Goal: Task Accomplishment & Management: Manage account settings

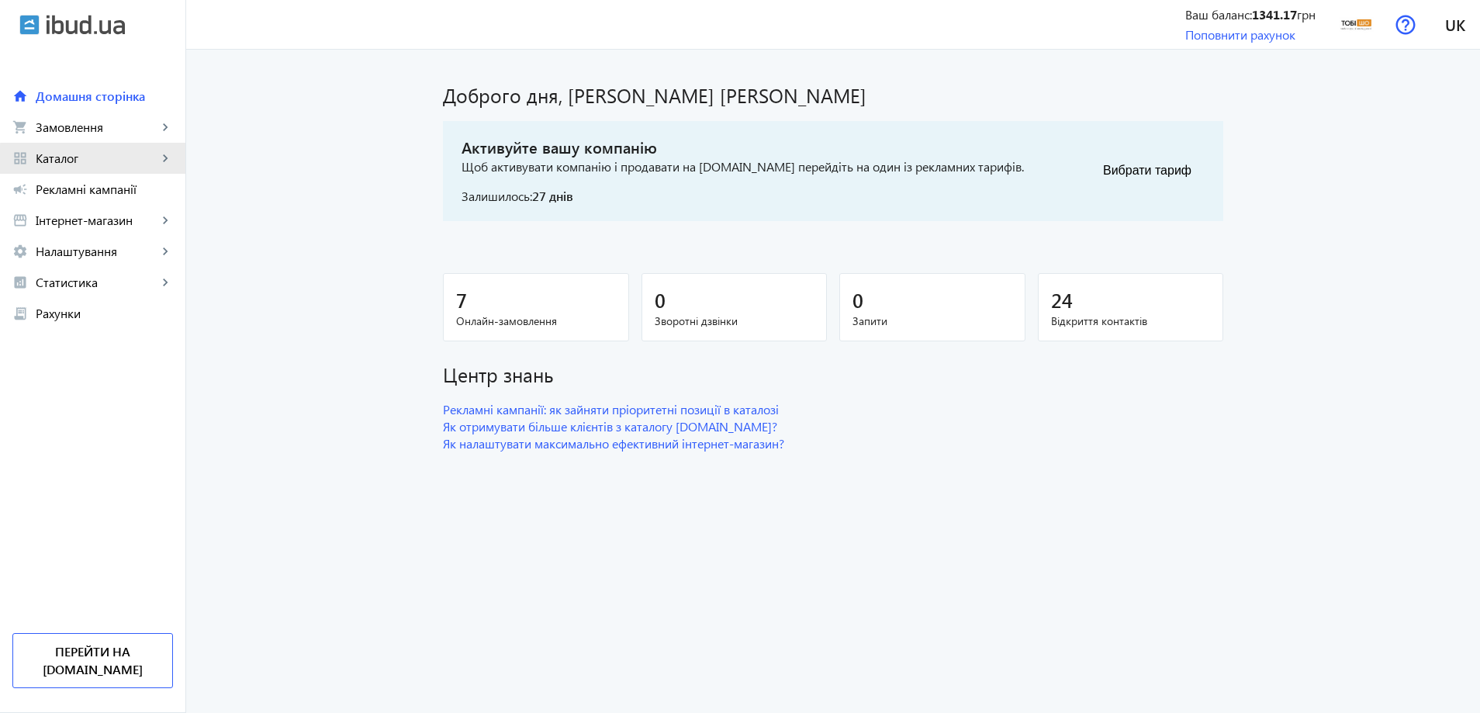
click at [103, 162] on span "Каталог" at bounding box center [97, 158] width 122 height 16
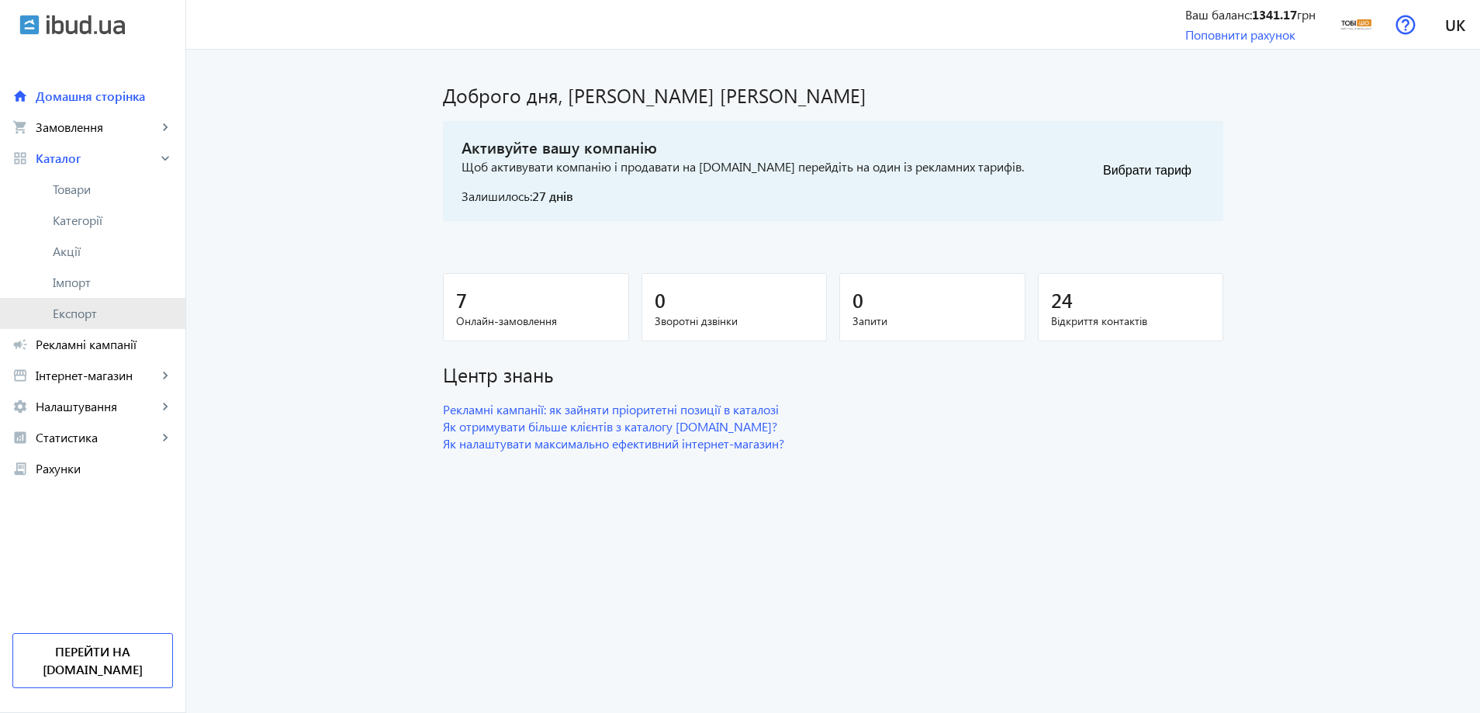
click at [107, 302] on link "Експорт" at bounding box center [92, 313] width 185 height 31
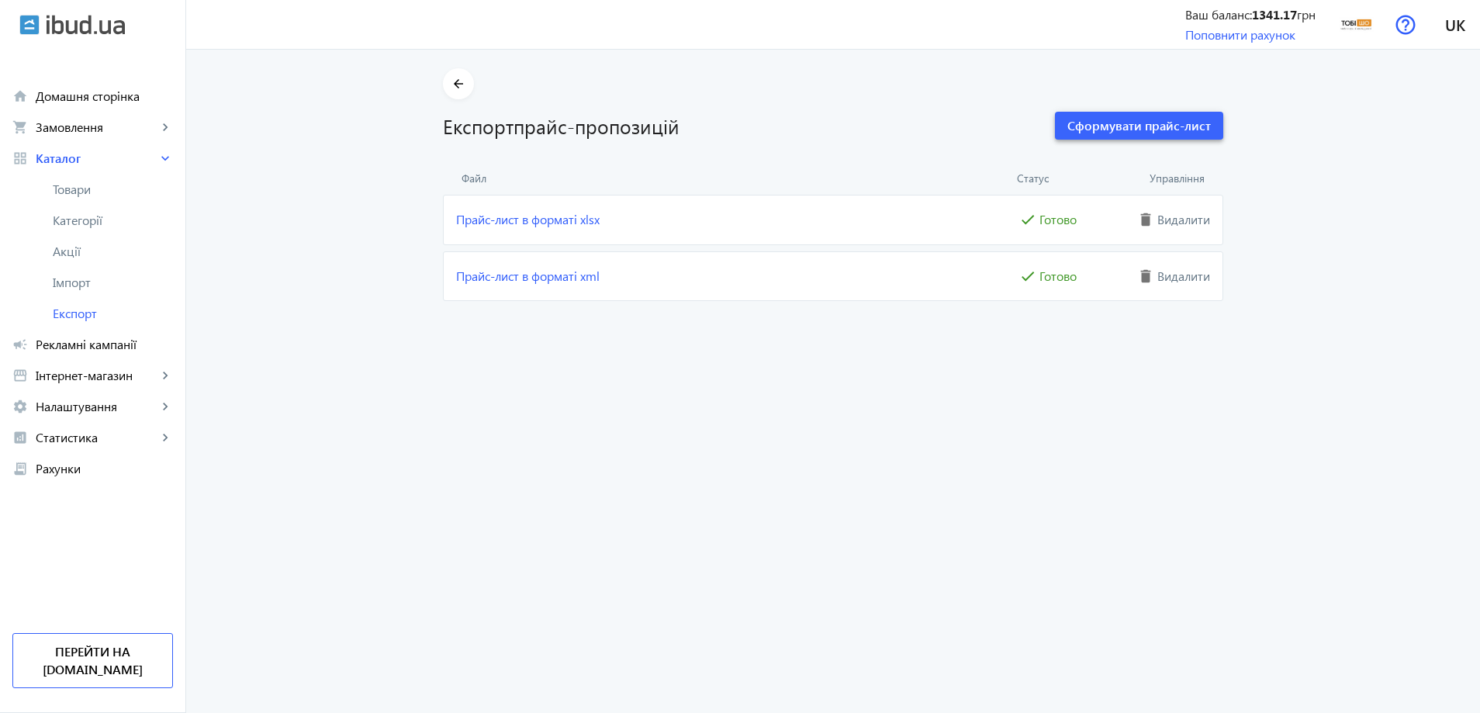
click at [1122, 132] on span "Сформувати прайс-лист" at bounding box center [1138, 125] width 143 height 17
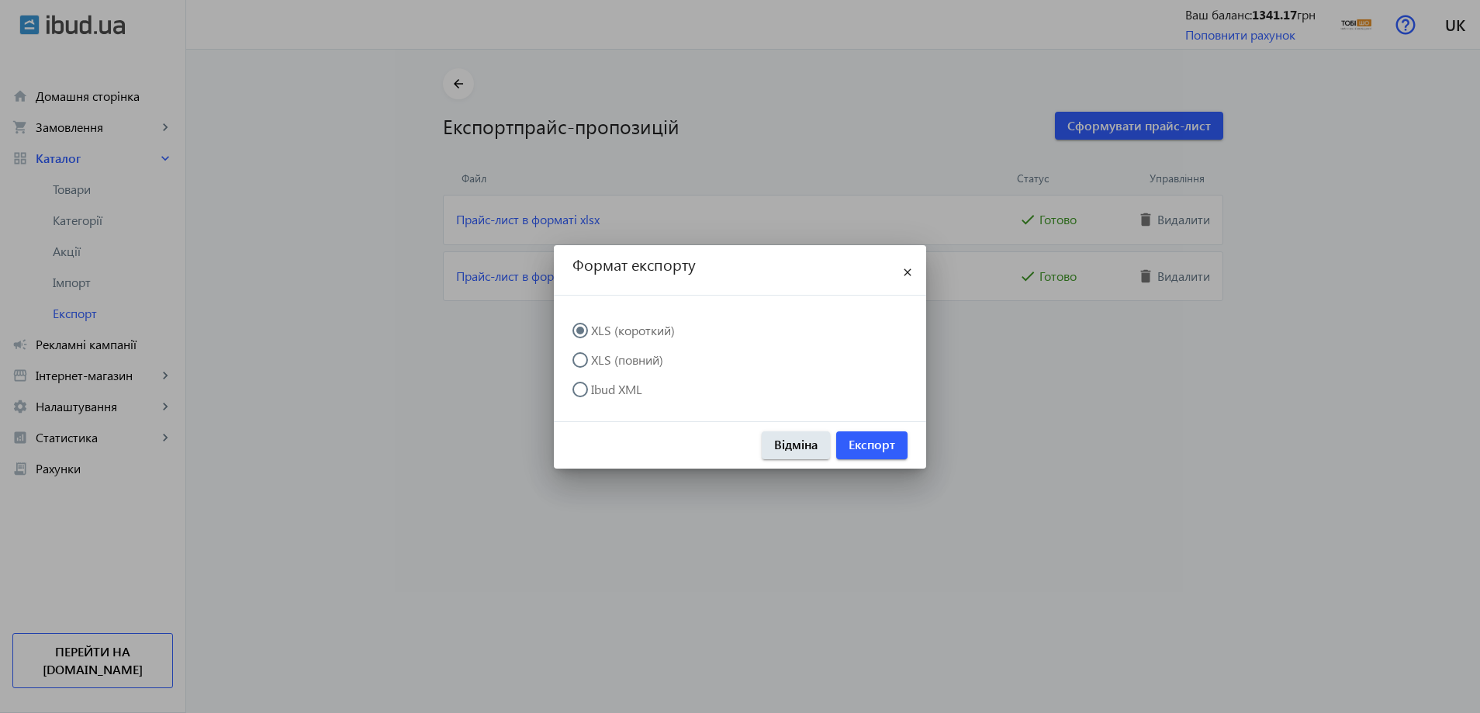
click at [615, 354] on label "XLS (повний)" at bounding box center [625, 360] width 75 height 12
click at [603, 352] on input "XLS (повний)" at bounding box center [587, 367] width 31 height 31
radio input "true"
click at [872, 442] on span "Експорт" at bounding box center [872, 444] width 47 height 17
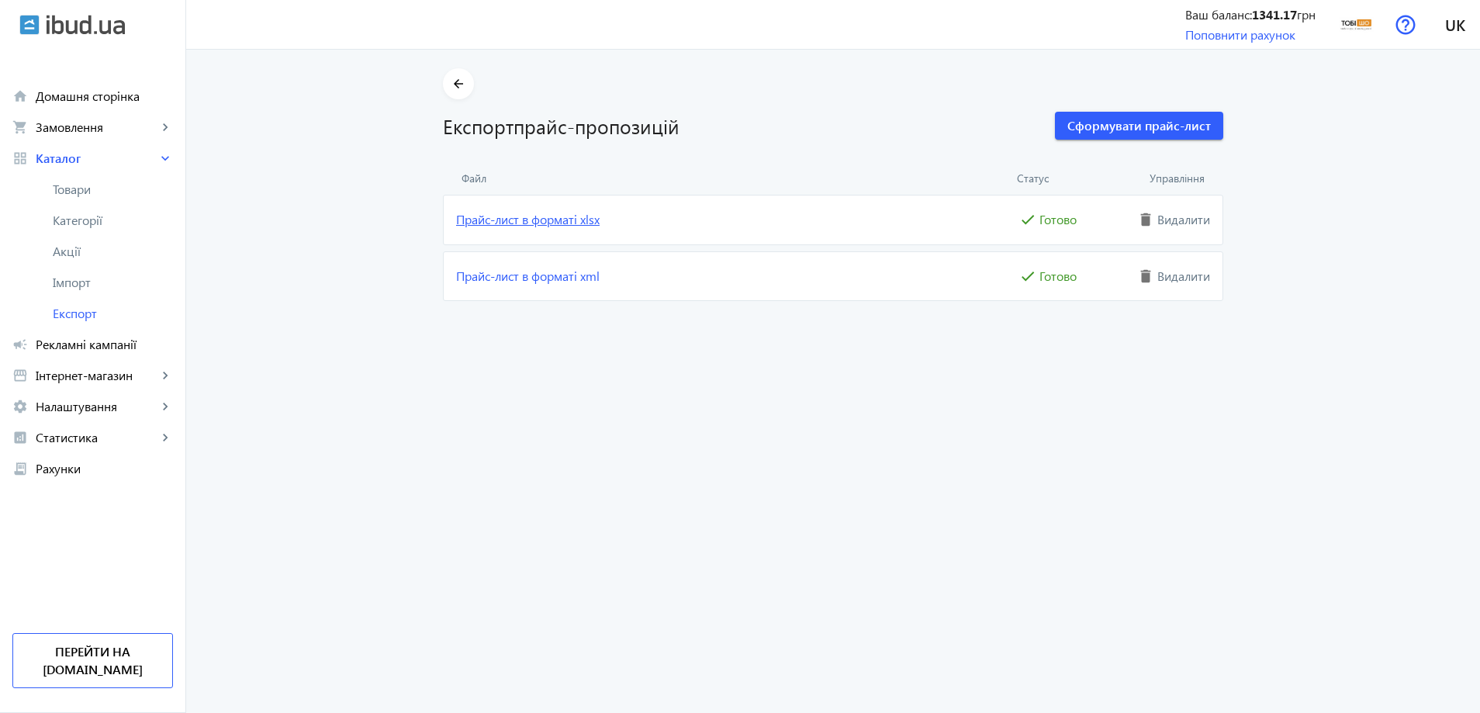
click at [551, 219] on link "Прайс-лист в форматі xlsx" at bounding box center [736, 219] width 560 height 17
click at [78, 282] on span "Імпорт" at bounding box center [113, 283] width 120 height 16
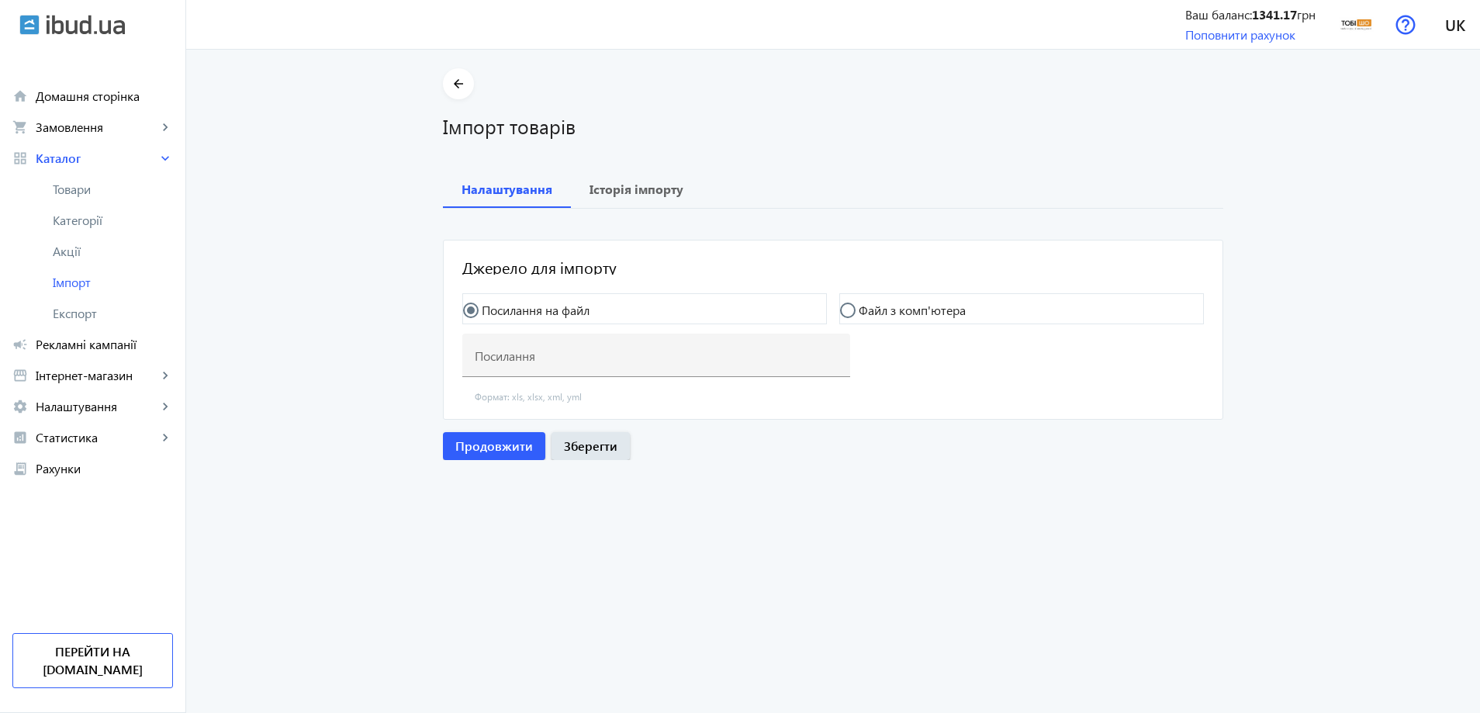
type input "https://my.foks.biz/s/pb/f?key=c5fc8778-65a8-453d-8a3b-a999d7afe051&type=yml_ca…"
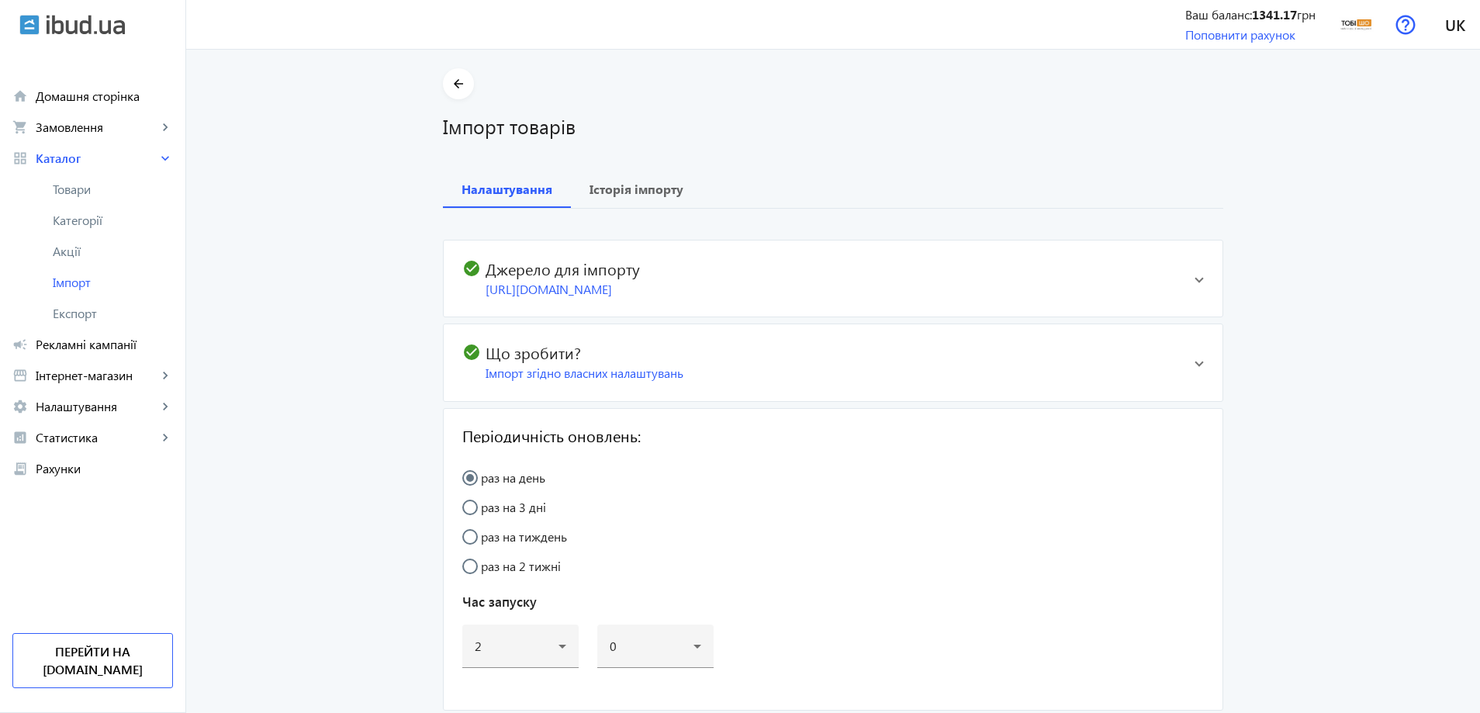
click at [638, 281] on div "https://my.foks.biz/s/pb/f?key=c5fc8778-65a8-453d-8a3b-a999d7afe051&type=yml_ca…" at bounding box center [834, 289] width 697 height 17
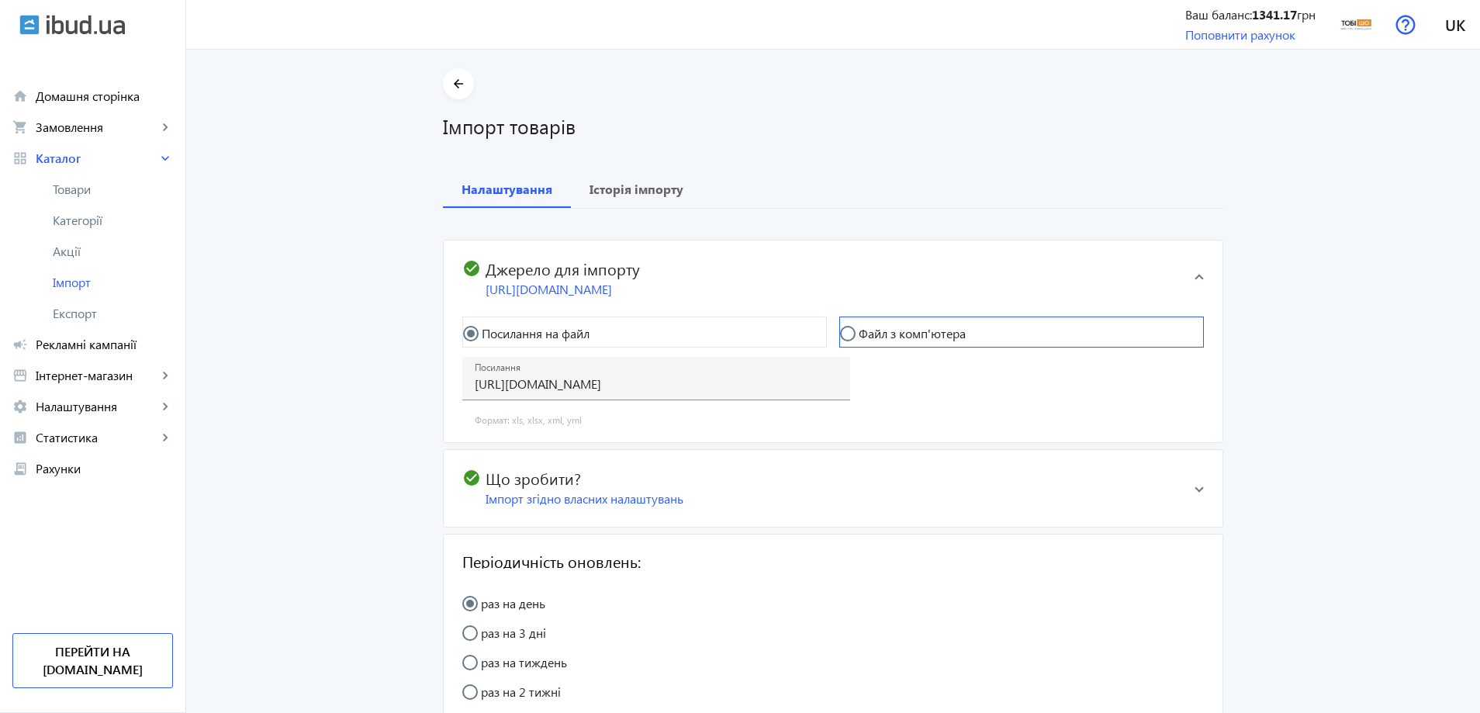
click at [903, 323] on mat-radio-button "Файл з комп'ютера" at bounding box center [1021, 331] width 365 height 31
click at [900, 333] on label "Файл з комп'ютера" at bounding box center [911, 333] width 110 height 12
click at [871, 333] on input "Файл з комп'ютера" at bounding box center [855, 341] width 31 height 31
radio input "true"
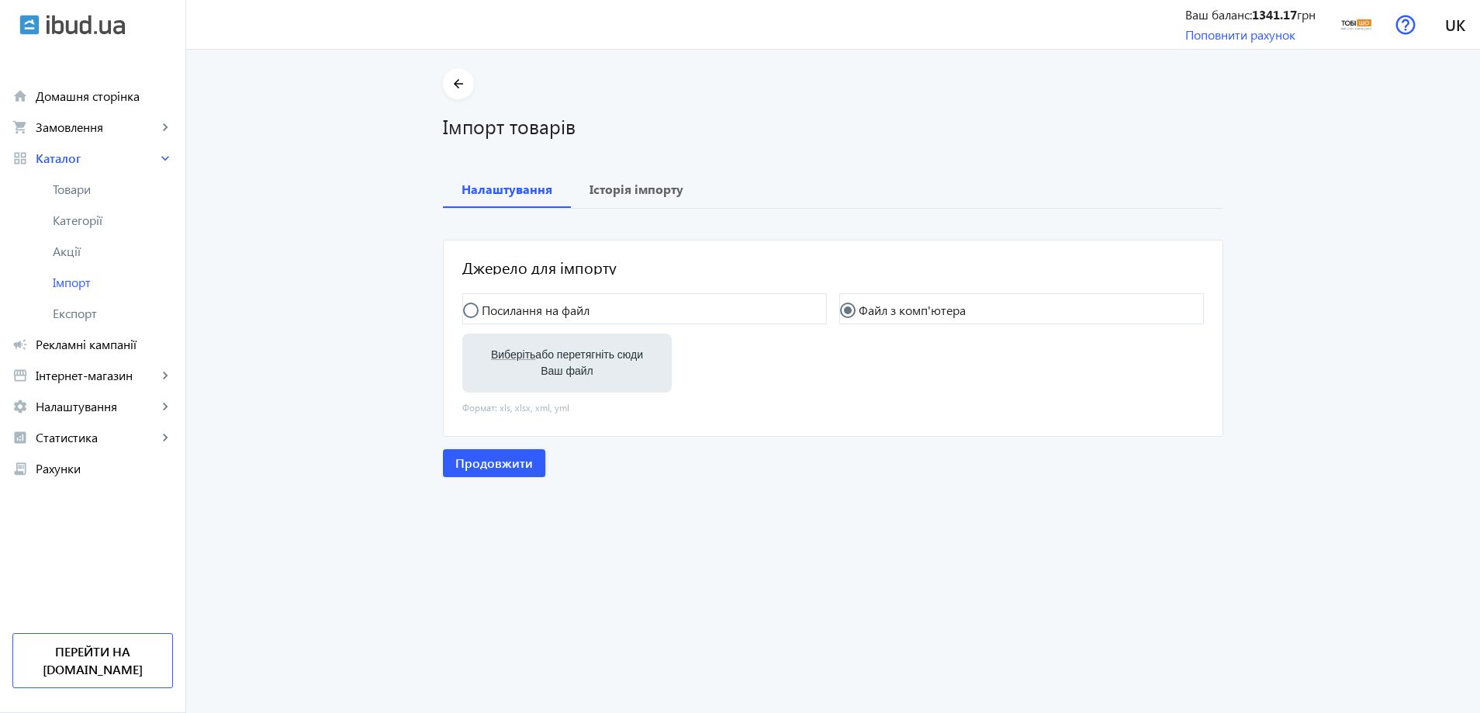
click at [631, 362] on label "Виберіть або перетягніть сюди Ваш файл" at bounding box center [567, 362] width 185 height 43
click at [631, 362] on input "Виберіть або перетягніть сюди Ваш файл" at bounding box center [567, 364] width 185 height 19
type input "C:\fakepath\tobi-sho-2-2025-08-24-12-42.xlsx"
click at [488, 460] on span "Продовжити" at bounding box center [494, 464] width 78 height 17
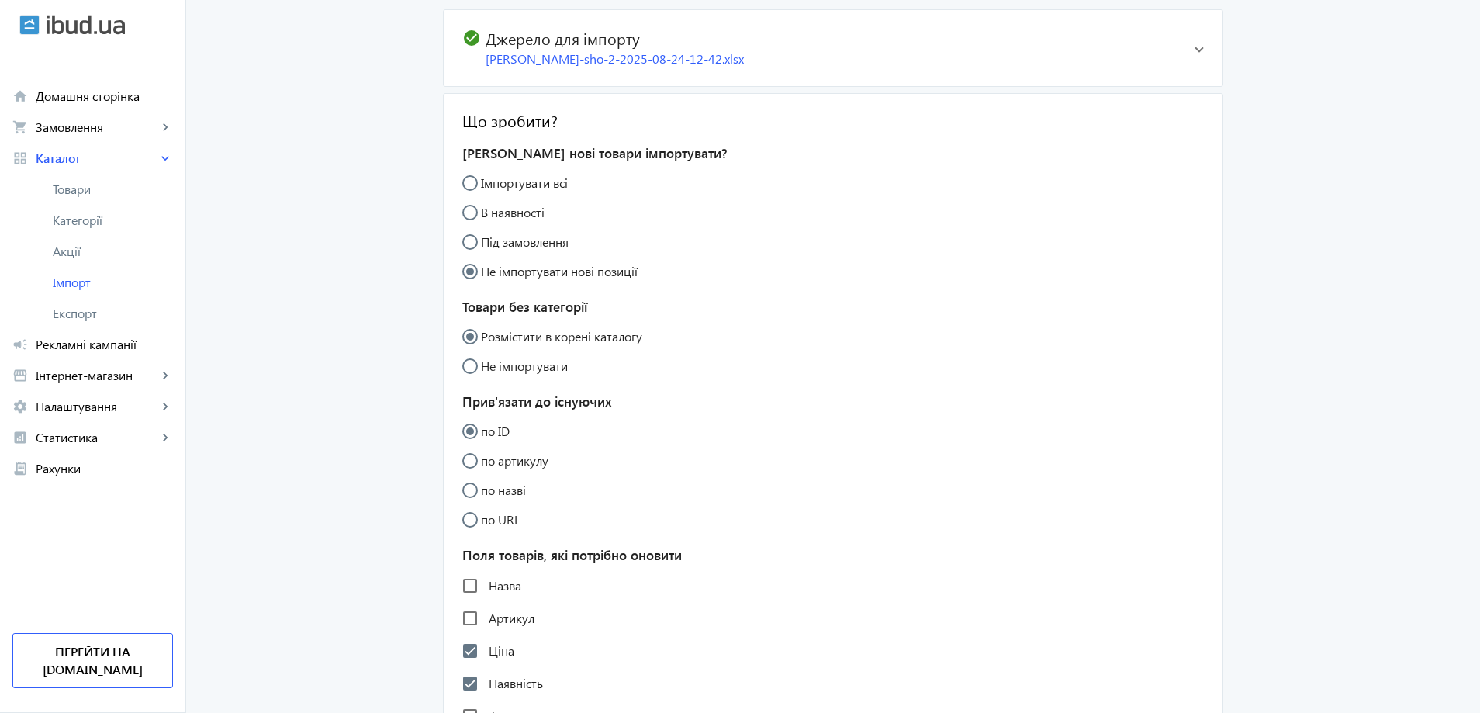
scroll to position [233, 0]
click at [488, 582] on label "Назва" at bounding box center [504, 583] width 36 height 12
click at [486, 582] on input "Назва" at bounding box center [470, 583] width 31 height 31
checkbox input "true"
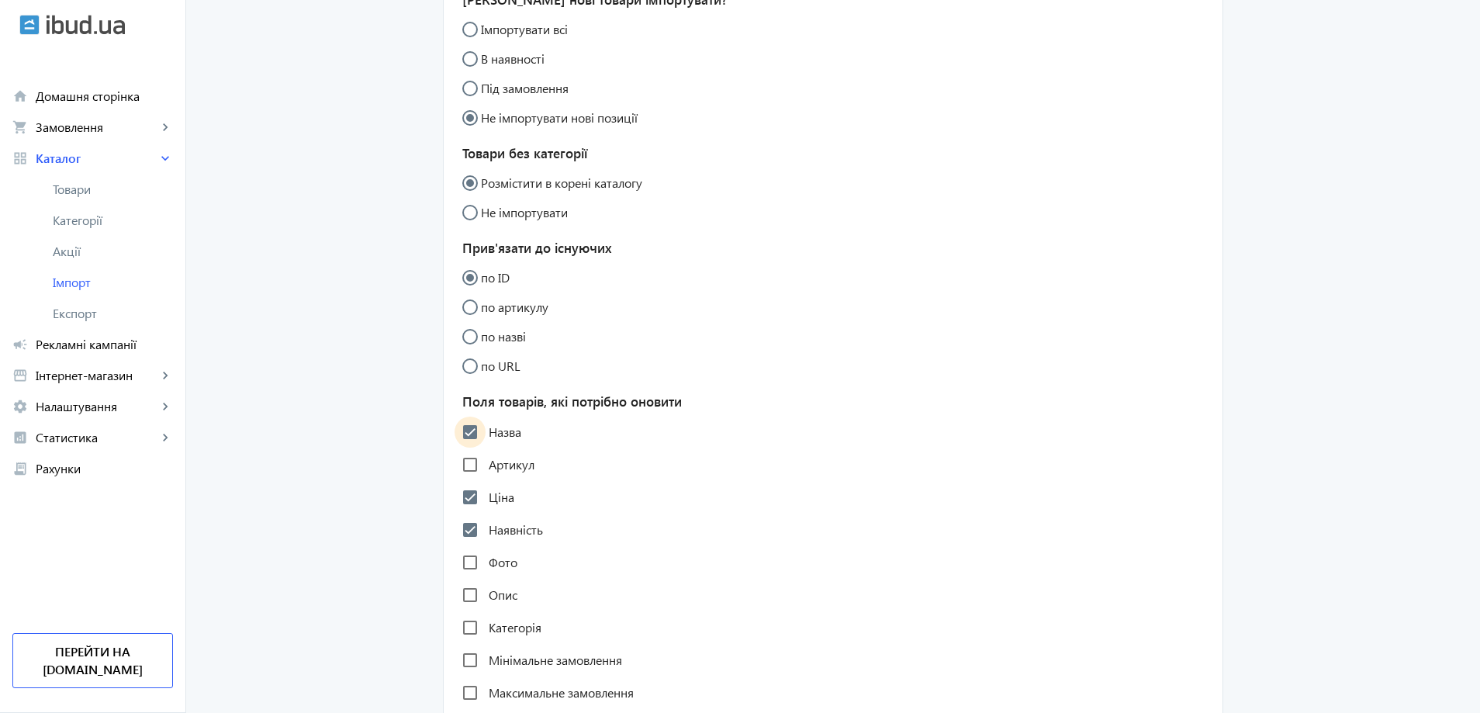
scroll to position [388, 0]
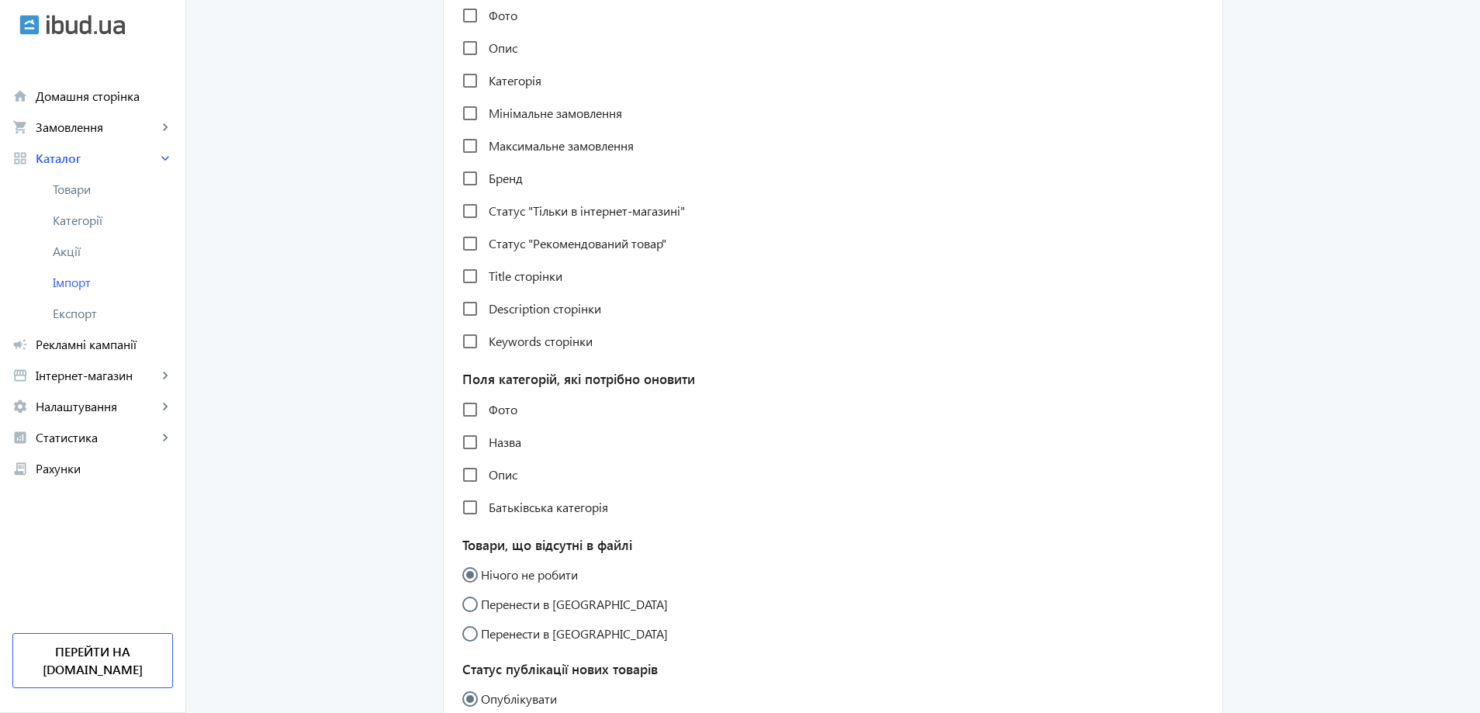
click at [490, 442] on label "Назва" at bounding box center [504, 442] width 36 height 12
click at [486, 442] on input "Назва" at bounding box center [470, 442] width 31 height 31
checkbox input "true"
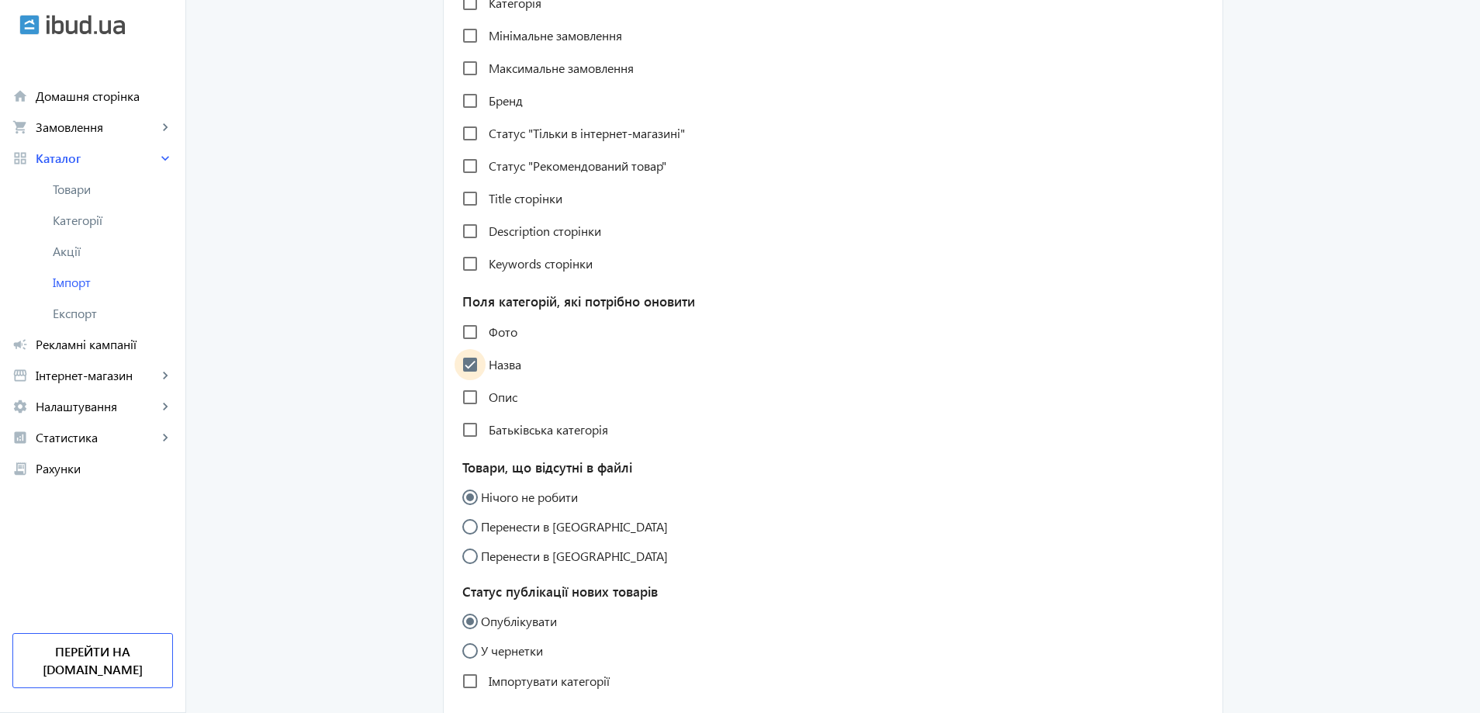
scroll to position [1227, 0]
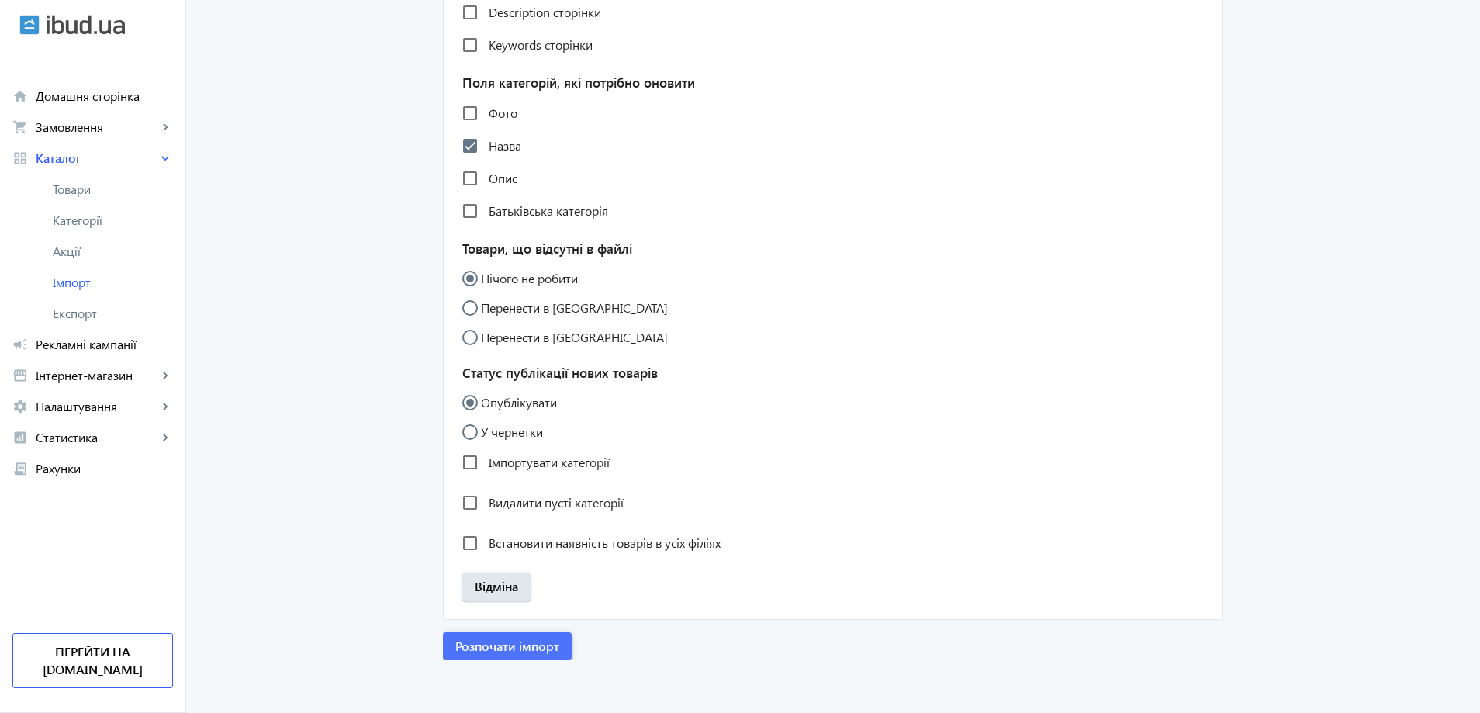
click at [496, 643] on span "Розпочати імпорт" at bounding box center [507, 646] width 104 height 17
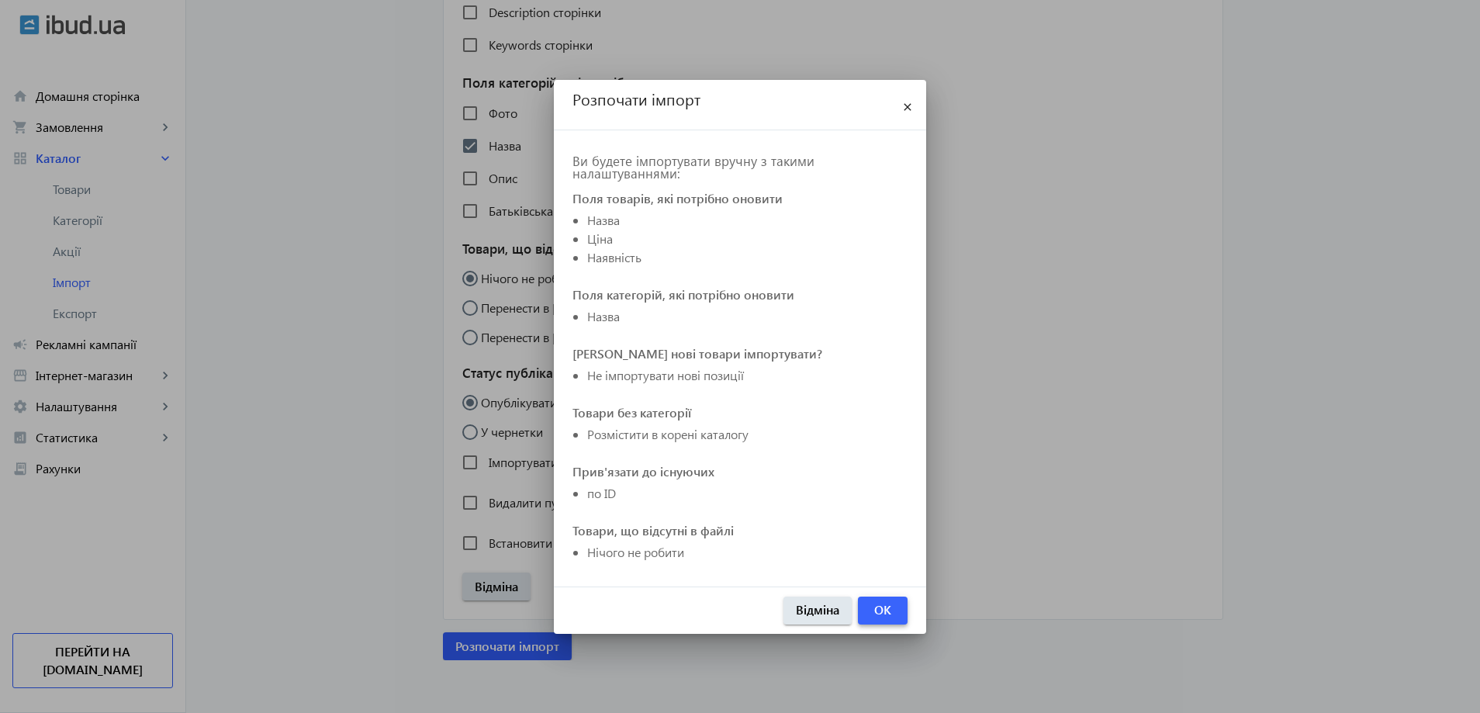
click at [894, 614] on span "button" at bounding box center [883, 610] width 50 height 37
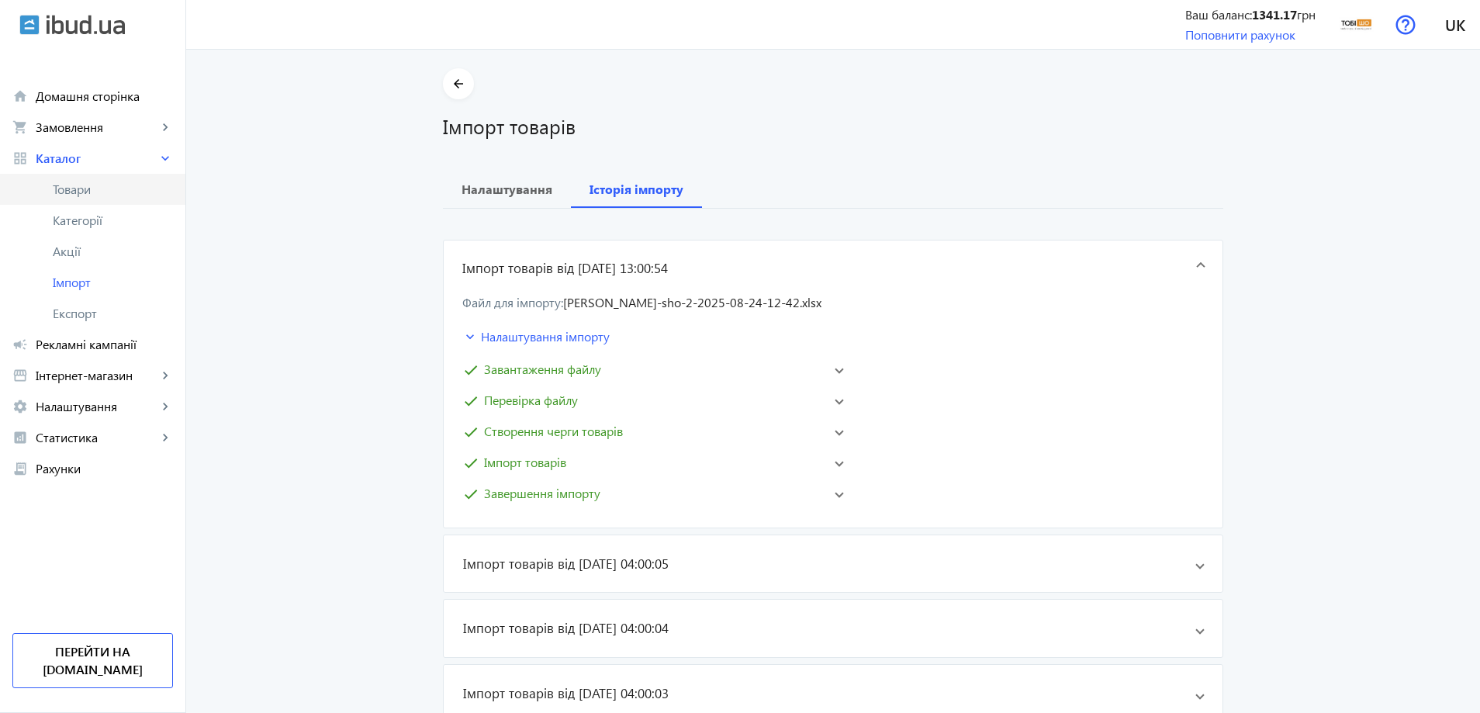
click at [101, 196] on span "Товари" at bounding box center [113, 189] width 120 height 16
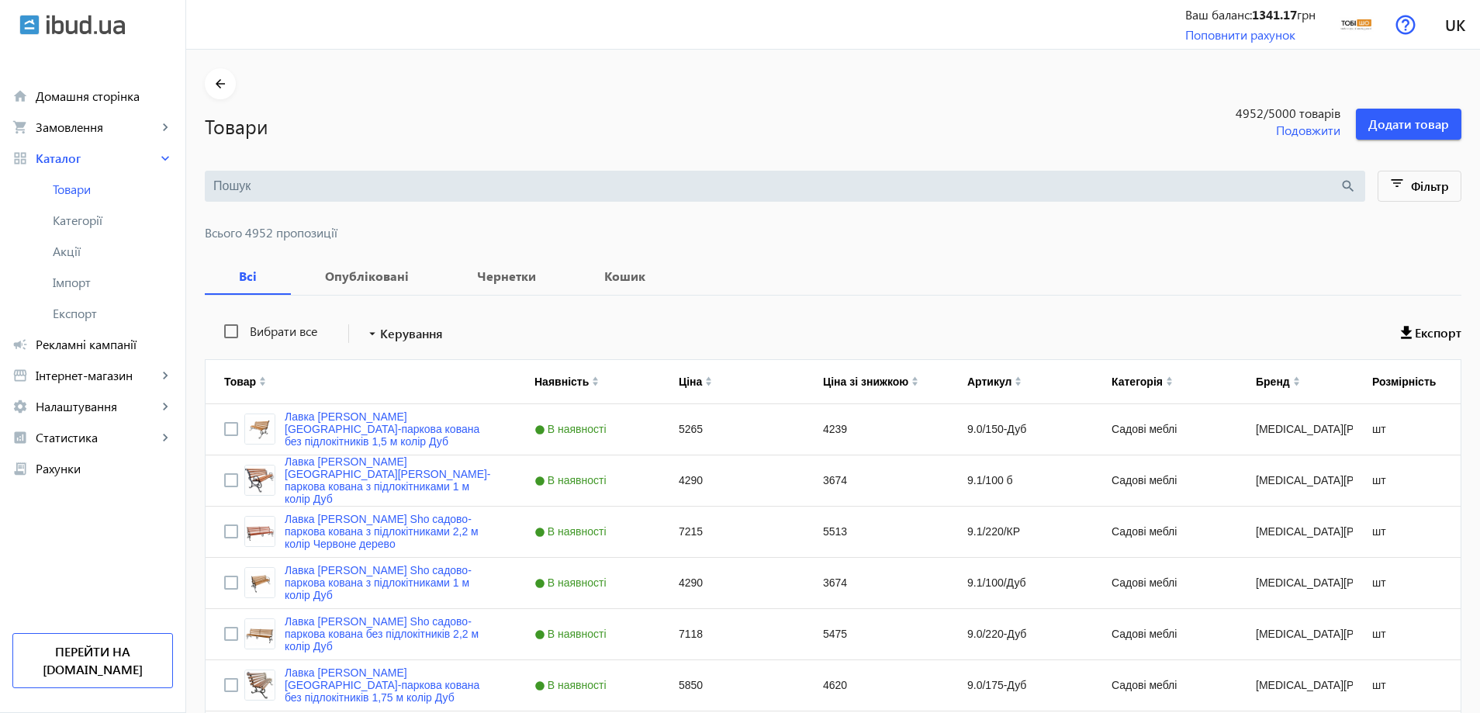
click at [269, 192] on input "search" at bounding box center [776, 186] width 1126 height 17
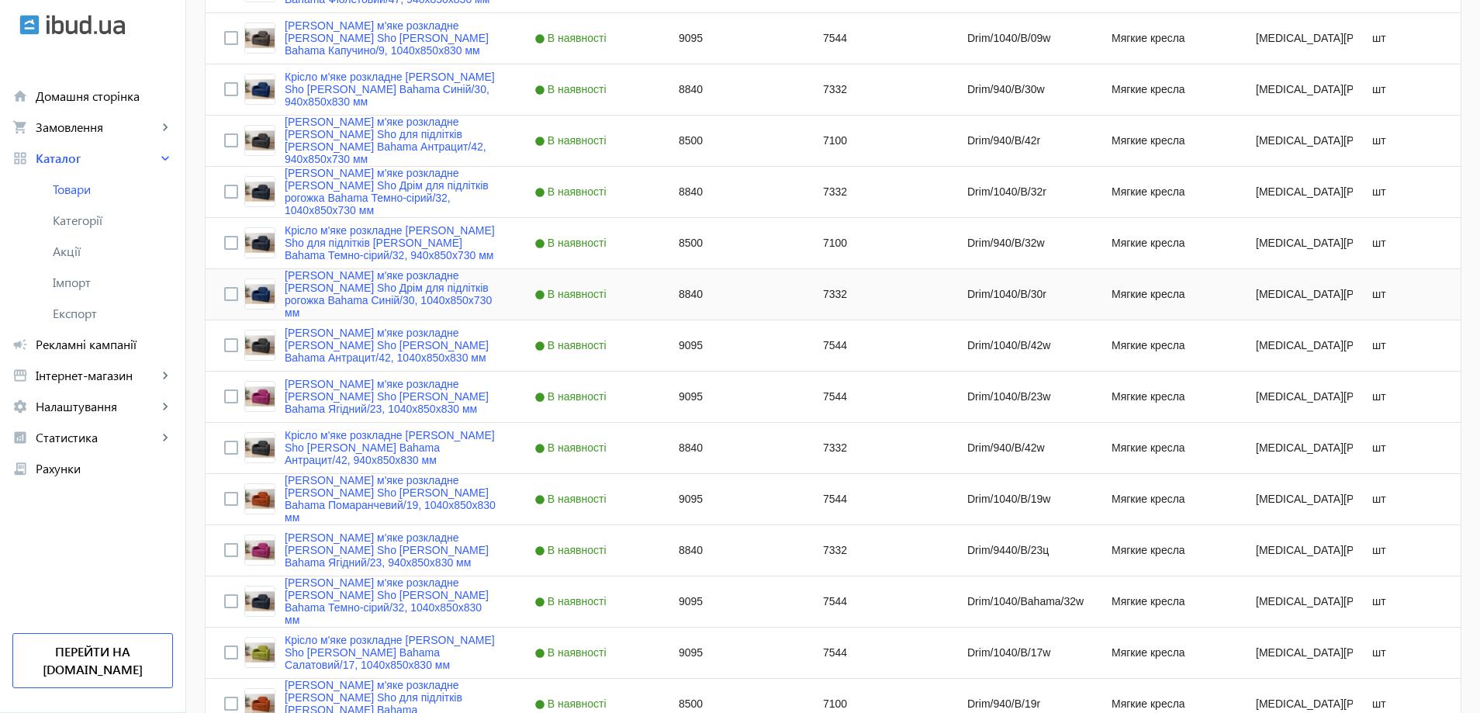
scroll to position [60, 0]
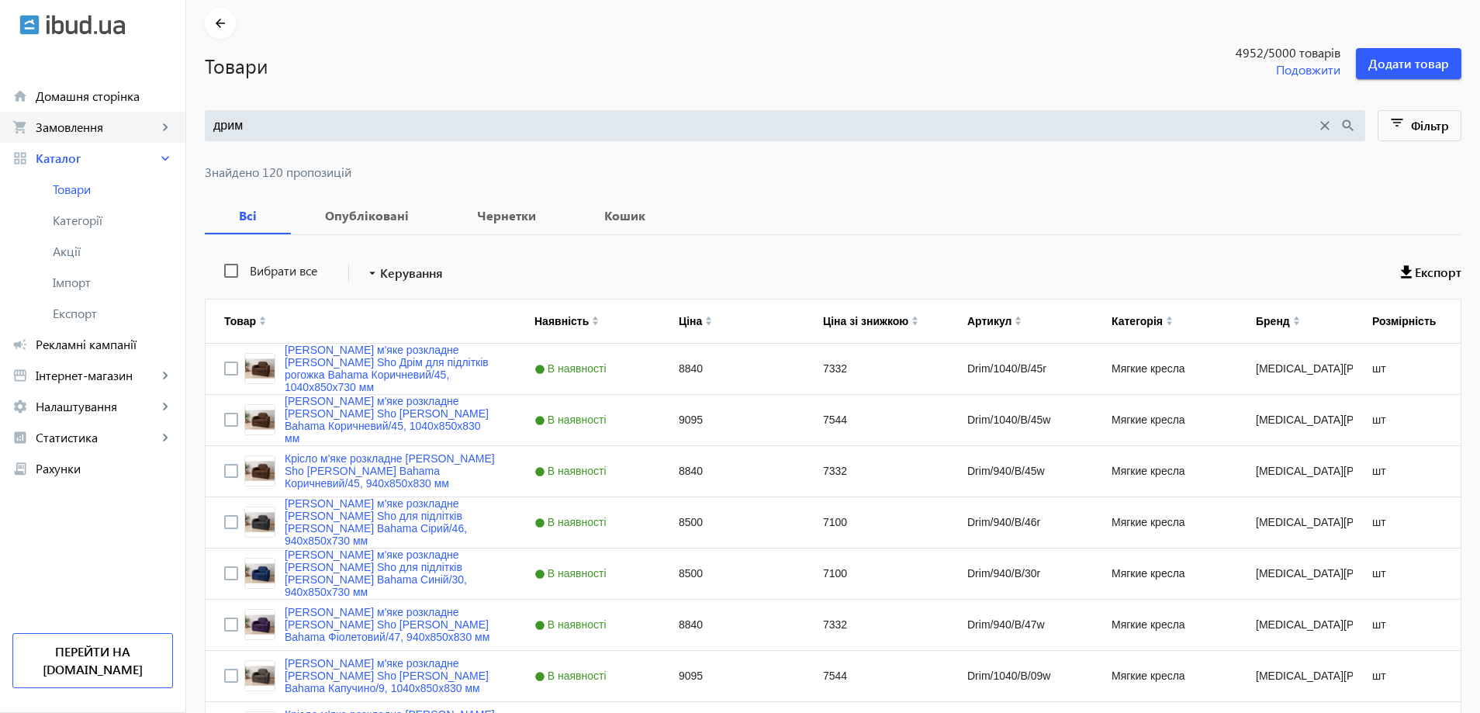
drag, startPoint x: 288, startPoint y: 119, endPoint x: 185, endPoint y: 122, distance: 103.2
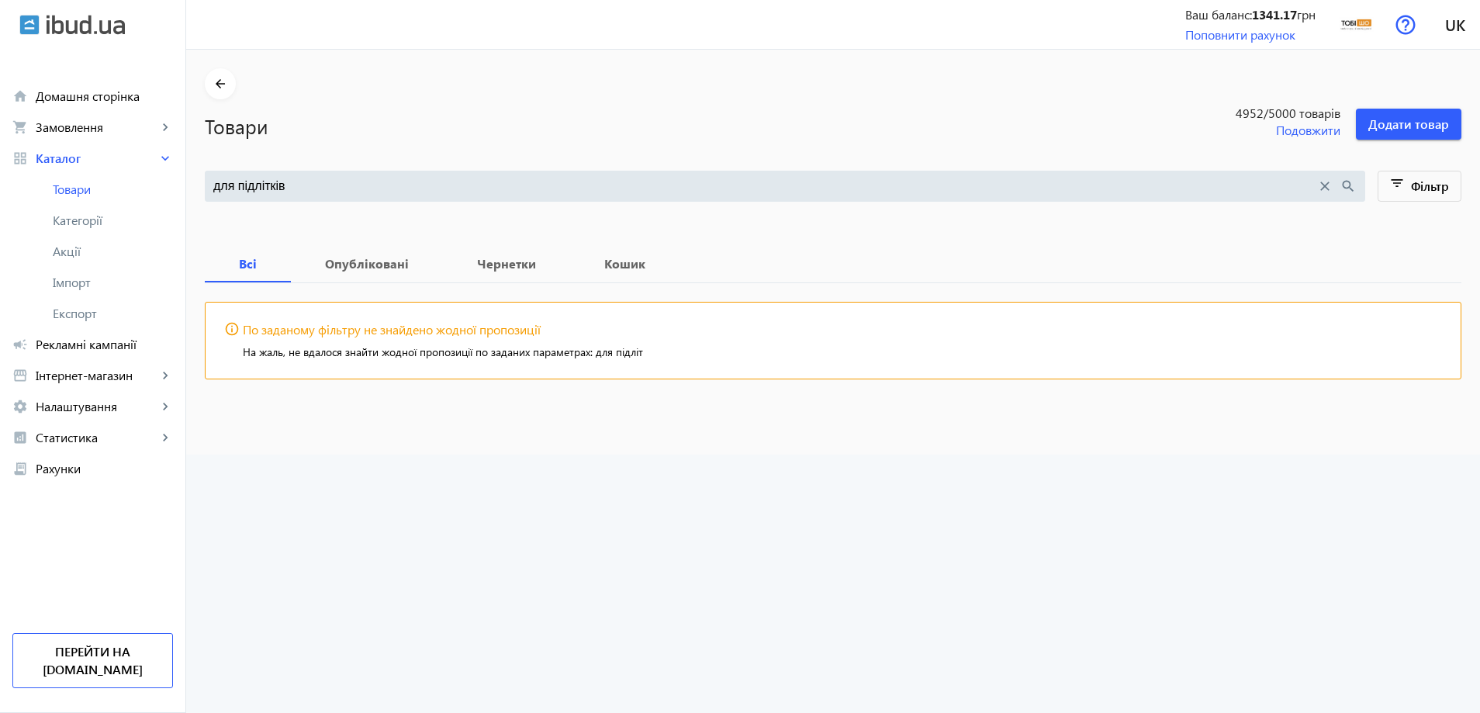
type input "для підлітків"
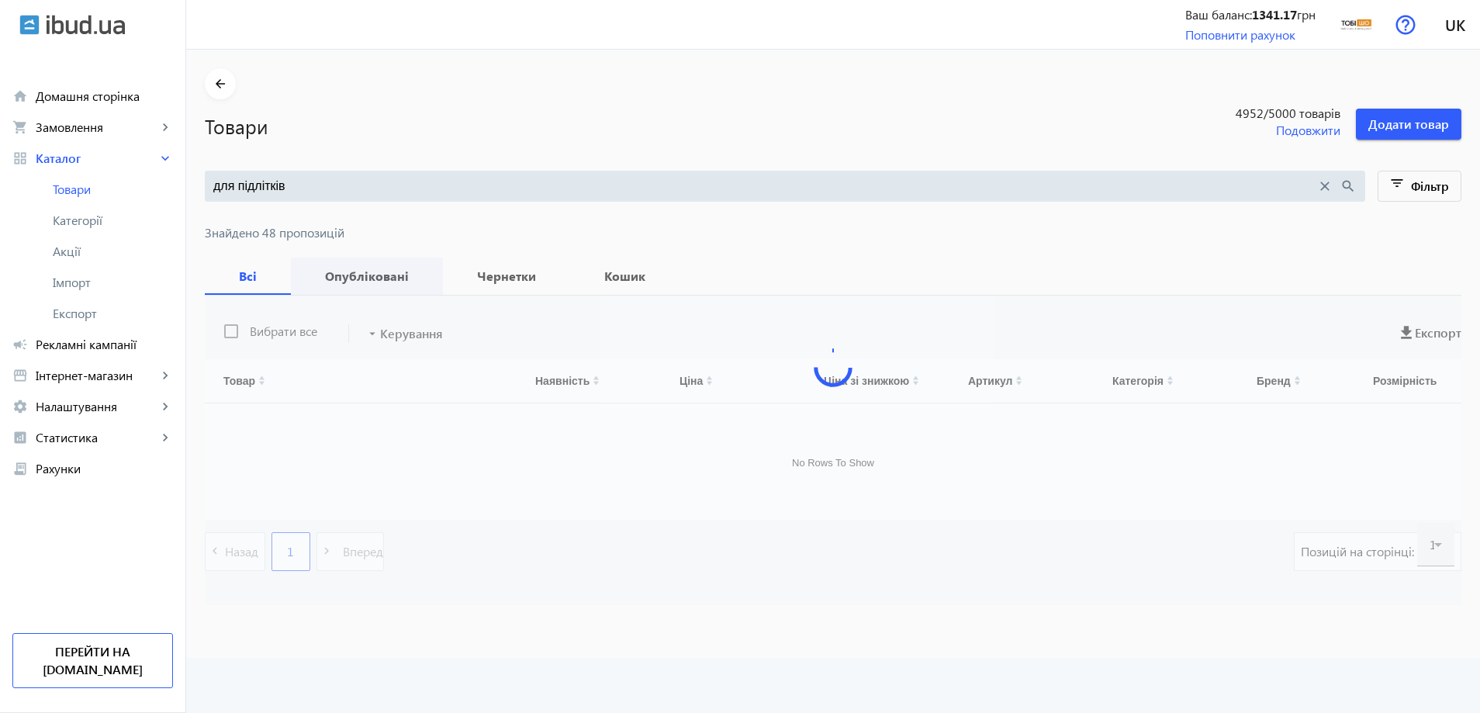
click at [322, 285] on span "Опубліковані" at bounding box center [366, 276] width 115 height 37
click at [231, 284] on span "Всі" at bounding box center [247, 276] width 49 height 37
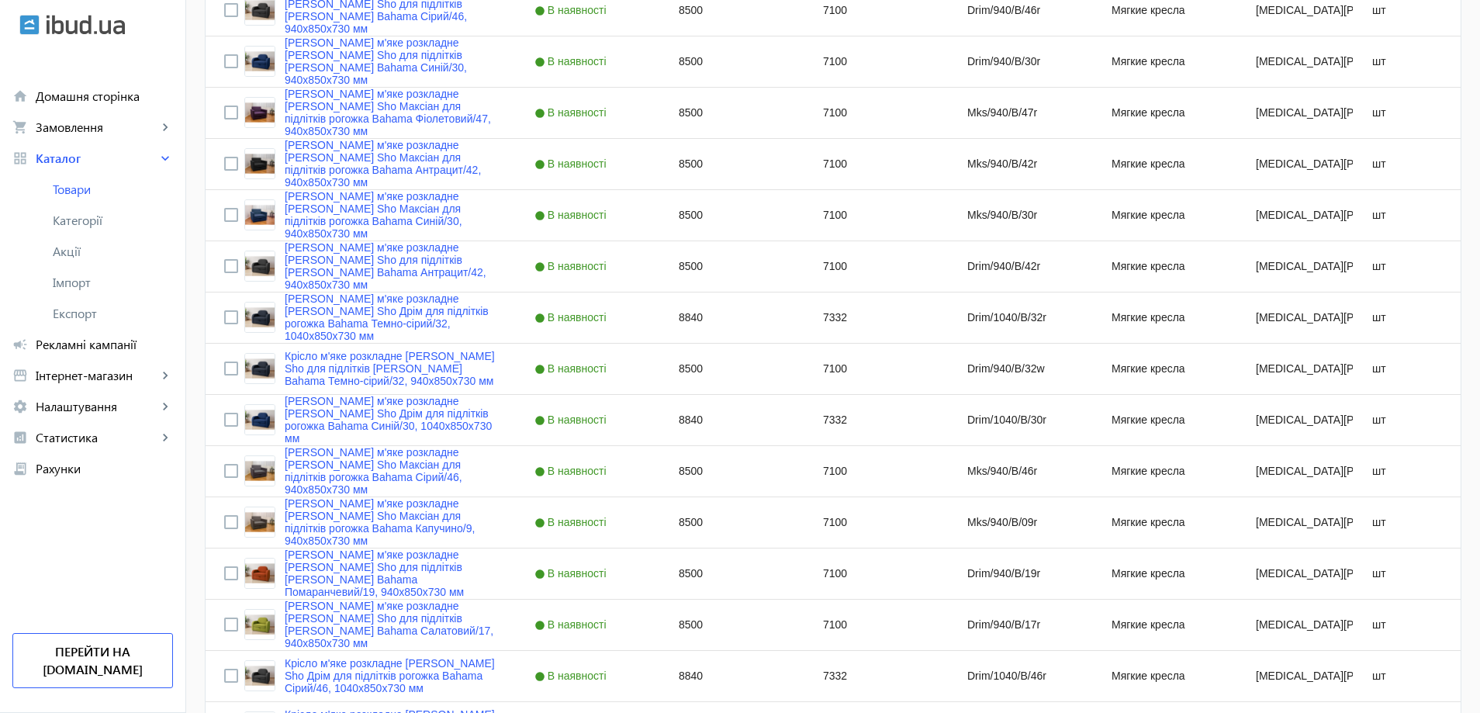
scroll to position [1241, 0]
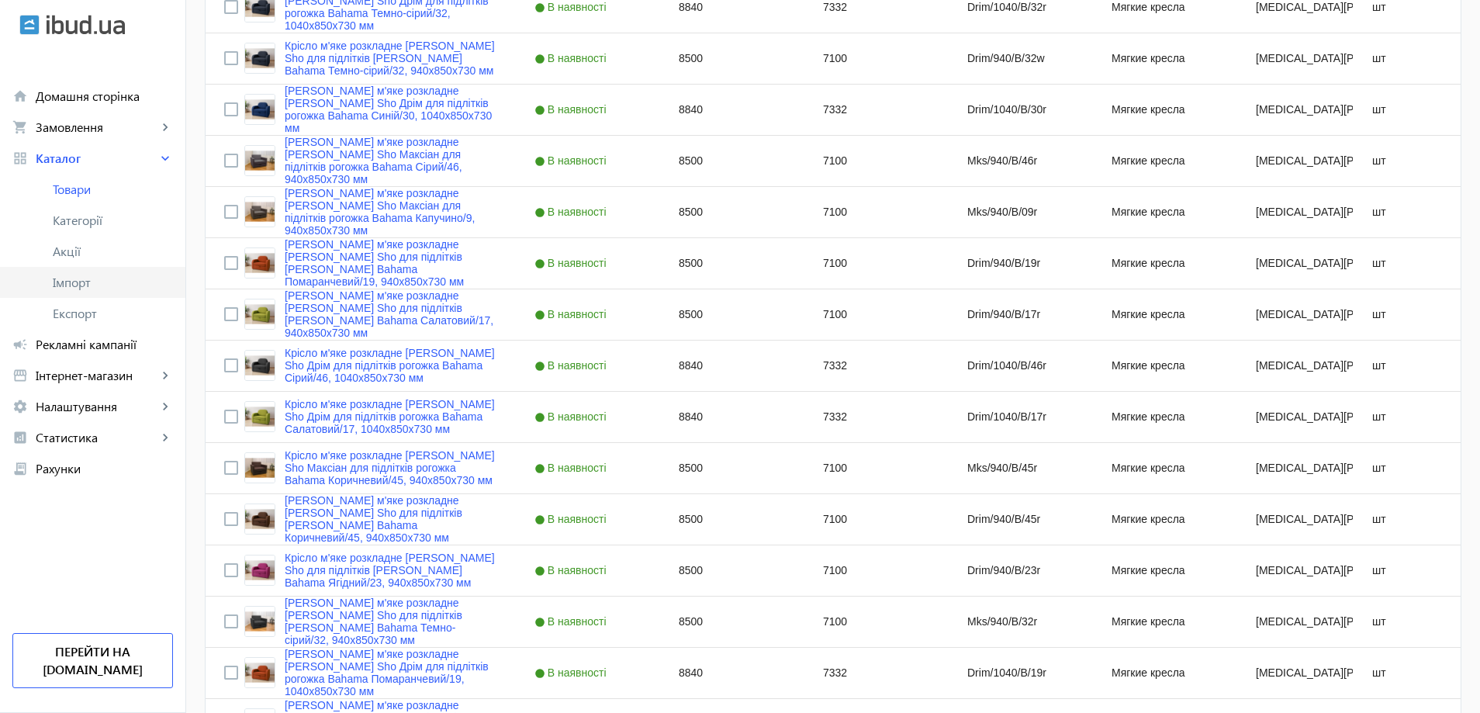
click at [89, 294] on link "Імпорт" at bounding box center [92, 282] width 185 height 31
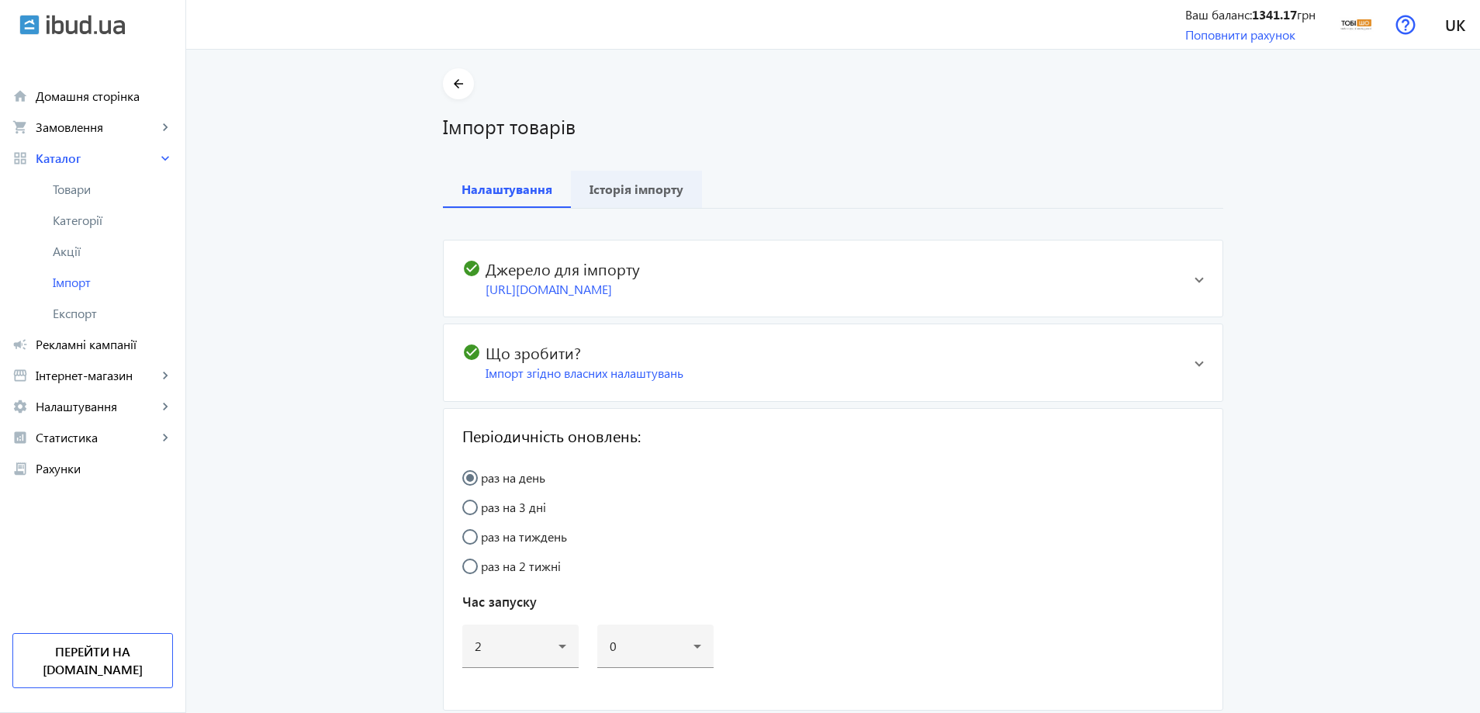
click at [625, 192] on b "Історія імпорту" at bounding box center [636, 189] width 94 height 12
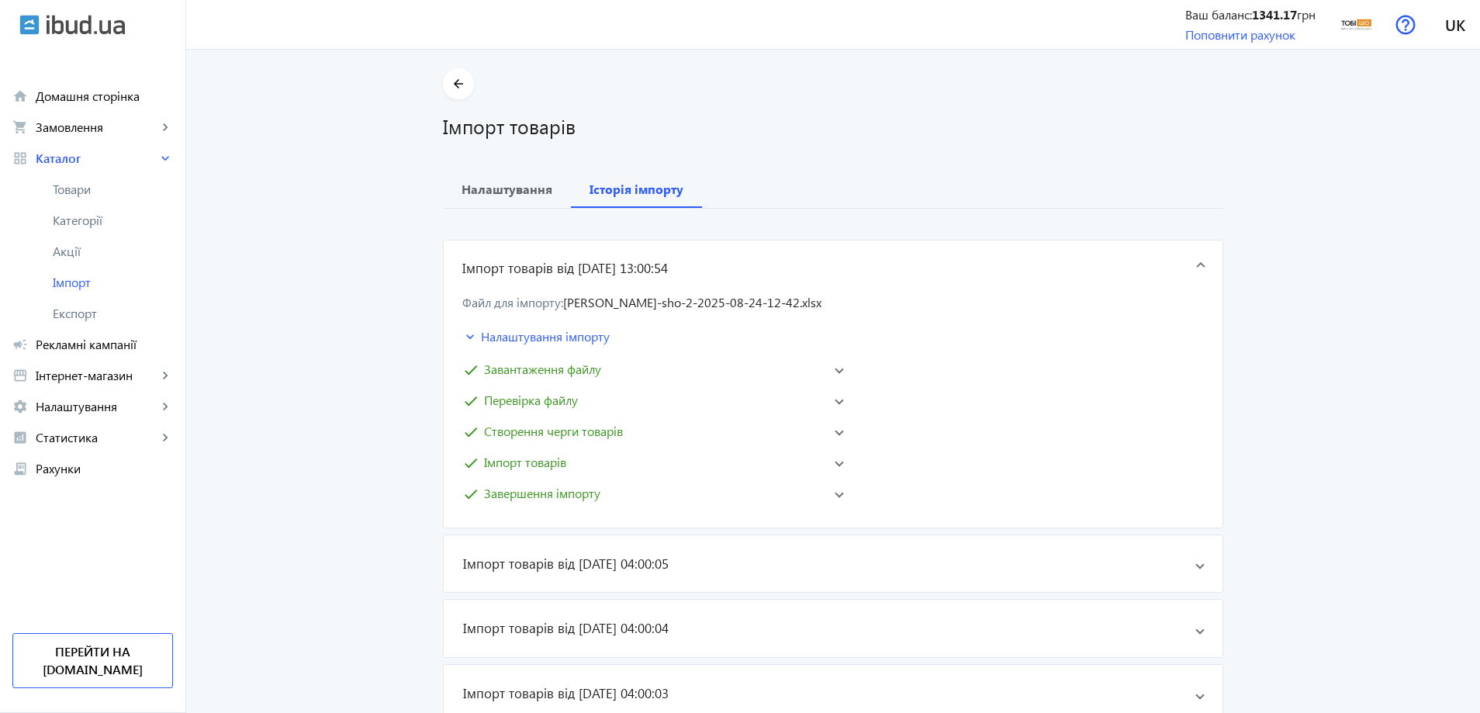
click at [638, 485] on mat-panel-title "check Завершення імпорту" at bounding box center [642, 493] width 360 height 19
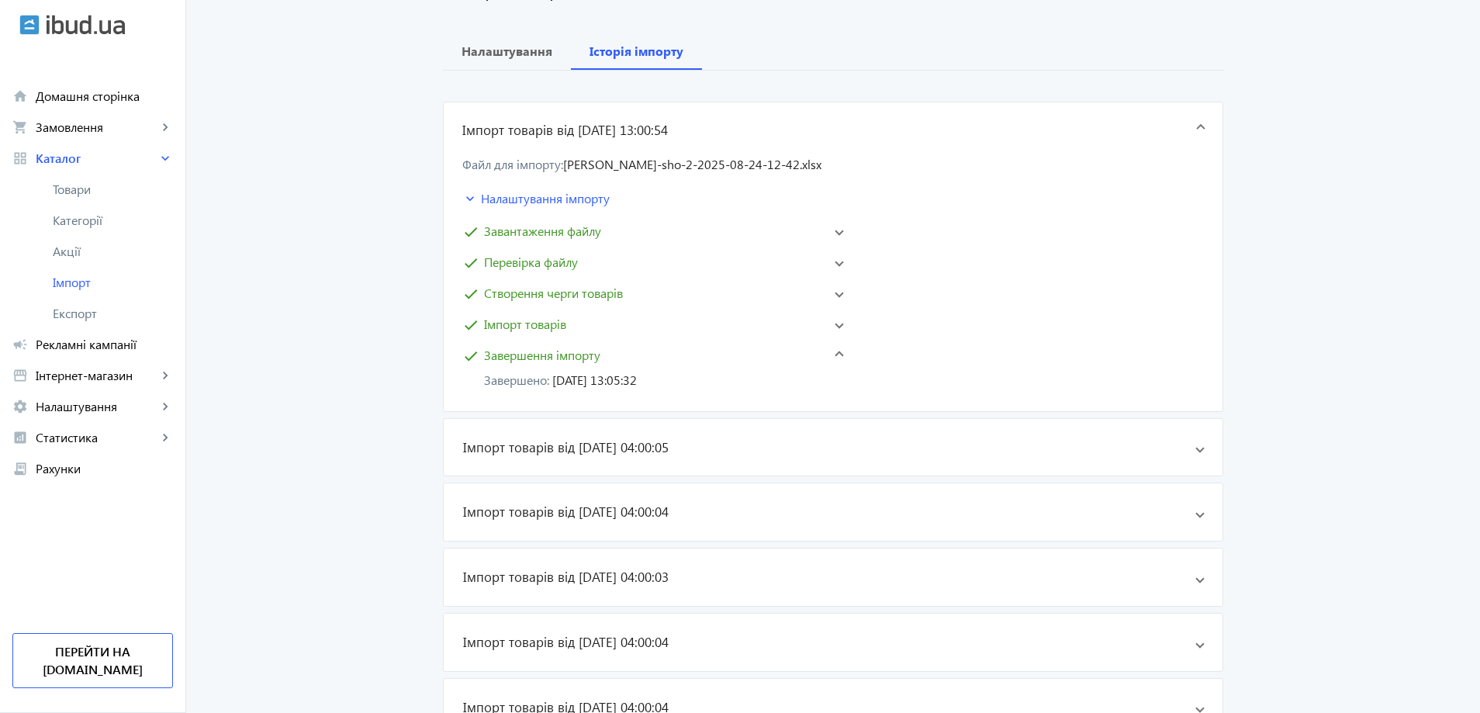
scroll to position [155, 0]
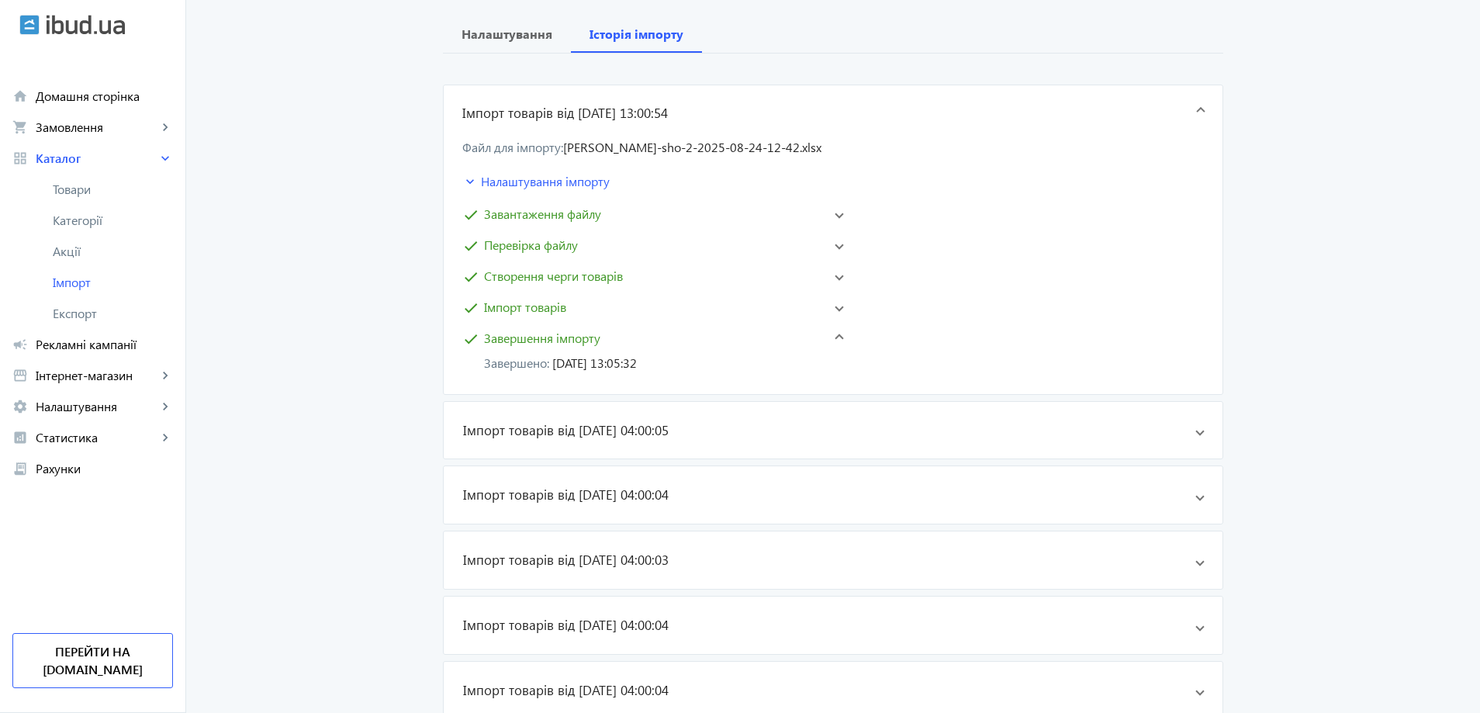
click at [689, 317] on mat-expansion-panel-header "check Імпорт товарів" at bounding box center [653, 307] width 388 height 25
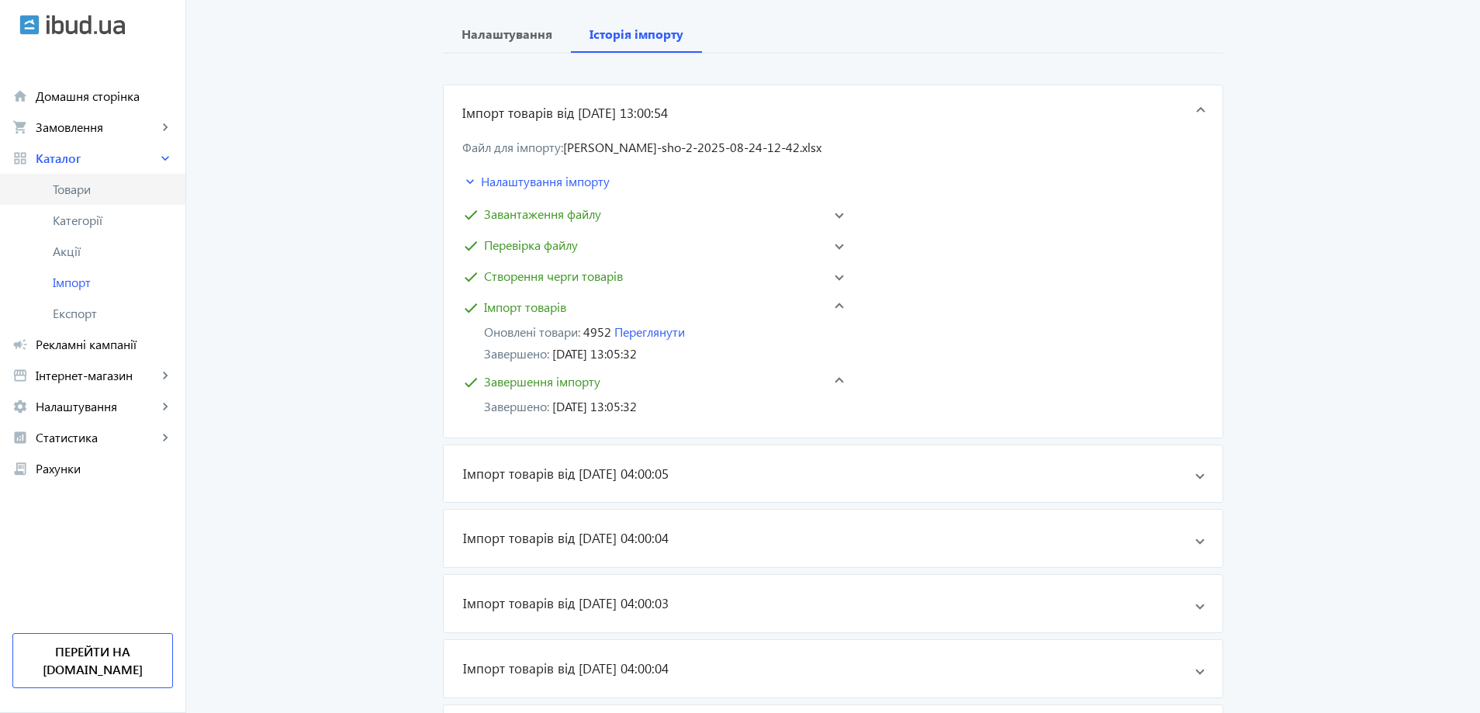
click at [128, 182] on span "Товари" at bounding box center [113, 189] width 120 height 16
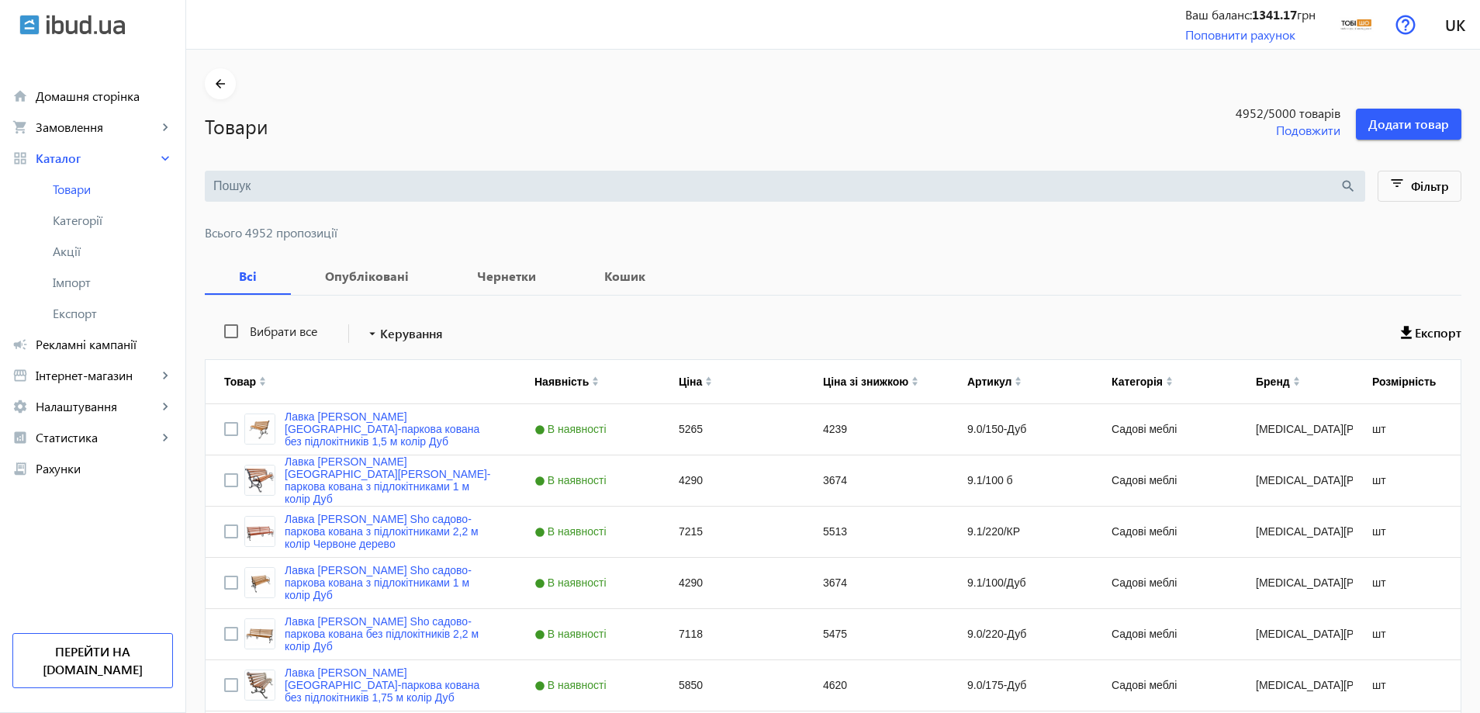
click at [397, 179] on input "search" at bounding box center [776, 186] width 1126 height 17
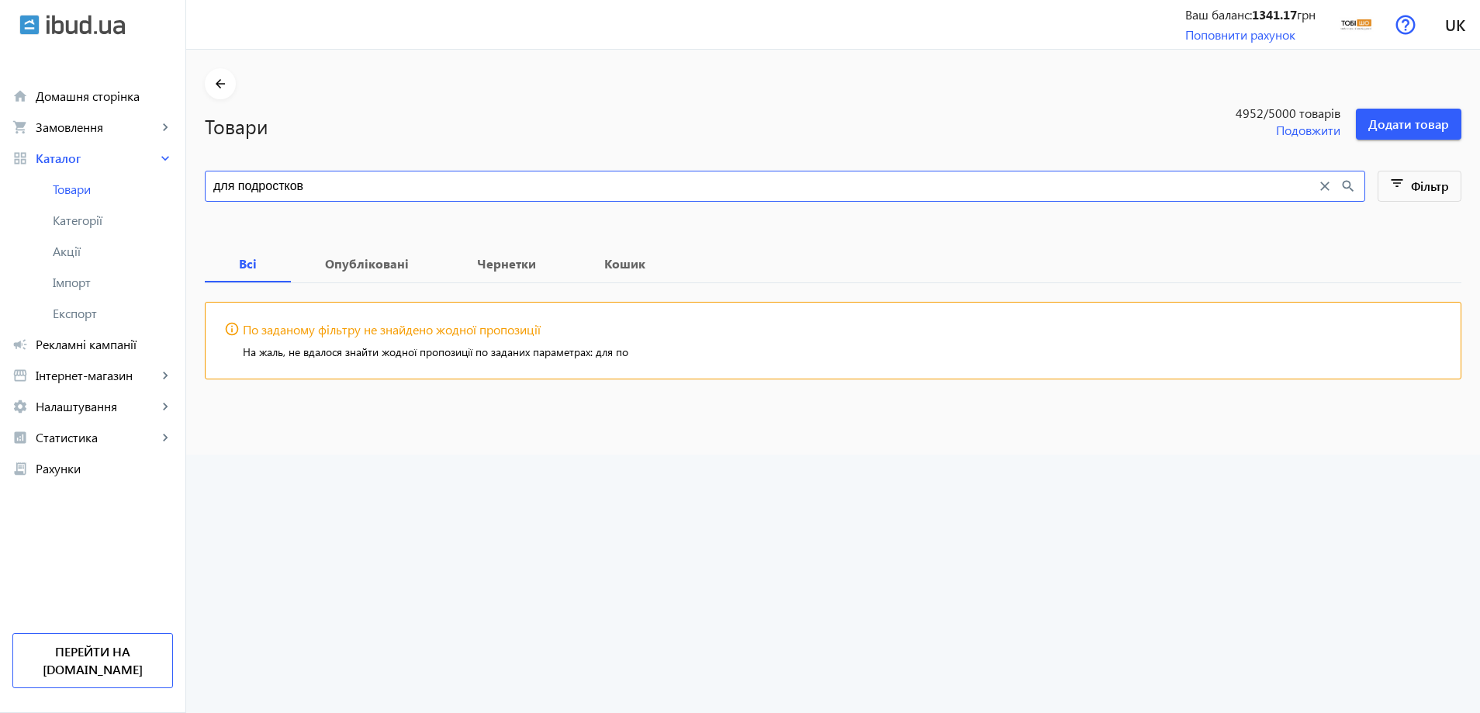
type input "для подростков"
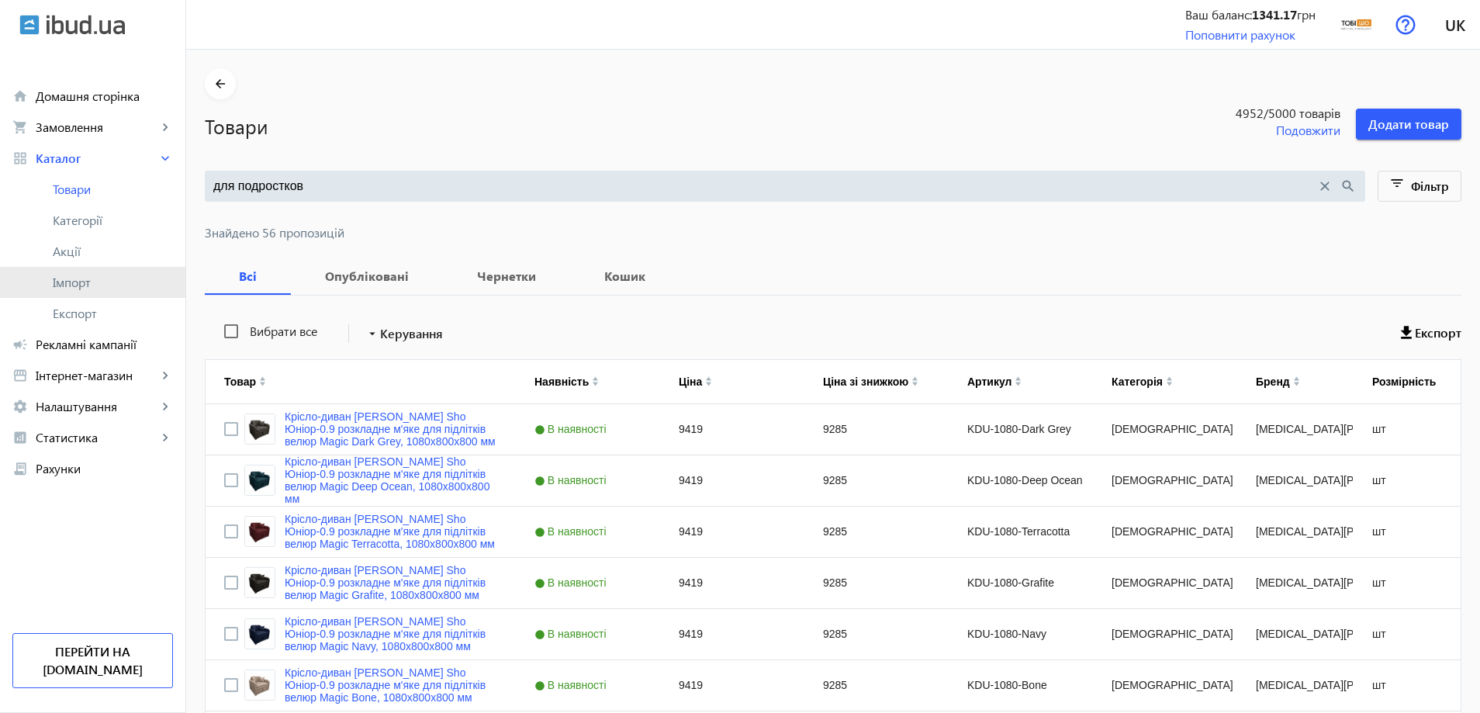
click at [82, 285] on span "Імпорт" at bounding box center [113, 283] width 120 height 16
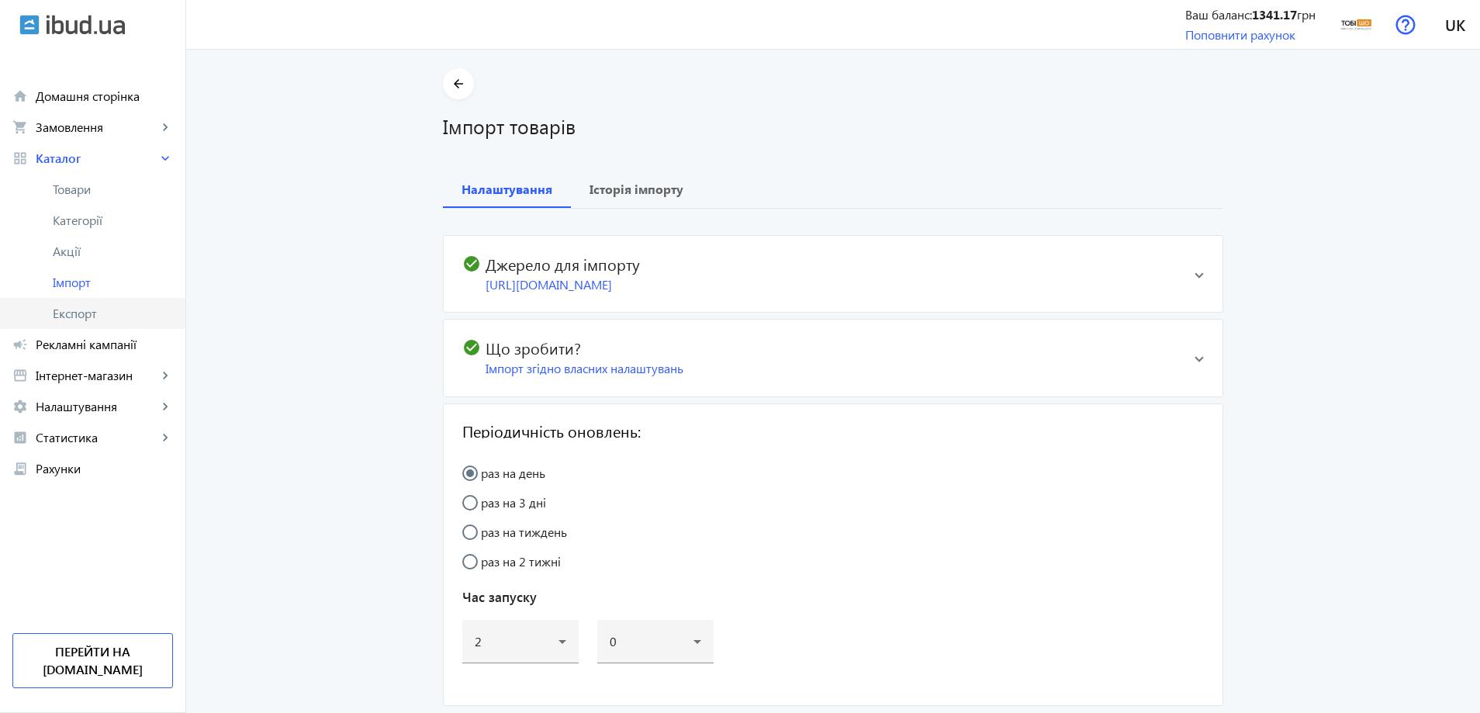
click at [102, 320] on span "Експорт" at bounding box center [113, 314] width 120 height 16
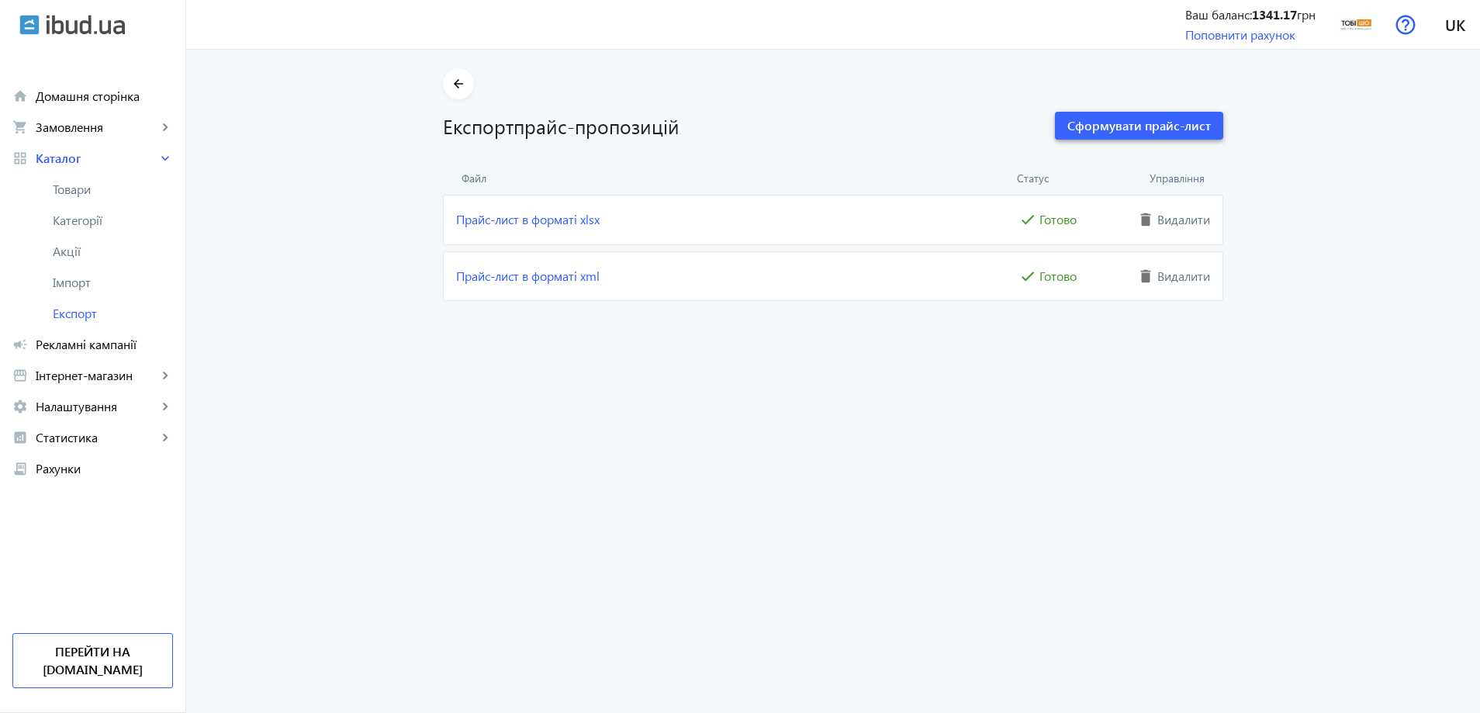
click at [1197, 118] on span "Сформувати прайс-лист" at bounding box center [1138, 125] width 143 height 17
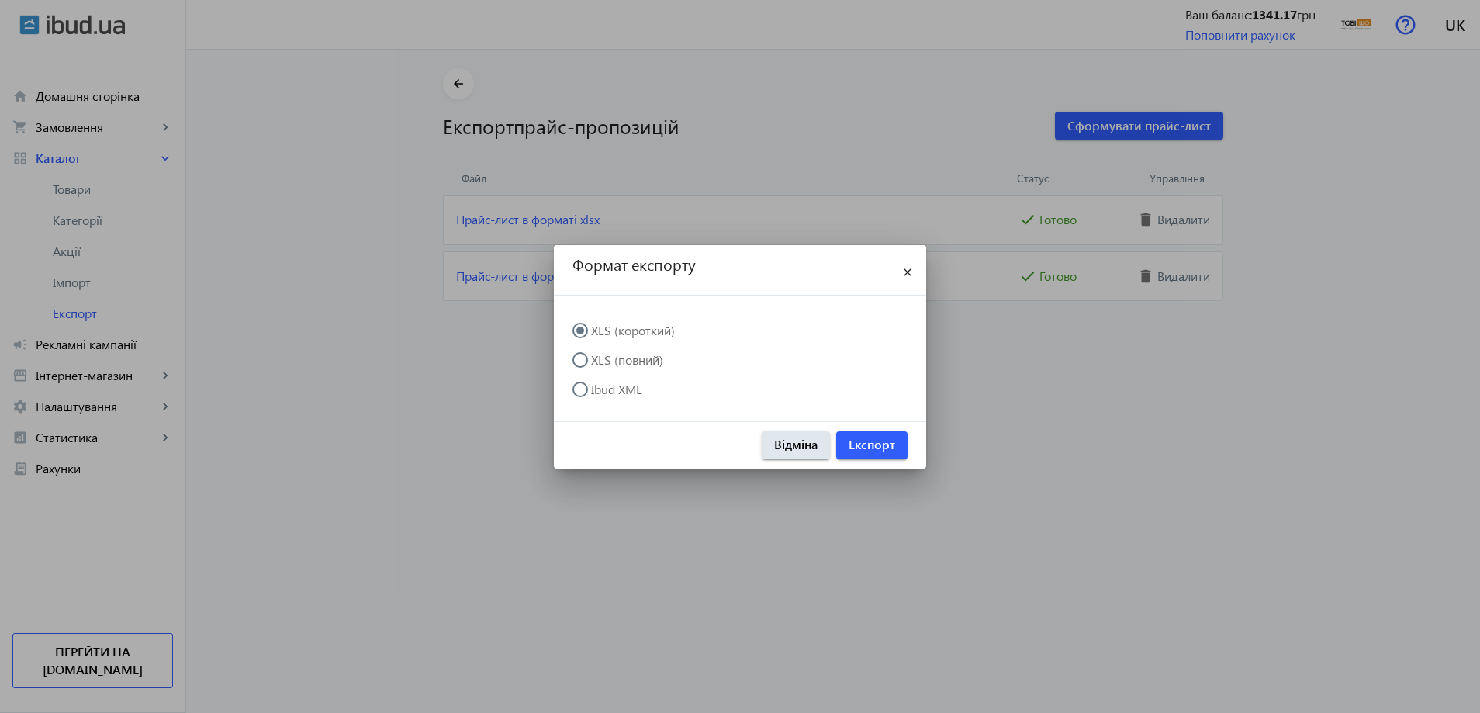
click at [627, 364] on label "XLS (повний)" at bounding box center [625, 360] width 75 height 12
click at [603, 364] on input "XLS (повний)" at bounding box center [587, 367] width 31 height 31
radio input "true"
click at [886, 435] on span "button" at bounding box center [871, 445] width 71 height 37
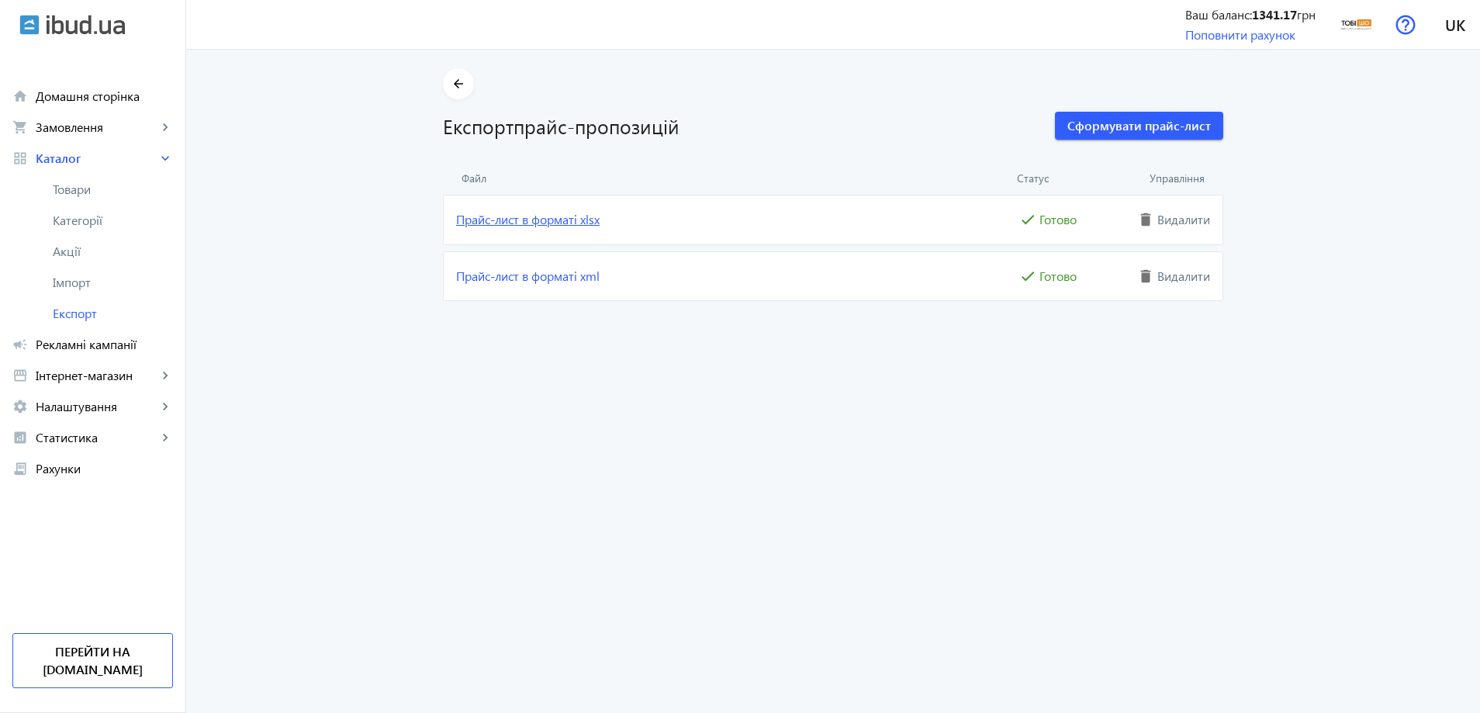
click at [548, 226] on link "Прайс-лист в форматі xlsx" at bounding box center [736, 219] width 560 height 17
click at [569, 226] on link "Прайс-лист в форматі xlsx" at bounding box center [736, 219] width 560 height 17
click at [479, 222] on link "Прайс-лист в форматі xlsx" at bounding box center [736, 219] width 560 height 17
click at [89, 185] on span "Товари" at bounding box center [113, 189] width 120 height 16
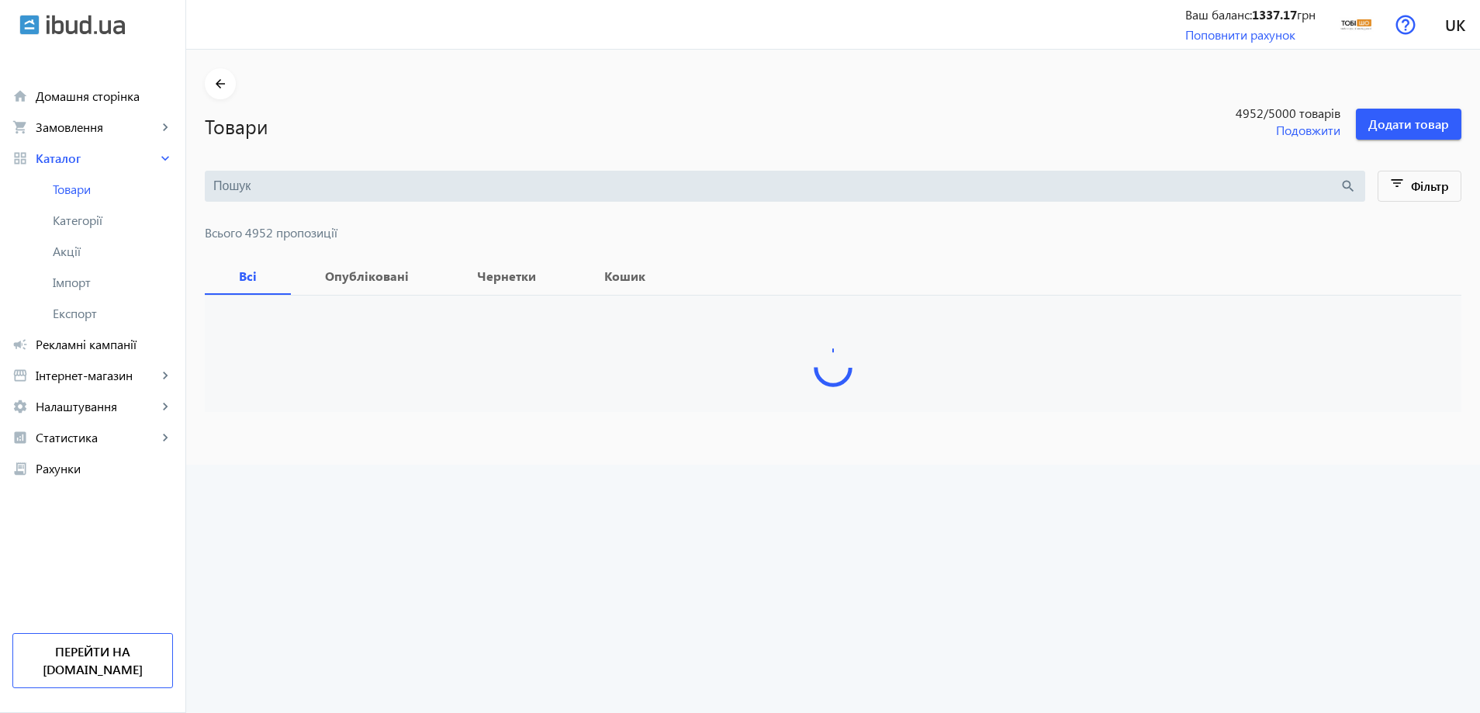
click at [460, 192] on input "search" at bounding box center [776, 186] width 1126 height 17
paste input "Drim/940/Mars/06v"
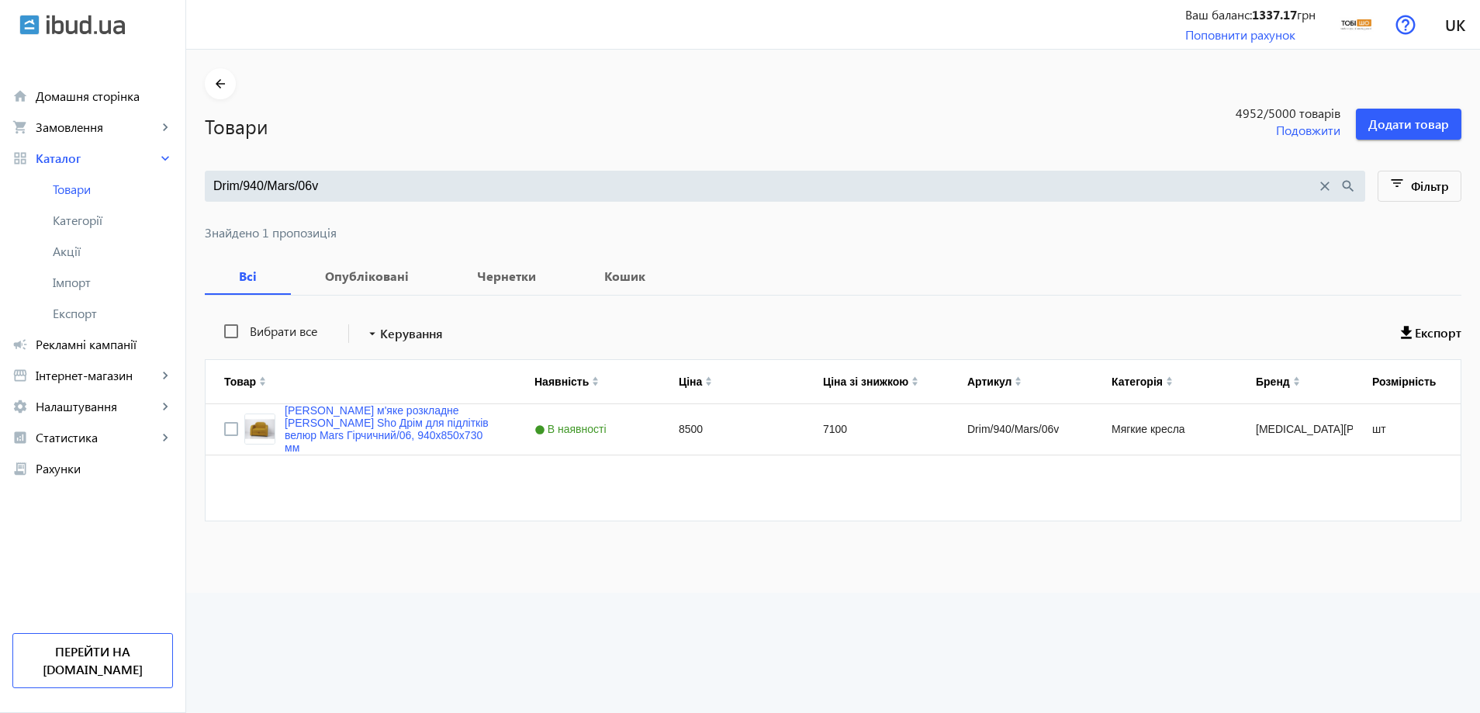
drag, startPoint x: 327, startPoint y: 181, endPoint x: 206, endPoint y: 182, distance: 120.2
click at [213, 182] on input "Drim/940/Mars/06v" at bounding box center [764, 186] width 1103 height 17
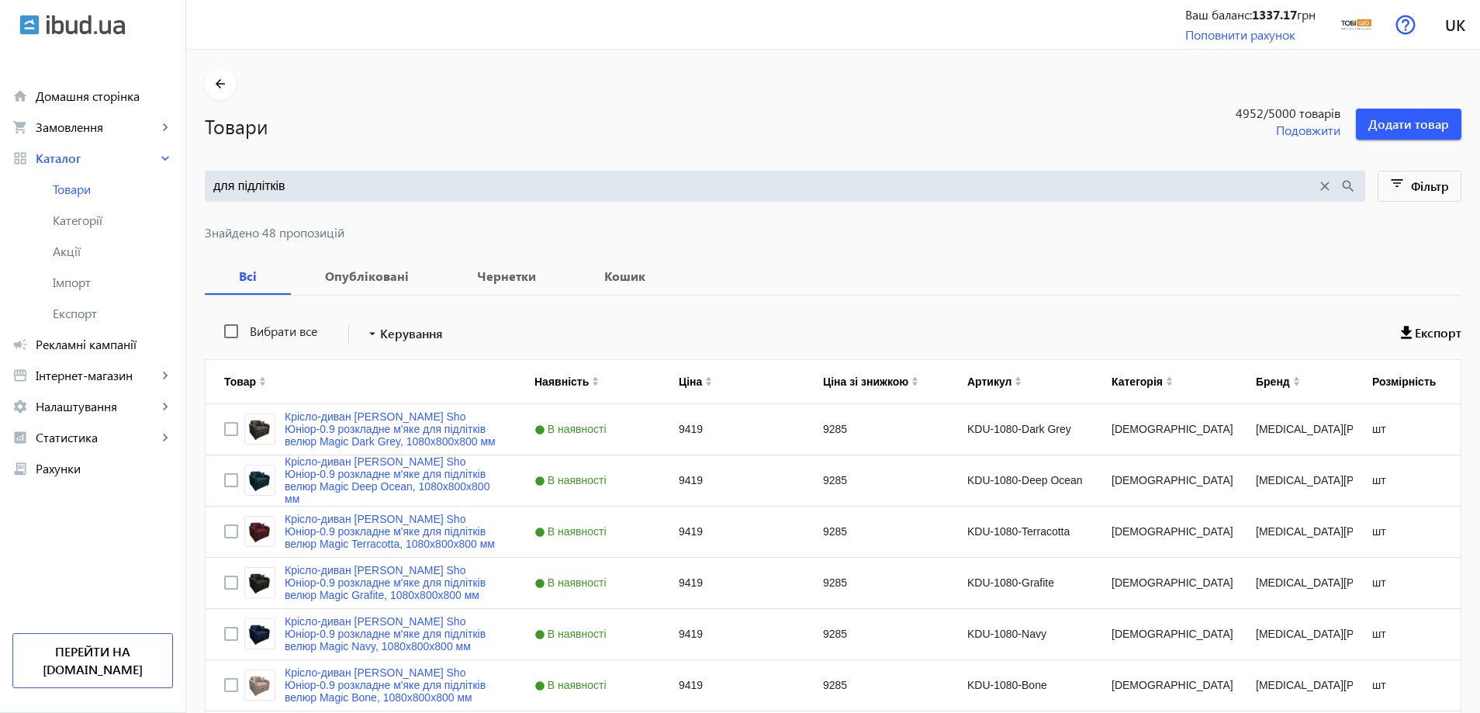
paste input "ресло мягкое раскладное Tobi Sho Максиан для подростков рогожка Bahama Антрацит…"
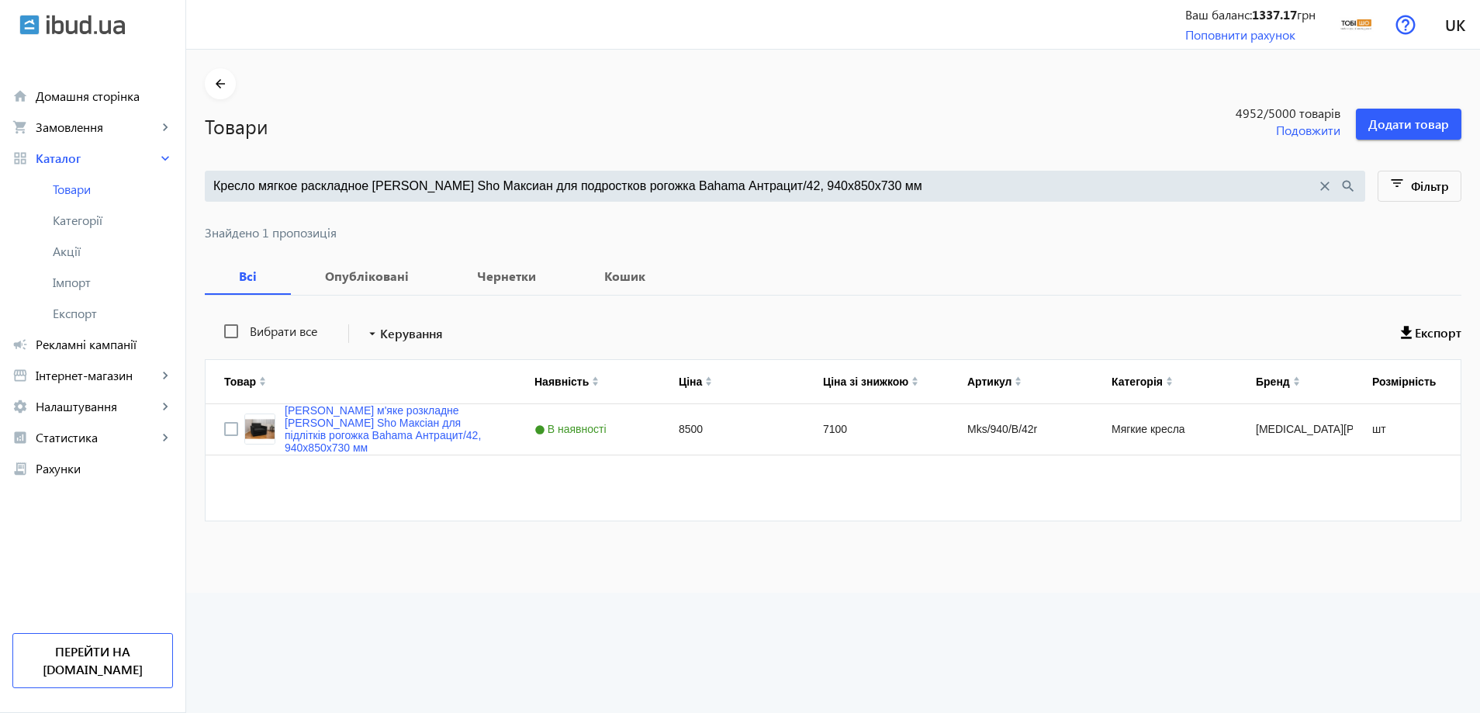
click at [583, 179] on input "Кресло мягкое раскладное [PERSON_NAME] Sho Максиан для подростков рогожка Baham…" at bounding box center [764, 186] width 1103 height 17
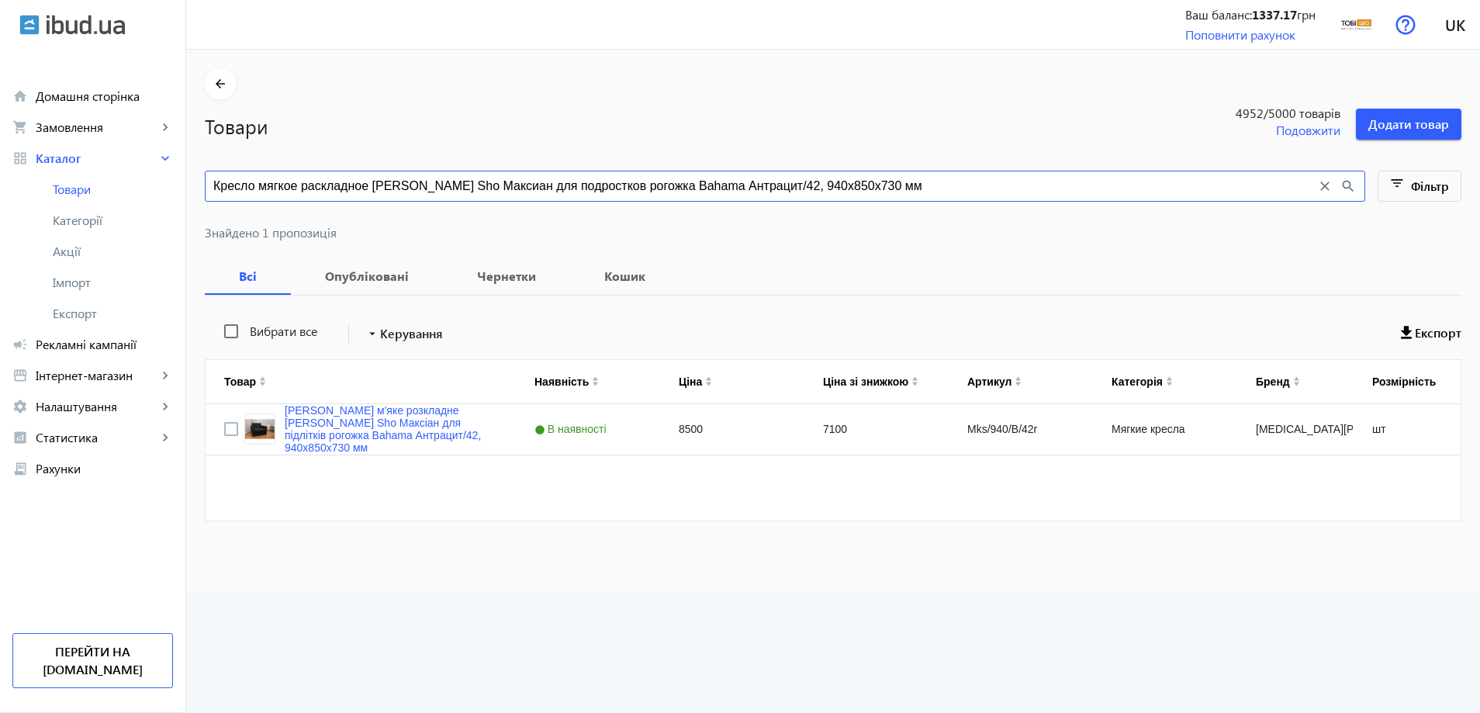
paste input "10"
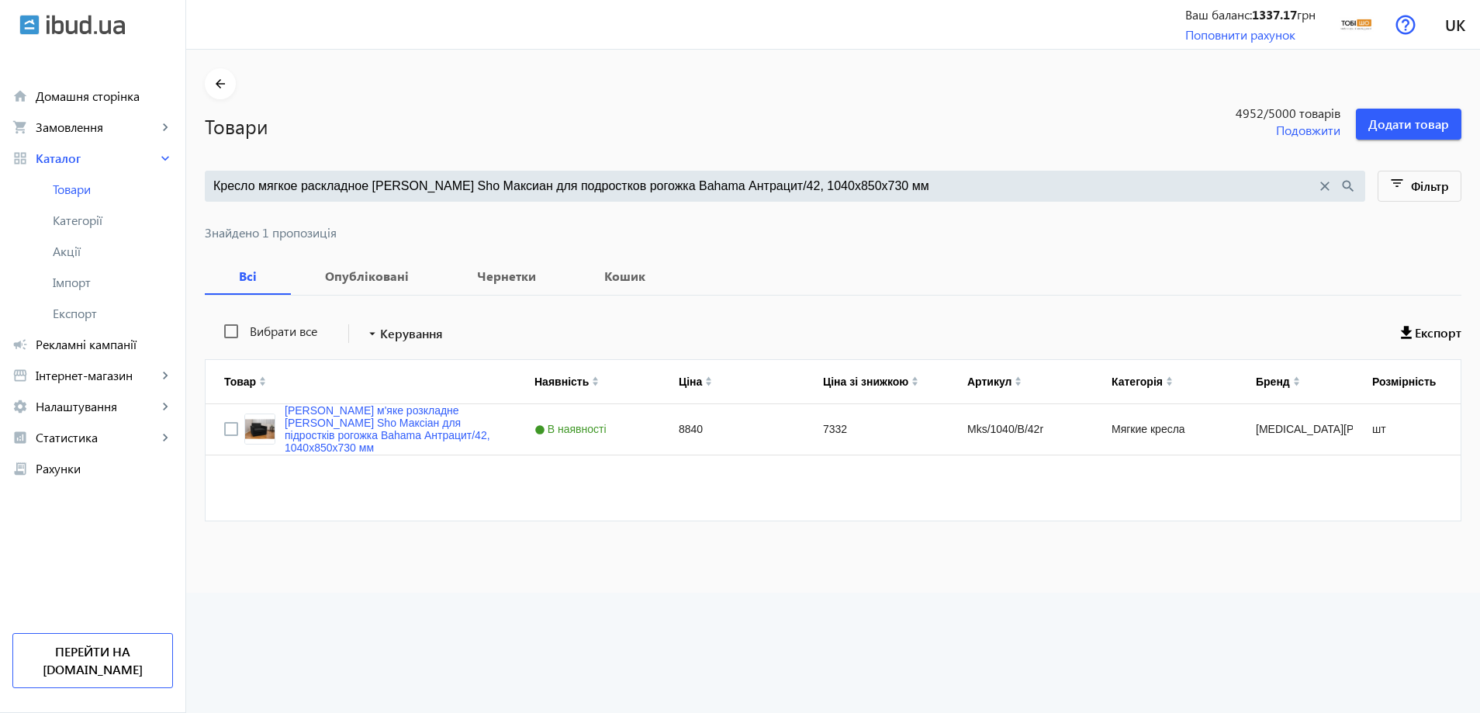
click at [555, 183] on input "Кресло мягкое раскладное [PERSON_NAME] Sho Максиан для подростков рогожка Baham…" at bounding box center [764, 186] width 1103 height 17
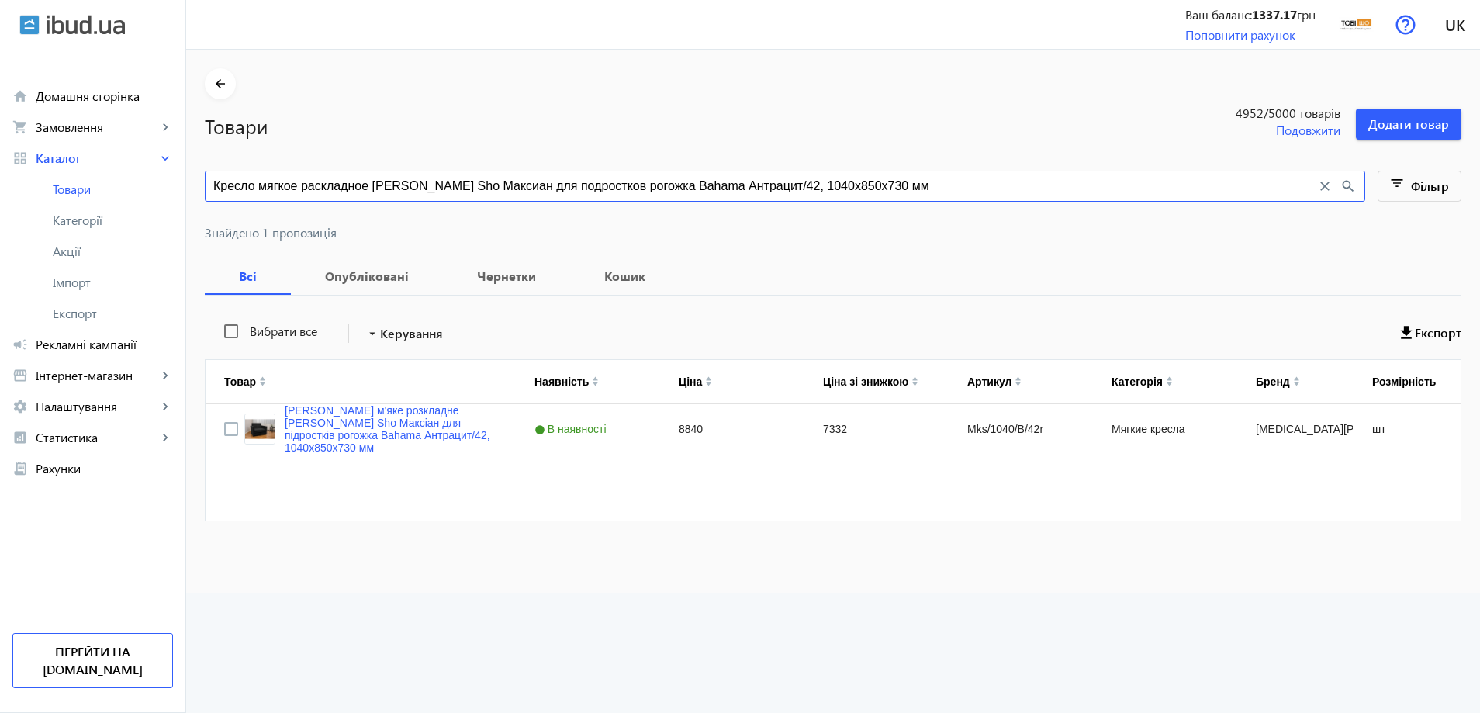
paste input "рим для подростков рогожка Bahama Капучино/9, 9"
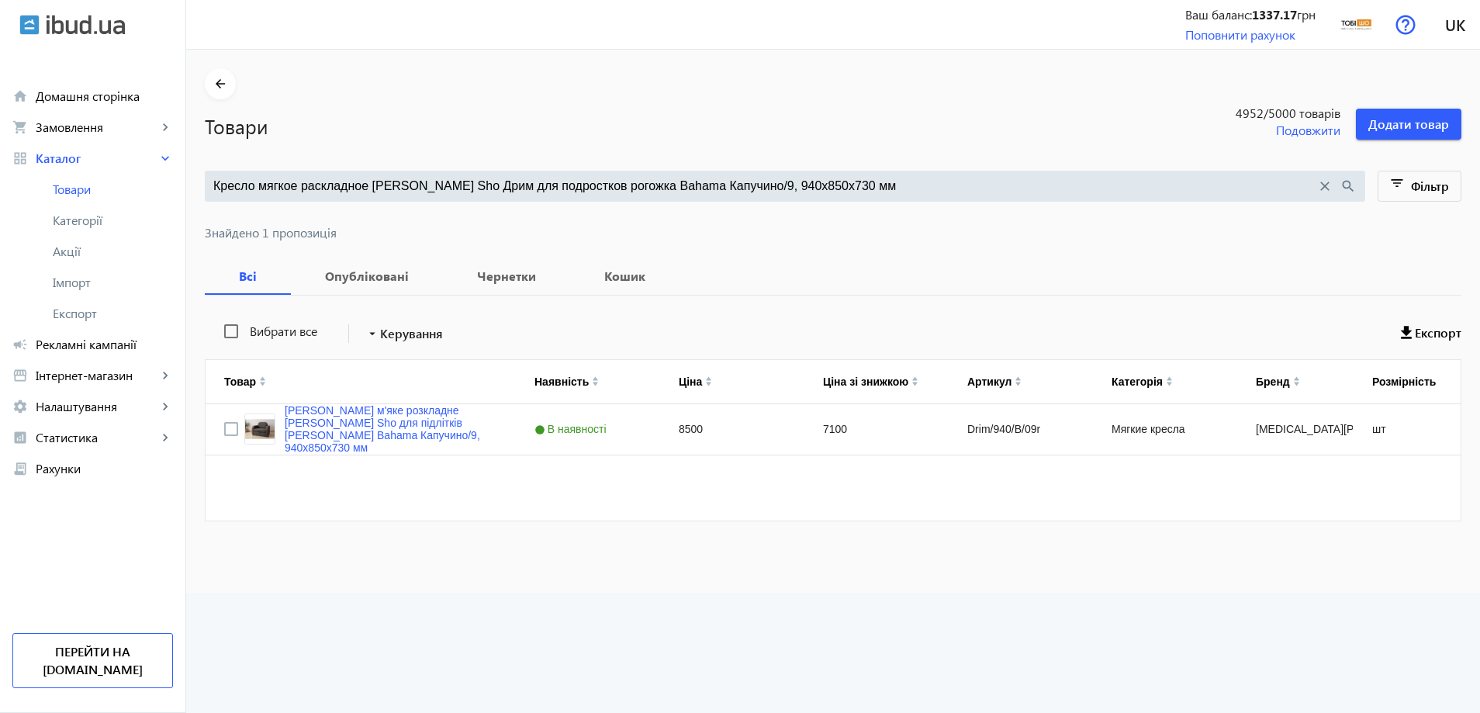
click at [660, 163] on main "arrow_back Товари 4952 /5000 товарів Подовжити Додати товар Кресло мягкое раскл…" at bounding box center [833, 304] width 1294 height 472
click at [656, 180] on input "Кресло мягкое раскладное [PERSON_NAME] Sho Дрим для подростков рогожка Bahama К…" at bounding box center [764, 186] width 1103 height 17
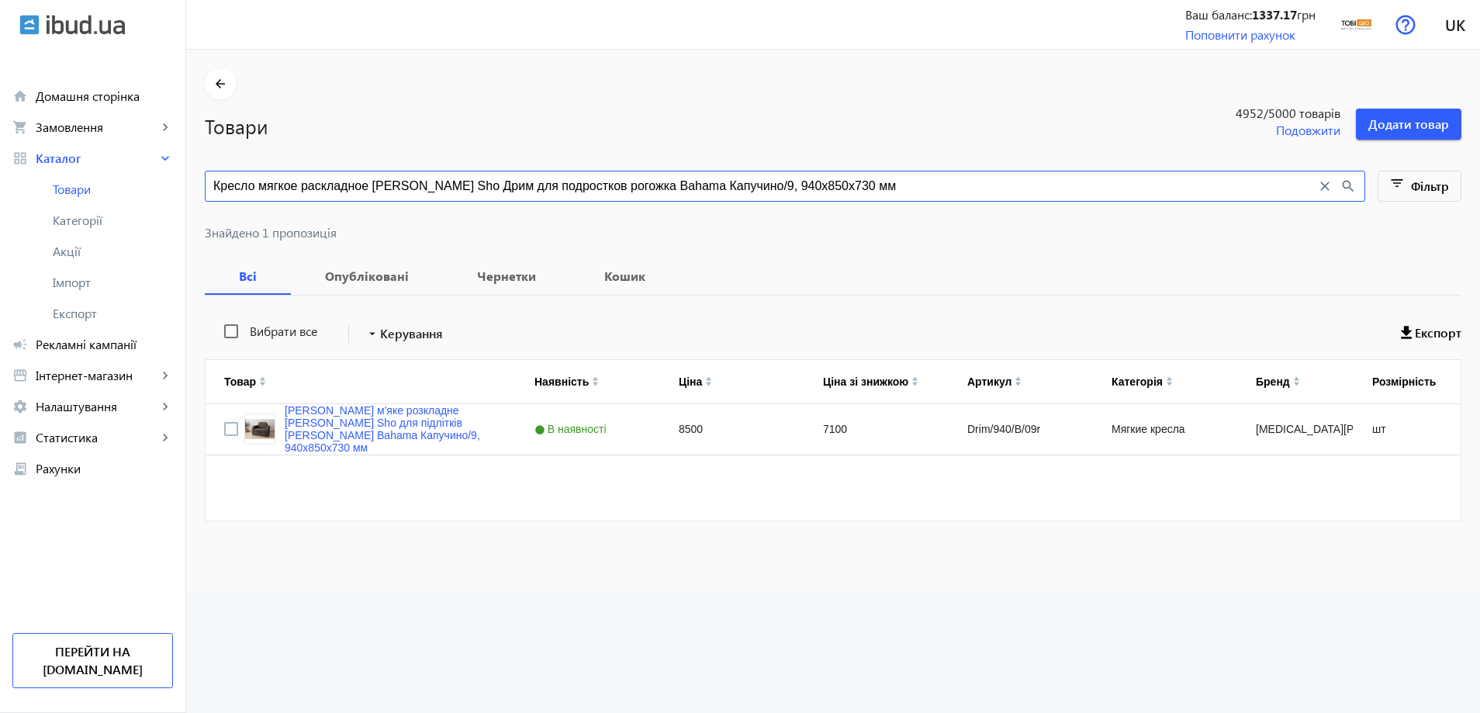
paste input "10"
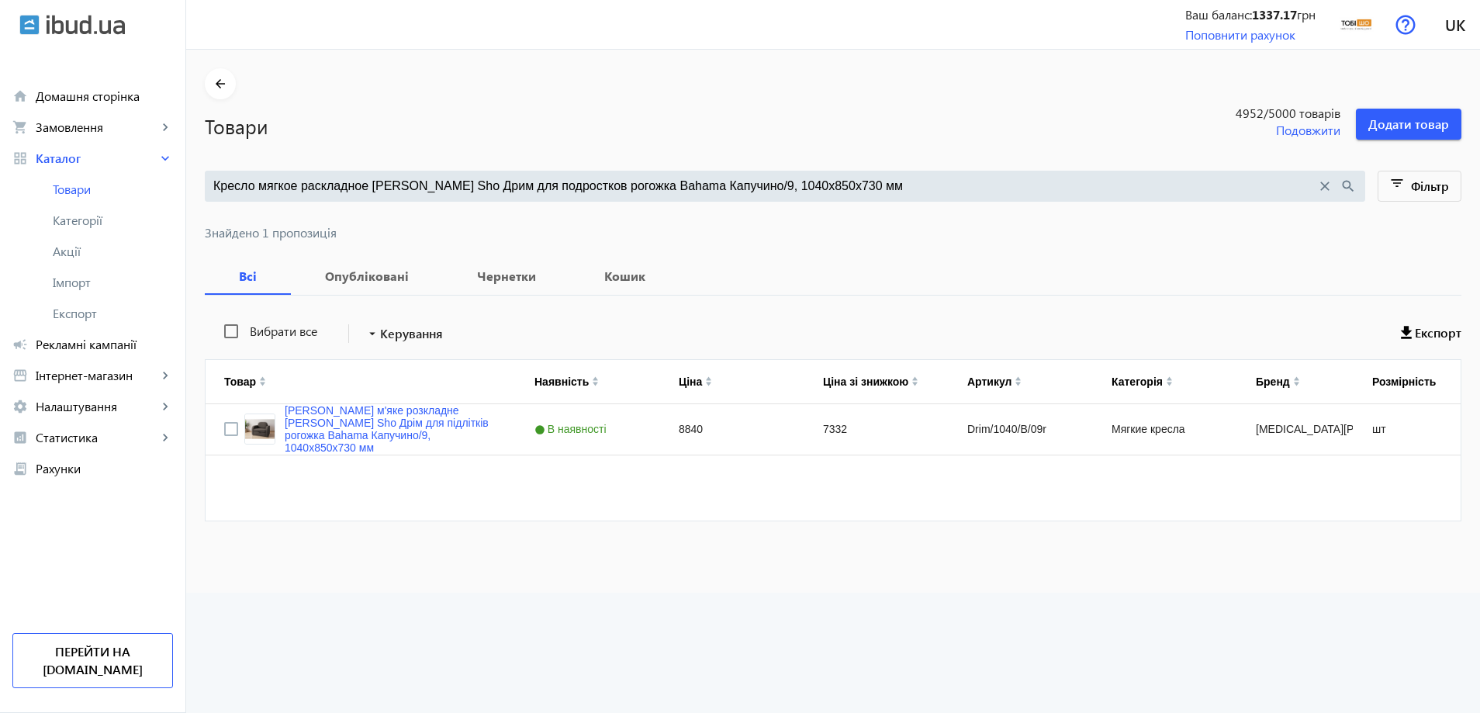
click at [462, 180] on input "Кресло мягкое раскладное Tobi Sho Дрим для подростков рогожка Bahama Капучино/9…" at bounding box center [764, 186] width 1103 height 17
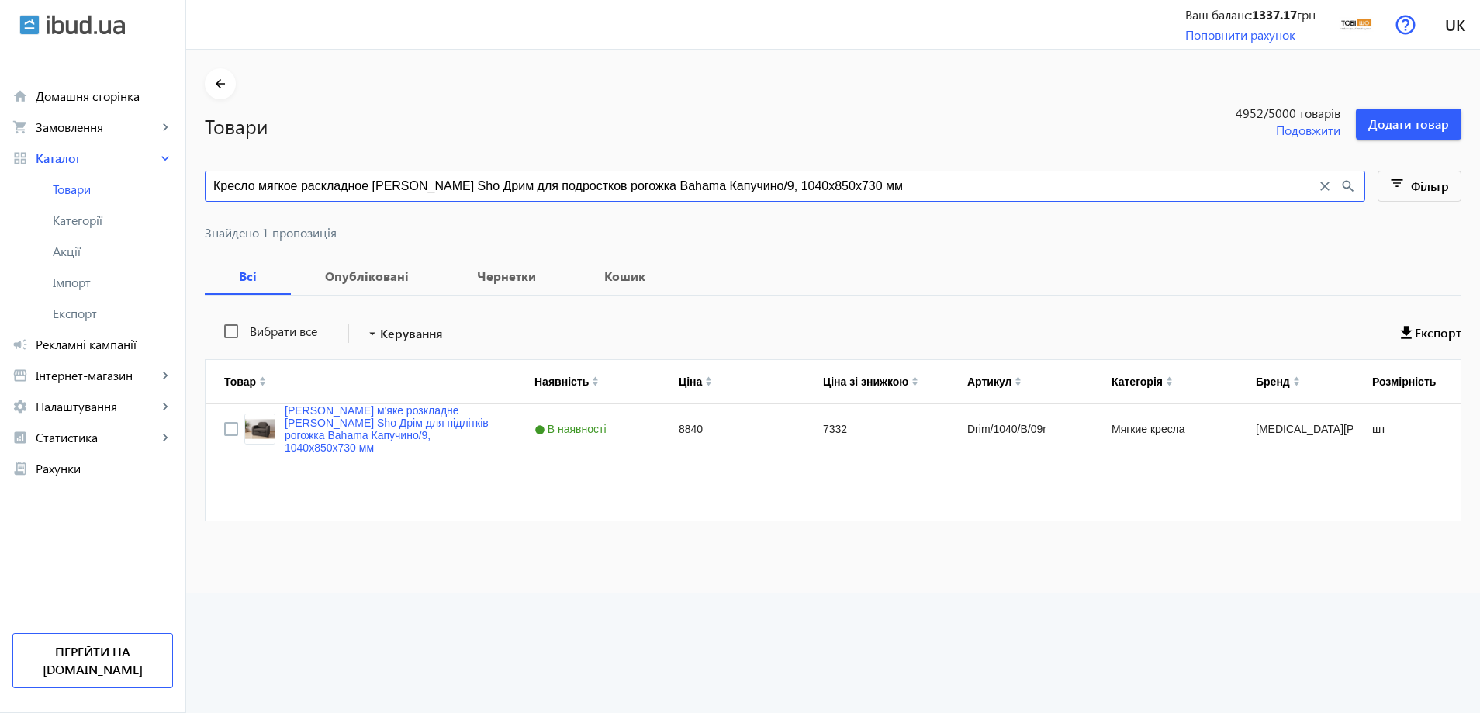
paste input "велюр Mars Изумрудный/08, 9"
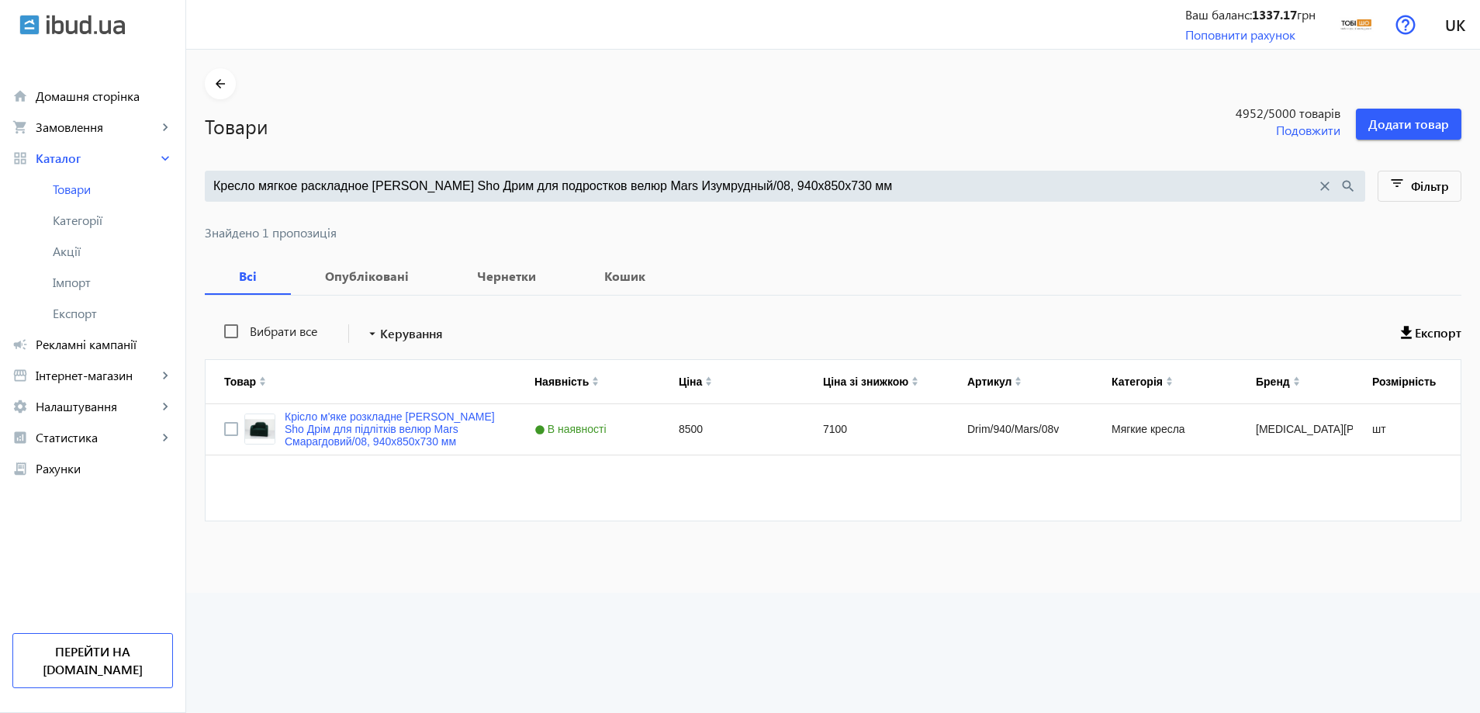
click at [664, 187] on input "Кресло мягкое раскладное Tobi Sho Дрим для подростков велюр Mars Изумрудный/08,…" at bounding box center [764, 186] width 1103 height 17
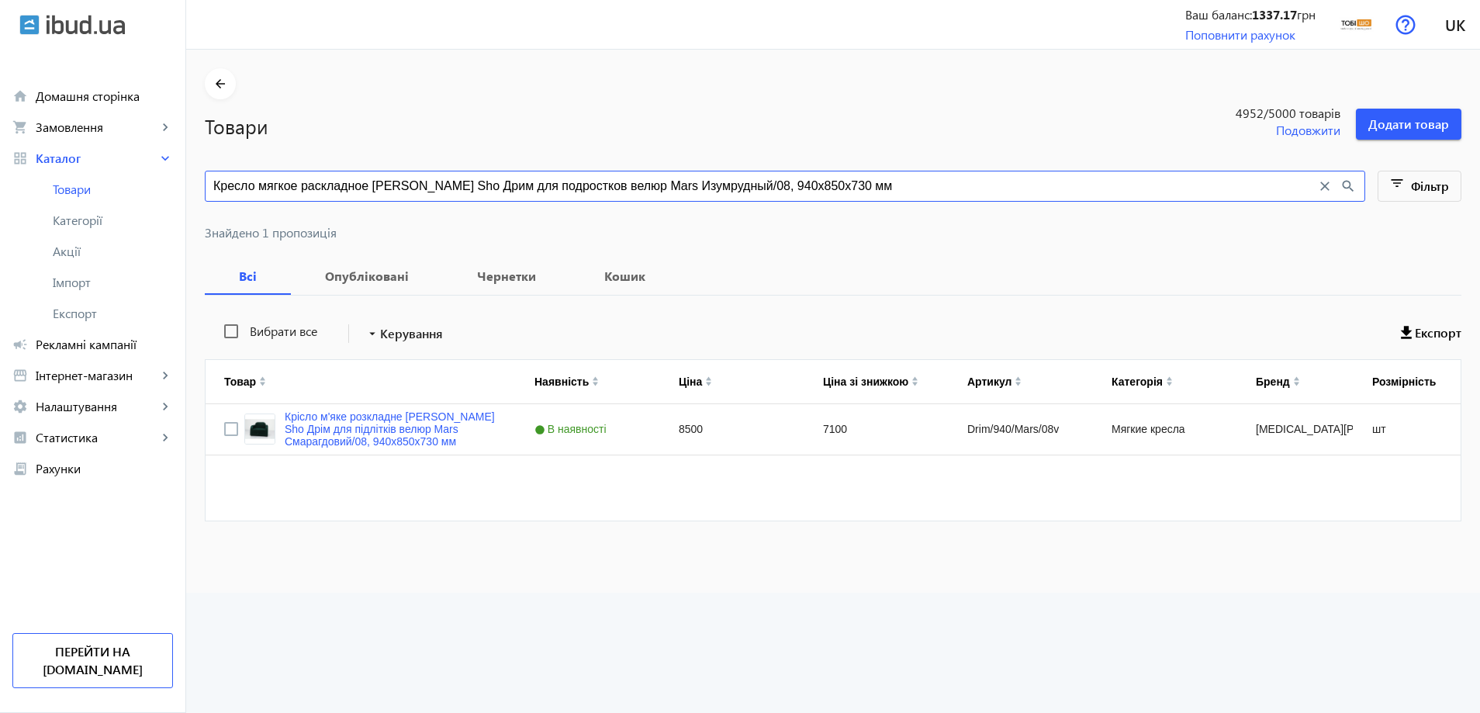
paste input "ветло-серый/12, 10"
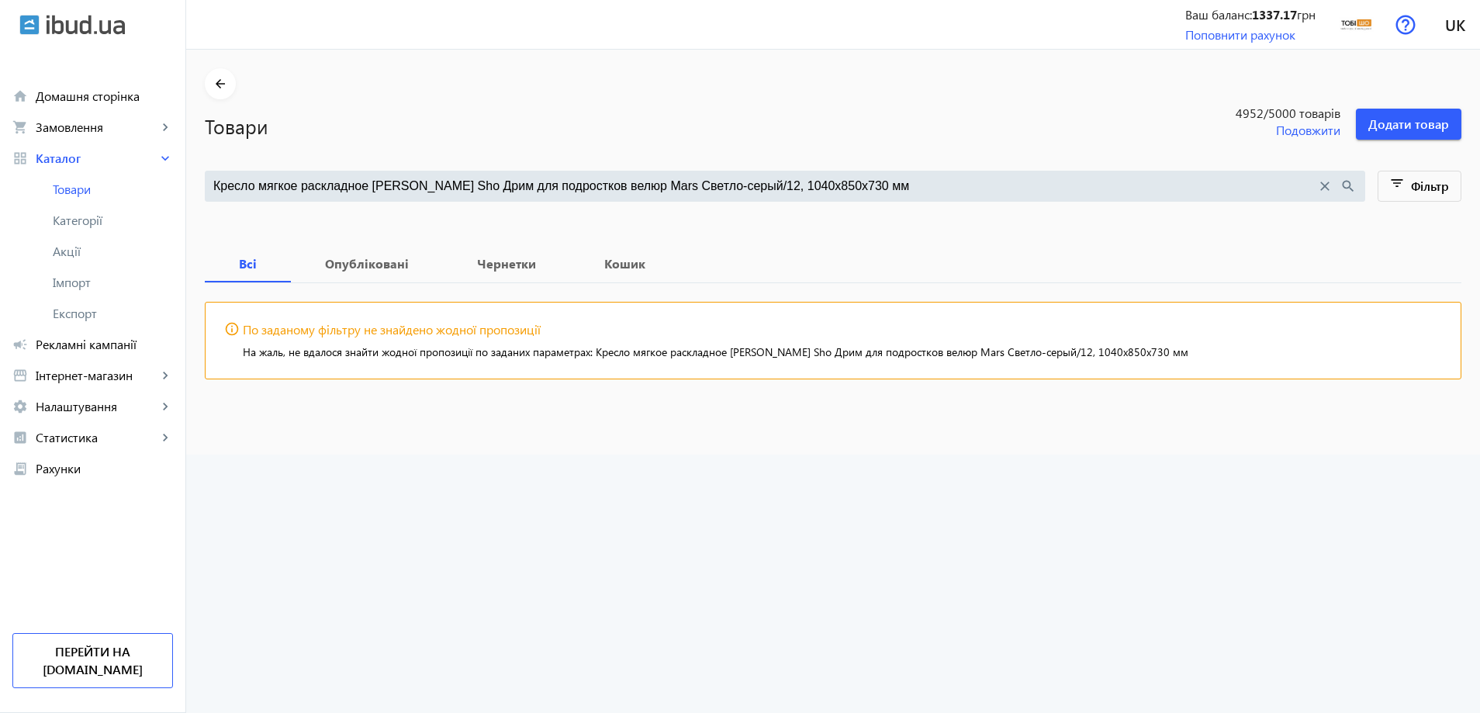
click at [606, 182] on input "Кресло мягкое раскладное [PERSON_NAME] Sho Дрим для подростков велюр Mars Светл…" at bounding box center [764, 186] width 1103 height 17
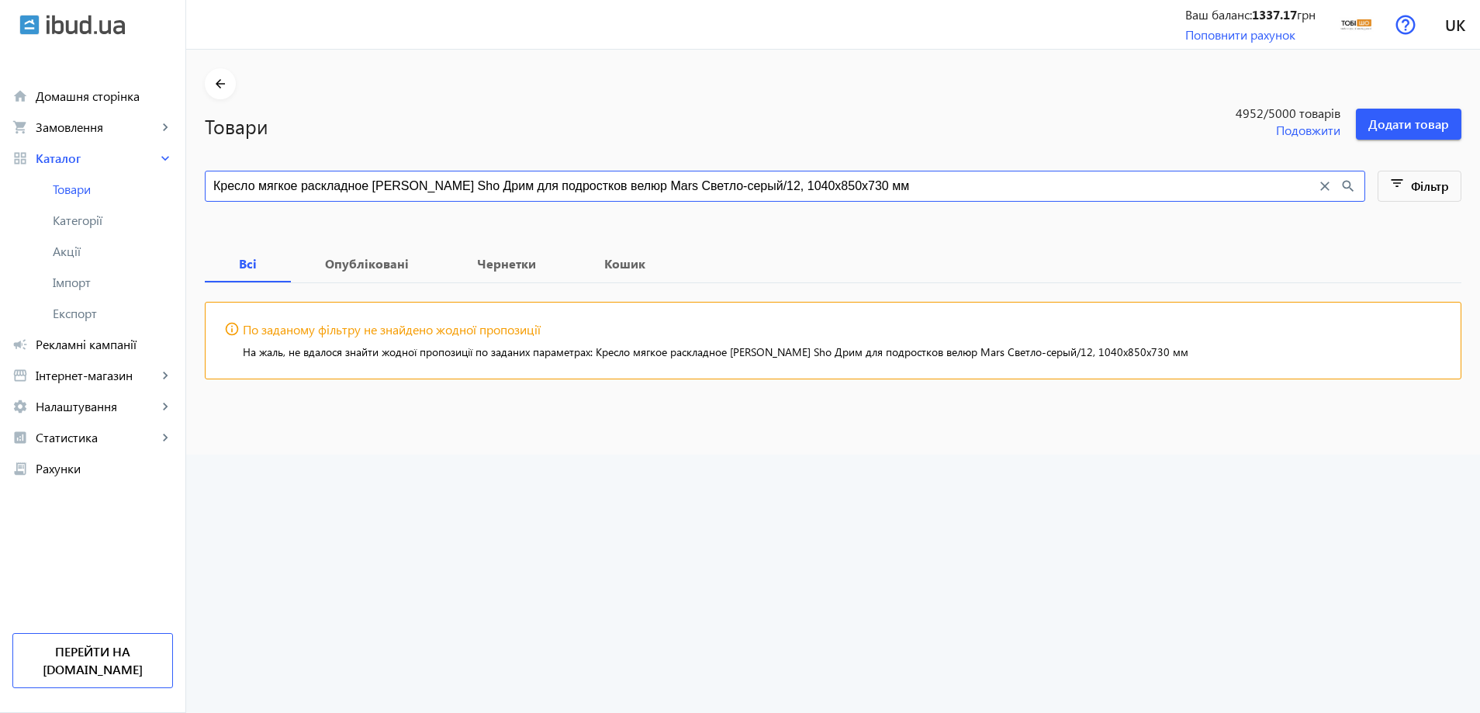
paste input "елюр Mars Бежевый/0"
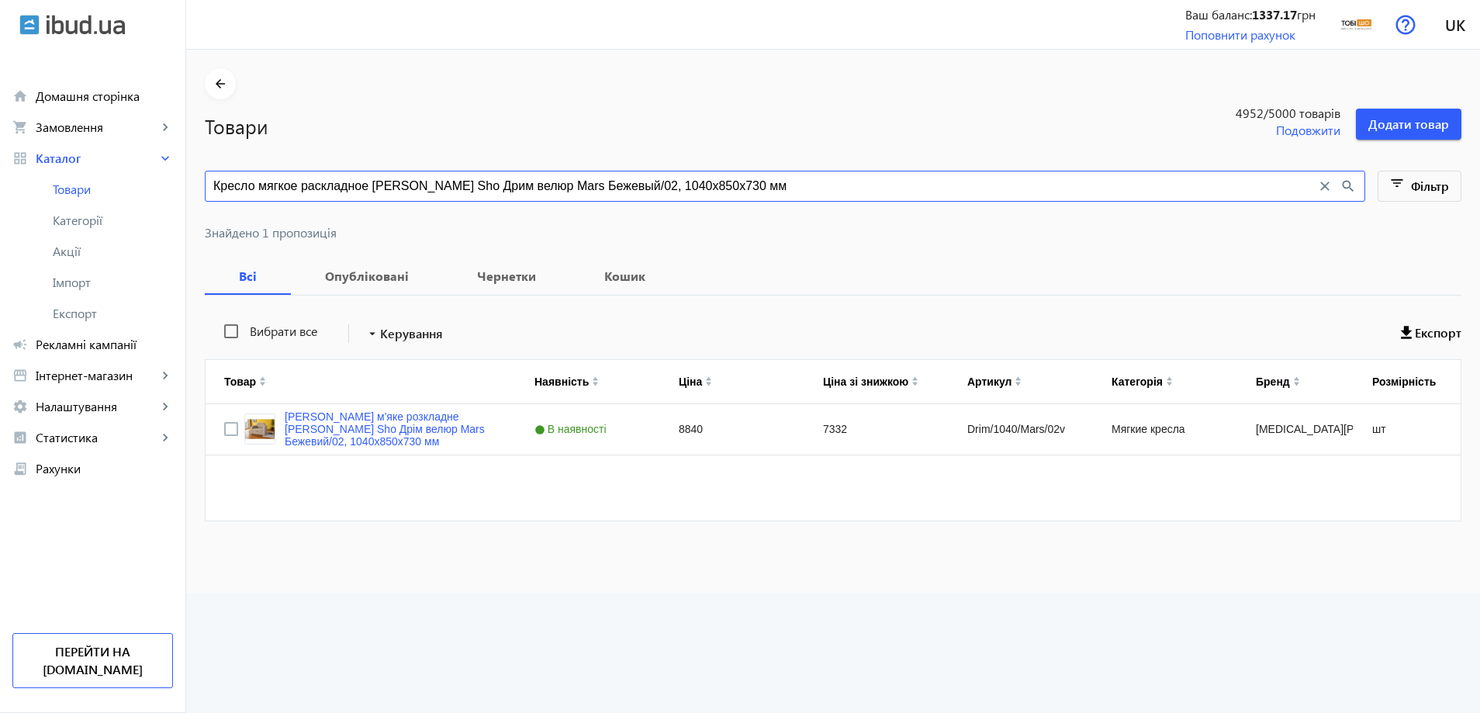
type input "Кресло мягкое раскладное Tobi Sho Дрим велюр Mars Бежевый/02, 1040х850х730 мм"
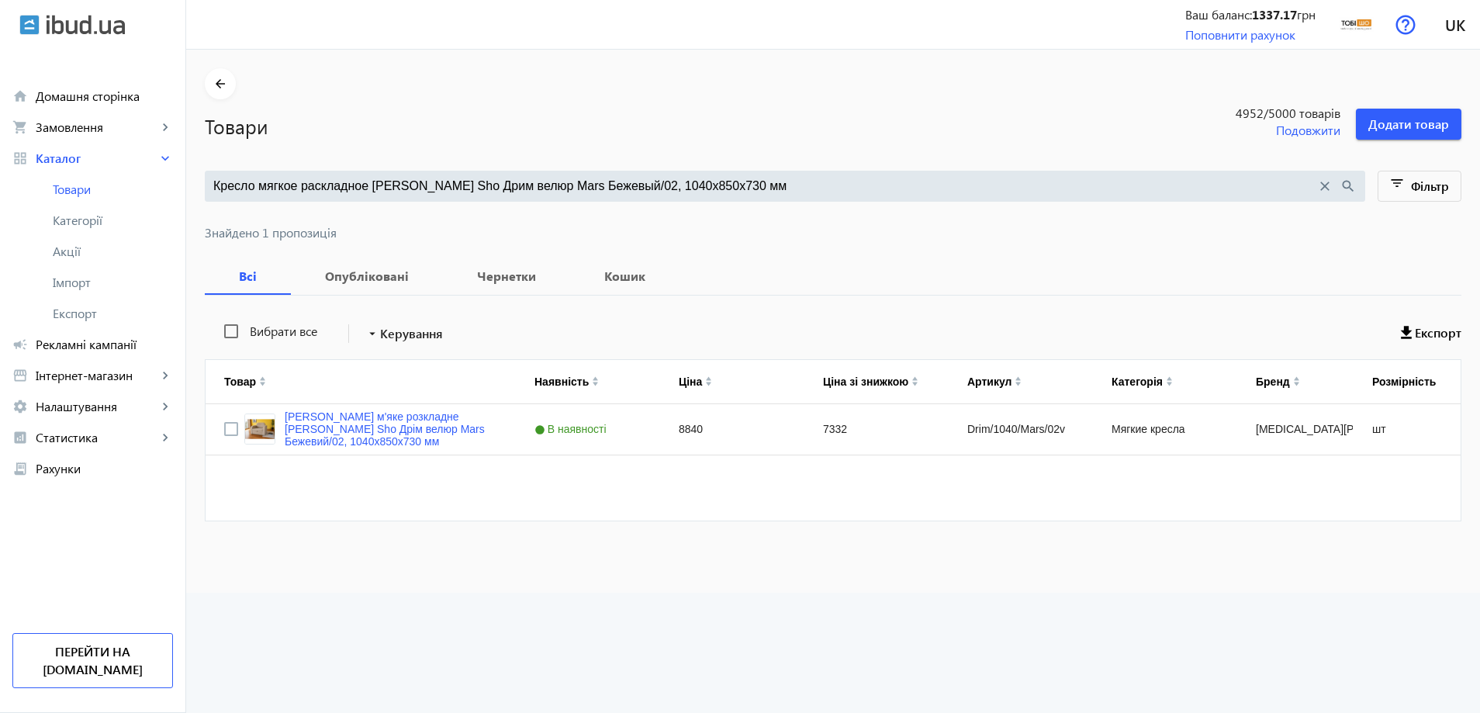
click at [580, 194] on input "Кресло мягкое раскладное Tobi Sho Дрим велюр Mars Бежевый/02, 1040х850х730 мм" at bounding box center [764, 186] width 1103 height 17
click at [331, 419] on link "Крісло м'яке розкладне Tobi Sho Дрім велюр Mars Бежевий/02, 1040х850х730 мм" at bounding box center [391, 428] width 213 height 37
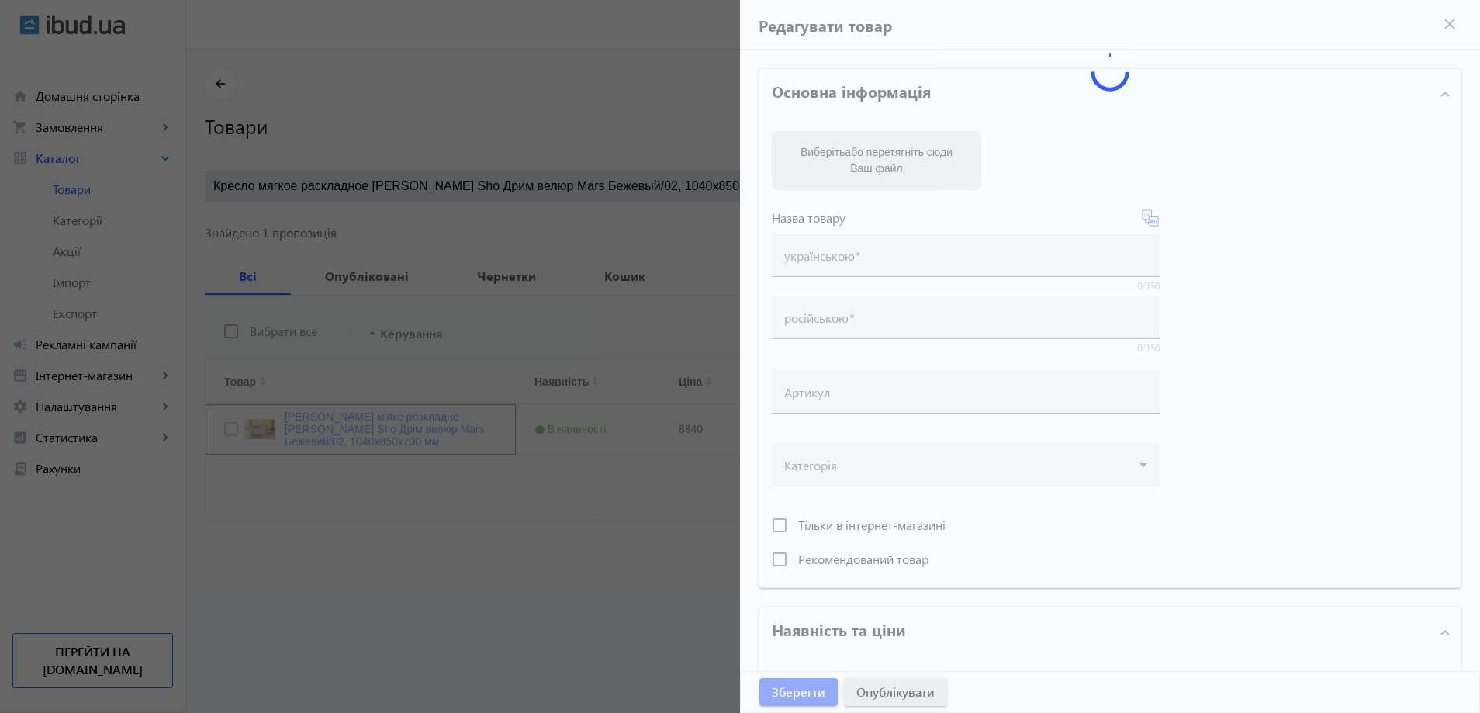
type input "Крісло м'яке розкладне Tobi Sho Дрім велюр Mars Бежевий/02, 1040х850х730 мм"
type input "Кресло мягкое раскладное Tobi Sho Дрим велюр Mars Бежевый/02, 1040х850х730 мм"
type input "Drim/1040/Mars/02v"
type input "8840"
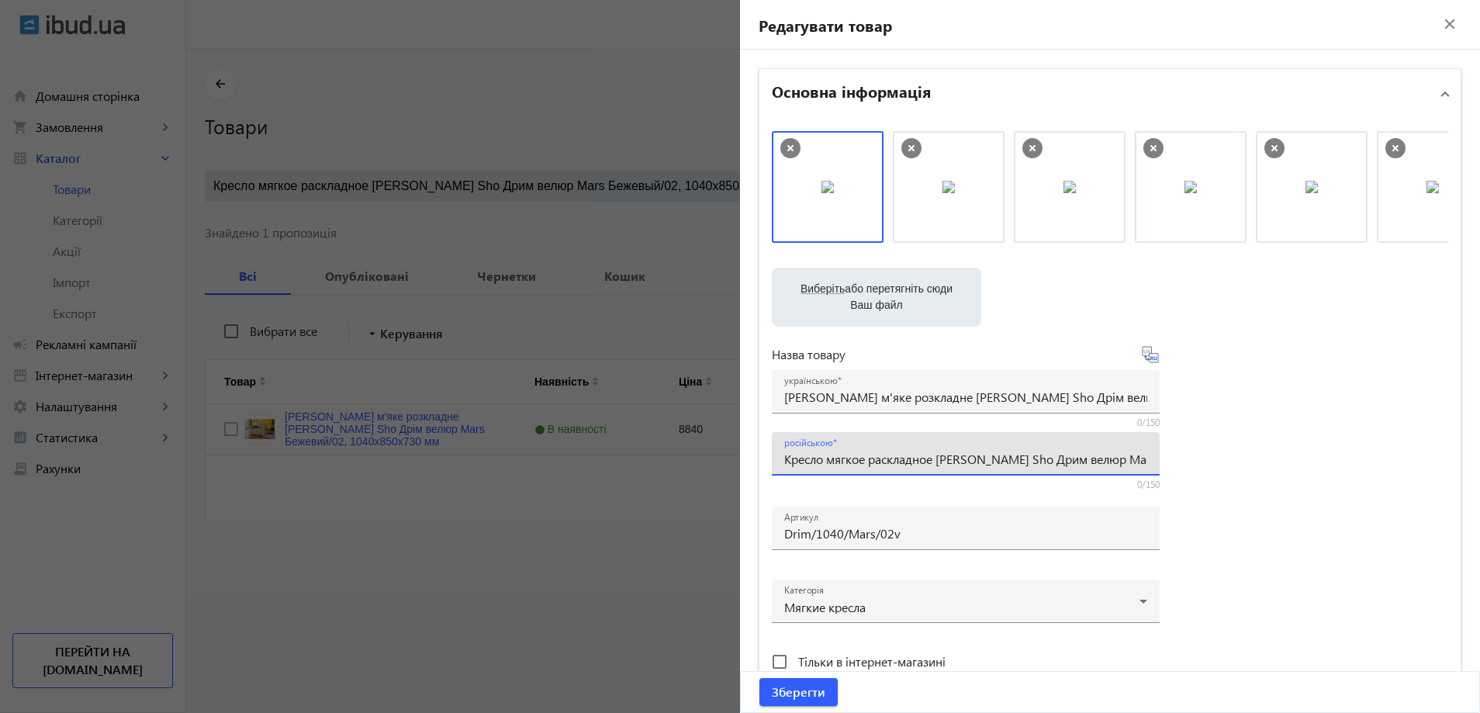
click at [859, 458] on input "Кресло мягкое раскладное Tobi Sho Дрим велюр Mars Бежевый/02, 1040х850х730 мм" at bounding box center [965, 459] width 363 height 16
click at [888, 393] on input "Крісло м'яке розкладне Tobi Sho Дрім велюр Mars Бежевий/02, 1040х850х730 мм" at bounding box center [965, 397] width 363 height 16
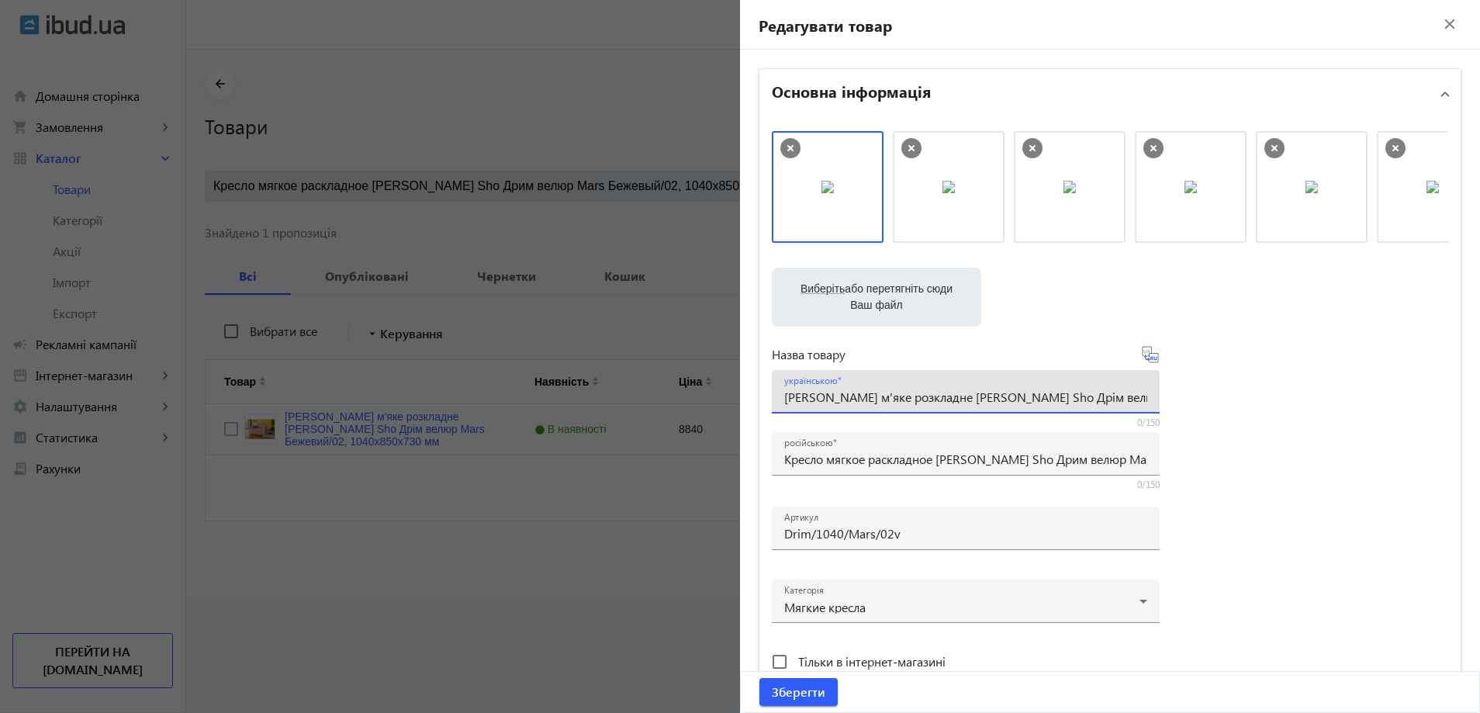
paste input "есло мягкое раскладное Tobi Sho Дрим для подростков велюр Mars Бежевы"
click at [860, 398] on input "Кресло мягкое раскладное Tobi Sho Дрим для подростков велюр Mars Бежевый/02, 10…" at bounding box center [965, 397] width 363 height 16
paste input "'яке розкладне крісло Tobi Sho Дрім для підлітків велюр Mars Бежеви"
type input "М'яке розкладне крісло Tobi Sho Дрім для підлітків велюр Mars Бежевий/02, 1040х…"
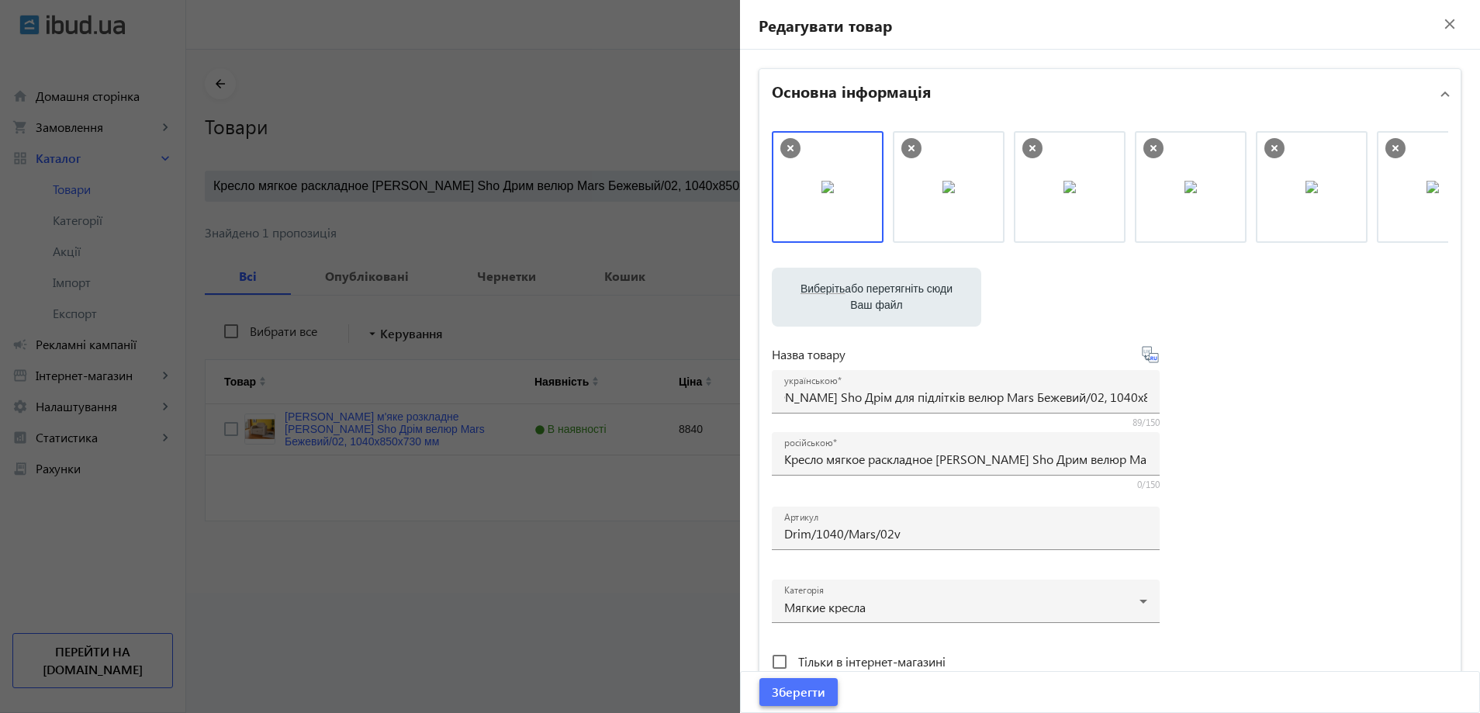
scroll to position [0, 0]
click at [793, 690] on span "Зберегти" at bounding box center [799, 691] width 54 height 17
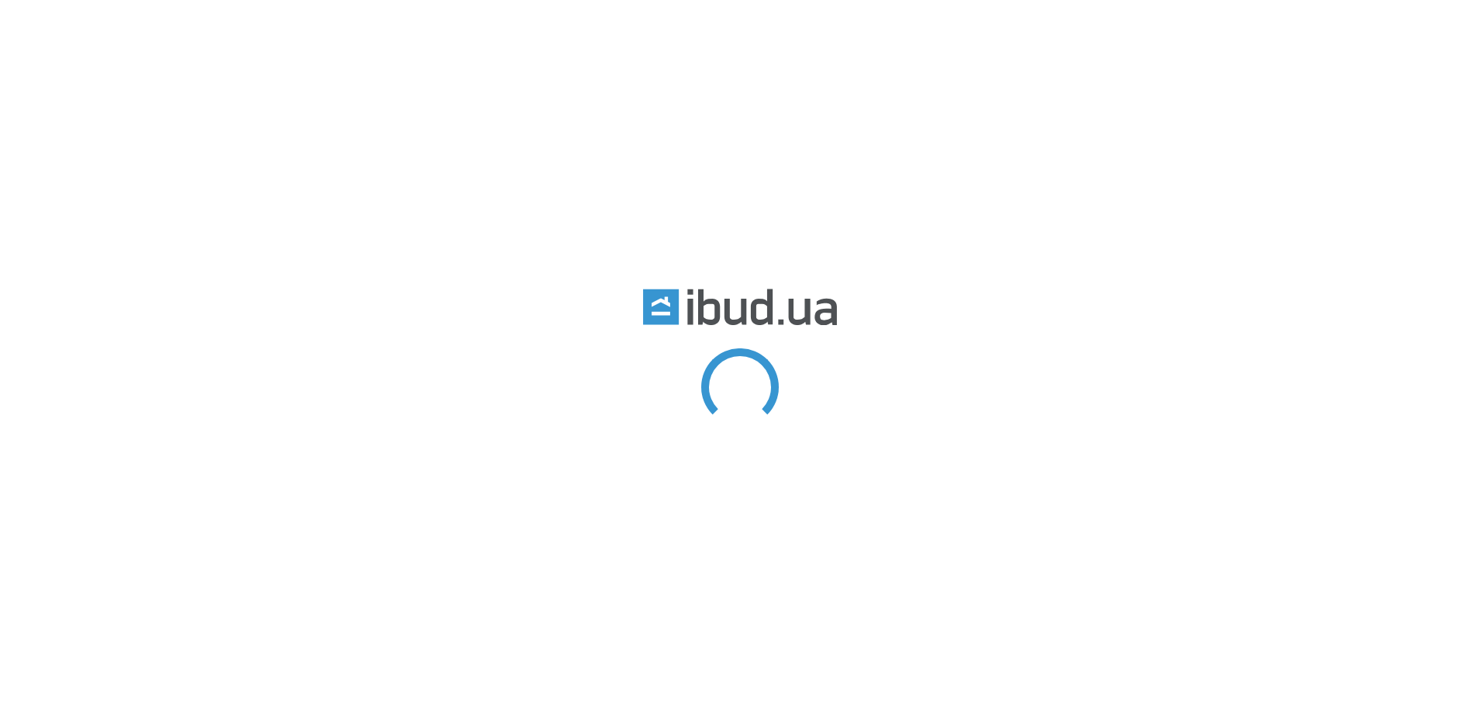
type input "Кресло мягкое раскладное [PERSON_NAME] Sho Дрим велюр Mars Бежевый/02, 1040х850…"
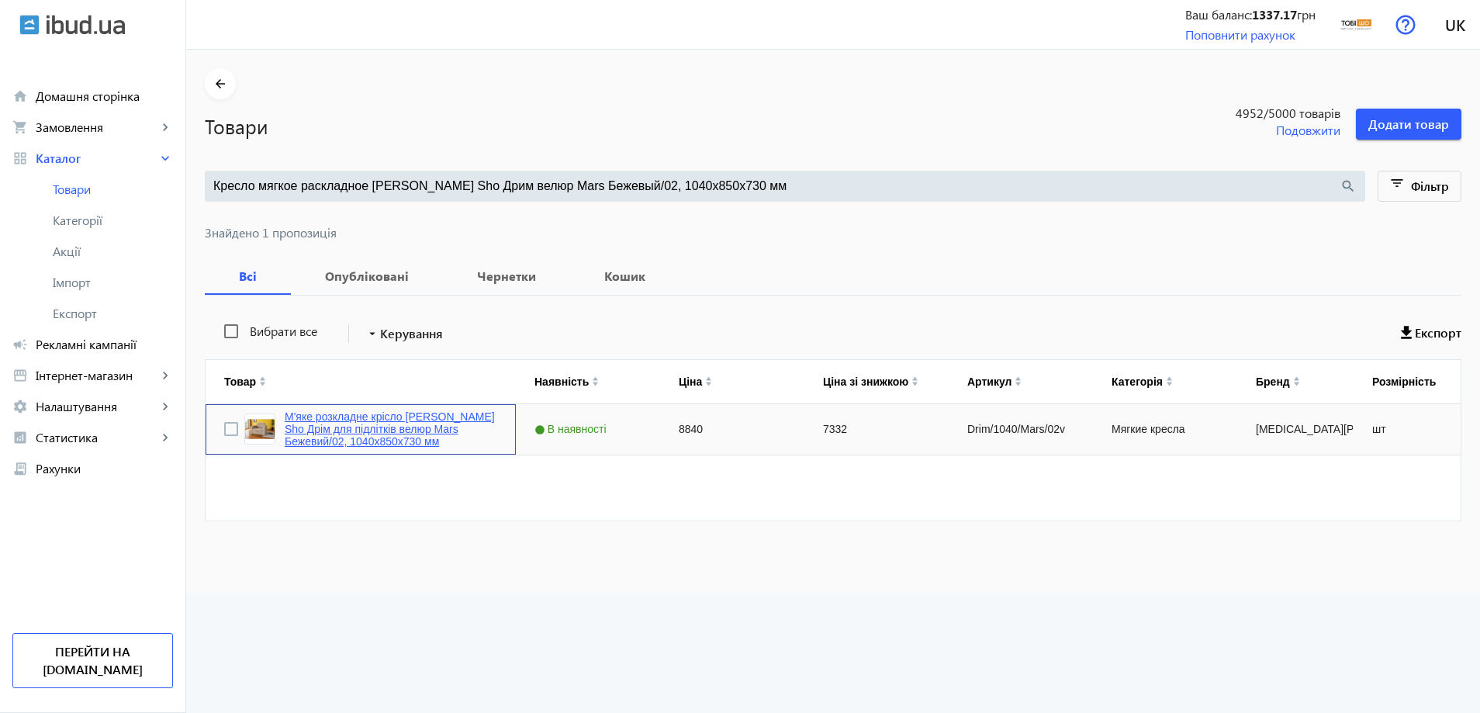
click at [386, 424] on link "М'яке розкладне крісло [PERSON_NAME] Sho Дрім для підлітків велюр Mars Бежевий/…" at bounding box center [391, 428] width 213 height 37
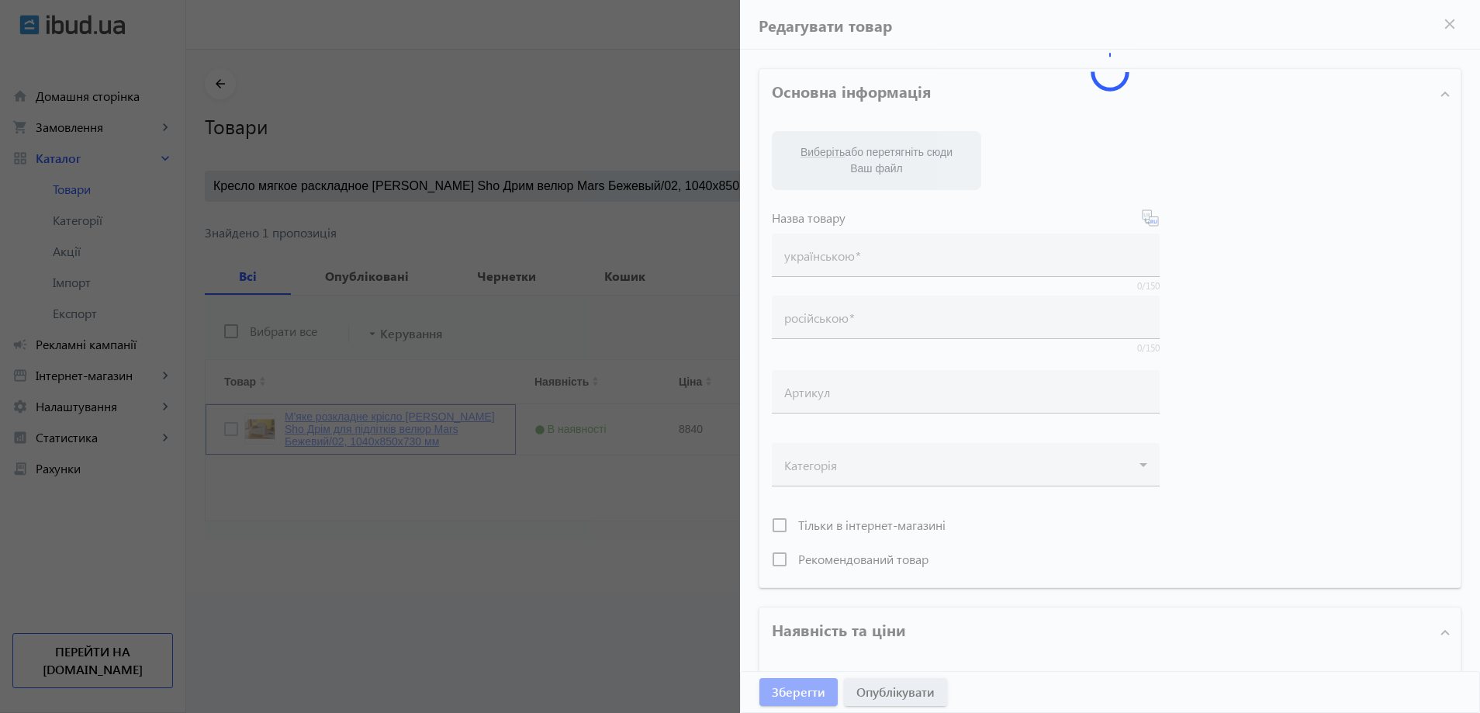
type input "М'яке розкладне крісло [PERSON_NAME] Sho Дрім для підлітків велюр Mars Бежевий/…"
type input "Кресло мягкое раскладное [PERSON_NAME] Sho Дрим велюр Mars Бежевый/02, 1040х850…"
type input "Drim/1040/Mars/02v"
type input "8840"
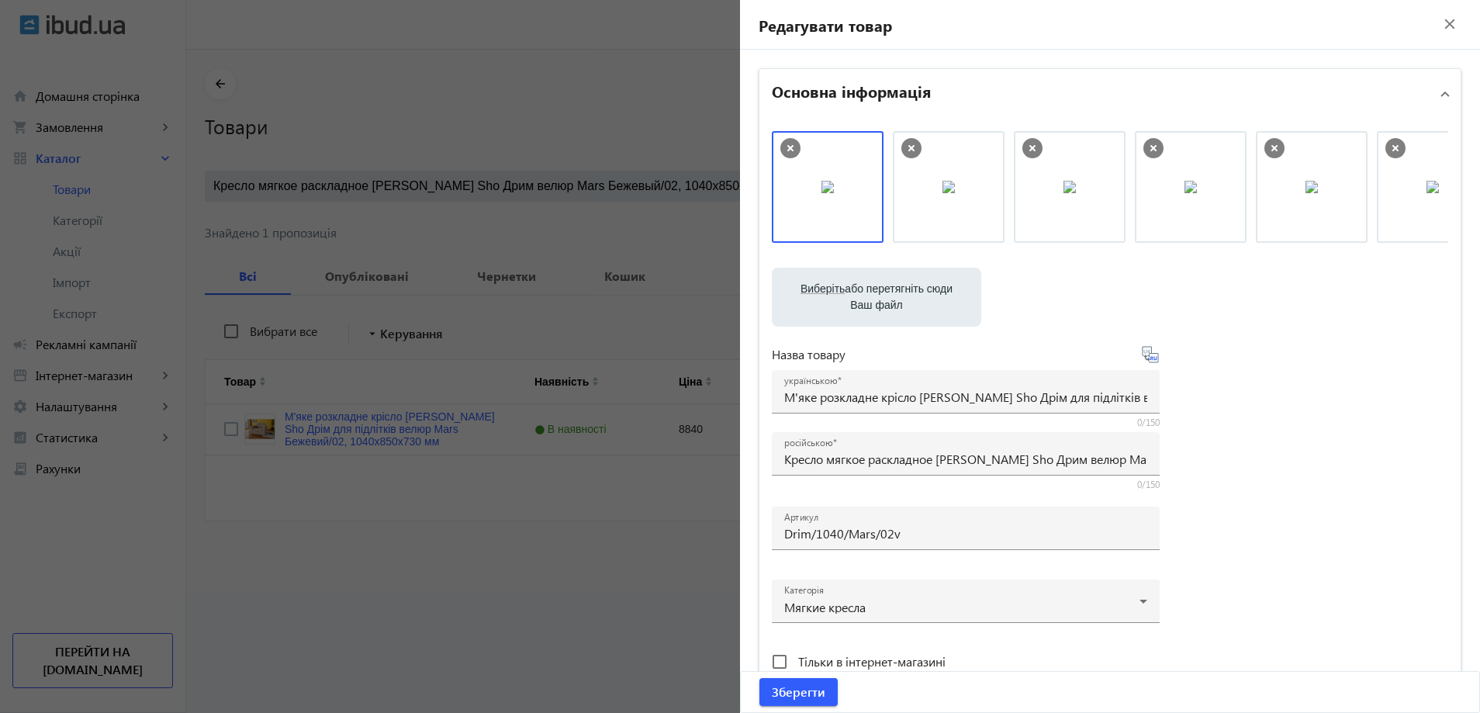
click at [574, 410] on div at bounding box center [740, 356] width 1480 height 713
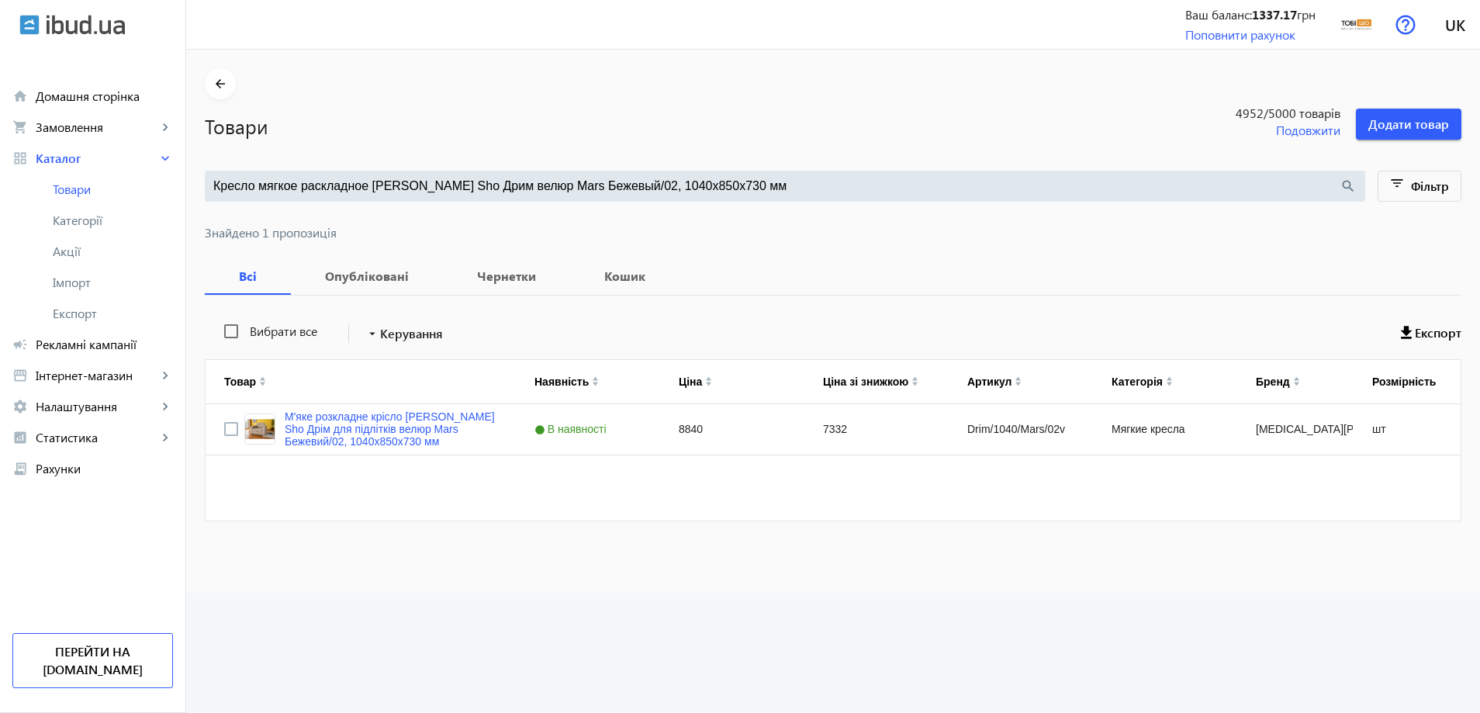
click at [616, 188] on input "Кресло мягкое раскладное Tobi Sho Дрим велюр Mars Бежевый/02, 1040х850х730 мм" at bounding box center [776, 186] width 1126 height 17
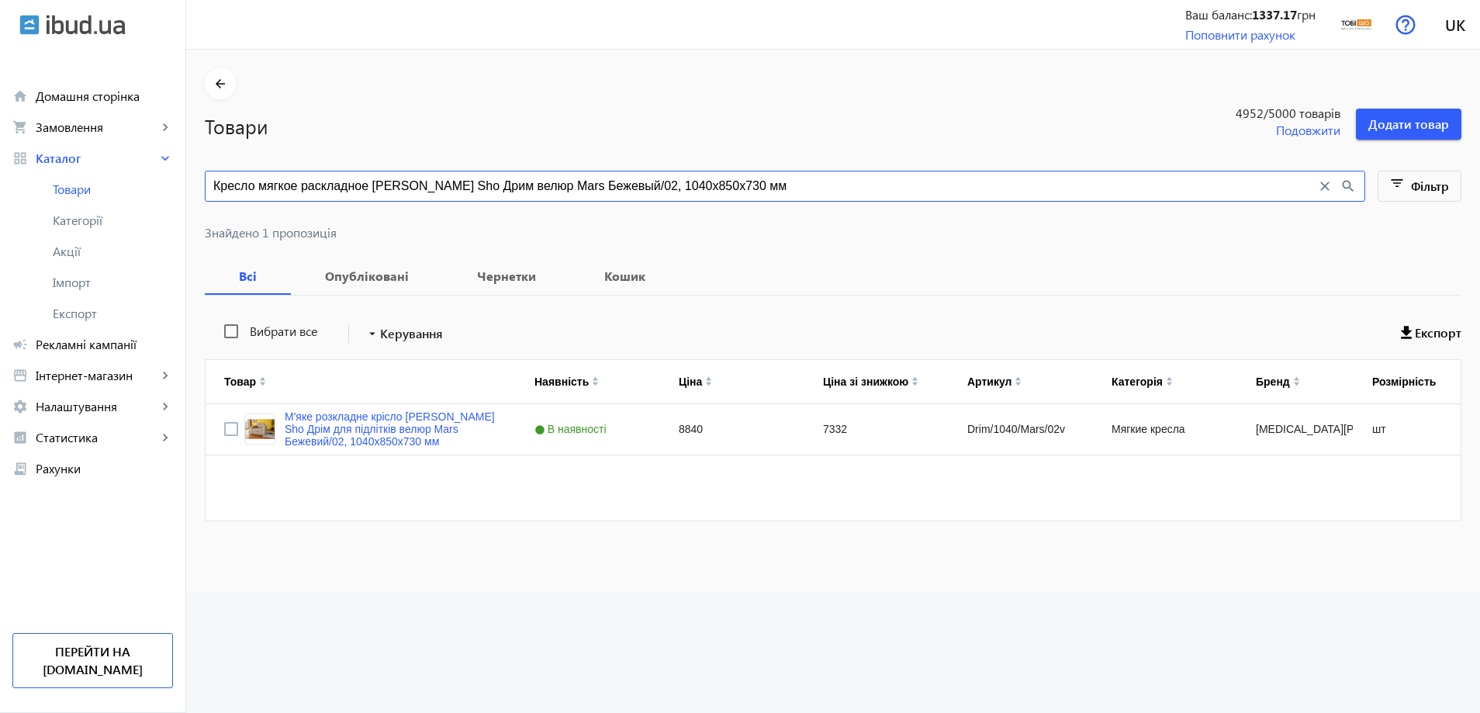
paste input "удрово-сиреневый/11"
type input "Кресло мягкое раскладное [PERSON_NAME] Sho Дрим велюр Mars Пудрово-сиреневый/11…"
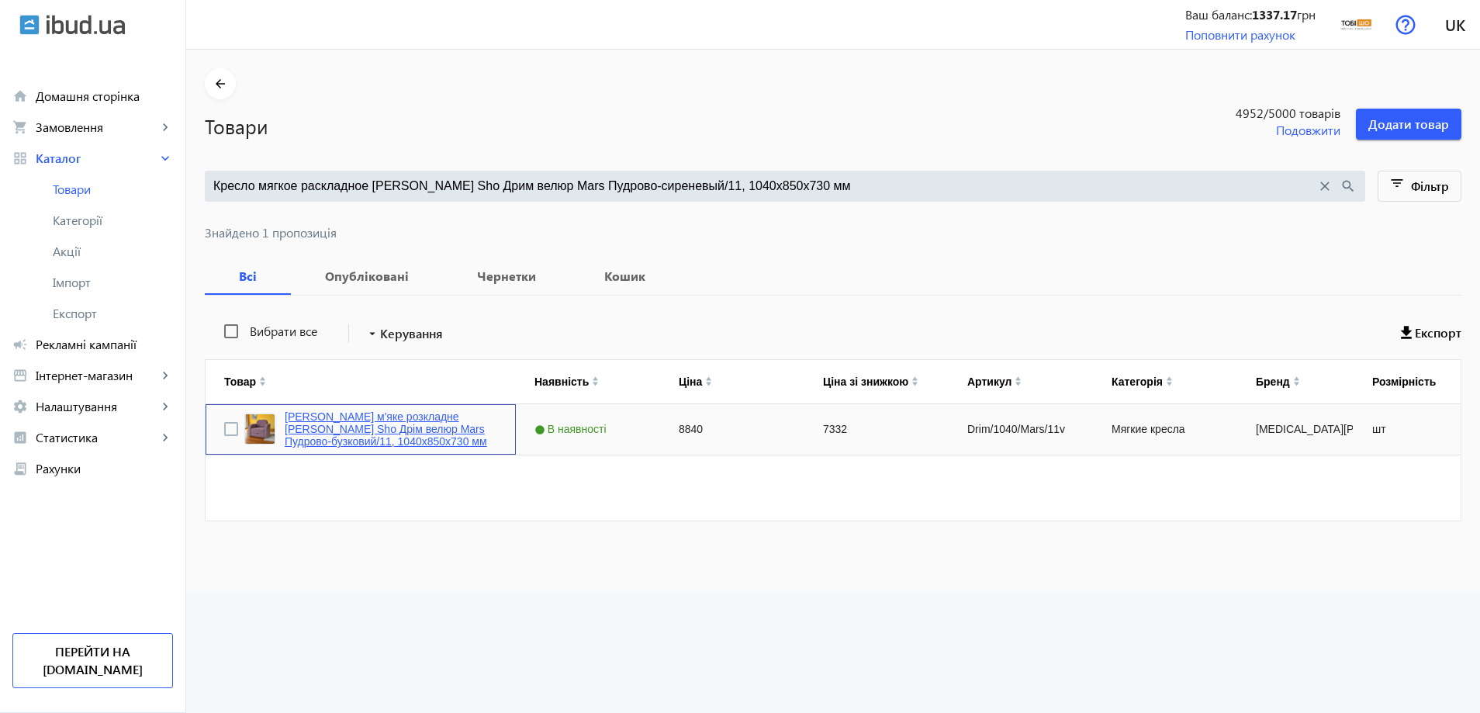
click at [406, 412] on link "Крісло м'яке розкладне Tobi Sho Дрім велюр Mars Пудрово-бузковий/11, 1040х850х7…" at bounding box center [391, 428] width 213 height 37
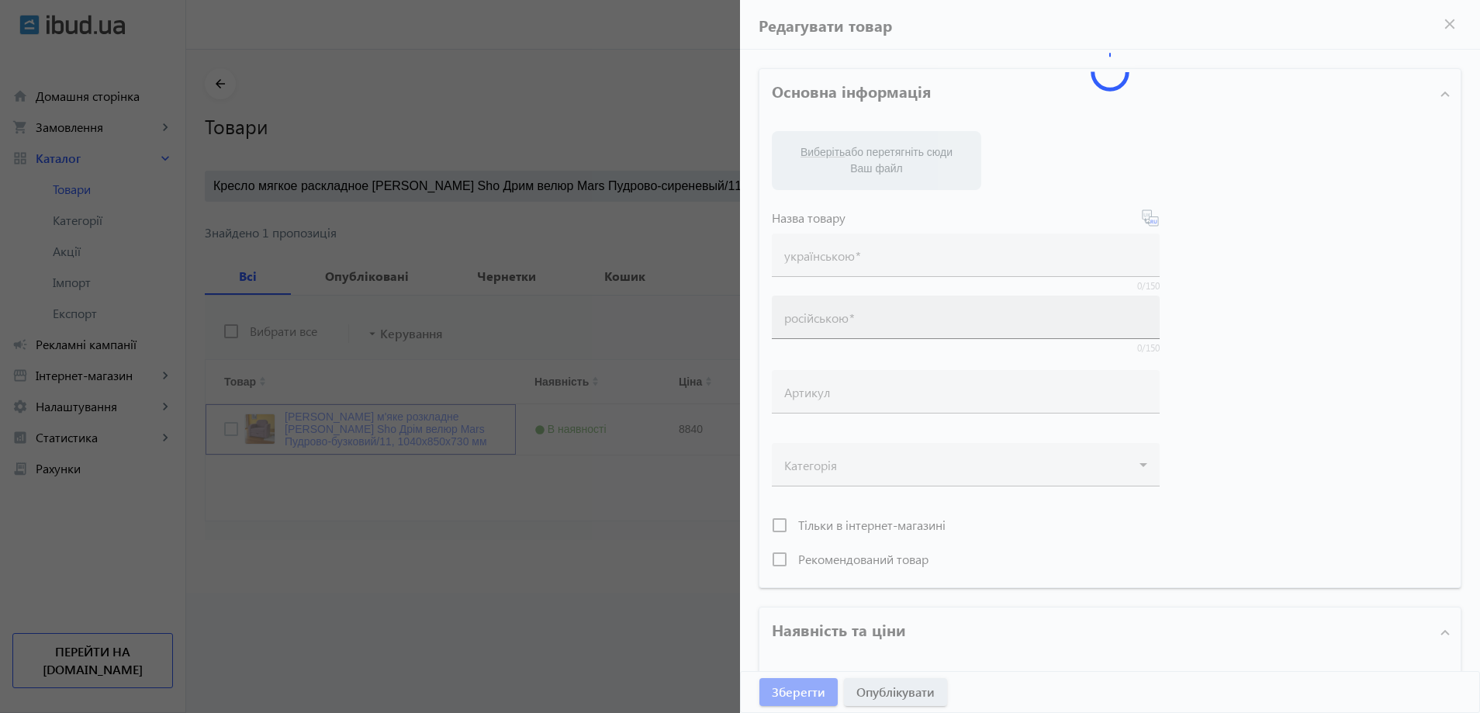
type input "Крісло м'яке розкладне Tobi Sho Дрім велюр Mars Пудрово-бузковий/11, 1040х850х7…"
type input "Кресло мягкое раскладное [PERSON_NAME] Sho Дрим велюр Mars Пудрово-сиреневый/11…"
type input "Drim/1040/Mars/11v"
type input "8840"
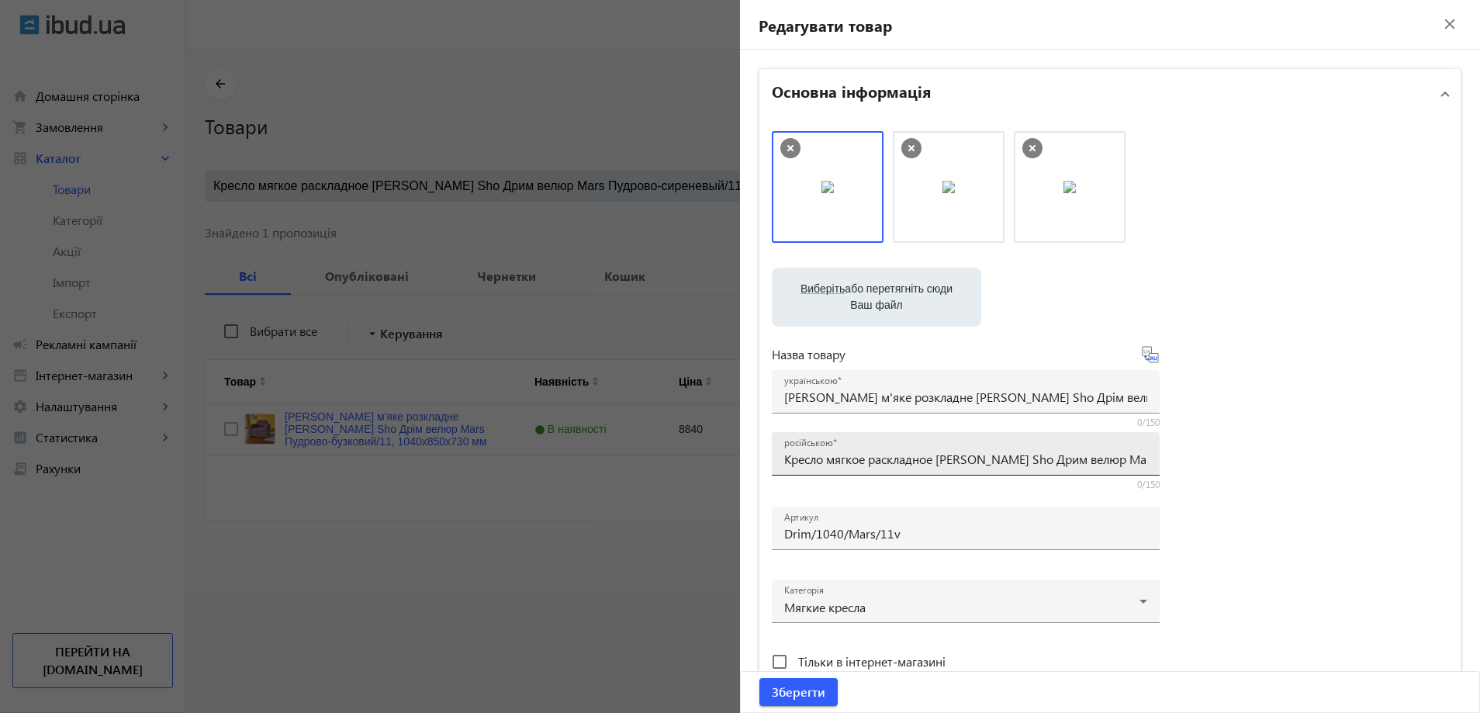
click at [865, 453] on input "Кресло мягкое раскладное [PERSON_NAME] Sho Дрим велюр Mars Пудрово-сиреневый/11…" at bounding box center [965, 459] width 363 height 16
paste input "ля подростков"
type input "Кресло мягкое раскладное [PERSON_NAME] Sho Дрим для подростков велюр Mars Пудро…"
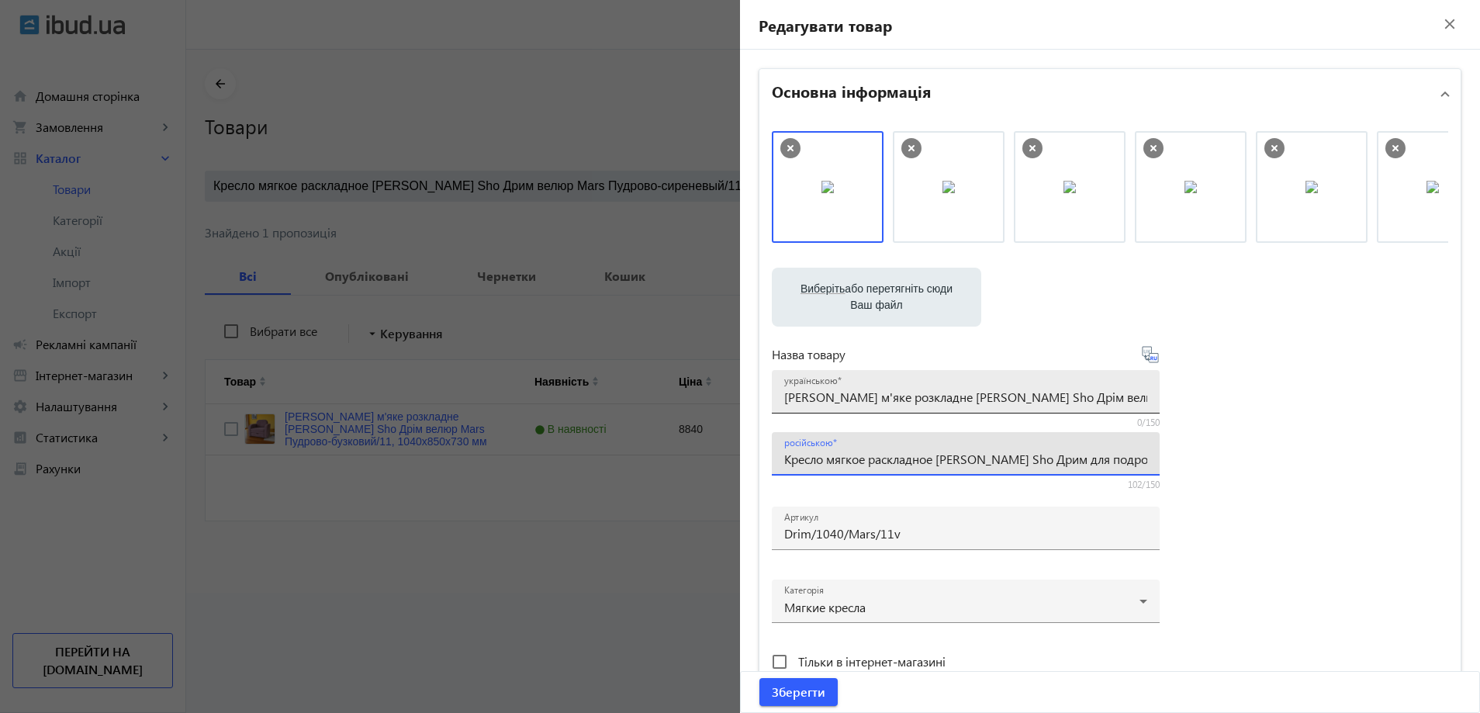
click at [826, 398] on input "Крісло м'яке розкладне Tobi Sho Дрім велюр Mars Пудрово-бузковий/11, 1040х850х7…" at bounding box center [965, 397] width 363 height 16
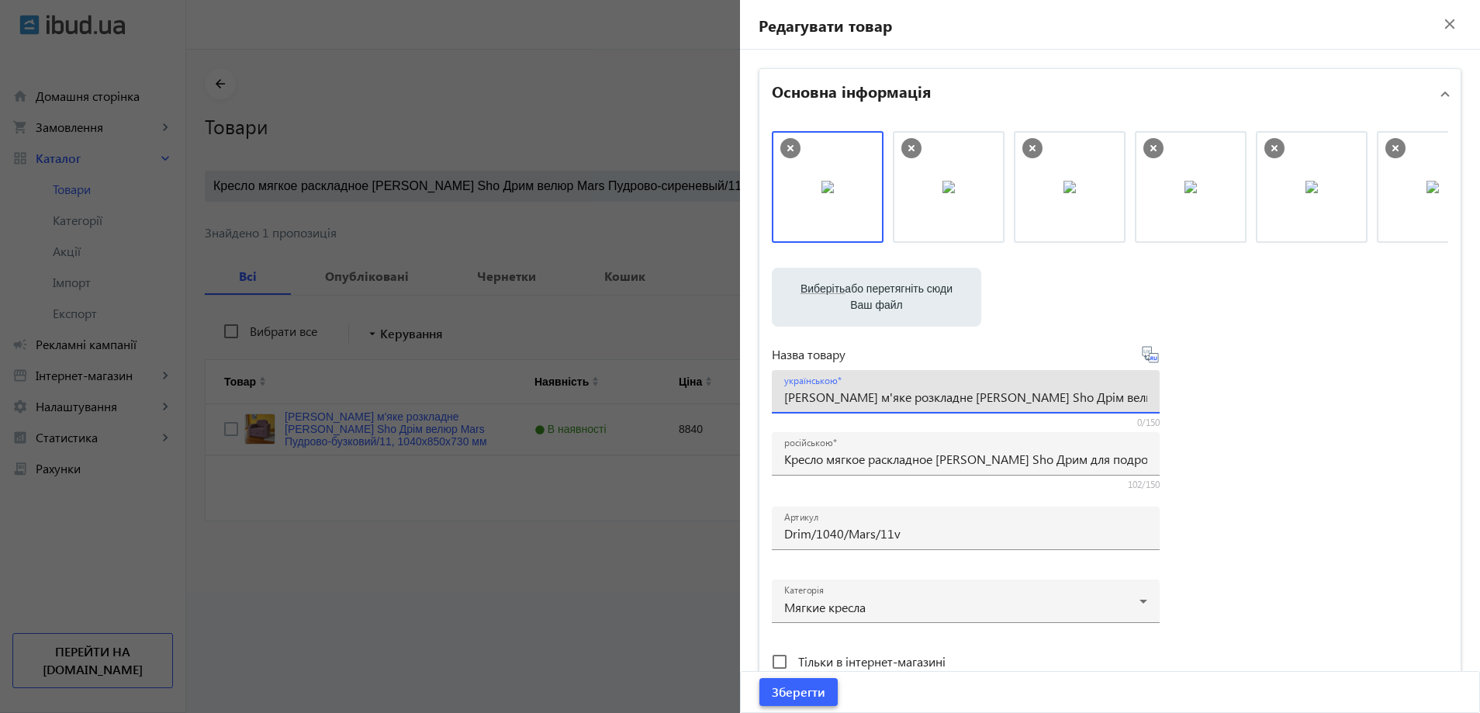
paste input "'яке розкладне [PERSON_NAME][MEDICAL_DATA] для підлітків"
type input "М'яке розкладне крісло [PERSON_NAME] Sho Дрім для підлітків велюр Mars Пудрово-…"
click at [800, 703] on span "submit" at bounding box center [798, 691] width 78 height 37
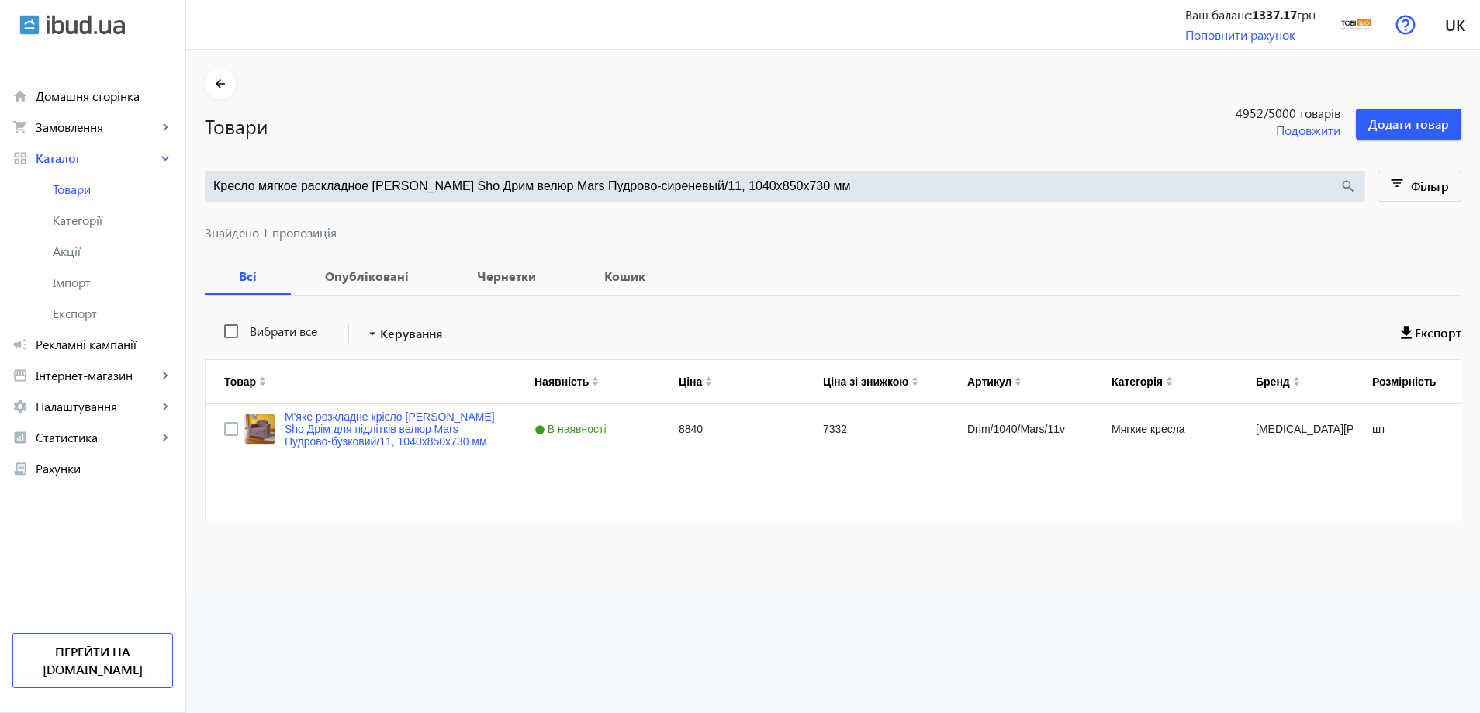
click at [542, 188] on input "Кресло мягкое раскладное [PERSON_NAME] Sho Дрим велюр Mars Пудрово-сиреневый/11…" at bounding box center [776, 186] width 1126 height 17
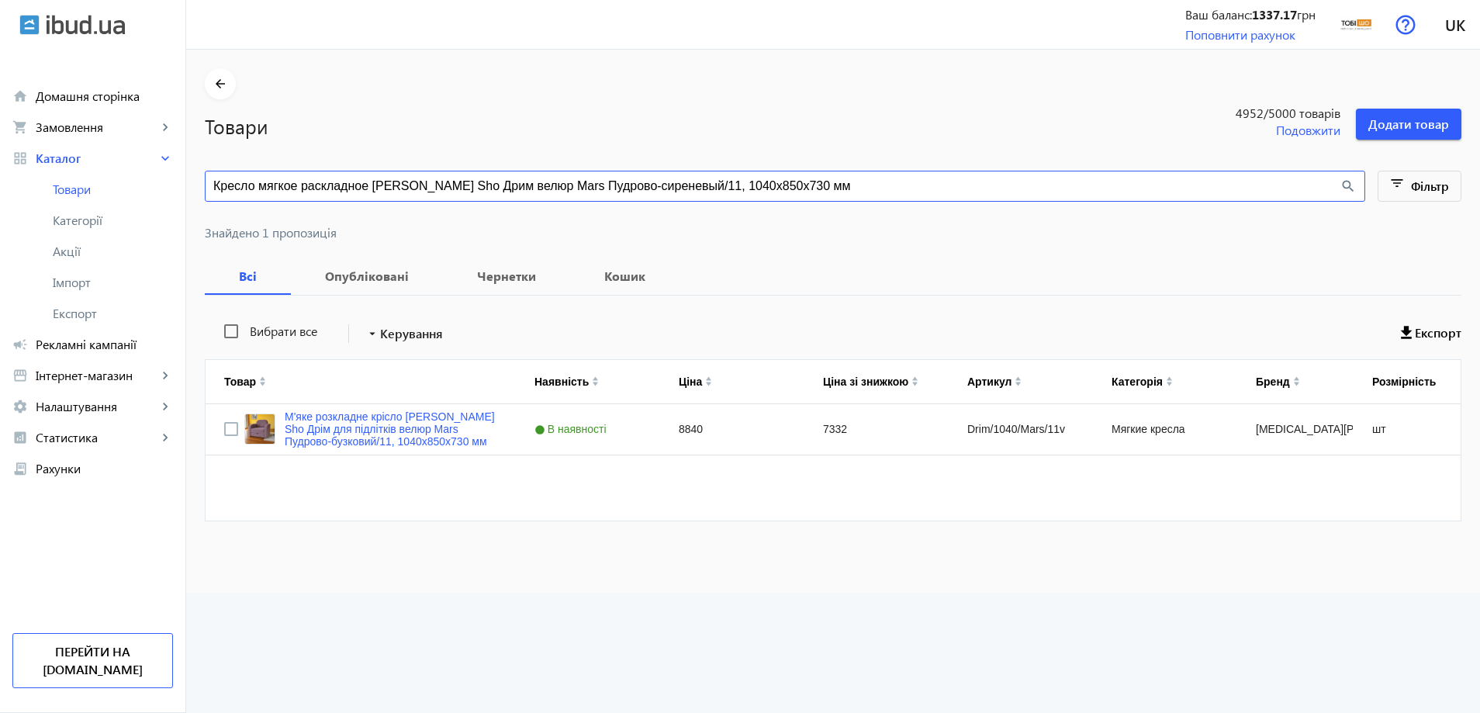
paste input "орчичный/06"
type input "Кресло мягкое раскладное [PERSON_NAME] Sho Дрим велюр Mars Горчичный/06, 1040х8…"
click at [418, 420] on link "[PERSON_NAME] м'яке розкладне [PERSON_NAME] Sho Дрім велюр Mars Гірчичний/06, 1…" at bounding box center [391, 428] width 213 height 37
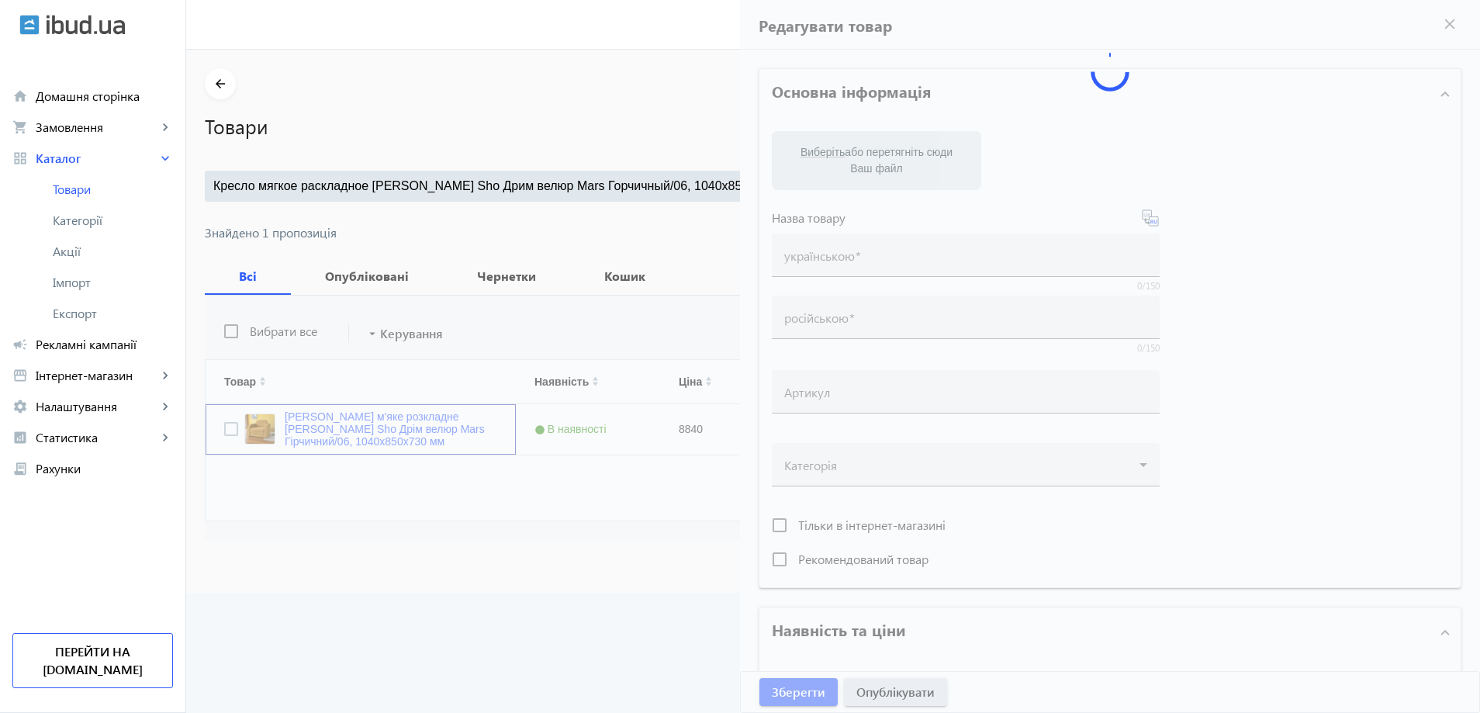
type input "[PERSON_NAME] м'яке розкладне [PERSON_NAME] Sho Дрім велюр Mars Гірчичний/06, 1…"
type input "Кресло мягкое раскладное [PERSON_NAME] Sho Дрим велюр Mars Горчичный/06, 1040х8…"
type input "Drim/1040/Mars/06v"
type input "8840"
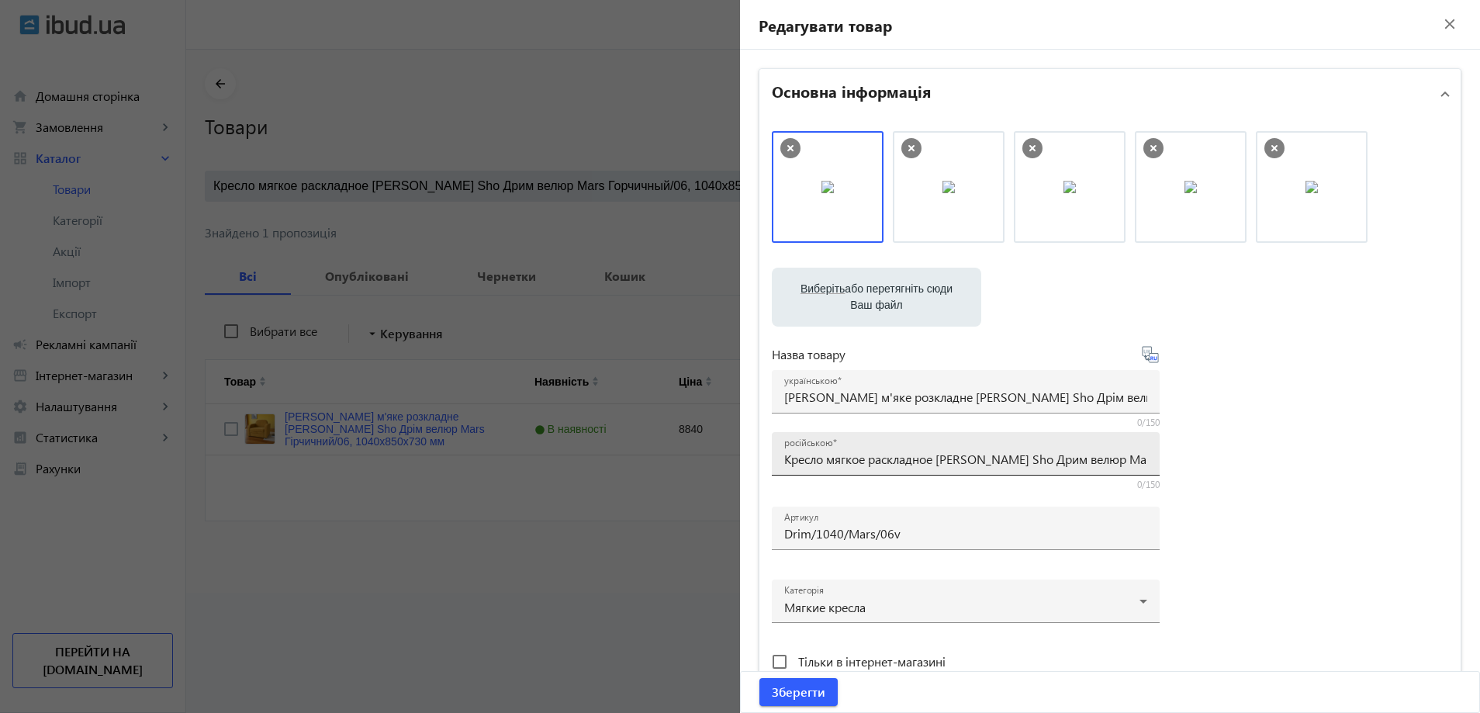
click at [887, 463] on input "Кресло мягкое раскладное [PERSON_NAME] Sho Дрим велюр Mars Горчичный/06, 1040х8…" at bounding box center [965, 459] width 363 height 16
paste input "ля подростков"
type input "Кресло мягкое раскладное [PERSON_NAME] Sho Дрим для подростков велюр Mars Горчи…"
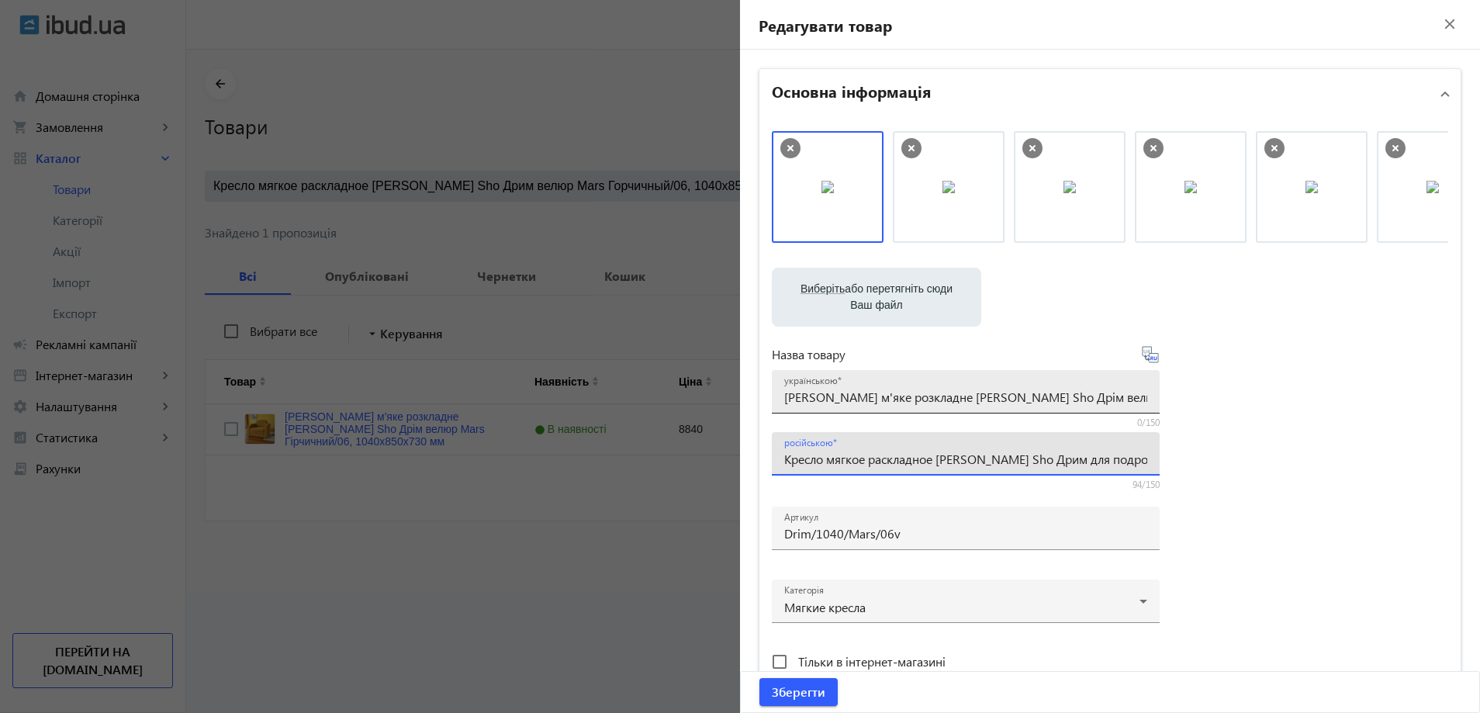
click at [828, 389] on div "українською Крісло м'яке розкладне [PERSON_NAME] Sho Дрім велюр Mars Гірчичний/…" at bounding box center [965, 391] width 363 height 43
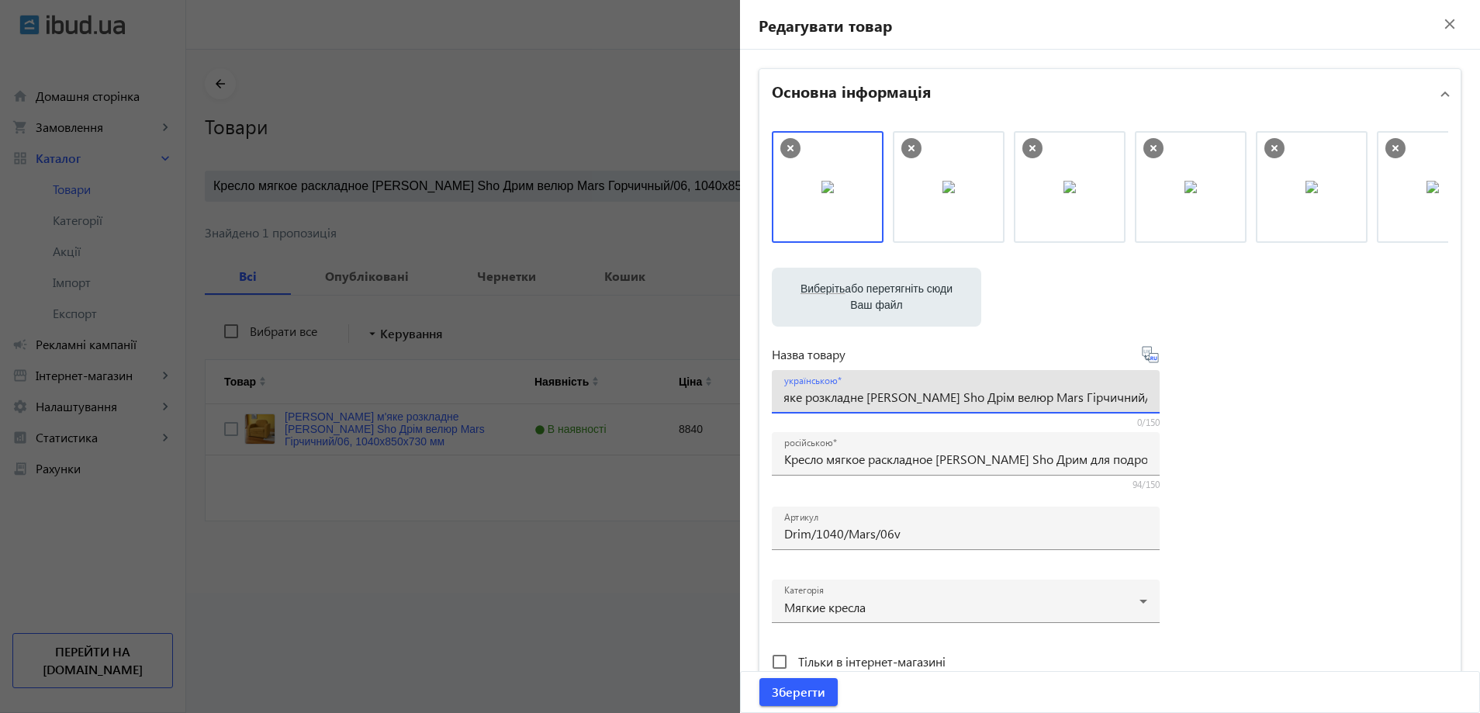
paste input "'яке розкладне [PERSON_NAME][MEDICAL_DATA] для підлітків"
type input "М'яке розкладне крісло [PERSON_NAME] Sho Дрім для підлітків велюр Mars Гірчични…"
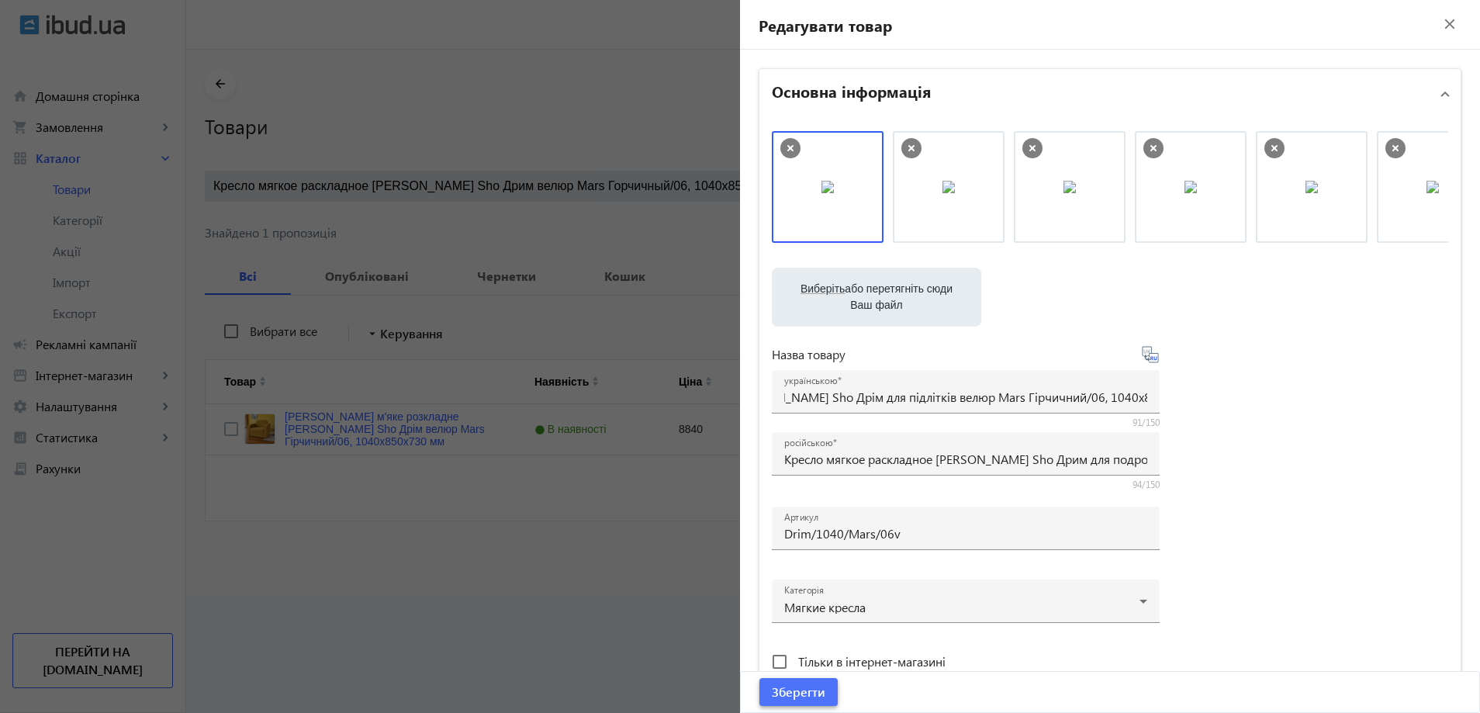
scroll to position [0, 0]
click at [796, 698] on span "Зберегти" at bounding box center [799, 691] width 54 height 17
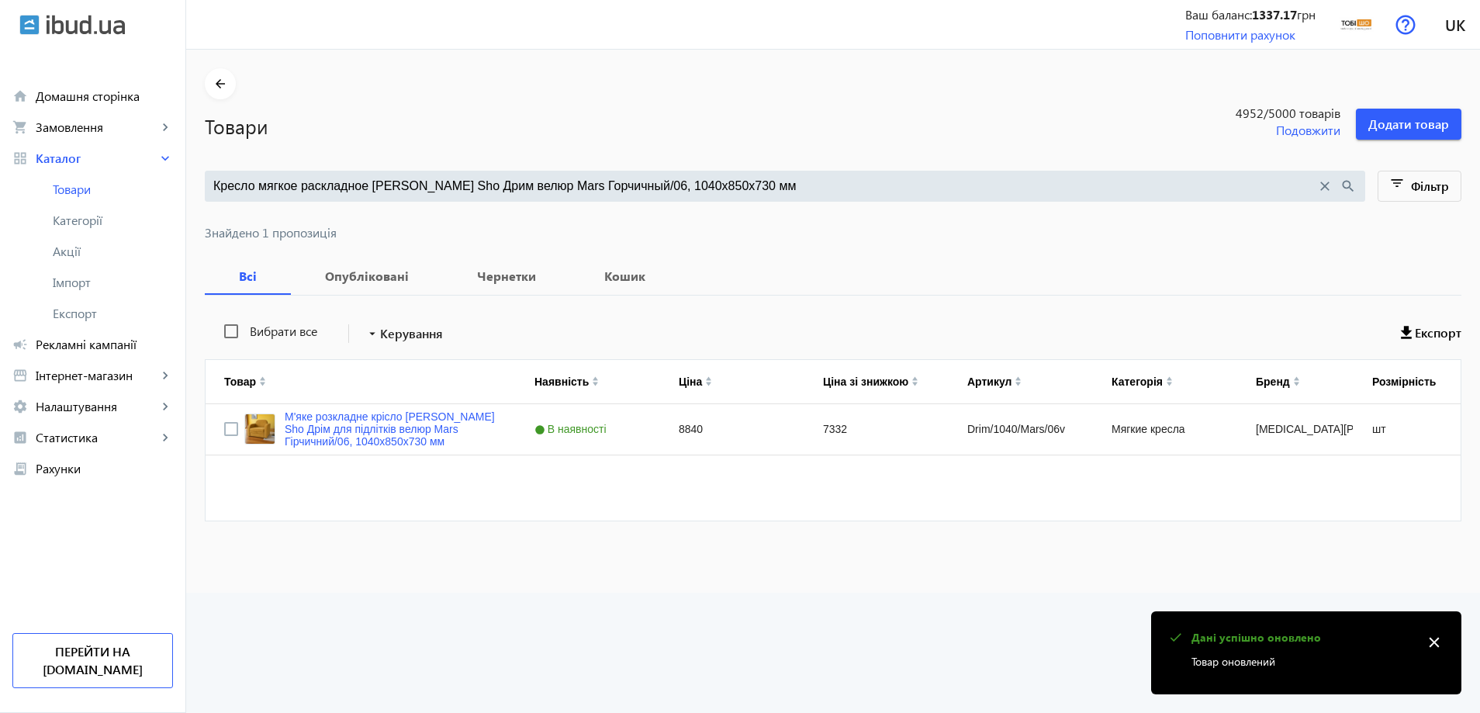
click at [496, 182] on input "Кресло мягкое раскладное [PERSON_NAME] Sho Дрим велюр Mars Горчичный/06, 1040х8…" at bounding box center [764, 186] width 1103 height 17
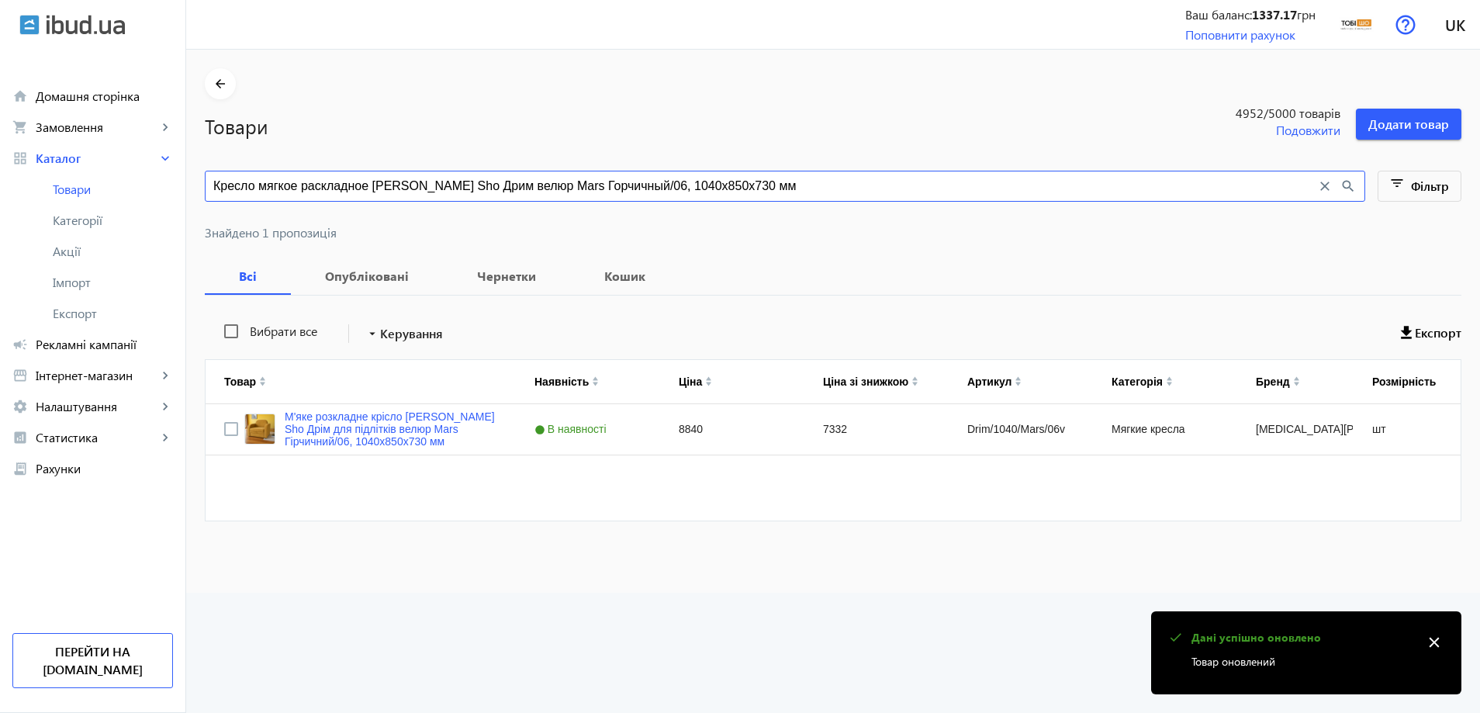
paste input "оричнево-серый/04"
type input "Кресло мягкое раскладное Tobi Sho Дрим велюр Mars Коричнево-серый/04, 1040х850х…"
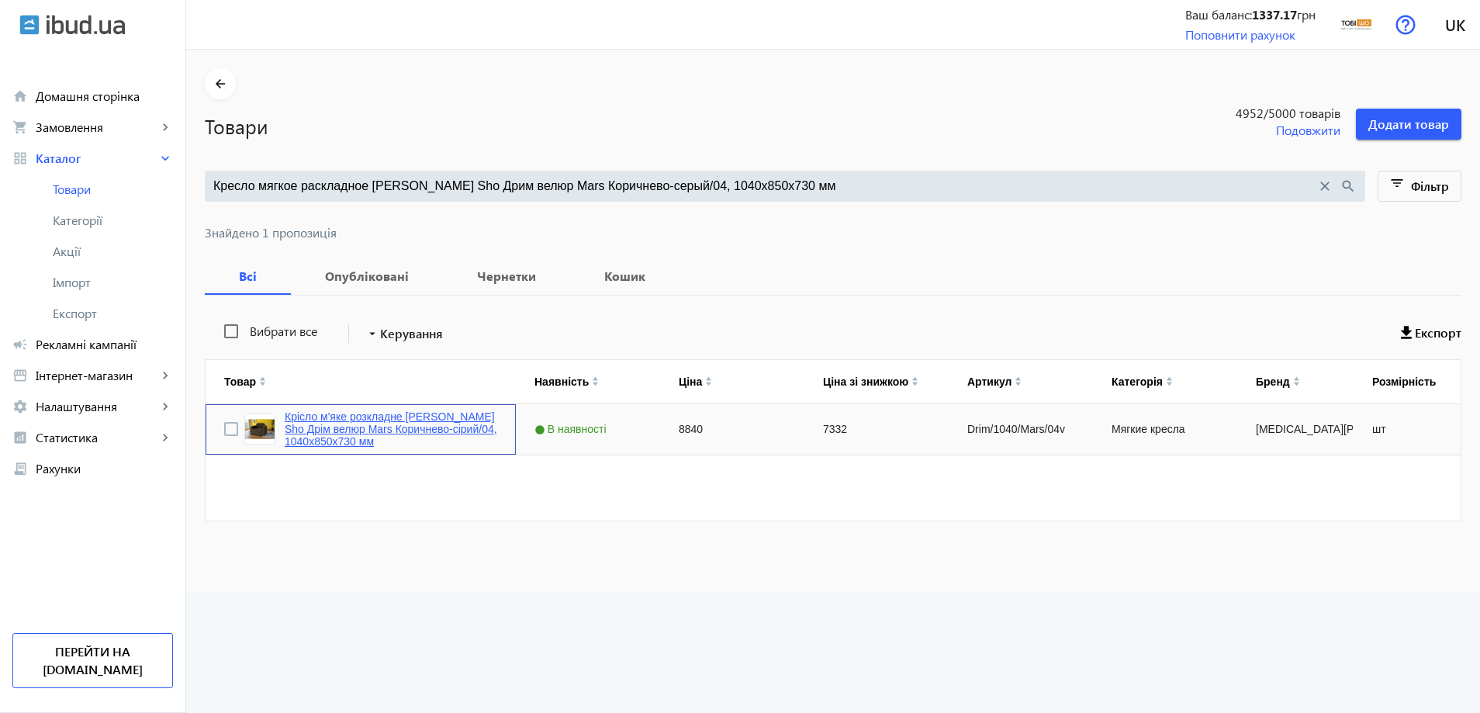
click at [405, 437] on link "Крісло м'яке розкладне Tobi Sho Дрім велюр Mars Коричнево-сірий/04, 1040х850х73…" at bounding box center [391, 428] width 213 height 37
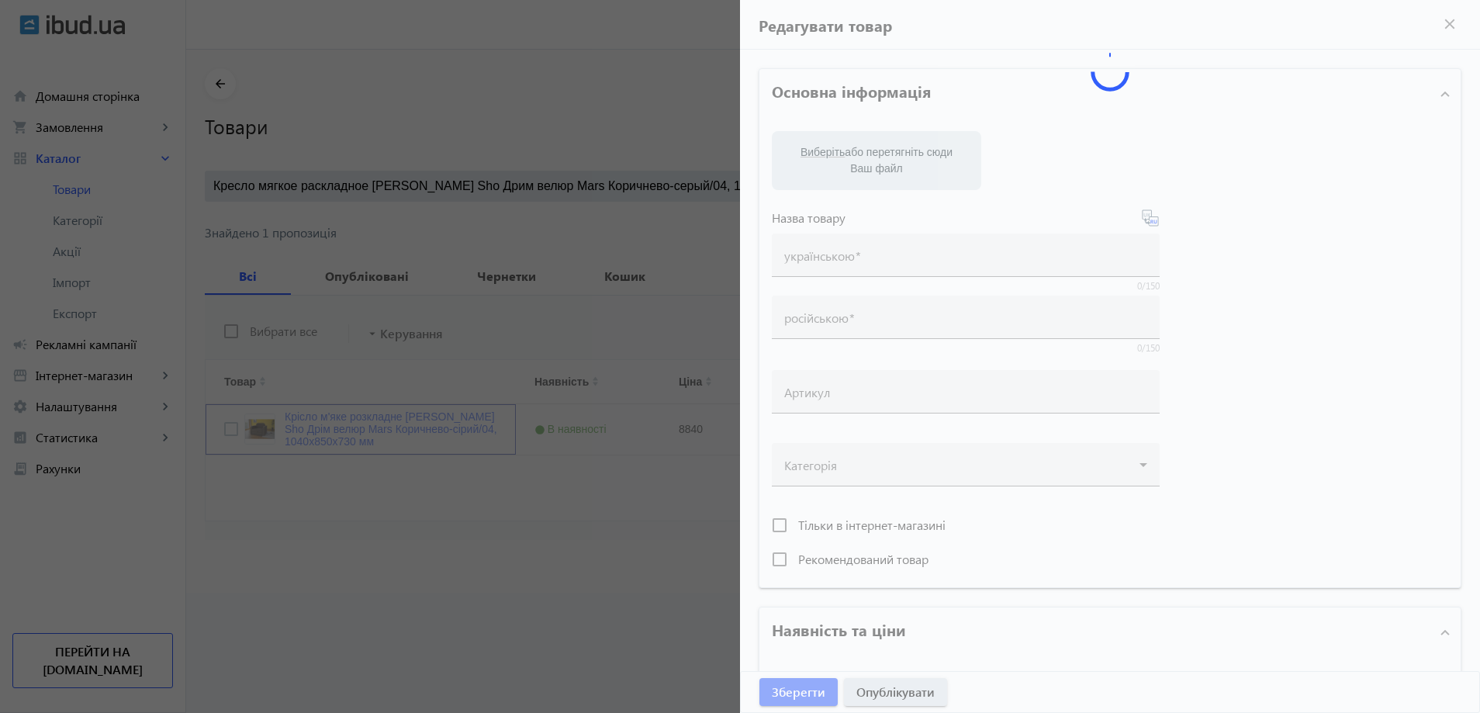
type input "Крісло м'яке розкладне Tobi Sho Дрім велюр Mars Коричнево-сірий/04, 1040х850х73…"
type input "Кресло мягкое раскладное Tobi Sho Дрим велюр Mars Коричнево-серый/04, 1040х850х…"
type input "Drim/1040/Mars/04v"
type input "8840"
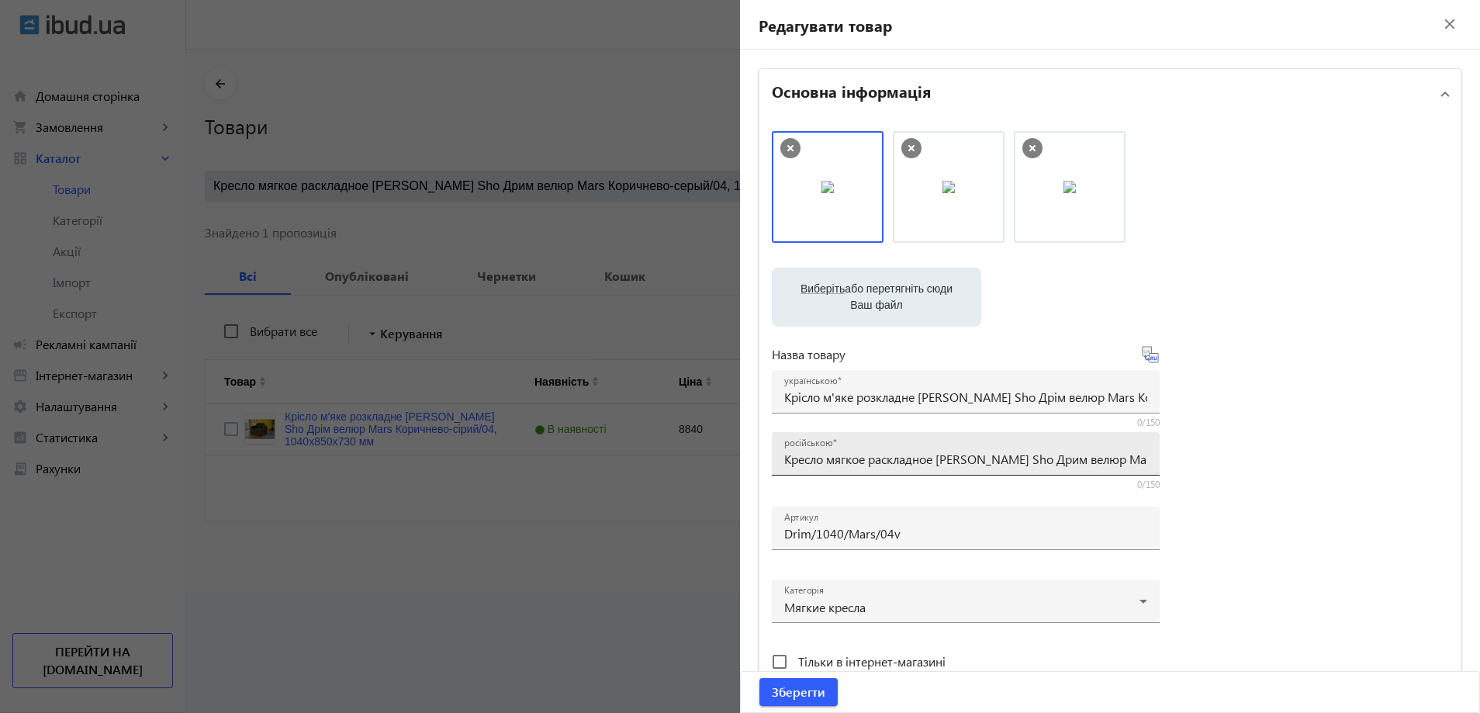
click at [819, 449] on div "російською Кресло мягкое раскладное Tobi Sho Дрим велюр Mars Коричнево-серый/04…" at bounding box center [965, 453] width 363 height 43
paste input "ля подростков"
type input "Кресло мягкое раскладное Tobi Sho Дрим для подростков велюр Mars Коричнево-серы…"
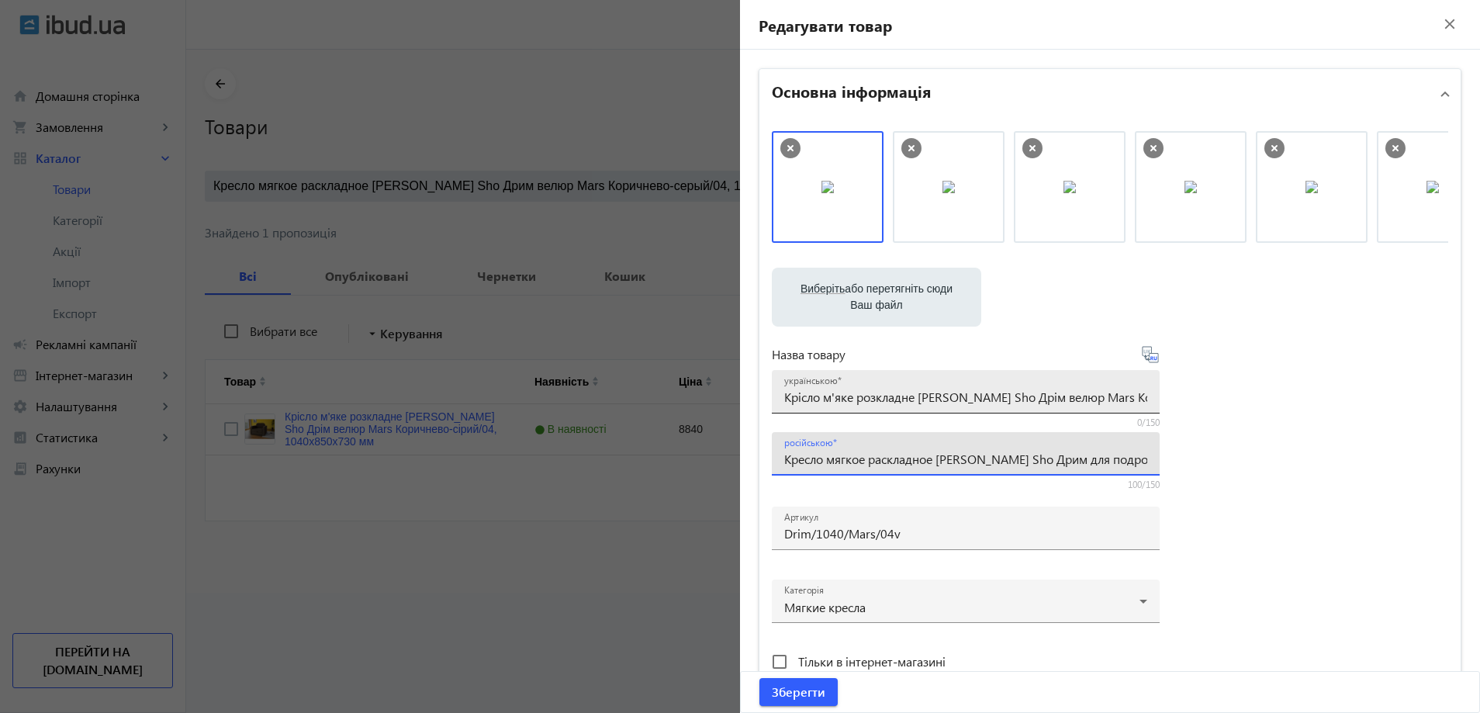
click at [842, 399] on input "Крісло м'яке розкладне Tobi Sho Дрім велюр Mars Коричнево-сірий/04, 1040х850х73…" at bounding box center [965, 397] width 363 height 16
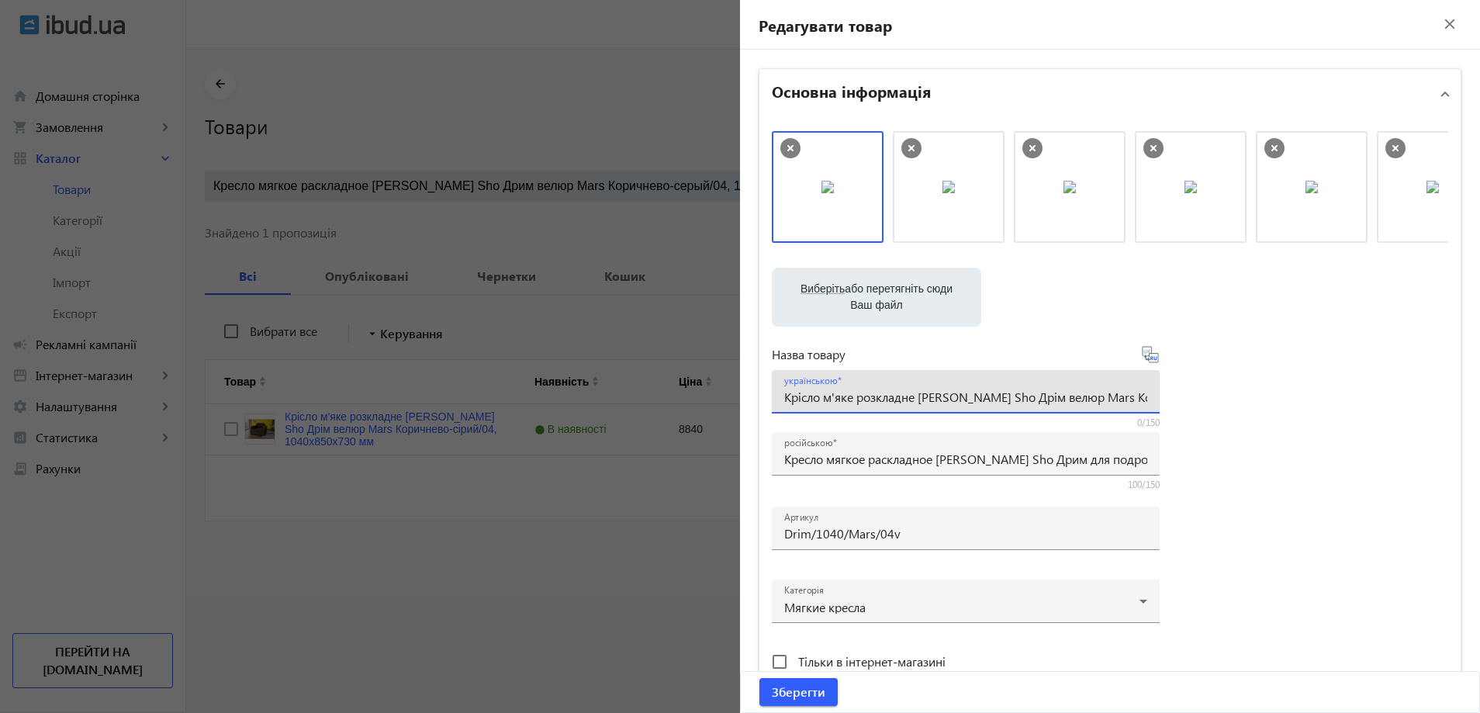
paste input "'яке розкладне крісло Tobi Sho Дрім для підлітків"
type input "М'яке розкладне крісло [PERSON_NAME] Sho Дрім для підлітків велюр Mars Коричнев…"
click at [798, 690] on span "Зберегти" at bounding box center [799, 691] width 54 height 17
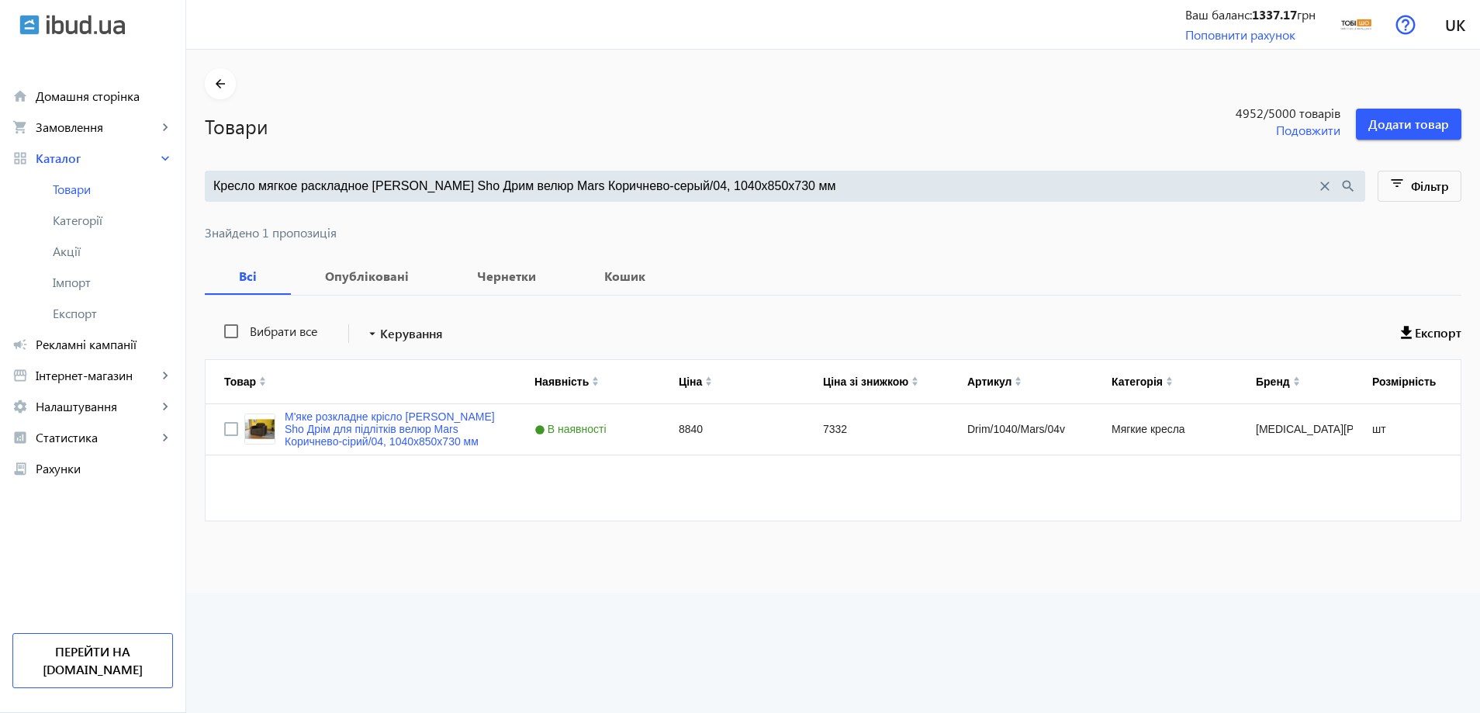
click at [641, 194] on input "Кресло мягкое раскладное Tobi Sho Дрим велюр Mars Коричнево-серый/04, 1040х850х…" at bounding box center [764, 186] width 1103 height 17
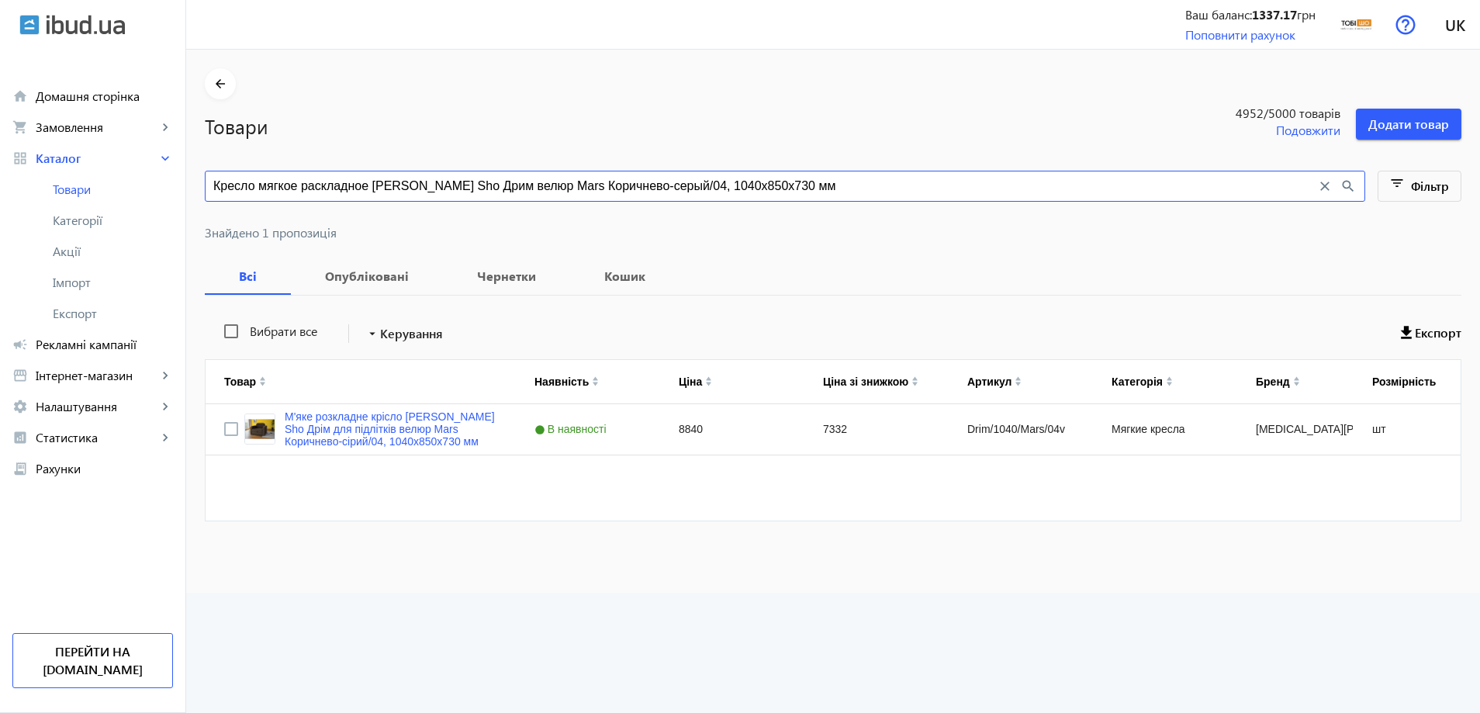
paste input "зумрудный/08"
type input "Кресло мягкое раскладное Tobi Sho Дрим велюр Mars Изумрудный/08, 1040х850х730 мм"
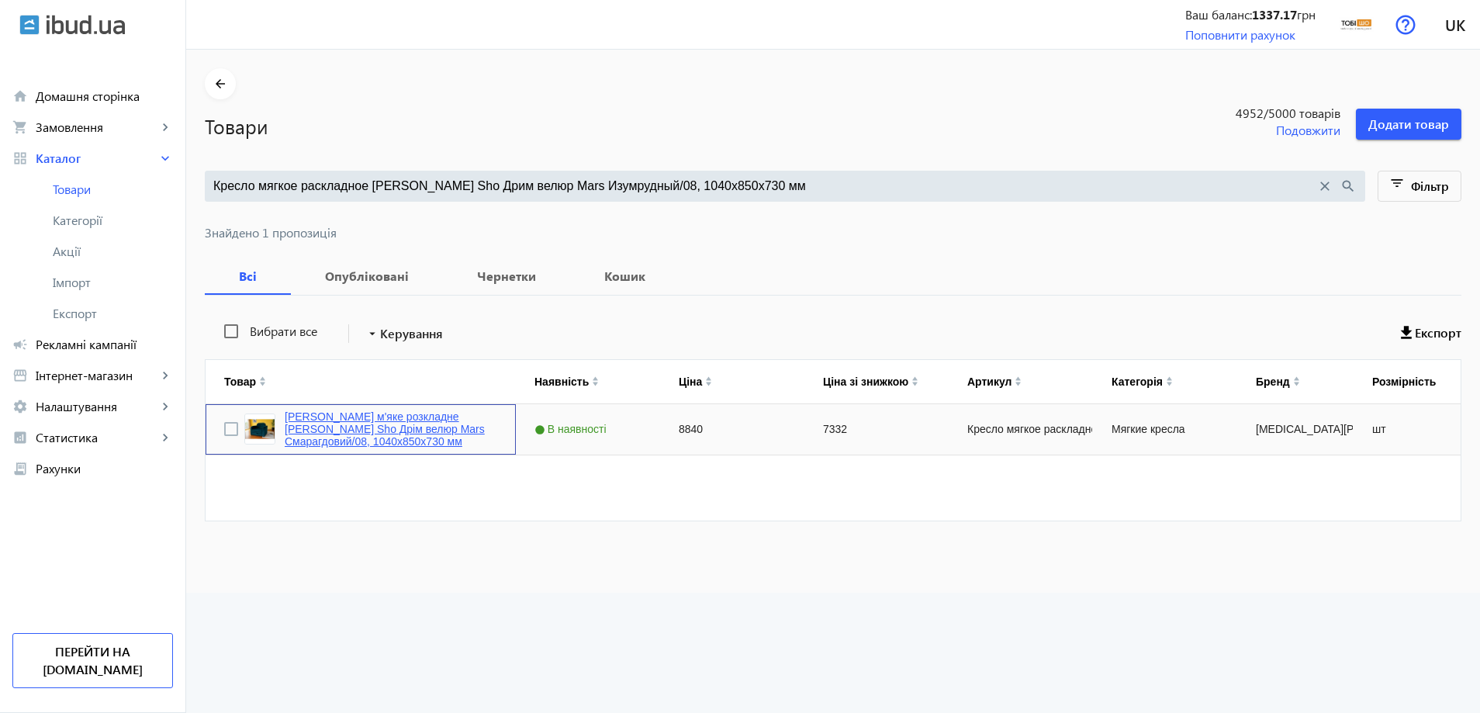
click at [417, 413] on link "Крісло м'яке розкладне Tobi Sho Дрім велюр Mars Смарагдовий/08, 1040х850х730 мм" at bounding box center [391, 428] width 213 height 37
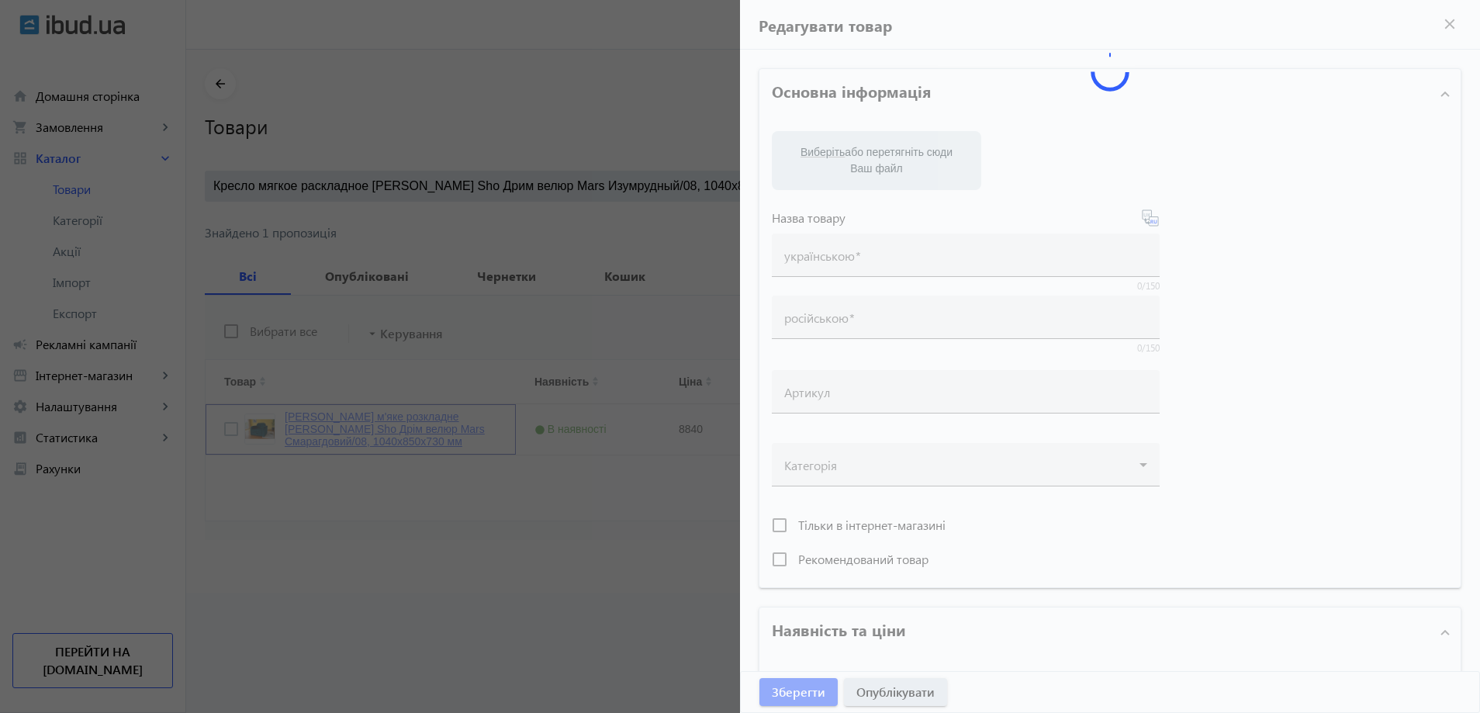
type input "Крісло м'яке розкладне Tobi Sho Дрім велюр Mars Смарагдовий/08, 1040х850х730 мм"
type input "Кресло мягкое раскладное Tobi Sho Дрим велюр Mars Изумрудный/08, 1040х850х730 мм"
type input "Кресло мягкое раскладное [PERSON_NAME] Sho Дрим велюр"
type input "8840"
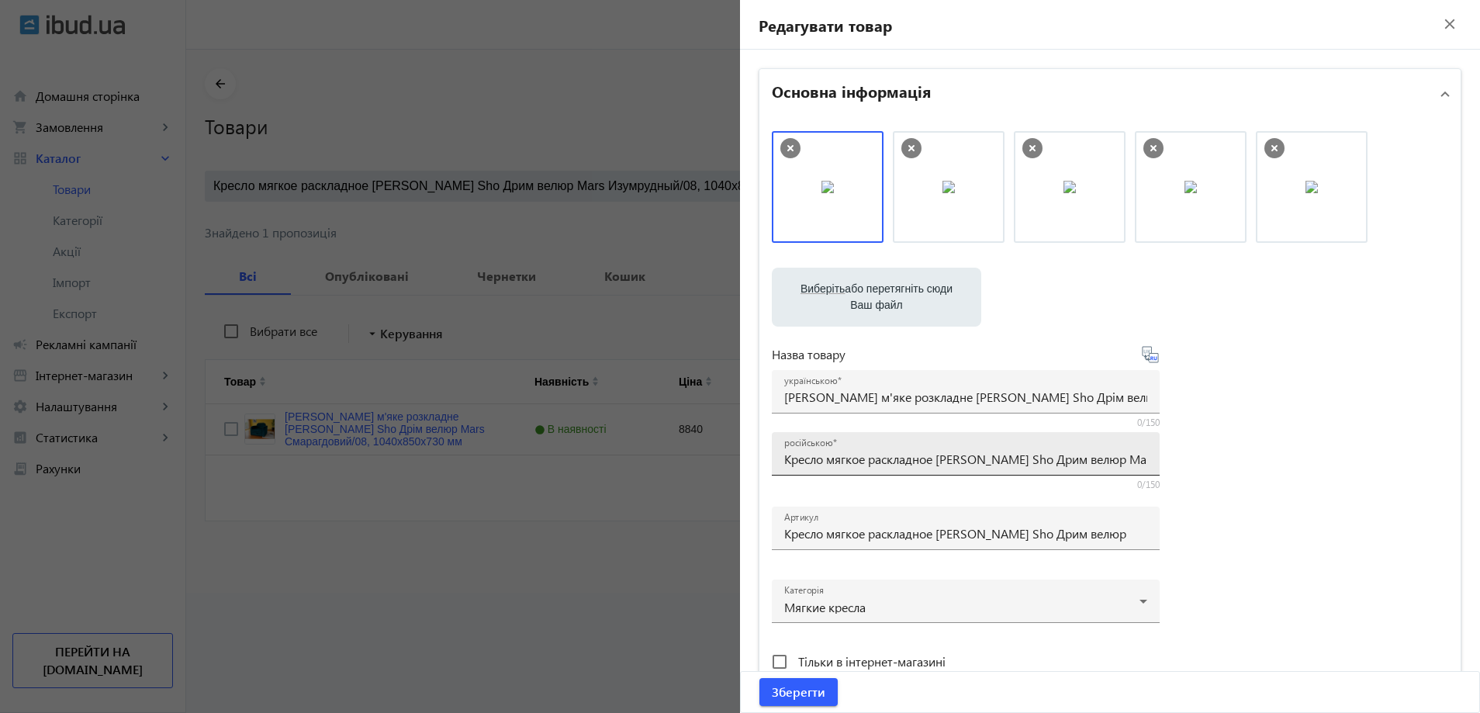
click at [804, 467] on div "російською Кресло мягкое раскладное Tobi Sho Дрим велюр Mars Изумрудный/08, 104…" at bounding box center [965, 453] width 363 height 43
paste input "ля подростков"
type input "Кресло мягкое раскладное Tobi Sho Дрим для подростков велюр Mars Изумрудный/08,…"
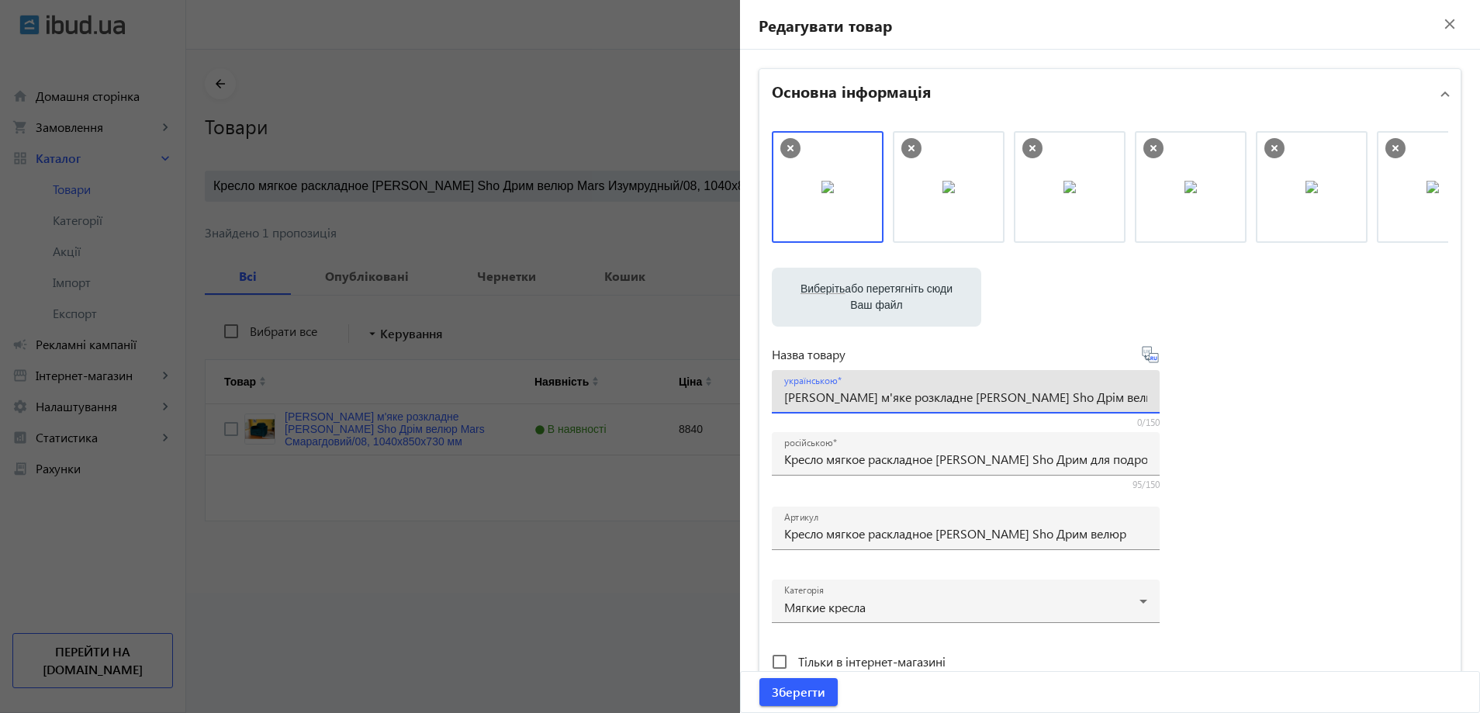
click at [856, 392] on input "Крісло м'яке розкладне Tobi Sho Дрім велюр Mars Смарагдовий/08, 1040х850х730 мм" at bounding box center [965, 397] width 363 height 16
paste input "'яке розкладне крісло Tobi Sho Дрім для підлітків"
type input "М'яке розкладне крісло [PERSON_NAME] Sho Дрім для підлітків велюр Mars Смарагдо…"
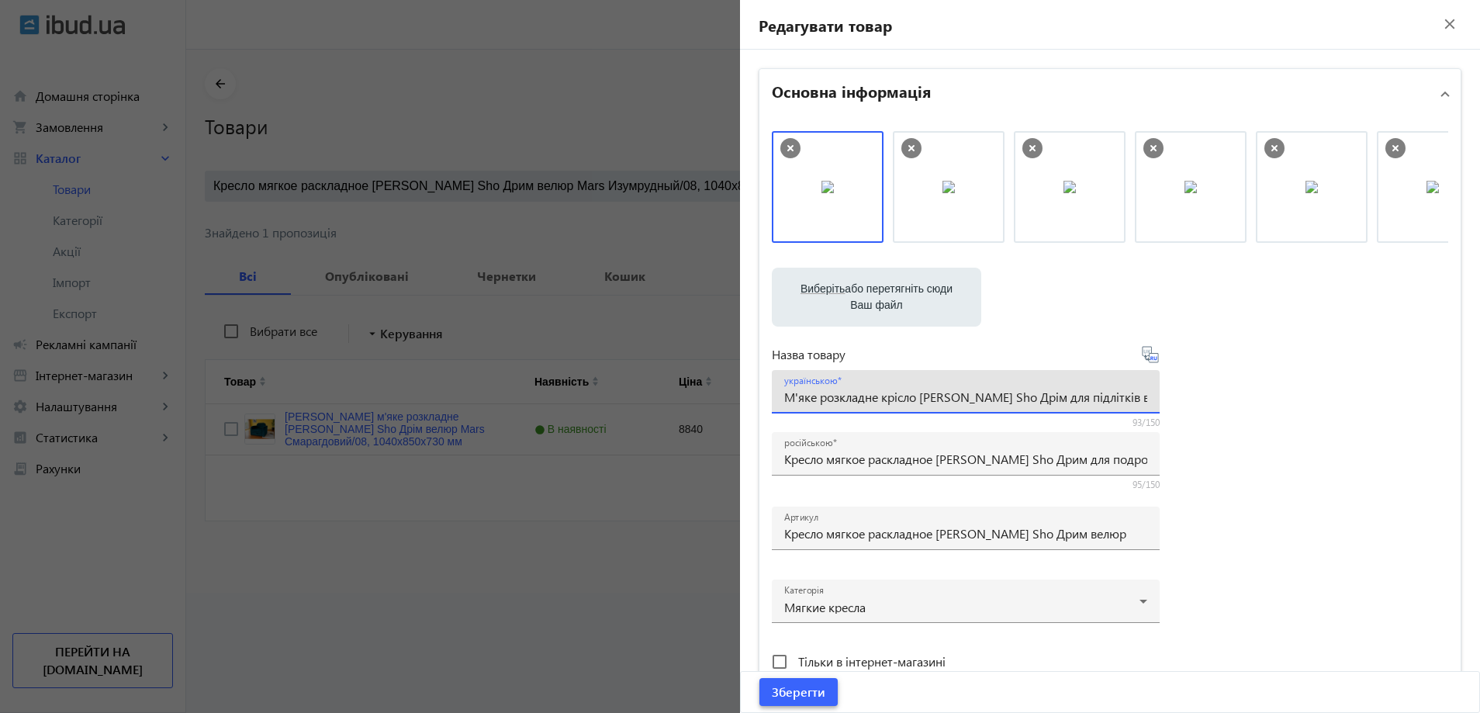
click at [778, 680] on span "submit" at bounding box center [798, 691] width 78 height 37
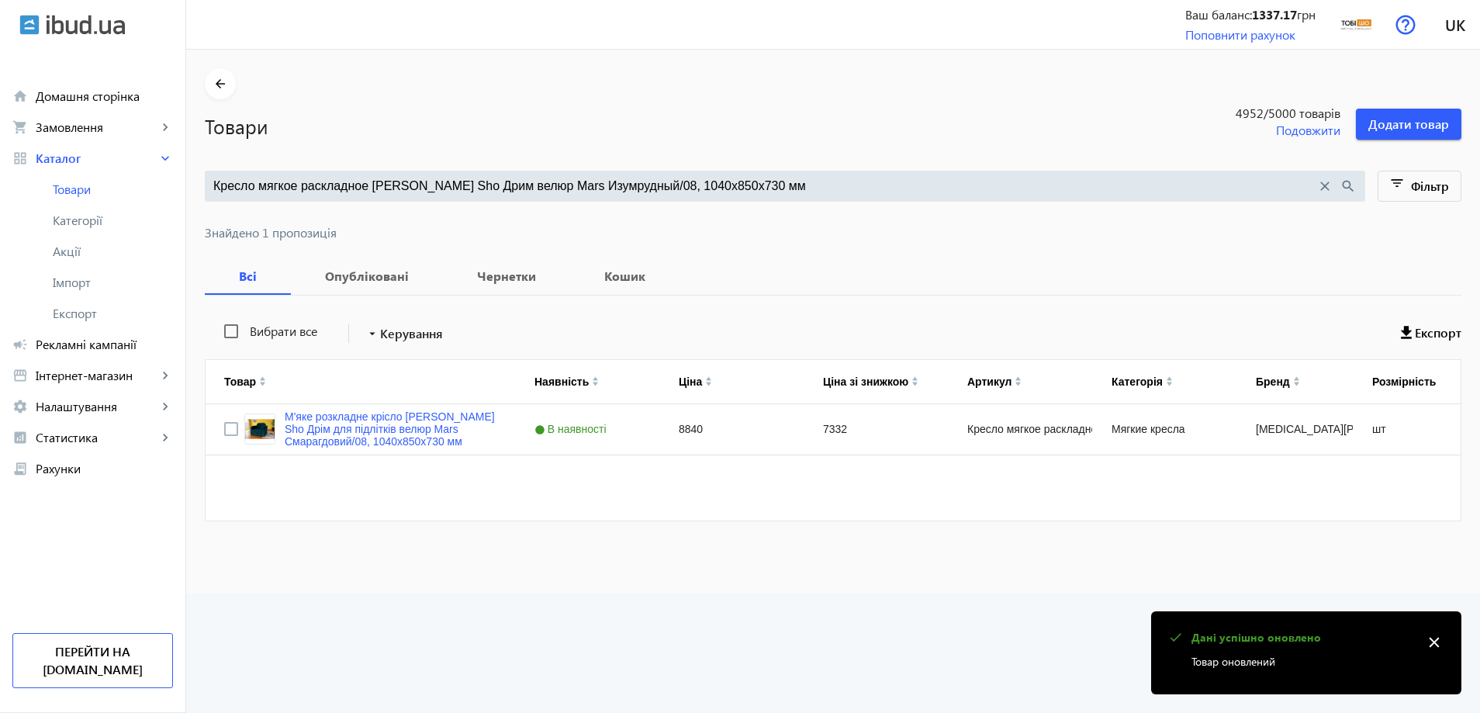
click at [643, 190] on input "Кресло мягкое раскладное Tobi Sho Дрим велюр Mars Изумрудный/08, 1040х850х730 мм" at bounding box center [764, 186] width 1103 height 17
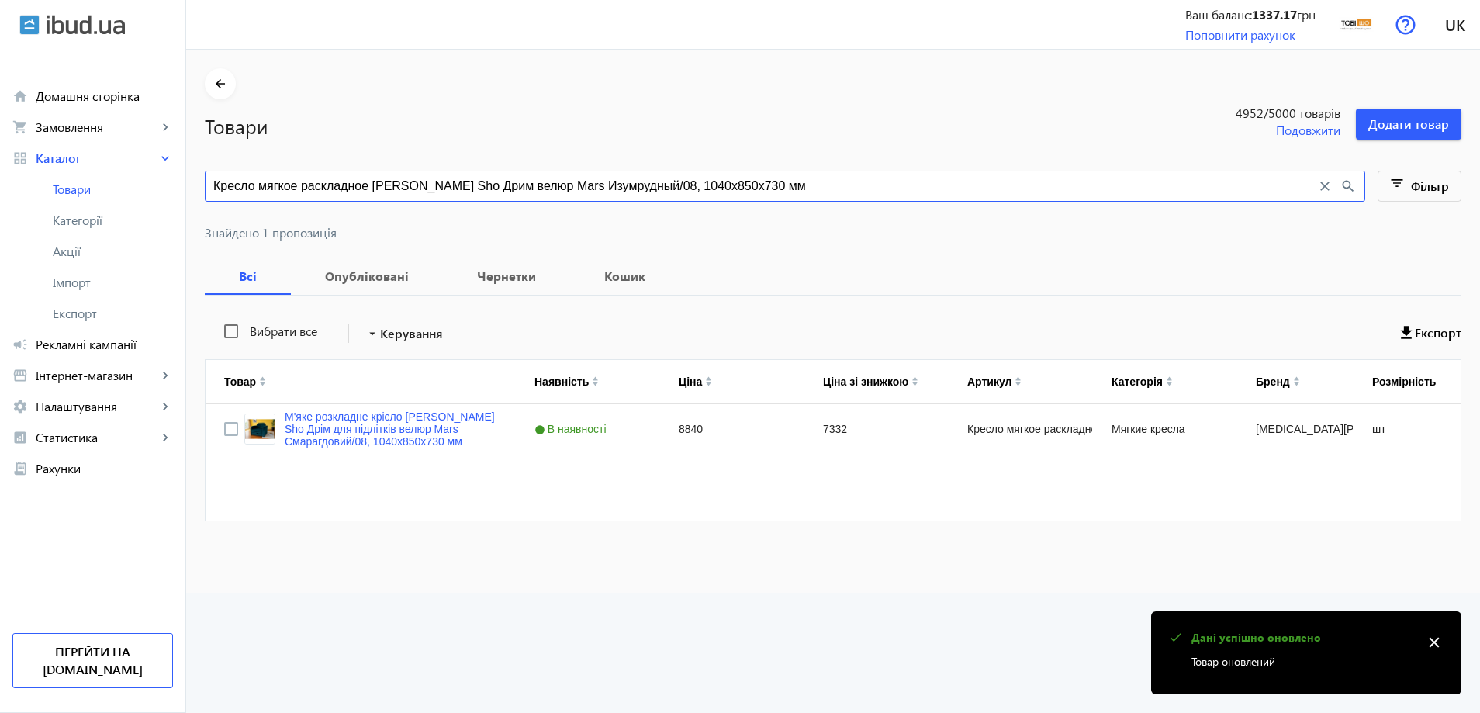
paste input "ерракотовый/05"
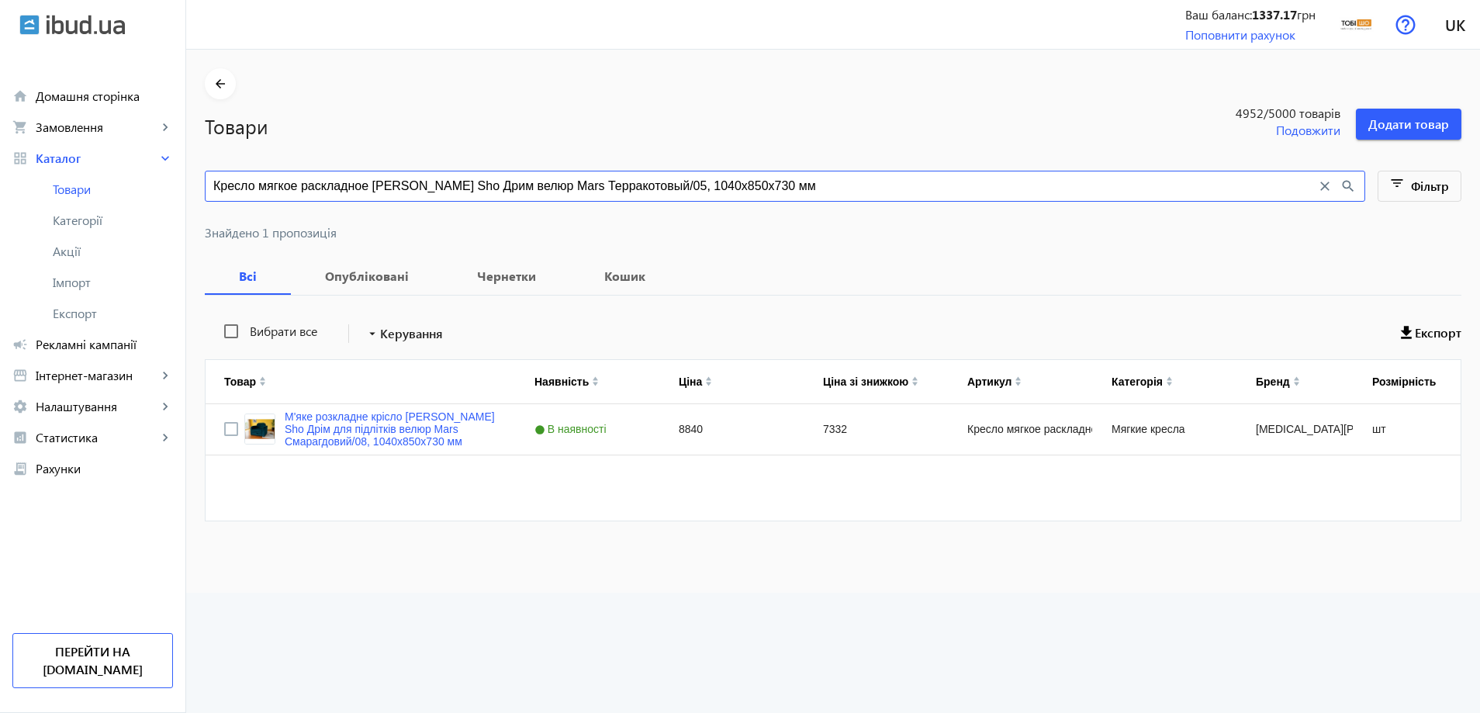
type input "Кресло мягкое раскладное Tobi Sho Дрим велюр Mars Терракотовый/05, 1040х850х730…"
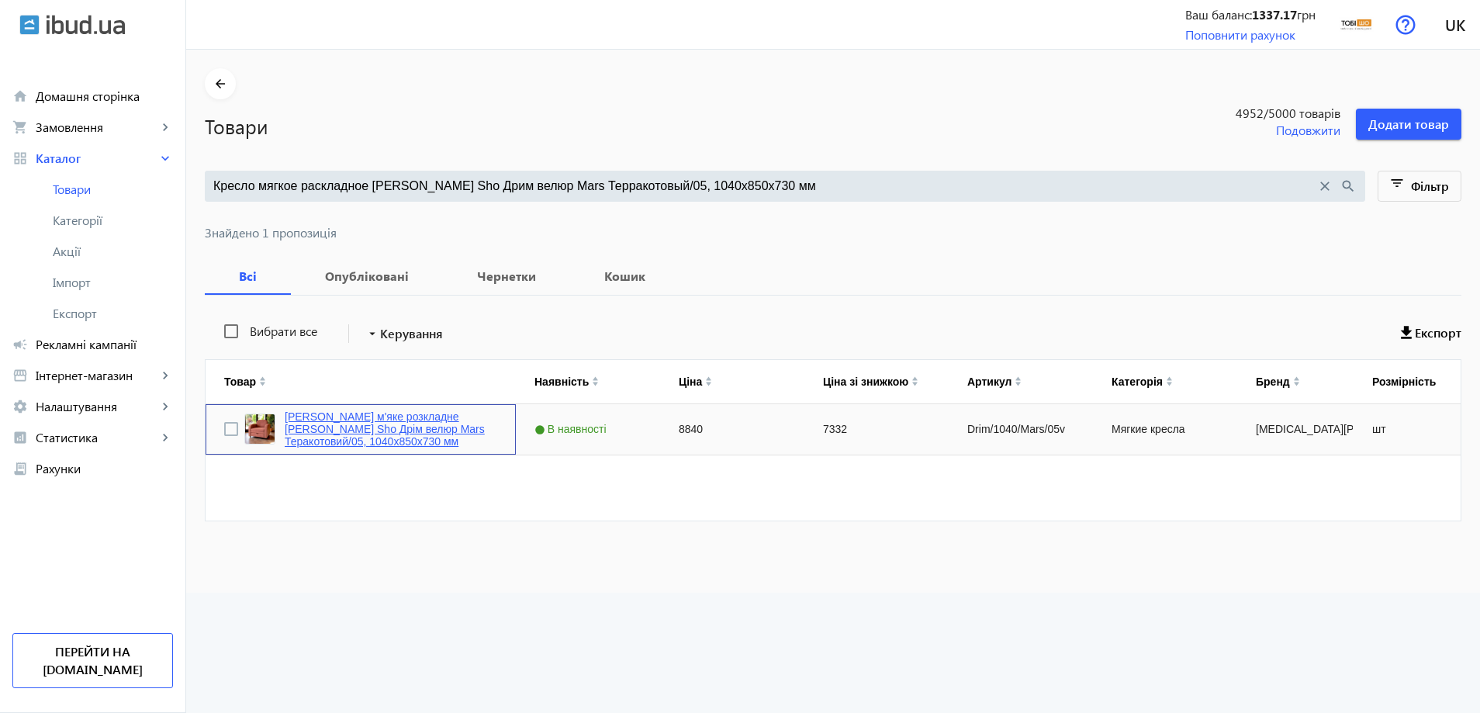
click at [340, 431] on link "Крісло м'яке розкладне Tobi Sho Дрім велюр Mars Теракотовий/05, 1040х850х730 мм" at bounding box center [391, 428] width 213 height 37
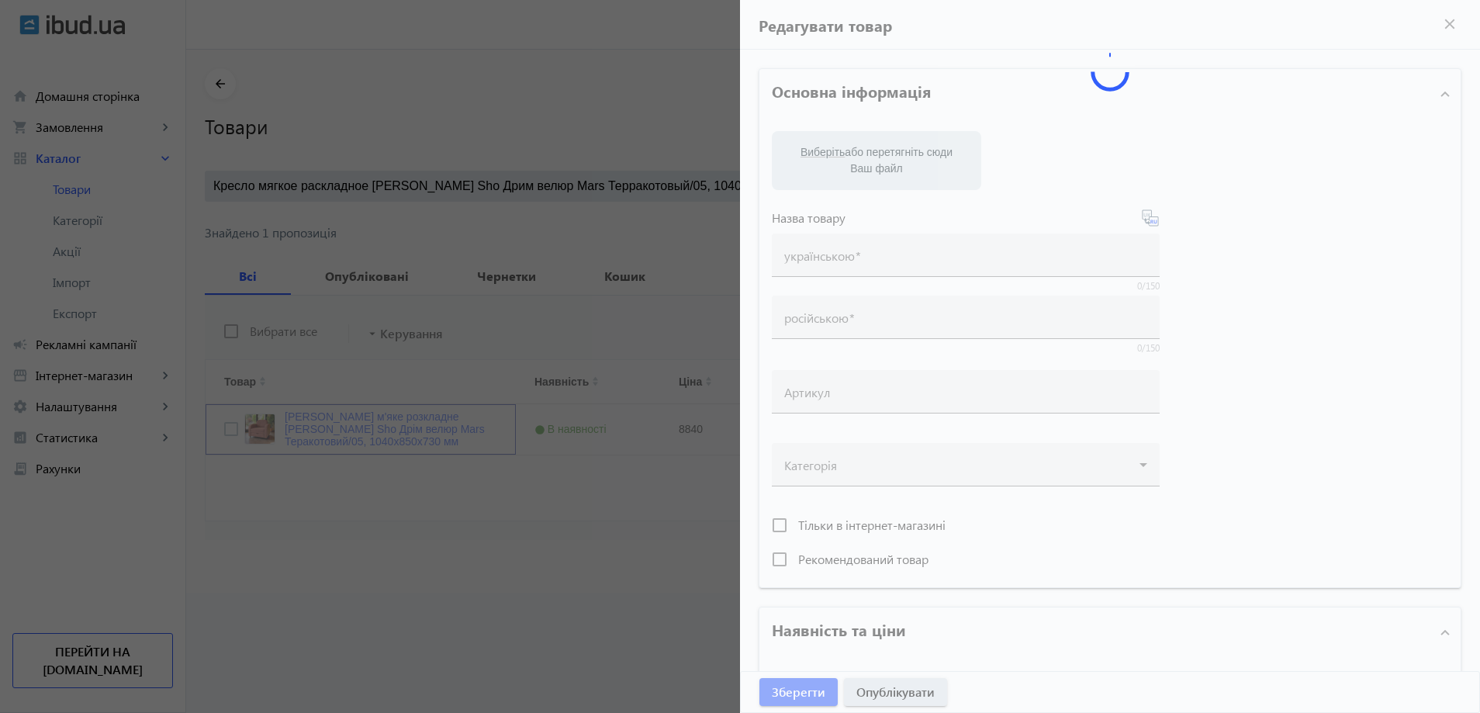
type input "Крісло м'яке розкладне Tobi Sho Дрім велюр Mars Теракотовий/05, 1040х850х730 мм"
type input "Кресло мягкое раскладное Tobi Sho Дрим велюр Mars Терракотовый/05, 1040х850х730…"
type input "Drim/1040/Mars/05v"
type input "8840"
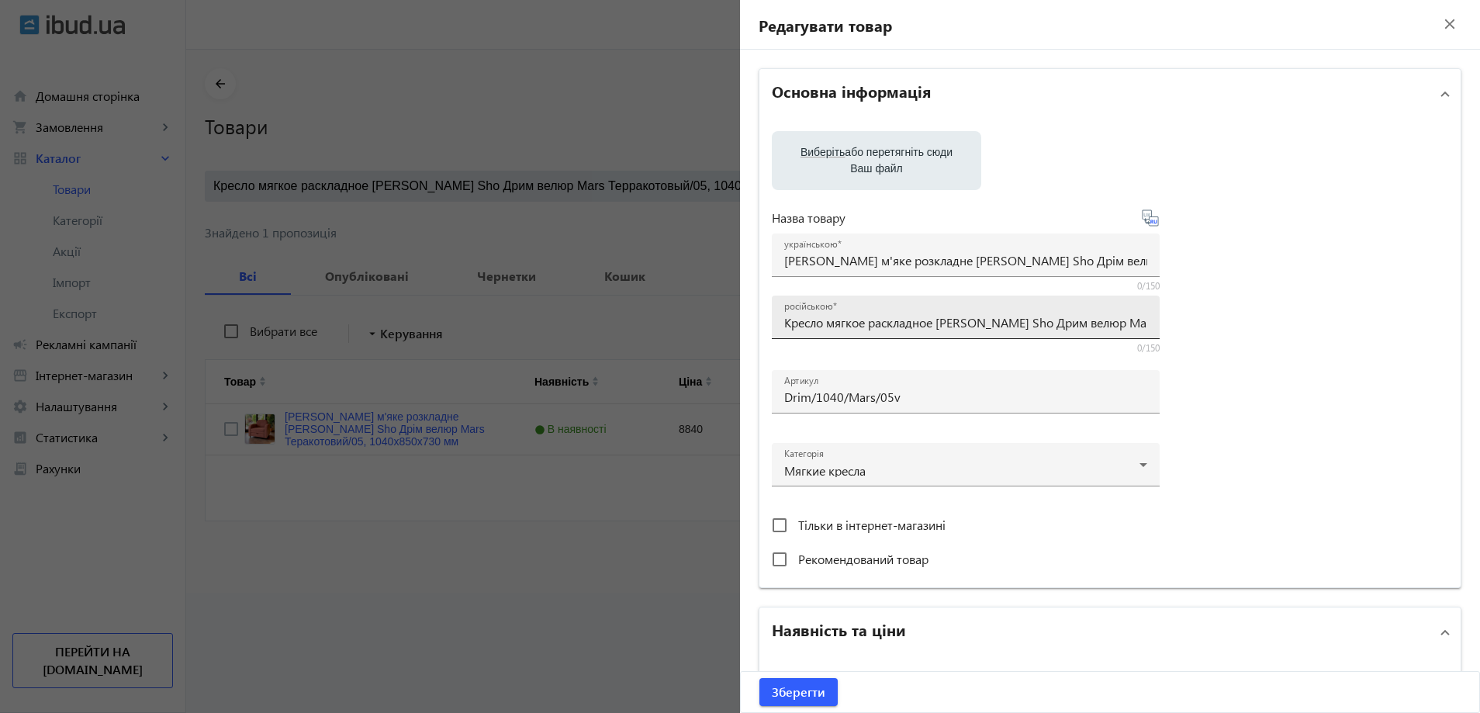
click at [824, 331] on div "російською Кресло мягкое раскладное Tobi Sho Дрим велюр Mars Терракотовый/05, 1…" at bounding box center [965, 317] width 363 height 43
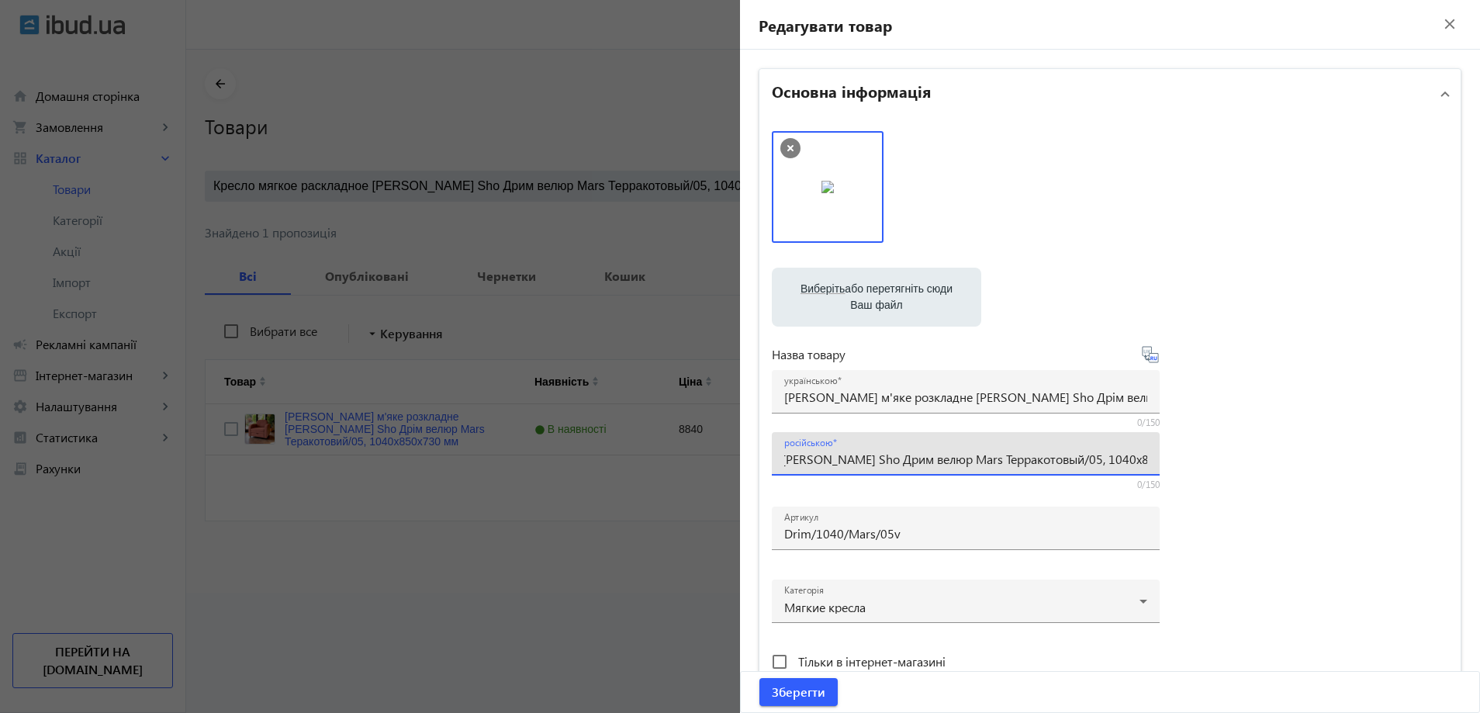
paste input "ля подростков"
type input "Кресло мягкое раскладное Tobi Sho Дрим для подростков велюр Mars Терракотовый/0…"
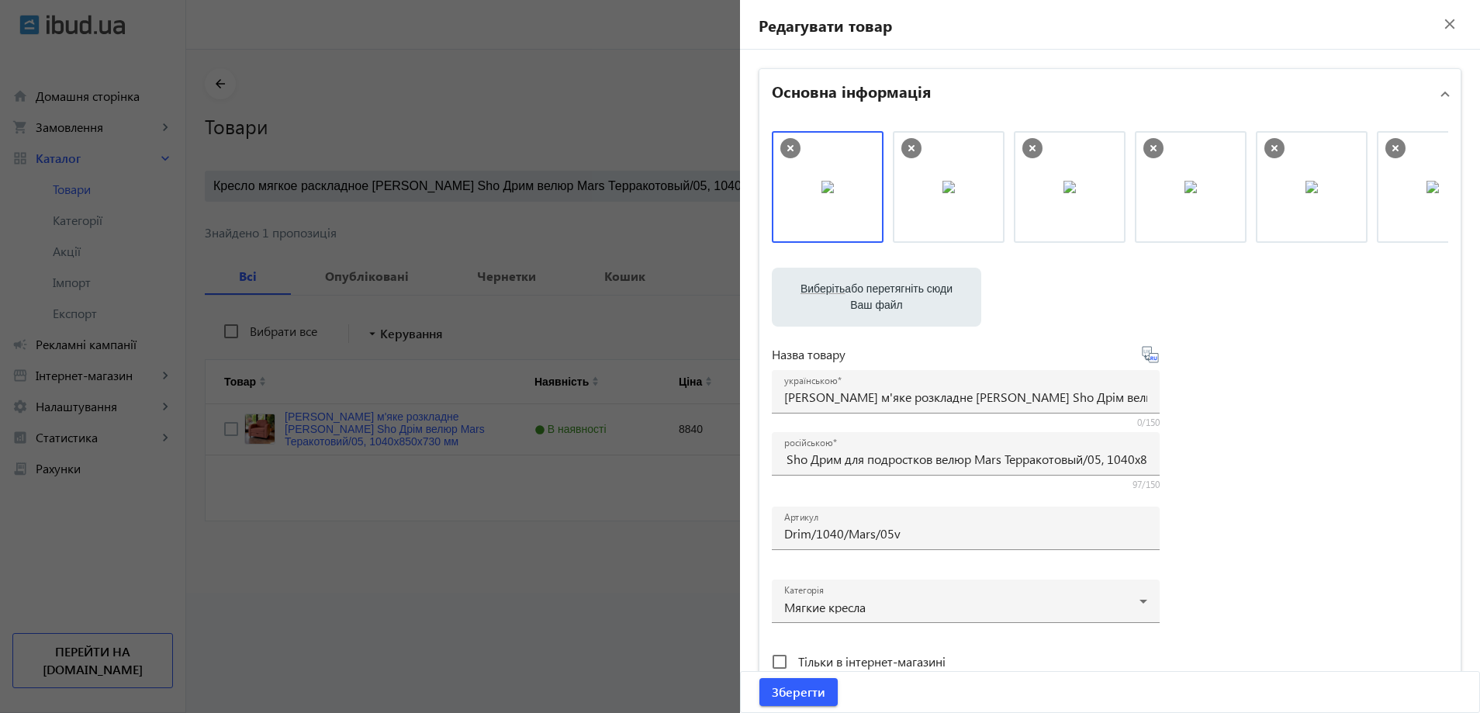
scroll to position [0, 0]
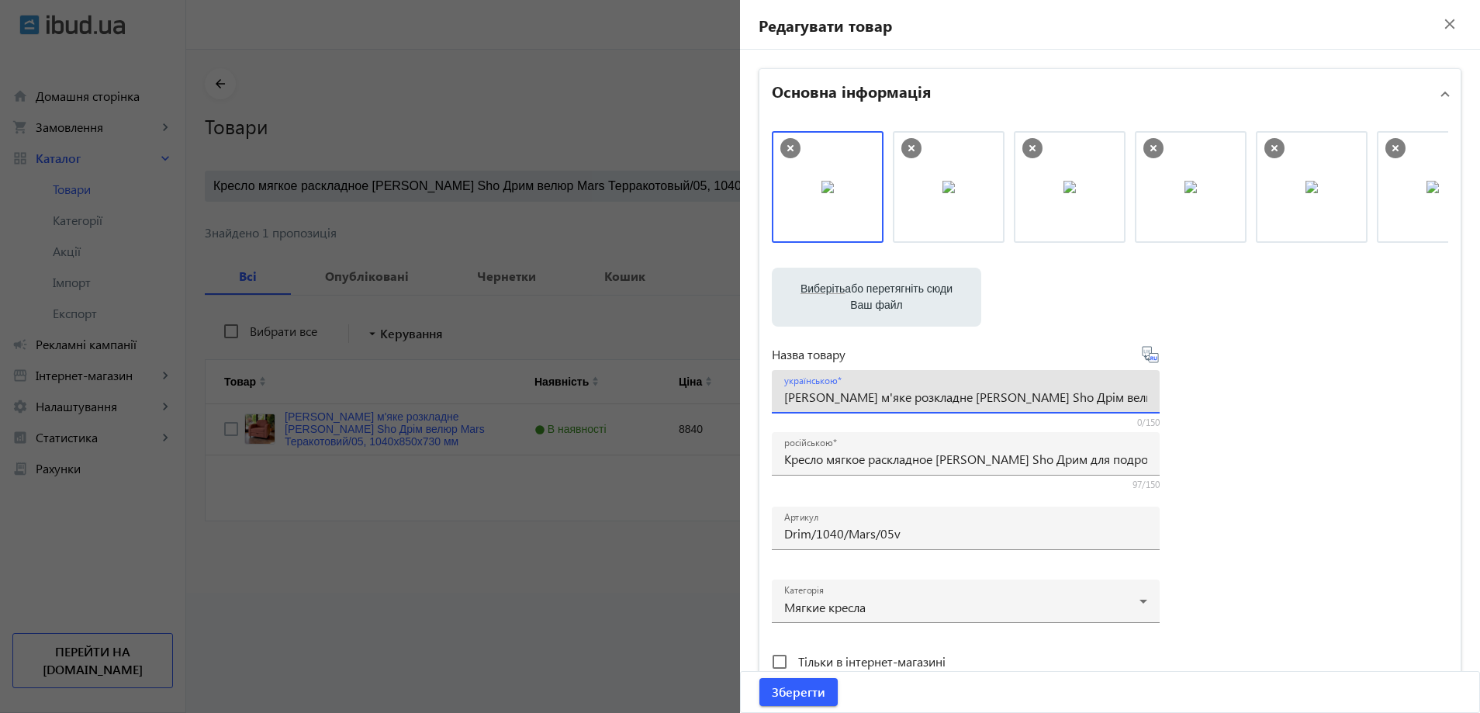
click at [818, 393] on input "Крісло м'яке розкладне Tobi Sho Дрім велюр Mars Теракотовий/05, 1040х850х730 мм" at bounding box center [965, 397] width 363 height 16
paste input "'яке розкладне крісло Tobi Sho Дрім для підлітків"
type input "М'яке розкладне крісло [PERSON_NAME] Sho Дрім для підлітків велюр Mars Теракото…"
click at [803, 701] on span "submit" at bounding box center [798, 691] width 78 height 37
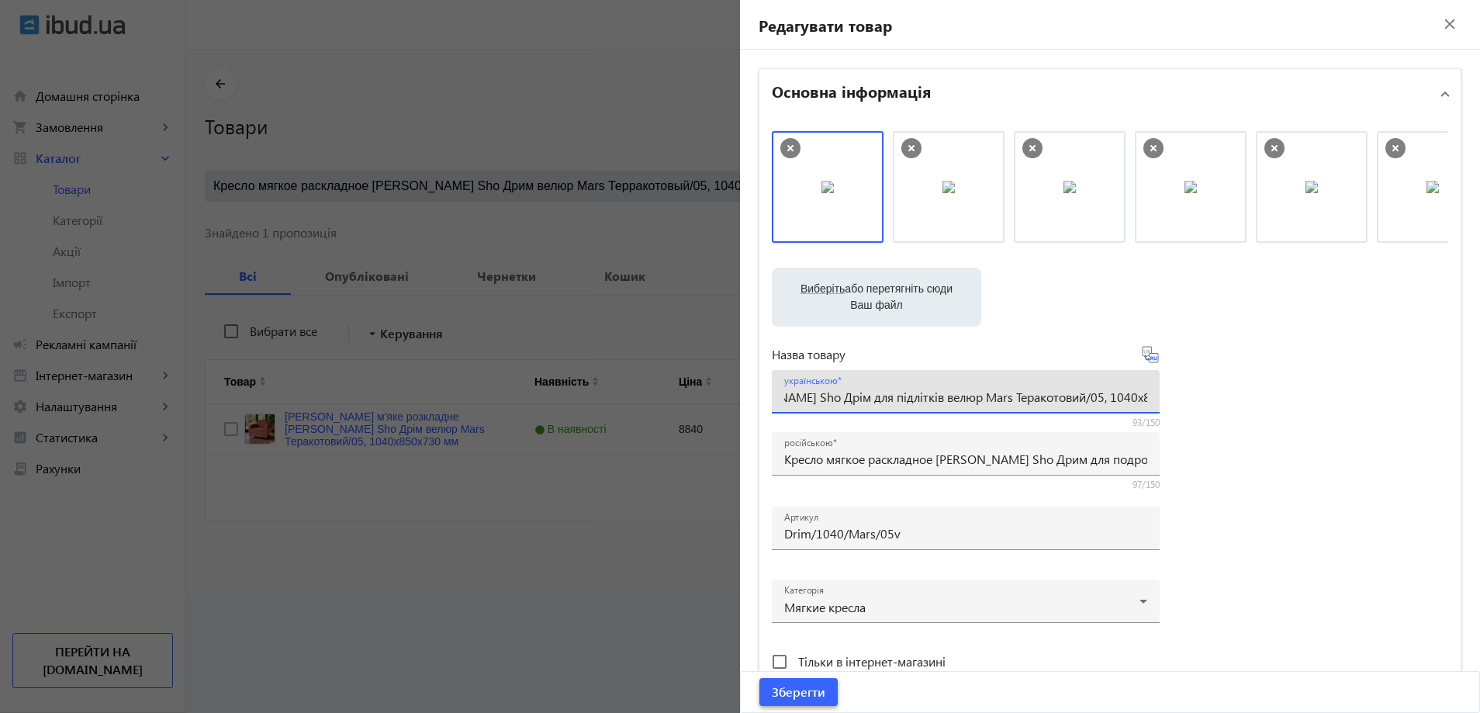
scroll to position [0, 0]
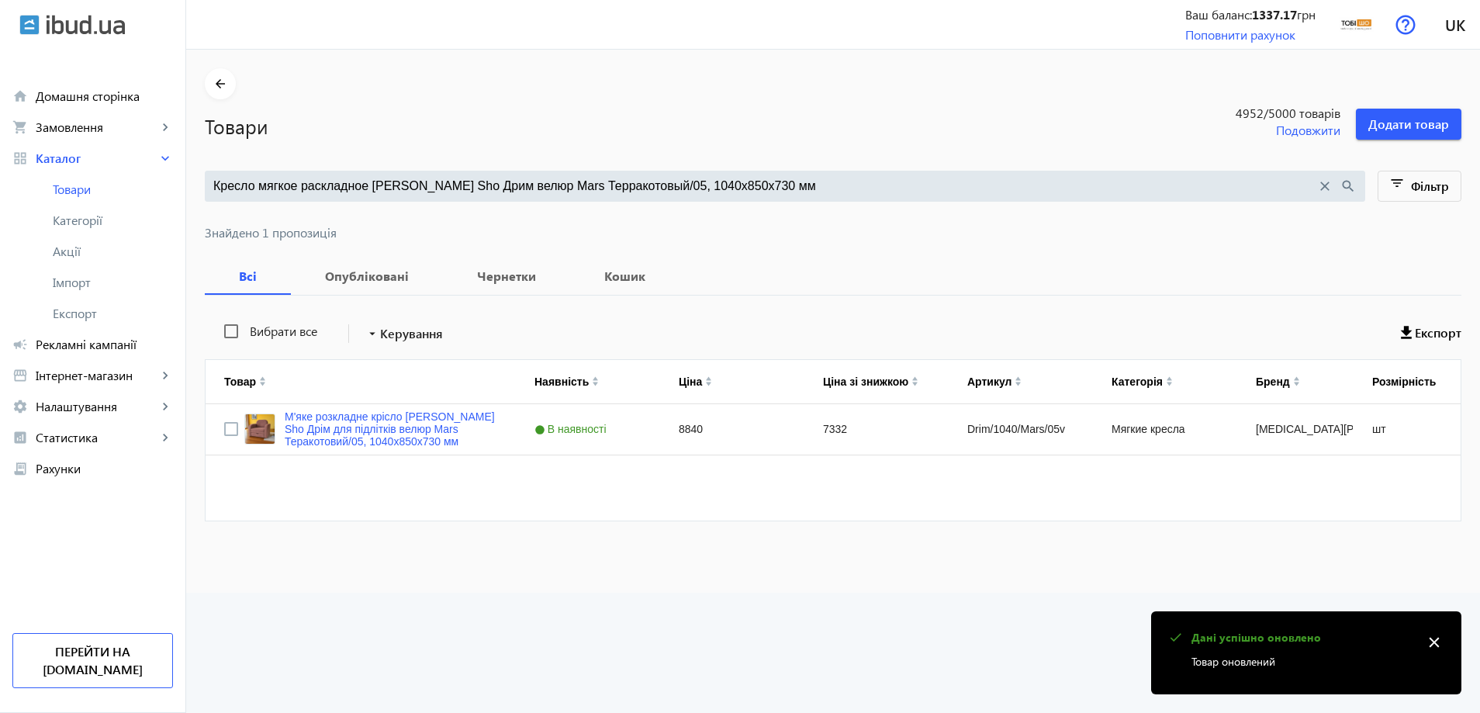
click at [563, 188] on input "Кресло мягкое раскладное Tobi Sho Дрим велюр Mars Терракотовый/05, 1040х850х730…" at bounding box center [764, 186] width 1103 height 17
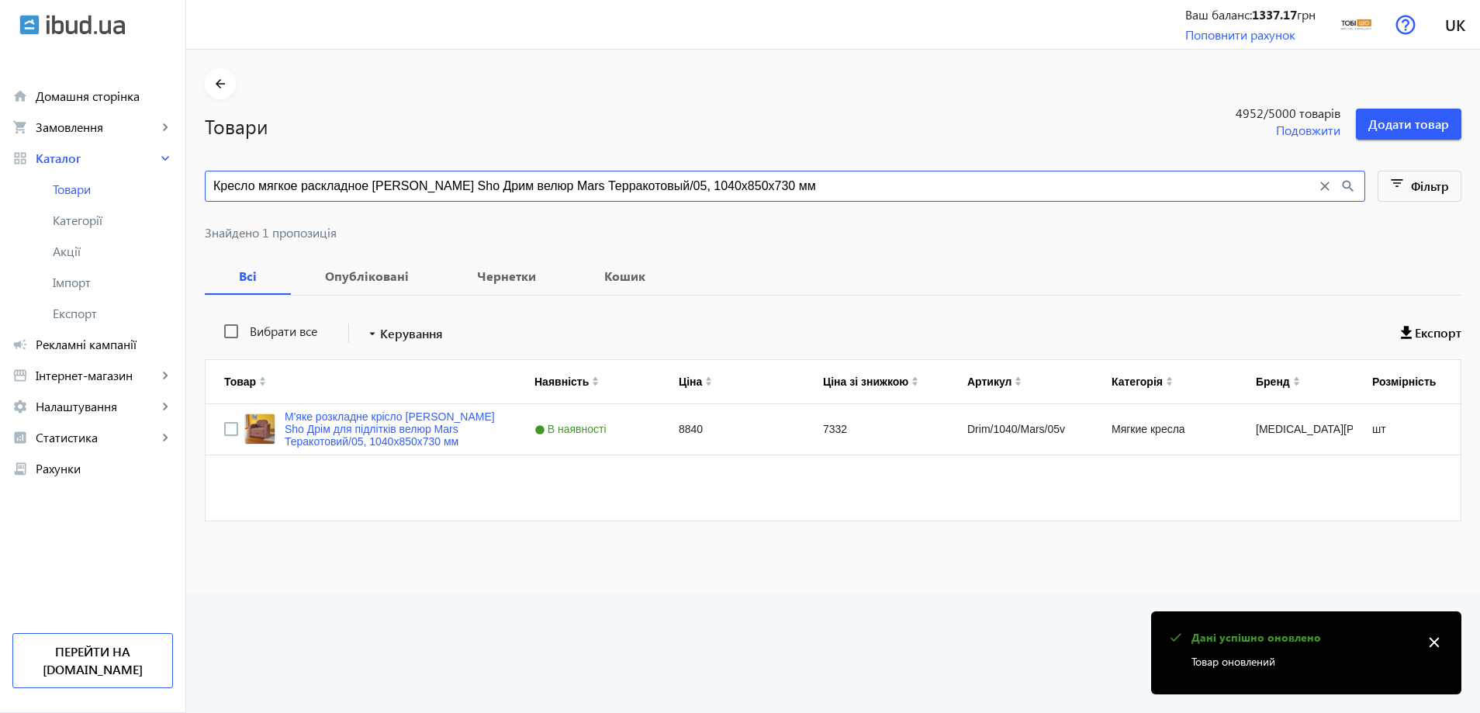
paste input "ветло-серый/12"
type input "Кресло мягкое раскладное Tobi Sho Дрим велюр Mars Светло-серый/12, 1040х850х730…"
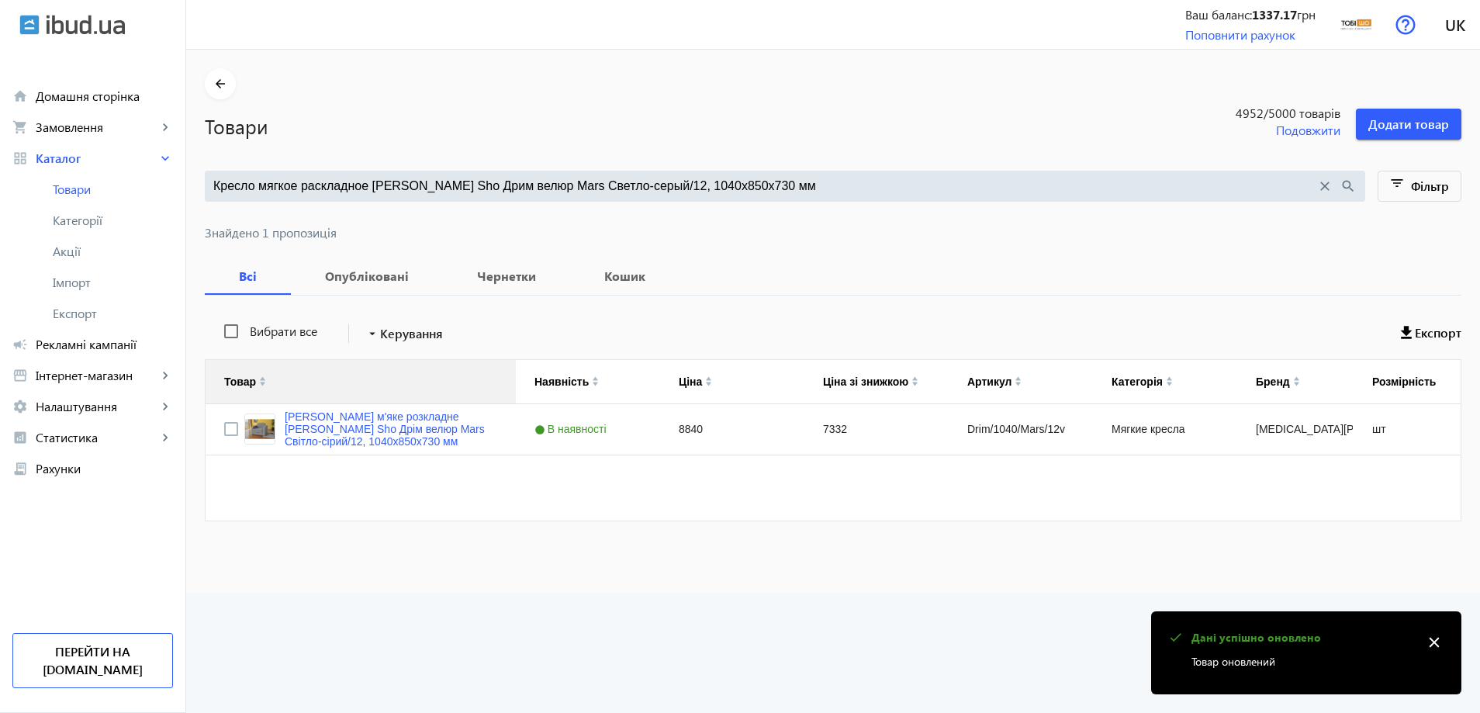
click at [400, 399] on div "Товар" at bounding box center [360, 381] width 273 height 43
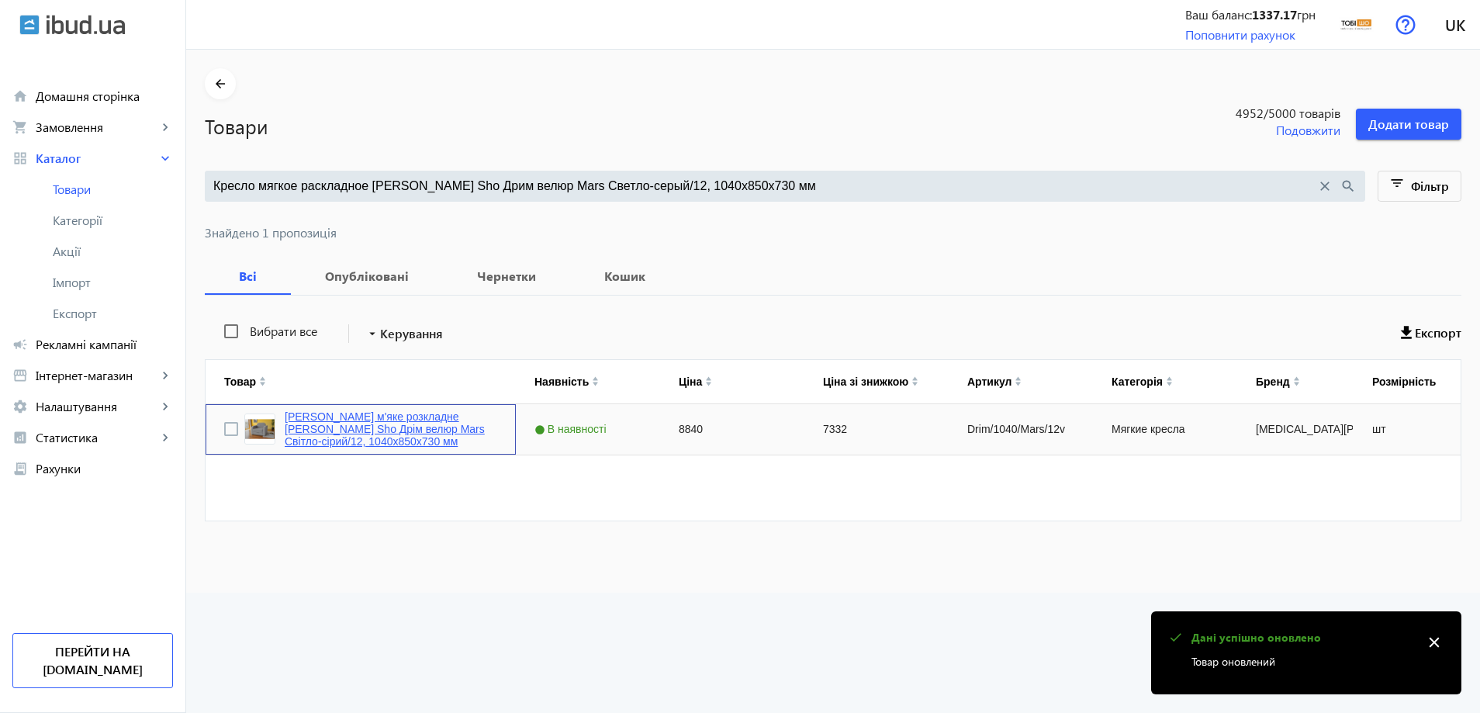
click at [379, 417] on link "Крісло м'яке розкладне Tobi Sho Дрім велюр Mars Світло-сірий/12, 1040х850х730 мм" at bounding box center [391, 428] width 213 height 37
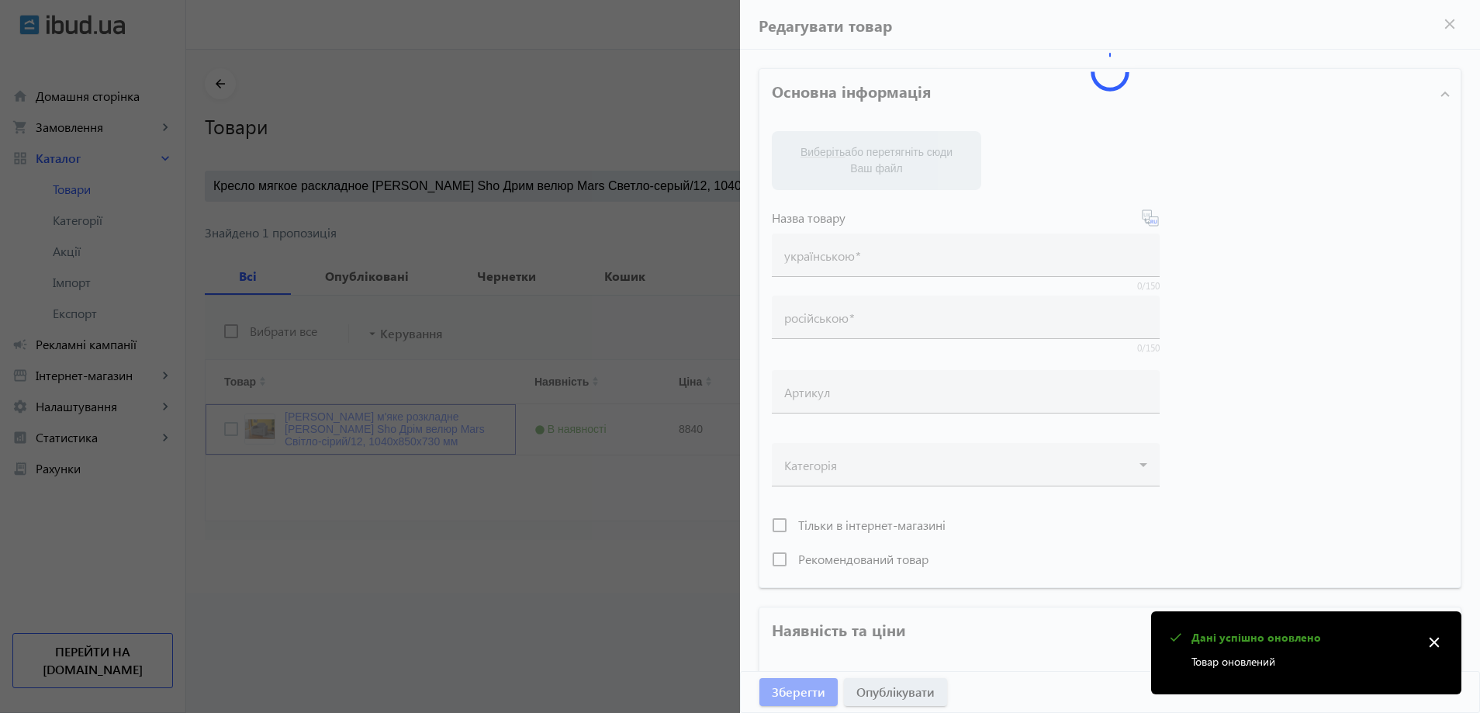
type input "Крісло м'яке розкладне Tobi Sho Дрім велюр Mars Світло-сірий/12, 1040х850х730 мм"
type input "Кресло мягкое раскладное Tobi Sho Дрим велюр Mars Светло-серый/12, 1040х850х730…"
type input "Drim/1040/Mars/12v"
type input "8840"
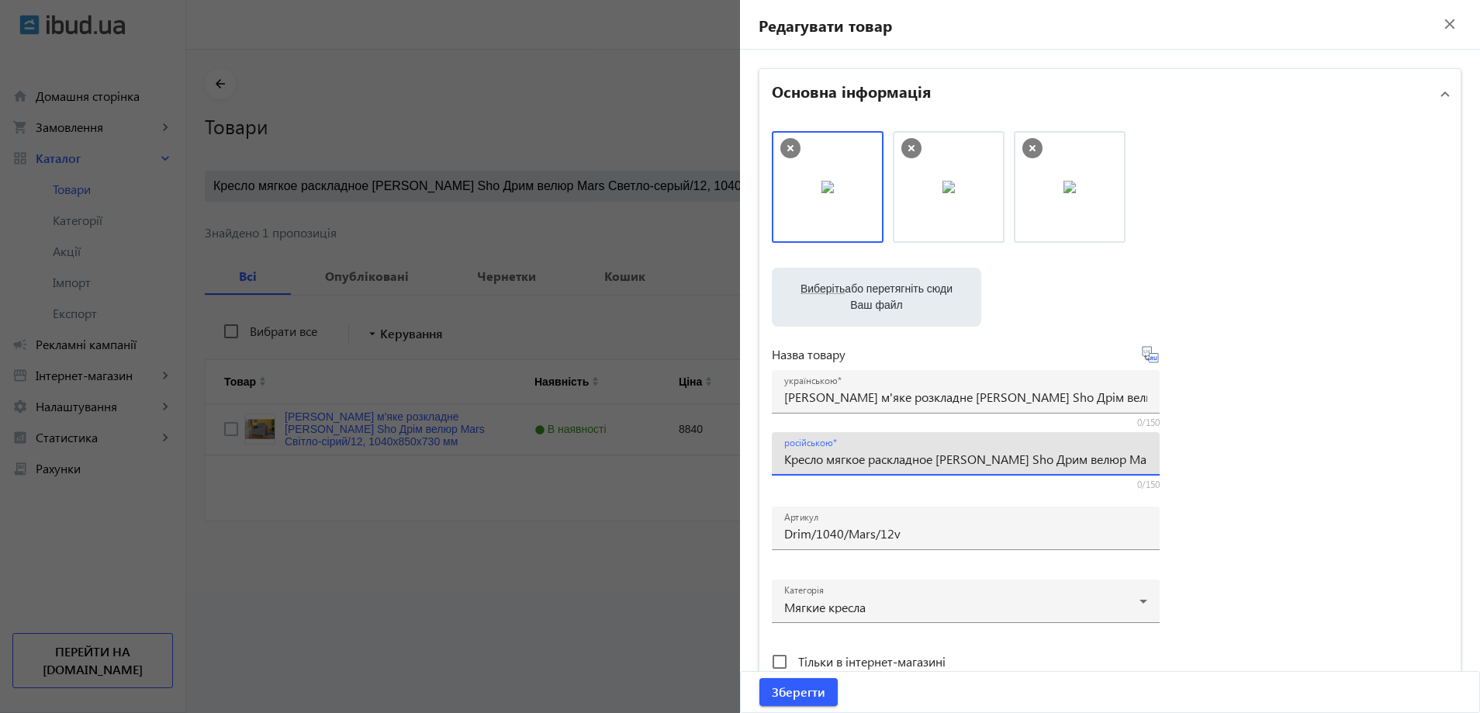
click at [860, 451] on input "Кресло мягкое раскладное Tobi Sho Дрим велюр Mars Светло-серый/12, 1040х850х730…" at bounding box center [965, 459] width 363 height 16
paste input "ля подростков"
type input "Кресло мягкое раскладное [PERSON_NAME] Sho Дрим для подростков велюр Mars Светл…"
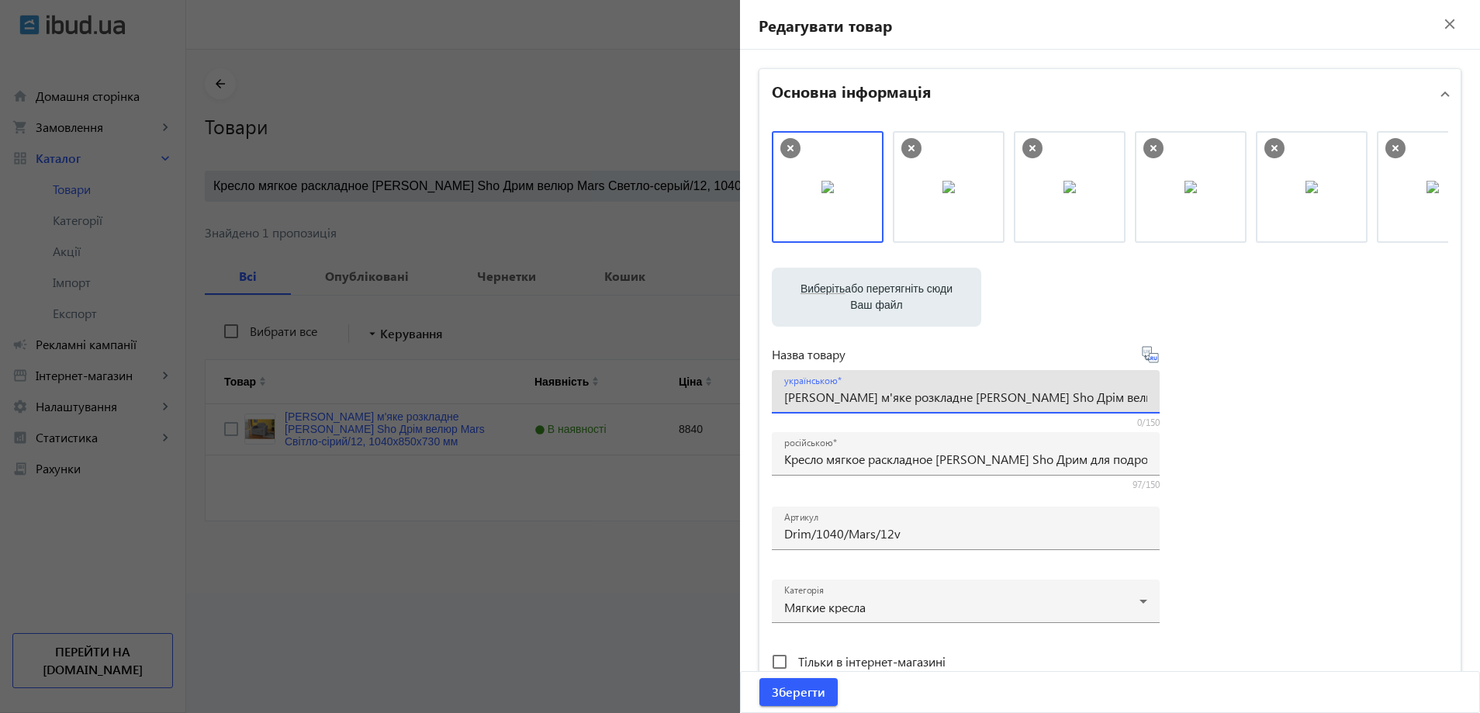
click at [808, 389] on input "Крісло м'яке розкладне Tobi Sho Дрім велюр Mars Світло-сірий/12, 1040х850х730 мм" at bounding box center [965, 397] width 363 height 16
paste input "'яке розкладне крісло Tobi Sho Дрім для підлітків"
type input "М'яке розкладне крісло [PERSON_NAME] Sho Дрім для підлітків велюр Mars Світло-с…"
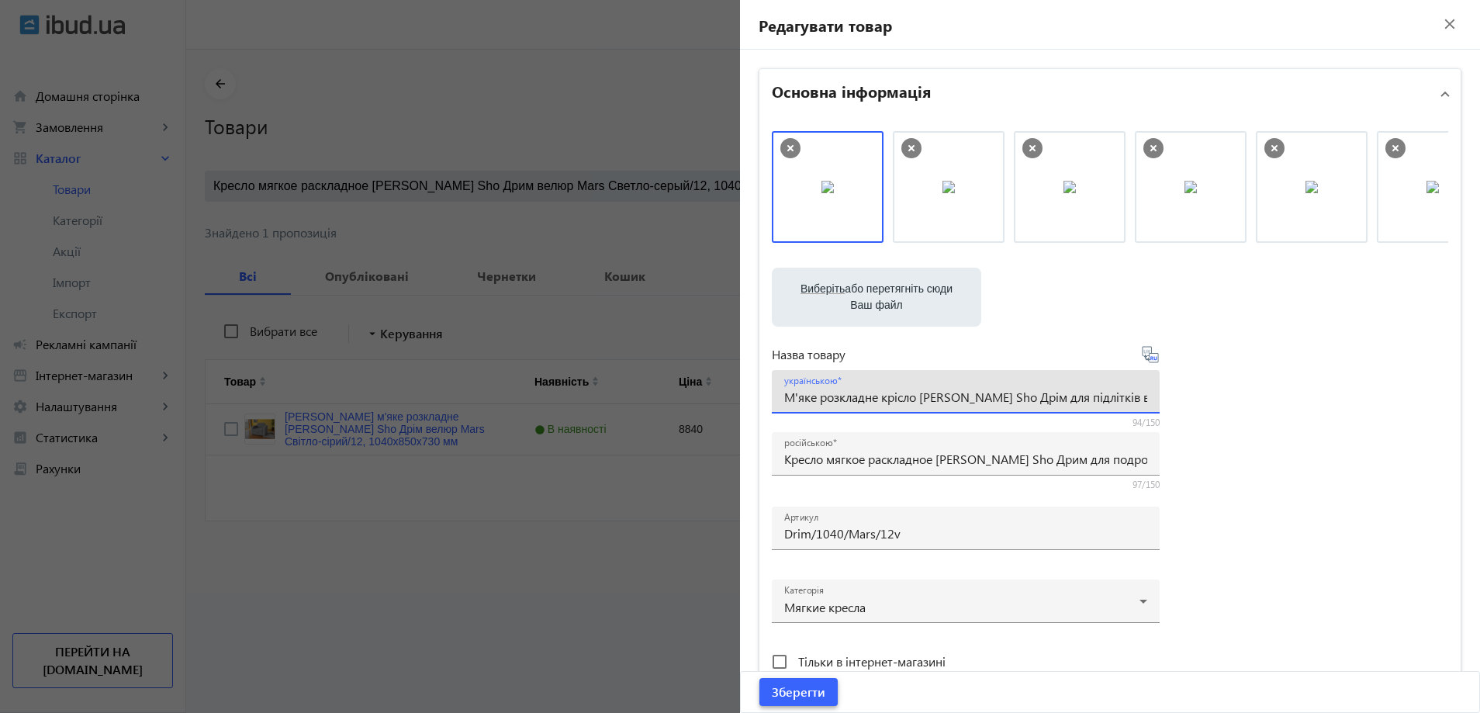
click at [776, 693] on span "Зберегти" at bounding box center [799, 691] width 54 height 17
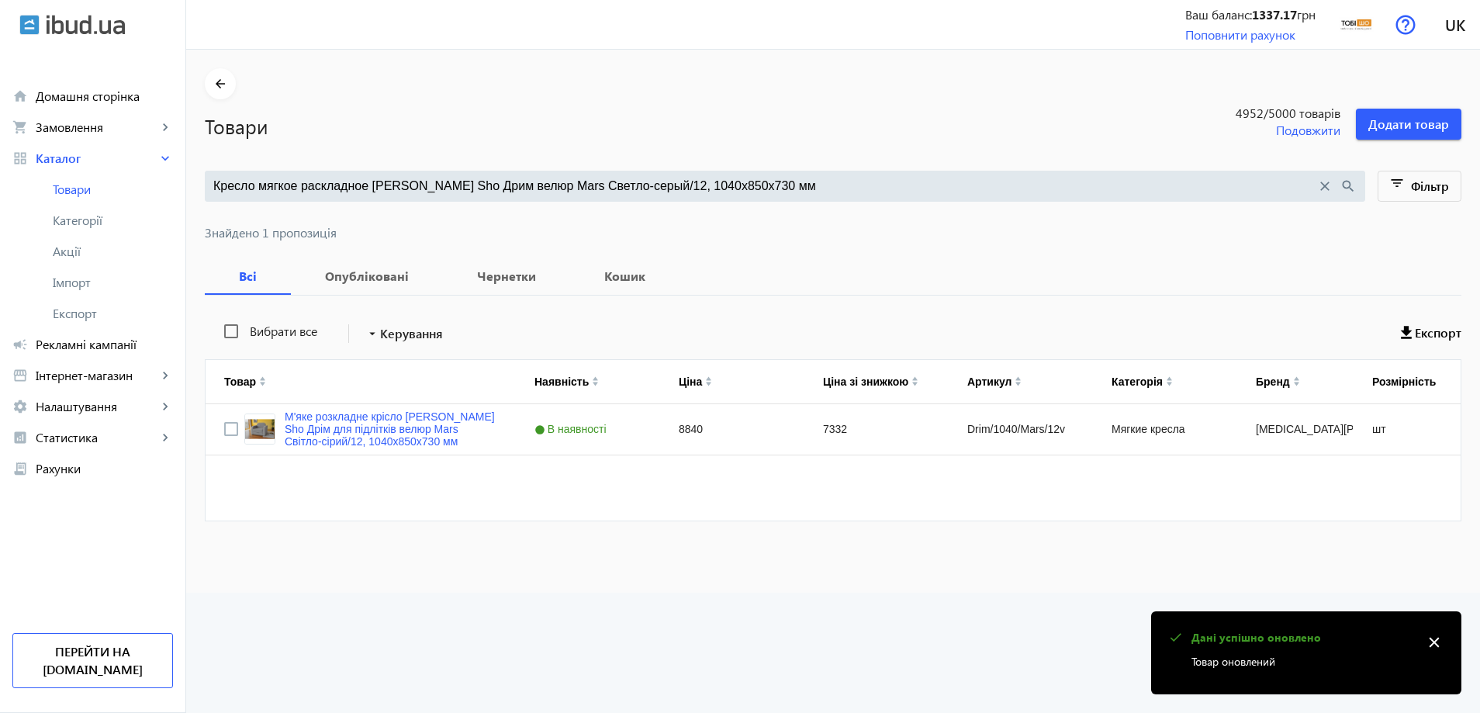
click at [618, 188] on input "Кресло мягкое раскладное Tobi Sho Дрим велюр Mars Светло-серый/12, 1040х850х730…" at bounding box center [764, 186] width 1103 height 17
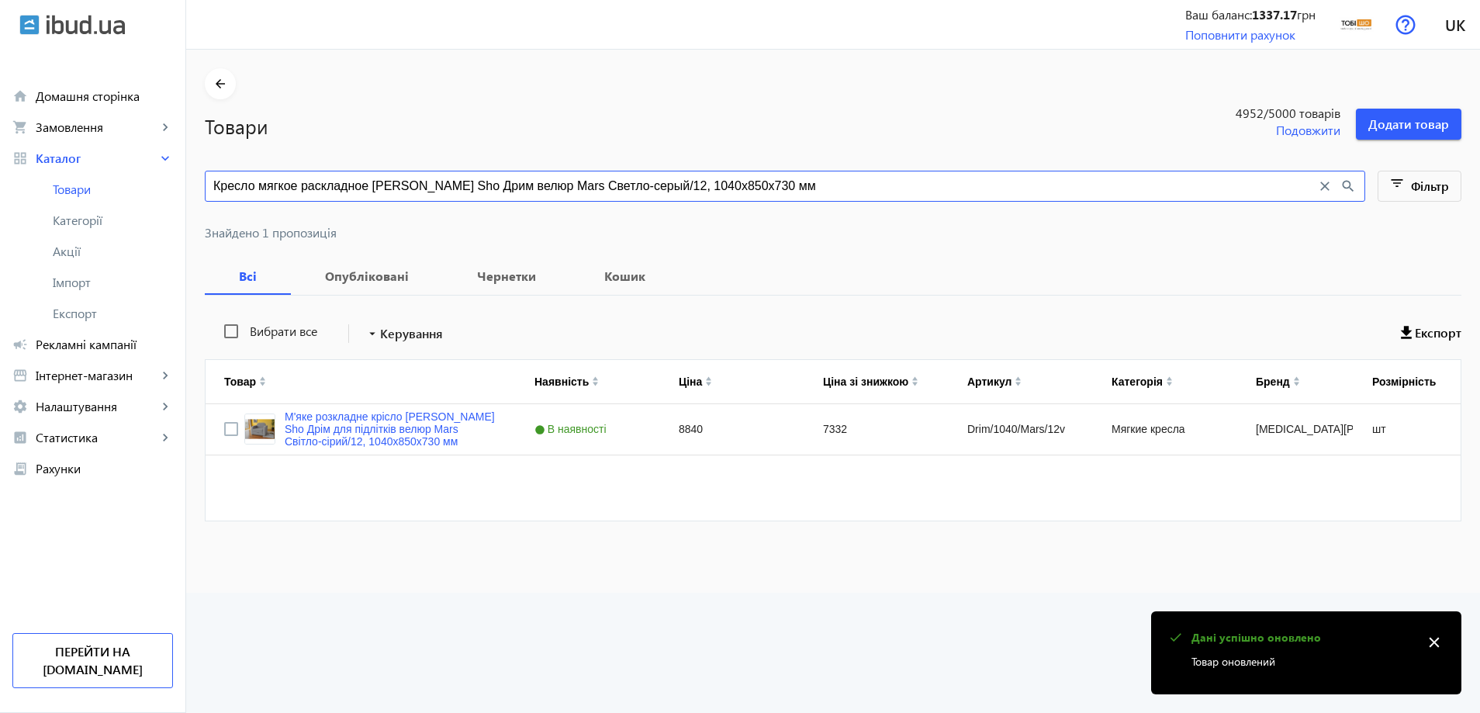
paste input "рый/14"
type input "Кресло мягкое раскладное Tobi Sho Дрим велюр Mars Серый/14, 1040х850х730 мм"
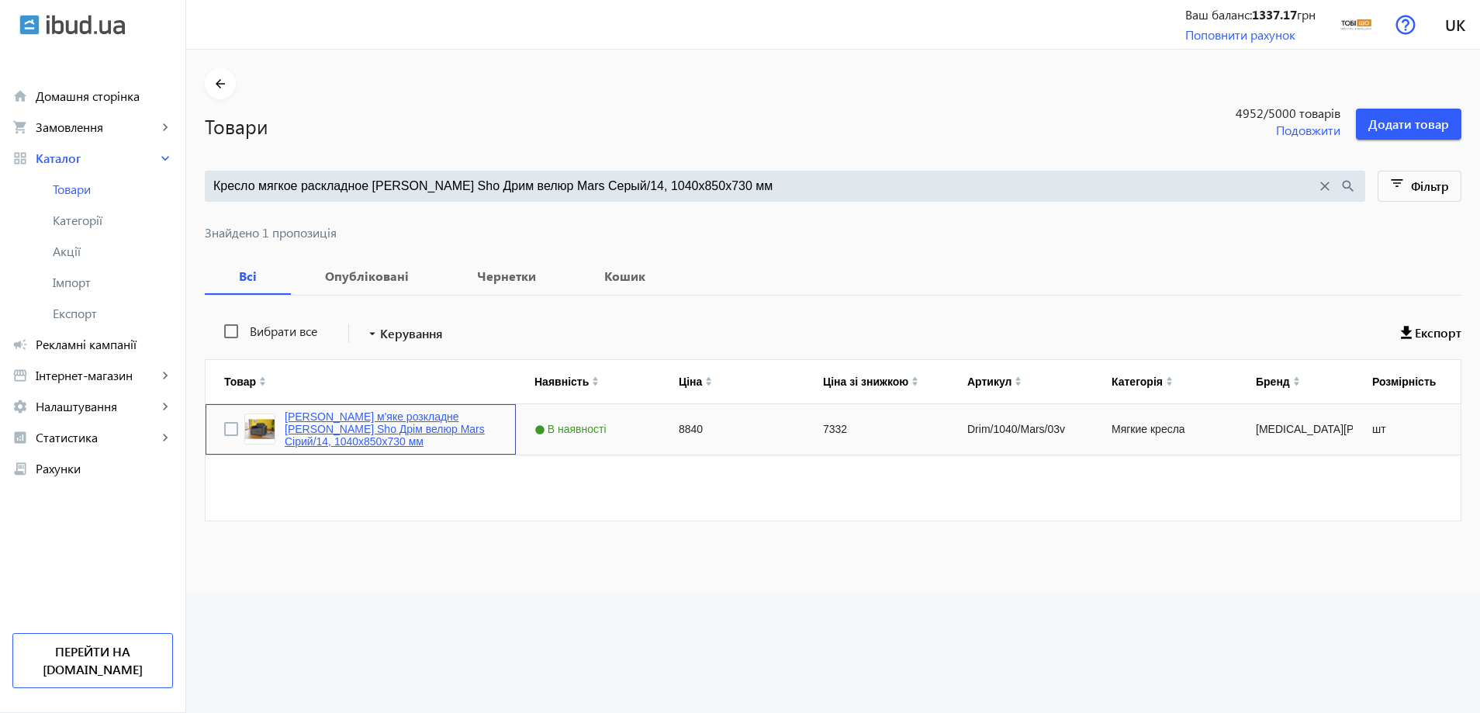
click at [432, 429] on link "Крісло м'яке розкладне Tobi Sho Дрім велюр Mars Сірий/14, 1040х850х730 мм" at bounding box center [391, 428] width 213 height 37
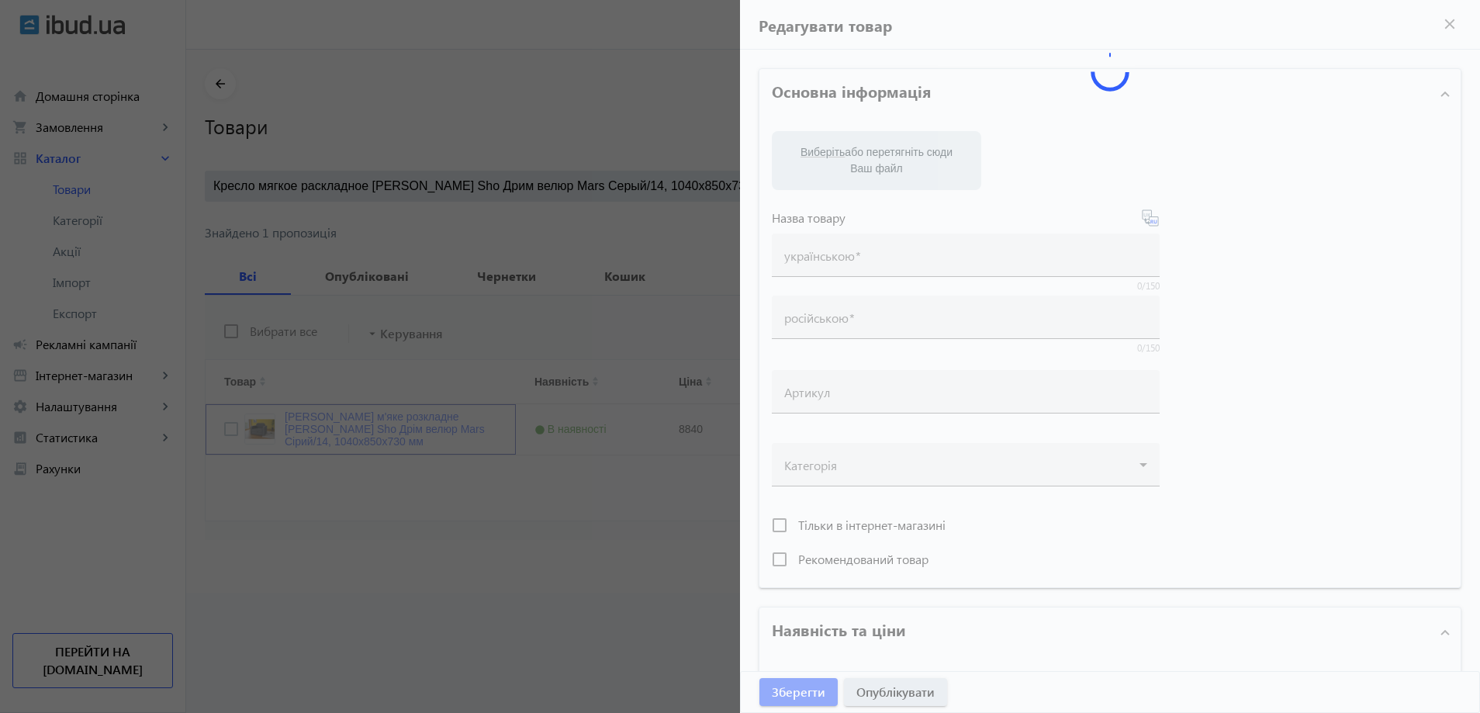
type input "Крісло м'яке розкладне Tobi Sho Дрім велюр Mars Сірий/14, 1040х850х730 мм"
type input "Кресло мягкое раскладное Tobi Sho Дрим велюр Mars Серый/14, 1040х850х730 мм"
type input "Drim/1040/Mars/03v"
type input "8840"
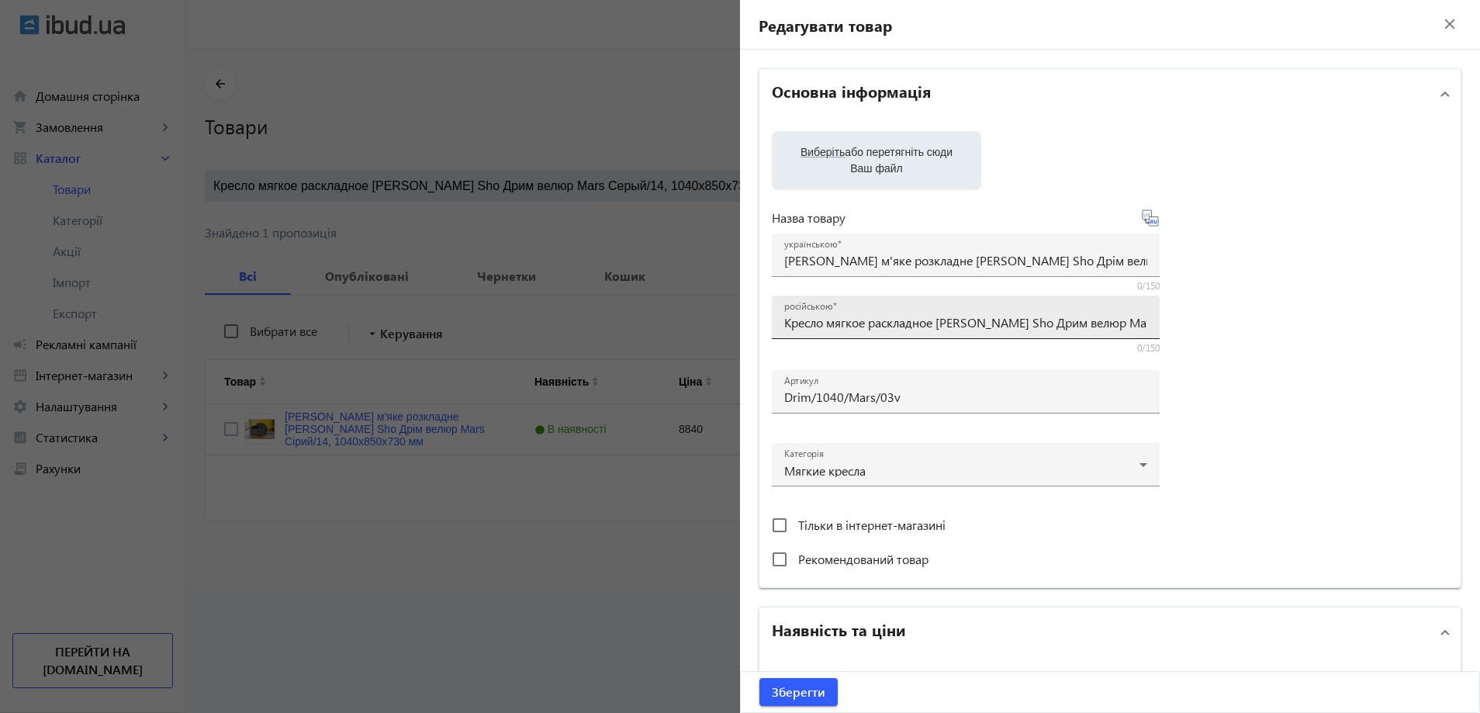
click at [838, 327] on div "Виберіть або перетягніть сюди Ваш файл Назва товару українською Крісло м'яке ро…" at bounding box center [1110, 353] width 676 height 444
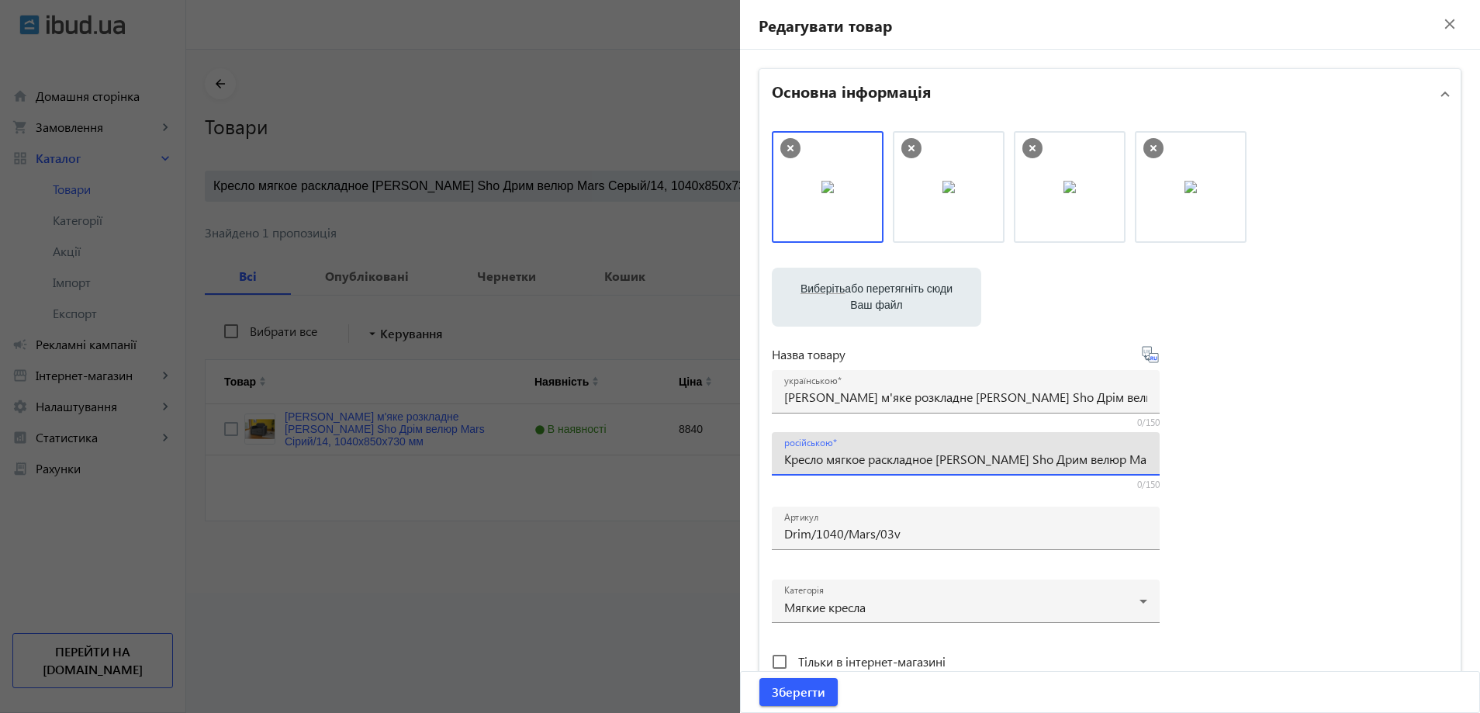
paste input "ля подростков"
type input "Кресло мягкое раскладное Tobi Sho Дрим для подростков велюр Mars Серый/14, 1040…"
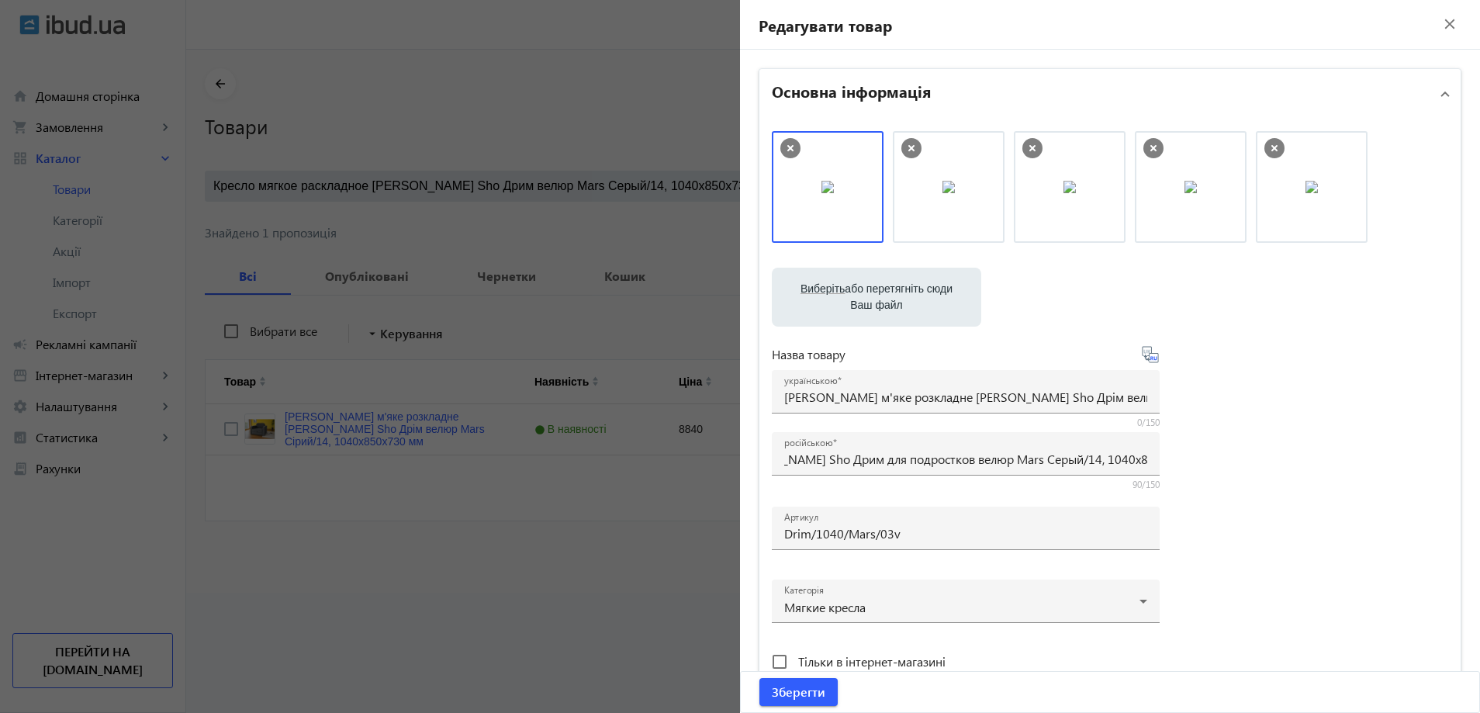
scroll to position [0, 0]
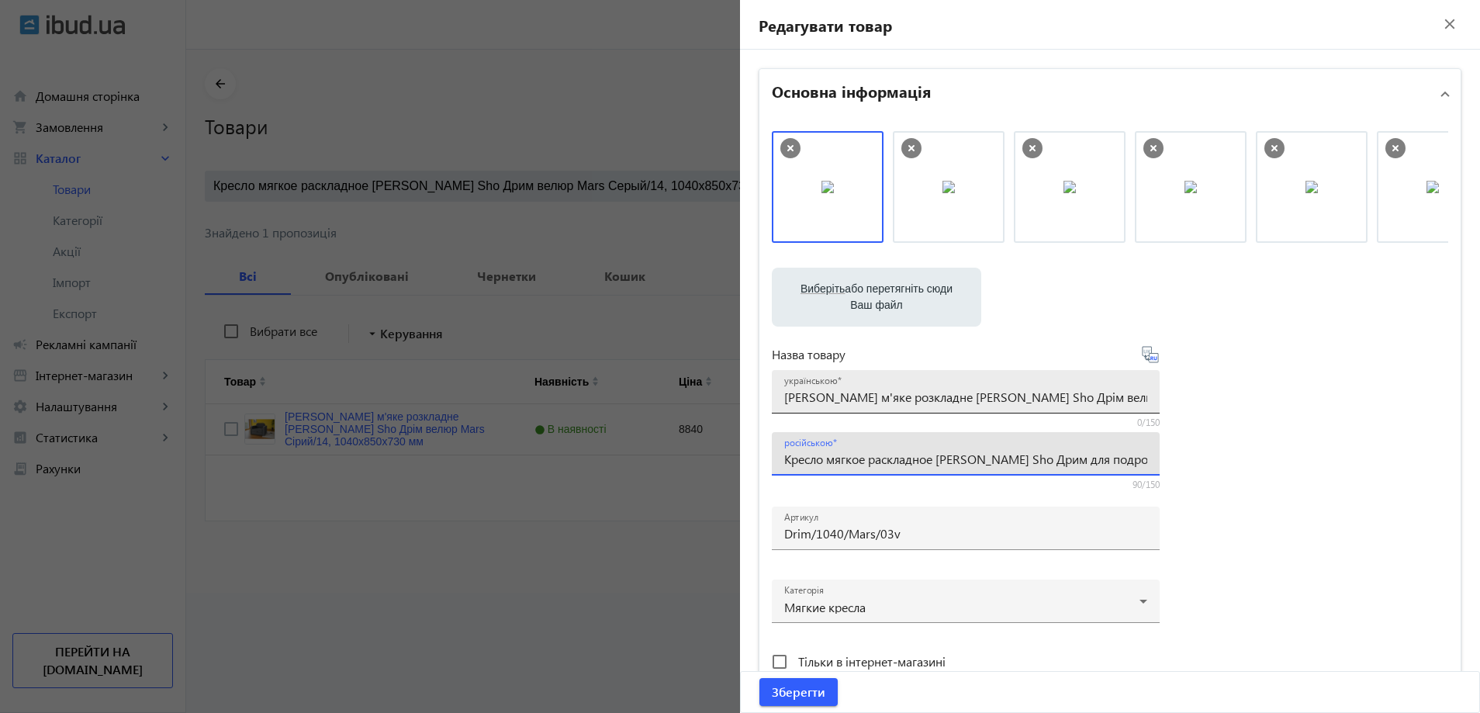
click at [824, 396] on input "Крісло м'яке розкладне Tobi Sho Дрім велюр Mars Сірий/14, 1040х850х730 мм" at bounding box center [965, 397] width 363 height 16
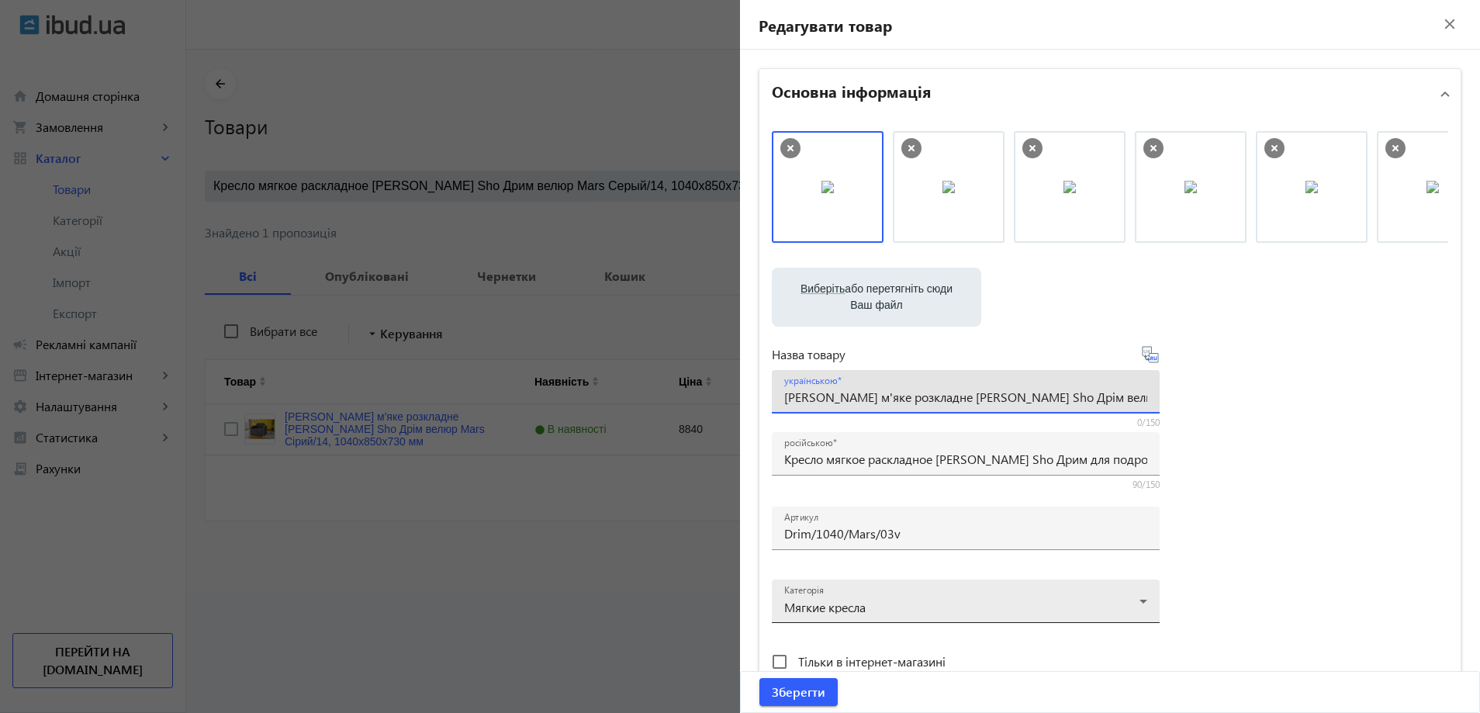
paste input "'яке розкладне крісло Tobi Sho Дрім для підлітків"
type input "М'яке розкладне крісло [PERSON_NAME] Sho Дрім для підлітків велюр Mars Сірий/14…"
click at [803, 683] on span "Зберегти" at bounding box center [799, 691] width 54 height 17
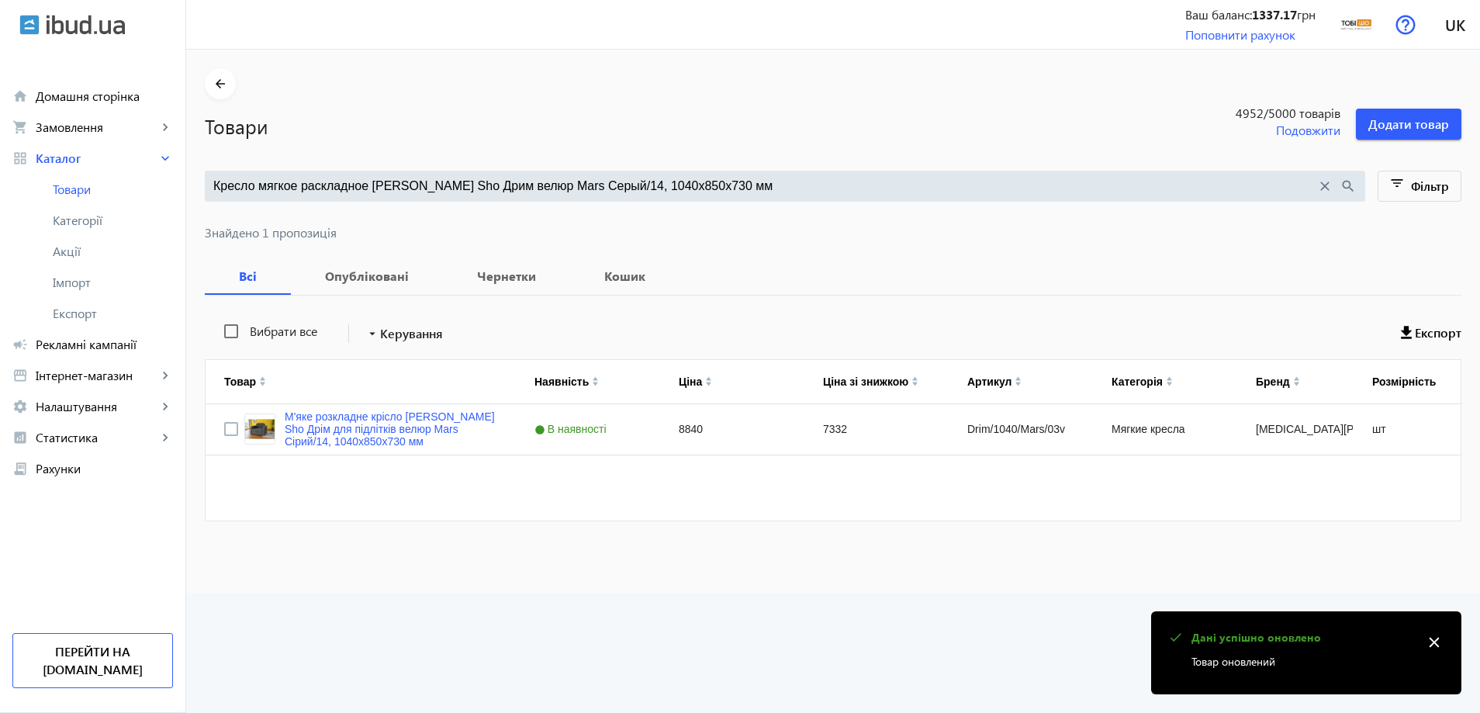
click at [745, 199] on div "Кресло мягкое раскладное Tobi Sho Дрим велюр Mars Серый/14, 1040х850х730 мм clo…" at bounding box center [785, 186] width 1160 height 31
click at [745, 186] on input "Кресло мягкое раскладное Tobi Sho Дрим велюр Mars Серый/14, 1040х850х730 мм" at bounding box center [764, 186] width 1103 height 17
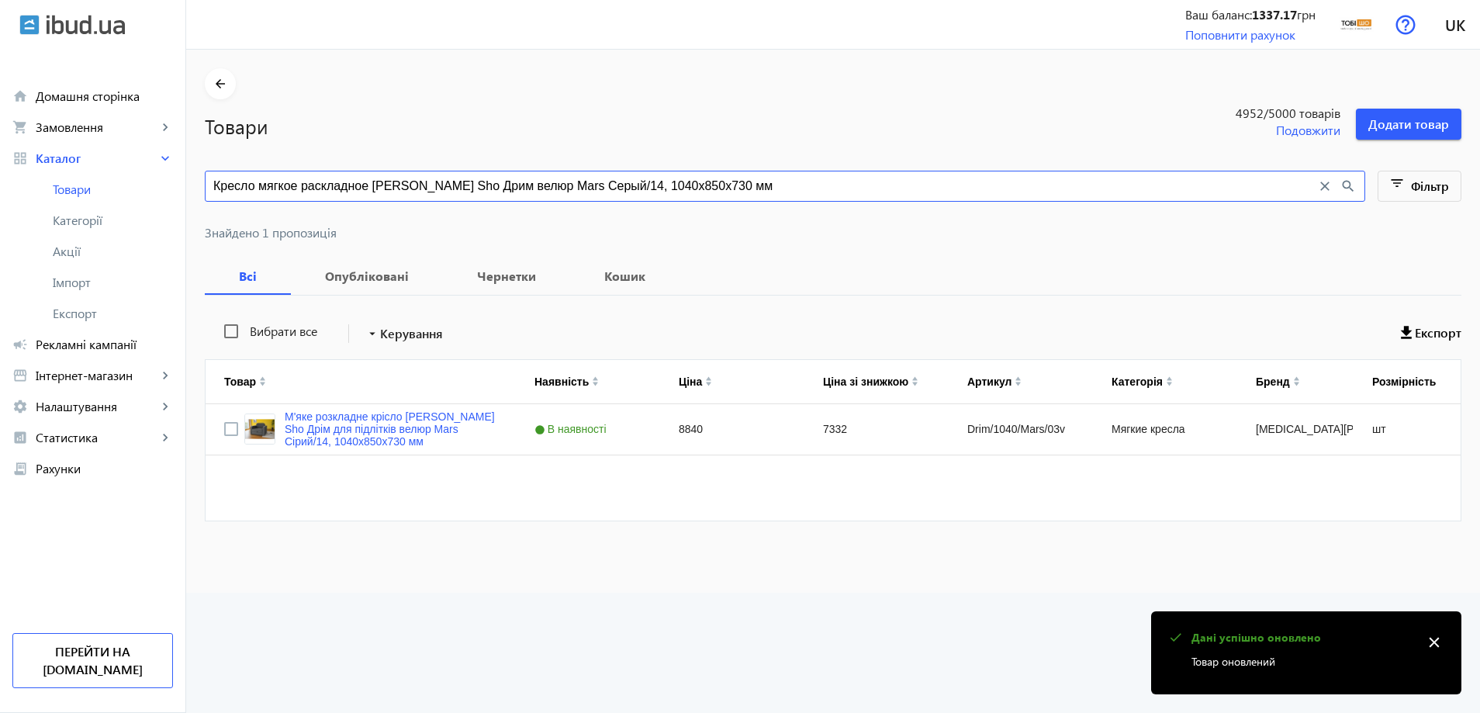
paste input "ний/10"
type input "Кресло мягкое раскладное Tobi Sho Дрим велюр Mars Синий/10, 1040х850х730 мм"
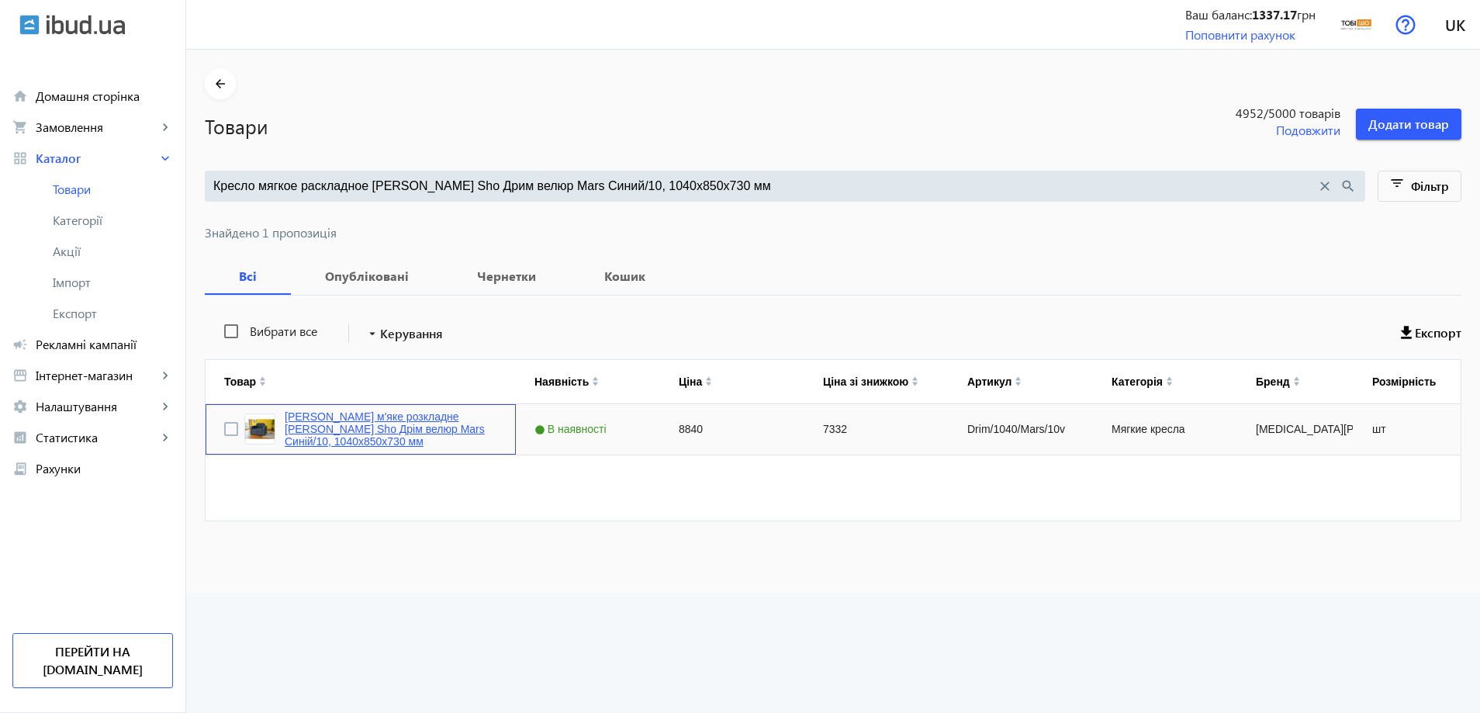
click at [447, 420] on link "Крісло м'яке розкладне Tobi Sho Дрім велюр Mars Синій/10, 1040х850х730 мм" at bounding box center [391, 428] width 213 height 37
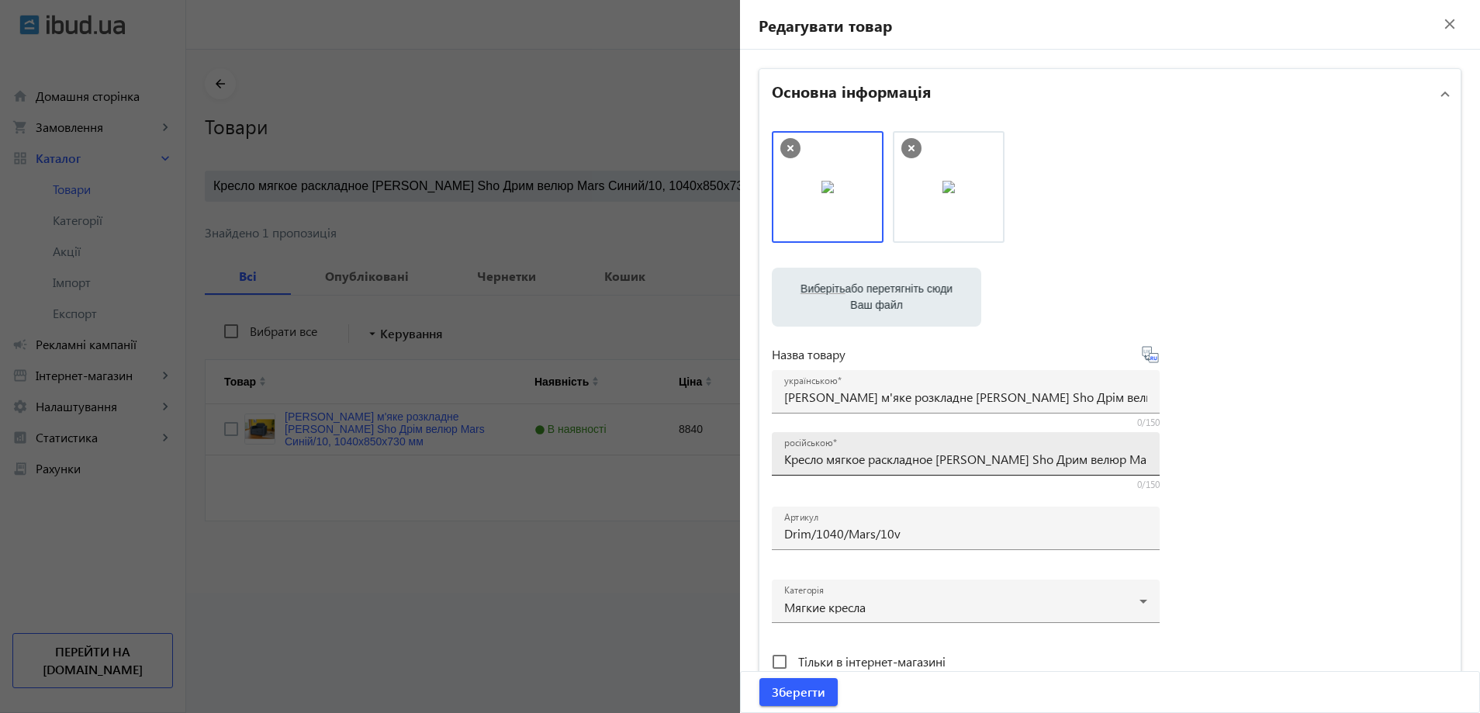
click at [818, 471] on div "російською Кресло мягкое раскладное Tobi Sho Дрим велюр Mars Синий/10, 1040х850…" at bounding box center [965, 453] width 363 height 43
paste input "ля подростков"
type input "Кресло мягкое раскладное [PERSON_NAME] Sho Дрим для подростков велюр Mars Синий…"
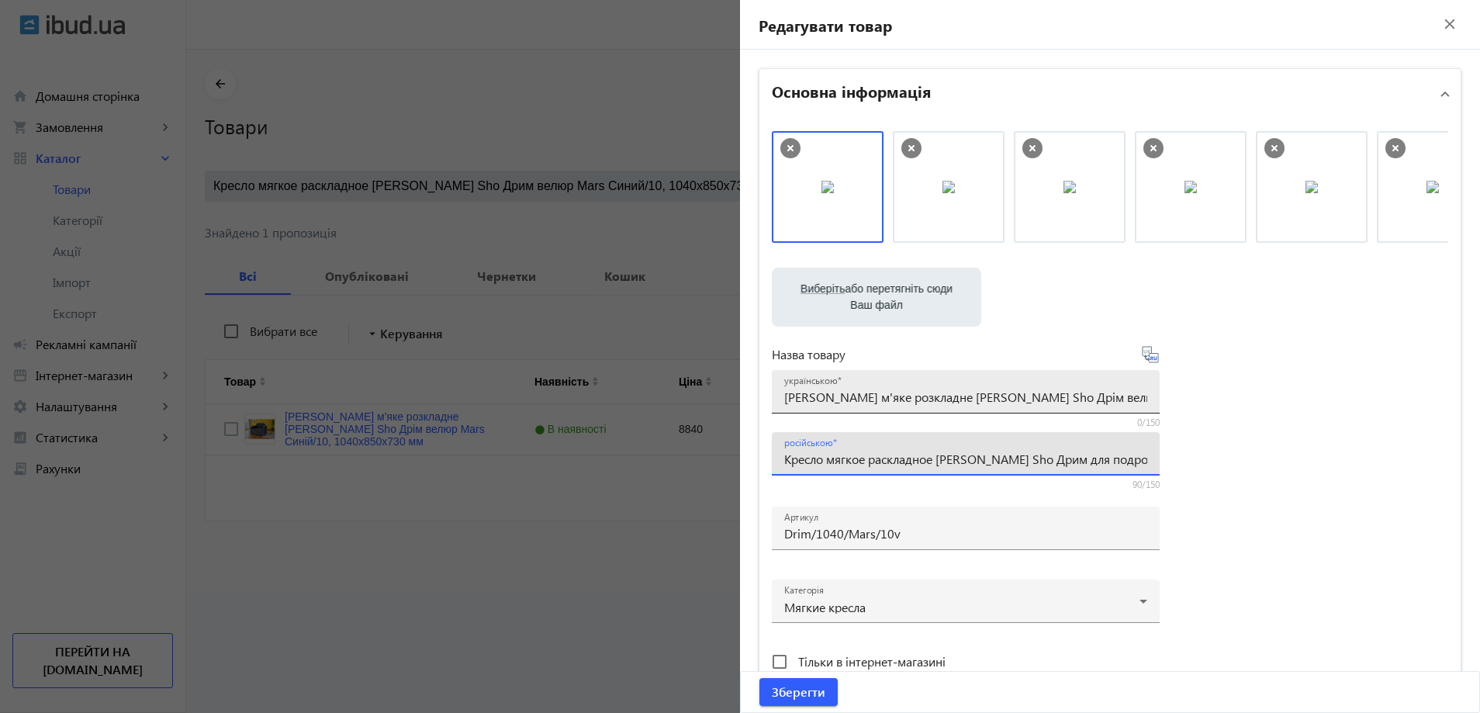
click at [875, 403] on input "Крісло м'яке розкладне Tobi Sho Дрім велюр Mars Синій/10, 1040х850х730 мм" at bounding box center [965, 397] width 363 height 16
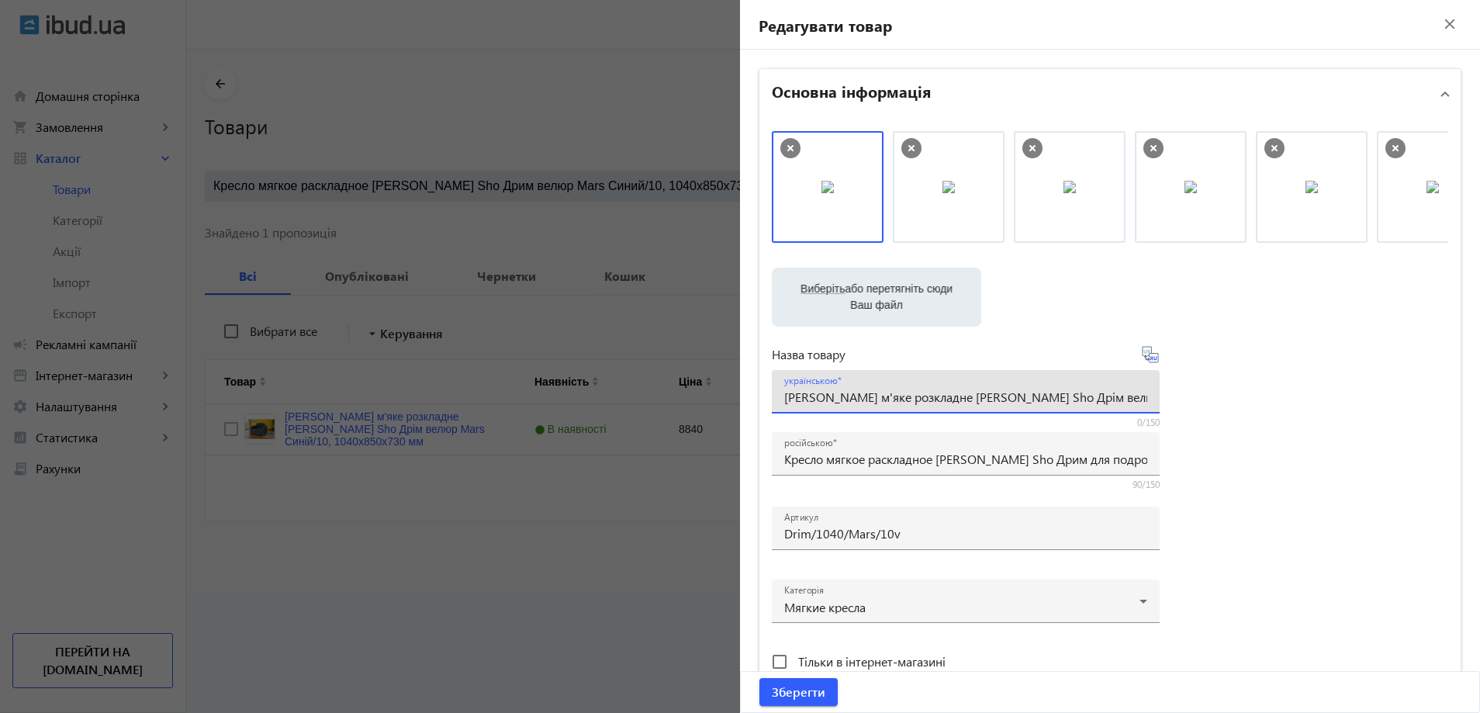
paste input "'яке розкладне крісло Tobi Sho Дрім для підлітків"
type input "М'яке розкладне крісло [PERSON_NAME] Sho Дрім для підлітків велюр Mars Синій/10…"
click at [808, 695] on span "Зберегти" at bounding box center [799, 691] width 54 height 17
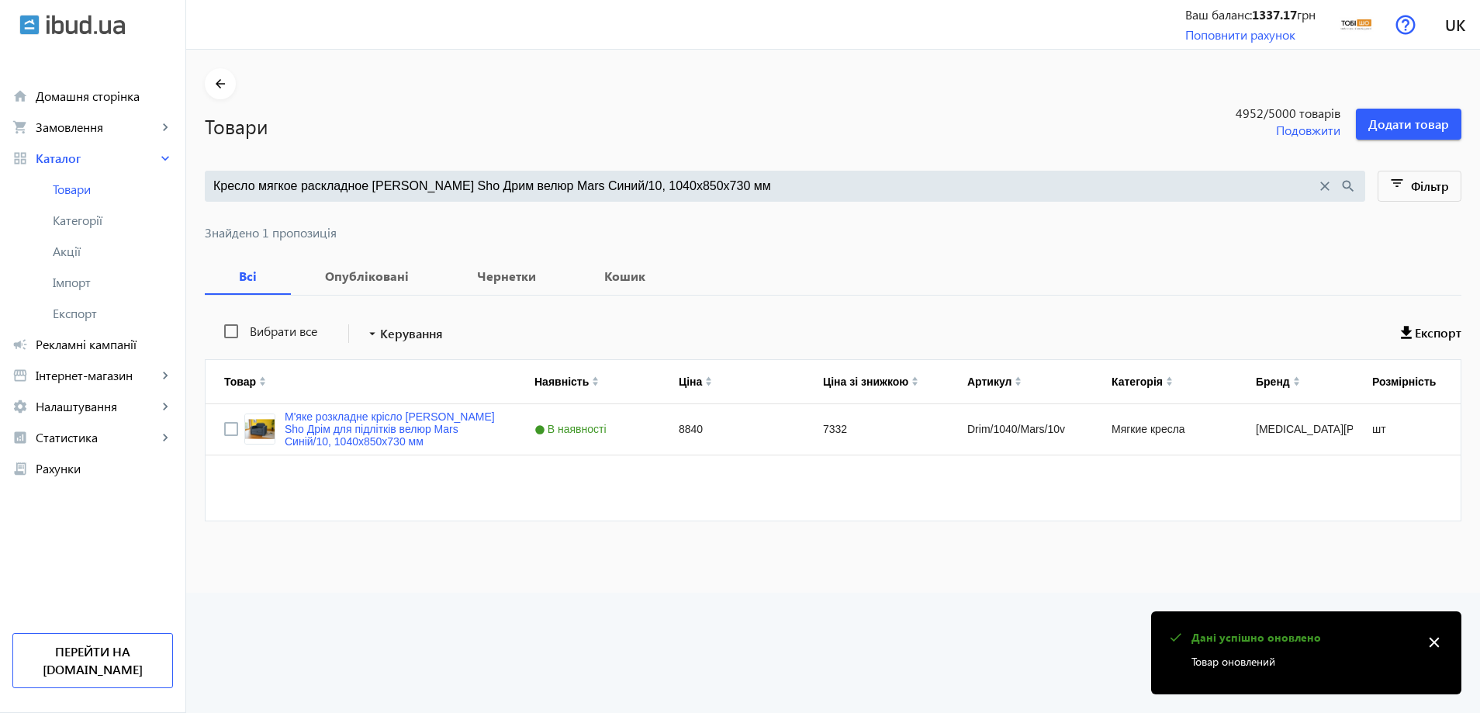
click at [563, 187] on input "Кресло мягкое раскладное Tobi Sho Дрим велюр Mars Синий/10, 1040х850х730 мм" at bounding box center [764, 186] width 1103 height 17
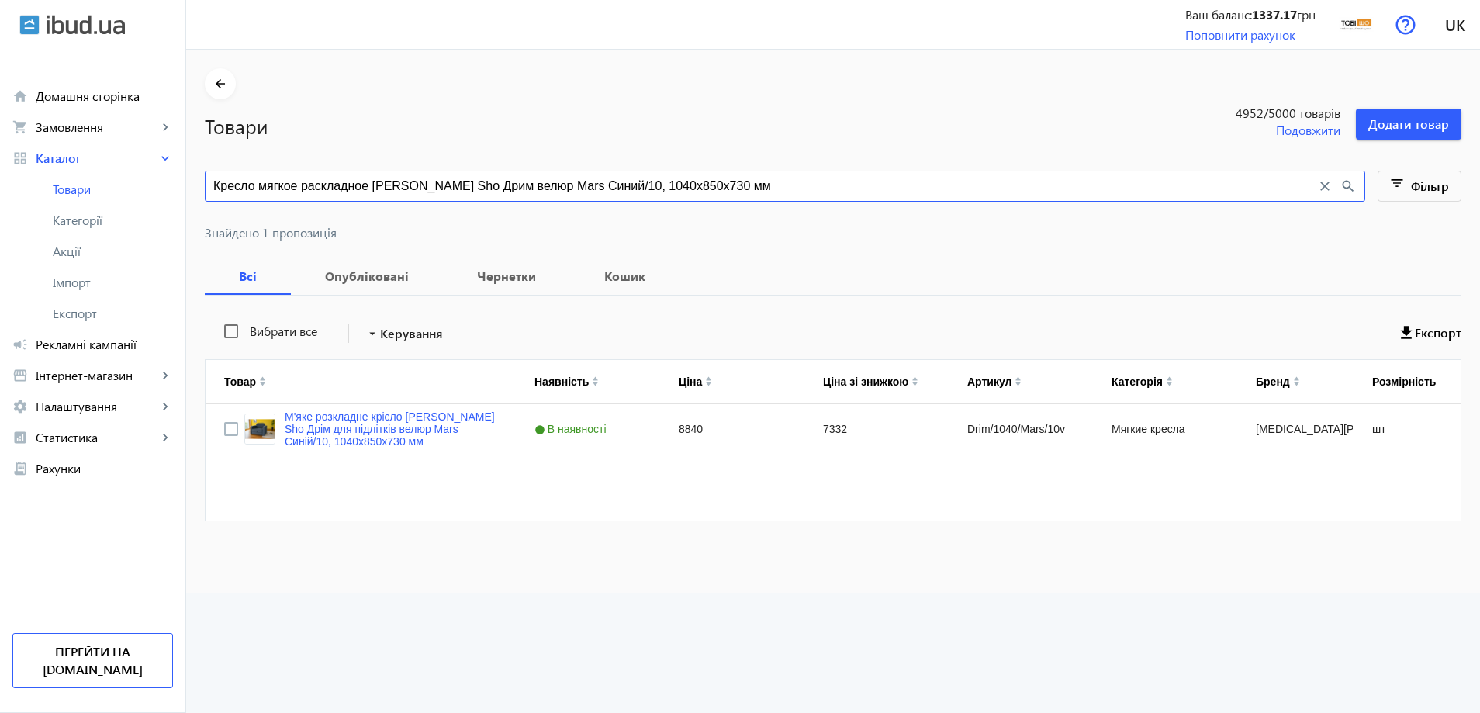
paste input "рафит/15"
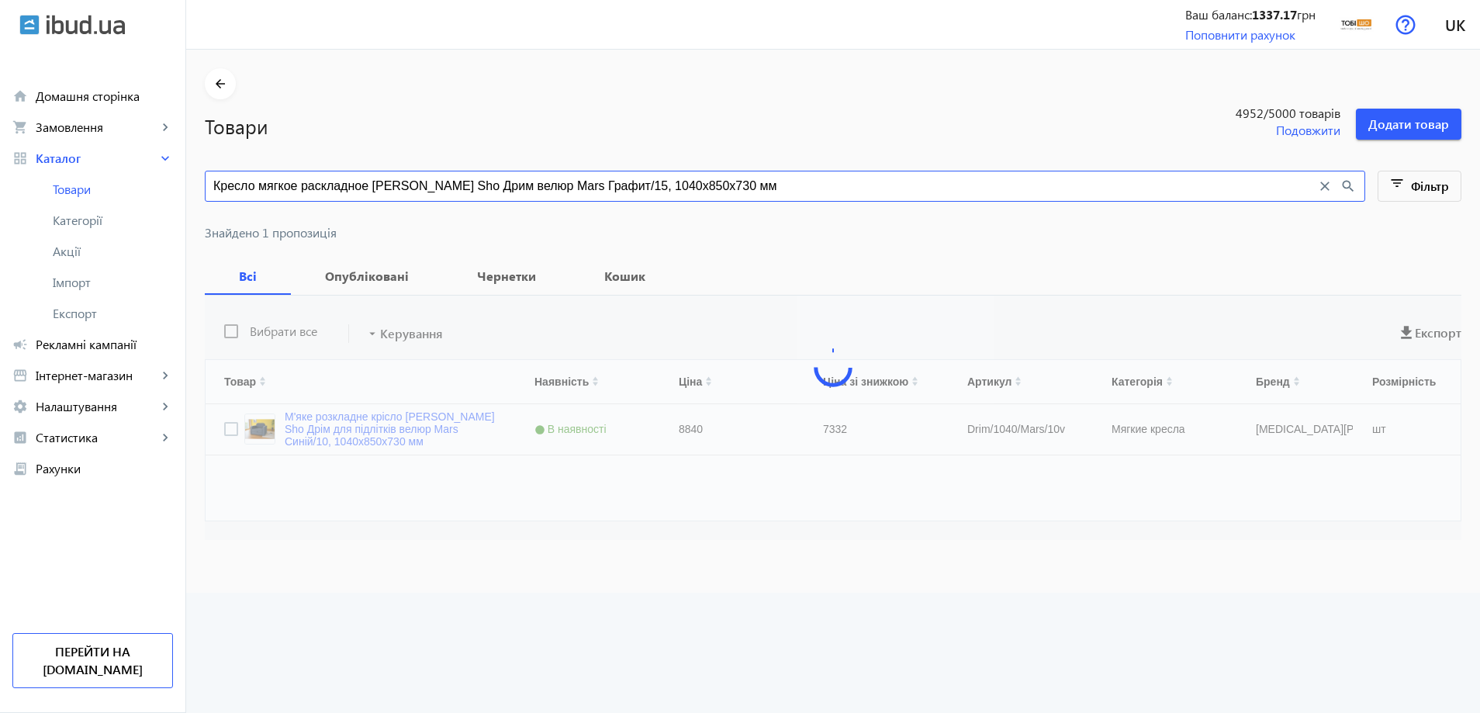
type input "Кресло мягкое раскладное Tobi Sho Дрим велюр Mars Графит/15, 1040х850х730 мм"
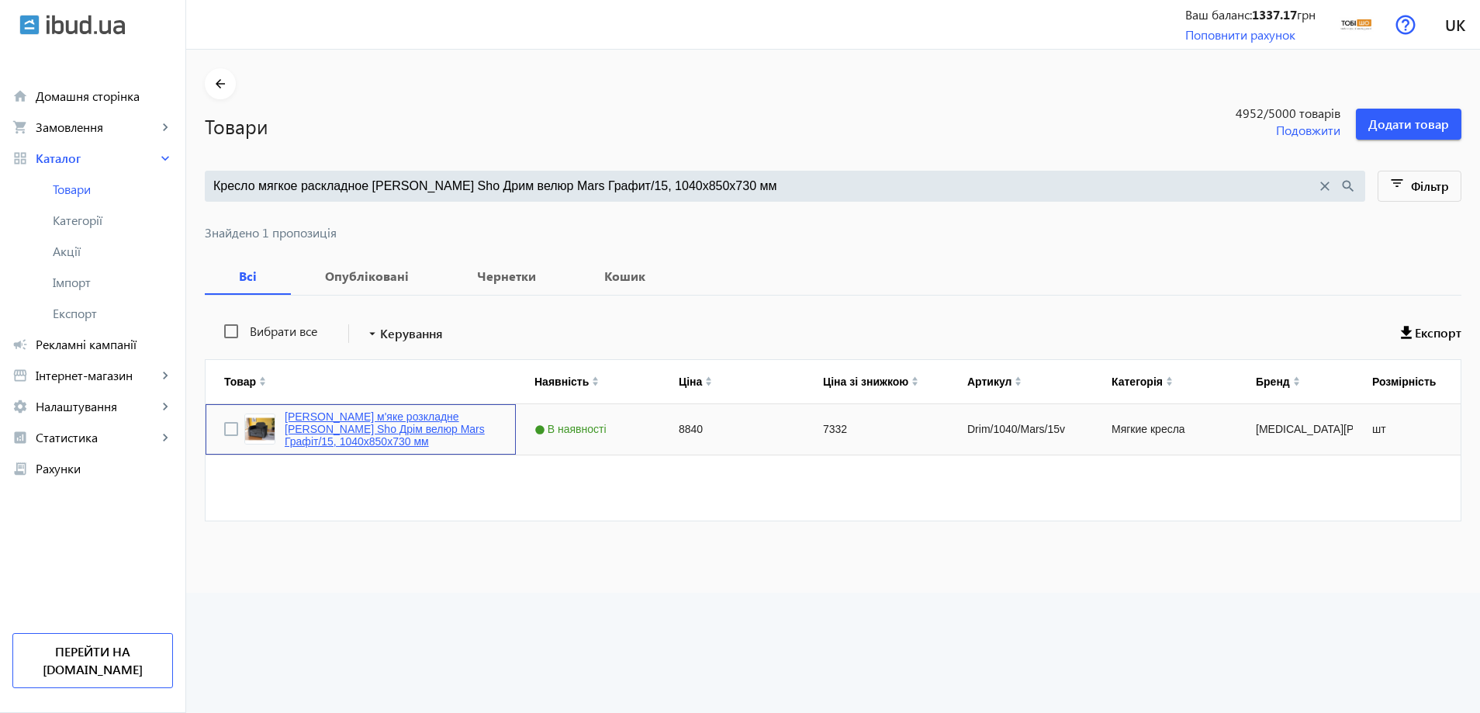
click at [398, 425] on link "Крісло м'яке розкладне Tobi Sho Дрім велюр Mars Графіт/15, 1040х850х730 мм" at bounding box center [391, 428] width 213 height 37
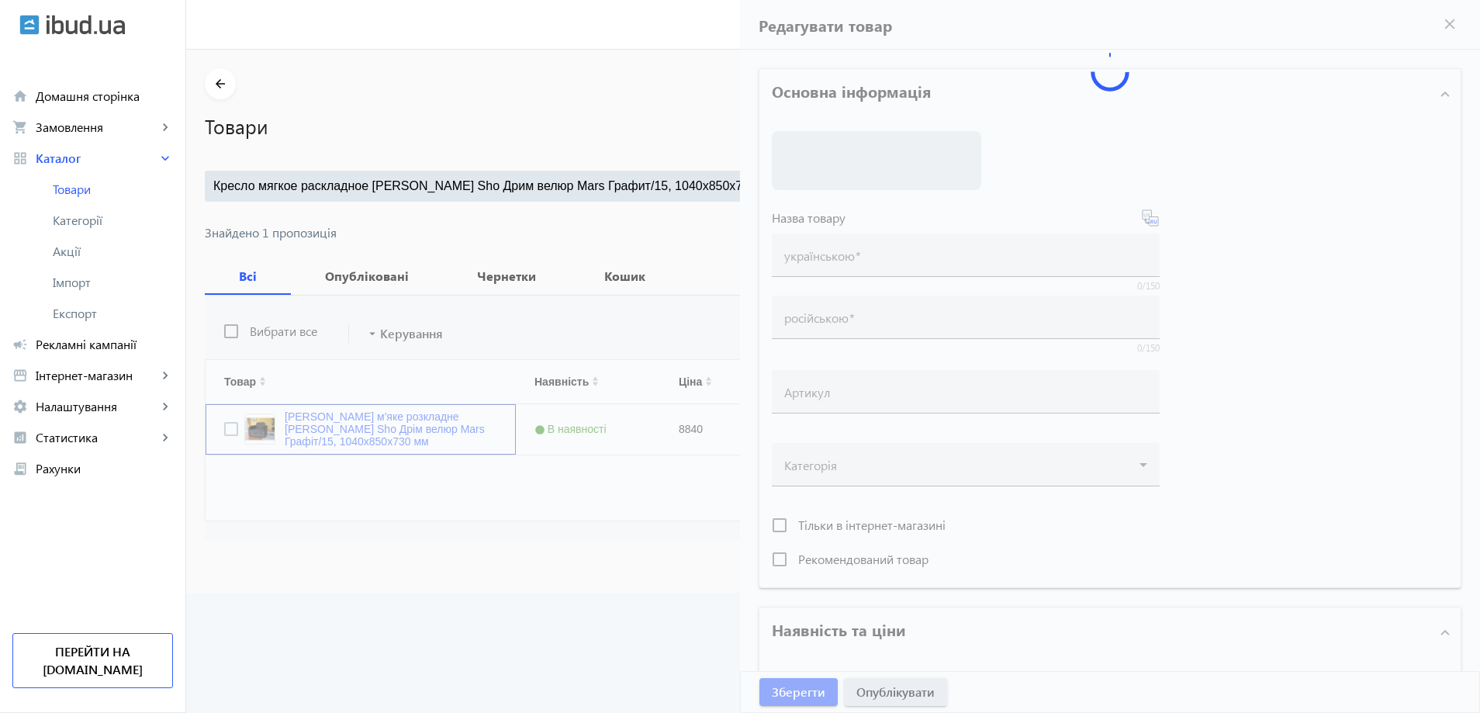
type input "Крісло м'яке розкладне Tobi Sho Дрім велюр Mars Графіт/15, 1040х850х730 мм"
type input "Кресло мягкое раскладное Tobi Sho Дрим велюр Mars Графит/15, 1040х850х730 мм"
type input "Drim/1040/Mars/15v"
type input "8840"
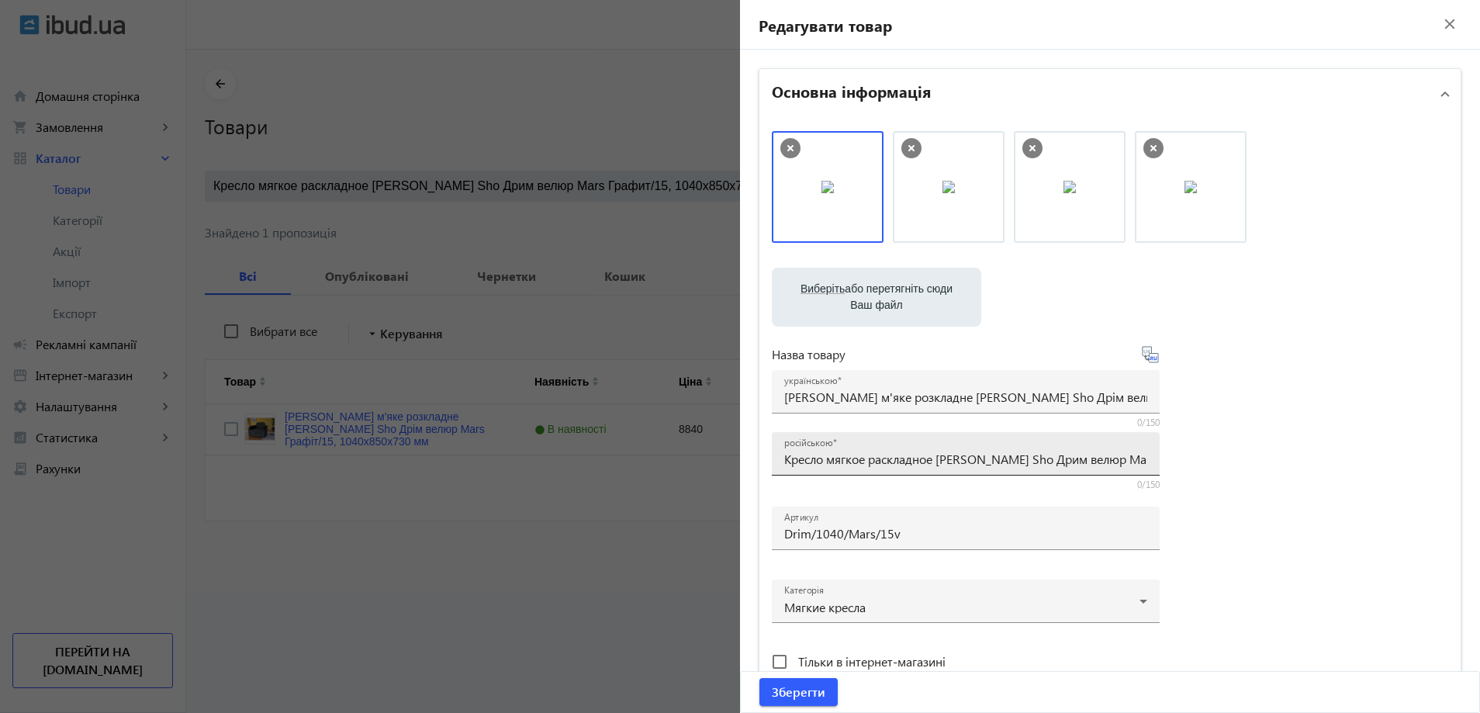
click at [834, 448] on div "російською Кресло мягкое раскладное Tobi Sho Дрим велюр Mars Графит/15, 1040х85…" at bounding box center [965, 453] width 363 height 43
paste input "ля подростков"
type input "Кресло мягкое раскладное [PERSON_NAME] Sho Дрим для подростков велюр Mars Графи…"
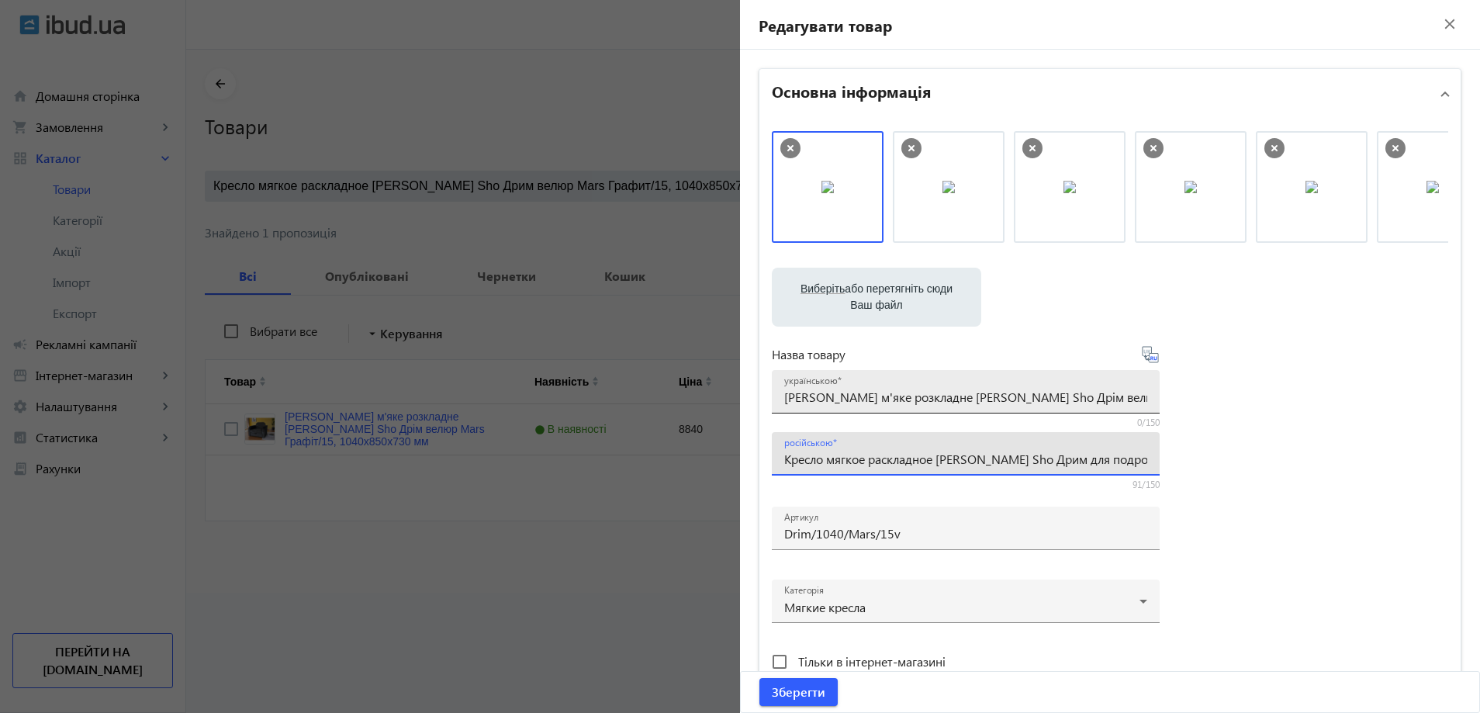
click at [838, 389] on input "Крісло м'яке розкладне Tobi Sho Дрім велюр Mars Графіт/15, 1040х850х730 мм" at bounding box center [965, 397] width 363 height 16
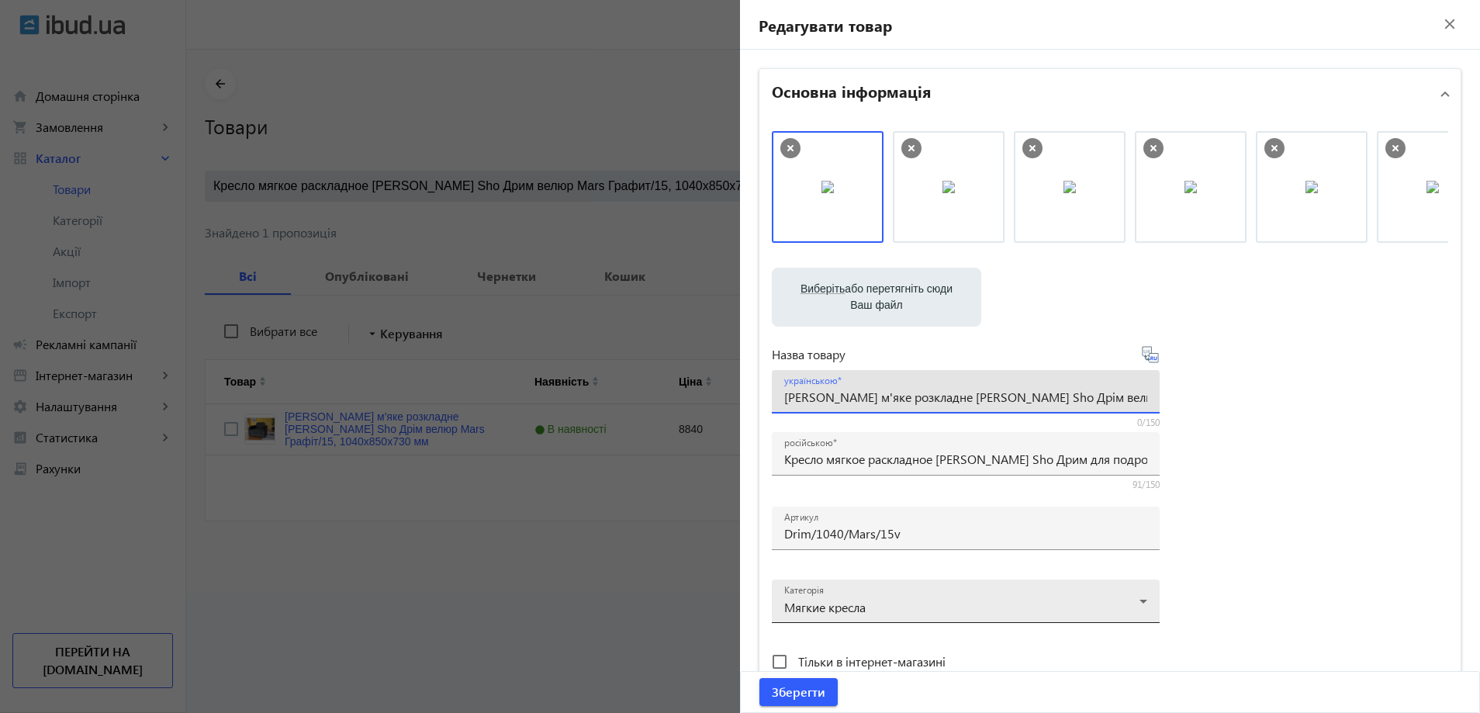
paste input "'яке розкладне крісло Tobi Sho Дрім для підлітків велюр Mars Синій/10"
type input "М'яке розкладне крісло [PERSON_NAME] Sho Дрім для підлітків велюр Mars Синій/10…"
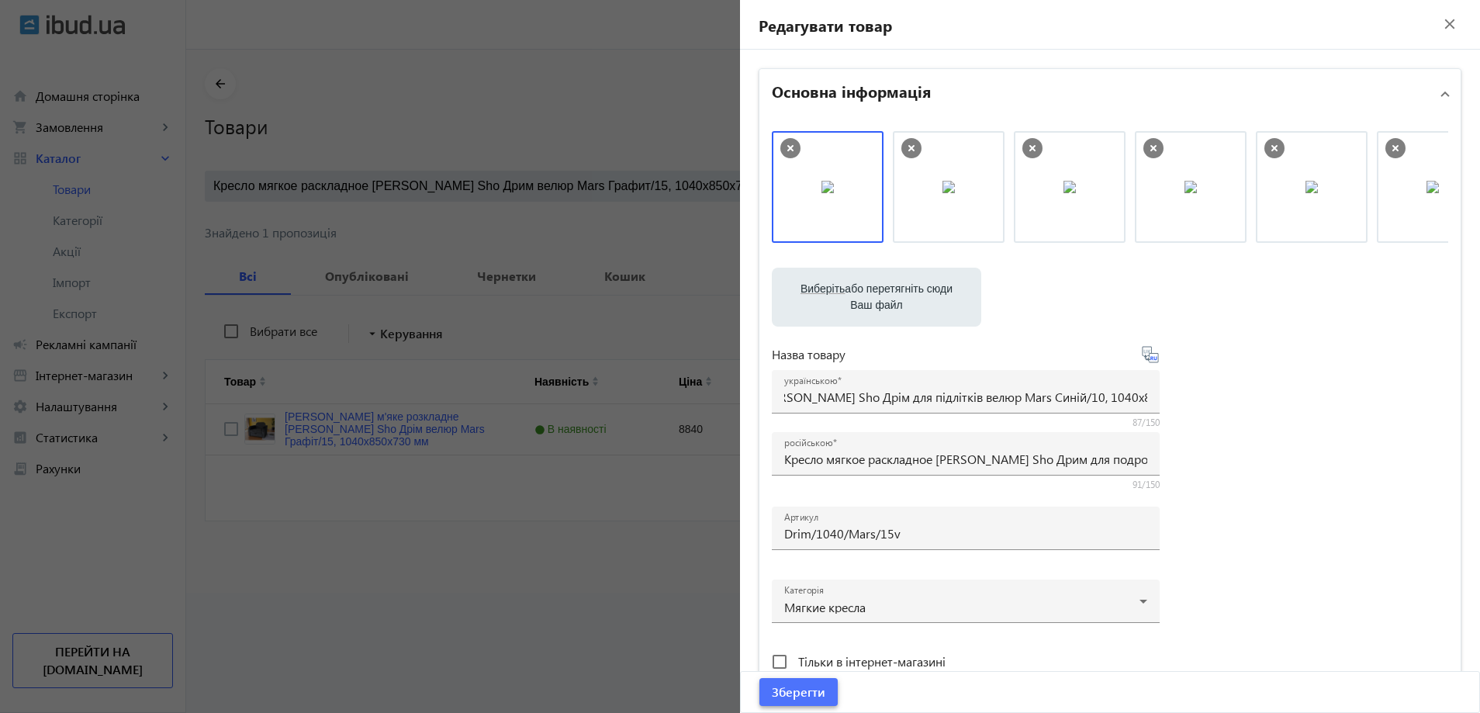
click at [797, 679] on span "submit" at bounding box center [798, 691] width 78 height 37
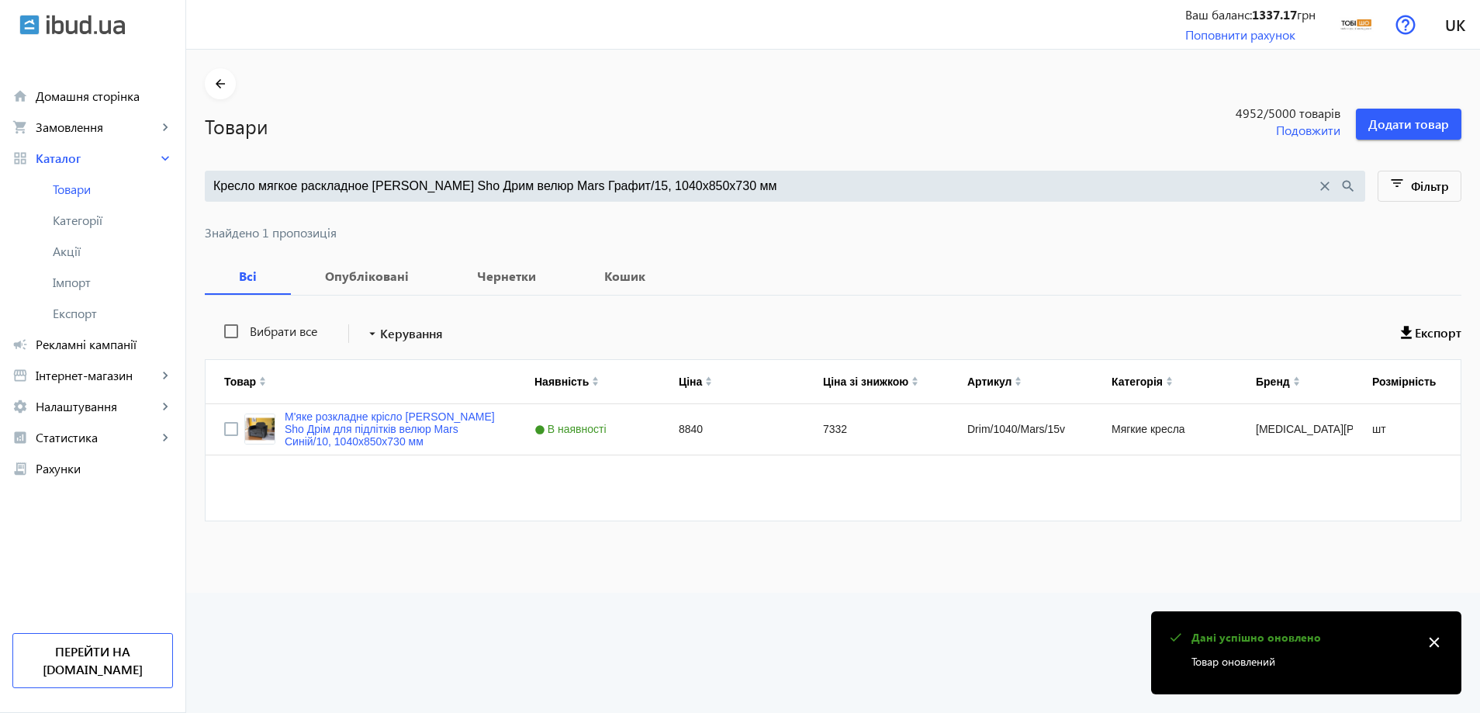
click at [677, 183] on input "Кресло мягкое раскладное Tobi Sho Дрим велюр Mars Графит/15, 1040х850х730 мм" at bounding box center [764, 186] width 1103 height 17
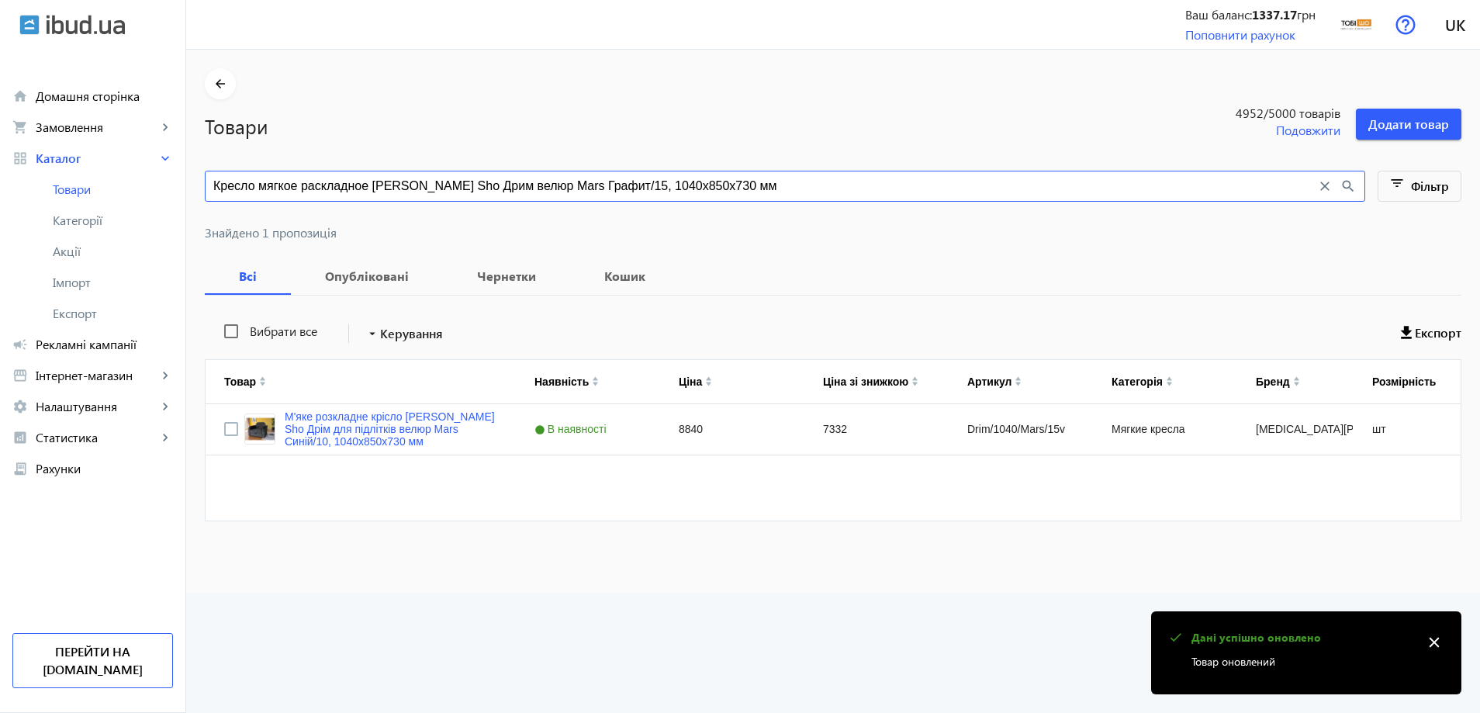
paste input "иний/10"
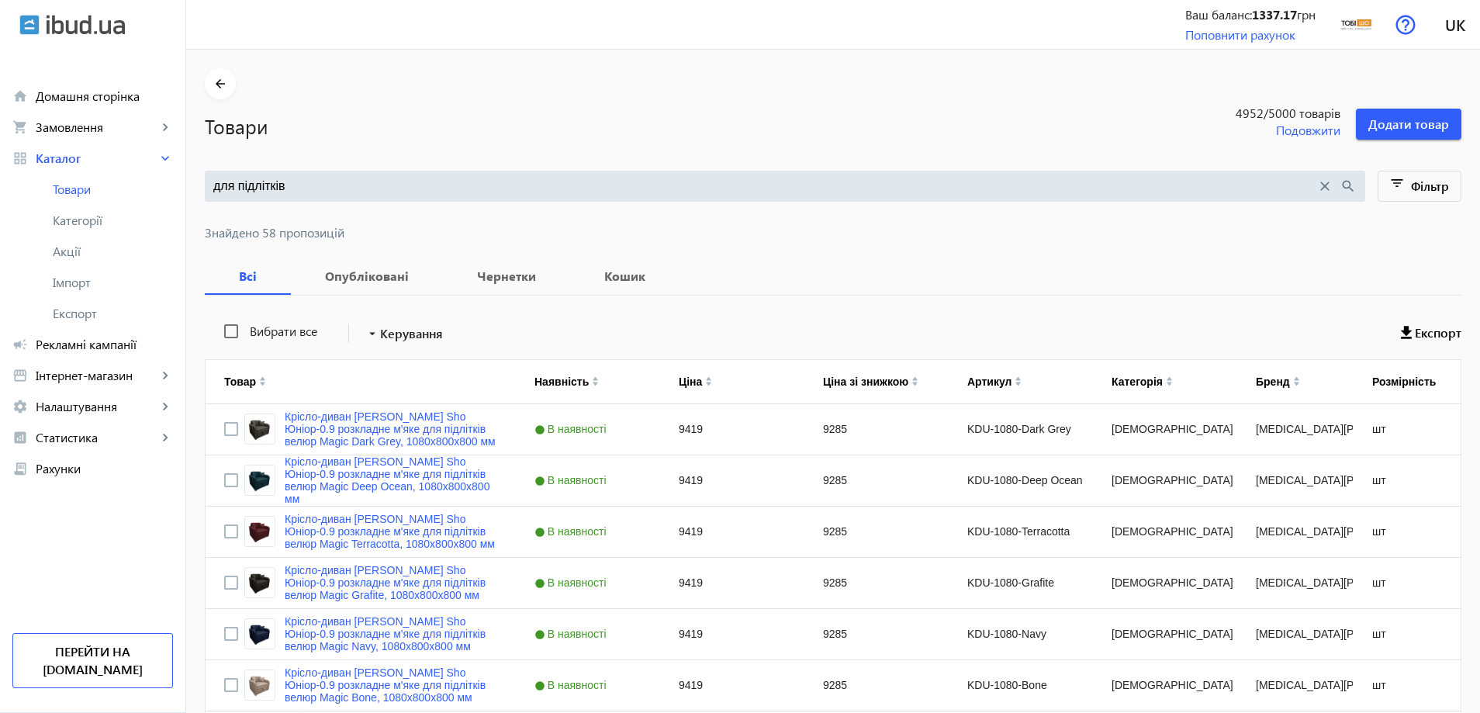
click at [354, 180] on input "для підлітків" at bounding box center [764, 186] width 1103 height 17
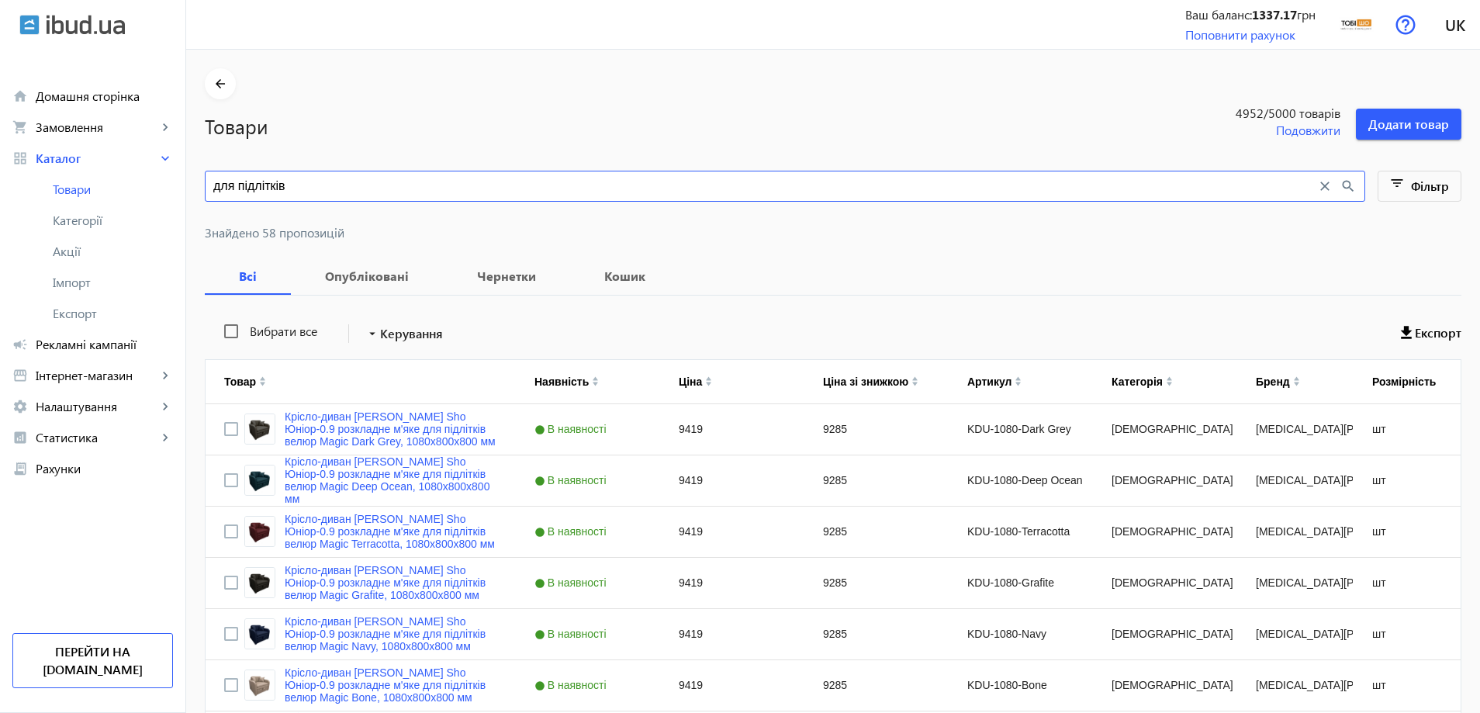
paste input "ресло мягкое раскладное Tobi Sho Максиан для подростков рогожка Bahama Ягодный/…"
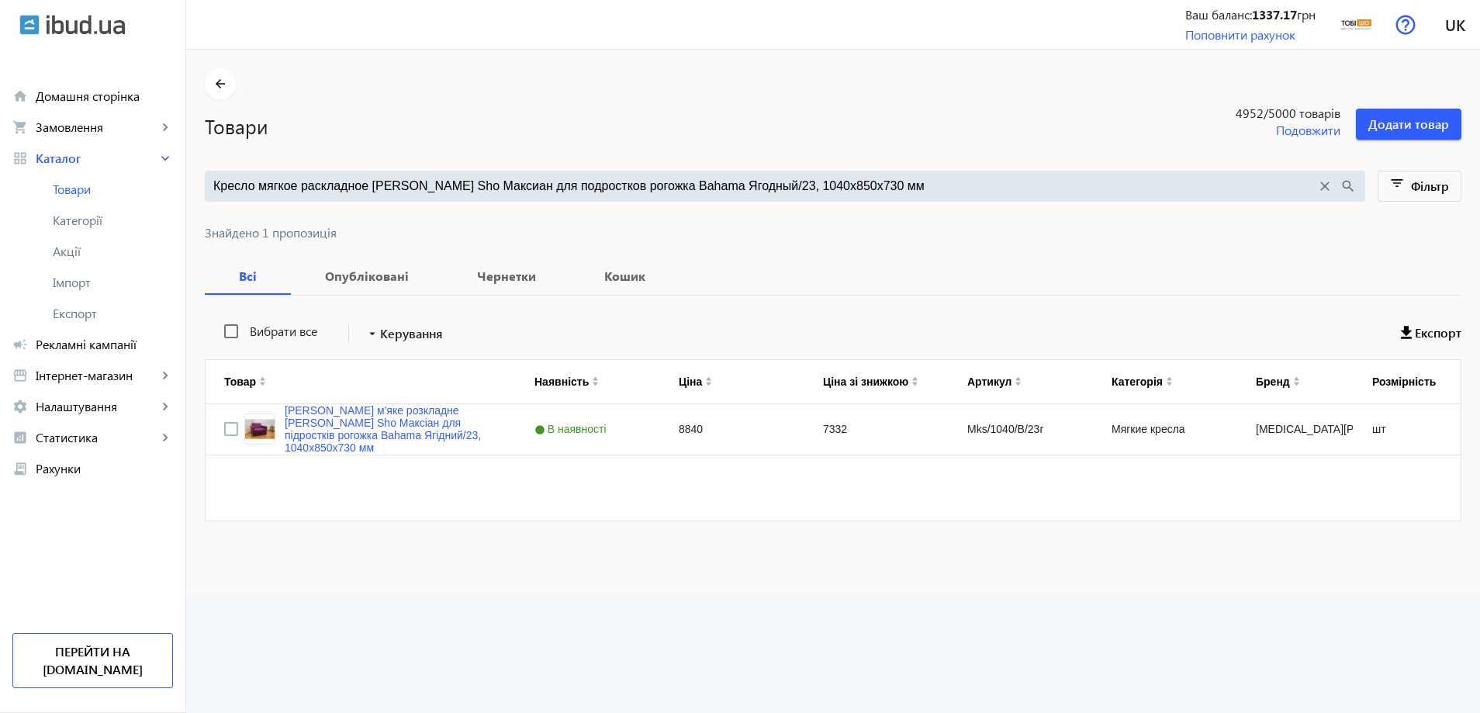
click at [546, 191] on input "Кресло мягкое раскладное Tobi Sho Максиан для подростков рогожка Bahama Ягодный…" at bounding box center [764, 186] width 1103 height 17
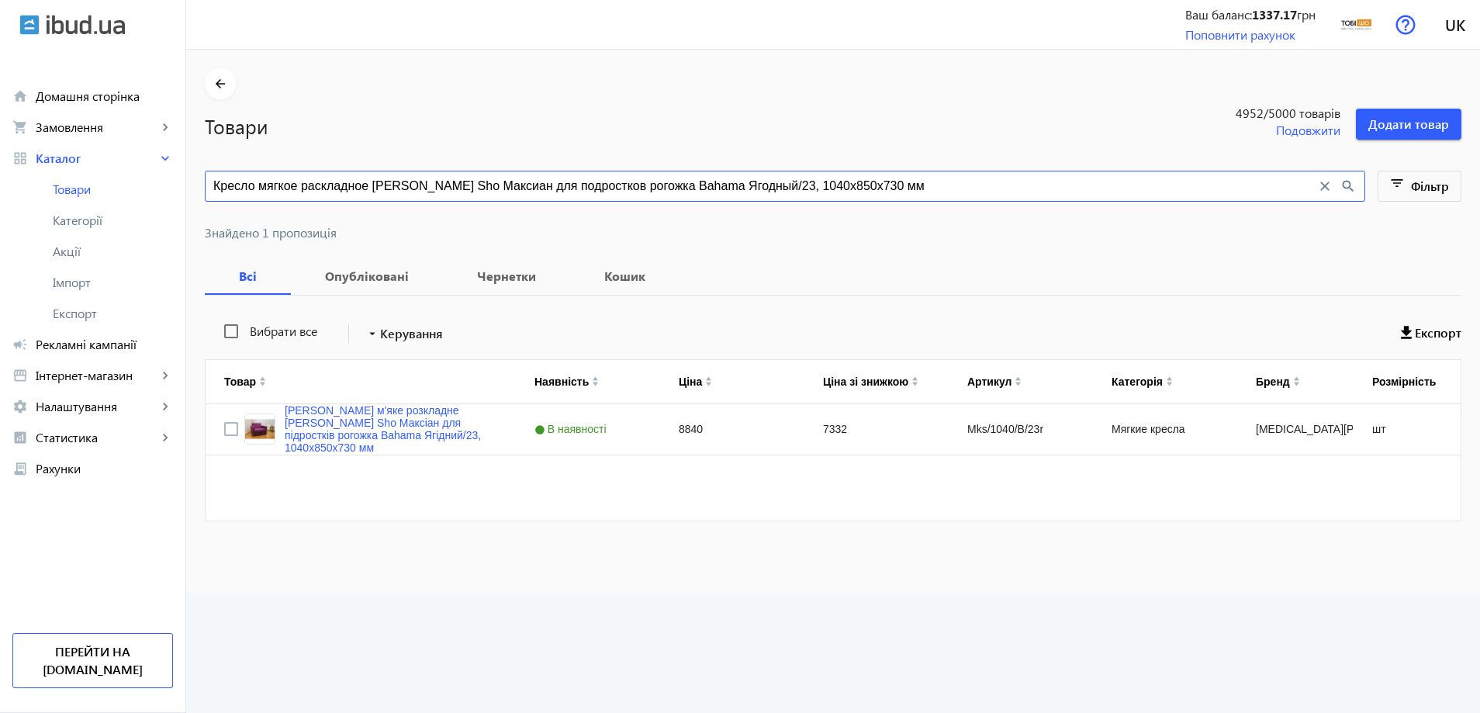
paste input "иолетовый/47"
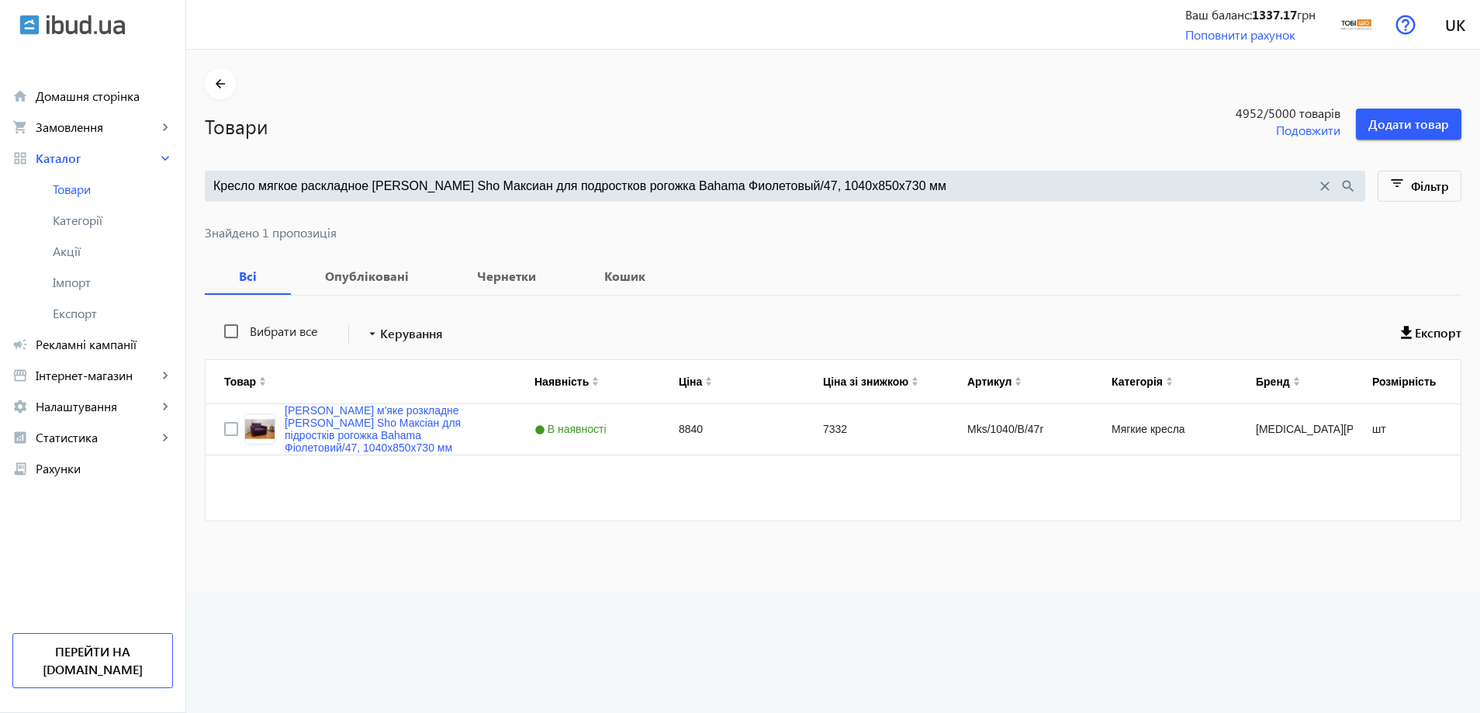
click at [517, 218] on div at bounding box center [833, 214] width 1257 height 25
click at [556, 189] on input "Кресло мягкое раскладное Tobi Sho Максиан для подростков рогожка Bahama Фиолето…" at bounding box center [764, 186] width 1103 height 17
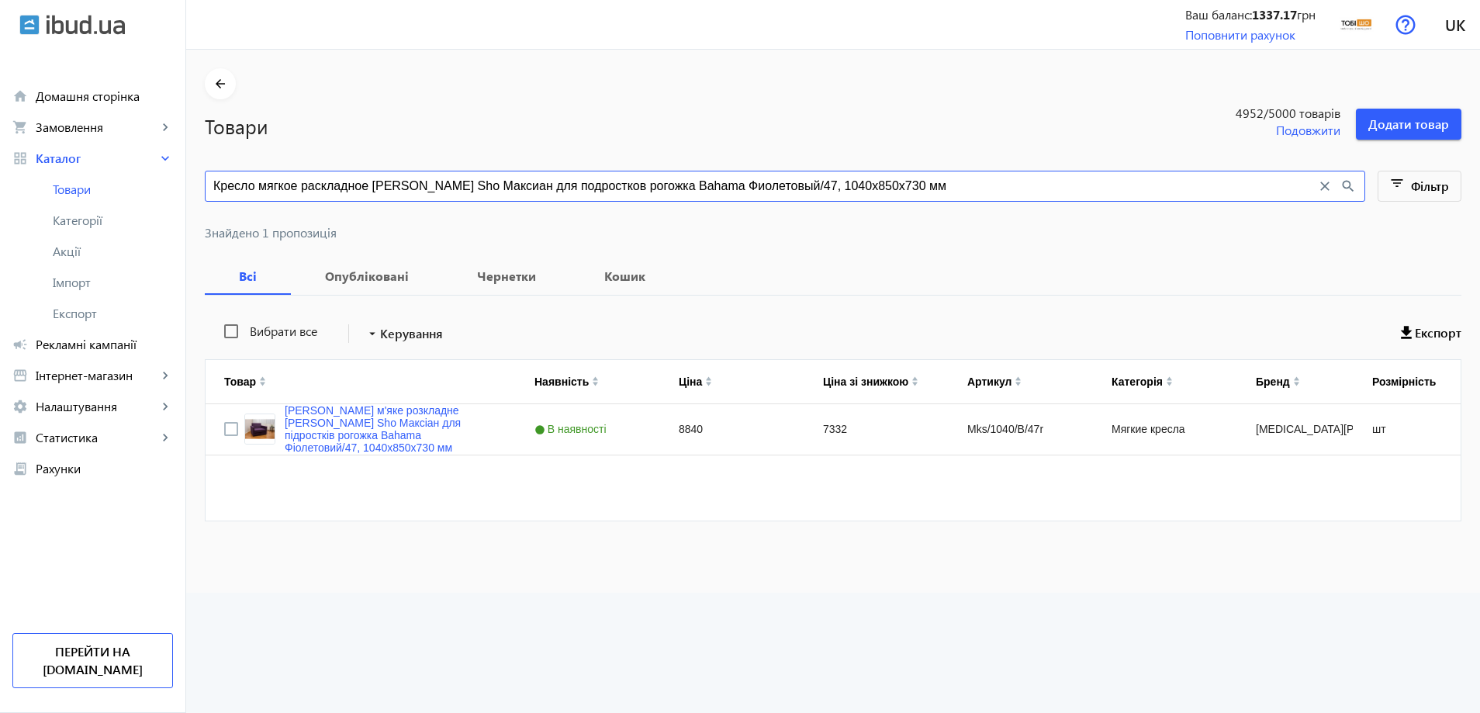
paste input "оричневый/45"
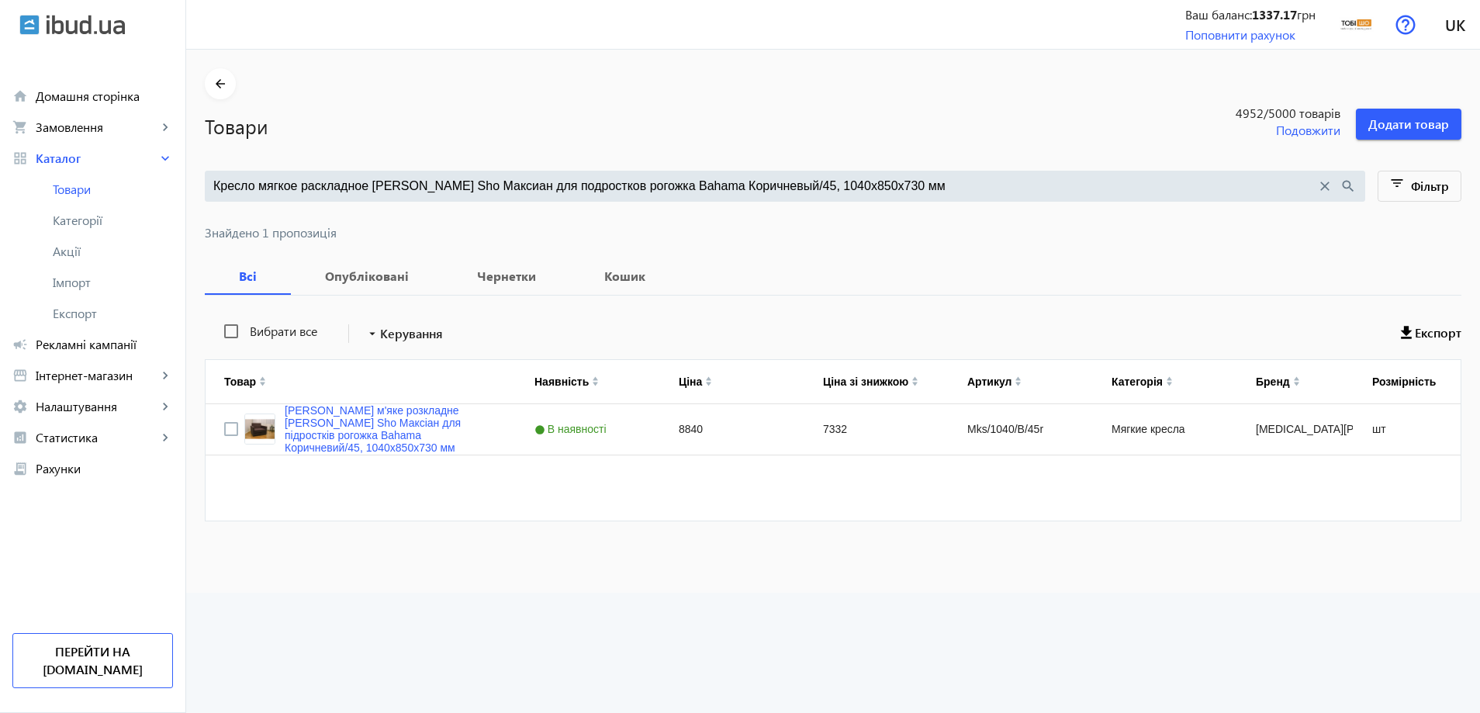
click at [734, 178] on input "Кресло мягкое раскладное Tobi Sho Максиан для подростков рогожка Bahama Коричне…" at bounding box center [764, 186] width 1103 height 17
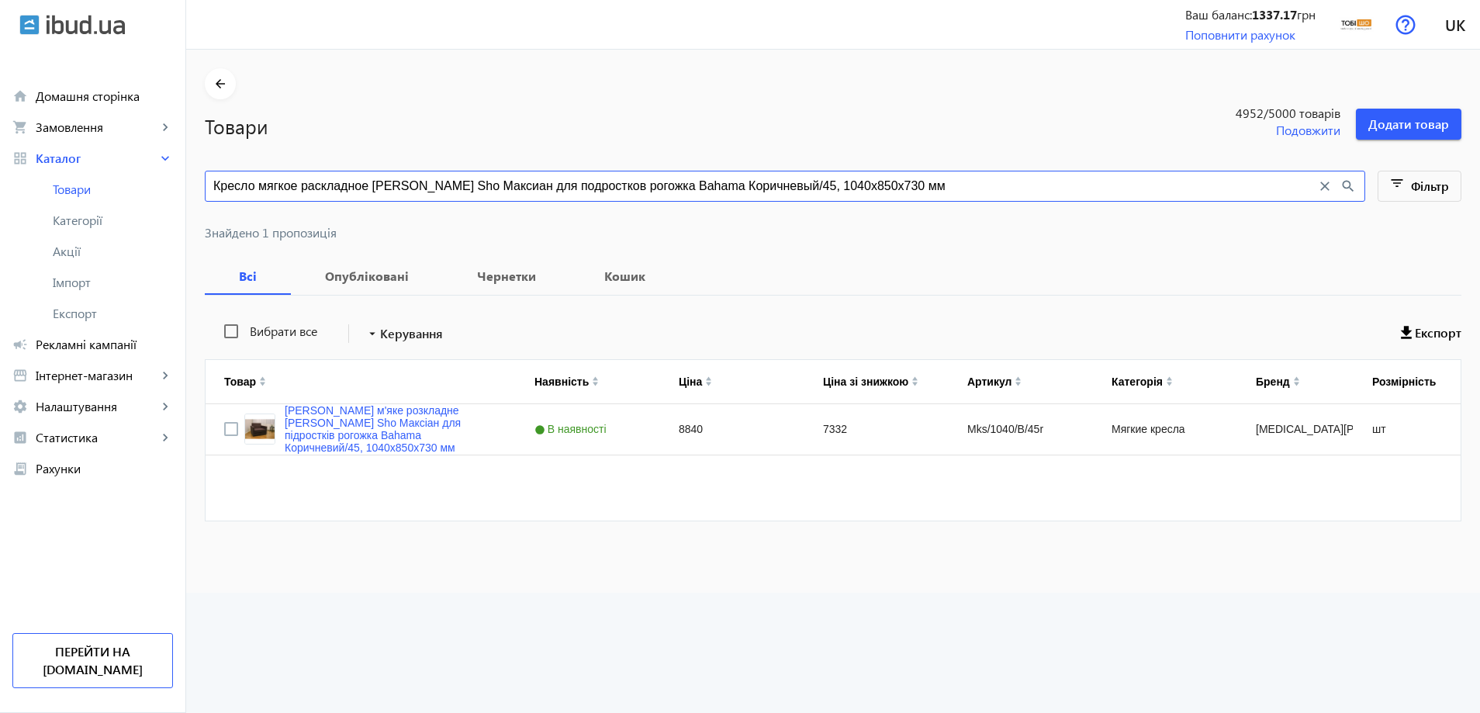
paste input "пучино/9"
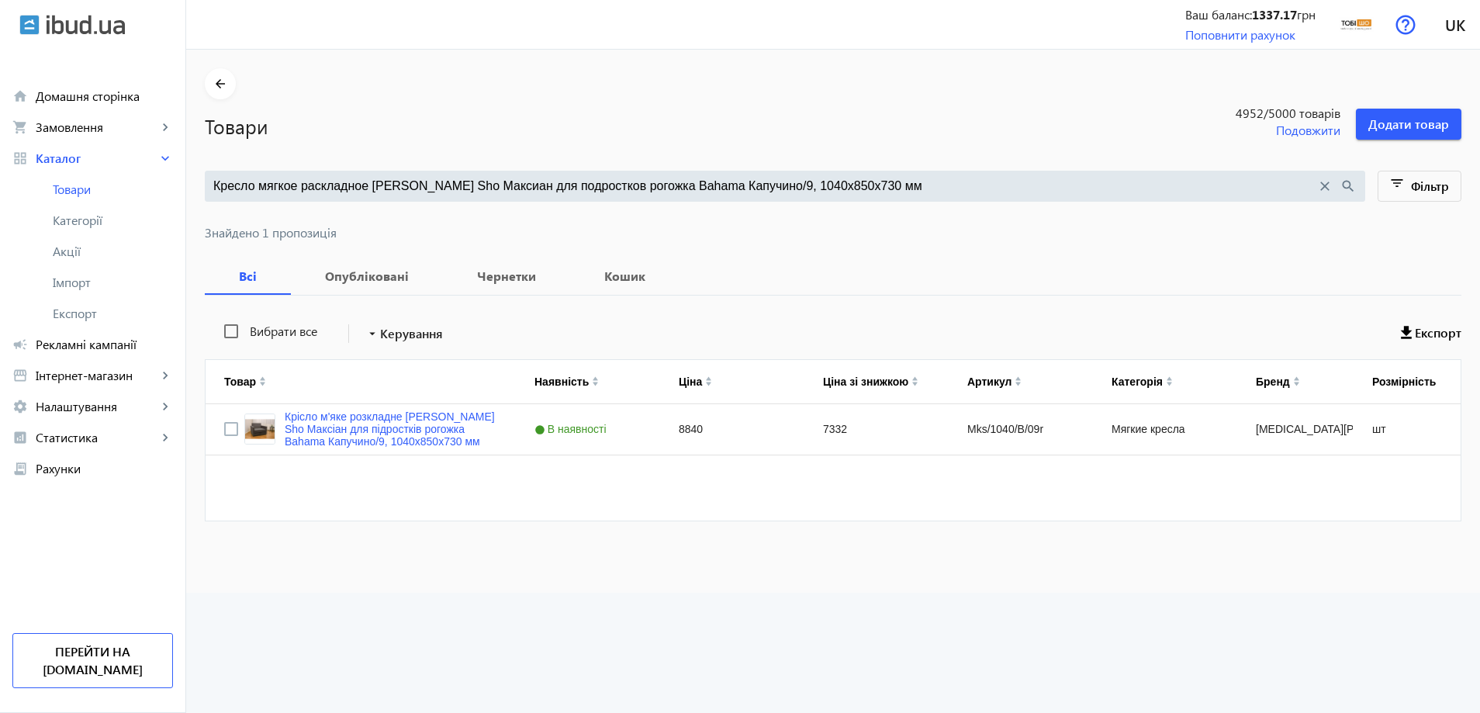
click at [509, 190] on input "Кресло мягкое раскладное Tobi Sho Максиан для подростков рогожка Bahama Капучин…" at bounding box center [764, 186] width 1103 height 17
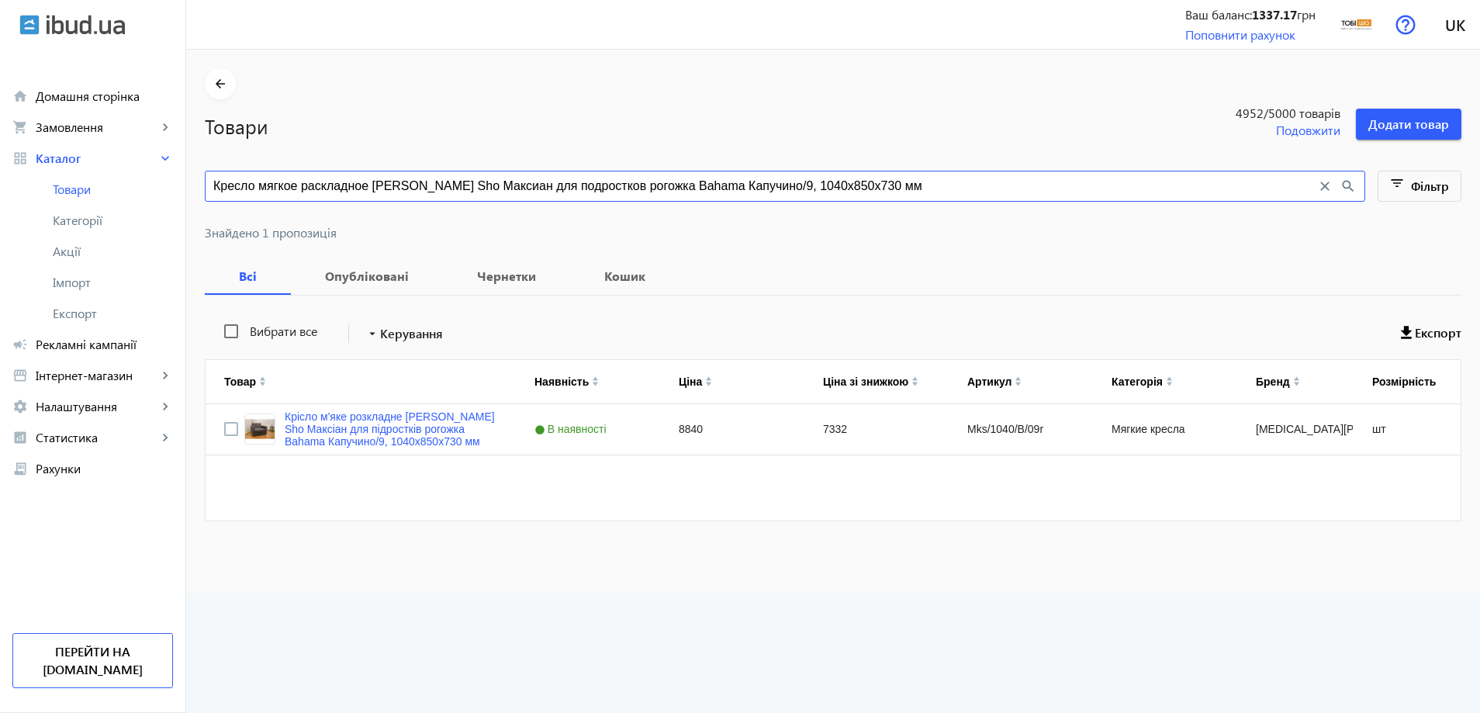
paste input "нтрацит/42"
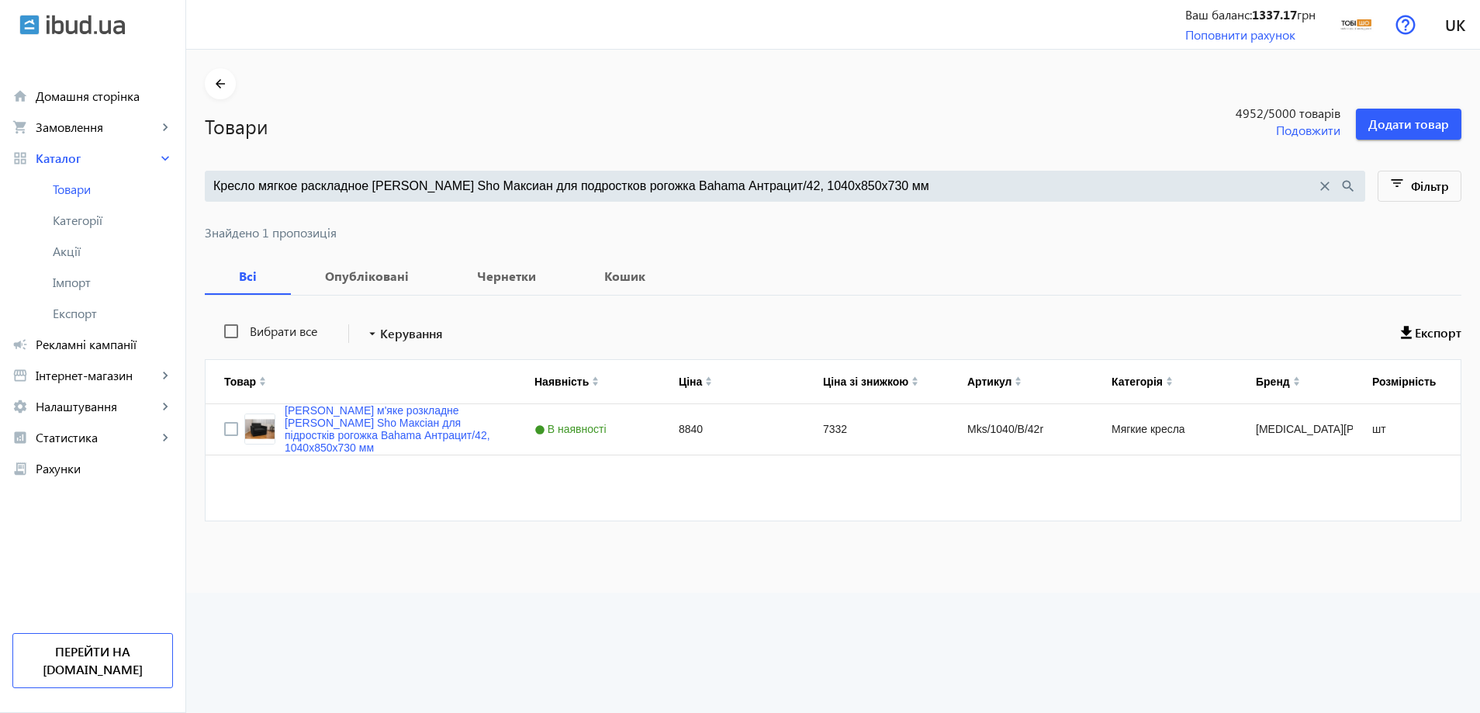
click at [569, 195] on div "Кресло мягкое раскладное Tobi Sho Максиан для подростков рогожка Bahama Антраци…" at bounding box center [785, 186] width 1160 height 31
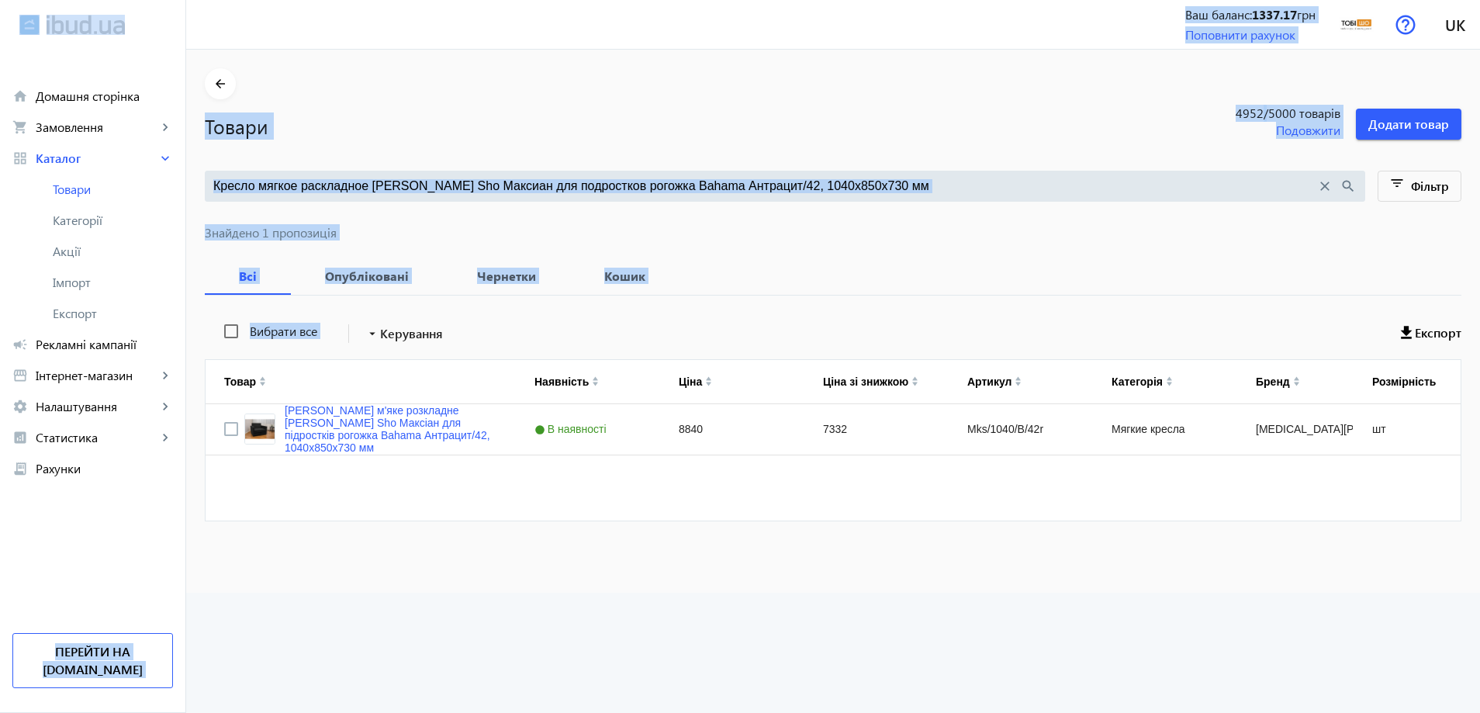
click at [643, 178] on input "Кресло мягкое раскладное Tobi Sho Максиан для подростков рогожка Bahama Антраци…" at bounding box center [764, 186] width 1103 height 17
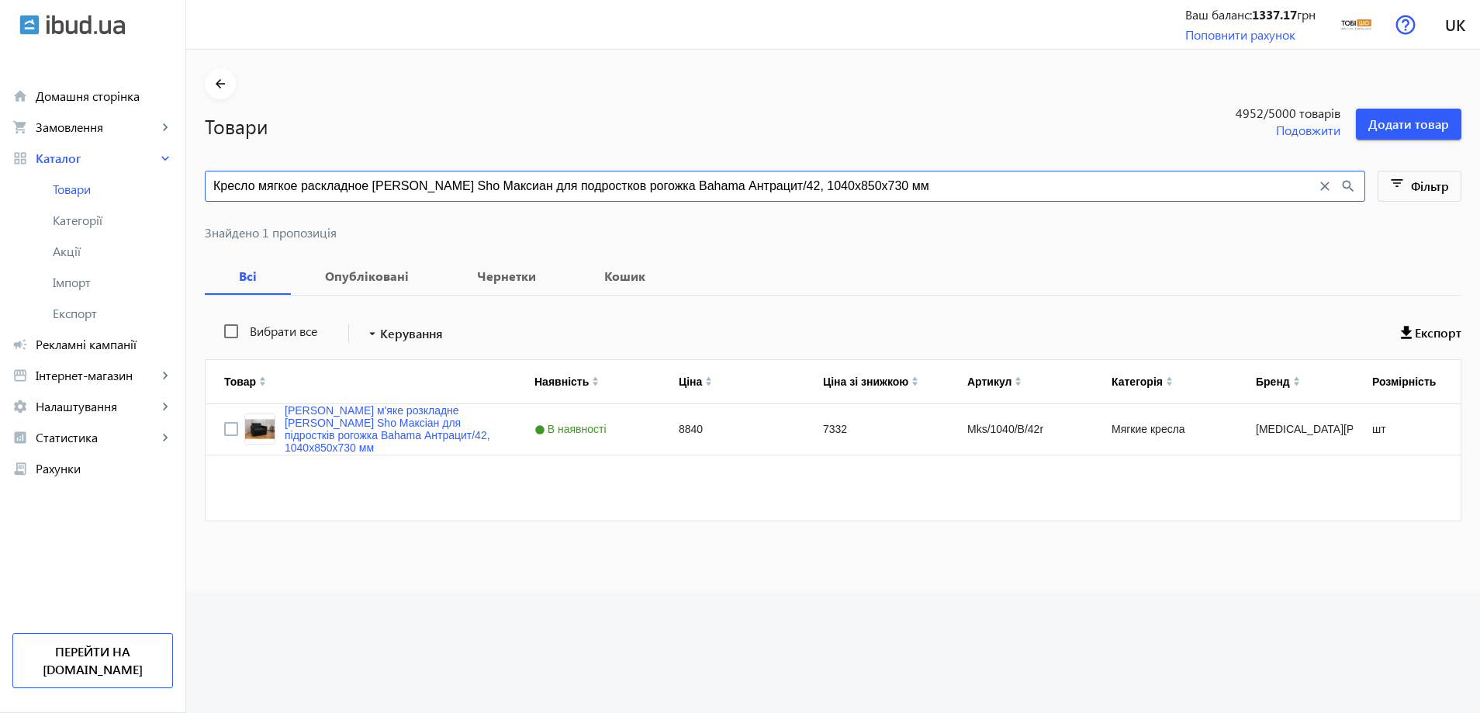
paste input "рогожка Bahama Фиолетовый/47, 9"
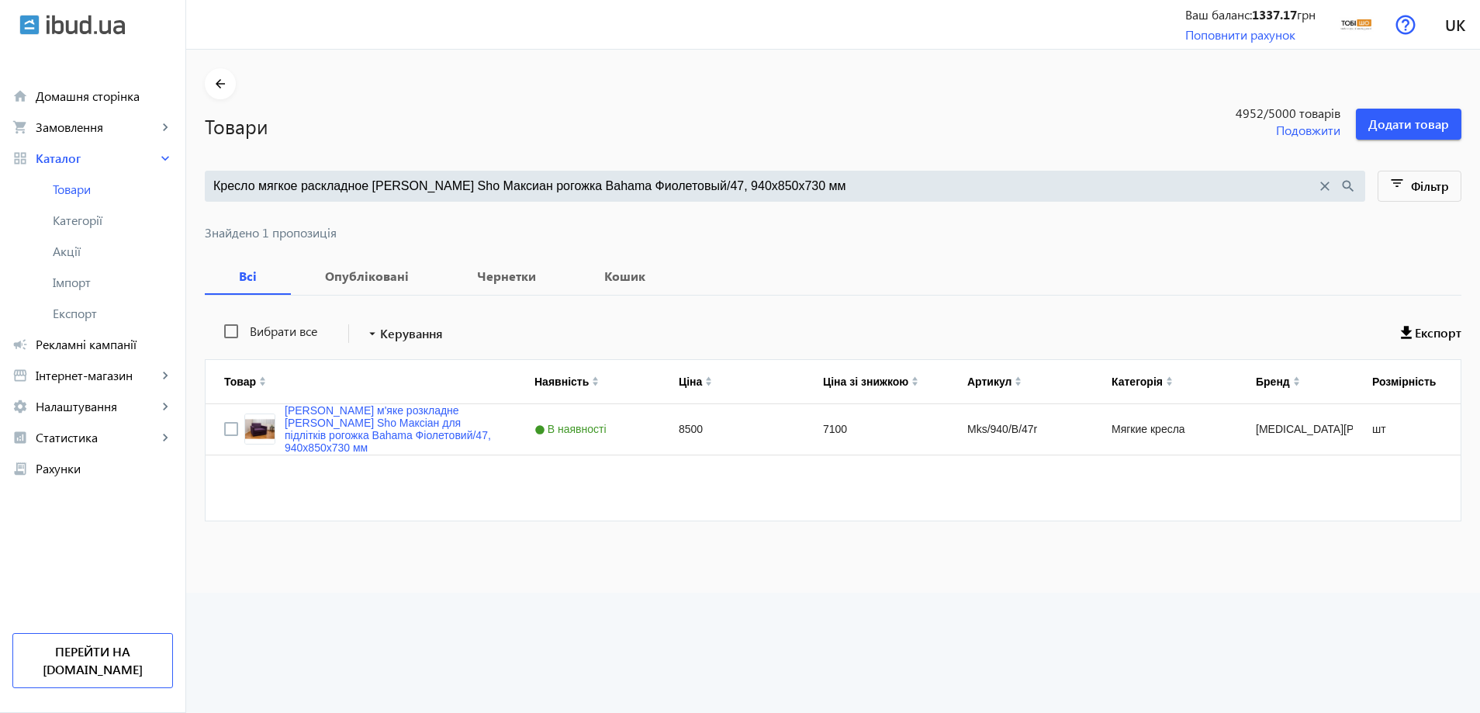
click at [558, 176] on div "Кресло мягкое раскладное Tobi Sho Максиан рогожка Bahama Фиолетовый/47, 940х850…" at bounding box center [785, 186] width 1160 height 31
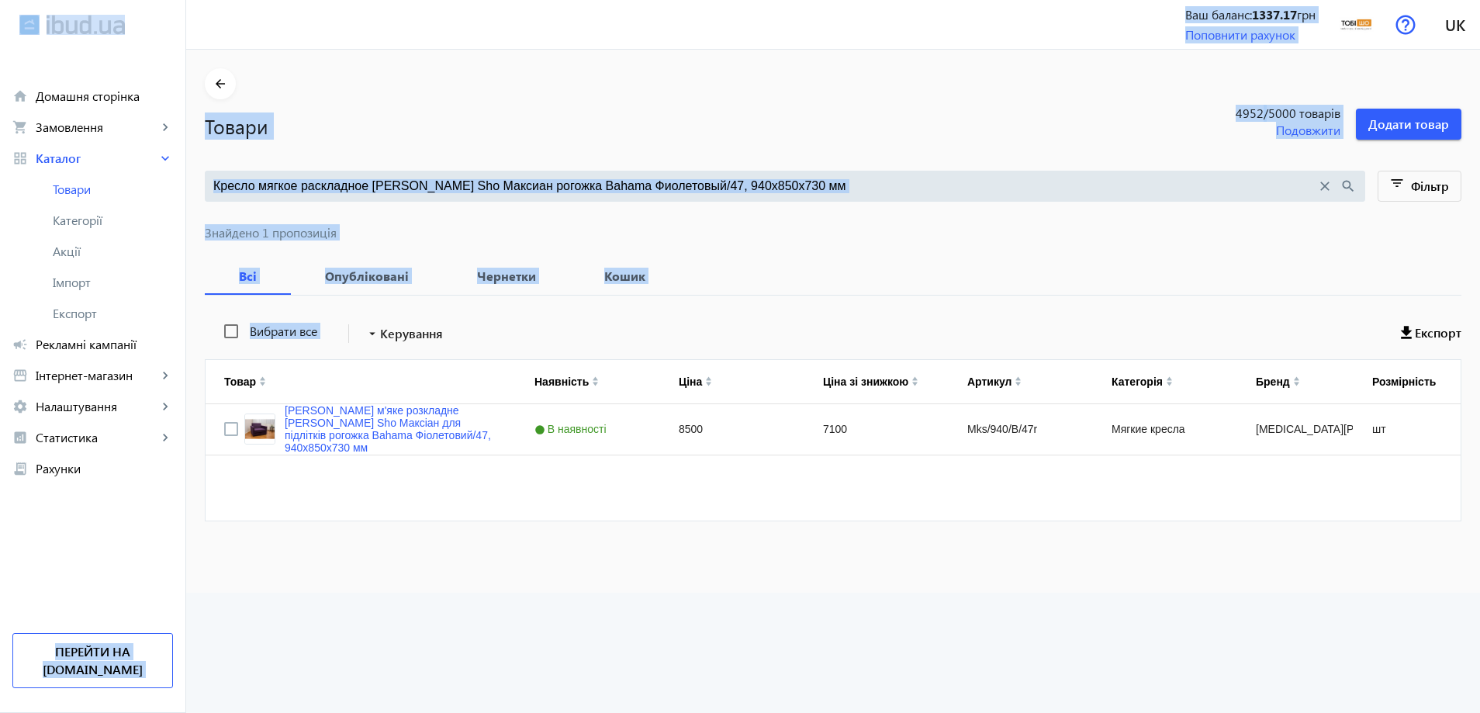
drag, startPoint x: 547, startPoint y: 202, endPoint x: 568, endPoint y: 187, distance: 25.6
click at [546, 202] on div at bounding box center [833, 214] width 1257 height 25
click at [577, 179] on input "Кресло мягкое раскладное Tobi Sho Максиан рогожка Bahama Фиолетовый/47, 940х850…" at bounding box center [764, 186] width 1103 height 17
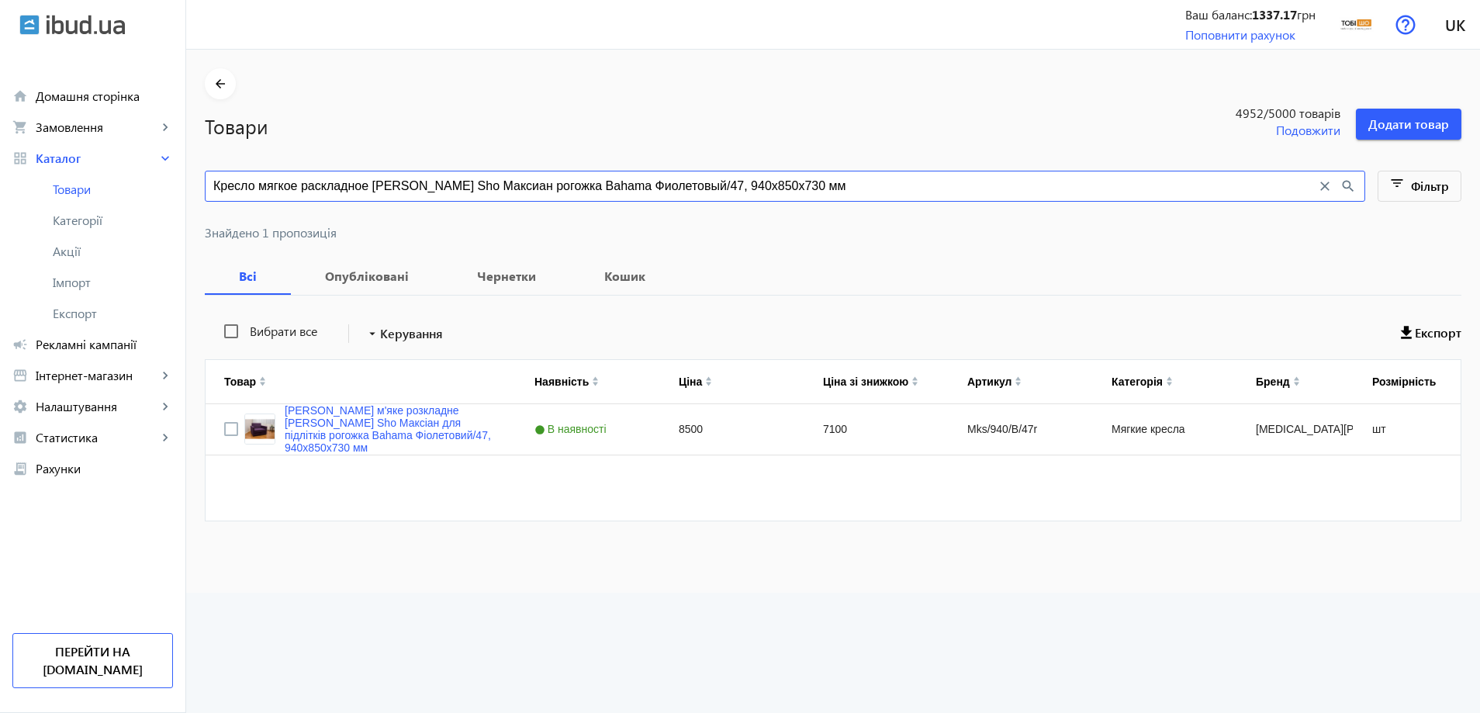
paste input "для подростков рогожка Bahama Темно-серый/32"
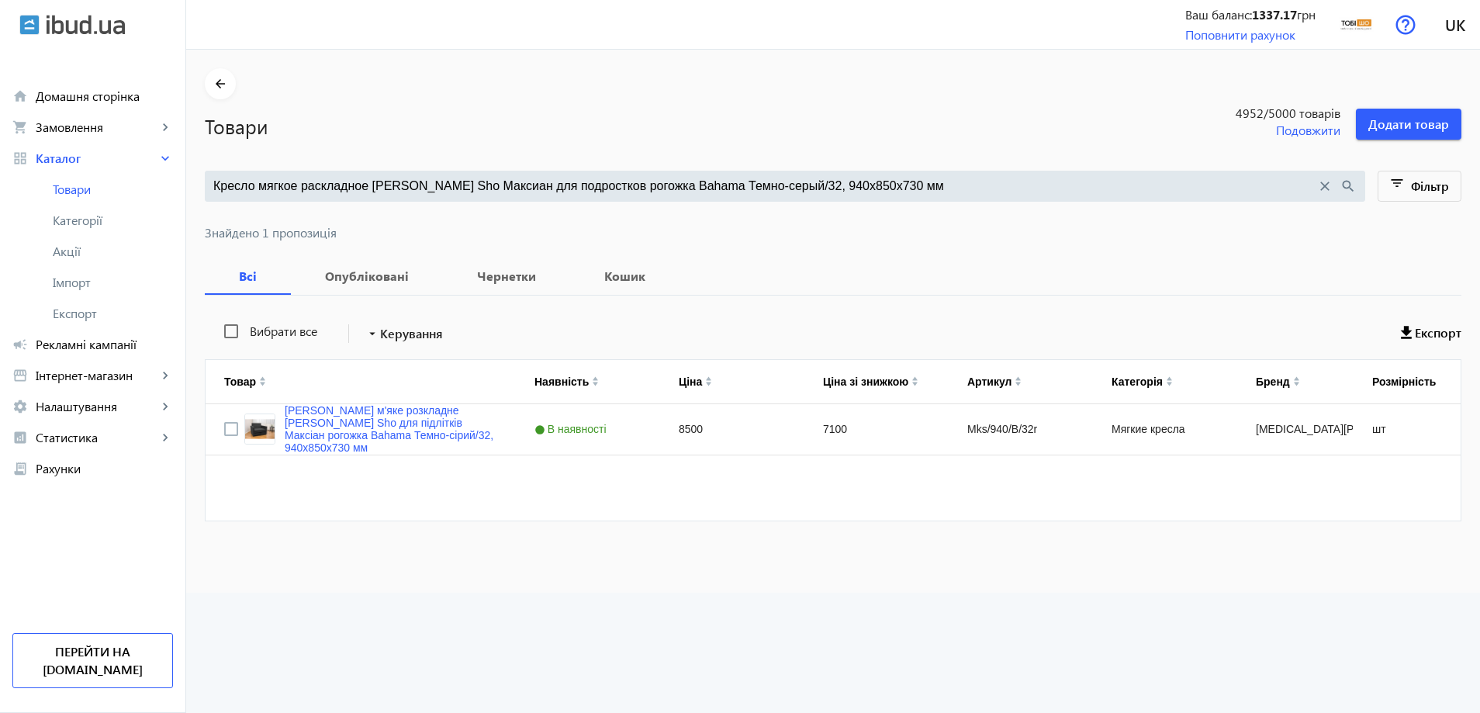
click at [619, 182] on input "Кресло мягкое раскладное Tobi Sho Максиан для подростков рогожка Bahama Темно-с…" at bounding box center [764, 186] width 1103 height 17
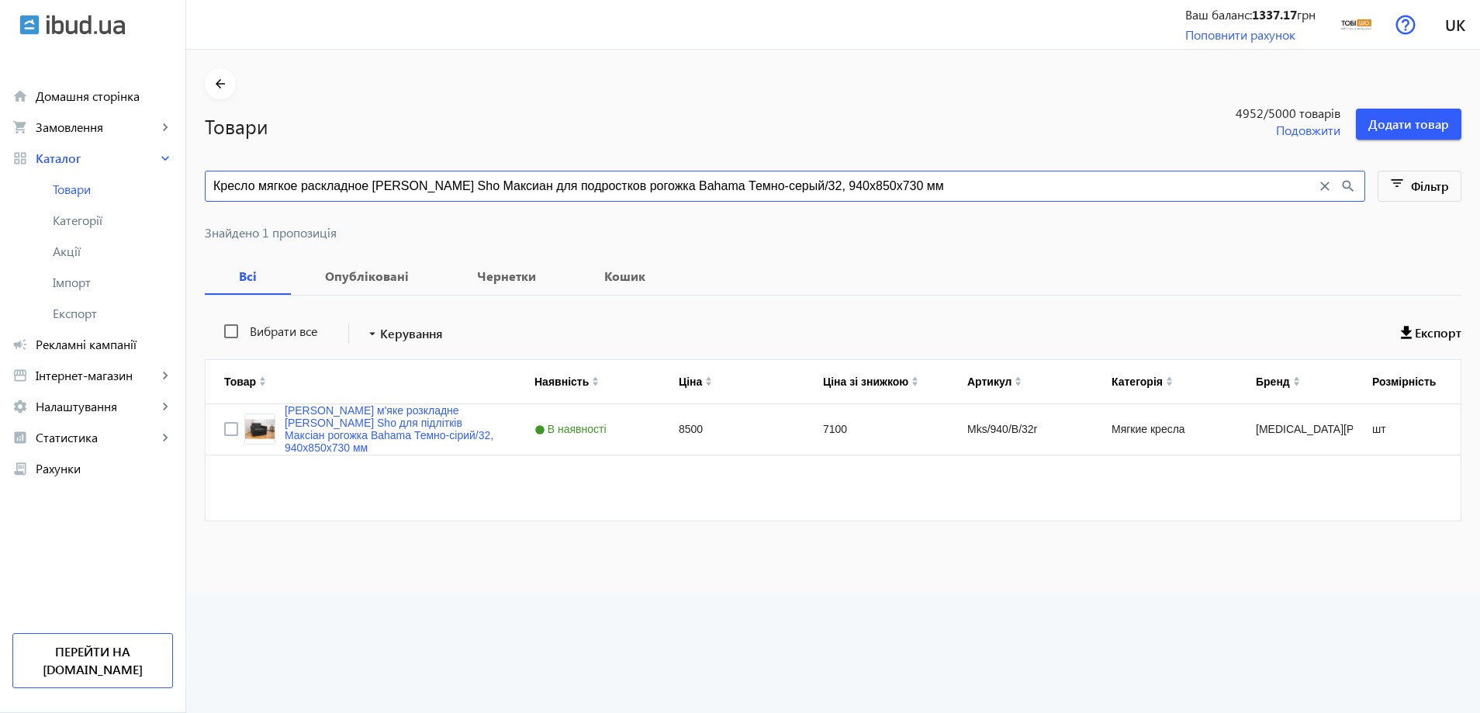
paste input "иний/30"
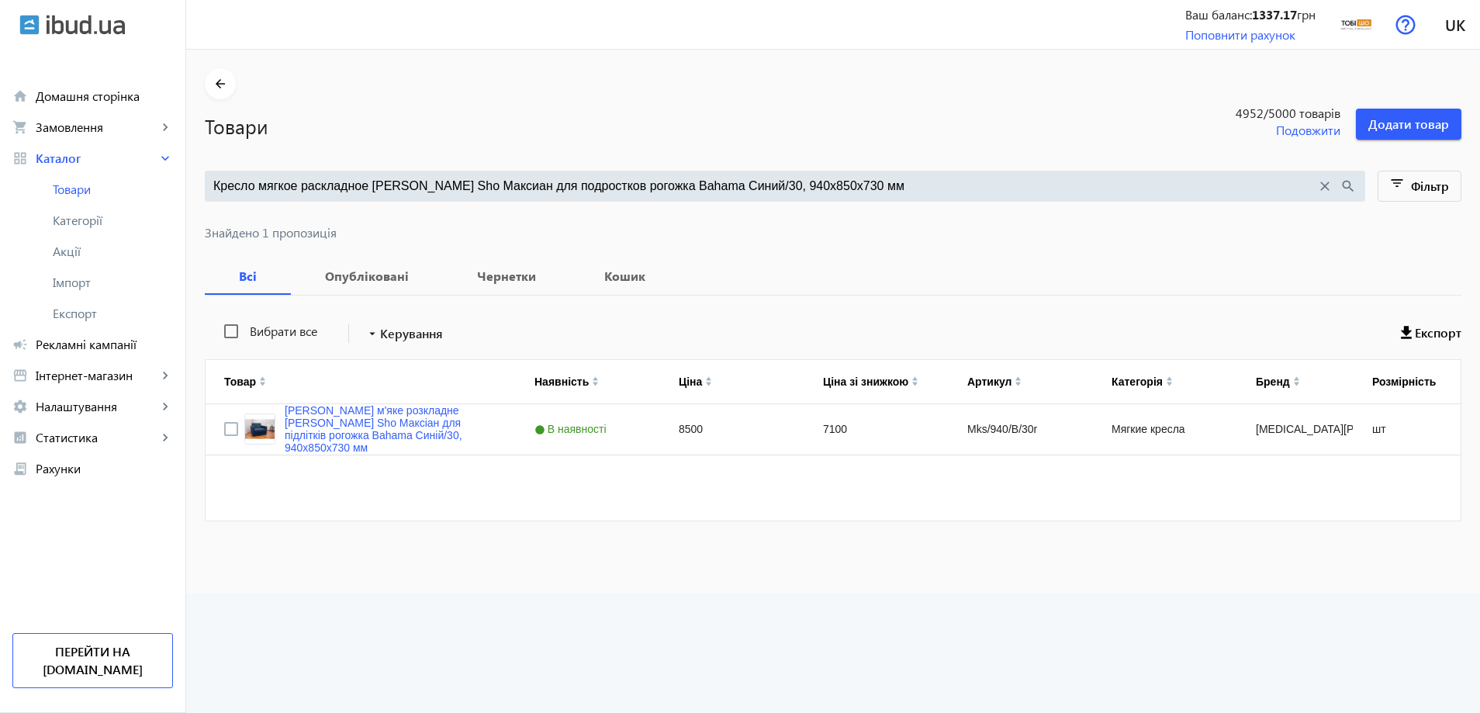
click at [579, 178] on input "Кресло мягкое раскладное Tobi Sho Максиан для подростков рогожка Bahama Синий/3…" at bounding box center [764, 186] width 1103 height 17
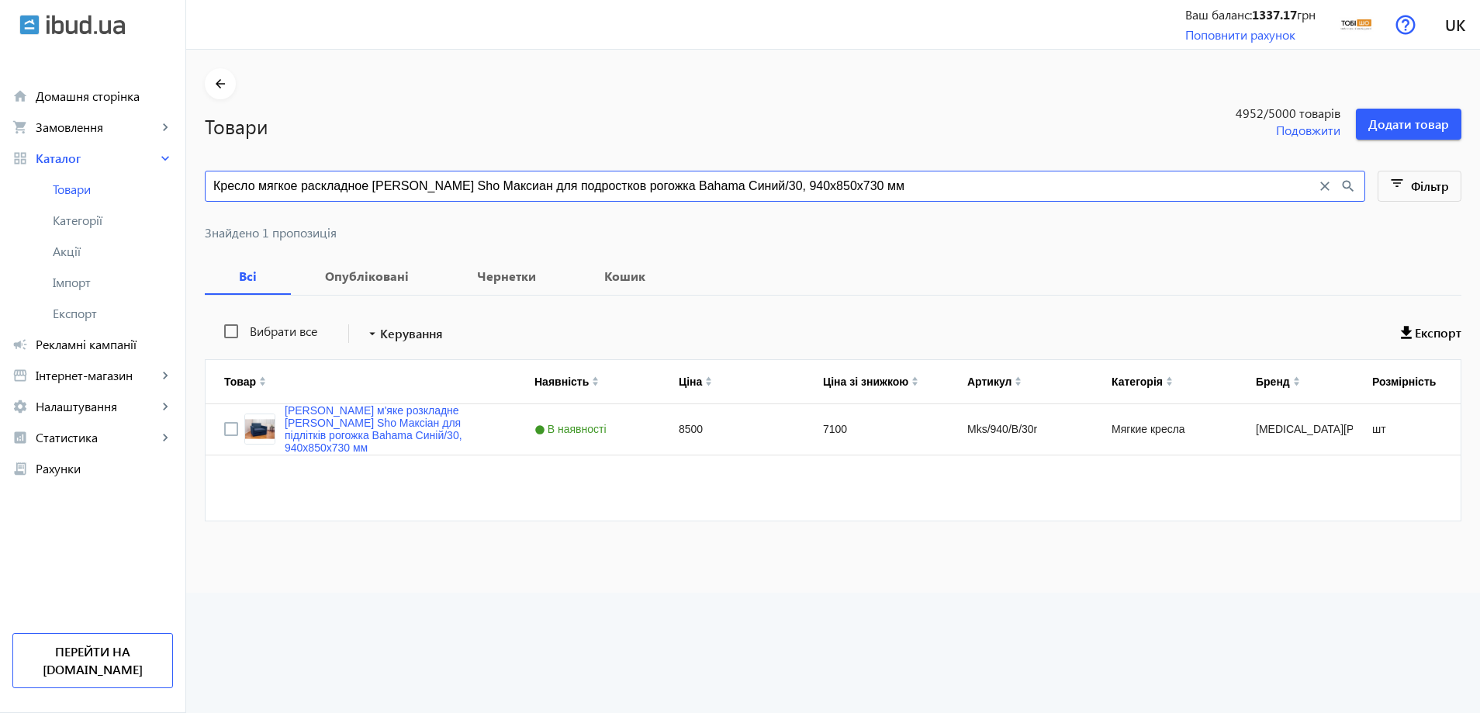
paste input "оричневый/45"
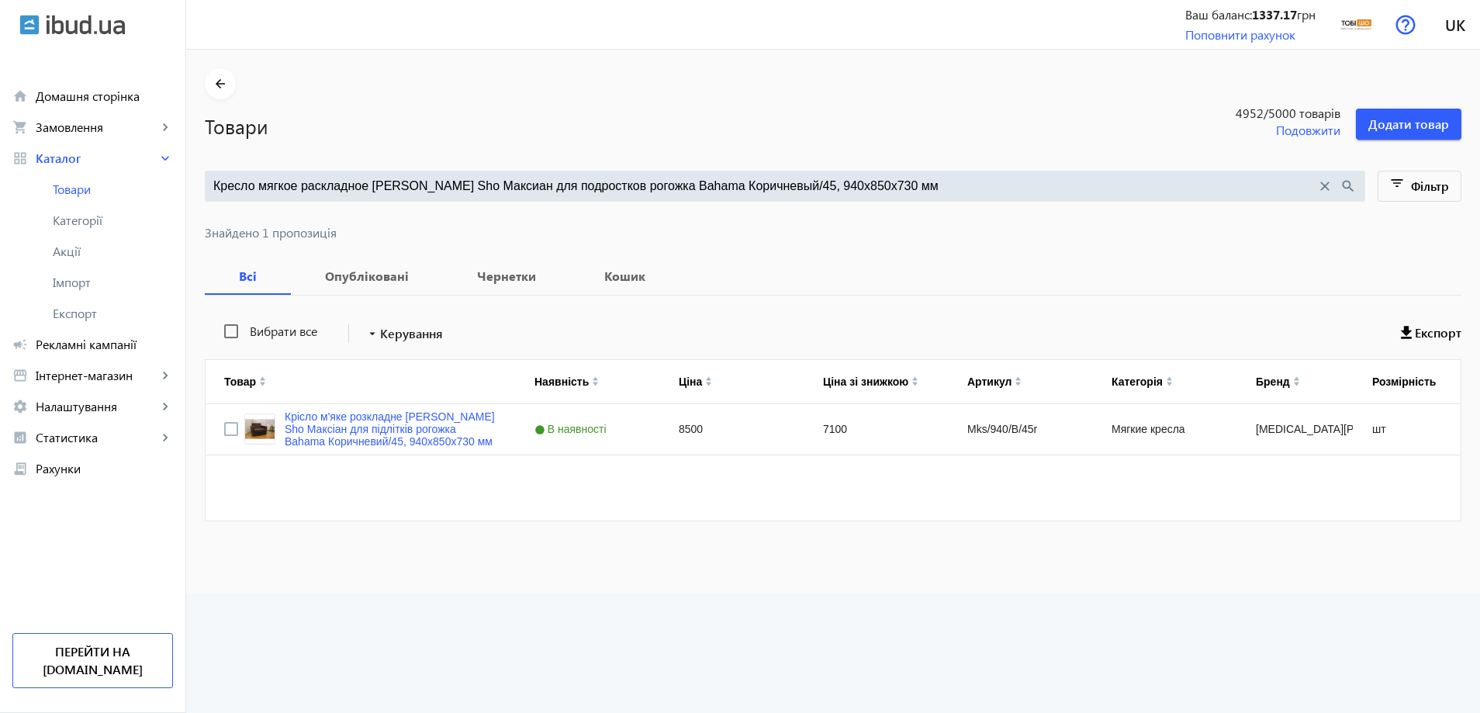
click at [612, 178] on input "Кресло мягкое раскладное Tobi Sho Максиан для подростков рогожка Bahama Коричне…" at bounding box center [764, 186] width 1103 height 17
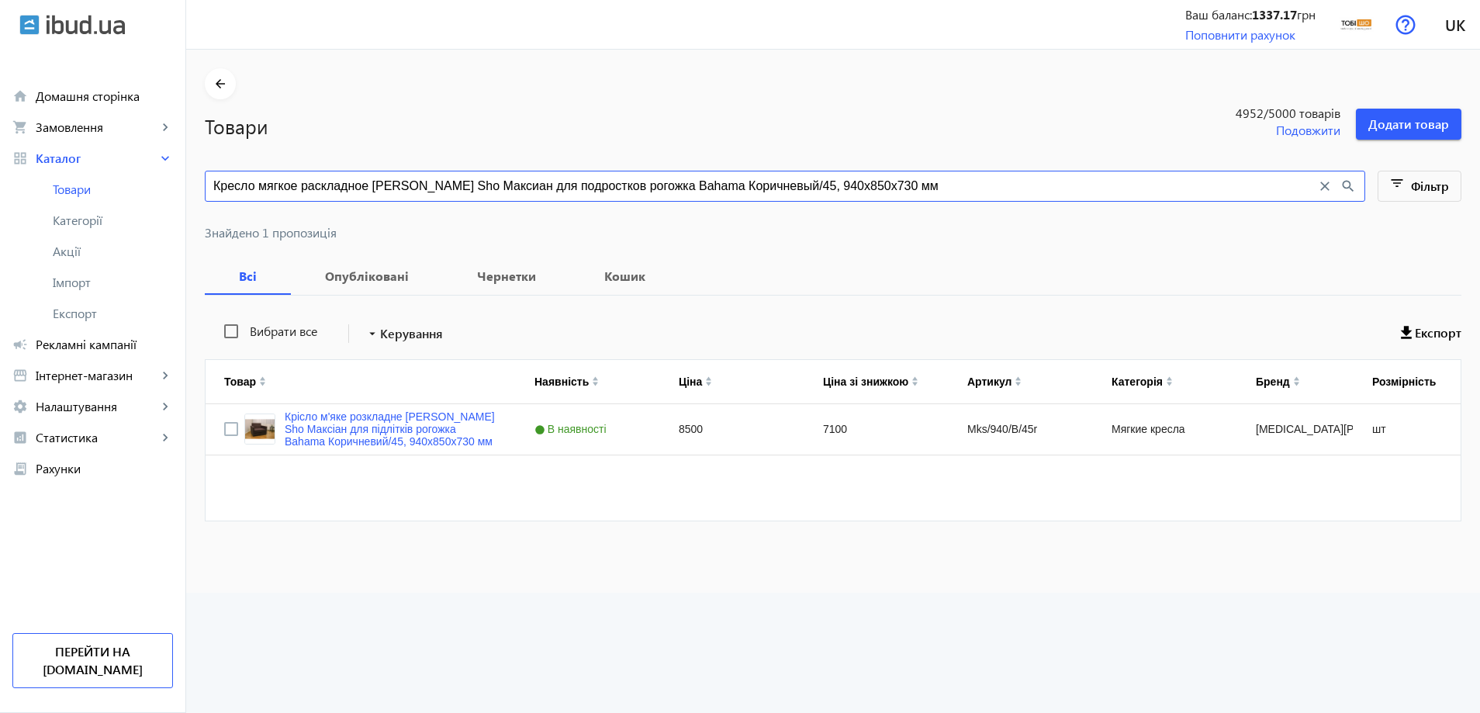
paste input "нтрацит/42"
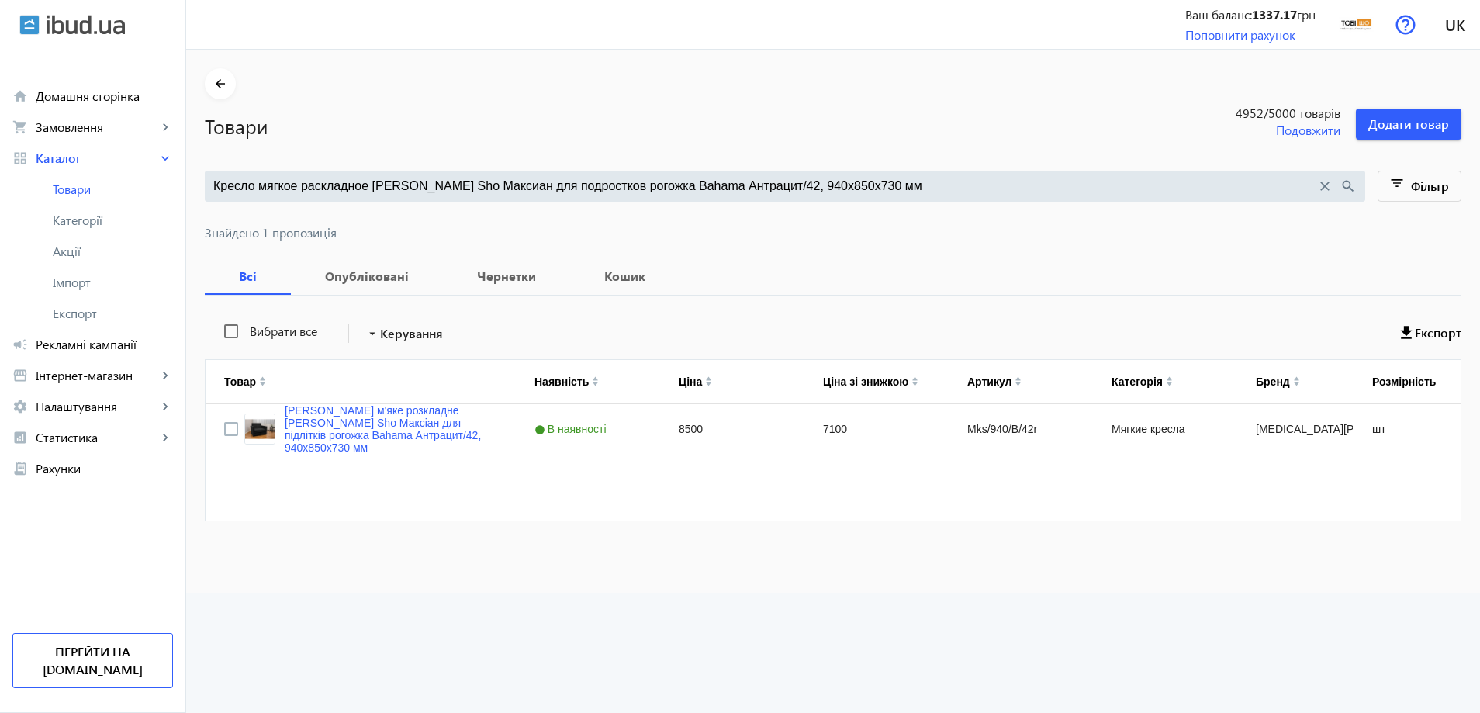
click at [566, 192] on input "Кресло мягкое раскладное Tobi Sho Максиан для подростков рогожка Bahama Антраци…" at bounding box center [764, 186] width 1103 height 17
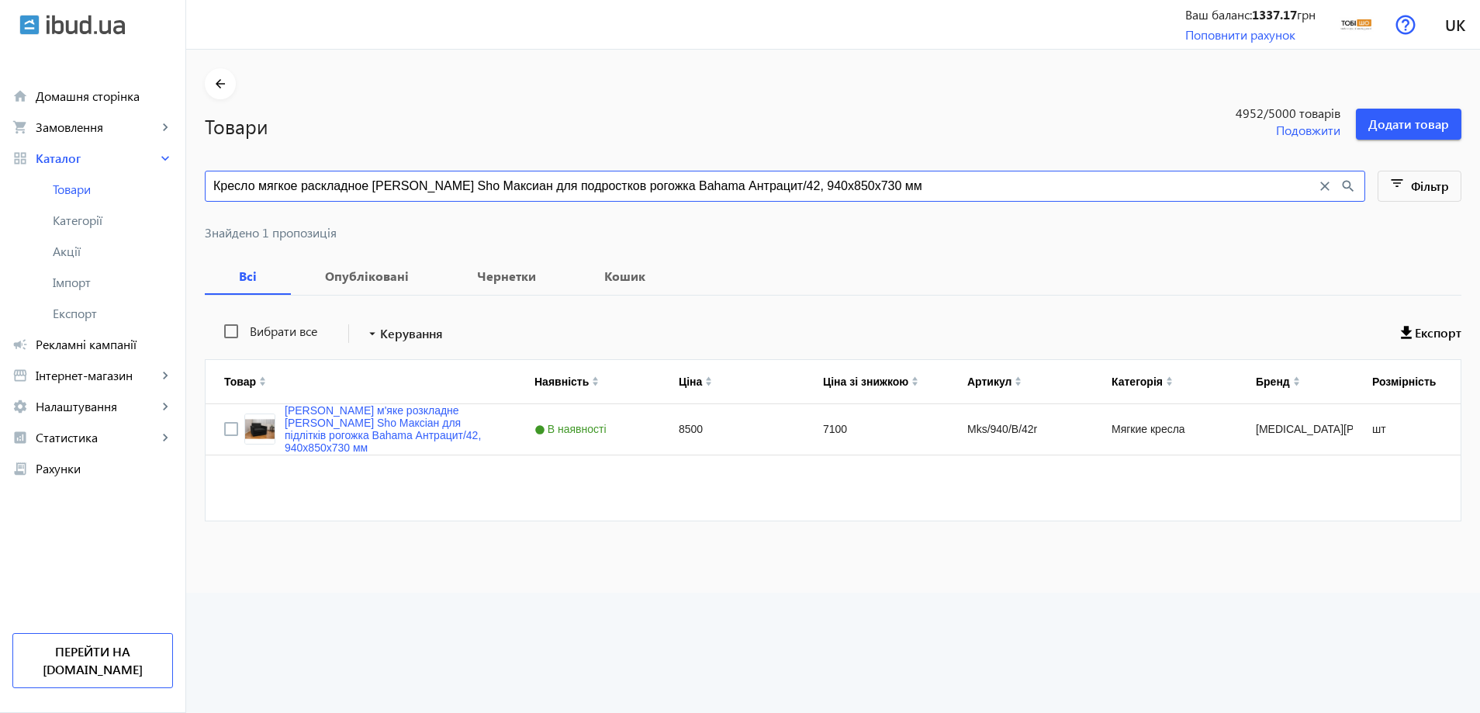
paste input "рим для подростков велюр Mars Синий/10, 10"
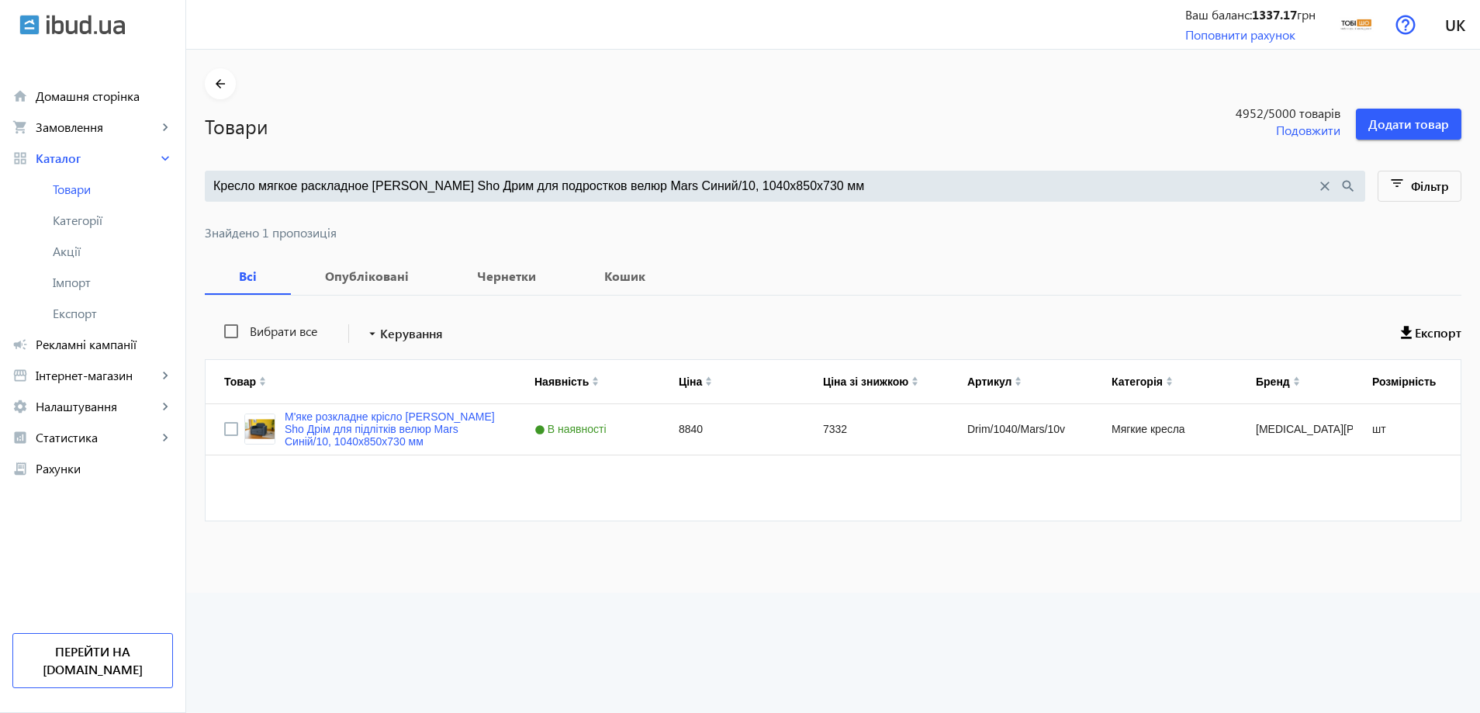
click at [671, 174] on div "Кресло мягкое раскладное Tobi Sho Дрим для подростков велюр Mars Синий/10, 1040…" at bounding box center [785, 186] width 1160 height 31
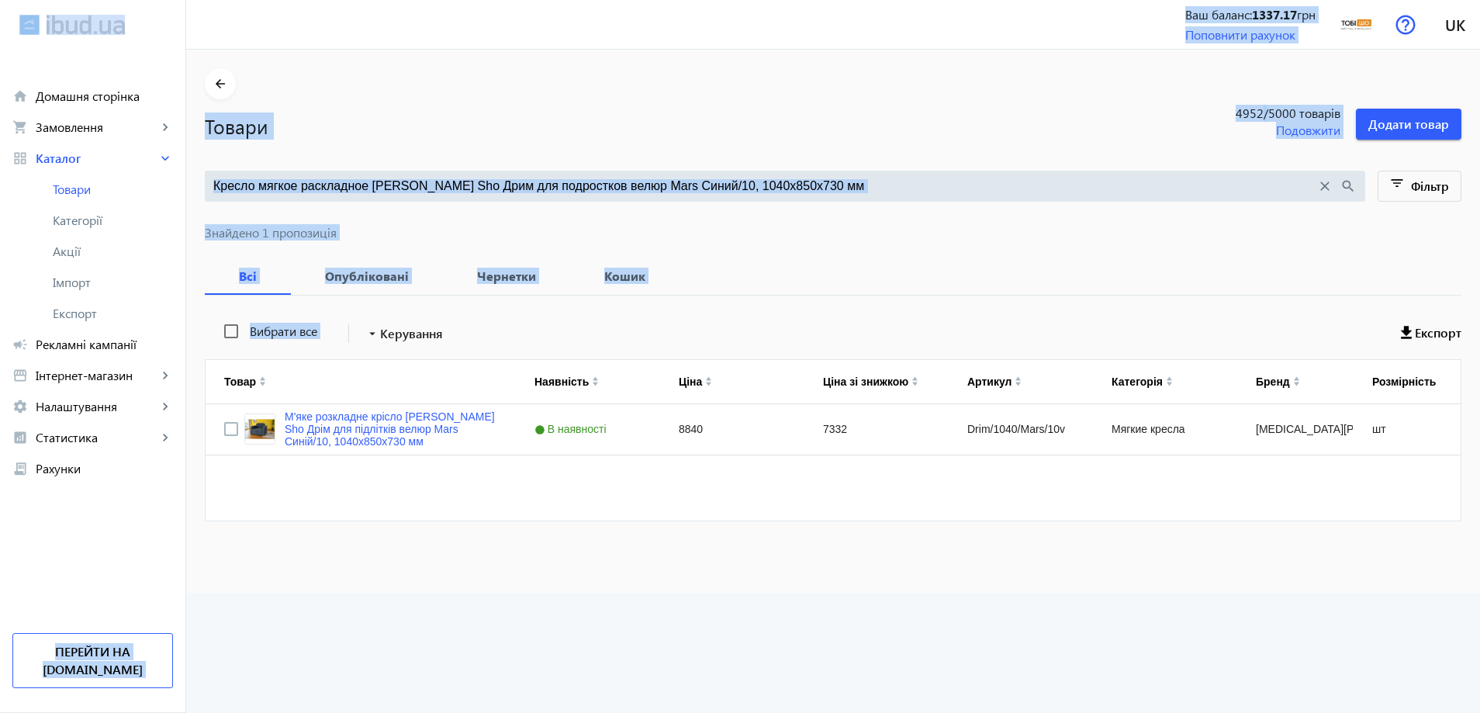
click at [714, 200] on div "Кресло мягкое раскладное Tobi Sho Дрим для подростков велюр Mars Синий/10, 1040…" at bounding box center [785, 186] width 1160 height 31
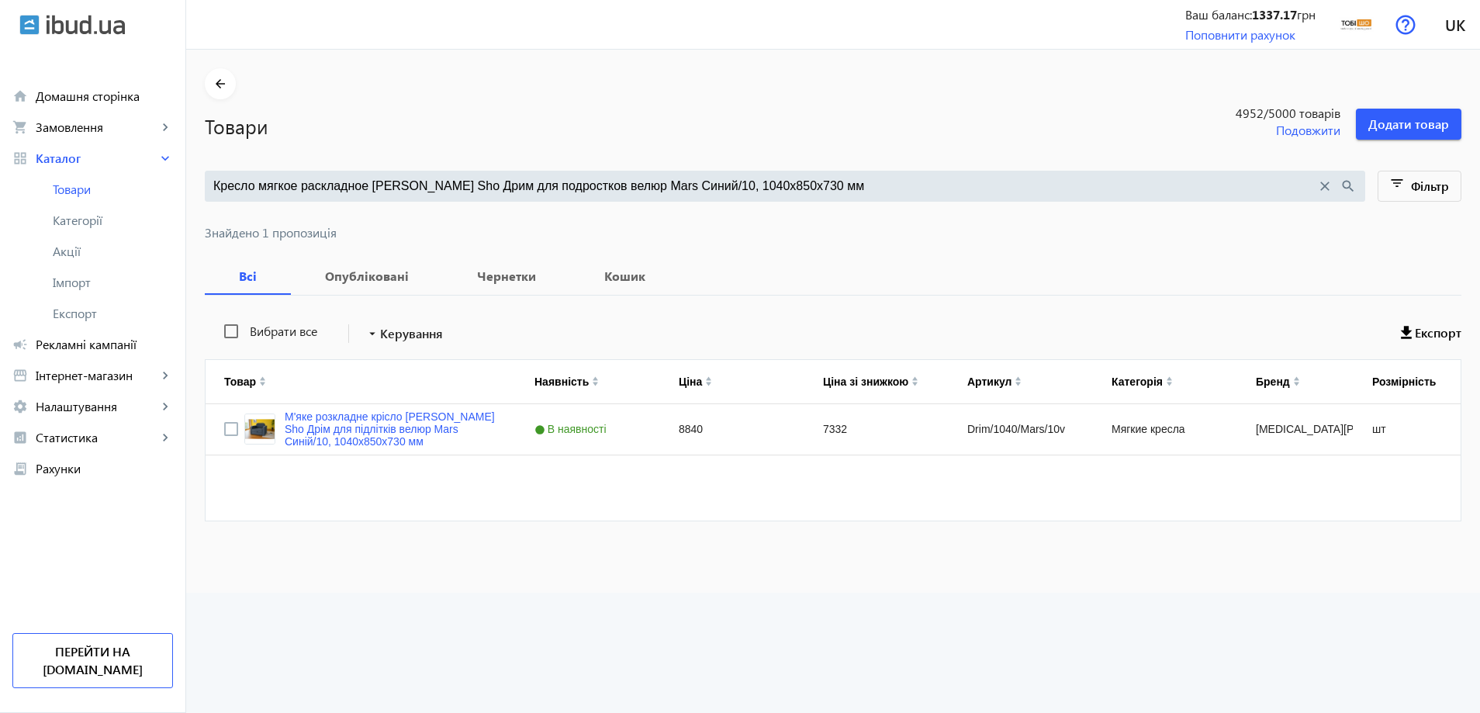
click at [721, 190] on input "Кресло мягкое раскладное [PERSON_NAME] Sho Дрим для подростков велюр Mars Синий…" at bounding box center [764, 186] width 1103 height 17
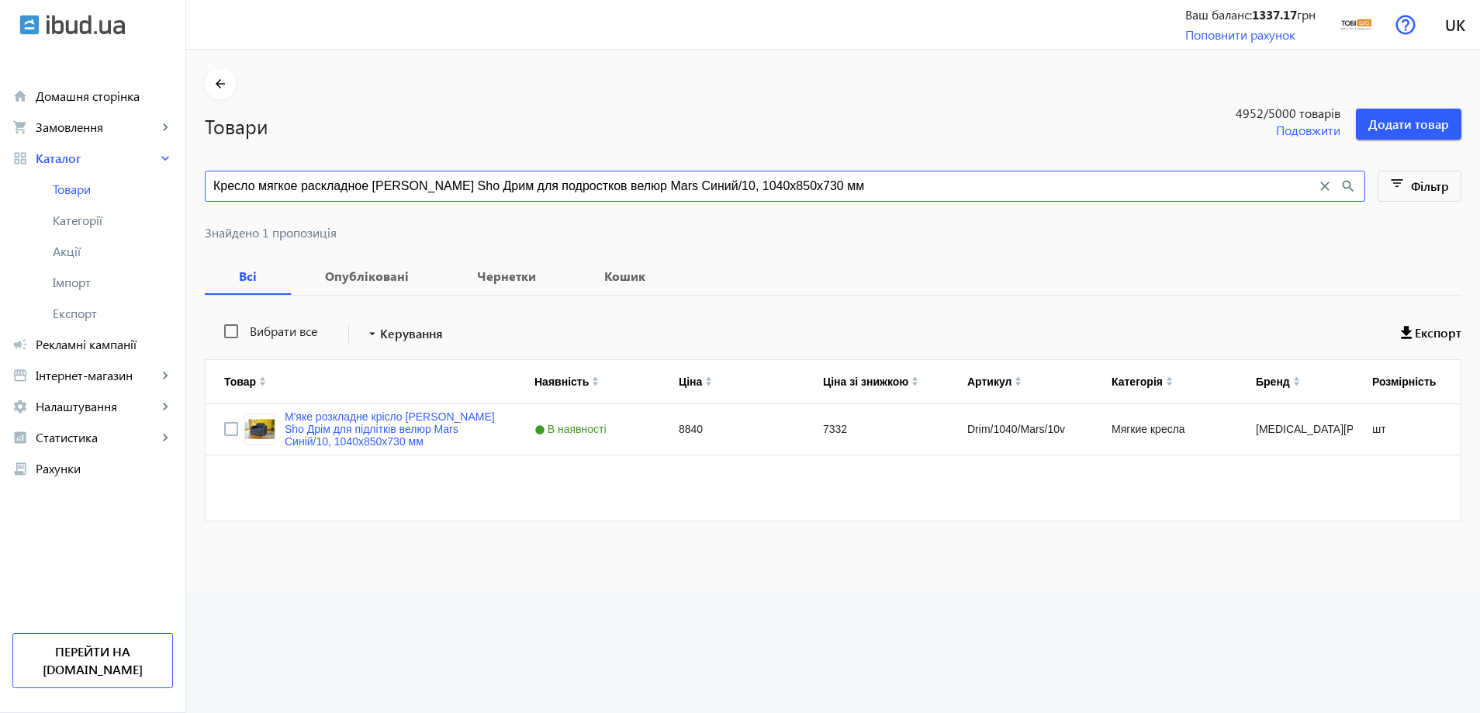
paste input "ерракотовый/05"
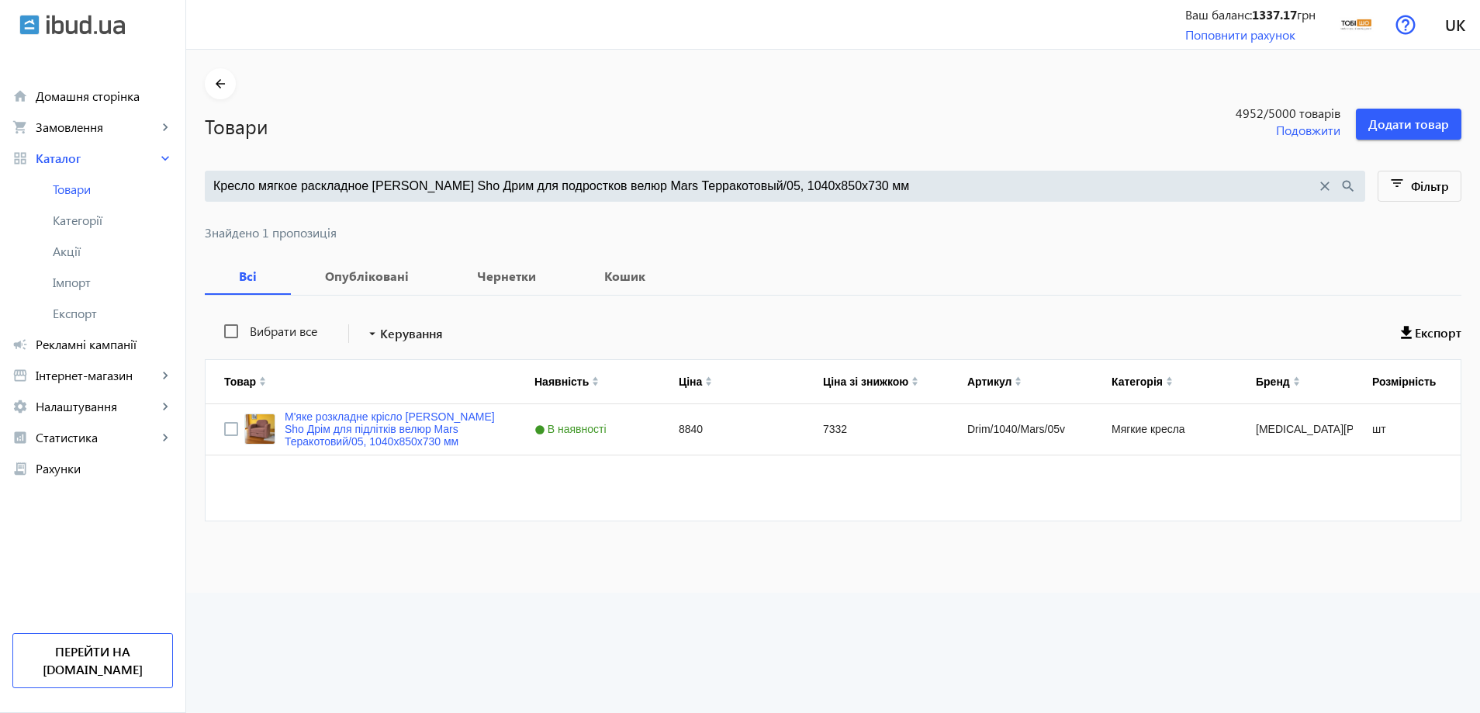
click at [599, 192] on input "Кресло мягкое раскладное [PERSON_NAME] Sho Дрим для подростков велюр Mars Терра…" at bounding box center [764, 186] width 1103 height 17
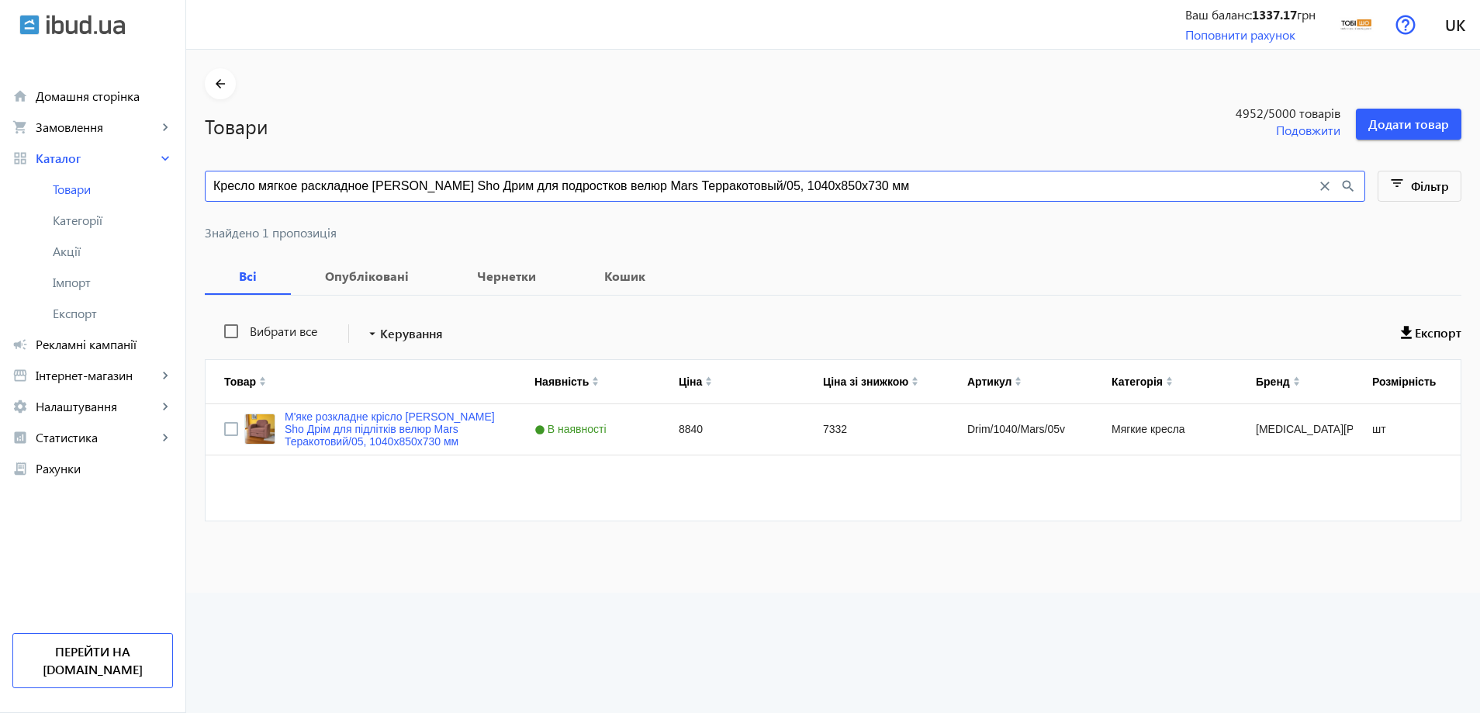
paste input "удрово-сиреневый/11"
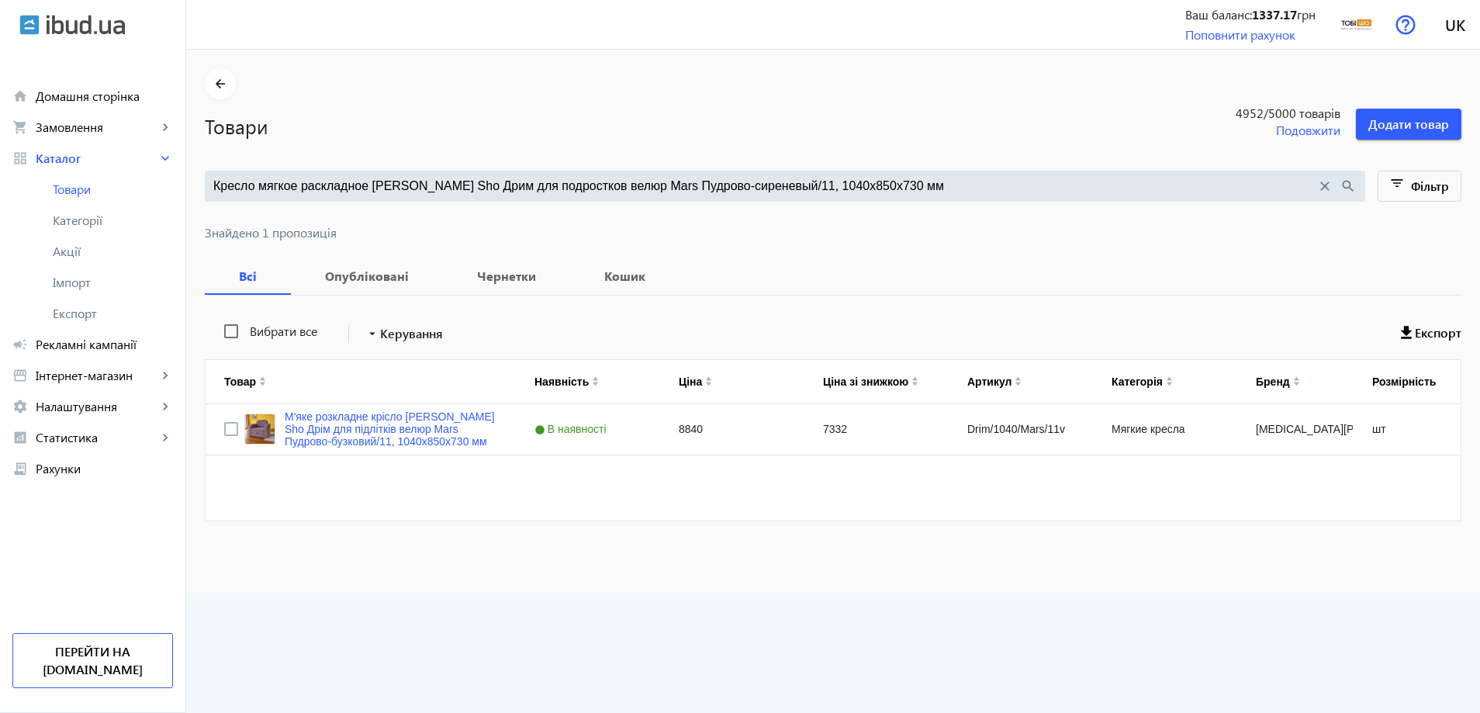
click at [672, 190] on input "Кресло мягкое раскладное [PERSON_NAME] Sho Дрим для подростков велюр Mars Пудро…" at bounding box center [764, 186] width 1103 height 17
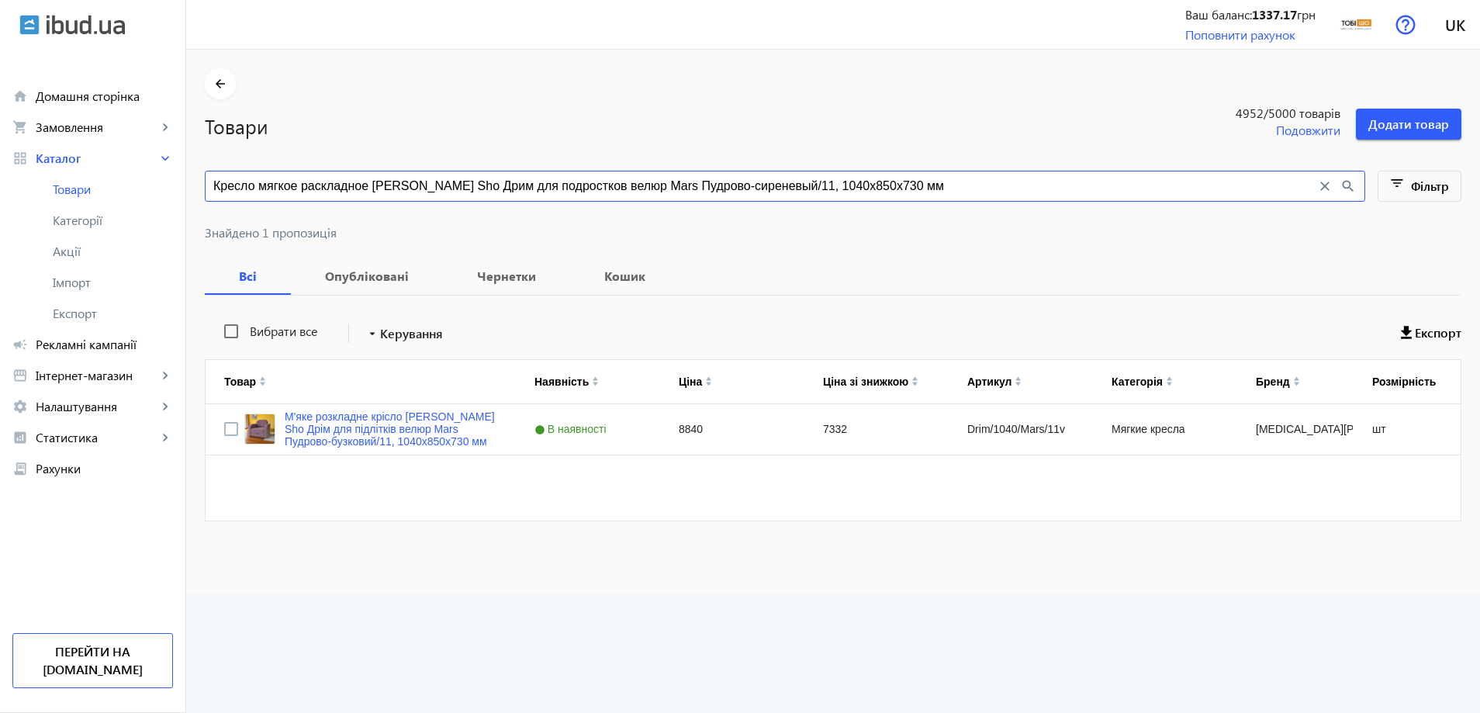
paste input "ерый/14, 9"
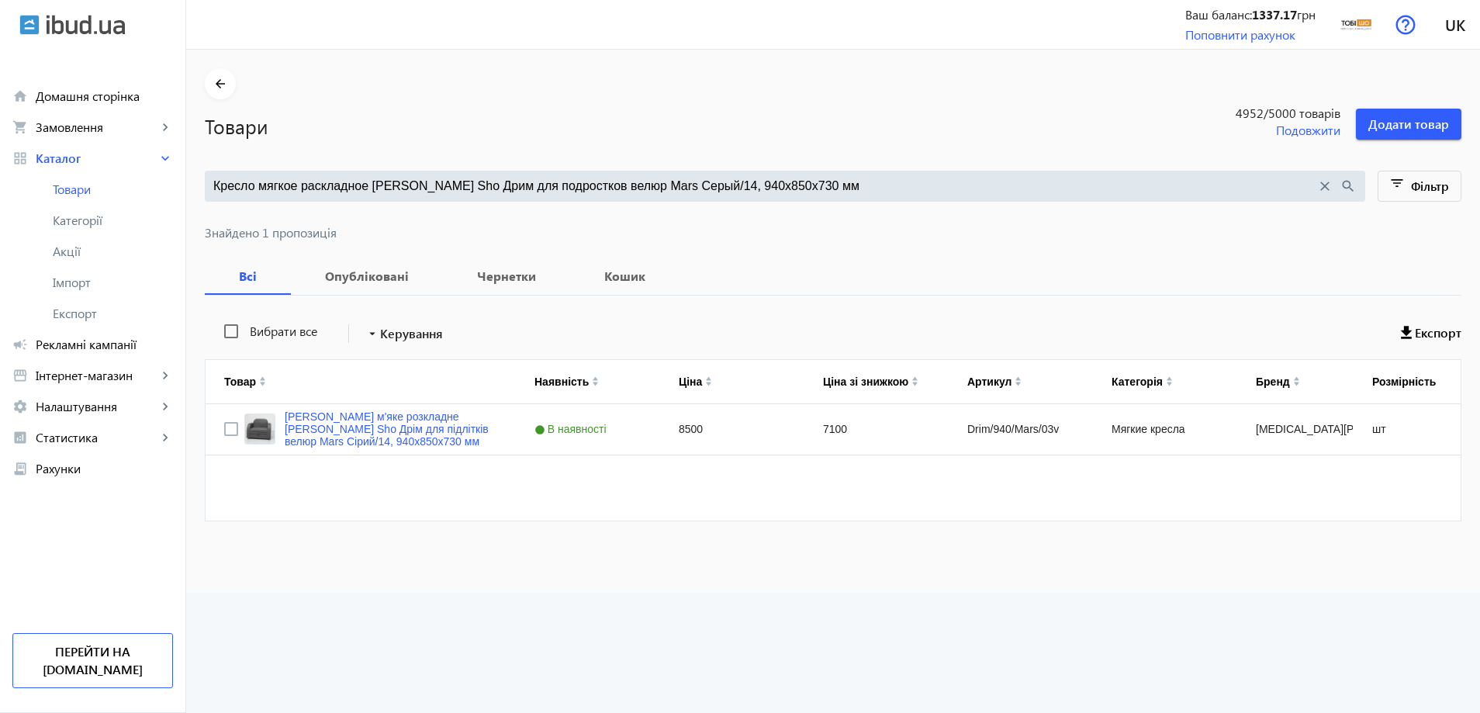
click at [735, 185] on input "Кресло мягкое раскладное [PERSON_NAME] Sho Дрим для подростков велюр Mars Серый…" at bounding box center [764, 186] width 1103 height 17
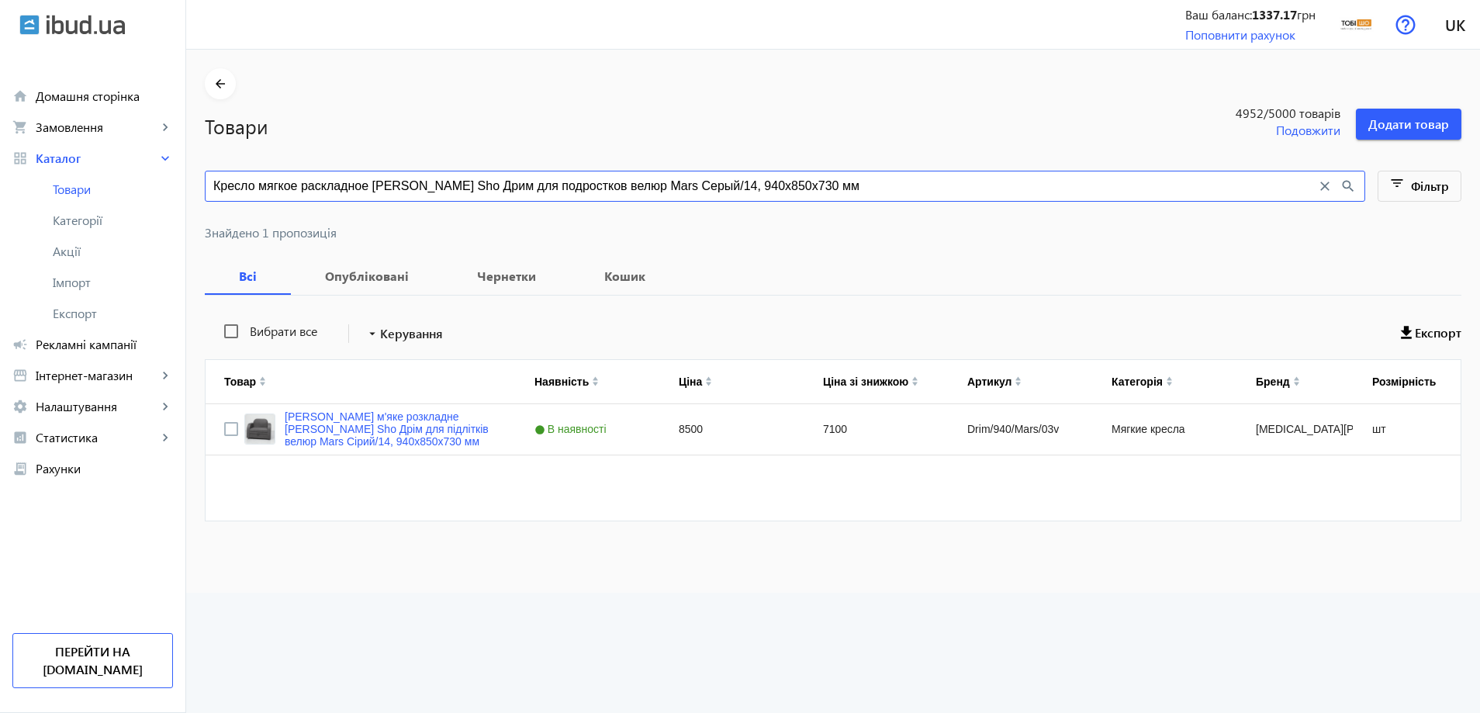
paste input "ний/10"
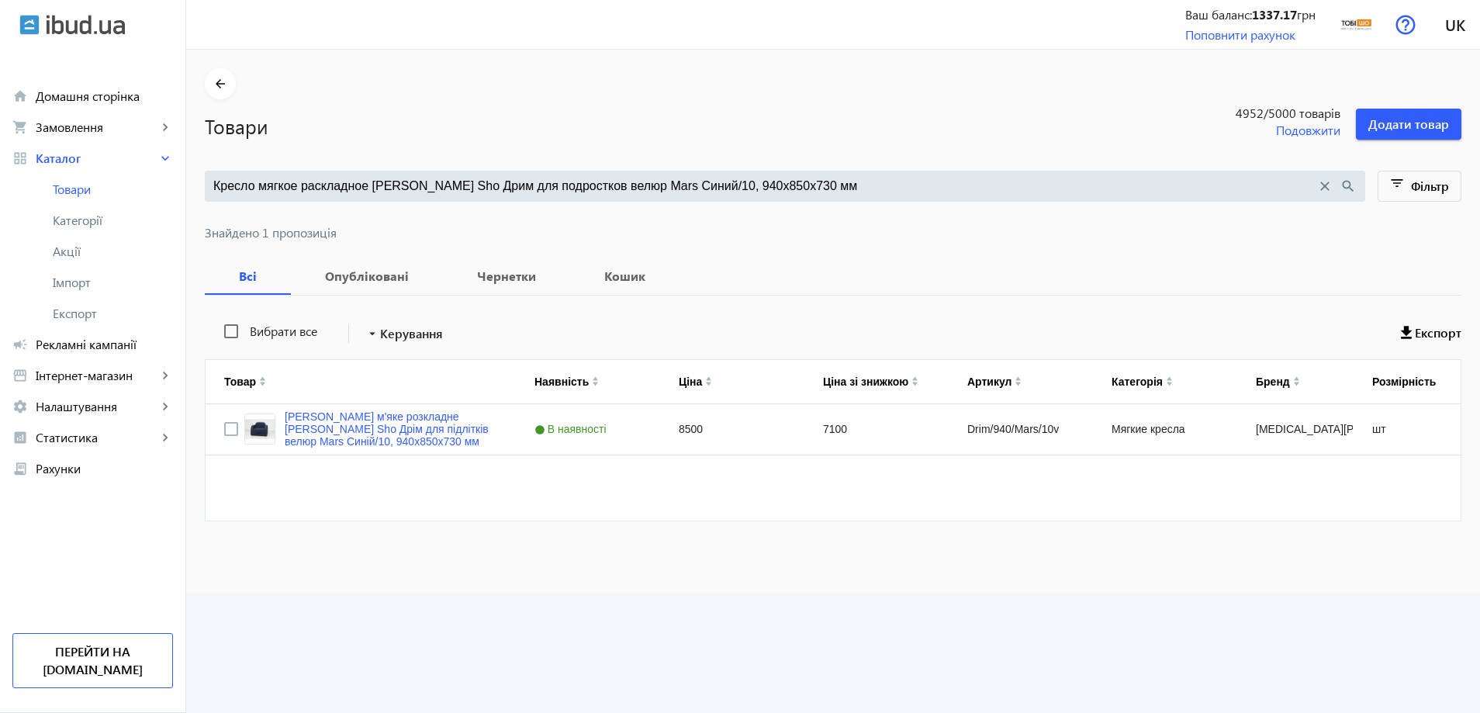
click at [654, 193] on input "Кресло мягкое раскладное Tobi Sho Дрим для подростков велюр Mars Синий/10, 940х…" at bounding box center [764, 186] width 1103 height 17
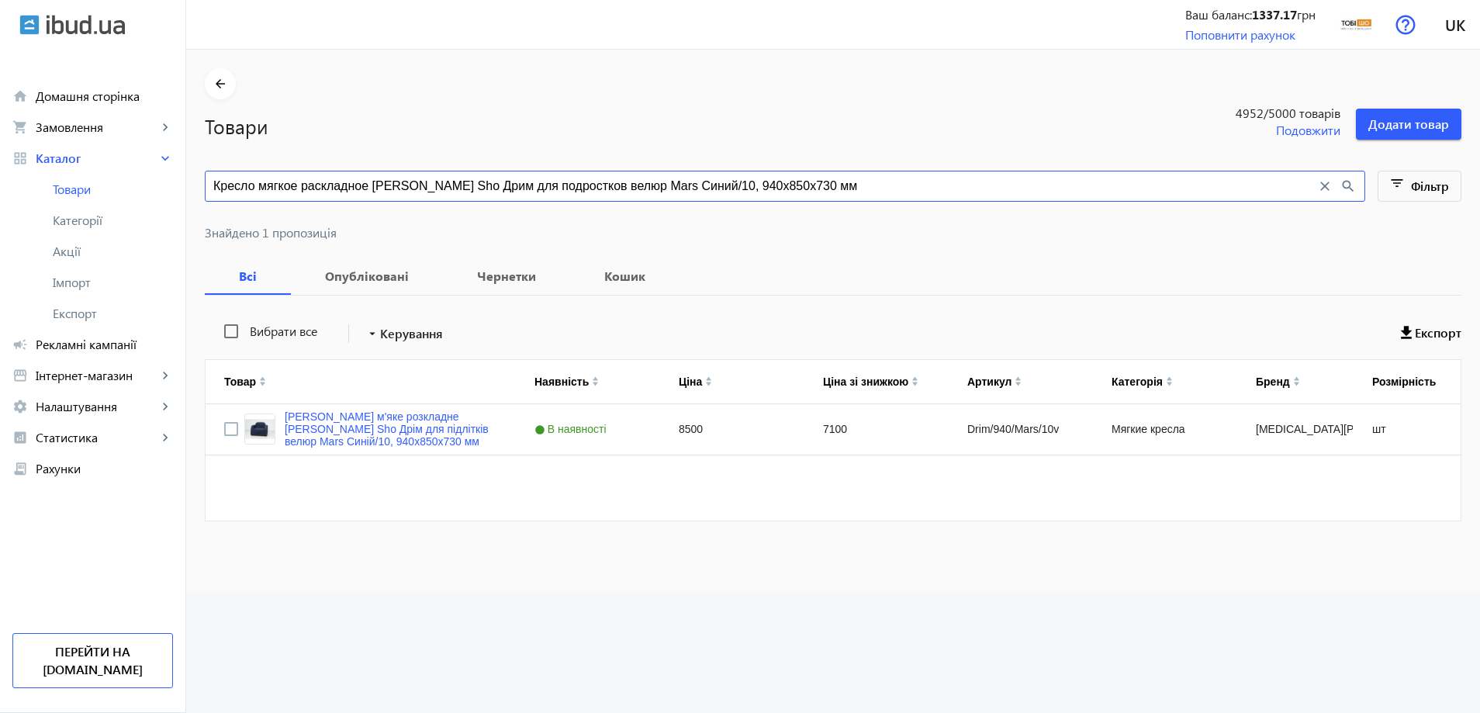
paste input "рафит/15"
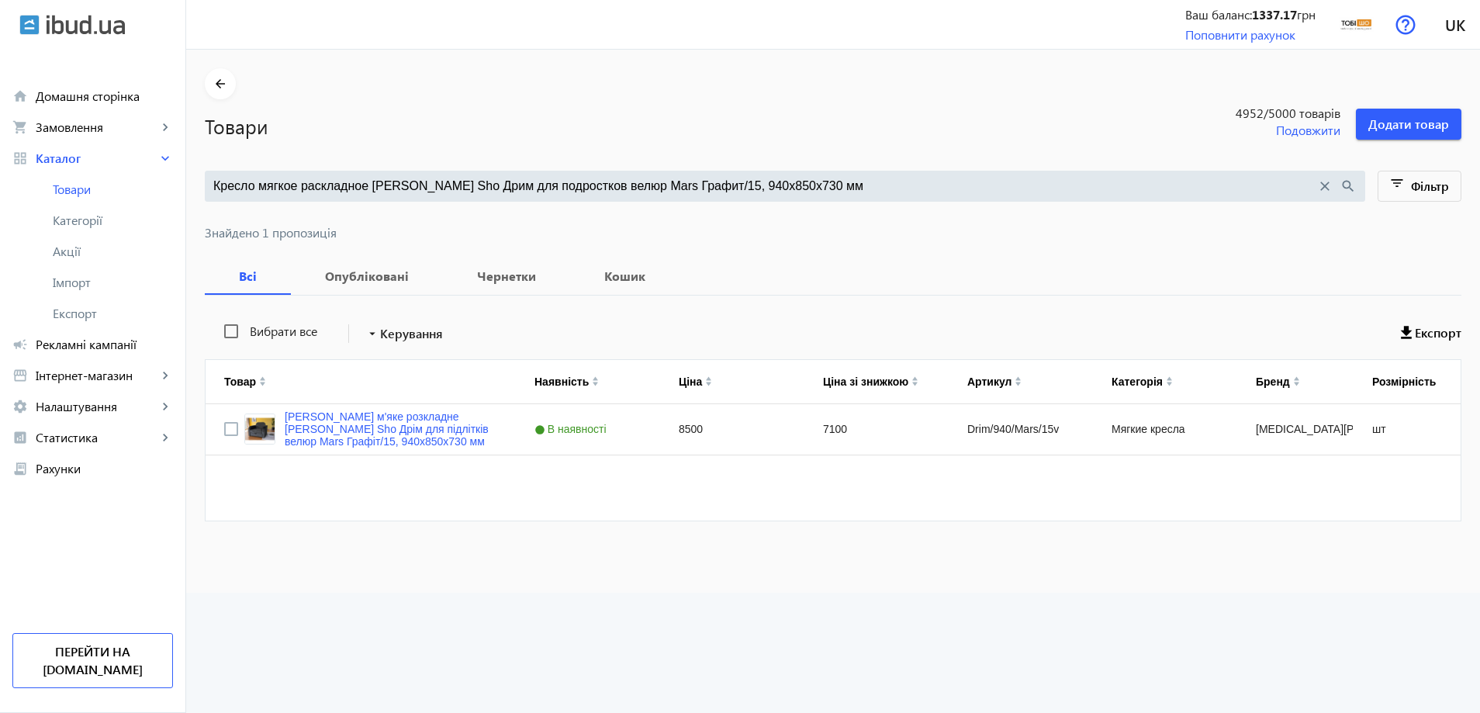
click at [649, 179] on input "Кресло мягкое раскладное Tobi Sho Дрим для подростков велюр Mars Графит/15, 940…" at bounding box center [764, 186] width 1103 height 17
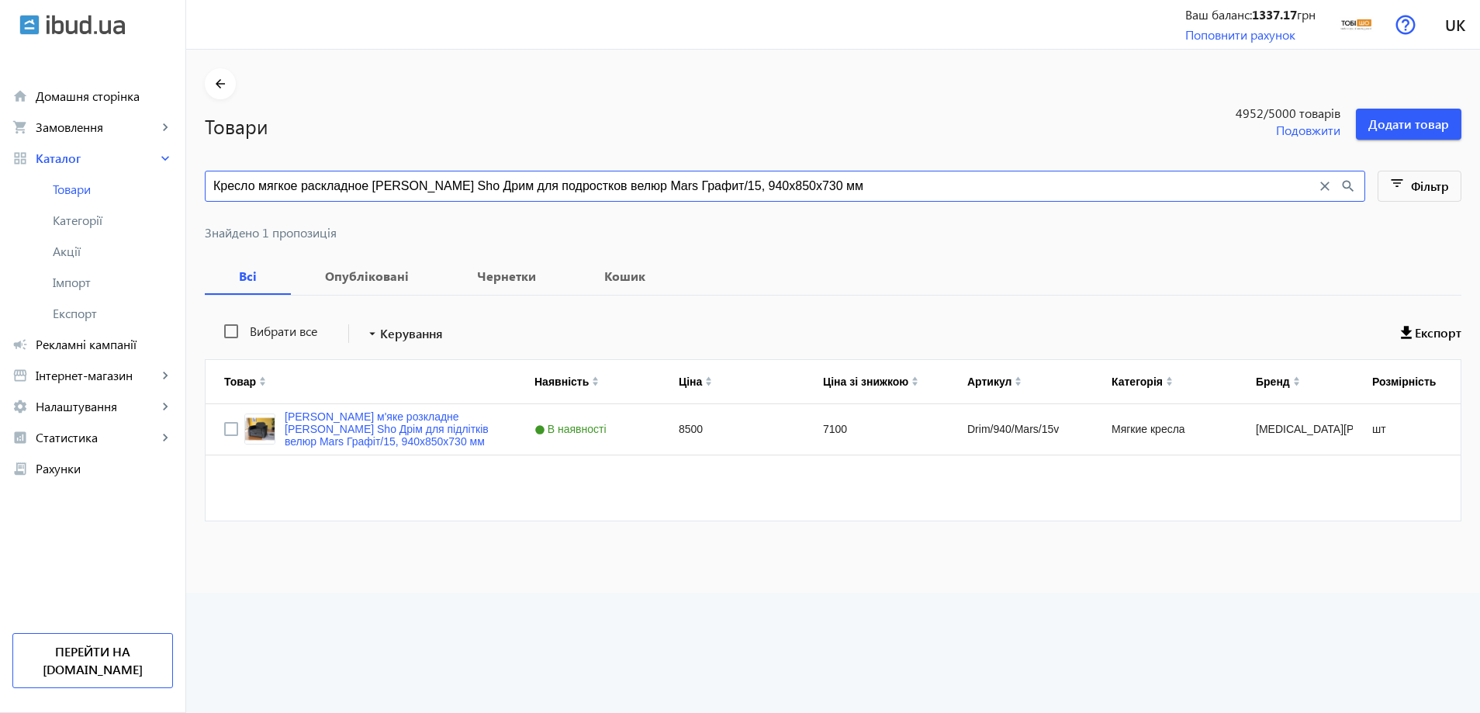
paste input "удрово-сиреневый/11"
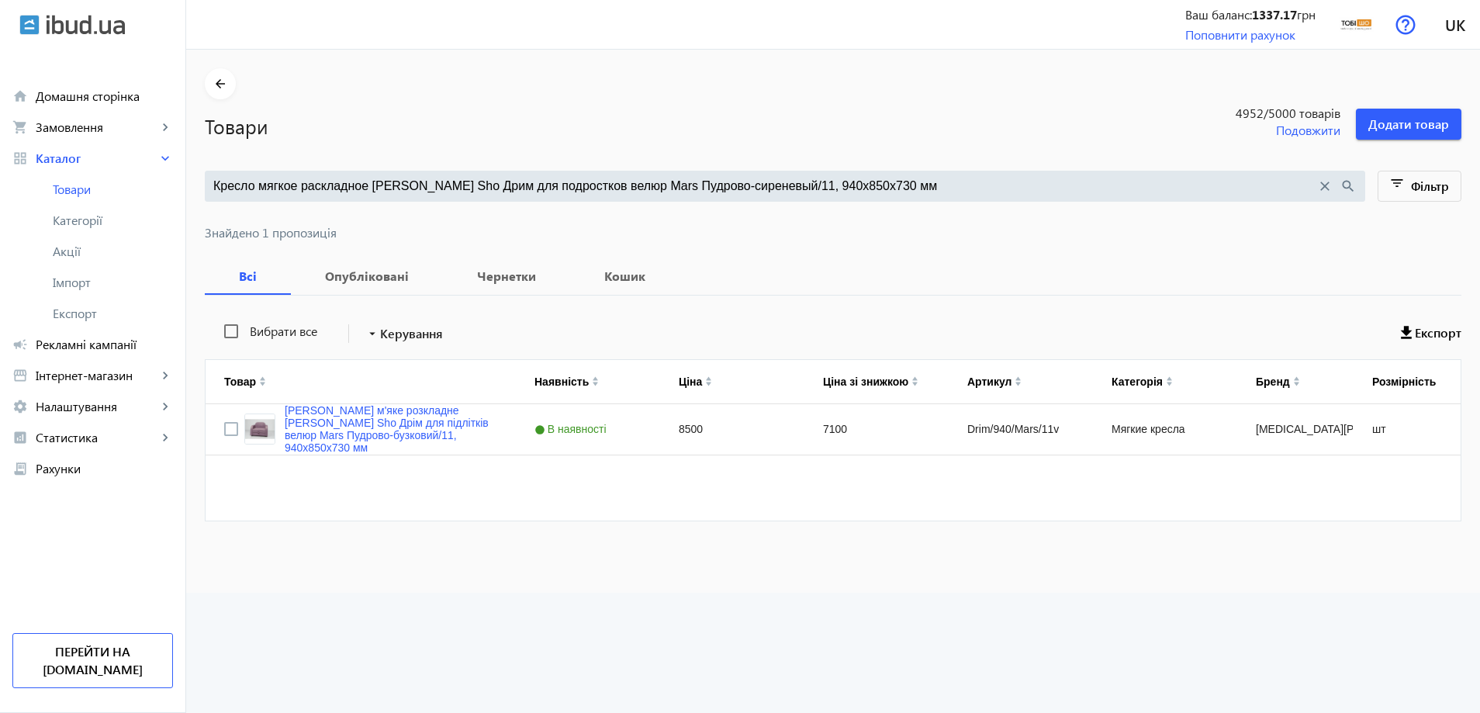
click at [623, 192] on input "Кресло мягкое раскладное Tobi Sho Дрим для подростков велюр Mars Пудрово-сирене…" at bounding box center [764, 186] width 1103 height 17
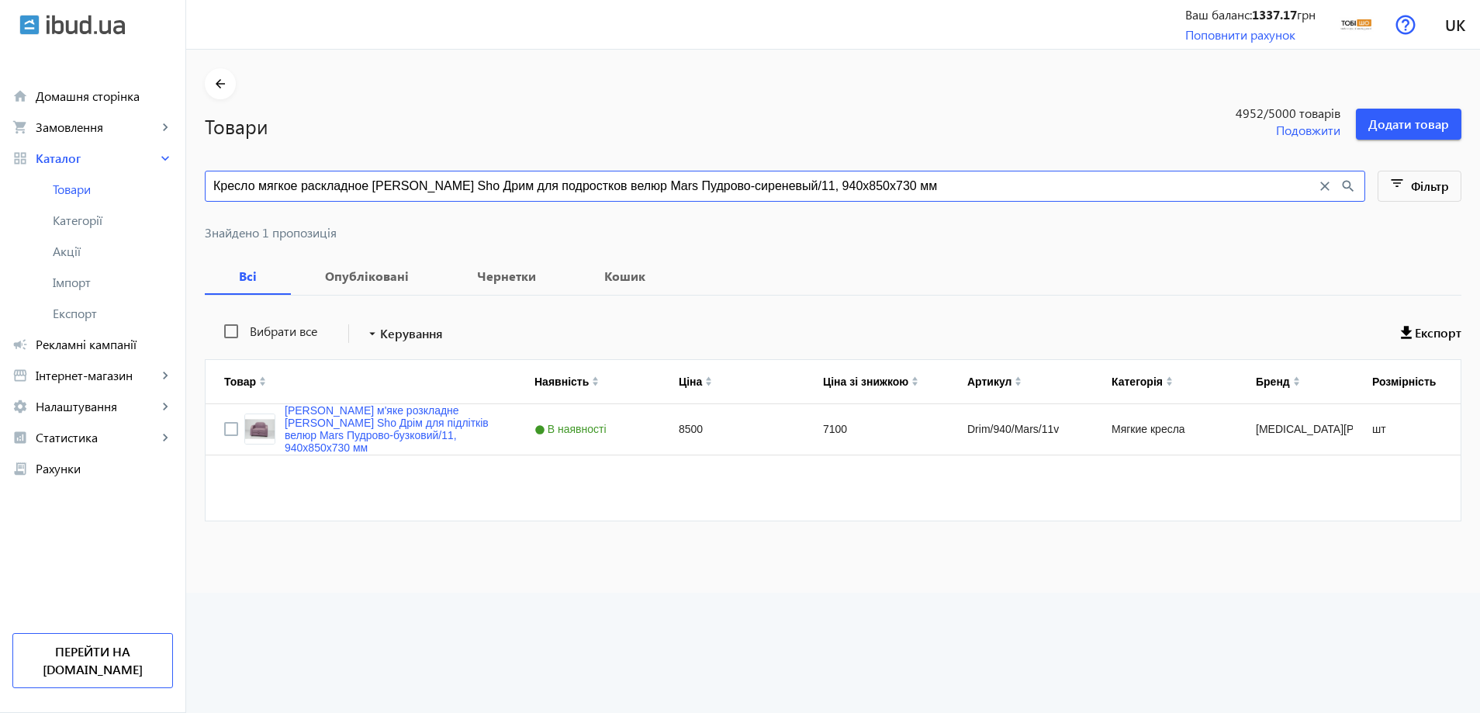
paste input "рогожка Bahama Оранжевый/19, 10"
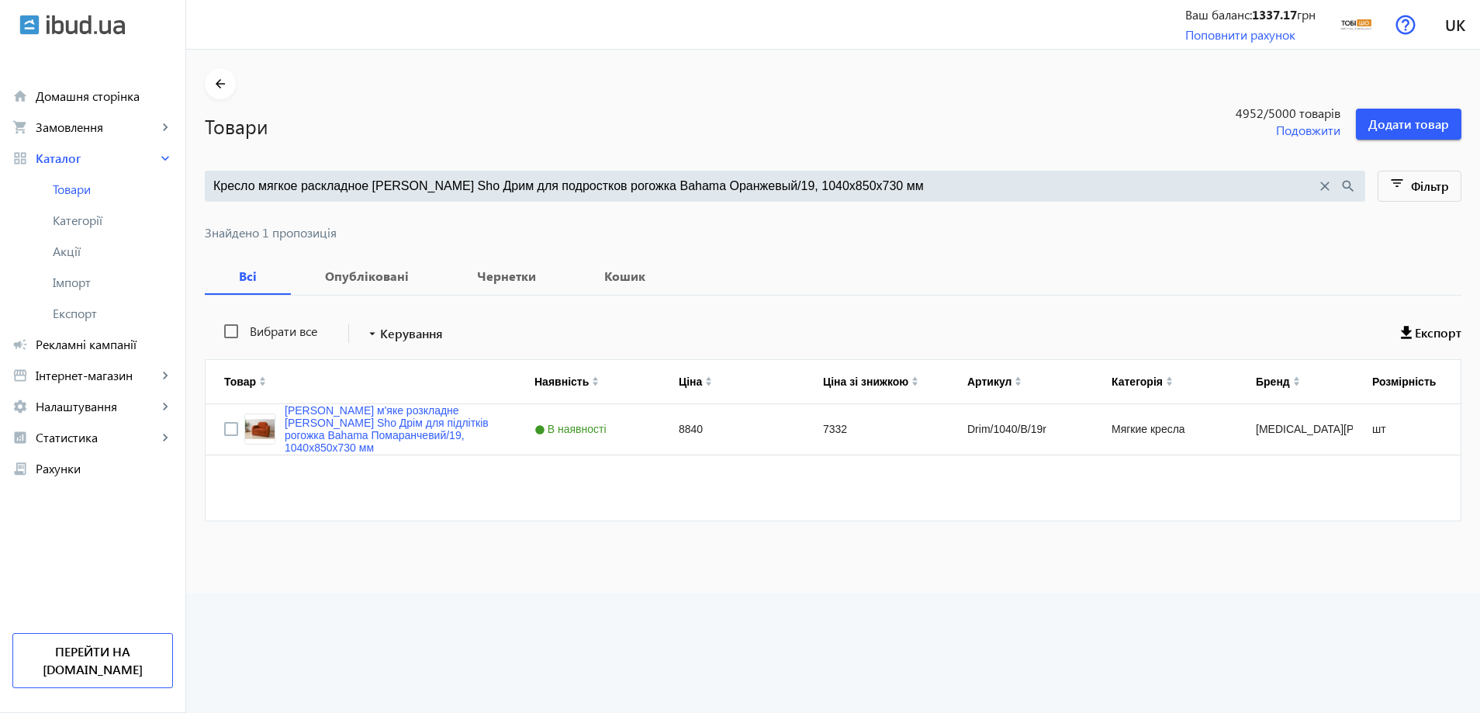
click at [683, 187] on input "Кресло мягкое раскладное Tobi Sho Дрим для подростков рогожка Bahama Оранжевый/…" at bounding box center [764, 186] width 1103 height 17
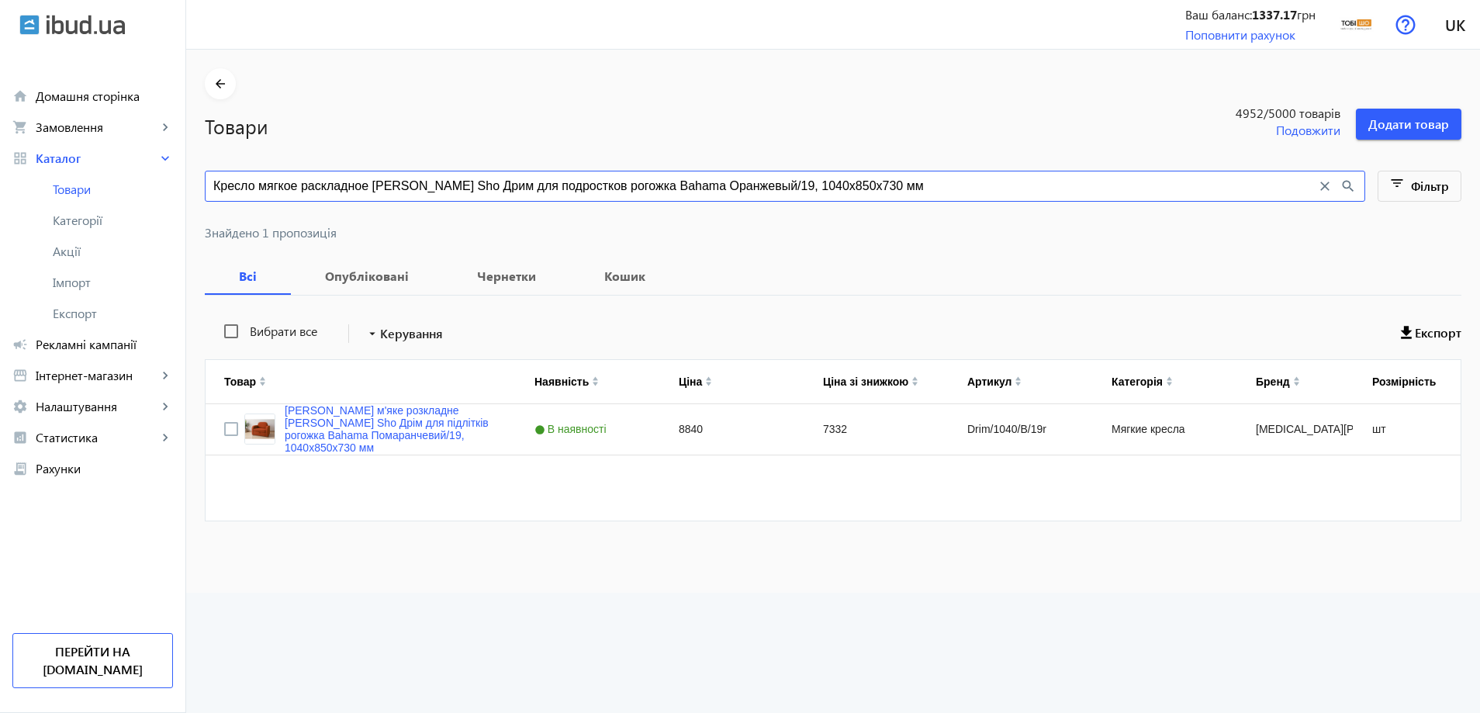
paste input "иолетовый/47"
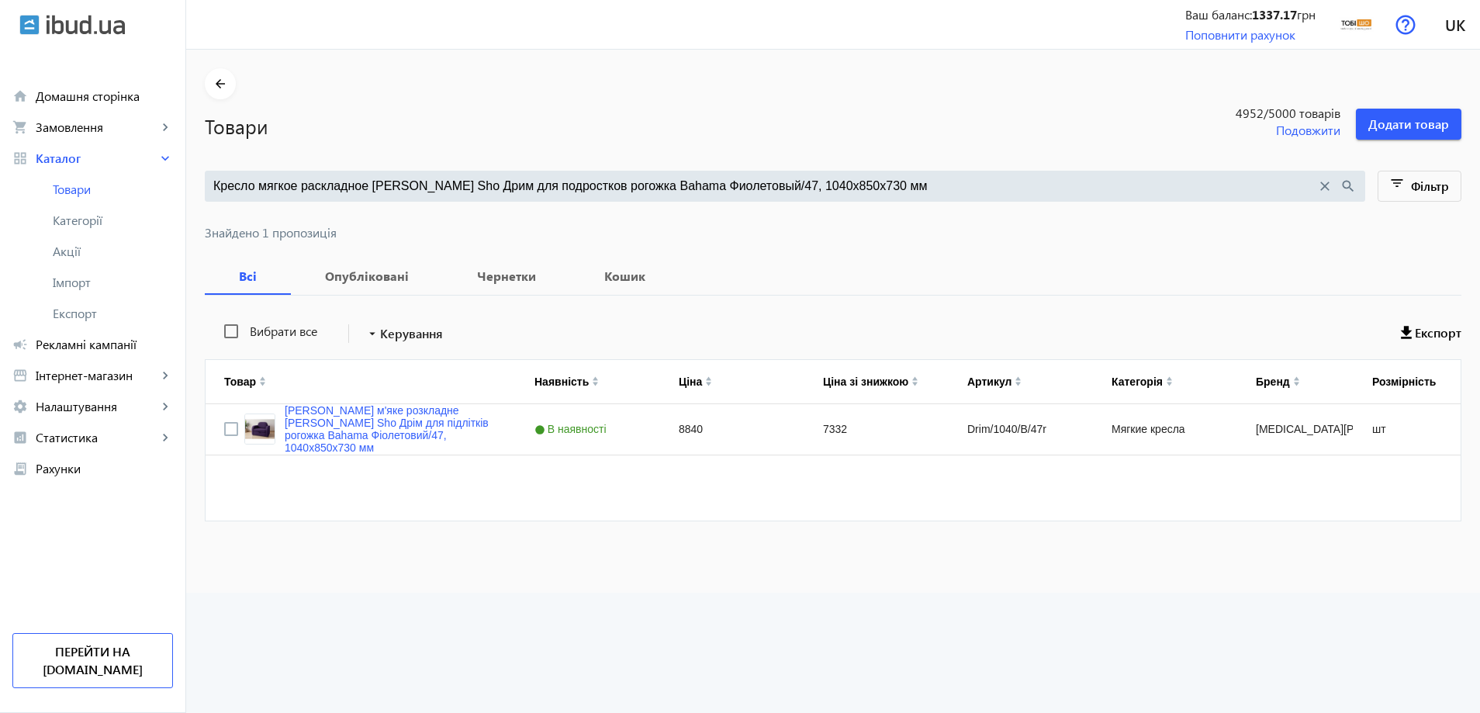
click at [755, 195] on div "Кресло мягкое раскладное Tobi Sho Дрим для подростков рогожка Bahama Фиолетовый…" at bounding box center [785, 186] width 1160 height 31
click at [775, 191] on input "Кресло мягкое раскладное Tobi Sho Дрим для подростков рогожка Bahama Фиолетовый…" at bounding box center [764, 186] width 1103 height 17
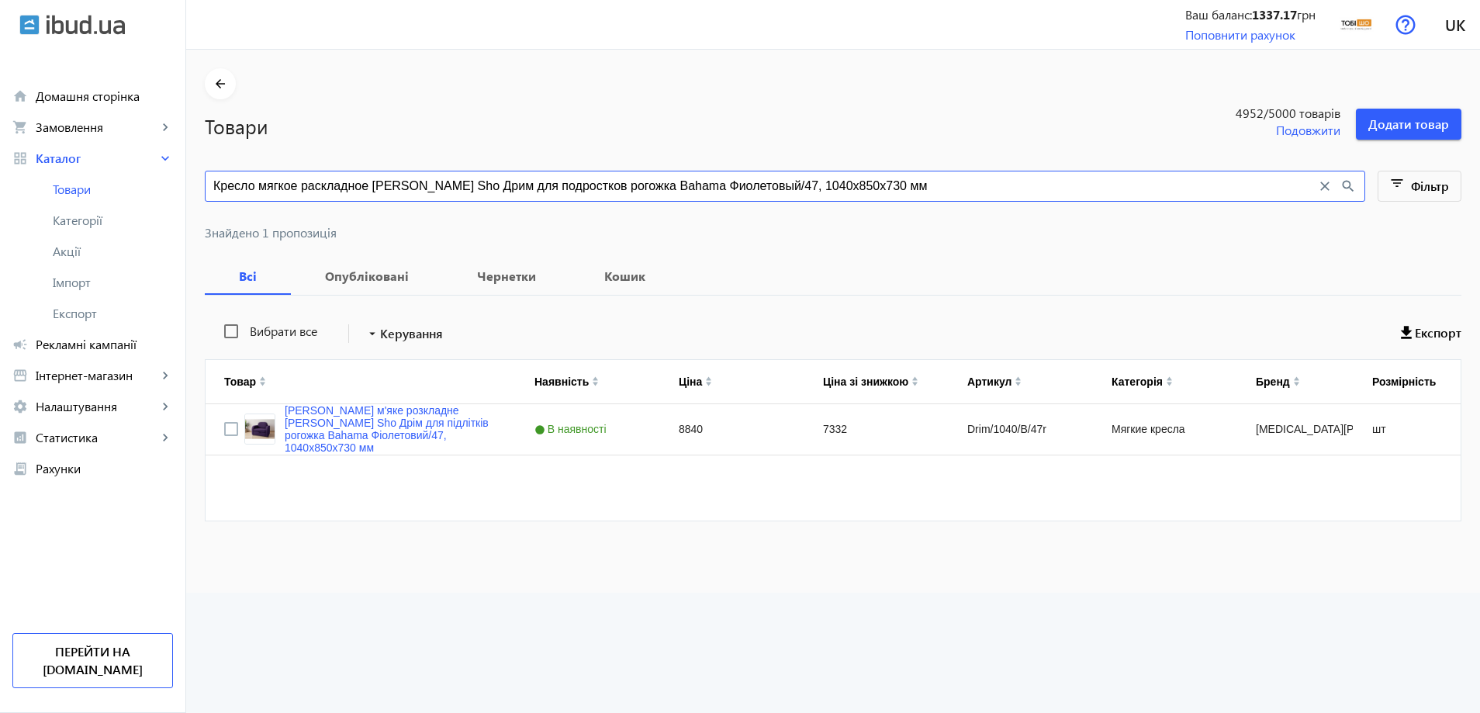
paste input "ерый/46"
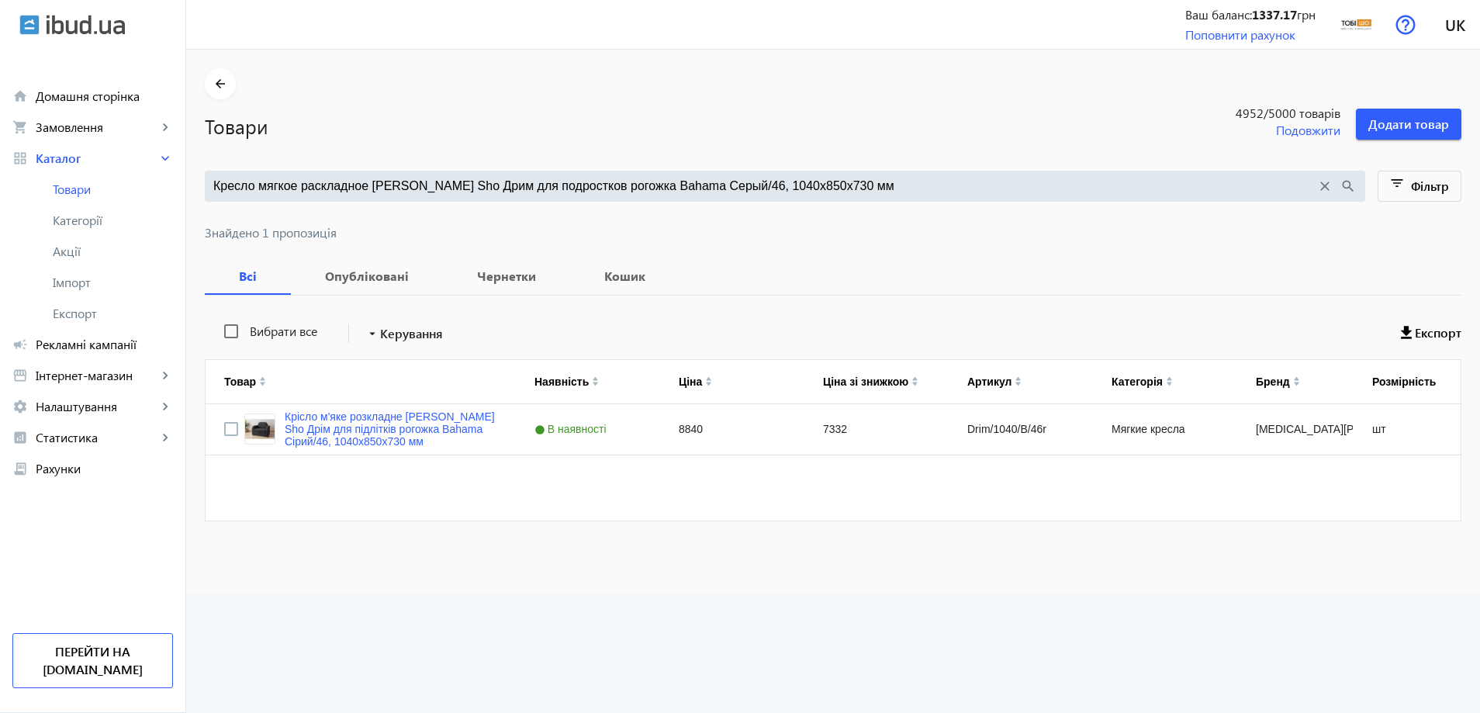
click at [753, 178] on input "Кресло мягкое раскладное Tobi Sho Дрим для подростков рогожка Bahama Серый/46, …" at bounding box center [764, 186] width 1103 height 17
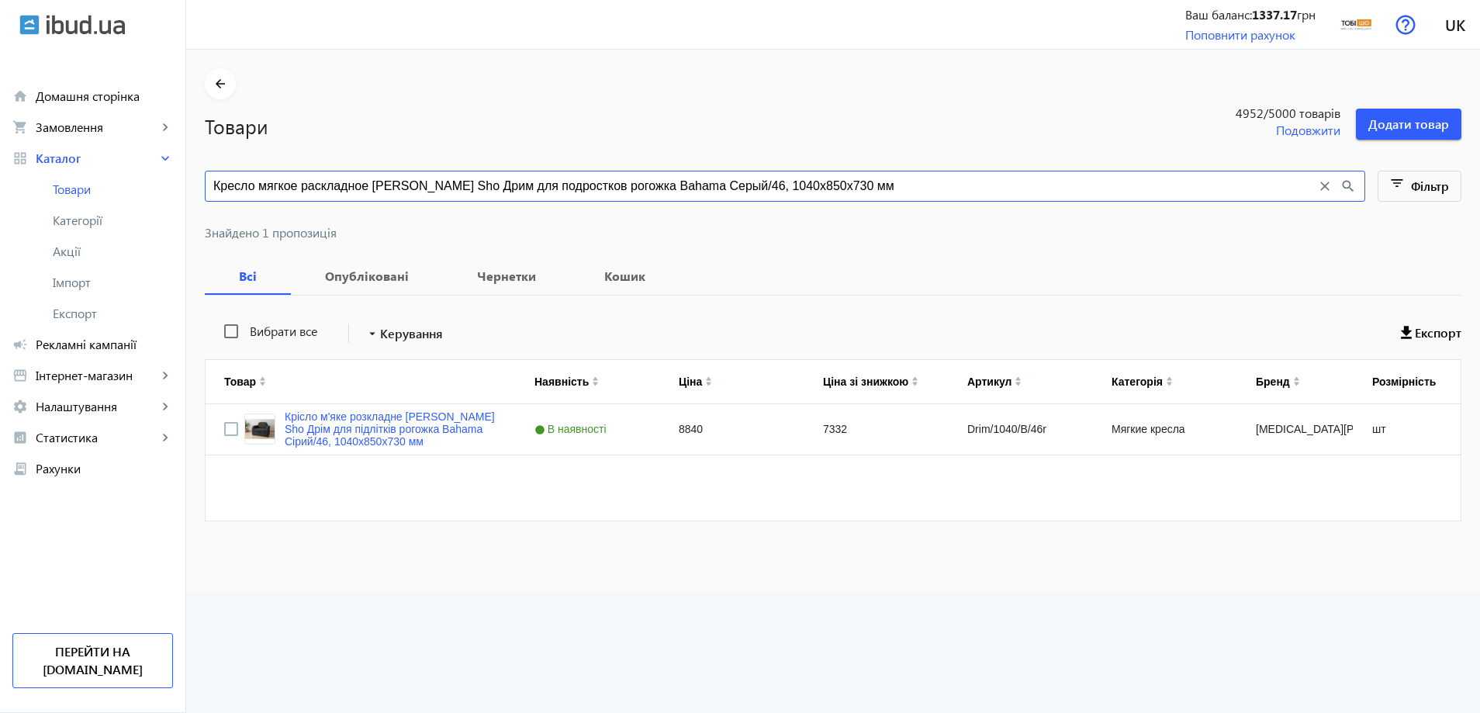
paste input "оричневый/45"
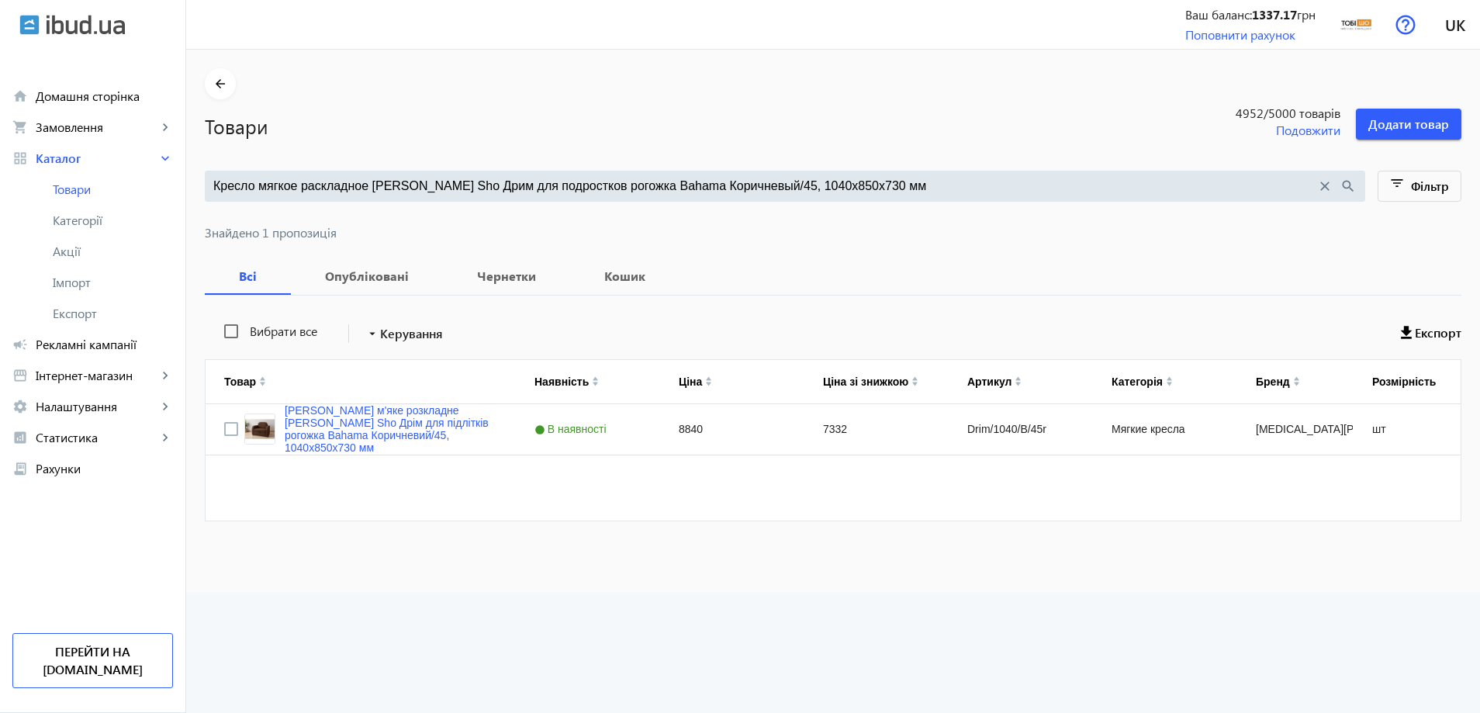
click at [718, 192] on input "Кресло мягкое раскладное Tobi Sho Дрим для подростков рогожка Bahama Коричневый…" at bounding box center [764, 186] width 1103 height 17
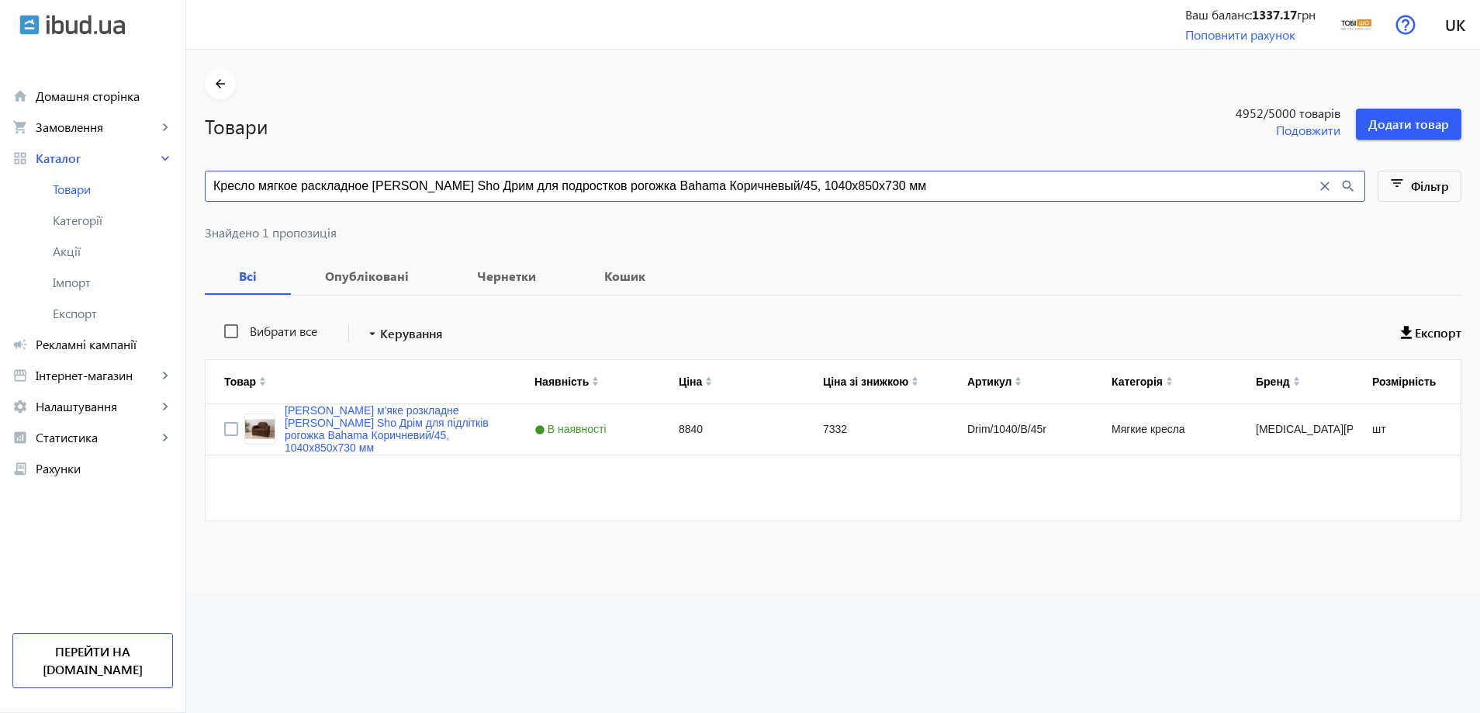
paste input "нтрацит/42"
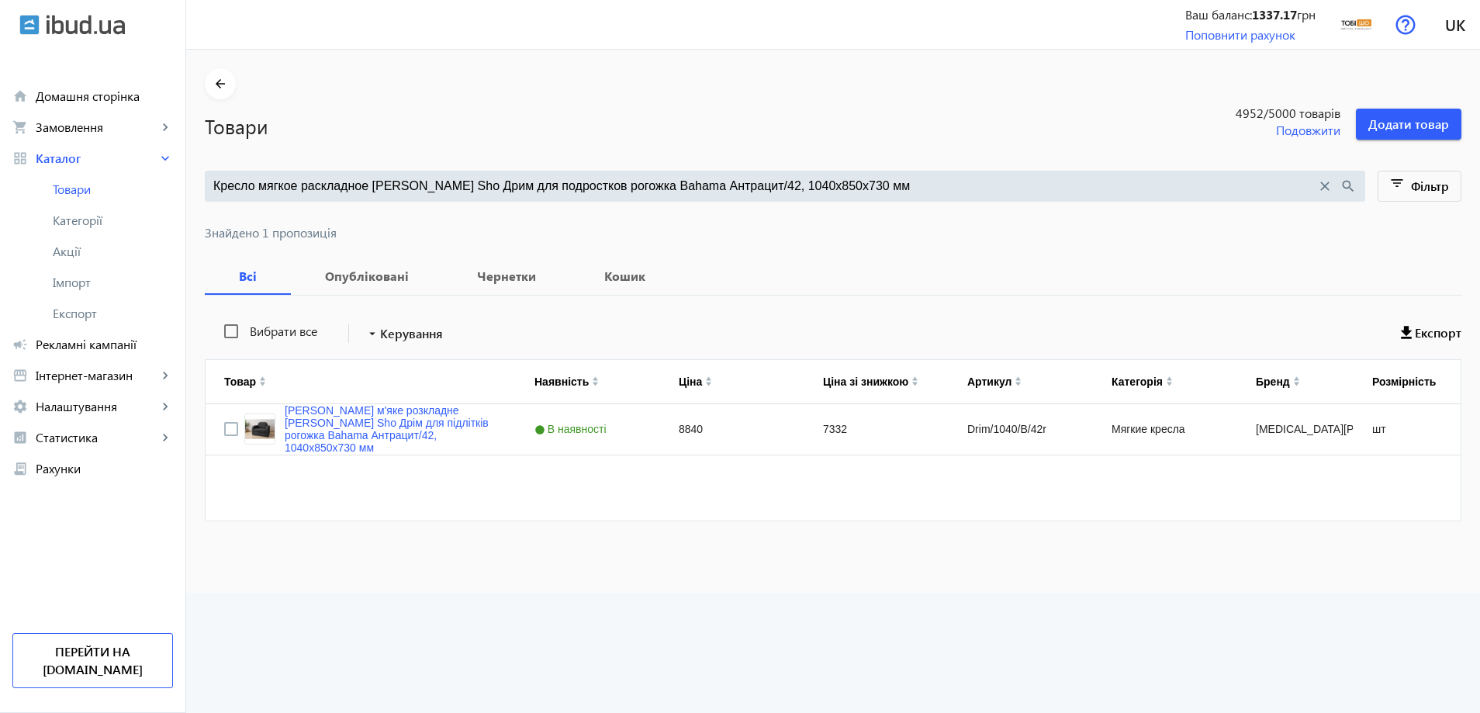
click at [718, 183] on input "Кресло мягкое раскладное Tobi Sho Дрим для подростков рогожка Bahama Антрацит/4…" at bounding box center [764, 186] width 1103 height 17
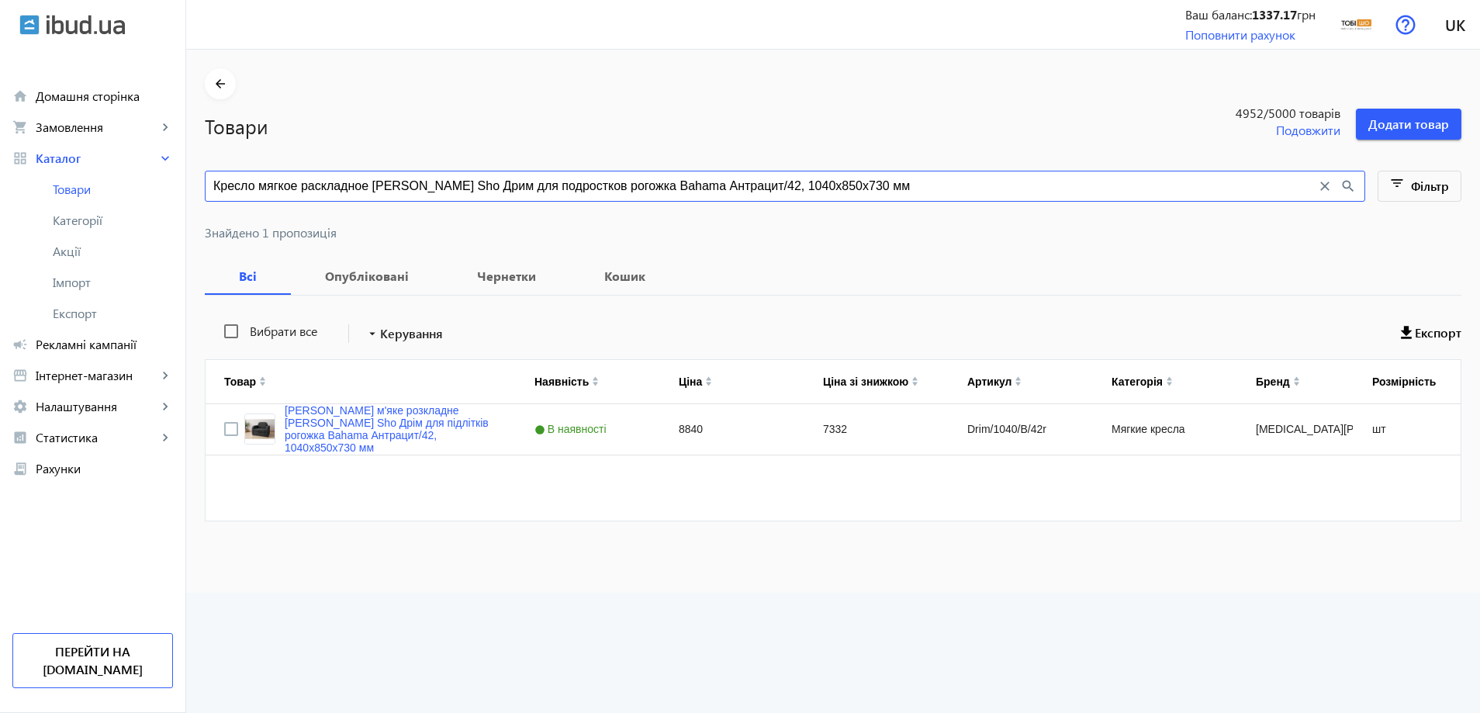
paste input "годный/23, 9"
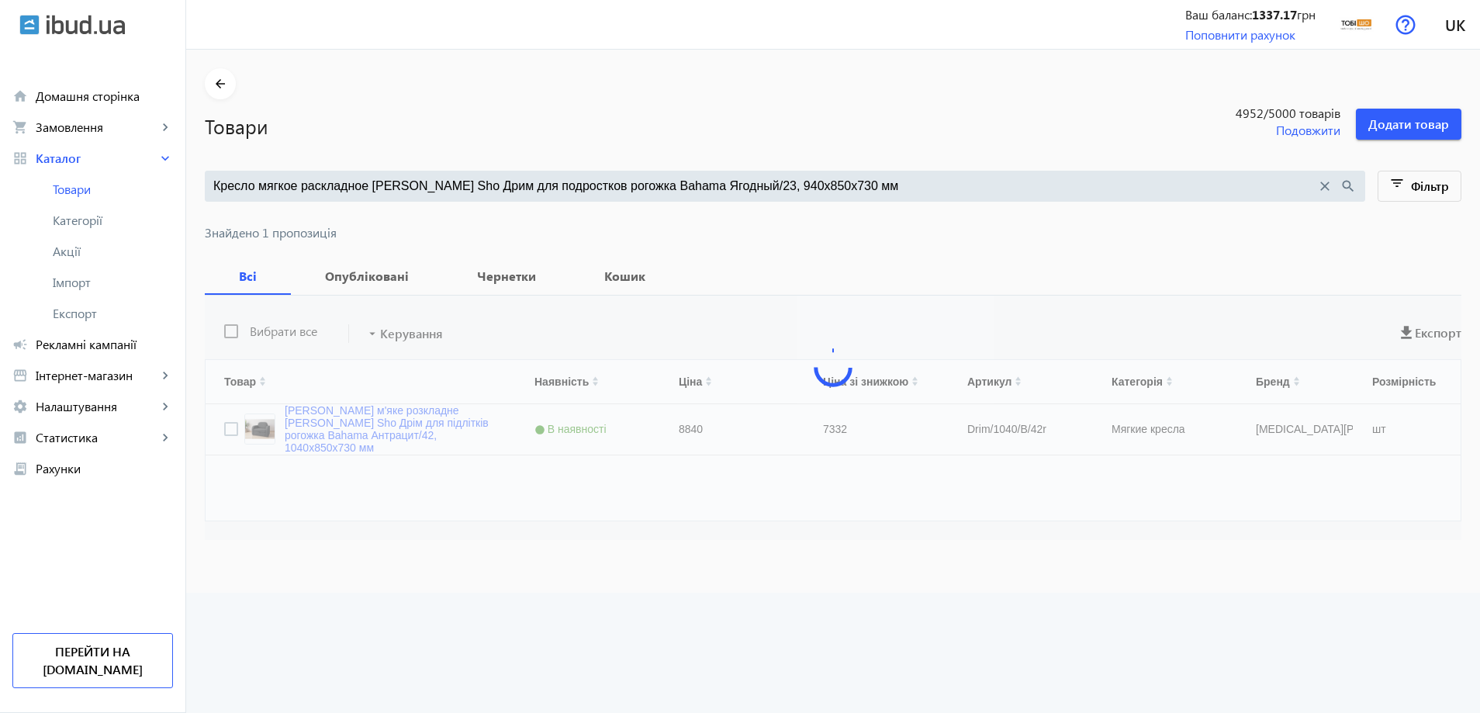
click at [638, 191] on input "Кресло мягкое раскладное Tobi Sho Дрим для подростков рогожка Bahama Ягодный/23…" at bounding box center [764, 186] width 1103 height 17
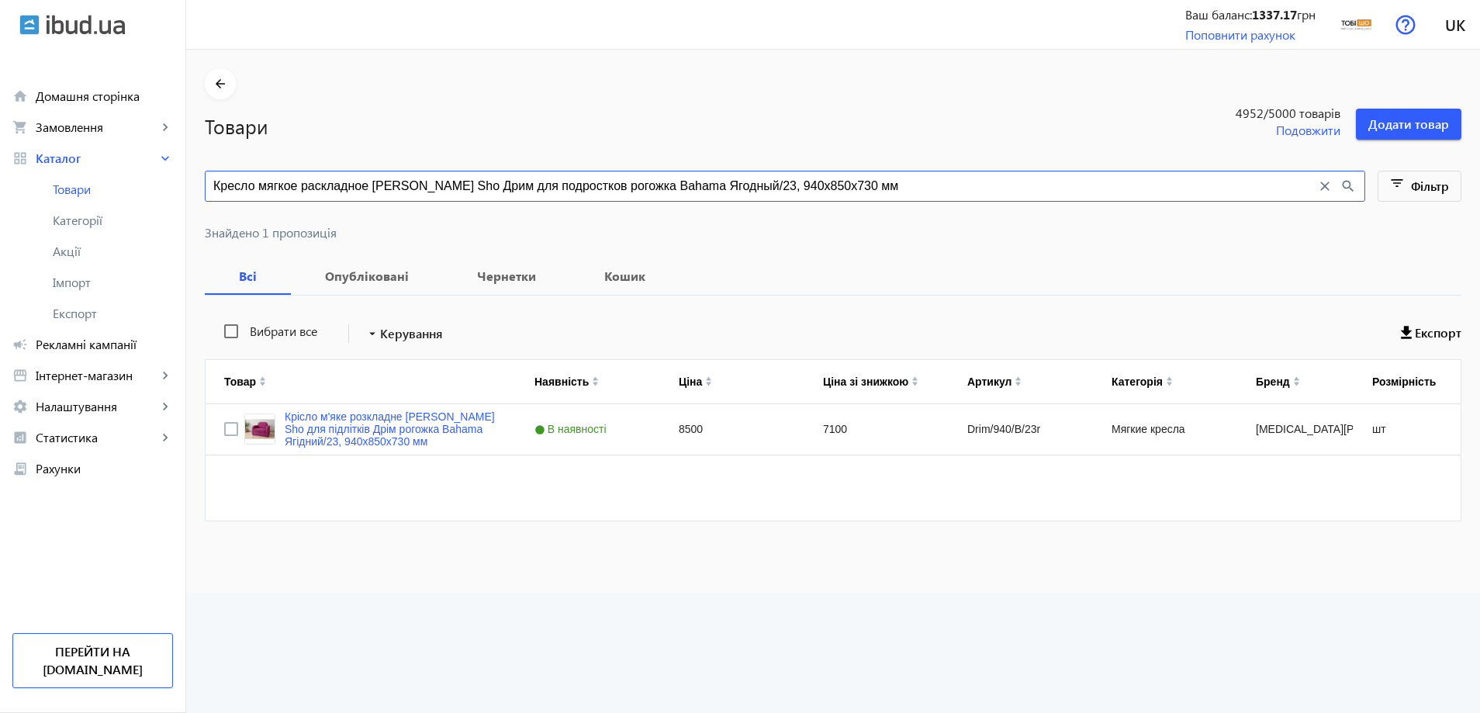
paste input "емно-серый/32"
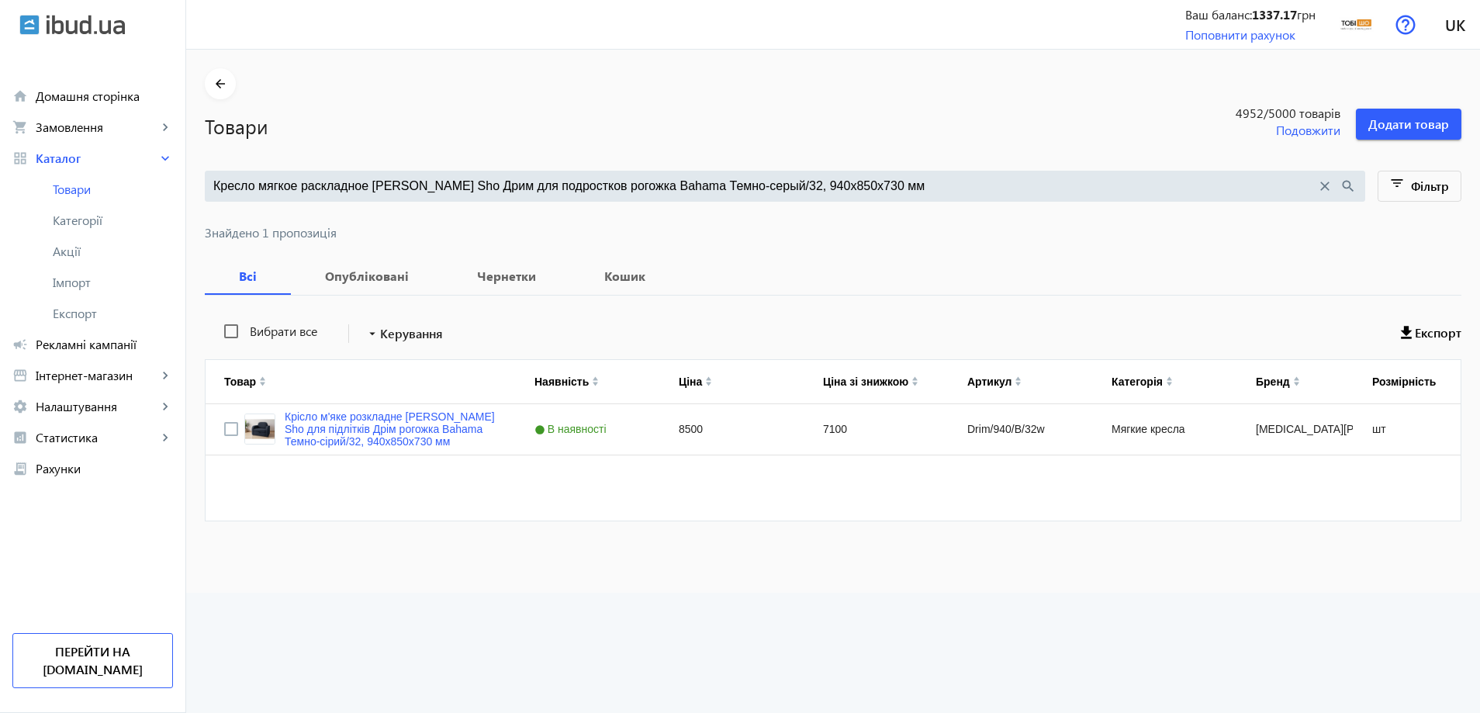
click at [712, 182] on input "Кресло мягкое раскладное Tobi Sho Дрим для подростков рогожка Bahama Темно-серы…" at bounding box center [764, 186] width 1103 height 17
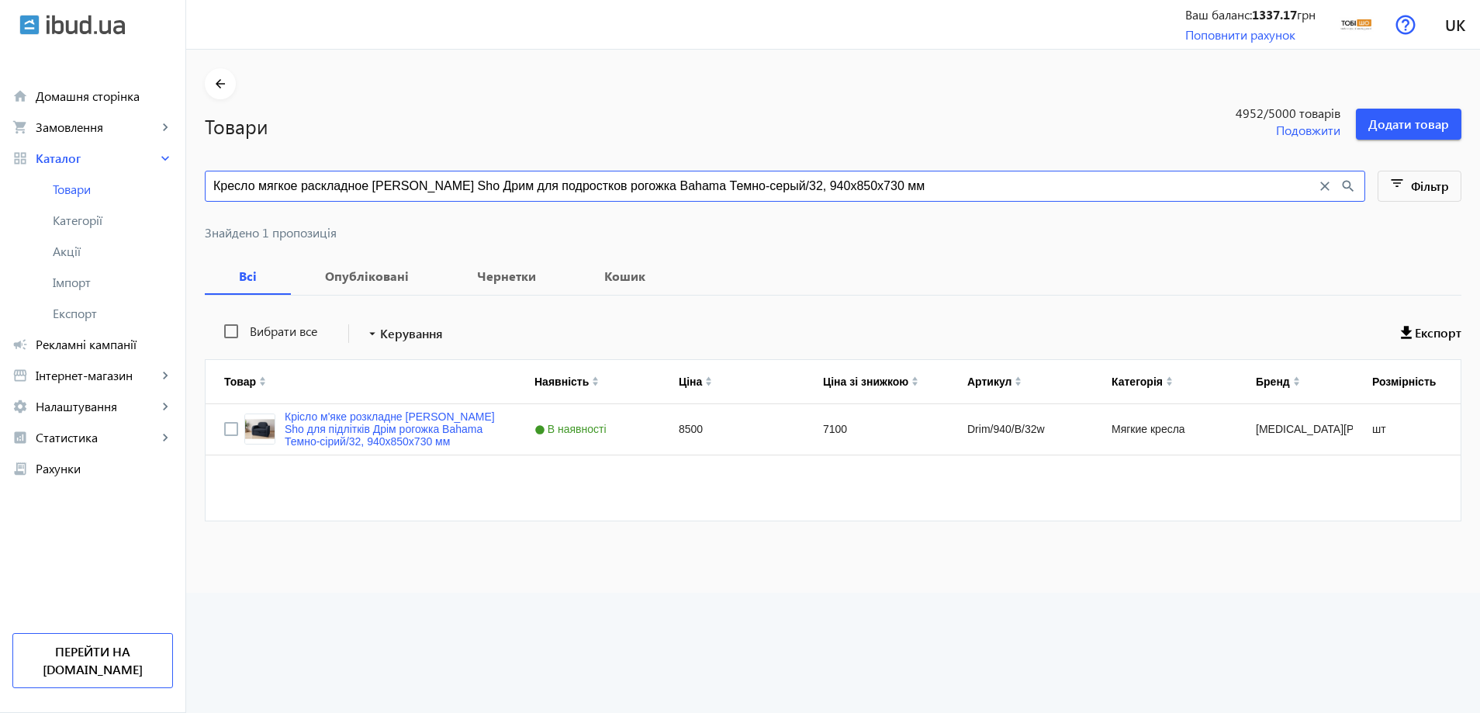
paste input "иний/30"
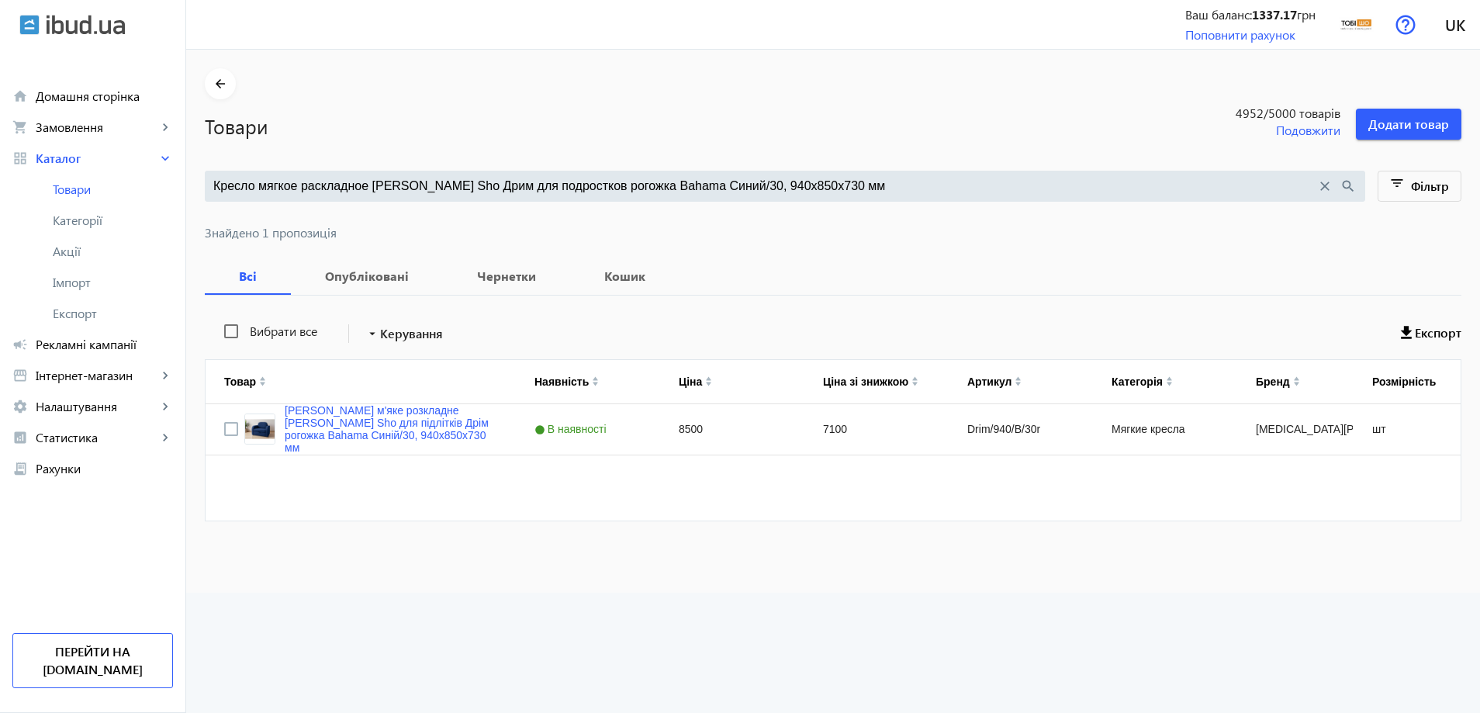
click at [638, 182] on input "Кресло мягкое раскладное Tobi Sho Дрим для подростков рогожка Bahama Синий/30, …" at bounding box center [764, 186] width 1103 height 17
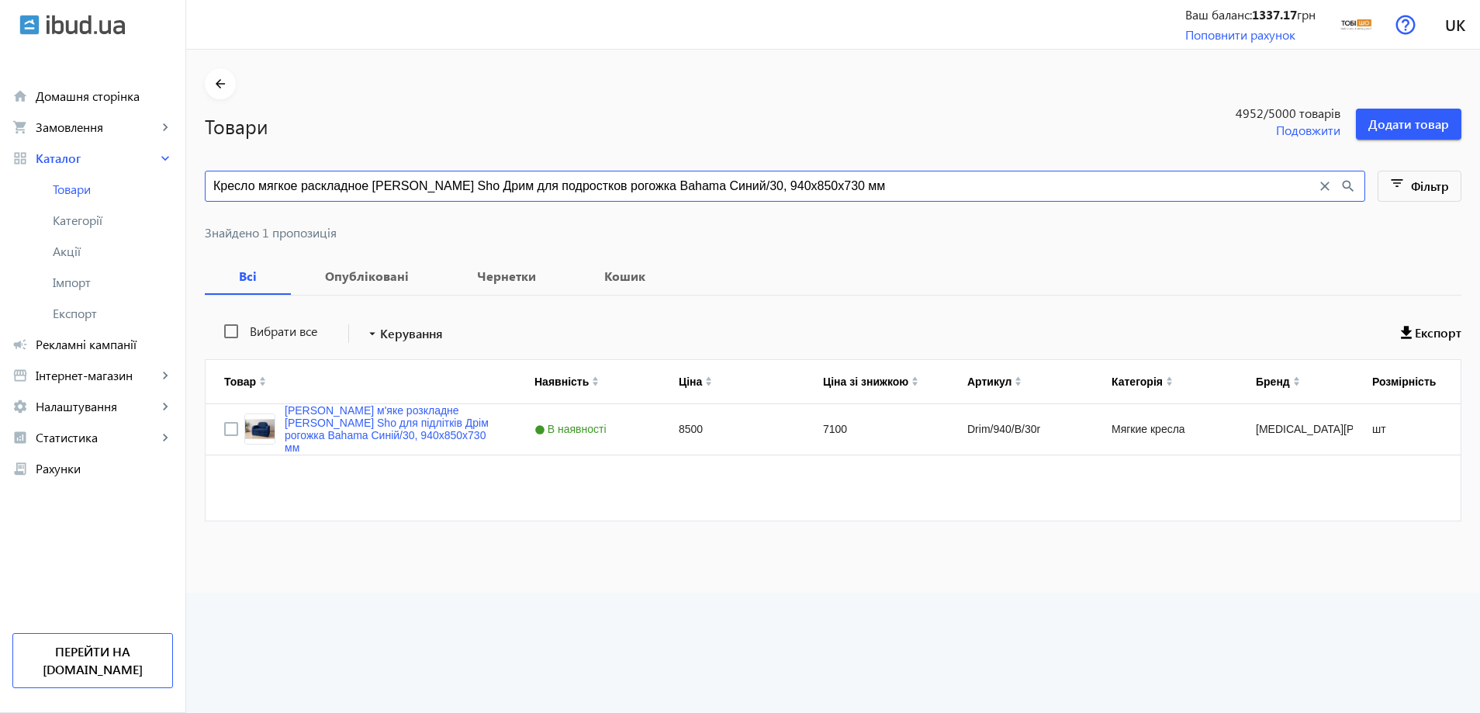
paste input "оричневый/45"
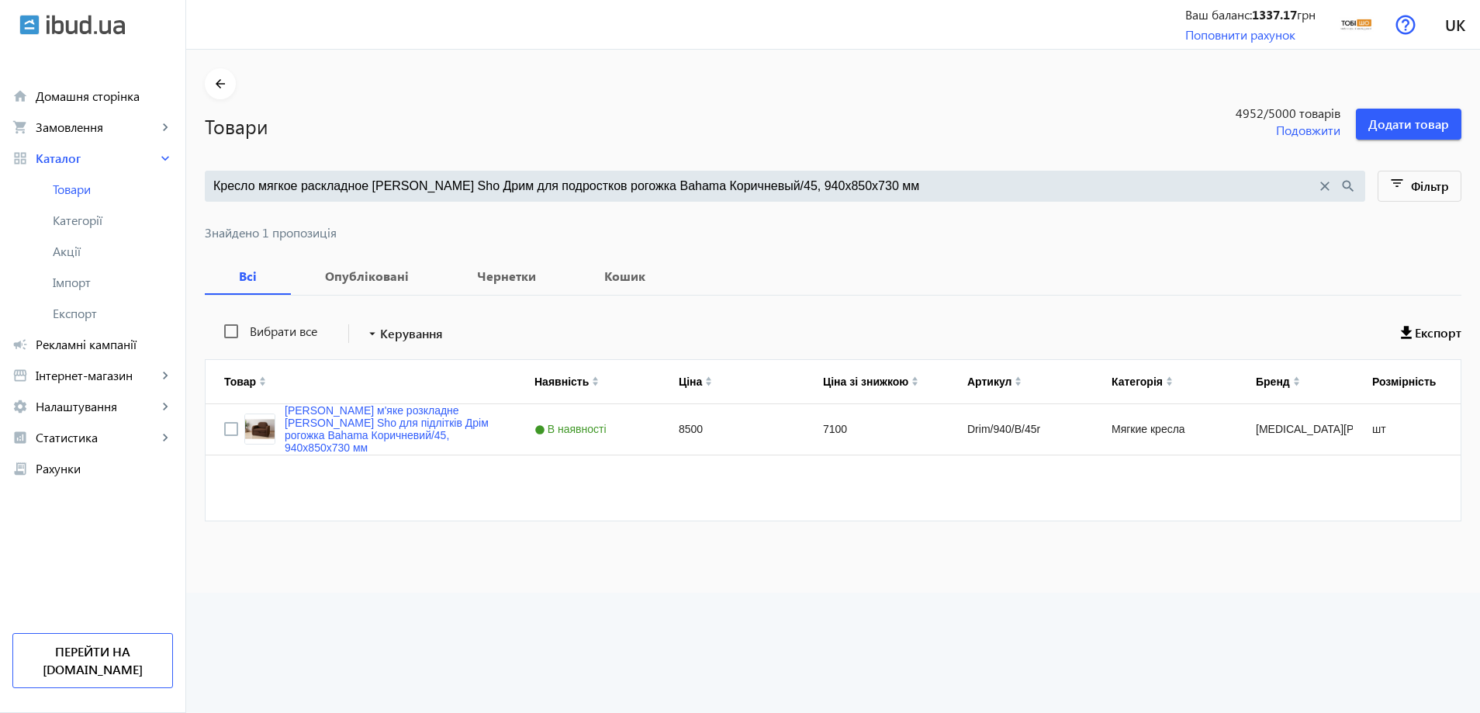
click at [630, 192] on input "Кресло мягкое раскладное Tobi Sho Дрим для подростков рогожка Bahama Коричневый…" at bounding box center [764, 186] width 1103 height 17
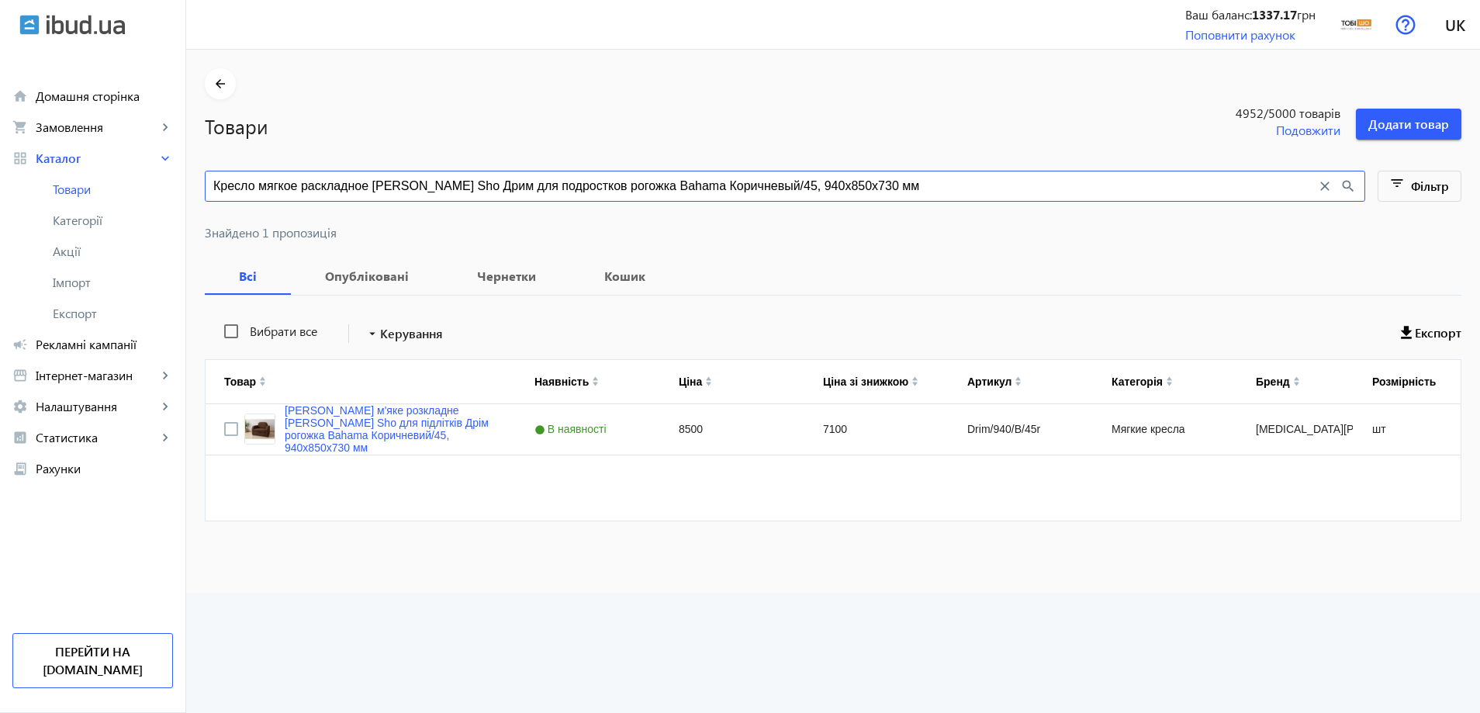
paste input "пучино/9"
drag, startPoint x: 451, startPoint y: 188, endPoint x: 168, endPoint y: 197, distance: 283.3
click at [168, 197] on div "arrow_back home Домашня сторінка shopping_cart Замовлення keyboard_arrow_right …" at bounding box center [740, 356] width 1480 height 713
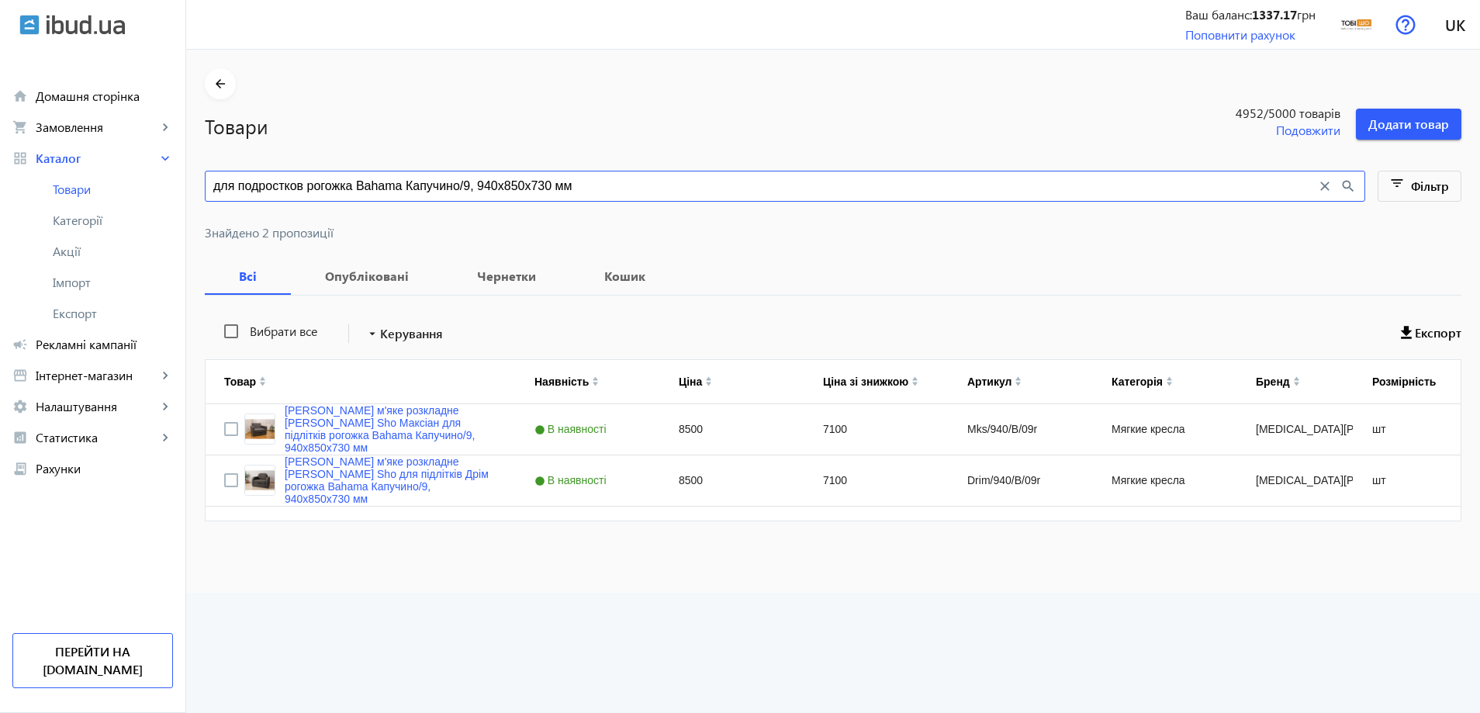
drag, startPoint x: 292, startPoint y: 185, endPoint x: 927, endPoint y: 192, distance: 635.3
click at [927, 192] on input "для подростков рогожка Bahama Капучино/9, 940х850х730 мм" at bounding box center [764, 186] width 1103 height 17
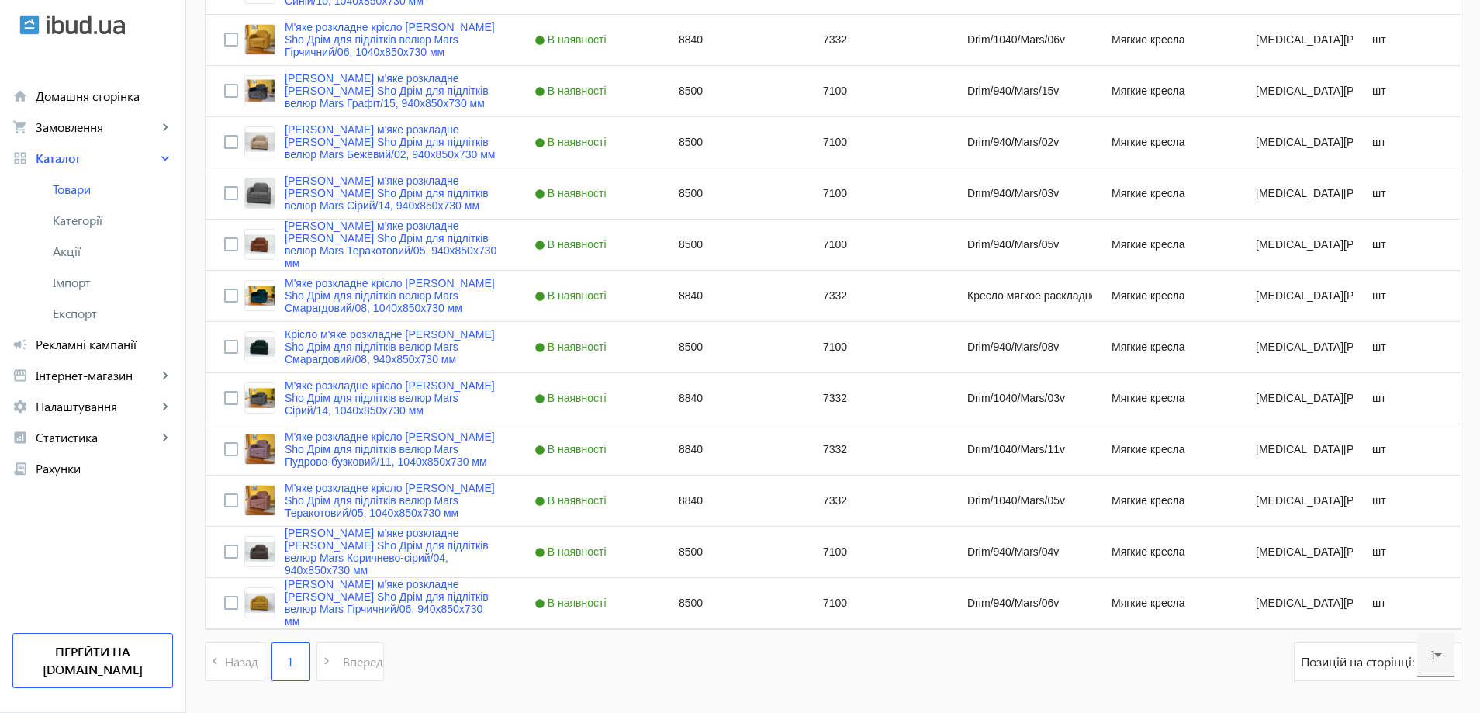
scroll to position [3158, 0]
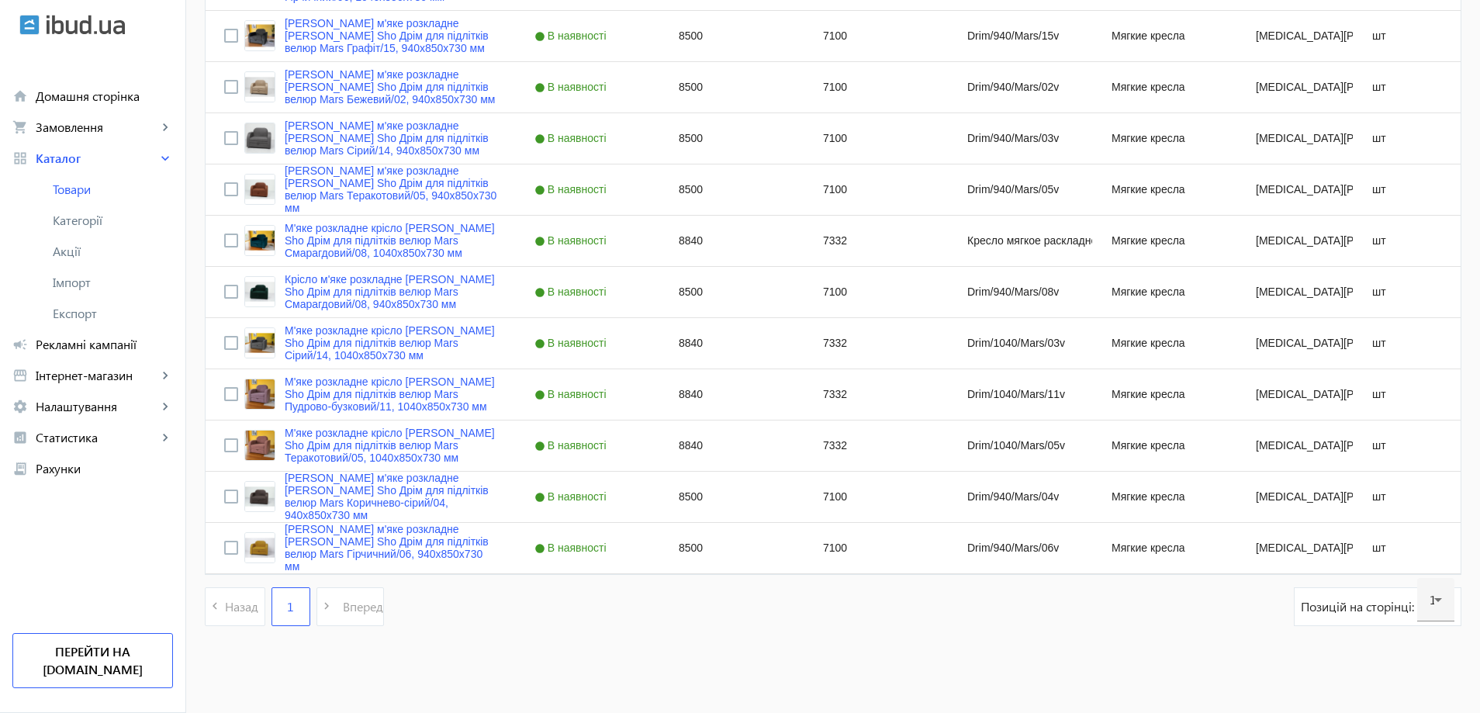
type input "для подростков"
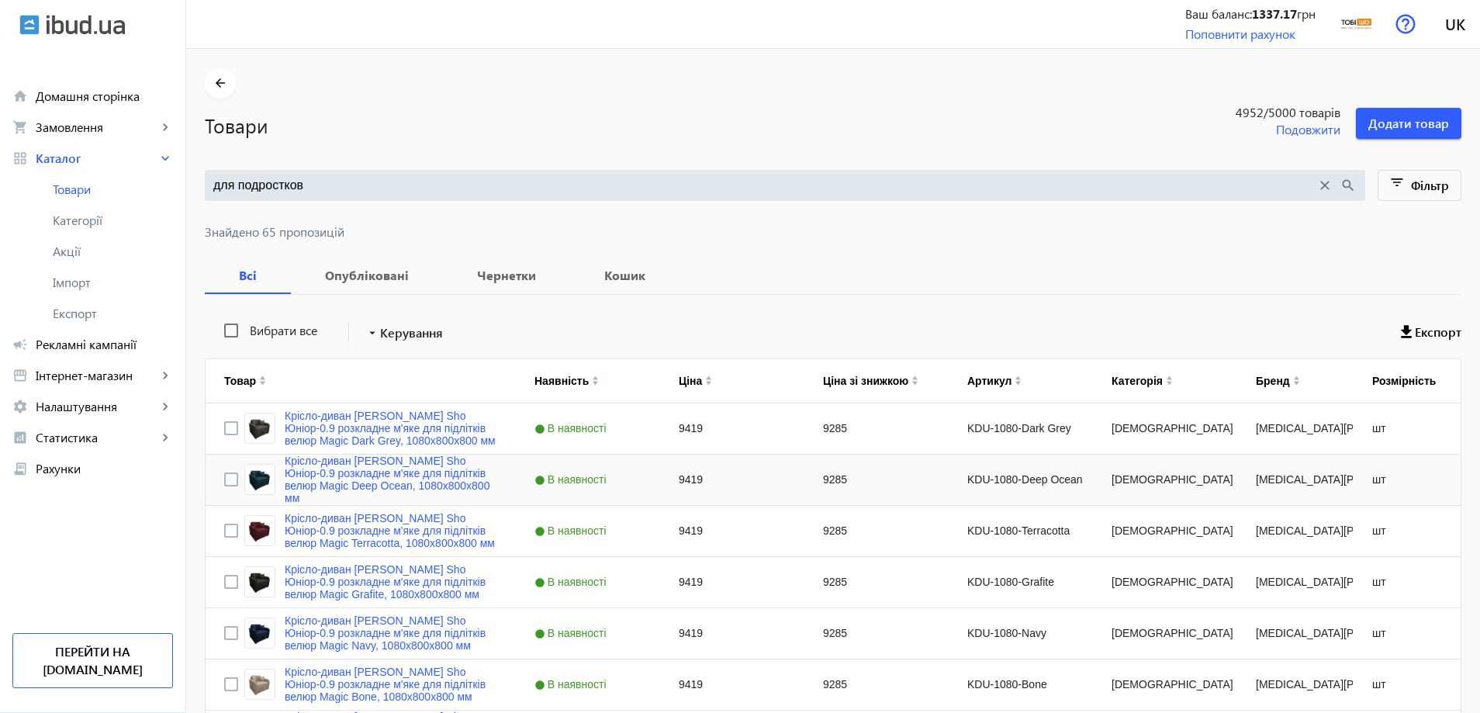
scroll to position [0, 0]
click at [223, 333] on input "Вибрати все" at bounding box center [231, 331] width 31 height 31
checkbox input "true"
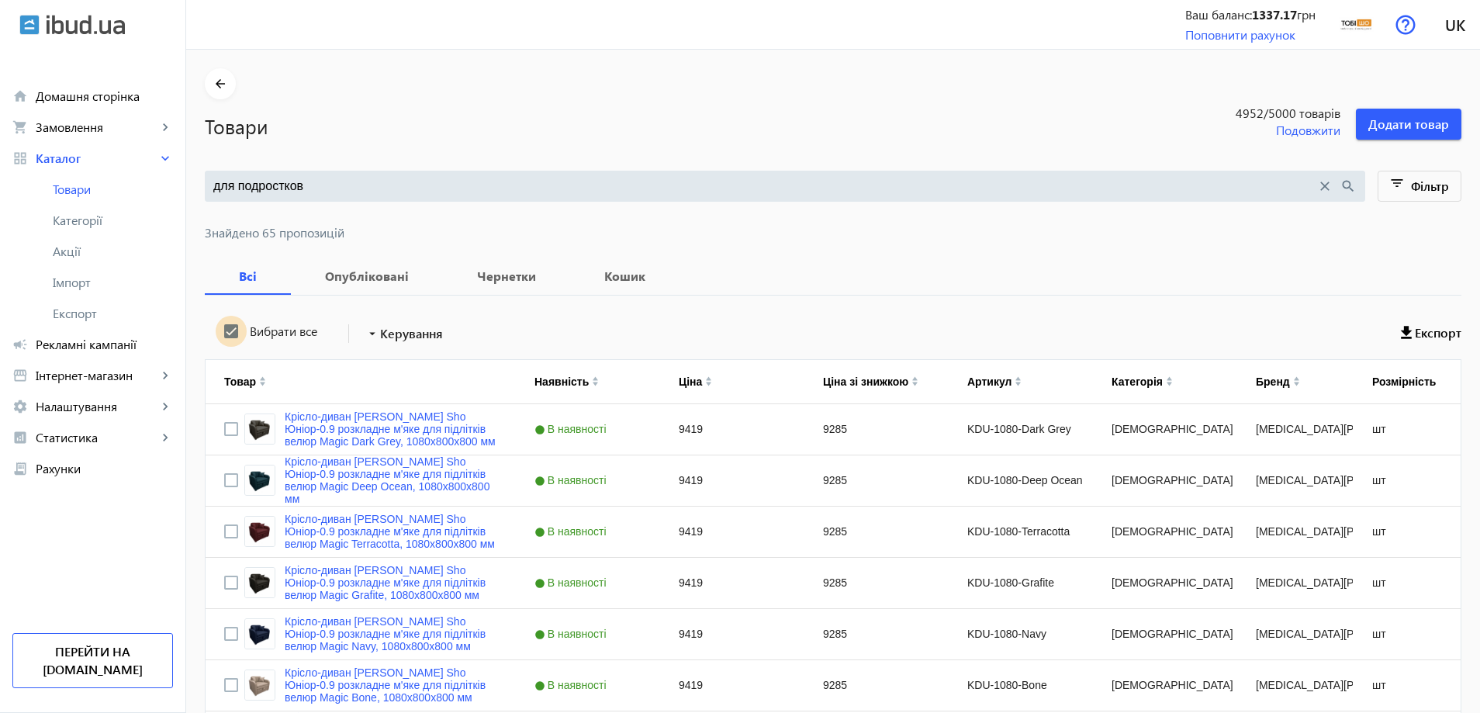
checkbox input "true"
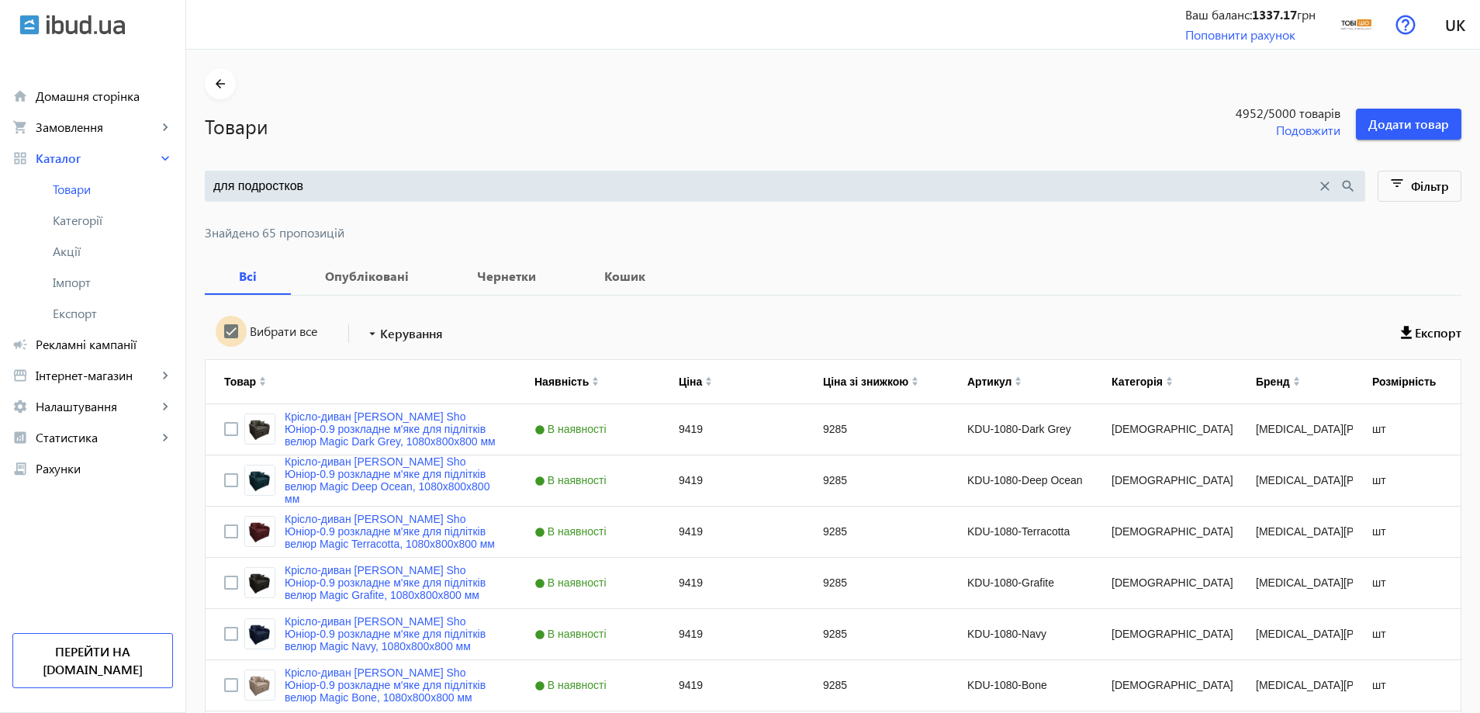
checkbox input "true"
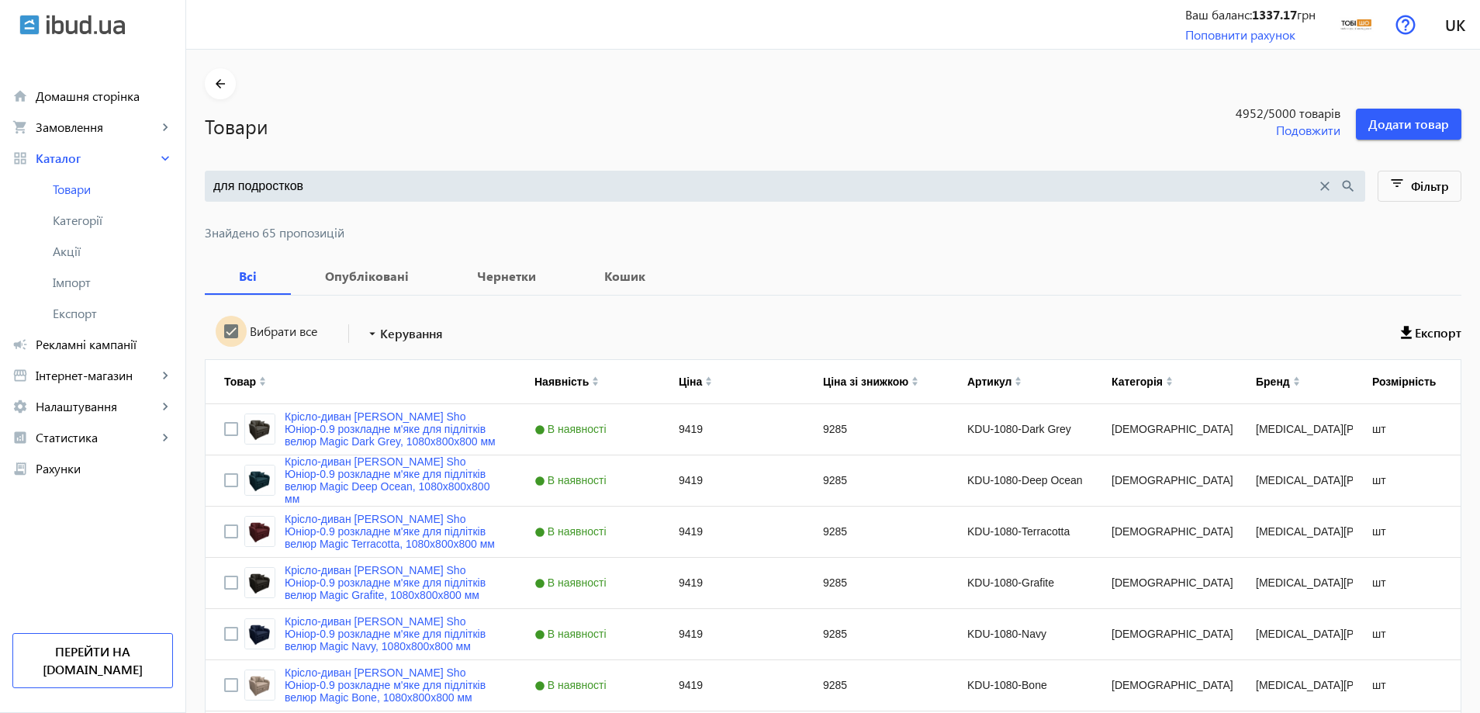
checkbox input "true"
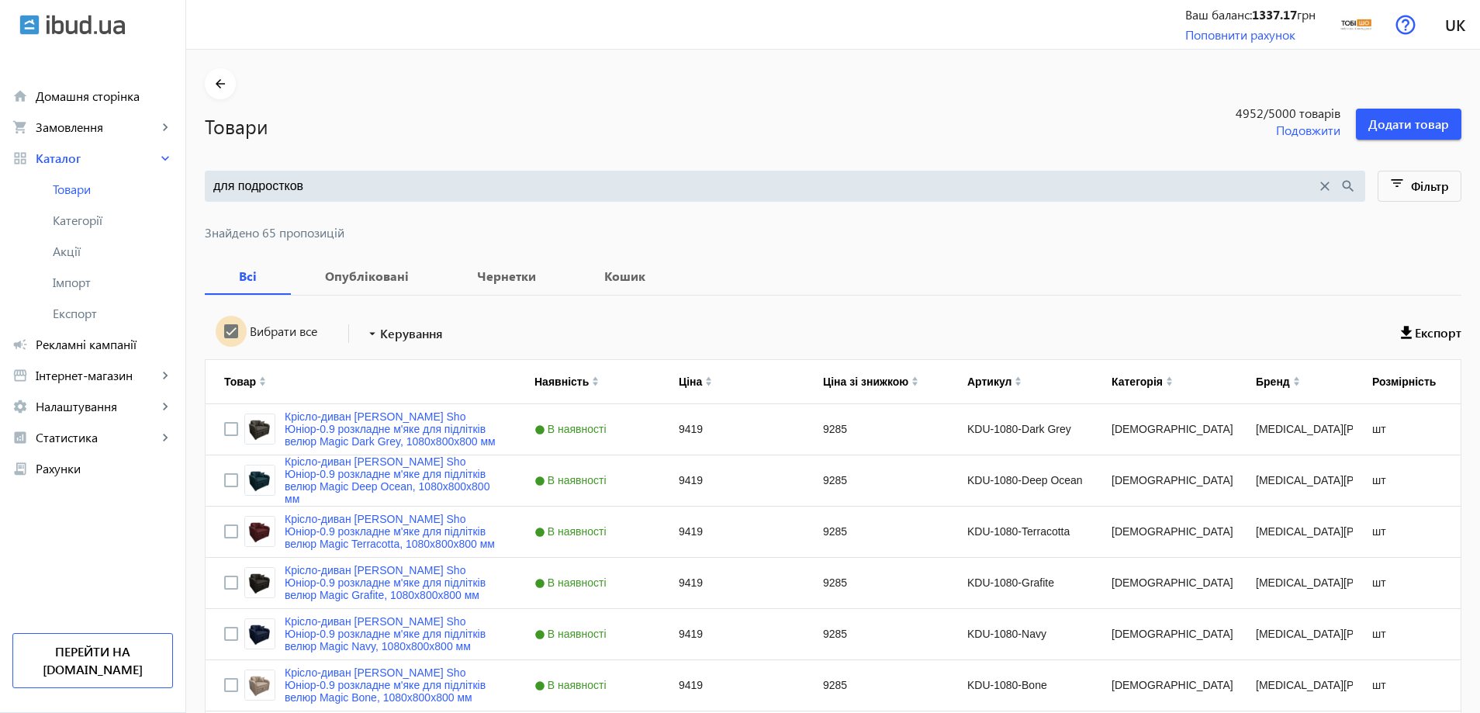
checkbox input "true"
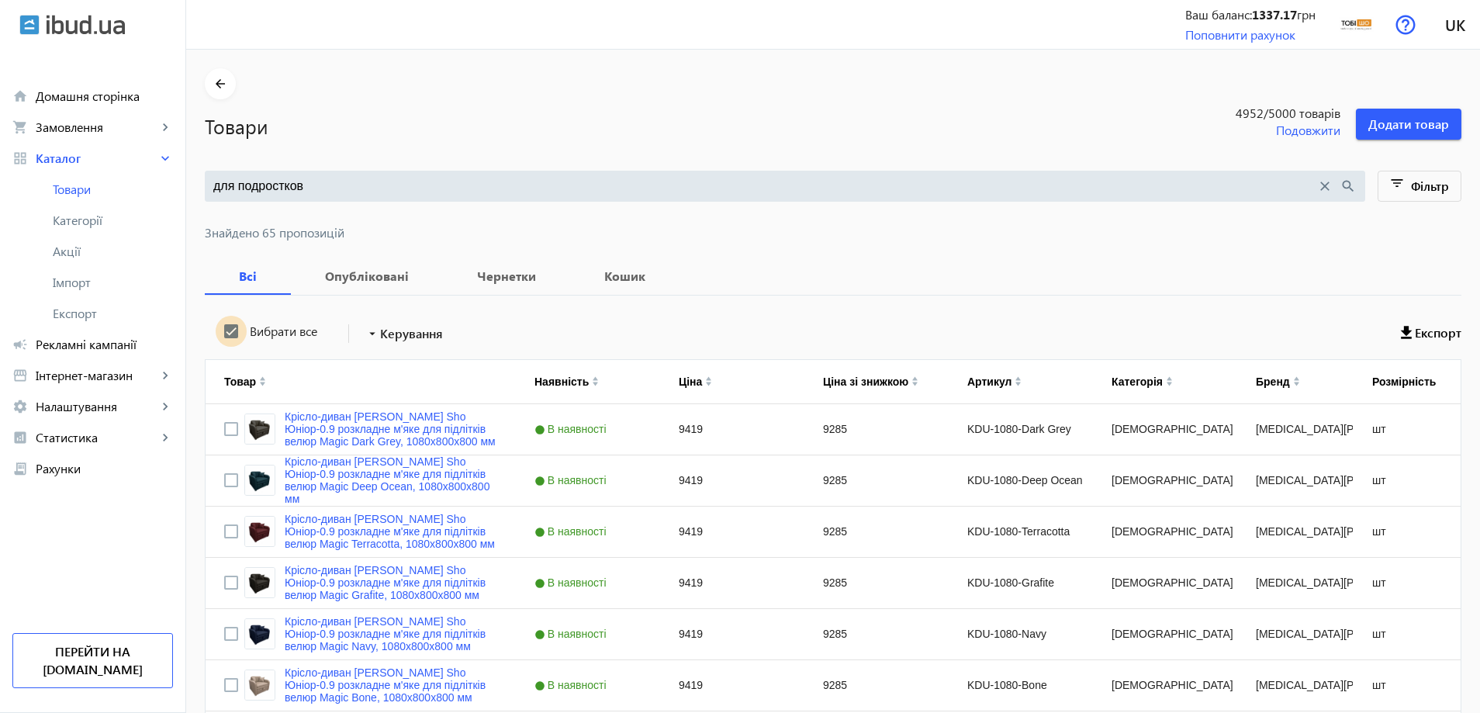
checkbox input "true"
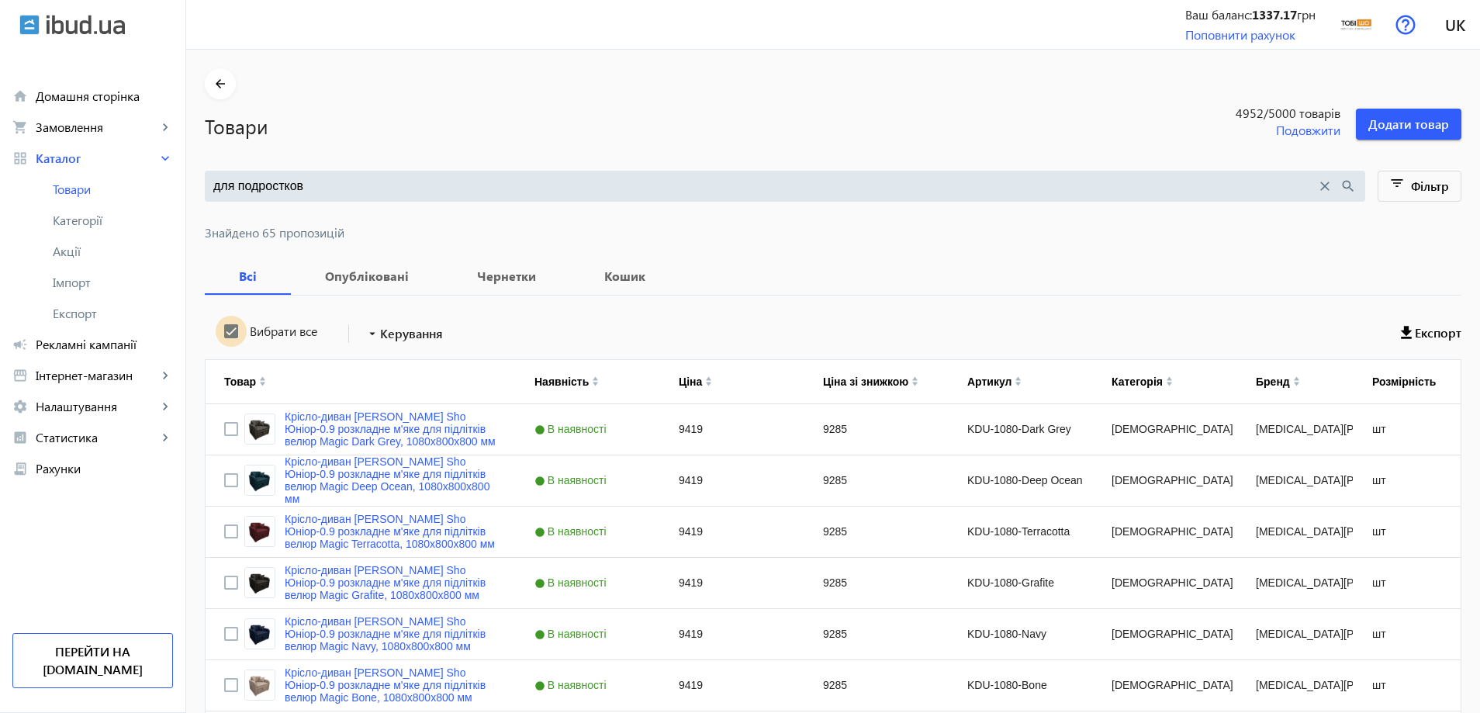
checkbox input "true"
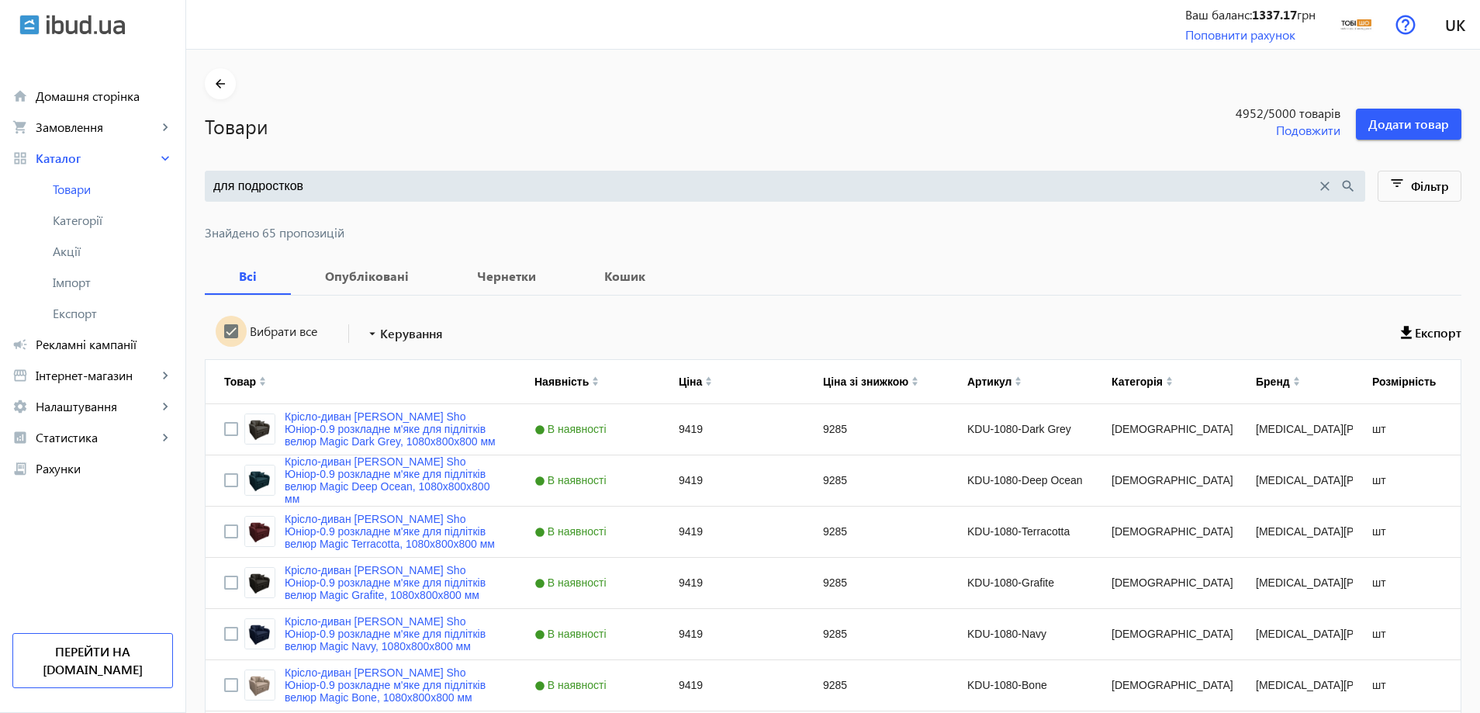
checkbox input "true"
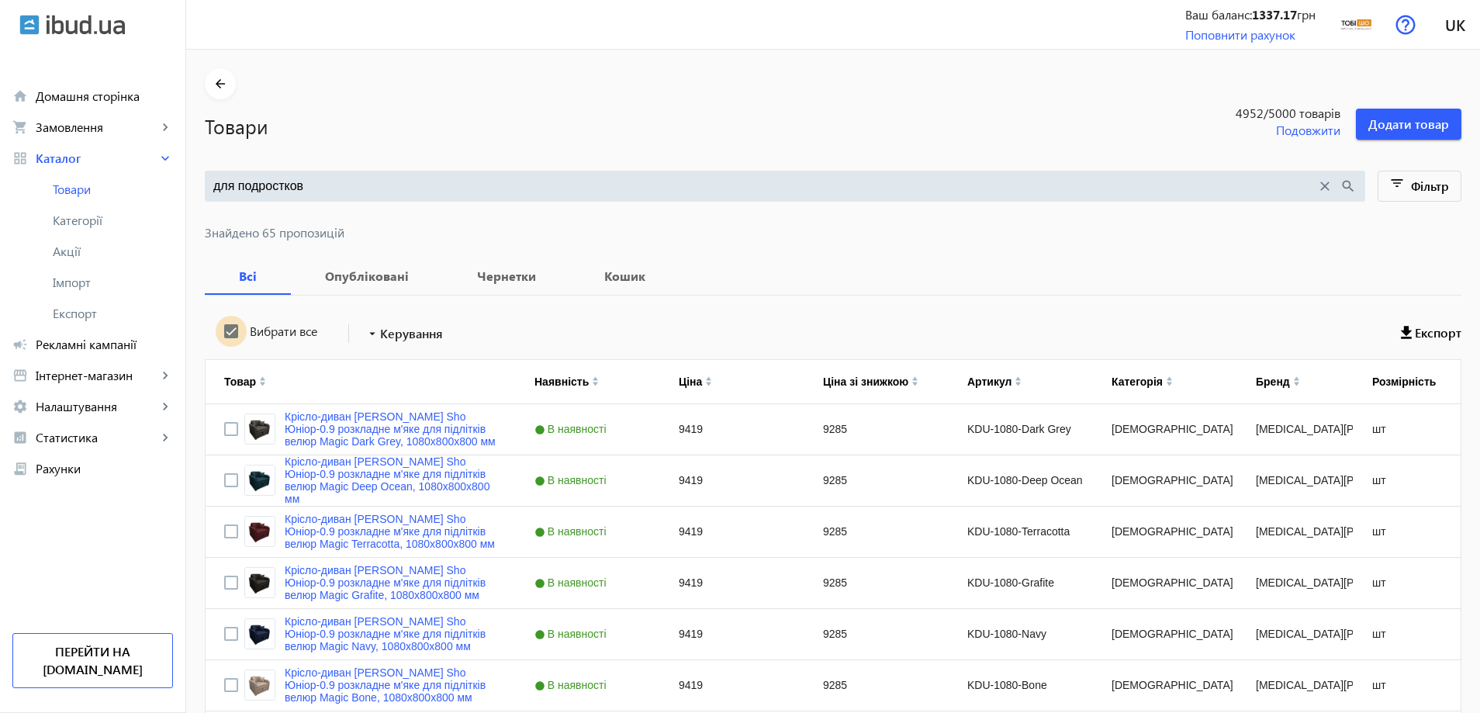
checkbox input "true"
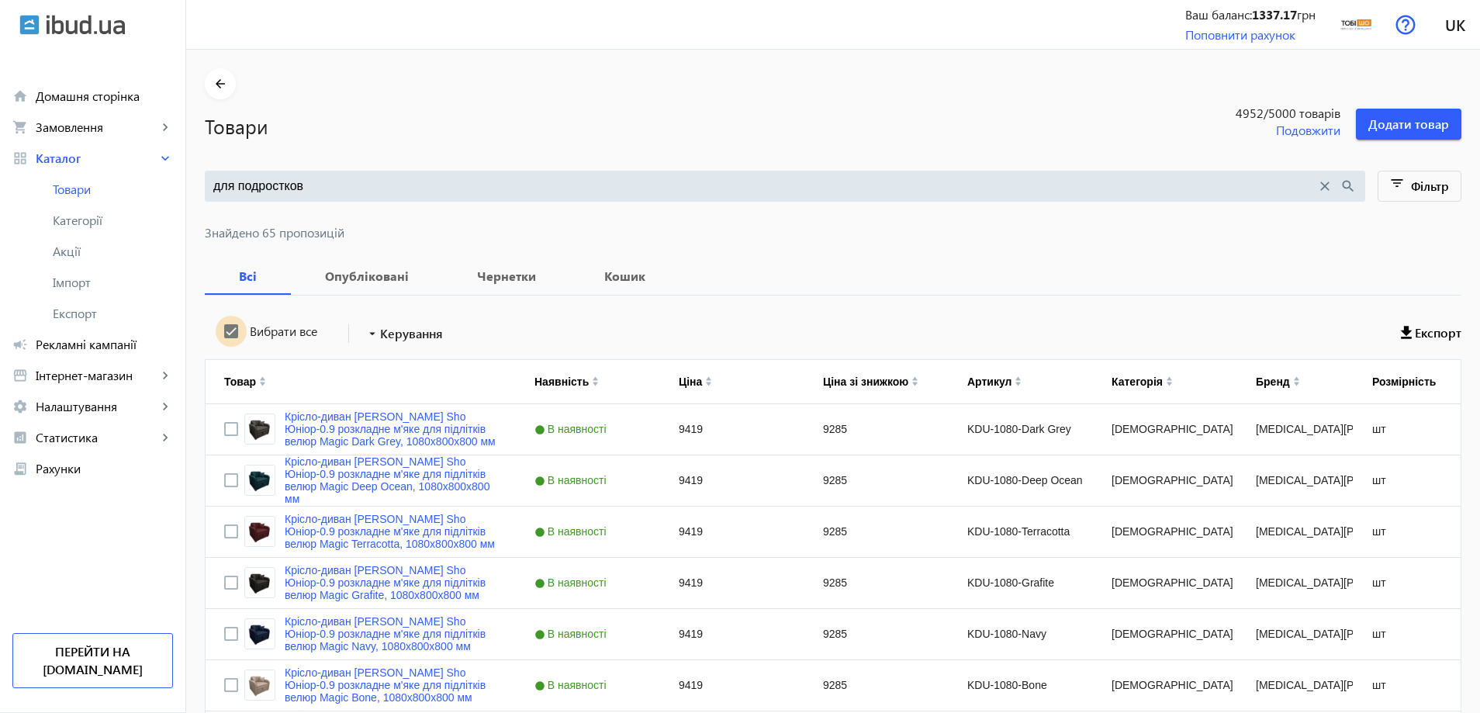
checkbox input "true"
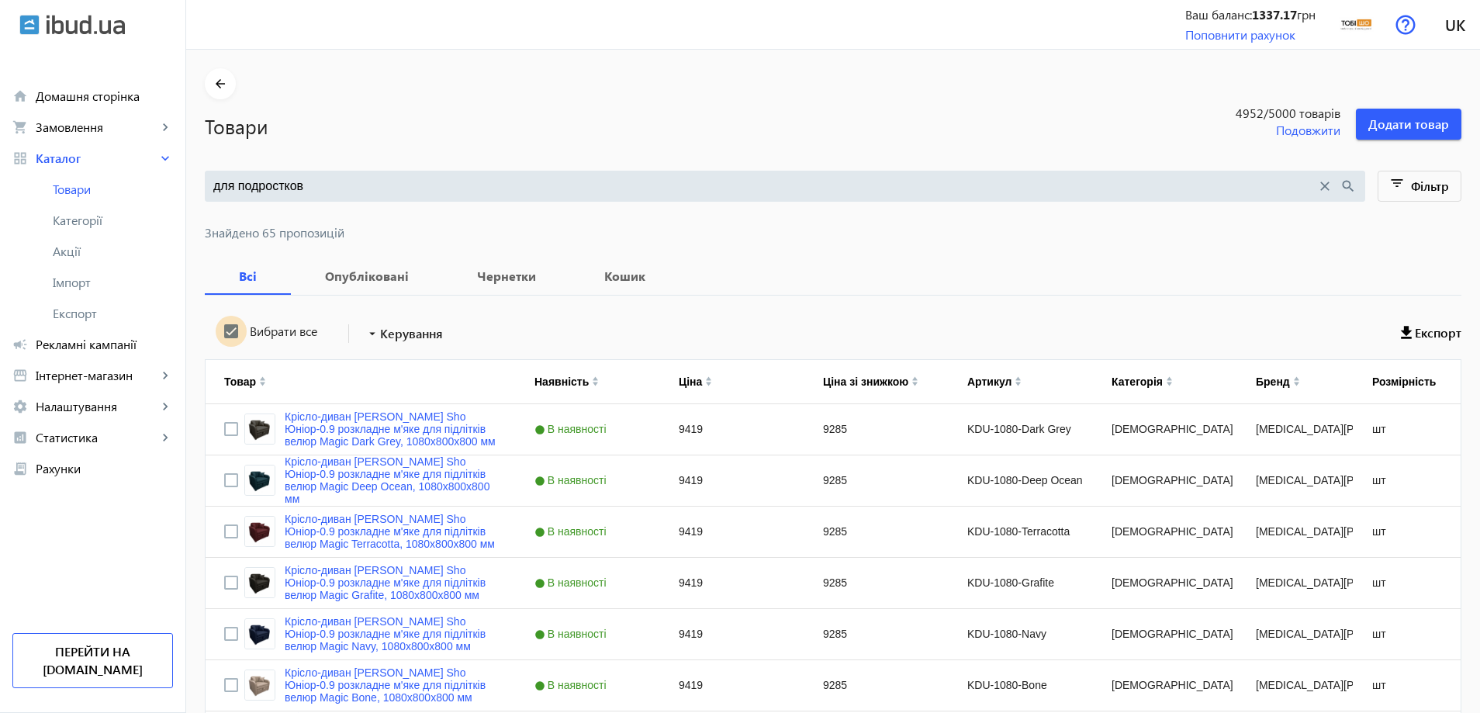
checkbox input "true"
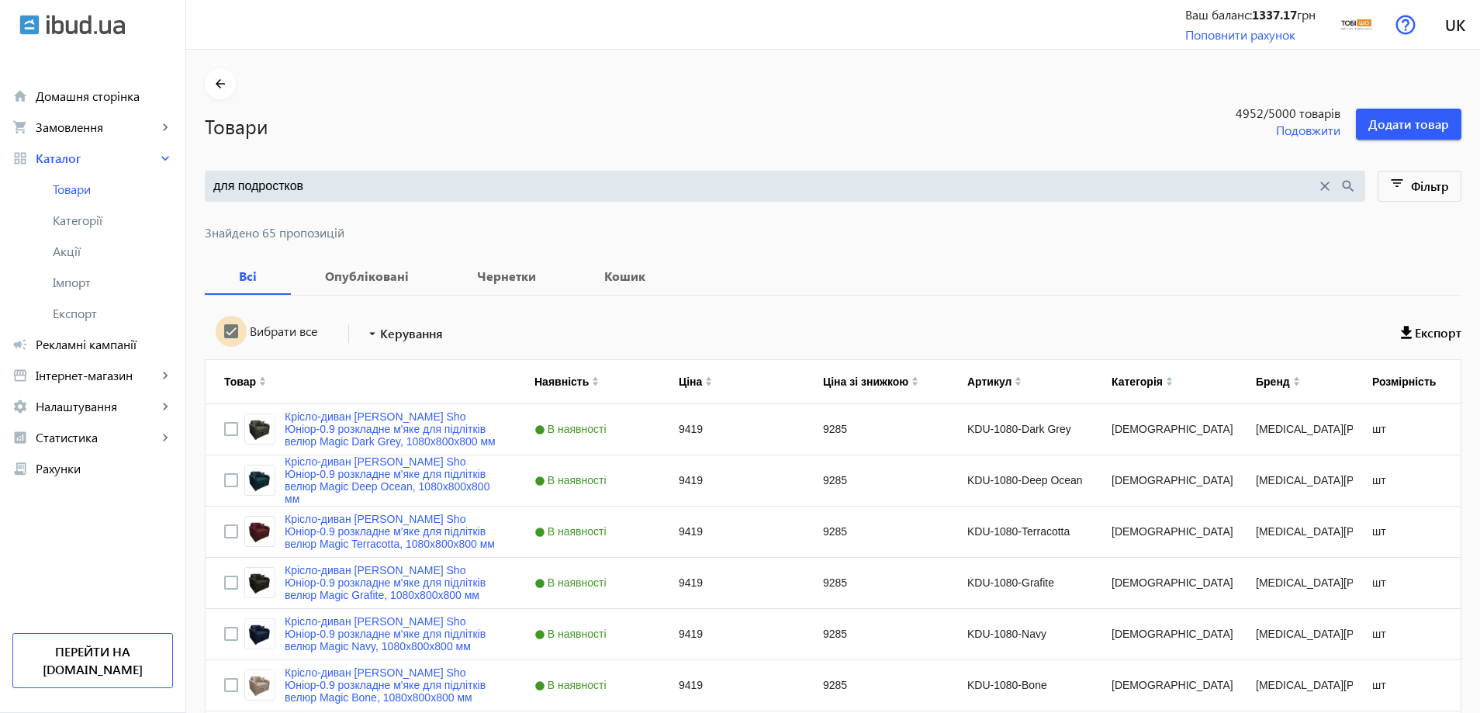
checkbox input "true"
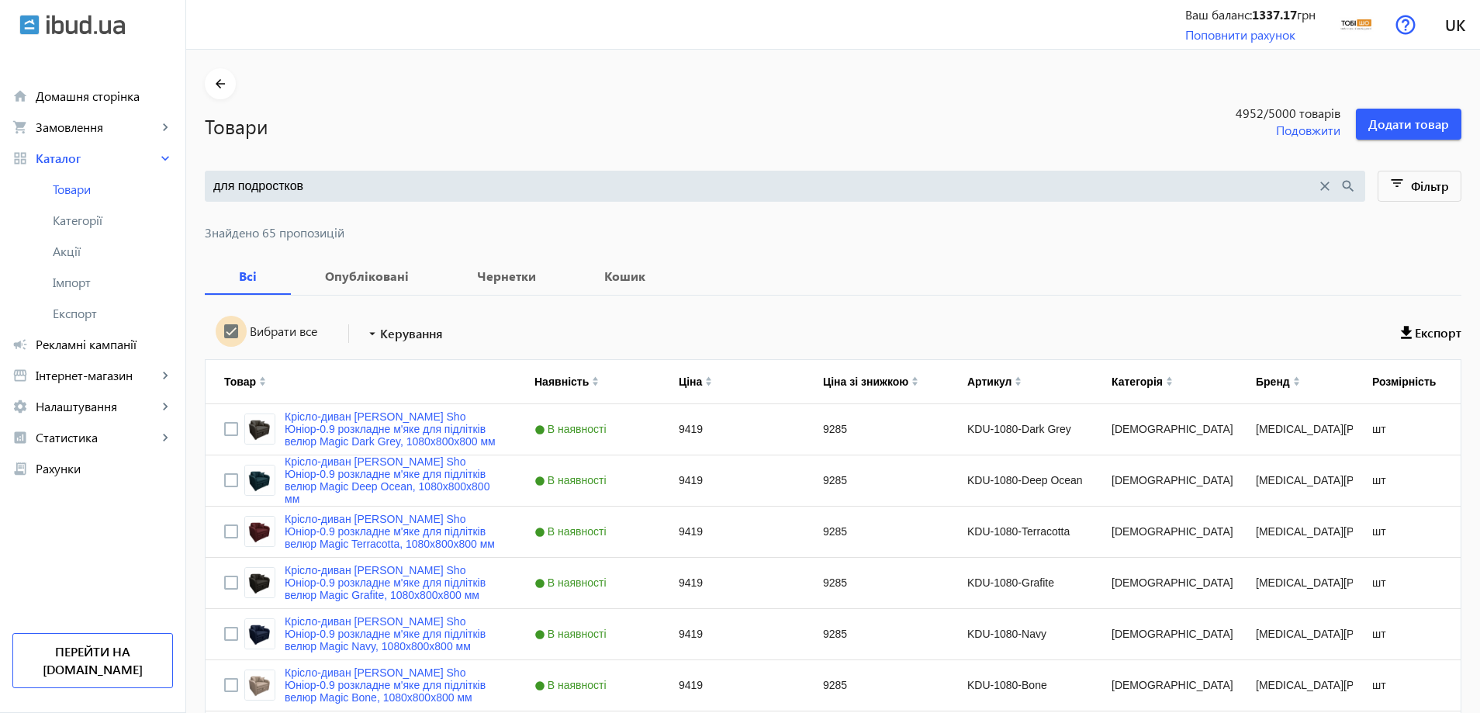
checkbox input "true"
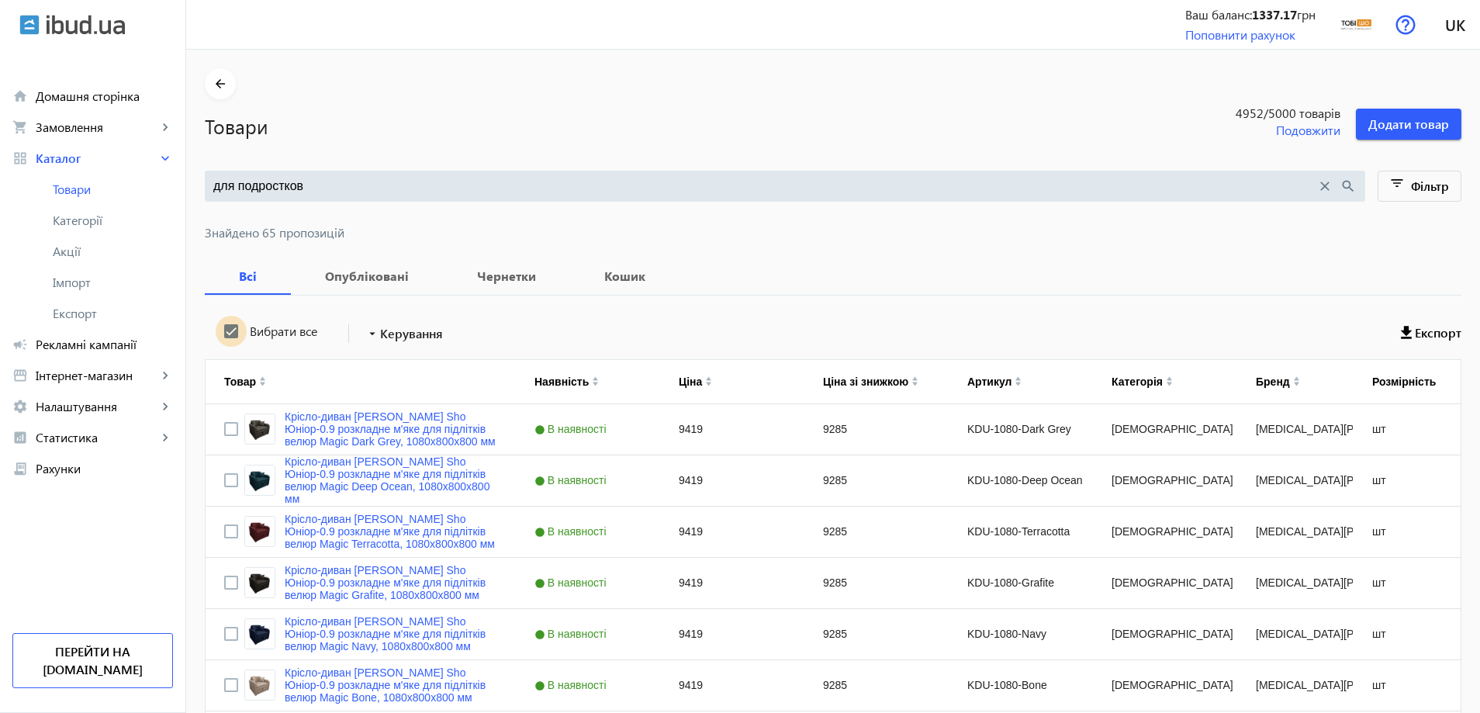
checkbox input "true"
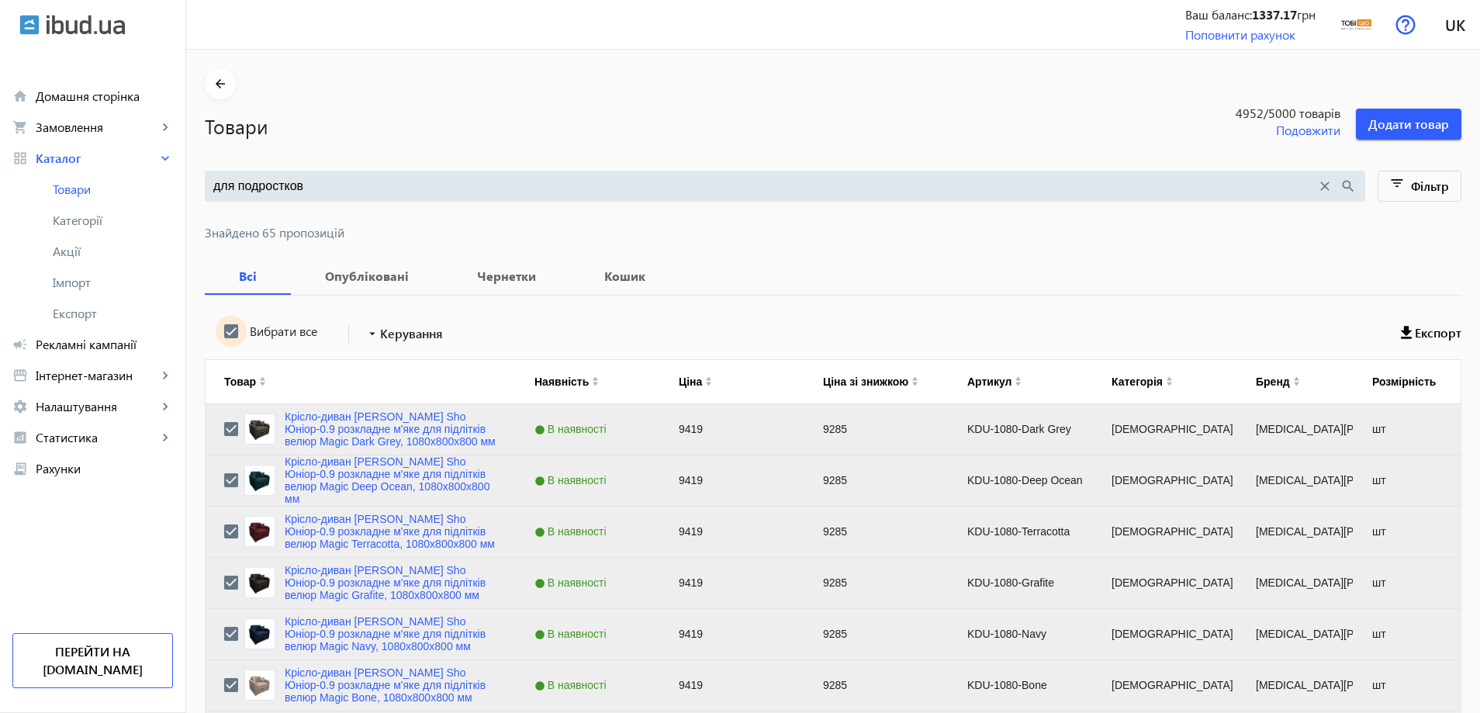
click at [223, 333] on input "Вибрати все" at bounding box center [231, 331] width 31 height 31
checkbox input "false"
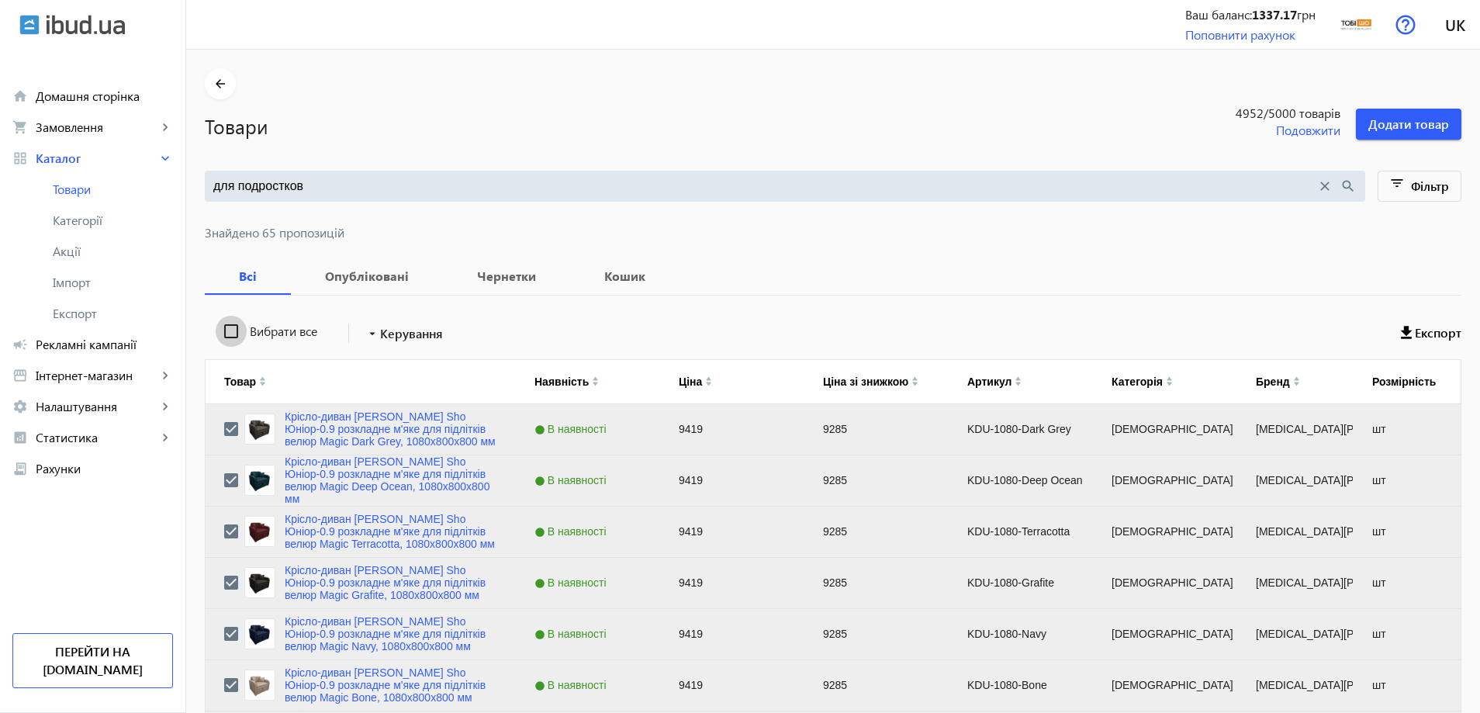
checkbox input "false"
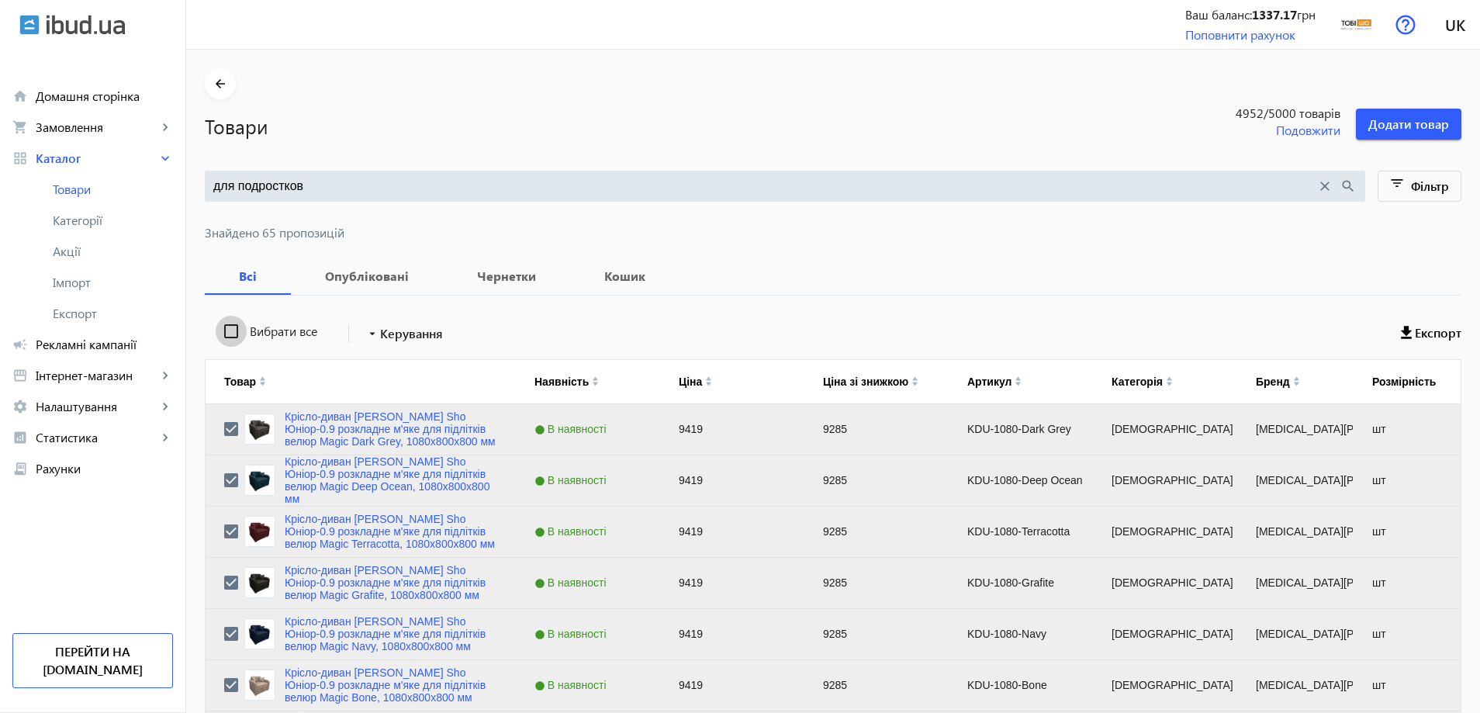
checkbox input "false"
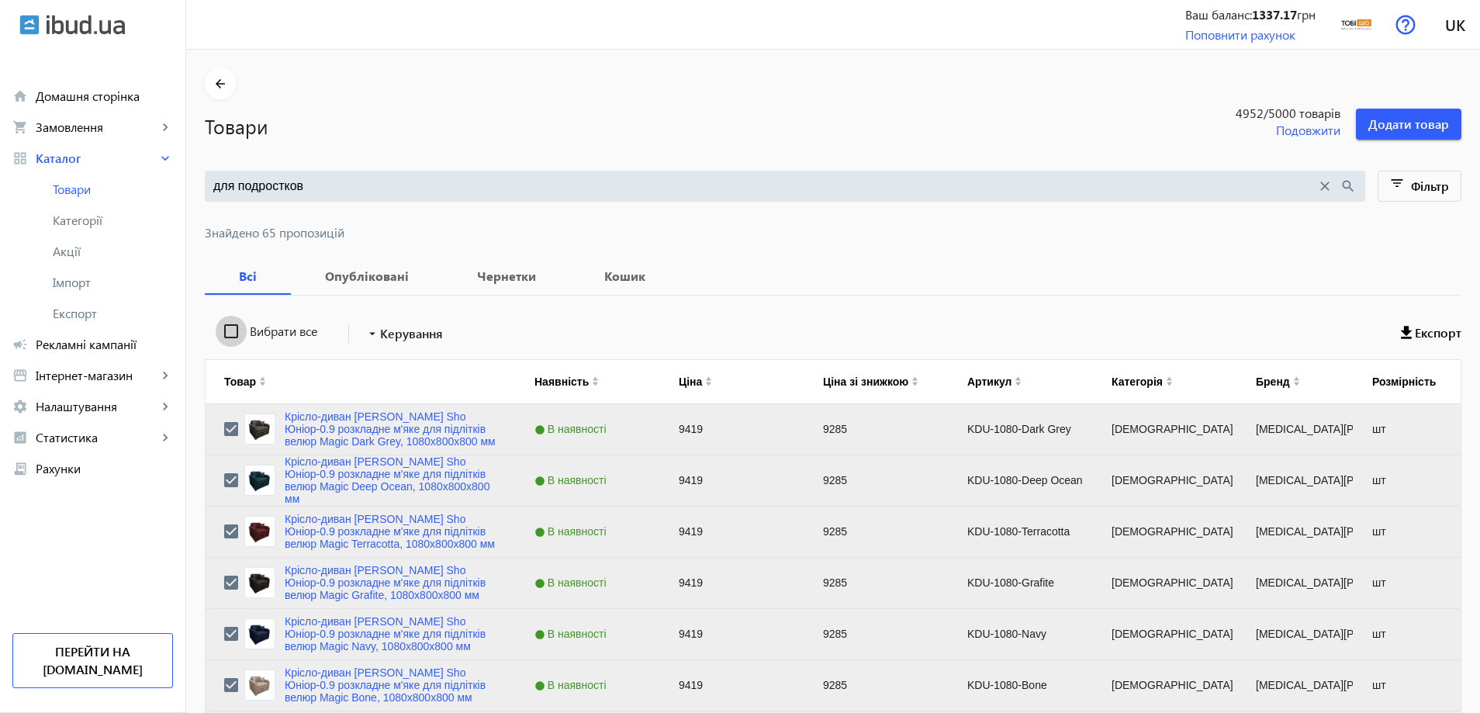
checkbox input "false"
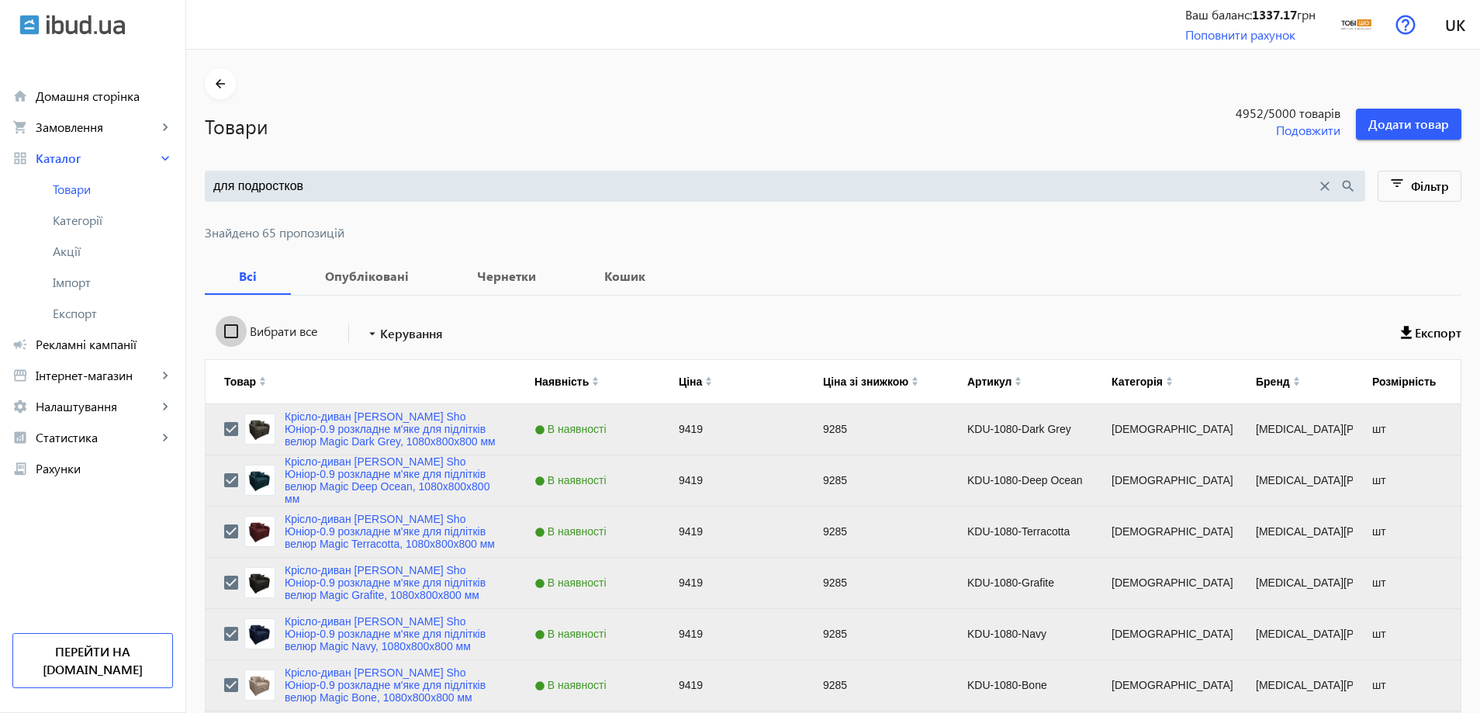
checkbox input "false"
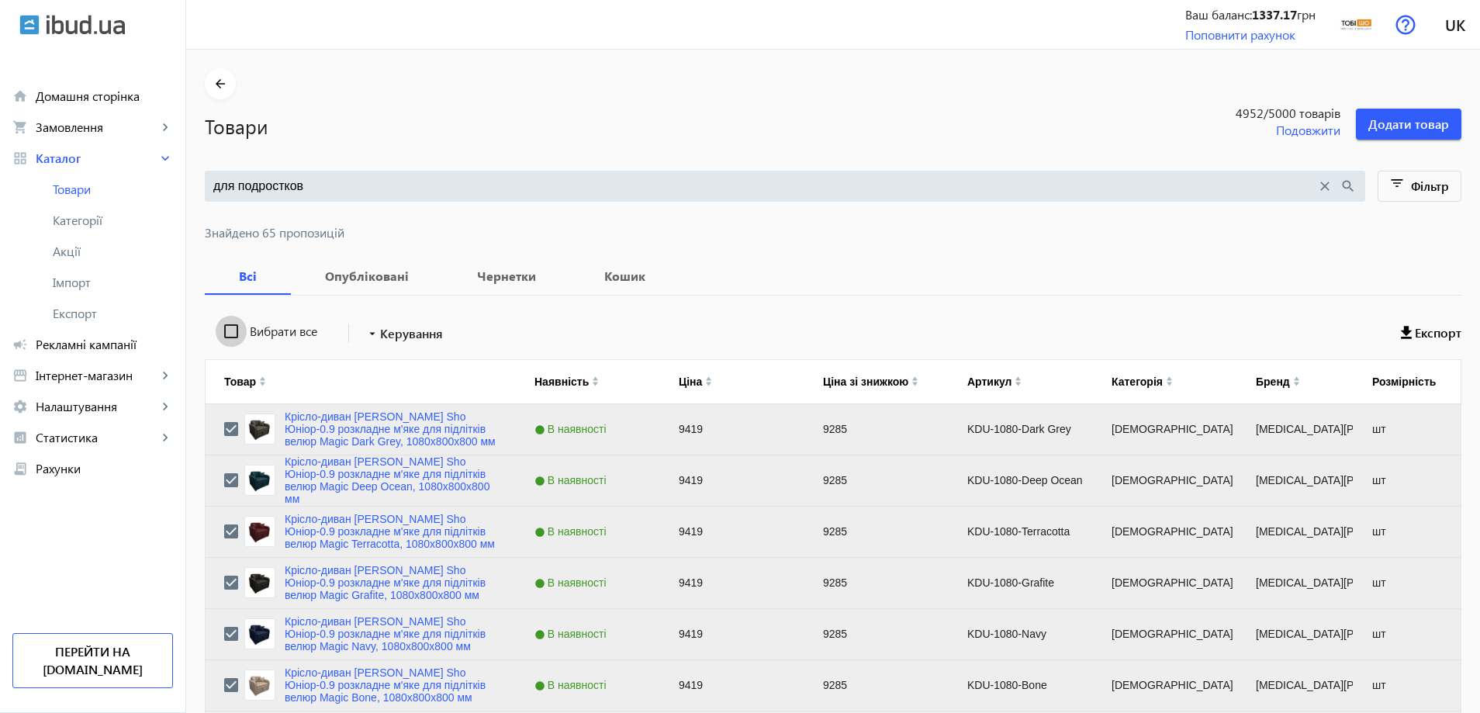
checkbox input "false"
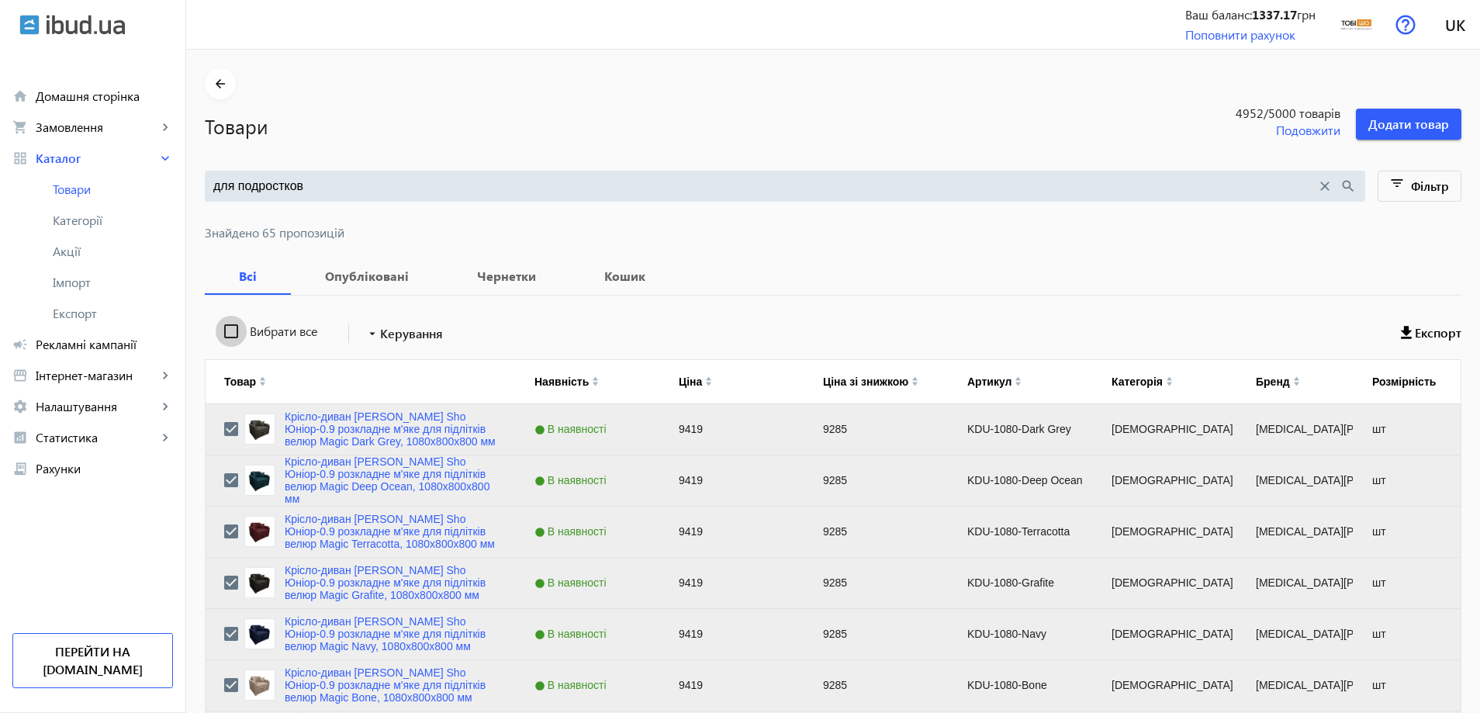
checkbox input "false"
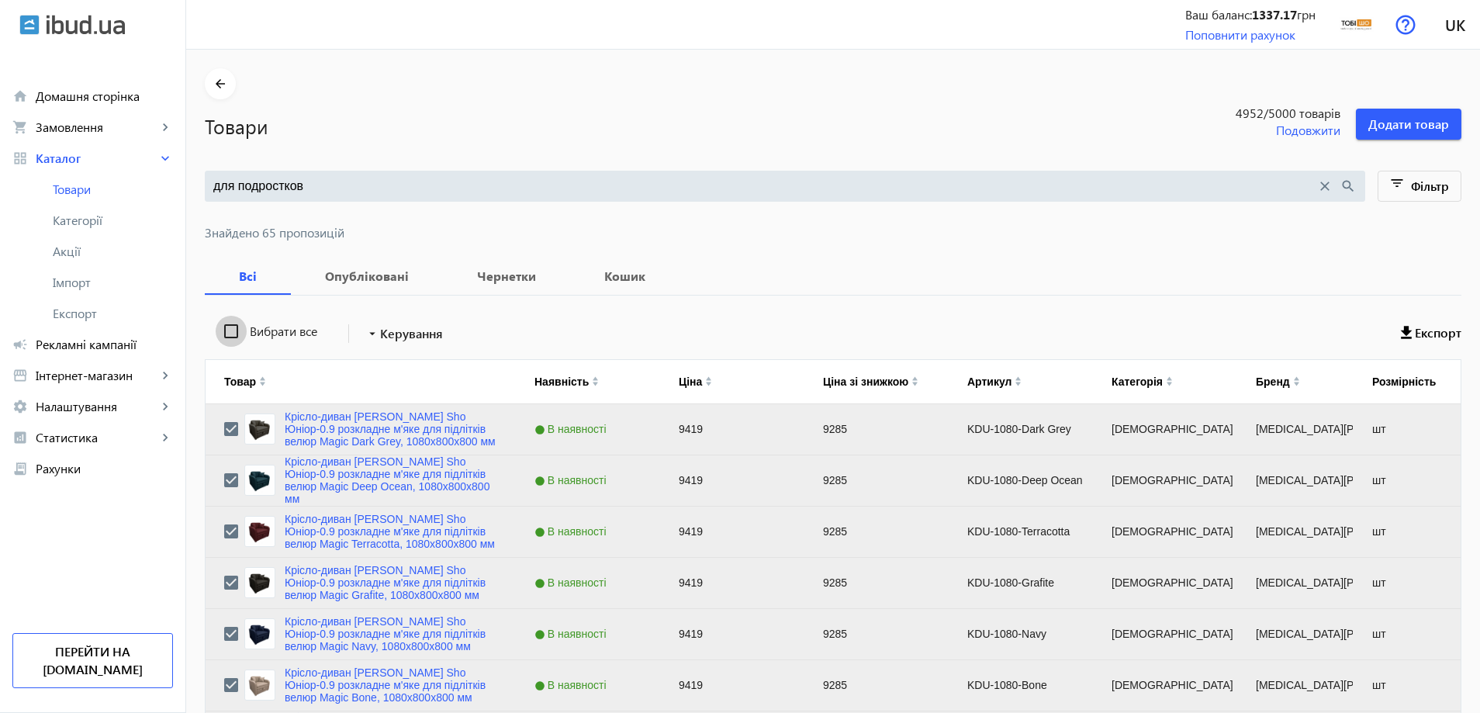
checkbox input "false"
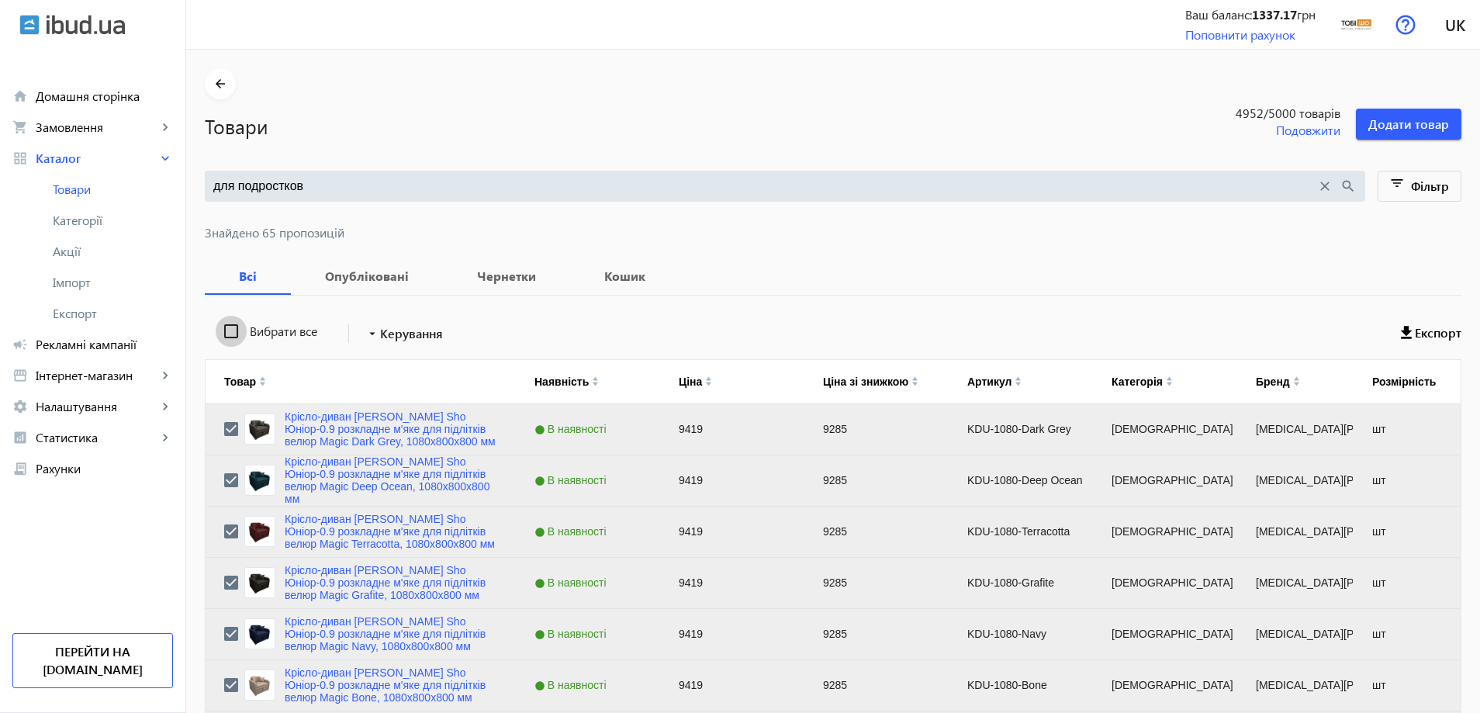
checkbox input "false"
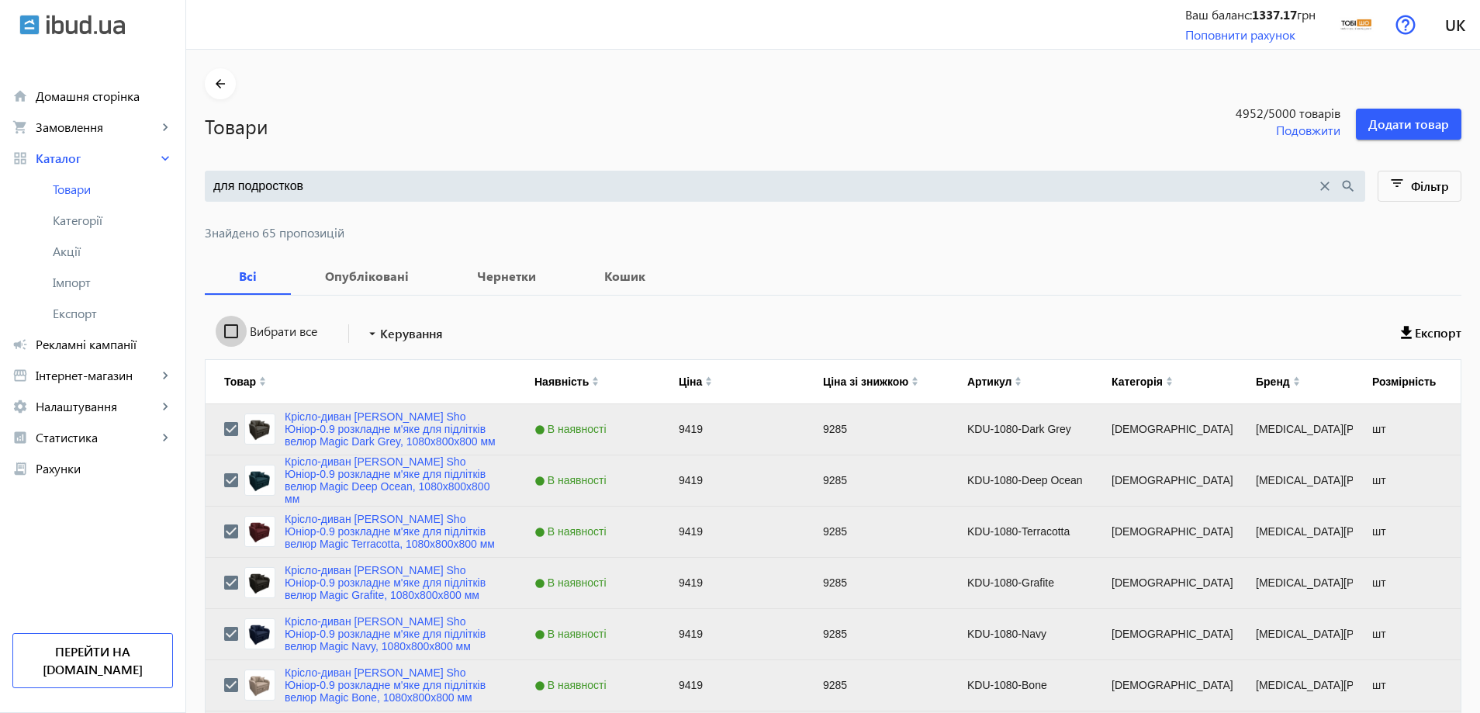
checkbox input "false"
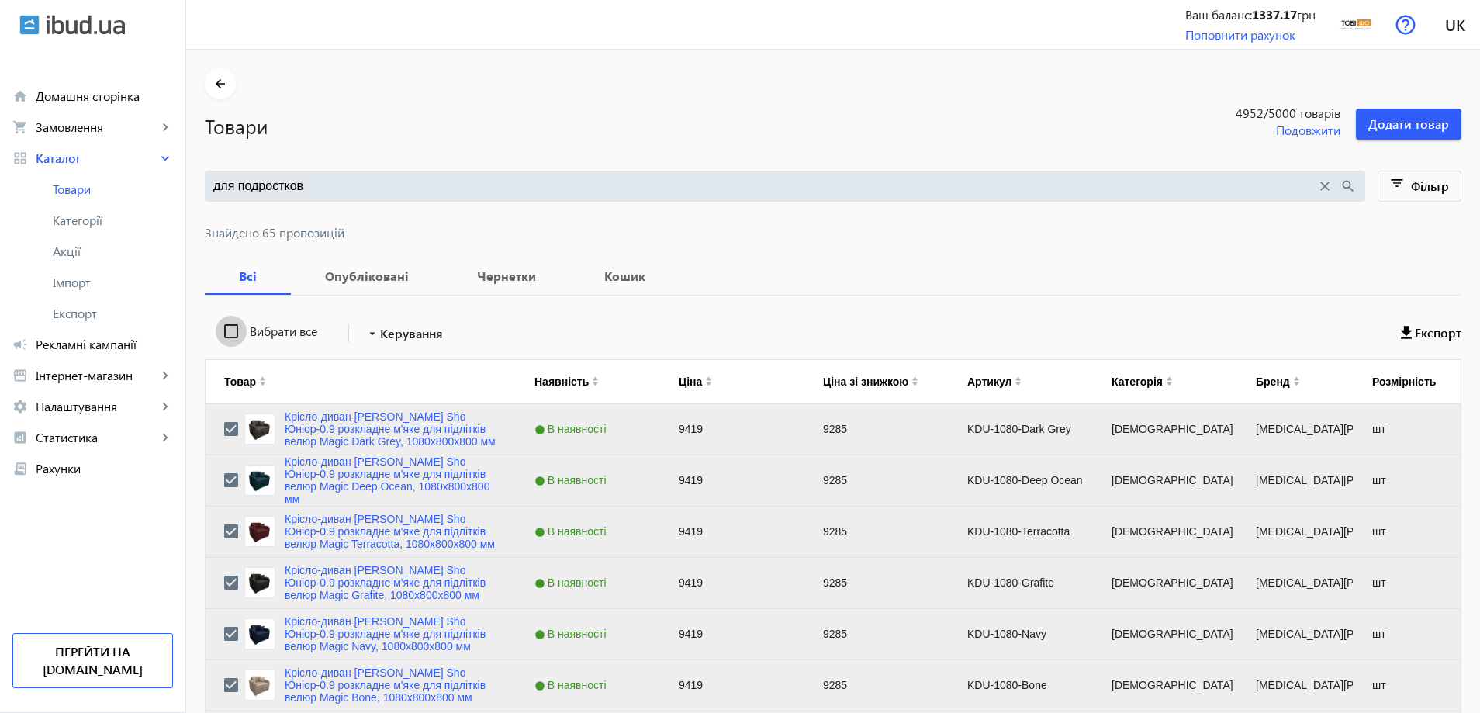
checkbox input "false"
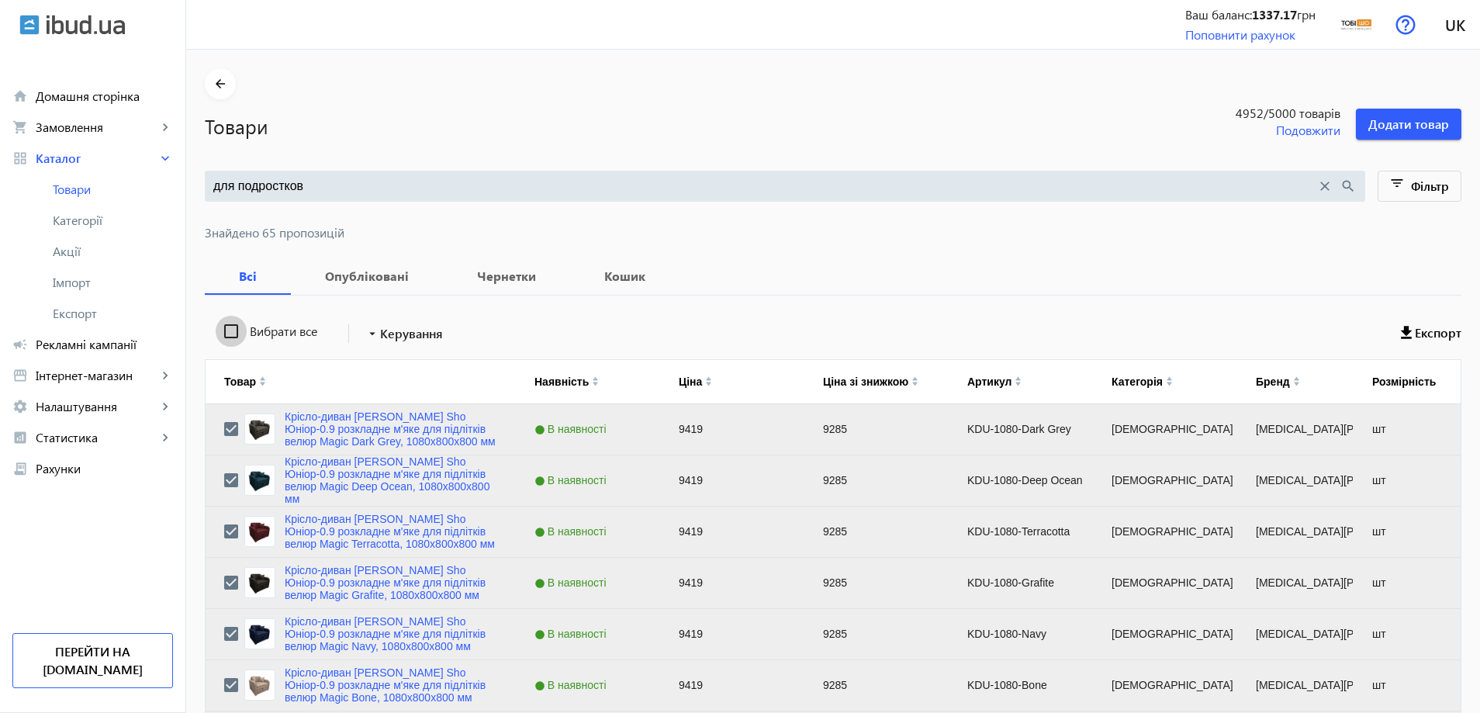
checkbox input "false"
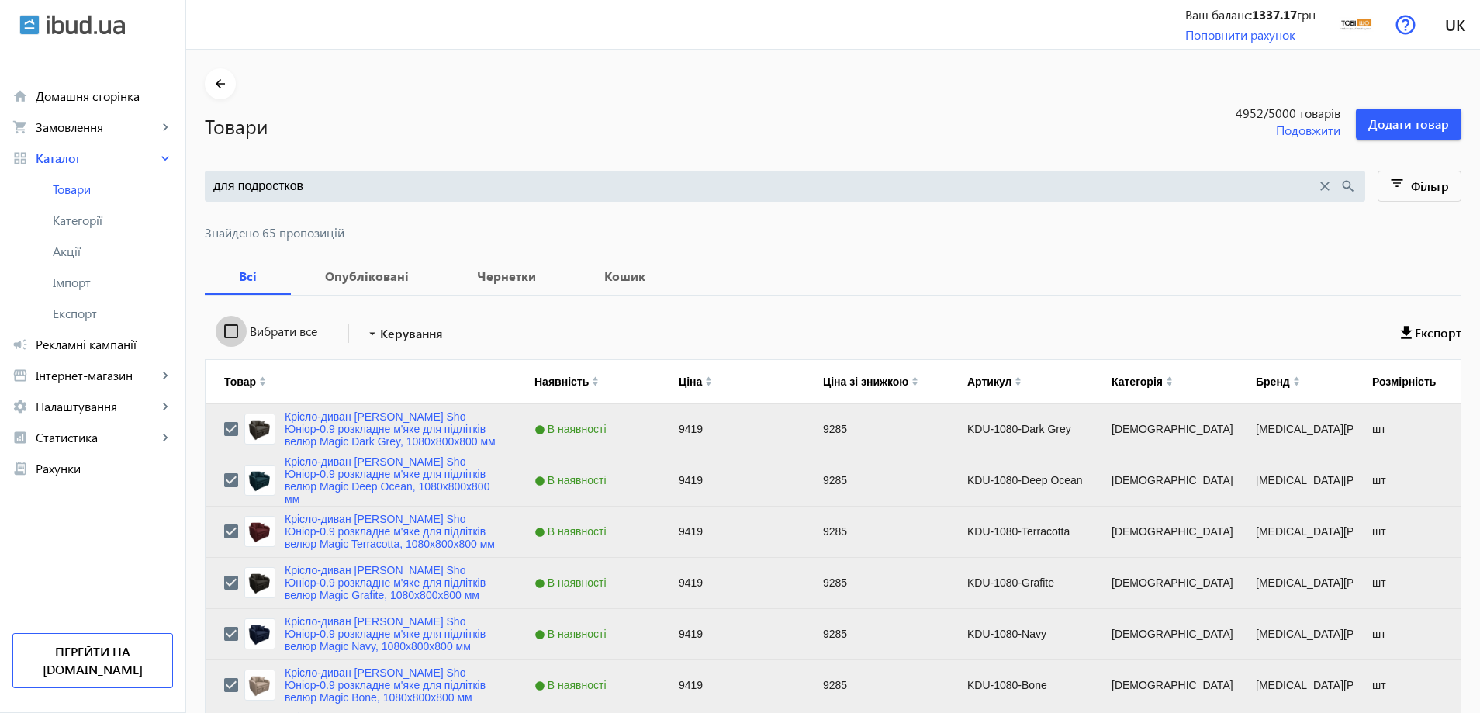
checkbox input "false"
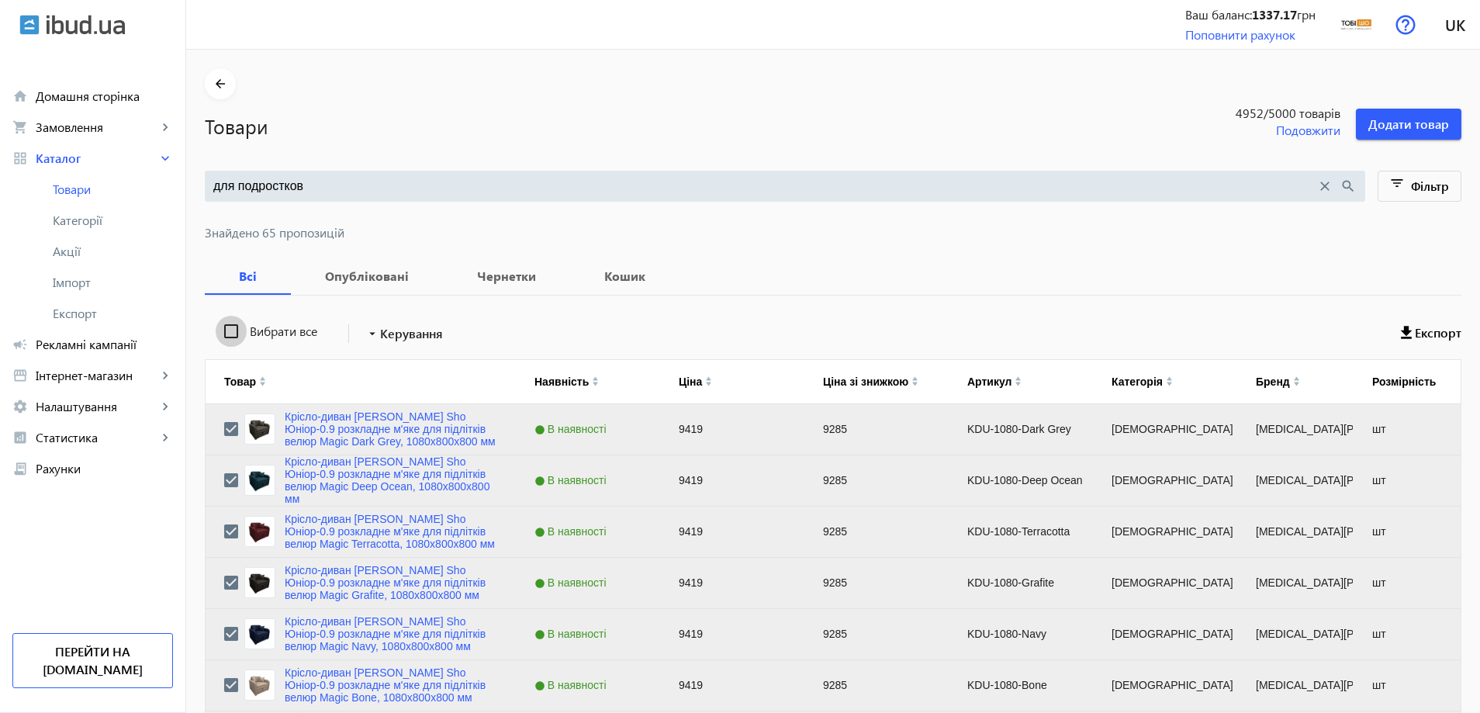
checkbox input "false"
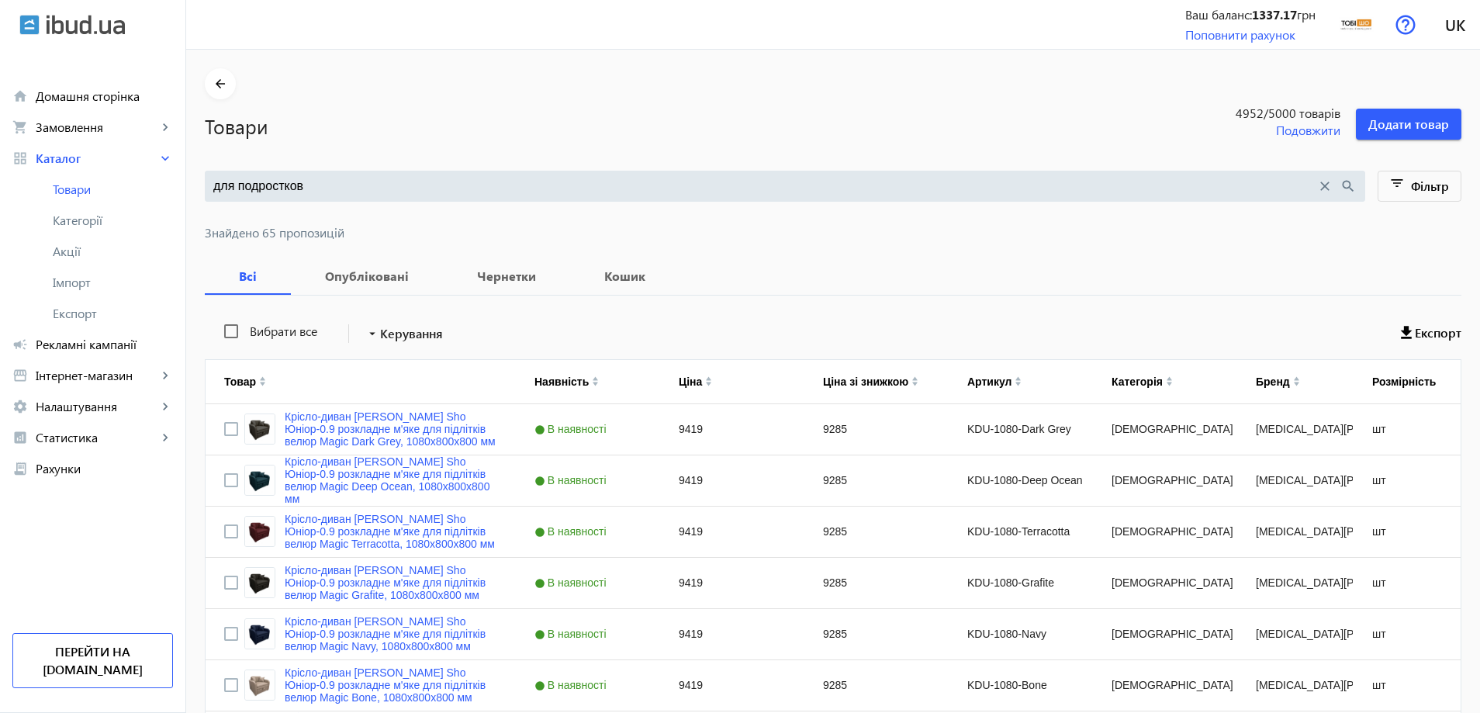
click at [424, 185] on input "для подростков" at bounding box center [764, 186] width 1103 height 17
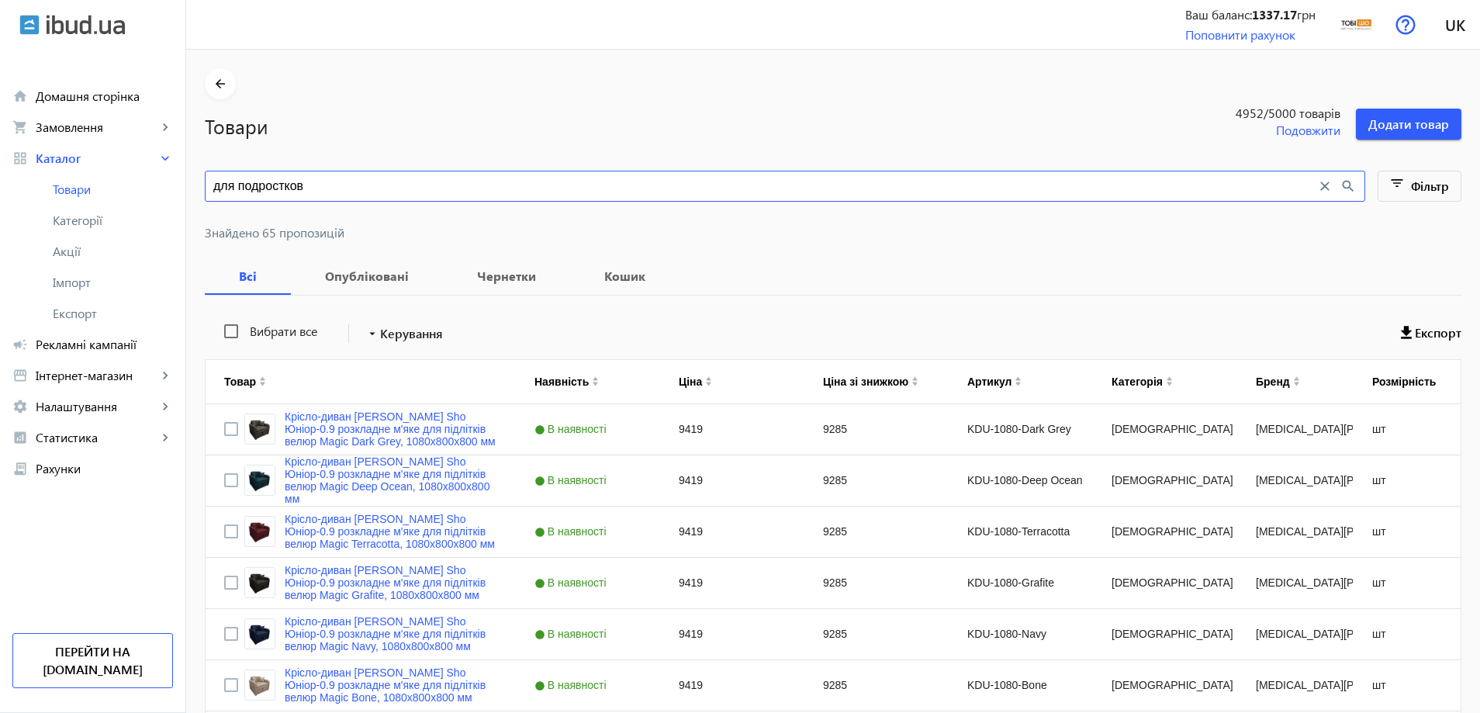
paste input "ресло мягкое раскладное Tobi Sho Максиан рогожка Bahama Антрацит/42, 940х850х73…"
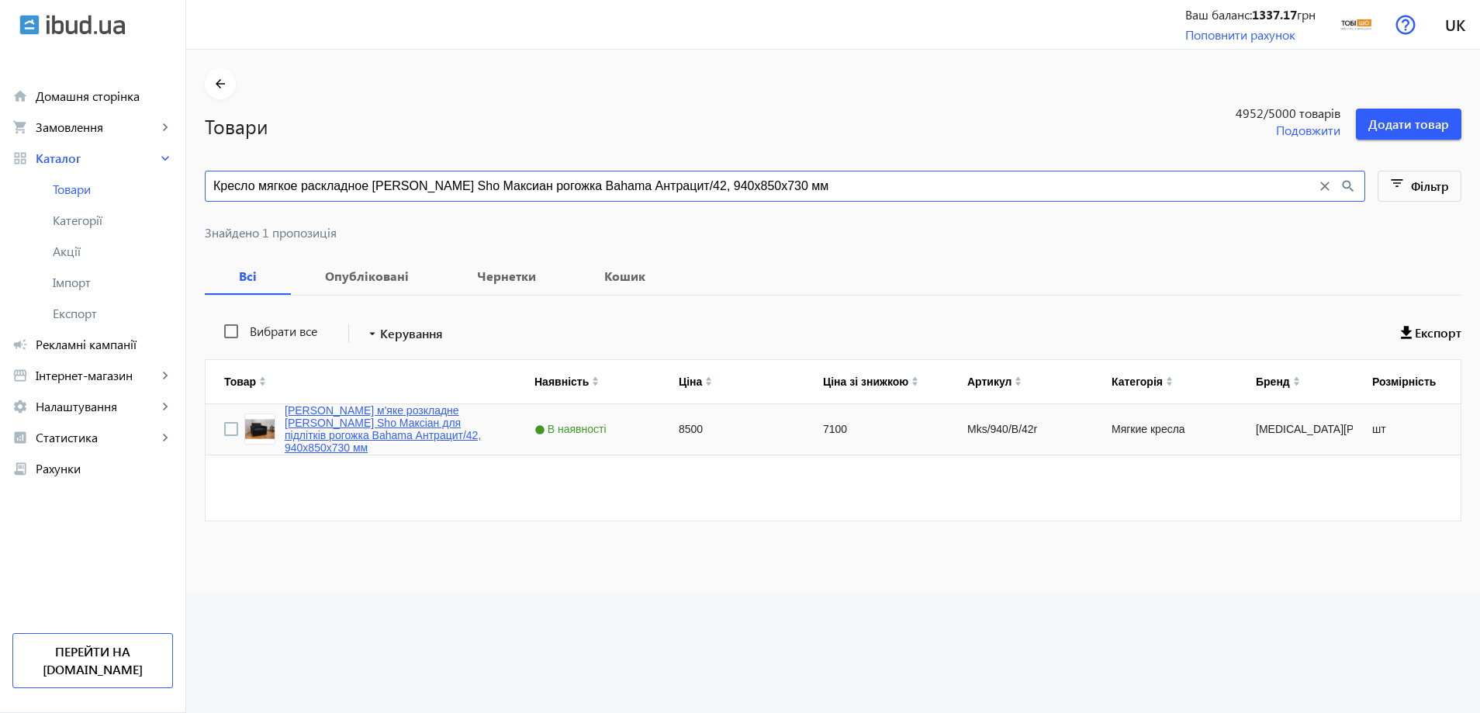
type input "Кресло мягкое раскладное Tobi Sho Максиан рогожка Bahama Антрацит/42, 940х850х7…"
click at [361, 428] on link "Крісло м'яке розкладне Tobi Sho Максіан для підлітків рогожка Bahama Антрацит/4…" at bounding box center [391, 429] width 213 height 50
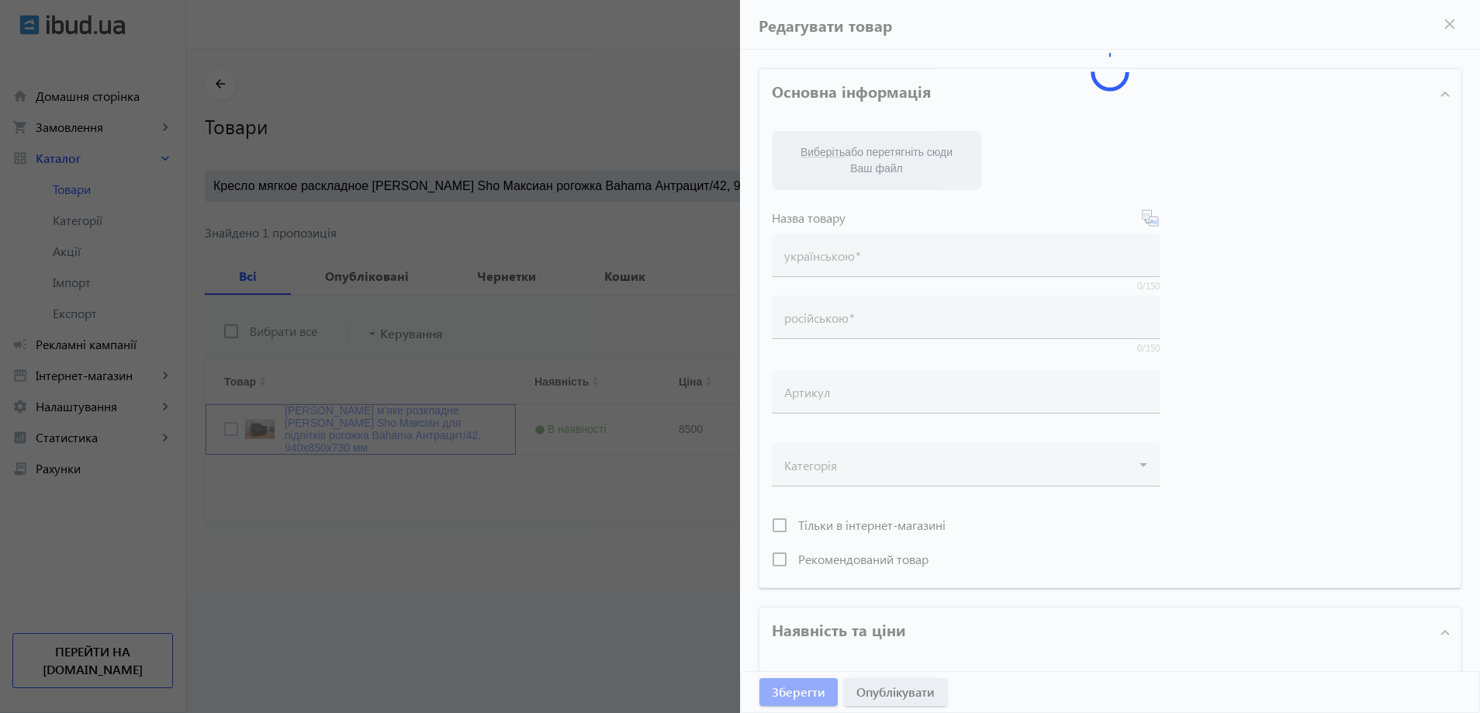
type input "Крісло м'яке розкладне Tobi Sho Максіан для підлітків рогожка Bahama Антрацит/4…"
type input "Кресло мягкое раскладное Tobi Sho Максиан для подростков рогожка Bahama Антраци…"
type input "Mks/940/B/42r"
type input "8500"
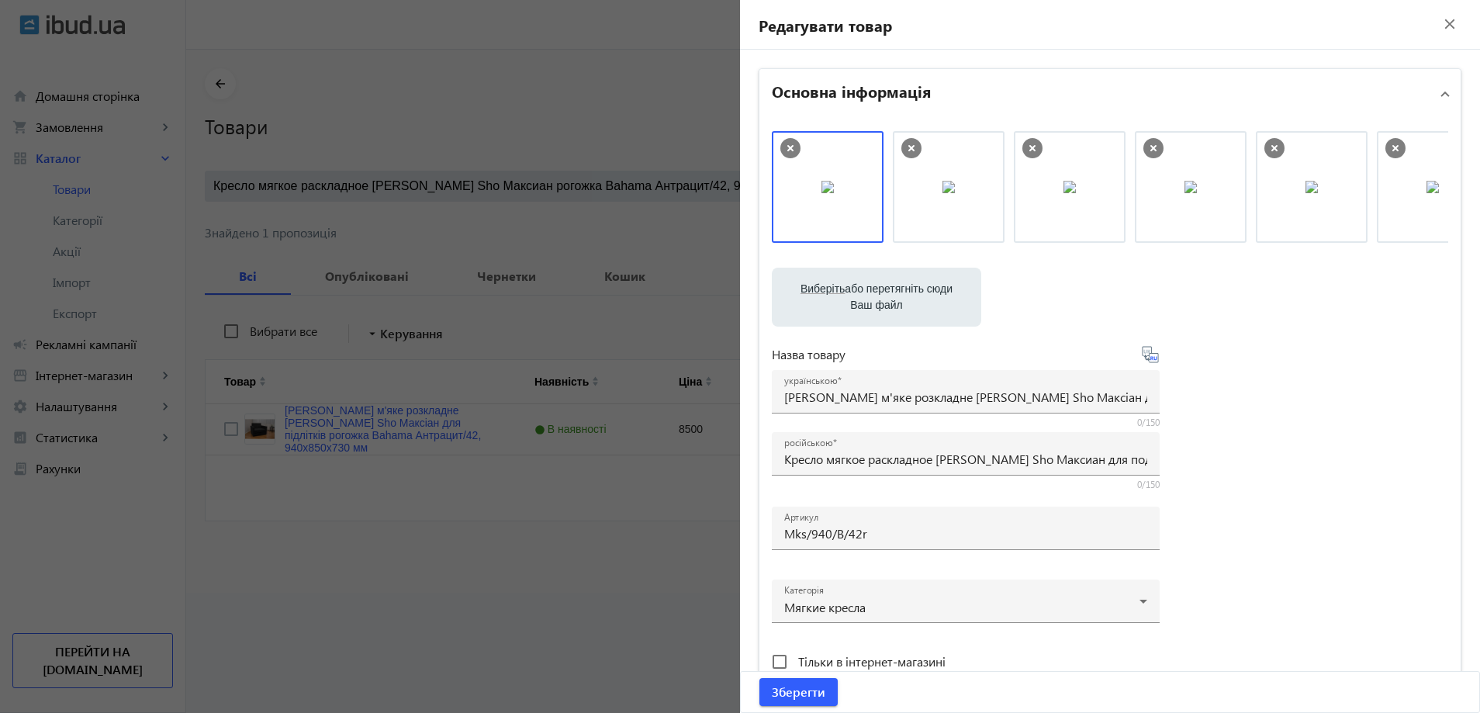
click at [451, 320] on div at bounding box center [740, 356] width 1480 height 713
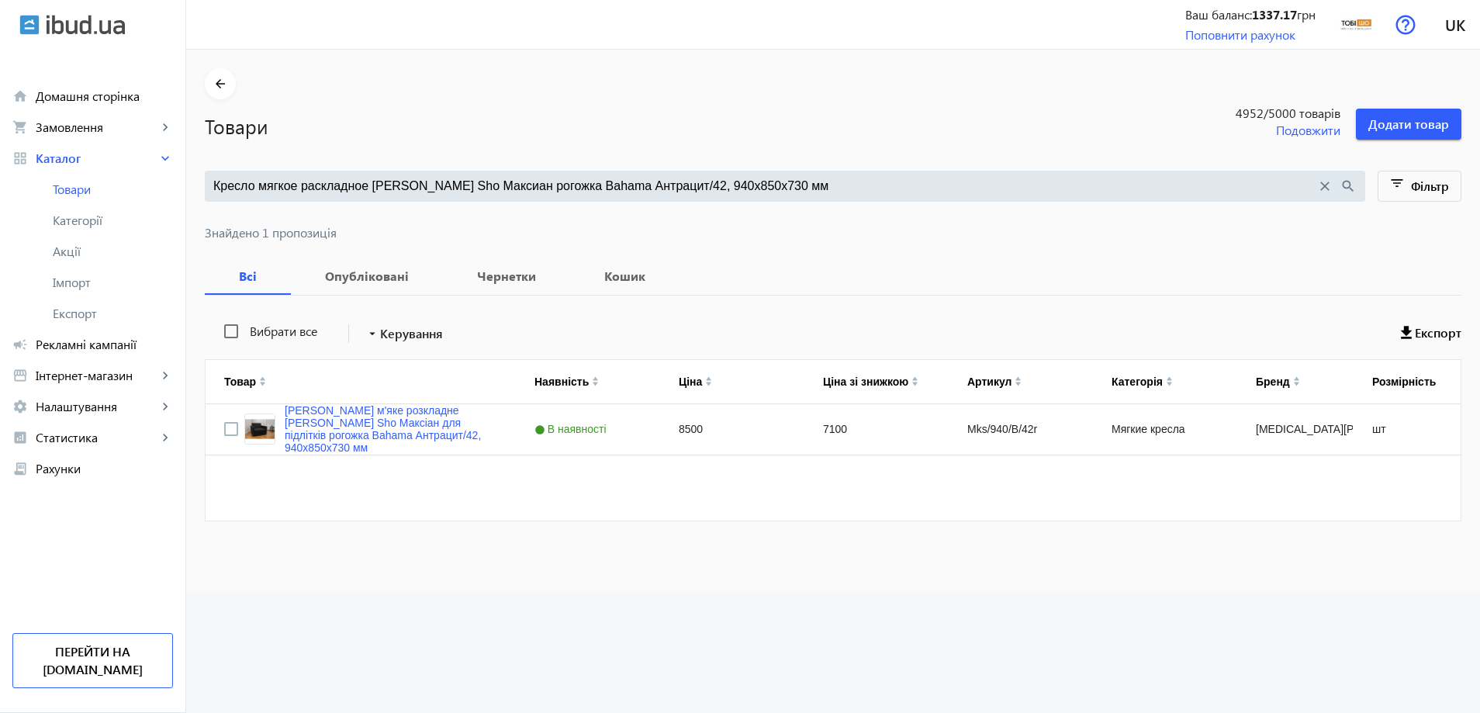
click at [460, 184] on mat-sidenav-container "arrow_back Товари 4952 /5000 товарів Подовжити Додати товар Кресло мягкое раскл…" at bounding box center [833, 321] width 1294 height 543
click at [478, 190] on input "Кресло мягкое раскладное Tobi Sho Максиан рогожка Bahama Антрацит/42, 940х850х7…" at bounding box center [764, 186] width 1103 height 17
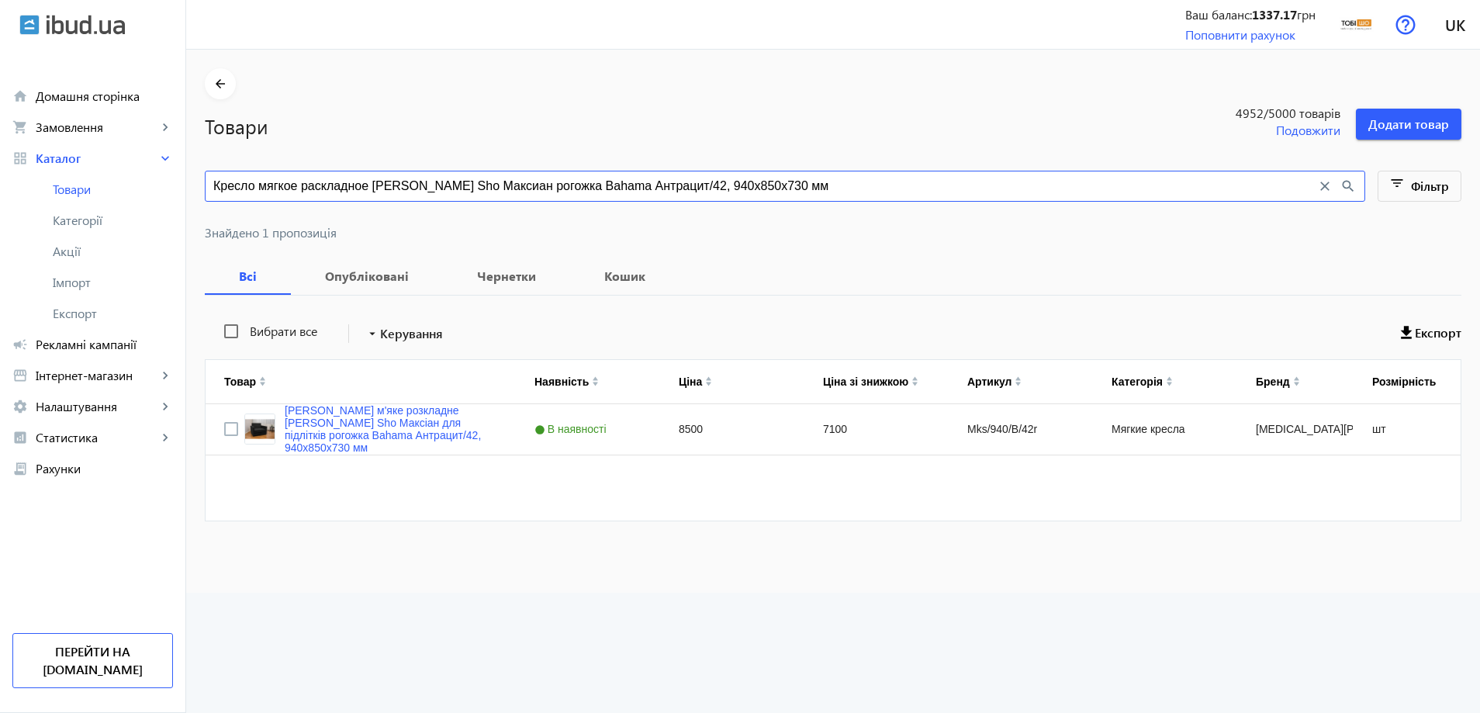
paste input "апучино/9"
type input "Кресло мягкое раскладное Tobi Sho Максиан рогожка Bahama Капучино/9, 940х850х73…"
click at [378, 422] on link "Крісло м'яке розкладне Tobi Sho Максіан для підлітків рогожка Bahama Капучино/9…" at bounding box center [391, 429] width 213 height 50
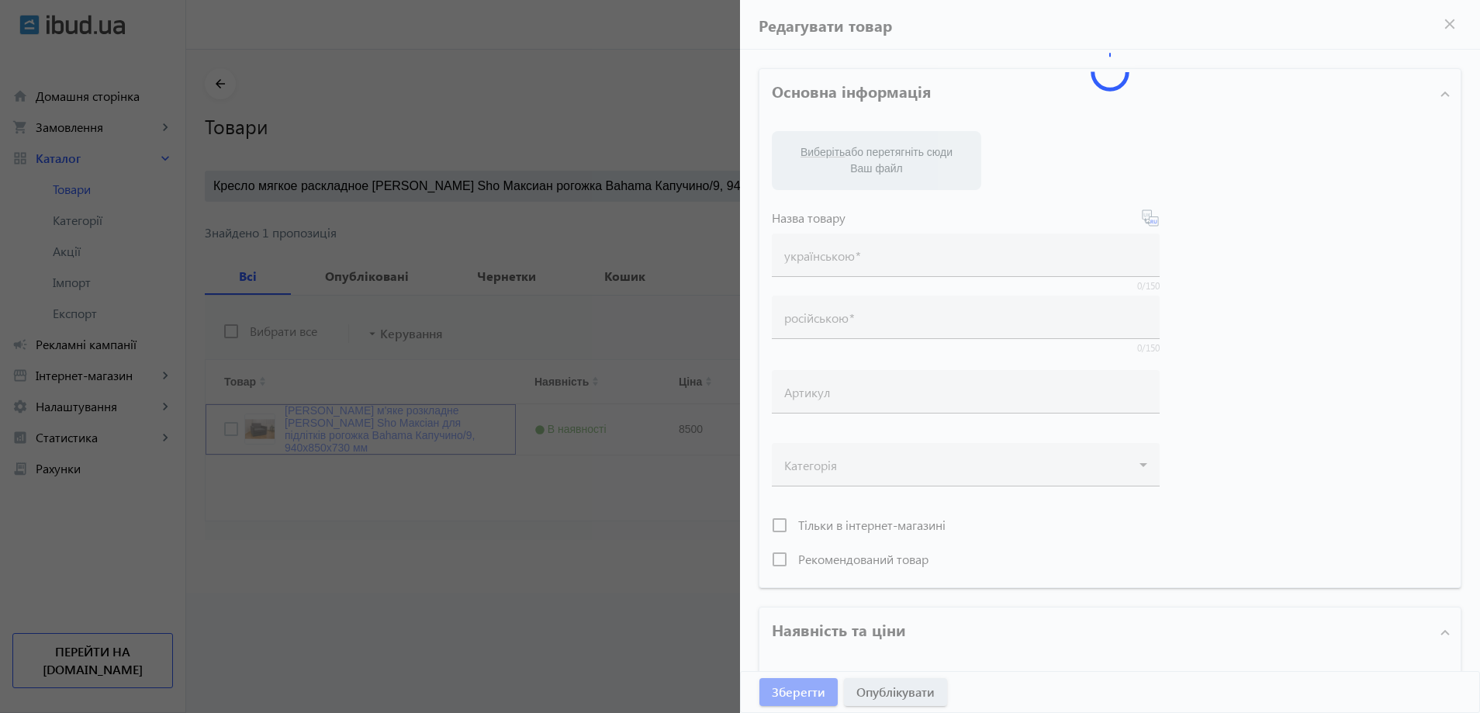
type input "Крісло м'яке розкладне Tobi Sho Максіан для підлітків рогожка Bahama Капучино/9…"
type input "Кресло мягкое раскладное Tobi Sho Максиан для подростков рогожка Bahama Капучин…"
type input "Mks/940/B/09r"
type input "8500"
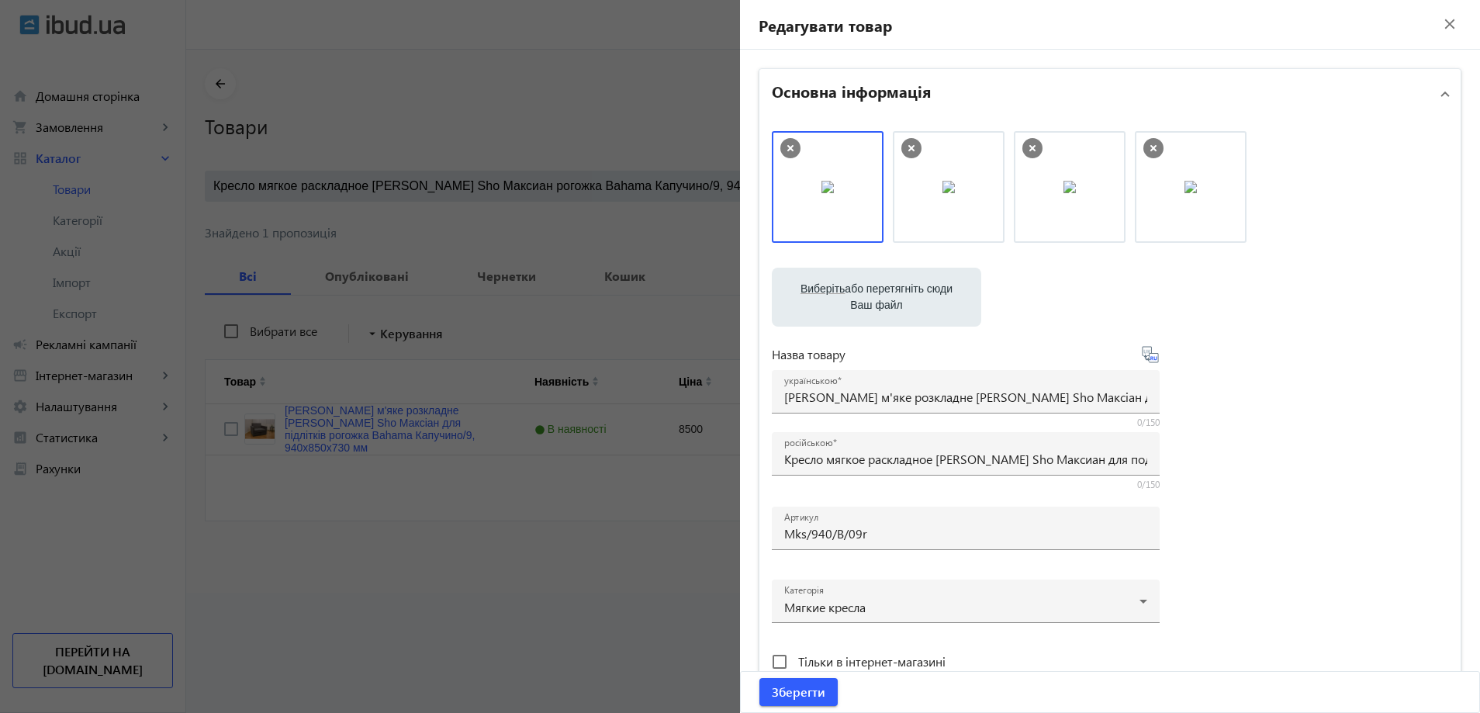
click at [378, 422] on div at bounding box center [740, 356] width 1480 height 713
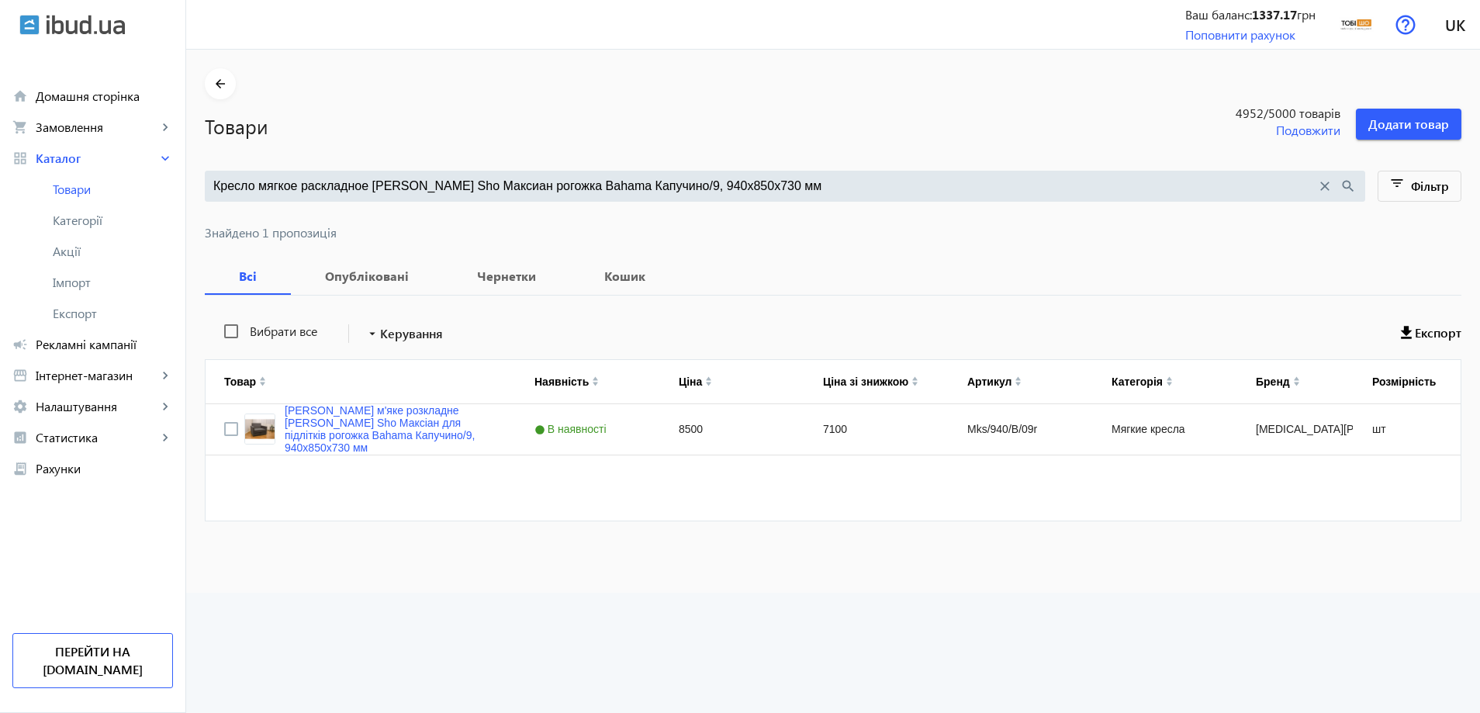
click at [449, 185] on input "Кресло мягкое раскладное Tobi Sho Максиан рогожка Bahama Капучино/9, 940х850х73…" at bounding box center [764, 186] width 1103 height 17
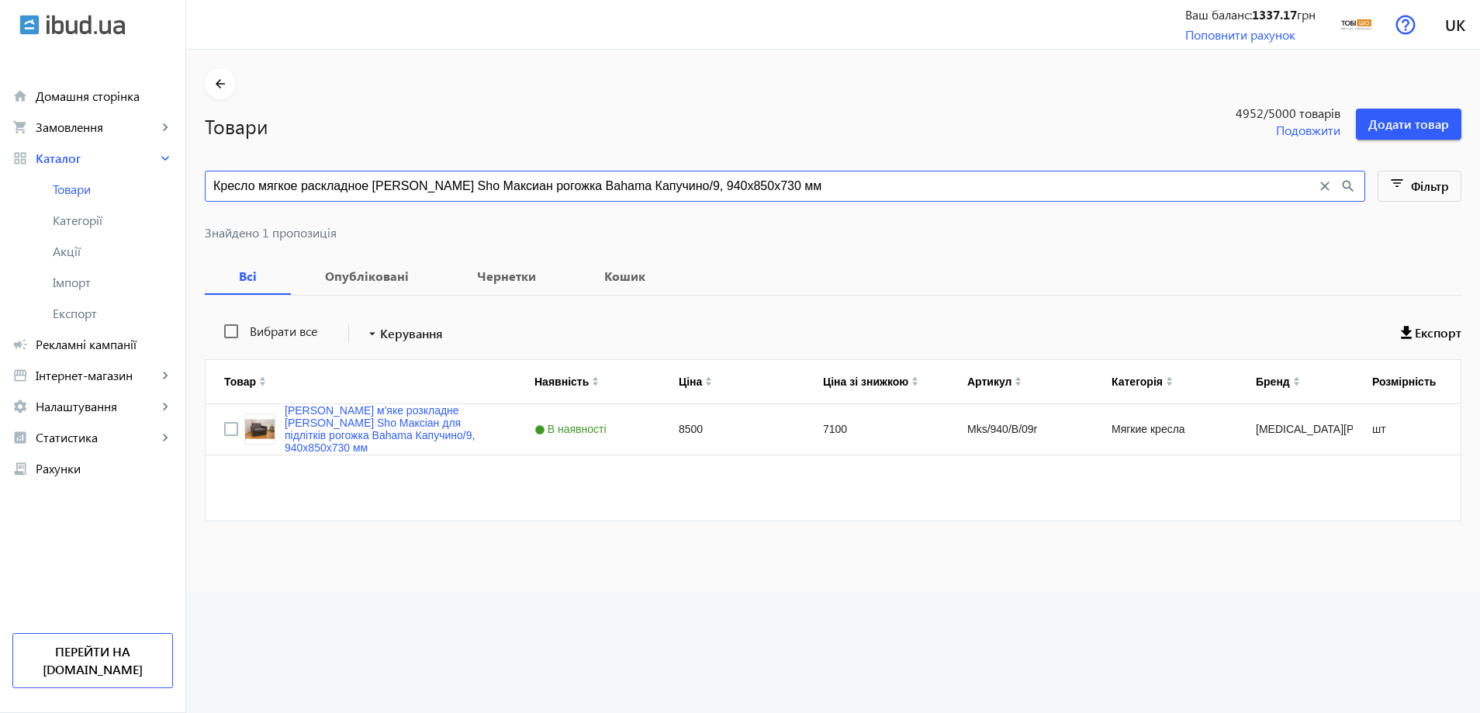
paste input "ричневый/45"
type input "Кресло мягкое раскладное Tobi Sho Максиан рогожка Bahama Коричневый/45, 940х850…"
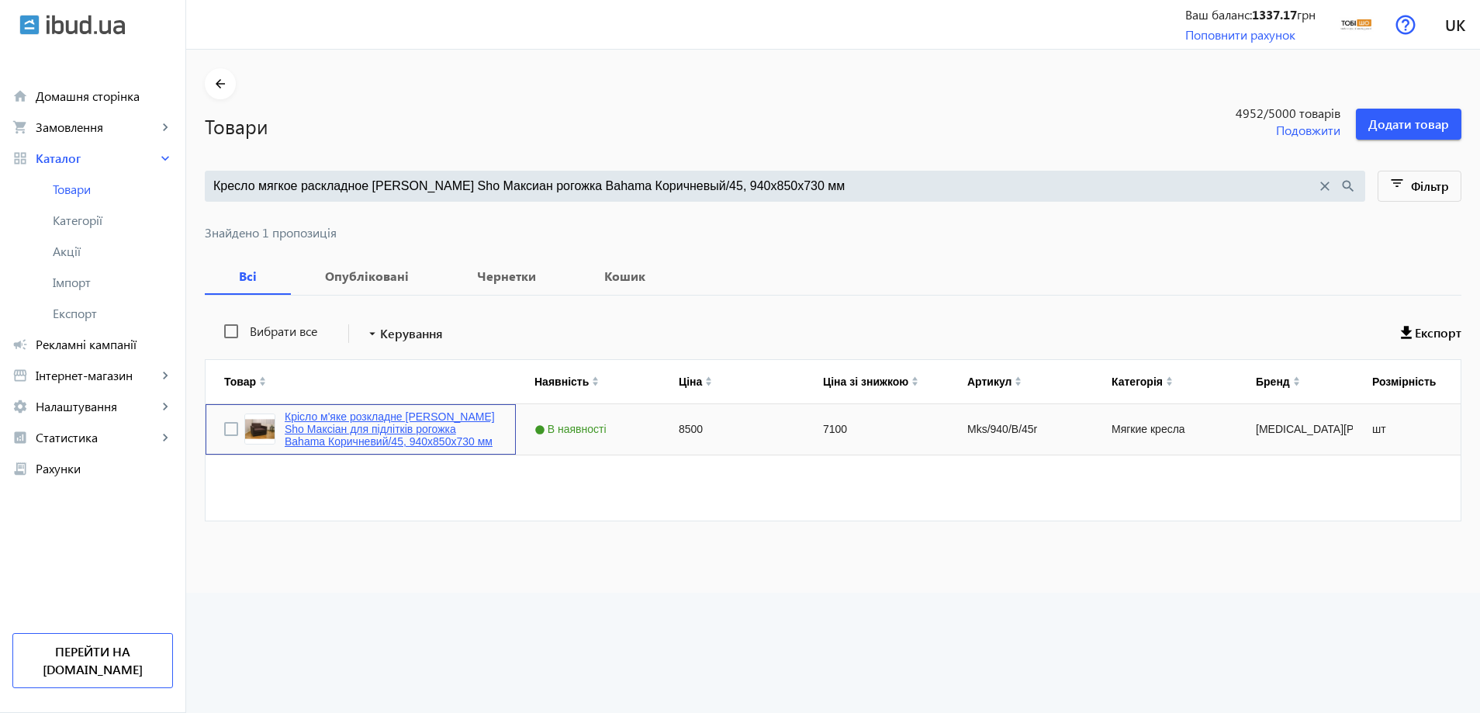
click at [404, 420] on link "Крісло м'яке розкладне Tobi Sho Максіан для підлітків рогожка Bahama Коричневий…" at bounding box center [391, 428] width 213 height 37
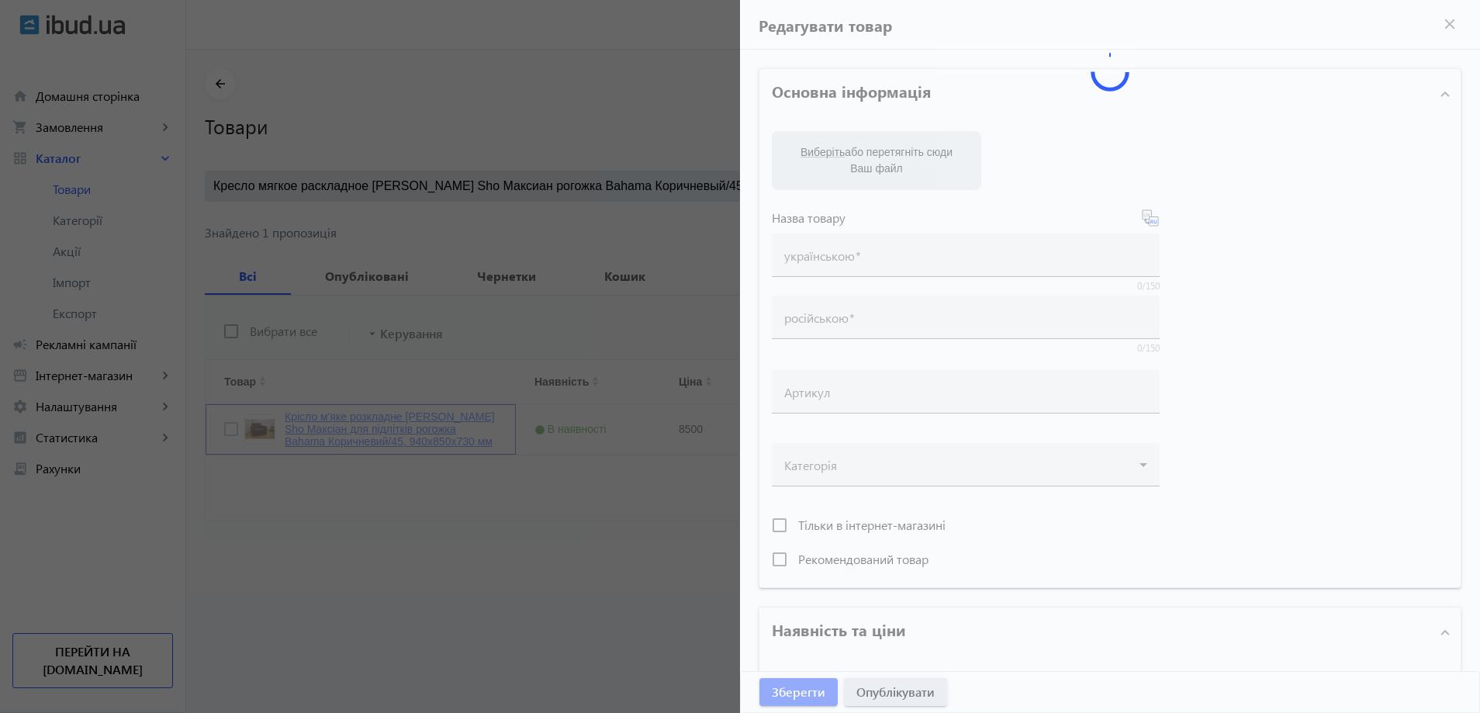
type input "Крісло м'яке розкладне Tobi Sho Максіан для підлітків рогожка Bahama Коричневий…"
type input "Кресло мягкое раскладное Tobi Sho Максиан для подростков рогожка Bahama Коричне…"
type input "Mks/940/B/45r"
type input "8500"
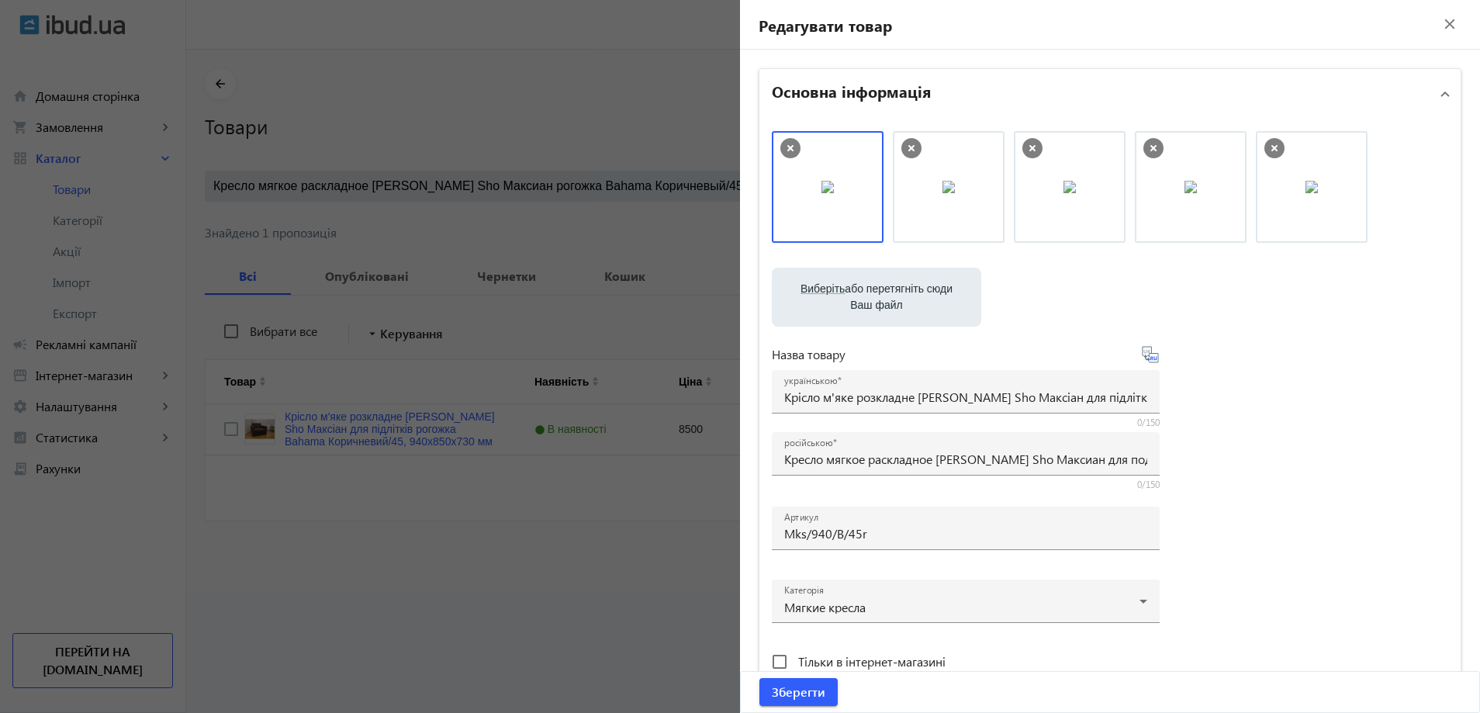
click at [444, 340] on div at bounding box center [740, 356] width 1480 height 713
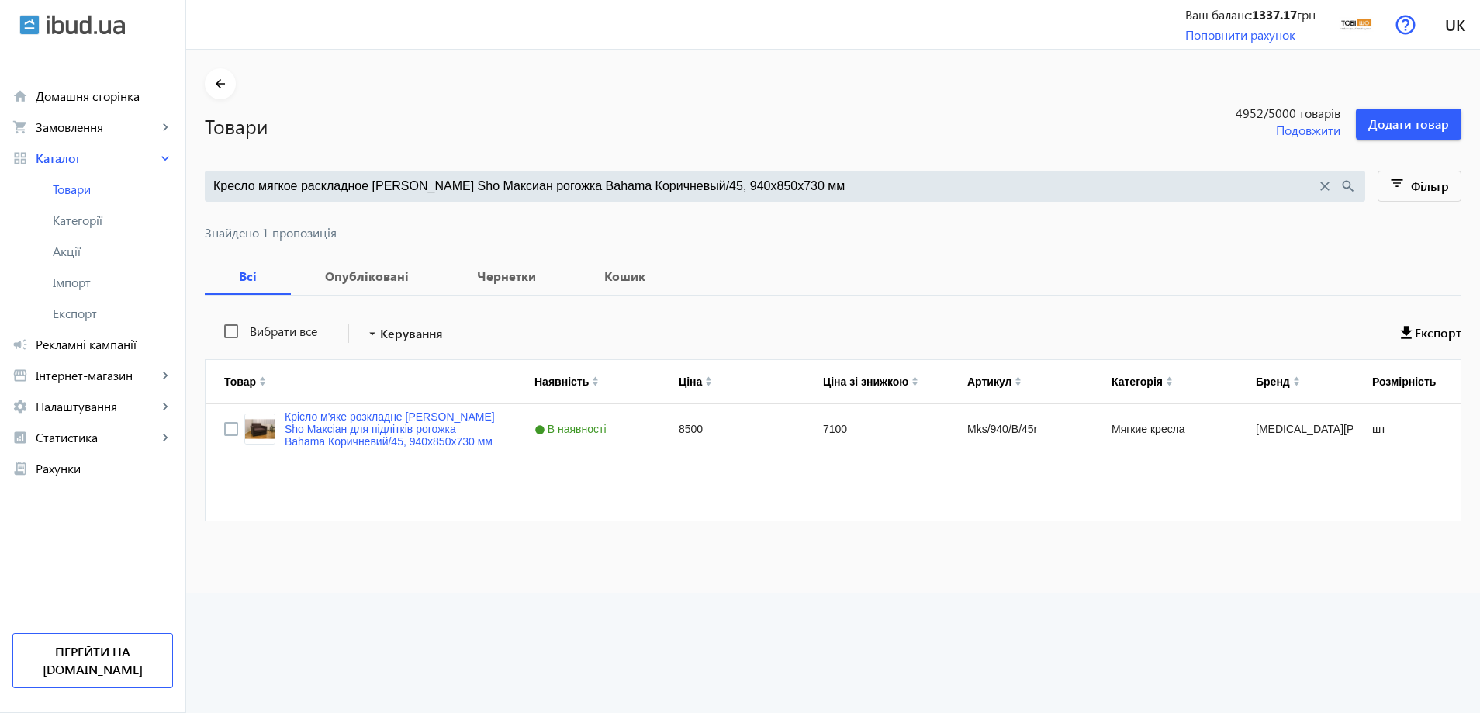
click at [467, 171] on div "Кресло мягкое раскладное Tobi Sho Максиан рогожка Bahama Коричневый/45, 940х850…" at bounding box center [785, 186] width 1160 height 31
click at [465, 178] on input "Кресло мягкое раскладное Tobi Sho Максиан рогожка Bahama Коричневый/45, 940х850…" at bounding box center [764, 186] width 1103 height 17
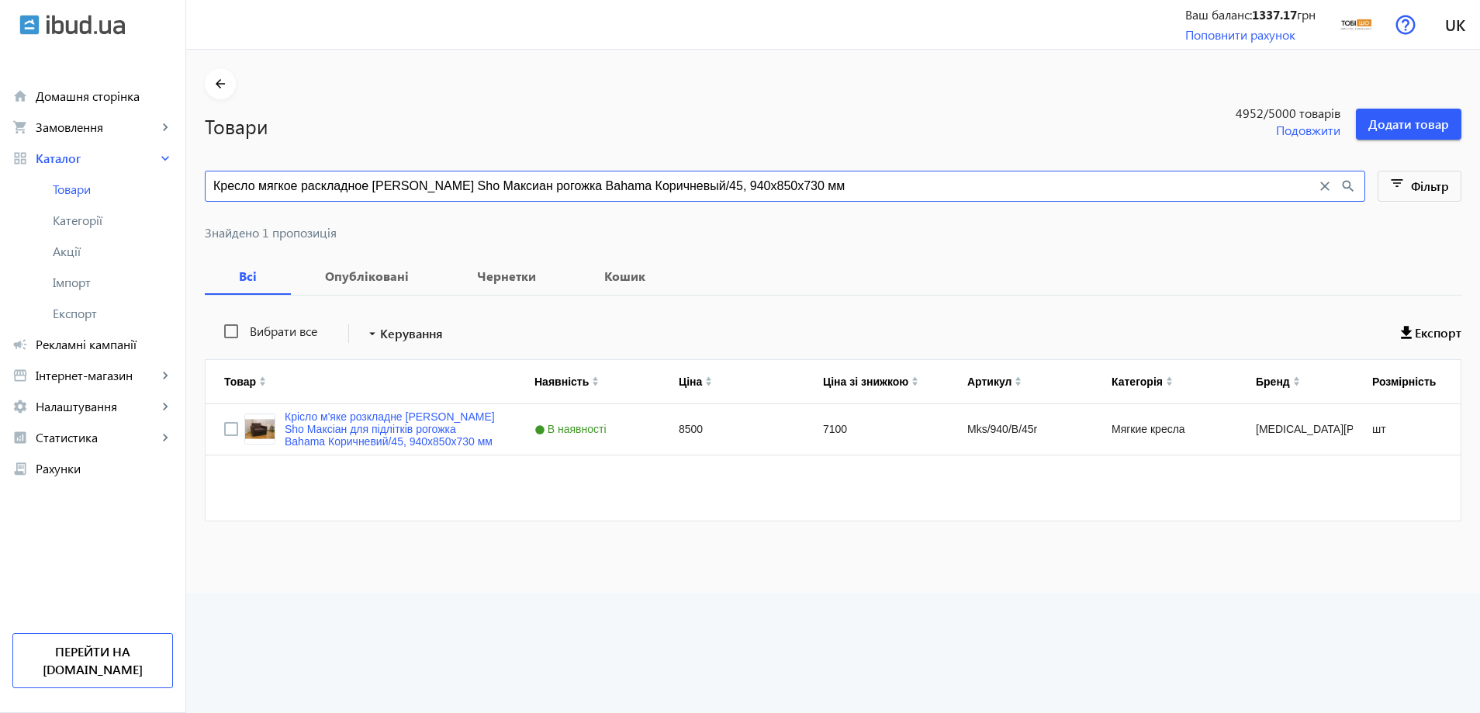
paste input "алатовый/17"
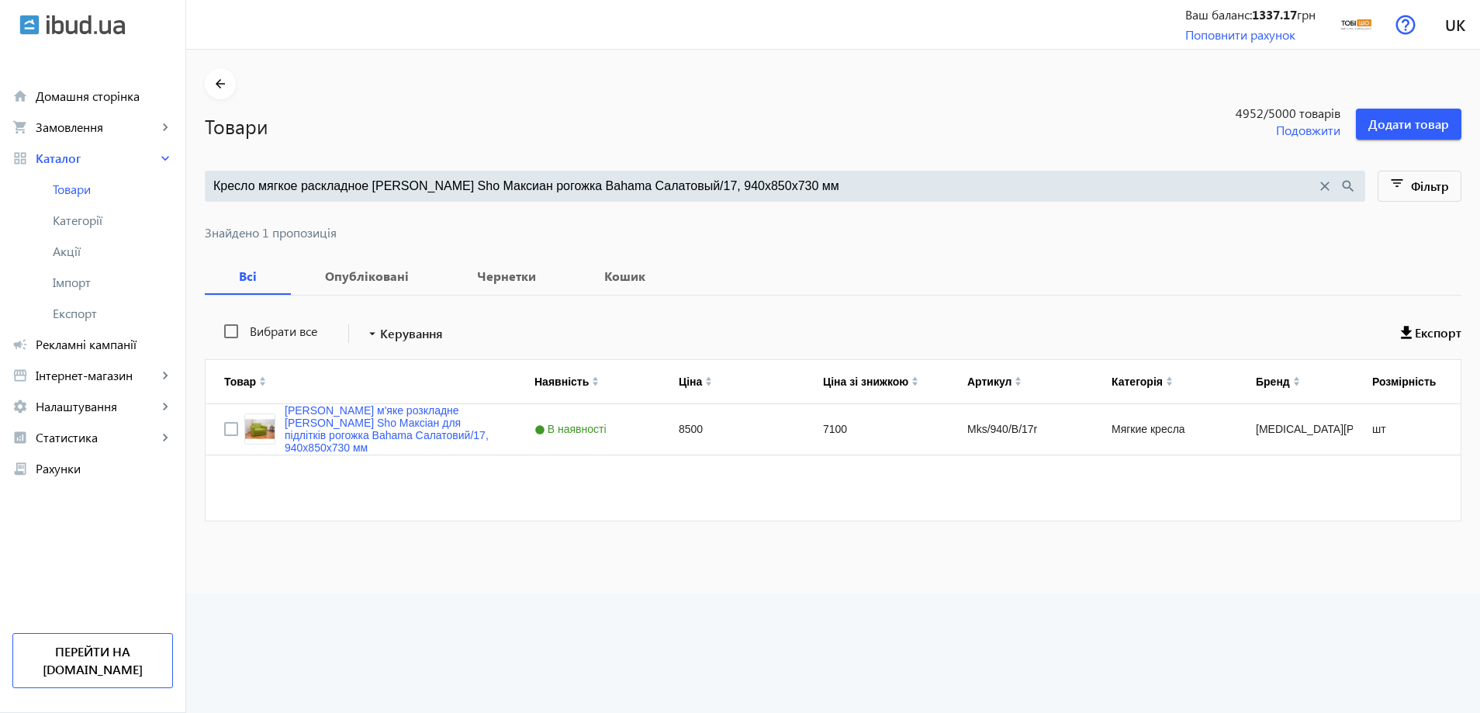
click at [490, 191] on input "Кресло мягкое раскладное Tobi Sho Максиан рогожка Bahama Салатовый/17, 940х850х…" at bounding box center [764, 186] width 1103 height 17
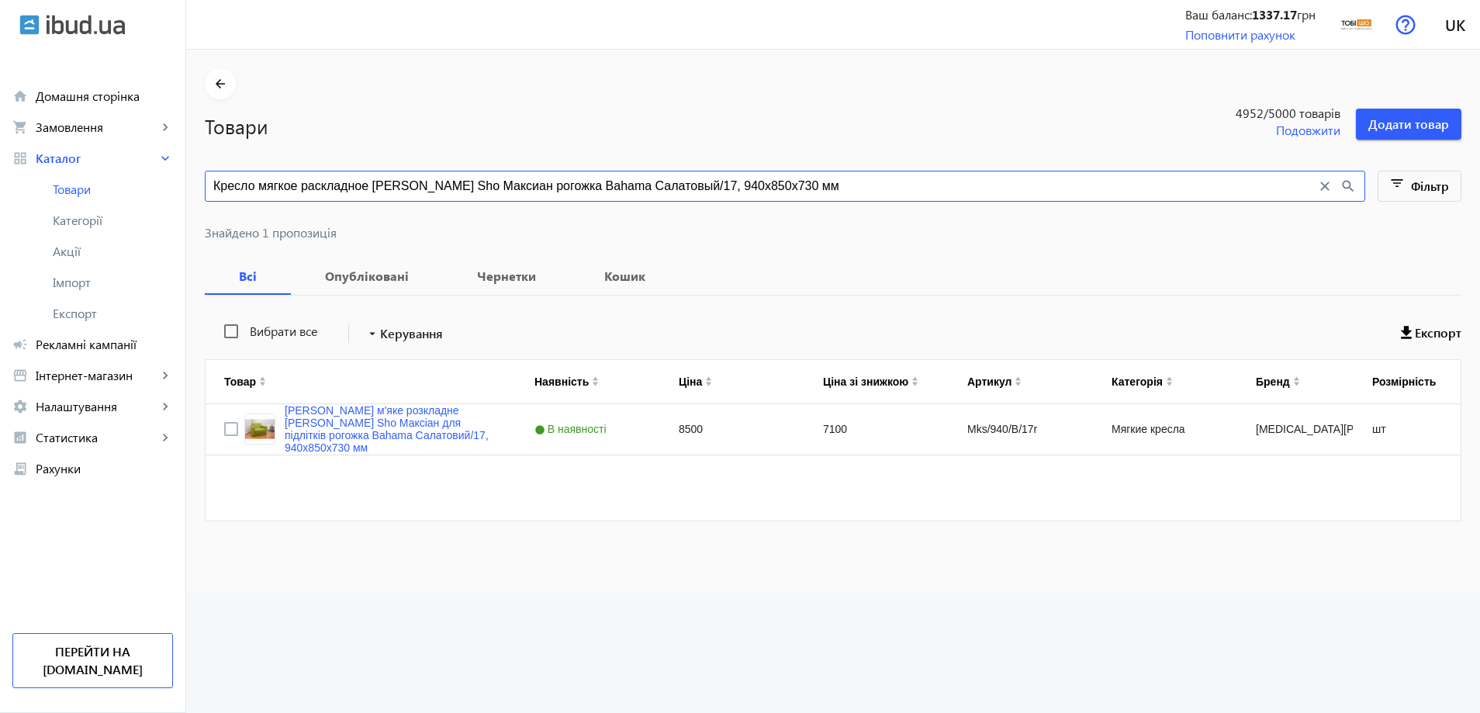
paste input "ний/30"
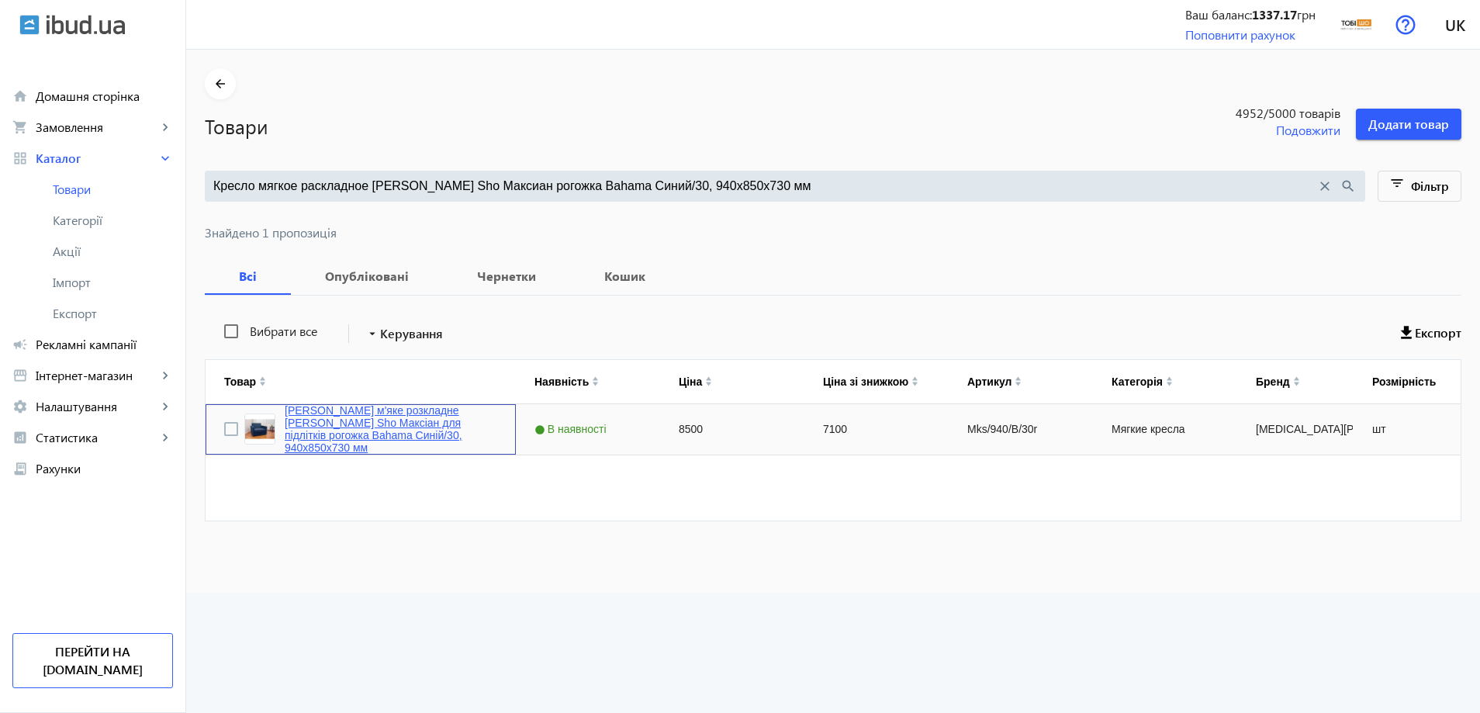
click at [416, 420] on link "Крісло м'яке розкладне Tobi Sho Максіан для підлітків рогожка Bahama Синій/30, …" at bounding box center [391, 429] width 213 height 50
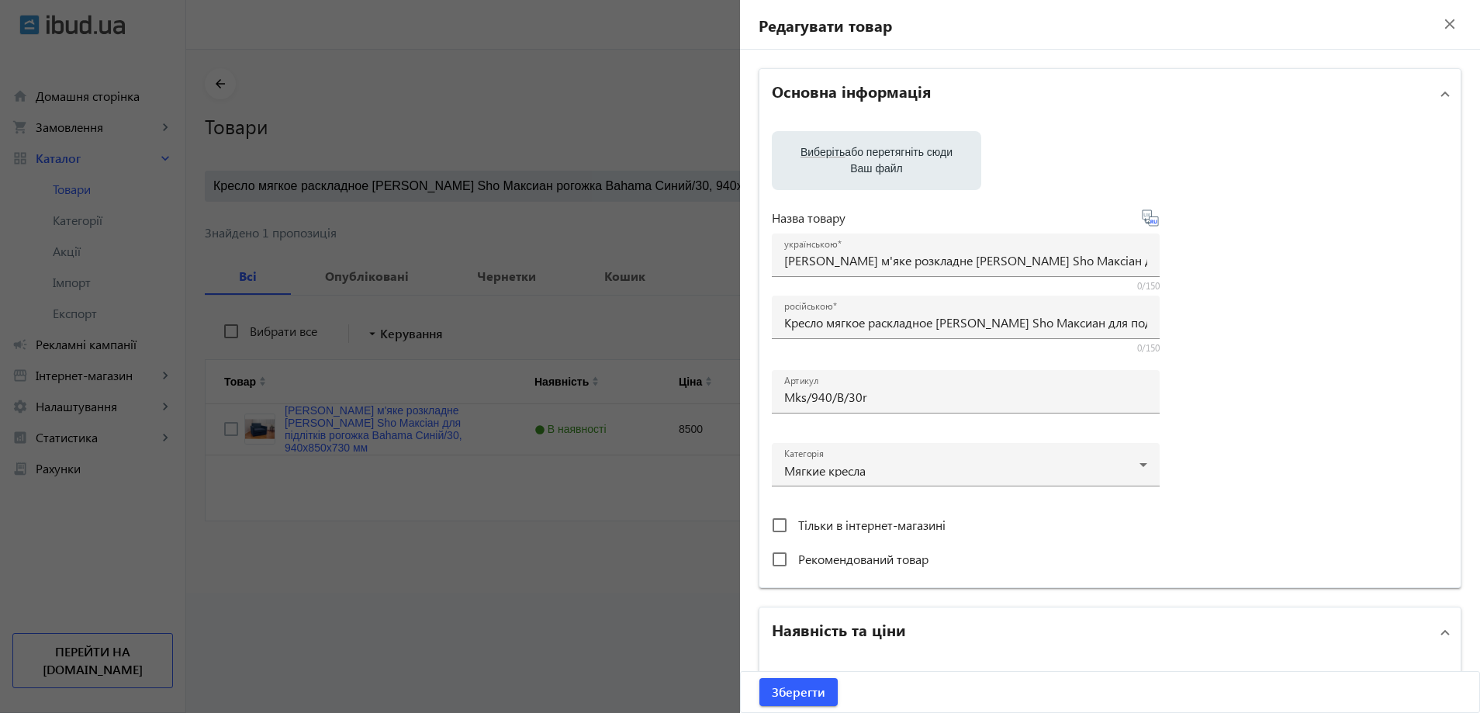
click at [475, 237] on div at bounding box center [740, 356] width 1480 height 713
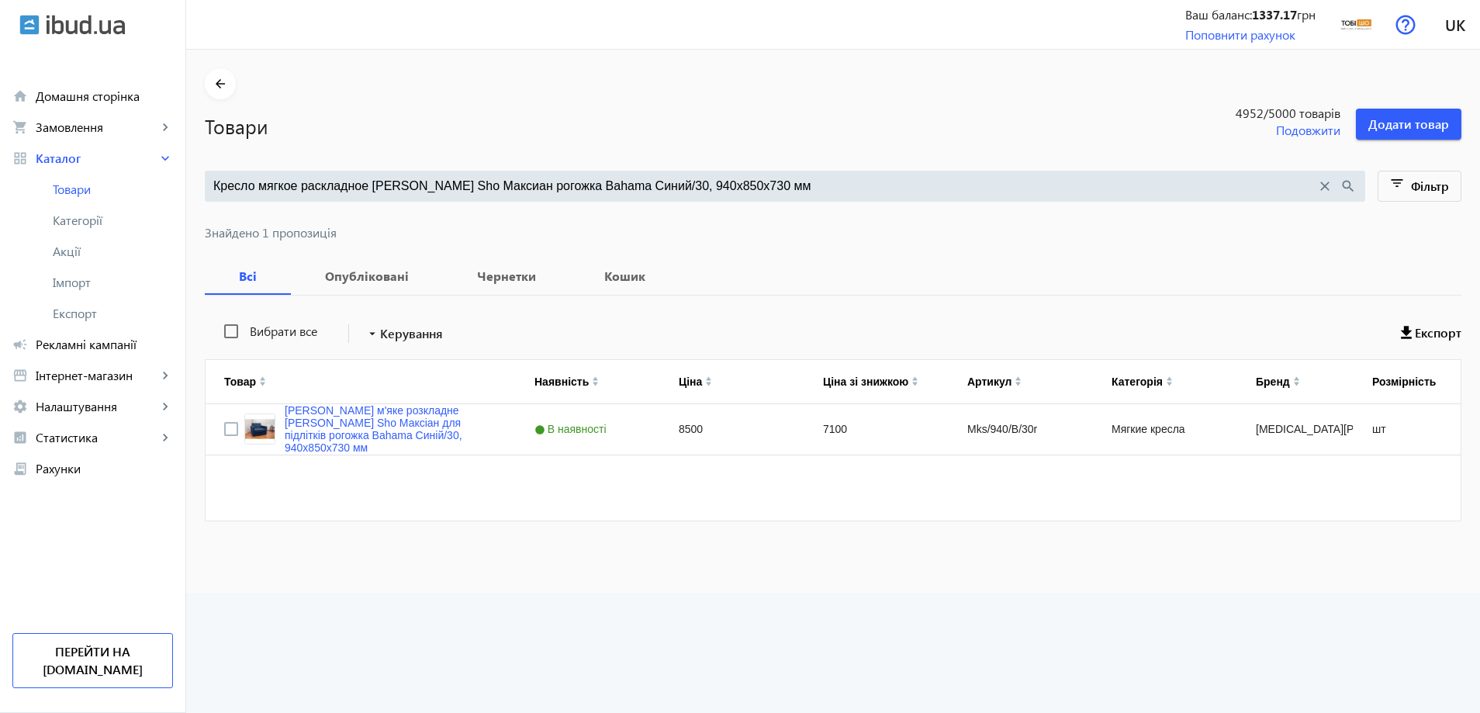
click at [524, 195] on div "Кресло мягкое раскладное Tobi Sho Максиан рогожка Bahama Синий/30, 940х850х730 …" at bounding box center [785, 186] width 1160 height 31
click at [530, 185] on input "Кресло мягкое раскладное Tobi Sho Максиан рогожка Bahama Синий/30, 940х850х730 …" at bounding box center [764, 186] width 1103 height 17
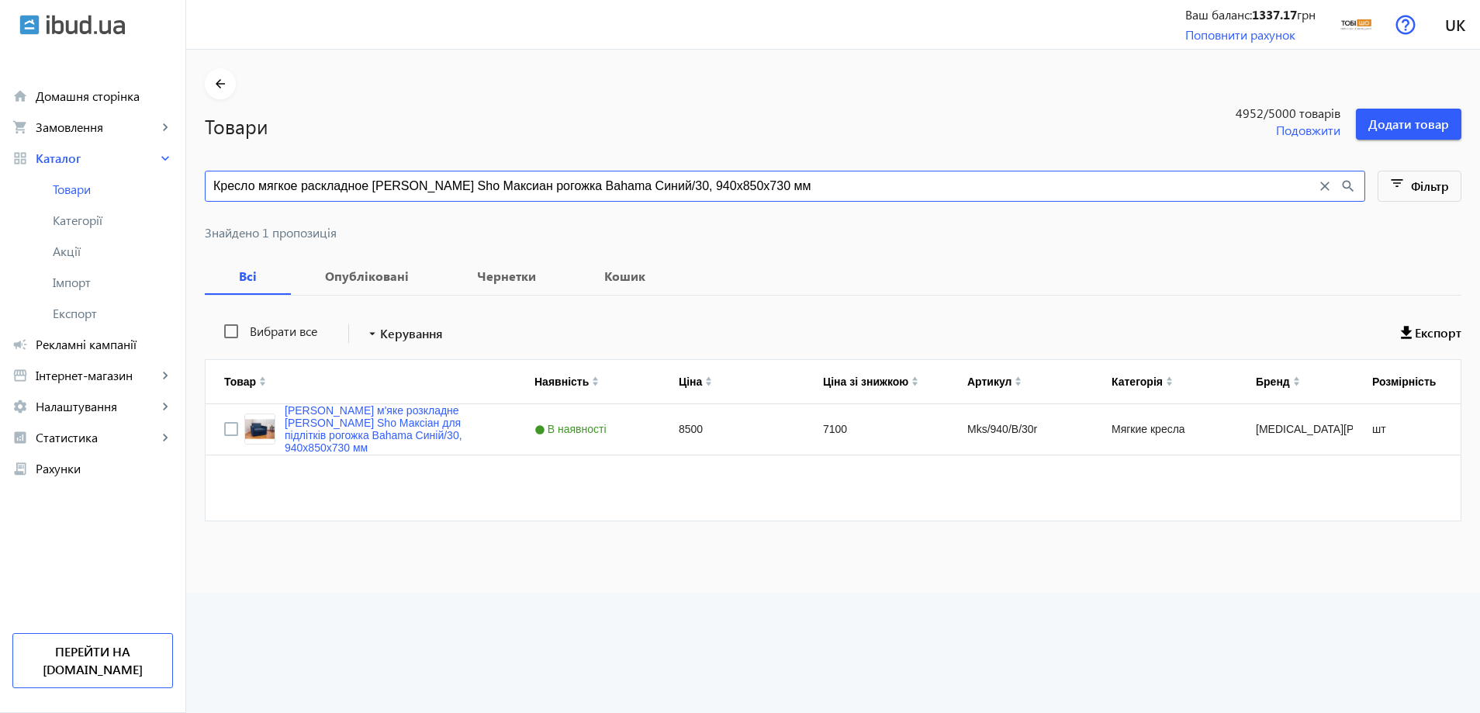
paste input "рый/46"
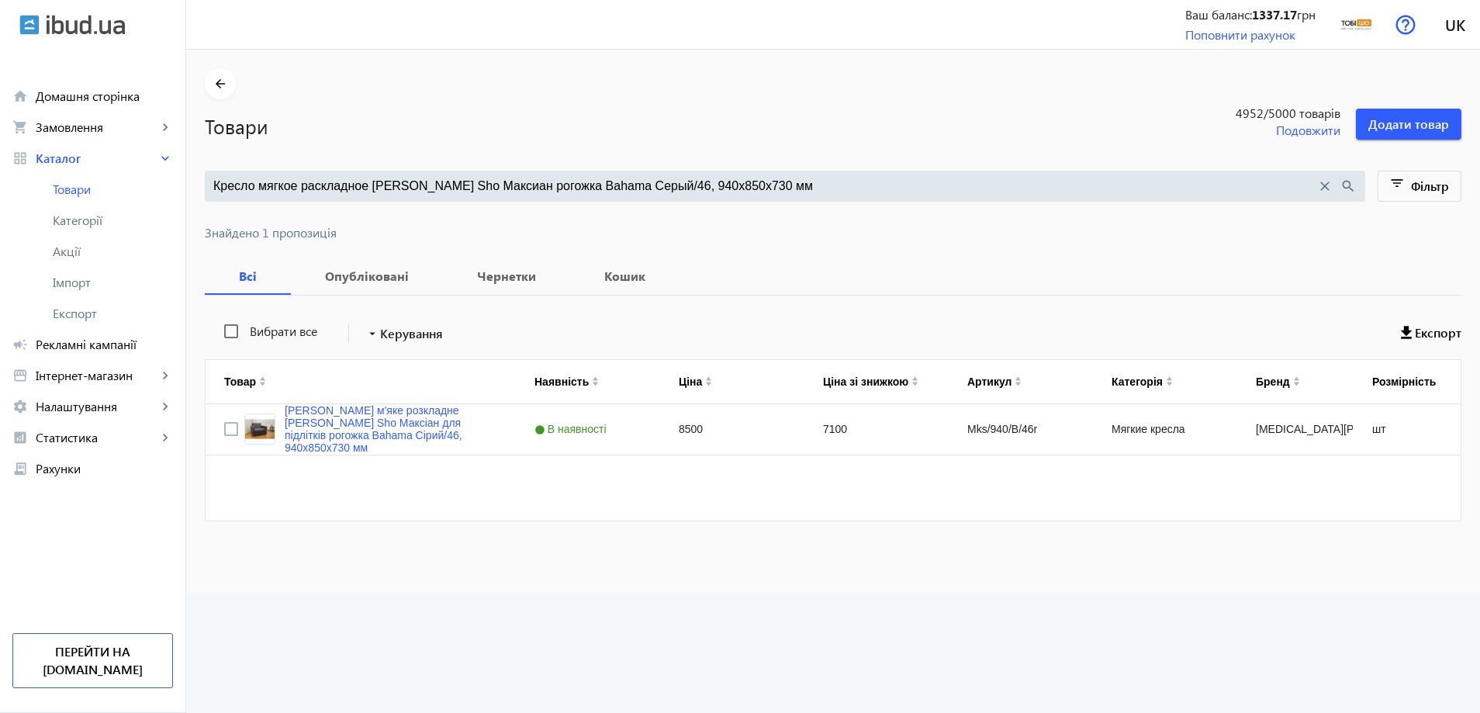
click at [443, 184] on input "Кресло мягкое раскладное Tobi Sho Максиан рогожка Bahama Серый/46, 940х850х730 …" at bounding box center [764, 186] width 1103 height 17
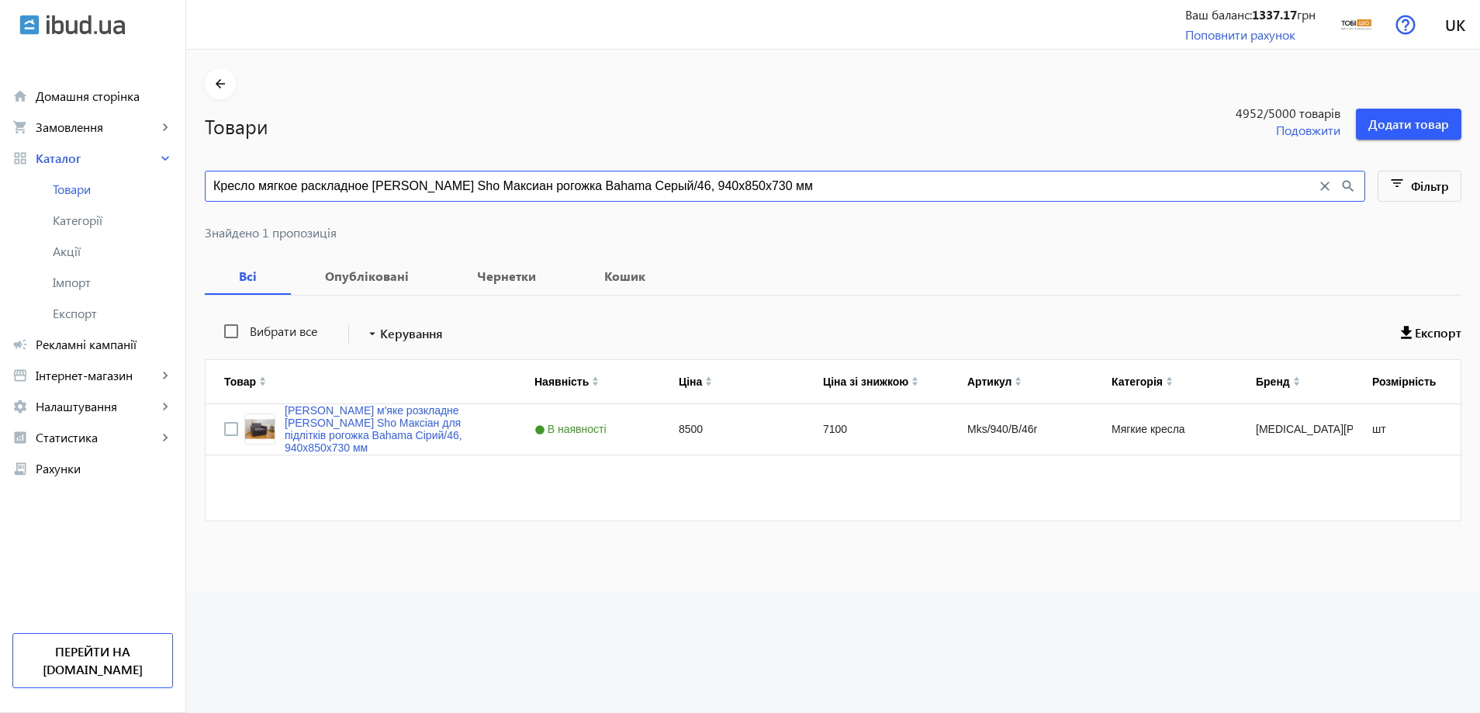
paste input "емно-серый/32"
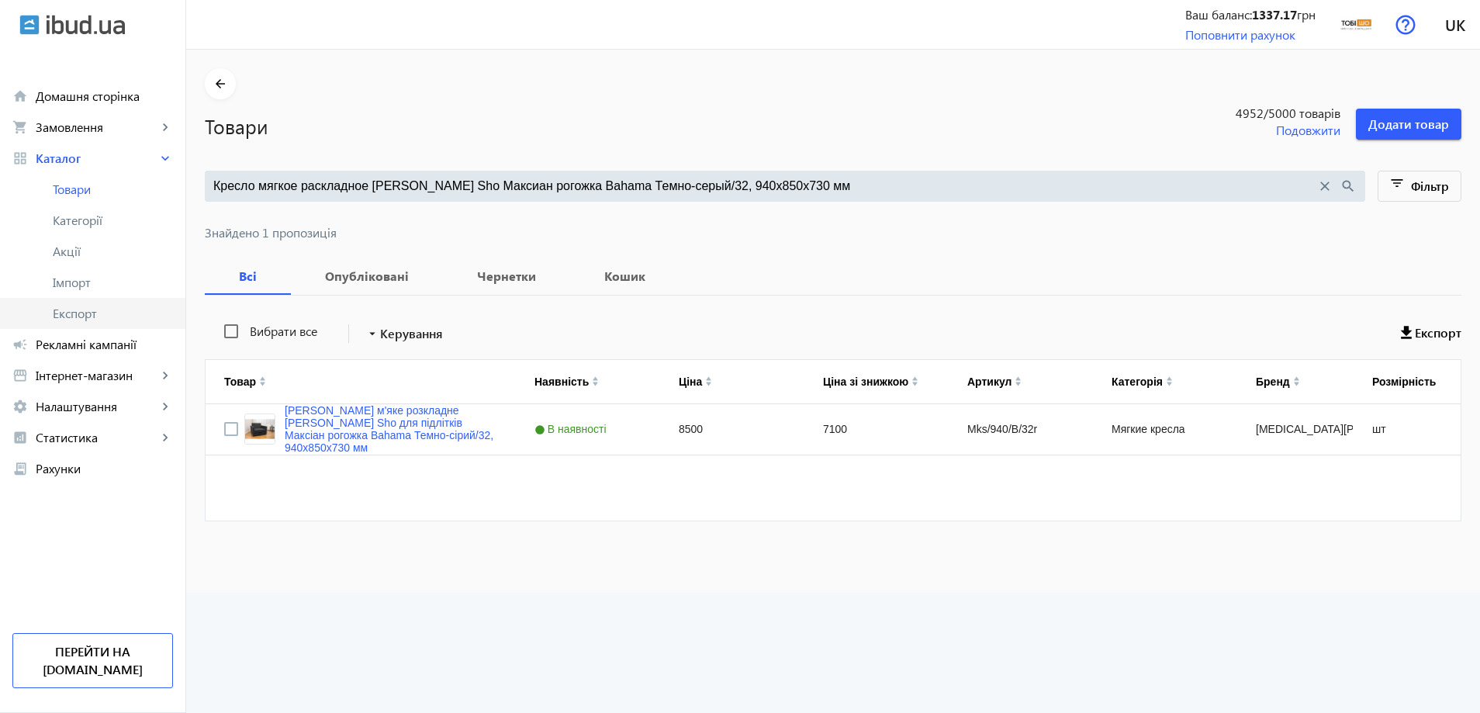
click at [112, 304] on link "Експорт" at bounding box center [92, 313] width 185 height 31
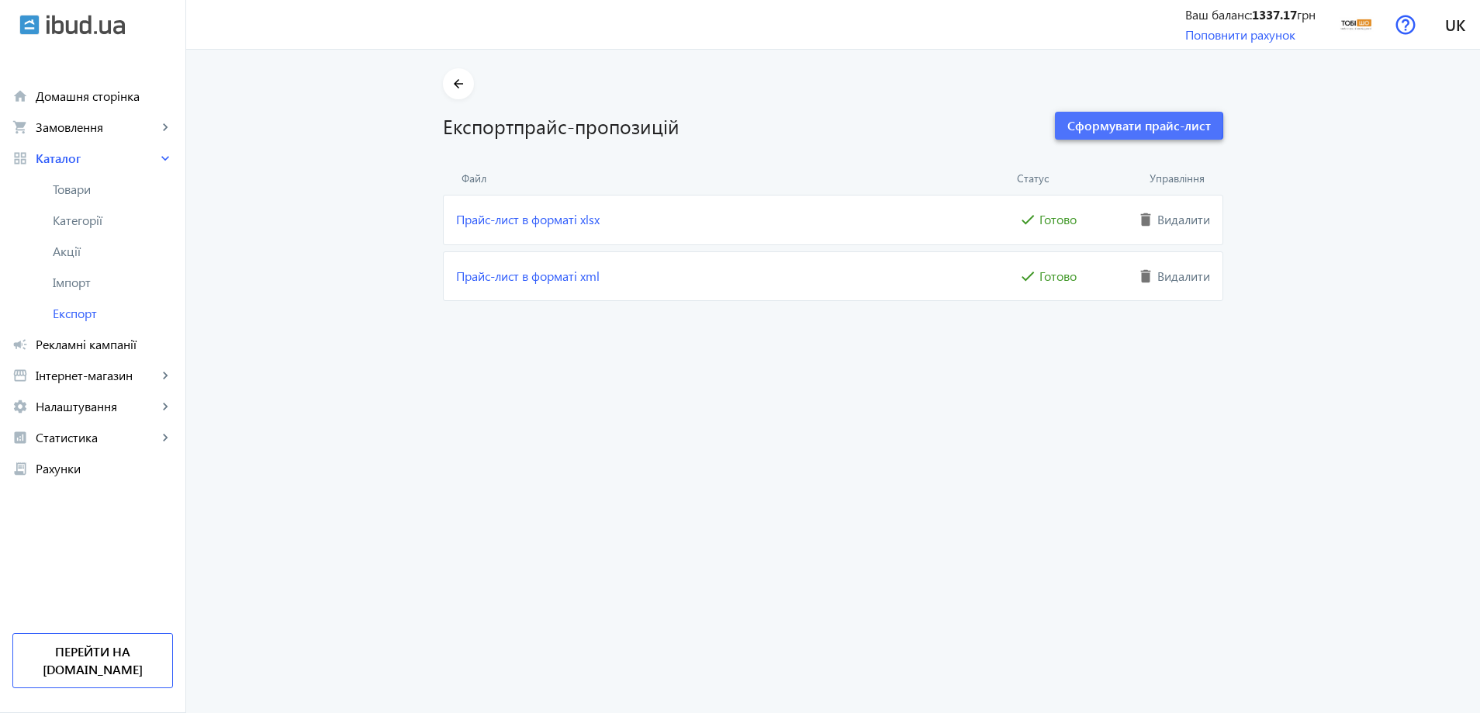
click at [1117, 123] on span "Сформувати прайс-лист" at bounding box center [1138, 125] width 143 height 17
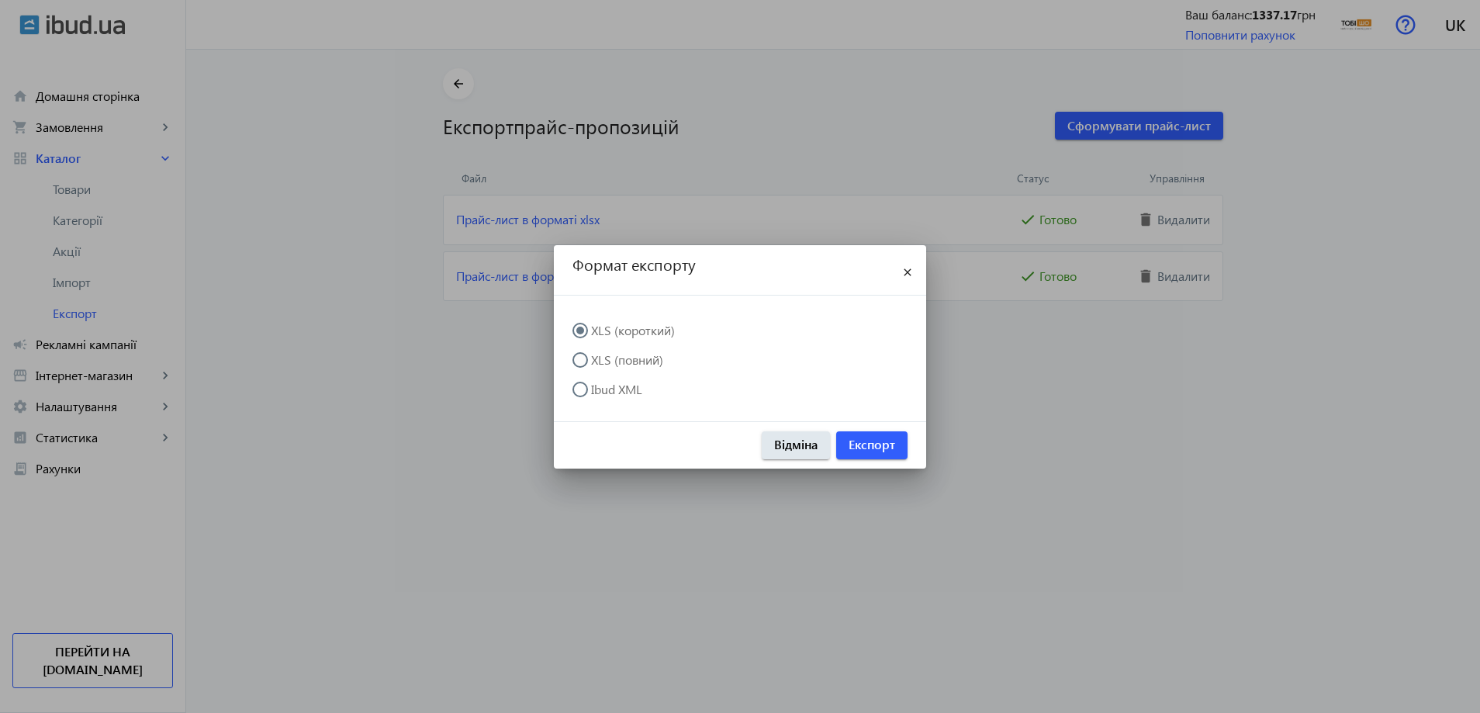
click at [619, 355] on label "XLS (повний)" at bounding box center [625, 360] width 75 height 12
click at [603, 355] on input "XLS (повний)" at bounding box center [587, 367] width 31 height 31
click at [875, 456] on span "button" at bounding box center [871, 445] width 71 height 37
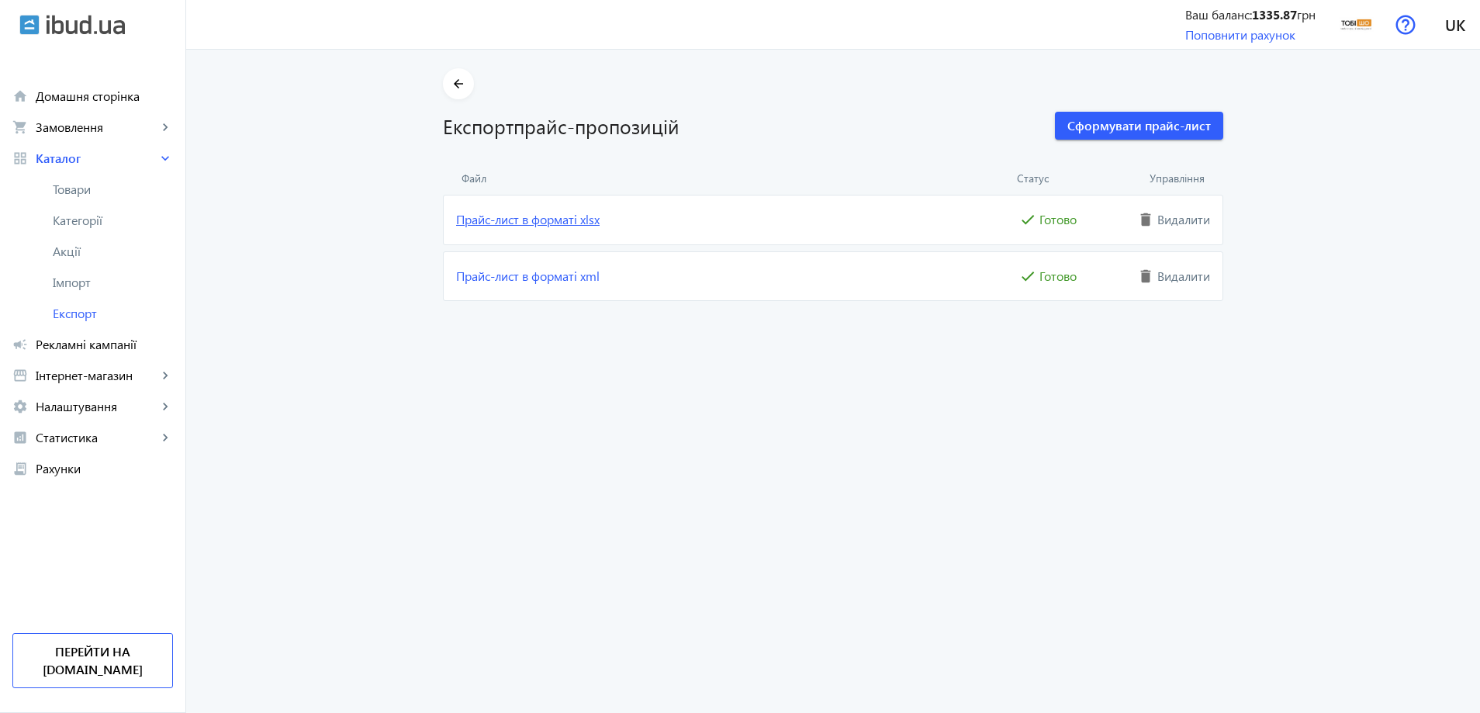
click at [587, 220] on link "Прайс-лист в форматі xlsx" at bounding box center [736, 219] width 560 height 17
click at [98, 280] on span "Імпорт" at bounding box center [113, 283] width 120 height 16
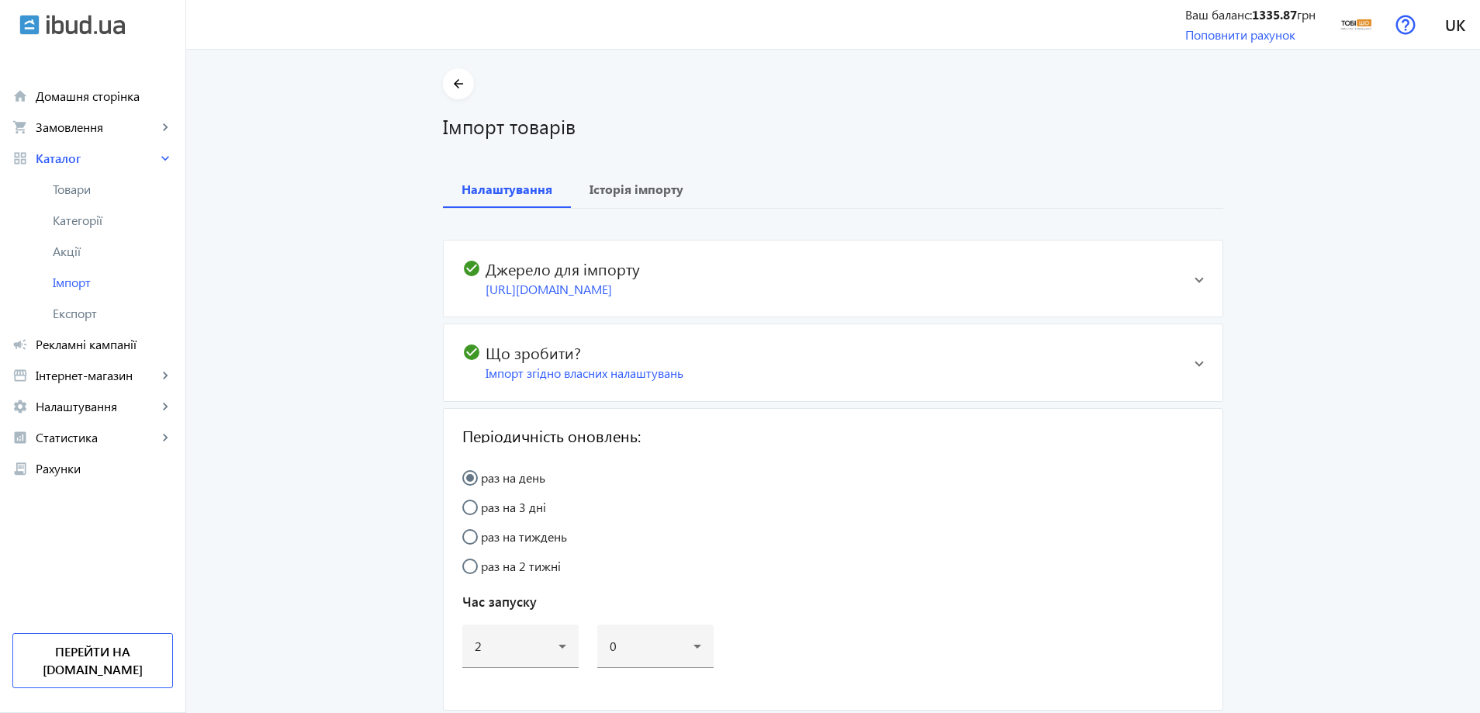
click at [914, 261] on h2 "check_circle Джерело для імпорту" at bounding box center [822, 268] width 720 height 19
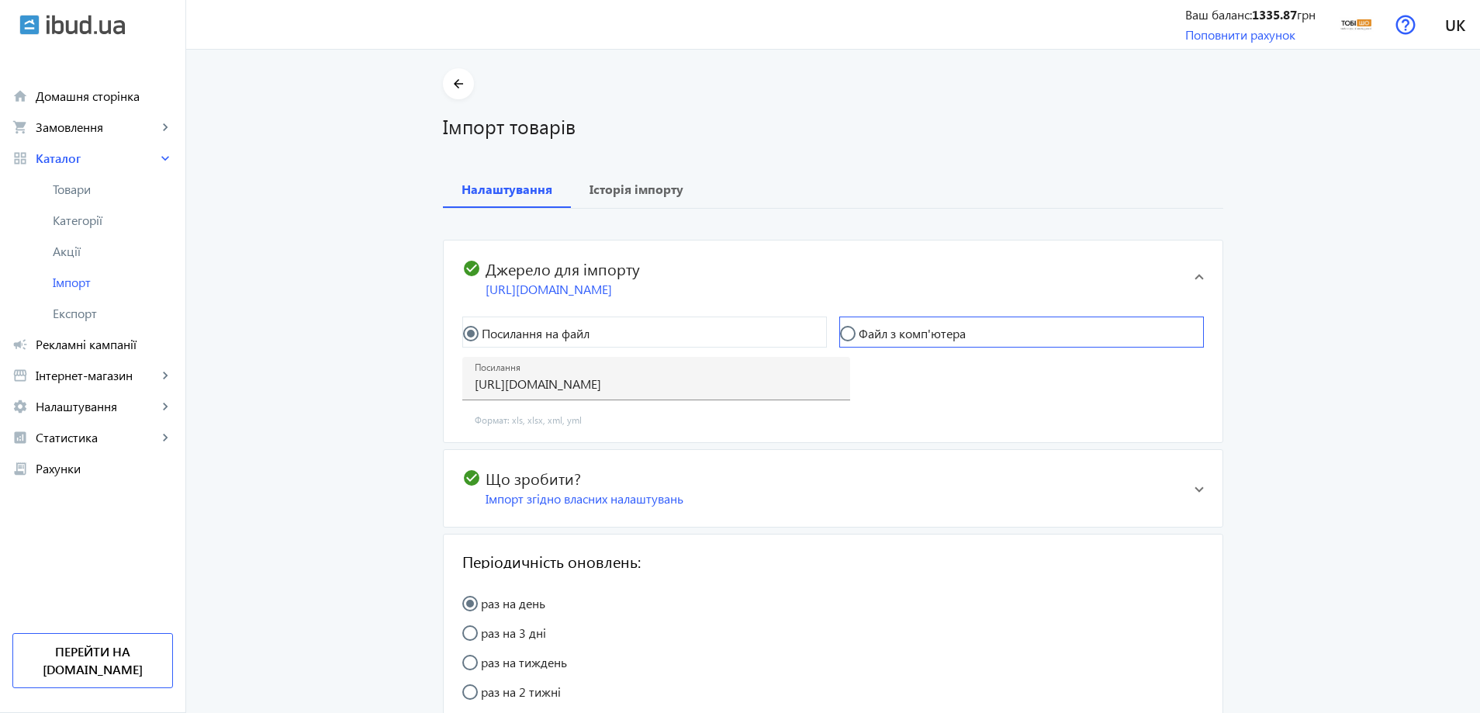
click at [916, 337] on label "Файл з комп'ютера" at bounding box center [911, 333] width 110 height 12
click at [871, 337] on input "Файл з комп'ютера" at bounding box center [855, 341] width 31 height 31
radio input "true"
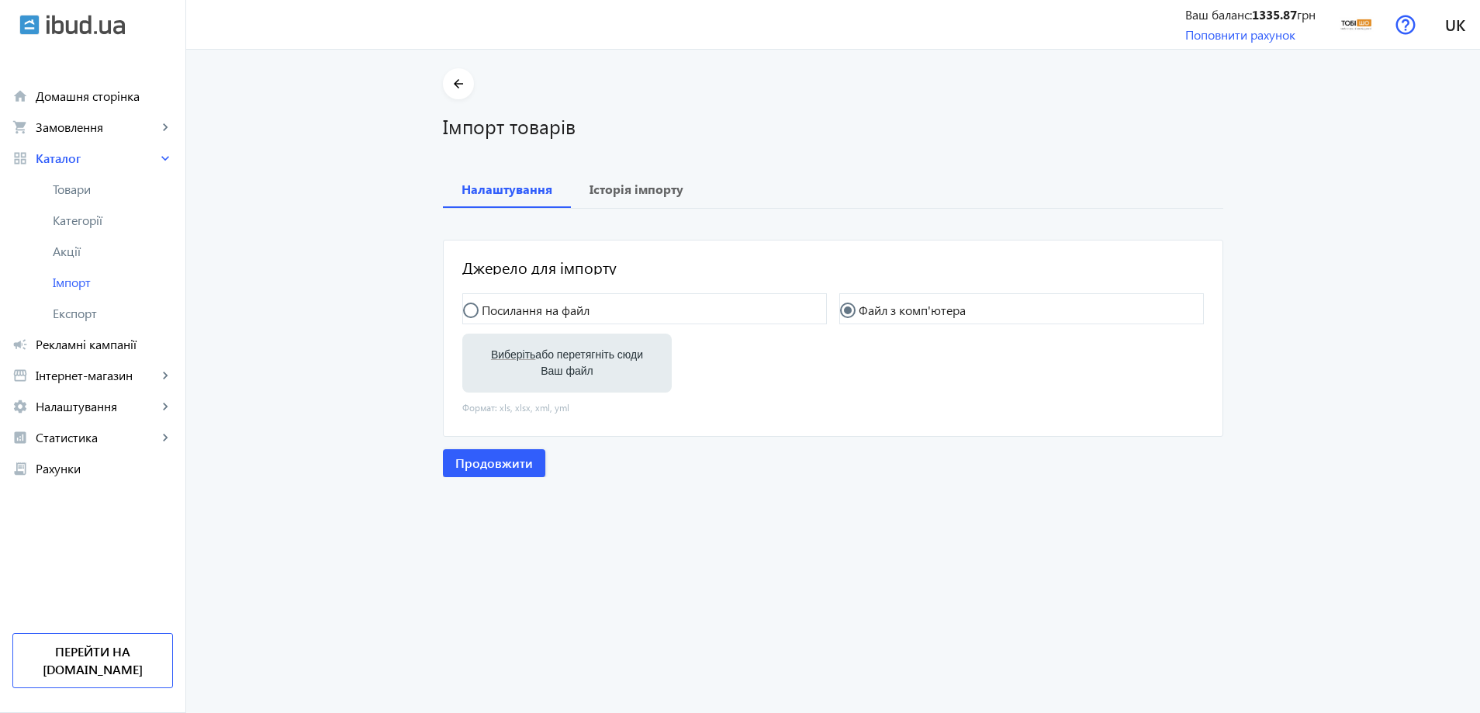
click at [573, 354] on label "Виберіть або перетягніть сюди Ваш файл" at bounding box center [567, 362] width 185 height 43
click at [573, 355] on input "Виберіть або перетягніть сюди Ваш файл" at bounding box center [567, 364] width 185 height 19
type input "C:\fakepath\tobi-sho-2-2025-08-24-13-42.xlsx"
click at [517, 463] on span "Продовжити" at bounding box center [494, 464] width 78 height 17
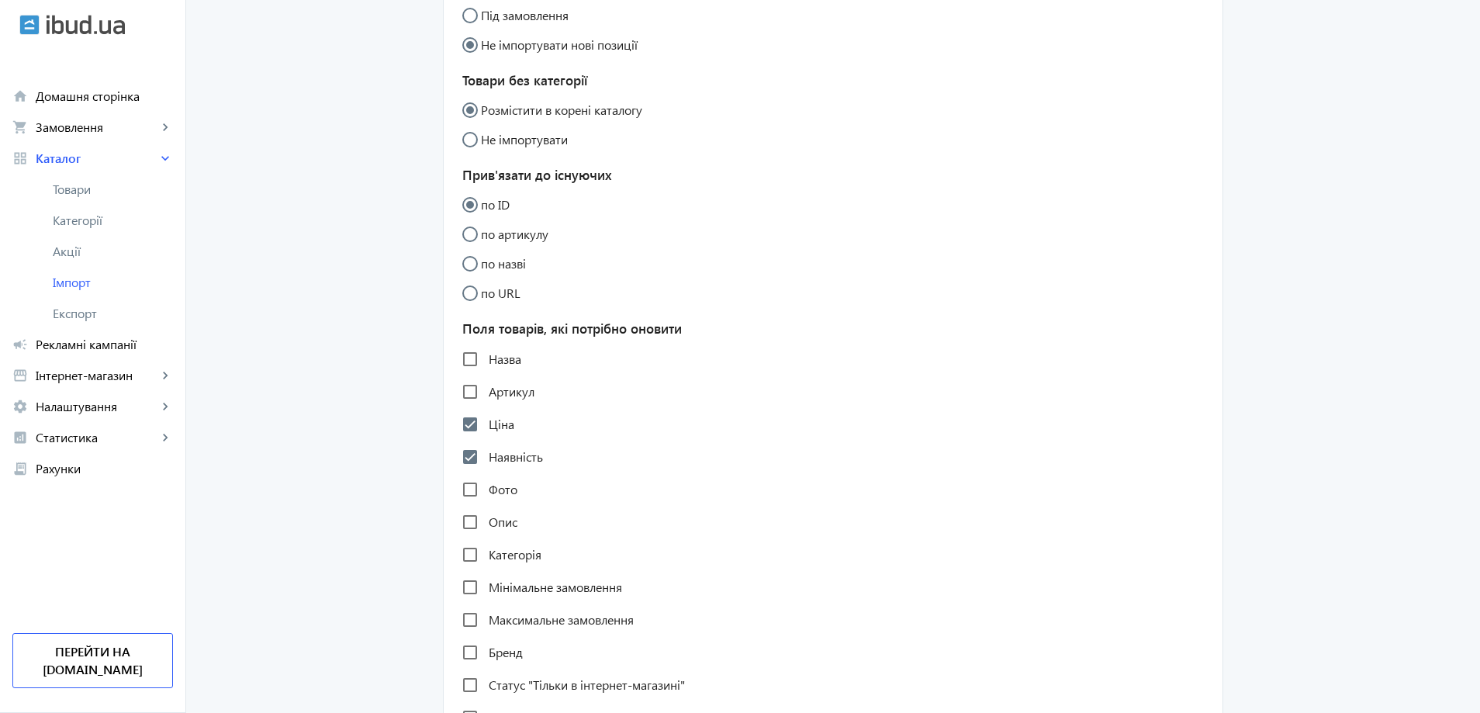
scroll to position [465, 0]
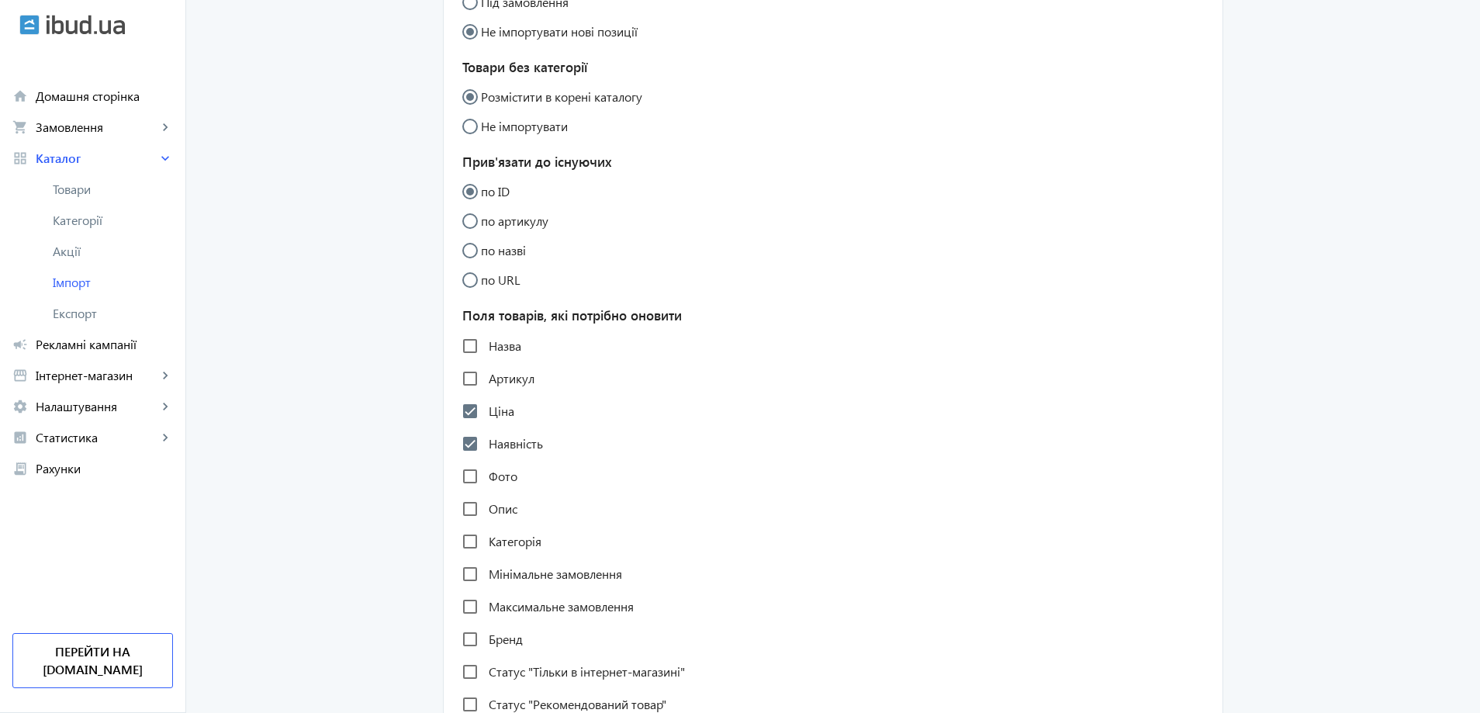
click at [499, 346] on label "Назва" at bounding box center [504, 346] width 36 height 12
click at [486, 346] on input "Назва" at bounding box center [470, 345] width 31 height 31
checkbox input "true"
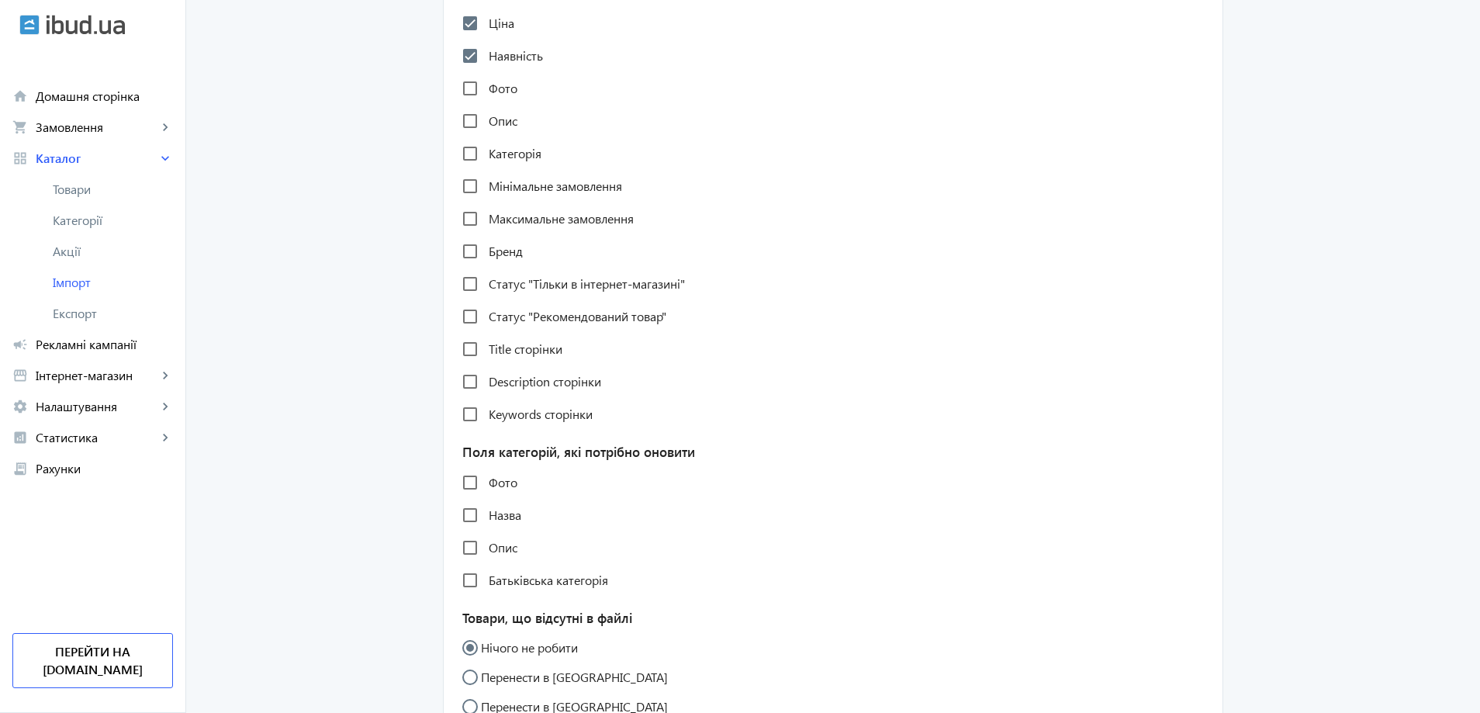
click at [505, 517] on label "Назва" at bounding box center [504, 515] width 36 height 12
click at [486, 517] on input "Назва" at bounding box center [470, 515] width 31 height 31
checkbox input "true"
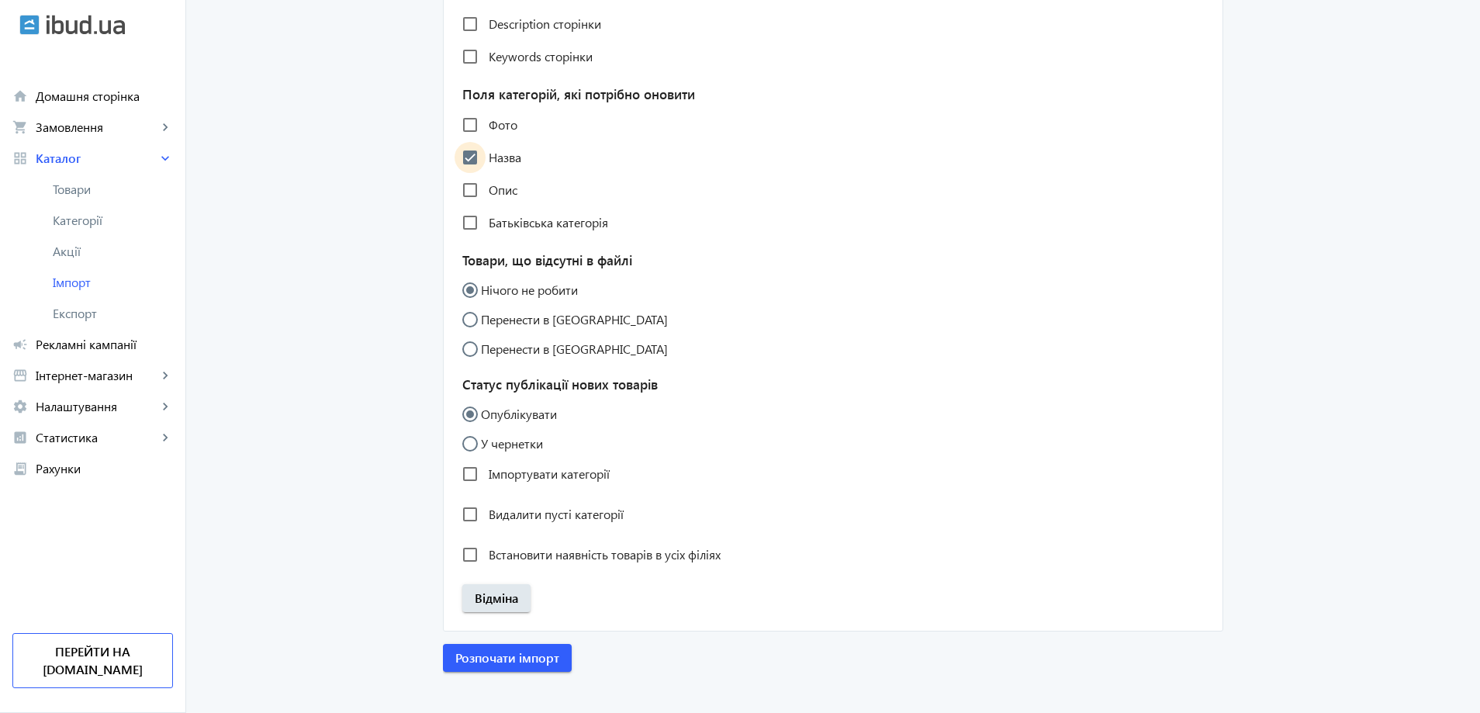
scroll to position [1227, 0]
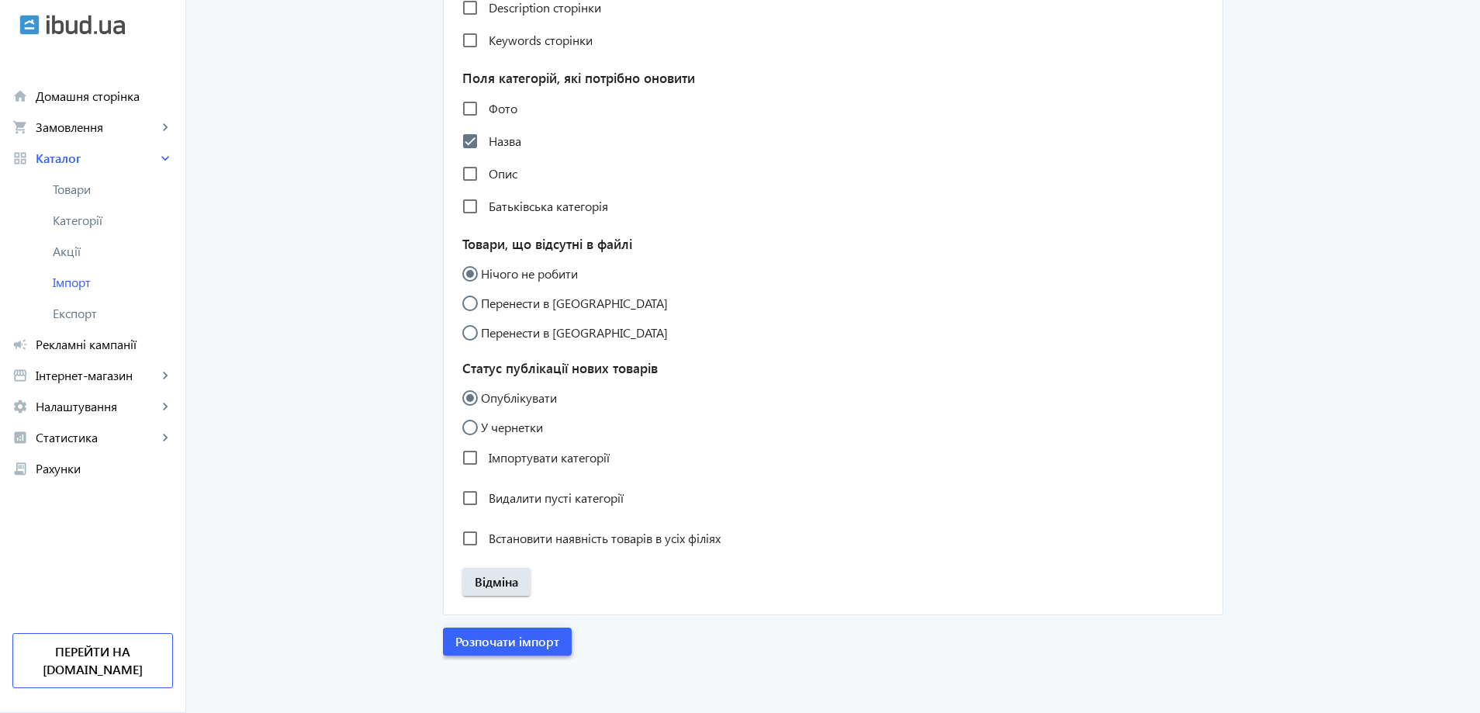
click at [531, 638] on span "Розпочати імпорт" at bounding box center [507, 641] width 104 height 17
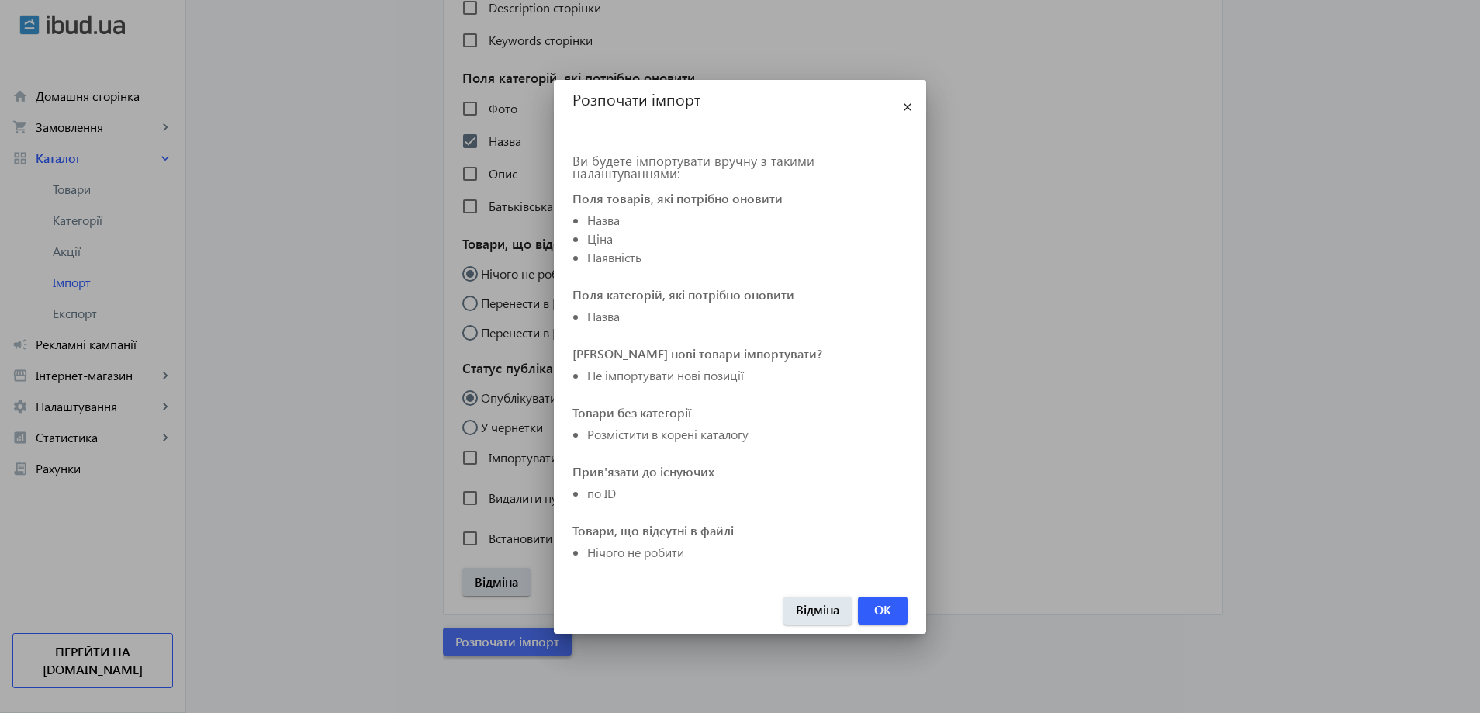
scroll to position [0, 0]
click at [884, 604] on span "OK" at bounding box center [882, 609] width 17 height 17
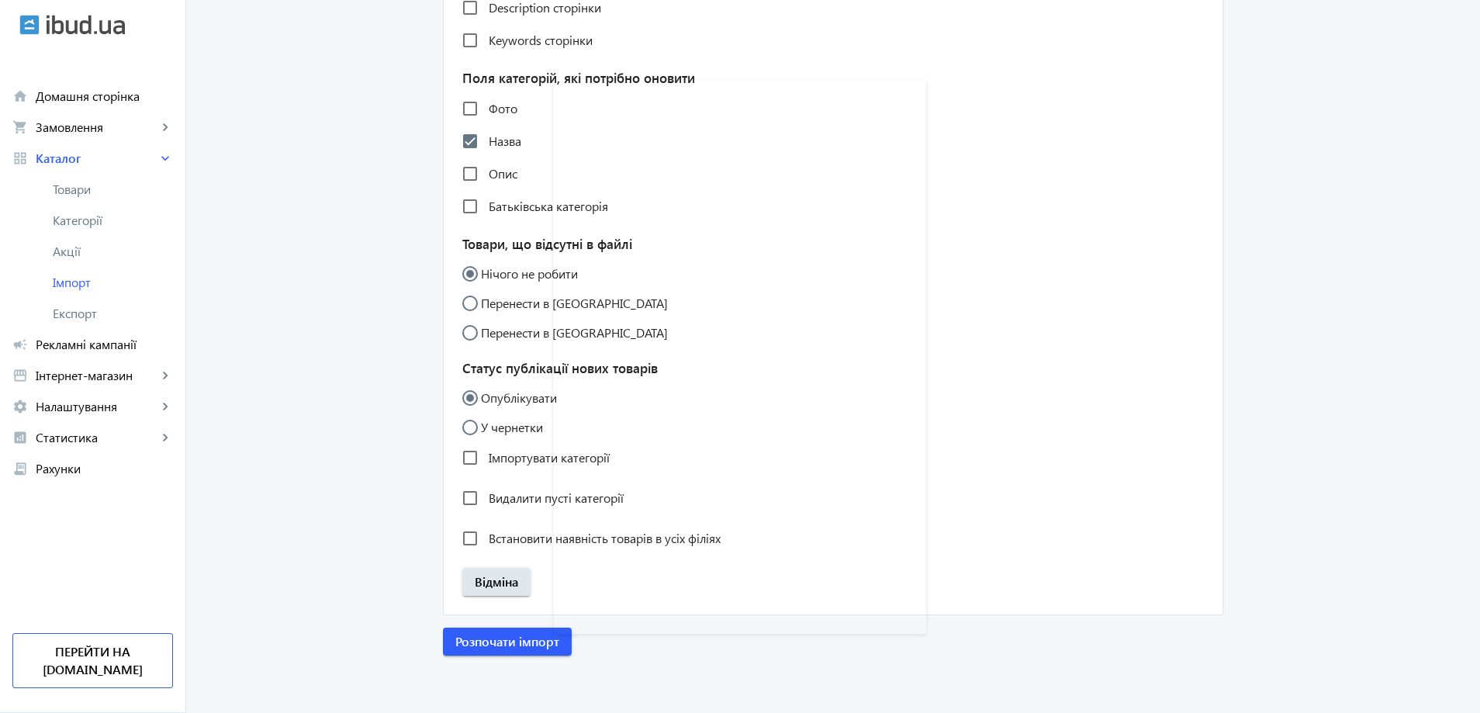
scroll to position [1227, 0]
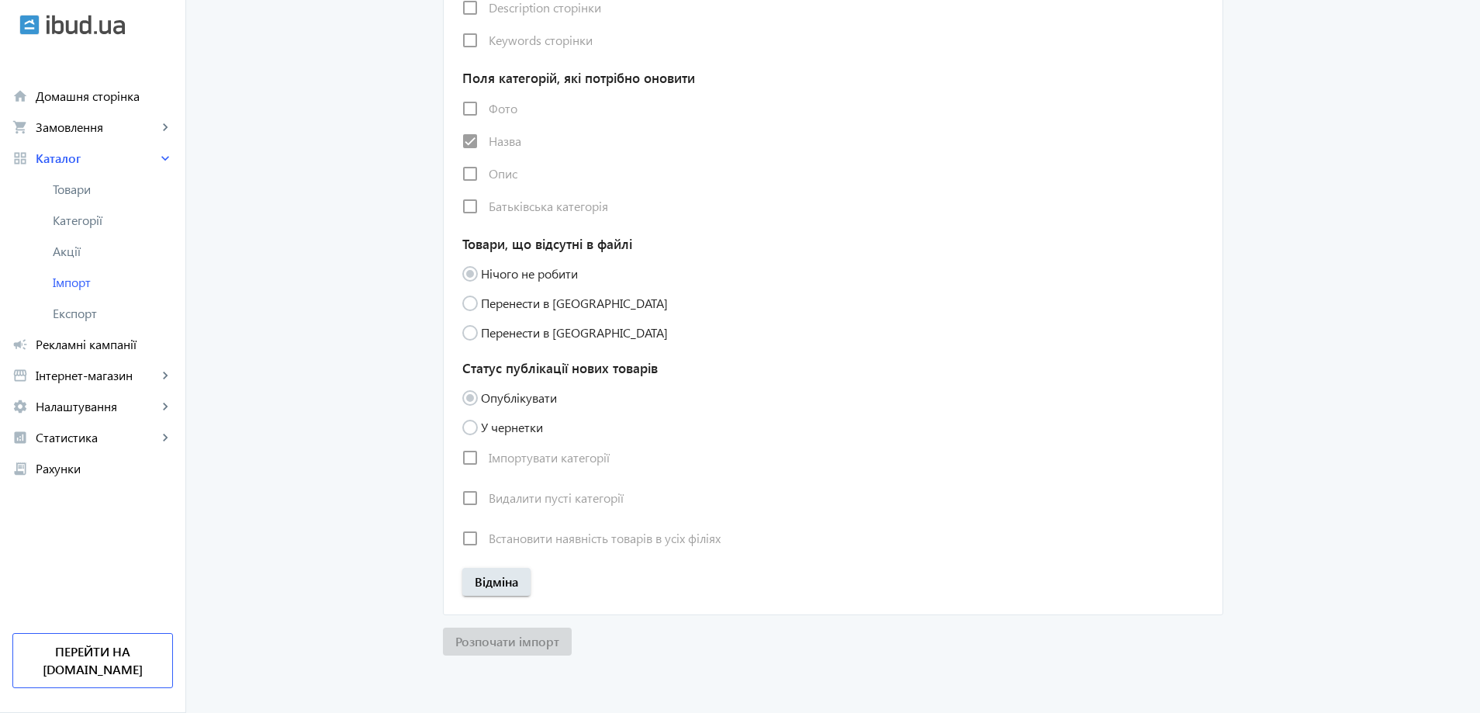
radio input "true"
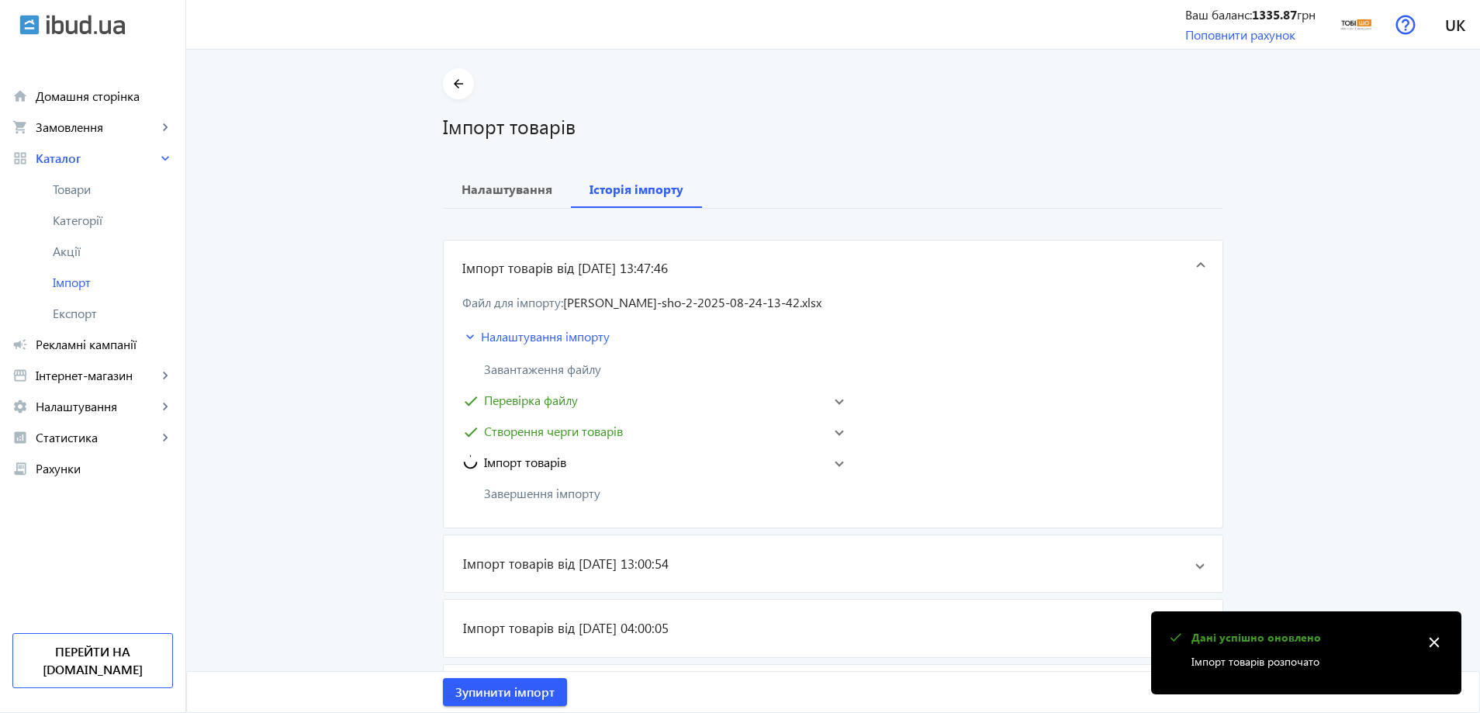
scroll to position [0, 0]
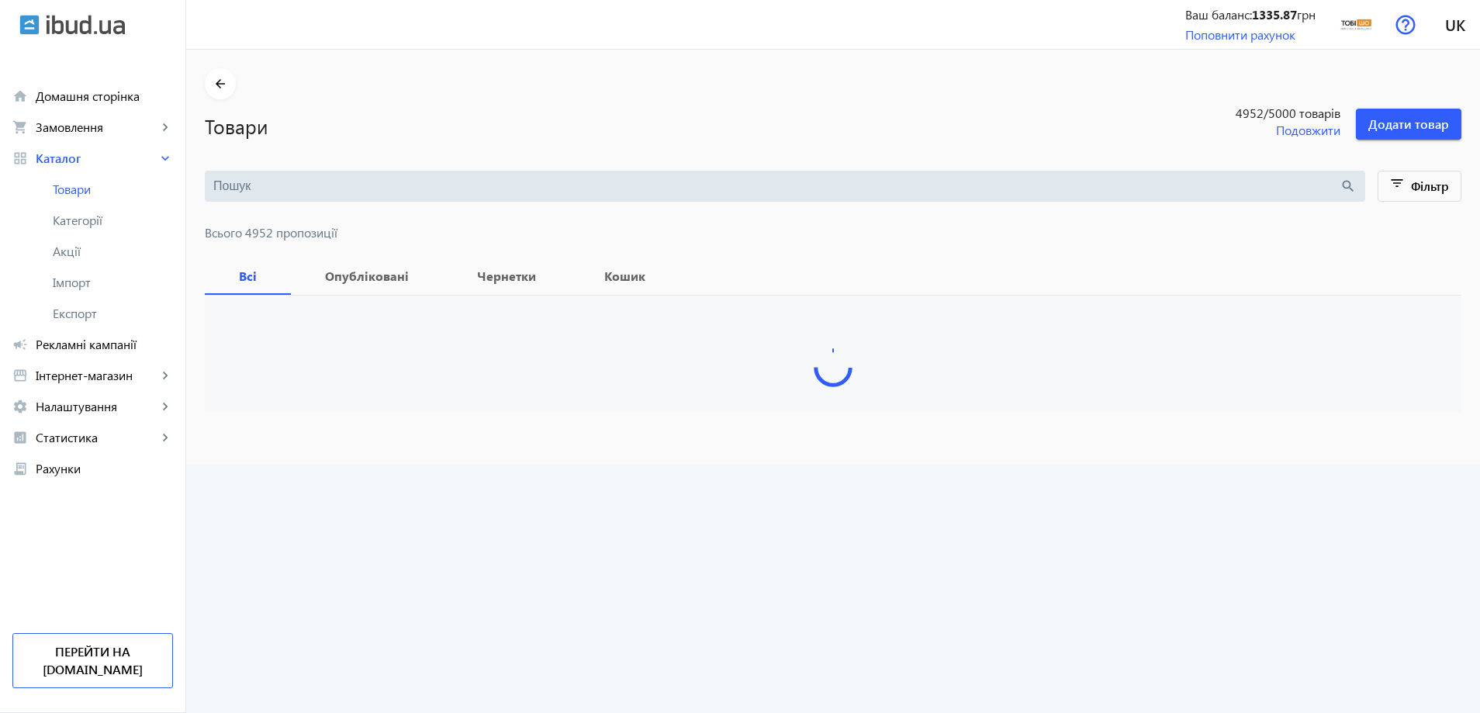
click at [306, 185] on input "search" at bounding box center [776, 186] width 1126 height 17
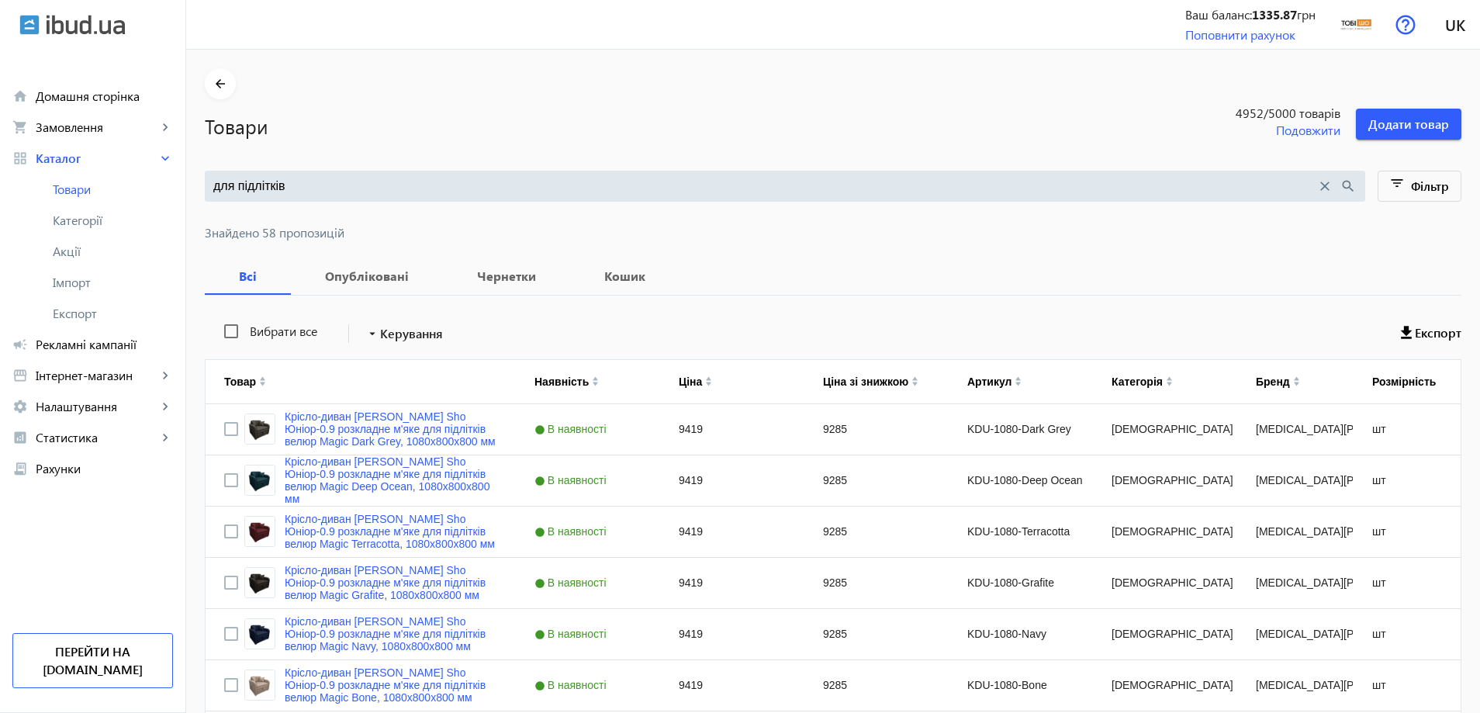
click at [361, 188] on input "для підлітків" at bounding box center [764, 186] width 1103 height 17
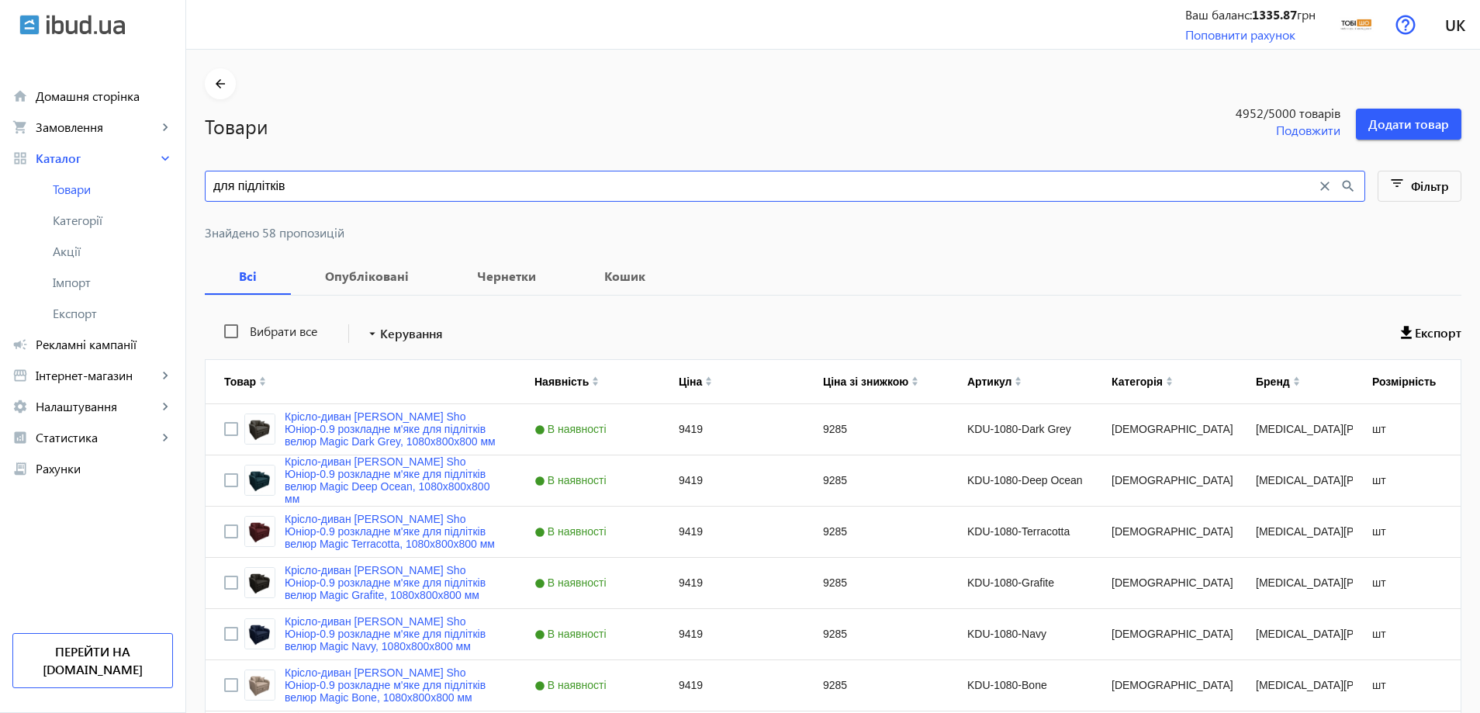
paste input "Кресло мягкое раскладное [PERSON_NAME] Sho Максиан для подростков рогожка"
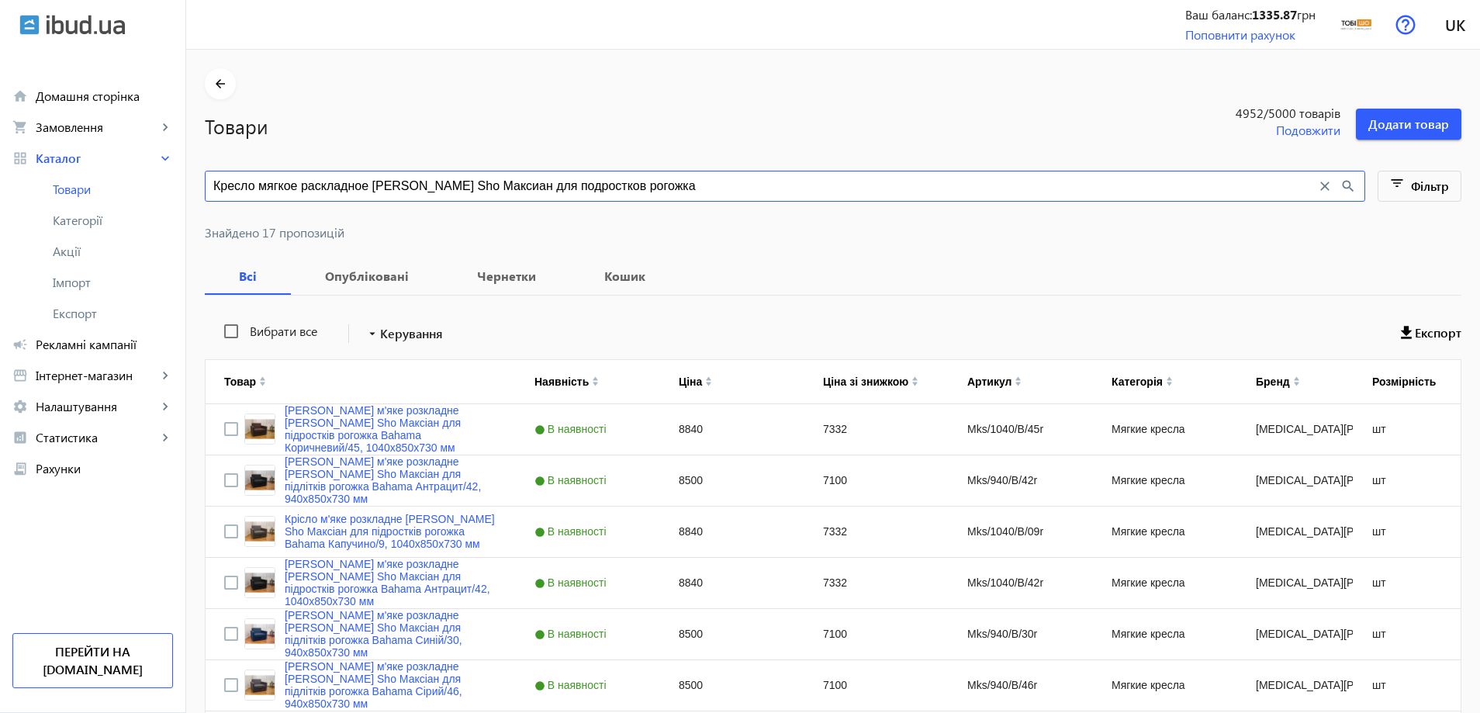
drag, startPoint x: 232, startPoint y: 189, endPoint x: 191, endPoint y: 194, distance: 41.4
click at [191, 194] on main "arrow_back Товари 4952 /5000 товарів Подовжити Додати товар Кресло мягкое раскл…" at bounding box center [833, 680] width 1294 height 1225
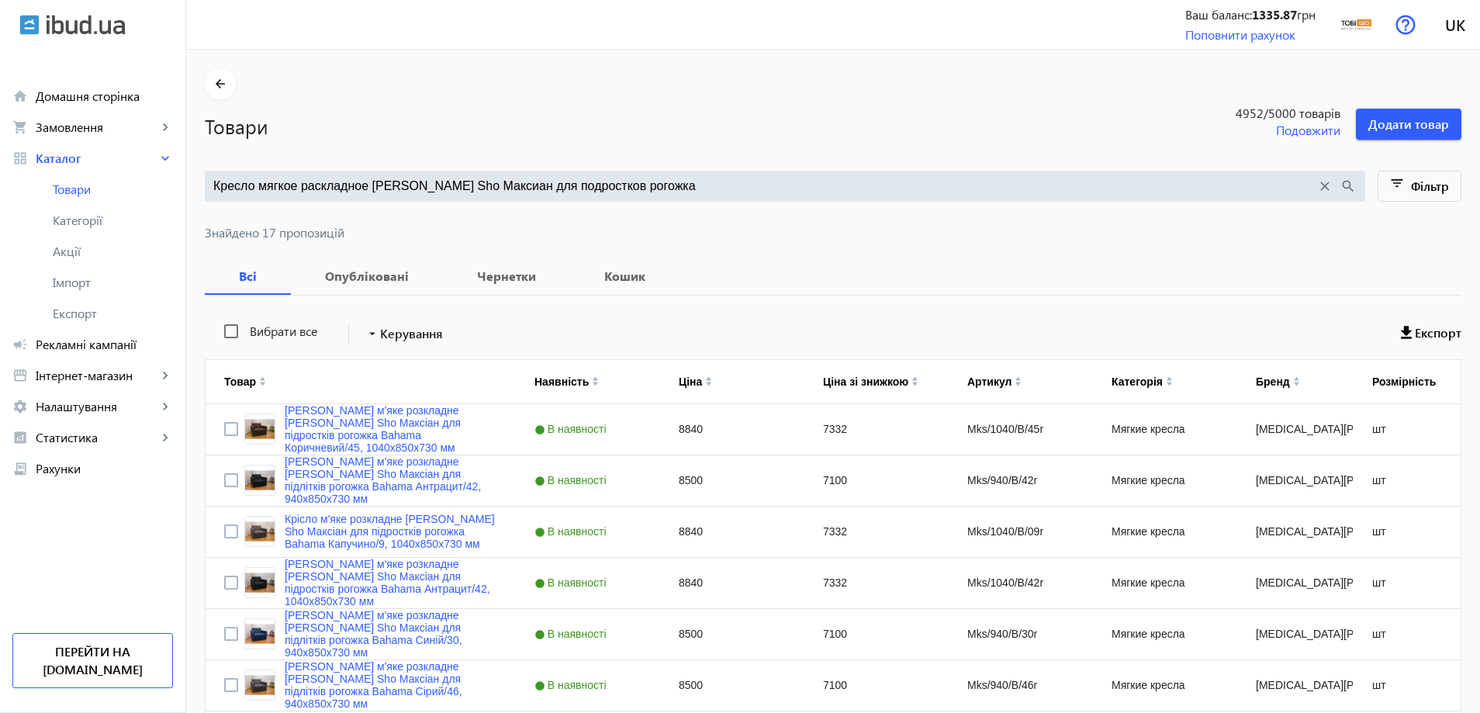
click at [601, 179] on input "Кресло мягкое раскладное [PERSON_NAME] Sho Максиан для подростков рогожка" at bounding box center [764, 186] width 1103 height 17
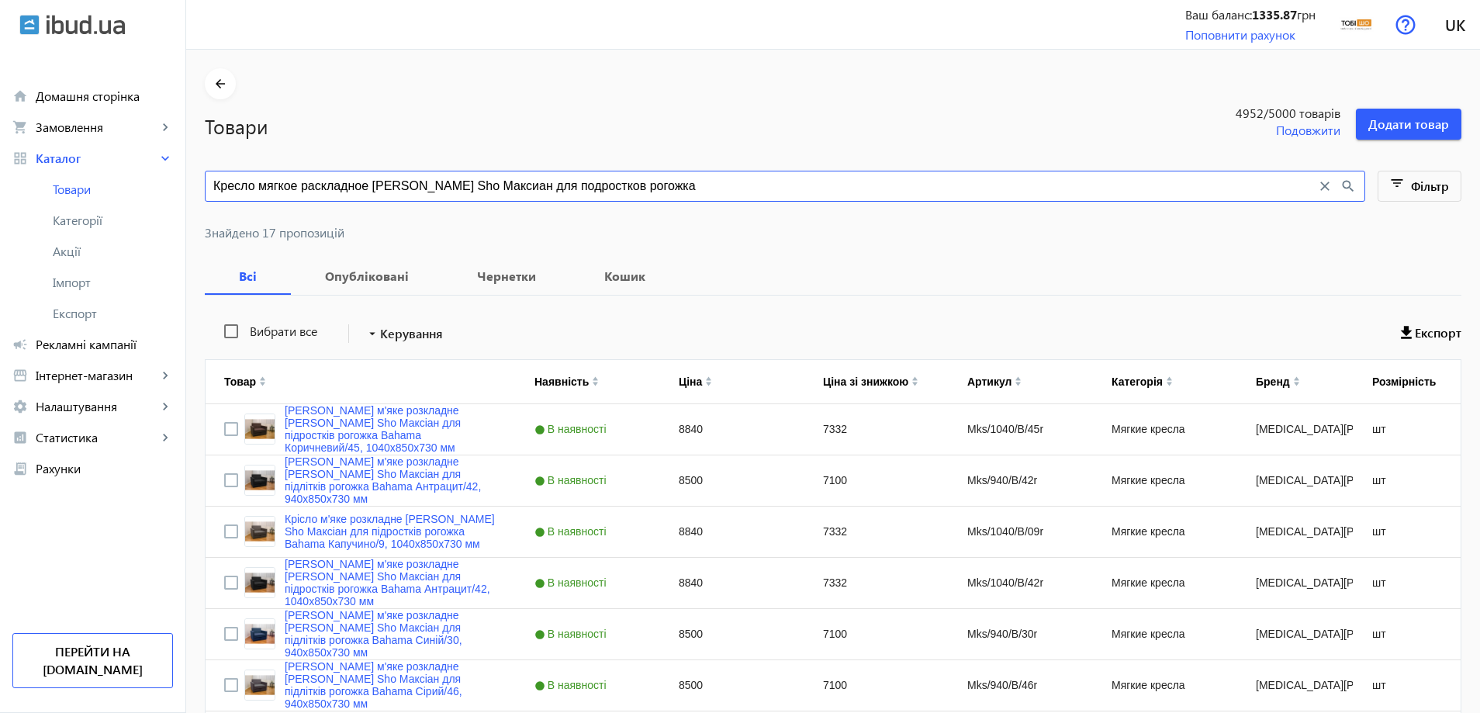
paste input "Bahama"
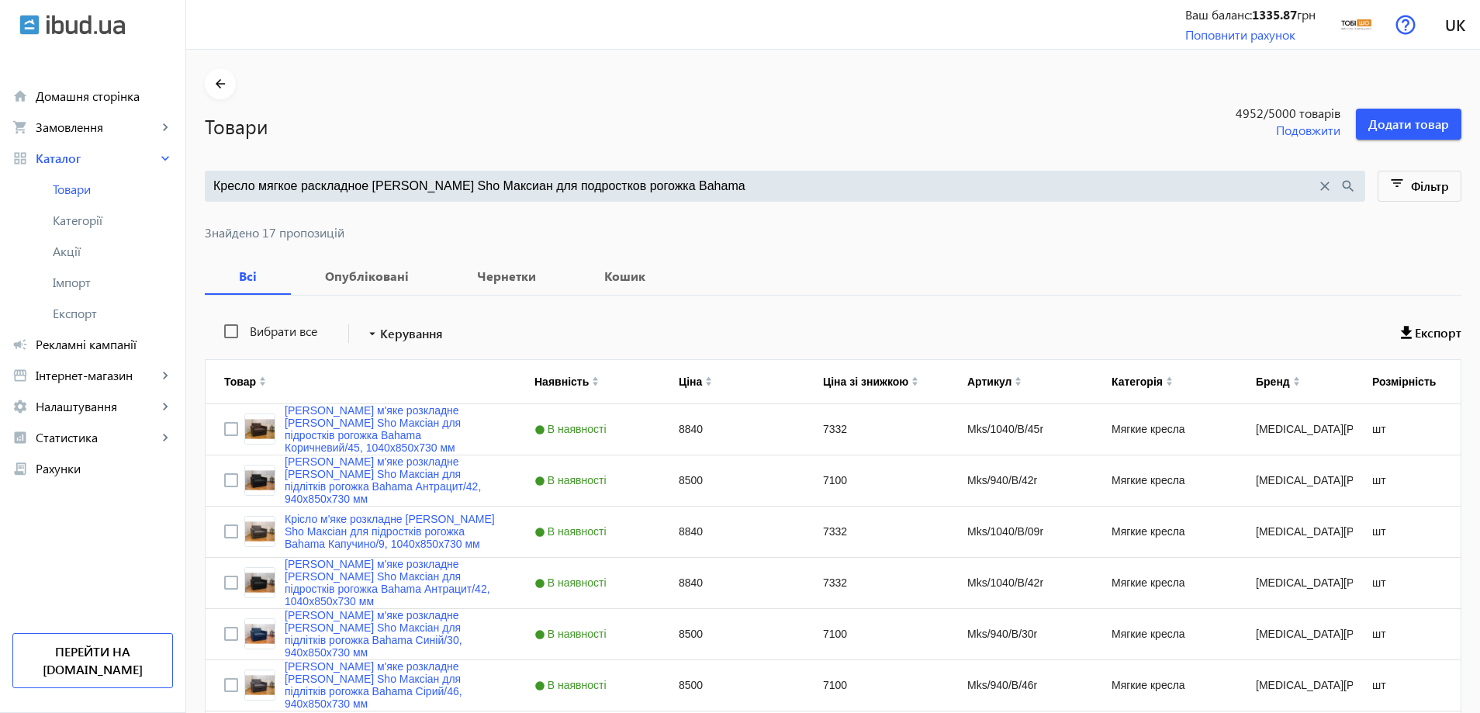
click at [484, 183] on input "Кресло мягкое раскладное [PERSON_NAME] Sho Максиан для подростков рогожка Bahama" at bounding box center [764, 186] width 1103 height 17
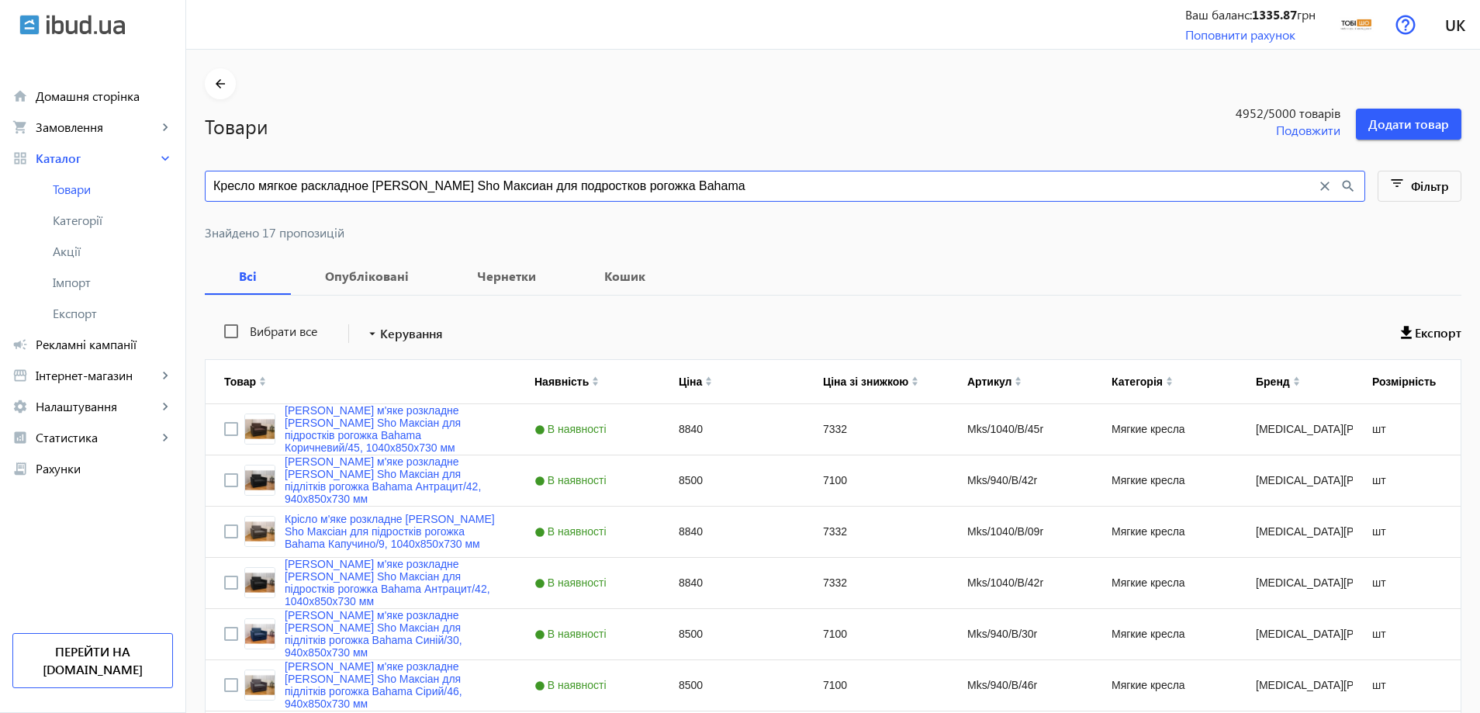
paste input "Drim/940/B/47r"
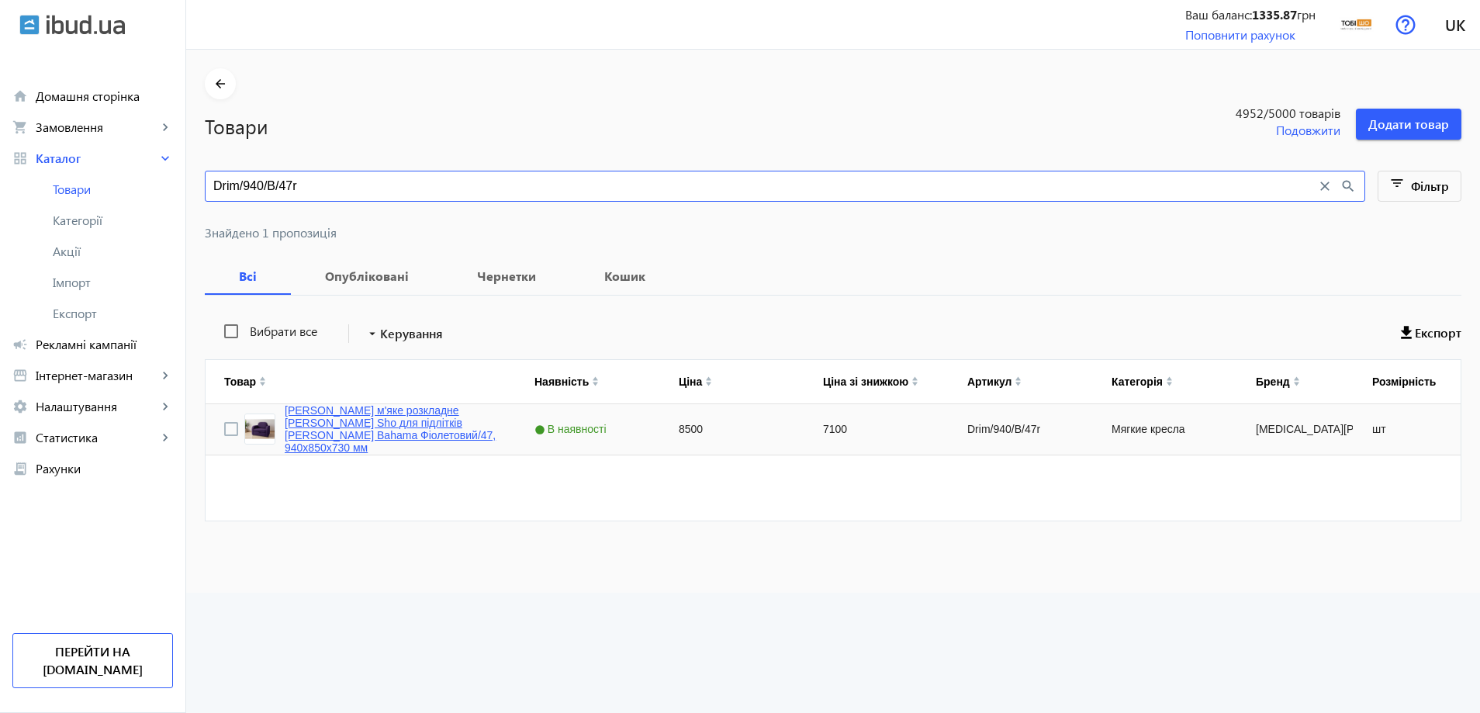
type input "Drim/940/B/47r"
click at [377, 442] on link "[PERSON_NAME] м'яке розкладне [PERSON_NAME] Sho для підлітків [PERSON_NAME] Bah…" at bounding box center [391, 429] width 213 height 50
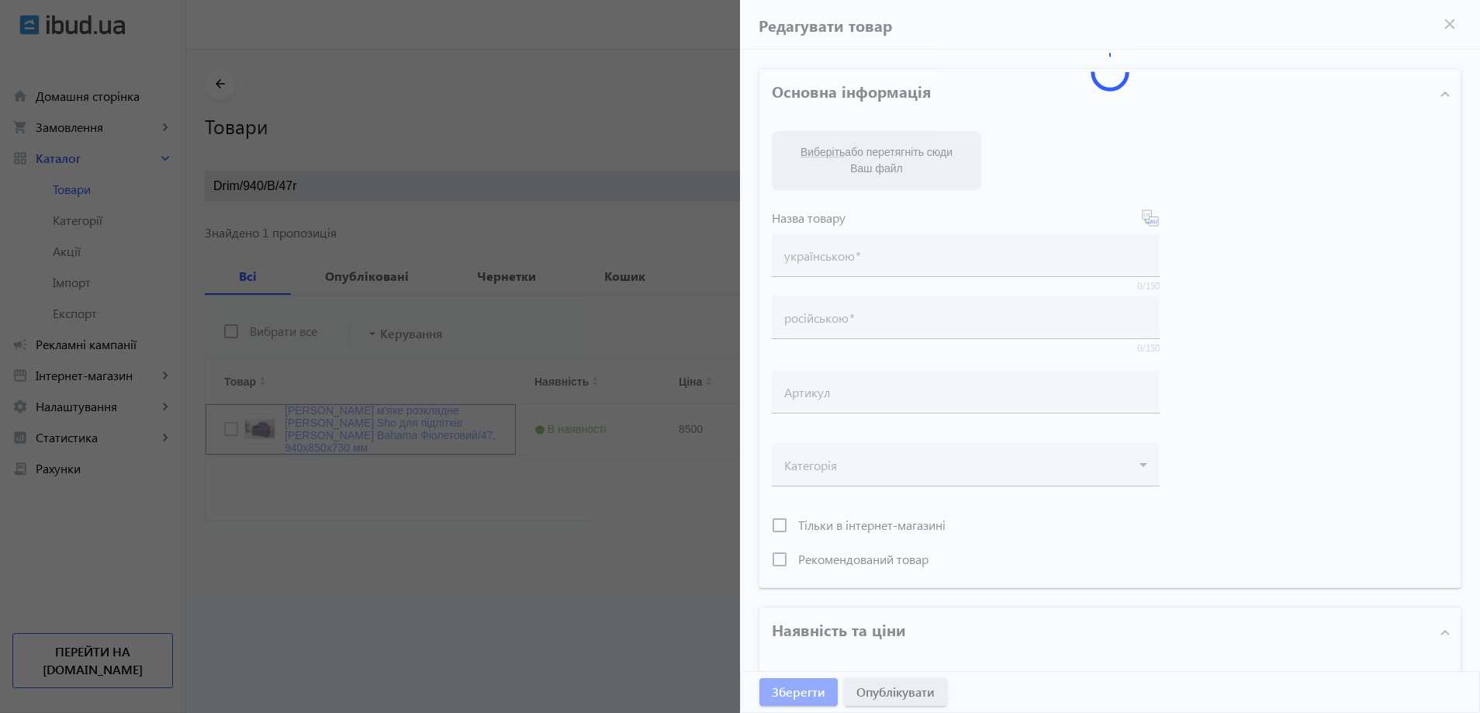
type input "[PERSON_NAME] м'яке розкладне [PERSON_NAME] Sho для підлітків [PERSON_NAME] Bah…"
type input "Кресло мягкое раскладное Tobi Sho для подростков Дрим рогожка Bahama Фиолетовый…"
type input "Drim/940/B/47r"
type input "8500"
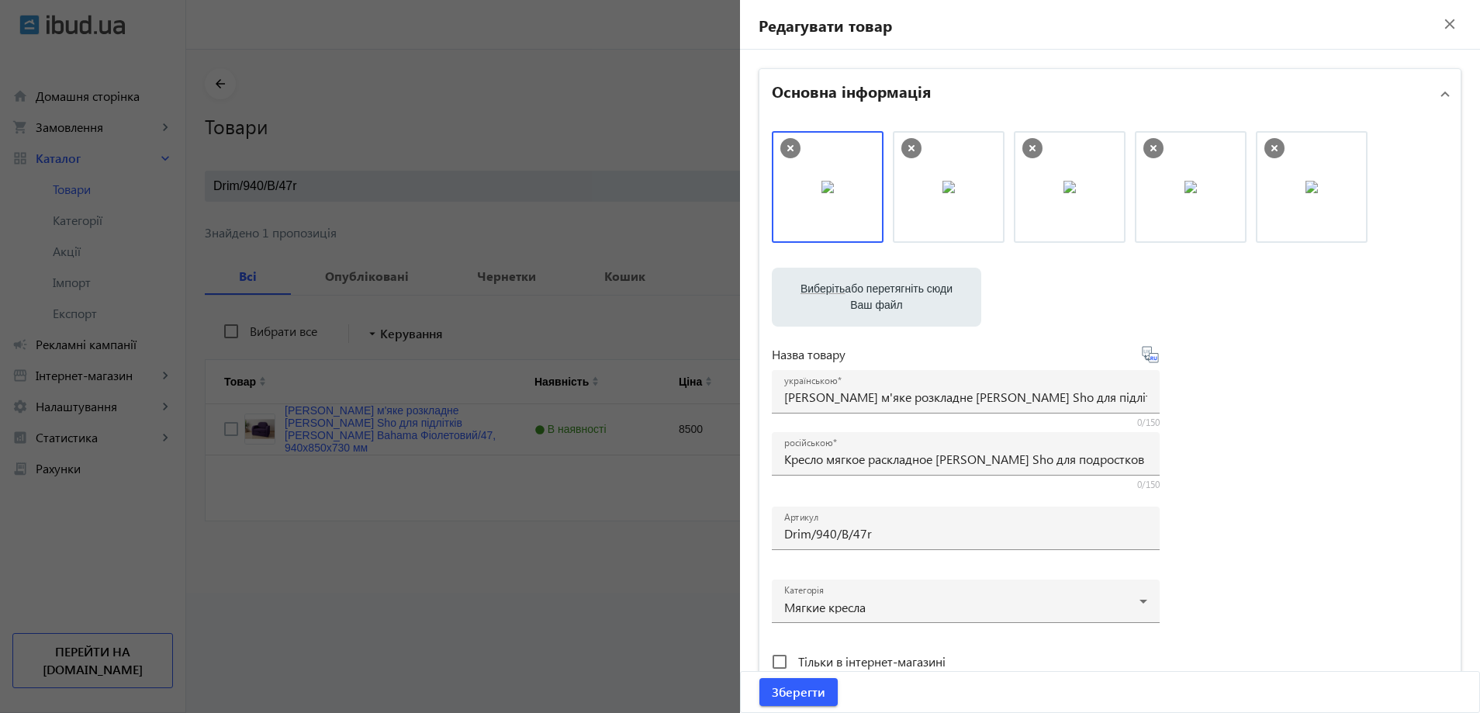
click at [586, 573] on div at bounding box center [740, 356] width 1480 height 713
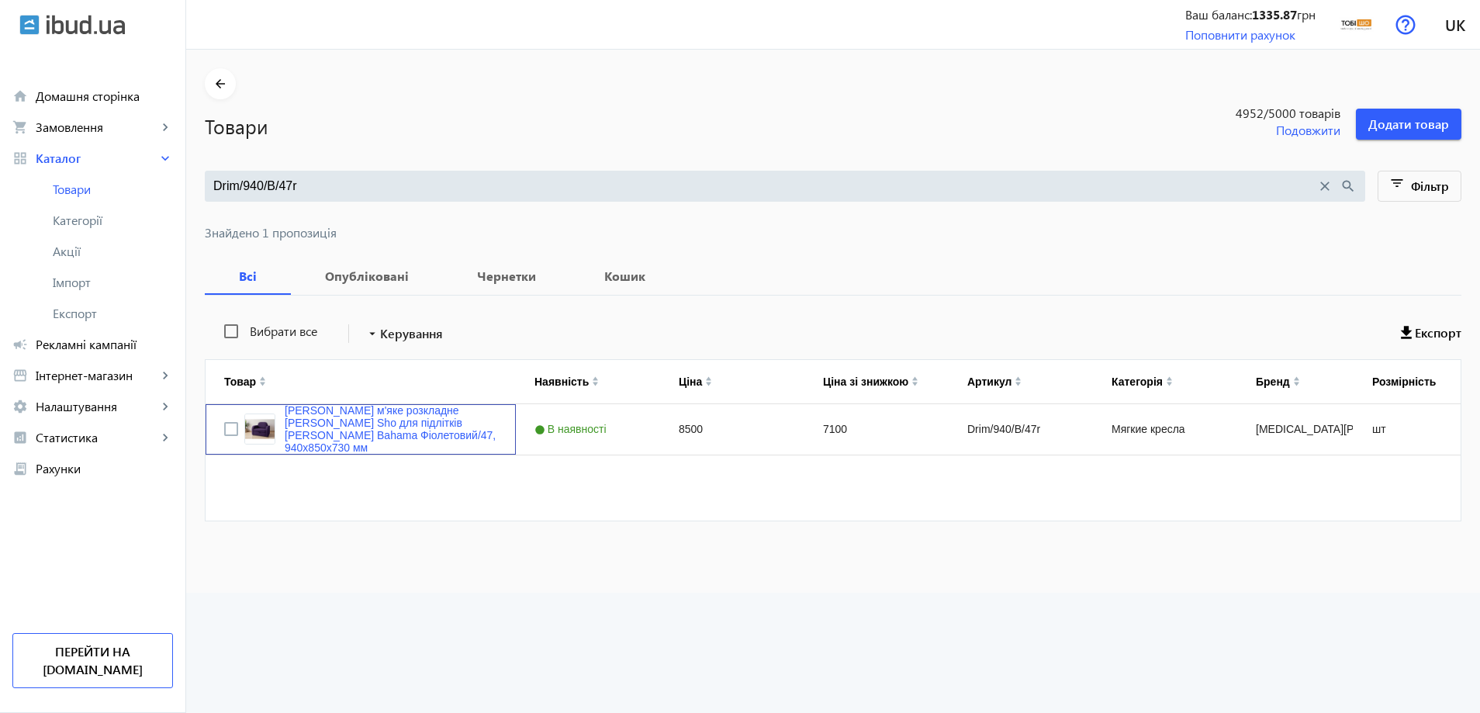
type input "Кресло мягкое раскладное Tobi Sho Максиан для подростков рогожка Bahama"
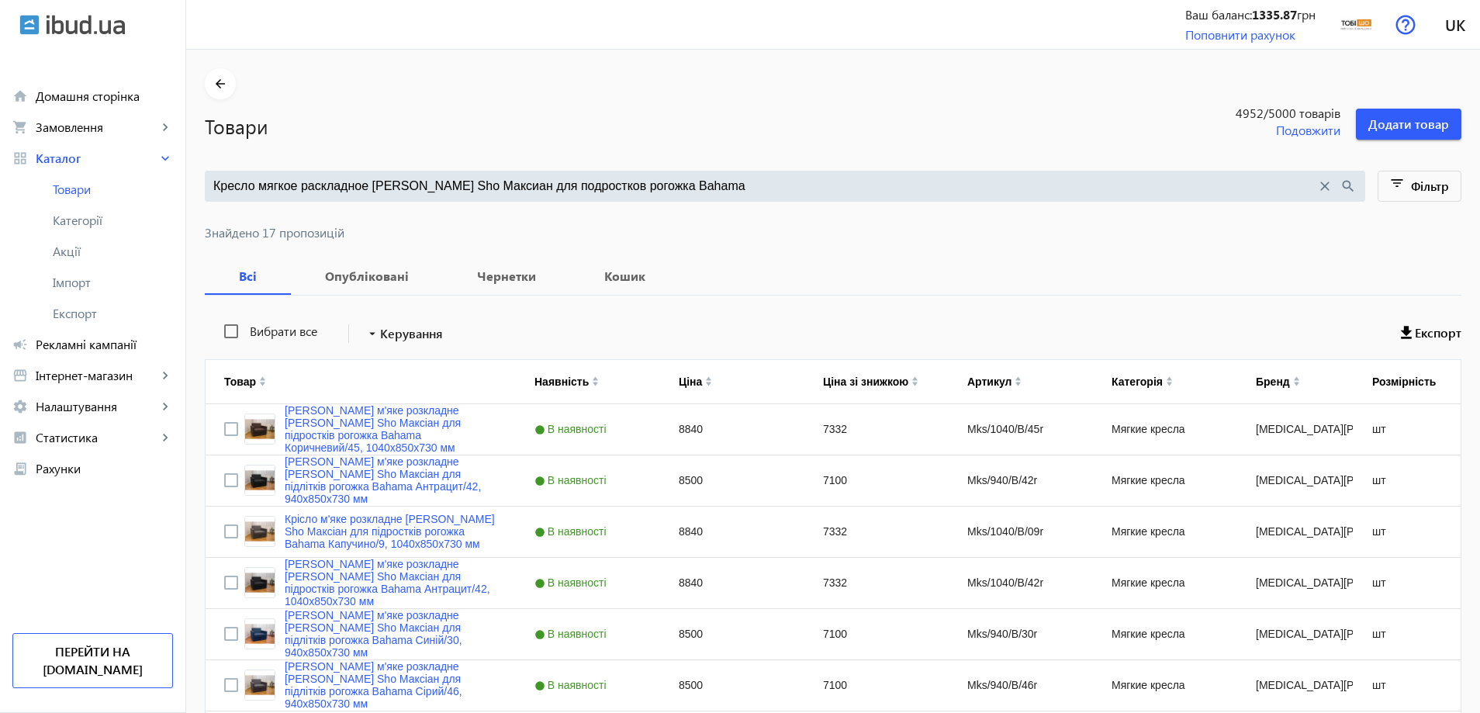
click at [578, 192] on input "Кресло мягкое раскладное Tobi Sho Максиан для подростков рогожка Bahama" at bounding box center [764, 186] width 1103 height 17
click at [705, 181] on input "Кресло мягкое раскладное [PERSON_NAME] Sho Максиан для подростков рогожка Bahama" at bounding box center [776, 186] width 1126 height 17
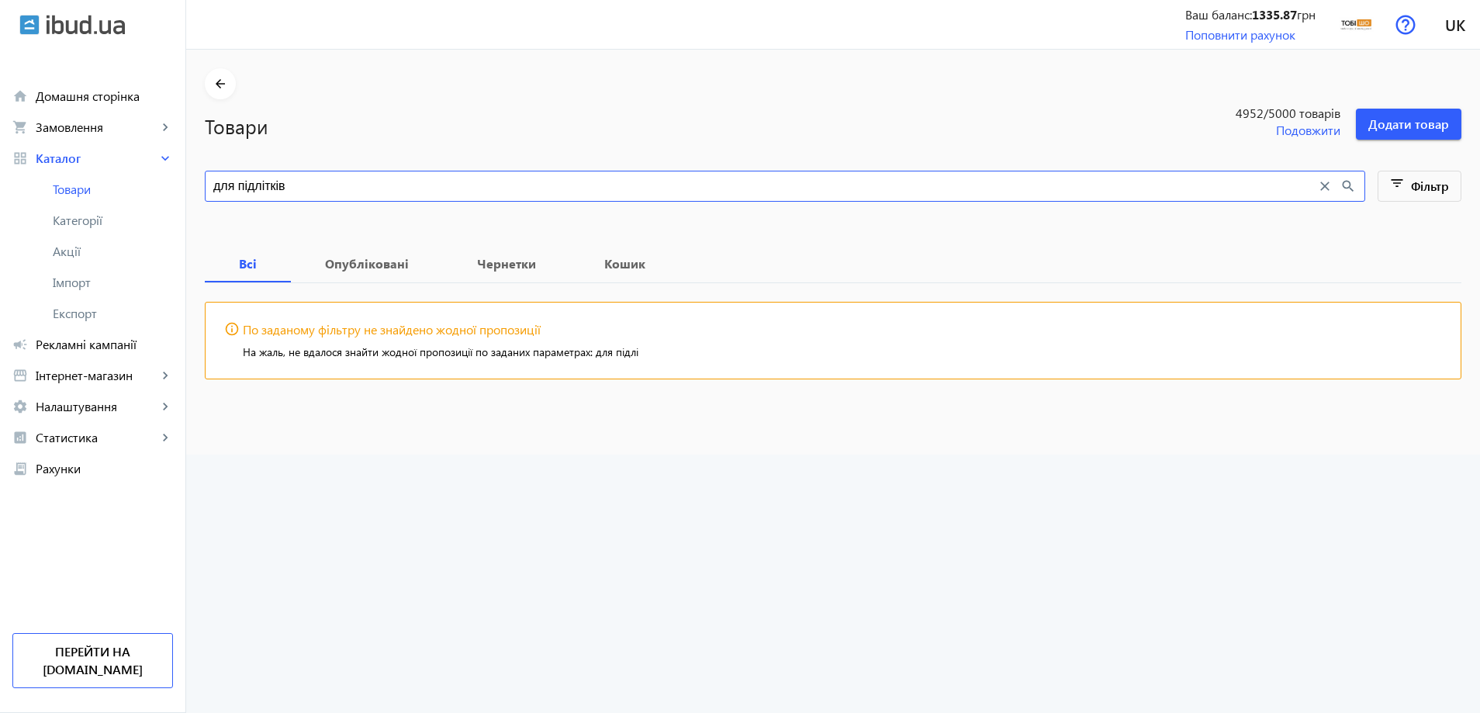
type input "для підлітків"
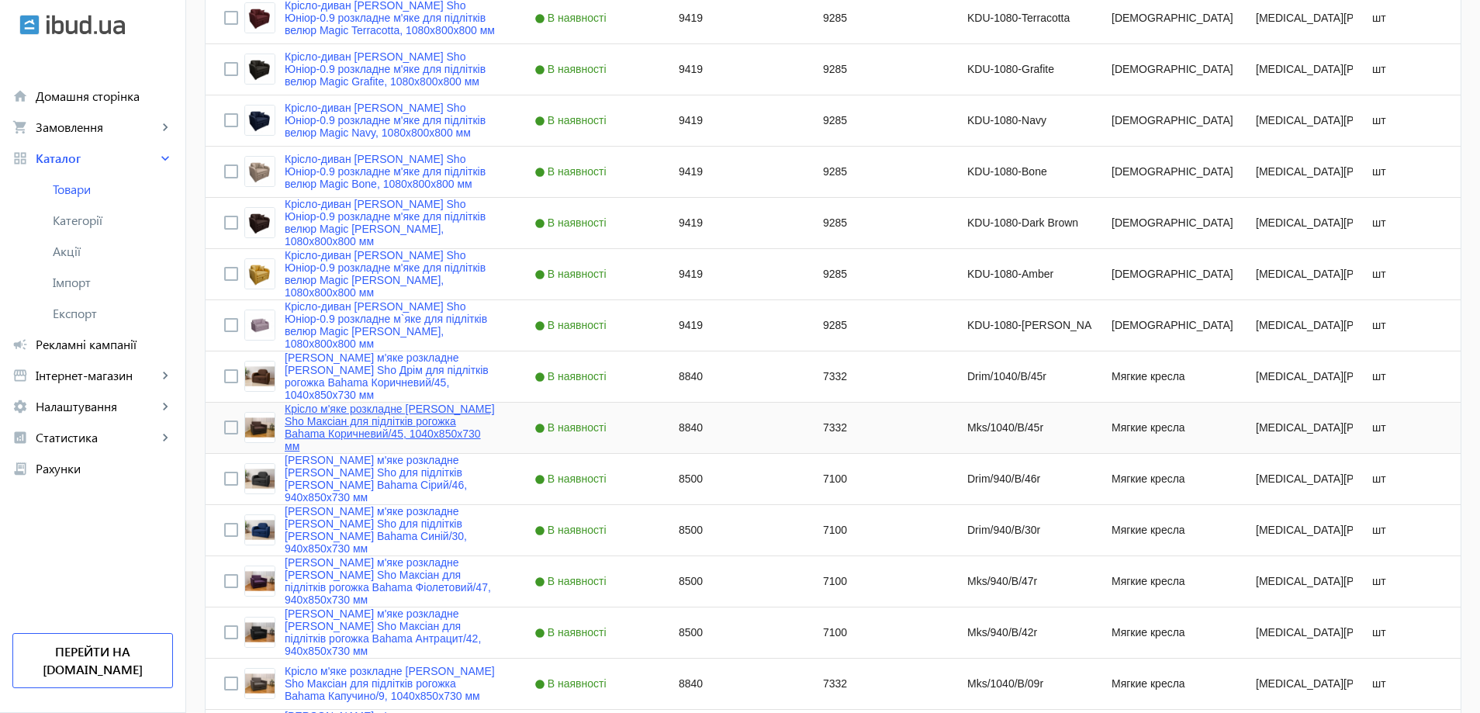
scroll to position [543, 0]
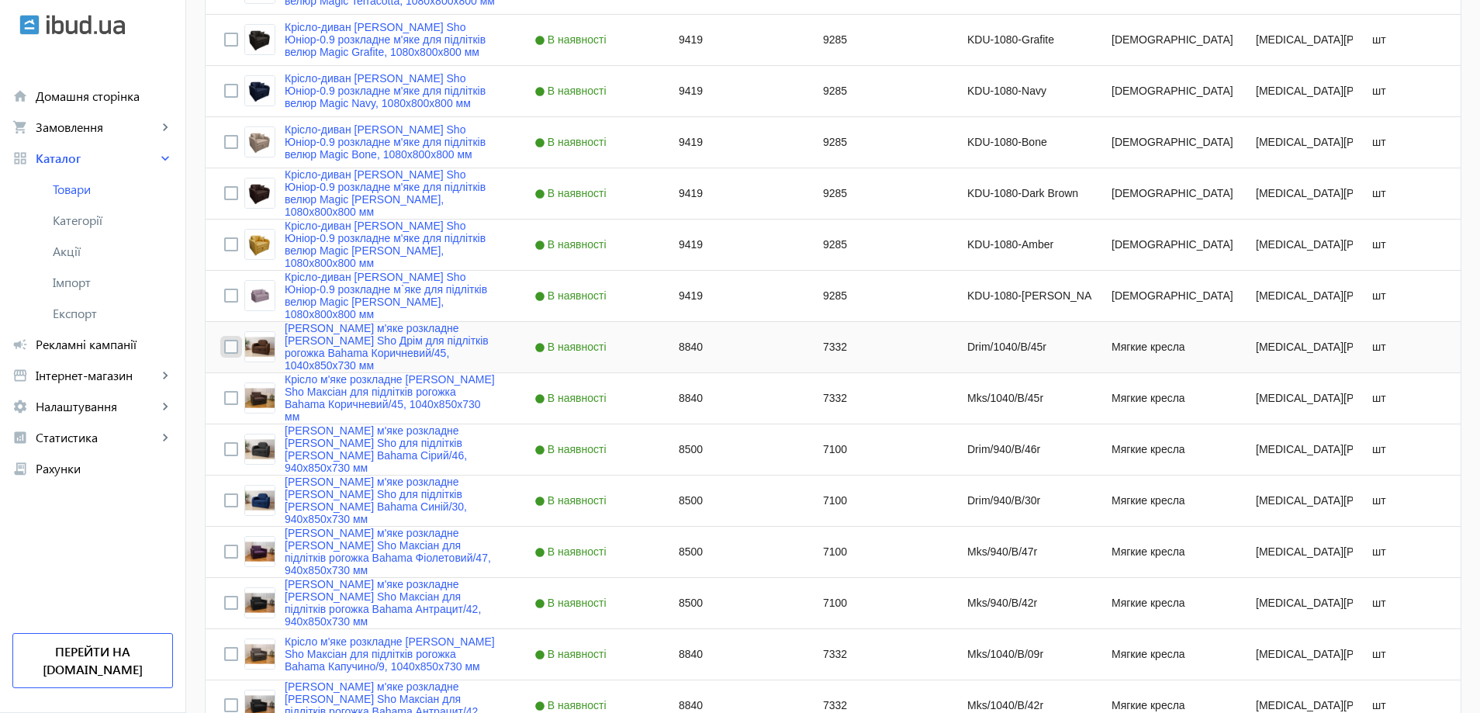
click at [224, 346] on input "Press Space to toggle row selection (unchecked)" at bounding box center [231, 347] width 14 height 14
checkbox input "true"
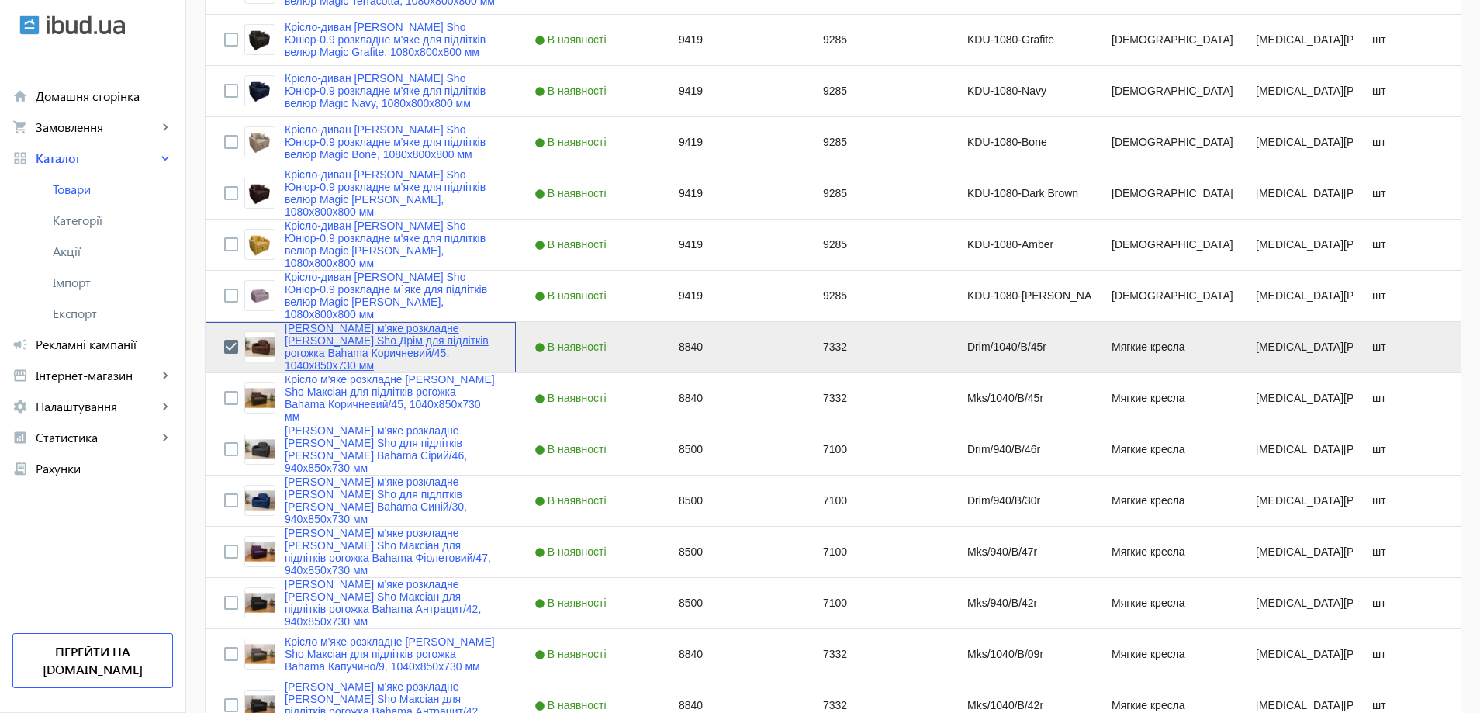
click at [313, 352] on link "Крісло м'яке розкладне Tobi Sho Дрім для підлітків рогожка Bahama Коричневий/45…" at bounding box center [391, 347] width 213 height 50
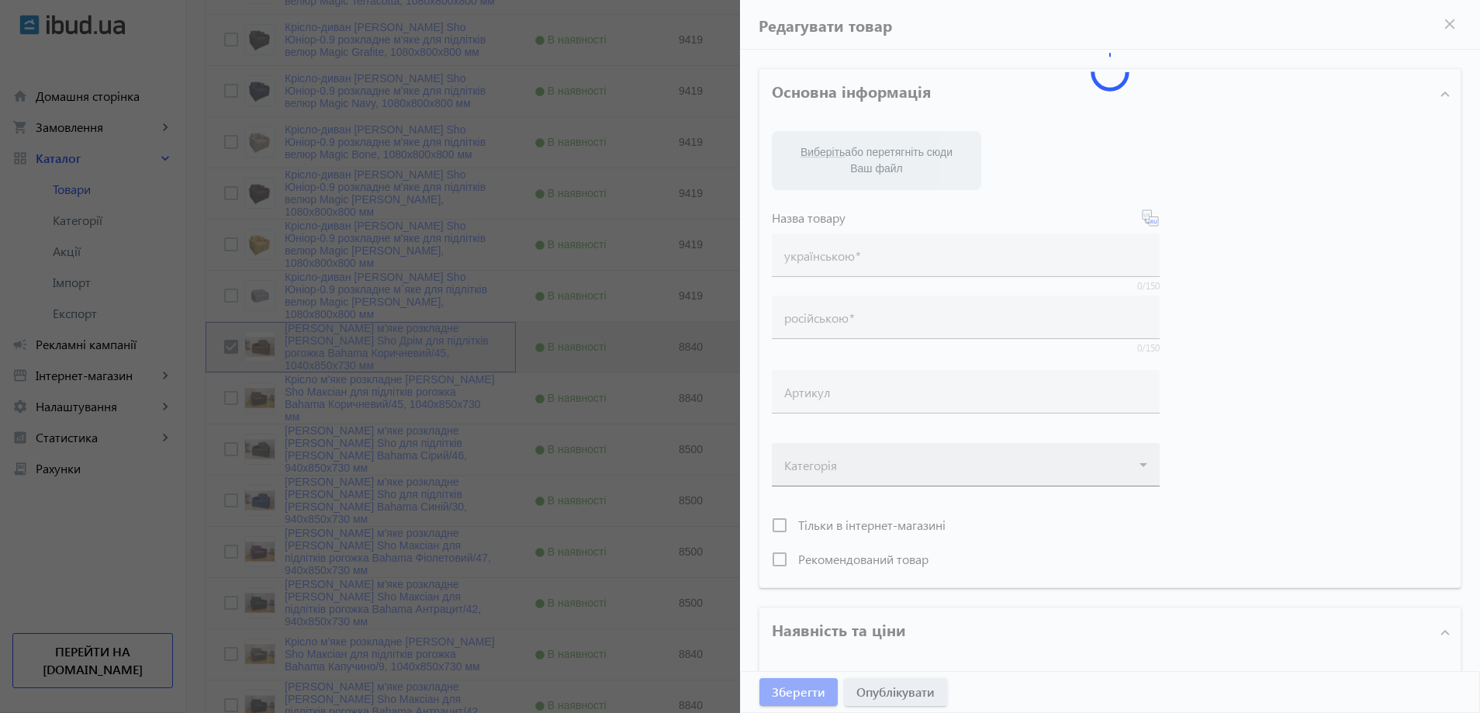
type input "Крісло м'яке розкладне Tobi Sho Дрім для підлітків рогожка Bahama Коричневий/45…"
type input "Кресло мягкое раскладное Tobi Sho Дрим для подростков рогожка Bahama Коричневый…"
type input "Drim/1040/B/45r"
type input "8840"
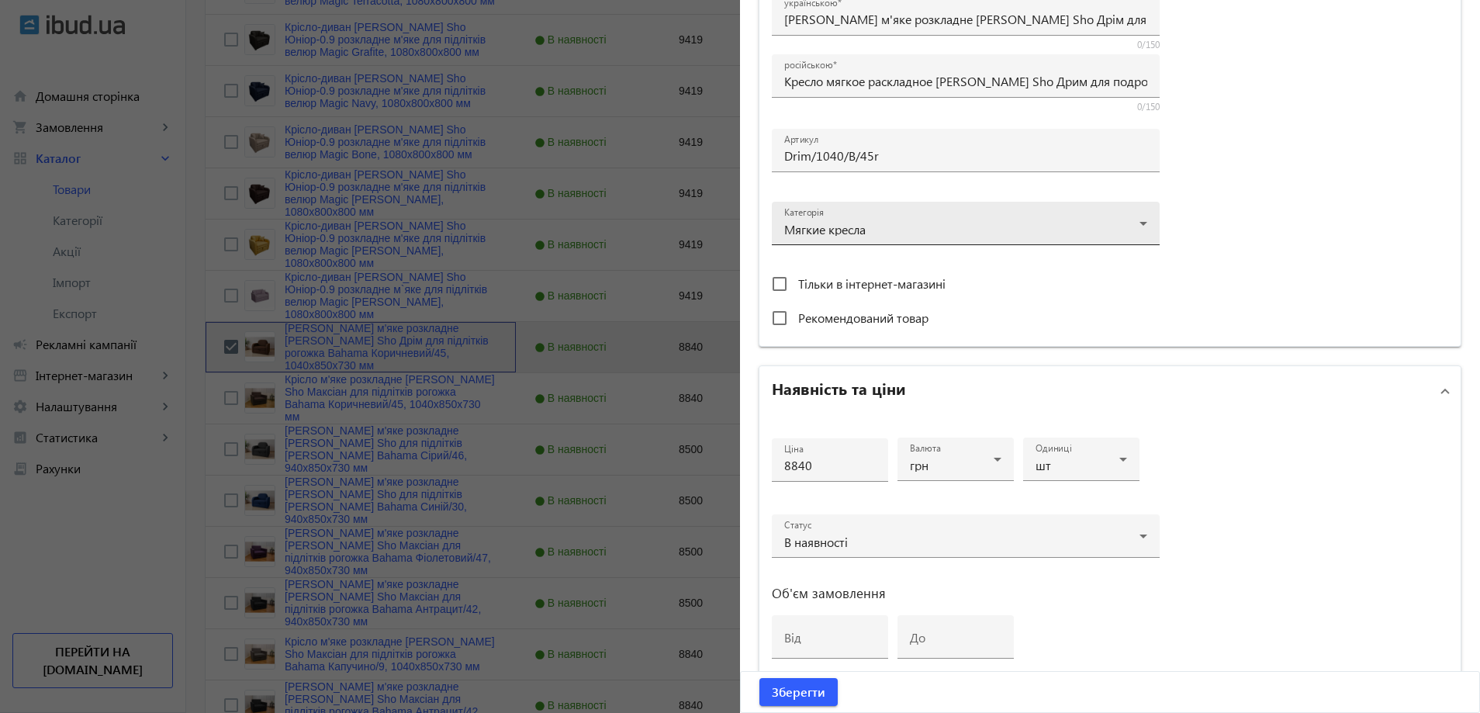
scroll to position [582, 0]
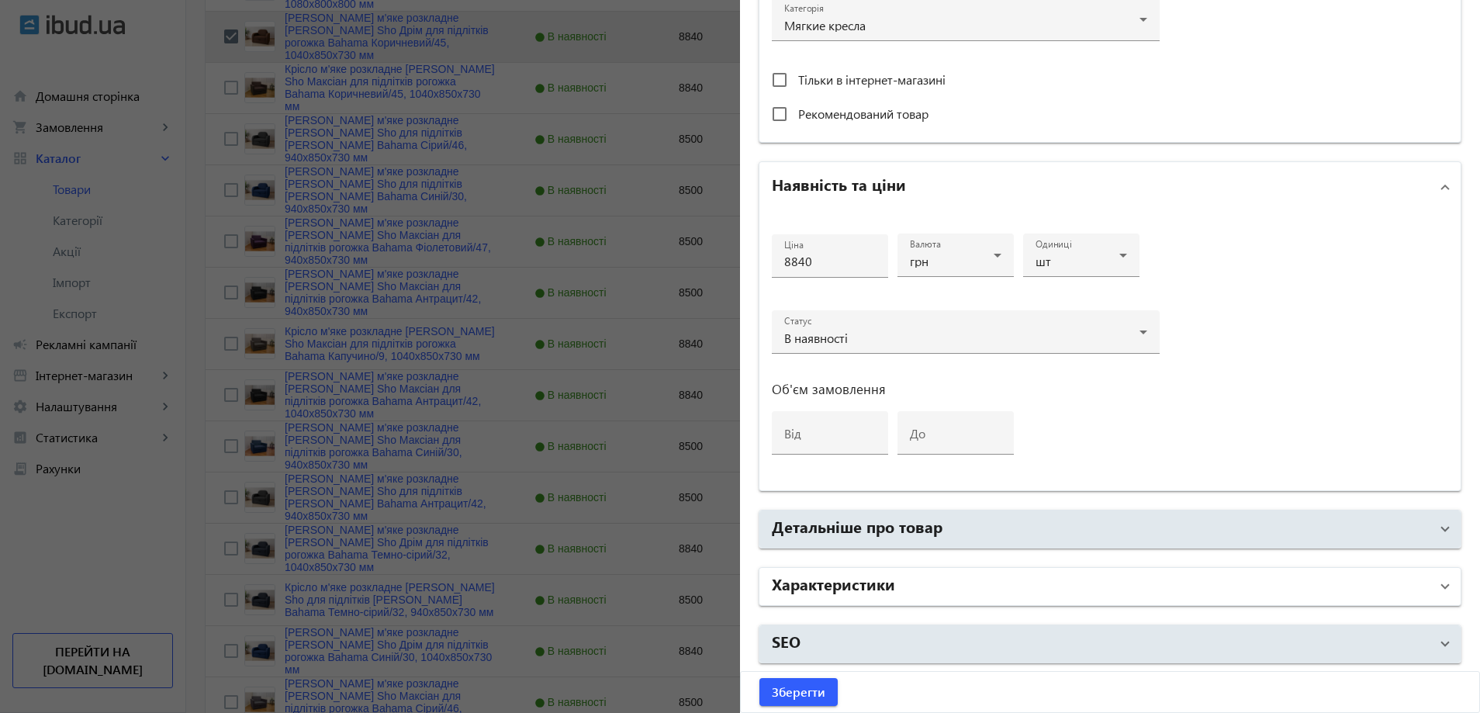
click at [882, 589] on h2 "Характеристики" at bounding box center [833, 583] width 123 height 22
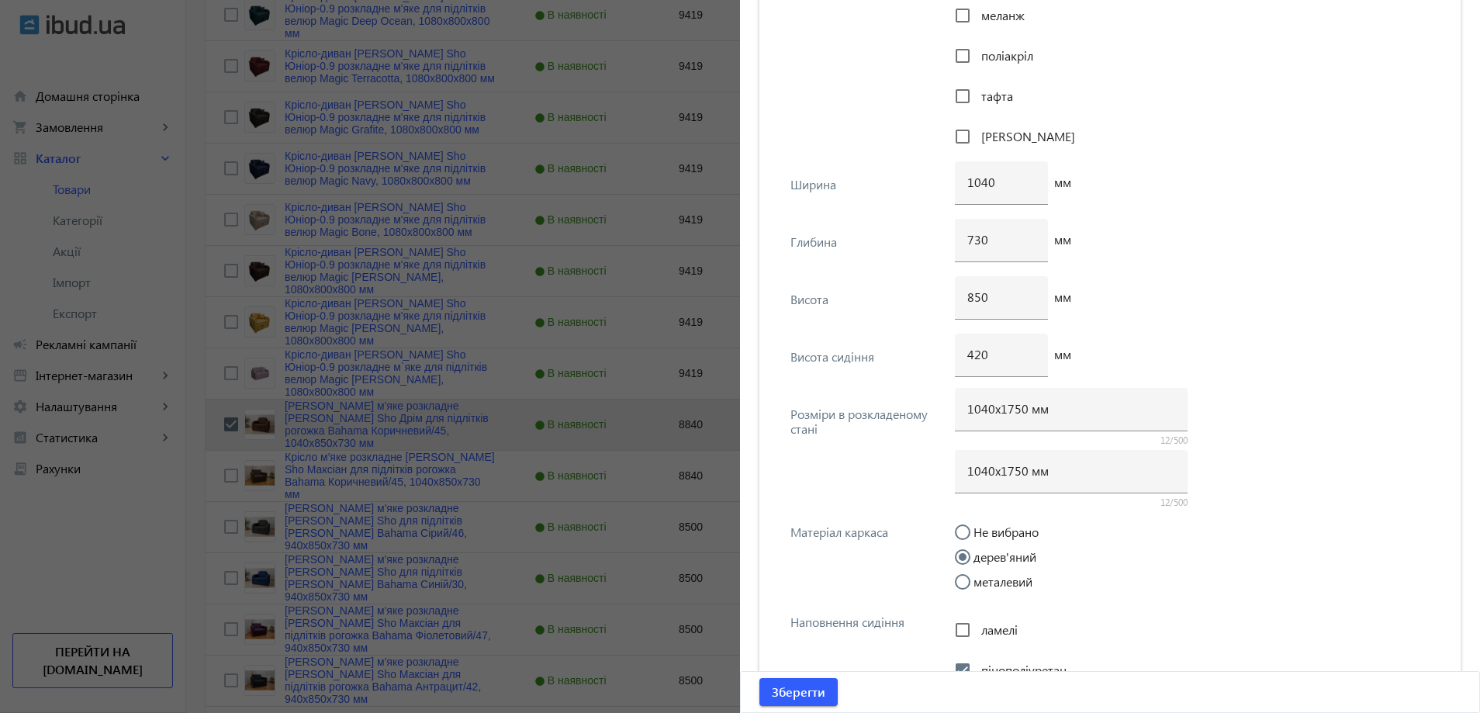
scroll to position [1900, 0]
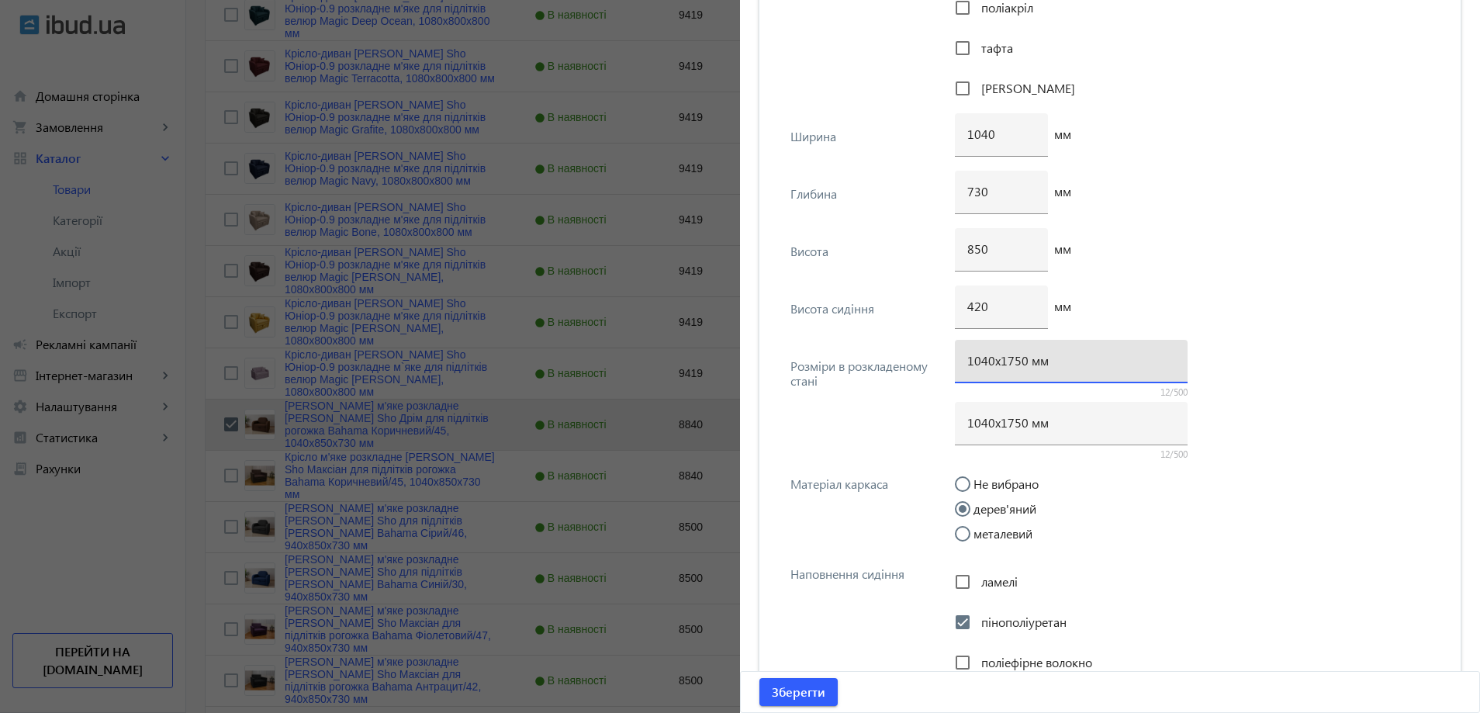
drag, startPoint x: 1005, startPoint y: 361, endPoint x: 1014, endPoint y: 361, distance: 8.5
click at [1014, 361] on input "1040х1750 мм" at bounding box center [1071, 360] width 208 height 16
type input "1040х1700 мм"
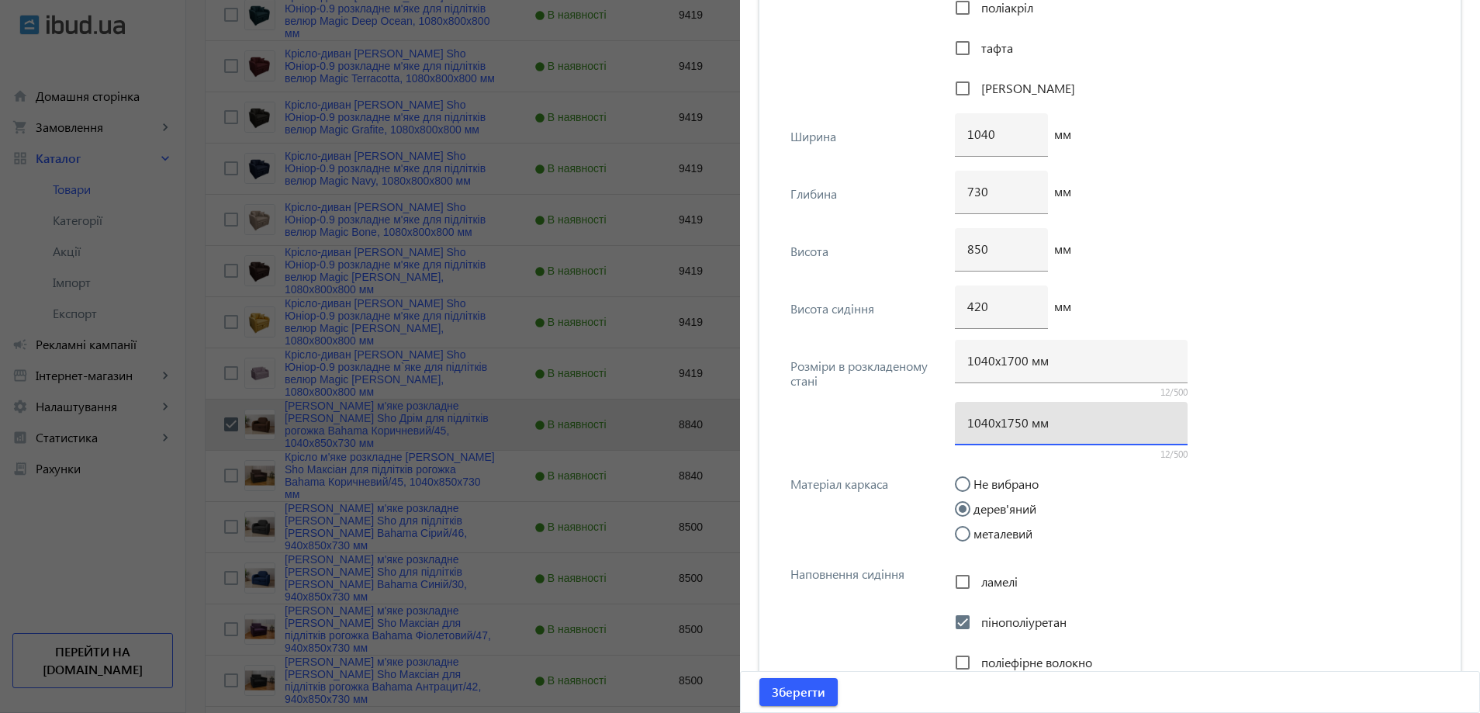
click at [1018, 430] on input "1040х1750 мм" at bounding box center [1071, 422] width 208 height 16
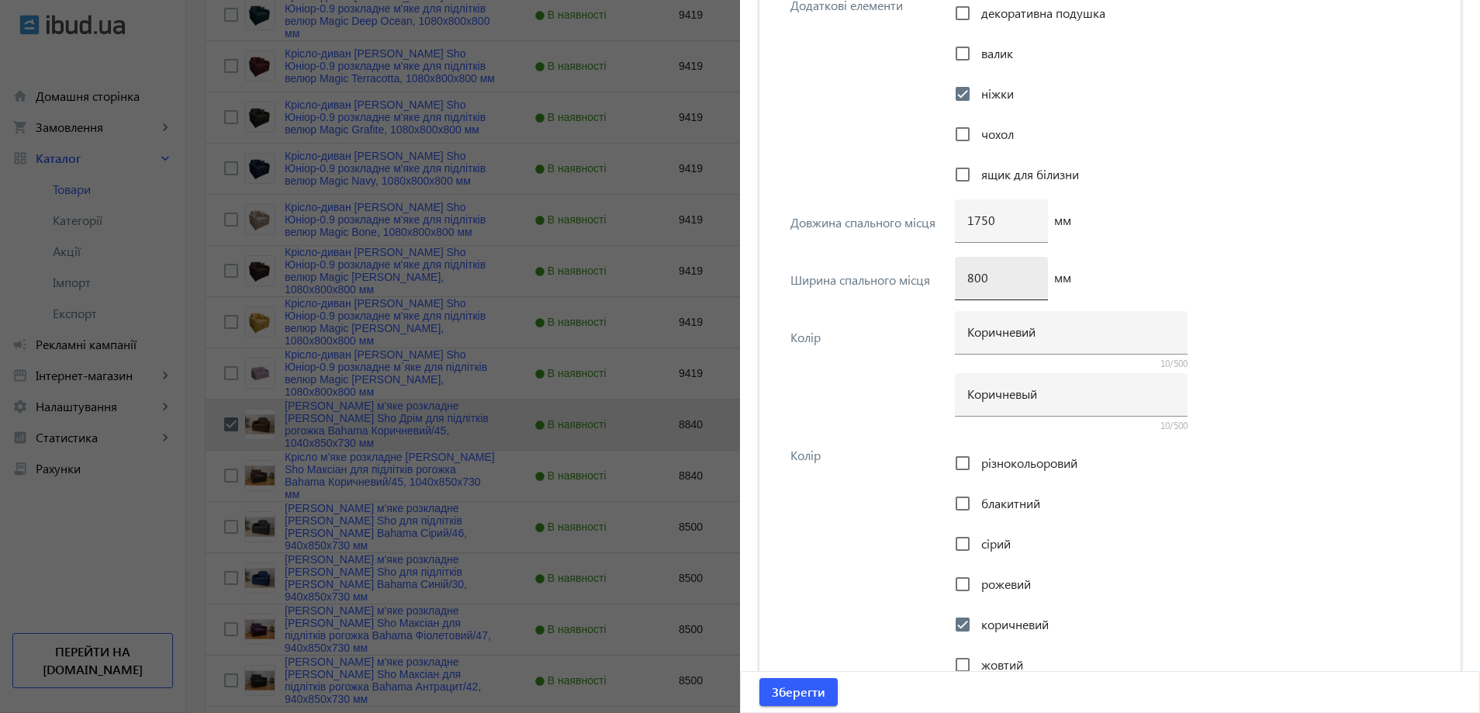
scroll to position [2986, 0]
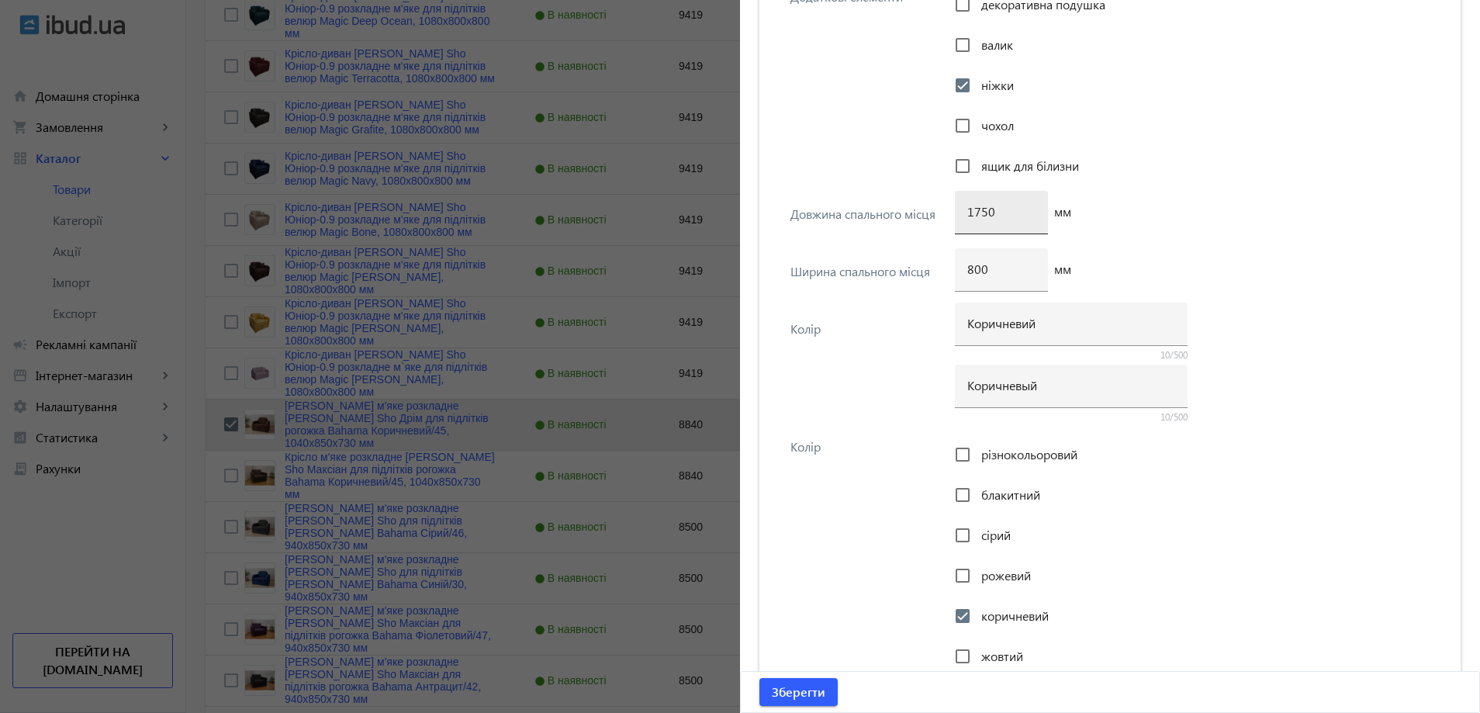
type input "1040х1700 мм"
click at [986, 215] on input "1750" at bounding box center [1001, 211] width 68 height 16
type input "1700"
click at [798, 699] on span "Зберегти" at bounding box center [799, 691] width 54 height 17
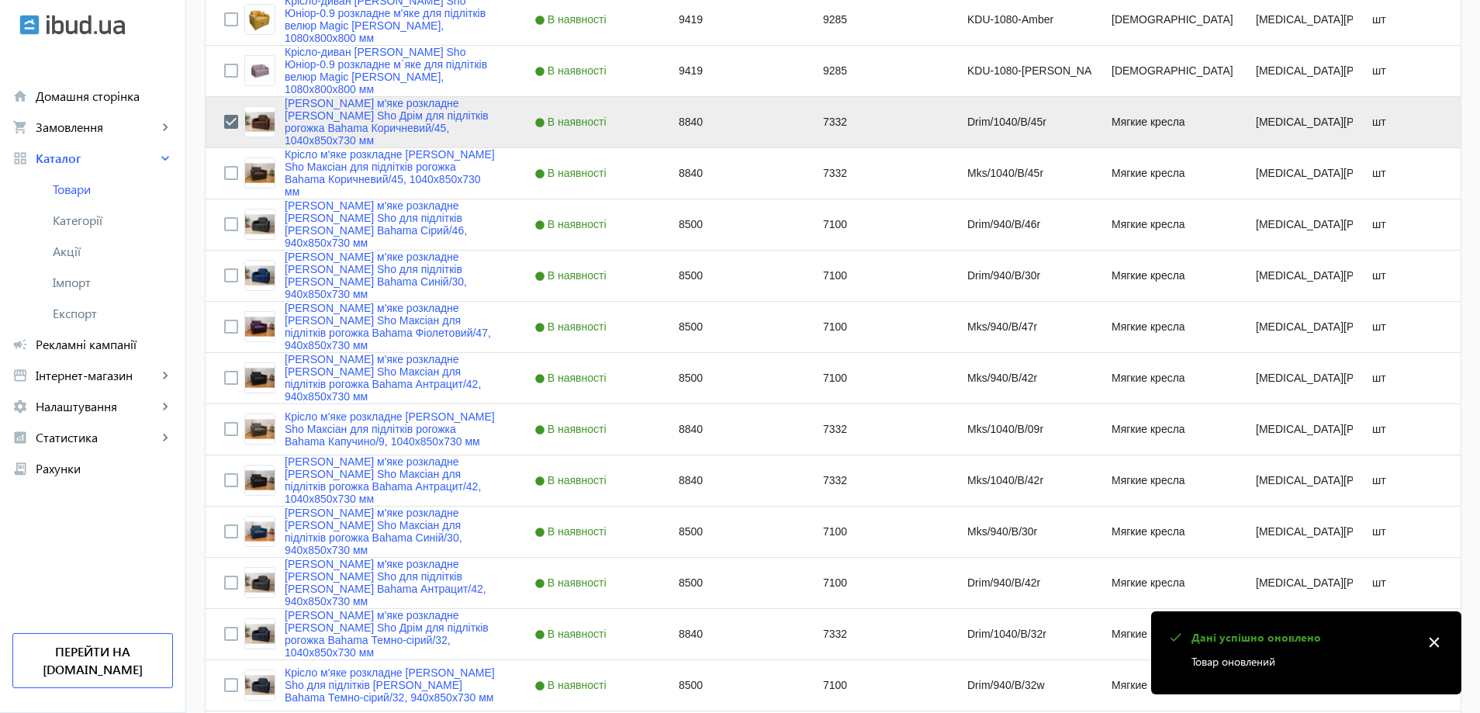
scroll to position [776, 0]
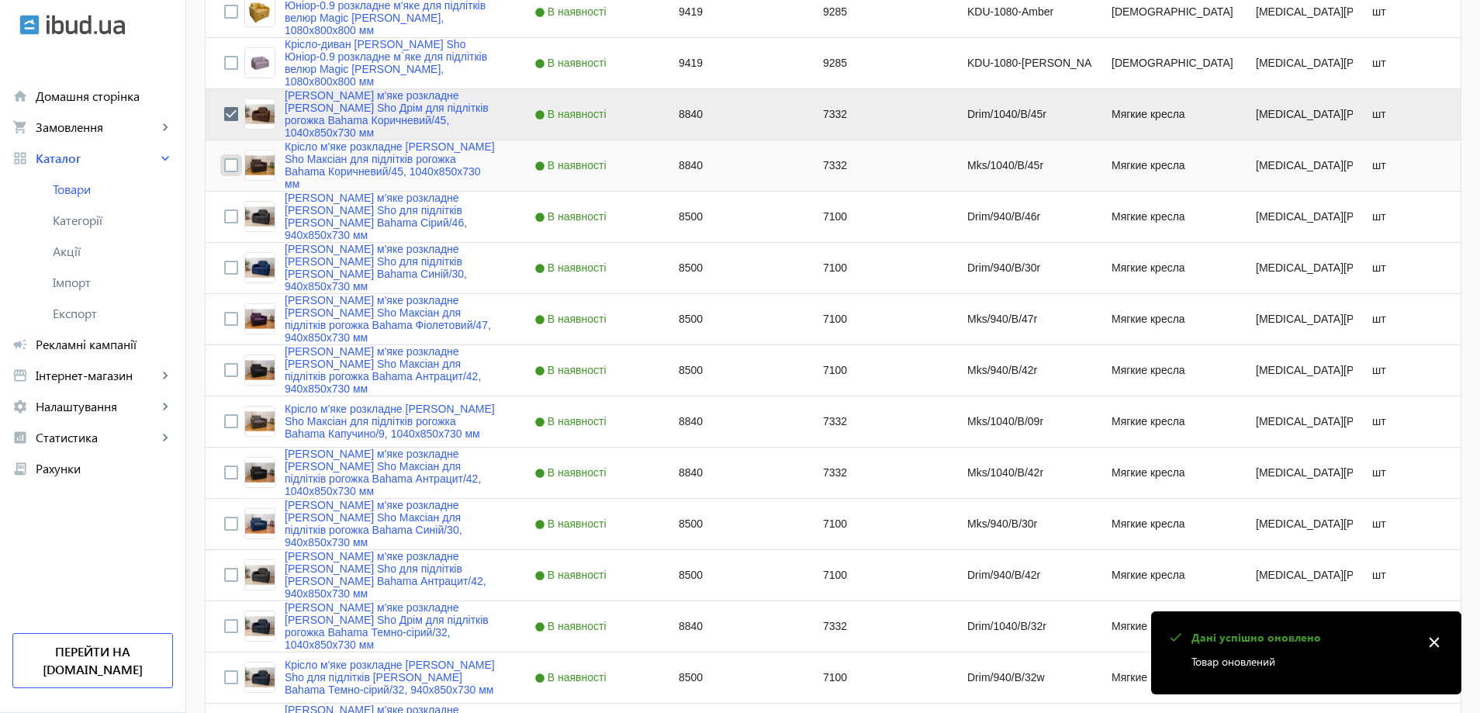
click at [224, 162] on input "Press Space to toggle row selection (unchecked)" at bounding box center [231, 165] width 14 height 14
checkbox input "true"
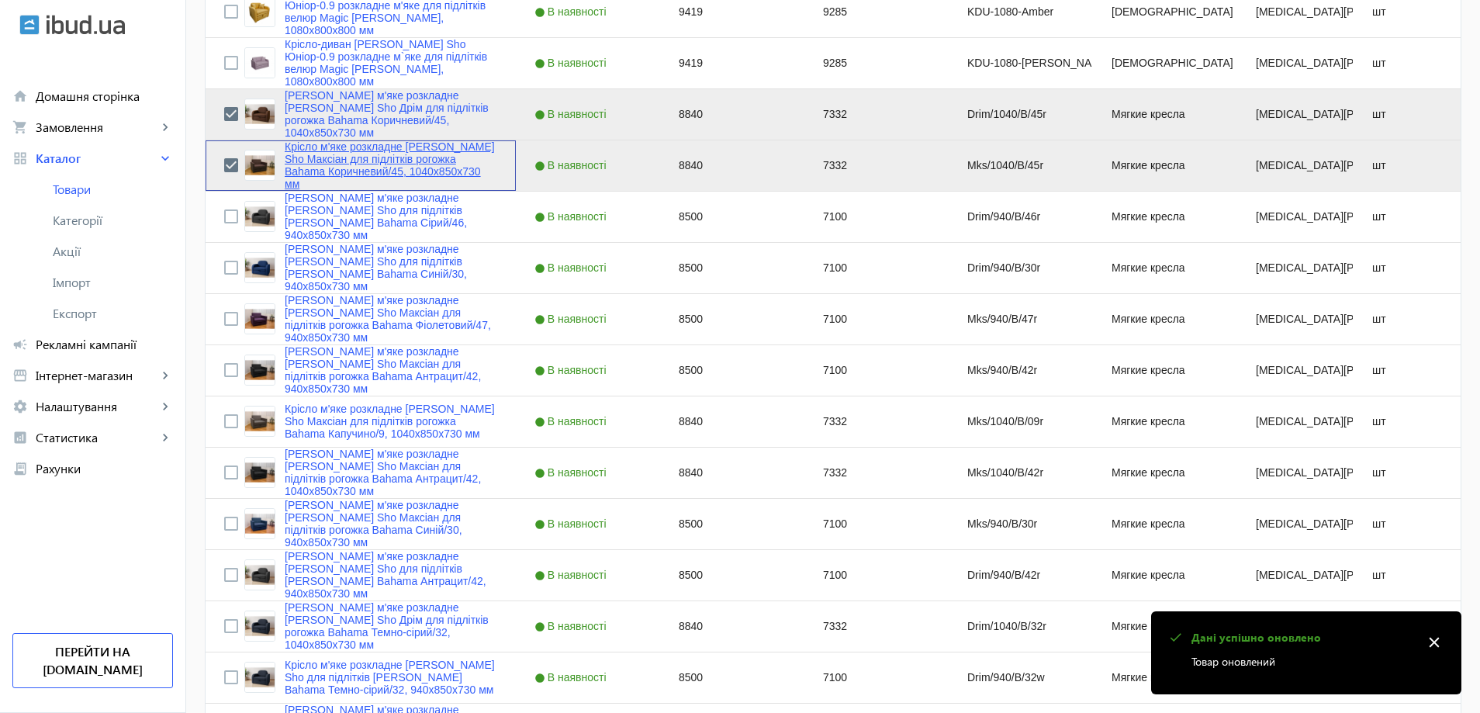
click at [308, 171] on link "Крісло м'яке розкладне [PERSON_NAME] Sho Максіан для підлітків рогожка Bahama К…" at bounding box center [391, 165] width 213 height 50
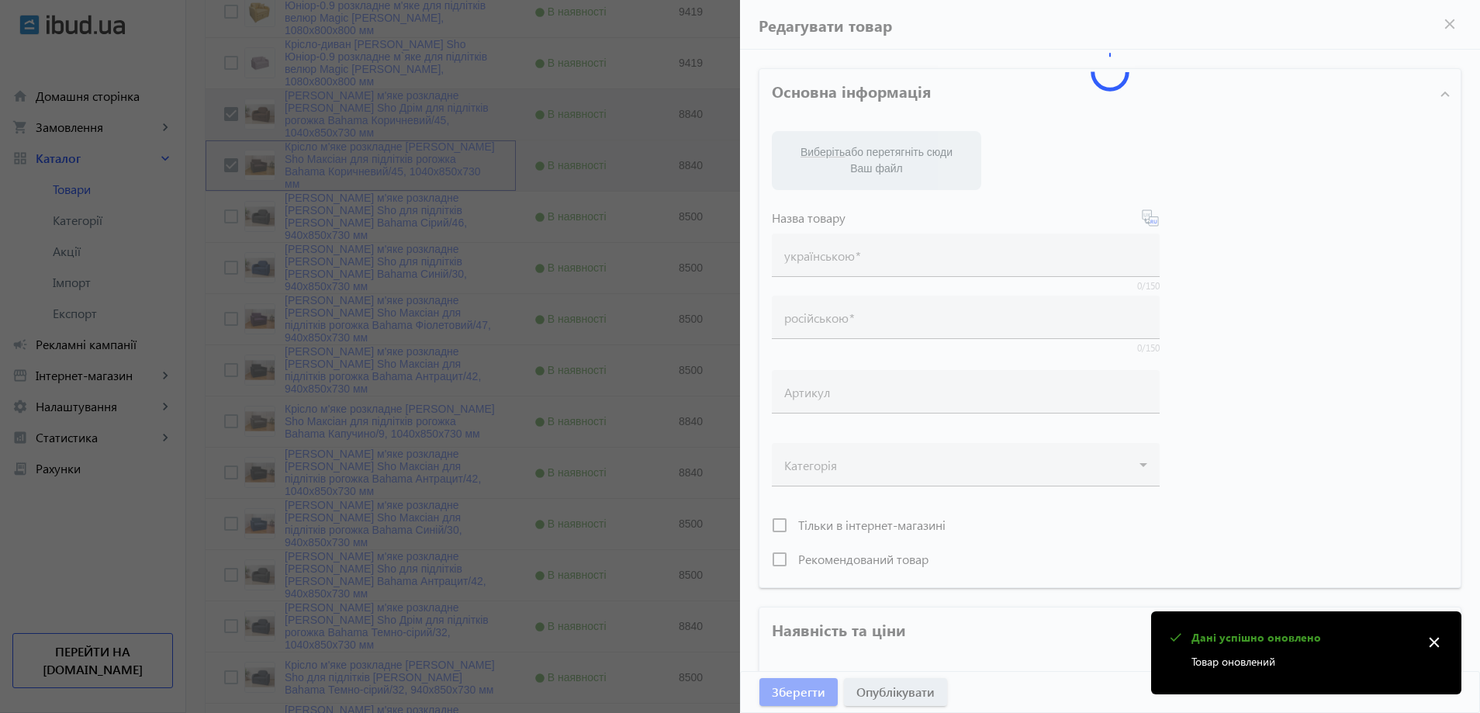
type input "Крісло м'яке розкладне [PERSON_NAME] Sho Максіан для підлітків рогожка Bahama К…"
type input "Кресло мягкое раскладное [PERSON_NAME] Sho для подростков [PERSON_NAME] Bahama …"
type input "Mks/1040/B/45r"
type input "8840"
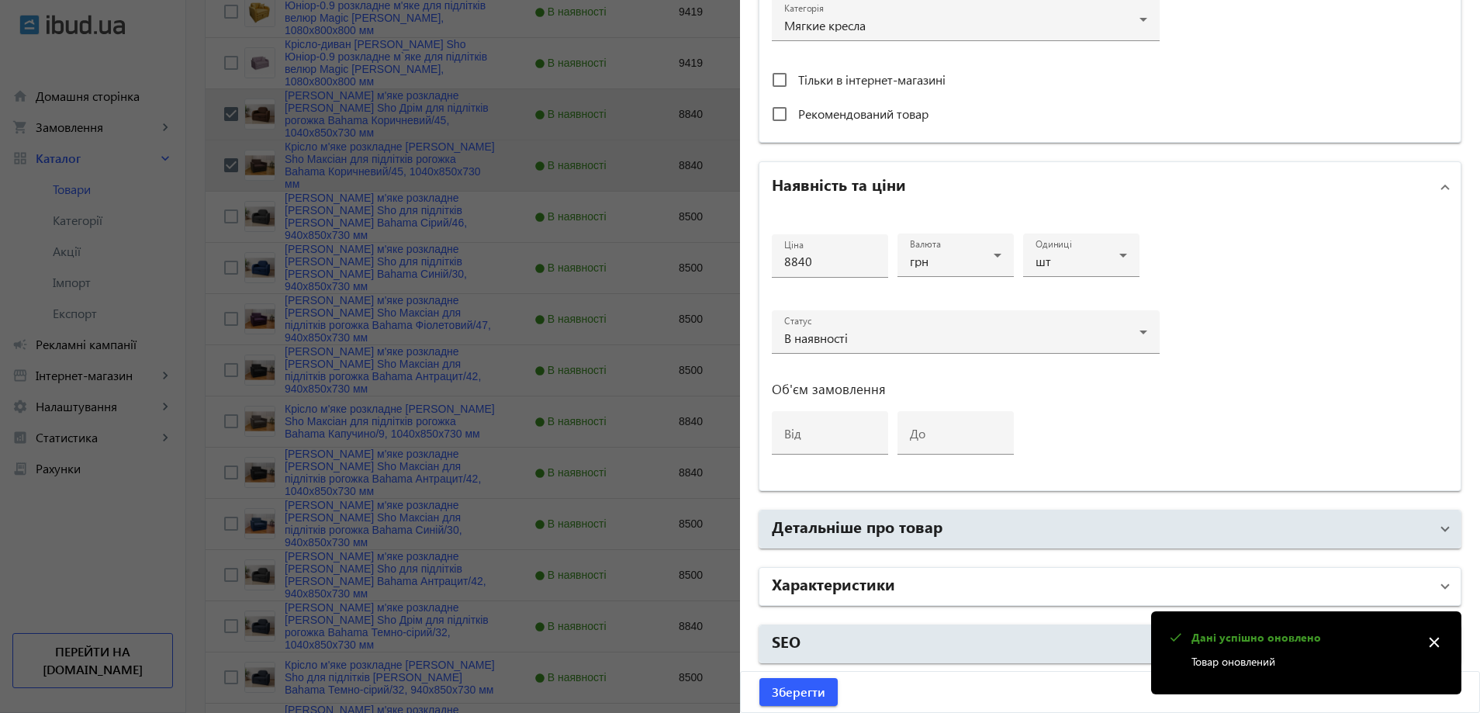
click at [813, 593] on h2 "Характеристики" at bounding box center [833, 583] width 123 height 22
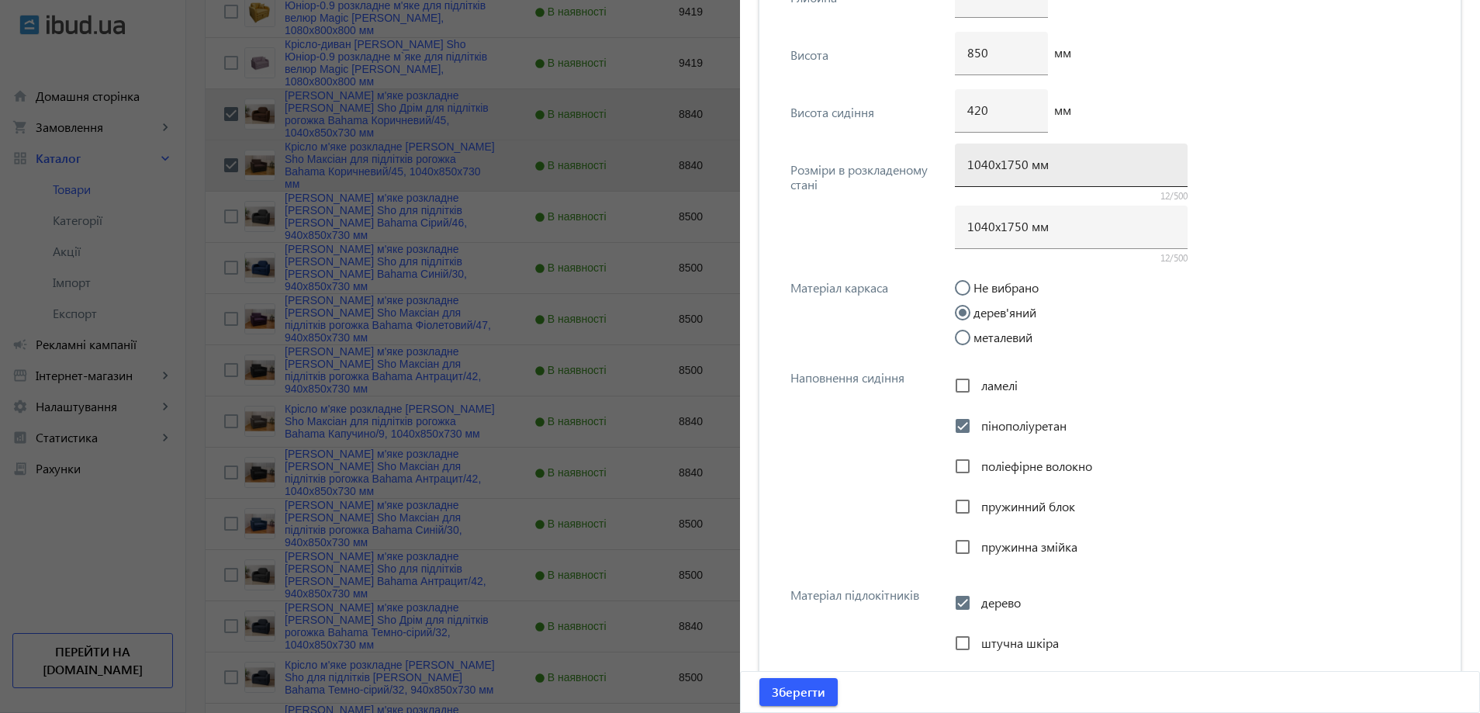
scroll to position [2055, 0]
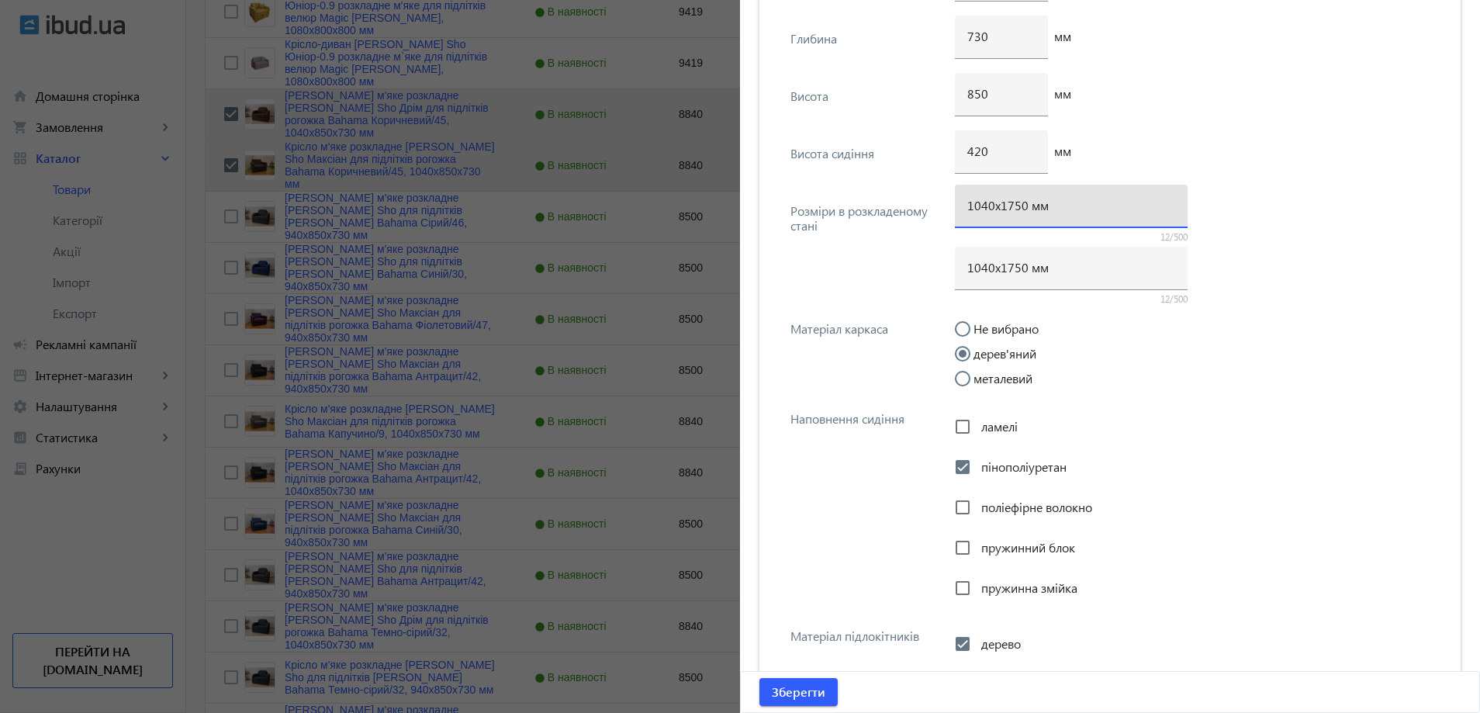
drag, startPoint x: 1016, startPoint y: 210, endPoint x: 1008, endPoint y: 210, distance: 8.5
click at [1008, 210] on input "1040х1750 мм" at bounding box center [1071, 205] width 208 height 16
type input "1040х1700 мм"
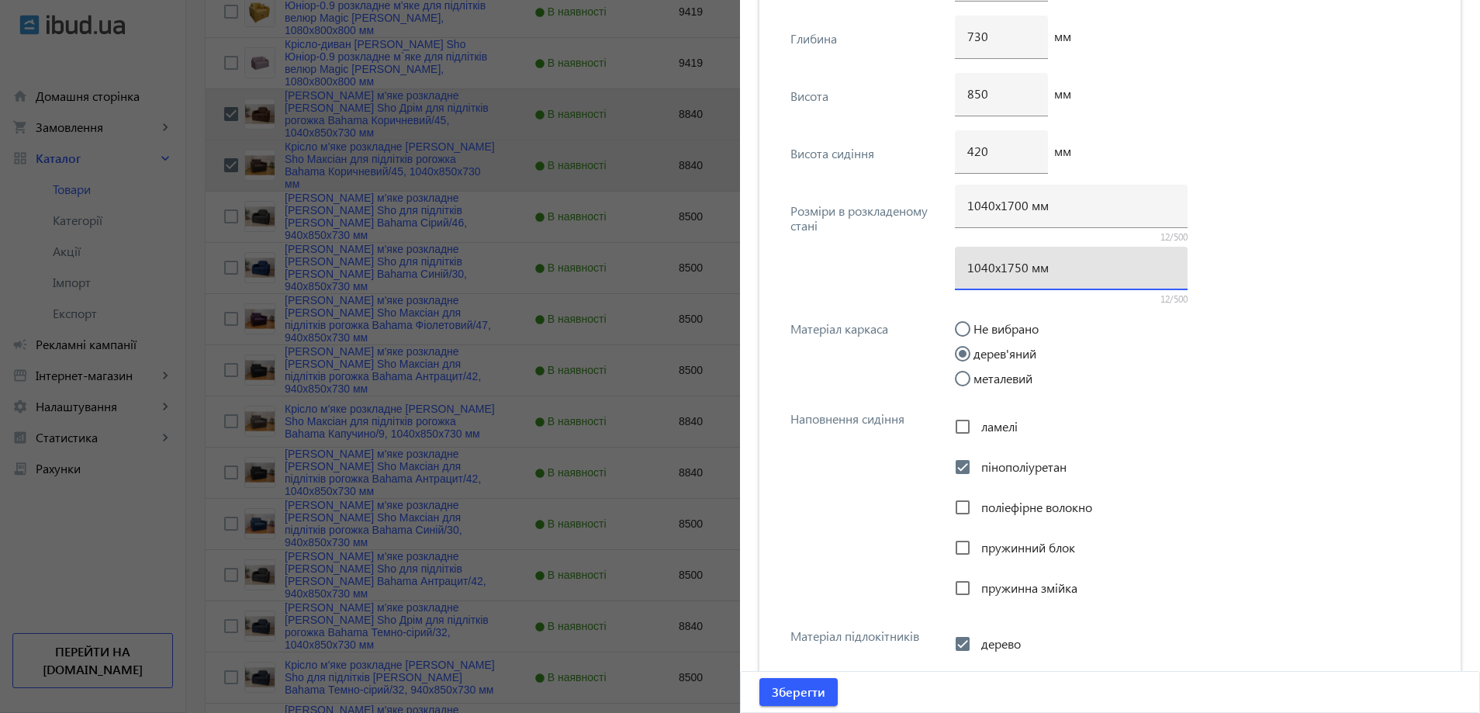
drag, startPoint x: 1015, startPoint y: 261, endPoint x: 1007, endPoint y: 263, distance: 8.7
click at [1007, 263] on input "1040х1750 мм" at bounding box center [1071, 267] width 208 height 16
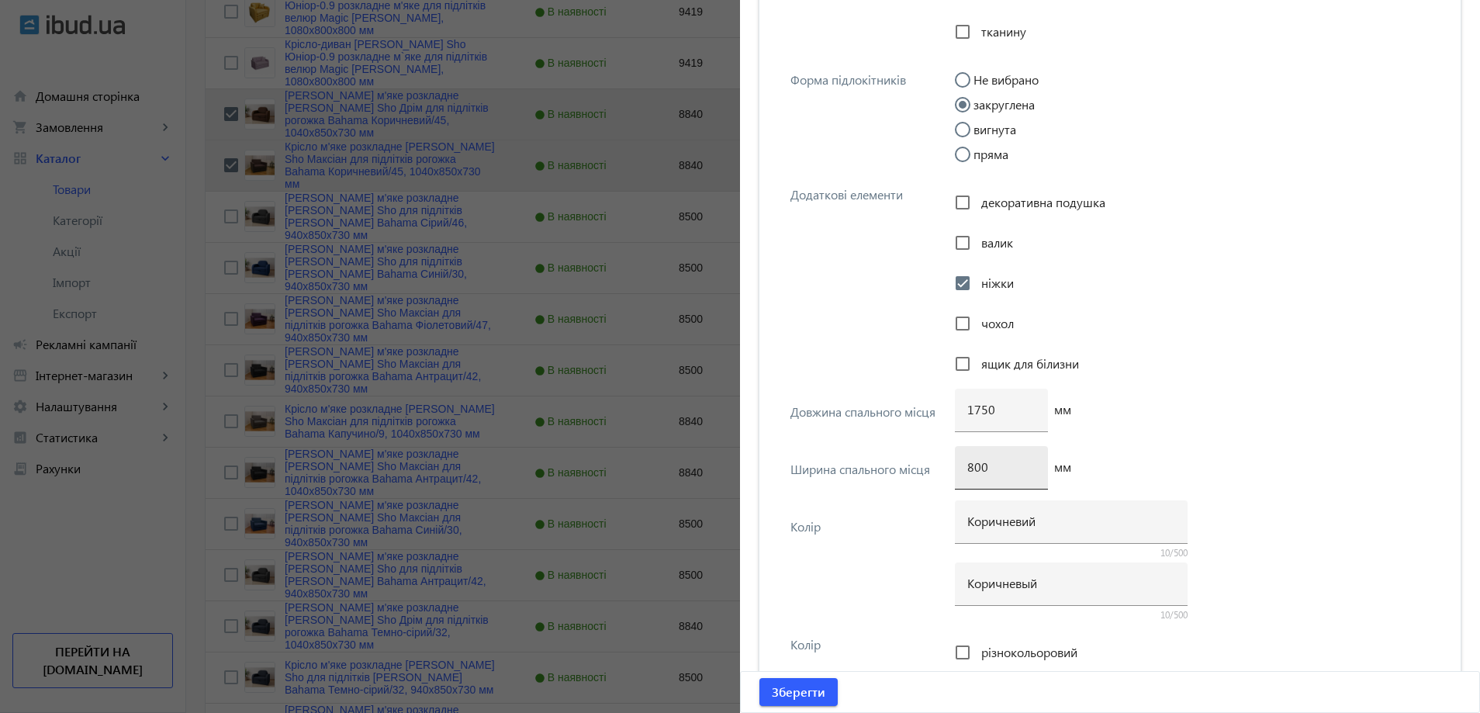
scroll to position [2831, 0]
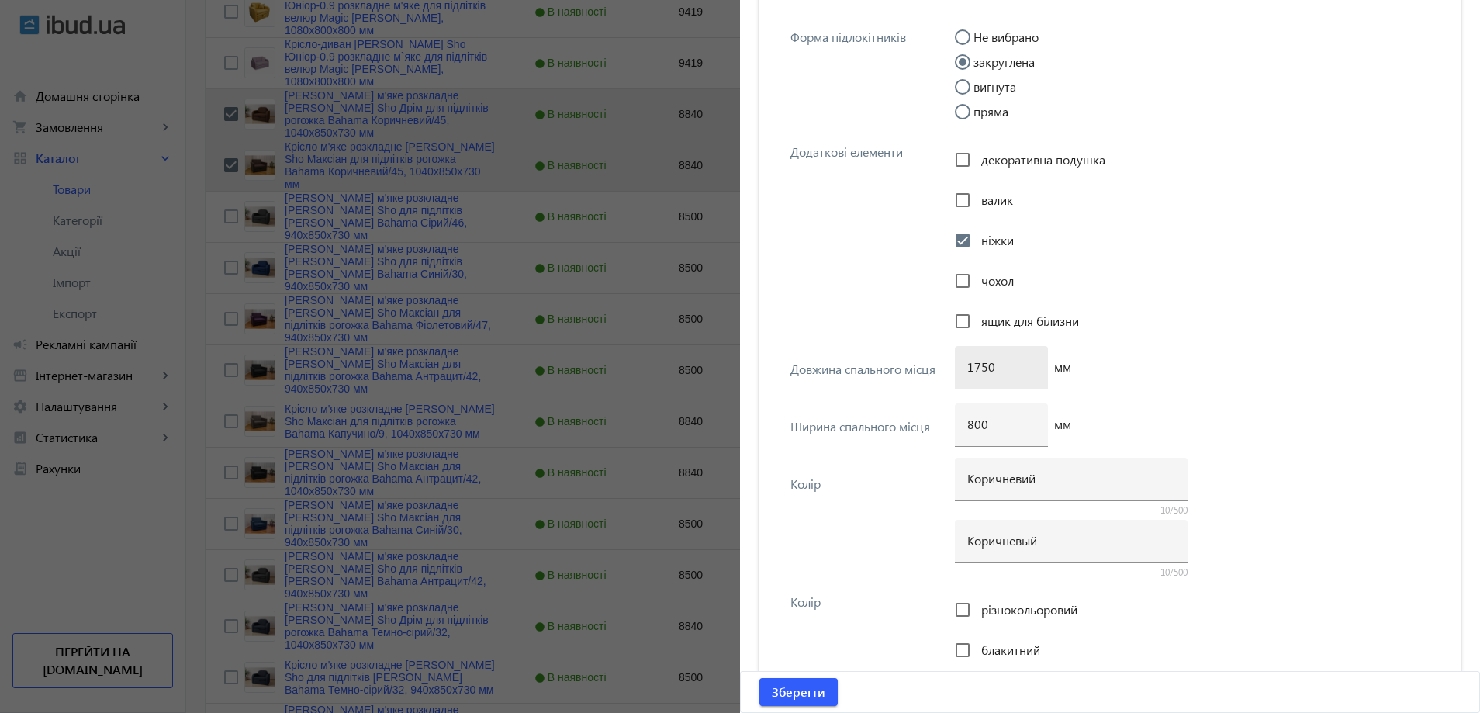
type input "1040х1700 мм"
click at [981, 372] on input "1750" at bounding box center [1001, 366] width 68 height 16
type input "1700"
click at [822, 694] on span "submit" at bounding box center [798, 691] width 78 height 37
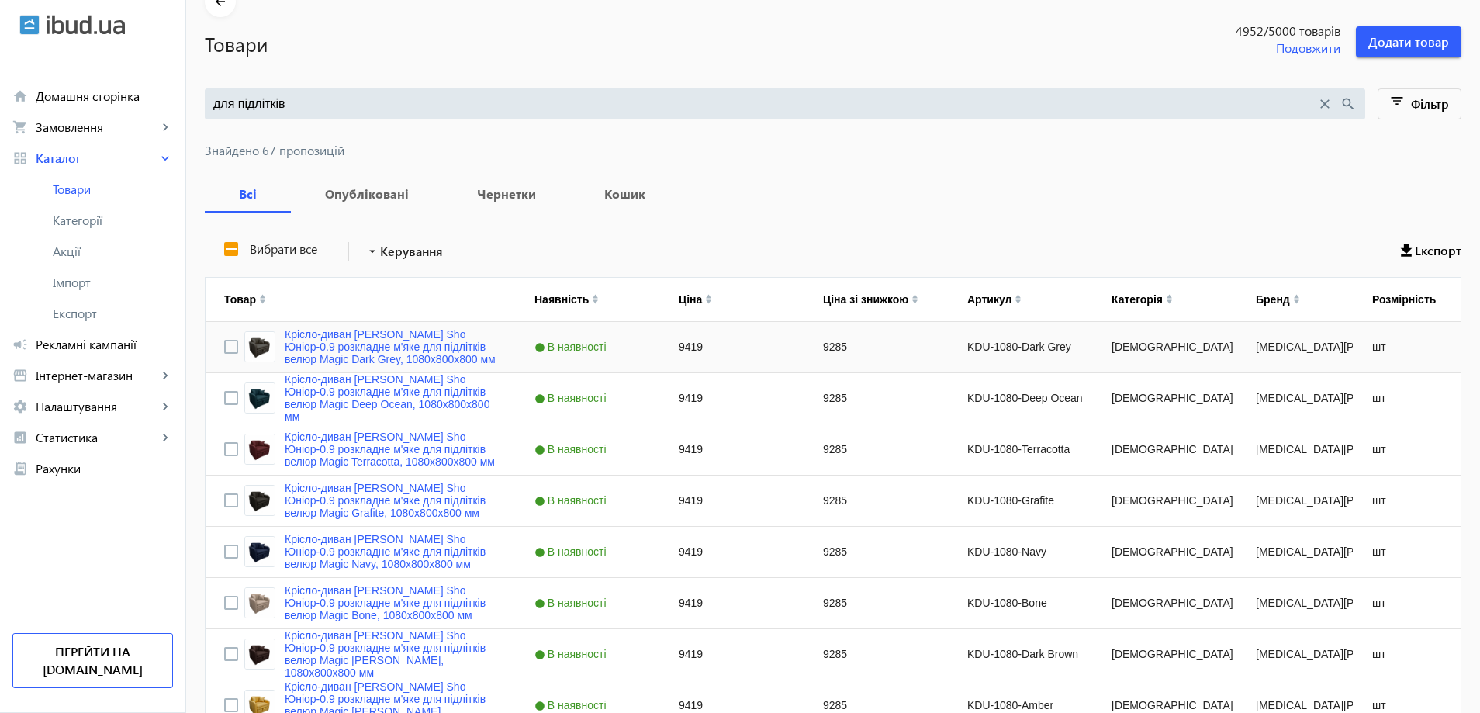
scroll to position [543, 0]
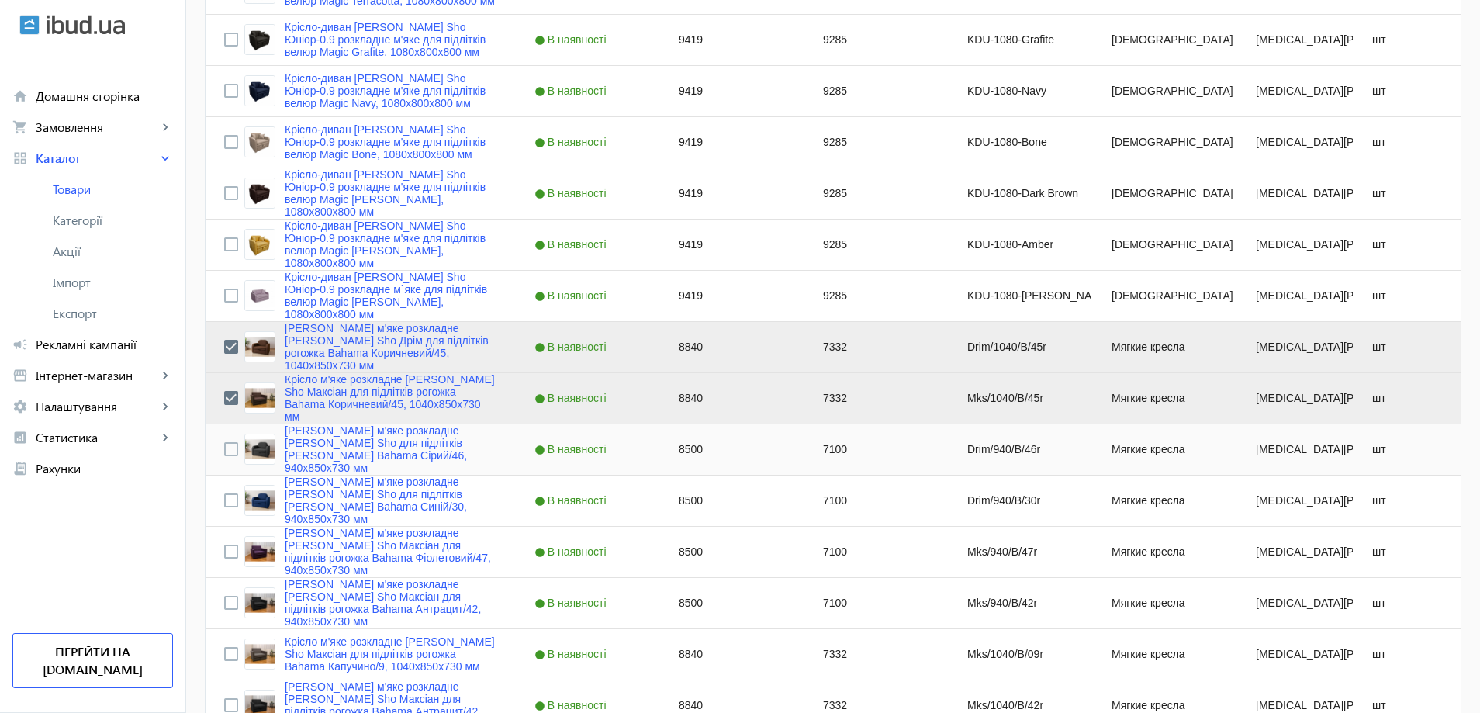
click at [224, 458] on div "Press SPACE to select this row." at bounding box center [231, 449] width 14 height 36
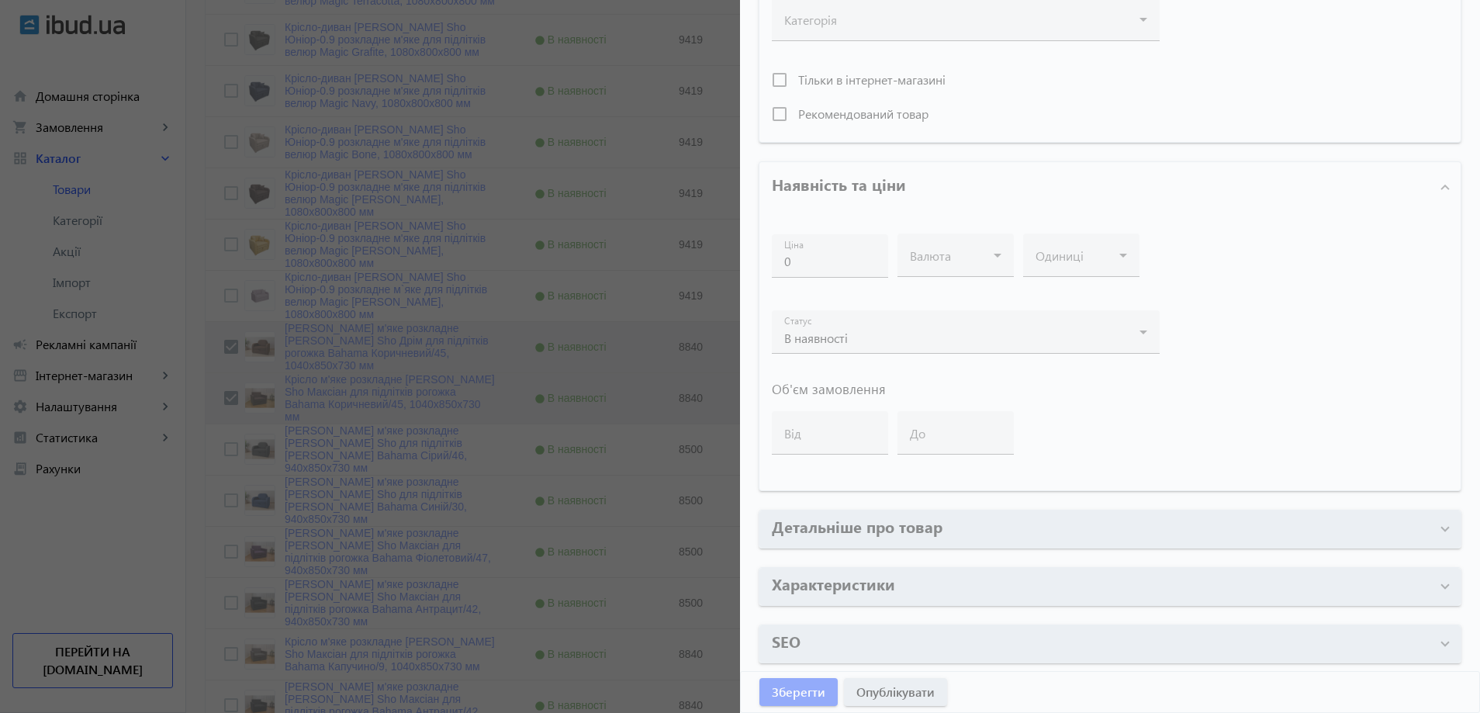
click at [309, 440] on div at bounding box center [740, 356] width 1480 height 713
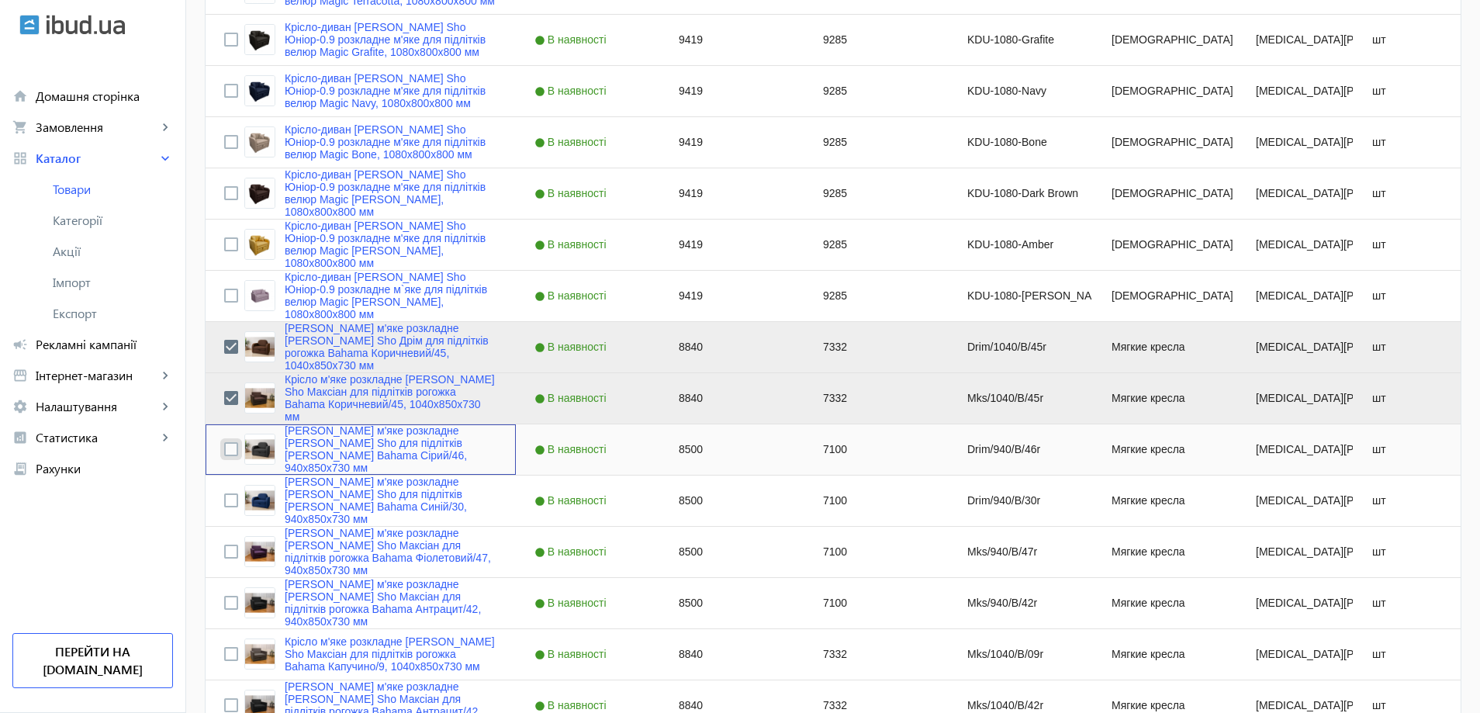
click at [224, 452] on input "Press Space to toggle row selection (unchecked)" at bounding box center [231, 449] width 14 height 14
checkbox input "true"
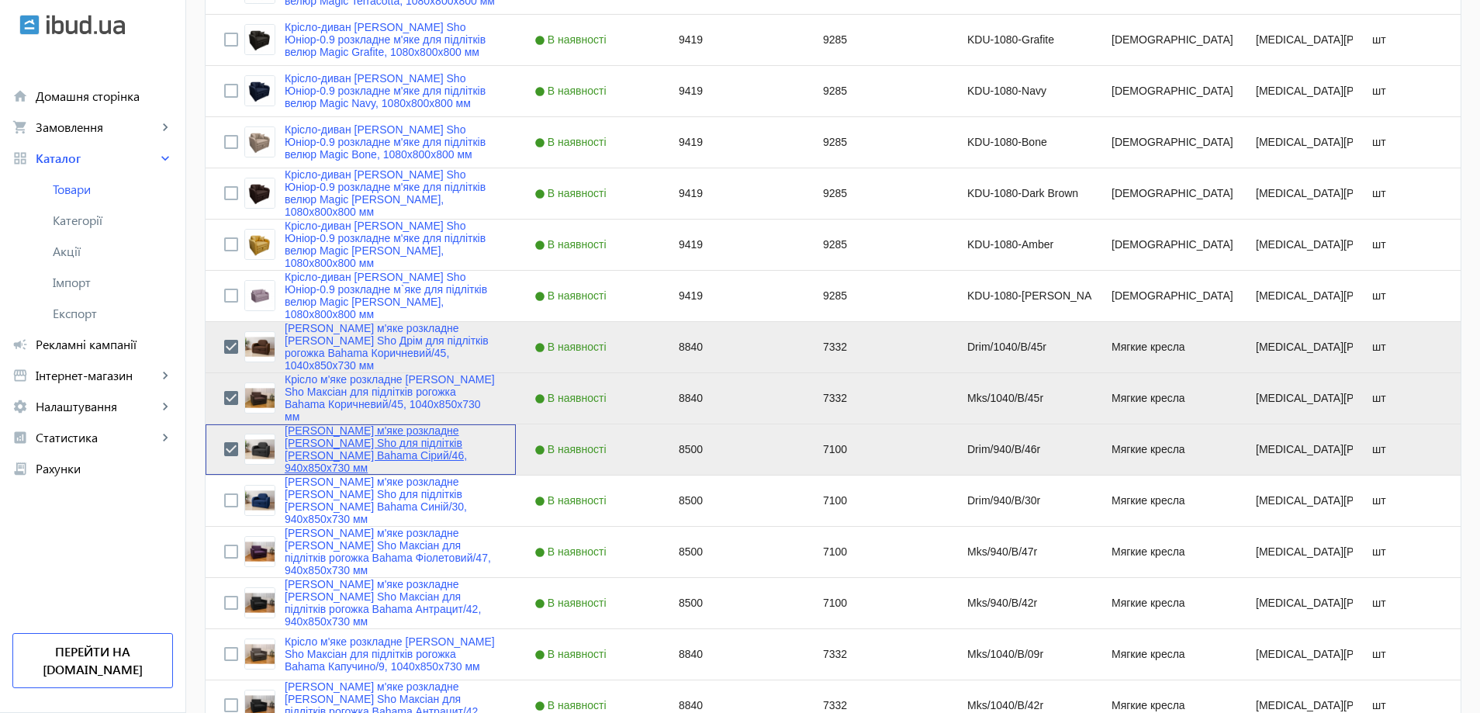
click at [329, 451] on link "[PERSON_NAME] м'яке розкладне [PERSON_NAME] Sho для підлітків [PERSON_NAME] Bah…" at bounding box center [391, 449] width 213 height 50
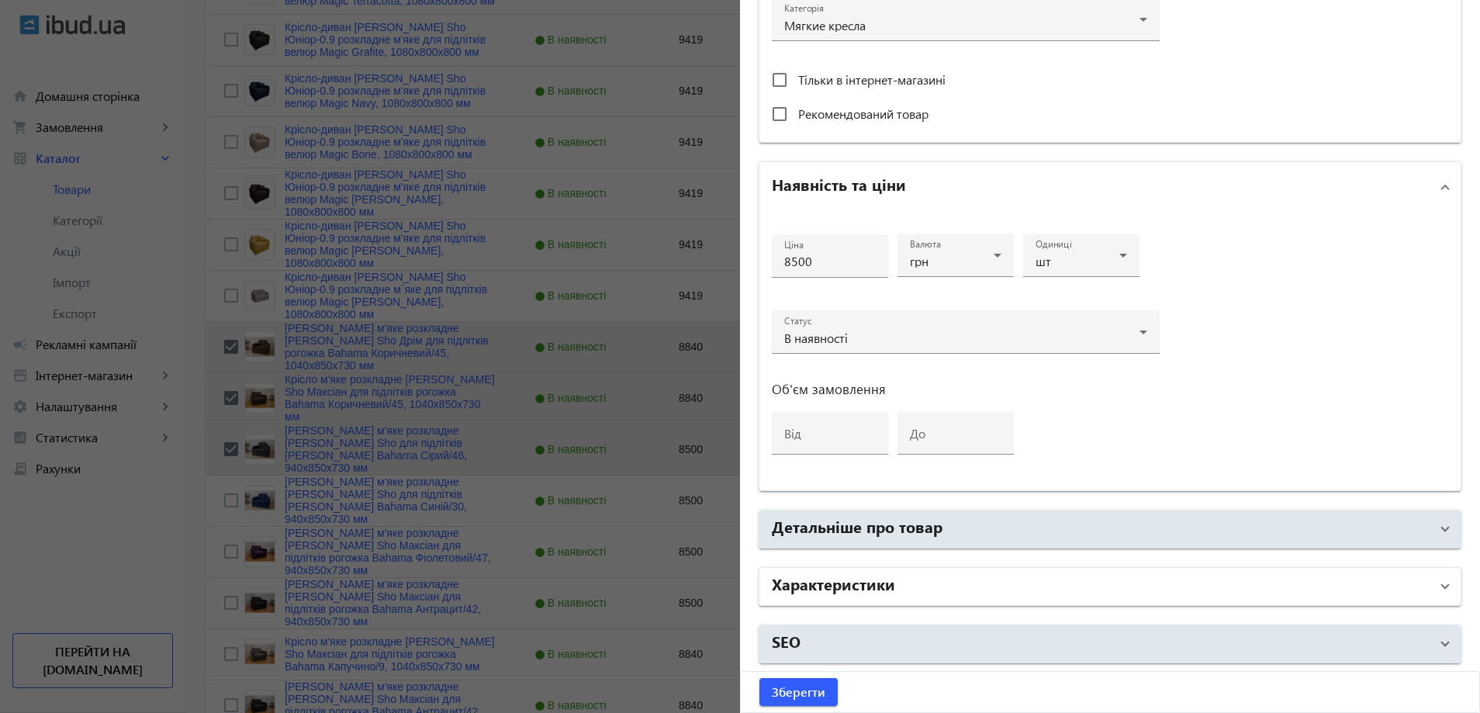
click at [903, 596] on mat-panel-title "Характеристики" at bounding box center [1101, 586] width 658 height 28
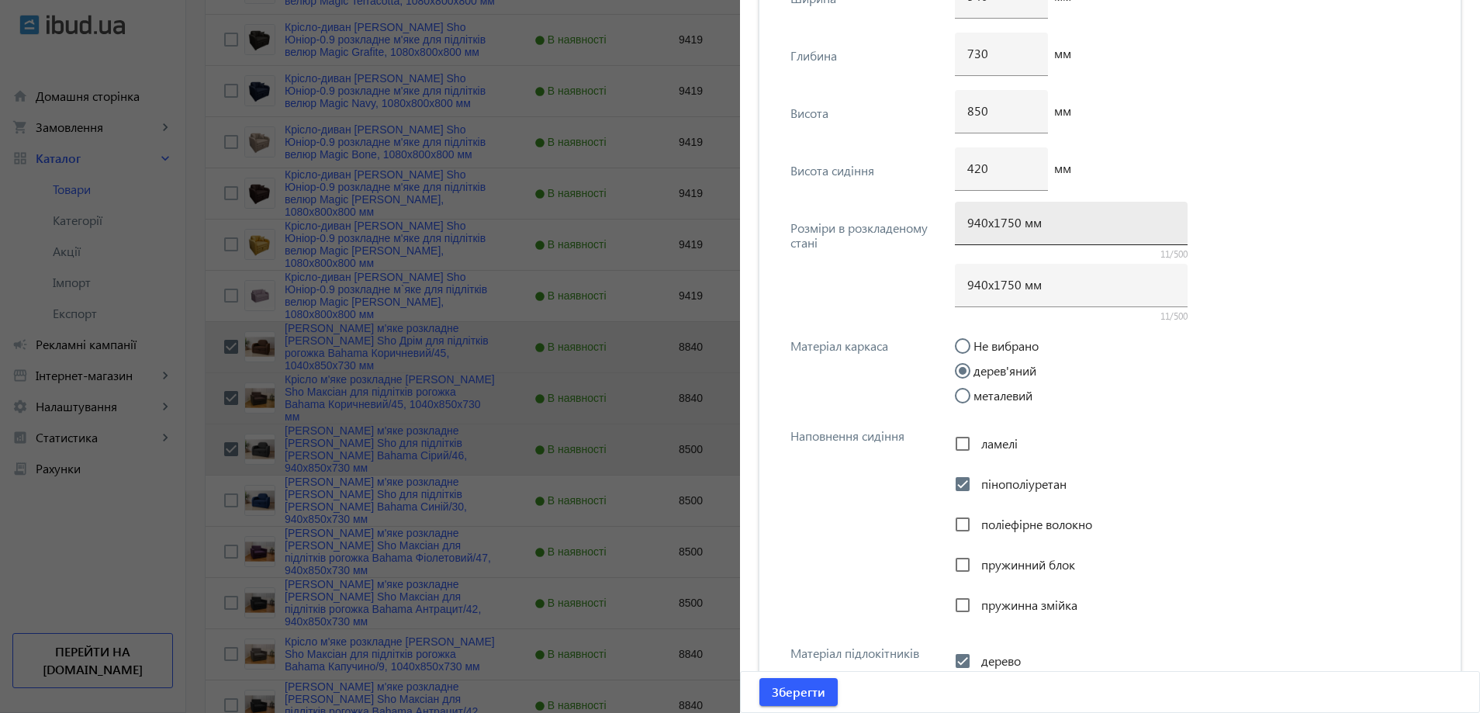
scroll to position [2055, 0]
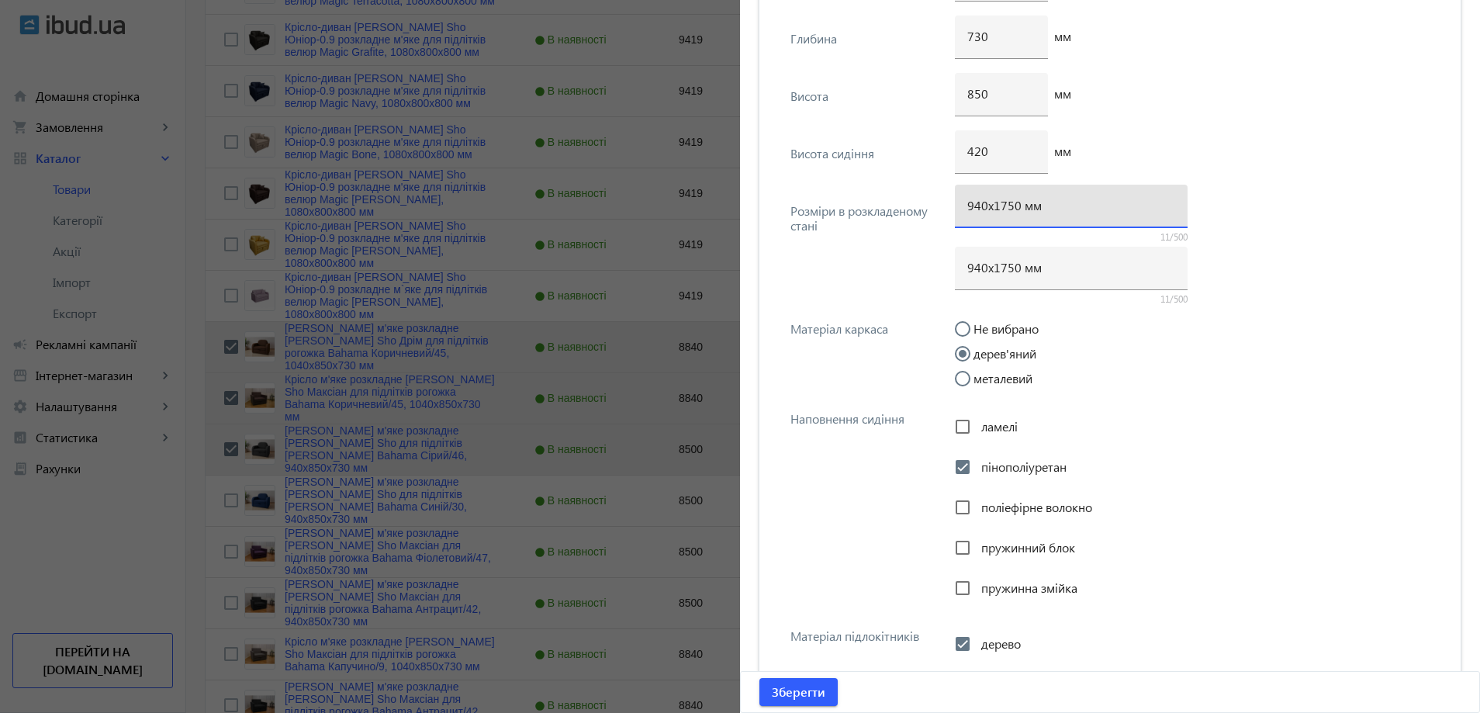
click at [1008, 213] on input "940х1750 мм" at bounding box center [1071, 205] width 208 height 16
type input "940х1700 мм"
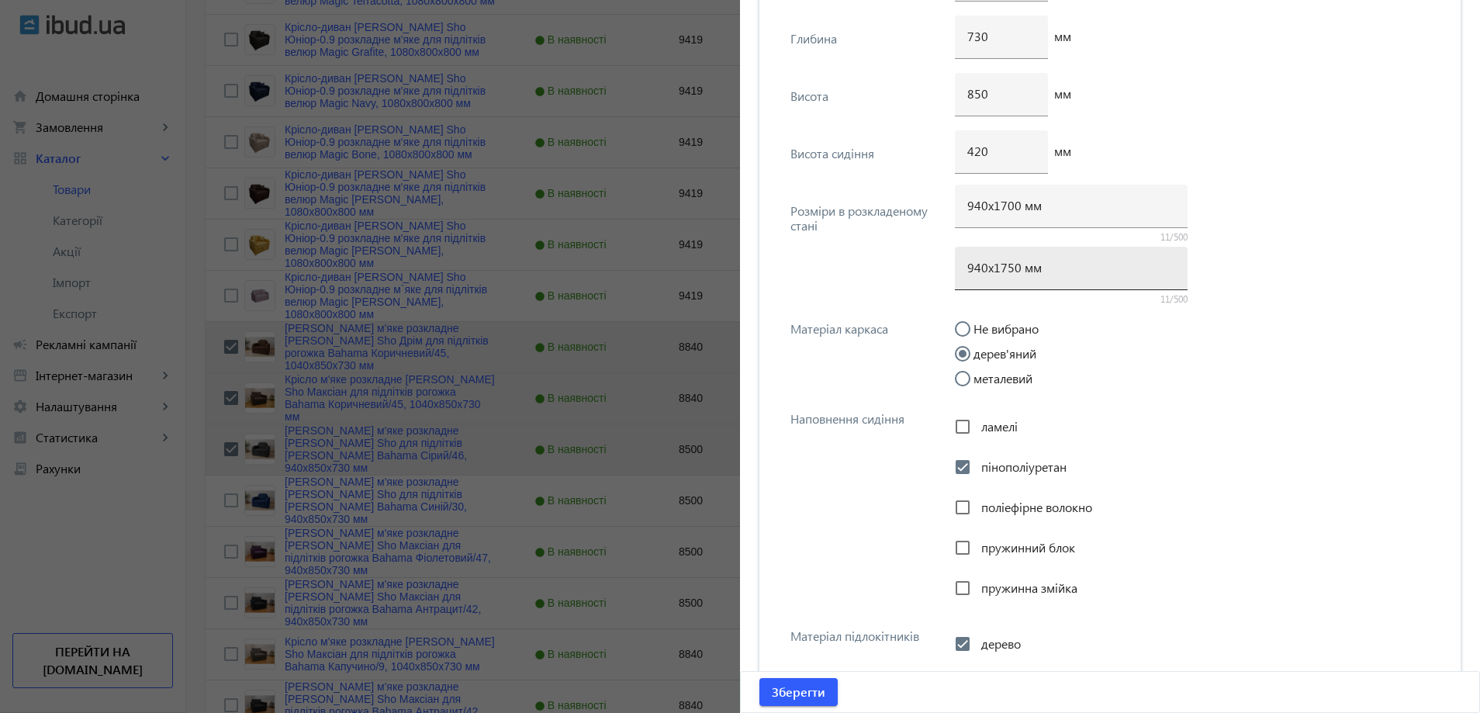
click at [1012, 275] on div "940х1750 мм" at bounding box center [1071, 268] width 208 height 43
paste input "0"
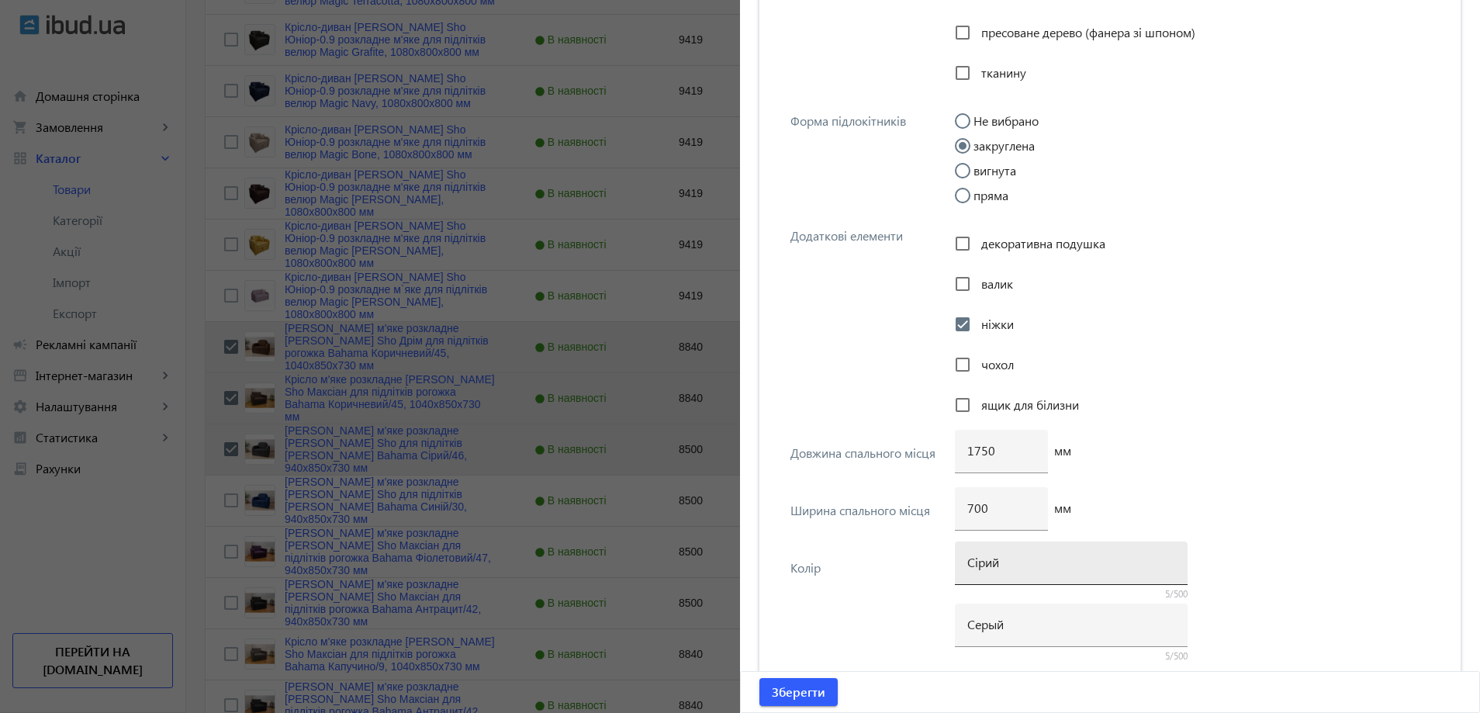
scroll to position [2986, 0]
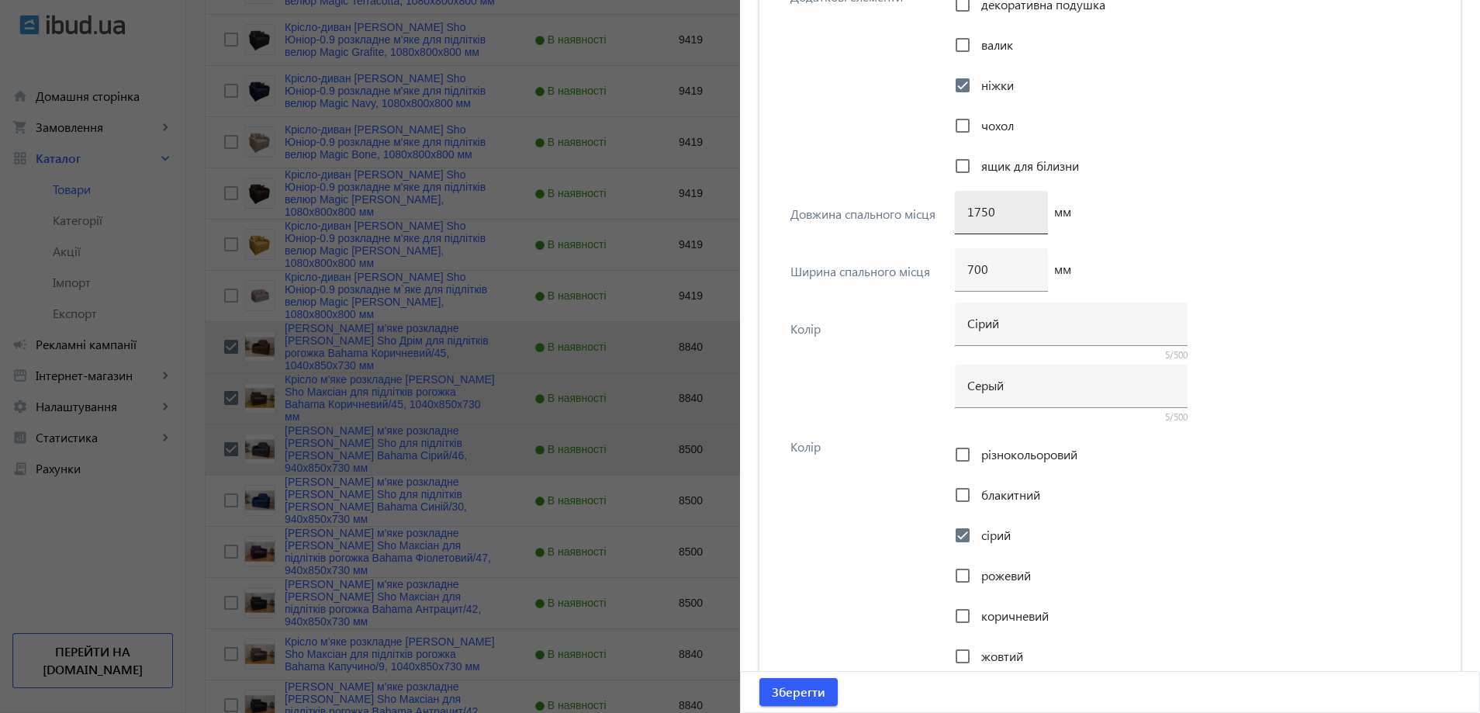
type input "940х1700 мм"
click at [977, 218] on input "1750" at bounding box center [1001, 211] width 68 height 16
type input "1700"
click at [818, 676] on span "submit" at bounding box center [798, 691] width 78 height 37
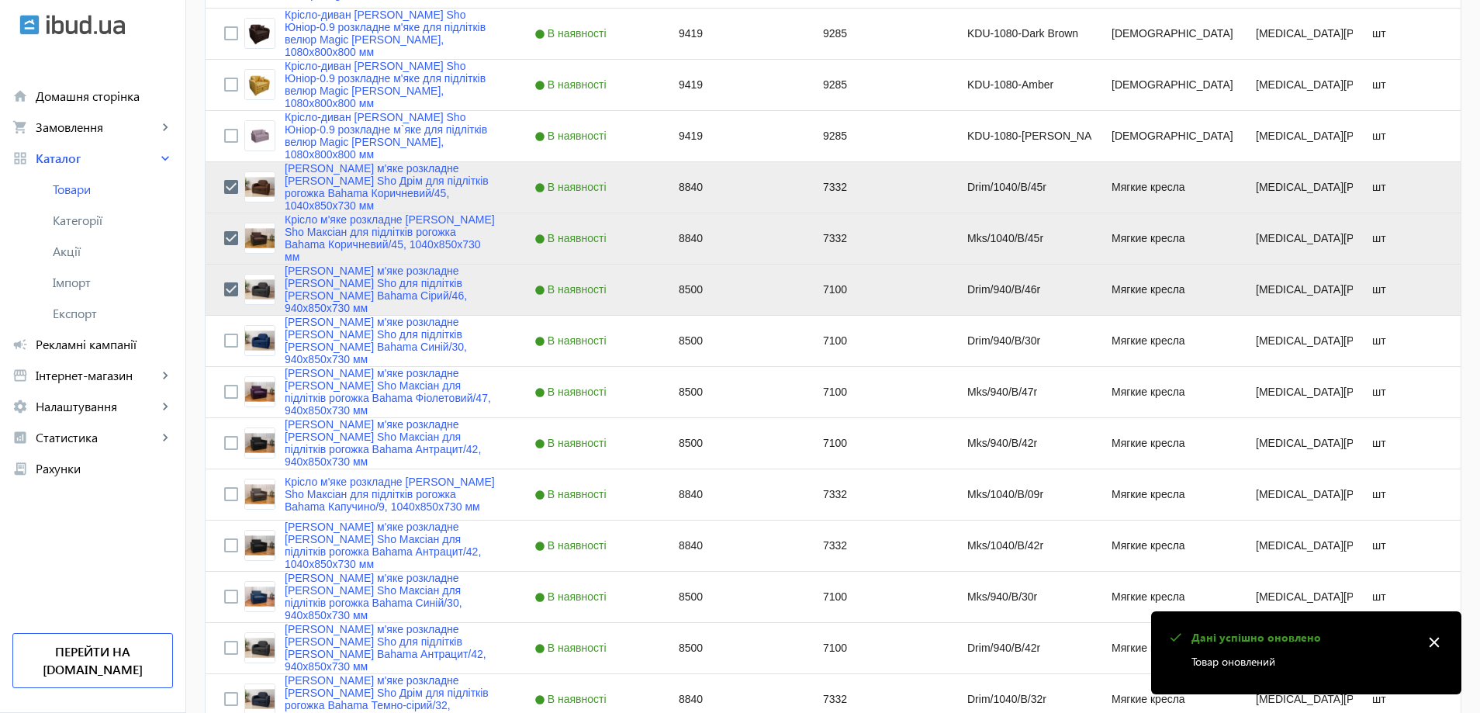
scroll to position [698, 0]
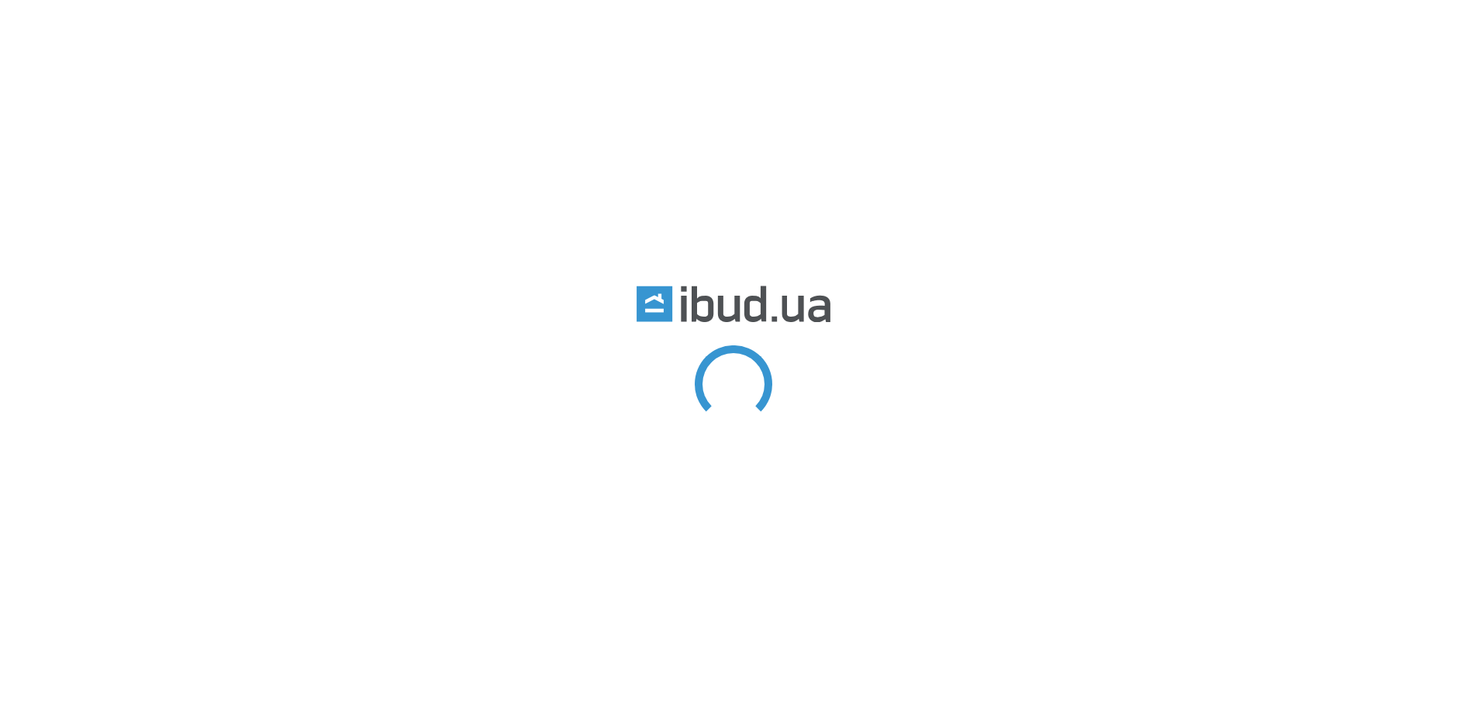
type input "для підлітків"
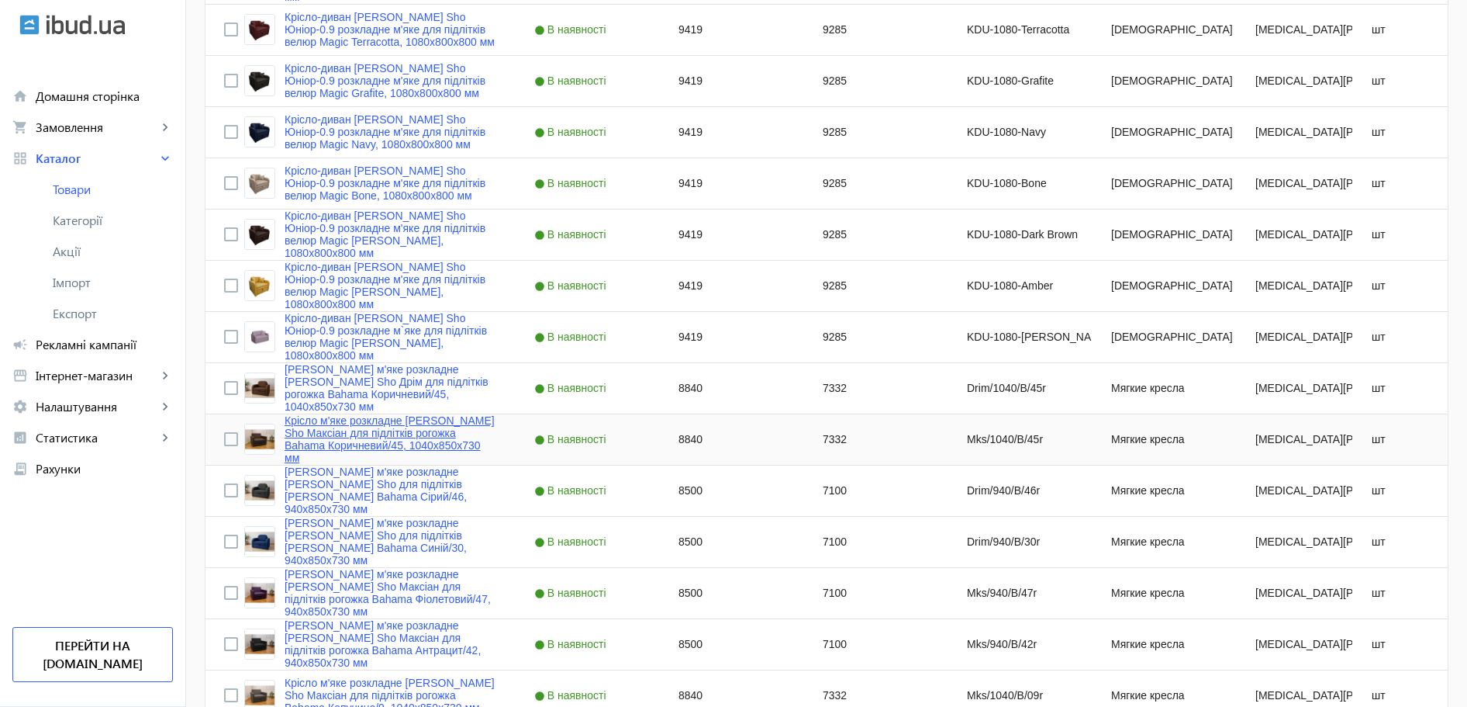
scroll to position [543, 0]
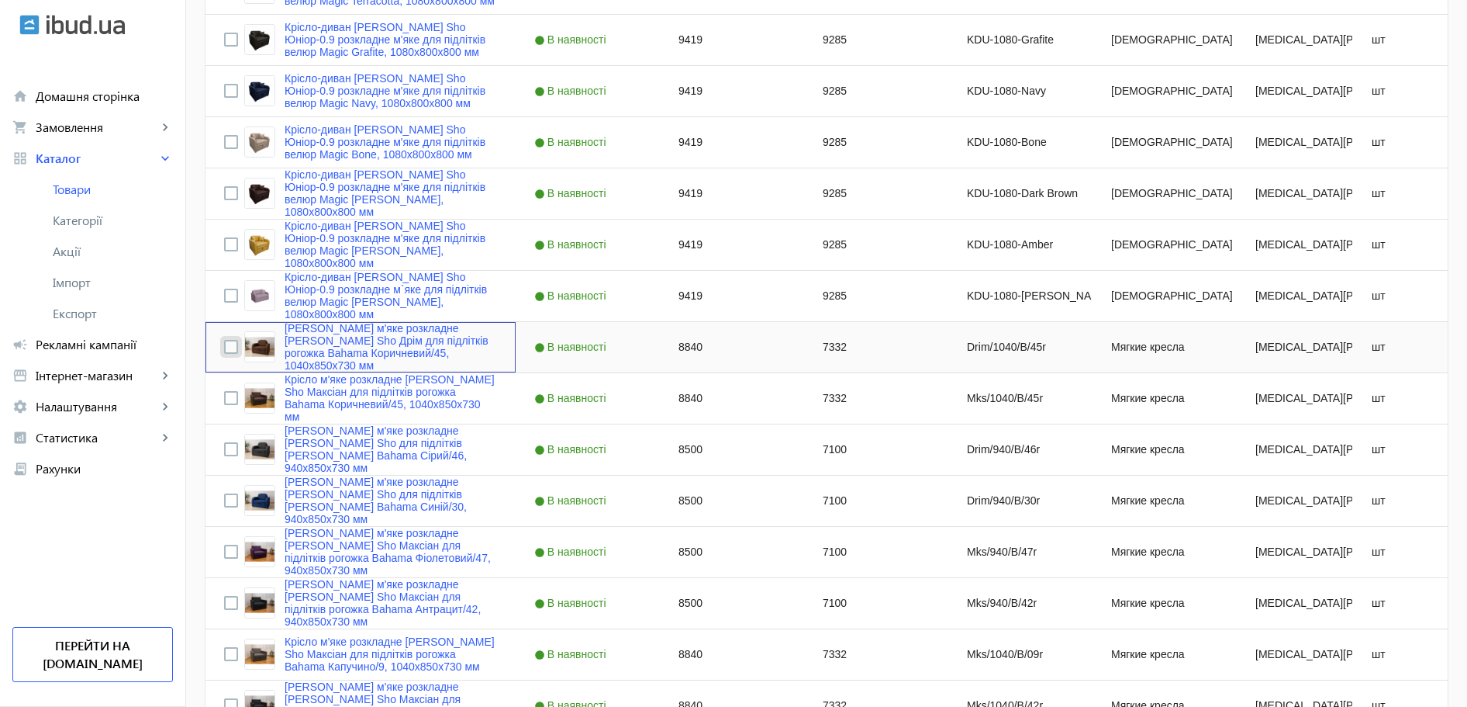
click at [224, 351] on input "Press Space to toggle row selection (unchecked)" at bounding box center [231, 347] width 14 height 14
checkbox input "true"
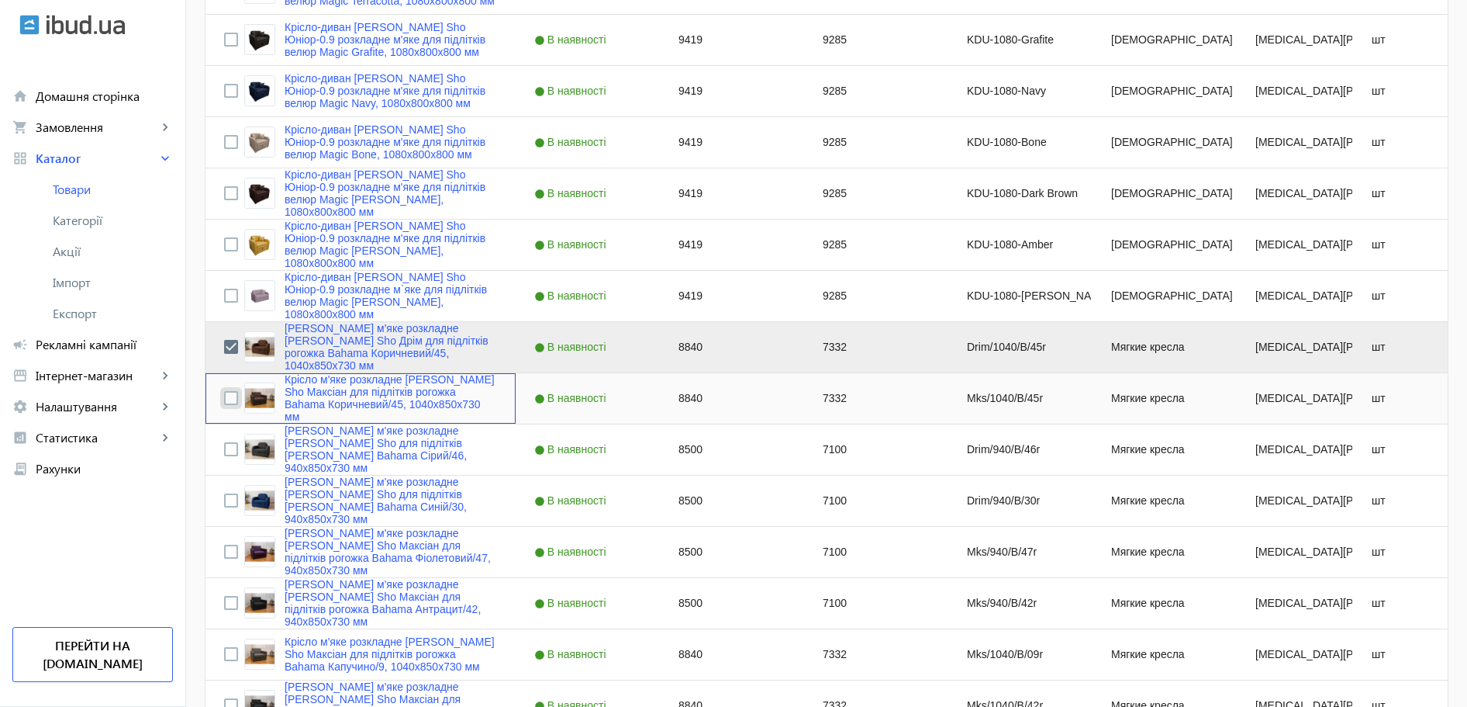
click at [224, 403] on input "Press Space to toggle row selection (unchecked)" at bounding box center [231, 398] width 14 height 14
checkbox input "true"
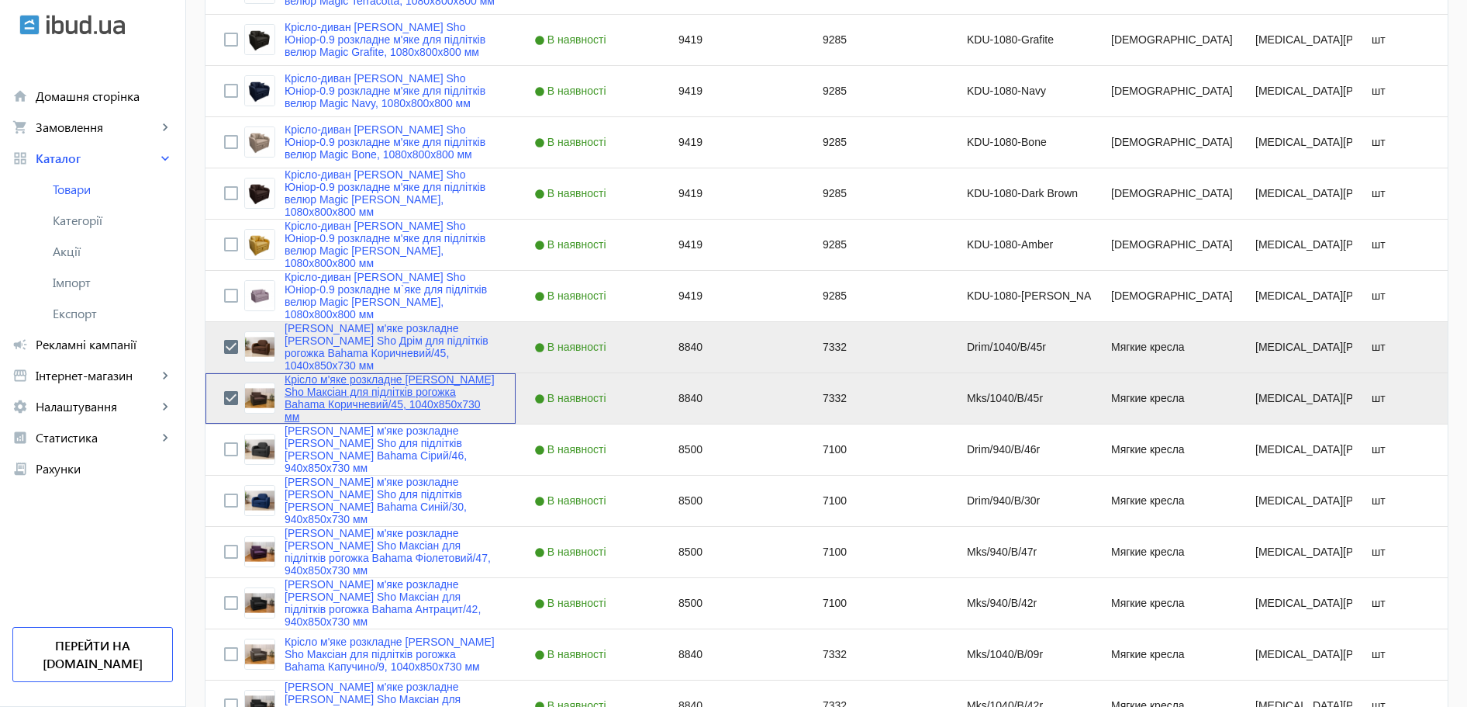
click at [331, 394] on link "Крісло м'яке розкладне [PERSON_NAME] Sho Максіан для підлітків рогожка Bahama К…" at bounding box center [391, 398] width 213 height 50
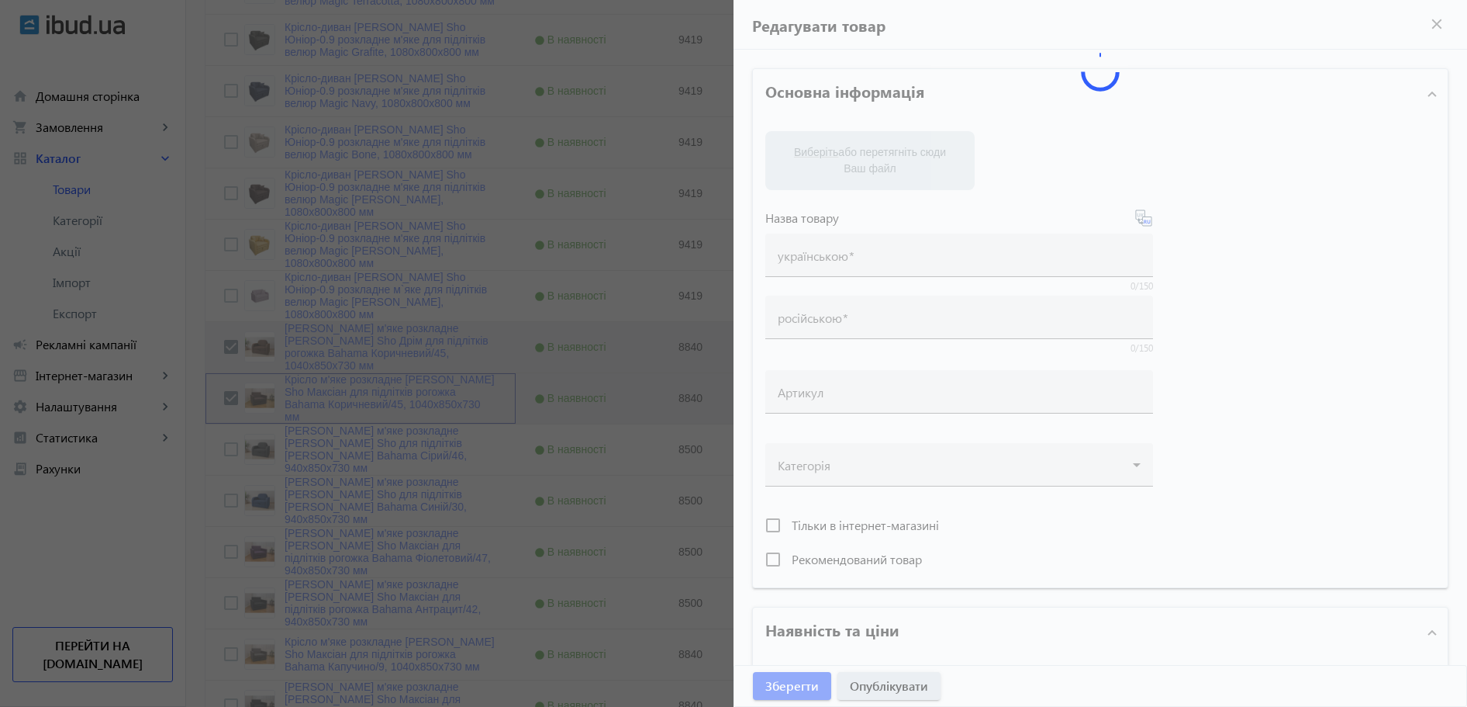
type input "Крісло м'яке розкладне [PERSON_NAME] Sho Максіан для підлітків рогожка Bahama К…"
type input "Кресло мягкое раскладное [PERSON_NAME] Sho для подростков [PERSON_NAME] Bahama …"
type input "Mks/1040/B/45r"
type input "8840"
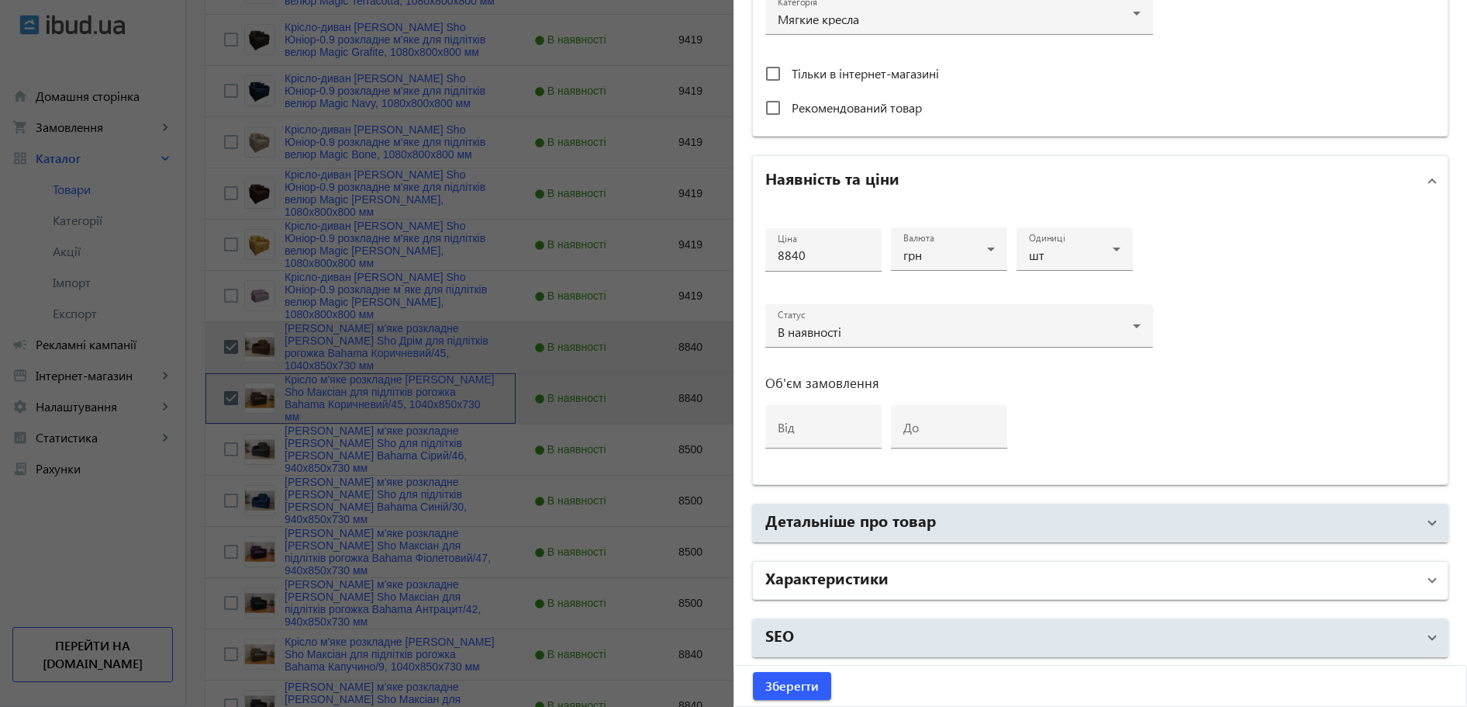
scroll to position [588, 0]
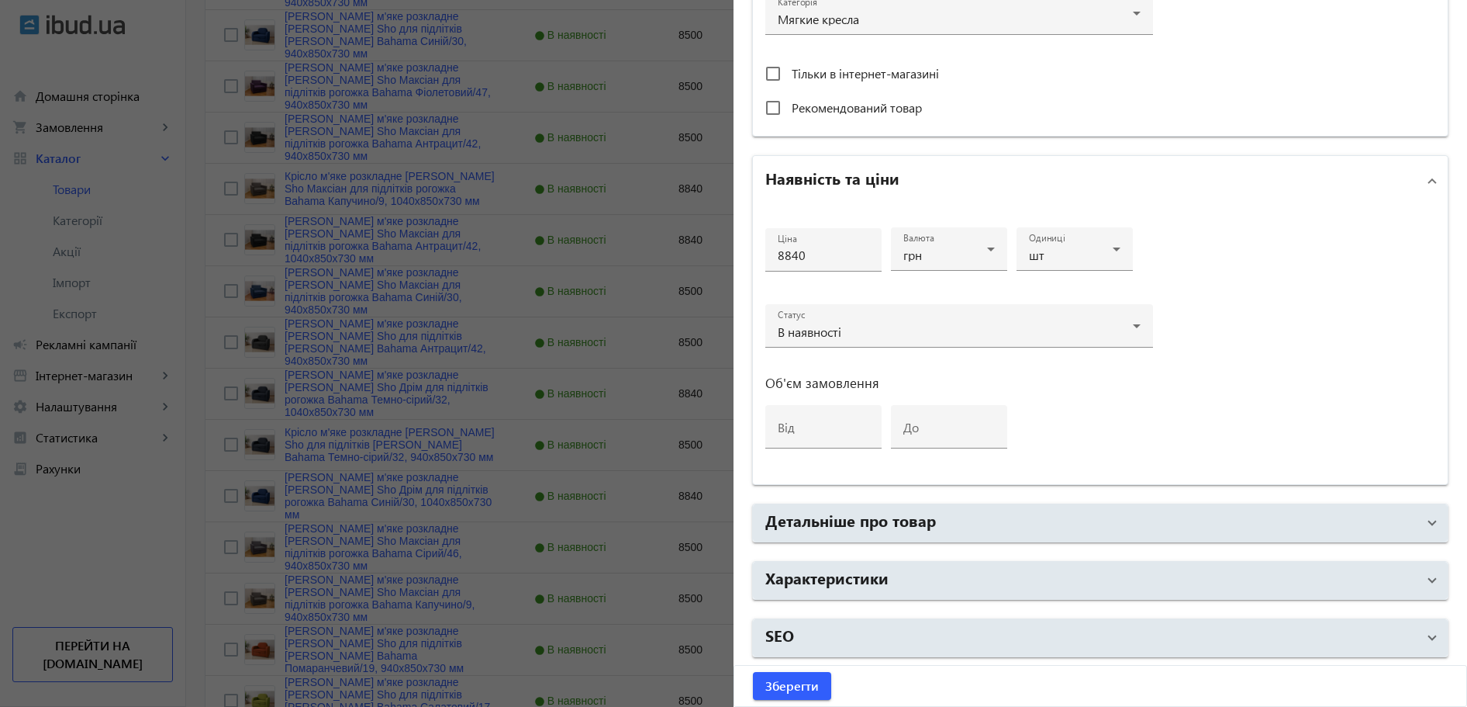
drag, startPoint x: 885, startPoint y: 567, endPoint x: 681, endPoint y: 469, distance: 226.2
click at [885, 566] on mat-panel-title "Характеристики" at bounding box center [1092, 580] width 652 height 28
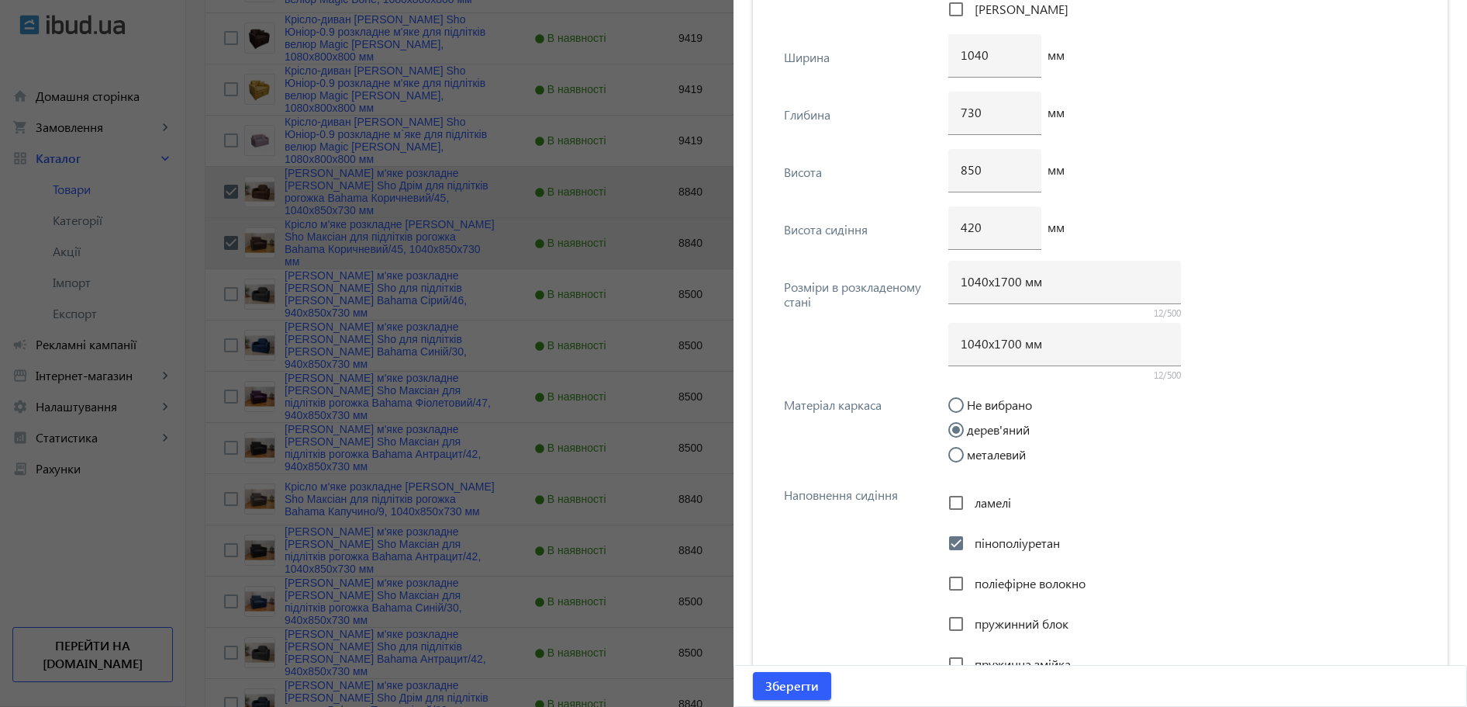
scroll to position [1984, 0]
drag, startPoint x: 550, startPoint y: 275, endPoint x: 443, endPoint y: 282, distance: 107.3
click at [548, 275] on div at bounding box center [733, 353] width 1467 height 707
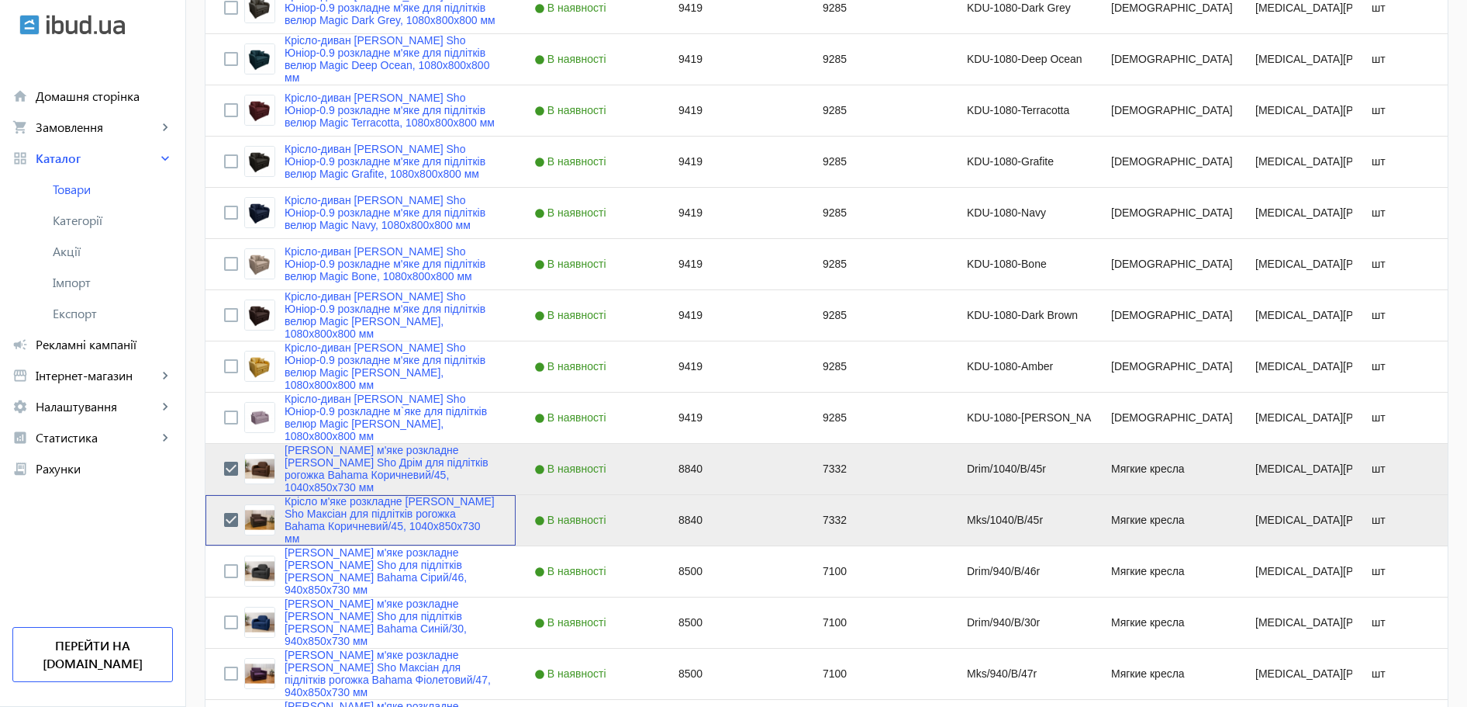
scroll to position [543, 0]
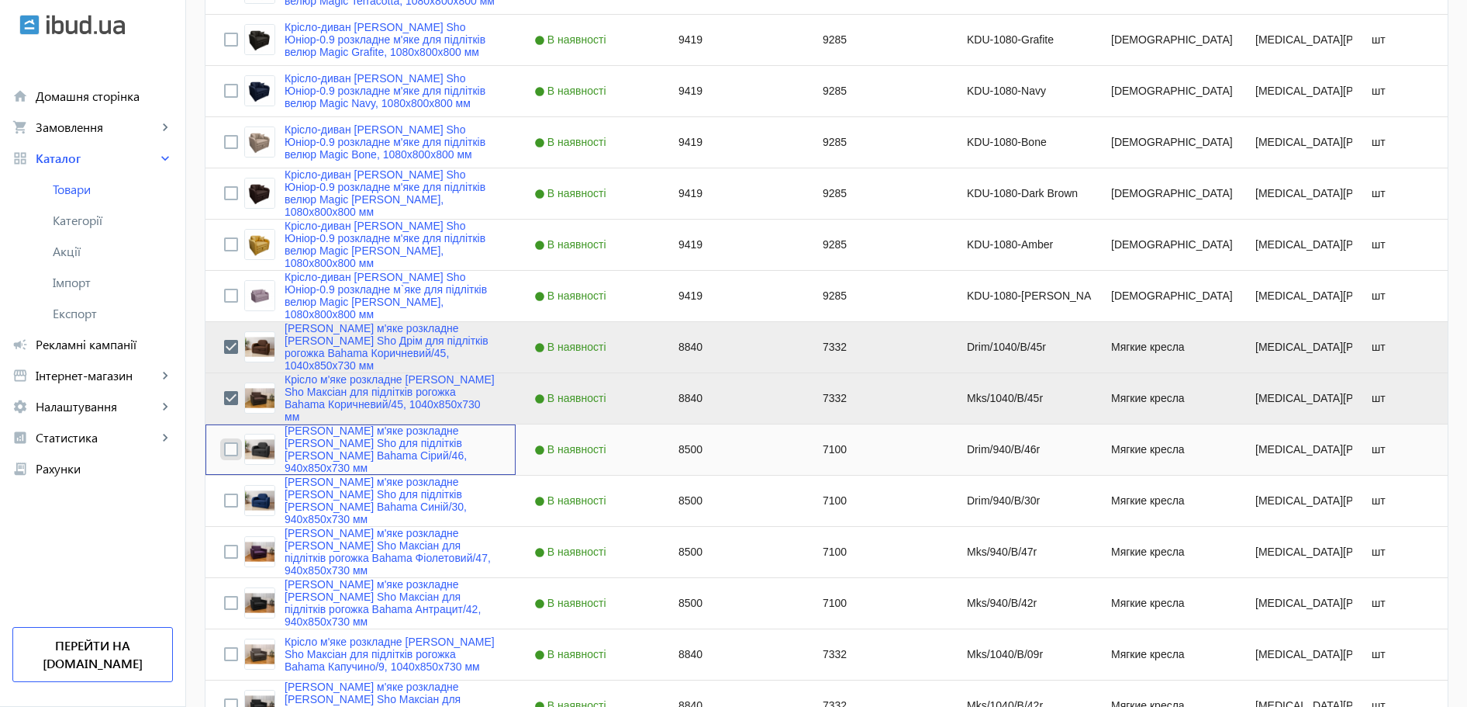
click at [228, 445] on input "Press Space to toggle row selection (unchecked)" at bounding box center [231, 449] width 14 height 14
checkbox input "true"
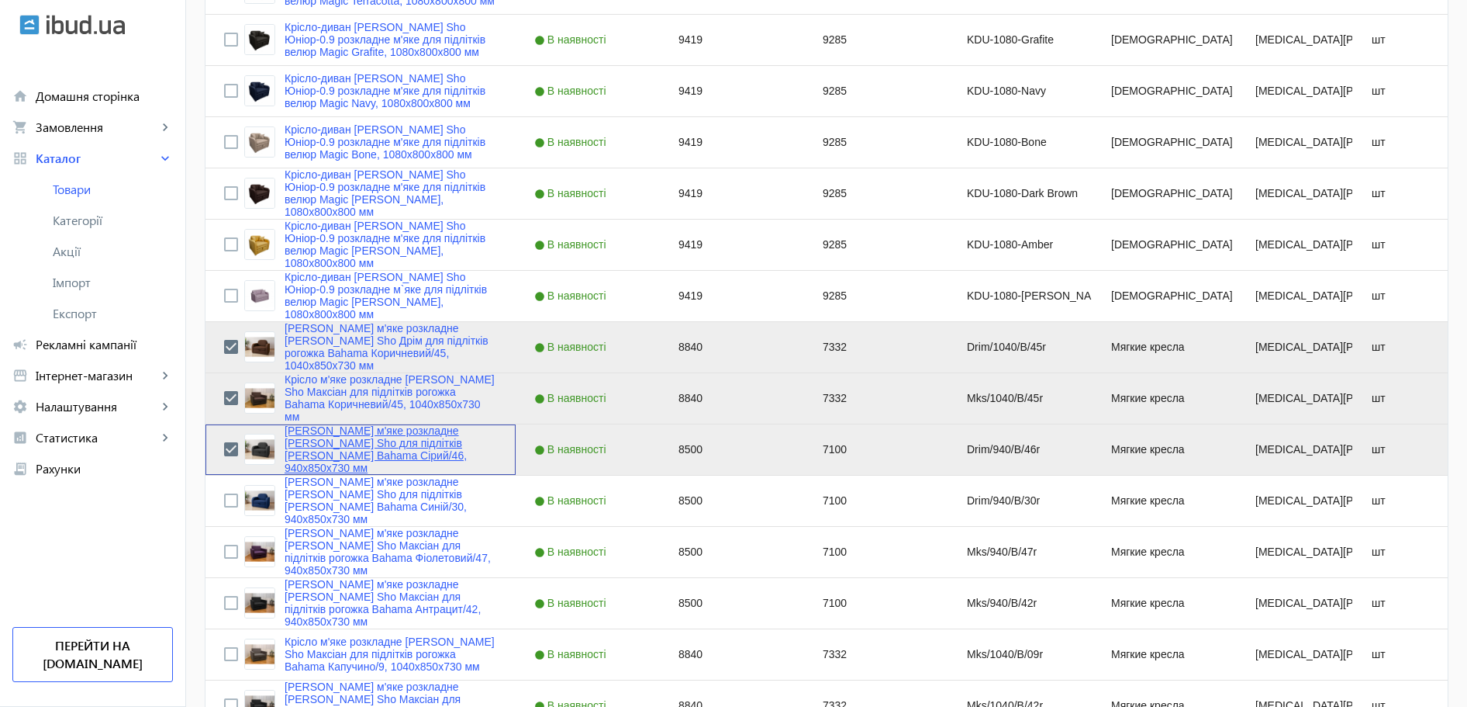
click at [332, 445] on link "[PERSON_NAME] м'яке розкладне [PERSON_NAME] Sho для підлітків [PERSON_NAME] Bah…" at bounding box center [391, 449] width 213 height 50
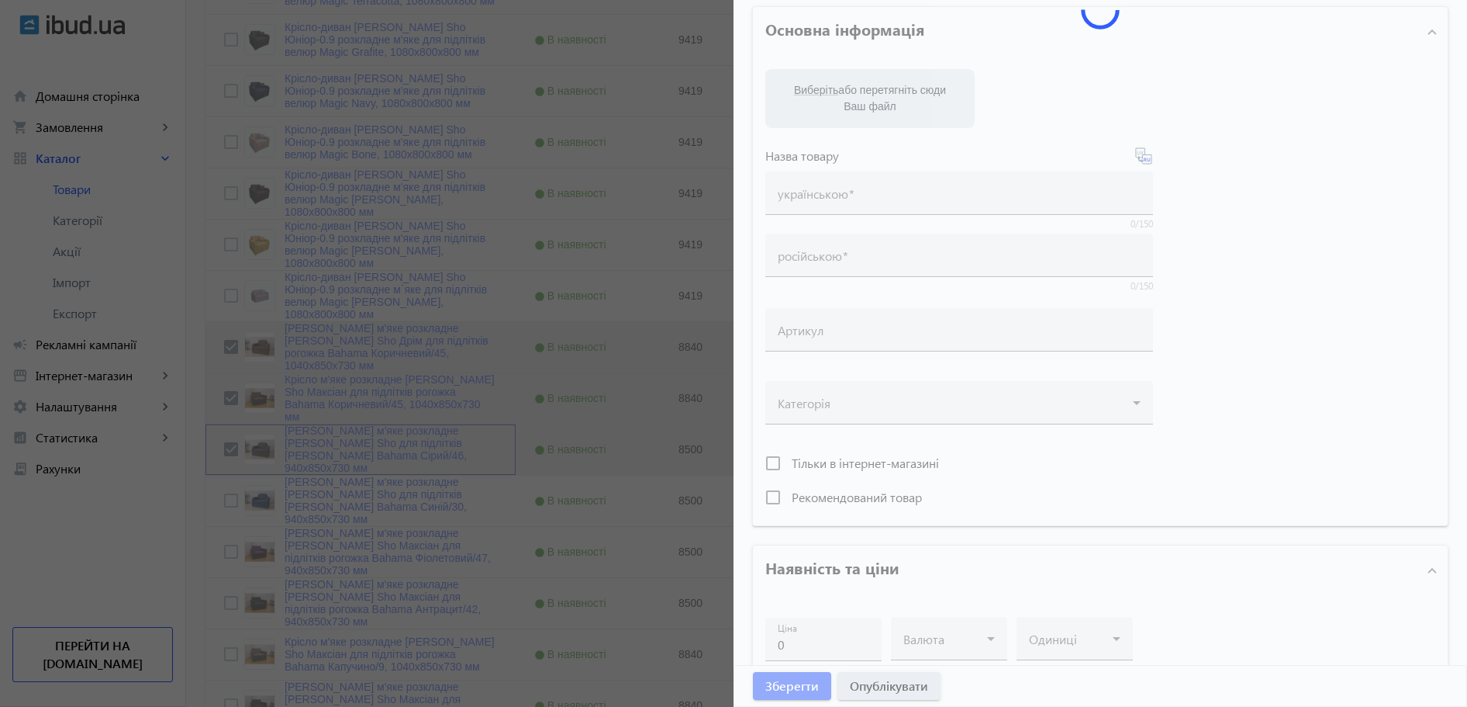
scroll to position [451, 0]
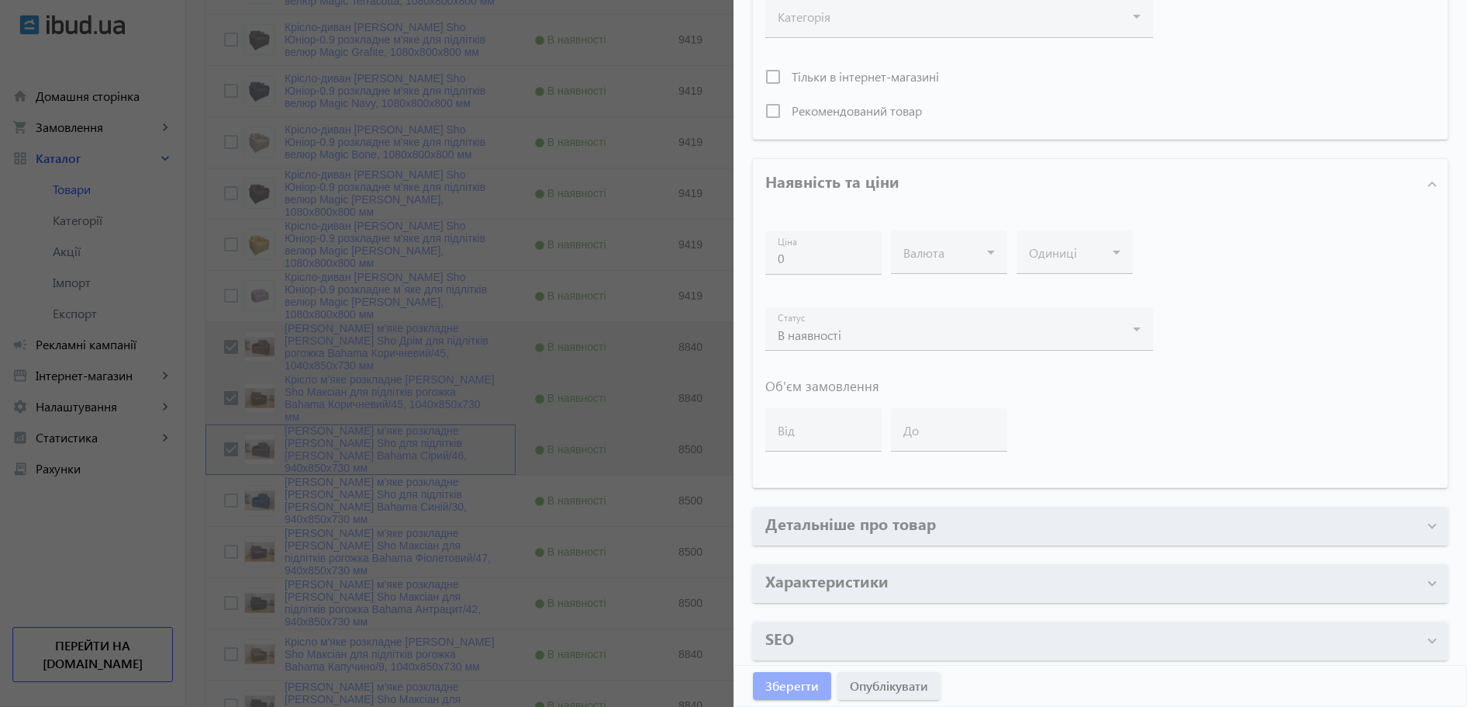
type input "[PERSON_NAME] м'яке розкладне [PERSON_NAME] Sho для підлітків [PERSON_NAME] Bah…"
type input "Кресло мягкое раскладное [PERSON_NAME] Sho для подростков [PERSON_NAME] Bahama …"
type input "Drim/940/B/46r"
type input "8500"
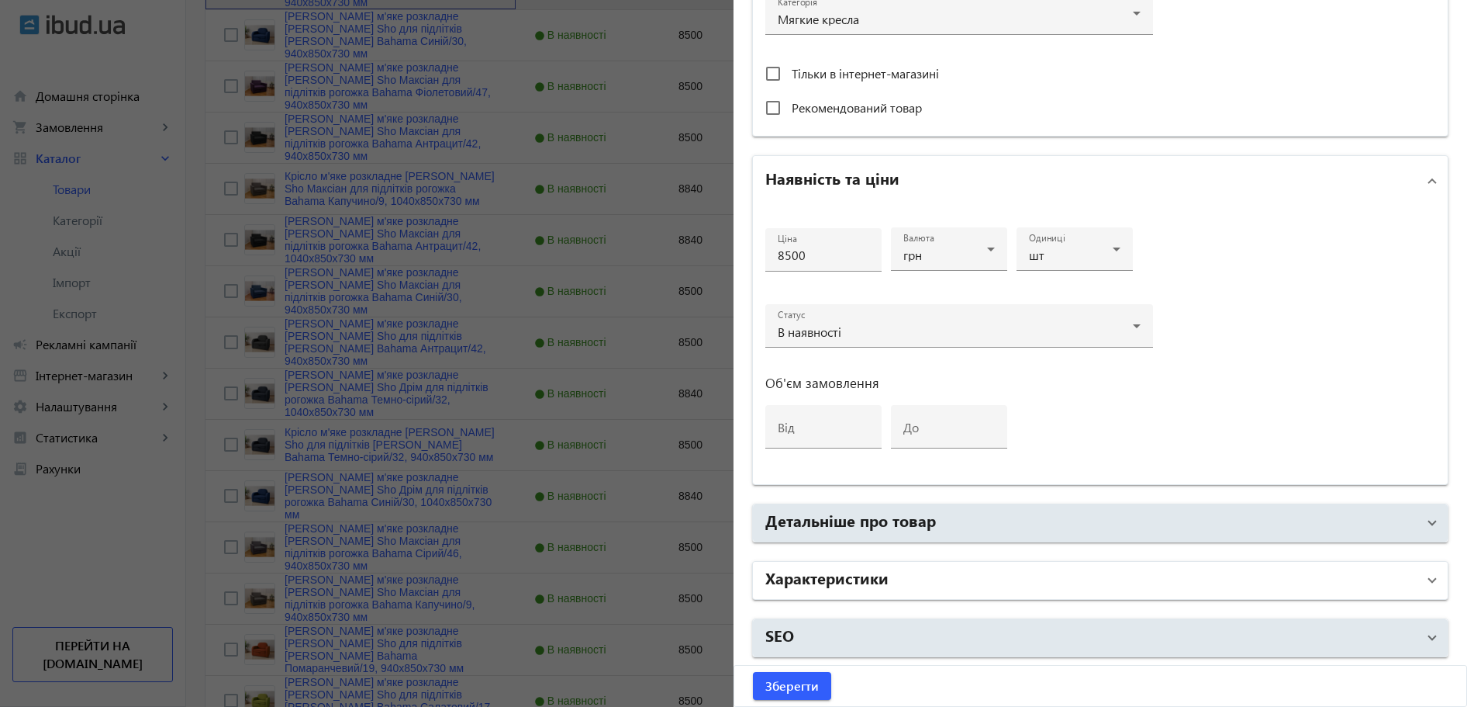
scroll to position [588, 0]
click at [919, 580] on mat-panel-title "Характеристики" at bounding box center [1092, 580] width 652 height 28
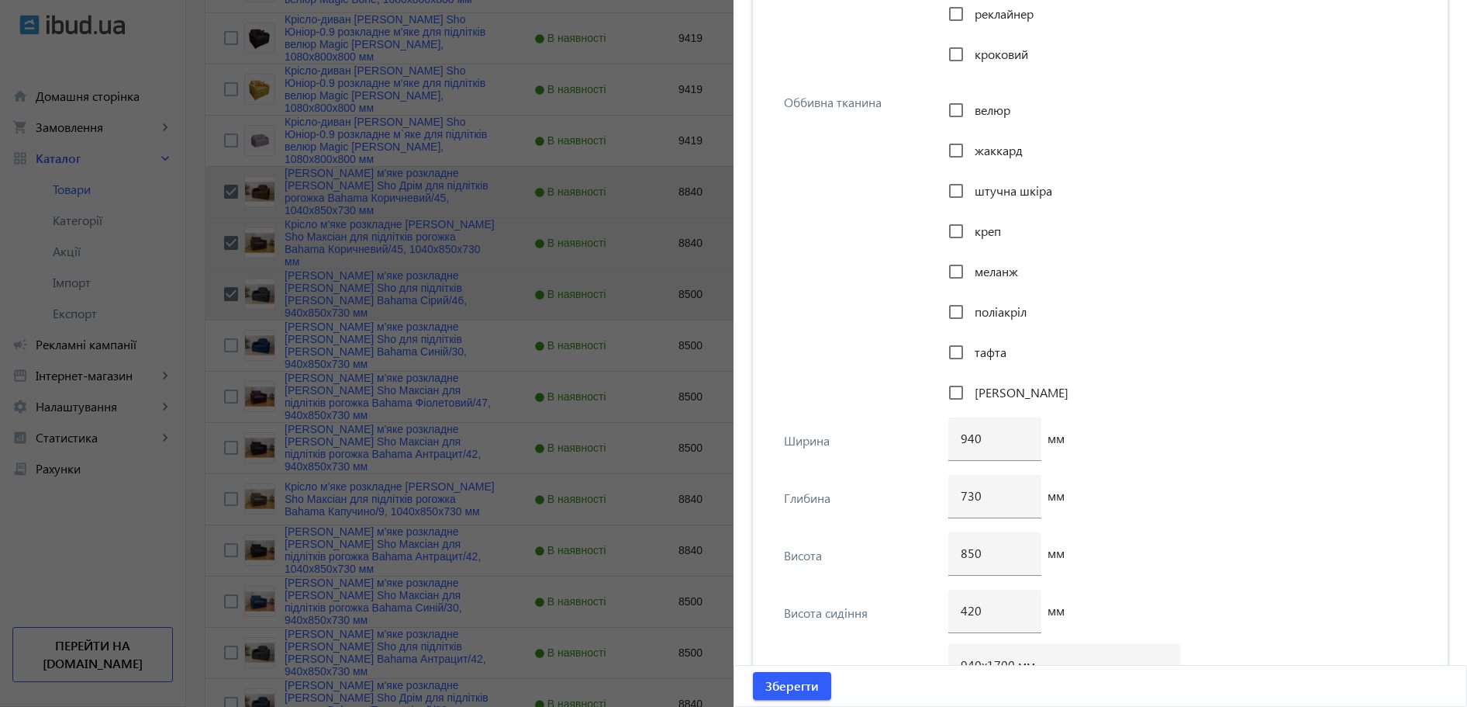
scroll to position [1984, 0]
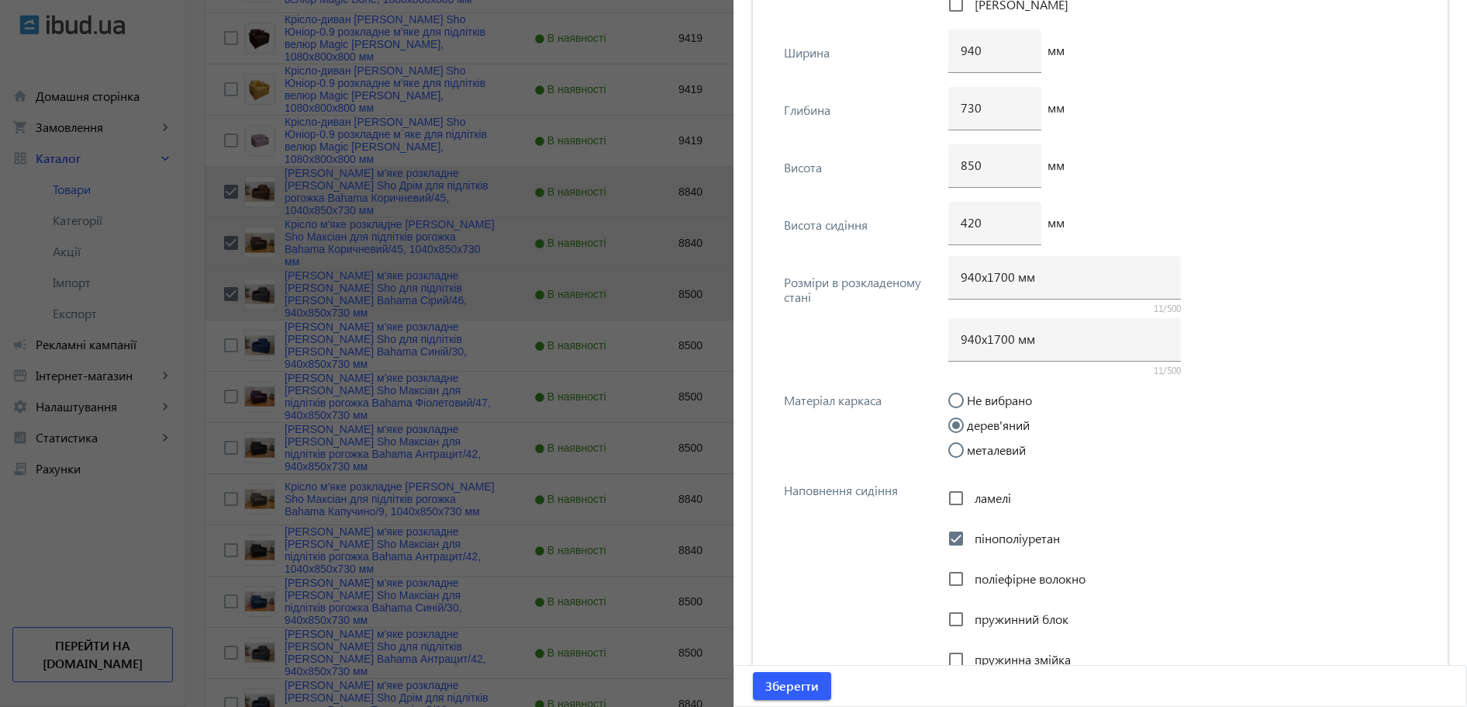
click at [419, 396] on div at bounding box center [733, 353] width 1467 height 707
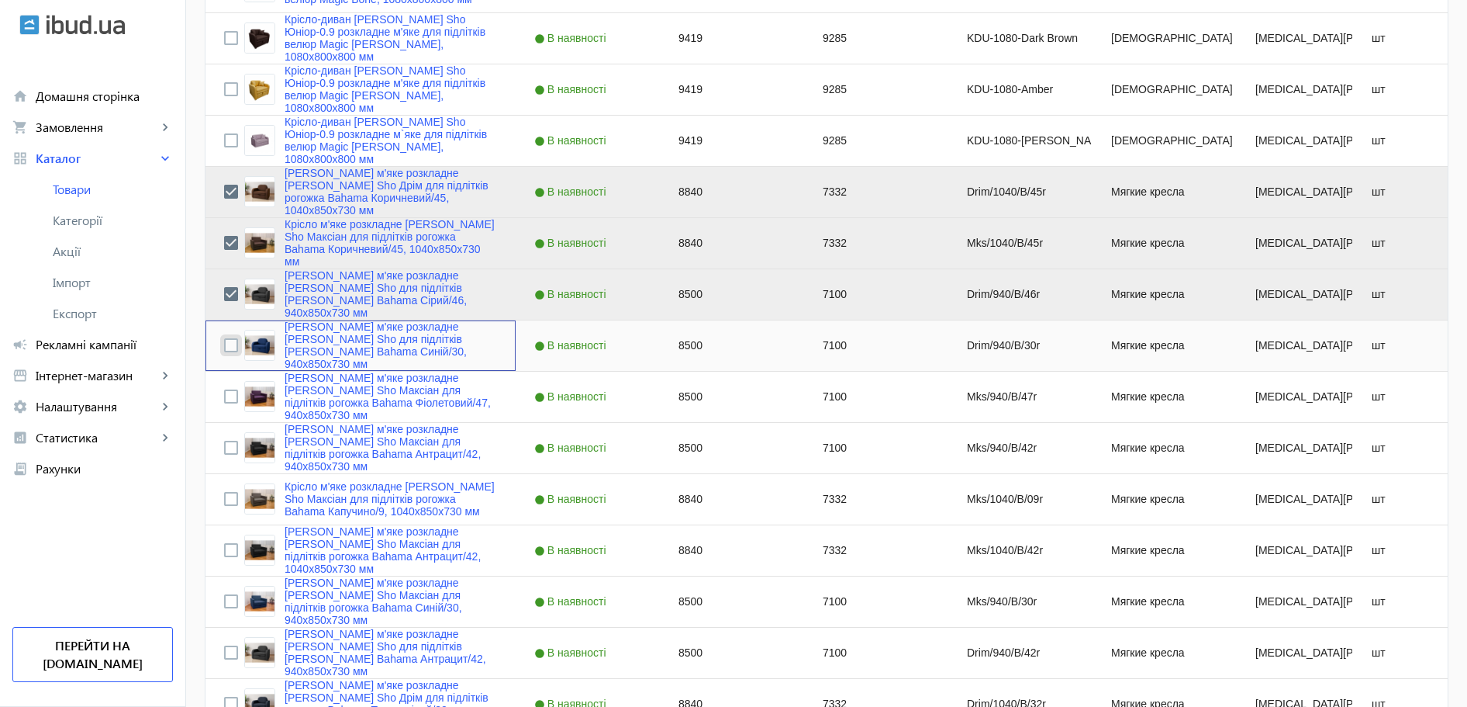
click at [224, 347] on input "Press Space to toggle row selection (unchecked)" at bounding box center [231, 345] width 14 height 14
checkbox input "true"
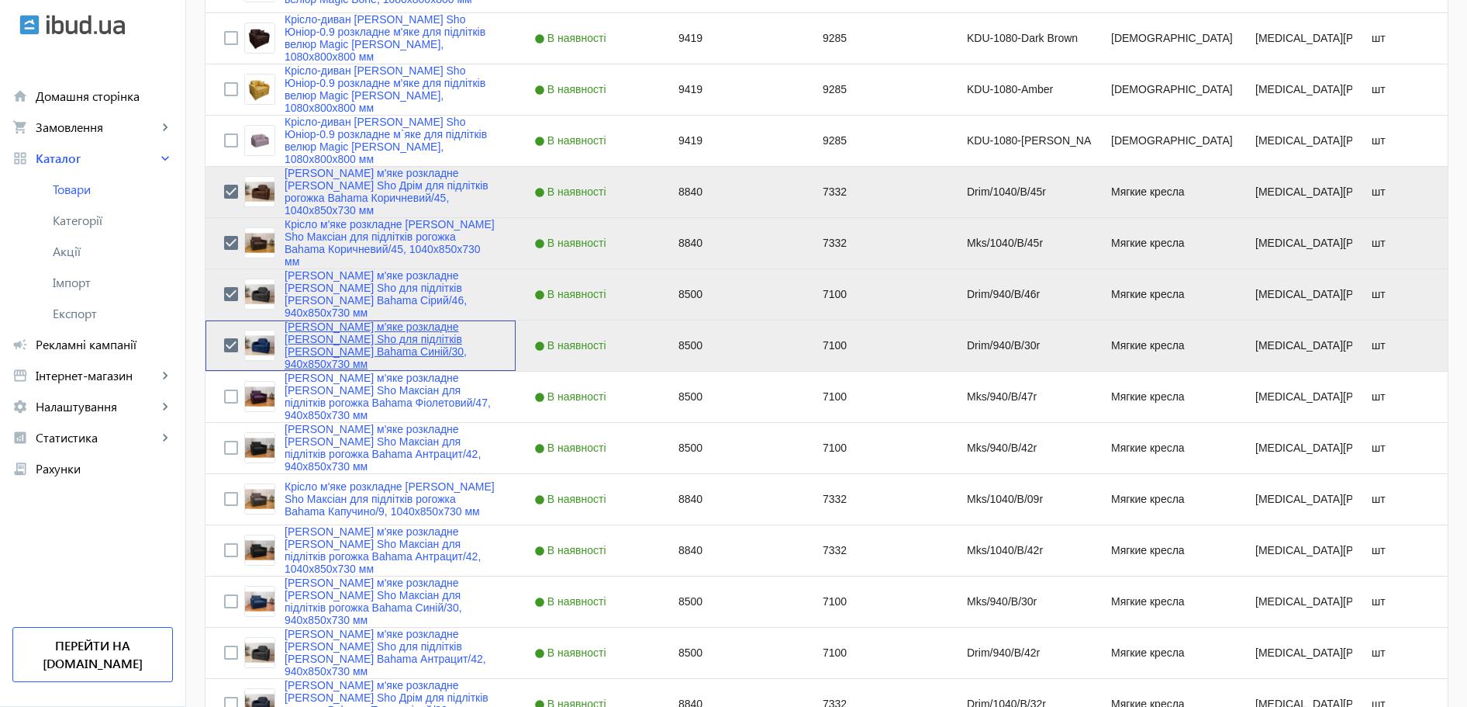
click at [376, 351] on link "[PERSON_NAME] м'яке розкладне [PERSON_NAME] Sho для підлітків [PERSON_NAME] Bah…" at bounding box center [391, 345] width 213 height 50
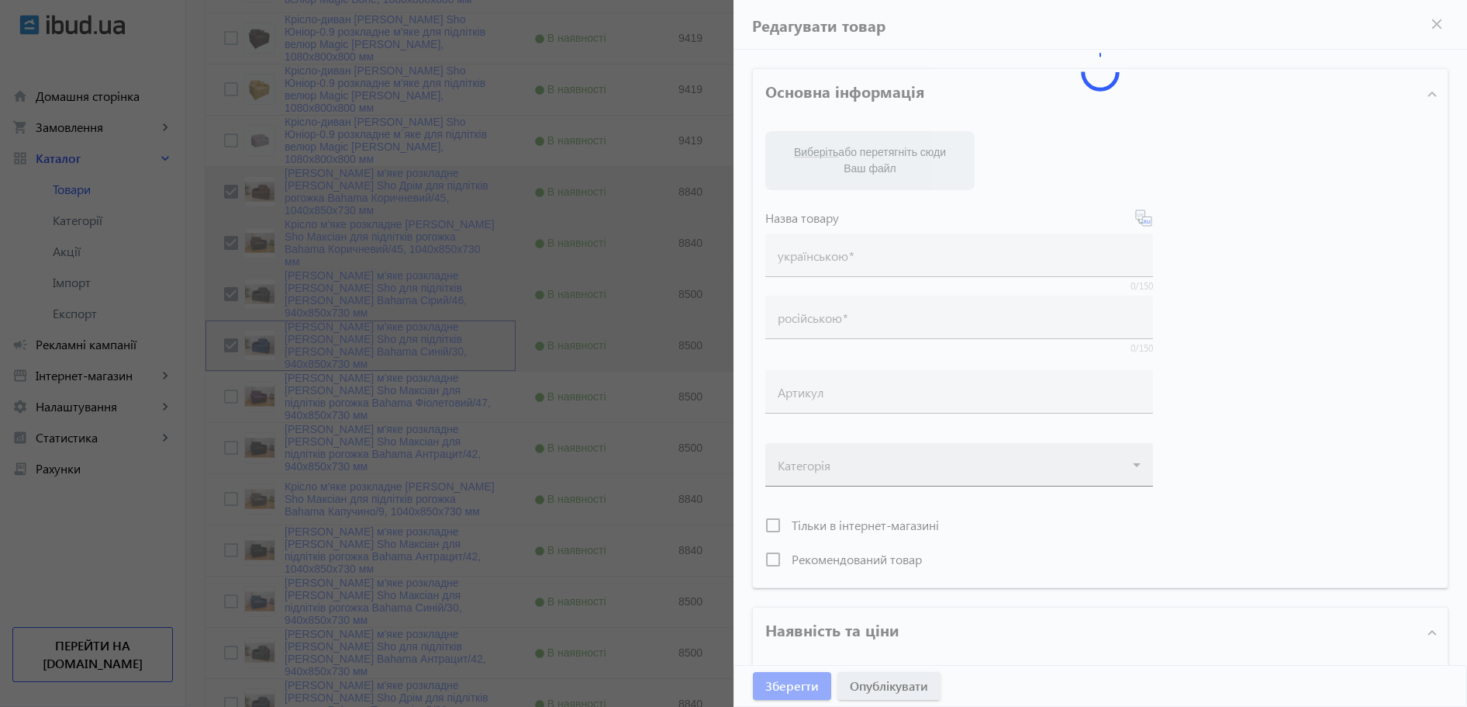
type input "[PERSON_NAME] м'яке розкладне [PERSON_NAME] Sho для підлітків [PERSON_NAME] Bah…"
type input "Кресло мягкое раскладное [PERSON_NAME] Sho для подростков [PERSON_NAME] Bahama …"
type input "Drim/940/B/30r"
type input "8500"
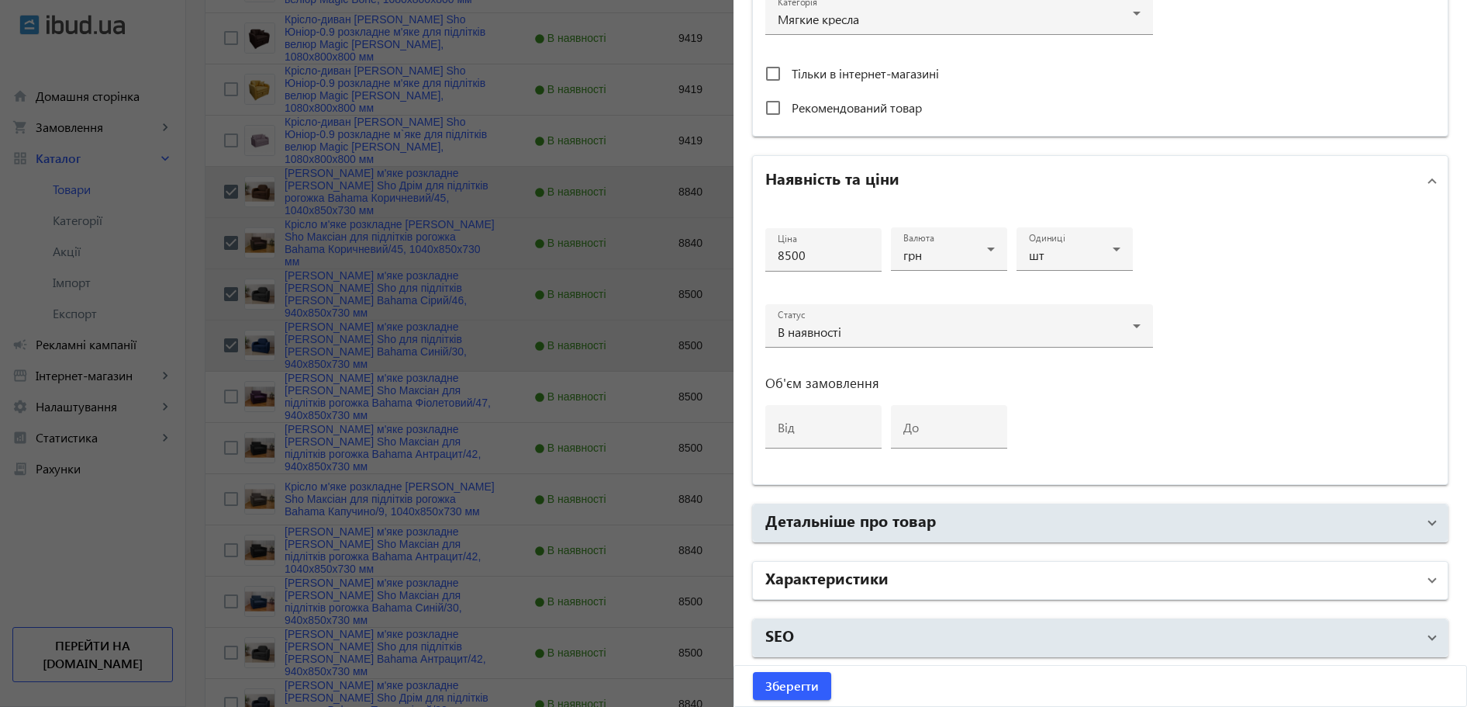
click at [907, 570] on mat-panel-title "Характеристики" at bounding box center [1092, 580] width 652 height 28
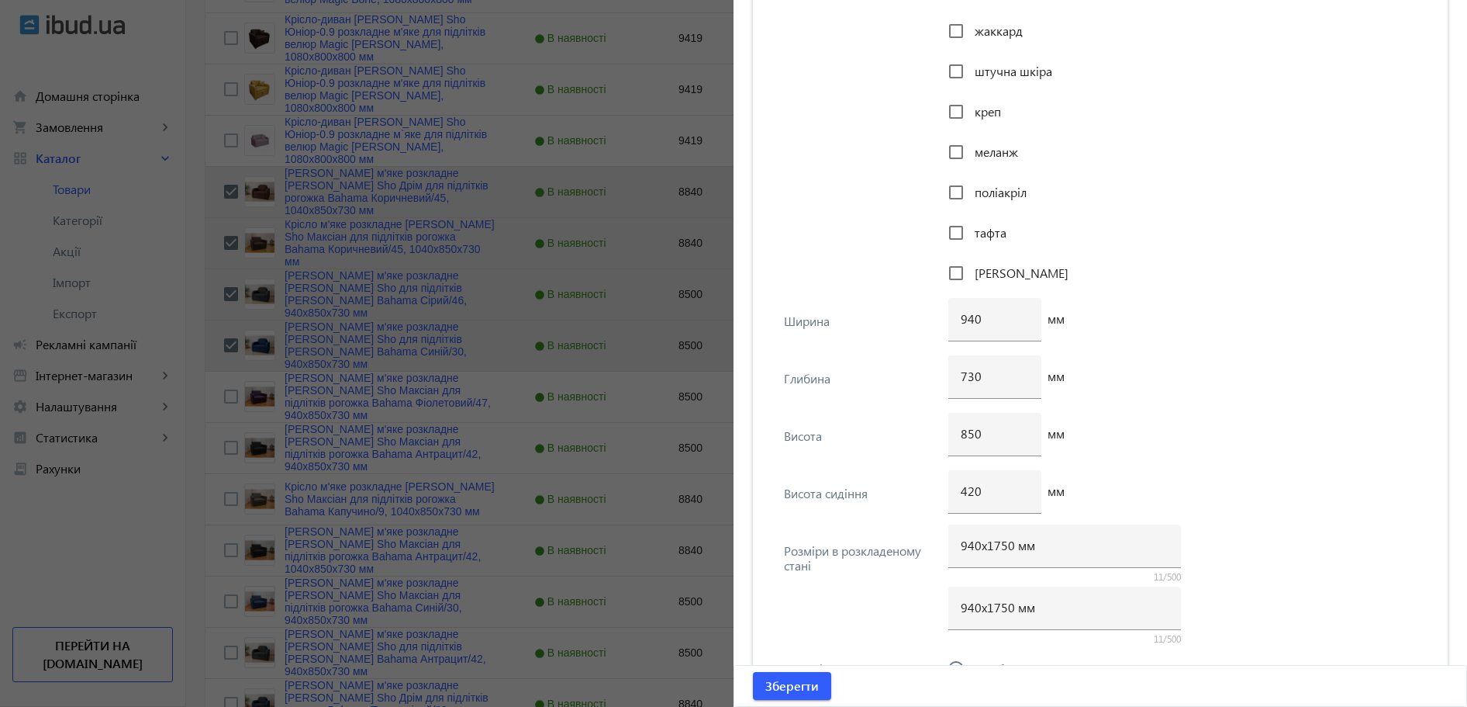
scroll to position [1906, 0]
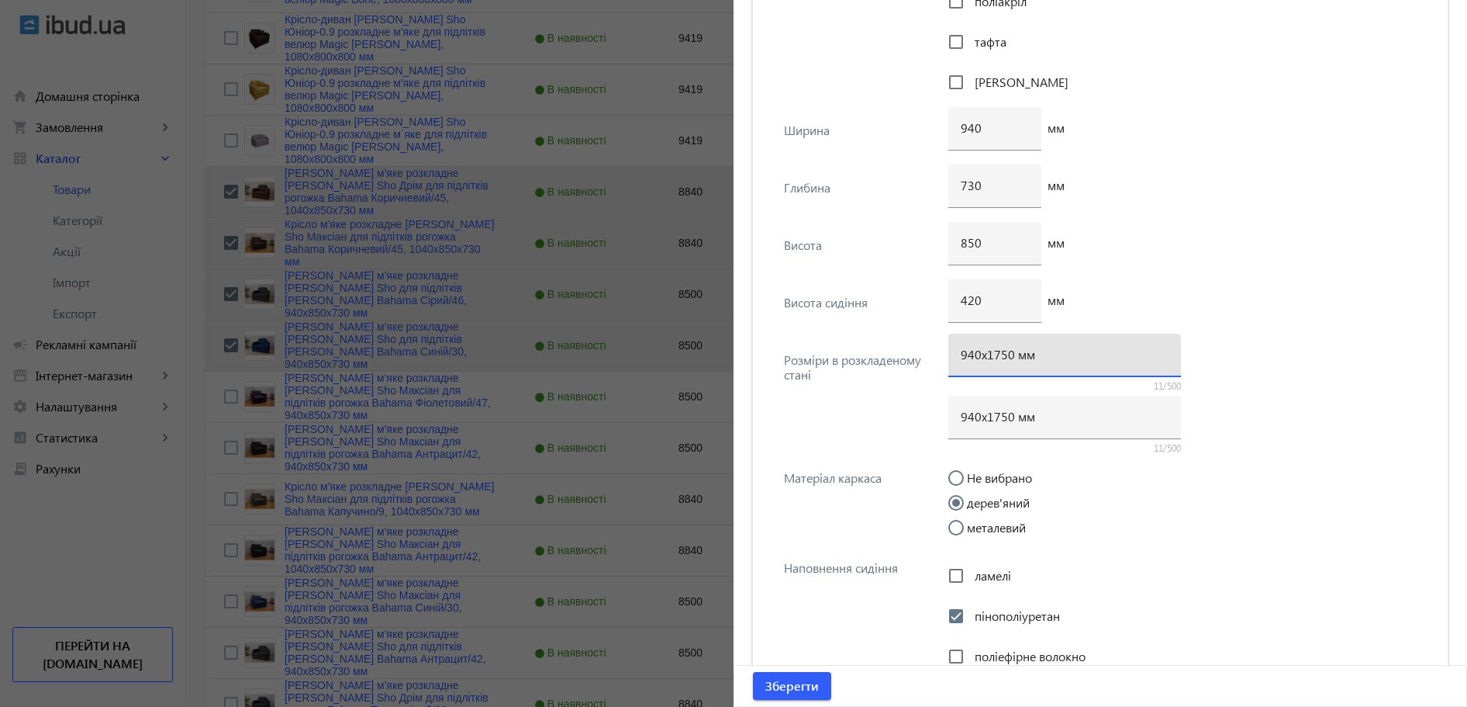
drag, startPoint x: 1006, startPoint y: 360, endPoint x: 996, endPoint y: 361, distance: 10.1
click at [996, 361] on input "940х1750 мм" at bounding box center [1065, 354] width 208 height 16
type input "940х1700 мм"
click at [1003, 415] on input "940х1750 мм" at bounding box center [1065, 416] width 208 height 16
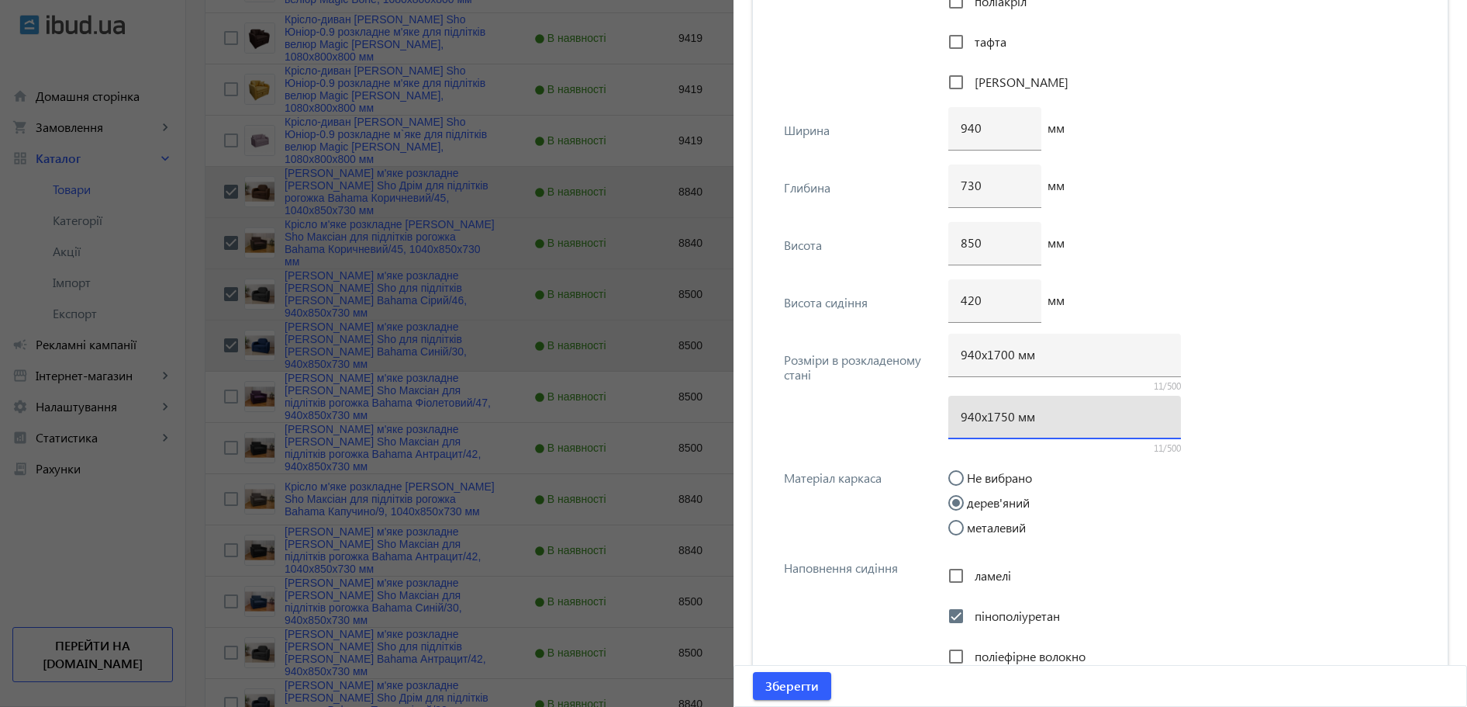
paste input "0"
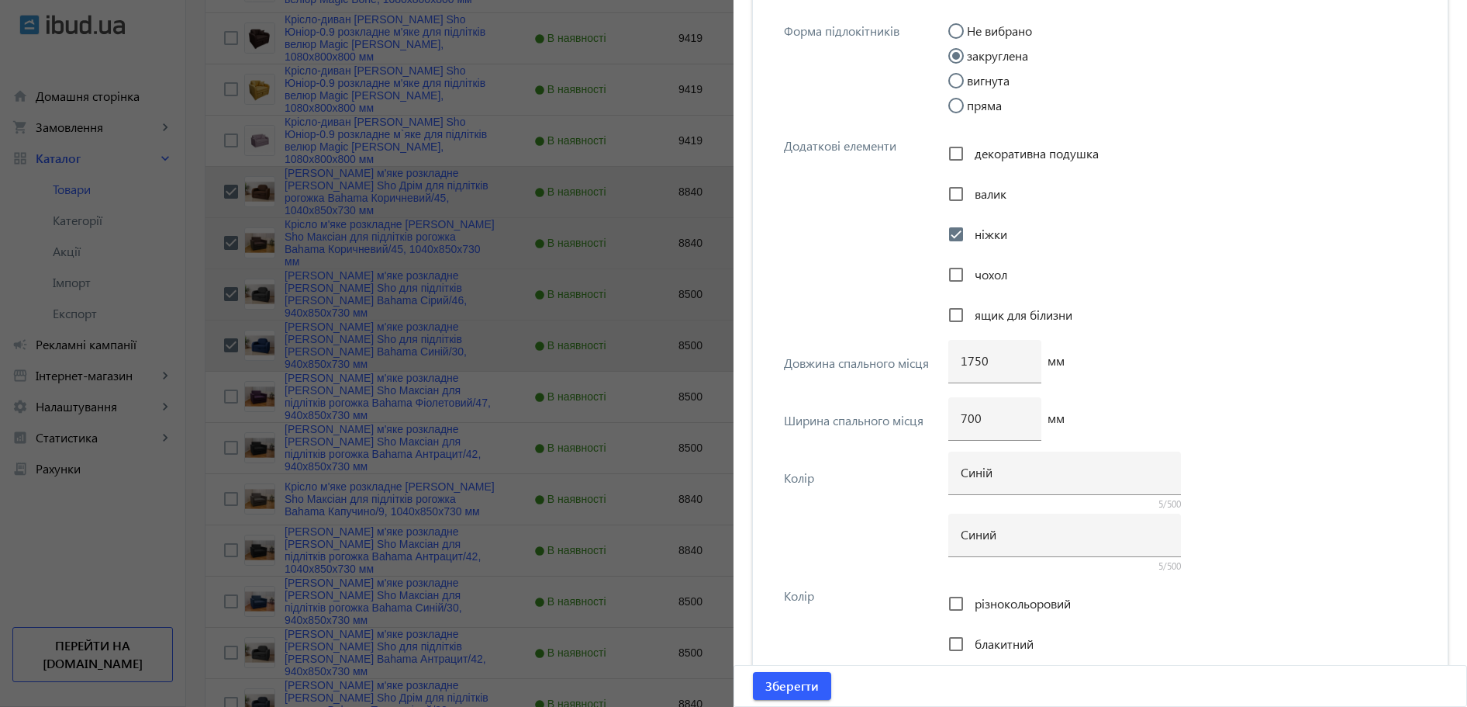
scroll to position [2915, 0]
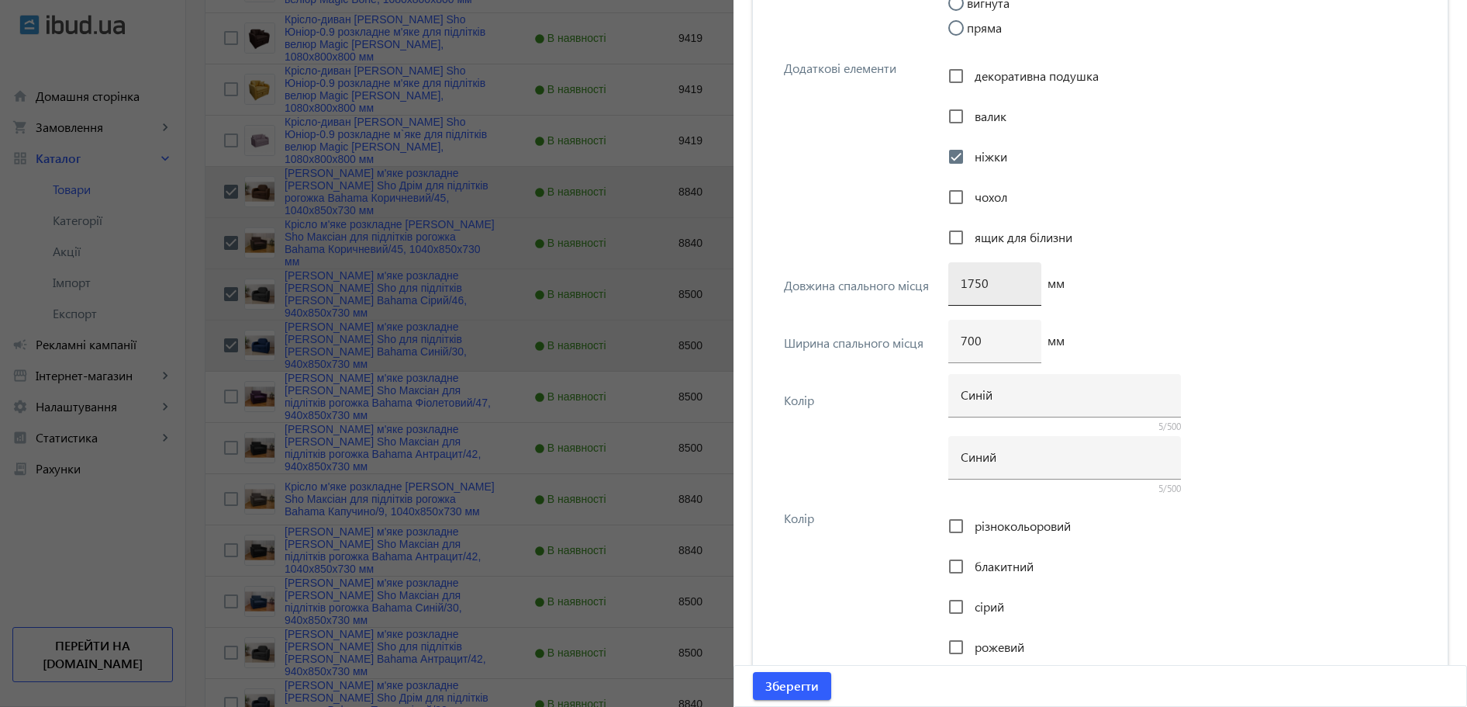
type input "940х1700 мм"
click at [975, 283] on input "1750" at bounding box center [995, 283] width 68 height 16
type input "1700"
click at [793, 689] on span "Зберегти" at bounding box center [793, 685] width 54 height 17
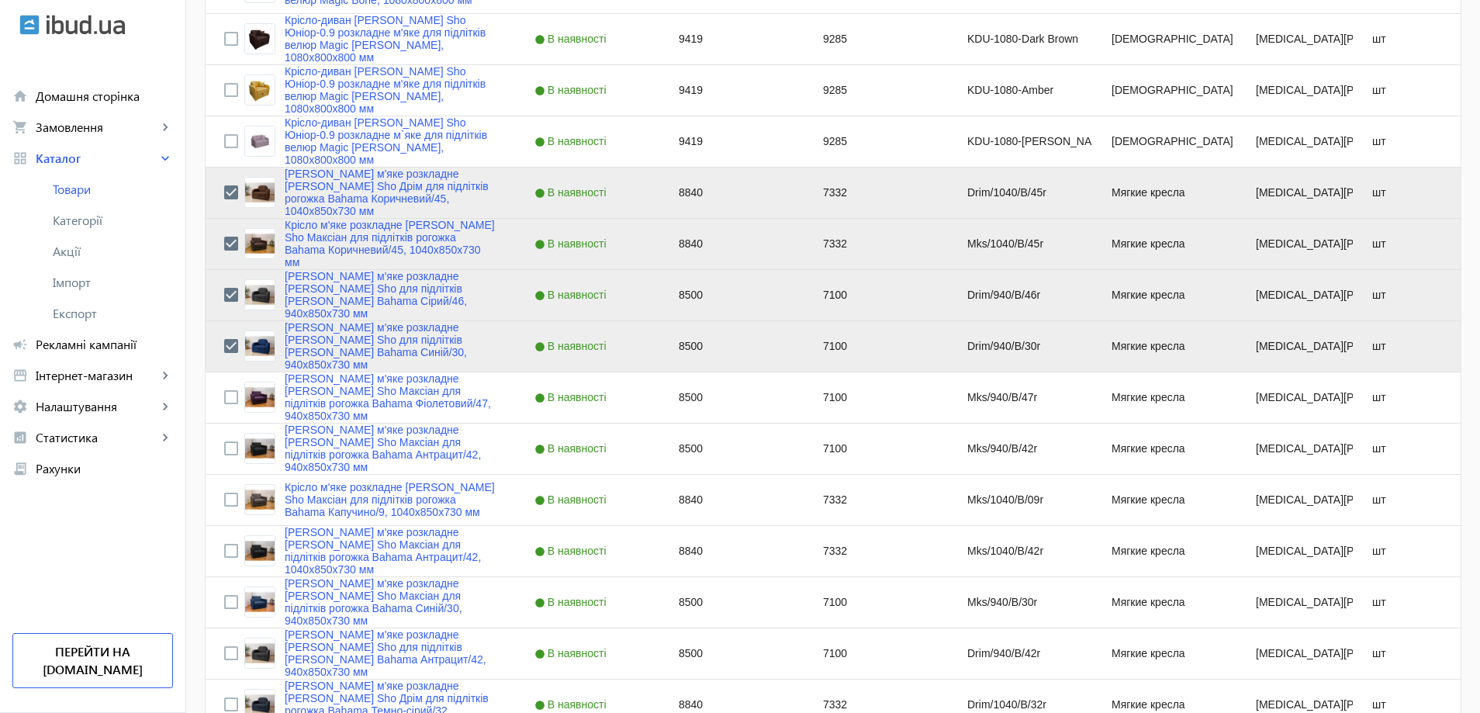
scroll to position [698, 0]
click at [226, 399] on input "Press Space to toggle row selection (unchecked)" at bounding box center [231, 396] width 14 height 14
checkbox input "true"
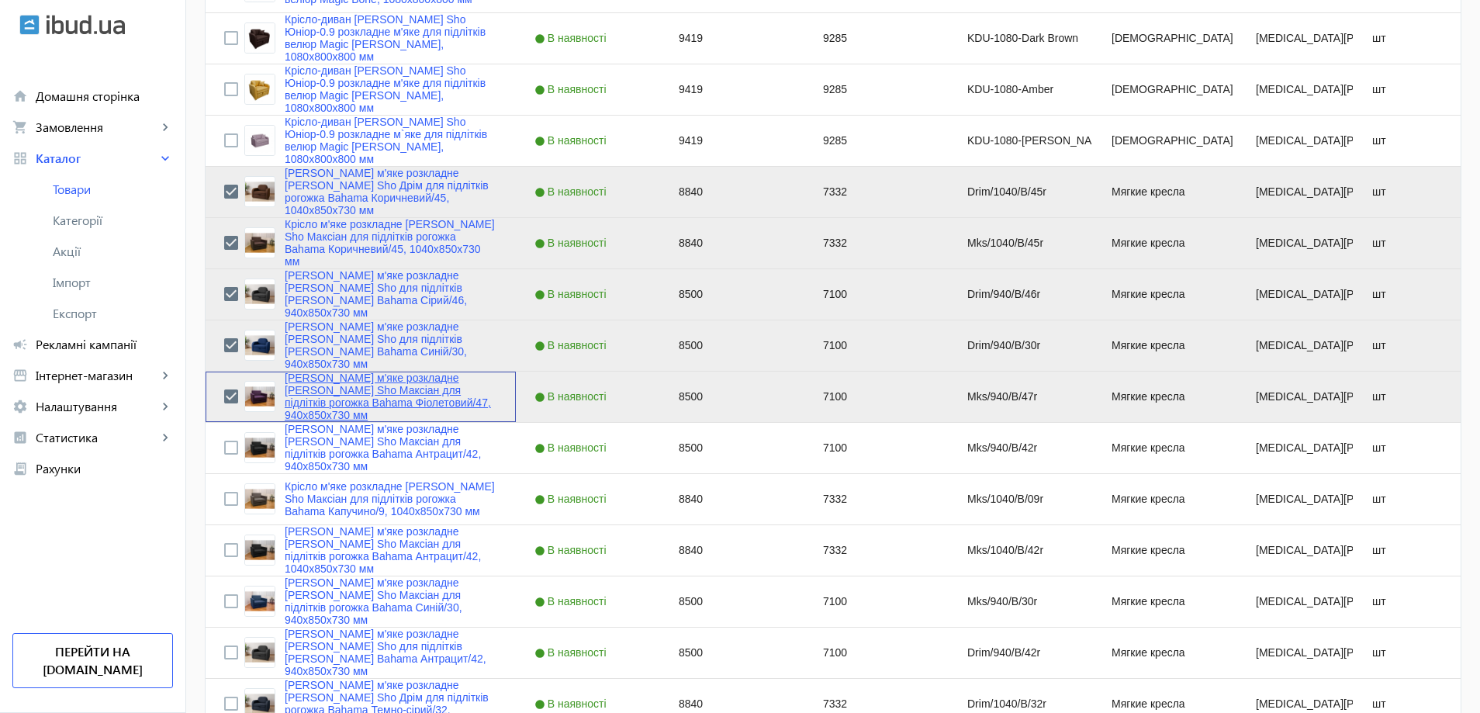
click at [319, 406] on link "[PERSON_NAME] м'яке розкладне [PERSON_NAME] Sho Максіан для підлітків рогожка B…" at bounding box center [391, 397] width 213 height 50
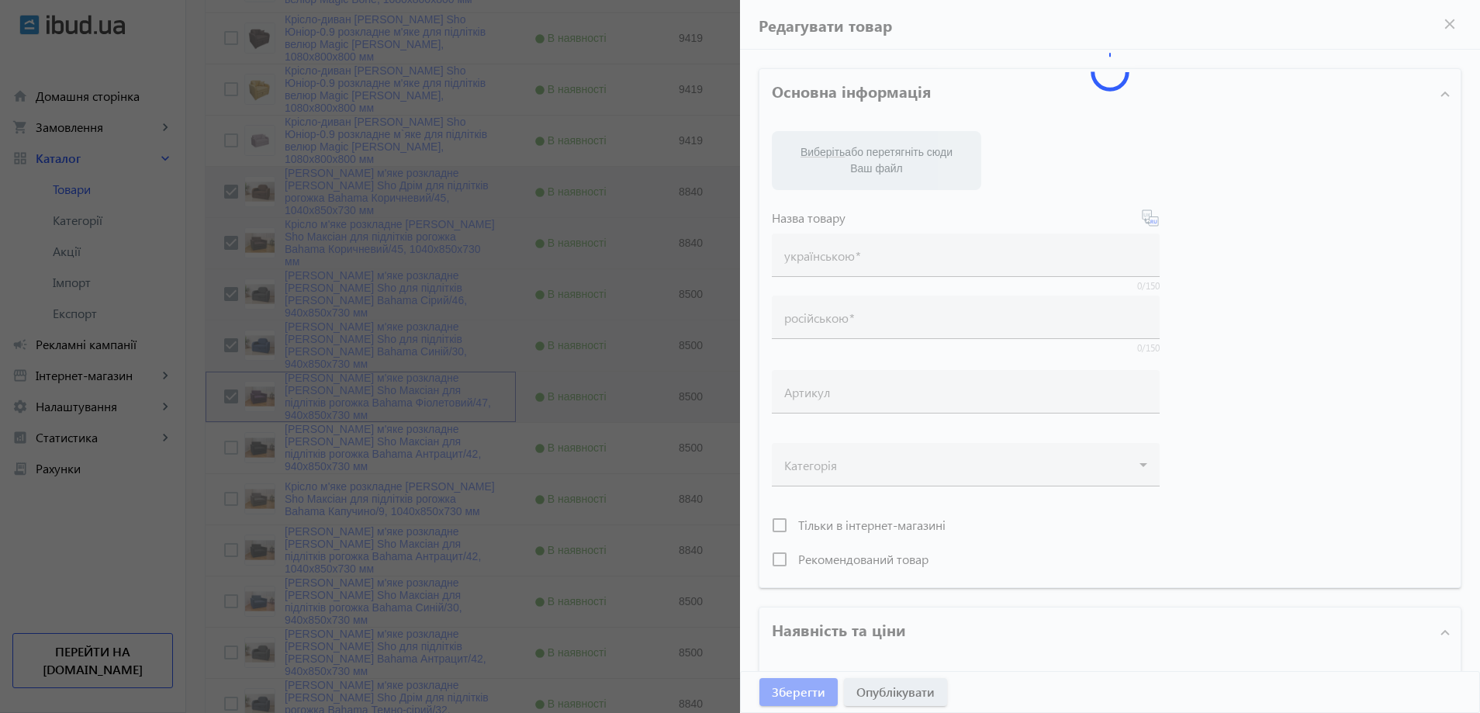
type input "[PERSON_NAME] м'яке розкладне [PERSON_NAME] Sho Максіан для підлітків рогожка B…"
type input "Кресло мягкое раскладное Tobi Sho Максиан рогожка Bahama Фиолетовый/47, 940х850…"
type input "Mks/940/B/47r"
type input "8500"
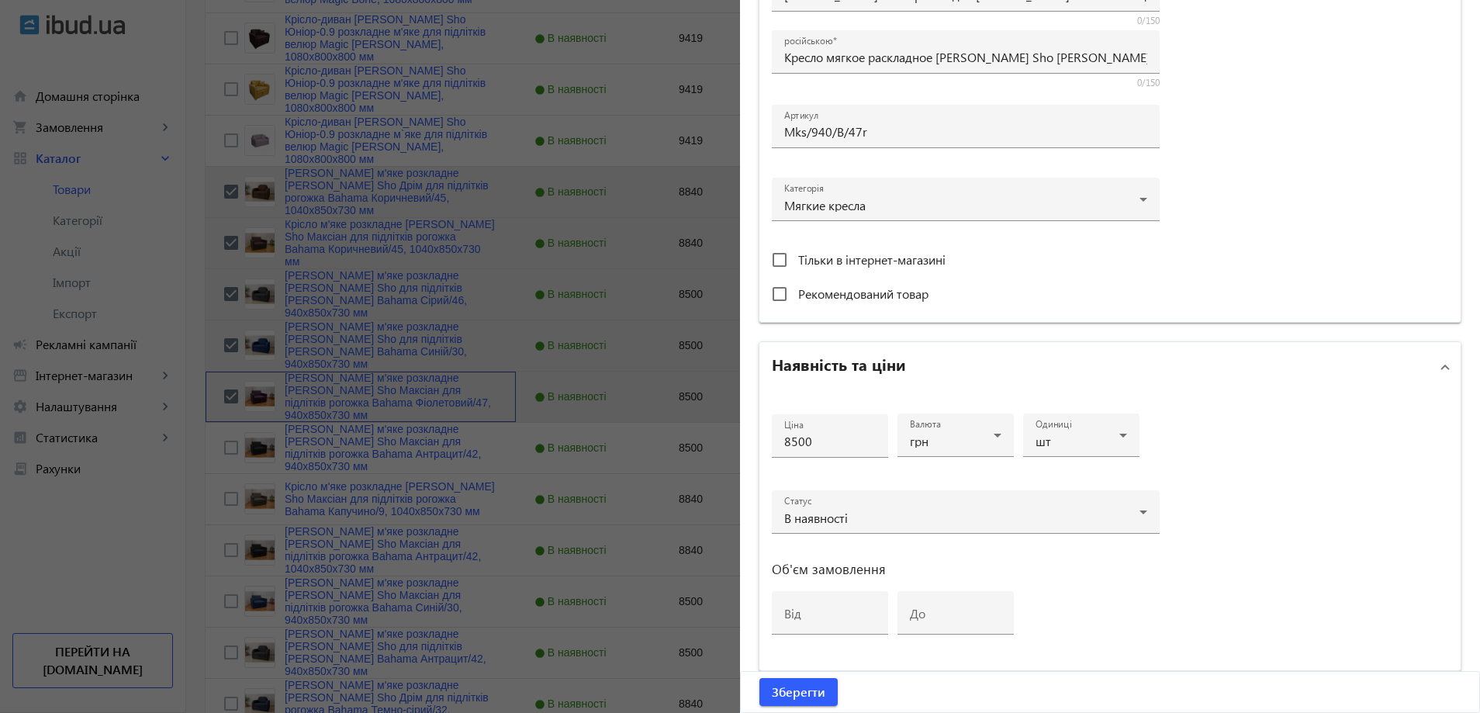
scroll to position [445, 0]
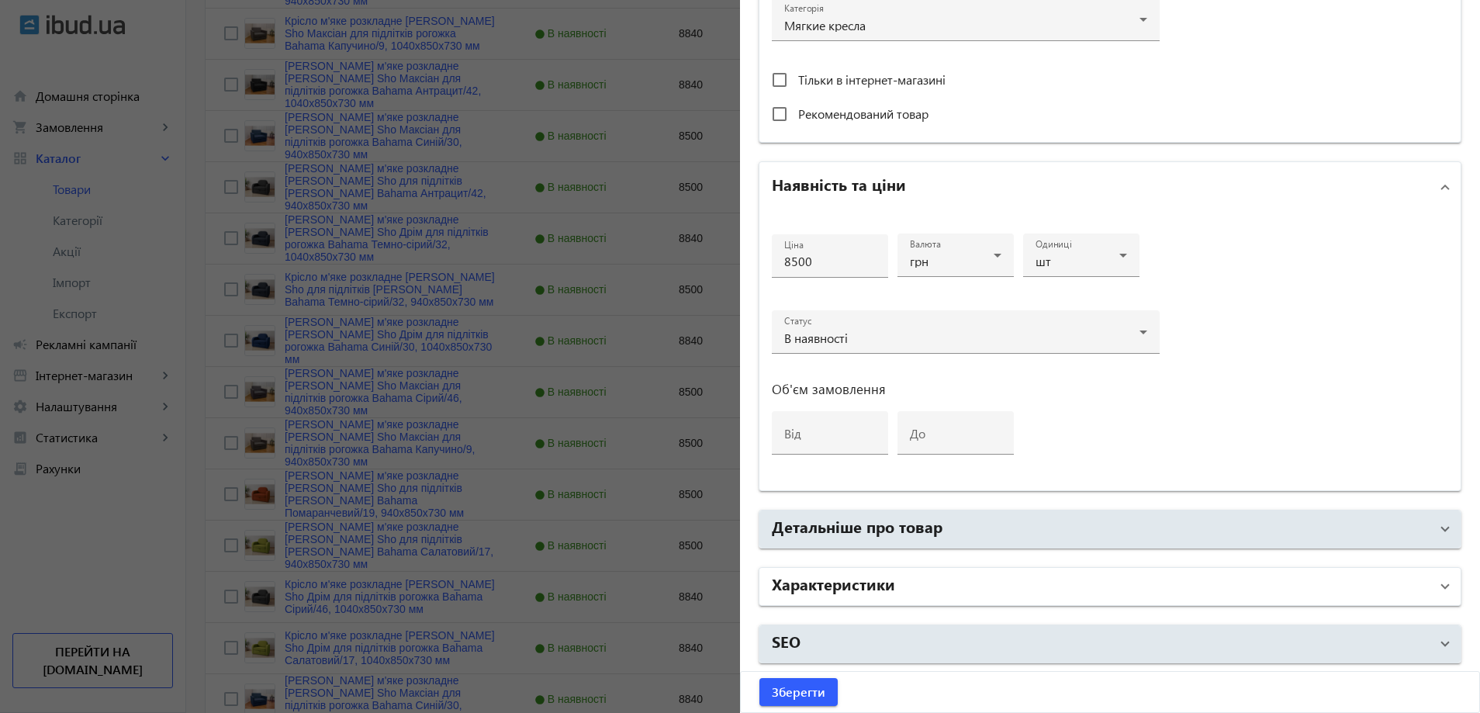
click at [880, 603] on mat-expansion-panel-header "Характеристики" at bounding box center [1109, 586] width 701 height 37
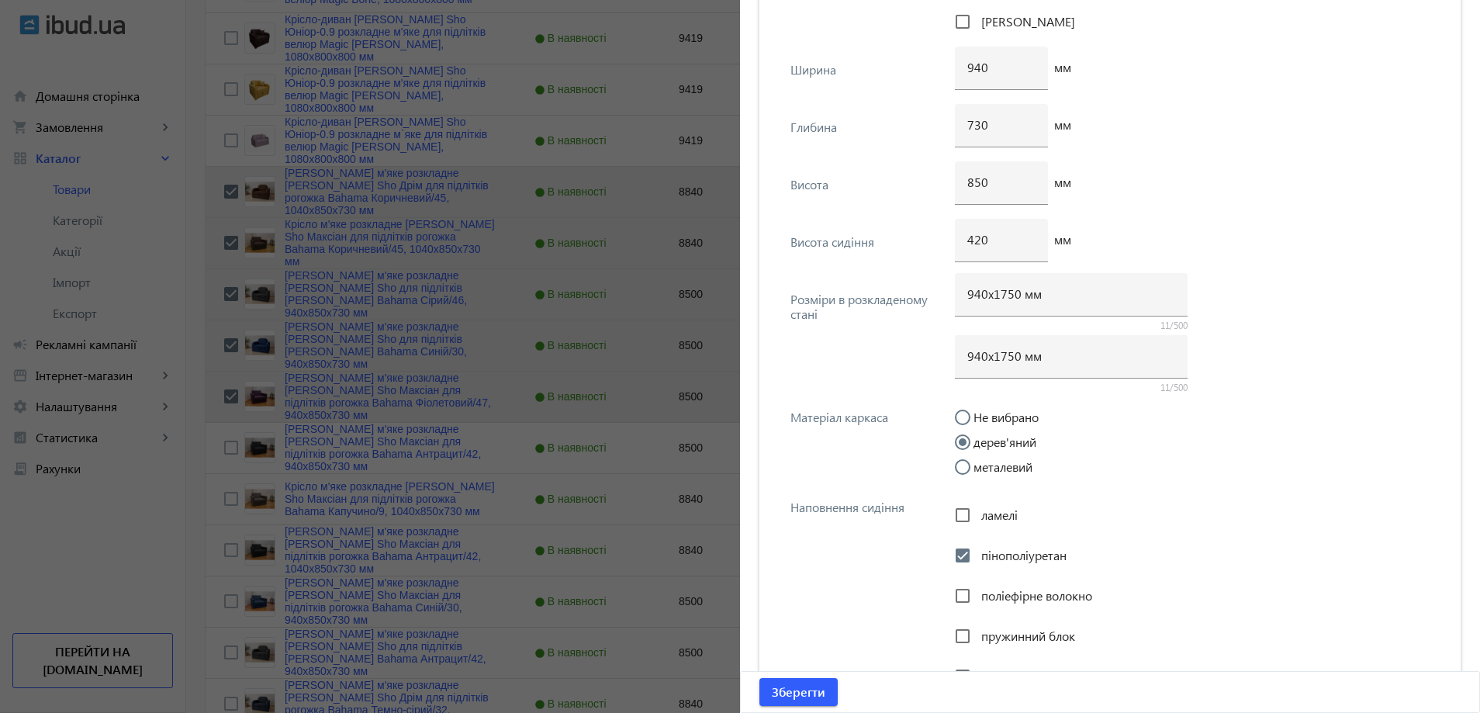
scroll to position [1978, 0]
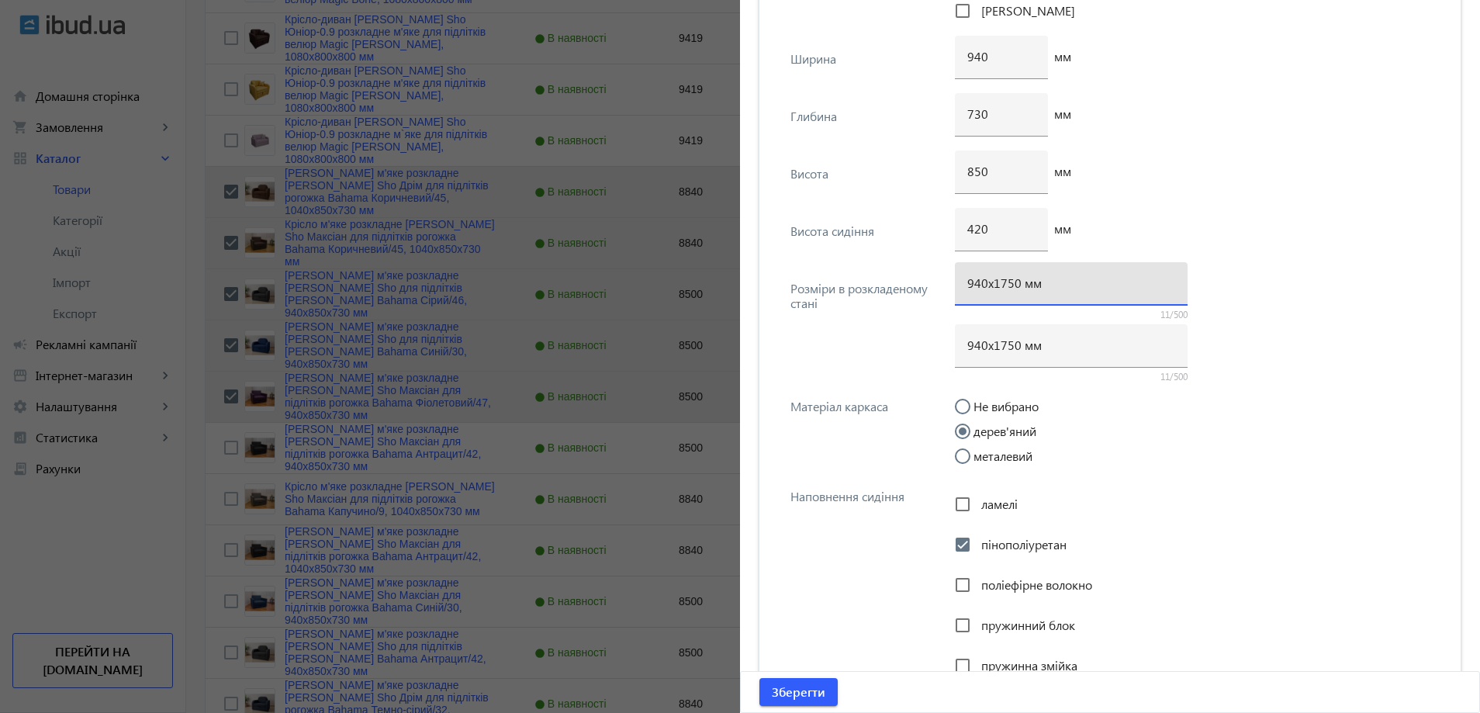
click at [1004, 289] on input "940х1750 мм" at bounding box center [1071, 283] width 208 height 16
type input "940х1700 мм"
click at [1003, 351] on input "940х1750 мм" at bounding box center [1071, 345] width 208 height 16
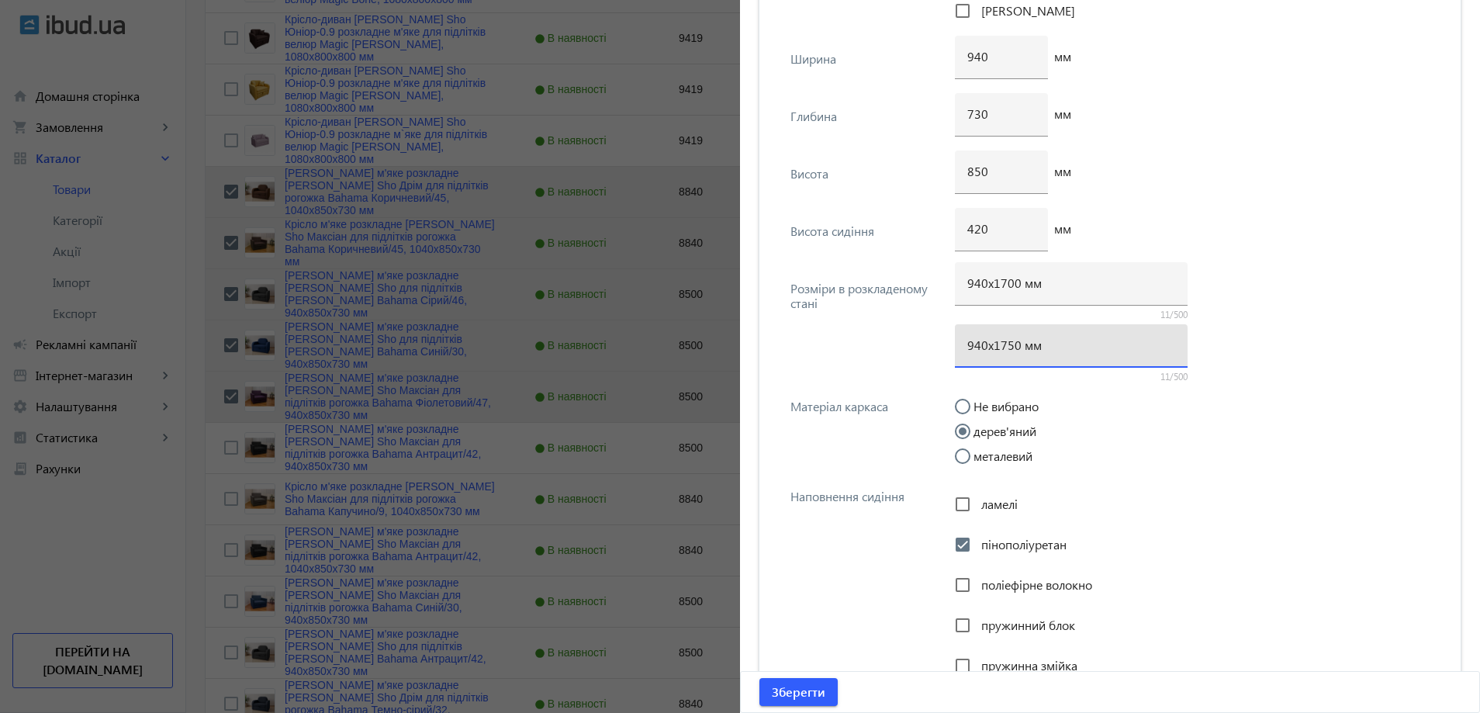
paste input "0"
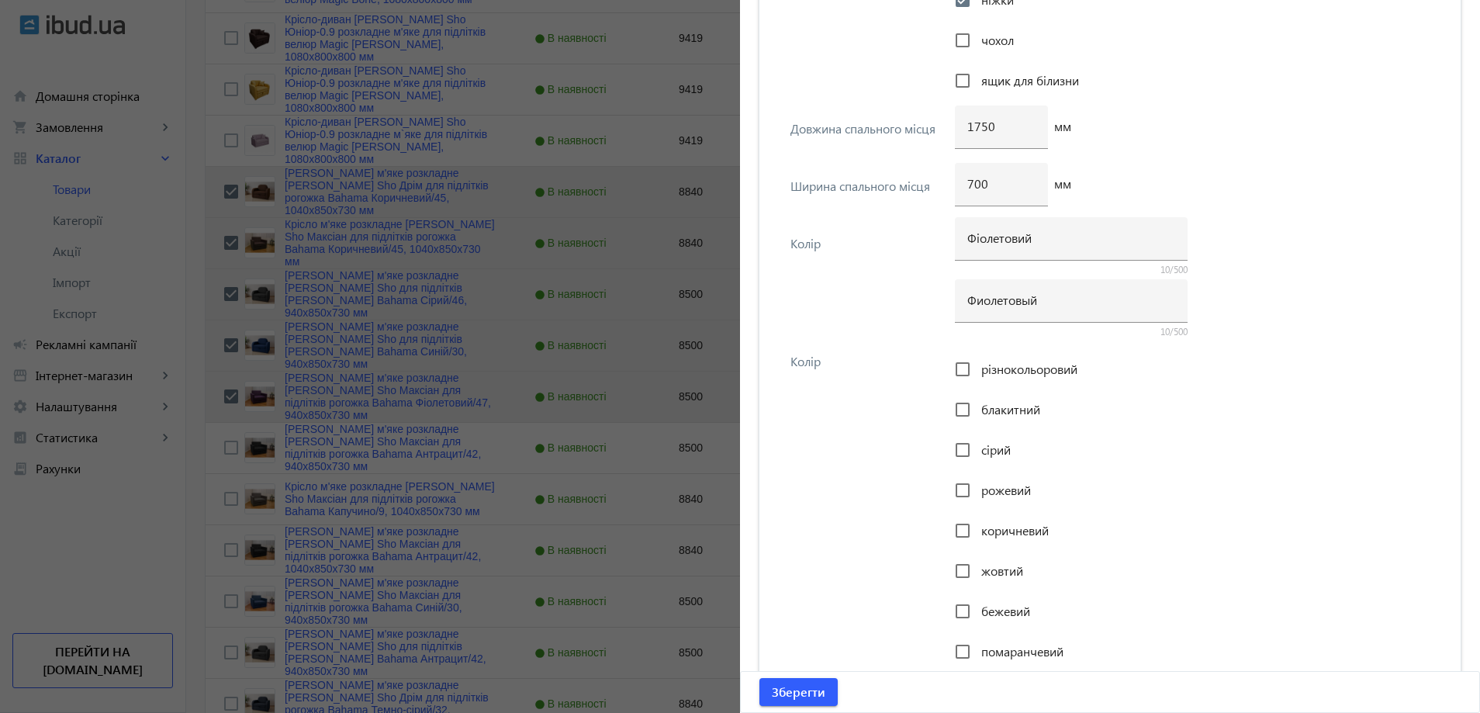
scroll to position [3064, 0]
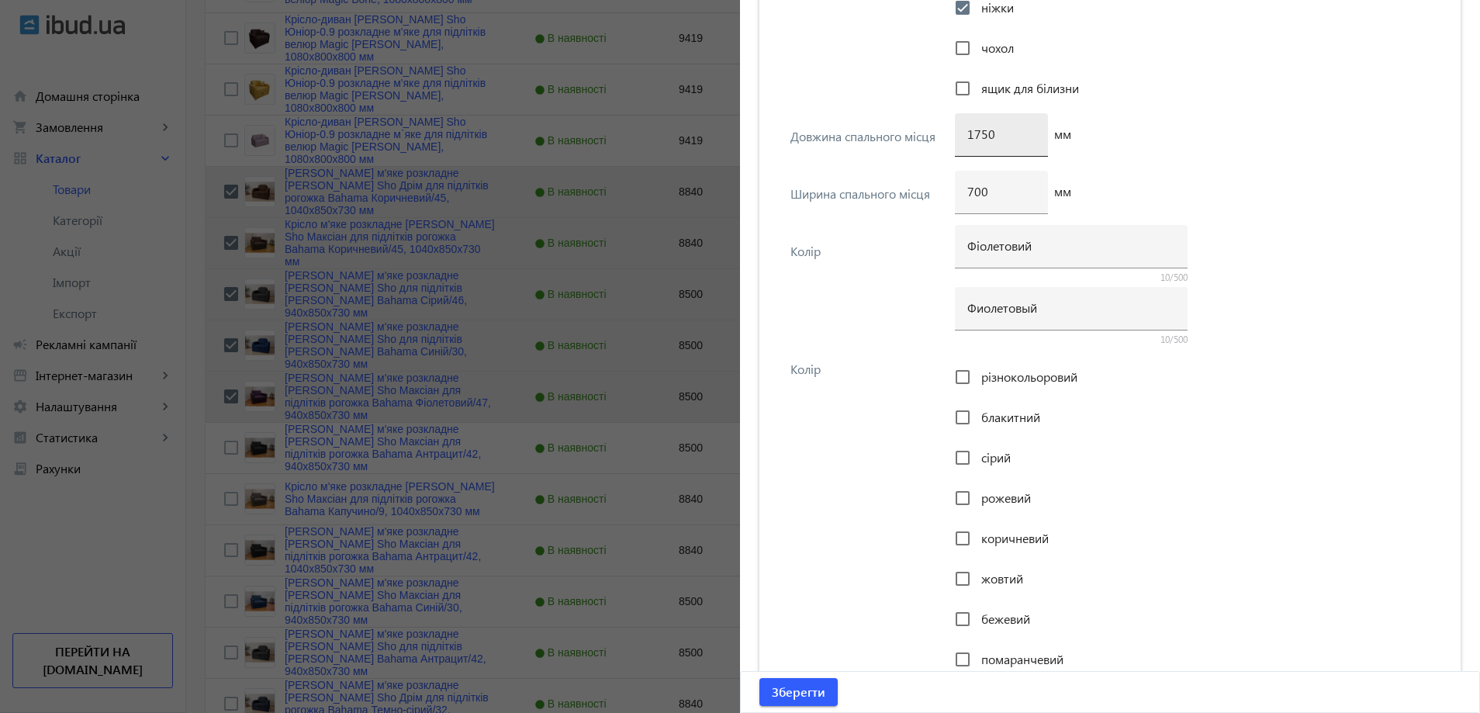
type input "940х1700 мм"
click at [976, 138] on div "1750" at bounding box center [1001, 134] width 68 height 43
click at [982, 137] on input "1750" at bounding box center [1001, 134] width 68 height 16
type input "1700"
click at [785, 697] on span "Зберегти" at bounding box center [799, 691] width 54 height 17
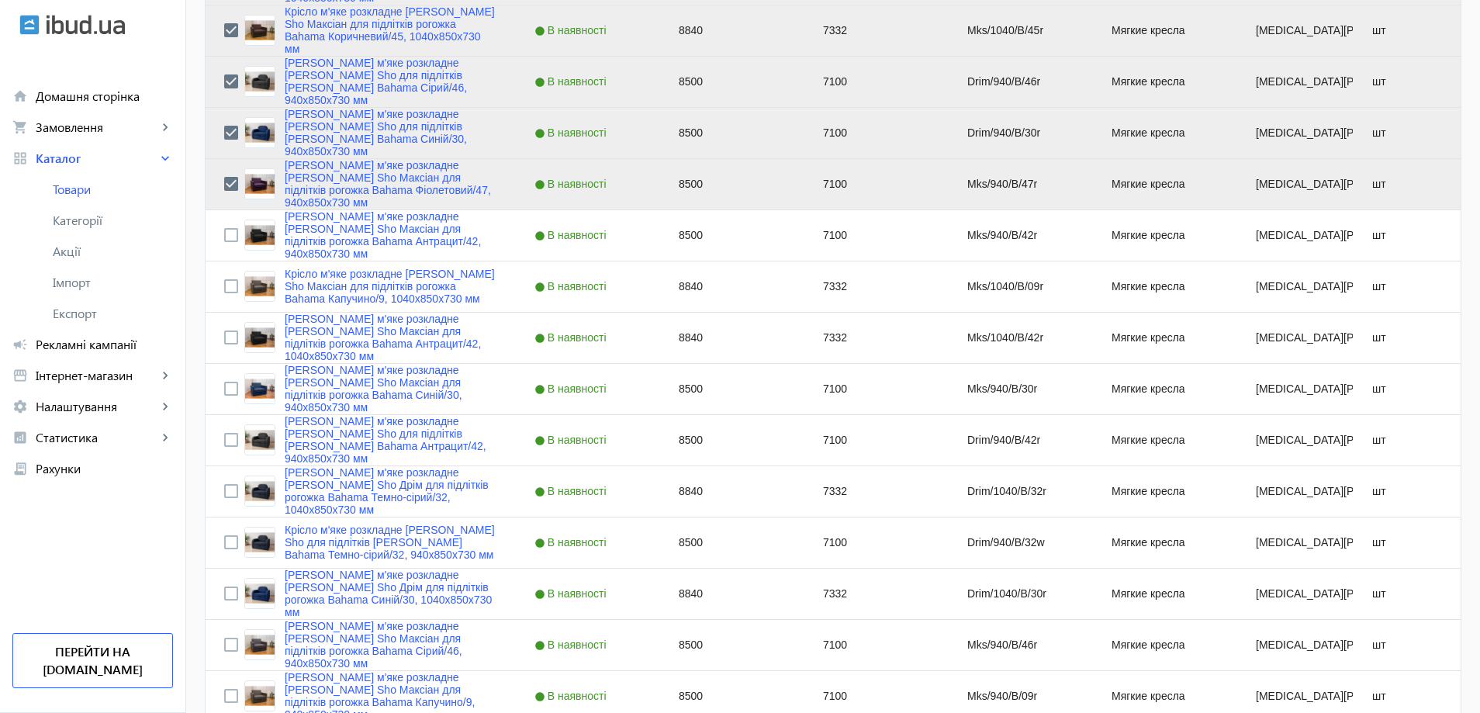
scroll to position [931, 0]
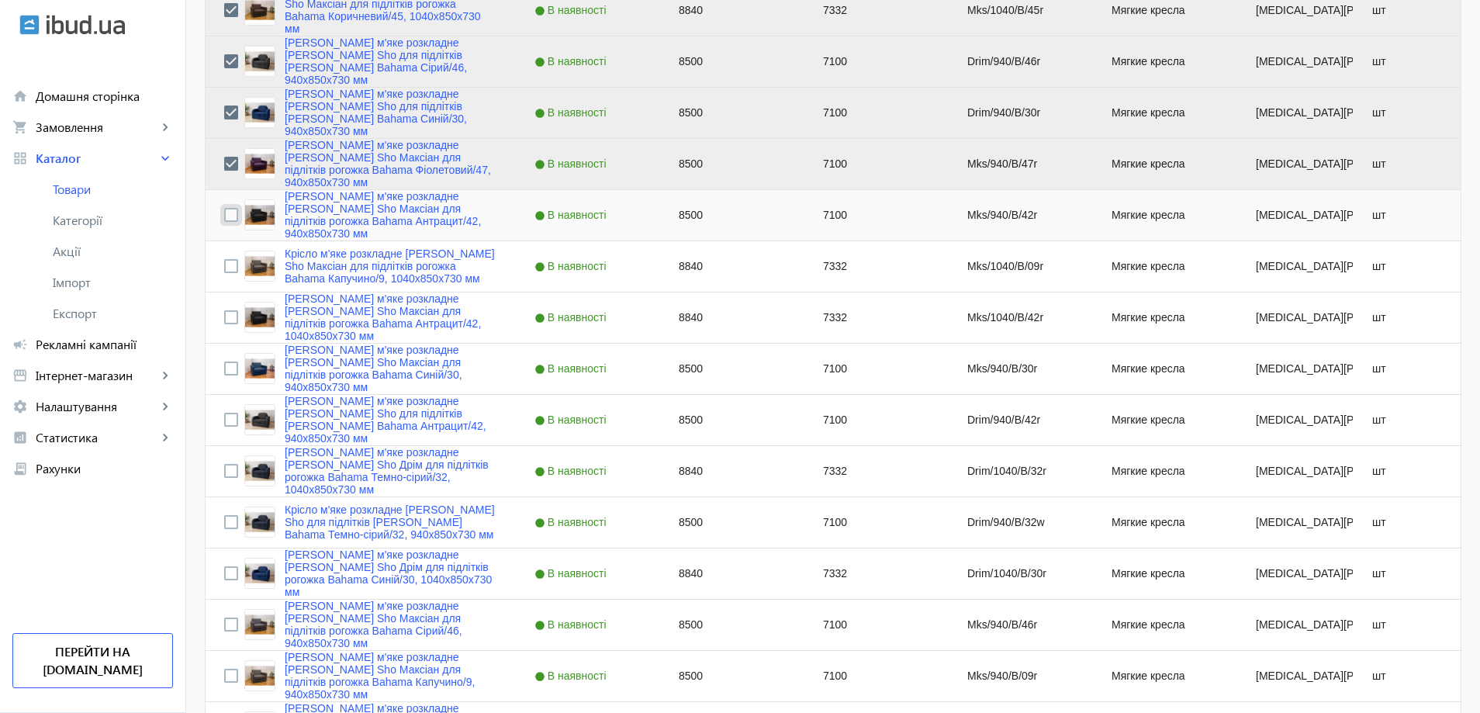
click at [226, 213] on input "Press Space to toggle row selection (unchecked)" at bounding box center [231, 215] width 14 height 14
checkbox input "true"
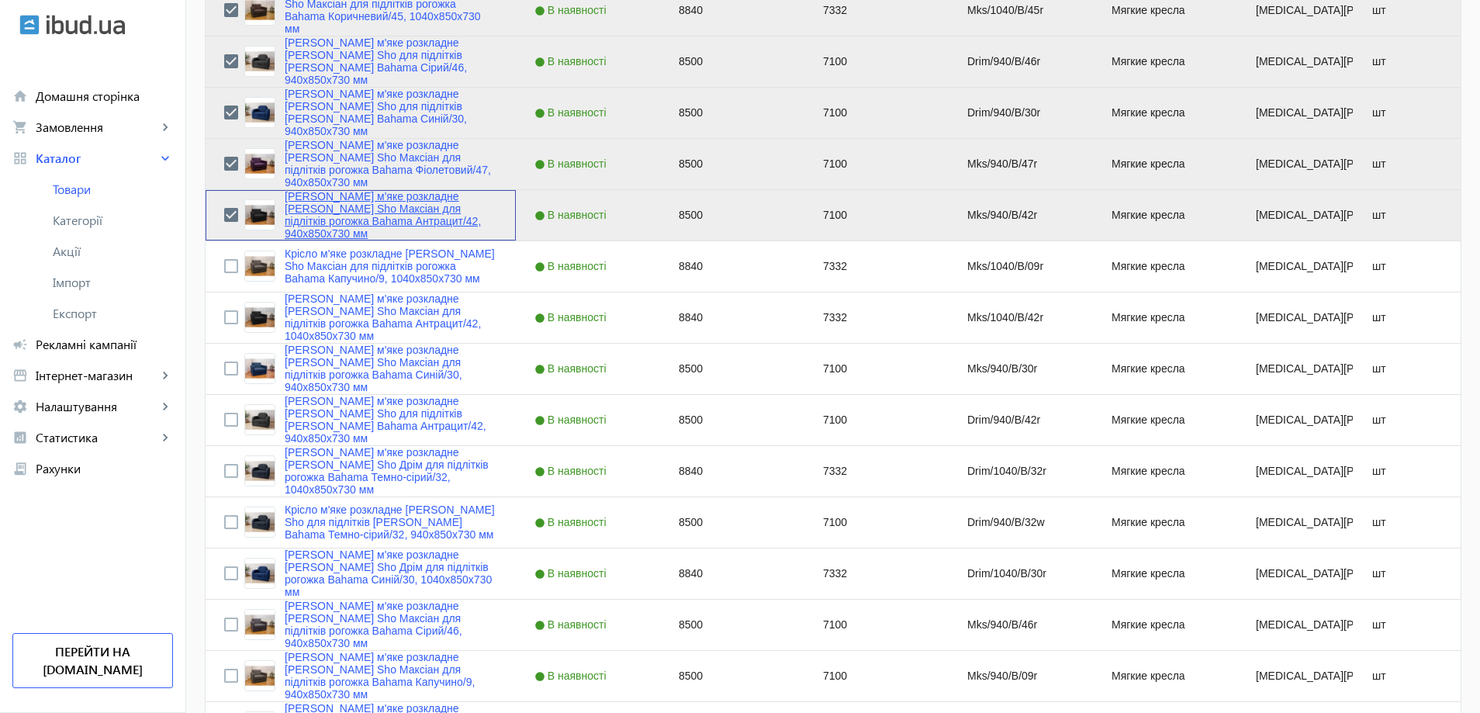
click at [374, 220] on link "[PERSON_NAME] м'яке розкладне [PERSON_NAME] Sho Максіан для підлітків рогожка B…" at bounding box center [391, 215] width 213 height 50
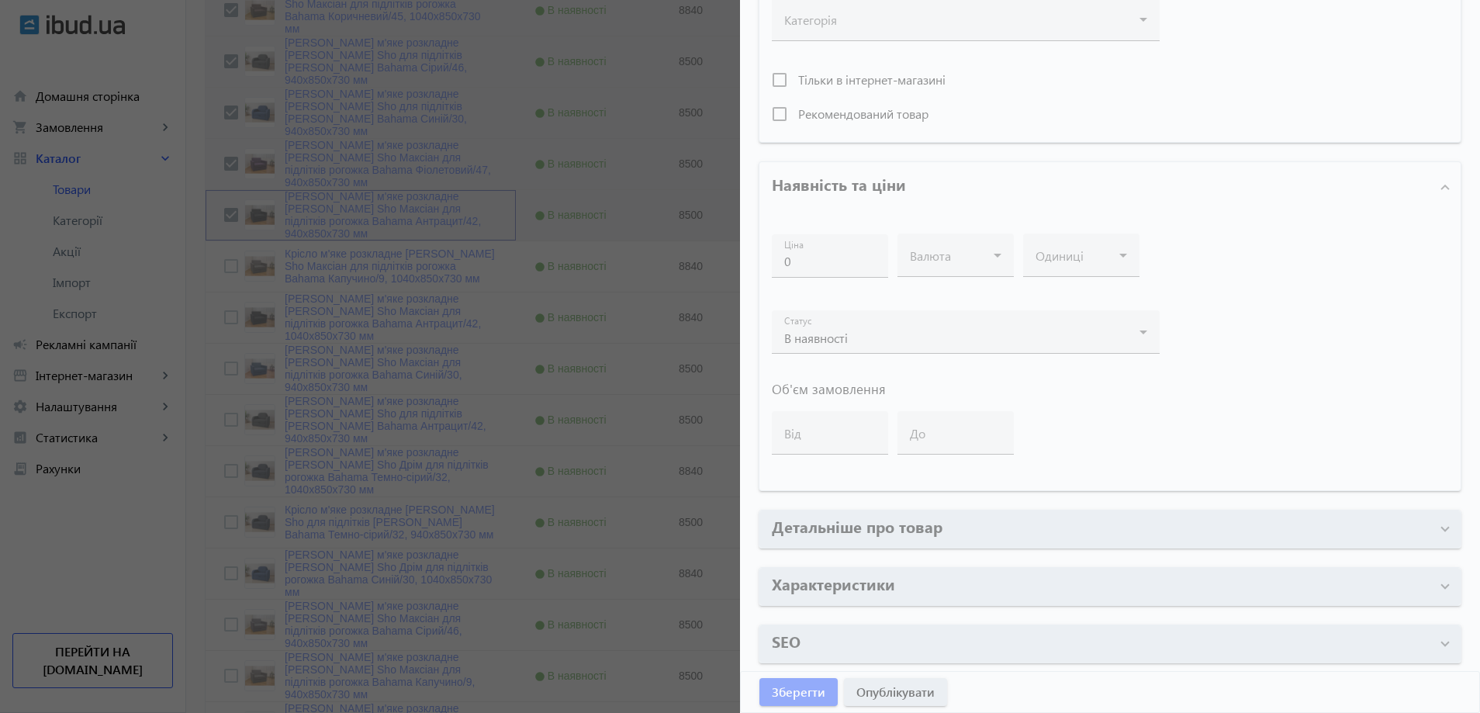
type input "[PERSON_NAME] м'яке розкладне [PERSON_NAME] Sho Максіан для підлітків рогожка B…"
type input "Кресло мягкое раскладное Tobi Sho Максиан для подростков рогожка Bahama Антраци…"
type input "Mks/940/B/42r"
type input "8500"
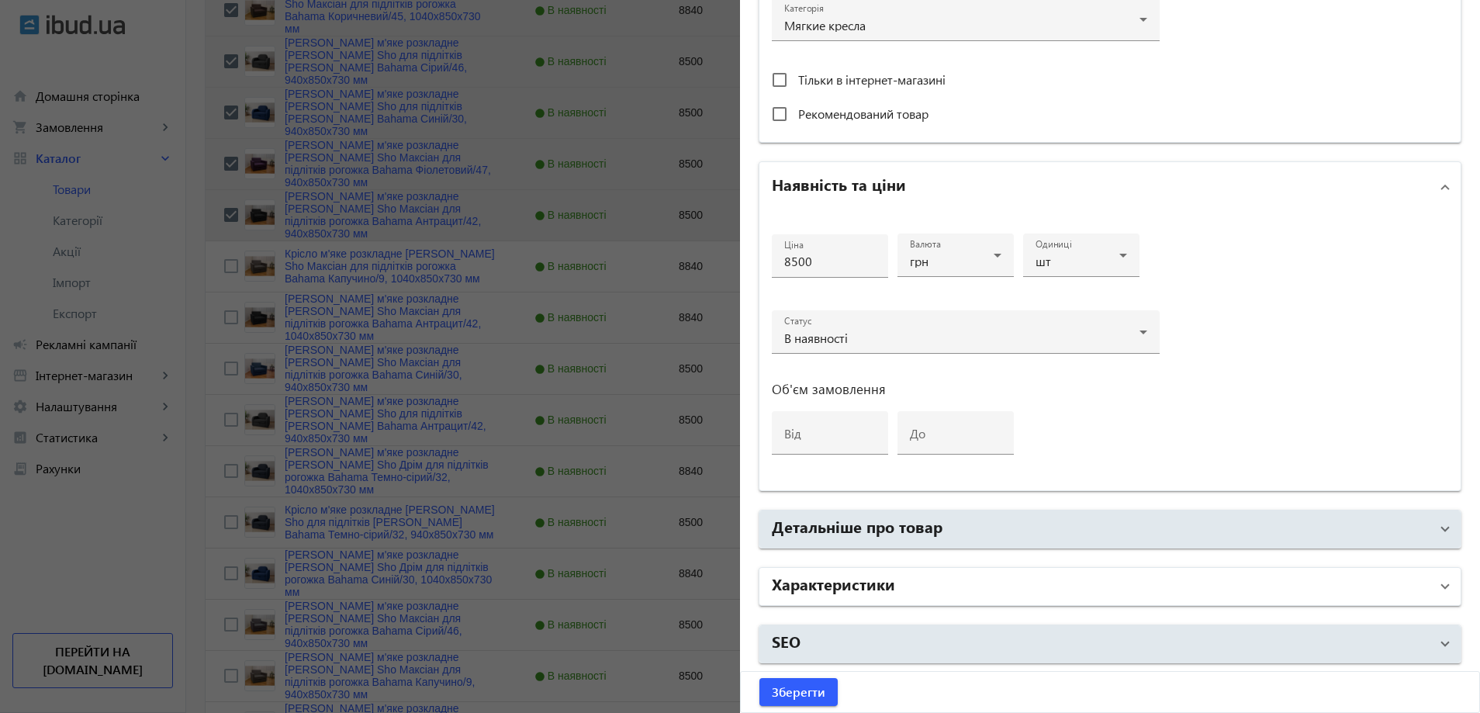
click at [883, 573] on h2 "Характеристики" at bounding box center [833, 583] width 123 height 22
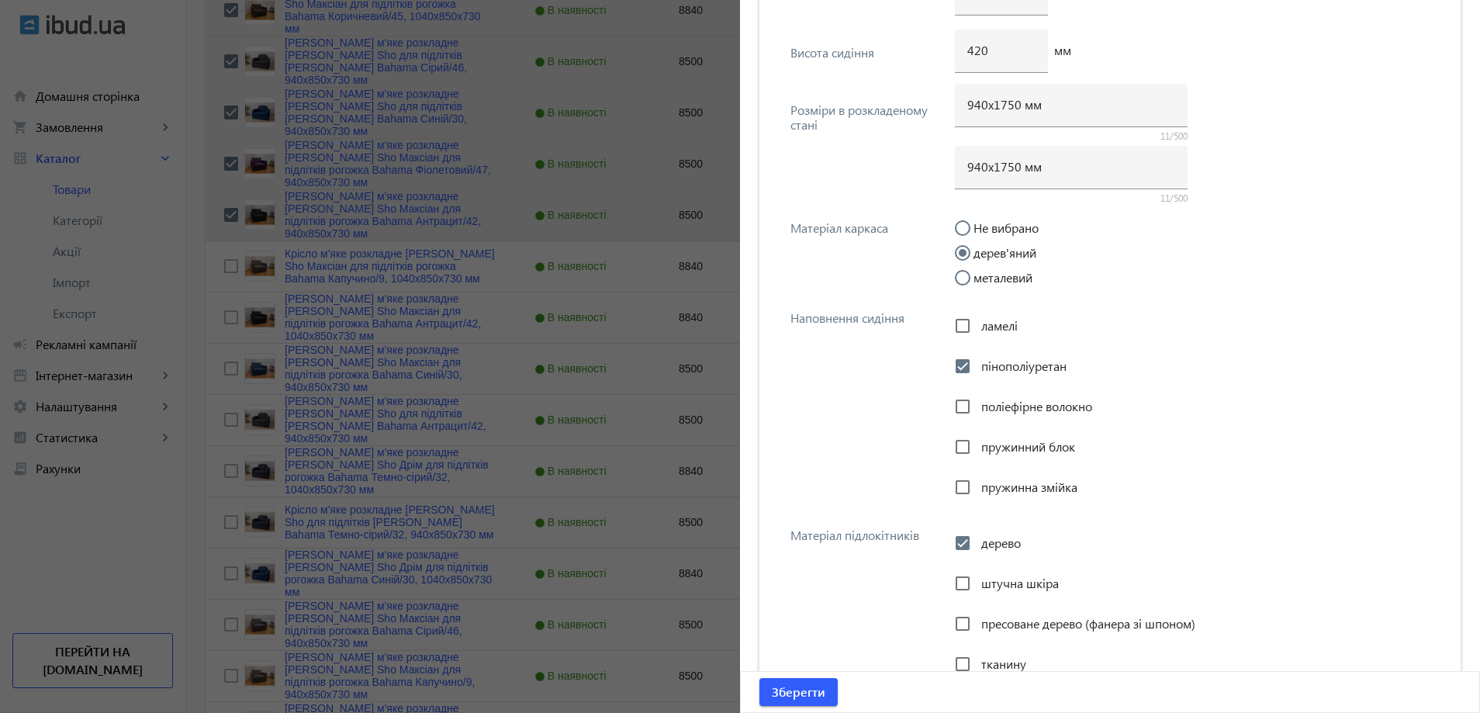
scroll to position [1978, 0]
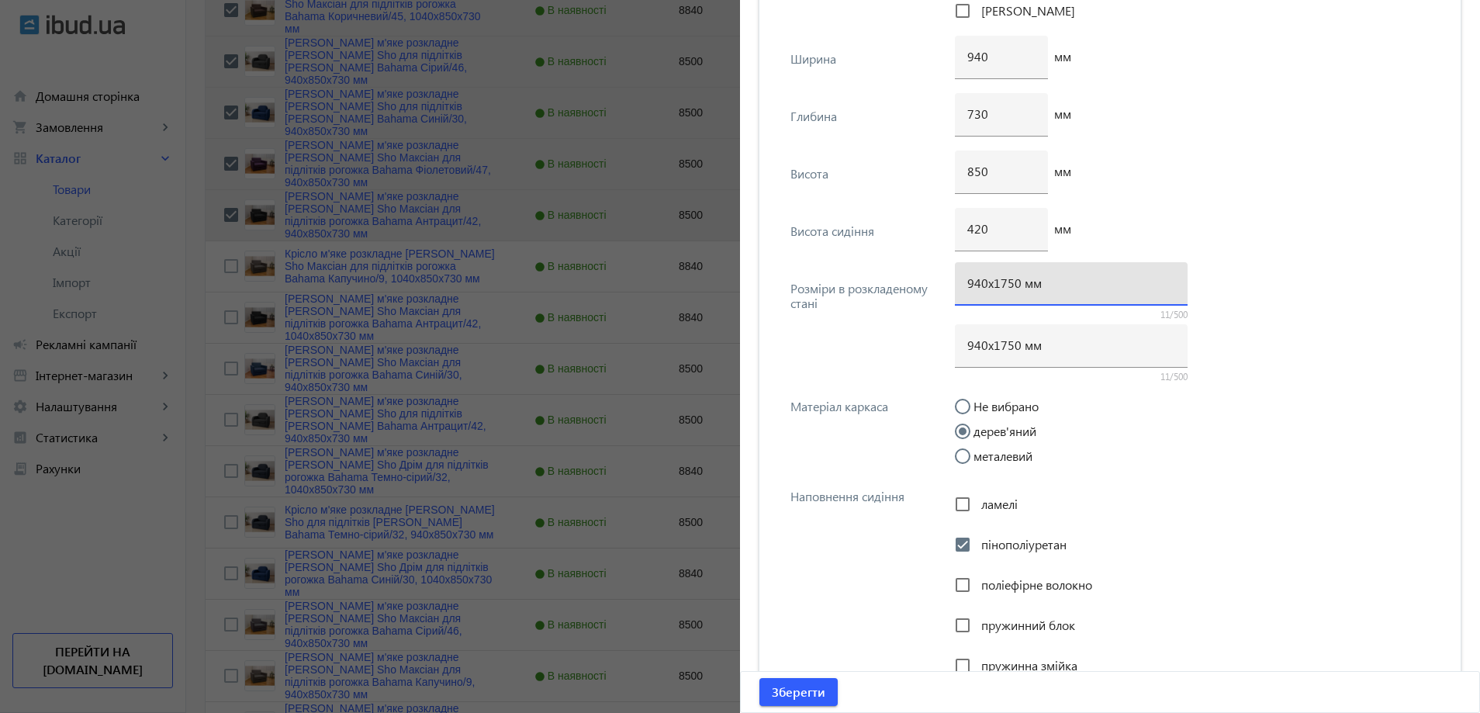
click at [1005, 282] on input "940х1750 мм" at bounding box center [1071, 283] width 208 height 16
type input "940х1700 мм"
click at [1011, 340] on input "940х1750 мм" at bounding box center [1071, 345] width 208 height 16
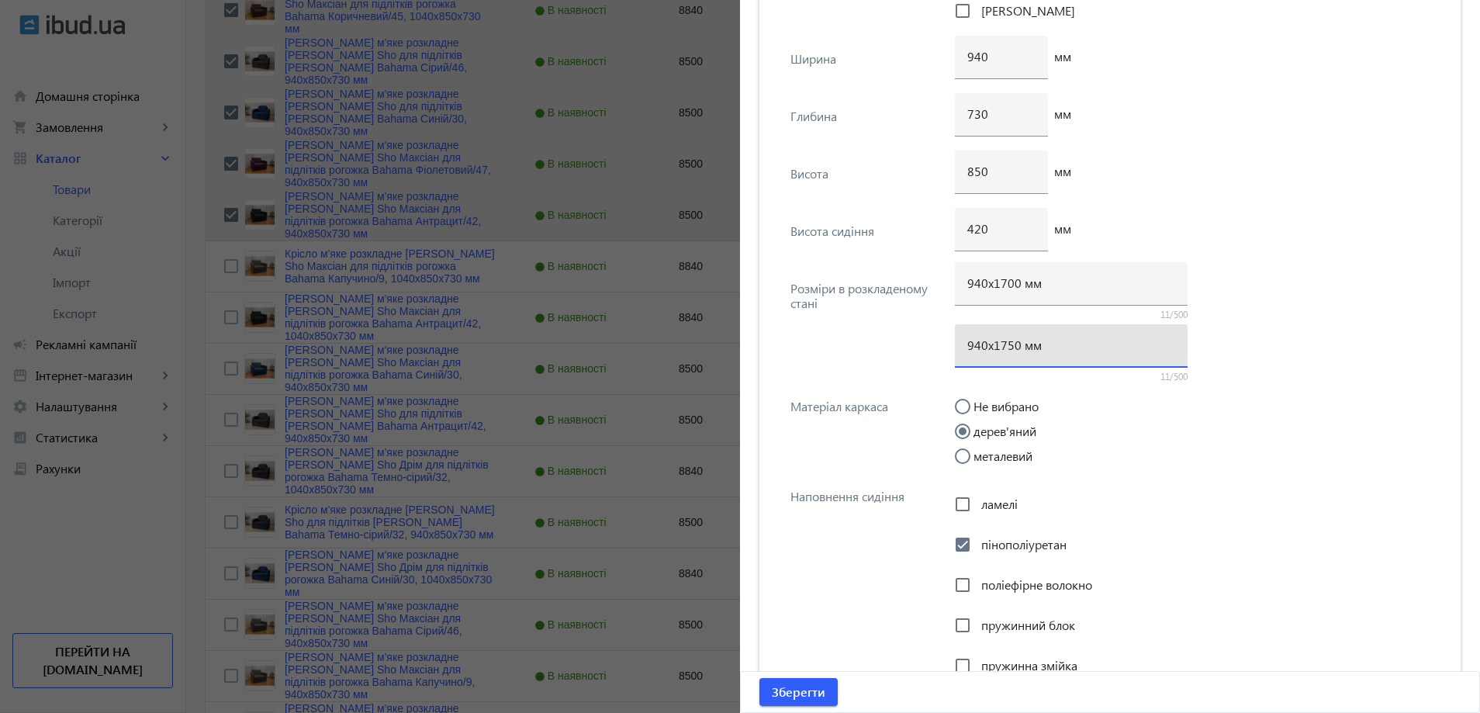
paste input "0"
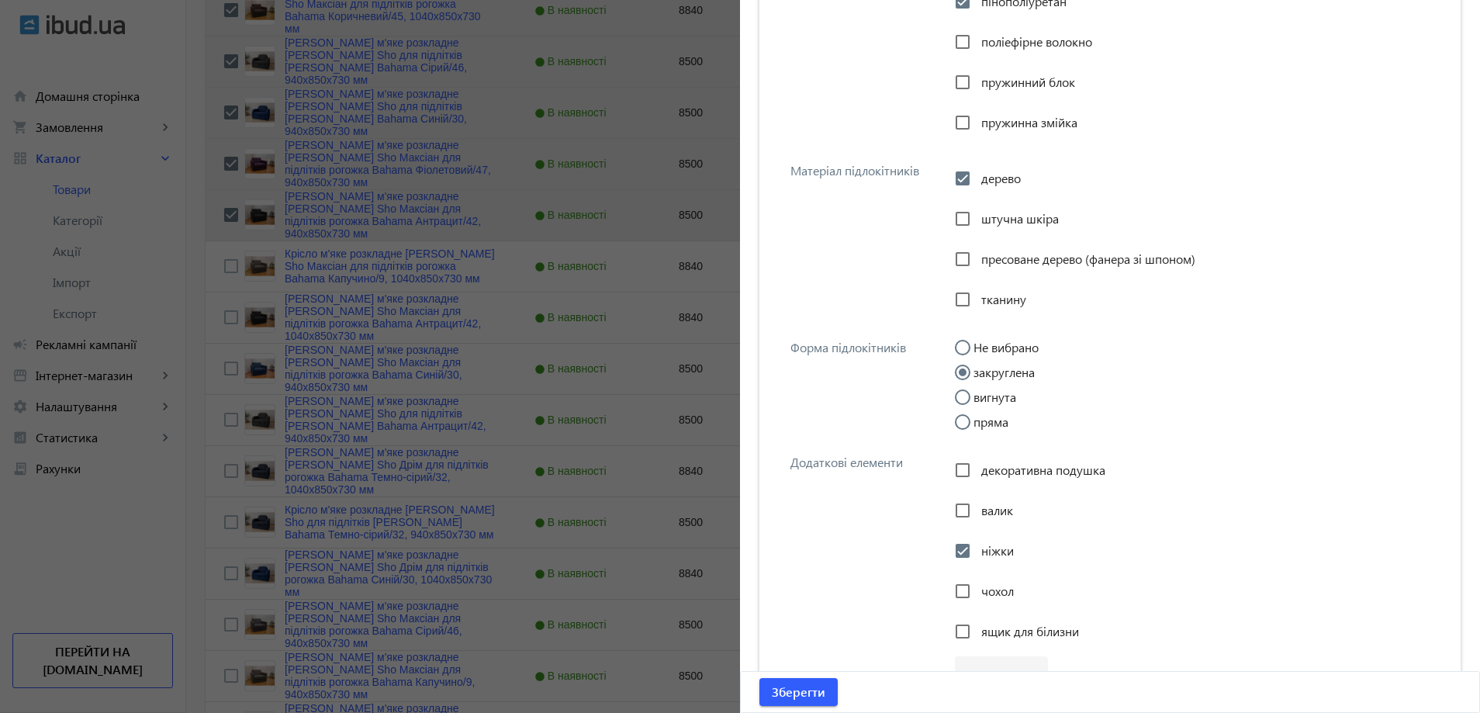
scroll to position [2986, 0]
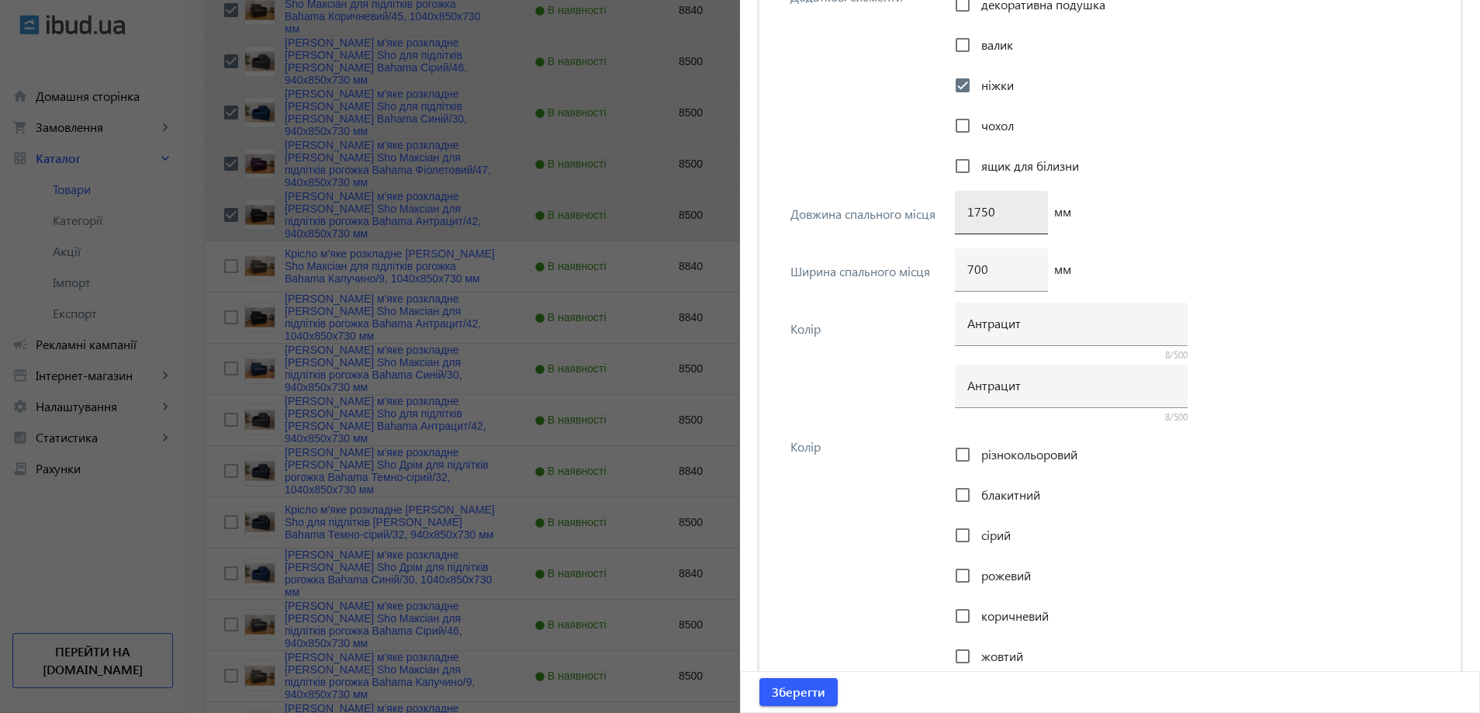
type input "940х1700 мм"
click at [980, 213] on input "1750" at bounding box center [1001, 211] width 68 height 16
type input "1700"
click at [790, 697] on span "Зберегти" at bounding box center [799, 691] width 54 height 17
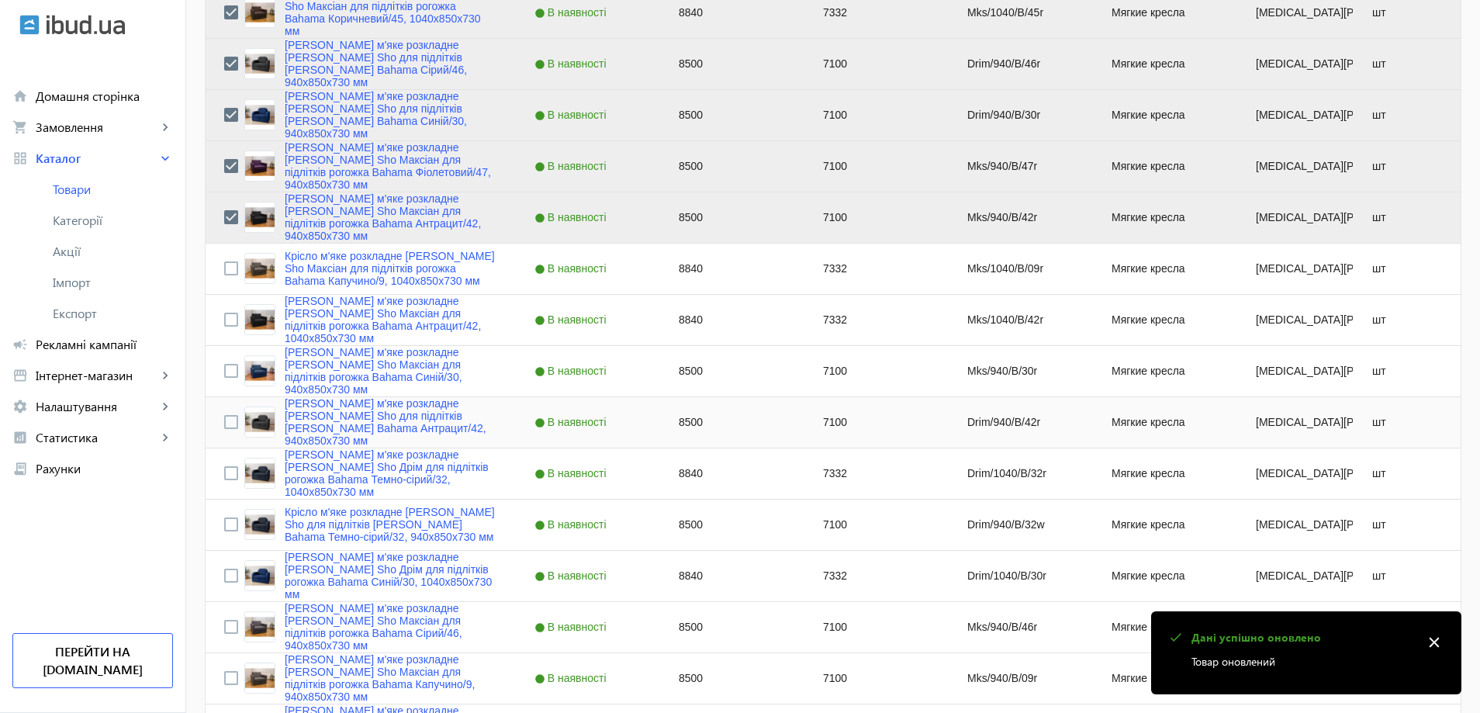
scroll to position [931, 0]
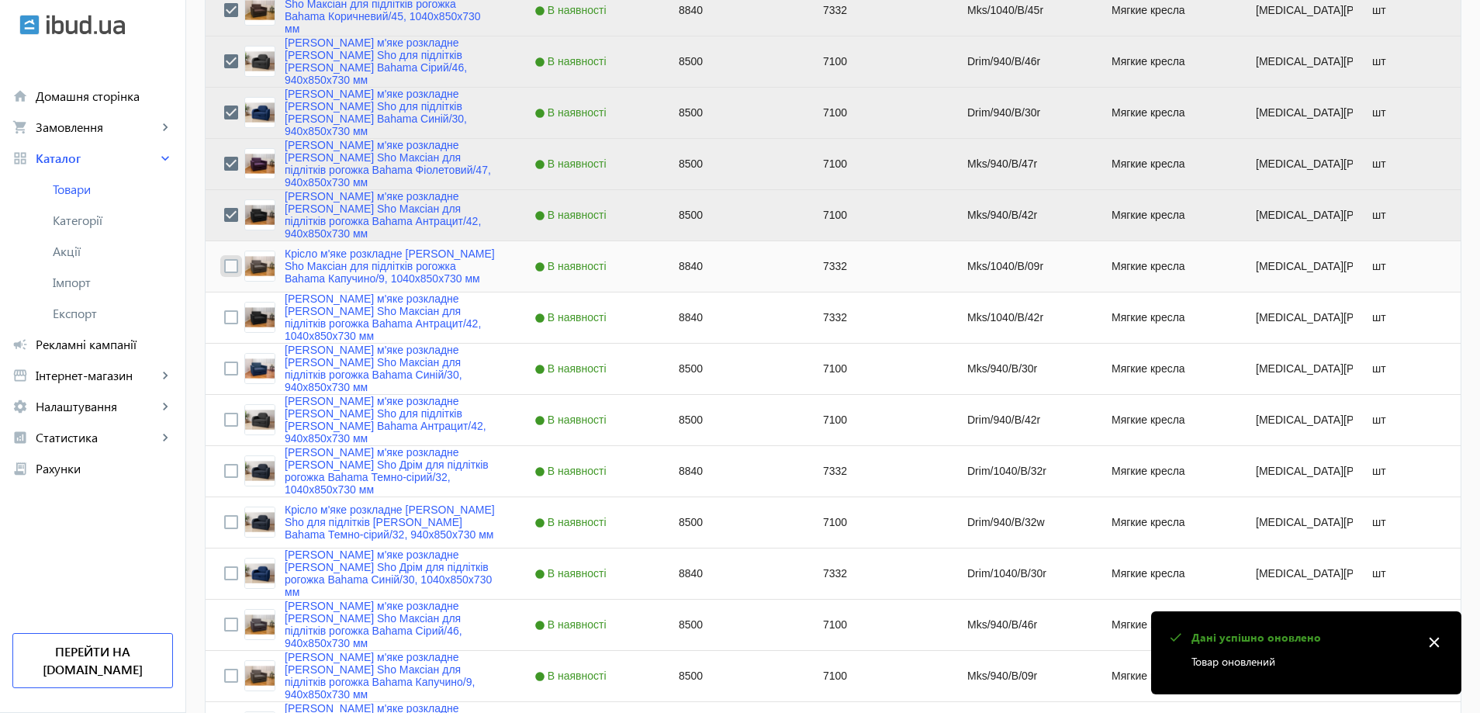
click at [225, 268] on input "Press Space to toggle row selection (unchecked)" at bounding box center [231, 266] width 14 height 14
checkbox input "true"
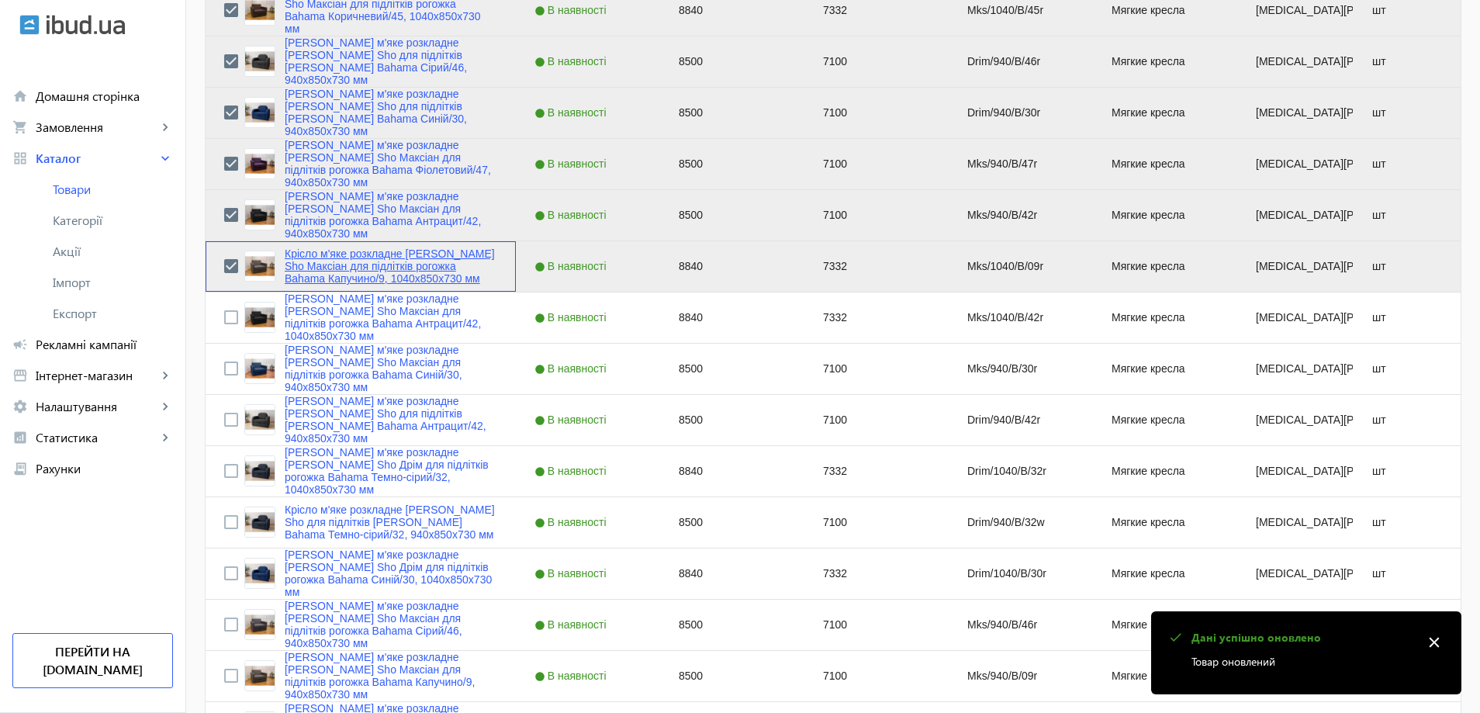
click at [337, 264] on link "Крісло м'яке розкладне Tobi Sho Максіан для підлітків рогожка Bahama Капучино/9…" at bounding box center [391, 265] width 213 height 37
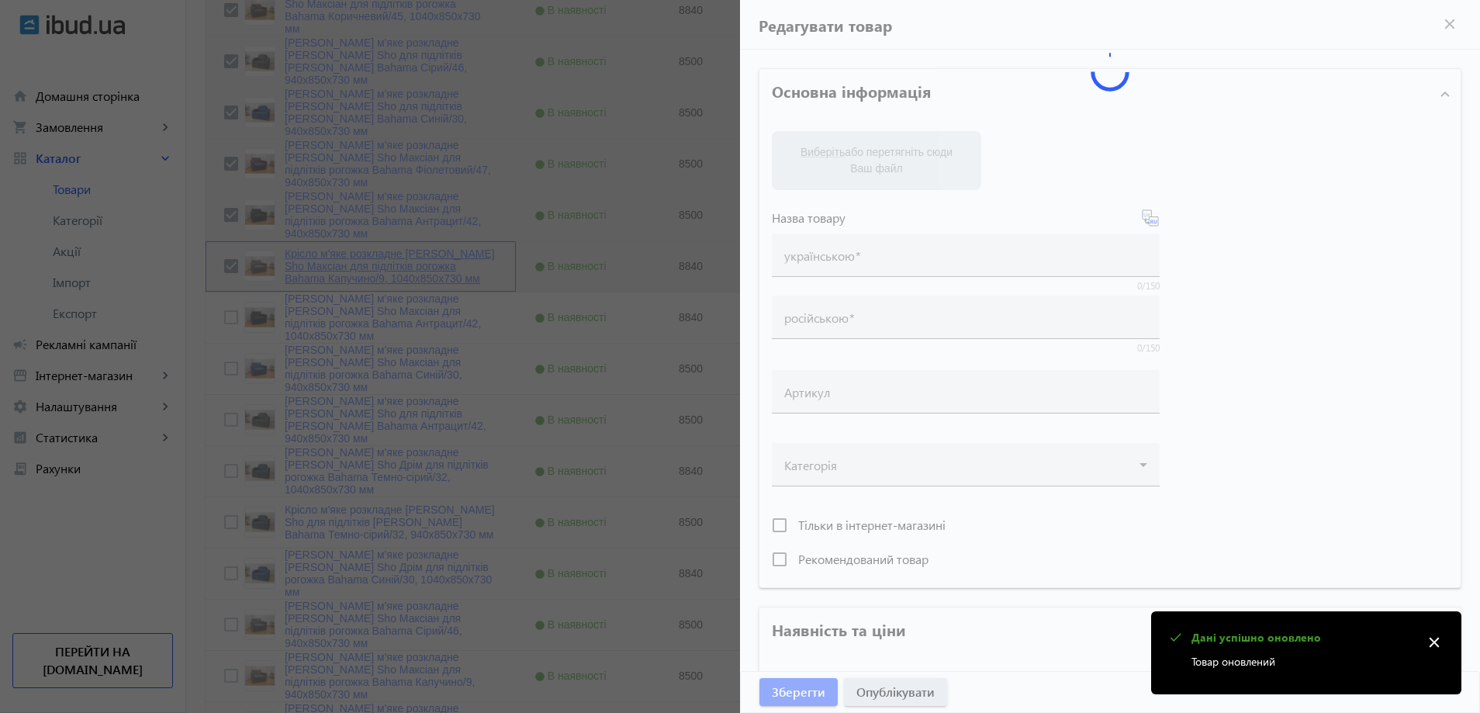
type input "Крісло м'яке розкладне Tobi Sho Максіан для підлітків рогожка Bahama Капучино/9…"
type input "Кресло мягкое раскладное Tobi Sho для подростков Максиан рогожка Bahama Капучин…"
type input "Mks/1040/B/09r"
type input "8840"
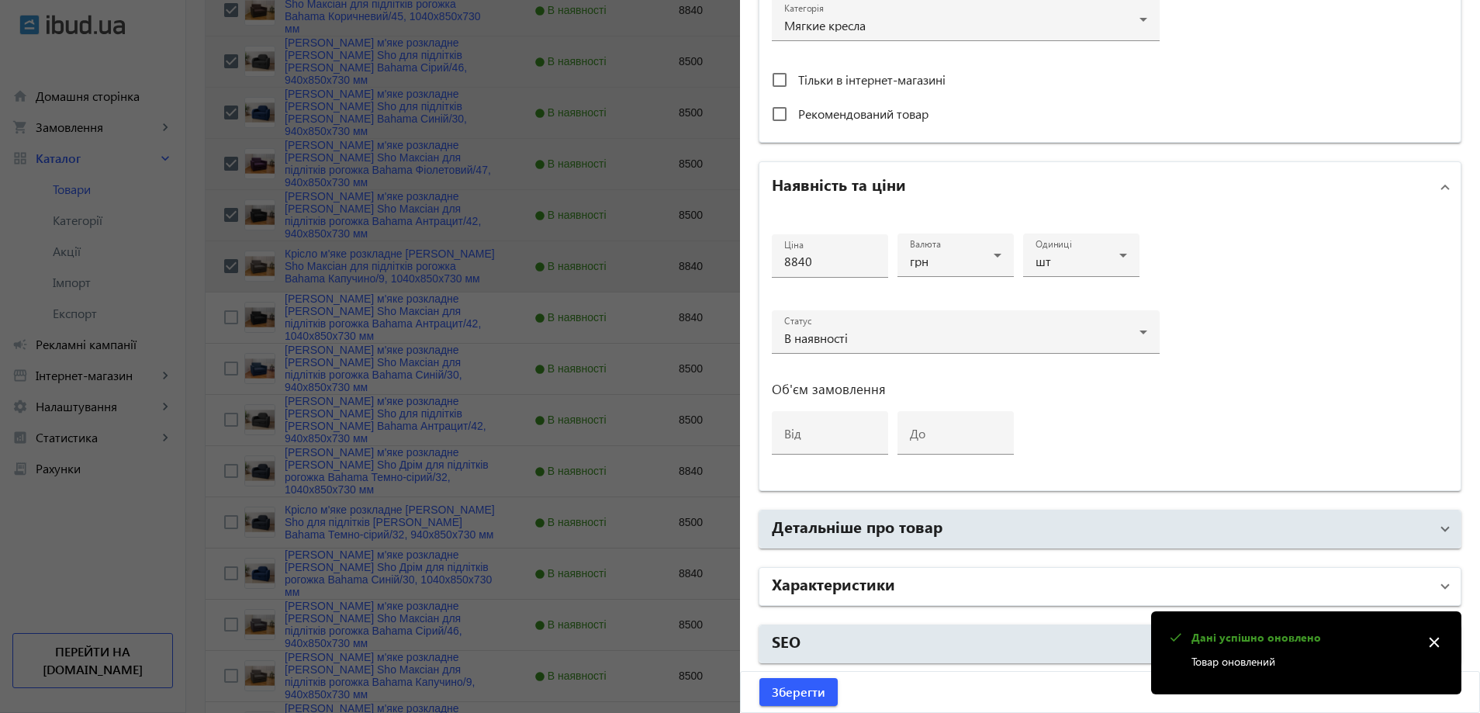
click at [845, 579] on h2 "Характеристики" at bounding box center [833, 583] width 123 height 22
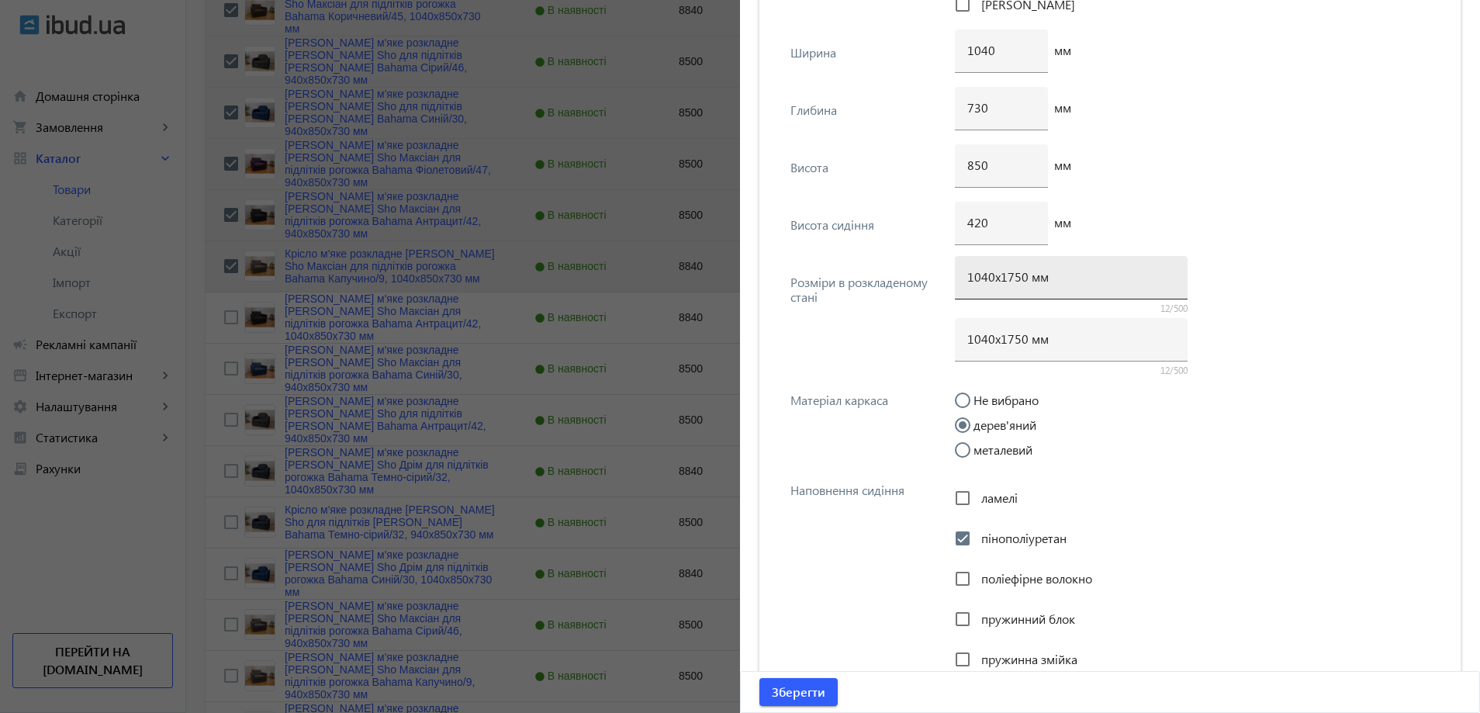
scroll to position [1978, 0]
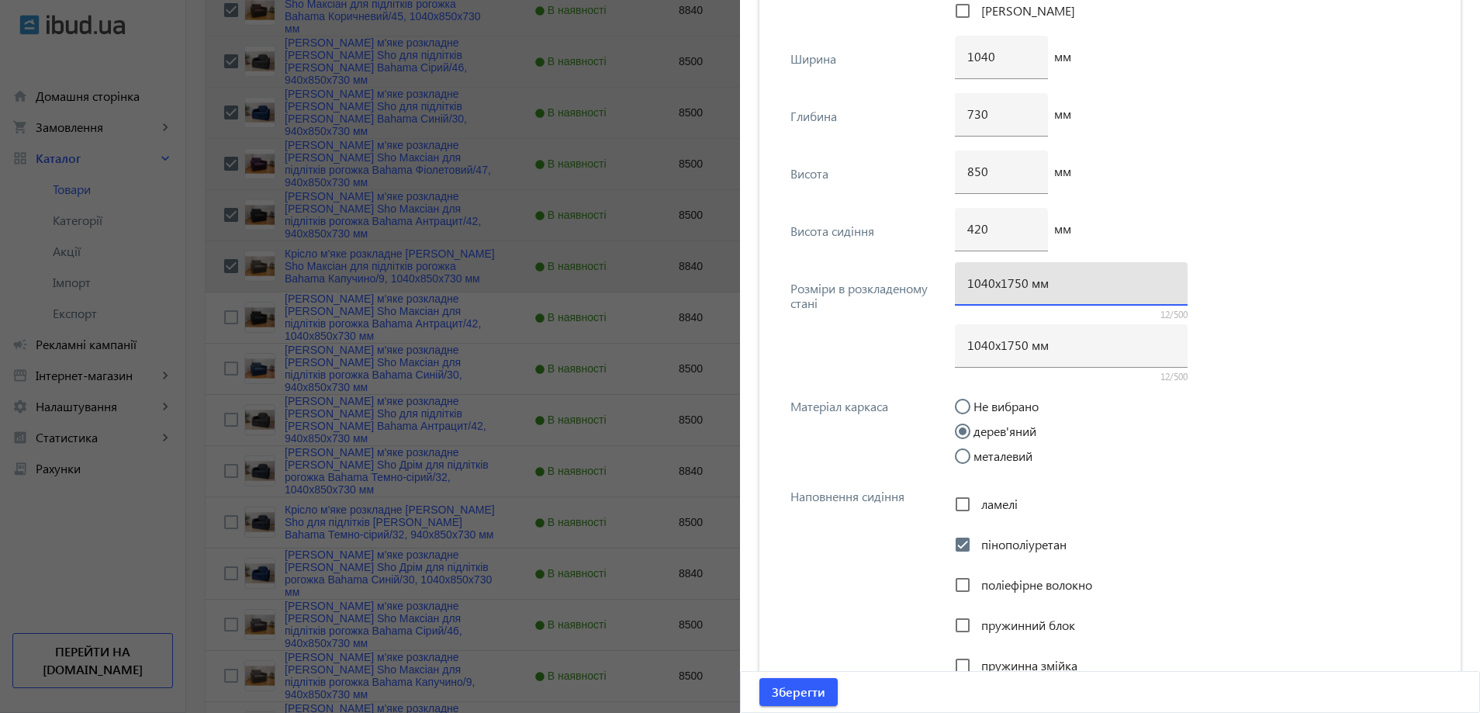
drag, startPoint x: 1012, startPoint y: 282, endPoint x: 1004, endPoint y: 285, distance: 8.4
click at [1004, 285] on input "1040х1750 мм" at bounding box center [1071, 283] width 208 height 16
type input "1040х1700 мм"
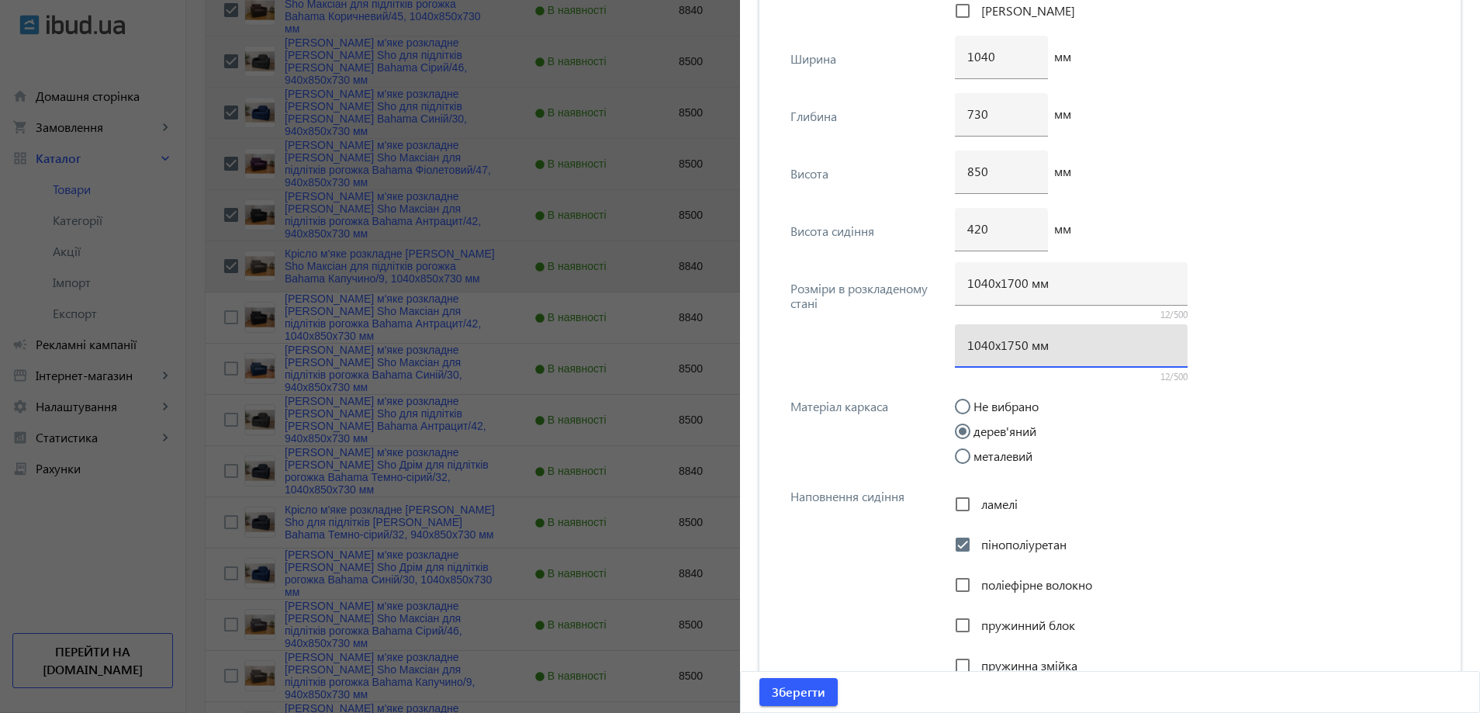
click at [1011, 350] on input "1040х1750 мм" at bounding box center [1071, 345] width 208 height 16
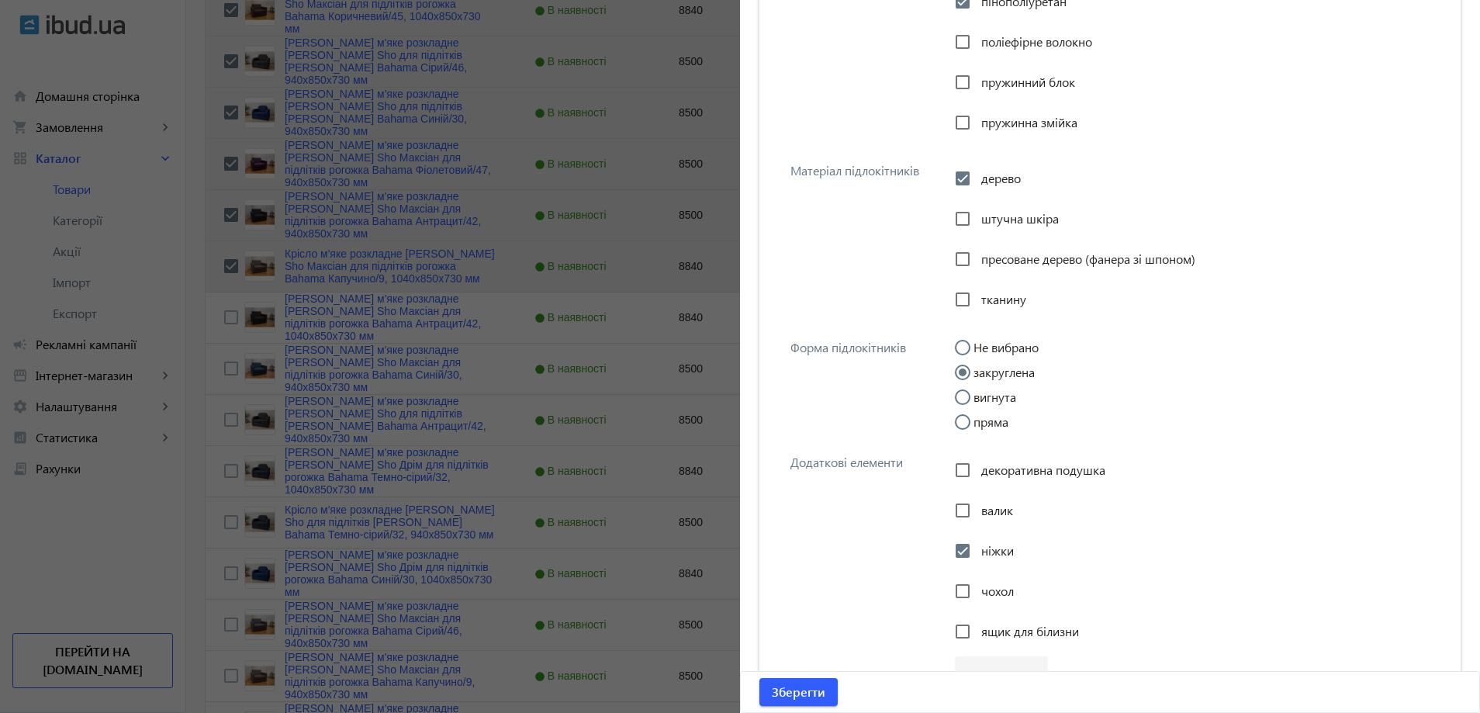
scroll to position [3064, 0]
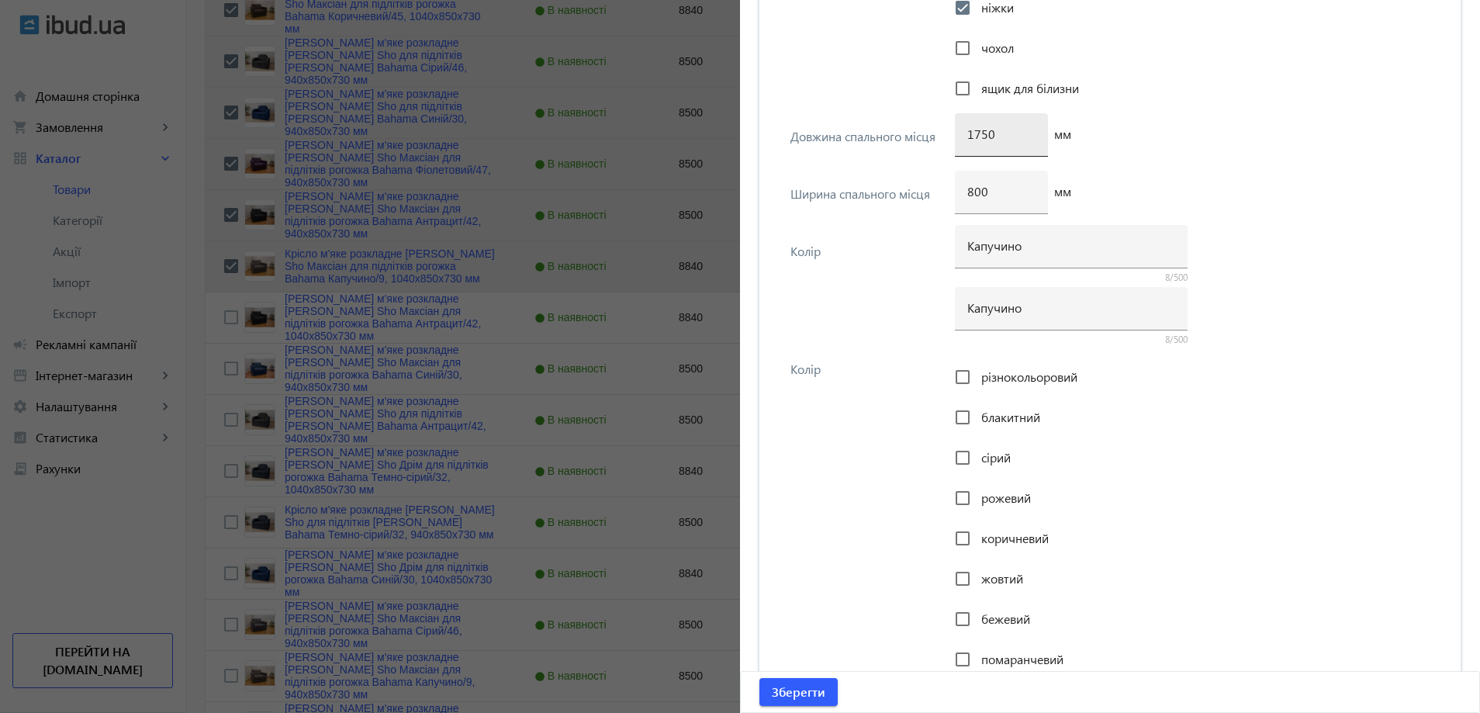
type input "1040х1700 мм"
click at [983, 137] on input "1750" at bounding box center [1001, 134] width 68 height 16
type input "1700"
click at [793, 698] on span "Зберегти" at bounding box center [799, 691] width 54 height 17
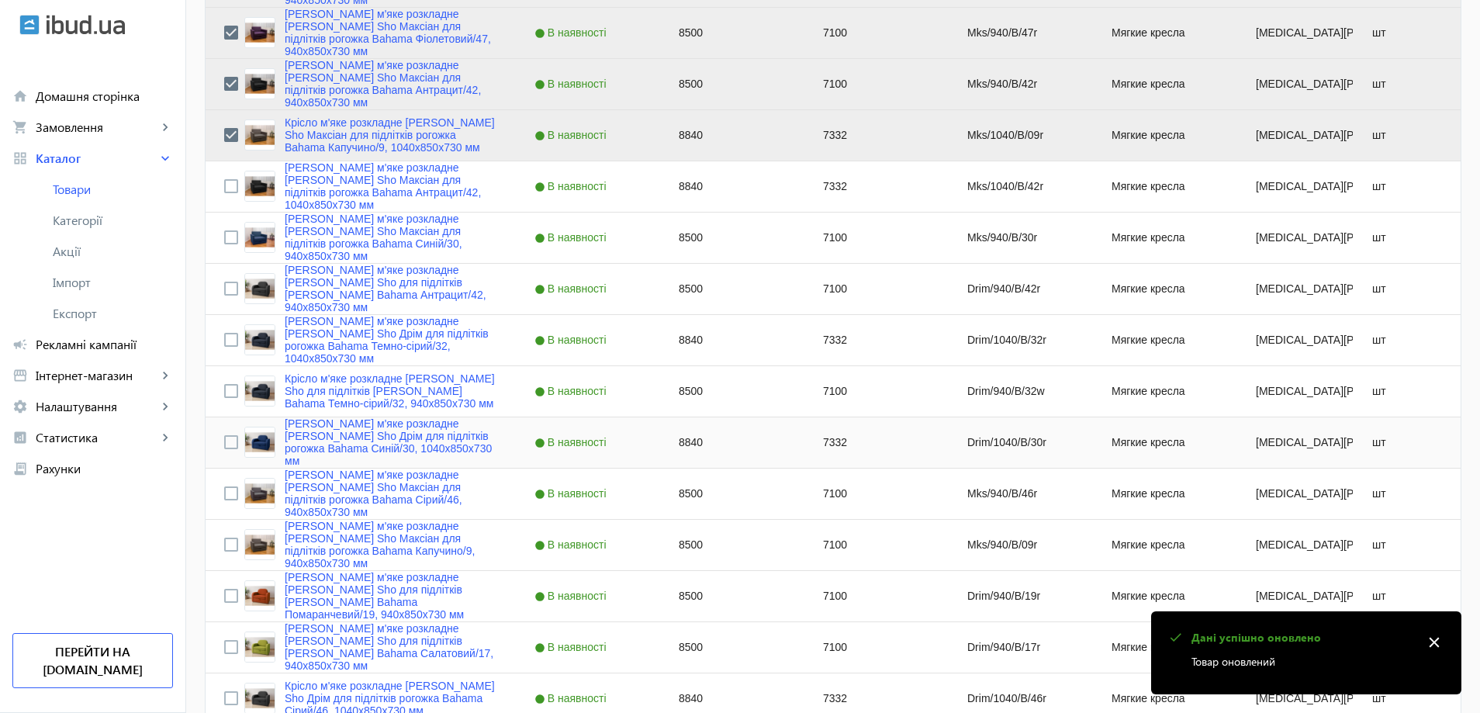
scroll to position [1086, 0]
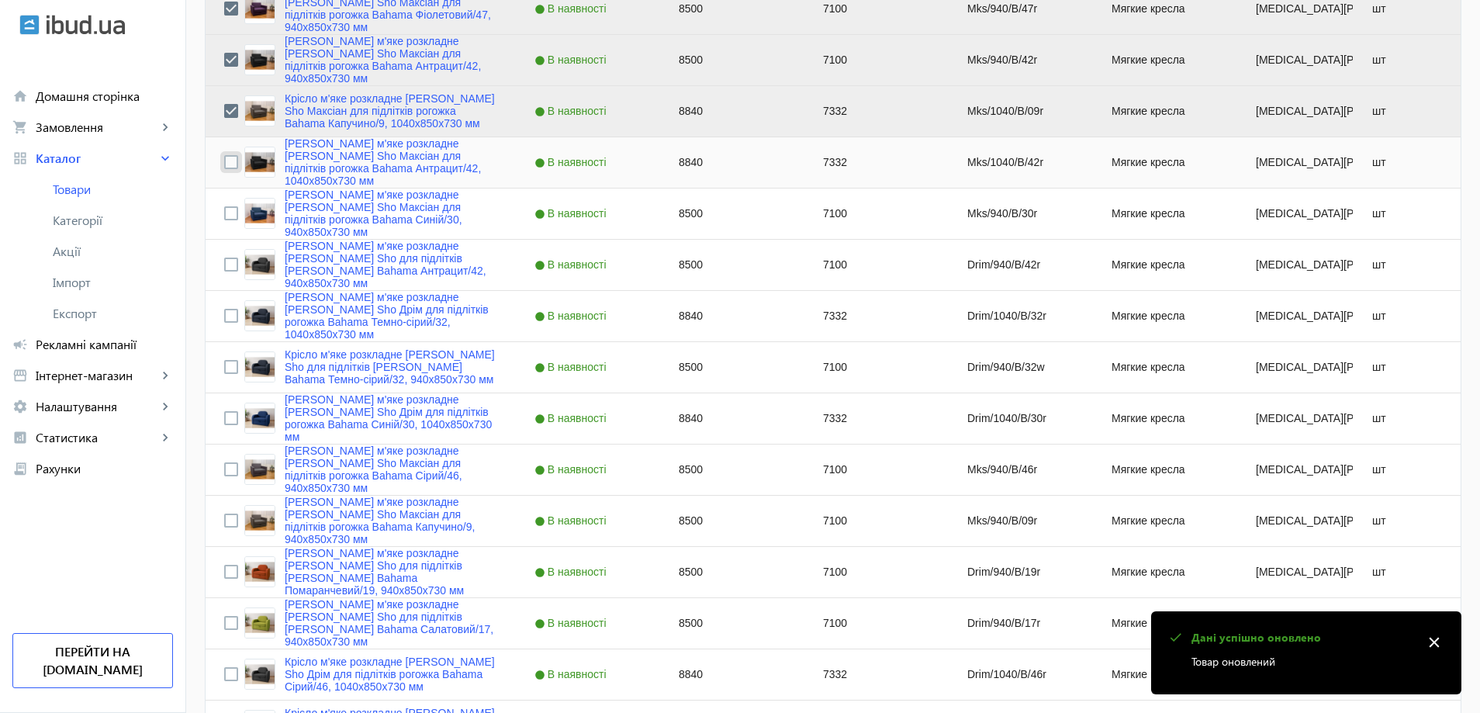
click at [224, 164] on input "Press Space to toggle row selection (unchecked)" at bounding box center [231, 162] width 14 height 14
checkbox input "true"
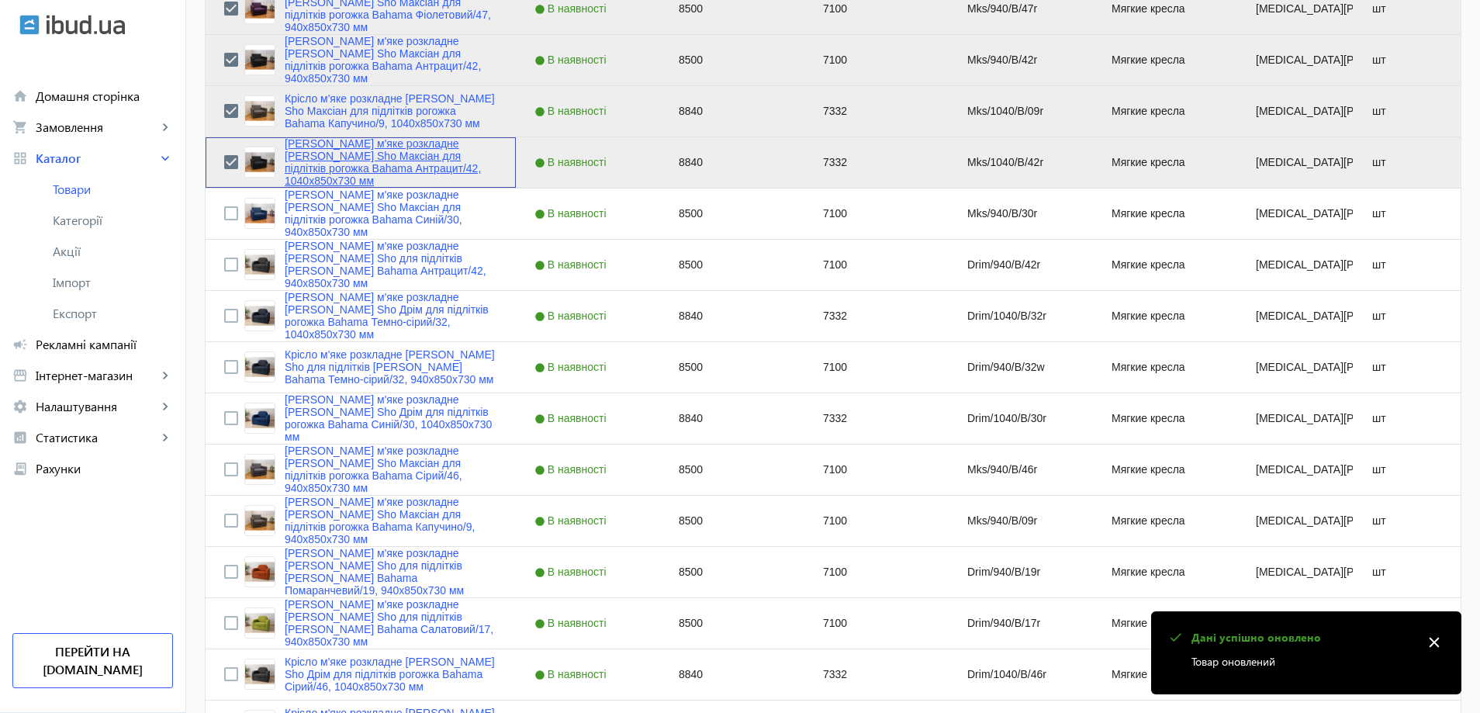
click at [300, 167] on link "Крісло м'яке розкладне Tobi Sho Максіан для підлітків рогожка Bahama Антрацит/4…" at bounding box center [391, 162] width 213 height 50
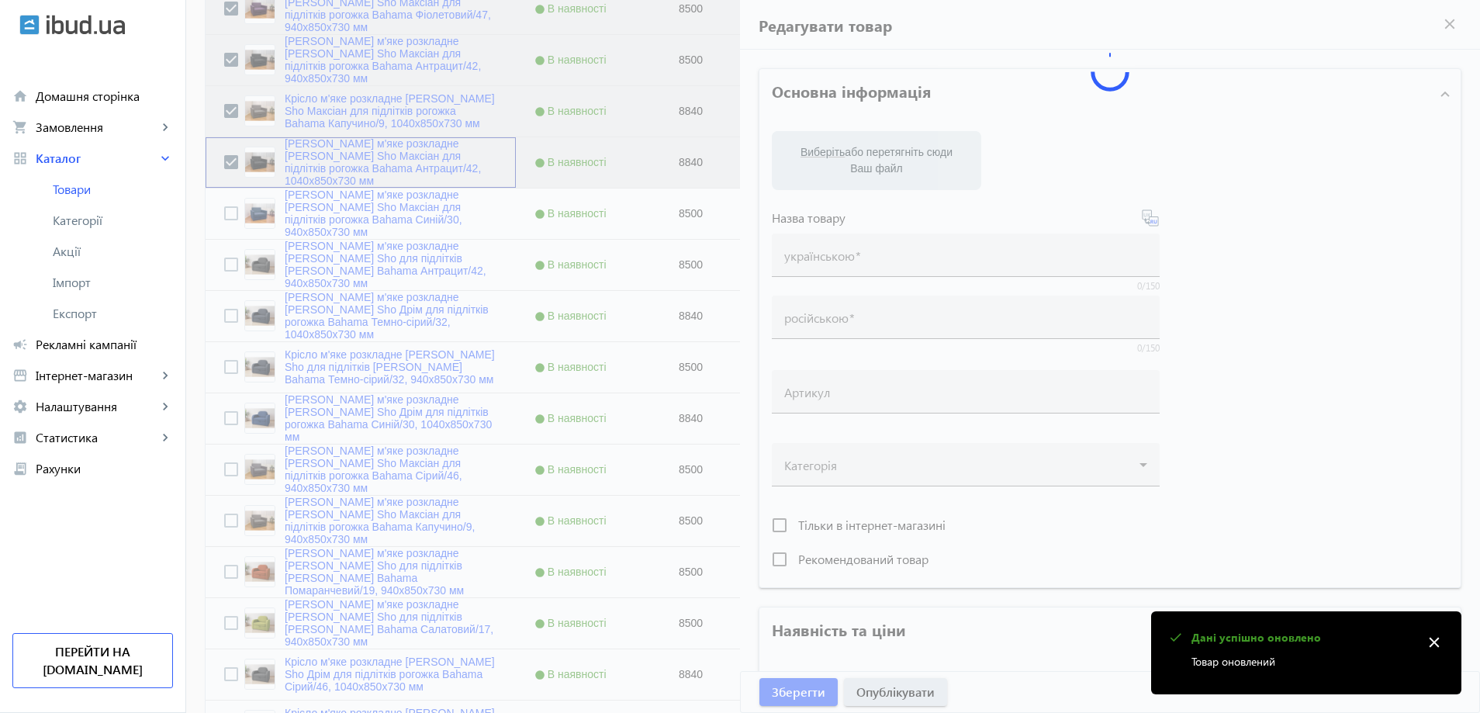
type input "Крісло м'яке розкладне Tobi Sho Максіан для підлітків рогожка Bahama Антрацит/4…"
type input "Кресло мягкое раскладное Tobi Sho для подростков Максиан рогожка Bahama Антраци…"
type input "Mks/1040/B/42r"
type input "8840"
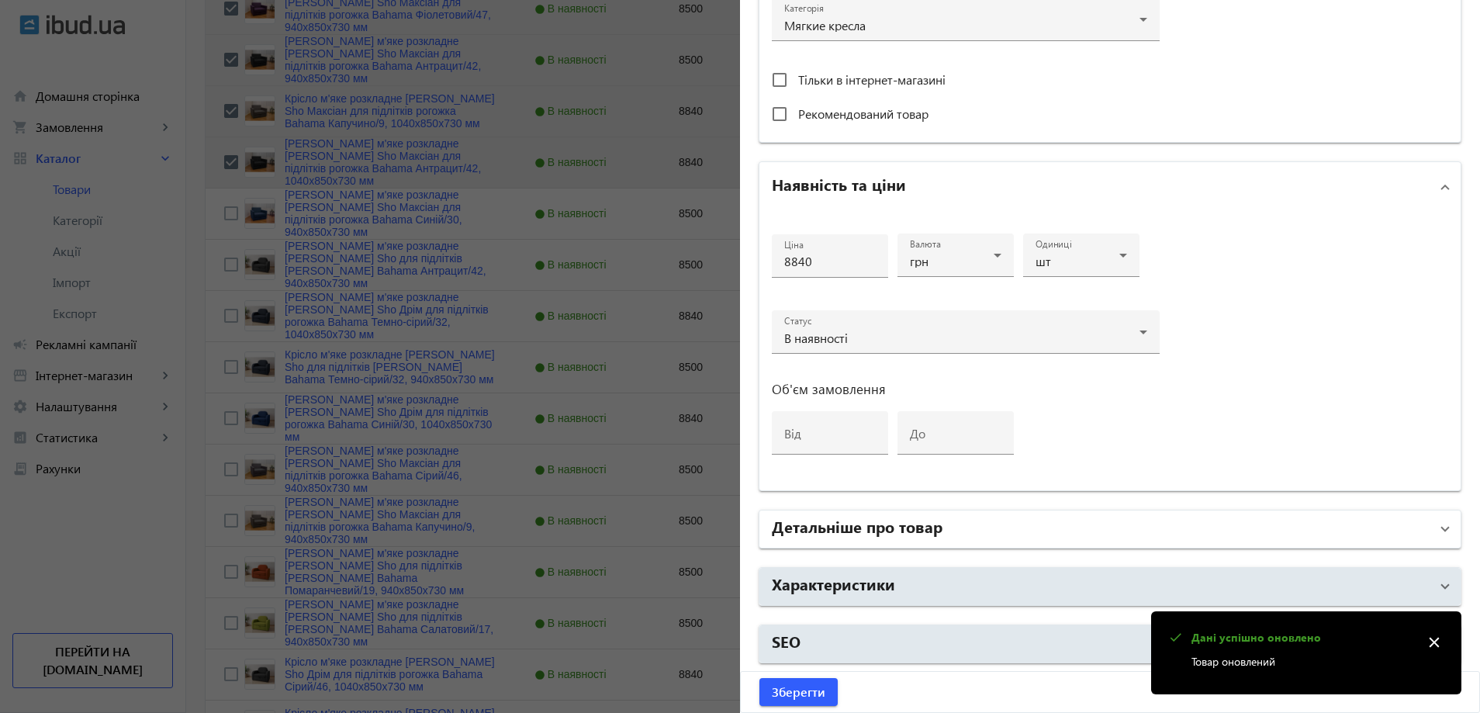
drag, startPoint x: 906, startPoint y: 579, endPoint x: 911, endPoint y: 518, distance: 61.5
click at [906, 581] on mat-panel-title "Характеристики" at bounding box center [1101, 586] width 658 height 28
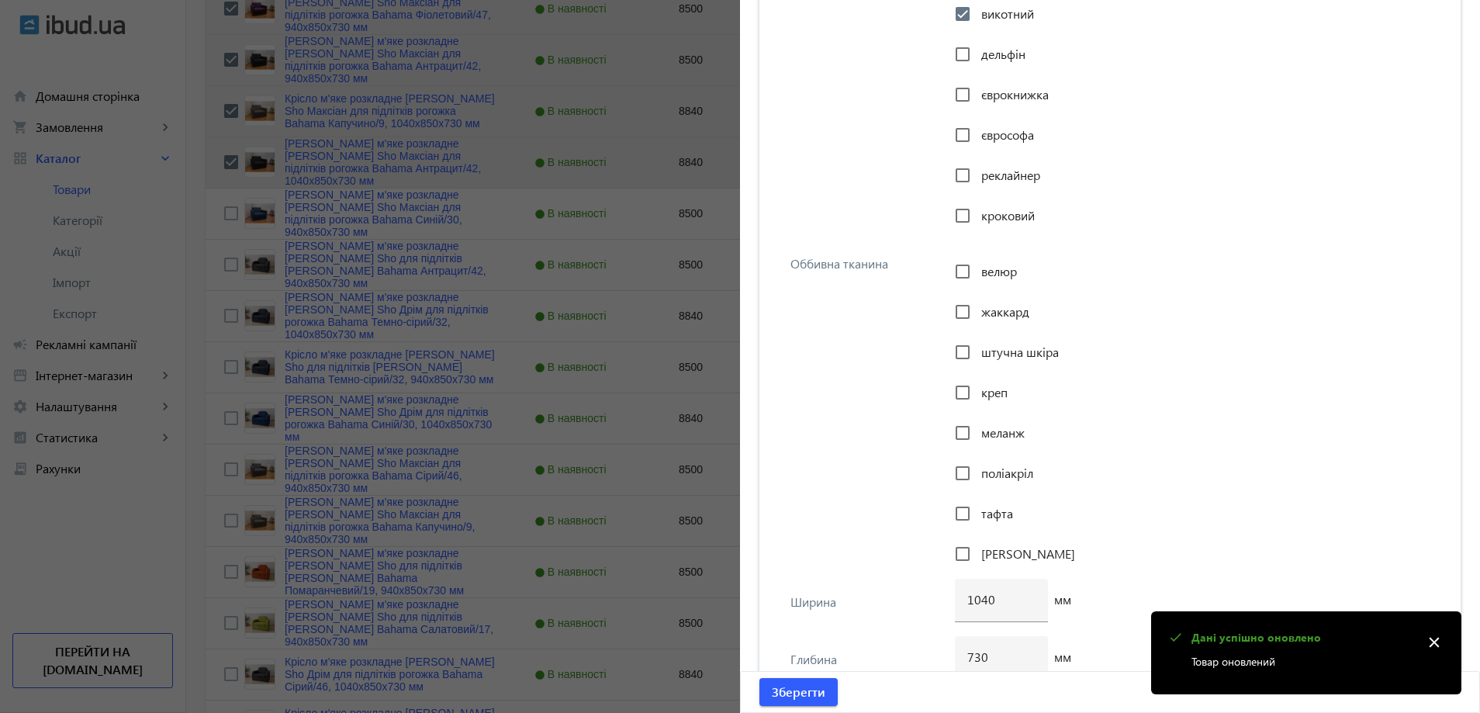
scroll to position [1668, 0]
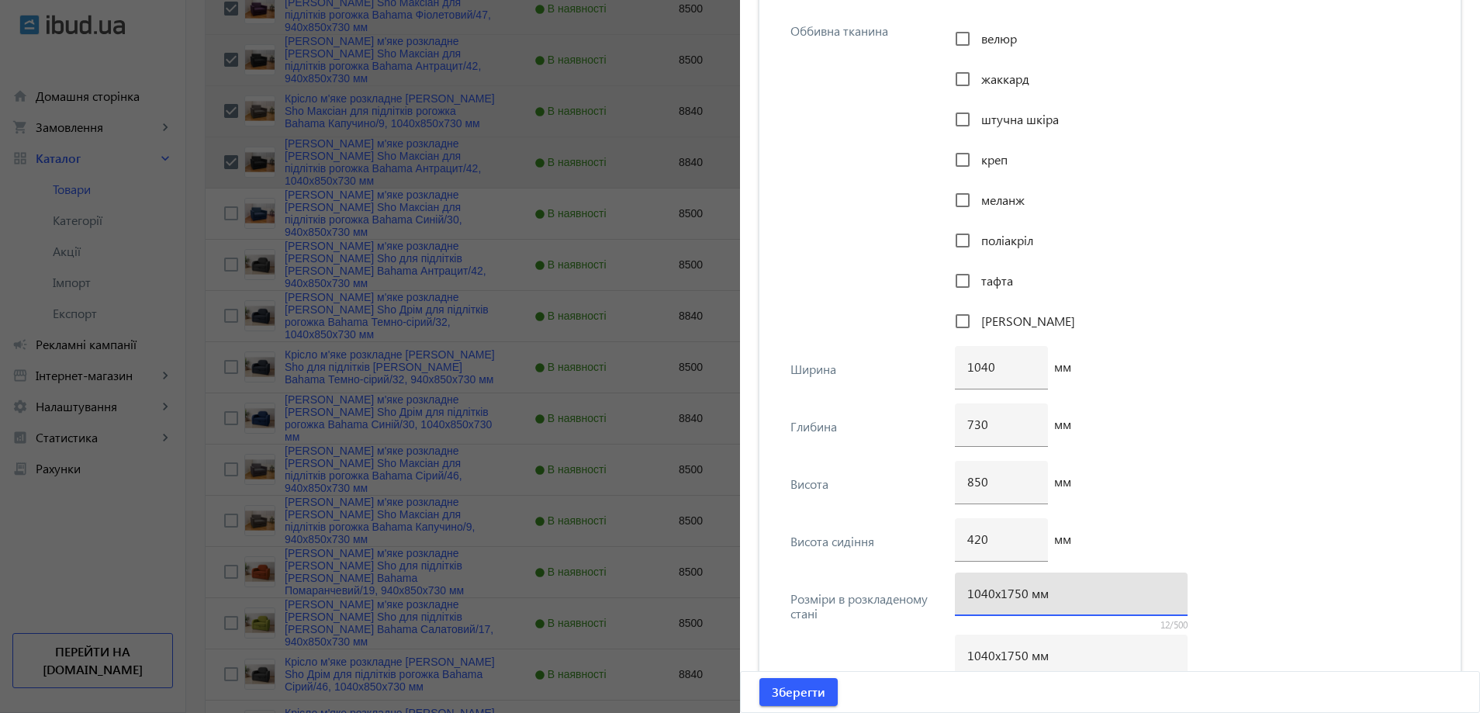
click at [1013, 599] on input "1040х1750 мм" at bounding box center [1071, 593] width 208 height 16
type input "1040х1700 мм"
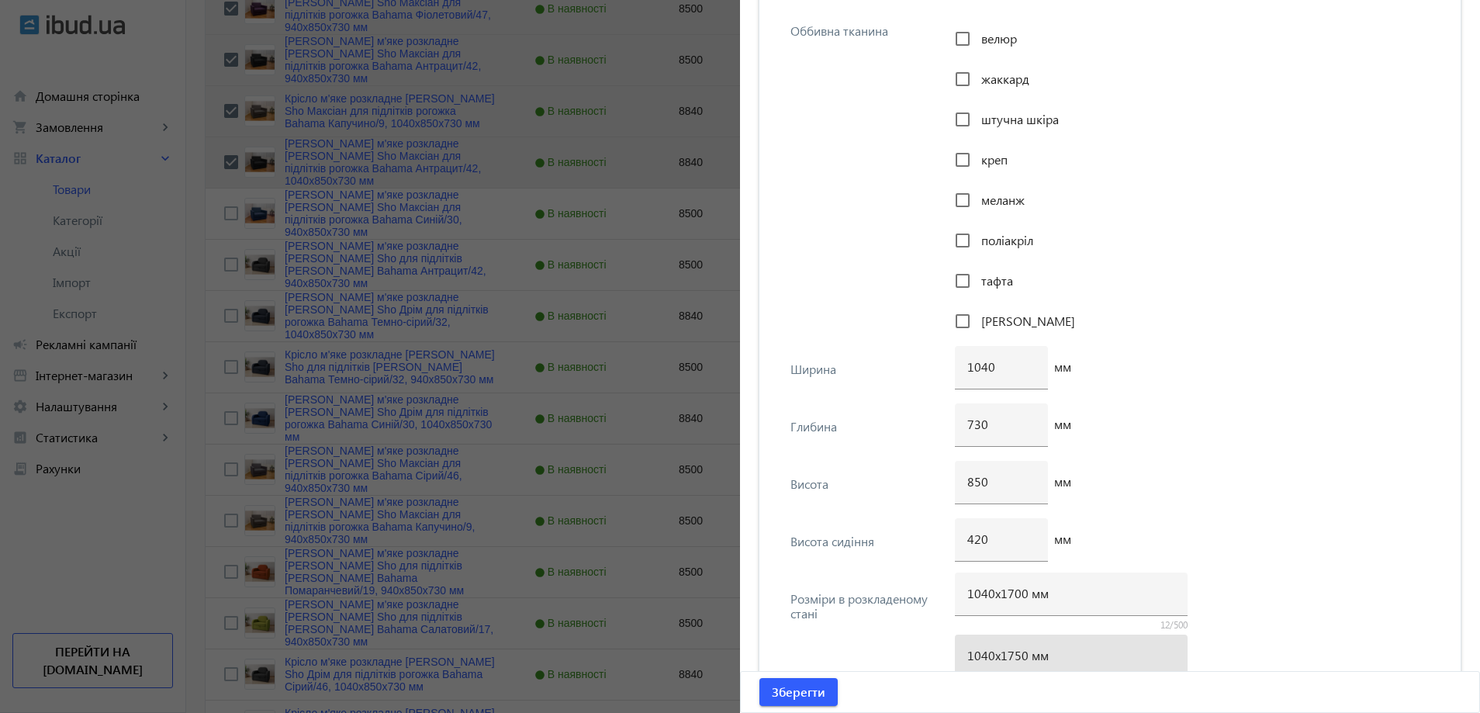
drag, startPoint x: 1014, startPoint y: 660, endPoint x: 1026, endPoint y: 662, distance: 12.5
click at [1025, 663] on div "1040х1750 мм" at bounding box center [1071, 655] width 208 height 43
drag, startPoint x: 1008, startPoint y: 655, endPoint x: 1019, endPoint y: 661, distance: 12.8
click at [1019, 661] on input "1040х1750 мм" at bounding box center [1071, 655] width 208 height 16
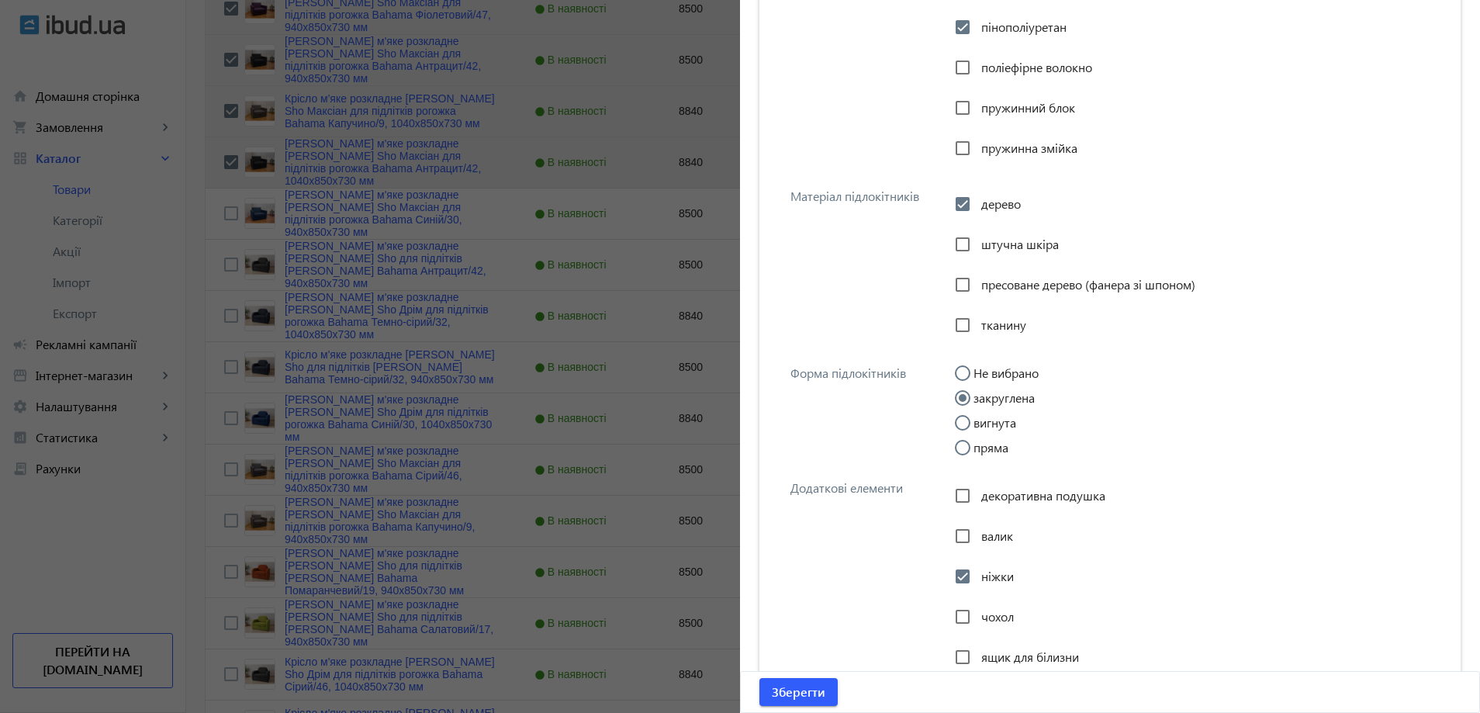
scroll to position [2753, 0]
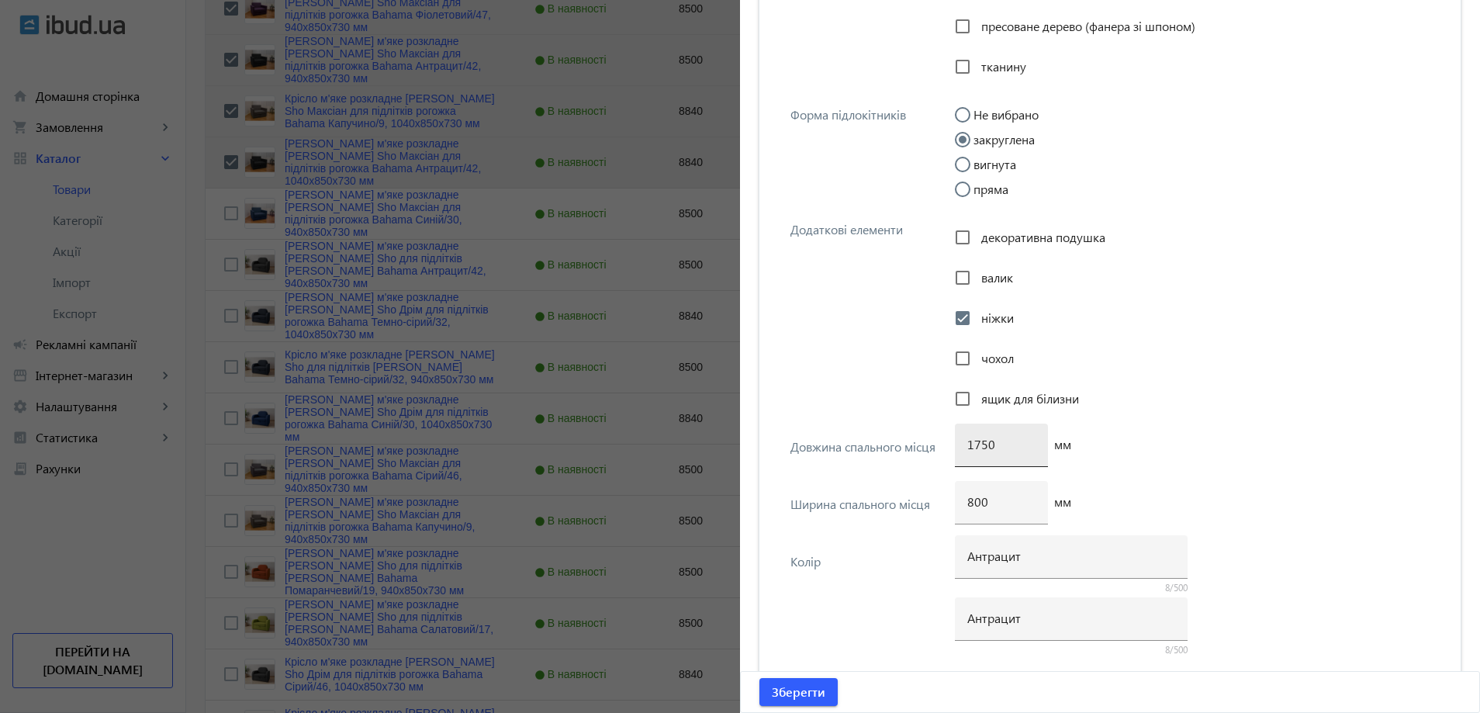
type input "1040х1700 мм"
drag, startPoint x: 976, startPoint y: 450, endPoint x: 1002, endPoint y: 454, distance: 26.7
click at [1002, 454] on div "1750" at bounding box center [1001, 444] width 68 height 43
type input "1700"
click at [802, 691] on span "Зберегти" at bounding box center [799, 691] width 54 height 17
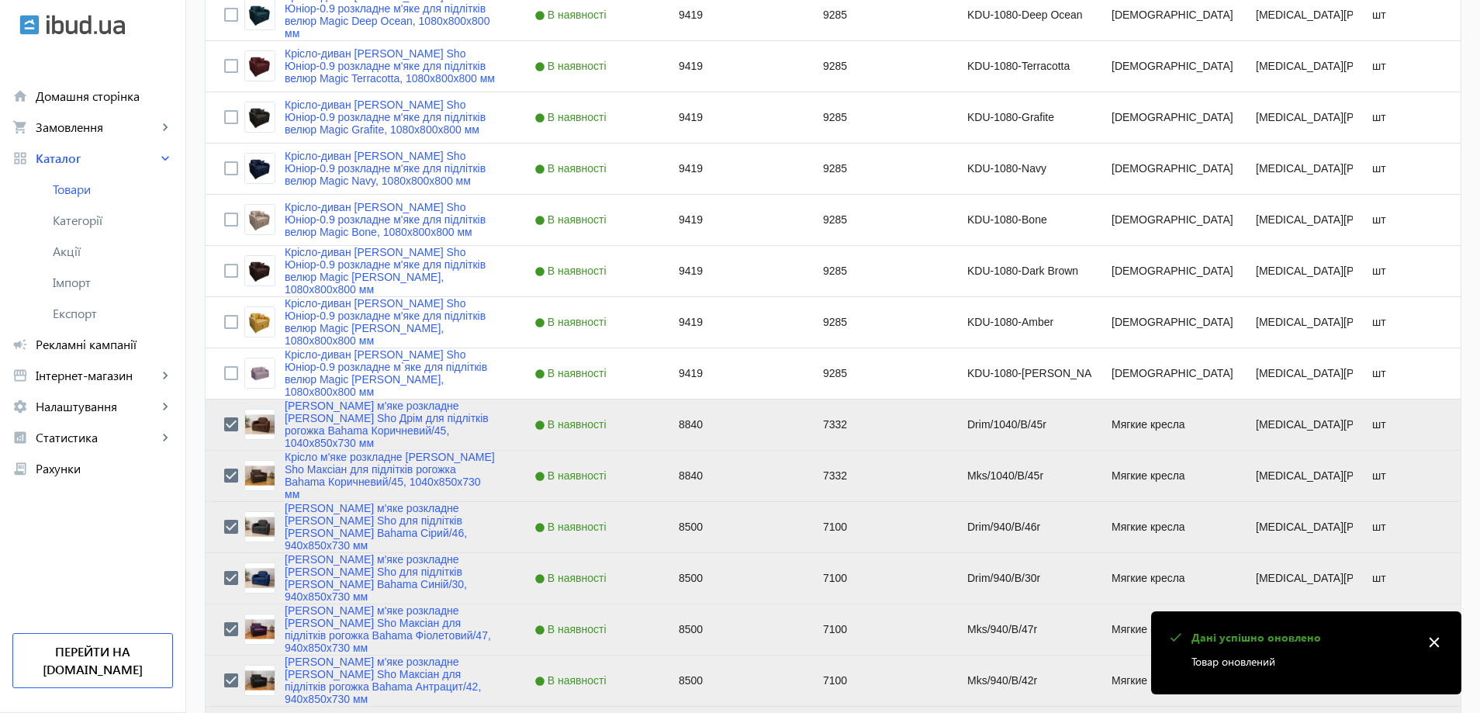
scroll to position [853, 0]
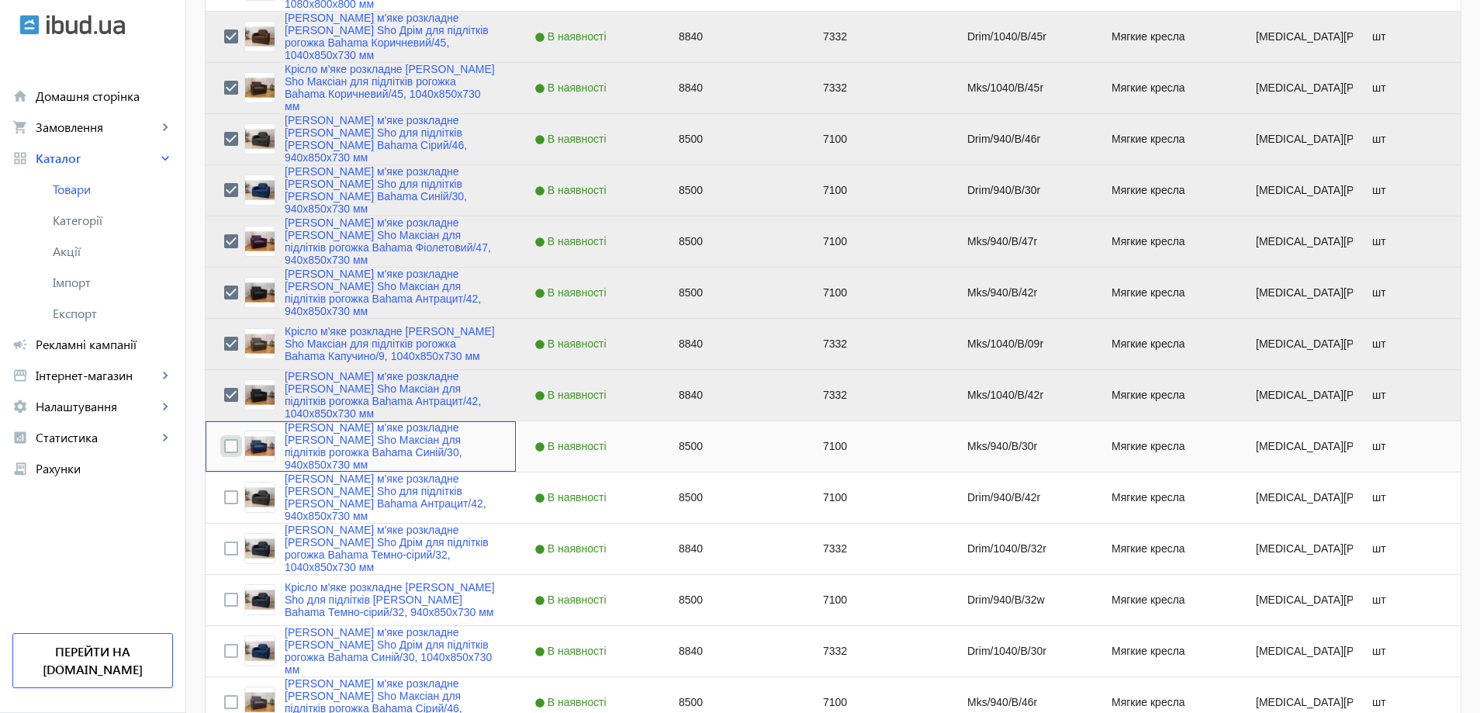
click at [227, 450] on input "Press Space to toggle row selection (unchecked)" at bounding box center [231, 446] width 14 height 14
checkbox input "true"
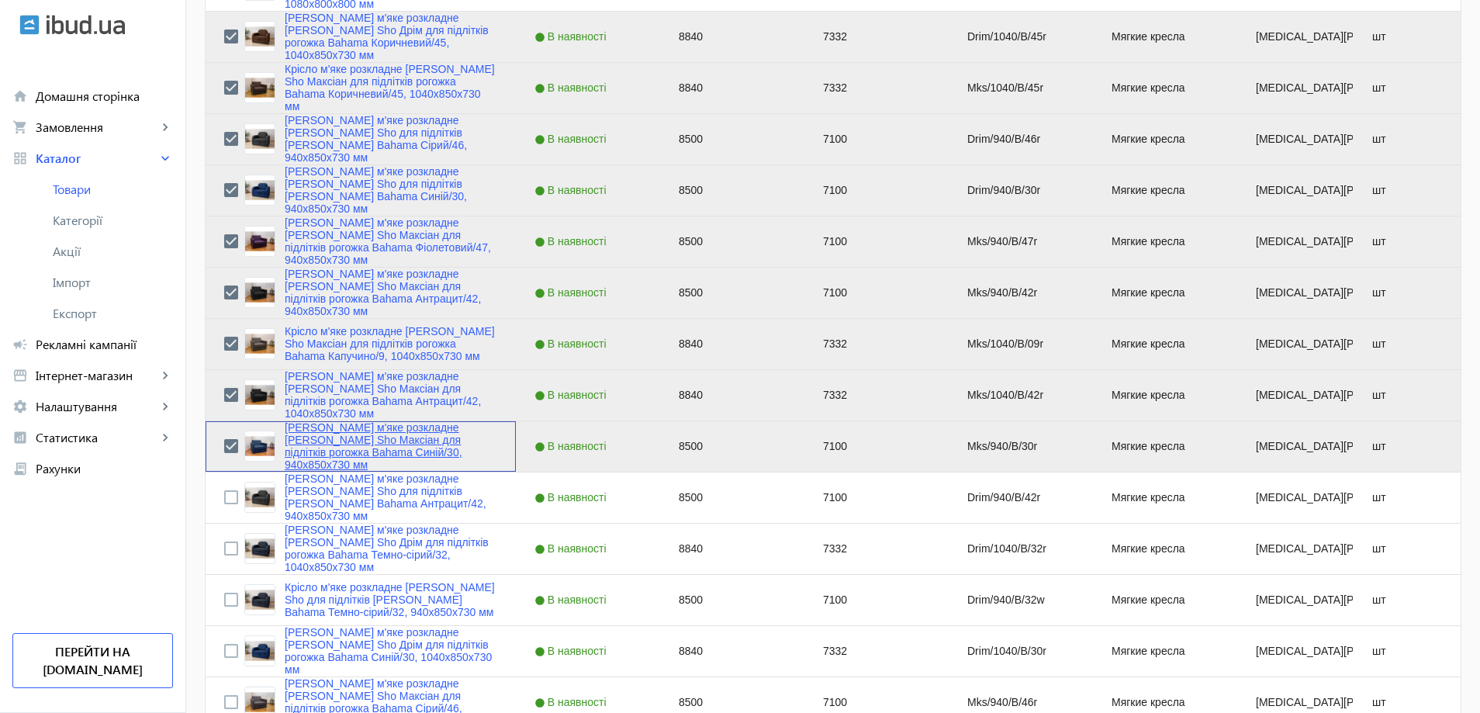
click at [347, 446] on link "Крісло м'яке розкладне Tobi Sho Максіан для підлітків рогожка Bahama Синій/30, …" at bounding box center [391, 446] width 213 height 50
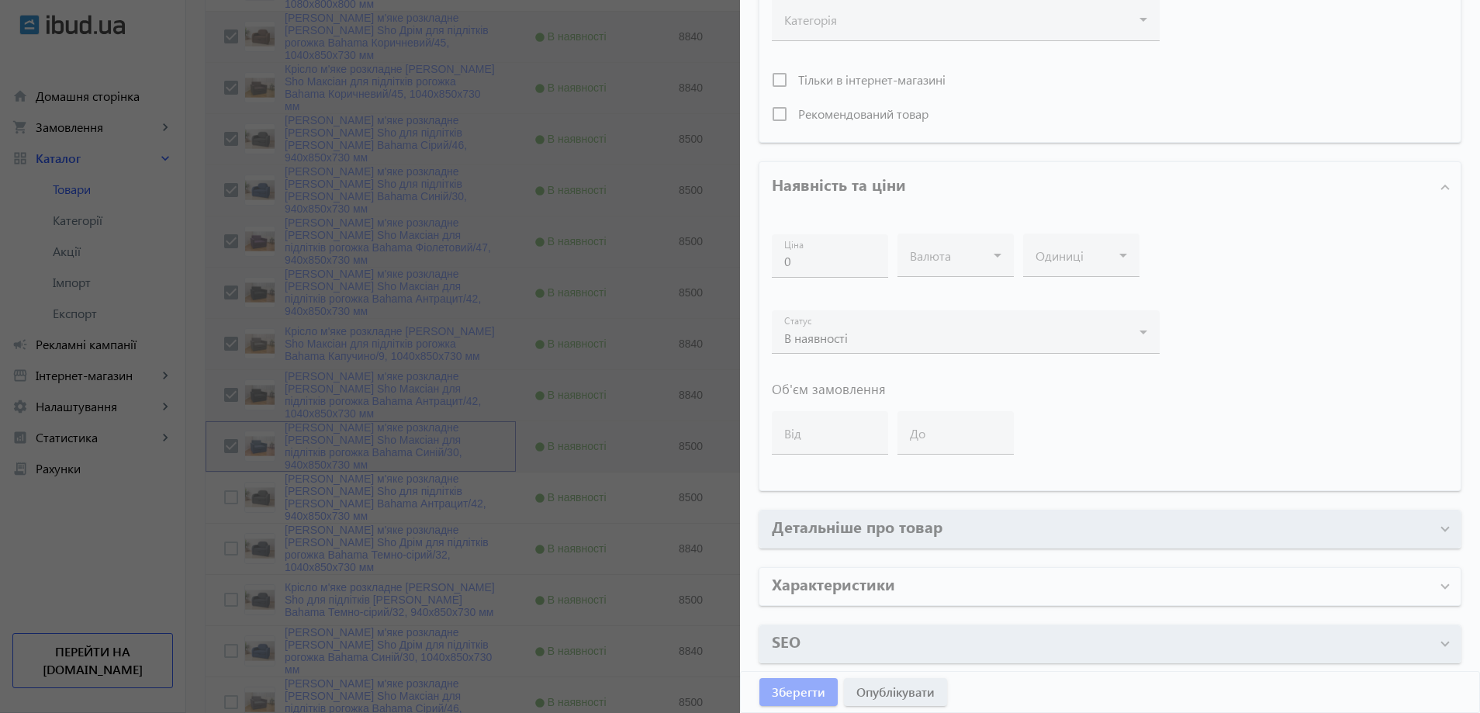
type input "Крісло м'яке розкладне Tobi Sho Максіан для підлітків рогожка Bahama Синій/30, …"
type input "Кресло мягкое раскладное Tobi Sho Максиан для подростков рогожка Bahama Синий/3…"
type input "Mks/940/B/30r"
type input "8500"
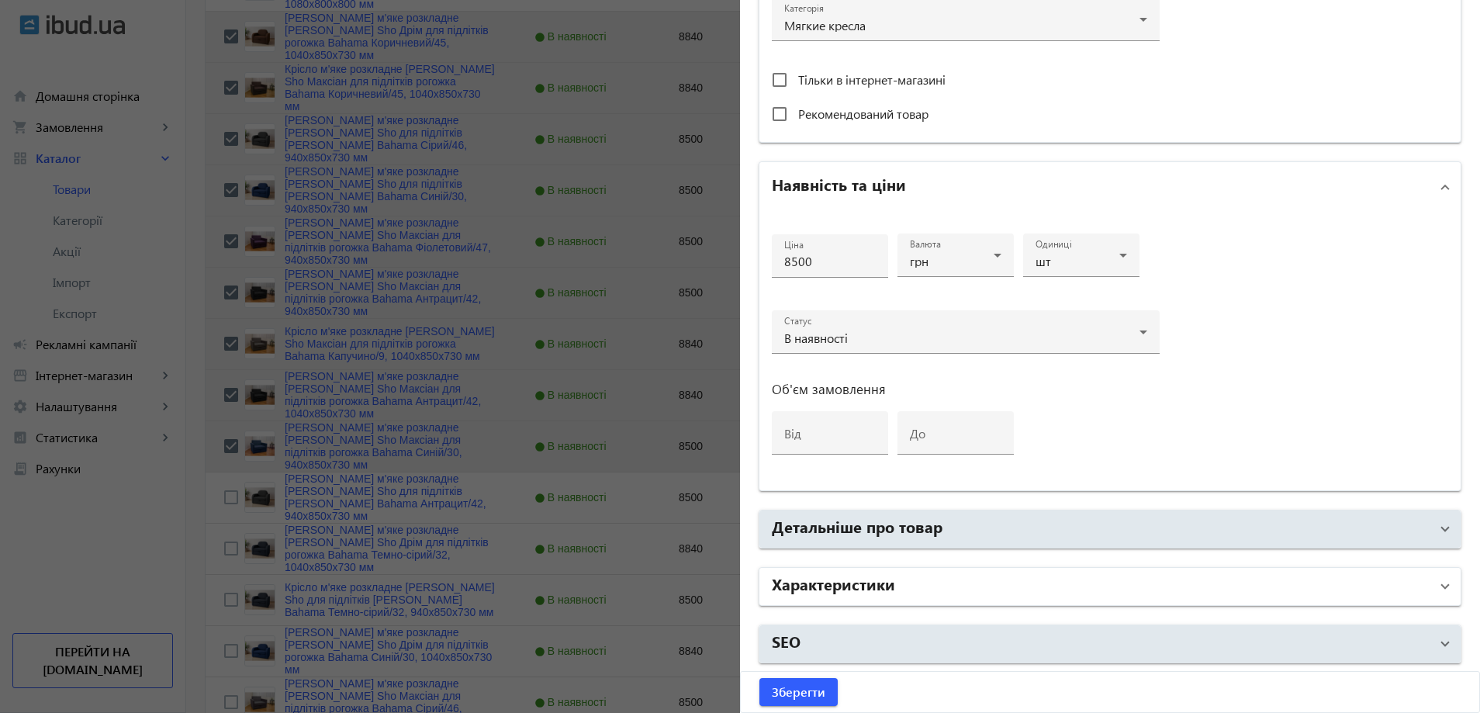
click at [879, 577] on h2 "Характеристики" at bounding box center [833, 583] width 123 height 22
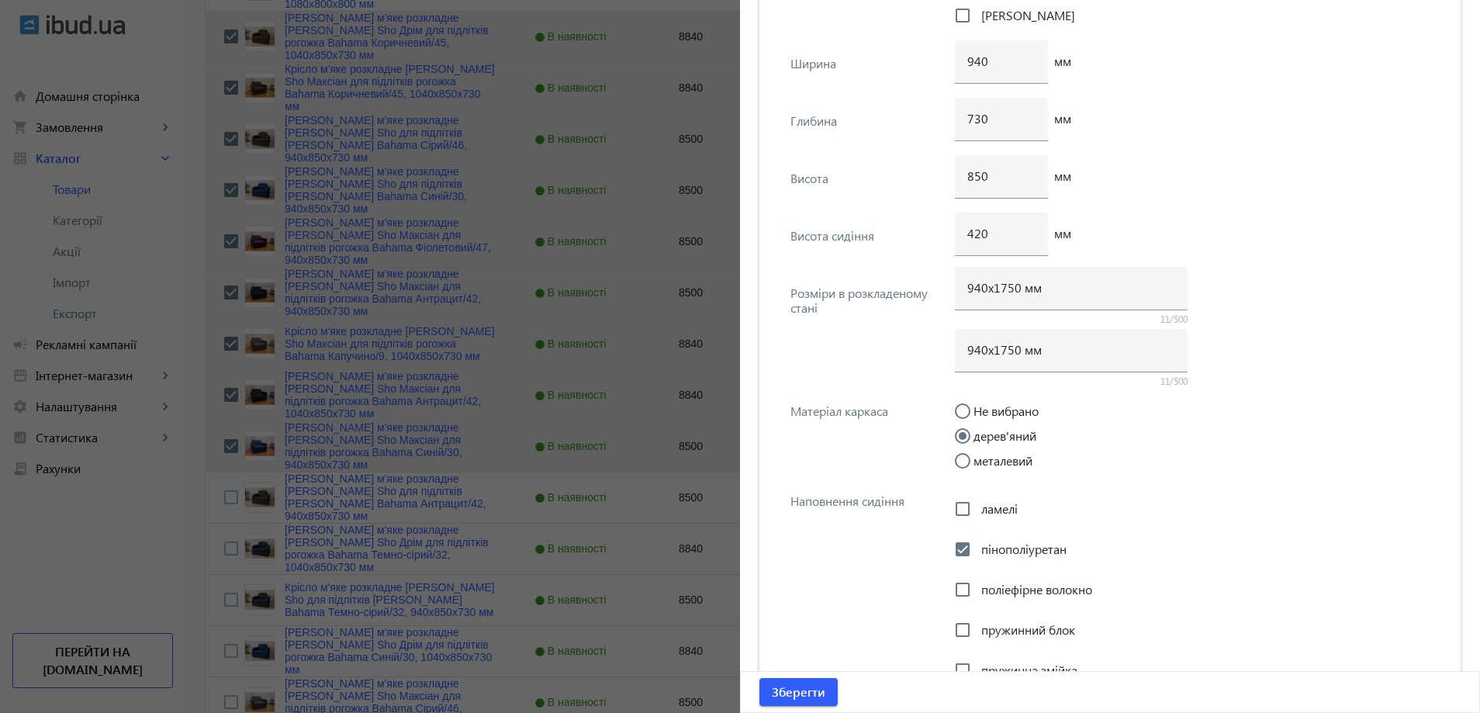
scroll to position [1978, 0]
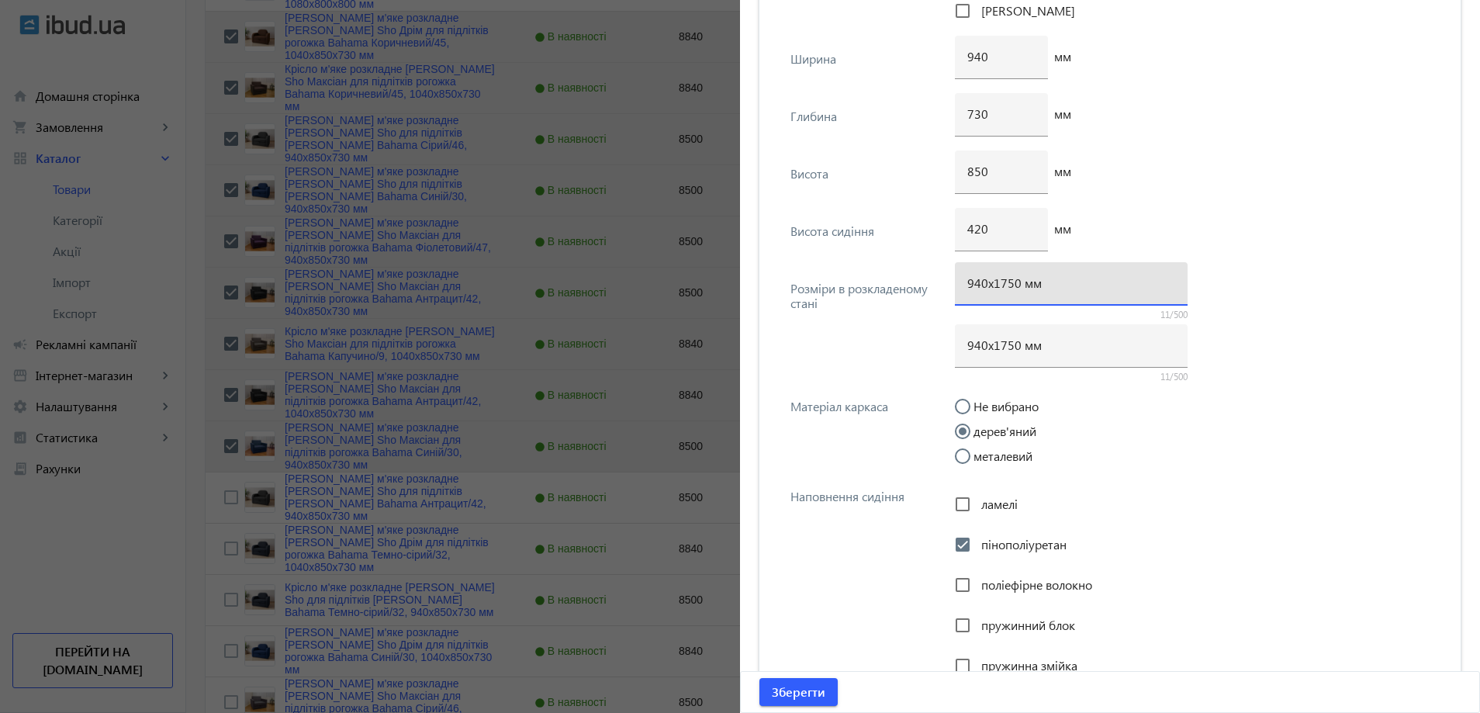
click at [1010, 281] on input "940х1750 мм" at bounding box center [1071, 283] width 208 height 16
type input "940х1700 мм"
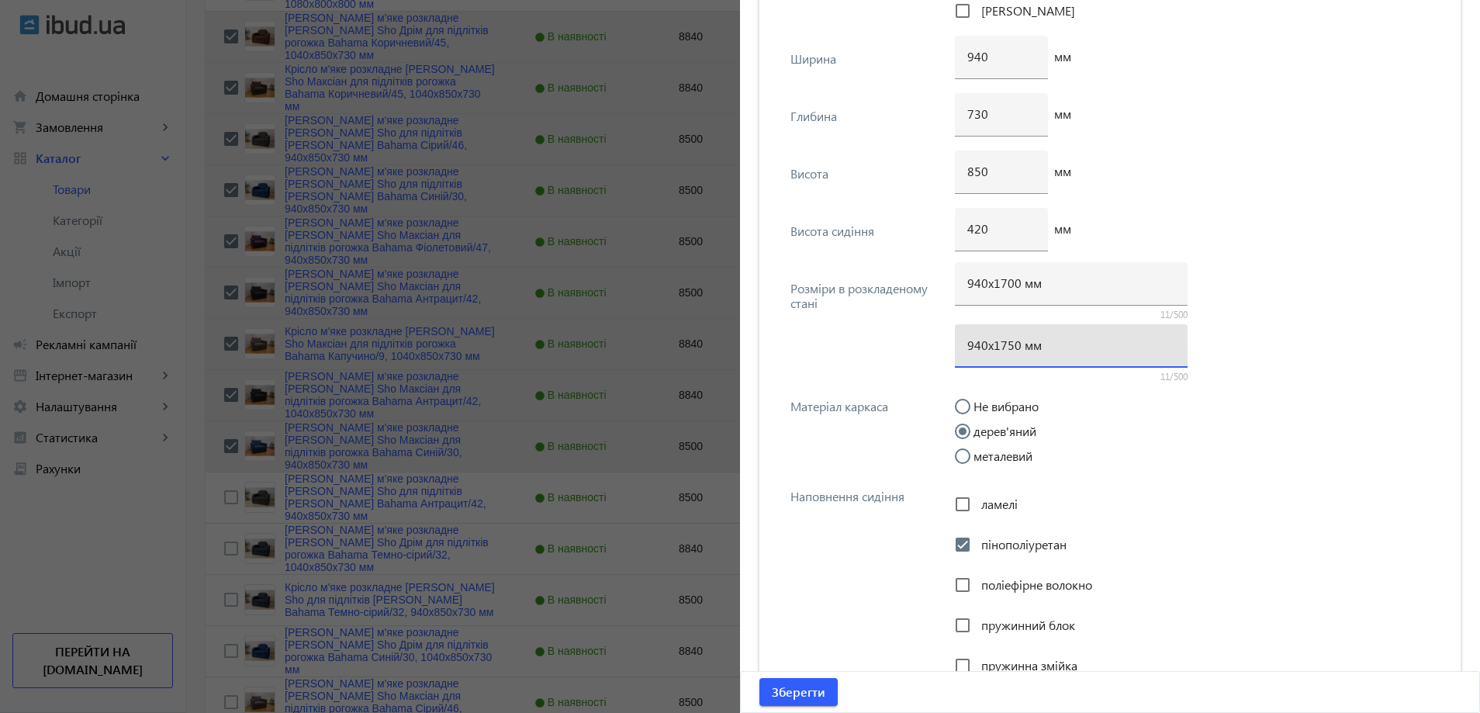
click at [999, 344] on input "940х1750 мм" at bounding box center [1071, 345] width 208 height 16
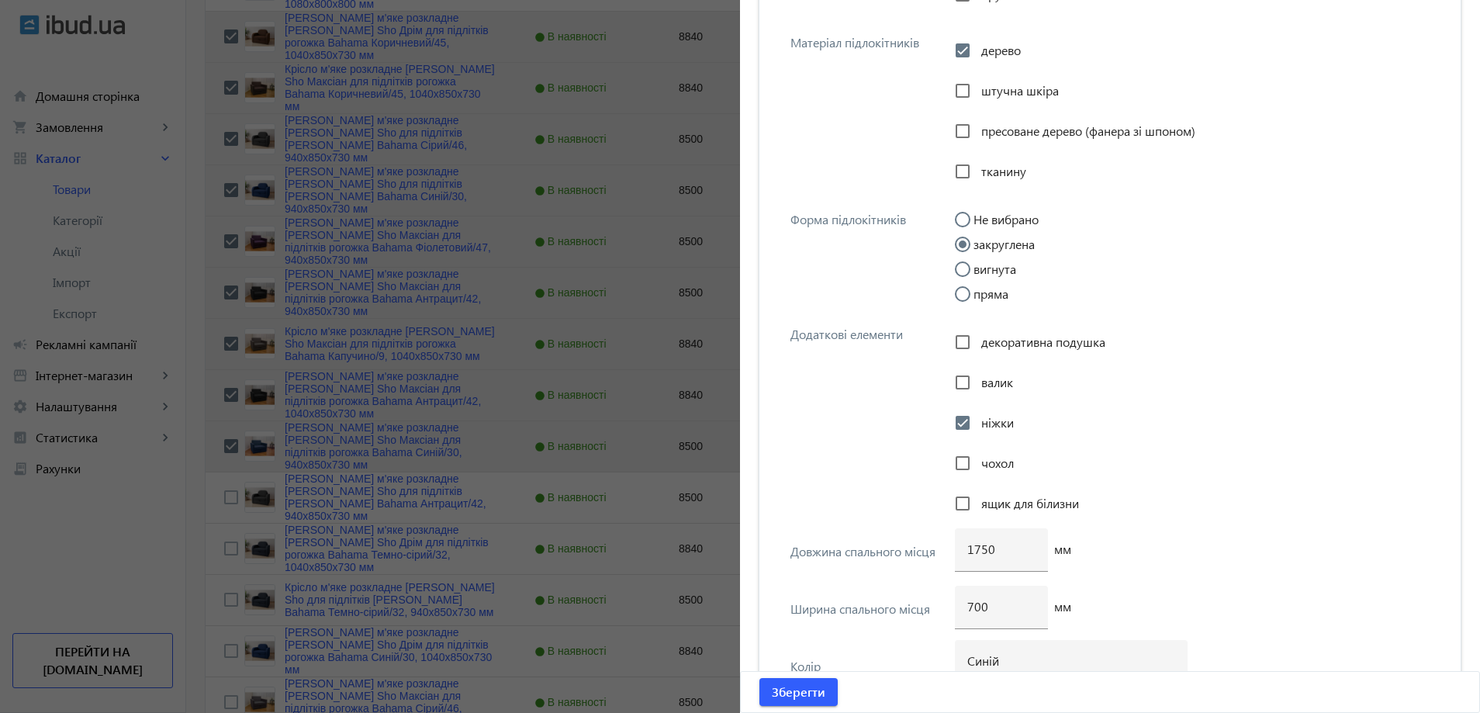
scroll to position [2986, 0]
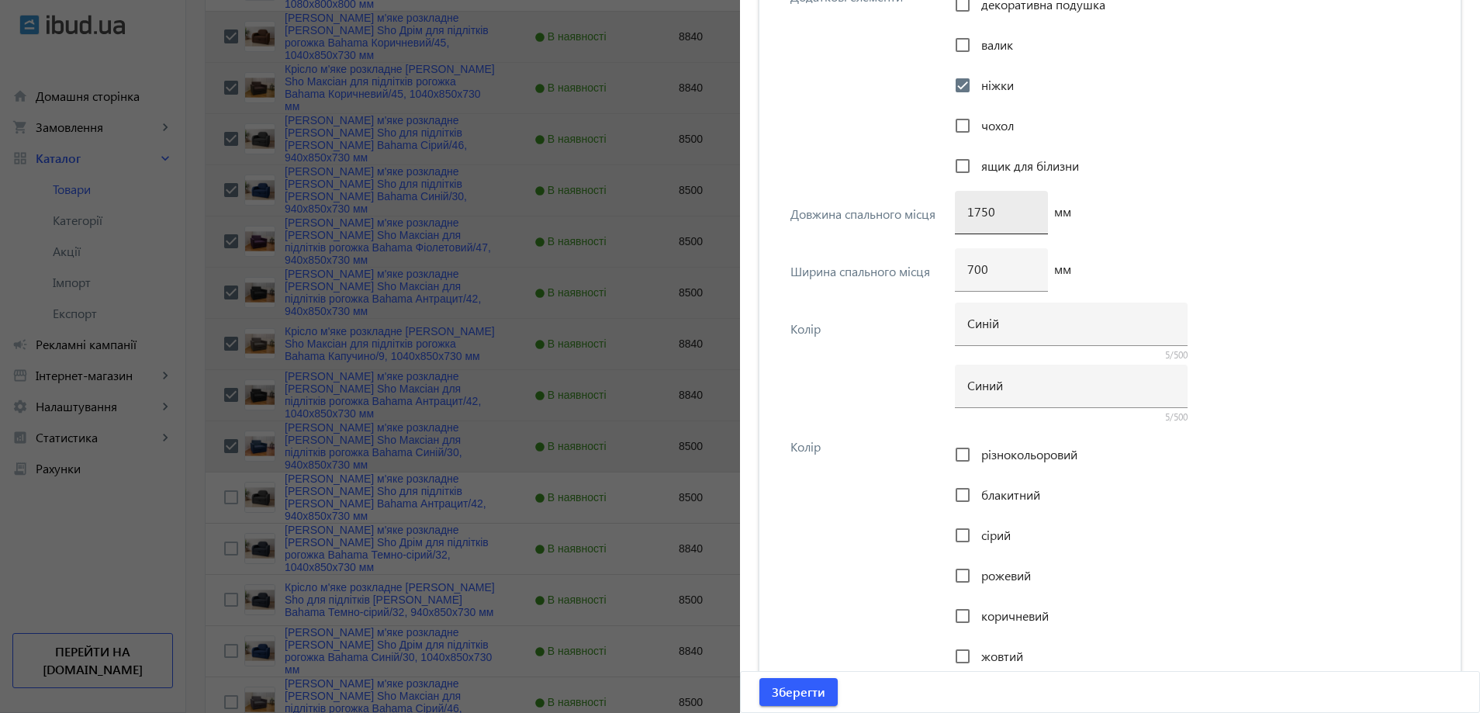
type input "940х1700 мм"
click at [977, 210] on input "1750" at bounding box center [1001, 211] width 68 height 16
type input "1700"
click at [788, 688] on span "Зберегти" at bounding box center [799, 691] width 54 height 17
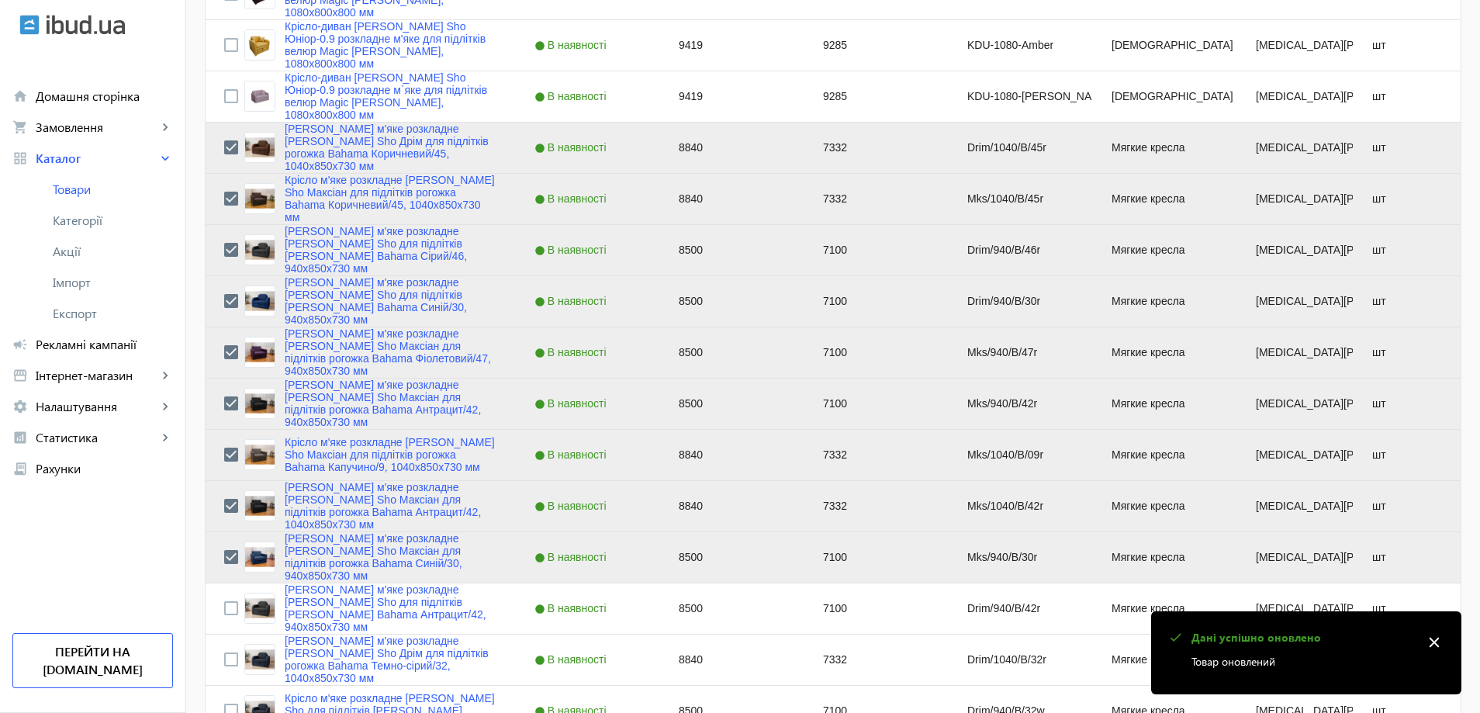
scroll to position [1086, 0]
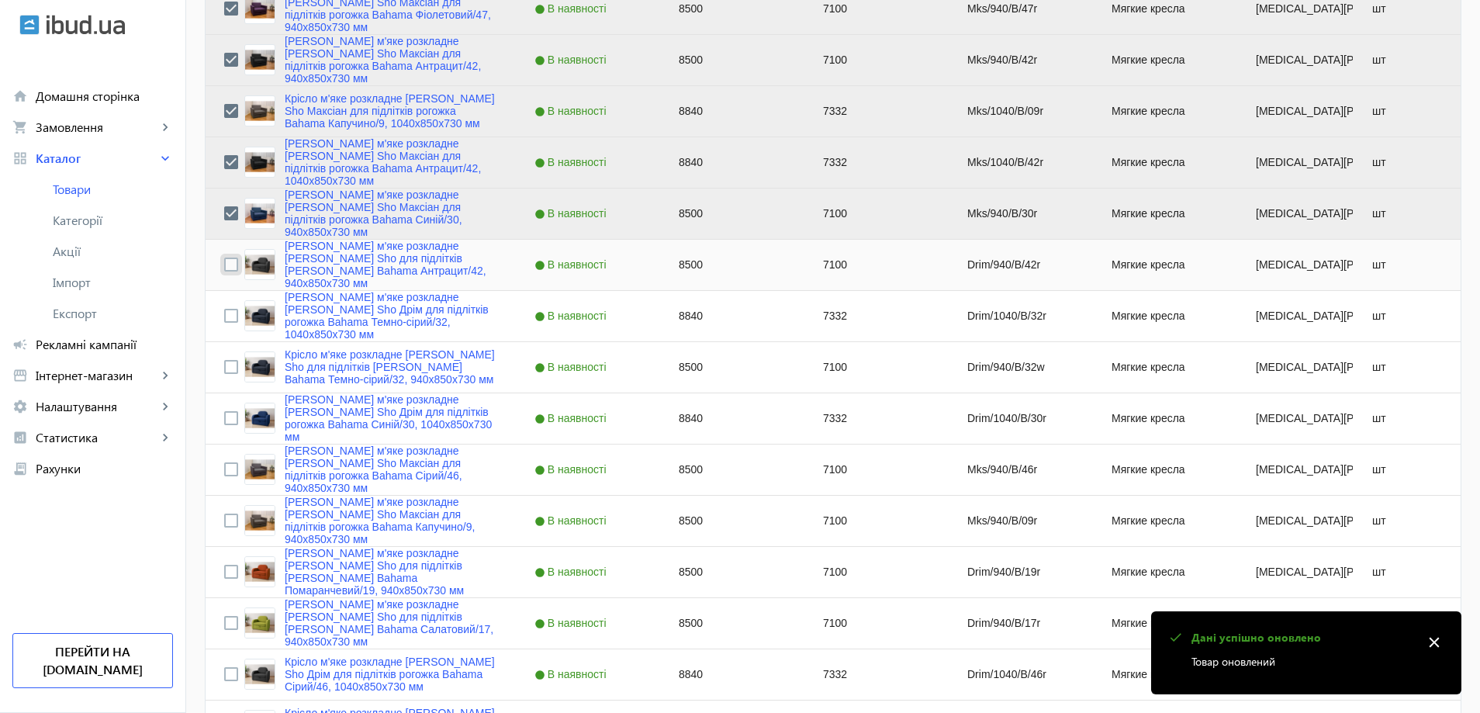
click at [224, 263] on input "Press Space to toggle row selection (unchecked)" at bounding box center [231, 265] width 14 height 14
checkbox input "true"
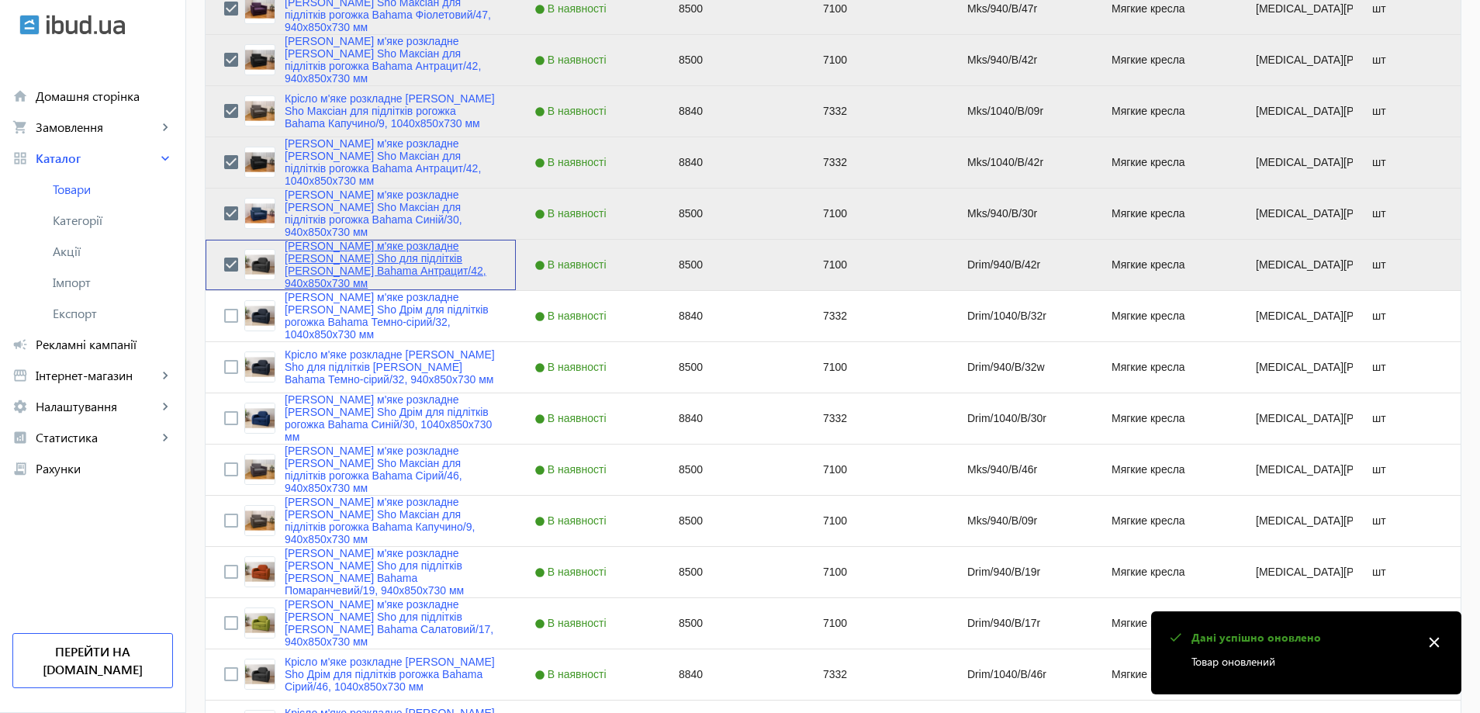
click at [361, 264] on link "Крісло м'яке розкладне Tobi Sho для підлітків Дрім рогожка Bahama Антрацит/42, …" at bounding box center [391, 265] width 213 height 50
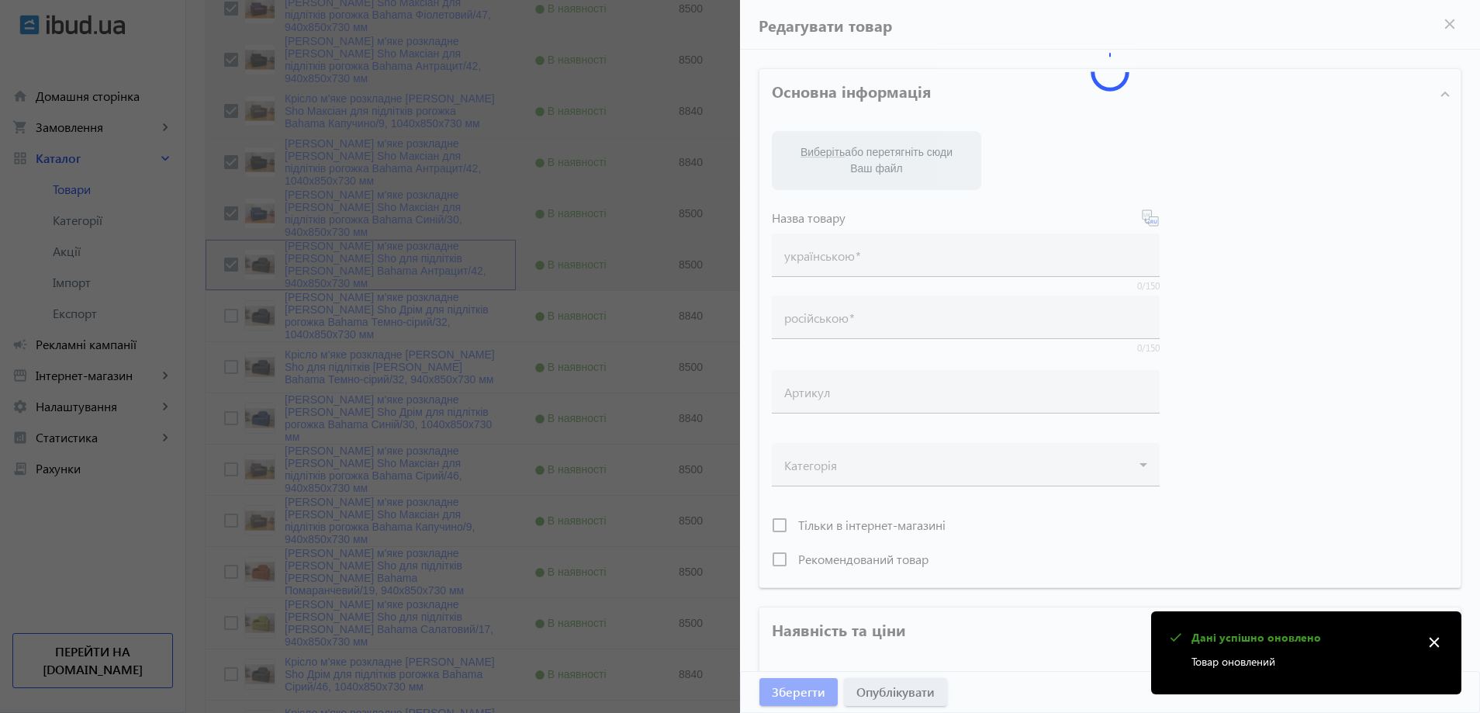
type input "Крісло м'яке розкладне Tobi Sho для підлітків Дрім рогожка Bahama Антрацит/42, …"
type input "Кресло мягкое раскладное Tobi Sho для подростков Дрим рогожка Bahama Антрацит/4…"
type input "Drim/940/B/42r"
type input "8500"
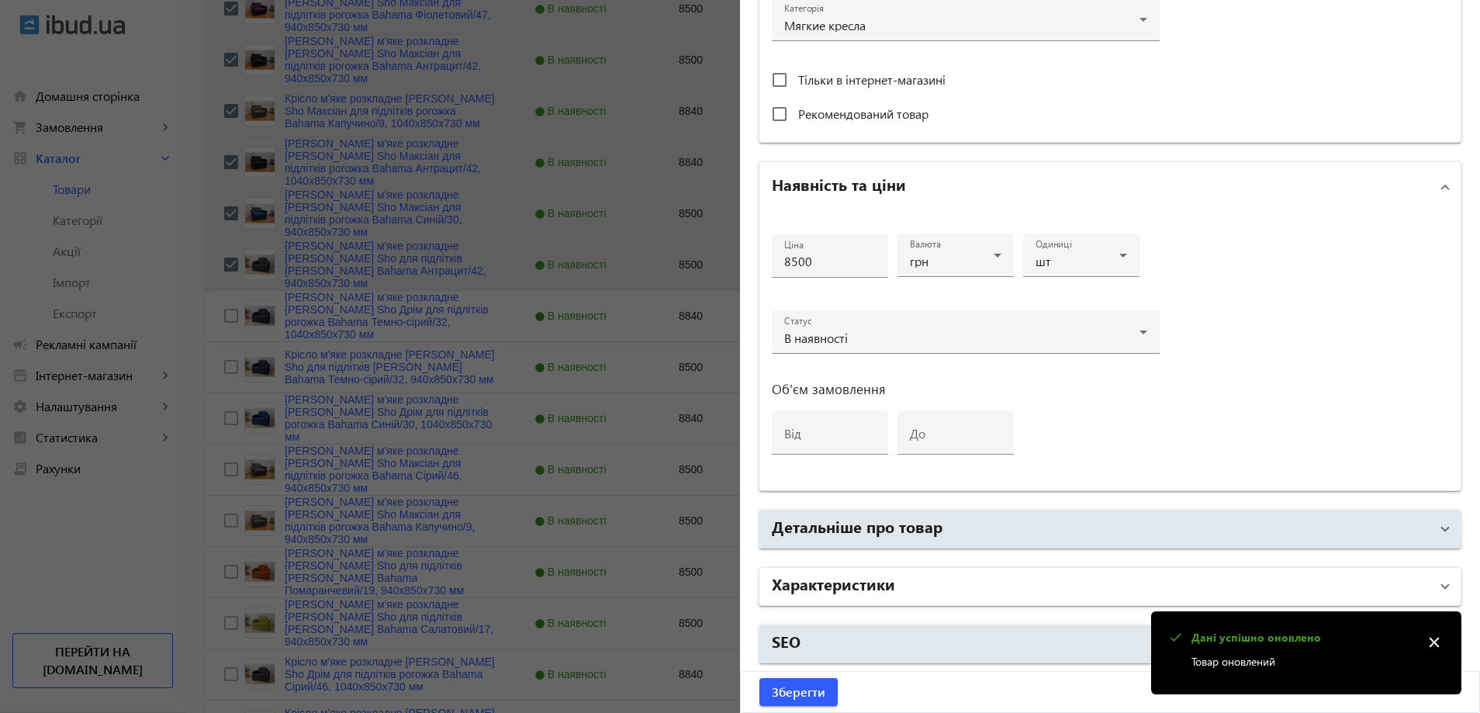
click at [856, 600] on mat-panel-title "Характеристики" at bounding box center [1101, 586] width 658 height 28
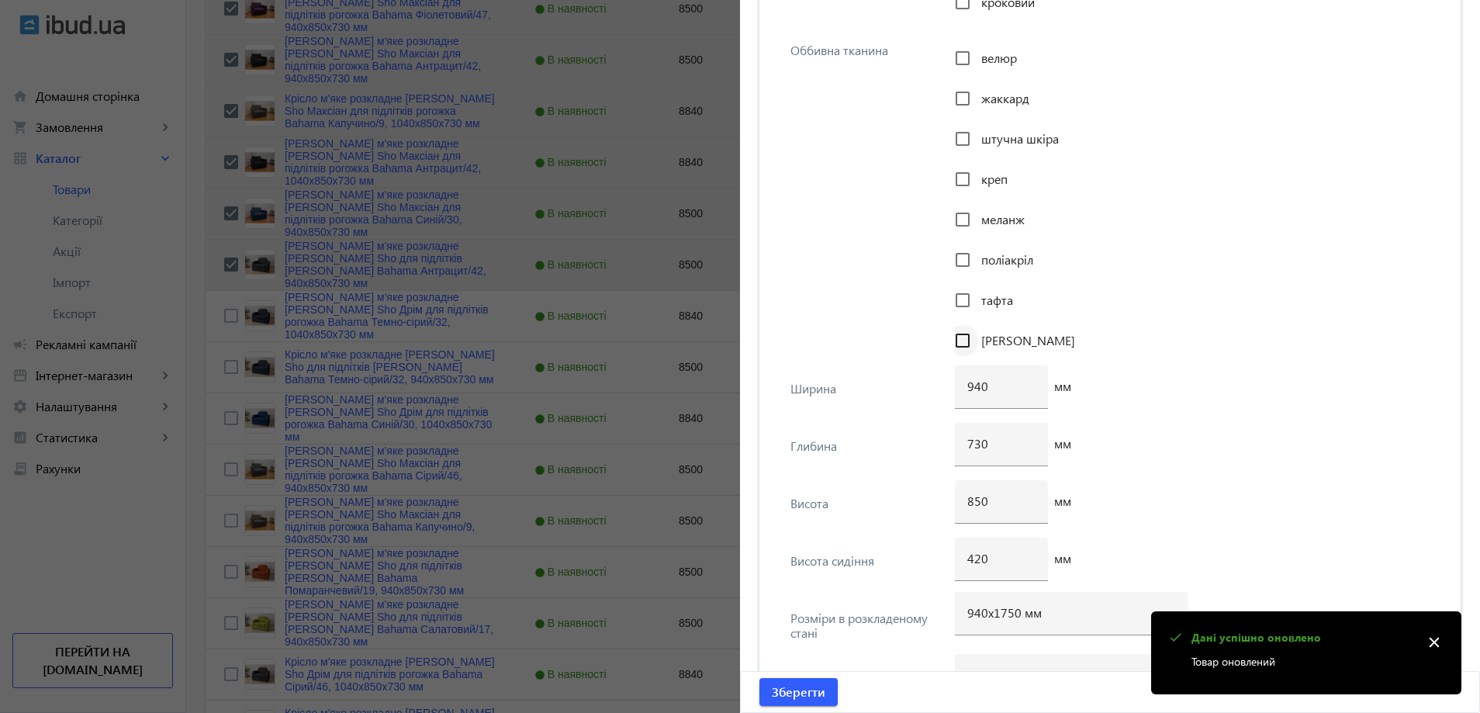
scroll to position [1978, 0]
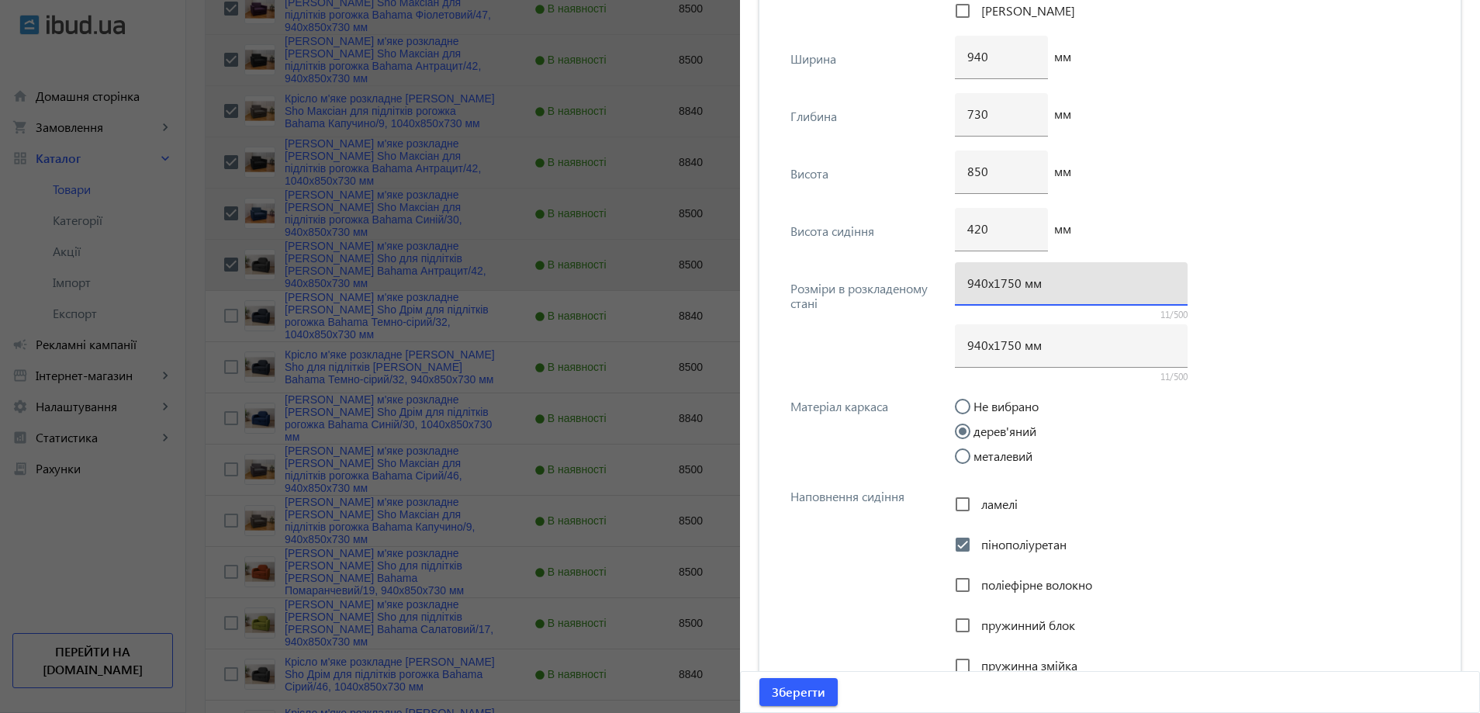
click at [1002, 285] on input "940х1750 мм" at bounding box center [1071, 283] width 208 height 16
type input "940х1700 мм"
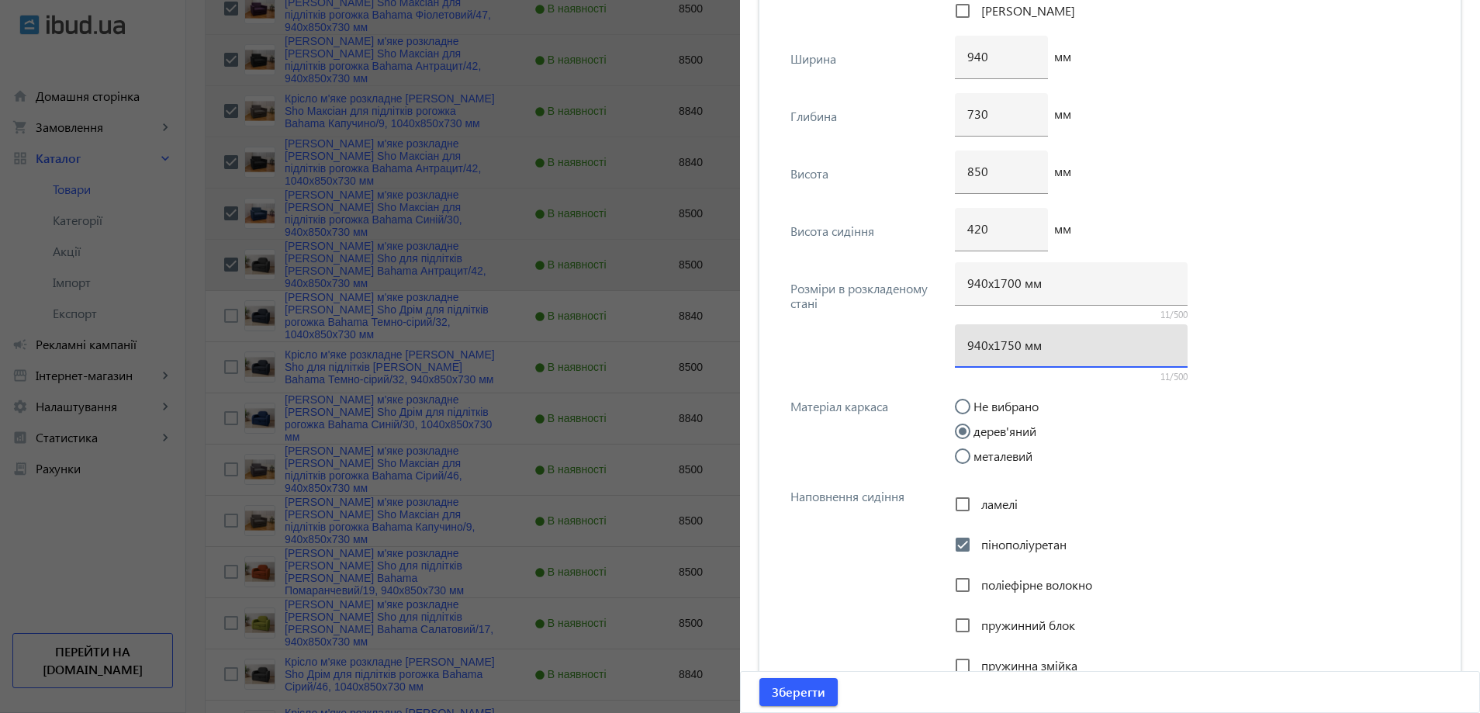
drag, startPoint x: 1010, startPoint y: 339, endPoint x: 1001, endPoint y: 340, distance: 9.4
click at [1001, 340] on input "940х1750 мм" at bounding box center [1071, 345] width 208 height 16
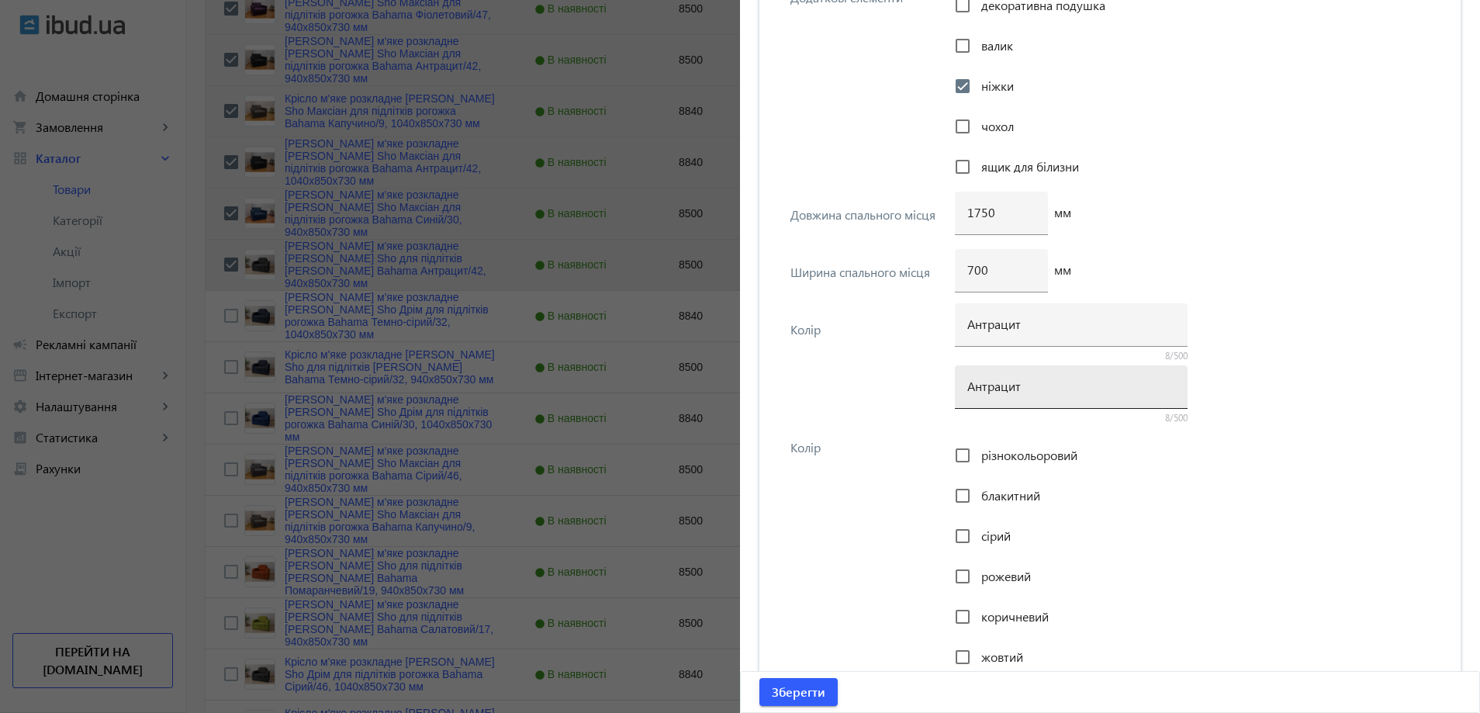
scroll to position [2986, 0]
type input "940х1700 мм"
click at [980, 213] on input "1750" at bounding box center [1001, 211] width 68 height 16
type input "1700"
click at [808, 693] on span "Зберегти" at bounding box center [799, 691] width 54 height 17
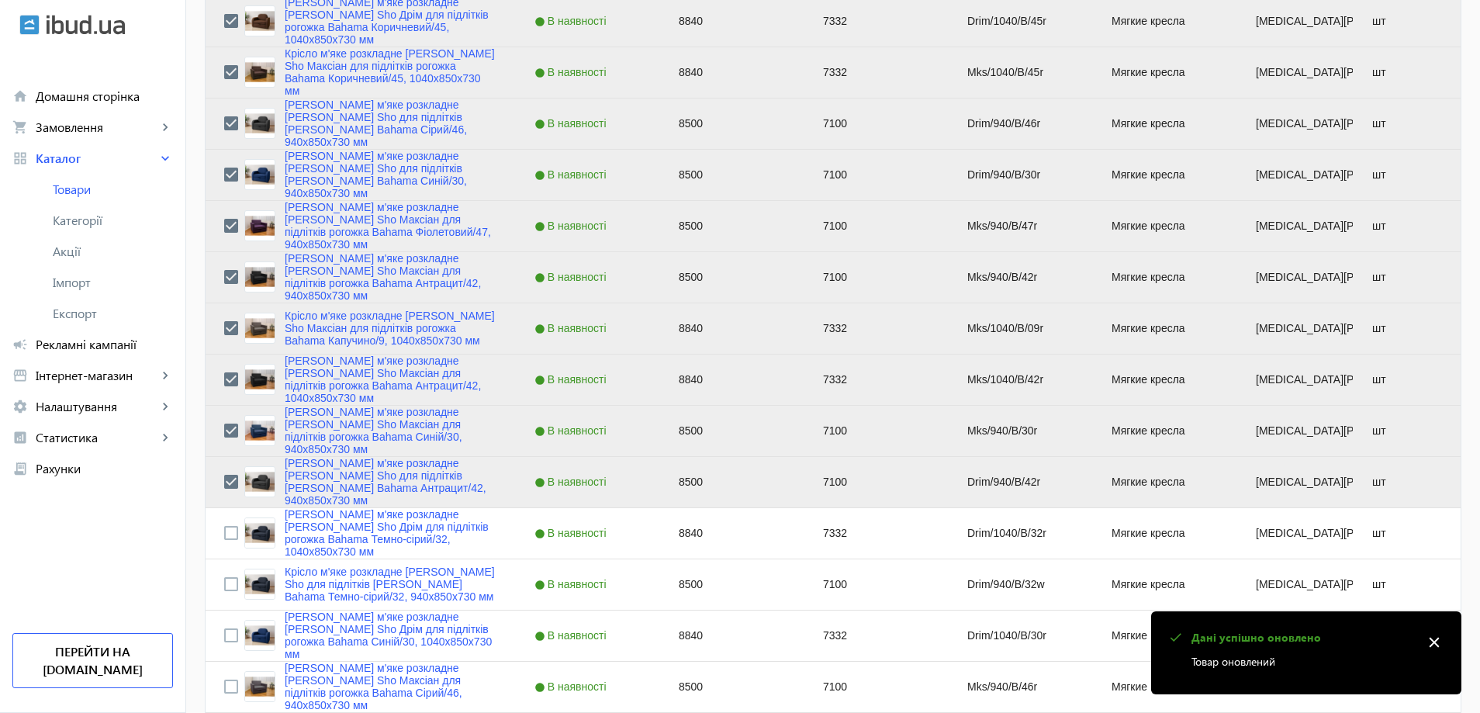
scroll to position [931, 0]
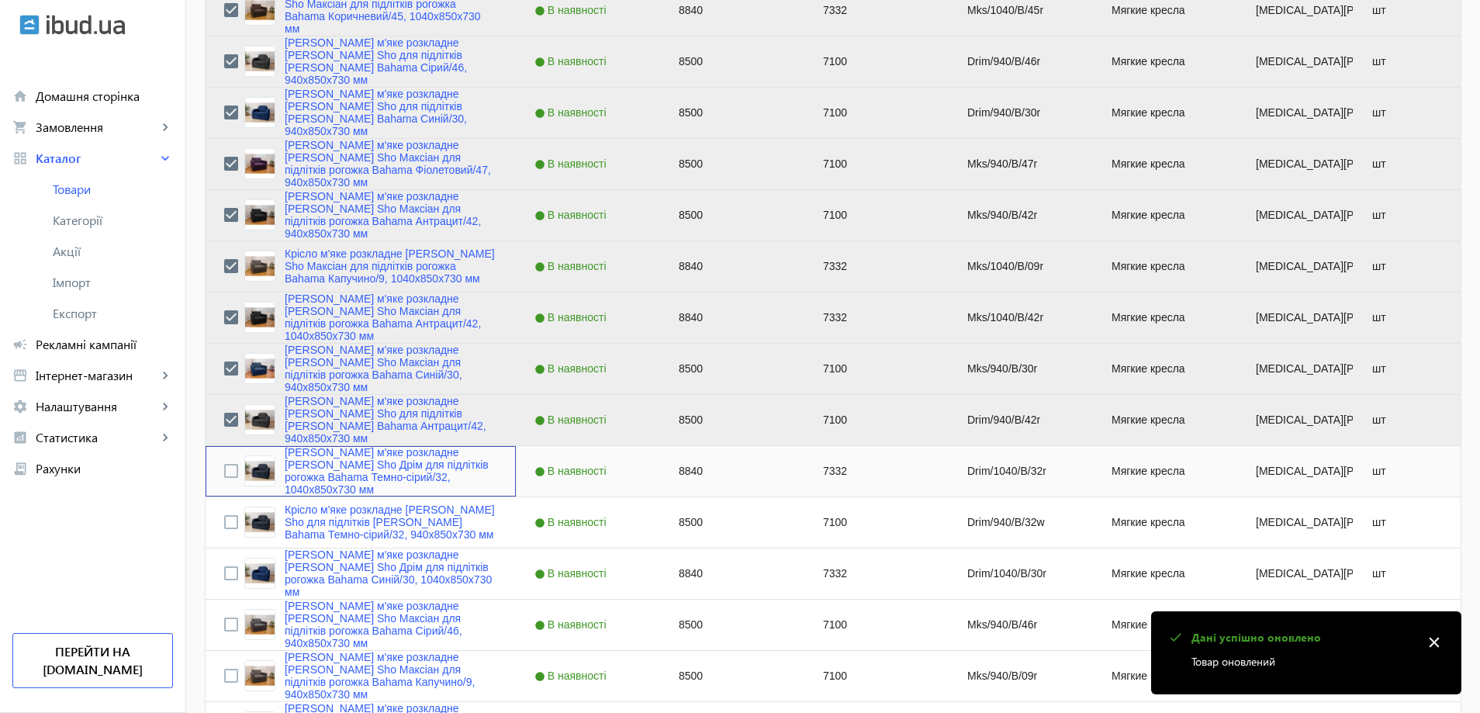
click at [225, 479] on div "Press SPACE to select this row." at bounding box center [231, 471] width 14 height 36
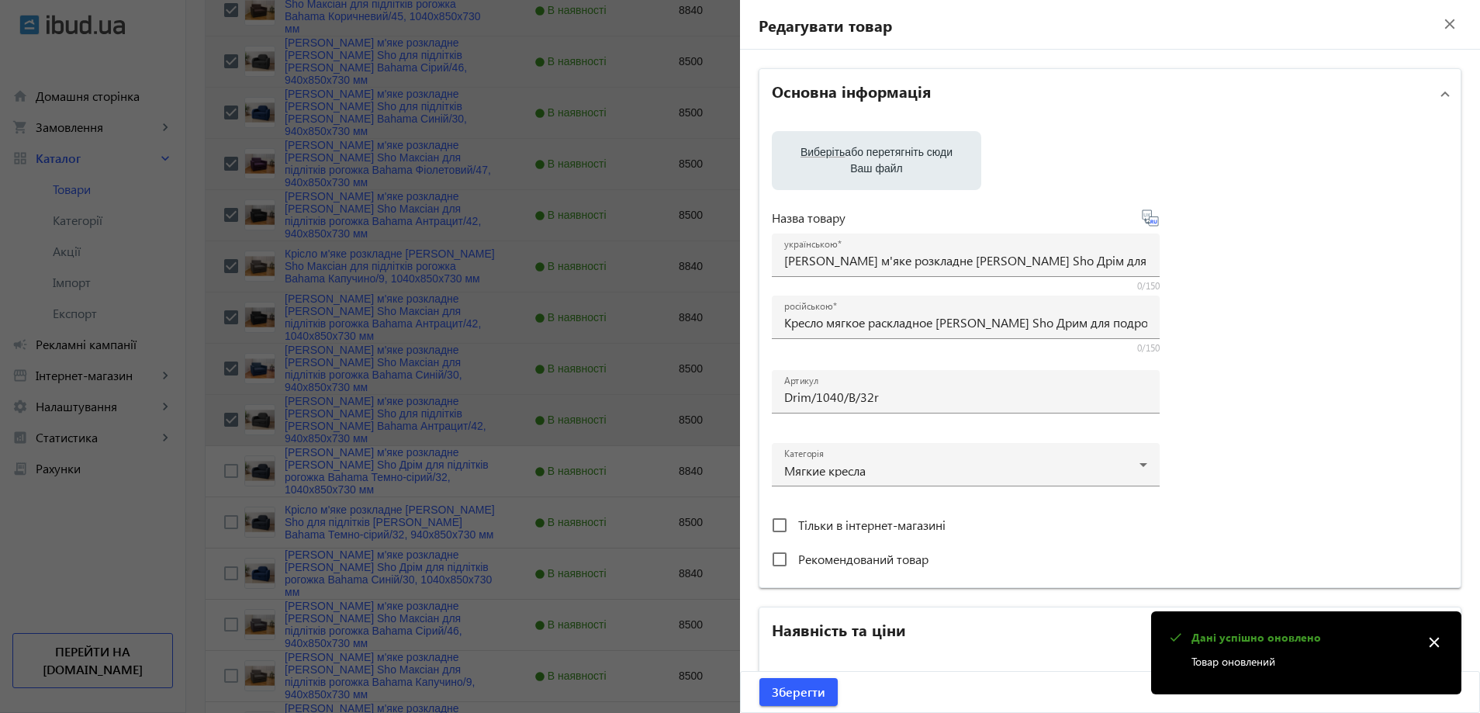
click at [242, 473] on div at bounding box center [740, 356] width 1480 height 713
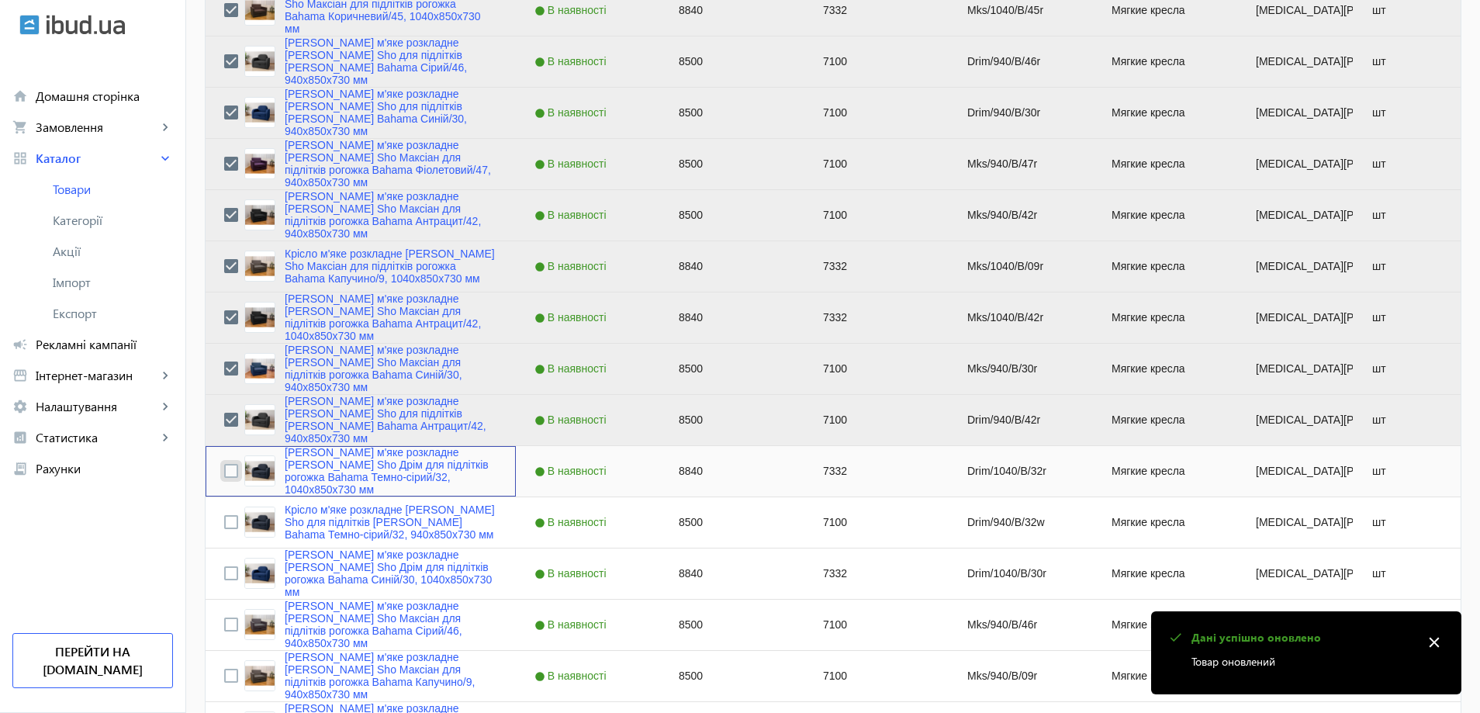
click at [224, 468] on input "Press Space to toggle row selection (unchecked)" at bounding box center [231, 471] width 14 height 14
checkbox input "true"
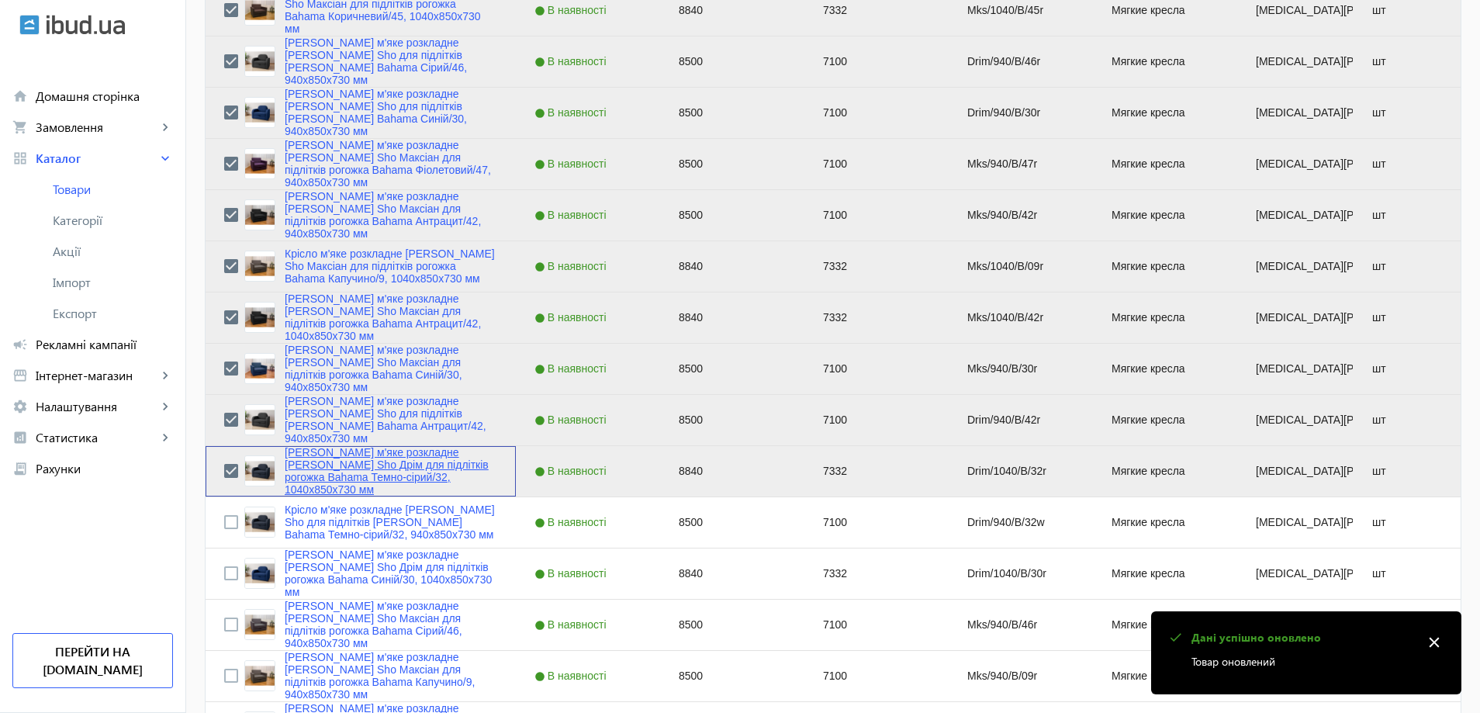
click at [356, 479] on link "Крісло м'яке розкладне Tobi Sho Дрім для підлітків рогожка Bahama Темно-сірий/3…" at bounding box center [391, 471] width 213 height 50
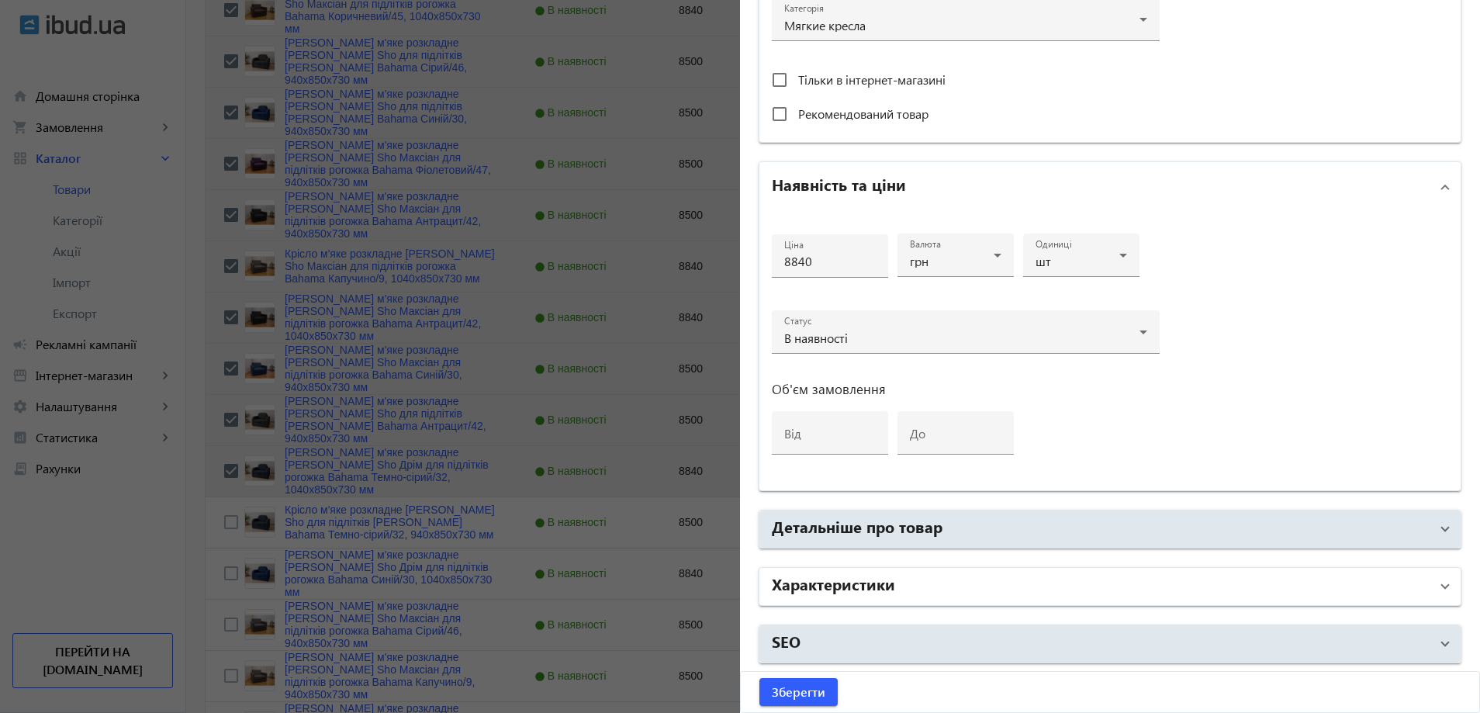
click at [845, 588] on h2 "Характеристики" at bounding box center [833, 583] width 123 height 22
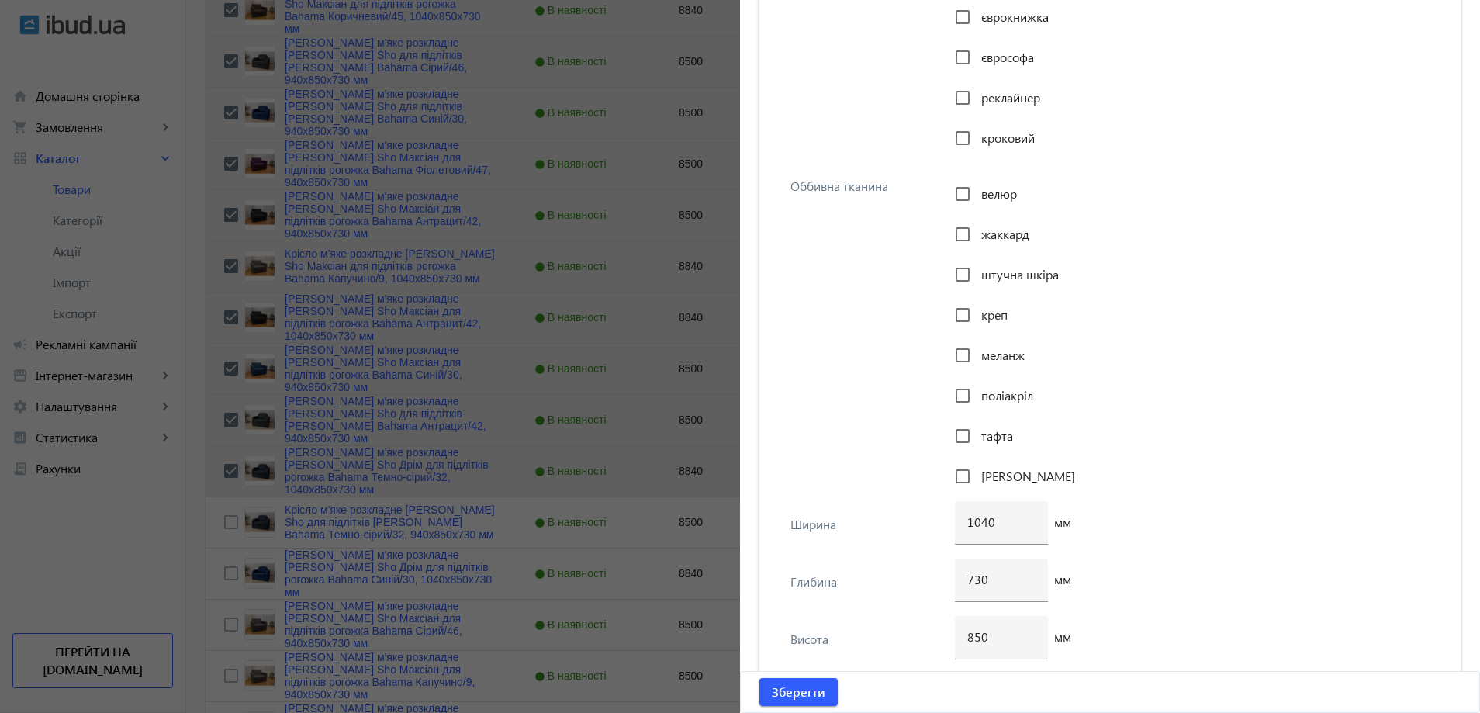
scroll to position [1900, 0]
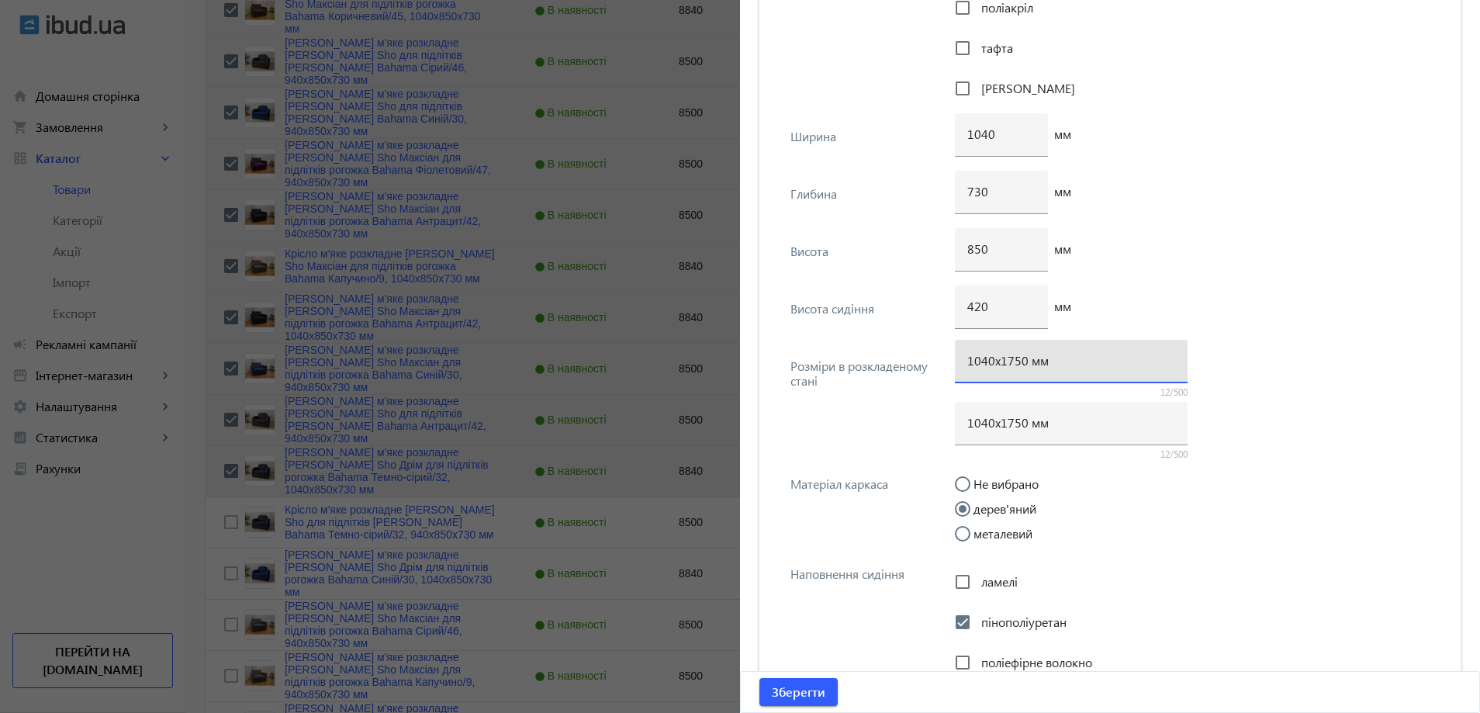
click at [1009, 364] on input "1040х1750 мм" at bounding box center [1071, 360] width 208 height 16
type input "1040х1700 мм"
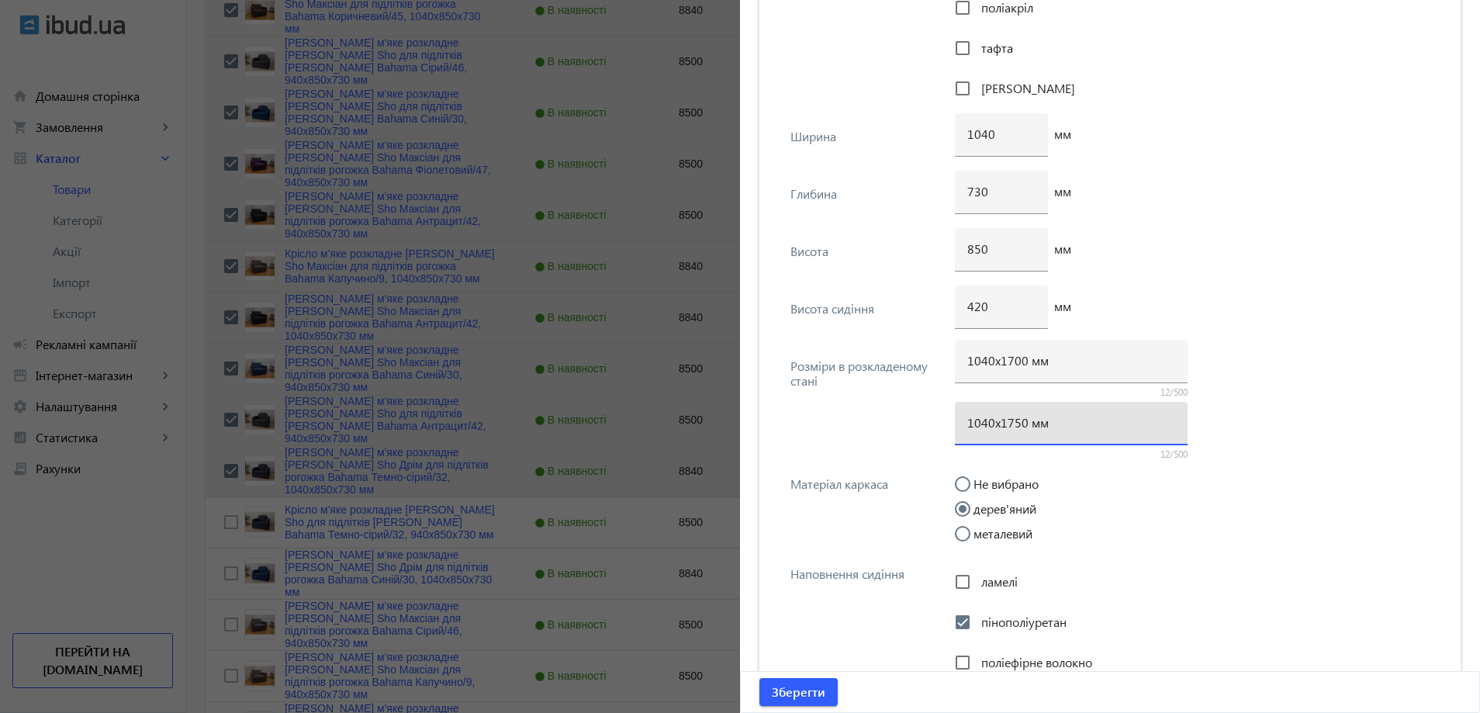
click at [1015, 424] on input "1040х1750 мм" at bounding box center [1071, 422] width 208 height 16
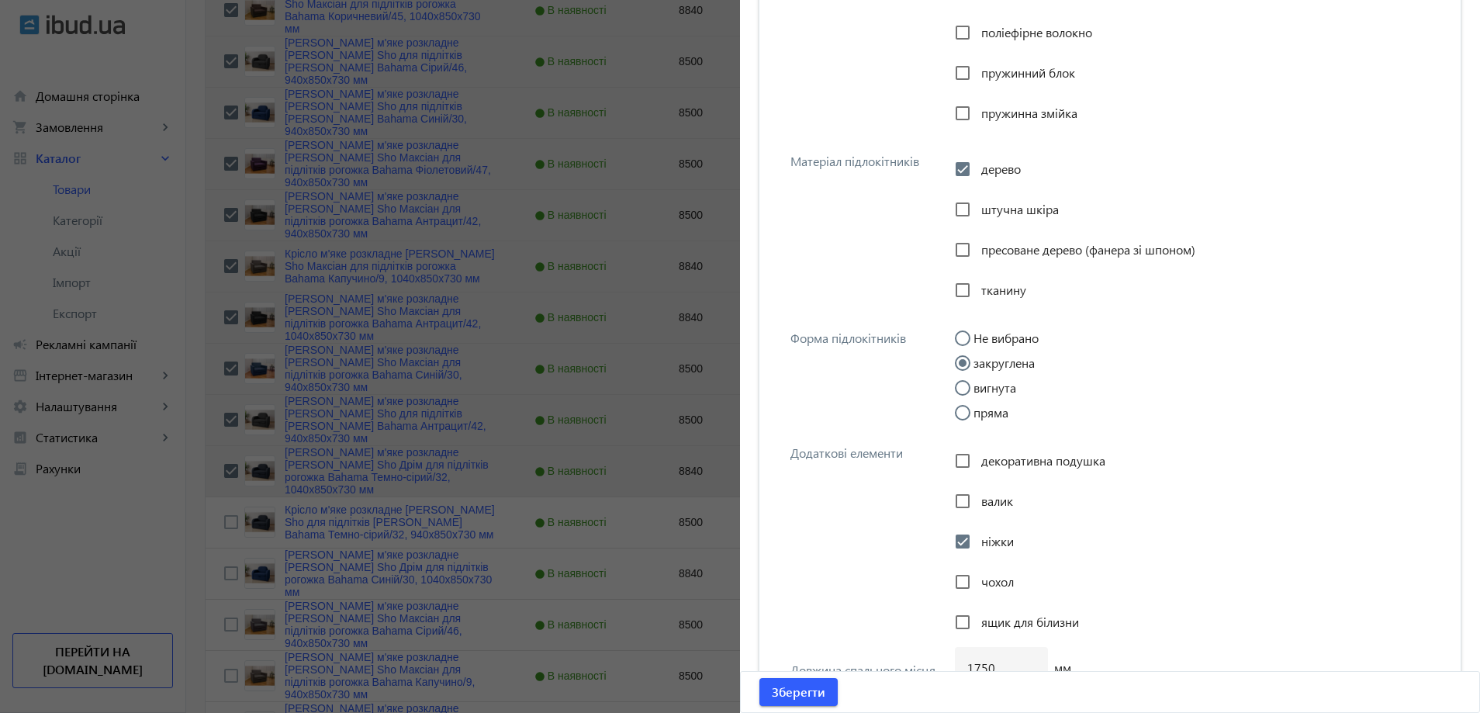
scroll to position [2909, 0]
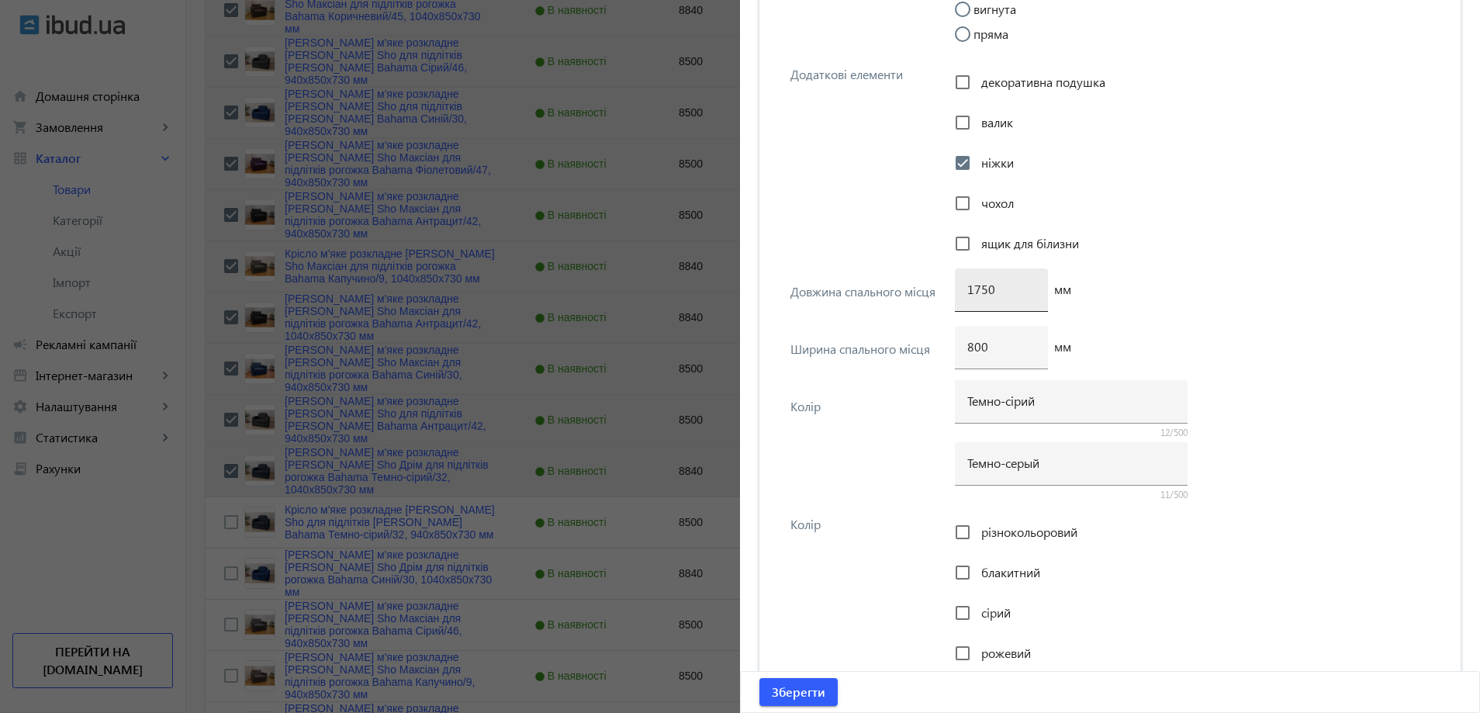
type input "1040х1700 мм"
click at [979, 296] on input "1750" at bounding box center [1001, 289] width 68 height 16
type input "1700"
click at [812, 684] on span "Зберегти" at bounding box center [799, 691] width 54 height 17
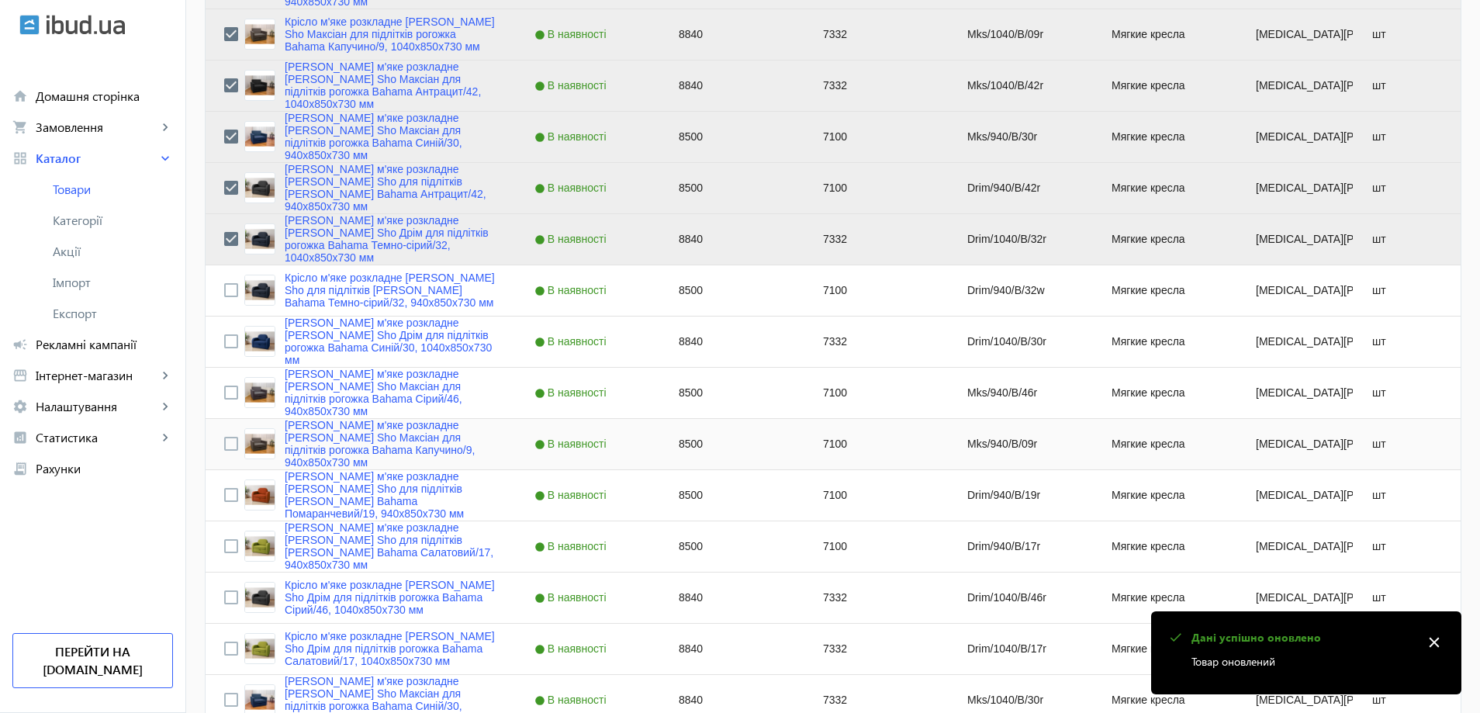
scroll to position [1163, 0]
click at [224, 286] on input "Press Space to toggle row selection (unchecked)" at bounding box center [231, 289] width 14 height 14
checkbox input "true"
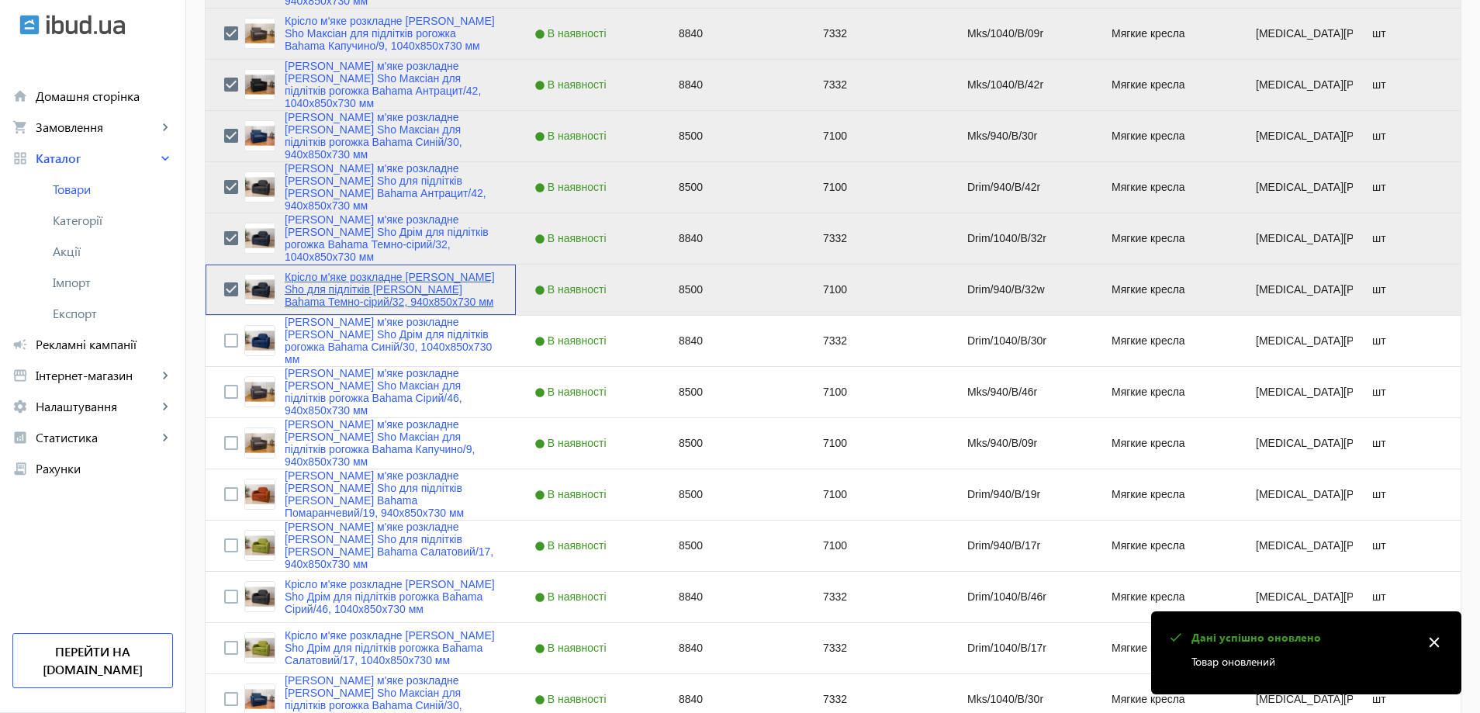
click at [343, 286] on link "Крісло м'яке розкладне Tobi Sho для підлітків Дрім рогожка Bahama Темно-сірий/3…" at bounding box center [391, 289] width 213 height 37
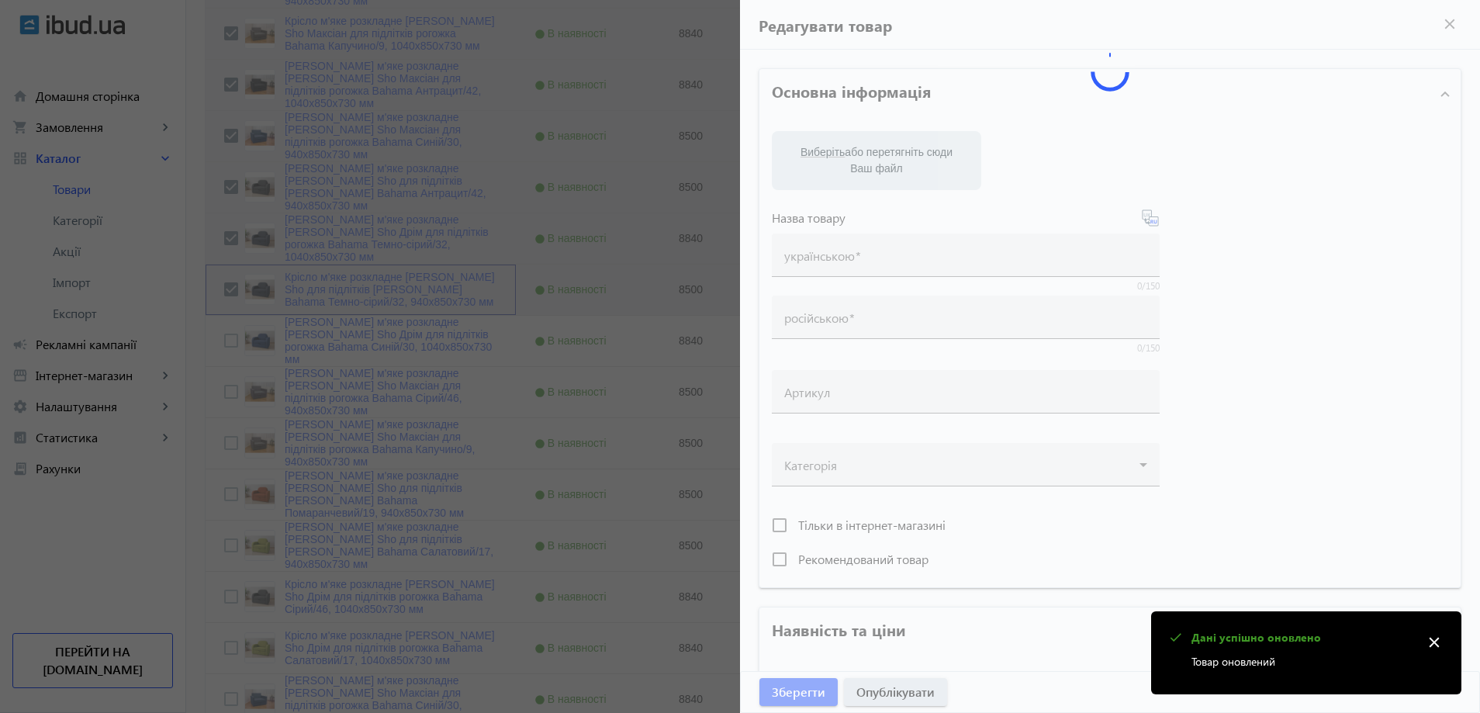
type input "Крісло м'яке розкладне Tobi Sho для підлітків Дрім рогожка Bahama Темно-сірий/3…"
type input "Кресло мягкое раскладное Tobi Sho для подростков Дрим рогожка Bahama Темно-серы…"
type input "Drim/940/B/32w"
type input "8500"
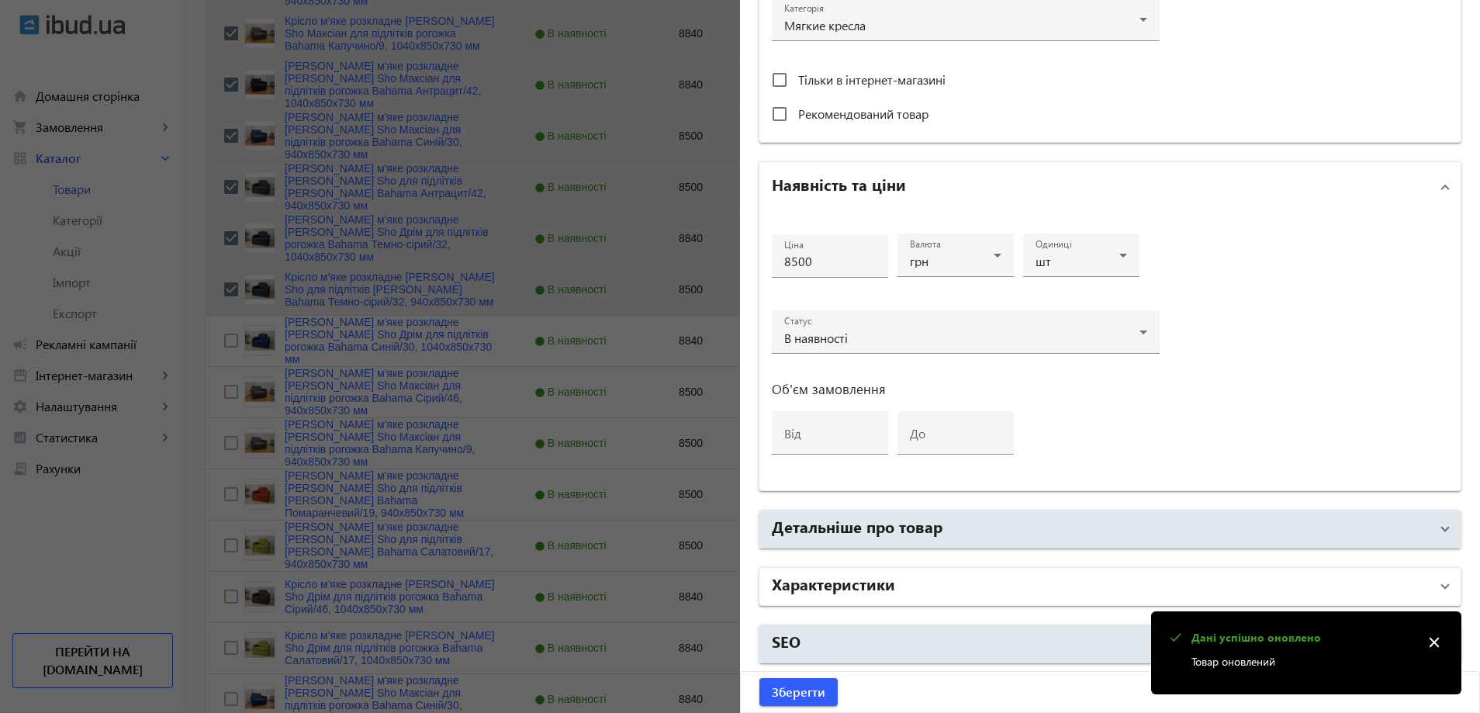
click at [874, 593] on h2 "Характеристики" at bounding box center [833, 583] width 123 height 22
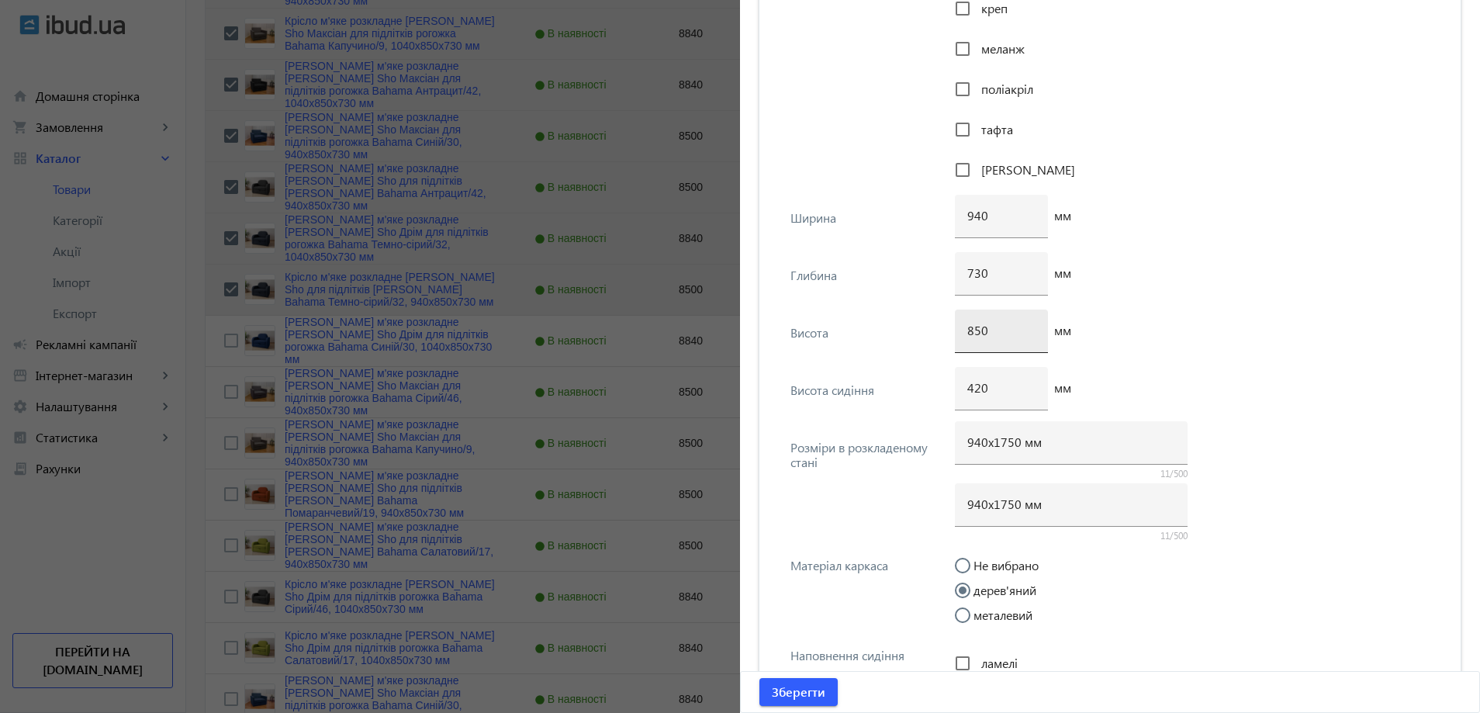
scroll to position [1823, 0]
click at [1004, 441] on input "940х1750 мм" at bounding box center [1071, 438] width 208 height 16
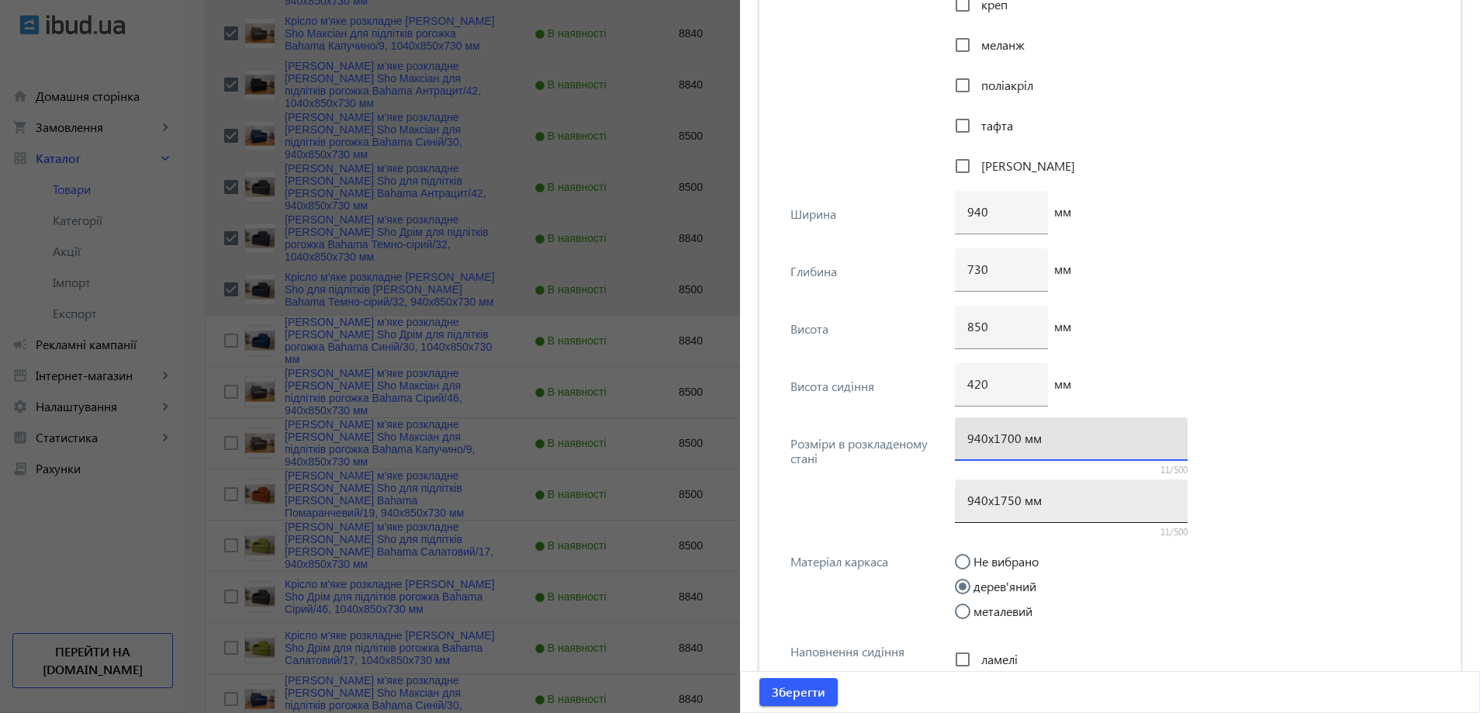
type input "940х1700 мм"
click at [1001, 503] on input "940х1750 мм" at bounding box center [1071, 500] width 208 height 16
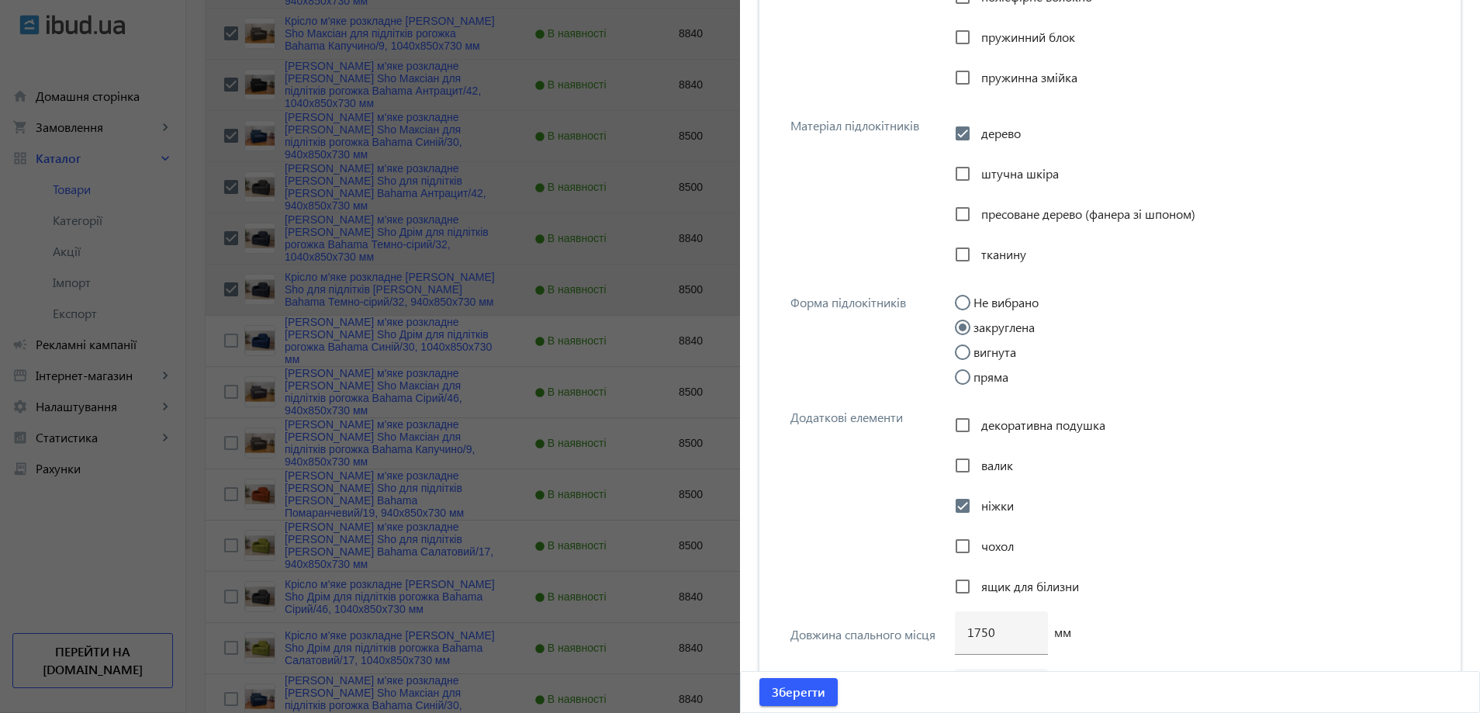
scroll to position [2598, 0]
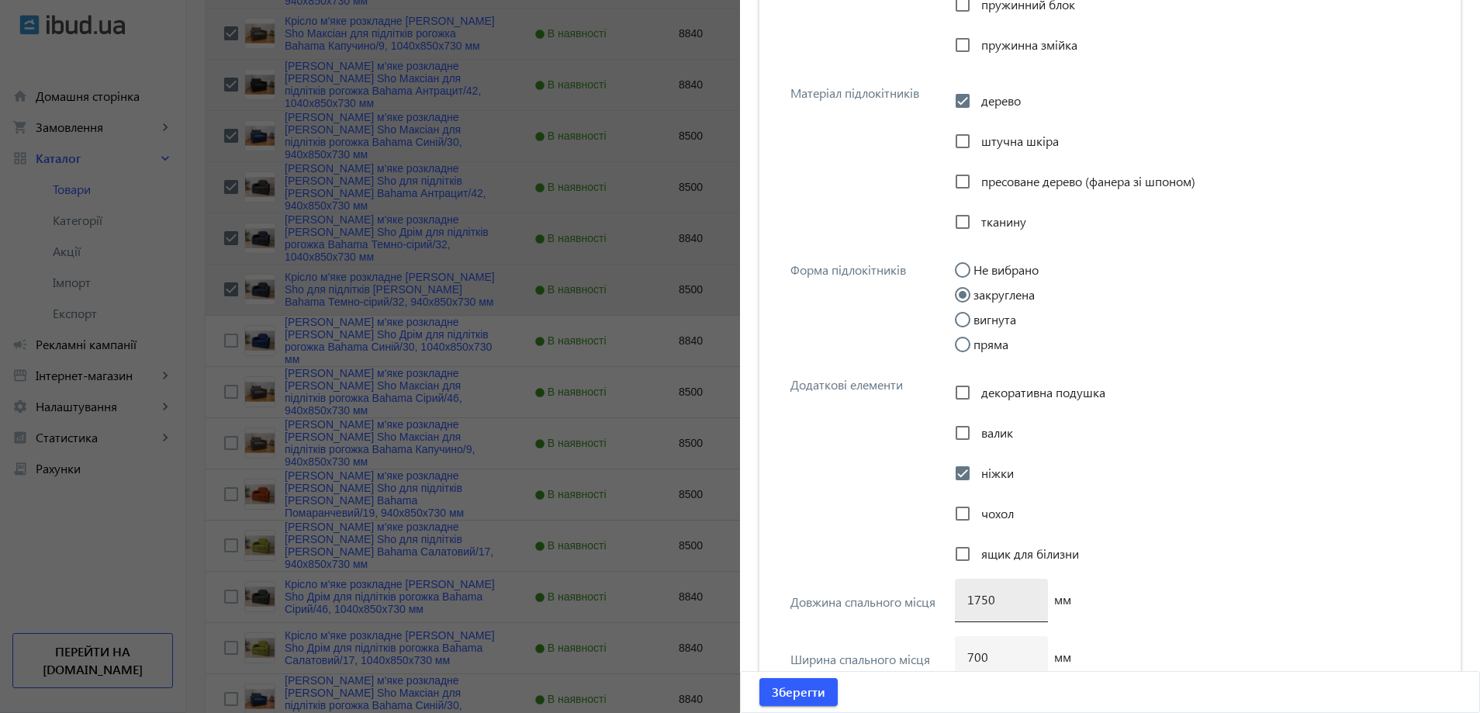
type input "940х1700 мм"
click at [975, 600] on input "1750" at bounding box center [1001, 599] width 68 height 16
type input "1700"
click at [824, 688] on span "submit" at bounding box center [798, 691] width 78 height 37
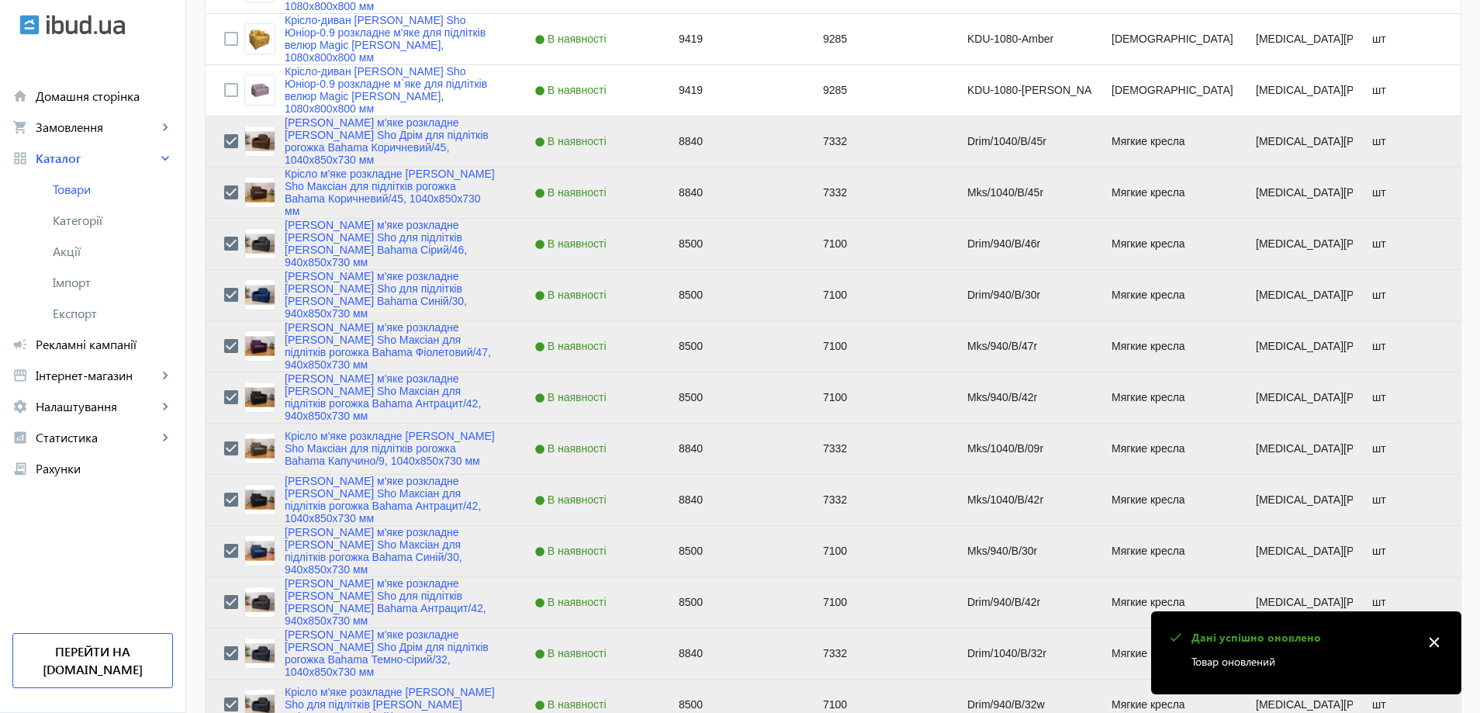
scroll to position [1008, 0]
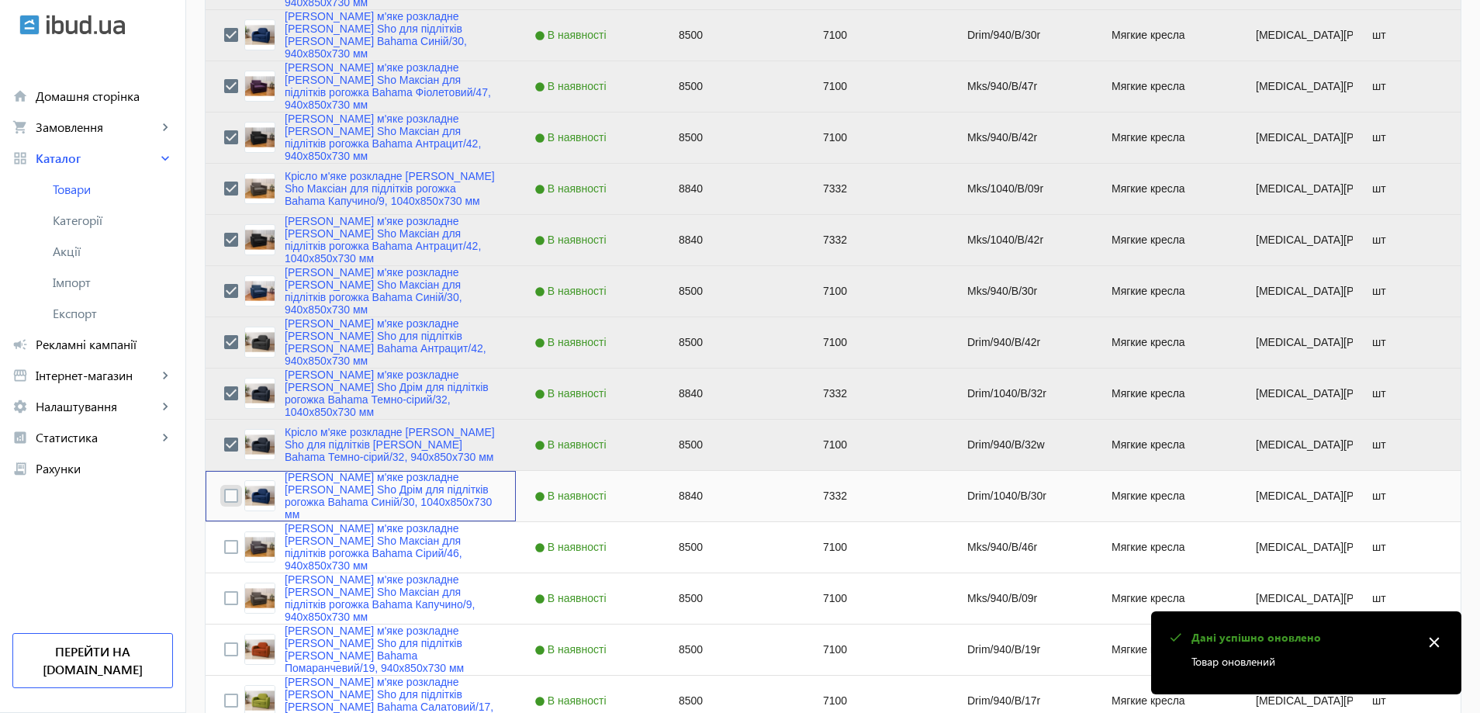
click at [224, 500] on input "Press Space to toggle row selection (unchecked)" at bounding box center [231, 496] width 14 height 14
checkbox input "true"
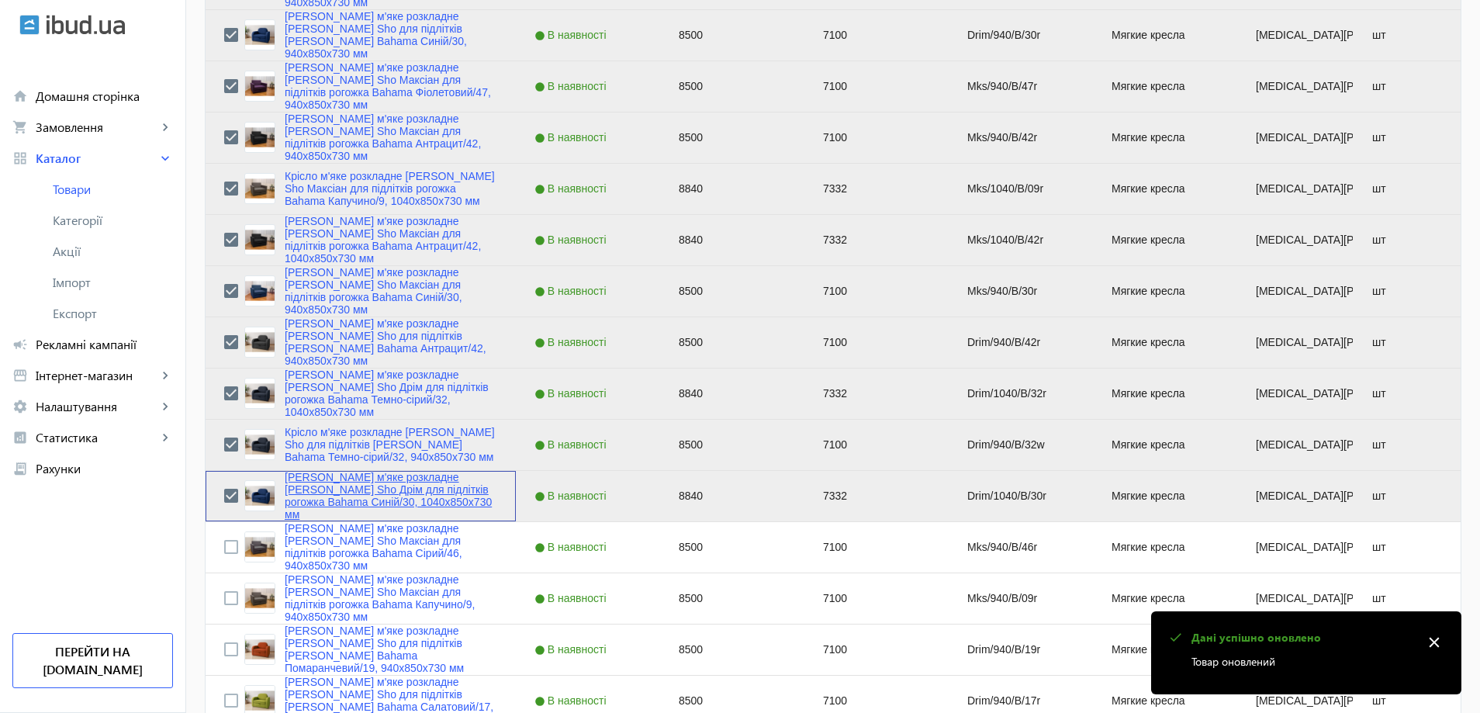
click at [403, 500] on link "Крісло м'яке розкладне Tobi Sho Дрім для підлітків рогожка Bahama Синій/30, 104…" at bounding box center [391, 496] width 213 height 50
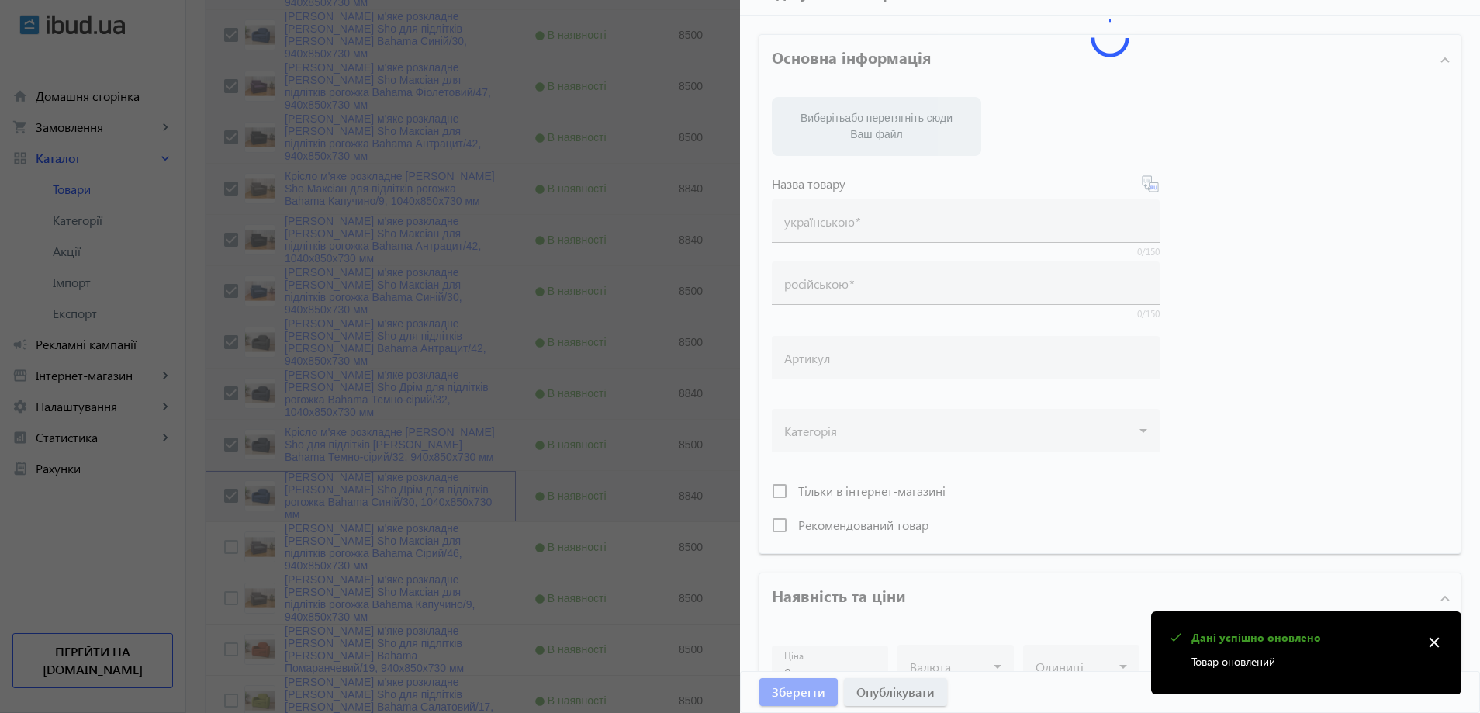
type input "Крісло м'яке розкладне Tobi Sho Дрім для підлітків рогожка Bahama Синій/30, 104…"
type input "Кресло мягкое раскладное Tobi Sho Дрим для подростков рогожка Bahama Синий/30, …"
type input "Drim/1040/B/30r"
type input "8840"
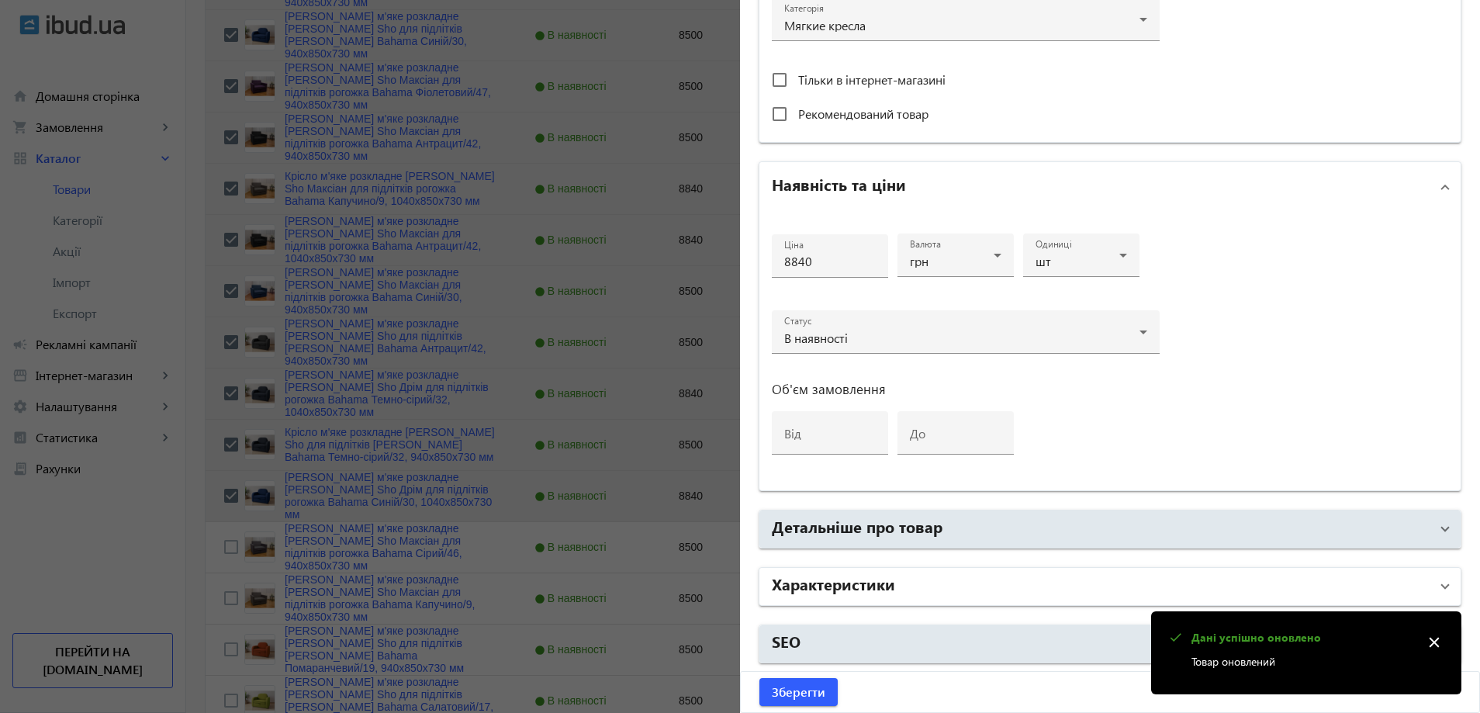
drag, startPoint x: 923, startPoint y: 595, endPoint x: 920, endPoint y: 584, distance: 11.3
click at [923, 596] on mat-panel-title "Характеристики" at bounding box center [1101, 586] width 658 height 28
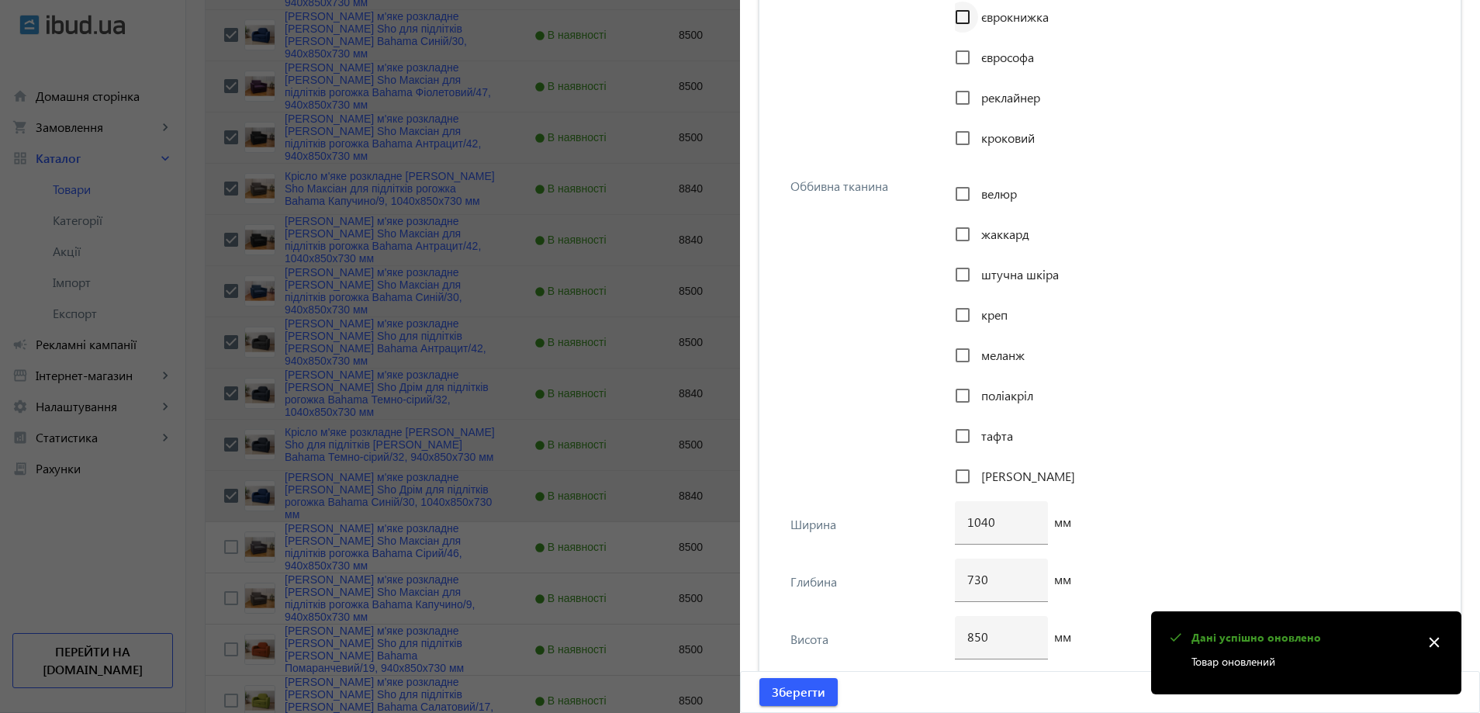
scroll to position [1900, 0]
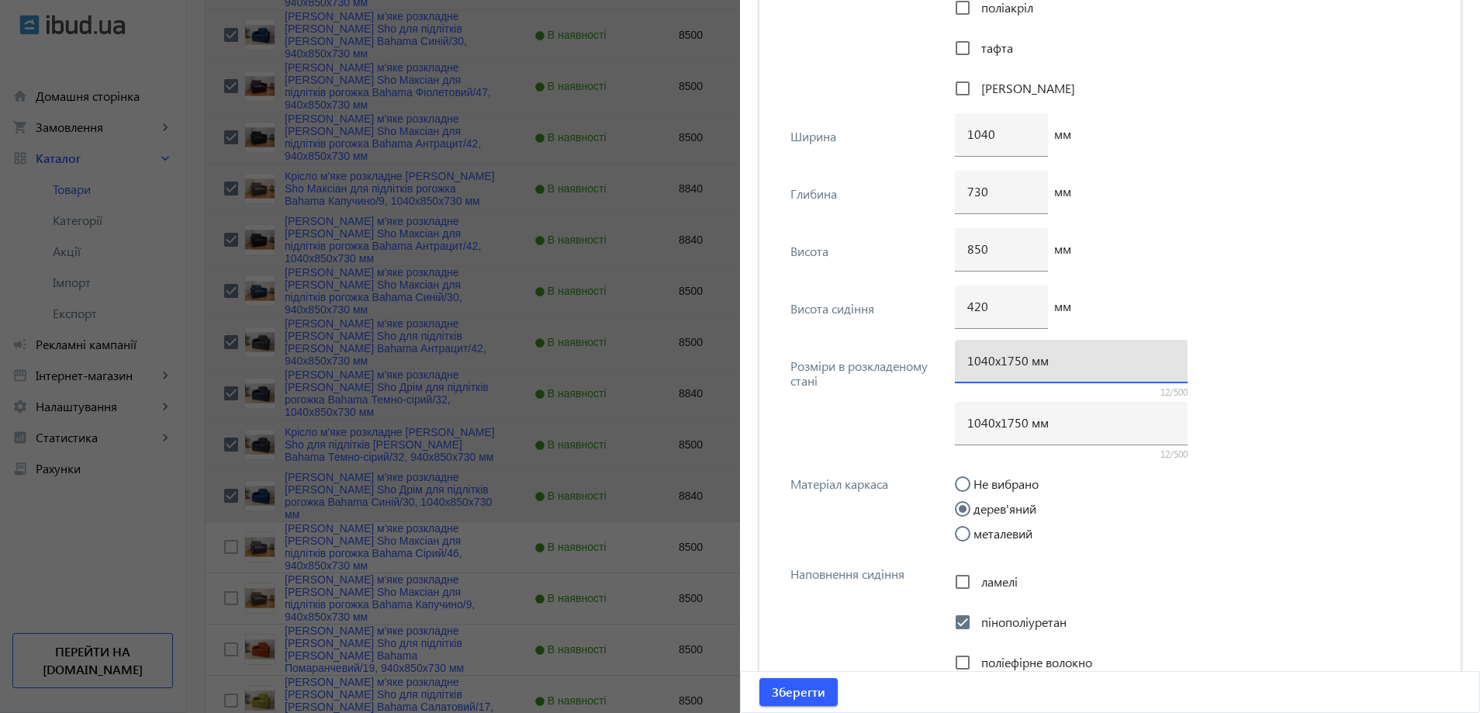
drag, startPoint x: 1014, startPoint y: 361, endPoint x: 1004, endPoint y: 383, distance: 24.3
click at [1011, 365] on input "1040х1750 мм" at bounding box center [1071, 360] width 208 height 16
type input "1040х1700 мм"
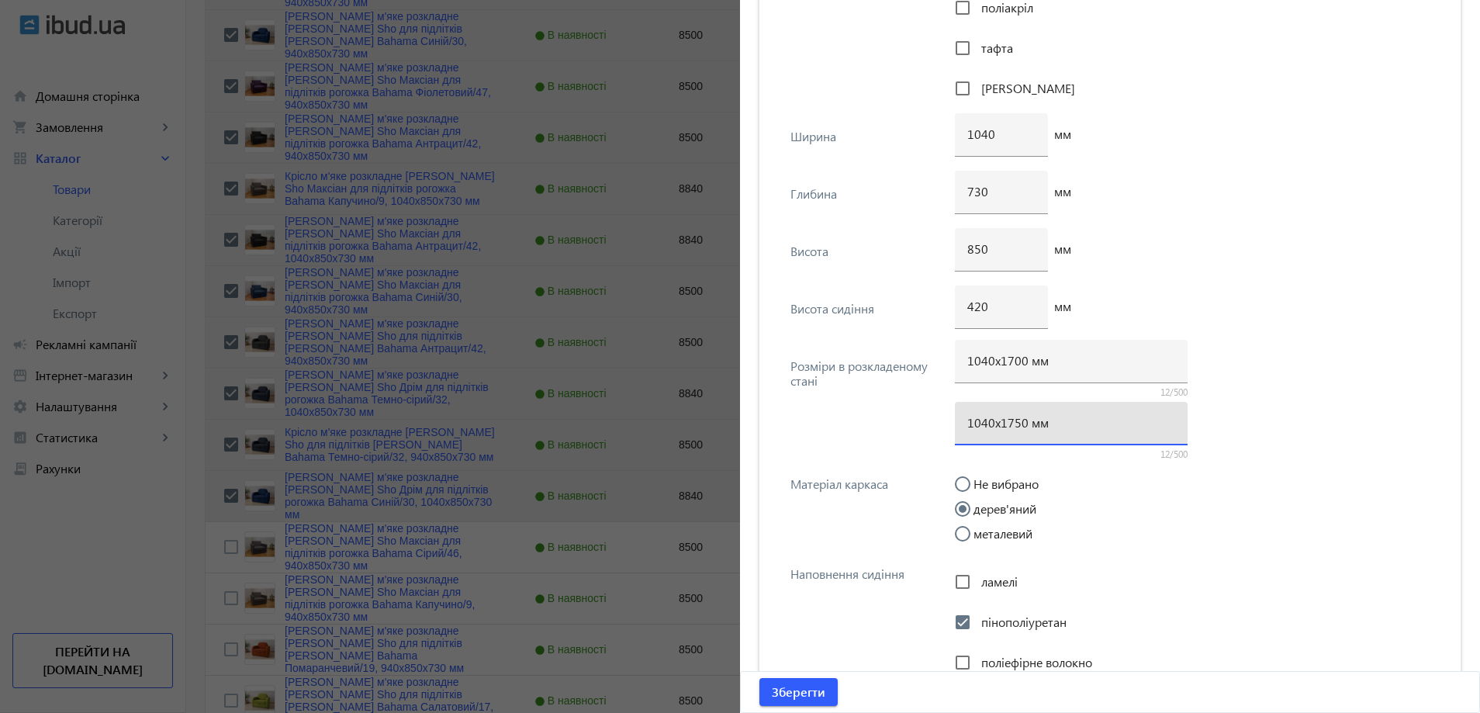
click at [1013, 422] on input "1040х1750 мм" at bounding box center [1071, 422] width 208 height 16
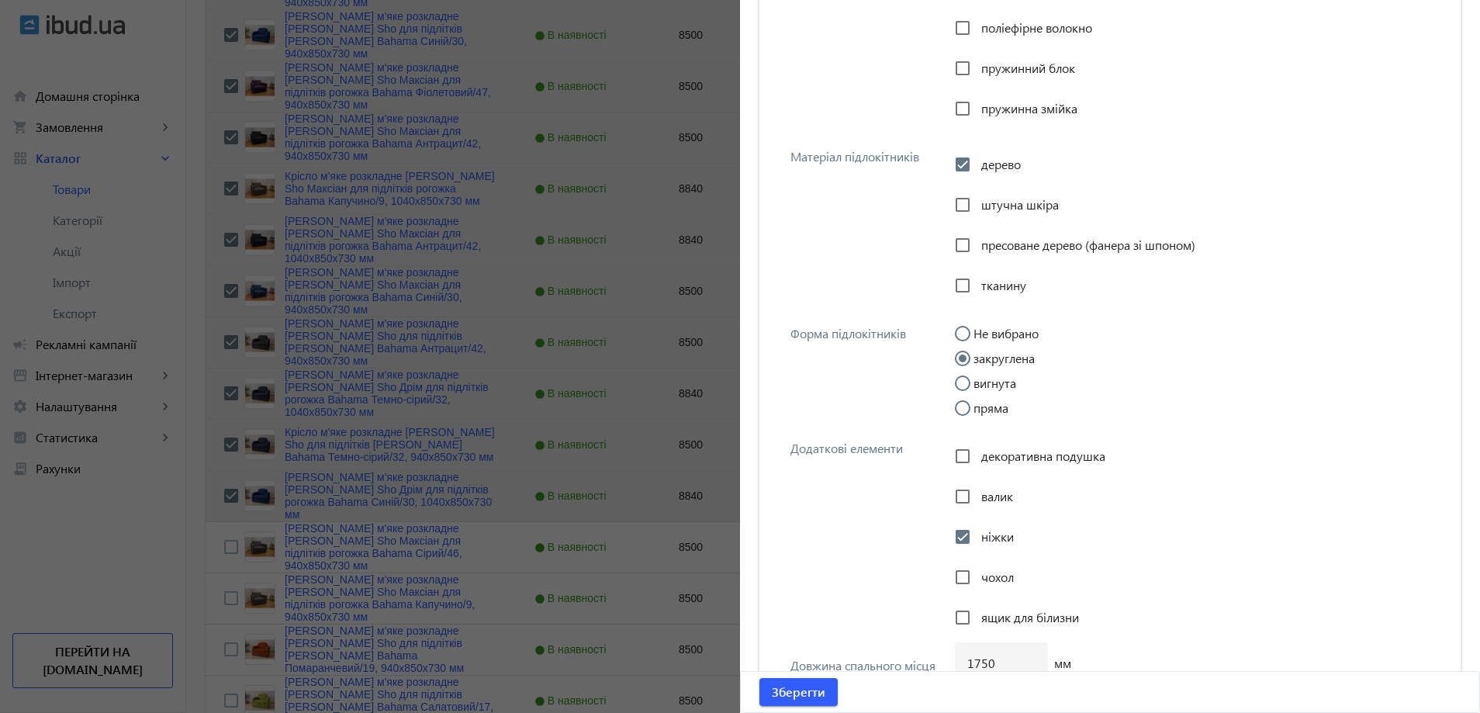
scroll to position [2598, 0]
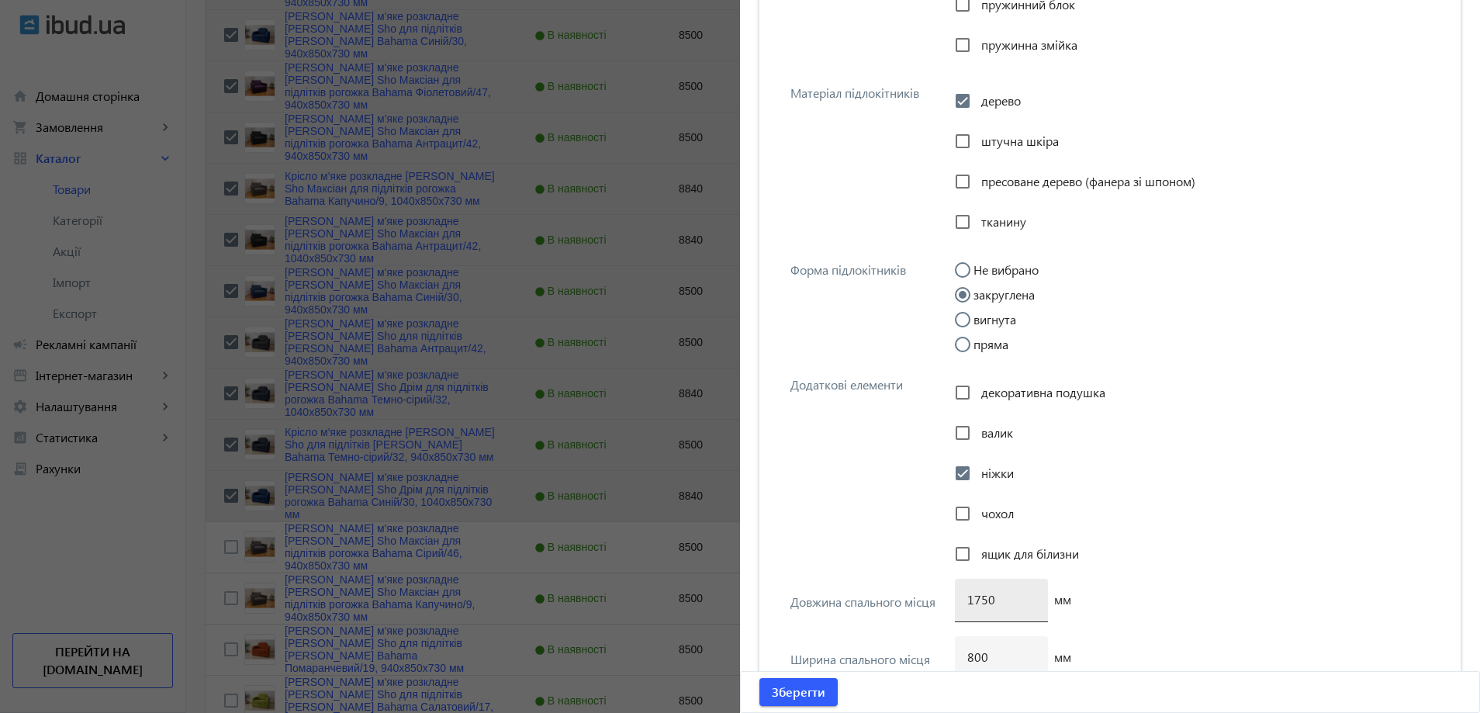
type input "1040х1700 мм"
click at [983, 600] on input "1750" at bounding box center [1001, 599] width 68 height 16
type input "1700"
click at [810, 688] on span "Зберегти" at bounding box center [799, 691] width 54 height 17
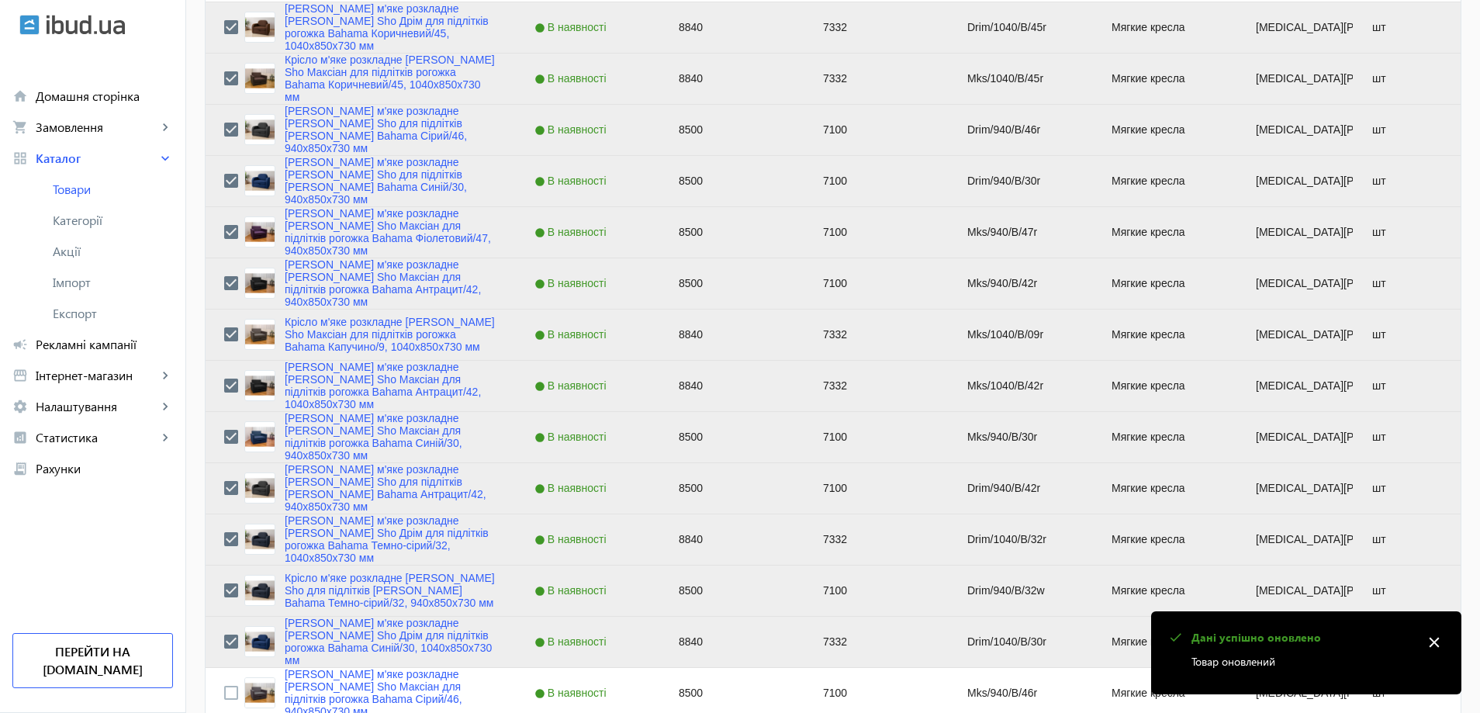
scroll to position [1241, 0]
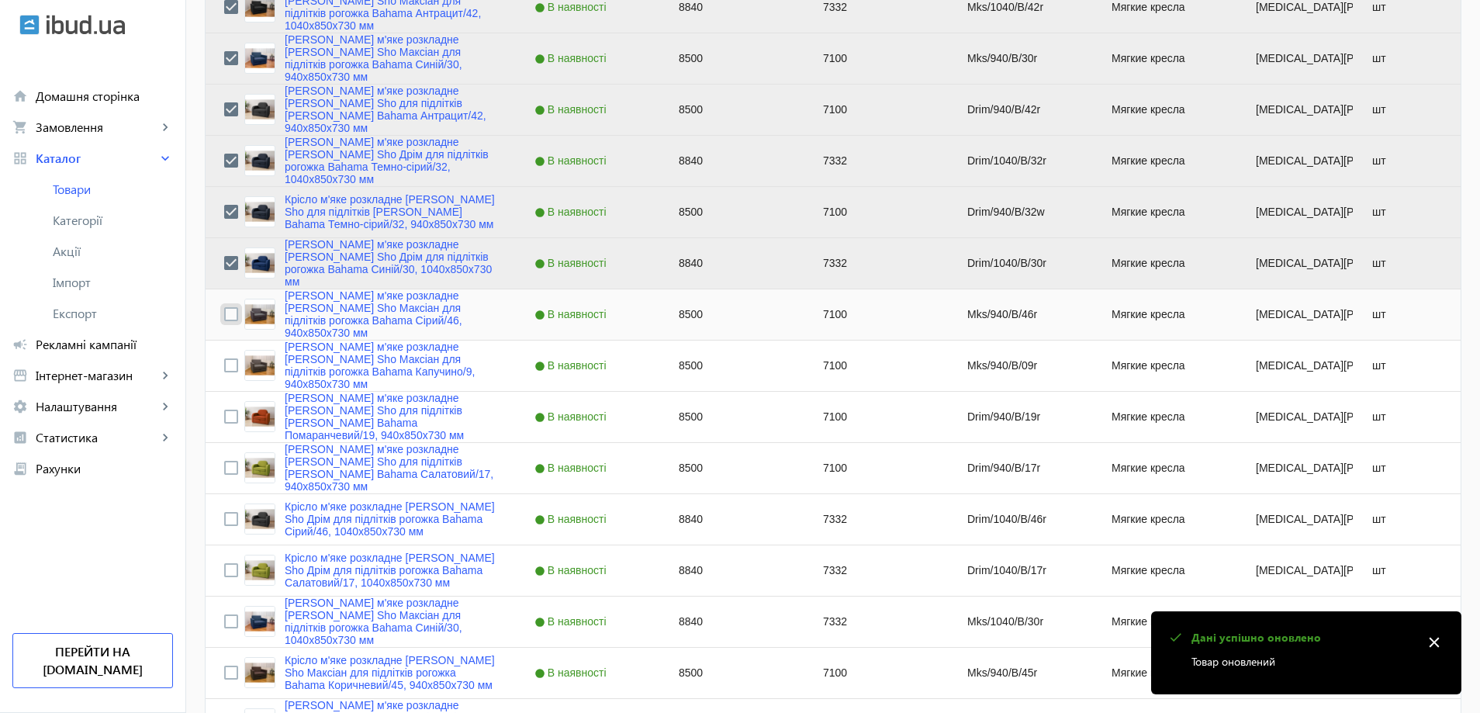
click at [224, 314] on input "Press Space to toggle row selection (unchecked)" at bounding box center [231, 314] width 14 height 14
checkbox input "true"
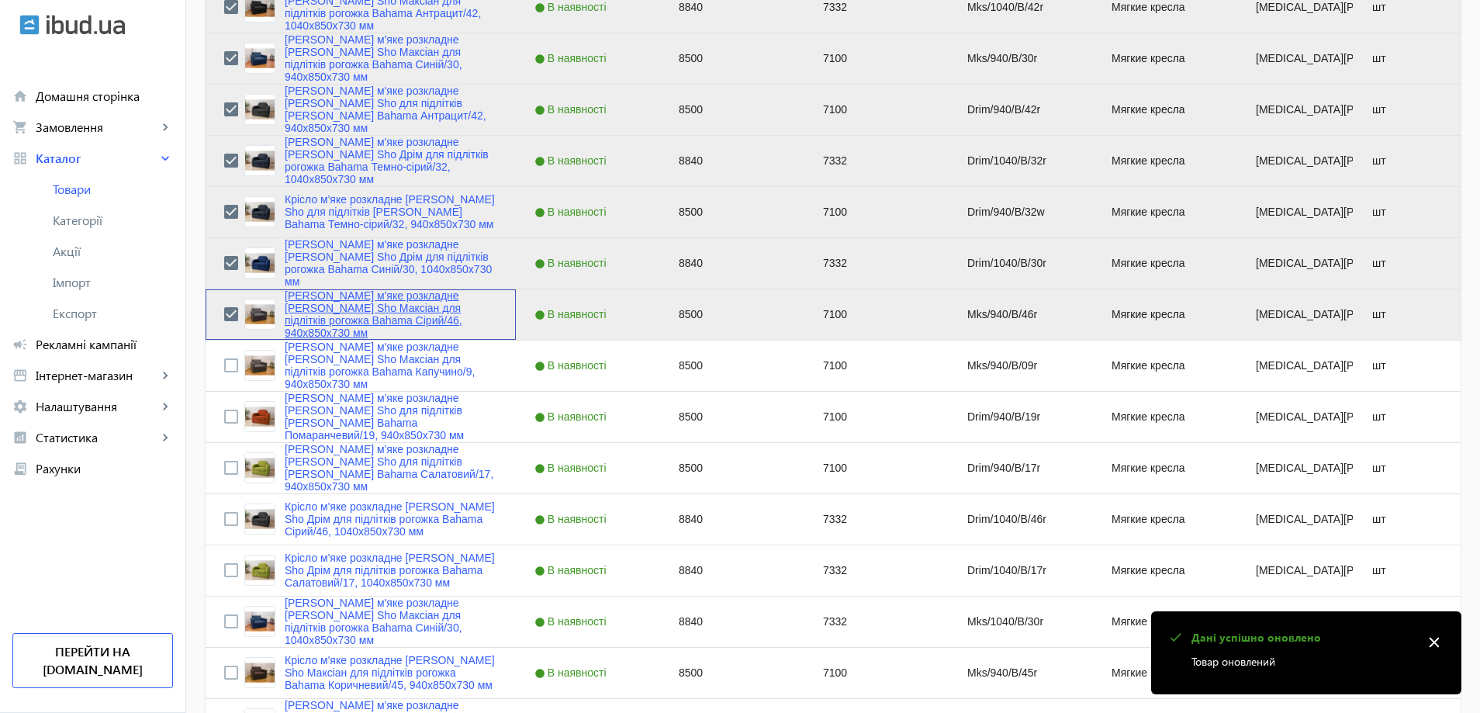
click at [340, 319] on link "Крісло м'яке розкладне Tobi Sho Максіан для підлітків рогожка Bahama Сірий/46, …" at bounding box center [391, 314] width 213 height 50
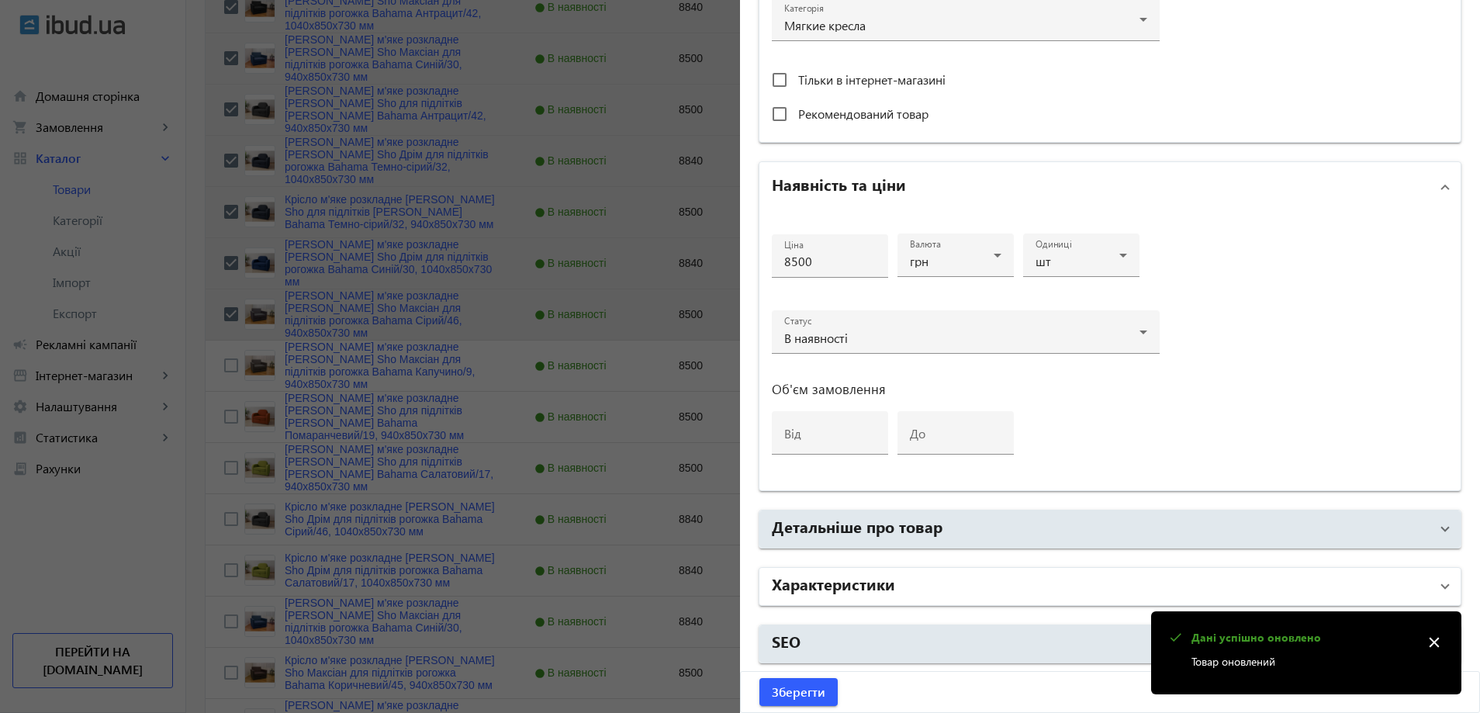
click at [900, 600] on mat-expansion-panel-header "Характеристики" at bounding box center [1109, 586] width 701 height 37
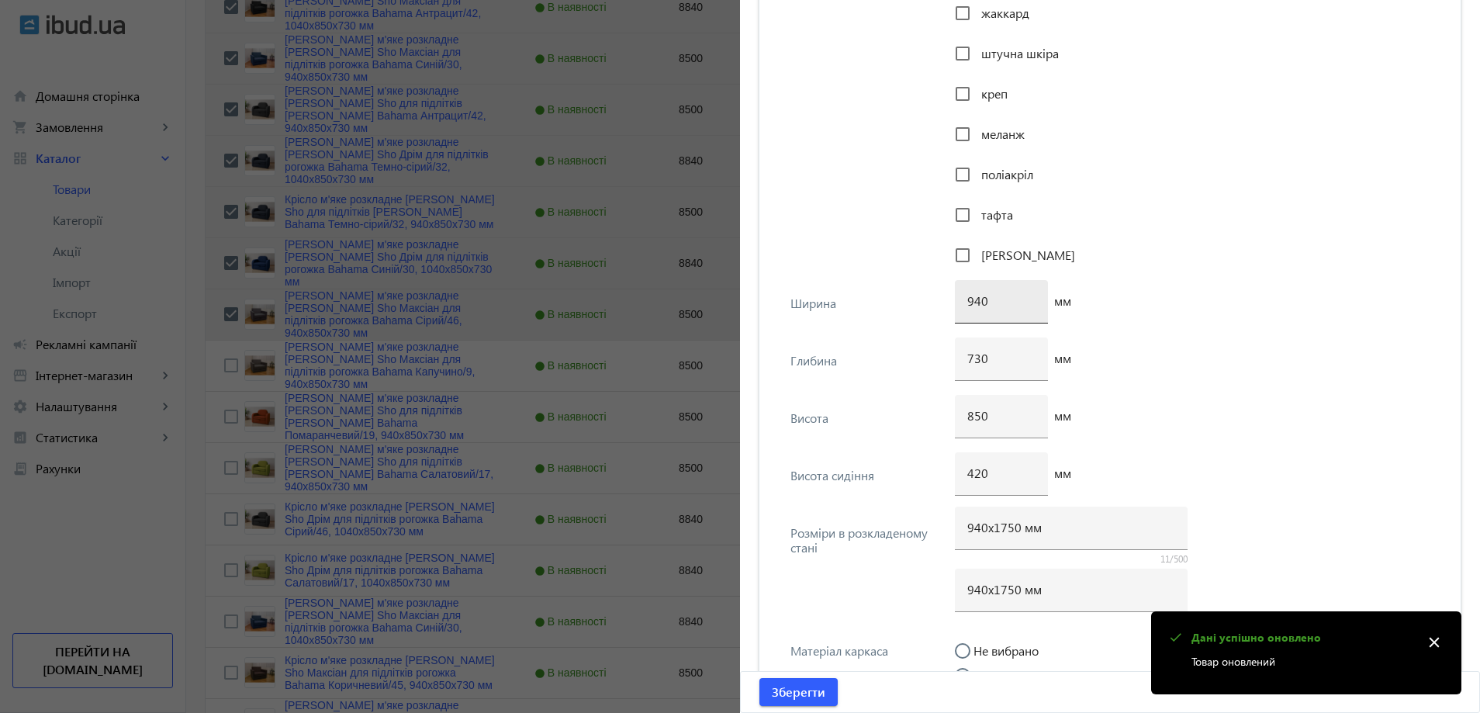
scroll to position [1745, 0]
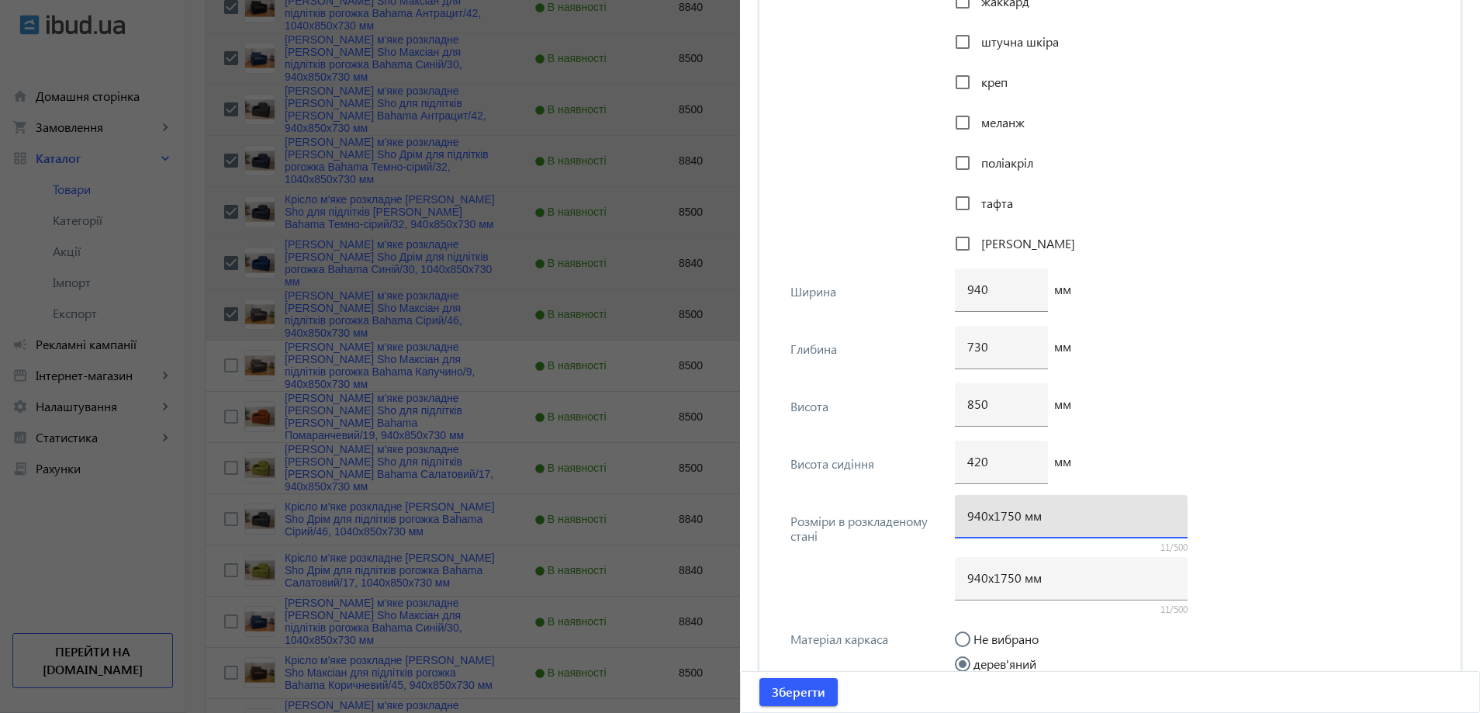
click at [1004, 520] on input "940х1750 мм" at bounding box center [1071, 515] width 208 height 16
type input "940х1700 мм"
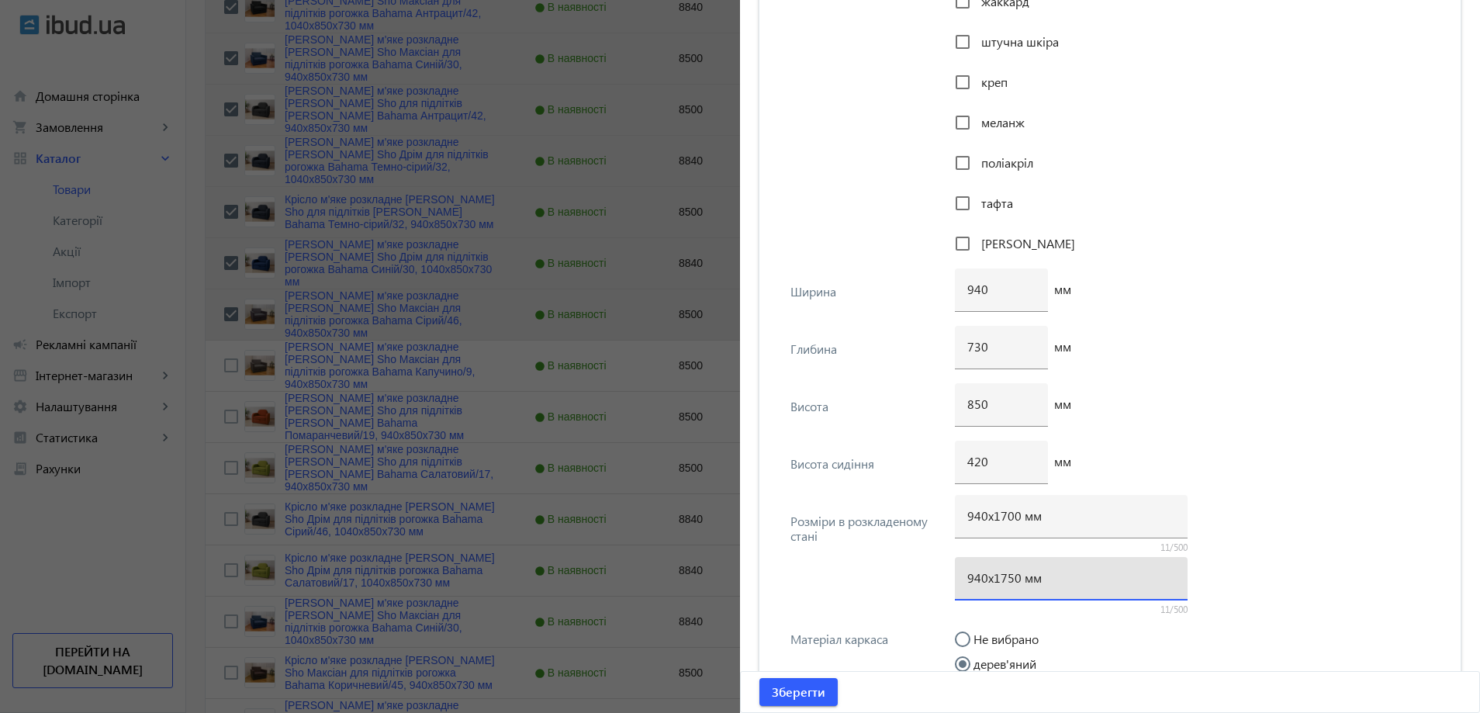
click at [1004, 578] on input "940х1750 мм" at bounding box center [1071, 577] width 208 height 16
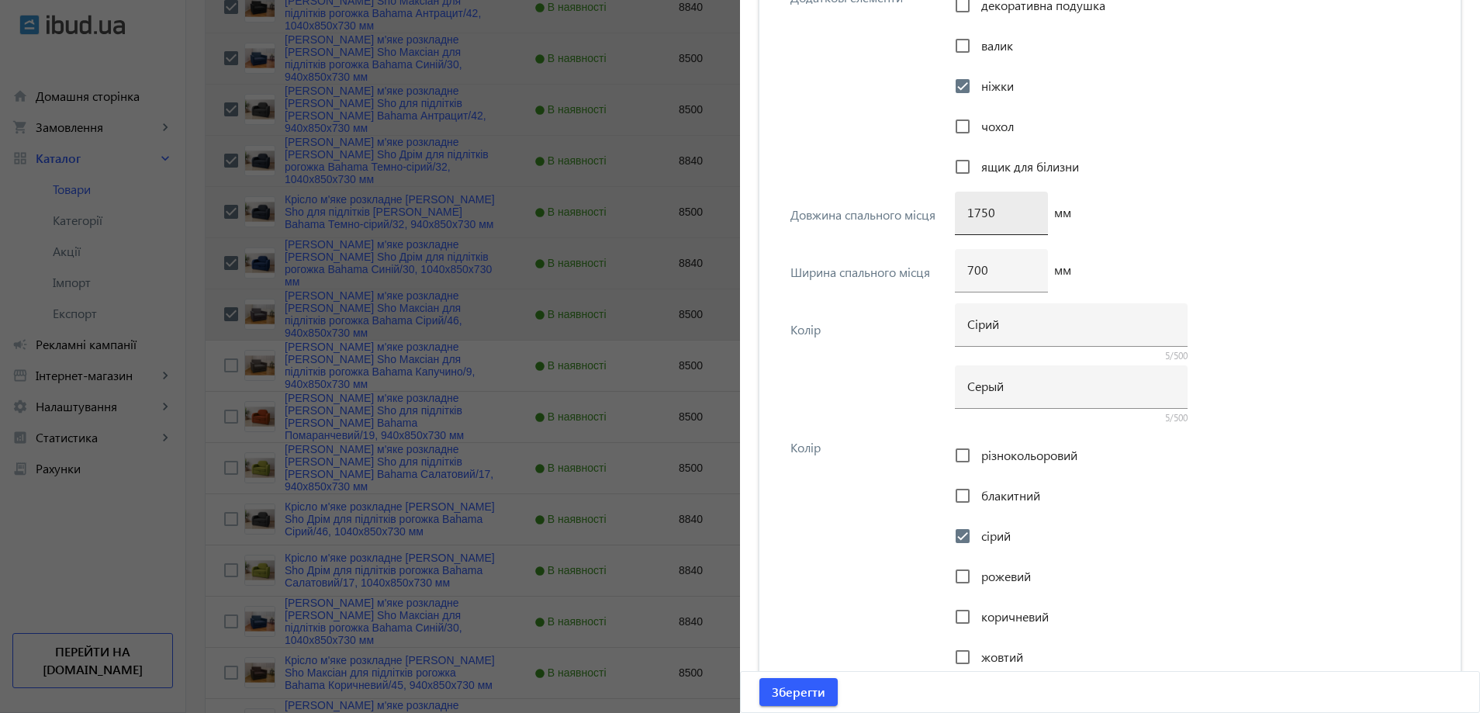
scroll to position [2986, 0]
type input "940х1700 мм"
click at [977, 214] on input "1750" at bounding box center [1001, 211] width 68 height 16
type input "1700"
click at [815, 693] on span "Зберегти" at bounding box center [799, 691] width 54 height 17
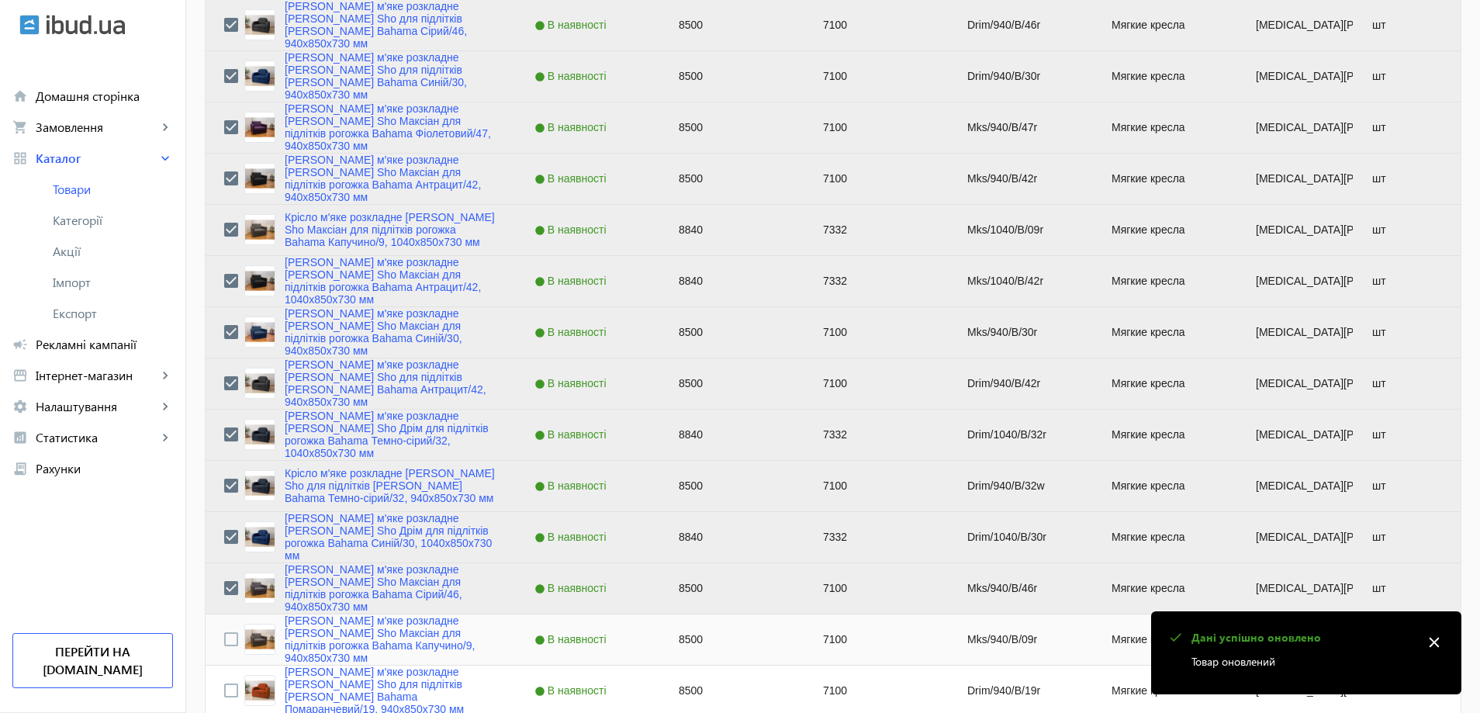
scroll to position [1163, 0]
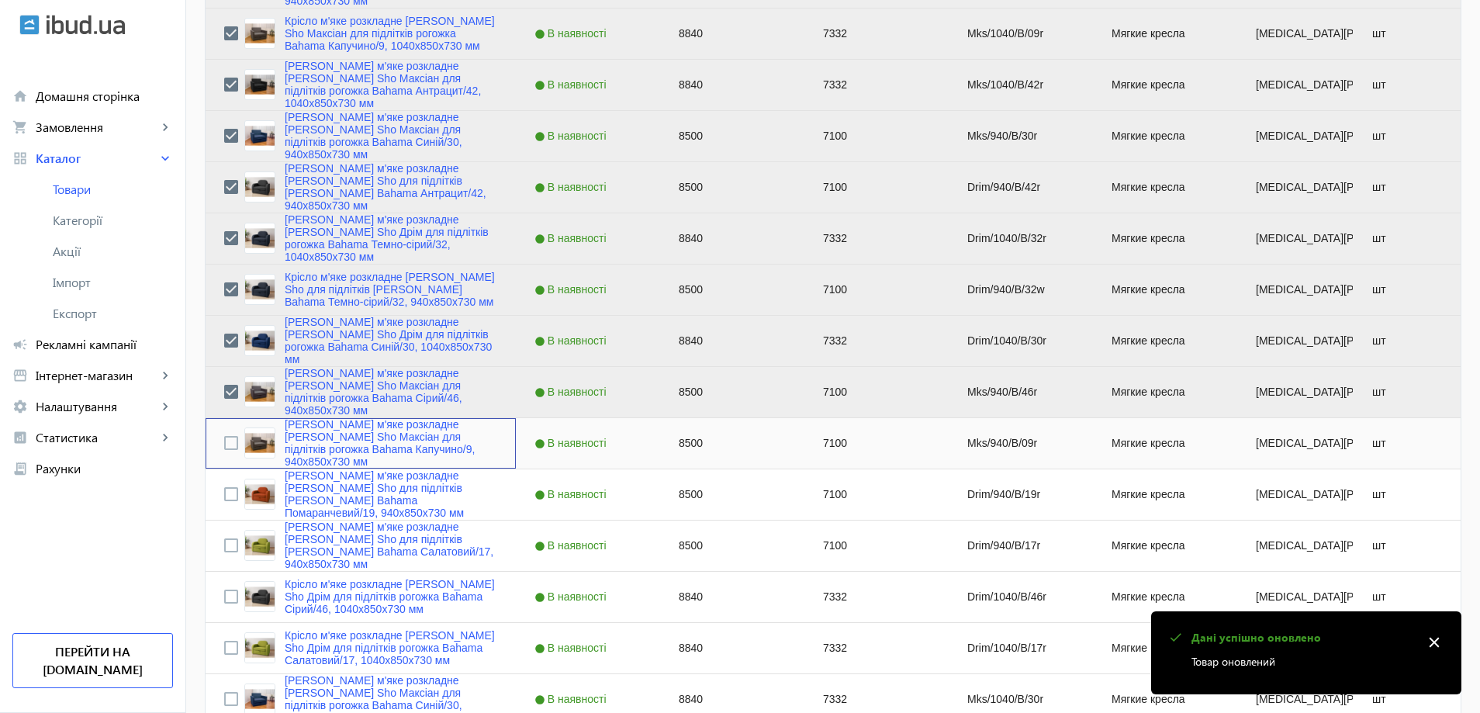
click at [224, 451] on div "Press SPACE to select this row." at bounding box center [231, 443] width 14 height 36
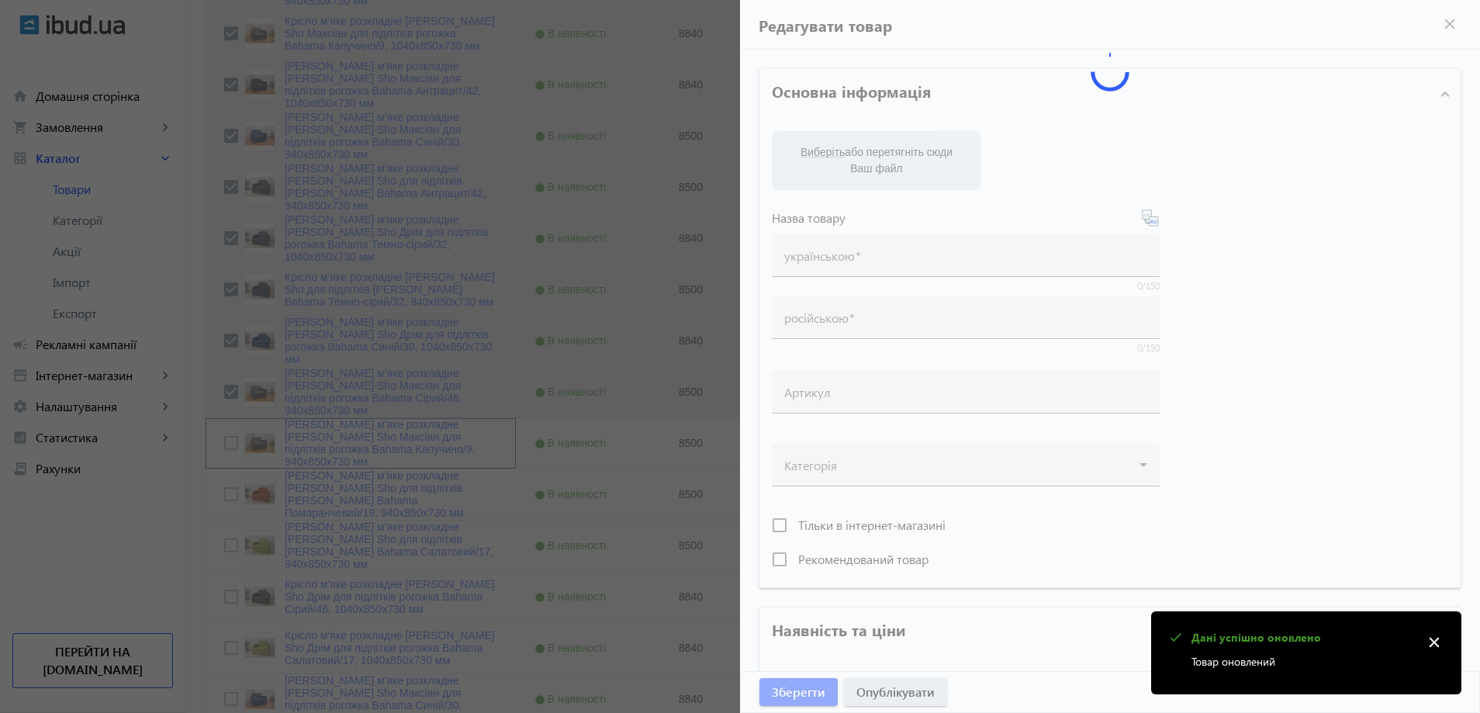
type input "Крісло м'яке розкладне Tobi Sho Максіан для підлітків рогожка Bahama Капучино/9…"
type input "Кресло мягкое раскладное Tobi Sho Максиан для подростков рогожка Bahama Капучин…"
type input "Mks/940/B/09r"
type input "8500"
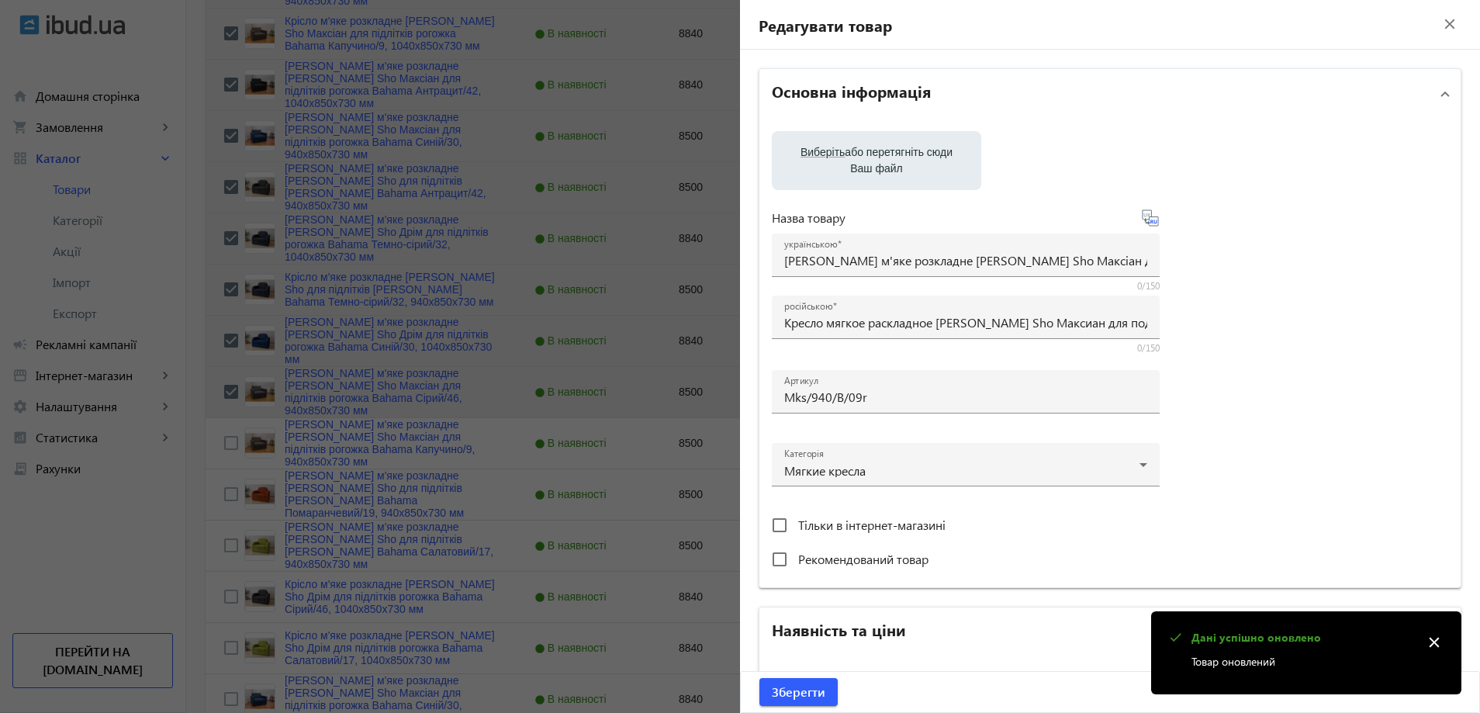
click at [230, 442] on div at bounding box center [740, 356] width 1480 height 713
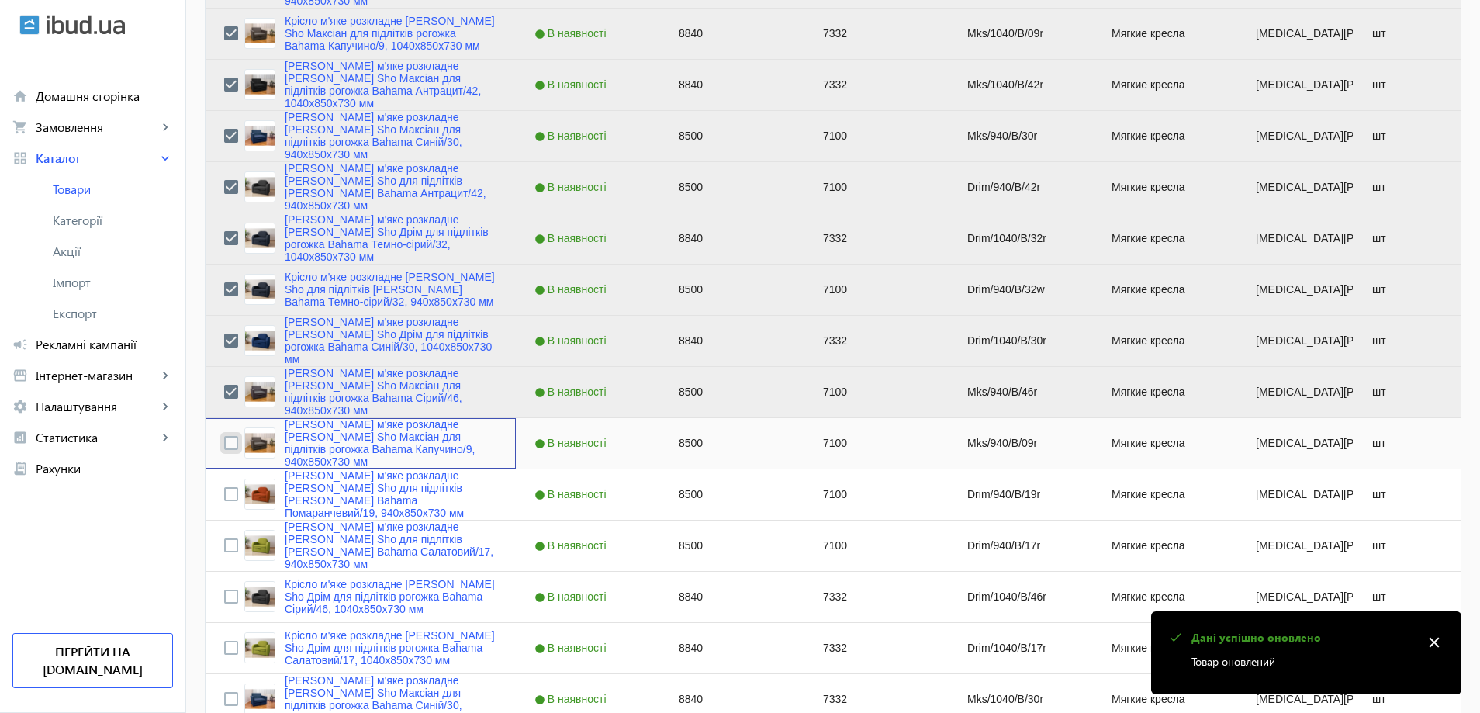
click at [224, 440] on input "Press Space to toggle row selection (unchecked)" at bounding box center [231, 443] width 14 height 14
checkbox input "true"
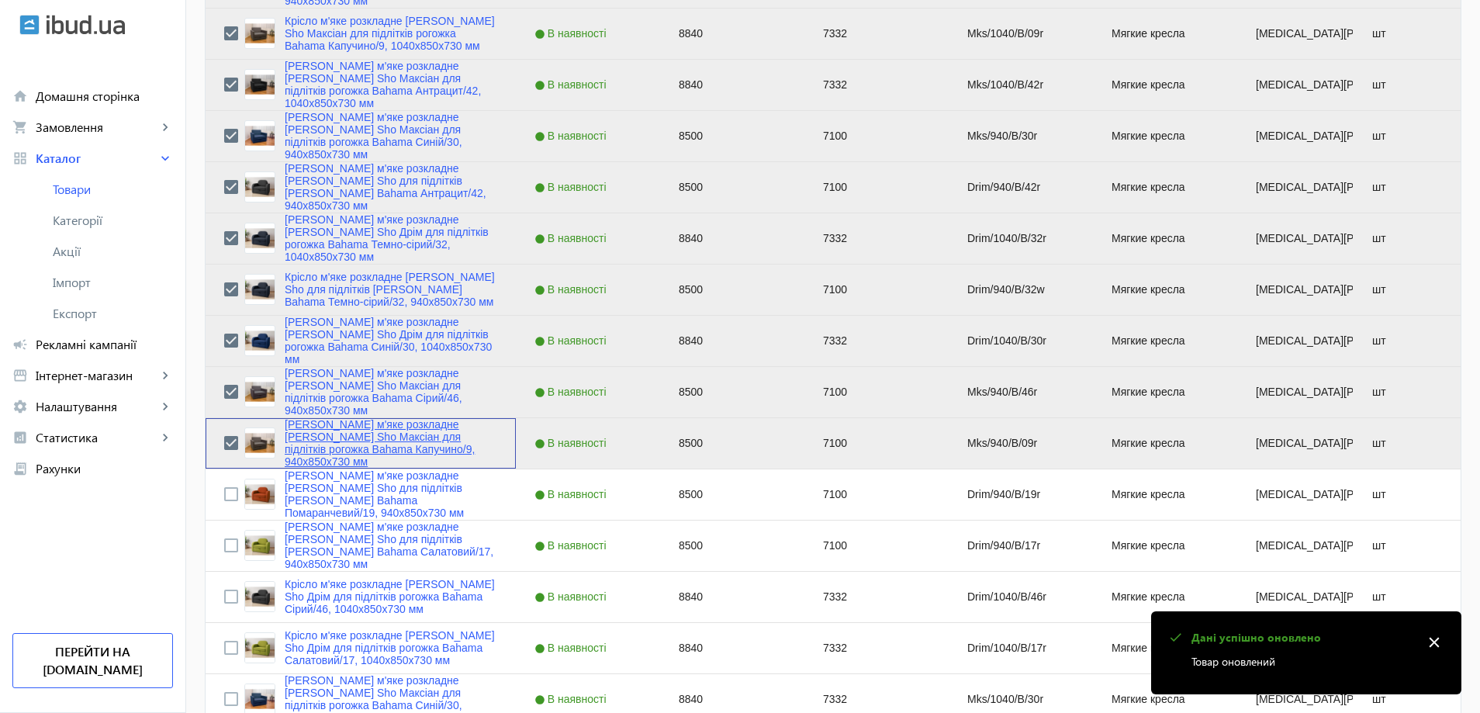
click at [306, 444] on link "Крісло м'яке розкладне Tobi Sho Максіан для підлітків рогожка Bahama Капучино/9…" at bounding box center [391, 443] width 213 height 50
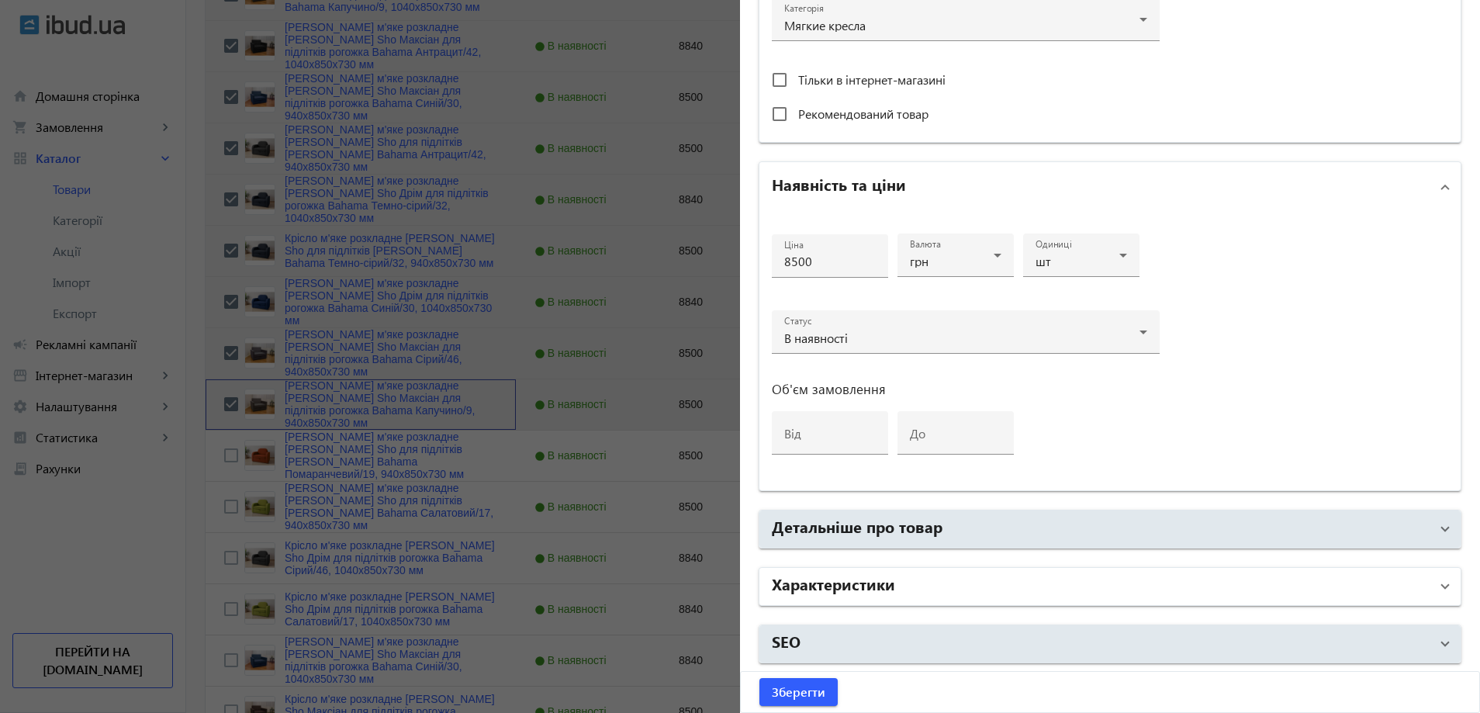
scroll to position [1241, 0]
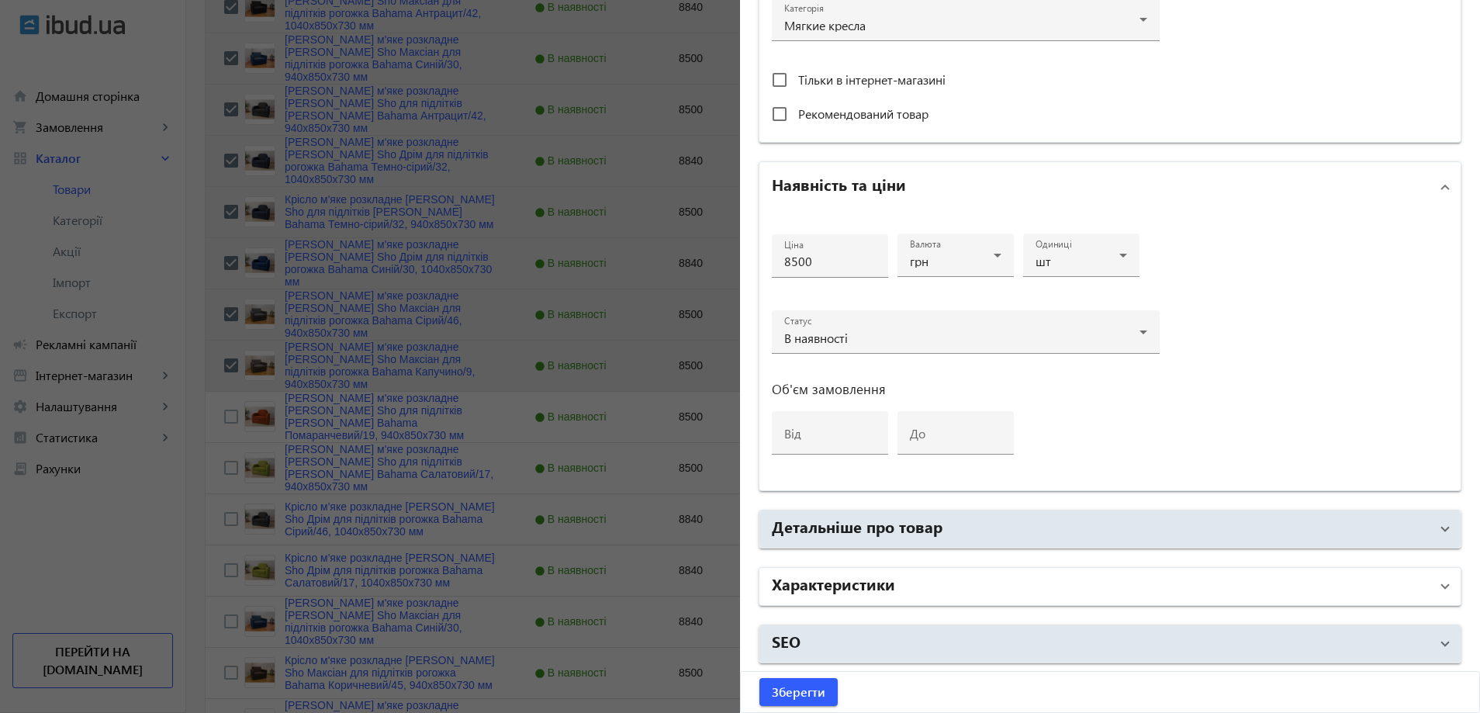
click at [895, 592] on mat-panel-title "Характеристики" at bounding box center [1101, 586] width 658 height 28
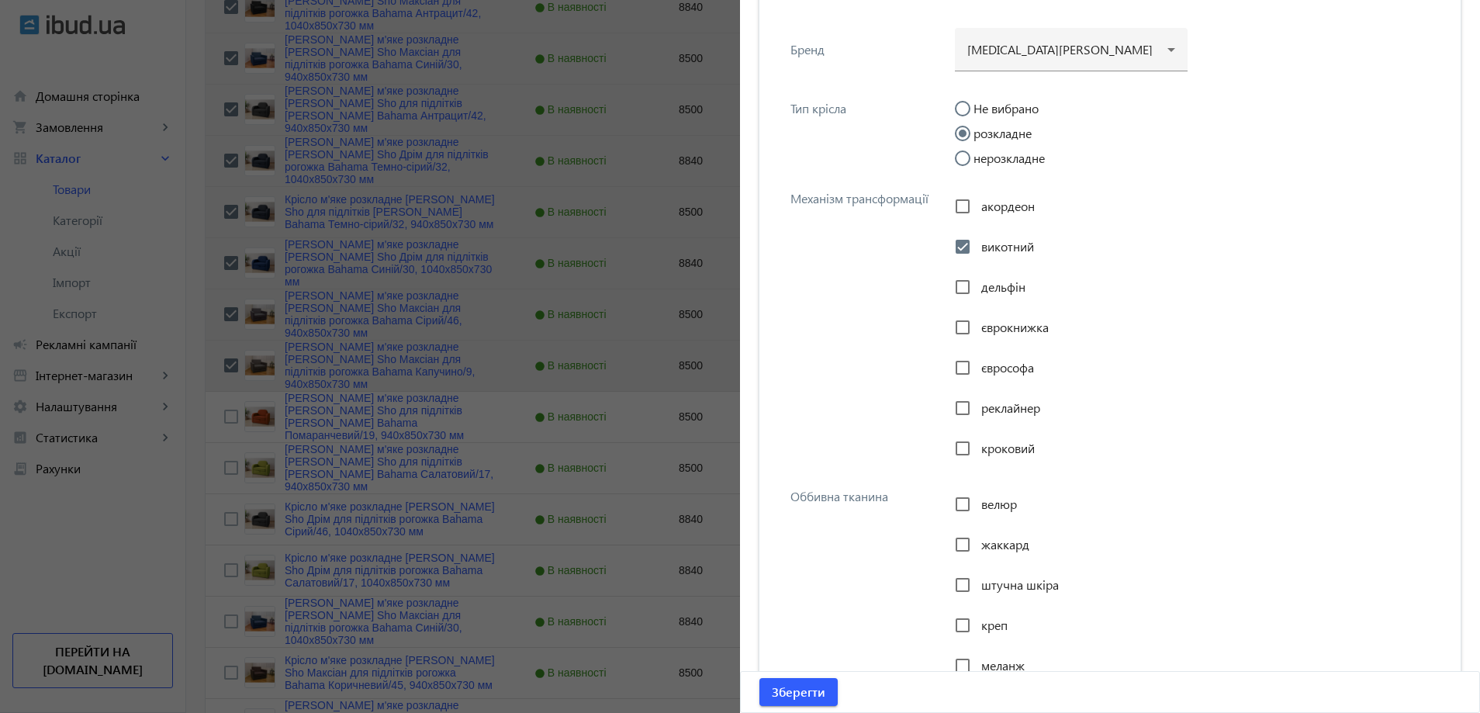
scroll to position [1745, 0]
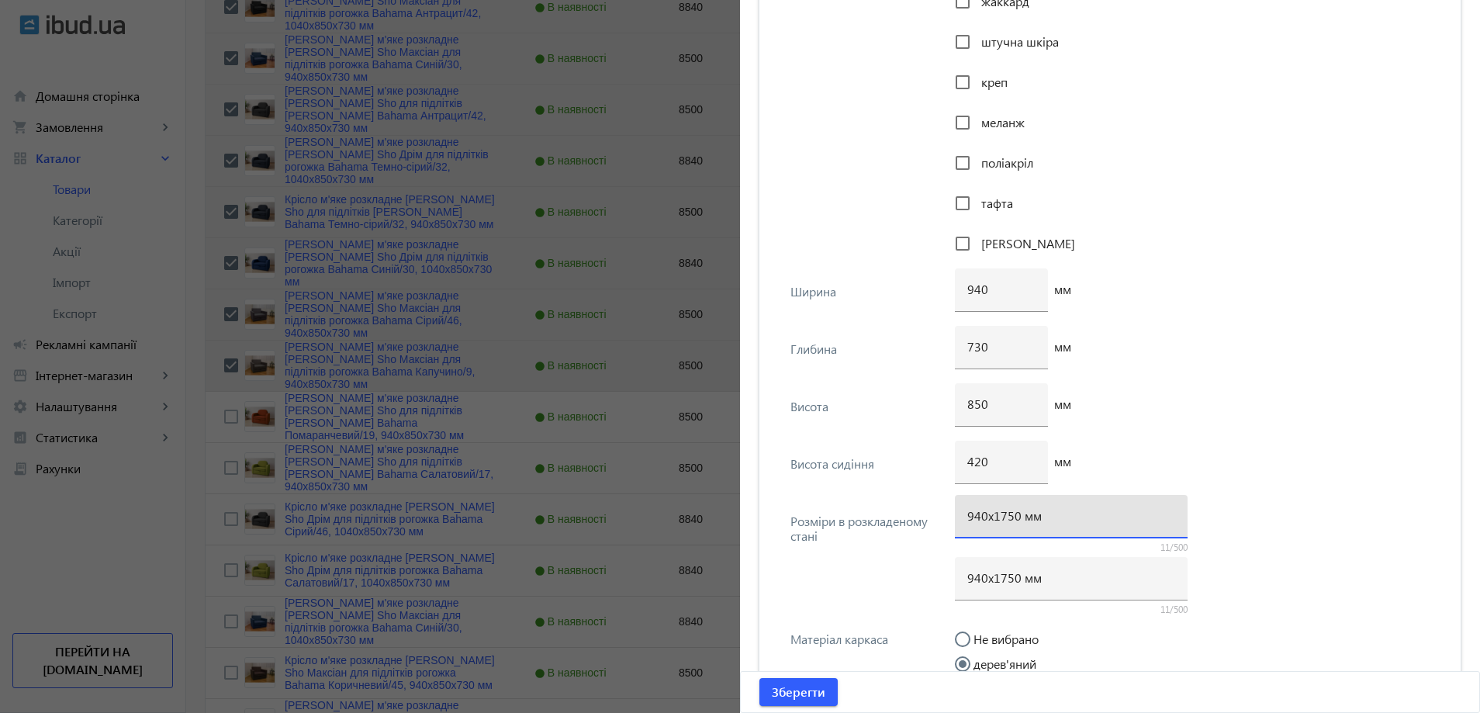
click at [1011, 517] on input "940х1750 мм" at bounding box center [1071, 515] width 208 height 16
type input "940х1700 мм"
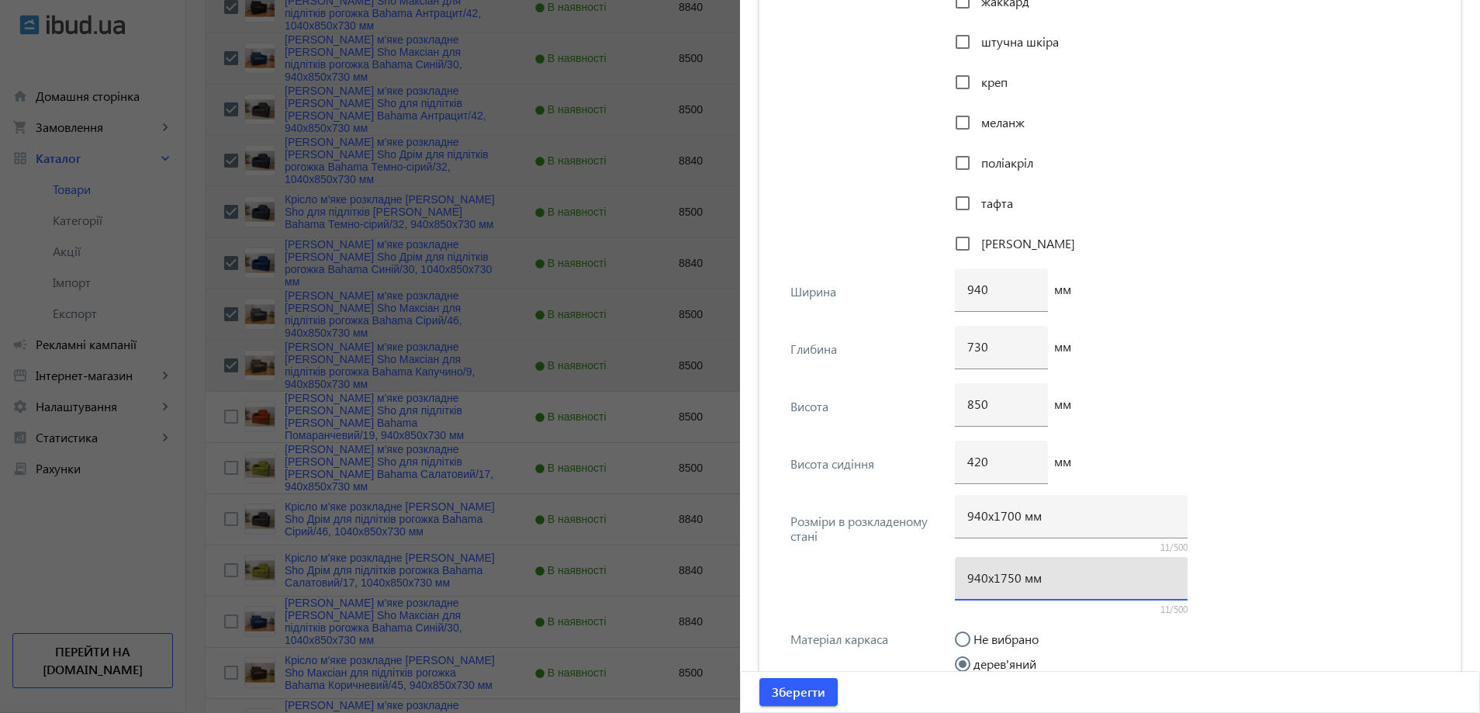
click at [1007, 583] on input "940х1750 мм" at bounding box center [1071, 577] width 208 height 16
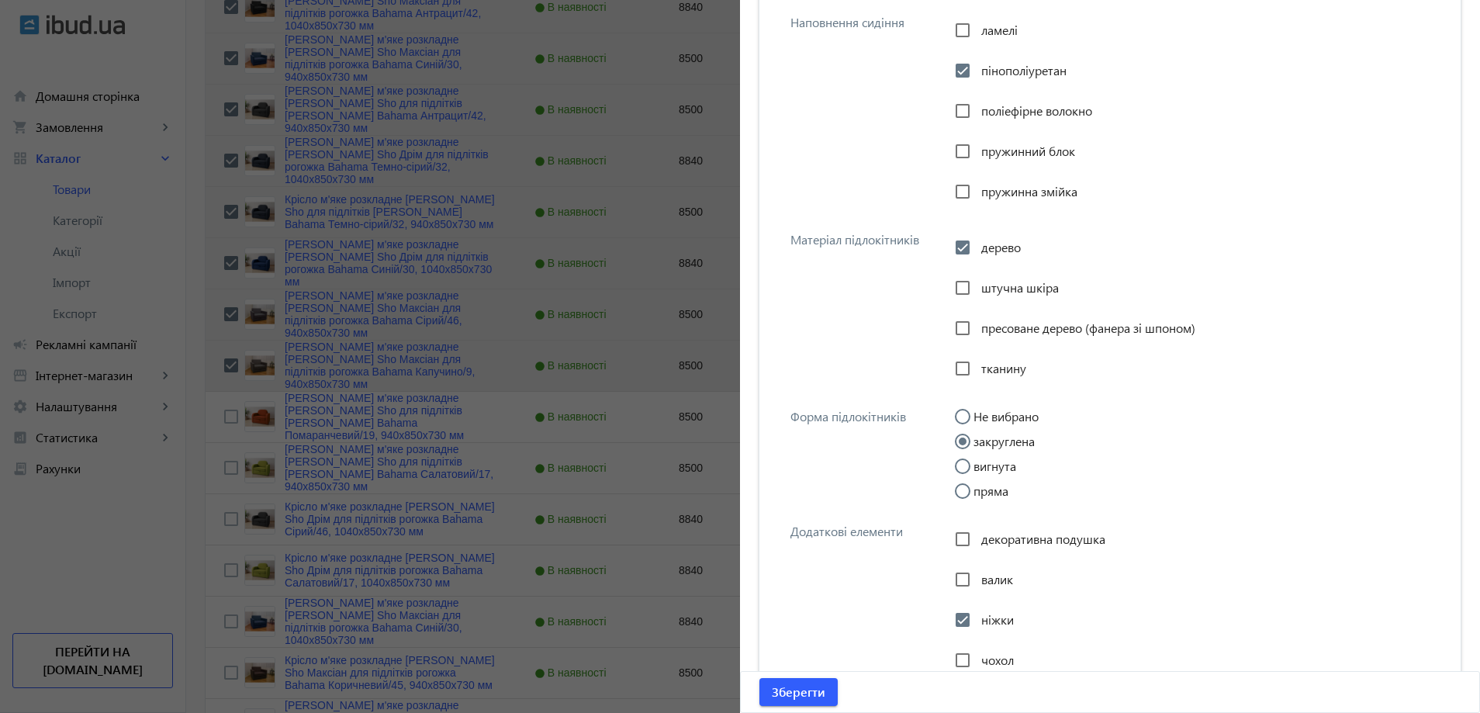
scroll to position [2831, 0]
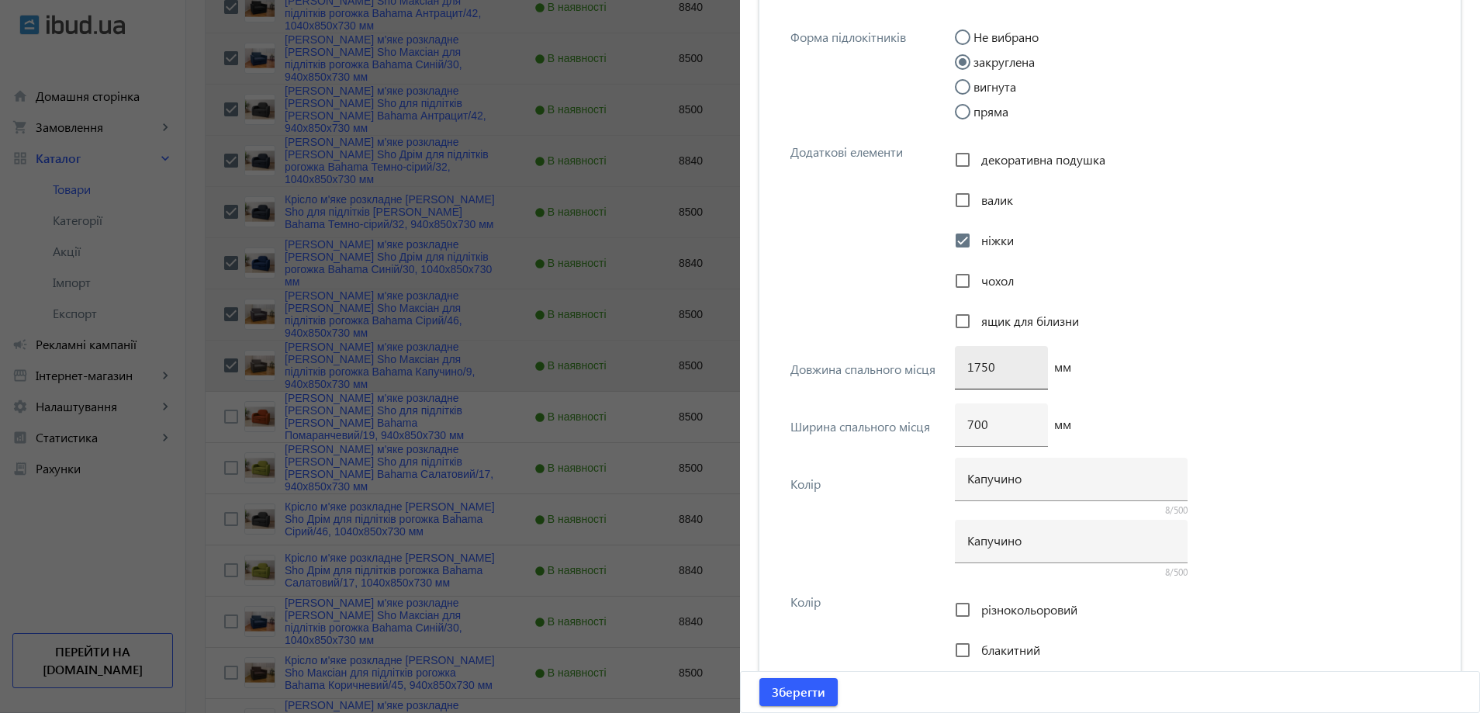
type input "940х1700 мм"
click at [977, 369] on input "1750" at bounding box center [1001, 366] width 68 height 16
type input "1700"
click at [818, 685] on span "Зберегти" at bounding box center [799, 691] width 54 height 17
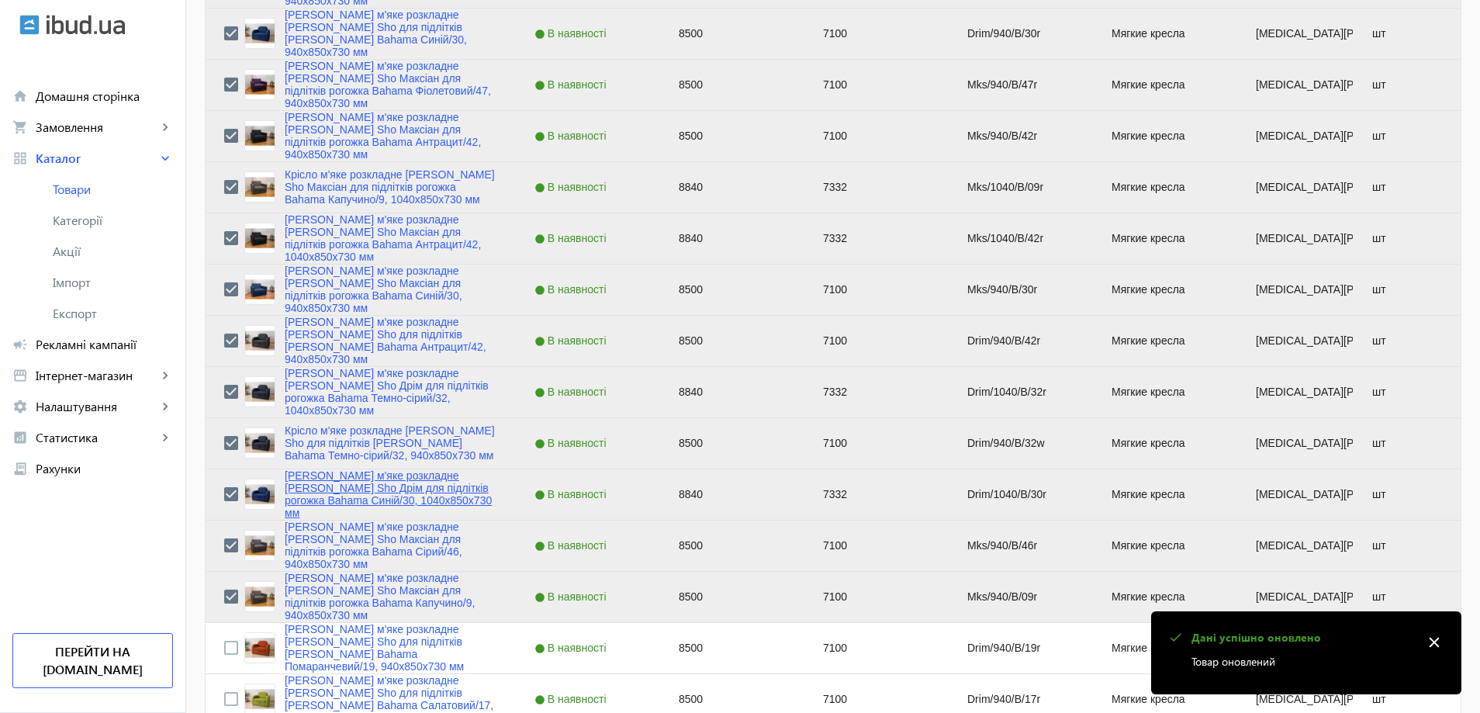
scroll to position [1319, 0]
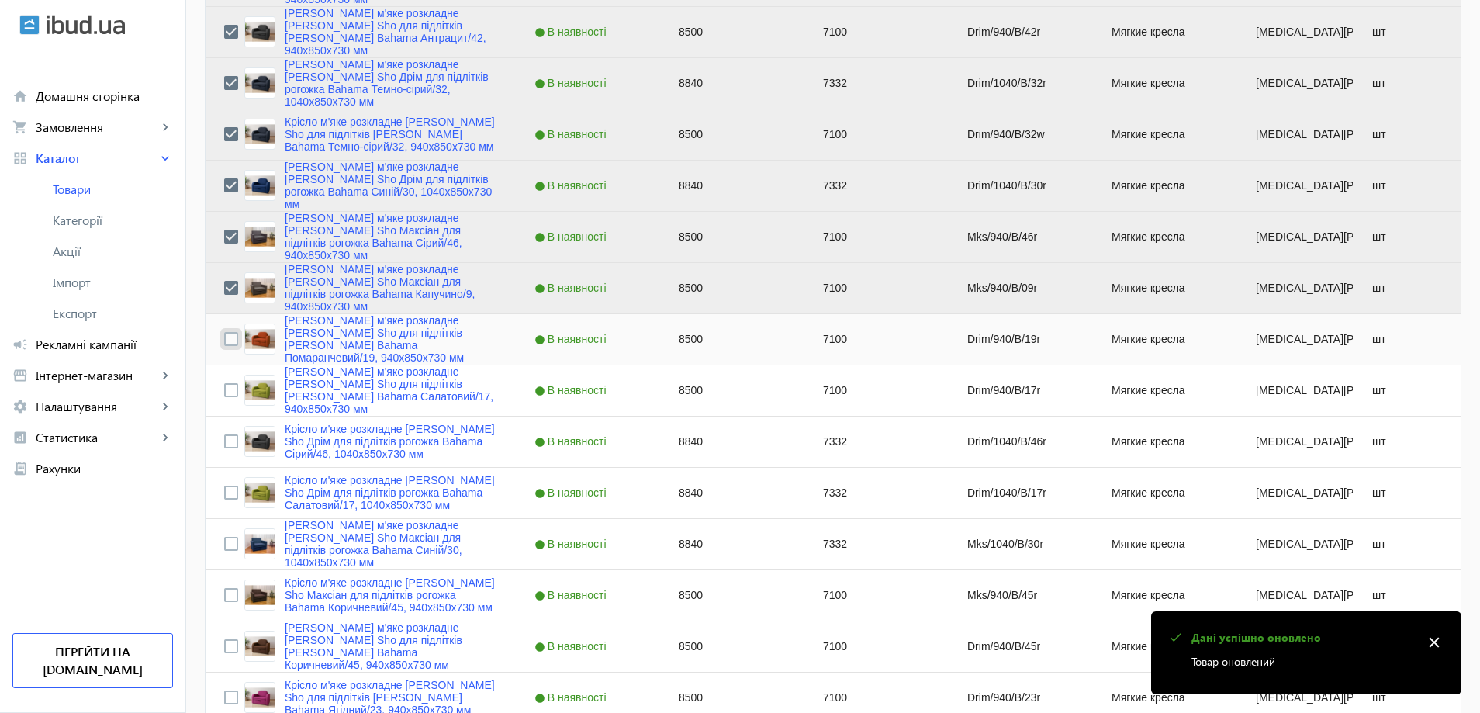
click at [224, 337] on input "Press Space to toggle row selection (unchecked)" at bounding box center [231, 339] width 14 height 14
checkbox input "true"
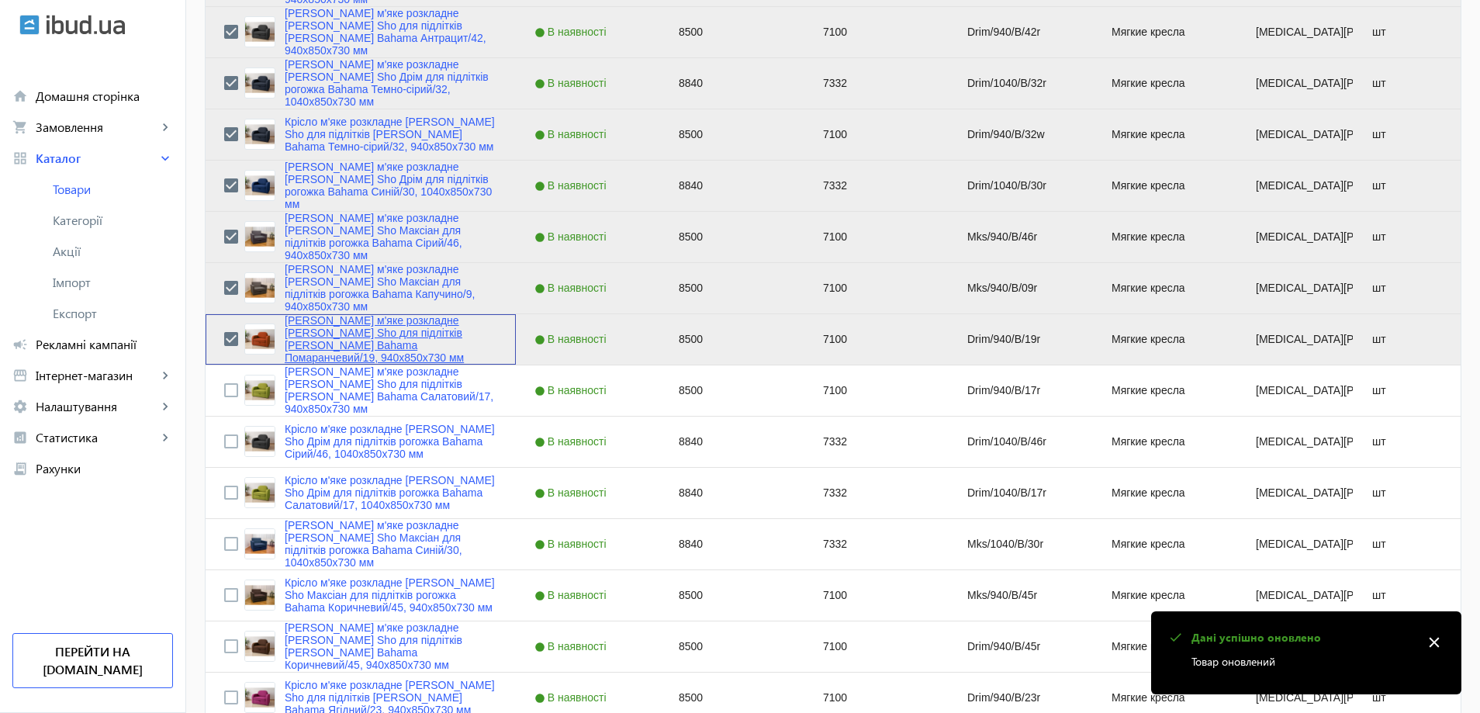
click at [302, 345] on link "Крісло м'яке розкладне Tobi Sho для підлітків Дрім рогожка Bahama Помаранчевий/…" at bounding box center [391, 339] width 213 height 50
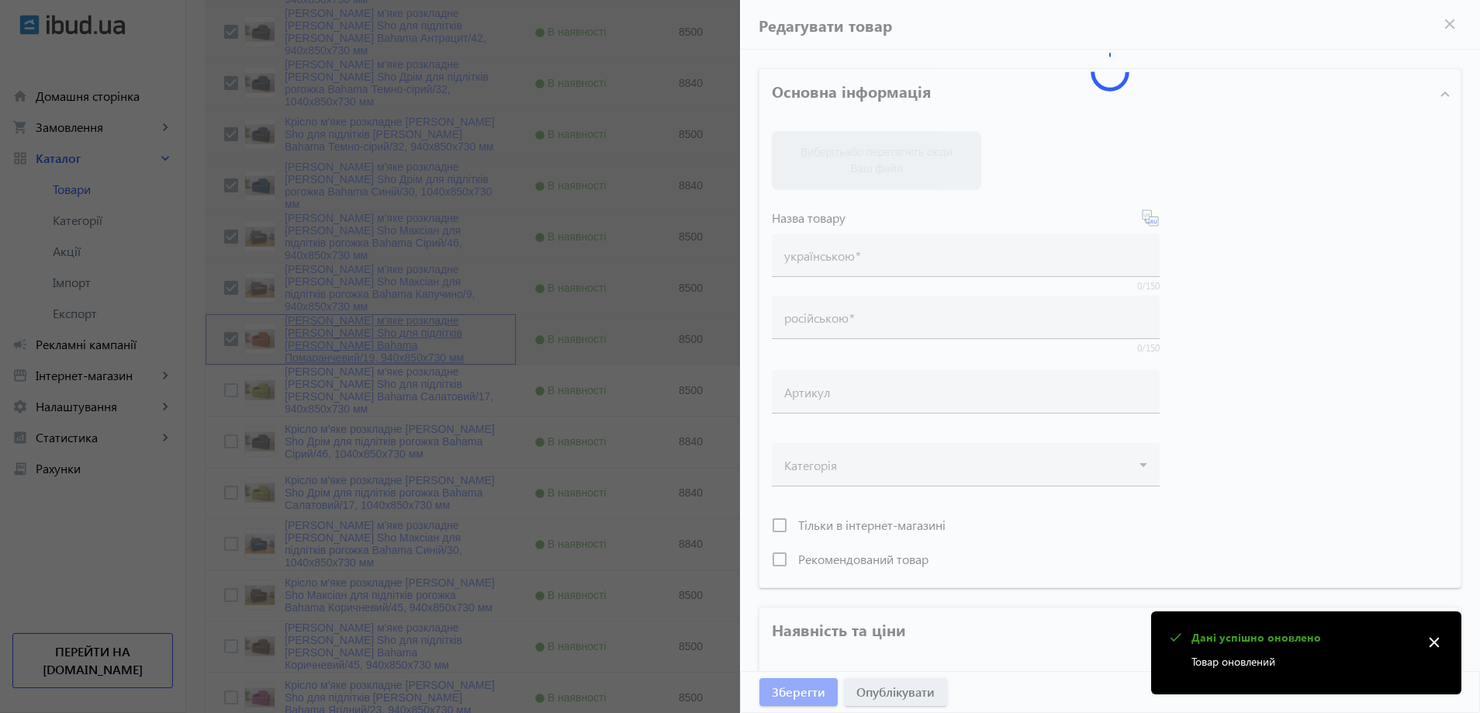
type input "Крісло м'яке розкладне Tobi Sho для підлітків Дрім рогожка Bahama Помаранчевий/…"
type input "Кресло мягкое раскладное Tobi Sho для подростков Дрим рогожка Bahama Оранжевый/…"
type input "Drim/940/B/19r"
type input "8500"
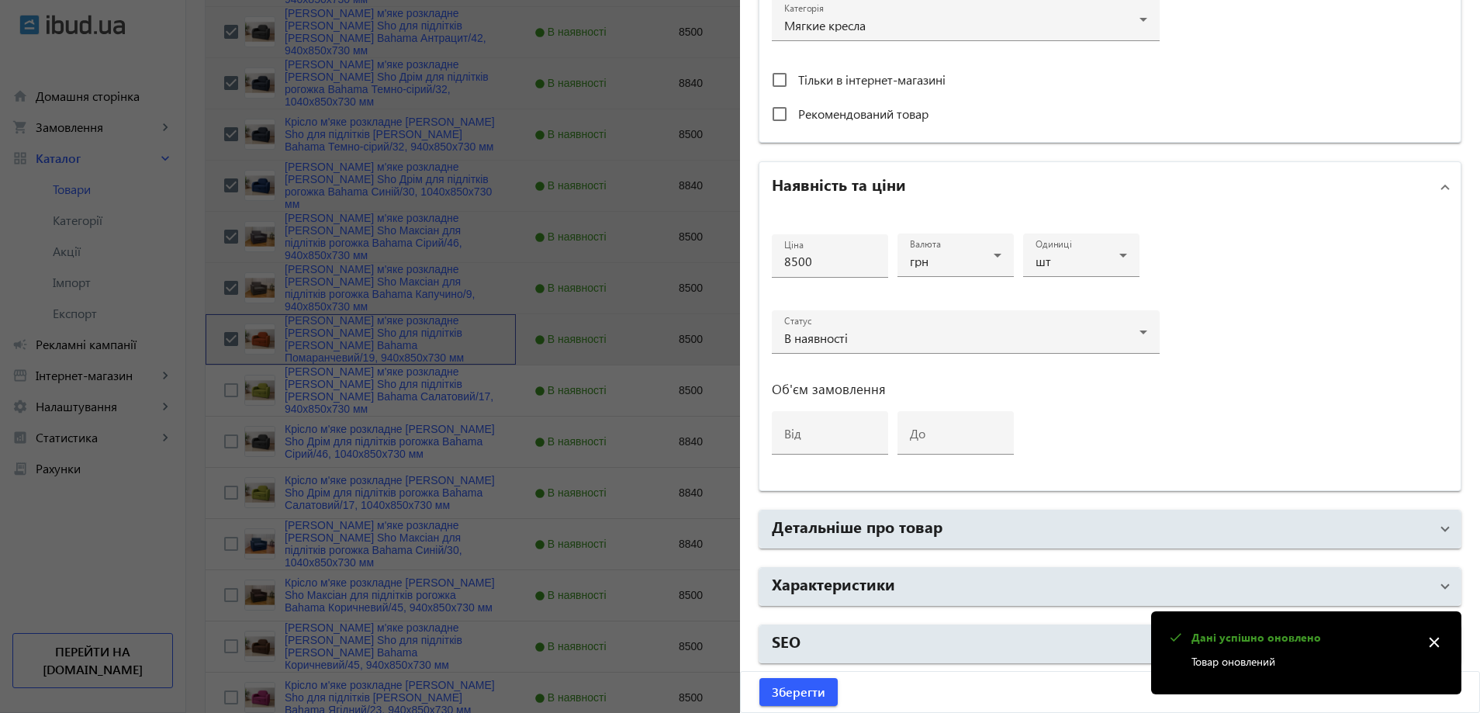
scroll to position [582, 0]
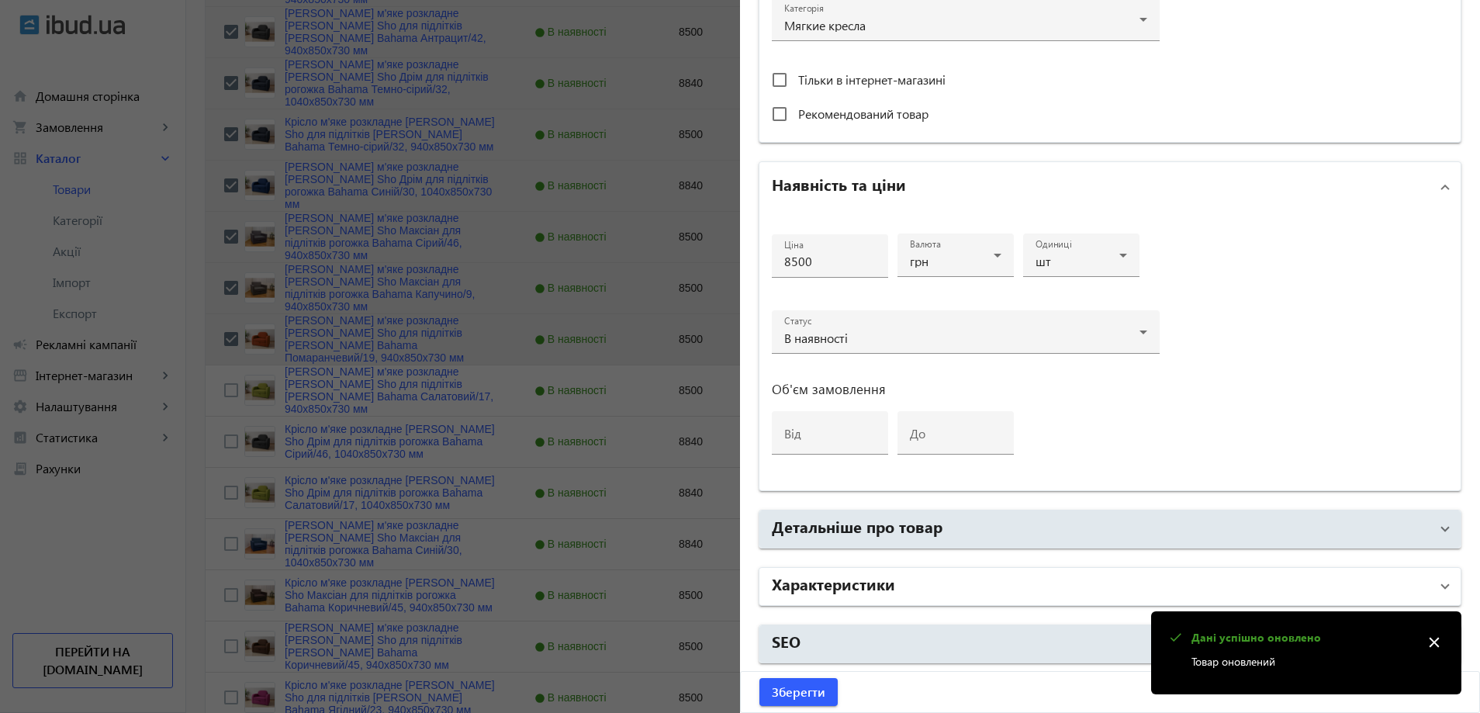
click at [866, 579] on h2 "Характеристики" at bounding box center [833, 583] width 123 height 22
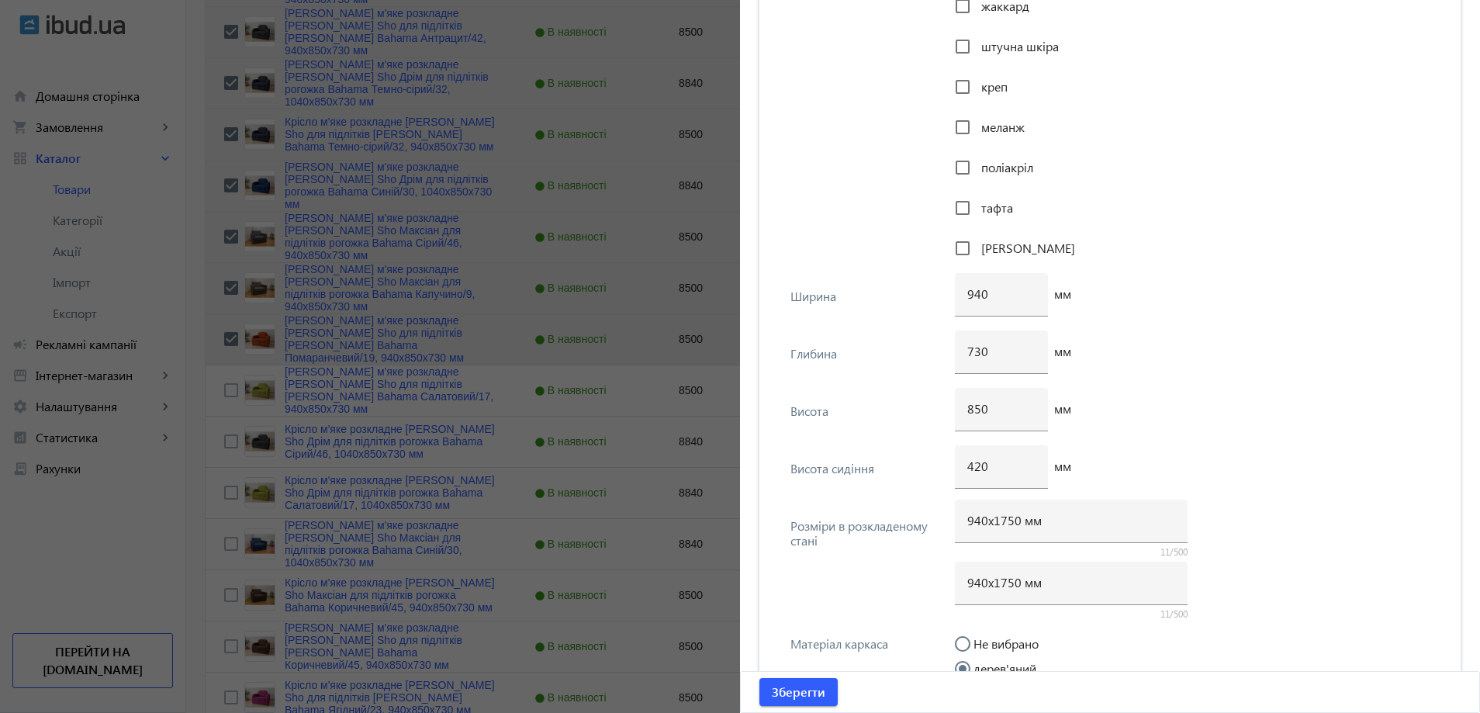
scroll to position [1900, 0]
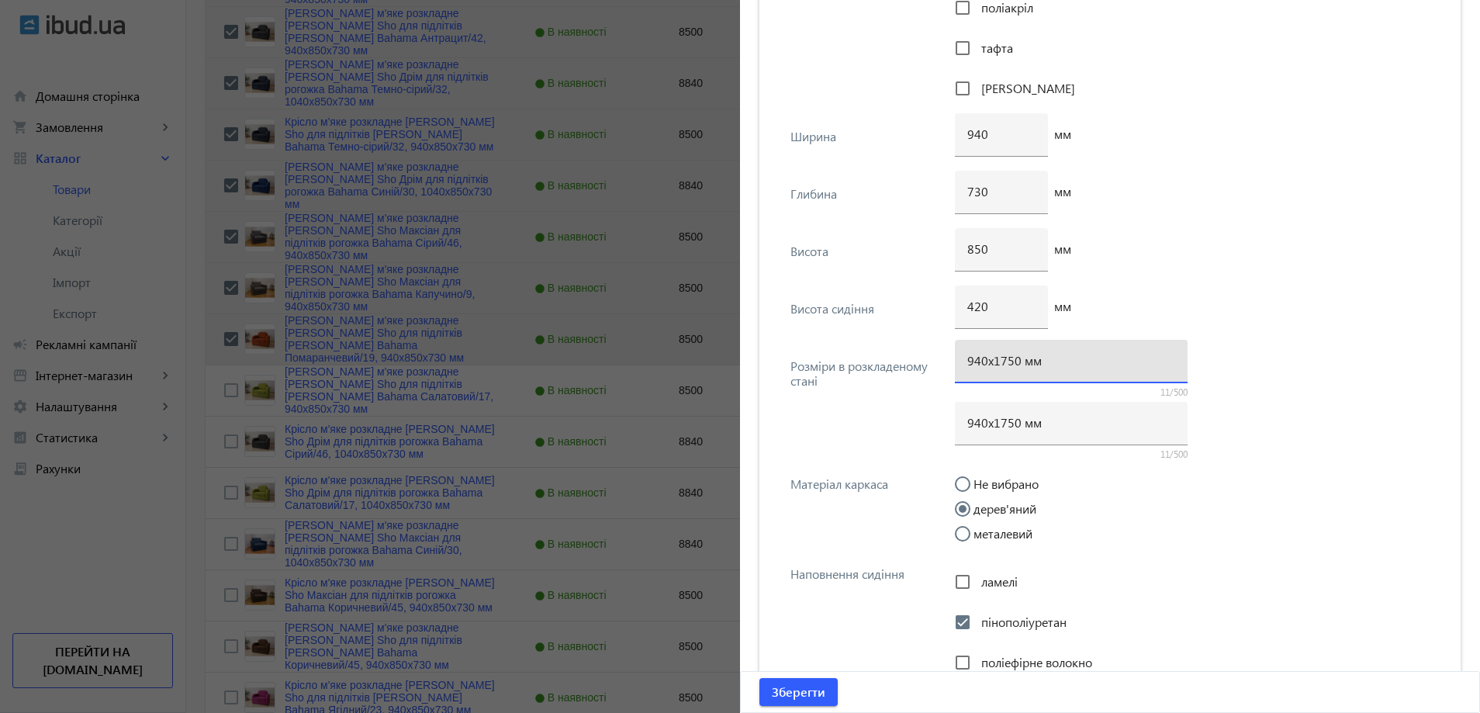
click at [1002, 360] on input "940х1750 мм" at bounding box center [1071, 360] width 208 height 16
type input "940х1700 мм"
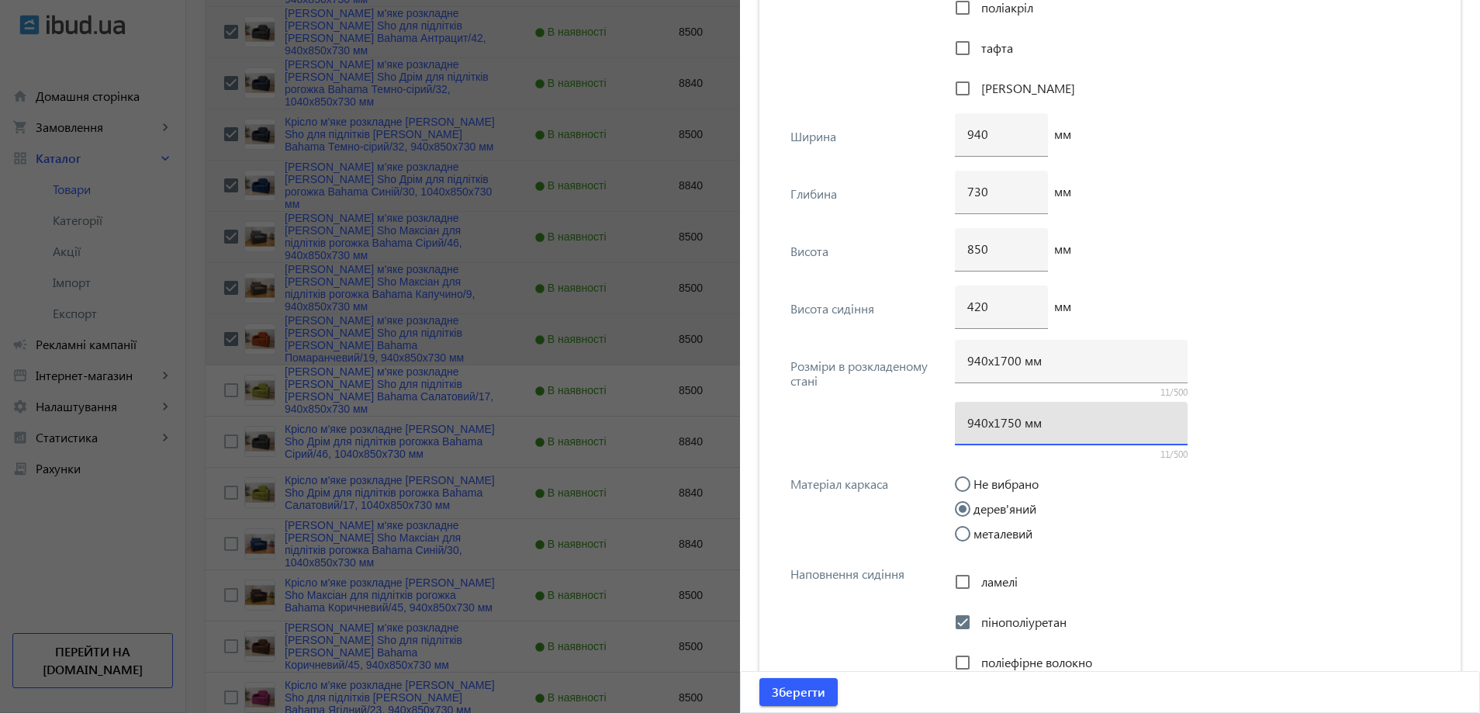
click at [1006, 423] on input "940х1750 мм" at bounding box center [1071, 422] width 208 height 16
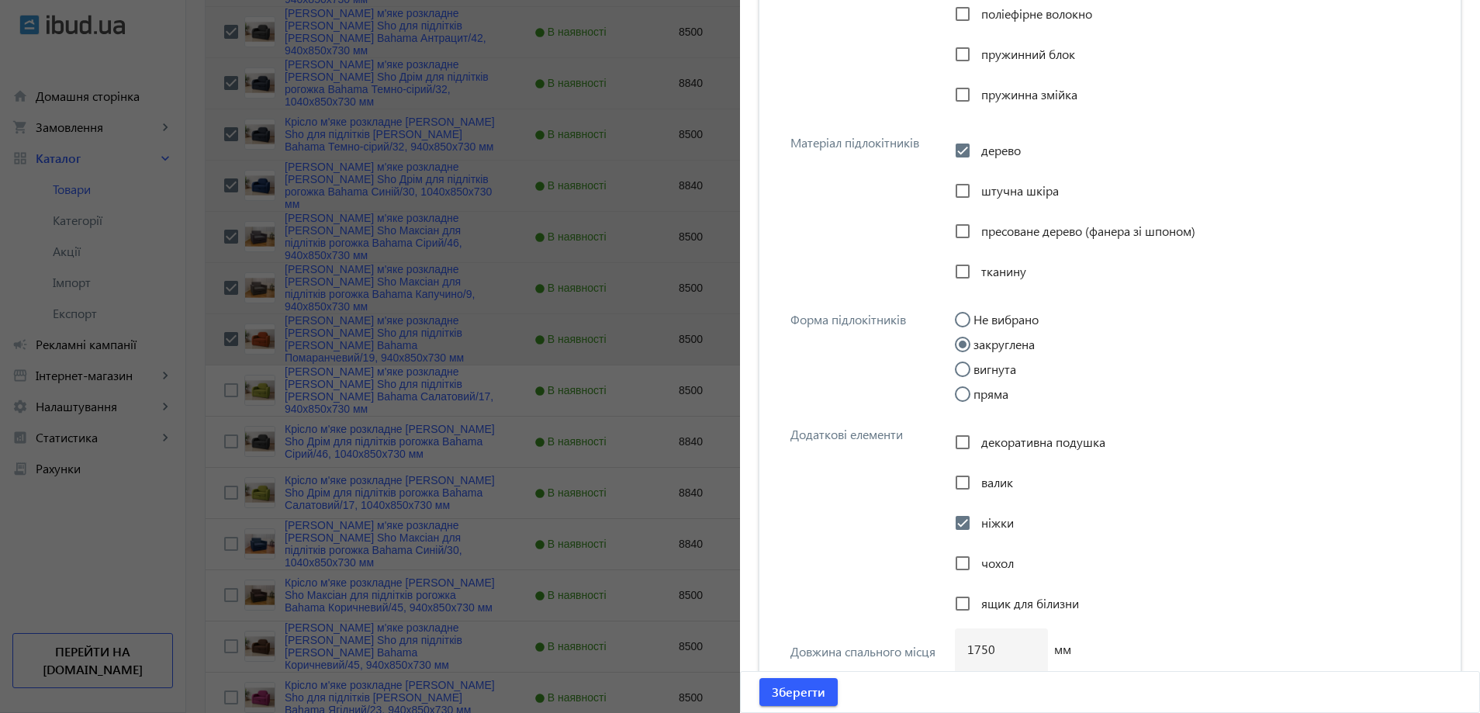
scroll to position [2909, 0]
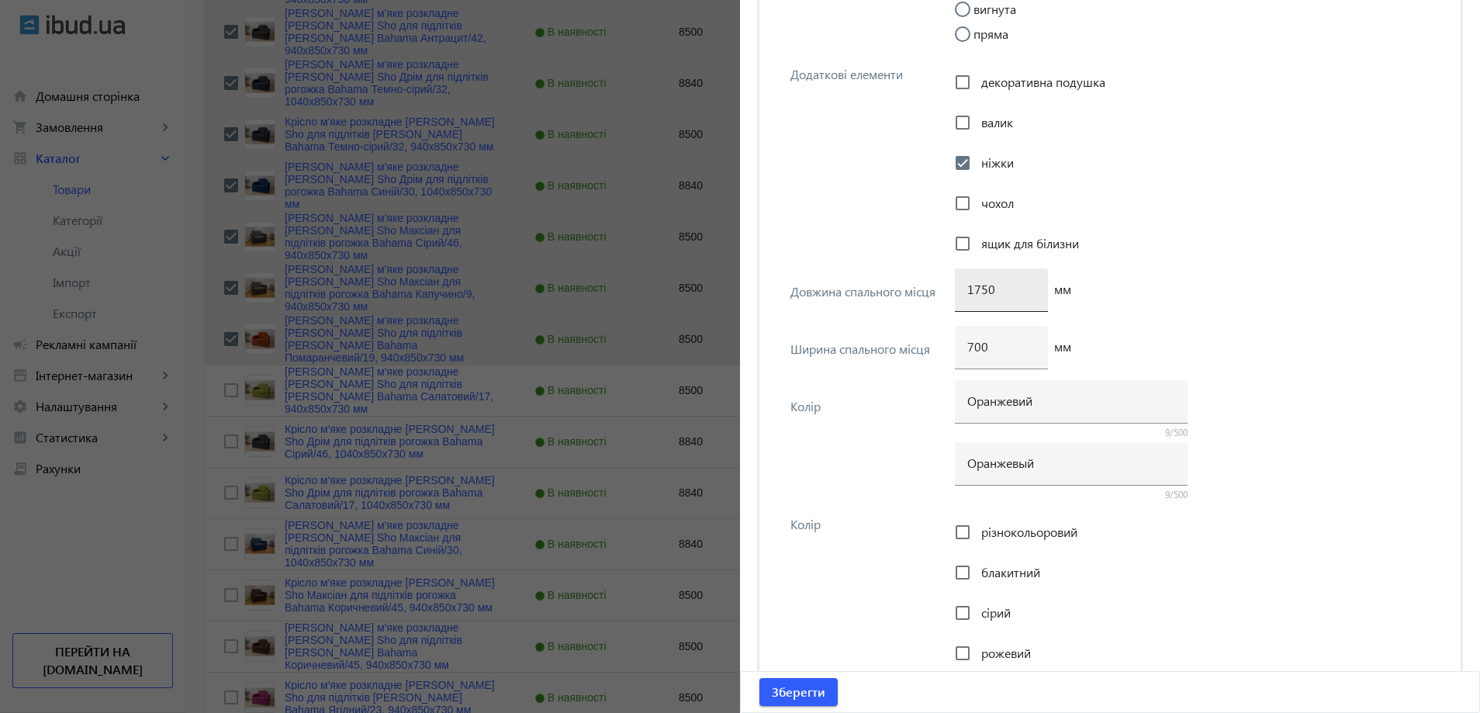
type input "940х1700 мм"
click at [981, 292] on input "1750" at bounding box center [1001, 289] width 68 height 16
type input "1700"
click at [808, 686] on span "Зберегти" at bounding box center [799, 691] width 54 height 17
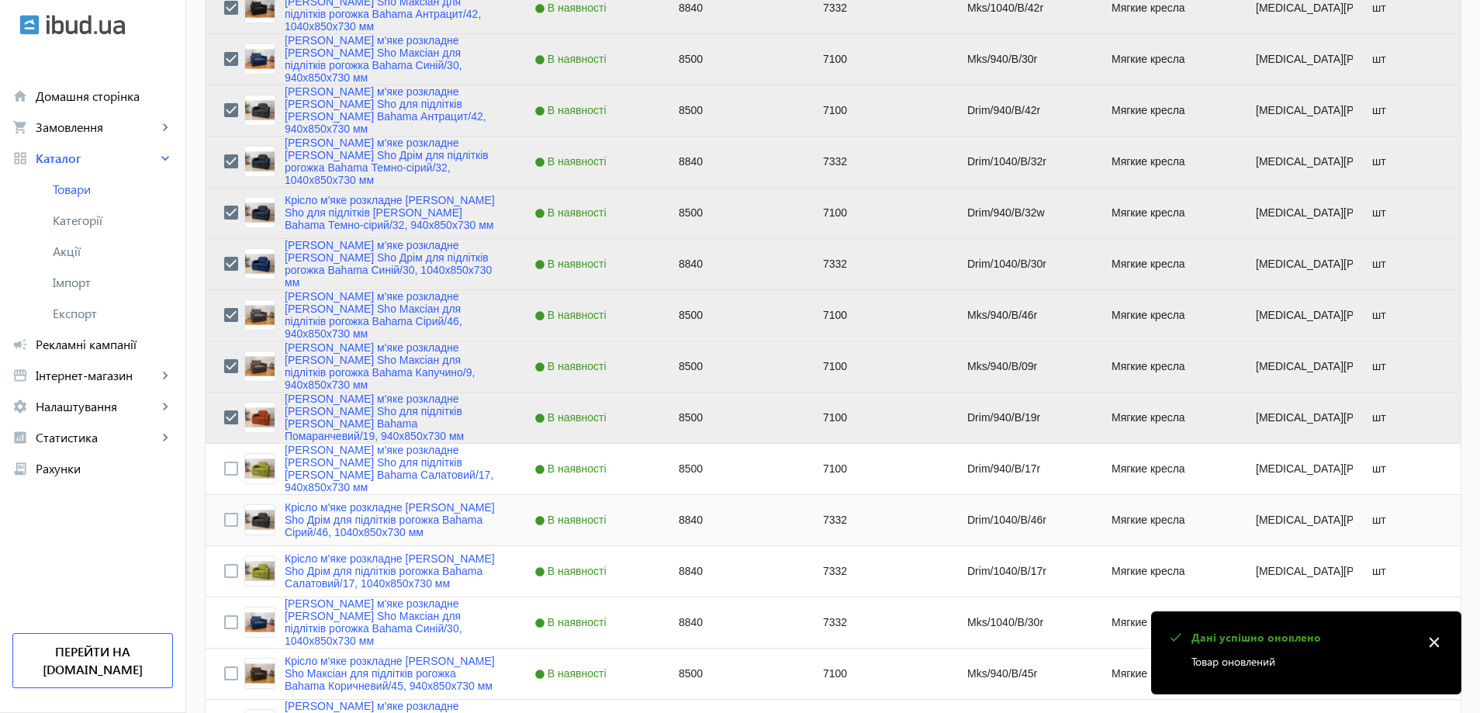
scroll to position [1241, 0]
click at [226, 465] on input "Press Space to toggle row selection (unchecked)" at bounding box center [231, 468] width 14 height 14
checkbox input "true"
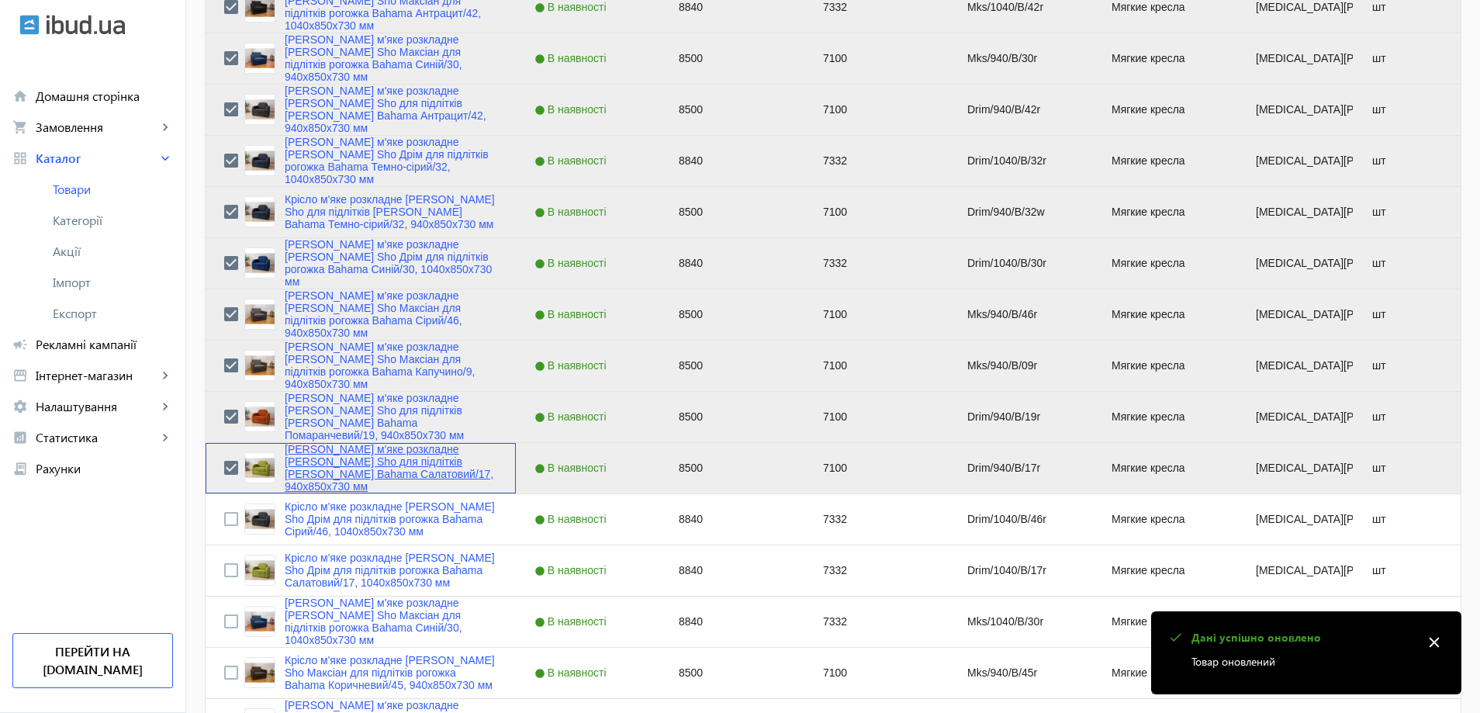
click at [314, 468] on link "Крісло м'яке розкладне Tobi Sho для підлітків Дрім рогожка Bahama Салатовий/17,…" at bounding box center [391, 468] width 213 height 50
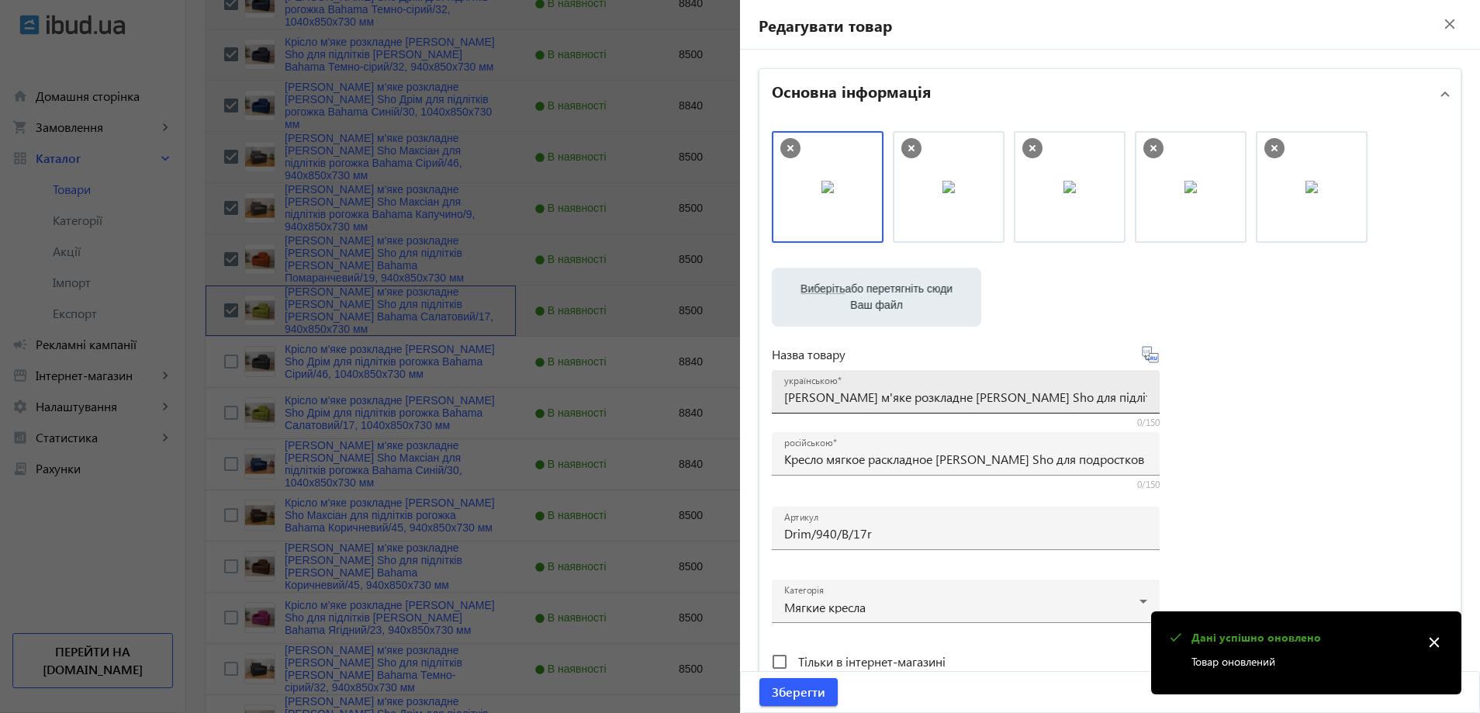
scroll to position [1396, 0]
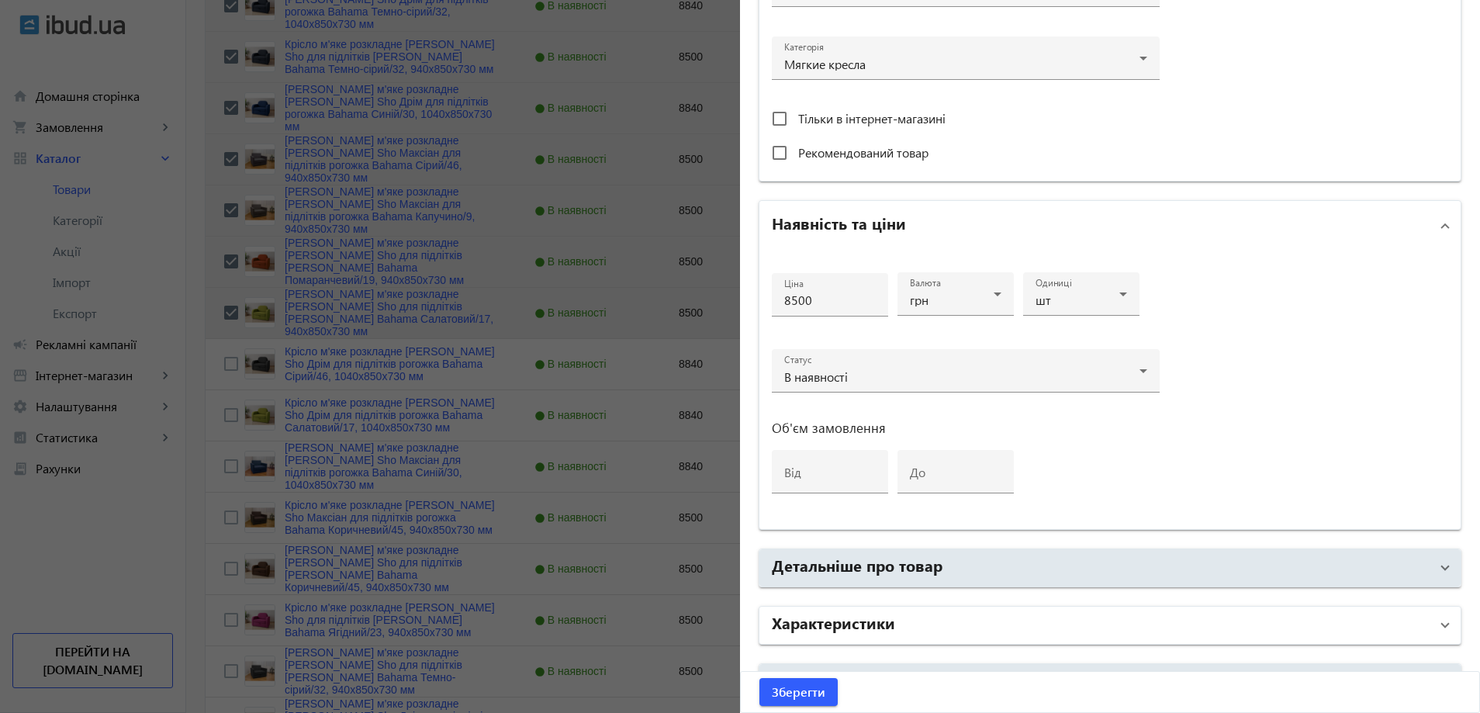
click at [892, 627] on mat-panel-title "Характеристики" at bounding box center [1101, 625] width 658 height 28
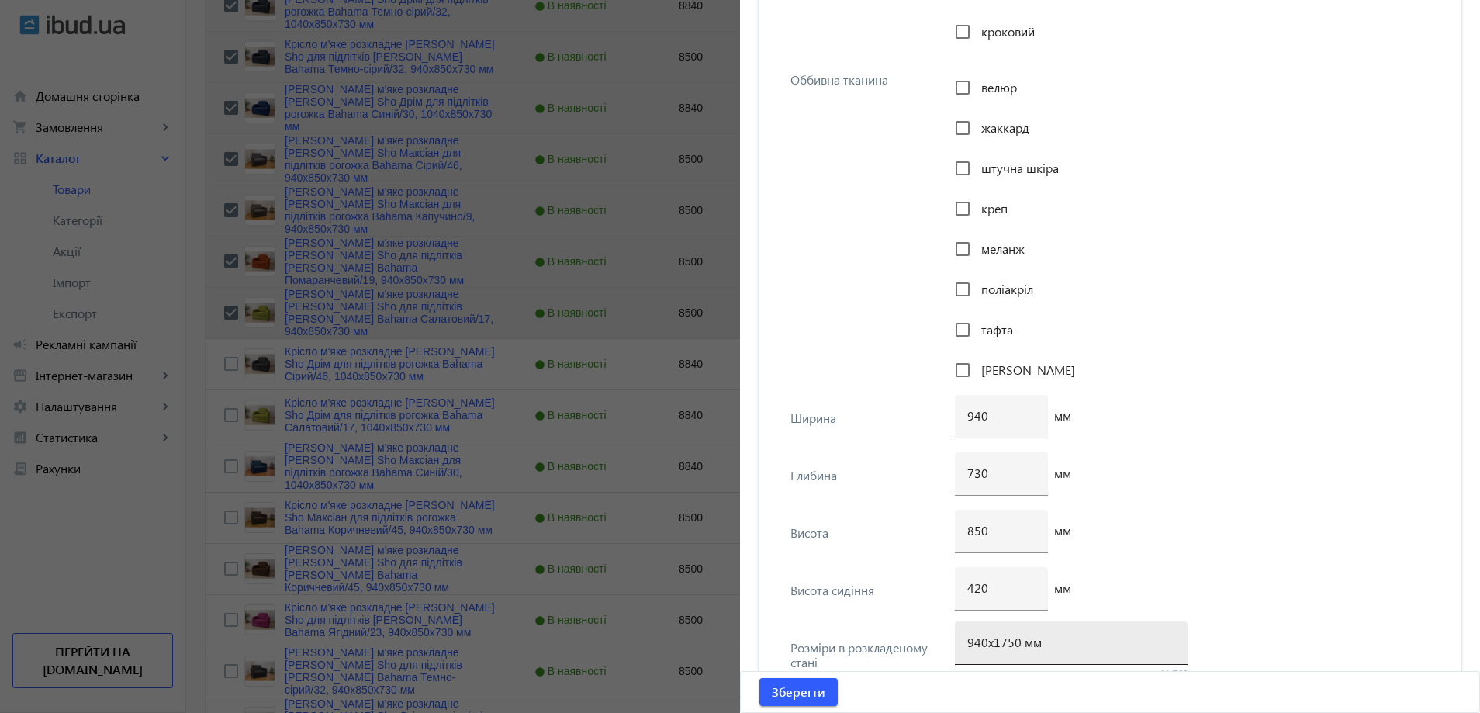
scroll to position [1861, 0]
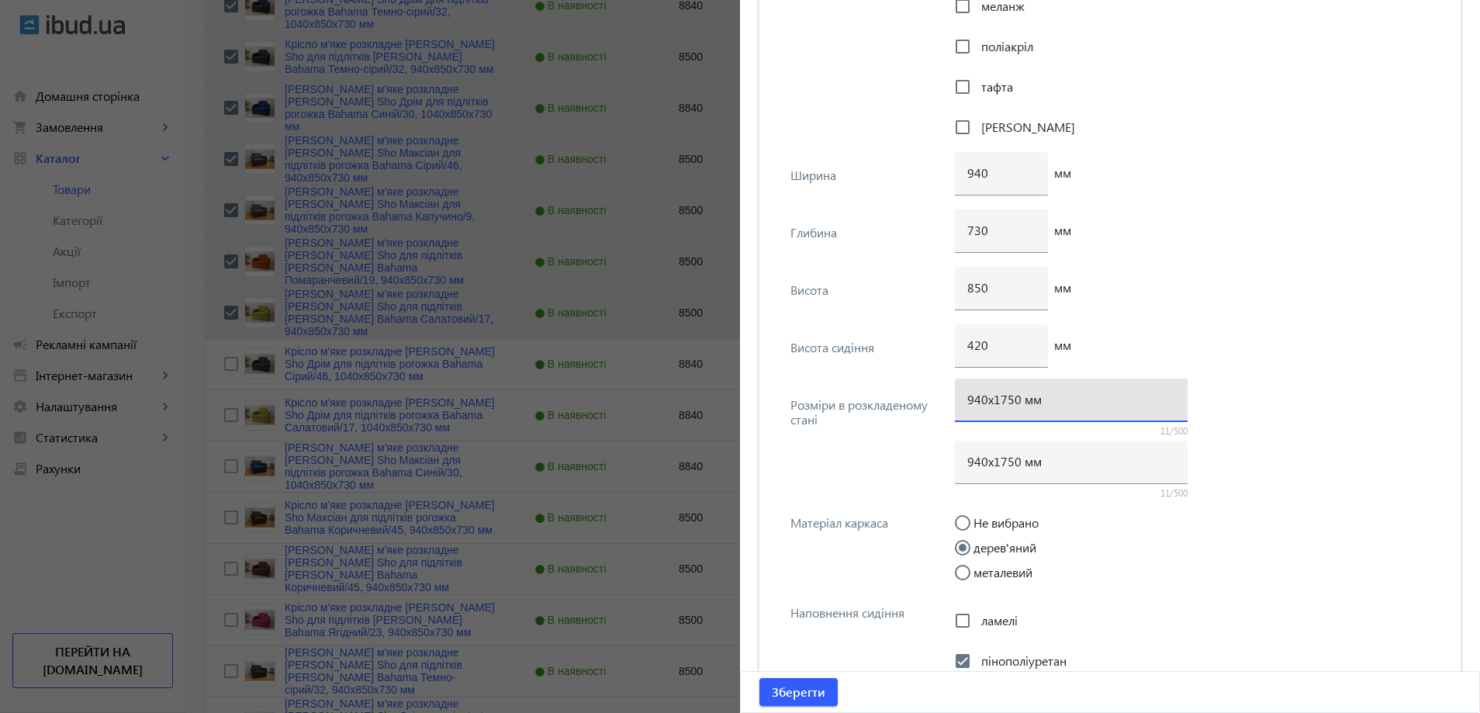
click at [1007, 404] on input "940х1750 мм" at bounding box center [1071, 399] width 208 height 16
type input "940х1700 мм"
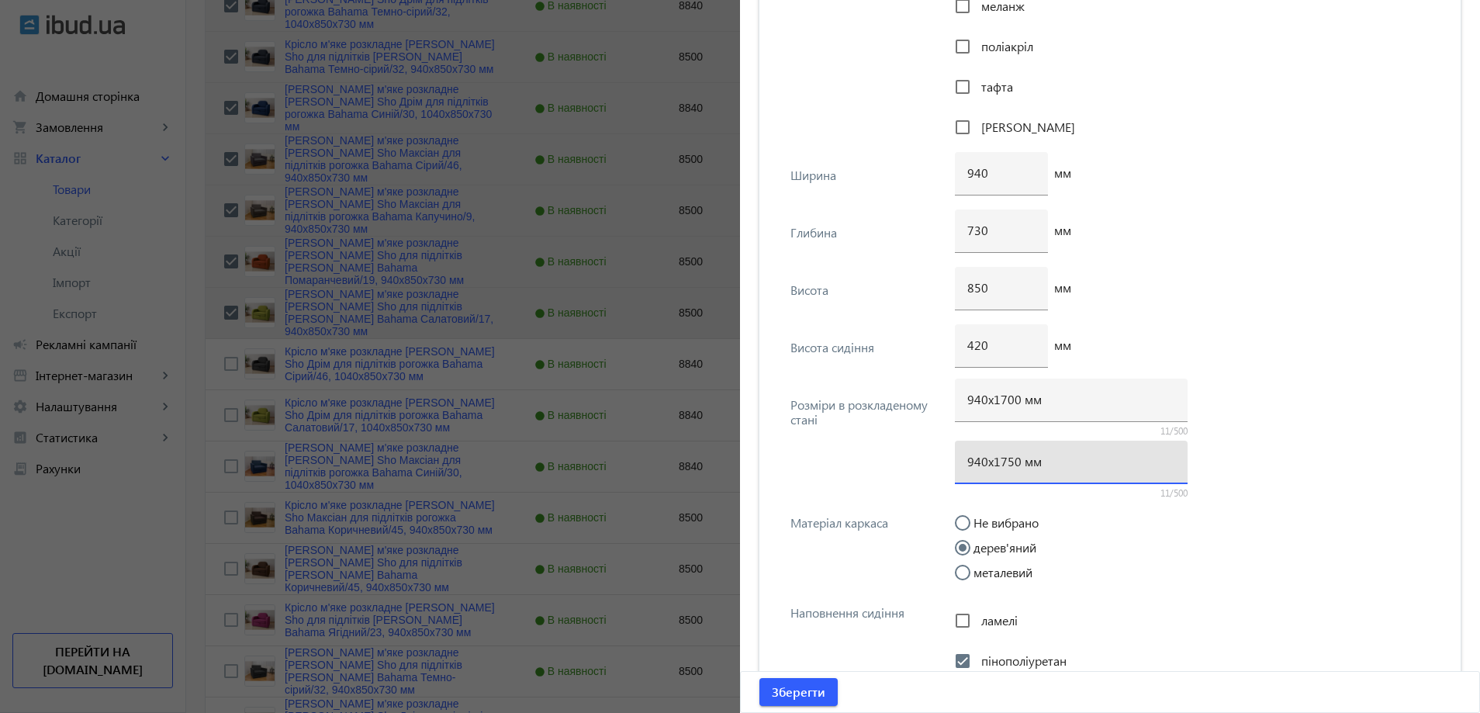
click at [1011, 465] on input "940х1750 мм" at bounding box center [1071, 461] width 208 height 16
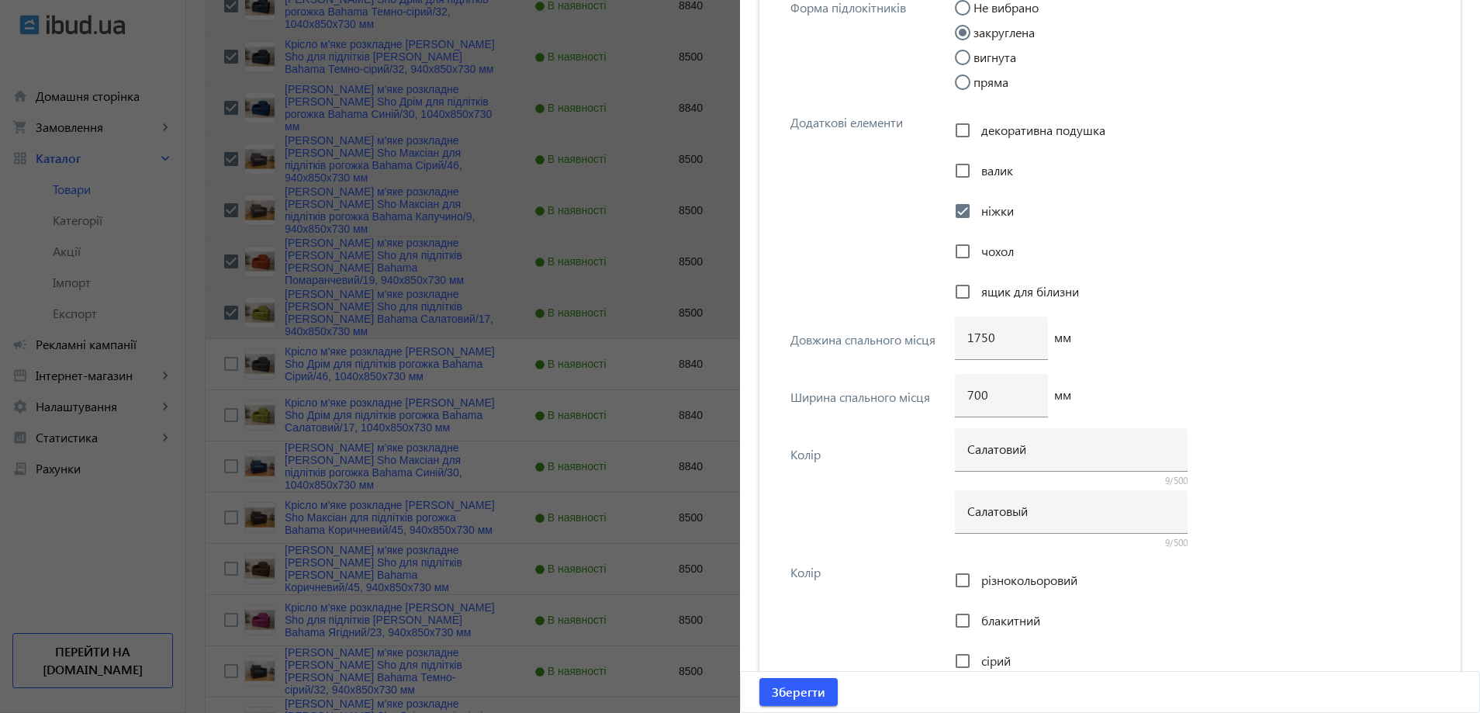
scroll to position [2870, 0]
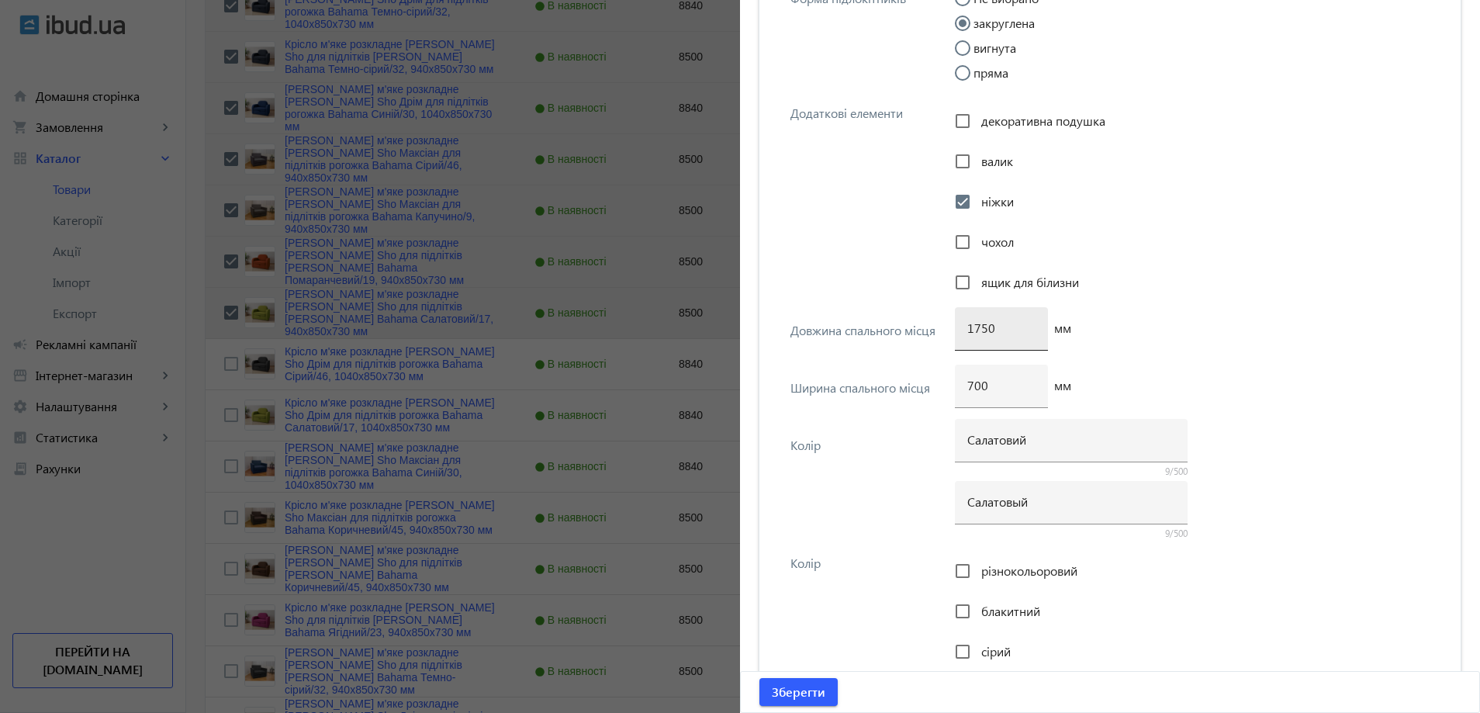
type input "940х1700 мм"
drag, startPoint x: 979, startPoint y: 333, endPoint x: 971, endPoint y: 329, distance: 8.7
click at [971, 329] on input "1750" at bounding box center [1001, 328] width 68 height 16
drag, startPoint x: 969, startPoint y: 327, endPoint x: 999, endPoint y: 336, distance: 31.4
click at [999, 336] on div "1507" at bounding box center [1001, 328] width 68 height 43
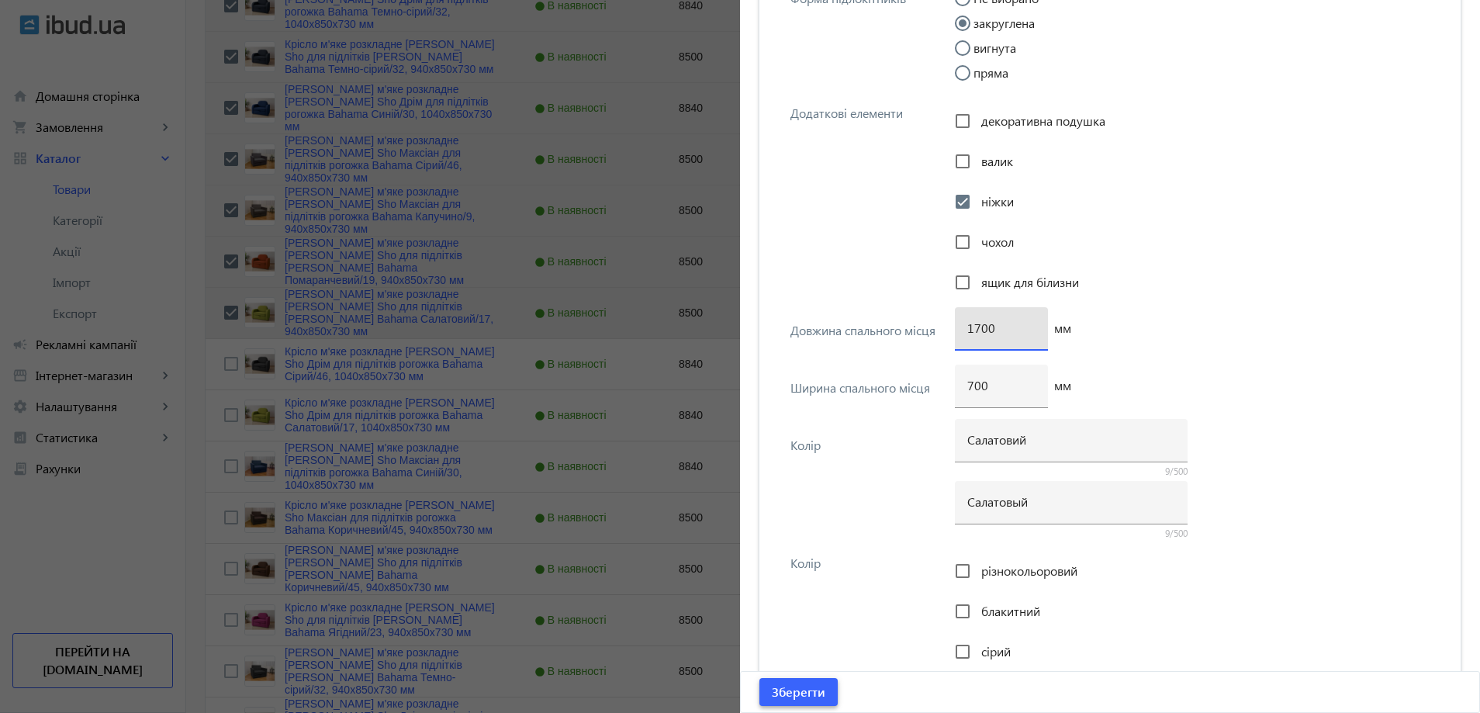
type input "1700"
click at [798, 675] on span "submit" at bounding box center [798, 691] width 78 height 37
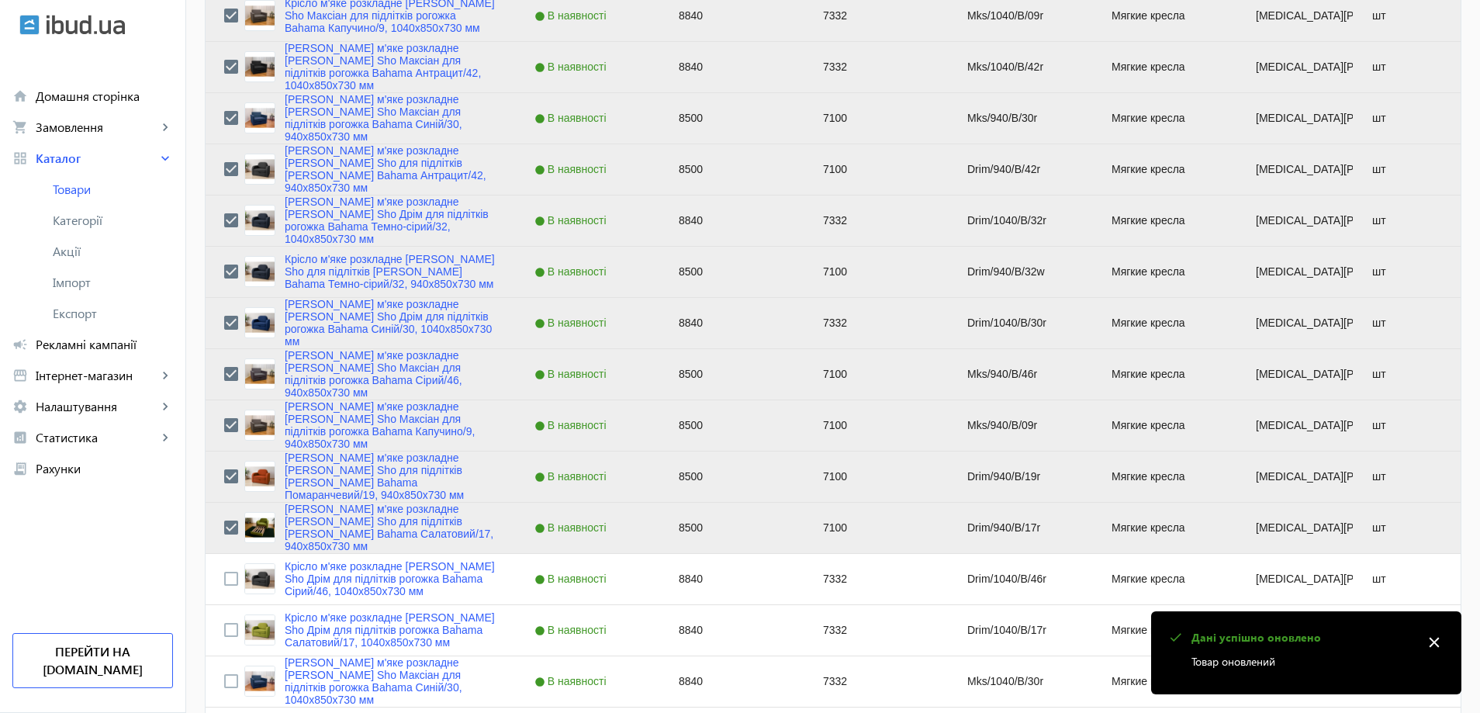
scroll to position [1551, 0]
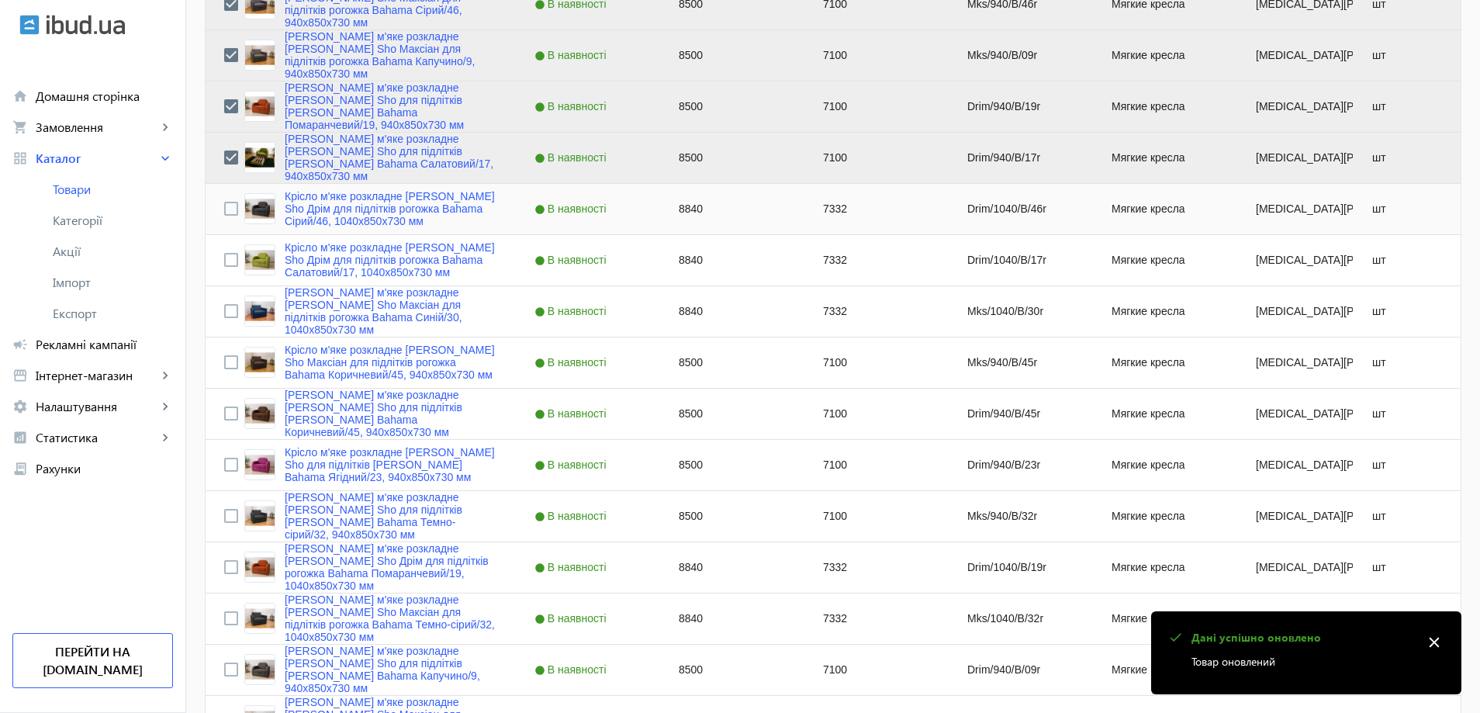
click at [224, 200] on div "Press SPACE to select this row." at bounding box center [231, 209] width 14 height 36
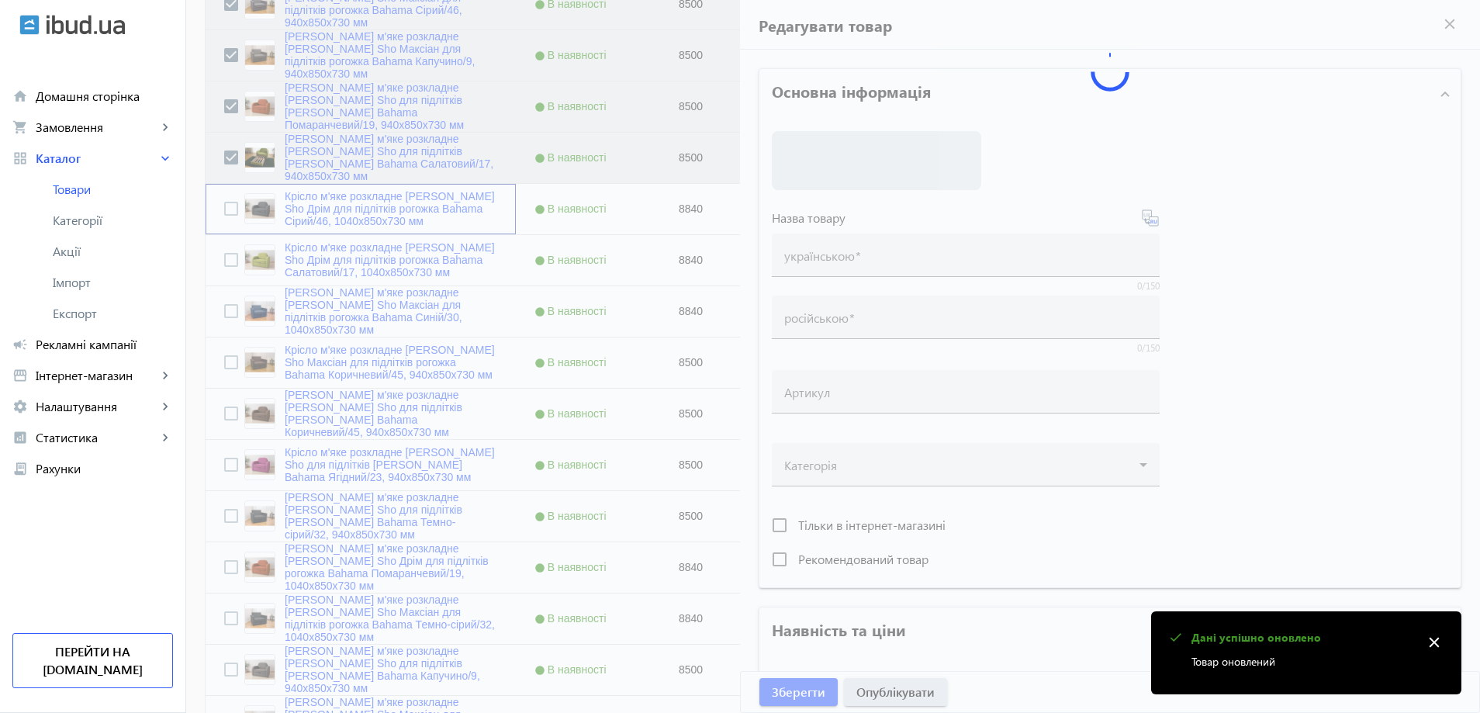
type input "Крісло м'яке розкладне Tobi Sho Дрім для підлітків рогожка Bahama Сірий/46, 104…"
type input "Кресло мягкое раскладное Tobi Sho Дрим для подростков рогожка Bahama Серый/46, …"
type input "Drim/1040/B/46r"
type input "8840"
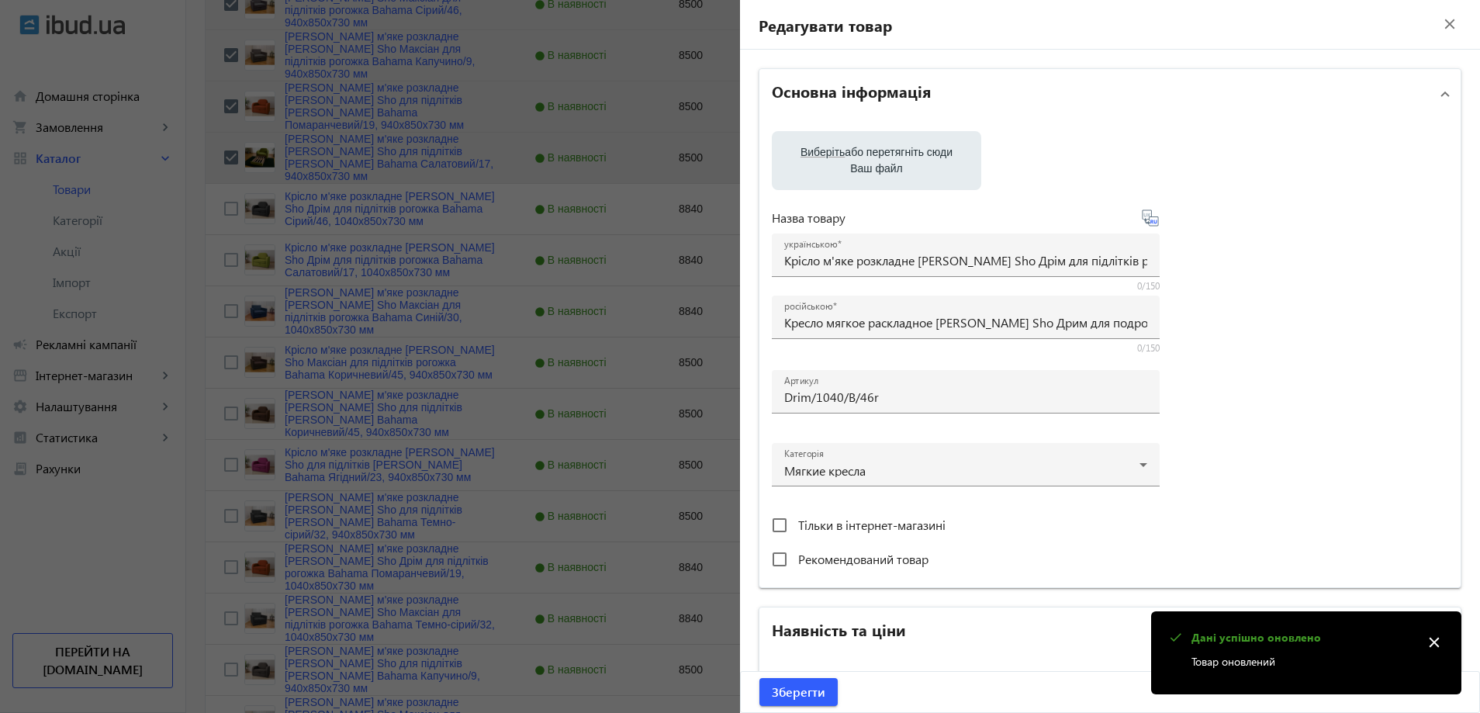
click at [223, 202] on div at bounding box center [740, 356] width 1480 height 713
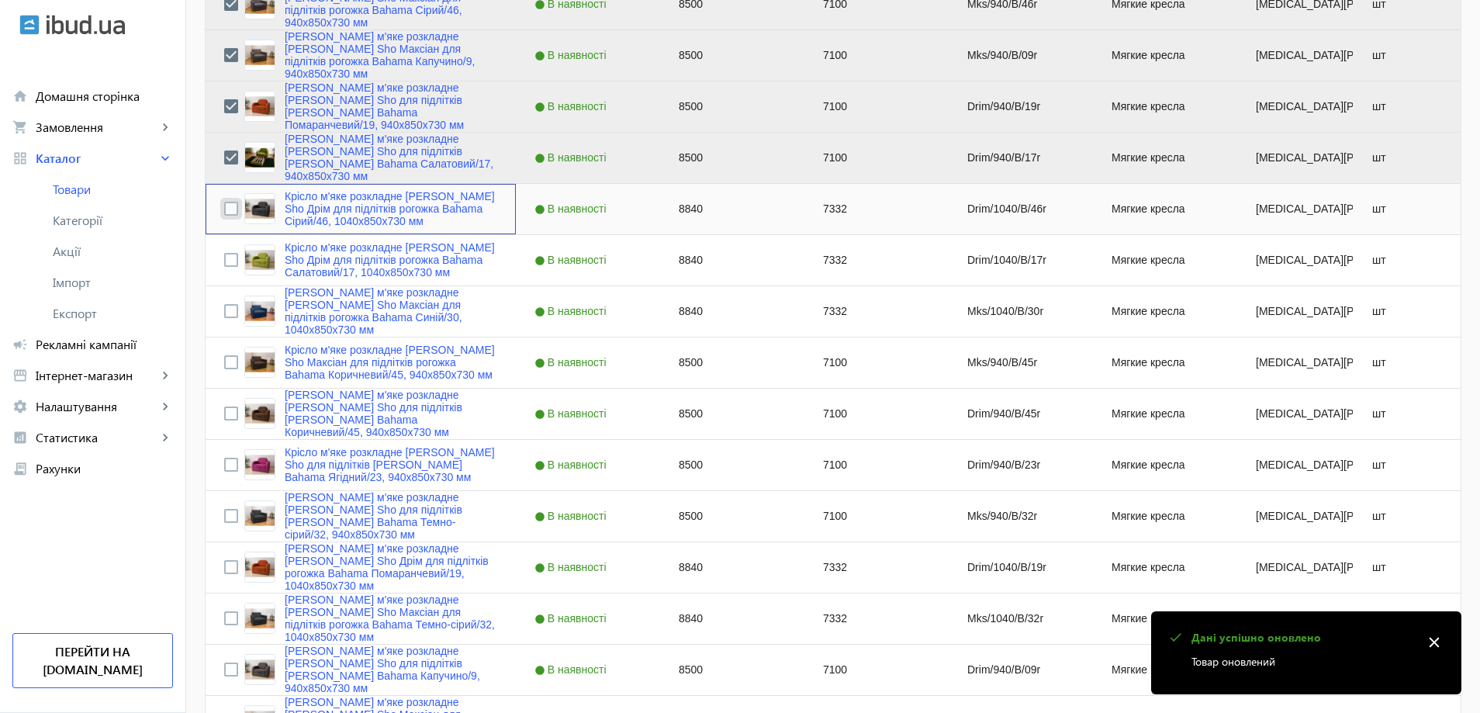
click at [224, 212] on input "Press Space to toggle row selection (unchecked)" at bounding box center [231, 209] width 14 height 14
checkbox input "true"
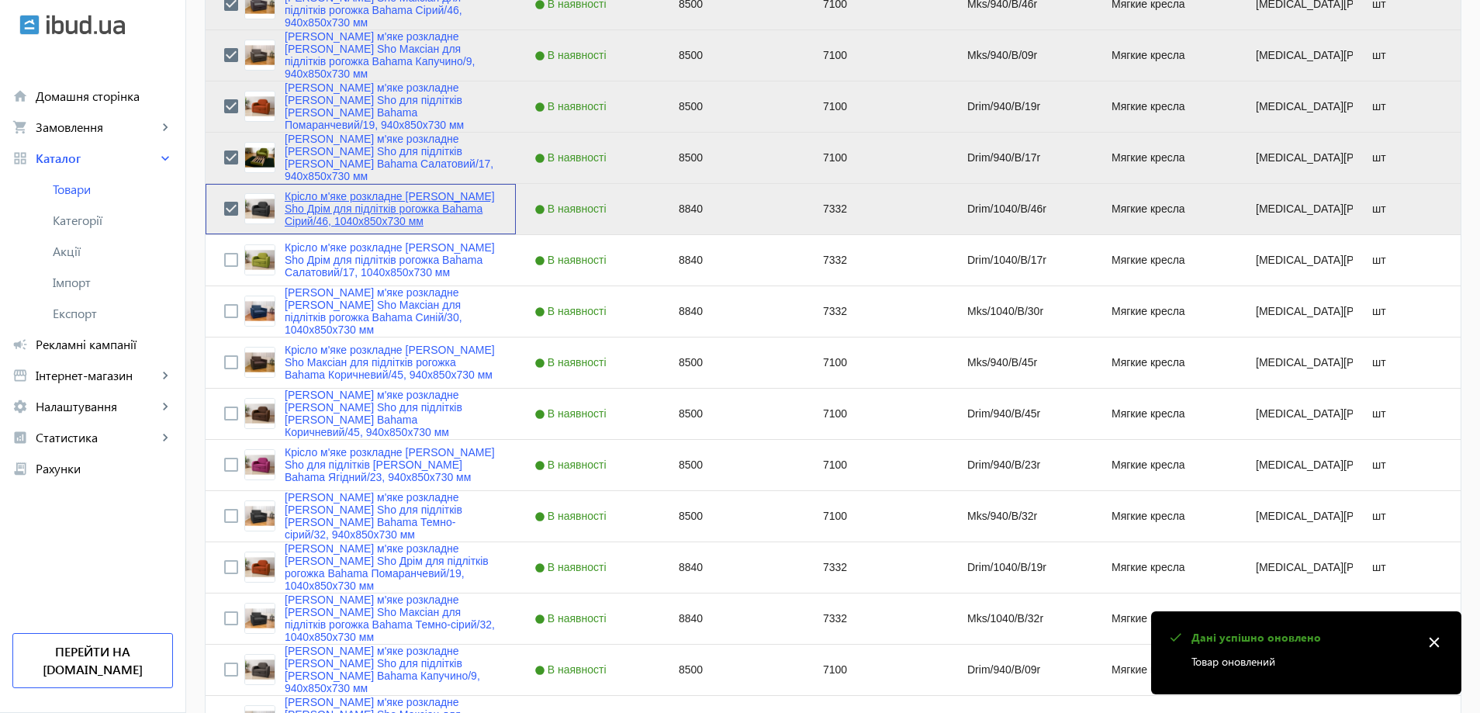
click at [318, 225] on link "Крісло м'яке розкладне Tobi Sho Дрім для підлітків рогожка Bahama Сірий/46, 104…" at bounding box center [391, 208] width 213 height 37
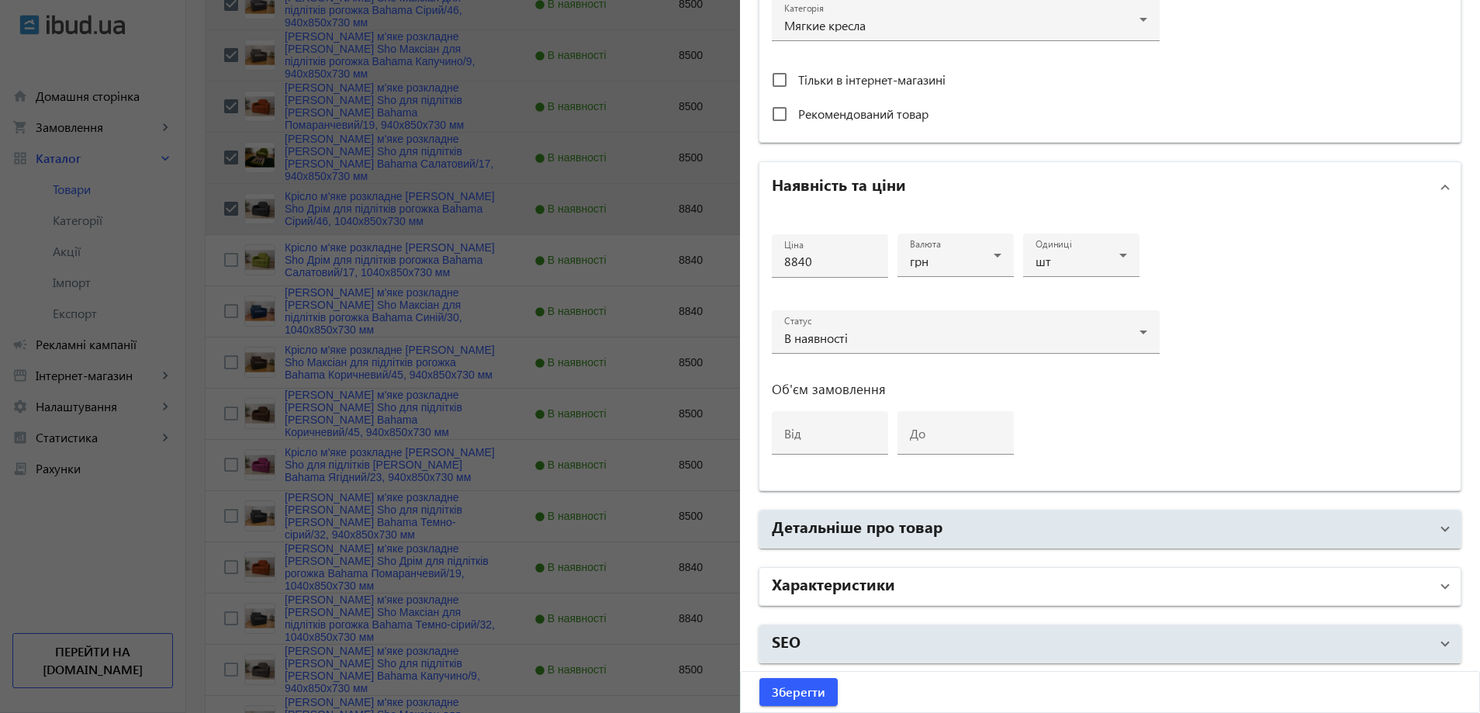
click at [904, 581] on mat-panel-title "Характеристики" at bounding box center [1101, 586] width 658 height 28
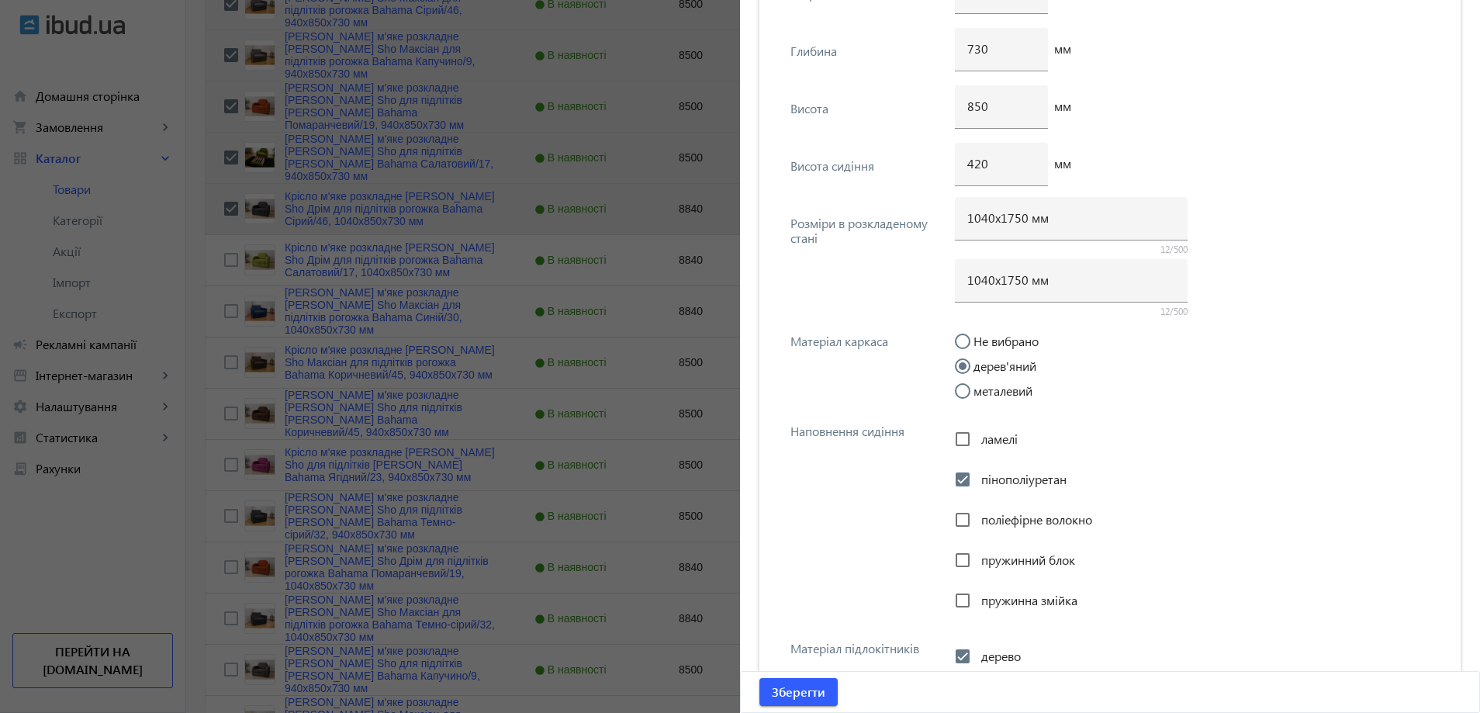
scroll to position [2055, 0]
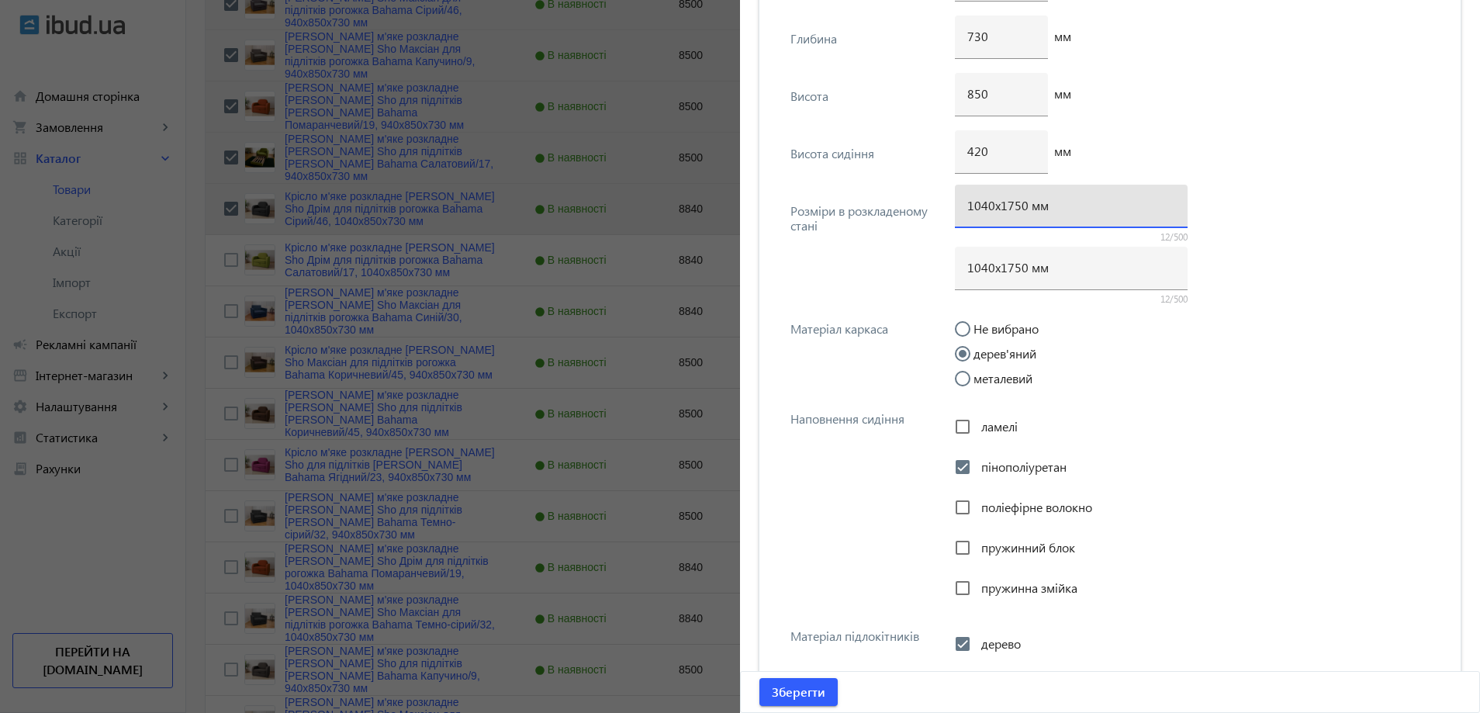
click at [1009, 207] on input "1040х1750 мм" at bounding box center [1071, 205] width 208 height 16
type input "1040х1700 мм"
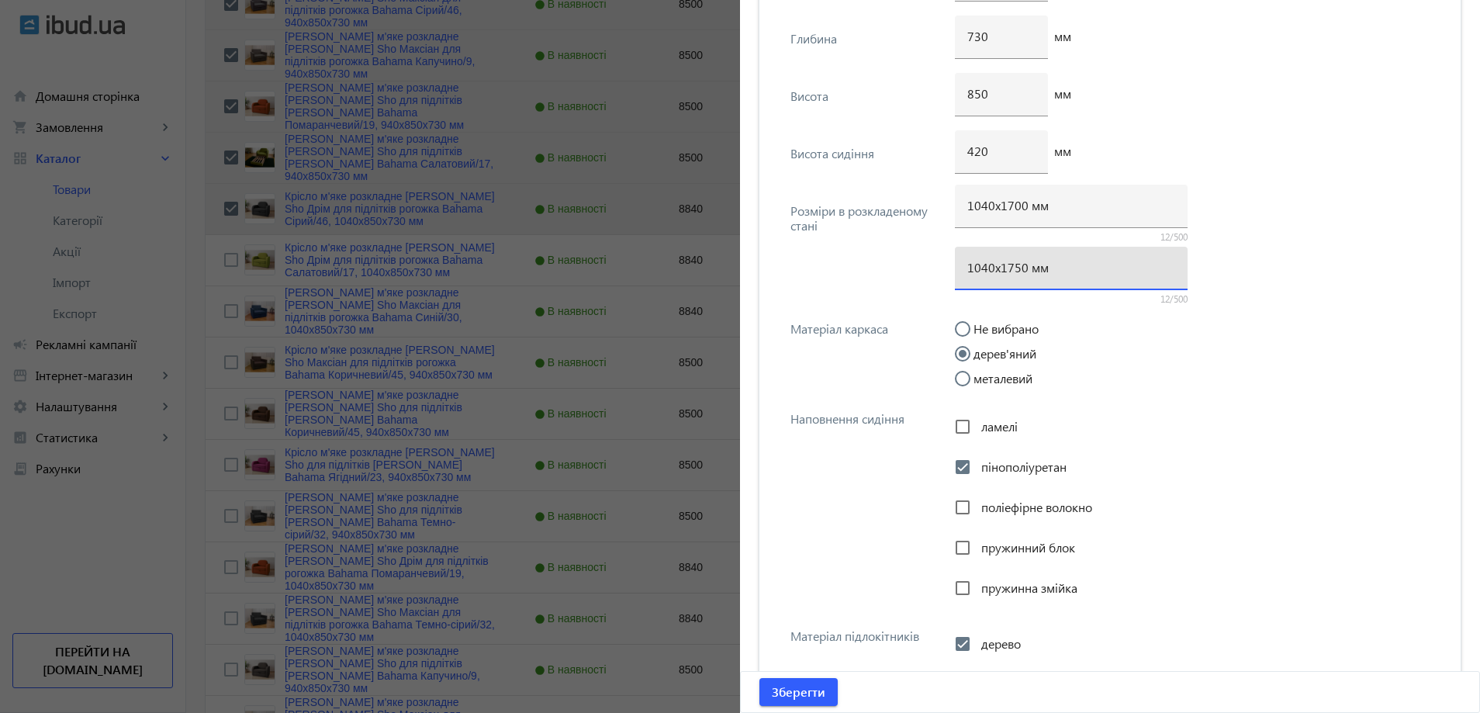
drag, startPoint x: 1012, startPoint y: 262, endPoint x: 1025, endPoint y: 264, distance: 13.3
click at [1008, 264] on input "1040х1750 мм" at bounding box center [1071, 267] width 208 height 16
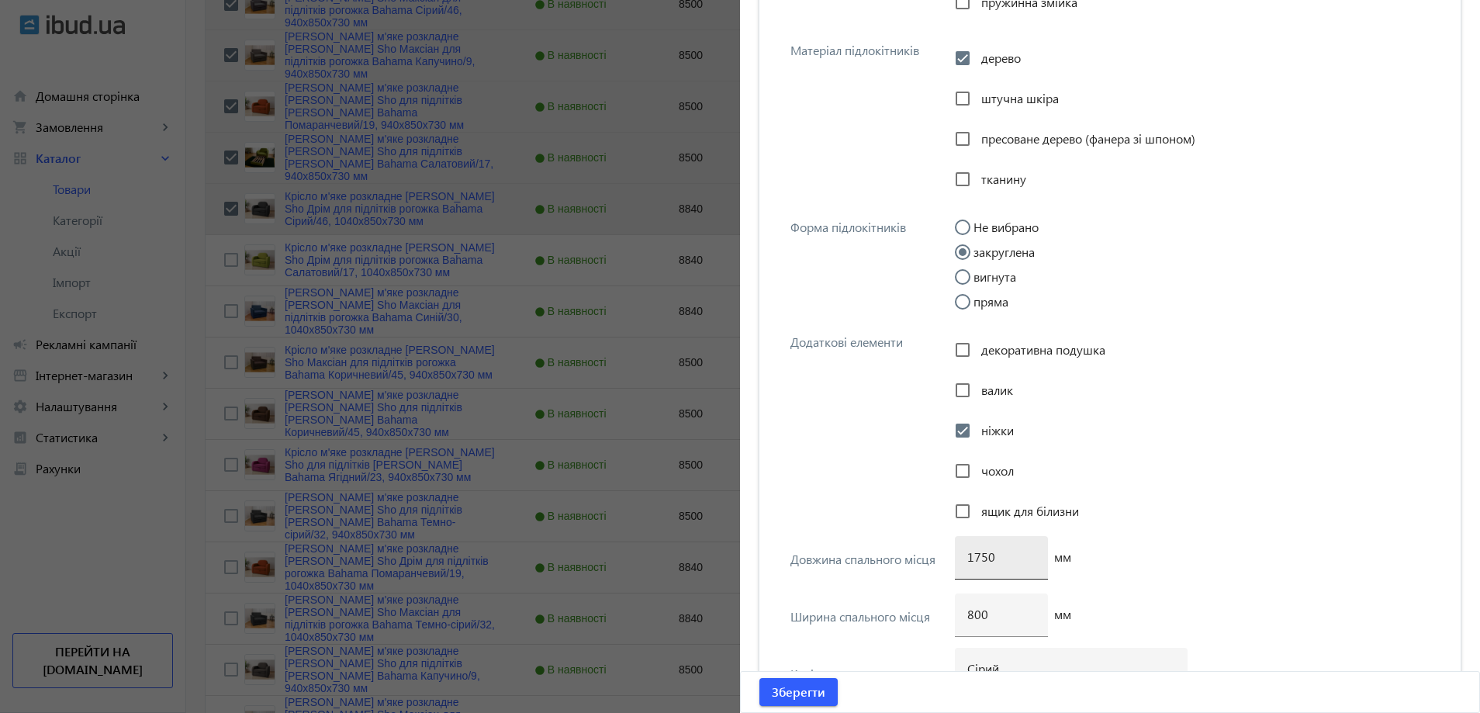
scroll to position [2753, 0]
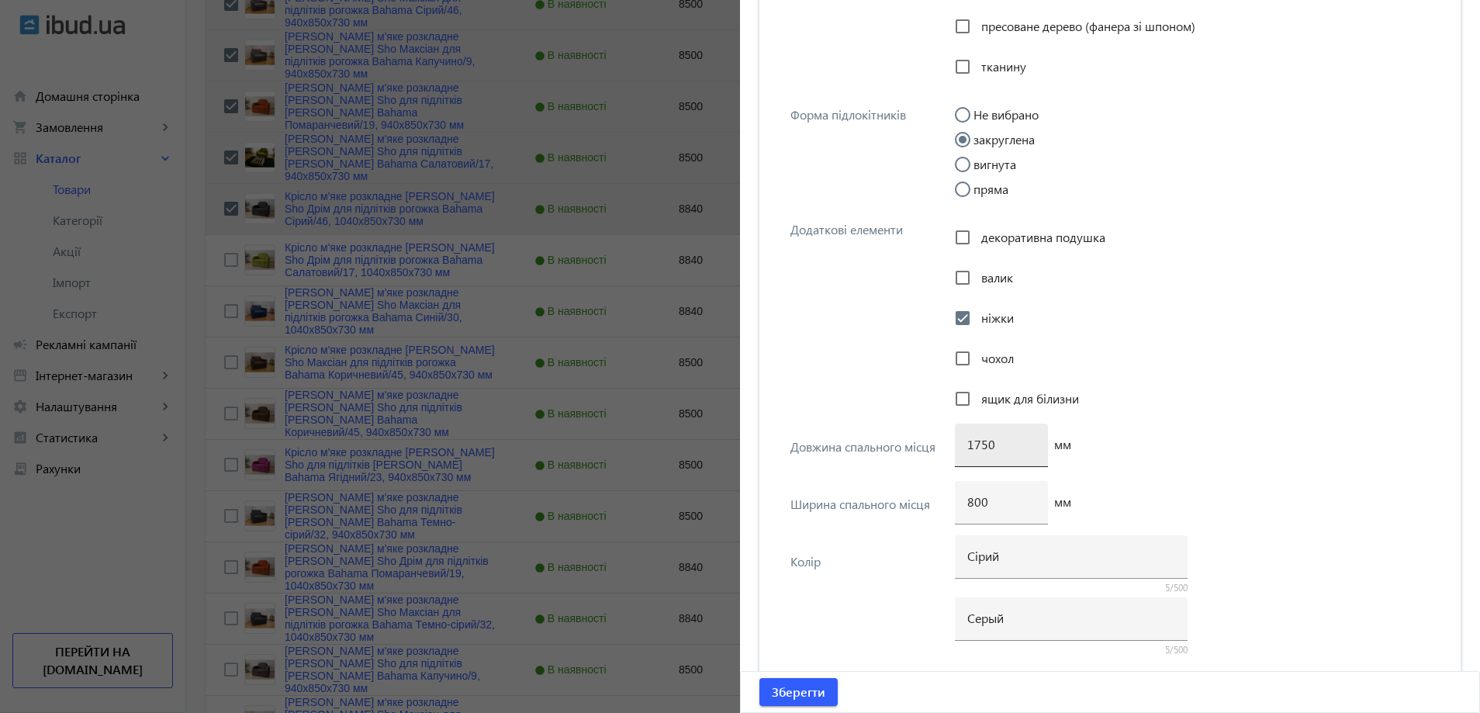
type input "1040х1700 мм"
click at [983, 444] on input "1750" at bounding box center [1001, 444] width 68 height 16
type input "1700"
click at [811, 683] on span "Зберегти" at bounding box center [799, 691] width 54 height 17
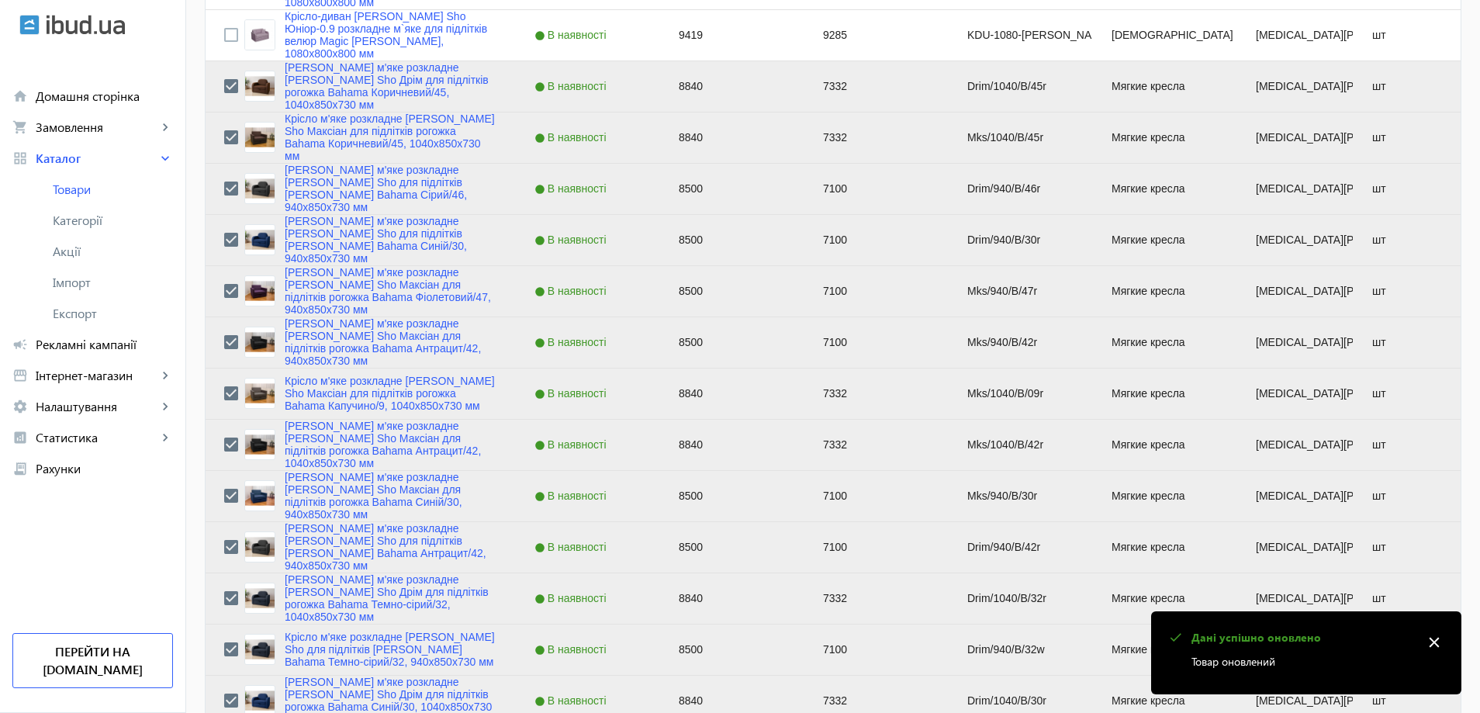
scroll to position [1163, 0]
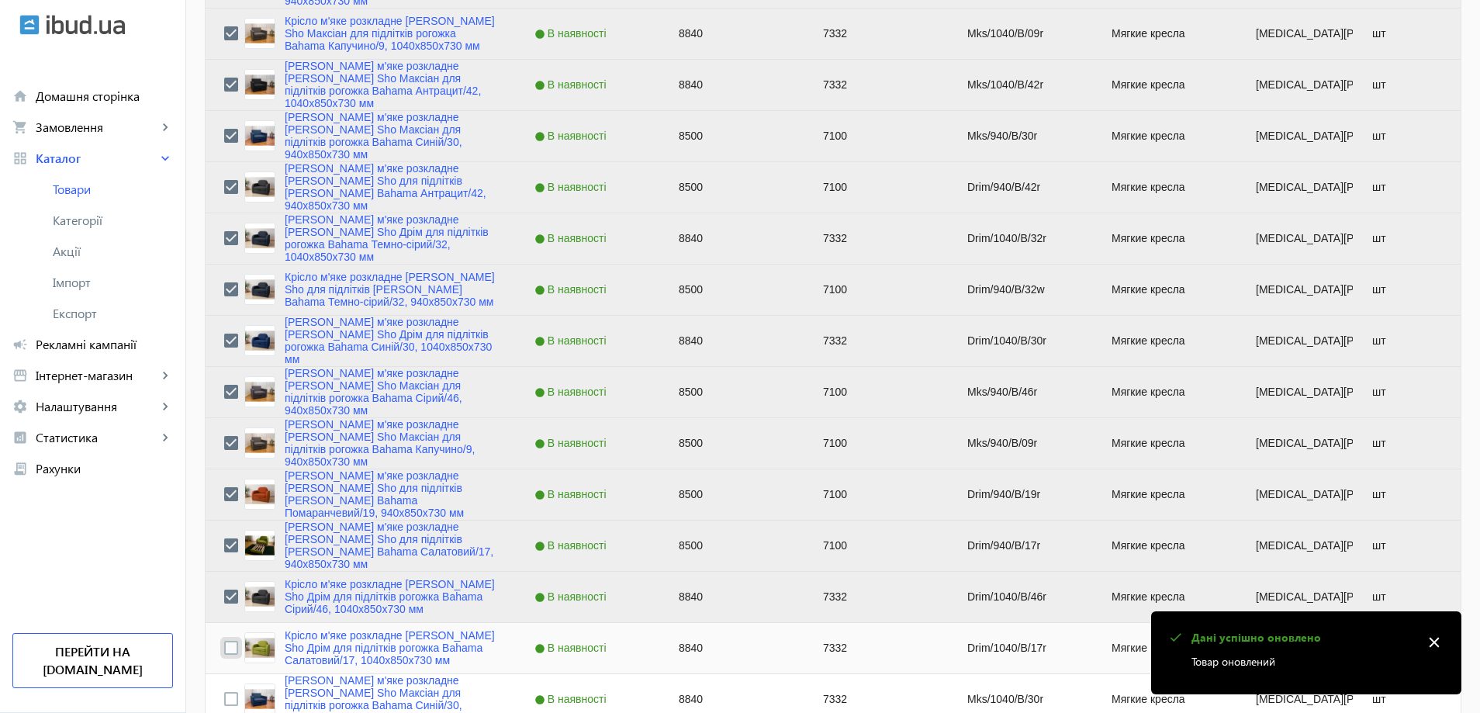
click at [224, 647] on input "Press Space to toggle row selection (unchecked)" at bounding box center [231, 648] width 14 height 14
checkbox input "true"
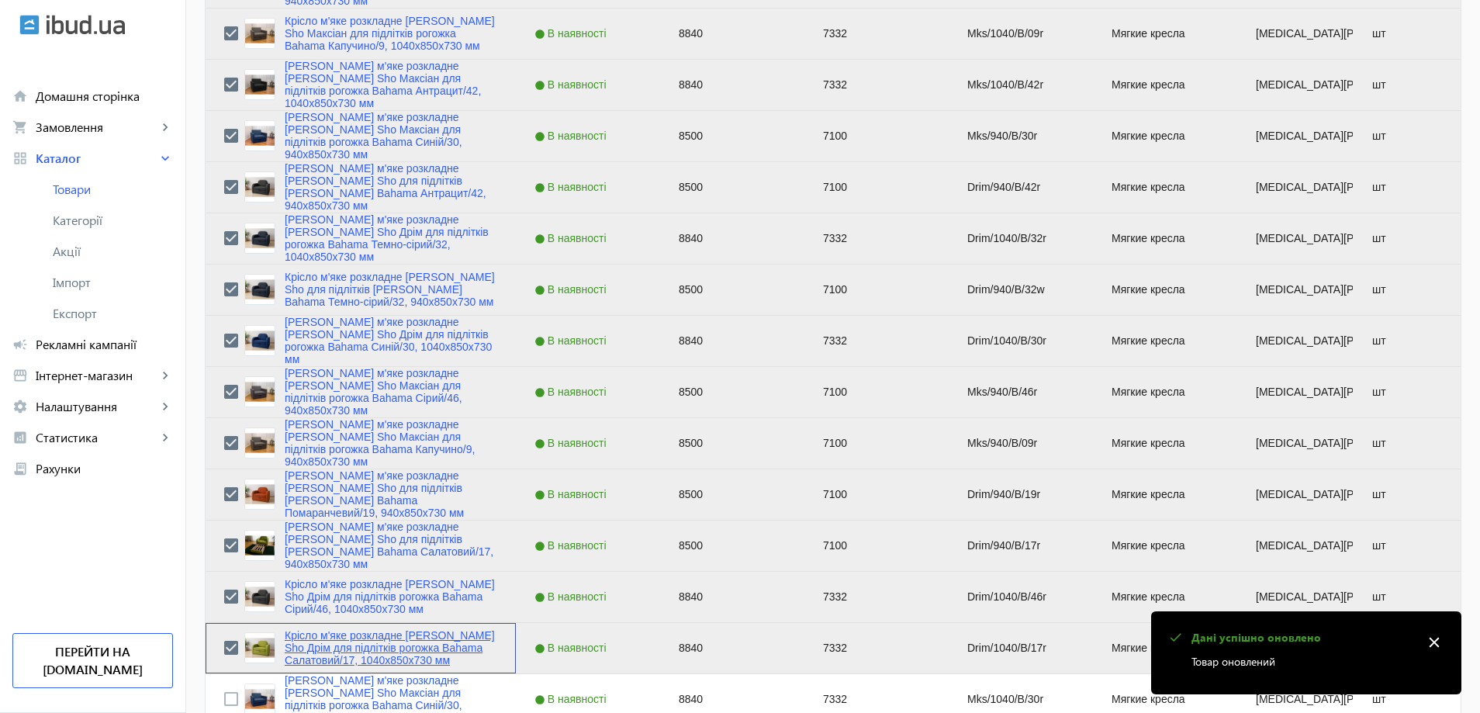
click at [343, 655] on link "Крісло м'яке розкладне Tobi Sho Дрім для підлітків рогожка Bahama Салатовий/17,…" at bounding box center [391, 647] width 213 height 37
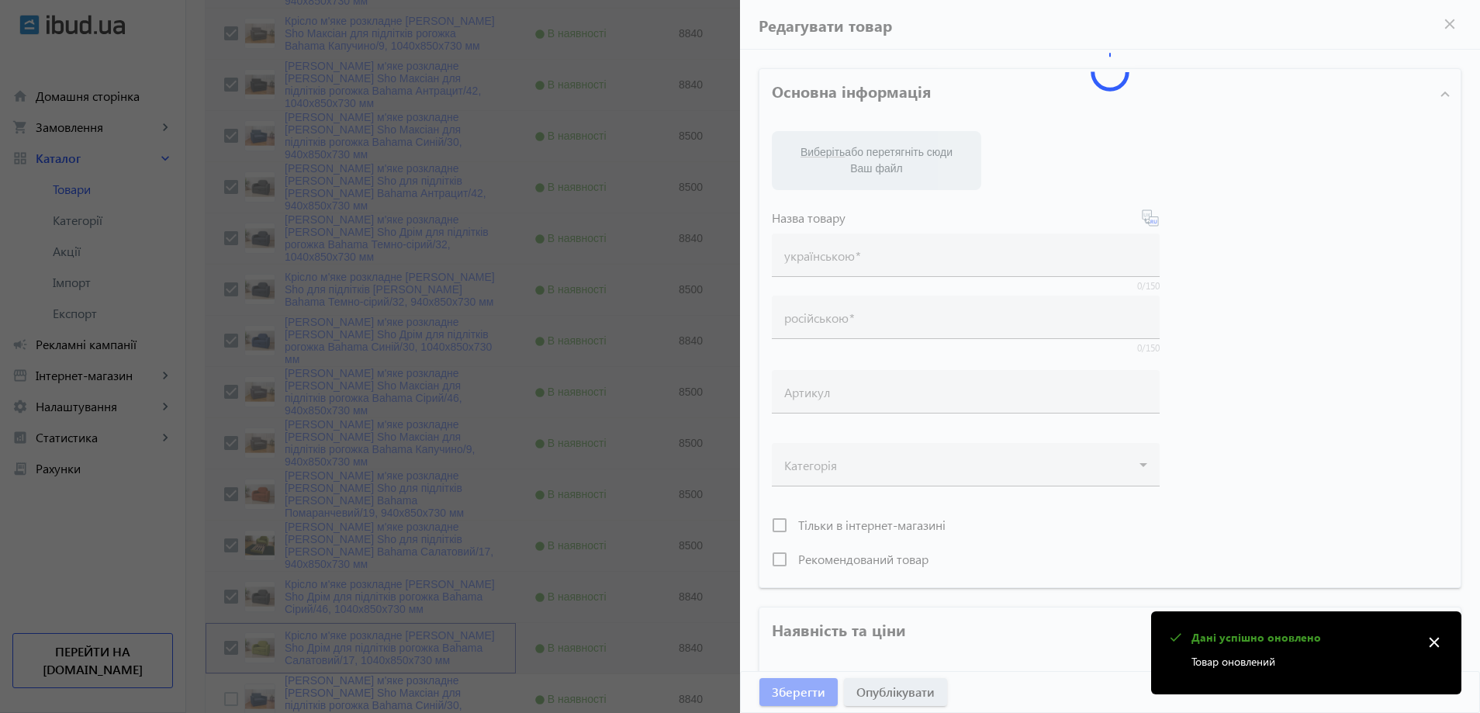
type input "Крісло м'яке розкладне Tobi Sho Дрім для підлітків рогожка Bahama Салатовий/17,…"
type input "Кресло мягкое раскладное Tobi Sho Дрим для подростков рогожка Bahama Салатовый/…"
type input "Drim/1040/B/17r"
type input "8840"
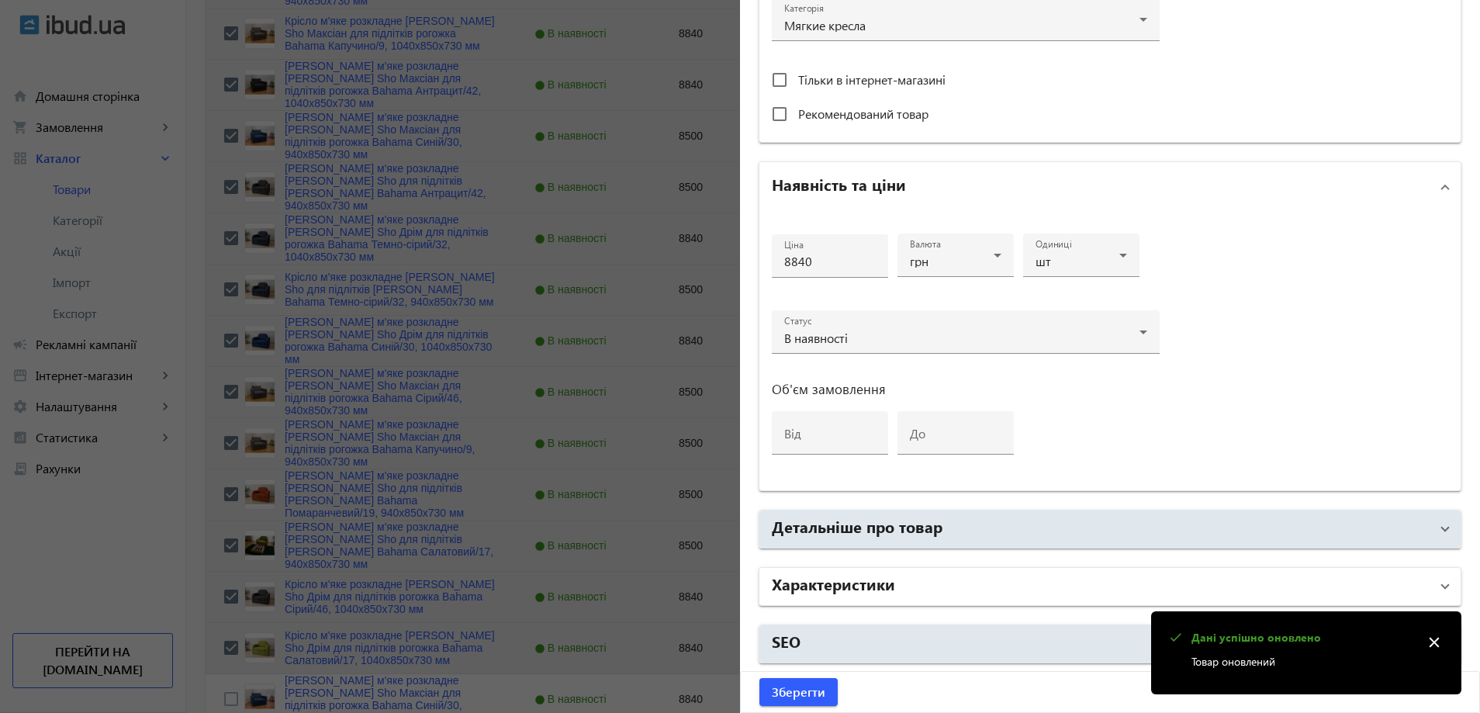
click at [889, 589] on h2 "Характеристики" at bounding box center [833, 583] width 123 height 22
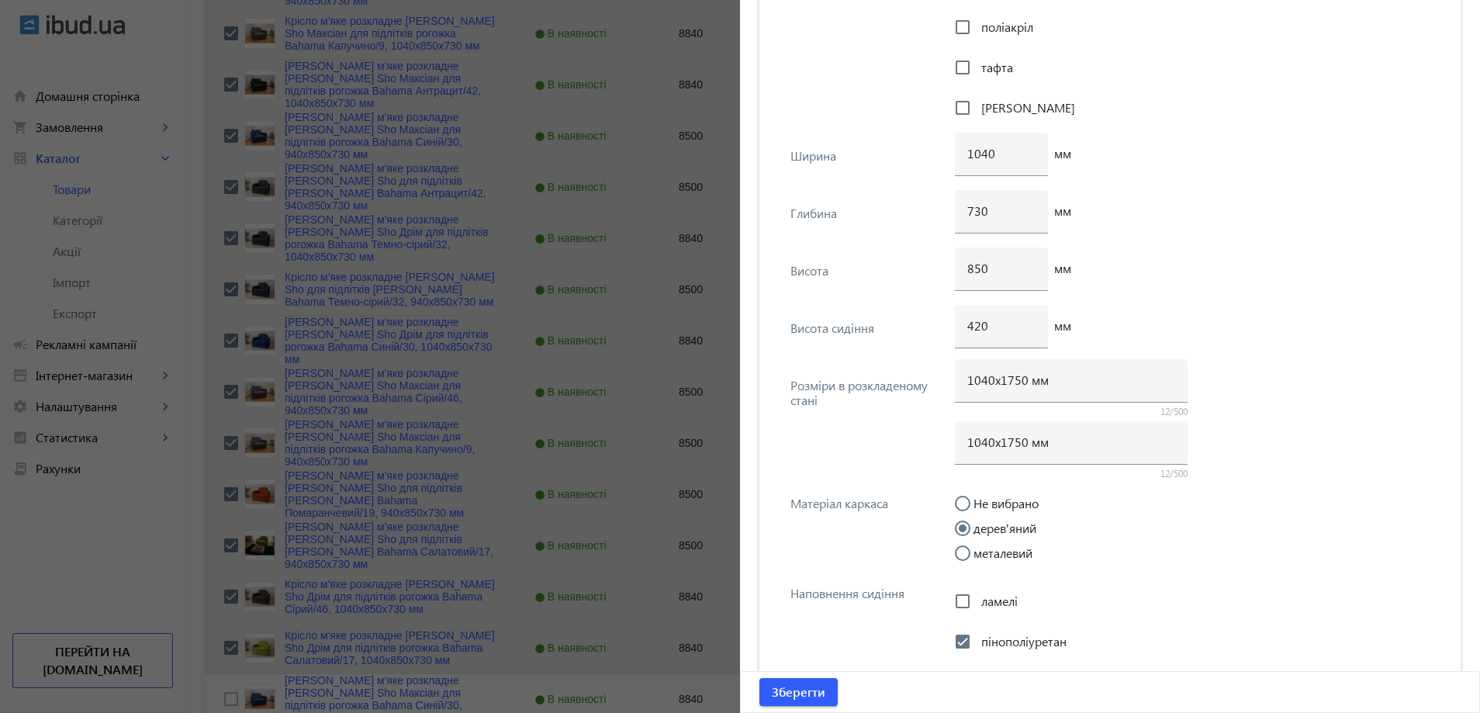
scroll to position [1900, 0]
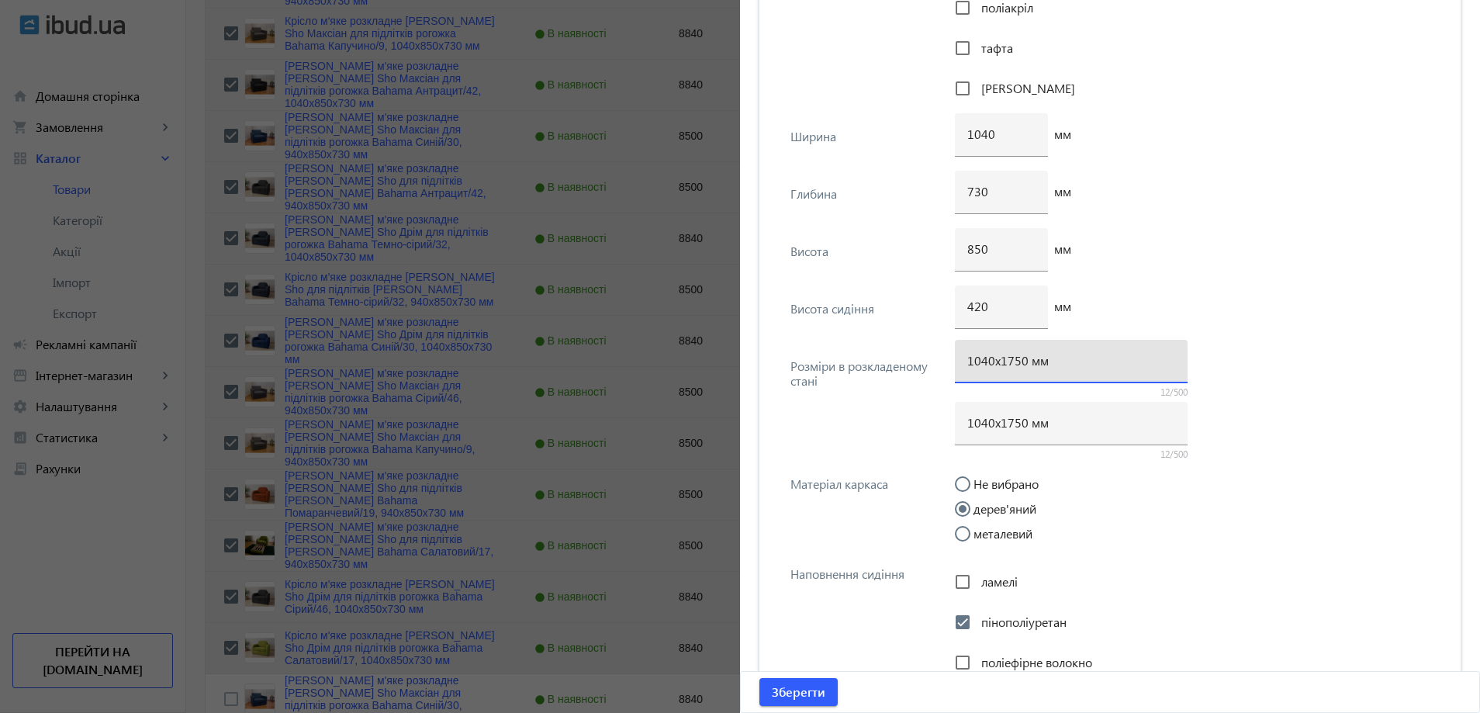
click at [1016, 367] on input "1040х1750 мм" at bounding box center [1071, 360] width 208 height 16
type input "1040х1700 мм"
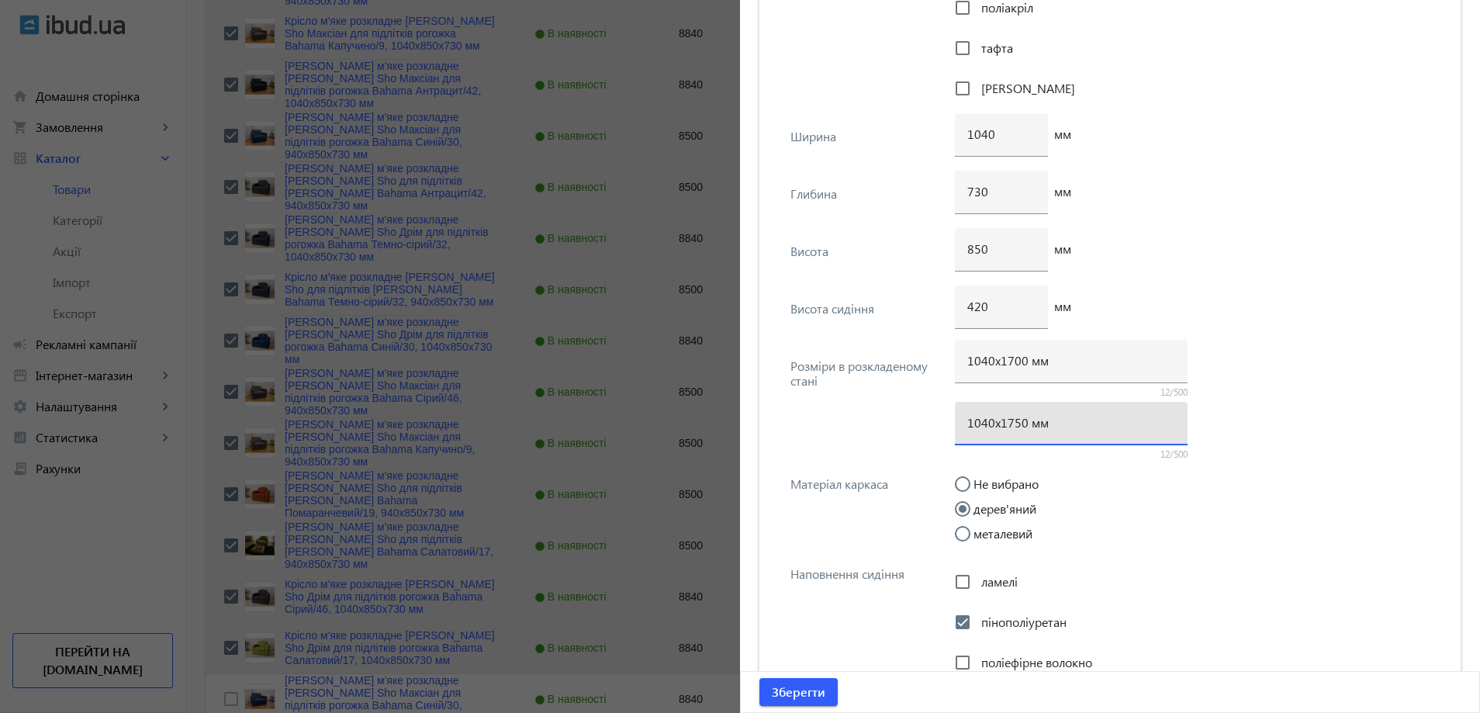
click at [1013, 425] on input "1040х1750 мм" at bounding box center [1071, 422] width 208 height 16
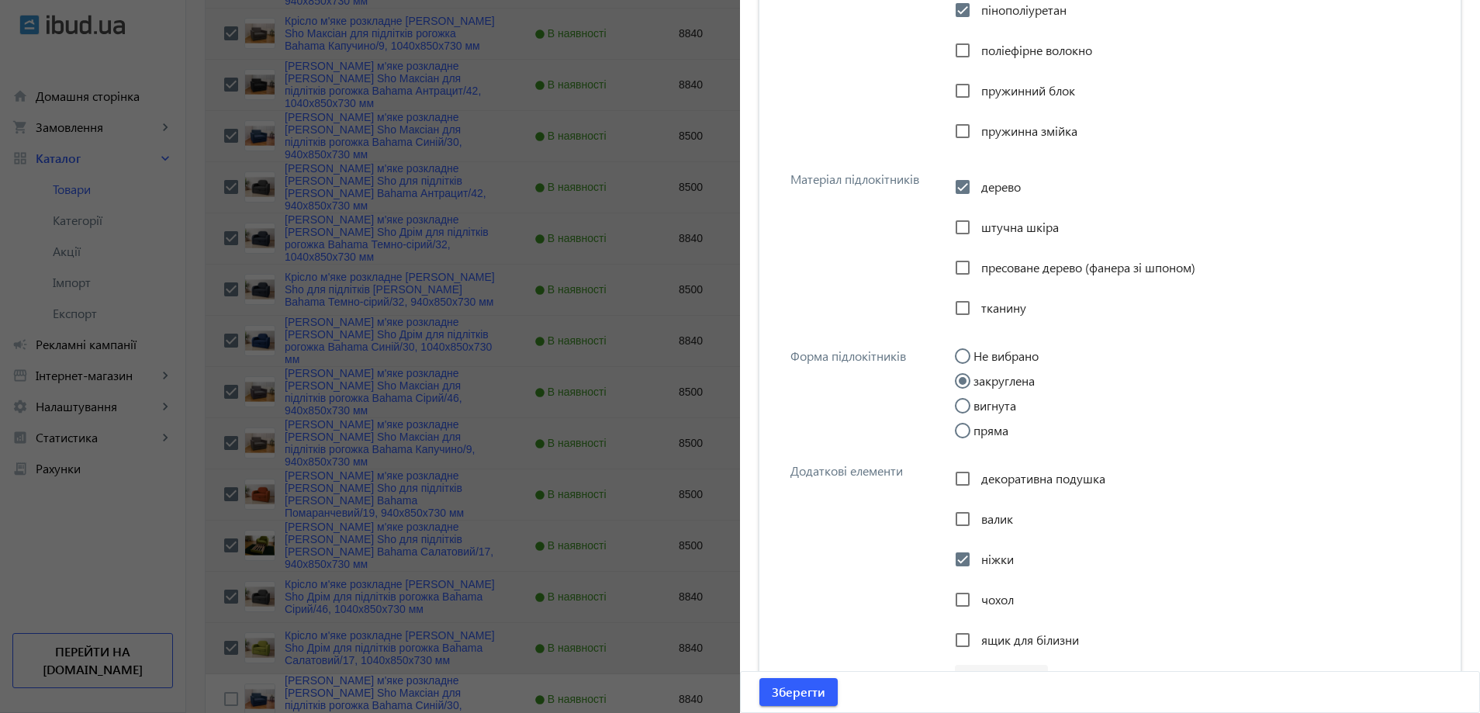
scroll to position [2753, 0]
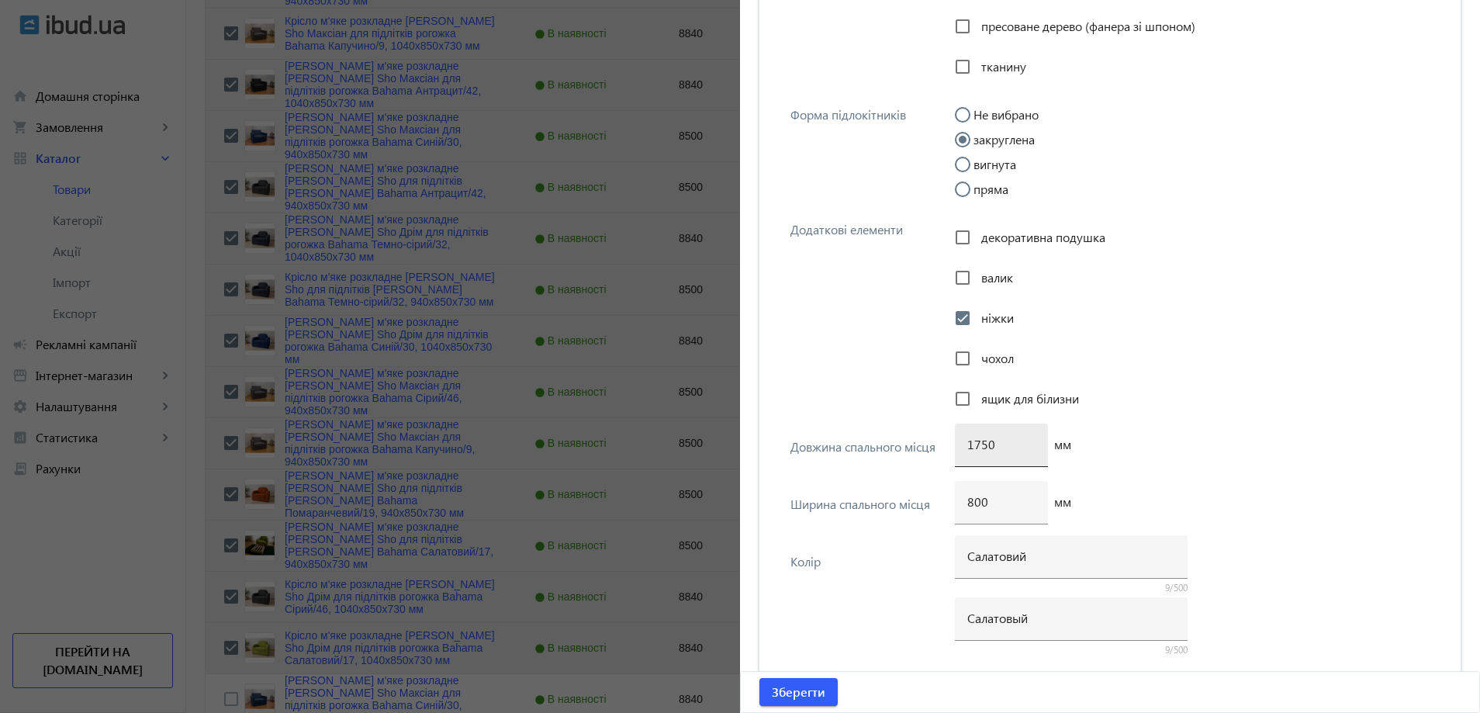
type input "1040х1700 мм"
click at [979, 448] on input "1750" at bounding box center [1001, 444] width 68 height 16
type input "1700"
click at [790, 682] on span "submit" at bounding box center [798, 691] width 78 height 37
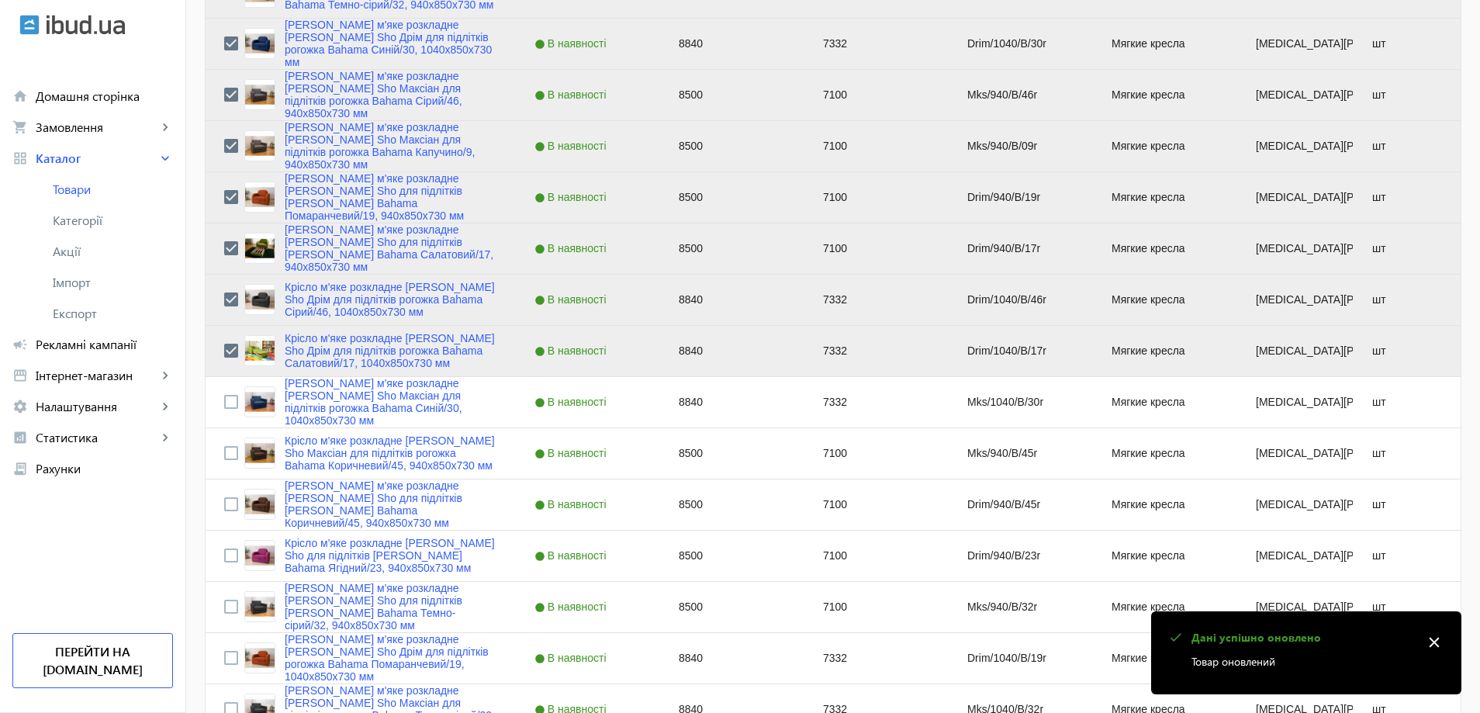
scroll to position [1474, 0]
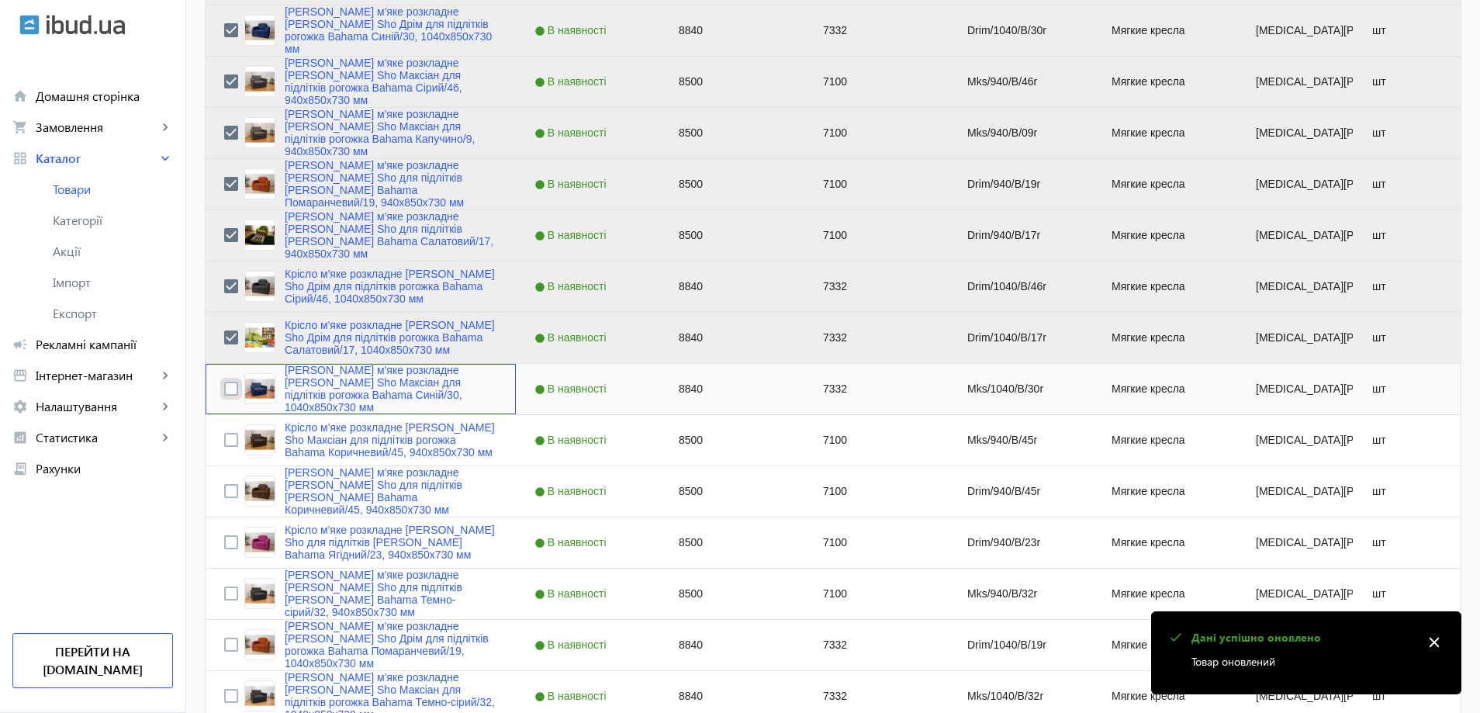
click at [226, 394] on input "Press Space to toggle row selection (unchecked)" at bounding box center [231, 389] width 14 height 14
checkbox input "true"
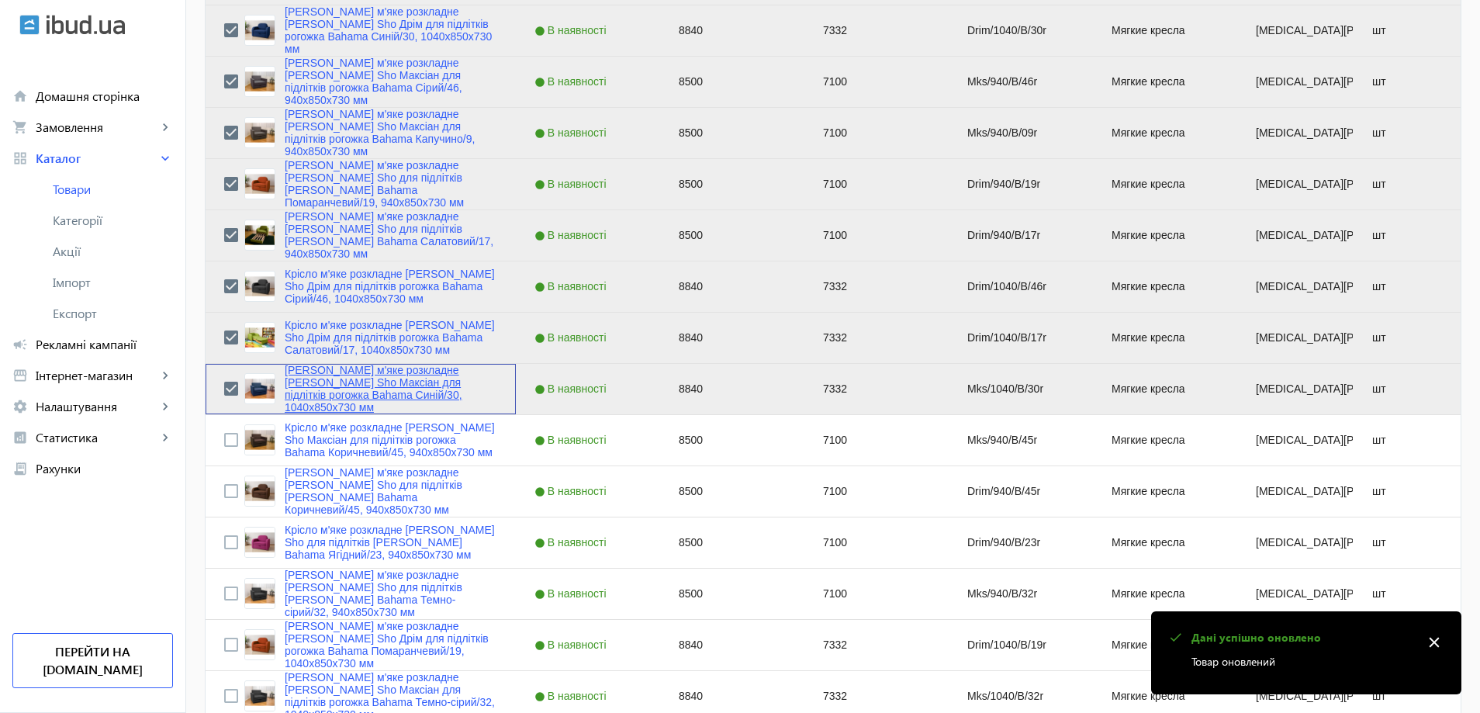
click at [337, 389] on link "Крісло м'яке розкладне Tobi Sho Максіан для підлітків рогожка Bahama Синій/30, …" at bounding box center [391, 389] width 213 height 50
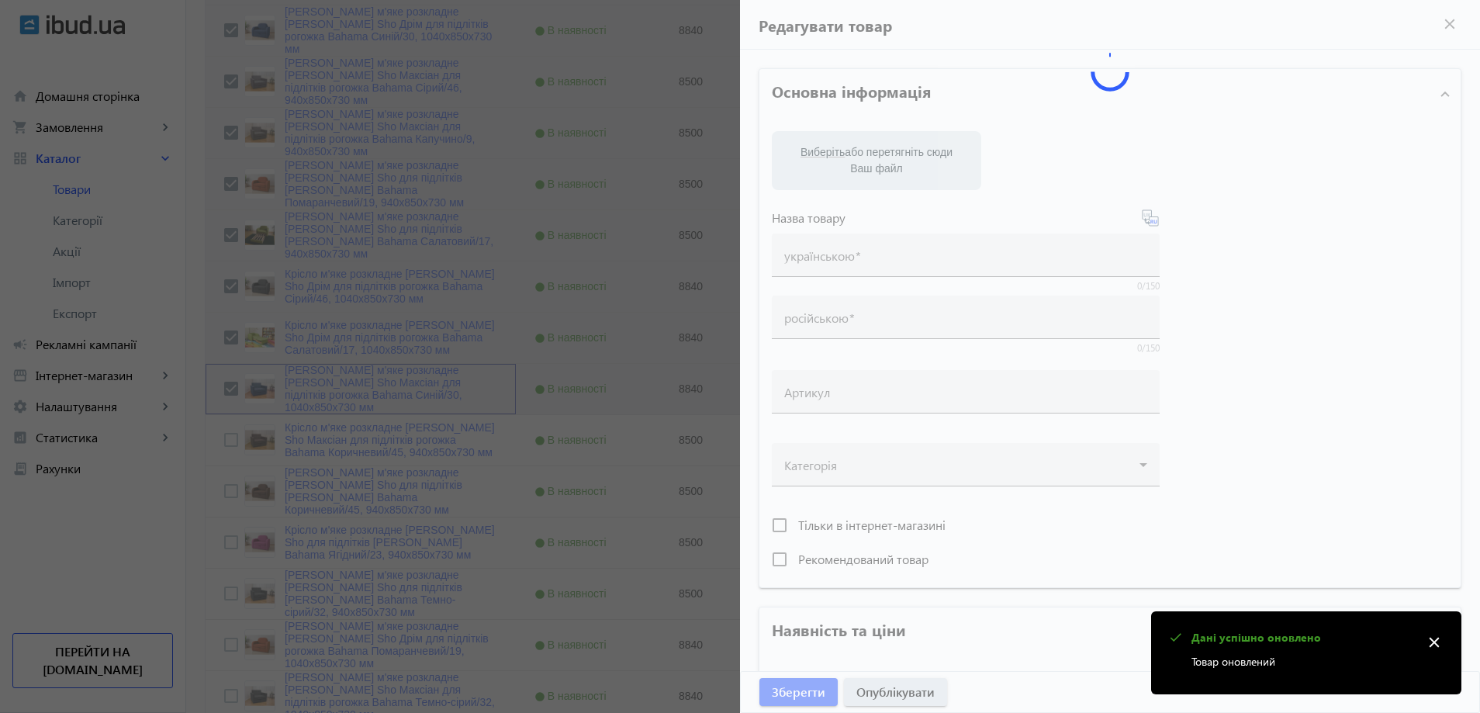
type input "Крісло м'яке розкладне Tobi Sho Максіан для підлітків рогожка Bahama Синій/30, …"
type input "Кресло мягкое раскладное Tobi Sho для подростков Максиан рогожка Bahama Синий/3…"
type input "Mks/1040/B/30r"
type input "8840"
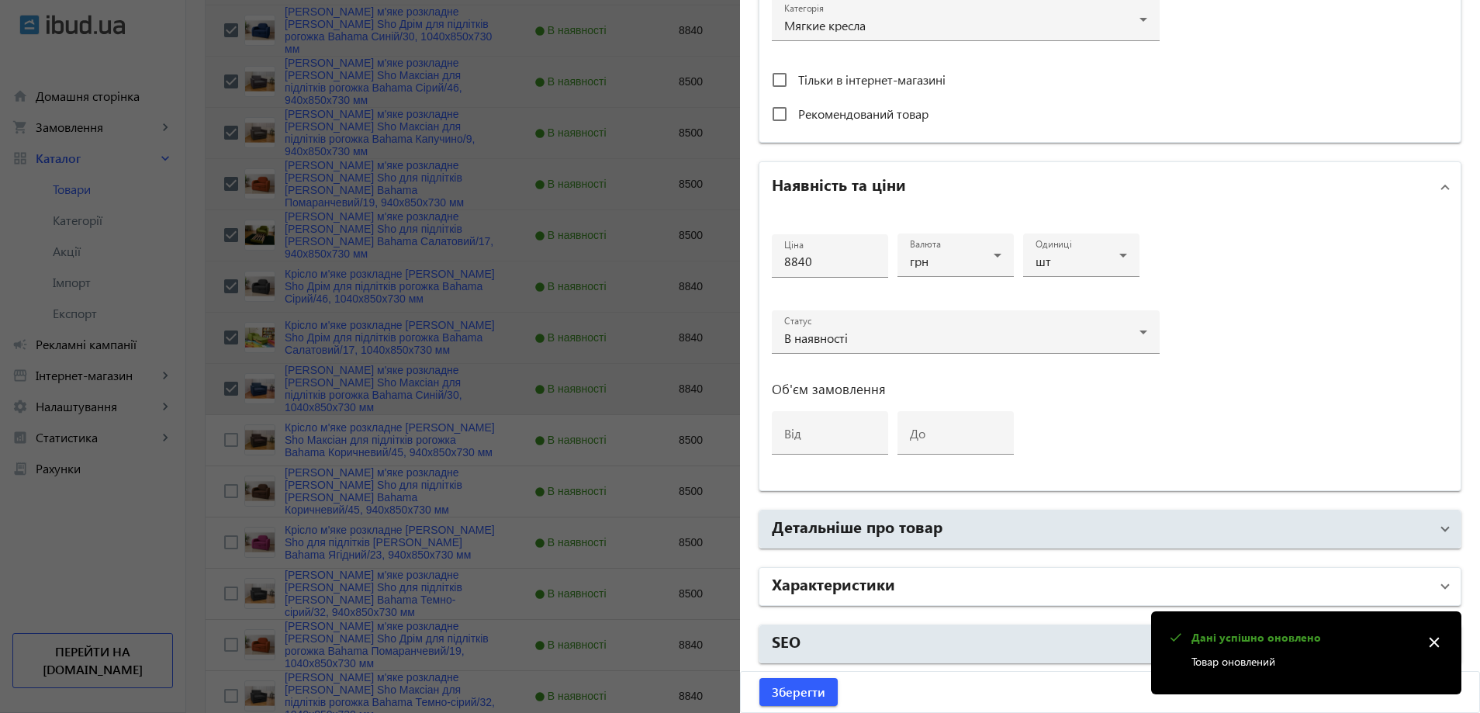
click at [928, 586] on mat-panel-title "Характеристики" at bounding box center [1101, 586] width 658 height 28
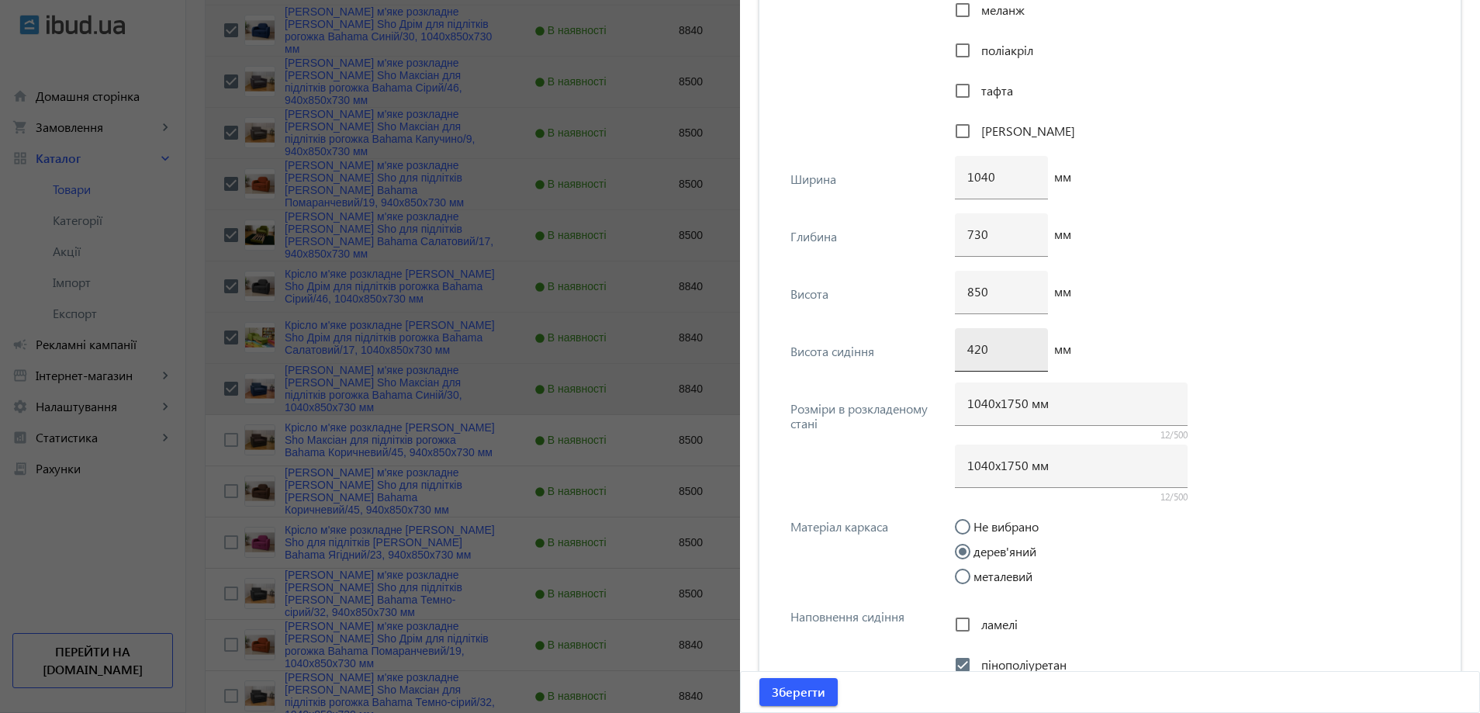
scroll to position [1900, 0]
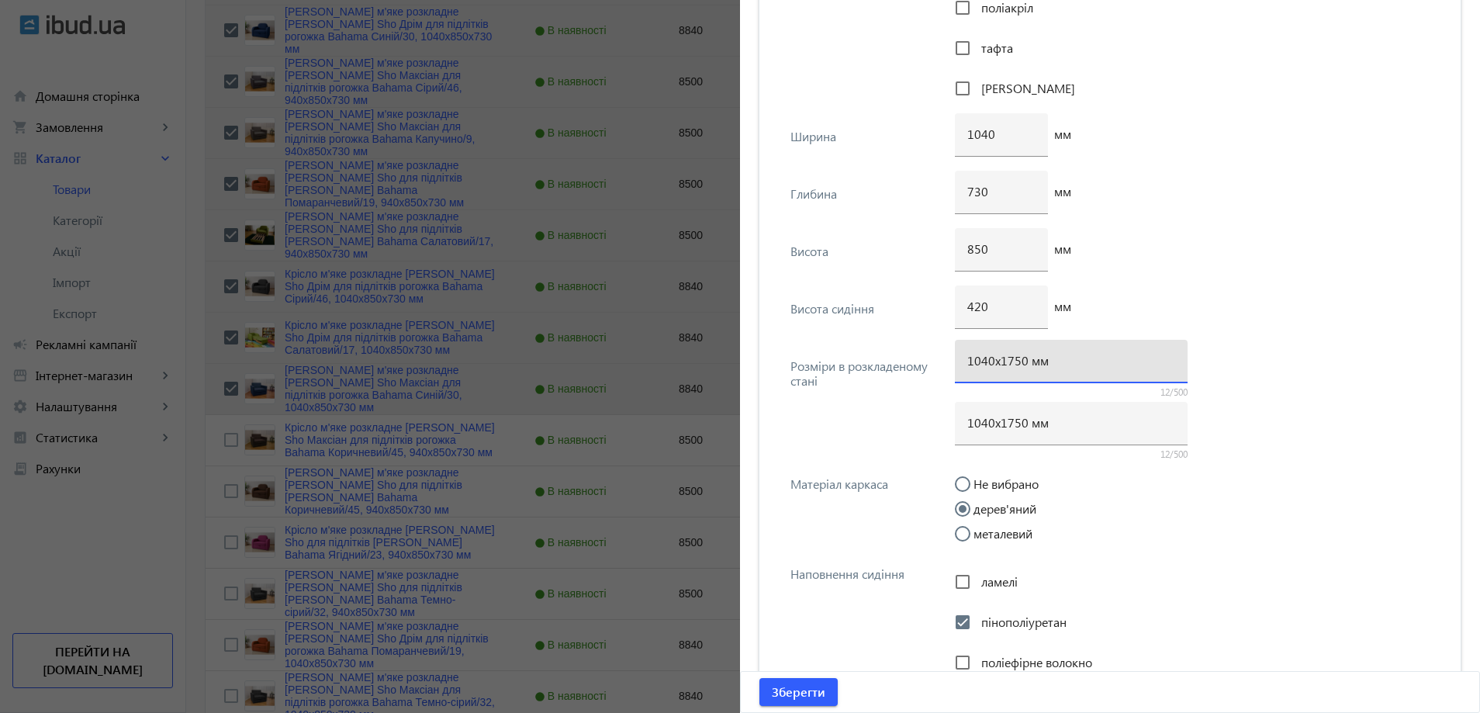
click at [1017, 362] on input "1040х1750 мм" at bounding box center [1071, 360] width 208 height 16
type input "1040х1700 мм"
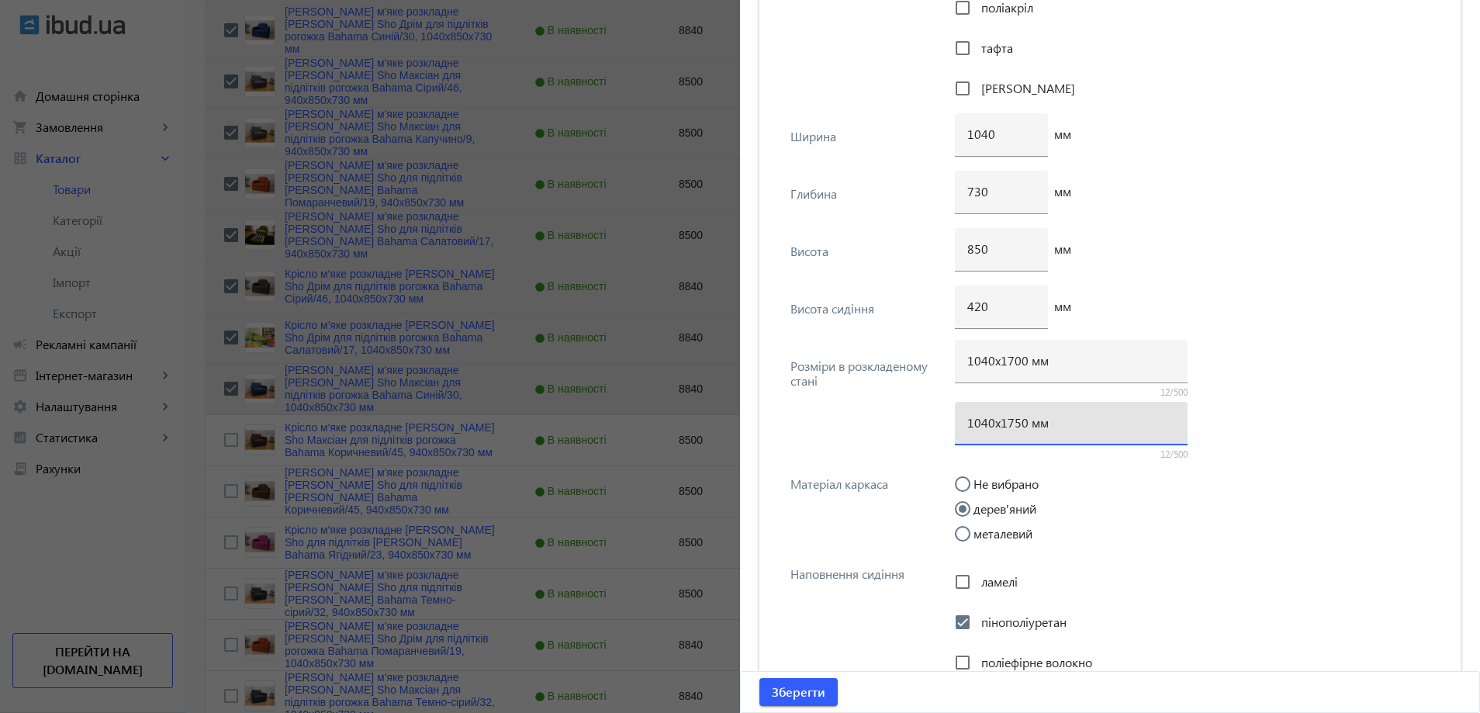
click at [1011, 430] on input "1040х1750 мм" at bounding box center [1071, 422] width 208 height 16
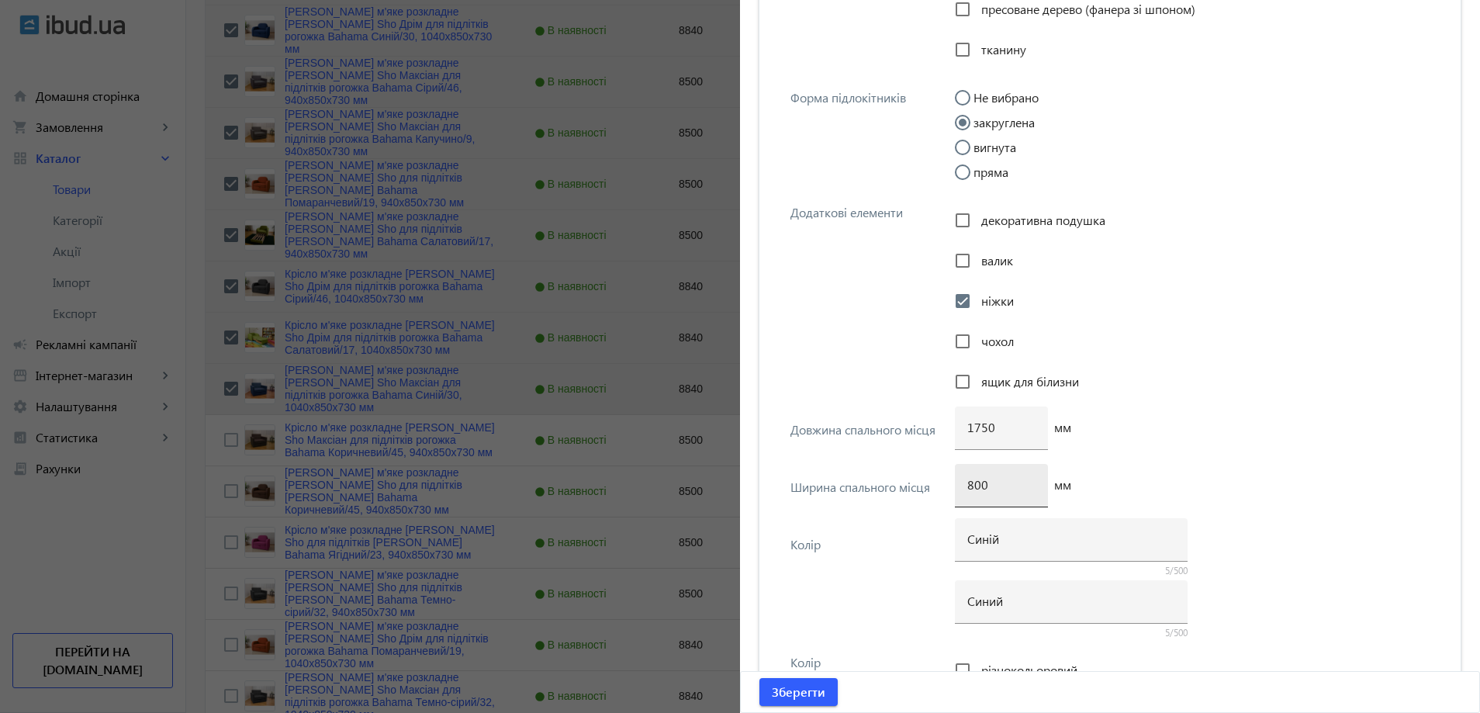
scroll to position [2831, 0]
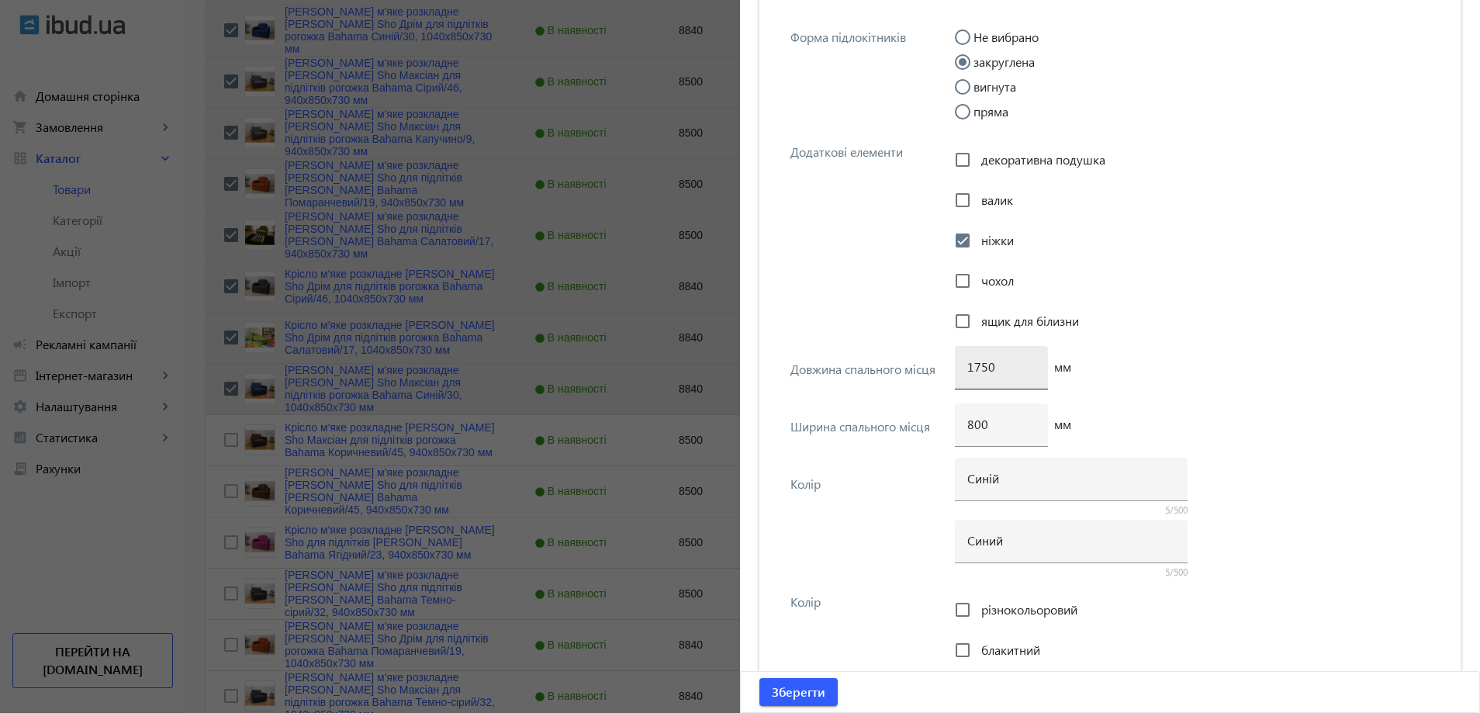
type input "1040х1700 мм"
click at [978, 368] on input "1750" at bounding box center [1001, 366] width 68 height 16
type input "1700"
click at [804, 700] on span "Зберегти" at bounding box center [799, 691] width 54 height 17
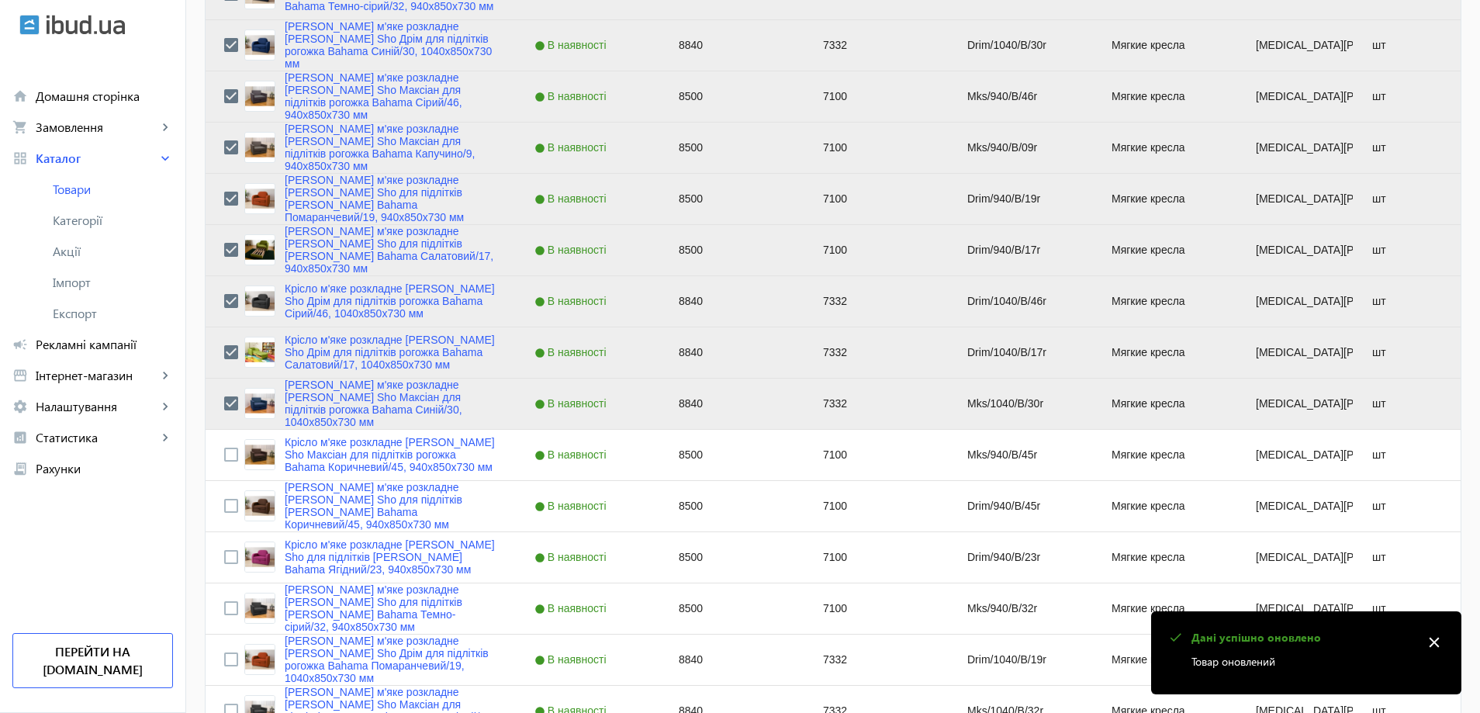
scroll to position [1474, 0]
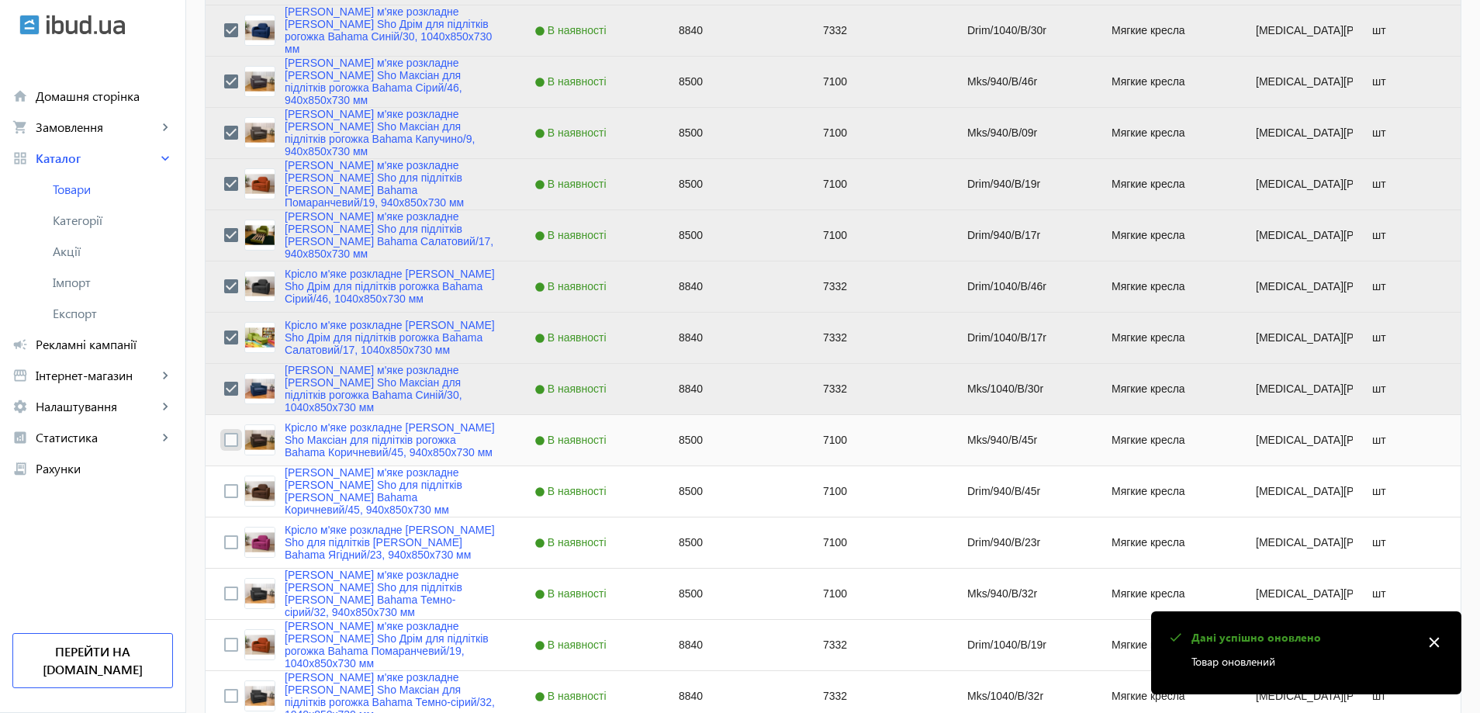
click at [224, 438] on input "Press Space to toggle row selection (unchecked)" at bounding box center [231, 440] width 14 height 14
checkbox input "true"
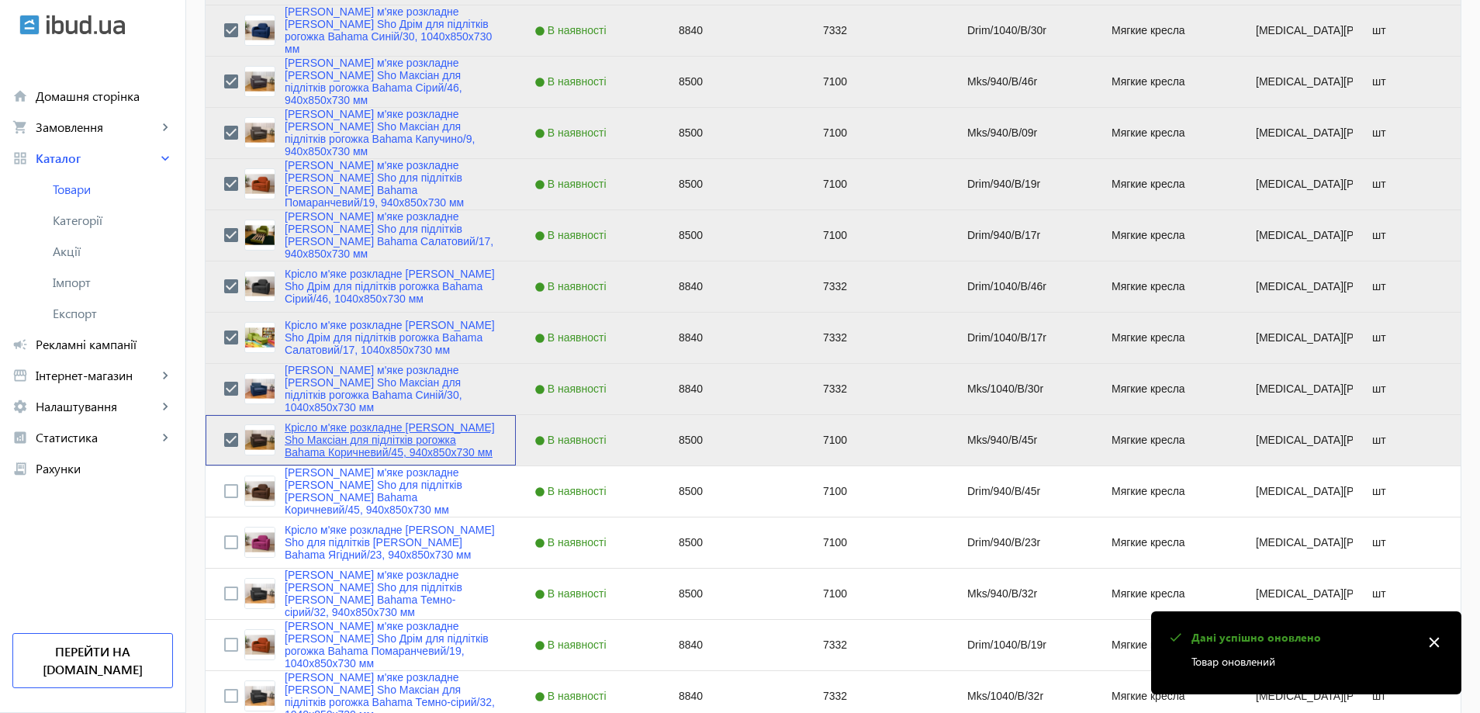
click at [355, 455] on link "Крісло м'яке розкладне Tobi Sho Максіан для підлітків рогожка Bahama Коричневий…" at bounding box center [391, 439] width 213 height 37
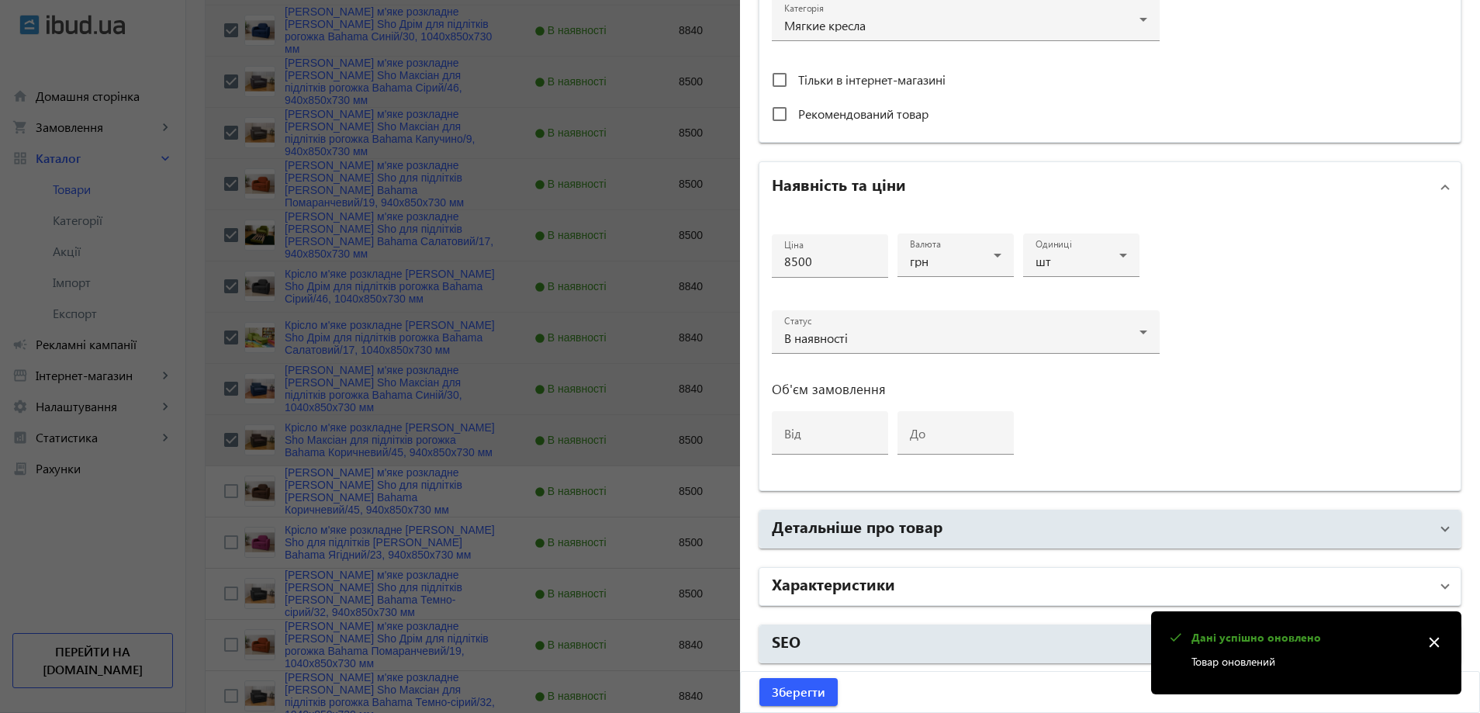
drag, startPoint x: 887, startPoint y: 602, endPoint x: 890, endPoint y: 573, distance: 28.9
click at [887, 601] on mat-expansion-panel-header "Характеристики" at bounding box center [1109, 586] width 701 height 37
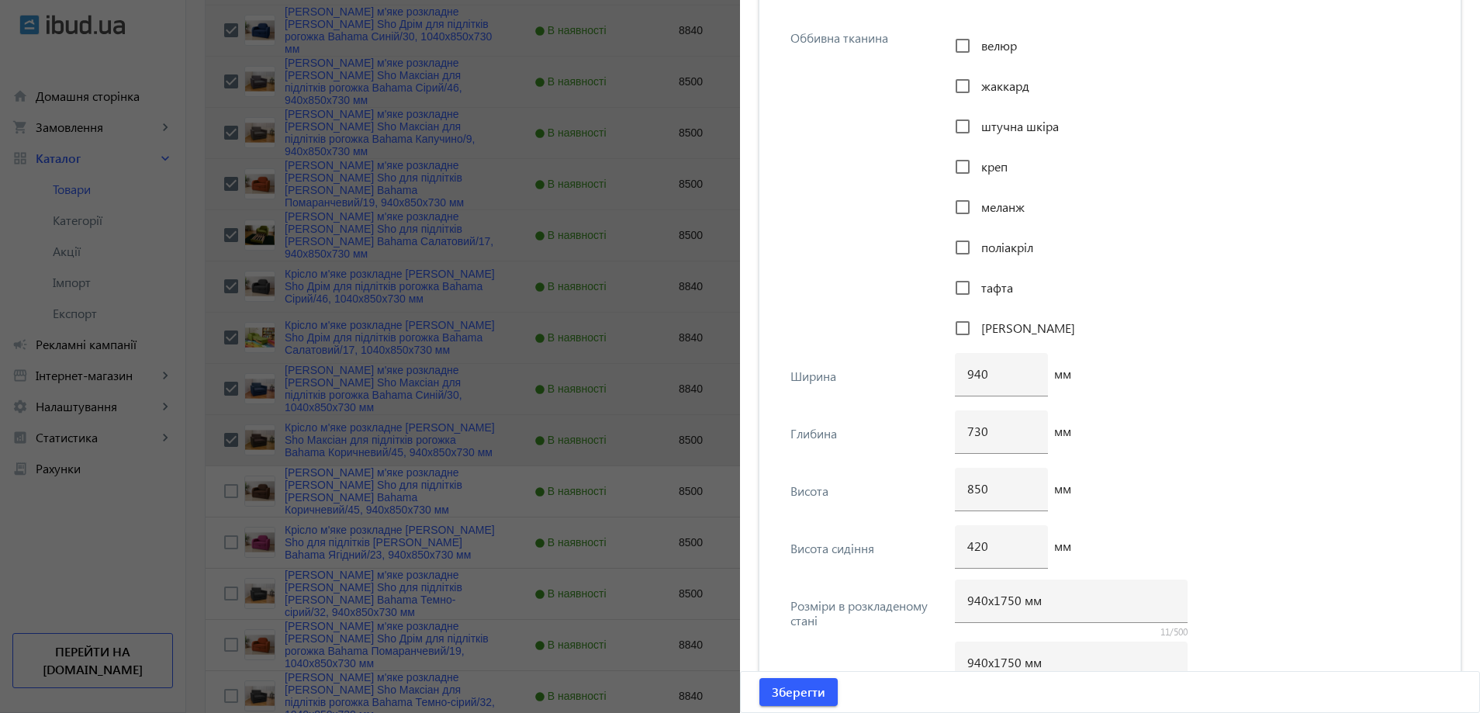
scroll to position [1668, 0]
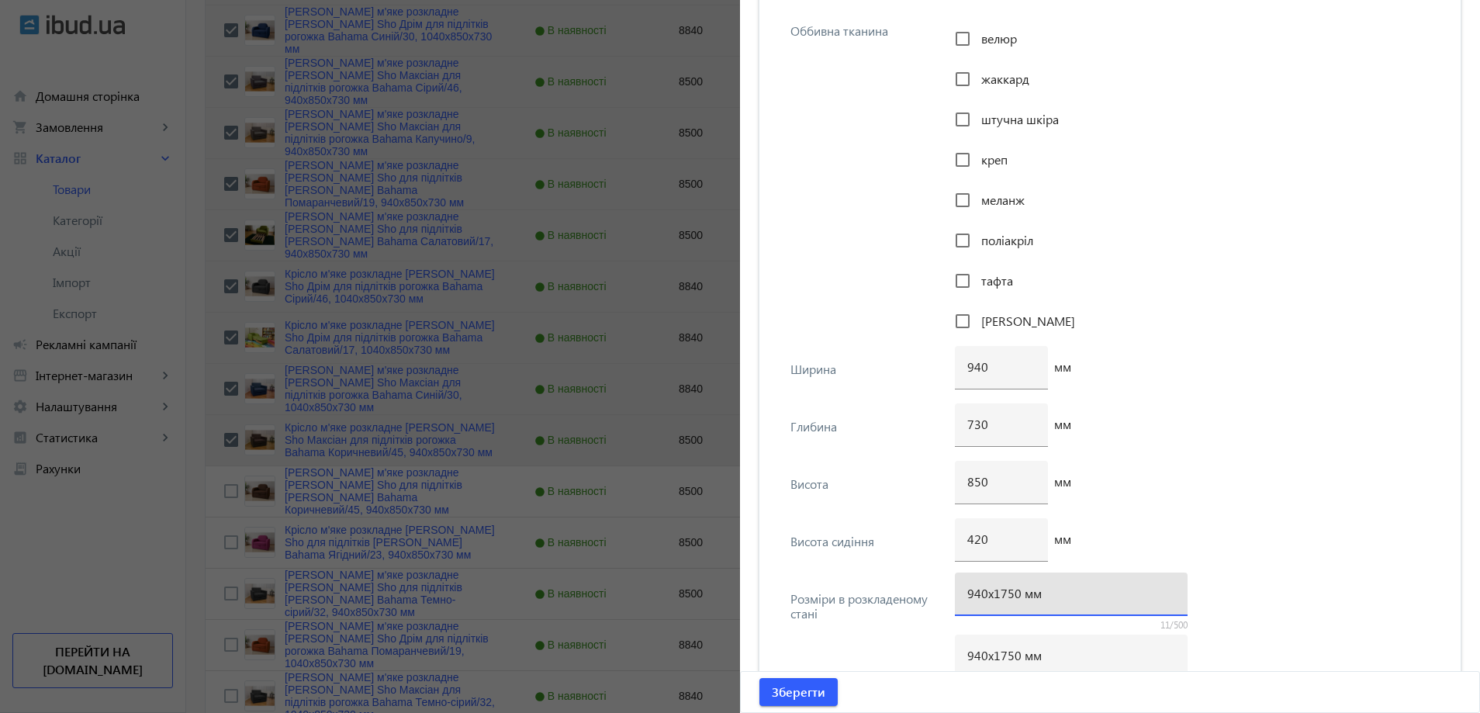
click at [1007, 600] on input "940х1750 мм" at bounding box center [1071, 593] width 208 height 16
type input "940х1700 мм"
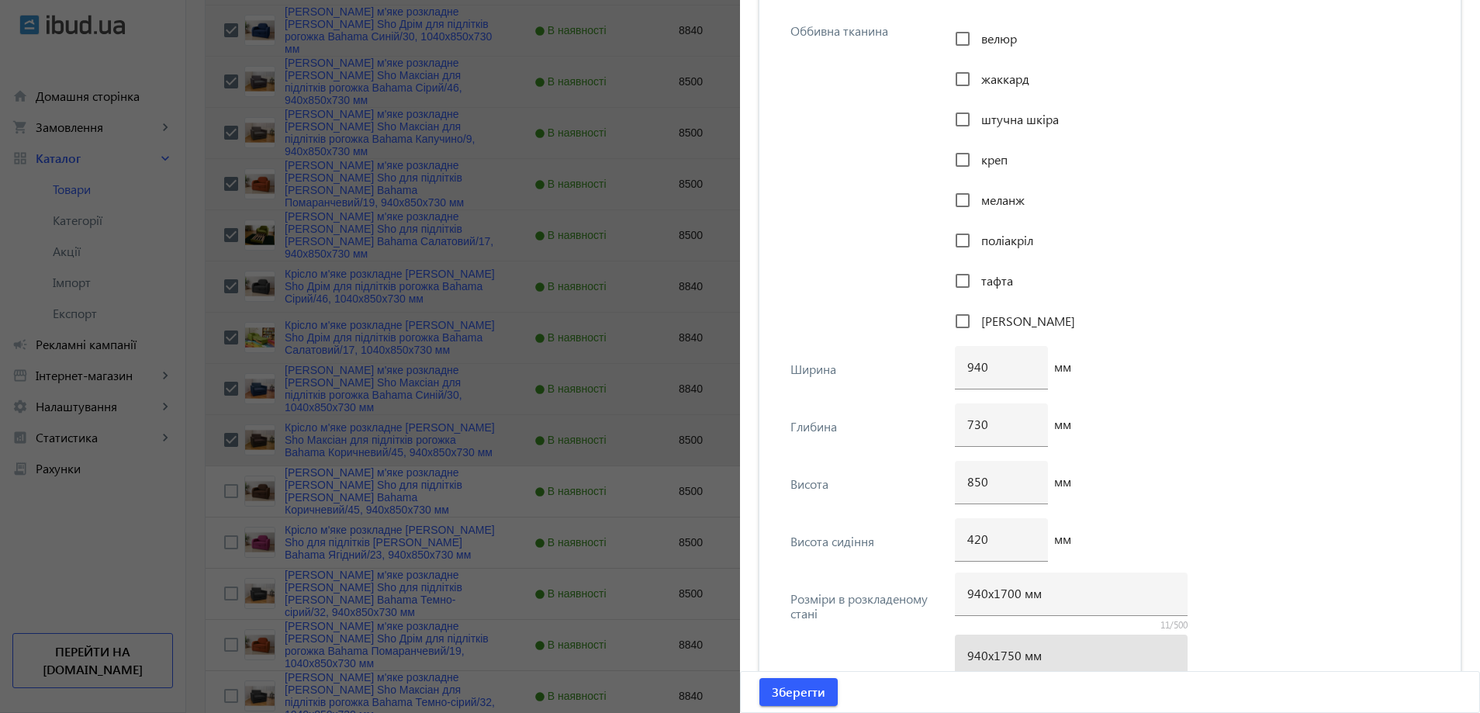
click at [1006, 659] on input "940х1750 мм" at bounding box center [1071, 655] width 208 height 16
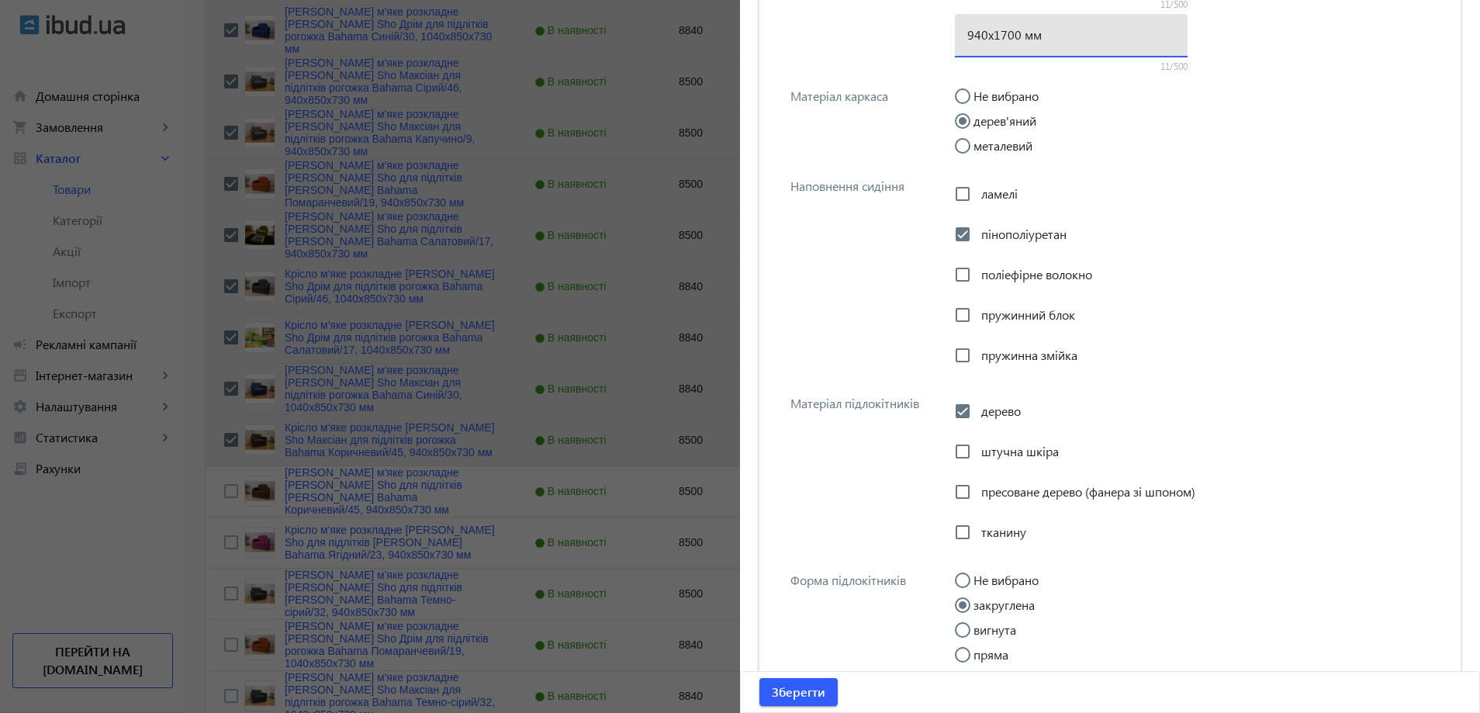
scroll to position [2753, 0]
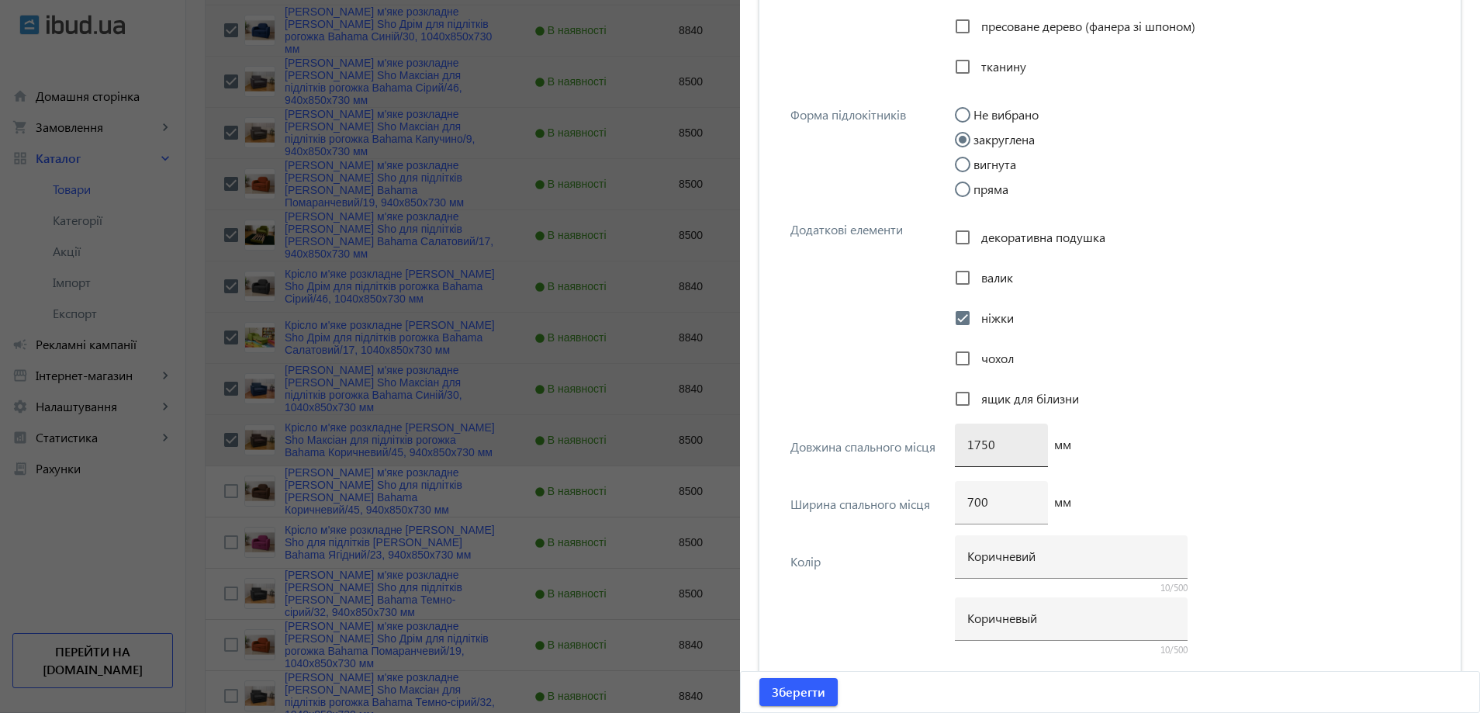
type input "940х1700 мм"
click at [976, 444] on input "1750" at bounding box center [1001, 444] width 68 height 16
type input "1700"
click at [810, 698] on span "Зберегти" at bounding box center [799, 691] width 54 height 17
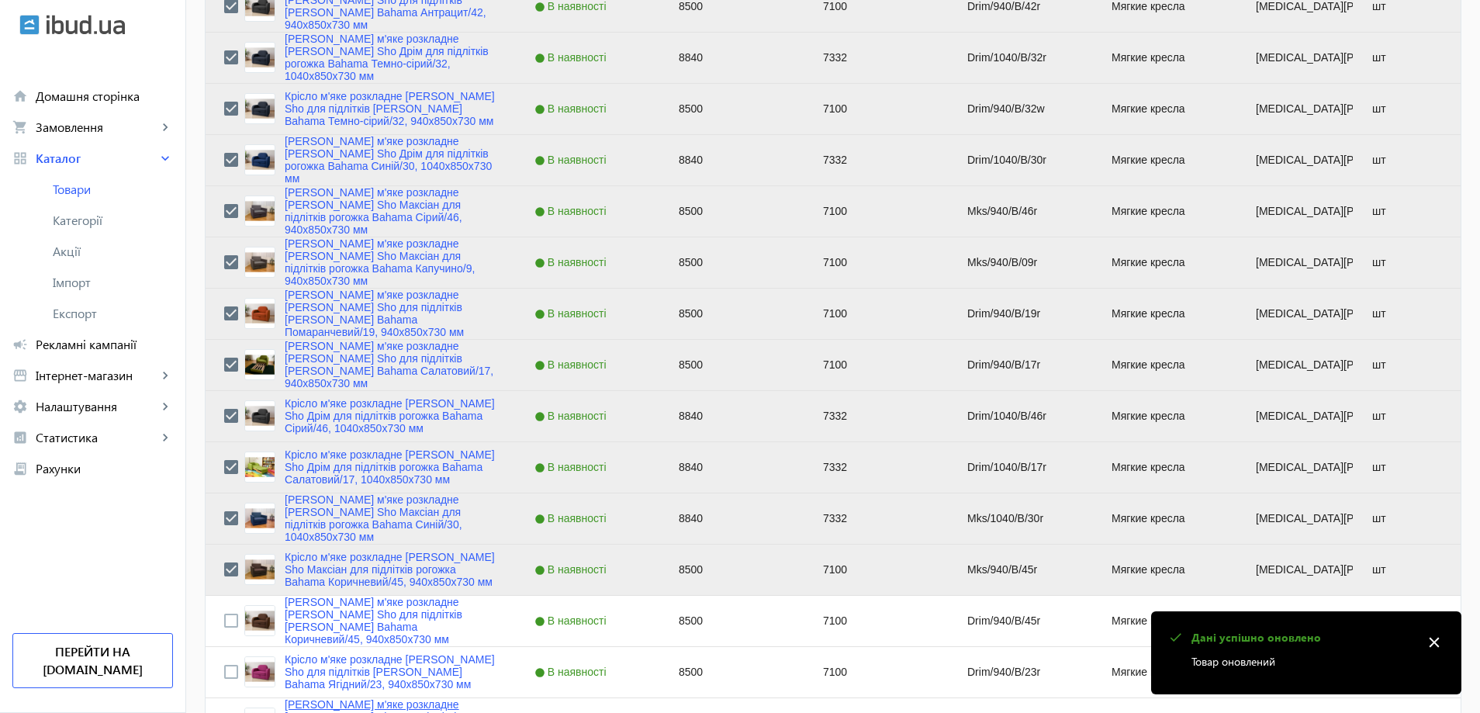
scroll to position [1629, 0]
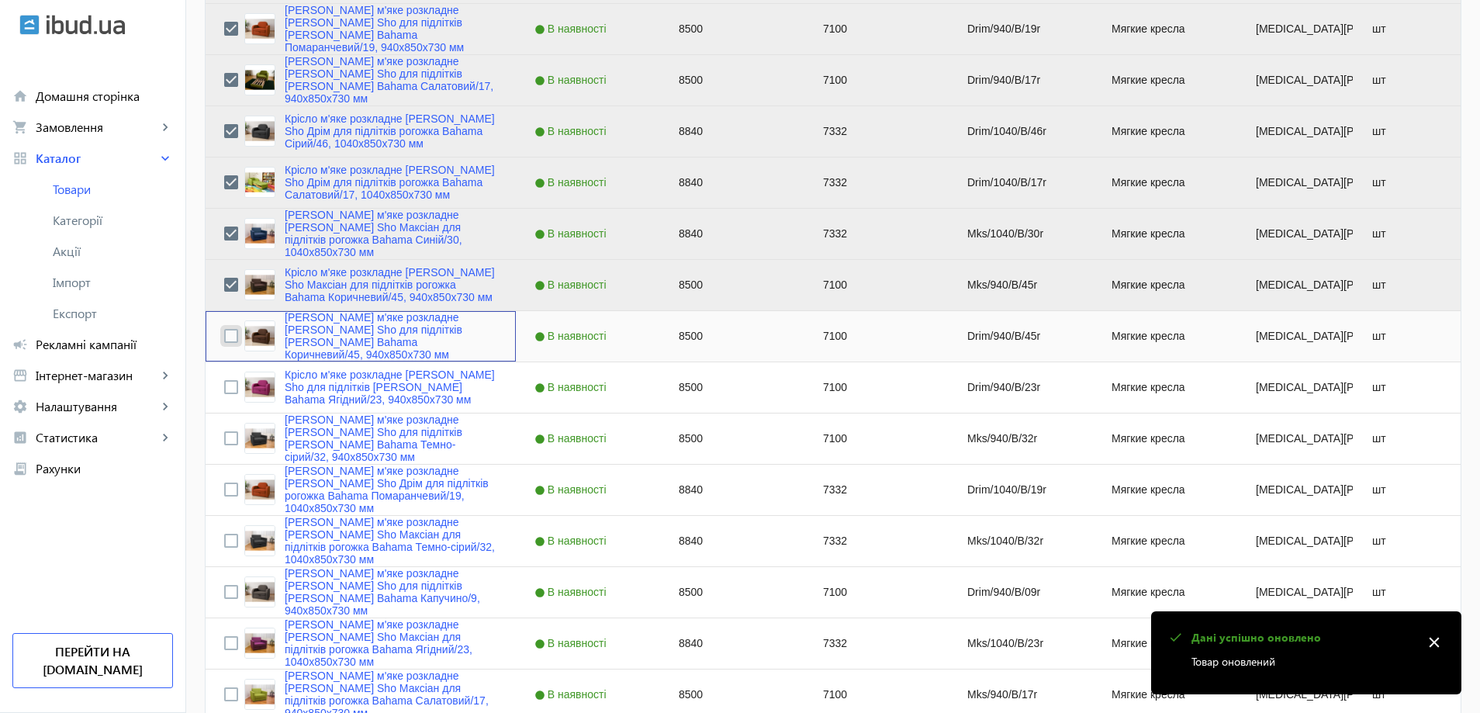
click at [224, 337] on input "Press Space to toggle row selection (unchecked)" at bounding box center [231, 336] width 14 height 14
checkbox input "true"
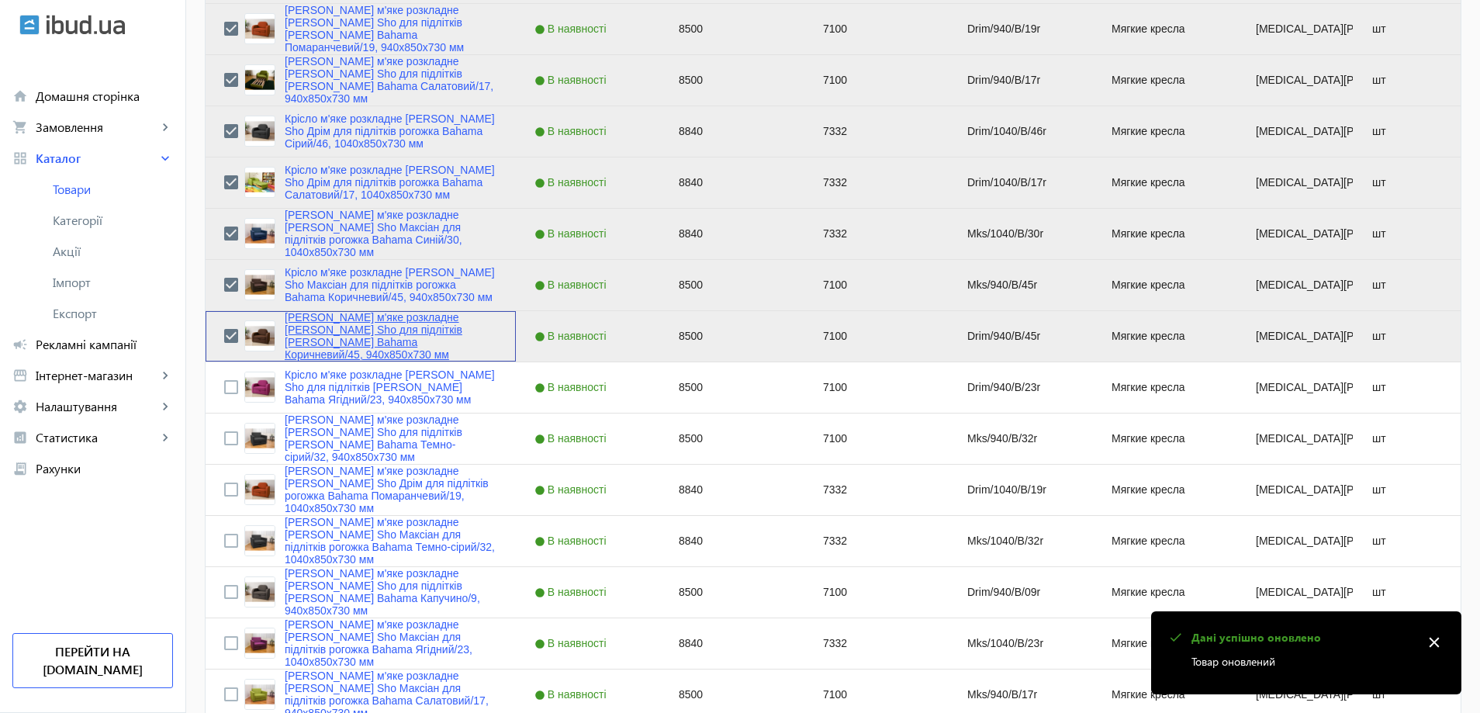
click at [339, 335] on link "Крісло м'яке розкладне Tobi Sho для підлітків Дрім рогожка Bahama Коричневий/45…" at bounding box center [391, 336] width 213 height 50
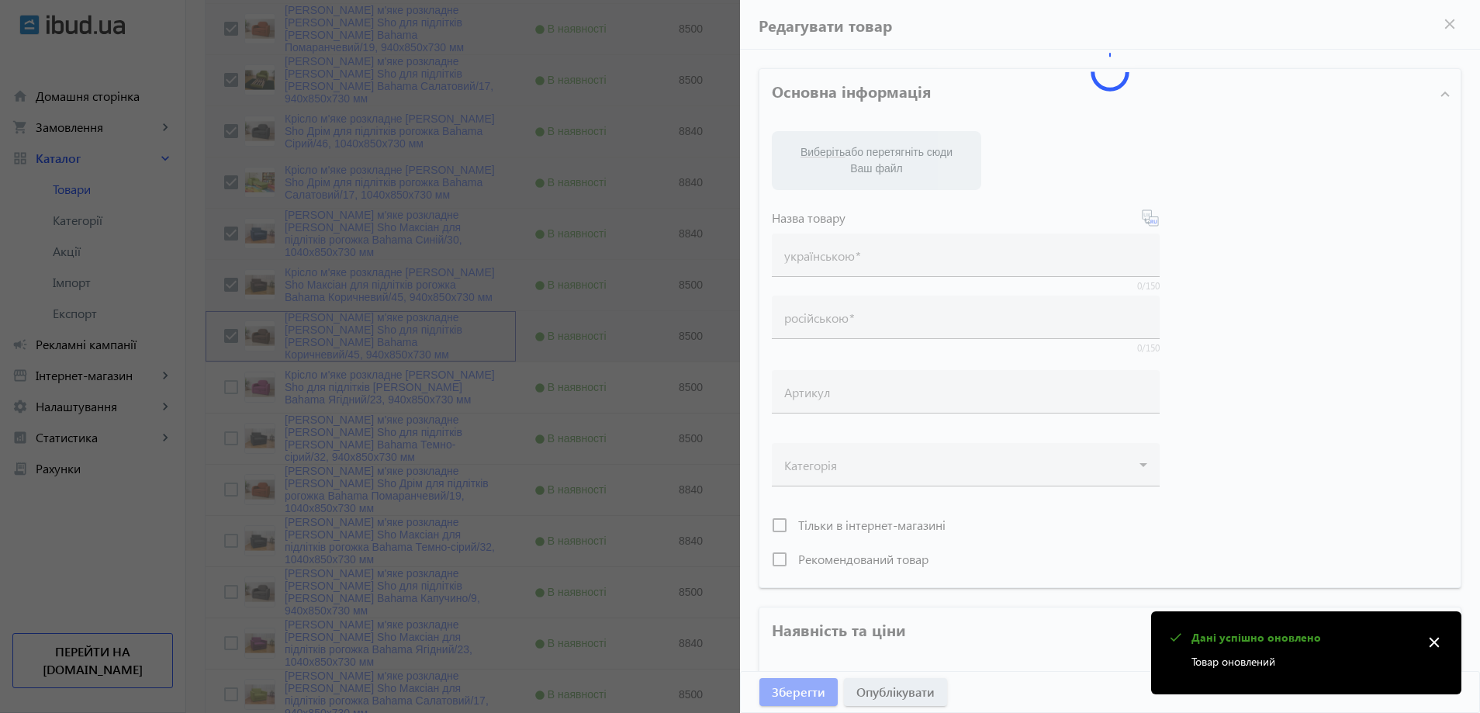
scroll to position [445, 0]
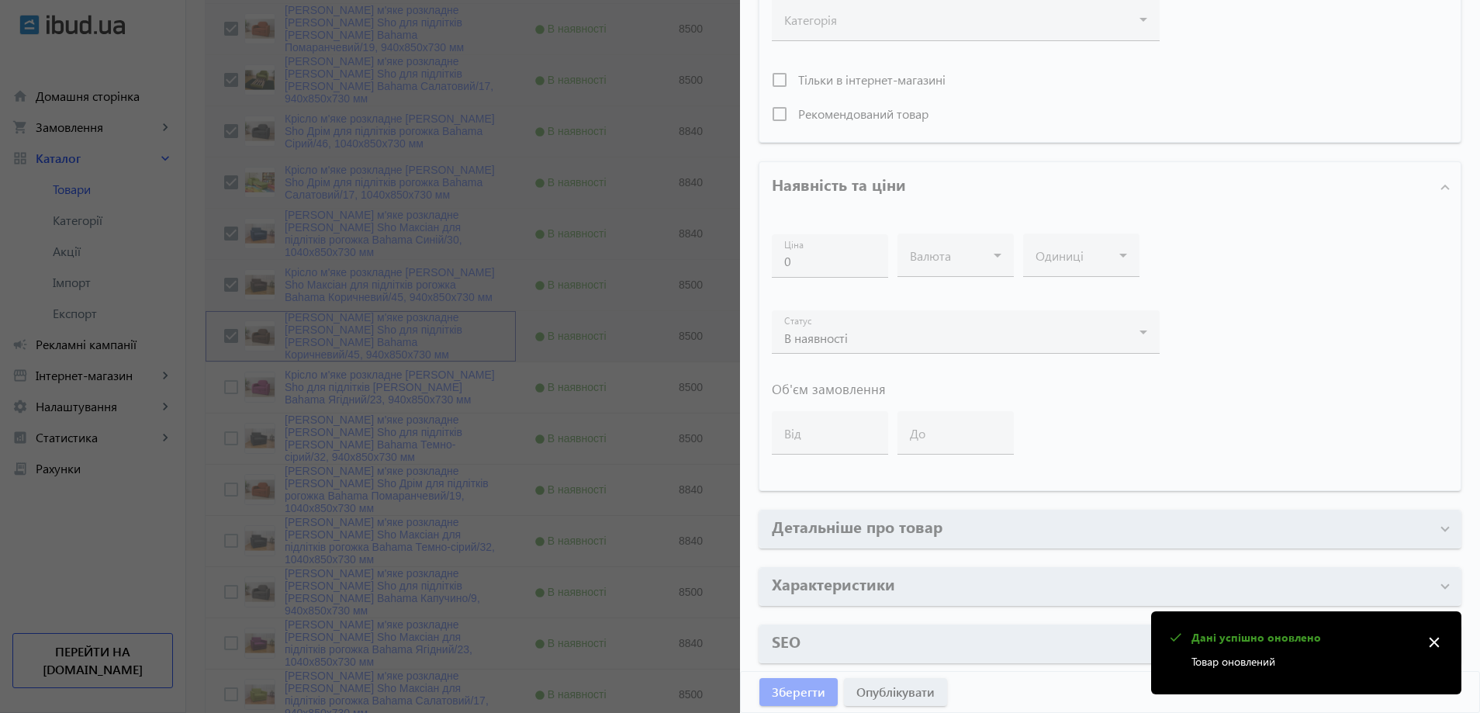
type input "Крісло м'яке розкладне Tobi Sho для підлітків Дрім рогожка Bahama Коричневий/45…"
type input "Кресло мягкое раскладное Tobi Sho для подростков Дрим рогожка Bahama Коричневый…"
type input "Drim/940/B/45r"
type input "8500"
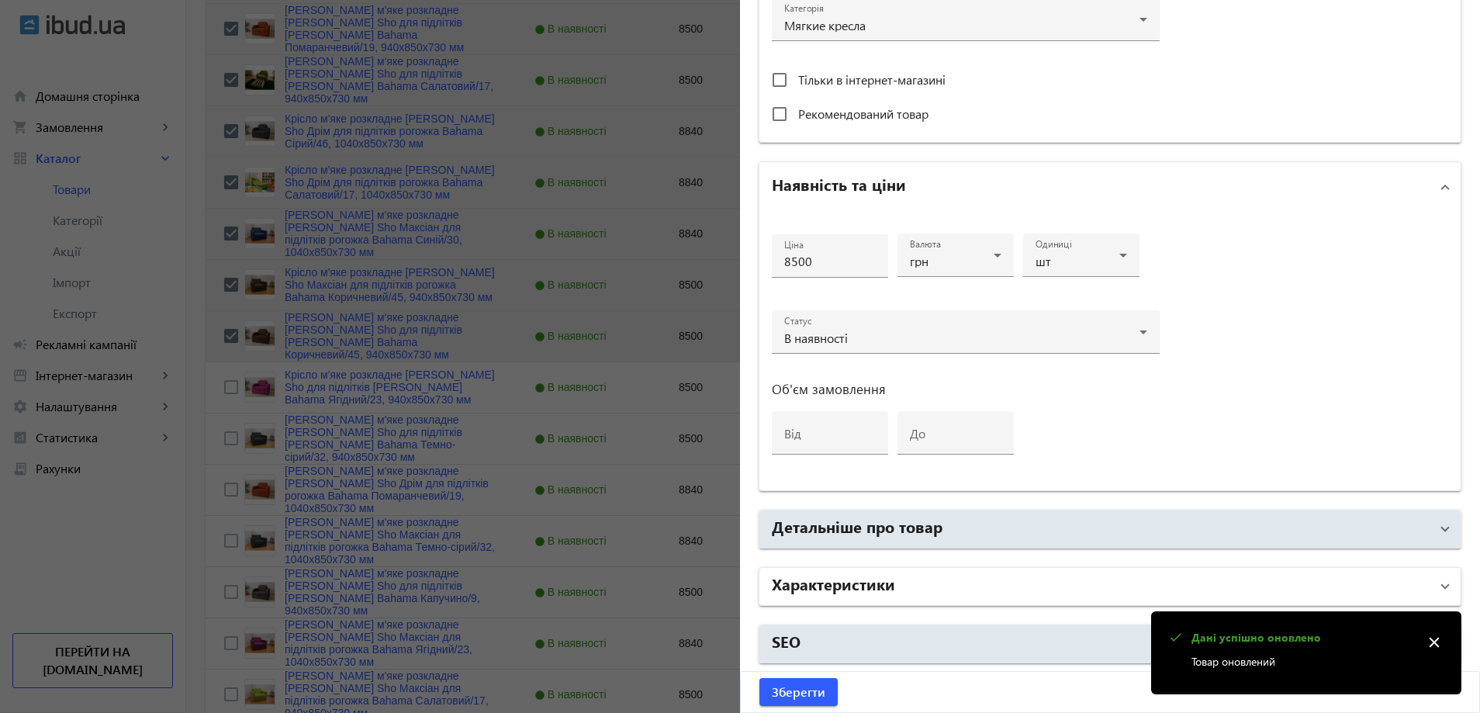
click at [883, 583] on h2 "Характеристики" at bounding box center [833, 583] width 123 height 22
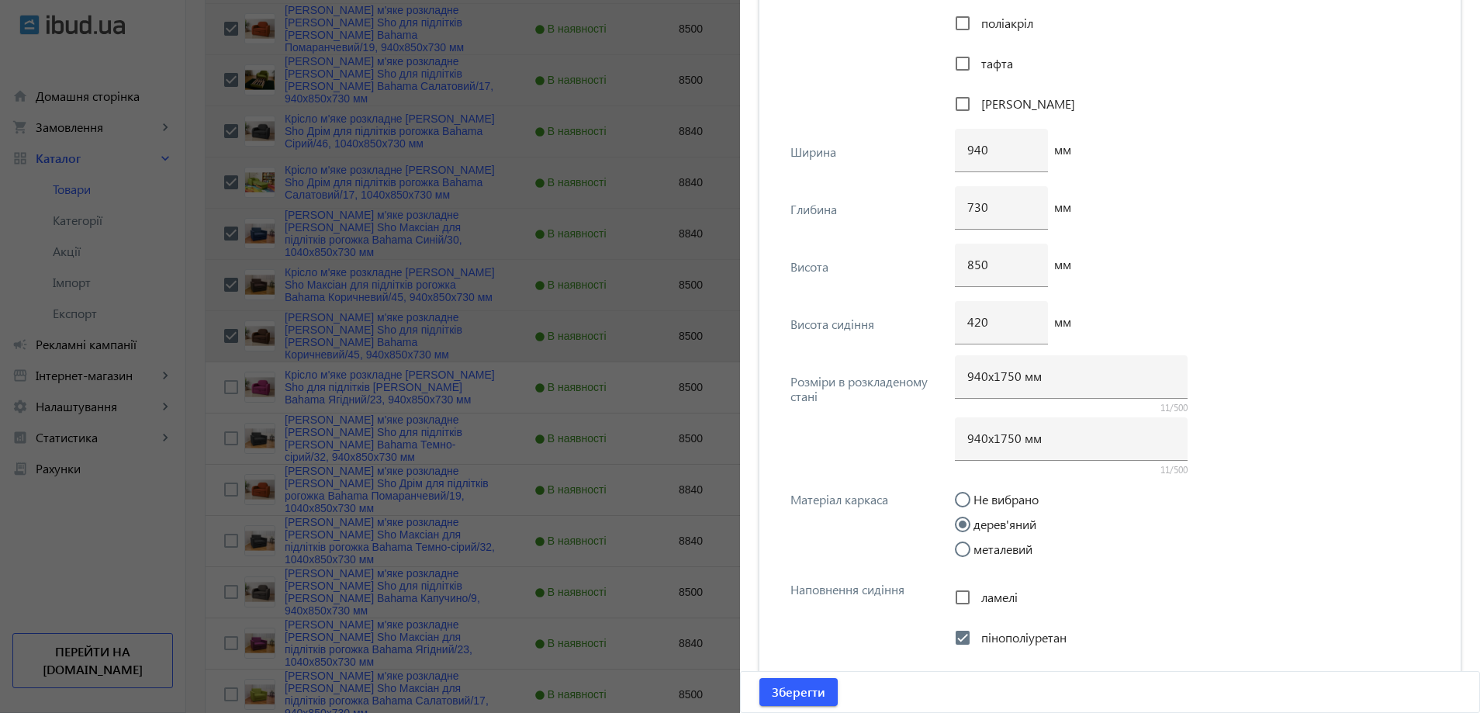
scroll to position [1900, 0]
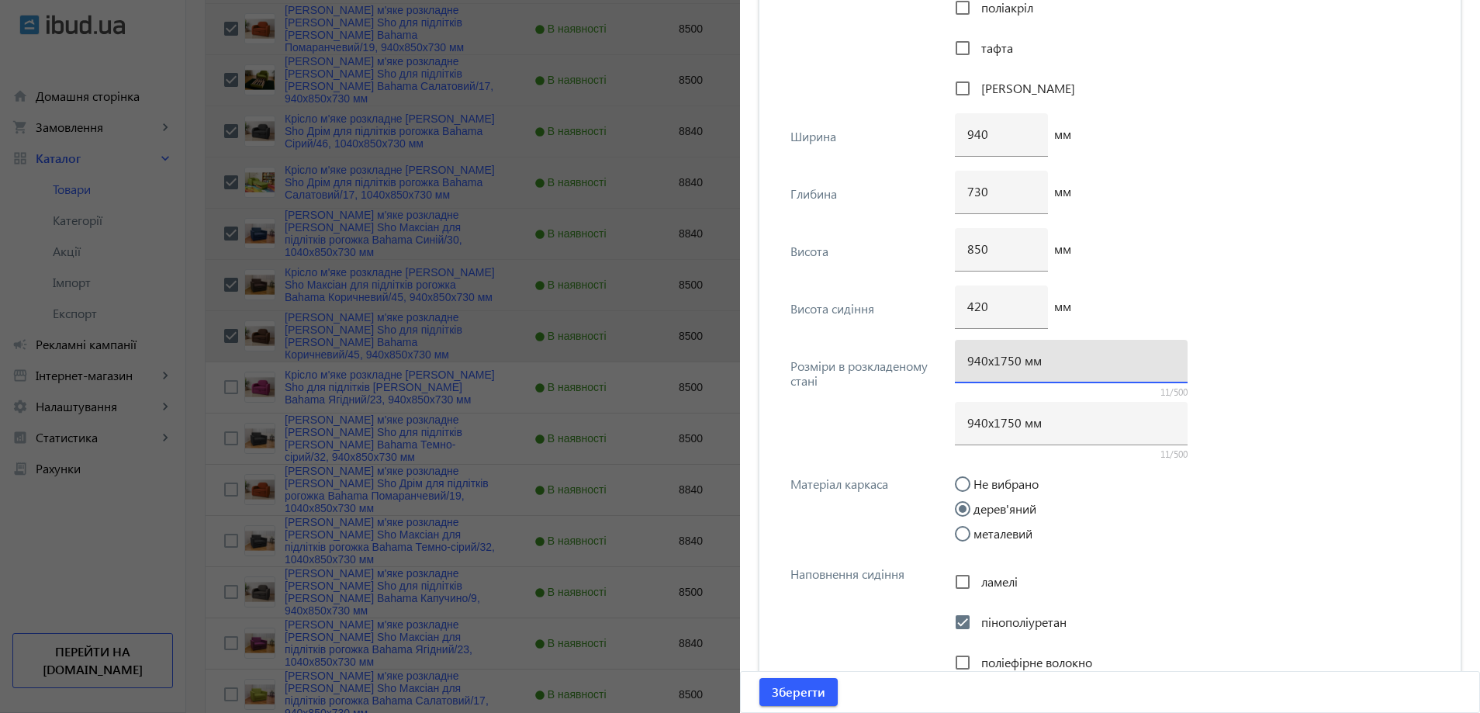
click at [1003, 362] on input "940х1750 мм" at bounding box center [1071, 360] width 208 height 16
type input "940х1700 мм"
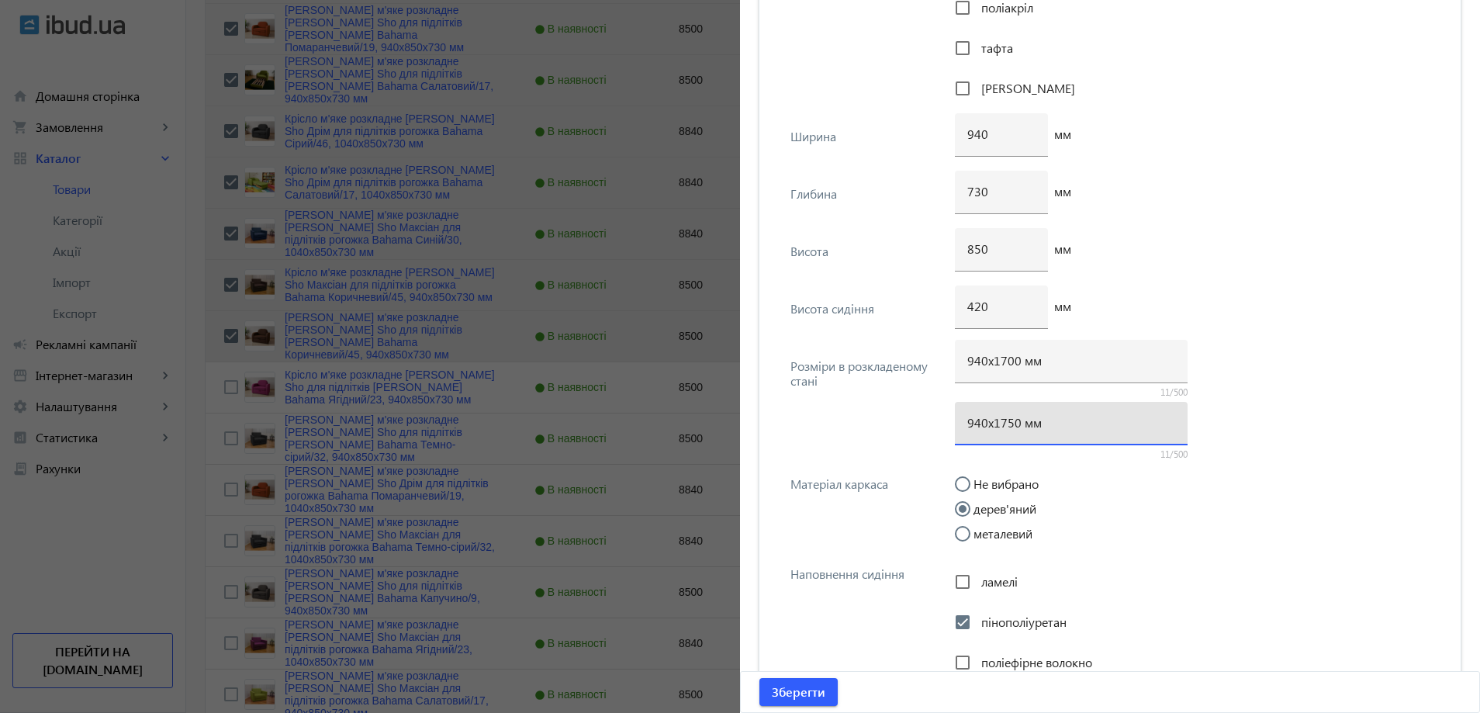
drag, startPoint x: 1009, startPoint y: 421, endPoint x: 1001, endPoint y: 421, distance: 8.5
click at [1001, 421] on input "940х1750 мм" at bounding box center [1071, 422] width 208 height 16
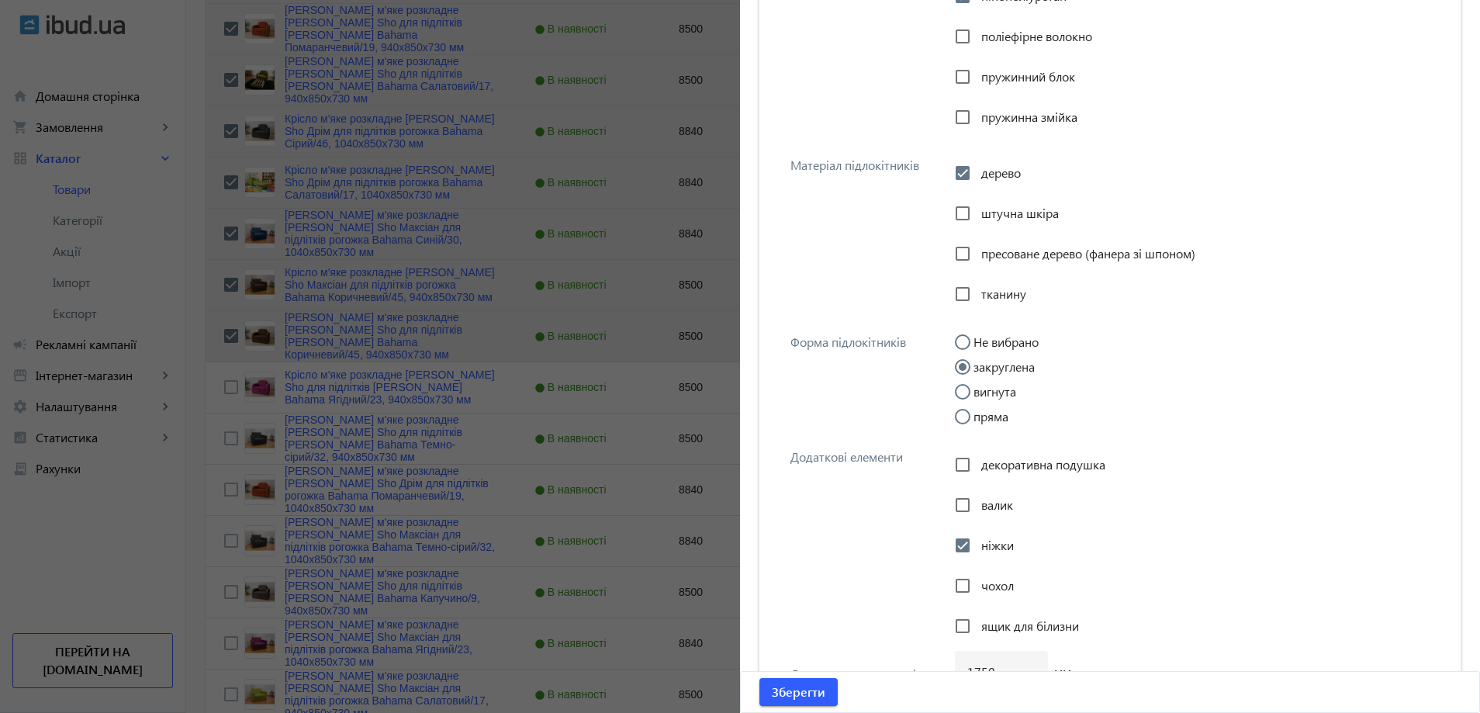
scroll to position [2909, 0]
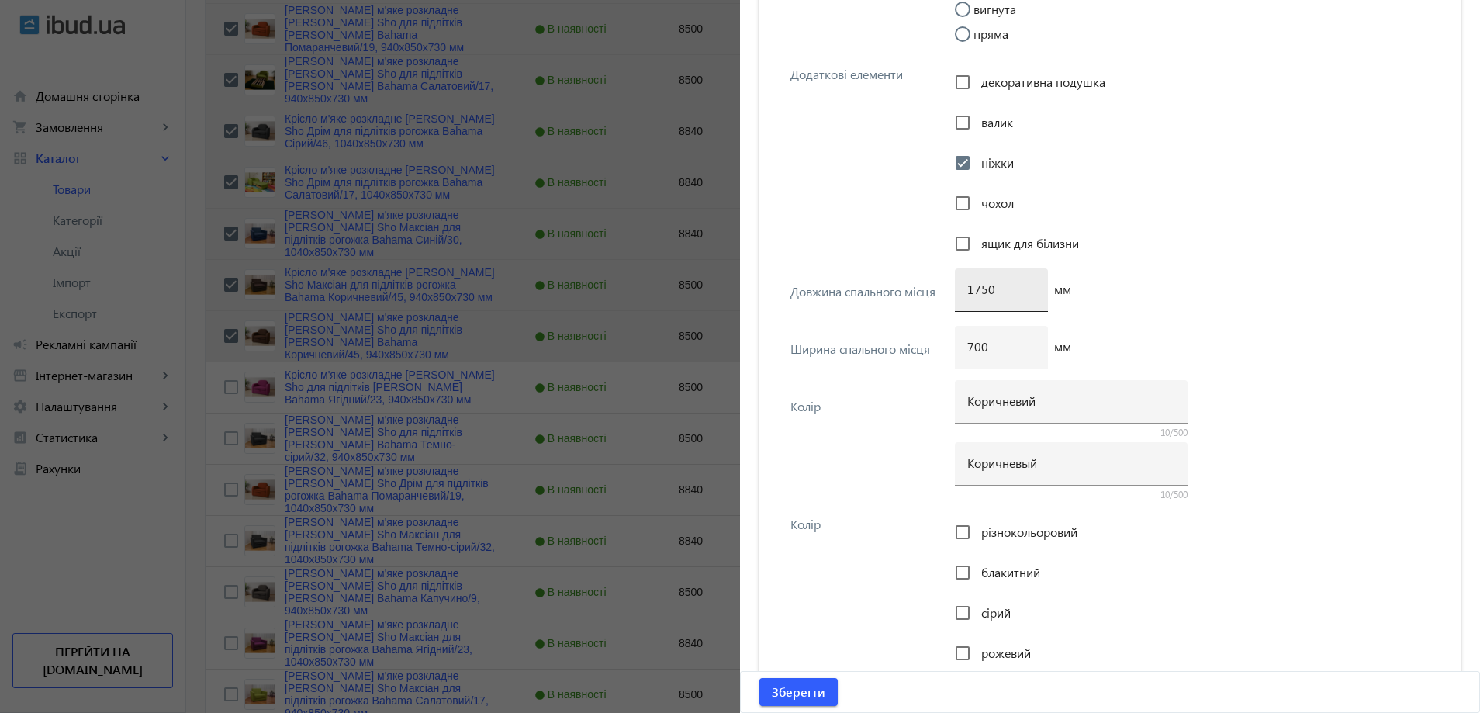
type input "940х1700 мм"
click at [976, 294] on input "1750" at bounding box center [1001, 289] width 68 height 16
type input "1700"
click at [804, 691] on span "Зберегти" at bounding box center [799, 691] width 54 height 17
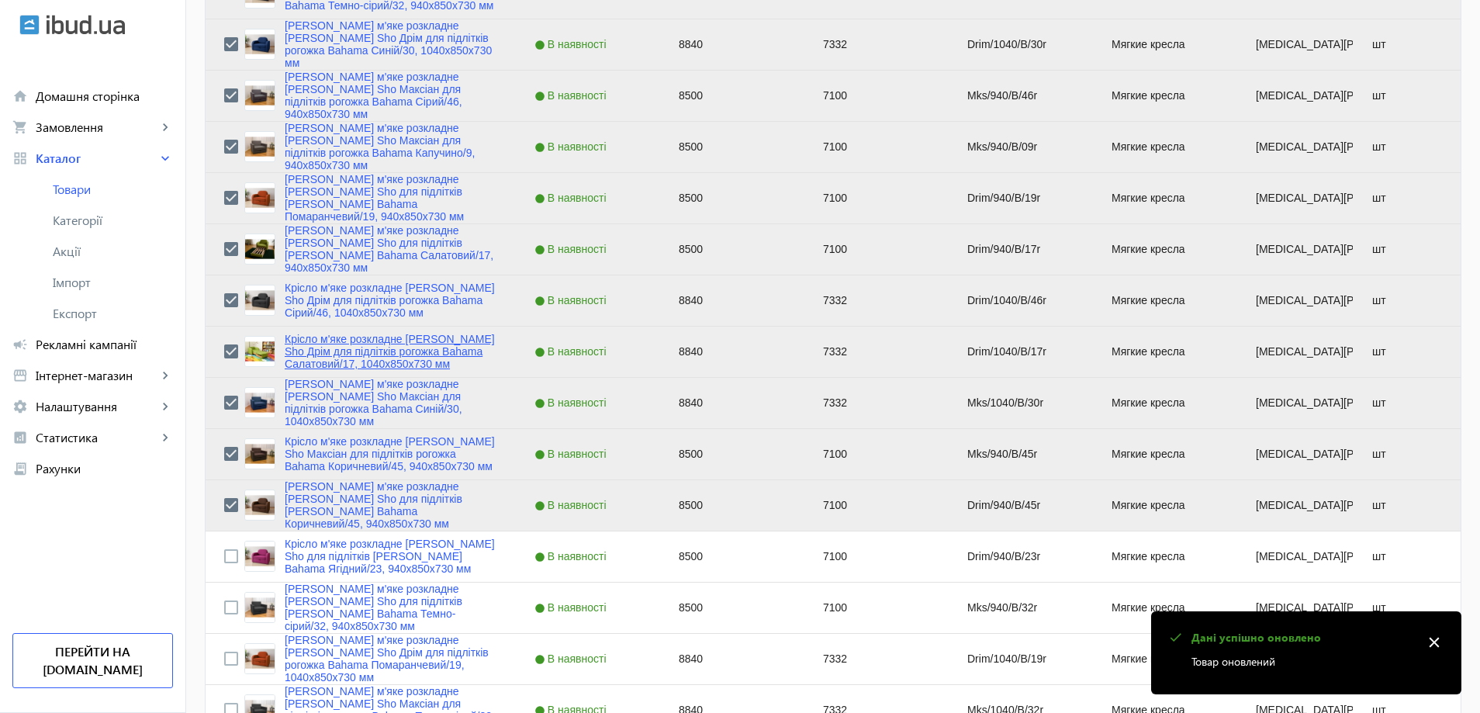
scroll to position [1474, 0]
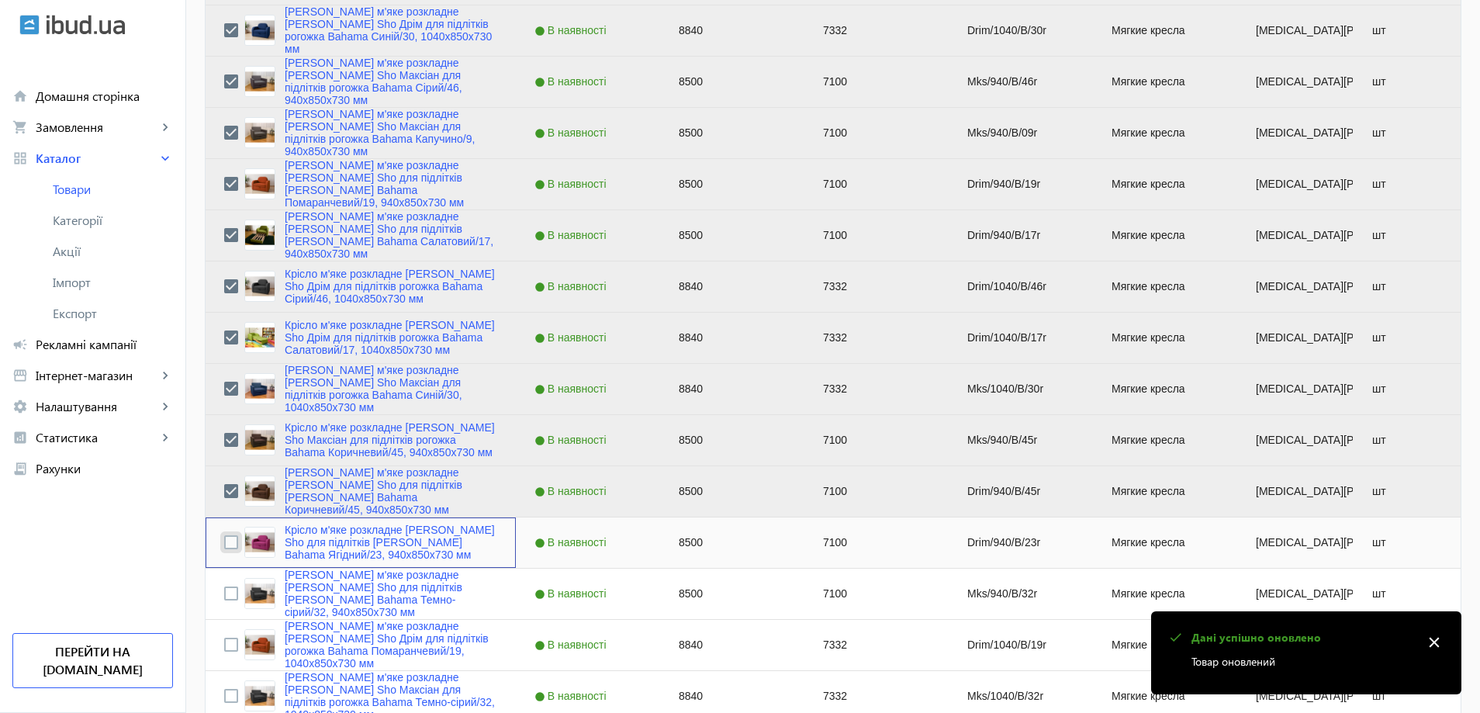
click at [224, 544] on input "Press Space to toggle row selection (unchecked)" at bounding box center [231, 542] width 14 height 14
checkbox input "true"
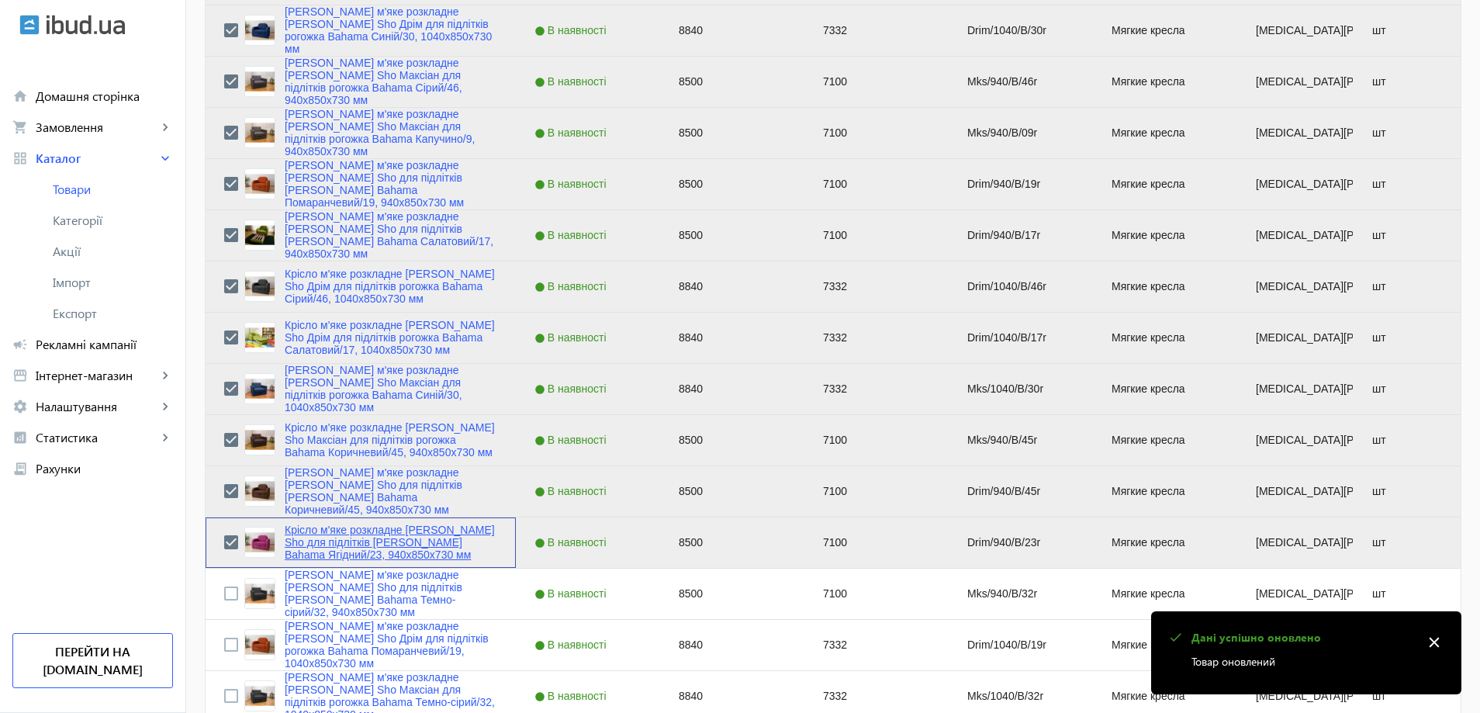
click at [292, 547] on link "Крісло м'яке розкладне Tobi Sho для підлітків Дрім рогожка Bahama Ягідний/23, 9…" at bounding box center [391, 542] width 213 height 37
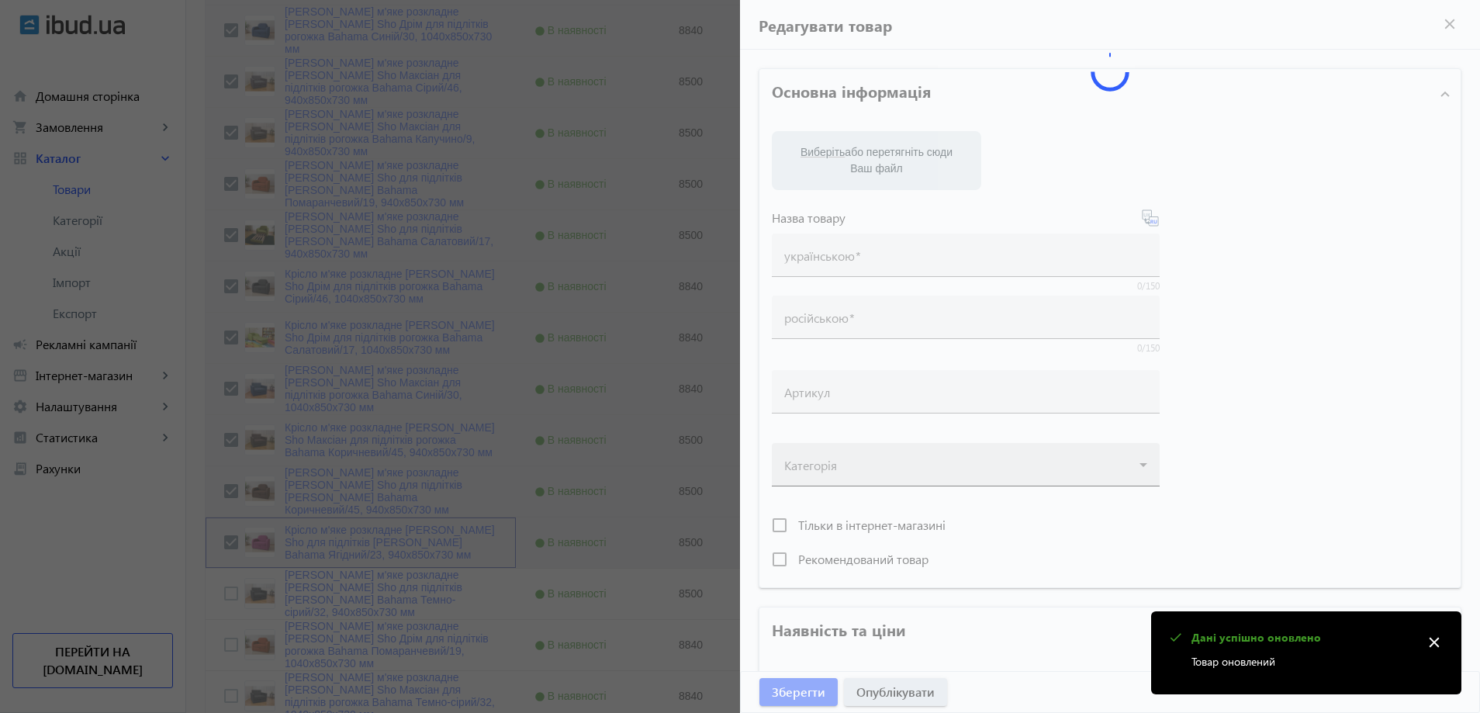
type input "Крісло м'яке розкладне Tobi Sho для підлітків Дрім рогожка Bahama Ягідний/23, 9…"
type input "Кресло мягкое раскладное Tobi Sho для подростков Дрим рогожка Bahama Ягодный/23…"
type input "Drim/940/B/23r"
type input "8500"
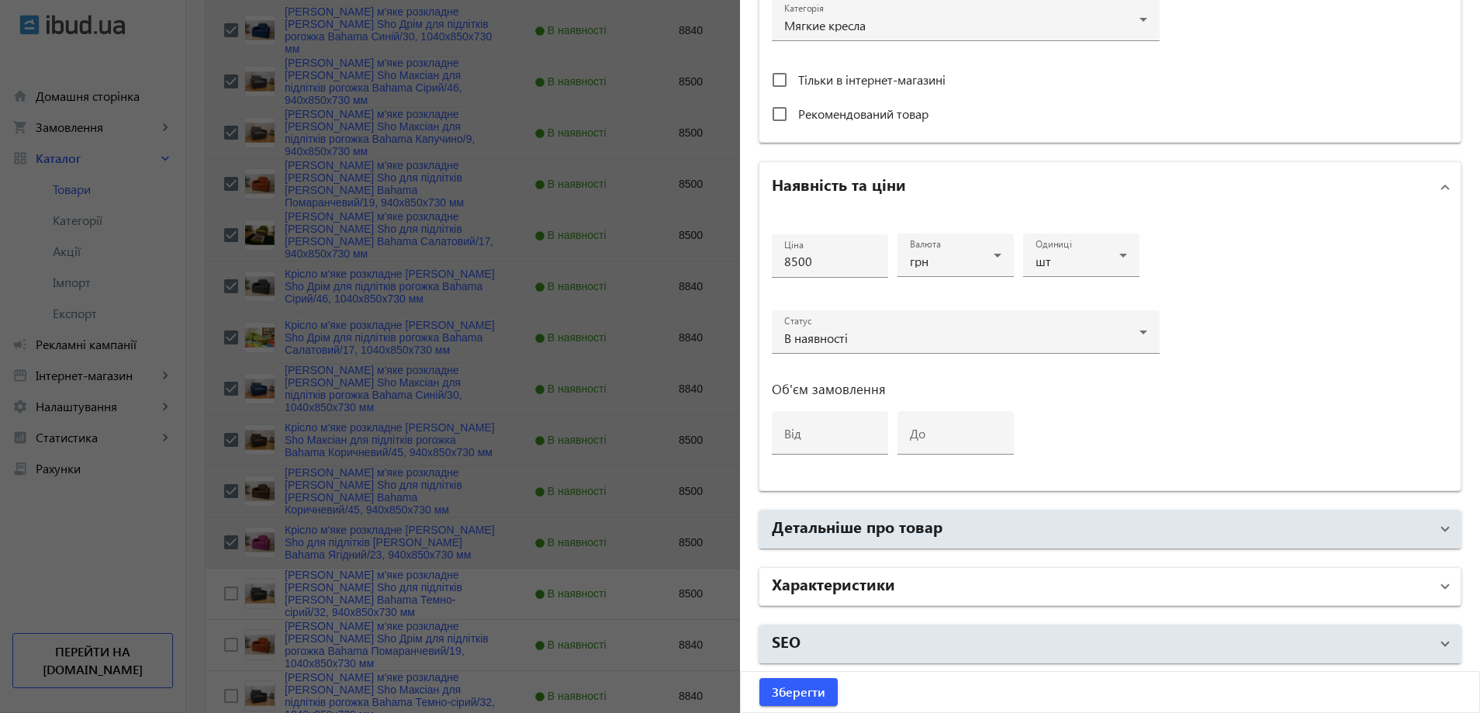
click at [872, 596] on mat-panel-title "Характеристики" at bounding box center [1101, 586] width 658 height 28
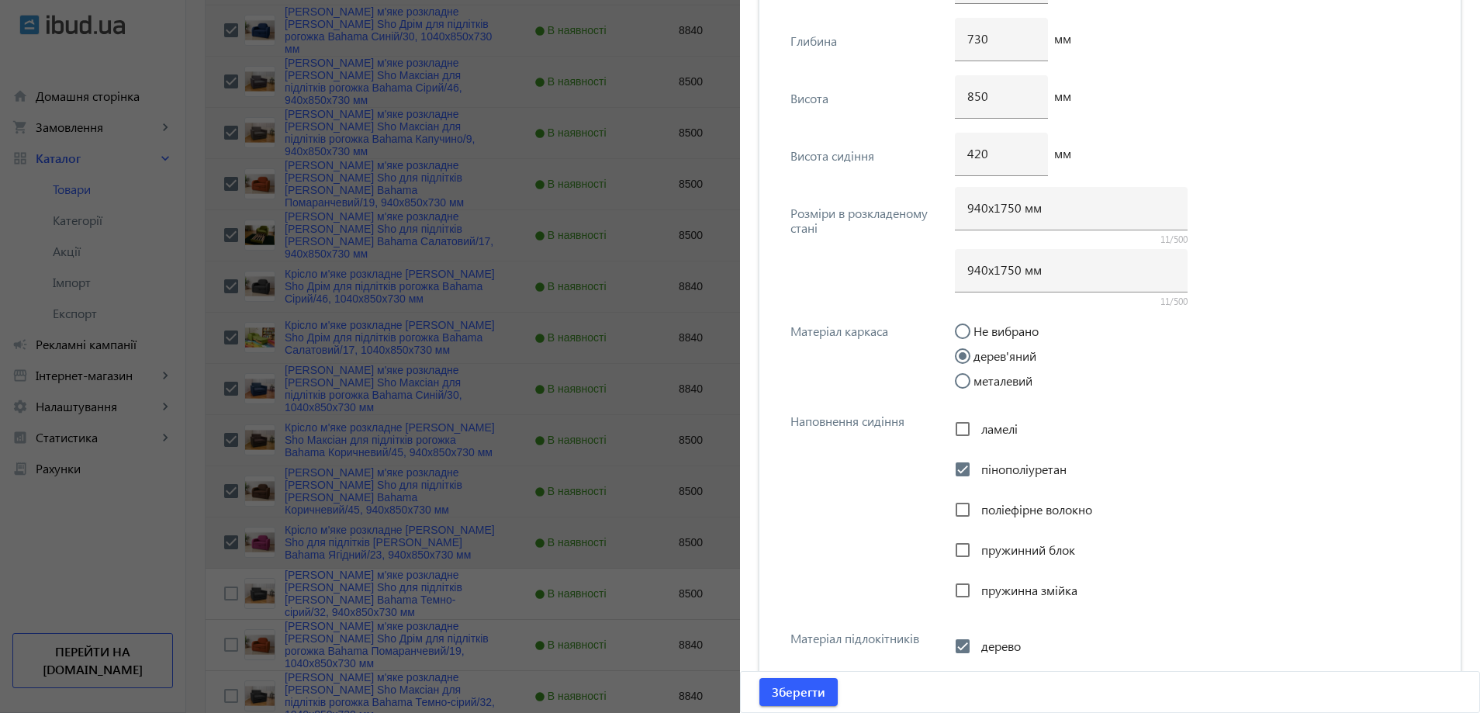
scroll to position [2055, 0]
click at [1006, 210] on input "940х1750 мм" at bounding box center [1071, 205] width 208 height 16
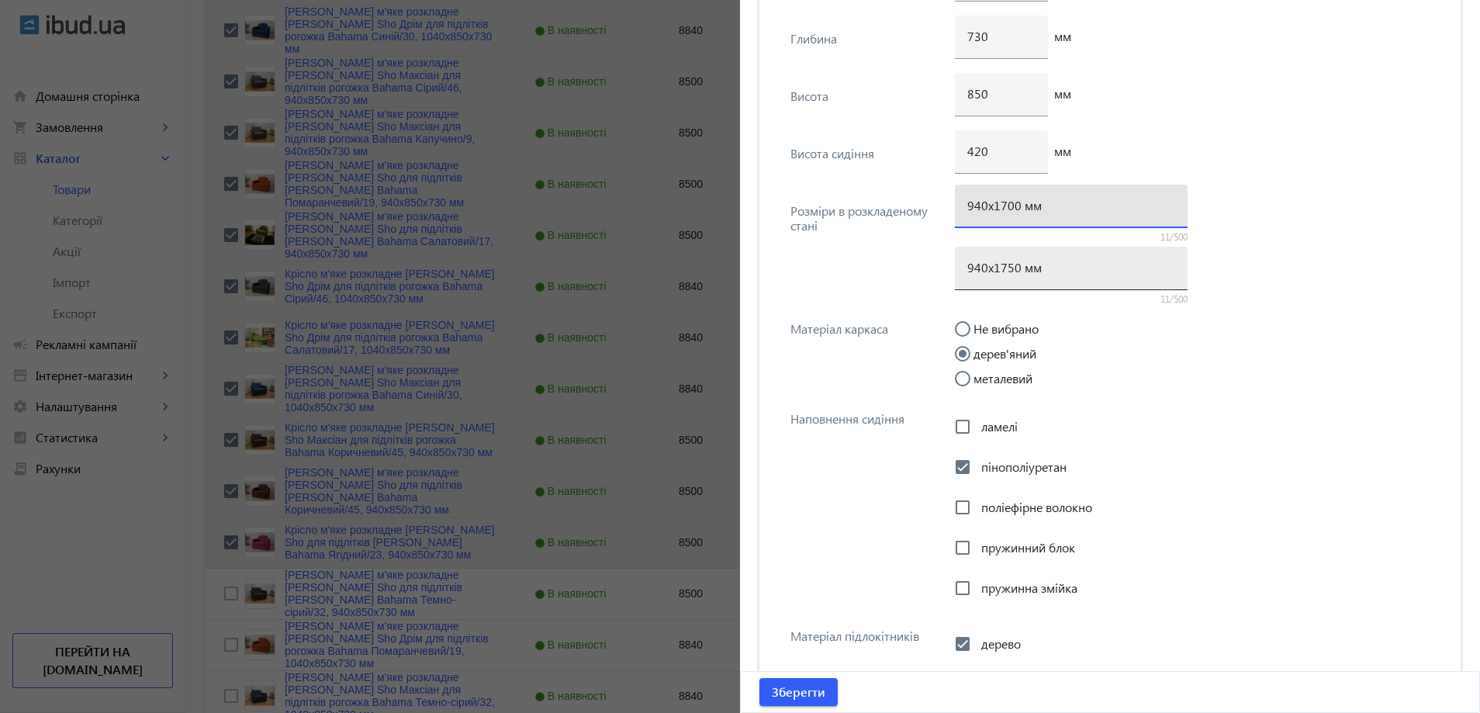
type input "940х1700 мм"
drag, startPoint x: 1007, startPoint y: 271, endPoint x: 995, endPoint y: 268, distance: 11.9
click at [995, 268] on input "940х1750 мм" at bounding box center [1071, 267] width 208 height 16
click at [996, 271] on input "940х100 мм" at bounding box center [1071, 267] width 208 height 16
type input "940х1700 мм"
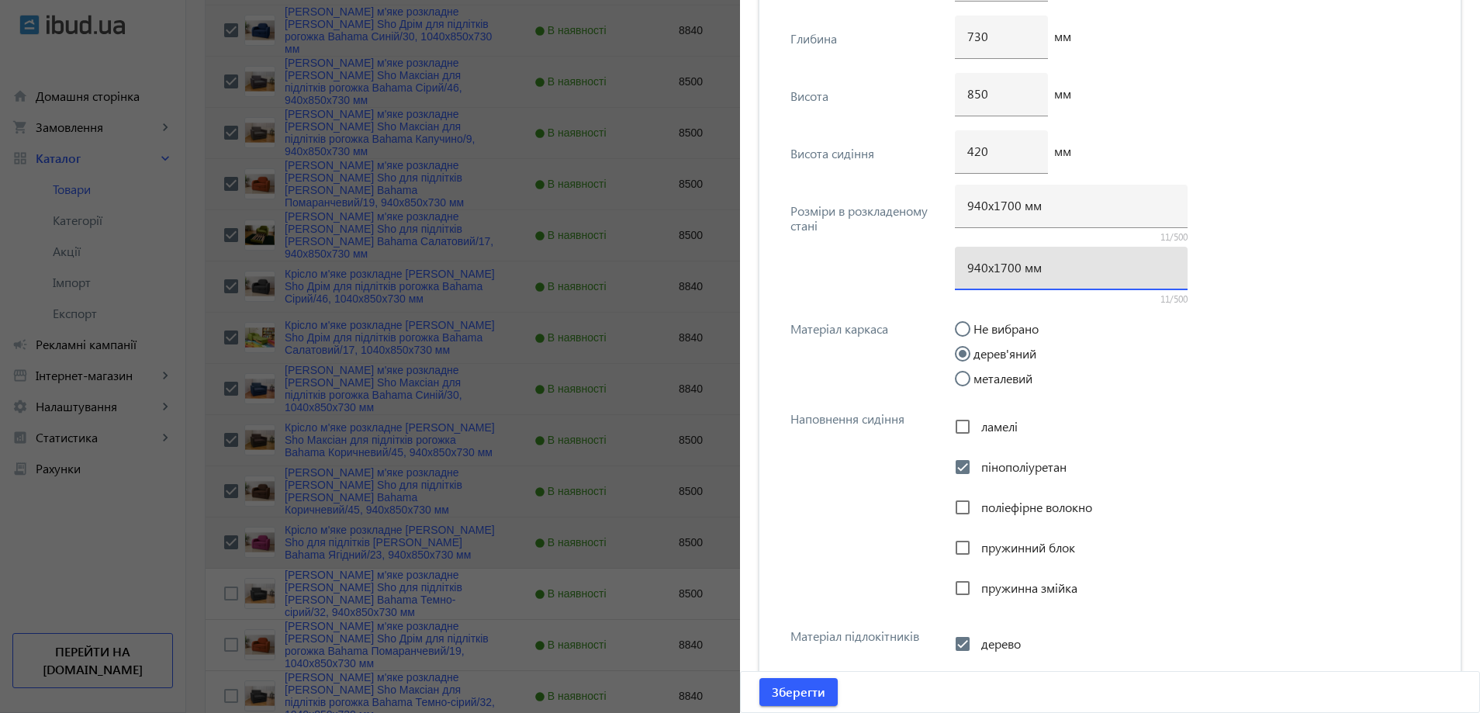
click at [1218, 232] on div "940х1700 мм 11/500 940х1700 мм 11/500" at bounding box center [1197, 247] width 484 height 118
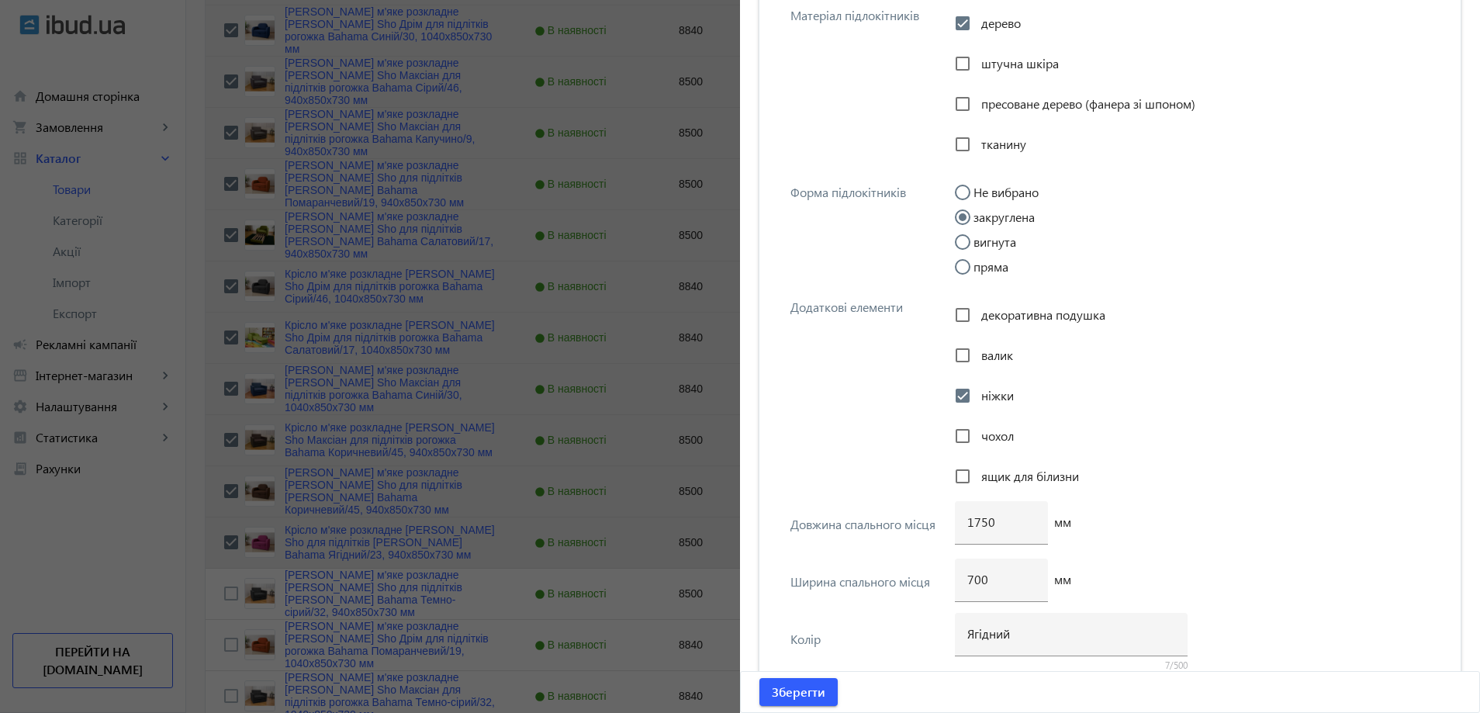
scroll to position [2909, 0]
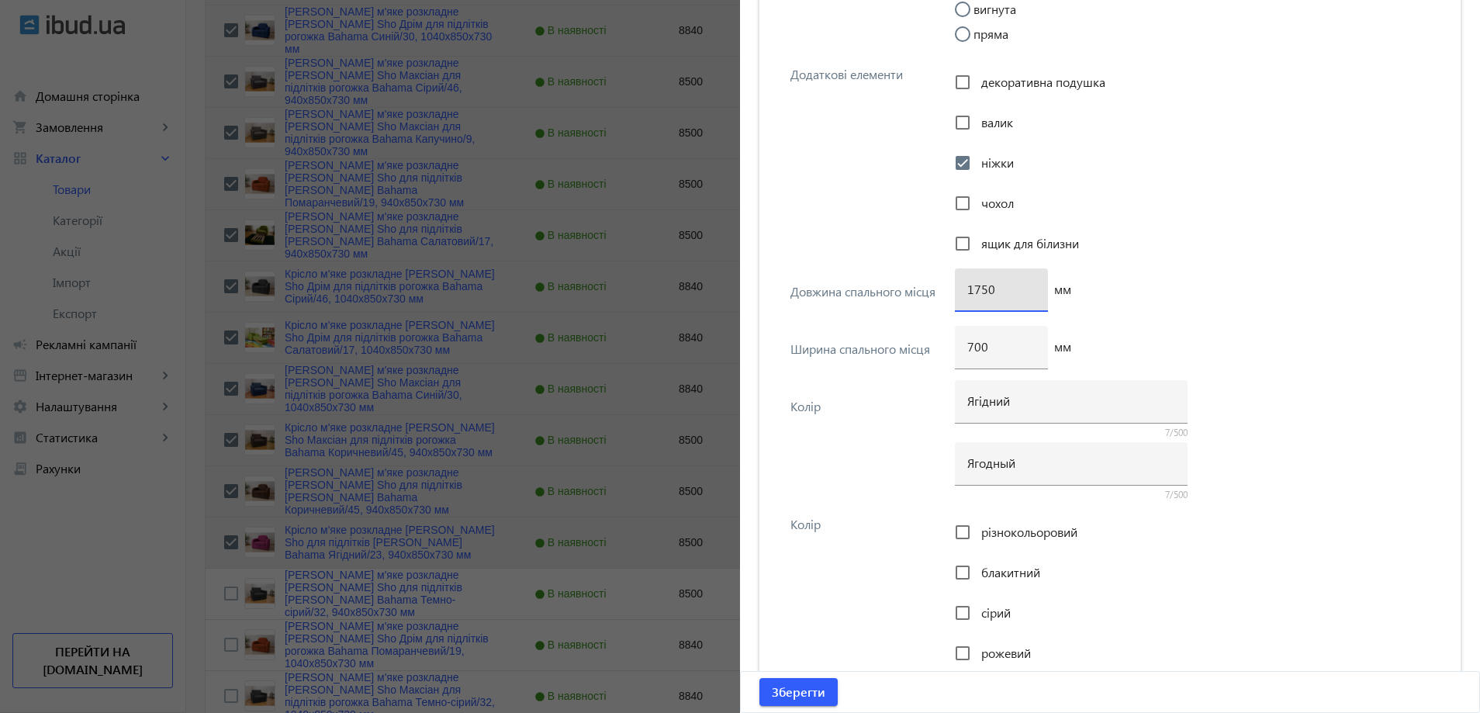
click at [976, 287] on input "1750" at bounding box center [1001, 289] width 68 height 16
type input "1700"
click at [803, 688] on span "Зберегти" at bounding box center [799, 691] width 54 height 17
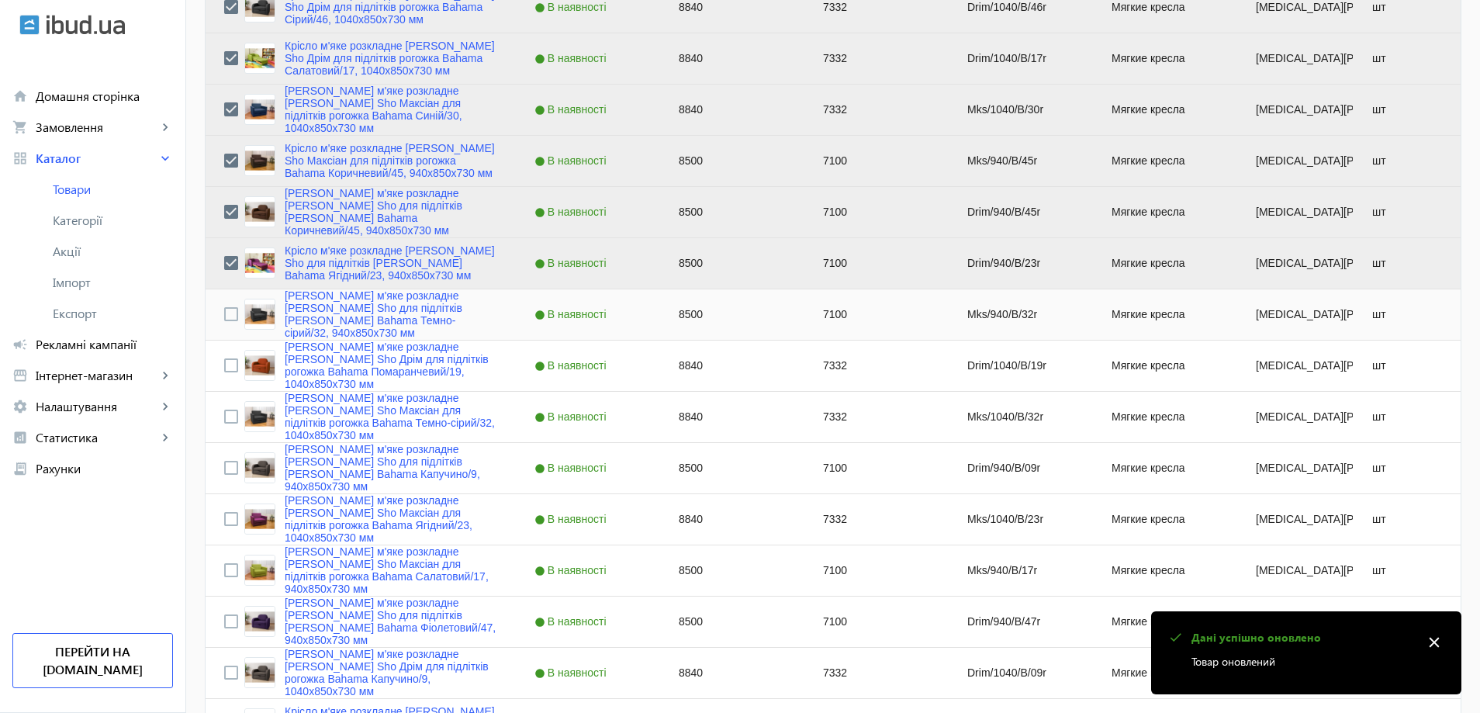
scroll to position [1784, 0]
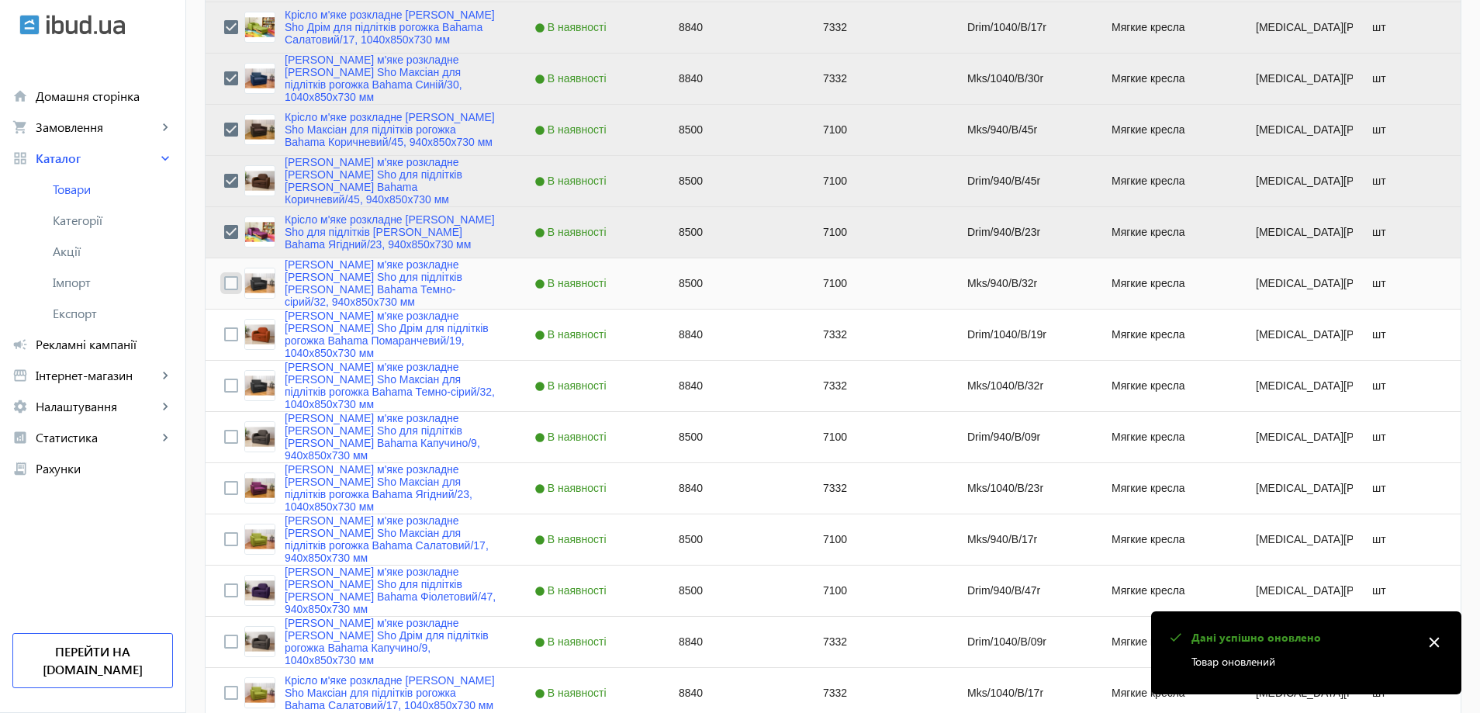
click at [224, 282] on input "Press Space to toggle row selection (unchecked)" at bounding box center [231, 283] width 14 height 14
checkbox input "true"
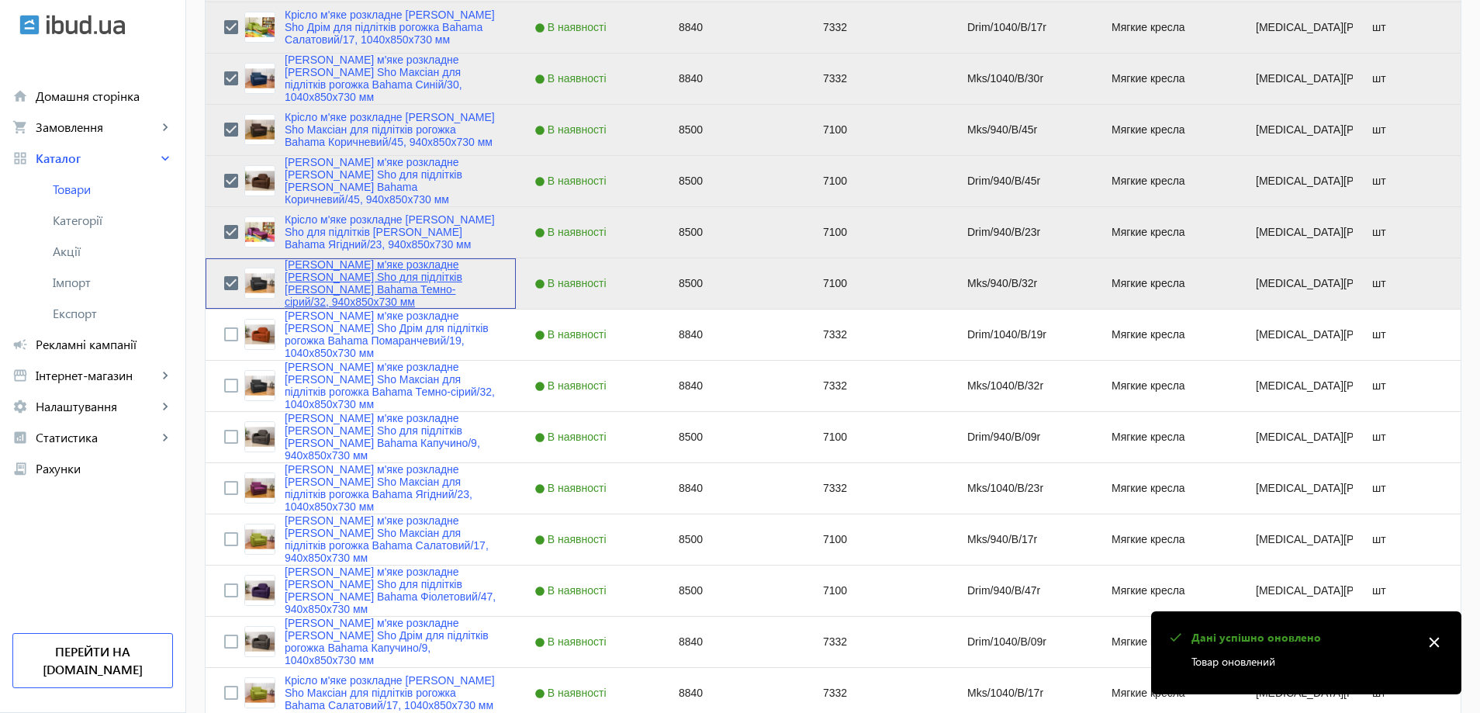
click at [294, 289] on link "Крісло м'яке розкладне Tobi Sho для підлітків Максіан рогожка Bahama Темно-сіри…" at bounding box center [391, 283] width 213 height 50
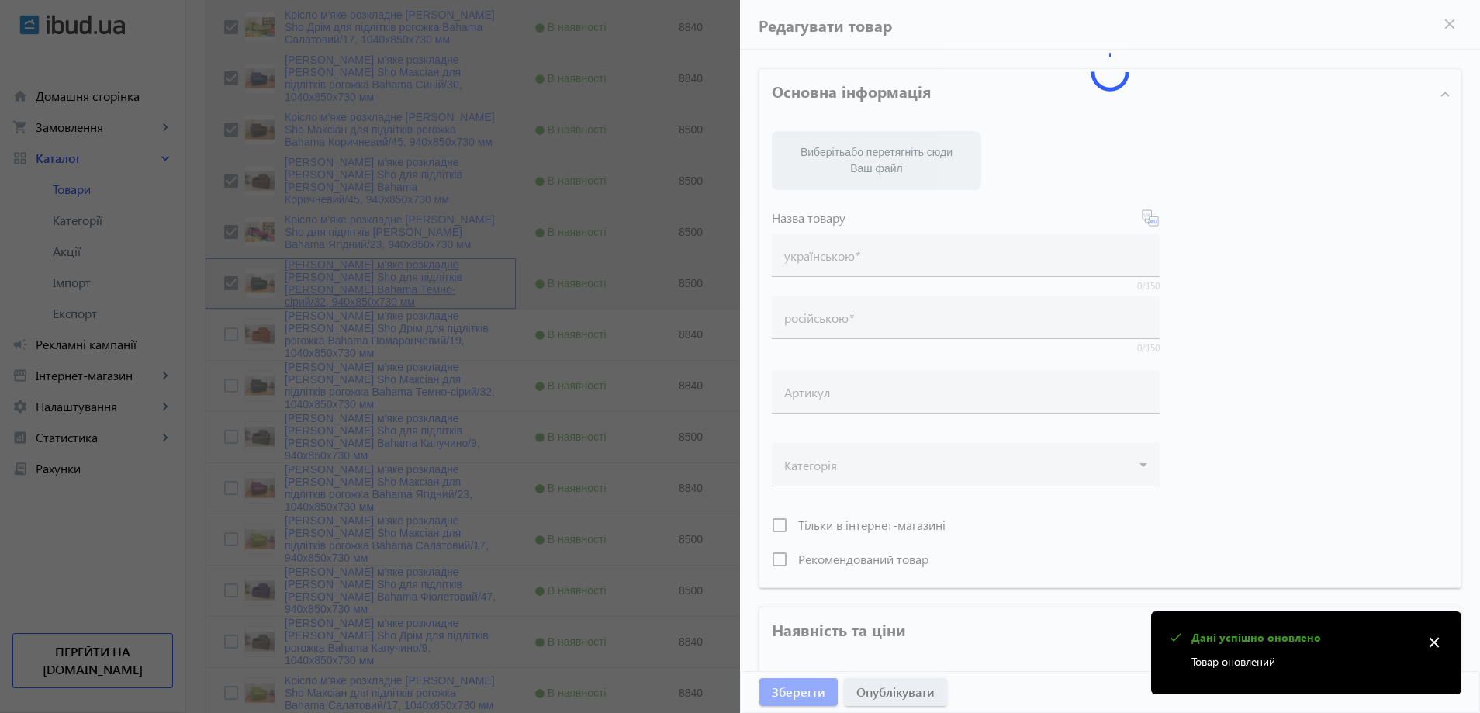
type input "Крісло м'яке розкладне Tobi Sho для підлітків Максіан рогожка Bahama Темно-сіри…"
type input "Кресло мягкое раскладное Tobi Sho Максиан для подростков рогожка Bahama Темно-с…"
type input "Mks/940/B/32r"
type input "8500"
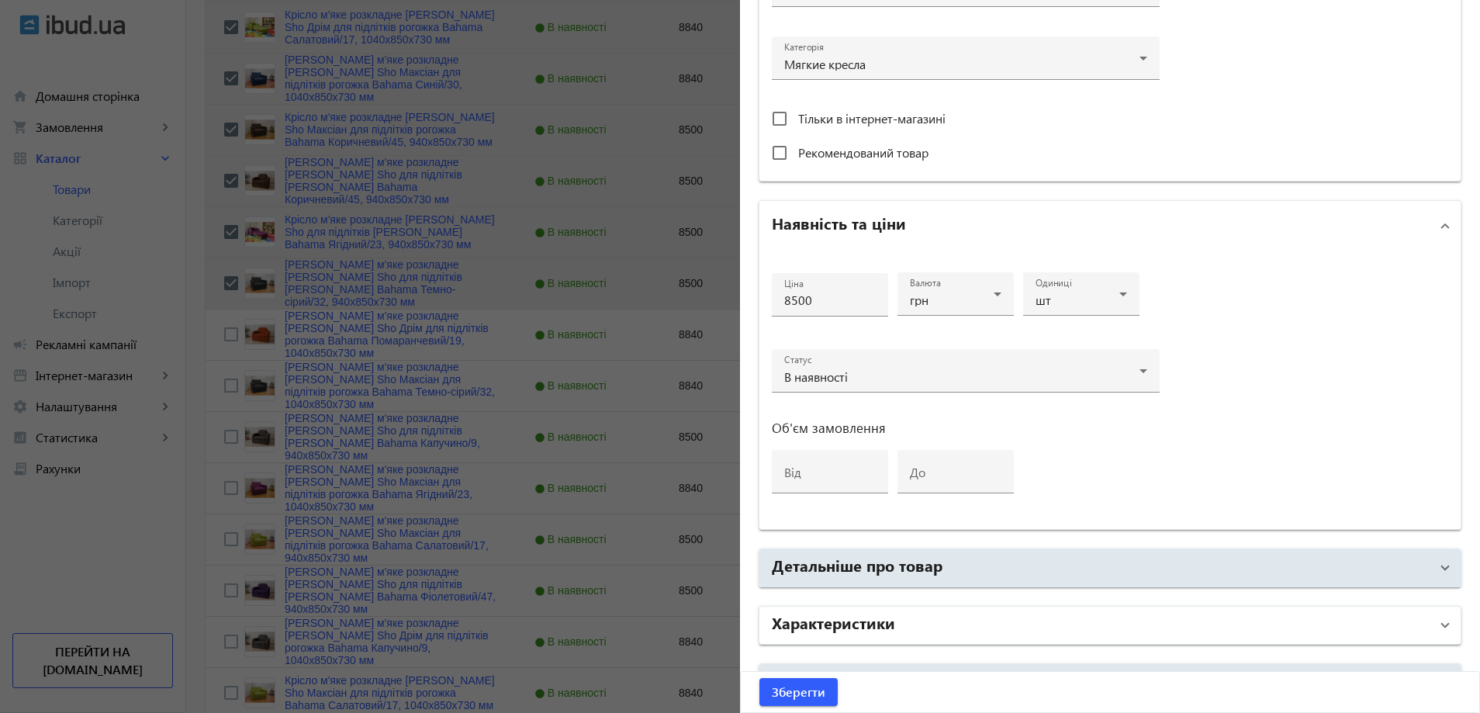
click at [883, 613] on h2 "Характеристики" at bounding box center [833, 622] width 123 height 22
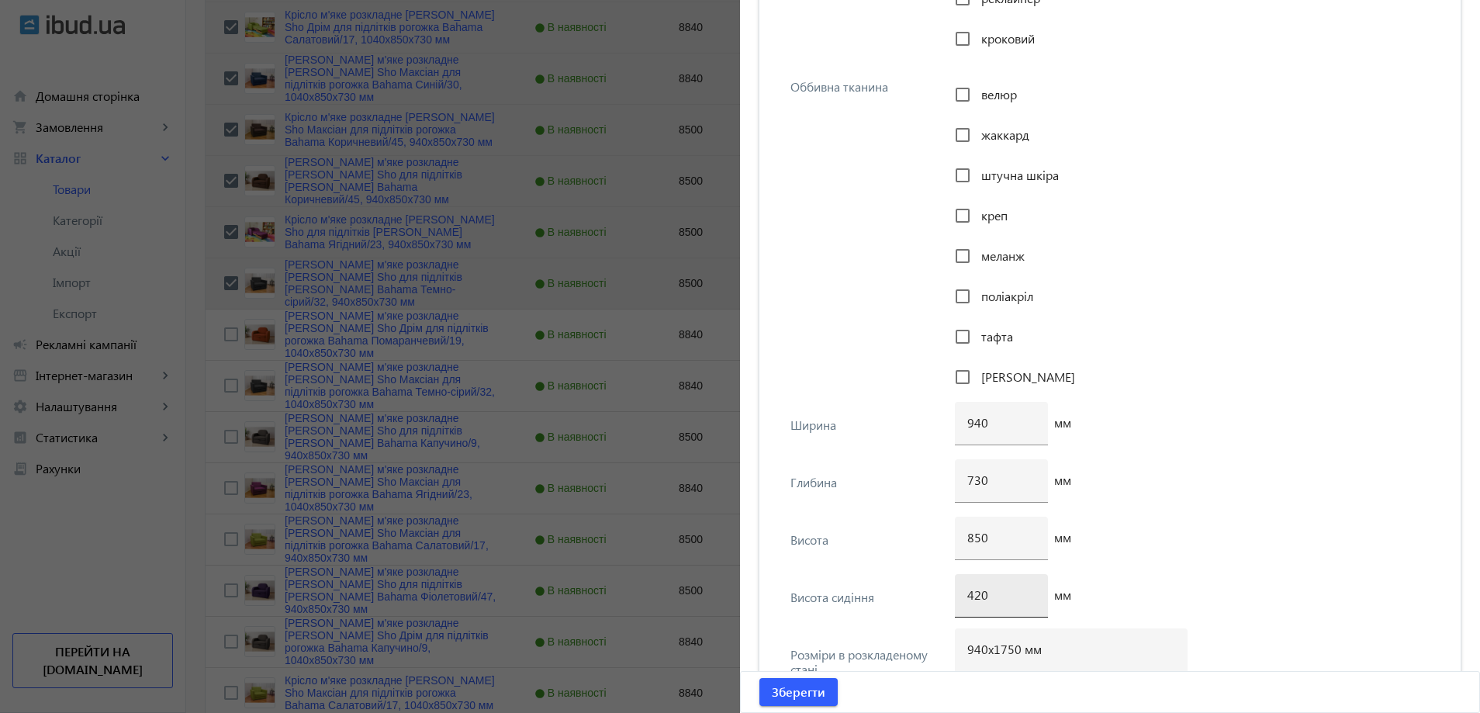
scroll to position [1861, 0]
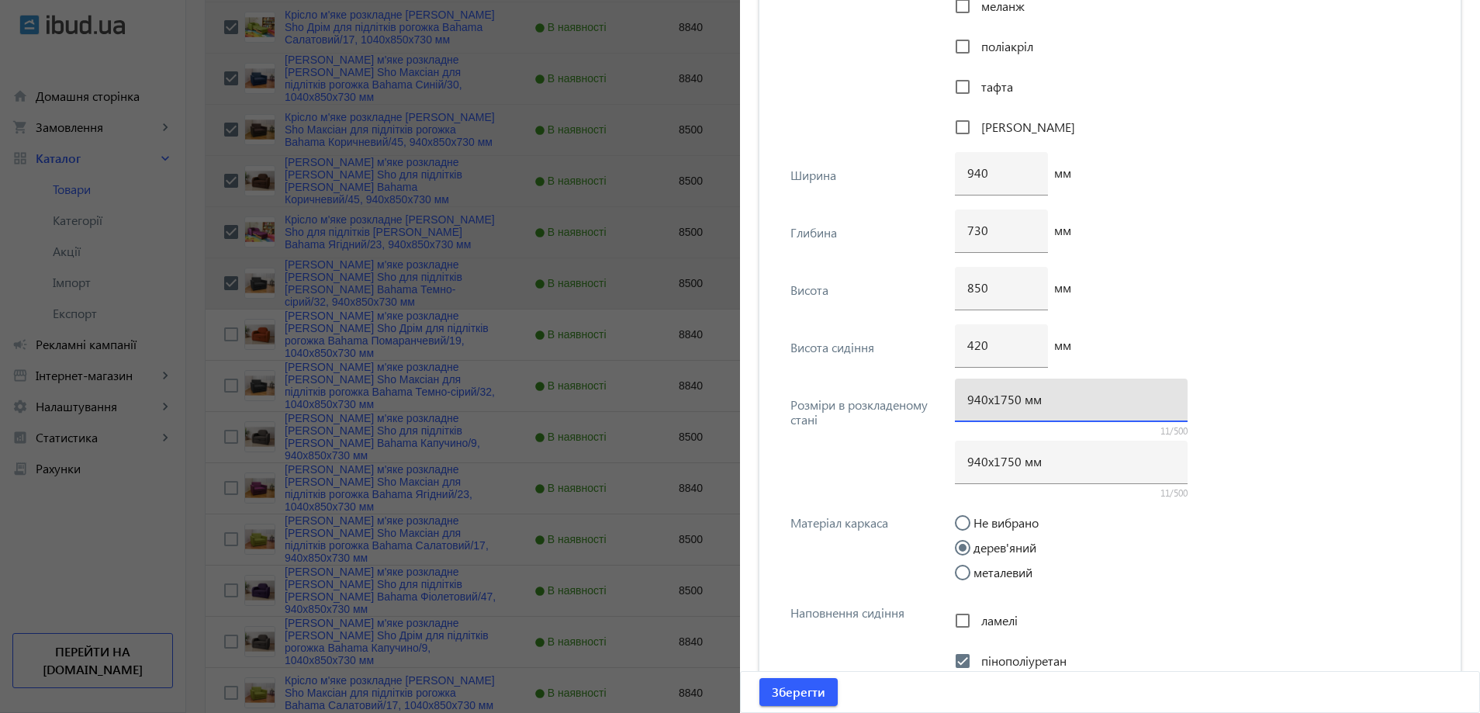
click at [1006, 400] on input "940х1750 мм" at bounding box center [1071, 399] width 208 height 16
click at [1004, 401] on input "940х1750 мм" at bounding box center [1071, 399] width 208 height 16
type input "940х1700 мм"
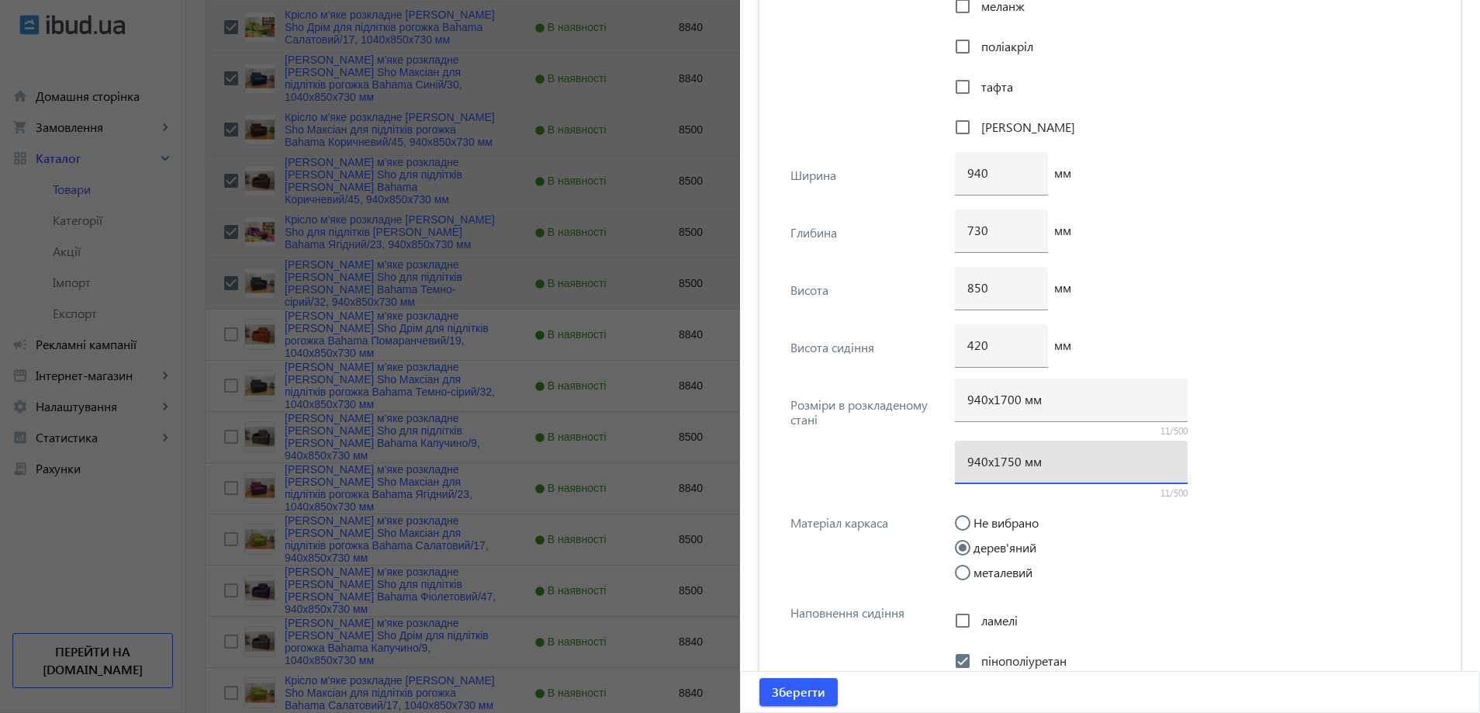
click at [1001, 465] on input "940х1750 мм" at bounding box center [1071, 461] width 208 height 16
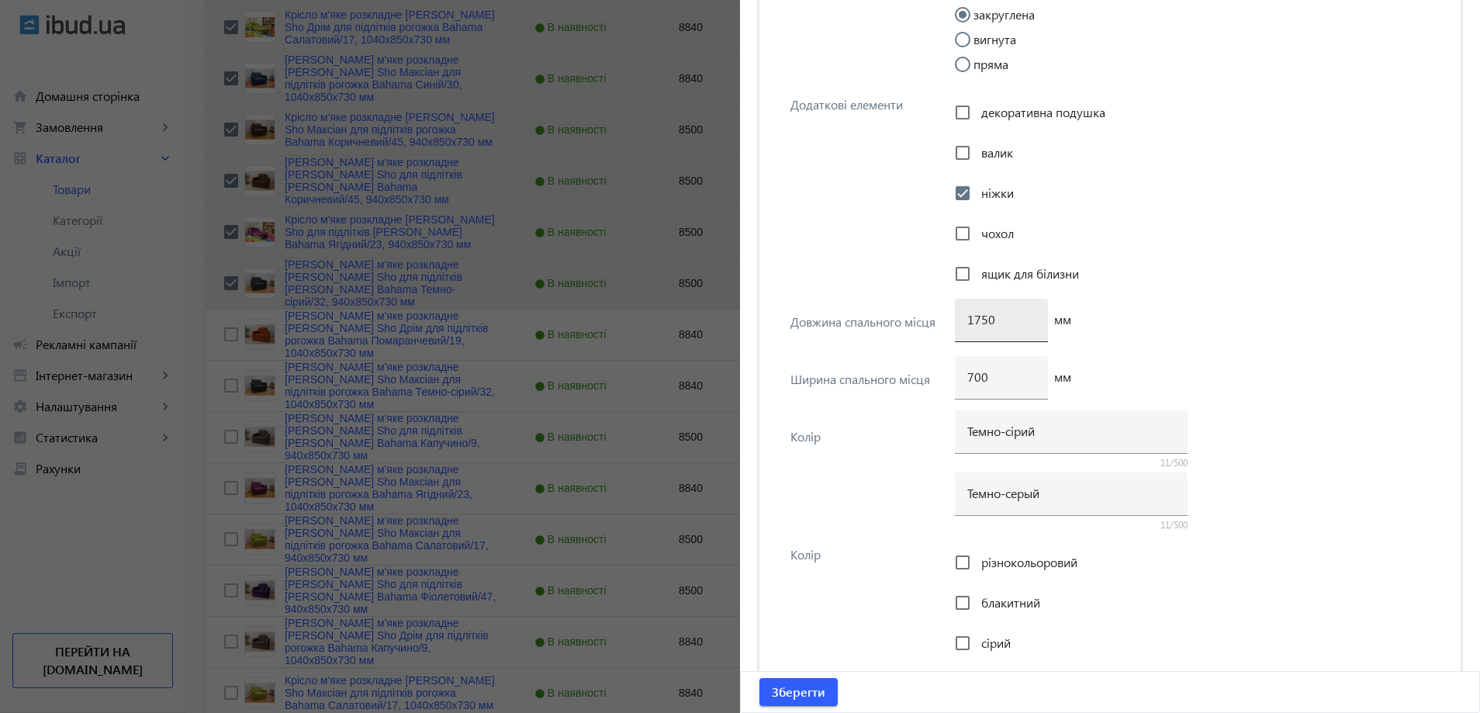
scroll to position [2870, 0]
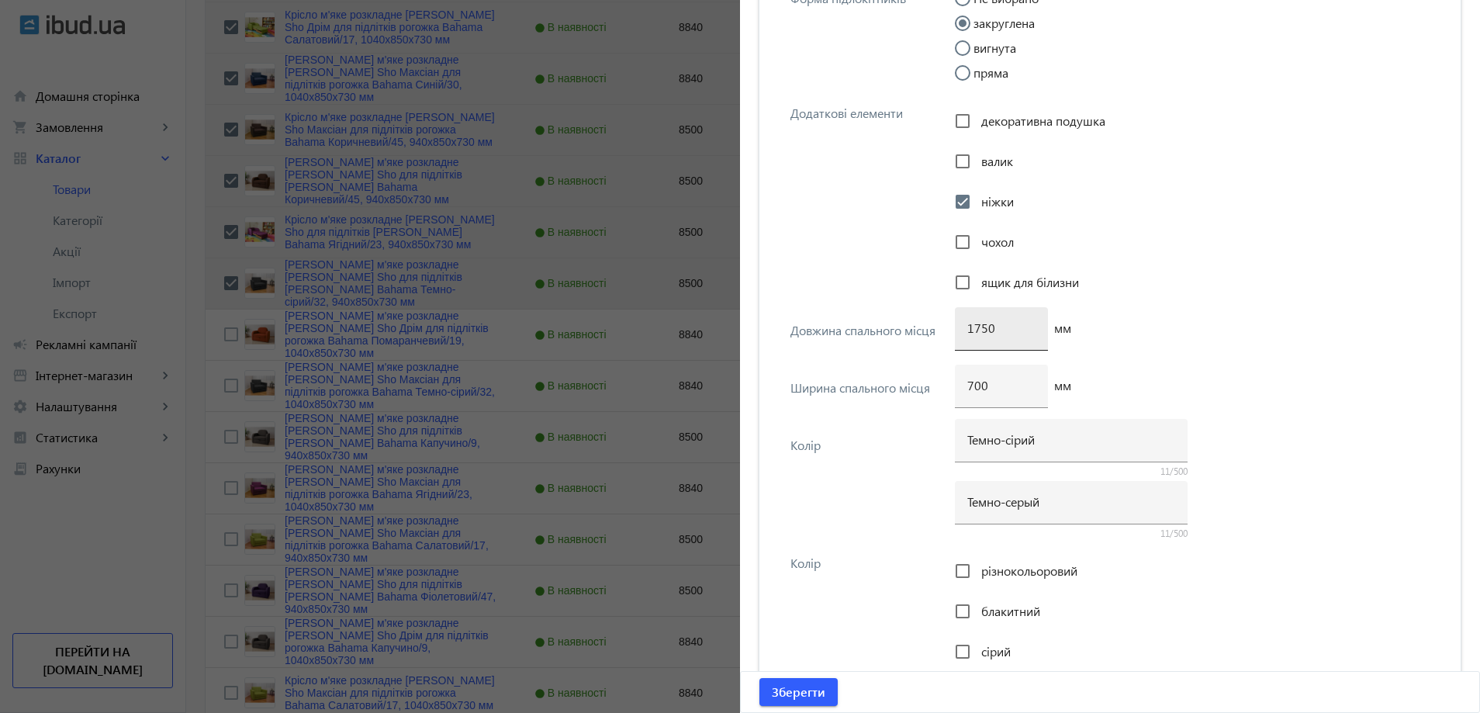
type input "940х1700 мм"
click at [977, 331] on input "1750" at bounding box center [1001, 328] width 68 height 16
type input "1700"
click at [788, 690] on span "Зберегти" at bounding box center [799, 691] width 54 height 17
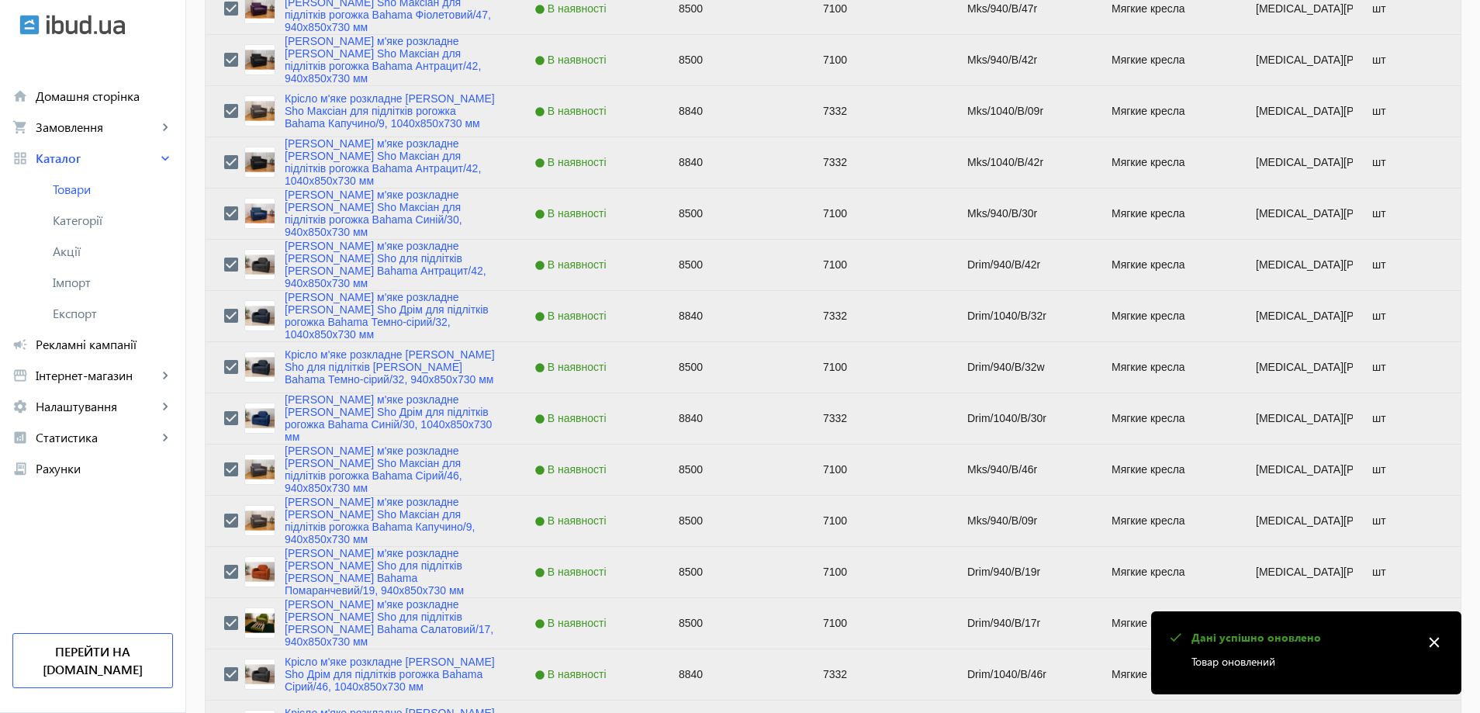
scroll to position [1551, 0]
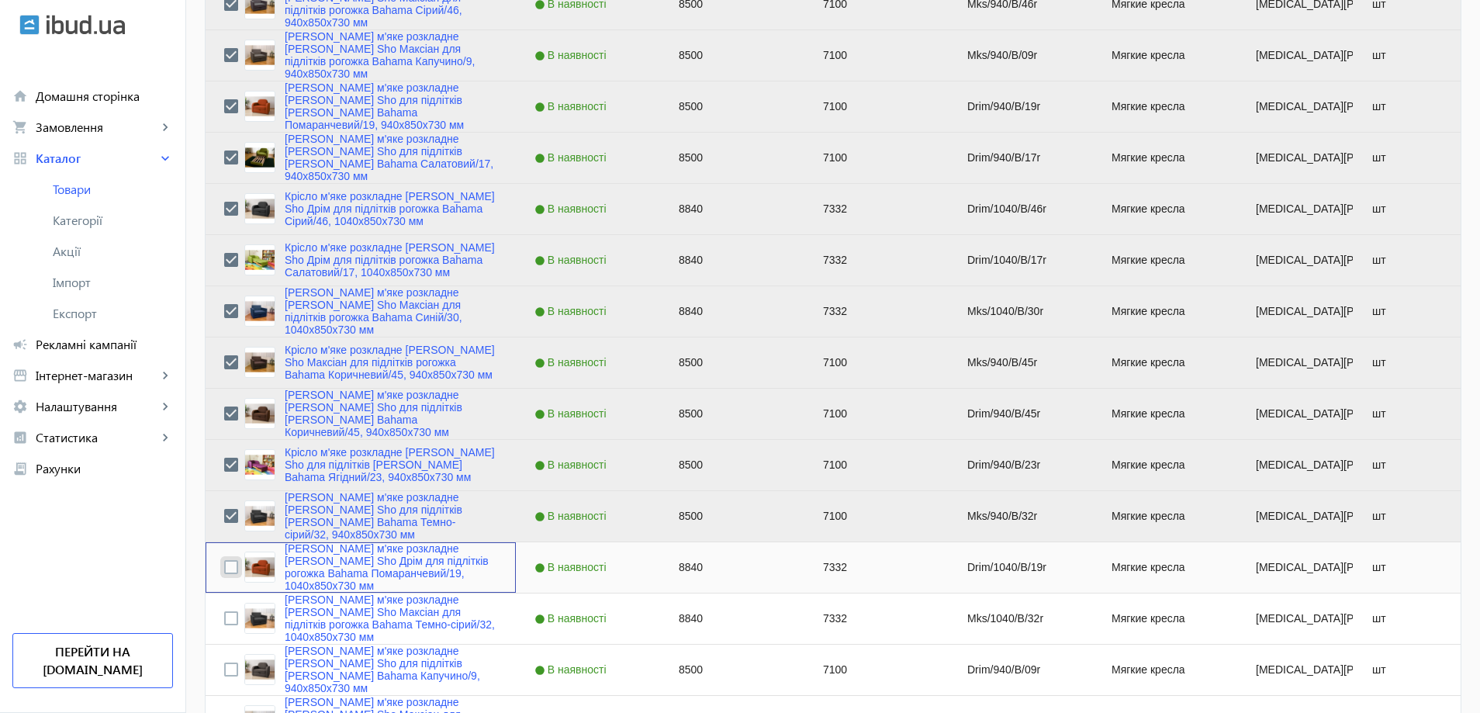
click at [224, 571] on input "Press Space to toggle row selection (unchecked)" at bounding box center [231, 567] width 14 height 14
checkbox input "true"
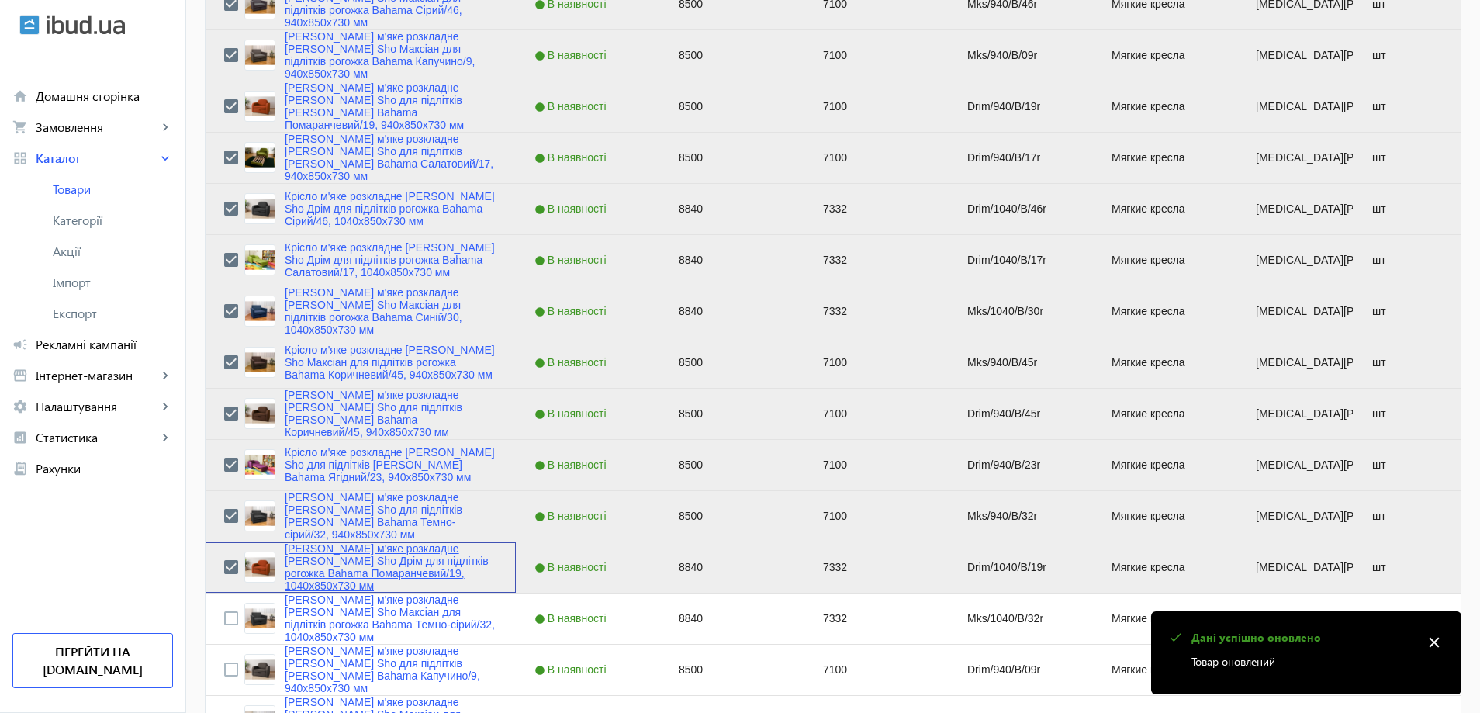
click at [289, 576] on link "Крісло м'яке розкладне Tobi Sho Дрім для підлітків рогожка Bahama Помаранчевий/…" at bounding box center [391, 567] width 213 height 50
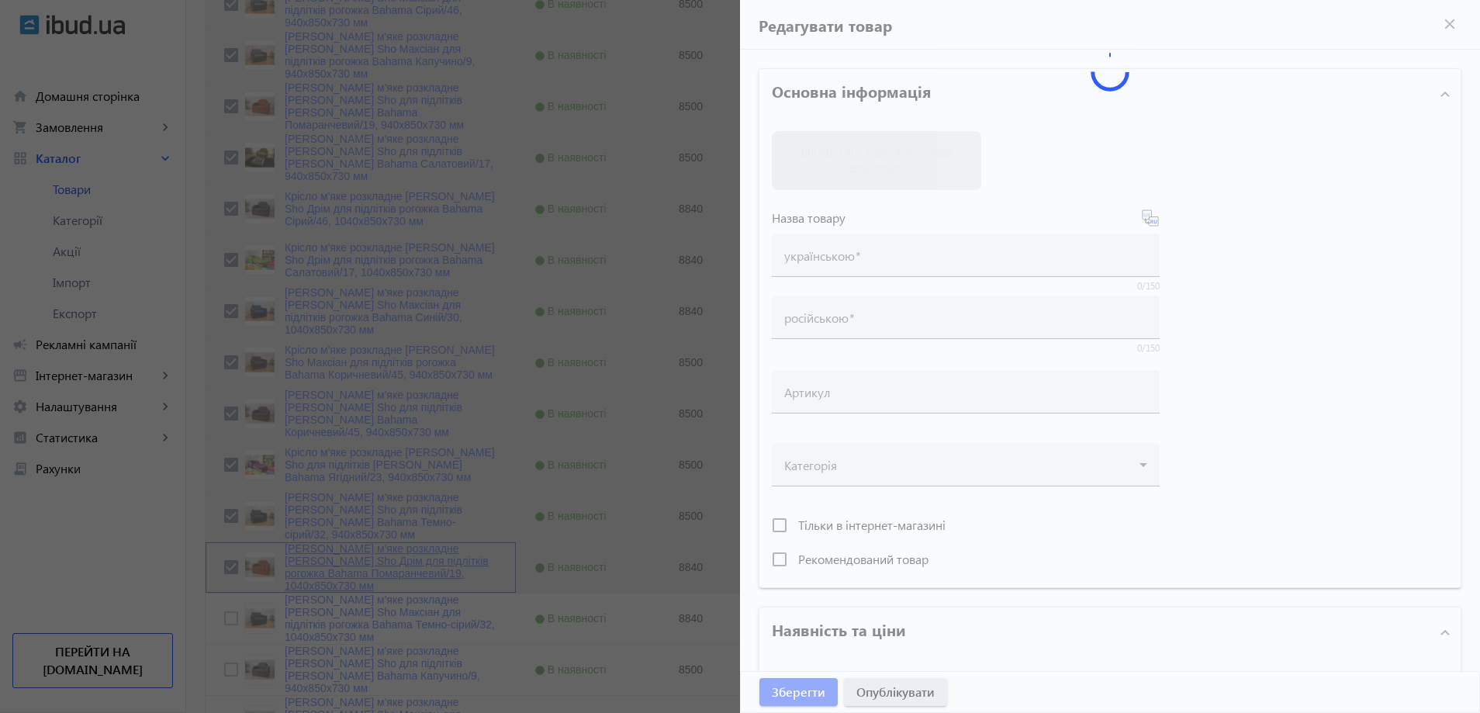
type input "Крісло м'яке розкладне Tobi Sho Дрім для підлітків рогожка Bahama Помаранчевий/…"
type input "Кресло мягкое раскладное Tobi Sho Дрим для подростков рогожка Bahama Оранжевый/…"
type input "Drim/1040/B/19r"
type input "8840"
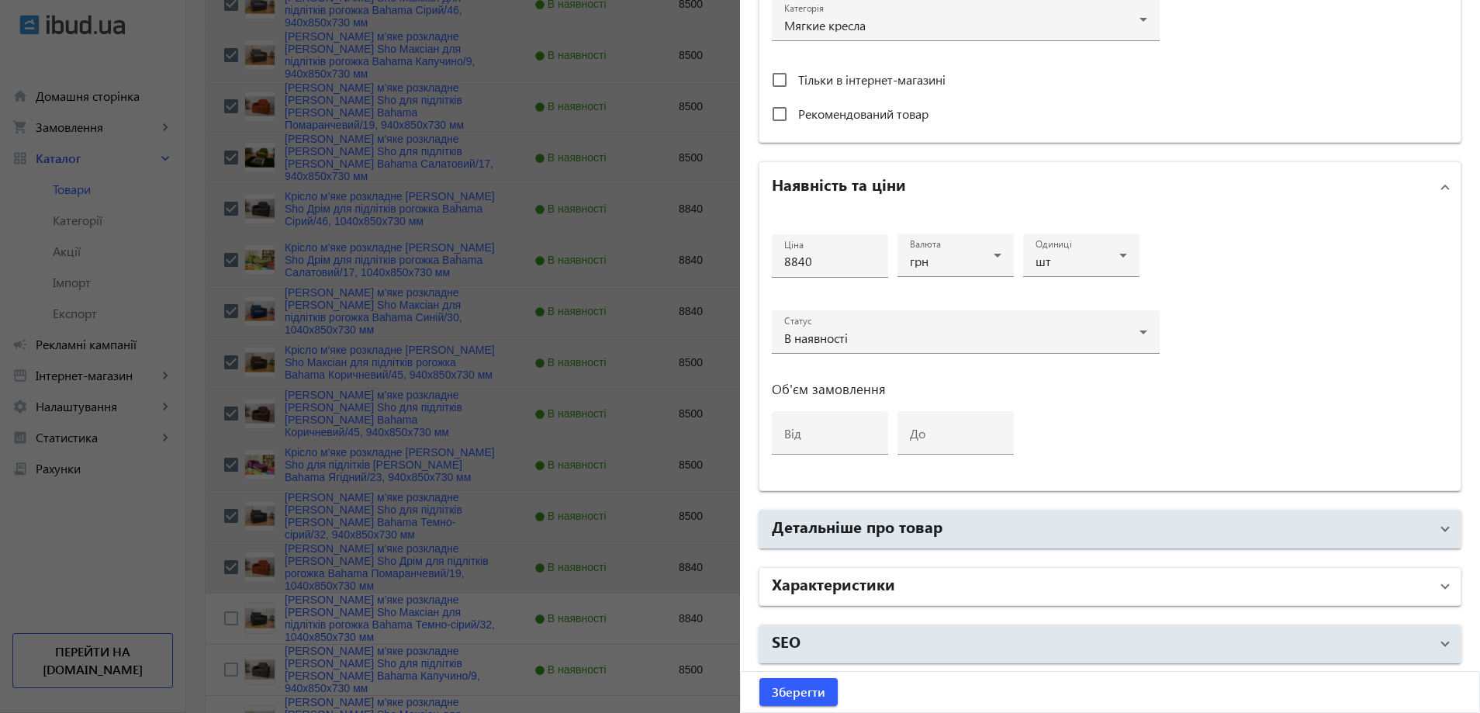
click at [863, 583] on h2 "Характеристики" at bounding box center [833, 583] width 123 height 22
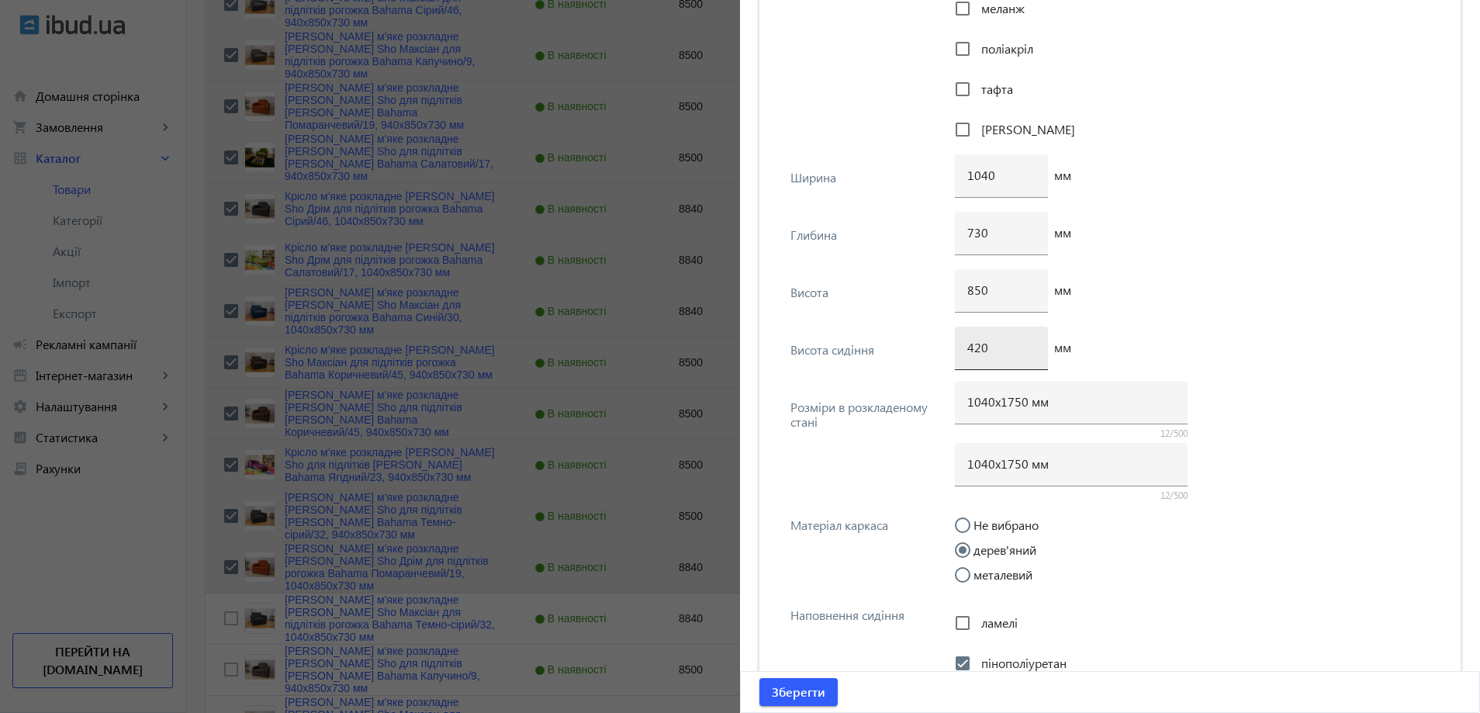
scroll to position [1823, 0]
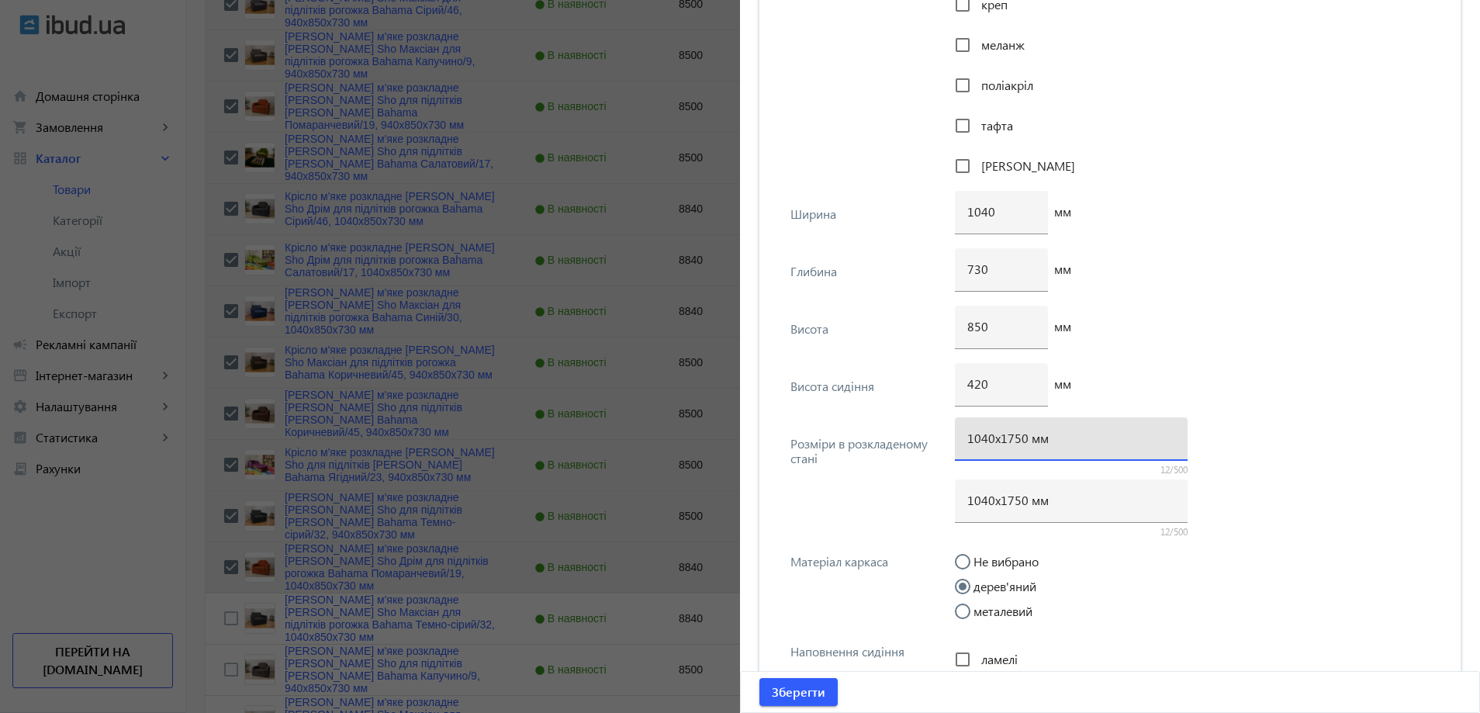
click at [1007, 442] on input "1040х1750 мм" at bounding box center [1071, 438] width 208 height 16
type input "1040х1700 мм"
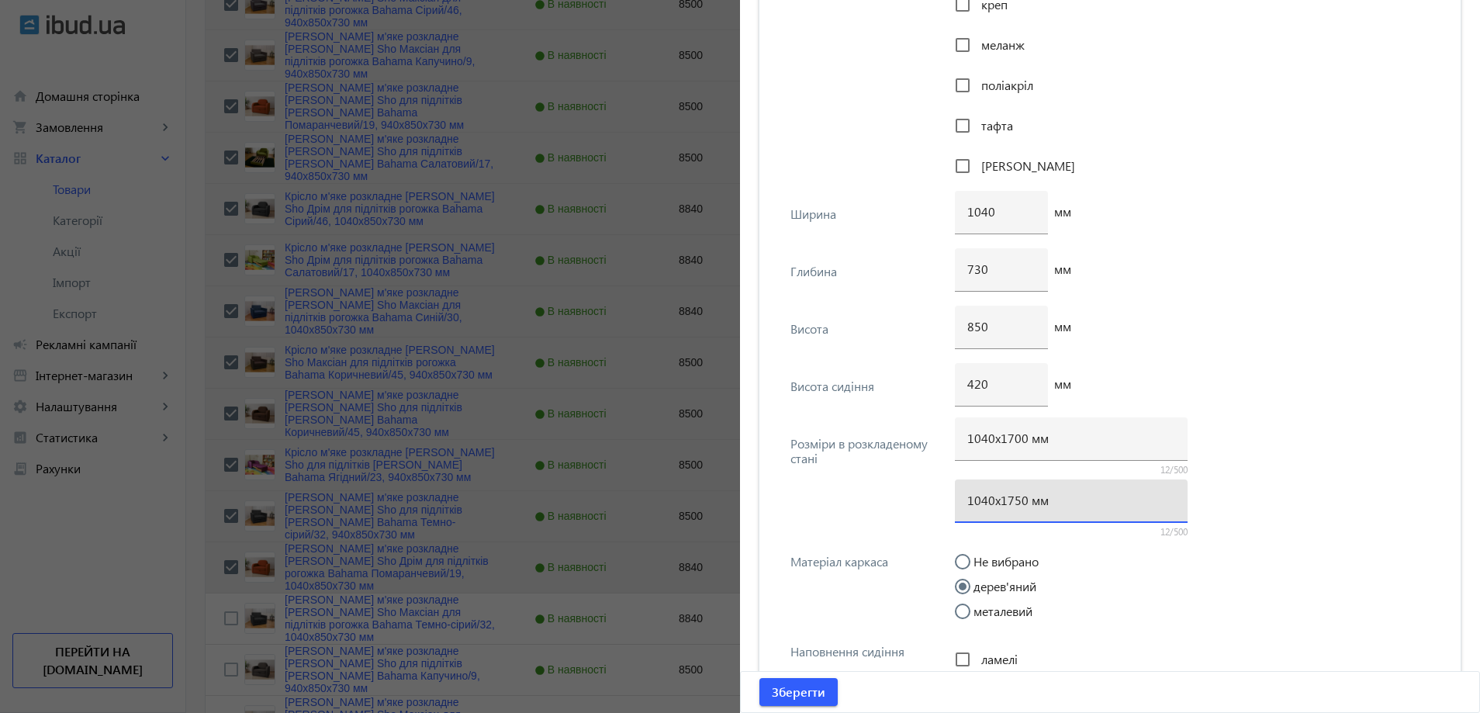
drag, startPoint x: 1019, startPoint y: 500, endPoint x: 1008, endPoint y: 502, distance: 11.1
click at [1008, 502] on input "1040х1750 мм" at bounding box center [1071, 500] width 208 height 16
type input "1040х1700 мм"
click at [1243, 389] on div "420 мм" at bounding box center [1197, 391] width 484 height 57
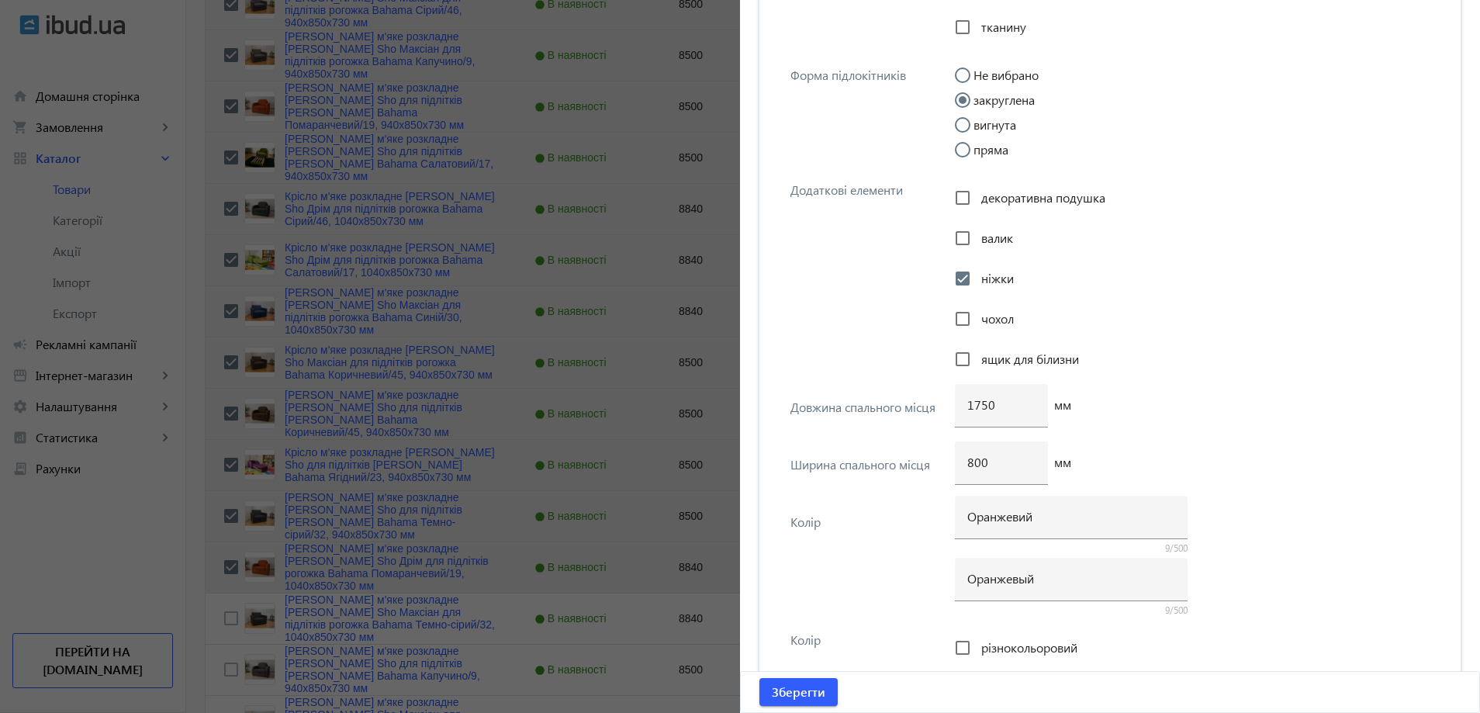
scroll to position [2831, 0]
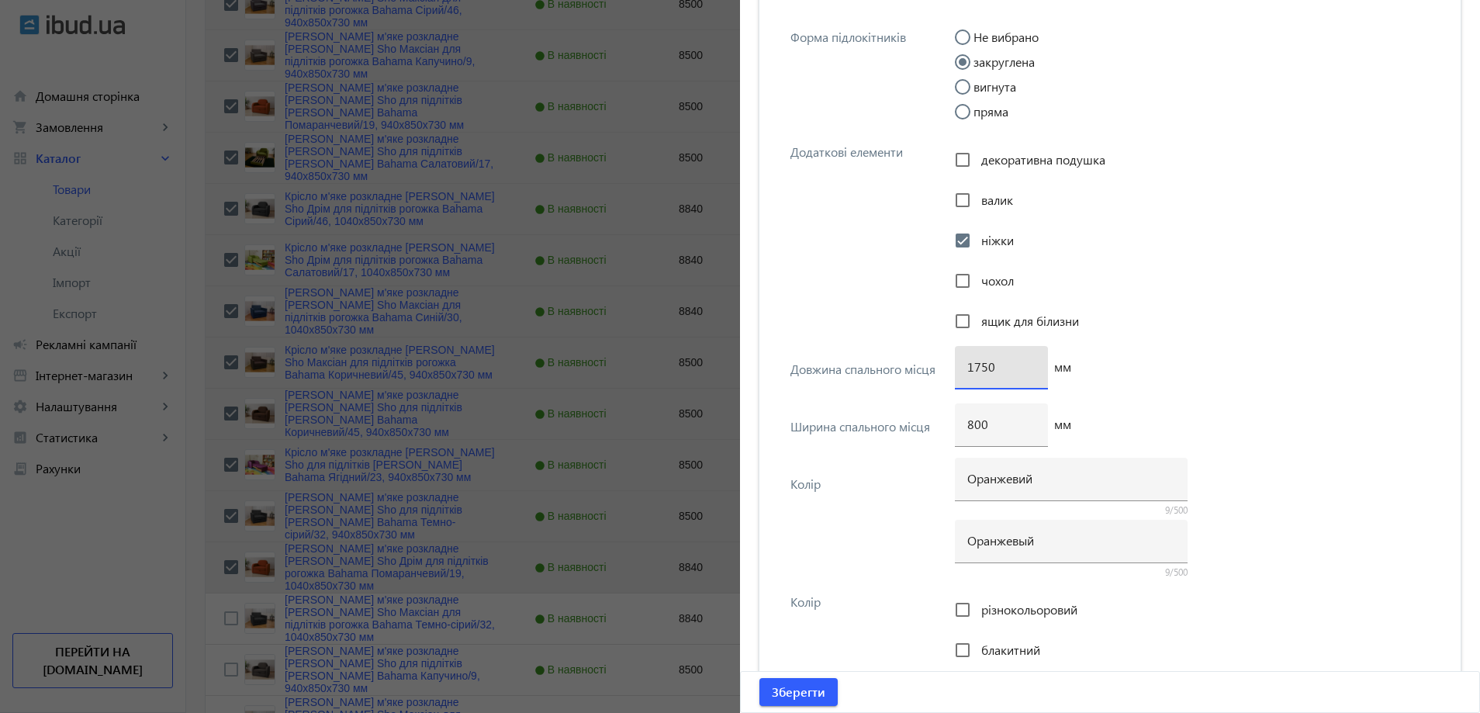
click at [980, 368] on input "1750" at bounding box center [1001, 366] width 68 height 16
type input "1700"
click at [804, 706] on span "submit" at bounding box center [798, 691] width 78 height 37
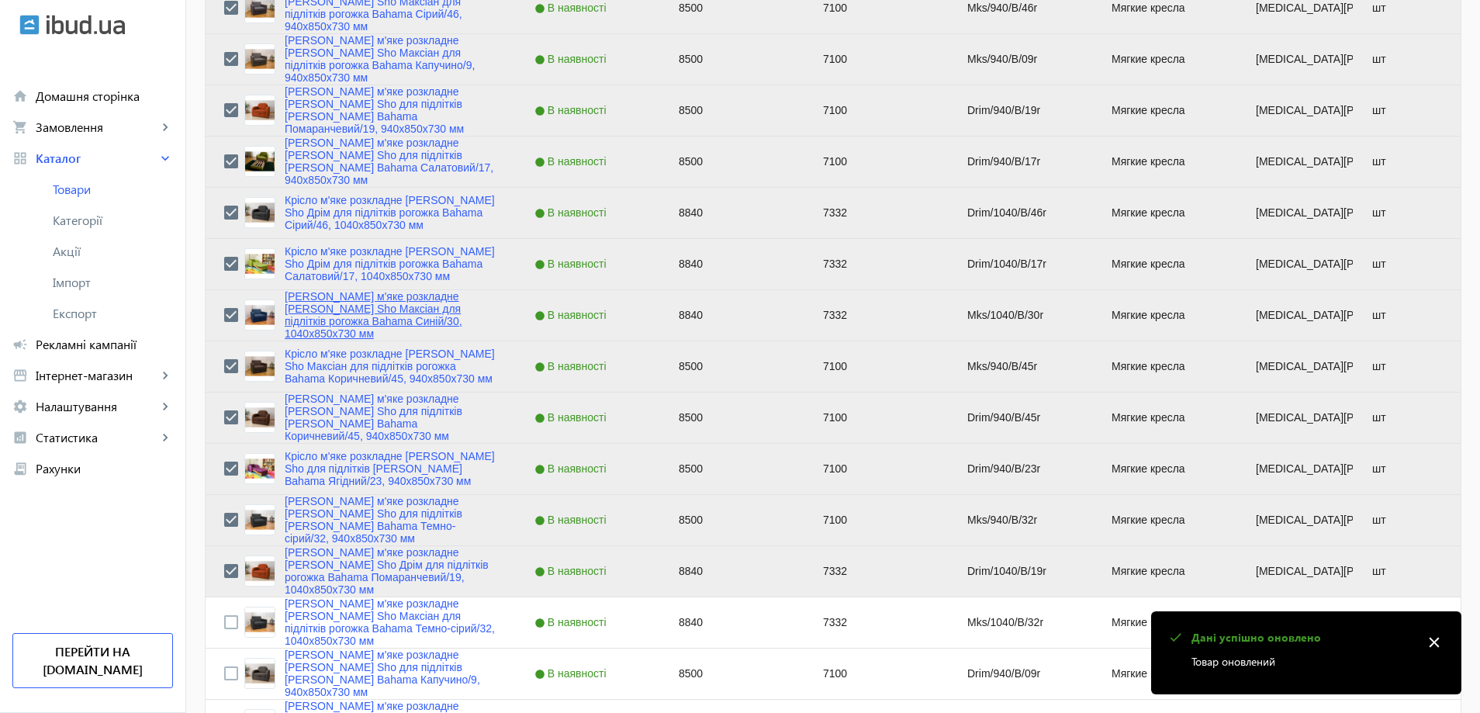
scroll to position [1551, 0]
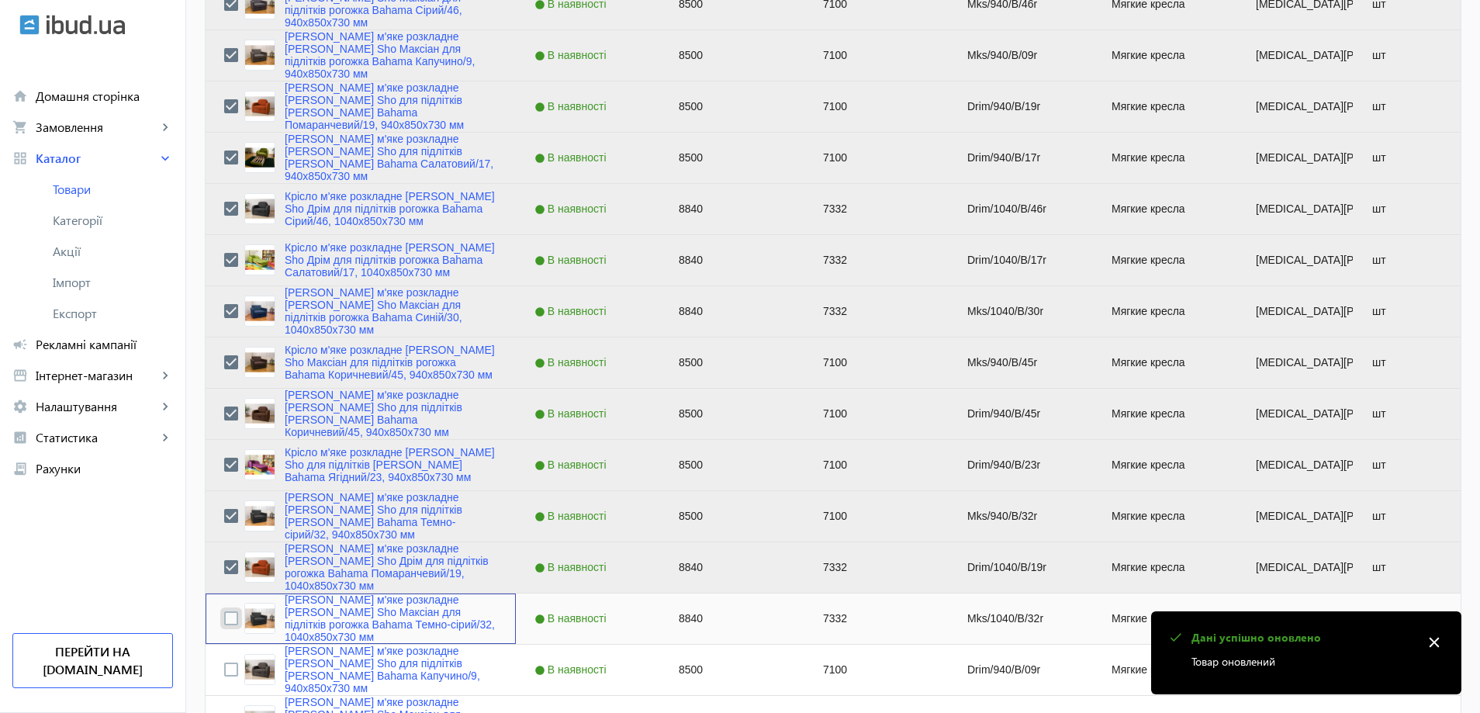
click at [224, 613] on input "Press Space to toggle row selection (unchecked)" at bounding box center [231, 618] width 14 height 14
checkbox input "true"
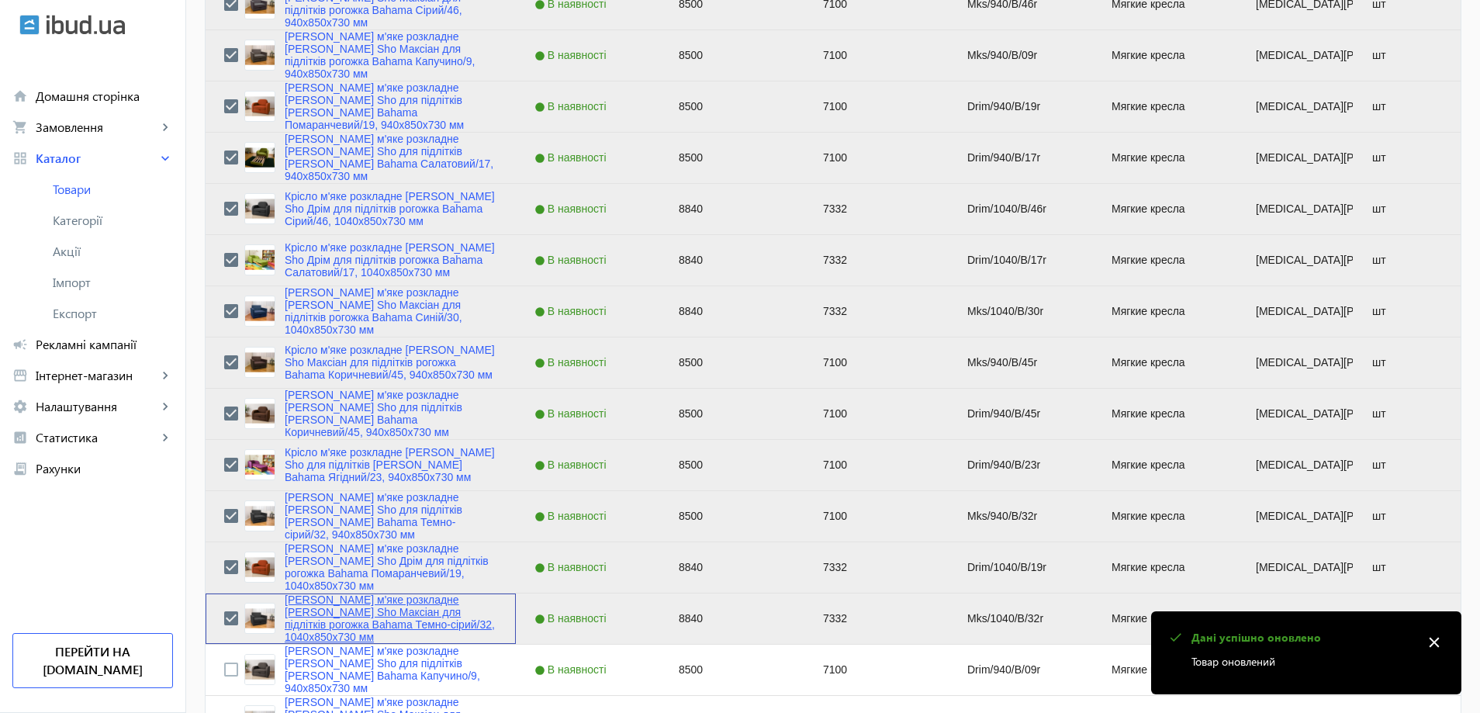
click at [311, 617] on link "Крісло м'яке розкладне Tobi Sho Максіан для підлітків рогожка Bahama Темно-сіри…" at bounding box center [391, 618] width 213 height 50
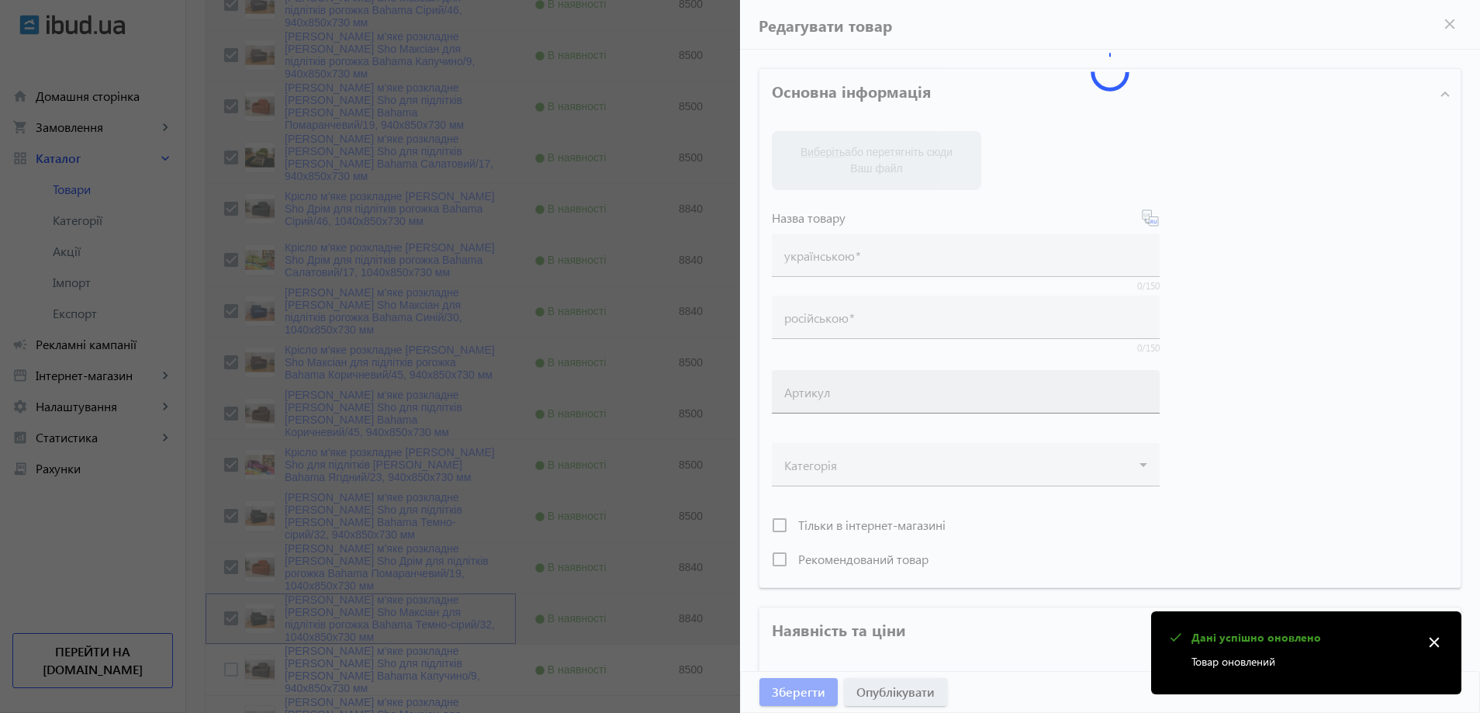
type input "Крісло м'яке розкладне Tobi Sho Максіан для підлітків рогожка Bahama Темно-сіри…"
type input "Кресло мягкое раскладное Tobi Sho для подростков Максиан рогожка Bahama Темно-с…"
type input "Mks/1040/B/32r"
type input "8840"
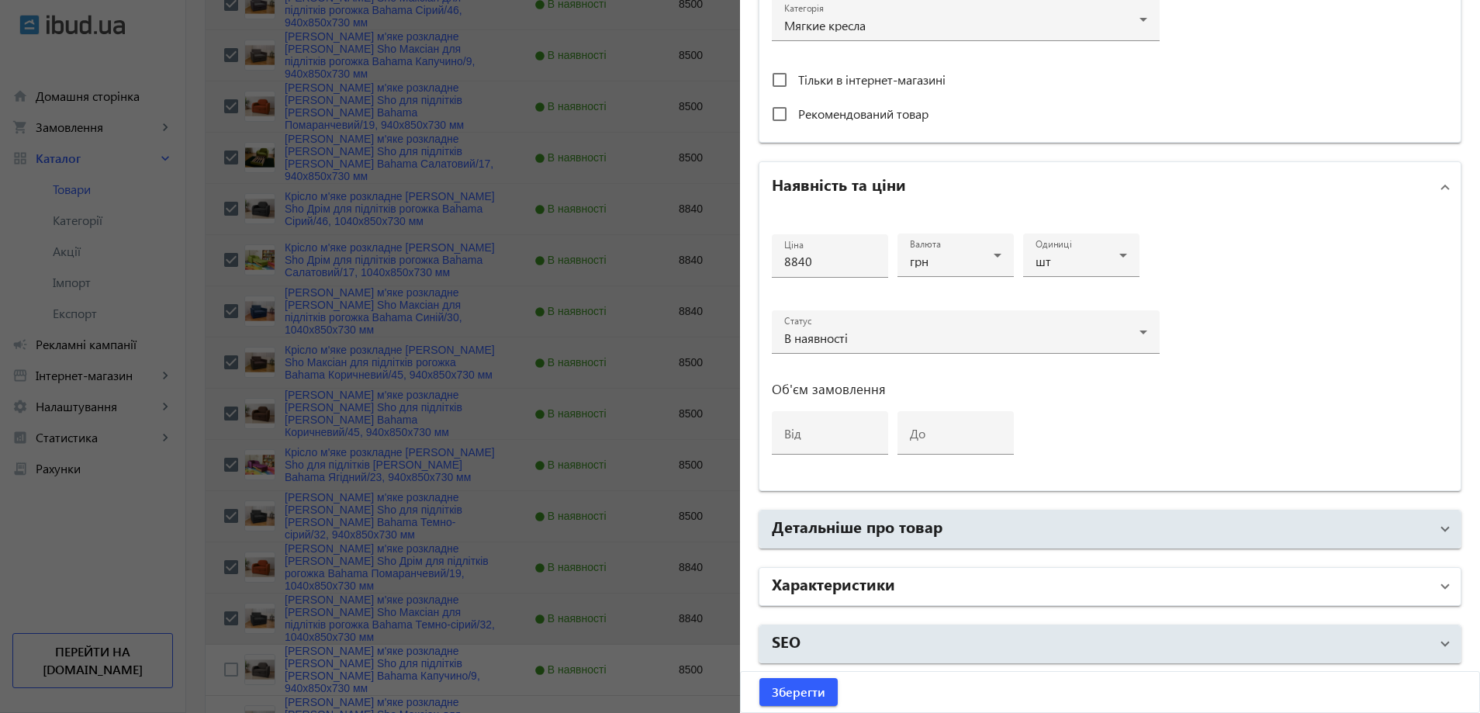
click at [916, 581] on mat-panel-title "Характеристики" at bounding box center [1101, 586] width 658 height 28
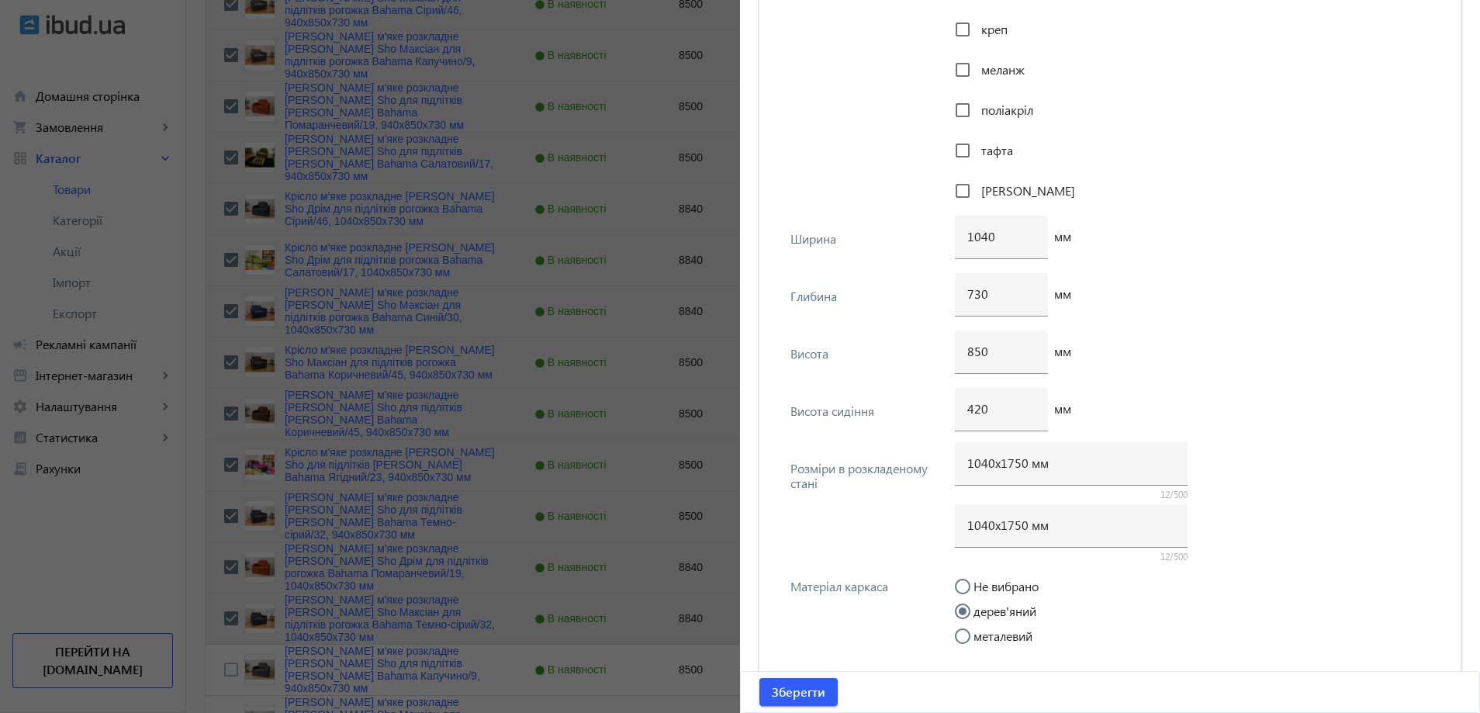
scroll to position [1823, 0]
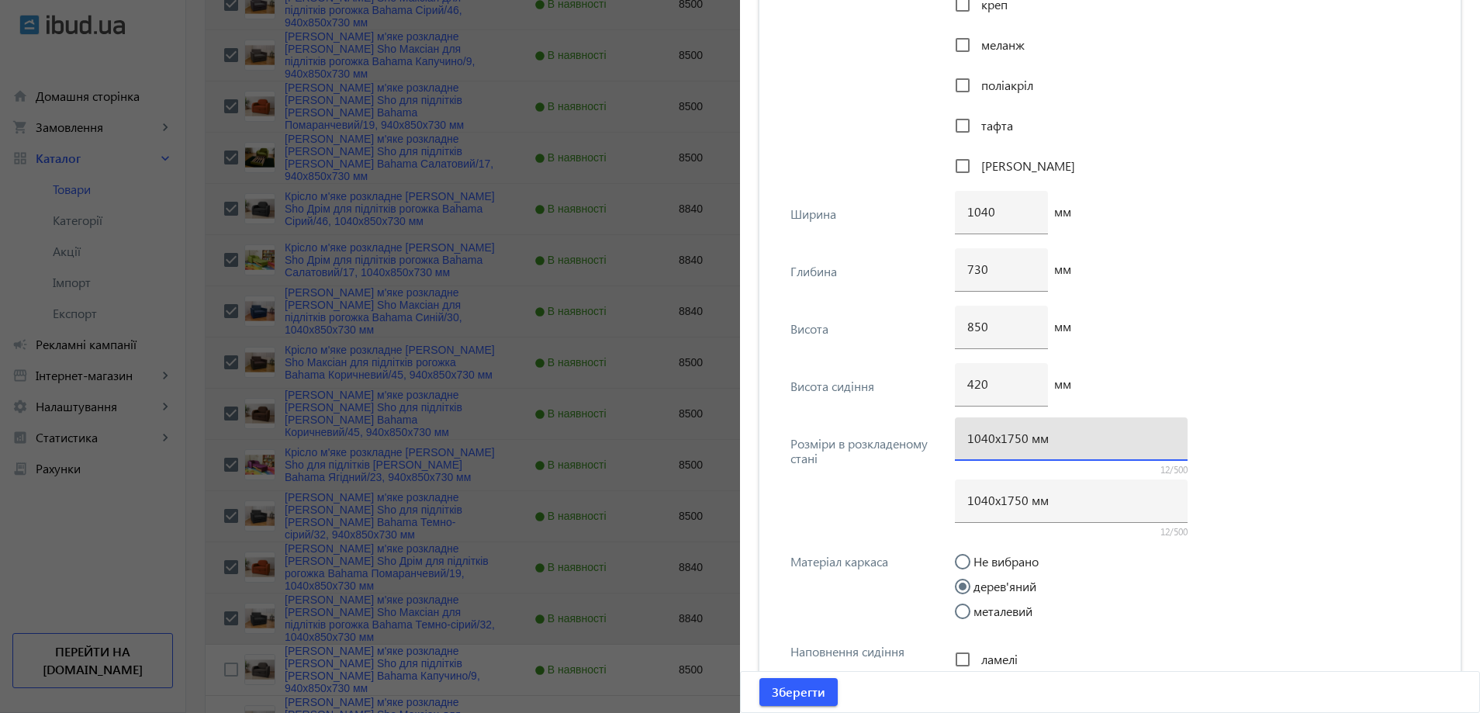
click at [1010, 440] on input "1040х1750 мм" at bounding box center [1071, 438] width 208 height 16
type input "1040х1700 мм"
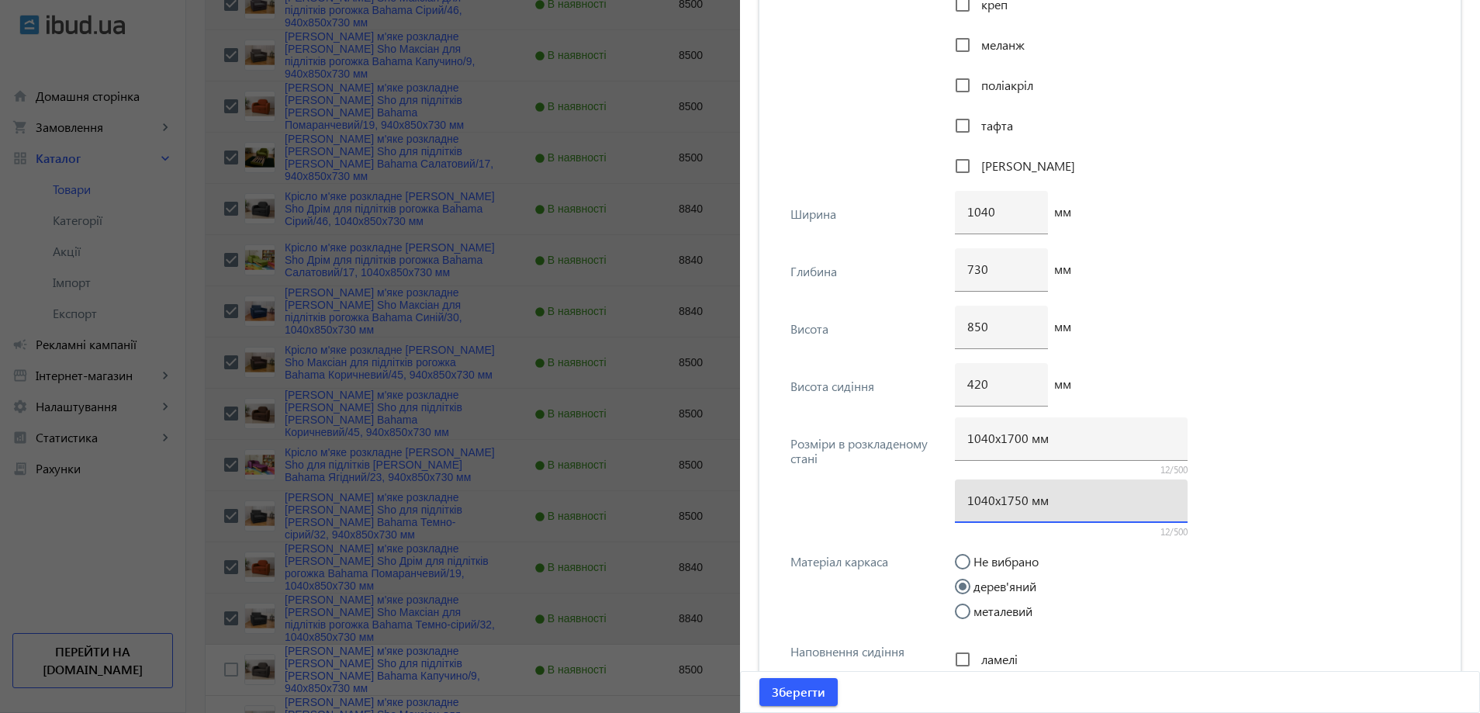
drag, startPoint x: 1005, startPoint y: 506, endPoint x: 1015, endPoint y: 509, distance: 9.6
click at [1015, 509] on div "1040х1750 мм" at bounding box center [1071, 500] width 208 height 43
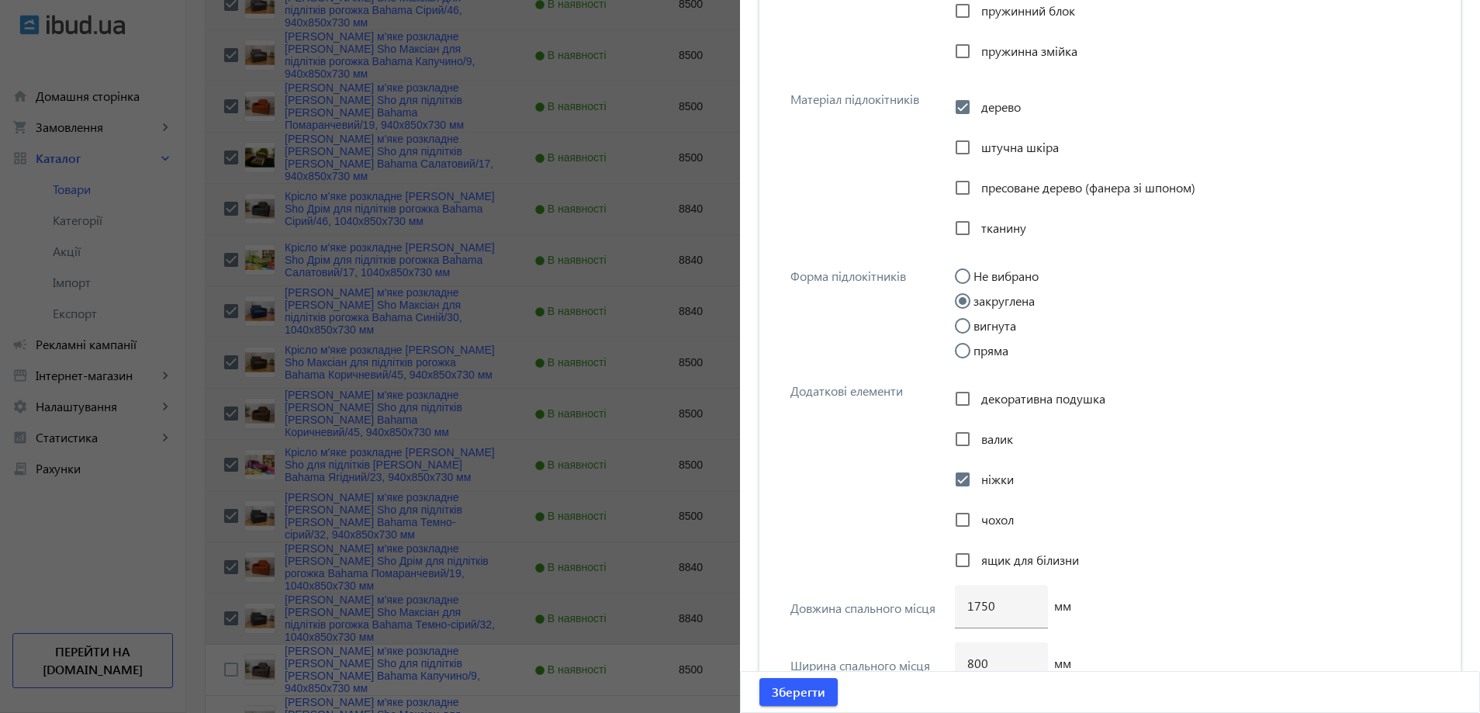
scroll to position [2909, 0]
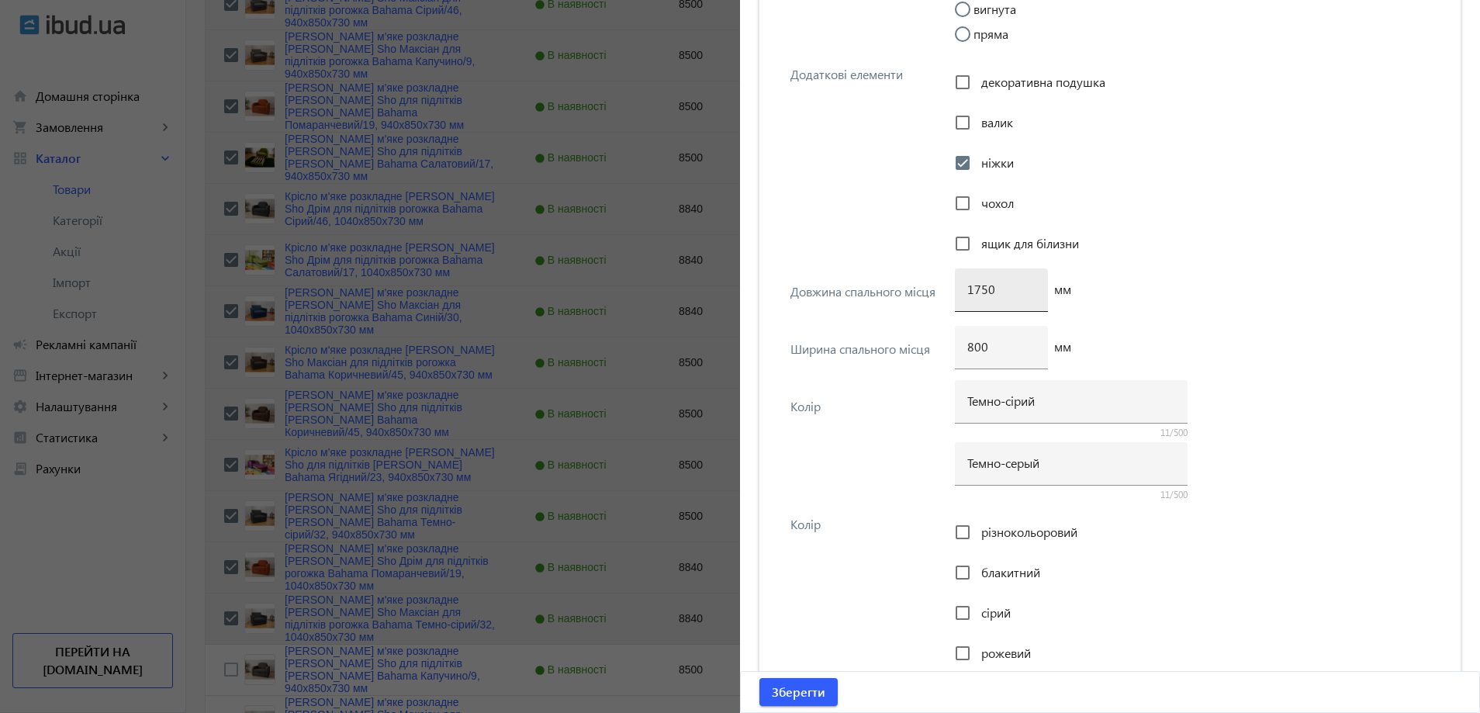
type input "1040х1700 мм"
click at [980, 289] on input "1750" at bounding box center [1001, 289] width 68 height 16
type input "1700"
click at [790, 698] on span "Зберегти" at bounding box center [799, 691] width 54 height 17
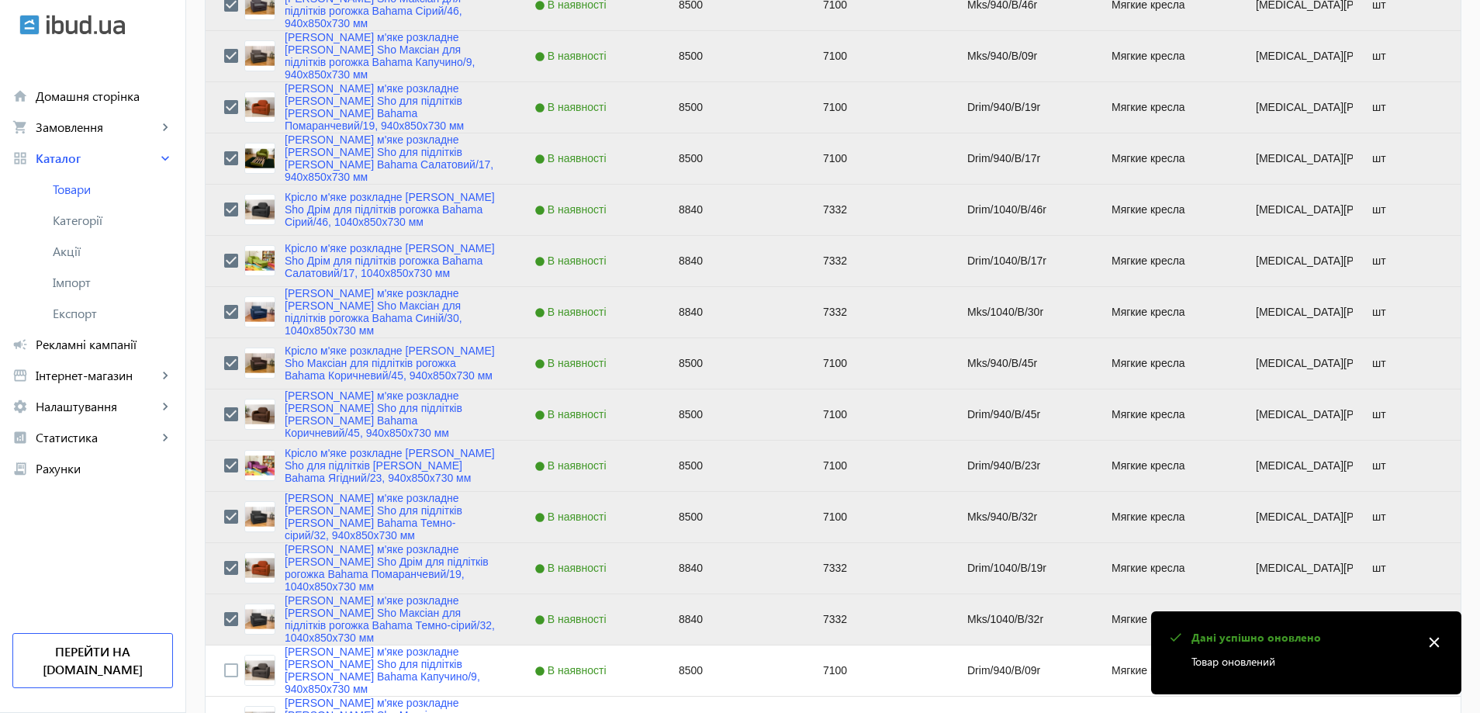
scroll to position [1551, 0]
click at [224, 670] on input "Press Space to toggle row selection (unchecked)" at bounding box center [231, 669] width 14 height 14
checkbox input "true"
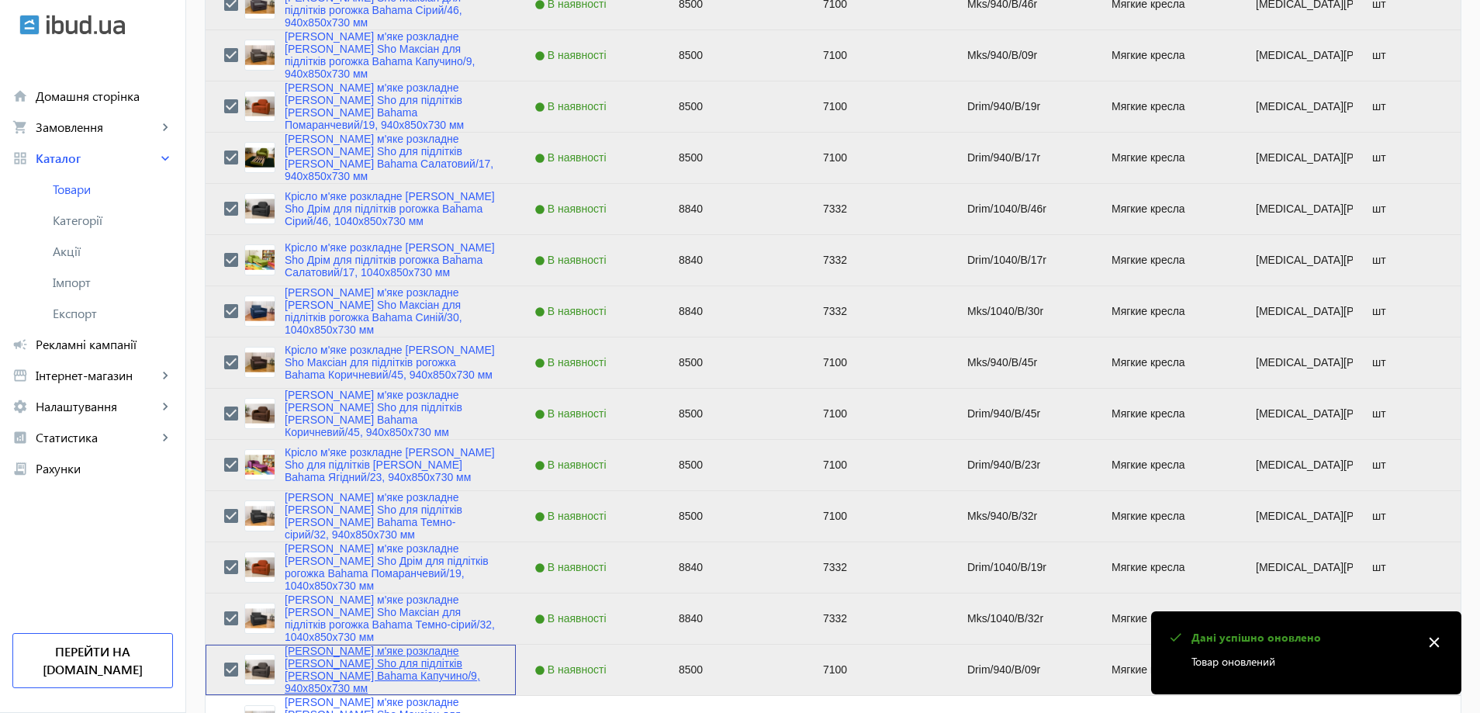
click at [340, 670] on link "Крісло м'яке розкладне Tobi Sho для підлітків Дрім рогожка Bahama Капучино/9, 9…" at bounding box center [391, 670] width 213 height 50
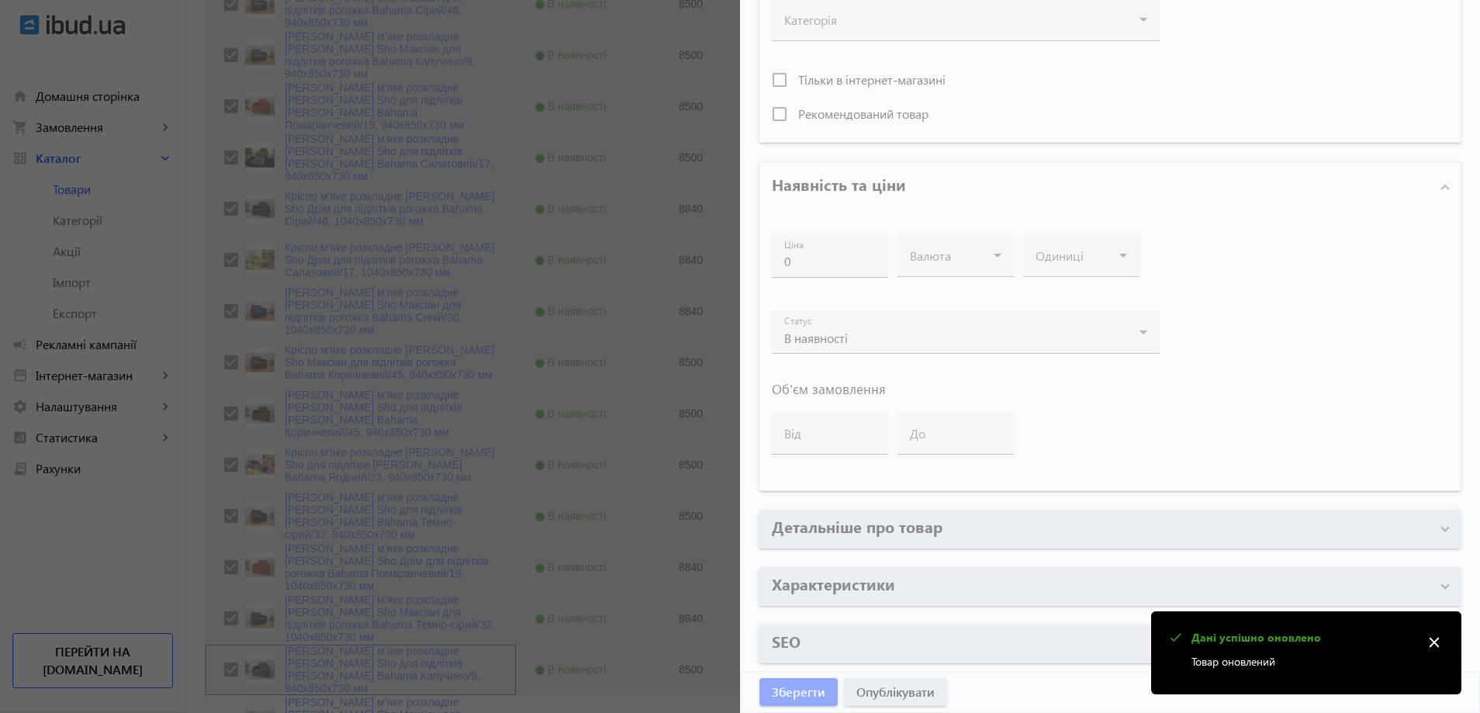
type input "Крісло м'яке розкладне Tobi Sho для підлітків Дрім рогожка Bahama Капучино/9, 9…"
type input "Кресло мягкое раскладное Tobi Sho для подростков Дрим рогожка Bahama Капучино/9…"
type input "Drim/940/B/09r"
type input "8500"
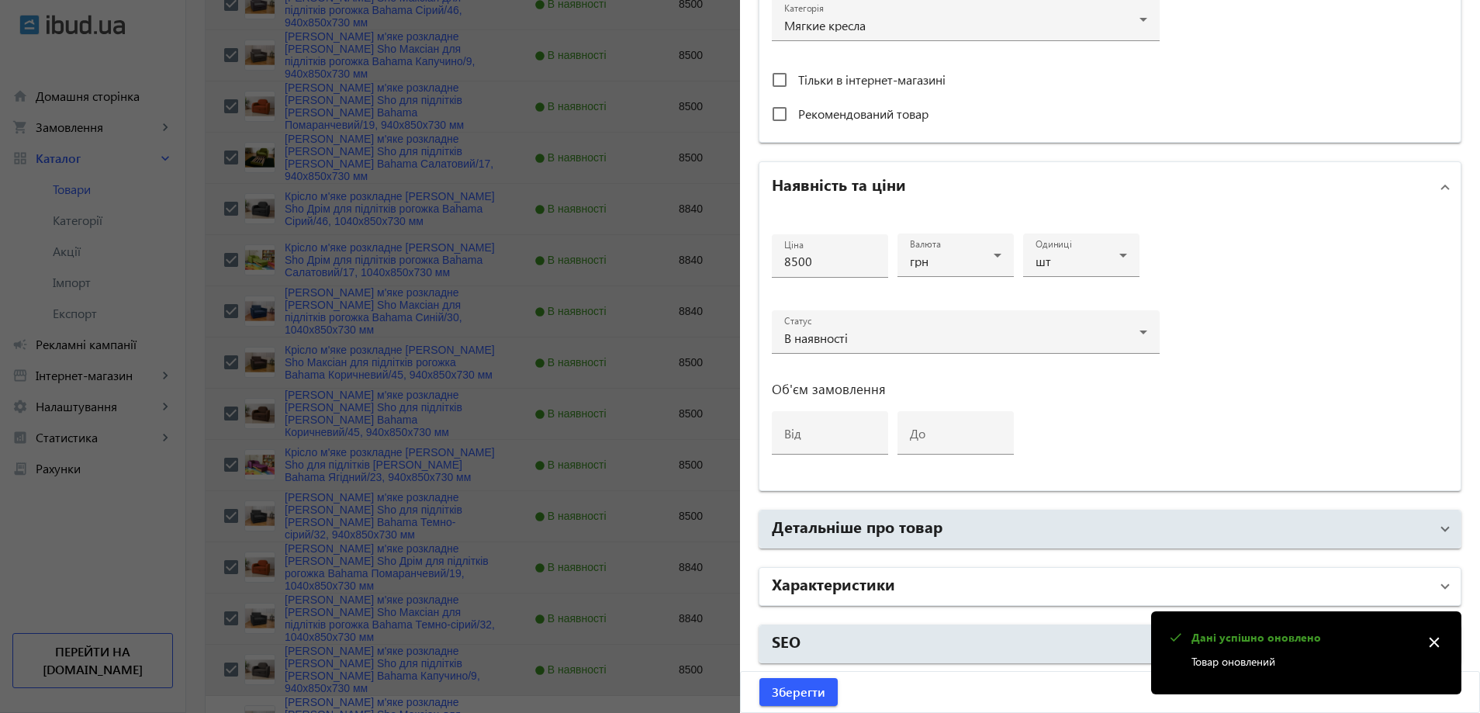
click at [845, 578] on h2 "Характеристики" at bounding box center [833, 583] width 123 height 22
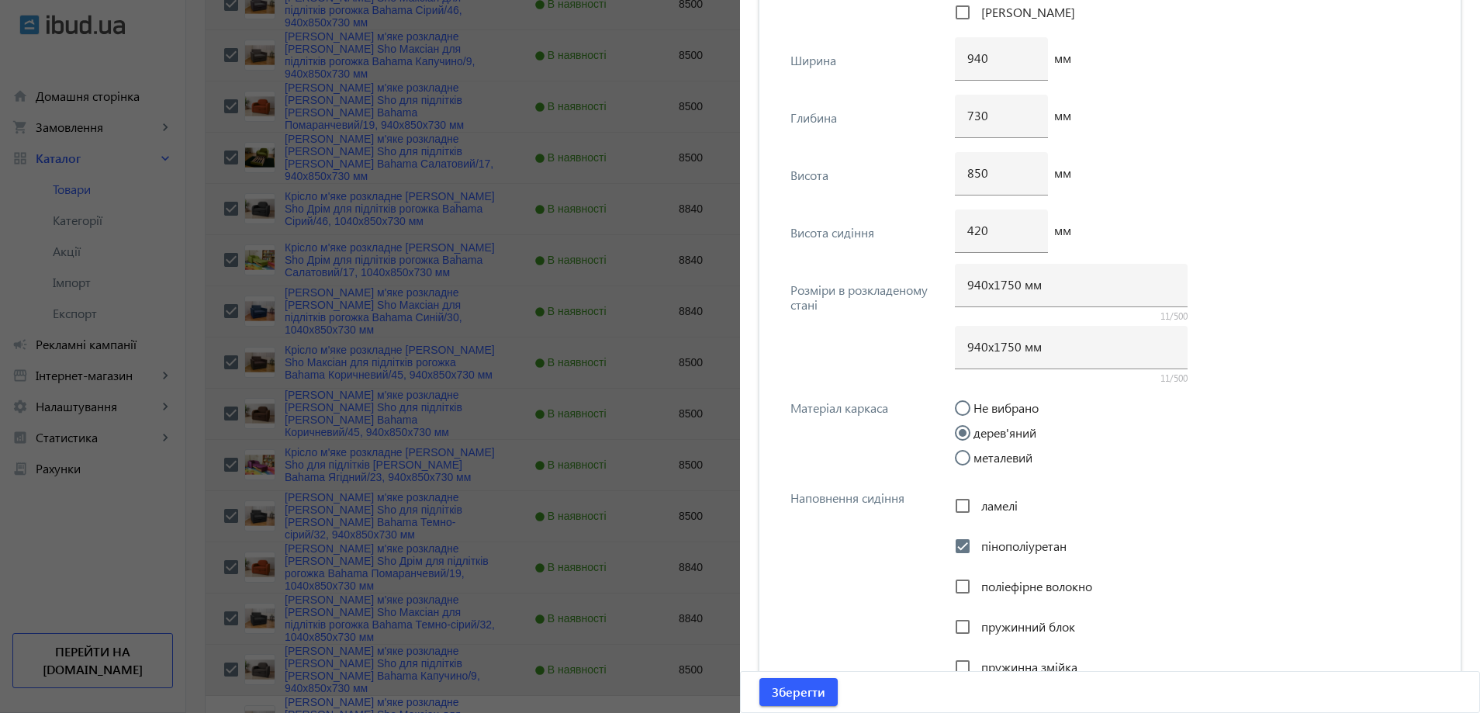
scroll to position [1978, 0]
drag, startPoint x: 1012, startPoint y: 282, endPoint x: 1001, endPoint y: 286, distance: 11.5
click at [1001, 286] on input "940х1750 мм" at bounding box center [1071, 283] width 208 height 16
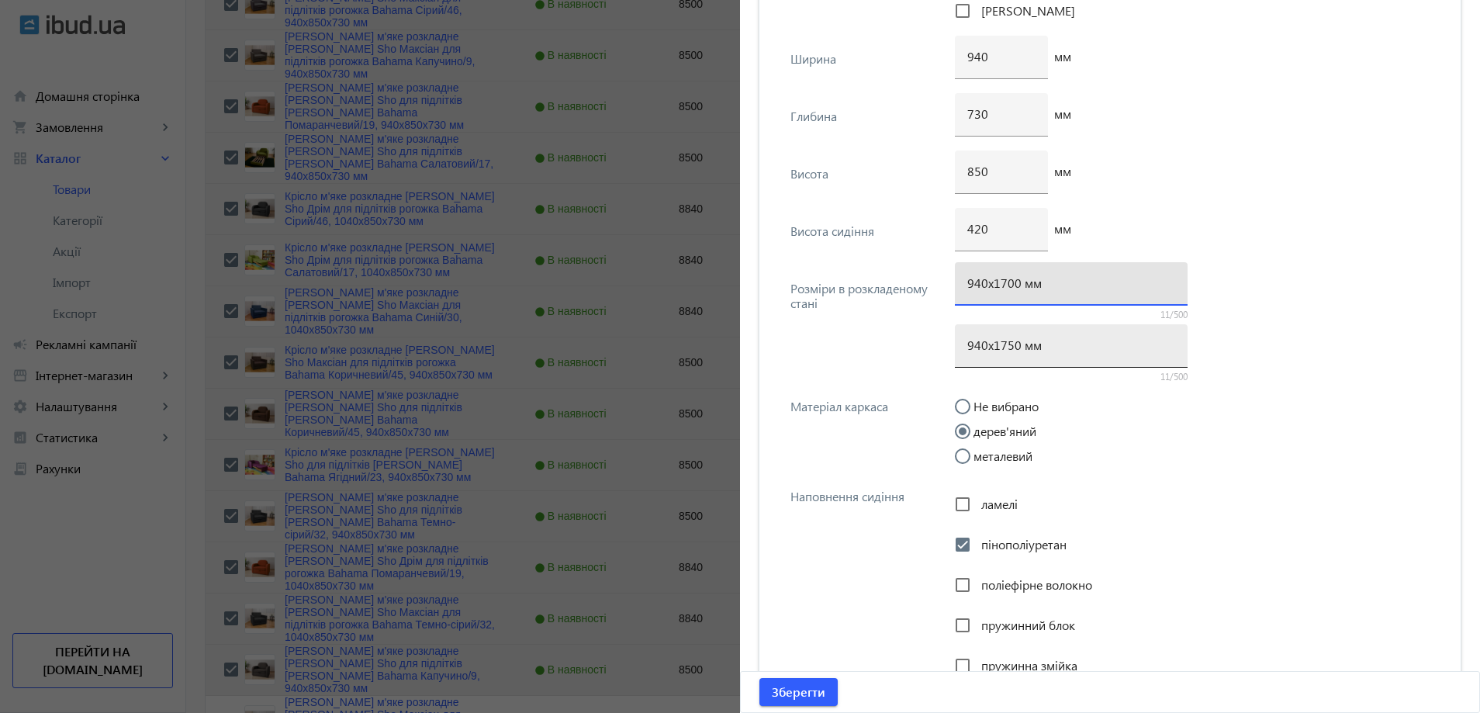
type input "940х1700 мм"
drag, startPoint x: 1007, startPoint y: 335, endPoint x: 1001, endPoint y: 342, distance: 8.8
click at [1001, 342] on div "940х1750 мм" at bounding box center [1071, 345] width 208 height 43
click at [1007, 347] on input "940х1750 мм" at bounding box center [1071, 345] width 208 height 16
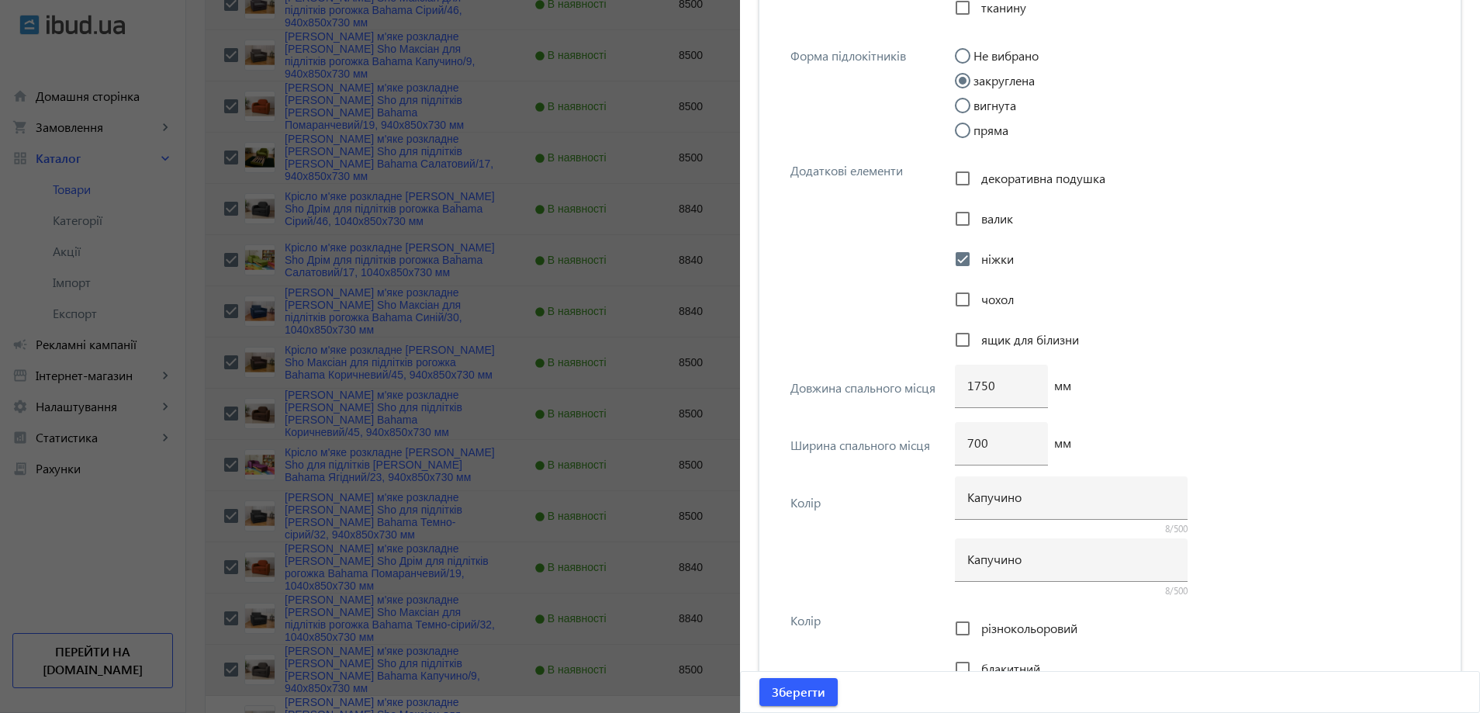
scroll to position [2831, 0]
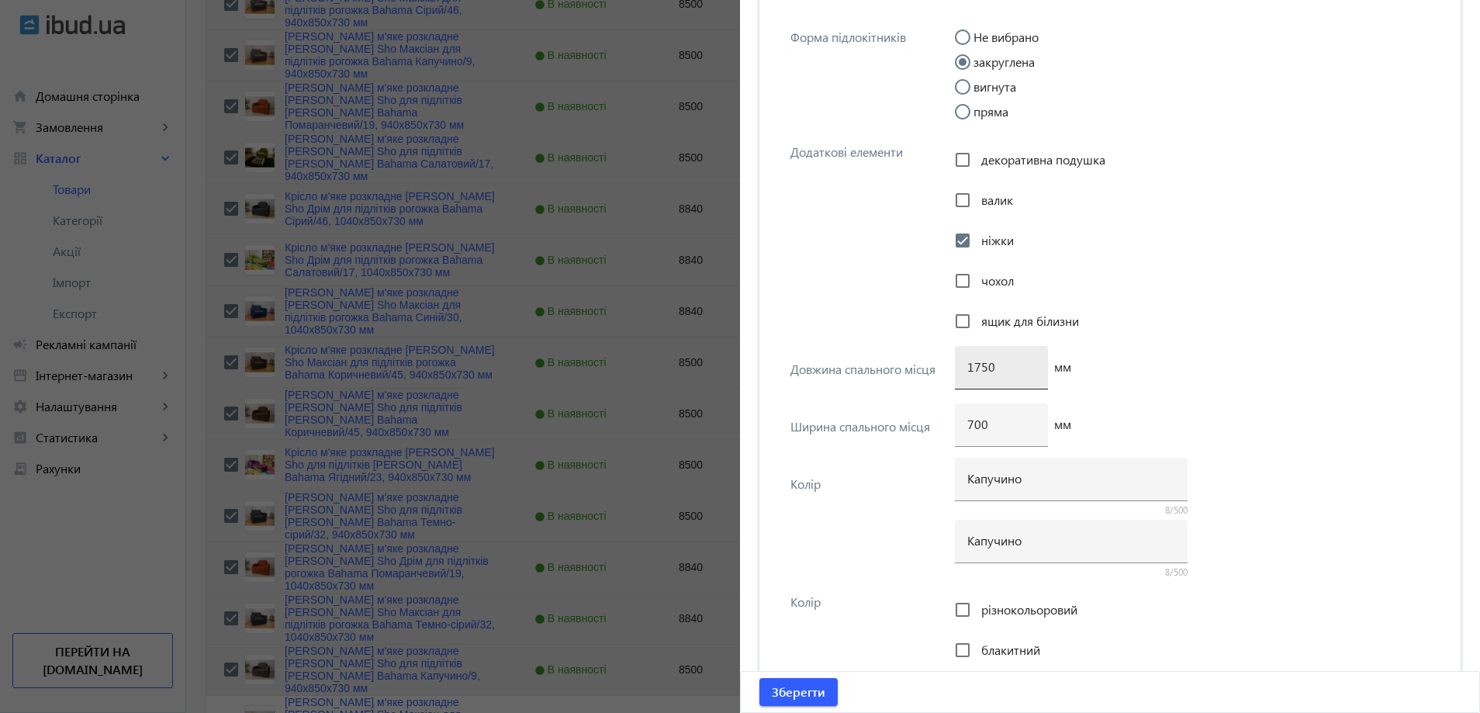
type input "940х1700 мм"
click at [981, 364] on input "1750" at bounding box center [1001, 366] width 68 height 16
type input "1700"
click at [804, 693] on span "Зберегти" at bounding box center [799, 691] width 54 height 17
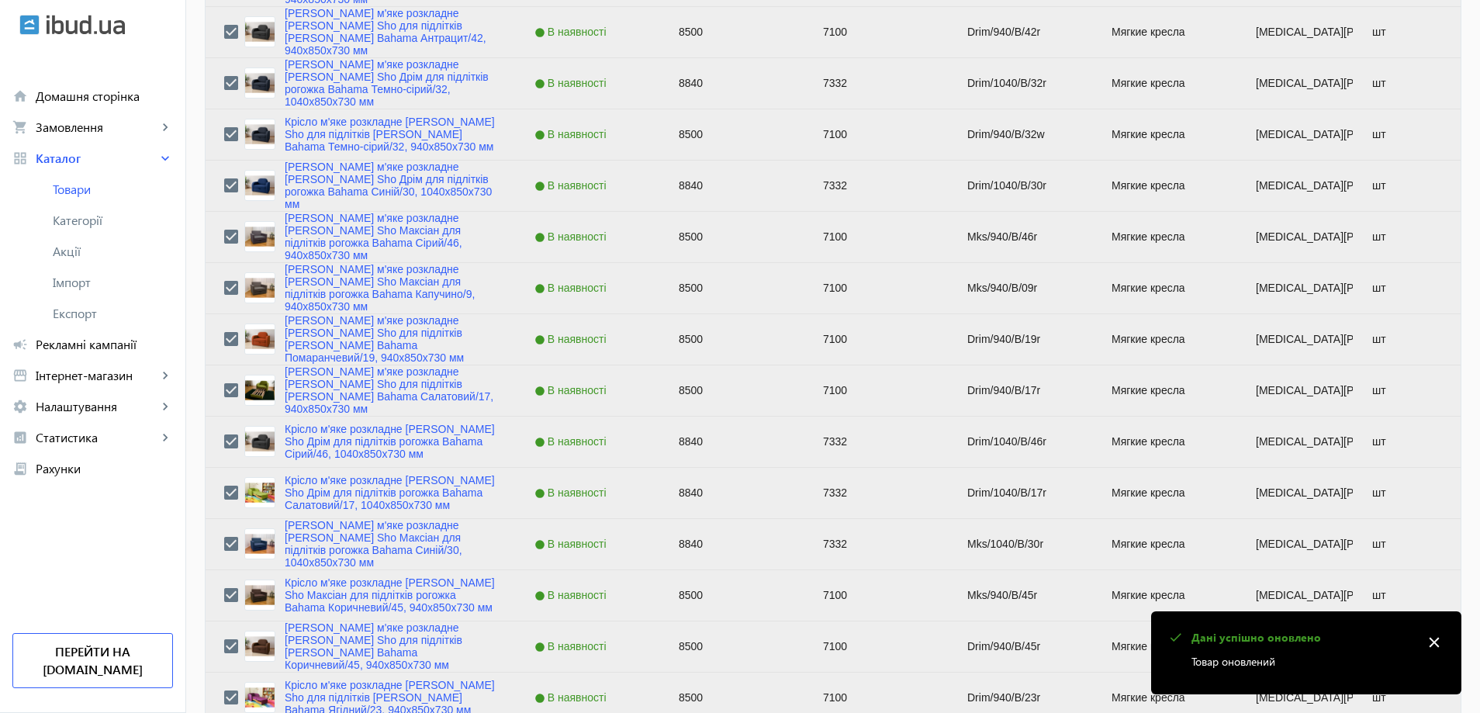
scroll to position [1629, 0]
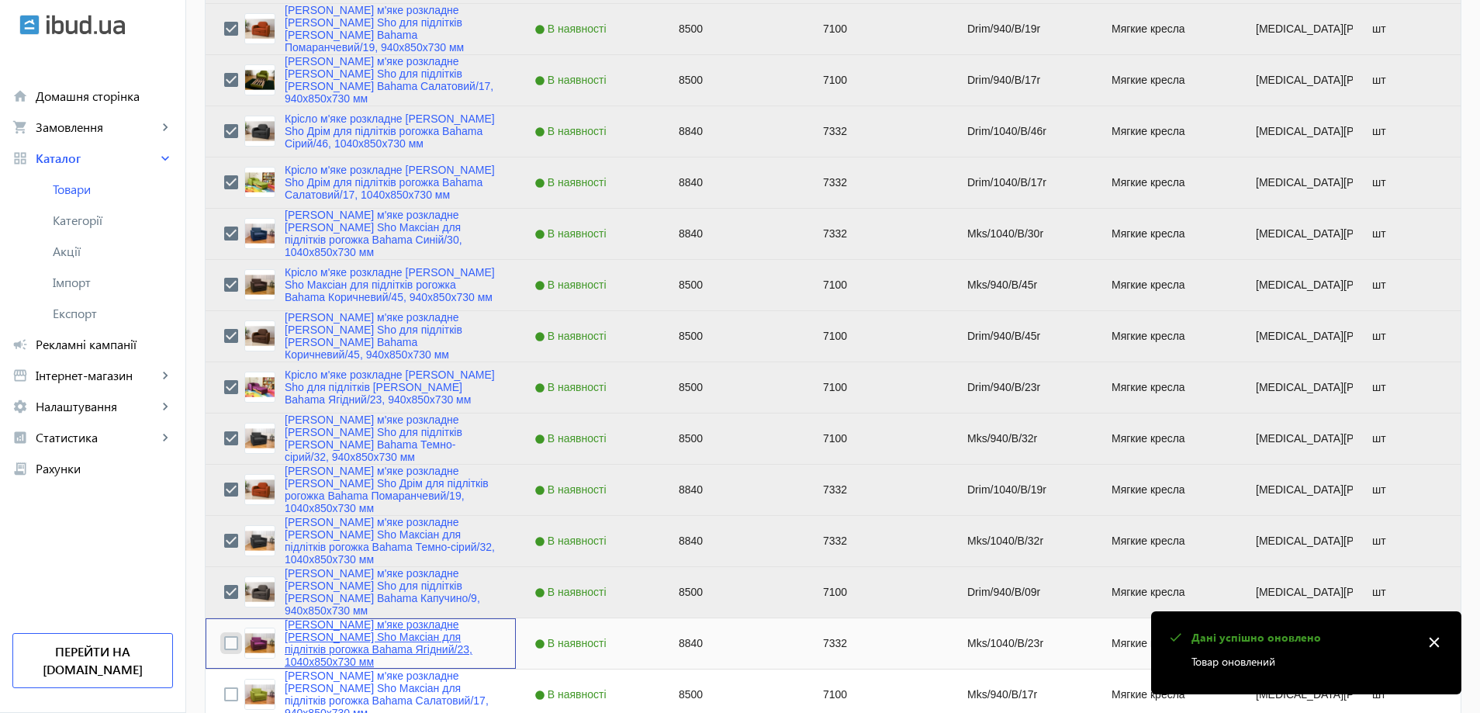
drag, startPoint x: 223, startPoint y: 645, endPoint x: 301, endPoint y: 641, distance: 78.4
click at [224, 646] on input "Press Space to toggle row selection (unchecked)" at bounding box center [231, 643] width 14 height 14
checkbox input "true"
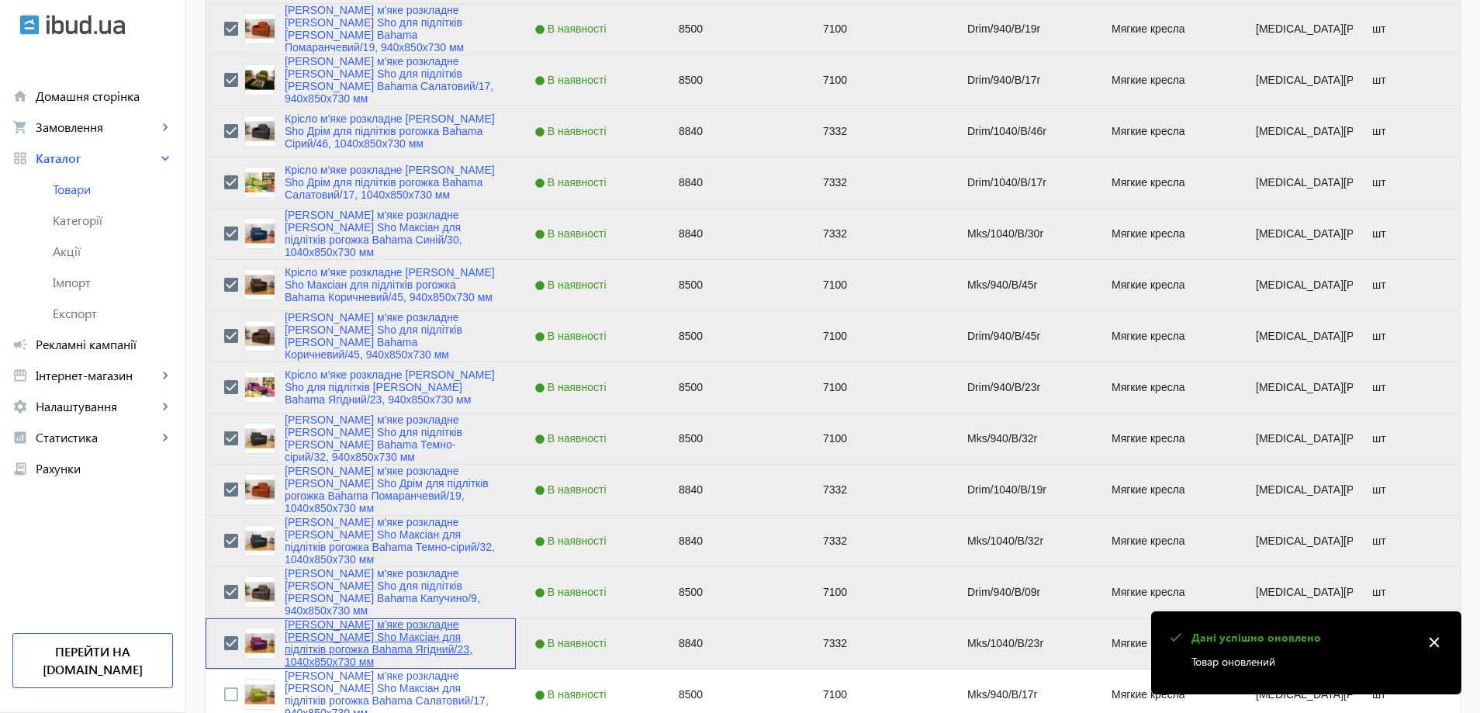
click at [305, 640] on link "Крісло м'яке розкладне Tobi Sho Максіан для підлітків рогожка Bahama Ягідний/23…" at bounding box center [391, 643] width 213 height 50
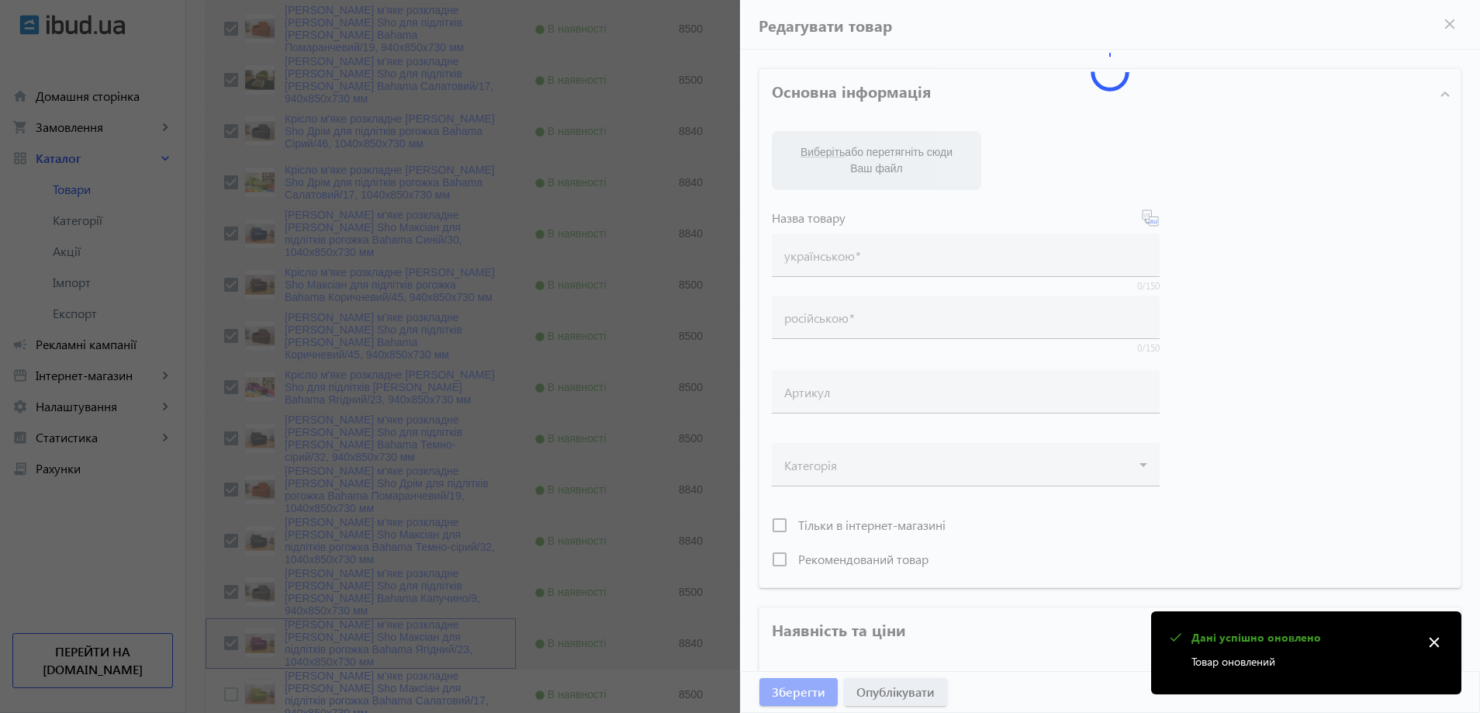
type input "Крісло м'яке розкладне Tobi Sho Максіан для підлітків рогожка Bahama Ягідний/23…"
type input "Кресло мягкое раскладное Tobi Sho для подростков Максиан рогожка Bahama Ягодный…"
type input "Mks/1040/B/23r"
type input "8840"
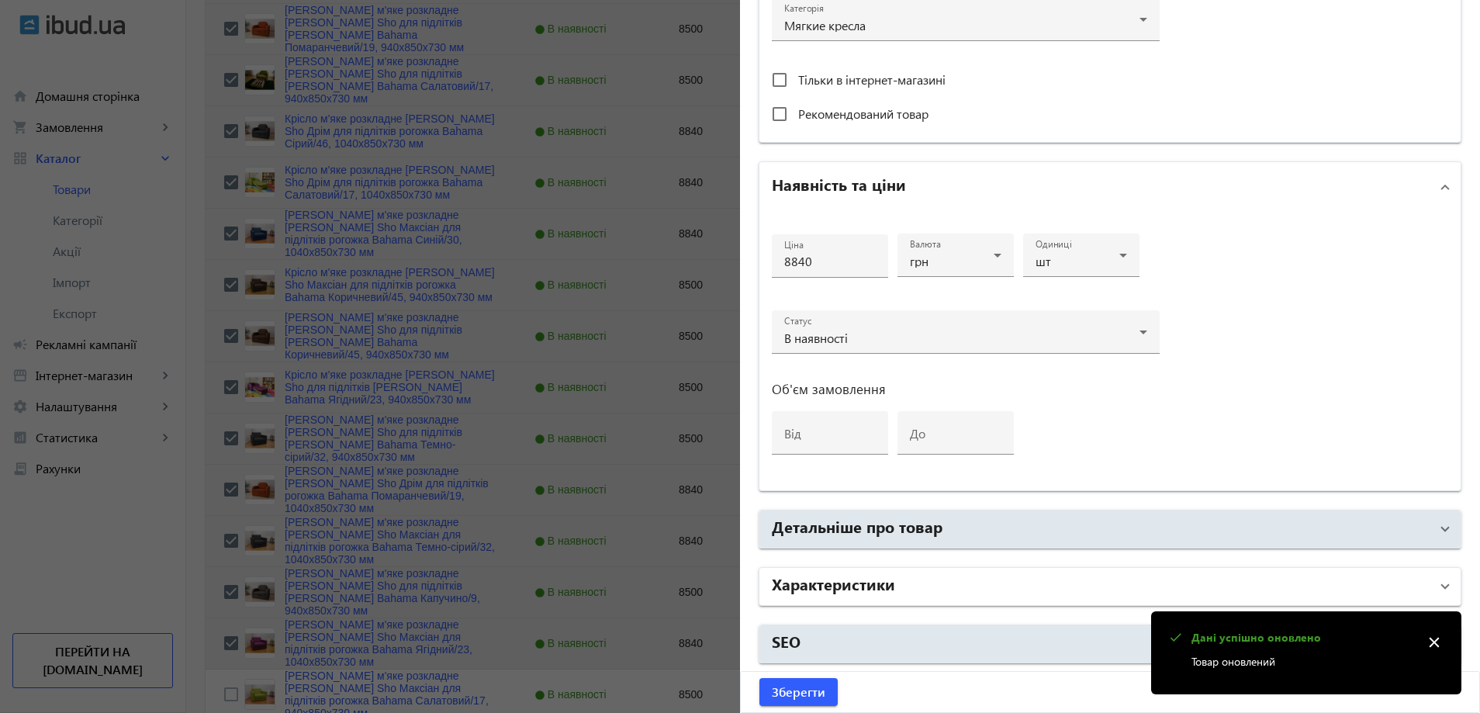
click at [852, 586] on h2 "Характеристики" at bounding box center [833, 583] width 123 height 22
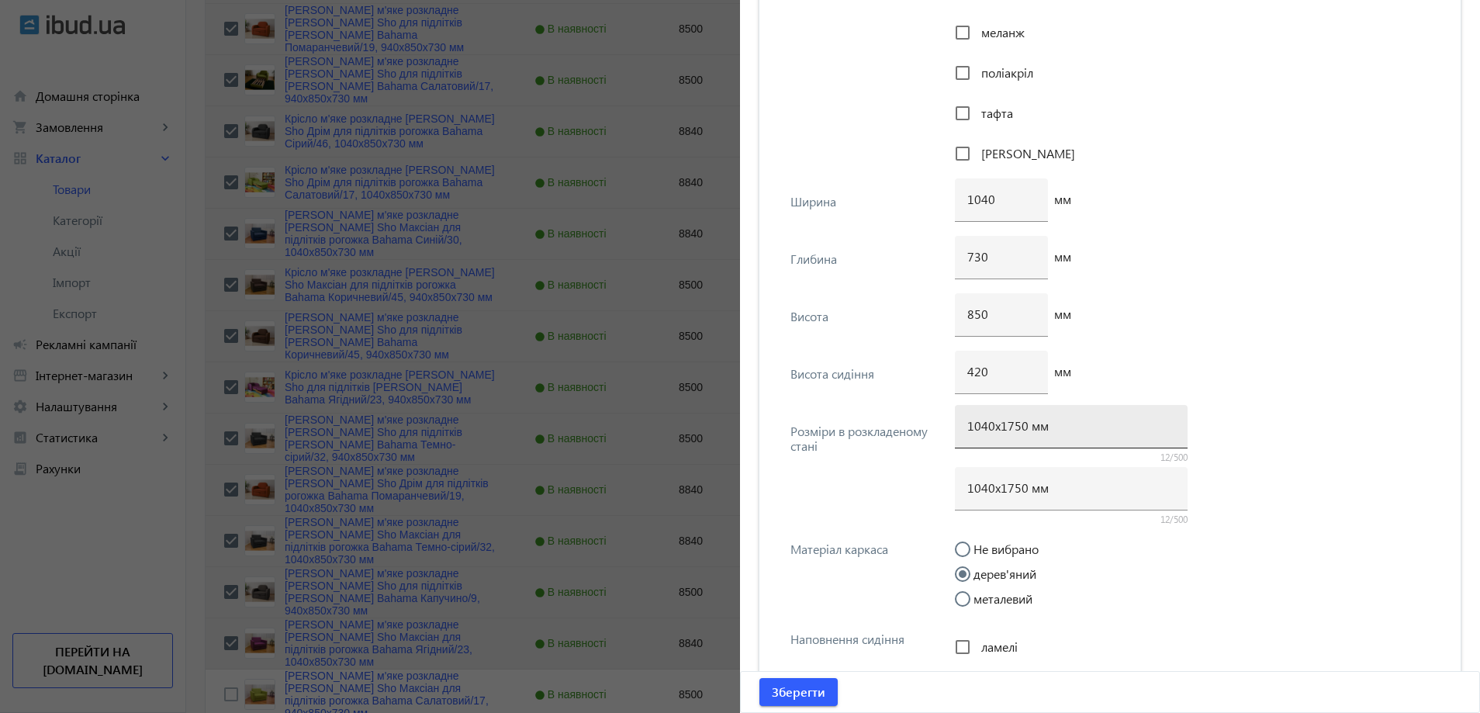
scroll to position [1823, 0]
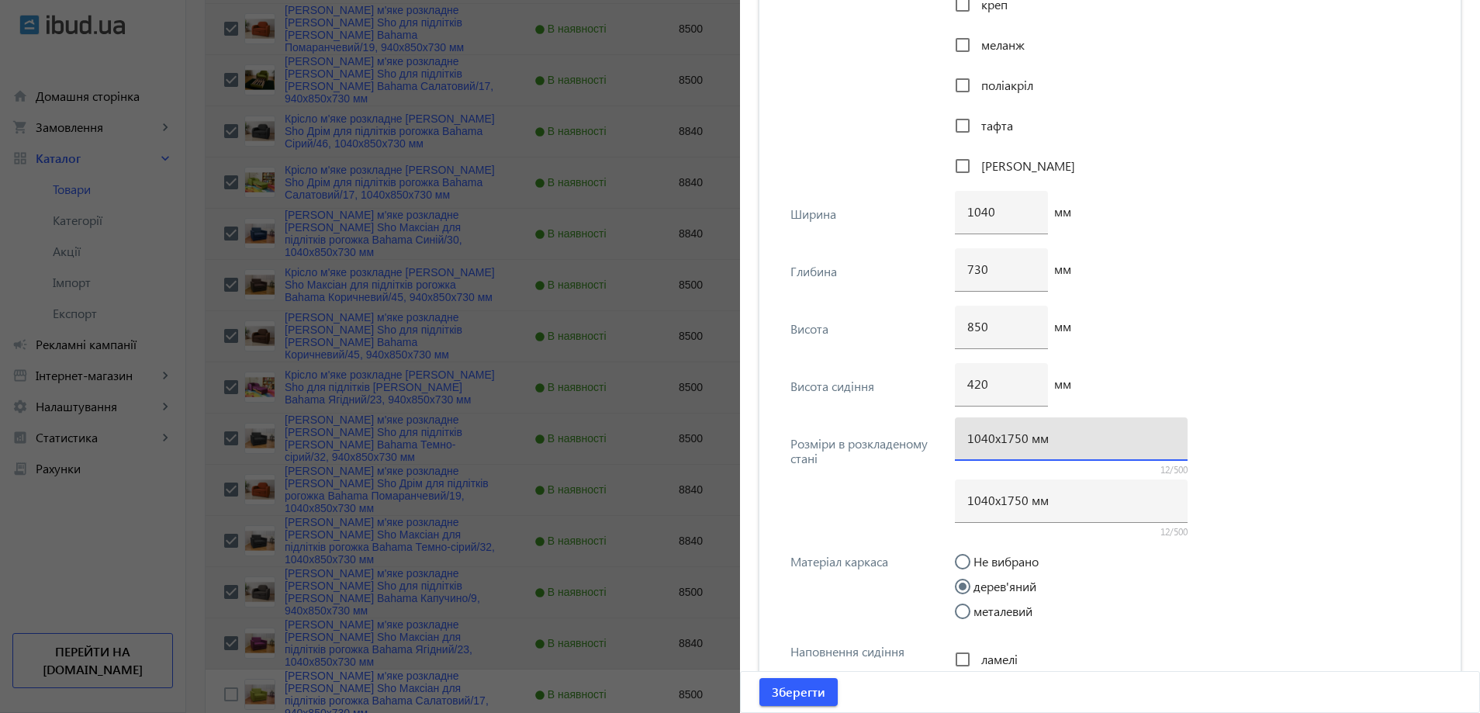
click at [1013, 438] on input "1040х1750 мм" at bounding box center [1071, 438] width 208 height 16
type input "1040х1700 мм"
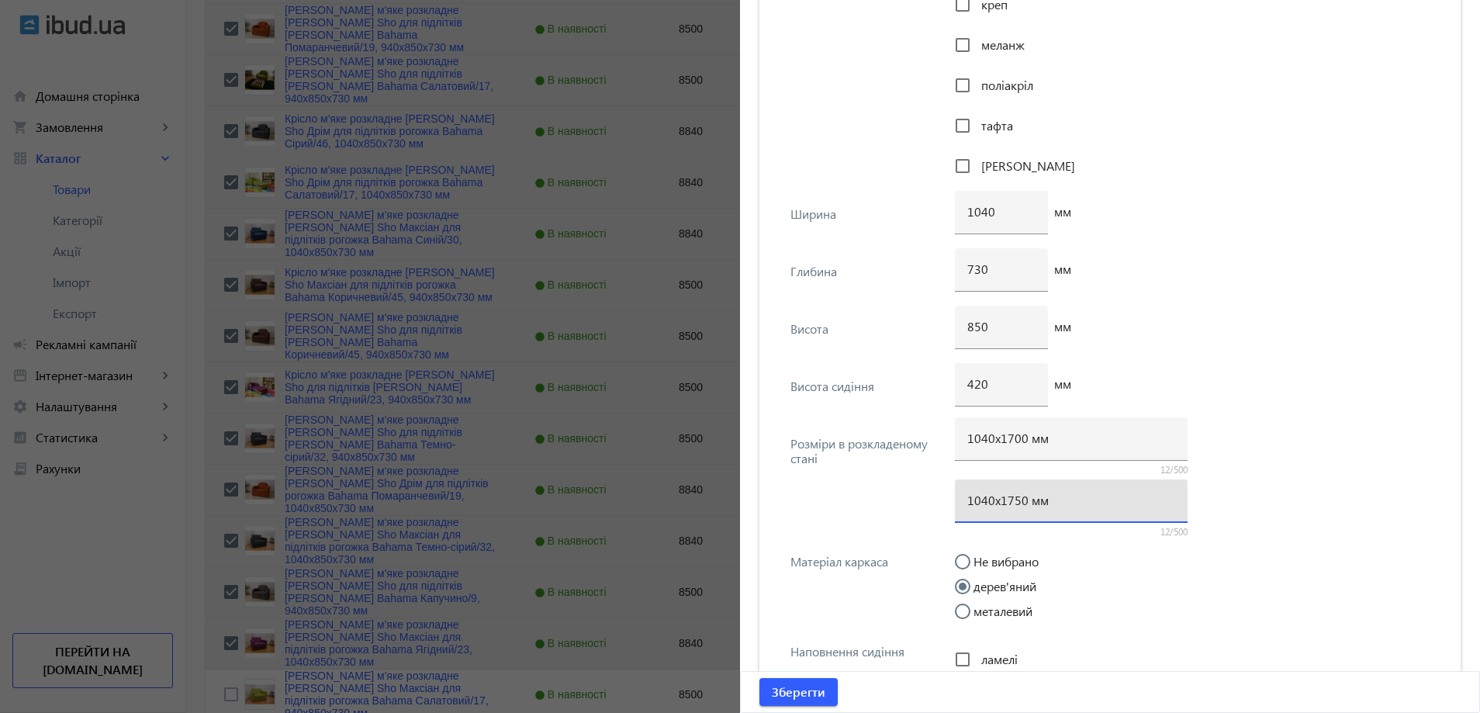
click at [1013, 508] on div "1040х1750 мм" at bounding box center [1071, 500] width 208 height 43
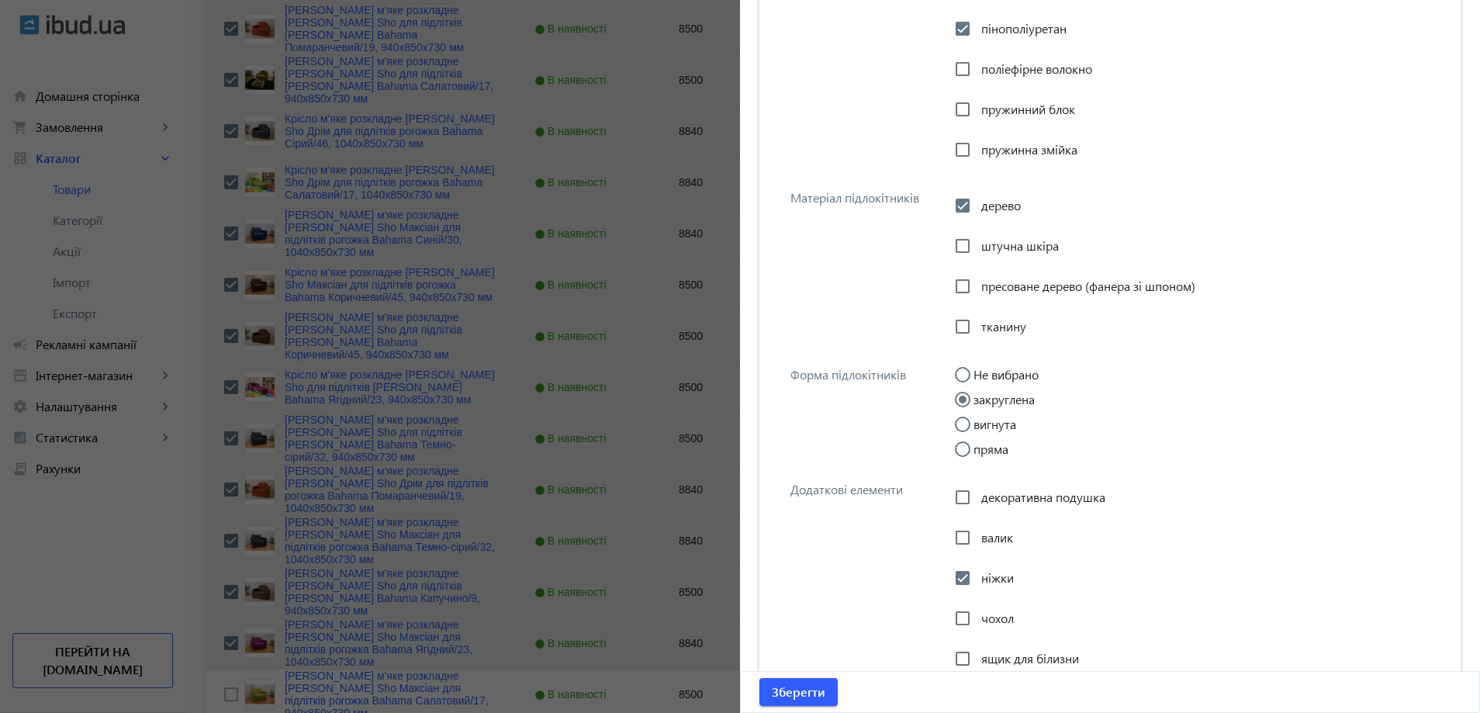
scroll to position [2909, 0]
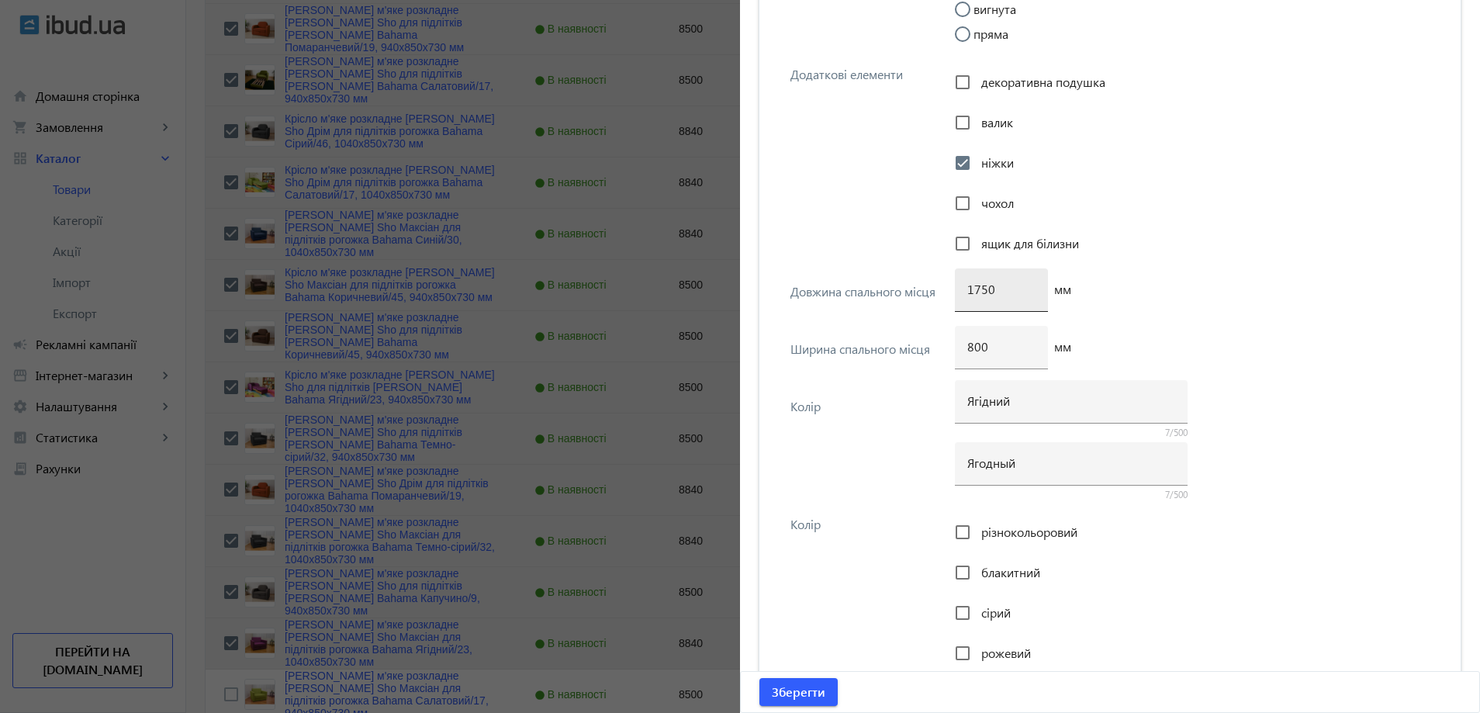
type input "1040х1700 мм"
click at [978, 292] on input "1750" at bounding box center [1001, 289] width 68 height 16
type input "1700"
click at [793, 692] on span "Зберегти" at bounding box center [799, 691] width 54 height 17
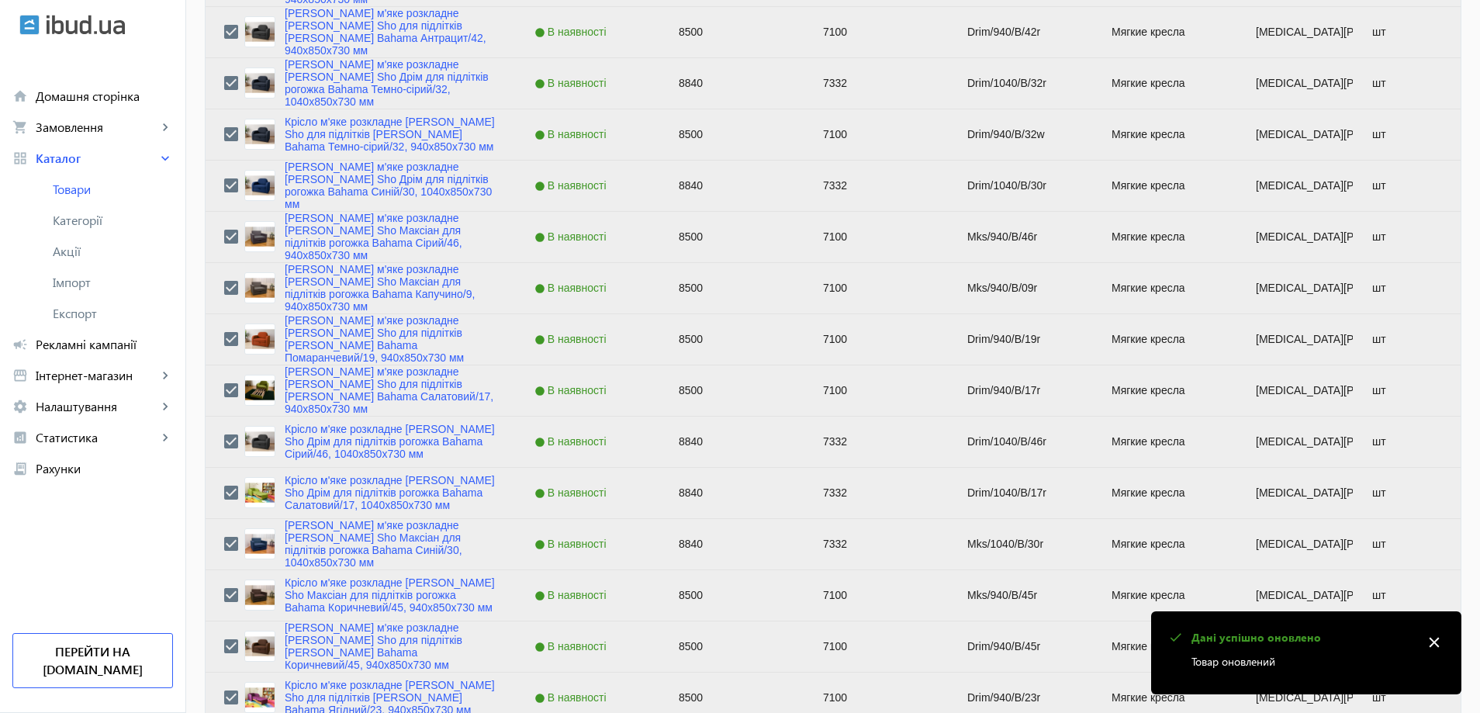
scroll to position [1784, 0]
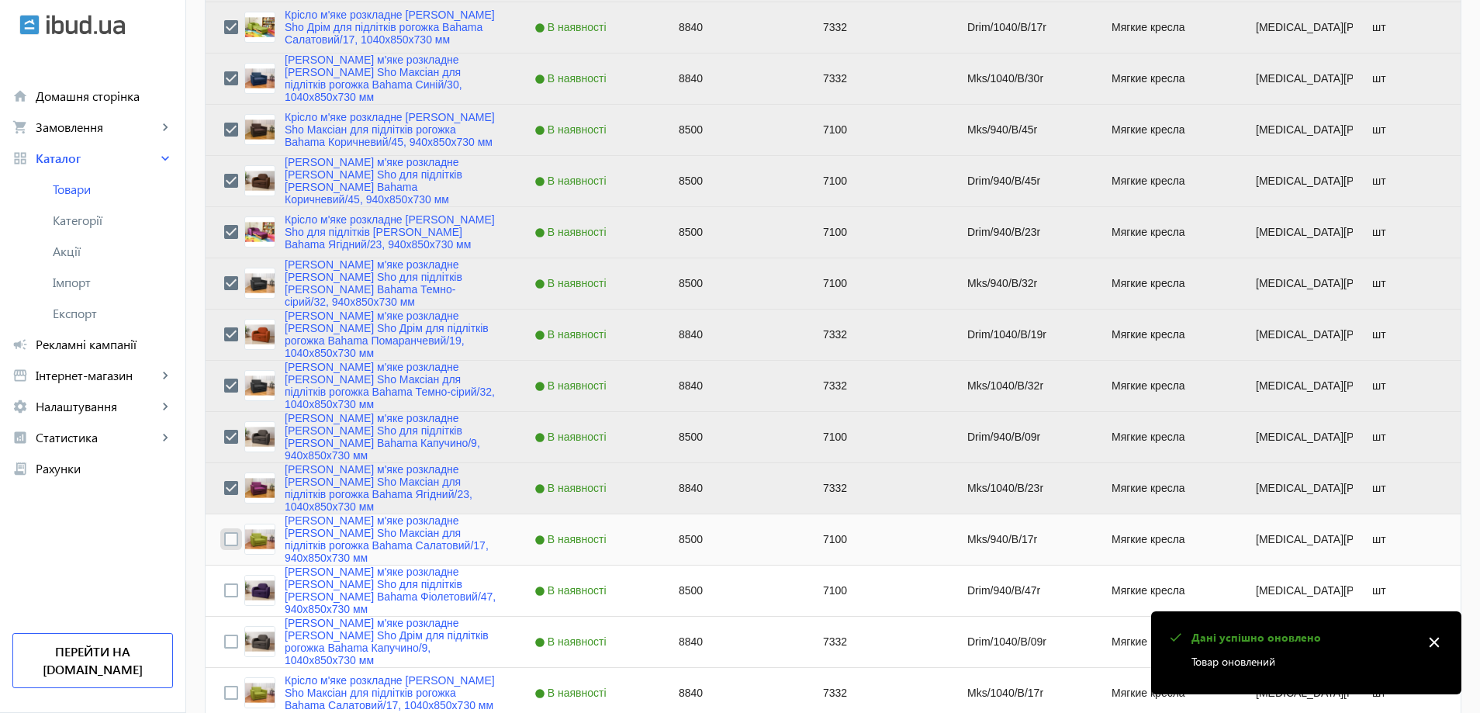
click at [224, 541] on input "Press Space to toggle row selection (unchecked)" at bounding box center [231, 539] width 14 height 14
checkbox input "true"
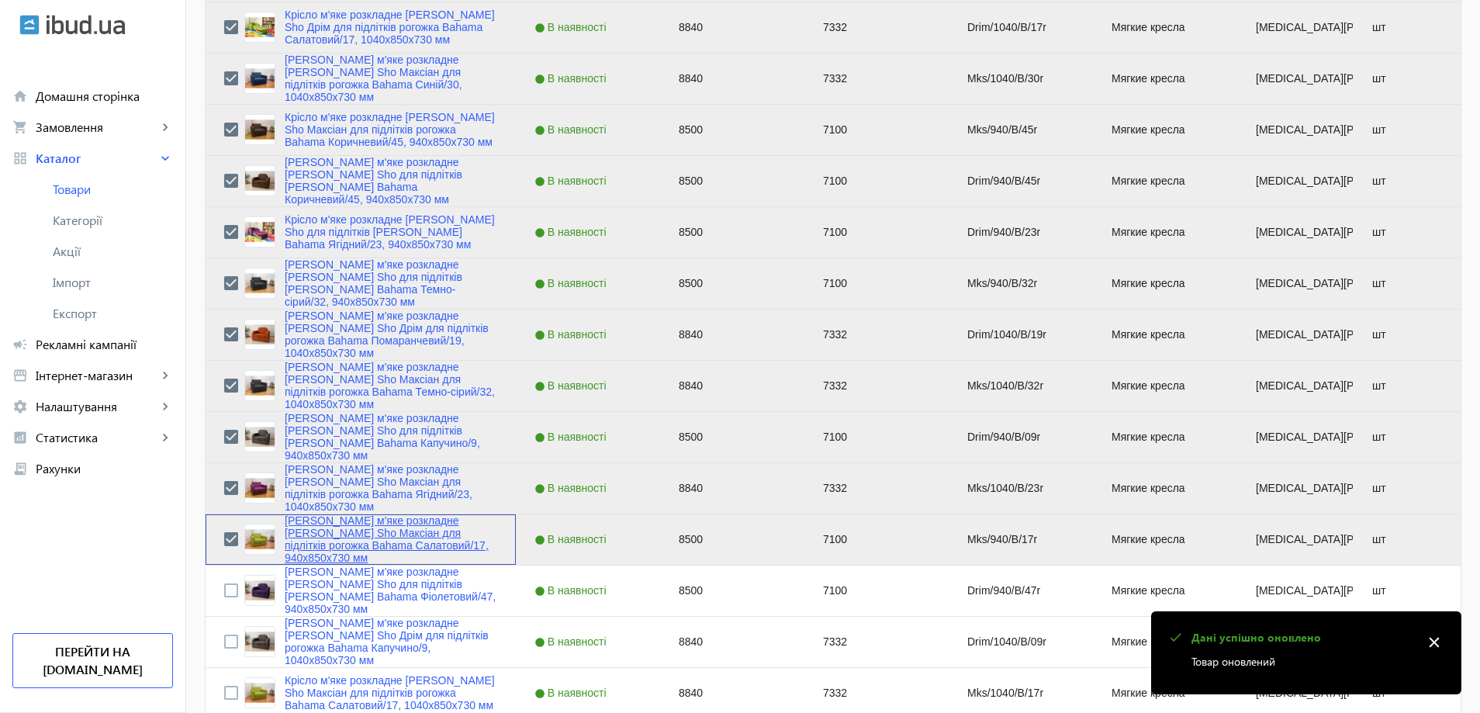
click at [331, 547] on link "Крісло м'яке розкладне Tobi Sho Максіан для підлітків рогожка Bahama Салатовий/…" at bounding box center [391, 539] width 213 height 50
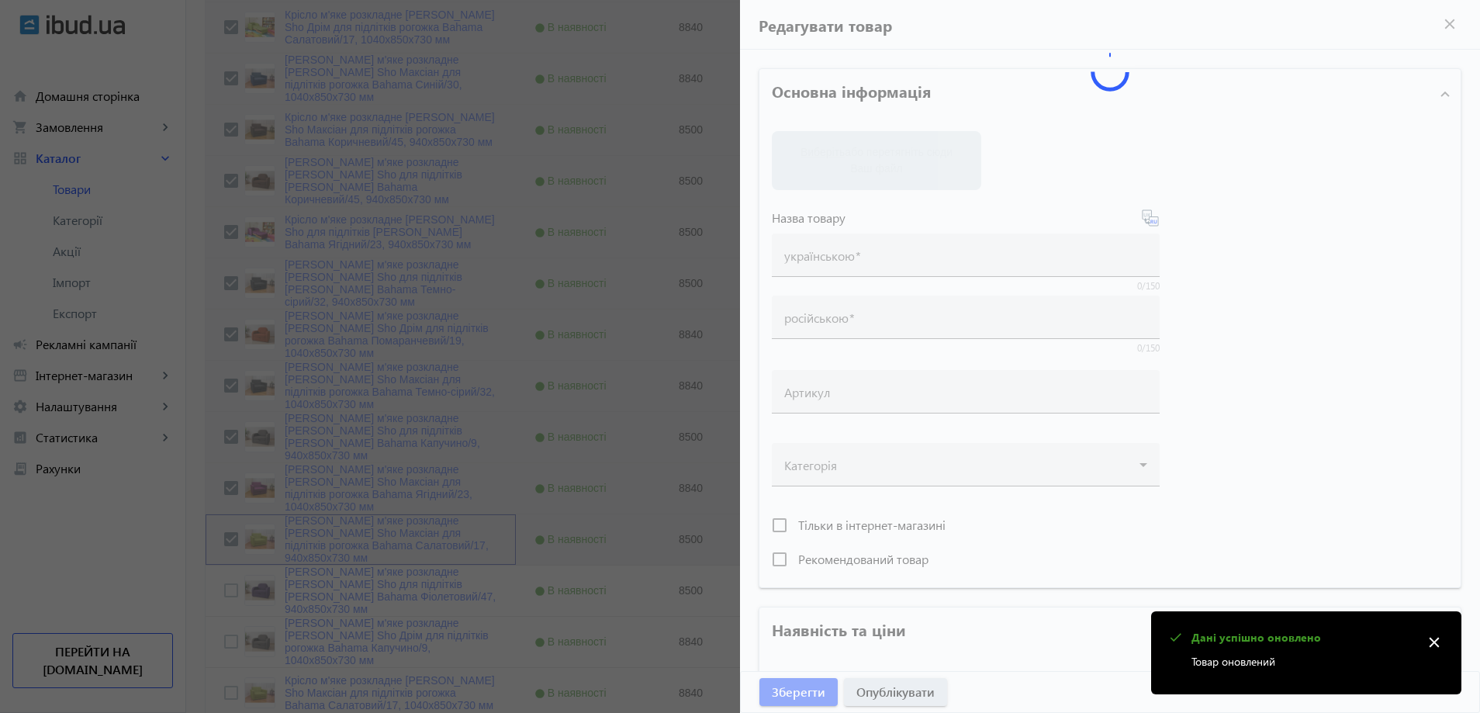
type input "Крісло м'яке розкладне Tobi Sho Максіан для підлітків рогожка Bahama Салатовий/…"
type input "Кресло мягкое раскладное Tobi Sho Максиан для подростков рогожка Bahama Салатов…"
type input "Mks/940/B/17r"
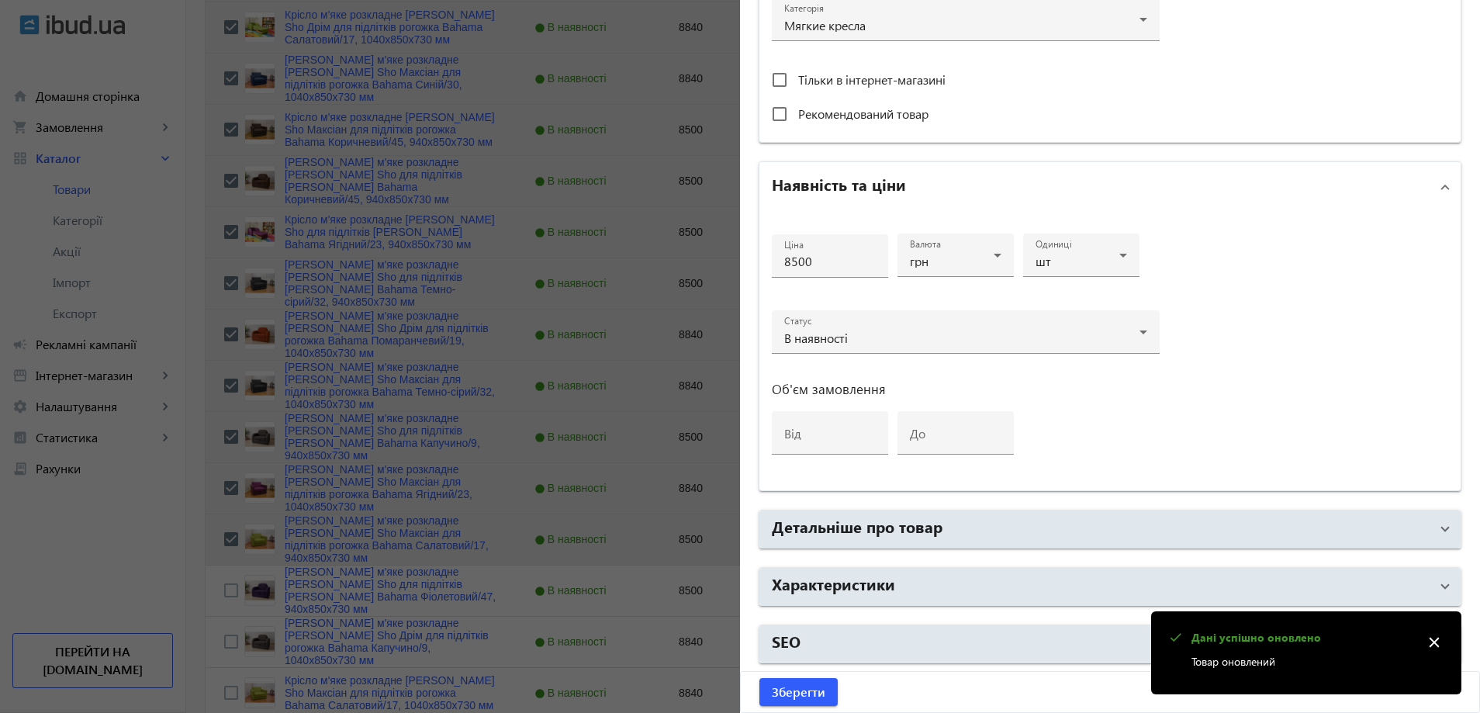
click at [831, 607] on mat-accordion "Основна інформація Виберіть або перетягніть сюди Ваш файл 1255768273dc2498b3131…" at bounding box center [1110, 75] width 703 height 1177
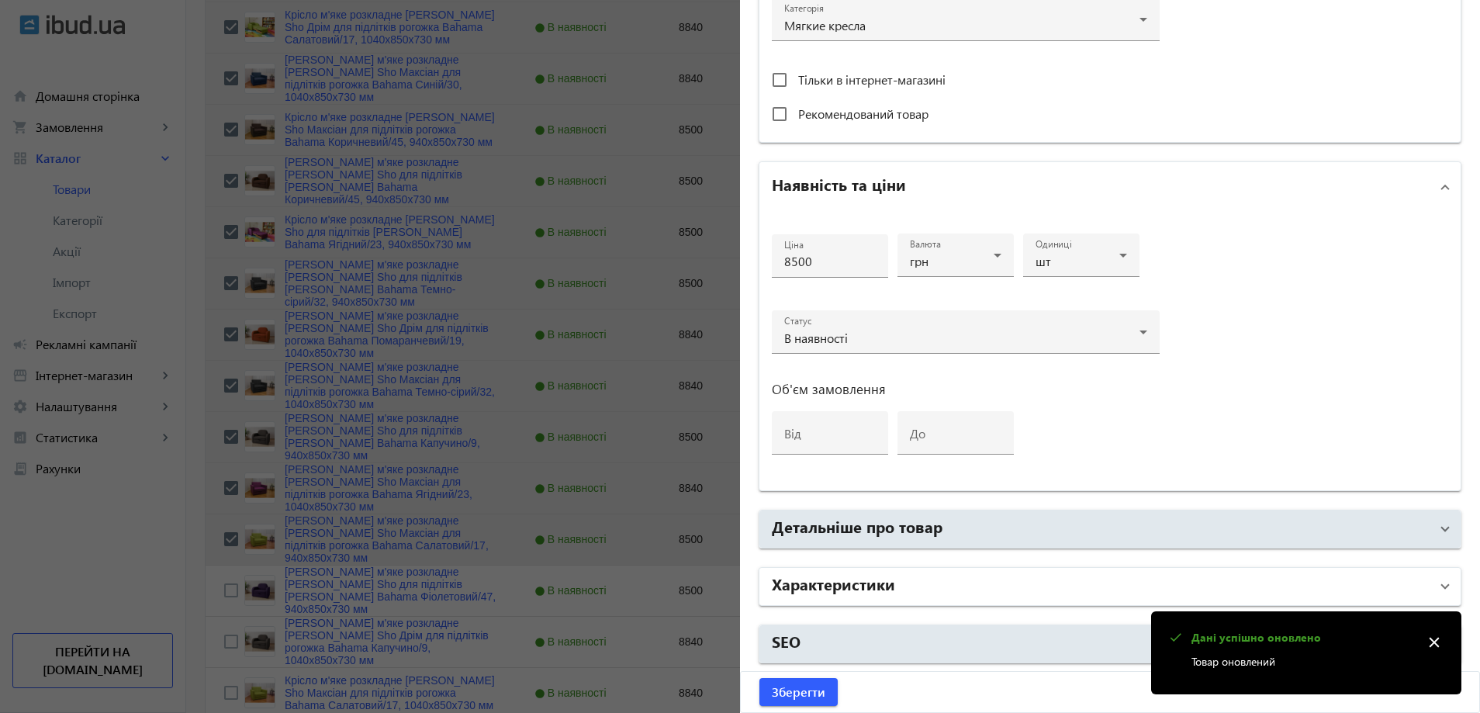
click at [845, 587] on h2 "Характеристики" at bounding box center [833, 583] width 123 height 22
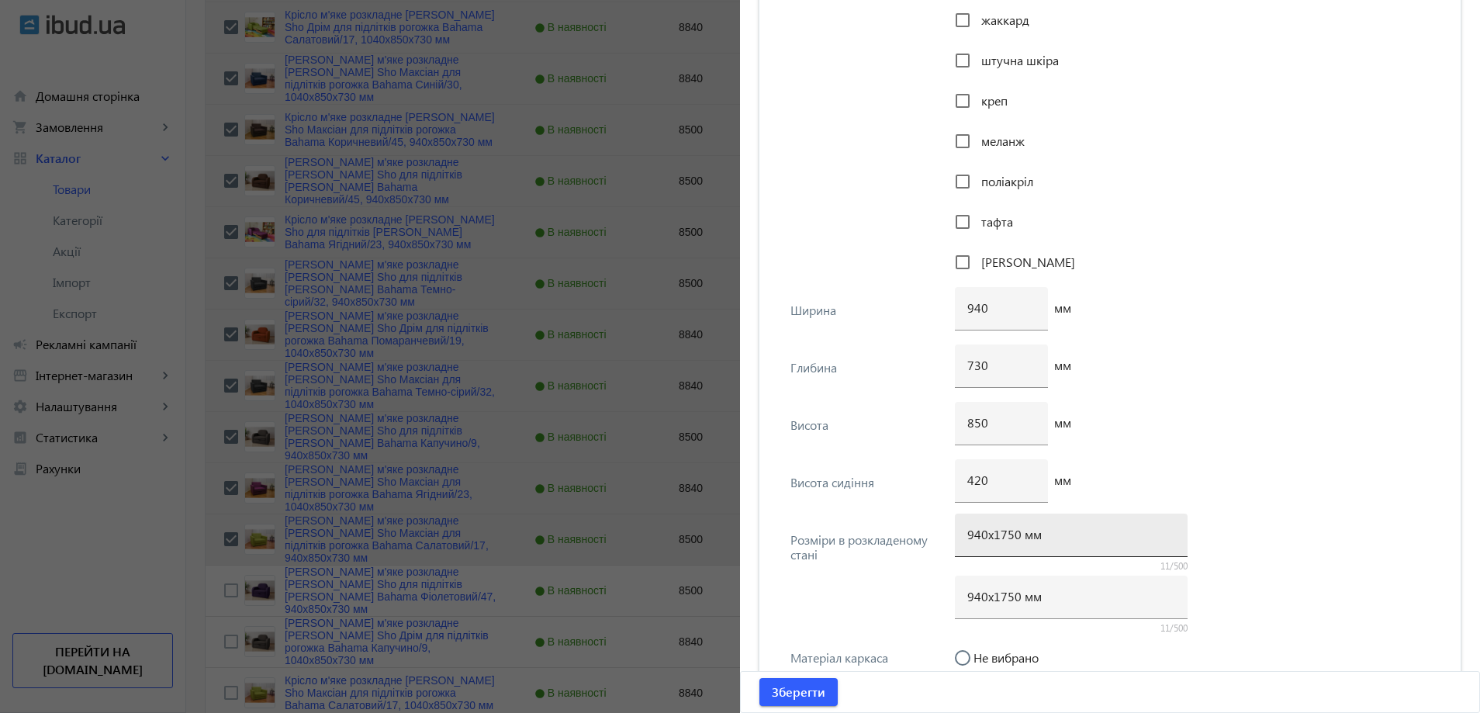
scroll to position [1823, 0]
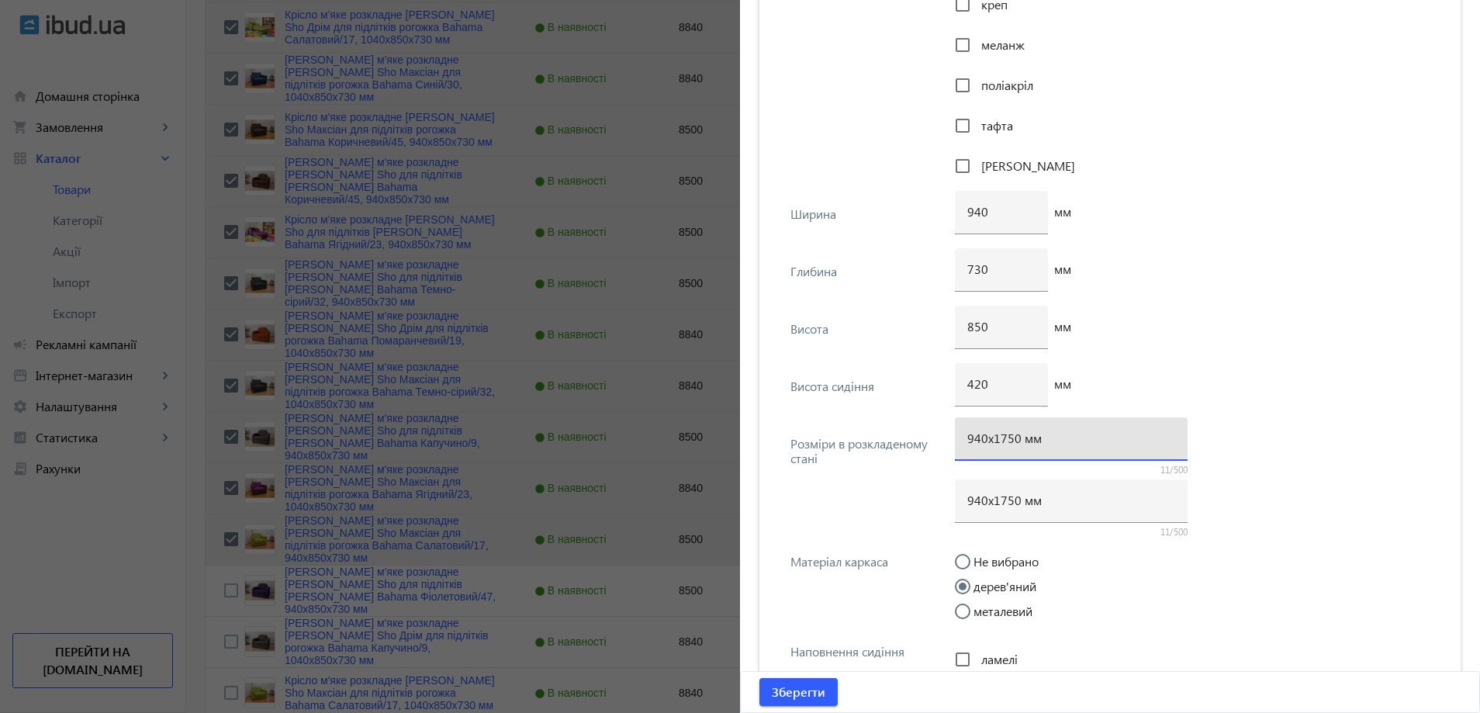
click at [1008, 446] on div "940х1750 мм" at bounding box center [1071, 438] width 208 height 43
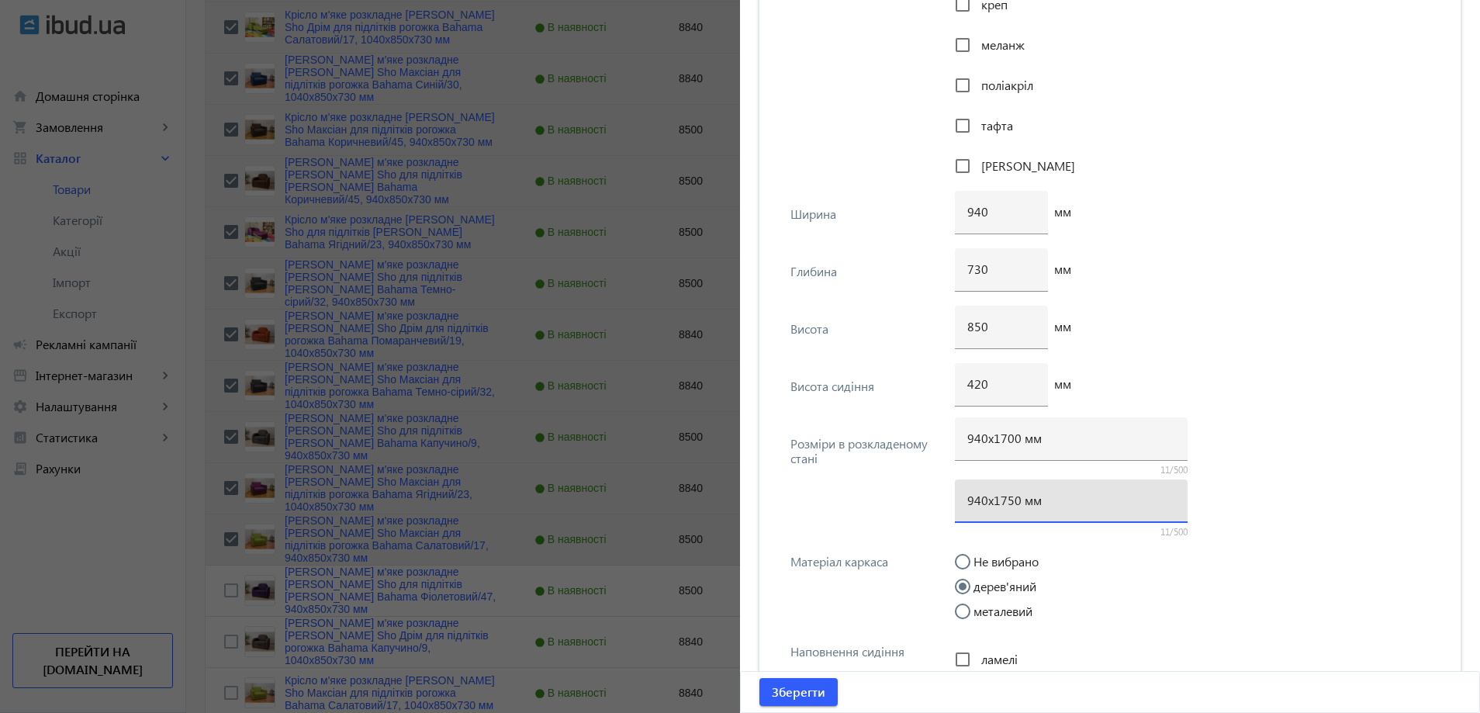
click at [1007, 506] on input "940х1750 мм" at bounding box center [1071, 500] width 208 height 16
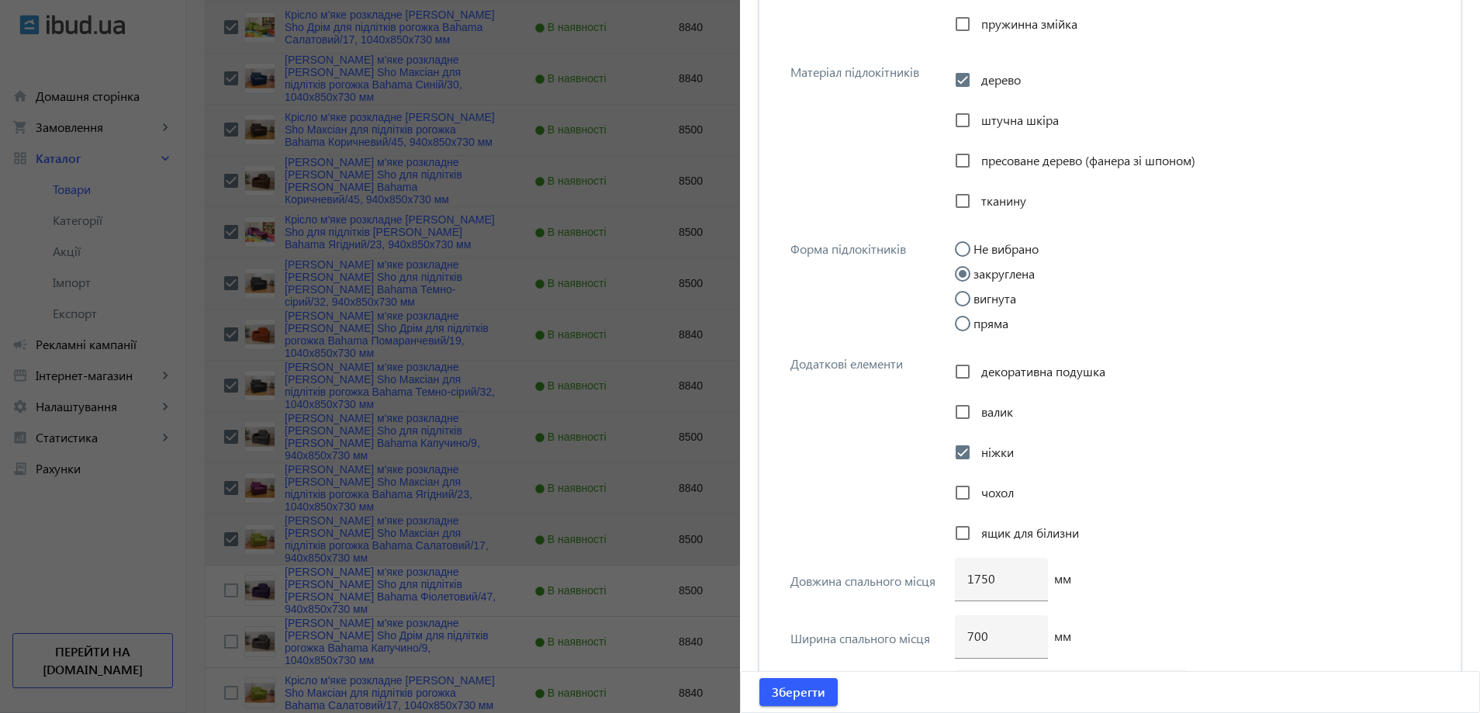
scroll to position [2909, 0]
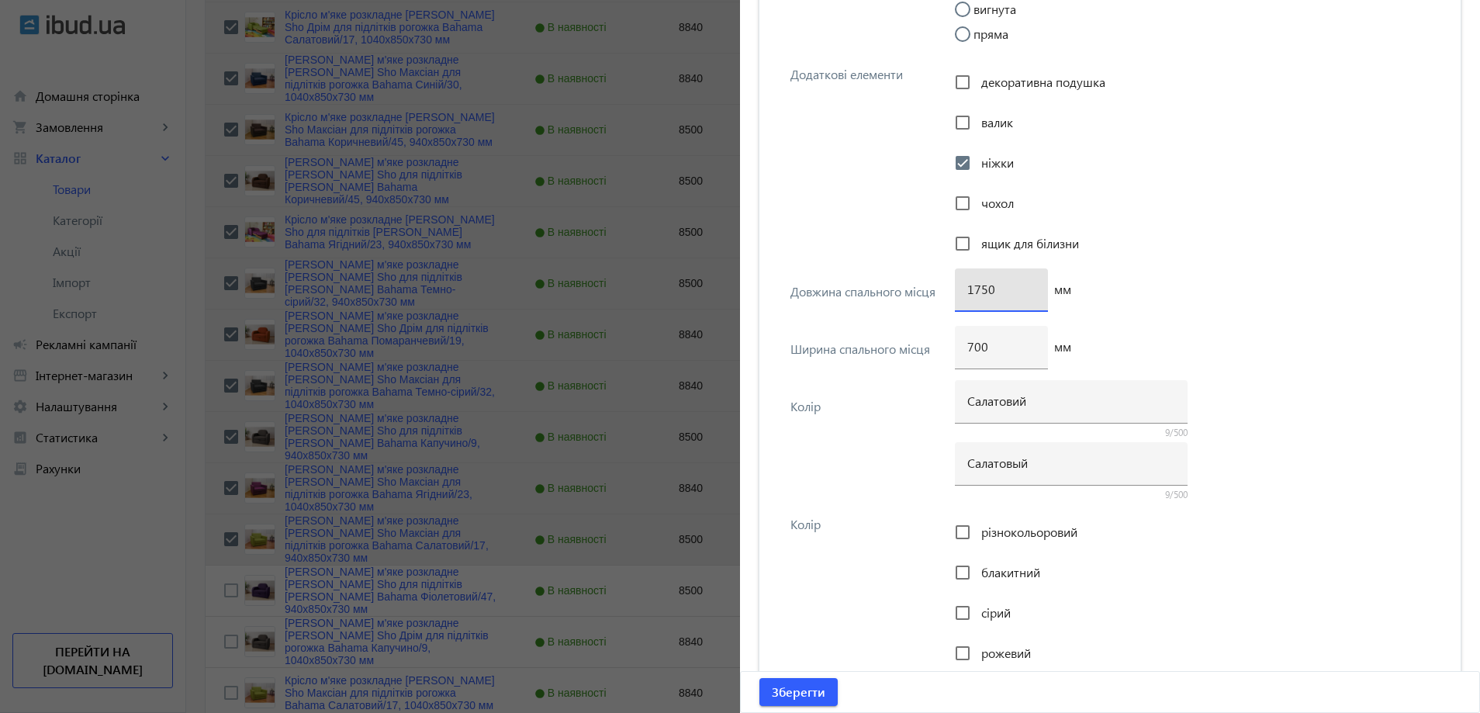
click at [979, 289] on input "1750" at bounding box center [1001, 289] width 68 height 16
click at [802, 672] on div "Зберегти" at bounding box center [1110, 692] width 738 height 40
click at [794, 690] on span "Зберегти" at bounding box center [799, 691] width 54 height 17
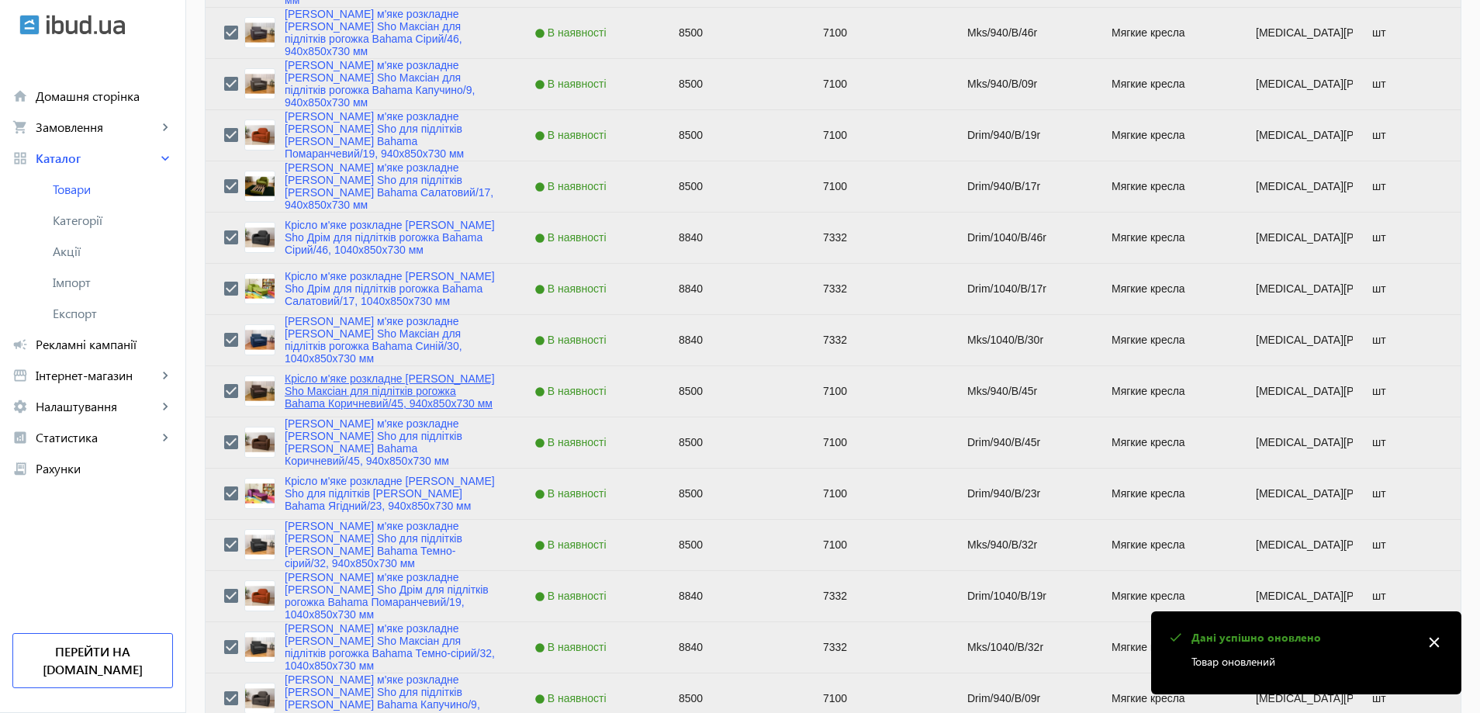
scroll to position [1784, 0]
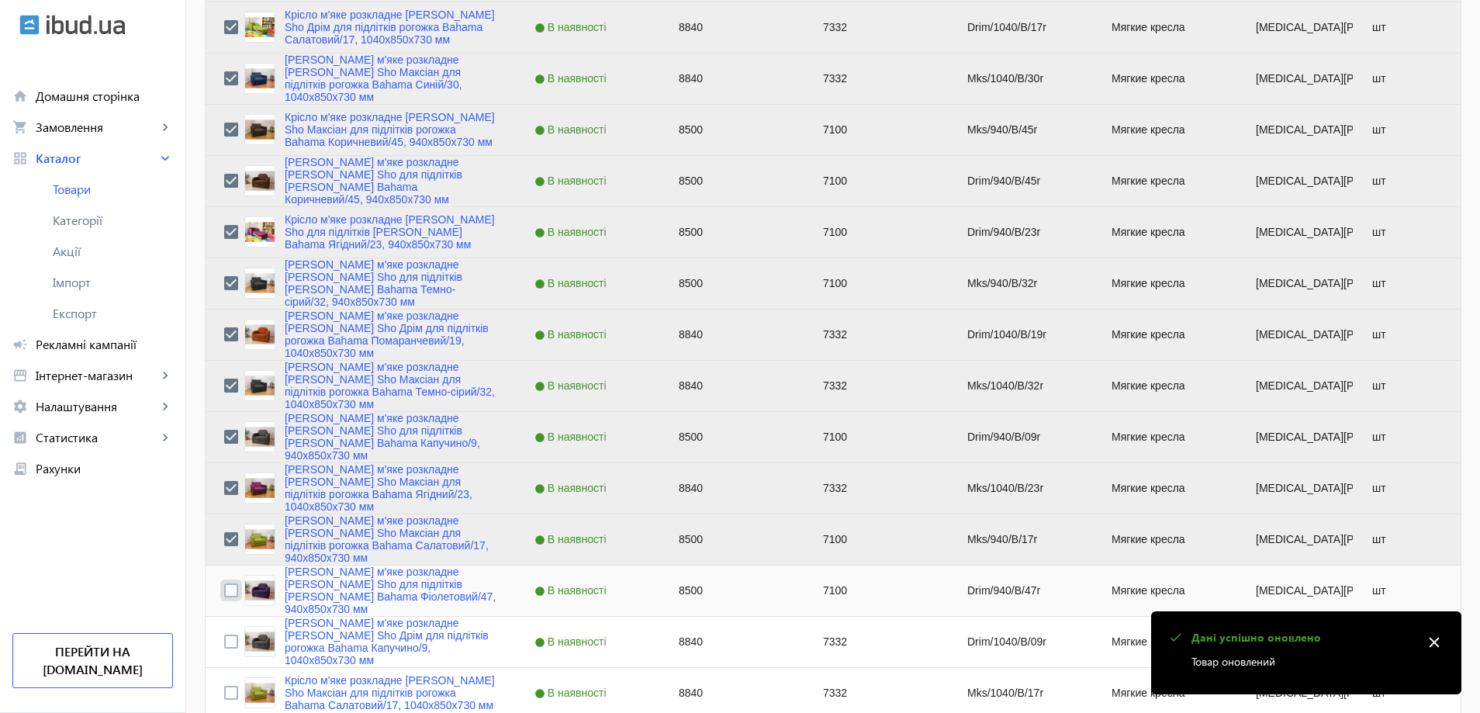
click at [224, 589] on input "Press Space to toggle row selection (unchecked)" at bounding box center [231, 590] width 14 height 14
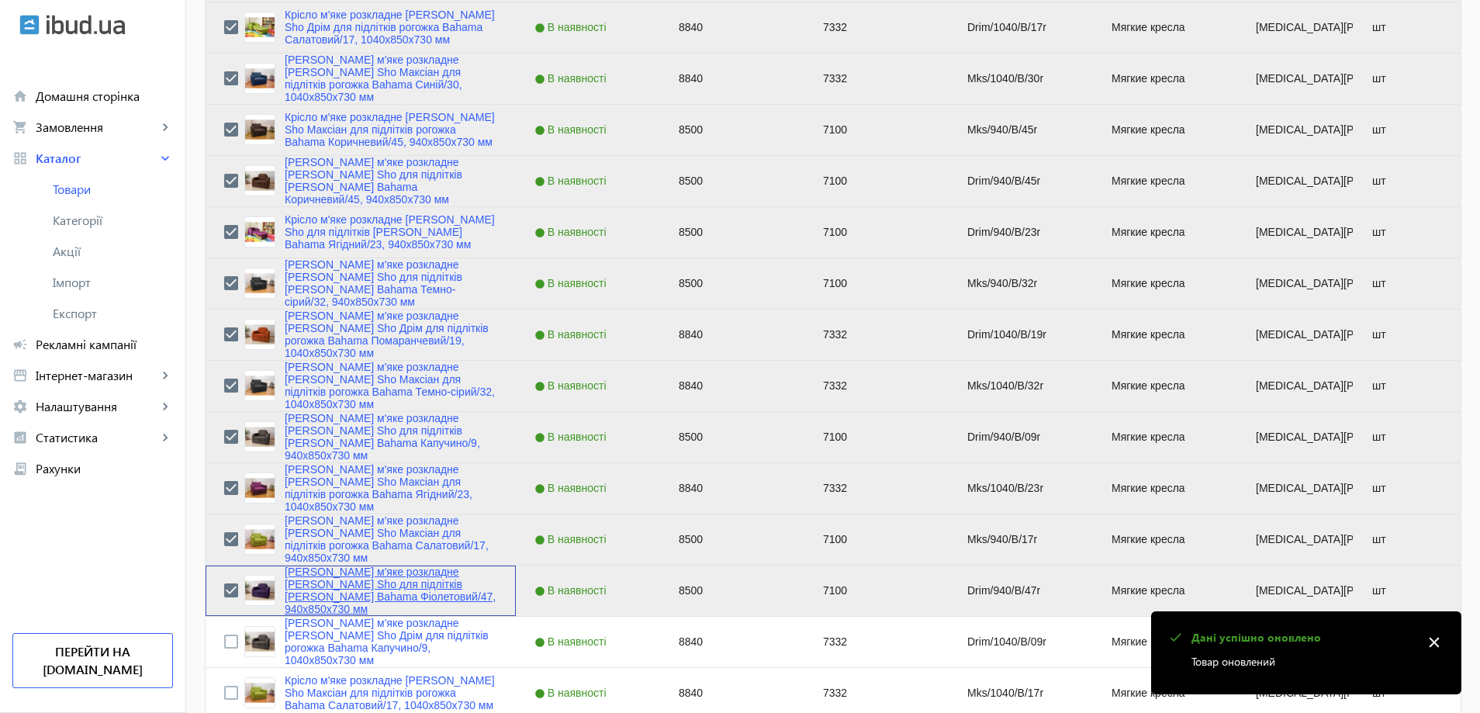
click at [372, 589] on link "Крісло м'яке розкладне Tobi Sho для підлітків Дрім рогожка Bahama Фіолетовий/47…" at bounding box center [391, 590] width 213 height 50
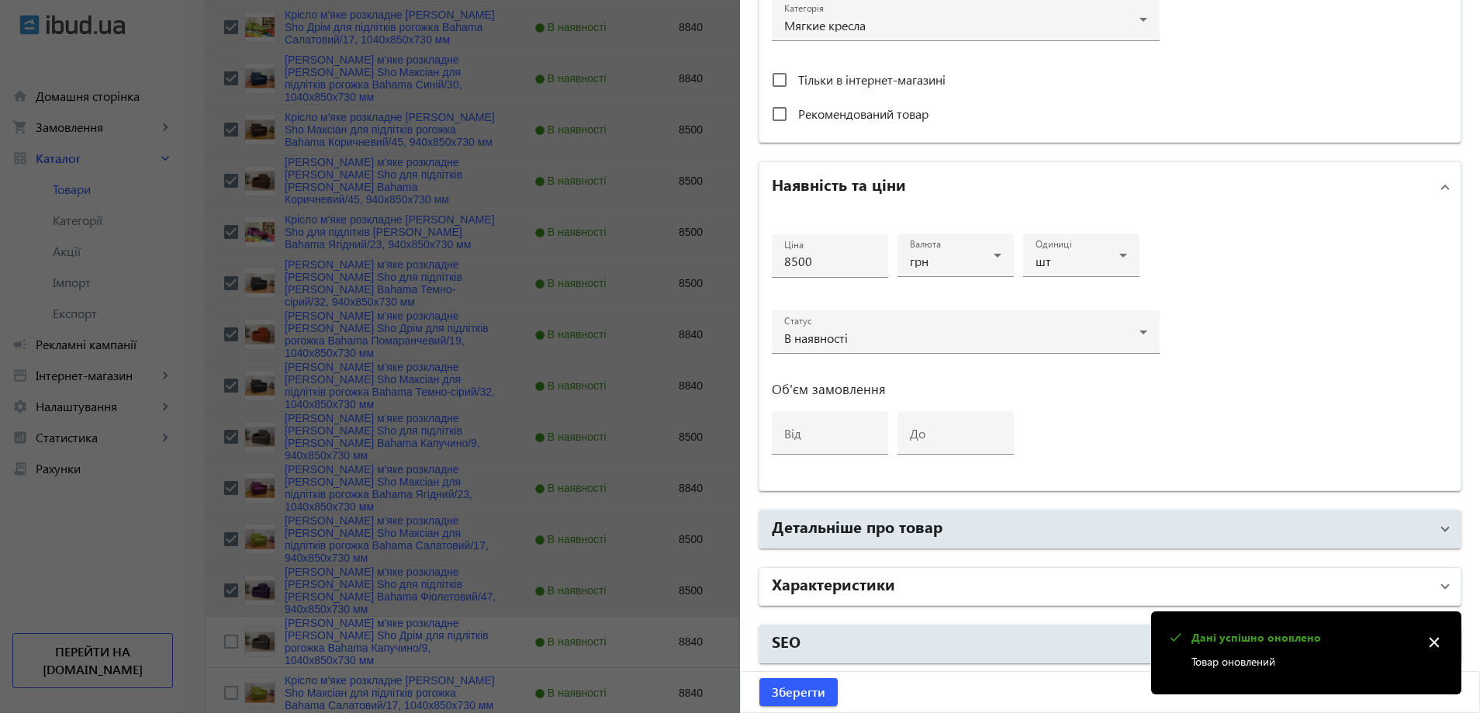
click at [920, 586] on mat-panel-title "Характеристики" at bounding box center [1101, 586] width 658 height 28
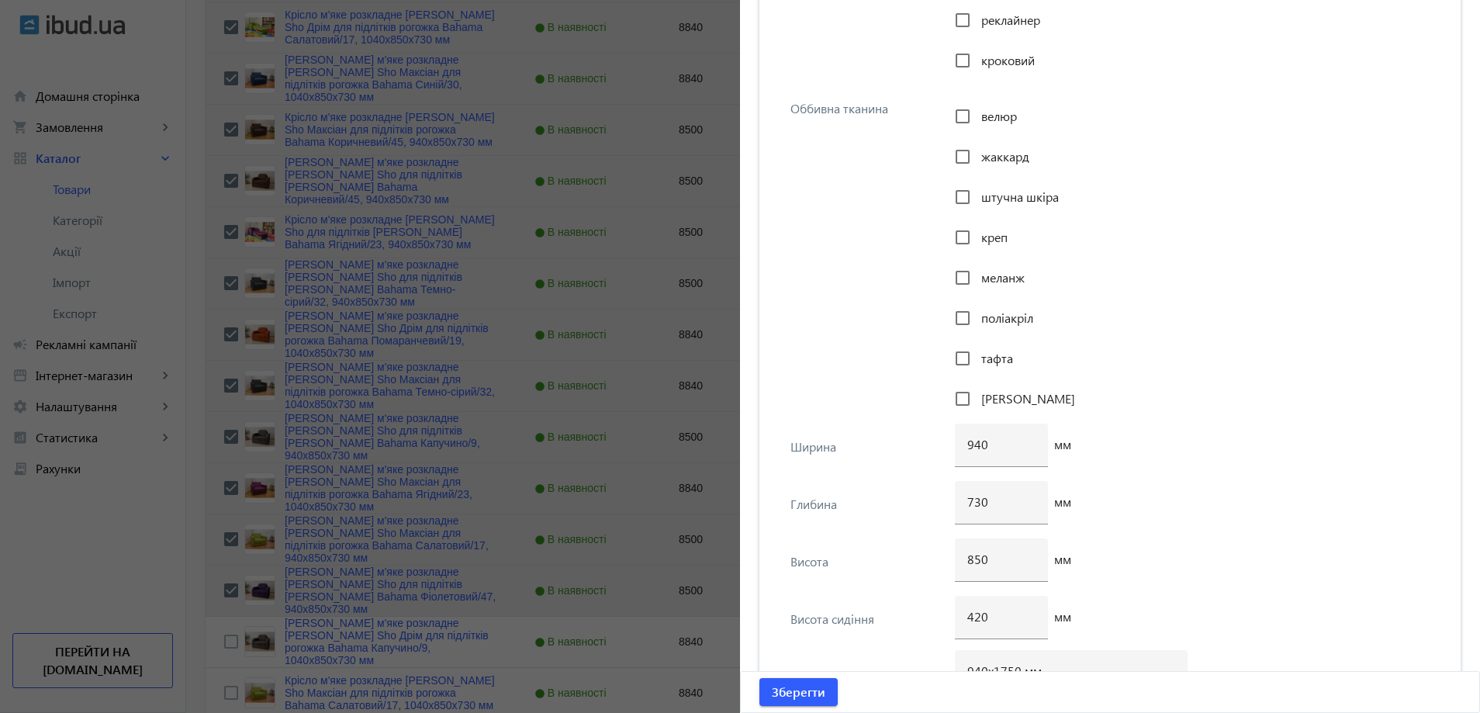
scroll to position [1978, 0]
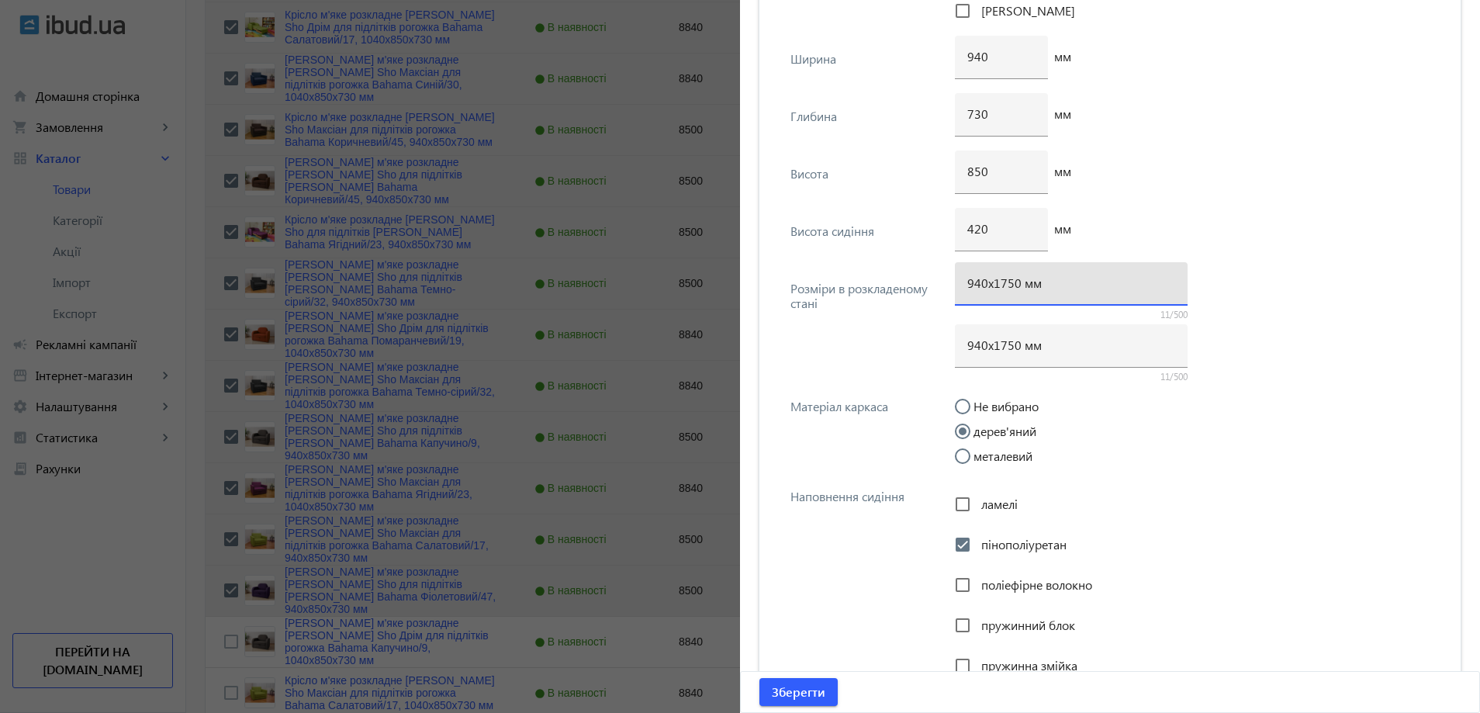
click at [1002, 283] on input "940х1750 мм" at bounding box center [1071, 283] width 208 height 16
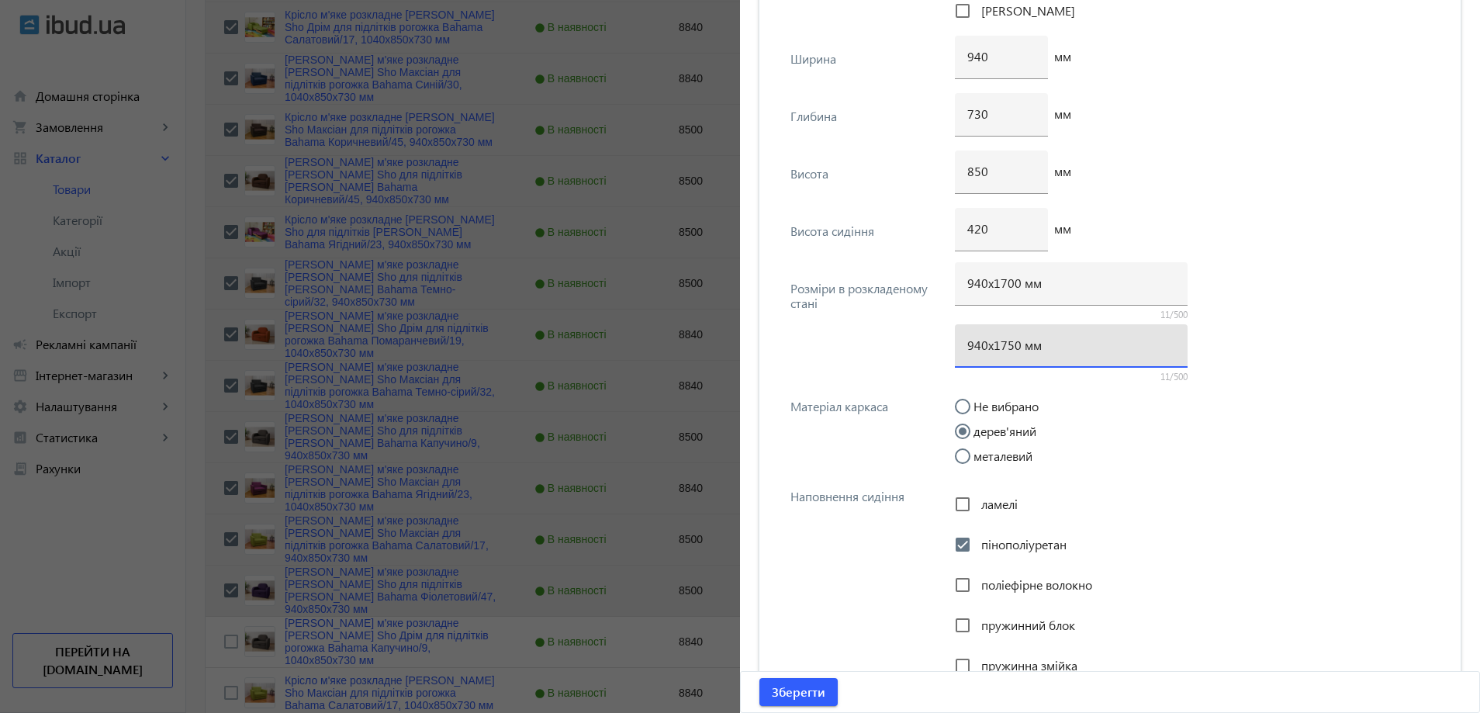
click at [1008, 352] on input "940х1750 мм" at bounding box center [1071, 345] width 208 height 16
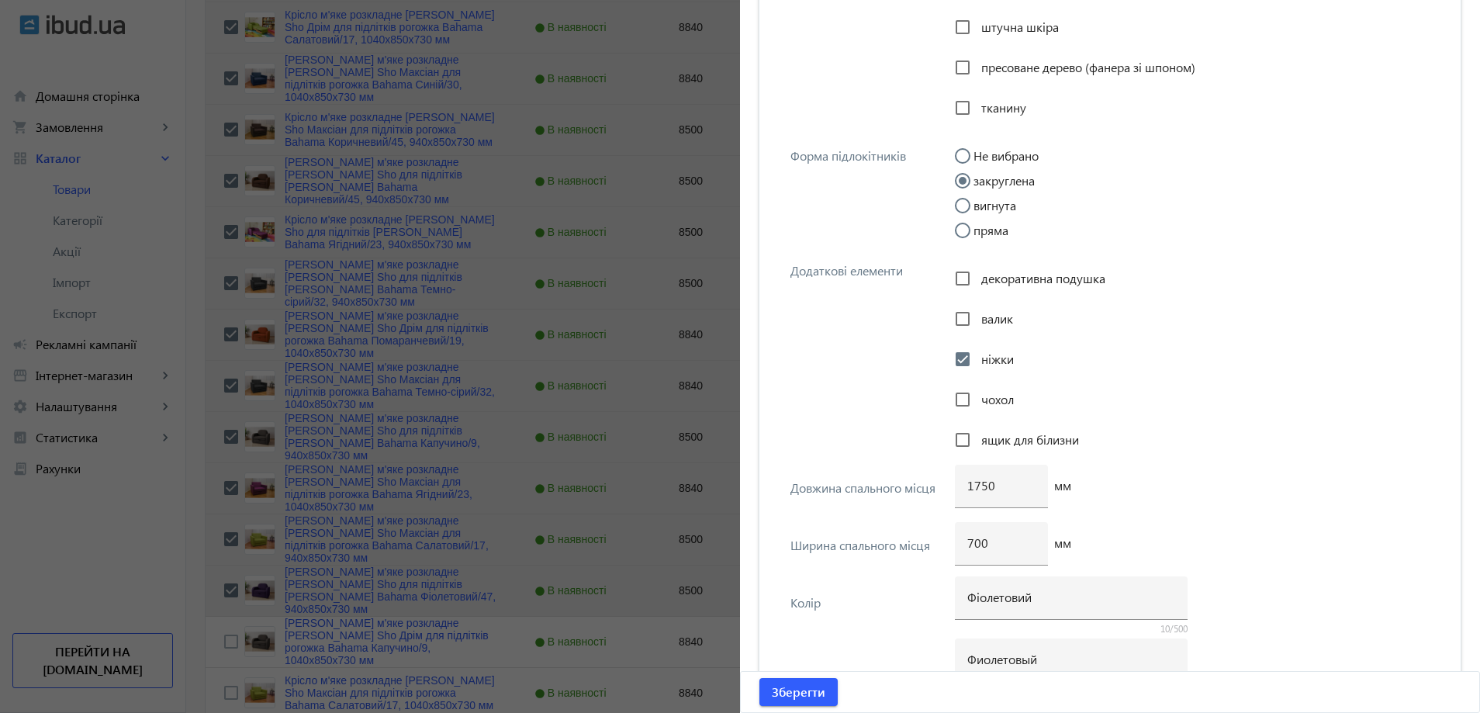
scroll to position [2986, 0]
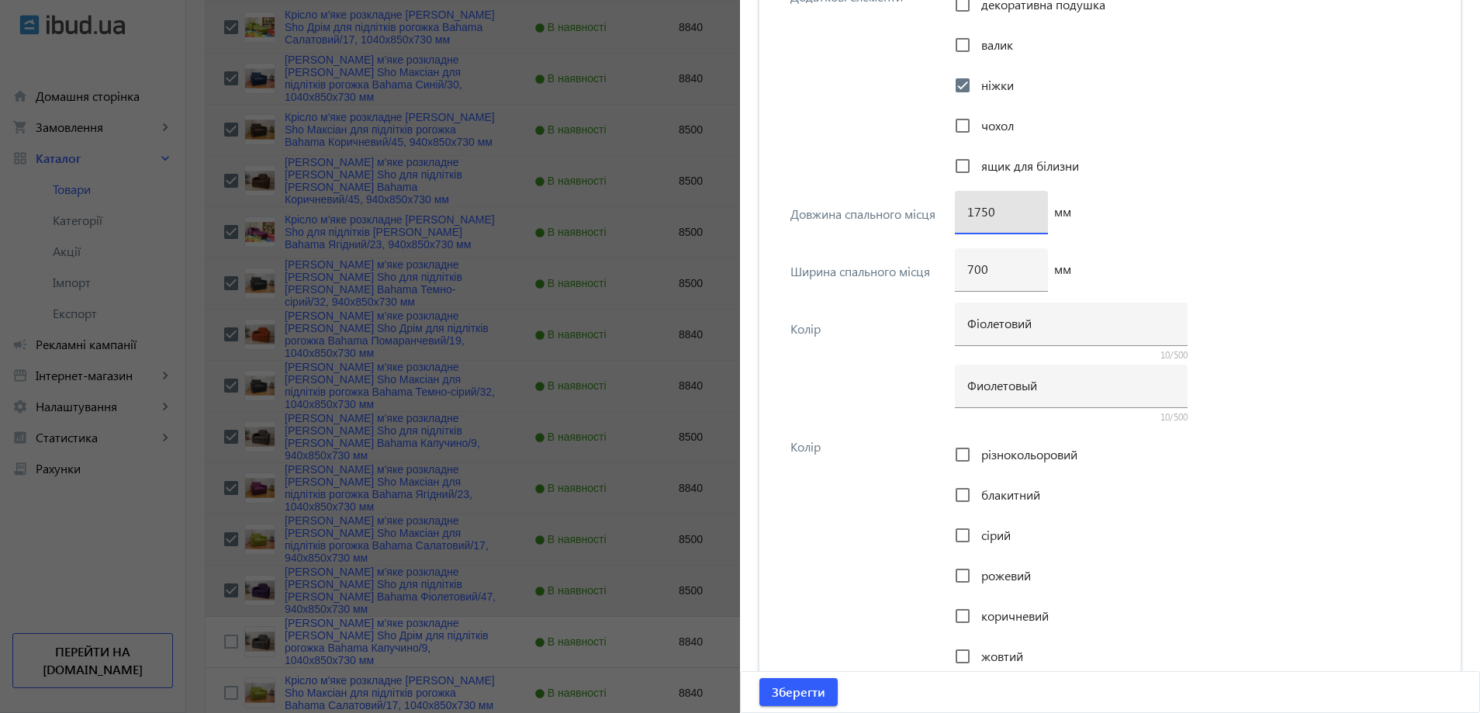
click at [983, 211] on input "1750" at bounding box center [1001, 211] width 68 height 16
click at [791, 697] on span "Зберегти" at bounding box center [799, 691] width 54 height 17
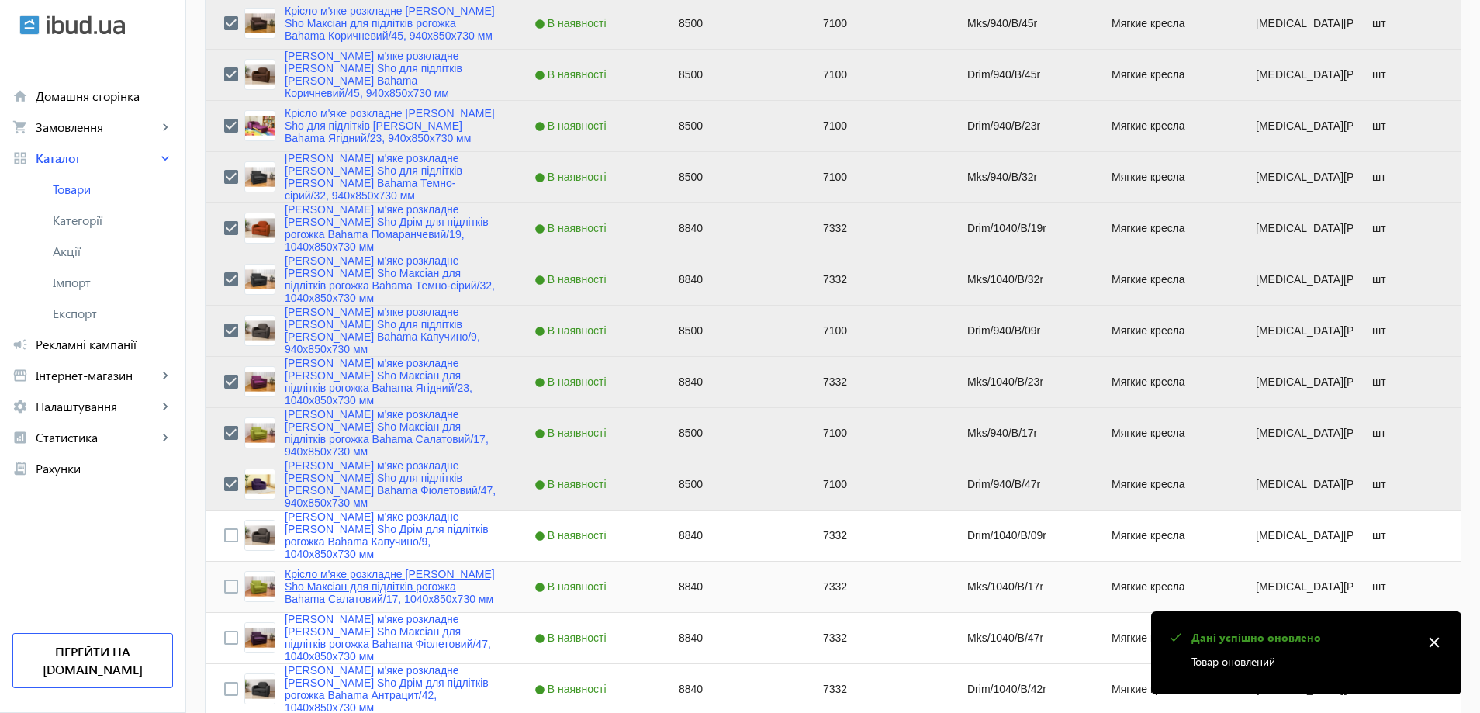
scroll to position [1939, 0]
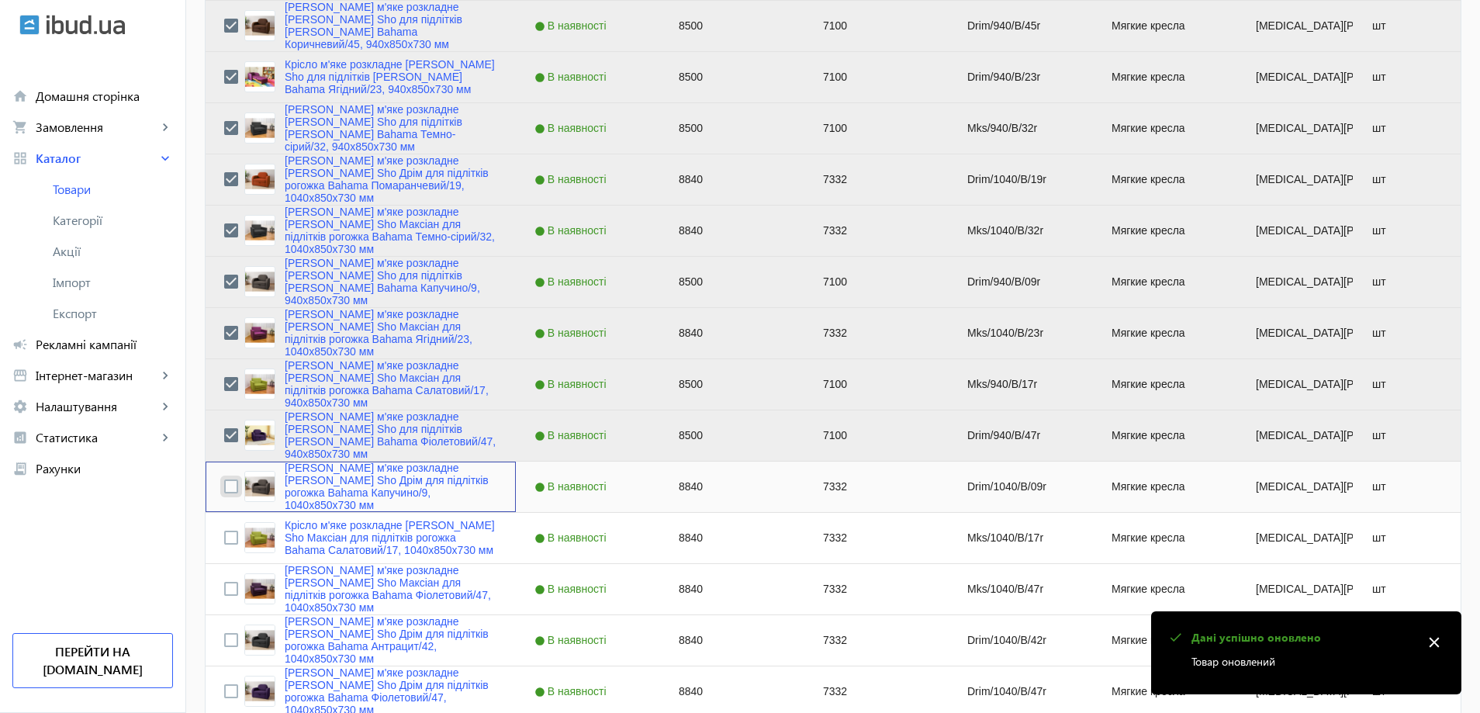
click at [224, 493] on input "Press Space to toggle row selection (unchecked)" at bounding box center [231, 486] width 14 height 14
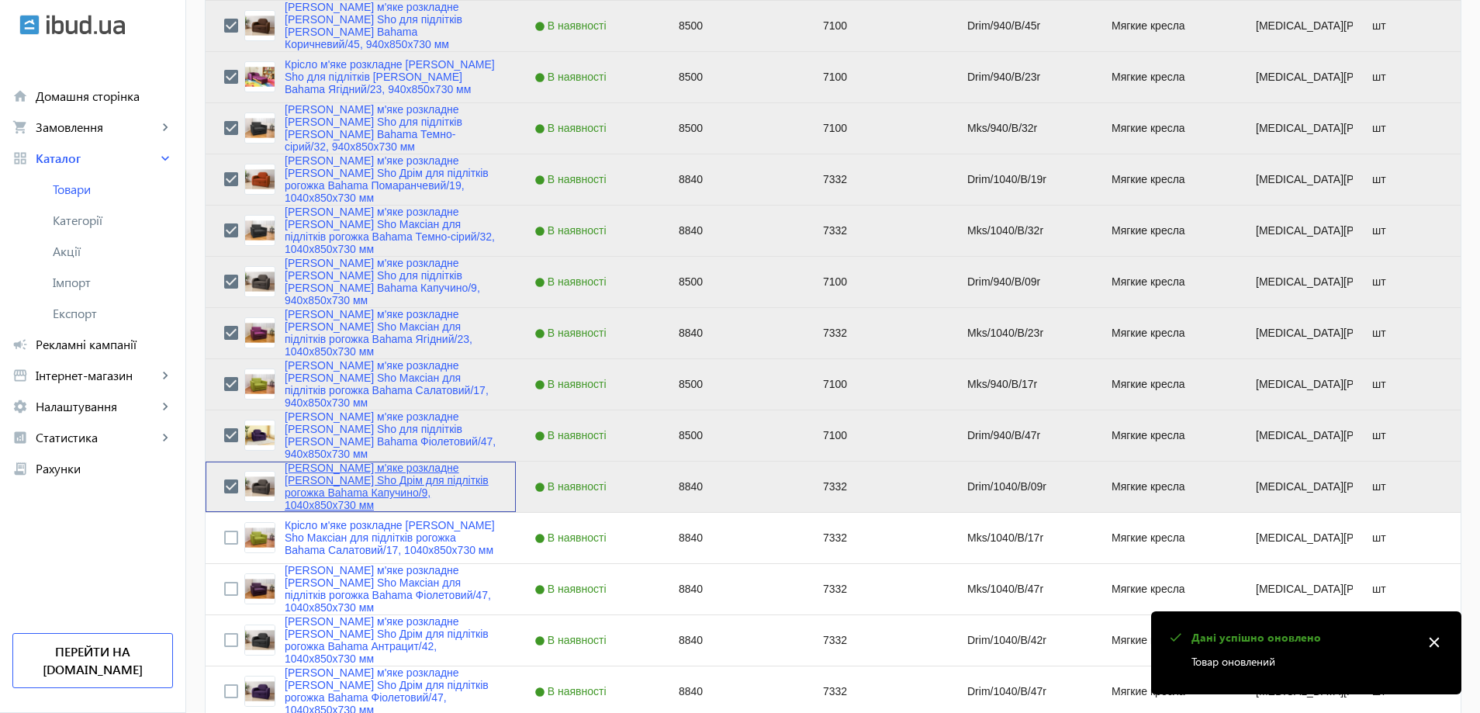
click at [331, 501] on link "Крісло м'яке розкладне Tobi Sho Дрім для підлітків рогожка Bahama Капучино/9, 1…" at bounding box center [391, 486] width 213 height 50
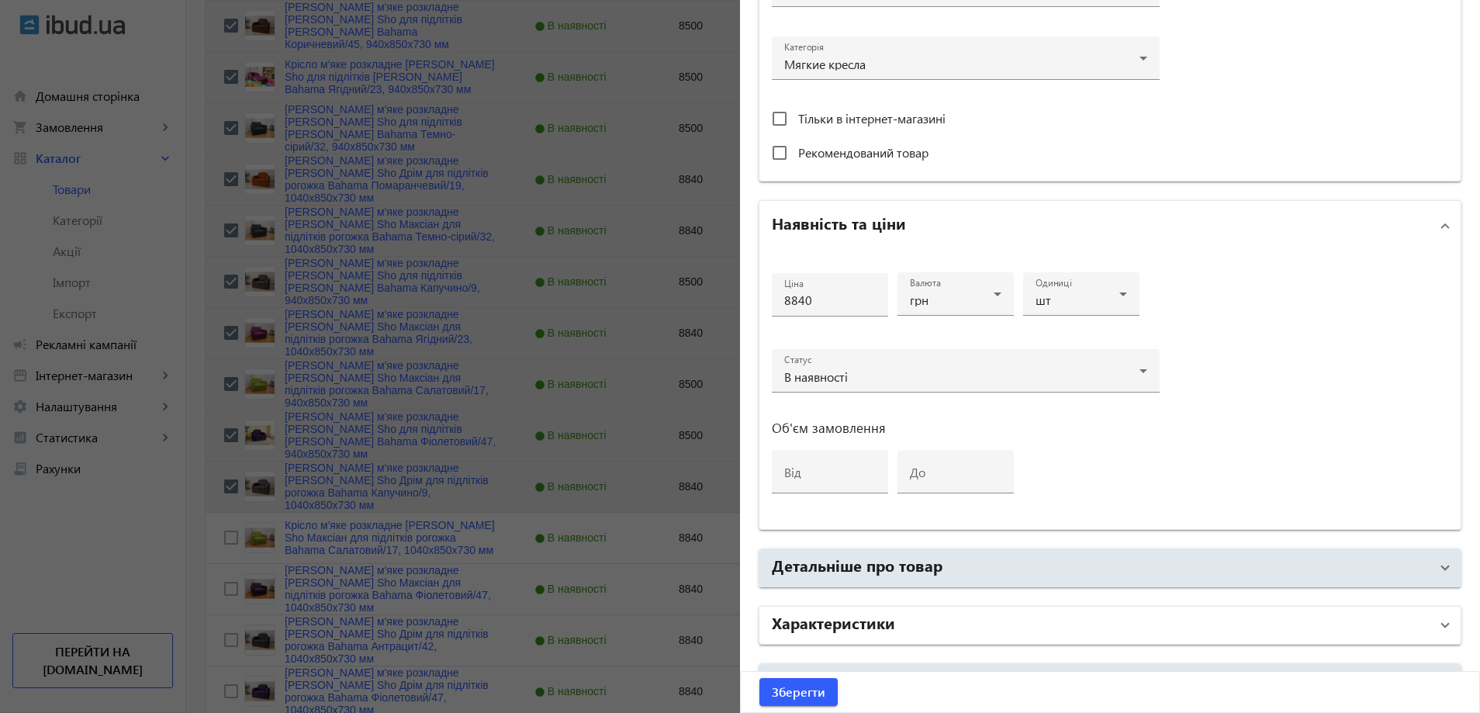
click at [884, 610] on mat-expansion-panel-header "Характеристики" at bounding box center [1109, 625] width 701 height 37
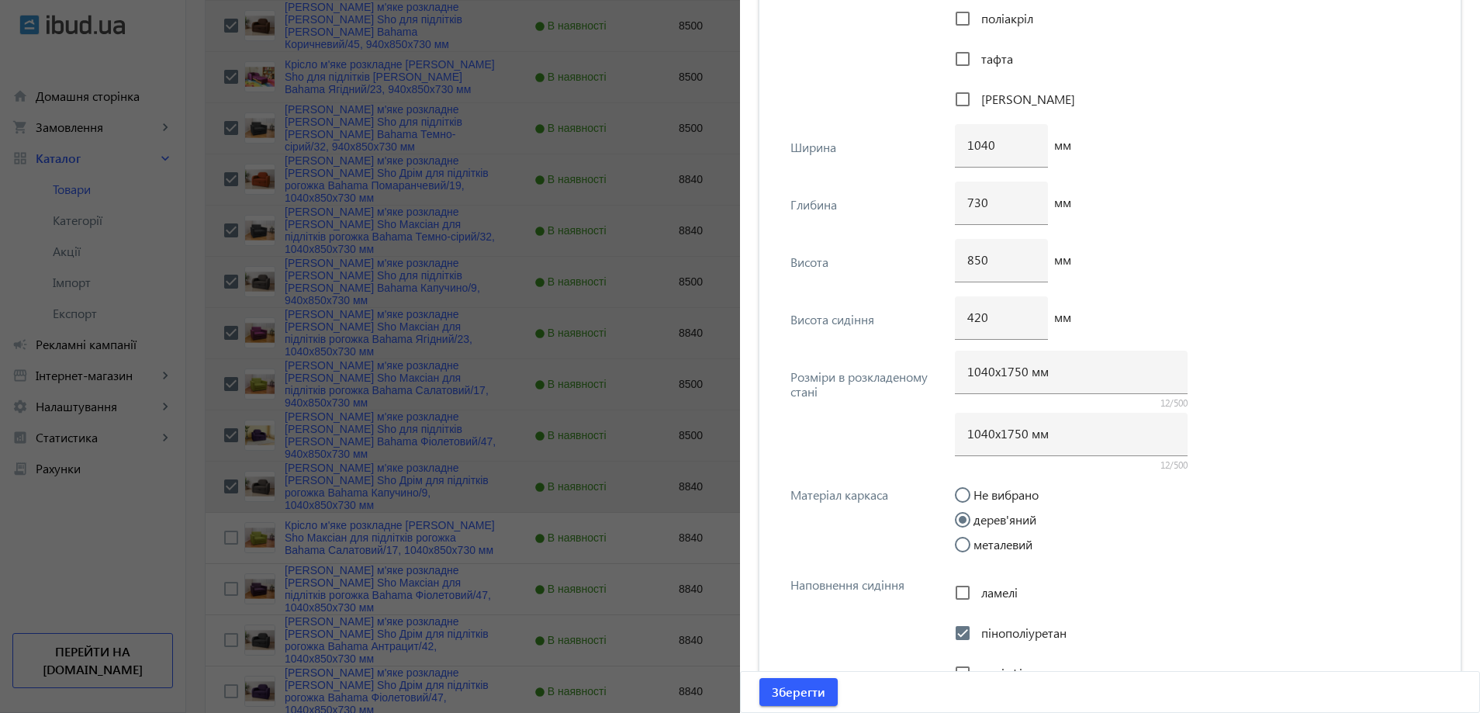
scroll to position [1861, 0]
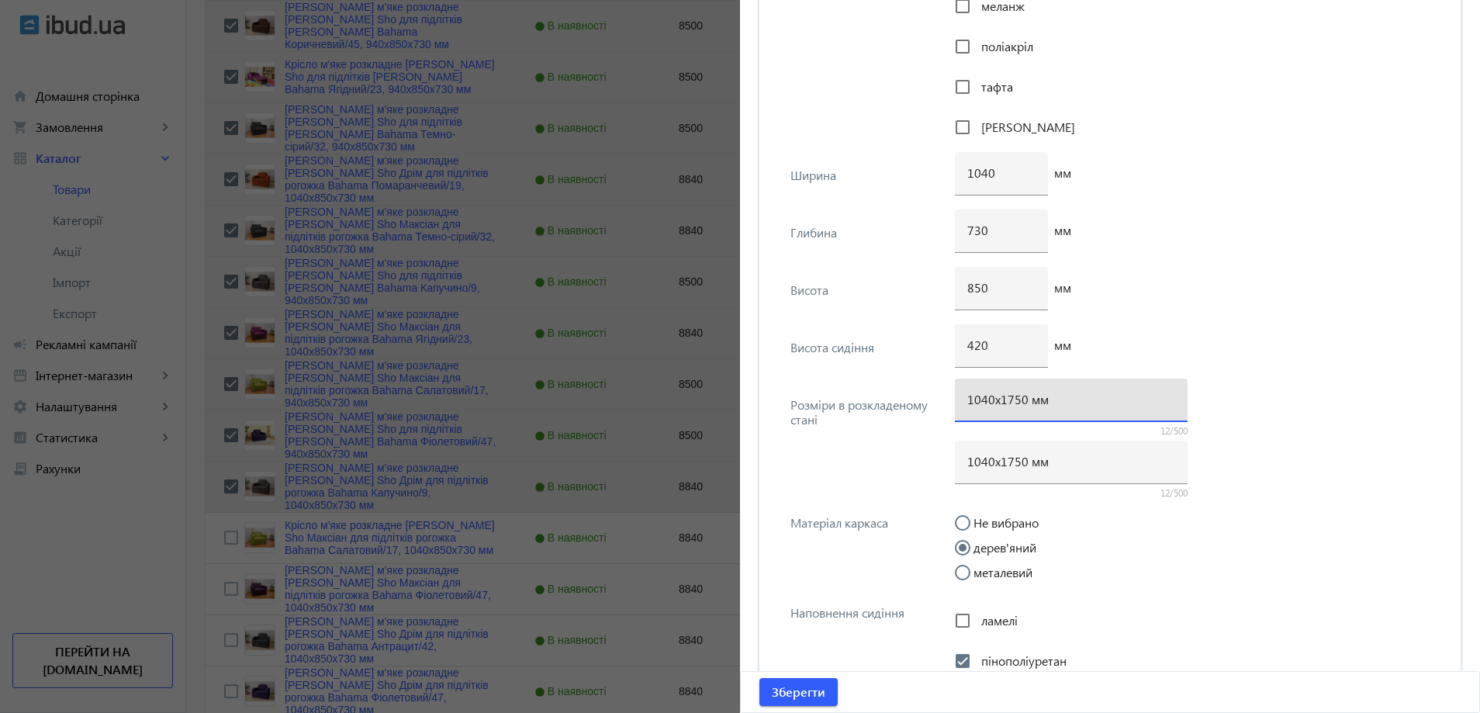
drag, startPoint x: 1016, startPoint y: 399, endPoint x: 1008, endPoint y: 398, distance: 8.6
click at [1008, 398] on input "1040х1750 мм" at bounding box center [1071, 399] width 208 height 16
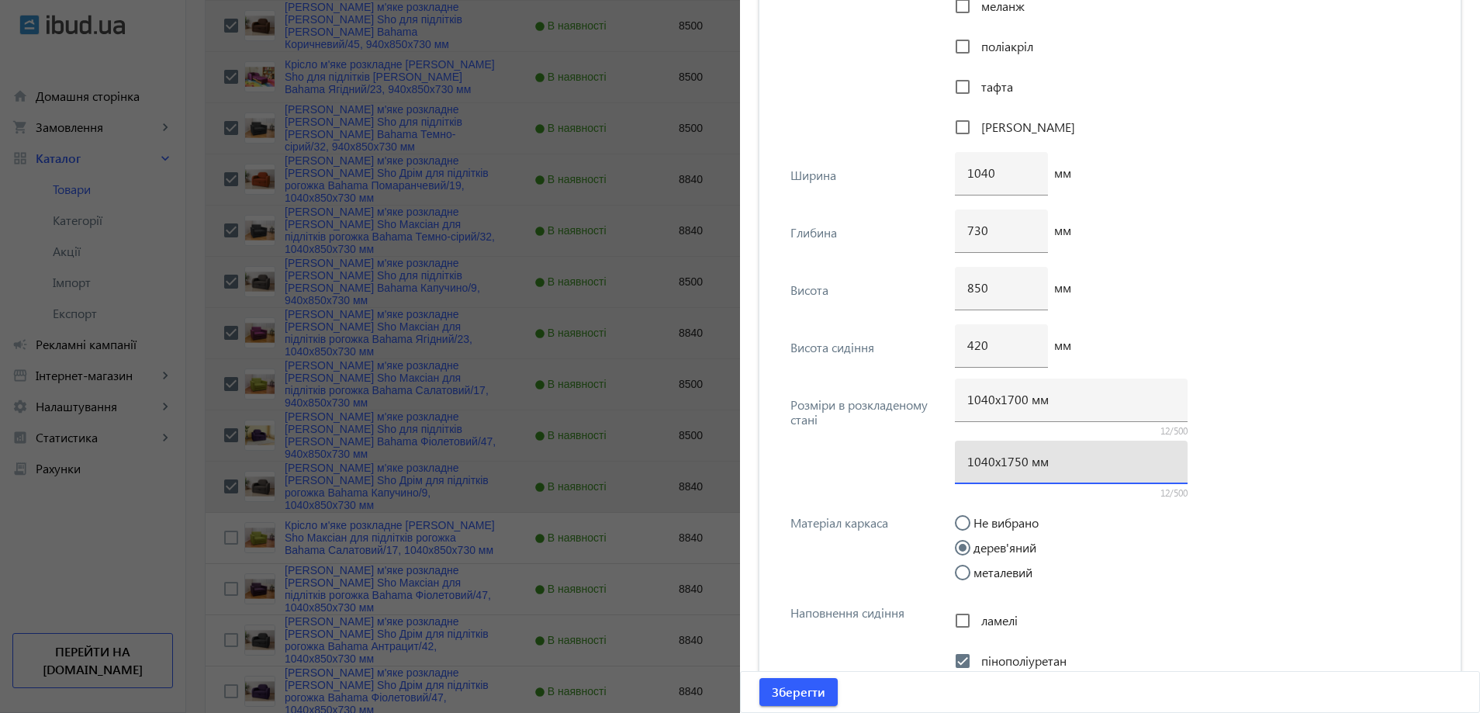
drag, startPoint x: 1017, startPoint y: 461, endPoint x: 1002, endPoint y: 460, distance: 14.8
click at [1002, 460] on input "1040х1750 мм" at bounding box center [1071, 461] width 208 height 16
click at [1000, 463] on input "1040х100 мм" at bounding box center [1071, 461] width 208 height 16
click at [1297, 360] on div "420 мм" at bounding box center [1197, 352] width 484 height 57
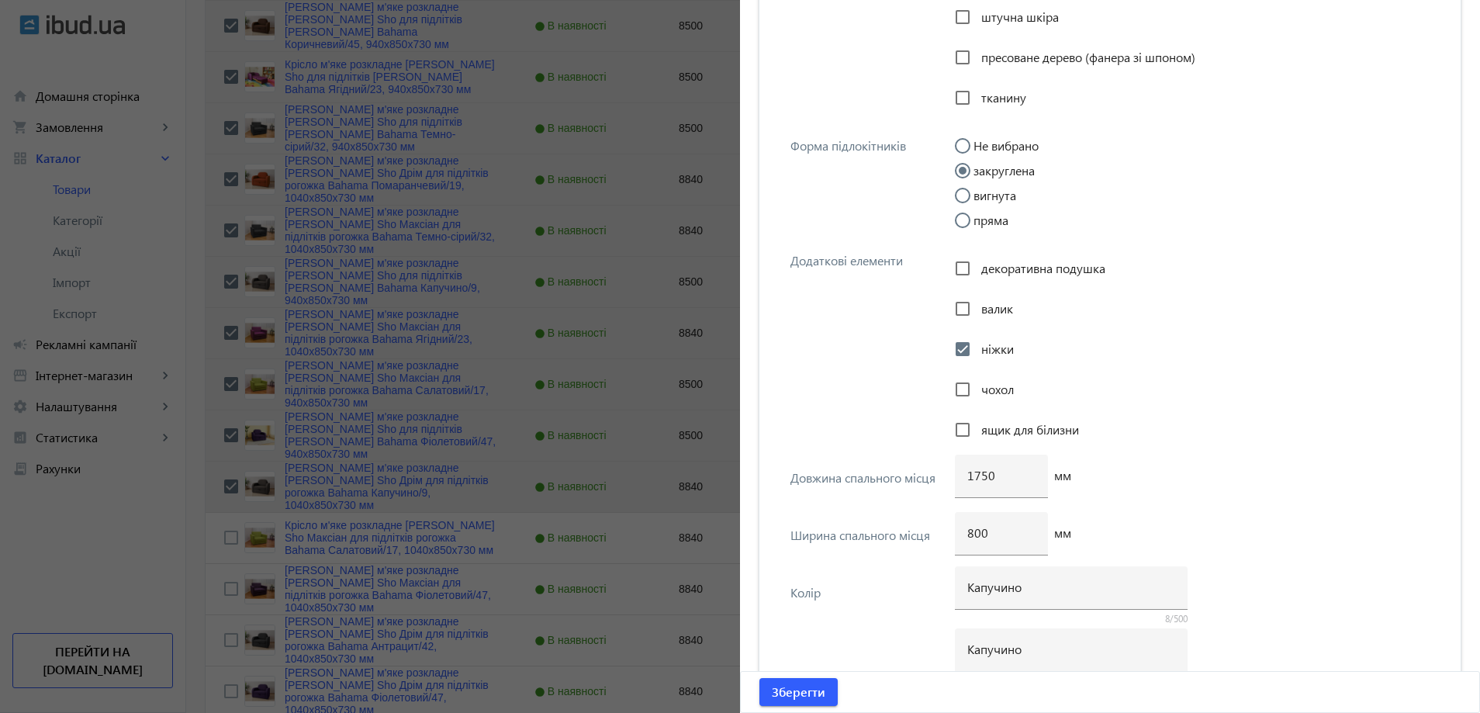
scroll to position [3025, 0]
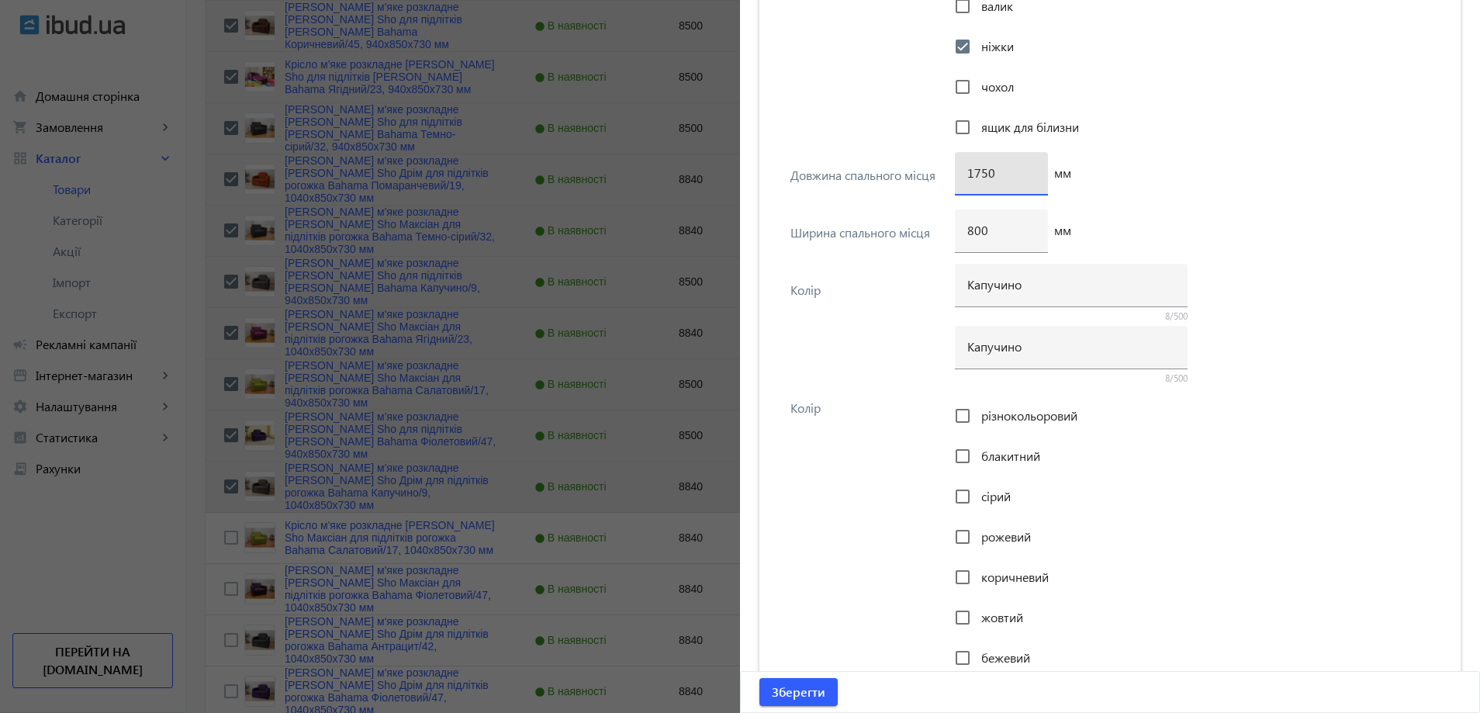
click at [981, 178] on input "1750" at bounding box center [1001, 172] width 68 height 16
click at [814, 695] on span "Зберегти" at bounding box center [799, 691] width 54 height 17
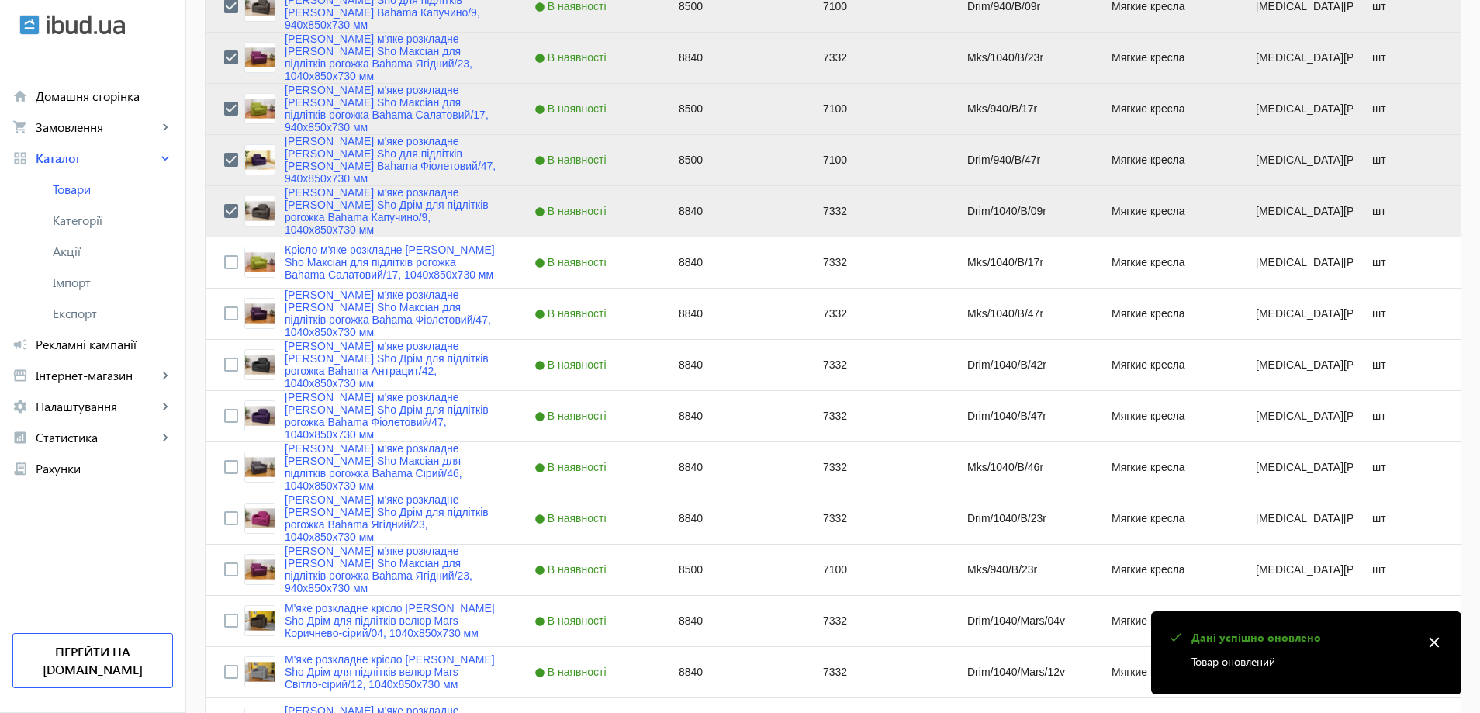
scroll to position [2249, 0]
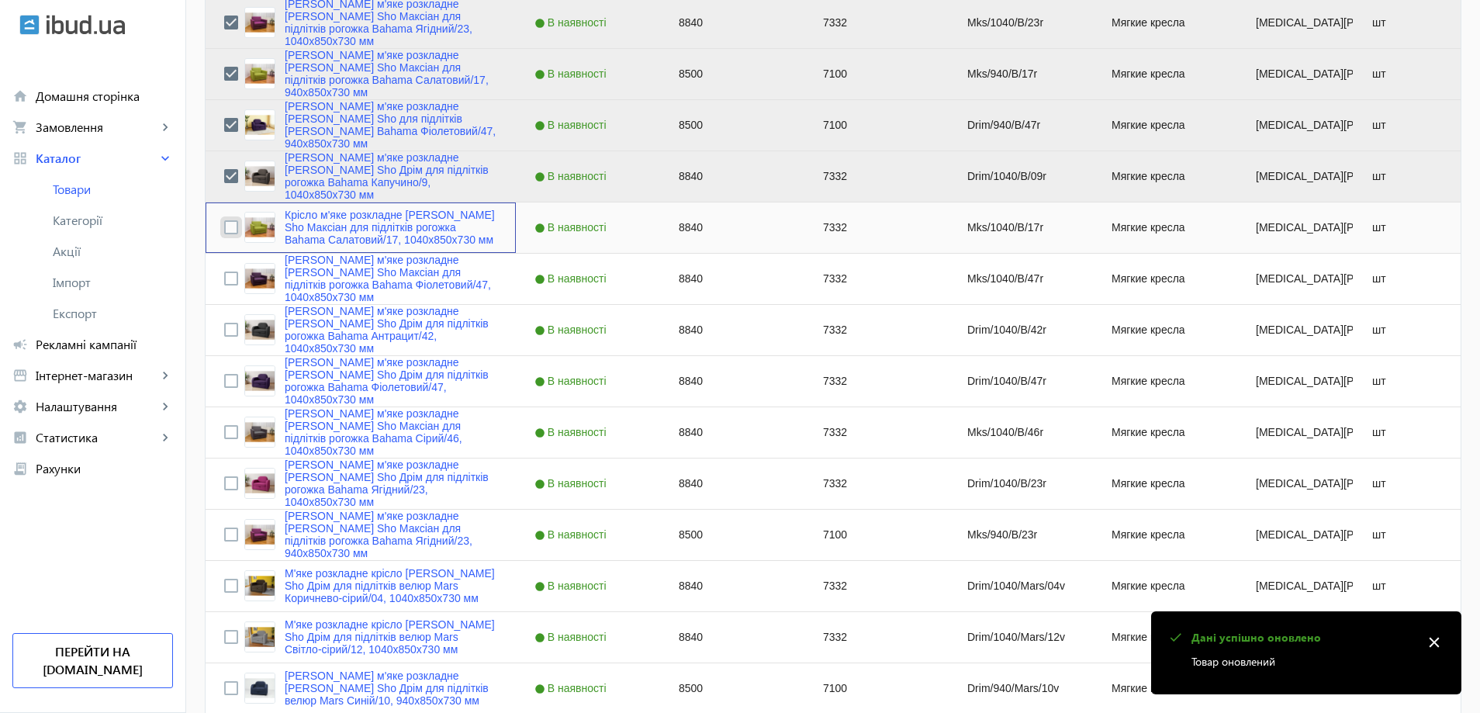
click at [224, 223] on input "Press Space to toggle row selection (unchecked)" at bounding box center [231, 227] width 14 height 14
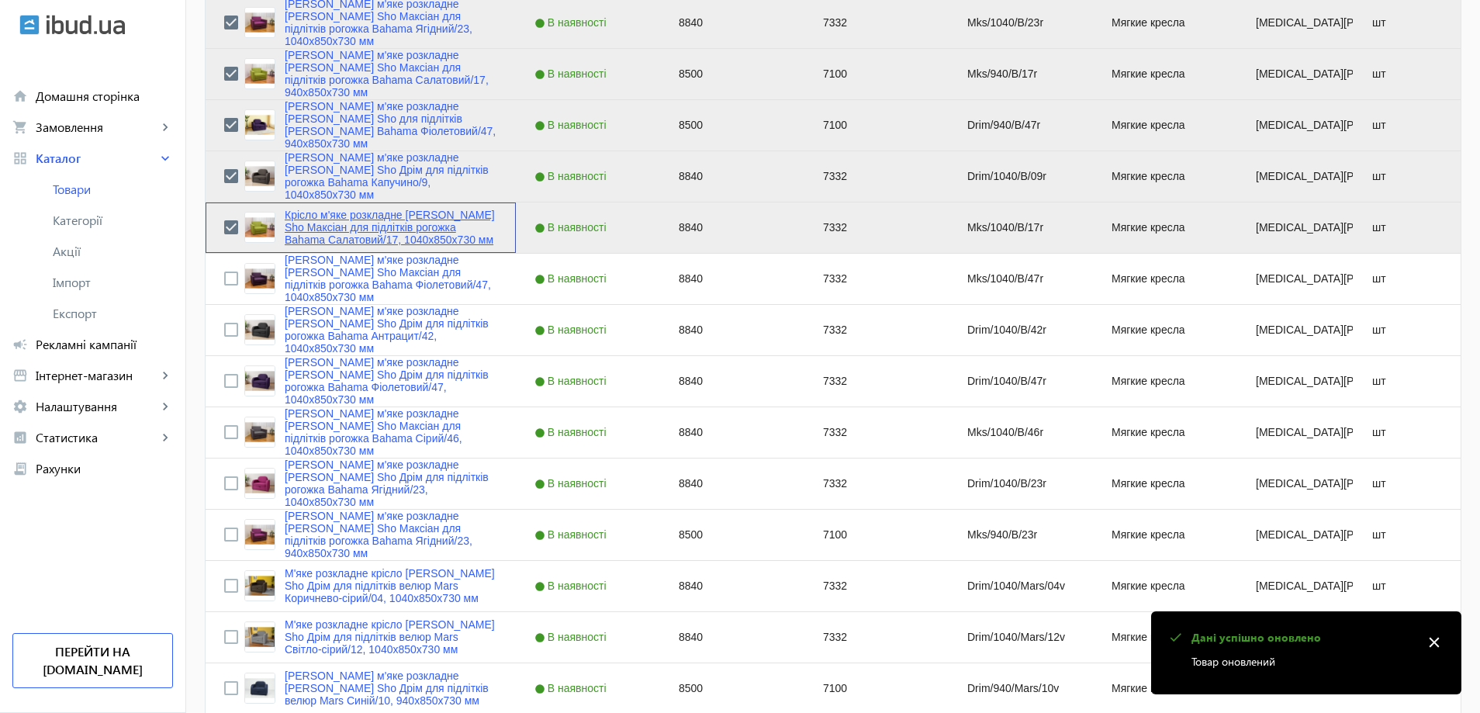
click at [337, 230] on link "Крісло м'яке розкладне Tobi Sho Максіан для підлітків рогожка Bahama Салатовий/…" at bounding box center [391, 227] width 213 height 37
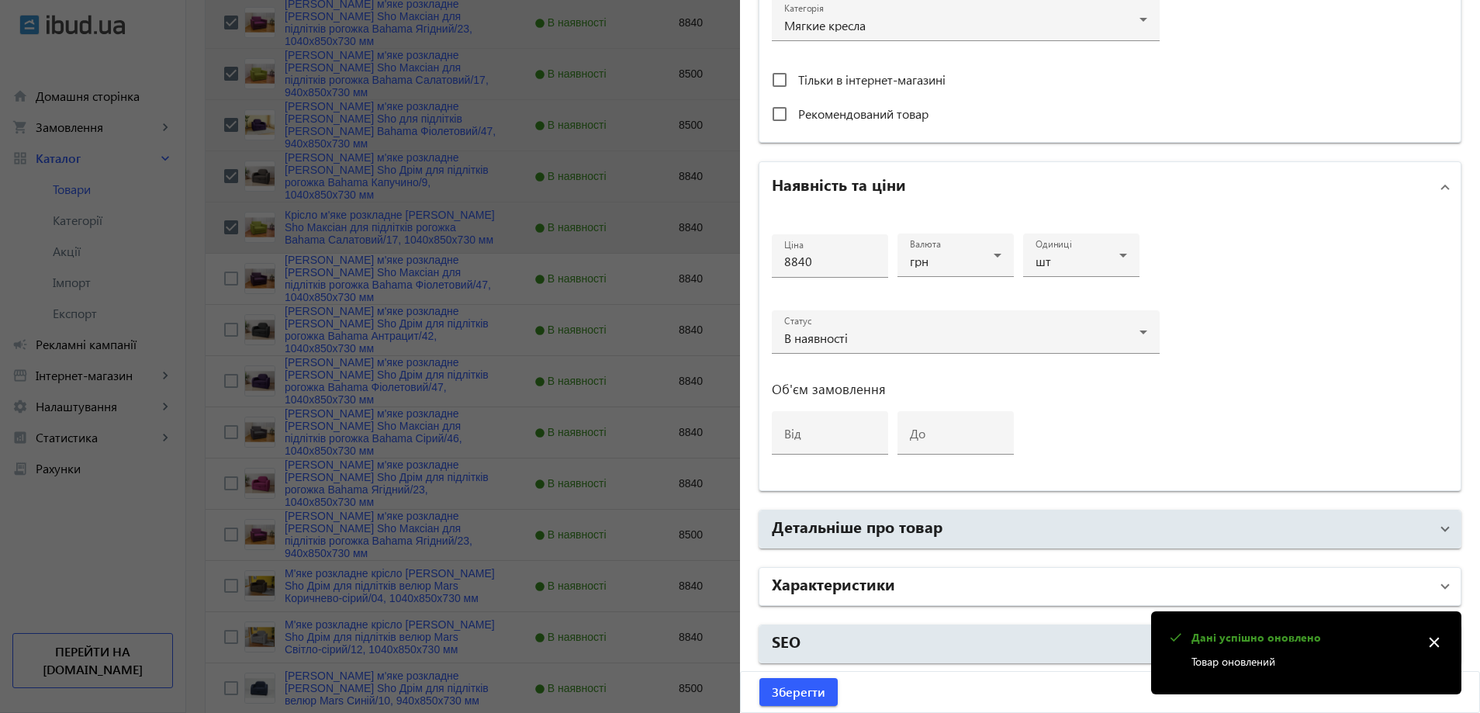
click at [914, 593] on mat-panel-title "Характеристики" at bounding box center [1101, 586] width 658 height 28
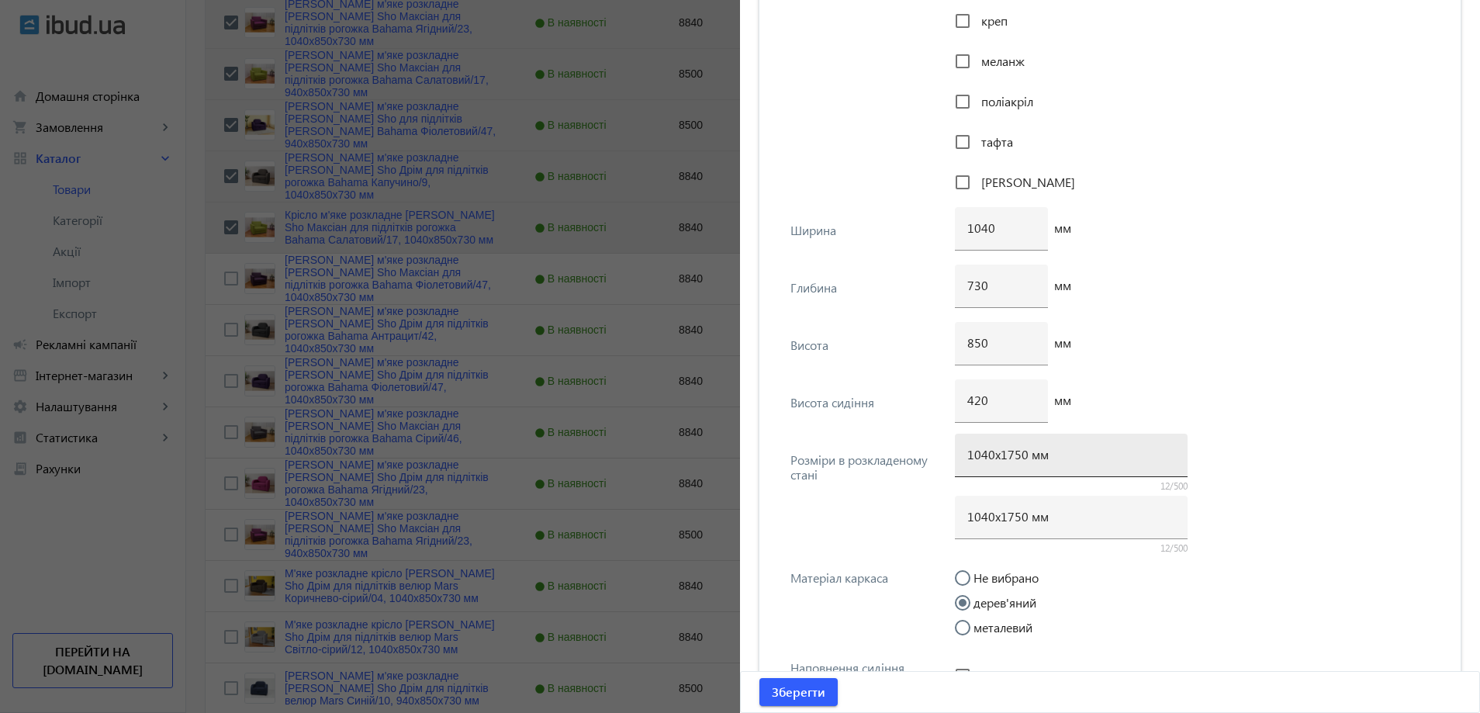
scroll to position [1745, 0]
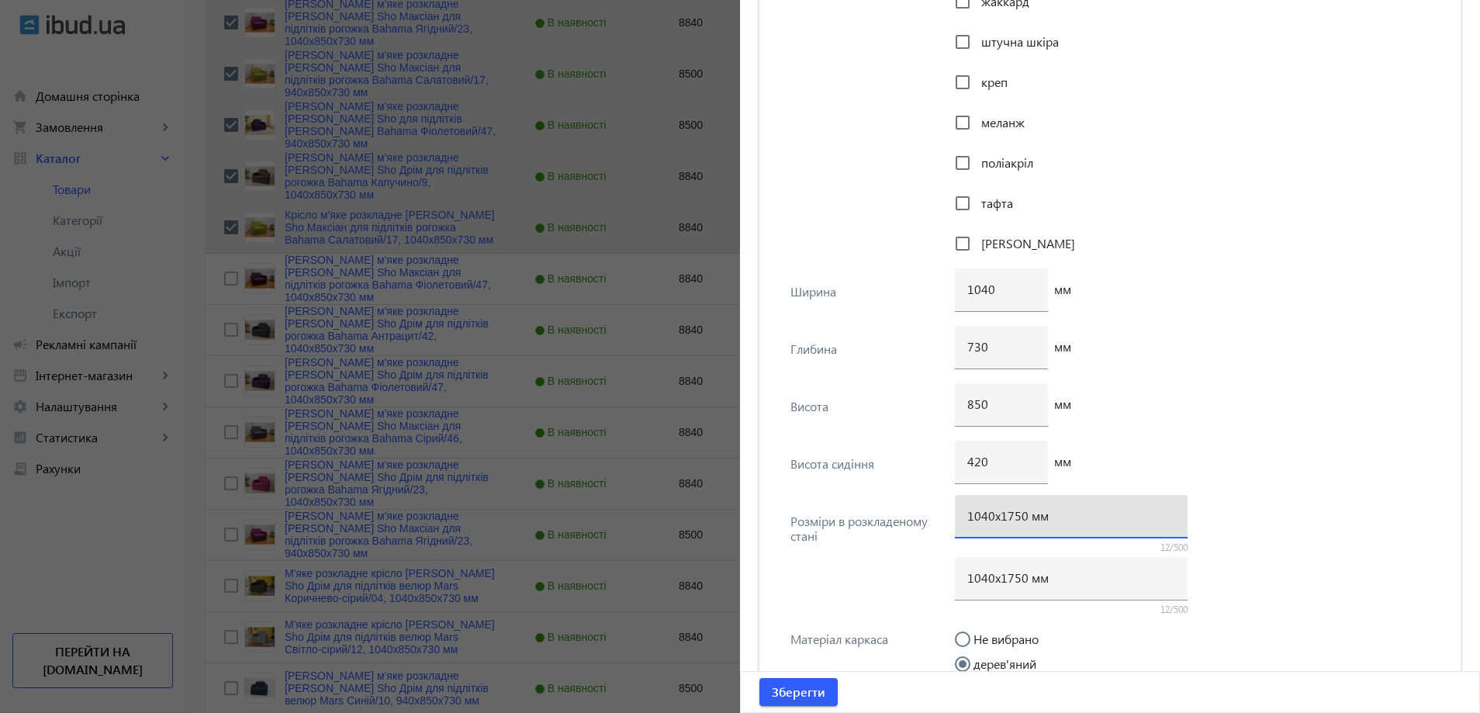
click at [1010, 517] on input "1040х1750 мм" at bounding box center [1071, 515] width 208 height 16
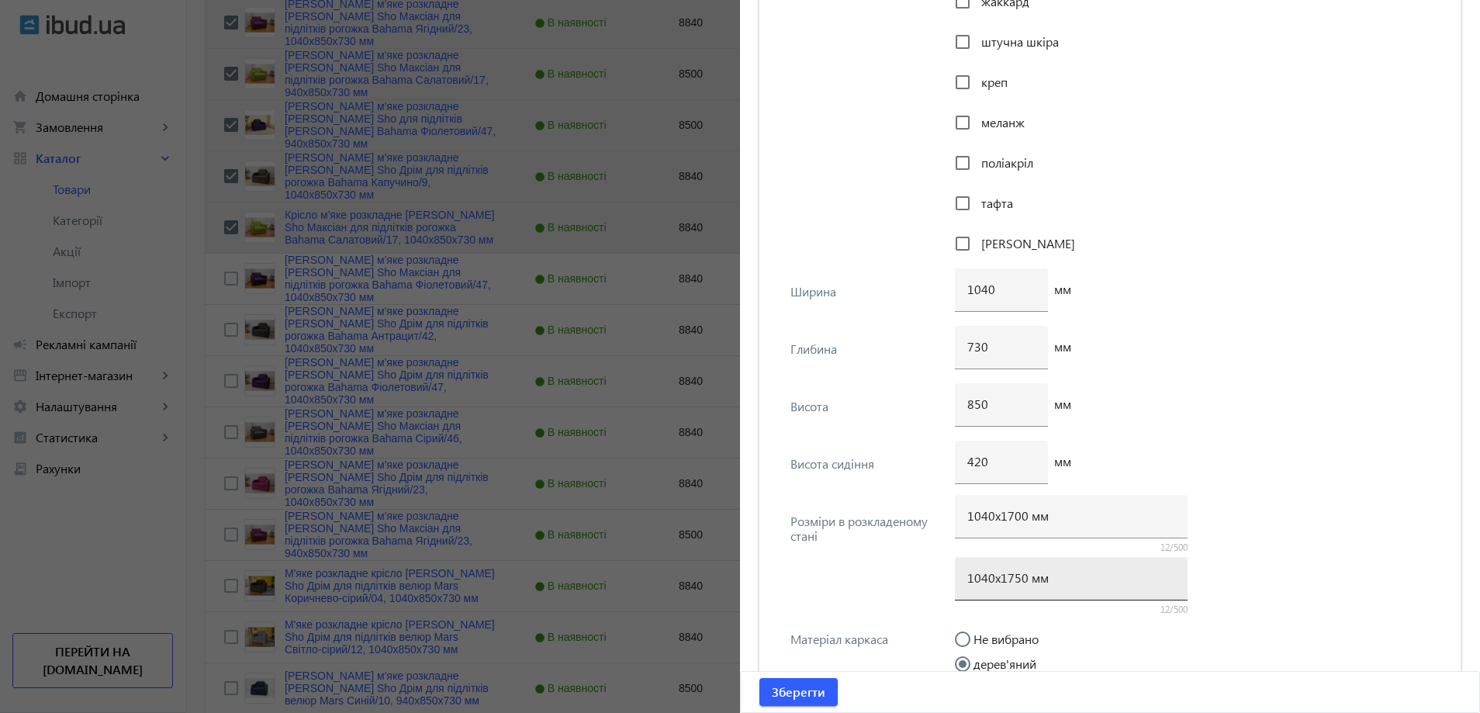
click at [1011, 586] on div "1040х1750 мм" at bounding box center [1071, 578] width 208 height 43
click at [1015, 579] on input "1040х1750 мм" at bounding box center [1071, 577] width 208 height 16
click at [1274, 365] on div "730 мм" at bounding box center [1197, 354] width 484 height 57
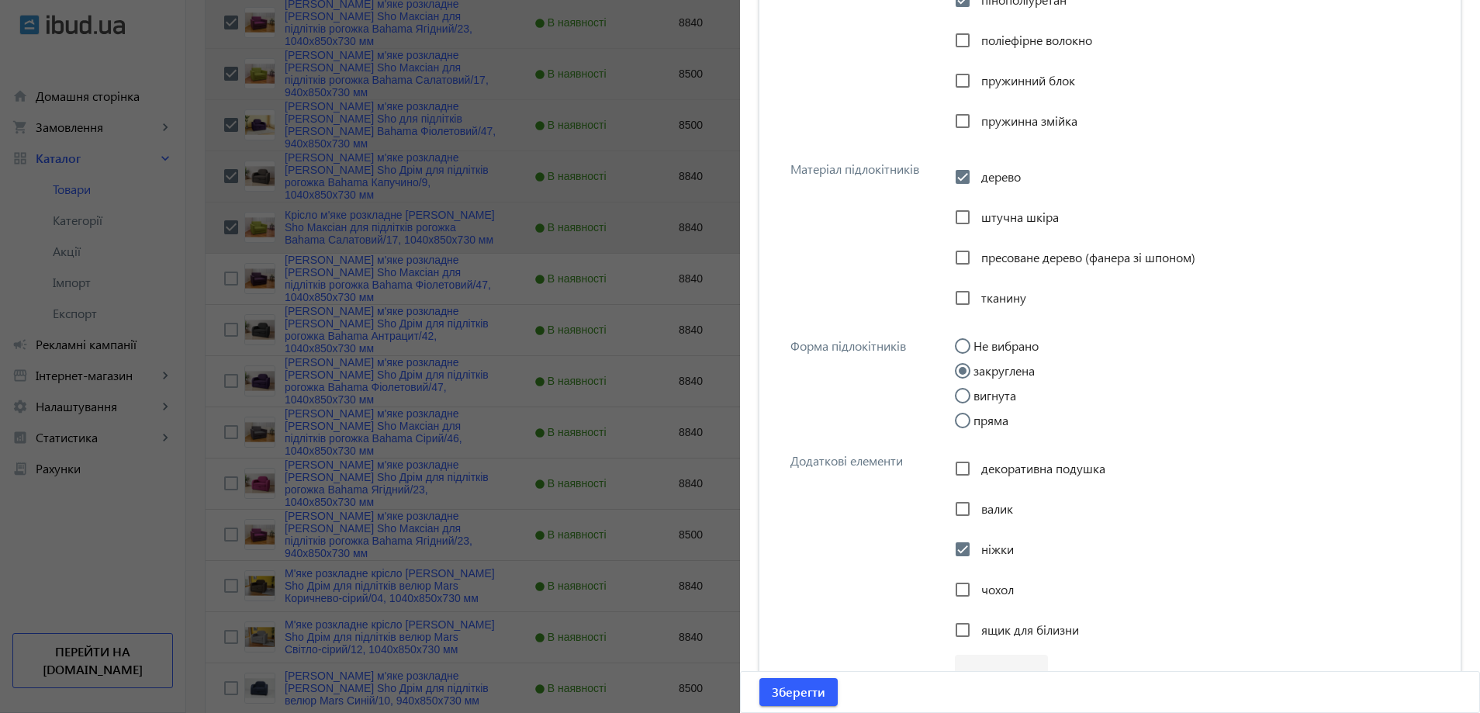
scroll to position [2831, 0]
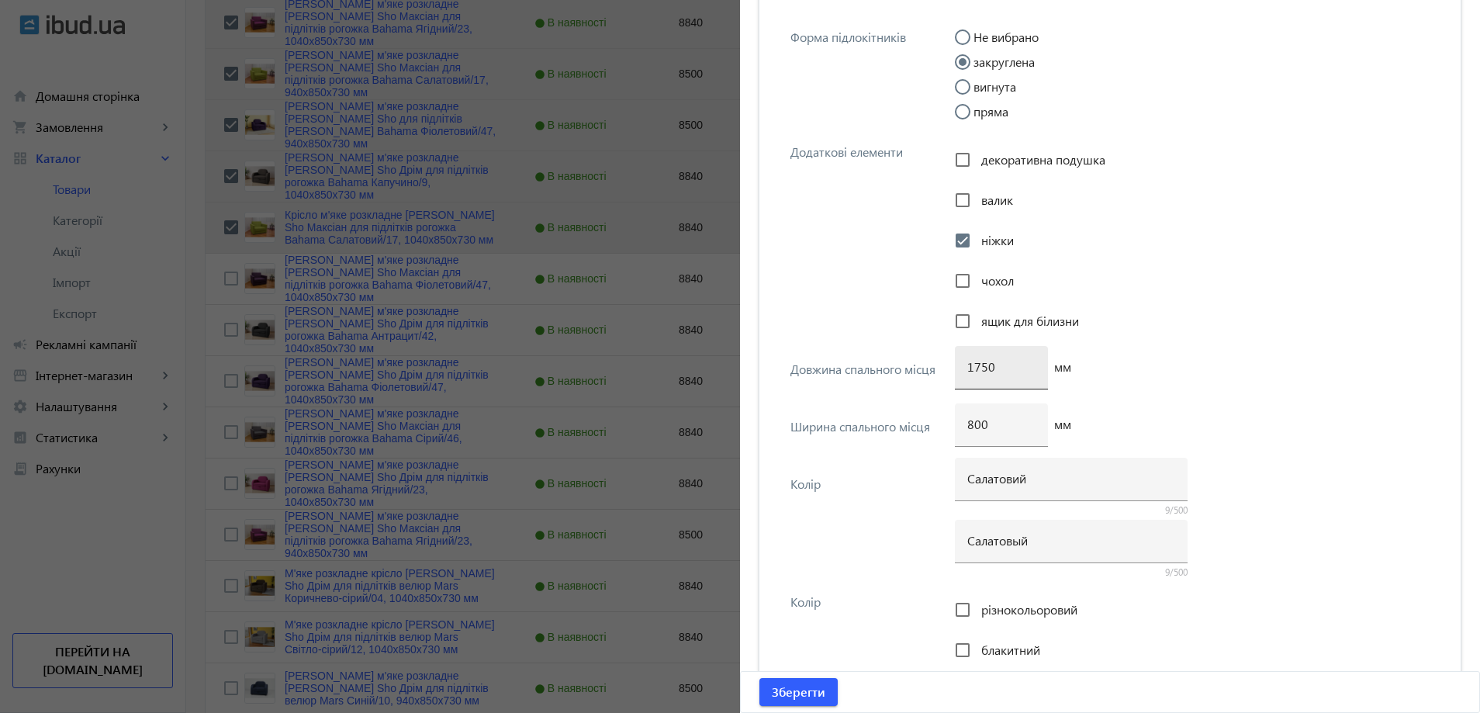
click at [979, 372] on div "1750" at bounding box center [1001, 367] width 68 height 43
click at [982, 372] on input "1750" at bounding box center [1001, 366] width 68 height 16
click at [808, 693] on span "Зберегти" at bounding box center [799, 691] width 54 height 17
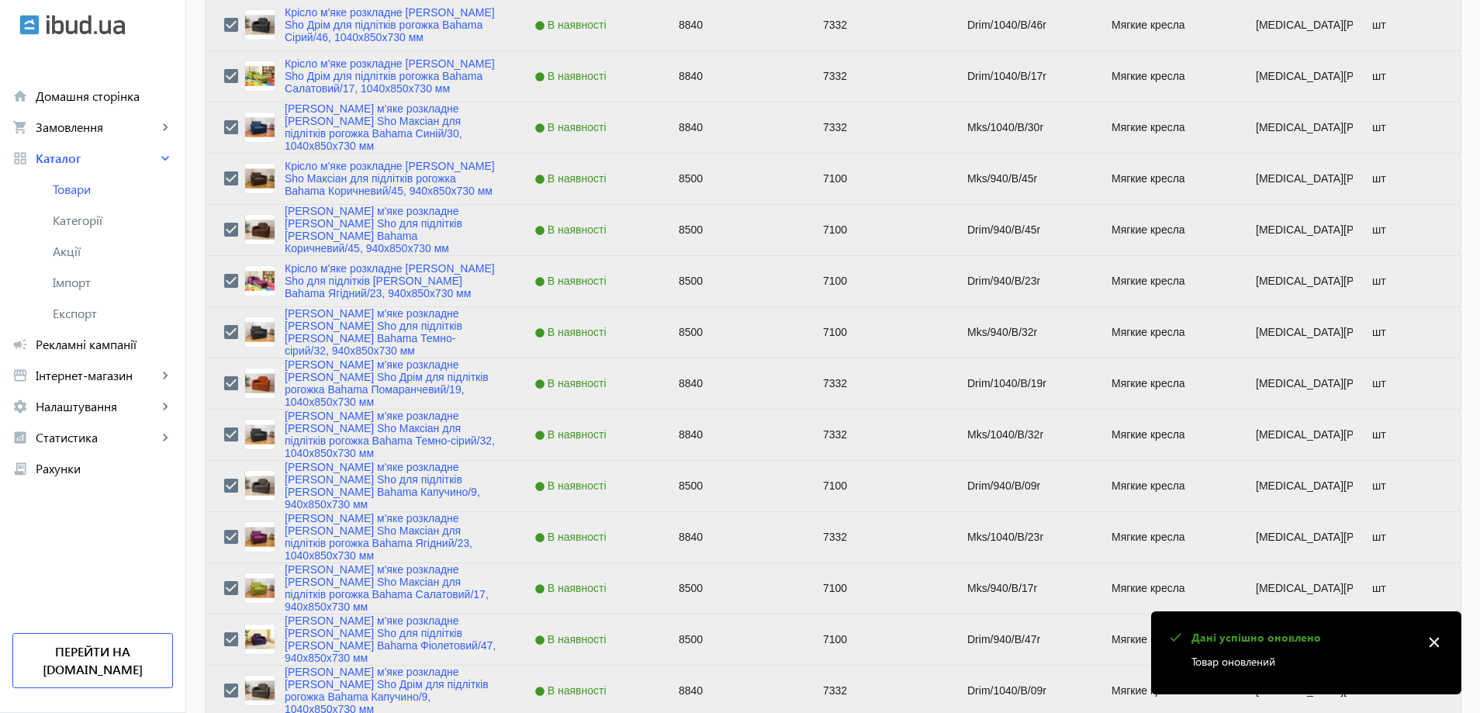
scroll to position [1939, 0]
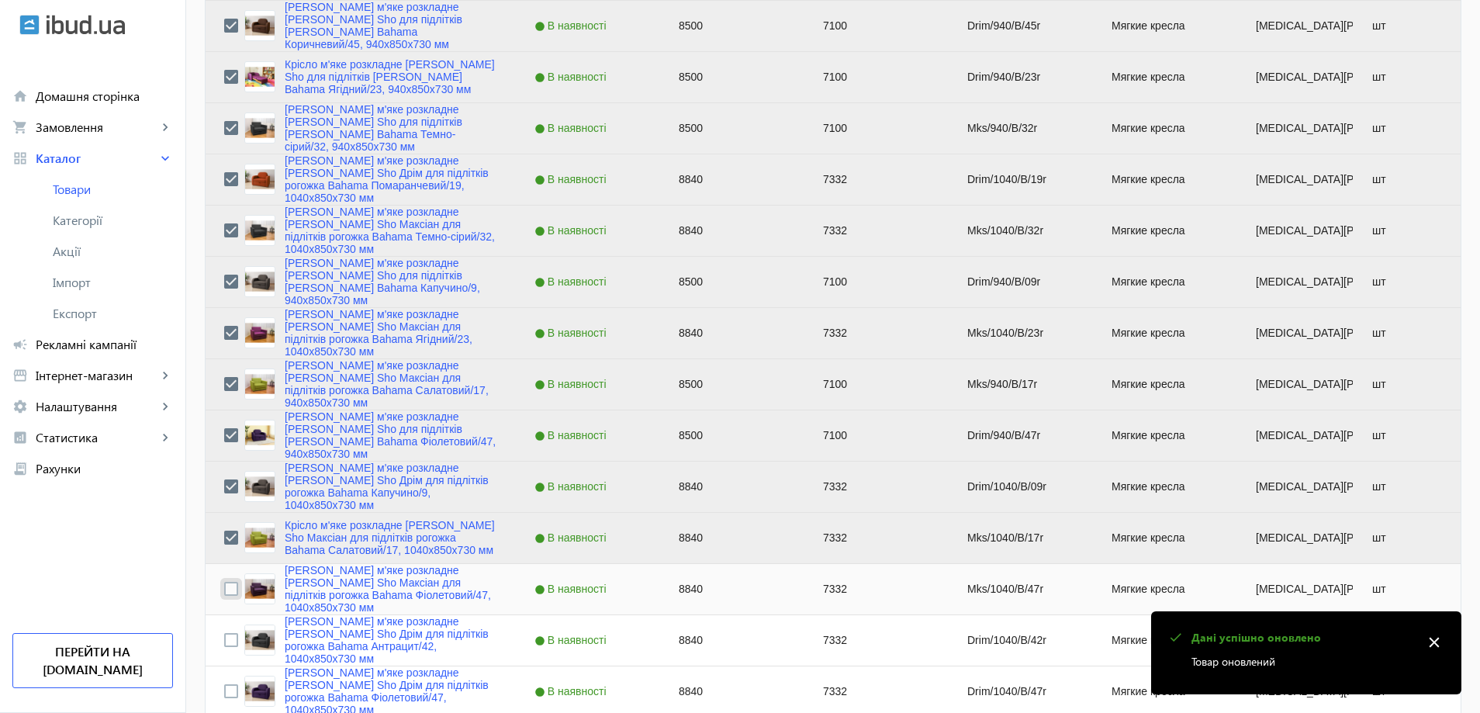
click at [224, 582] on input "Press Space to toggle row selection (unchecked)" at bounding box center [231, 589] width 14 height 14
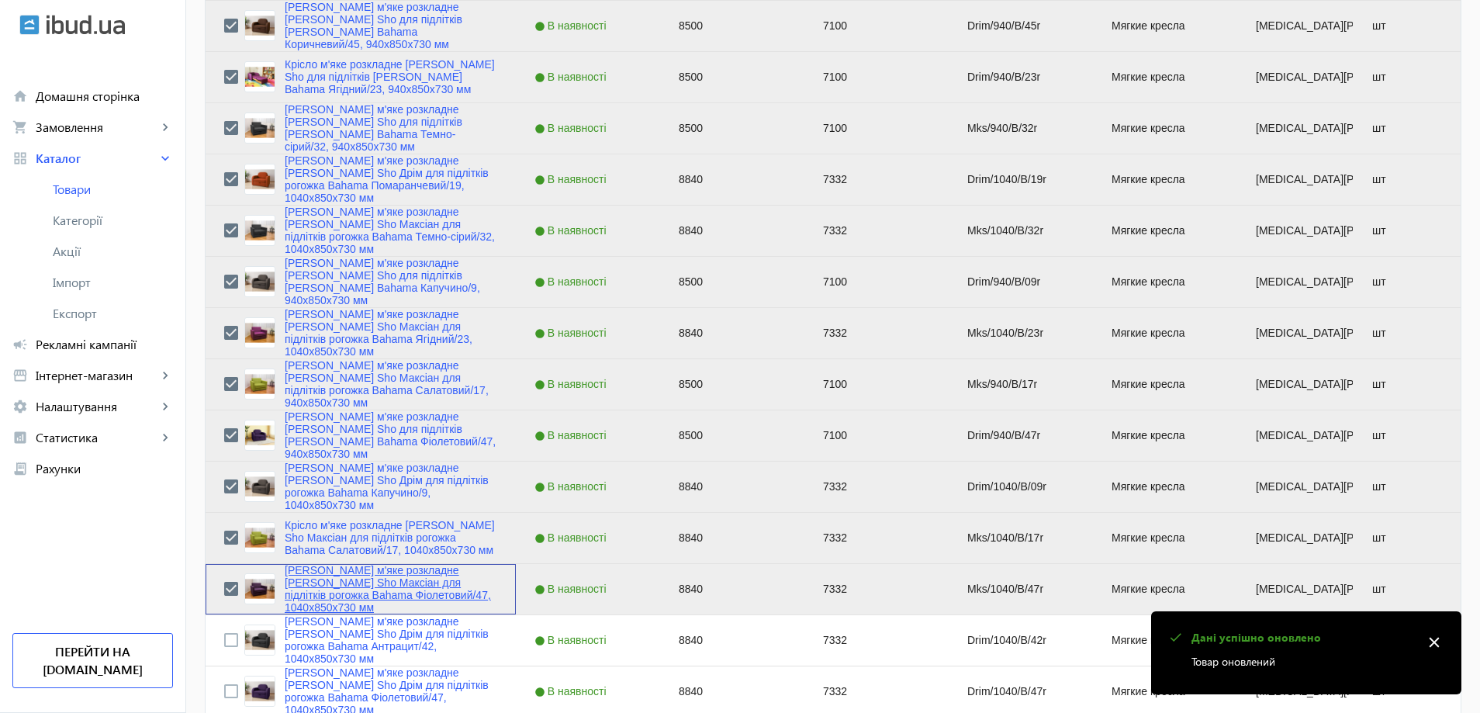
click at [296, 598] on link "Крісло м'яке розкладне Tobi Sho Максіан для підлітків рогожка Bahama Фіолетовий…" at bounding box center [391, 589] width 213 height 50
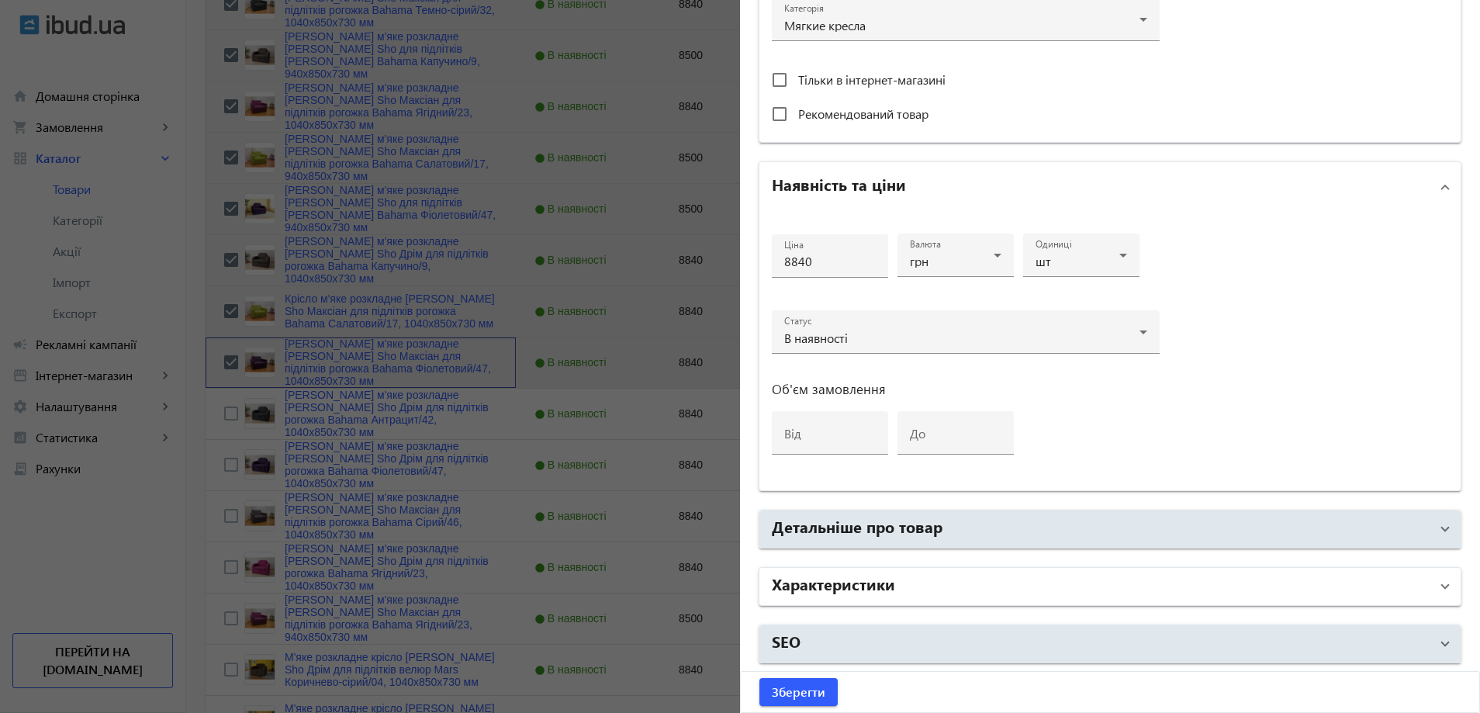
scroll to position [2172, 0]
click at [866, 588] on h2 "Характеристики" at bounding box center [833, 583] width 123 height 22
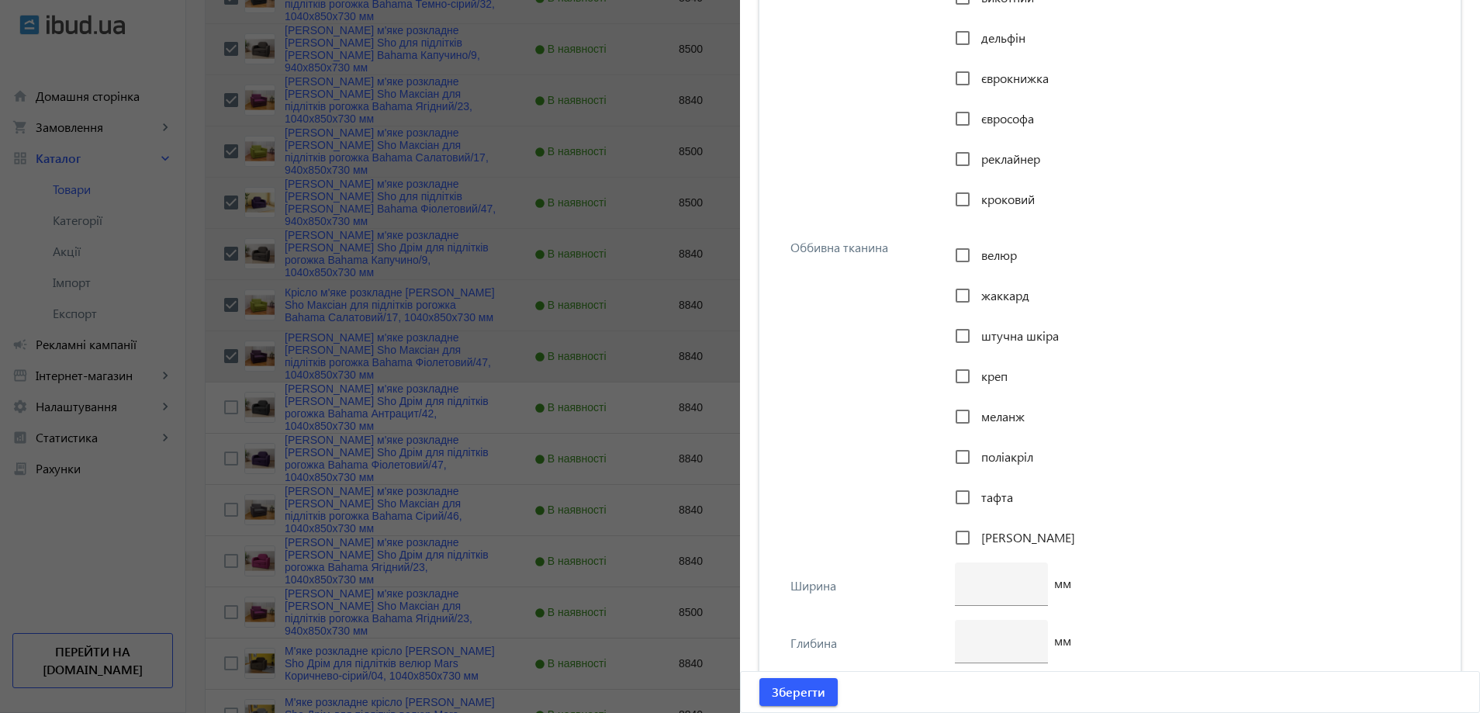
scroll to position [1745, 0]
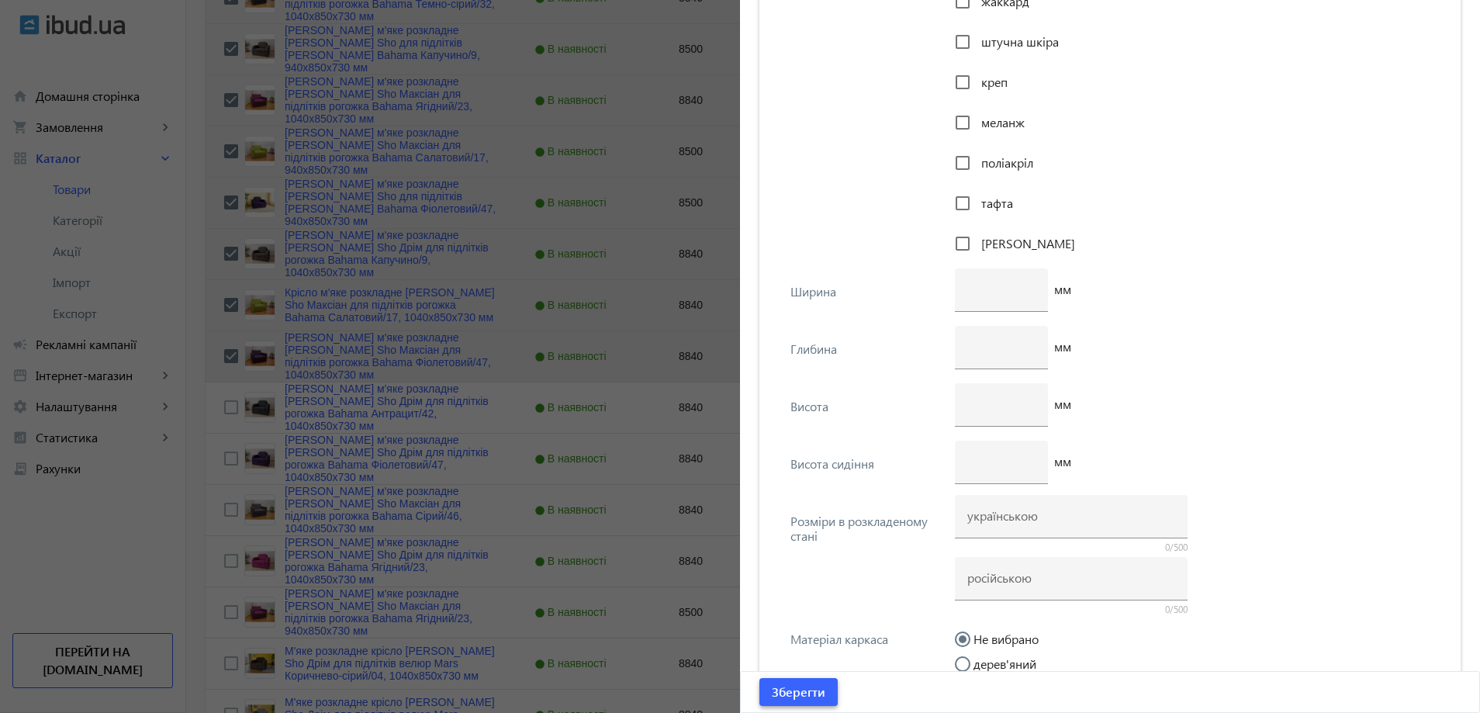
click at [774, 694] on span "Зберегти" at bounding box center [799, 691] width 54 height 17
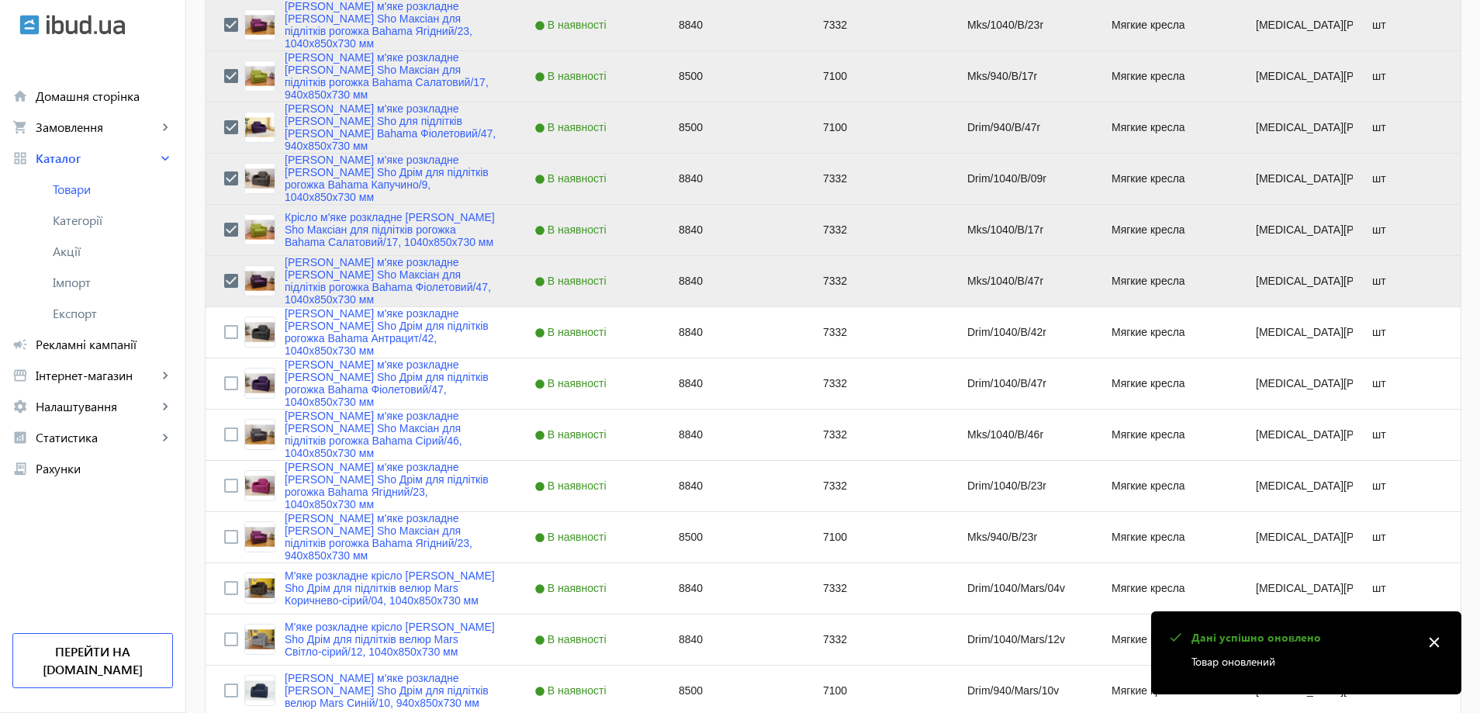
scroll to position [2249, 0]
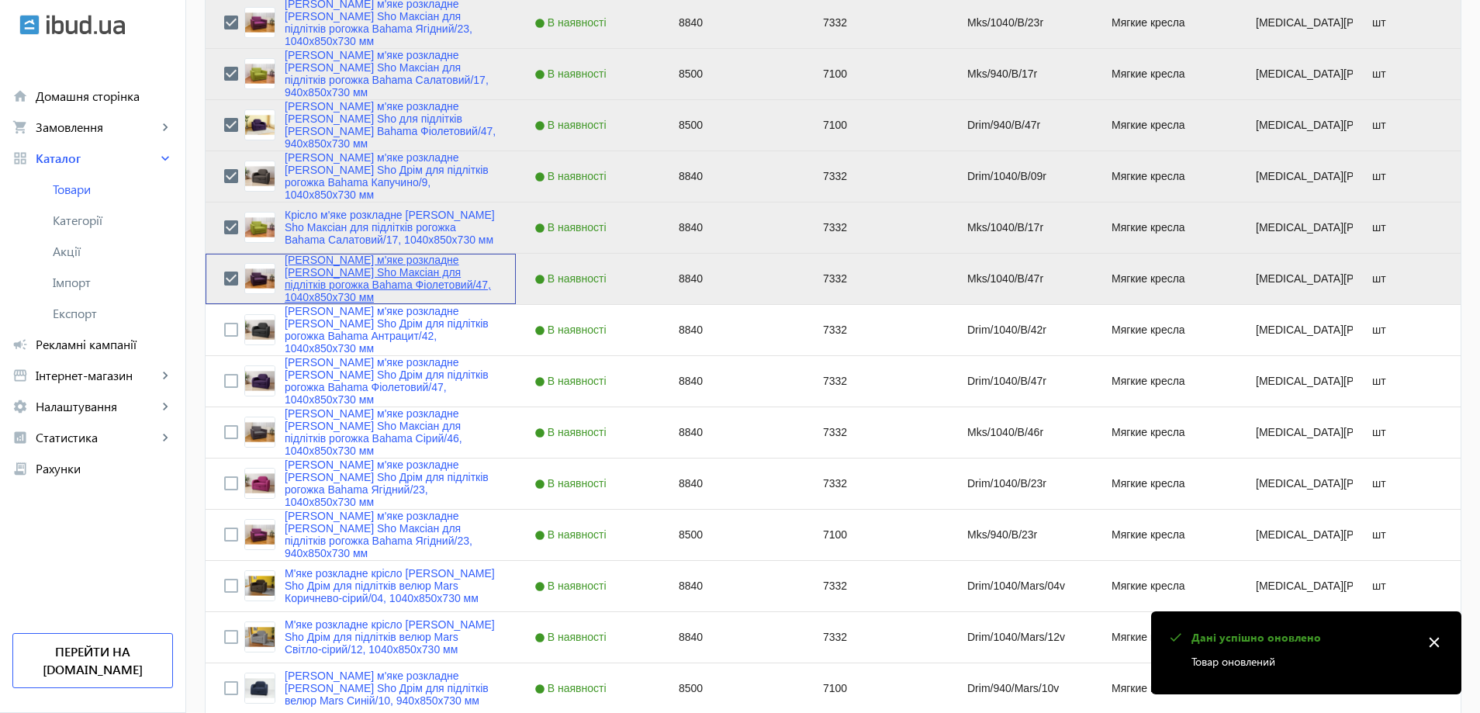
click at [351, 282] on link "Крісло м'яке розкладне Tobi Sho Максіан для підлітків рогожка Bahama Фіолетовий…" at bounding box center [391, 279] width 213 height 50
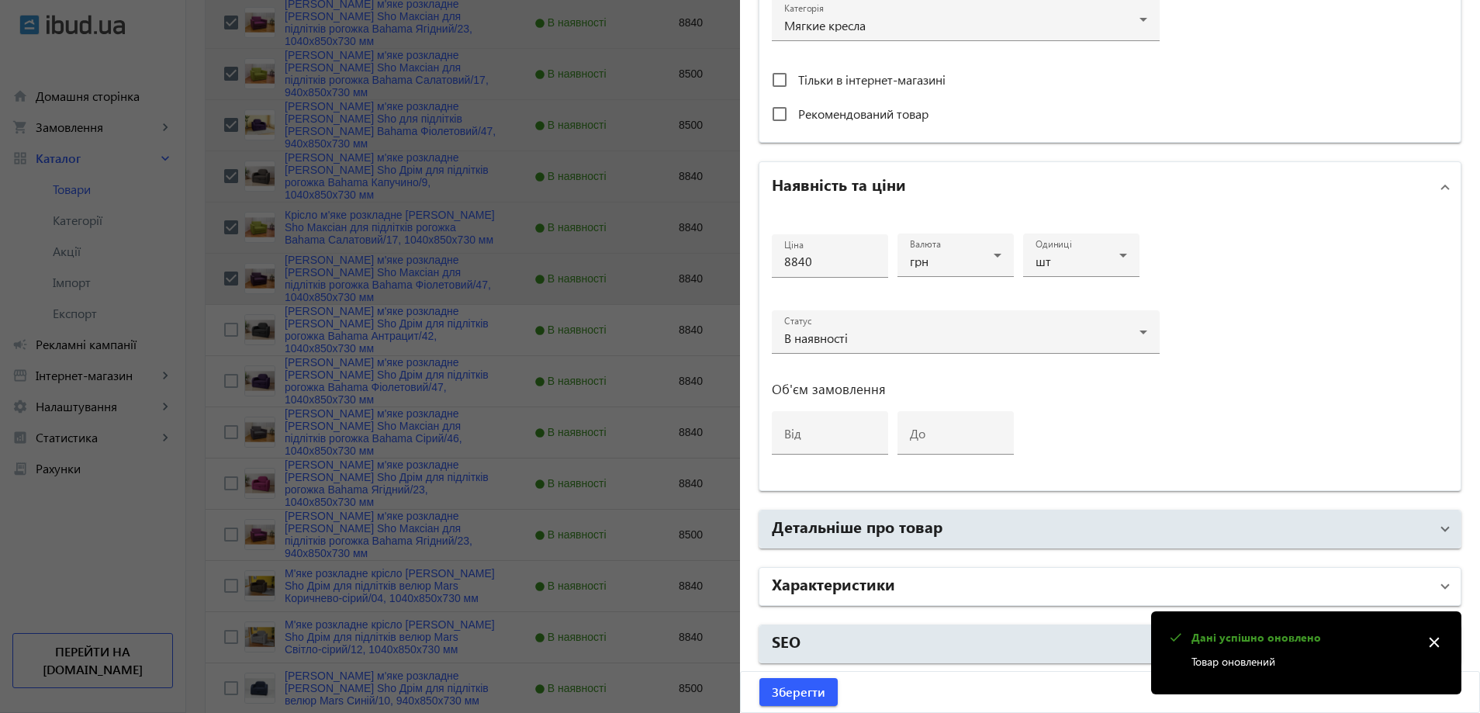
click at [919, 592] on mat-panel-title "Характеристики" at bounding box center [1101, 586] width 658 height 28
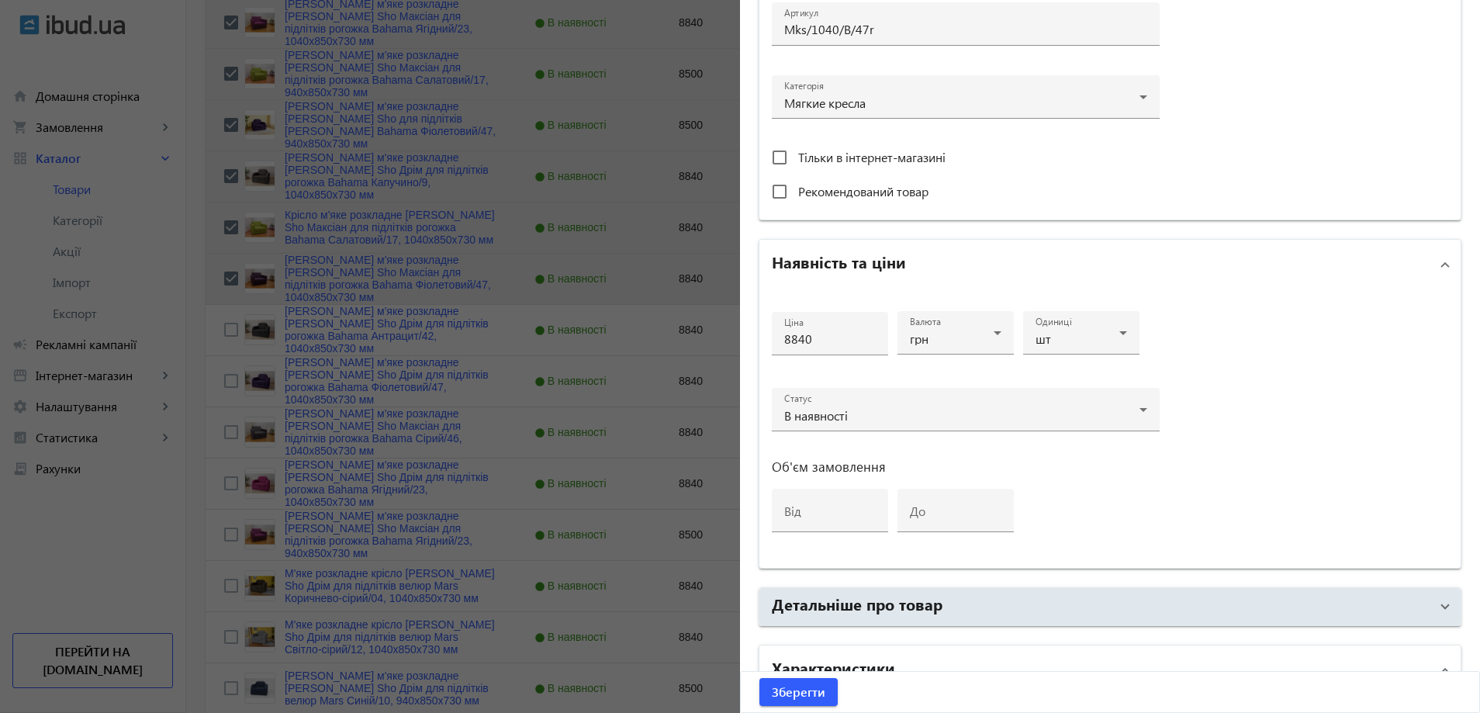
scroll to position [39, 0]
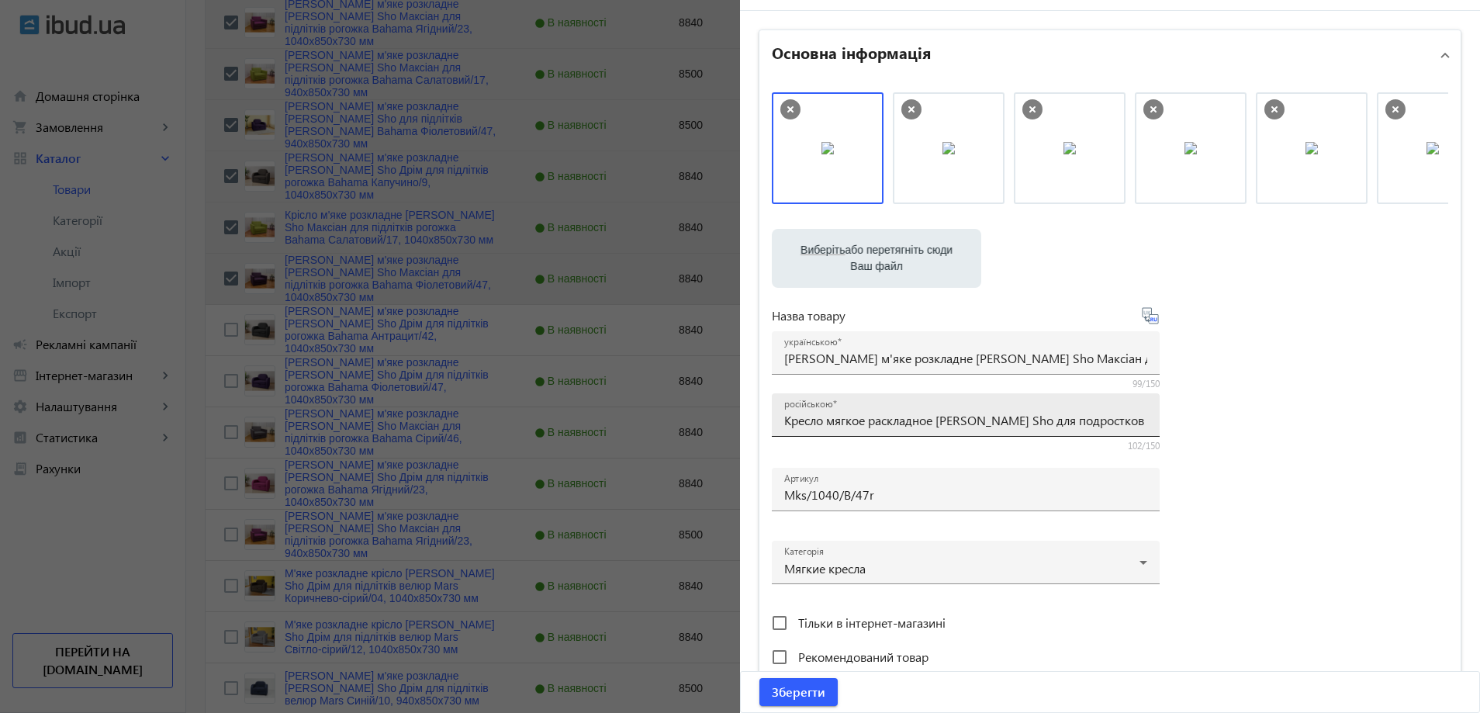
drag, startPoint x: 779, startPoint y: 410, endPoint x: 943, endPoint y: 415, distance: 163.7
click at [943, 415] on div "російською Кресло мягкое раскладное Tobi Sho для подростков Максиан рогожка Bah…" at bounding box center [965, 414] width 363 height 43
click at [1115, 420] on input "Кресло мягкое раскладное Tobi Sho для подростков Максиан рогожка Bahama Фиолето…" at bounding box center [965, 420] width 363 height 16
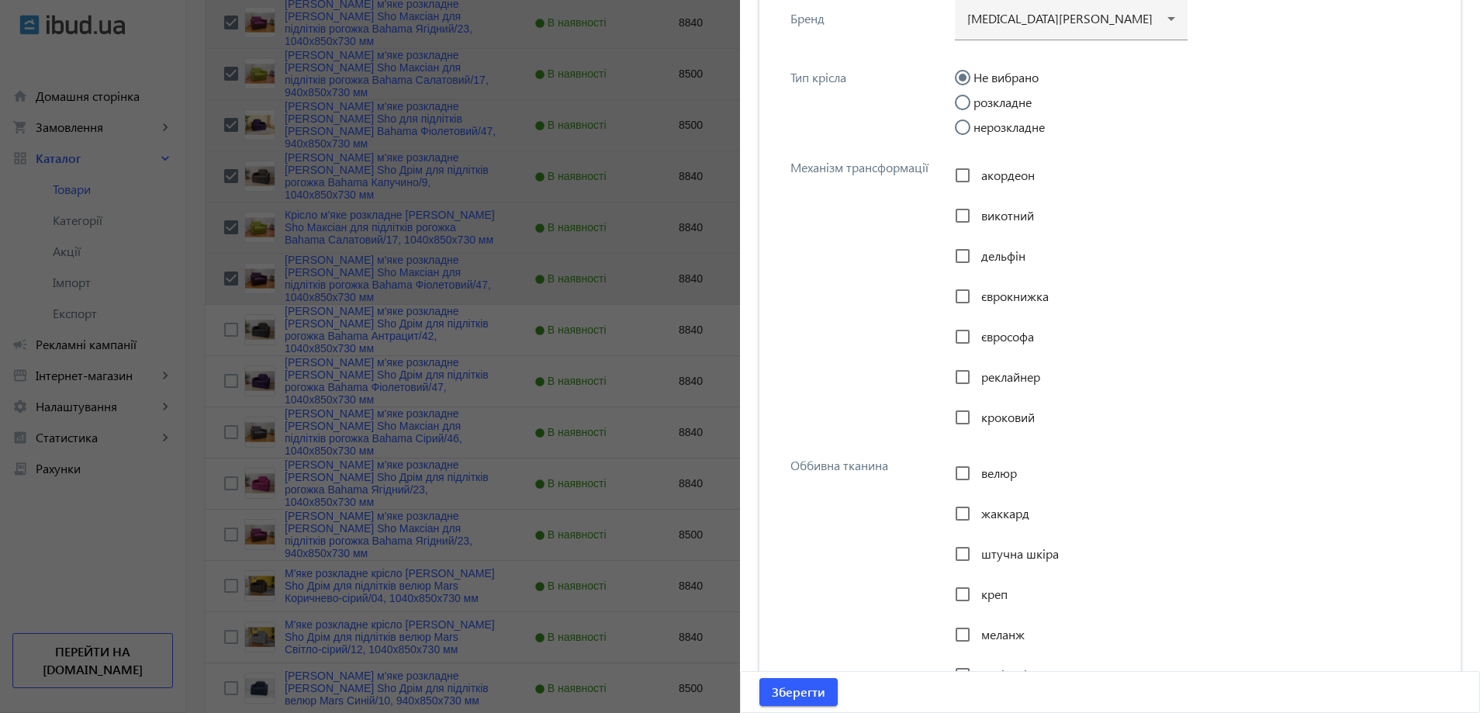
scroll to position [1280, 0]
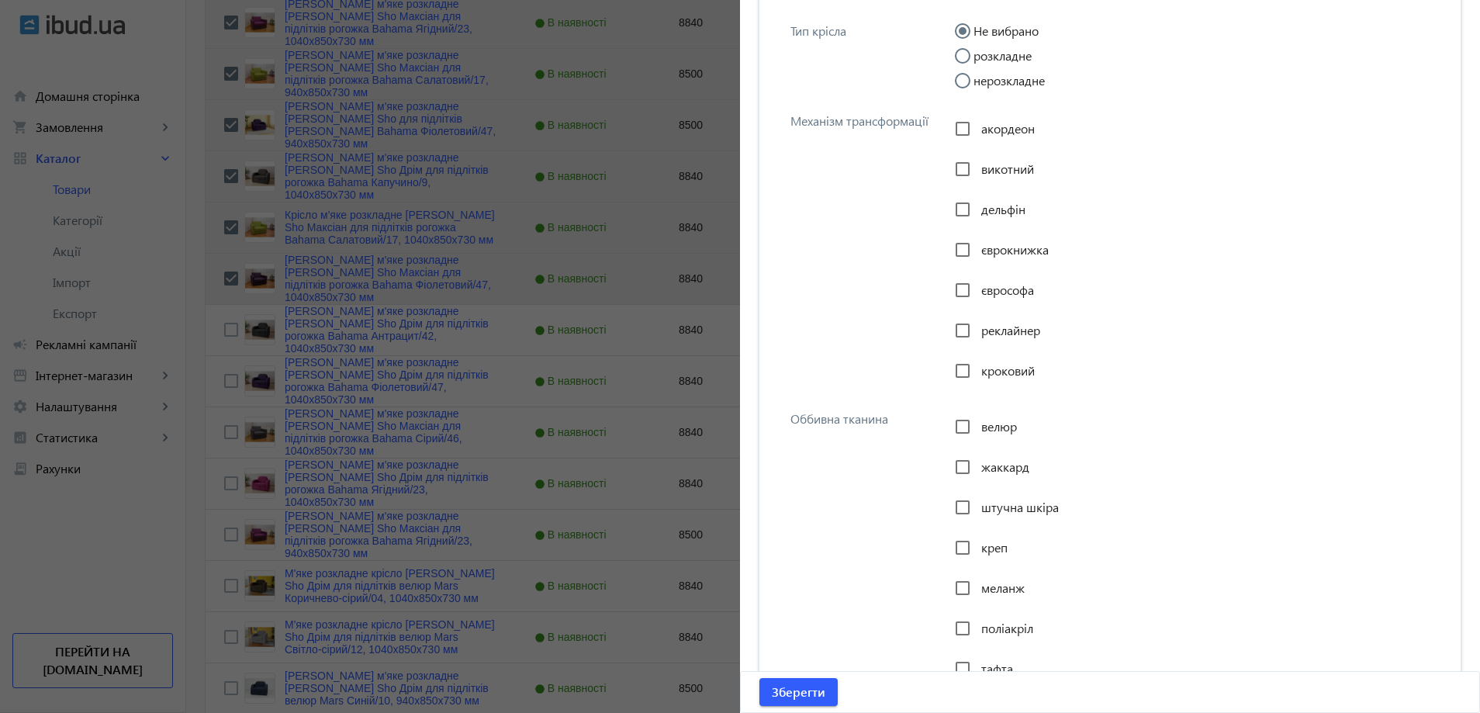
click at [971, 60] on input "розкладне" at bounding box center [970, 63] width 31 height 31
click at [1004, 161] on span "викотний" at bounding box center [1007, 169] width 53 height 16
click at [978, 161] on input "викотний" at bounding box center [962, 169] width 31 height 31
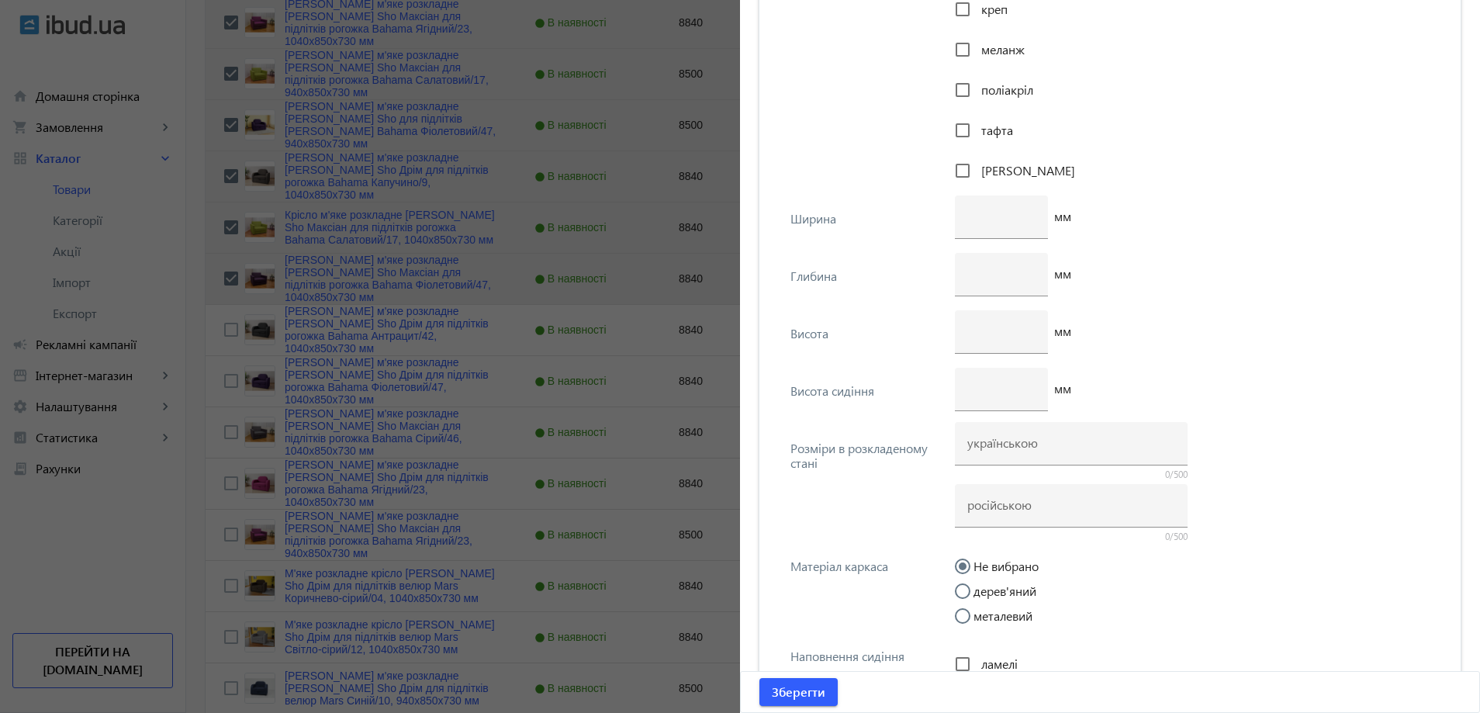
scroll to position [1823, 0]
click at [997, 215] on input "number" at bounding box center [1001, 211] width 68 height 16
paste input "1040"
click at [977, 268] on input "number" at bounding box center [1001, 269] width 68 height 16
paste input "730"
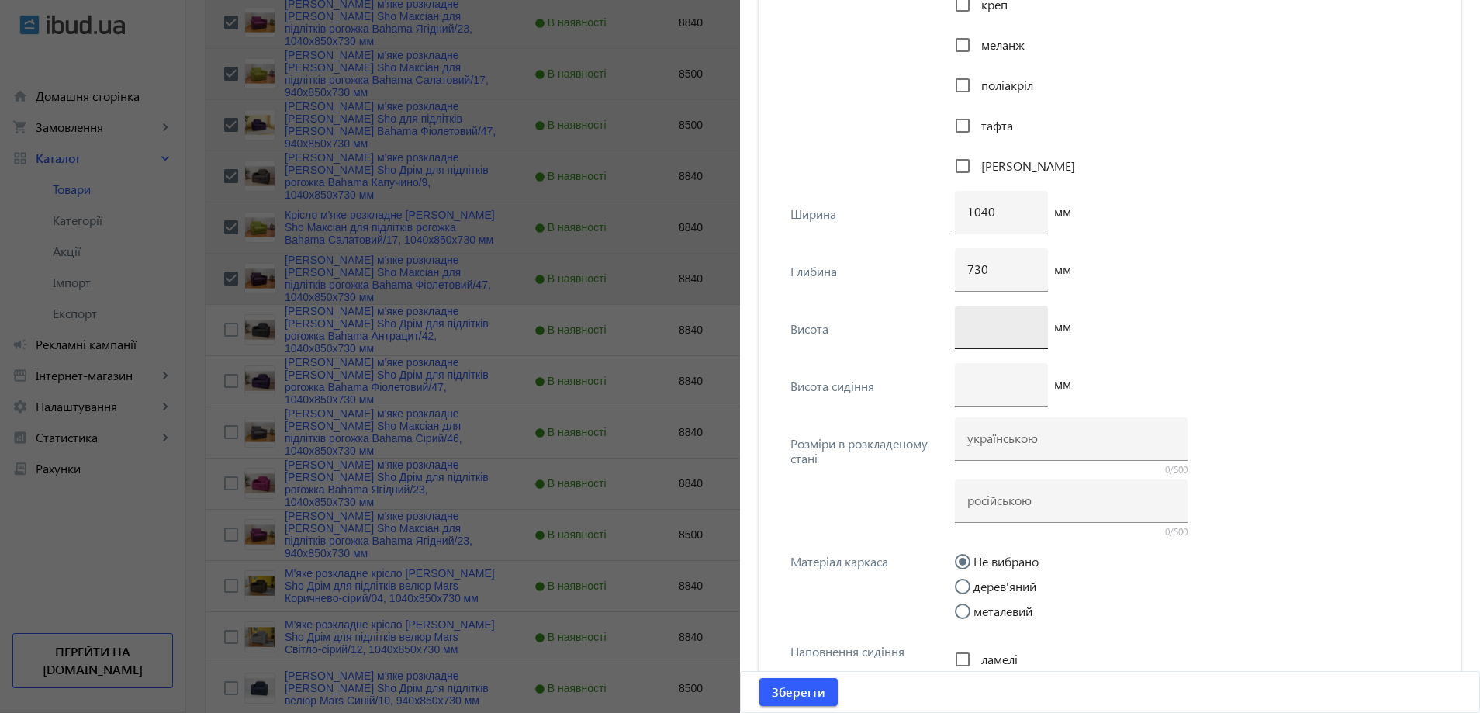
click at [987, 337] on div at bounding box center [1001, 327] width 68 height 43
paste input "850"
click at [982, 362] on div at bounding box center [1001, 356] width 93 height 14
click at [976, 375] on div at bounding box center [1001, 384] width 68 height 43
paste input "420"
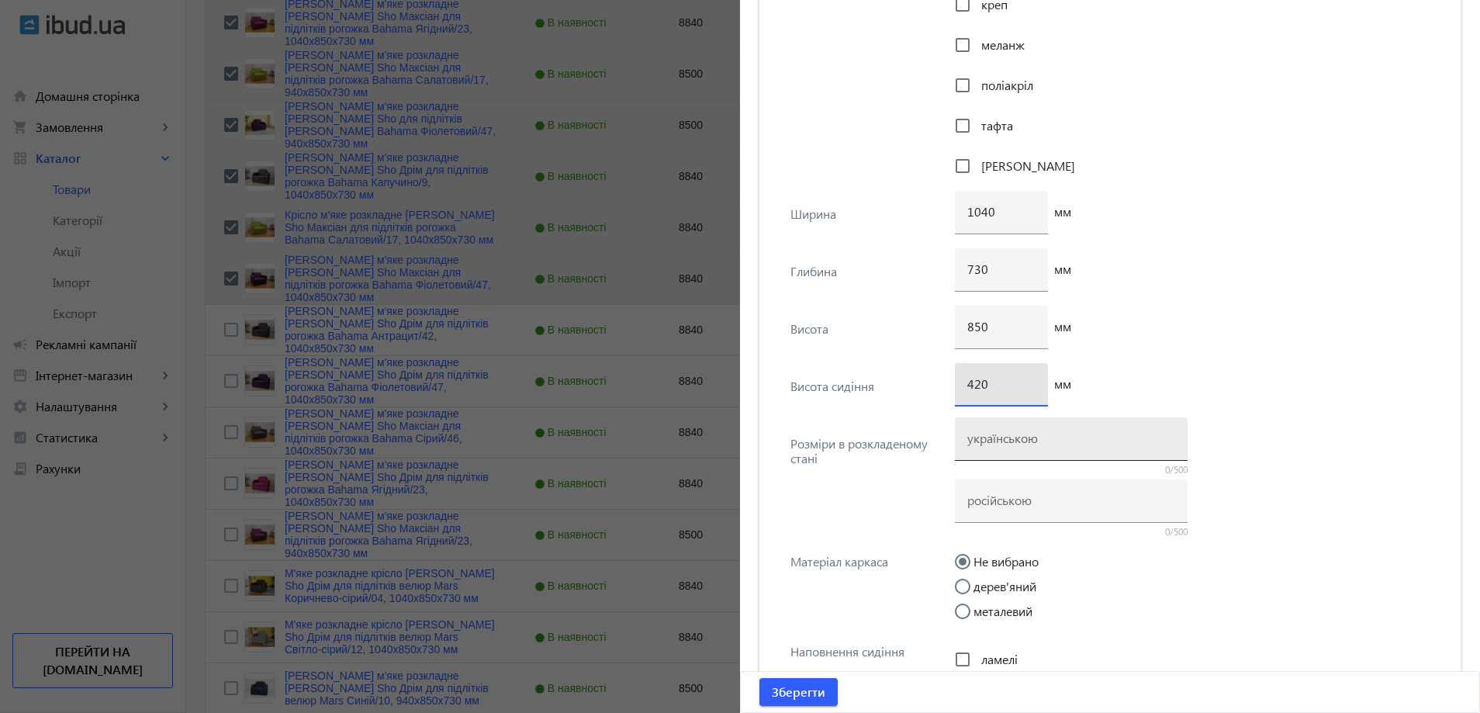
click at [1001, 455] on div at bounding box center [1071, 438] width 208 height 43
paste input "1040х1700 мм"
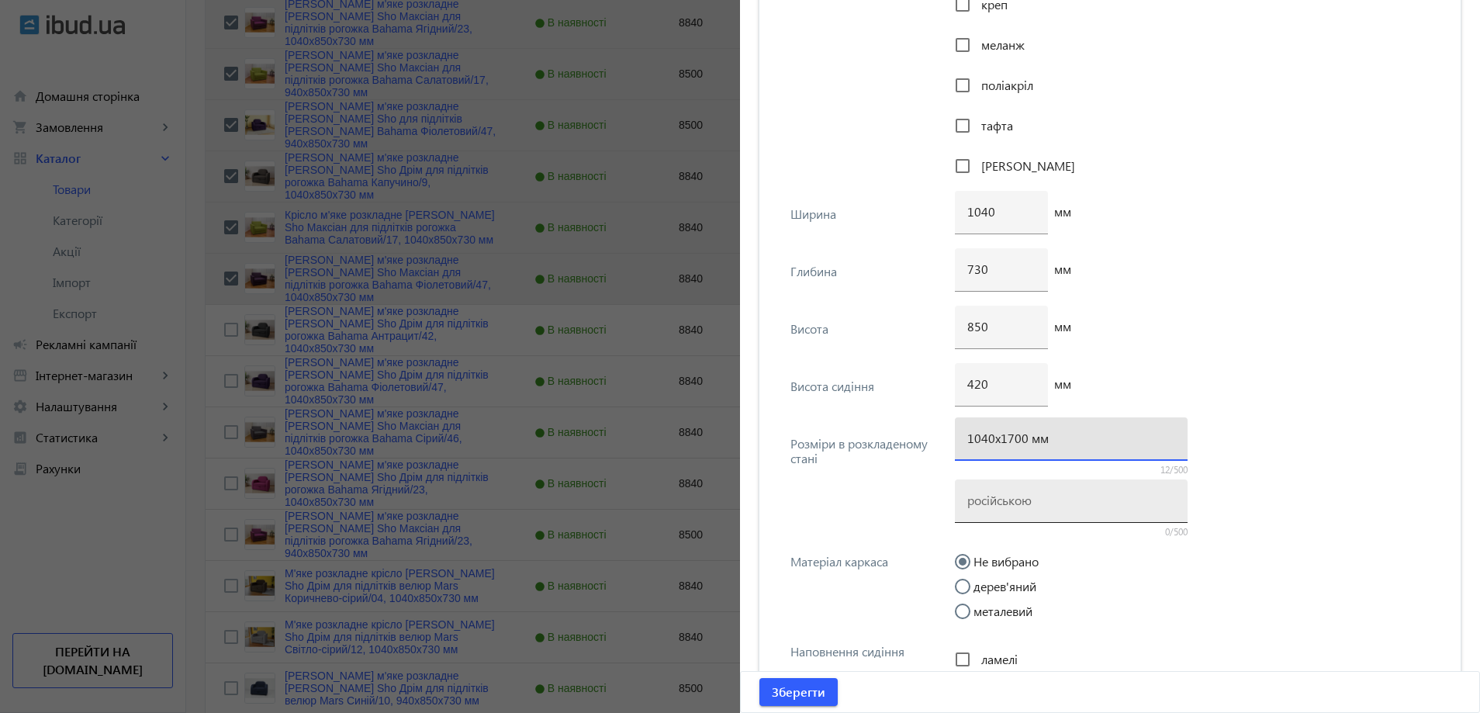
click at [1001, 513] on div at bounding box center [1071, 500] width 208 height 43
paste input "1040х1700 мм"
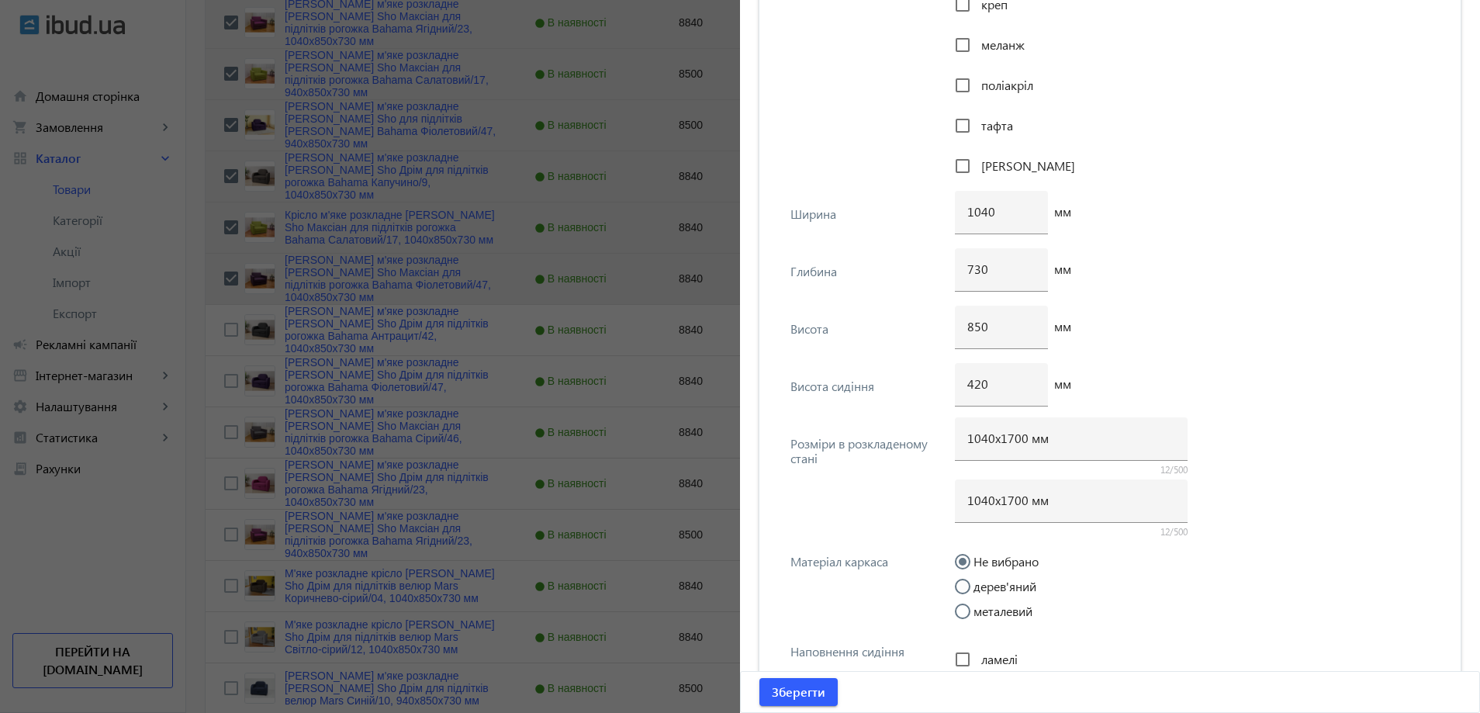
click at [958, 588] on input "дерев'яний" at bounding box center [970, 594] width 31 height 31
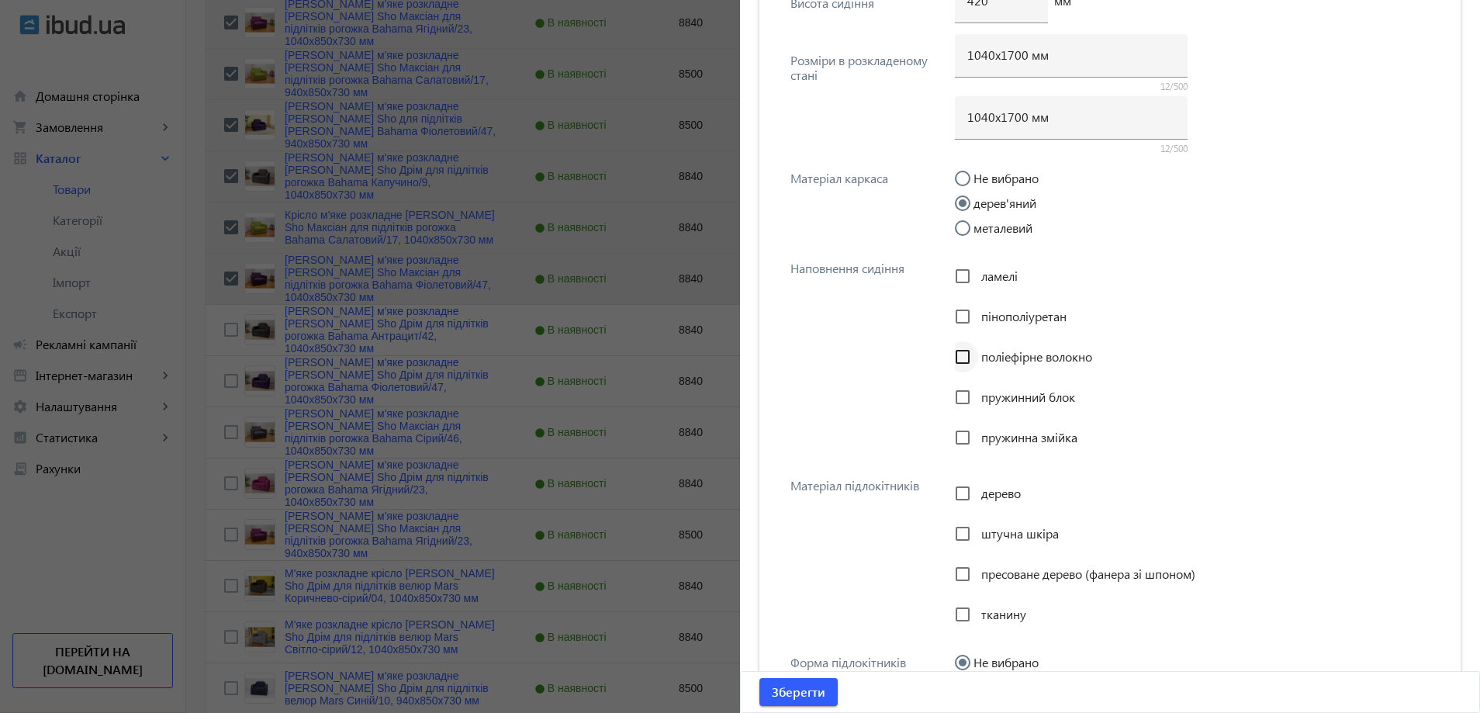
scroll to position [2211, 0]
click at [998, 309] on span "пінополіуретан" at bounding box center [1023, 311] width 85 height 16
click at [983, 481] on span "дерево" at bounding box center [1001, 488] width 40 height 16
click at [978, 481] on input "дерево" at bounding box center [962, 488] width 31 height 31
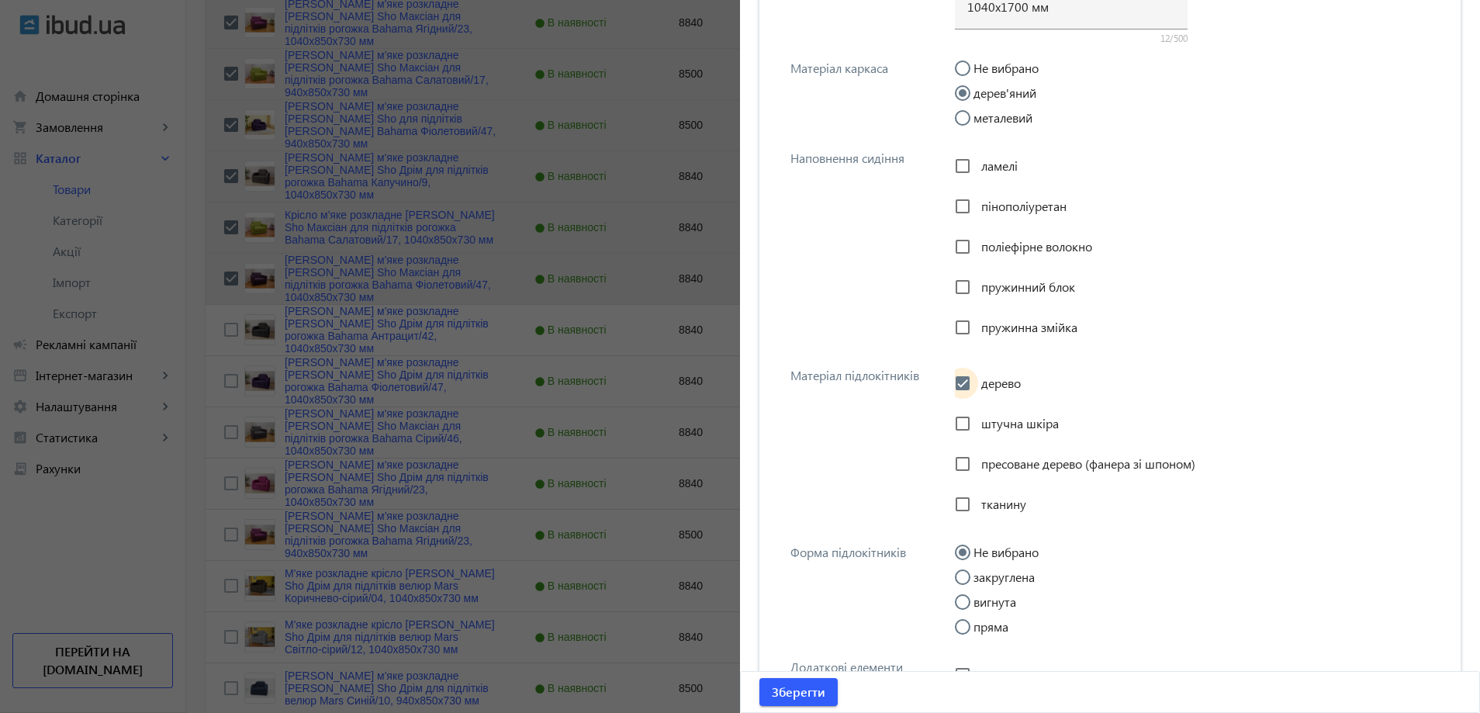
scroll to position [2521, 0]
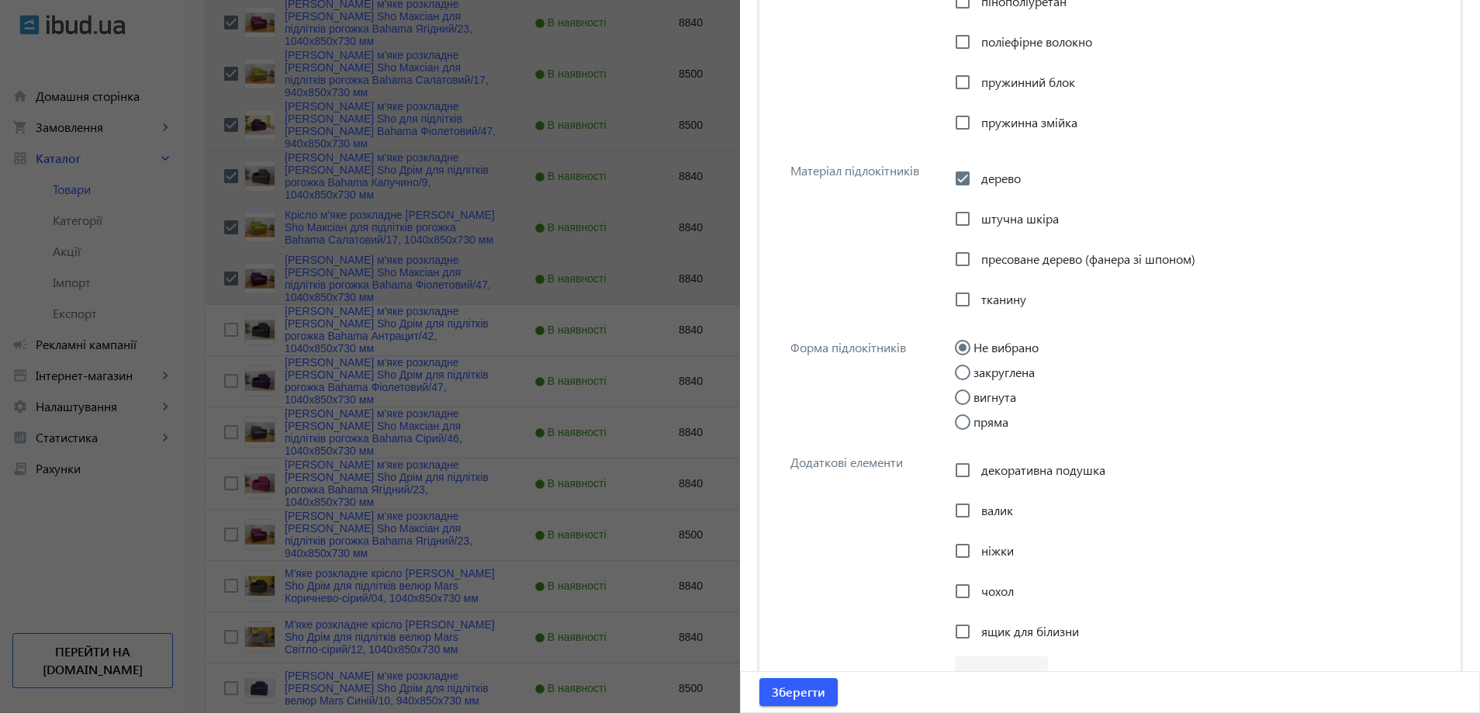
click at [994, 374] on label "закруглена" at bounding box center [1002, 372] width 64 height 12
click at [986, 374] on input "закруглена" at bounding box center [970, 380] width 31 height 31
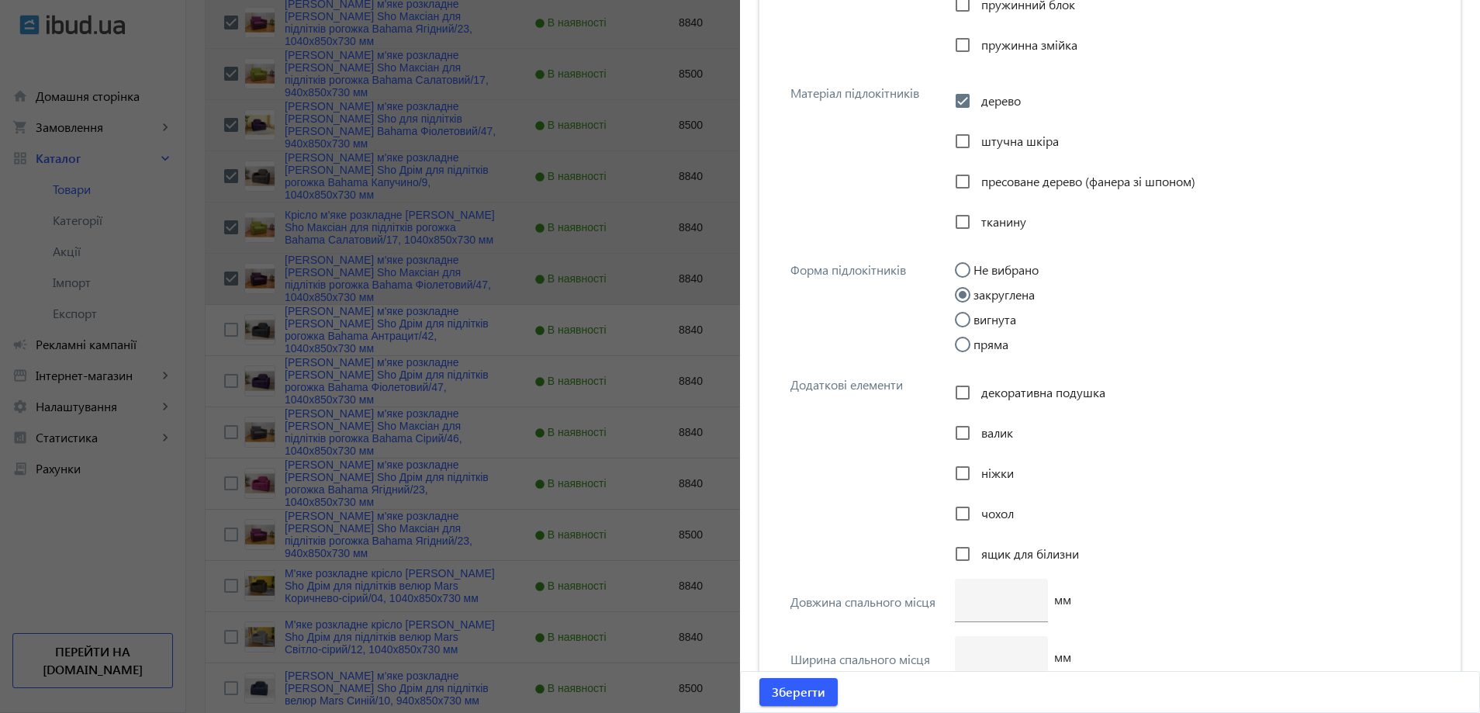
click at [1001, 487] on div "ніжки" at bounding box center [984, 473] width 59 height 31
click at [985, 481] on div "ніжки" at bounding box center [984, 473] width 59 height 31
click at [970, 476] on input "ніжки" at bounding box center [962, 473] width 31 height 31
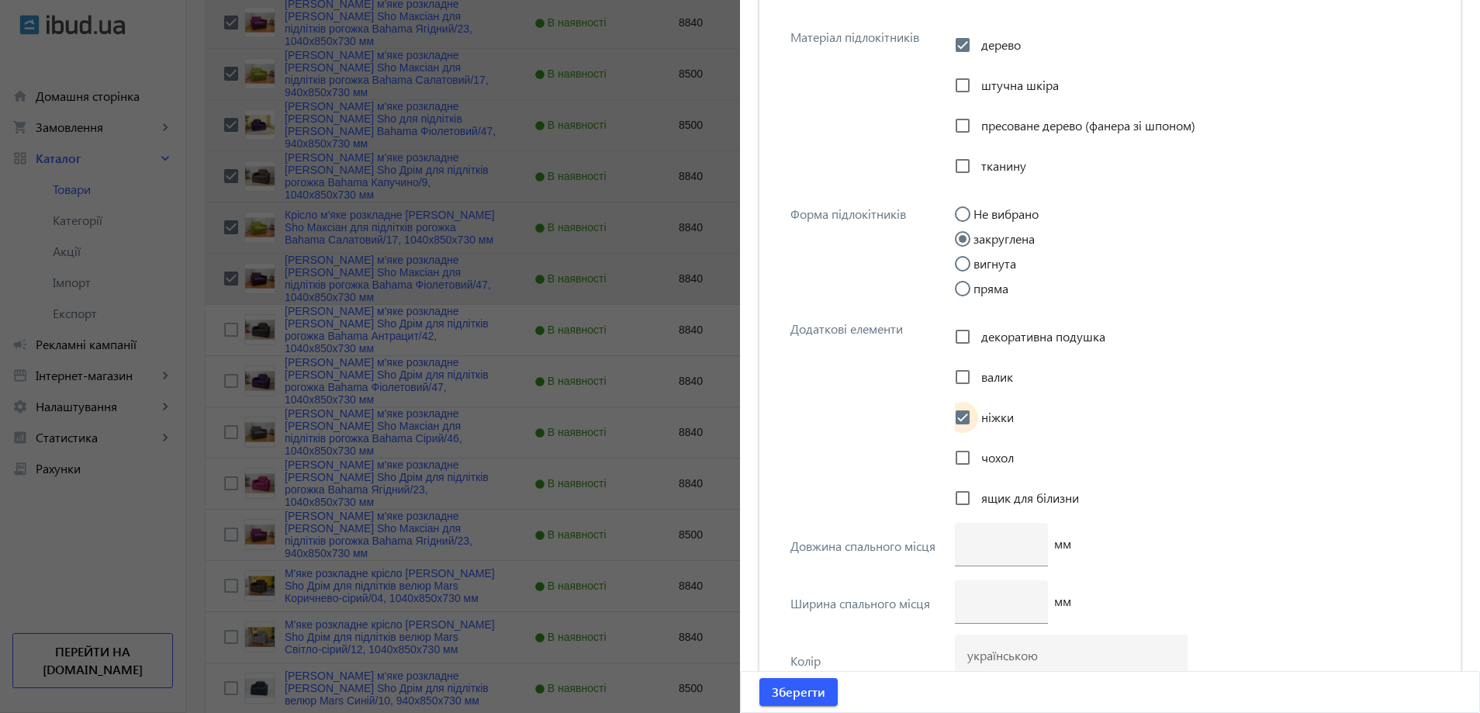
scroll to position [2831, 0]
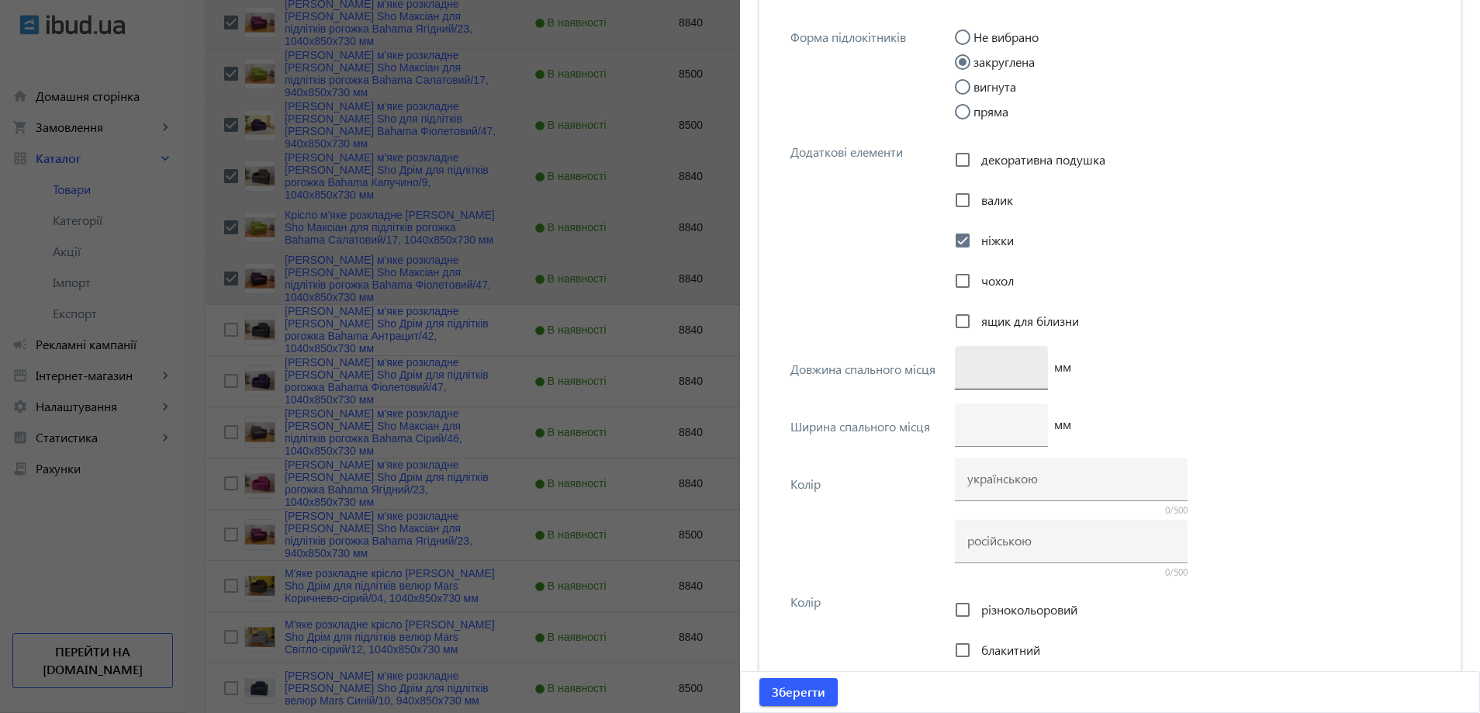
click at [1001, 375] on div at bounding box center [1001, 367] width 68 height 43
paste input "1700"
click at [984, 444] on div at bounding box center [1001, 424] width 68 height 43
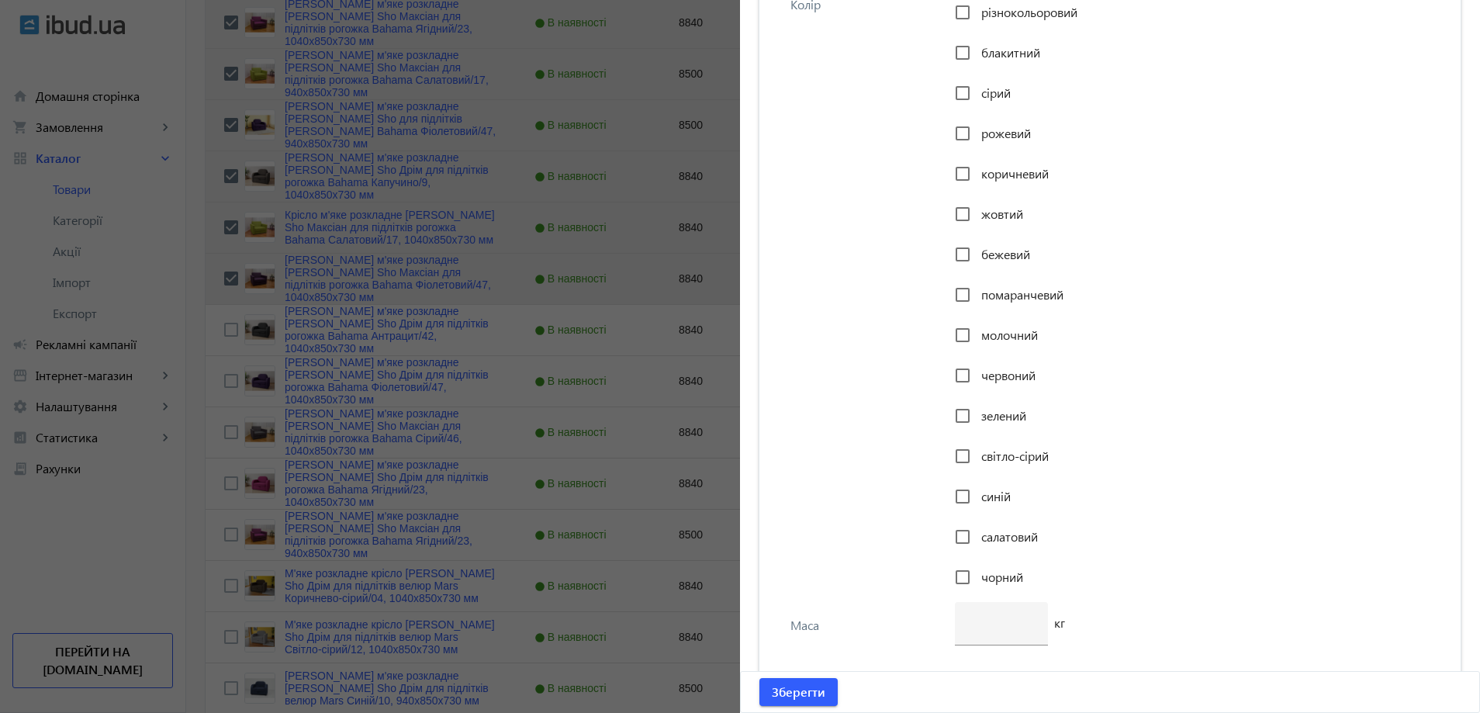
scroll to position [3560, 0]
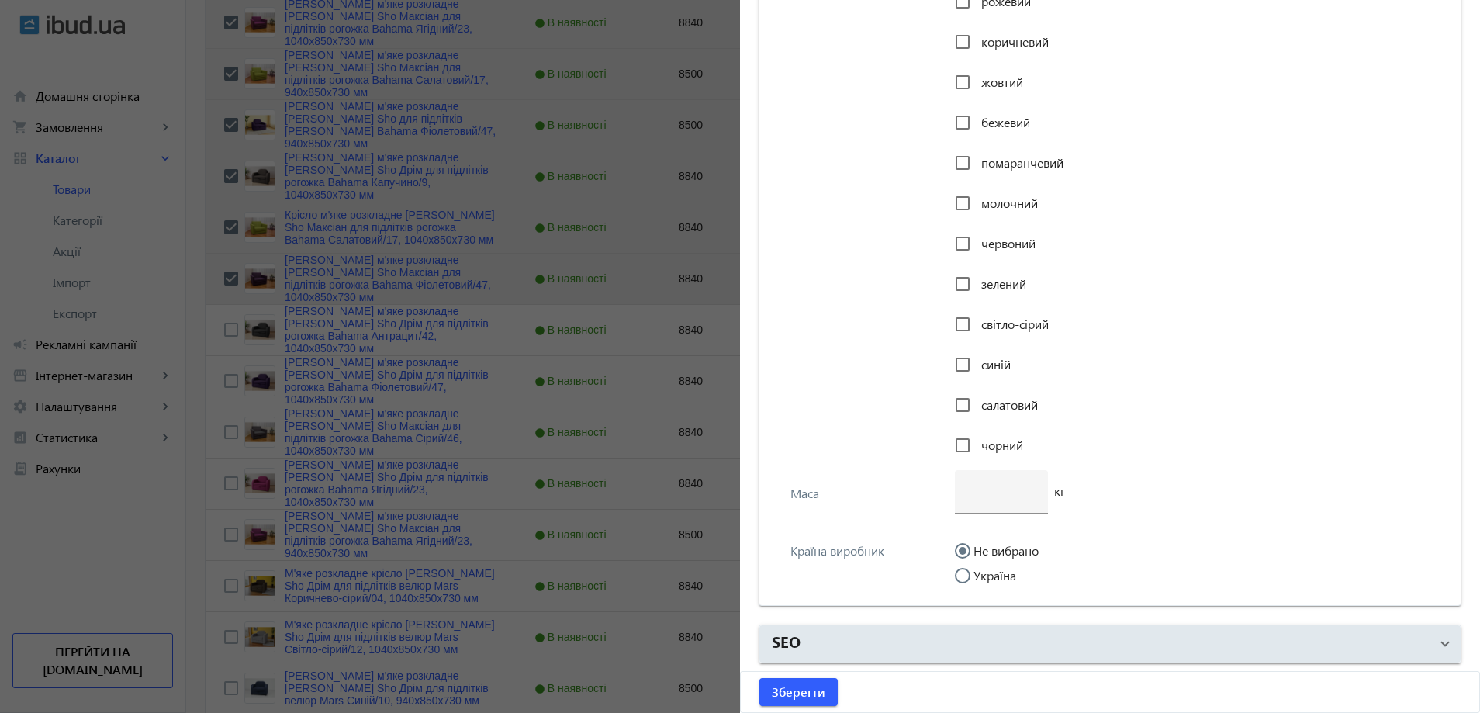
click at [983, 580] on label "Україна" at bounding box center [993, 575] width 46 height 12
click at [983, 580] on input "Україна" at bounding box center [970, 583] width 31 height 31
click at [818, 683] on span "Зберегти" at bounding box center [799, 691] width 54 height 17
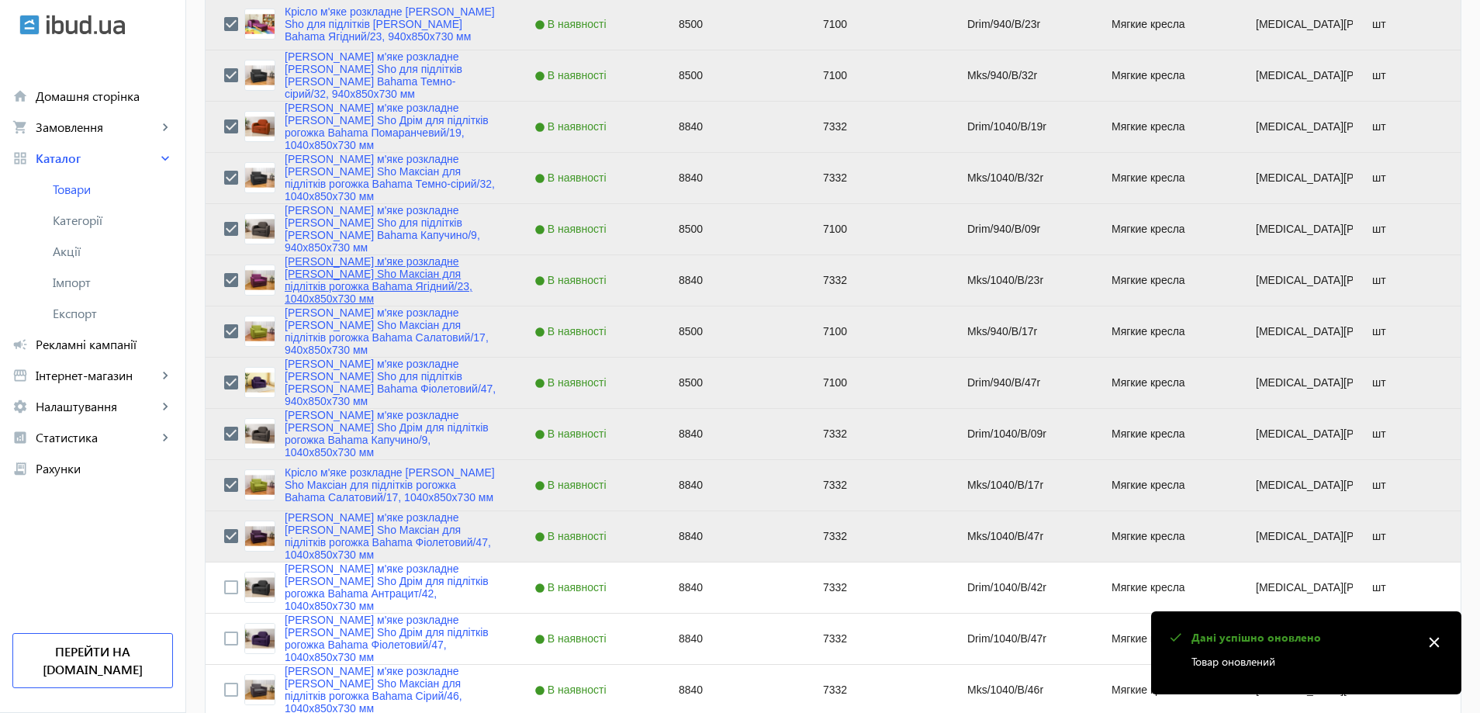
scroll to position [2327, 0]
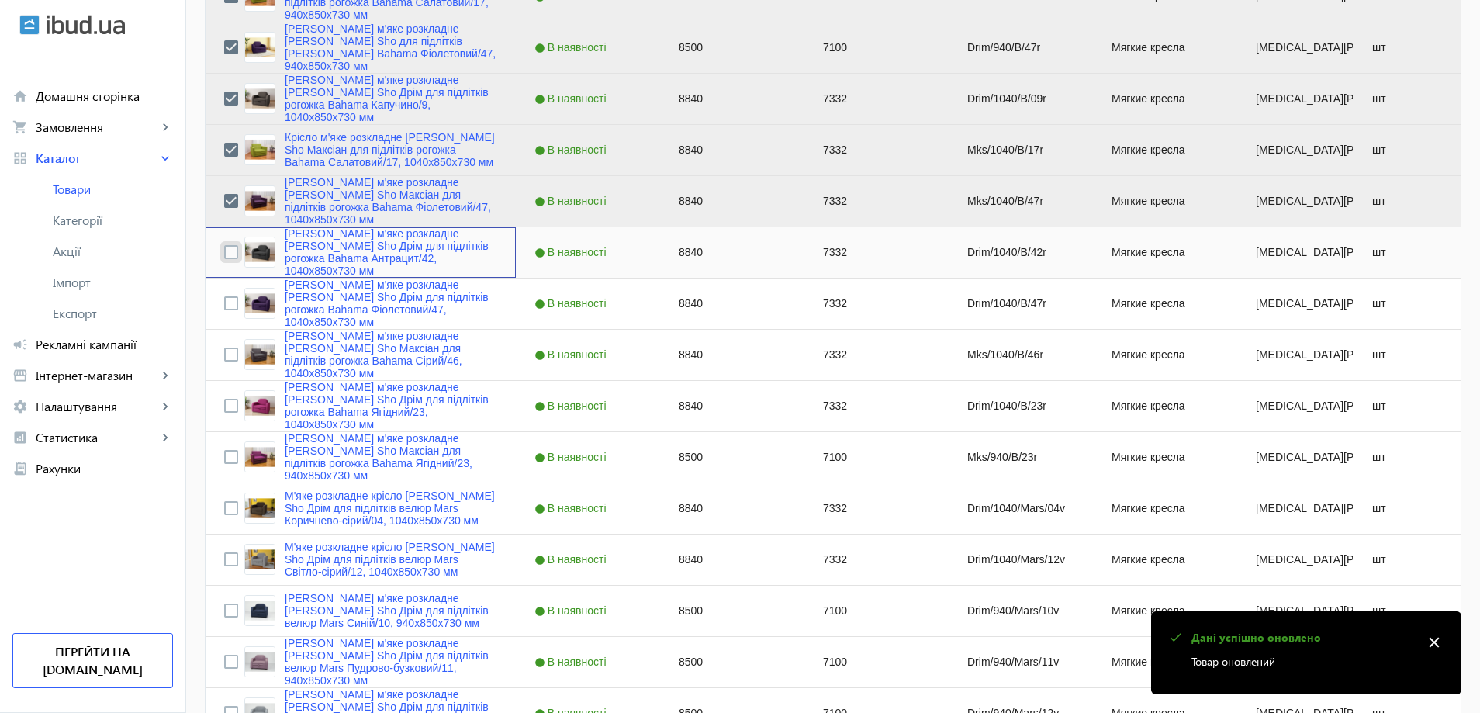
click at [224, 254] on input "Press Space to toggle row selection (unchecked)" at bounding box center [231, 252] width 14 height 14
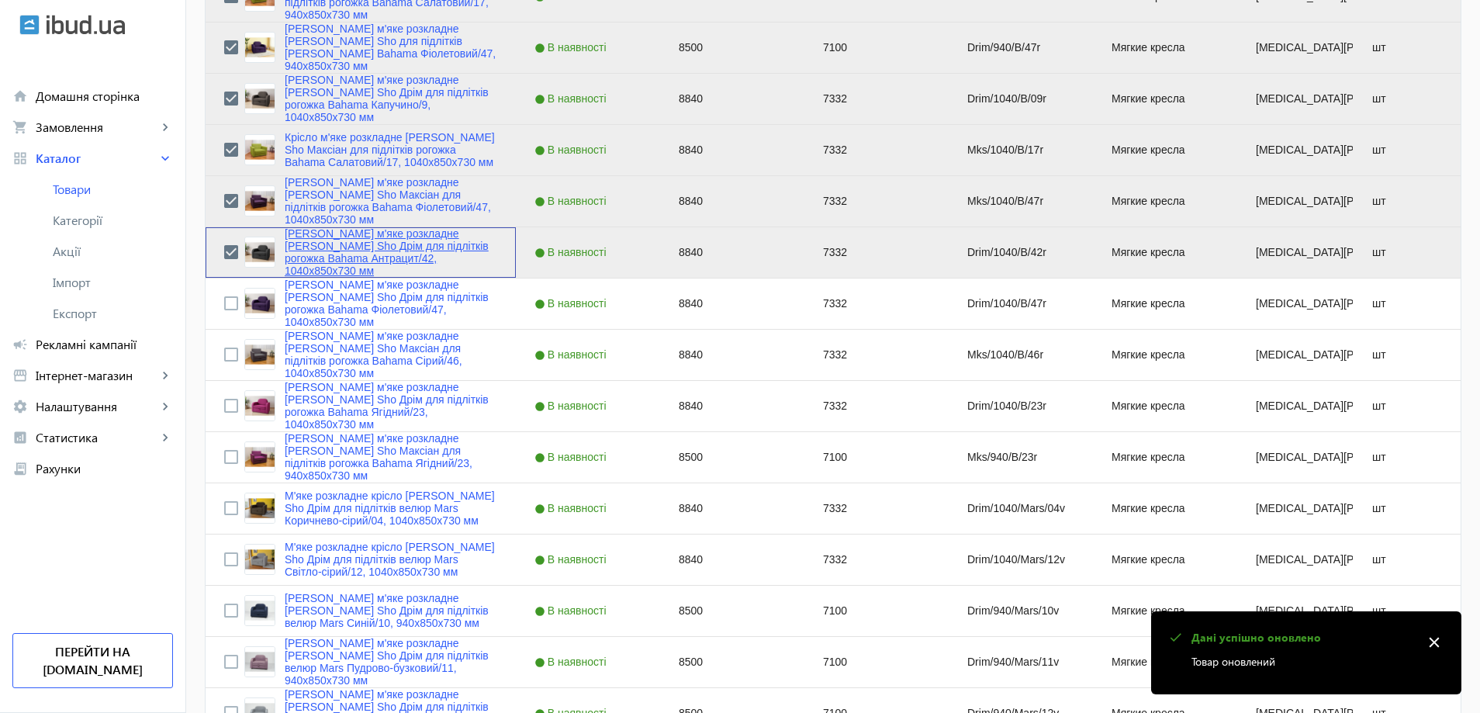
click at [362, 261] on link "Крісло м'яке розкладне Tobi Sho Дрім для підлітків рогожка Bahama Антрацит/42, …" at bounding box center [391, 252] width 213 height 50
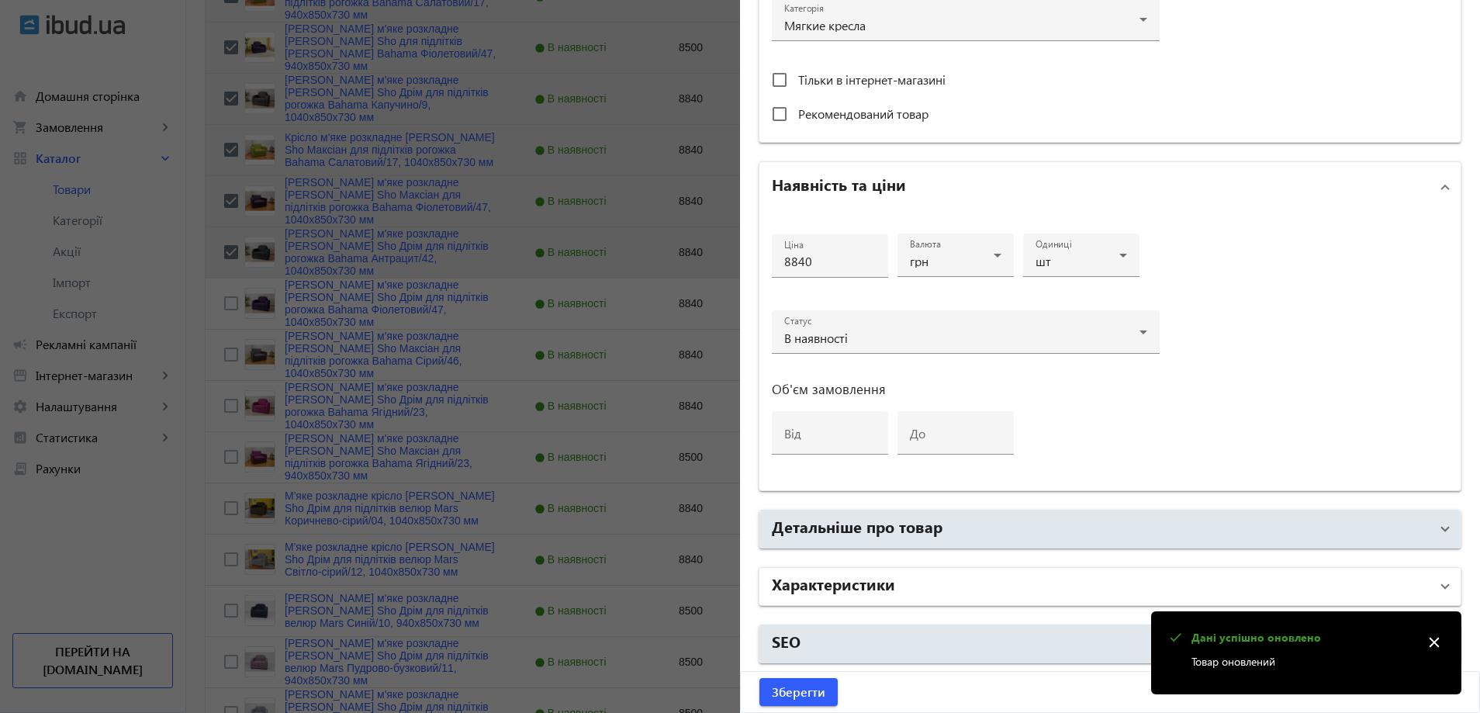
click at [952, 582] on mat-panel-title "Характеристики" at bounding box center [1101, 586] width 658 height 28
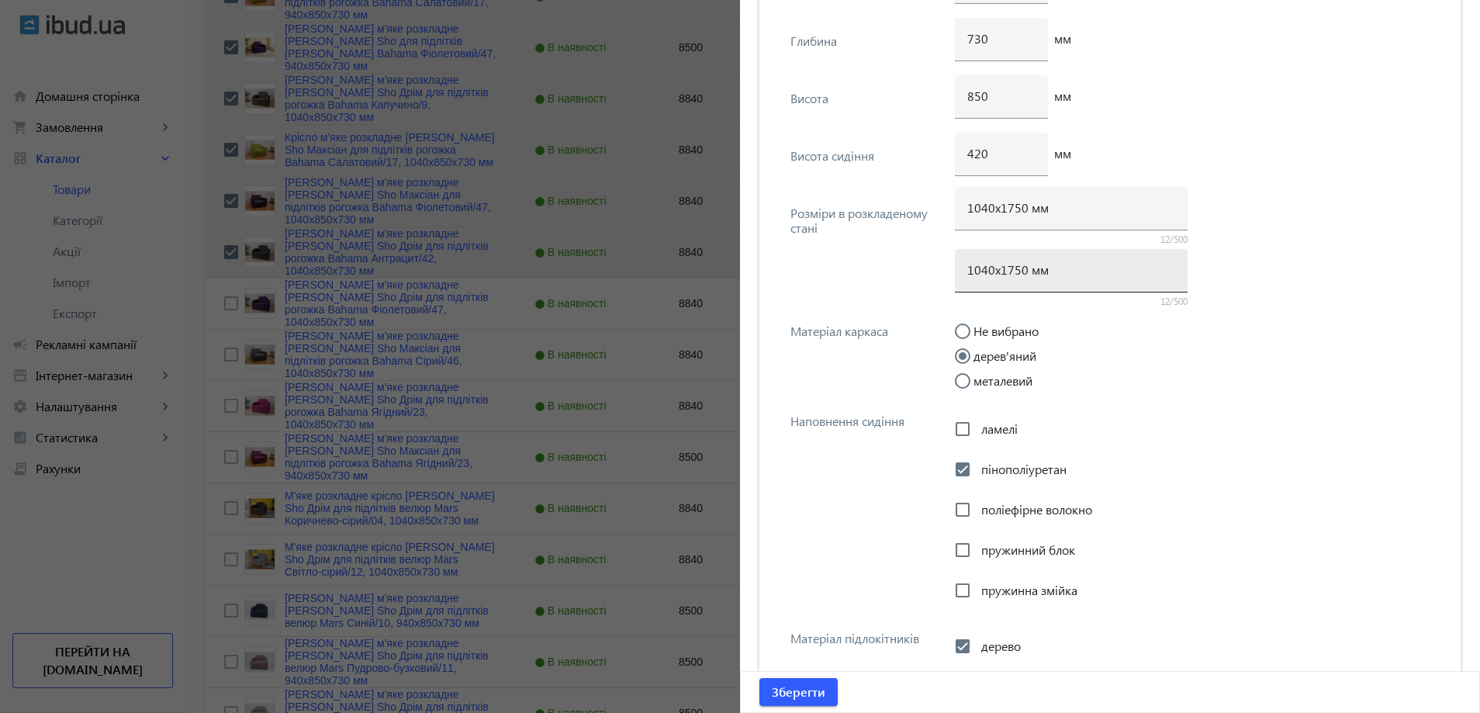
scroll to position [2055, 0]
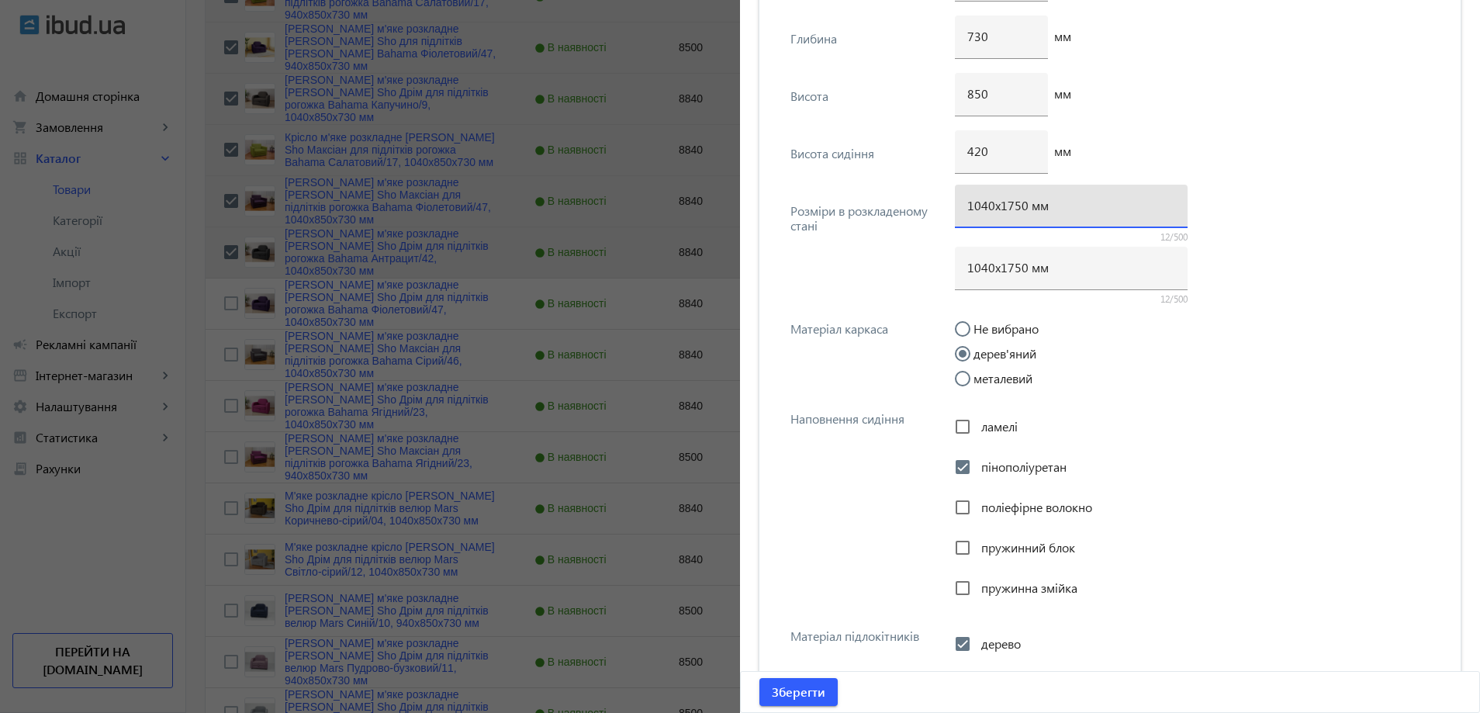
click at [1012, 206] on input "1040х1750 мм" at bounding box center [1071, 205] width 208 height 16
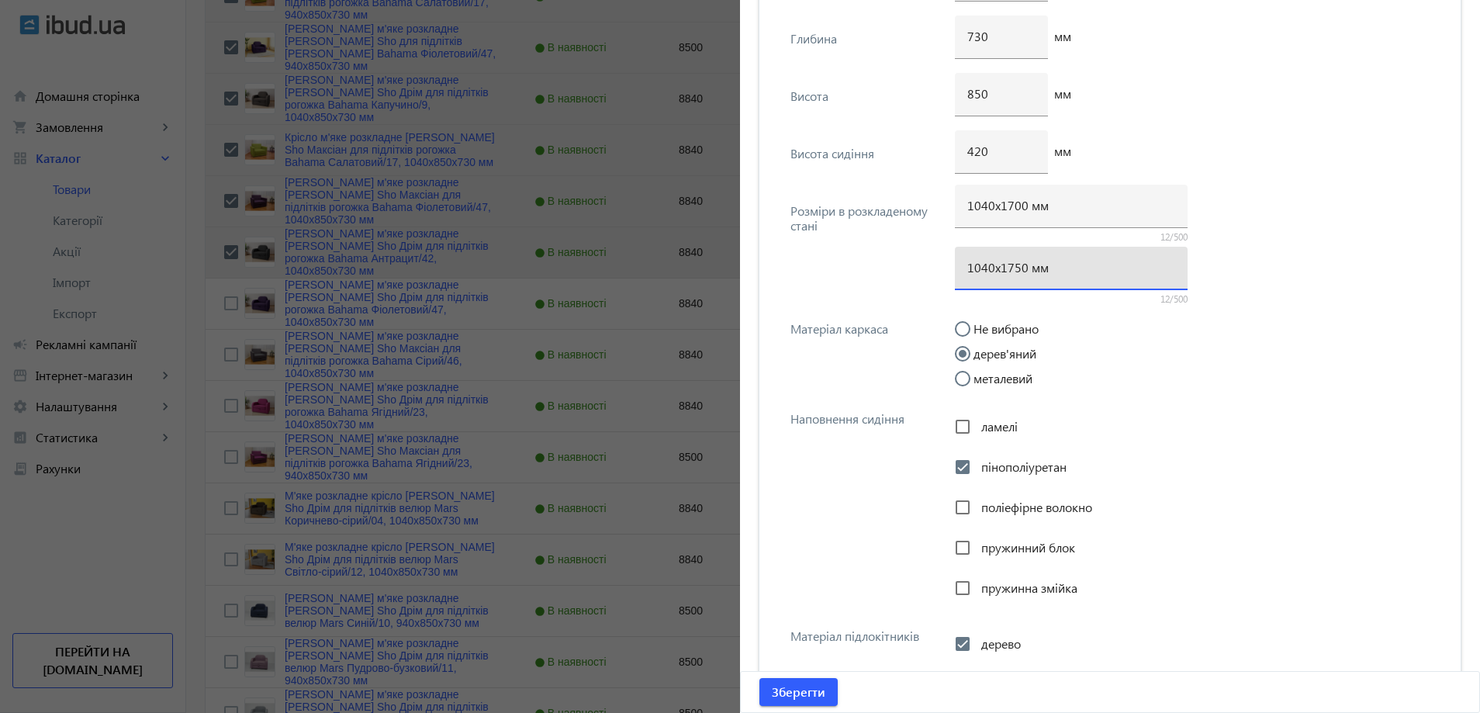
click at [1011, 271] on input "1040х1750 мм" at bounding box center [1071, 267] width 208 height 16
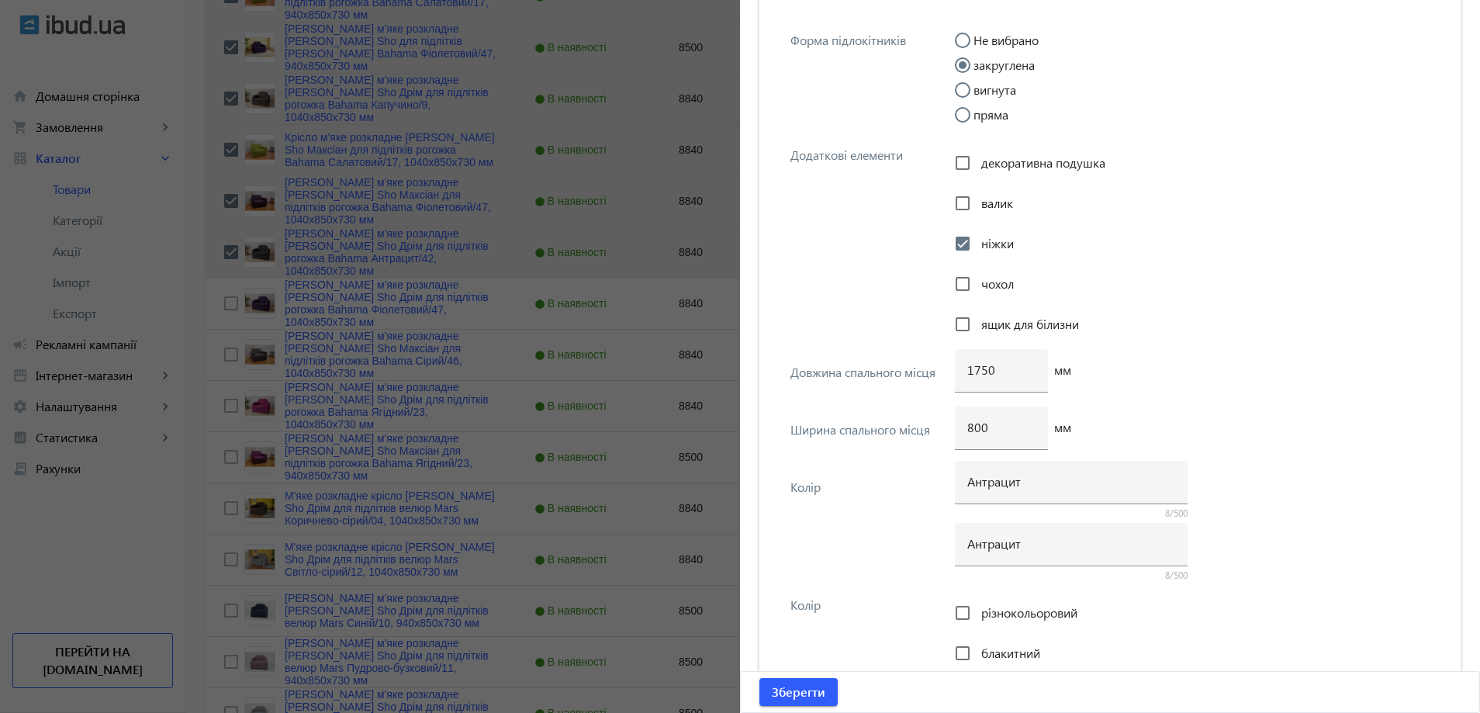
scroll to position [2831, 0]
click at [979, 369] on input "1750" at bounding box center [1001, 366] width 68 height 16
click at [807, 687] on span "Зберегти" at bounding box center [799, 691] width 54 height 17
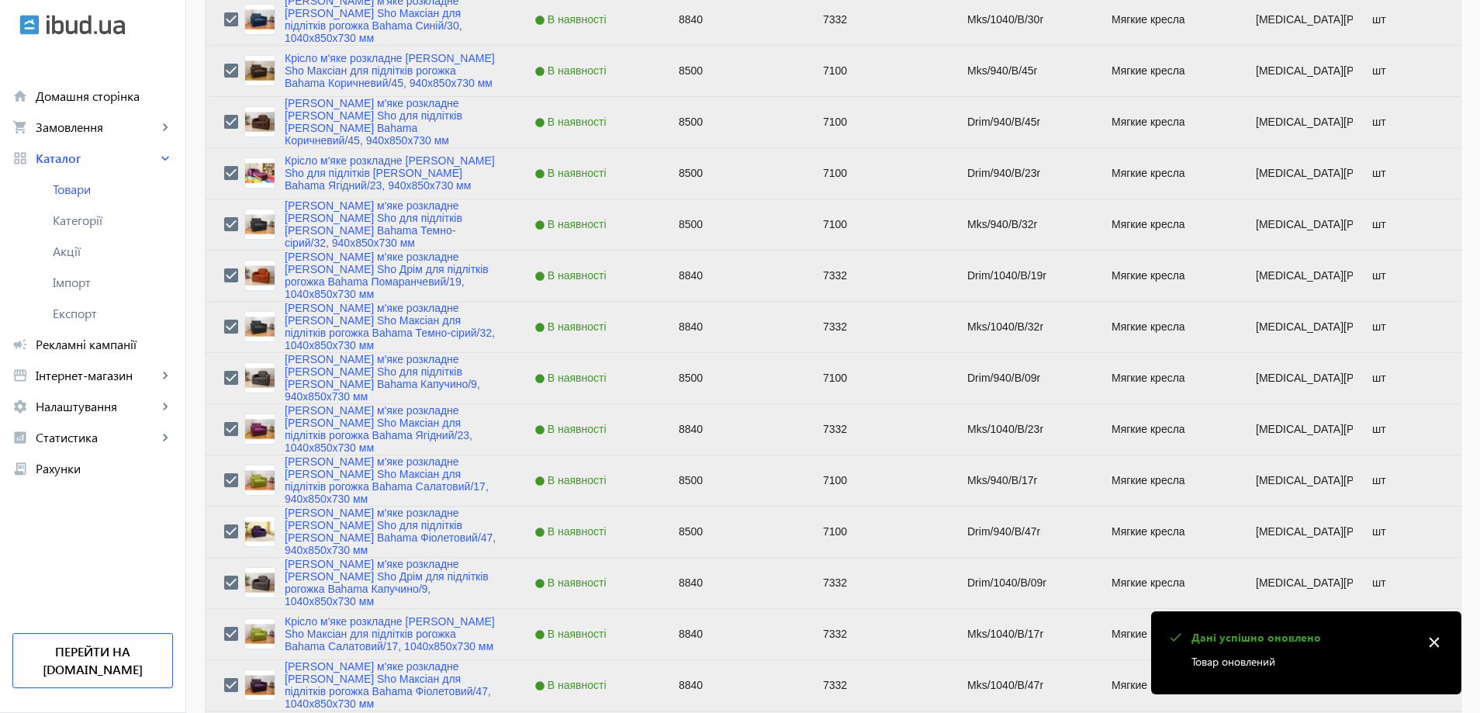
scroll to position [2172, 0]
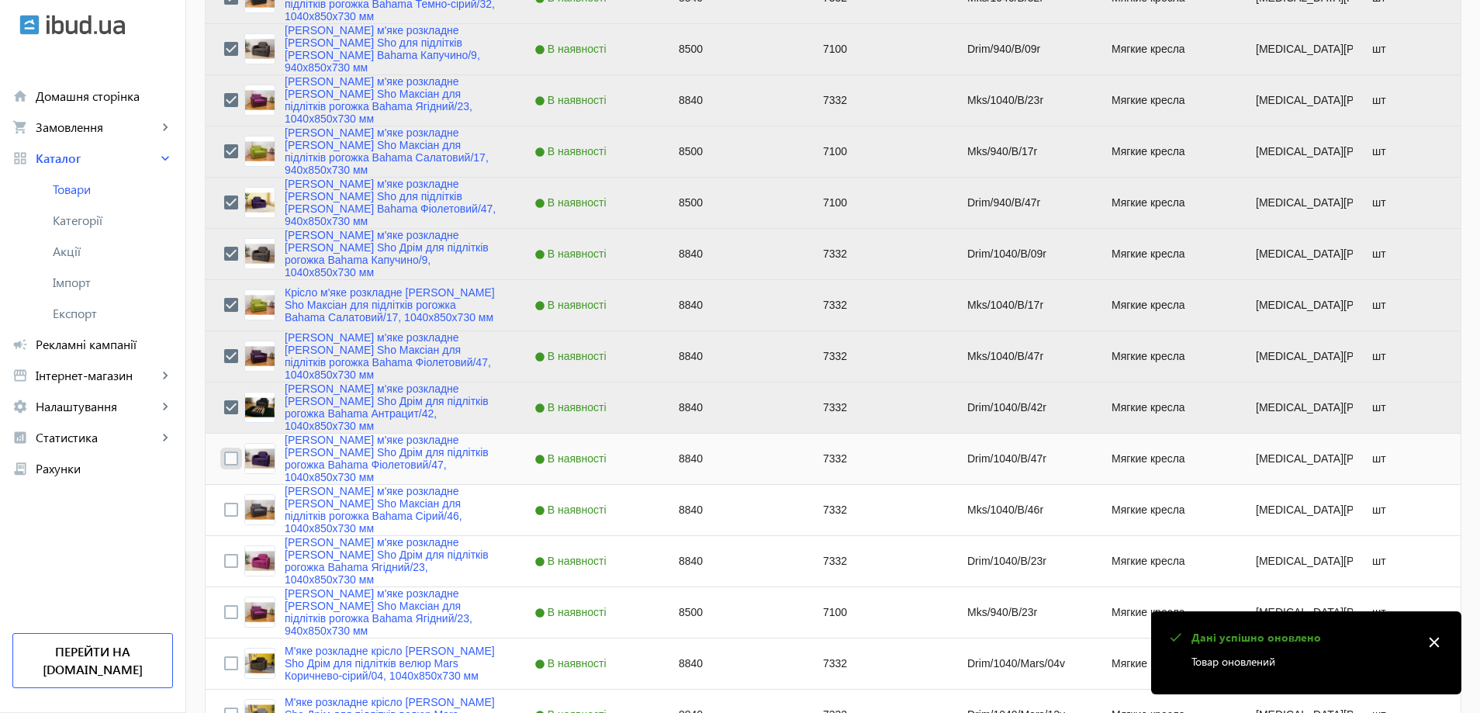
click at [224, 462] on input "Press Space to toggle row selection (unchecked)" at bounding box center [231, 458] width 14 height 14
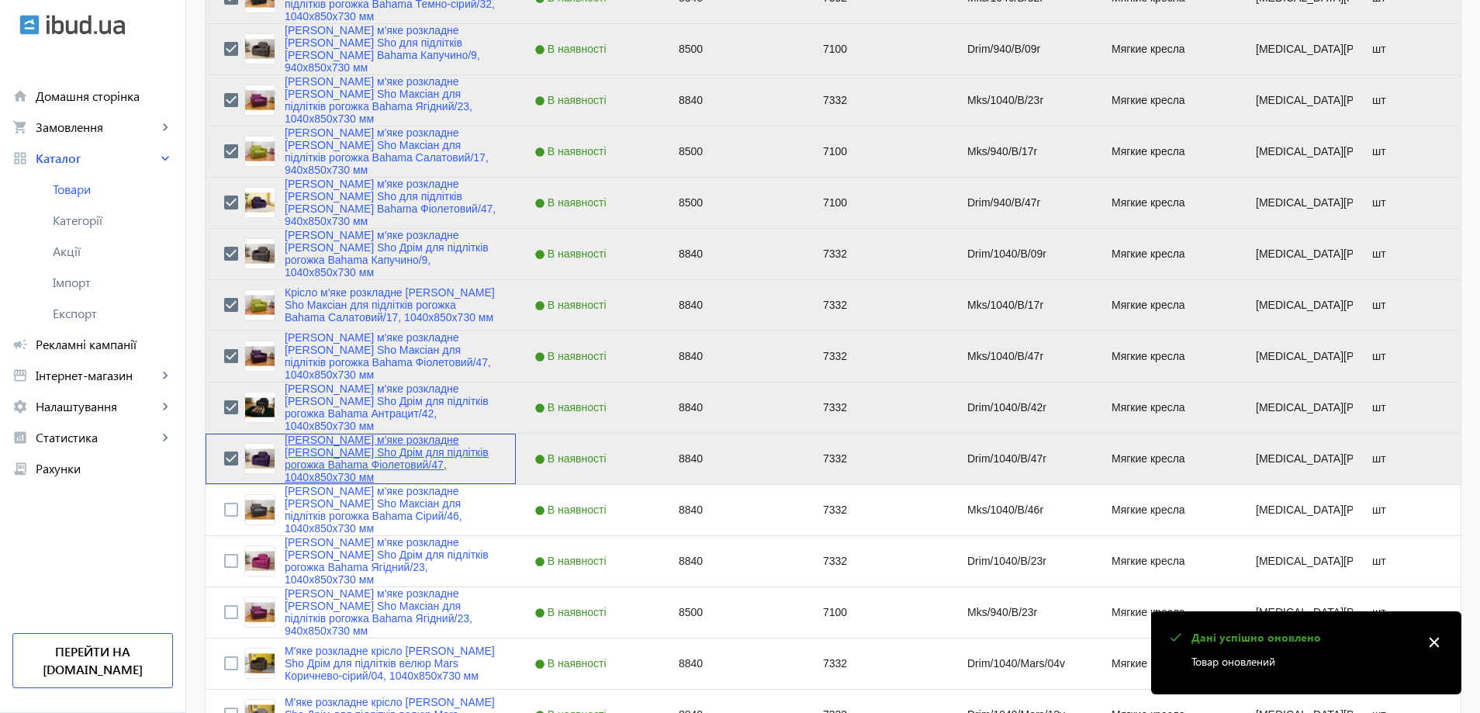
click at [309, 462] on link "Крісло м'яке розкладне Tobi Sho Дрім для підлітків рогожка Bahama Фіолетовий/47…" at bounding box center [391, 459] width 213 height 50
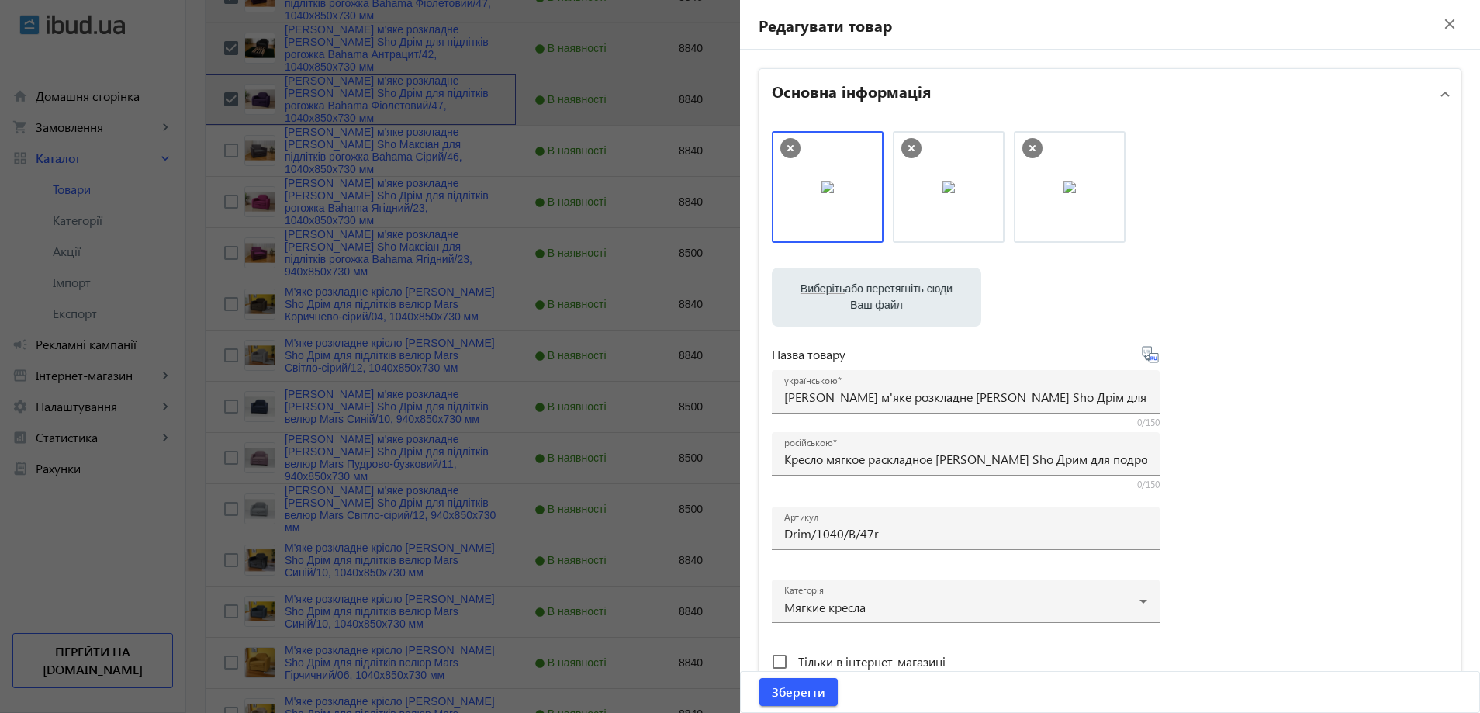
scroll to position [2560, 0]
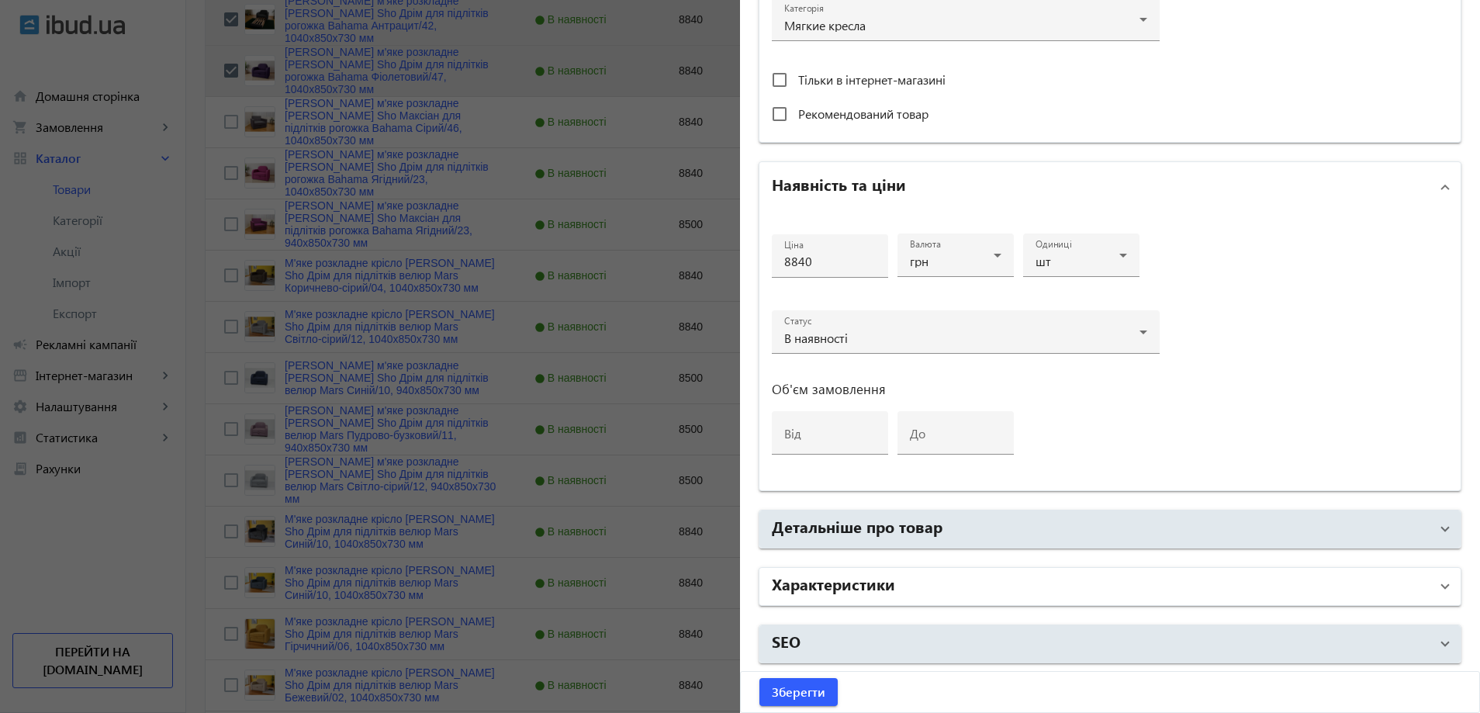
click at [1001, 585] on mat-panel-title "Характеристики" at bounding box center [1101, 586] width 658 height 28
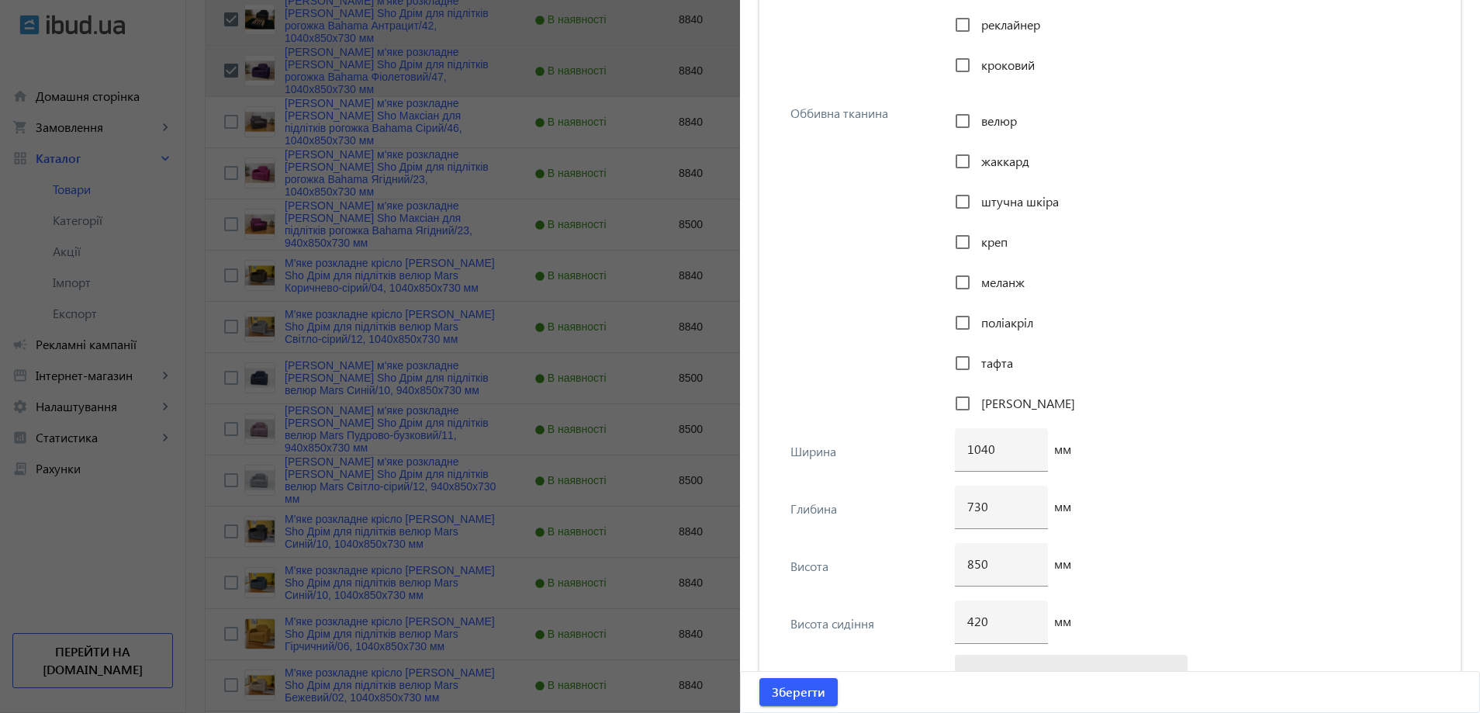
scroll to position [1900, 0]
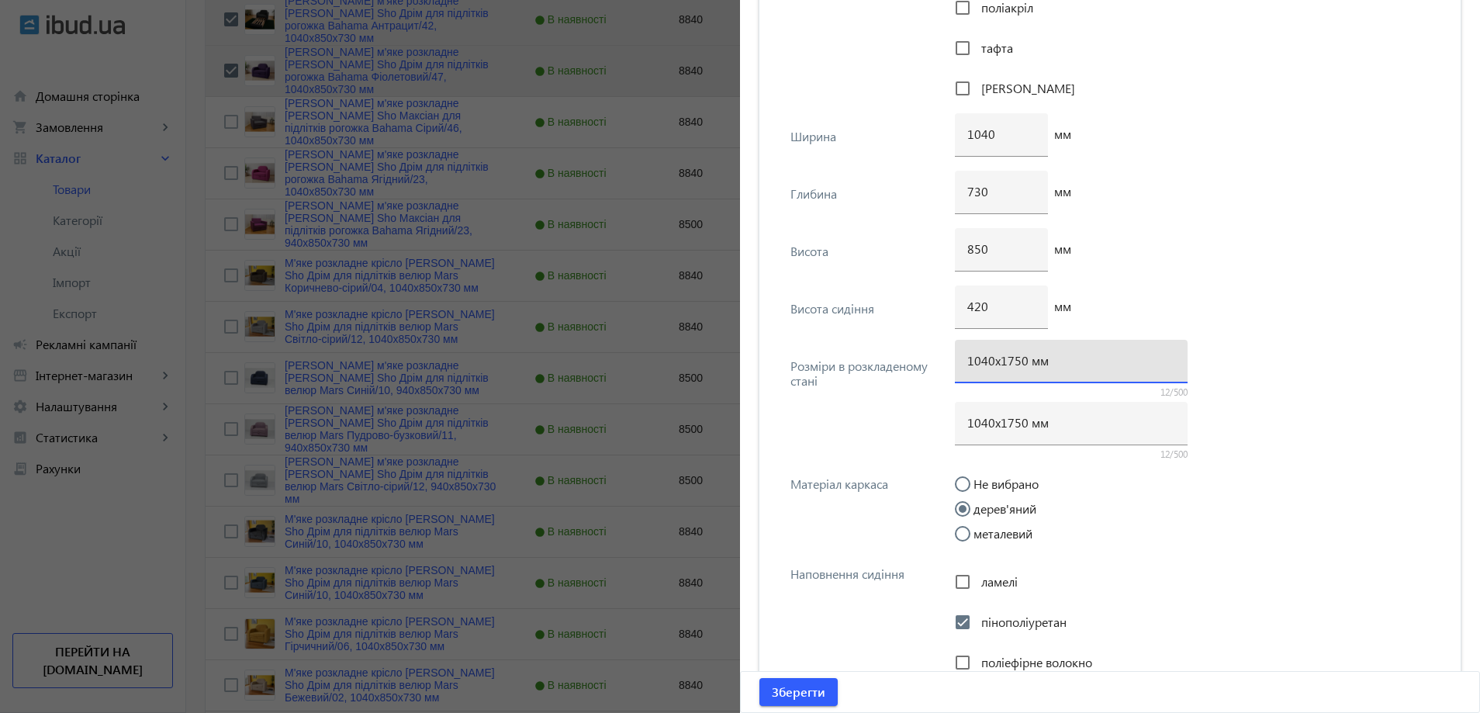
click at [1015, 363] on input "1040х1750 мм" at bounding box center [1071, 360] width 208 height 16
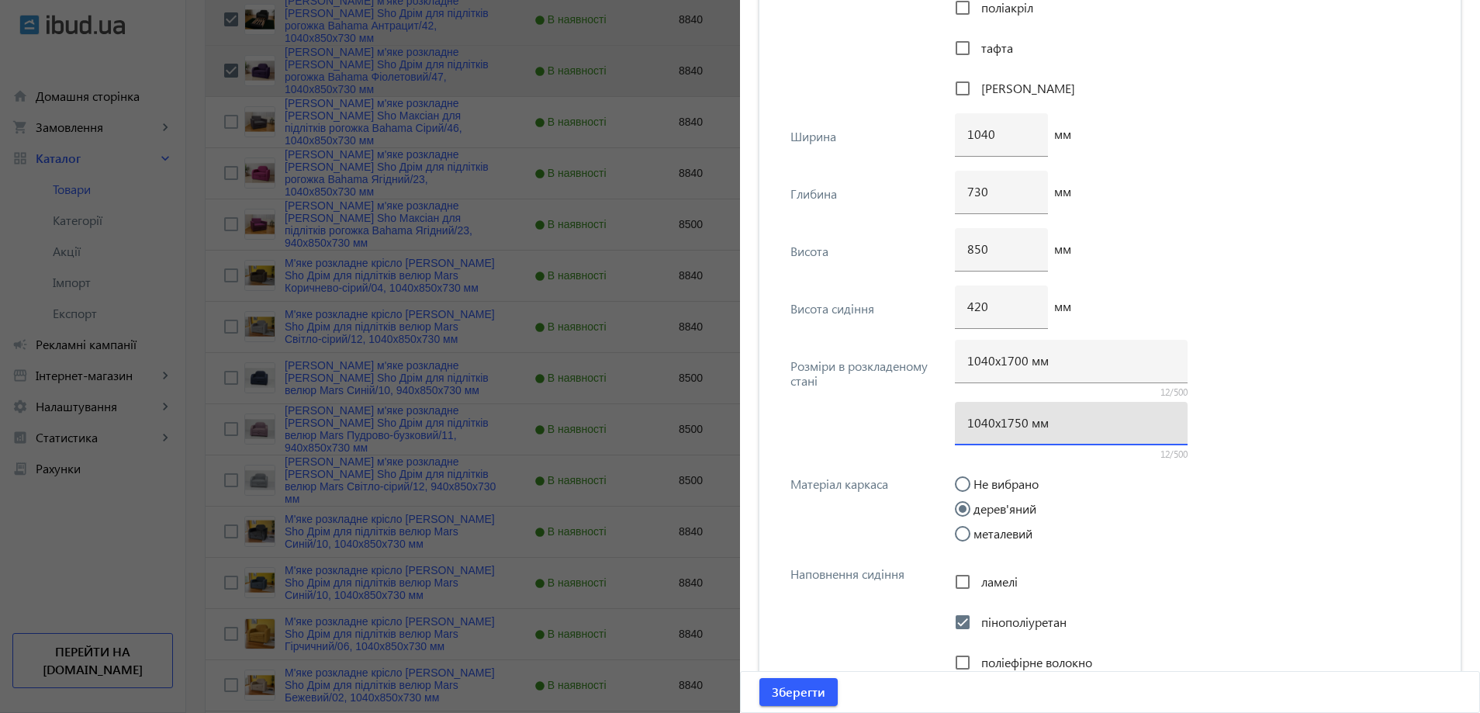
click at [1014, 425] on input "1040х1750 мм" at bounding box center [1071, 422] width 208 height 16
click at [1273, 326] on div "420 мм" at bounding box center [1197, 313] width 484 height 57
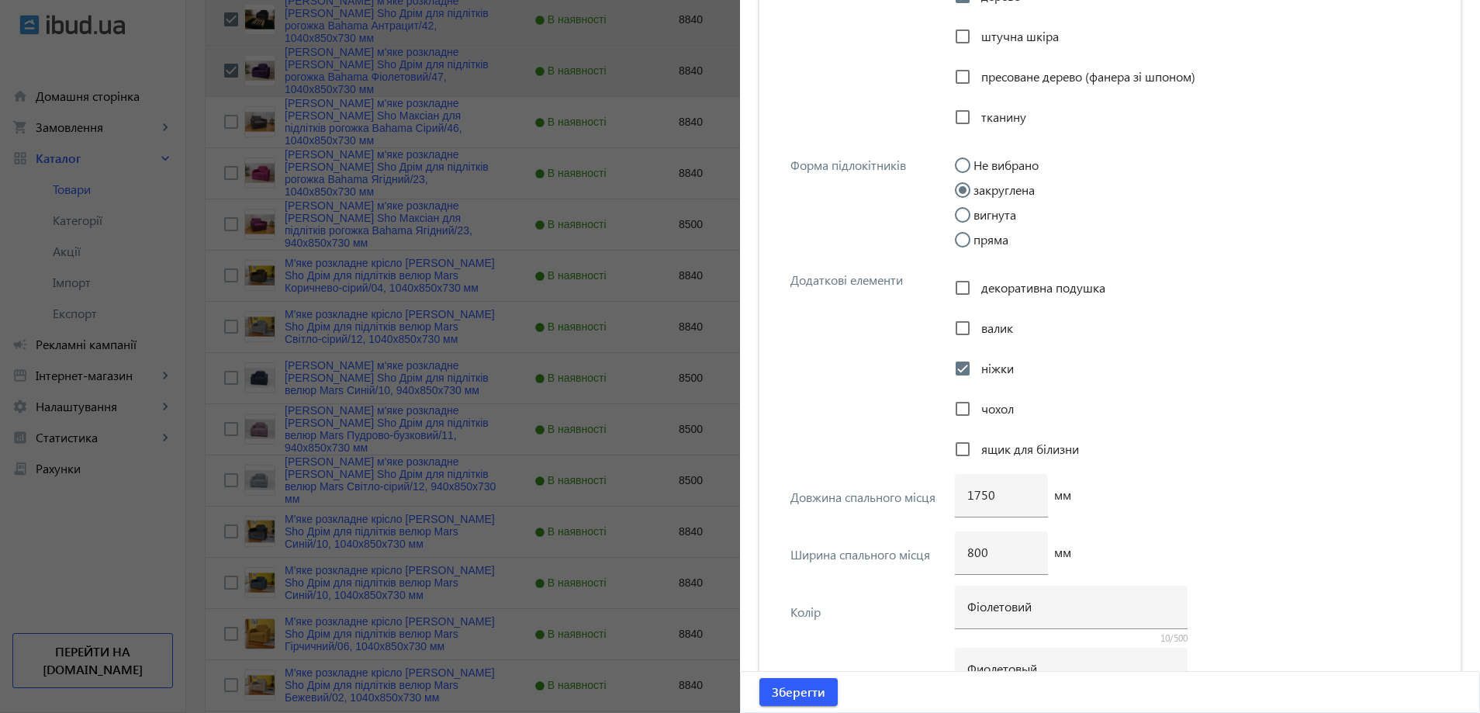
scroll to position [2753, 0]
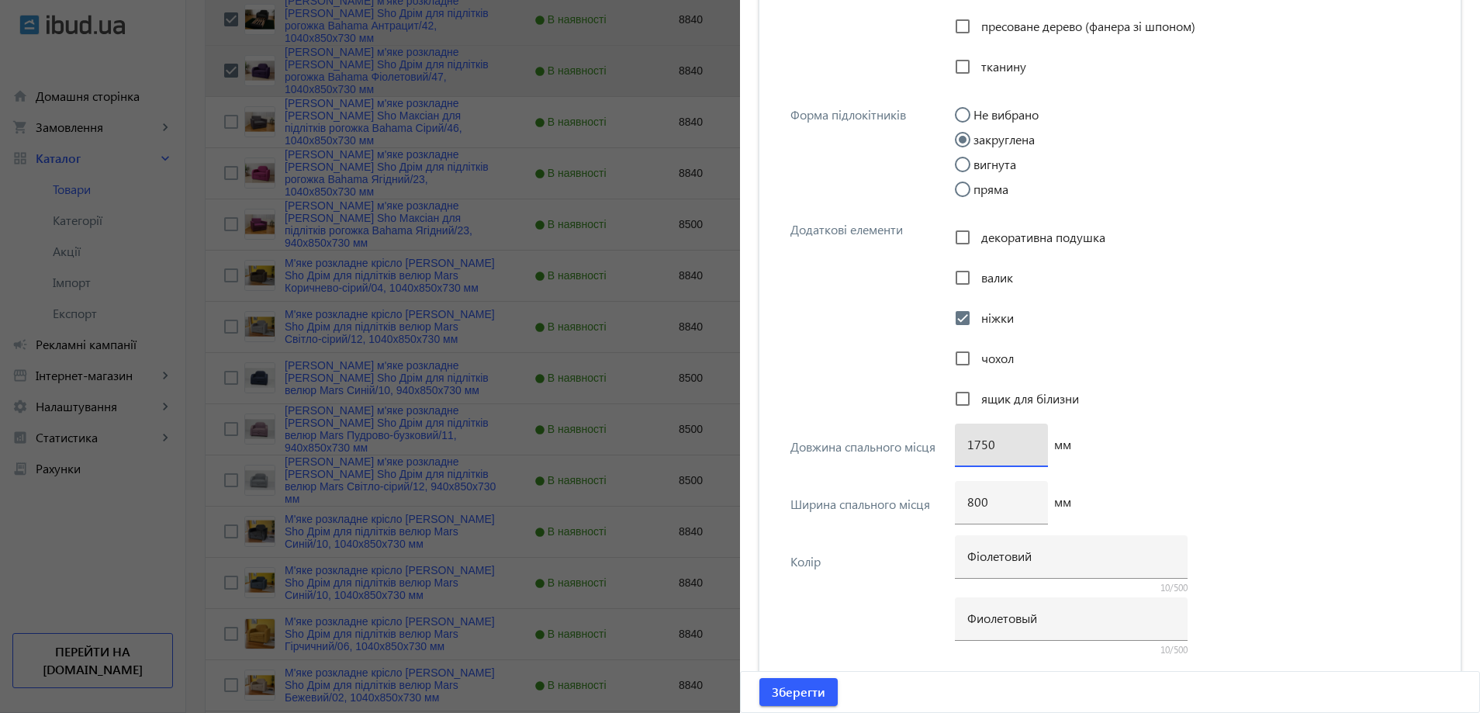
click at [980, 447] on input "1750" at bounding box center [1001, 444] width 68 height 16
click at [796, 680] on span "submit" at bounding box center [798, 691] width 78 height 37
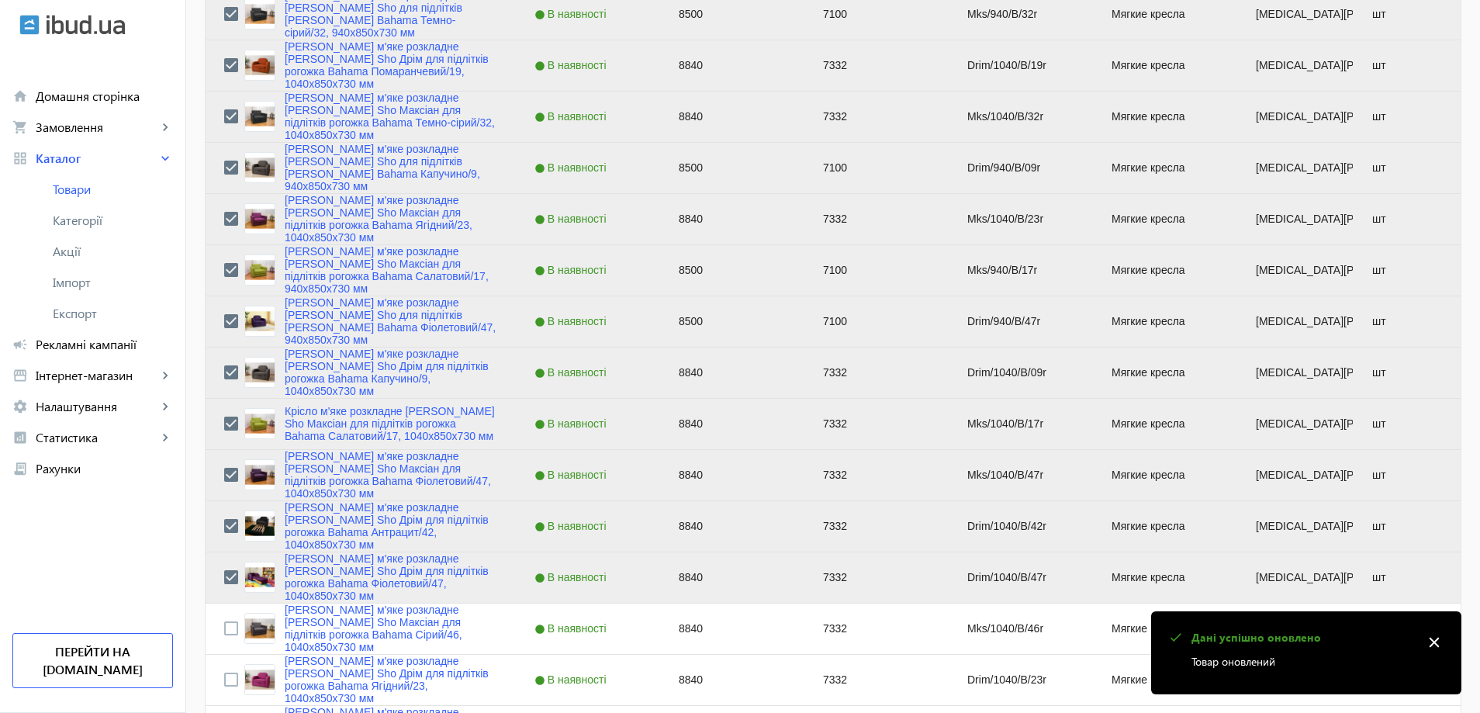
scroll to position [2249, 0]
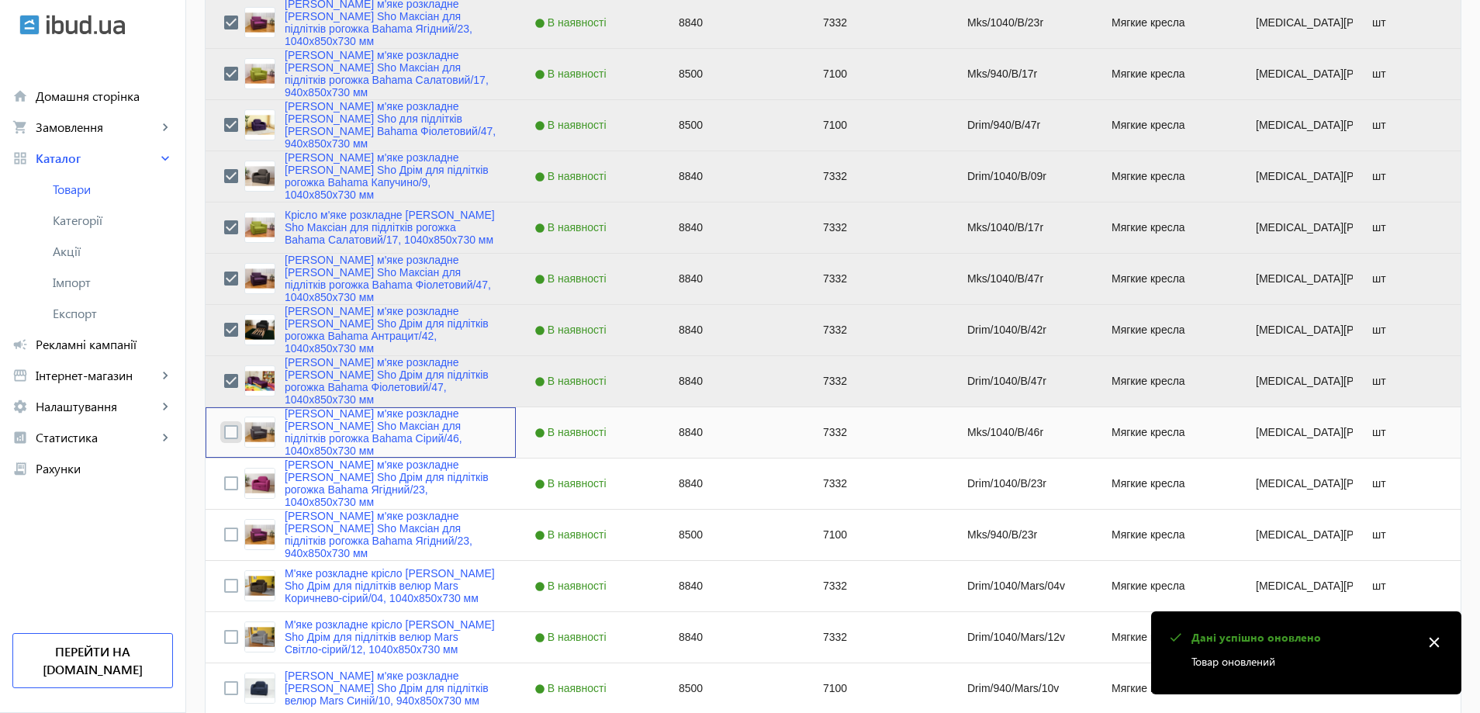
click at [224, 439] on input "Press Space to toggle row selection (unchecked)" at bounding box center [231, 432] width 14 height 14
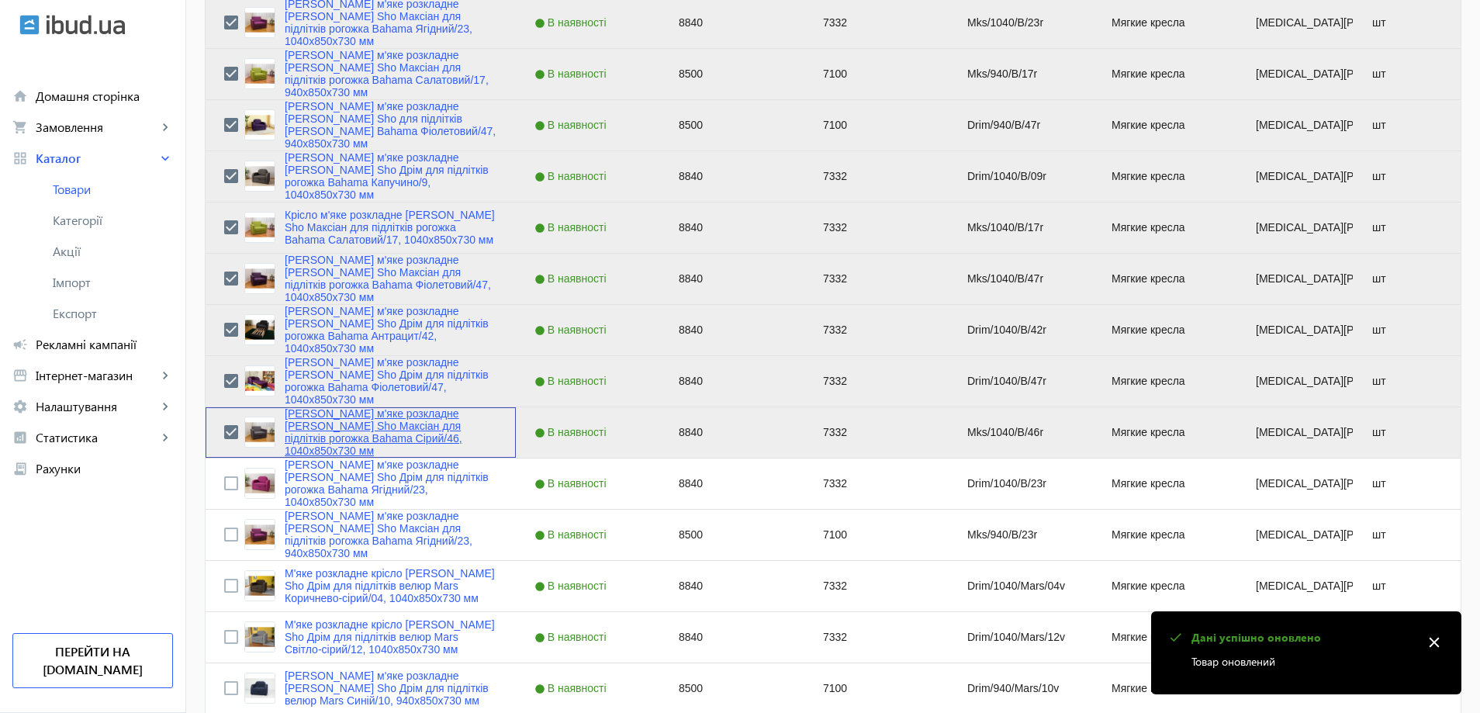
click at [328, 446] on link "Крісло м'яке розкладне Tobi Sho Максіан для підлітків рогожка Bahama Сірий/46, …" at bounding box center [391, 432] width 213 height 50
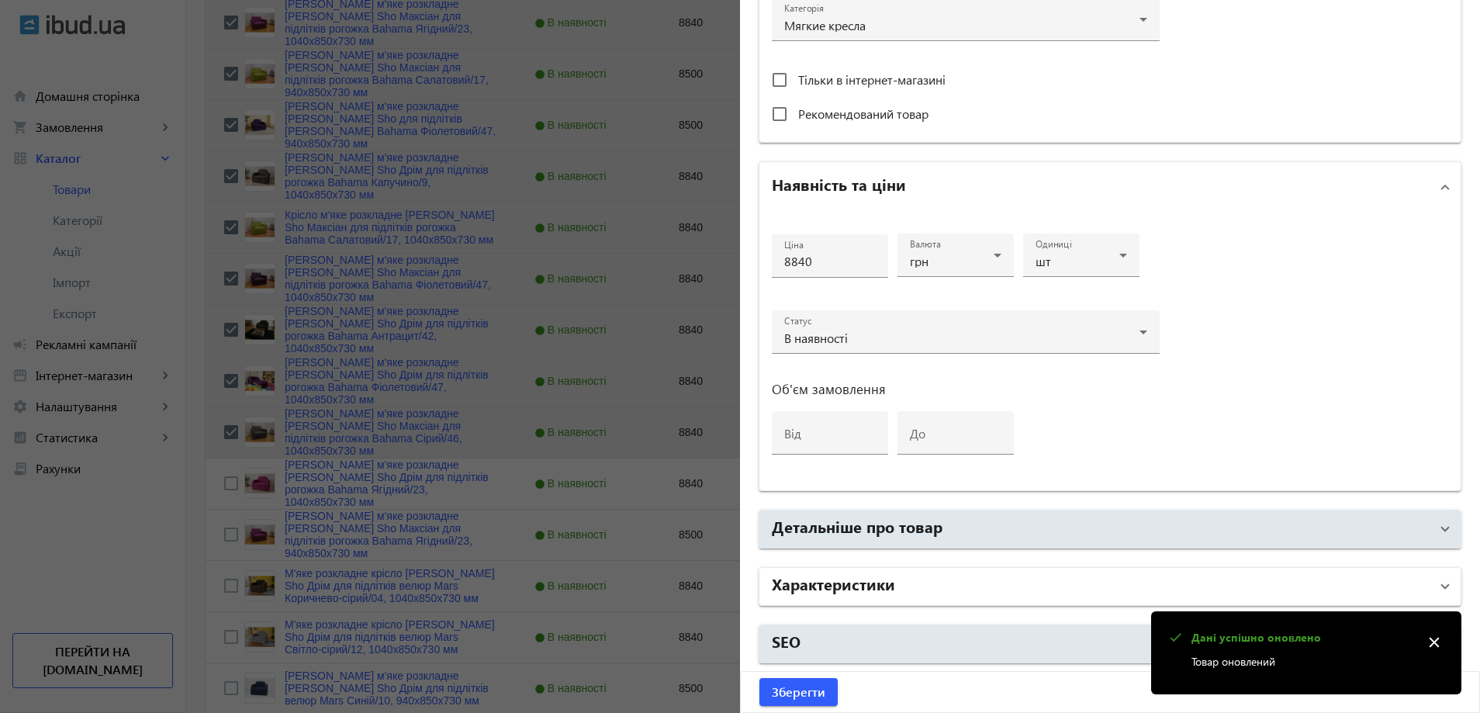
click at [985, 572] on mat-panel-title "Характеристики" at bounding box center [1101, 586] width 658 height 28
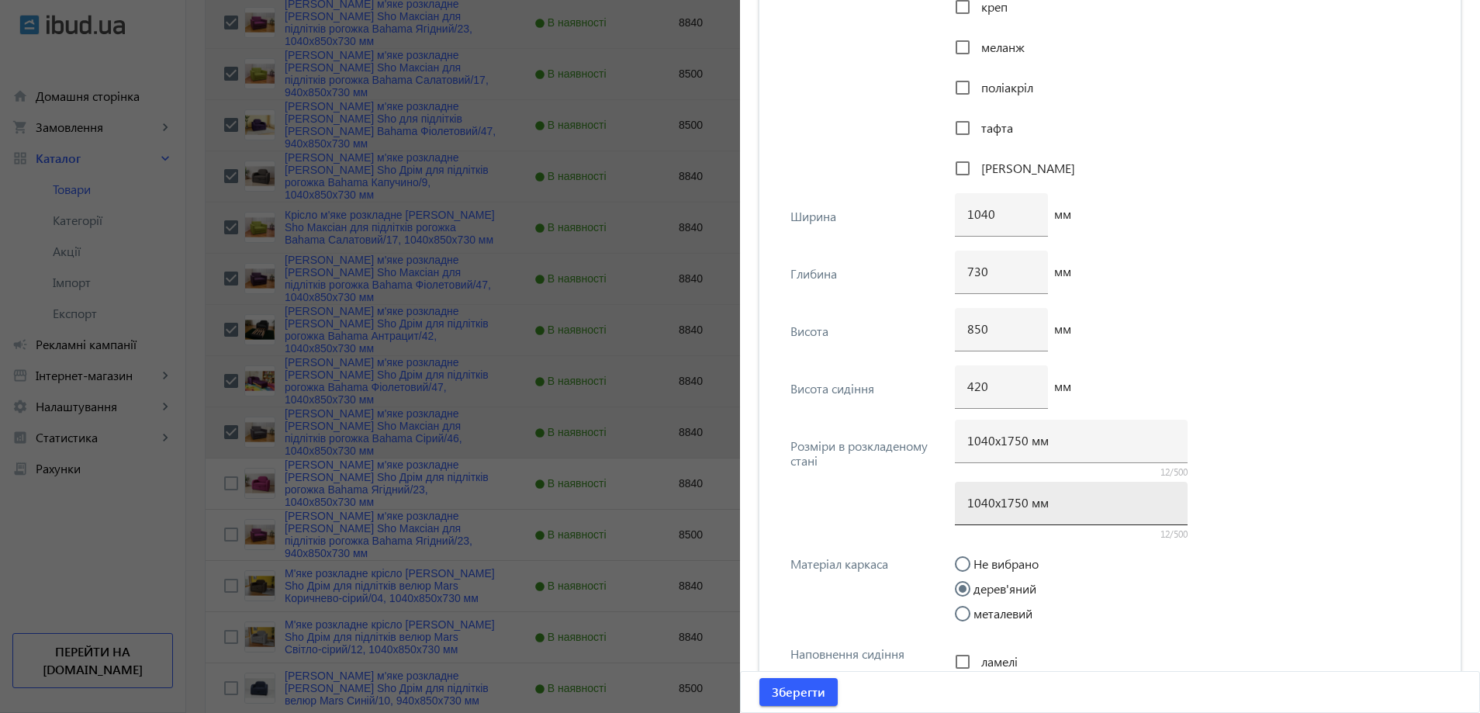
scroll to position [1823, 0]
click at [1008, 442] on input "1040х1750 мм" at bounding box center [1071, 438] width 208 height 16
click at [1009, 506] on input "1040х1750 мм" at bounding box center [1071, 500] width 208 height 16
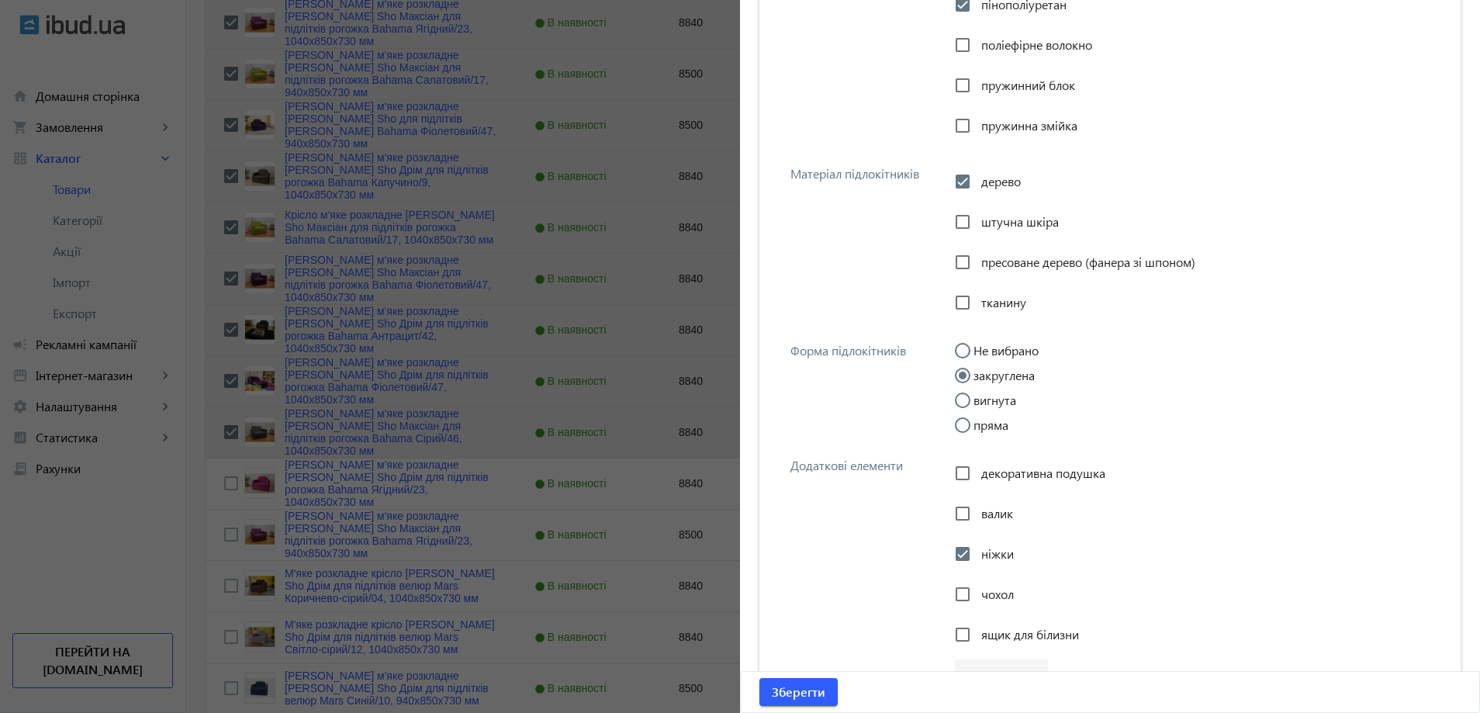
scroll to position [2909, 0]
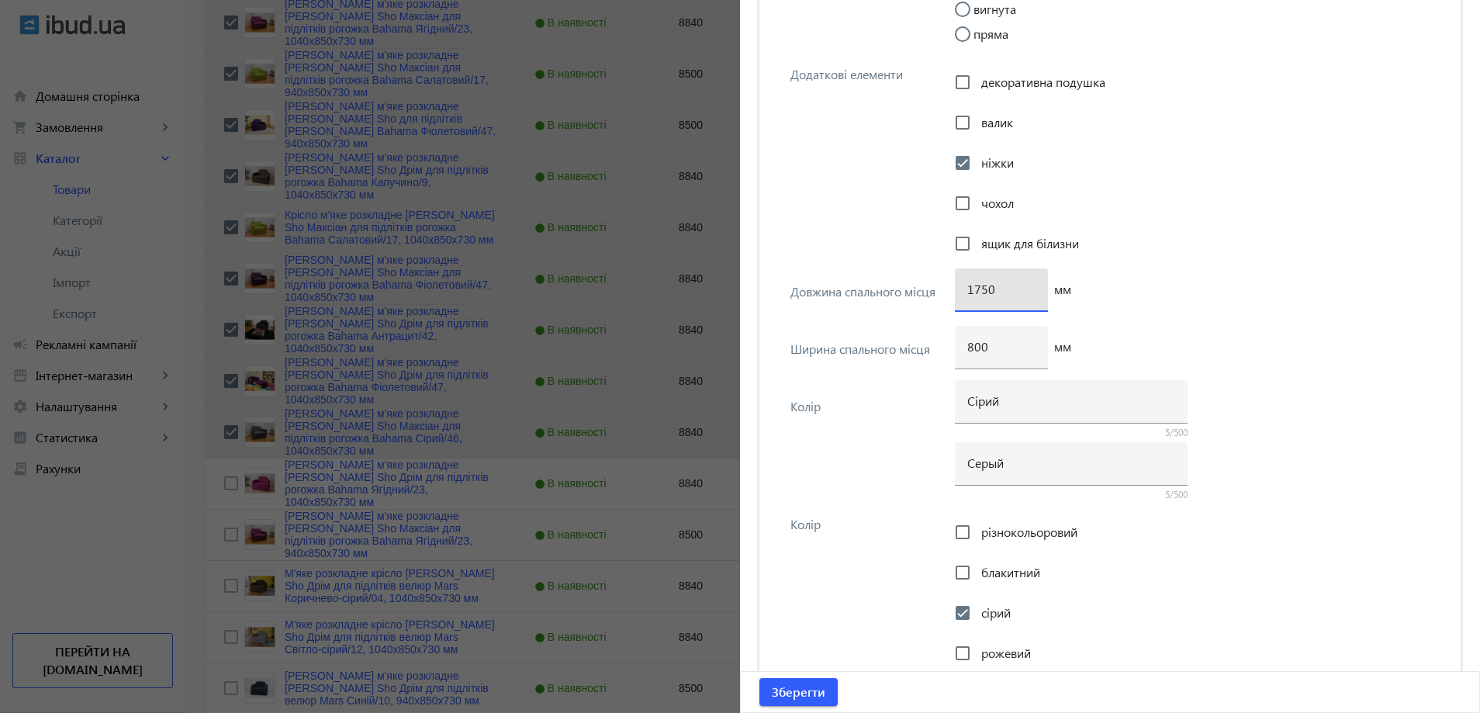
drag, startPoint x: 980, startPoint y: 293, endPoint x: 938, endPoint y: 399, distance: 113.8
click at [976, 297] on div "1750" at bounding box center [1001, 289] width 68 height 43
click at [799, 697] on span "Зберегти" at bounding box center [799, 691] width 54 height 17
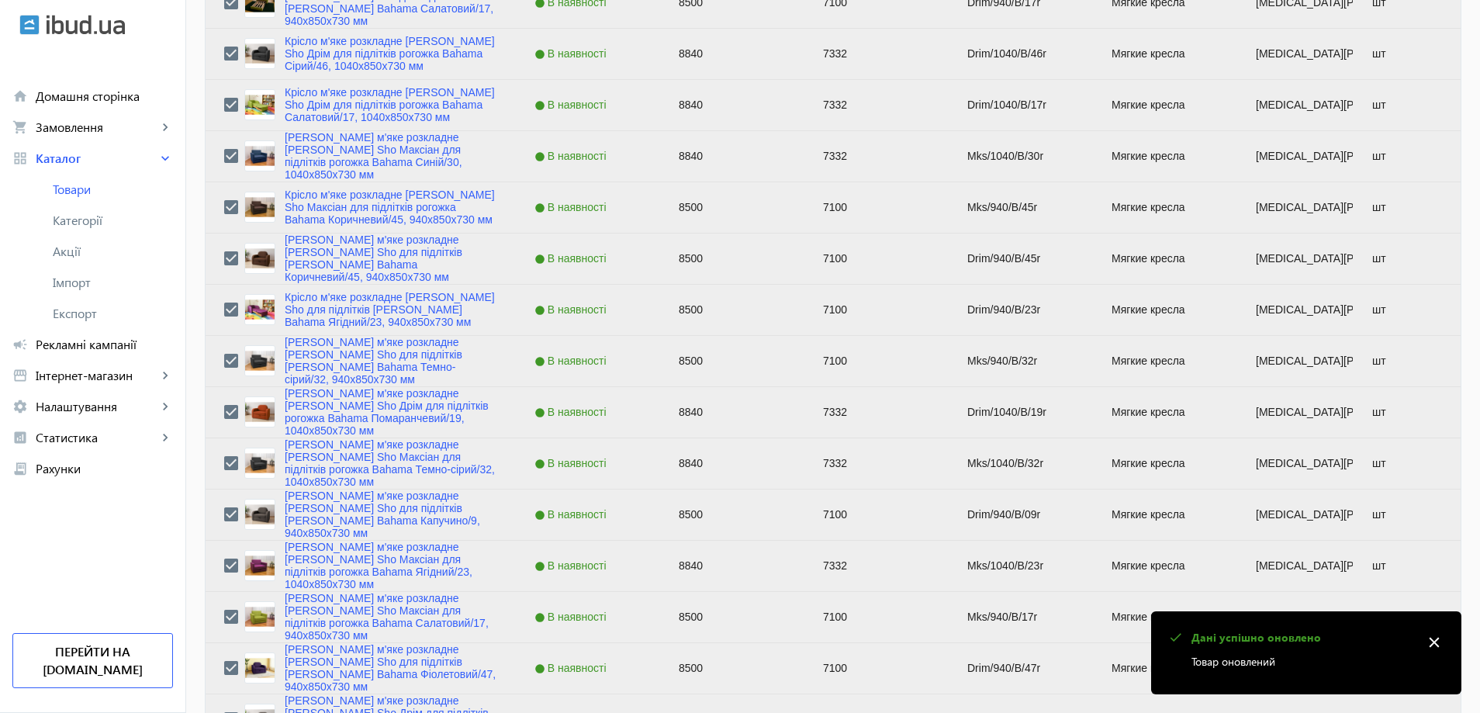
scroll to position [2172, 0]
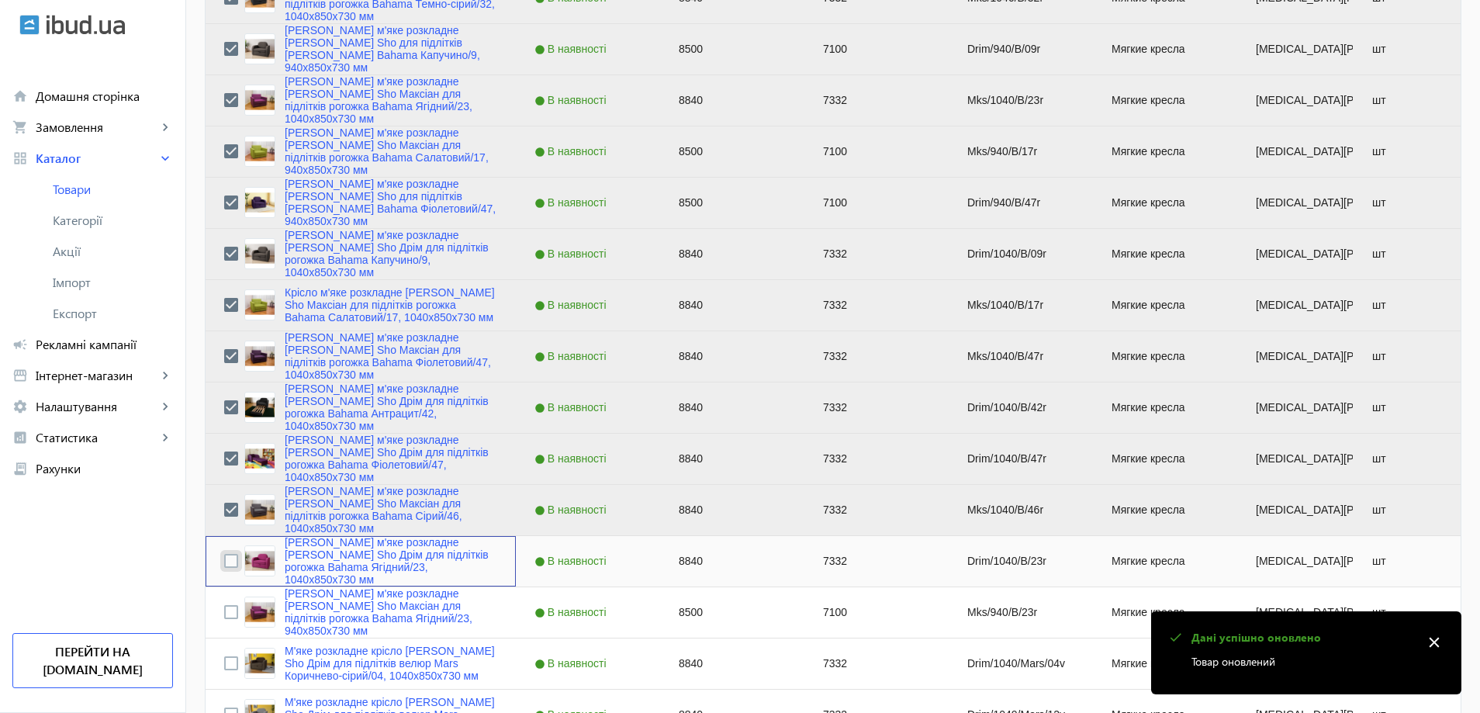
click at [224, 559] on input "Press Space to toggle row selection (unchecked)" at bounding box center [231, 561] width 14 height 14
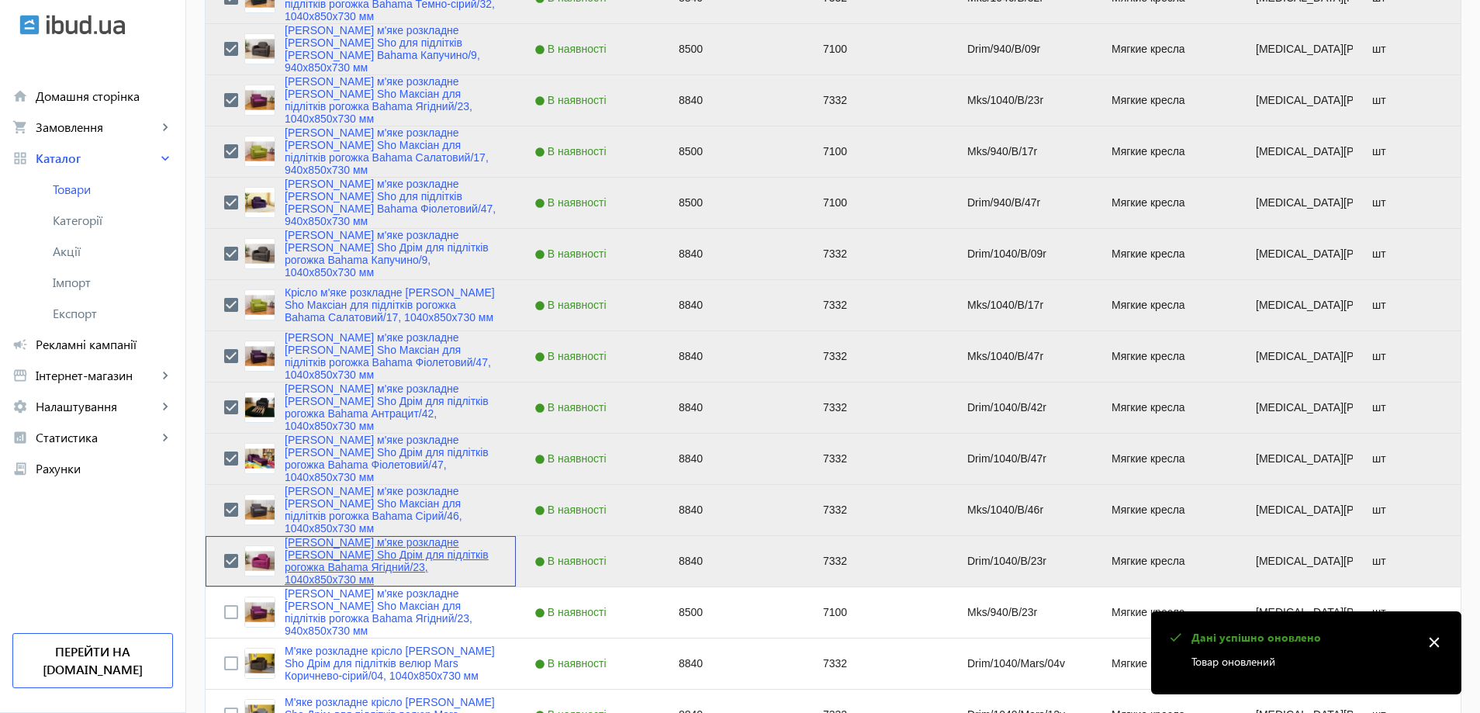
click at [342, 568] on link "Крісло м'яке розкладне Tobi Sho Дрім для підлітків рогожка Bahama Ягідний/23, 1…" at bounding box center [391, 561] width 213 height 50
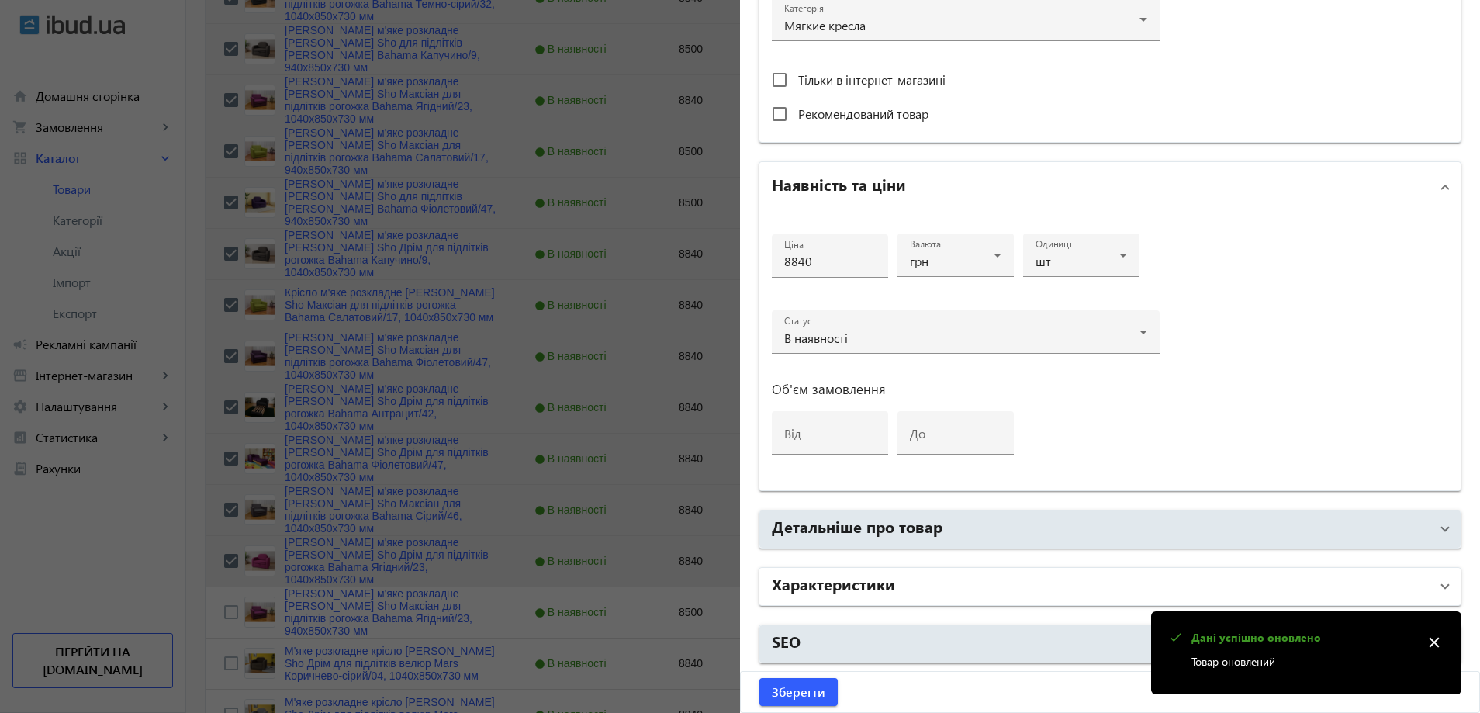
click at [929, 596] on mat-panel-title "Характеристики" at bounding box center [1101, 586] width 658 height 28
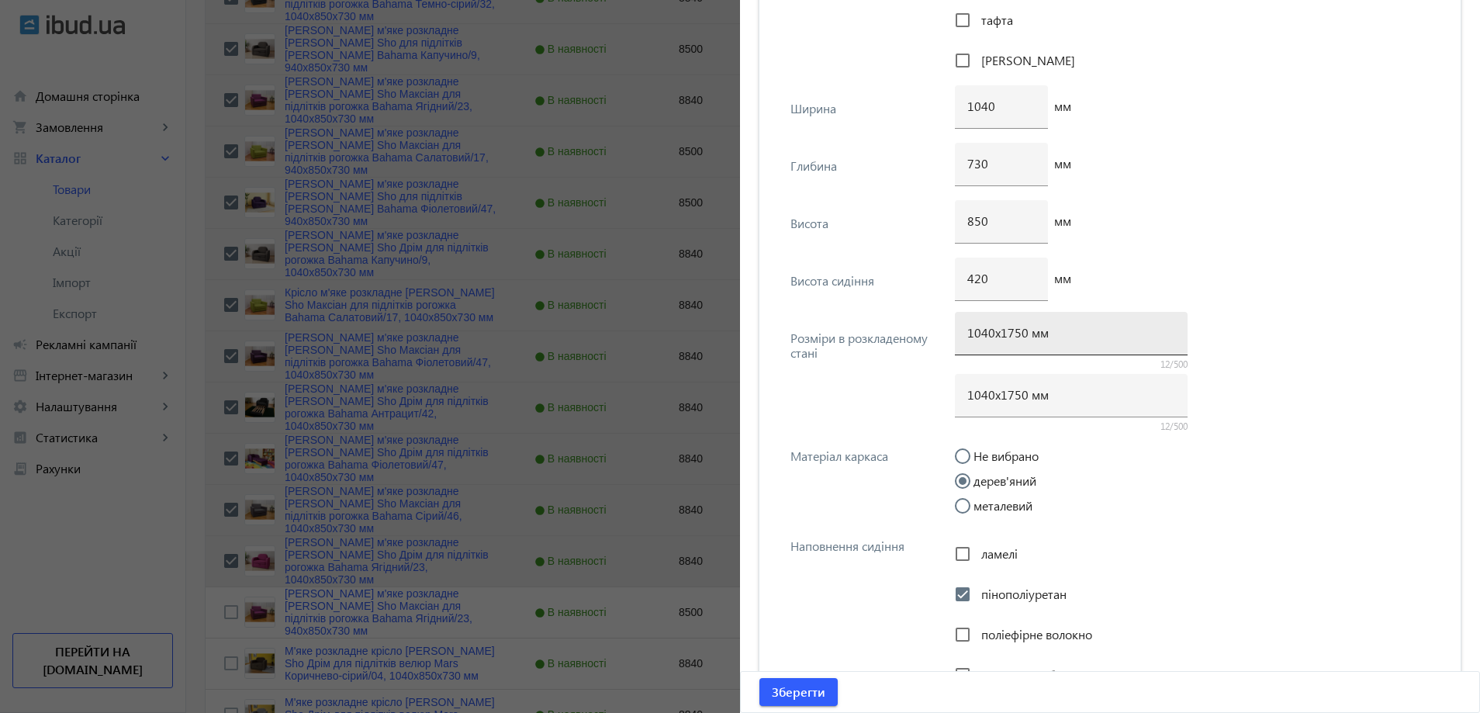
scroll to position [1900, 0]
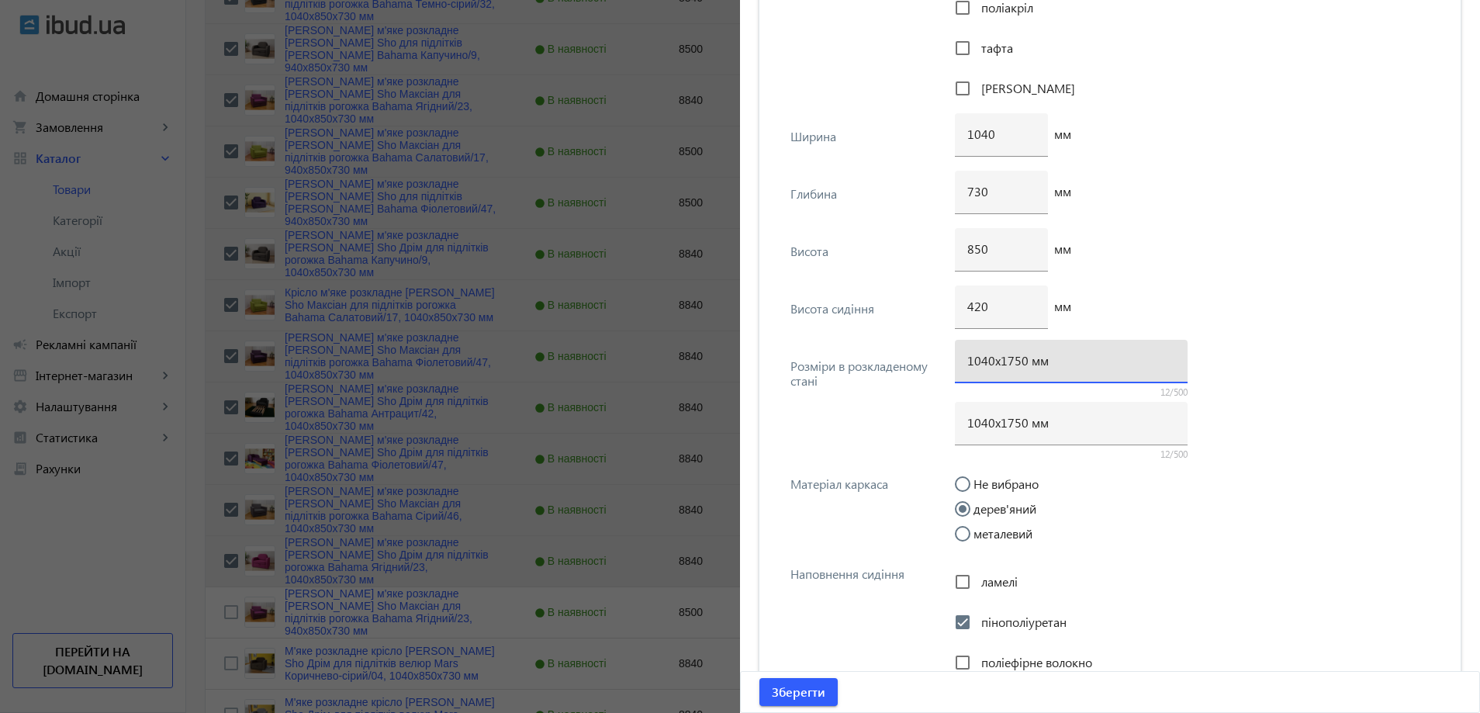
click at [1018, 368] on div "1040х1750 мм" at bounding box center [1071, 361] width 208 height 43
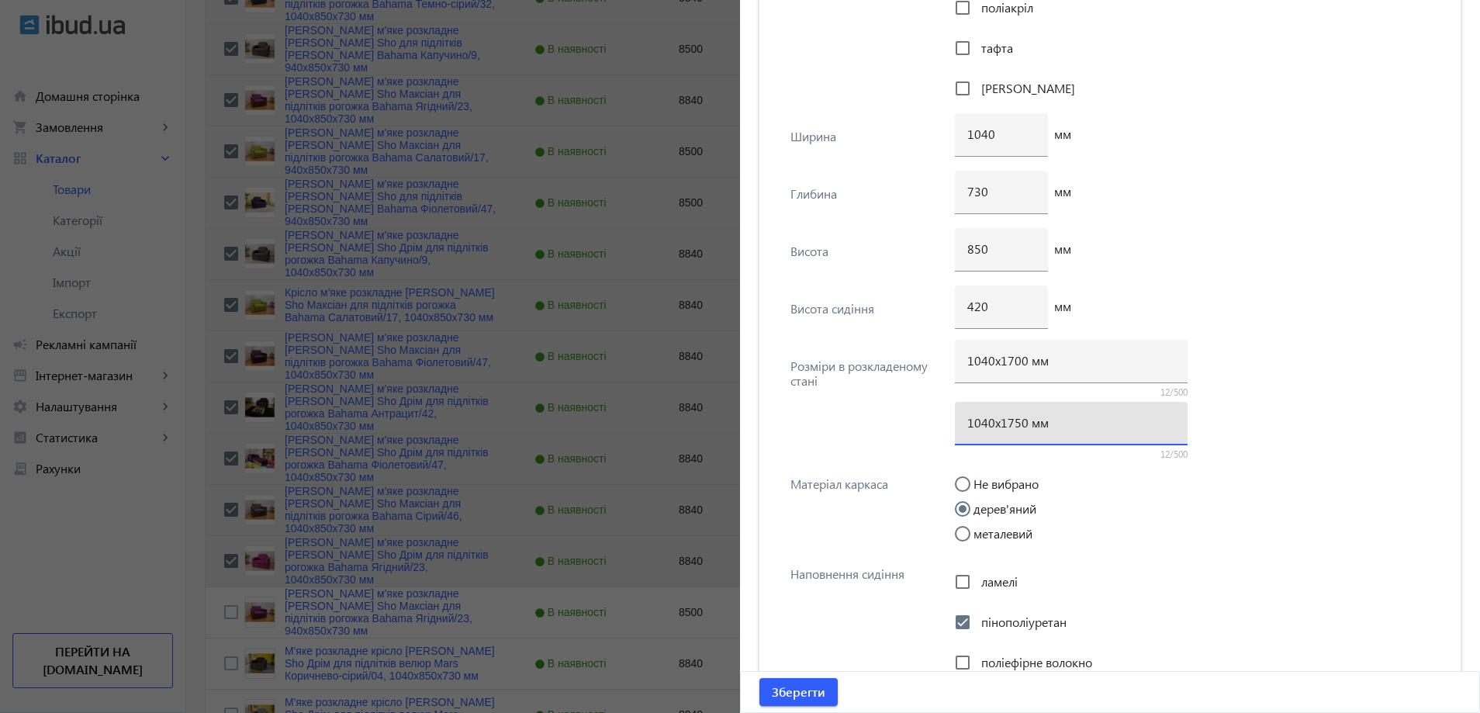
click at [1011, 429] on input "1040х1750 мм" at bounding box center [1071, 422] width 208 height 16
click at [1010, 429] on input "1040х1750 мм" at bounding box center [1071, 422] width 208 height 16
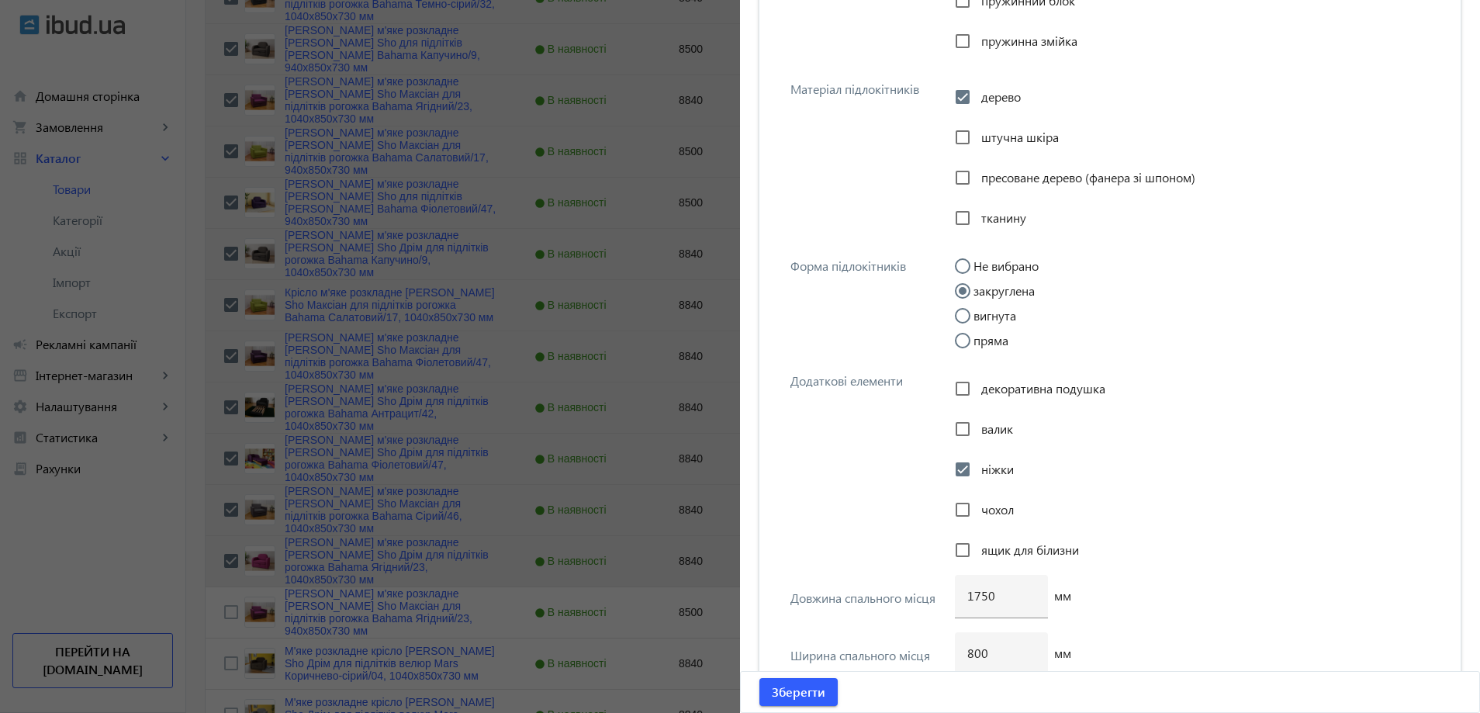
scroll to position [2831, 0]
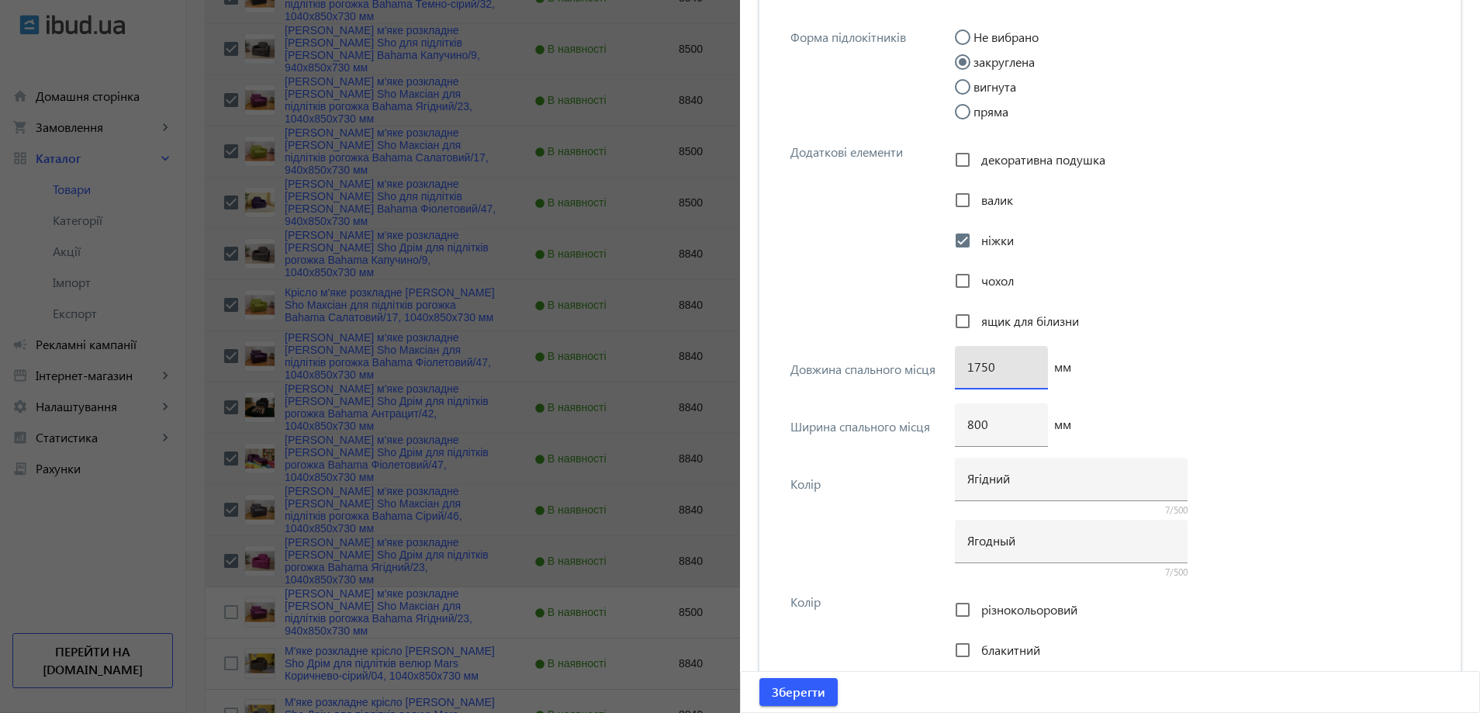
click at [977, 374] on input "1750" at bounding box center [1001, 366] width 68 height 16
click at [800, 689] on span "Зберегти" at bounding box center [799, 691] width 54 height 17
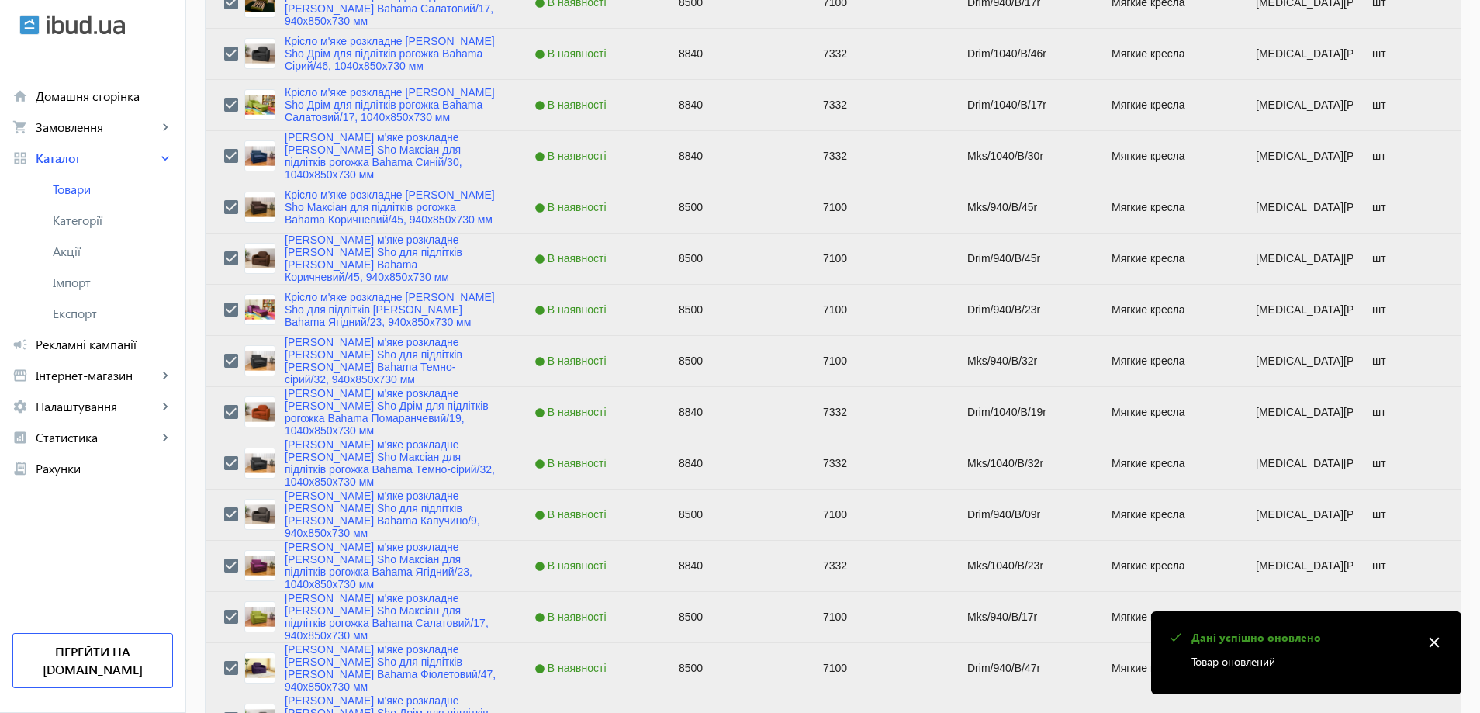
scroll to position [2172, 0]
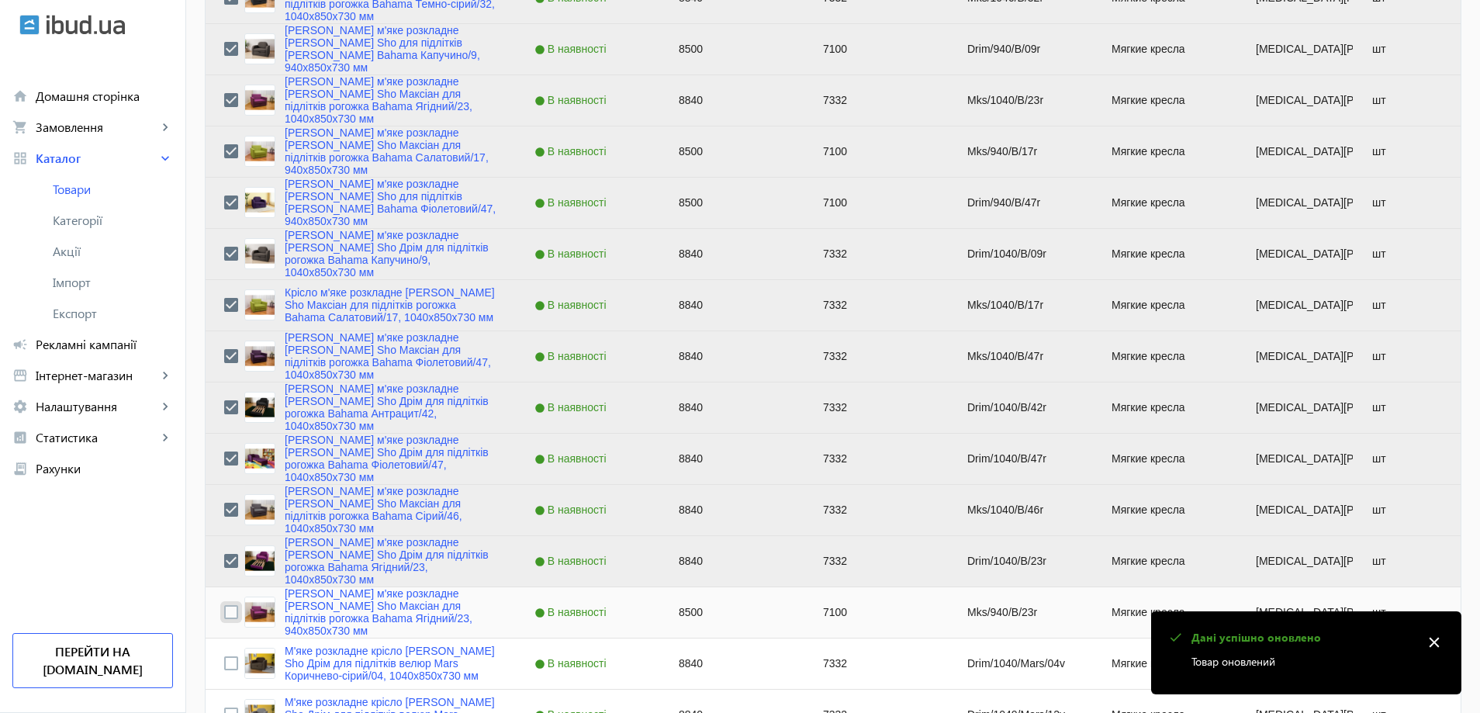
click at [224, 614] on input "Press Space to toggle row selection (unchecked)" at bounding box center [231, 612] width 14 height 14
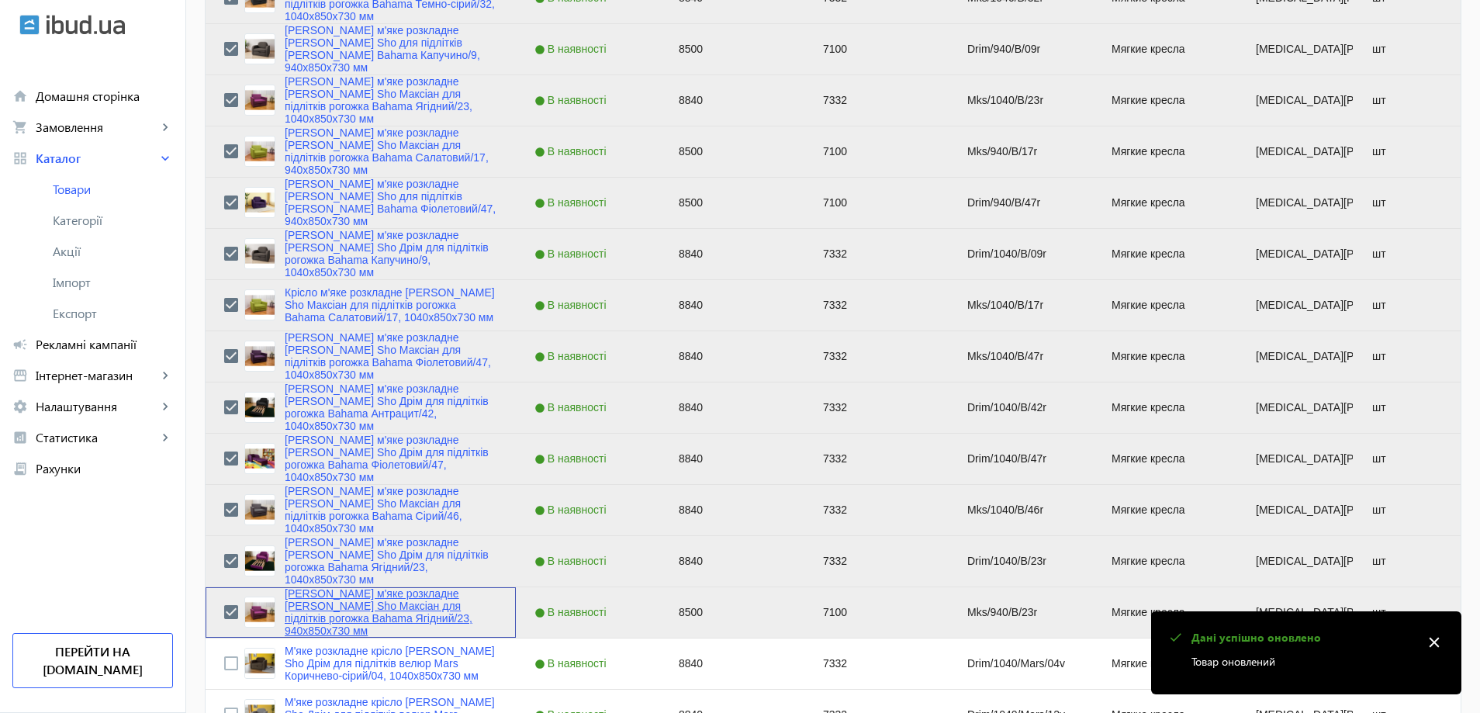
click at [366, 626] on link "Крісло м'яке розкладне Tobi Sho Максіан для підлітків рогожка Bahama Ягідний/23…" at bounding box center [391, 612] width 213 height 50
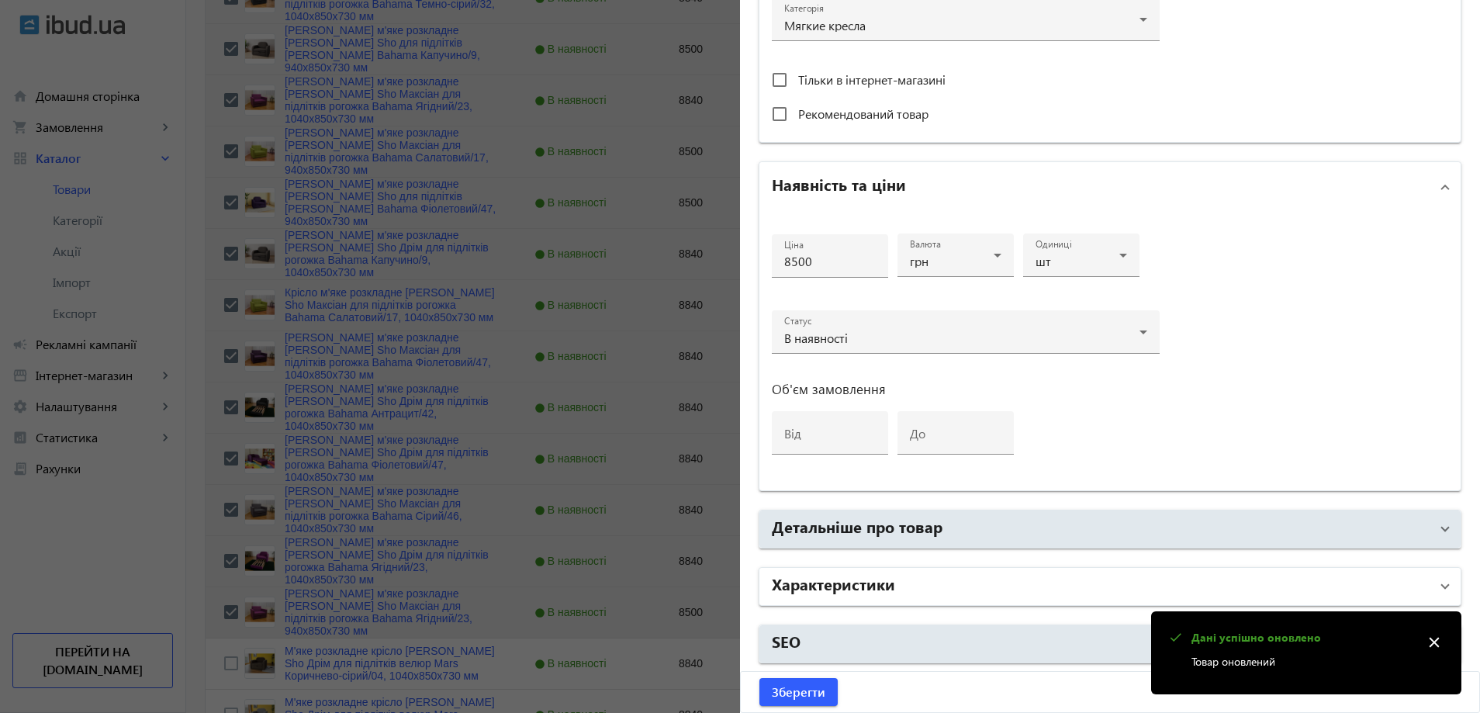
click at [935, 596] on mat-panel-title "Характеристики" at bounding box center [1101, 586] width 658 height 28
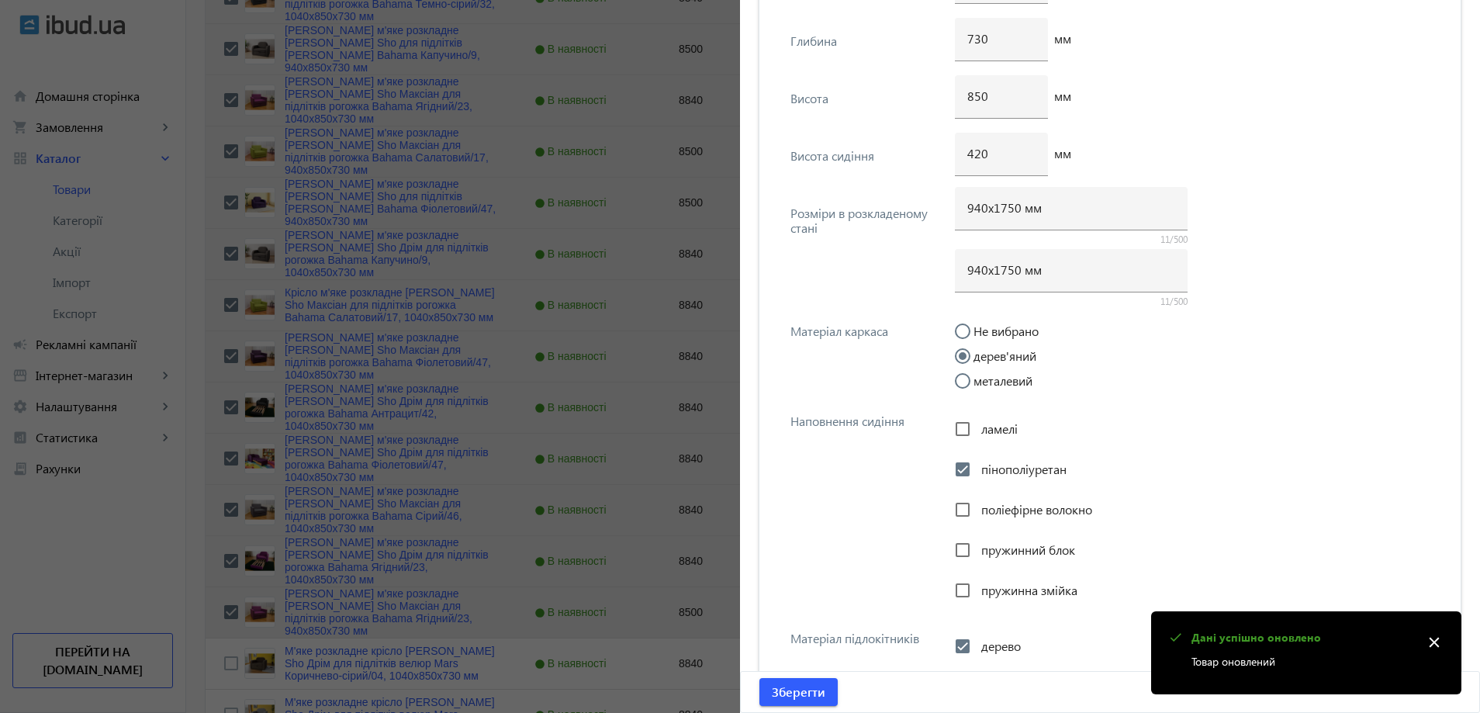
scroll to position [2055, 0]
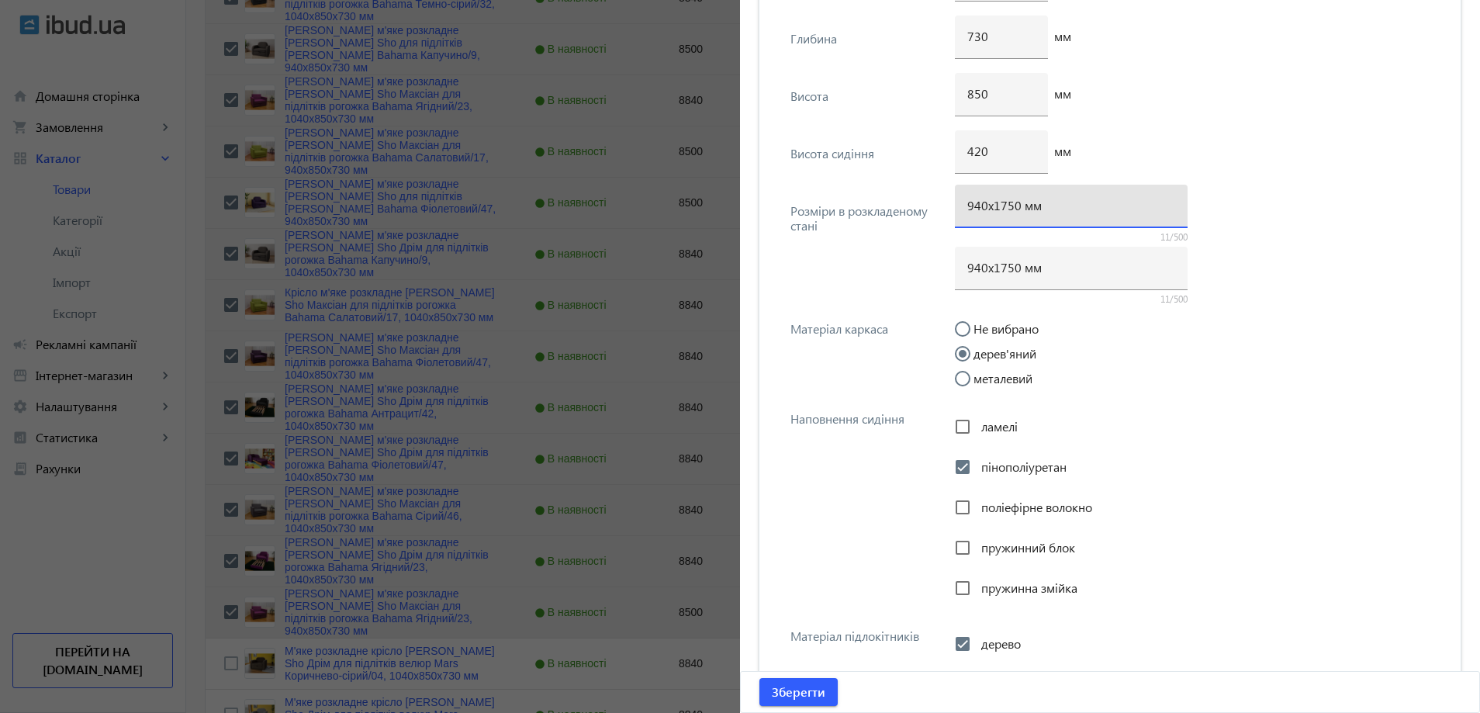
click at [1002, 210] on input "940х1750 мм" at bounding box center [1071, 205] width 208 height 16
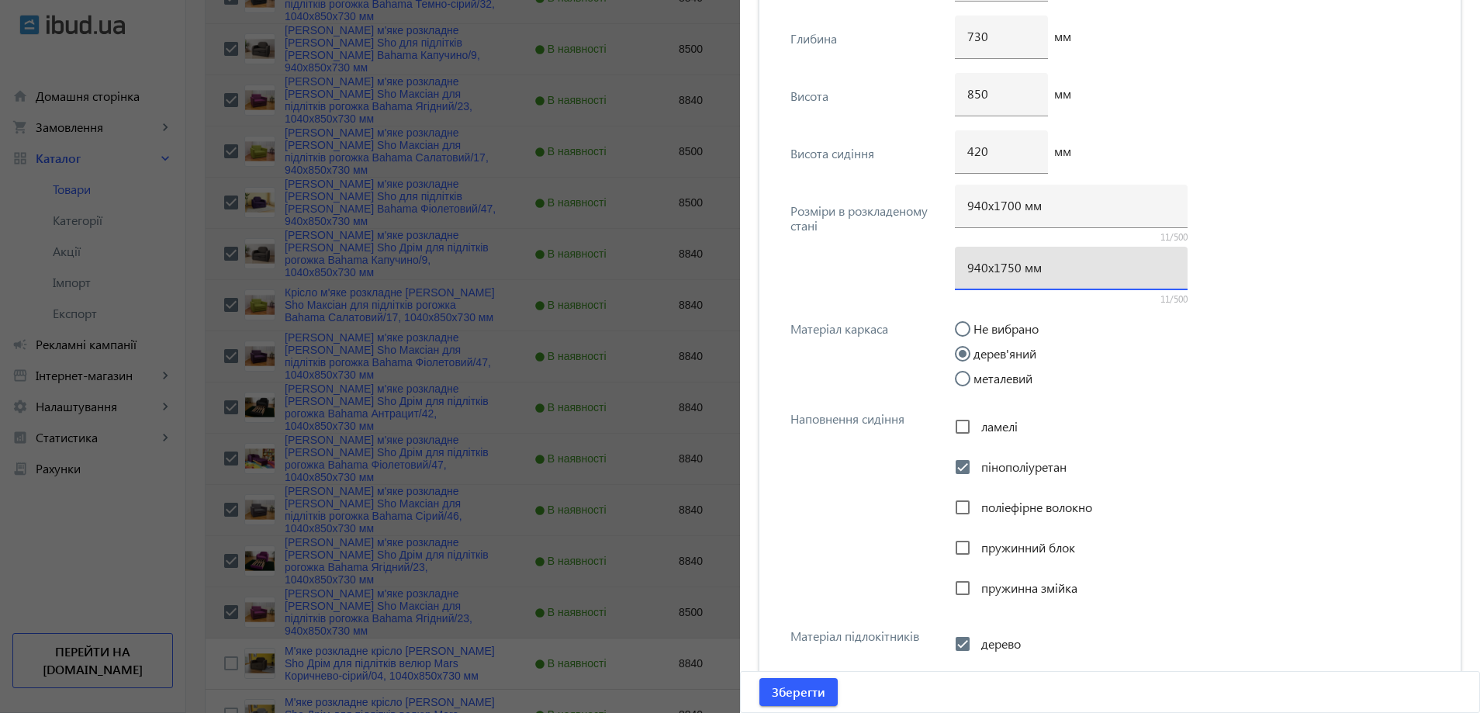
click at [1009, 263] on input "940х1750 мм" at bounding box center [1071, 267] width 208 height 16
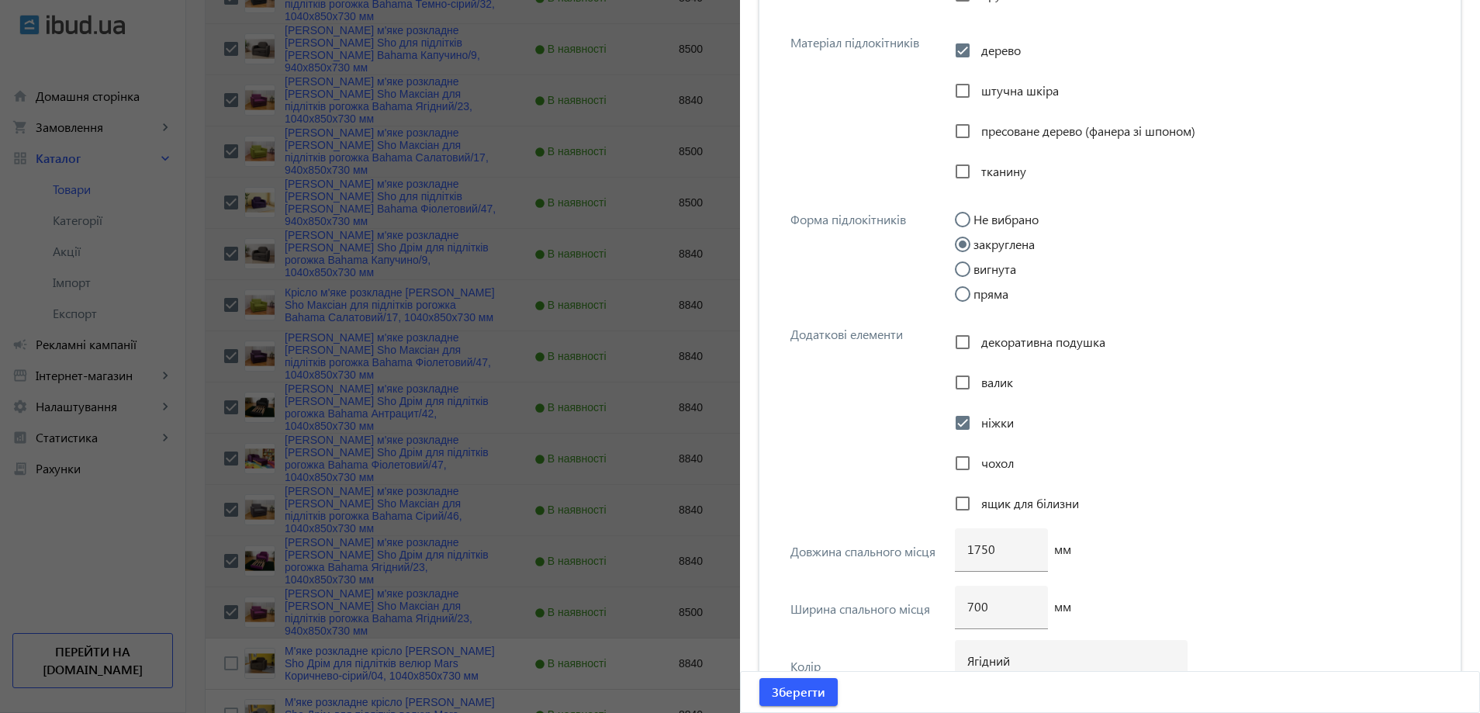
scroll to position [2676, 0]
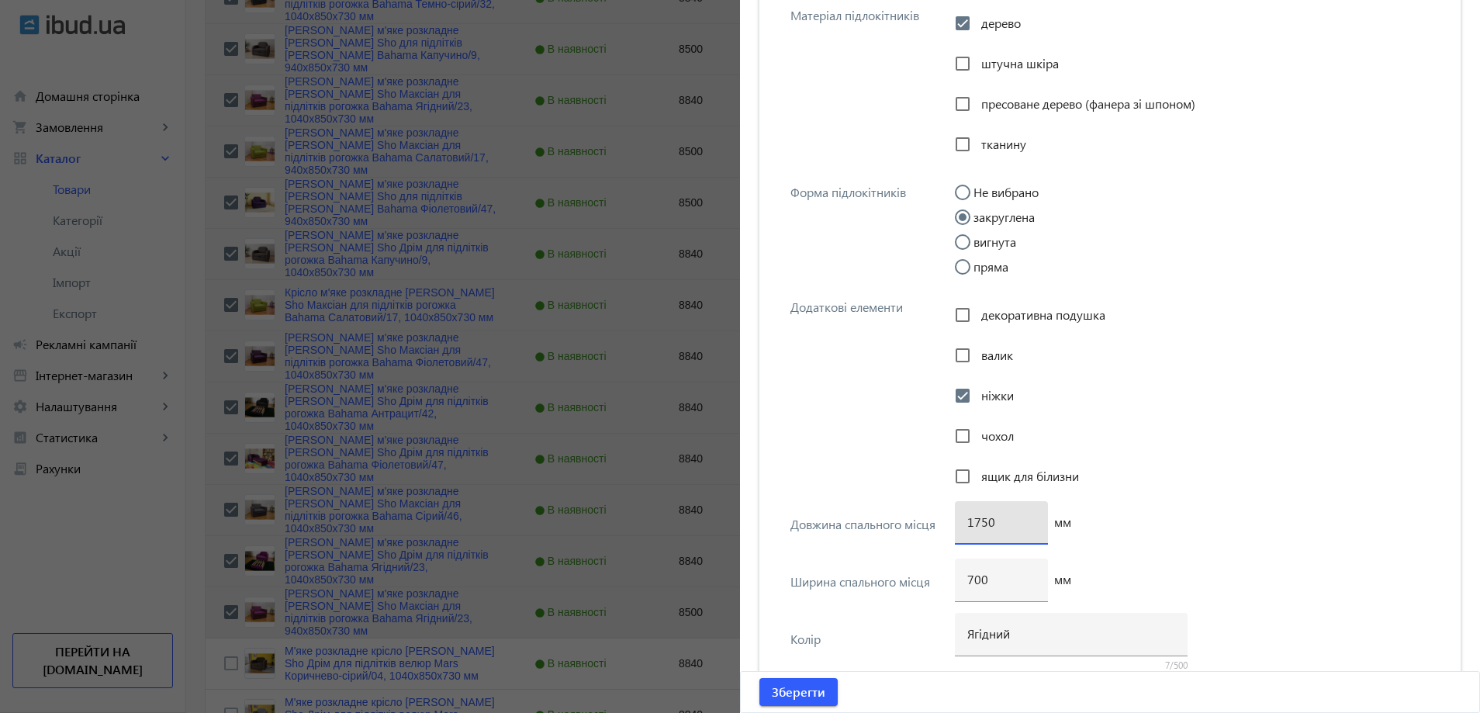
click at [977, 527] on input "1750" at bounding box center [1001, 521] width 68 height 16
click at [798, 698] on span "Зберегти" at bounding box center [799, 691] width 54 height 17
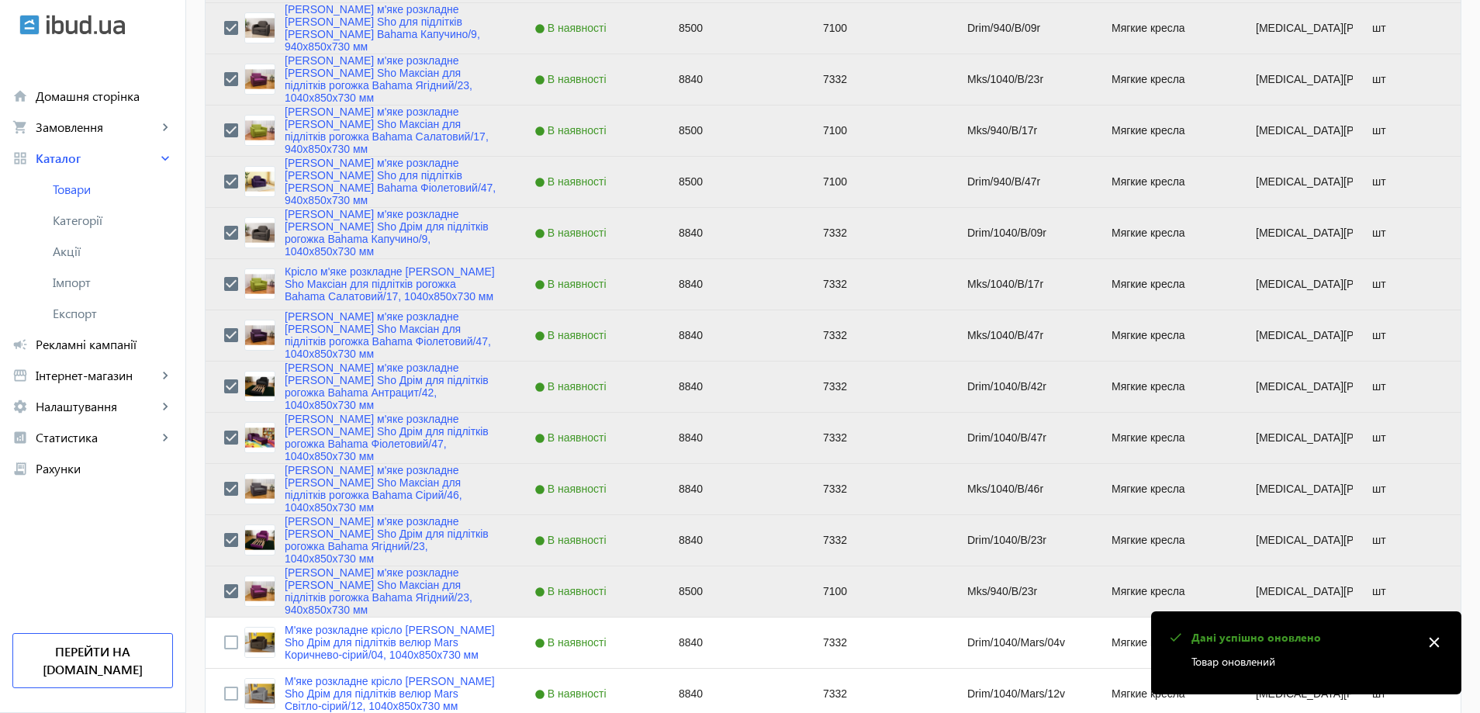
scroll to position [2482, 0]
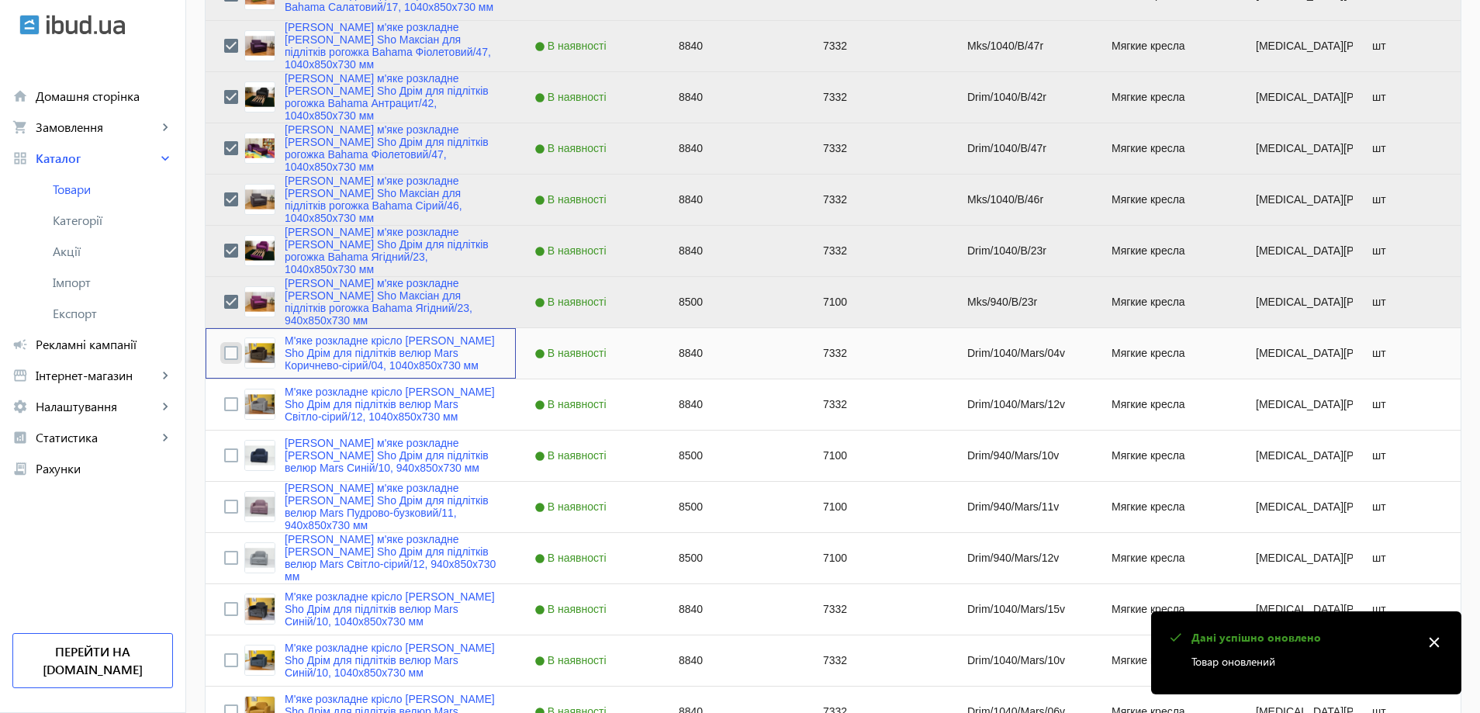
click at [224, 354] on input "Press Space to toggle row selection (unchecked)" at bounding box center [231, 353] width 14 height 14
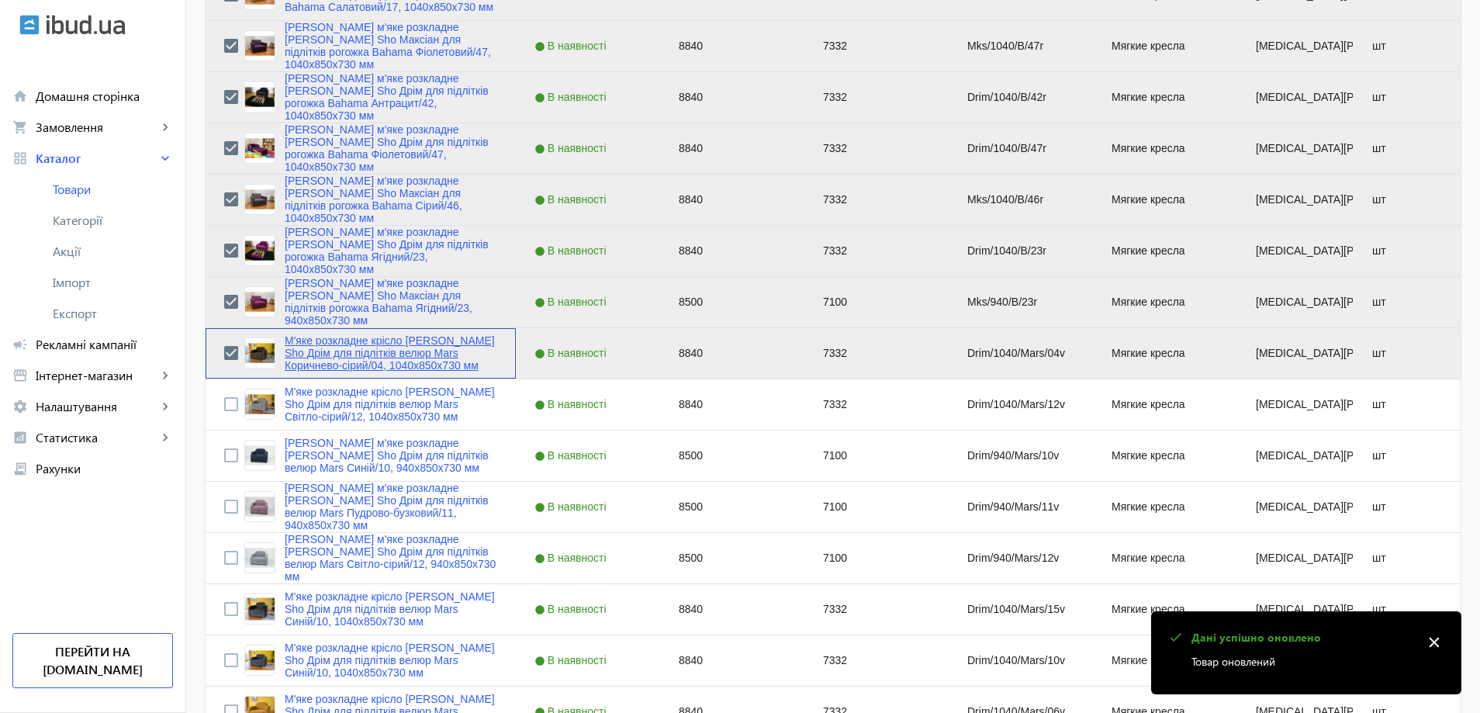
click at [330, 358] on link "М'яке розкладне крісло Tobi Sho Дрім для підлітків велюр Mars Коричнево-сірий/0…" at bounding box center [391, 352] width 213 height 37
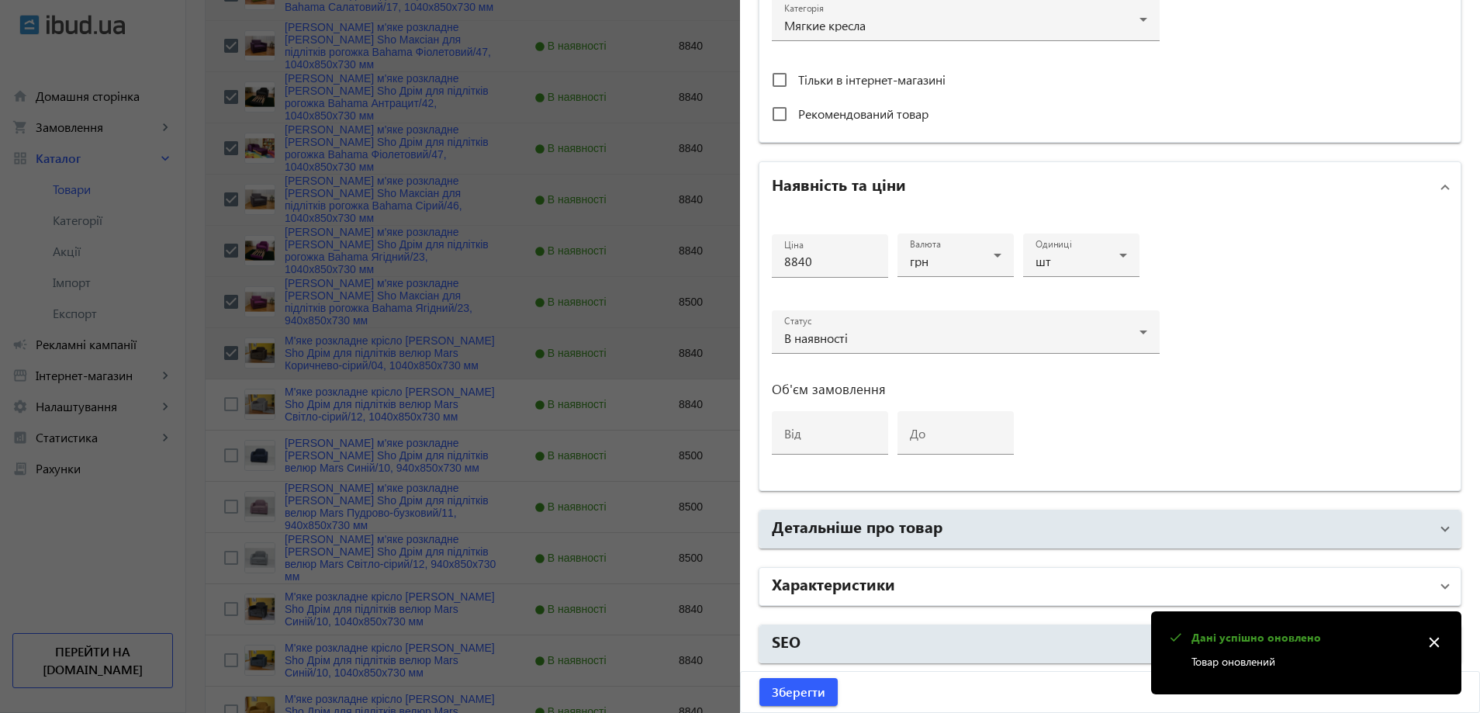
click at [937, 585] on mat-panel-title "Характеристики" at bounding box center [1101, 586] width 658 height 28
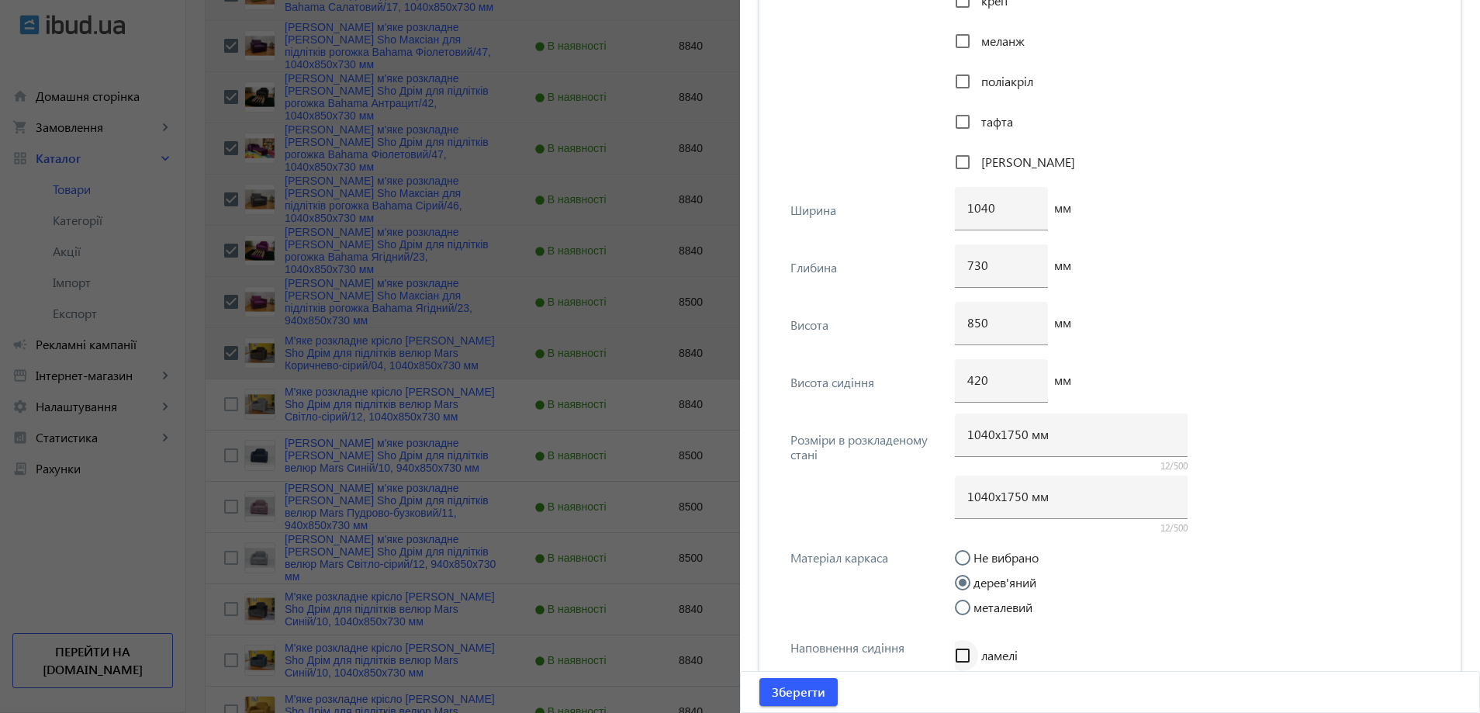
scroll to position [2133, 0]
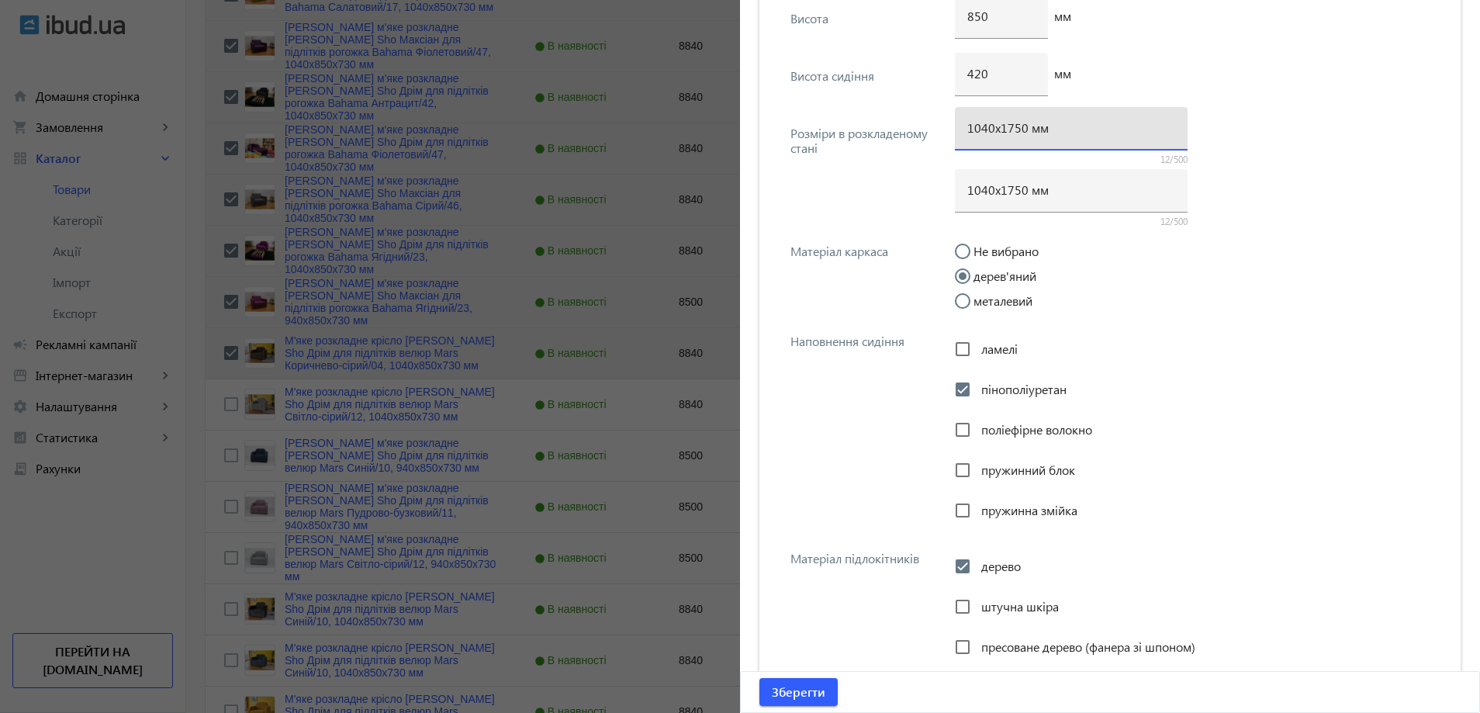
click at [1009, 133] on input "1040х1750 мм" at bounding box center [1071, 127] width 208 height 16
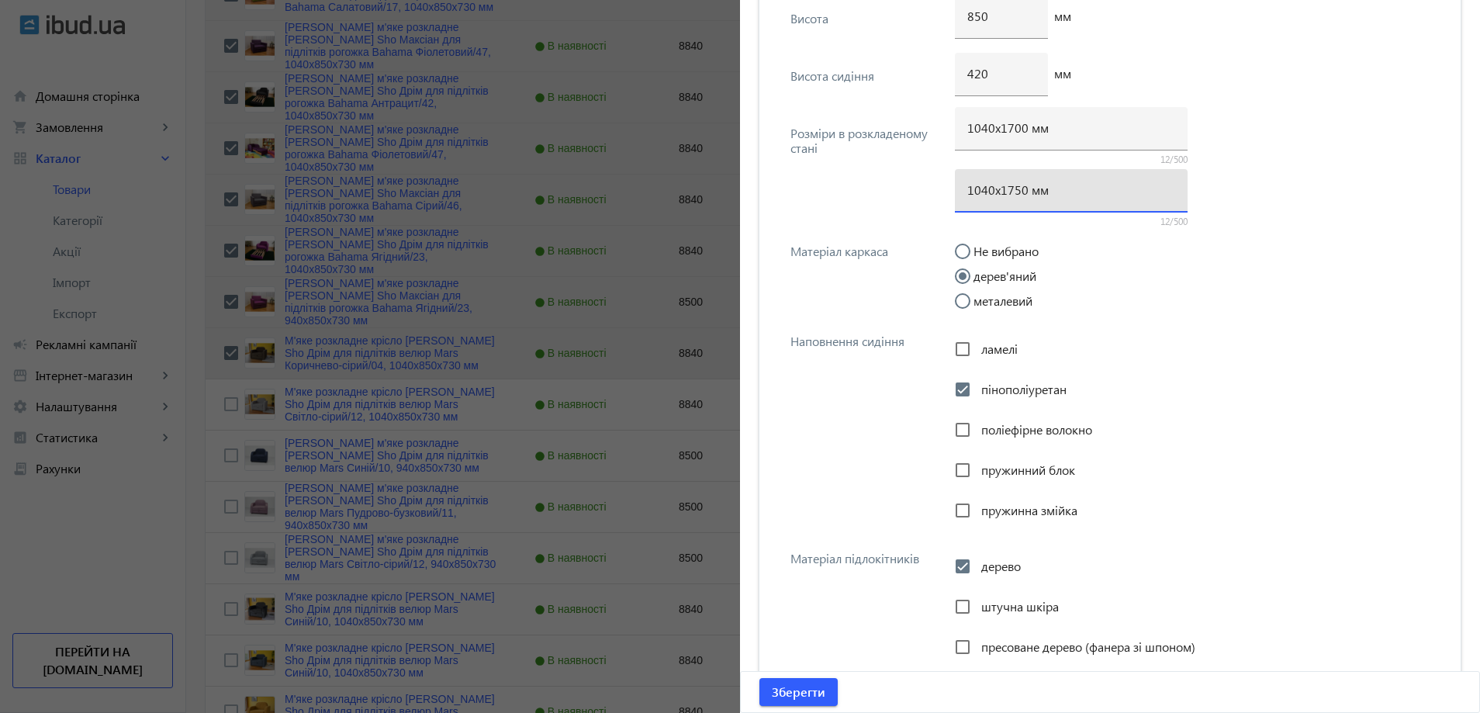
click at [1009, 188] on input "1040х1750 мм" at bounding box center [1071, 189] width 208 height 16
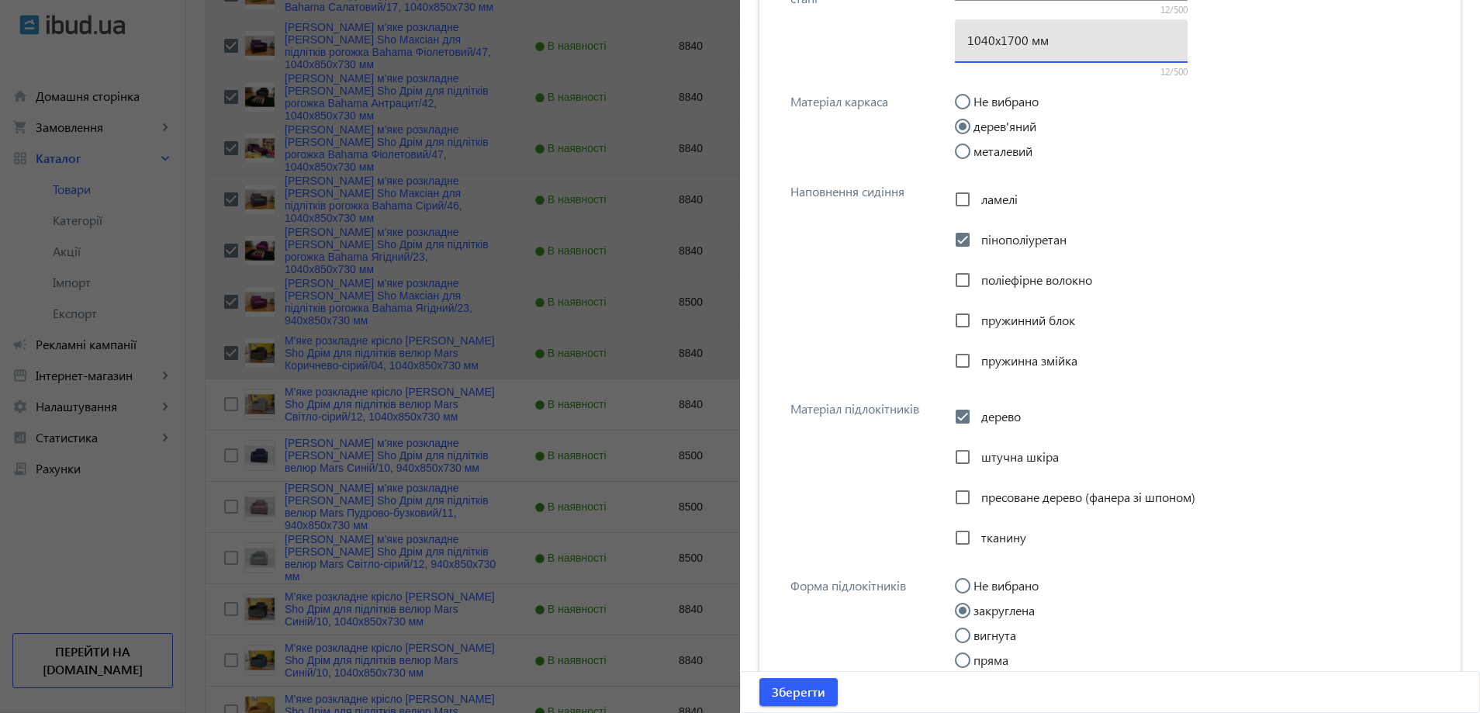
scroll to position [2676, 0]
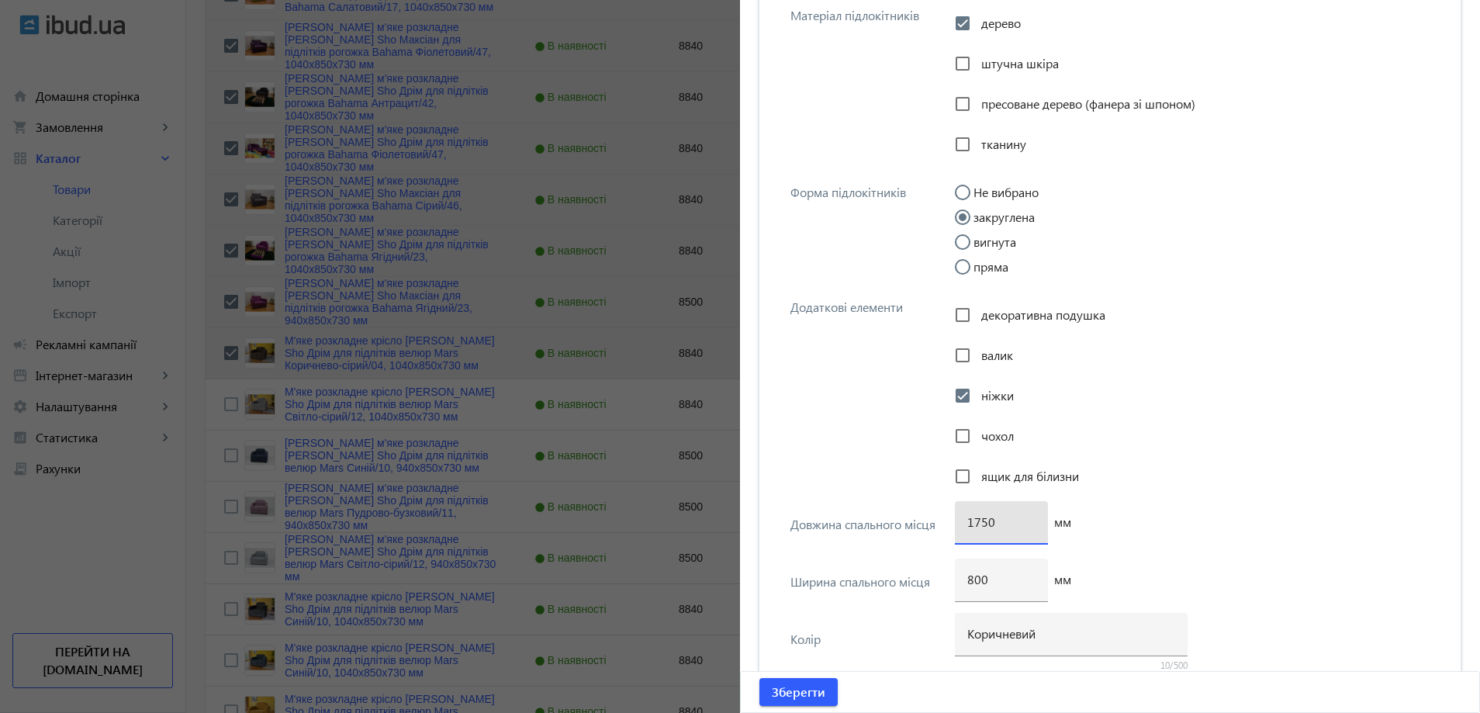
drag, startPoint x: 980, startPoint y: 526, endPoint x: 946, endPoint y: 570, distance: 55.4
click at [976, 529] on input "1750" at bounding box center [1001, 521] width 68 height 16
click at [812, 690] on span "Зберегти" at bounding box center [799, 691] width 54 height 17
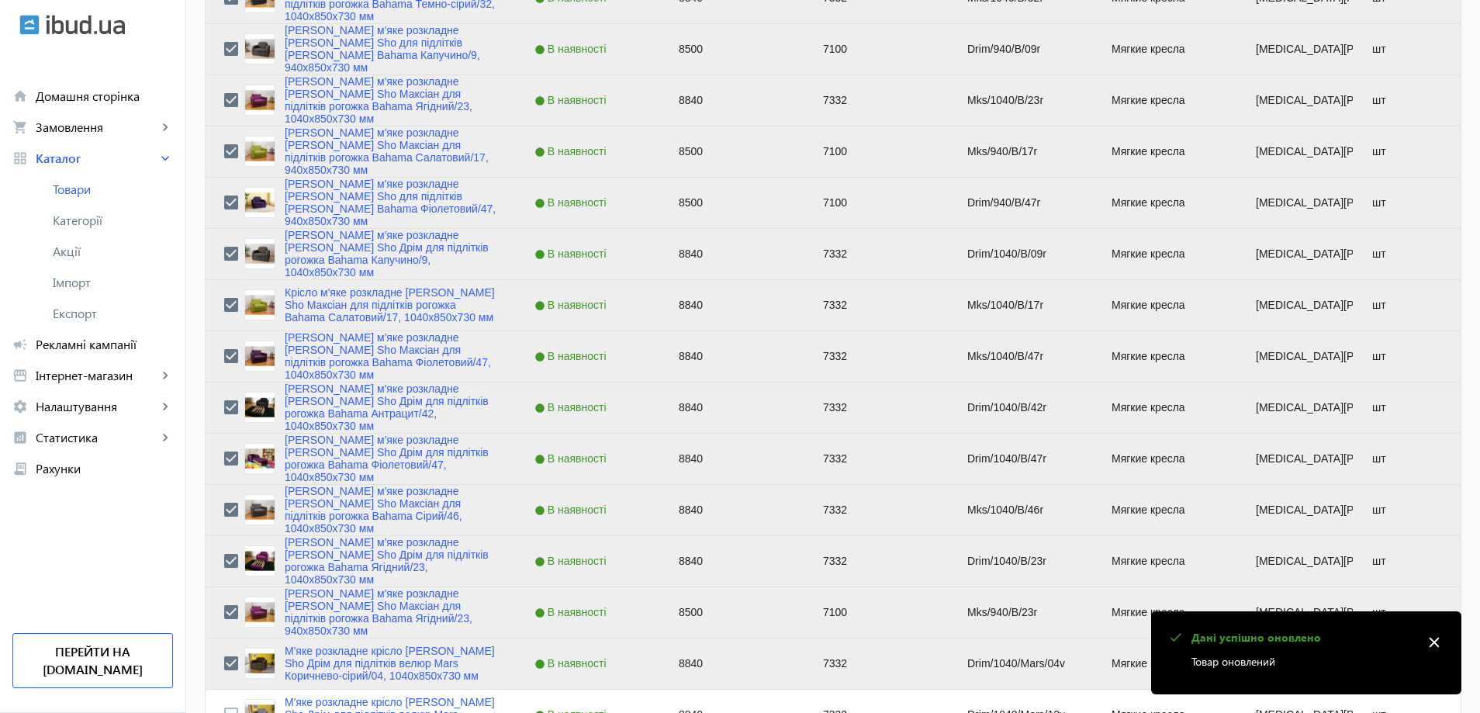
scroll to position [2637, 0]
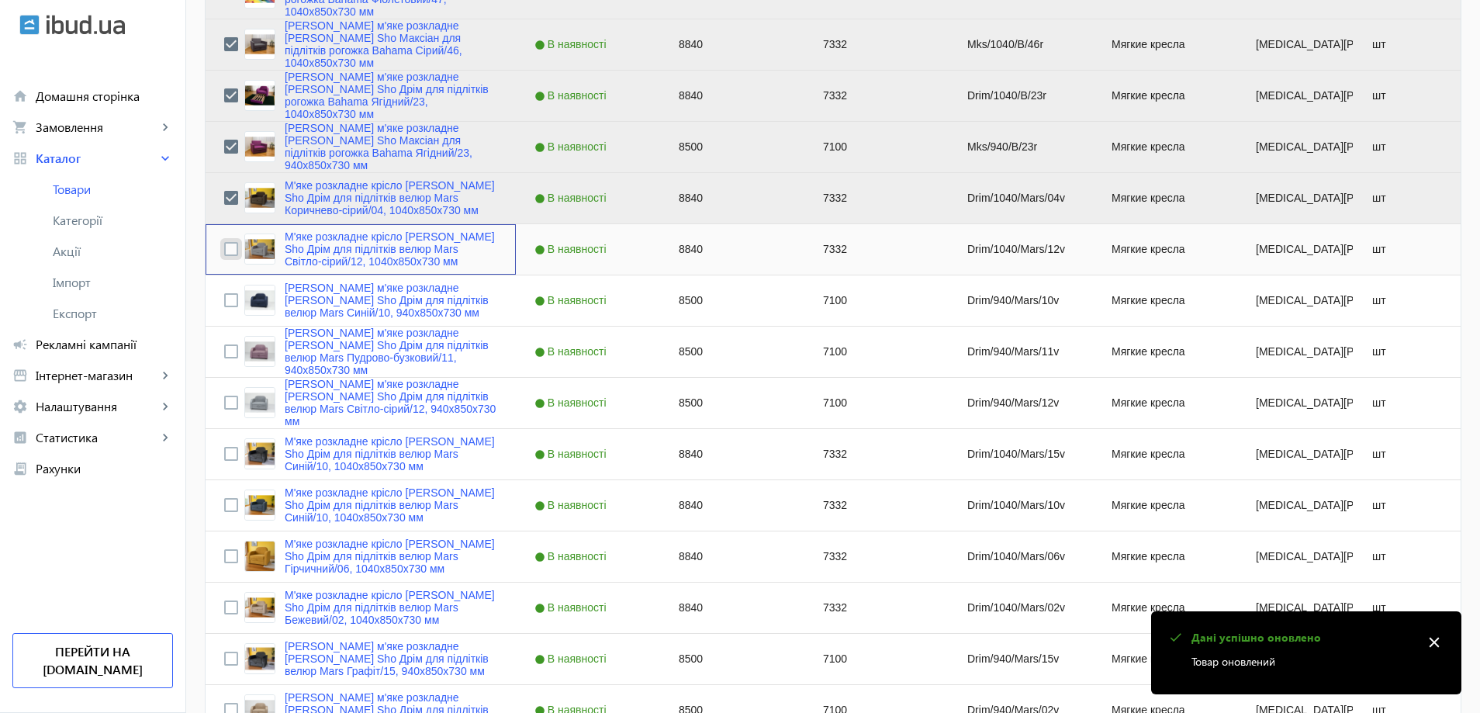
click at [224, 251] on input "Press Space to toggle row selection (unchecked)" at bounding box center [231, 249] width 14 height 14
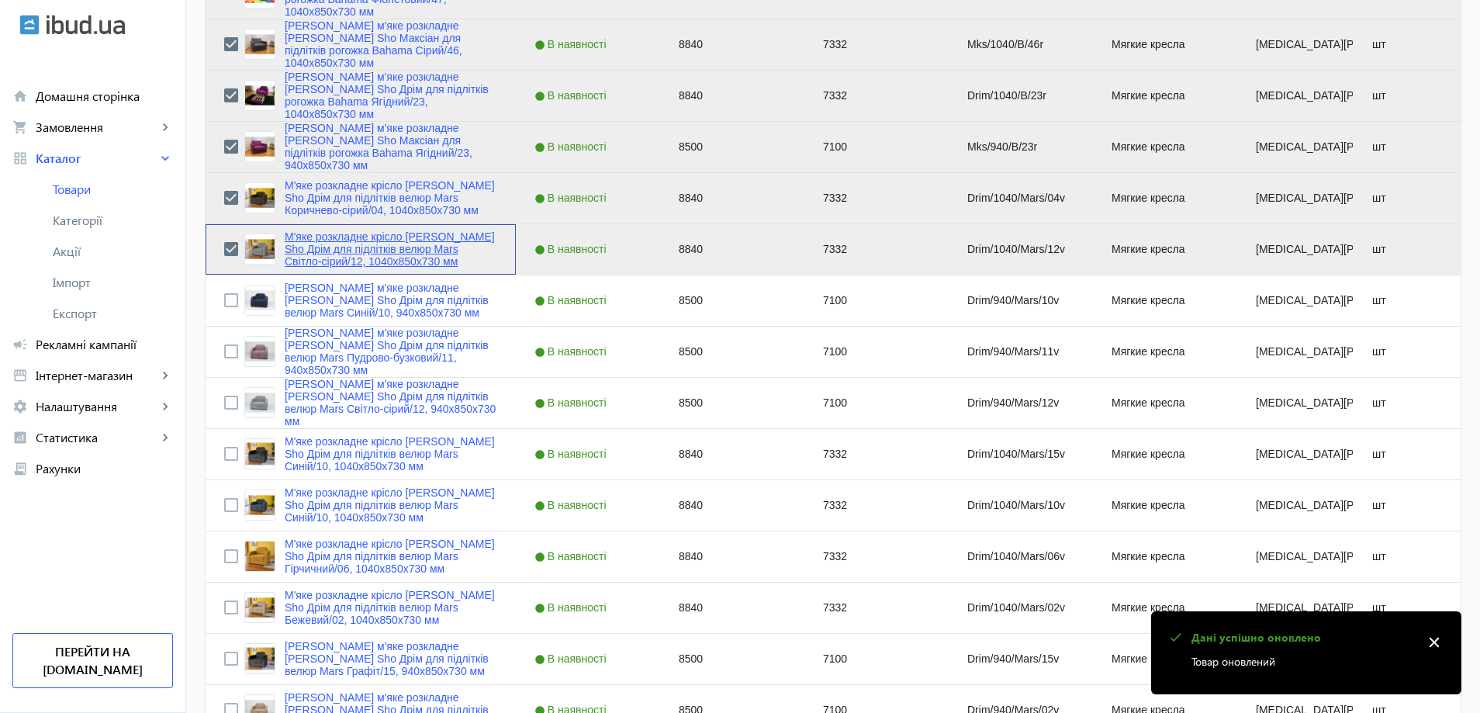
click at [293, 254] on link "М'яке розкладне крісло Tobi Sho Дрім для підлітків велюр Mars Світло-сірий/12, …" at bounding box center [391, 248] width 213 height 37
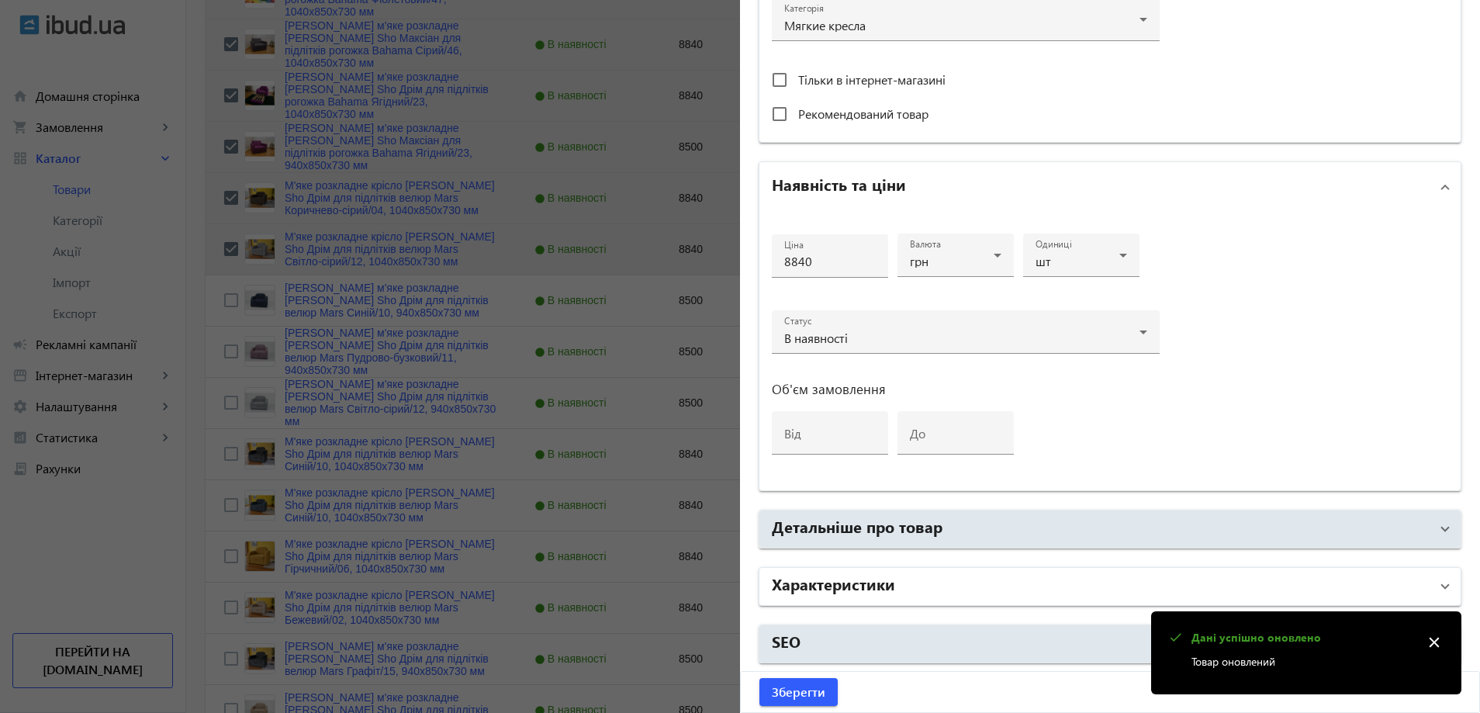
click at [939, 579] on mat-panel-title "Характеристики" at bounding box center [1101, 586] width 658 height 28
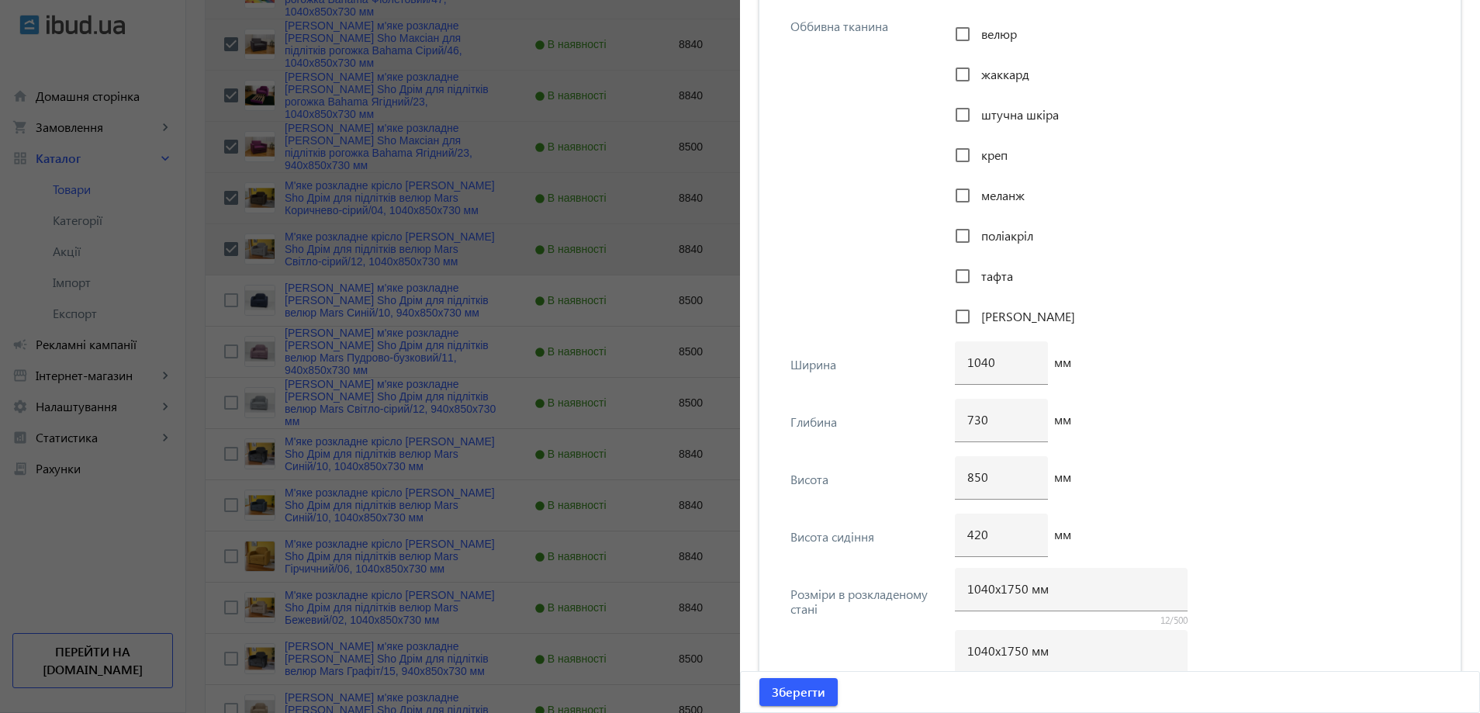
scroll to position [1900, 0]
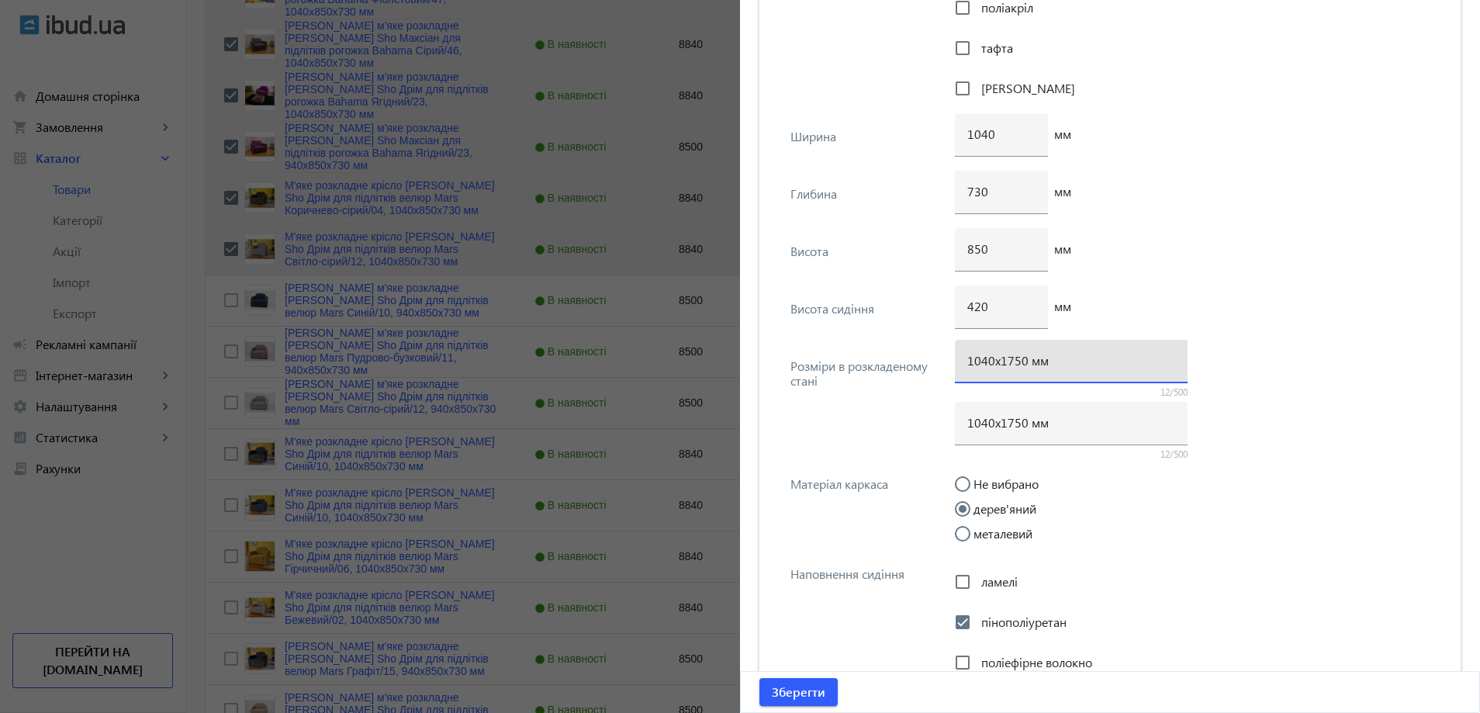
drag, startPoint x: 1015, startPoint y: 361, endPoint x: 1007, endPoint y: 375, distance: 17.0
click at [1010, 367] on input "1040х1750 мм" at bounding box center [1071, 360] width 208 height 16
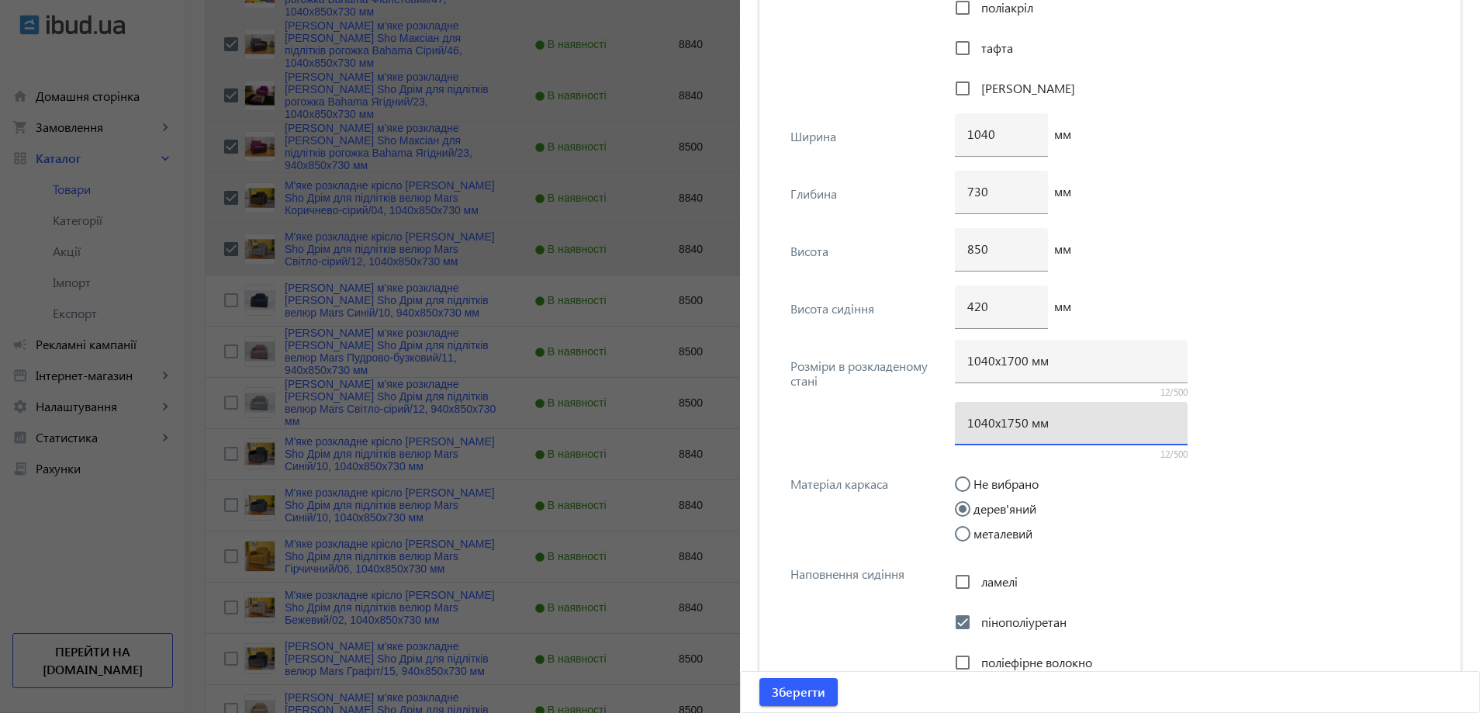
click at [1015, 425] on input "1040х1750 мм" at bounding box center [1071, 422] width 208 height 16
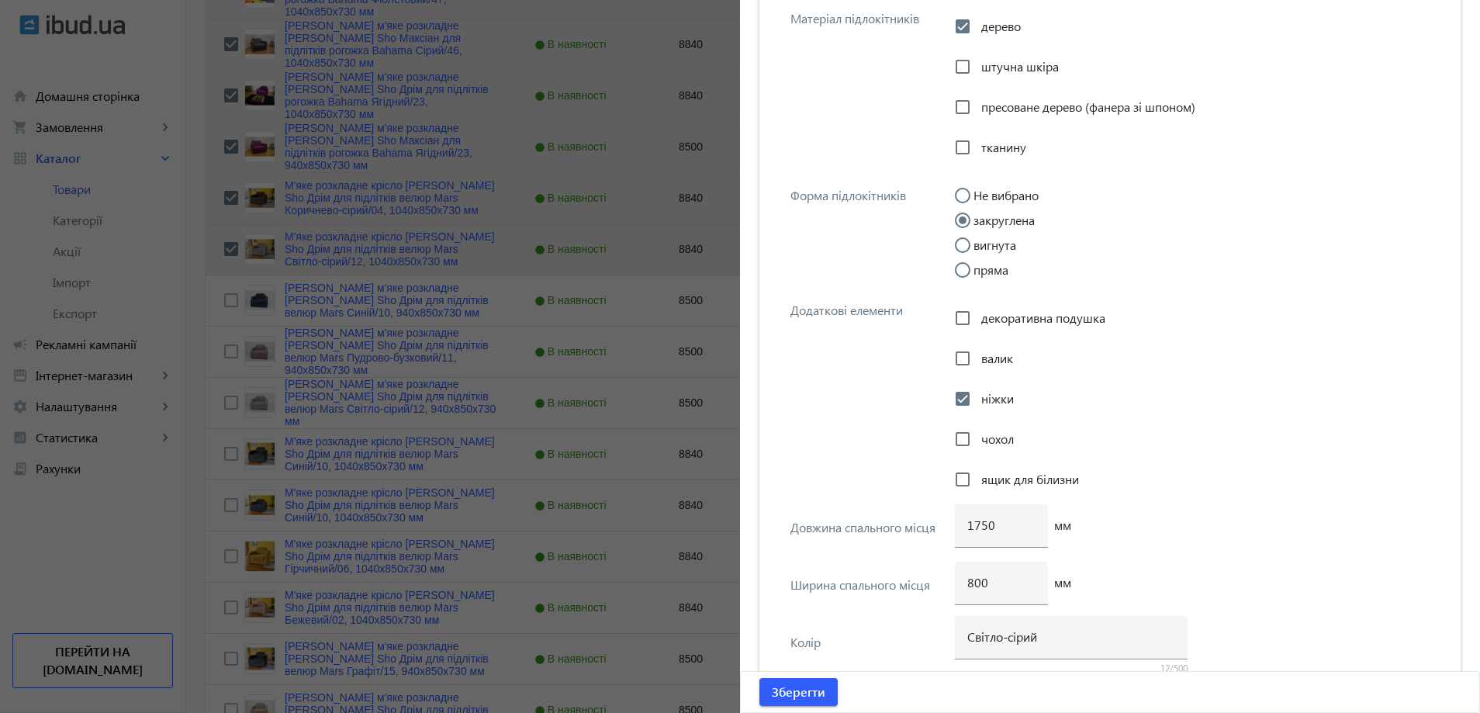
scroll to position [2676, 0]
click at [976, 525] on input "1750" at bounding box center [1001, 521] width 68 height 16
drag, startPoint x: 821, startPoint y: 693, endPoint x: 783, endPoint y: 630, distance: 73.4
click at [820, 693] on button "Зберегти" at bounding box center [798, 692] width 78 height 28
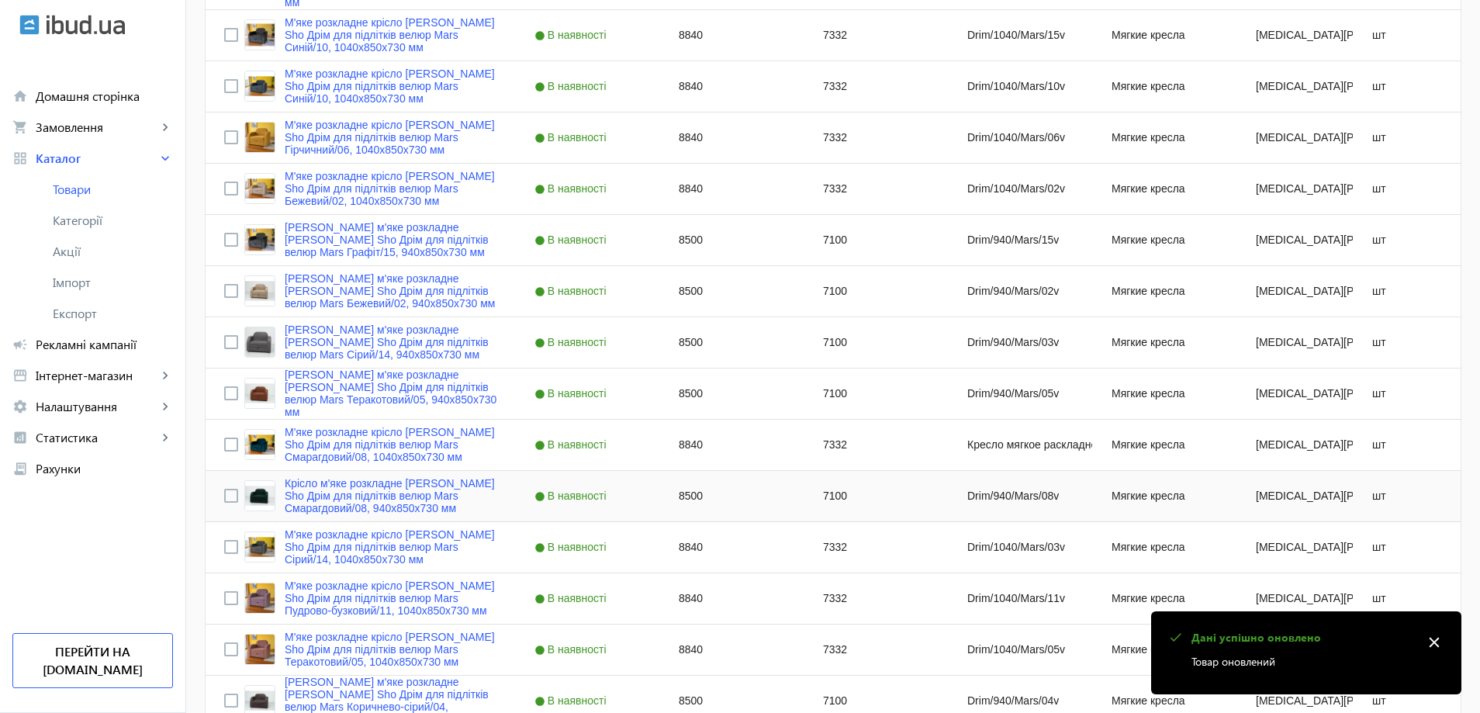
scroll to position [2792, 0]
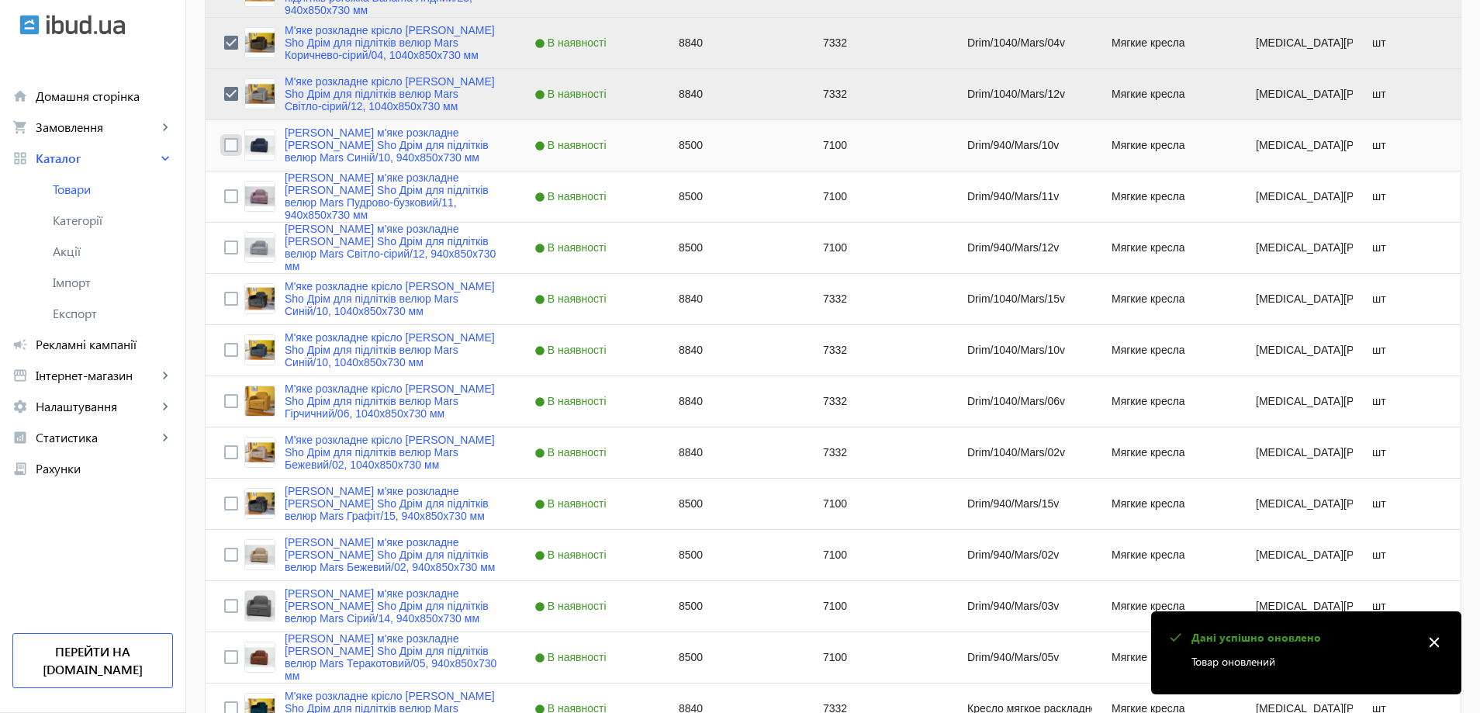
click at [224, 141] on input "Press Space to toggle row selection (unchecked)" at bounding box center [231, 145] width 14 height 14
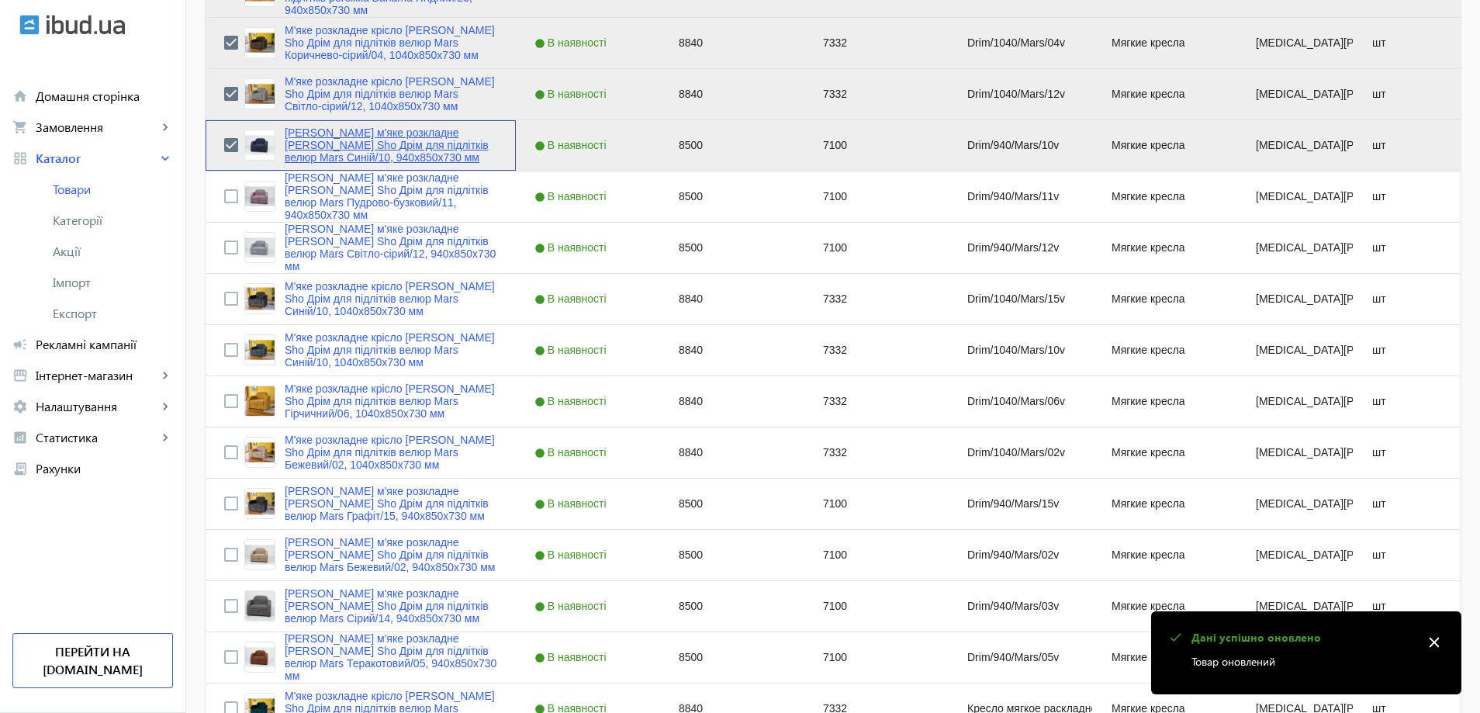
click at [321, 142] on link "Крісло м'яке розкладне Tobi Sho Дрім для підлітків велюр Mars Синій/10, 940х850…" at bounding box center [391, 144] width 213 height 37
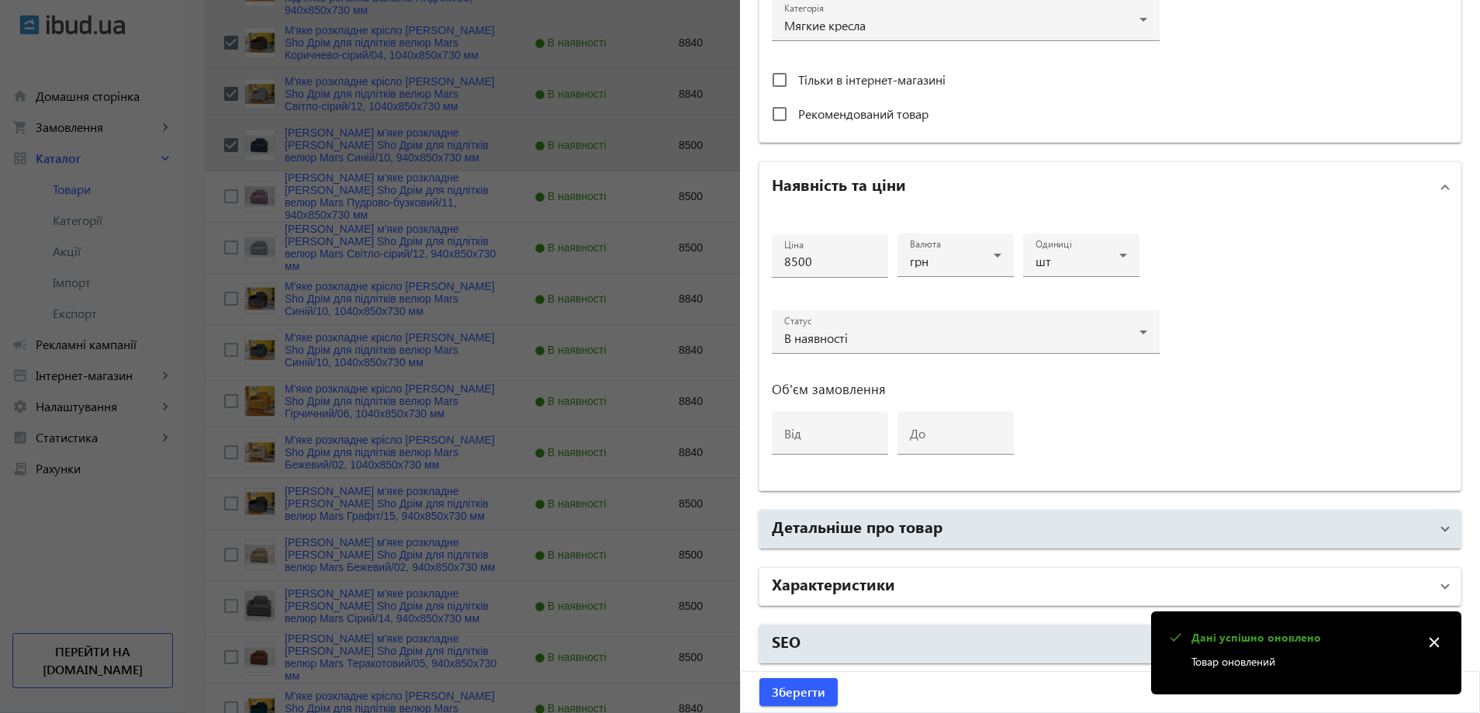
click at [956, 589] on mat-panel-title "Характеристики" at bounding box center [1101, 586] width 658 height 28
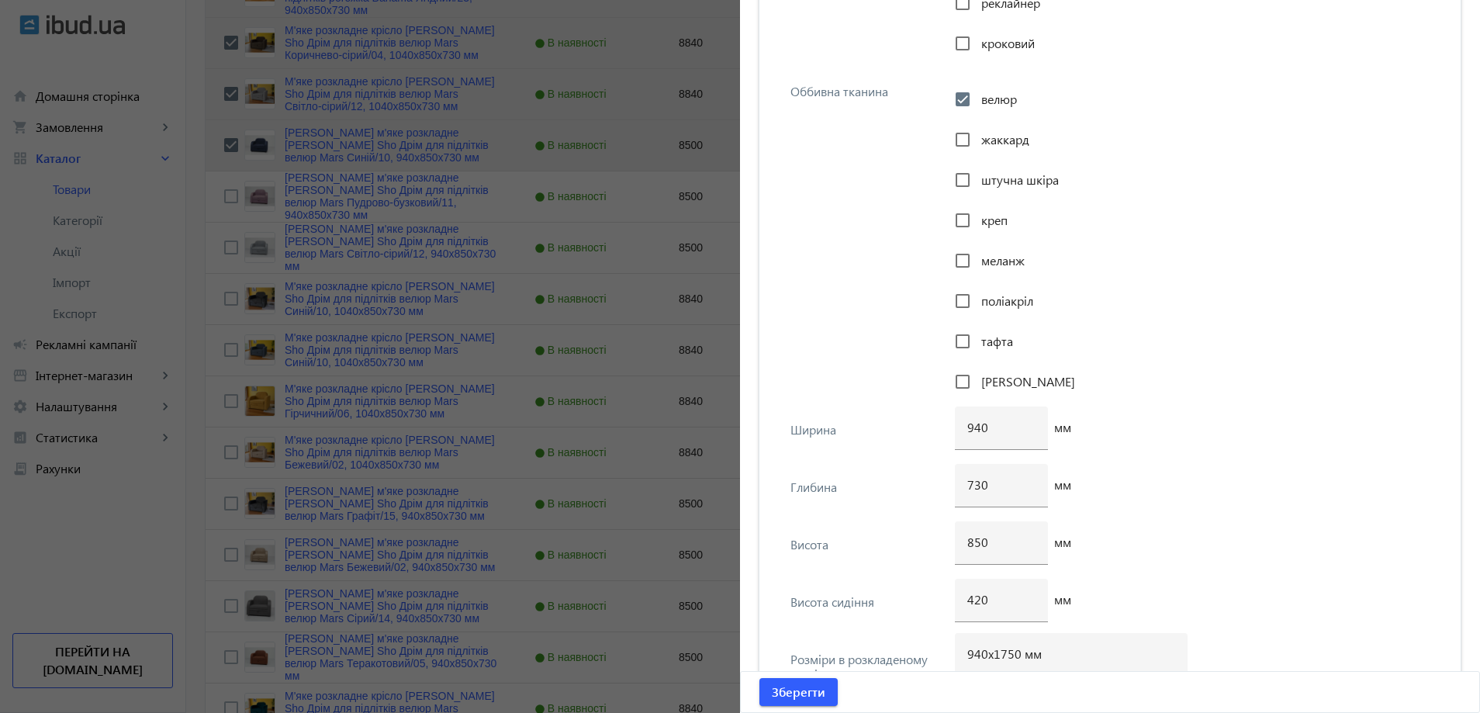
scroll to position [1900, 0]
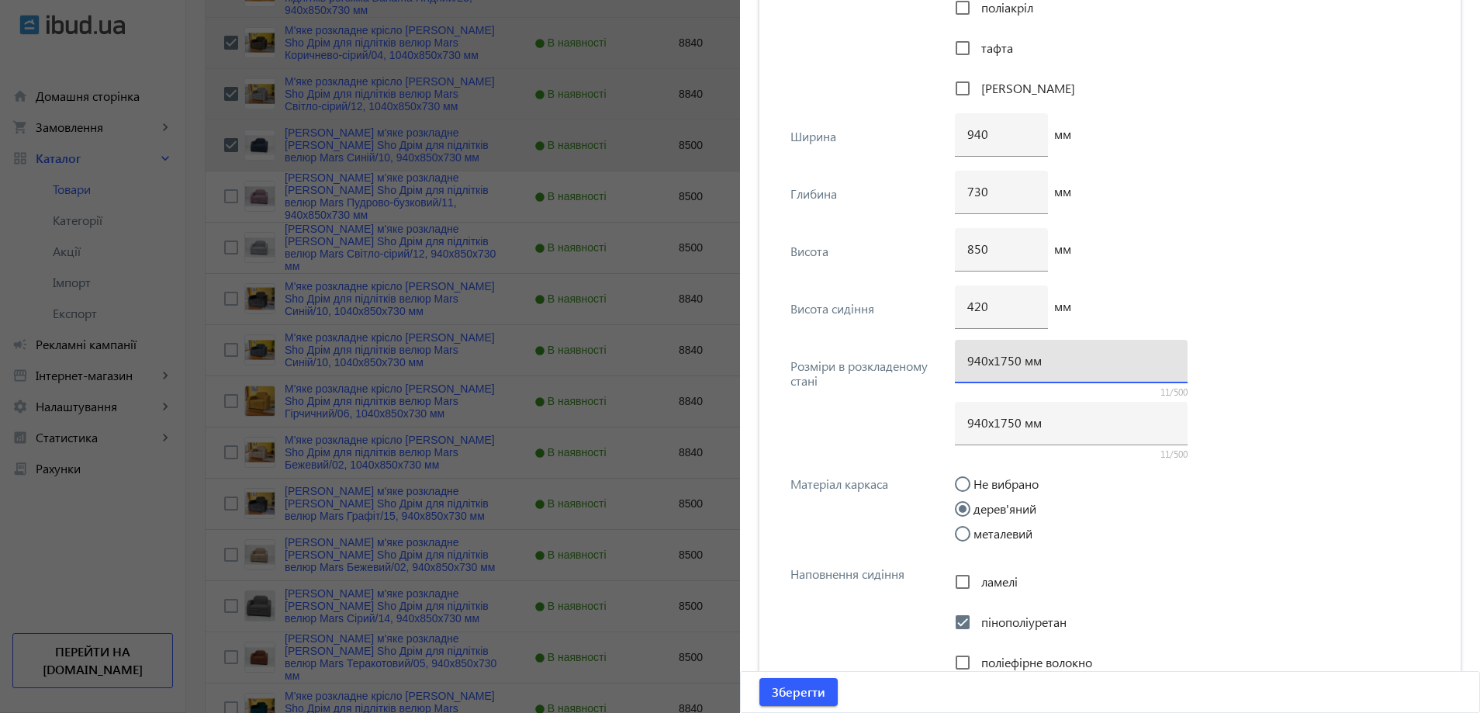
click at [1003, 365] on input "940х1750 мм" at bounding box center [1071, 360] width 208 height 16
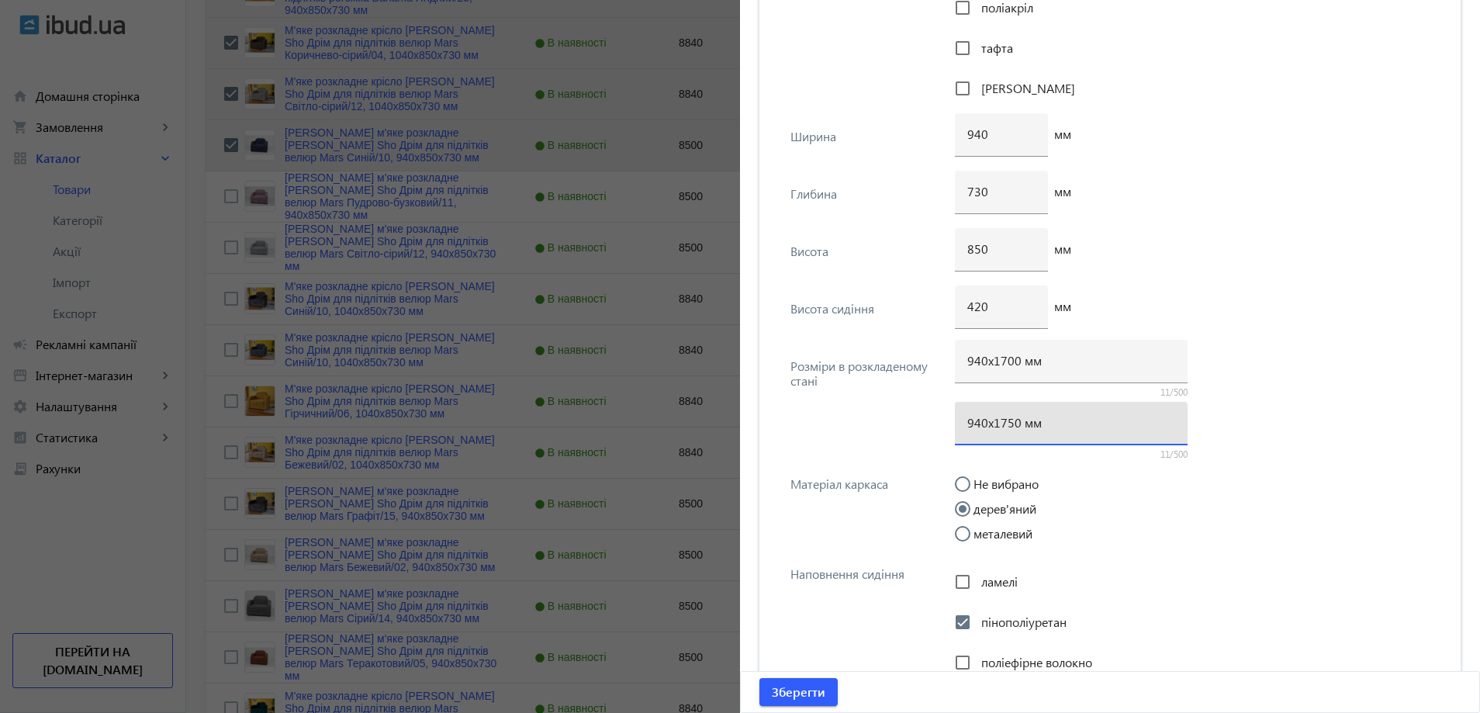
drag, startPoint x: 1011, startPoint y: 430, endPoint x: 1004, endPoint y: 427, distance: 8.1
click at [1004, 427] on input "940х1750 мм" at bounding box center [1071, 422] width 208 height 16
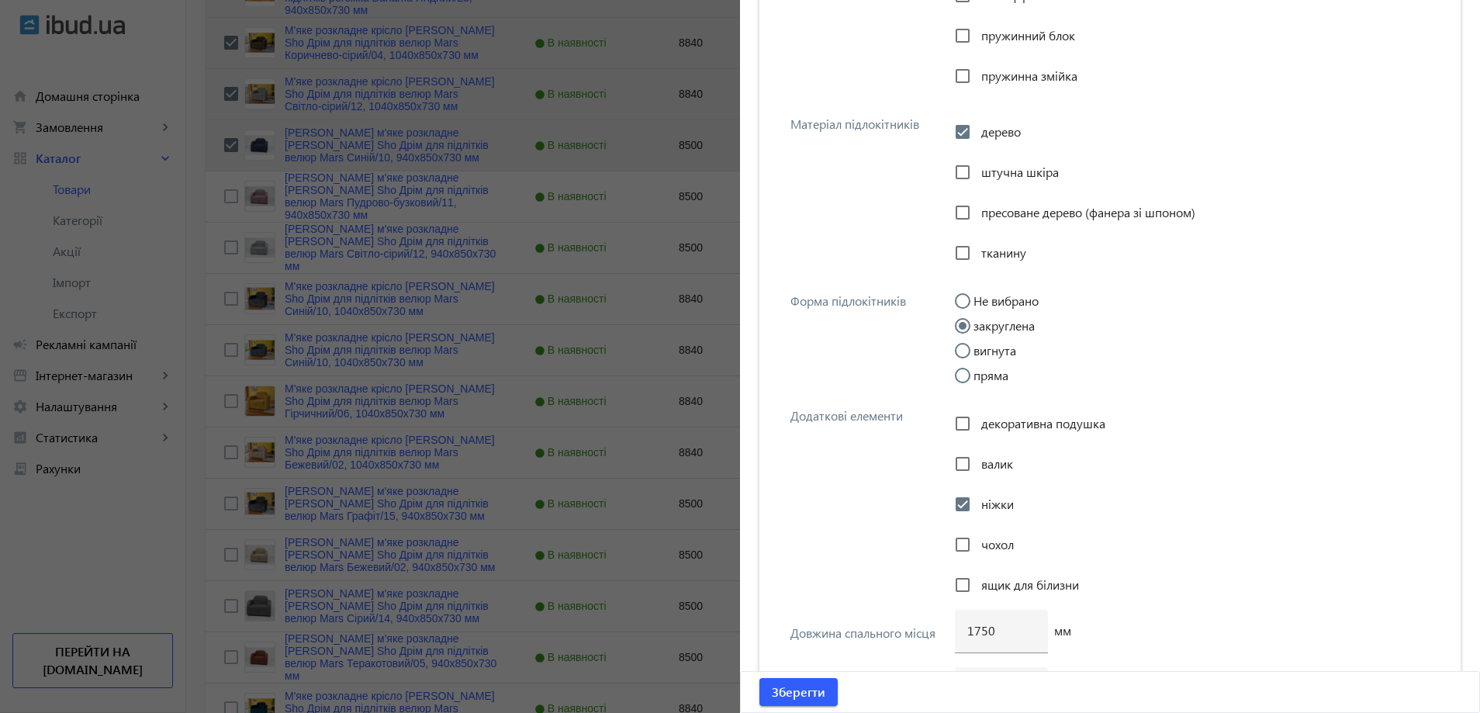
scroll to position [2909, 0]
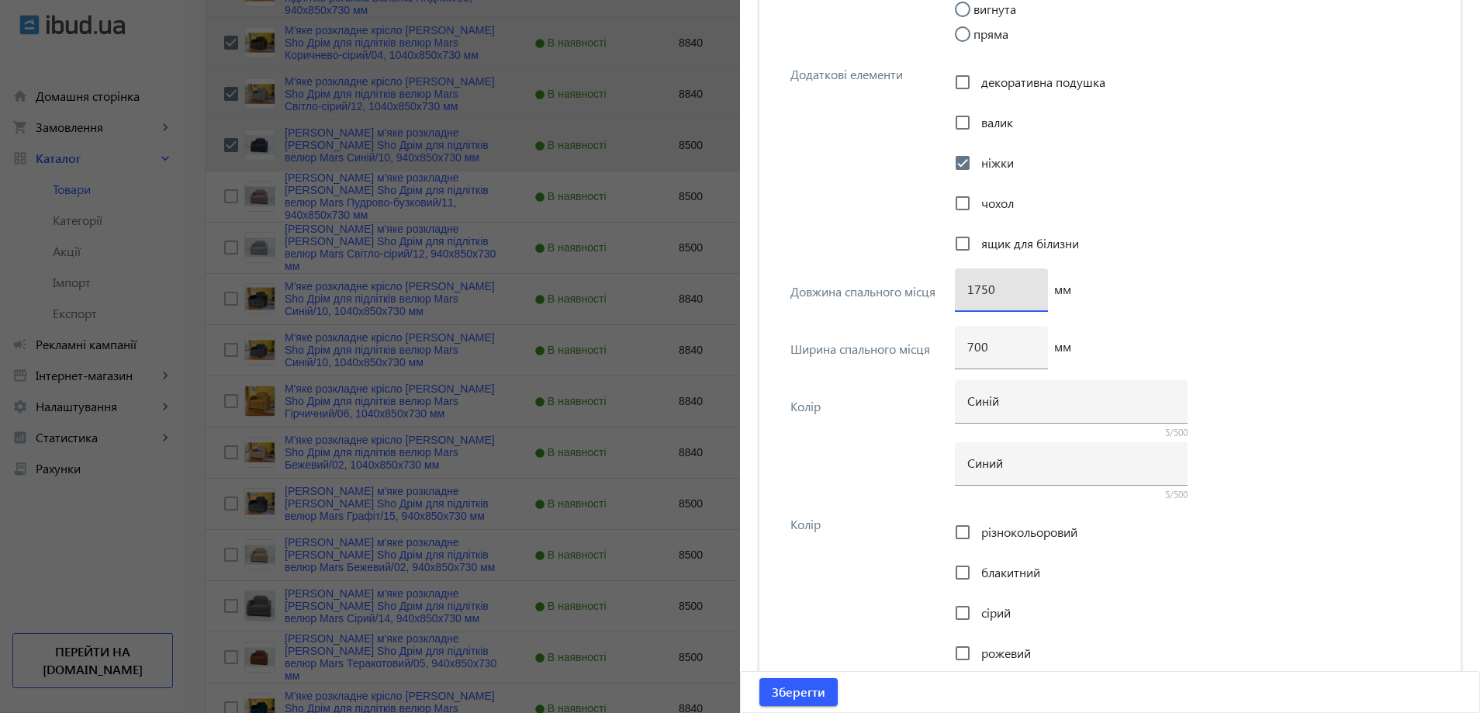
click at [975, 288] on input "1750" at bounding box center [1001, 289] width 68 height 16
click at [814, 687] on span "Зберегти" at bounding box center [799, 691] width 54 height 17
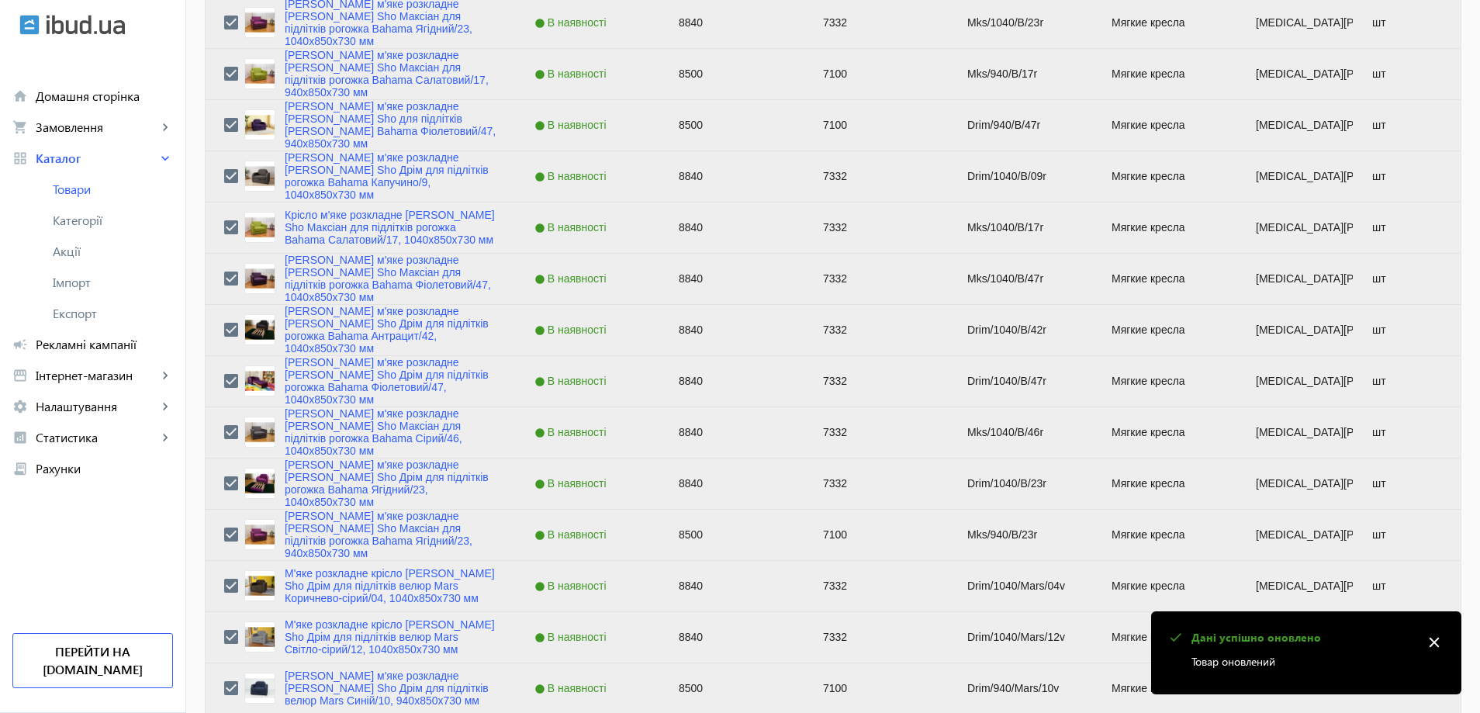
scroll to position [2792, 0]
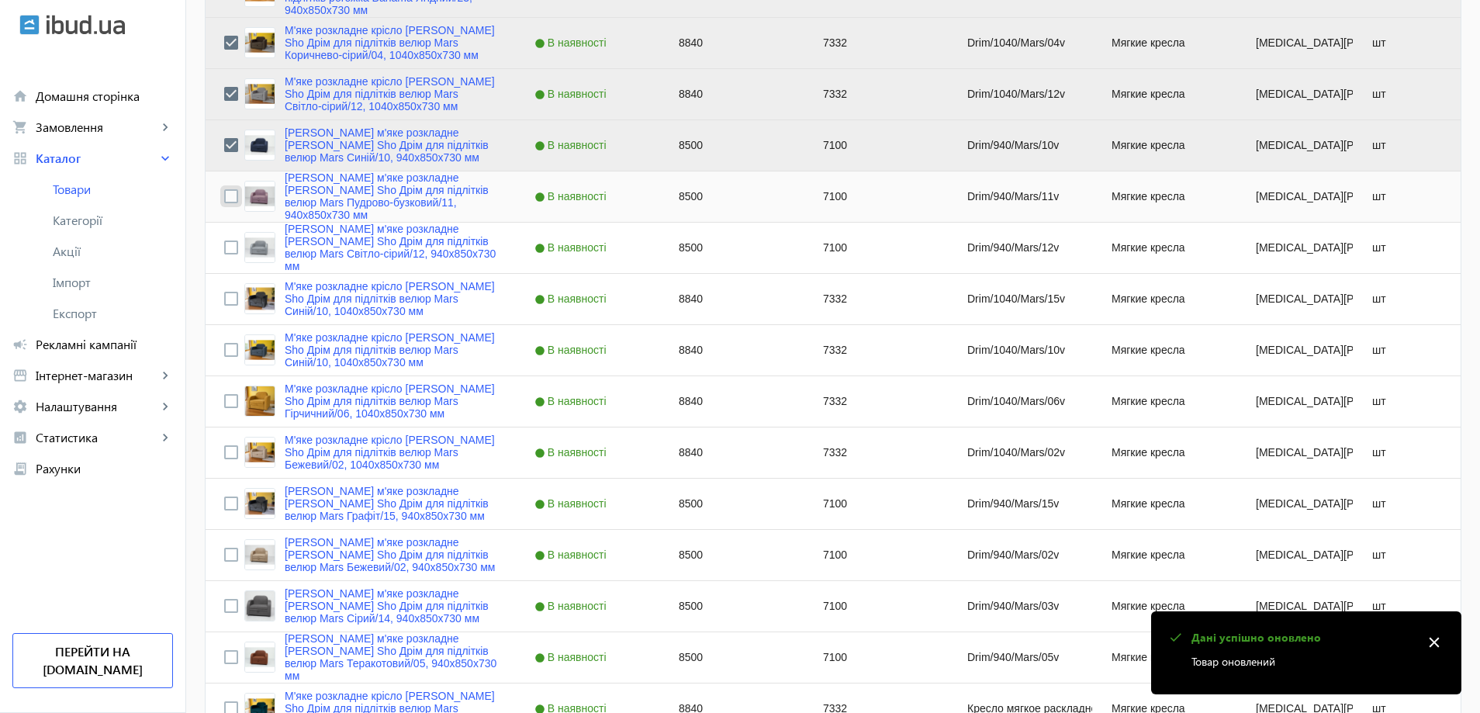
click at [224, 198] on input "Press Space to toggle row selection (unchecked)" at bounding box center [231, 196] width 14 height 14
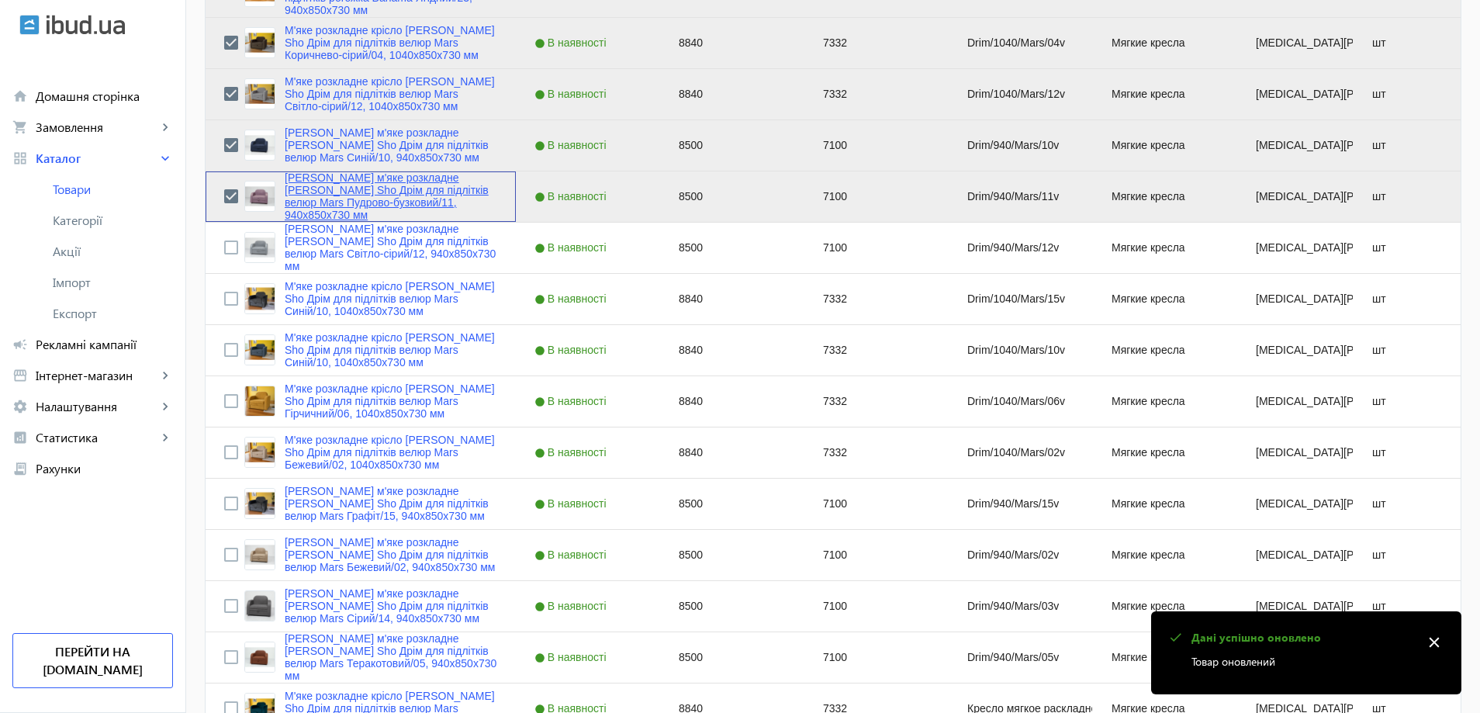
click at [302, 196] on link "Крісло м'яке розкладне Tobi Sho Дрім для підлітків велюр Mars Пудрово-бузковий/…" at bounding box center [391, 196] width 213 height 50
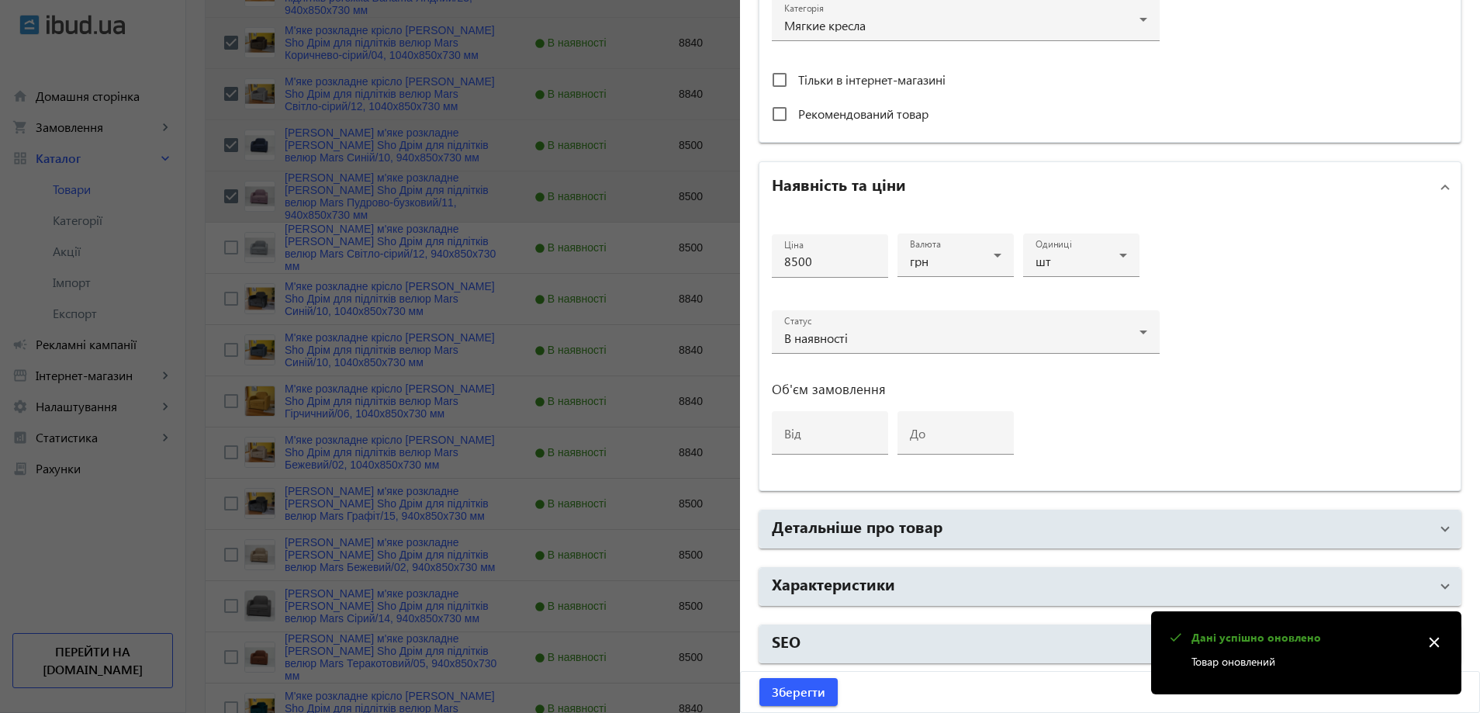
click at [935, 607] on mat-accordion "Основна інформація Виберіть або перетягніть сюди Ваш файл 220286827e01a13d59315…" at bounding box center [1110, 75] width 703 height 1177
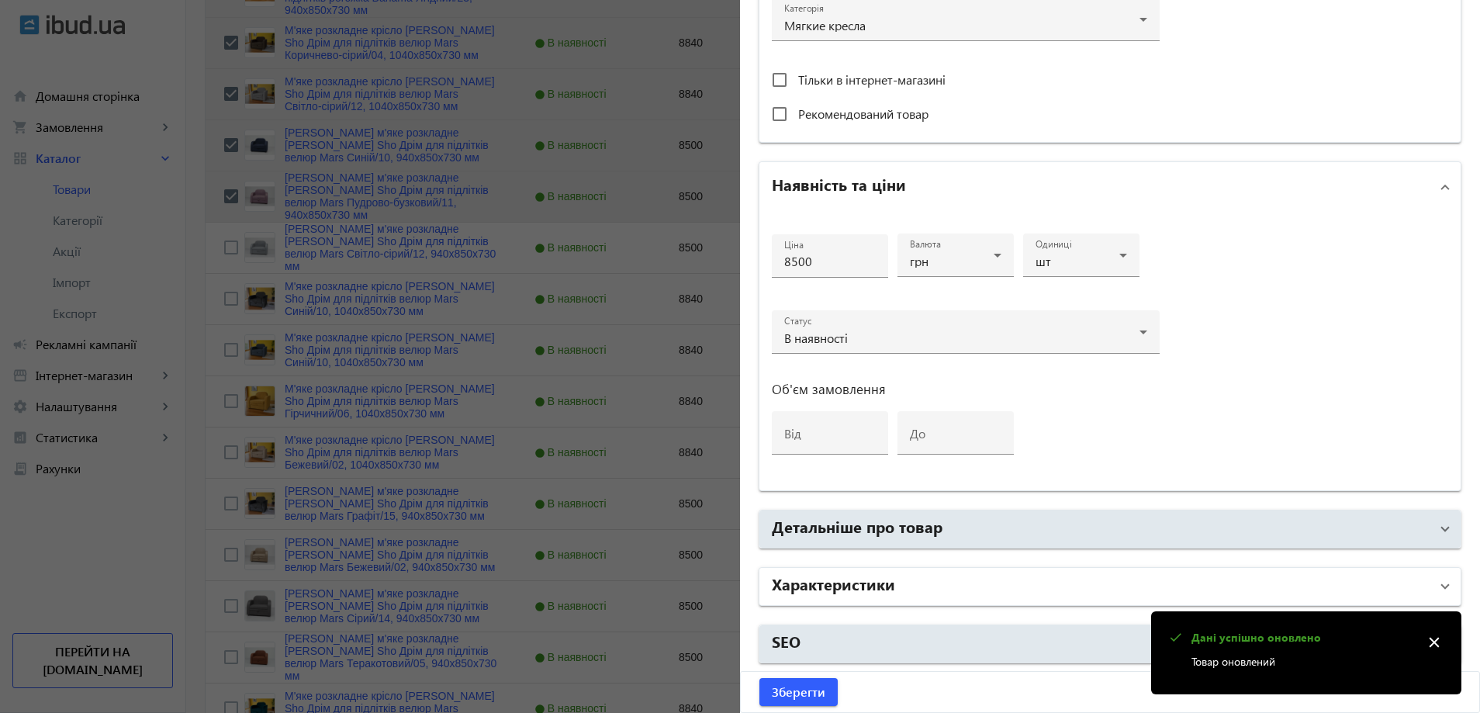
click at [932, 593] on mat-panel-title "Характеристики" at bounding box center [1101, 586] width 658 height 28
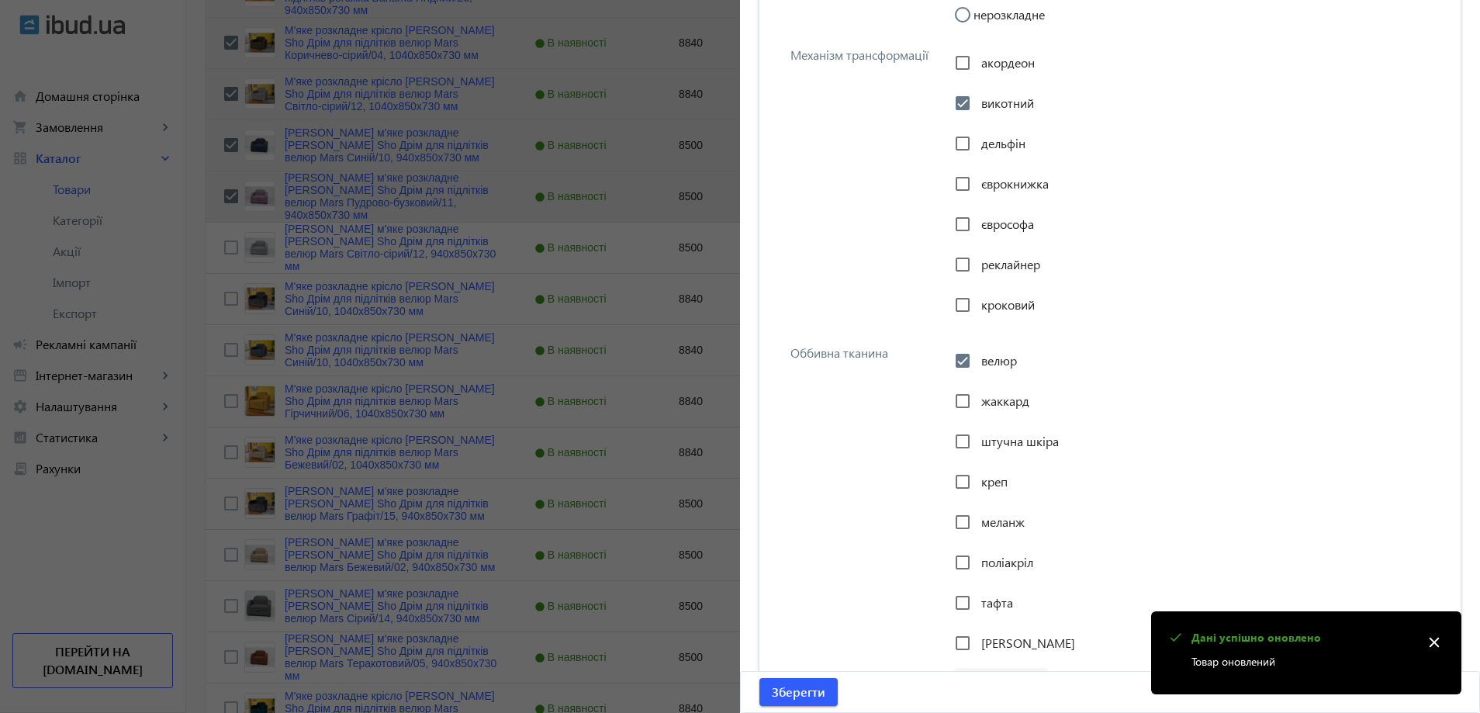
scroll to position [1745, 0]
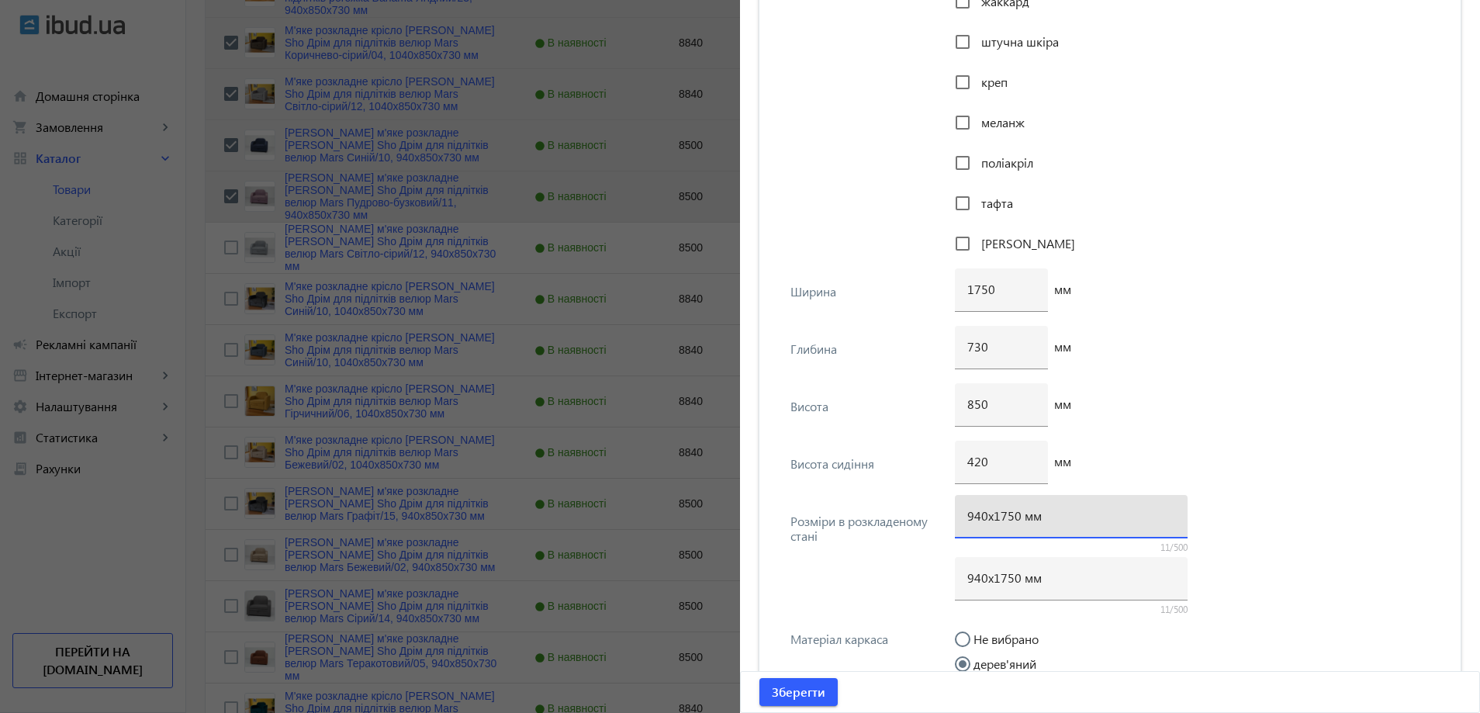
click at [1005, 519] on input "940х1750 мм" at bounding box center [1071, 515] width 208 height 16
click at [1009, 521] on input "940х1750 мм" at bounding box center [1071, 515] width 208 height 16
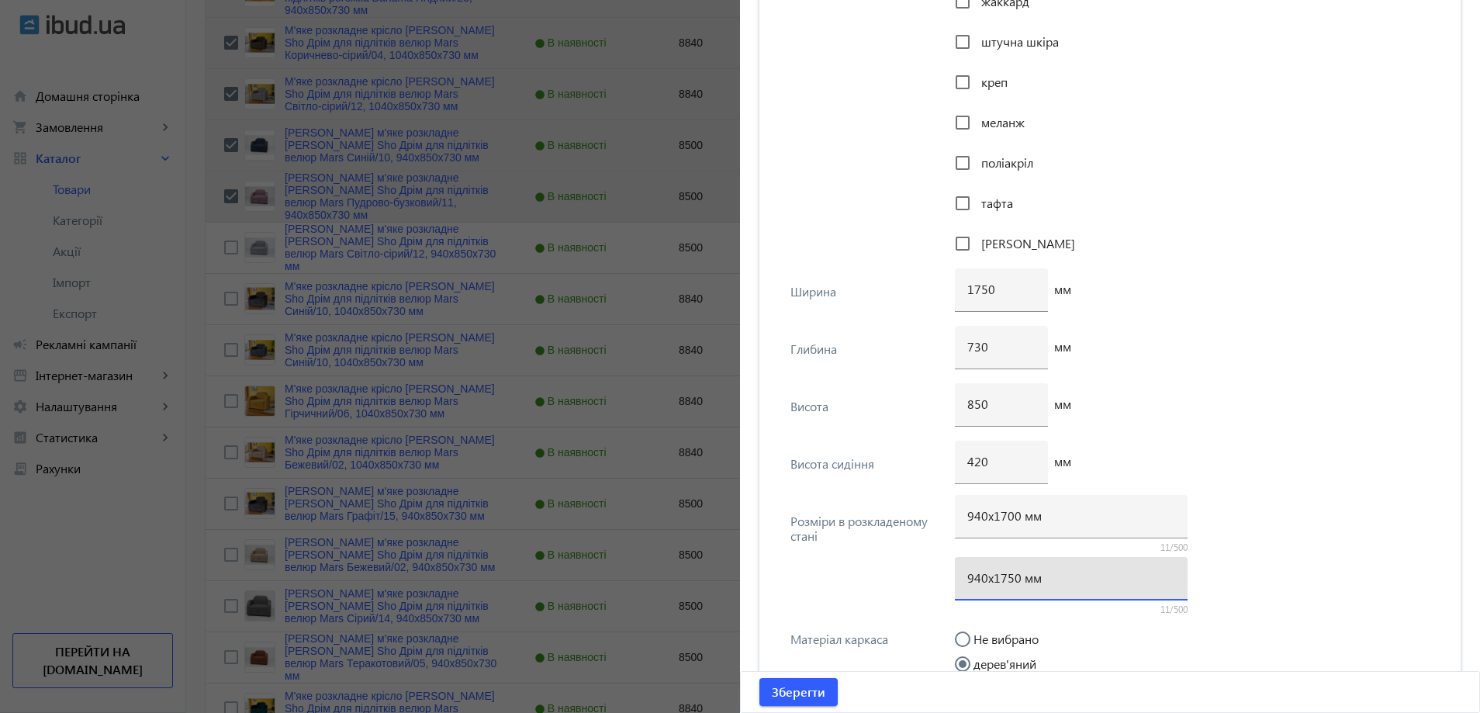
drag, startPoint x: 1009, startPoint y: 582, endPoint x: 998, endPoint y: 583, distance: 10.9
click at [998, 583] on input "940х1750 мм" at bounding box center [1071, 577] width 208 height 16
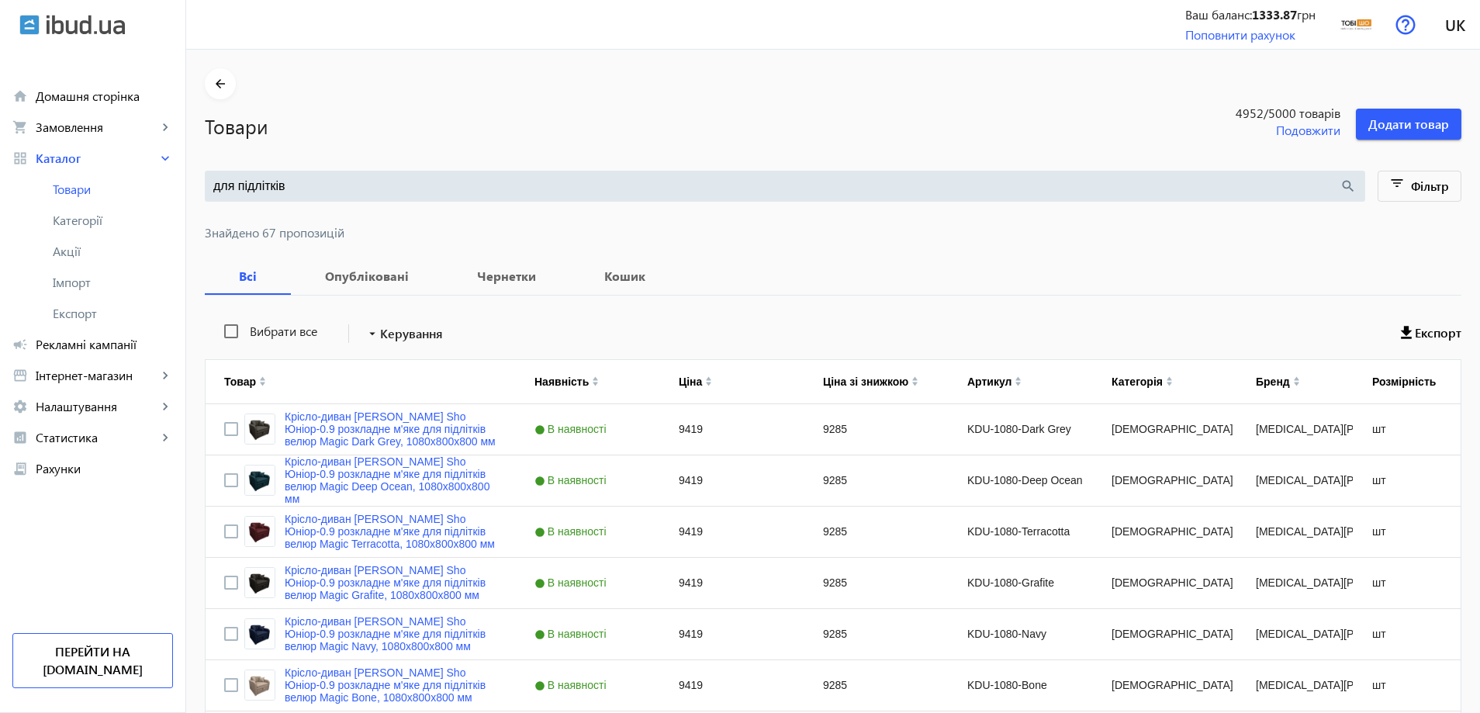
click at [421, 181] on input "для підлітків" at bounding box center [776, 186] width 1126 height 17
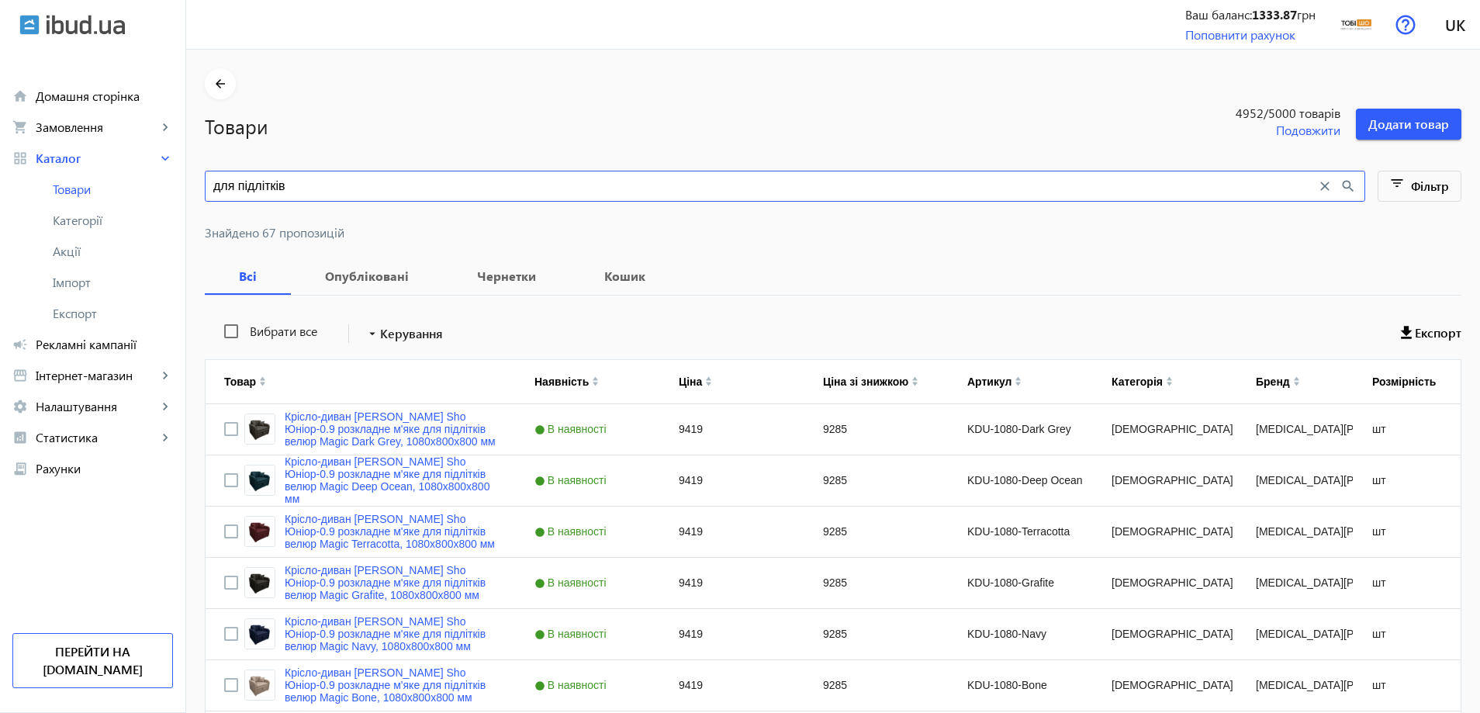
paste input "ресло мягкое раскладное Tobi Sho для подростков Максиан рогожка Bahama Фиолетов…"
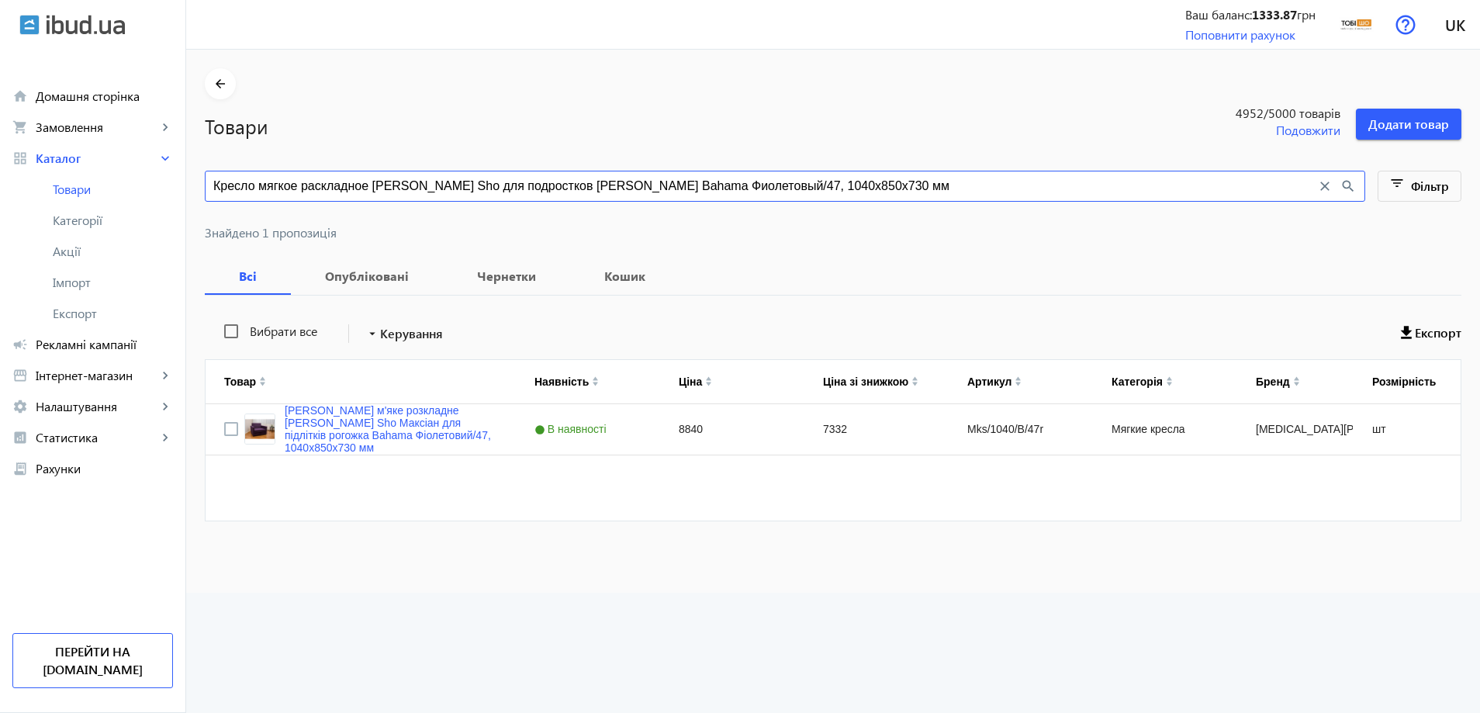
drag, startPoint x: 748, startPoint y: 188, endPoint x: 662, endPoint y: 185, distance: 85.4
click at [662, 185] on input "Кресло мягкое раскладное [PERSON_NAME] Sho для подростков [PERSON_NAME] Bahama …" at bounding box center [764, 186] width 1103 height 17
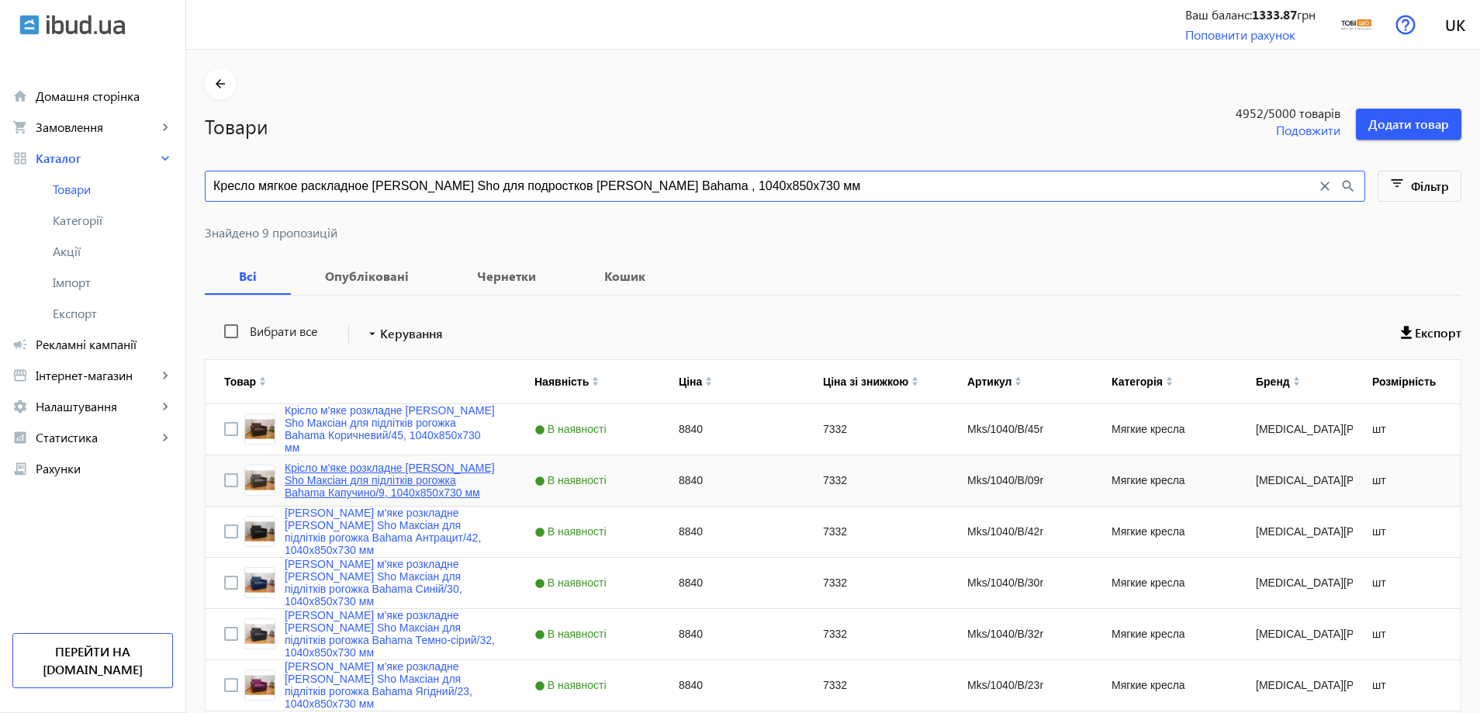
type input "Кресло мягкое раскладное Tobi Sho для подростков Максиан рогожка Bahama , 1040х…"
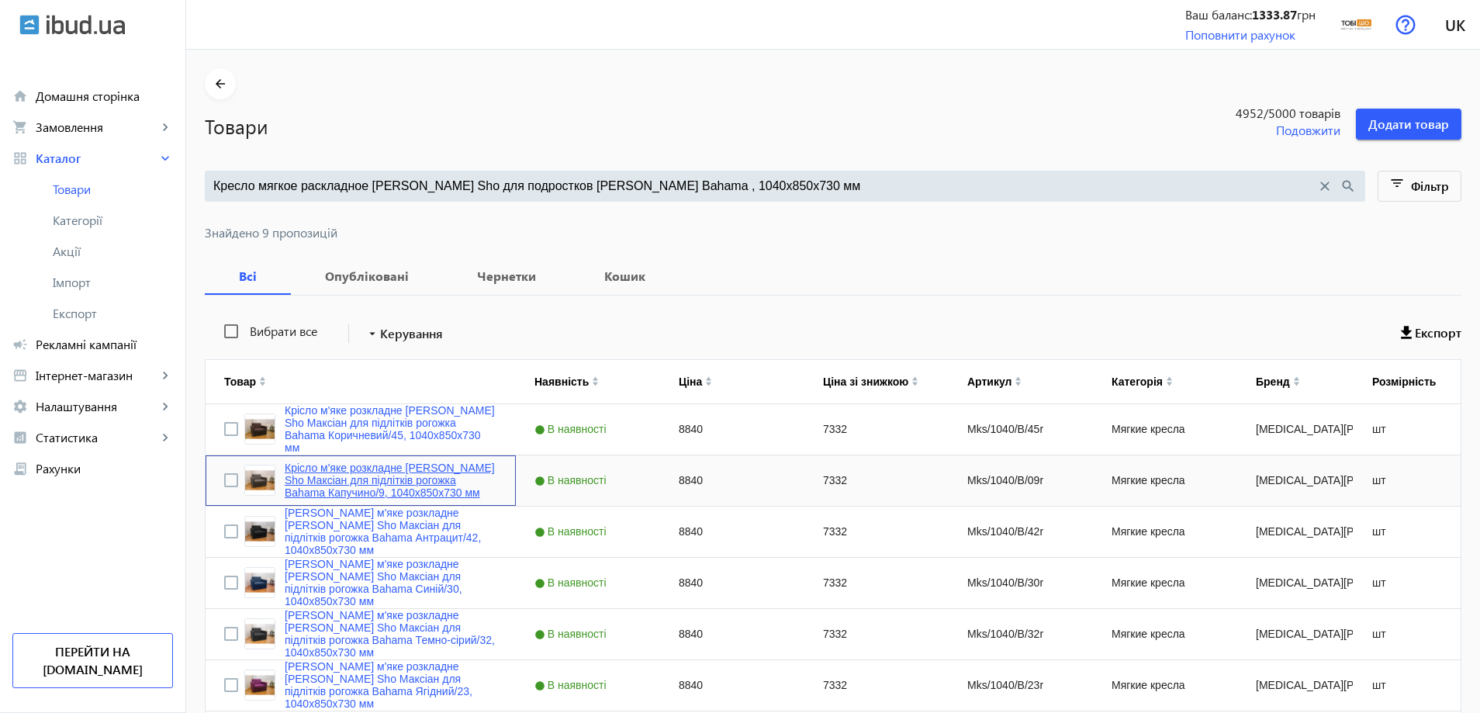
click at [399, 488] on link "Крісло м'яке розкладне [PERSON_NAME] Sho Максіан для підлітків рогожка Bahama К…" at bounding box center [391, 479] width 213 height 37
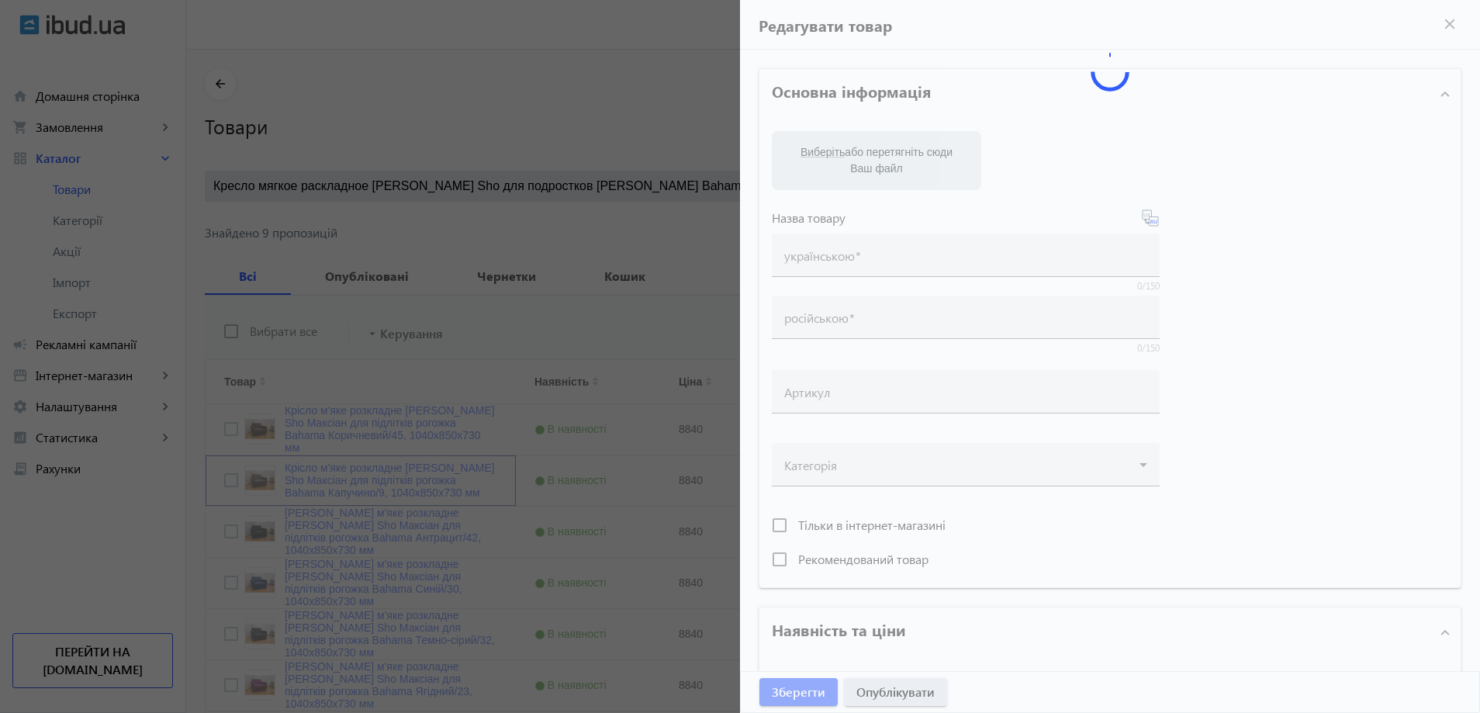
type input "Крісло м'яке розкладне [PERSON_NAME] Sho Максіан для підлітків рогожка Bahama К…"
type input "Кресло мягкое раскладное [PERSON_NAME] Sho для подростков [PERSON_NAME] Bahama …"
type input "Mks/1040/B/09r"
type input "8840"
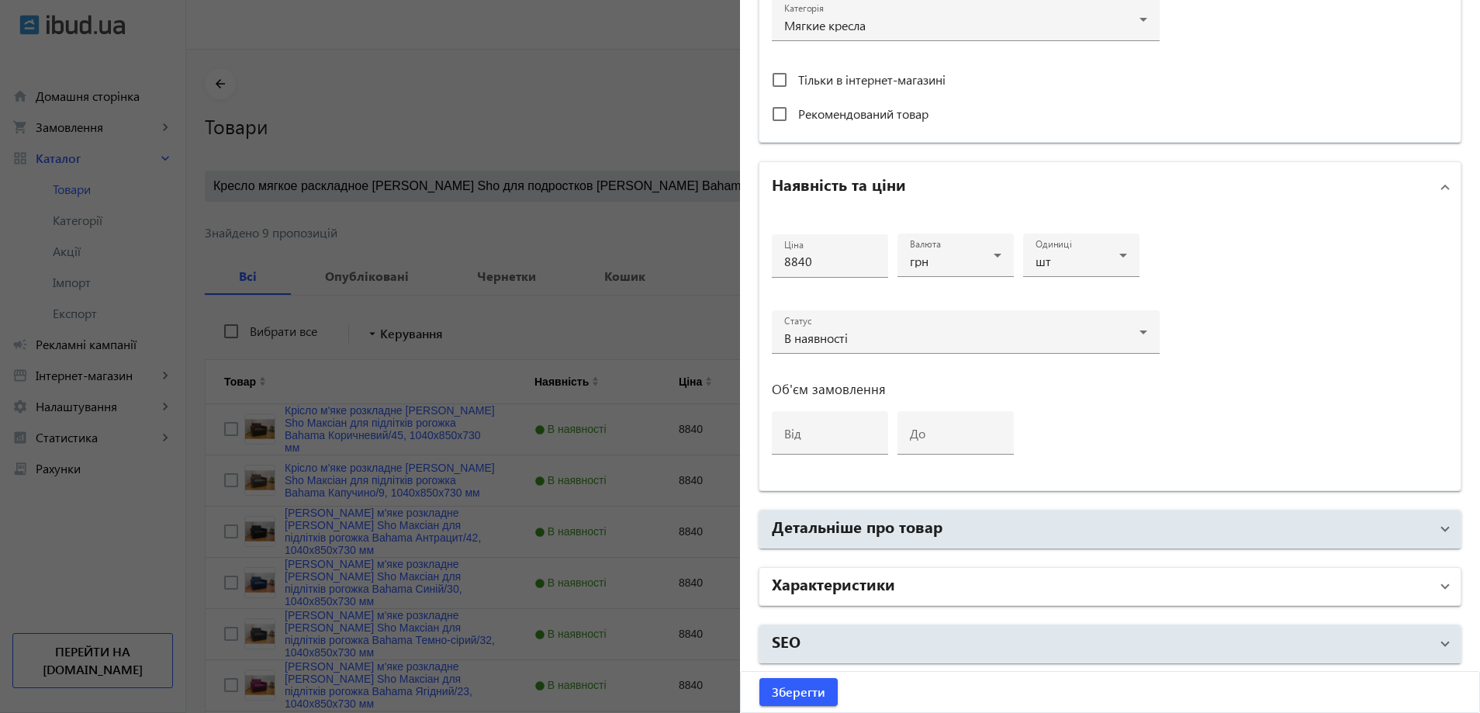
click at [864, 601] on mat-expansion-panel-header "Характеристики" at bounding box center [1109, 586] width 701 height 37
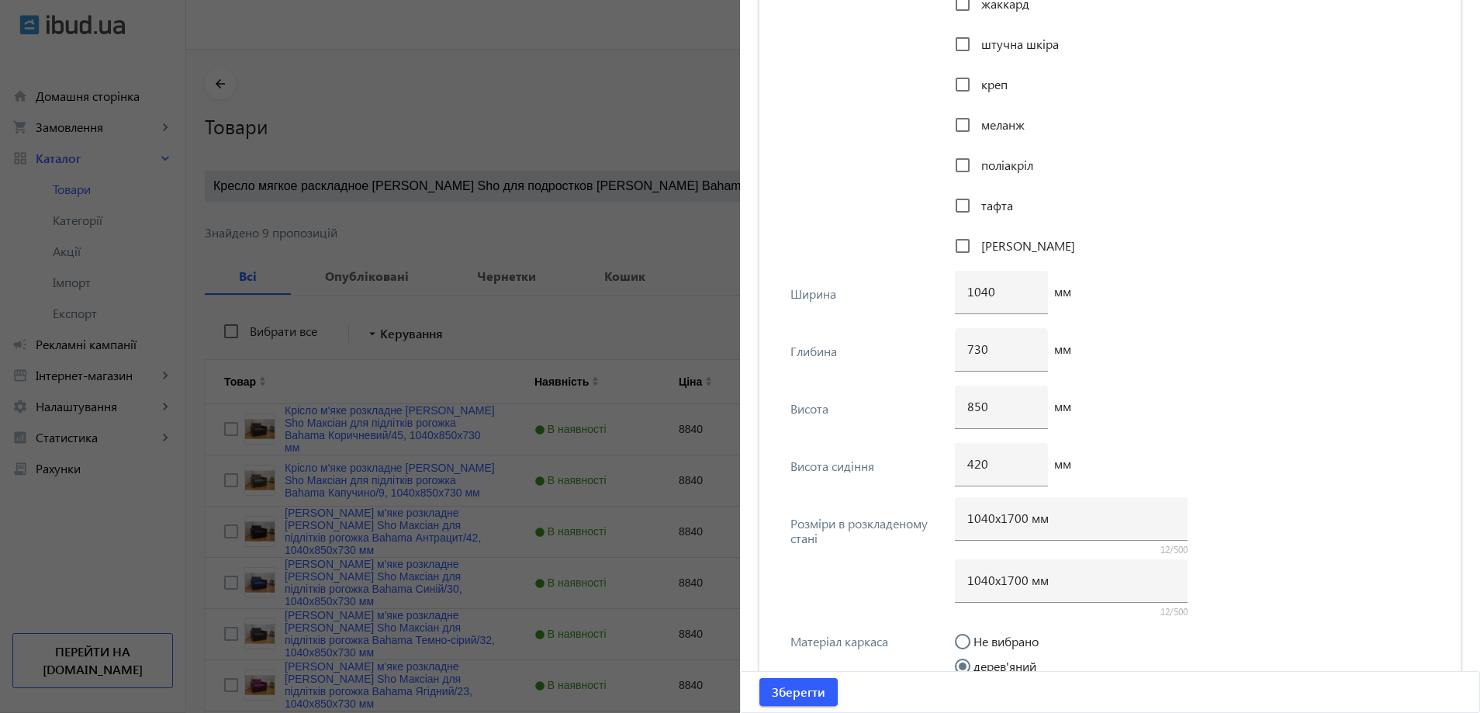
scroll to position [1745, 0]
click at [994, 295] on input "1040" at bounding box center [1001, 289] width 68 height 16
click at [995, 353] on input "730" at bounding box center [1001, 346] width 68 height 16
click at [975, 409] on input "850" at bounding box center [1001, 404] width 68 height 16
click at [1006, 456] on input "420" at bounding box center [1001, 461] width 68 height 16
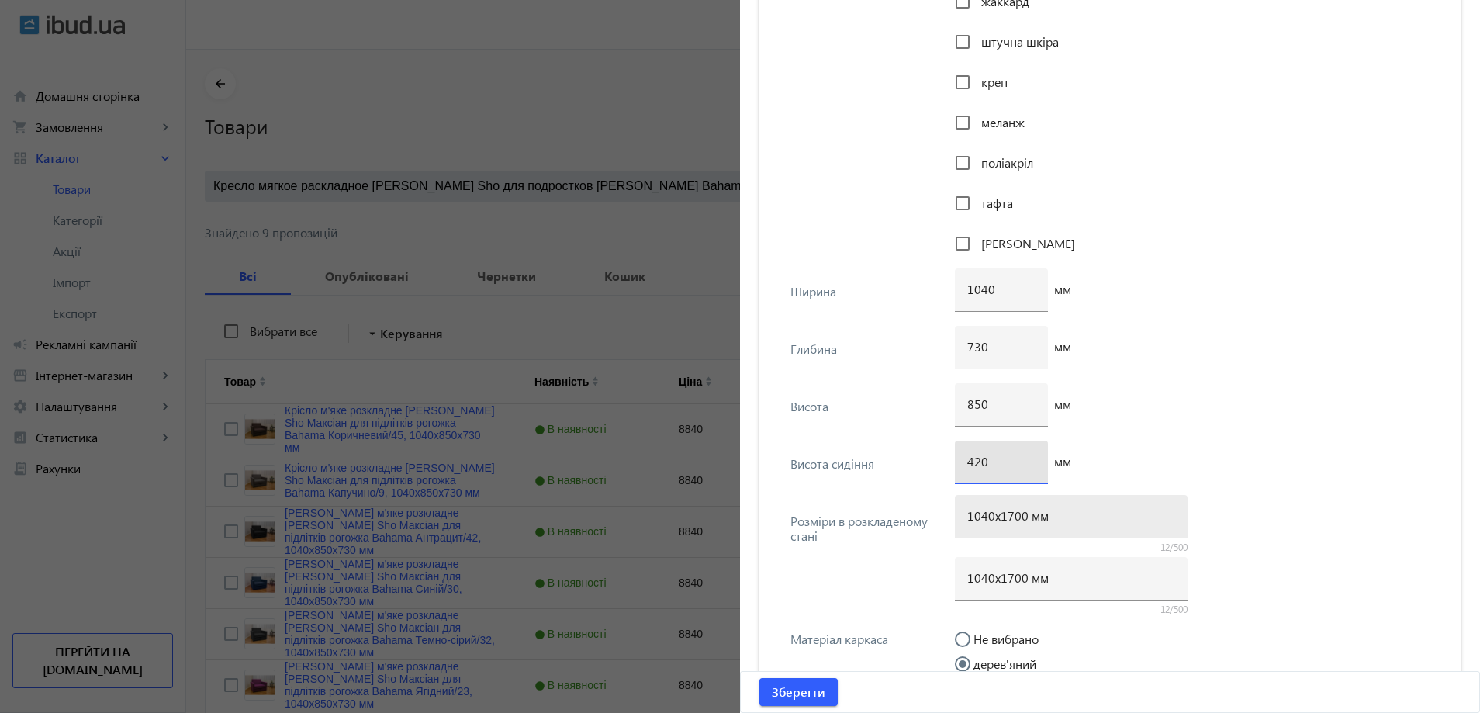
click at [994, 520] on input "1040х1700 мм" at bounding box center [1071, 515] width 208 height 16
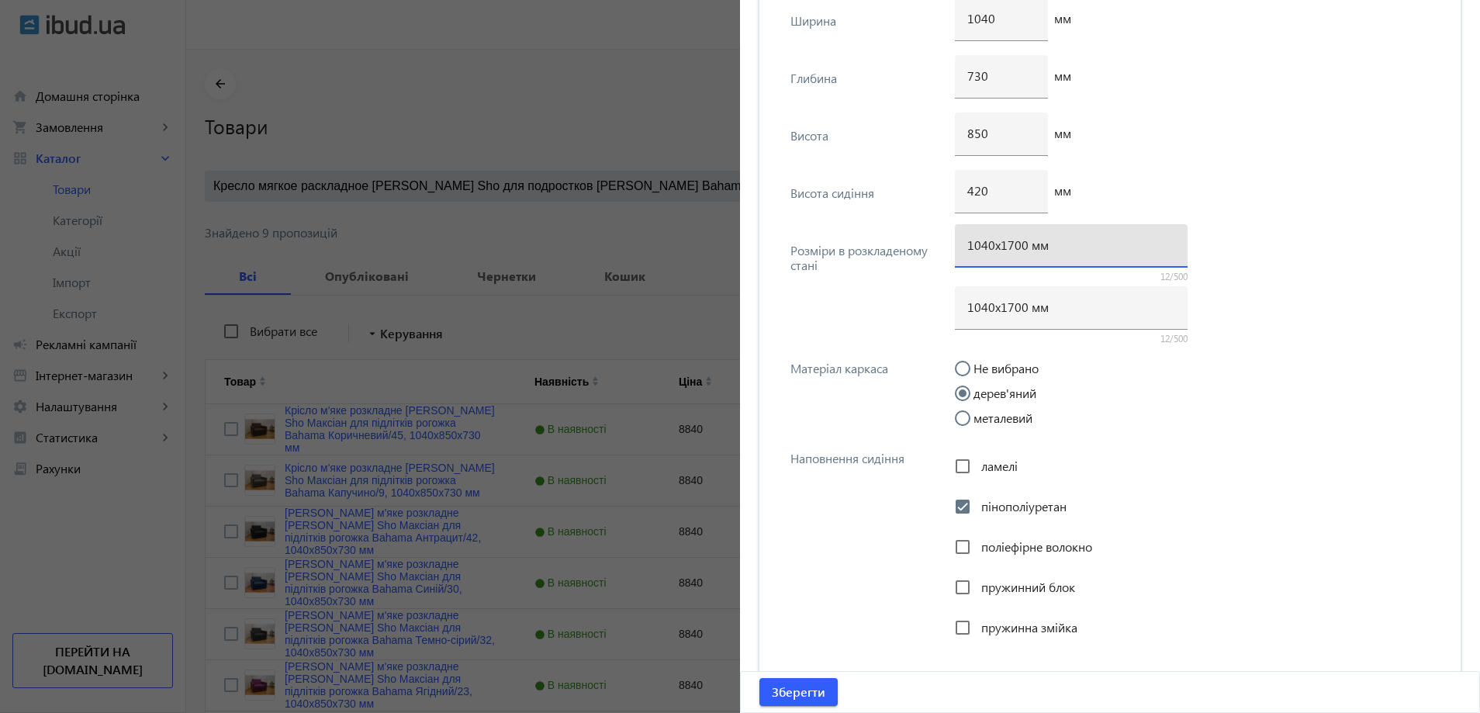
scroll to position [2211, 0]
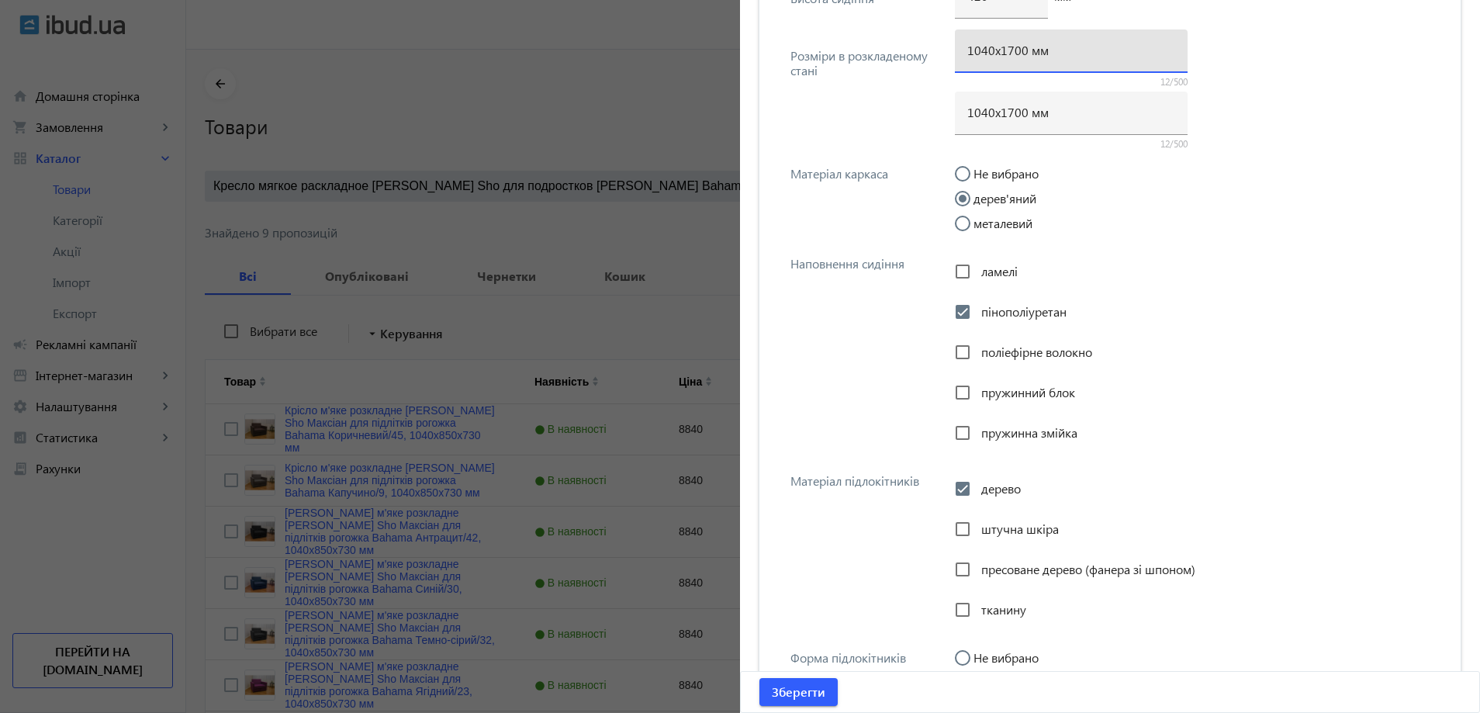
click at [862, 386] on div "Наповнення сидіння ламелі пінополіуретан поліефірне волокно пружинний блок пруж…" at bounding box center [1110, 348] width 676 height 217
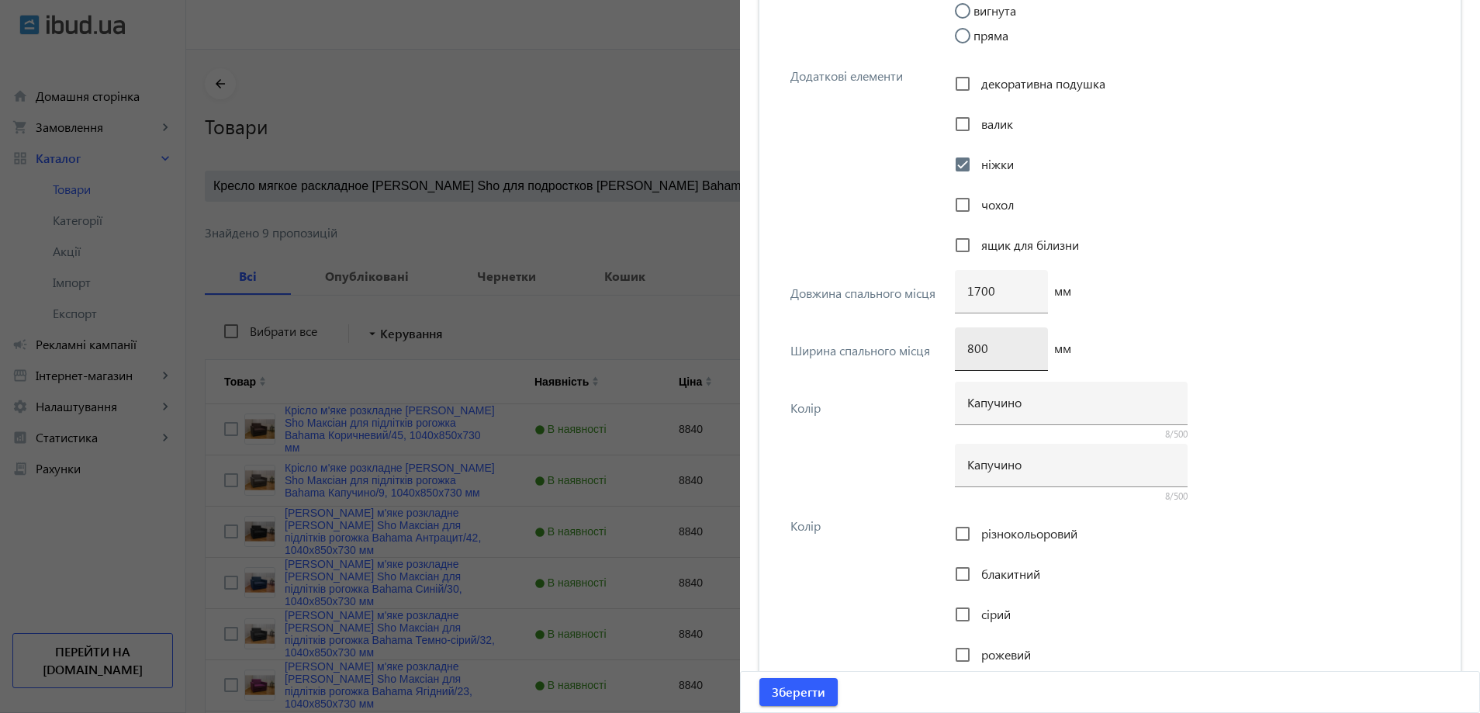
scroll to position [2909, 0]
click at [994, 294] on input "1700" at bounding box center [1001, 289] width 68 height 16
click at [843, 357] on div "Ширина спального місця 800 мм" at bounding box center [1110, 354] width 676 height 57
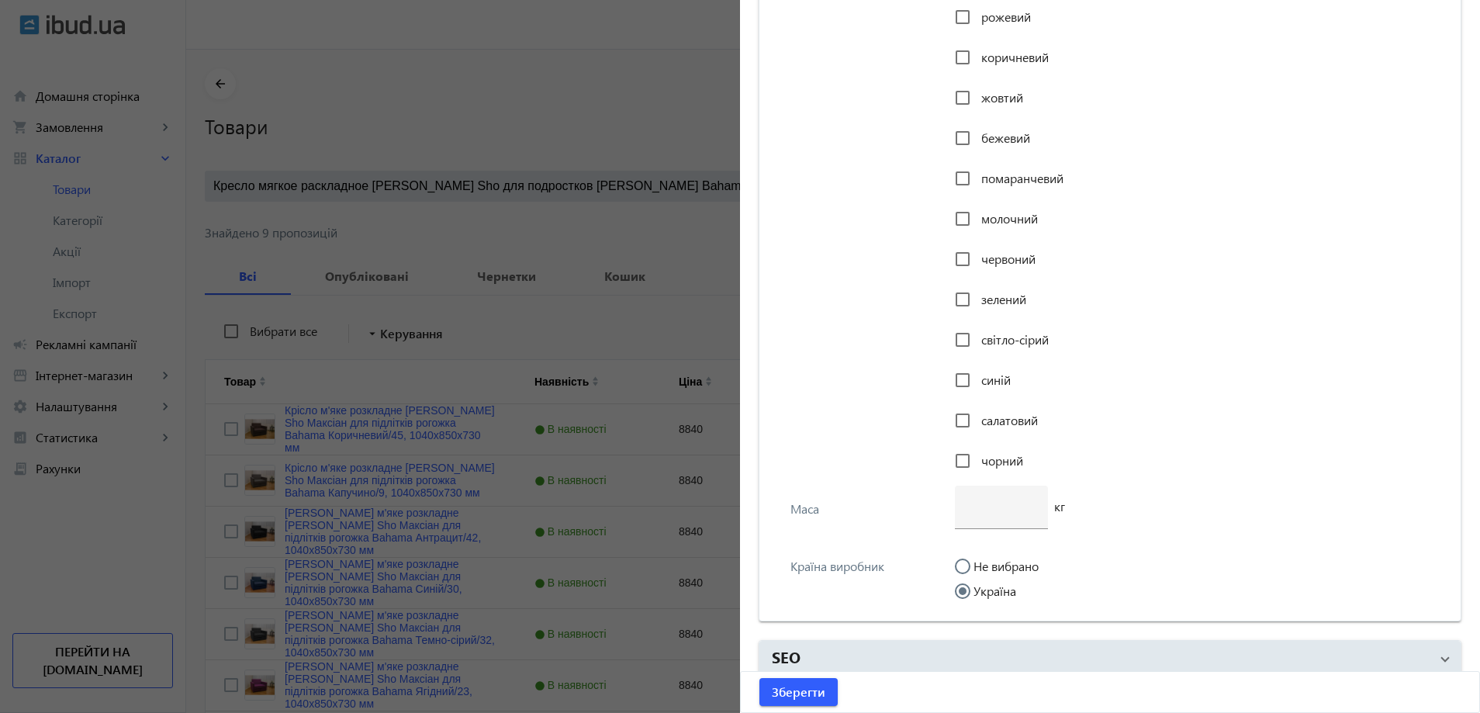
scroll to position [3560, 0]
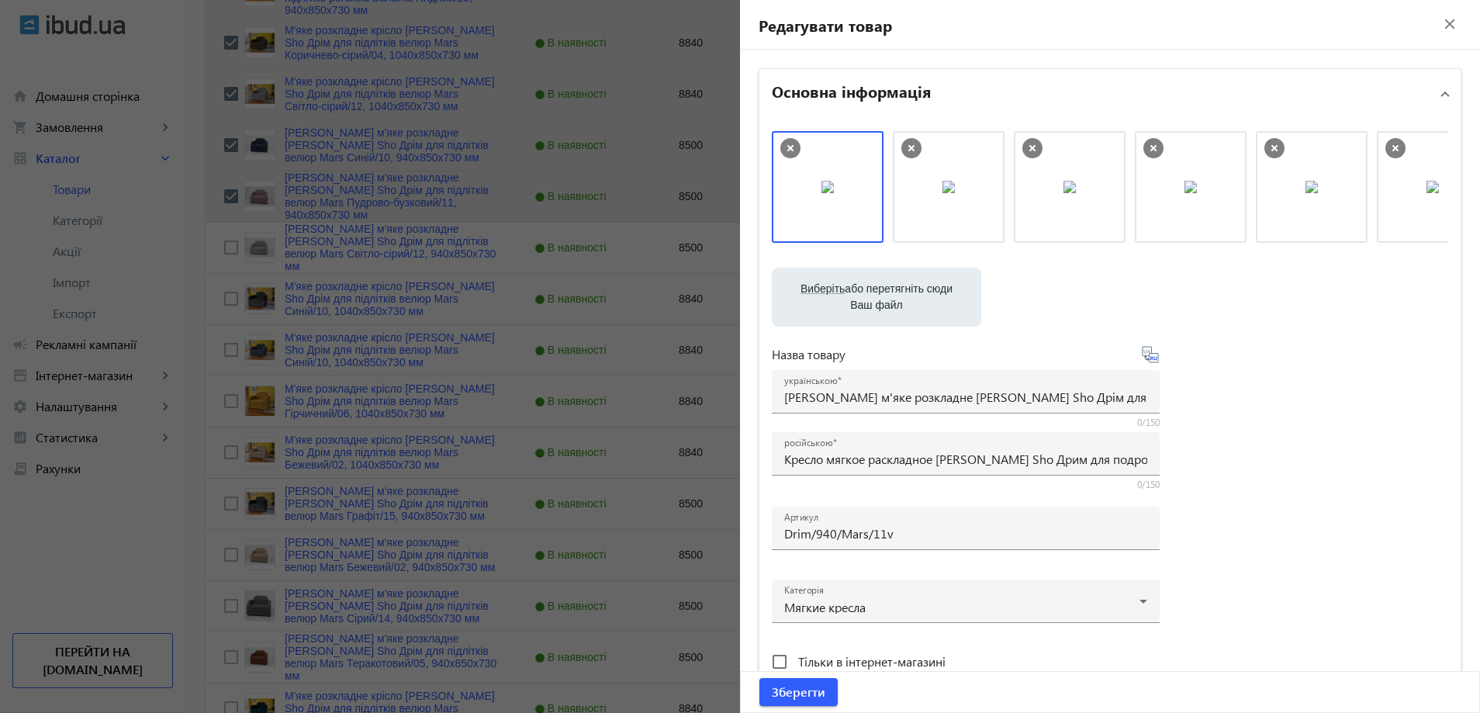
scroll to position [1745, 0]
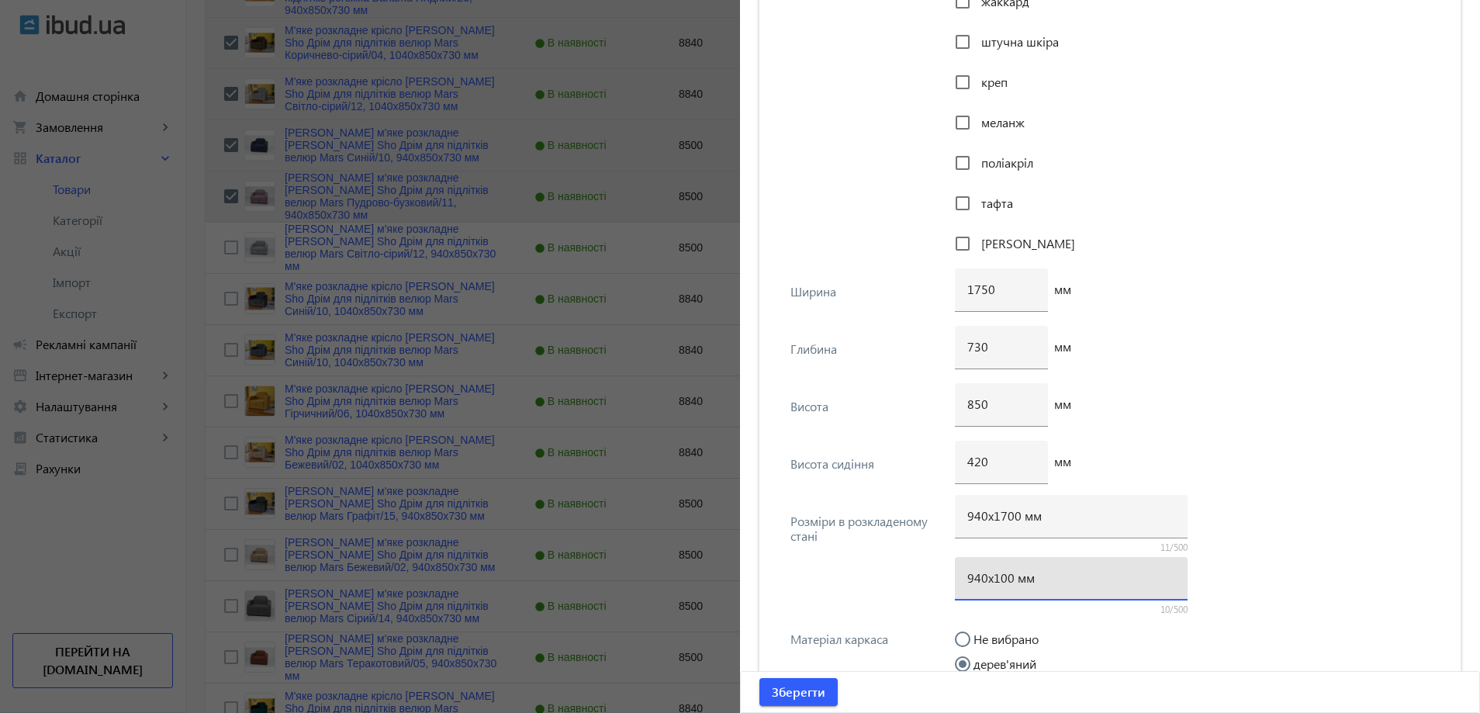
click at [990, 580] on input "940х100 мм" at bounding box center [1071, 577] width 208 height 16
click at [994, 581] on input "940х100 мм" at bounding box center [1071, 577] width 208 height 16
type input "940х1700 мм"
click at [1249, 417] on div "850 мм" at bounding box center [1197, 411] width 484 height 57
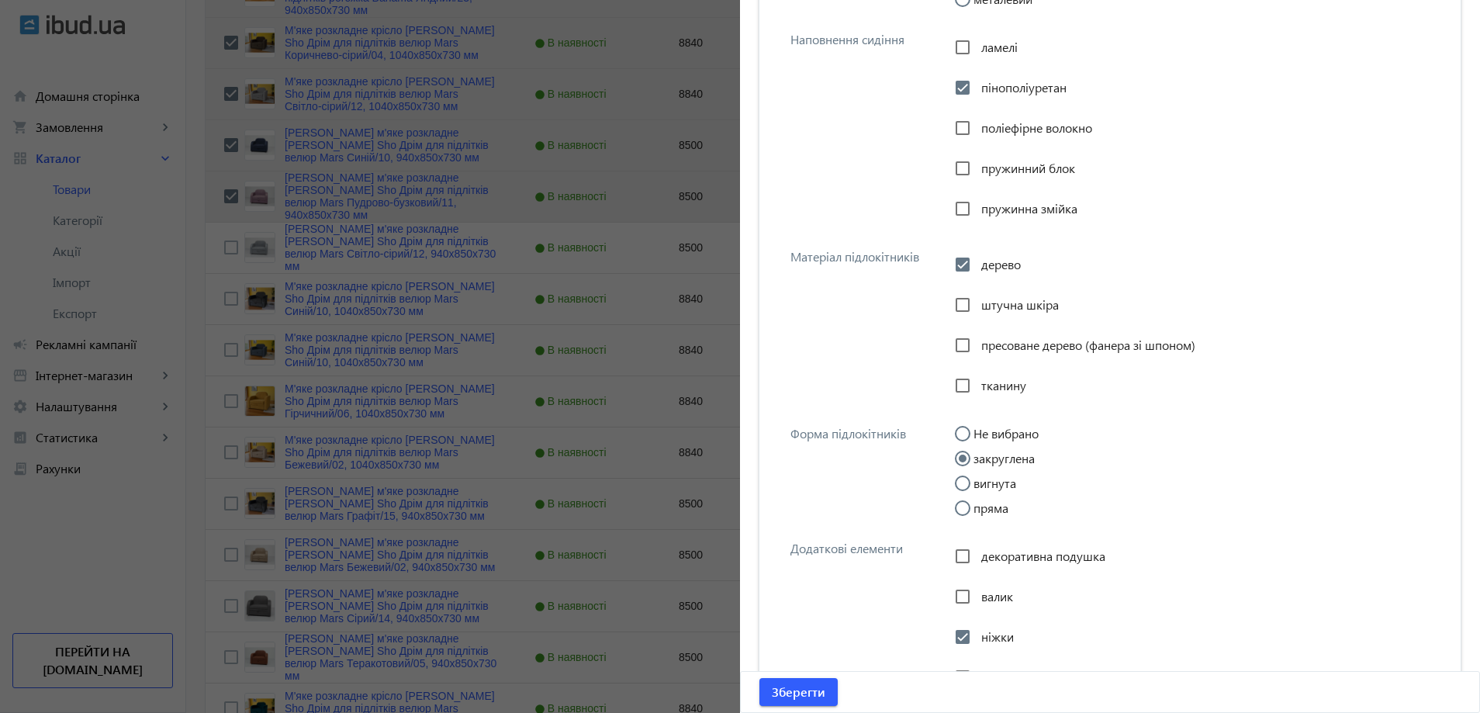
scroll to position [2753, 0]
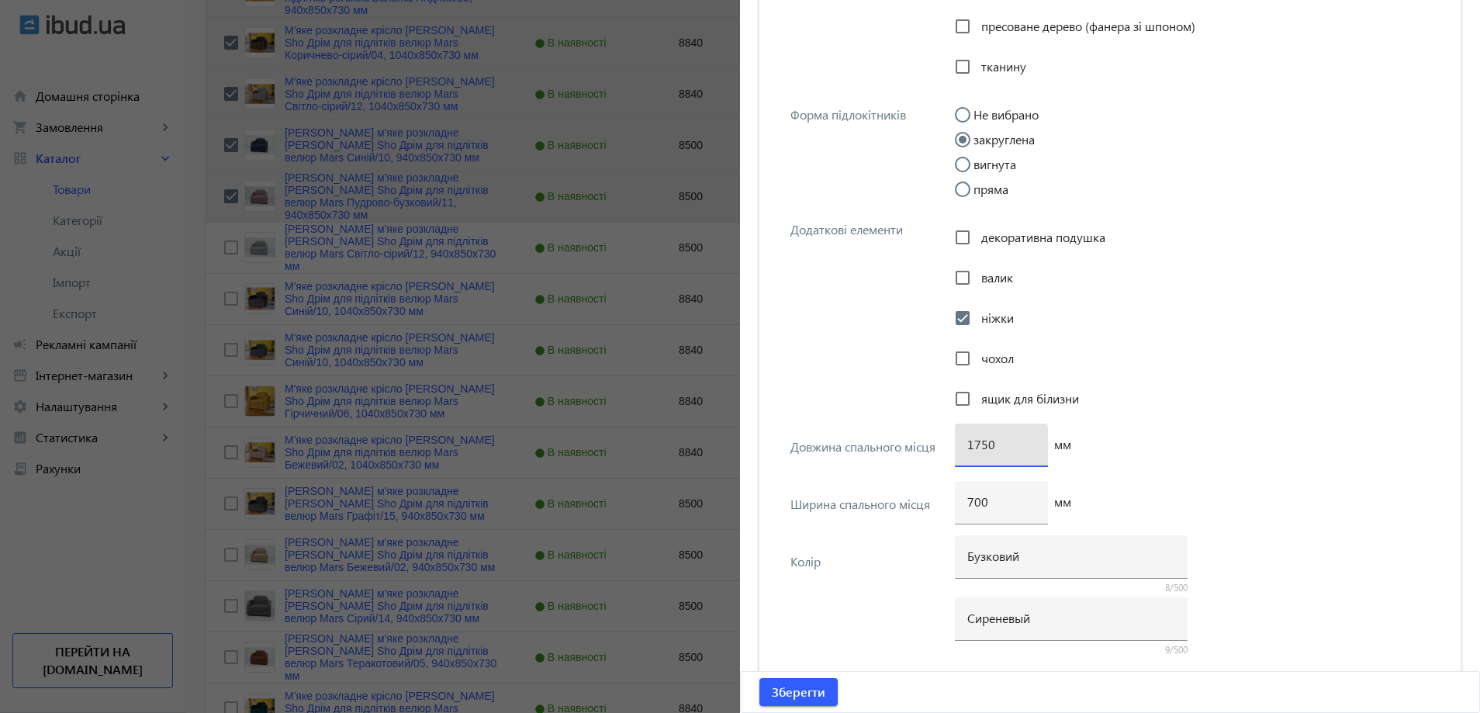
click at [982, 445] on input "1750" at bounding box center [1001, 444] width 68 height 16
type input "1700"
click at [804, 694] on span "Зберегти" at bounding box center [799, 691] width 54 height 17
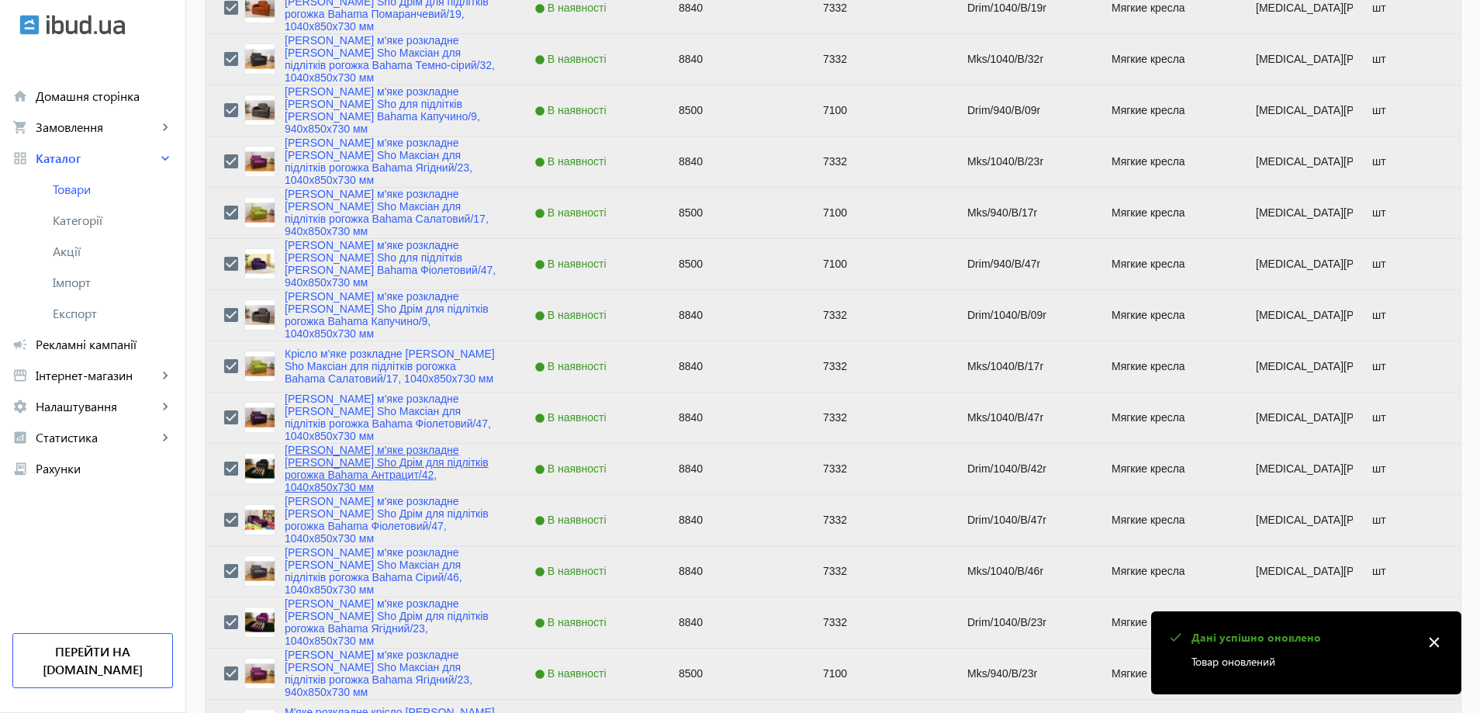
scroll to position [2482, 0]
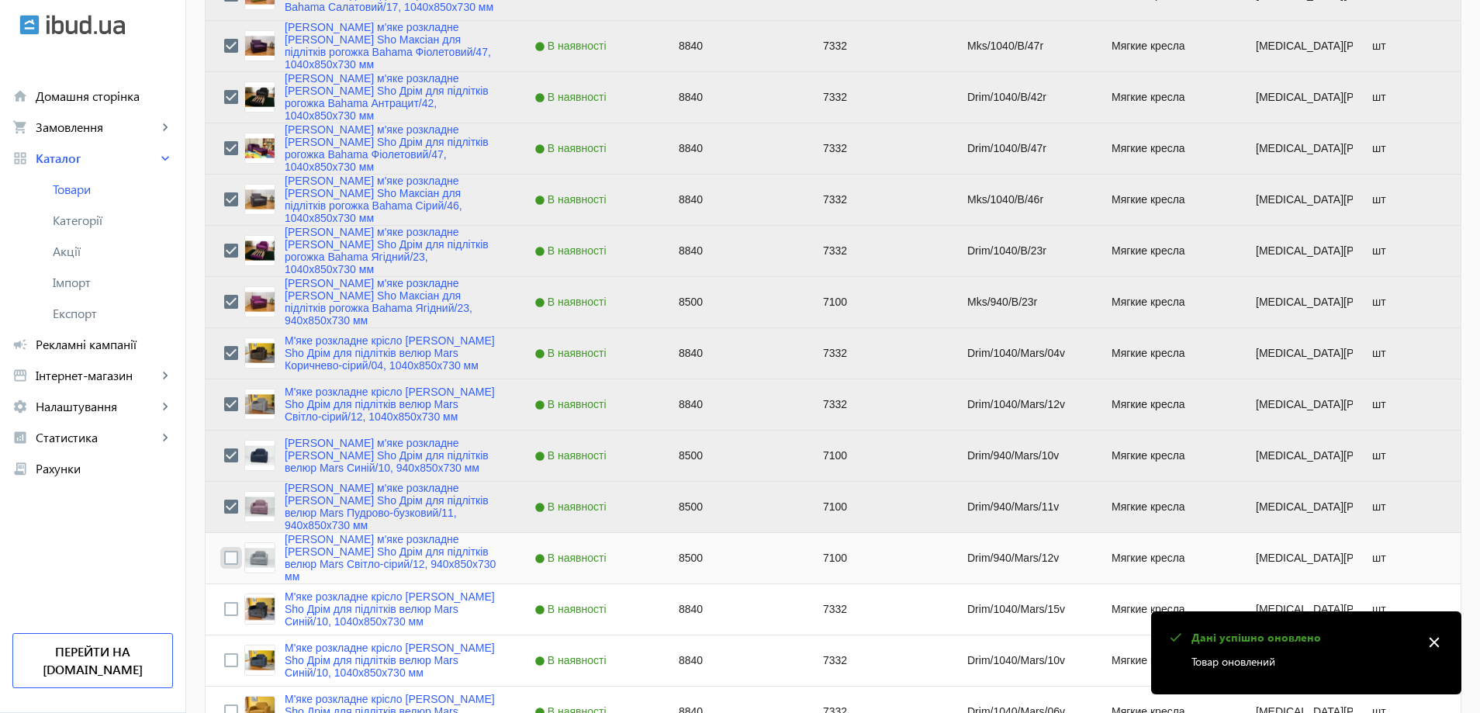
click at [225, 558] on input "Press Space to toggle row selection (unchecked)" at bounding box center [231, 558] width 14 height 14
checkbox input "true"
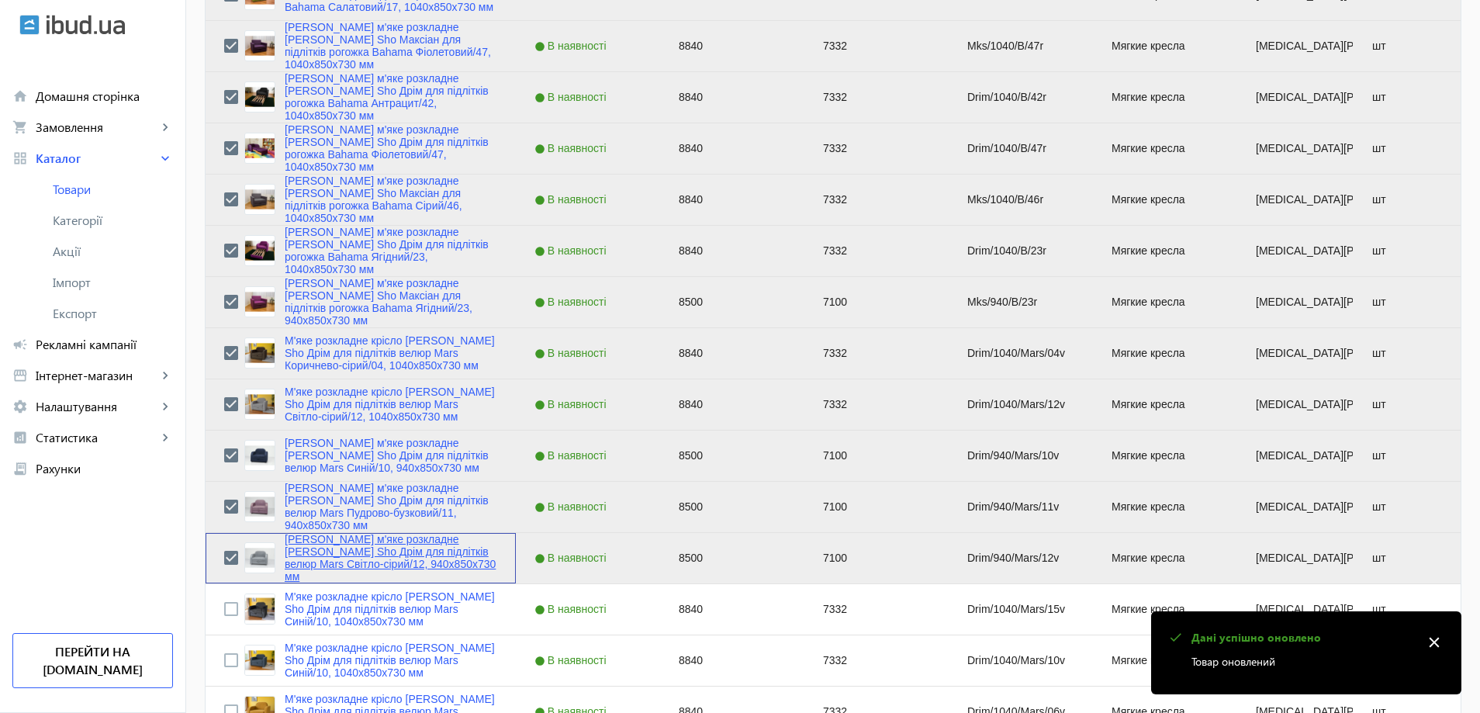
click at [310, 552] on link "[PERSON_NAME] м'яке розкладне [PERSON_NAME] Sho Дрім для підлітків велюр Mars С…" at bounding box center [391, 558] width 213 height 50
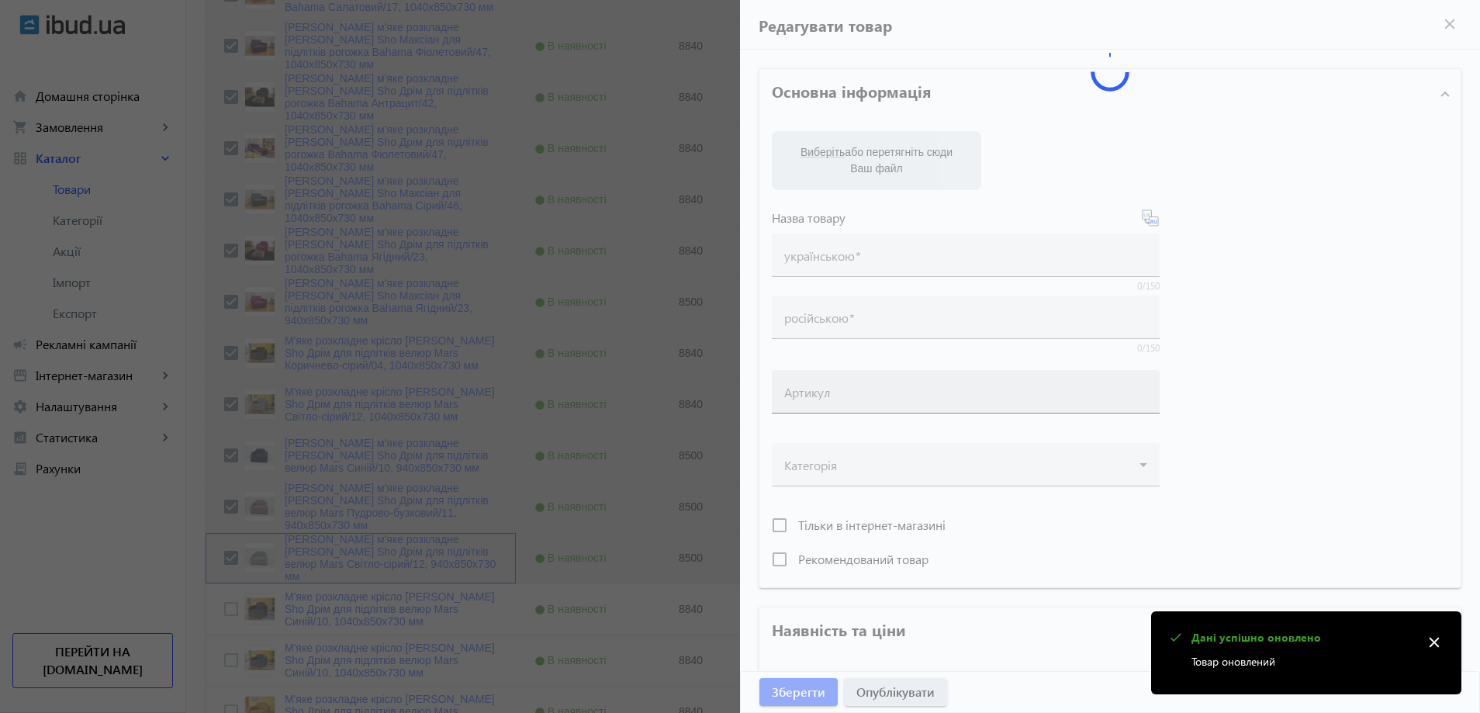
type input "[PERSON_NAME] м'яке розкладне [PERSON_NAME] Sho Дрім для підлітків велюр Mars С…"
type input "Кресло мягкое раскладное [PERSON_NAME] Sho Дрим для подростков велюр Mars Светл…"
type input "Drim/940/Mars/12v"
type input "8500"
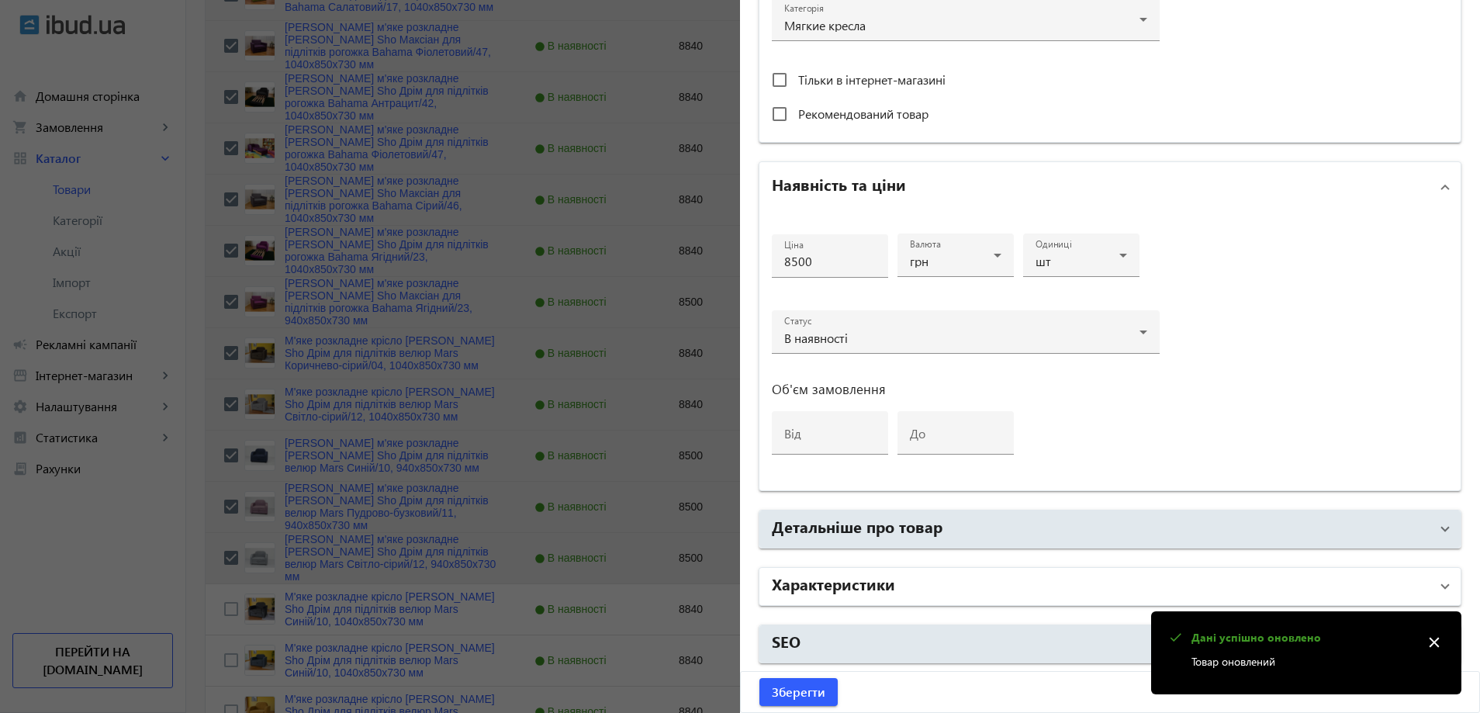
click at [925, 578] on mat-panel-title "Характеристики" at bounding box center [1101, 586] width 658 height 28
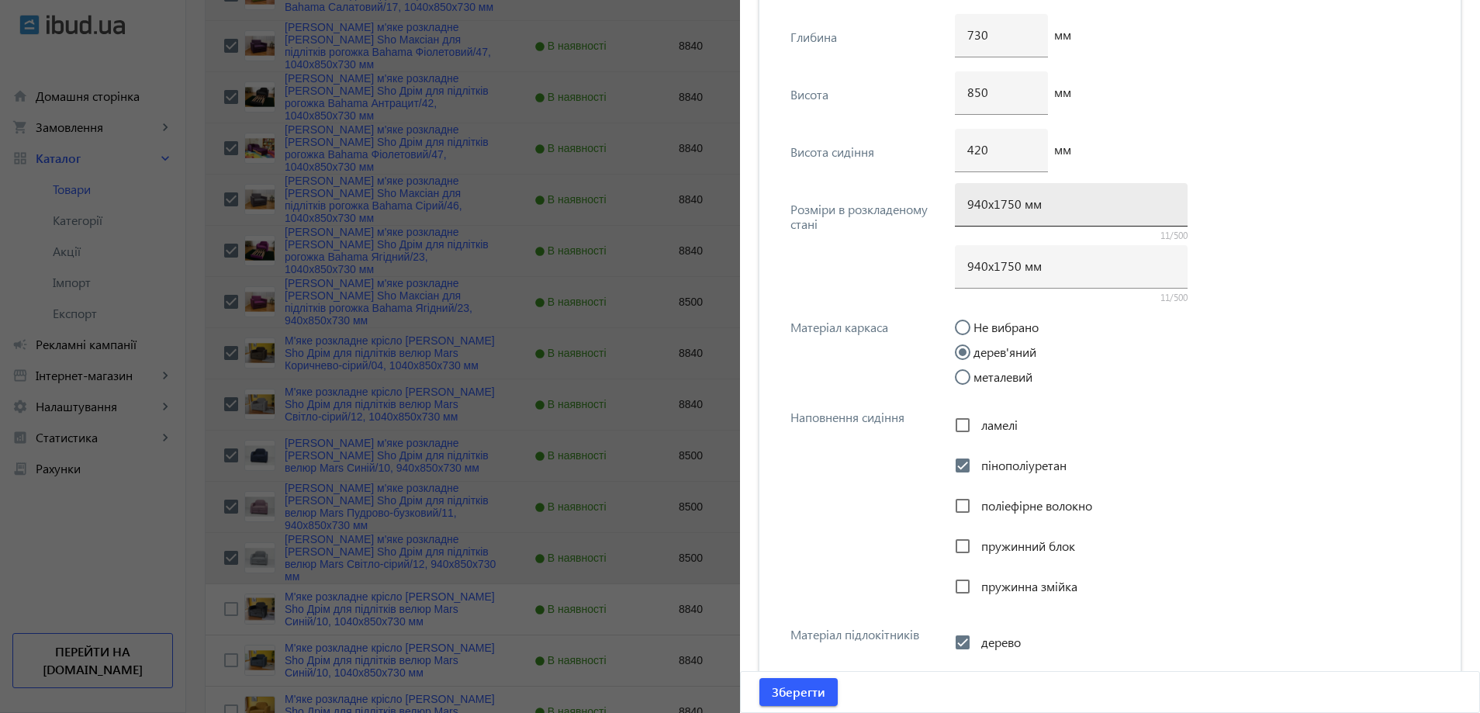
scroll to position [2055, 0]
click at [1008, 206] on input "940х1750 мм" at bounding box center [1071, 205] width 208 height 16
type input "940х1700 мм"
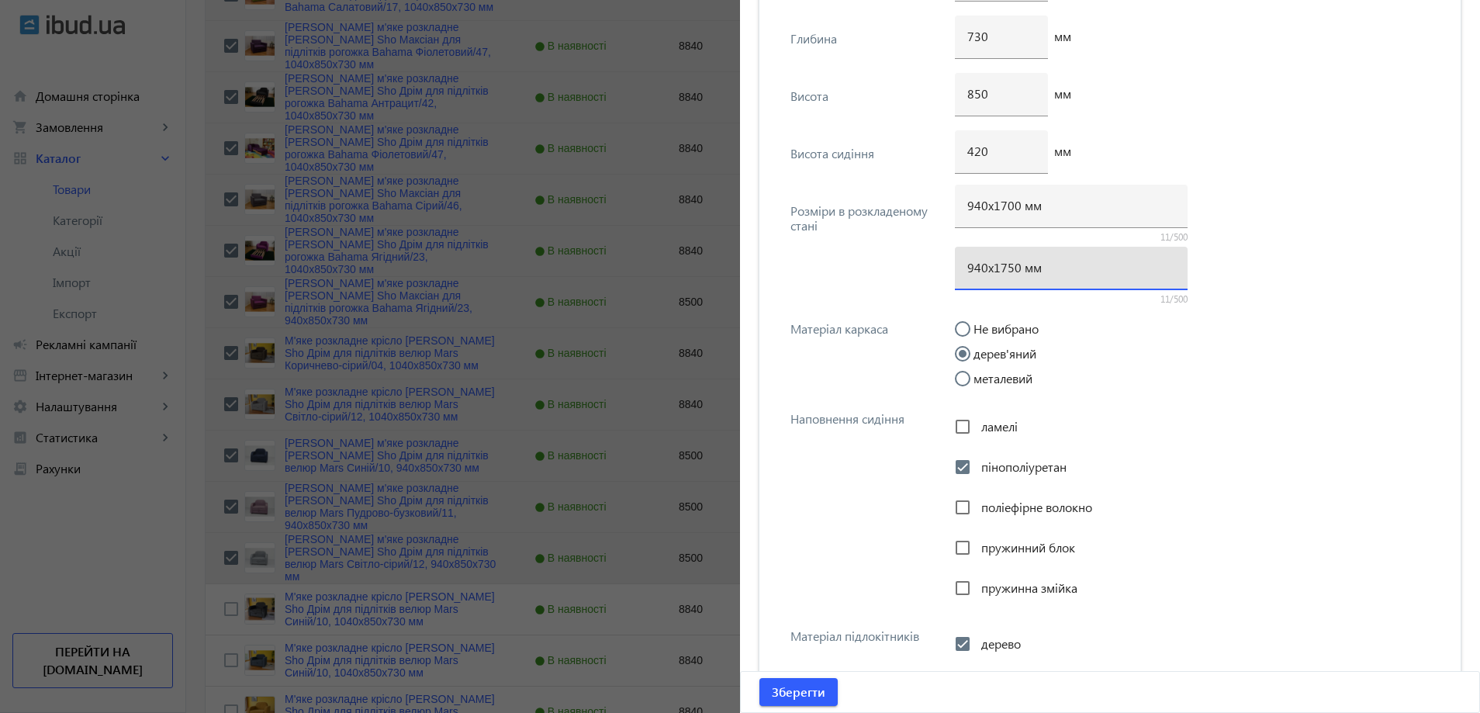
click at [1004, 274] on input "940х1750 мм" at bounding box center [1071, 267] width 208 height 16
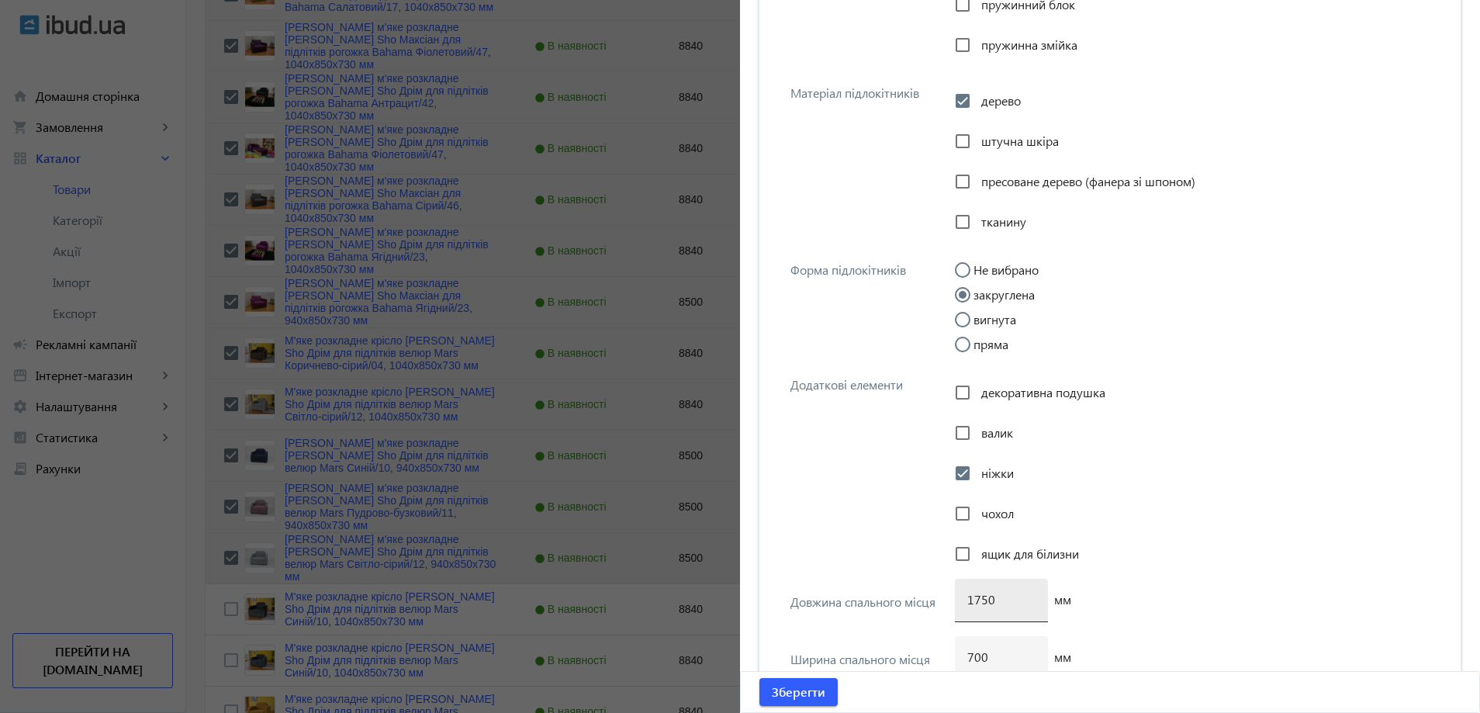
type input "940х1700 мм"
click at [980, 600] on input "1750" at bounding box center [1001, 599] width 68 height 16
type input "1700"
click at [831, 695] on span "submit" at bounding box center [798, 691] width 78 height 37
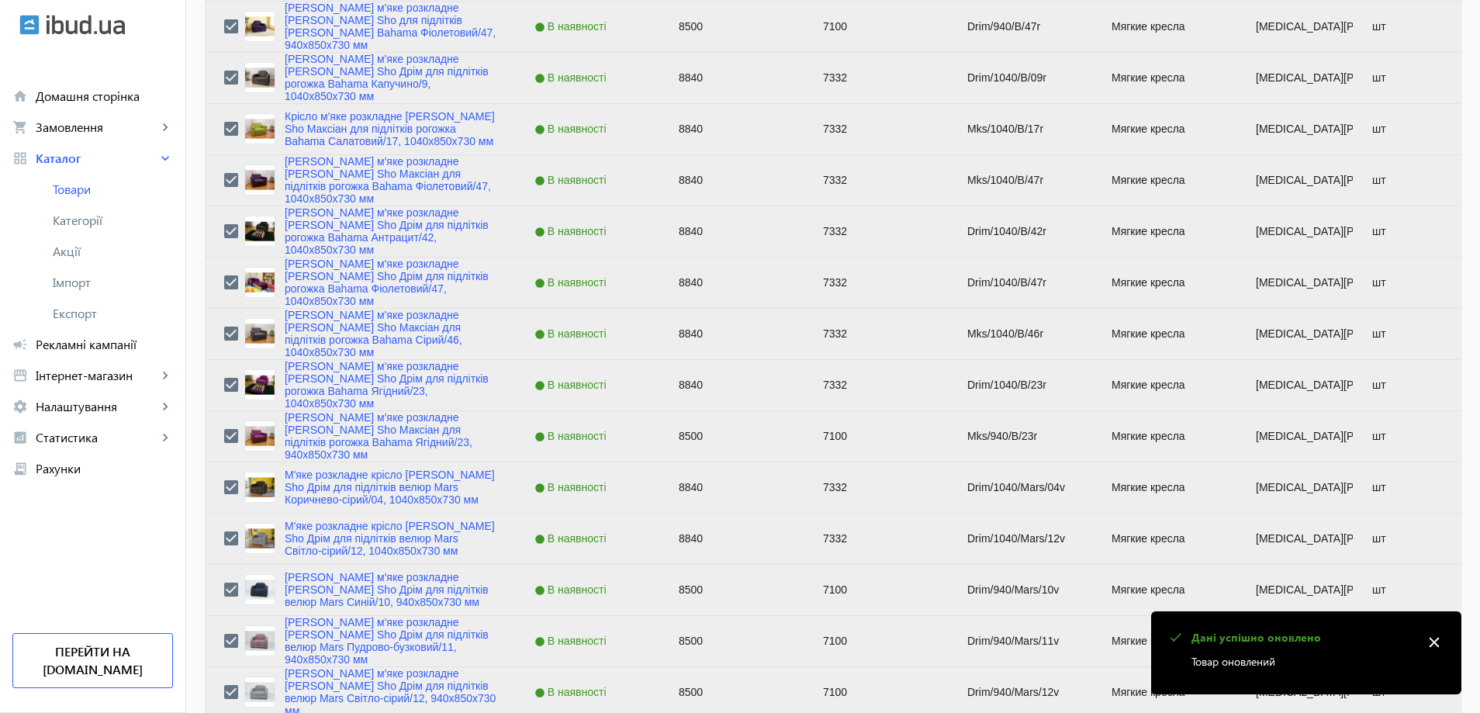
scroll to position [2637, 0]
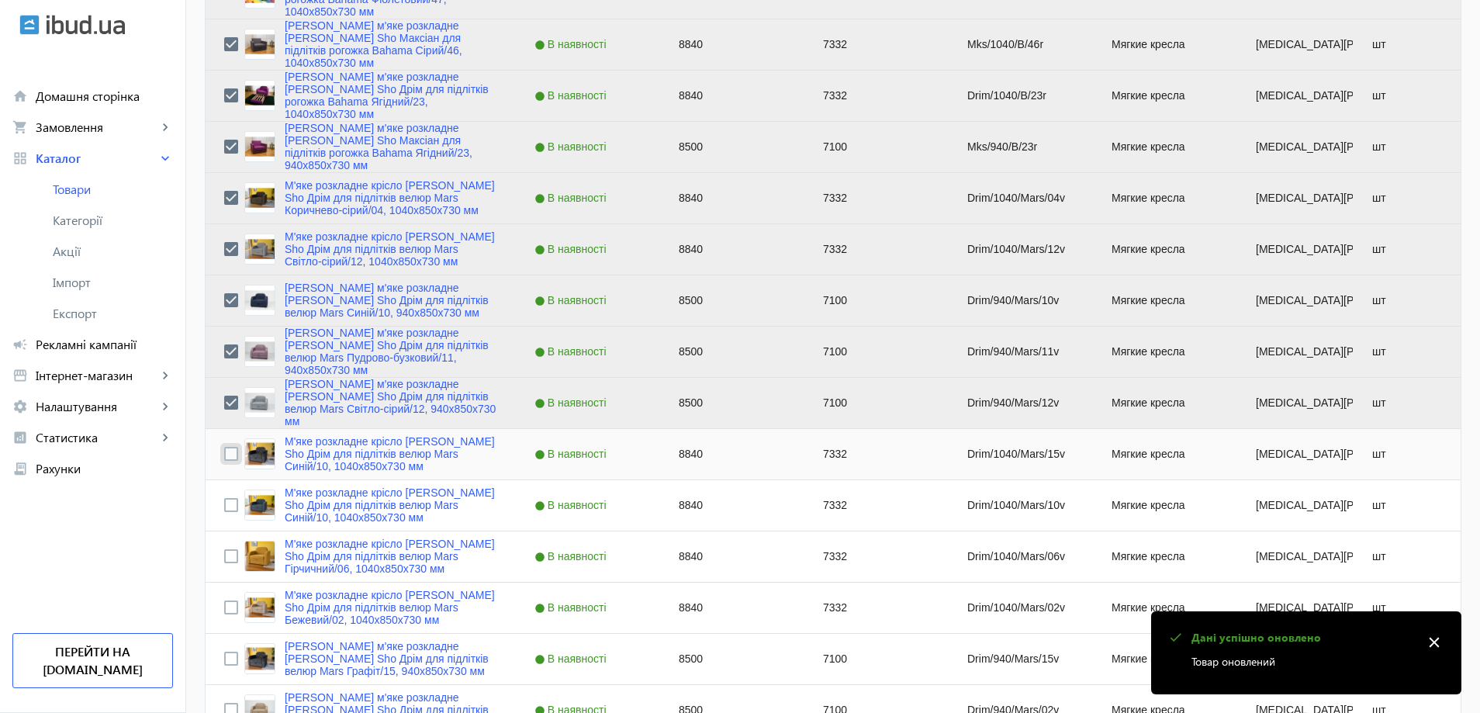
click at [227, 453] on input "Press Space to toggle row selection (unchecked)" at bounding box center [231, 454] width 14 height 14
checkbox input "true"
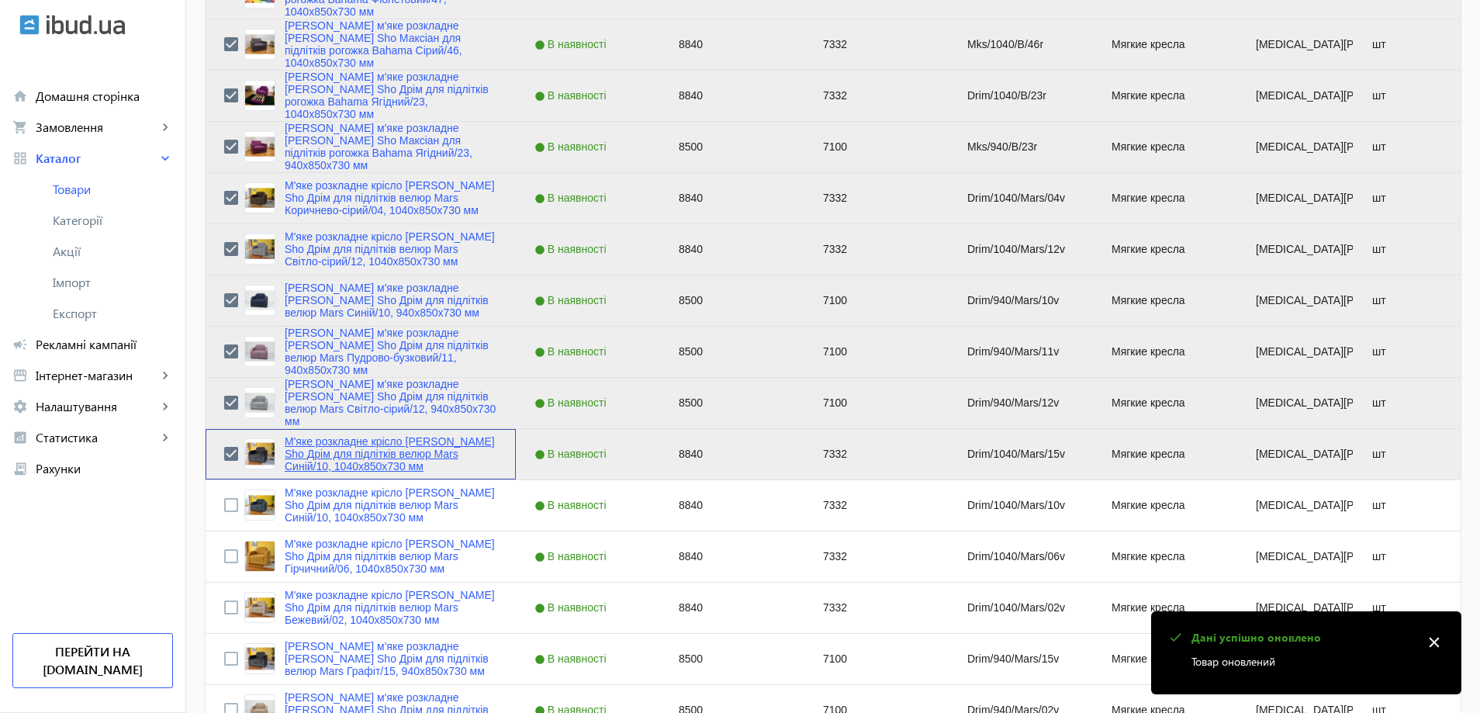
click at [319, 453] on link "М'яке розкладне крісло [PERSON_NAME] Sho Дрім для підлітків велюр Mars Синій/10…" at bounding box center [391, 453] width 213 height 37
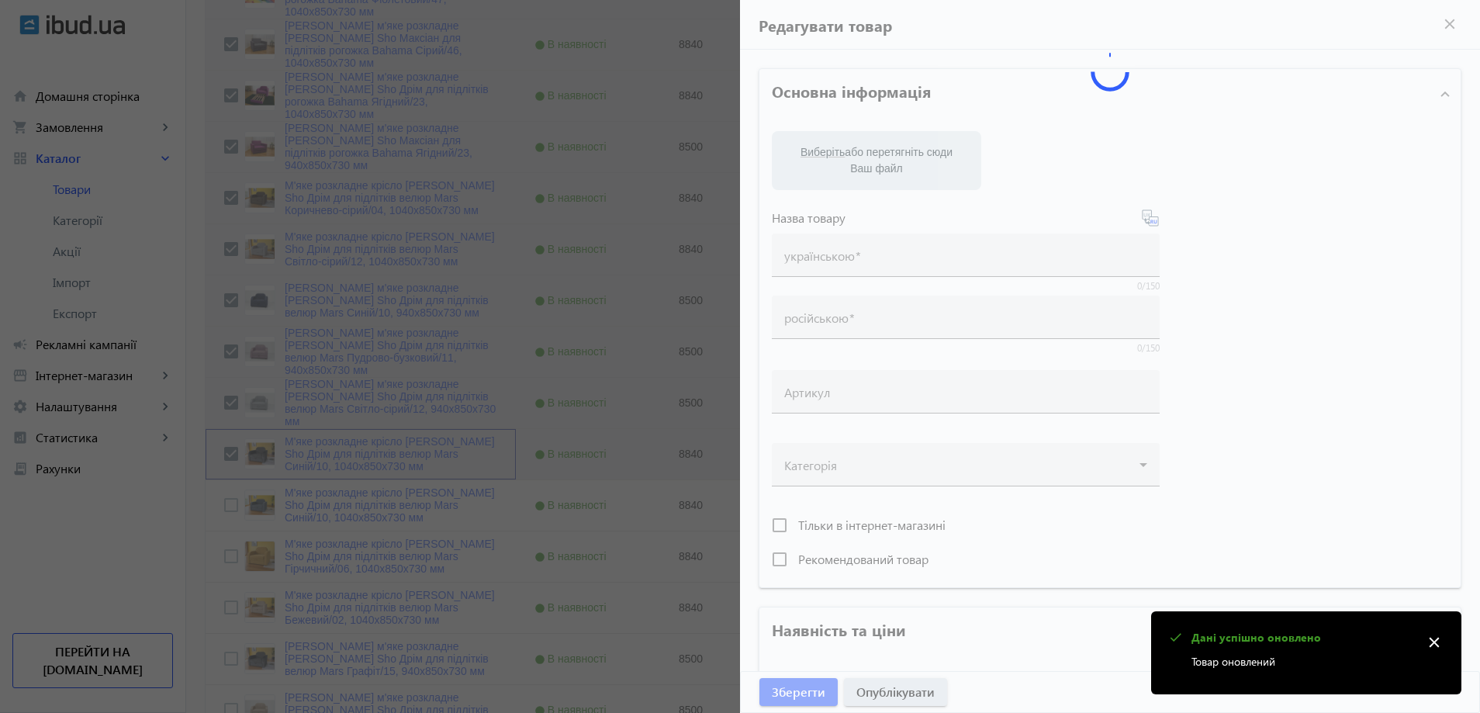
type input "М'яке розкладне крісло [PERSON_NAME] Sho Дрім для підлітків велюр Mars Синій/10…"
type input "Кресло мягкое раскладное [PERSON_NAME] Sho Дрим для подростков велюр Mars Графи…"
type input "Drim/1040/Mars/15v"
type input "8840"
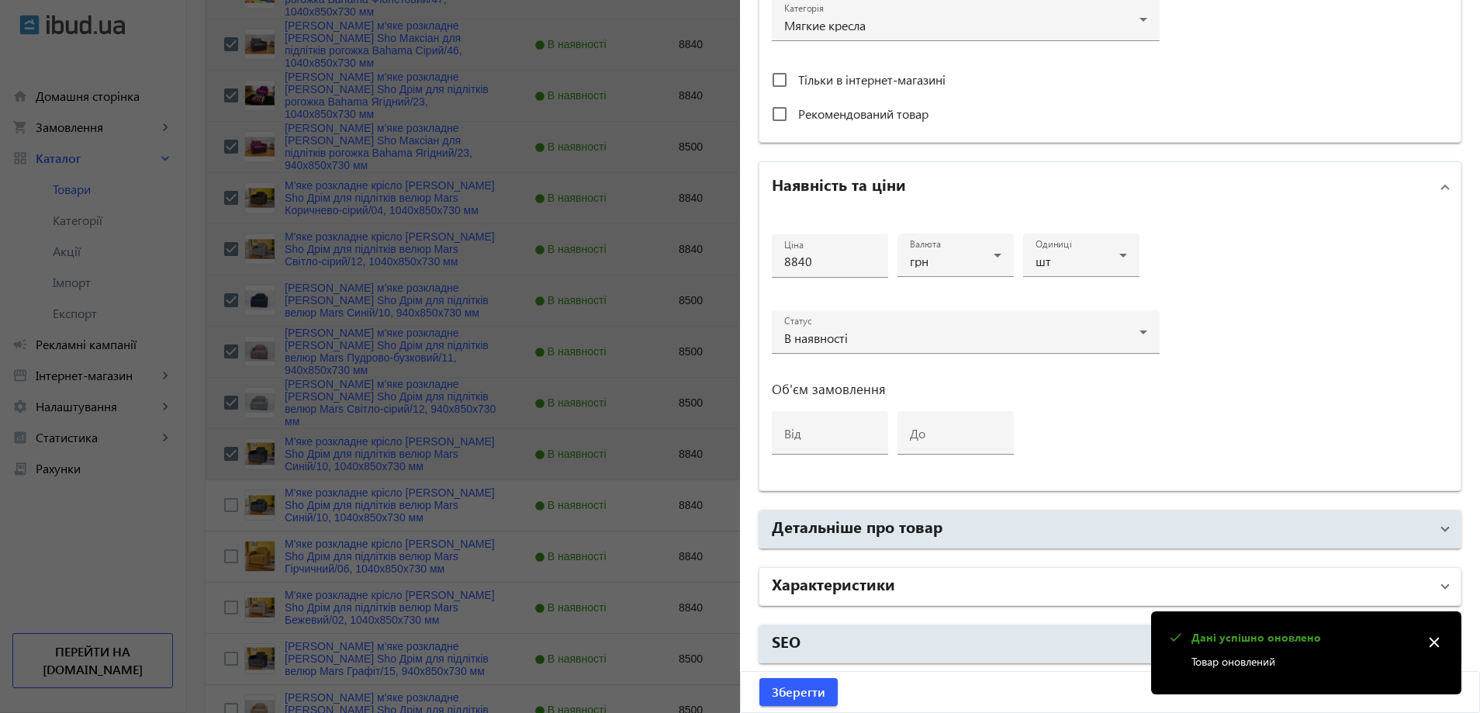
click at [859, 596] on mat-panel-title "Характеристики" at bounding box center [1101, 586] width 658 height 28
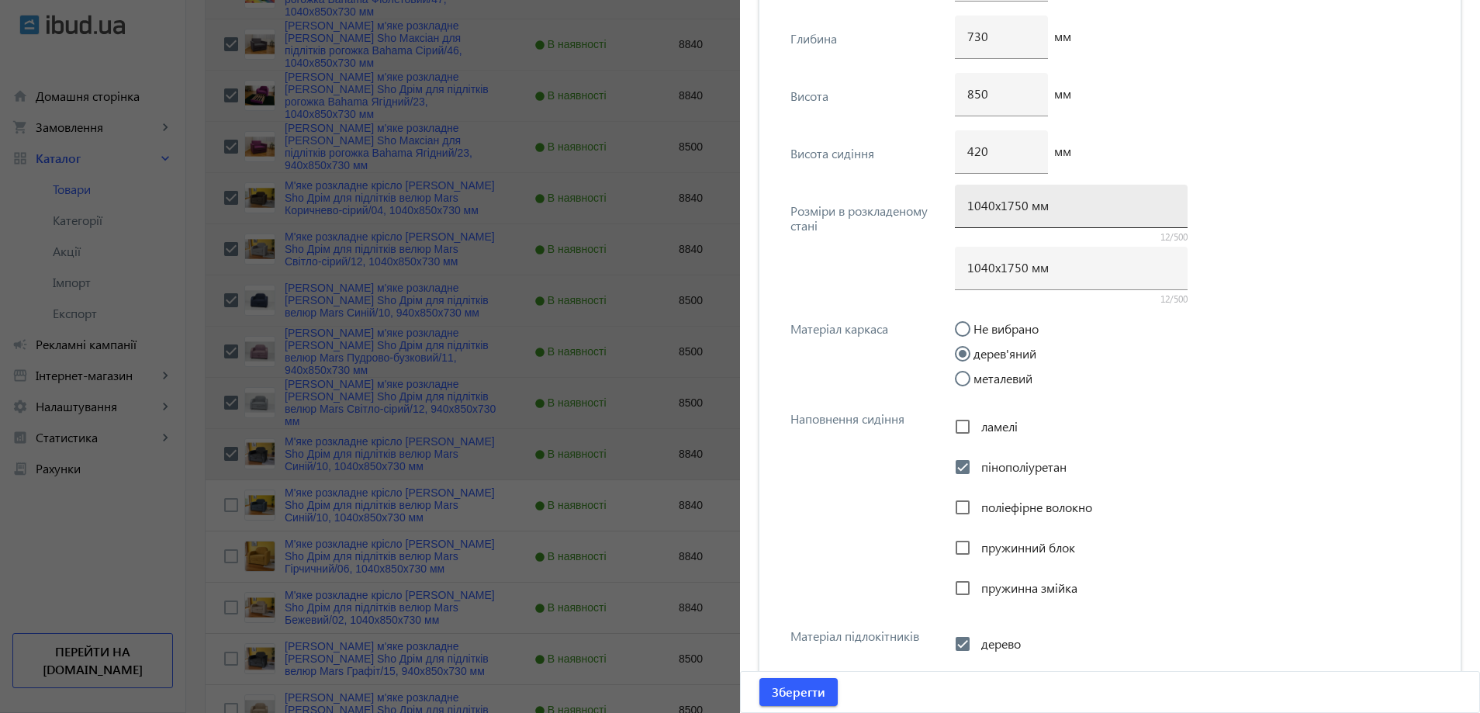
scroll to position [2055, 0]
drag, startPoint x: 1017, startPoint y: 208, endPoint x: 1008, endPoint y: 209, distance: 9.3
click at [1008, 209] on input "1040х1750 мм" at bounding box center [1071, 205] width 208 height 16
type input "1040х1700 мм"
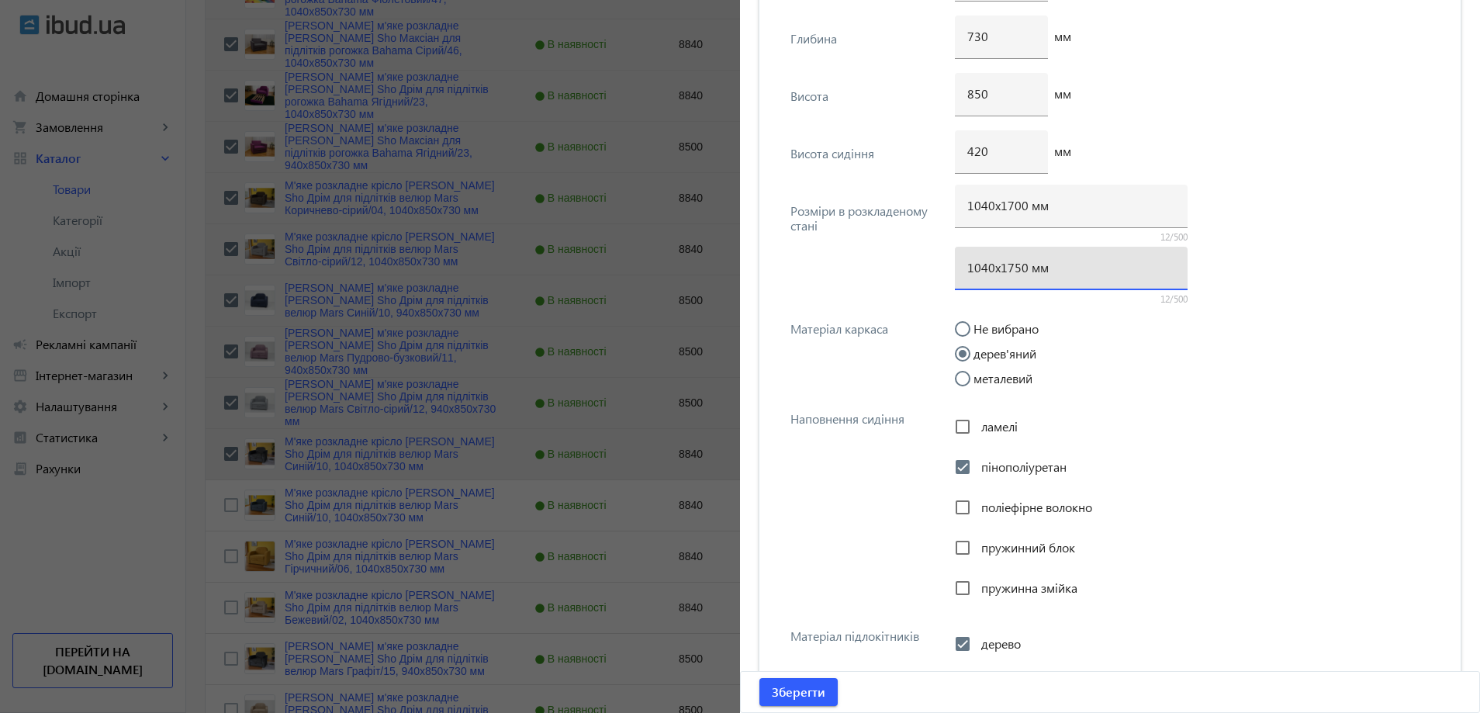
click at [1015, 268] on input "1040х1750 мм" at bounding box center [1071, 267] width 208 height 16
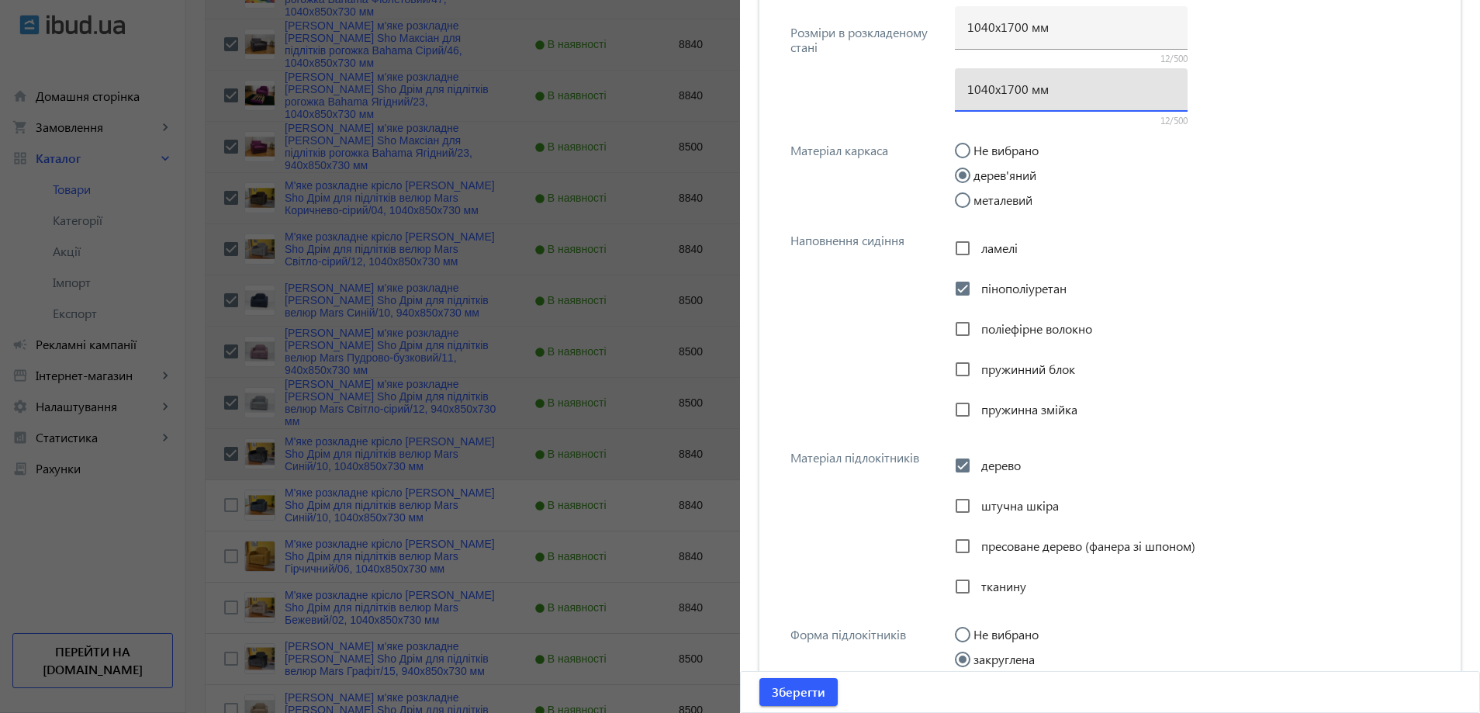
scroll to position [2676, 0]
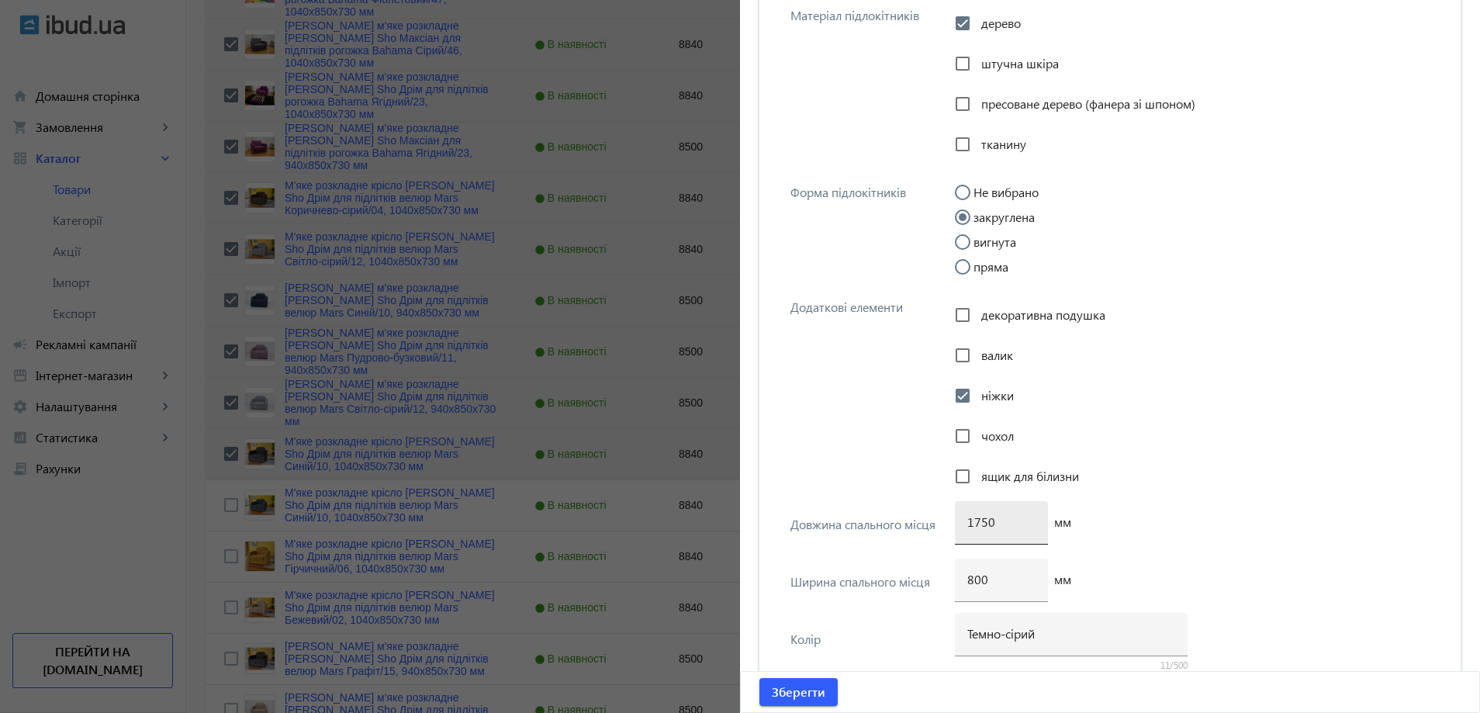
type input "1040х1700 мм"
click at [980, 524] on input "1750" at bounding box center [1001, 521] width 68 height 16
type input "1700"
click at [801, 692] on span "Зберегти" at bounding box center [799, 691] width 54 height 17
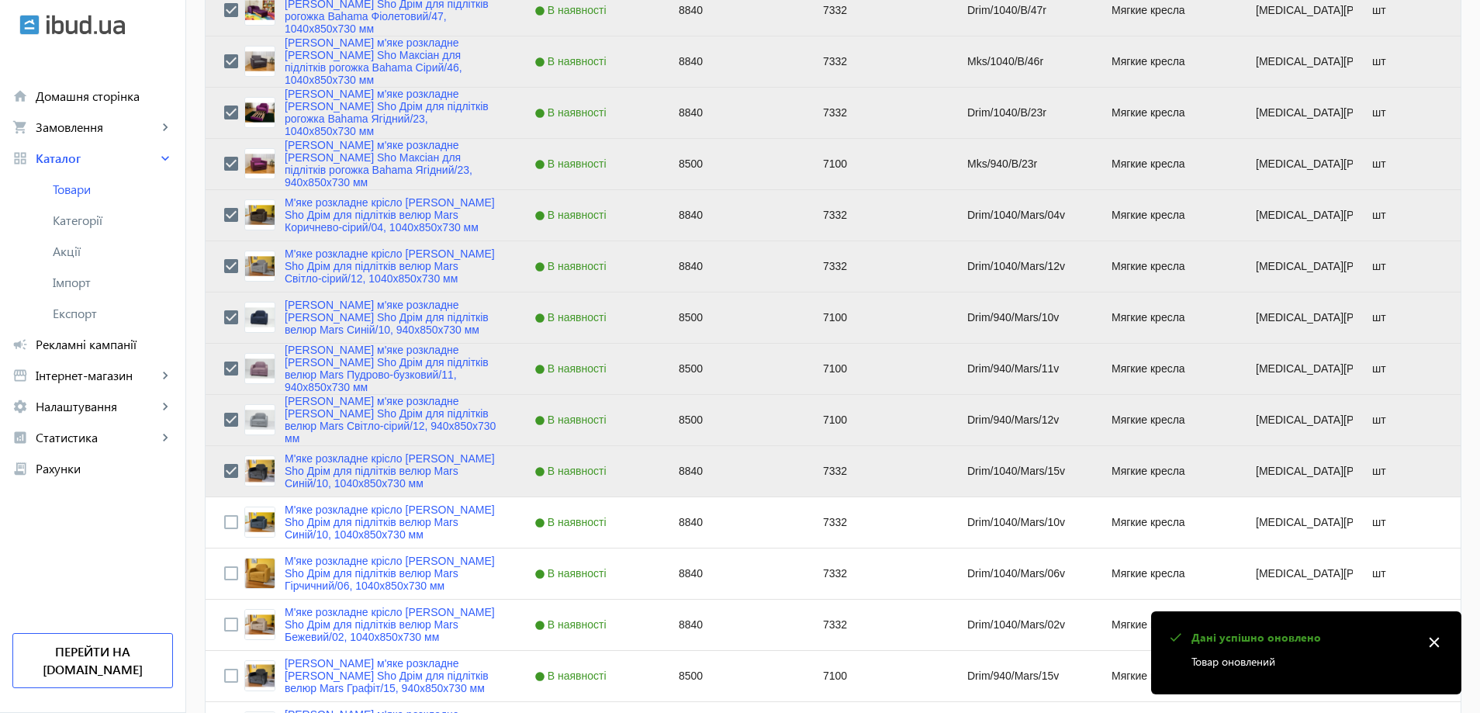
scroll to position [2792, 0]
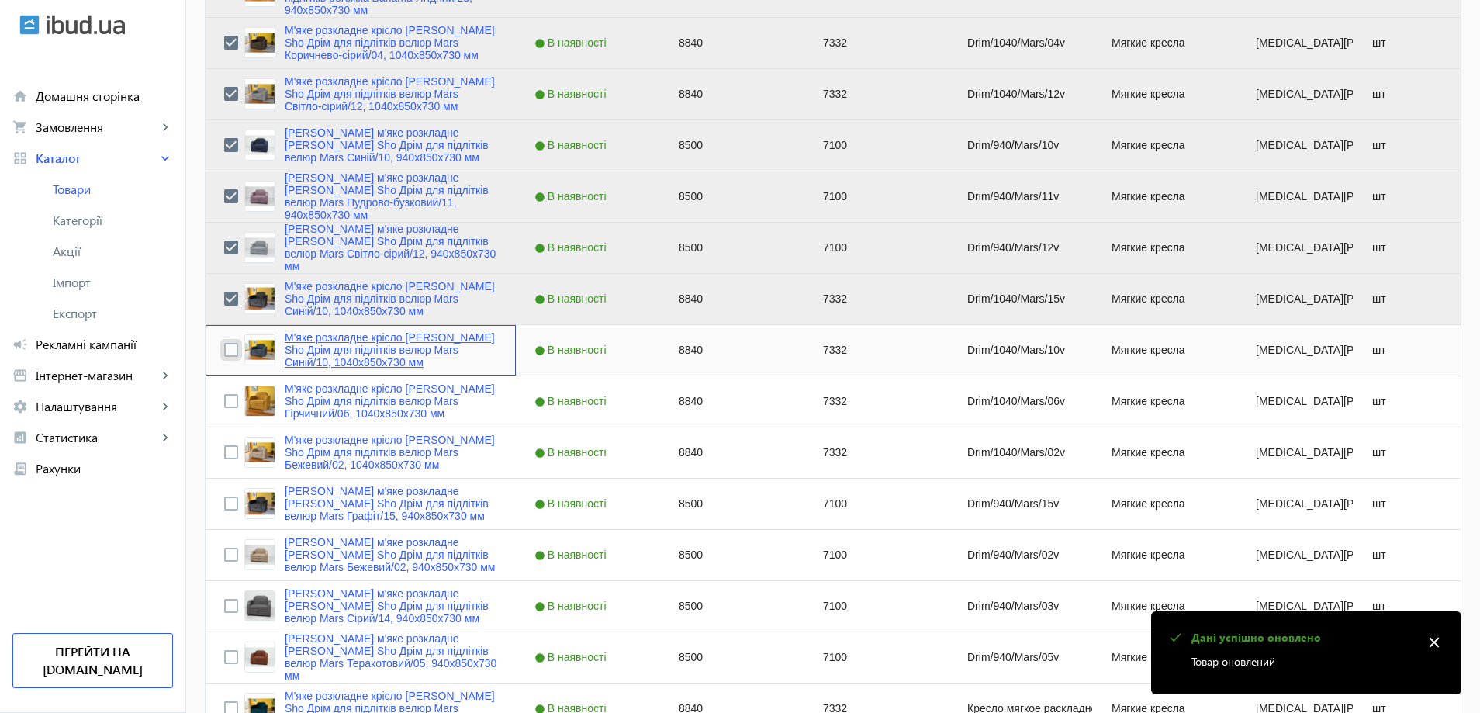
drag, startPoint x: 223, startPoint y: 347, endPoint x: 294, endPoint y: 365, distance: 72.8
click at [224, 347] on input "Press Space to toggle row selection (unchecked)" at bounding box center [231, 350] width 14 height 14
checkbox input "true"
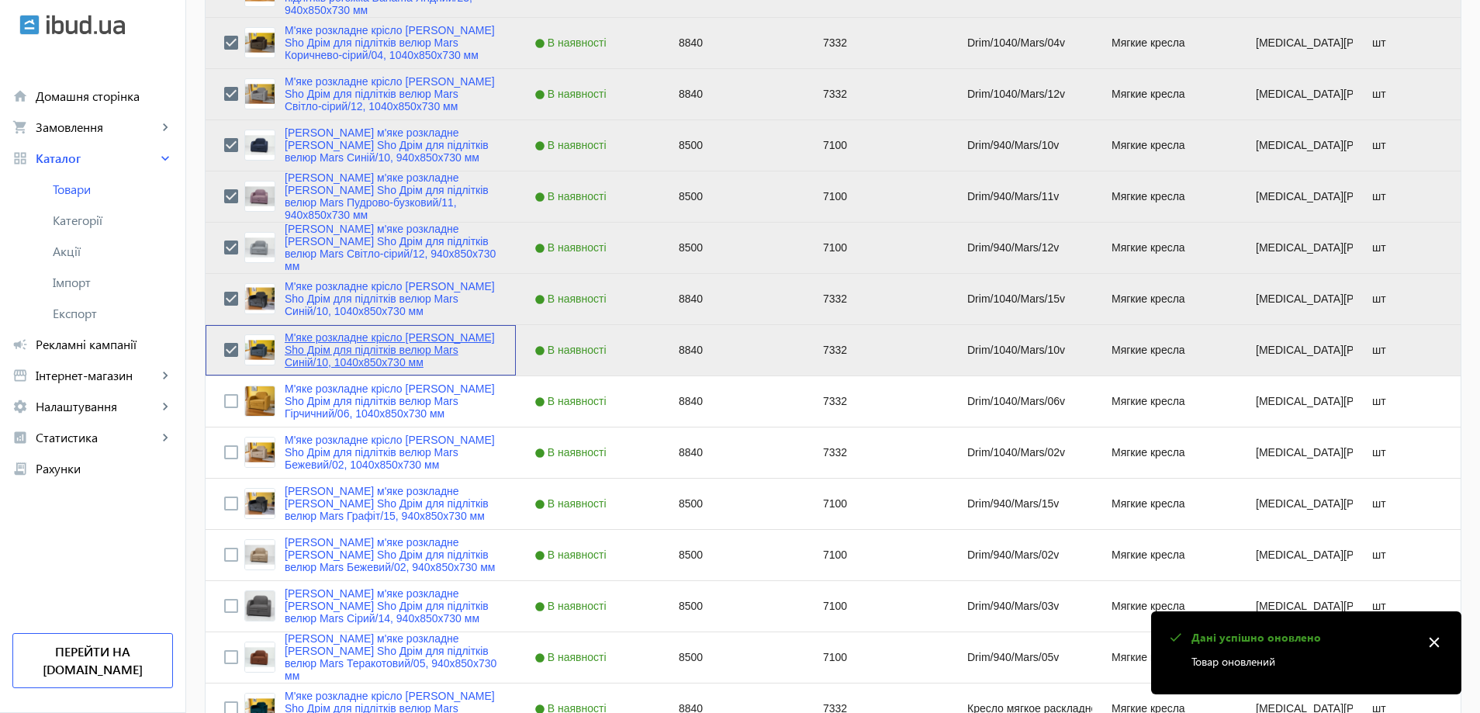
click at [344, 365] on link "М'яке розкладне крісло Tobi Sho Дрім для підлітків велюр Mars Синій/10, 1040х85…" at bounding box center [391, 349] width 213 height 37
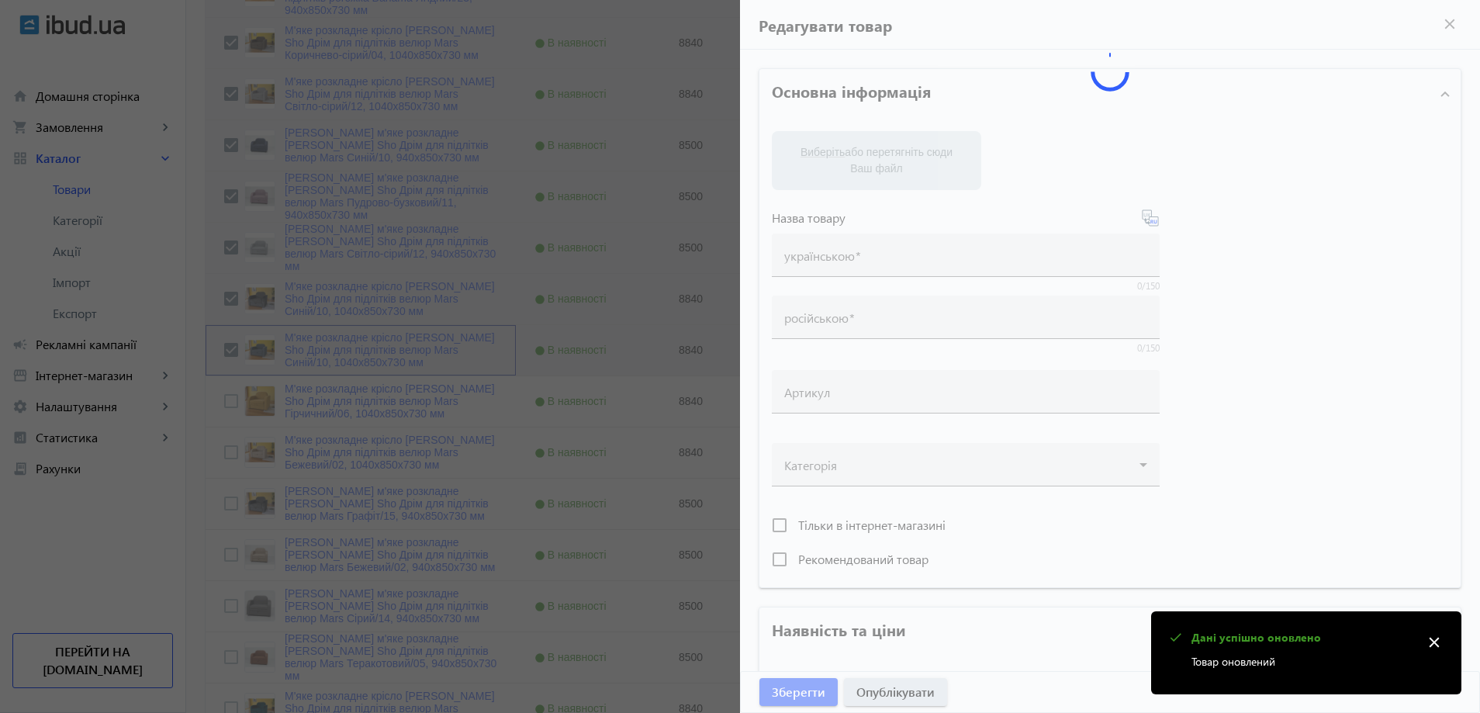
type input "М'яке розкладне крісло Tobi Sho Дрім для підлітків велюр Mars Синій/10, 1040х85…"
type input "Кресло мягкое раскладное Tobi Sho Дрим для подростков велюр Mars Синий/10, 1040…"
type input "Drim/1040/Mars/10v"
type input "8840"
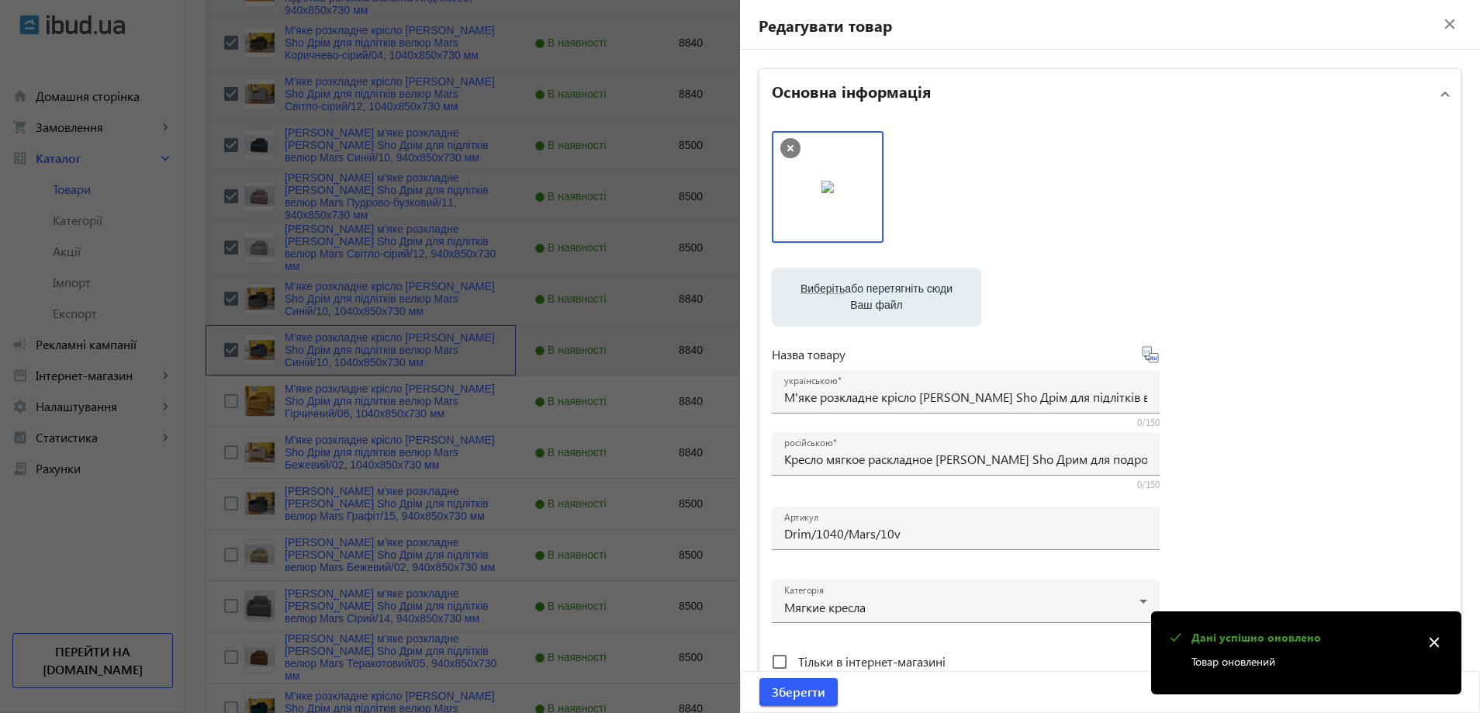
scroll to position [582, 0]
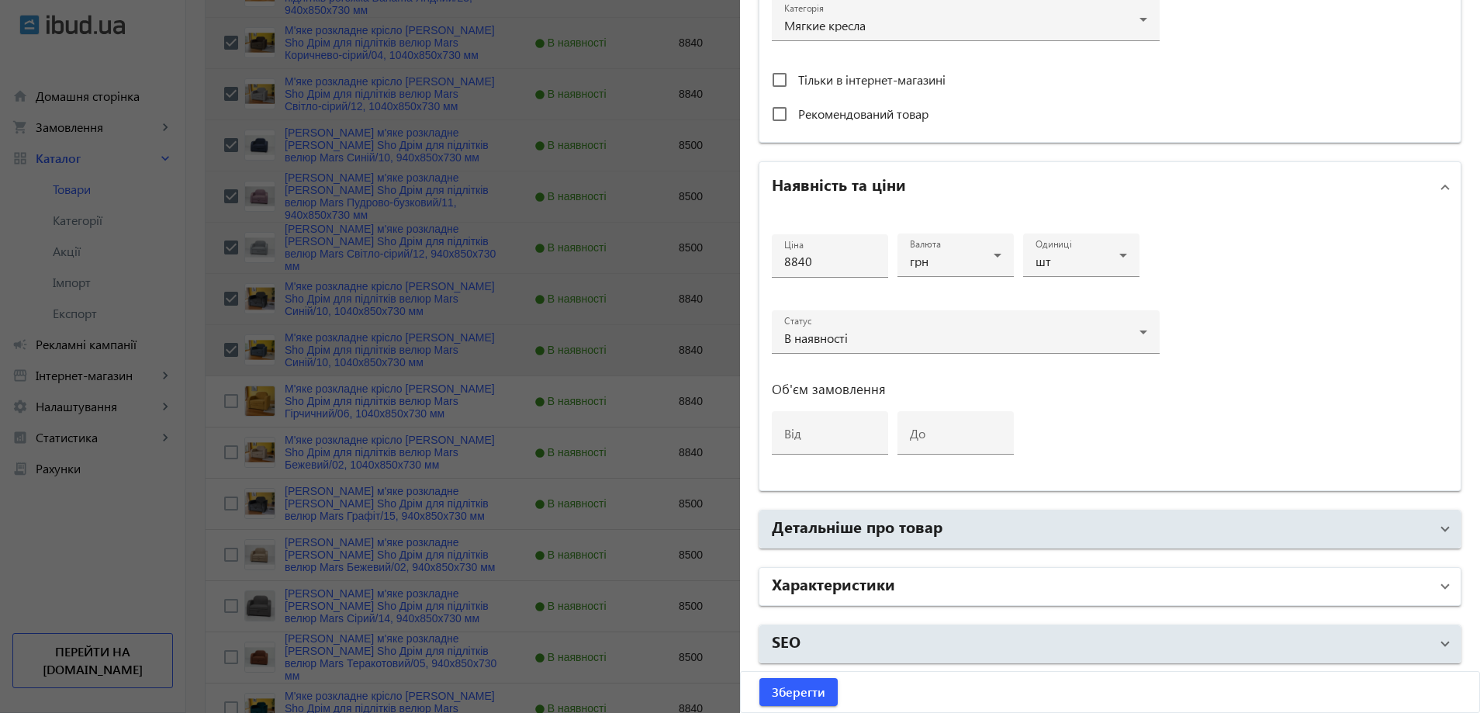
drag, startPoint x: 860, startPoint y: 594, endPoint x: 868, endPoint y: 583, distance: 13.3
click at [862, 592] on mat-panel-title "Характеристики" at bounding box center [1101, 586] width 658 height 28
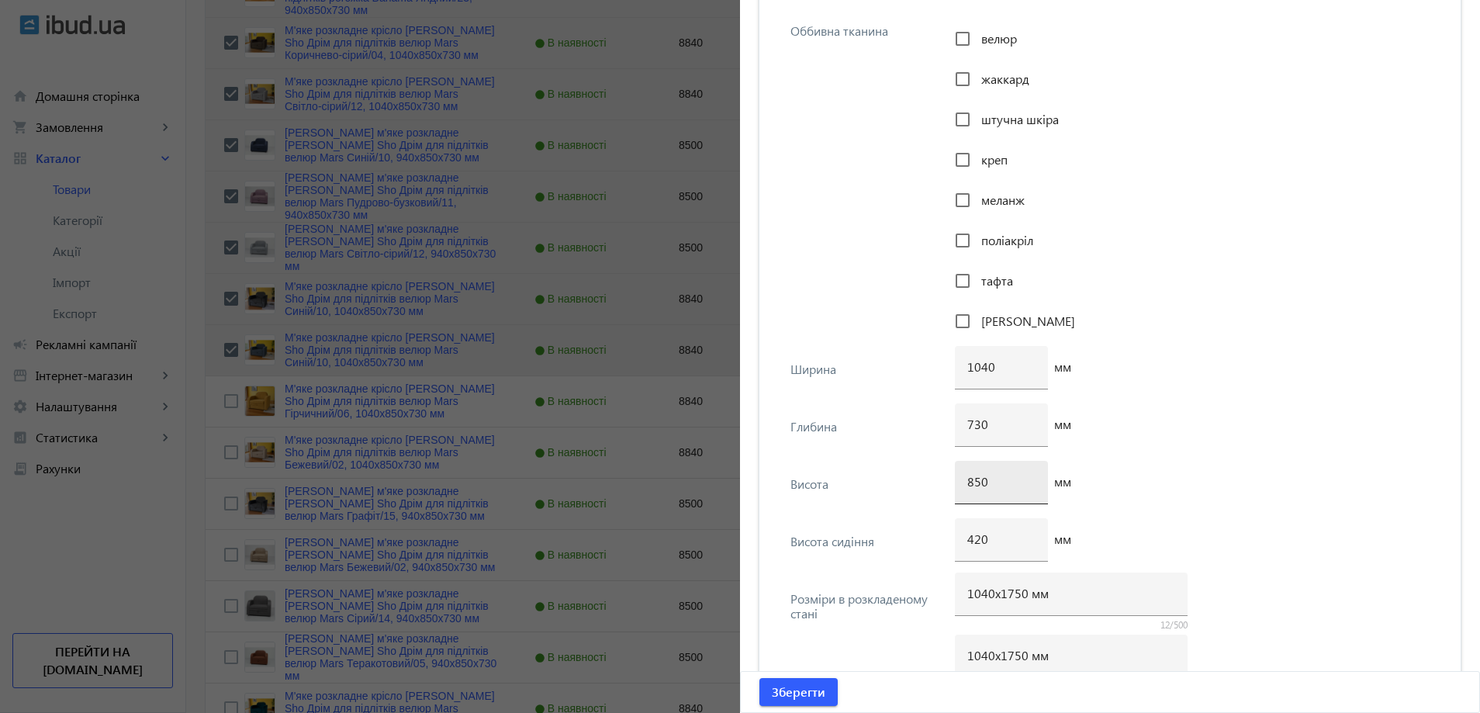
scroll to position [2055, 0]
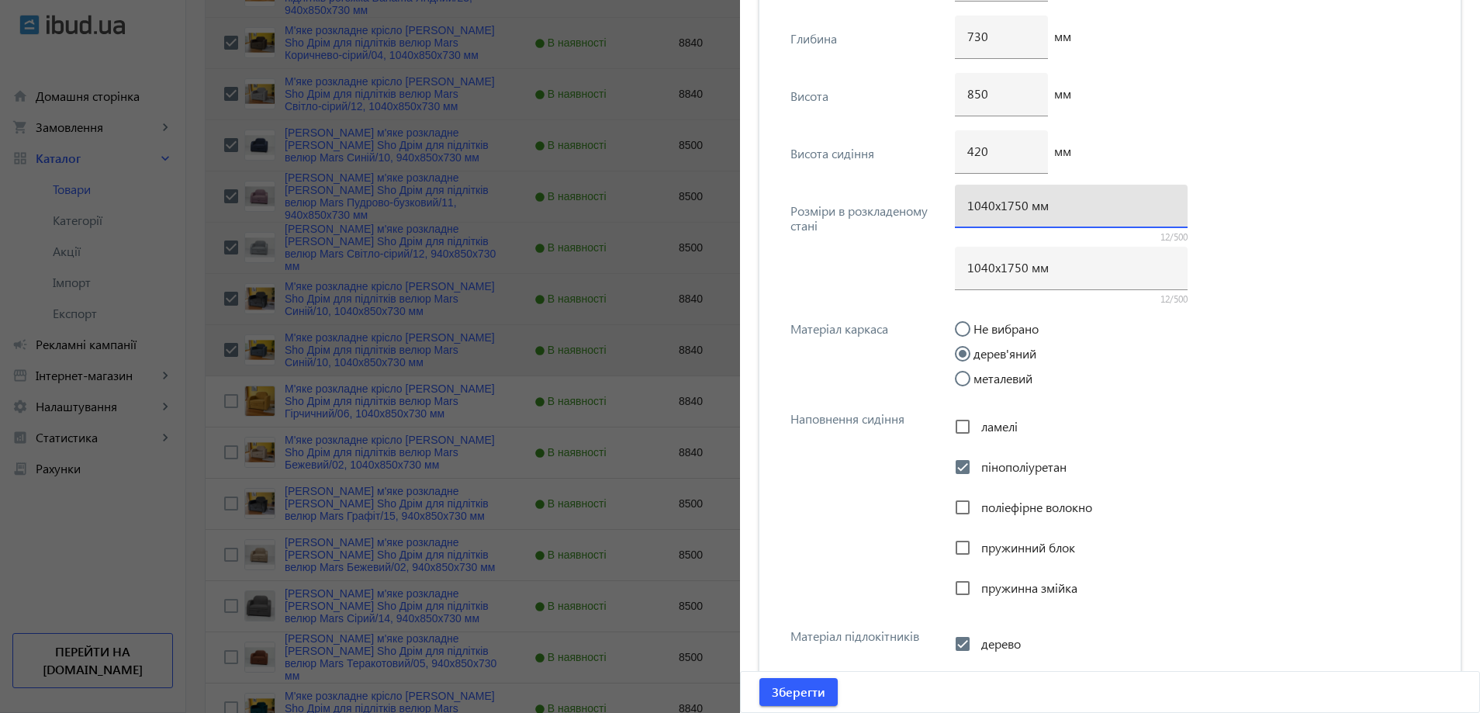
drag, startPoint x: 1012, startPoint y: 205, endPoint x: 1010, endPoint y: 216, distance: 11.1
click at [1011, 205] on input "1040х1750 мм" at bounding box center [1071, 205] width 208 height 16
type input "1040х1700 мм"
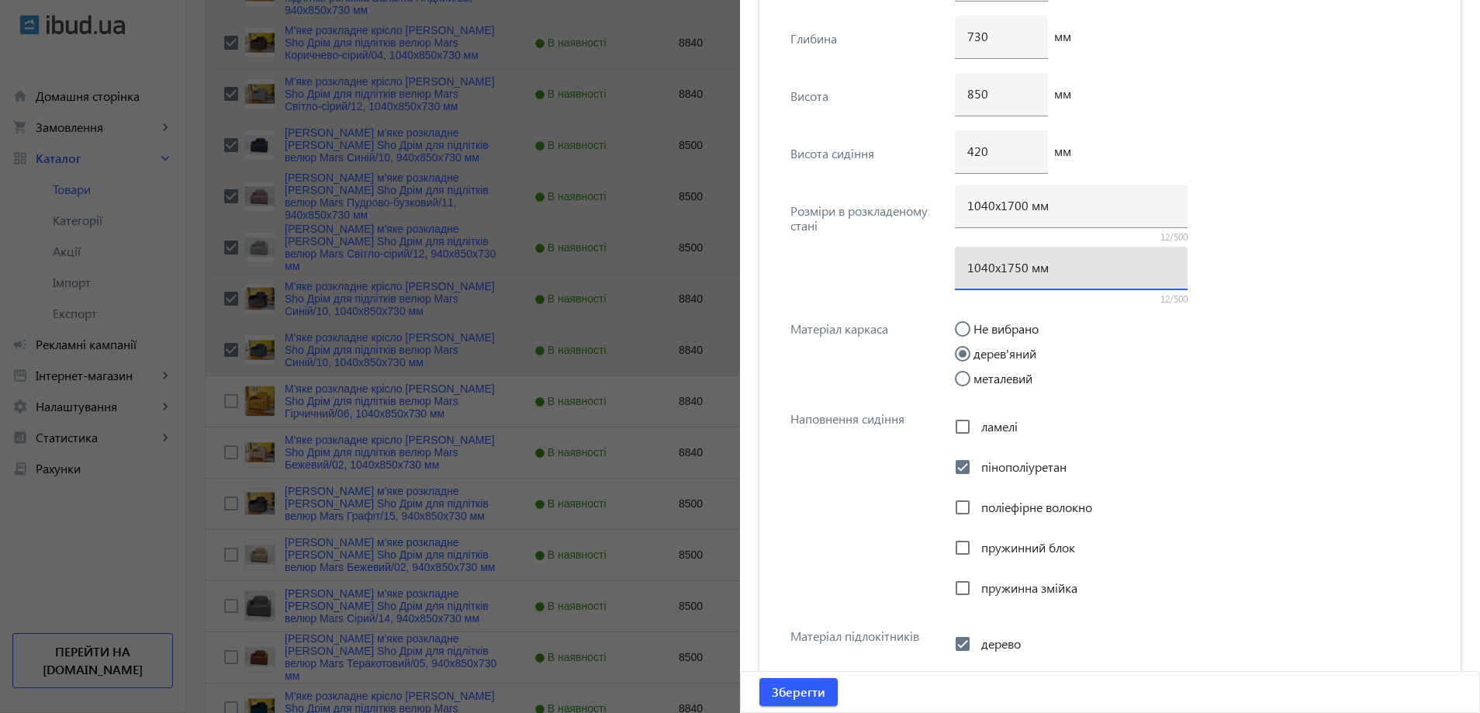
click at [1008, 266] on input "1040х1750 мм" at bounding box center [1071, 267] width 208 height 16
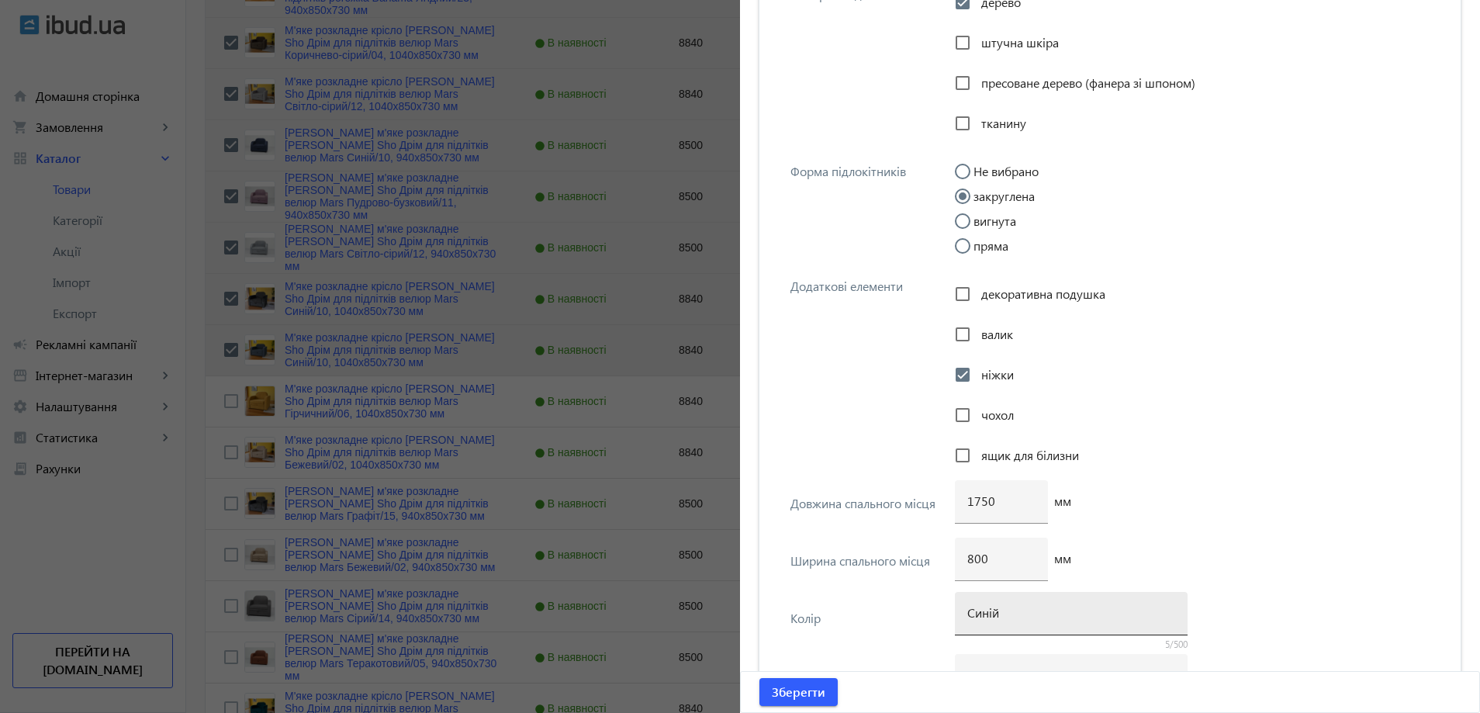
scroll to position [2909, 0]
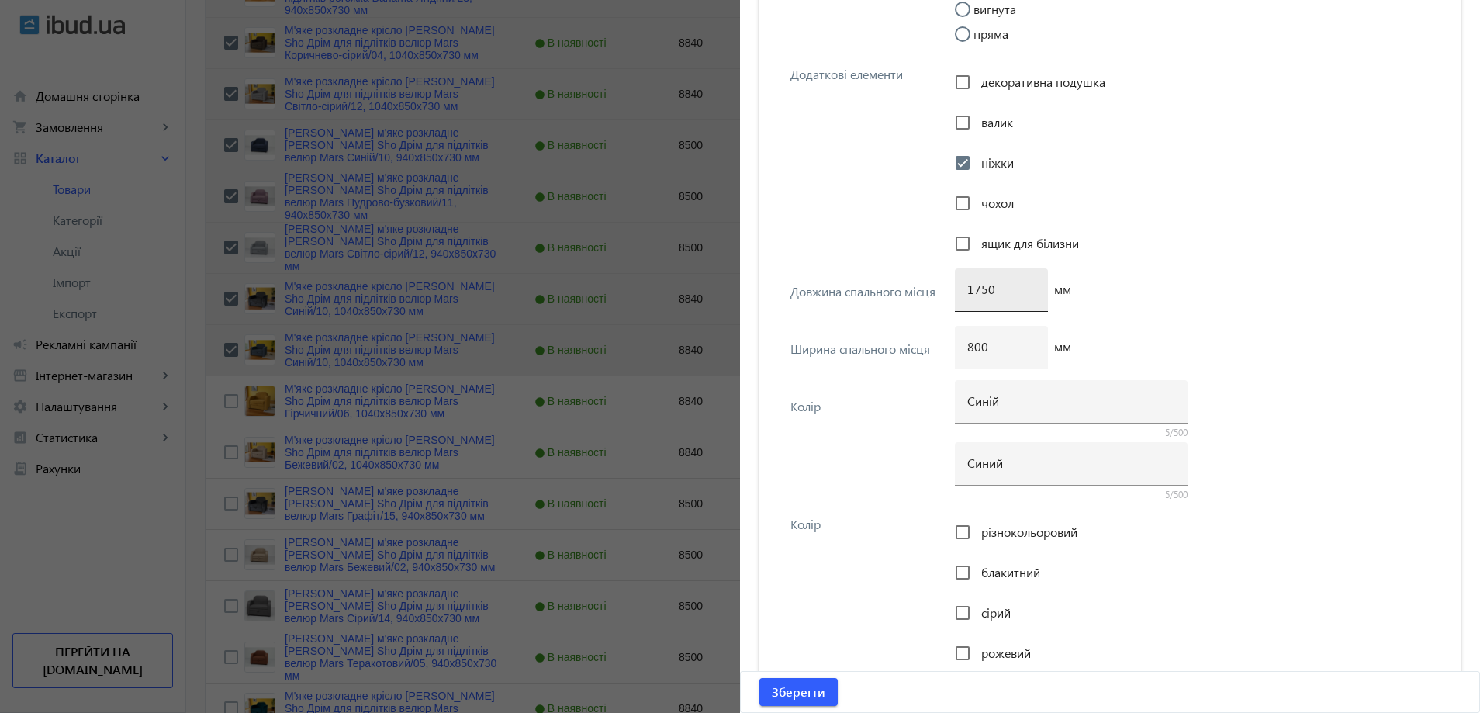
type input "1040х1700 мм"
drag, startPoint x: 987, startPoint y: 280, endPoint x: 976, endPoint y: 288, distance: 13.3
click at [976, 288] on div "1750" at bounding box center [1001, 289] width 68 height 43
click at [982, 293] on input "1750" at bounding box center [1001, 289] width 68 height 16
type input "1700"
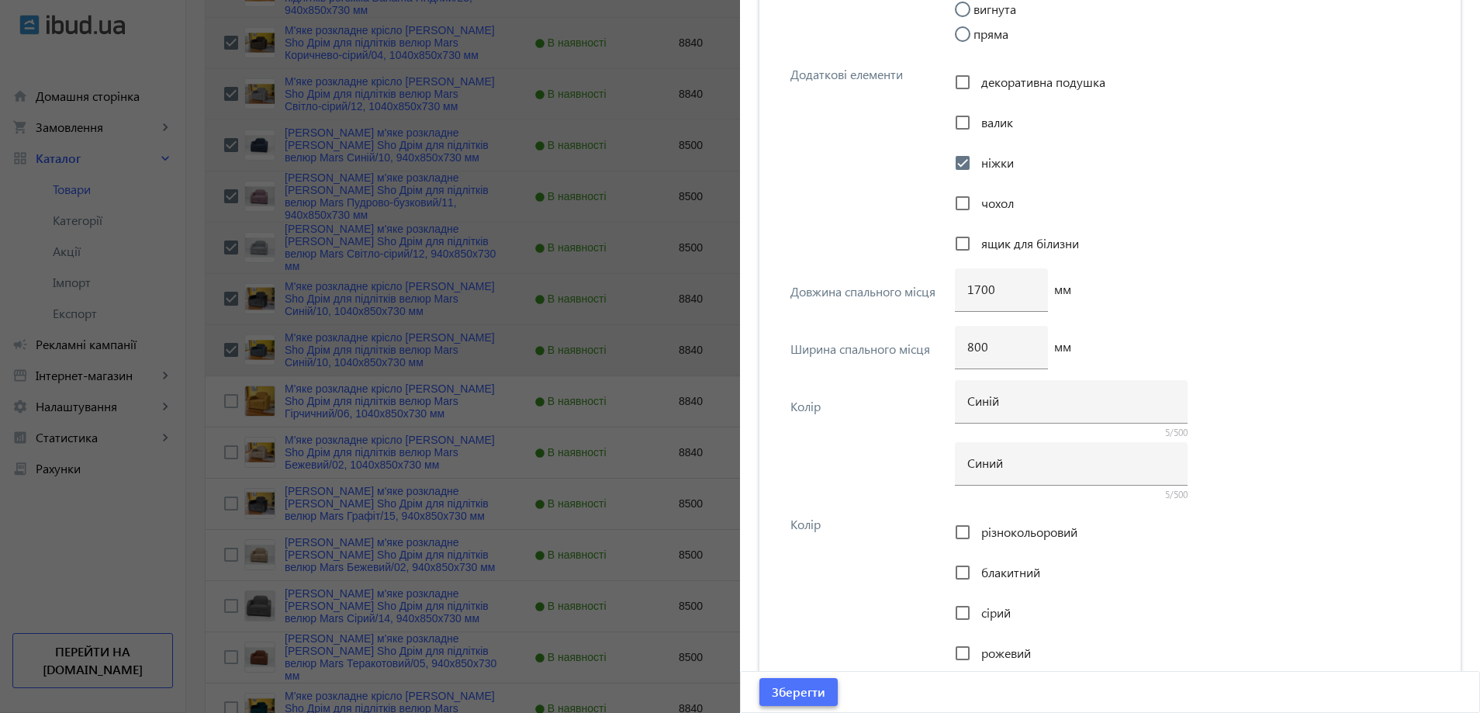
click at [806, 689] on span "Зберегти" at bounding box center [799, 691] width 54 height 17
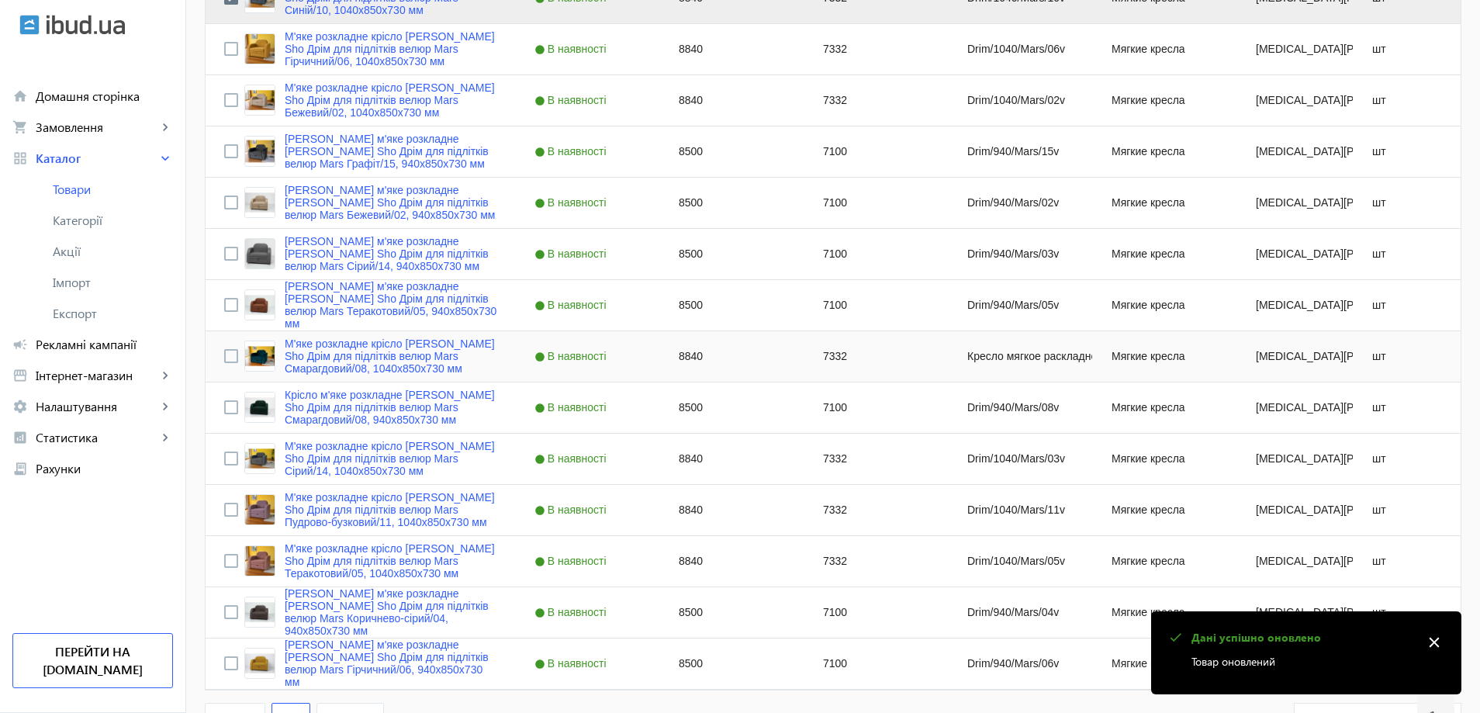
scroll to position [2950, 0]
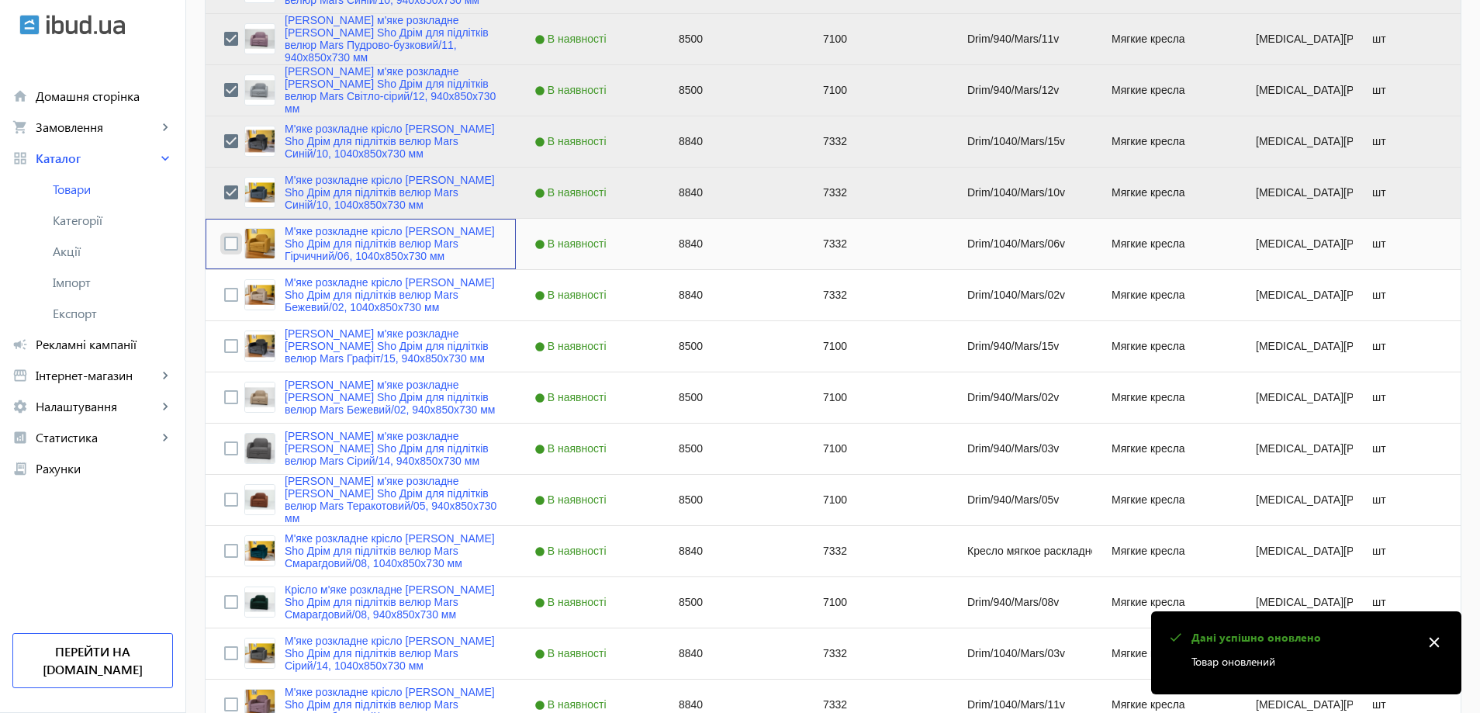
click at [224, 245] on input "Press Space to toggle row selection (unchecked)" at bounding box center [231, 244] width 14 height 14
checkbox input "true"
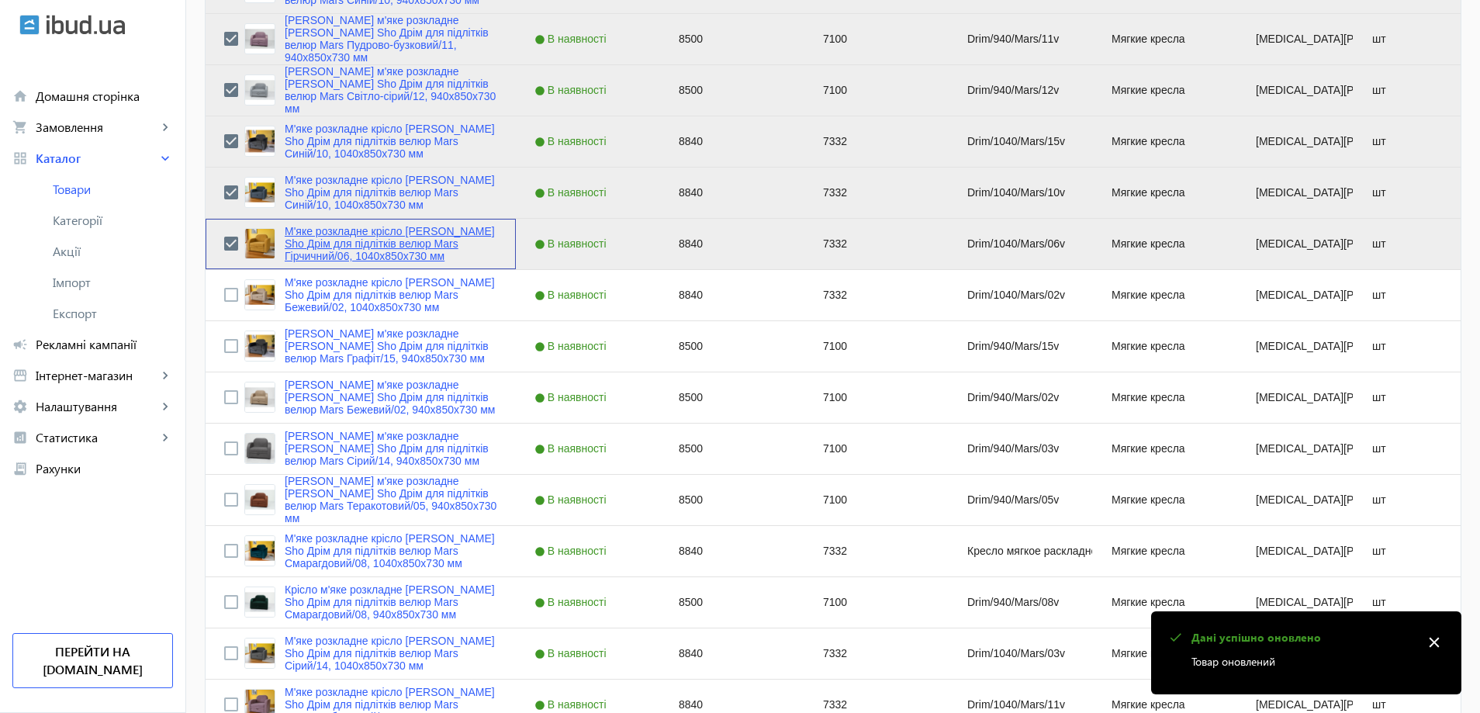
click at [330, 245] on link "М'яке розкладне крісло Tobi Sho Дрім для підлітків велюр Mars Гірчичний/06, 104…" at bounding box center [391, 243] width 213 height 37
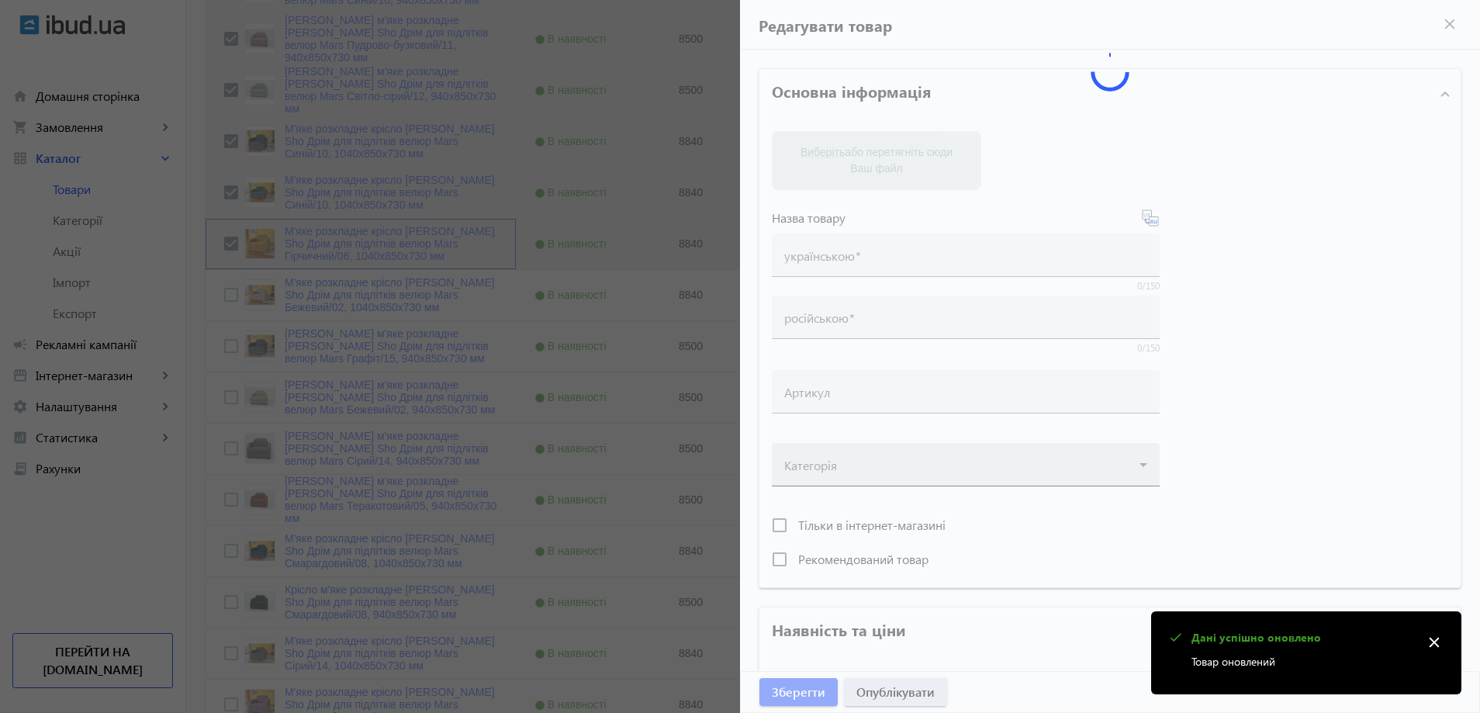
type input "М'яке розкладне крісло Tobi Sho Дрім для підлітків велюр Mars Гірчичний/06, 104…"
type input "Кресло мягкое раскладное Tobi Sho Дрим для подростков велюр Mars Горчичный/06, …"
type input "Drim/1040/Mars/06v"
type input "8840"
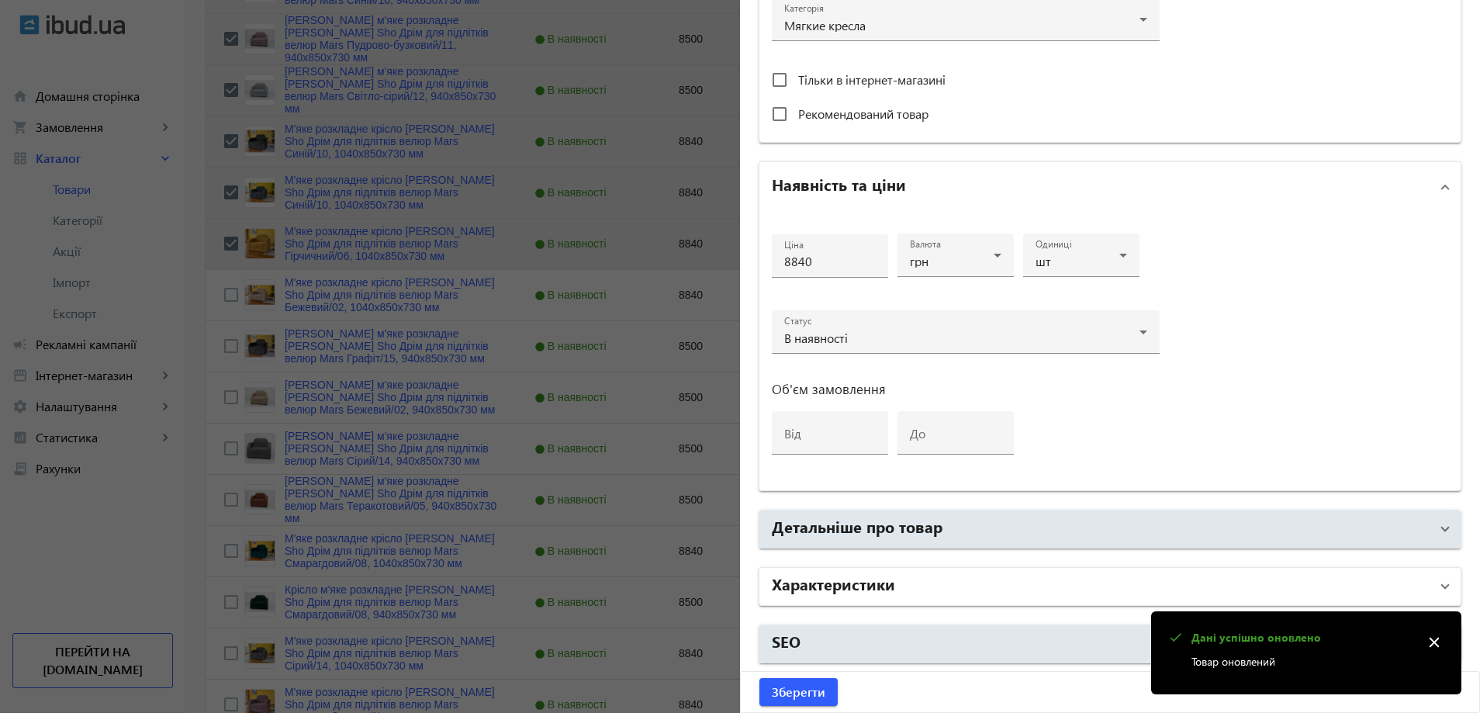
click at [901, 576] on mat-panel-title "Характеристики" at bounding box center [1101, 586] width 658 height 28
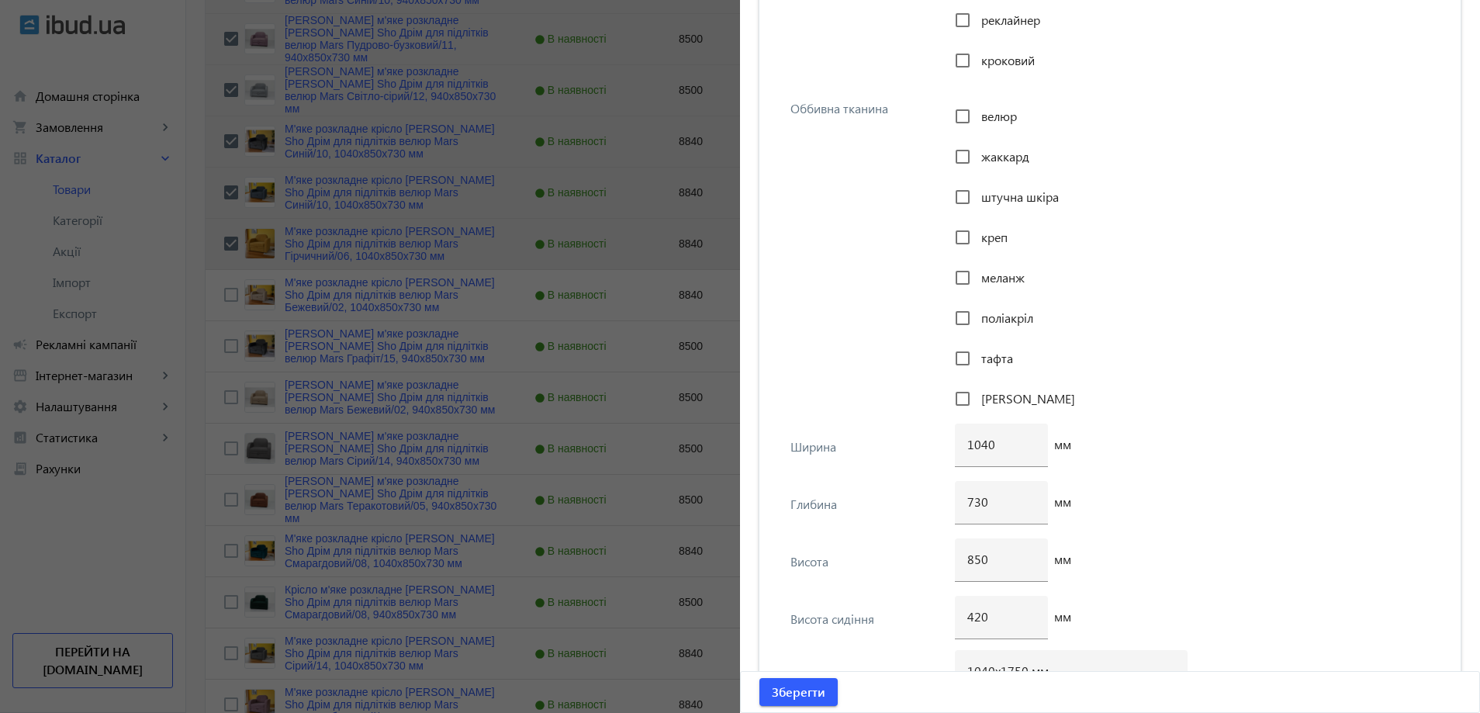
scroll to position [1900, 0]
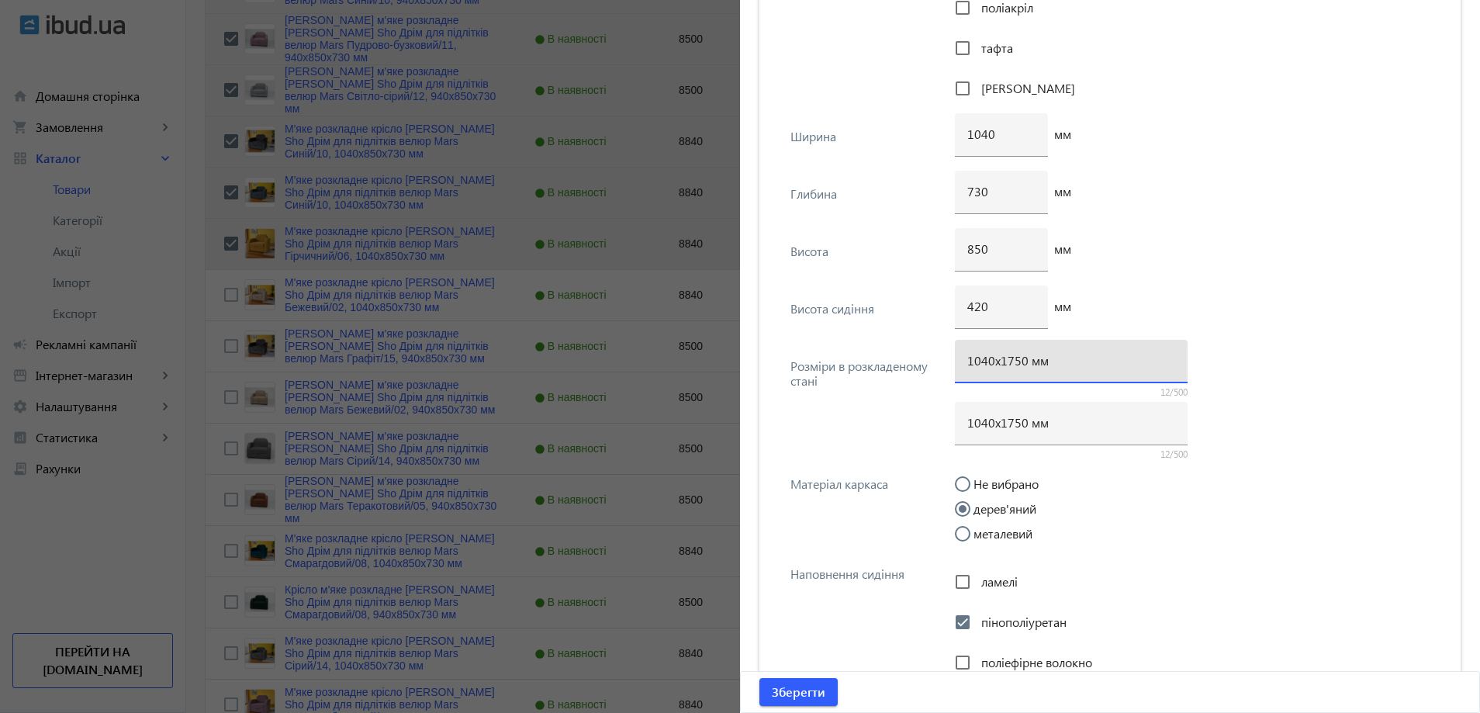
drag, startPoint x: 1010, startPoint y: 352, endPoint x: 1016, endPoint y: 366, distance: 15.3
click at [1016, 366] on input "1040х1750 мм" at bounding box center [1071, 360] width 208 height 16
type input "1040х1700 мм"
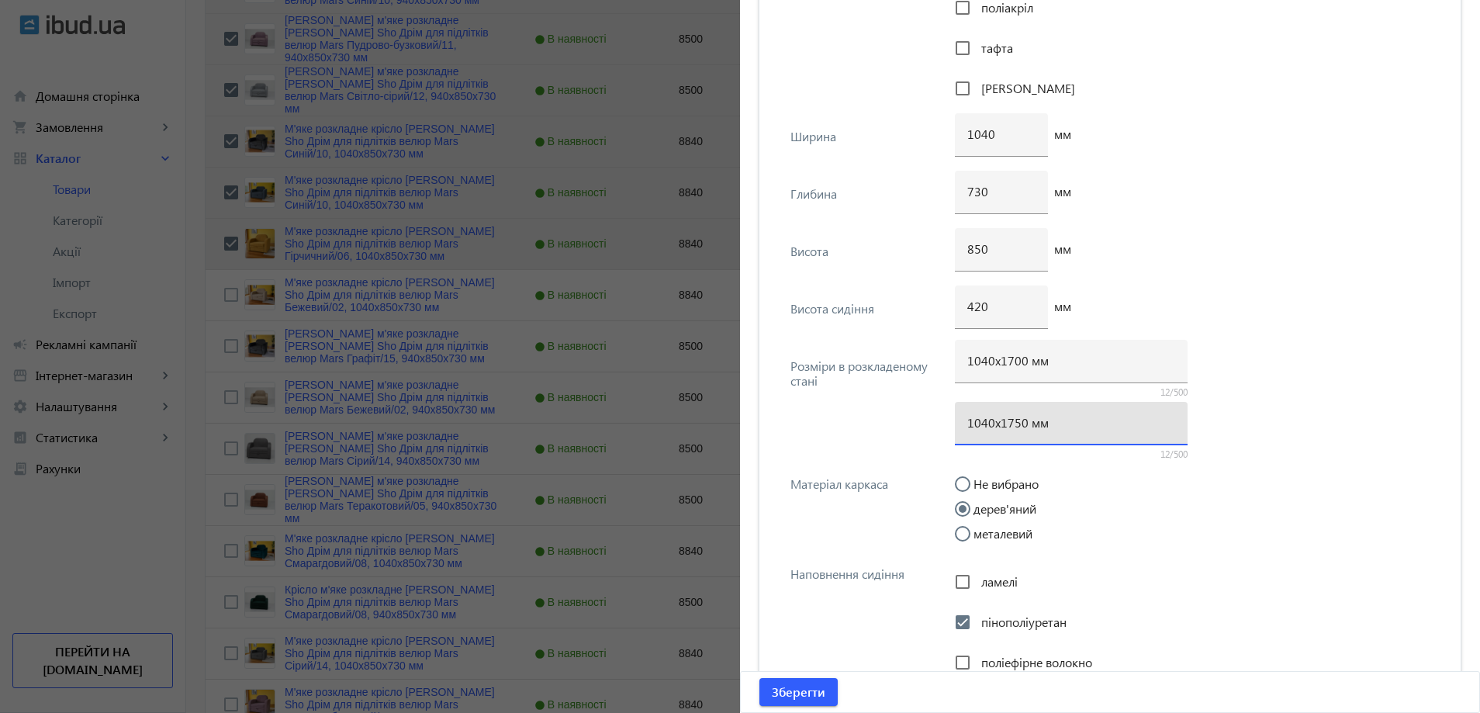
drag, startPoint x: 1008, startPoint y: 427, endPoint x: 1015, endPoint y: 428, distance: 7.8
click at [1015, 428] on input "1040х1750 мм" at bounding box center [1071, 422] width 208 height 16
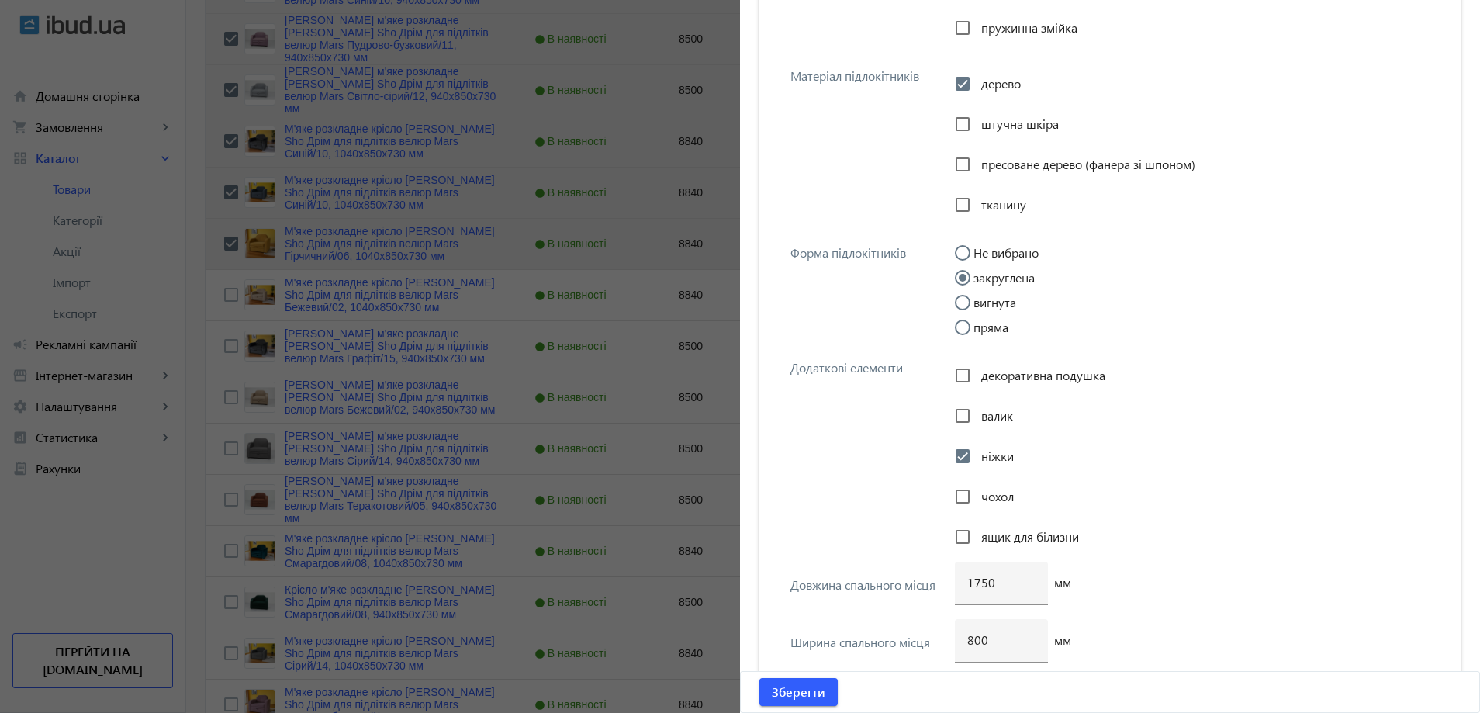
scroll to position [2831, 0]
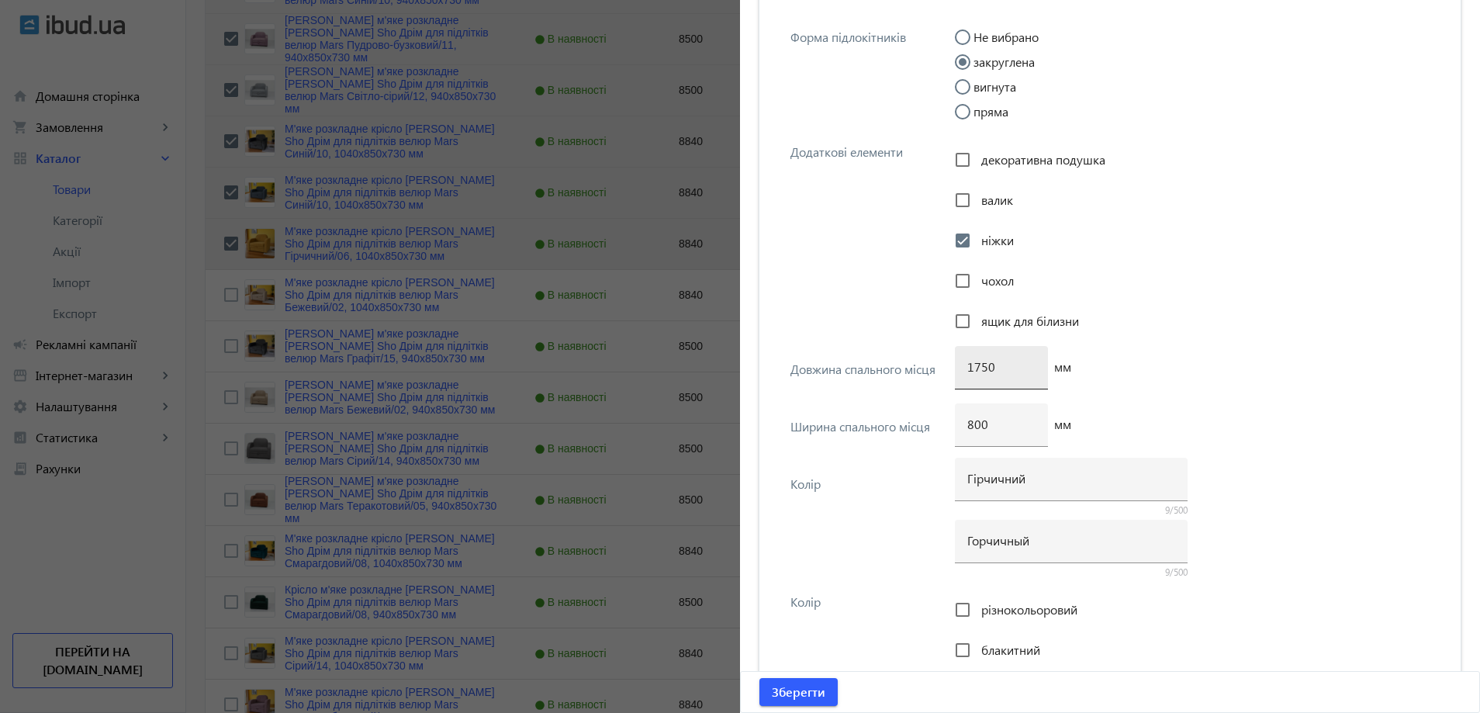
type input "1040х1700 мм"
click at [983, 372] on input "1750" at bounding box center [1001, 366] width 68 height 16
type input "1700"
click at [812, 700] on span "Зберегти" at bounding box center [799, 691] width 54 height 17
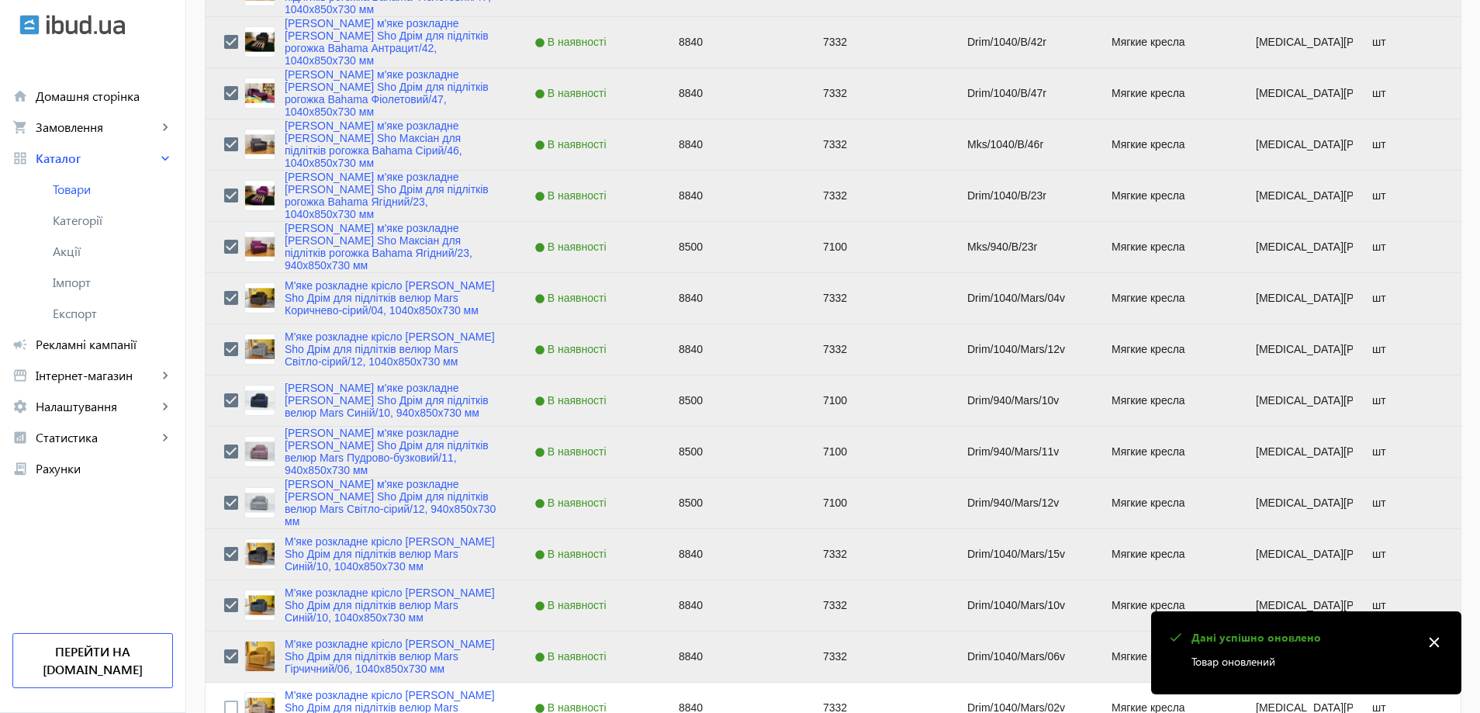
scroll to position [2792, 0]
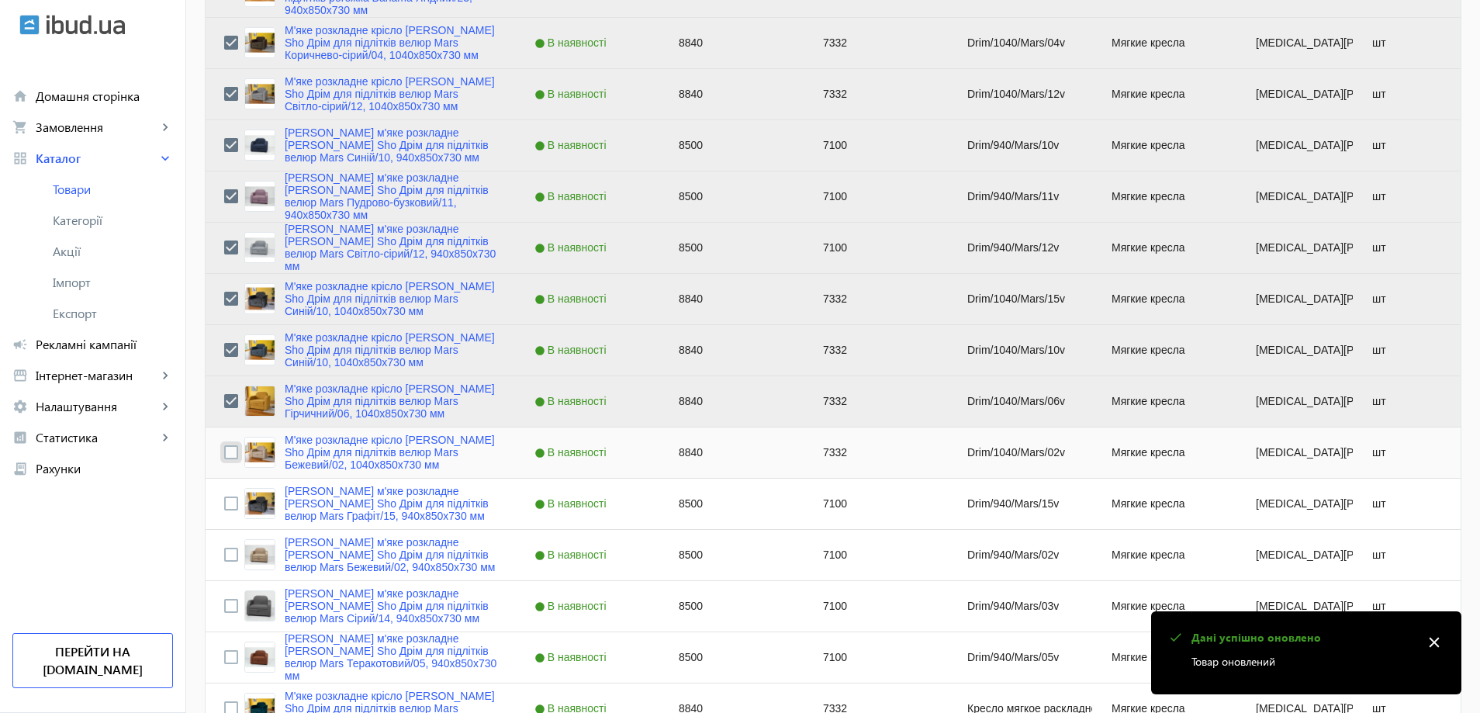
click at [225, 454] on input "Press Space to toggle row selection (unchecked)" at bounding box center [231, 452] width 14 height 14
checkbox input "true"
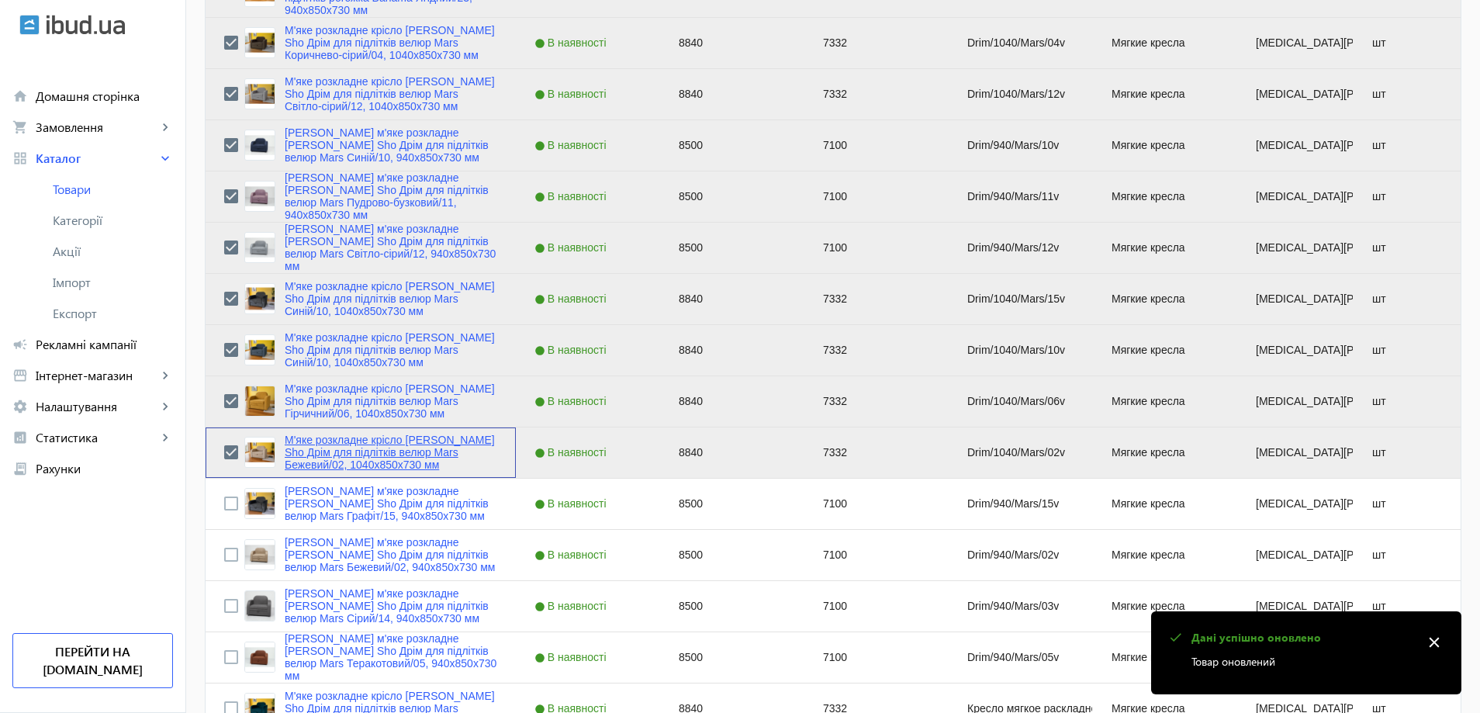
click at [330, 454] on link "М'яке розкладне крісло Tobi Sho Дрім для підлітків велюр Mars Бежевий/02, 1040х…" at bounding box center [391, 452] width 213 height 37
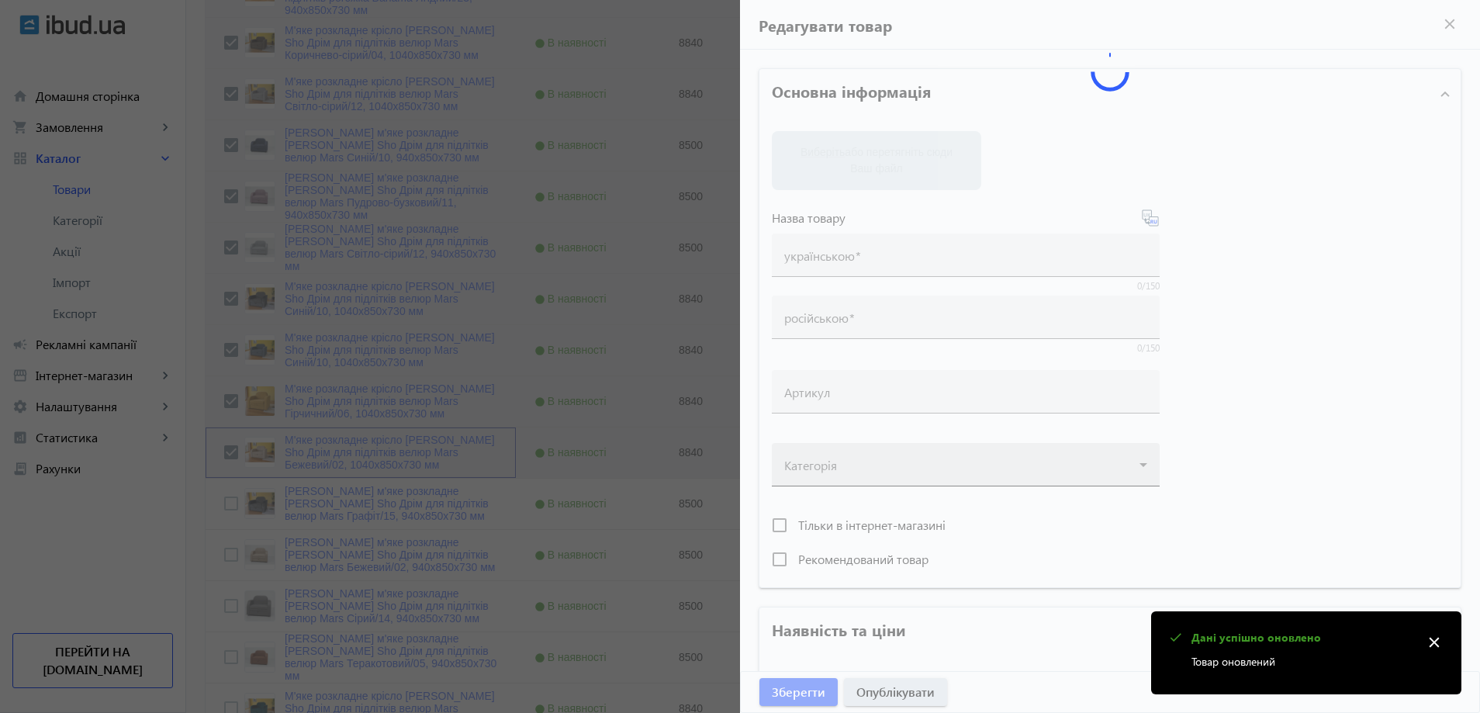
type input "М'яке розкладне крісло Tobi Sho Дрім для підлітків велюр Mars Бежевий/02, 1040х…"
type input "Кресло мягкое раскладное Tobi Sho Дрим велюр Mars Бежевый/02, 1040х850х730 мм"
type input "Drim/1040/Mars/02v"
type input "8840"
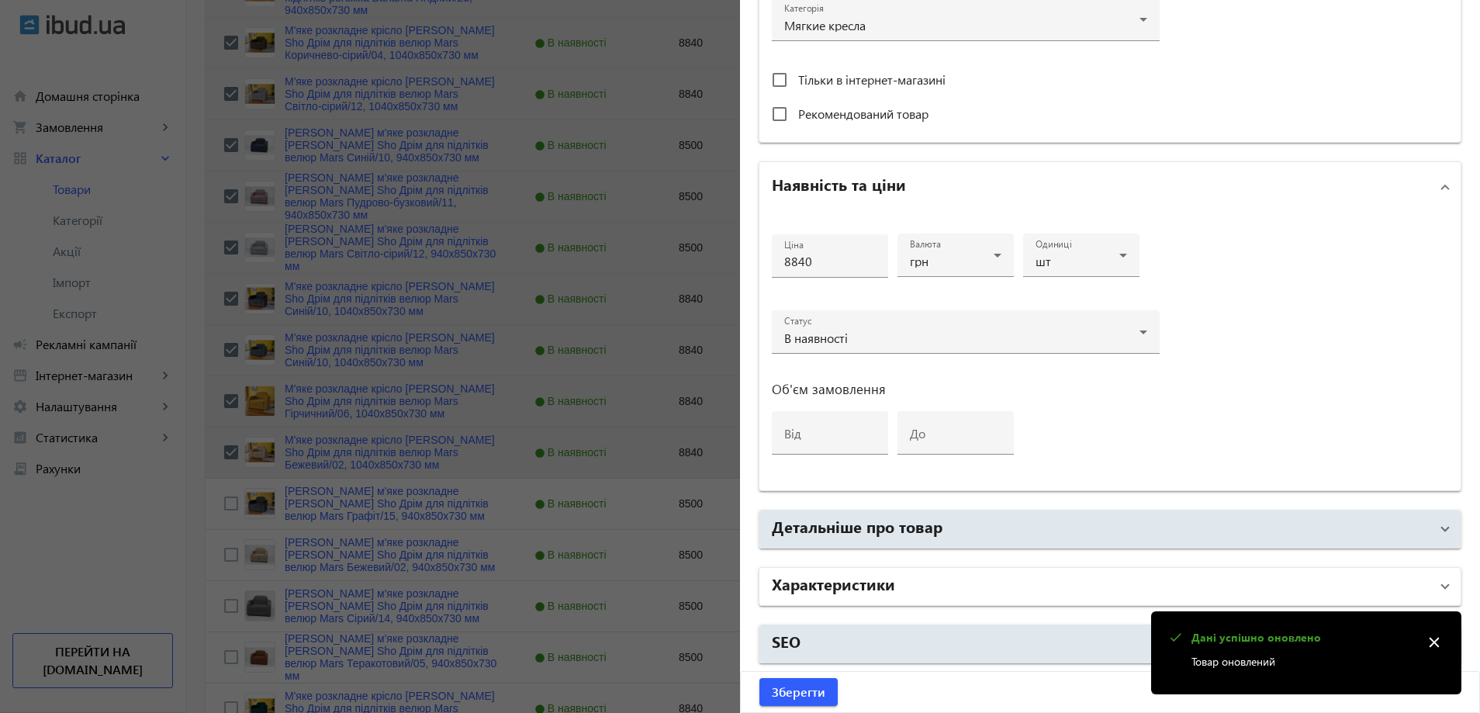
click at [819, 589] on h2 "Характеристики" at bounding box center [833, 583] width 123 height 22
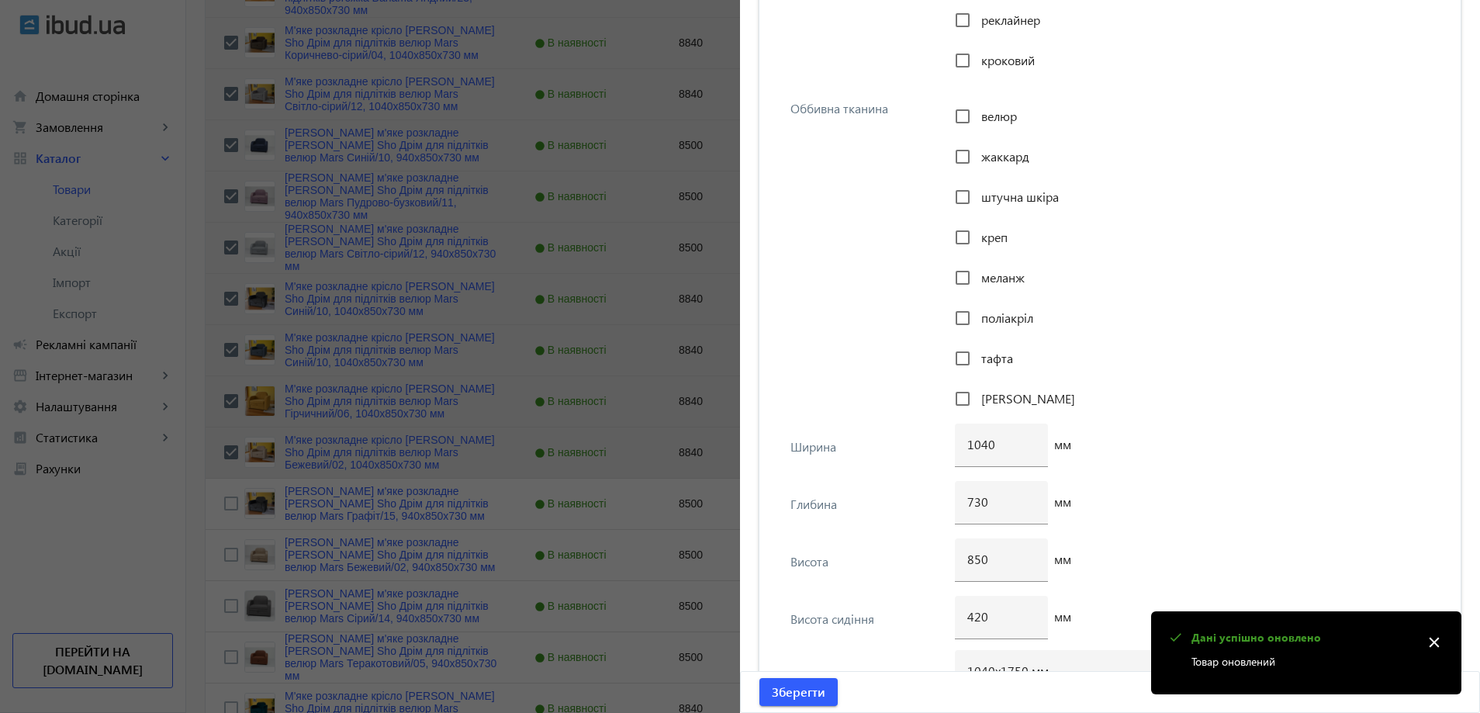
scroll to position [1978, 0]
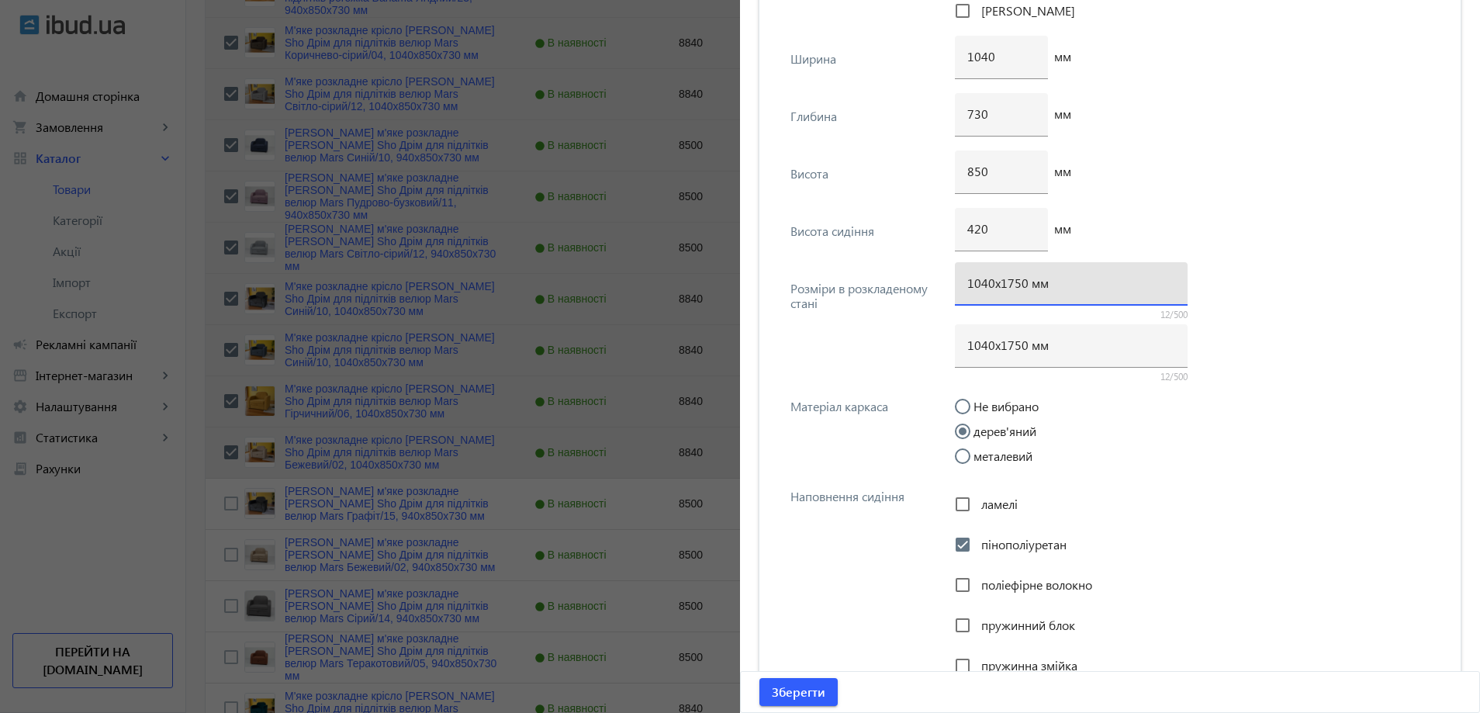
click at [1014, 285] on input "1040х1750 мм" at bounding box center [1071, 283] width 208 height 16
type input "1040х1700 мм"
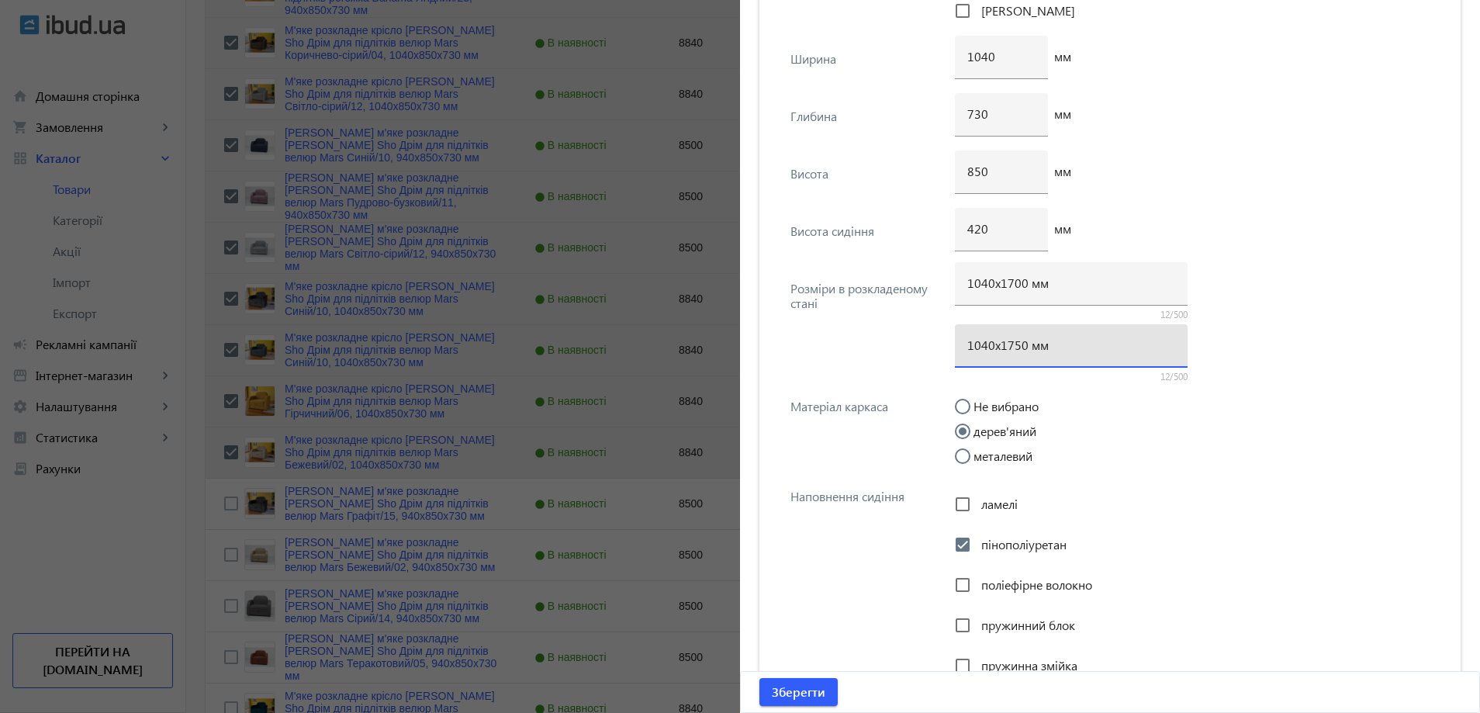
click at [1014, 353] on div "1040х1750 мм" at bounding box center [1071, 345] width 208 height 43
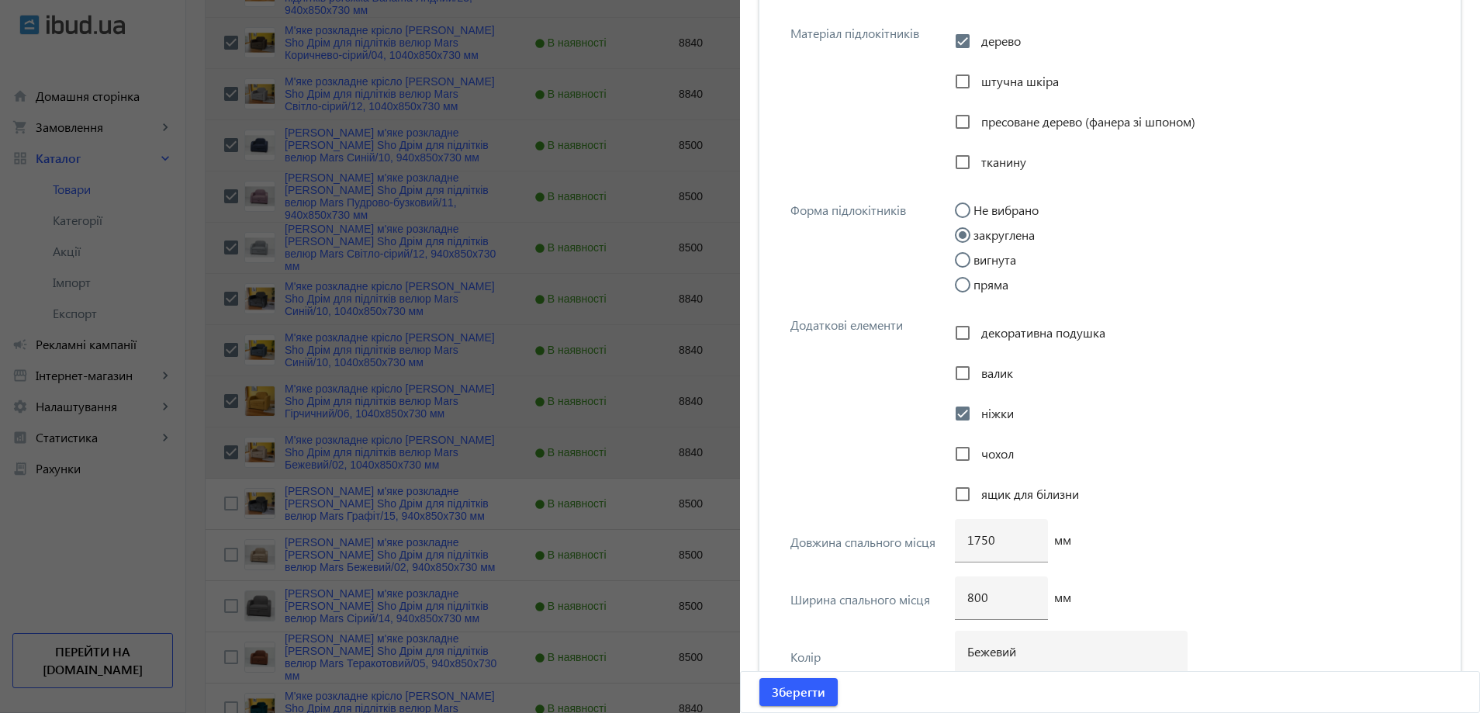
scroll to position [2986, 0]
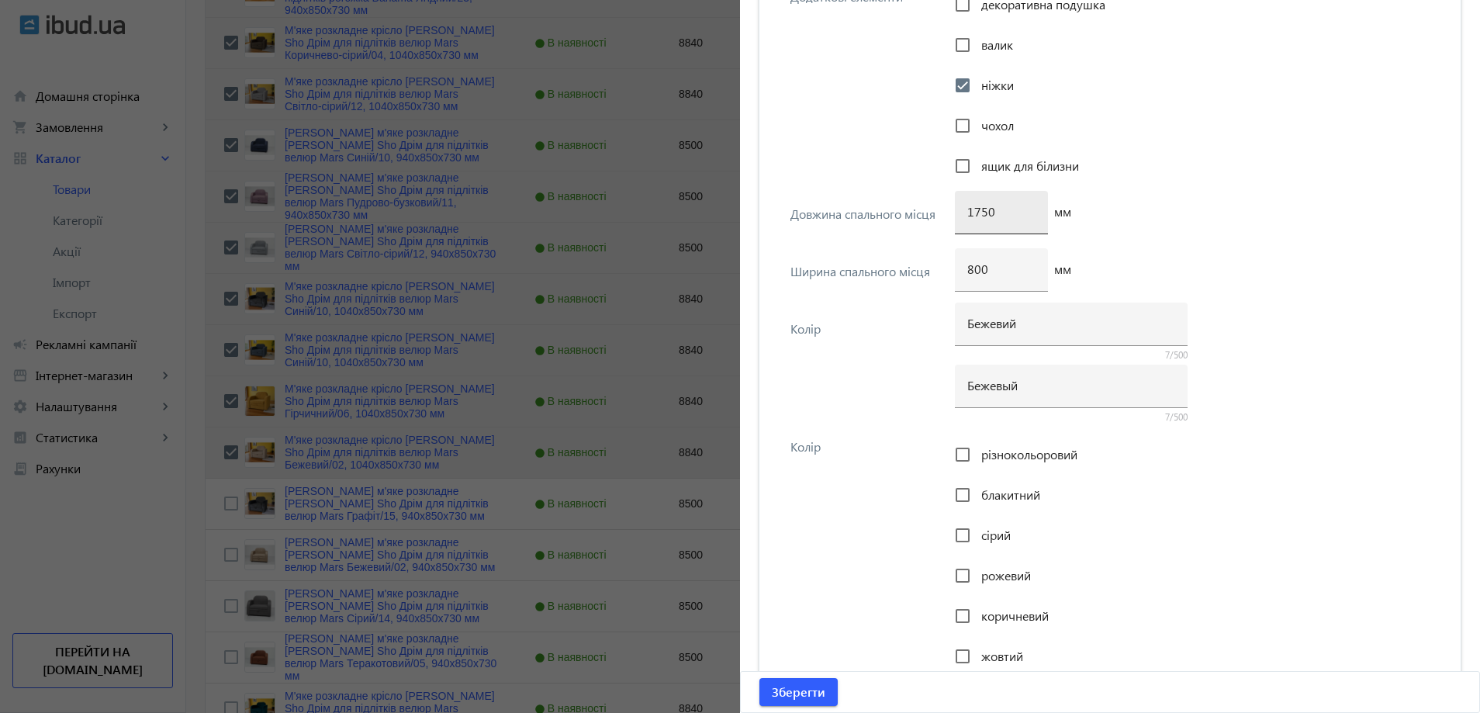
type input "1040х1700 мм"
click at [976, 213] on input "1750" at bounding box center [1001, 211] width 68 height 16
type input "1700"
click at [787, 683] on span "Зберегти" at bounding box center [799, 691] width 54 height 17
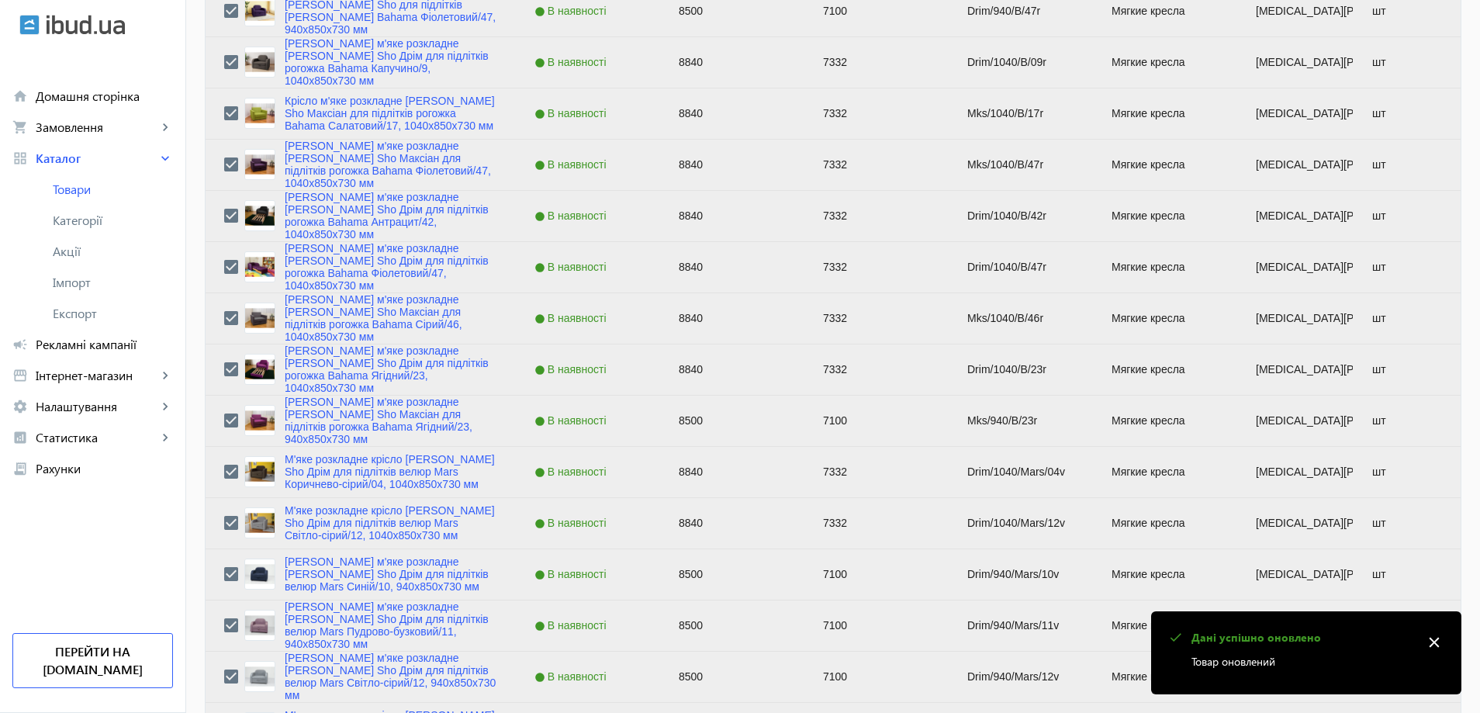
scroll to position [2792, 0]
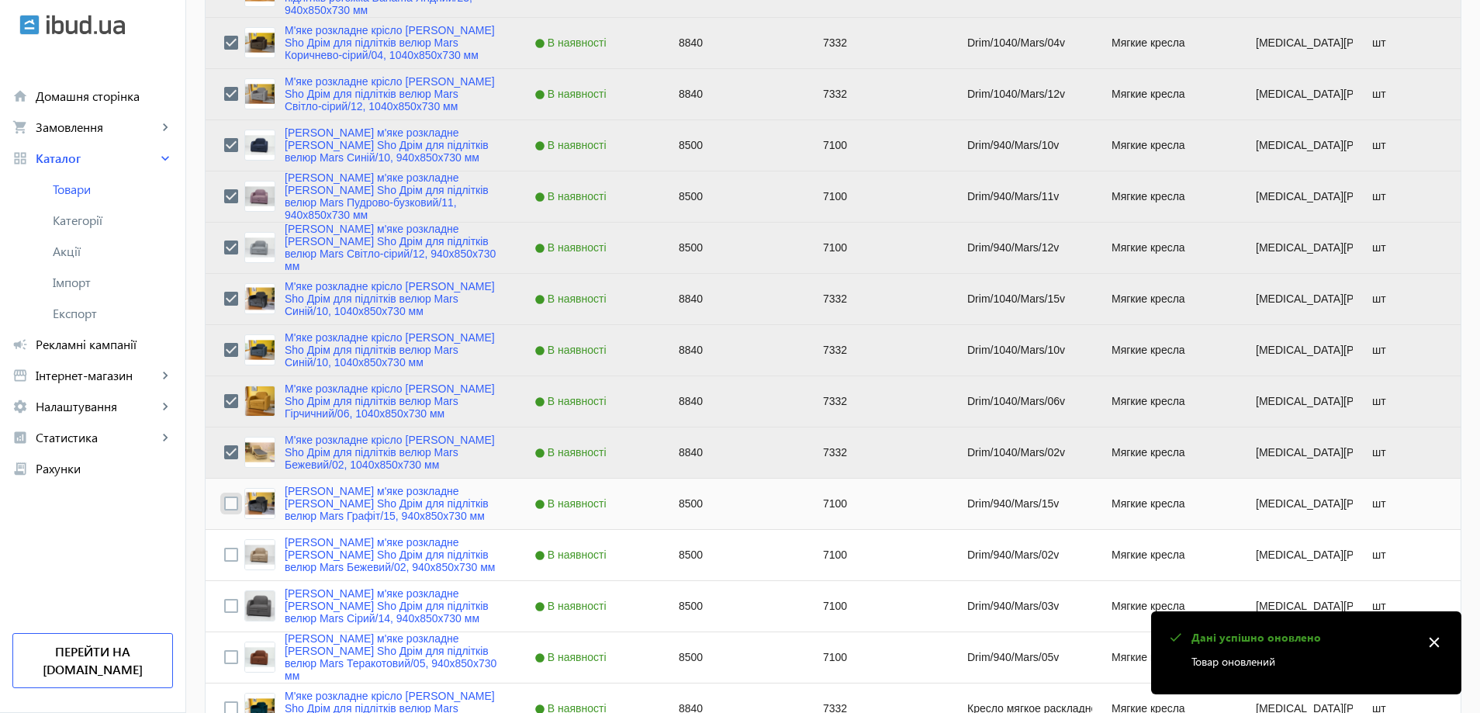
click at [227, 508] on input "Press Space to toggle row selection (unchecked)" at bounding box center [231, 503] width 14 height 14
checkbox input "true"
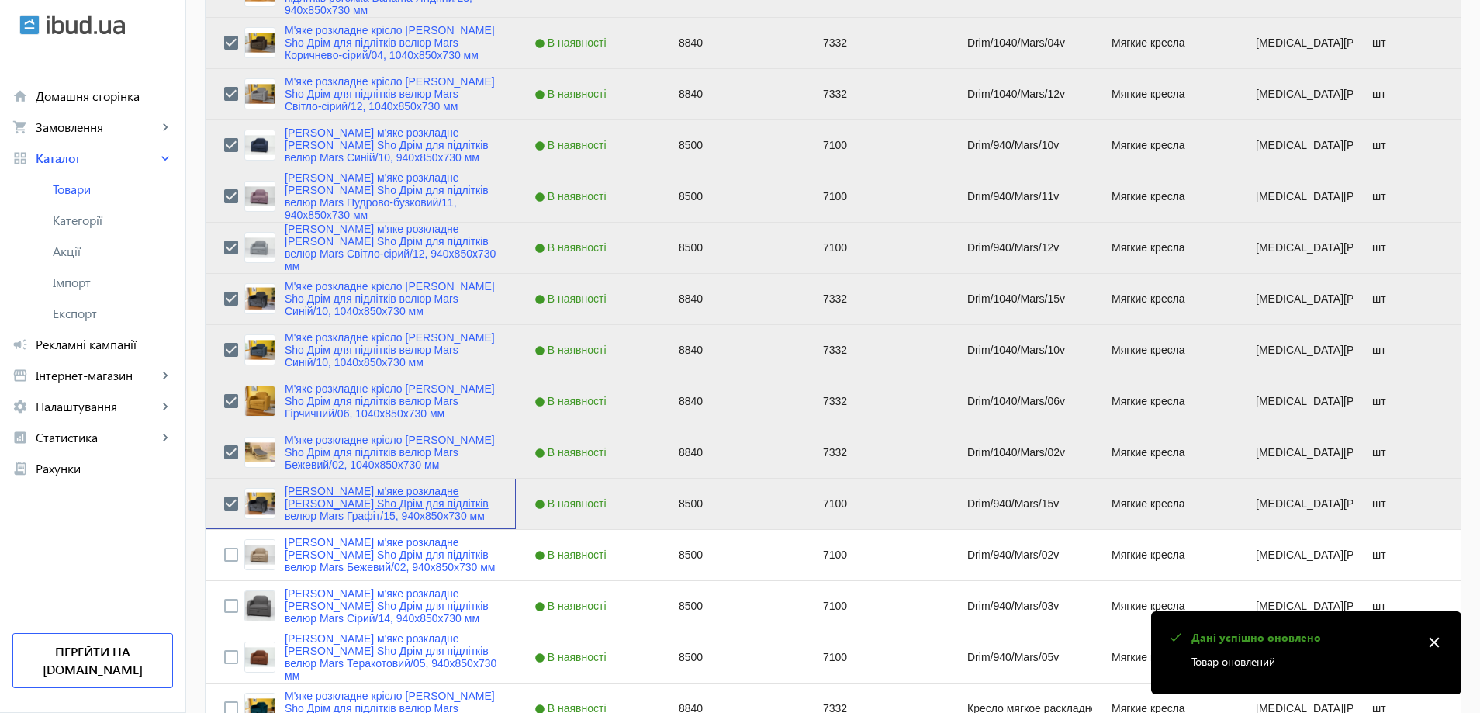
click at [366, 510] on link "Крісло м'яке розкладне Tobi Sho Дрім для підлітків велюр Mars Графіт/15, 940х85…" at bounding box center [391, 503] width 213 height 37
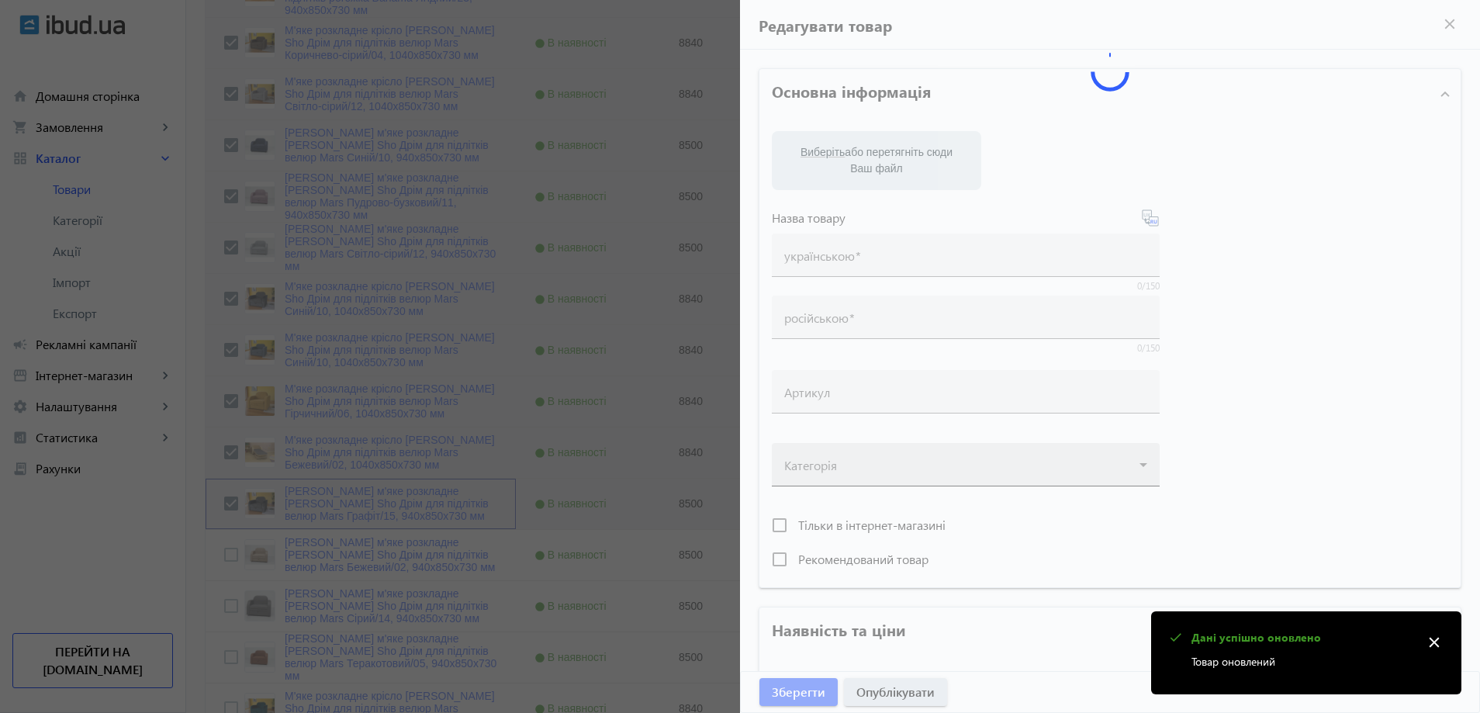
type input "Крісло м'яке розкладне Tobi Sho Дрім для підлітків велюр Mars Графіт/15, 940х85…"
type input "Кресло мягкое раскладное Tobi Sho Дрим для подростков велюр Mars Графит/15, 940…"
type input "Drim/940/Mars/15v"
type input "8500"
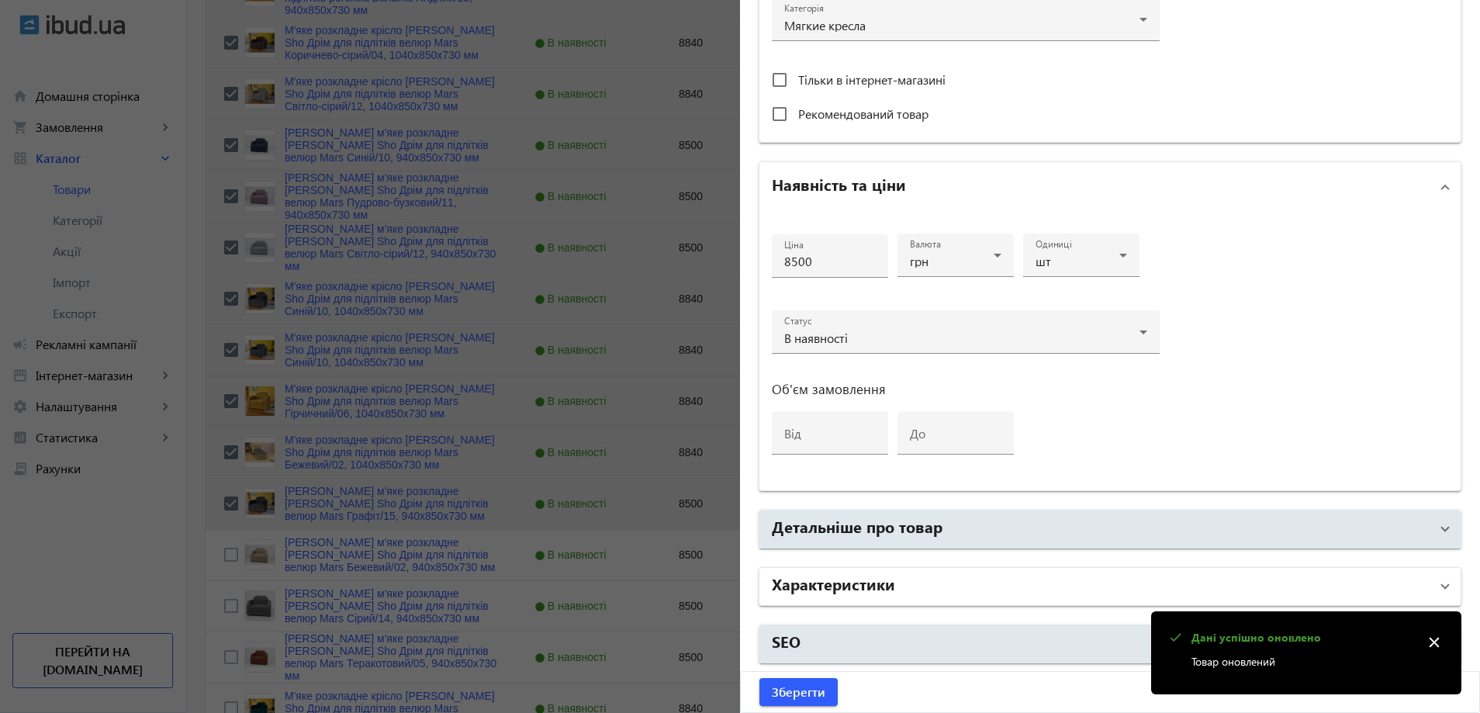
click at [894, 583] on mat-panel-title "Характеристики" at bounding box center [1101, 586] width 658 height 28
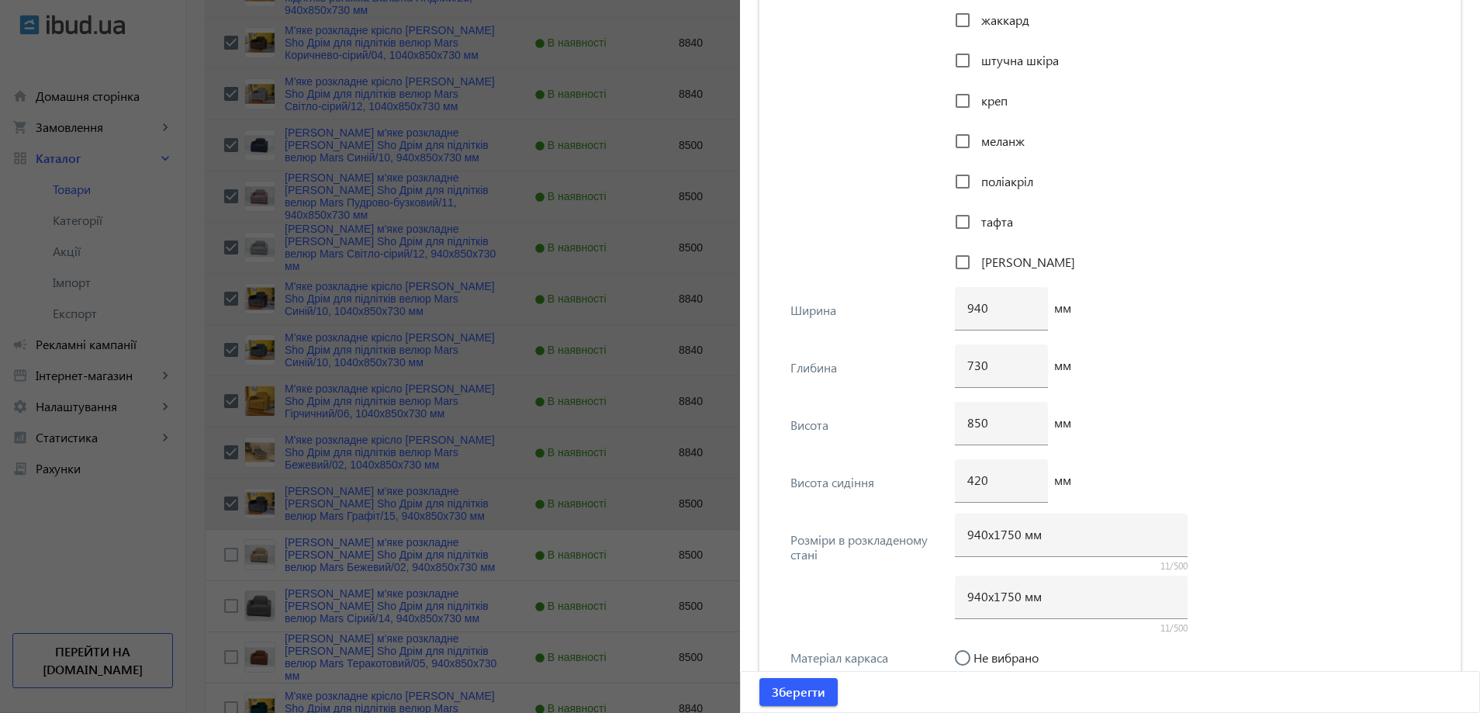
scroll to position [1919, 0]
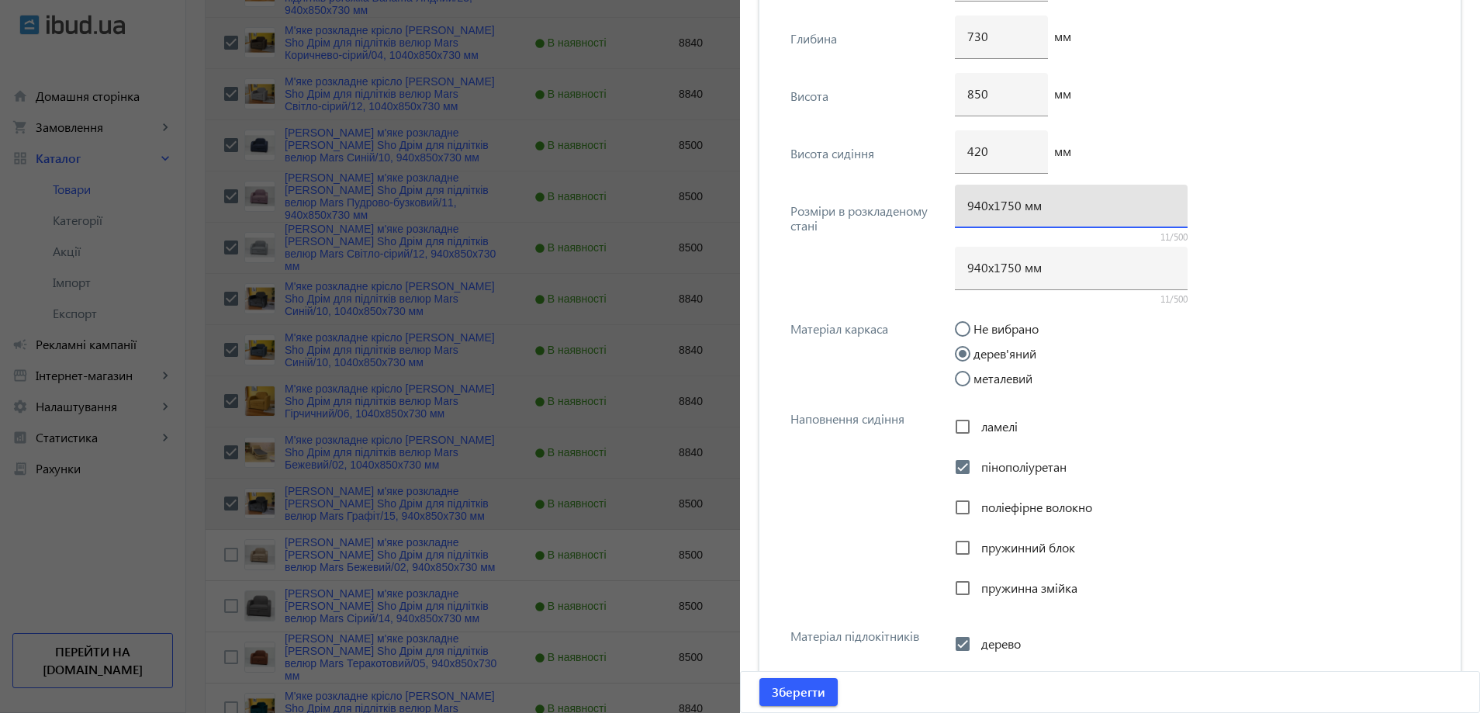
click at [1004, 211] on input "940х1750 мм" at bounding box center [1071, 205] width 208 height 16
type input "940х1700 мм"
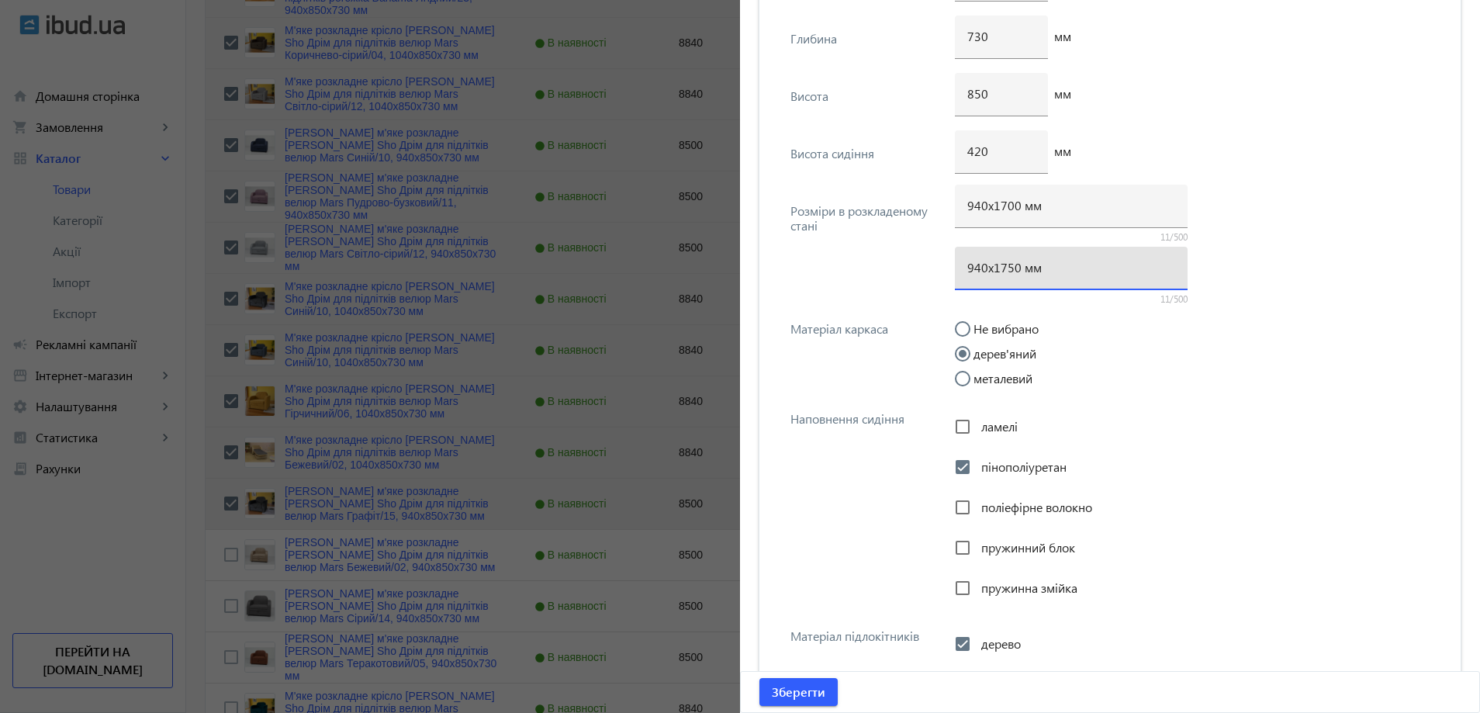
drag, startPoint x: 1010, startPoint y: 265, endPoint x: 1002, endPoint y: 268, distance: 8.4
click at [1002, 268] on input "940х1750 мм" at bounding box center [1071, 267] width 208 height 16
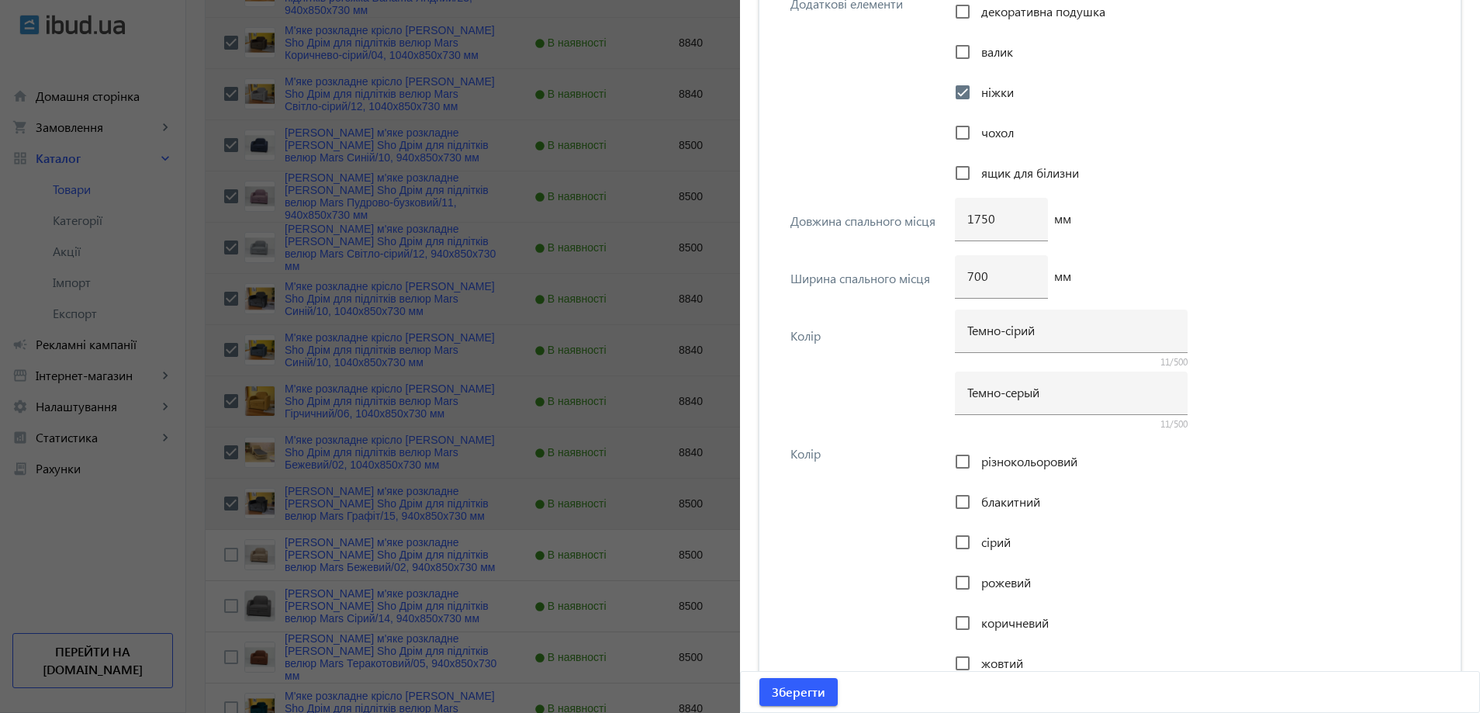
scroll to position [2986, 0]
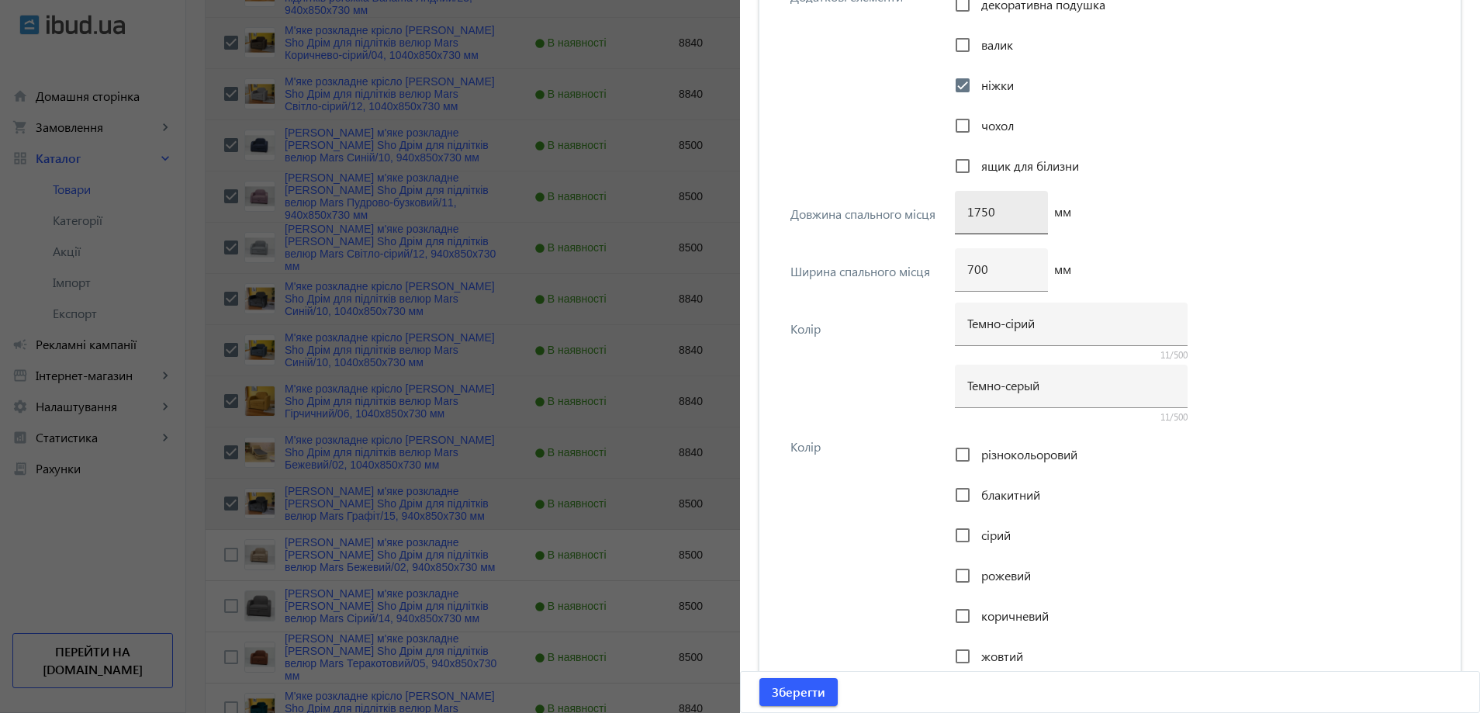
type input "940х1700 мм"
click at [976, 215] on input "1750" at bounding box center [1001, 211] width 68 height 16
type input "1700"
click at [812, 692] on span "Зберегти" at bounding box center [799, 691] width 54 height 17
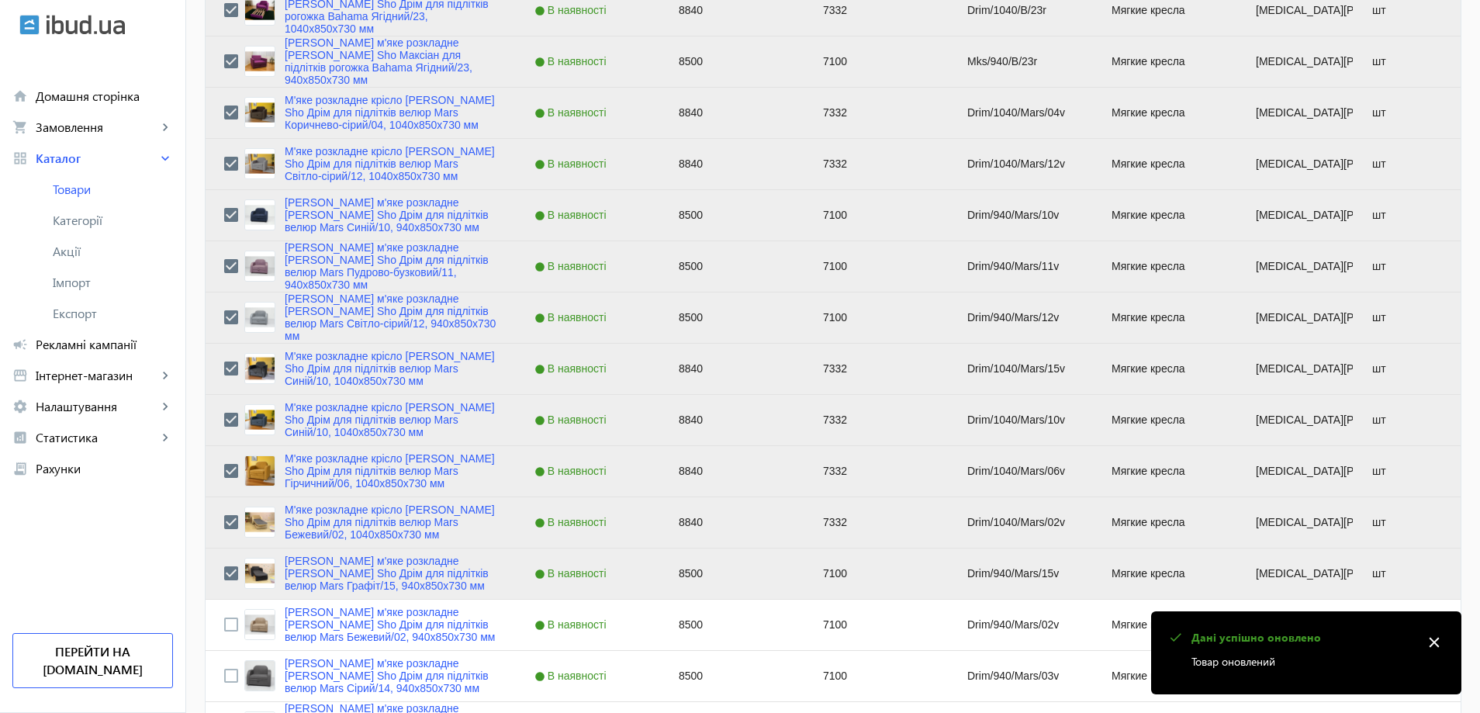
scroll to position [3102, 0]
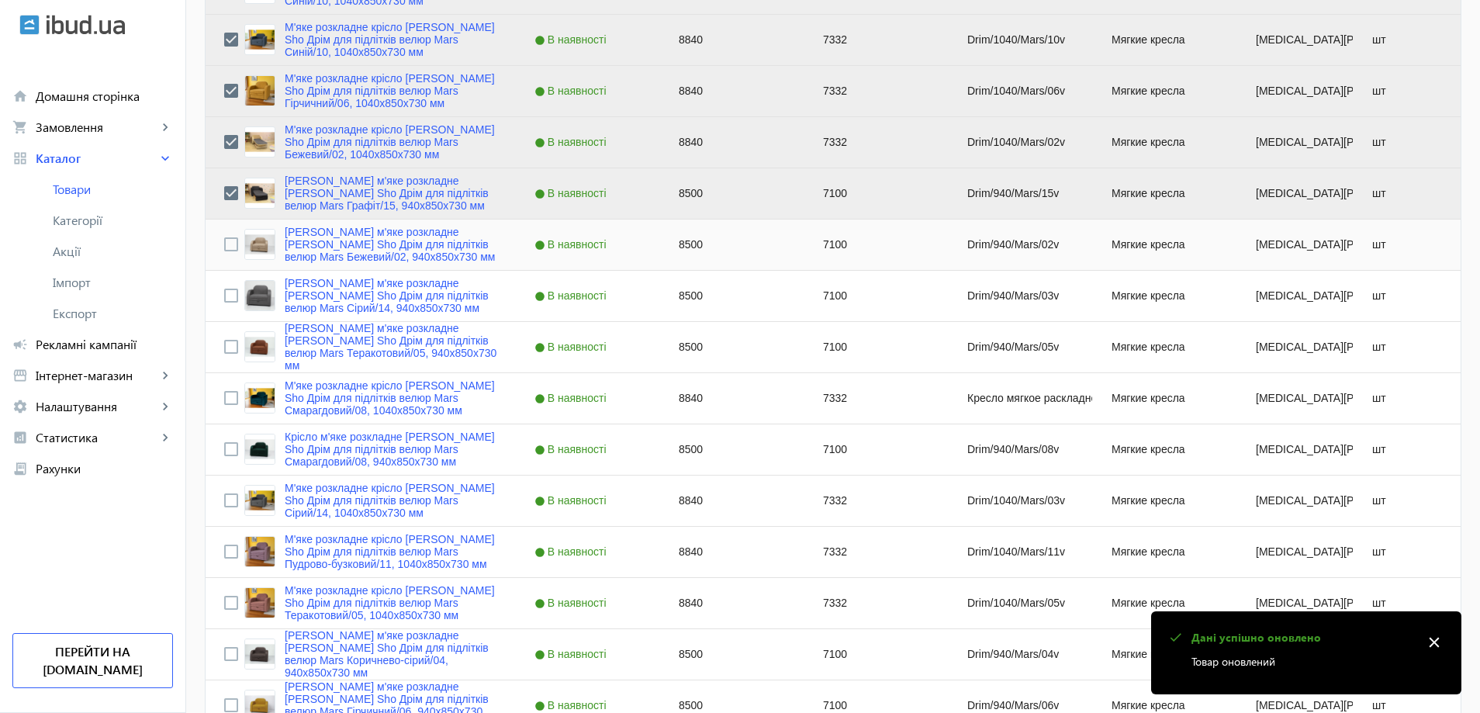
click at [224, 230] on div "Press SPACE to select this row." at bounding box center [231, 244] width 14 height 36
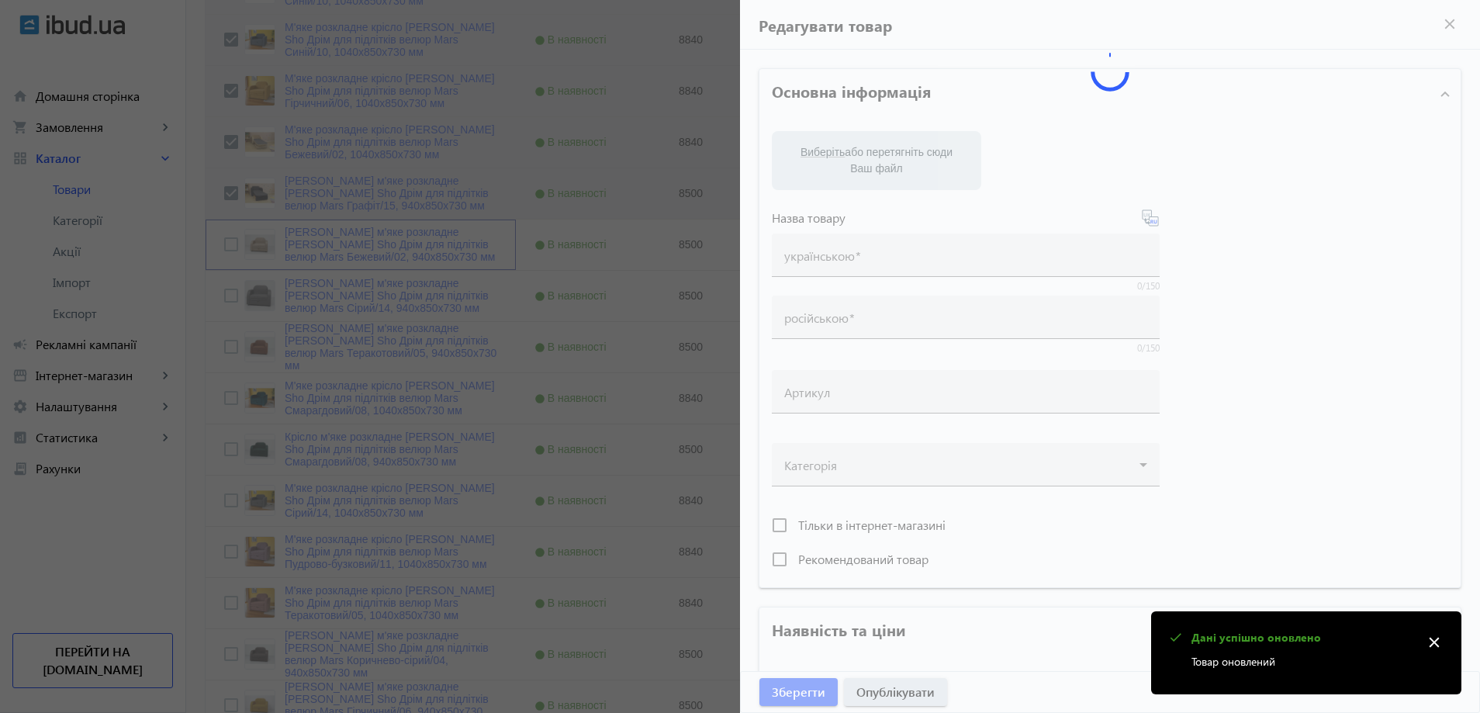
type input "Крісло м'яке розкладне Tobi Sho Дрім для підлітків велюр Mars Бежевий/02, 940х8…"
type input "Кресло мягкое раскладное Tobi Sho Дрим для подростков велюр Mars Бежевый/02, 94…"
type input "Drim/940/Mars/02v"
type input "8500"
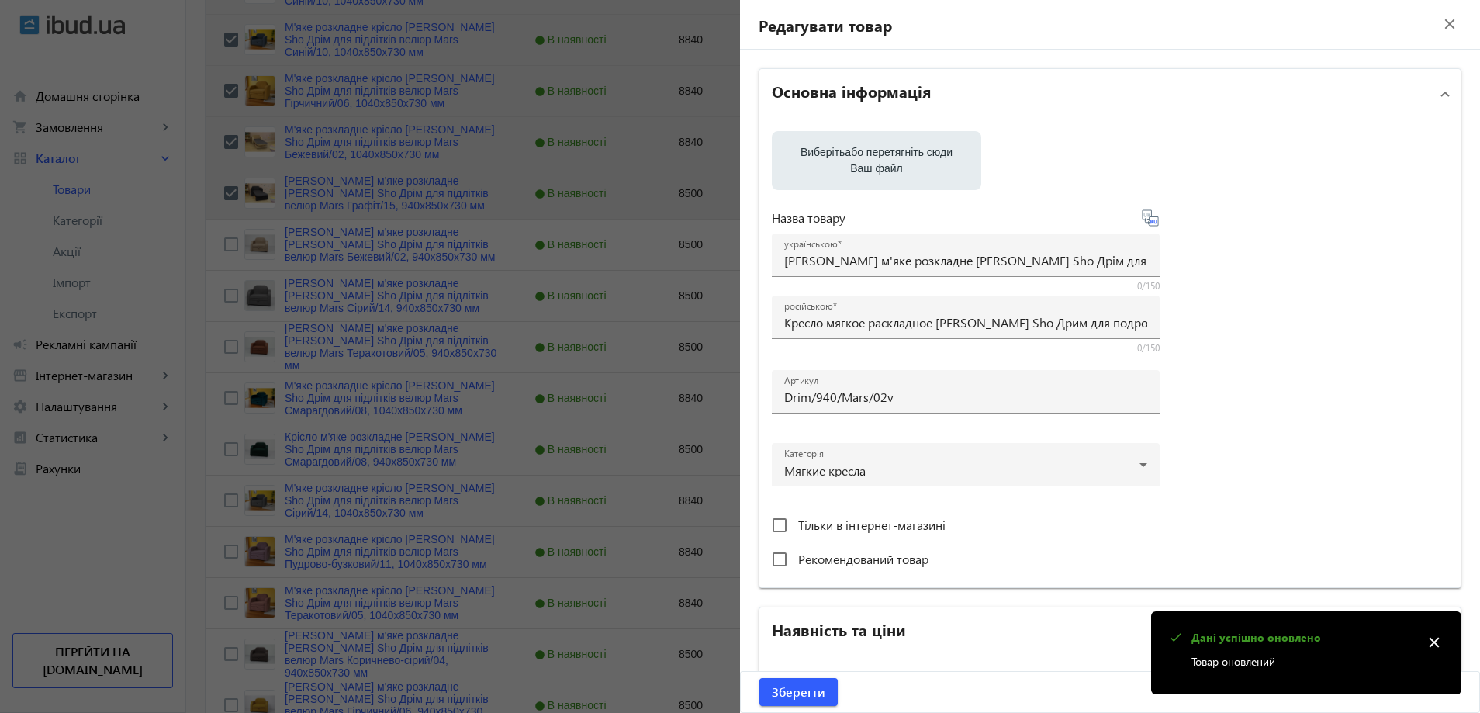
click at [222, 246] on div at bounding box center [740, 356] width 1480 height 713
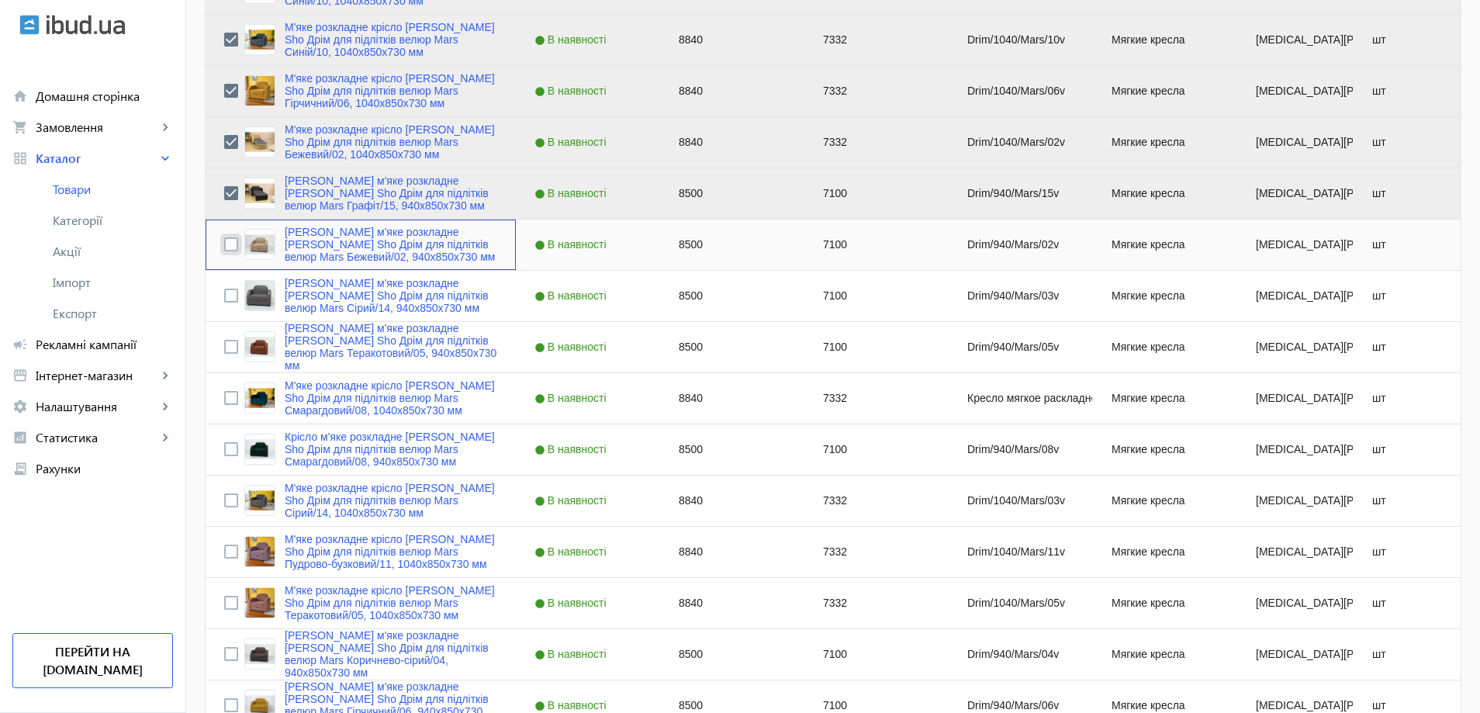
click at [224, 246] on input "Press Space to toggle row selection (unchecked)" at bounding box center [231, 244] width 14 height 14
checkbox input "true"
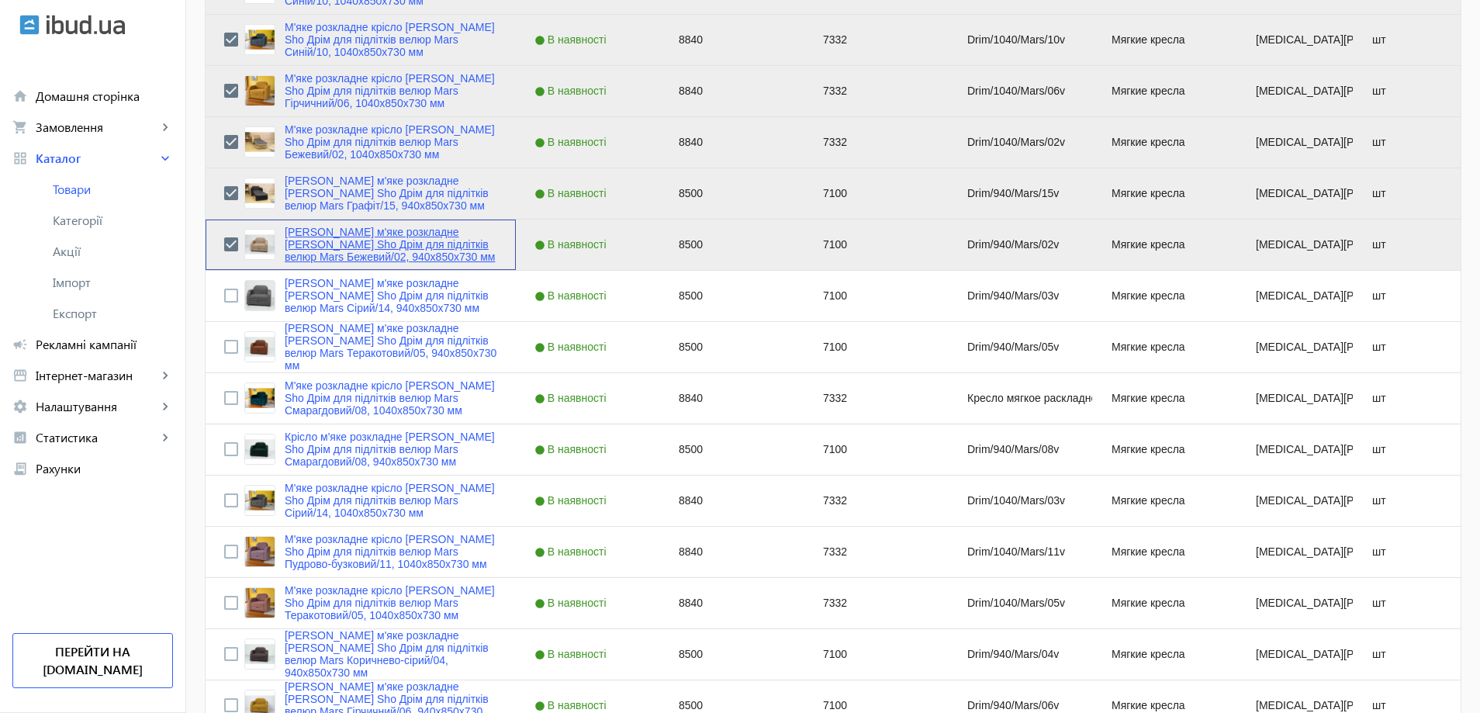
click at [306, 250] on link "Крісло м'яке розкладне Tobi Sho Дрім для підлітків велюр Mars Бежевий/02, 940х8…" at bounding box center [391, 244] width 213 height 37
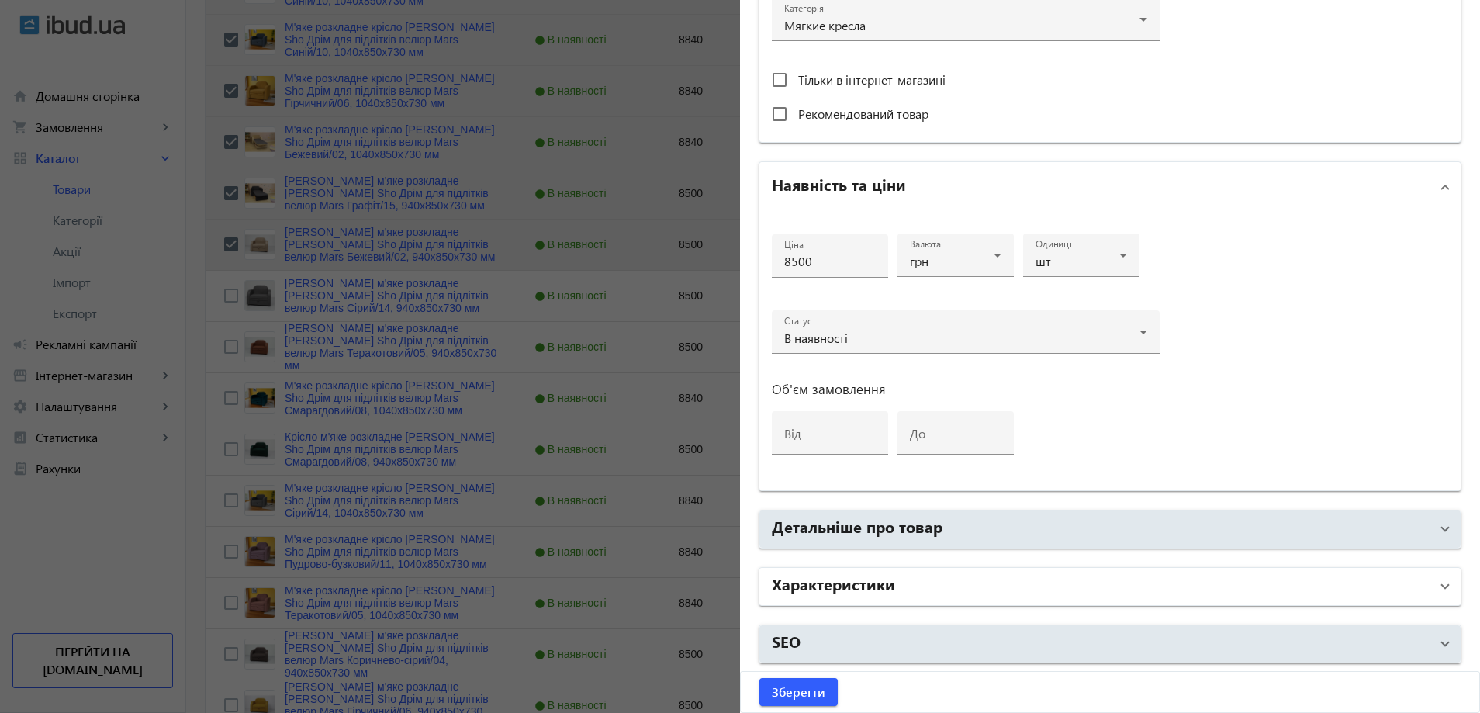
click at [953, 602] on mat-expansion-panel-header "Характеристики" at bounding box center [1109, 586] width 701 height 37
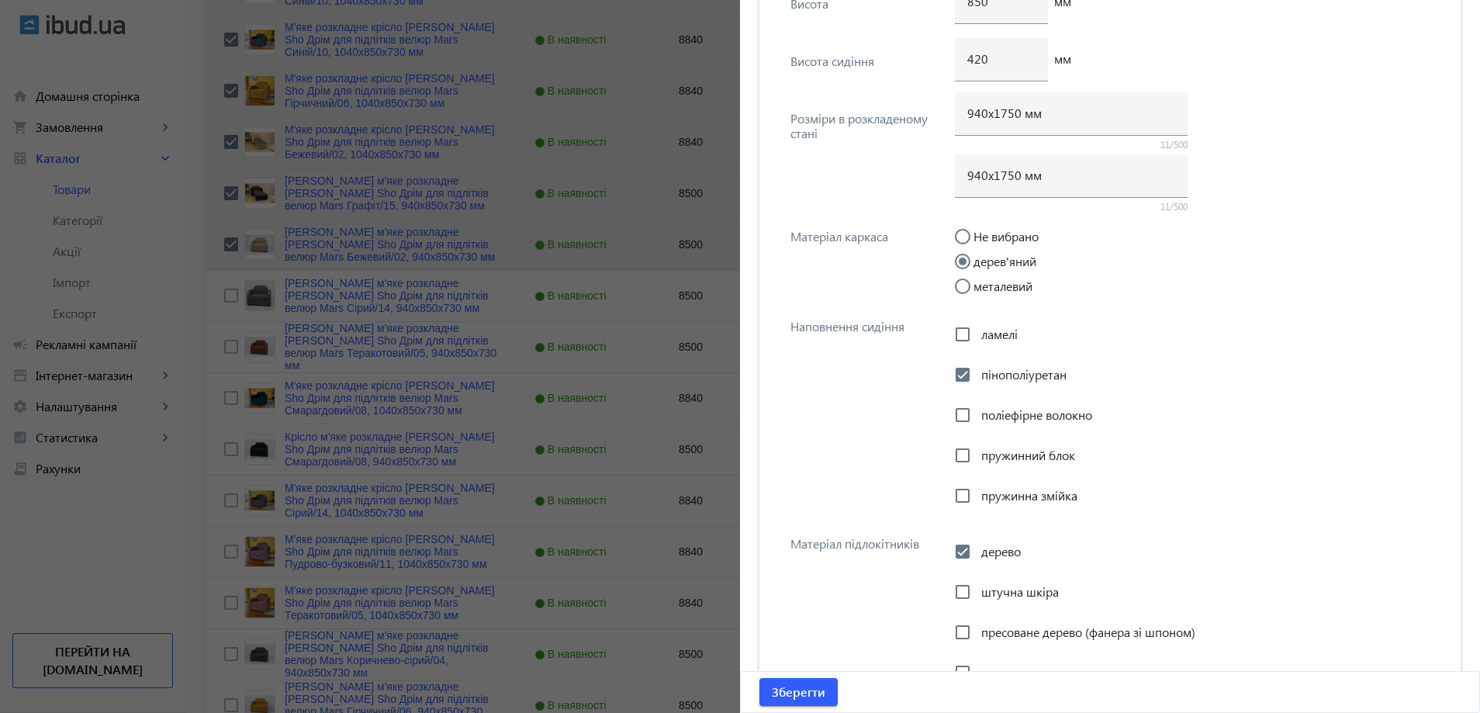
scroll to position [2211, 0]
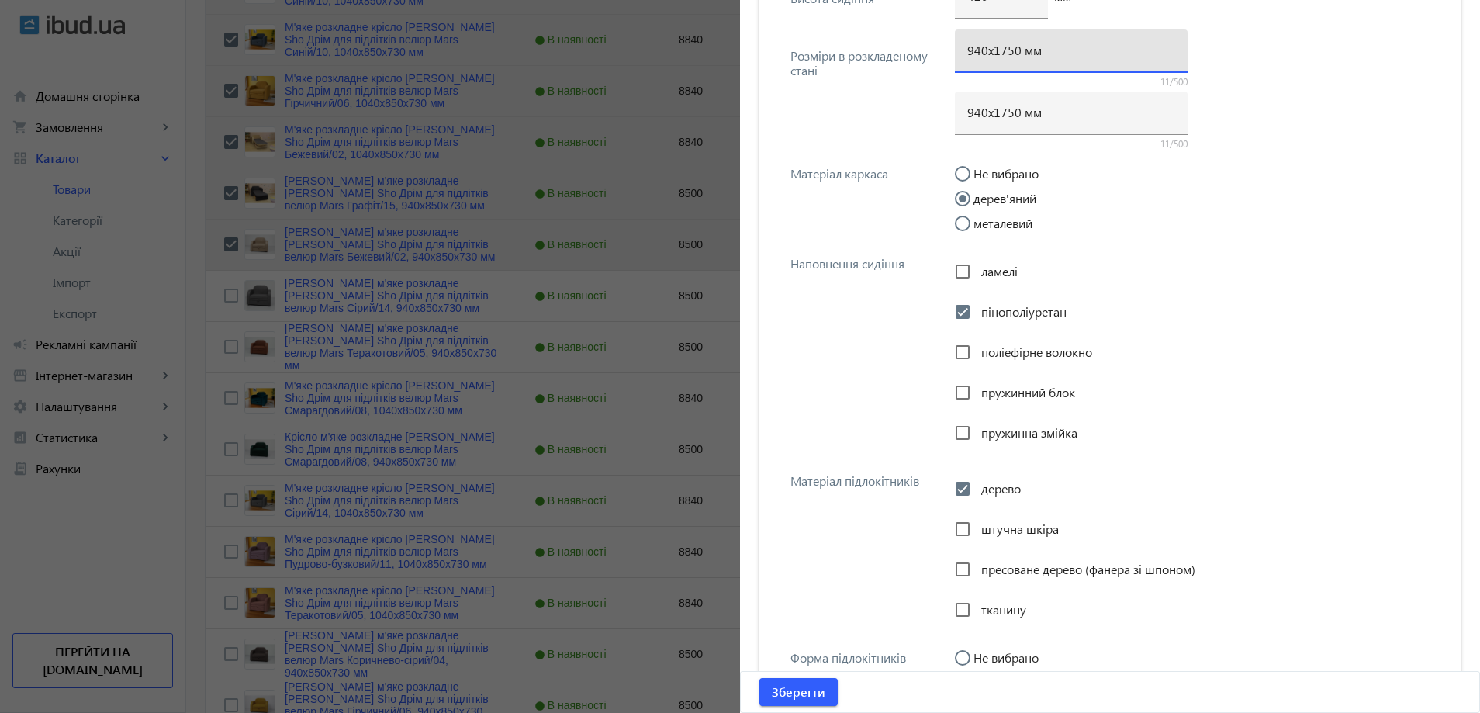
click at [1004, 55] on input "940х1750 мм" at bounding box center [1071, 50] width 208 height 16
type input "940х1700 мм"
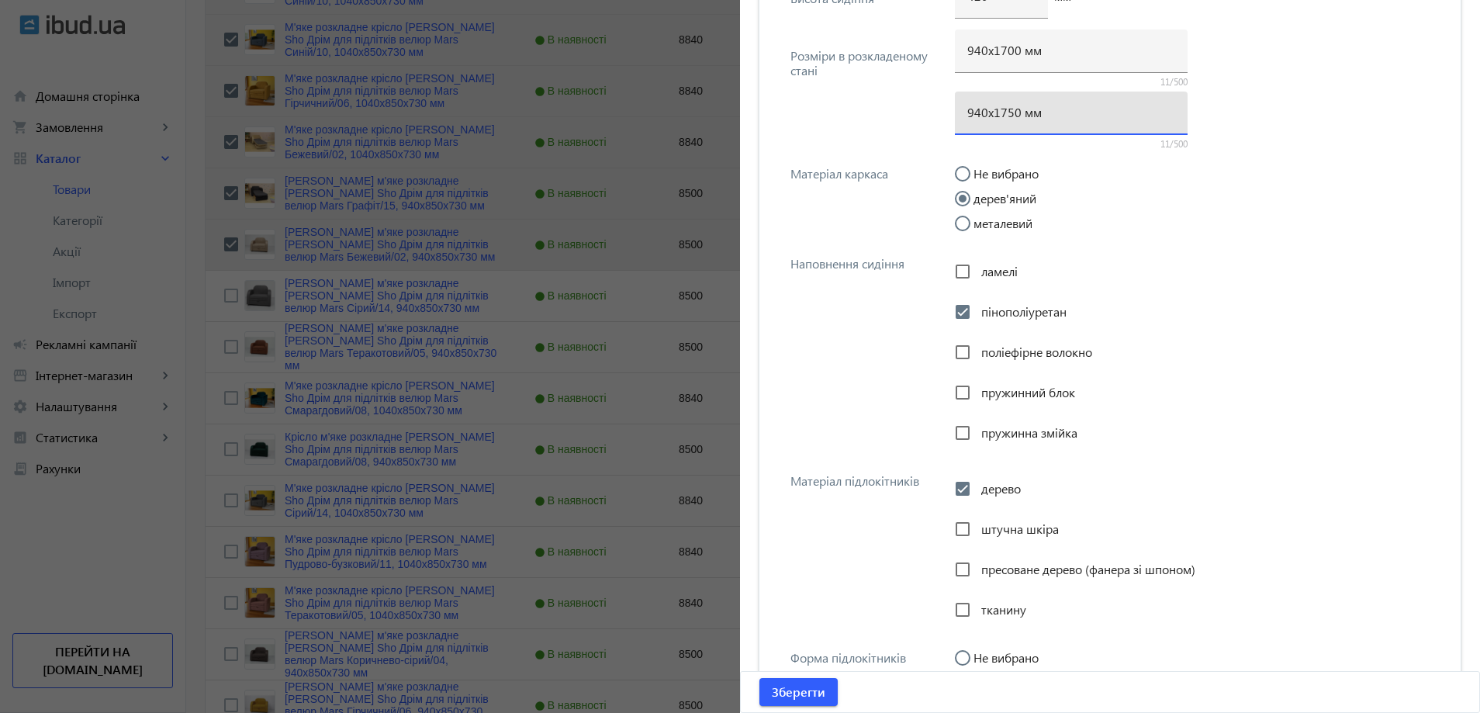
click at [1003, 112] on input "940х1750 мм" at bounding box center [1071, 112] width 208 height 16
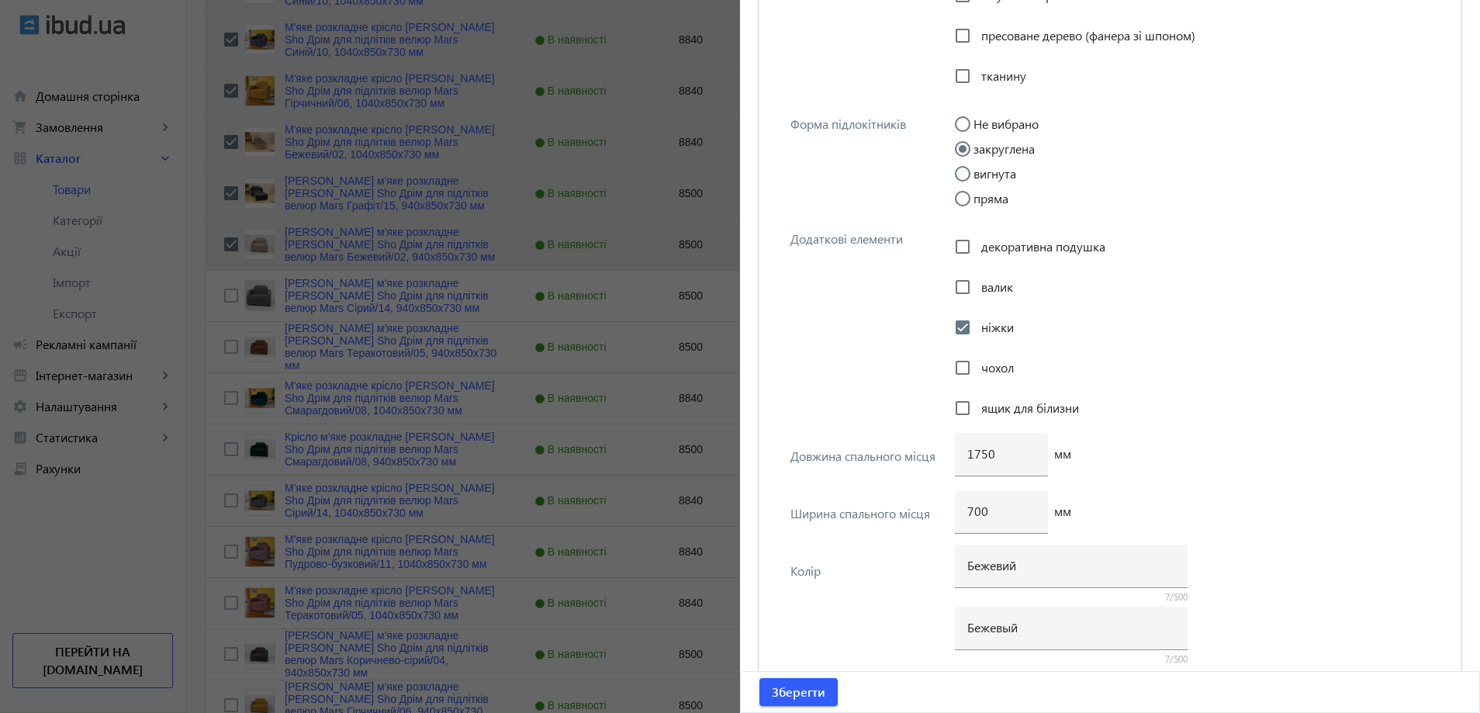
scroll to position [2753, 0]
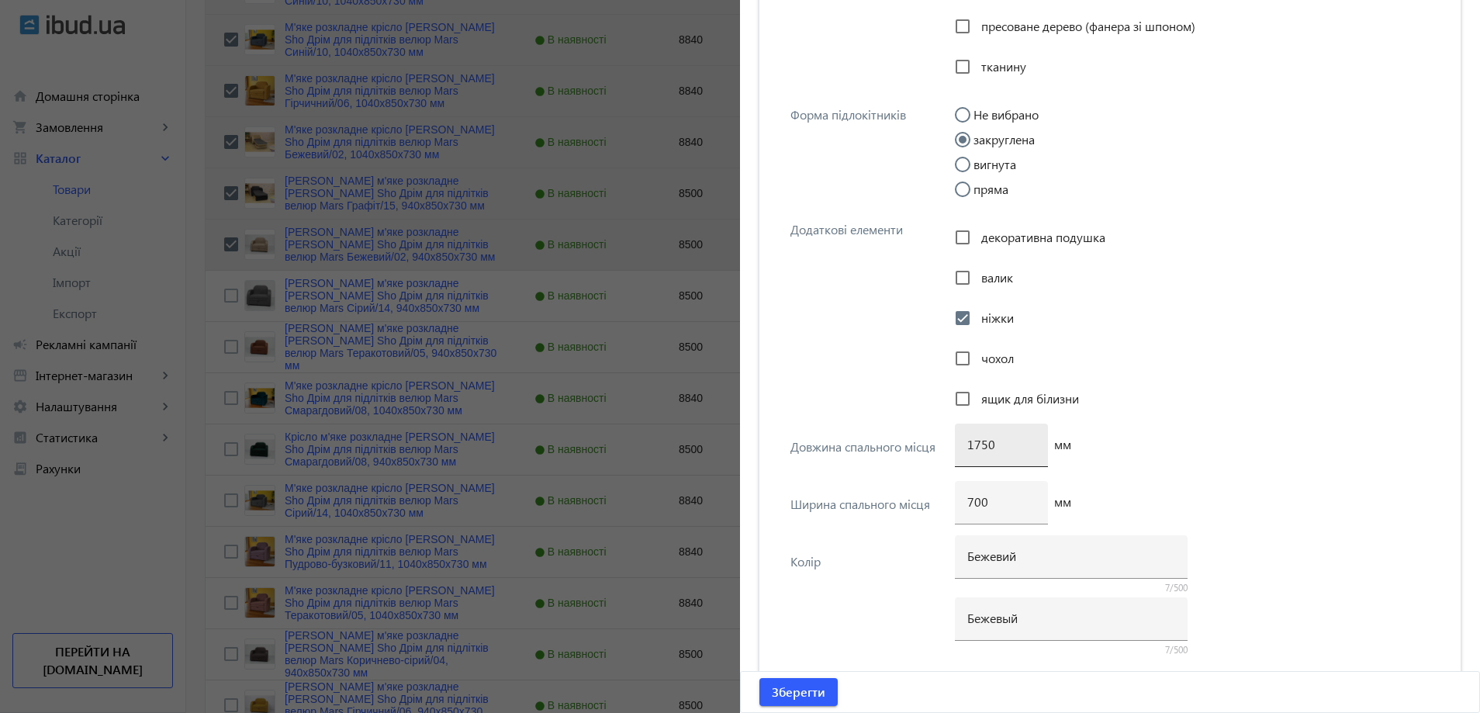
type input "940х1700 мм"
drag, startPoint x: 984, startPoint y: 448, endPoint x: 975, endPoint y: 449, distance: 9.4
click at [975, 449] on input "1750" at bounding box center [1001, 444] width 68 height 16
type input "1700"
click at [794, 697] on span "Зберегти" at bounding box center [799, 691] width 54 height 17
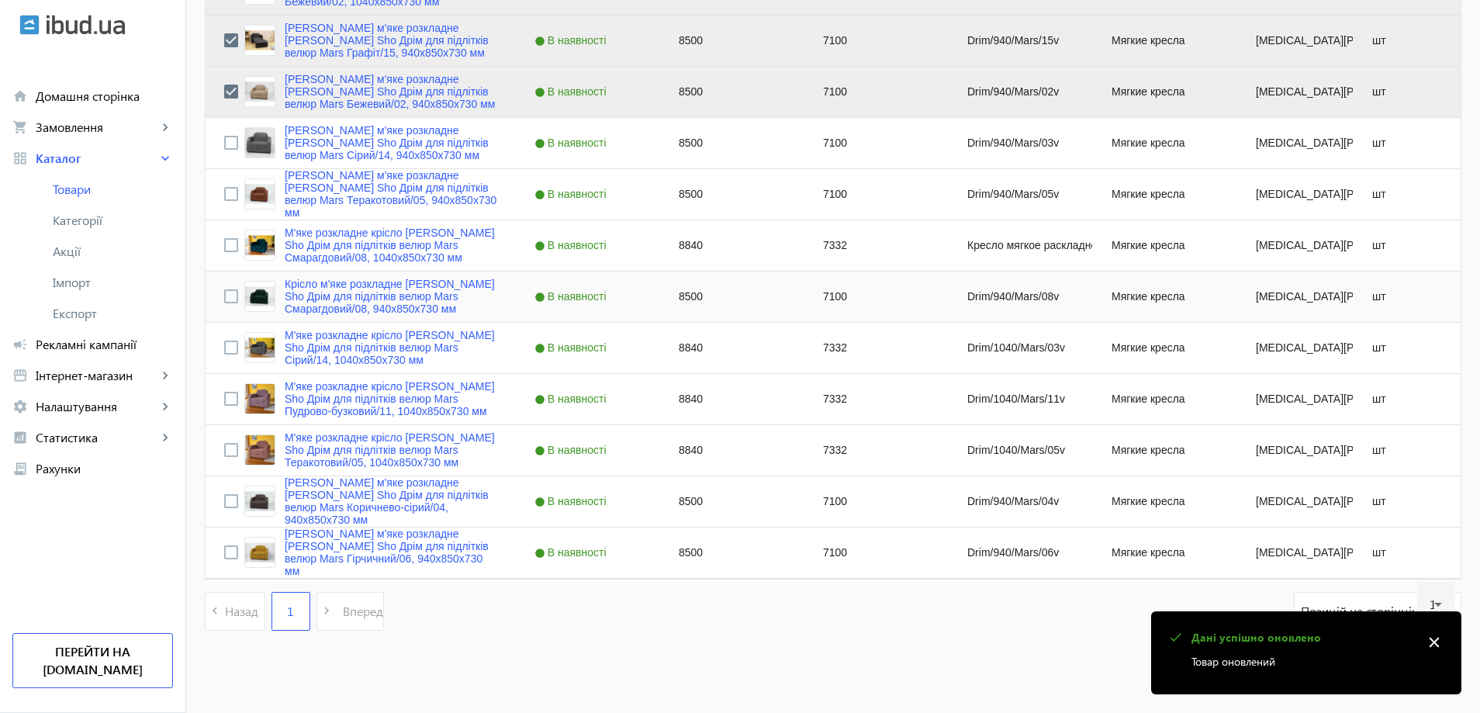
scroll to position [3260, 0]
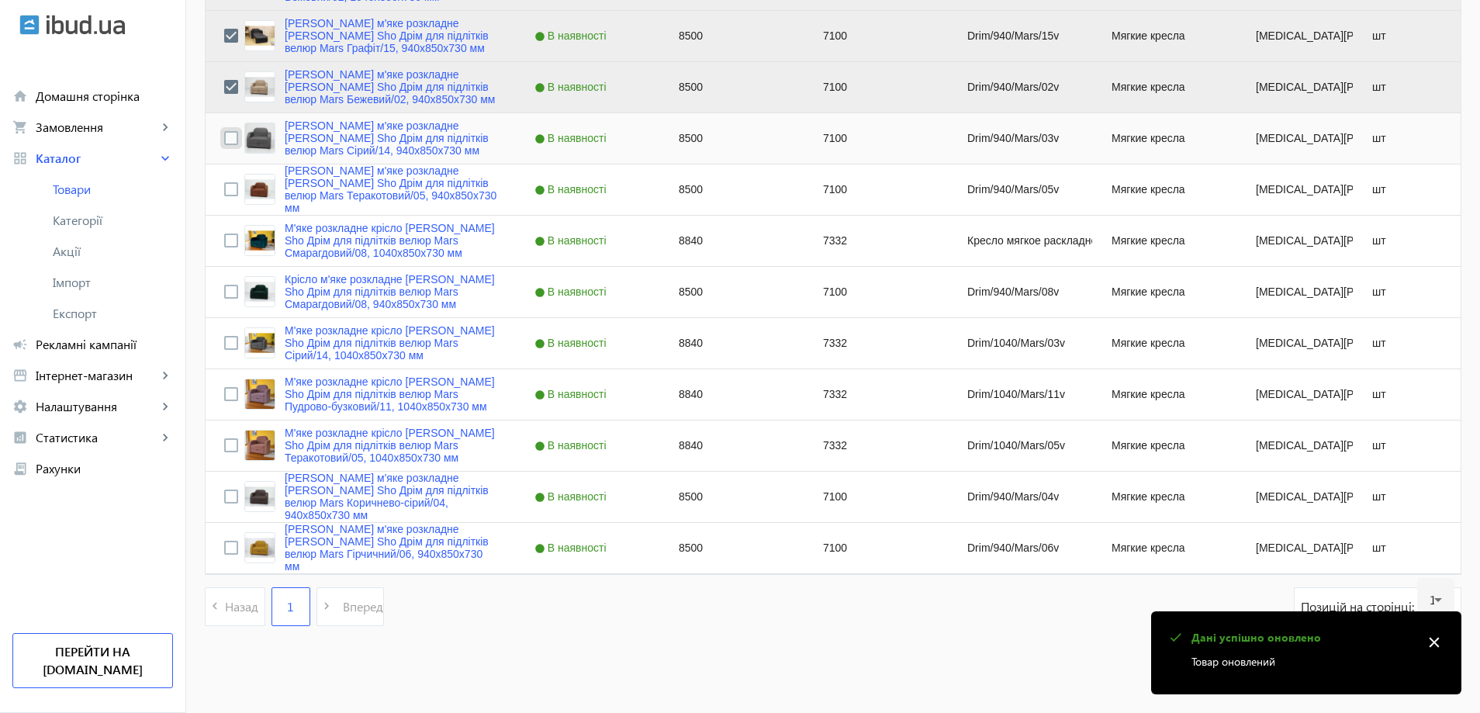
click at [224, 140] on input "Press Space to toggle row selection (unchecked)" at bounding box center [231, 138] width 14 height 14
checkbox input "true"
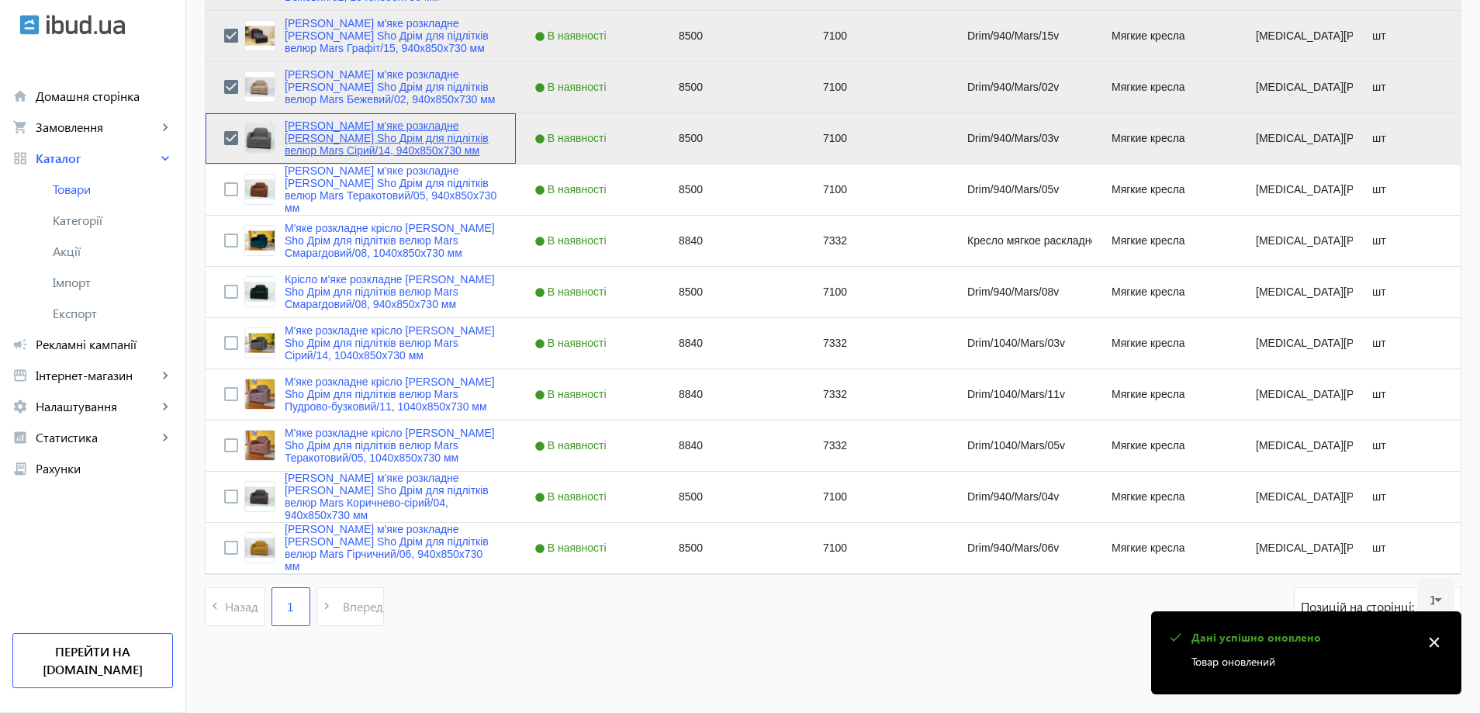
click at [317, 133] on link "Крісло м'яке розкладне Tobi Sho Дрім для підлітків велюр Mars Сірий/14, 940х850…" at bounding box center [391, 137] width 213 height 37
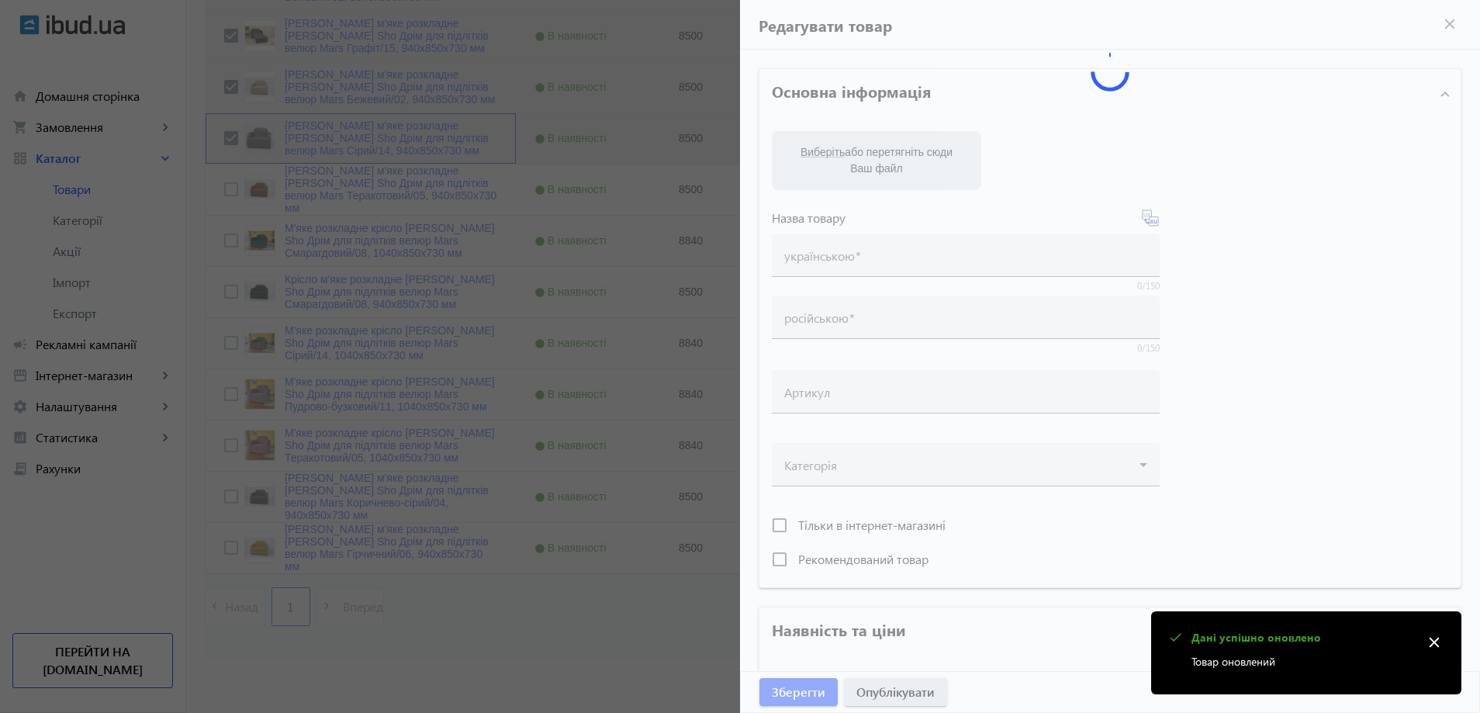
type input "Крісло м'яке розкладне Tobi Sho Дрім для підлітків велюр Mars Сірий/14, 940х850…"
type input "Кресло мягкое раскладное Tobi Sho Дрим для подростков велюр Mars Серый/14, 940х…"
type input "Drim/940/Mars/03v"
type input "8500"
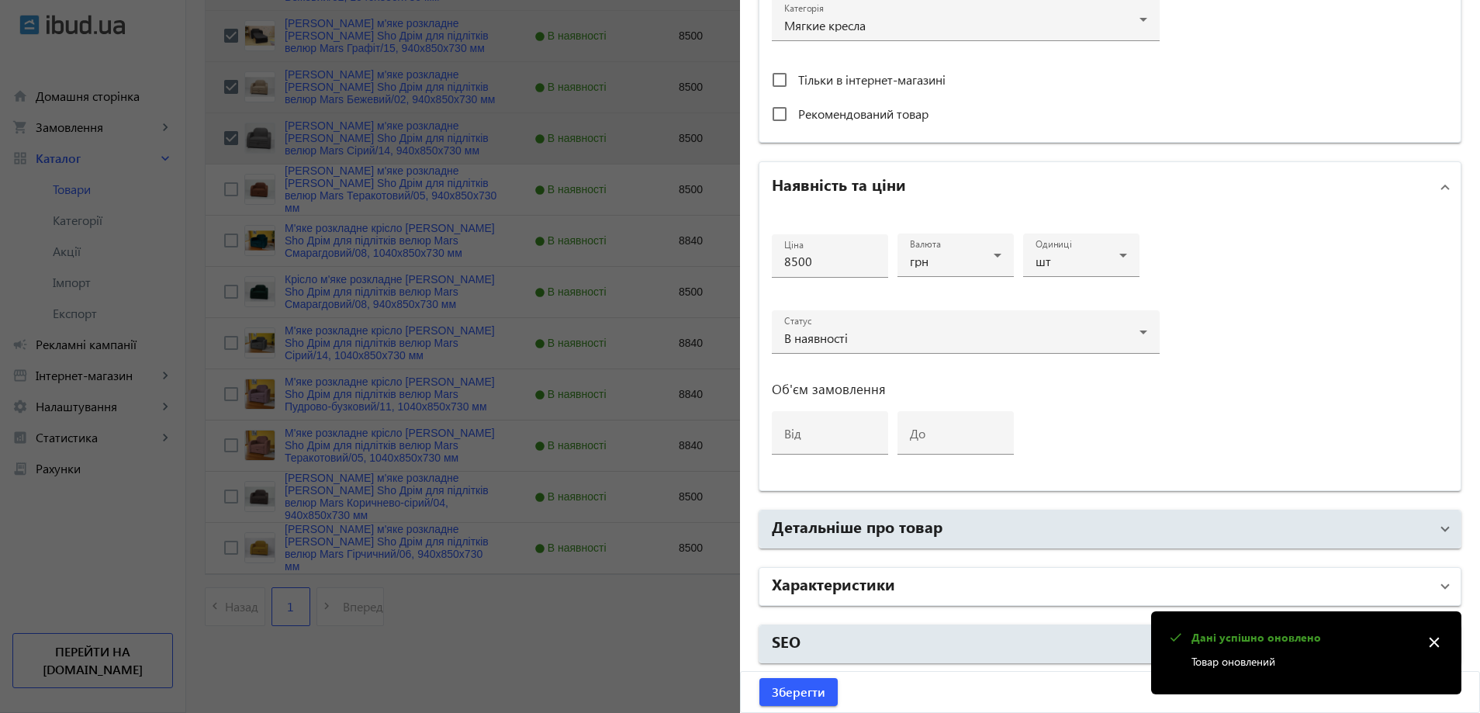
click at [907, 588] on mat-panel-title "Характеристики" at bounding box center [1101, 586] width 658 height 28
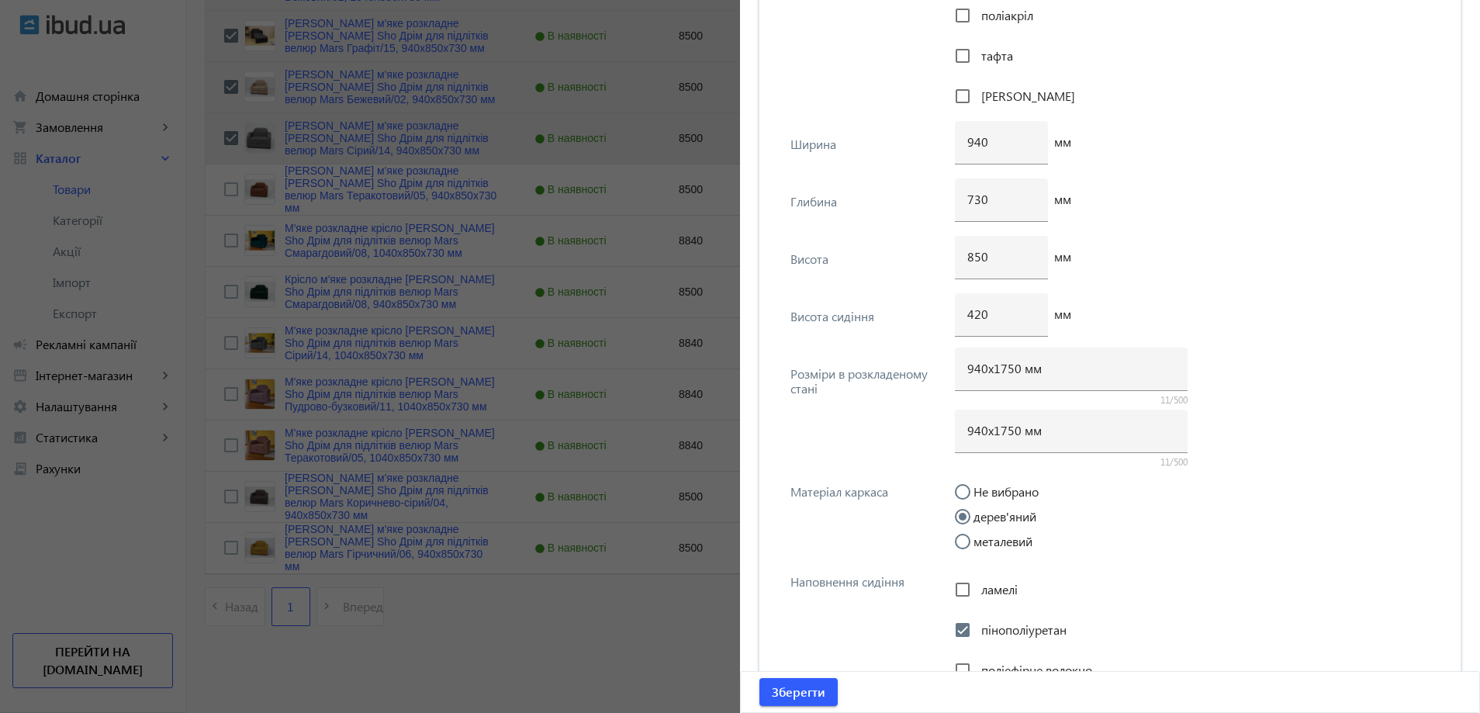
scroll to position [1764, 0]
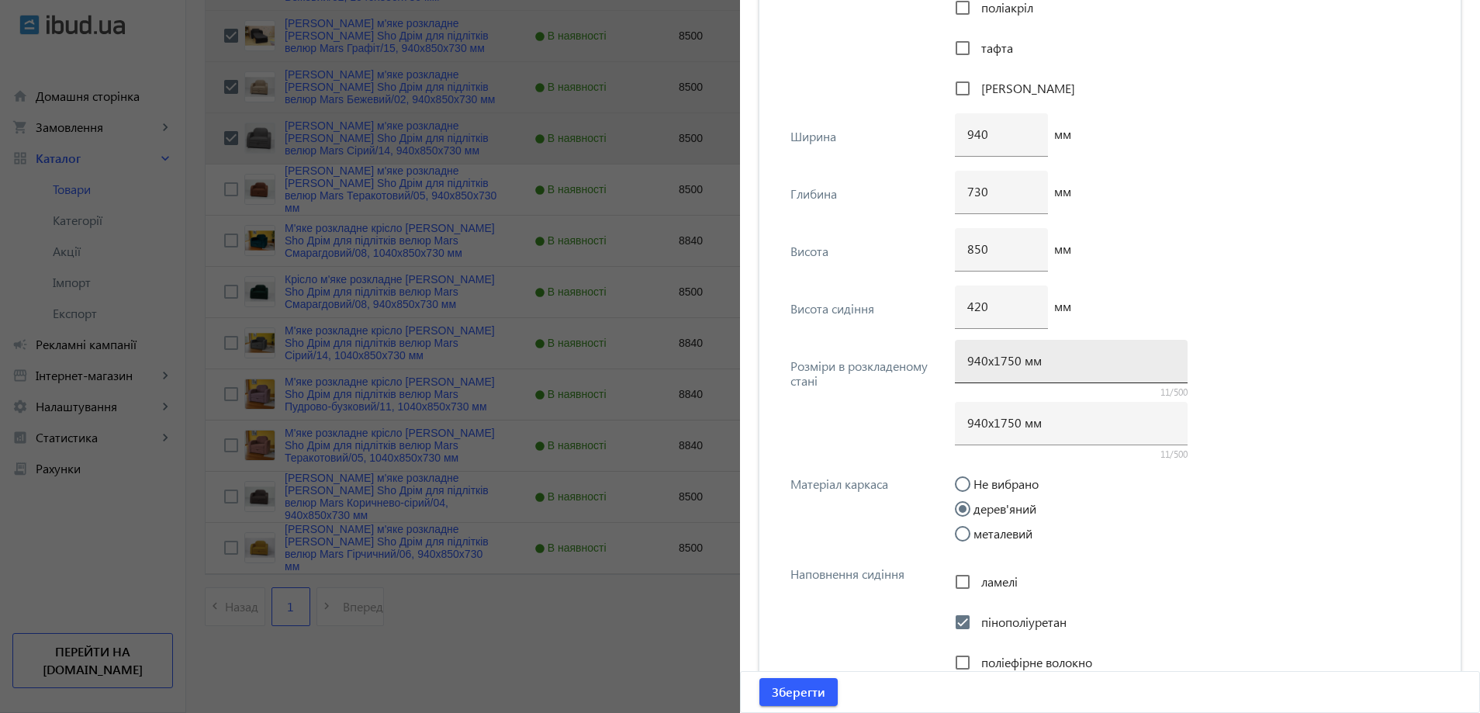
click at [1004, 366] on div "940х1750 мм" at bounding box center [1071, 361] width 208 height 43
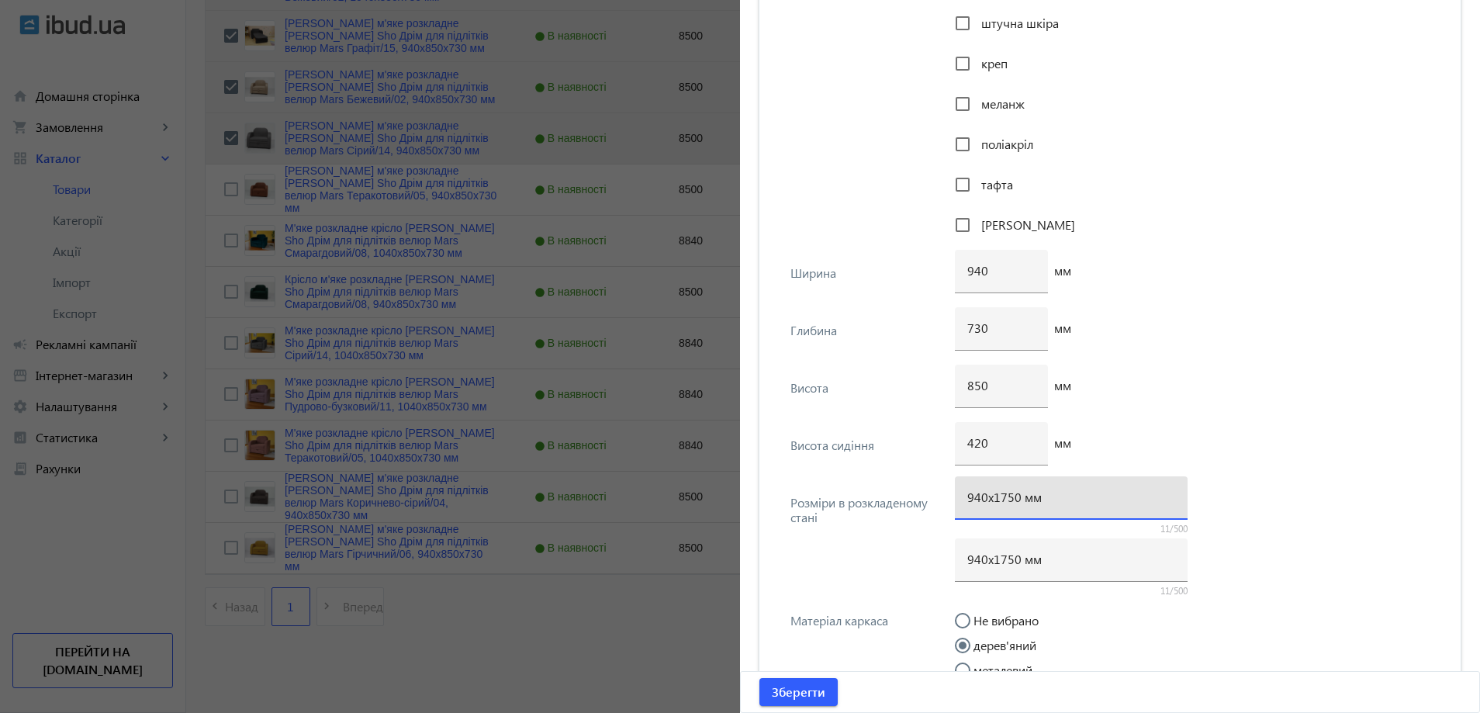
scroll to position [1900, 0]
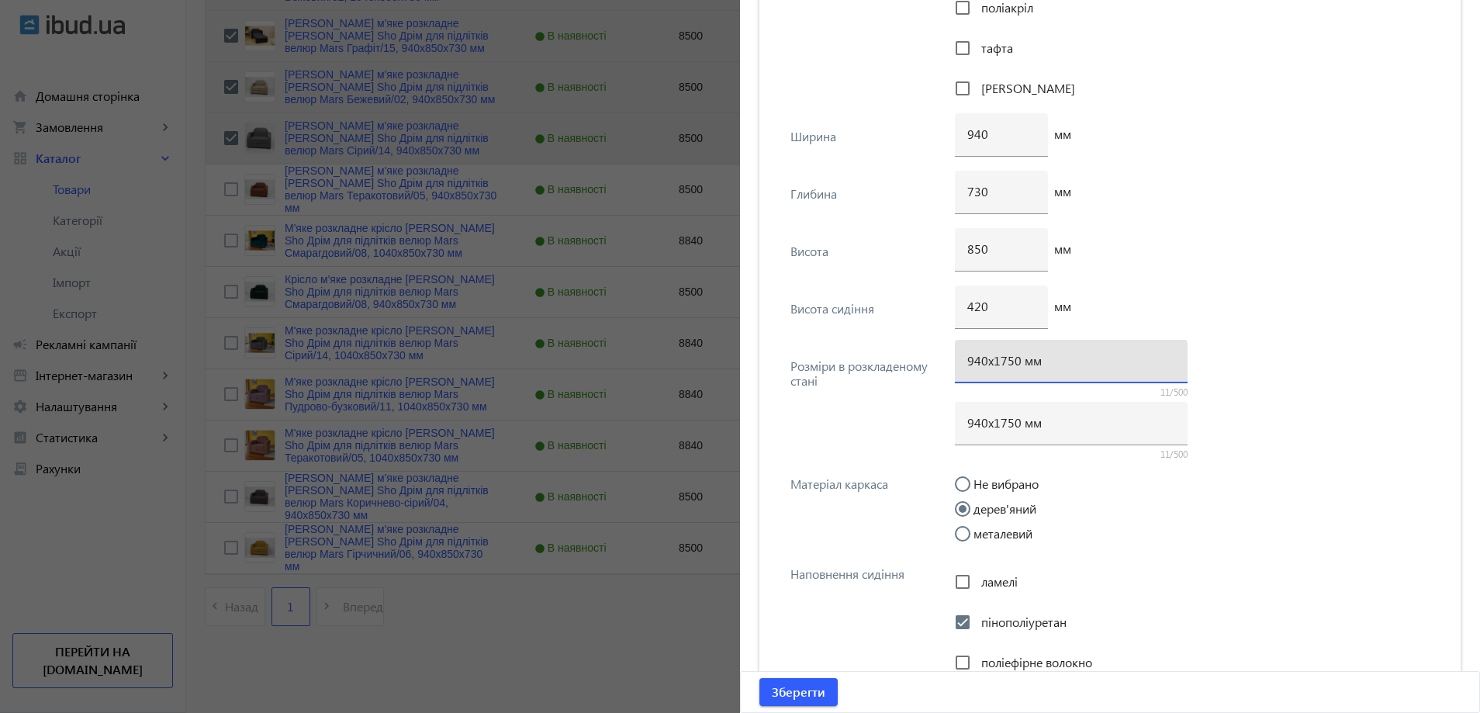
click at [1008, 361] on input "940х1750 мм" at bounding box center [1071, 360] width 208 height 16
type input "940х1700 мм"
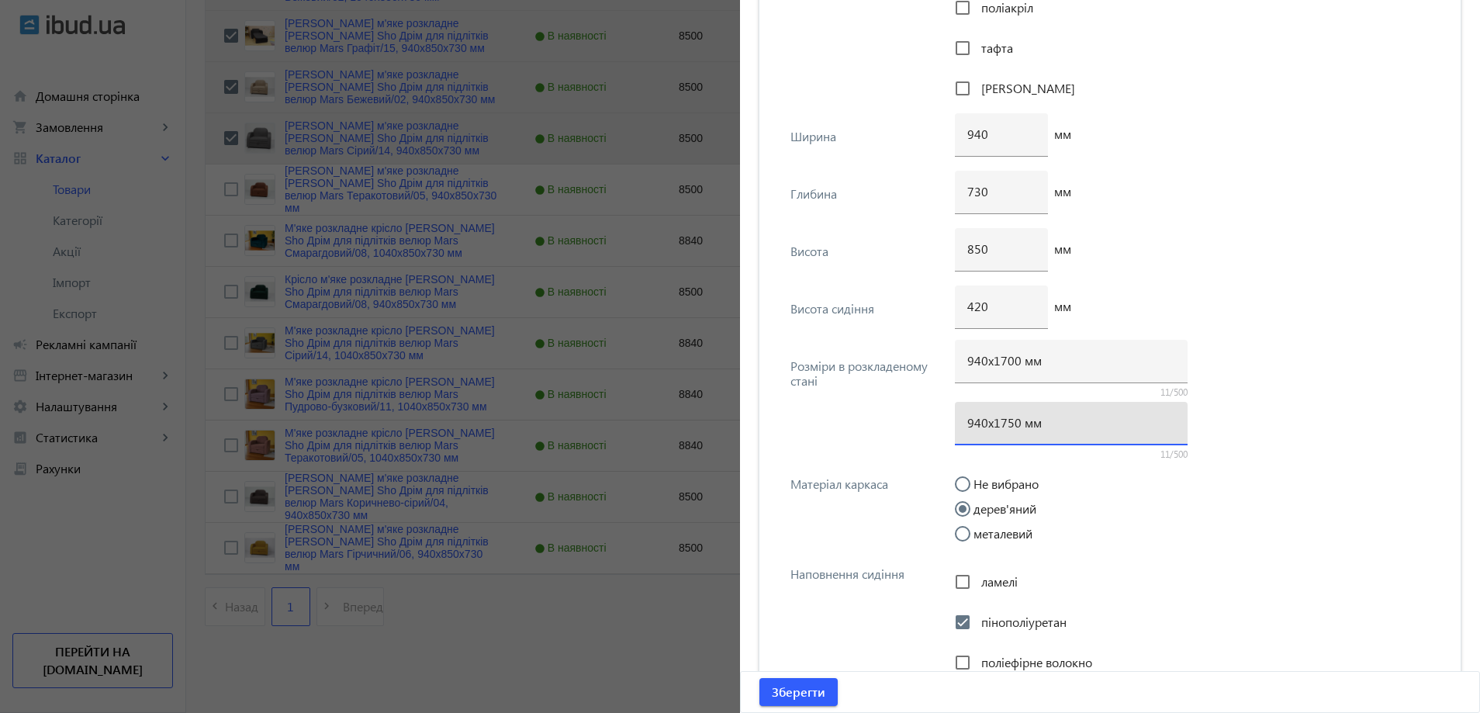
click at [1008, 425] on input "940х1750 мм" at bounding box center [1071, 422] width 208 height 16
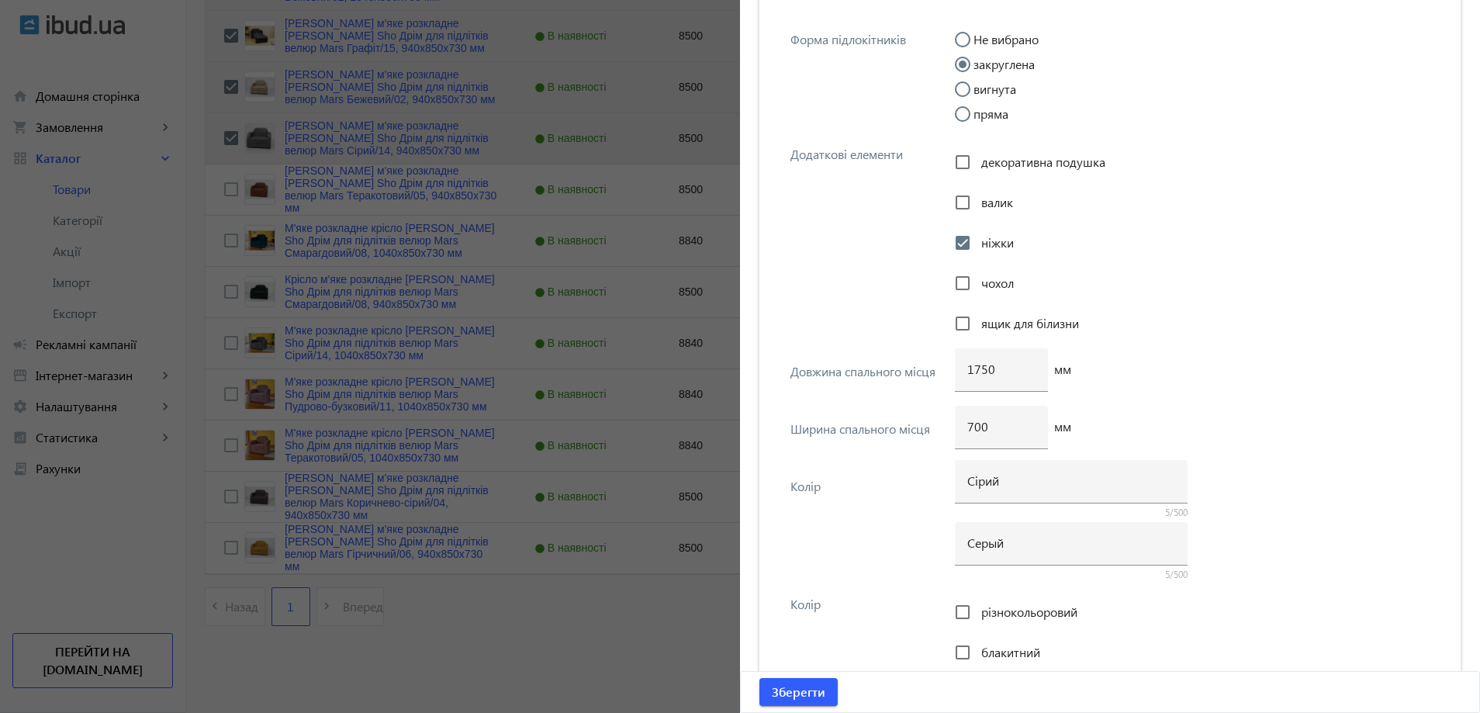
scroll to position [2831, 0]
type input "940х1700 мм"
click at [978, 370] on input "1750" at bounding box center [1001, 366] width 68 height 16
type input "1700"
click at [810, 693] on span "Зберегти" at bounding box center [799, 691] width 54 height 17
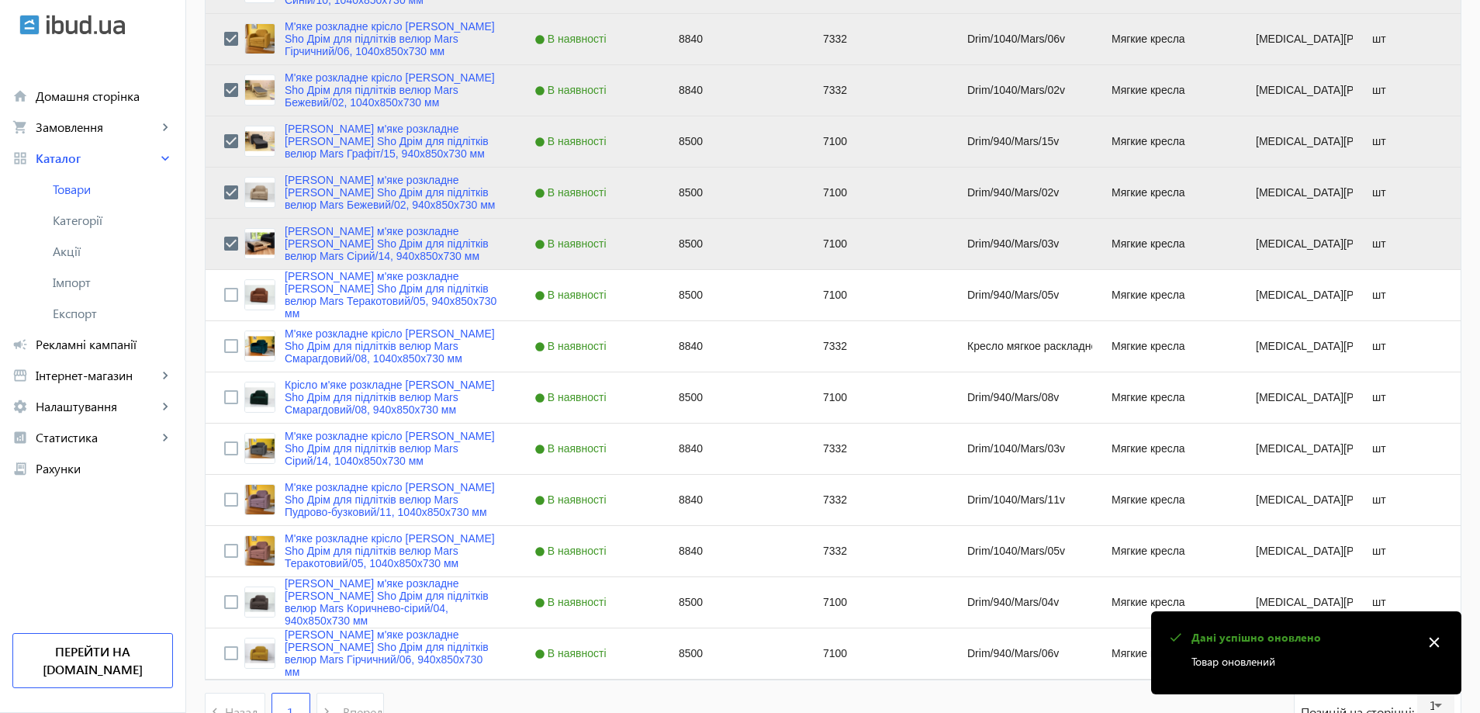
scroll to position [3260, 0]
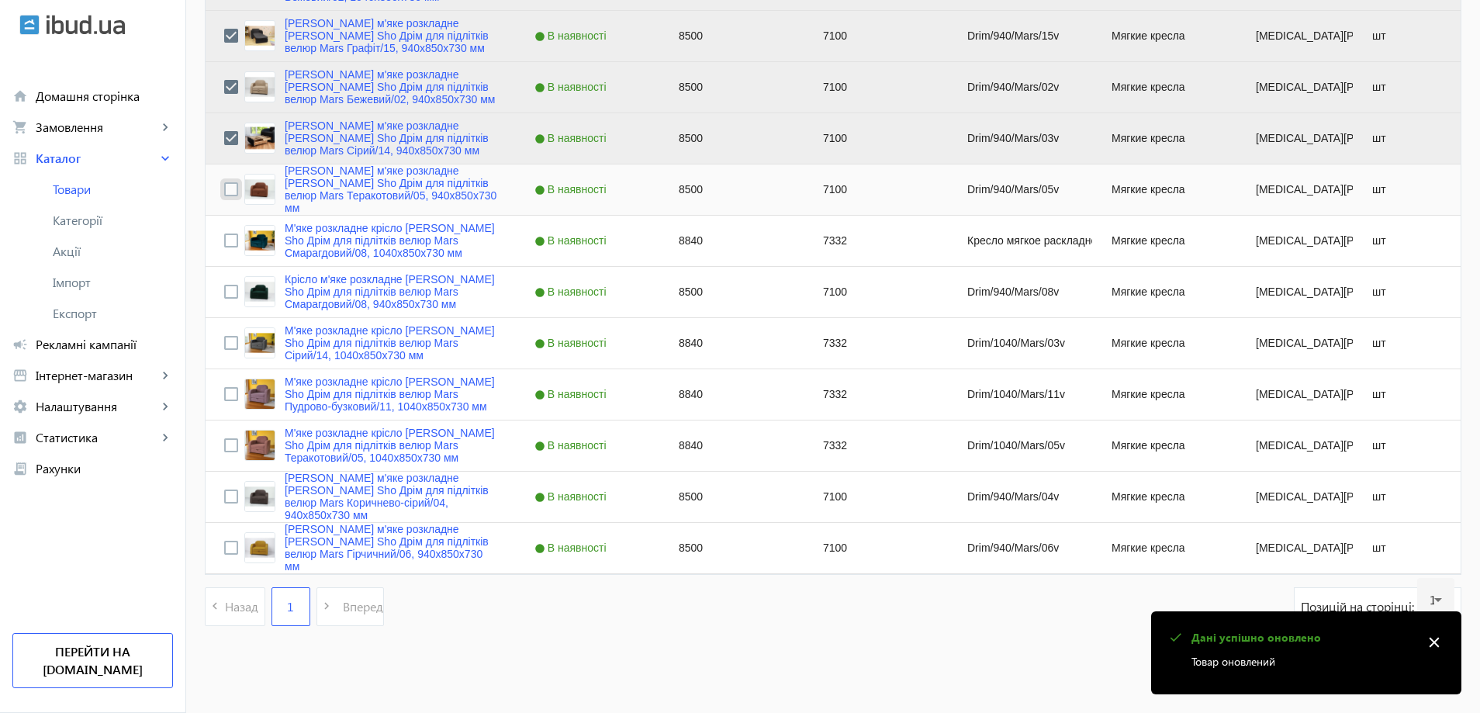
click at [224, 192] on input "Press Space to toggle row selection (unchecked)" at bounding box center [231, 189] width 14 height 14
checkbox input "true"
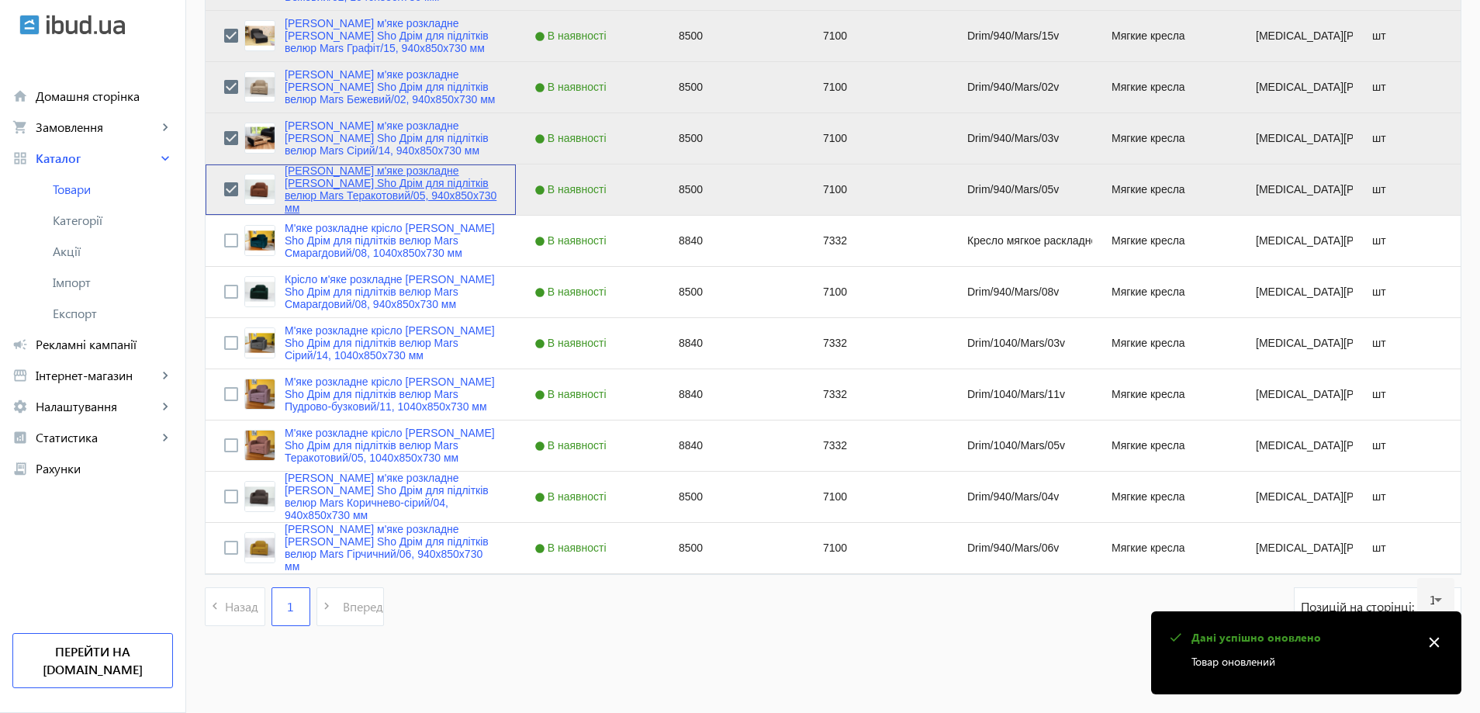
click at [299, 195] on link "Крісло м'яке розкладне Tobi Sho Дрім для підлітків велюр Mars Теракотовий/05, 9…" at bounding box center [391, 189] width 213 height 50
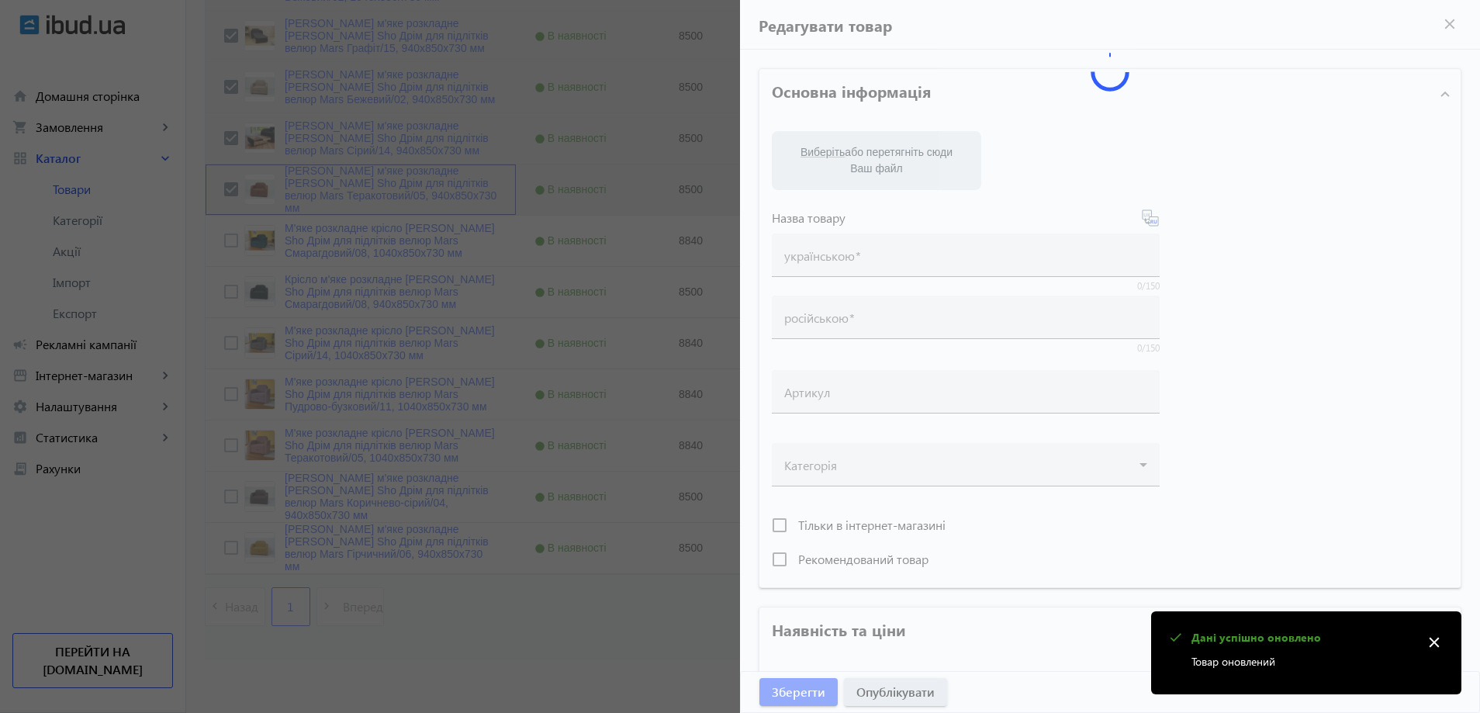
type input "Крісло м'яке розкладне Tobi Sho Дрім для підлітків велюр Mars Теракотовий/05, 9…"
type input "Кресло мягкое раскладное Tobi Sho Дрим для подростков велюр Mars Терракотовый/0…"
type input "Drim/940/Mars/05v"
type input "8500"
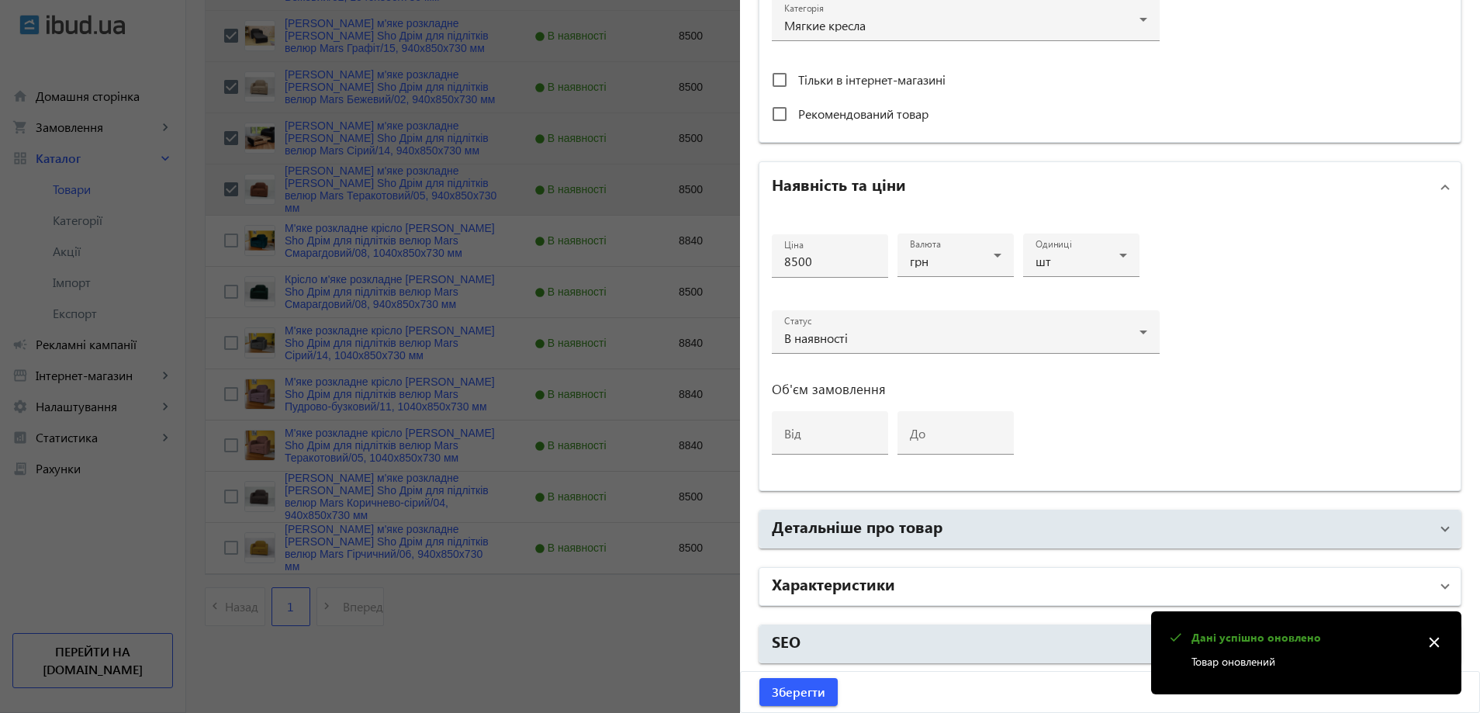
click at [906, 573] on mat-panel-title "Характеристики" at bounding box center [1101, 586] width 658 height 28
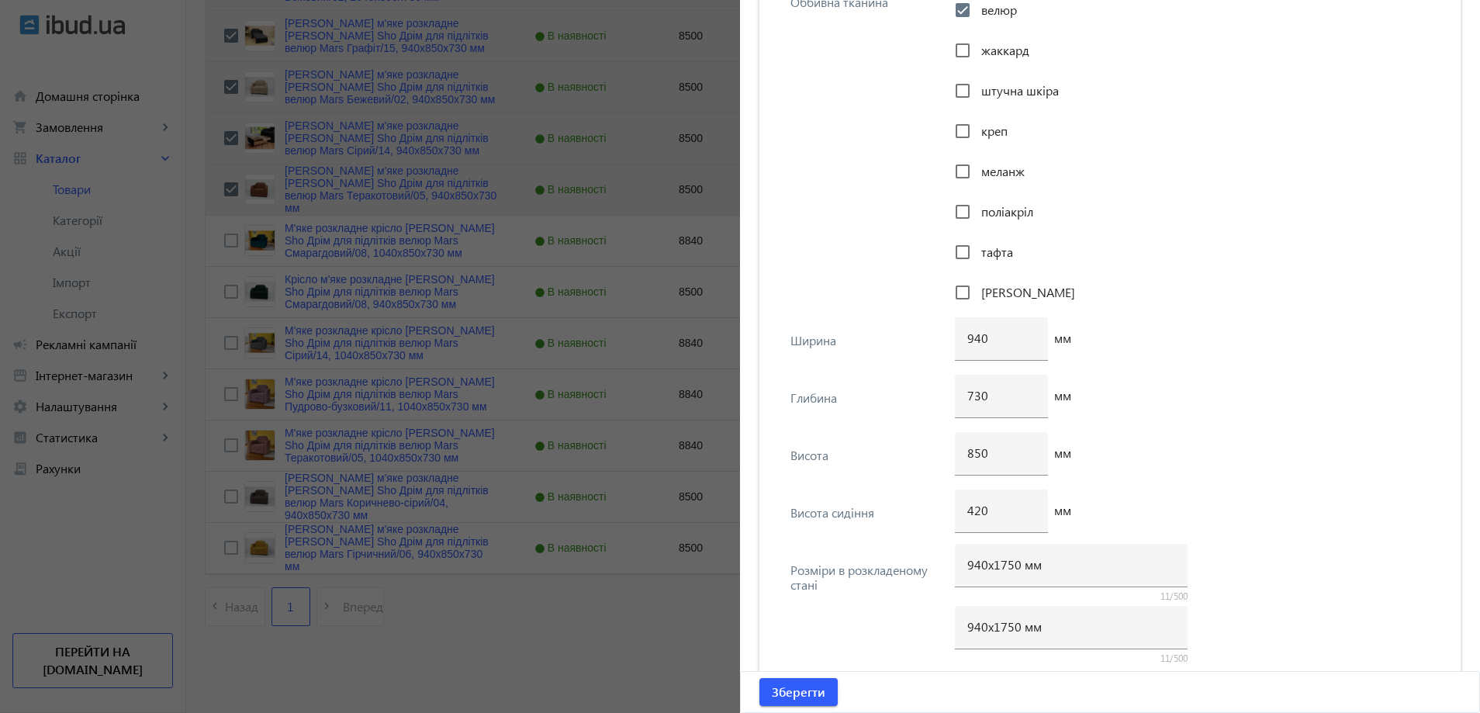
scroll to position [1938, 0]
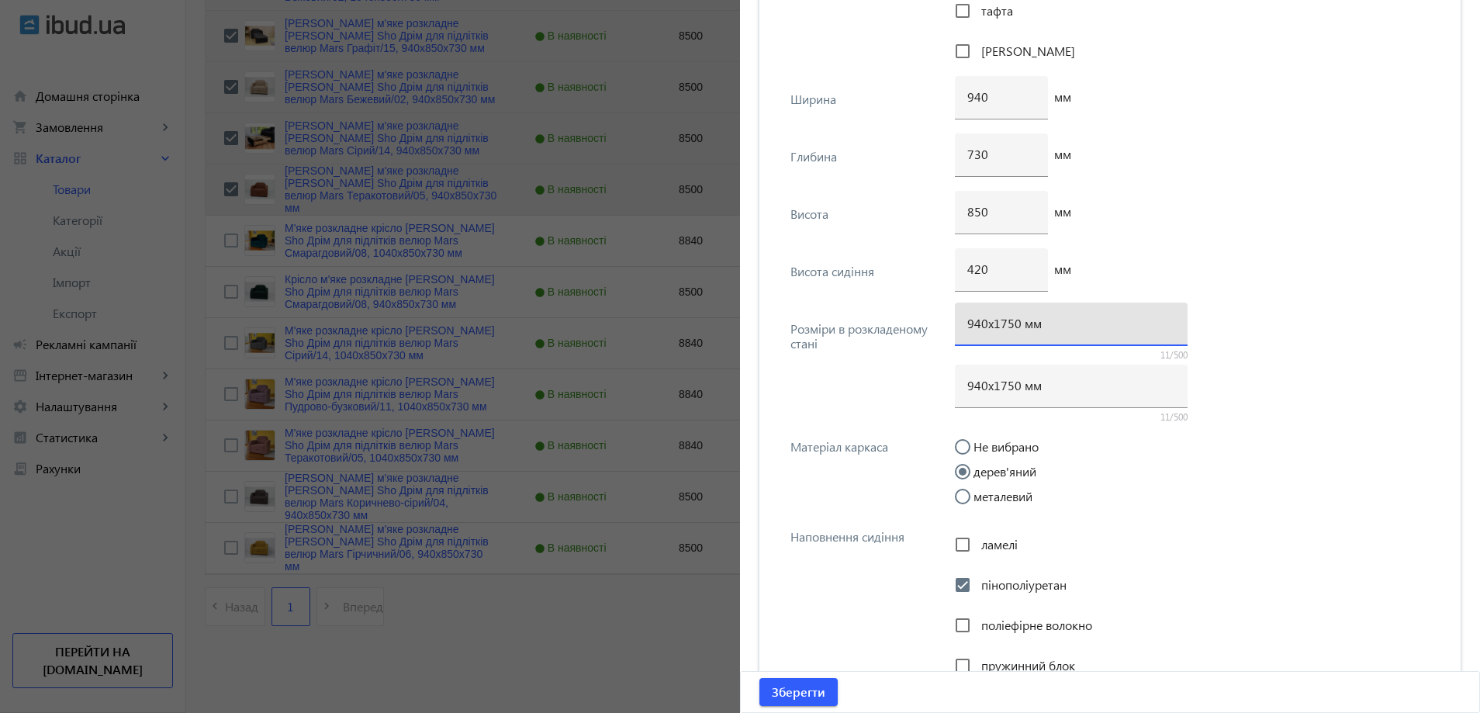
click at [1007, 324] on input "940х1750 мм" at bounding box center [1071, 323] width 208 height 16
type input "940х1700 мм"
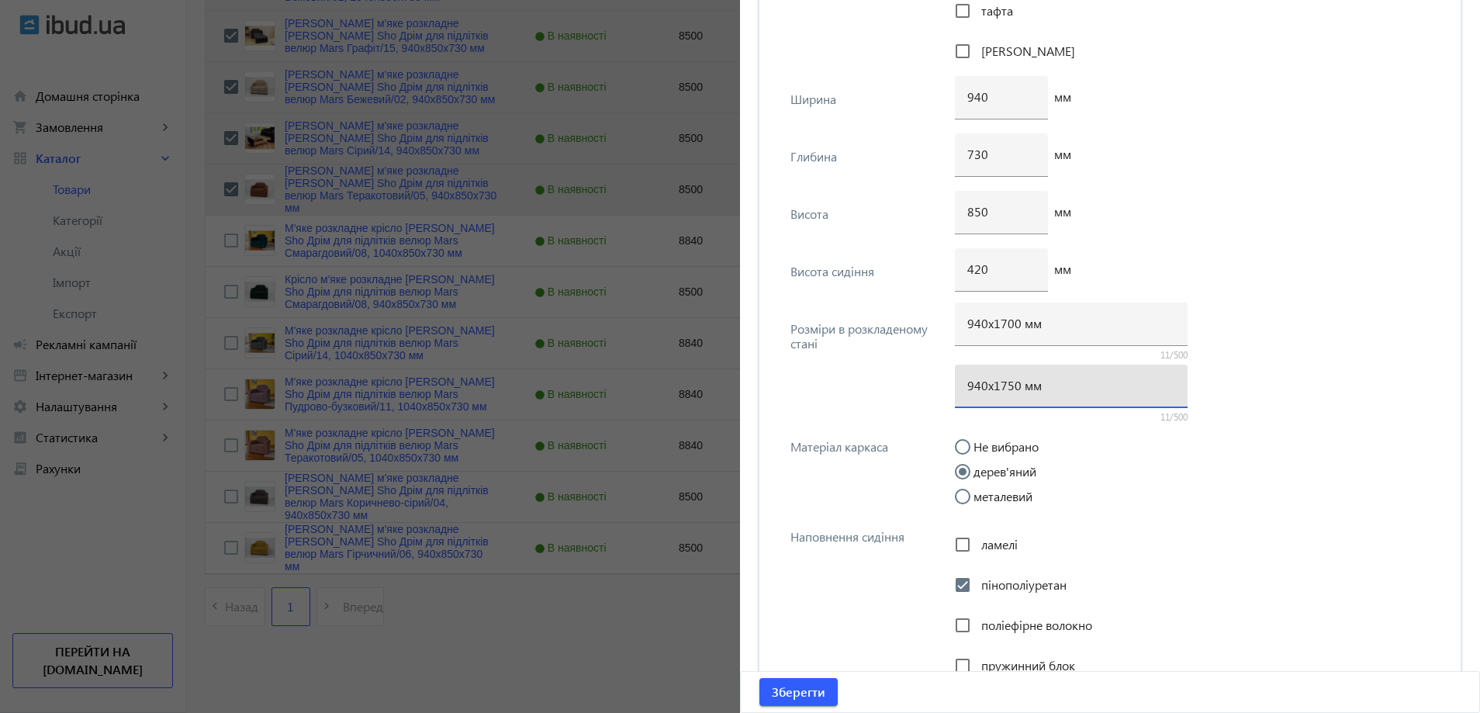
click at [1002, 391] on input "940х1750 мм" at bounding box center [1071, 385] width 208 height 16
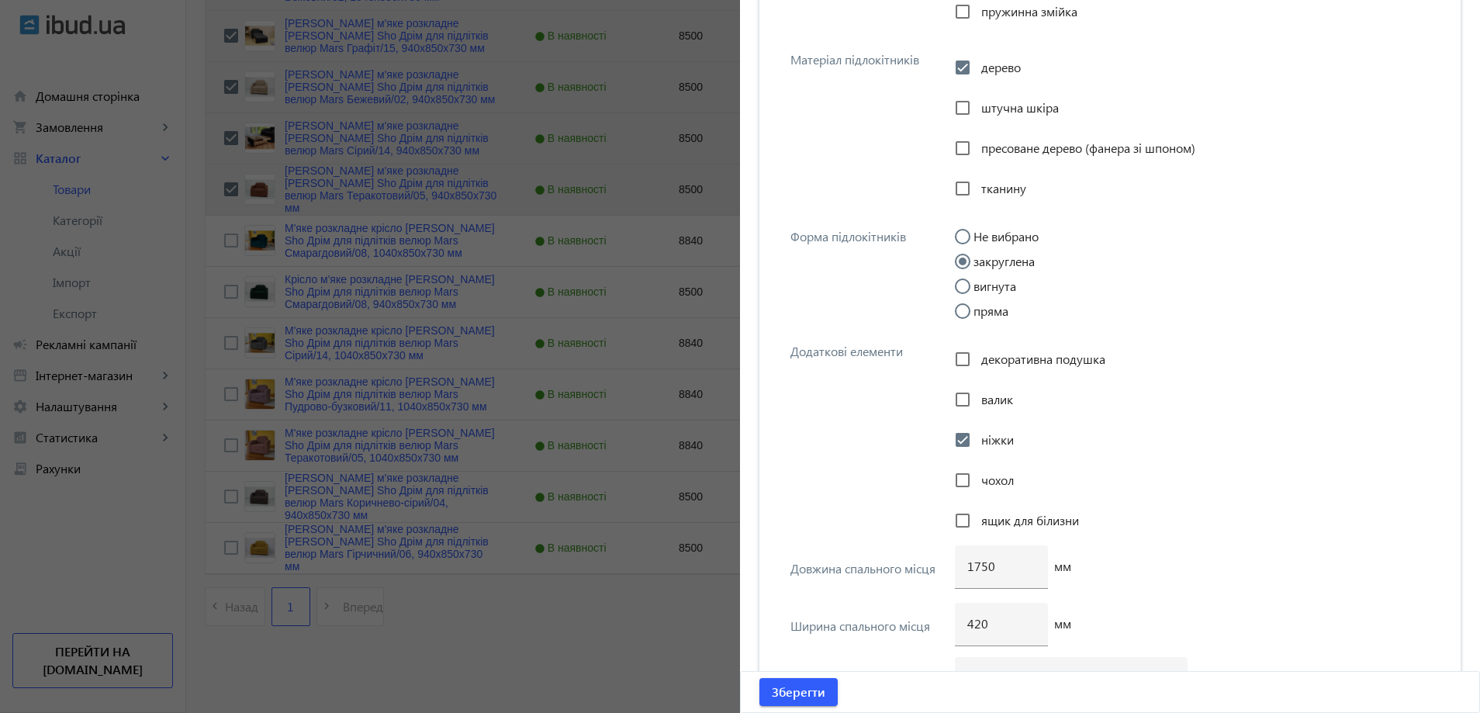
scroll to position [2946, 0]
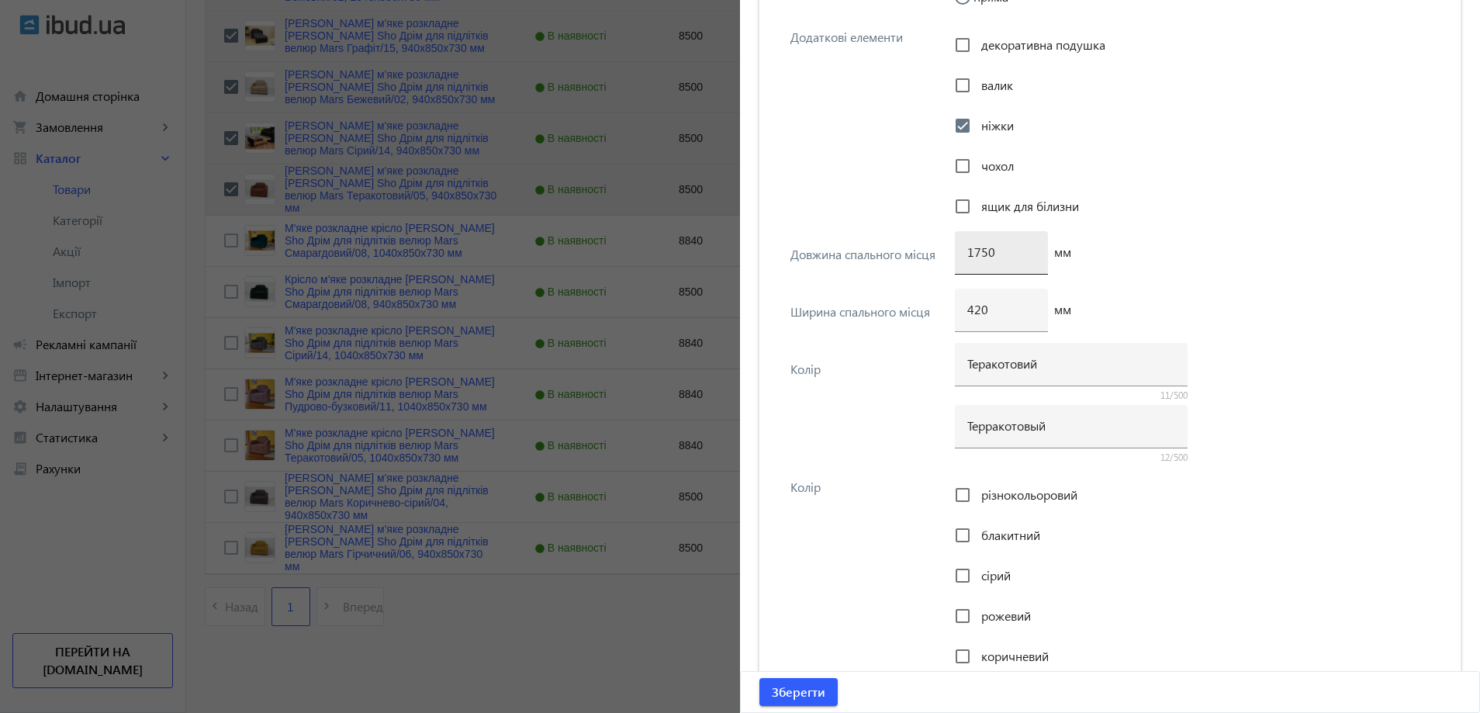
type input "940х1700 мм"
click at [985, 256] on input "1750" at bounding box center [1001, 252] width 68 height 16
type input "1700"
click at [821, 688] on span "submit" at bounding box center [798, 691] width 78 height 37
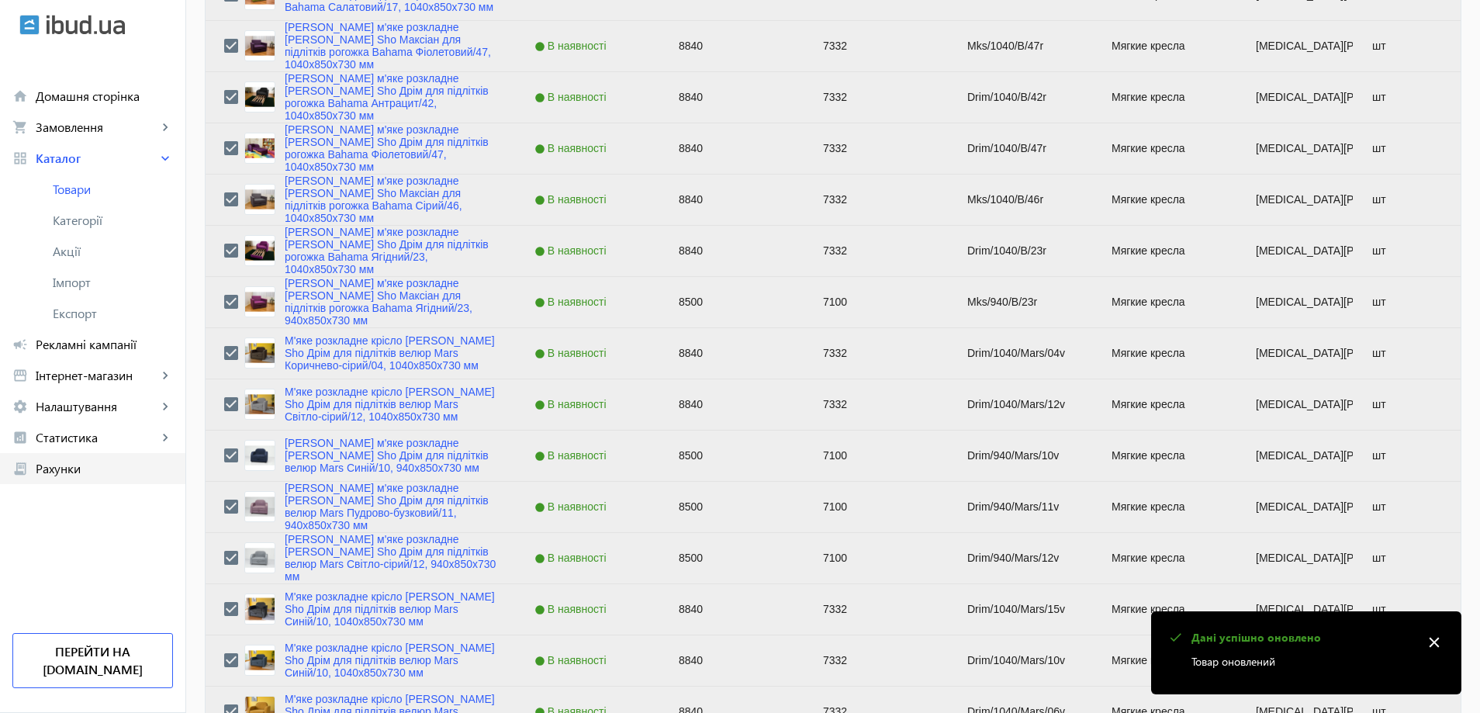
scroll to position [3025, 0]
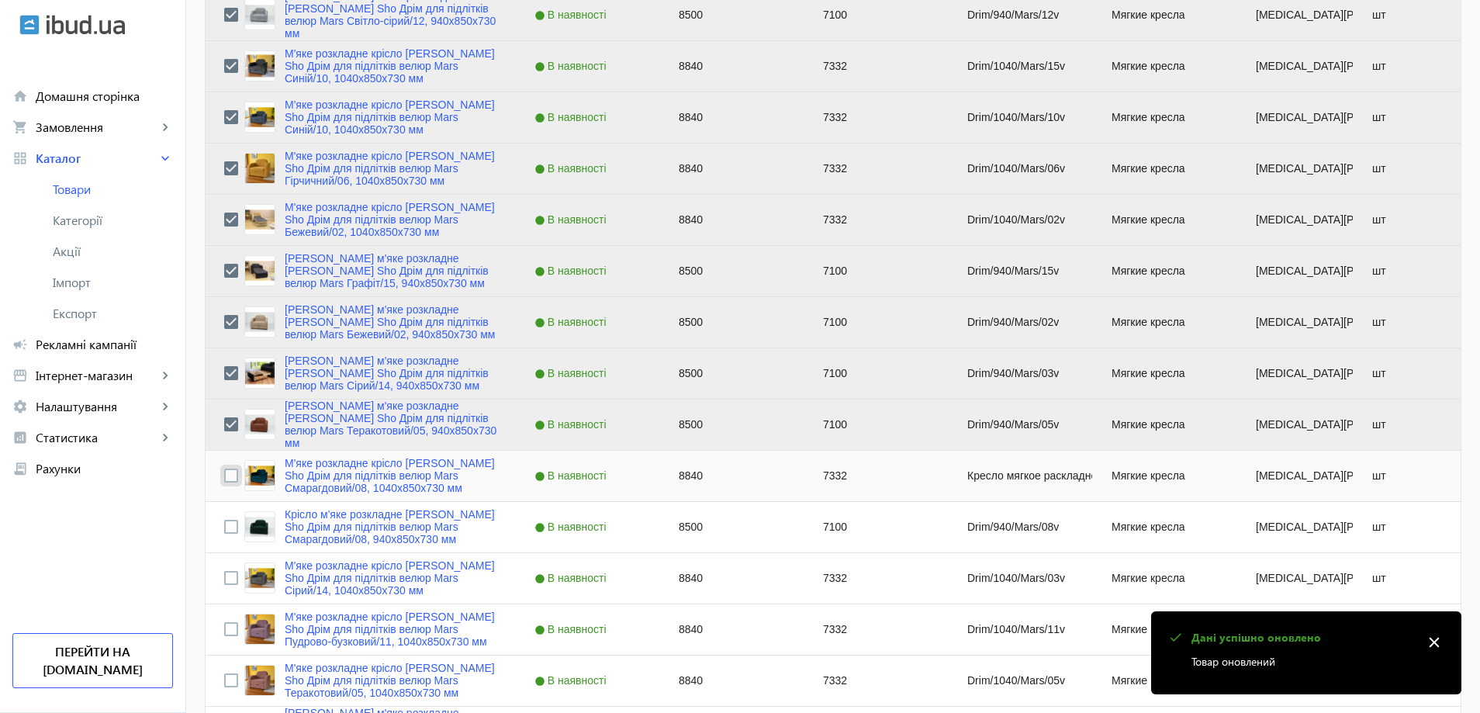
click at [224, 482] on input "Press Space to toggle row selection (unchecked)" at bounding box center [231, 475] width 14 height 14
checkbox input "true"
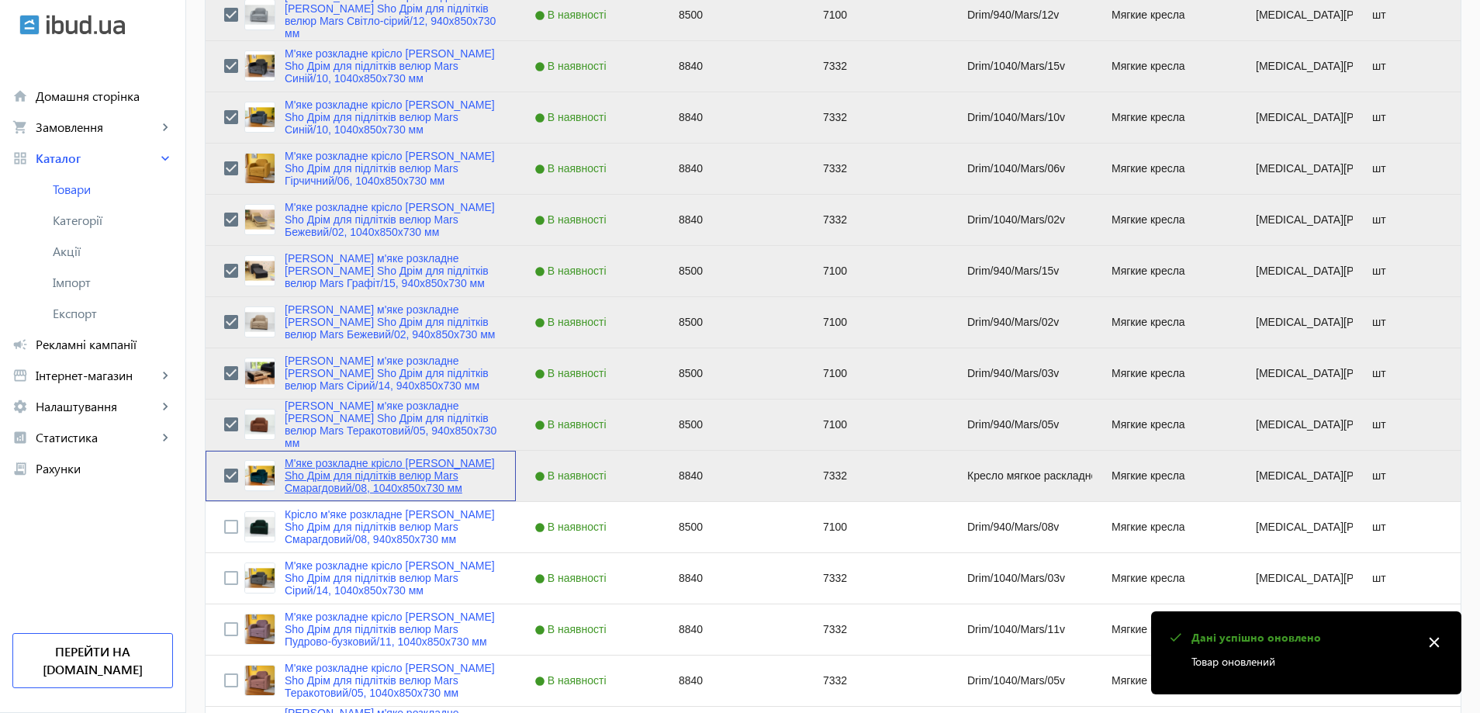
click at [351, 472] on link "М'яке розкладне крісло Tobi Sho Дрім для підлітків велюр Mars Смарагдовий/08, 1…" at bounding box center [391, 475] width 213 height 37
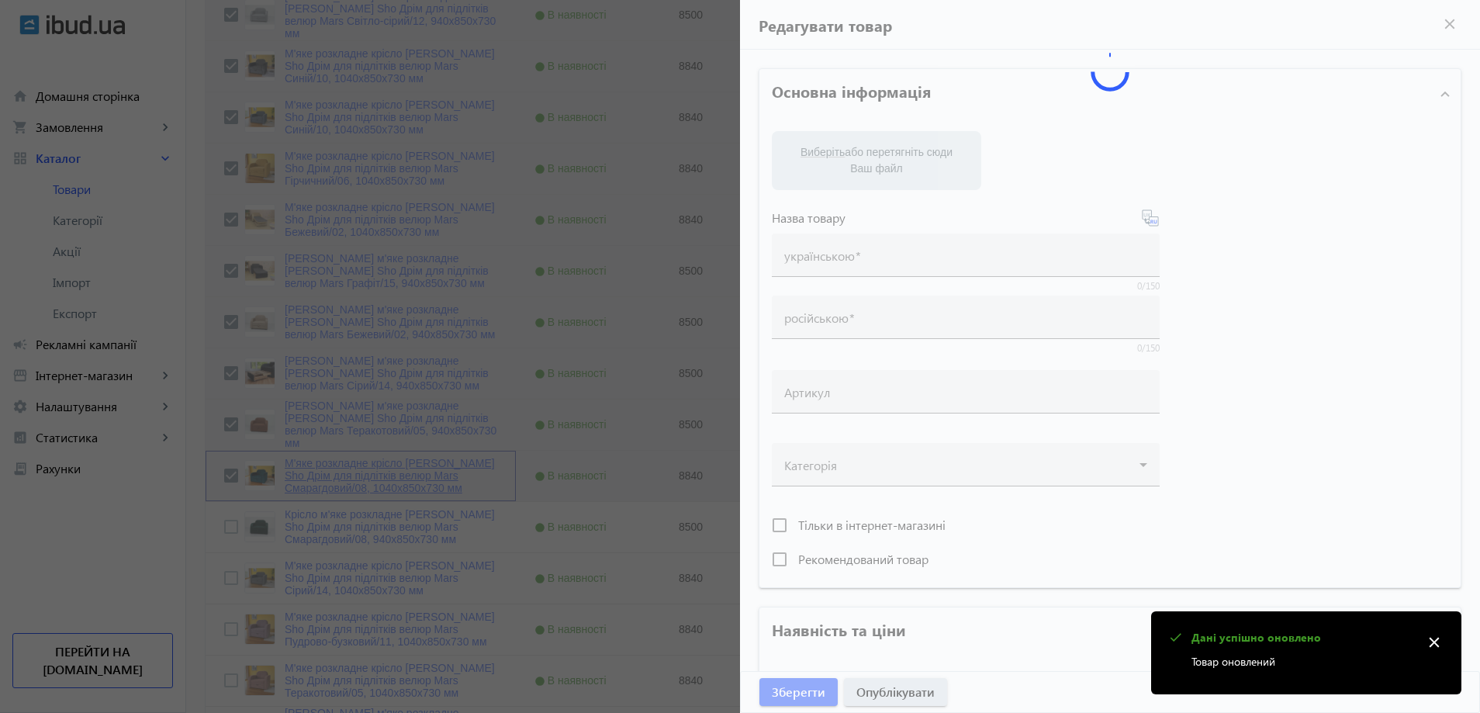
type input "М'яке розкладне крісло Tobi Sho Дрім для підлітків велюр Mars Смарагдовий/08, 1…"
type input "Кресло мягкое раскладное Tobi Sho Дрим для подростков велюр Mars Изумрудный/08,…"
type input "Кресло мягкое раскладное Tobi Sho Дрим велюр"
type input "8840"
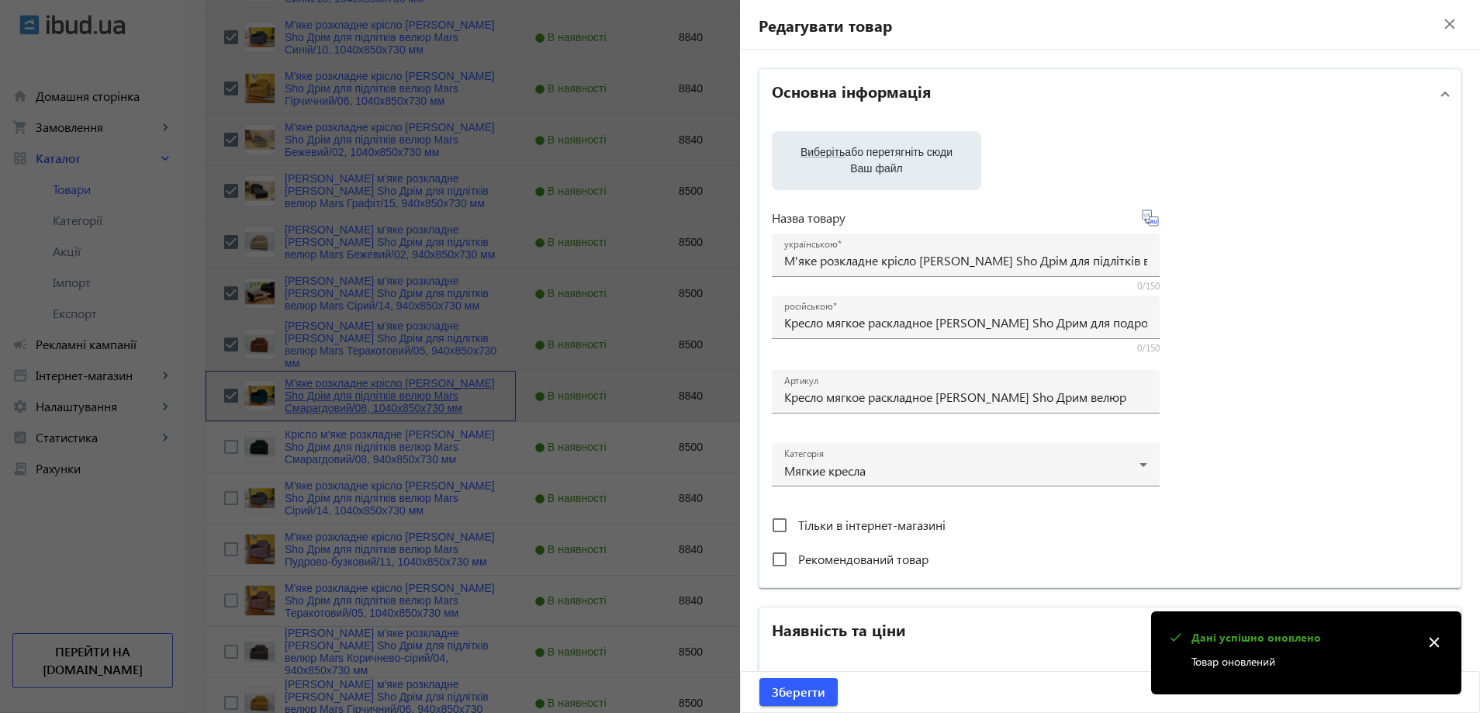
scroll to position [3260, 0]
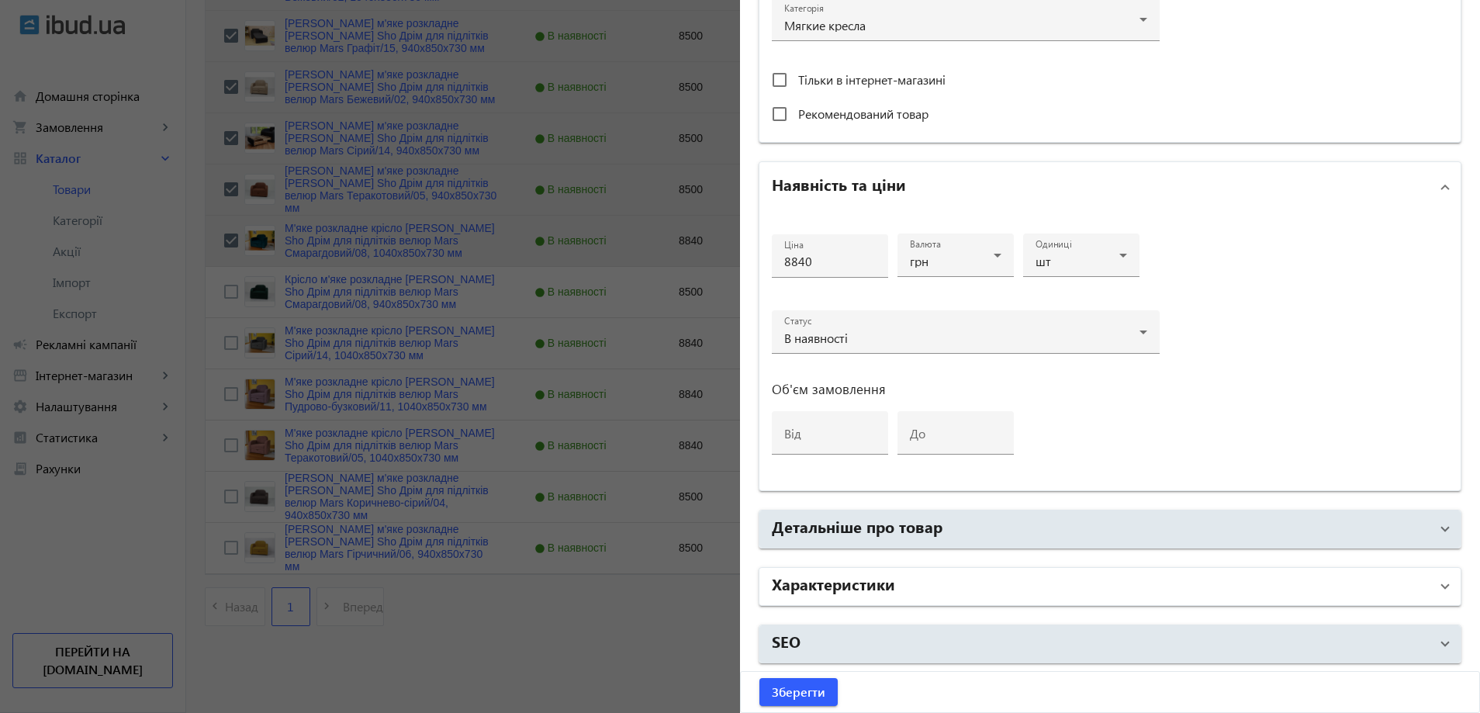
click at [886, 580] on h2 "Характеристики" at bounding box center [833, 583] width 123 height 22
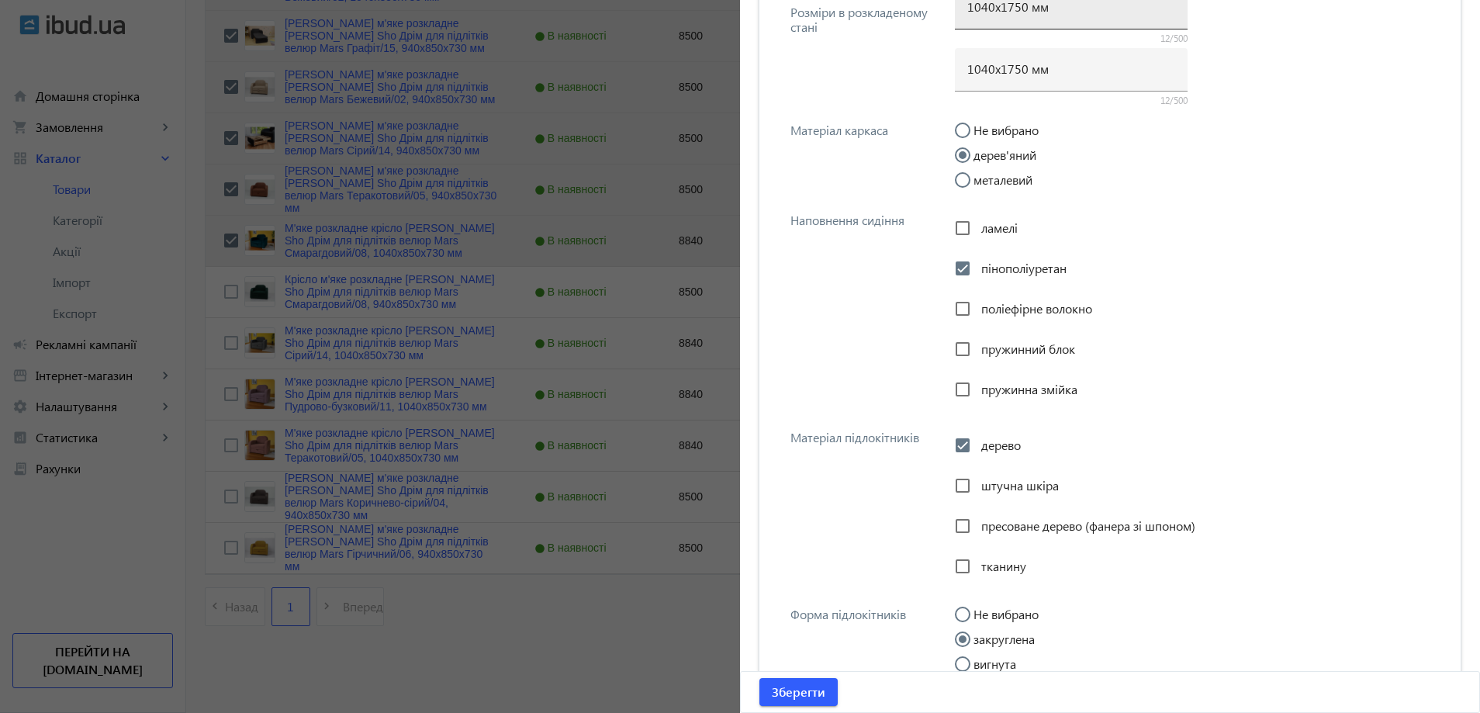
scroll to position [2055, 0]
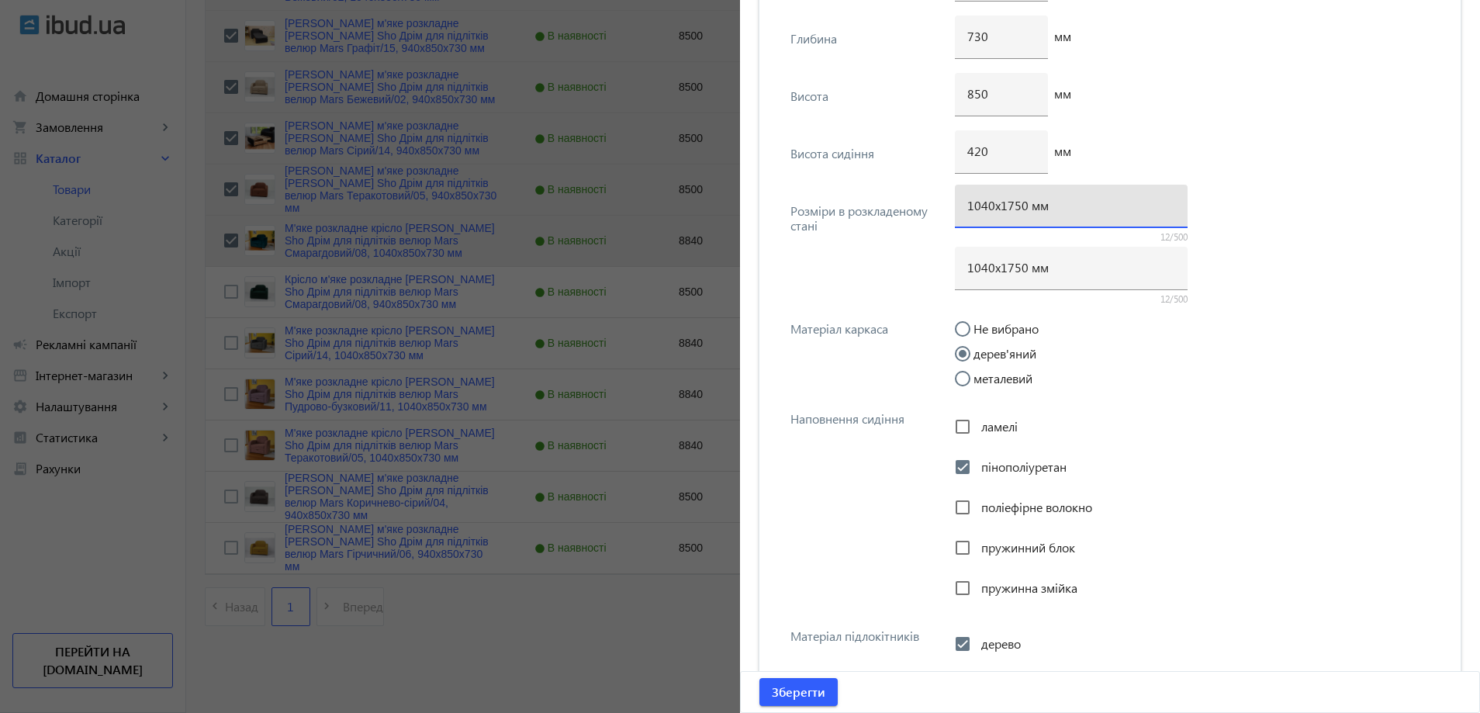
click at [1015, 209] on input "1040х1750 мм" at bounding box center [1071, 205] width 208 height 16
type input "1040х1700 мм"
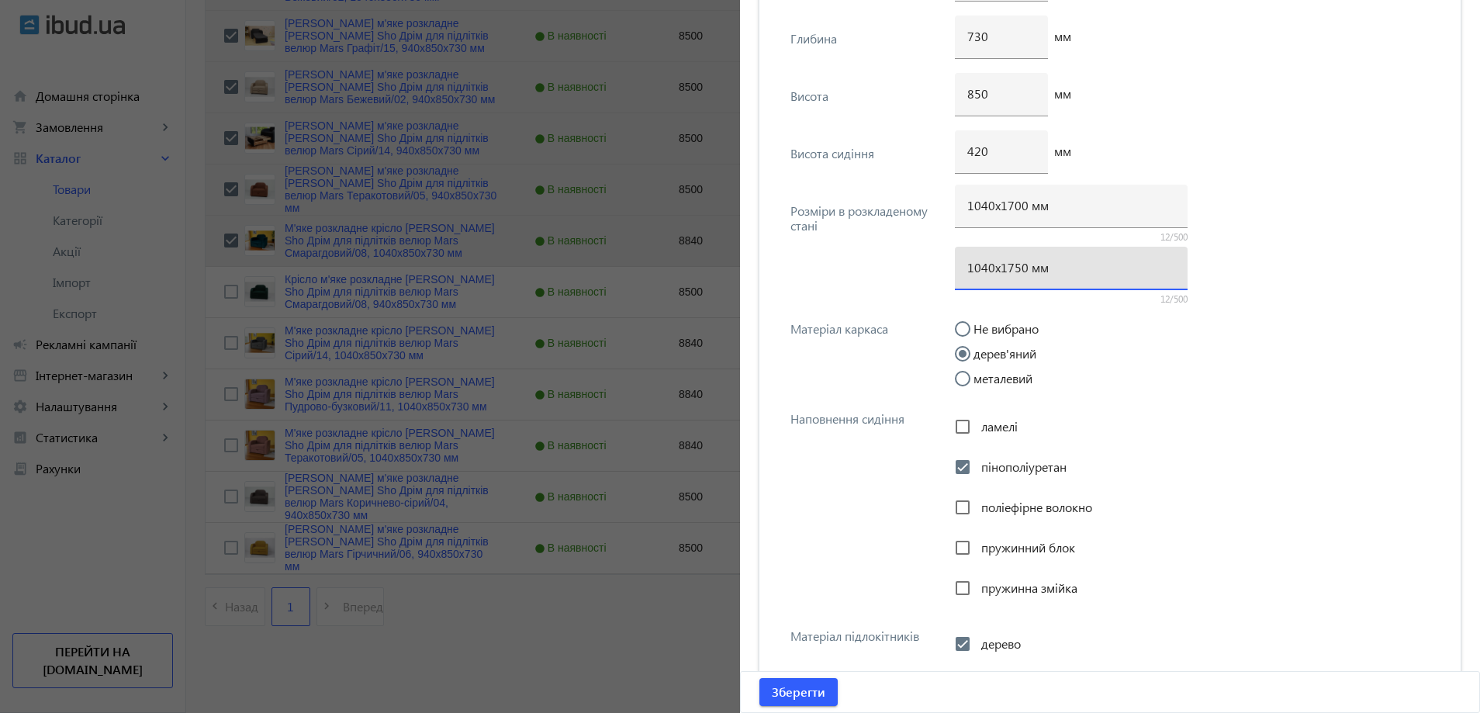
drag, startPoint x: 1015, startPoint y: 275, endPoint x: 1007, endPoint y: 276, distance: 7.9
click at [1007, 277] on div "1040х1750 мм" at bounding box center [1071, 268] width 208 height 43
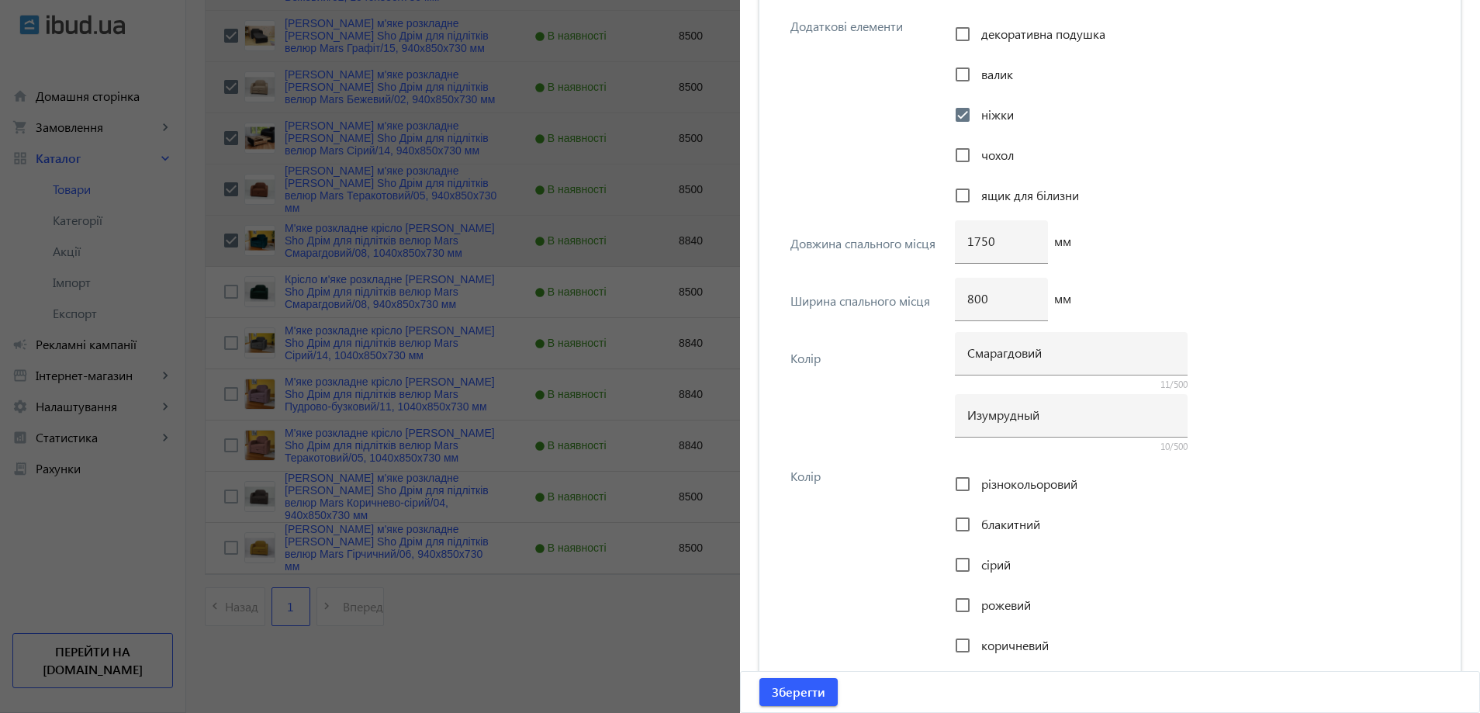
scroll to position [2986, 0]
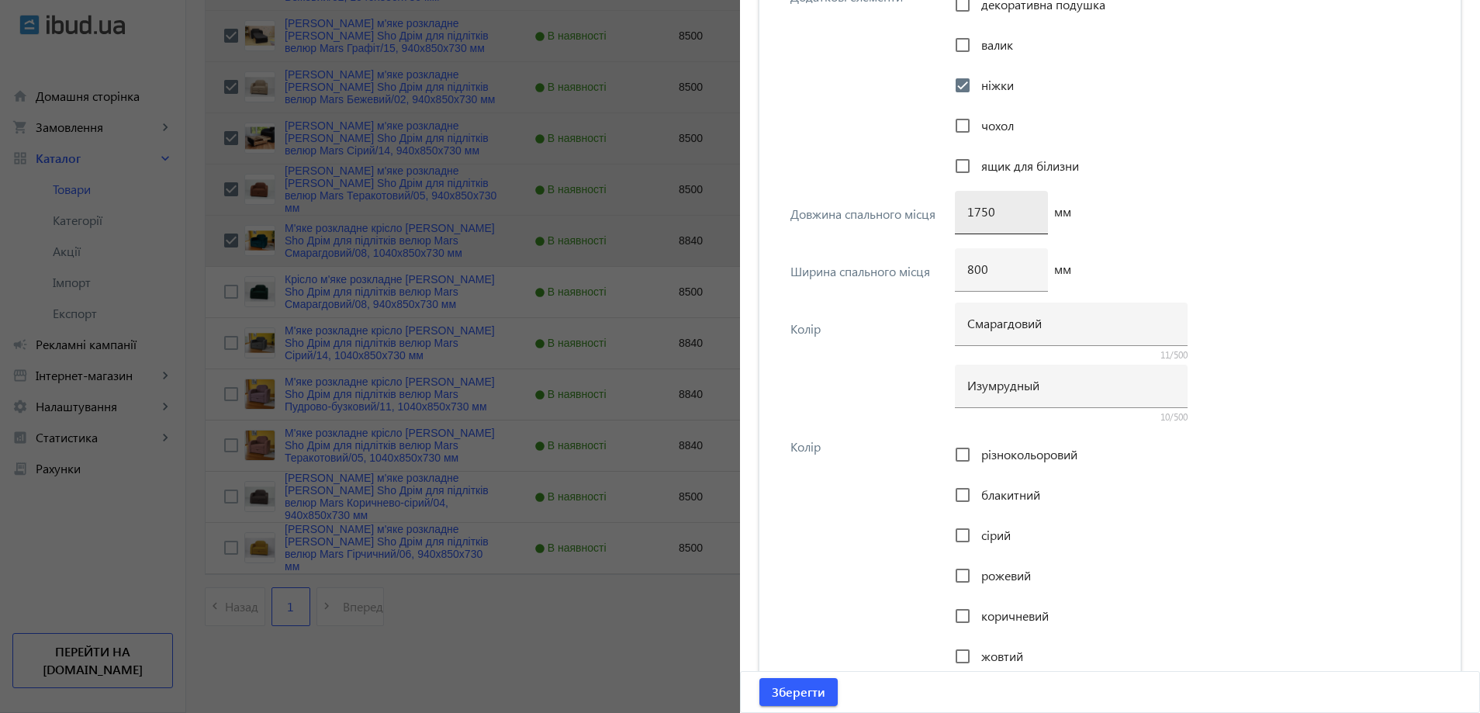
type input "1040х1700 мм"
click at [981, 212] on input "1750" at bounding box center [1001, 211] width 68 height 16
type input "1700"
click at [811, 686] on span "Зберегти" at bounding box center [799, 691] width 54 height 17
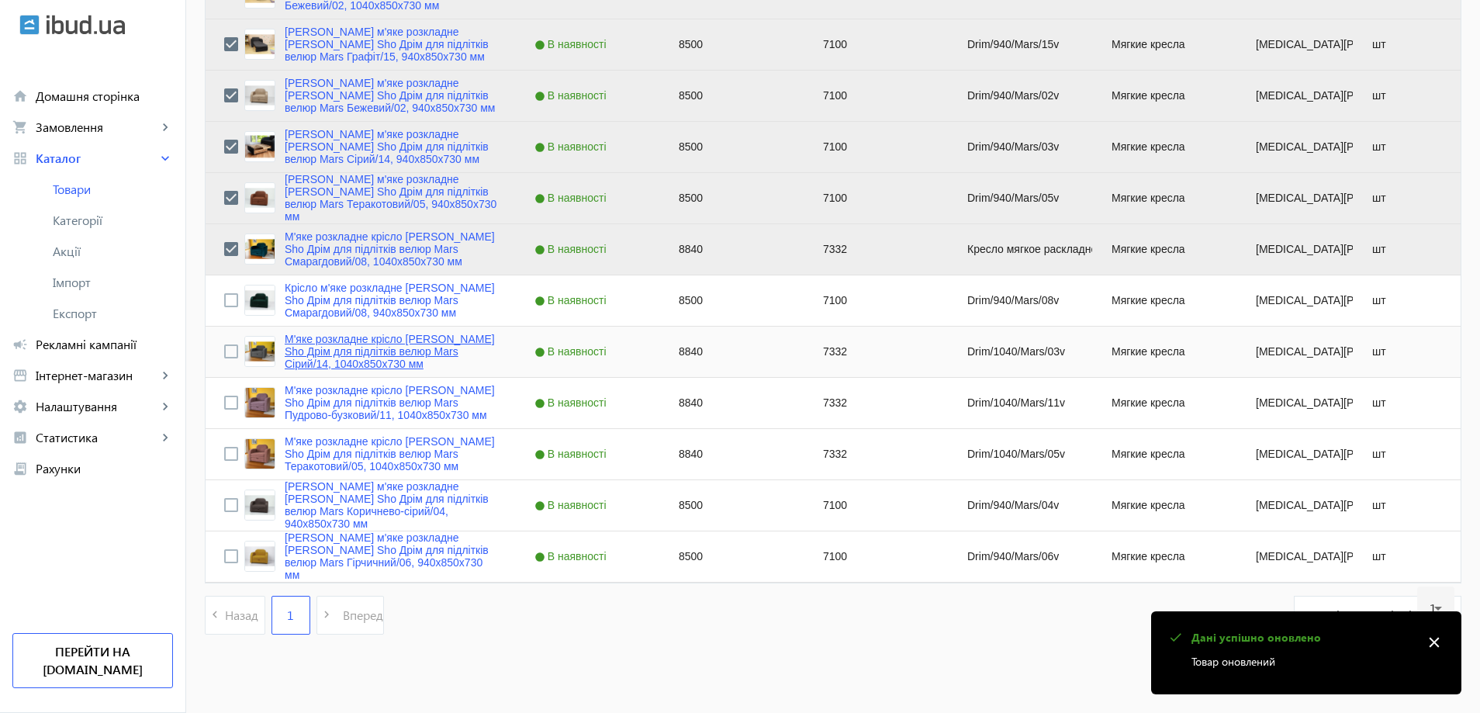
scroll to position [3260, 0]
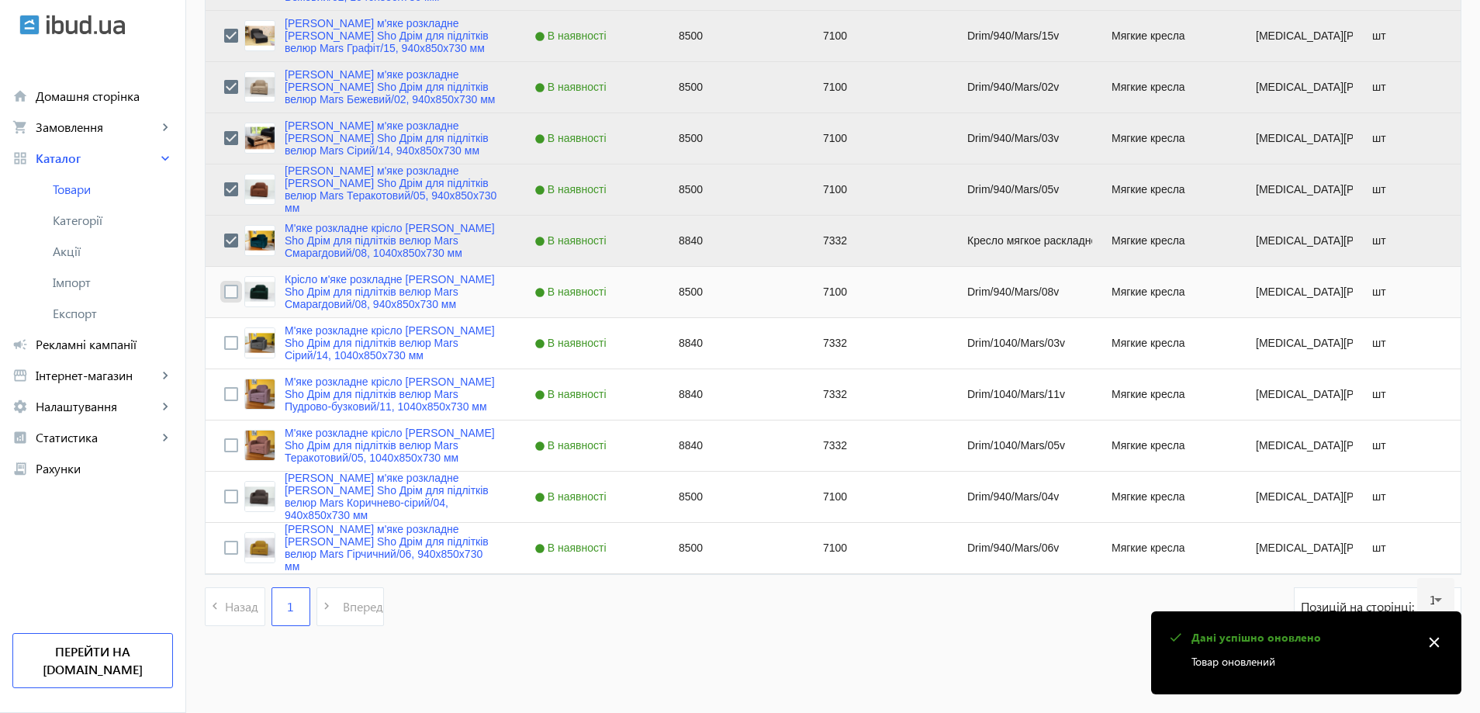
click at [227, 291] on input "Press Space to toggle row selection (unchecked)" at bounding box center [231, 292] width 14 height 14
checkbox input "true"
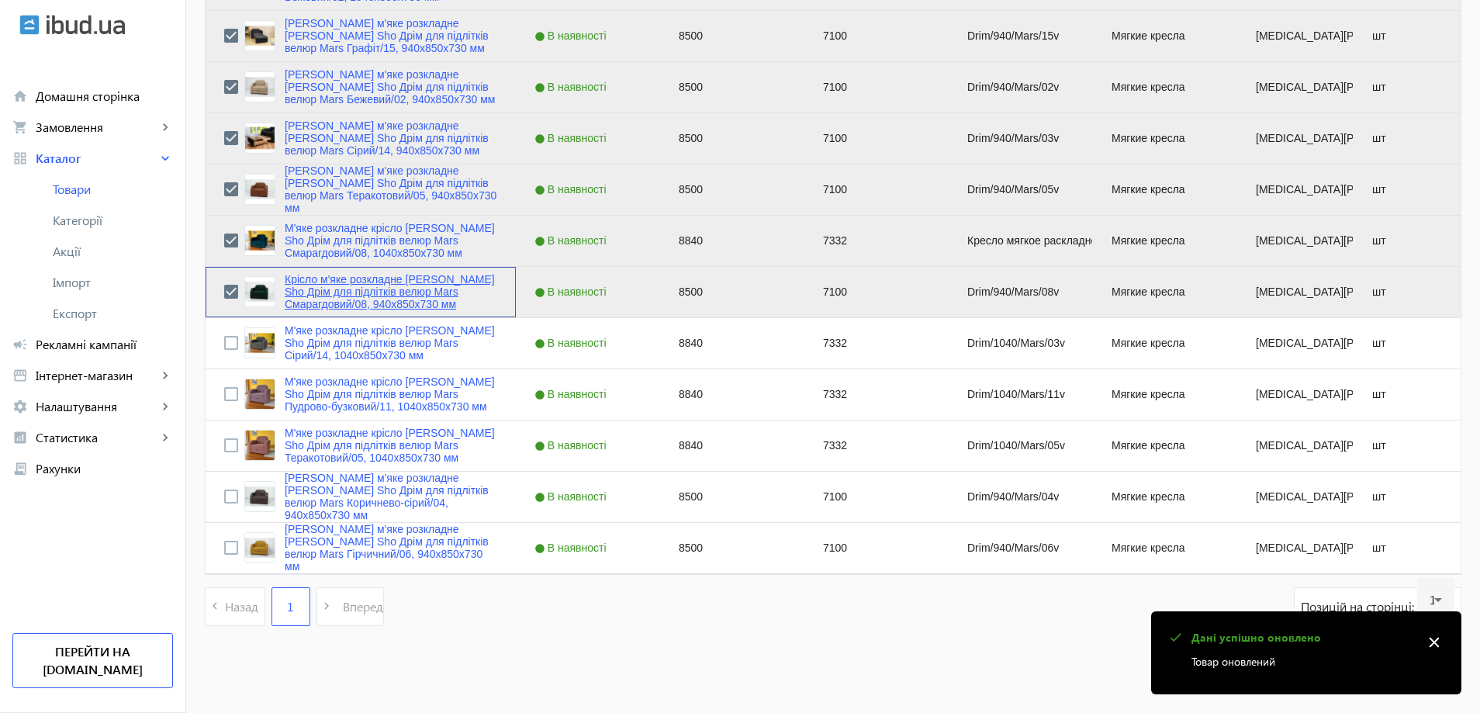
click at [300, 291] on link "Крісло м'яке розкладне Tobi Sho Дрім для підлітків велюр Mars Смарагдовий/08, 9…" at bounding box center [391, 291] width 213 height 37
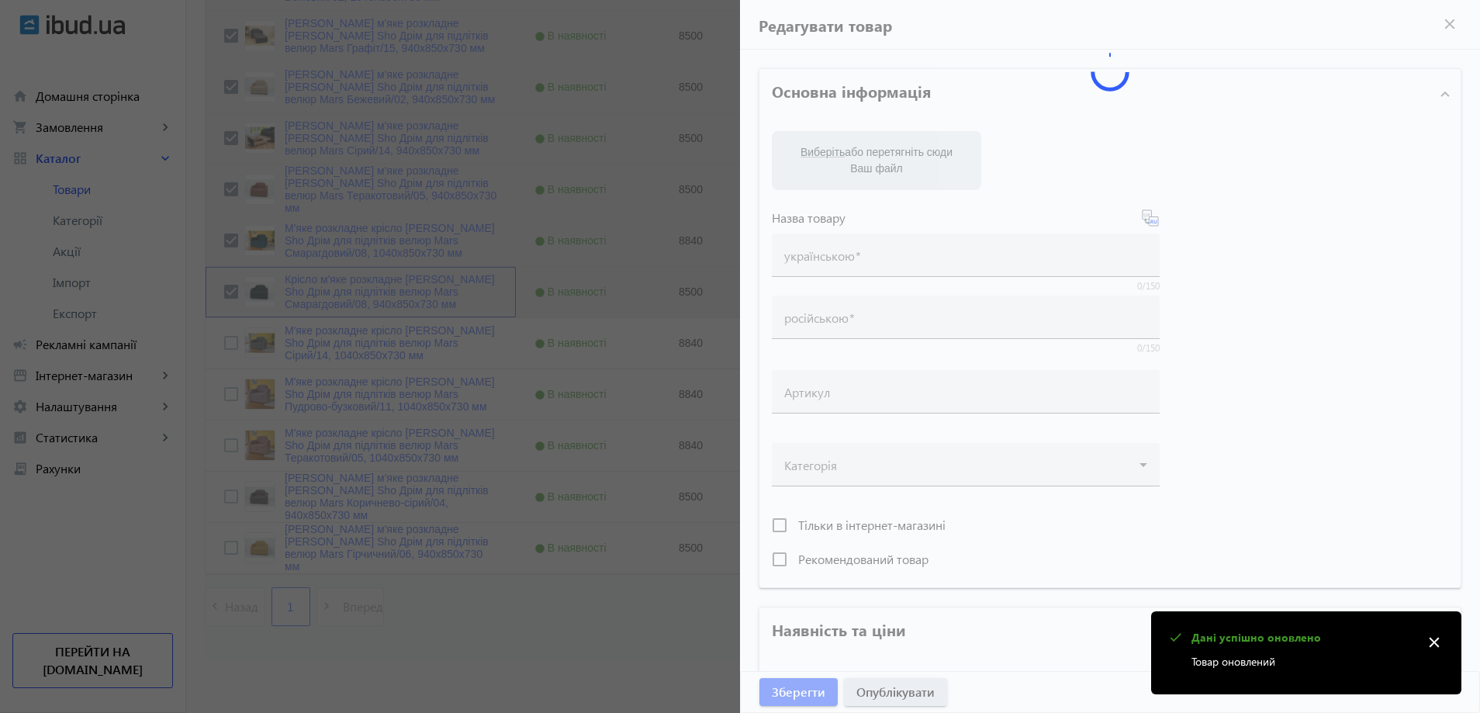
type input "Крісло м'яке розкладне Tobi Sho Дрім для підлітків велюр Mars Смарагдовий/08, 9…"
type input "Кресло мягкое раскладное Tobi Sho Дрим для подростков велюр Mars Изумрудный/08,…"
type input "Drim/940/Mars/08v"
type input "8500"
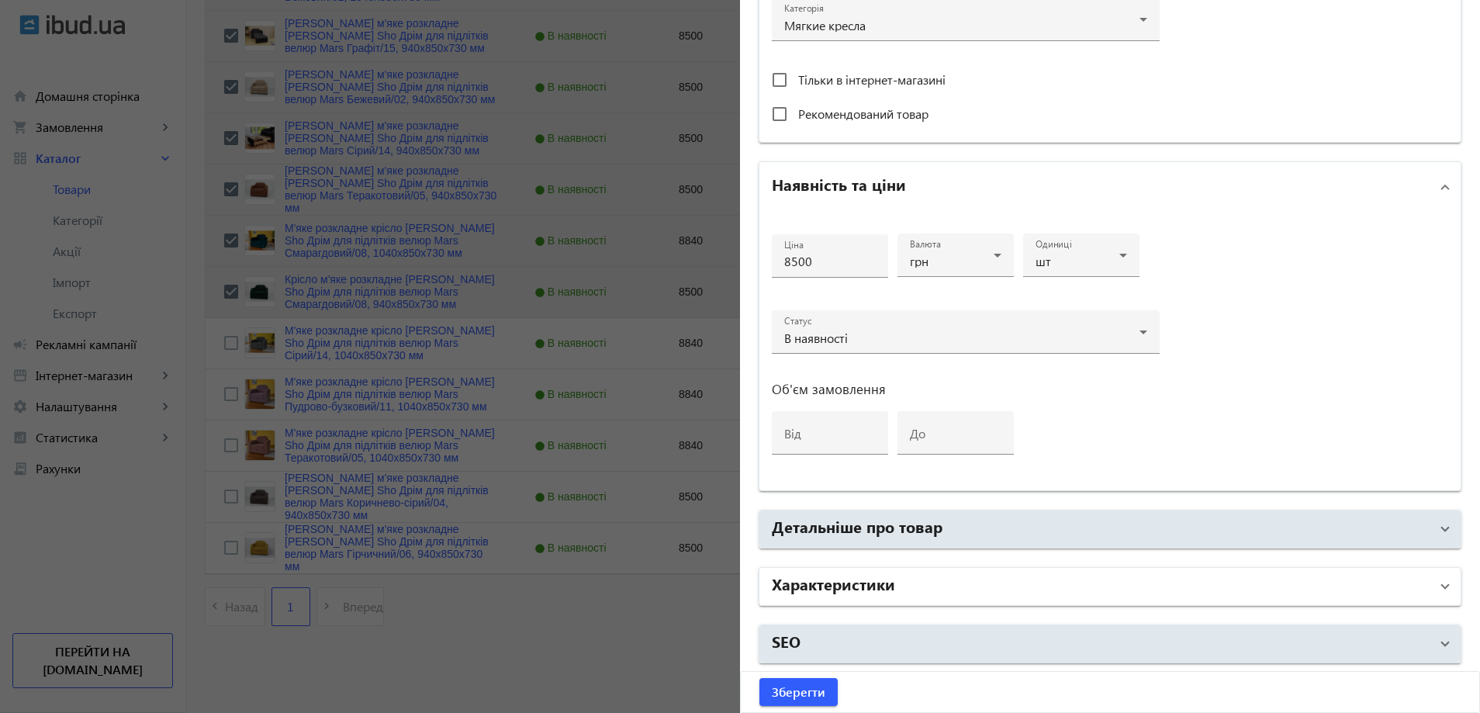
click at [906, 589] on mat-panel-title "Характеристики" at bounding box center [1101, 586] width 658 height 28
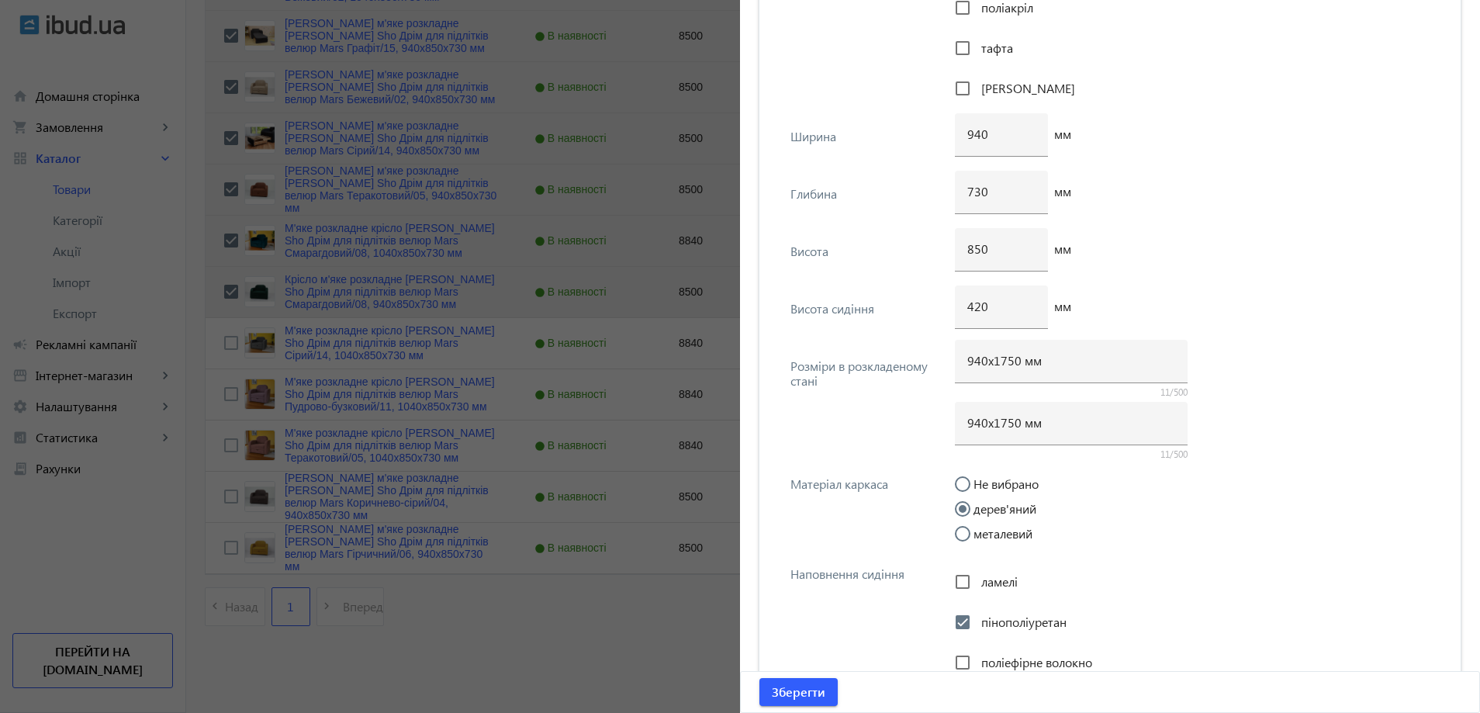
scroll to position [2133, 0]
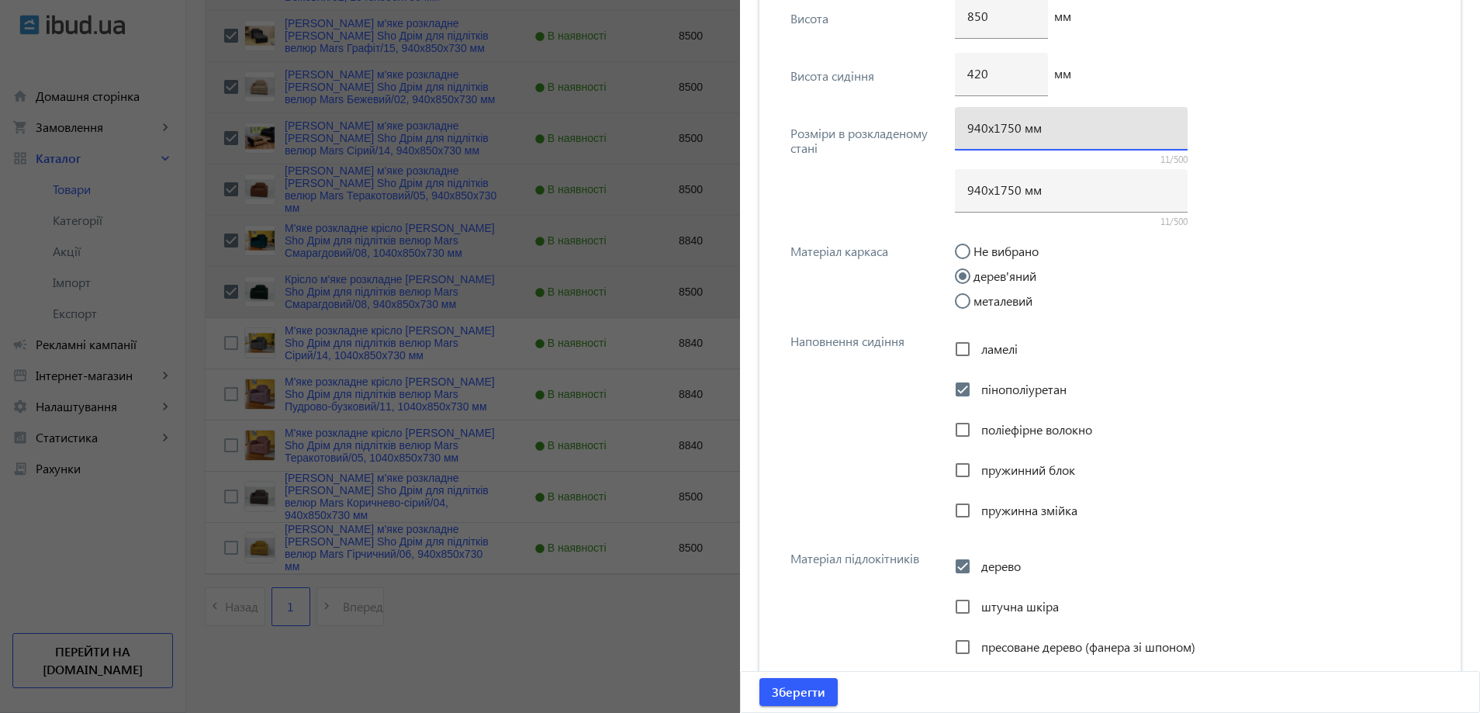
click at [1007, 130] on input "940х1750 мм" at bounding box center [1071, 127] width 208 height 16
type input "940х1700 мм"
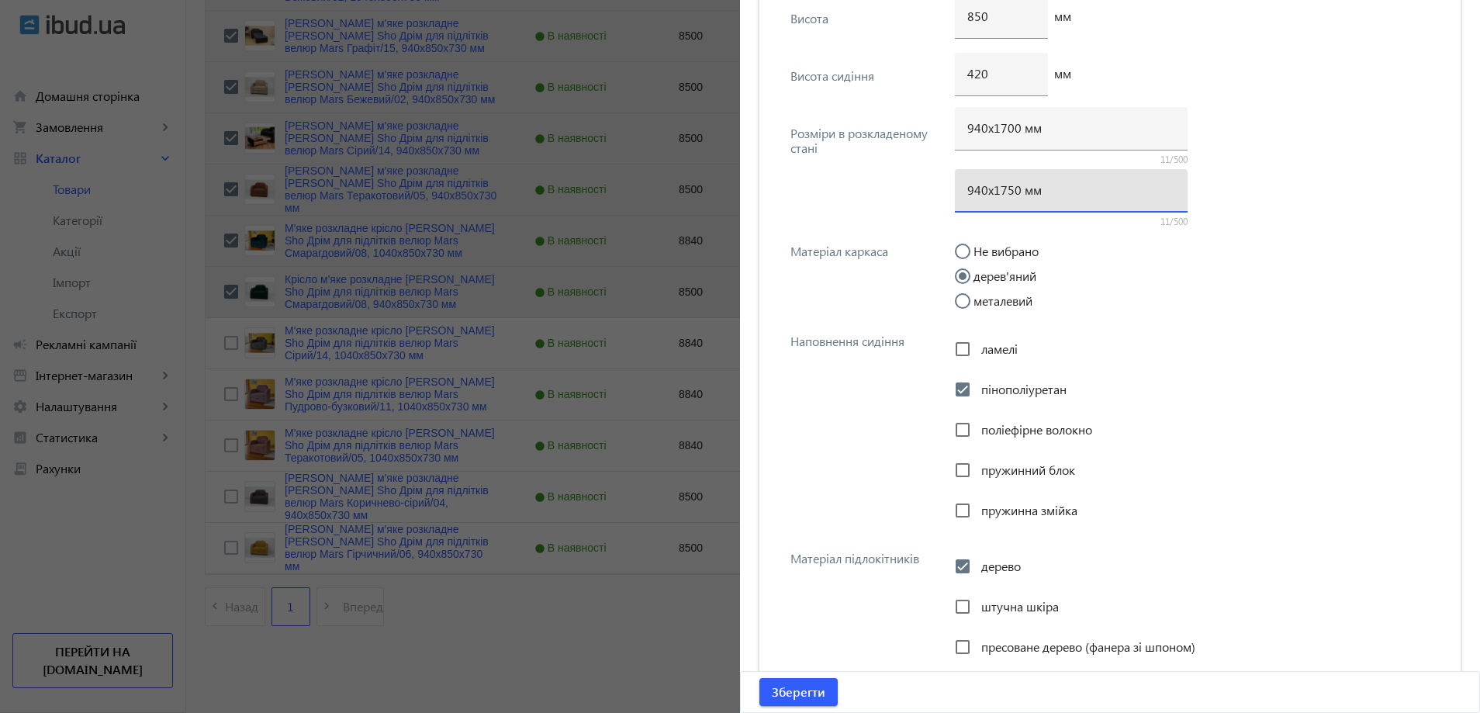
click at [1005, 186] on input "940х1750 мм" at bounding box center [1071, 189] width 208 height 16
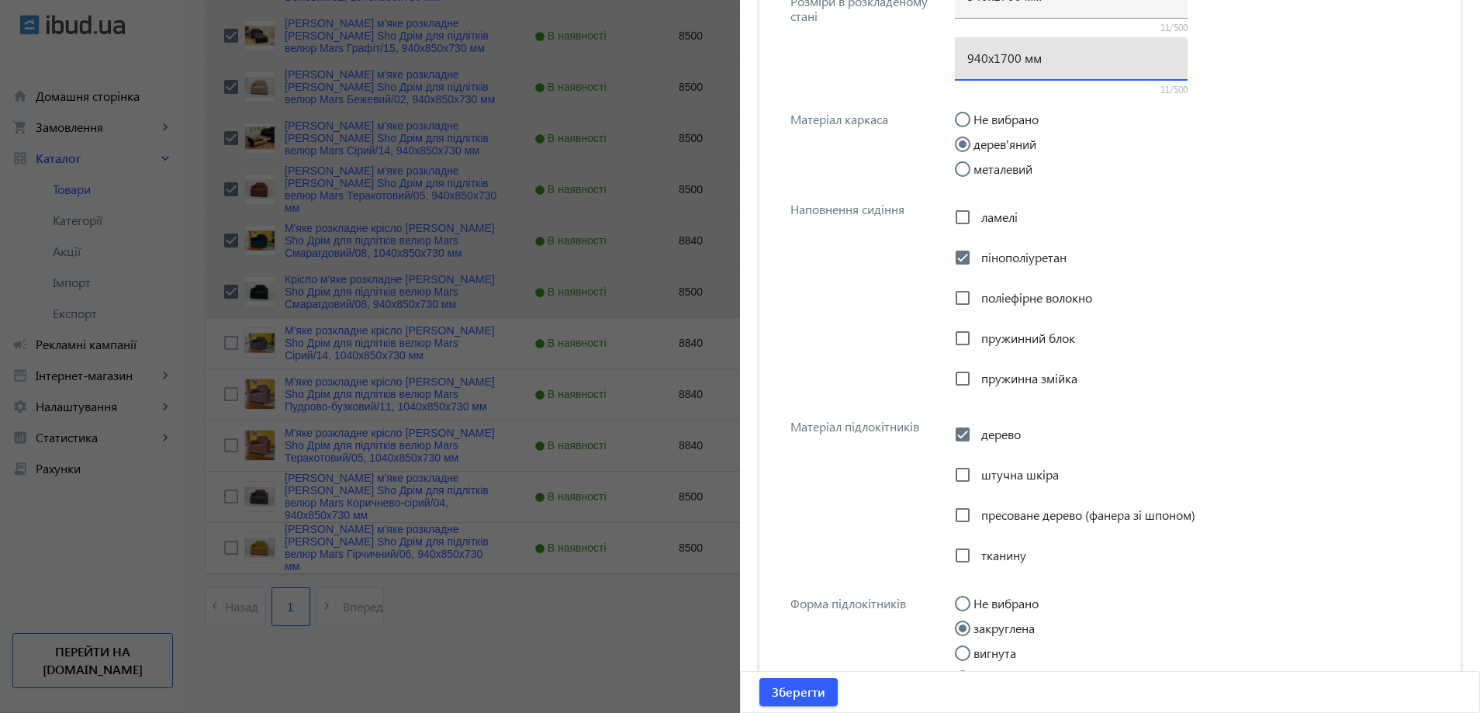
scroll to position [2676, 0]
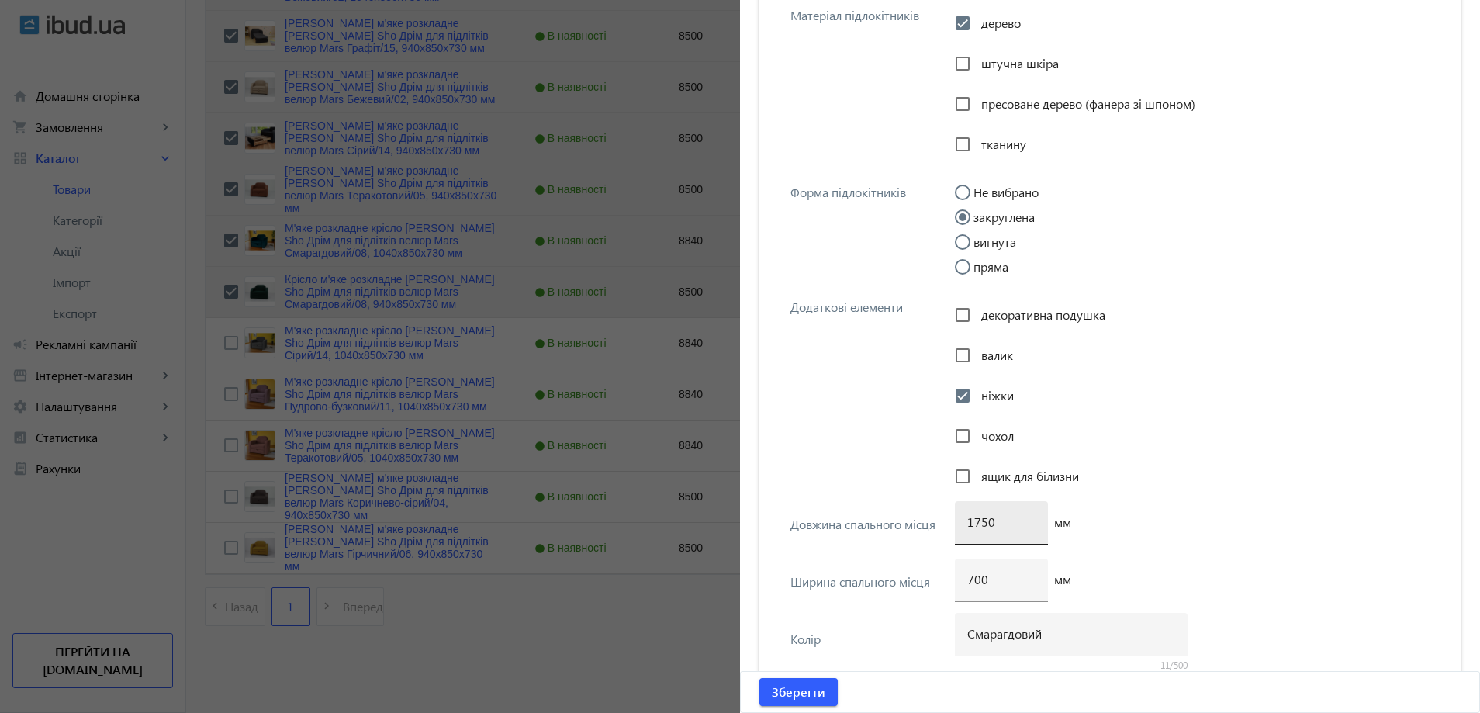
type input "940х1700 мм"
drag, startPoint x: 982, startPoint y: 527, endPoint x: 974, endPoint y: 528, distance: 7.8
click at [974, 528] on input "1750" at bounding box center [1001, 521] width 68 height 16
type input "1700"
click at [801, 686] on span "Зберегти" at bounding box center [799, 691] width 54 height 17
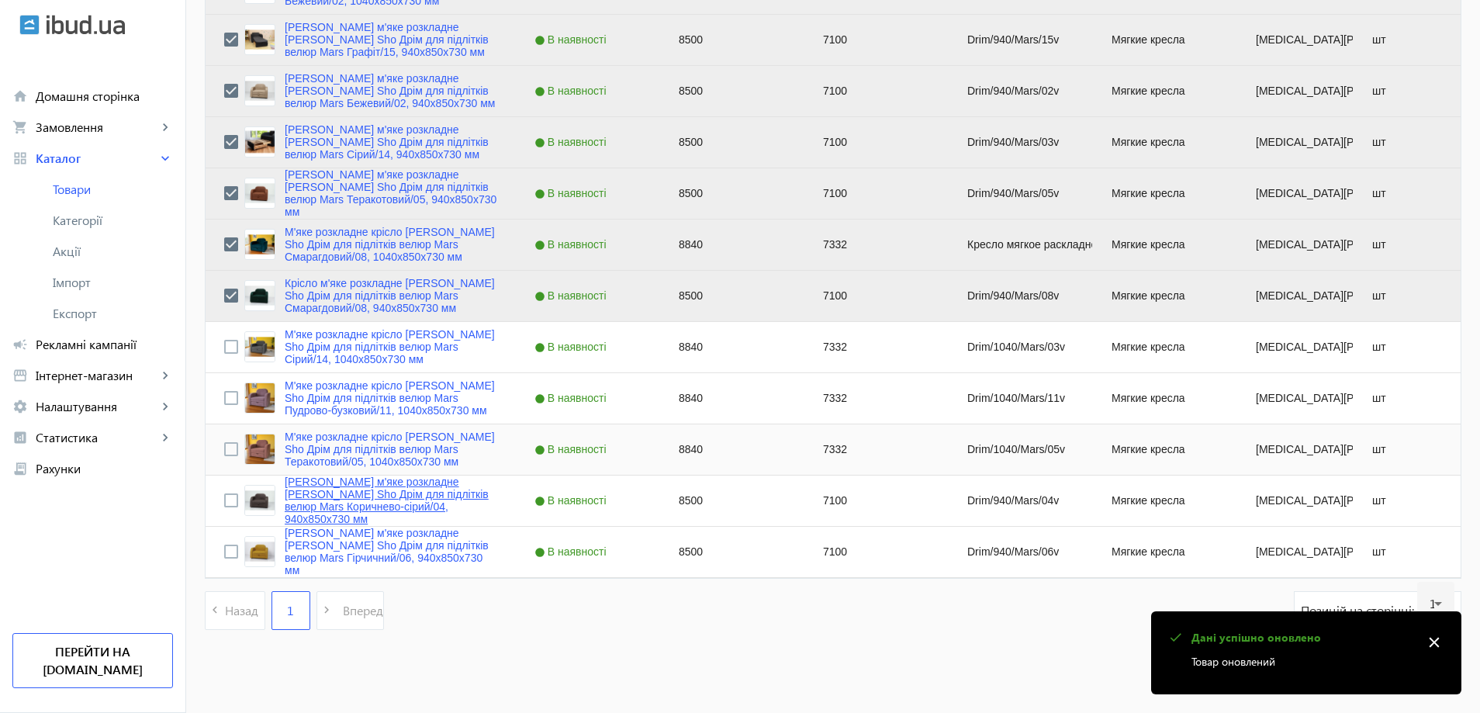
scroll to position [3260, 0]
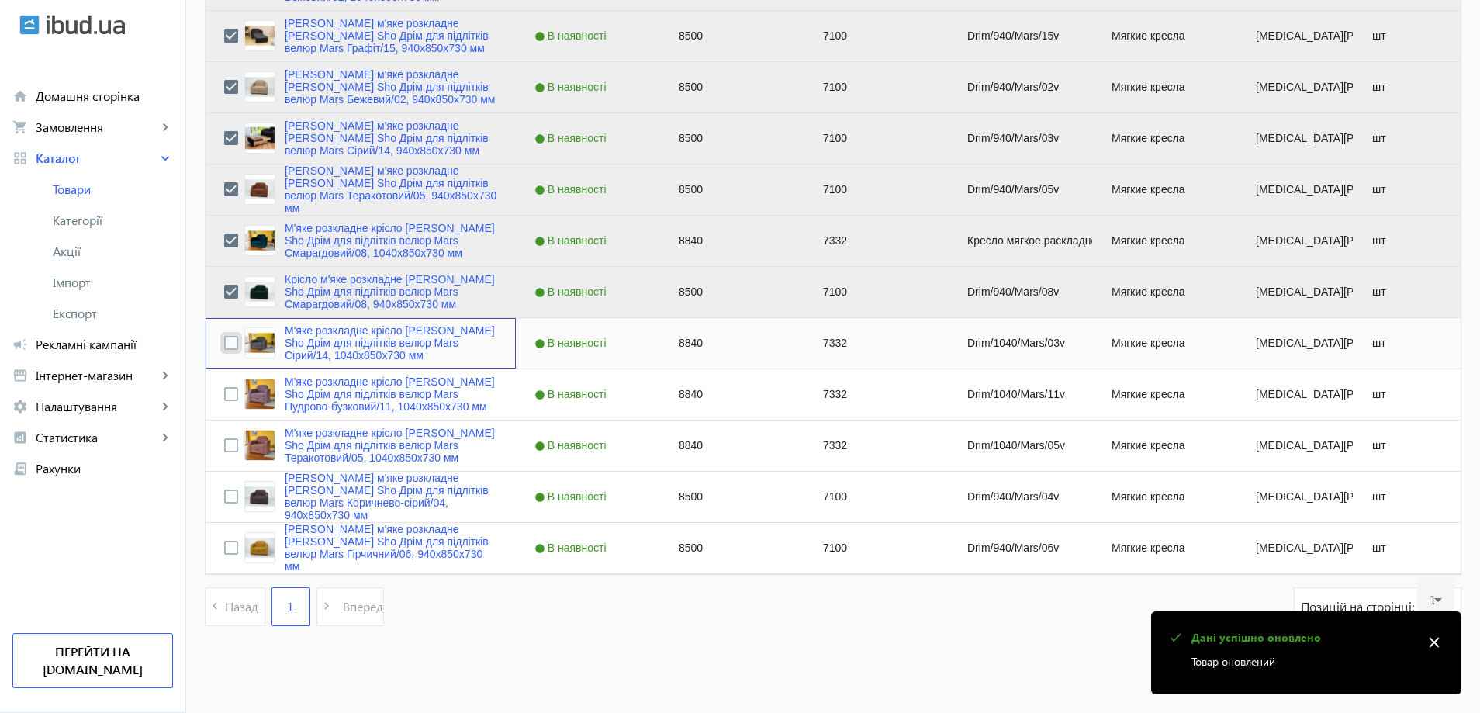
click at [226, 344] on input "Press Space to toggle row selection (unchecked)" at bounding box center [231, 343] width 14 height 14
checkbox input "true"
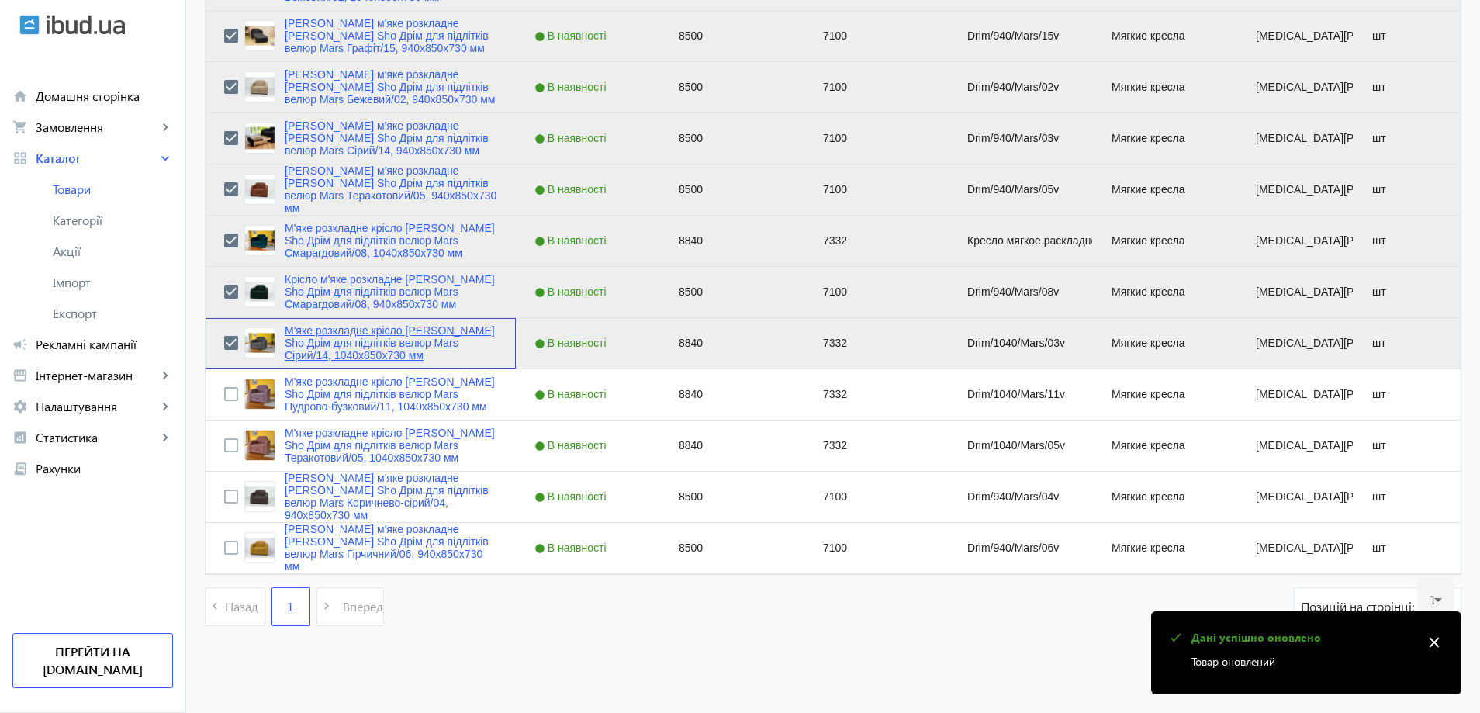
click at [328, 343] on link "М'яке розкладне крісло Tobi Sho Дрім для підлітків велюр Mars Сірий/14, 1040х85…" at bounding box center [391, 342] width 213 height 37
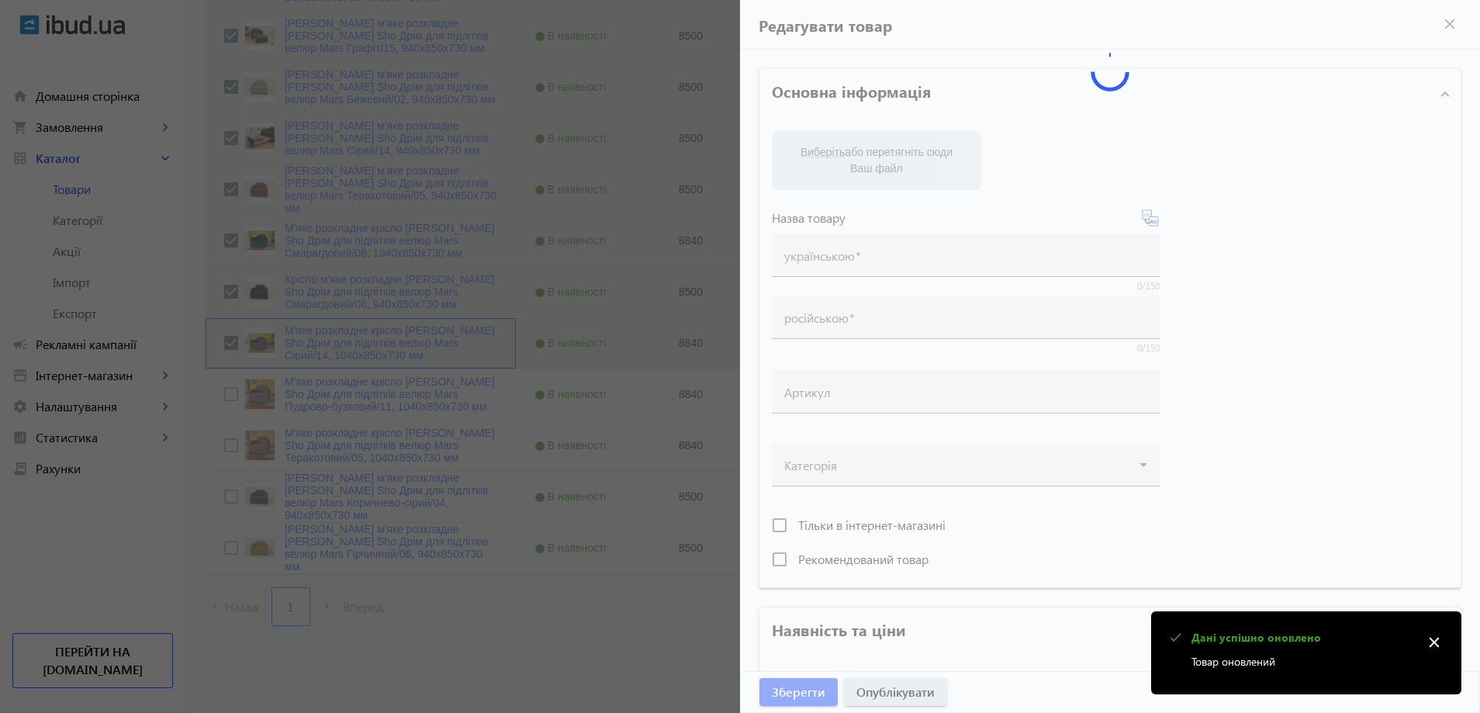
type input "М'яке розкладне крісло Tobi Sho Дрім для підлітків велюр Mars Сірий/14, 1040х85…"
type input "Кресло мягкое раскладное Tobi Sho Дрим для подростков велюр Mars Серый/14, 1040…"
type input "Drim/1040/Mars/03v"
type input "8840"
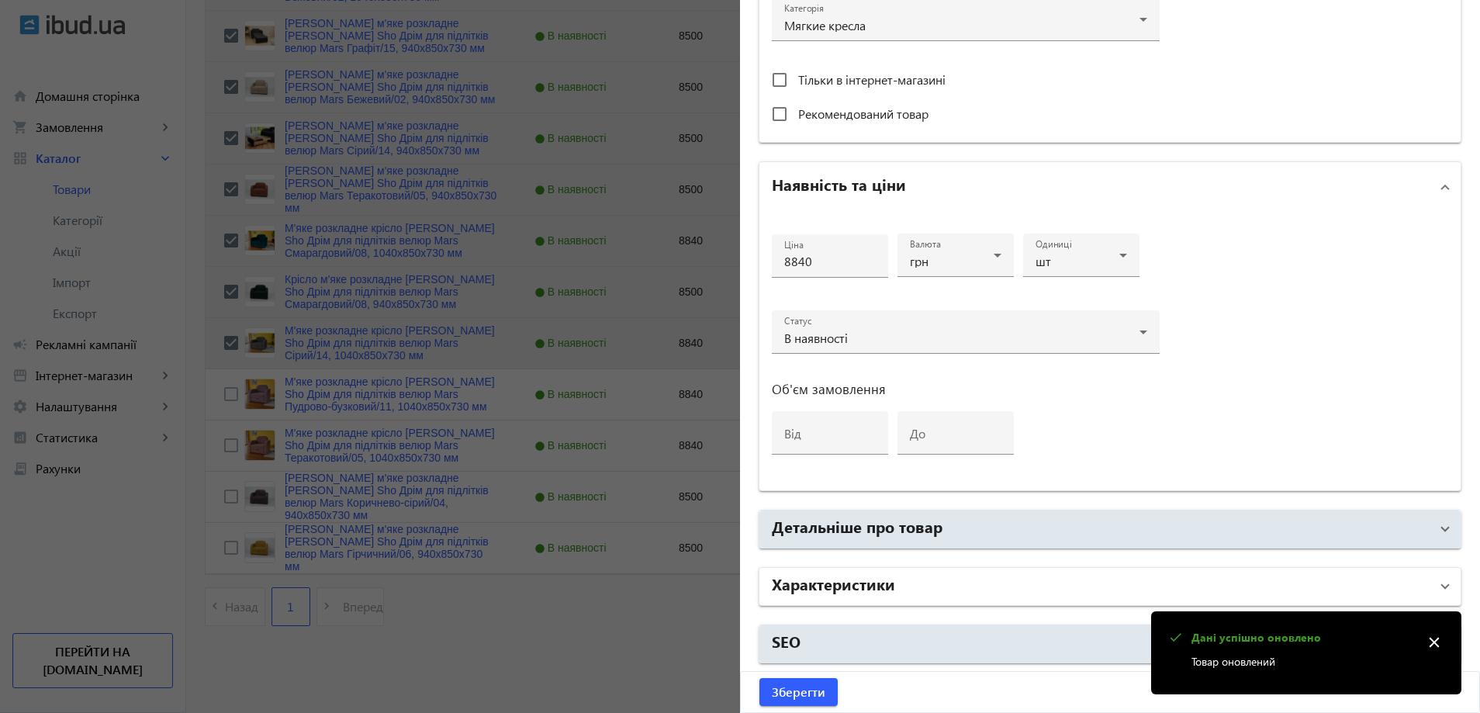
click at [913, 580] on mat-panel-title "Характеристики" at bounding box center [1101, 586] width 658 height 28
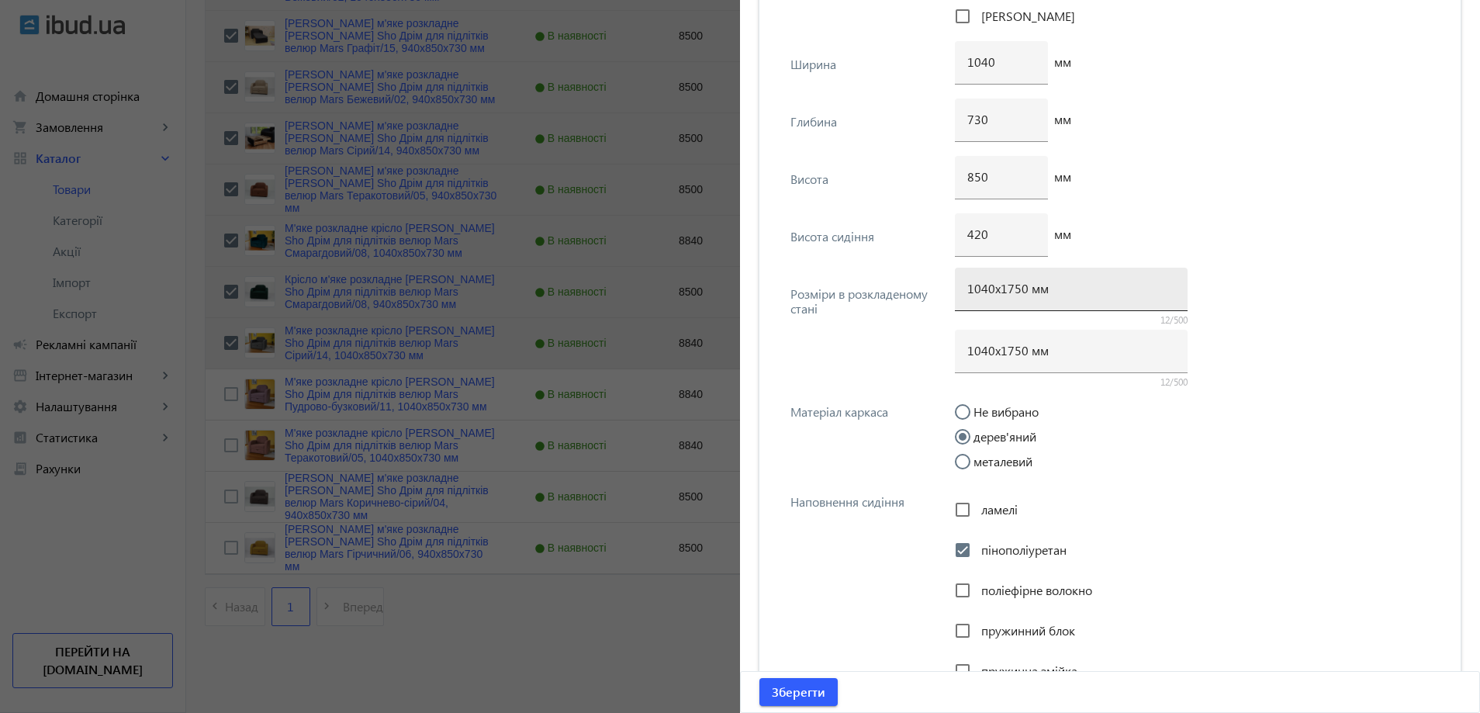
scroll to position [1978, 0]
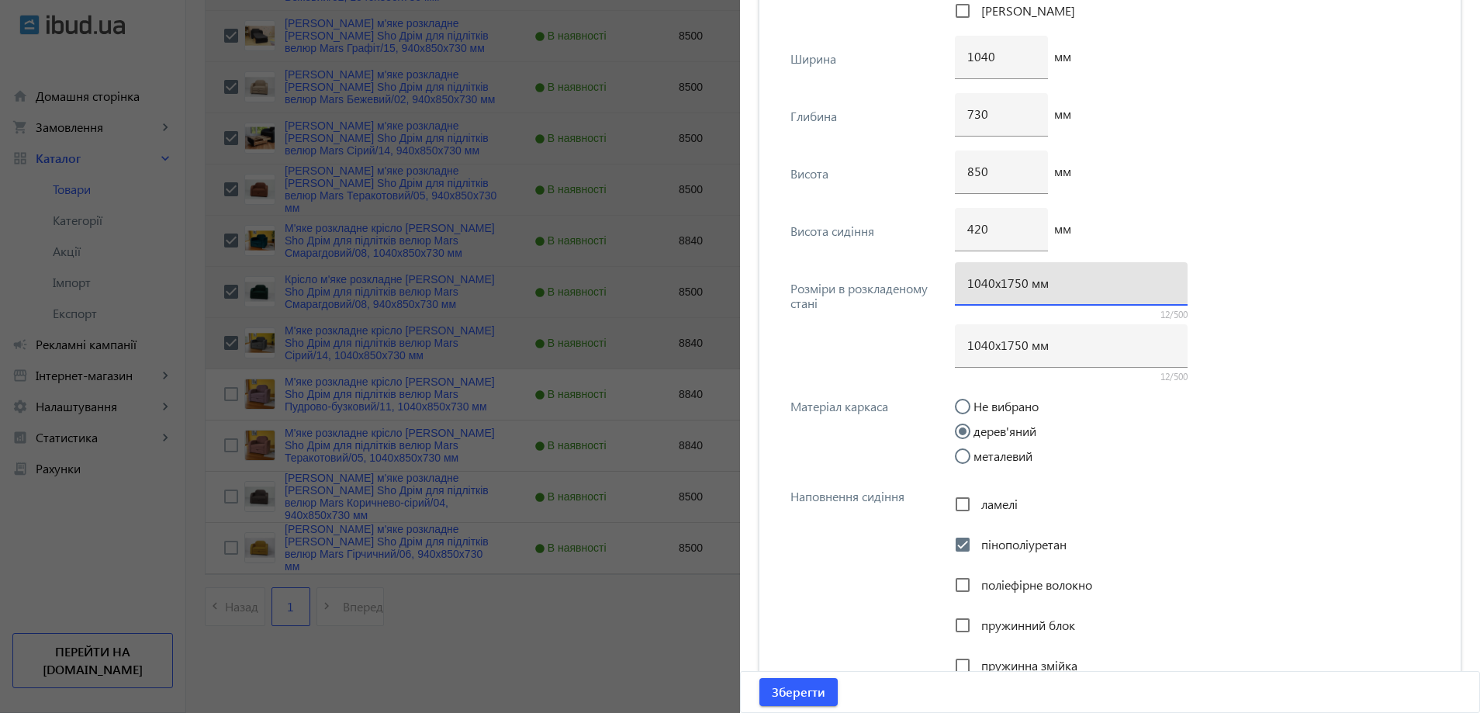
click at [1009, 284] on input "1040х1750 мм" at bounding box center [1071, 283] width 208 height 16
type input "1040х1700 мм"
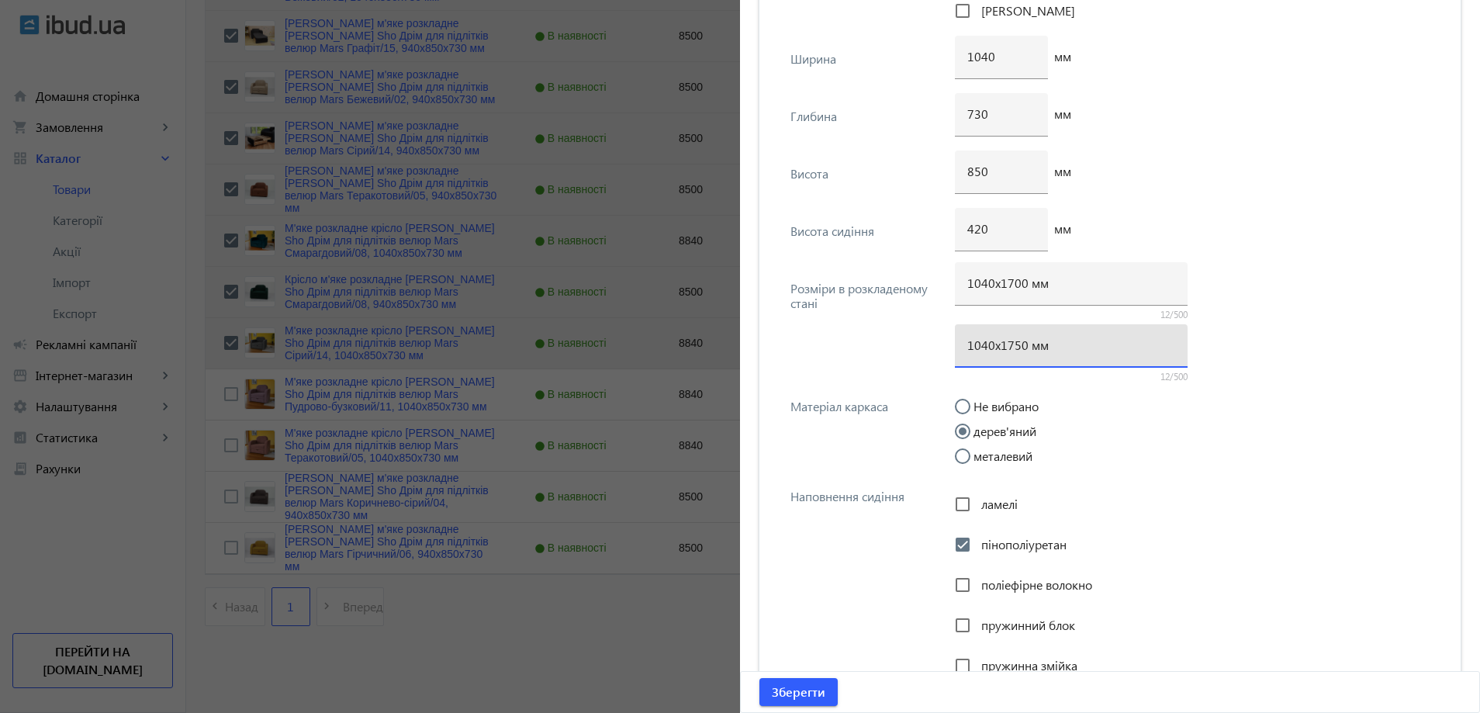
click at [1008, 349] on input "1040х1750 мм" at bounding box center [1071, 345] width 208 height 16
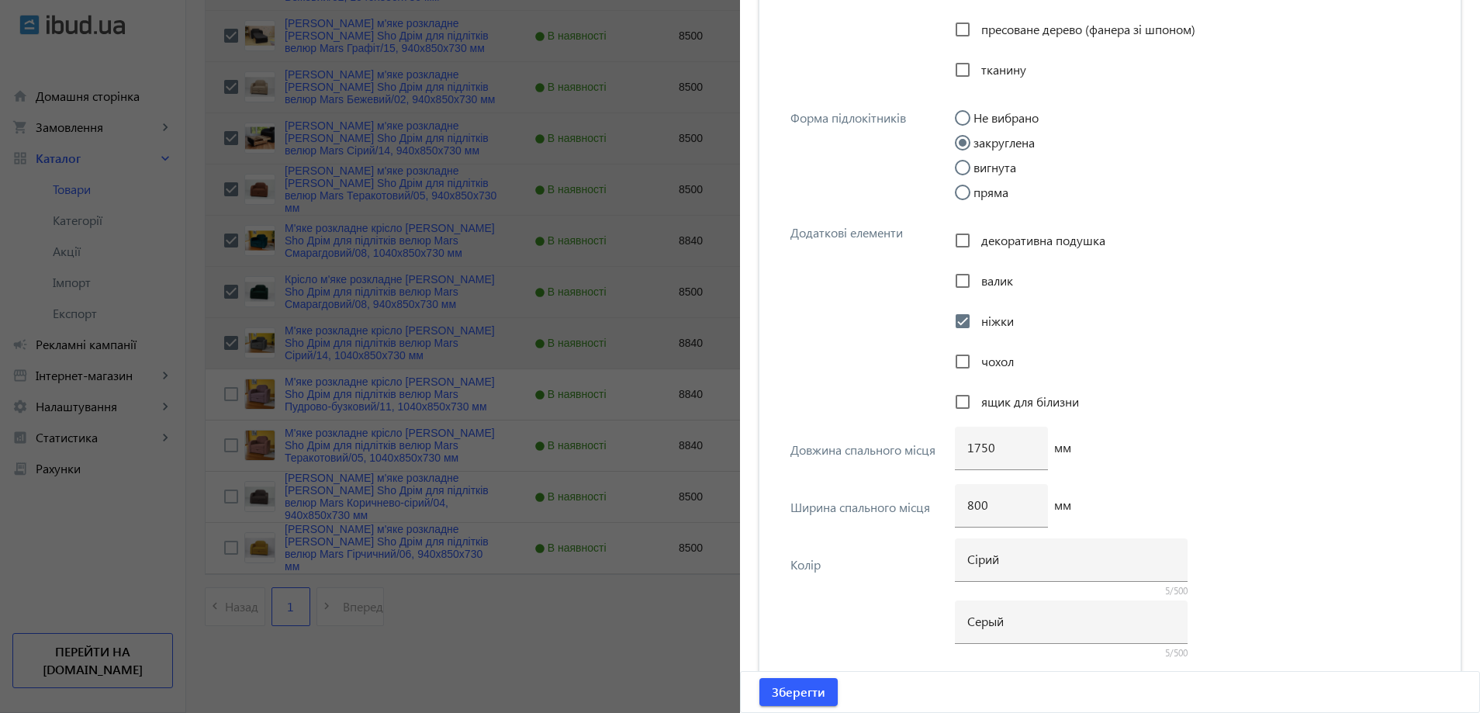
scroll to position [2753, 0]
type input "1040х1700 мм"
drag, startPoint x: 978, startPoint y: 447, endPoint x: 963, endPoint y: 475, distance: 32.6
click at [981, 447] on input "1750" at bounding box center [1001, 444] width 68 height 16
type input "1700"
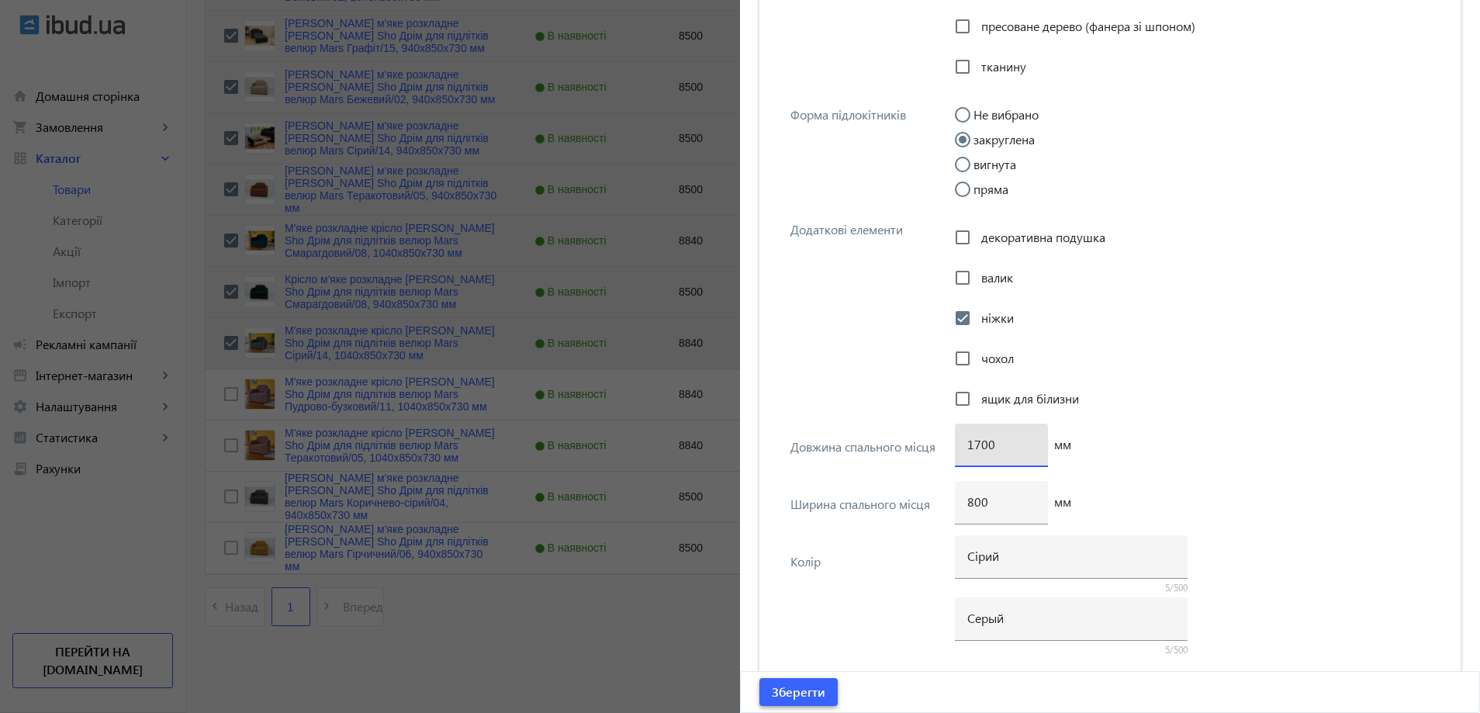
click at [805, 692] on span "Зберегти" at bounding box center [799, 691] width 54 height 17
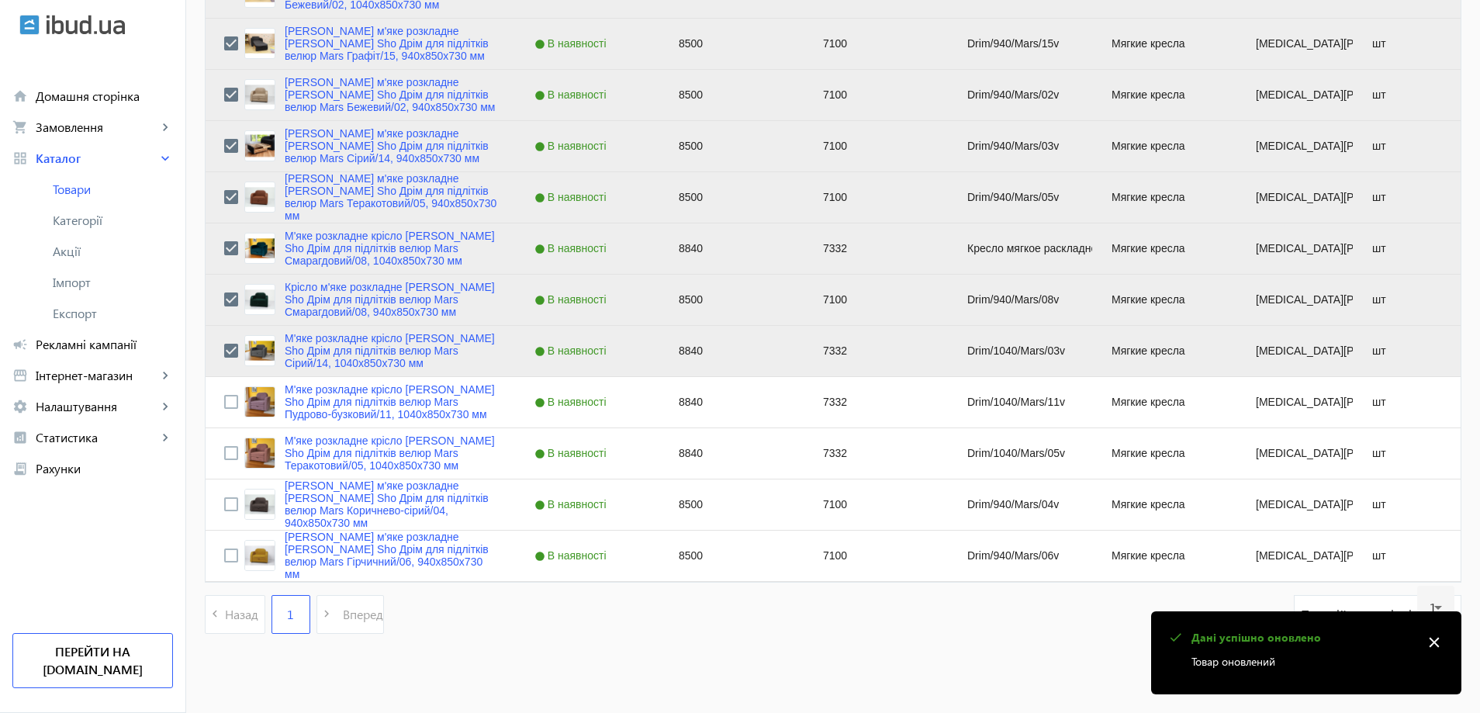
scroll to position [3260, 0]
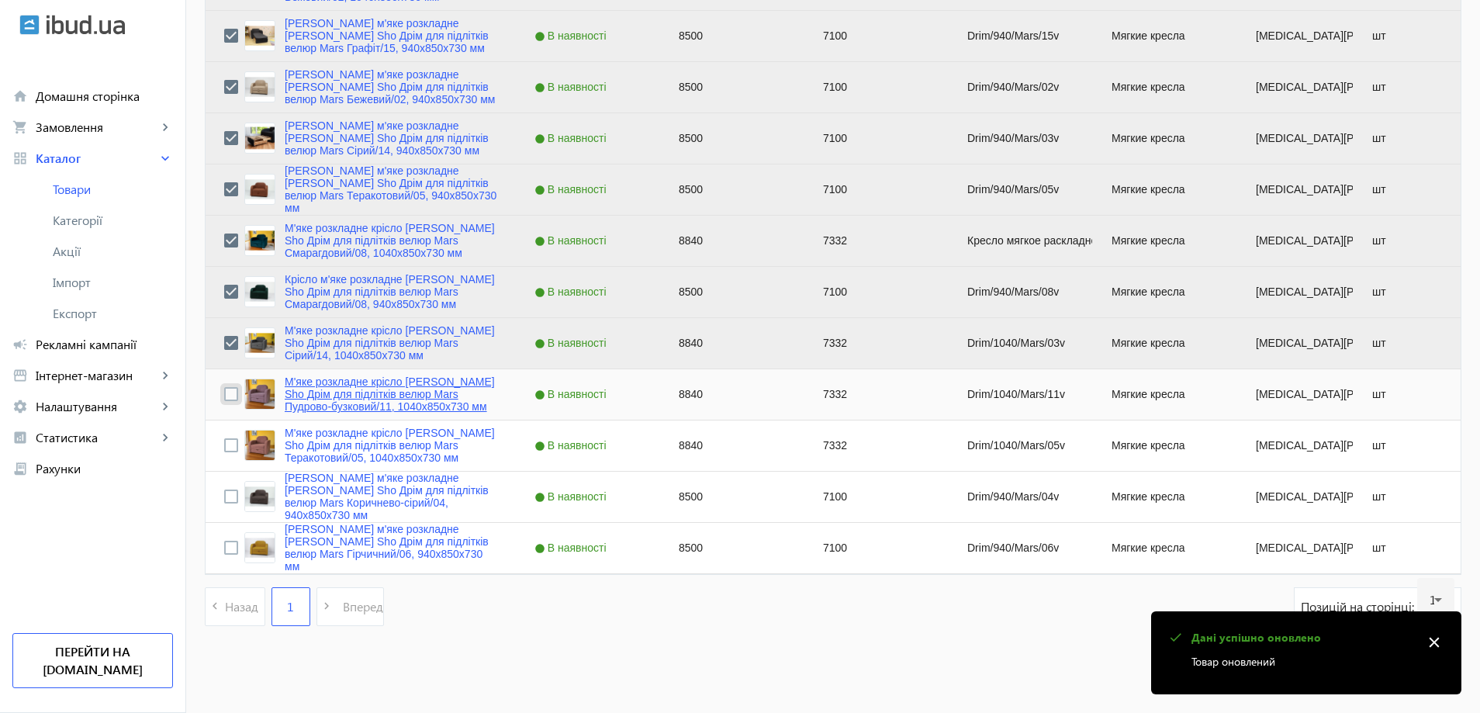
drag, startPoint x: 223, startPoint y: 392, endPoint x: 290, endPoint y: 396, distance: 67.6
click at [224, 394] on input "Press Space to toggle row selection (unchecked)" at bounding box center [231, 394] width 14 height 14
checkbox input "true"
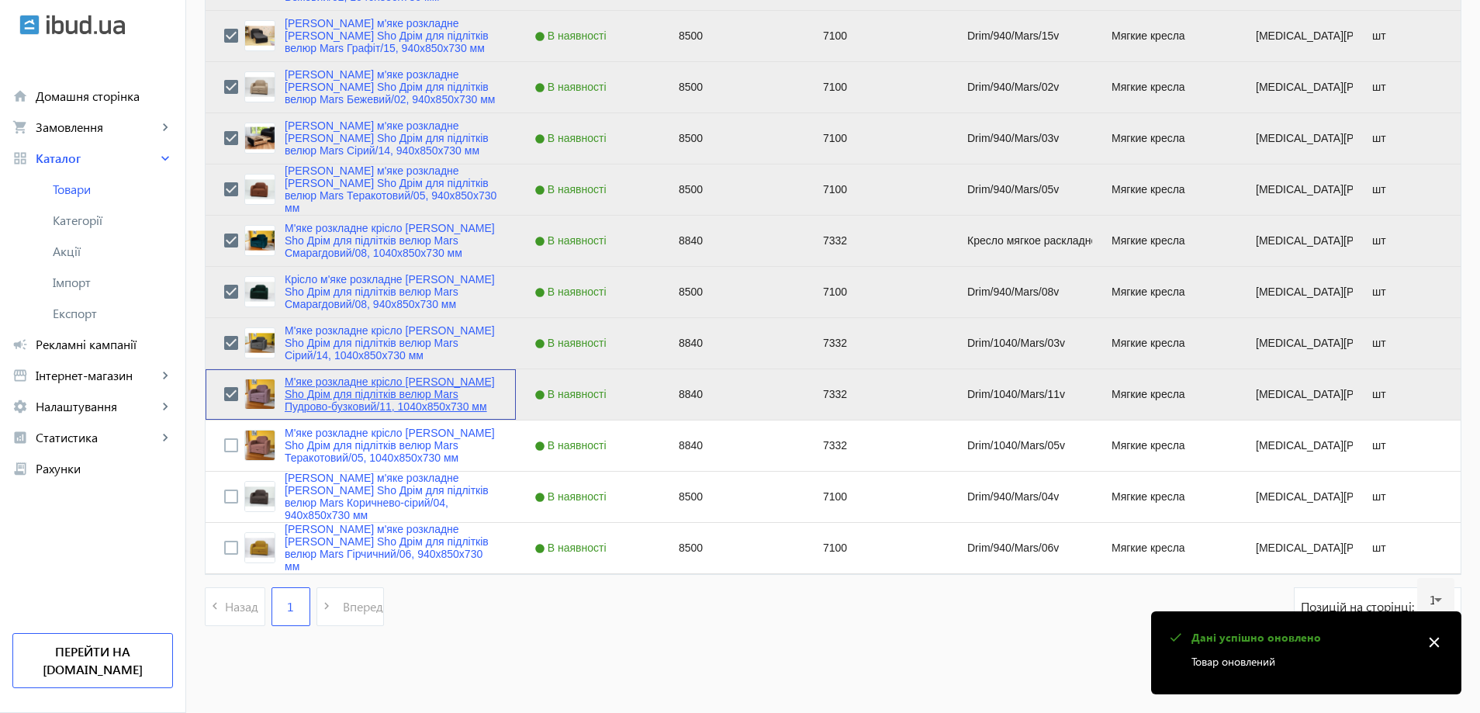
click at [300, 396] on link "М'яке розкладне крісло Tobi Sho Дрім для підлітків велюр Mars Пудрово-бузковий/…" at bounding box center [391, 393] width 213 height 37
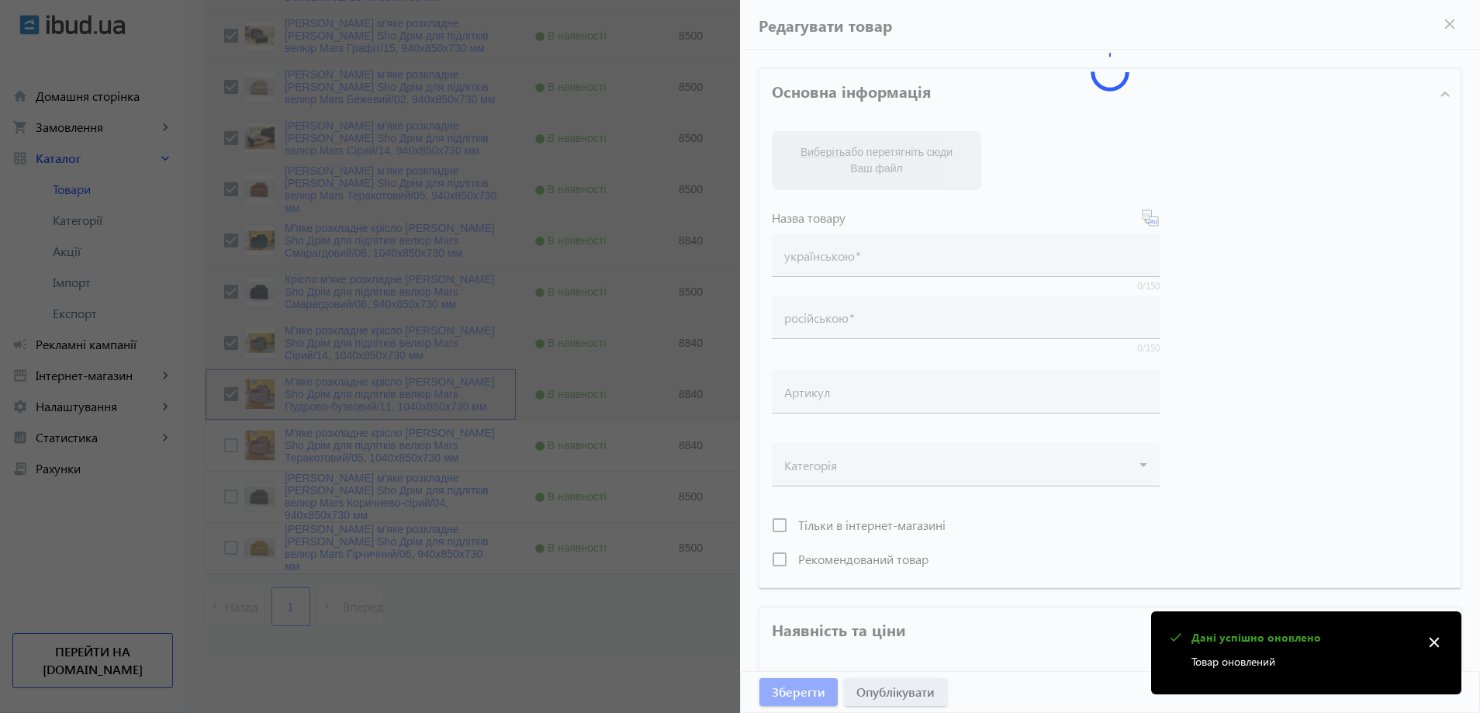
type input "М'яке розкладне крісло Tobi Sho Дрім для підлітків велюр Mars Пудрово-бузковий/…"
type input "Кресло мягкое раскладное Tobi Sho Дрим для подростков велюр Mars Пудрово-сирене…"
type input "Drim/1040/Mars/11v"
type input "8840"
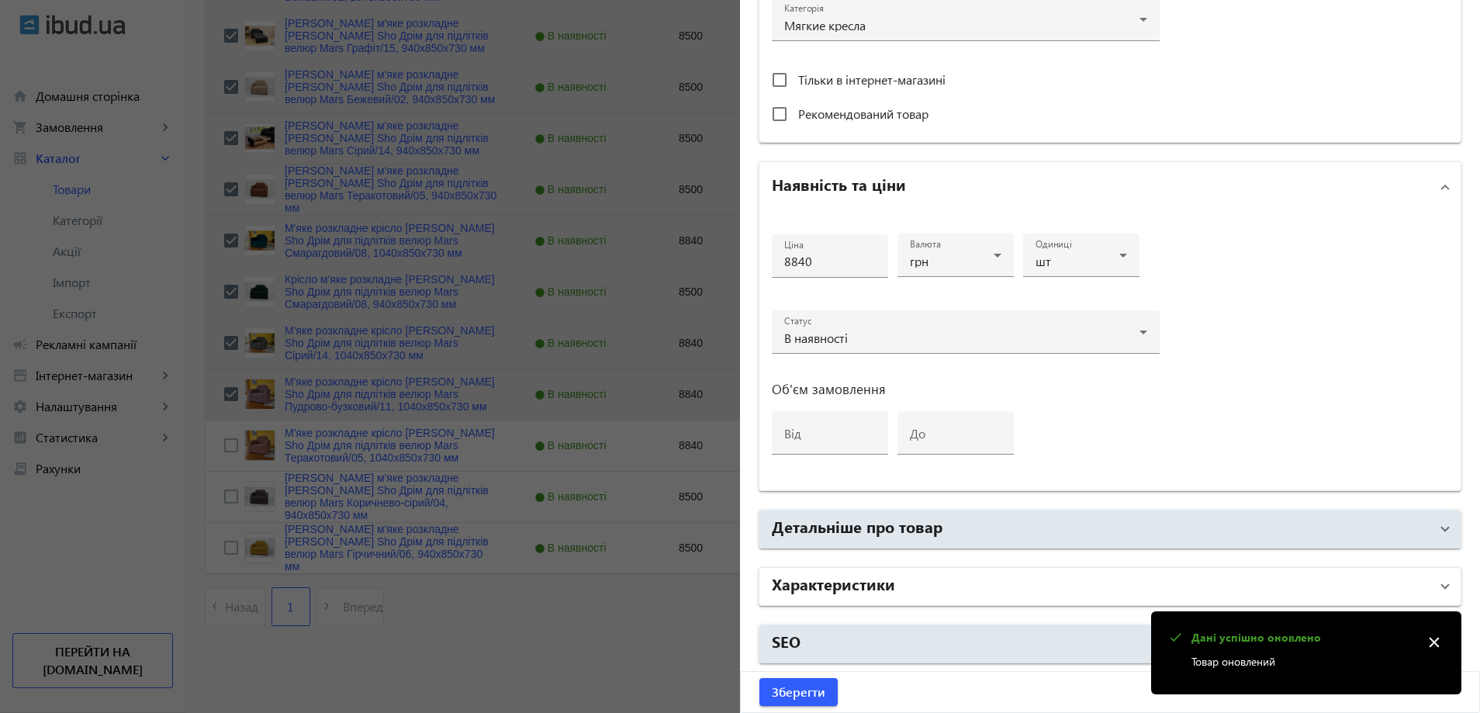
click at [914, 593] on mat-panel-title "Характеристики" at bounding box center [1101, 586] width 658 height 28
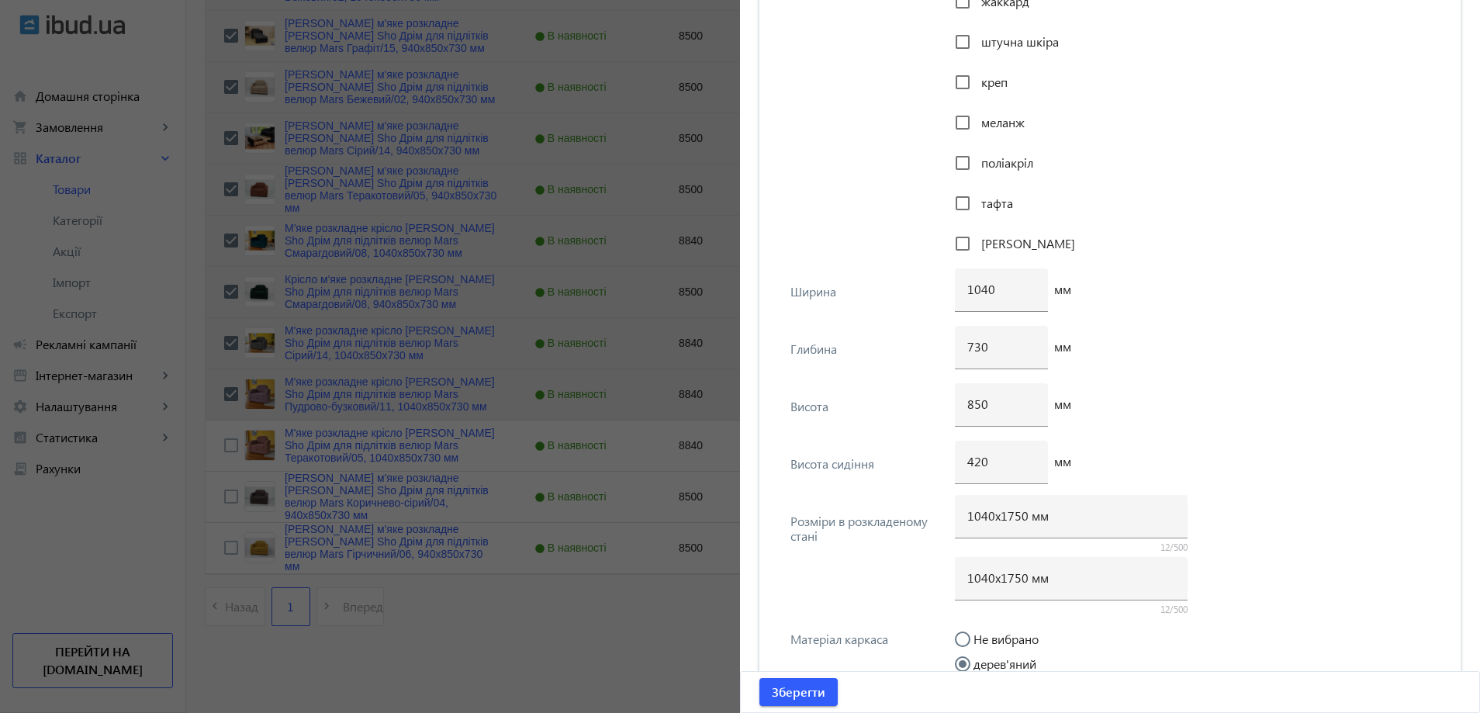
scroll to position [2211, 0]
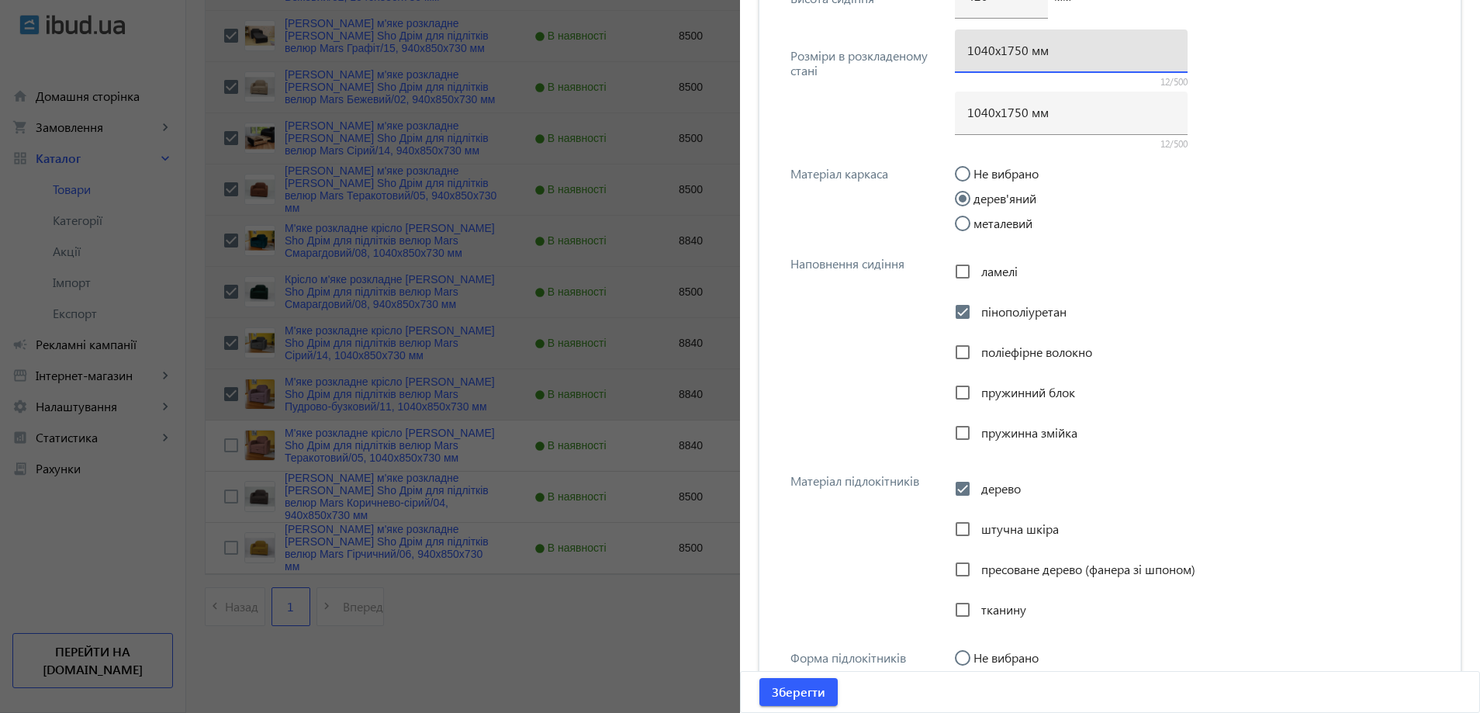
click at [1016, 53] on input "1040х1750 мм" at bounding box center [1071, 50] width 208 height 16
type input "1040х1700 мм"
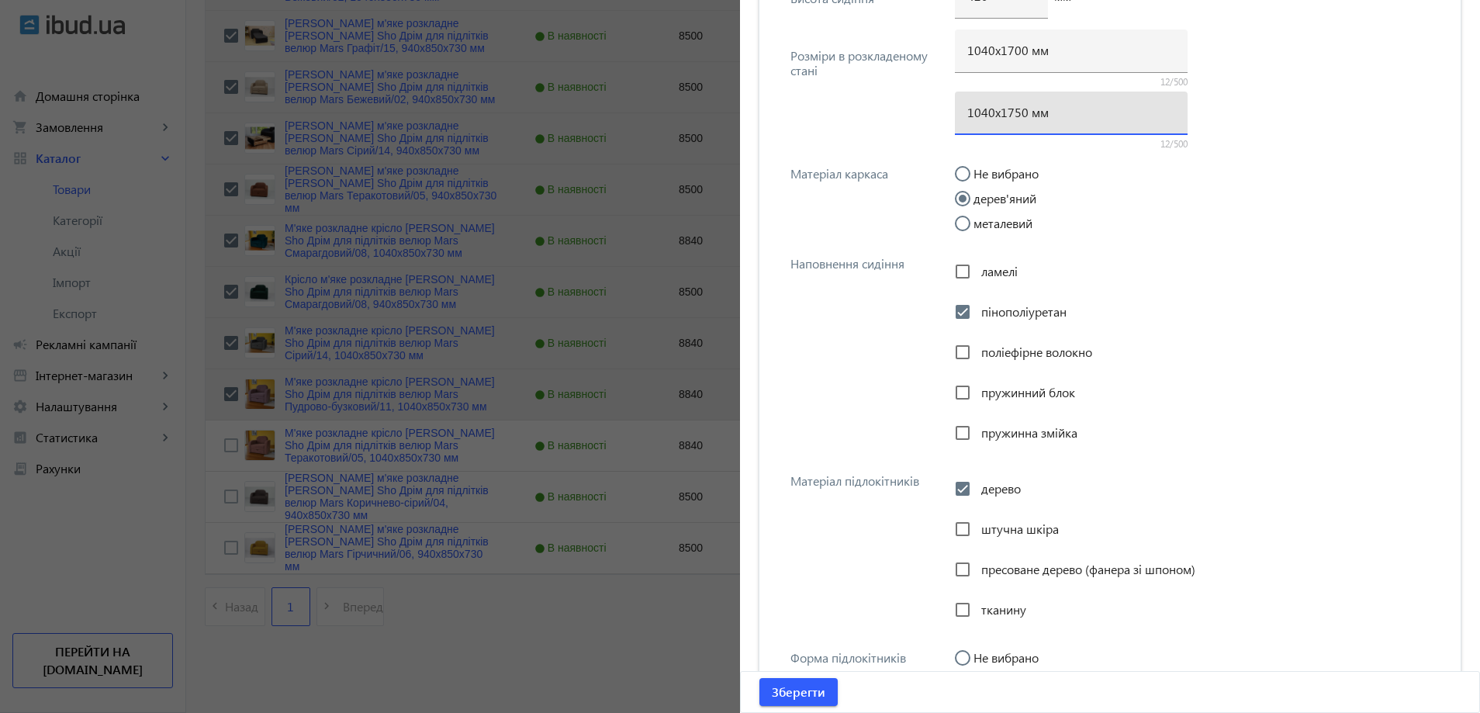
click at [1013, 116] on input "1040х1750 мм" at bounding box center [1071, 112] width 208 height 16
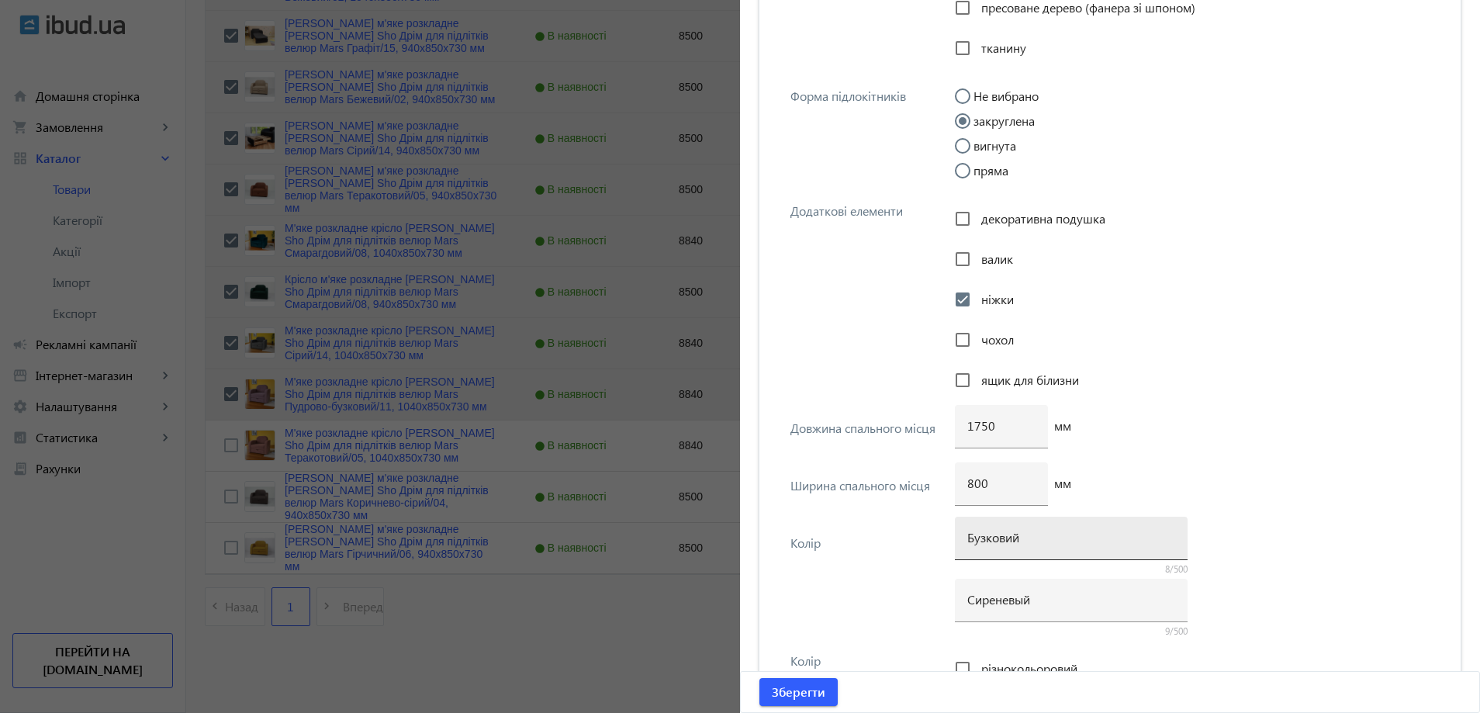
scroll to position [2831, 0]
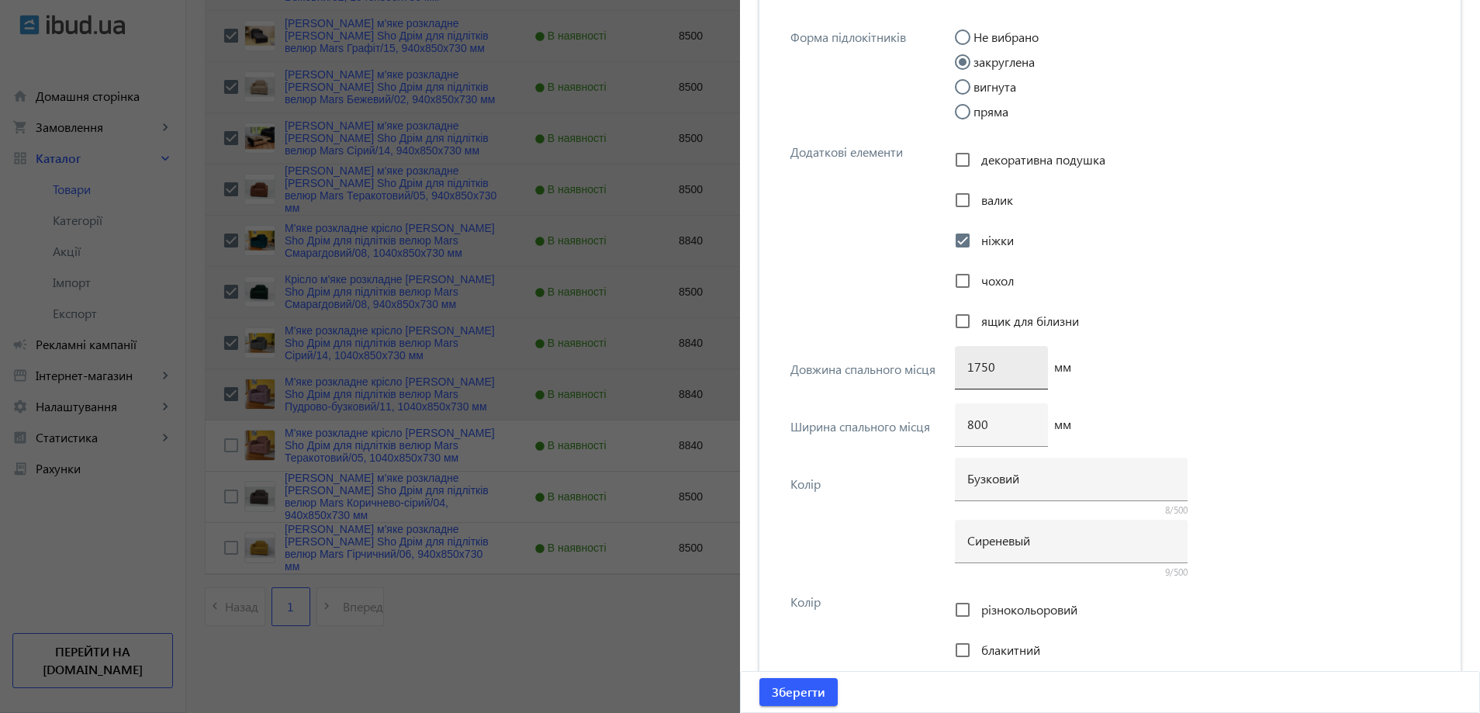
type input "1040х1700 мм"
click at [980, 367] on input "1750" at bounding box center [1001, 366] width 68 height 16
type input "1700"
click at [793, 702] on span "submit" at bounding box center [798, 691] width 78 height 37
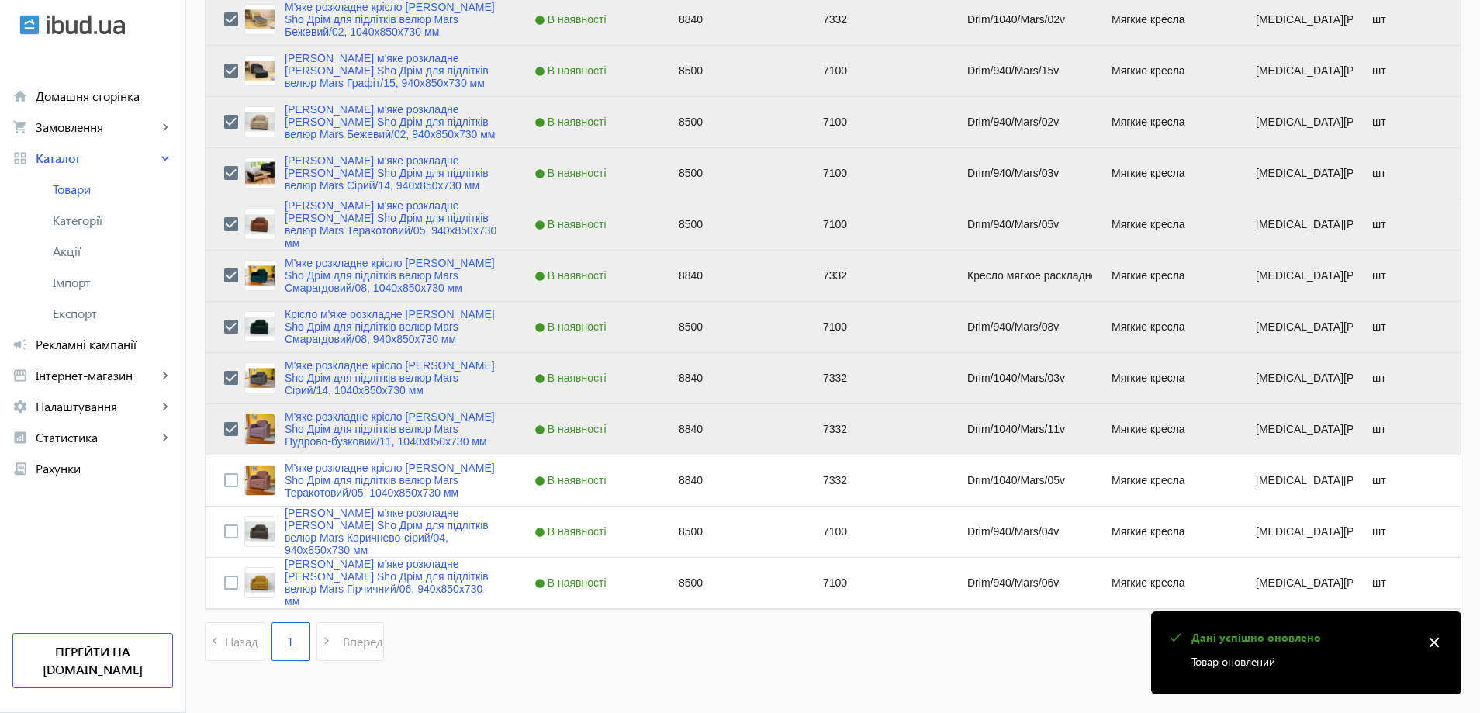
scroll to position [3260, 0]
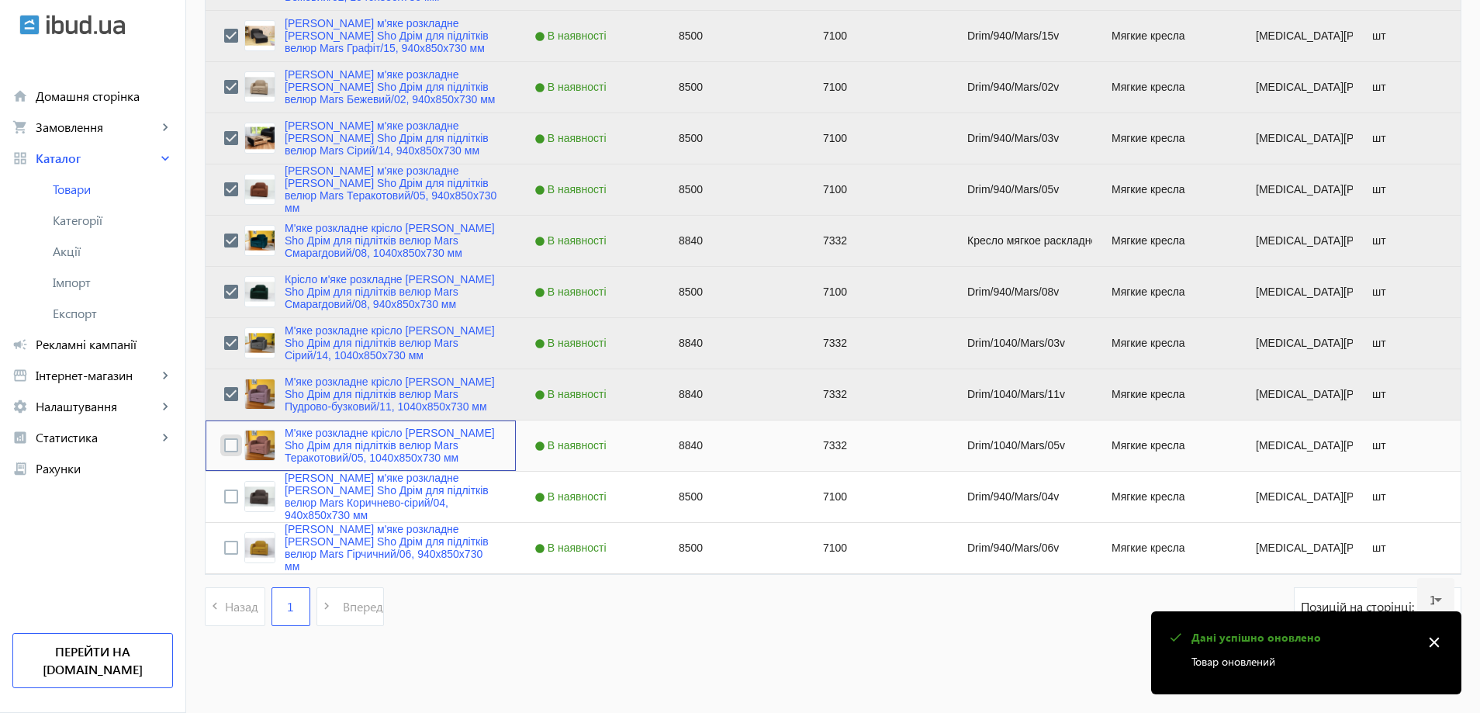
click at [224, 445] on input "Press Space to toggle row selection (unchecked)" at bounding box center [231, 445] width 14 height 14
checkbox input "true"
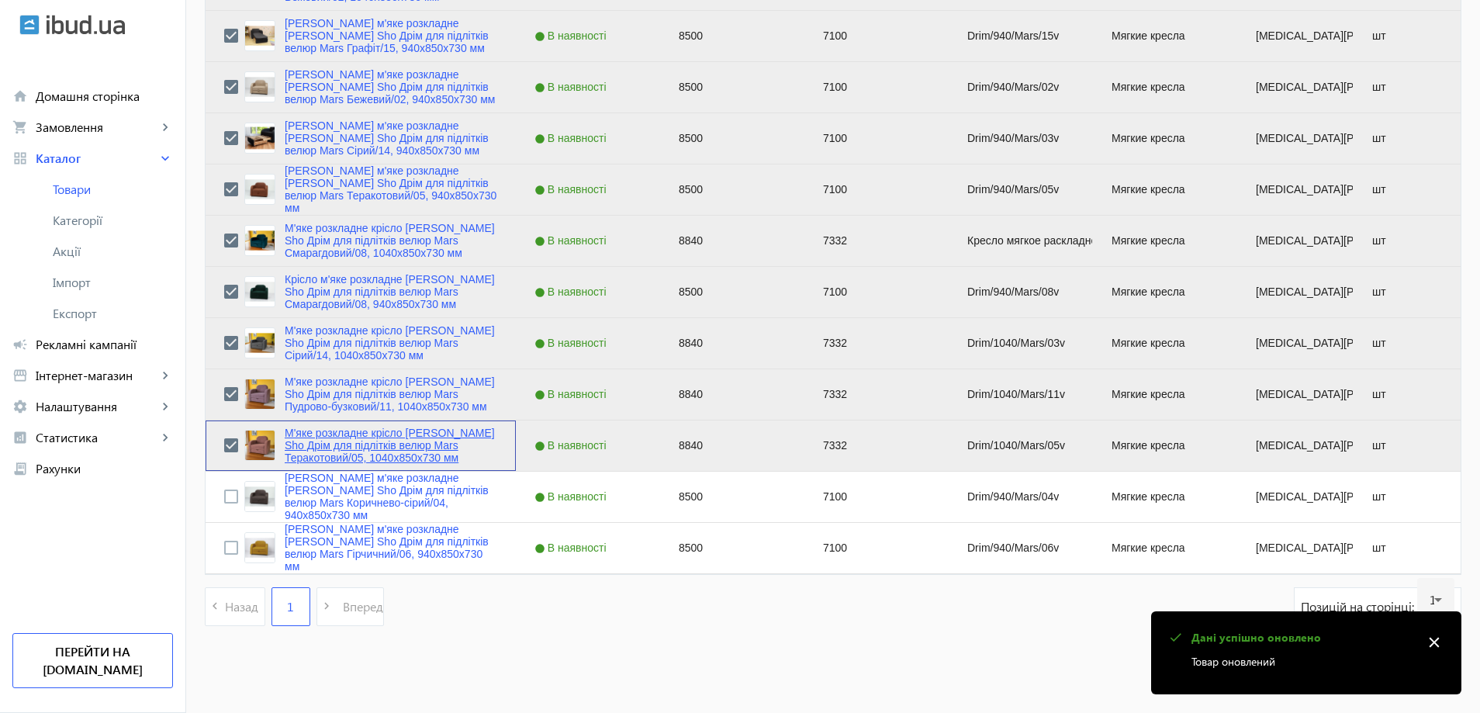
click at [381, 456] on link "М'яке розкладне крісло Tobi Sho Дрім для підлітків велюр Mars Теракотовий/05, 1…" at bounding box center [391, 445] width 213 height 37
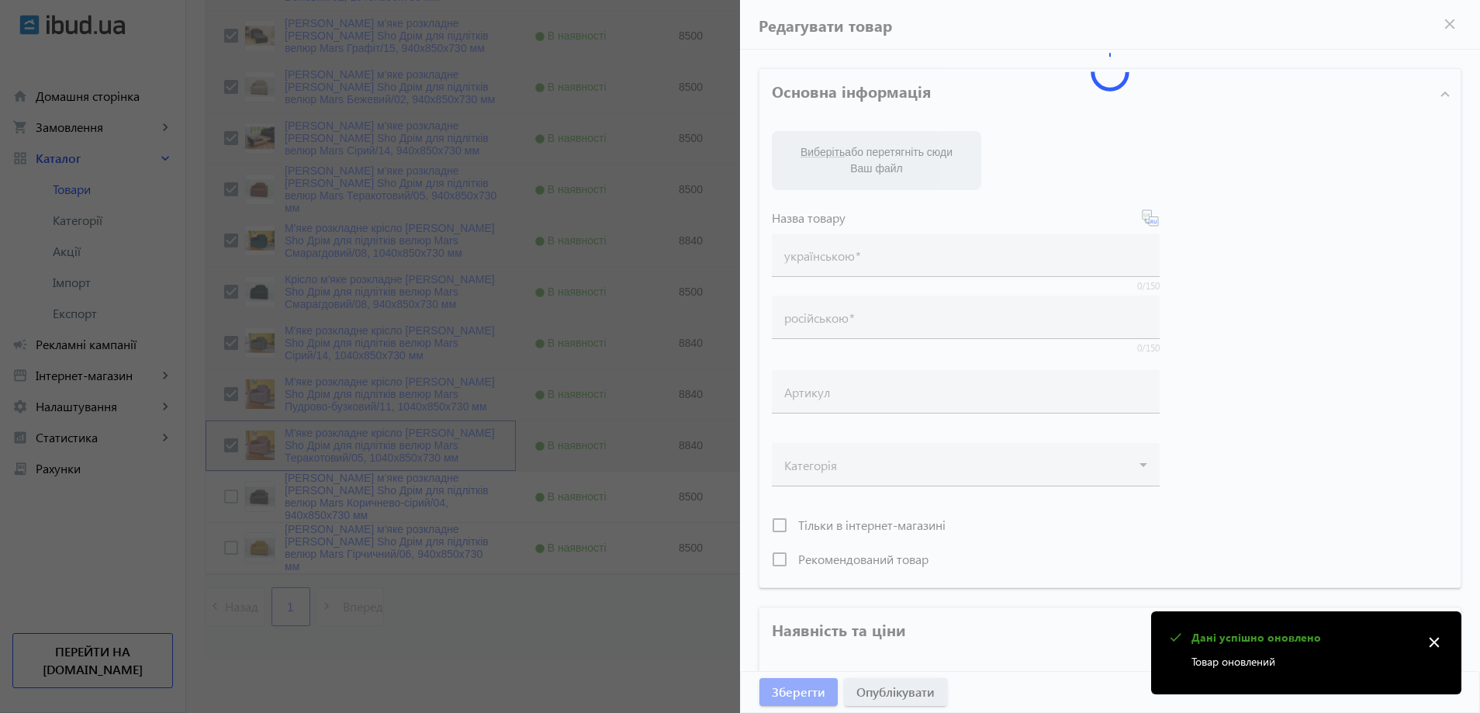
type input "М'яке розкладне крісло Tobi Sho Дрім для підлітків велюр Mars Теракотовий/05, 1…"
type input "Кресло мягкое раскладное Tobi Sho Дрим для подростков велюр Mars Терракотовый/0…"
type input "Drim/1040/Mars/05v"
type input "8840"
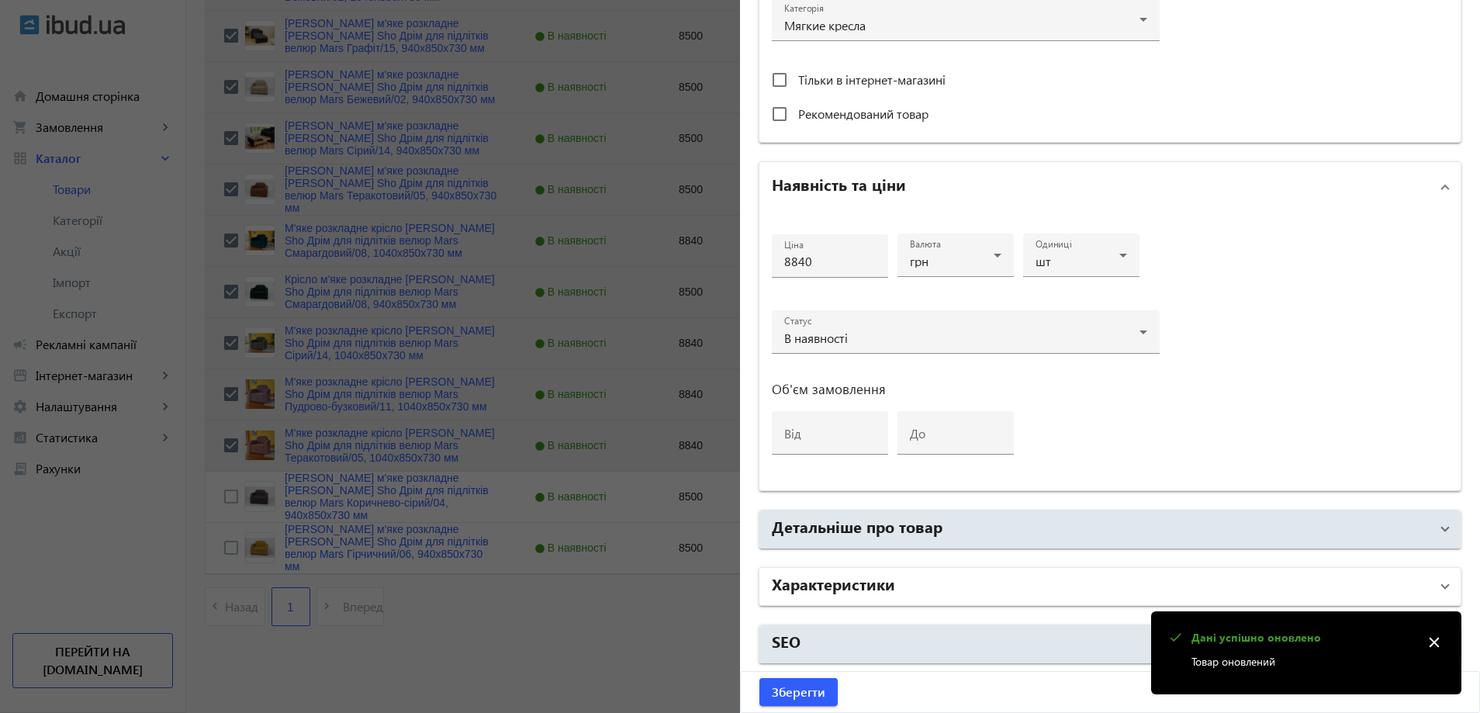
drag, startPoint x: 876, startPoint y: 592, endPoint x: 877, endPoint y: 569, distance: 22.5
click at [878, 592] on h2 "Характеристики" at bounding box center [833, 583] width 123 height 22
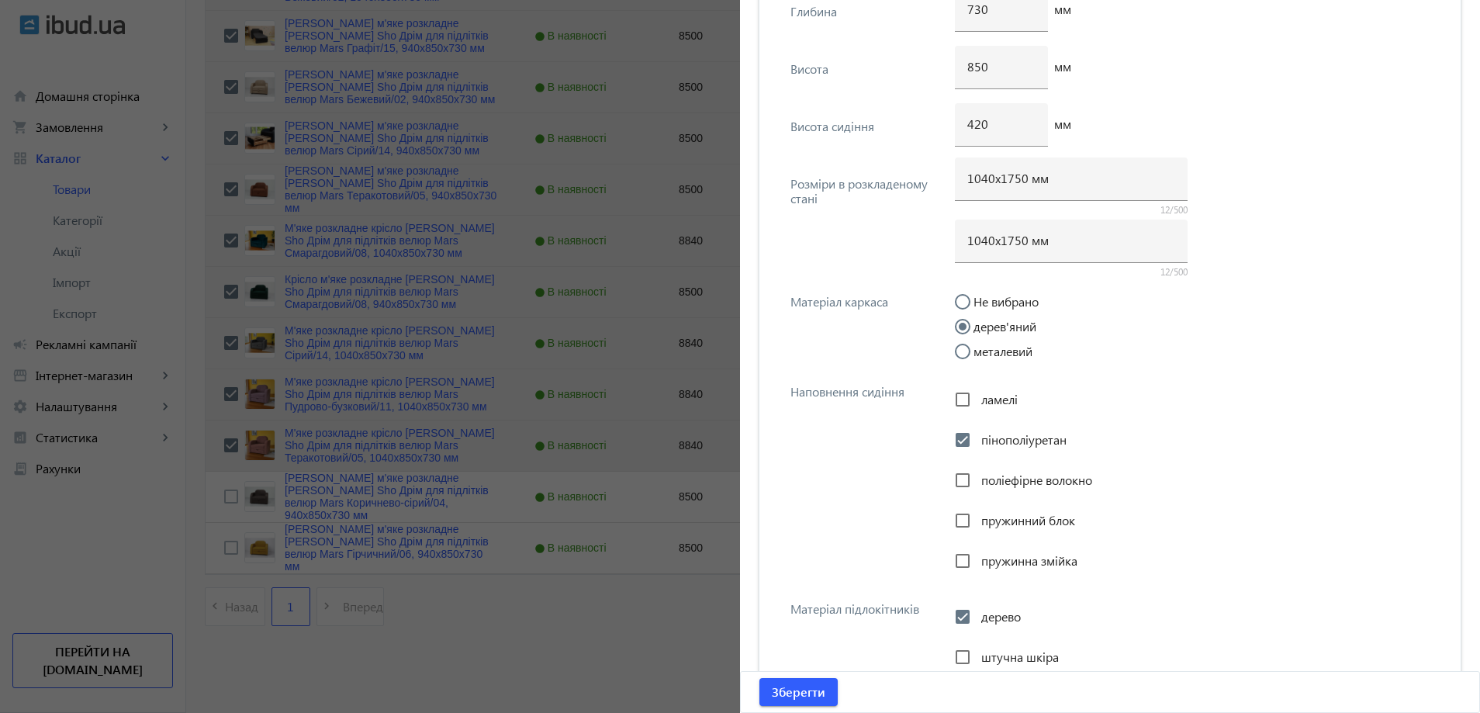
scroll to position [2055, 0]
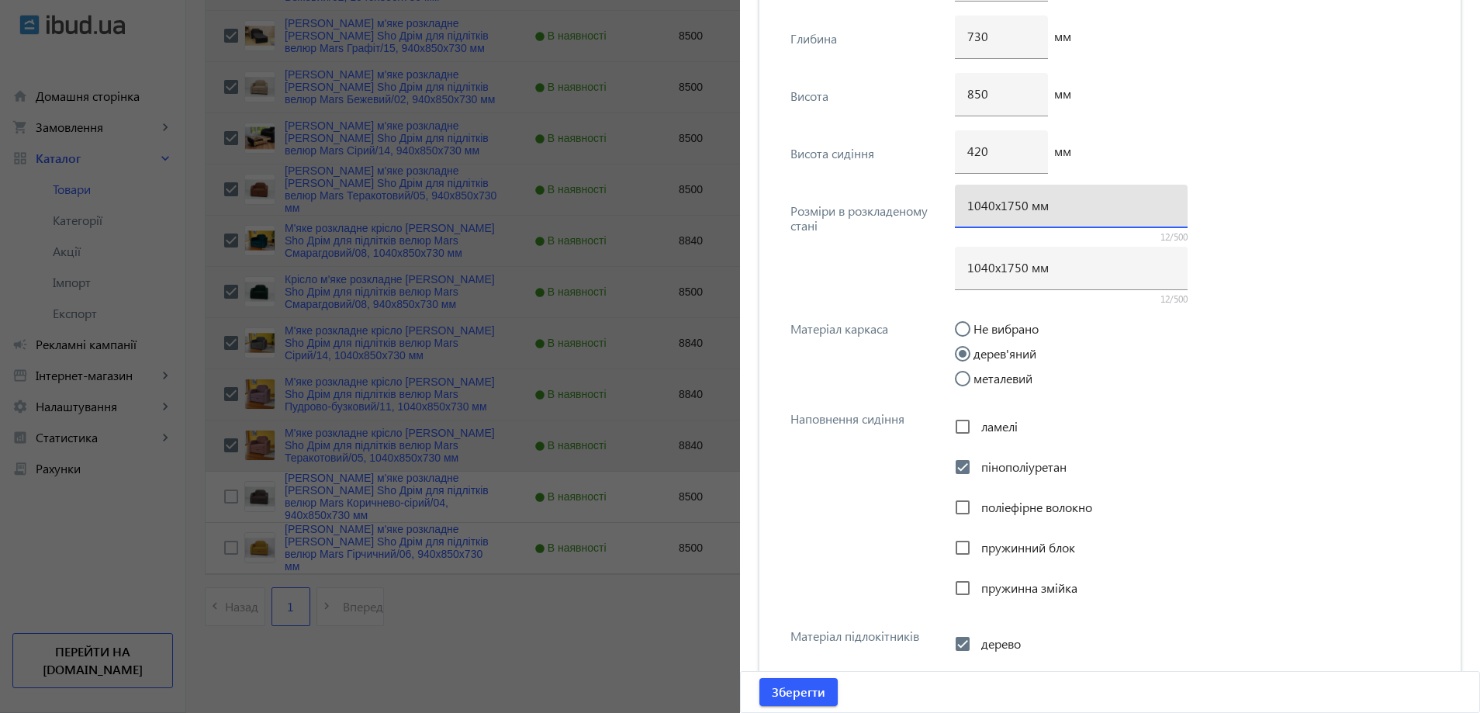
drag, startPoint x: 1012, startPoint y: 209, endPoint x: 1008, endPoint y: 230, distance: 20.7
click at [1007, 209] on input "1040х1750 мм" at bounding box center [1071, 205] width 208 height 16
type input "1040х1700 мм"
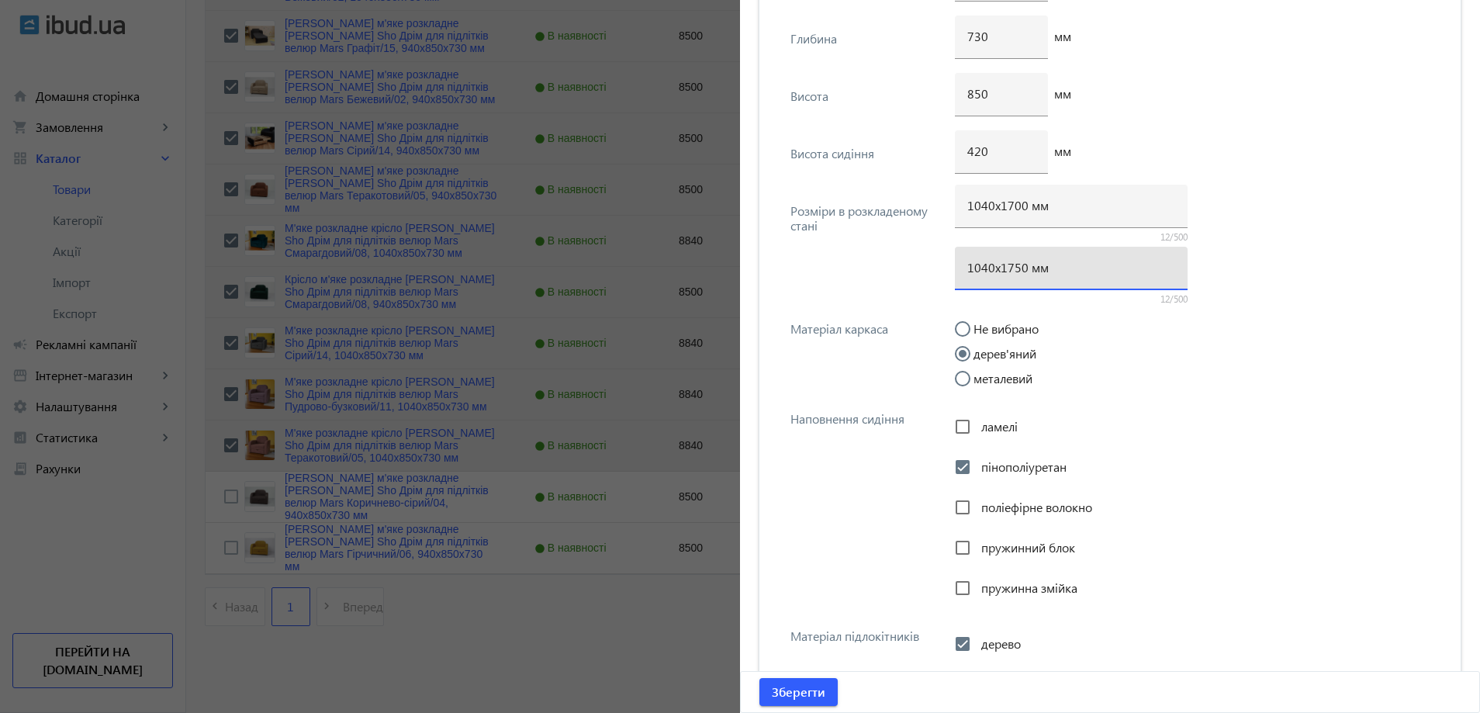
drag, startPoint x: 1016, startPoint y: 265, endPoint x: 1005, endPoint y: 268, distance: 11.1
click at [1005, 268] on input "1040х1750 мм" at bounding box center [1071, 267] width 208 height 16
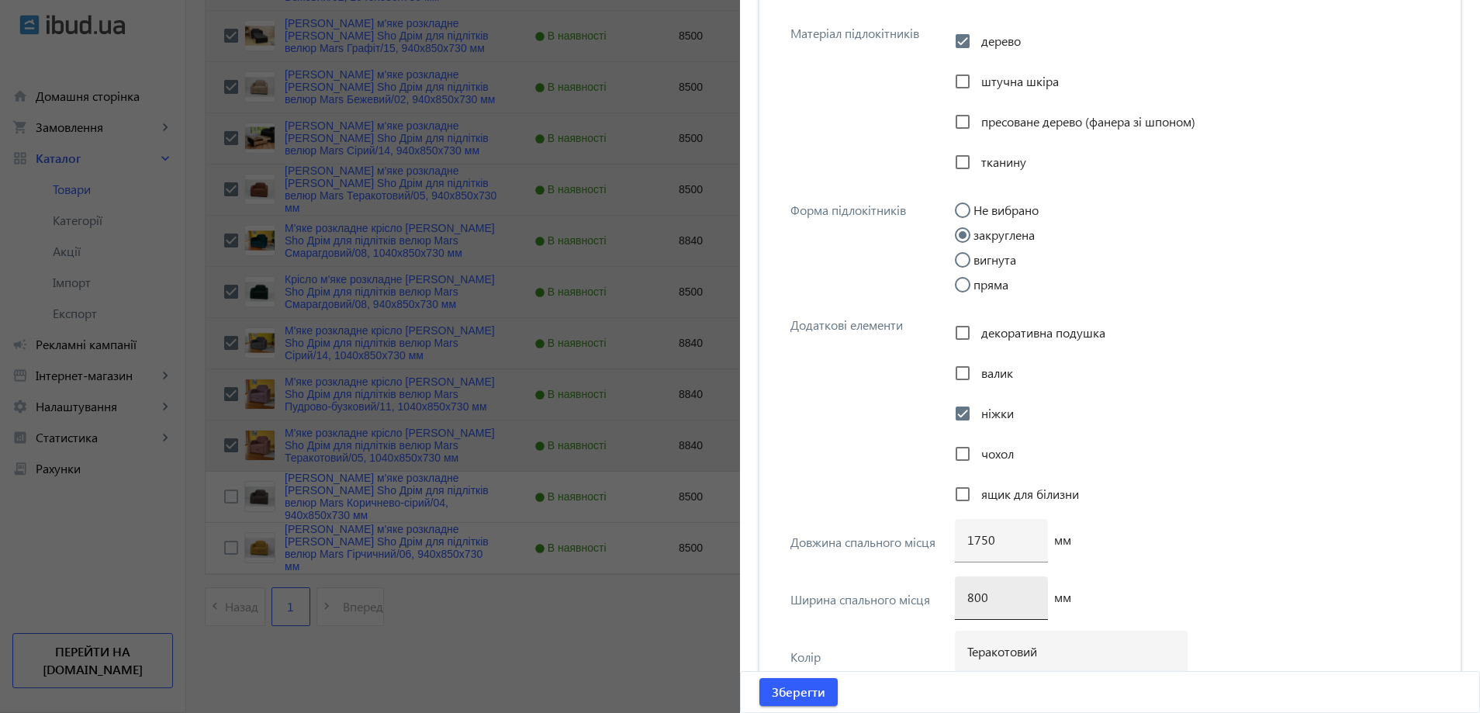
scroll to position [2753, 0]
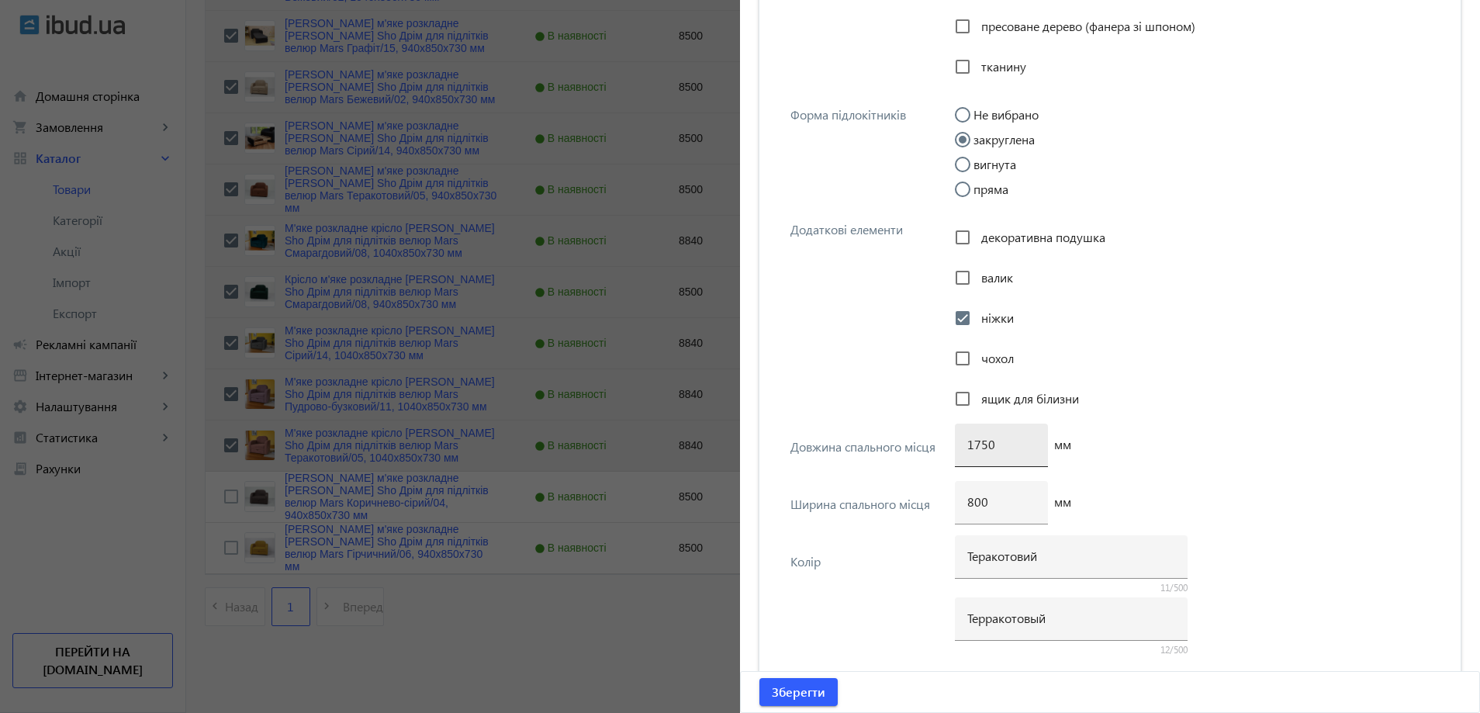
type input "1040х1700 мм"
click at [981, 444] on input "1750" at bounding box center [1001, 444] width 68 height 16
type input "1700"
click at [800, 693] on span "Зберегти" at bounding box center [799, 691] width 54 height 17
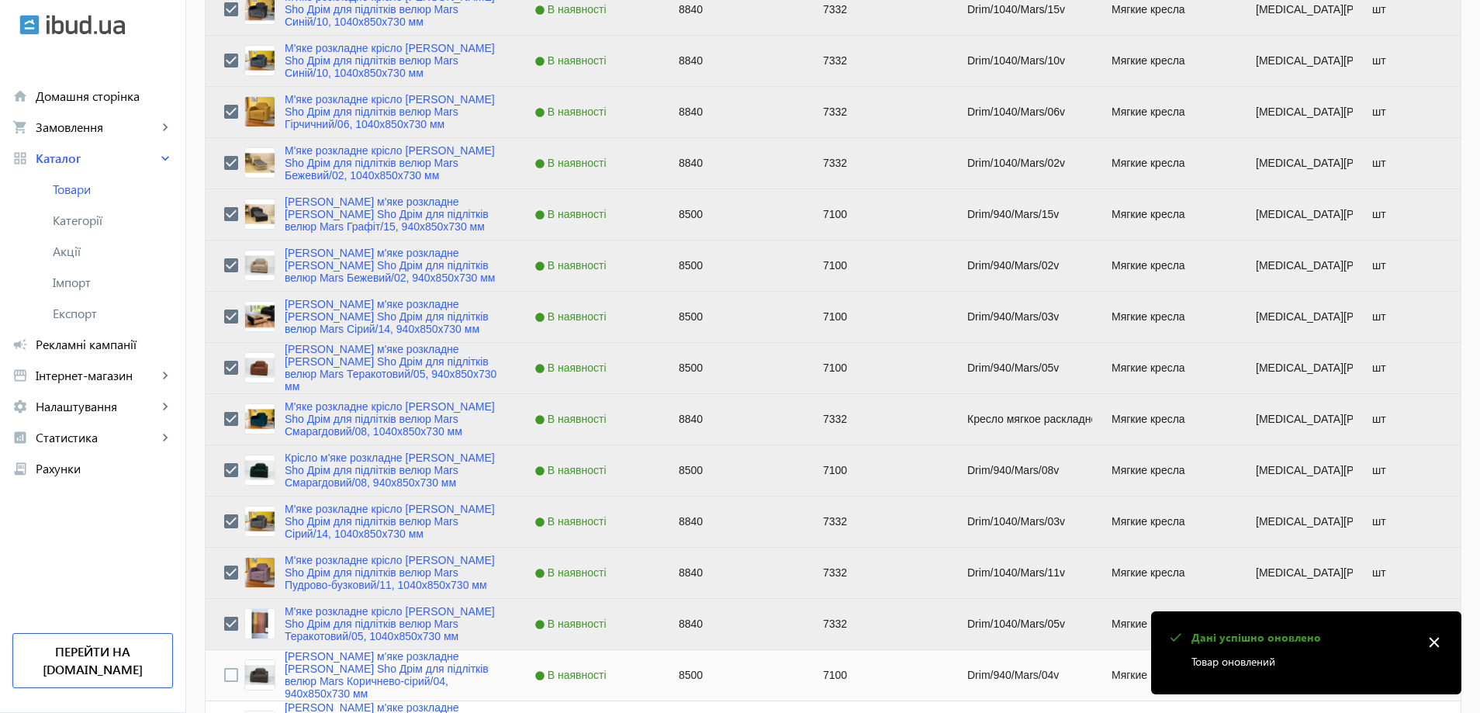
scroll to position [3260, 0]
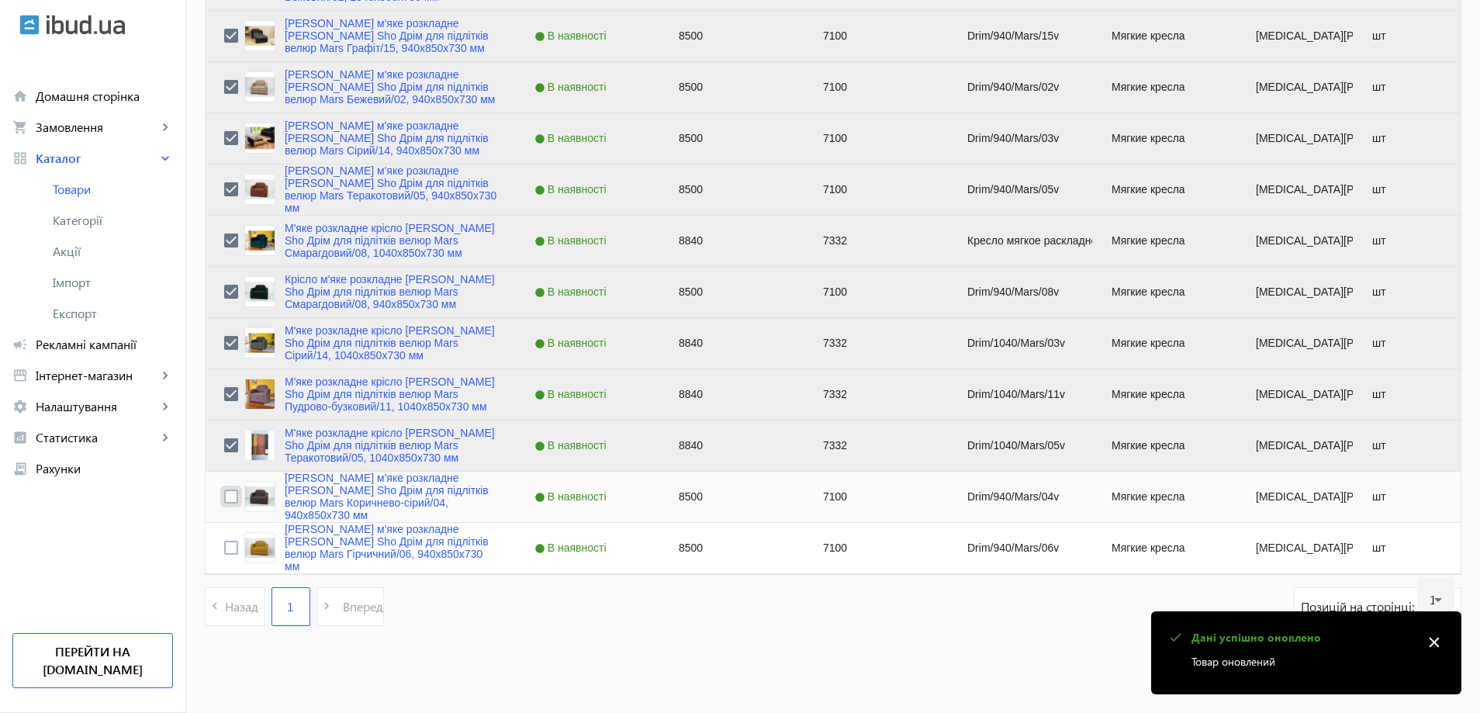
click at [226, 493] on input "Press Space to toggle row selection (unchecked)" at bounding box center [231, 496] width 14 height 14
checkbox input "true"
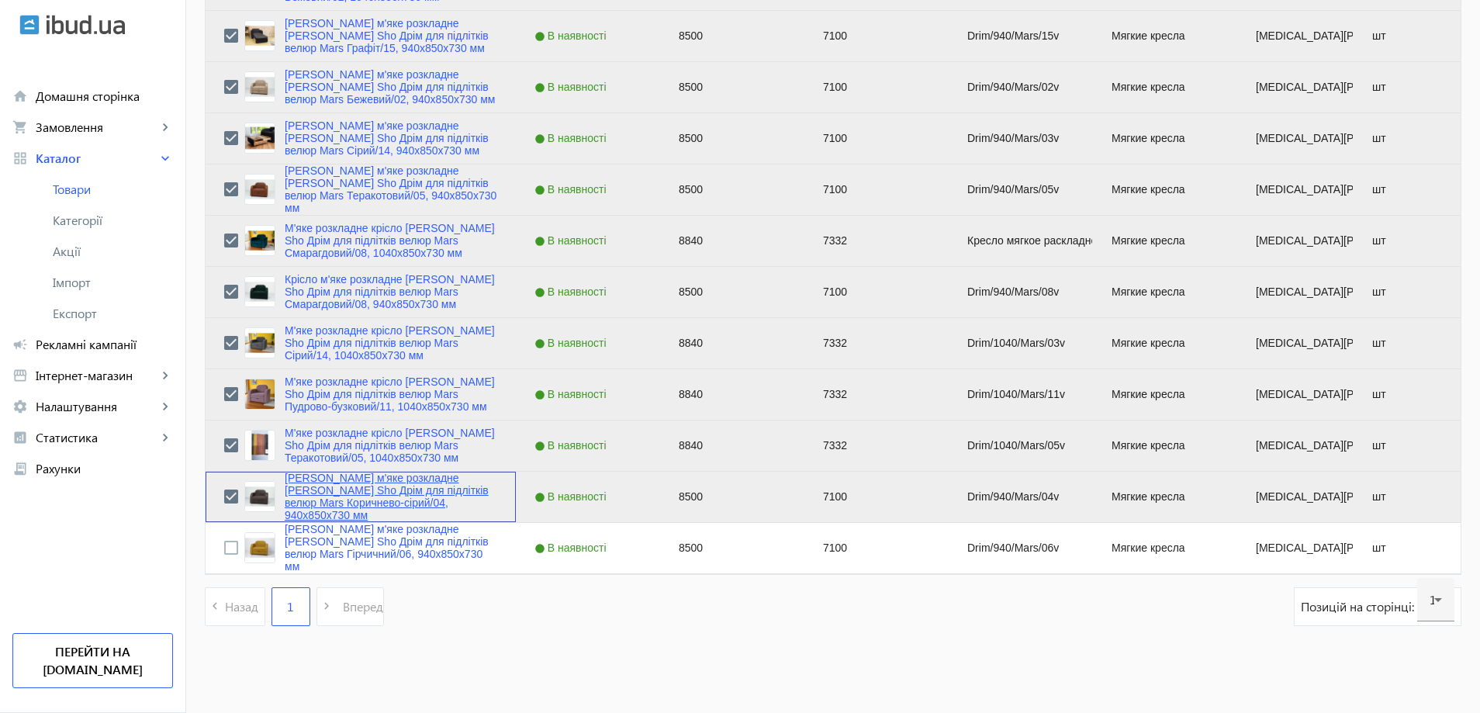
click at [299, 491] on link "Крісло м'яке розкладне Tobi Sho Дрім для підлітків велюр Mars Коричнево-сірий/0…" at bounding box center [391, 497] width 213 height 50
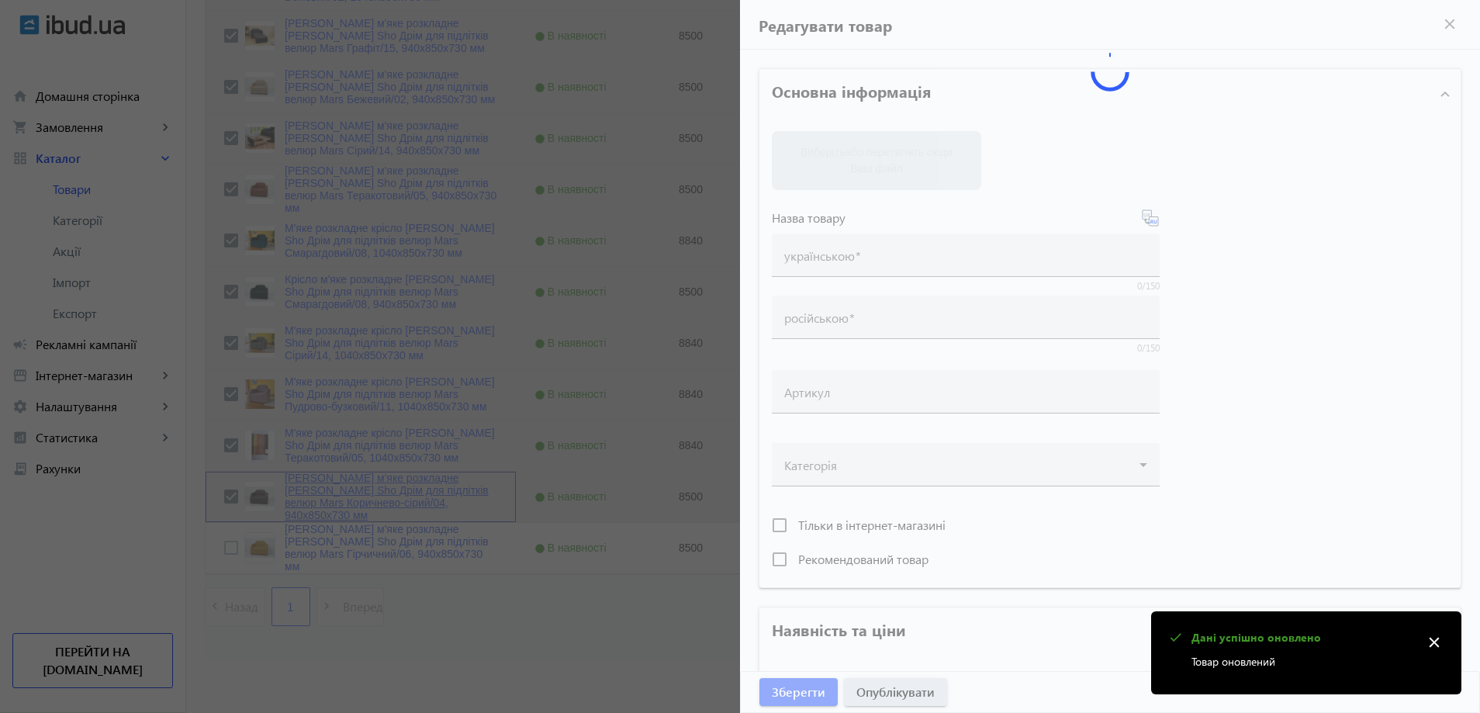
type input "Крісло м'яке розкладне Tobi Sho Дрім для підлітків велюр Mars Коричнево-сірий/0…"
type input "Кресло мягкое раскладное Tobi Sho Дрим для подростков велюр Mars Коричнево-серы…"
type input "Drim/940/Mars/04v"
type input "8500"
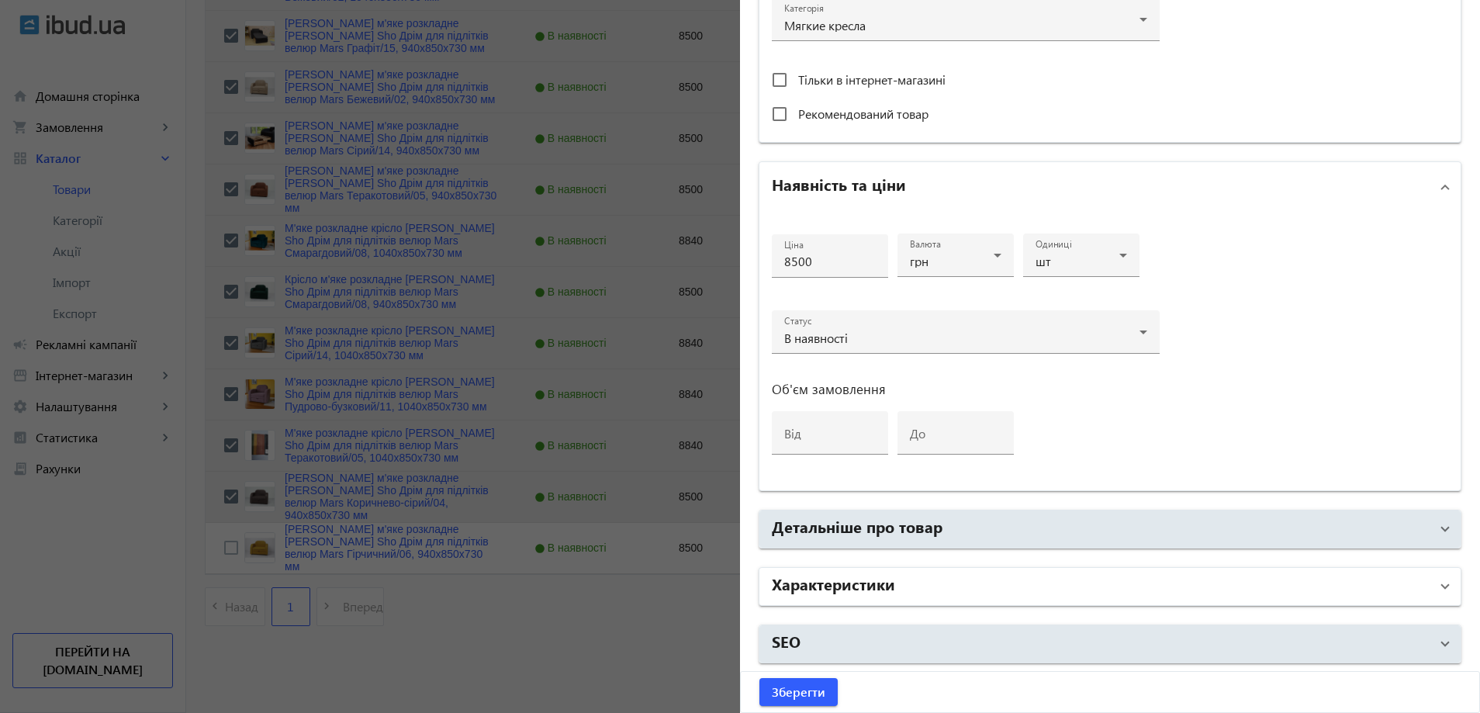
click at [880, 584] on h2 "Характеристики" at bounding box center [833, 583] width 123 height 22
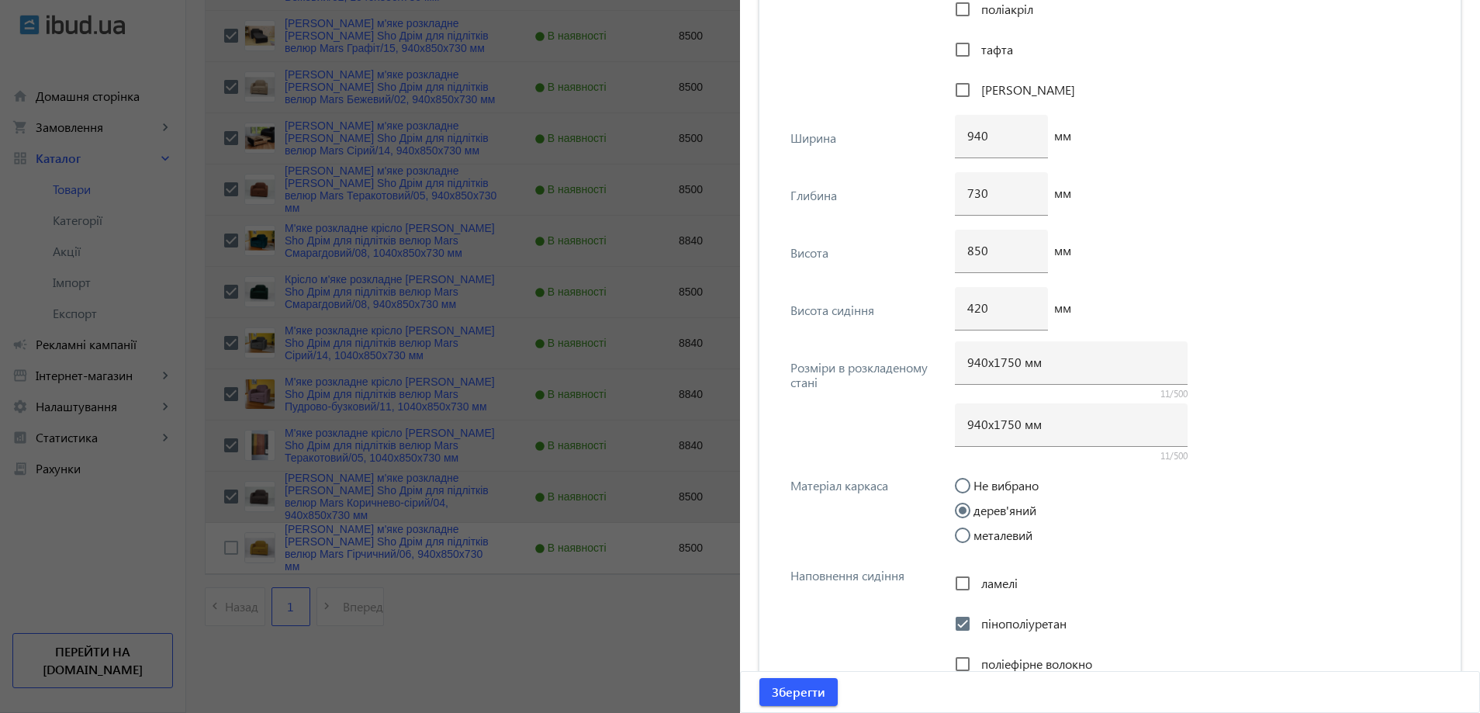
scroll to position [1900, 0]
click at [1008, 362] on input "940х1750 мм" at bounding box center [1071, 360] width 208 height 16
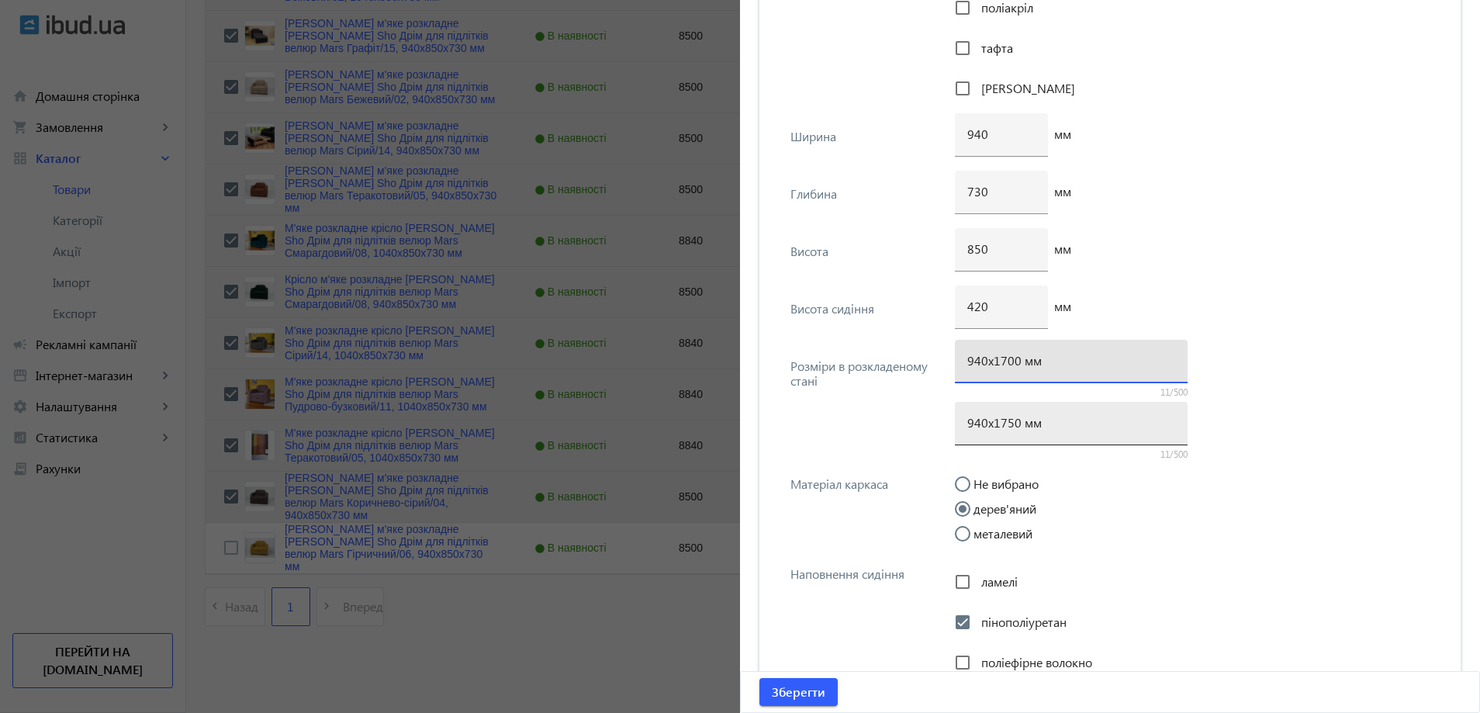
type input "940х1700 мм"
click at [1005, 429] on input "940х1750 мм" at bounding box center [1071, 422] width 208 height 16
click at [1000, 428] on input "940х1750 мм" at bounding box center [1071, 422] width 208 height 16
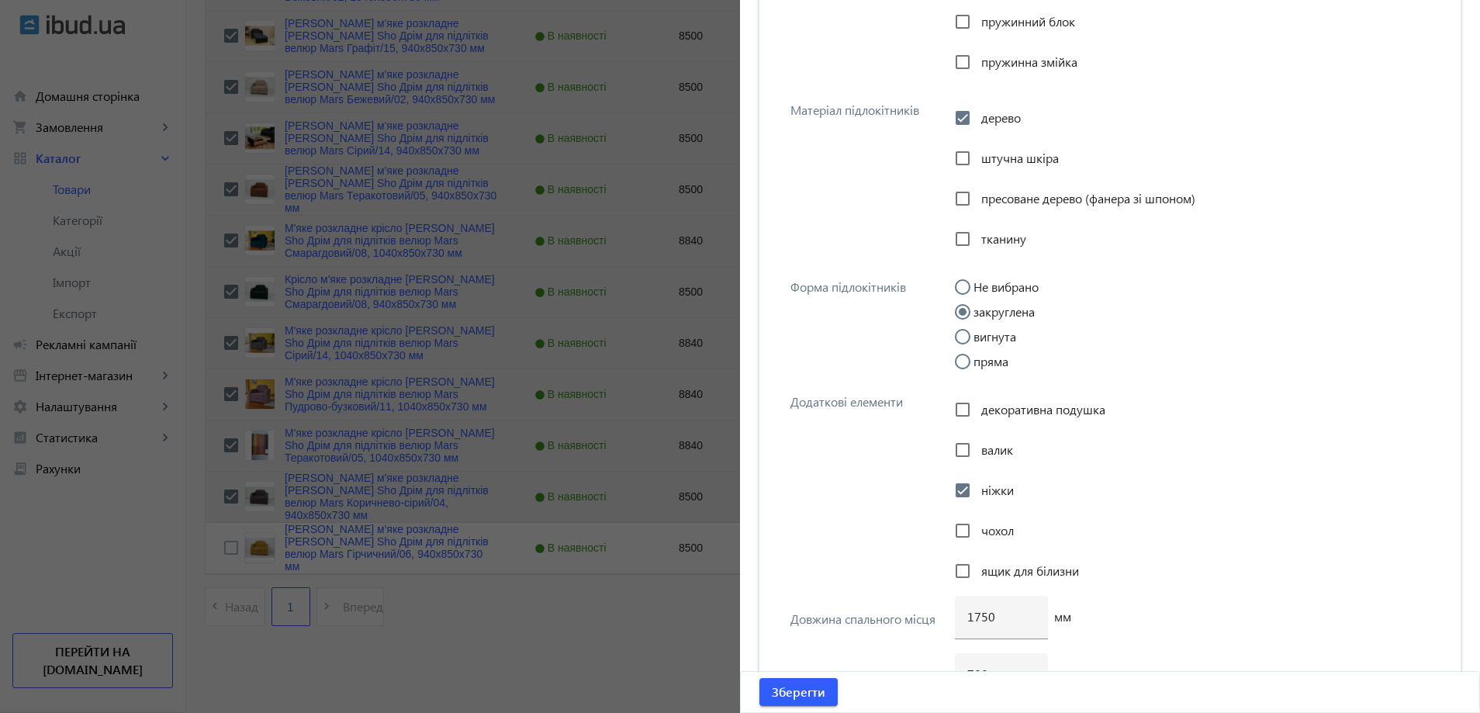
scroll to position [2909, 0]
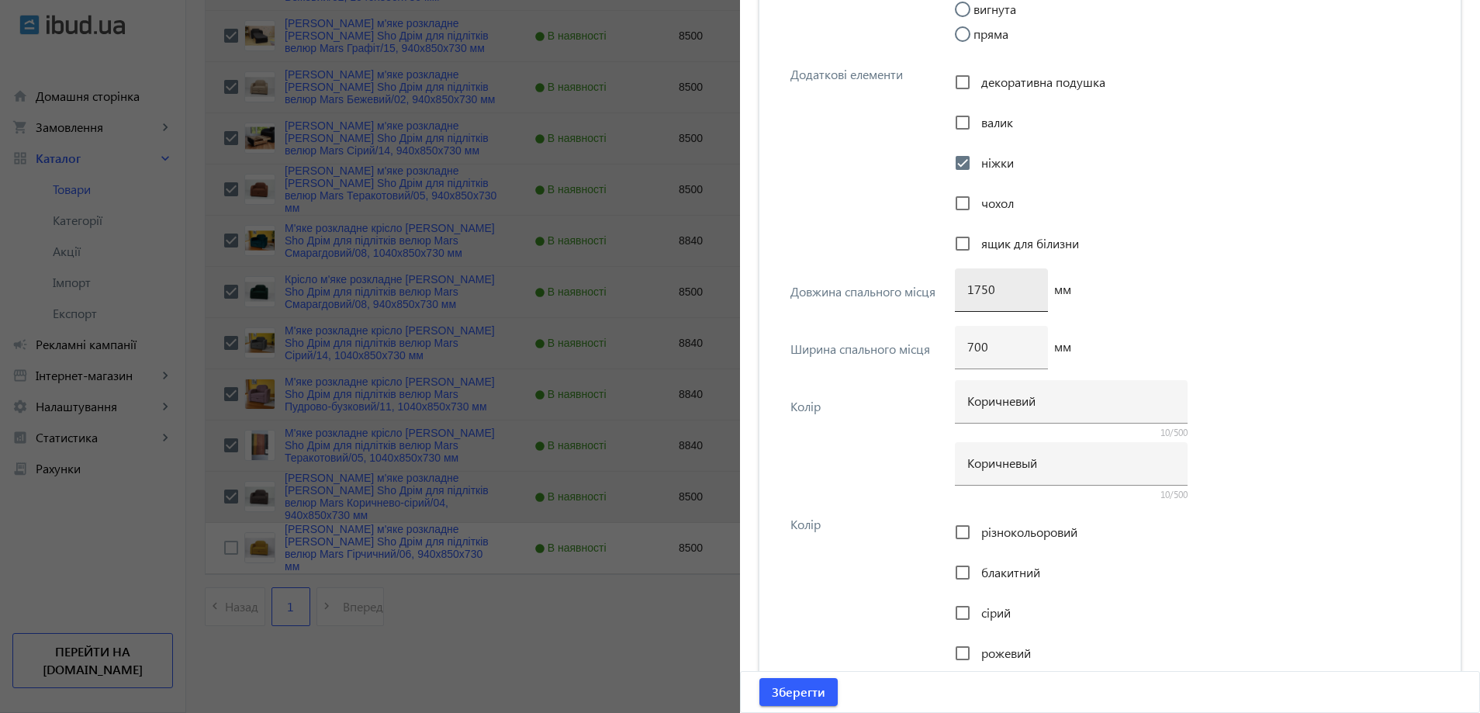
type input "940х1700 мм"
click at [981, 292] on input "1750" at bounding box center [1001, 289] width 68 height 16
type input "1700"
click at [817, 691] on span "Зберегти" at bounding box center [799, 691] width 54 height 17
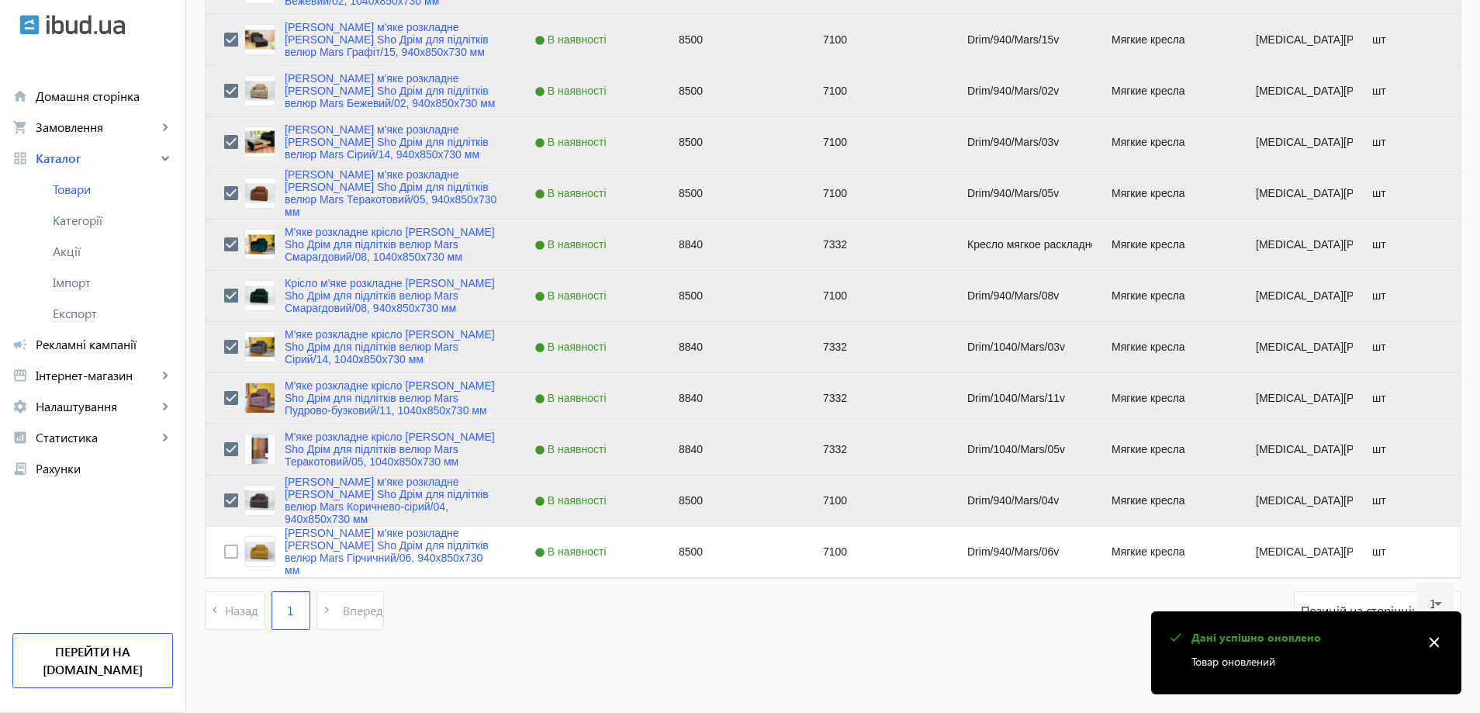
scroll to position [3260, 0]
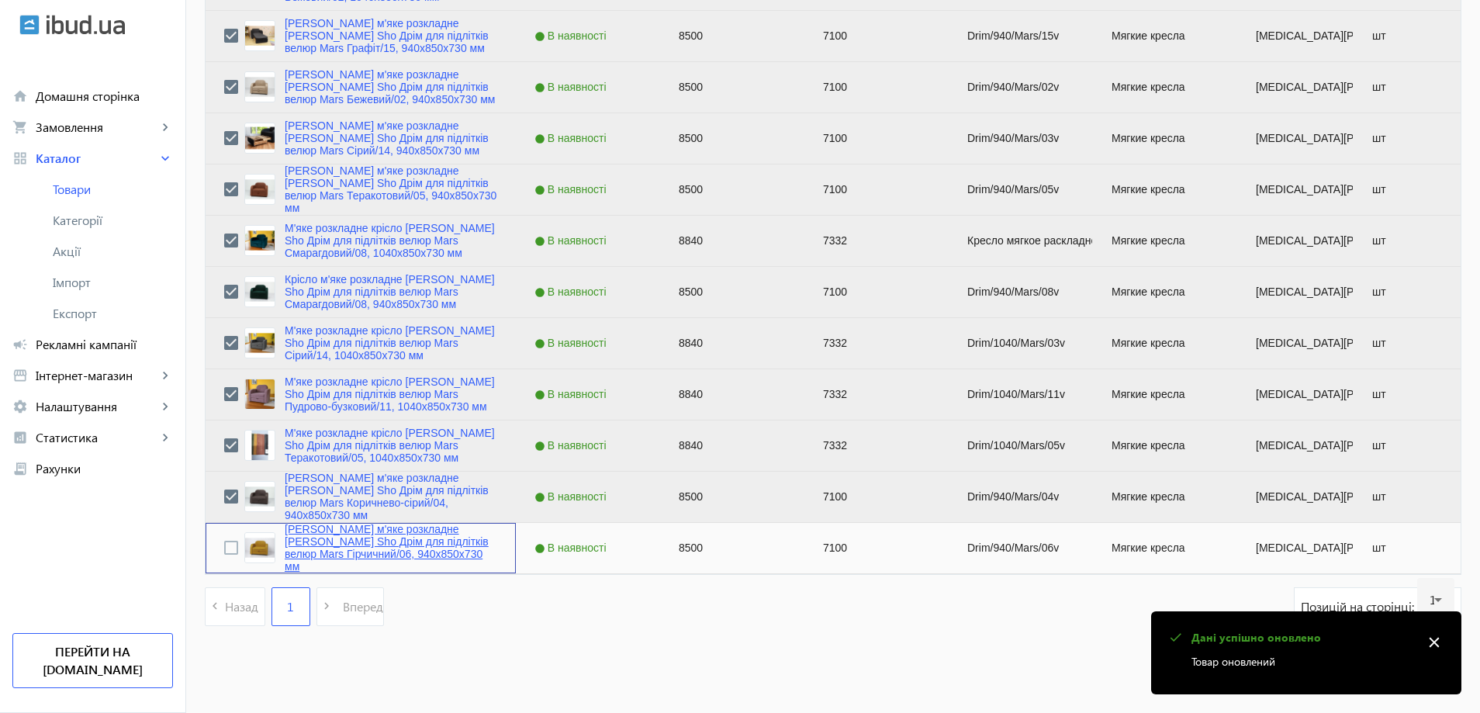
click at [359, 529] on link "Крісло м'яке розкладне Tobi Sho Дрім для підлітків велюр Mars Гірчичний/06, 940…" at bounding box center [391, 548] width 213 height 50
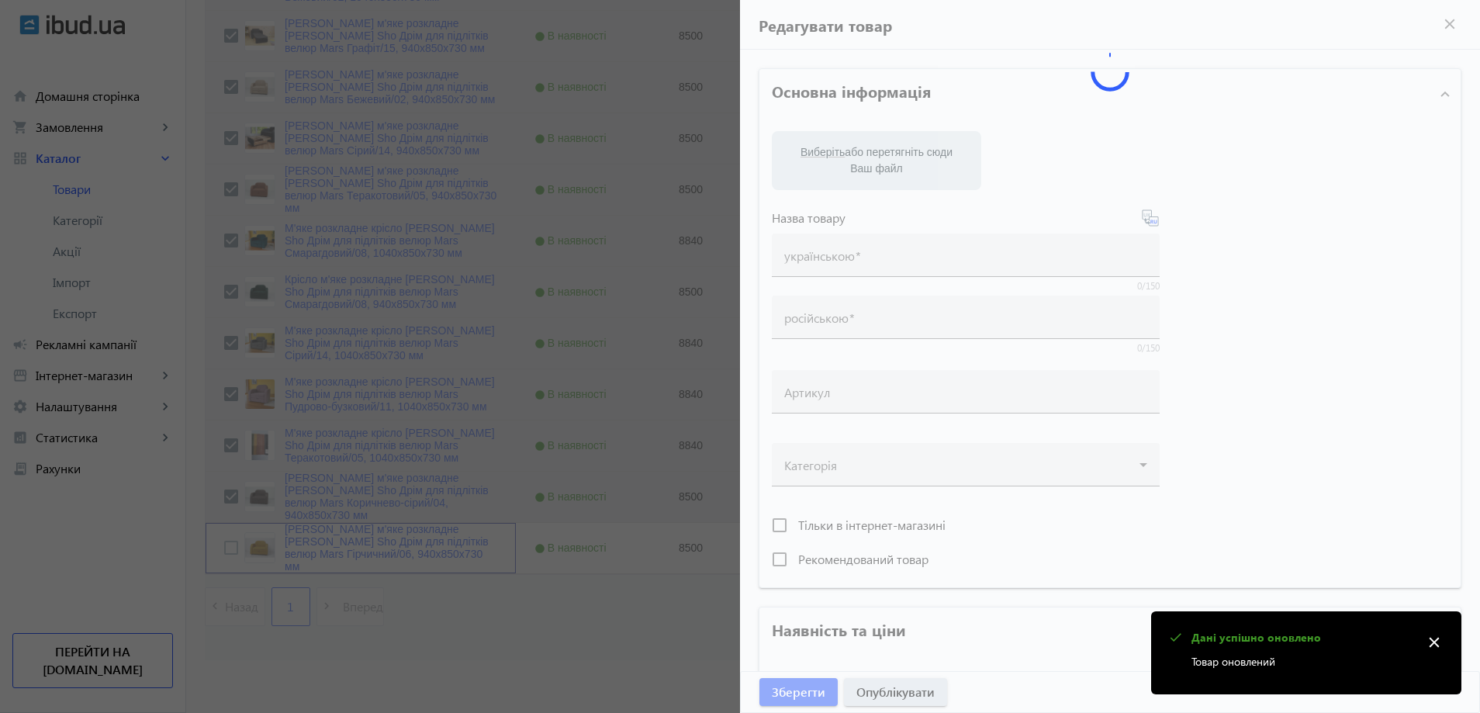
scroll to position [445, 0]
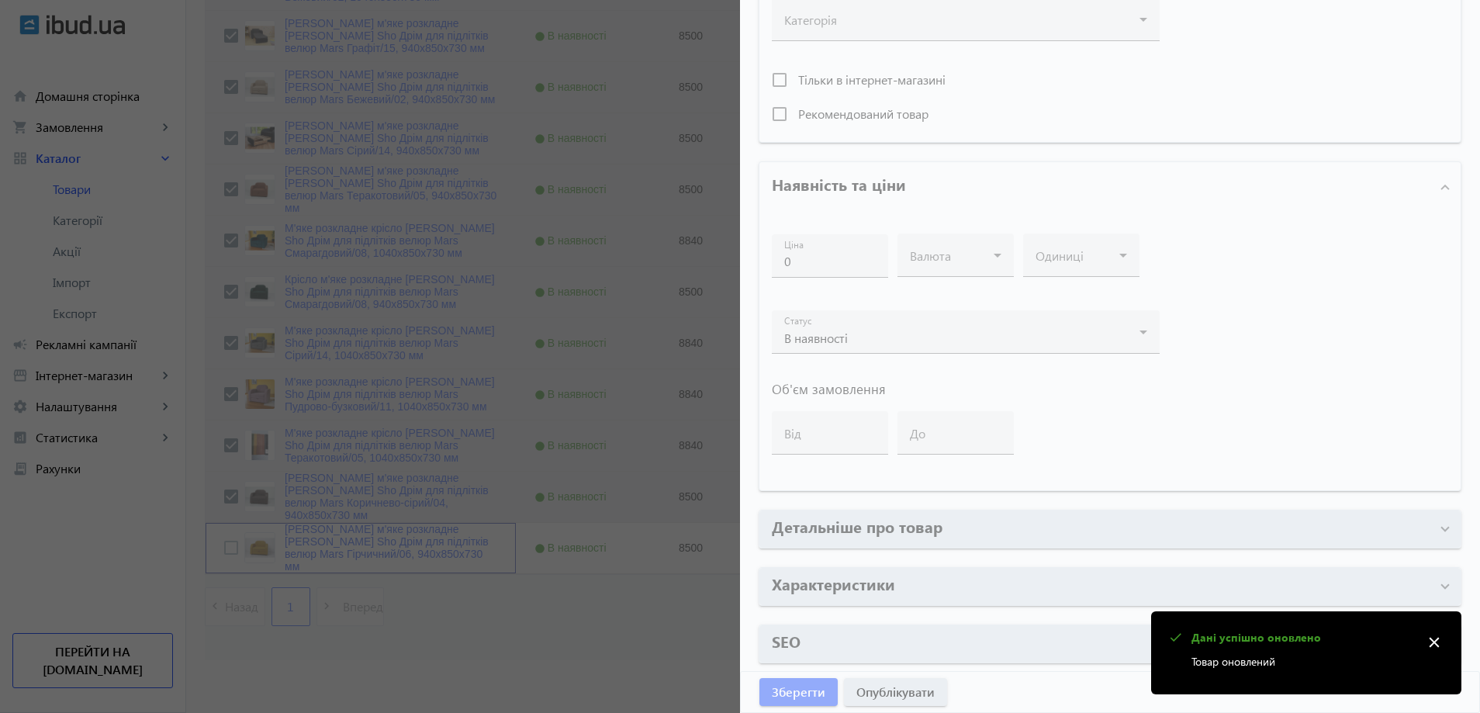
type input "Крісло м'яке розкладне Tobi Sho Дрім для підлітків велюр Mars Гірчичний/06, 940…"
type input "Кресло мягкое раскладное Tobi Sho Дрим для подростков велюр Mars Горчичный/06, …"
type input "Drim/940/Mars/06v"
type input "8500"
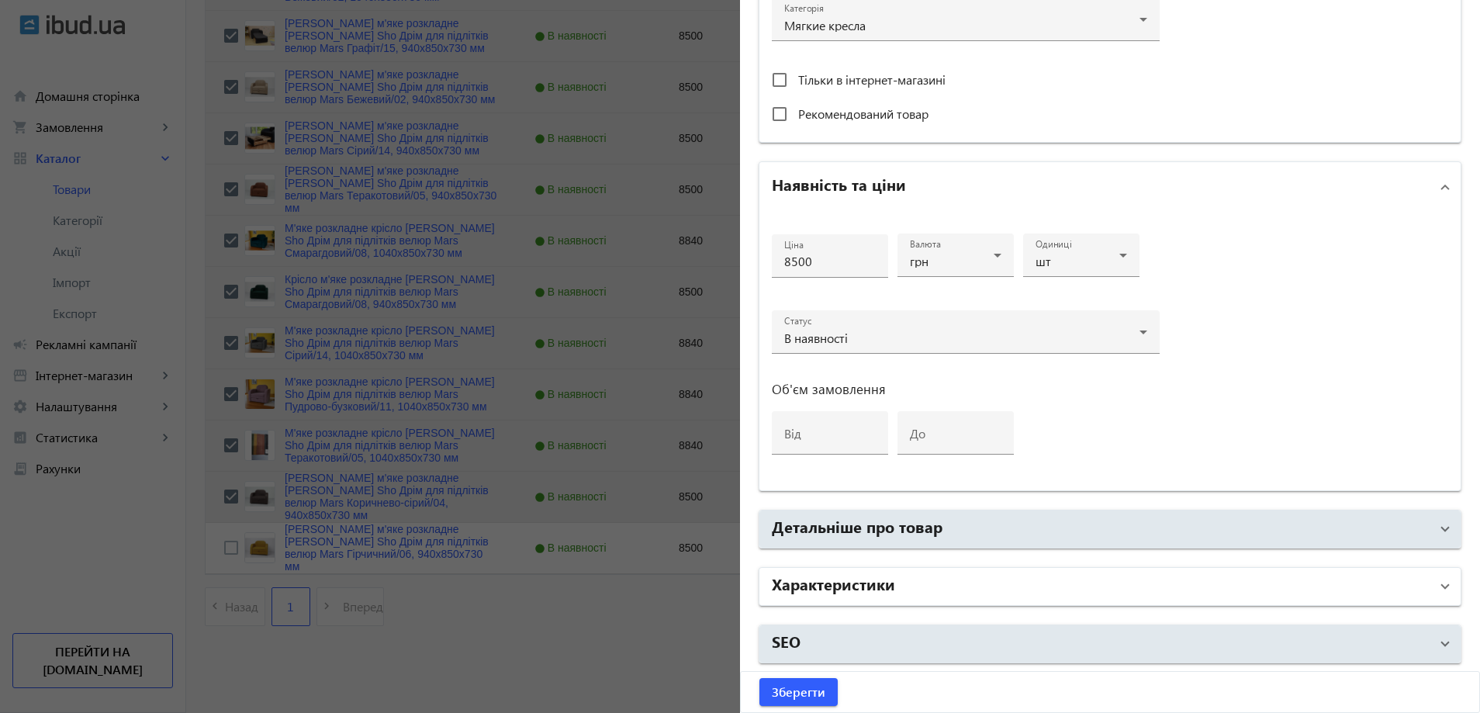
click at [887, 582] on h2 "Характеристики" at bounding box center [833, 583] width 123 height 22
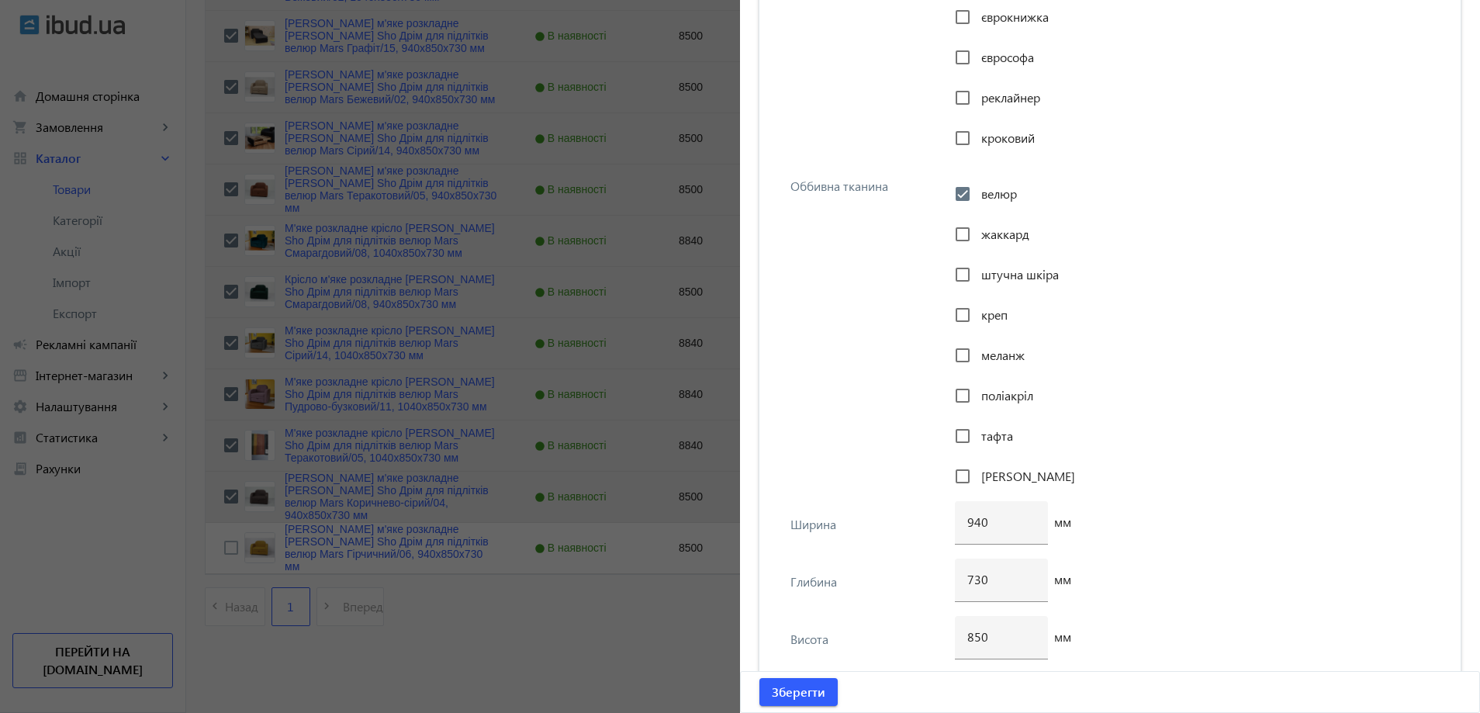
scroll to position [1823, 0]
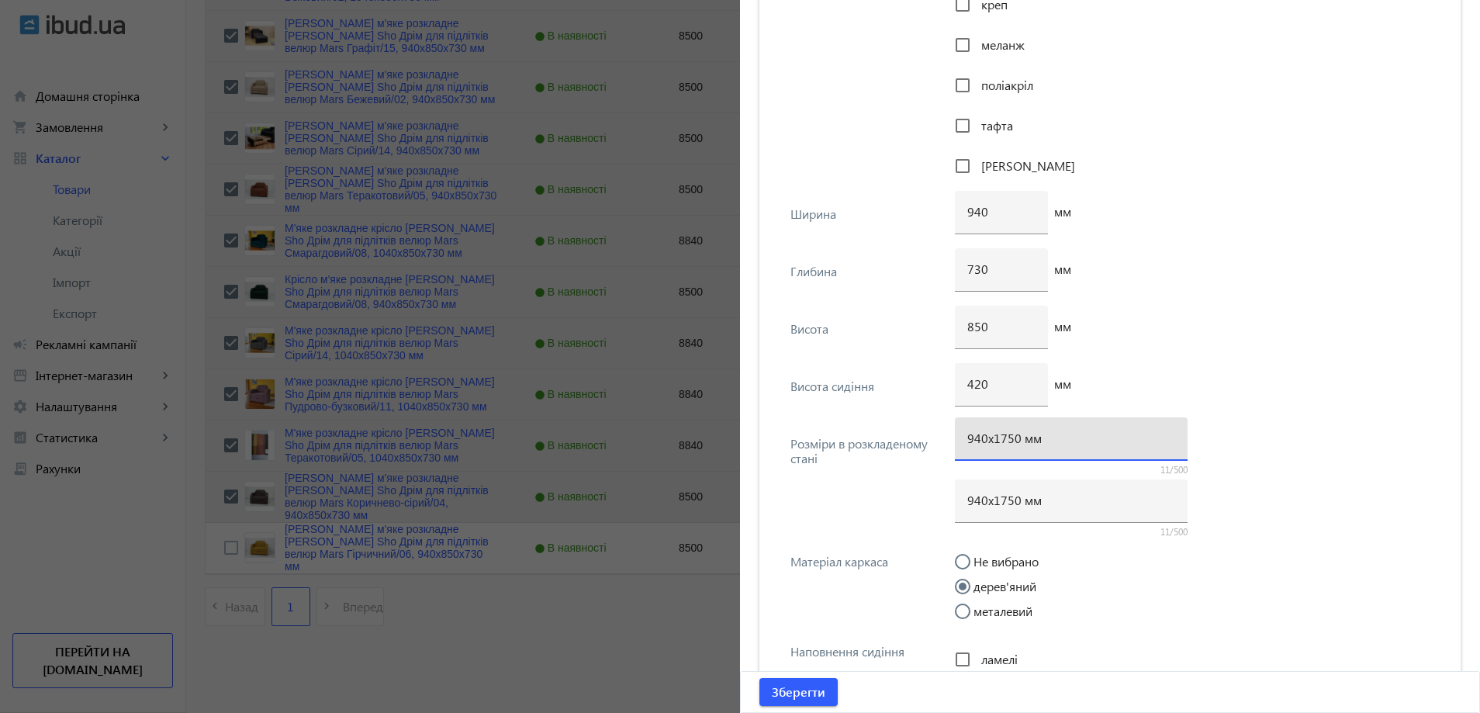
click at [1004, 444] on input "940х1750 мм" at bounding box center [1071, 438] width 208 height 16
type input "940х1700 мм"
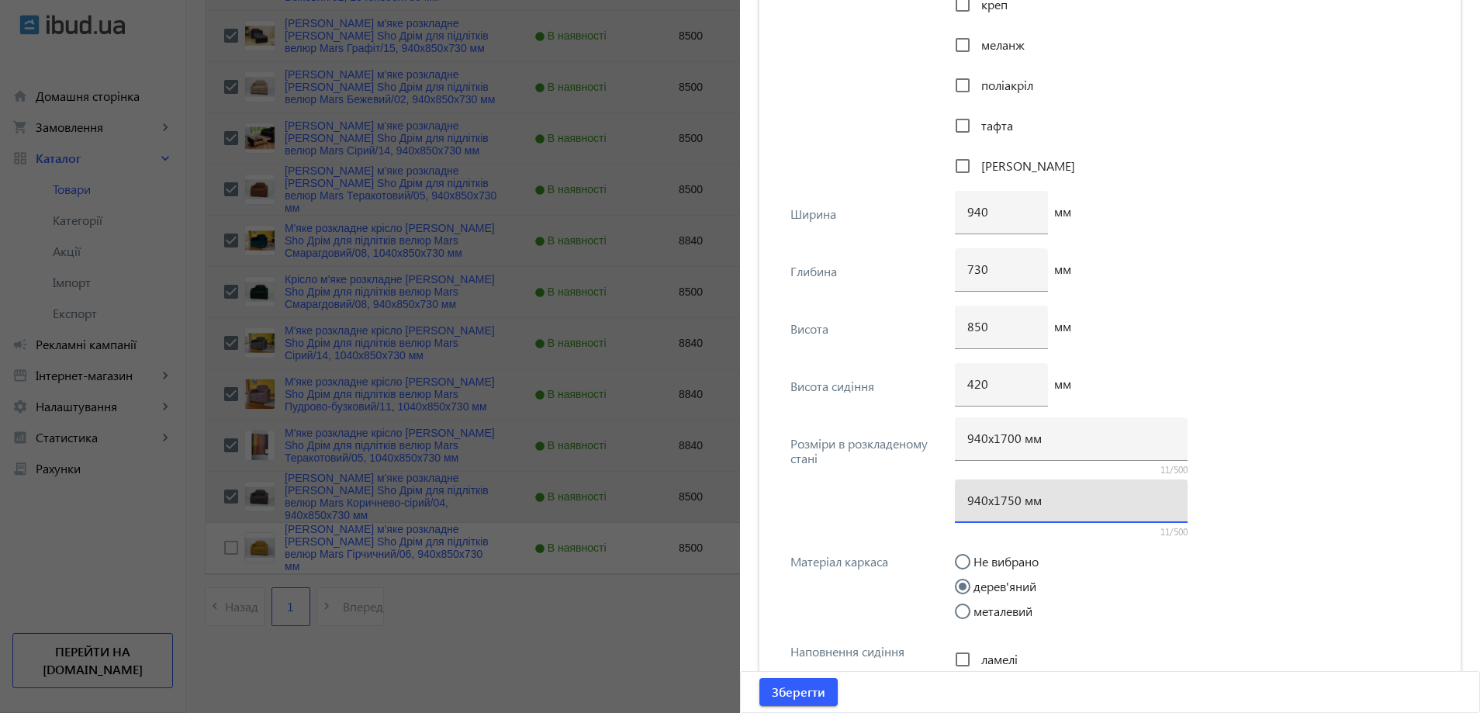
click at [1006, 505] on input "940х1750 мм" at bounding box center [1071, 500] width 208 height 16
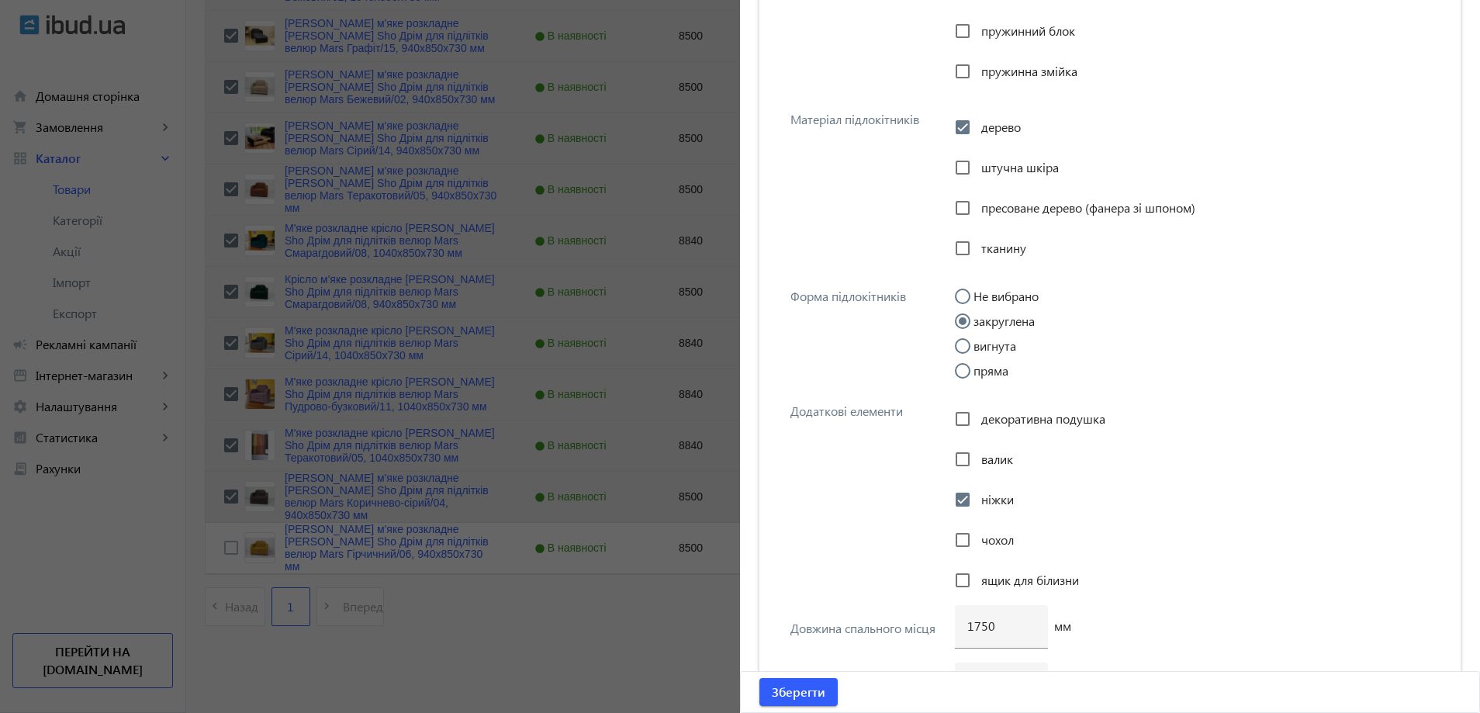
scroll to position [2831, 0]
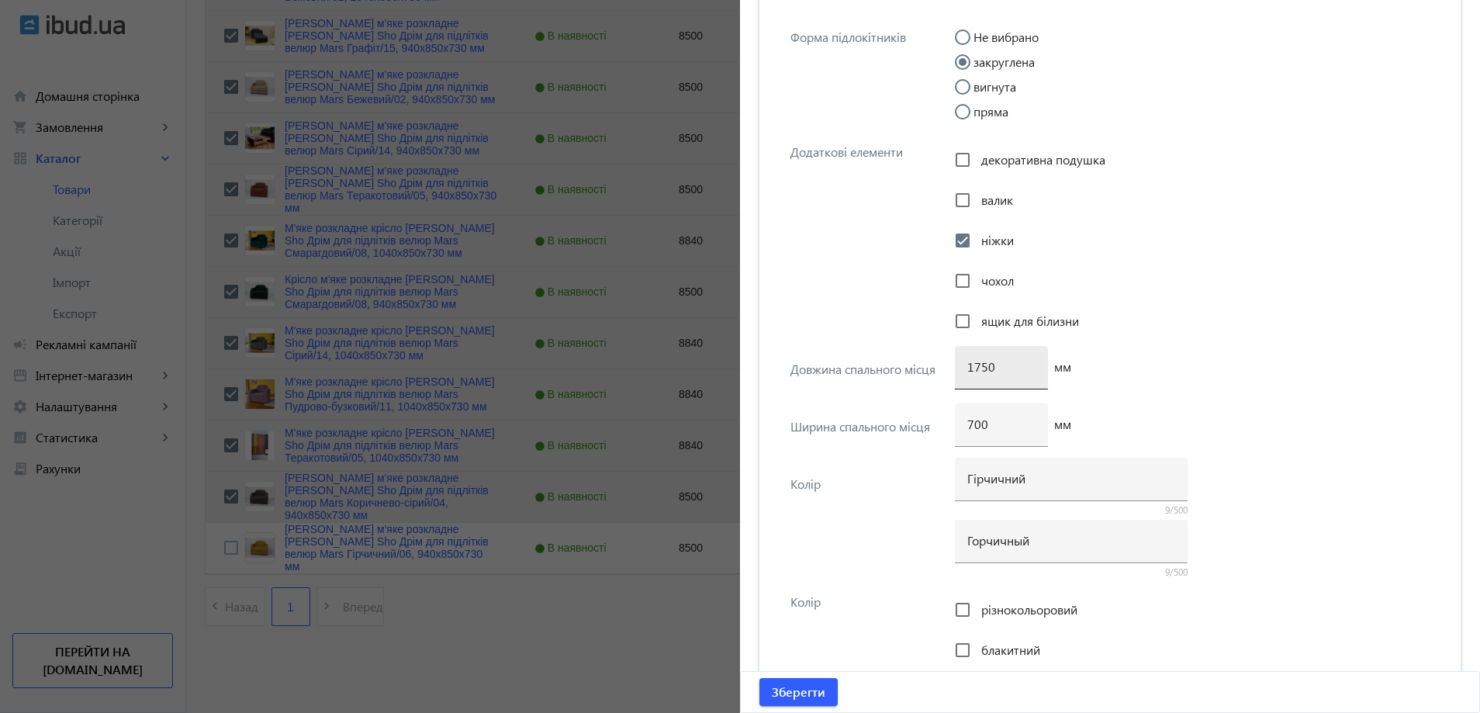
type input "940х1700 мм"
click at [979, 369] on input "1750" at bounding box center [1001, 366] width 68 height 16
type input "1700"
click at [814, 678] on span "submit" at bounding box center [798, 691] width 78 height 37
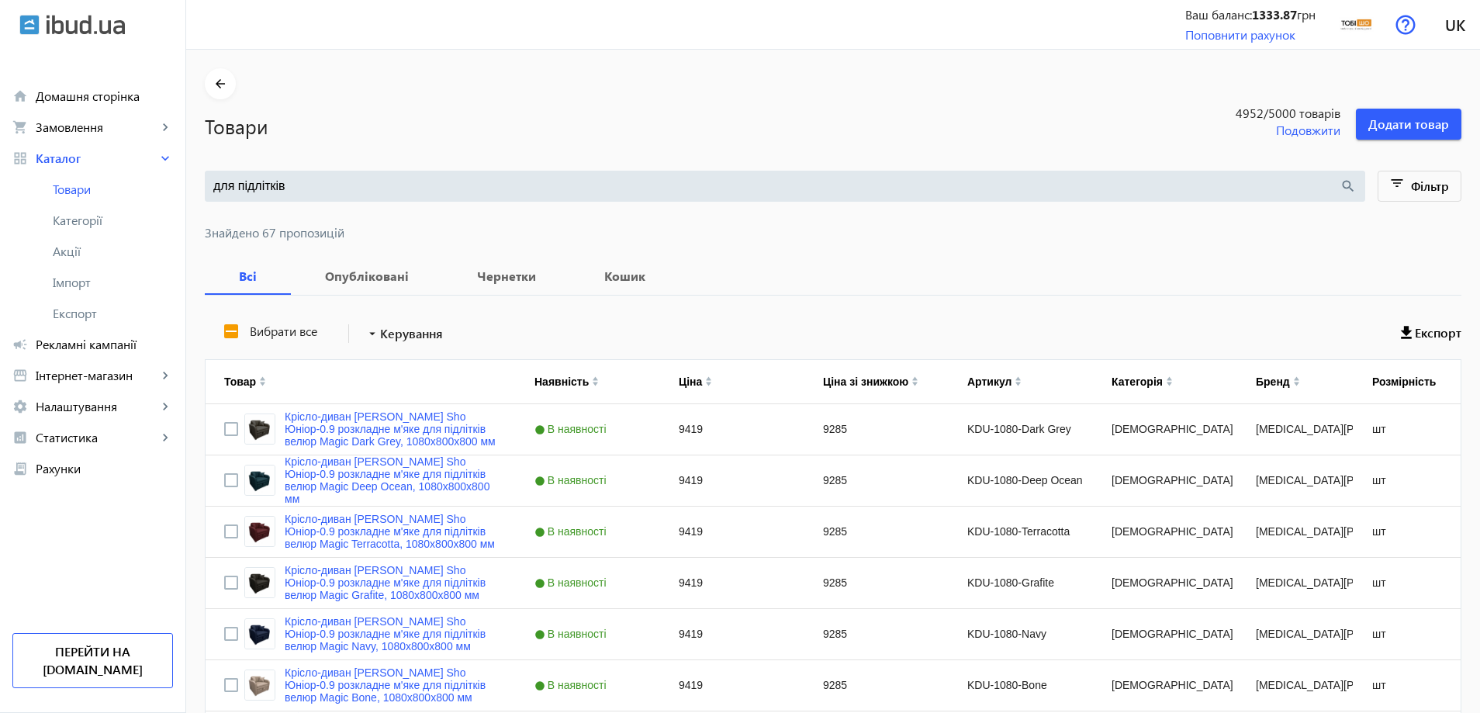
click at [351, 193] on input "для підлітків" at bounding box center [776, 186] width 1126 height 17
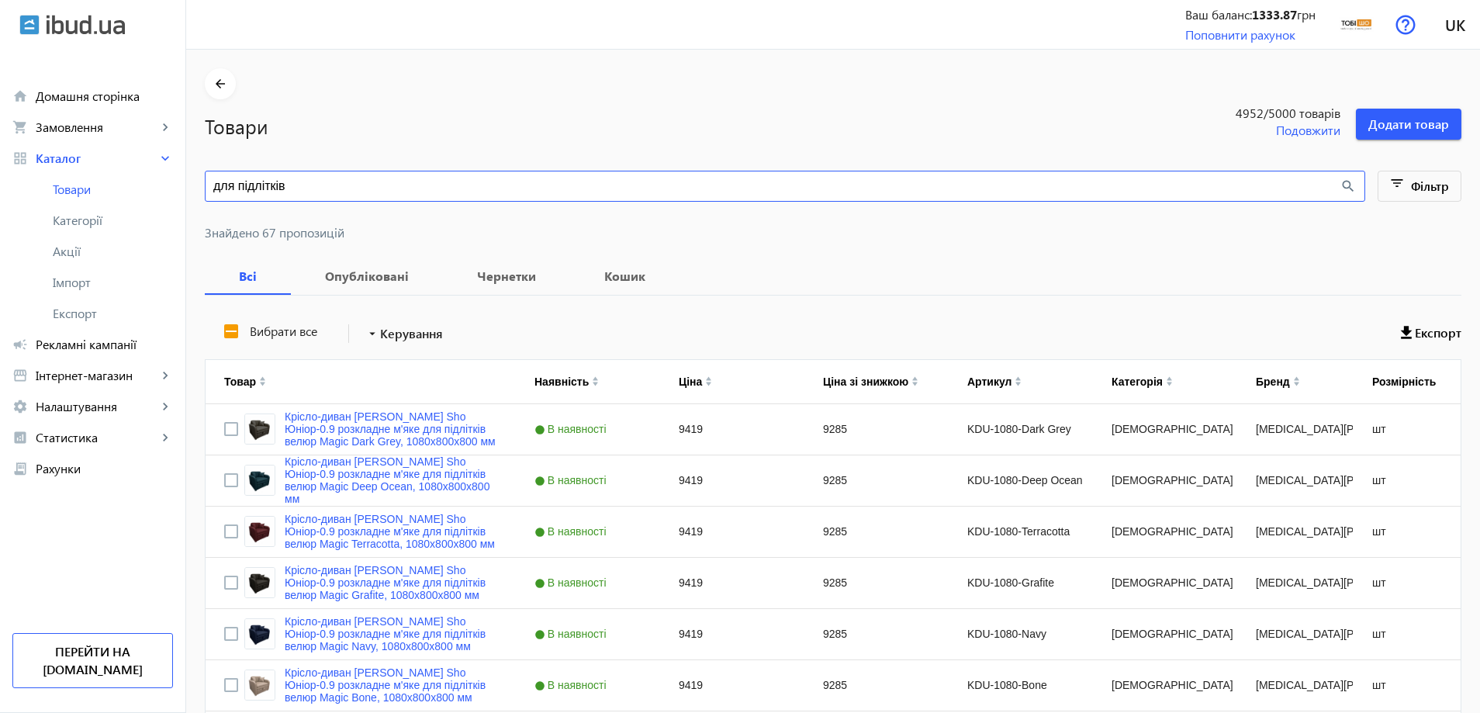
paste input "1140х850х730 мм"
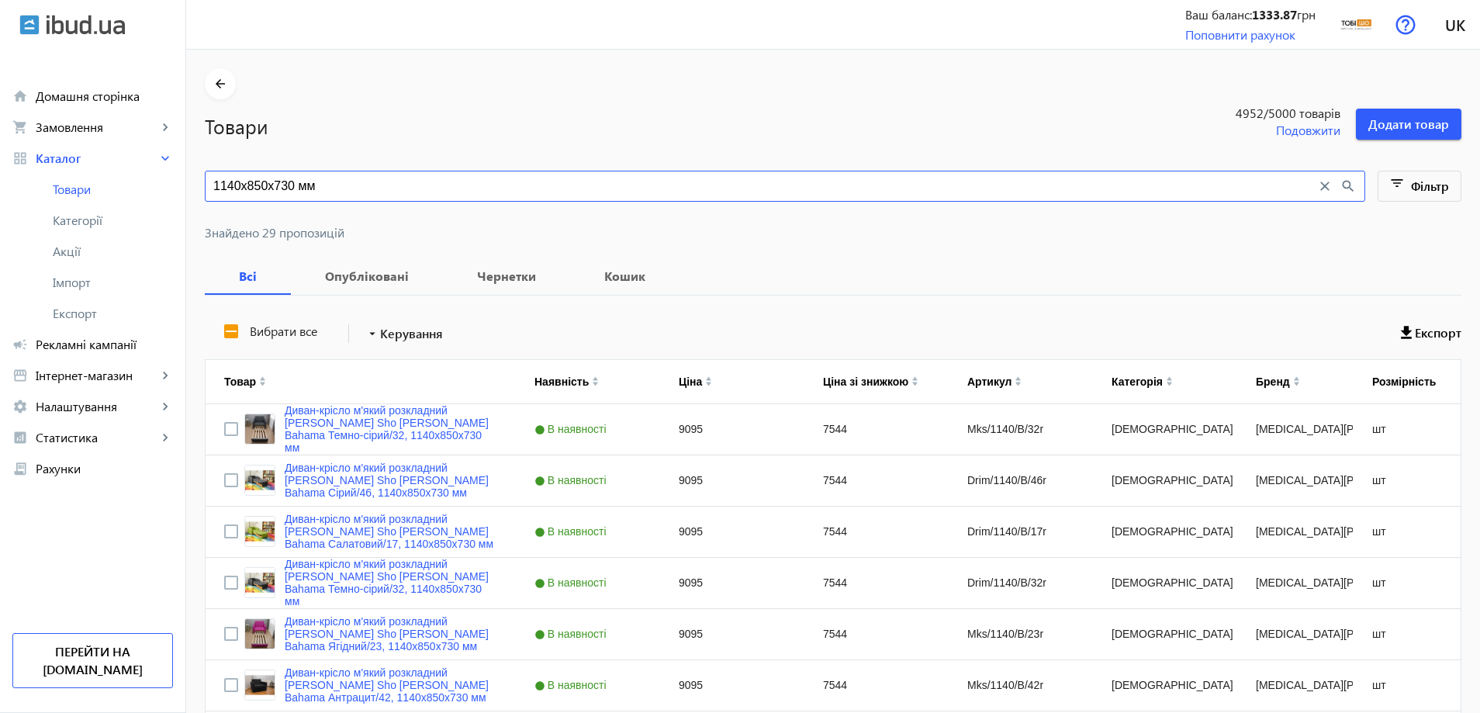
type input "1140х850х730 мм"
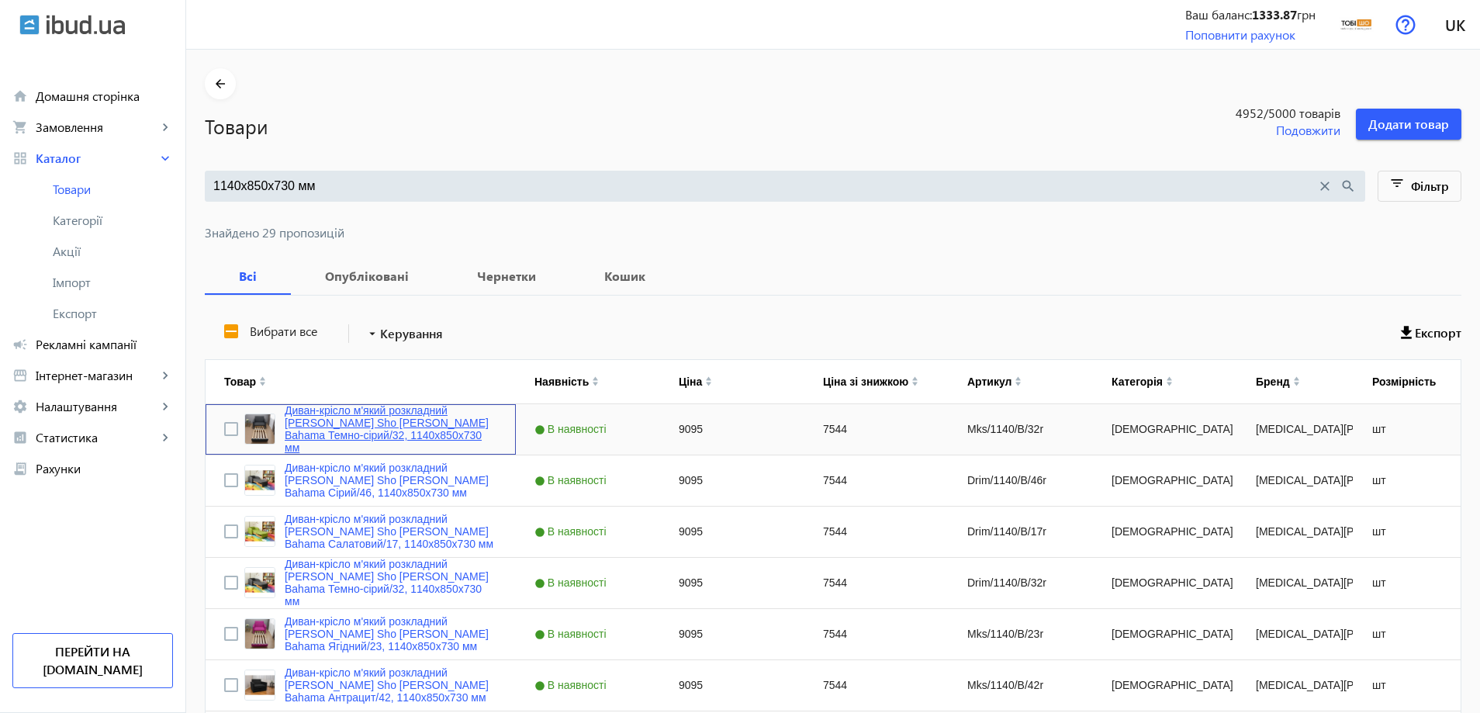
click at [427, 430] on link "Диван-крісло м'який розкладний [MEDICAL_DATA] Sho Максіан рогожка Bahama Темно-…" at bounding box center [391, 429] width 213 height 50
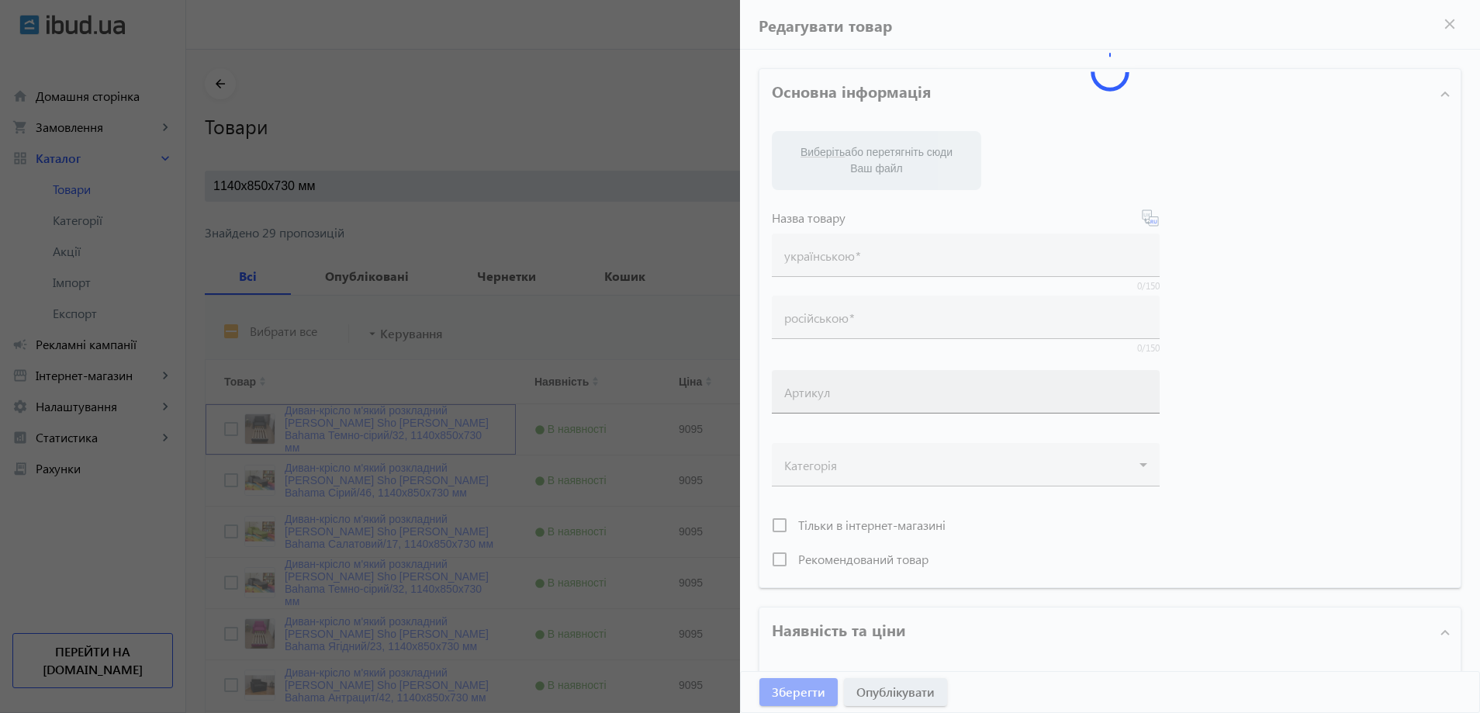
type input "Диван-крісло м'який розкладний [MEDICAL_DATA] Sho Максіан рогожка Bahama Темно-…"
type input "Диван-кресло мягкий раскладной Tobi Sho Максиан рогожка Bahama Темно-серый/32, …"
type input "Mks/1140/B/32r"
type input "9095"
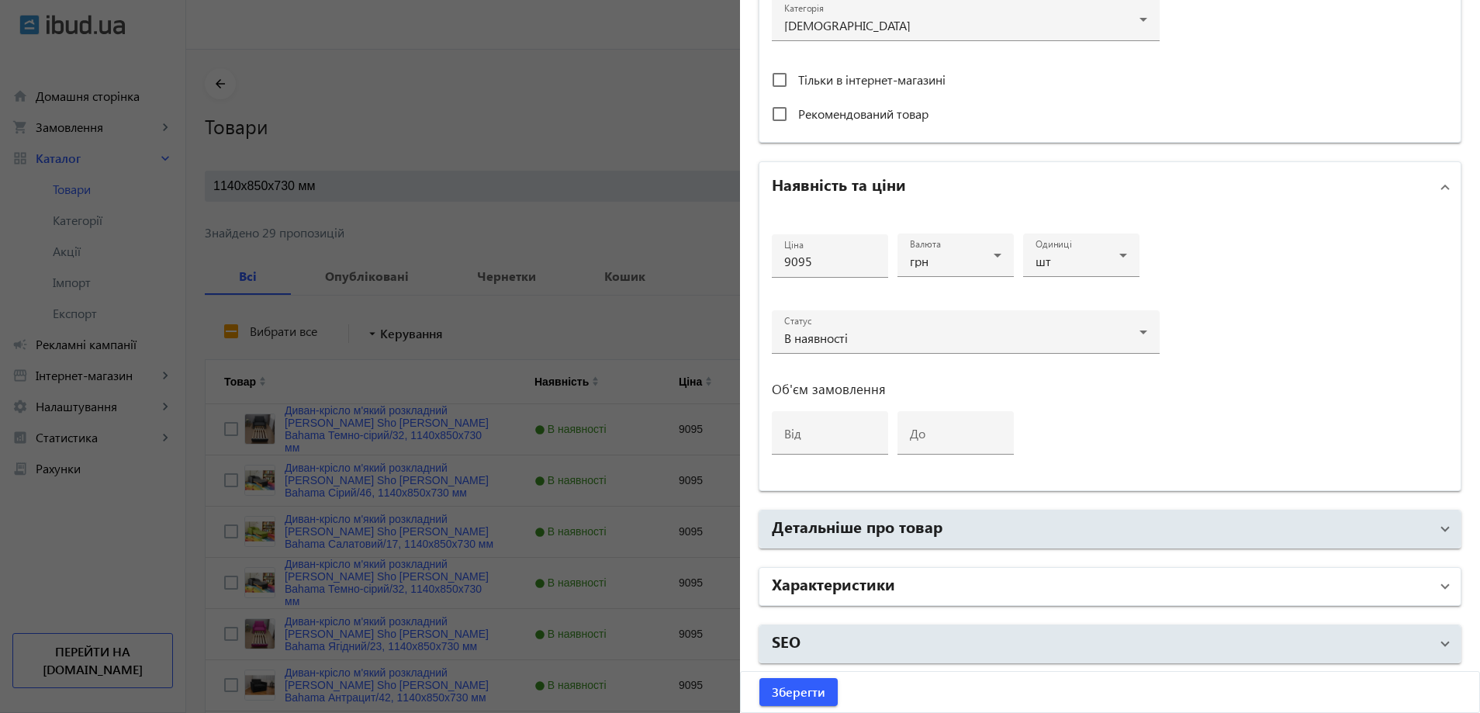
click at [928, 596] on mat-panel-title "Характеристики" at bounding box center [1101, 586] width 658 height 28
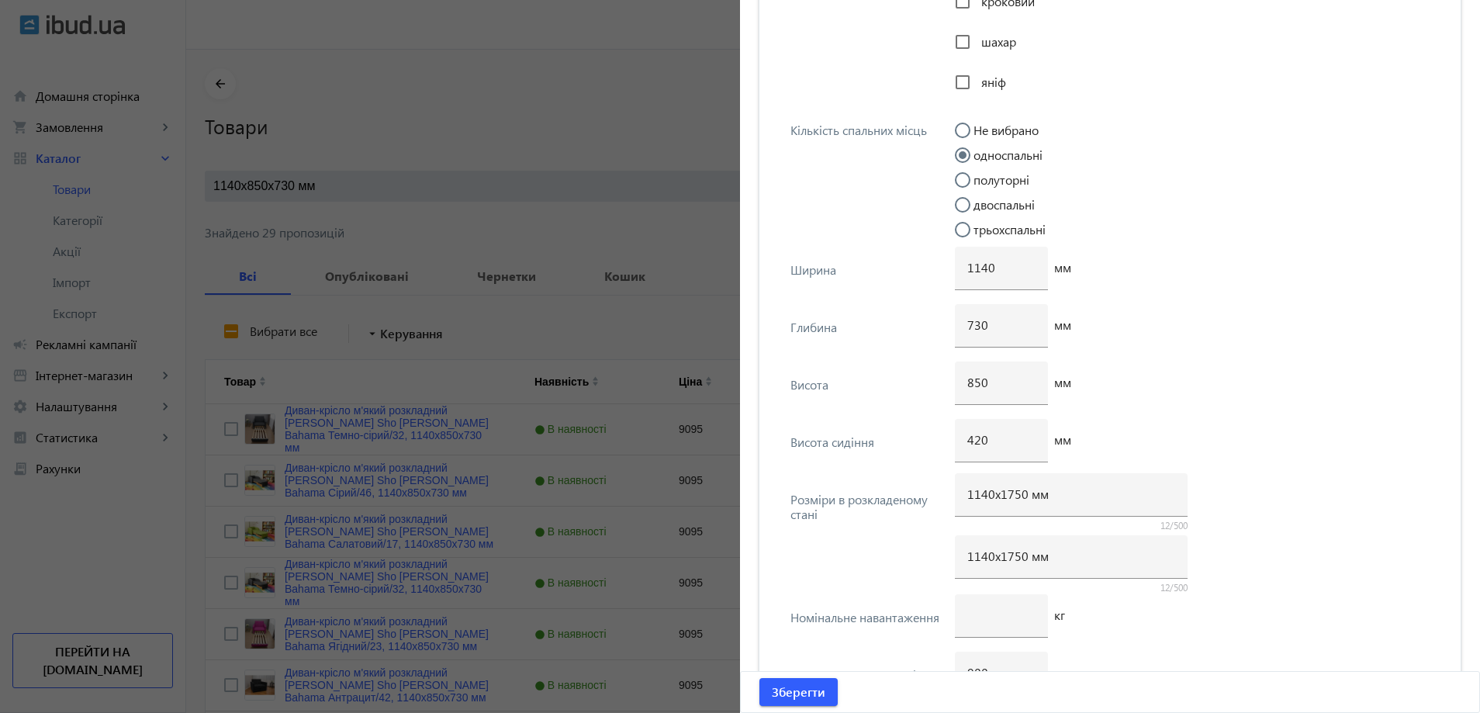
scroll to position [3917, 0]
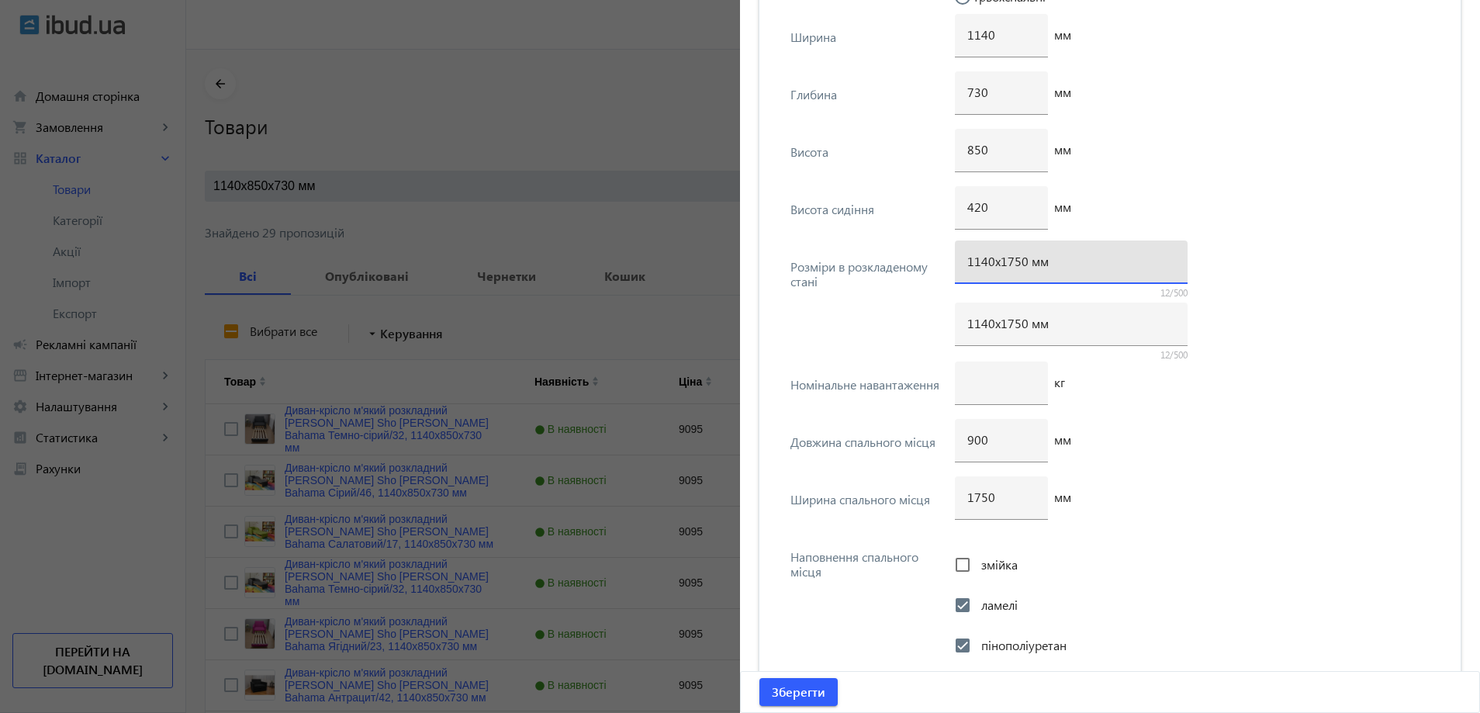
click at [1004, 263] on input "1140х1750 мм" at bounding box center [1071, 261] width 208 height 16
type input "1140х1050 мм"
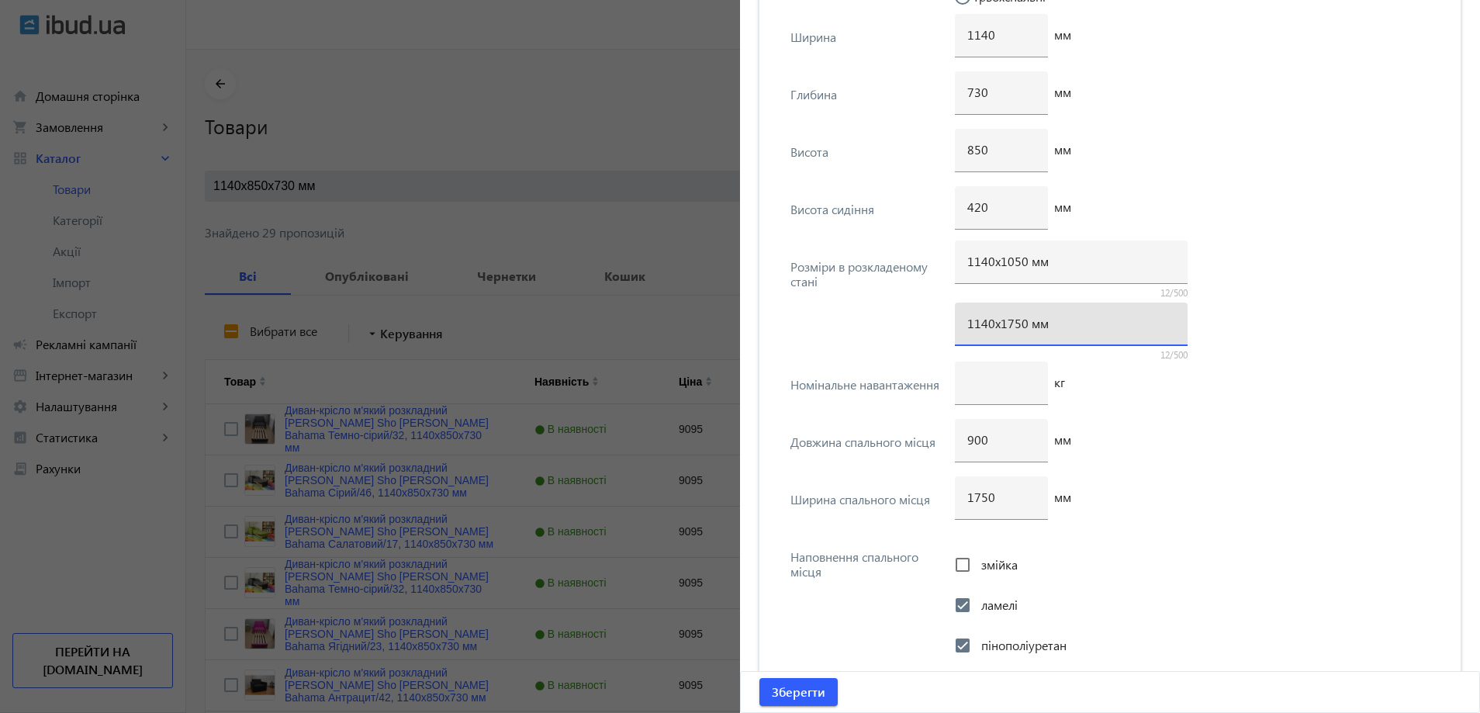
click at [1014, 324] on input "1140х1750 мм" at bounding box center [1071, 323] width 208 height 16
type input "1140х1700 мм"
click at [978, 505] on div "1750" at bounding box center [1001, 497] width 68 height 43
click at [980, 502] on input "1750" at bounding box center [1001, 497] width 68 height 16
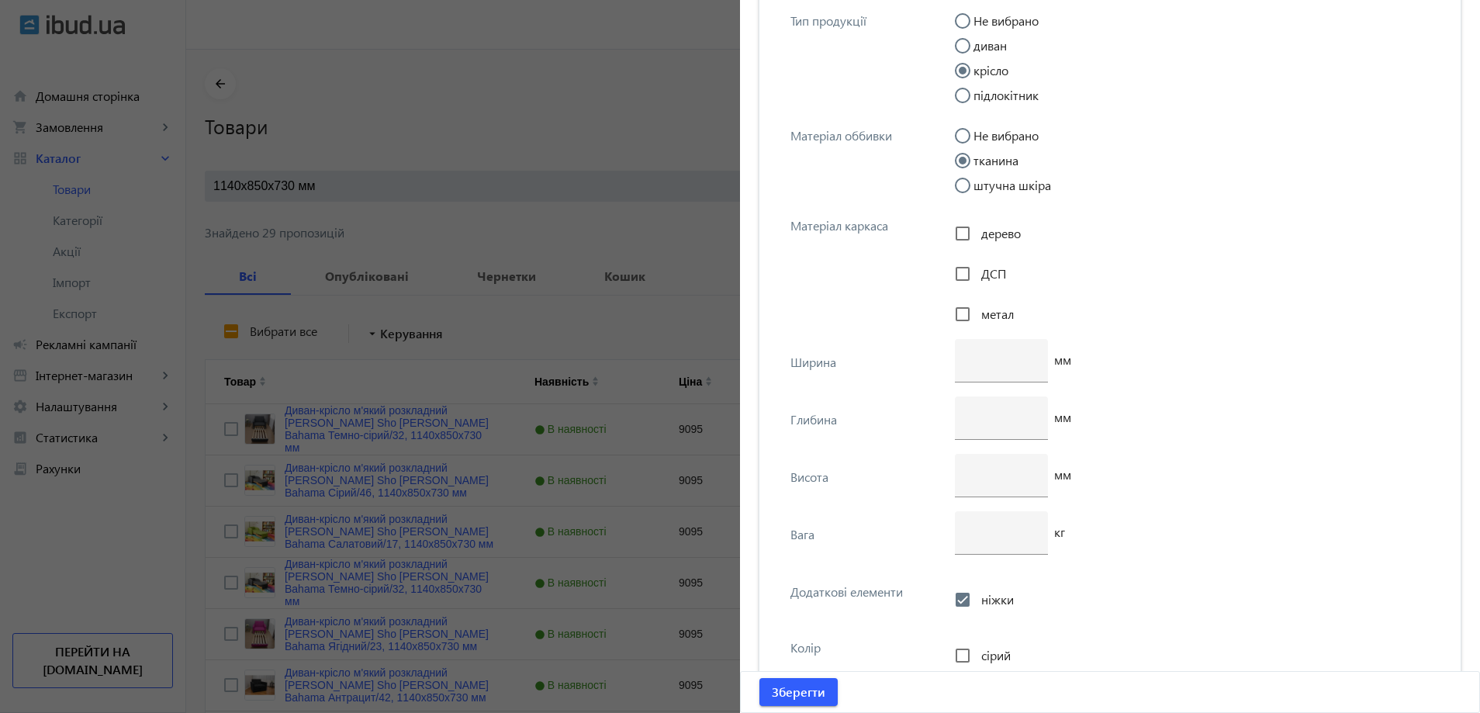
scroll to position [5778, 0]
type input "1700"
drag, startPoint x: 787, startPoint y: 683, endPoint x: 754, endPoint y: 607, distance: 83.7
click at [787, 685] on span "Зберегти" at bounding box center [799, 691] width 54 height 17
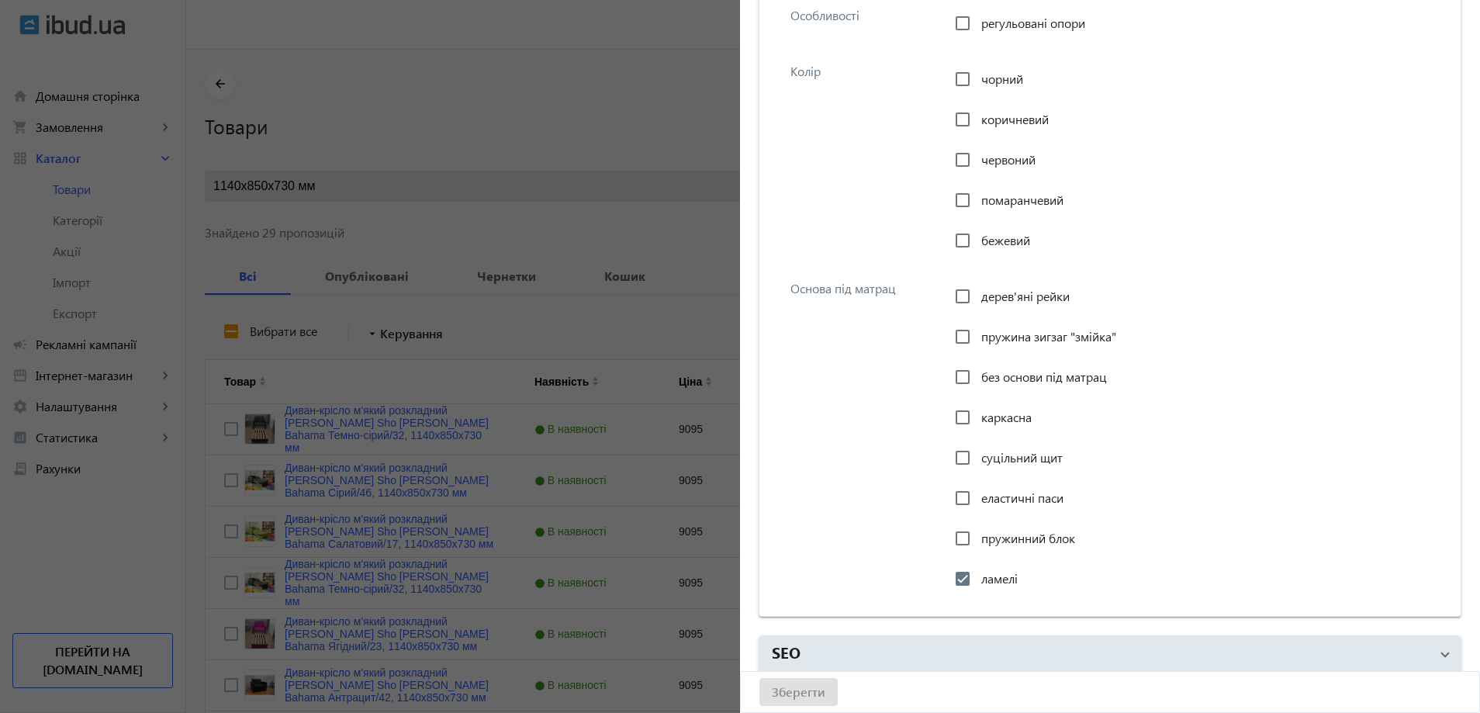
scroll to position [0, 0]
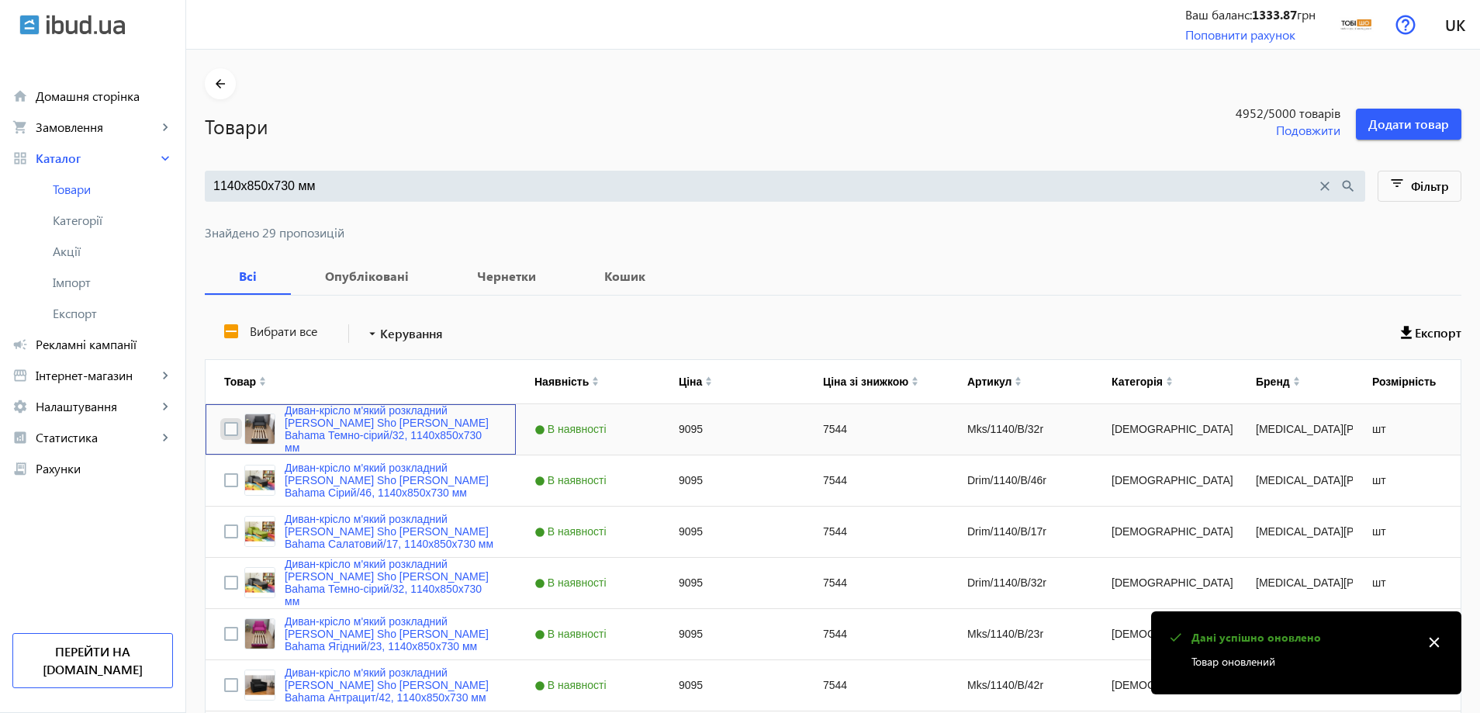
click at [224, 434] on input "Press Space to toggle row selection (unchecked)" at bounding box center [231, 429] width 14 height 14
checkbox input "true"
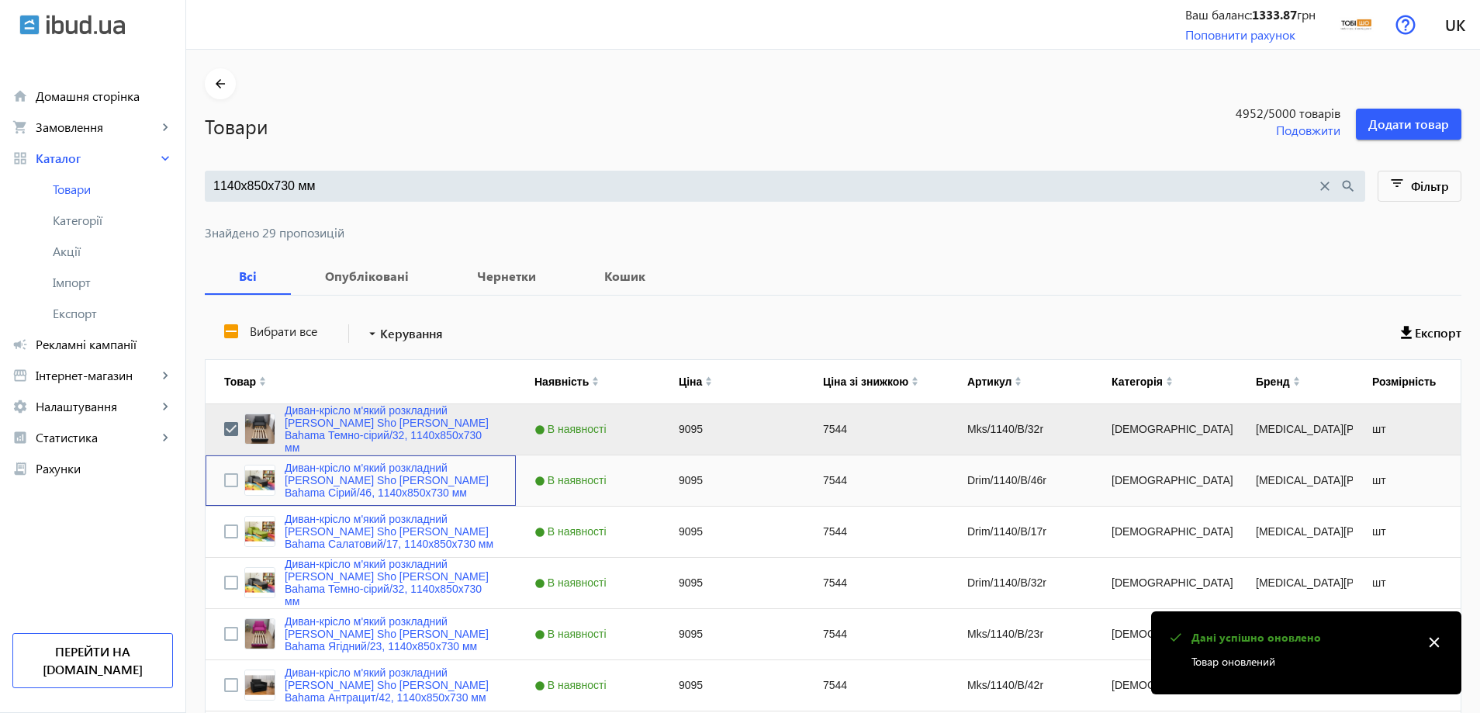
click at [224, 474] on div "Press SPACE to select this row." at bounding box center [231, 480] width 14 height 36
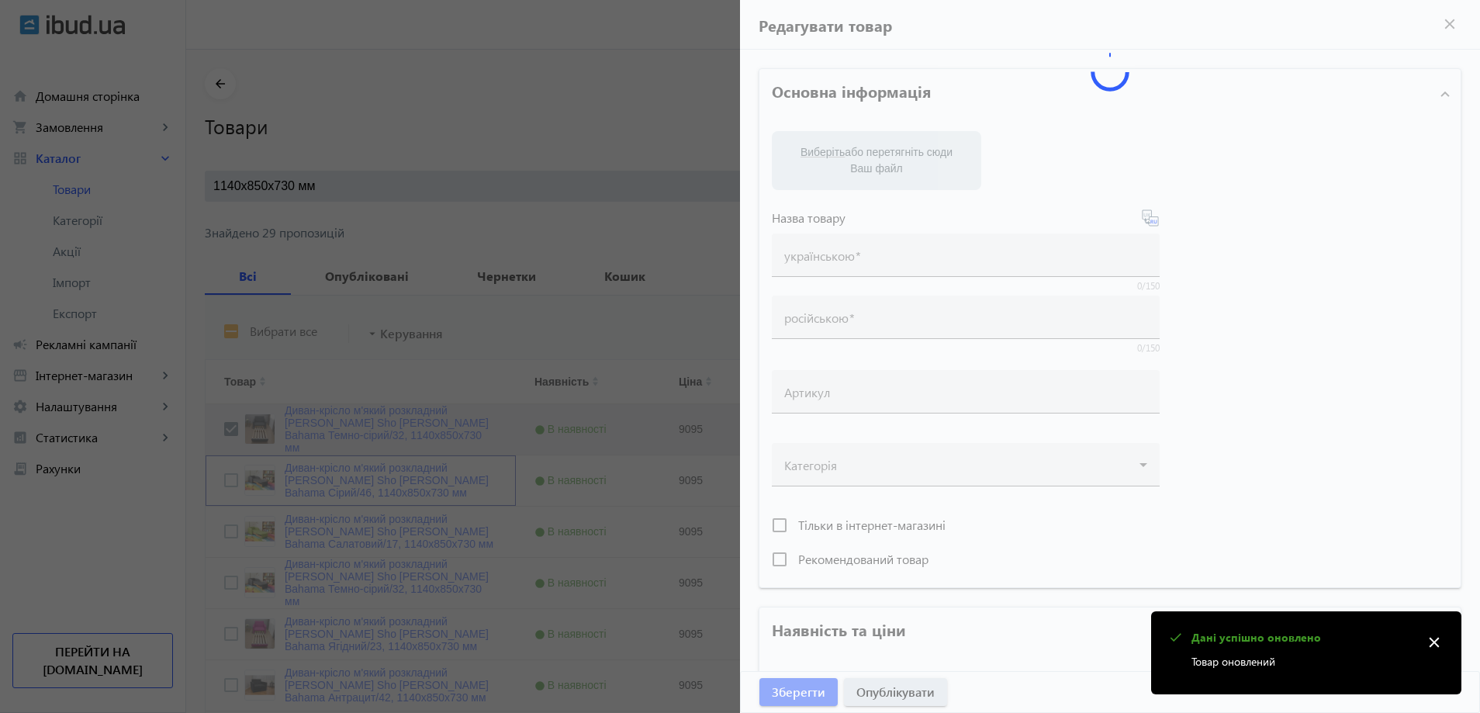
type input "Диван-крісло м'який розкладний [MEDICAL_DATA] Sho Дрім рогожка Bahama Сірий/46,…"
type input "Диван-кресло мягкий раскладной Tobi Sho Дрим рогожка Bahama Серый/46, 1140х850х…"
type input "Drim/1140/B/46r"
type input "9095"
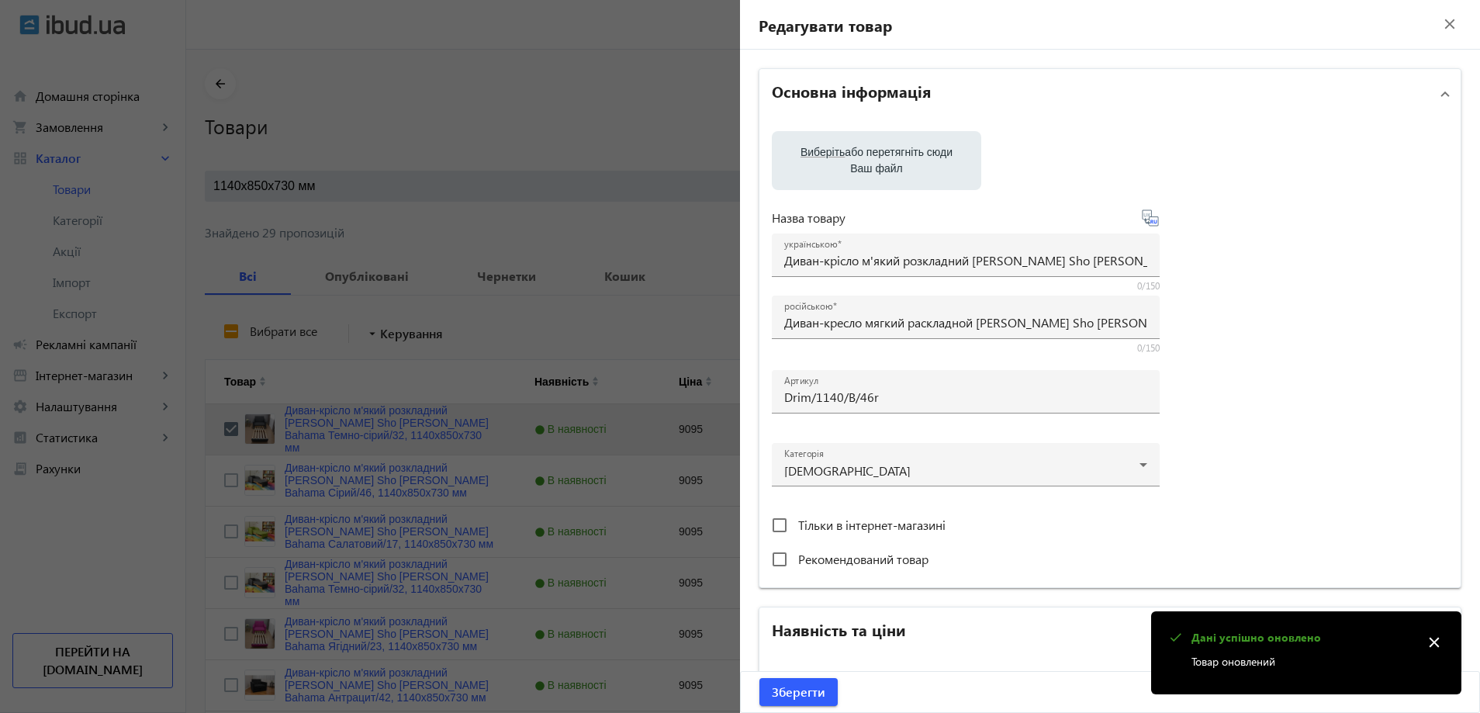
drag, startPoint x: 254, startPoint y: 481, endPoint x: 223, endPoint y: 482, distance: 30.3
click at [252, 481] on div at bounding box center [740, 356] width 1480 height 713
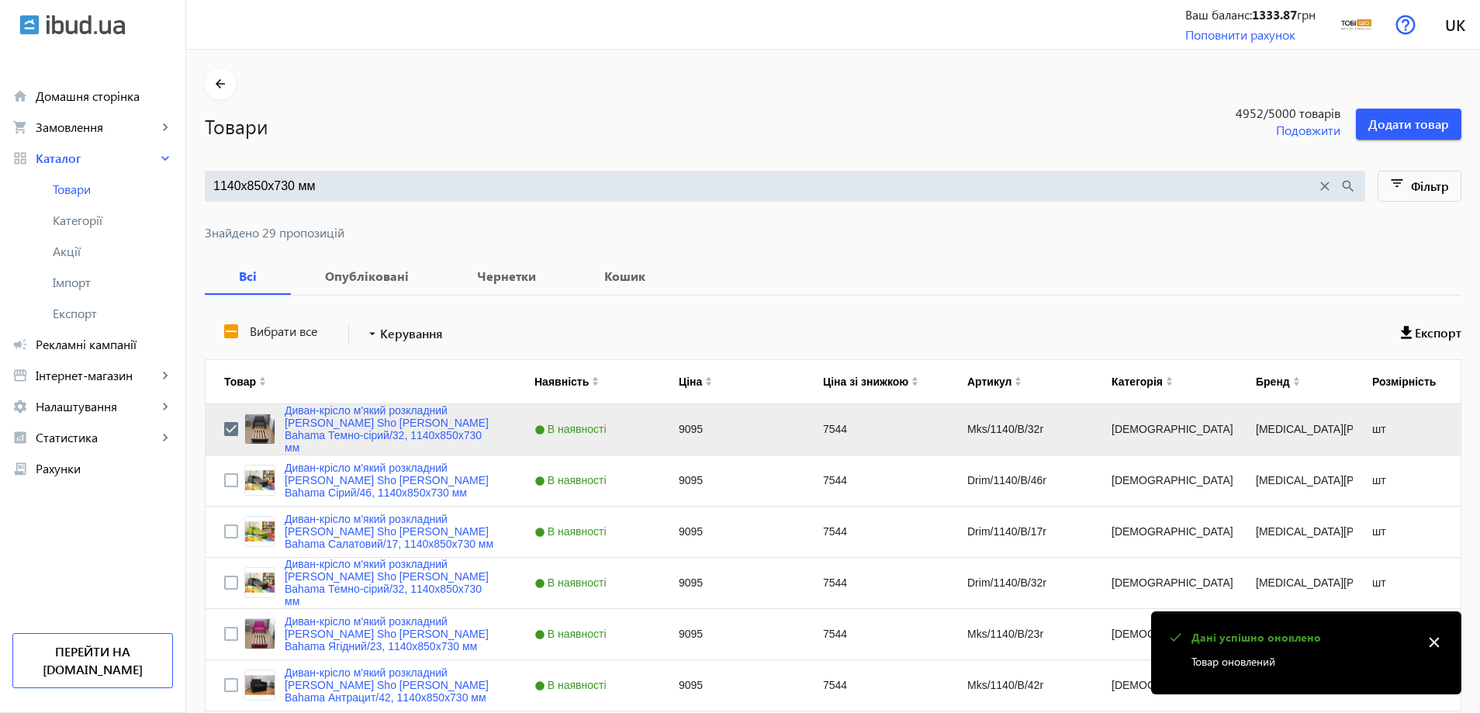
click at [224, 482] on input "Press Space to toggle row selection (unchecked)" at bounding box center [231, 480] width 14 height 14
checkbox input "true"
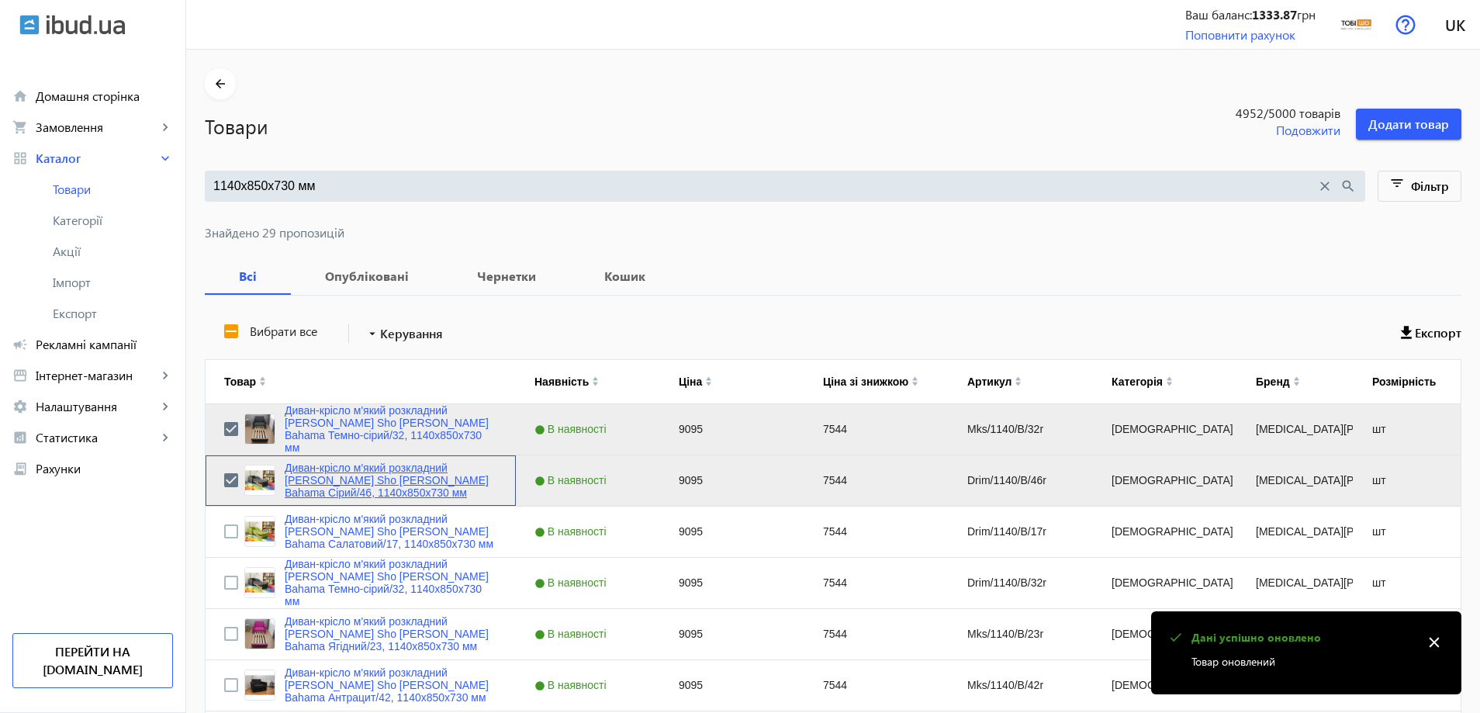
click at [330, 482] on link "Диван-крісло м'який розкладний [MEDICAL_DATA] Sho Дрім рогожка Bahama Сірий/46,…" at bounding box center [391, 479] width 213 height 37
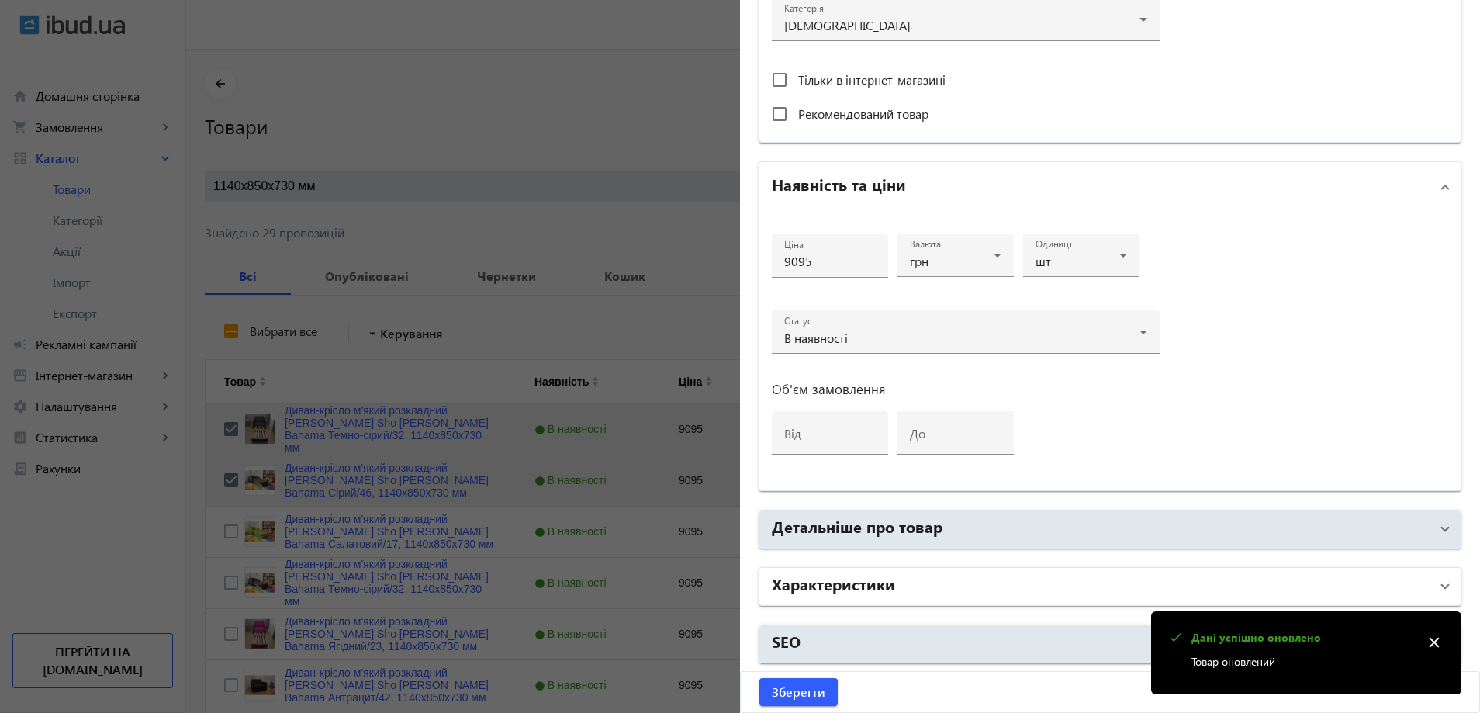
click at [911, 585] on mat-panel-title "Характеристики" at bounding box center [1101, 586] width 658 height 28
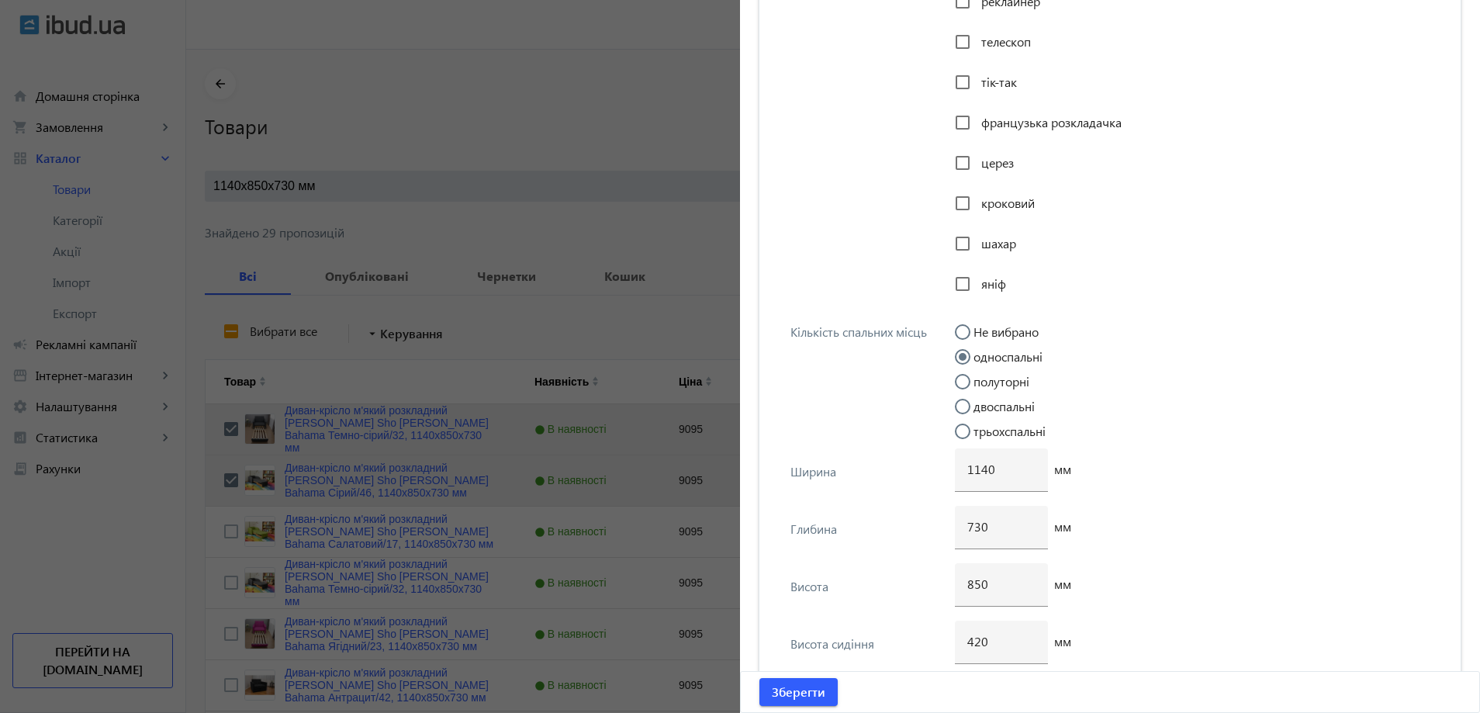
scroll to position [3839, 0]
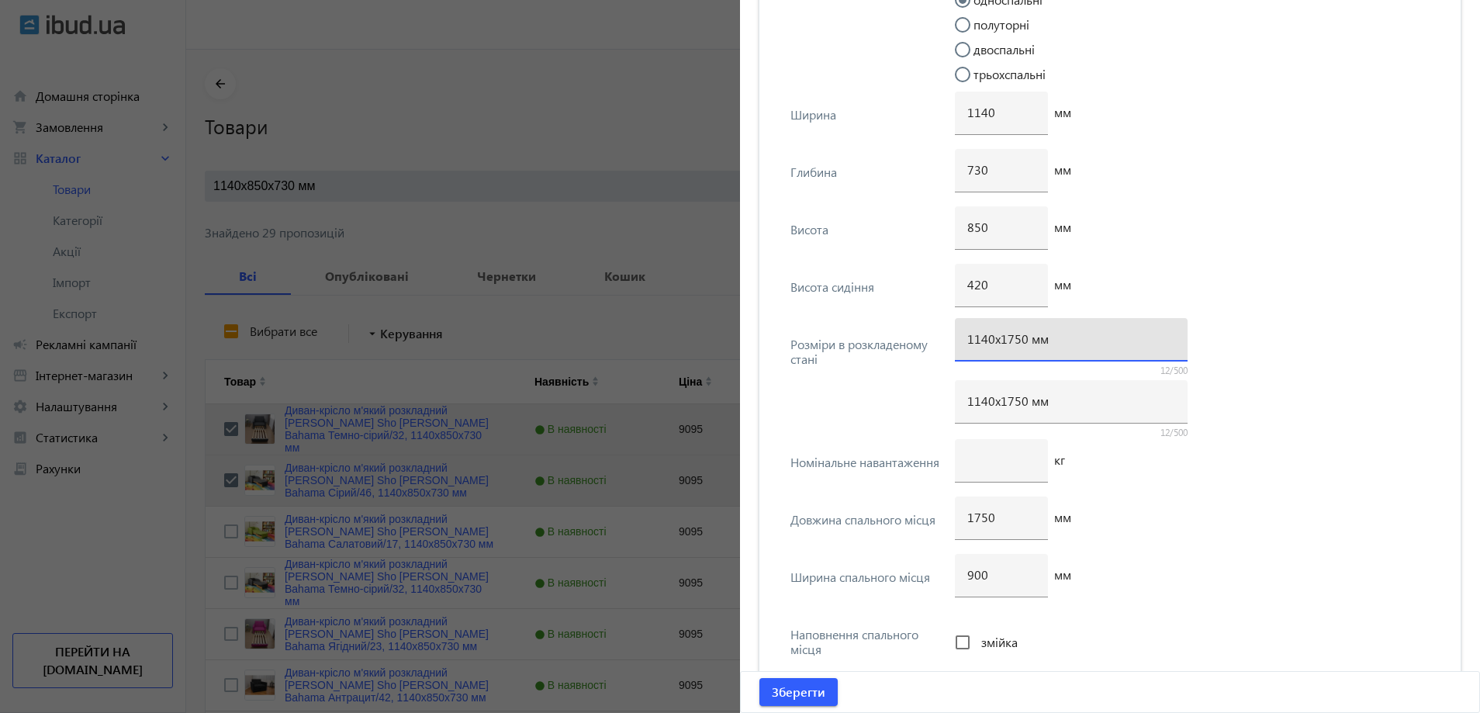
click at [1008, 344] on input "1140х1750 мм" at bounding box center [1071, 338] width 208 height 16
type input "1140х1700 мм"
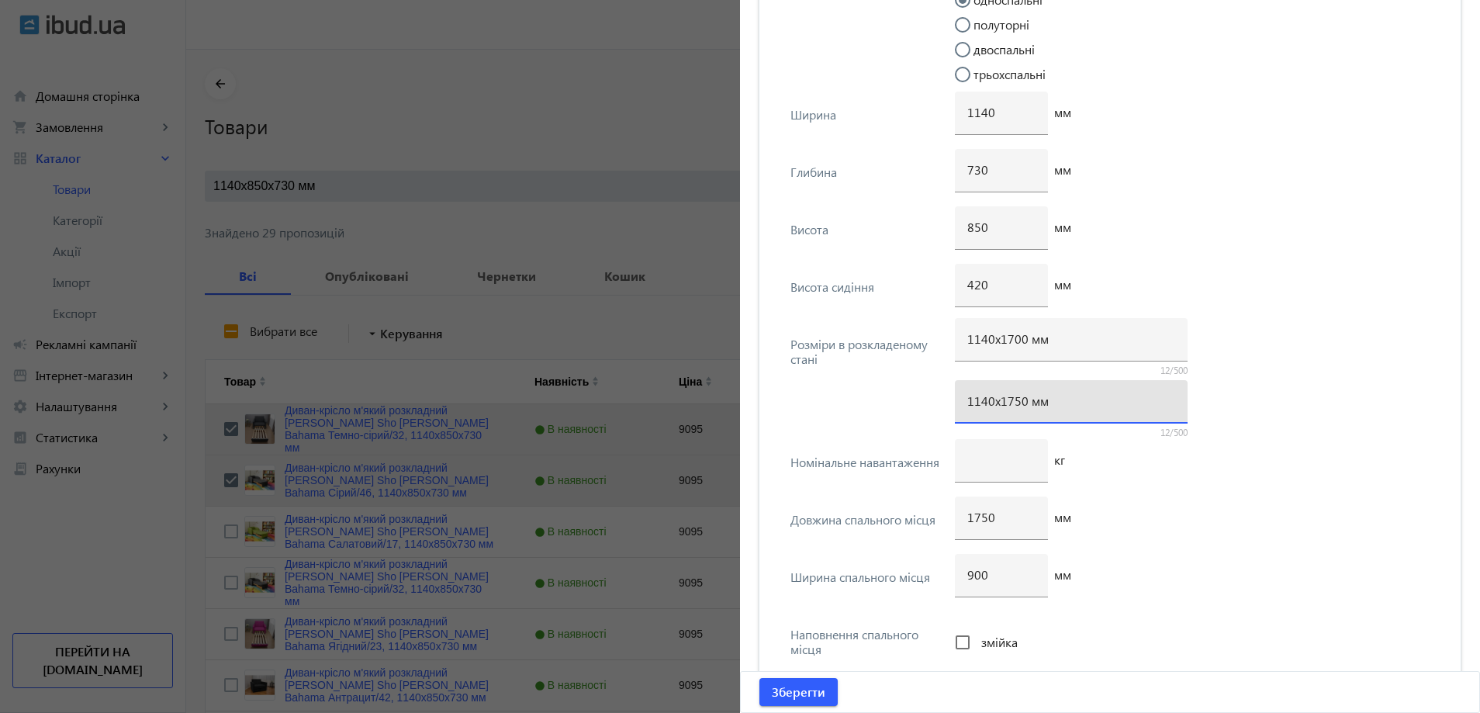
click at [1008, 405] on input "1140х1750 мм" at bounding box center [1071, 400] width 208 height 16
type input "1140х1700 мм"
click at [981, 522] on input "1750" at bounding box center [1001, 517] width 68 height 16
type input "1700"
click at [806, 697] on span "Зберегти" at bounding box center [799, 691] width 54 height 17
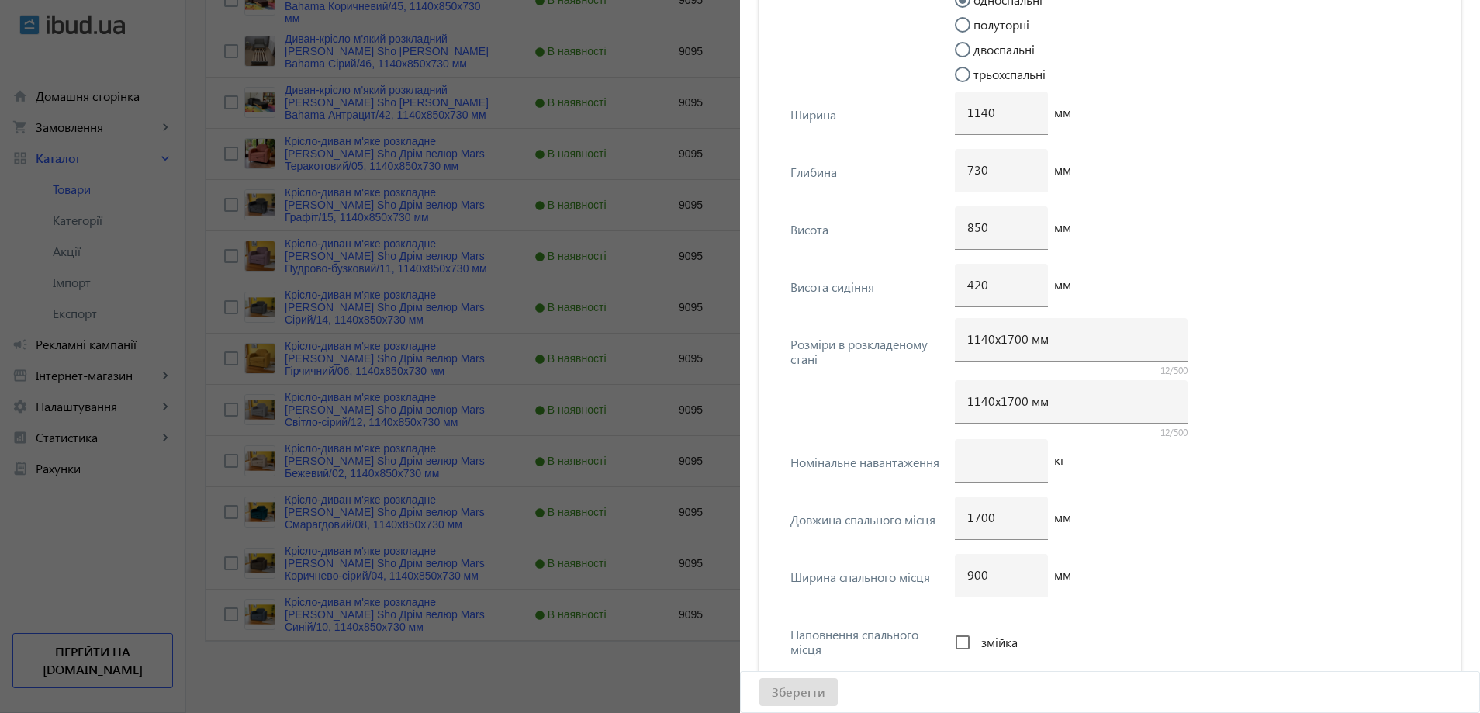
scroll to position [0, 0]
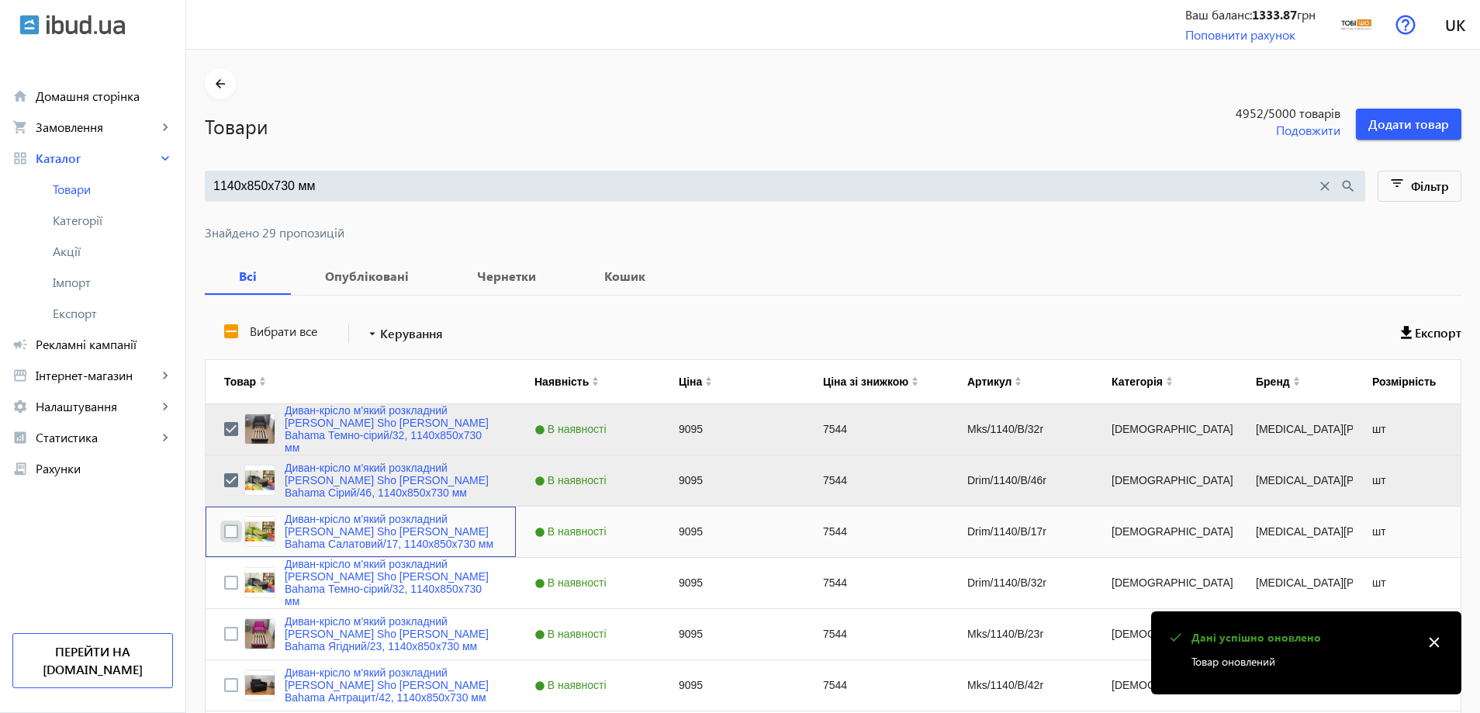
click at [224, 531] on input "Press Space to toggle row selection (unchecked)" at bounding box center [231, 531] width 14 height 14
checkbox input "true"
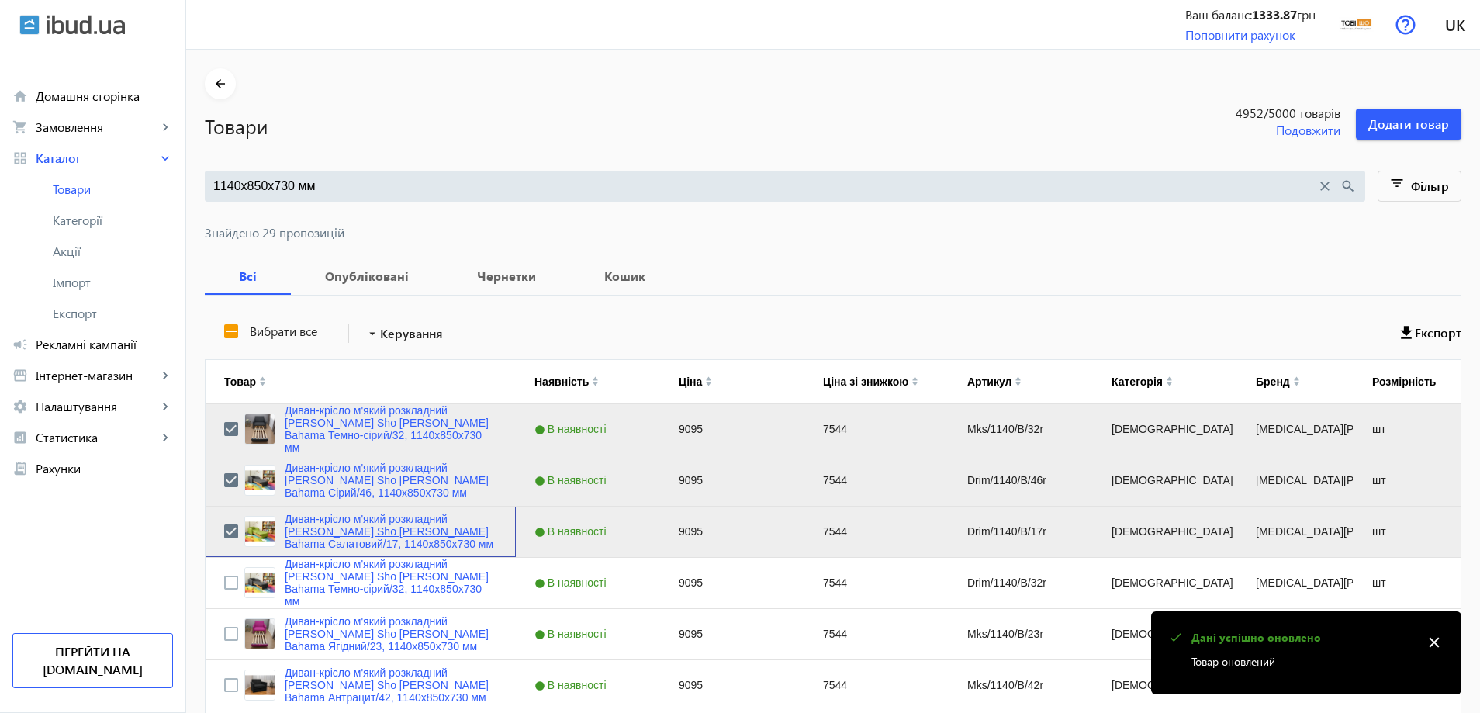
click at [303, 530] on link "Диван-крісло м'який розкладний [MEDICAL_DATA] Sho Дрім рогожка Bahama Салатовий…" at bounding box center [391, 531] width 213 height 37
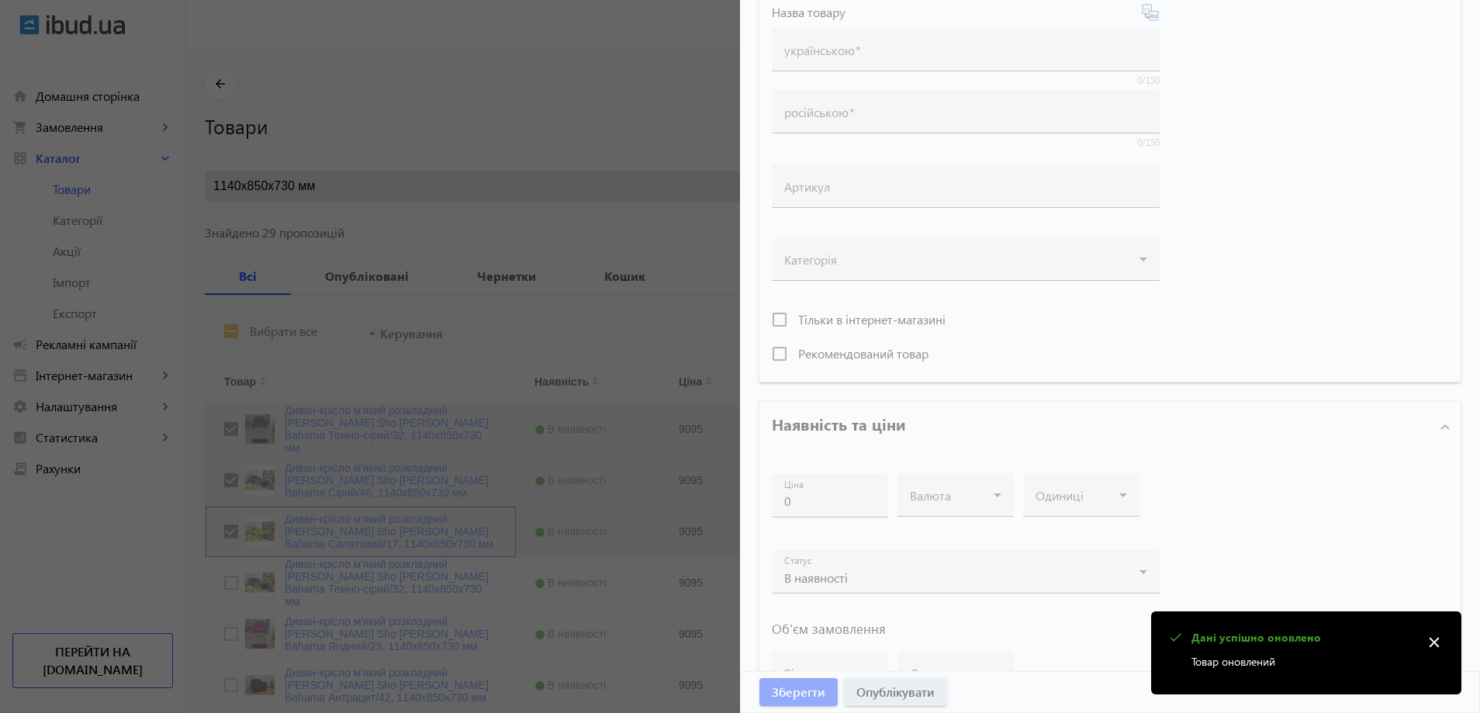
type input "Диван-крісло м'який розкладний [MEDICAL_DATA] Sho Дрім рогожка Bahama Салатовий…"
type input "Диван-кресло мягкий раскладной Tobi Sho Дрим рогожка Bahama Салатовый/17, 1140х…"
type input "Drim/1140/B/17r"
type input "9095"
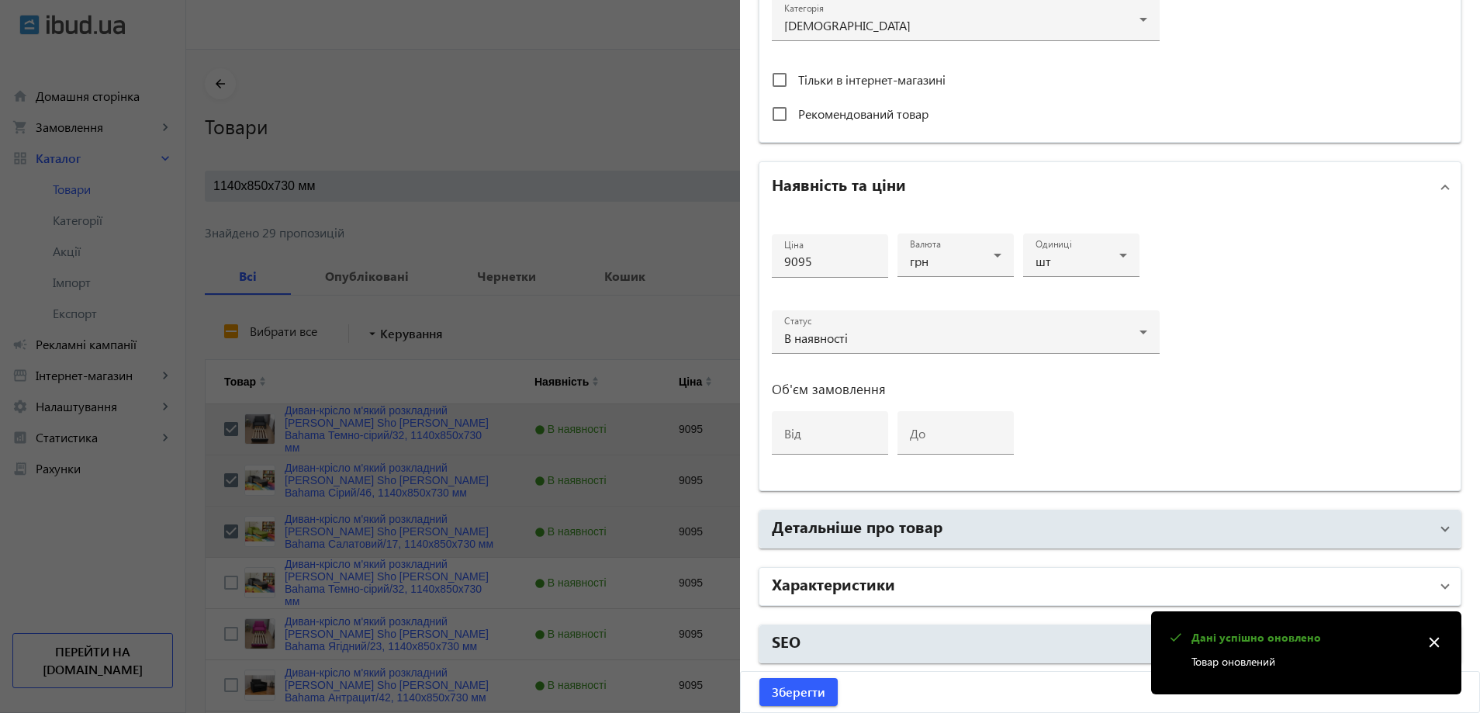
click at [918, 589] on mat-panel-title "Характеристики" at bounding box center [1101, 586] width 658 height 28
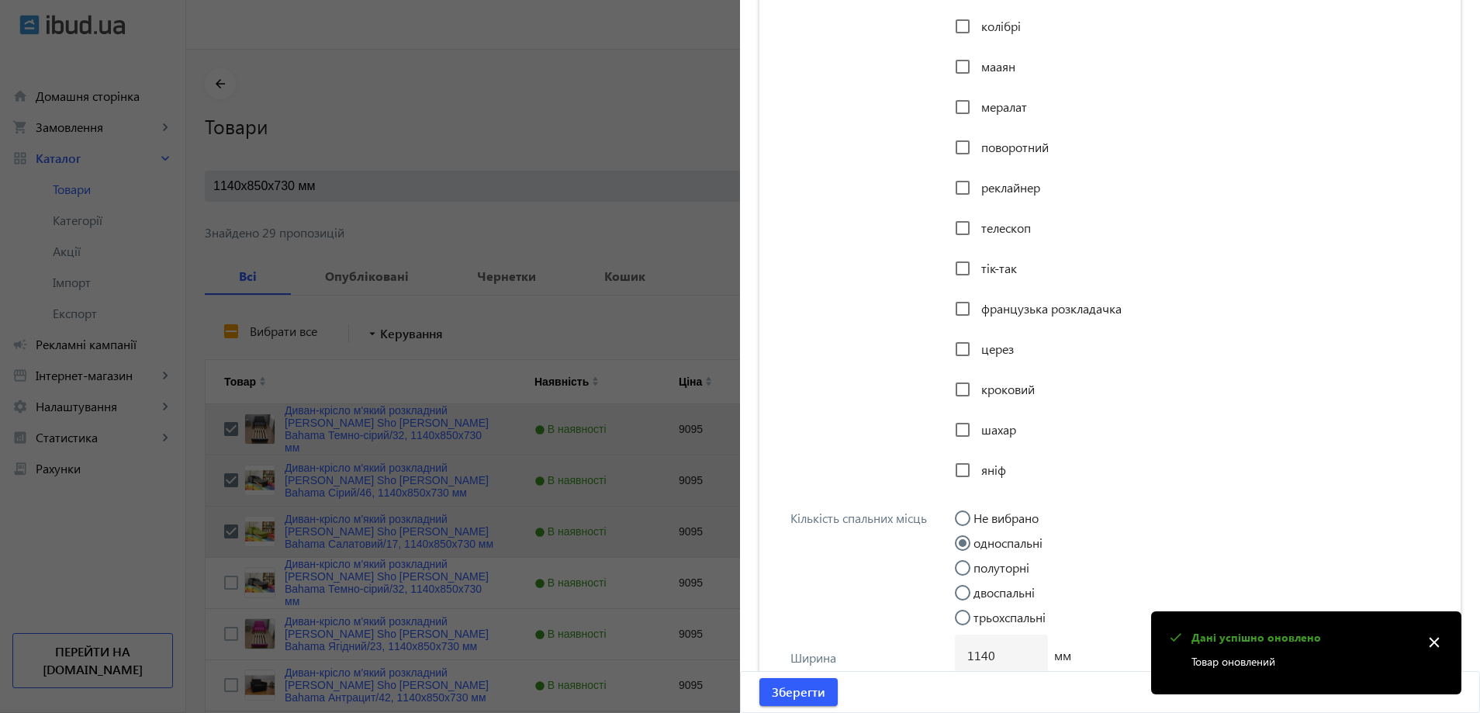
scroll to position [3684, 0]
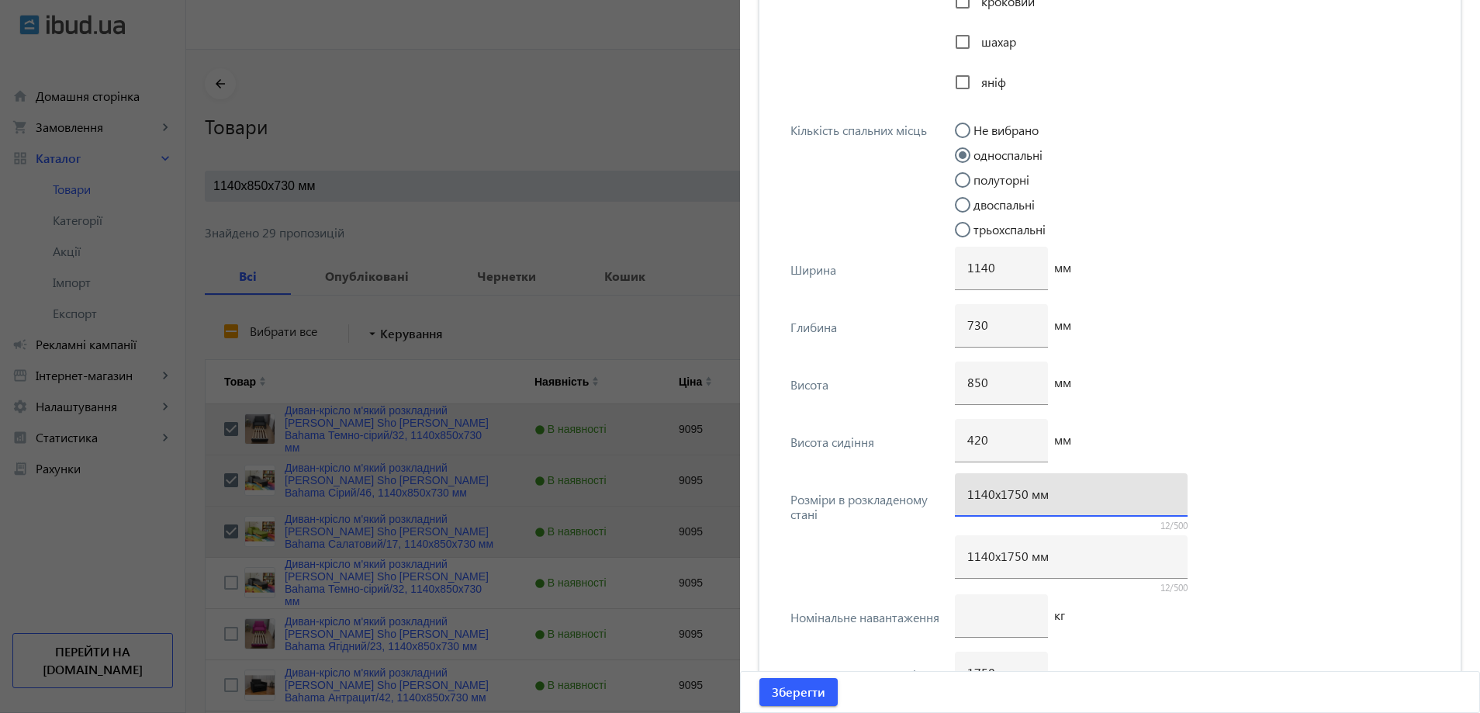
drag, startPoint x: 1011, startPoint y: 494, endPoint x: 1008, endPoint y: 510, distance: 15.8
click at [1015, 500] on input "1140х1750 мм" at bounding box center [1071, 494] width 208 height 16
type input "1140х1700 мм"
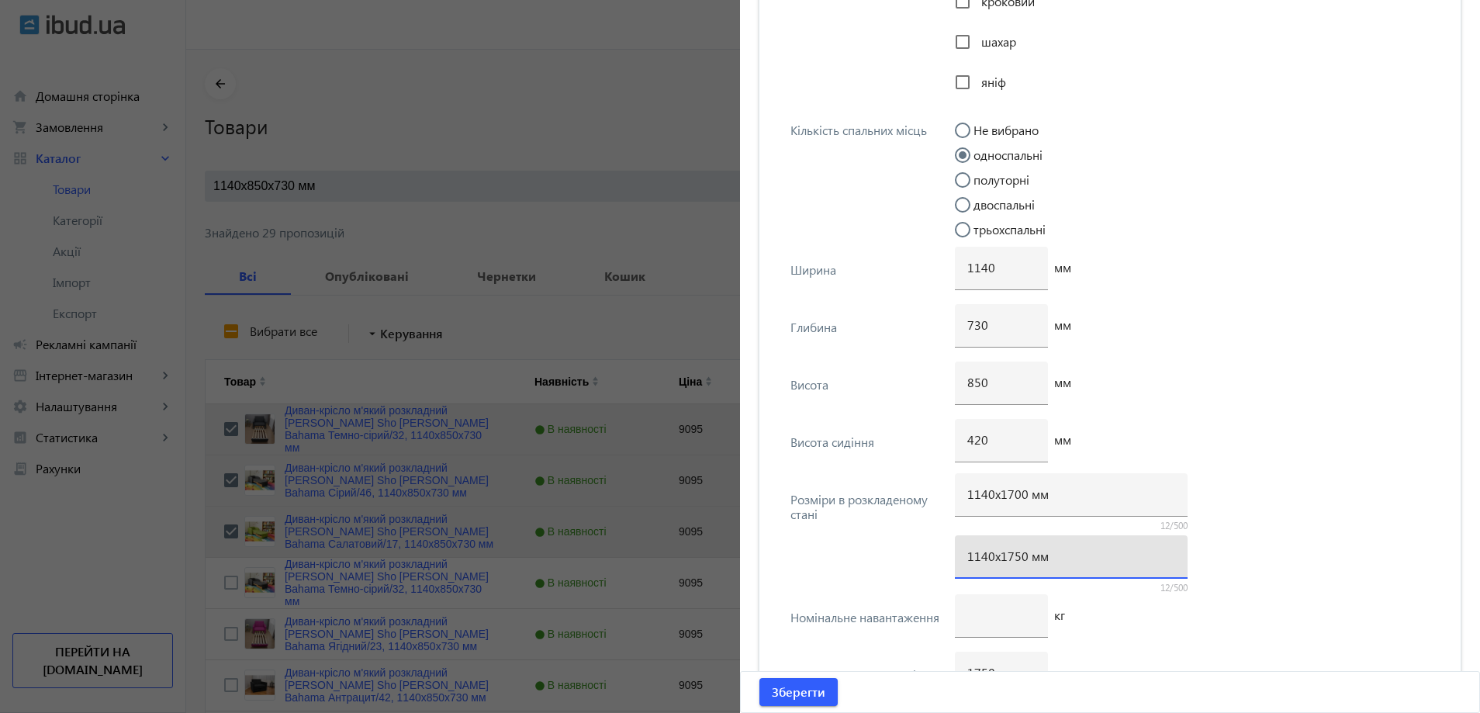
click at [1015, 562] on input "1140х1750 мм" at bounding box center [1071, 556] width 208 height 16
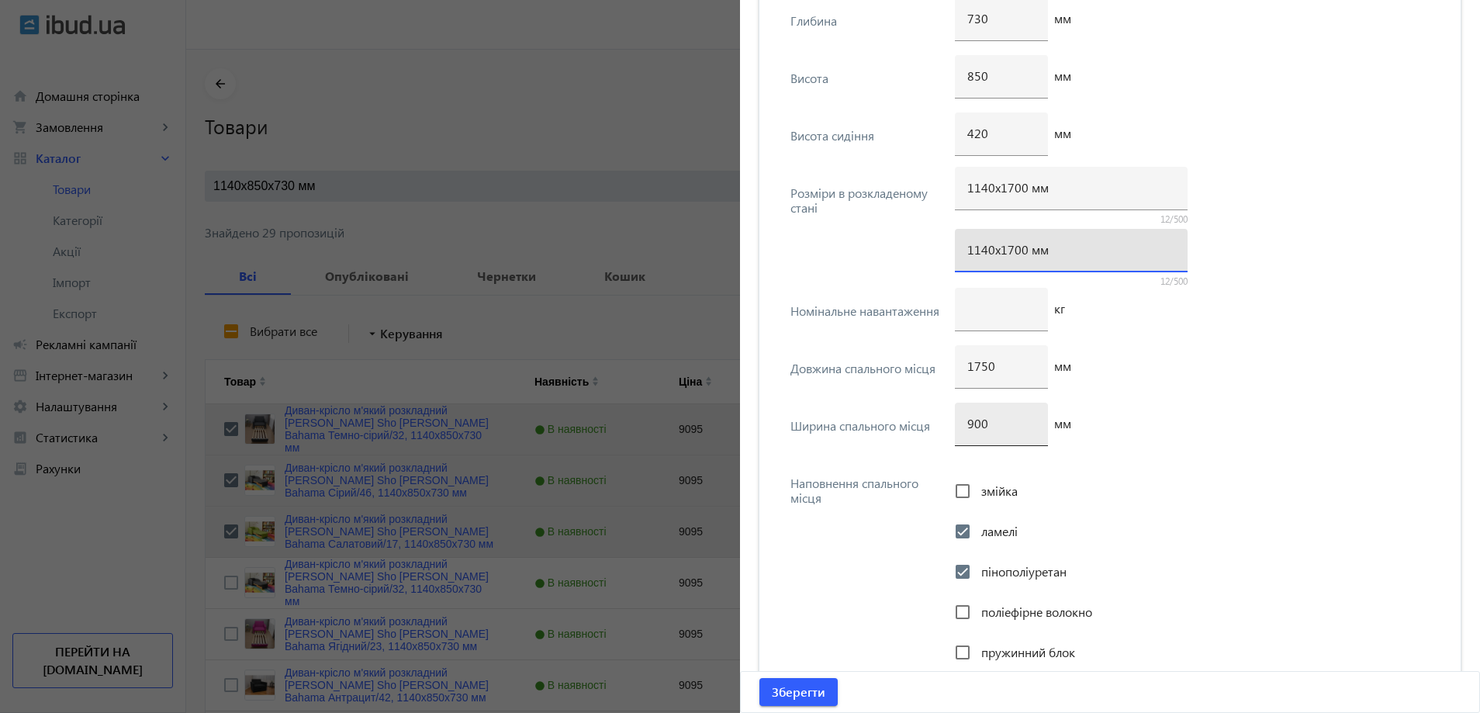
scroll to position [3994, 0]
type input "1140х1700 мм"
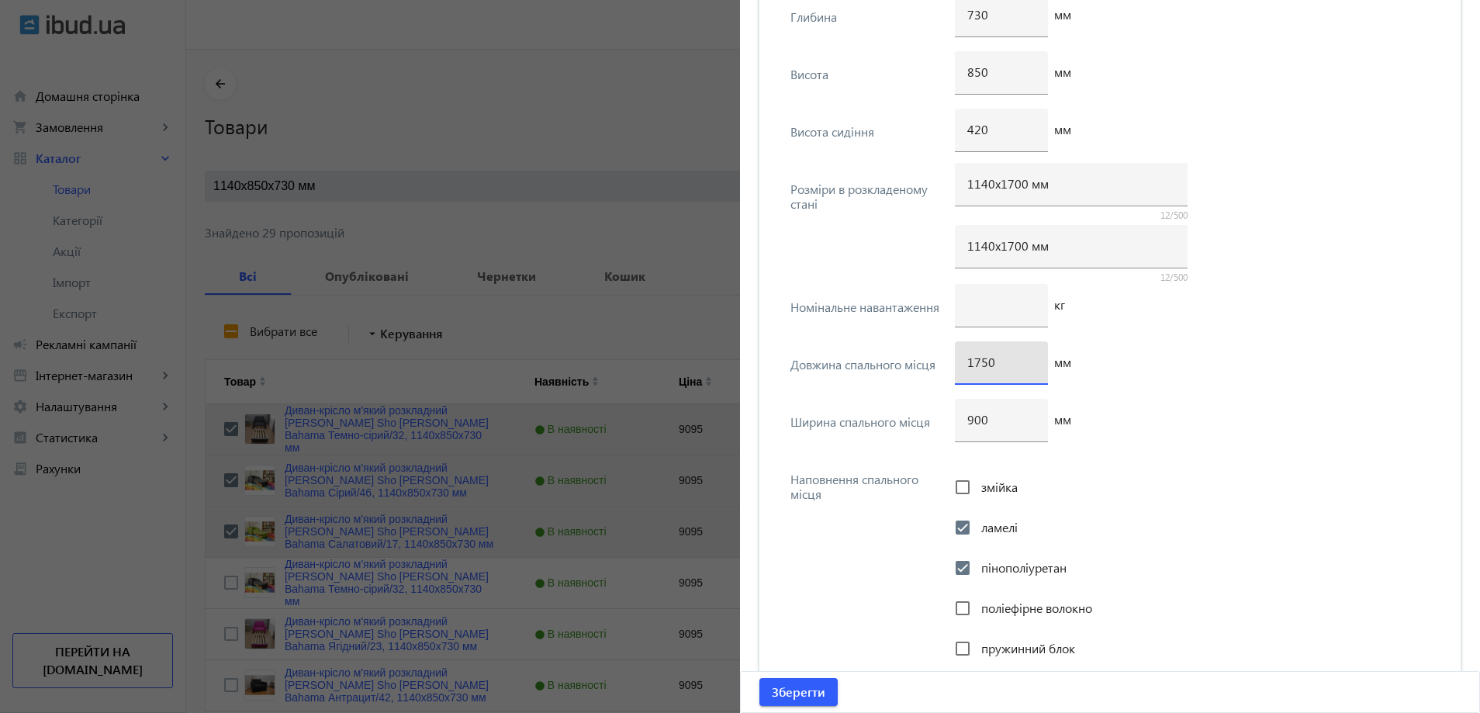
click at [977, 365] on input "1750" at bounding box center [1001, 362] width 68 height 16
type input "1700"
click at [797, 687] on span "Зберегти" at bounding box center [799, 691] width 54 height 17
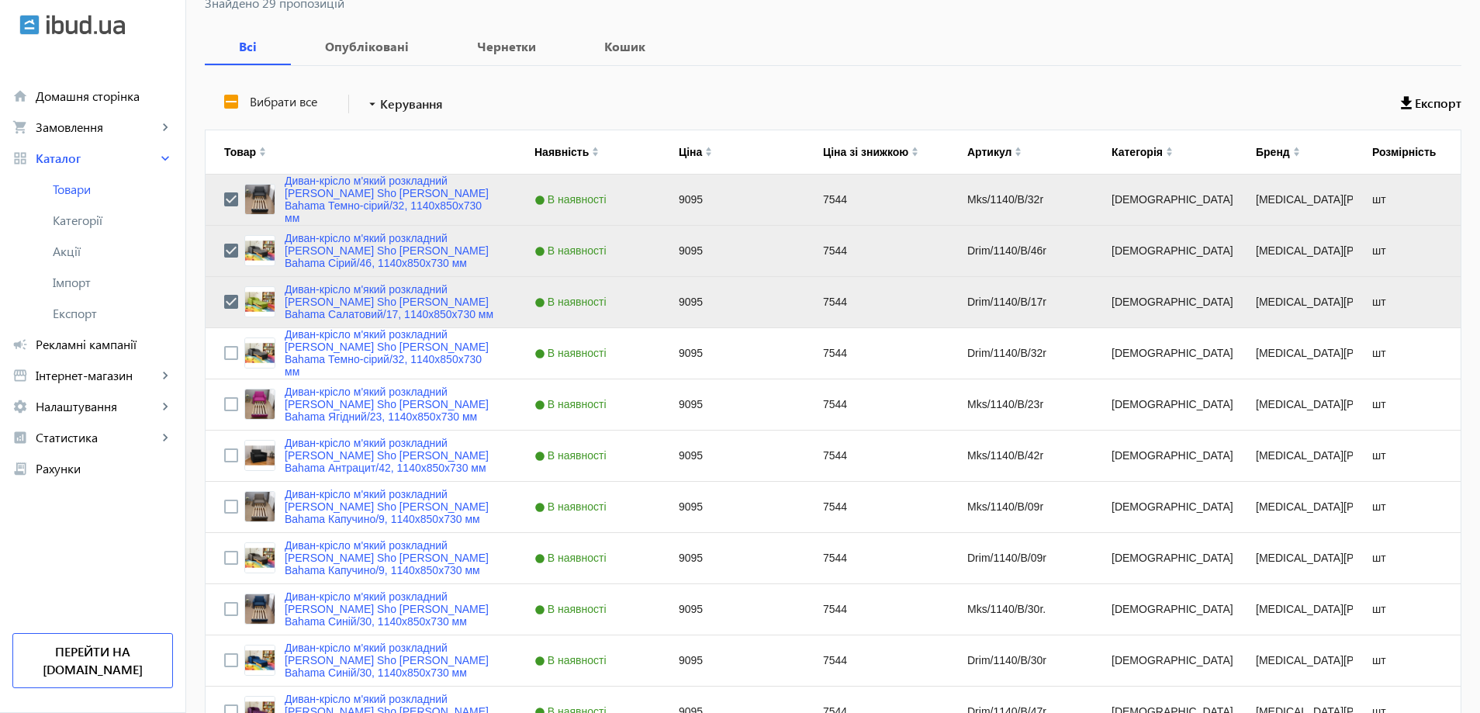
scroll to position [233, 0]
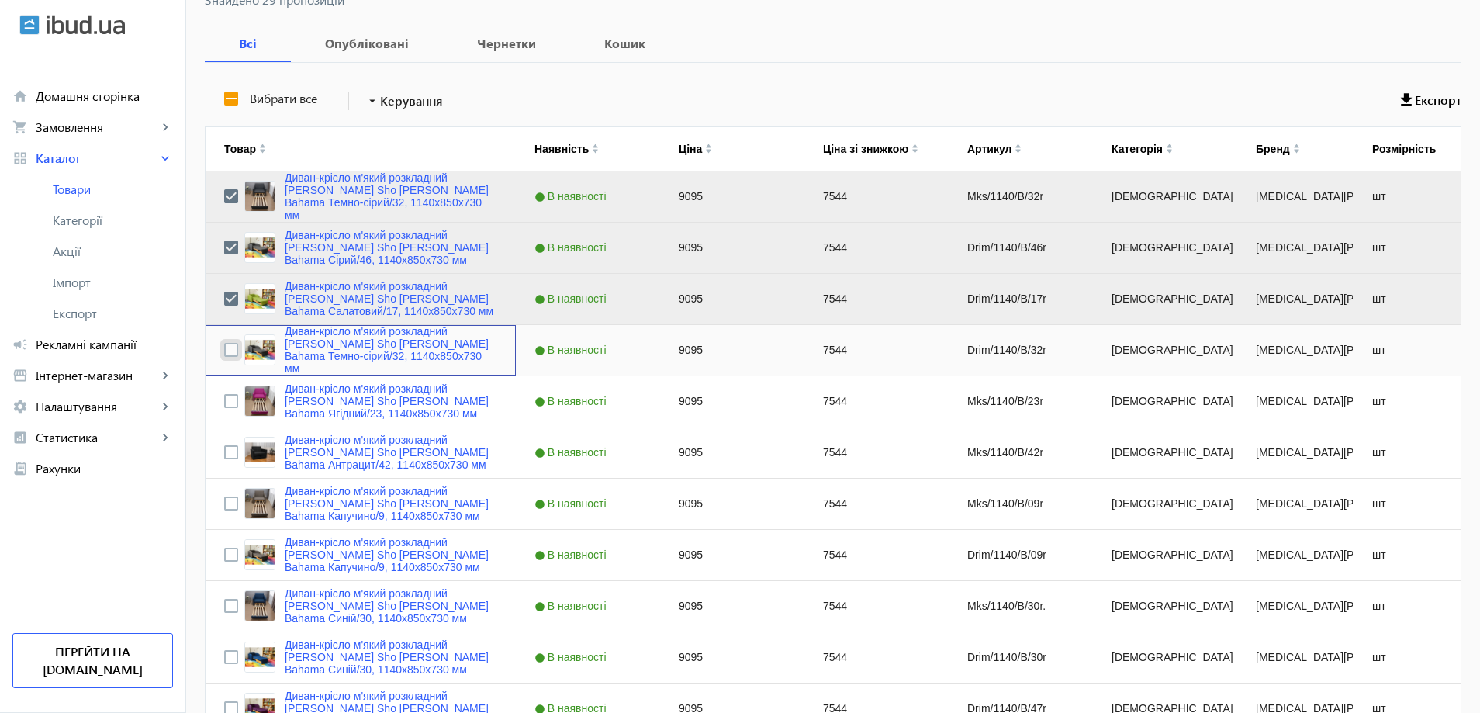
click at [228, 344] on input "Press Space to toggle row selection (unchecked)" at bounding box center [231, 350] width 14 height 14
checkbox input "true"
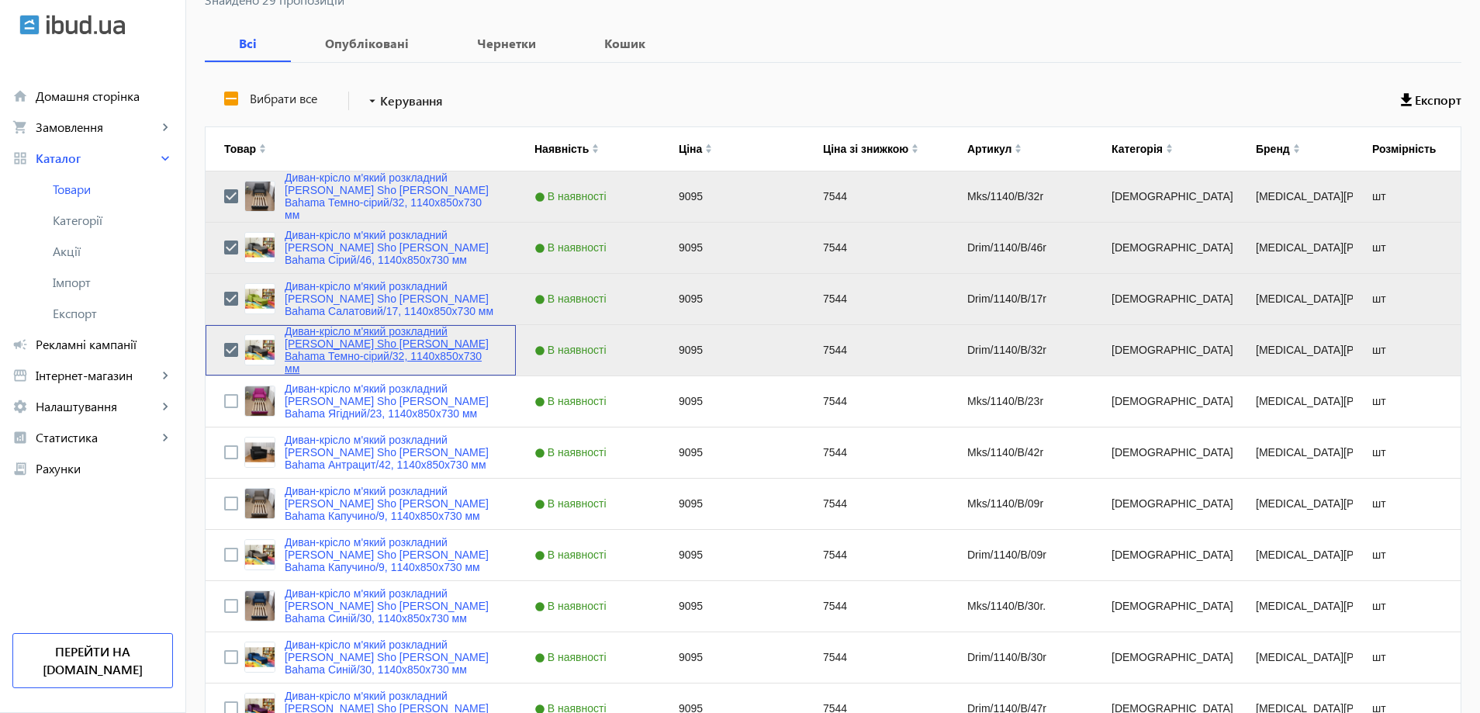
click at [293, 347] on link "Диван-крісло м'який розкладний [MEDICAL_DATA] Sho Дрім рогожка Bahama Темно-сір…" at bounding box center [391, 350] width 213 height 50
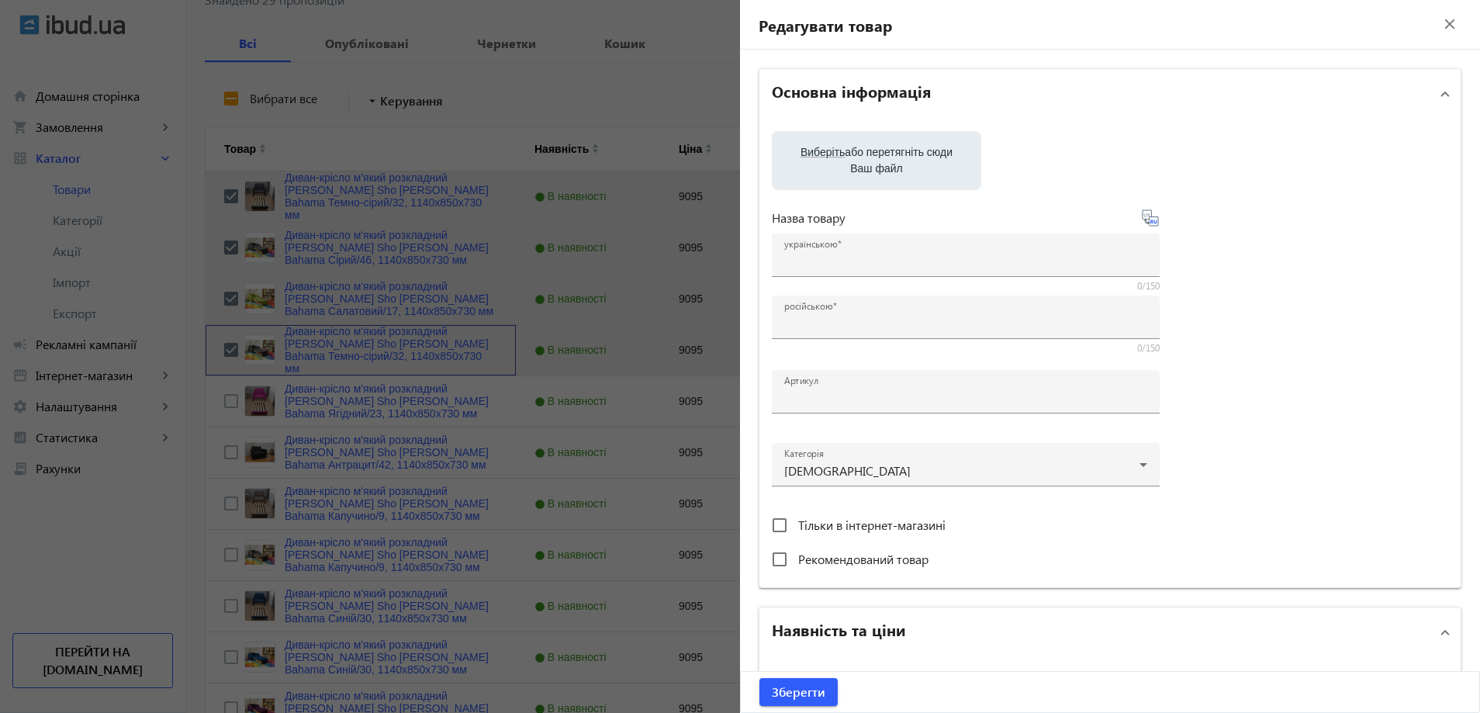
type input "Диван-крісло м'який розкладний [MEDICAL_DATA] Sho Дрім рогожка Bahama Темно-сір…"
type input "Диван-кресло мягкий раскладной Tobi Sho Дрим рогожка Bahama Темно-серый/32, 114…"
type input "Drim/1140/B/32r"
type input "9095"
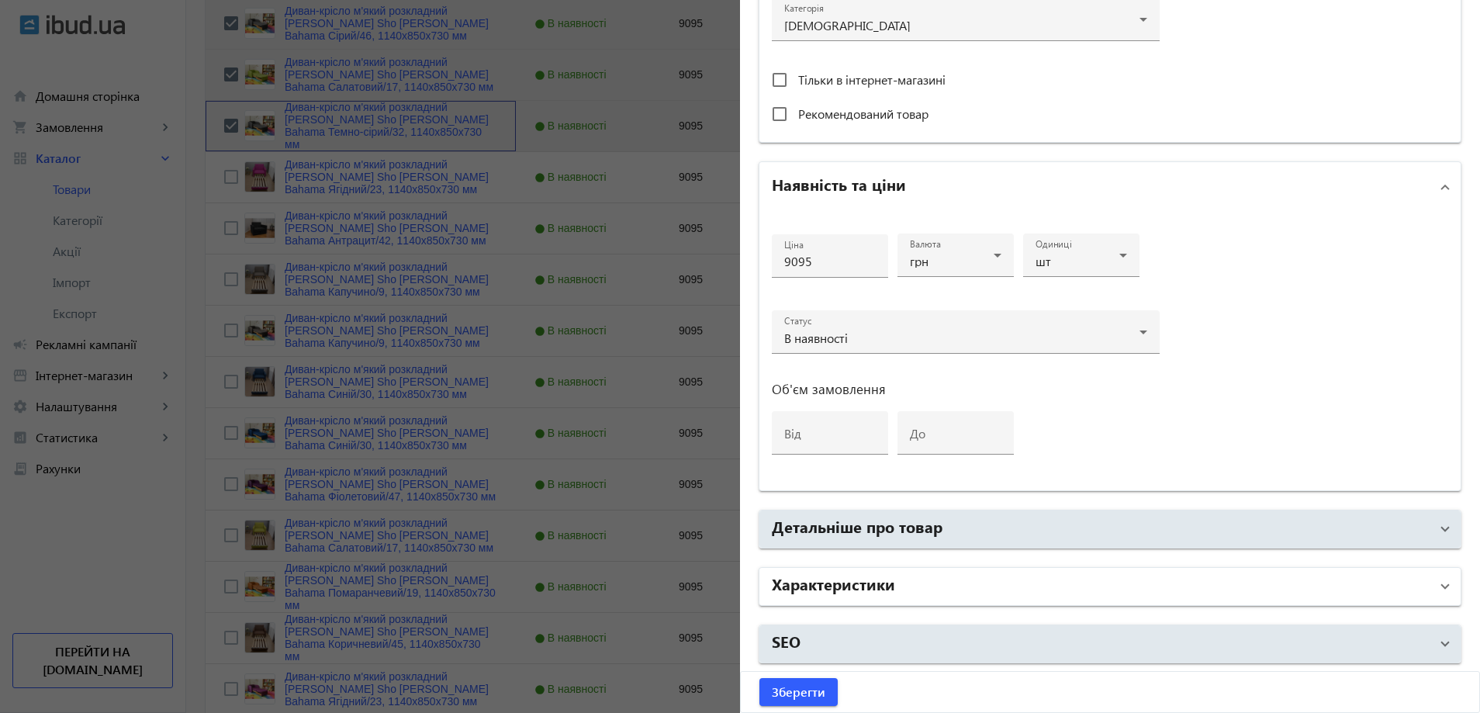
scroll to position [465, 0]
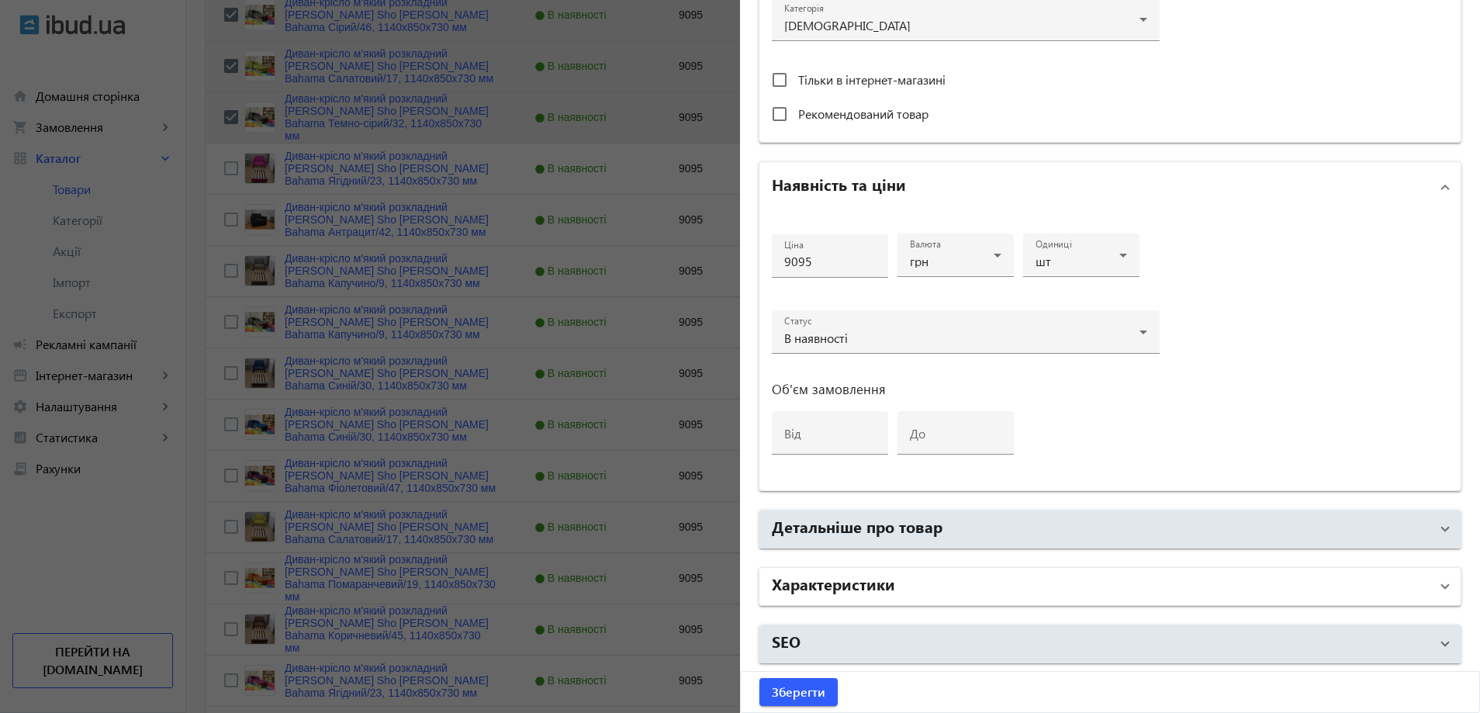
click at [785, 593] on h2 "Характеристики" at bounding box center [833, 583] width 123 height 22
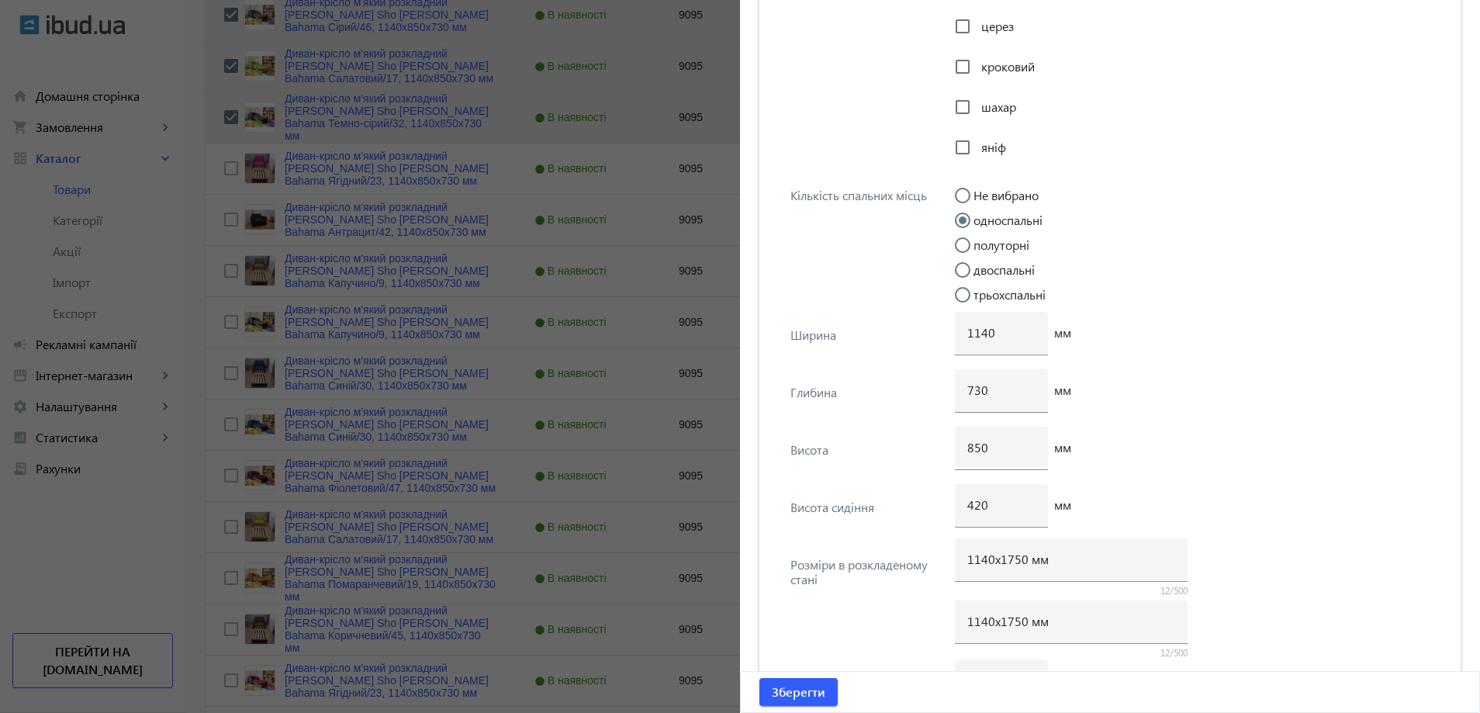
scroll to position [3839, 0]
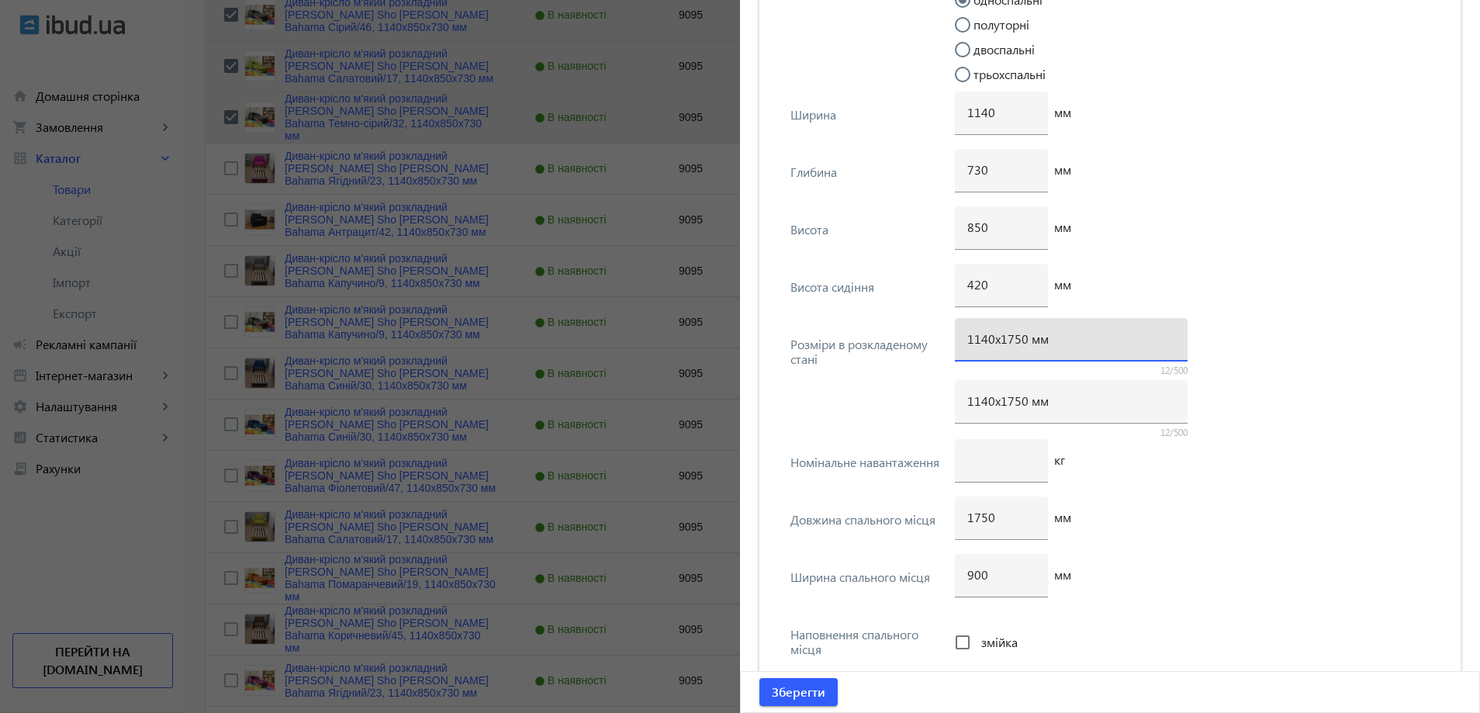
click at [1013, 344] on input "1140х1750 мм" at bounding box center [1071, 338] width 208 height 16
type input "1140х1700 мм"
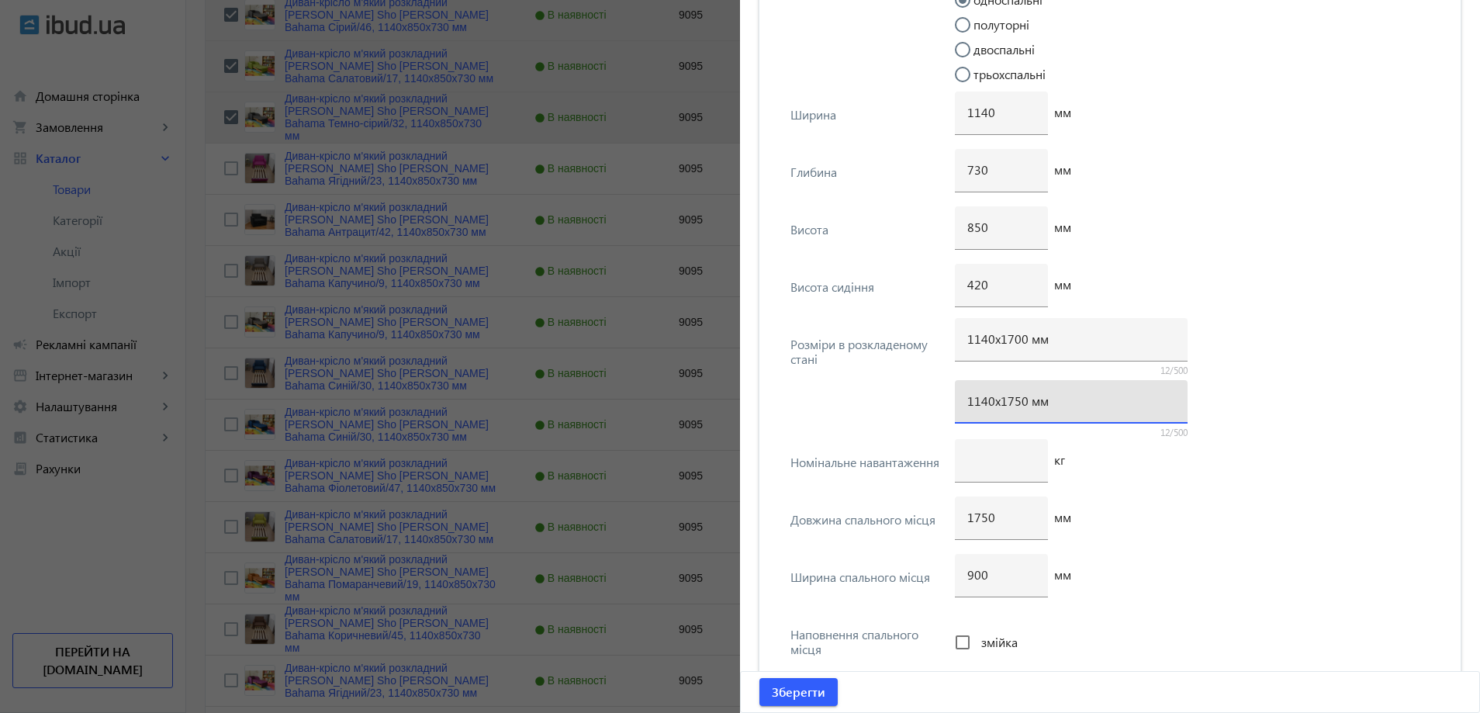
click at [1014, 406] on input "1140х1750 мм" at bounding box center [1071, 400] width 208 height 16
type input "1140х1700 мм"
click at [976, 521] on input "1750" at bounding box center [1001, 517] width 68 height 16
type input "1700"
click at [824, 690] on span "submit" at bounding box center [798, 691] width 78 height 37
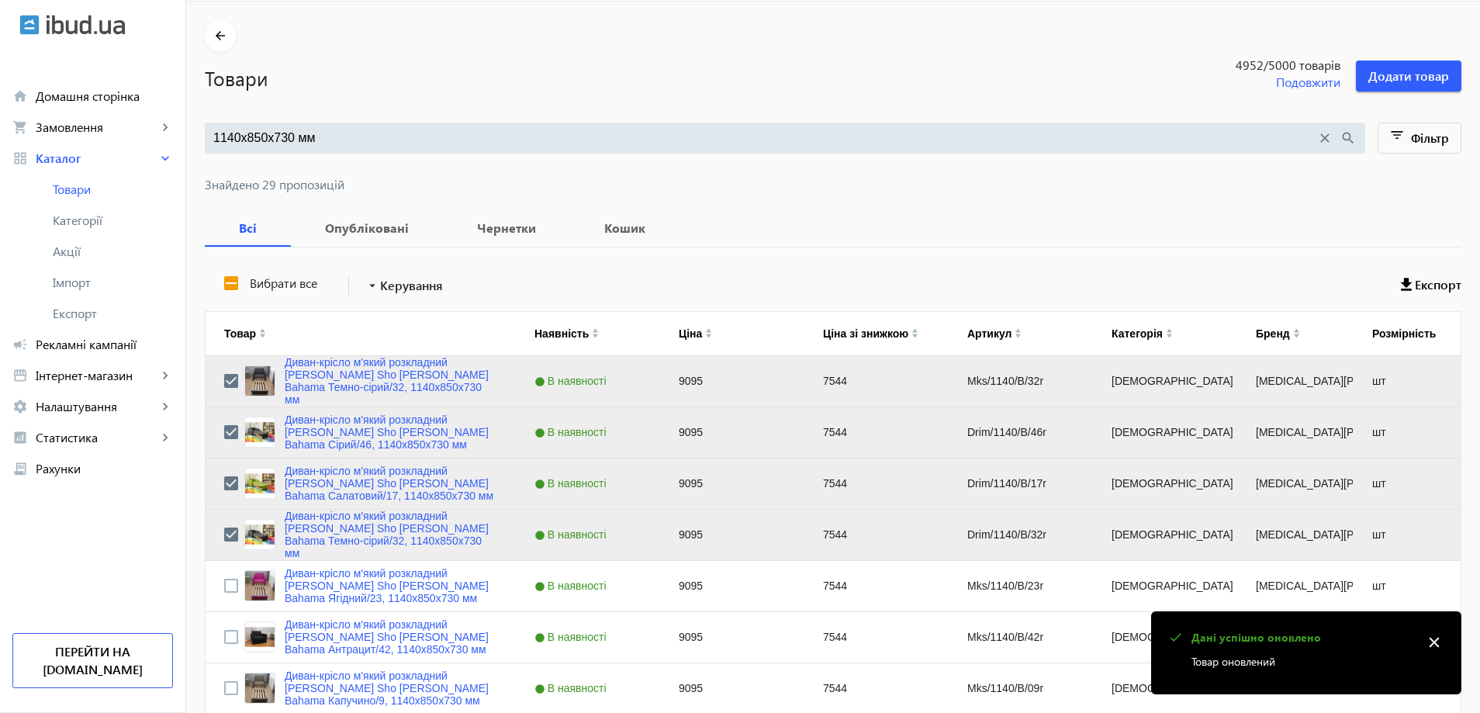
scroll to position [310, 0]
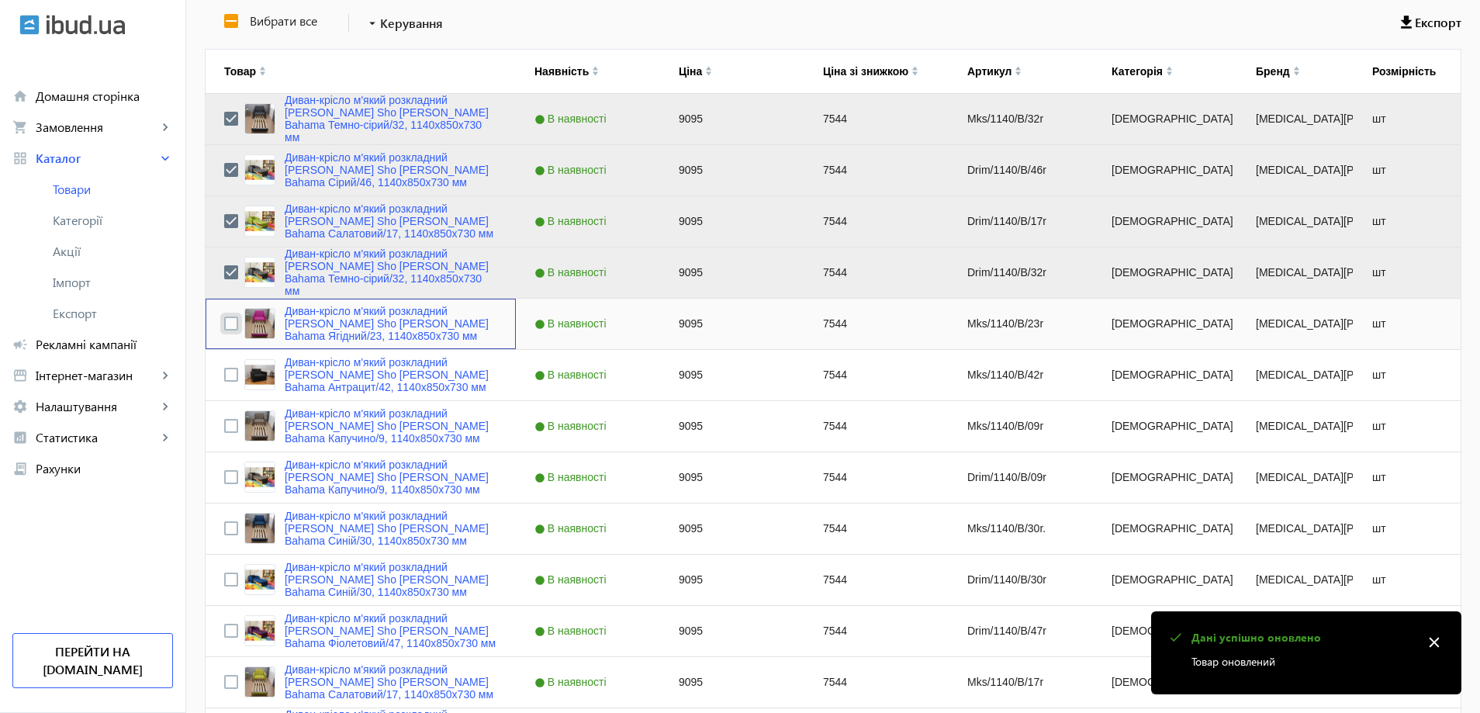
click at [224, 318] on input "Press Space to toggle row selection (unchecked)" at bounding box center [231, 323] width 14 height 14
checkbox input "true"
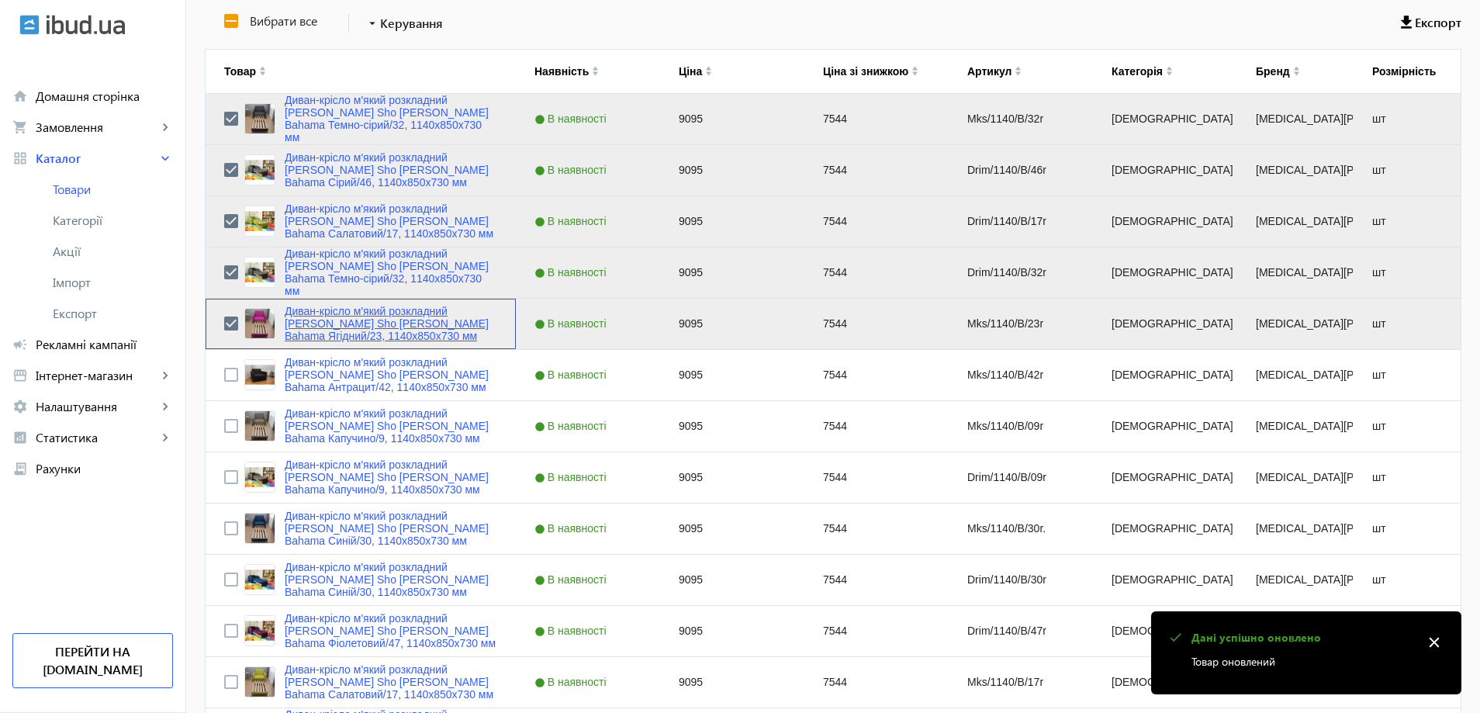
click at [396, 318] on link "Диван-крісло м'який розкладний [MEDICAL_DATA] Sho Максіан рогожка Bahama Ягідни…" at bounding box center [391, 323] width 213 height 37
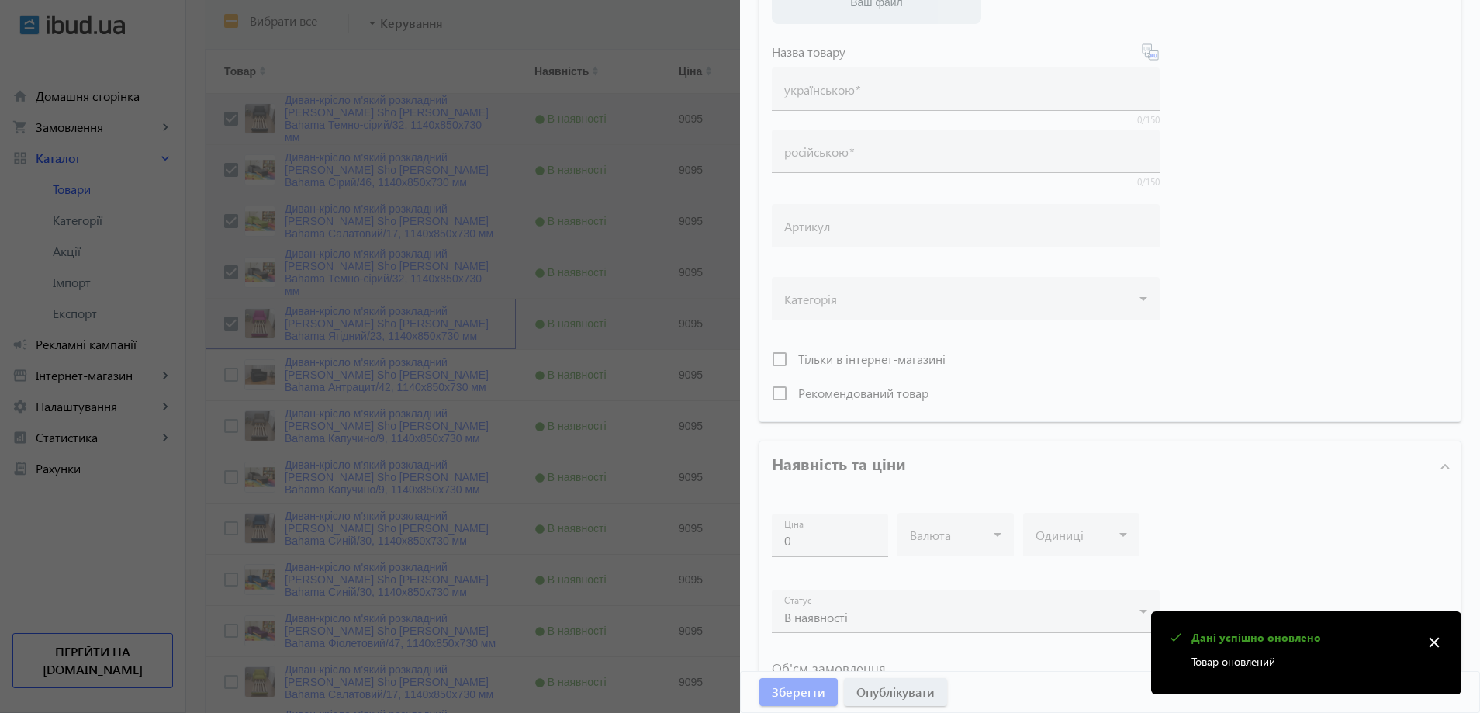
scroll to position [445, 0]
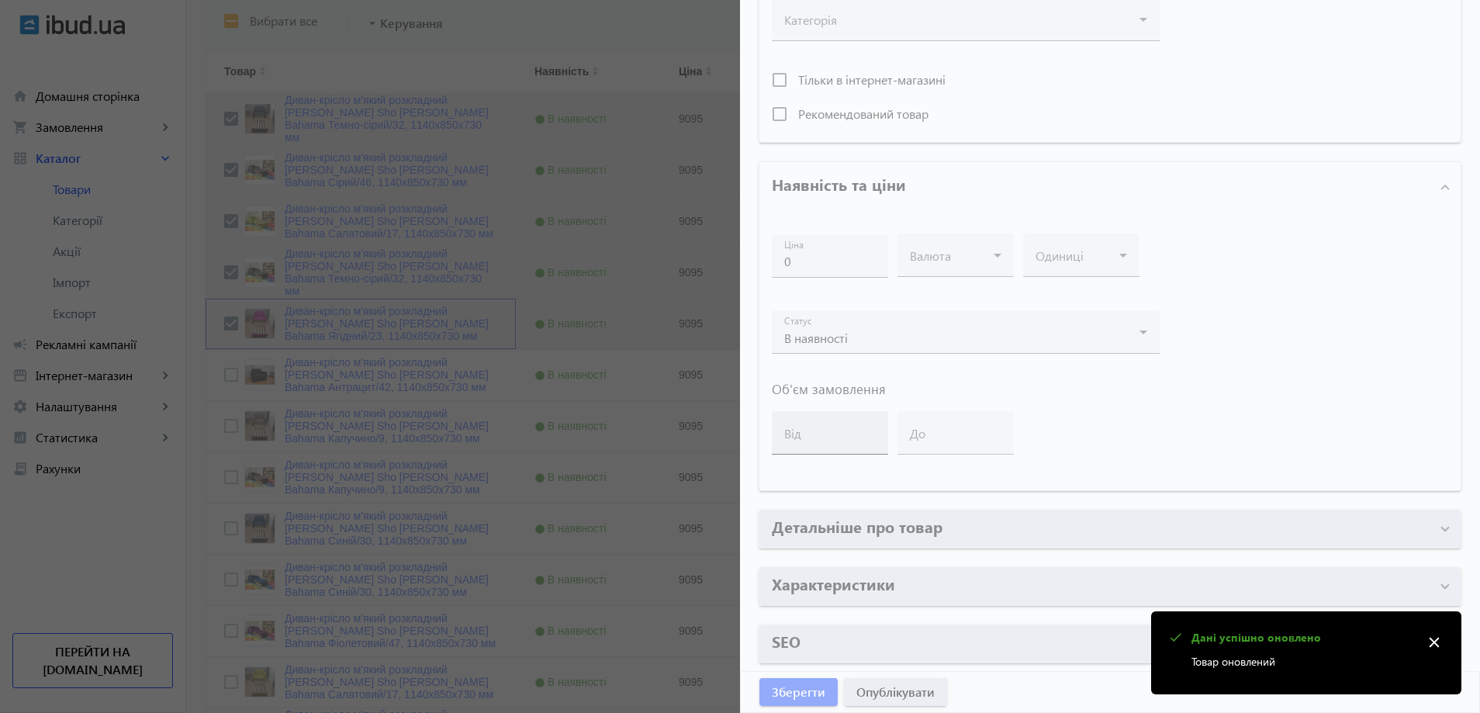
type input "Диван-крісло м'який розкладний [MEDICAL_DATA] Sho Максіан рогожка Bahama Ягідни…"
type input "Диван-кресло мягкий раскладной Tobi Sho Максиан рогожка Bahama Ягодный/23, 1140…"
type input "Mks/1140/B/23r"
type input "9095"
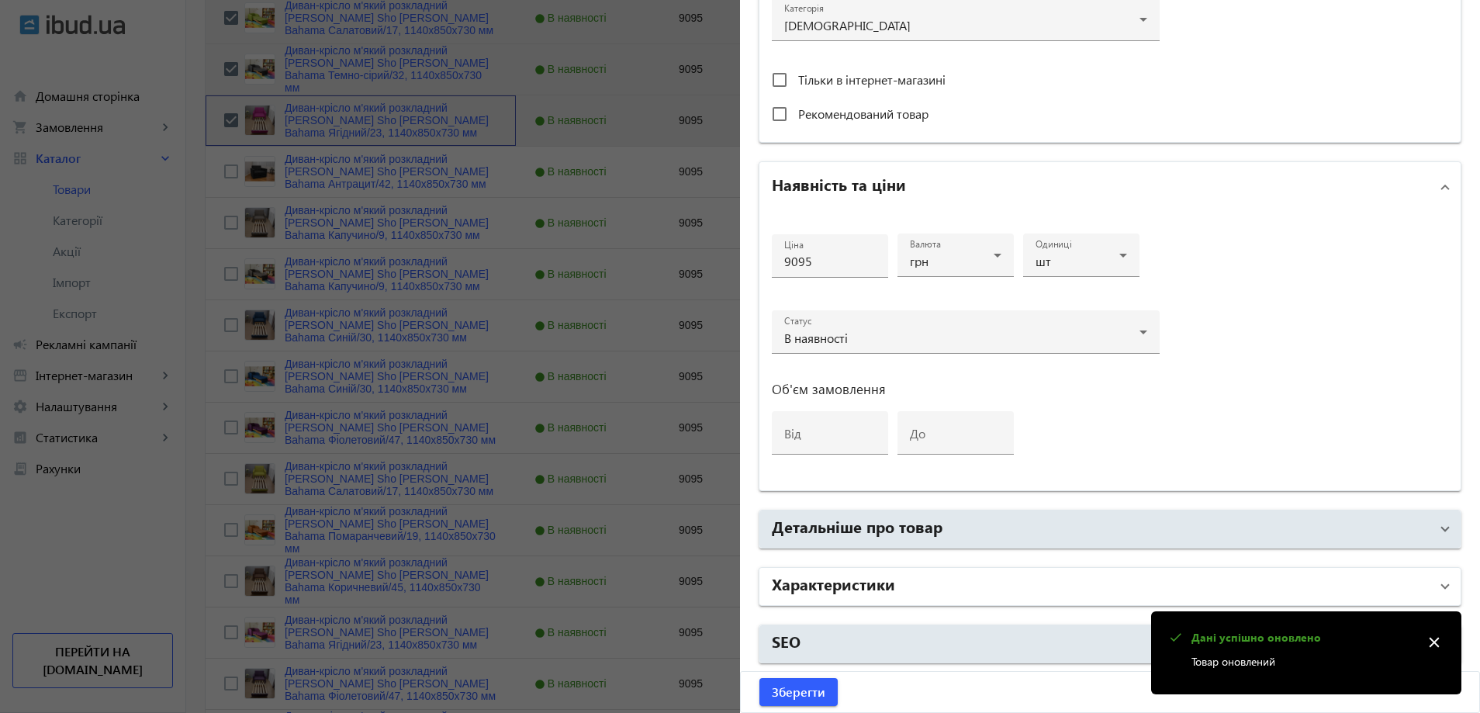
scroll to position [620, 0]
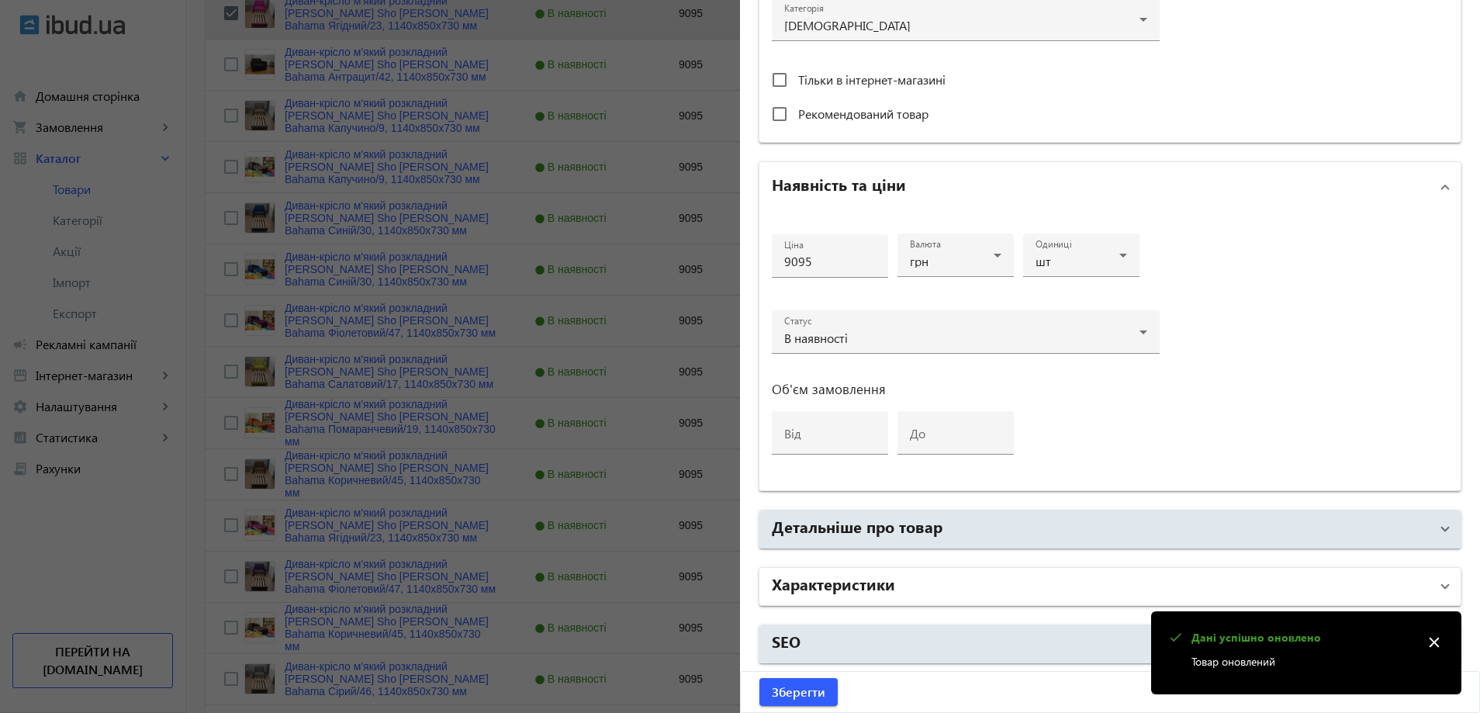
click at [829, 583] on h2 "Характеристики" at bounding box center [833, 583] width 123 height 22
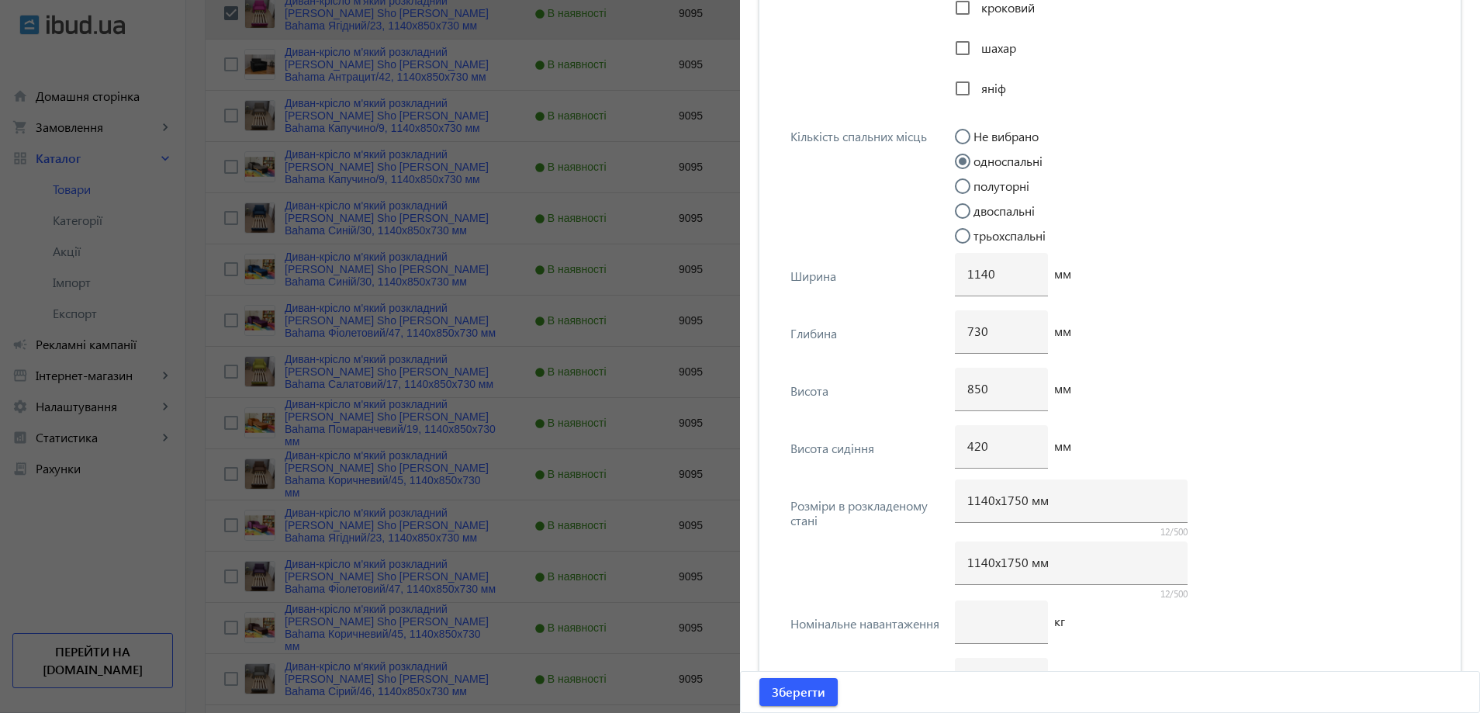
scroll to position [3684, 0]
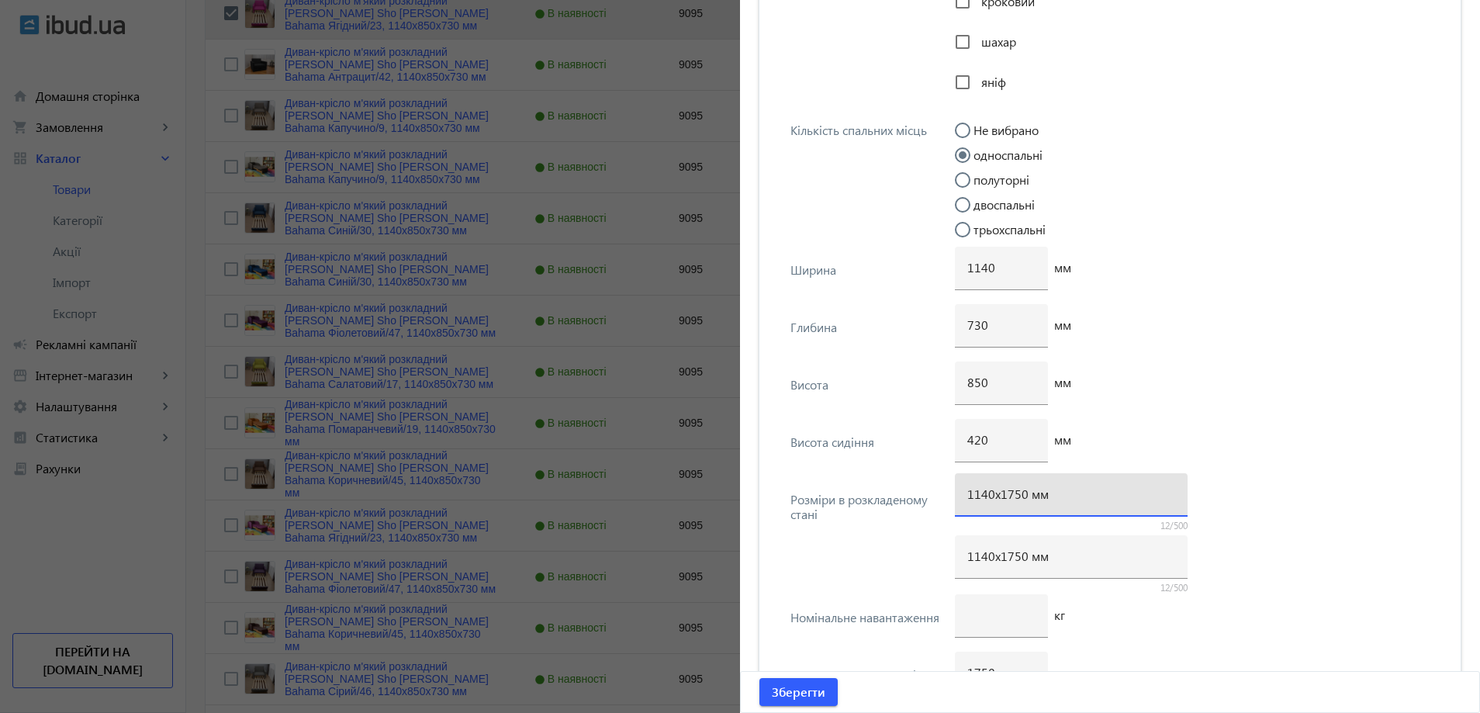
click at [1008, 502] on div "1140х1750 мм" at bounding box center [1071, 494] width 208 height 43
type input "1140х1700 мм"
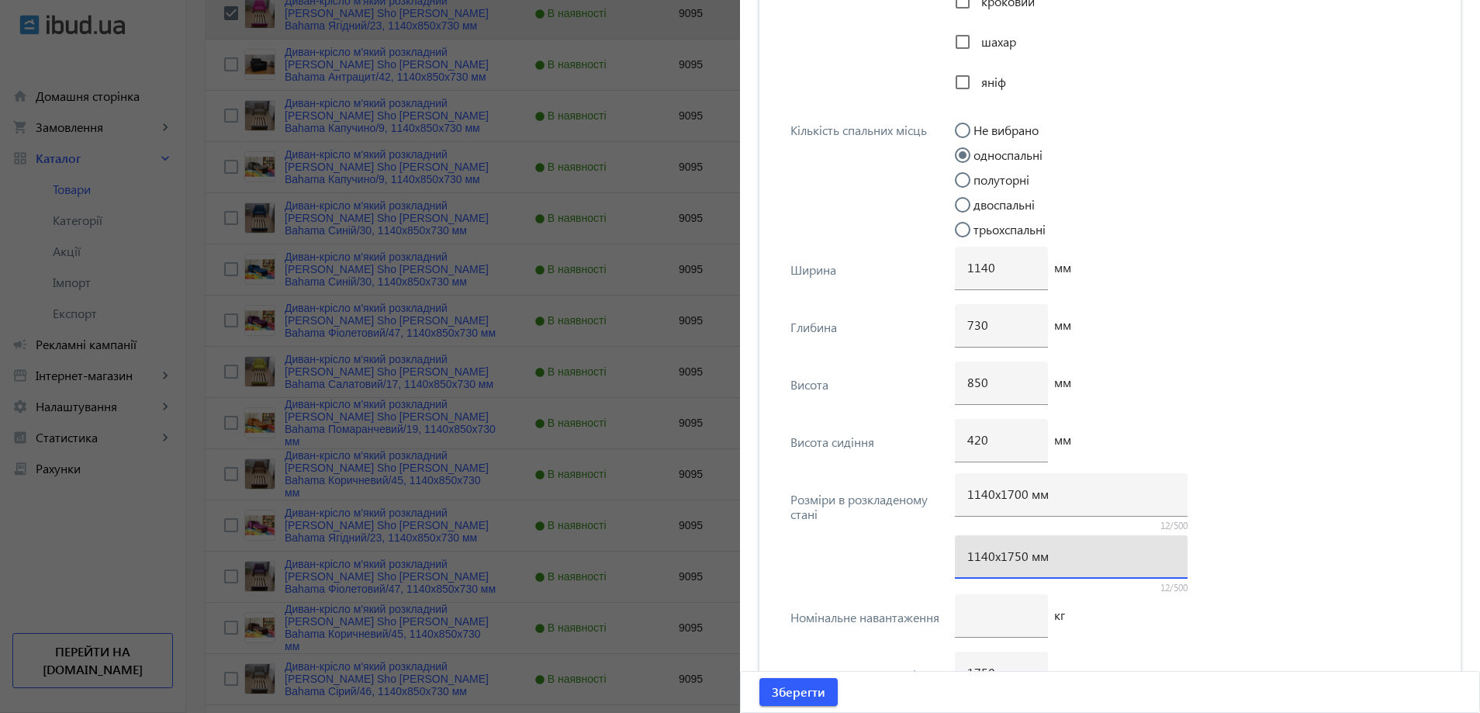
click at [1010, 560] on input "1140х1750 мм" at bounding box center [1071, 556] width 208 height 16
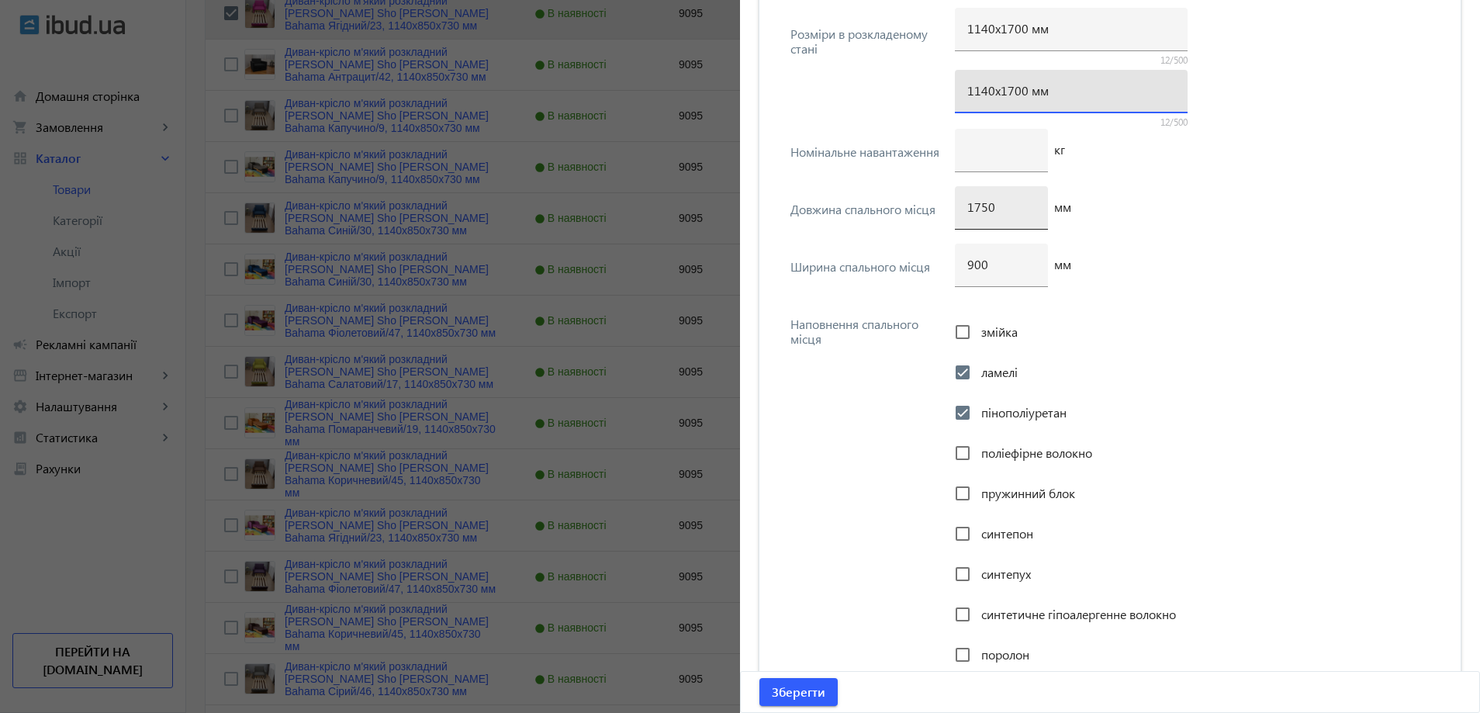
type input "1140х1700 мм"
drag, startPoint x: 980, startPoint y: 210, endPoint x: 963, endPoint y: 264, distance: 56.2
click at [978, 211] on input "1750" at bounding box center [1001, 207] width 68 height 16
type input "1700"
click at [804, 703] on span "submit" at bounding box center [798, 691] width 78 height 37
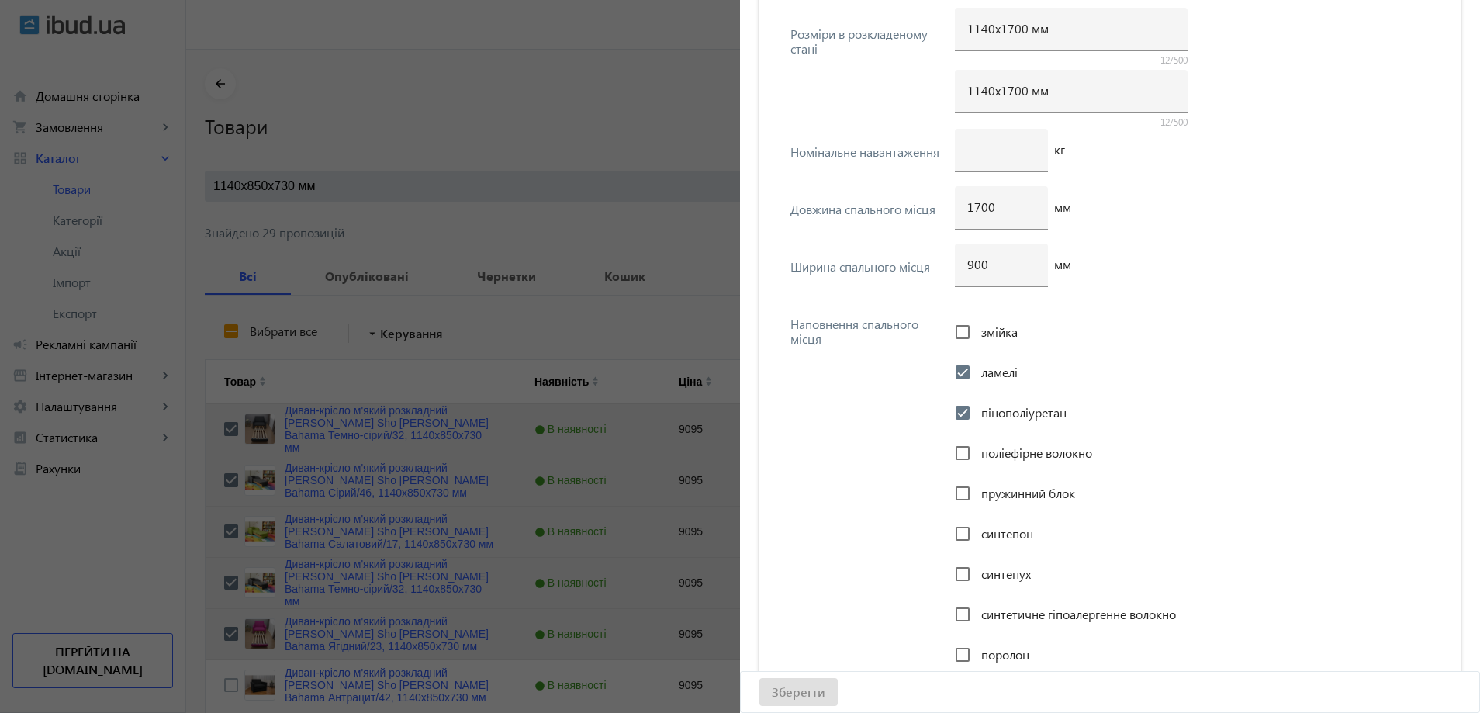
scroll to position [0, 0]
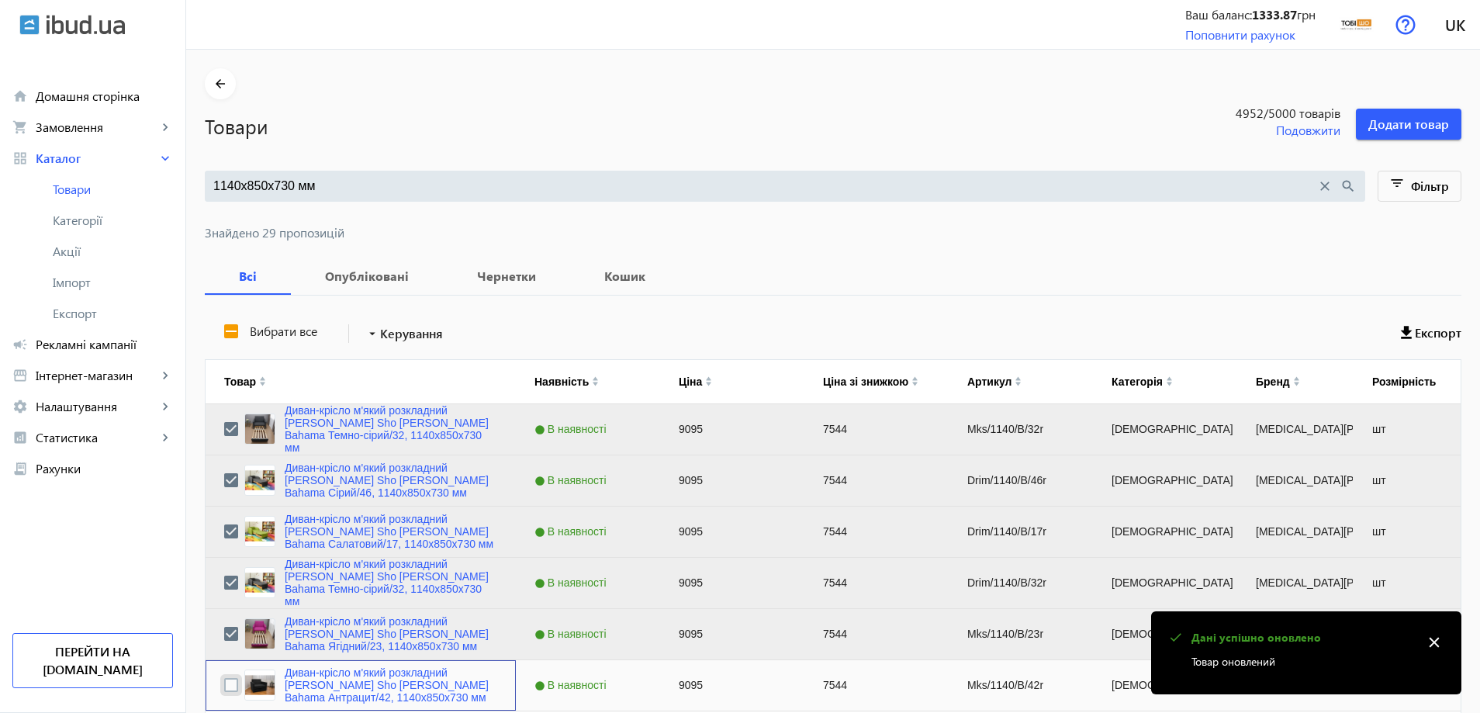
click at [224, 683] on input "Press Space to toggle row selection (unchecked)" at bounding box center [231, 685] width 14 height 14
checkbox input "true"
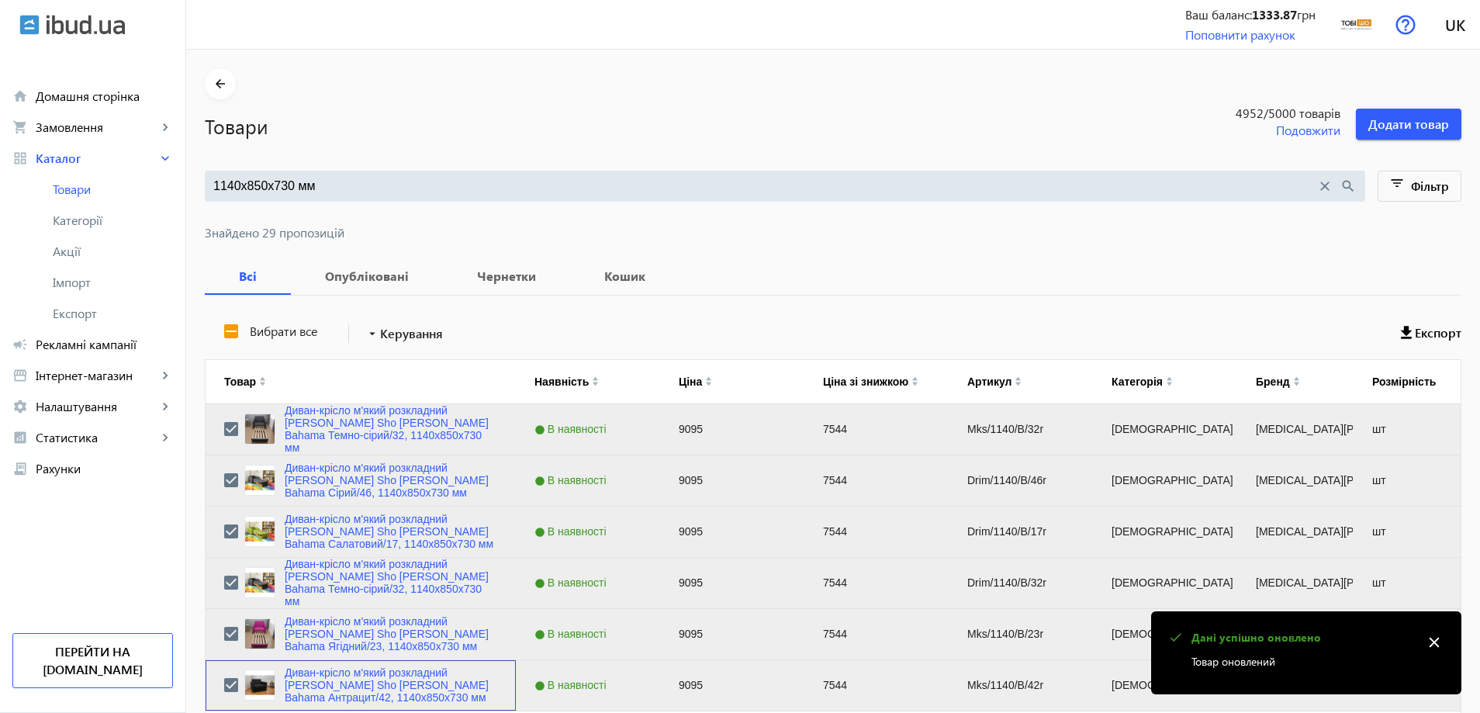
click at [272, 696] on div "Диван-крісло м'який розкладний [MEDICAL_DATA] Sho Максіан рогожка Bahama Антрац…" at bounding box center [370, 684] width 253 height 37
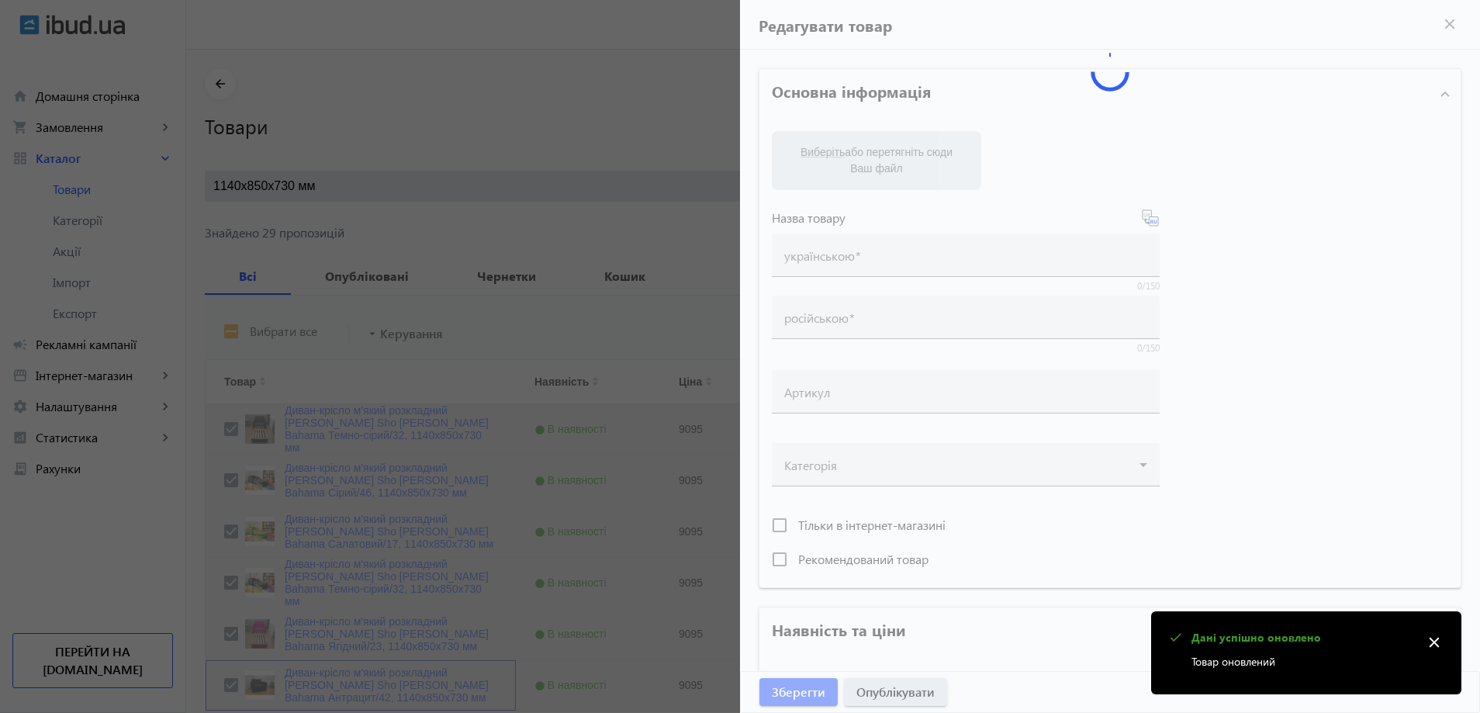
type input "Диван-крісло м'який розкладний [MEDICAL_DATA] Sho Максіан рогожка Bahama Антрац…"
type input "Диван-кресло мягкий раскладной Tobi Sho Максиан рогожка Bahama Антрацит/42, 114…"
type input "Mks/1140/B/42r"
type input "9095"
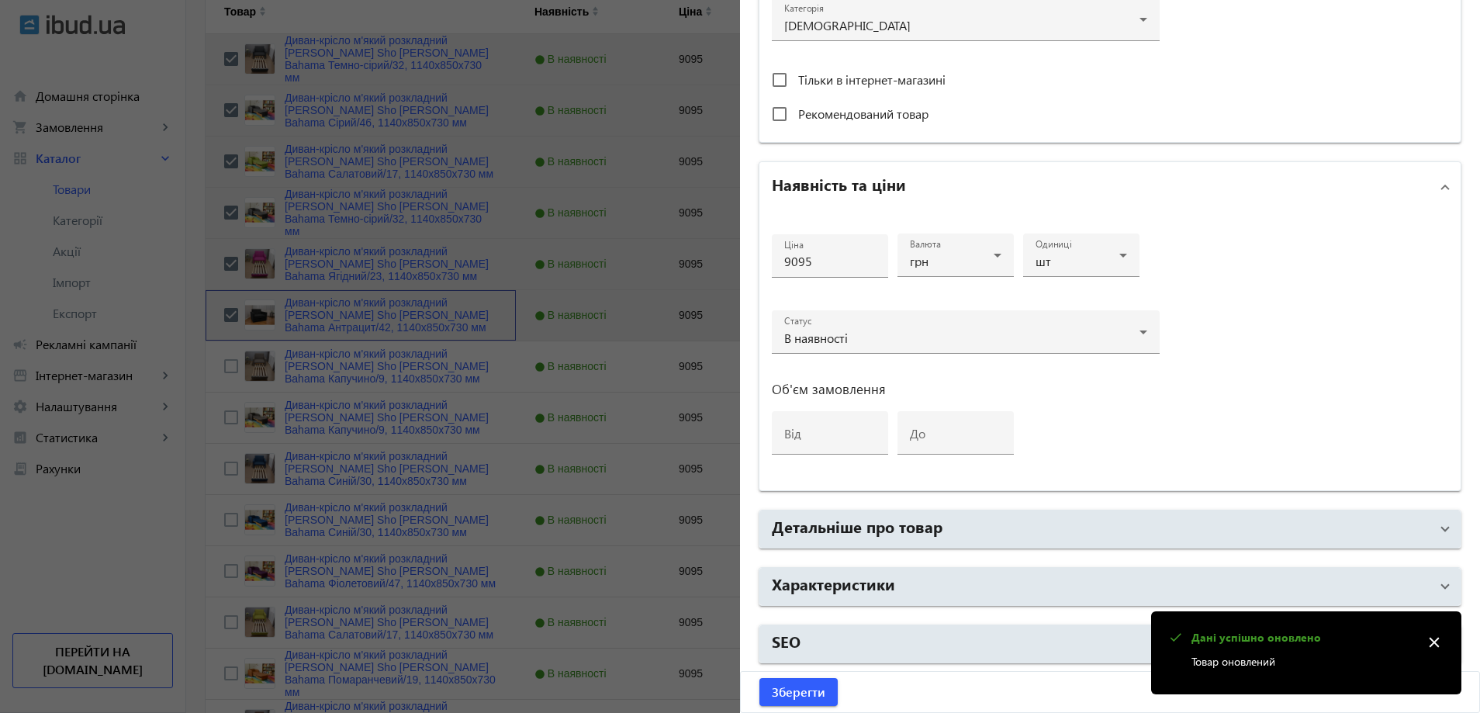
scroll to position [388, 0]
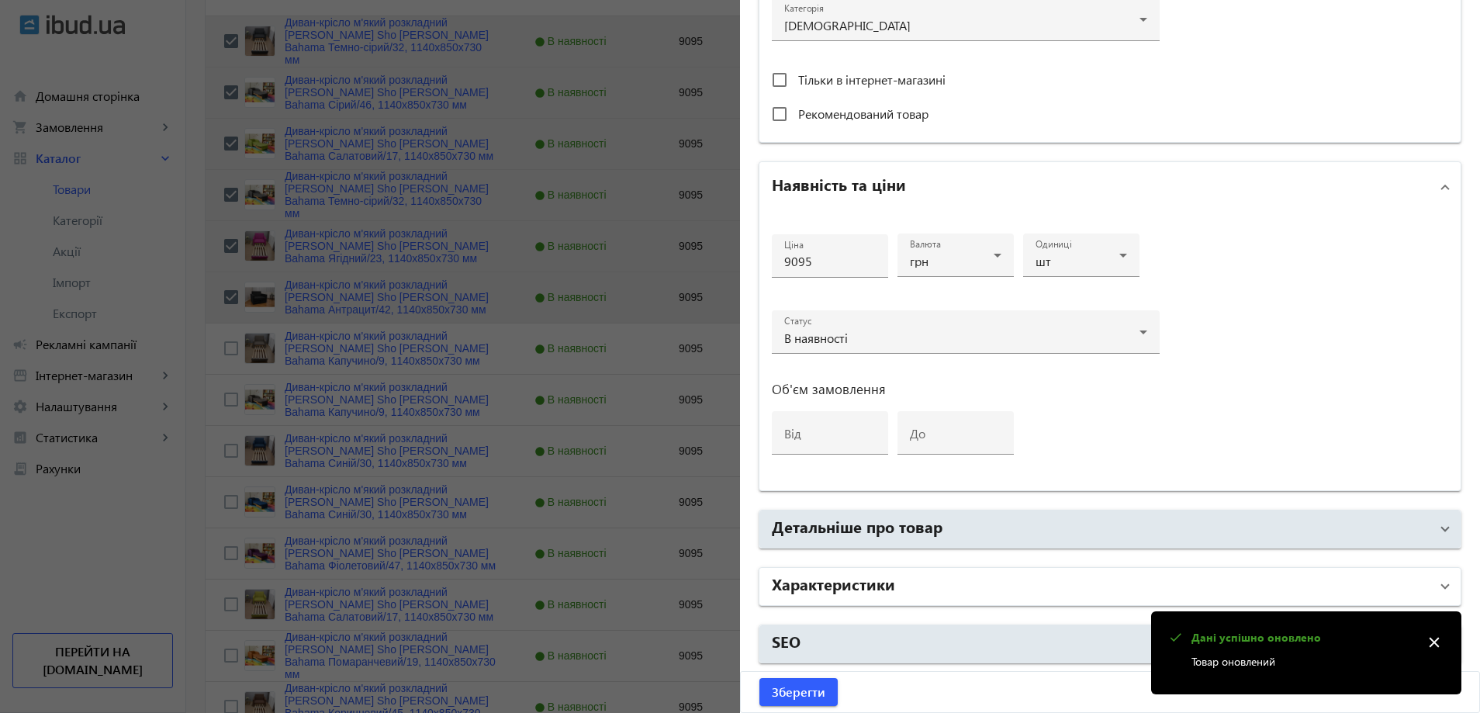
click at [977, 586] on mat-panel-title "Характеристики" at bounding box center [1101, 586] width 658 height 28
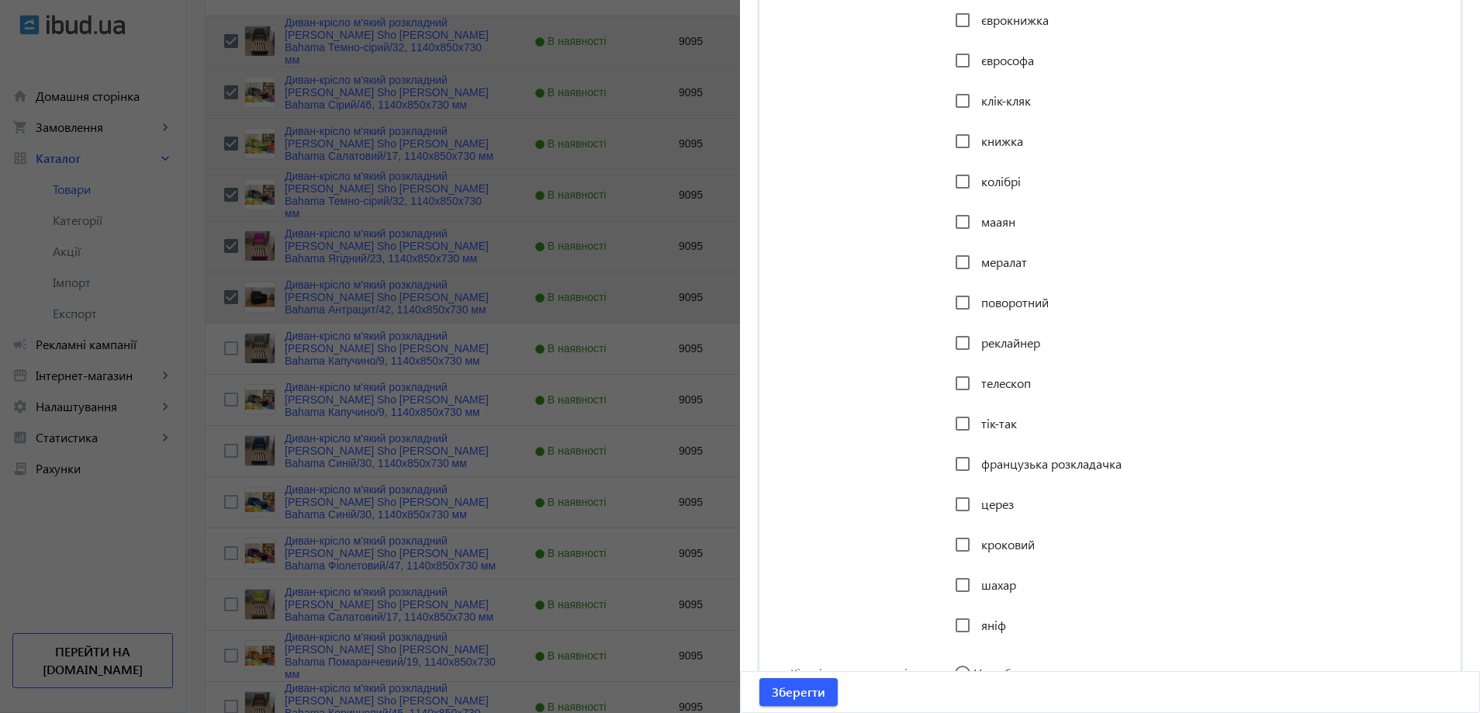
scroll to position [3607, 0]
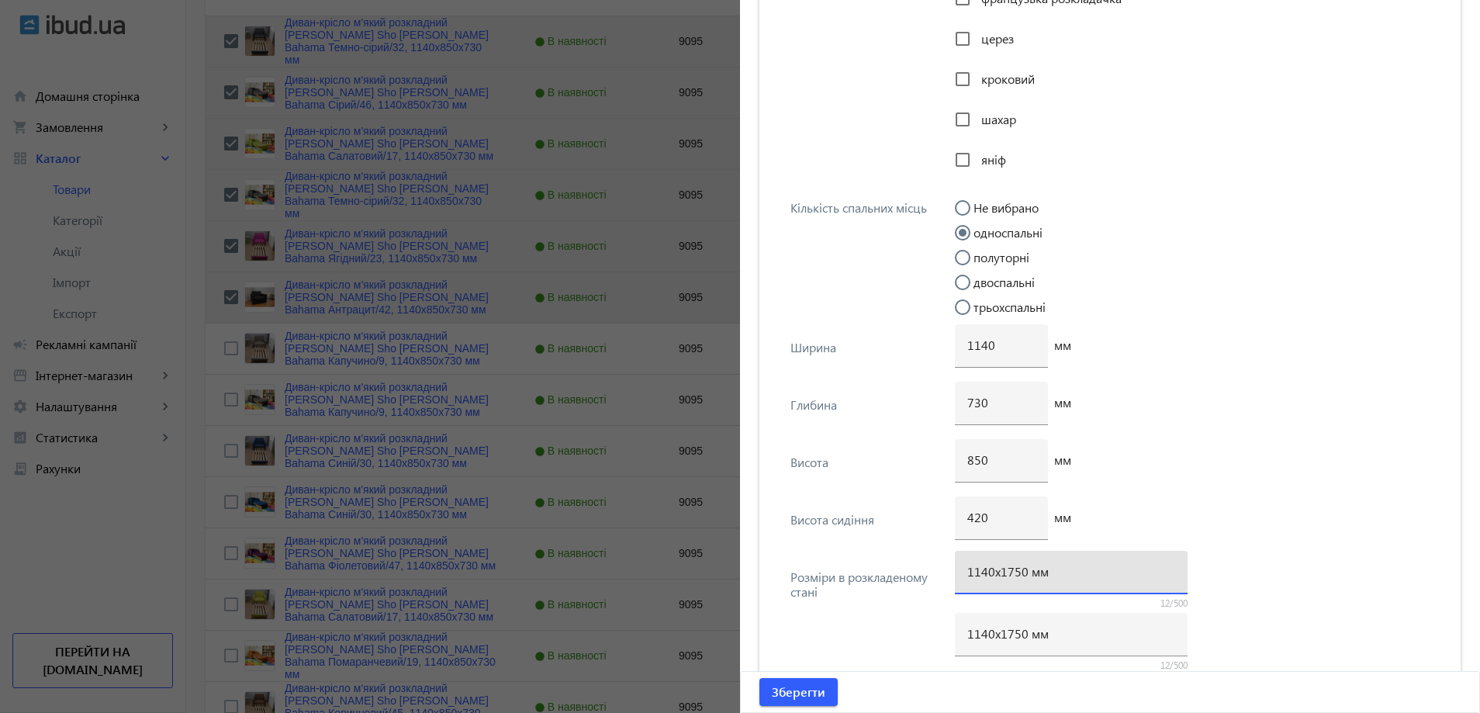
click at [1009, 576] on input "1140х1750 мм" at bounding box center [1071, 571] width 208 height 16
type input "1140х1700 мм"
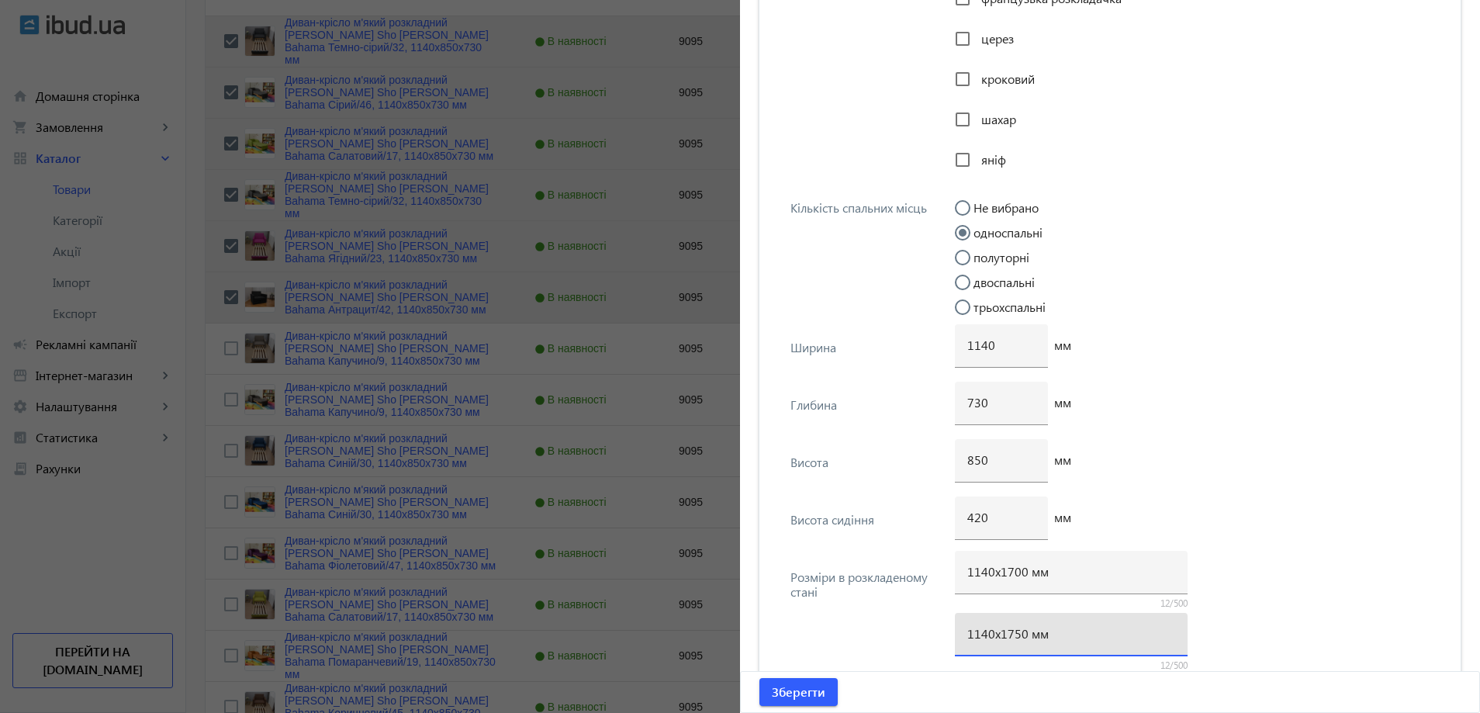
click at [1011, 637] on input "1140х1750 мм" at bounding box center [1071, 633] width 208 height 16
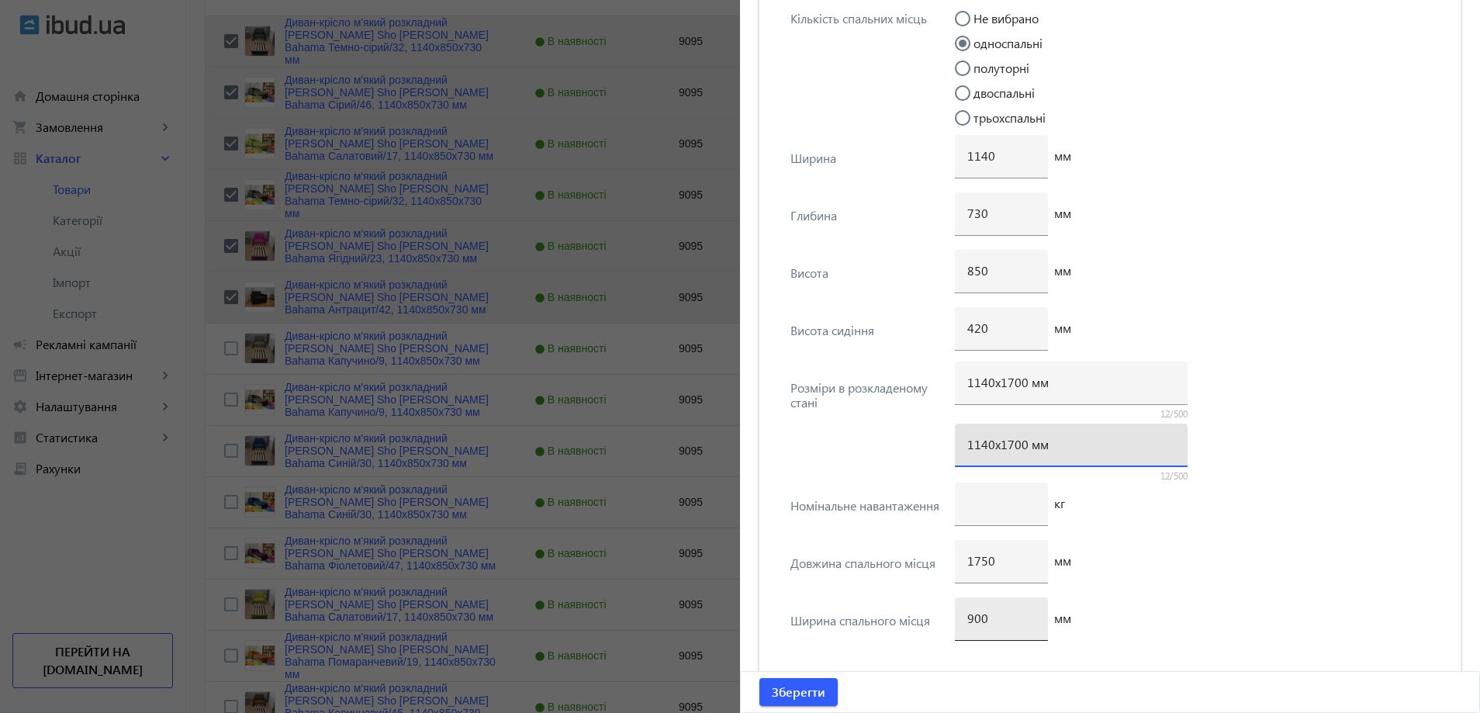
scroll to position [3839, 0]
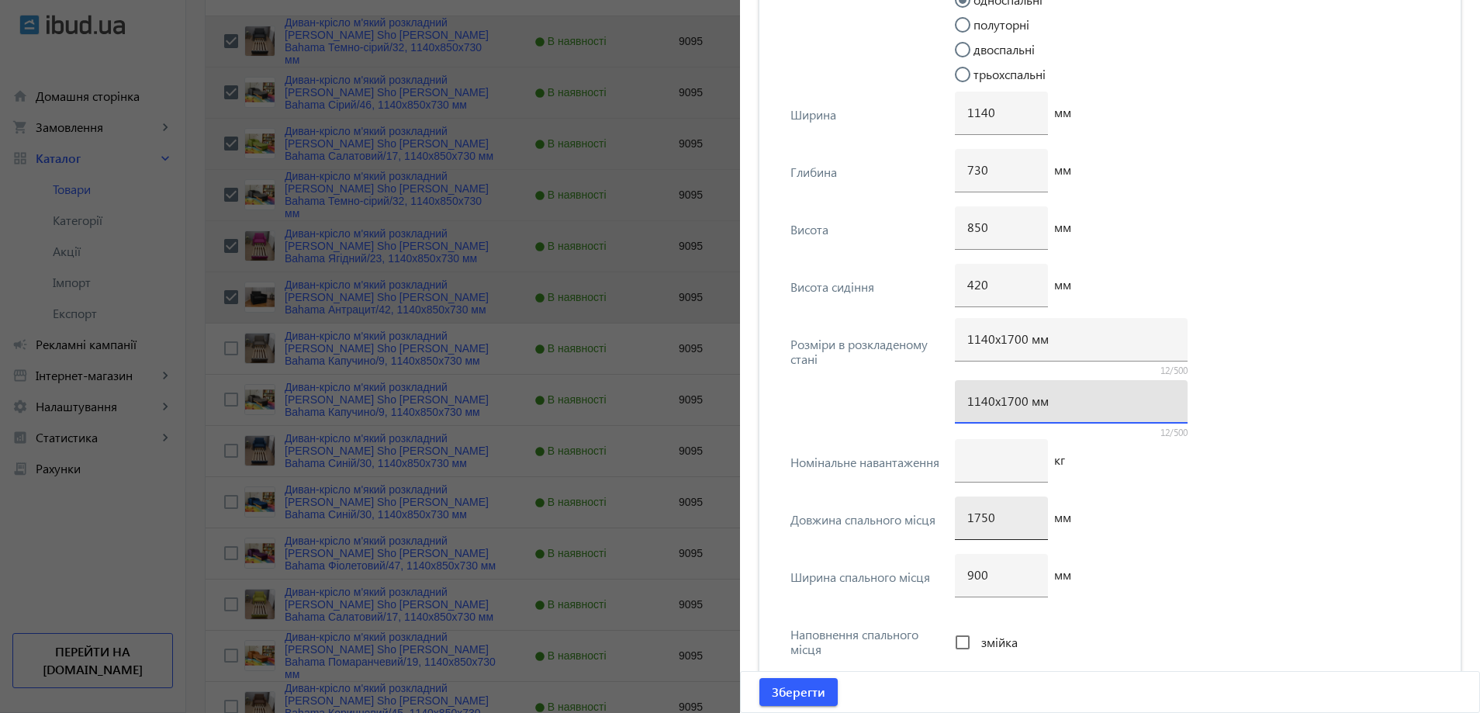
type input "1140х1700 мм"
click at [980, 513] on input "1750" at bounding box center [1001, 517] width 68 height 16
type input "1700"
click at [797, 690] on span "Зберегти" at bounding box center [799, 691] width 54 height 17
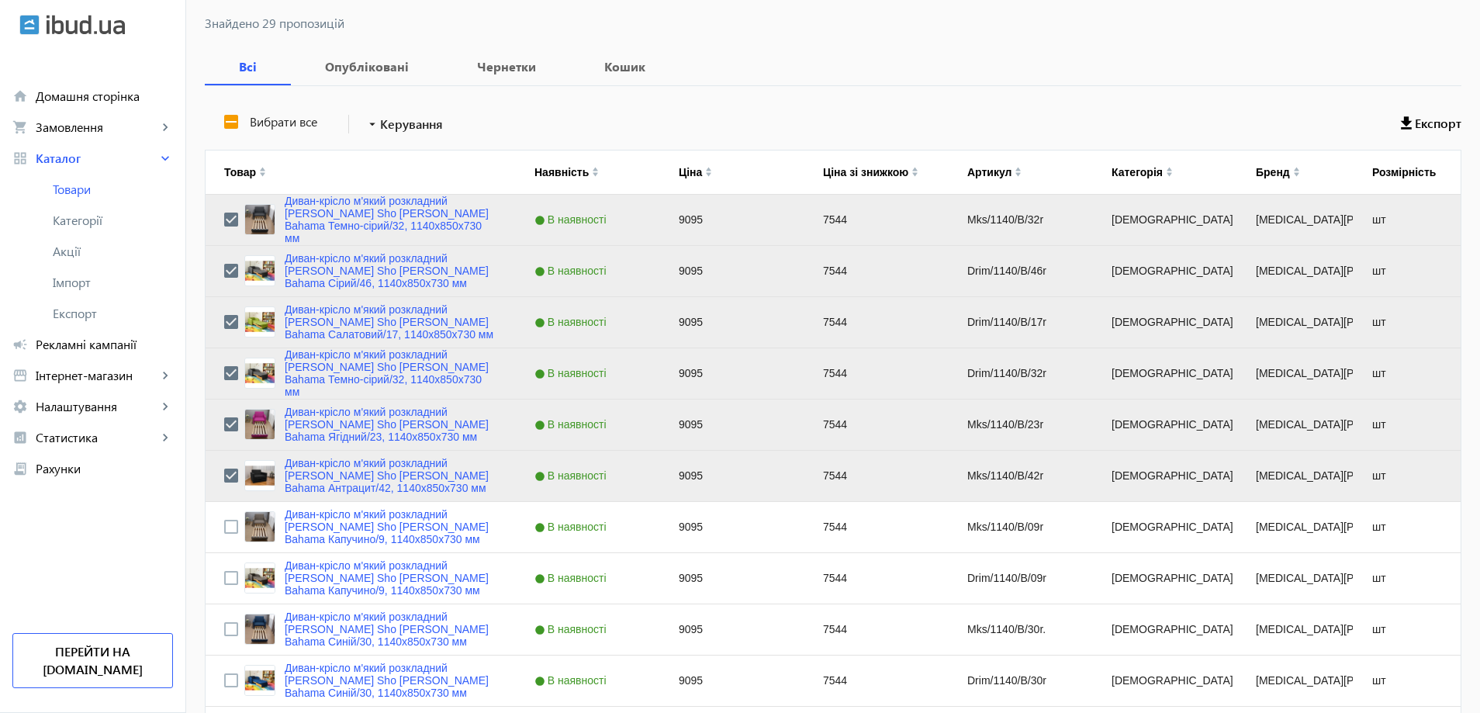
scroll to position [620, 0]
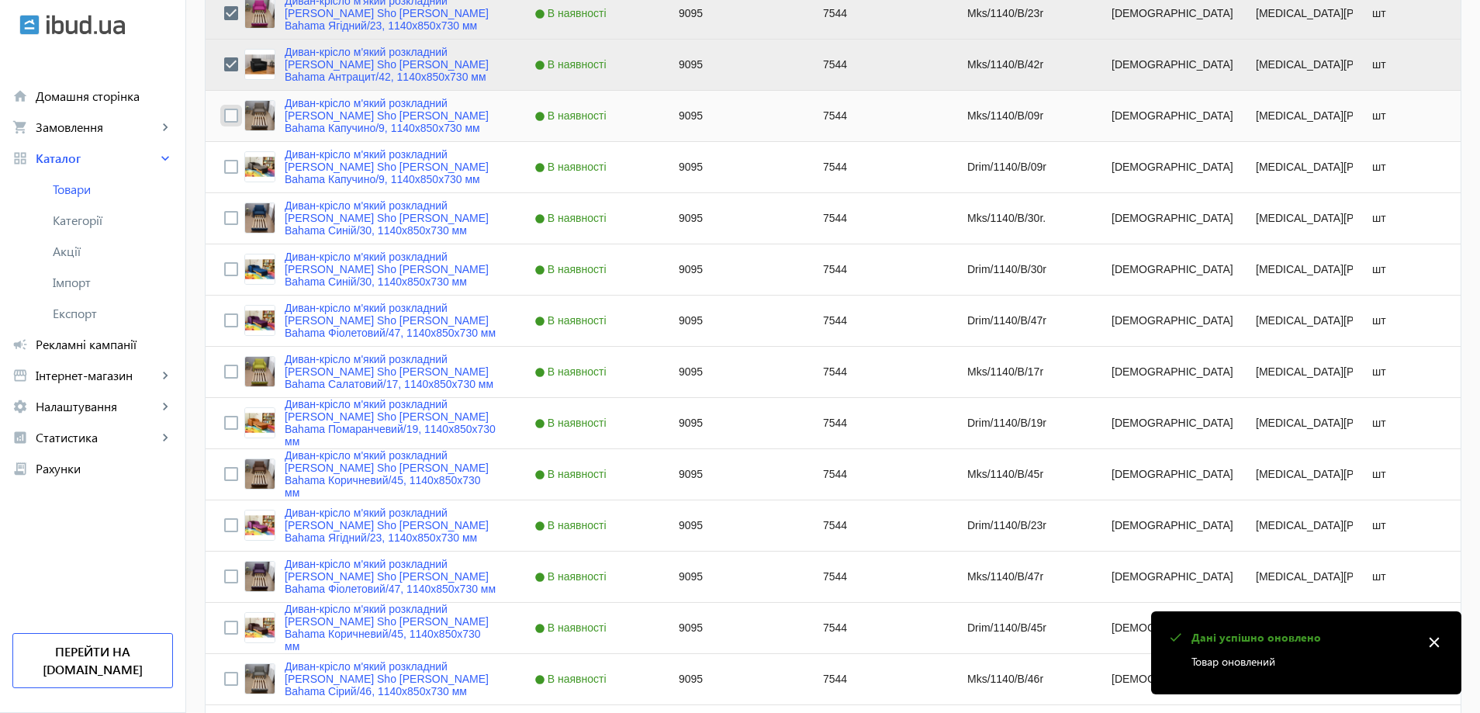
click at [227, 118] on input "Press Space to toggle row selection (unchecked)" at bounding box center [231, 116] width 14 height 14
checkbox input "true"
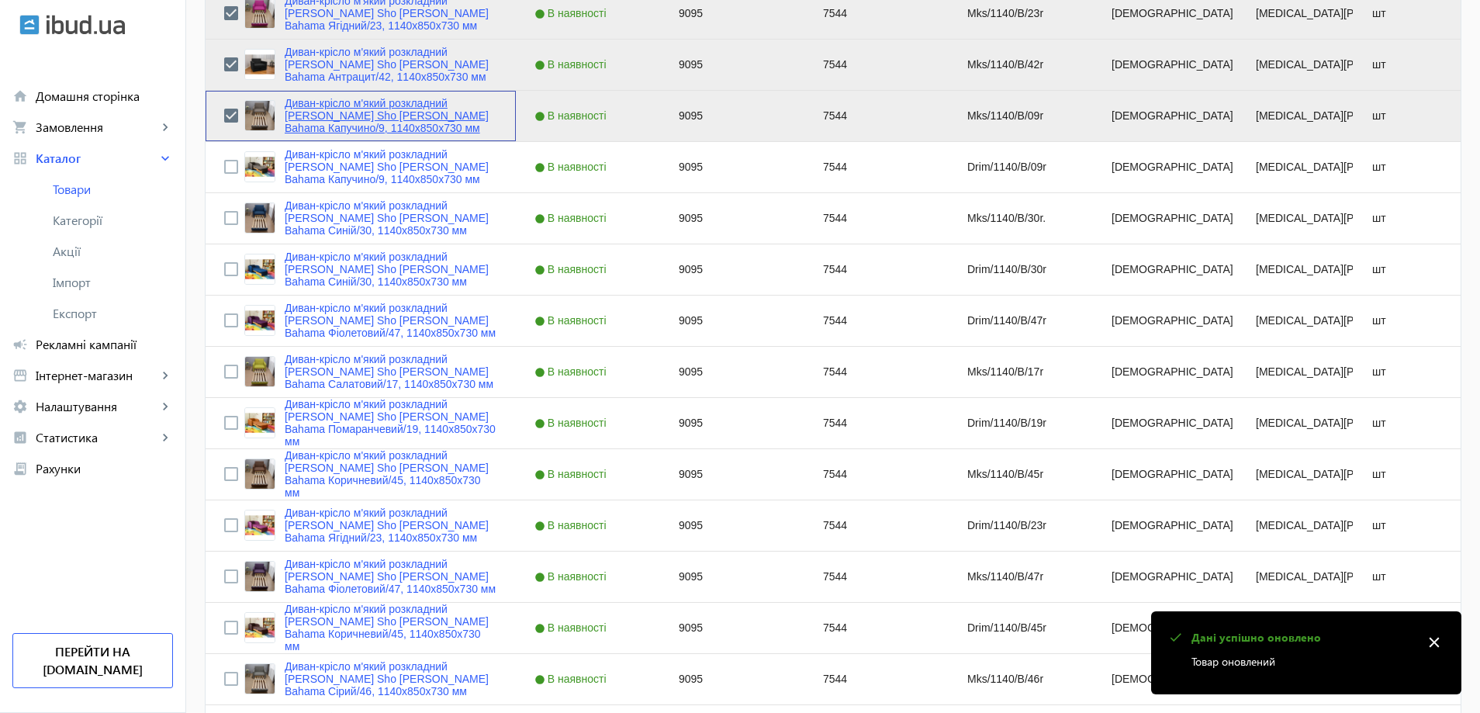
click at [304, 113] on link "Диван-крісло м'який розкладний [MEDICAL_DATA] Sho Максіан рогожка Bahama Капучи…" at bounding box center [391, 115] width 213 height 37
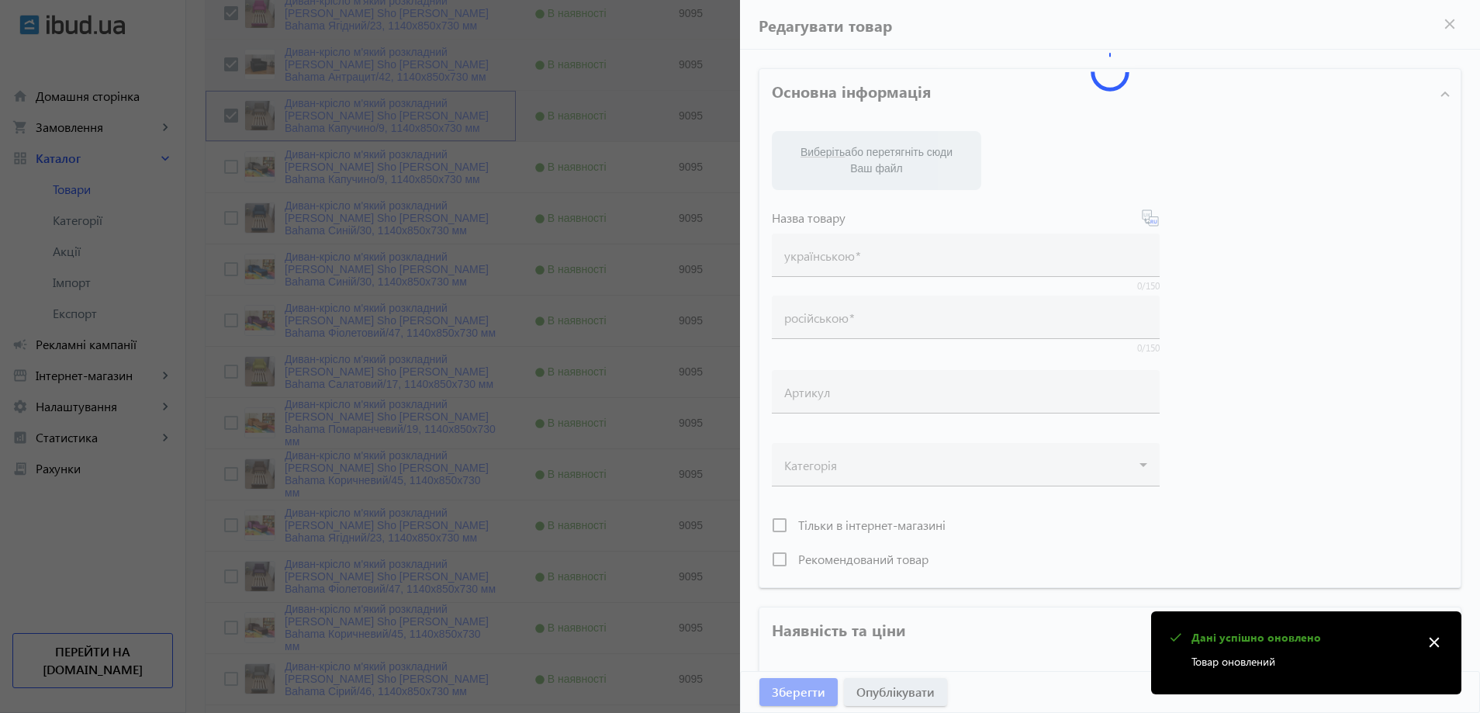
type input "Диван-крісло м'який розкладний [MEDICAL_DATA] Sho Максіан рогожка Bahama Капучи…"
type input "Диван-кресло мягкий раскладной Tobi Sho Максиан рогожка Bahama Капучино/9, 1140…"
type input "Mks/1140/B/09r"
type input "9095"
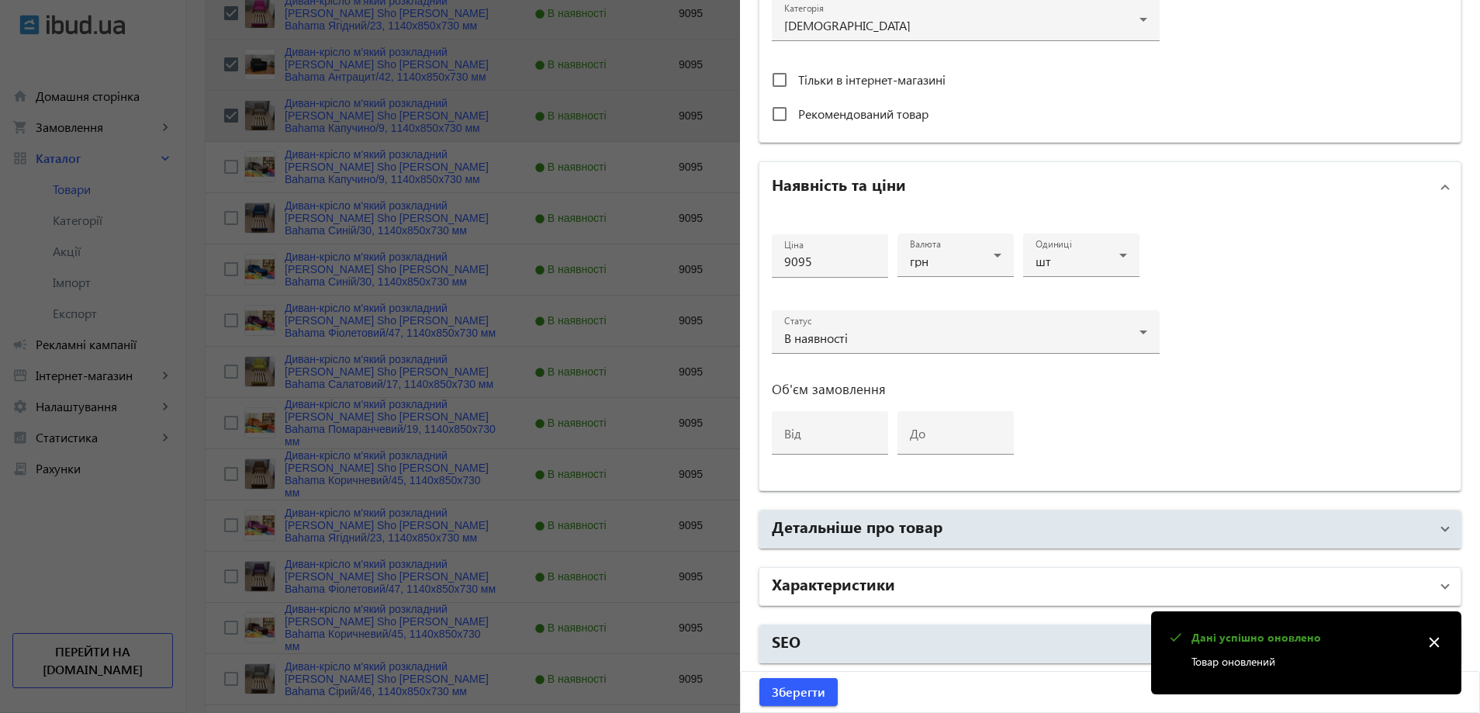
click at [906, 577] on mat-panel-title "Характеристики" at bounding box center [1101, 586] width 658 height 28
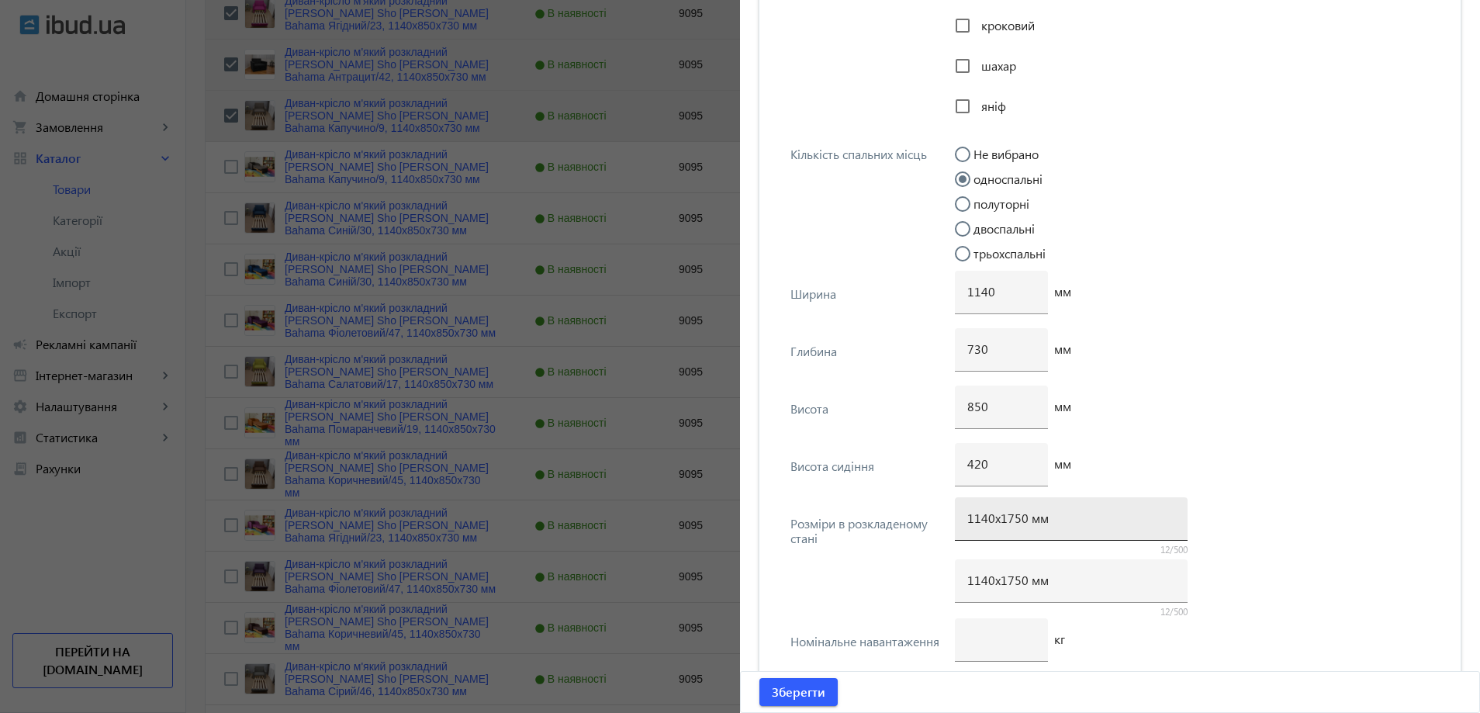
scroll to position [3684, 0]
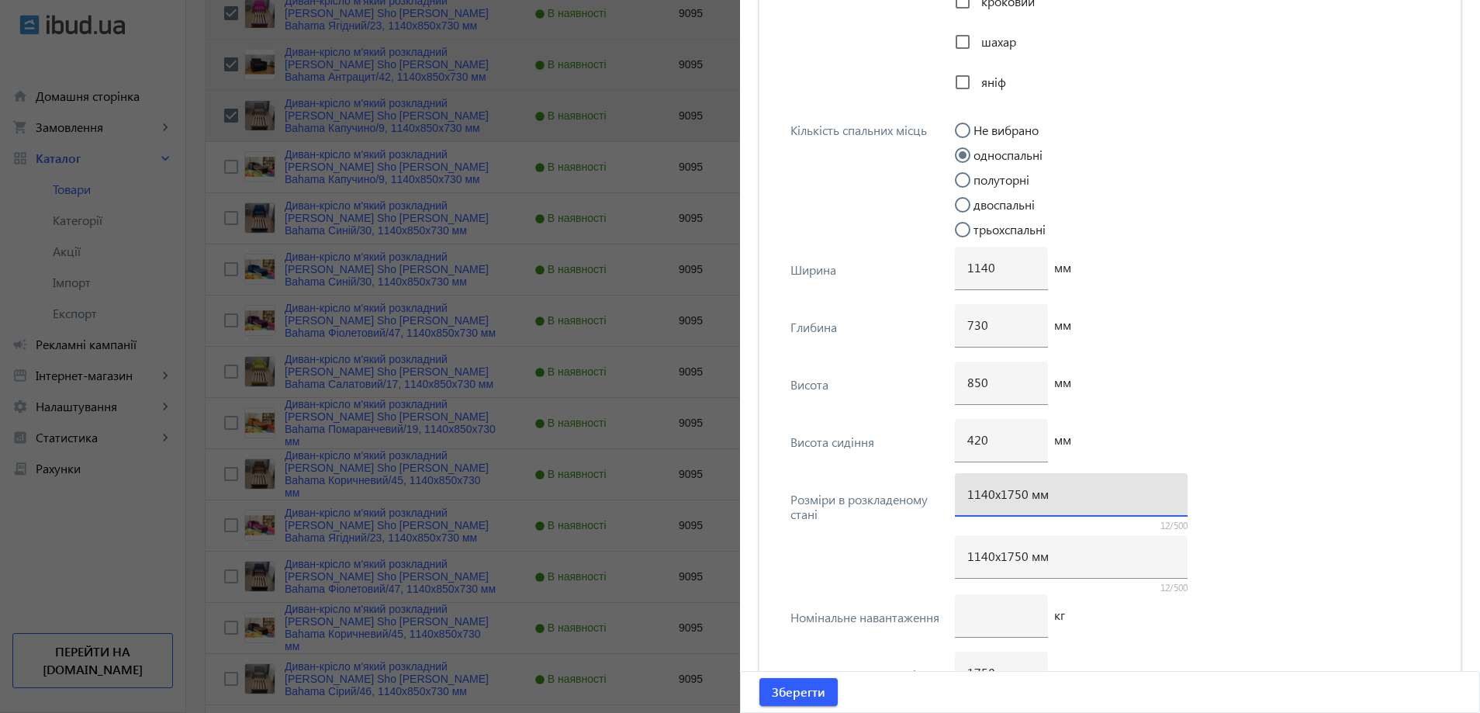
click at [1011, 499] on input "1140х1750 мм" at bounding box center [1071, 494] width 208 height 16
type input "1140х1700 мм"
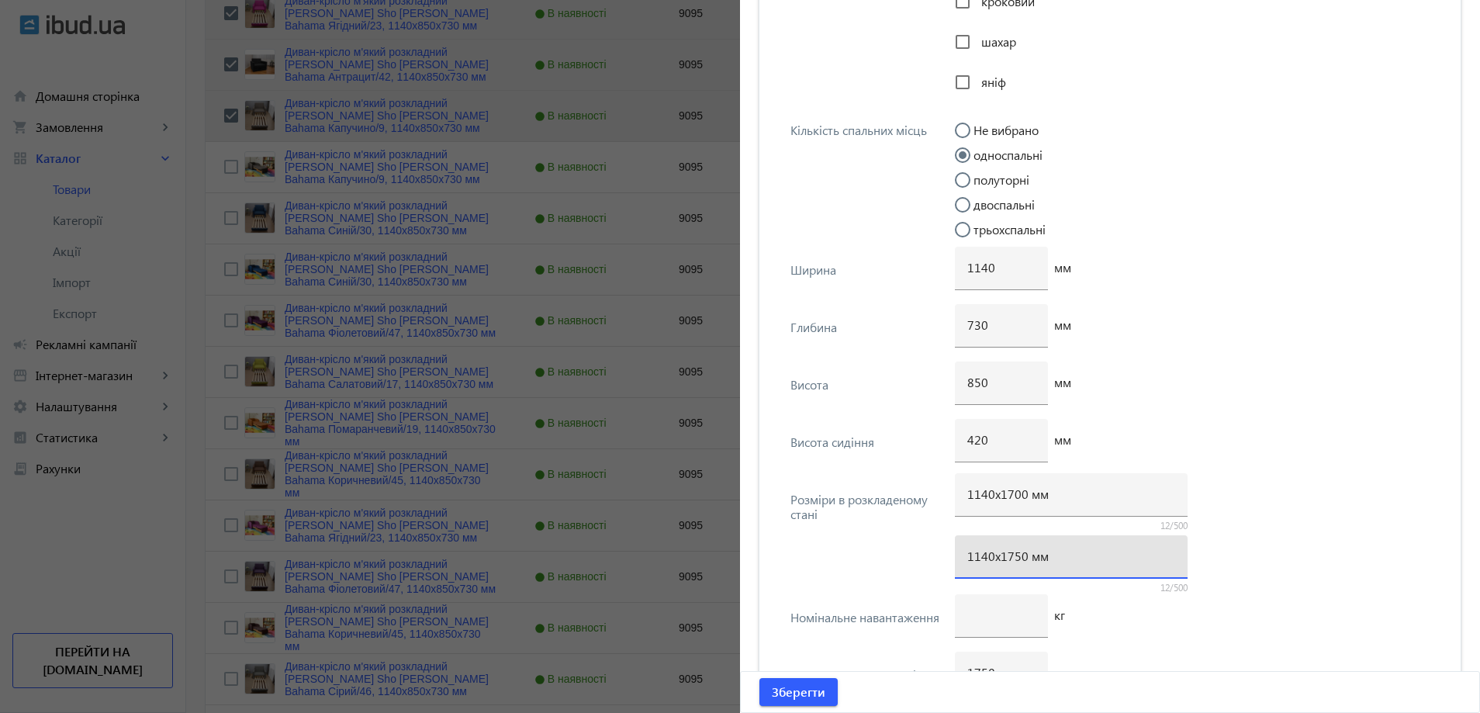
click at [1011, 559] on input "1140х1750 мм" at bounding box center [1071, 556] width 208 height 16
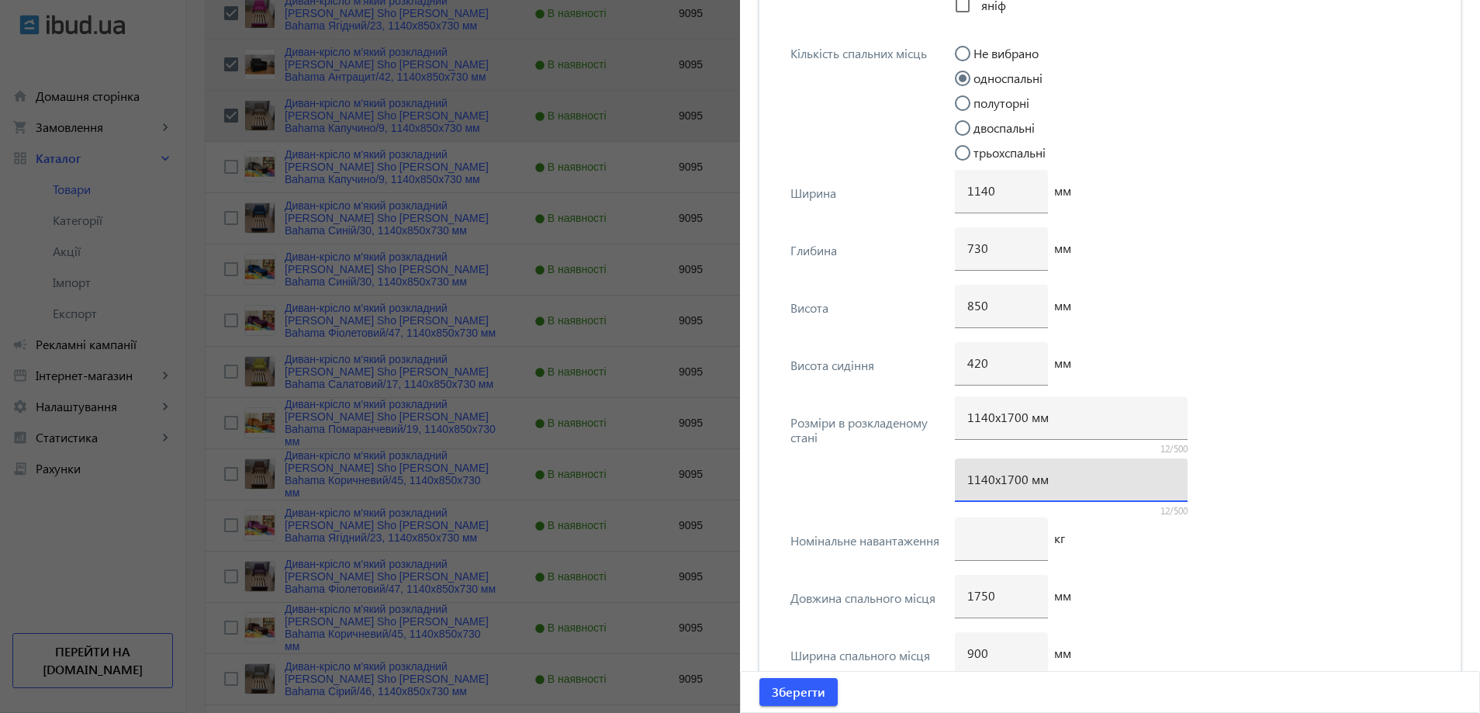
scroll to position [3762, 0]
type input "1140х1700 мм"
click at [982, 598] on input "1750" at bounding box center [1001, 594] width 68 height 16
type input "1700"
click at [824, 685] on span "submit" at bounding box center [798, 691] width 78 height 37
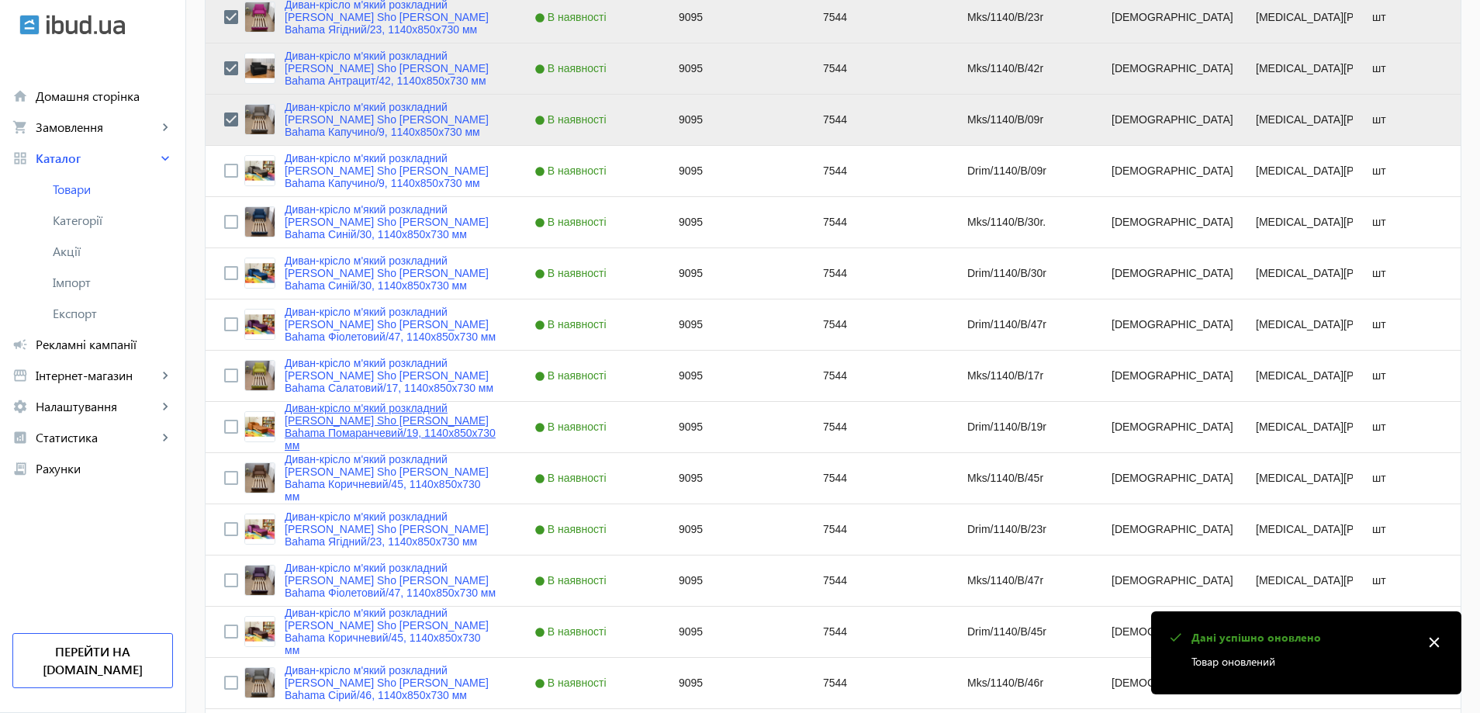
scroll to position [620, 0]
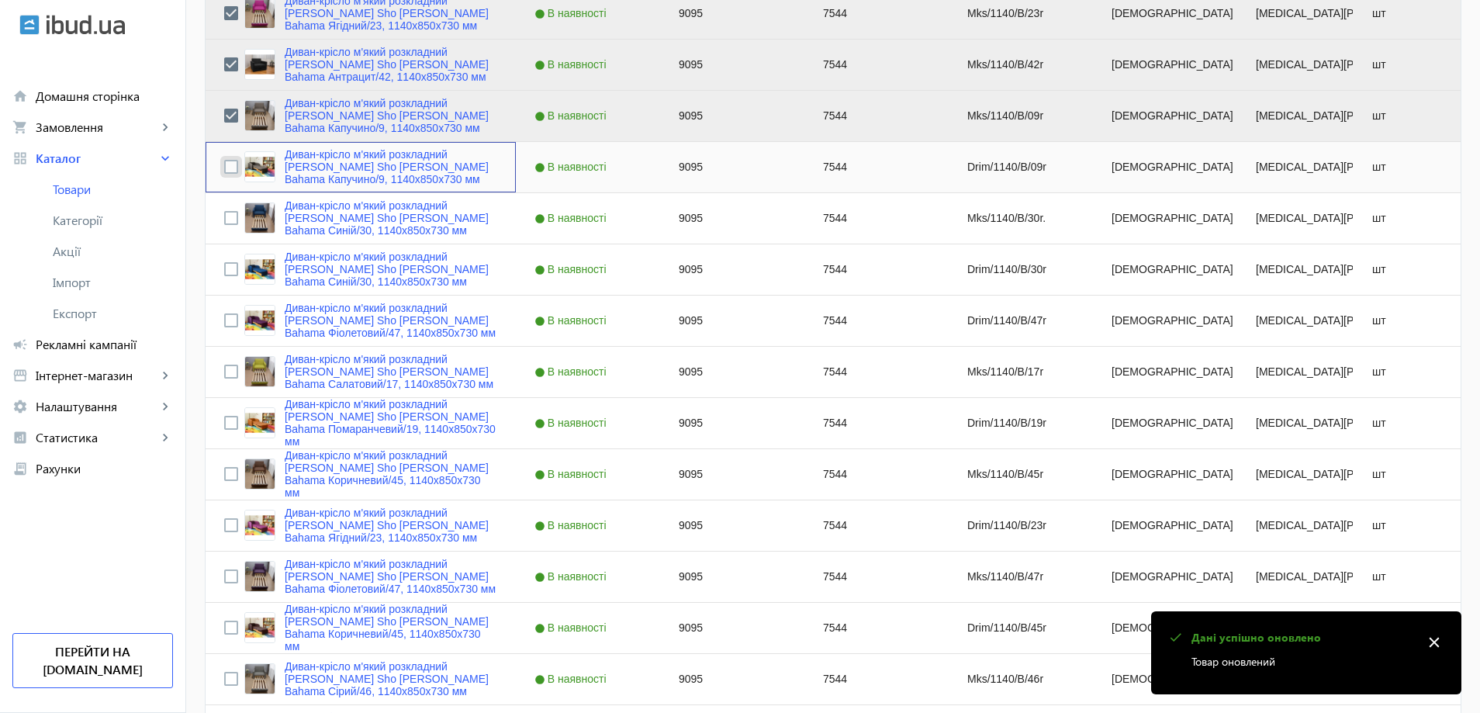
click at [224, 169] on input "Press Space to toggle row selection (unchecked)" at bounding box center [231, 167] width 14 height 14
checkbox input "true"
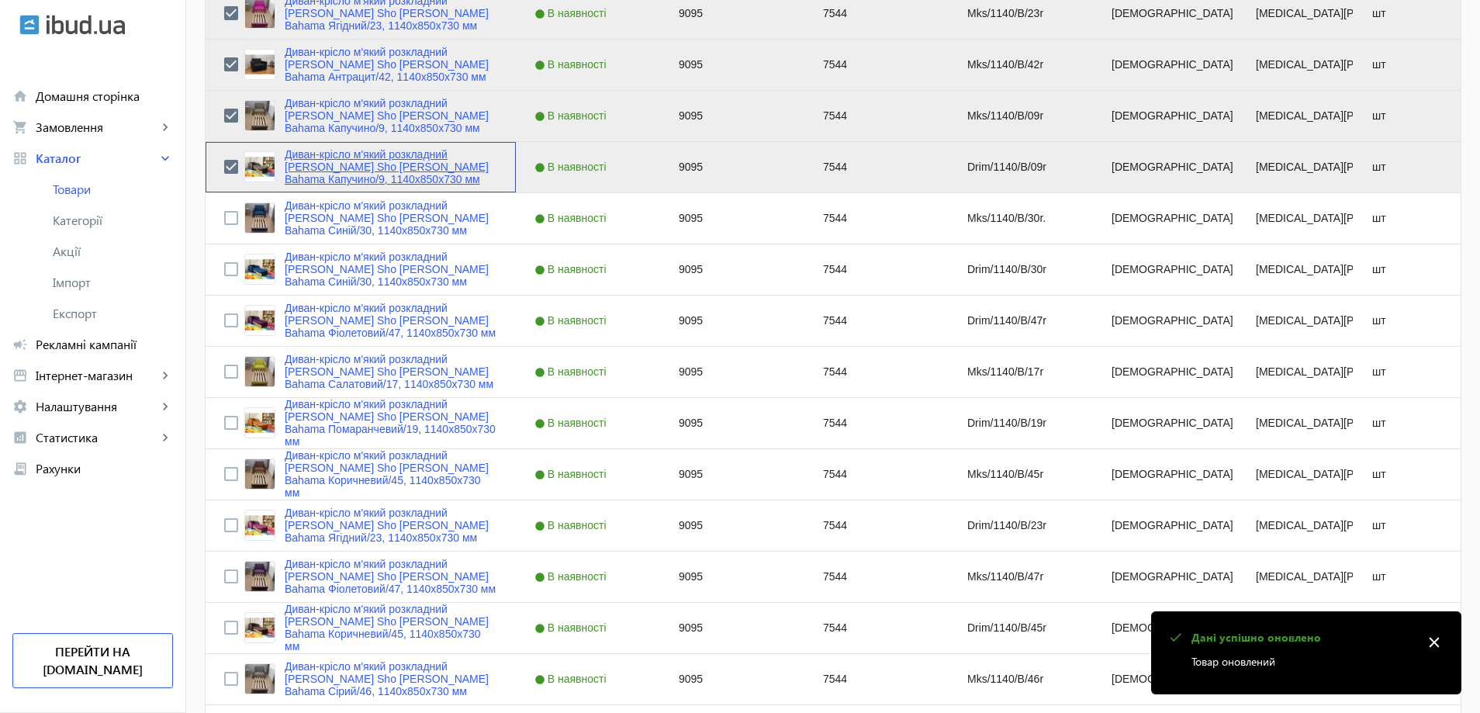
click at [328, 164] on link "Диван-крісло м'який розкладний [MEDICAL_DATA] Sho Дрім рогожка Bahama Капучино/…" at bounding box center [391, 166] width 213 height 37
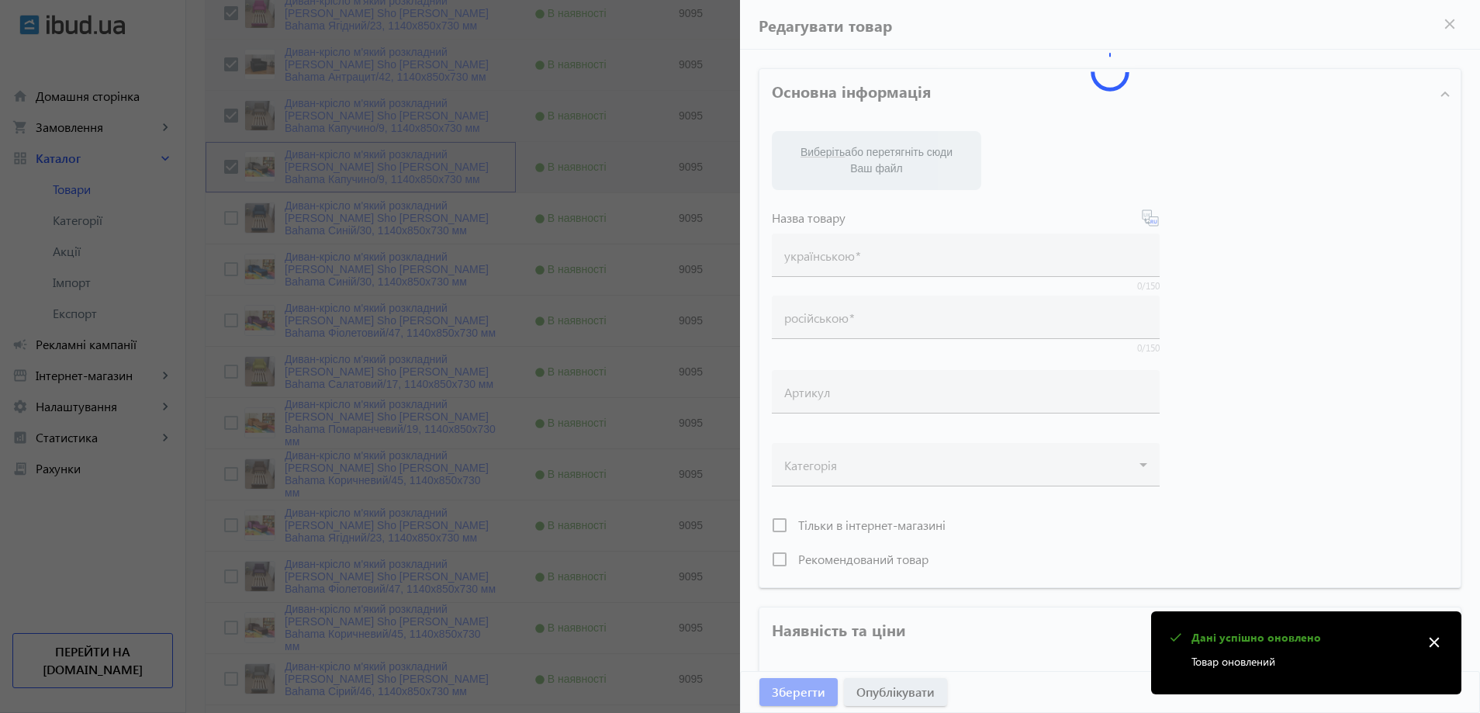
type input "Диван-крісло м'який розкладний [MEDICAL_DATA] Sho Дрім рогожка Bahama Капучино/…"
type input "Диван-кресло мягкий раскладной Tobi Sho Дрим рогожка Bahama Капучино/9, 1140х85…"
type input "Drim/1140/B/09r"
type input "9095"
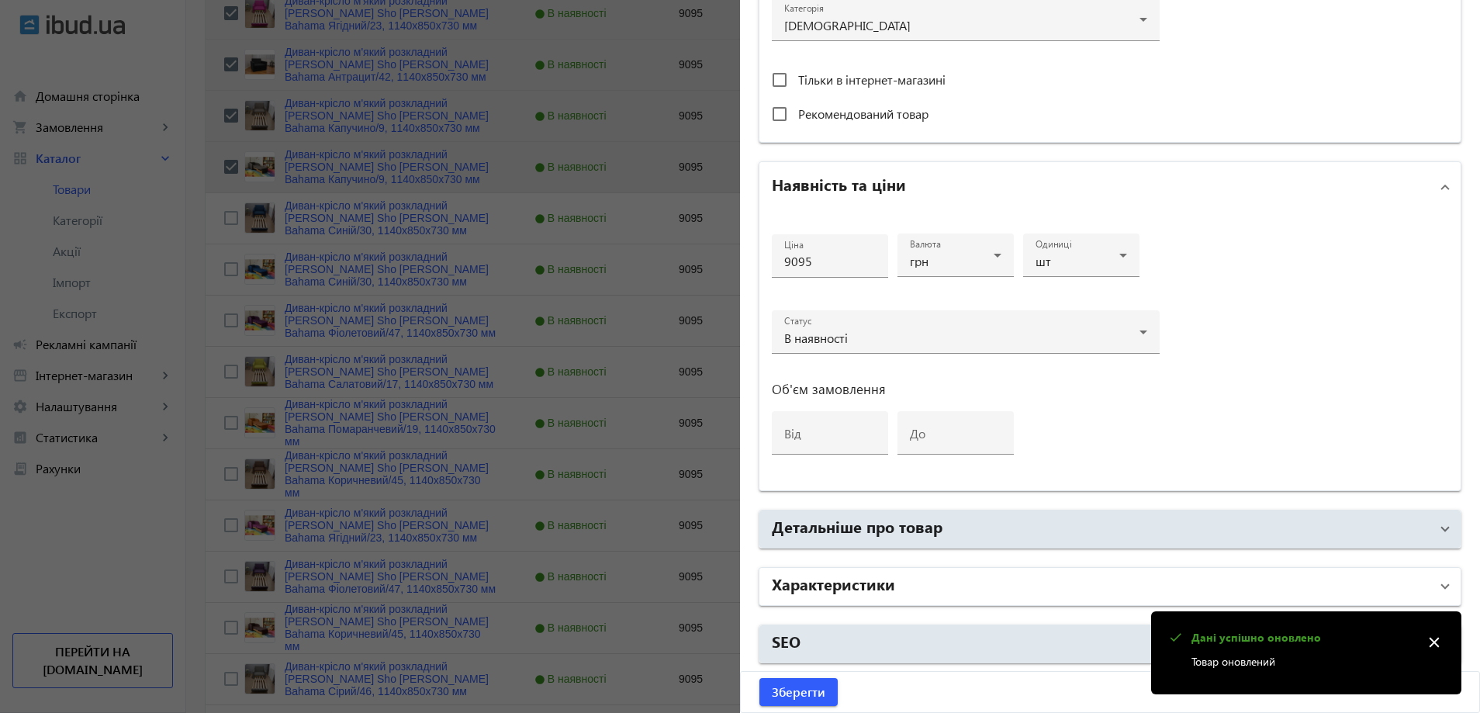
drag, startPoint x: 919, startPoint y: 592, endPoint x: 921, endPoint y: 580, distance: 11.7
click at [919, 591] on mat-panel-title "Характеристики" at bounding box center [1101, 586] width 658 height 28
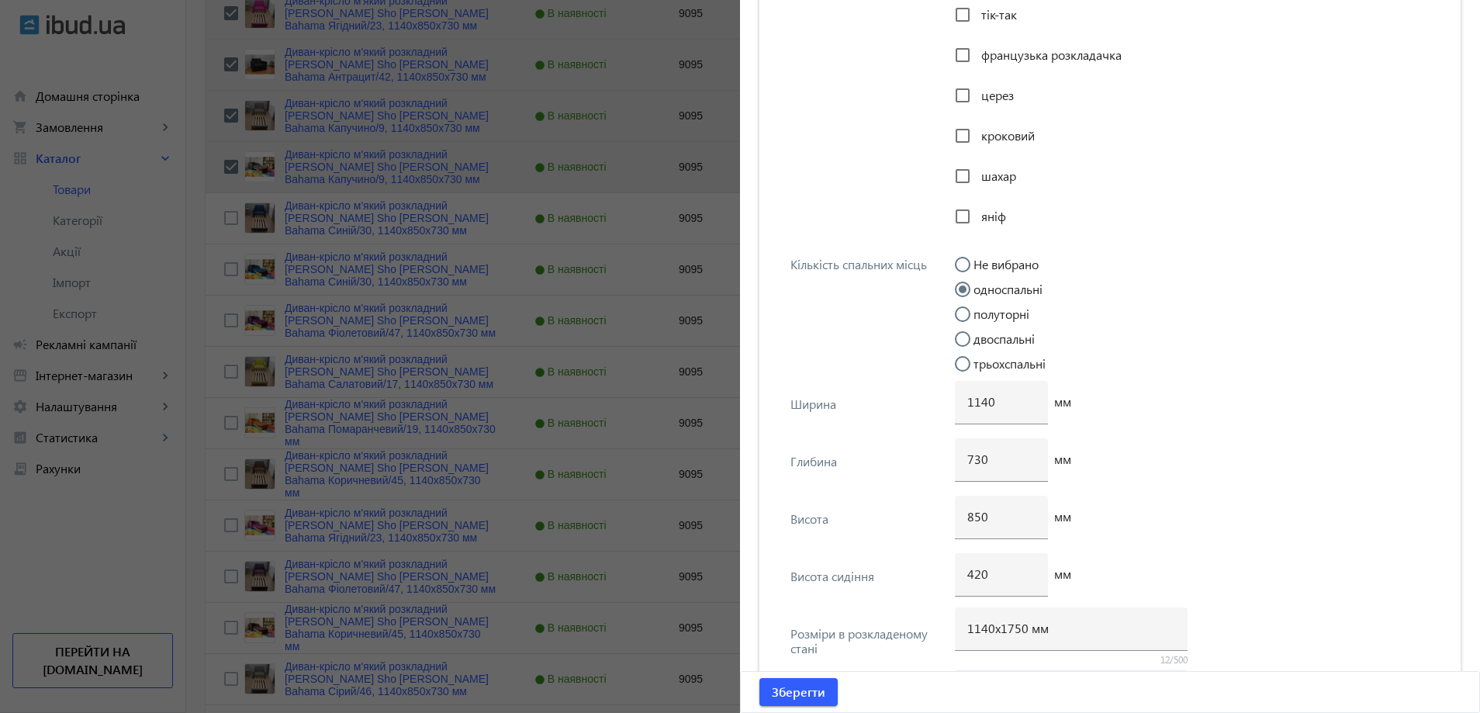
scroll to position [3607, 0]
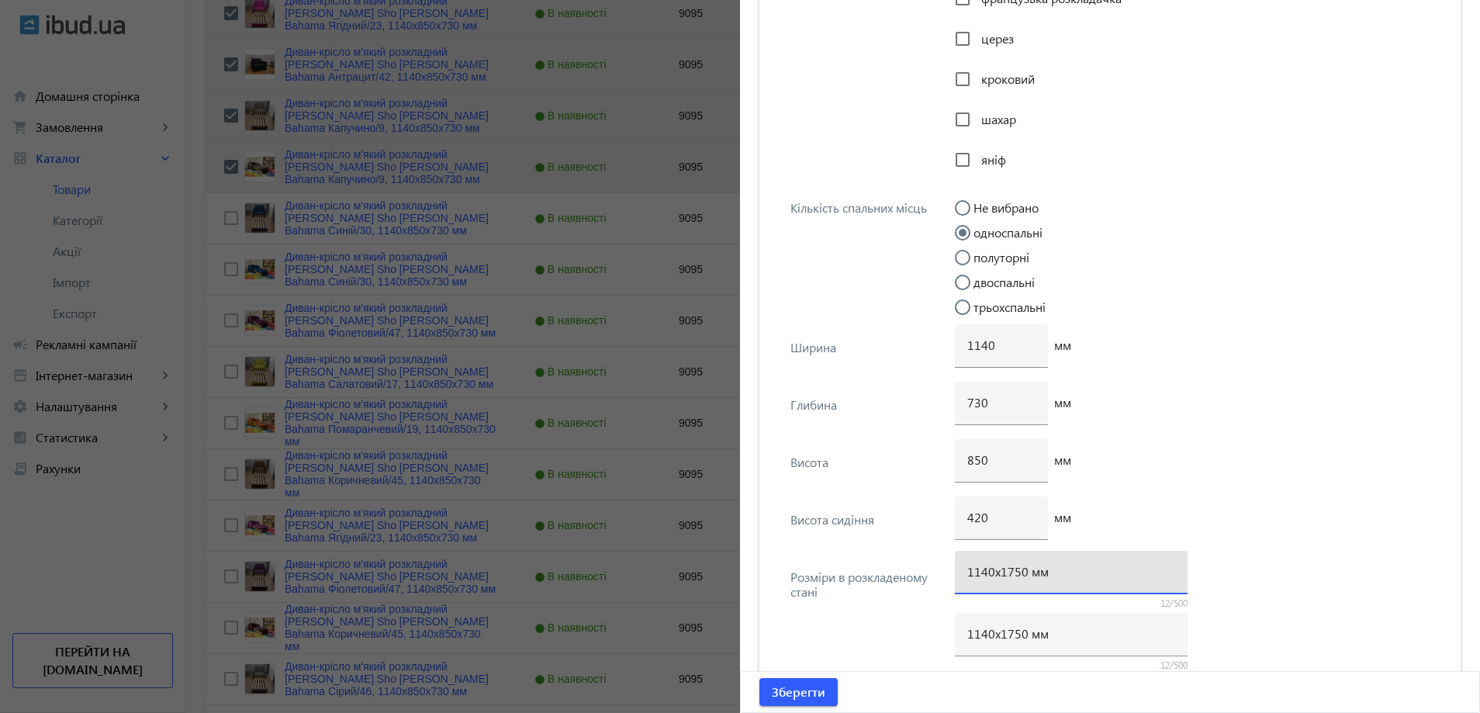
click at [1012, 575] on input "1140х1750 мм" at bounding box center [1071, 571] width 208 height 16
type input "1140х1700 мм"
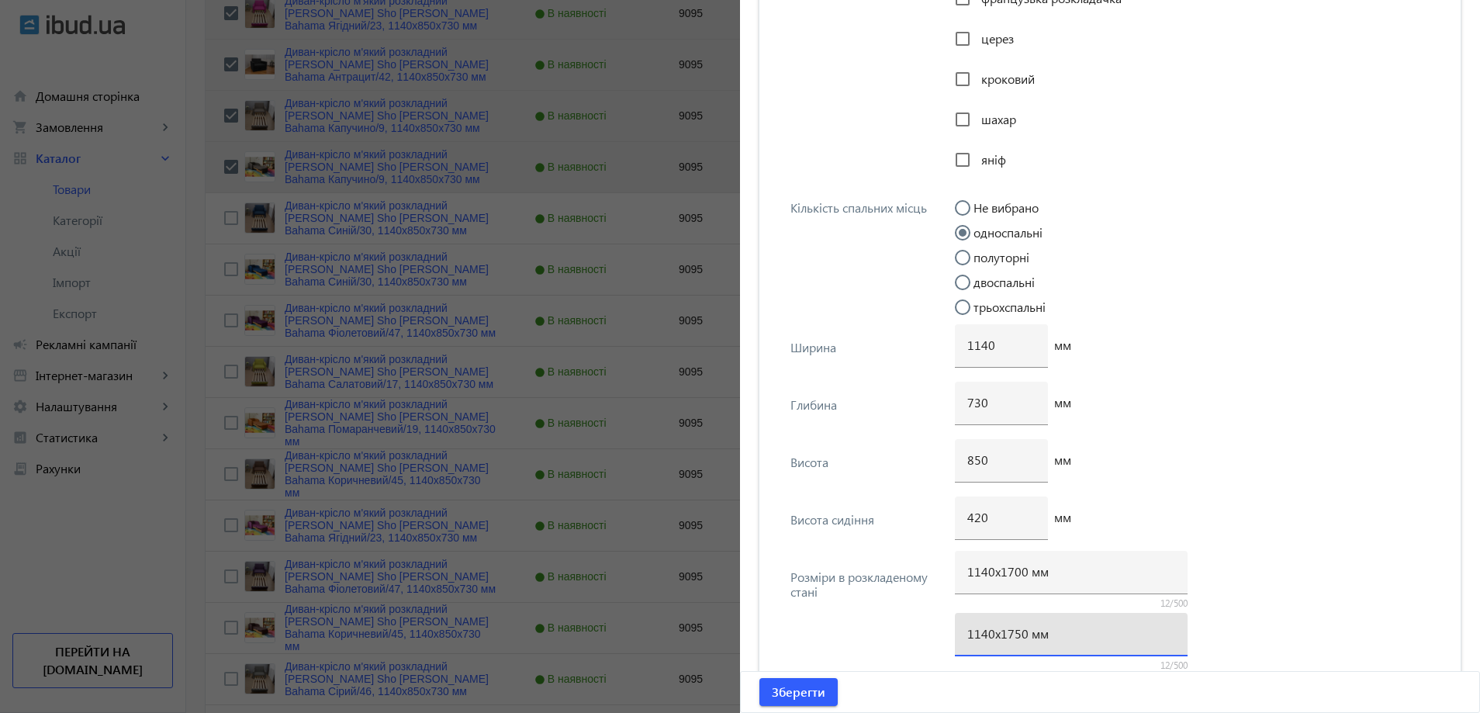
drag, startPoint x: 1008, startPoint y: 636, endPoint x: 1018, endPoint y: 636, distance: 9.3
click at [1018, 636] on input "1140х1750 мм" at bounding box center [1071, 633] width 208 height 16
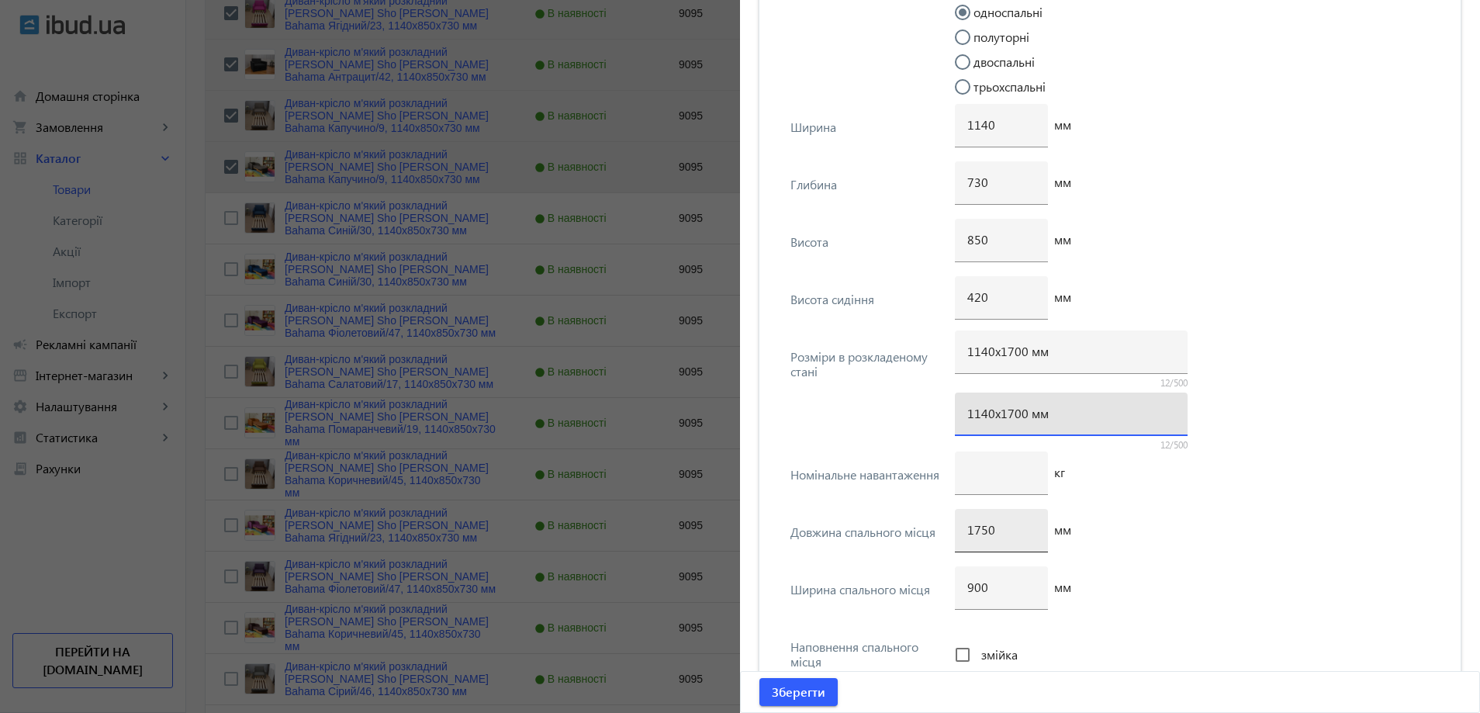
scroll to position [3839, 0]
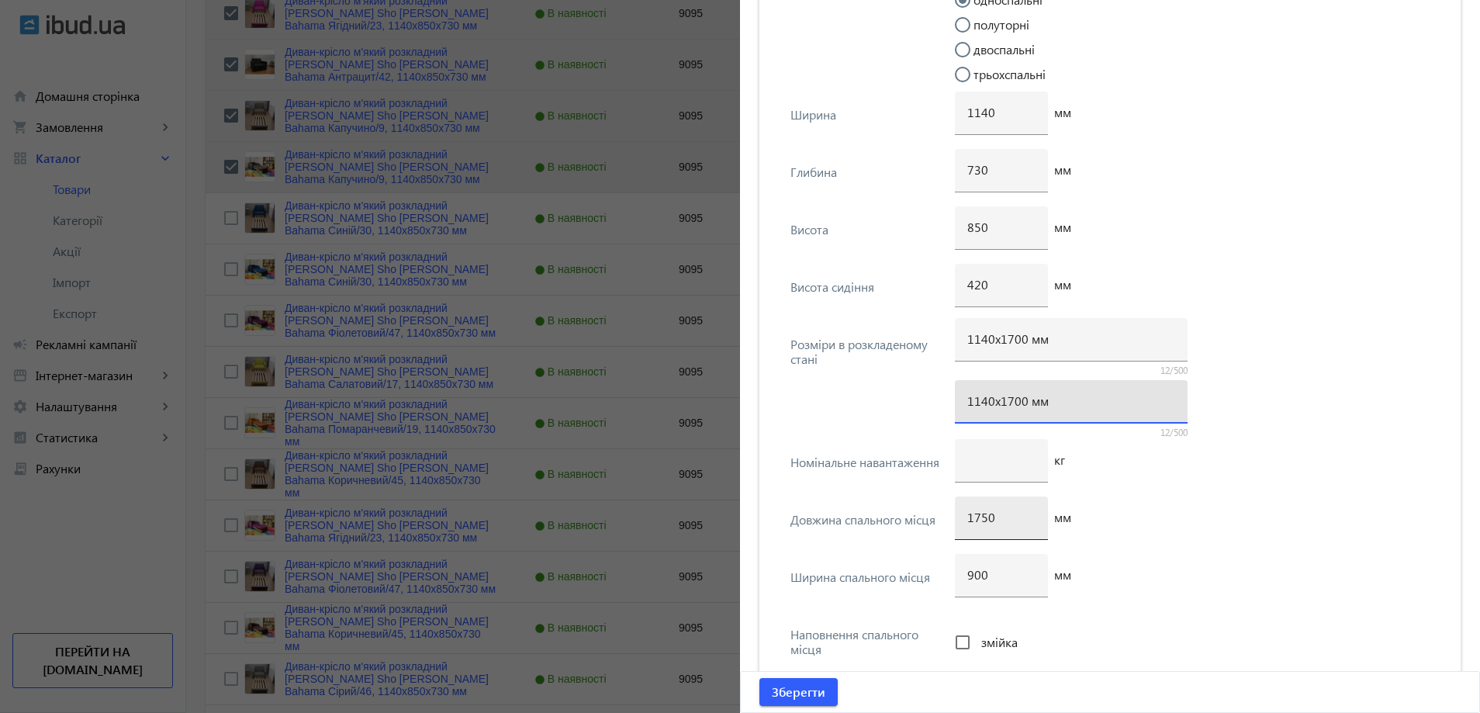
type input "1140х1700 мм"
click at [981, 521] on input "1750" at bounding box center [1001, 517] width 68 height 16
type input "1700"
click at [819, 684] on span "Зберегти" at bounding box center [799, 691] width 54 height 17
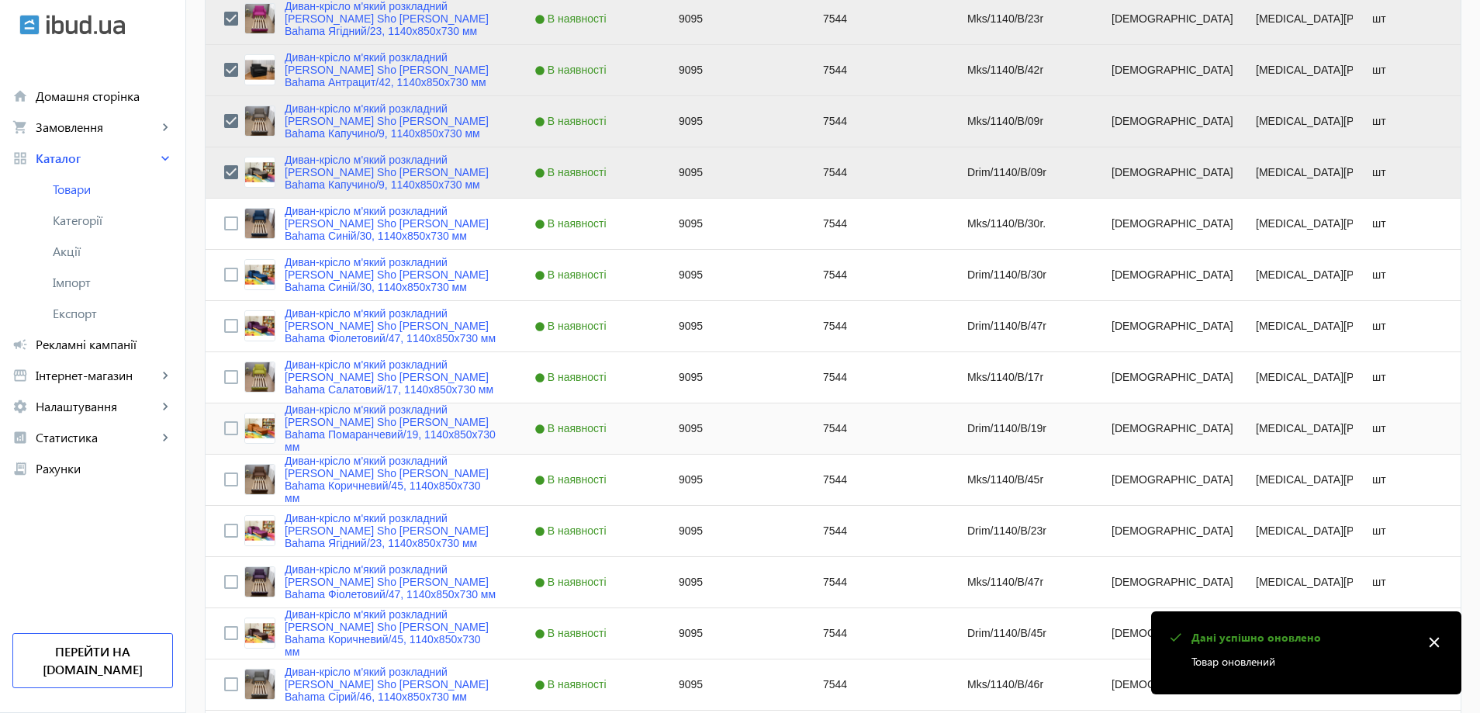
scroll to position [620, 0]
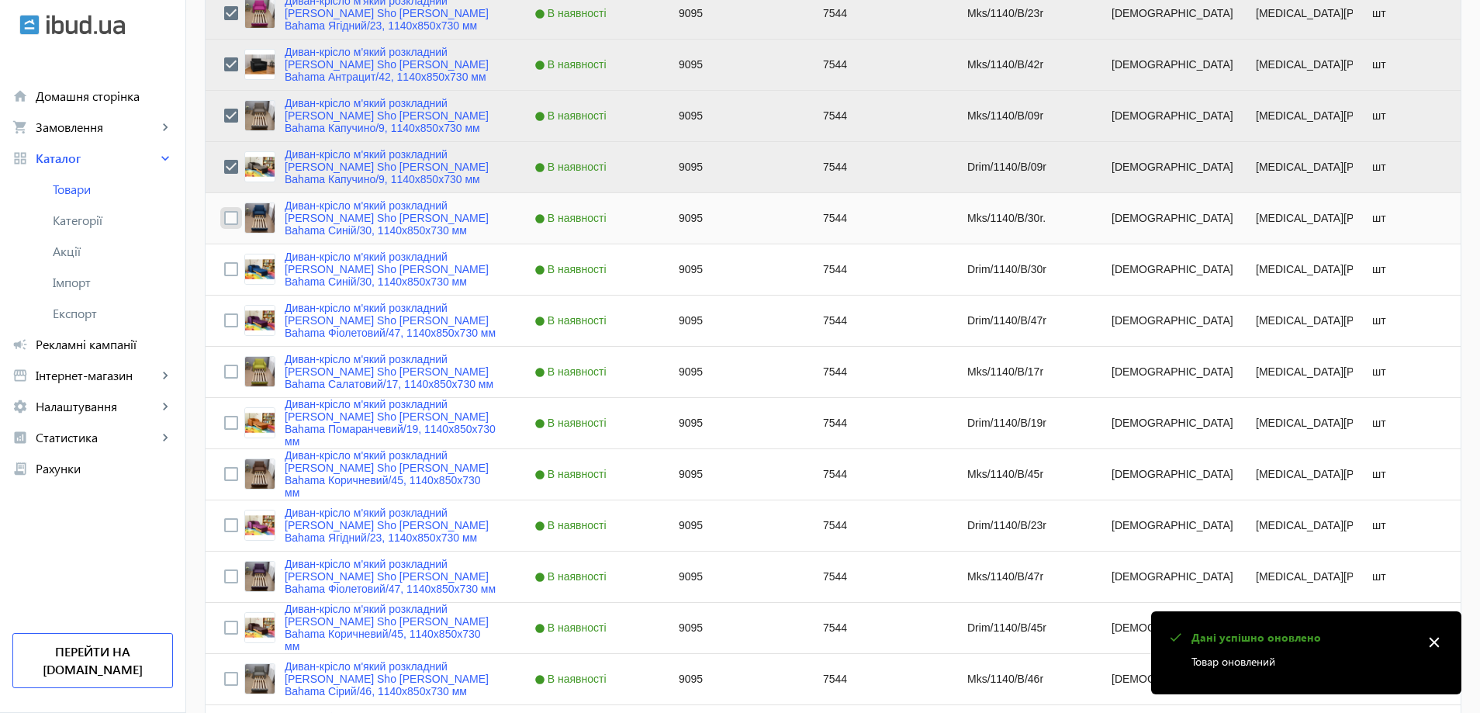
click at [224, 217] on input "Press Space to toggle row selection (unchecked)" at bounding box center [231, 218] width 14 height 14
checkbox input "true"
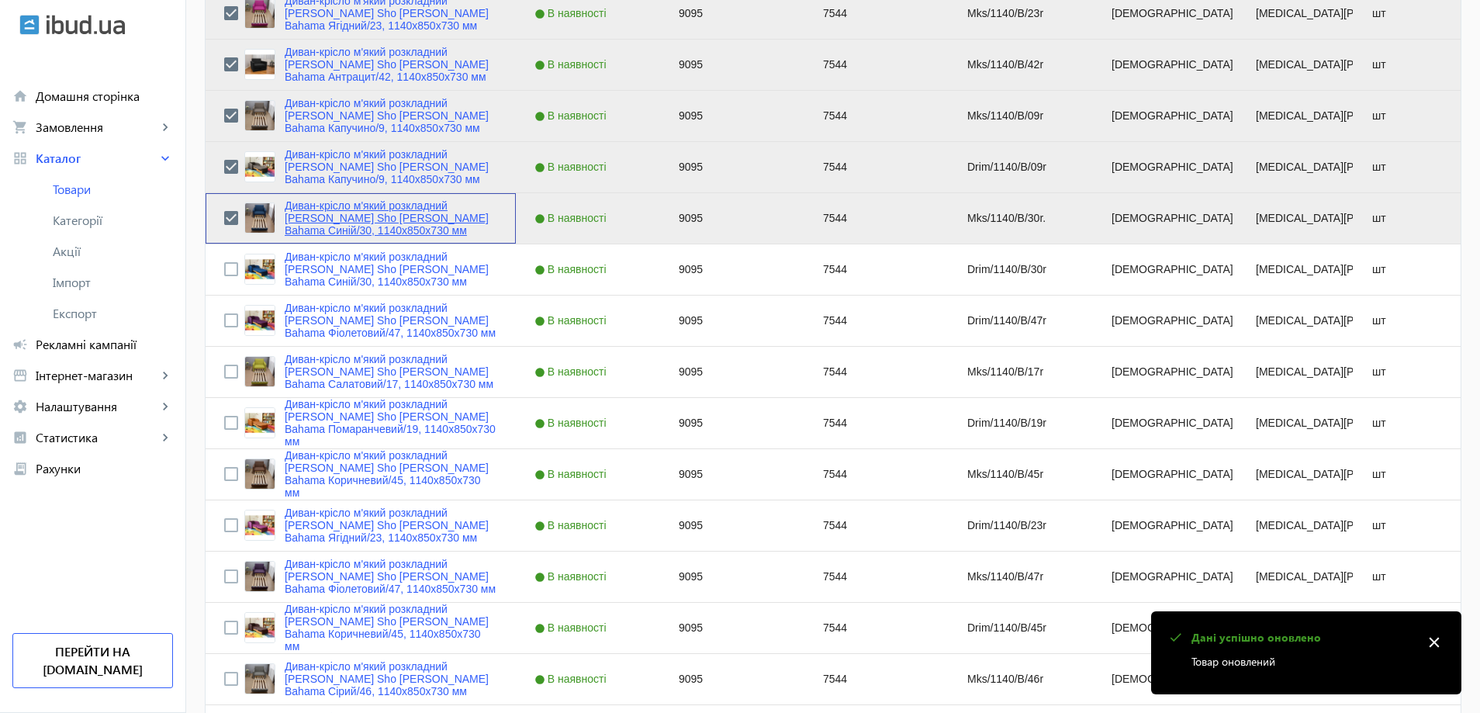
click at [349, 227] on link "Диван-крісло м'який розкладний [MEDICAL_DATA] Sho Максіан рогожка Bahama Синій/…" at bounding box center [391, 217] width 213 height 37
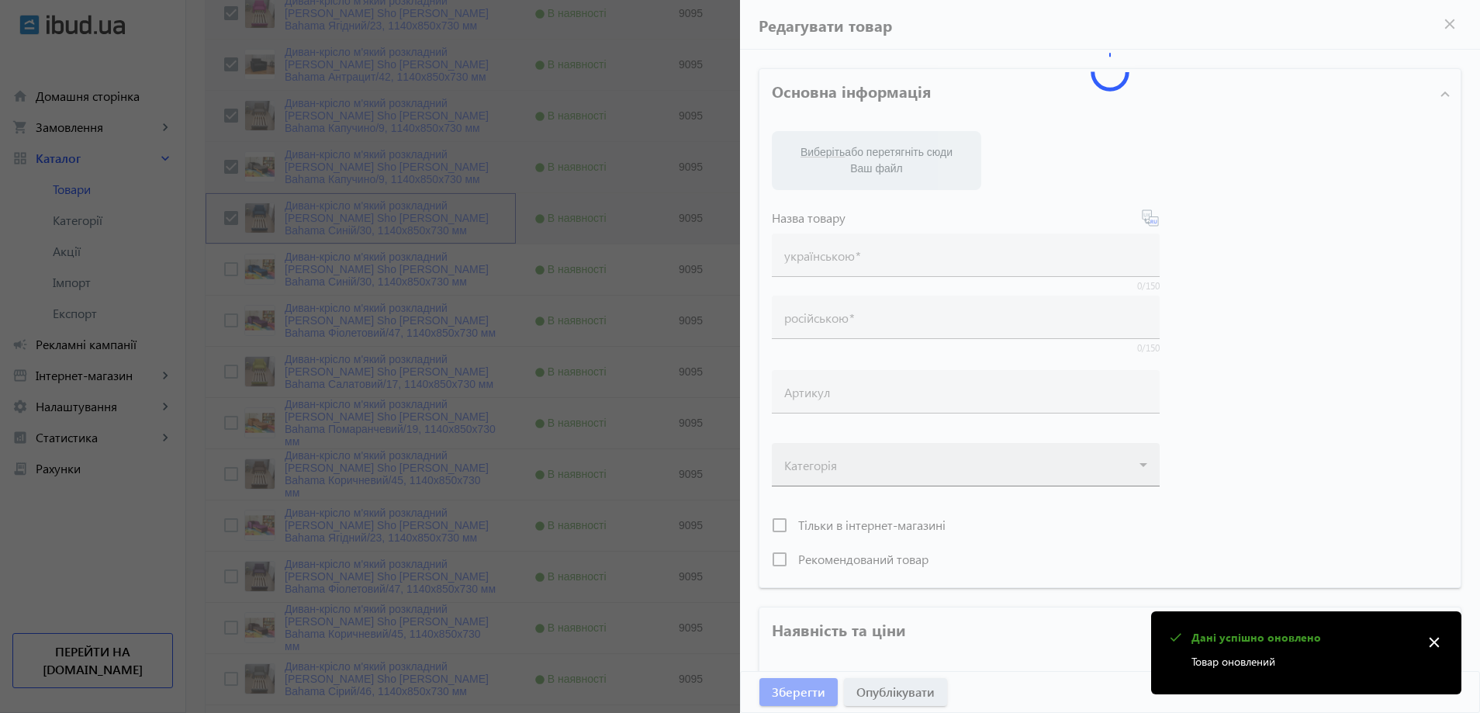
type input "Диван-крісло м'який розкладний [MEDICAL_DATA] Sho Максіан рогожка Bahama Синій/…"
type input "Диван-кресло мягкий раскладной Tobi Sho Максиан рогожка Bahama Синий/30, 1140х8…"
type input "Mks/1140/B/30r."
type input "9095"
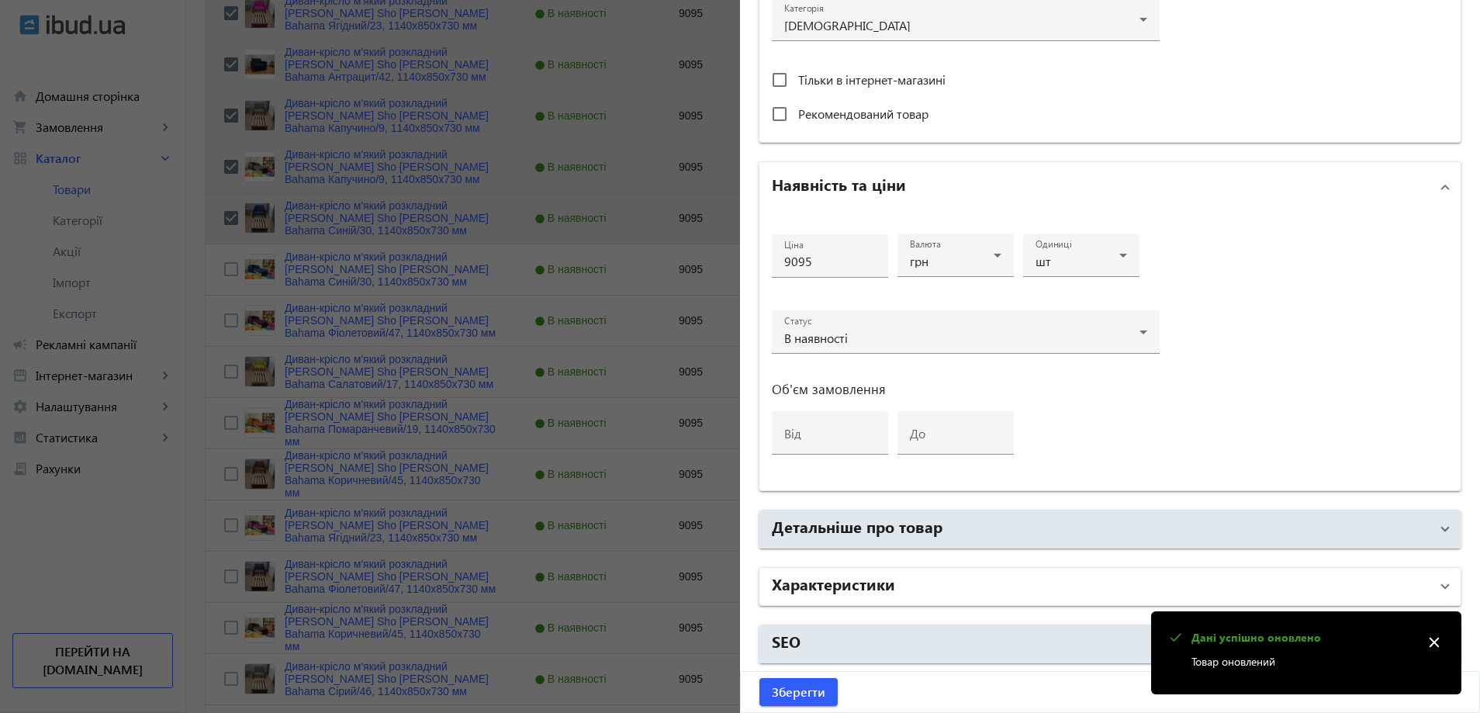
click at [926, 593] on mat-panel-title "Характеристики" at bounding box center [1101, 586] width 658 height 28
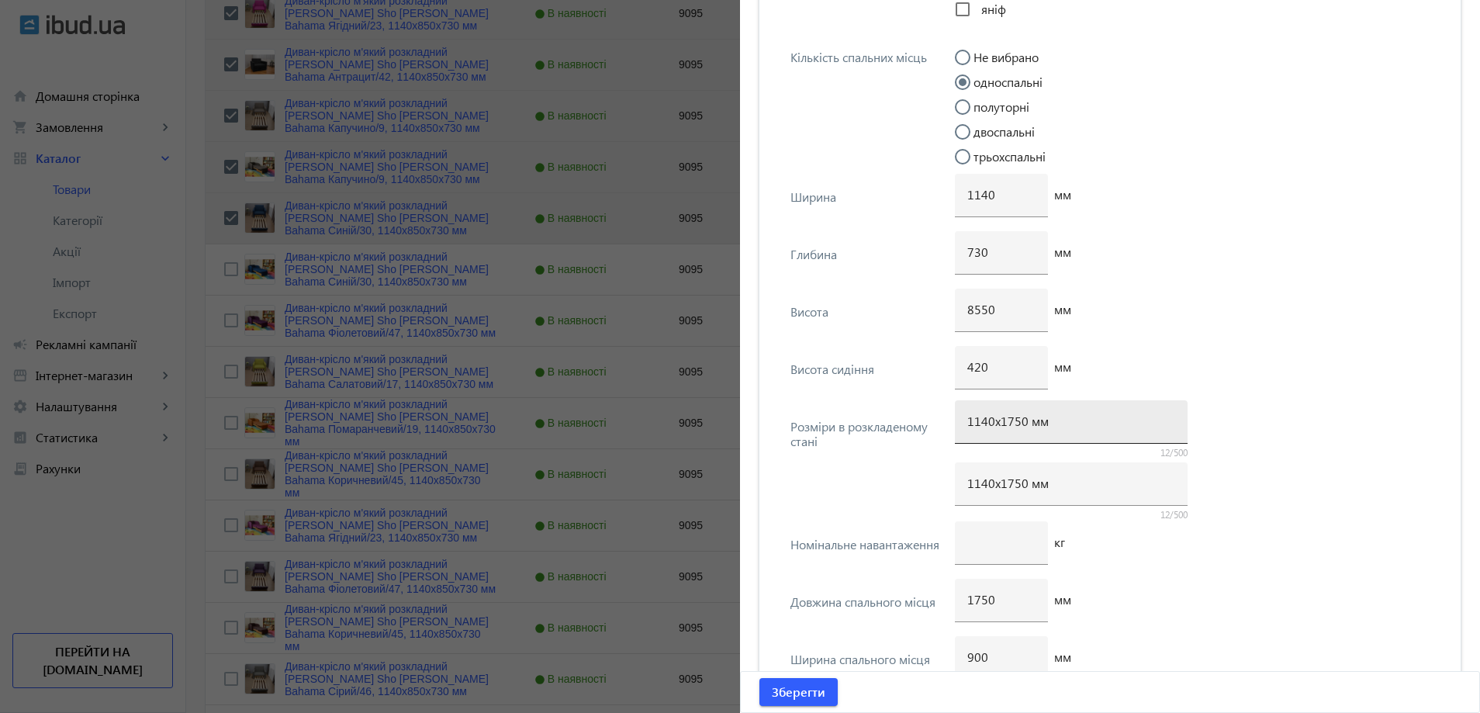
scroll to position [3762, 0]
click at [1010, 423] on input "1140х1750 мм" at bounding box center [1071, 416] width 208 height 16
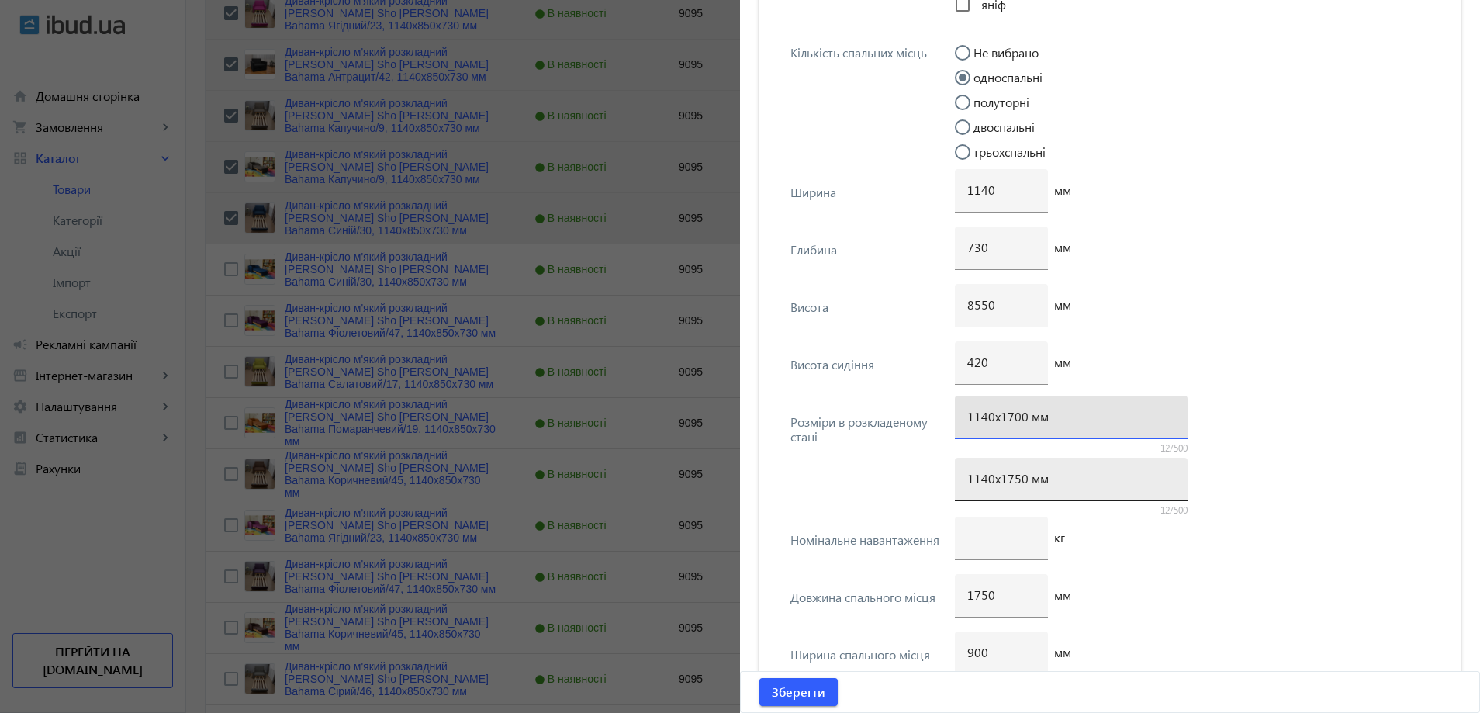
type input "1140х1700 мм"
click at [1011, 476] on input "1140х1750 мм" at bounding box center [1071, 478] width 208 height 16
click at [1010, 482] on input "1140х1750 мм" at bounding box center [1071, 478] width 208 height 16
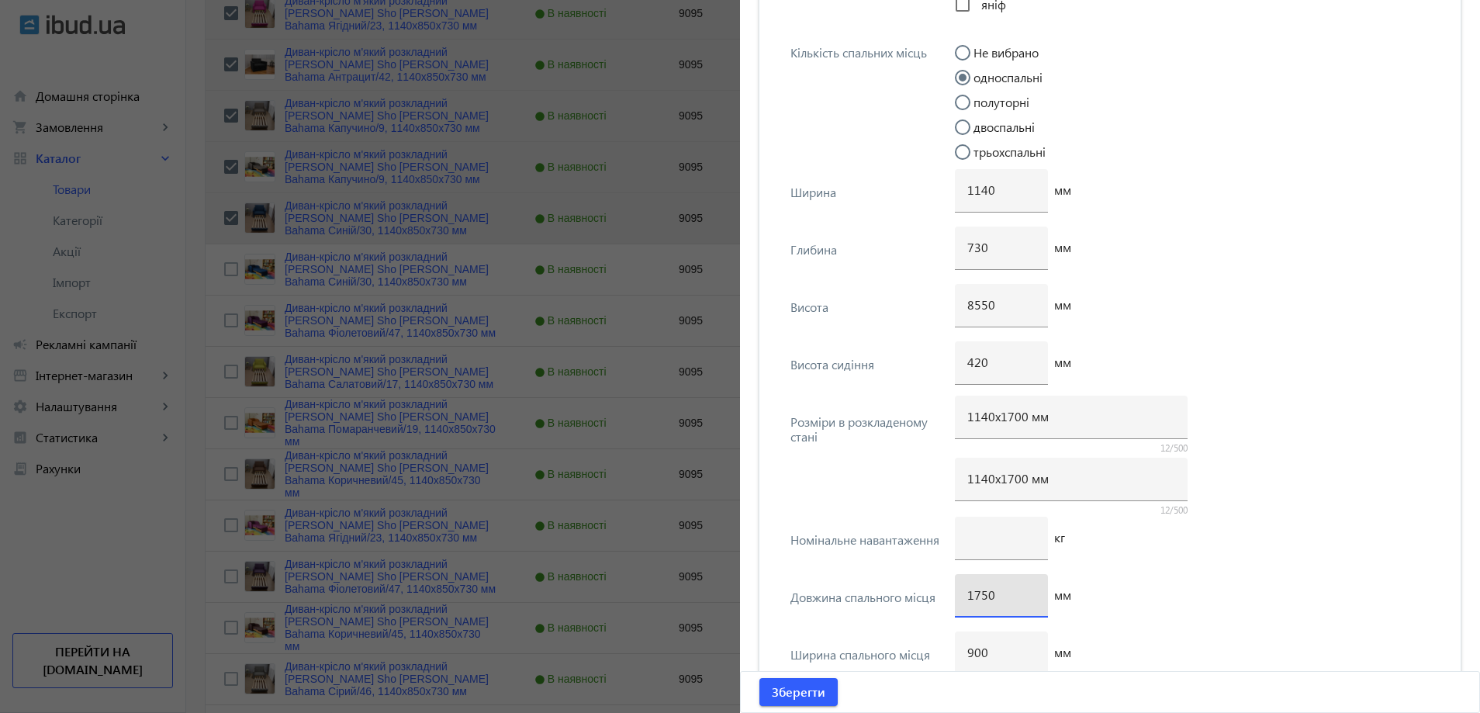
click at [977, 594] on input "1750" at bounding box center [1001, 594] width 68 height 16
click at [976, 594] on input "1750" at bounding box center [1001, 594] width 68 height 16
click at [983, 594] on input "1750" at bounding box center [1001, 594] width 68 height 16
drag, startPoint x: 805, startPoint y: 685, endPoint x: 563, endPoint y: 489, distance: 311.1
click at [804, 686] on span "Зберегти" at bounding box center [799, 691] width 54 height 17
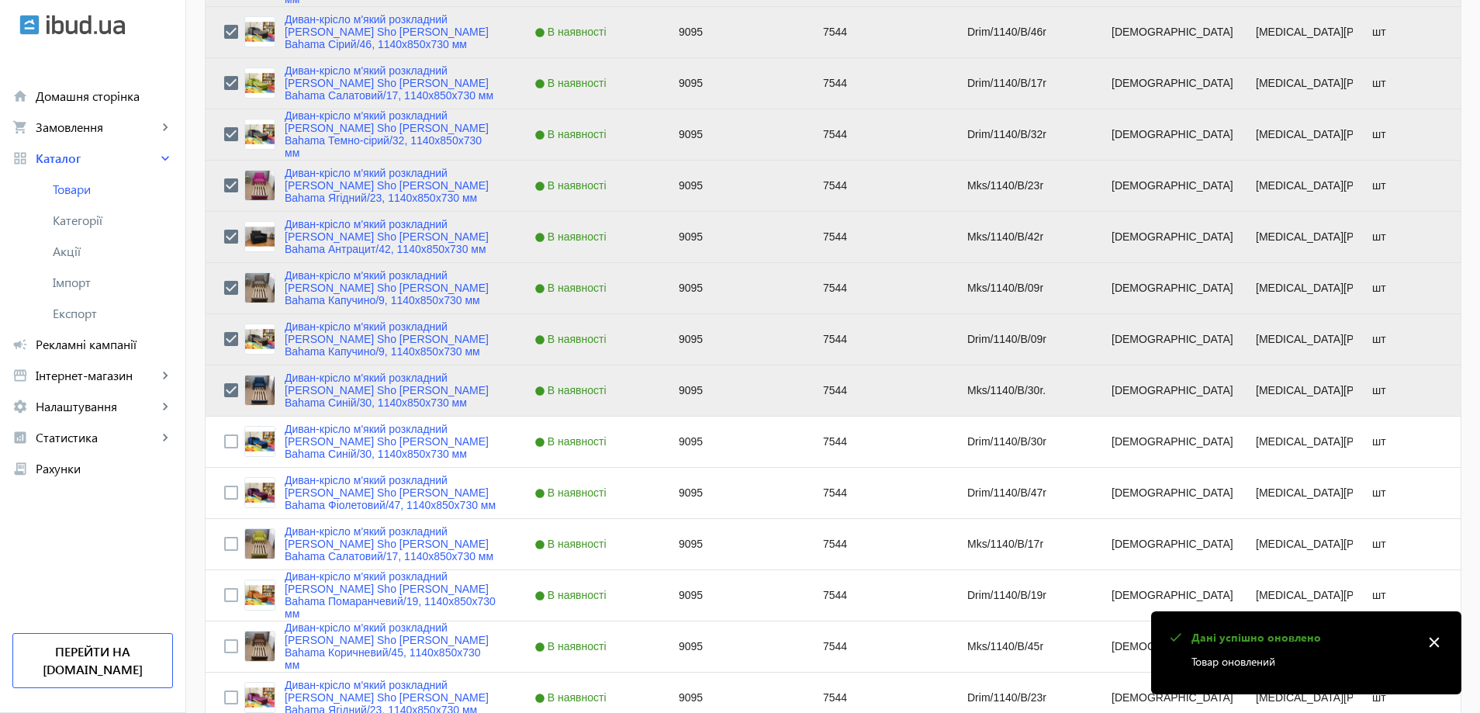
scroll to position [465, 0]
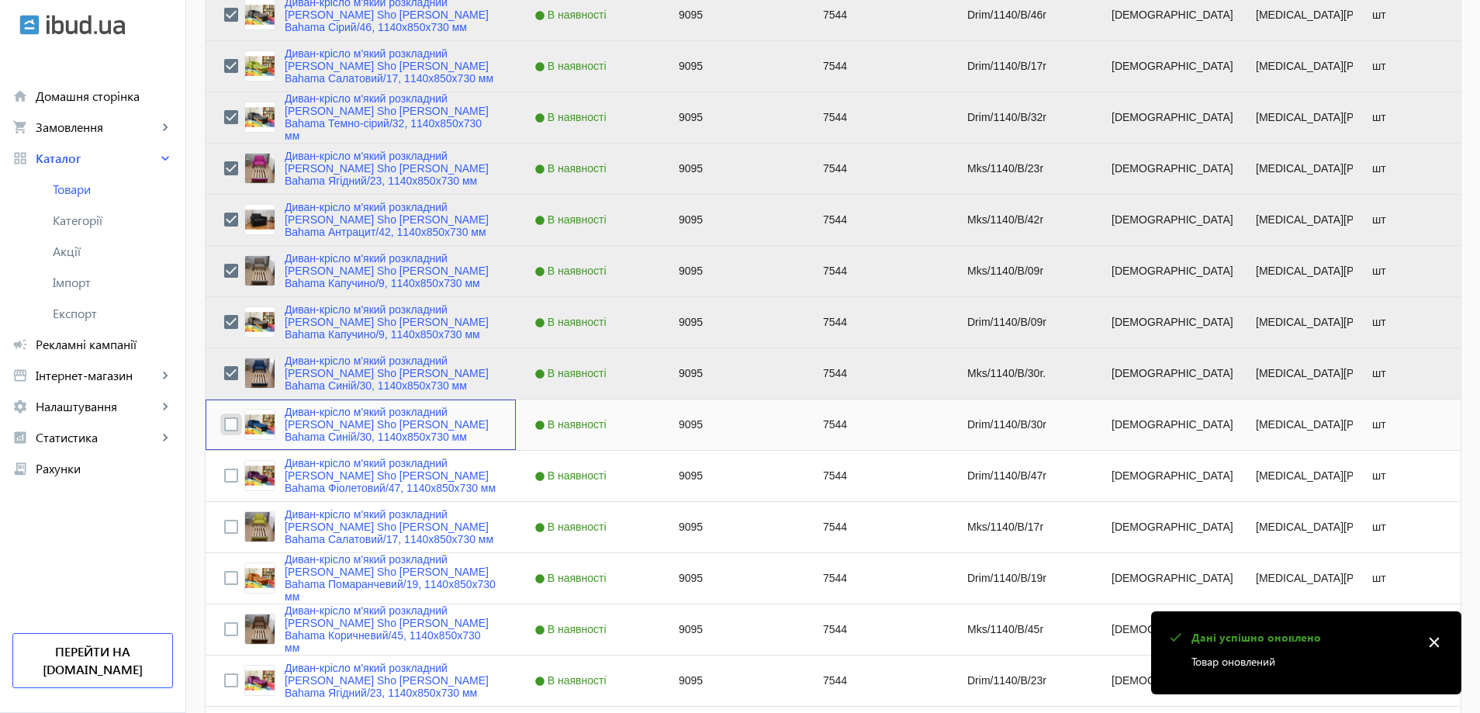
click at [224, 424] on input "Press Space to toggle row selection (unchecked)" at bounding box center [231, 424] width 14 height 14
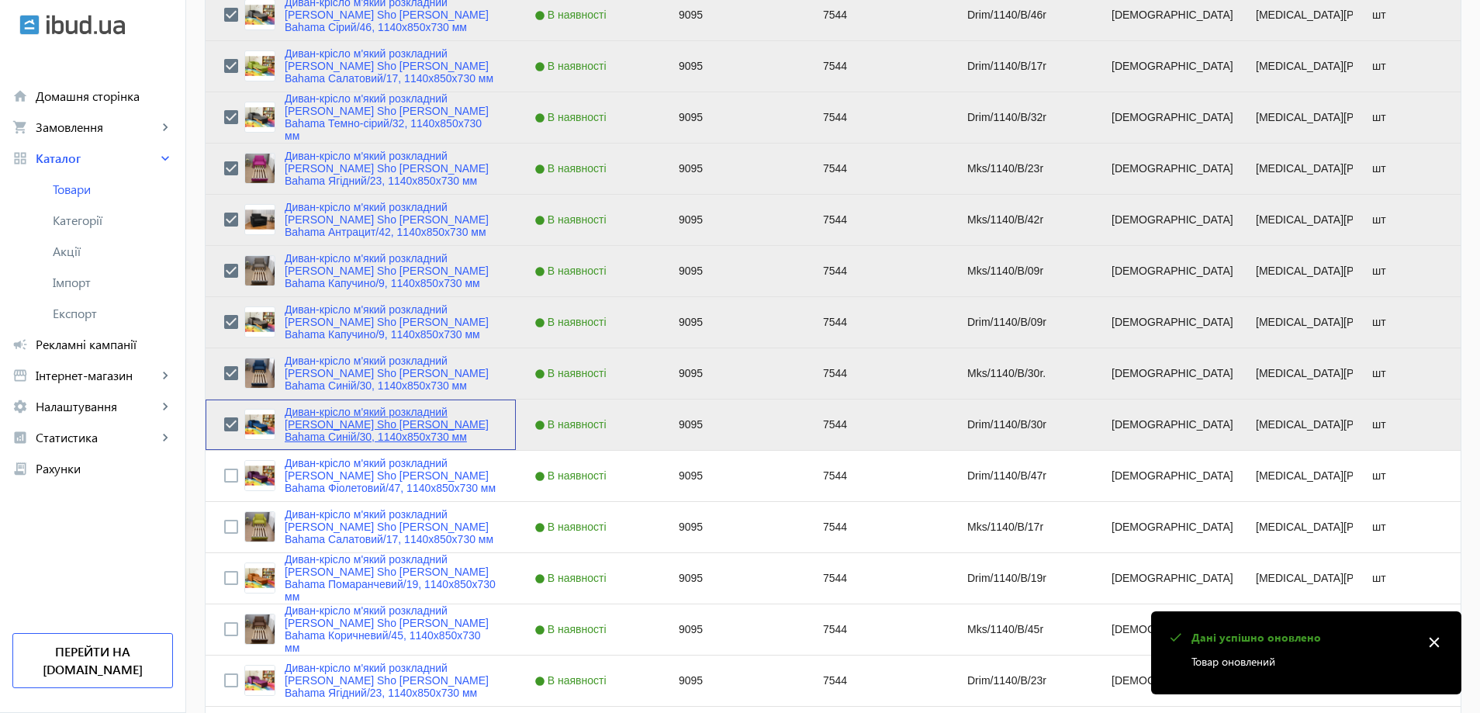
click at [302, 420] on link "Диван-крісло м'який розкладний [MEDICAL_DATA] Sho Дрім рогожка Bahama Синій/30,…" at bounding box center [391, 424] width 213 height 37
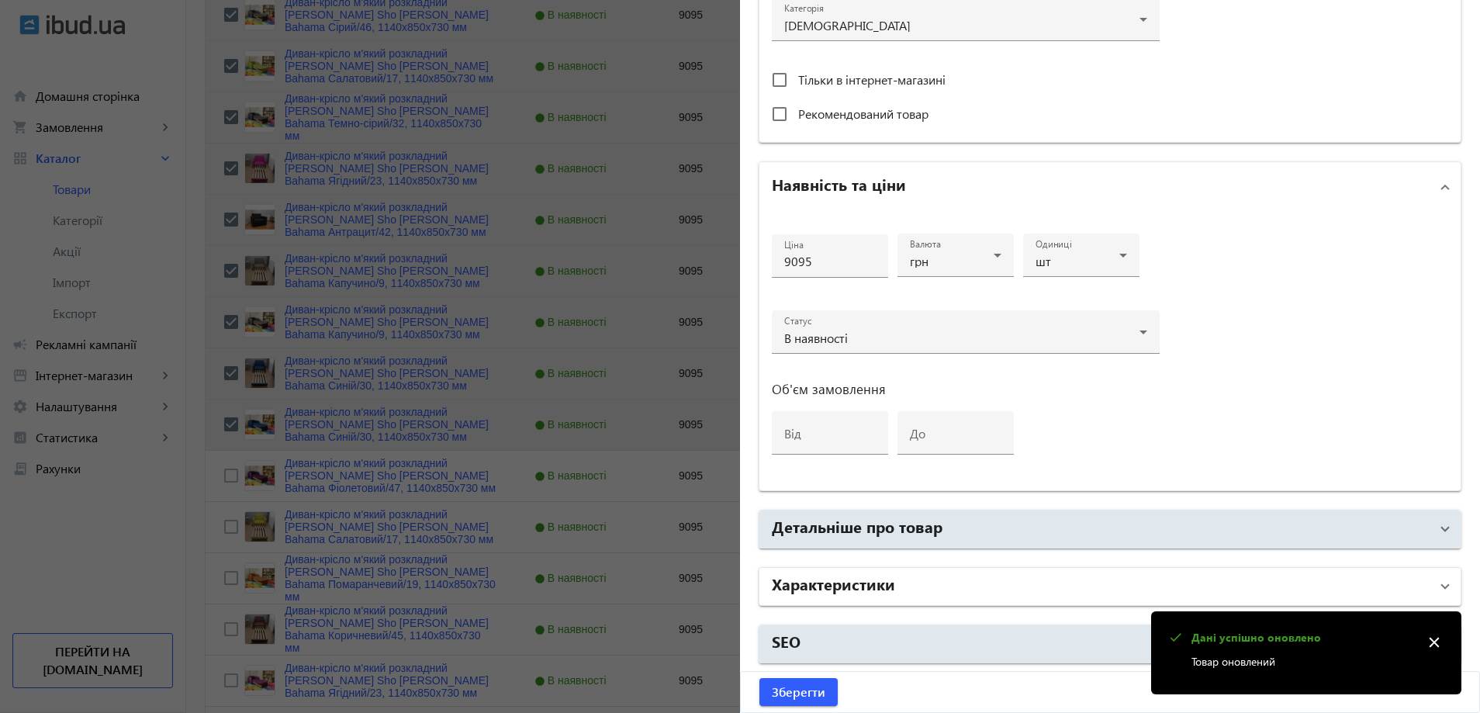
click at [882, 584] on h2 "Характеристики" at bounding box center [833, 583] width 123 height 22
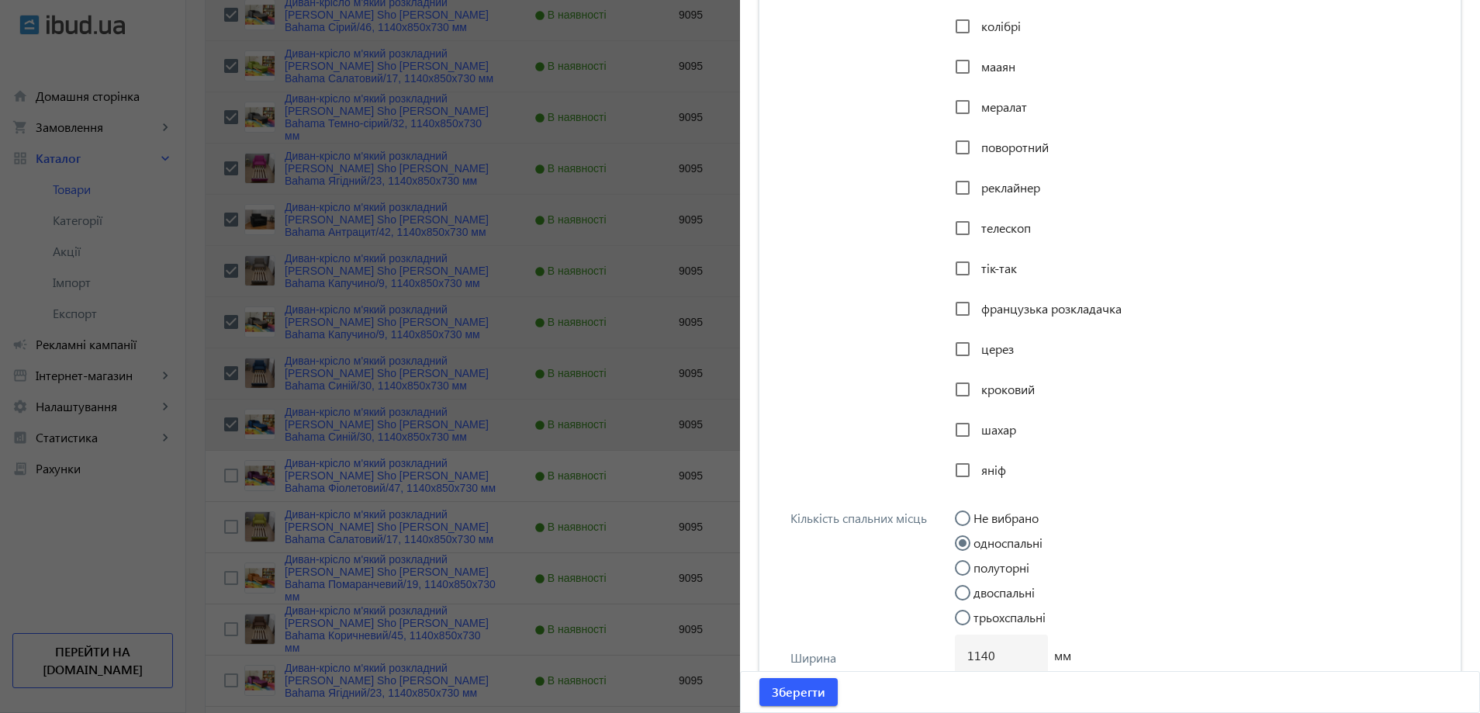
scroll to position [3762, 0]
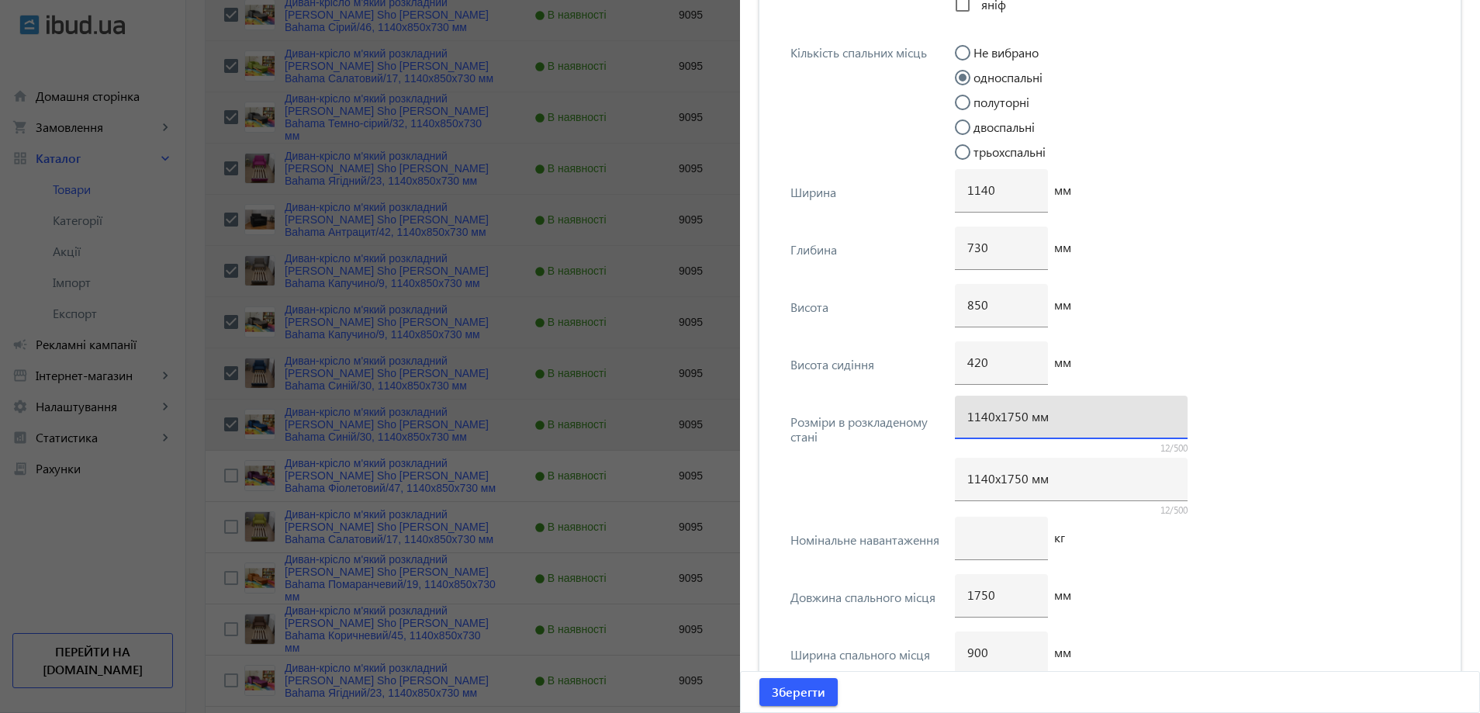
click at [1013, 420] on input "1140х1750 мм" at bounding box center [1071, 416] width 208 height 16
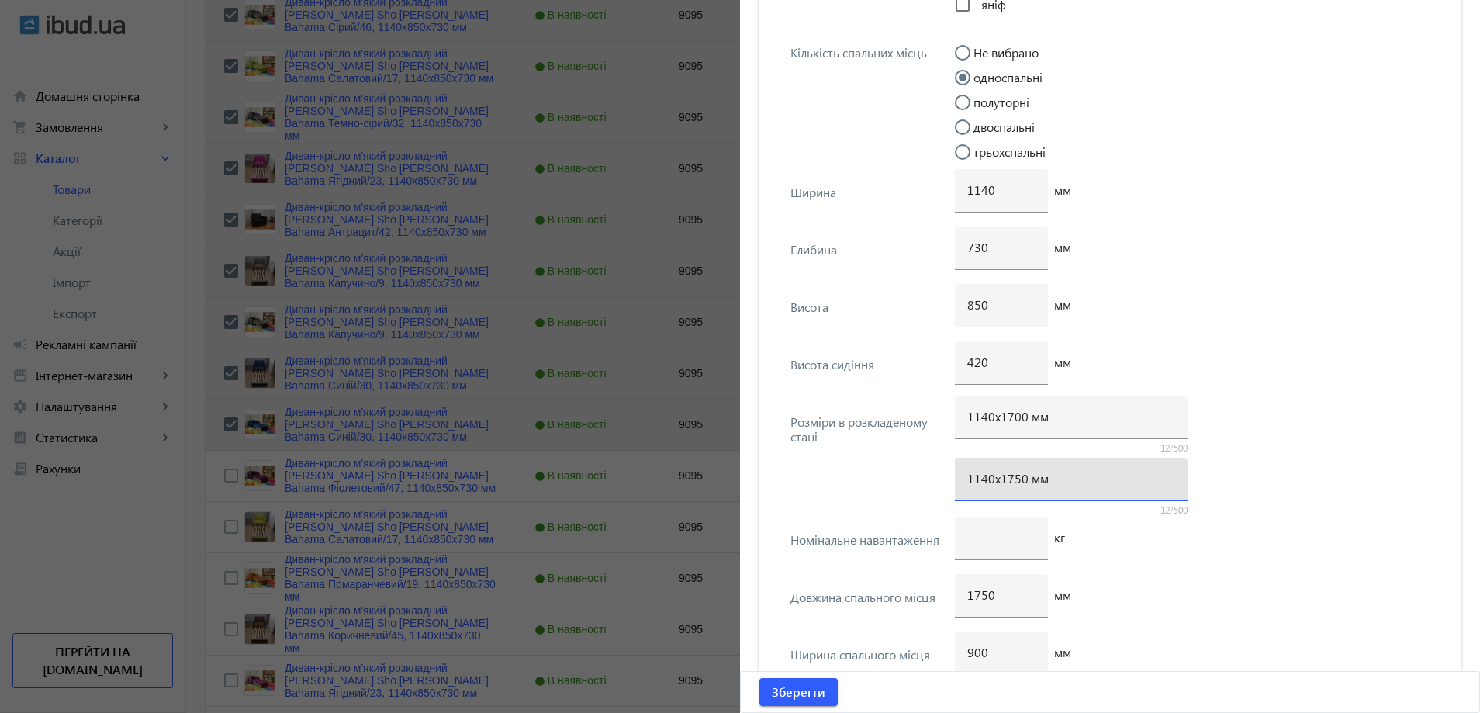
click at [1017, 483] on input "1140х1750 мм" at bounding box center [1071, 478] width 208 height 16
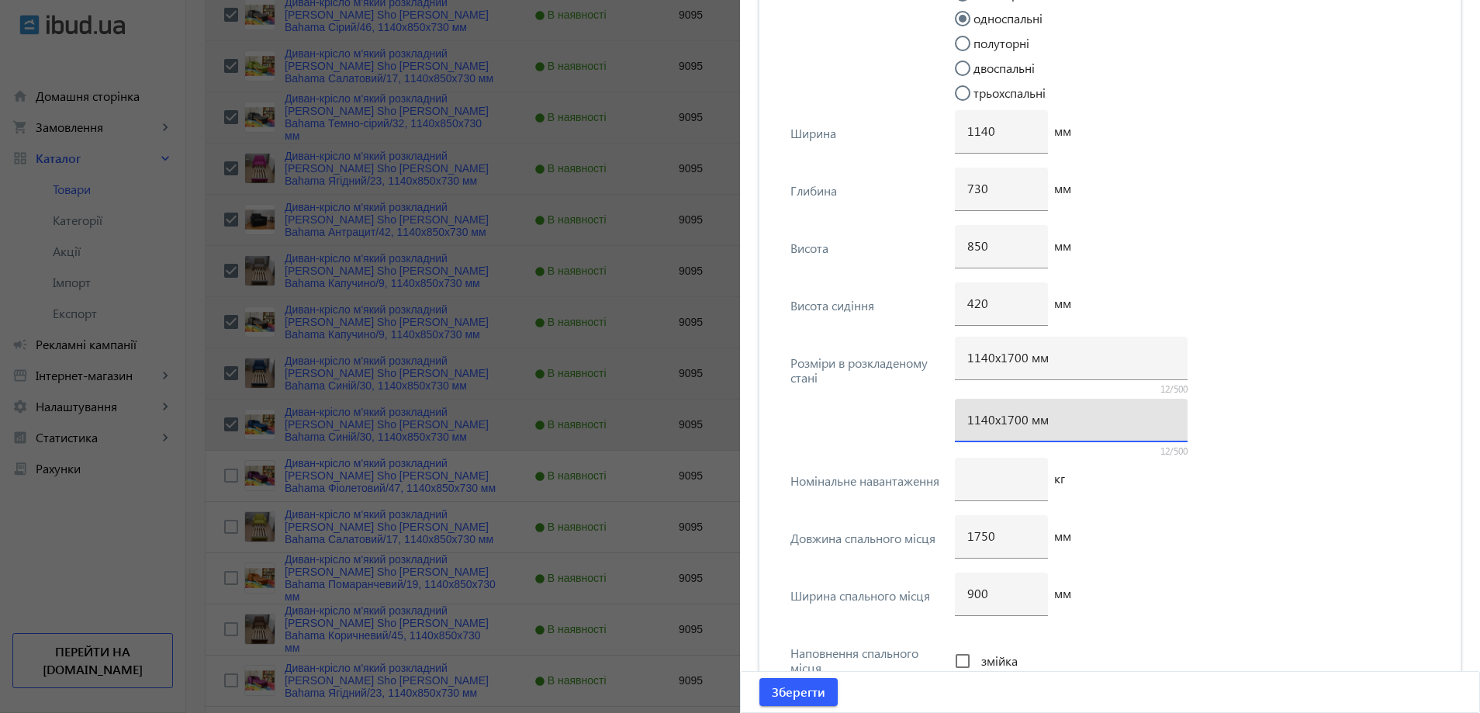
scroll to position [3994, 0]
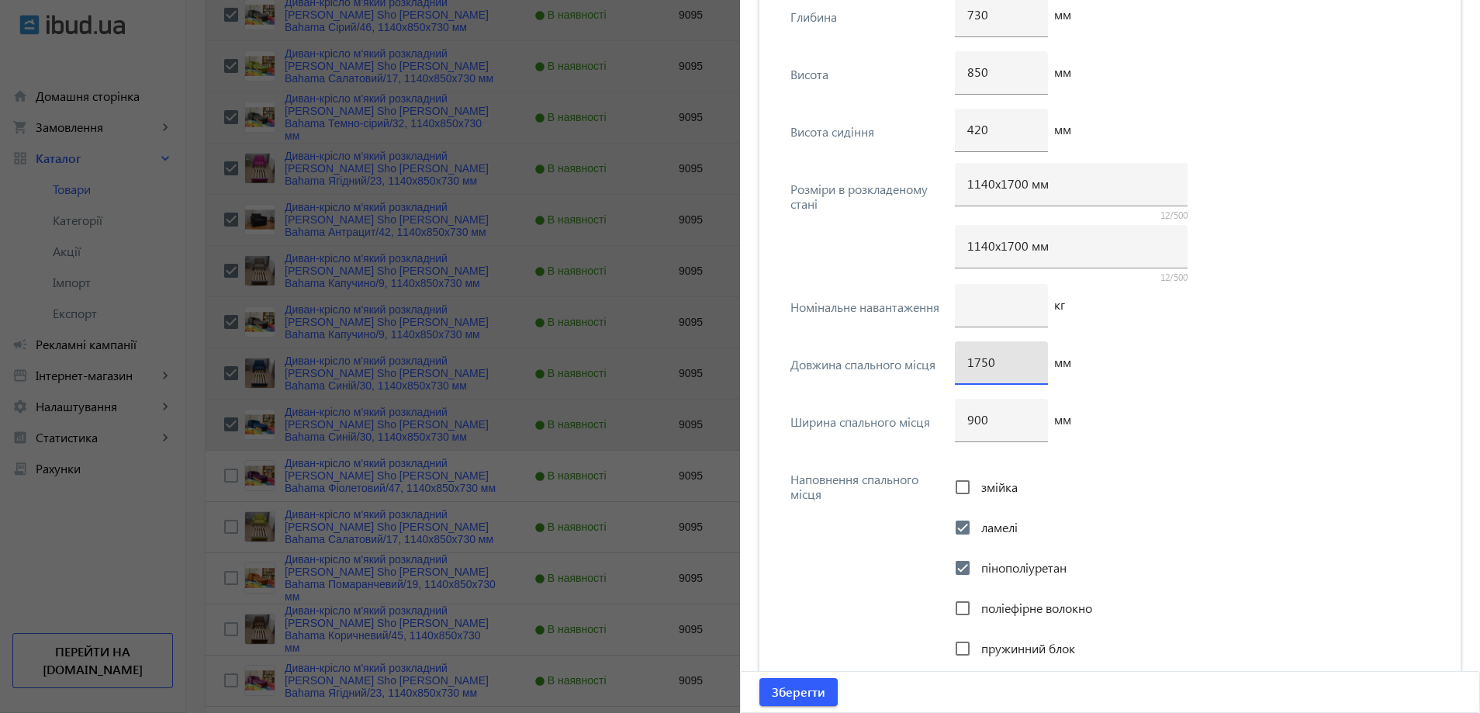
click at [981, 365] on input "1750" at bounding box center [1001, 362] width 68 height 16
click at [813, 689] on span "Зберегти" at bounding box center [799, 691] width 54 height 17
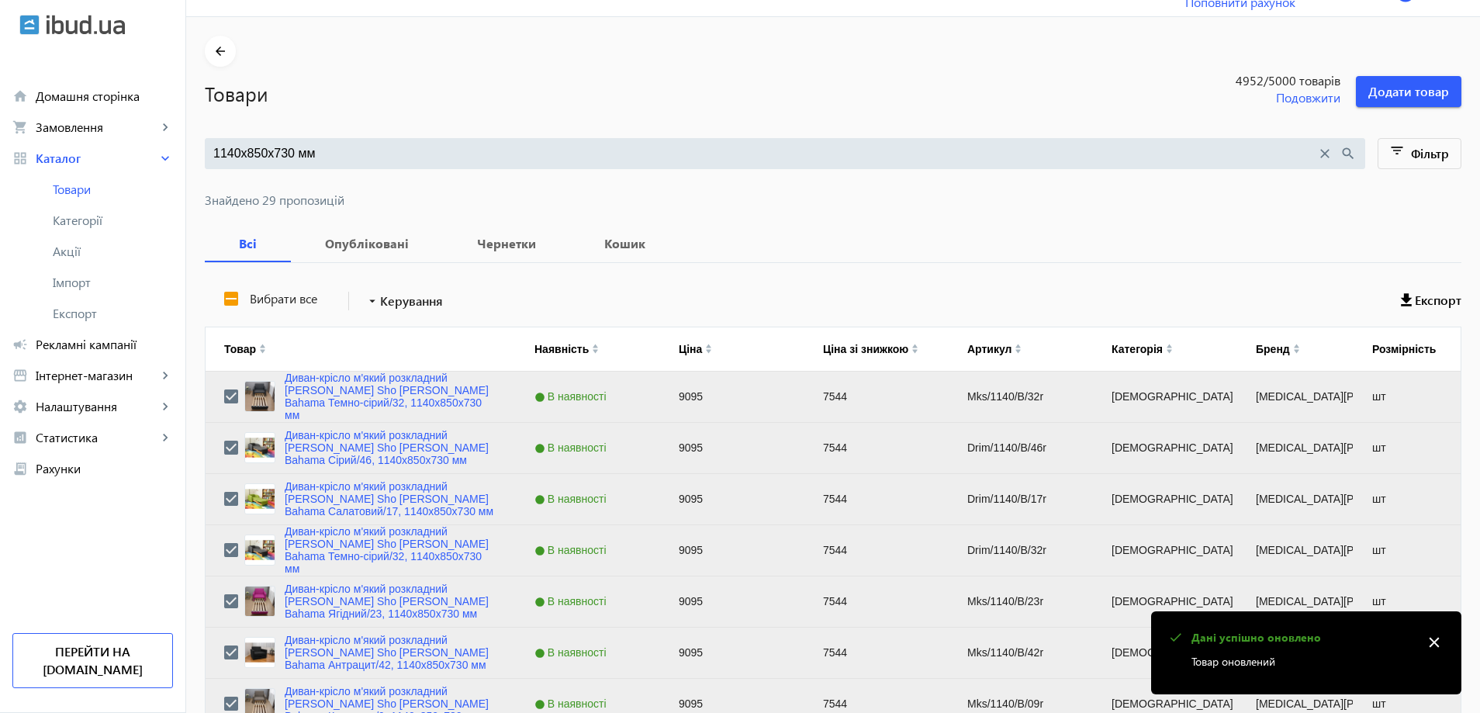
scroll to position [543, 0]
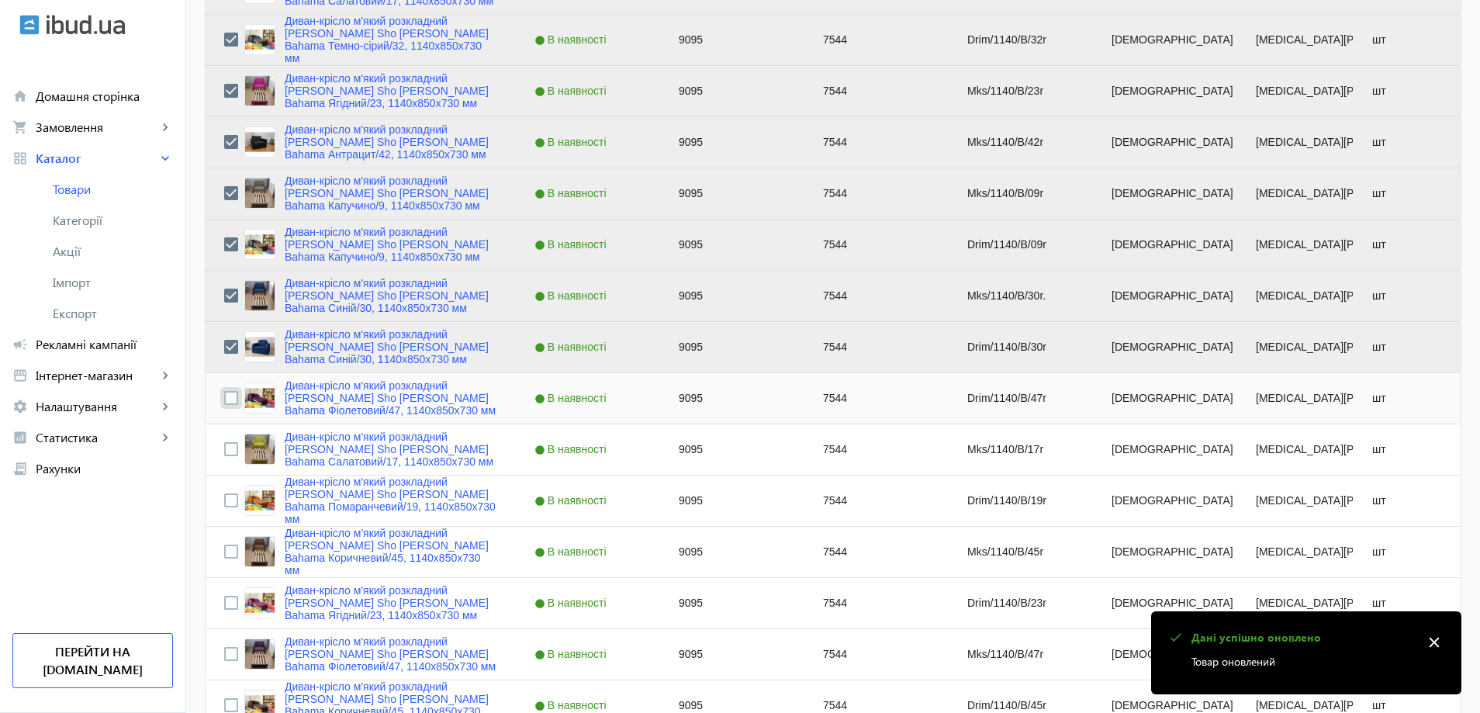
click at [224, 393] on input "Press Space to toggle row selection (unchecked)" at bounding box center [231, 398] width 14 height 14
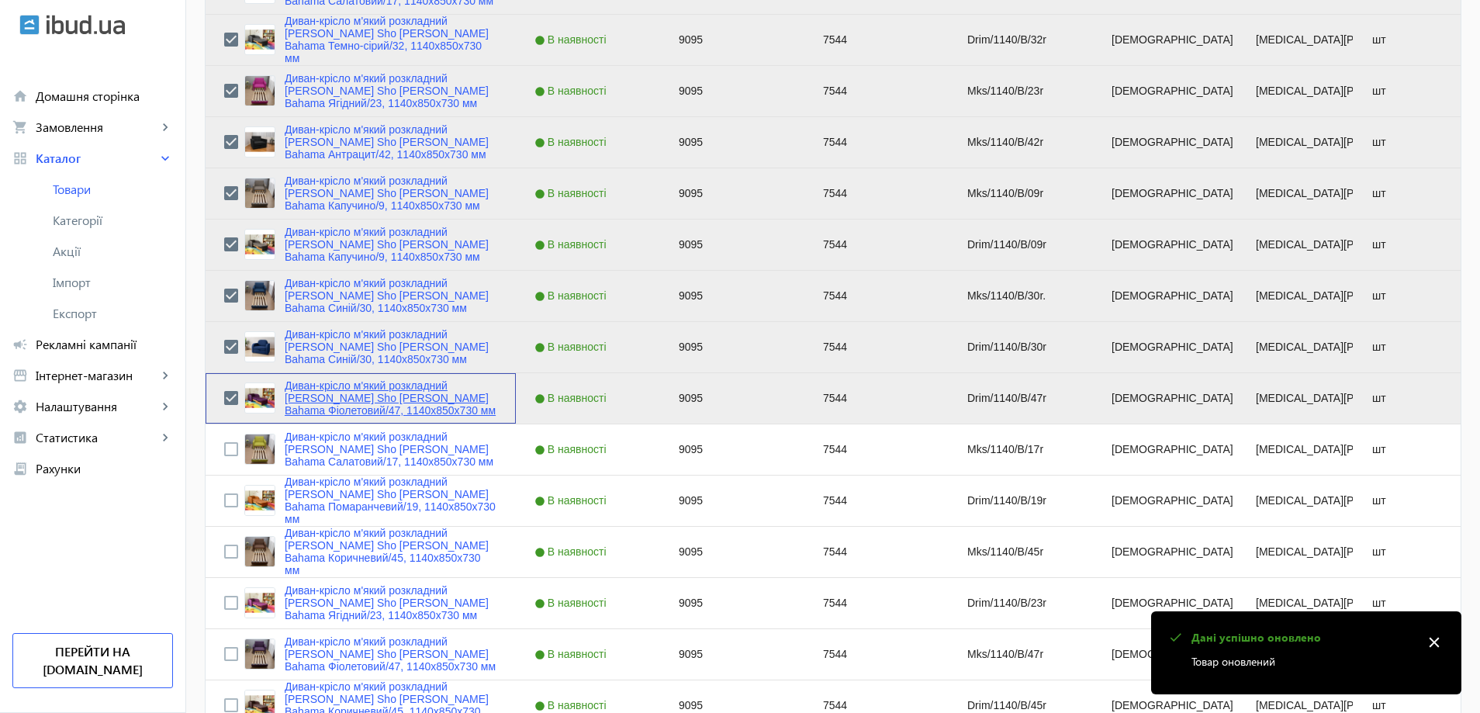
click at [339, 413] on link "Диван-крісло м'який розкладний [MEDICAL_DATA] Sho Дрім рогожка Bahama Фіолетови…" at bounding box center [391, 397] width 213 height 37
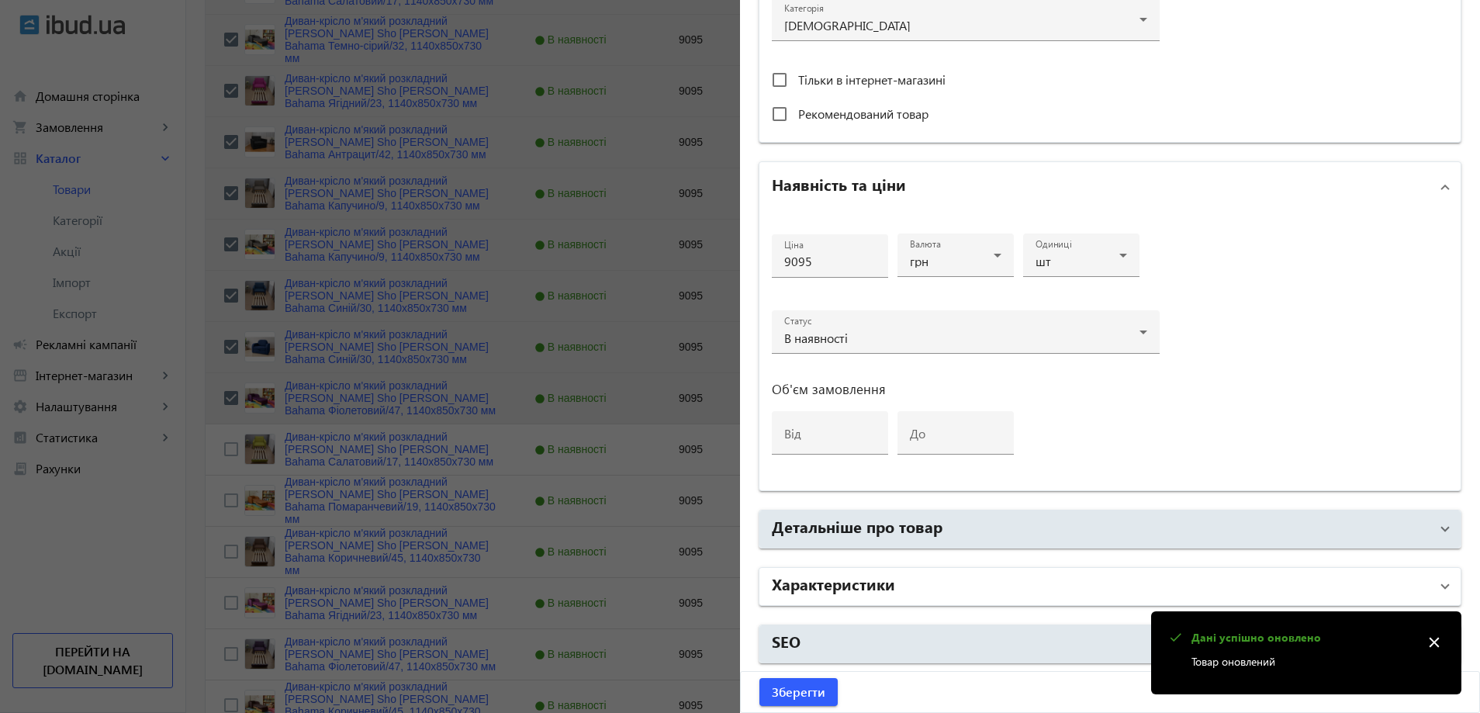
click at [859, 602] on mat-expansion-panel-header "Характеристики" at bounding box center [1109, 586] width 701 height 37
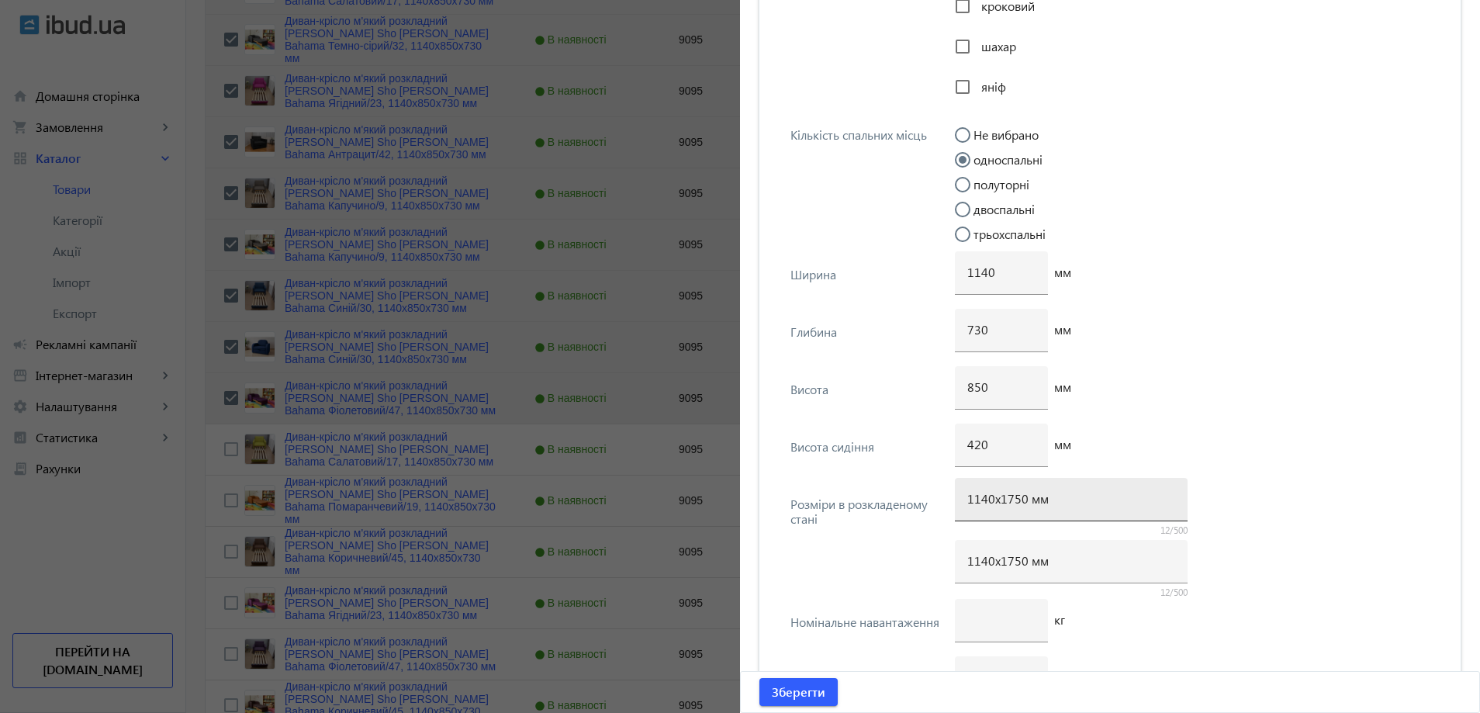
scroll to position [3684, 0]
drag, startPoint x: 1015, startPoint y: 499, endPoint x: 1008, endPoint y: 500, distance: 7.9
click at [1008, 500] on input "1140х1750 мм" at bounding box center [1071, 494] width 208 height 16
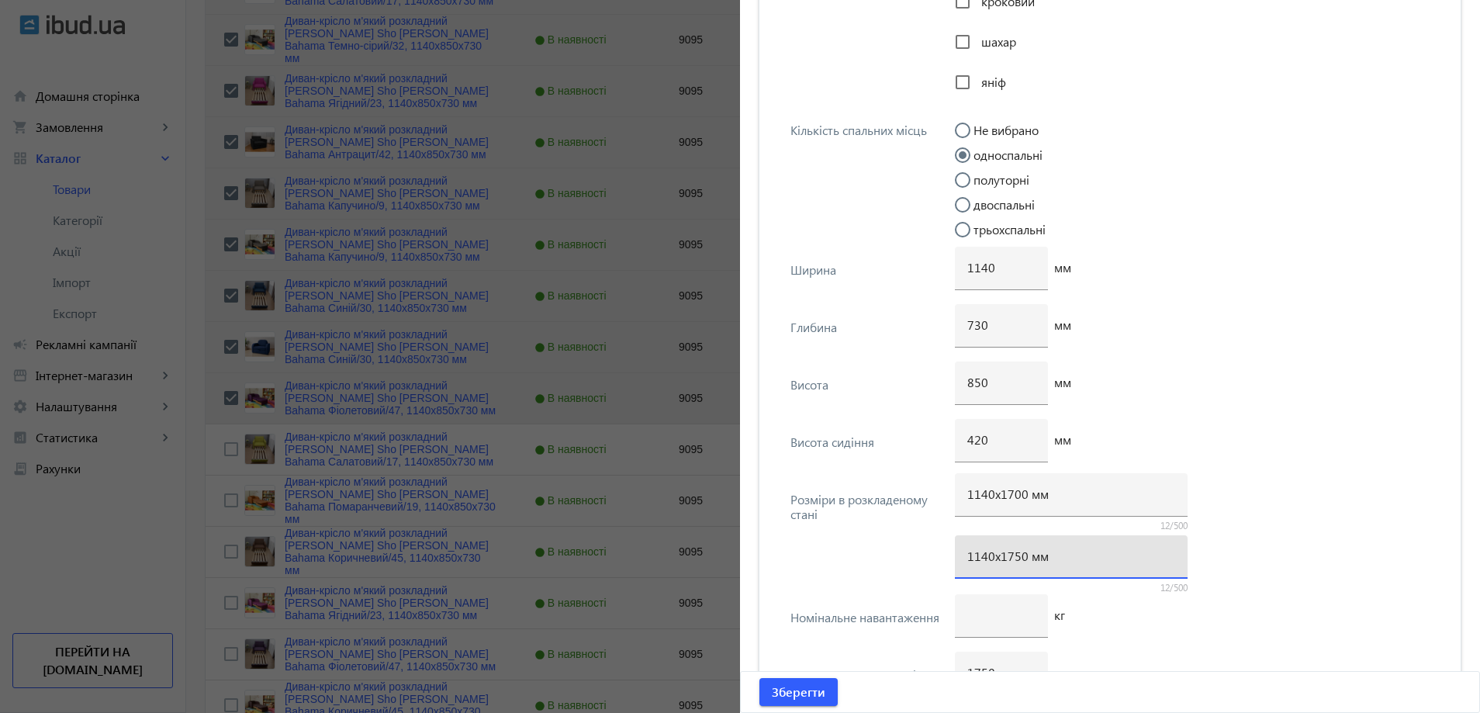
click at [1008, 557] on input "1140х1750 мм" at bounding box center [1071, 556] width 208 height 16
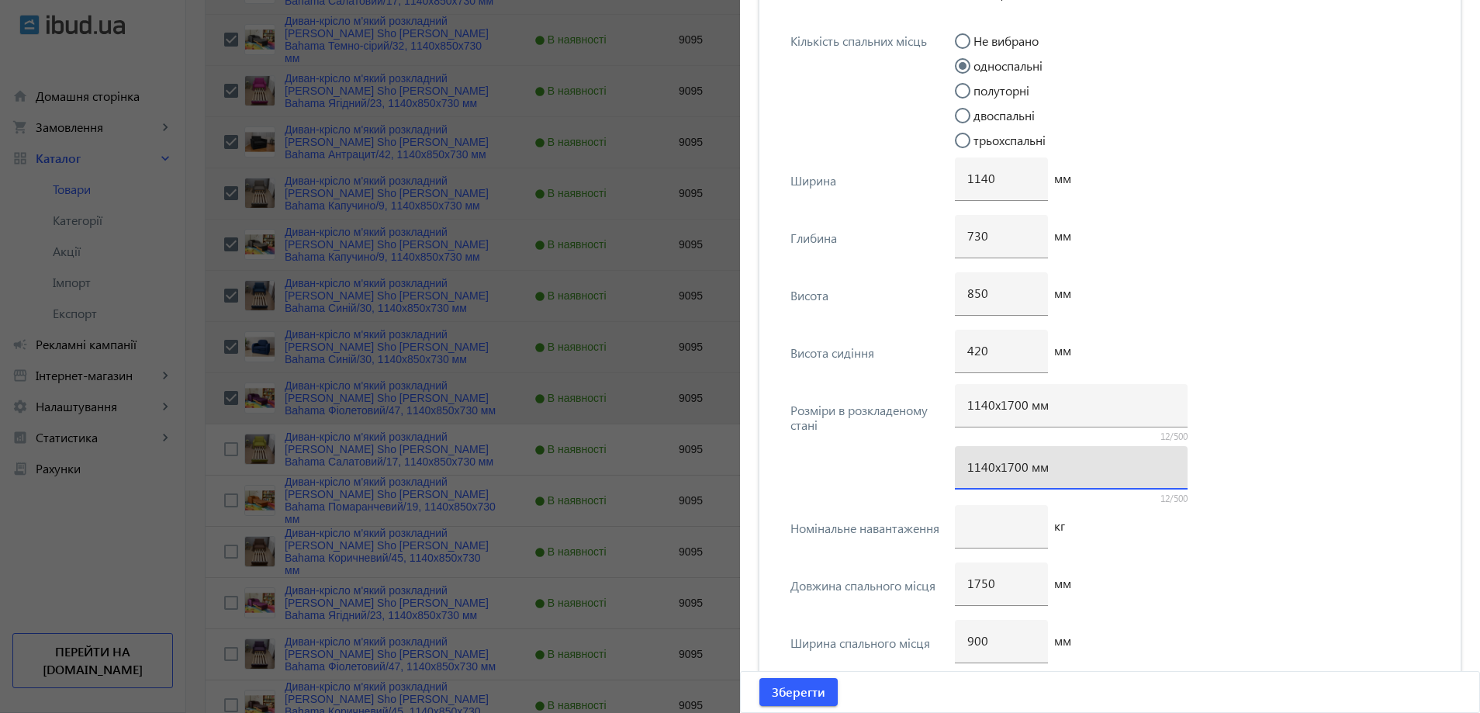
scroll to position [3762, 0]
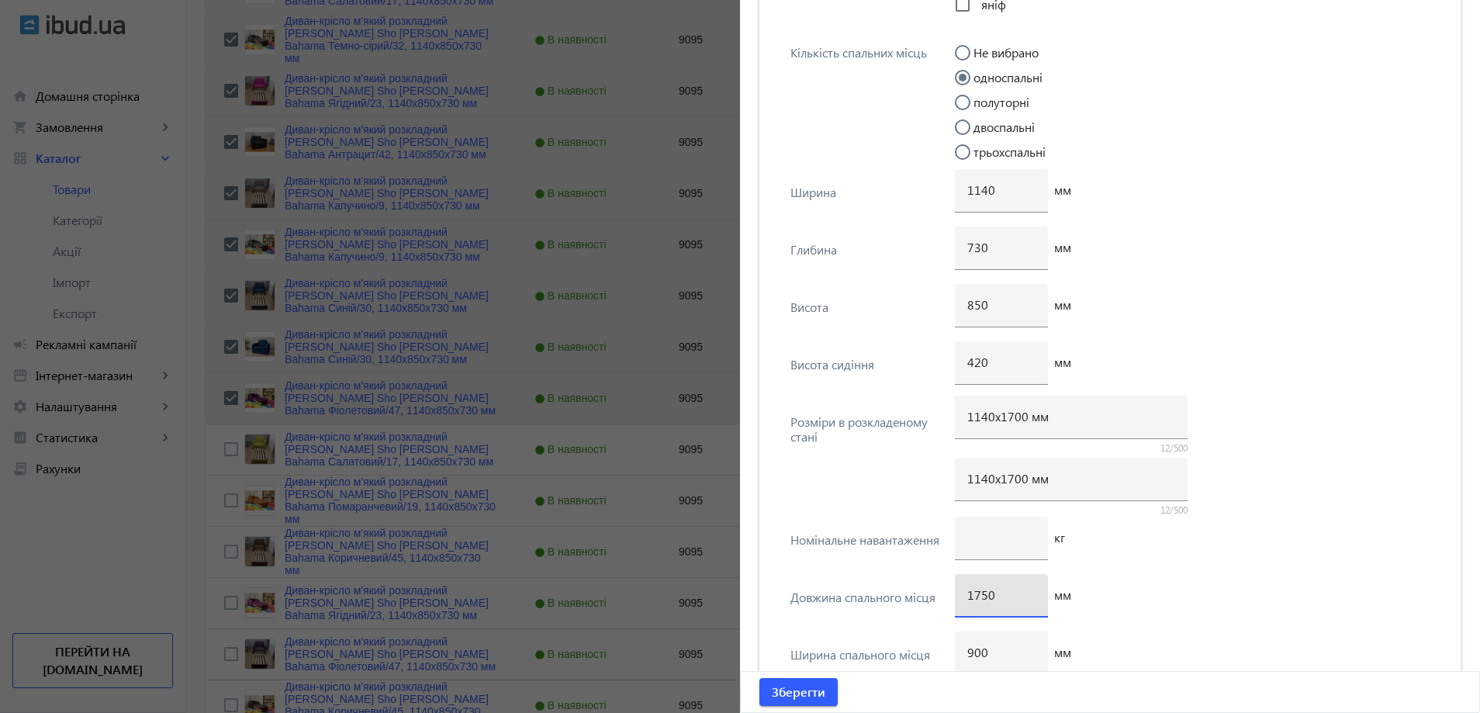
click at [980, 596] on input "1750" at bounding box center [1001, 594] width 68 height 16
click at [800, 690] on span "Зберегти" at bounding box center [799, 691] width 54 height 17
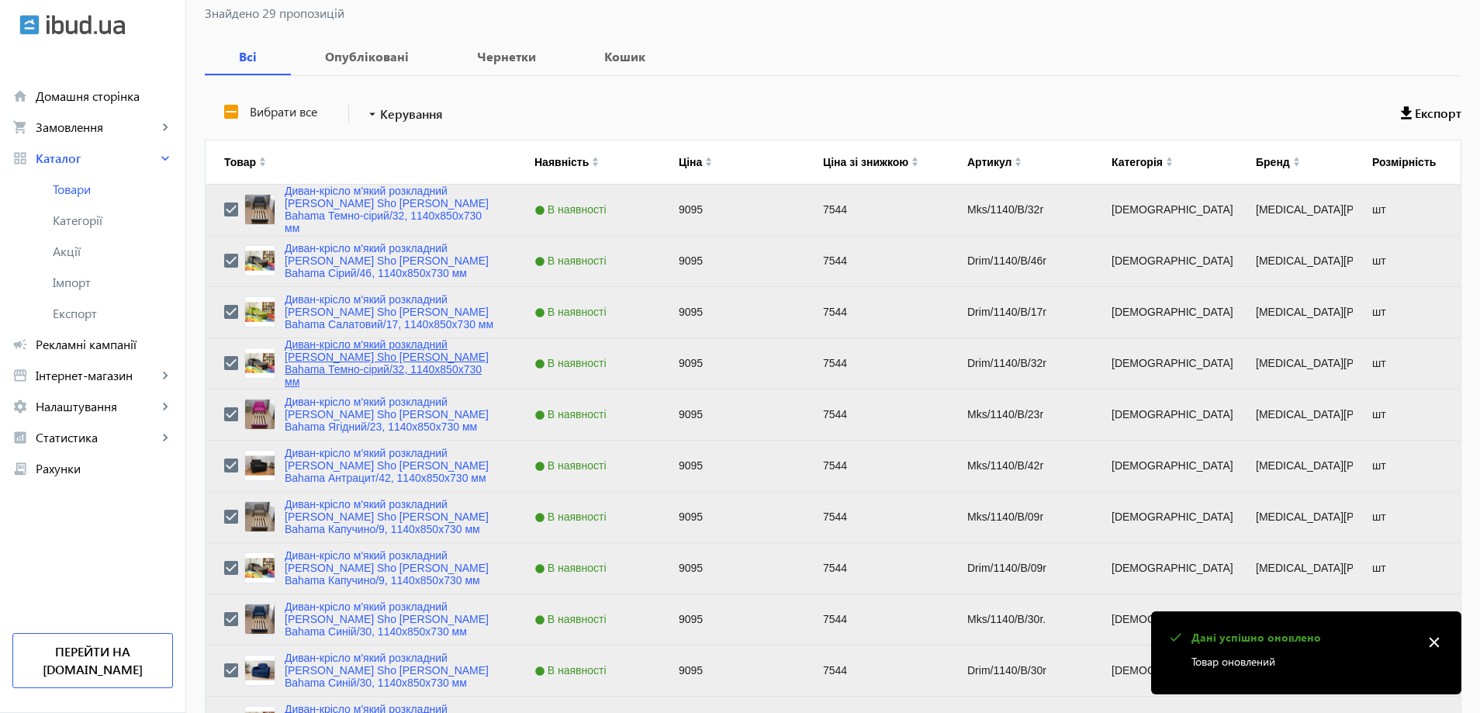
scroll to position [543, 0]
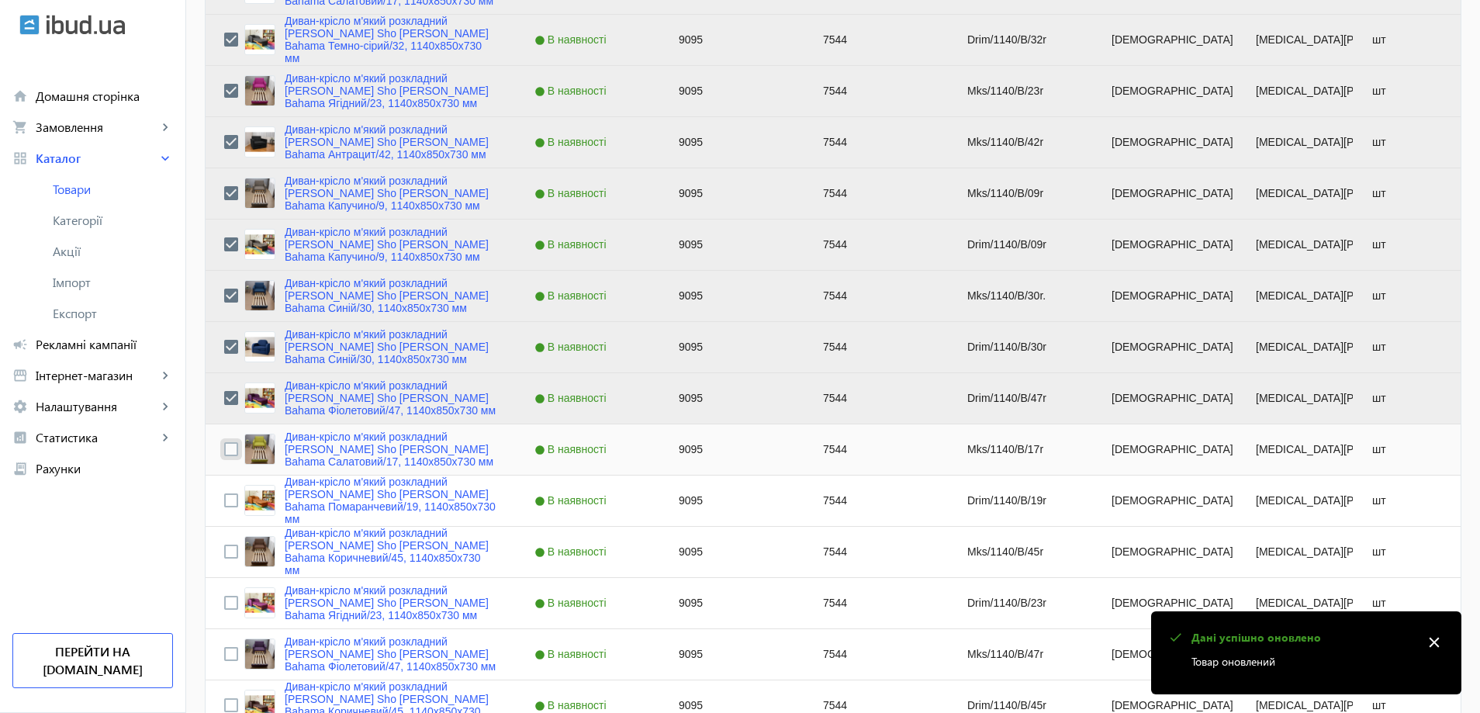
click at [224, 449] on input "Press Space to toggle row selection (unchecked)" at bounding box center [231, 449] width 14 height 14
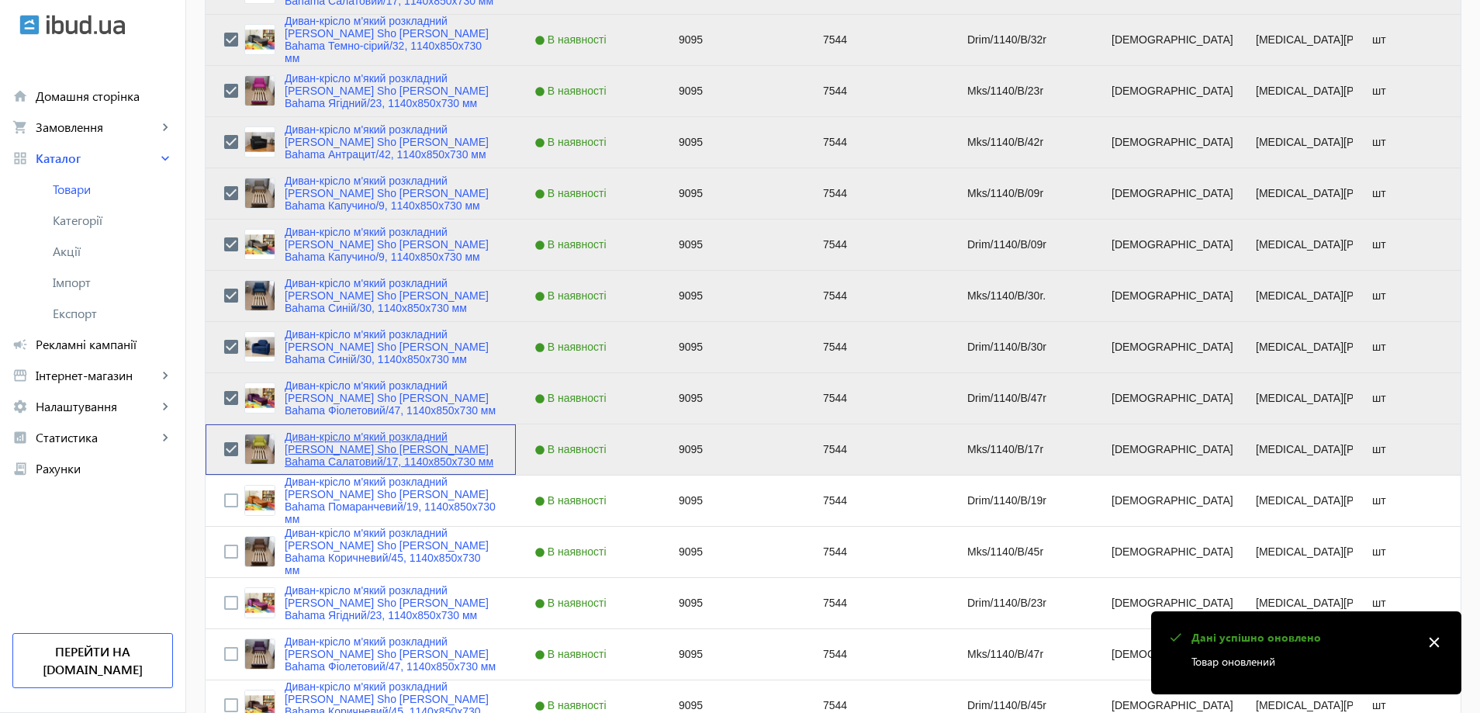
click at [299, 441] on link "Диван-крісло м'який розкладний [MEDICAL_DATA] Sho Максіан рогожка Bahama Салато…" at bounding box center [391, 448] width 213 height 37
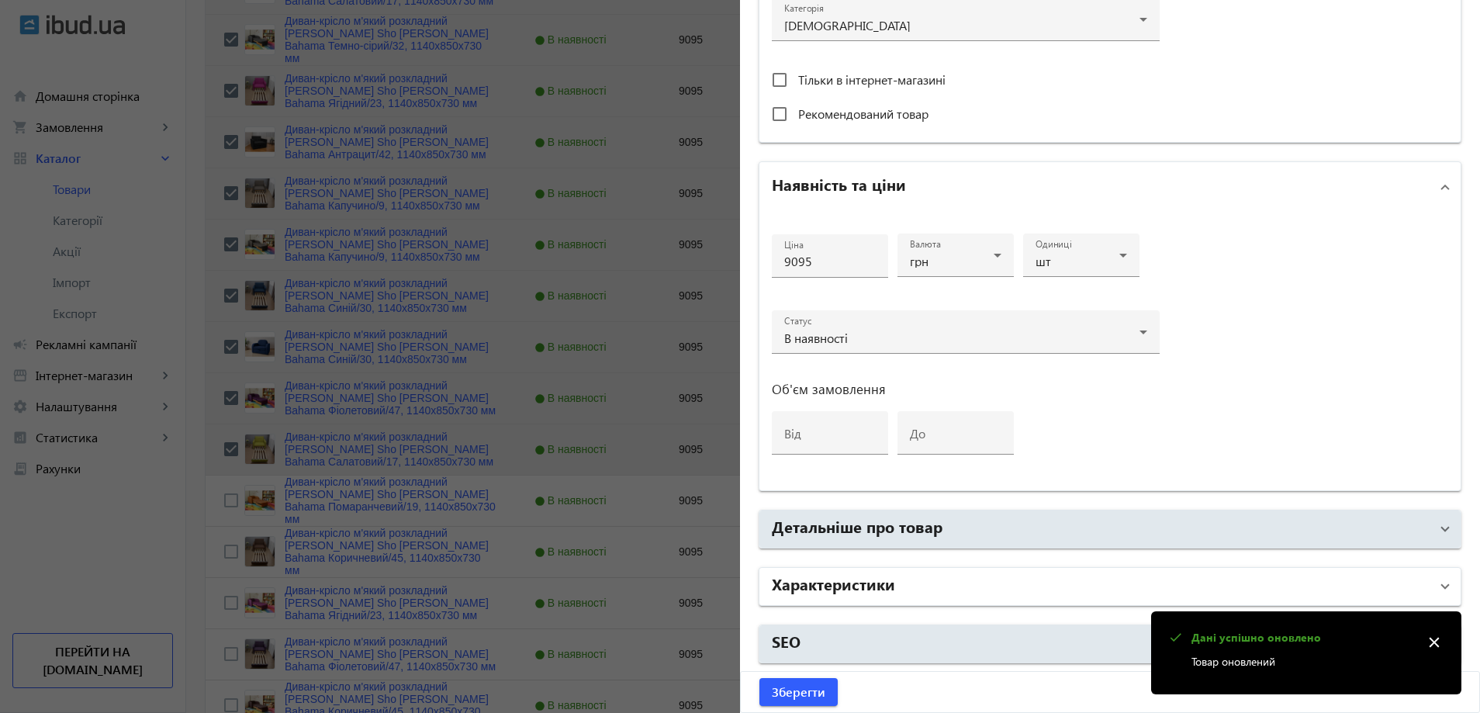
click at [813, 589] on h2 "Характеристики" at bounding box center [833, 583] width 123 height 22
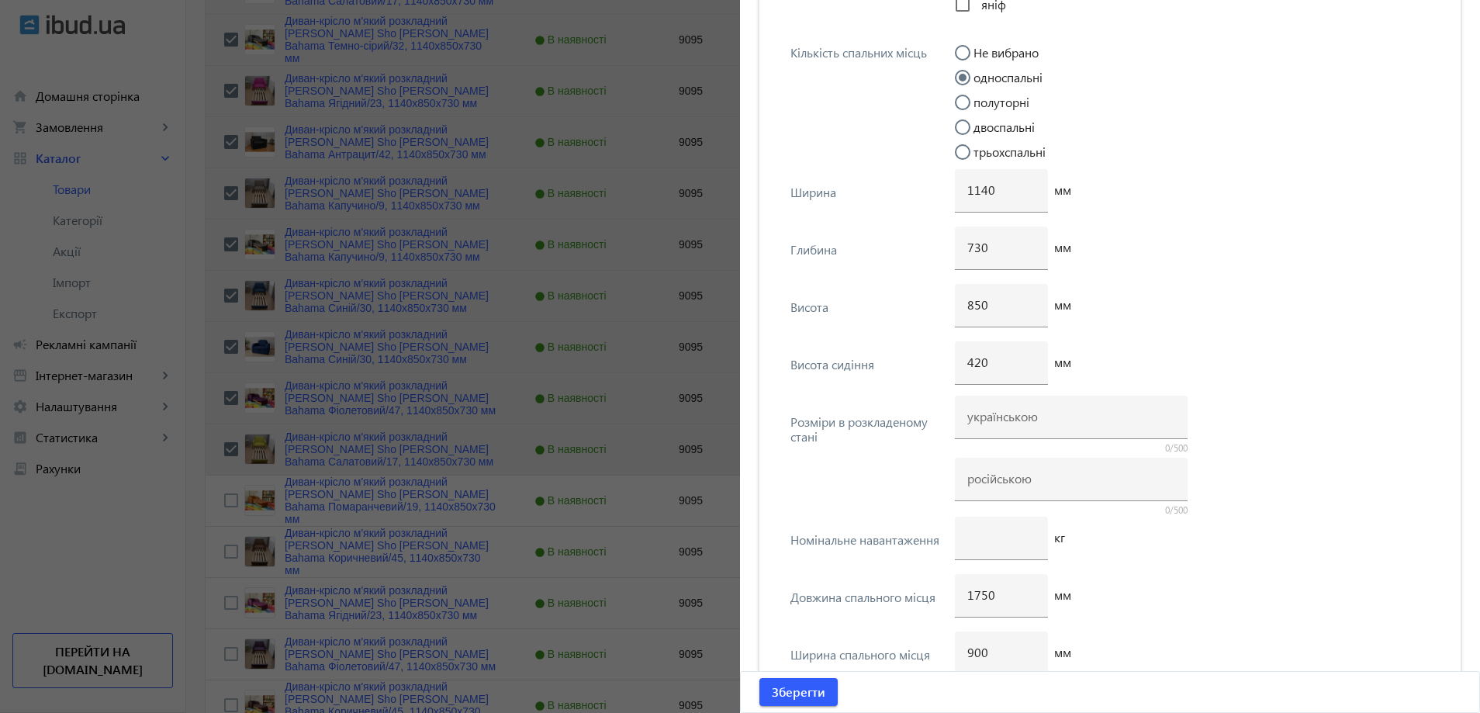
scroll to position [3839, 0]
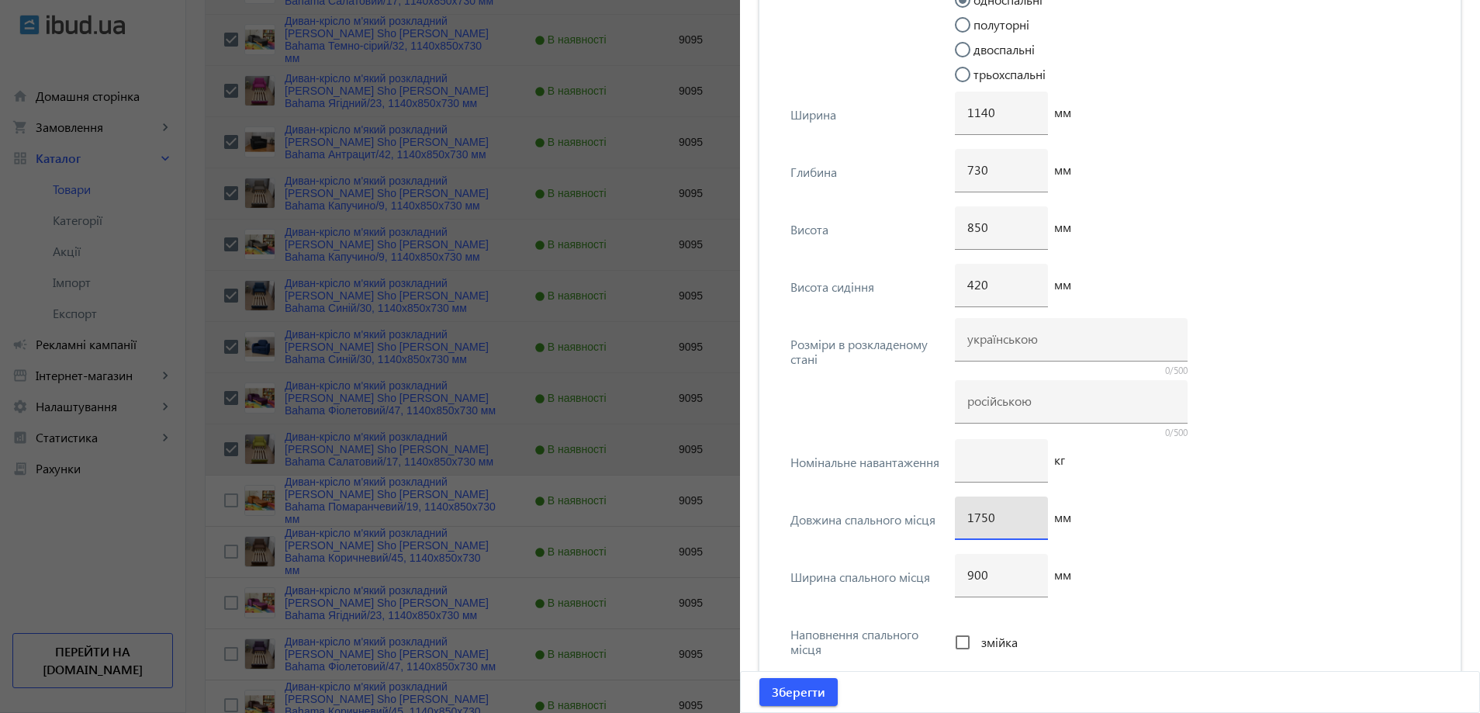
click at [982, 521] on input "1750" at bounding box center [1001, 517] width 68 height 16
click at [800, 686] on span "Зберегти" at bounding box center [799, 691] width 54 height 17
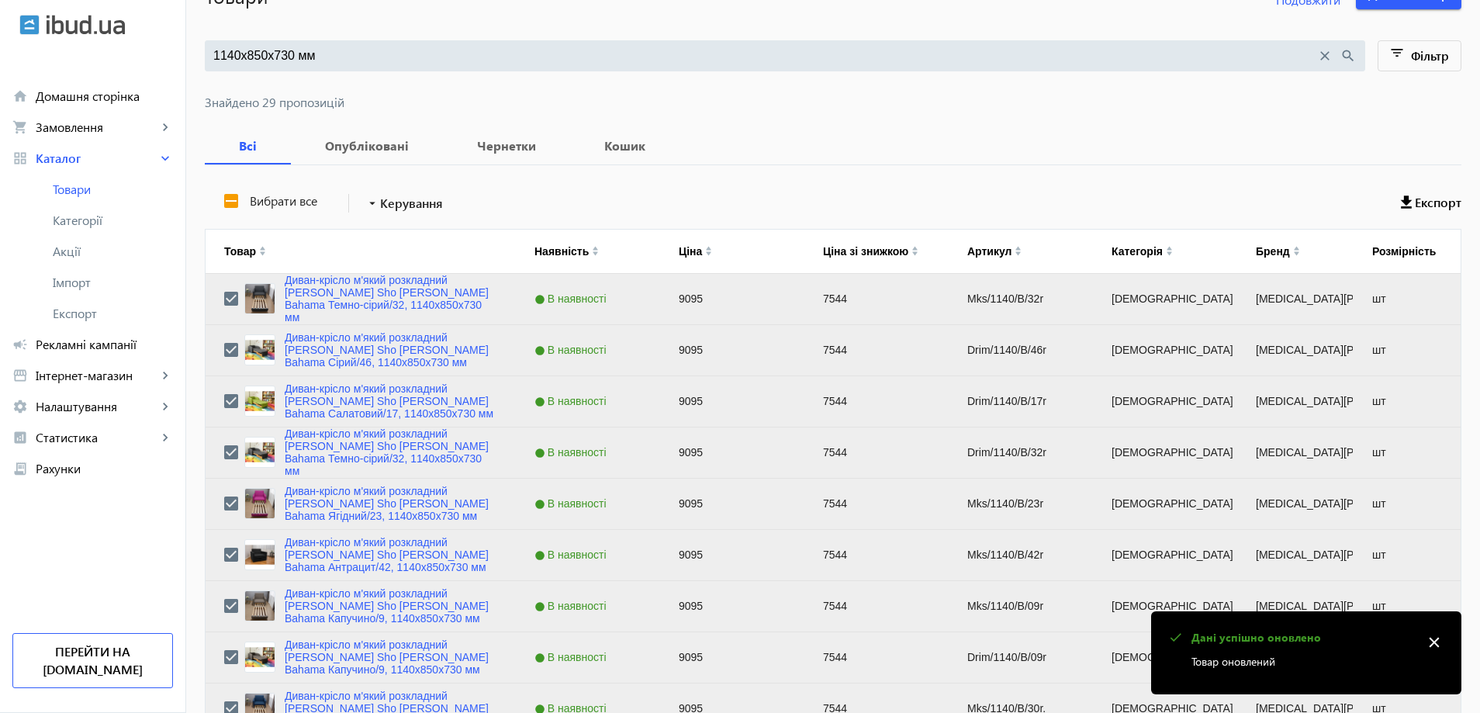
scroll to position [698, 0]
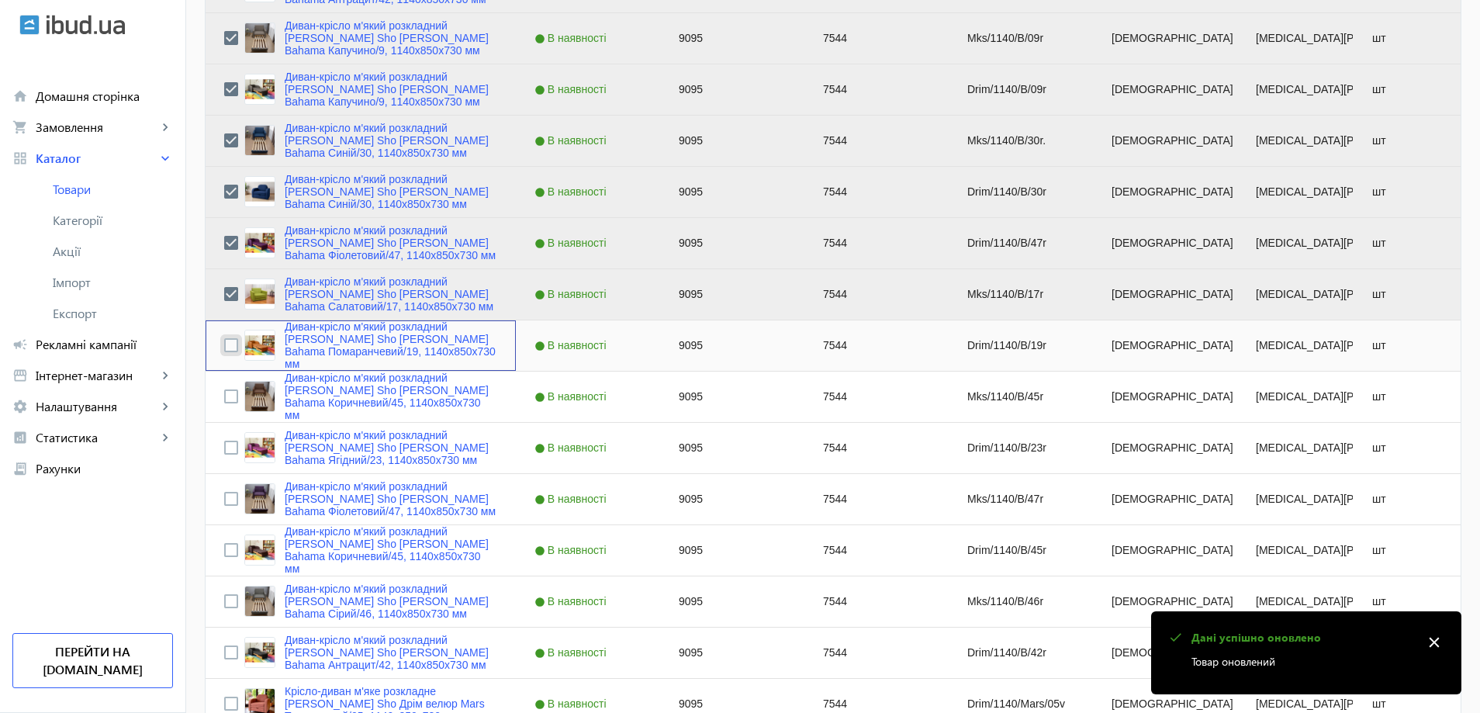
click at [228, 344] on input "Press Space to toggle row selection (unchecked)" at bounding box center [231, 345] width 14 height 14
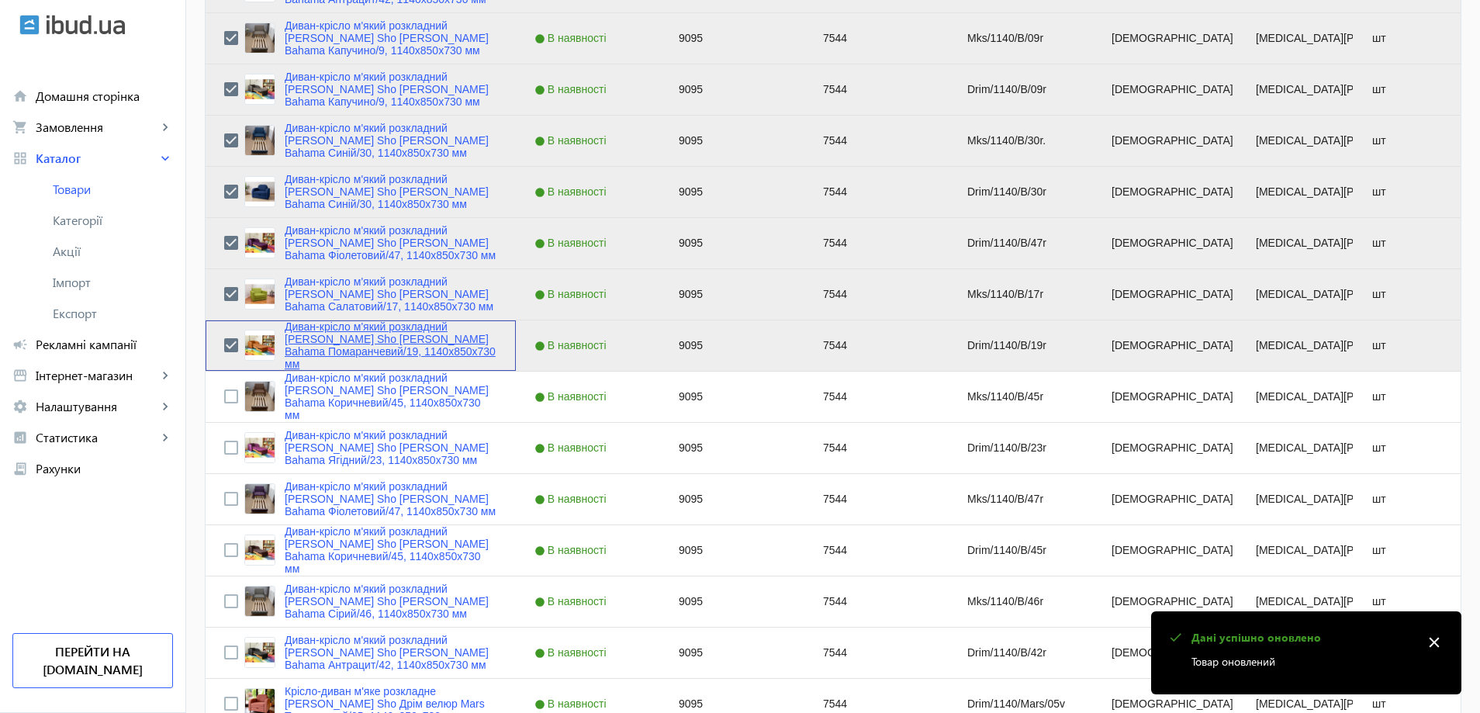
click at [330, 361] on link "Диван-крісло м'який розкладний [MEDICAL_DATA] Sho Дрім рогожка Bahama Помаранче…" at bounding box center [391, 345] width 213 height 50
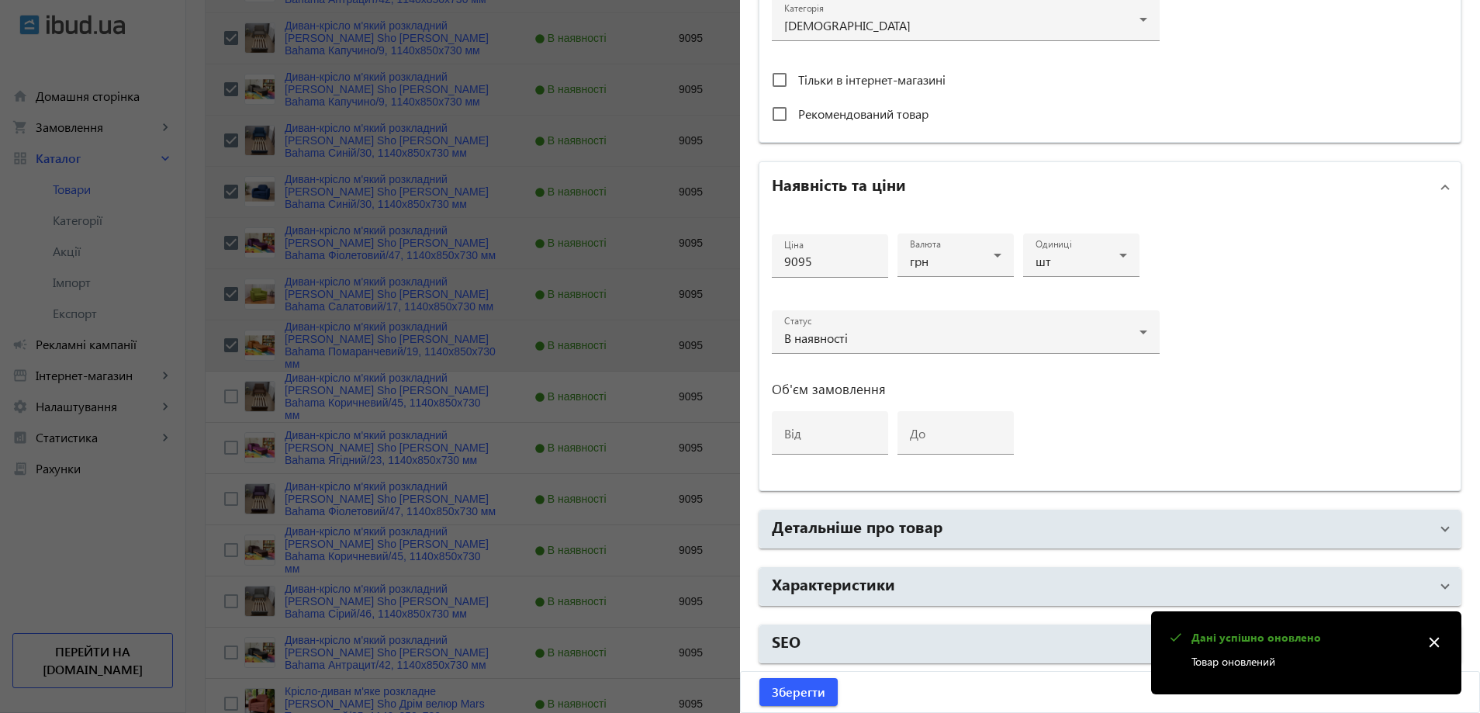
click at [890, 607] on mat-accordion "Основна інформація Виберіть або перетягніть сюди Ваш файл 1256868273dff6b237690…" at bounding box center [1110, 75] width 703 height 1177
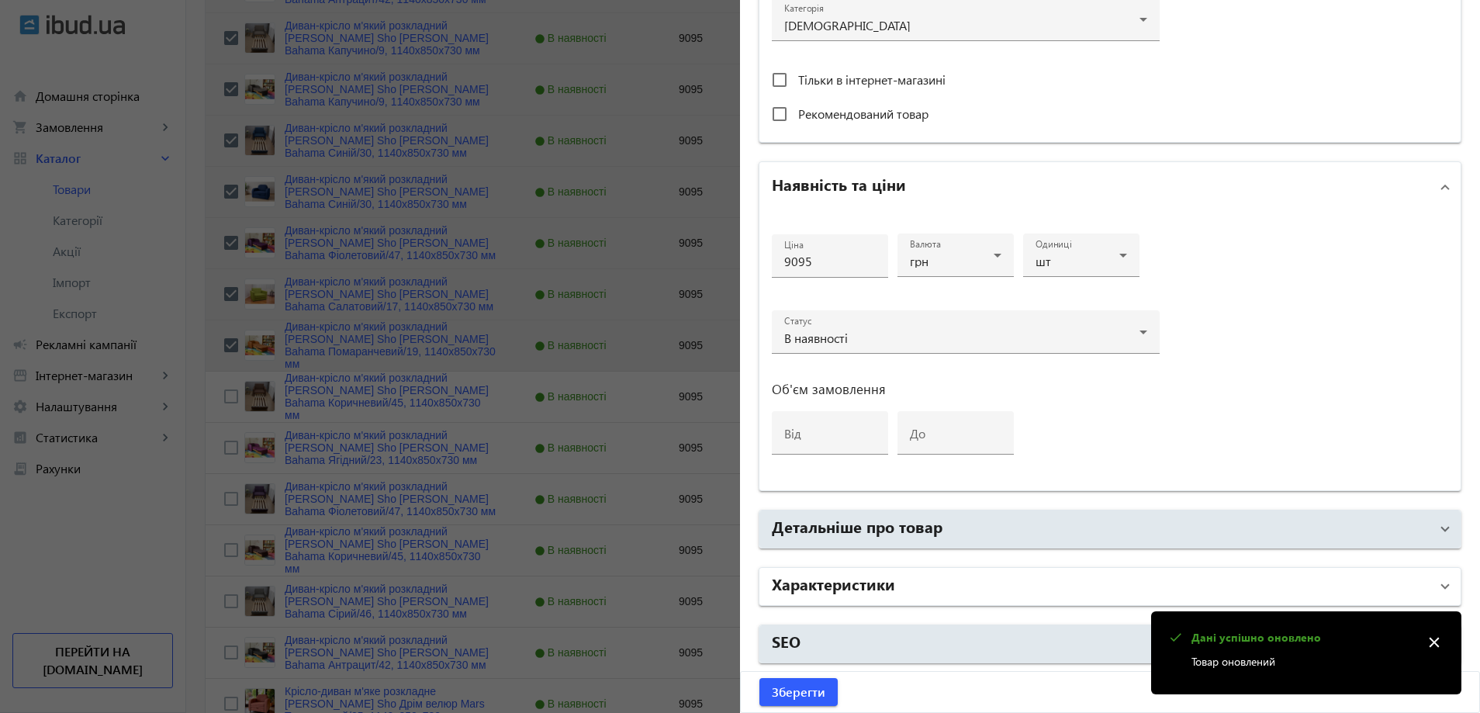
click at [890, 578] on mat-panel-title "Характеристики" at bounding box center [1101, 586] width 658 height 28
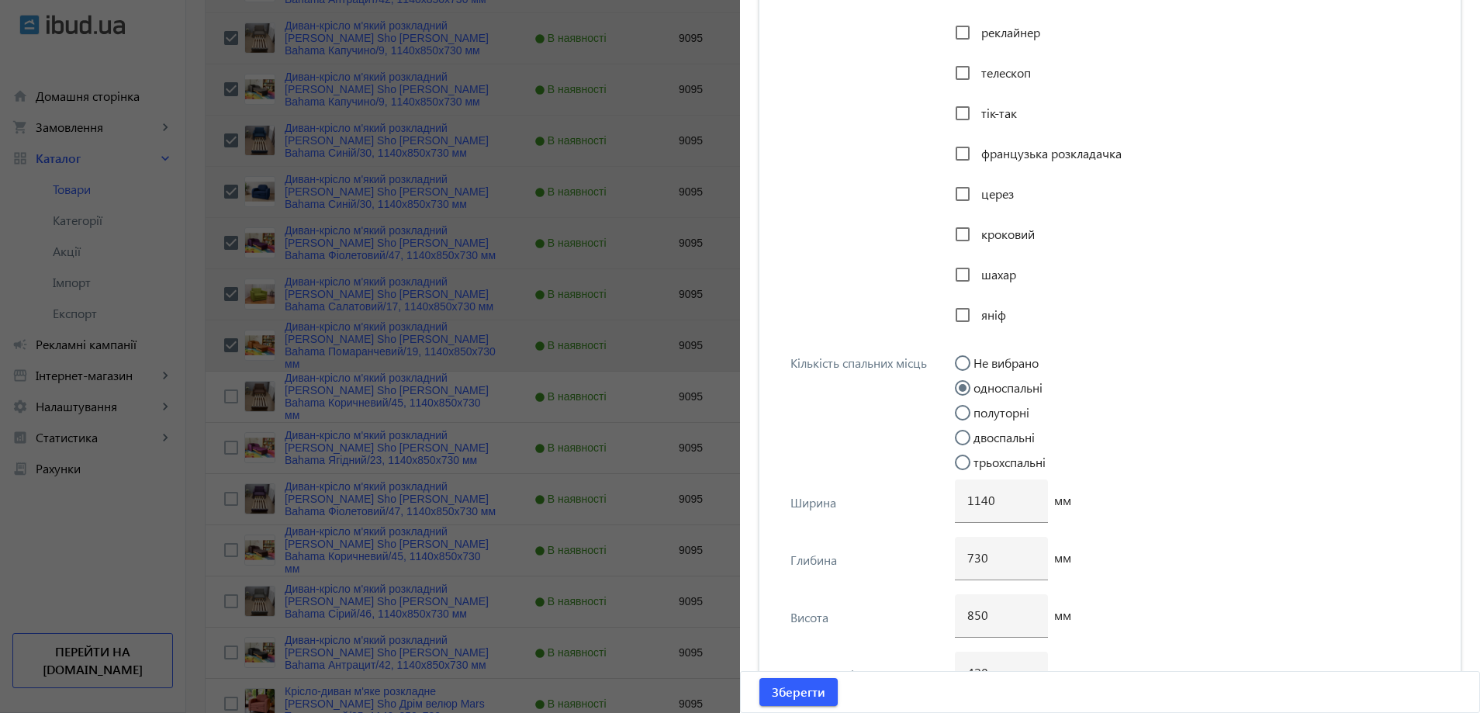
scroll to position [3917, 0]
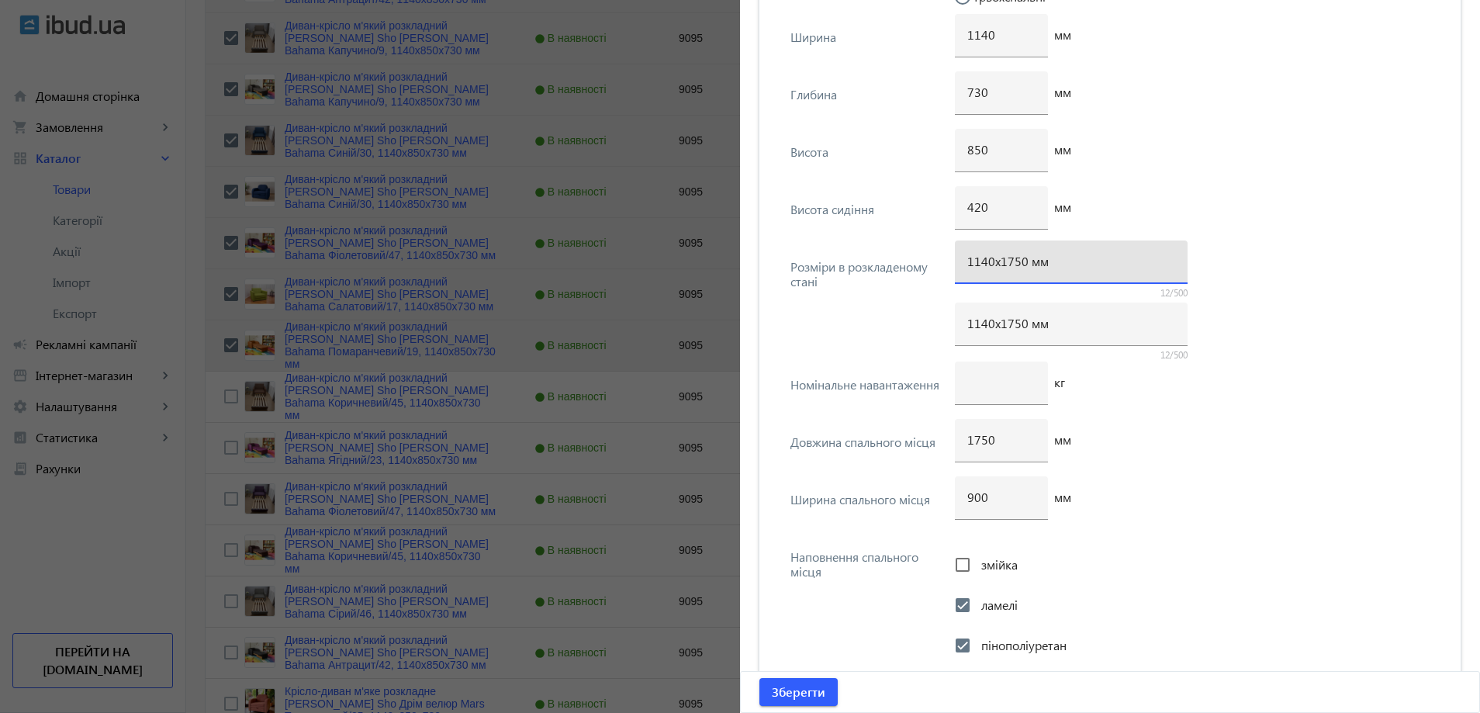
click at [1011, 264] on input "1140х1750 мм" at bounding box center [1071, 261] width 208 height 16
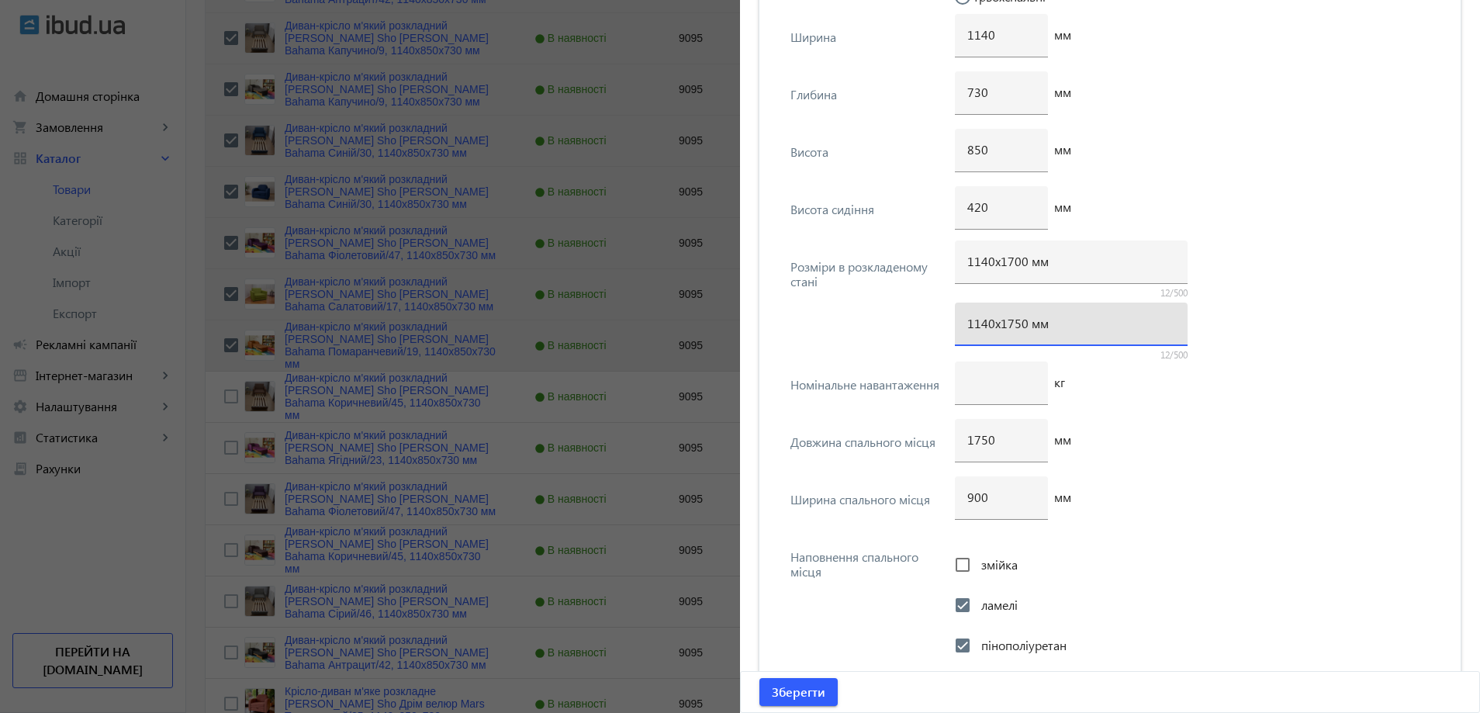
click at [1009, 327] on input "1140х1750 мм" at bounding box center [1071, 323] width 208 height 16
drag, startPoint x: 981, startPoint y: 443, endPoint x: 973, endPoint y: 443, distance: 8.5
click at [973, 443] on input "1750" at bounding box center [1001, 439] width 68 height 16
click at [1000, 334] on div "1140х1700 мм" at bounding box center [1071, 323] width 208 height 43
click at [806, 700] on span "Зберегти" at bounding box center [799, 691] width 54 height 17
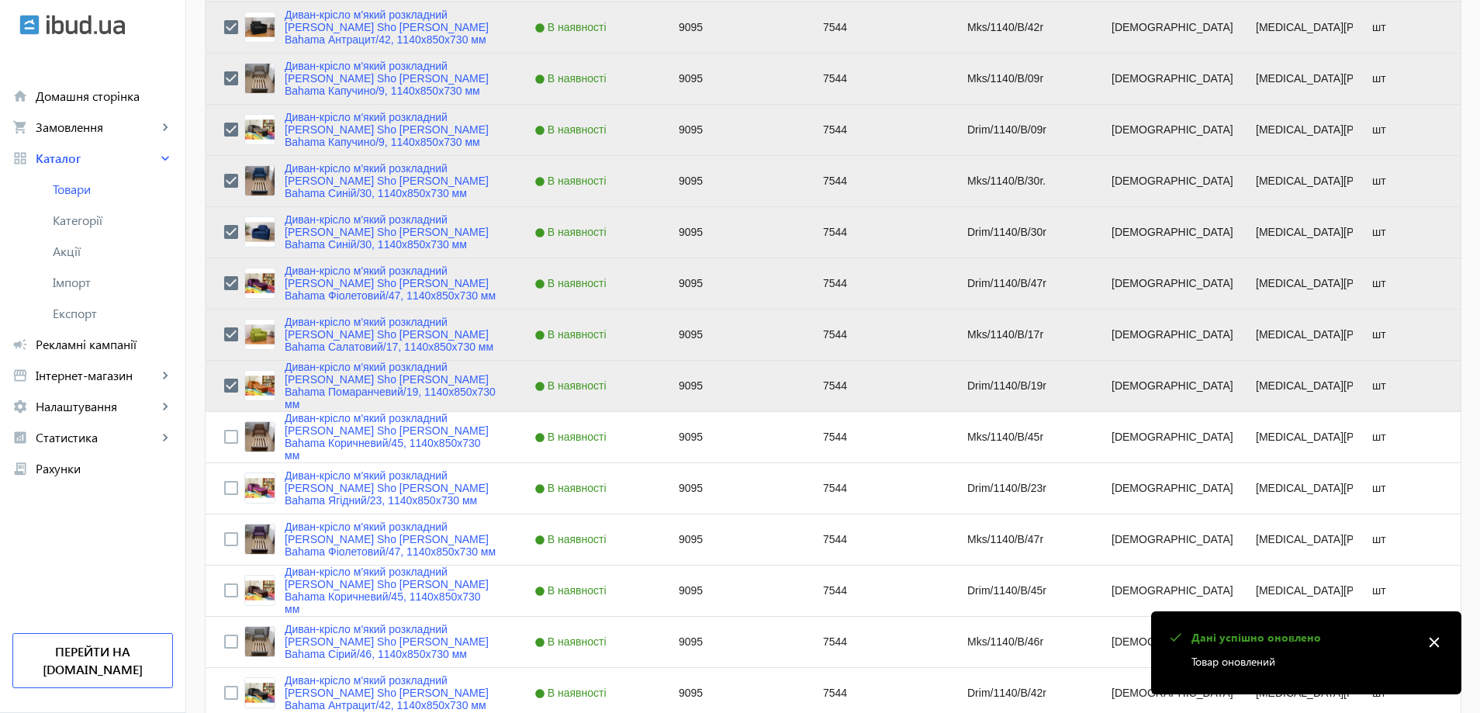
scroll to position [931, 0]
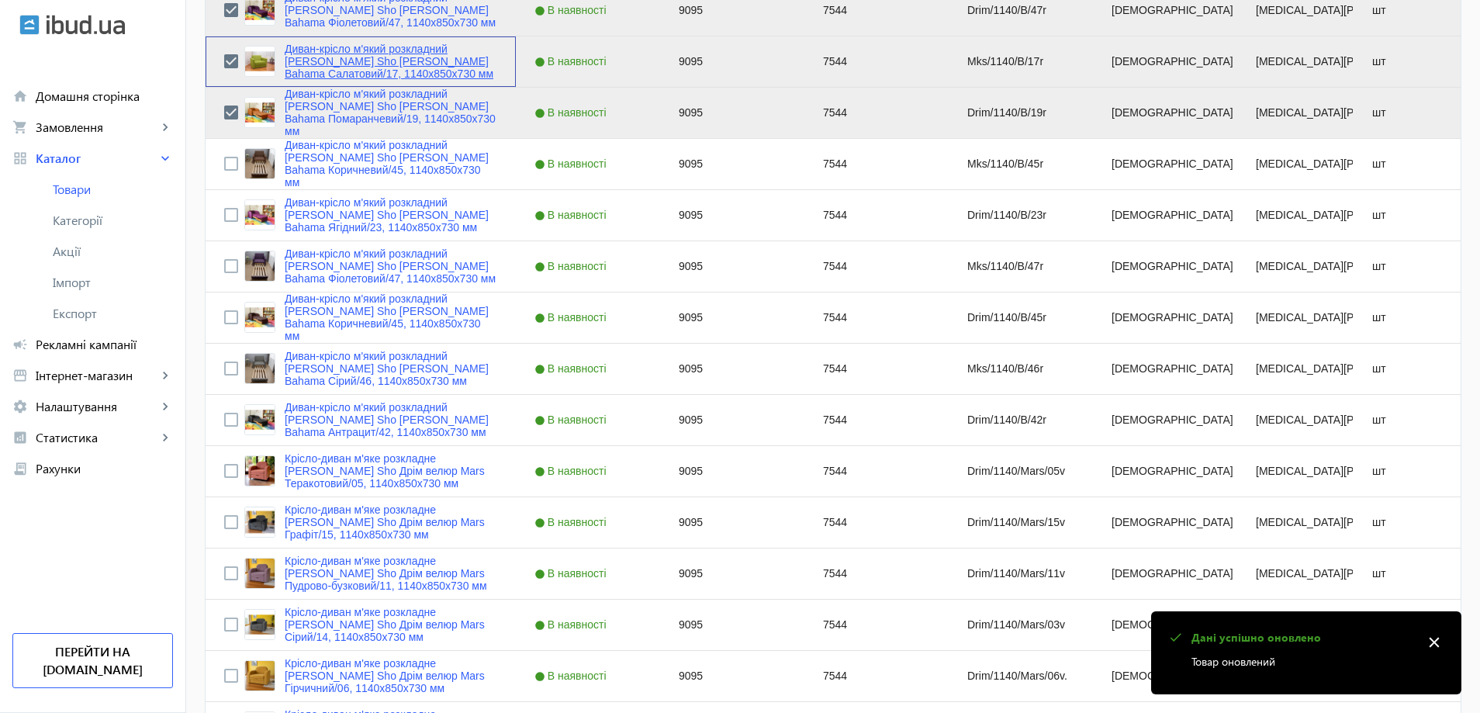
click at [356, 57] on link "Диван-крісло м'який розкладний [MEDICAL_DATA] Sho Максіан рогожка Bahama Салато…" at bounding box center [391, 61] width 213 height 37
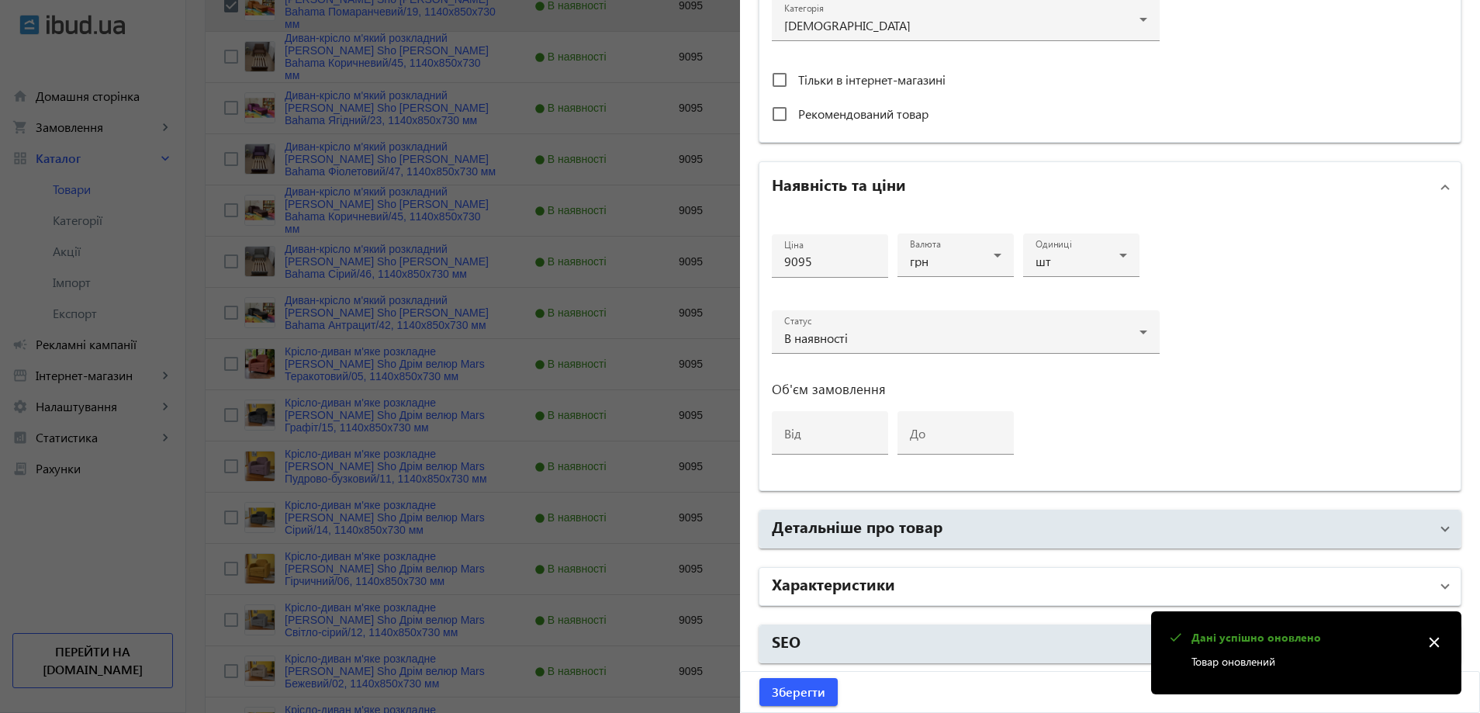
scroll to position [1248, 0]
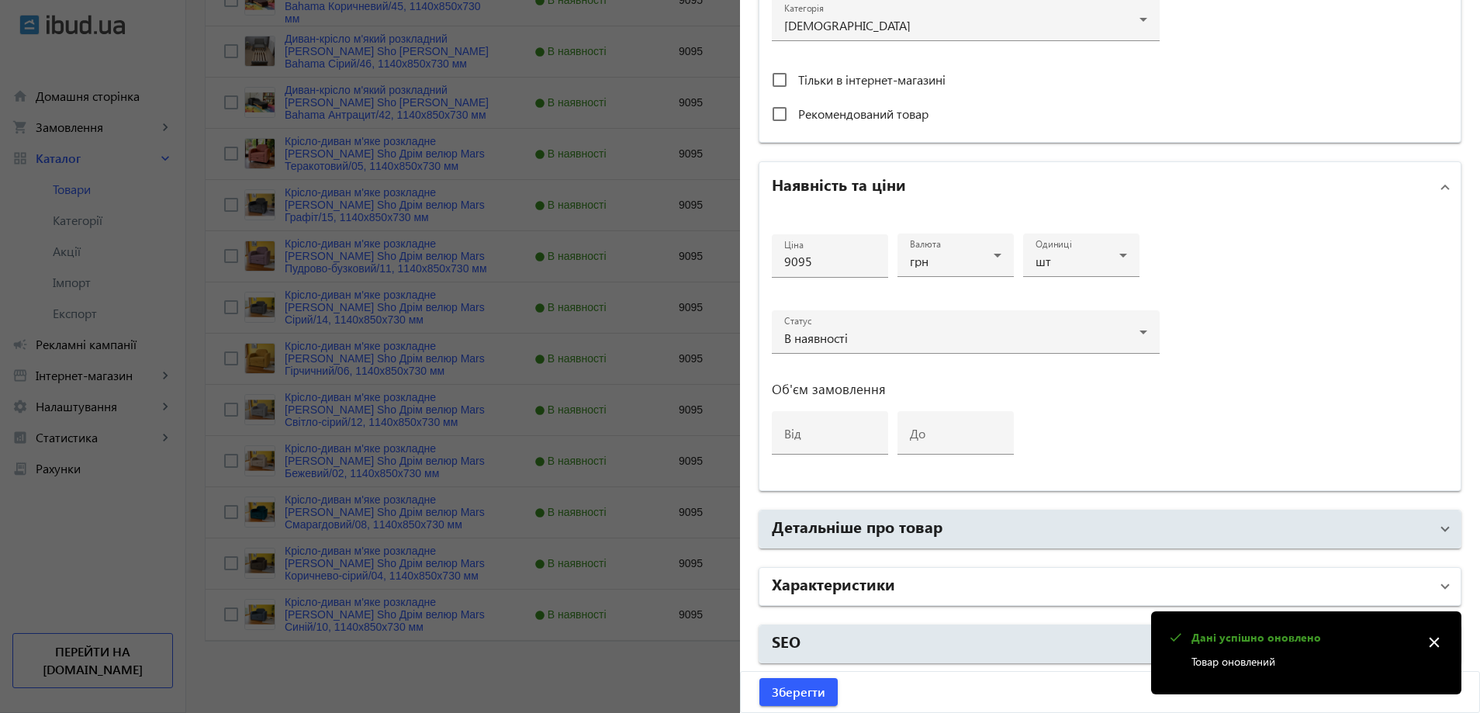
click at [848, 571] on mat-expansion-panel-header "Характеристики" at bounding box center [1109, 586] width 701 height 37
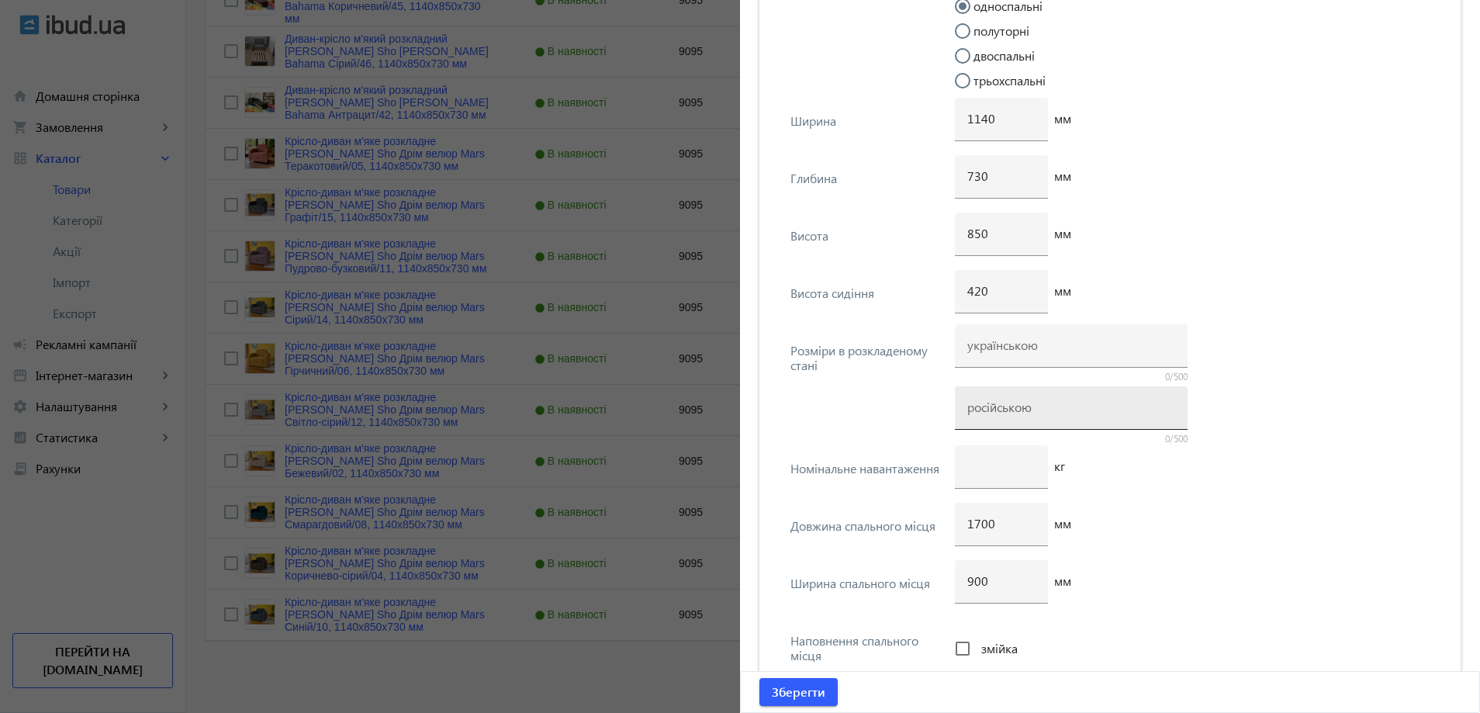
scroll to position [3839, 0]
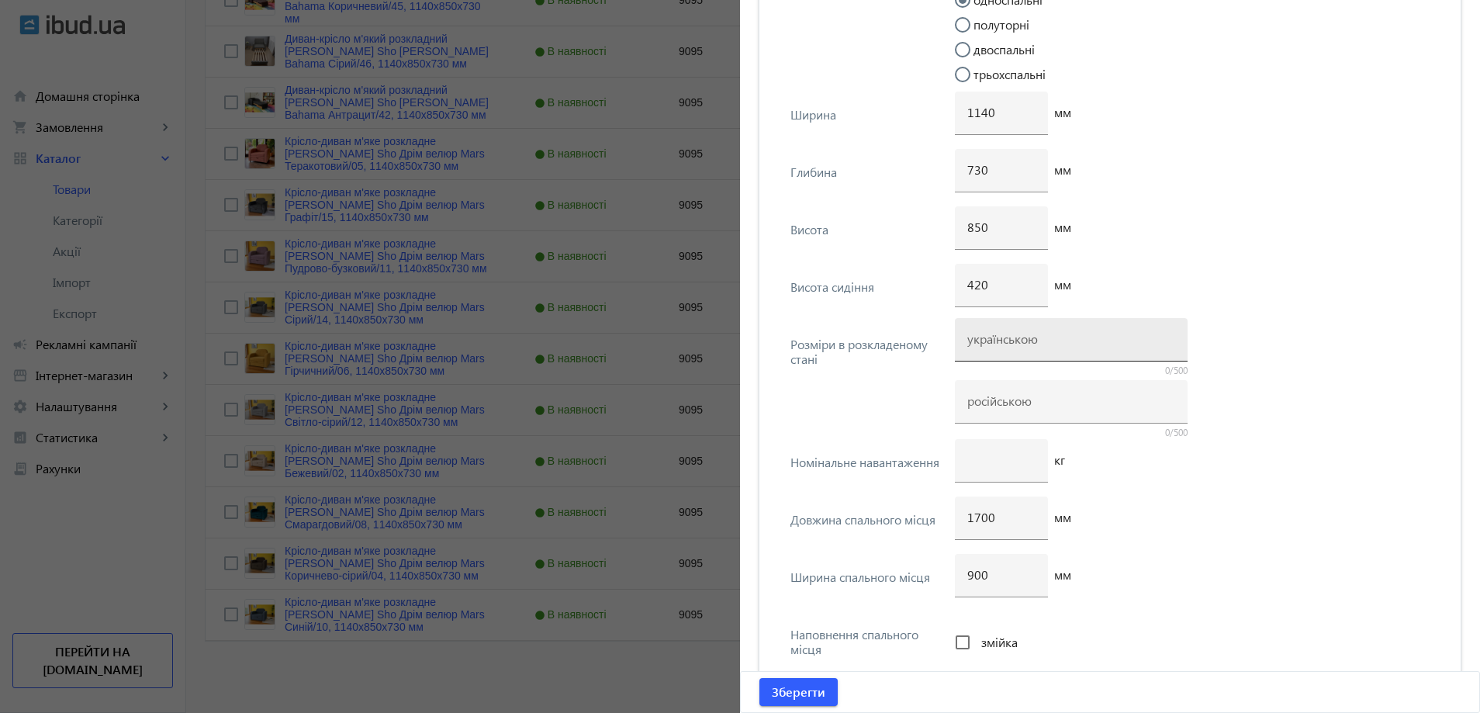
click at [987, 351] on div at bounding box center [1071, 339] width 208 height 43
paste input "1140х1700 мм"
click at [992, 404] on input at bounding box center [1071, 400] width 208 height 16
paste input "1140х1700 мм"
click at [800, 685] on span "Зберегти" at bounding box center [799, 691] width 54 height 17
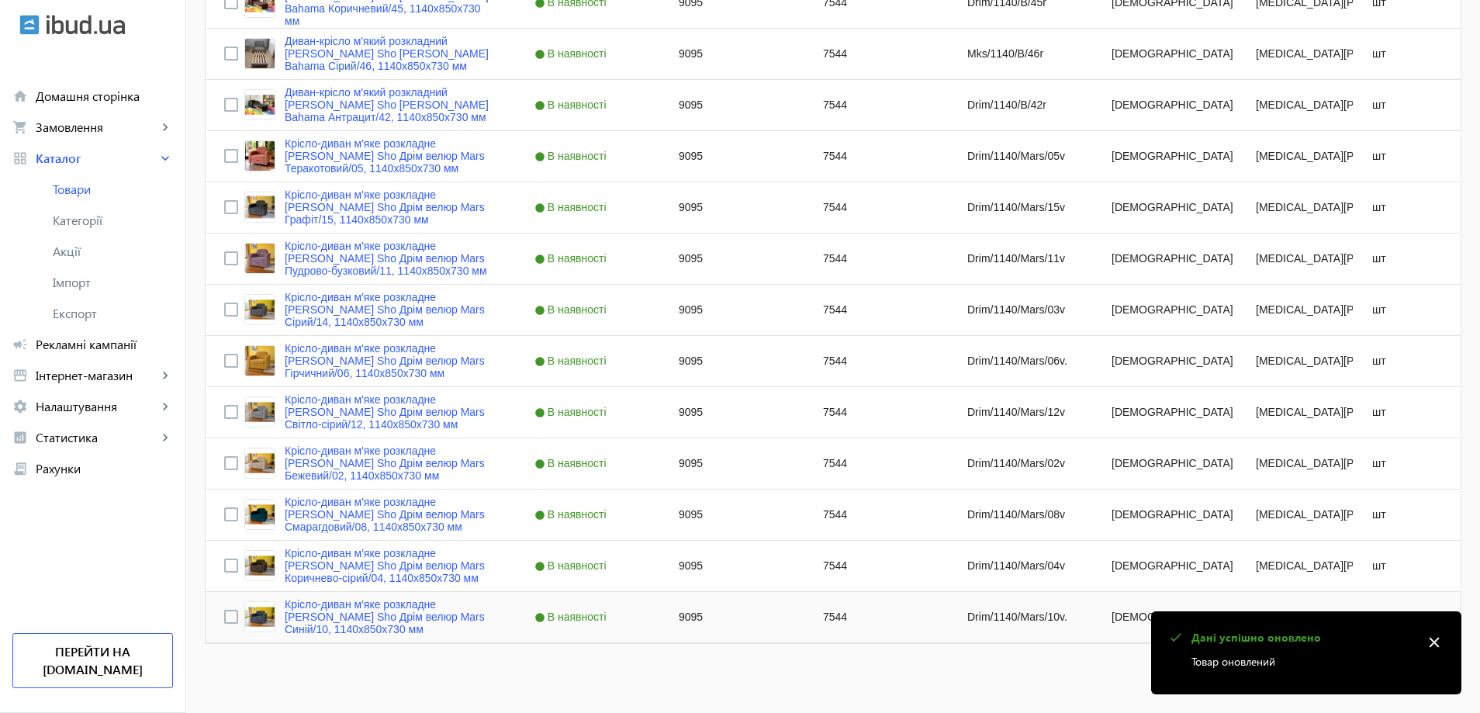
scroll to position [1248, 0]
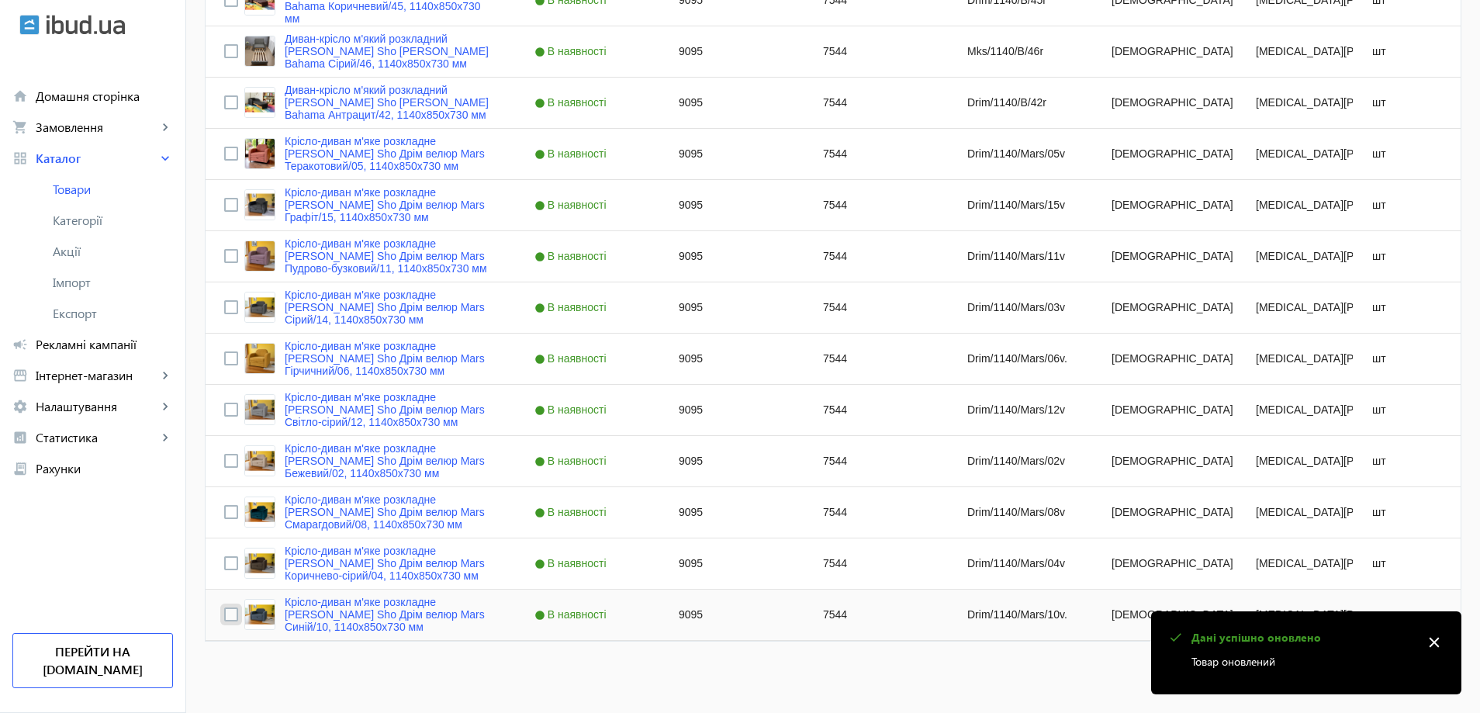
click at [227, 615] on input "Press Space to toggle row selection (unchecked)" at bounding box center [231, 614] width 14 height 14
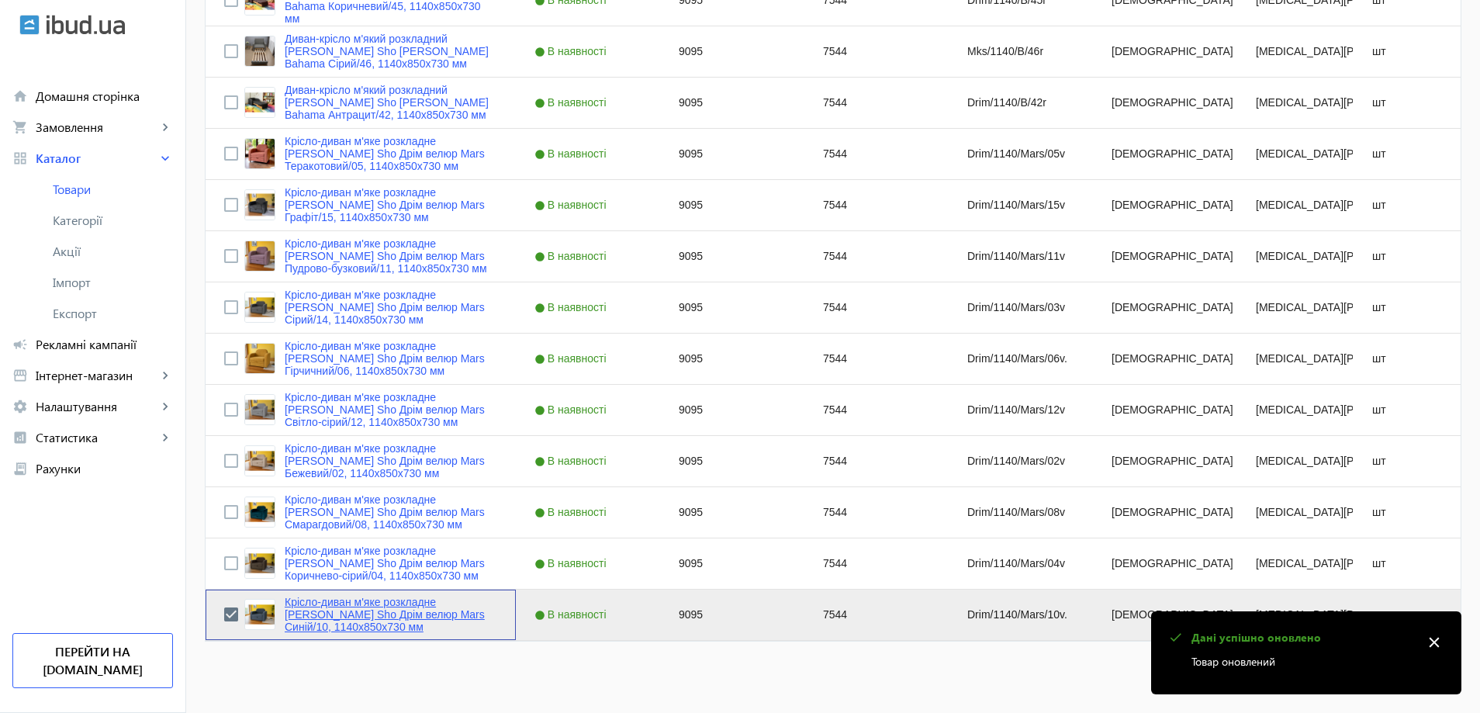
click at [289, 611] on link "Крісло-диван м'яке розкладне [MEDICAL_DATA] Sho Дрім велюр Mars Синій/10, 1140х…" at bounding box center [391, 614] width 213 height 37
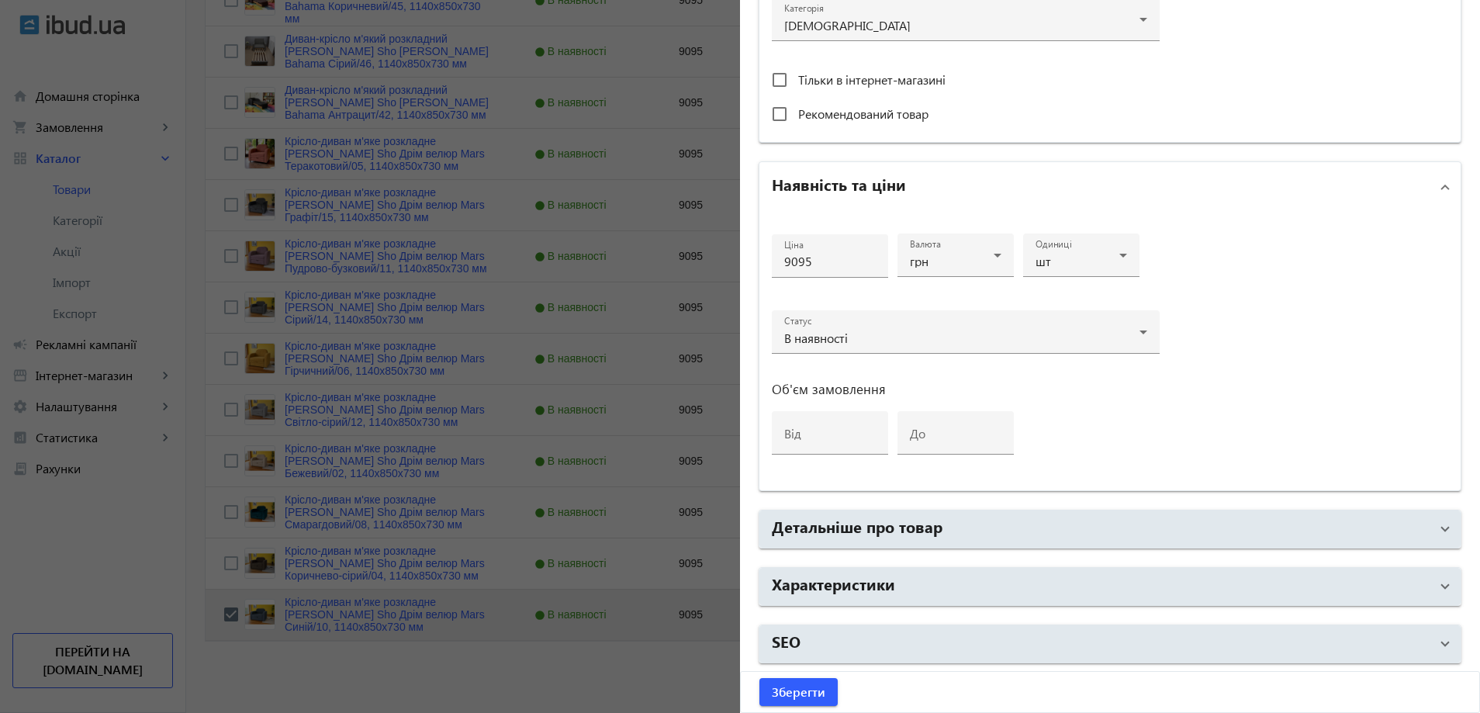
click at [898, 609] on mat-accordion "Основна інформація Виберіть або перетягніть сюди Ваш файл Назва товару українсь…" at bounding box center [1110, 143] width 703 height 1040
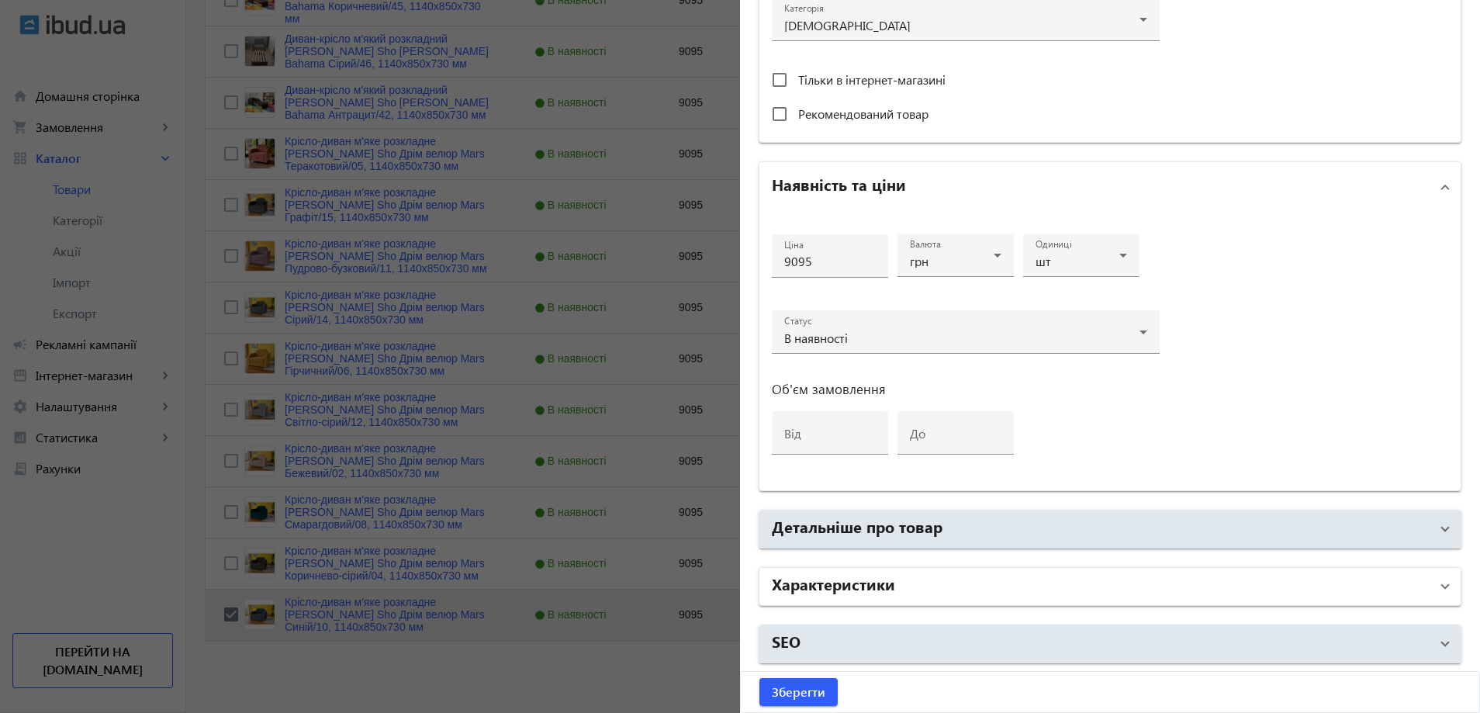
click at [905, 582] on mat-panel-title "Характеристики" at bounding box center [1101, 586] width 658 height 28
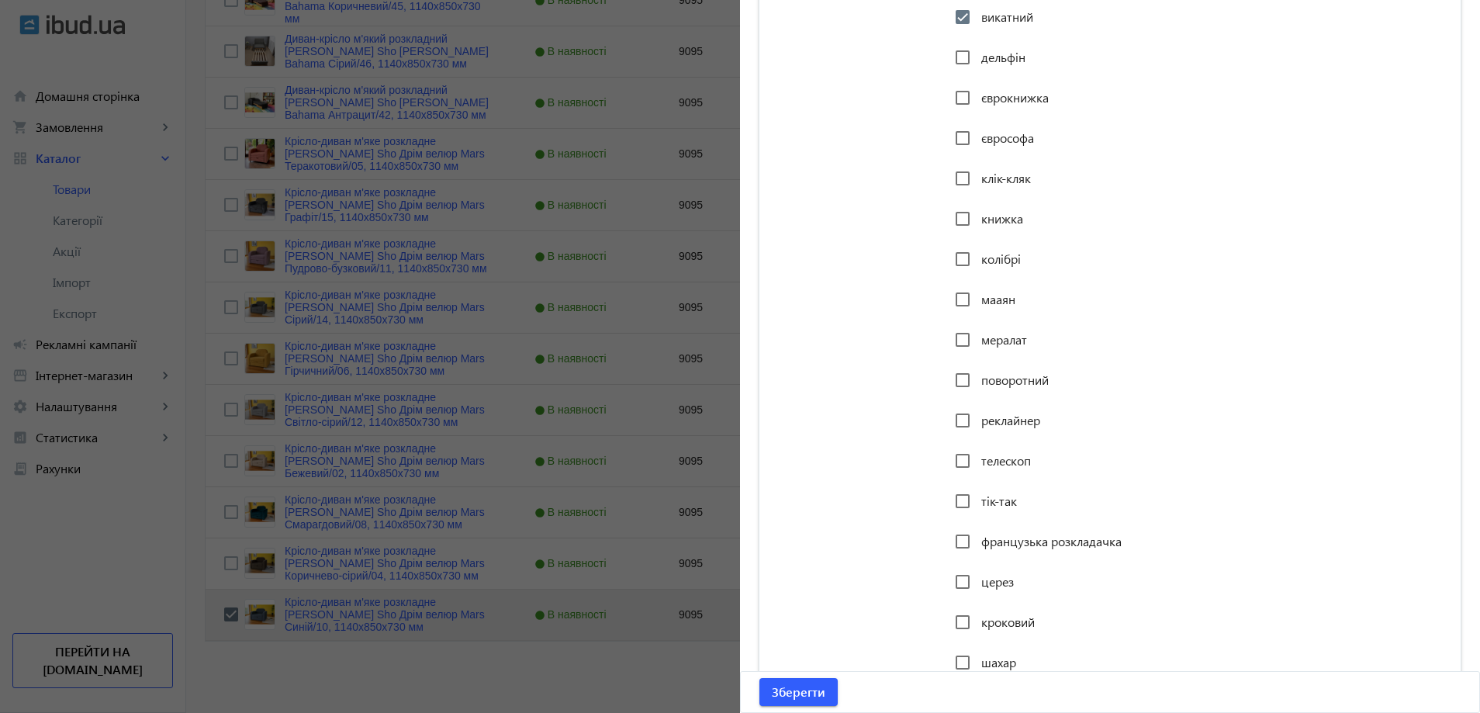
scroll to position [3607, 0]
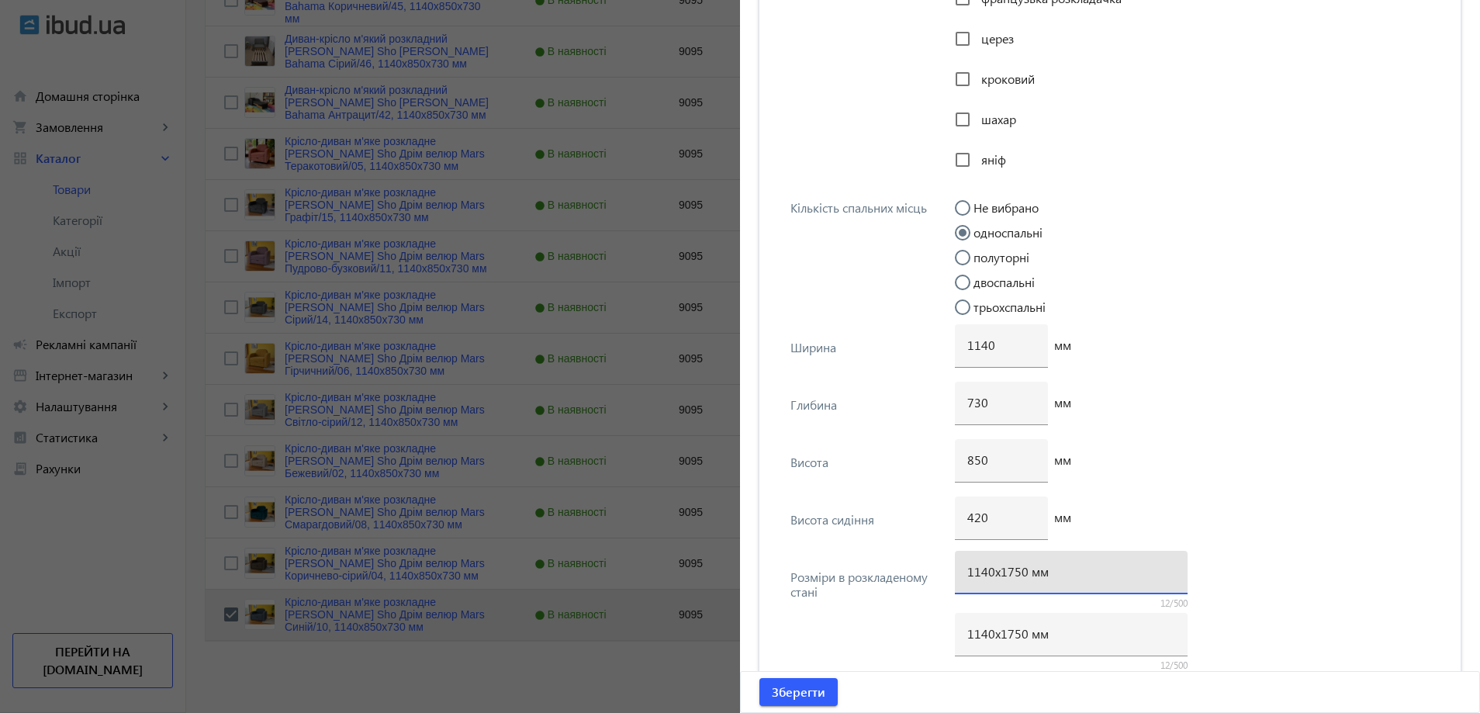
click at [1015, 577] on input "1140х1750 мм" at bounding box center [1071, 571] width 208 height 16
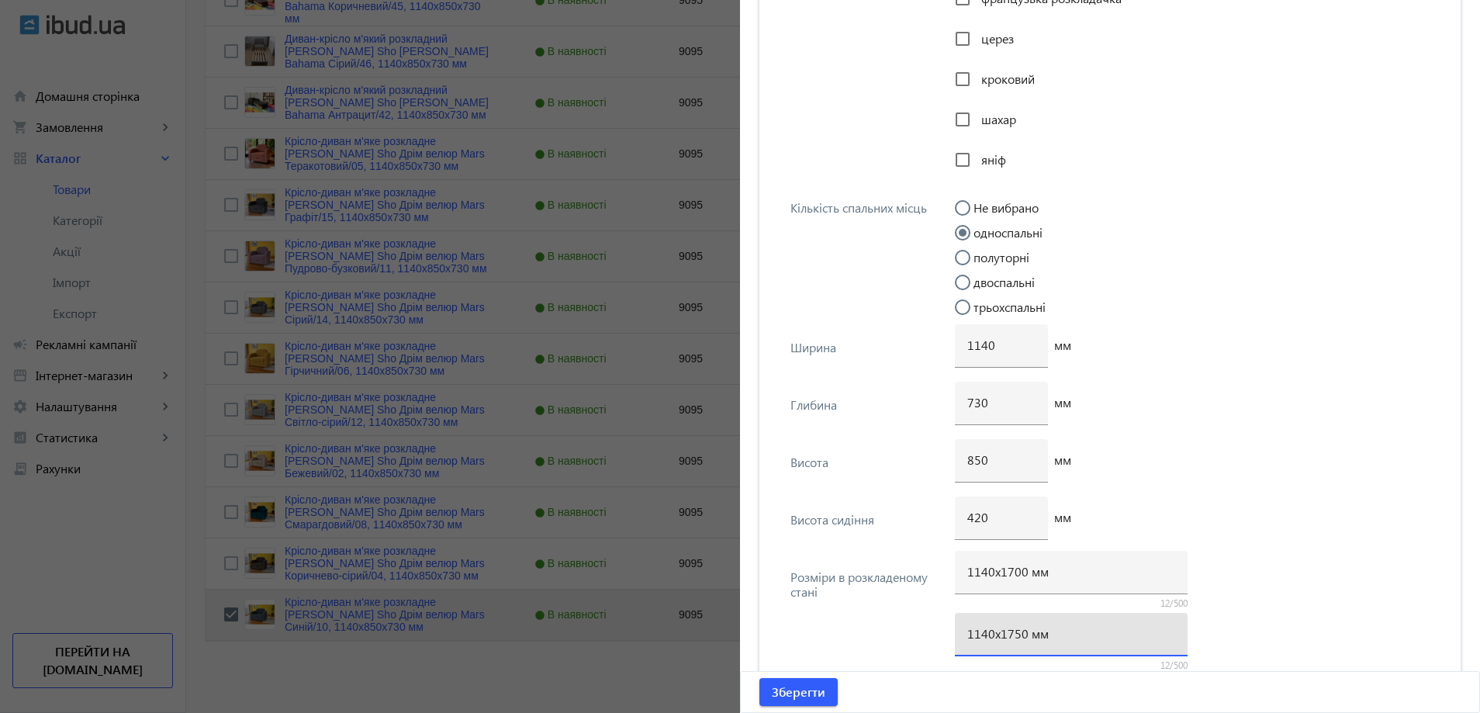
click at [1011, 638] on input "1140х1750 мм" at bounding box center [1071, 633] width 208 height 16
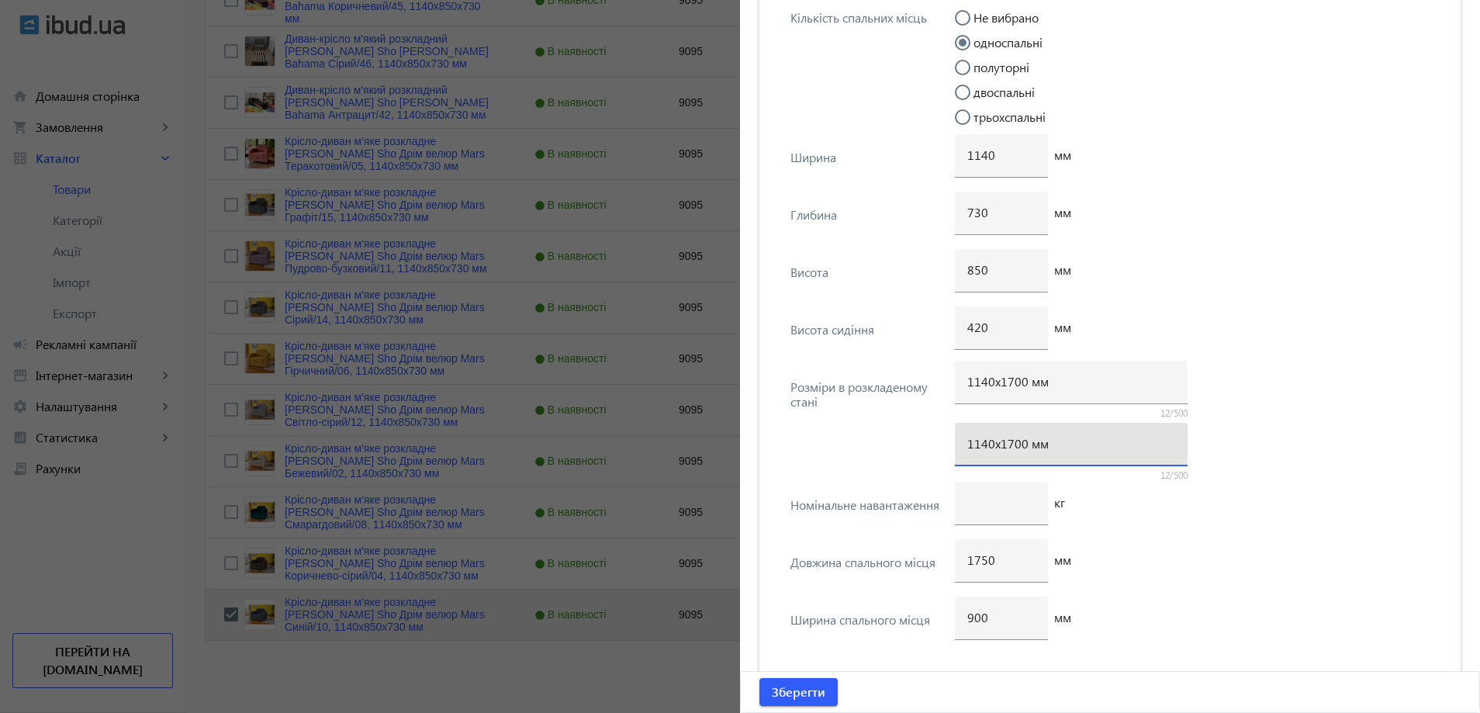
scroll to position [3839, 0]
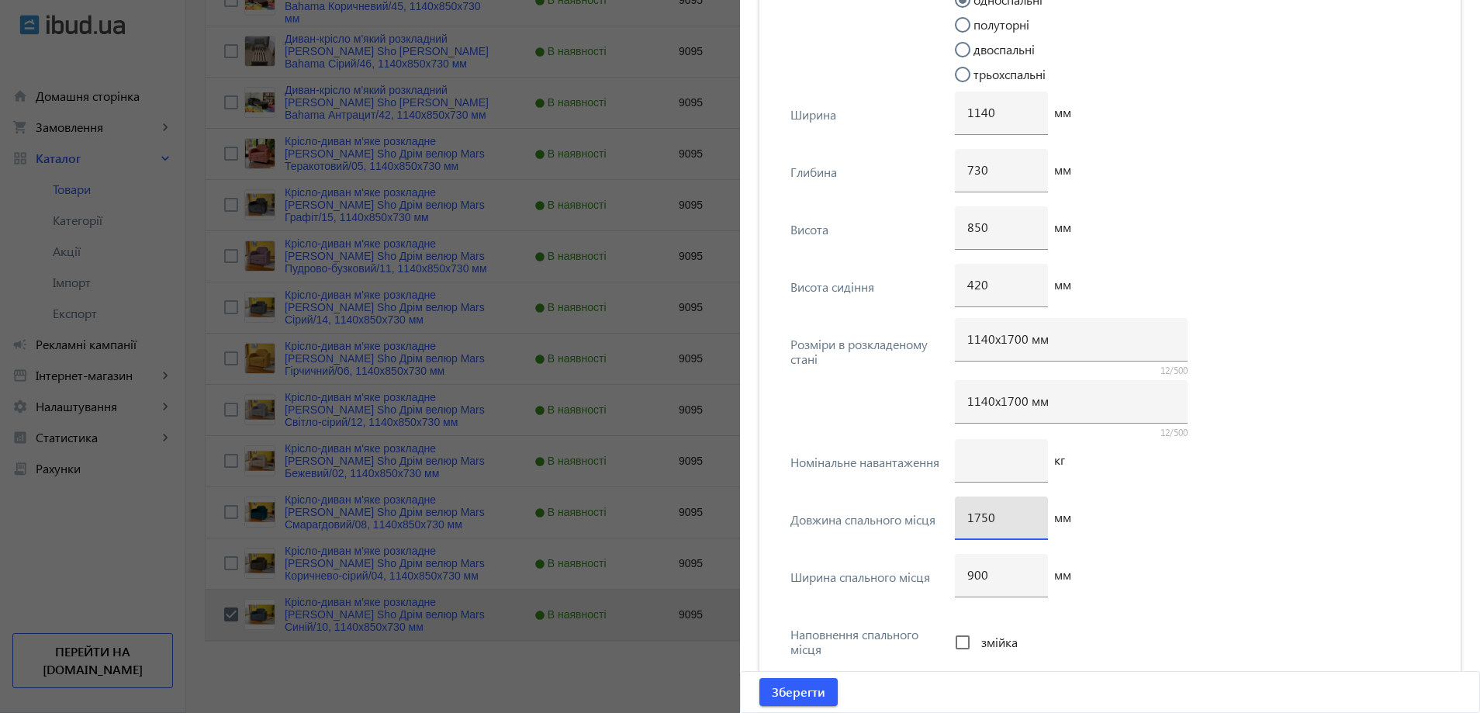
click at [981, 517] on input "1750" at bounding box center [1001, 517] width 68 height 16
click at [788, 693] on span "Зберегти" at bounding box center [799, 691] width 54 height 17
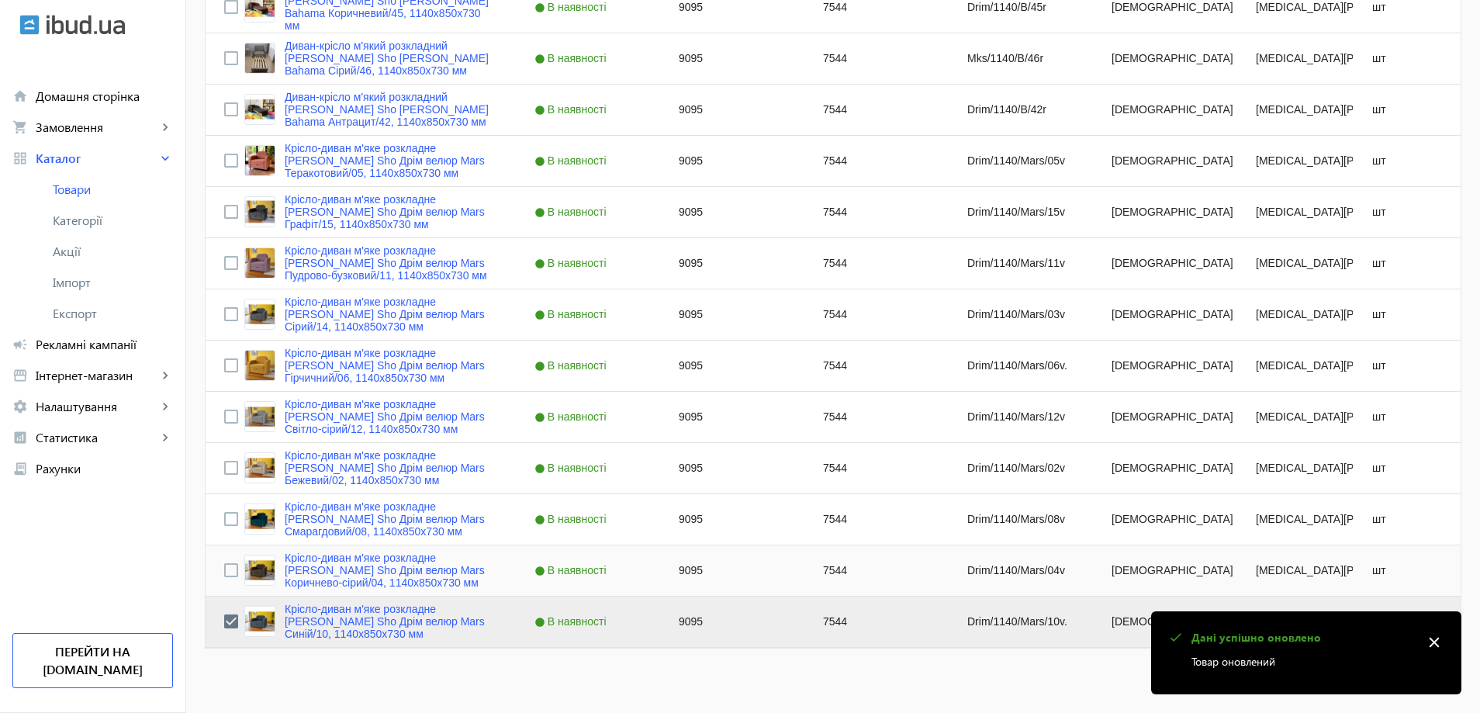
scroll to position [1248, 0]
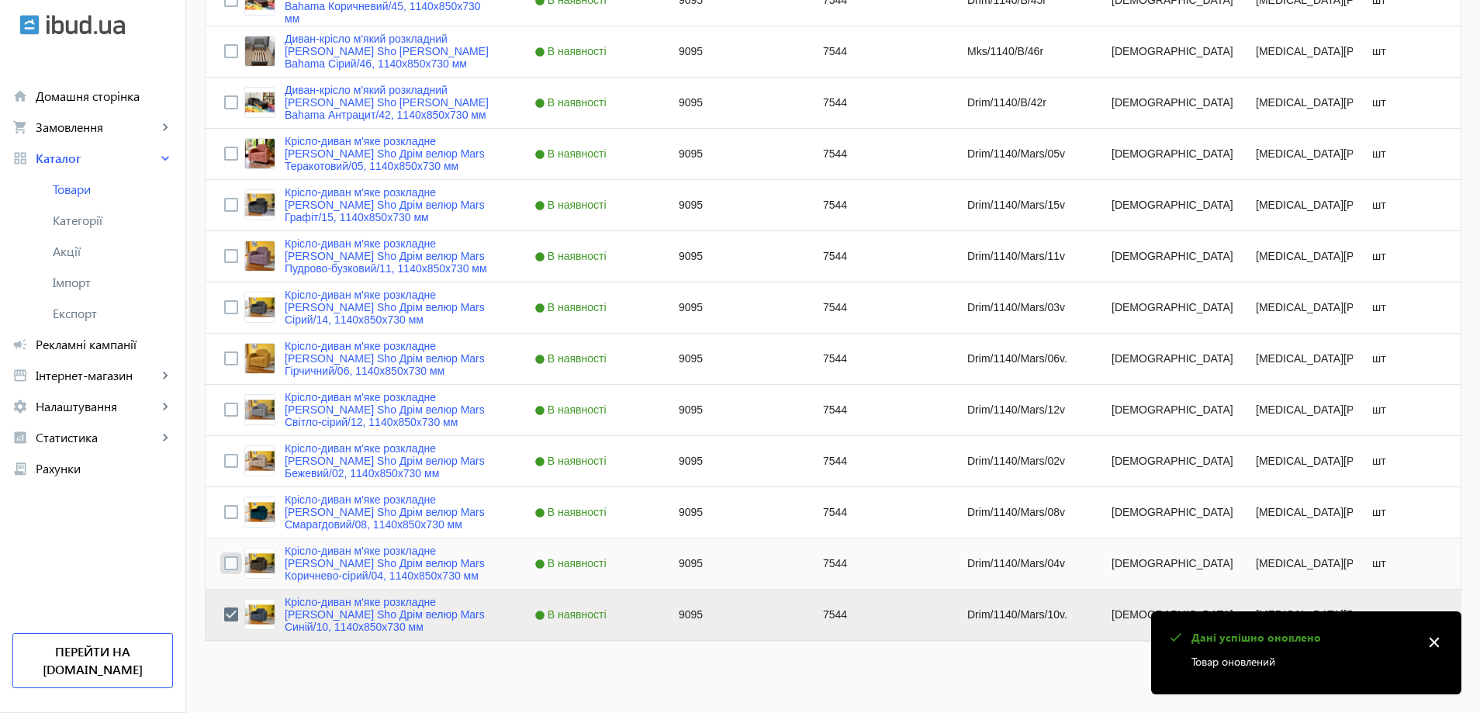
click at [228, 565] on input "Press Space to toggle row selection (unchecked)" at bounding box center [231, 563] width 14 height 14
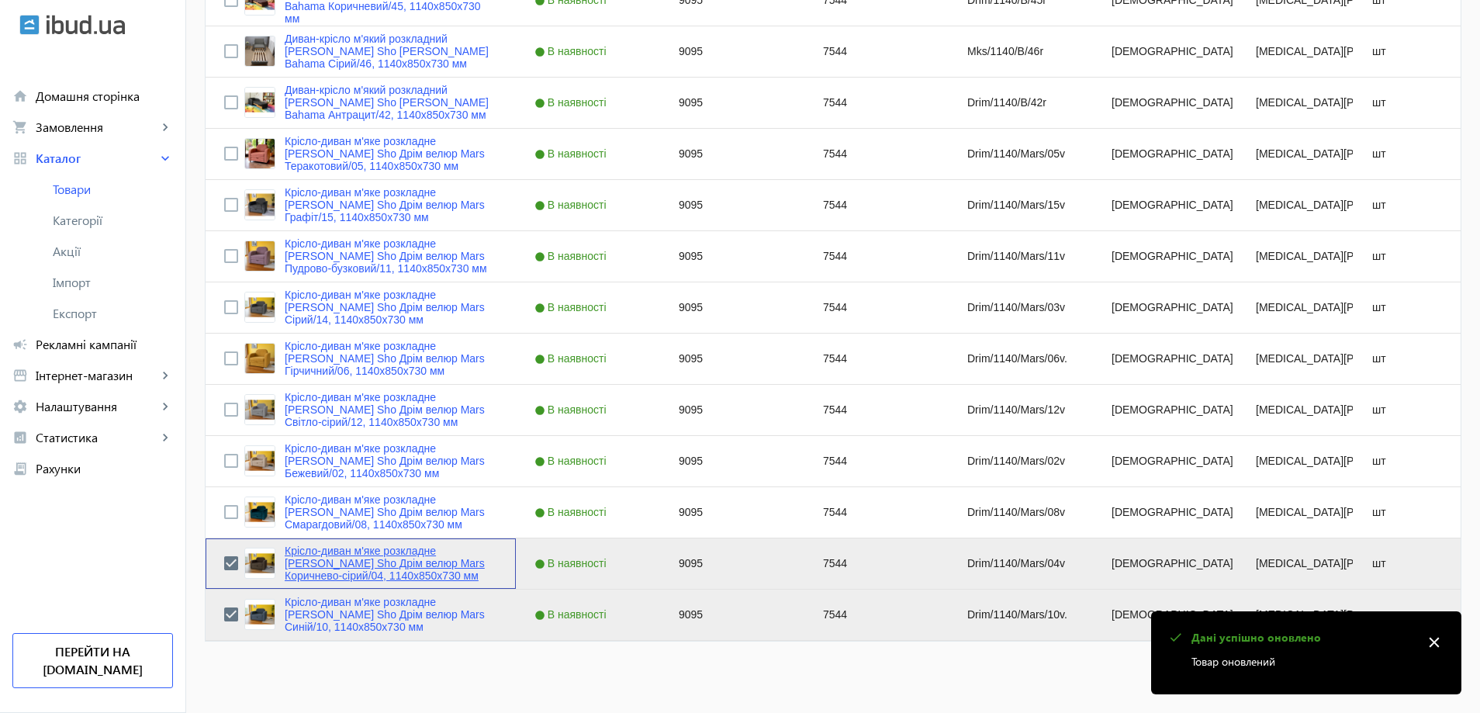
click at [286, 560] on link "Крісло-диван м'яке розкладне [MEDICAL_DATA] Sho Дрім велюр Mars Коричнево-сірий…" at bounding box center [391, 562] width 213 height 37
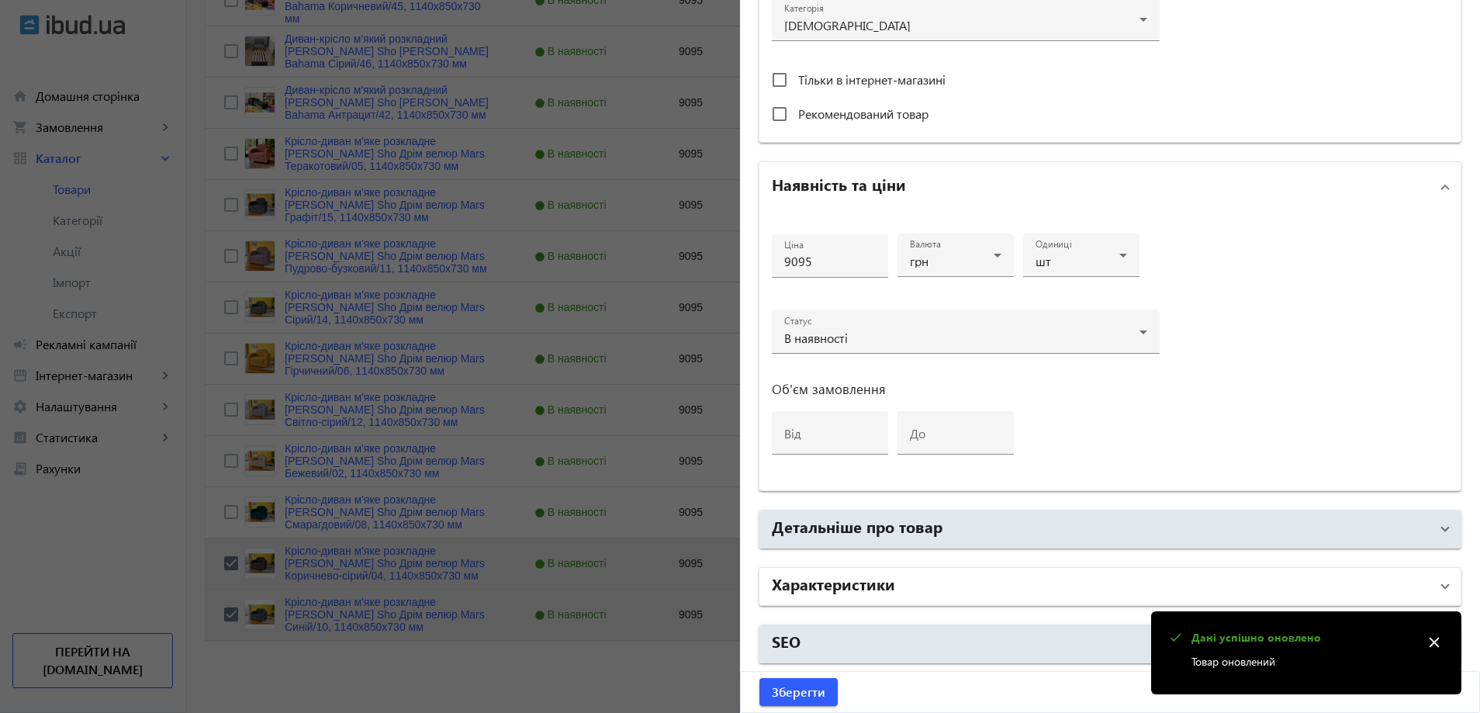
click at [891, 570] on mat-expansion-panel-header "Характеристики" at bounding box center [1109, 586] width 701 height 37
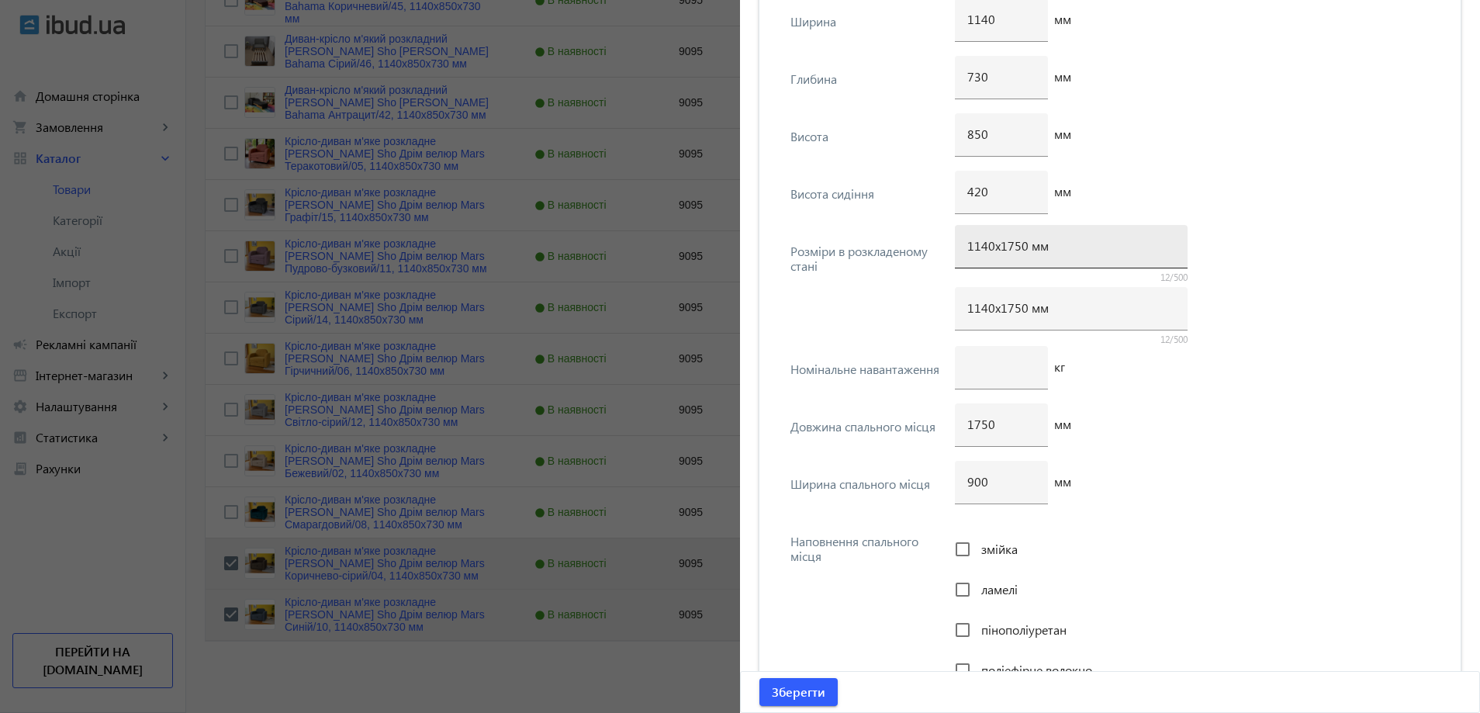
scroll to position [3917, 0]
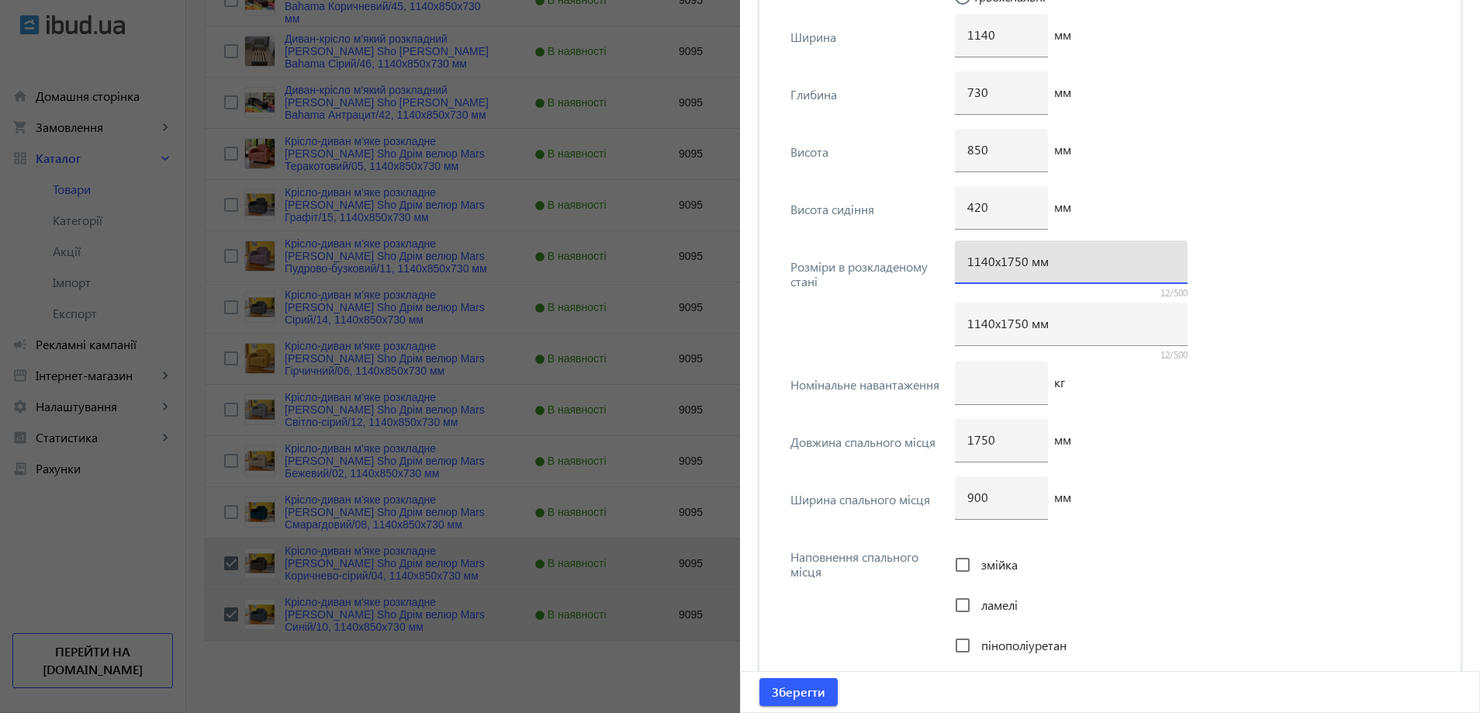
click at [1008, 263] on input "1140х1750 мм" at bounding box center [1071, 261] width 208 height 16
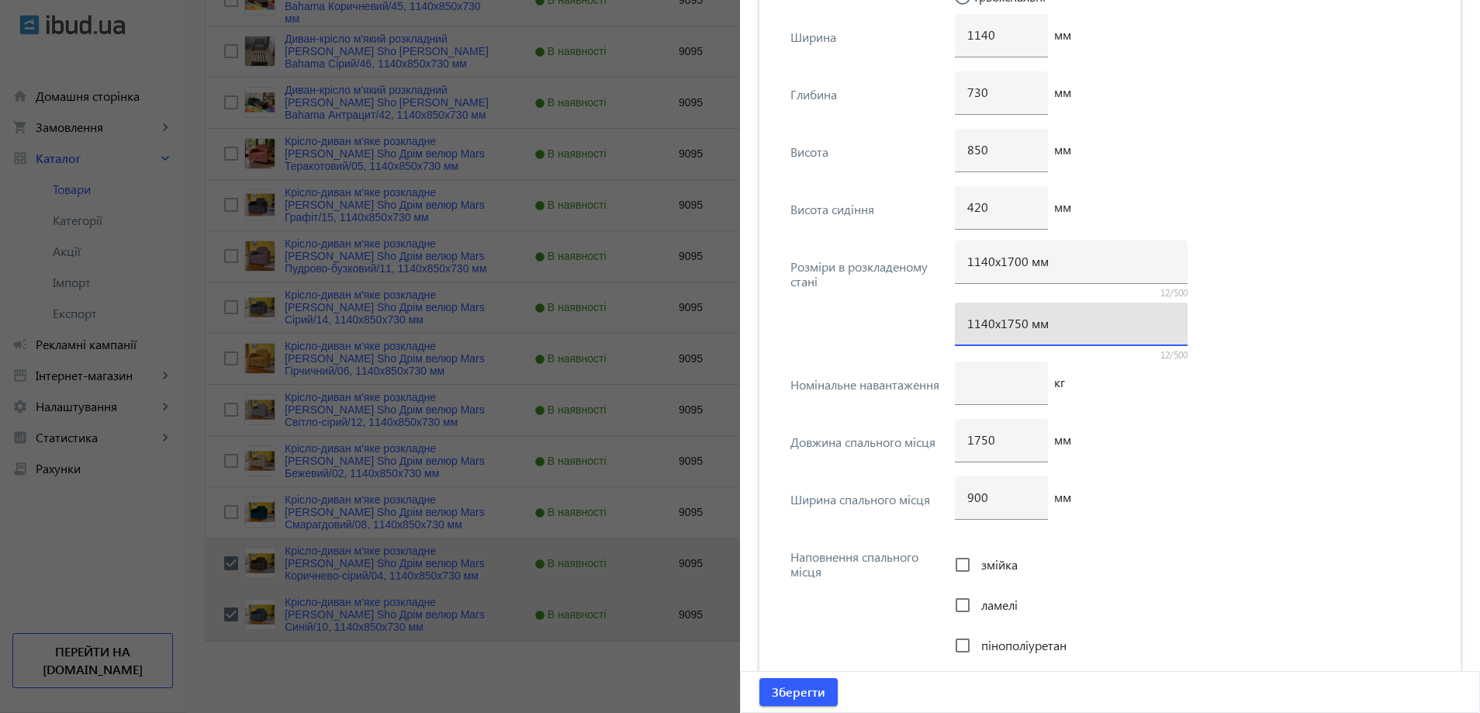
click at [1008, 333] on div "1140х1750 мм" at bounding box center [1071, 323] width 208 height 43
click at [980, 440] on input "1750" at bounding box center [1001, 439] width 68 height 16
click at [974, 440] on input "1750" at bounding box center [1001, 439] width 68 height 16
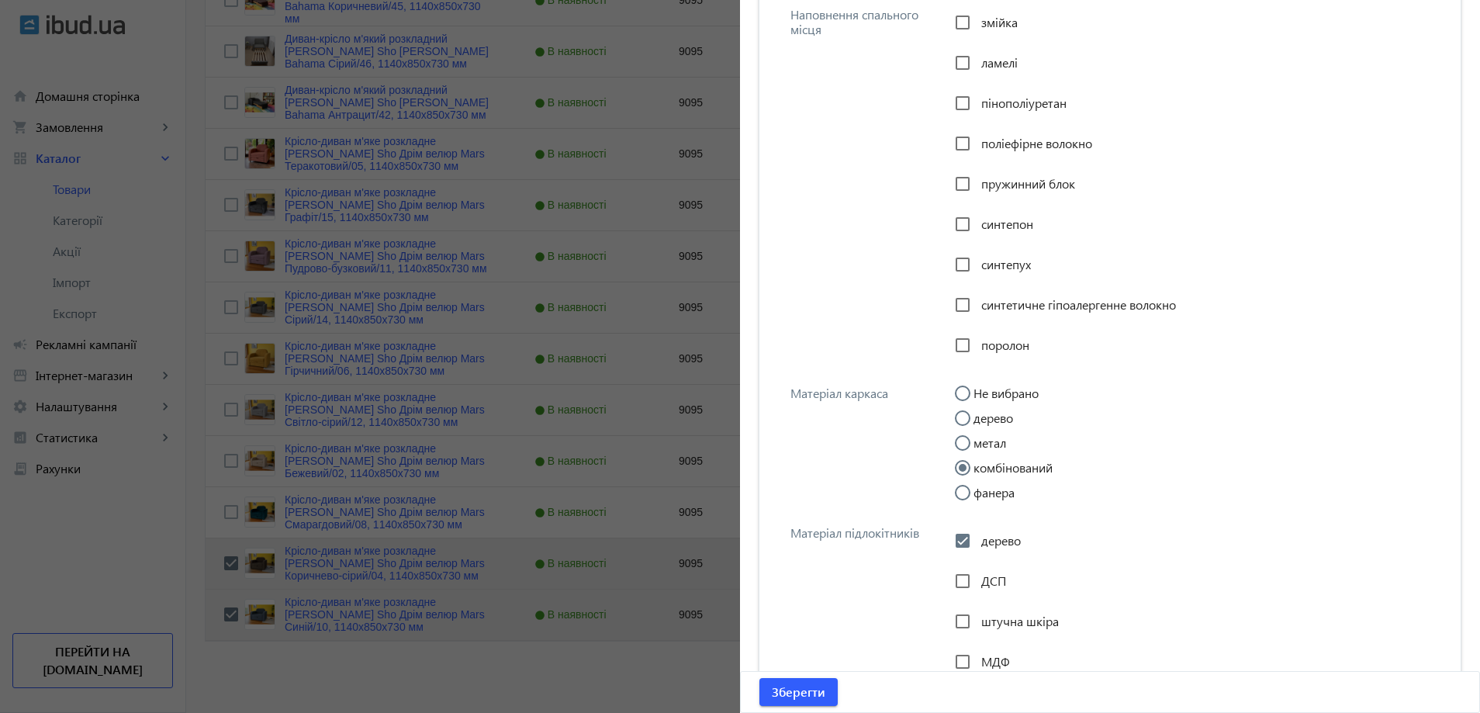
scroll to position [4460, 0]
click at [781, 693] on span "Зберегти" at bounding box center [799, 691] width 54 height 17
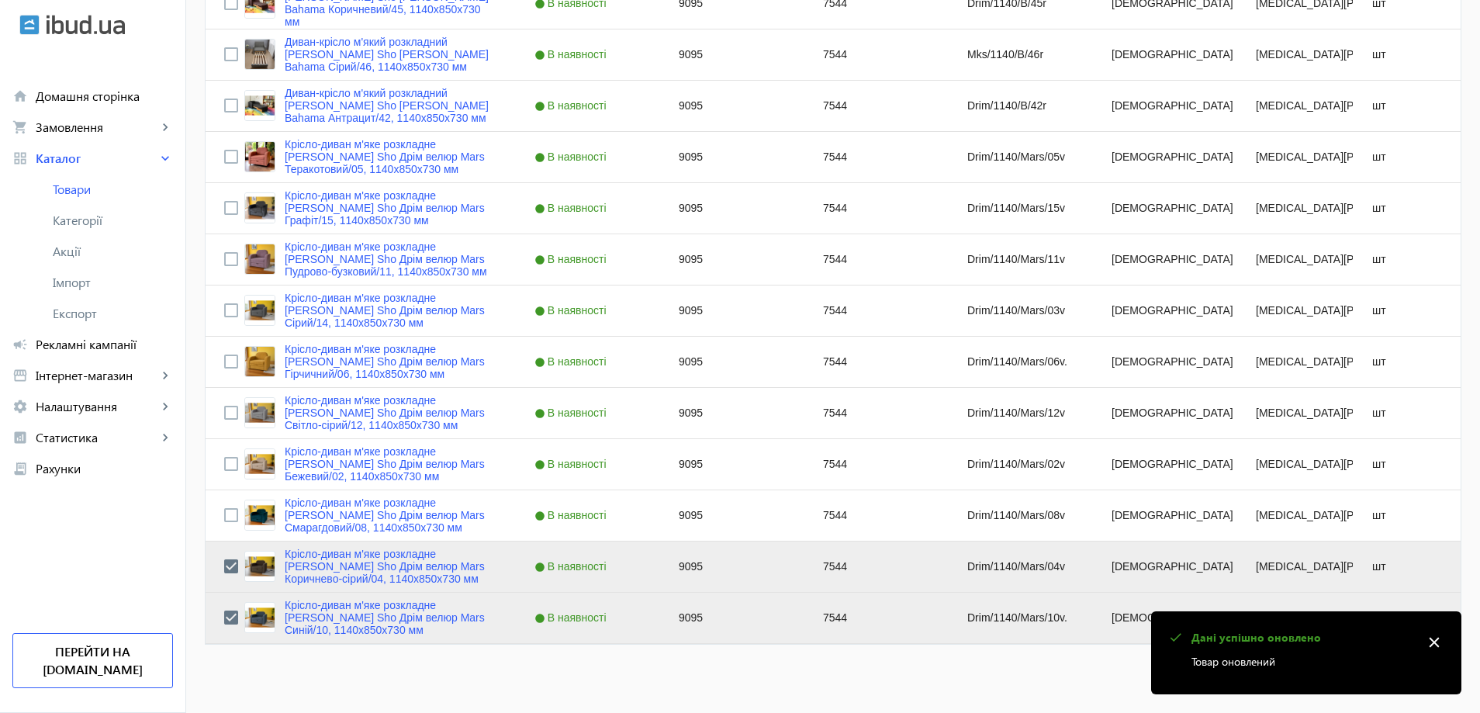
scroll to position [1248, 0]
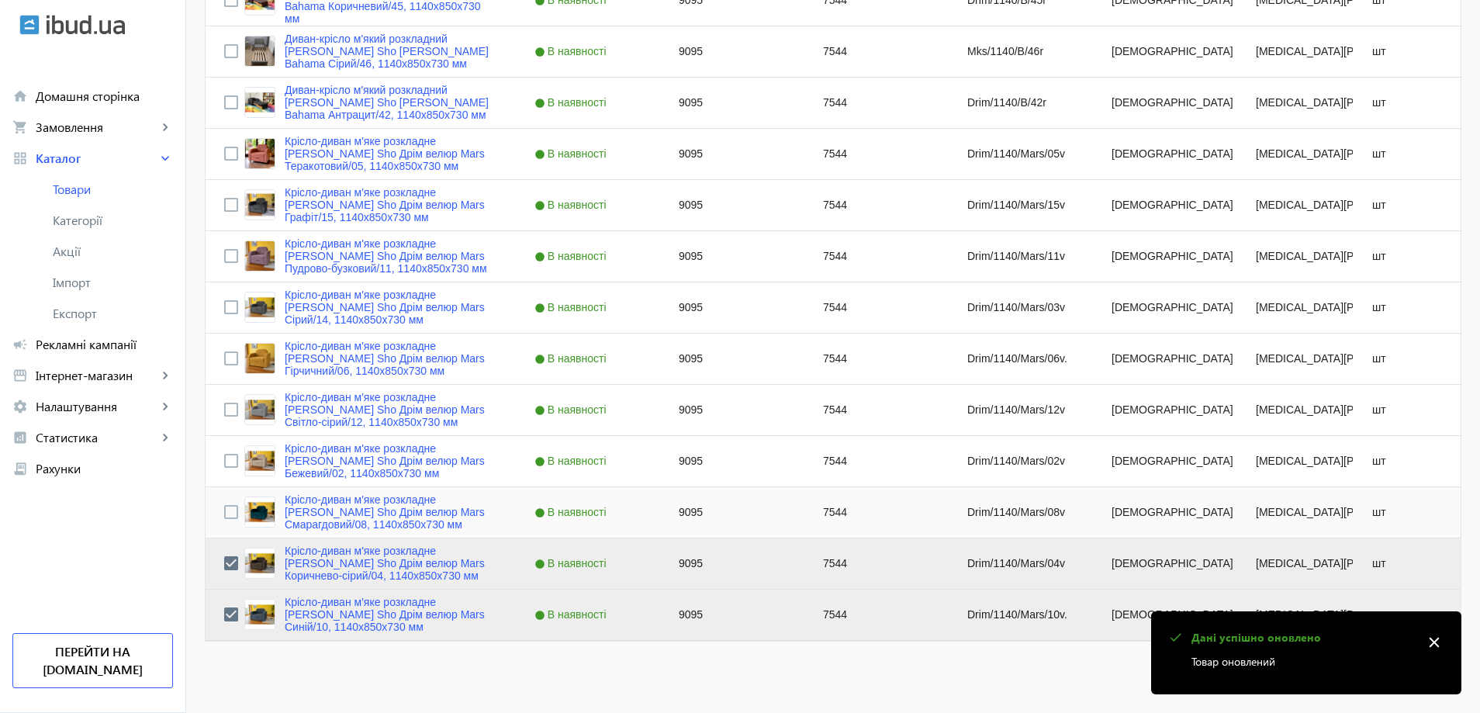
click at [224, 503] on div "Press SPACE to select this row." at bounding box center [231, 512] width 14 height 36
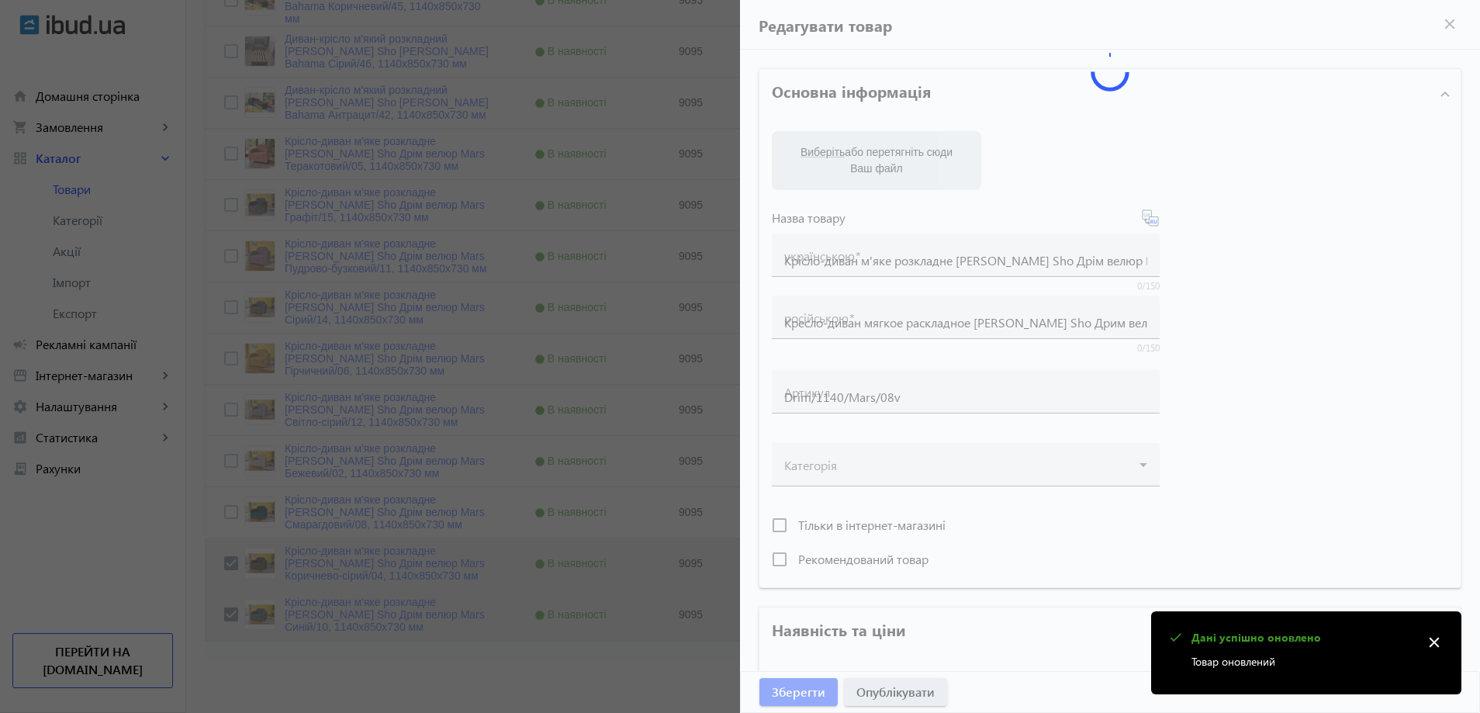
click at [223, 507] on div at bounding box center [740, 356] width 1480 height 713
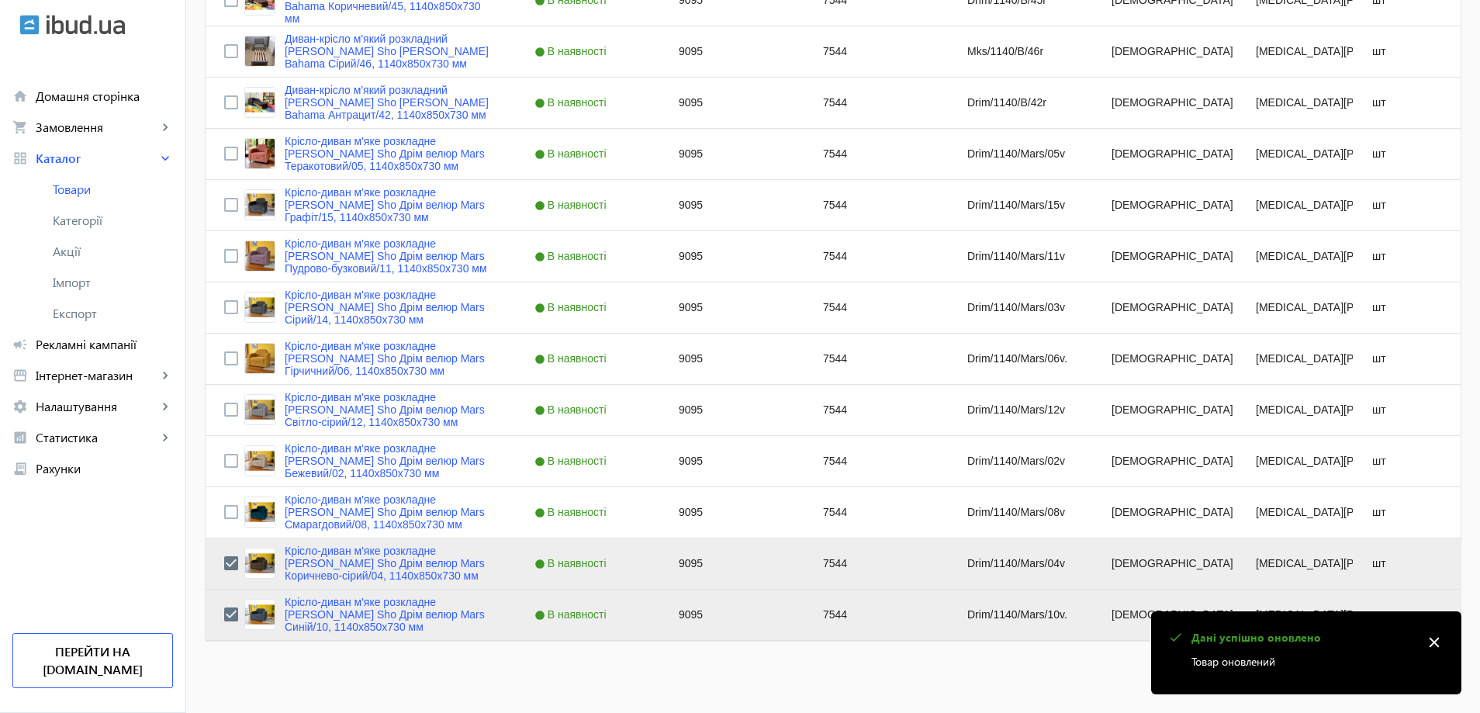
click at [224, 512] on input "Press Space to toggle row selection (unchecked)" at bounding box center [231, 512] width 14 height 14
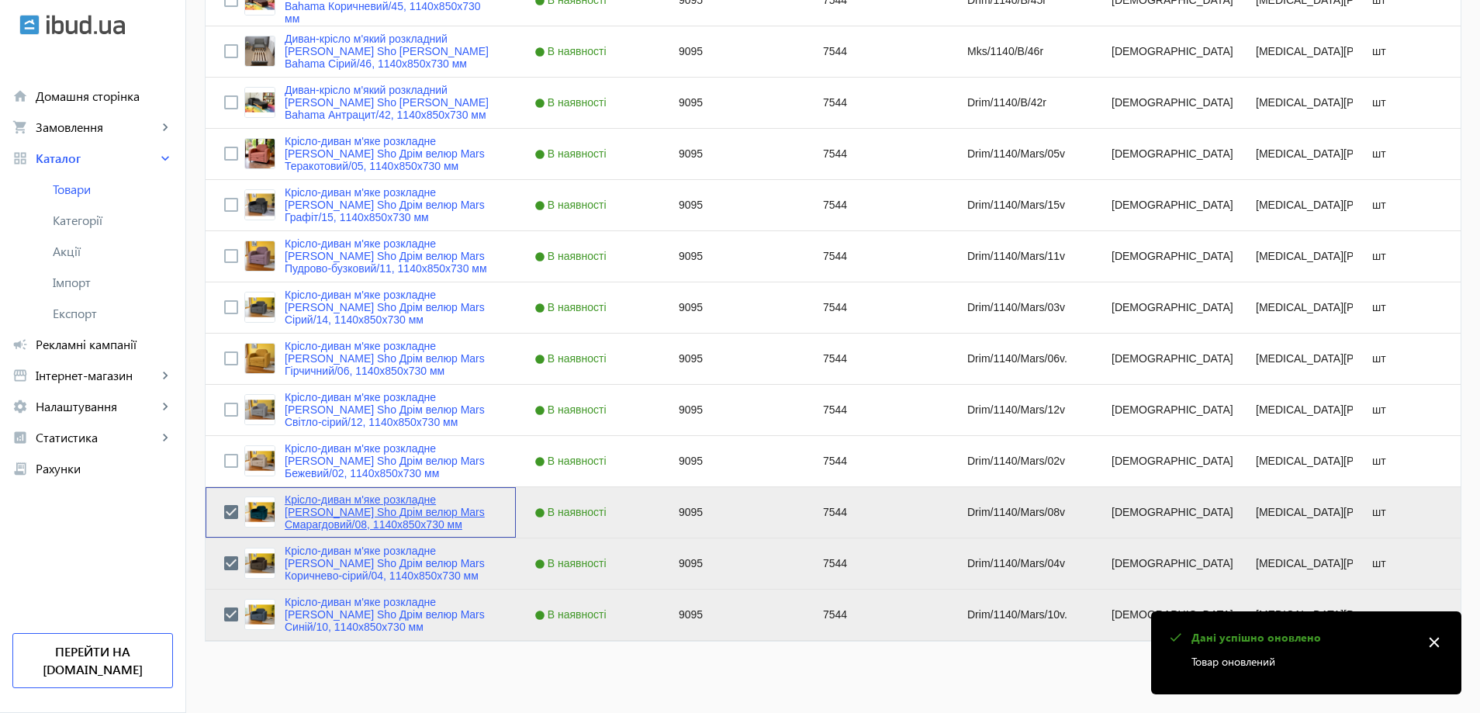
click at [289, 504] on link "Крісло-диван м'яке розкладне [MEDICAL_DATA] Sho Дрім велюр Mars Смарагдовий/08,…" at bounding box center [391, 511] width 213 height 37
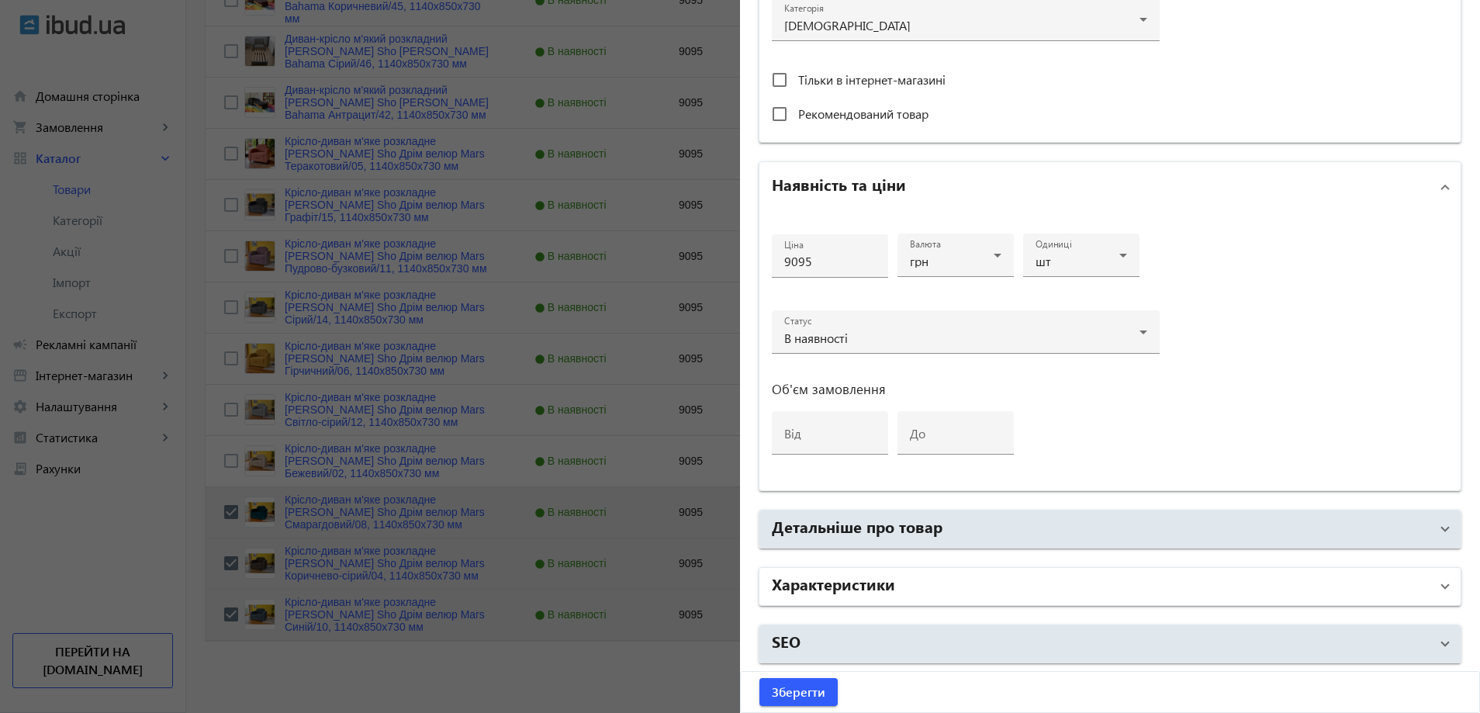
click at [883, 594] on mat-panel-title "Характеристики" at bounding box center [1101, 586] width 658 height 28
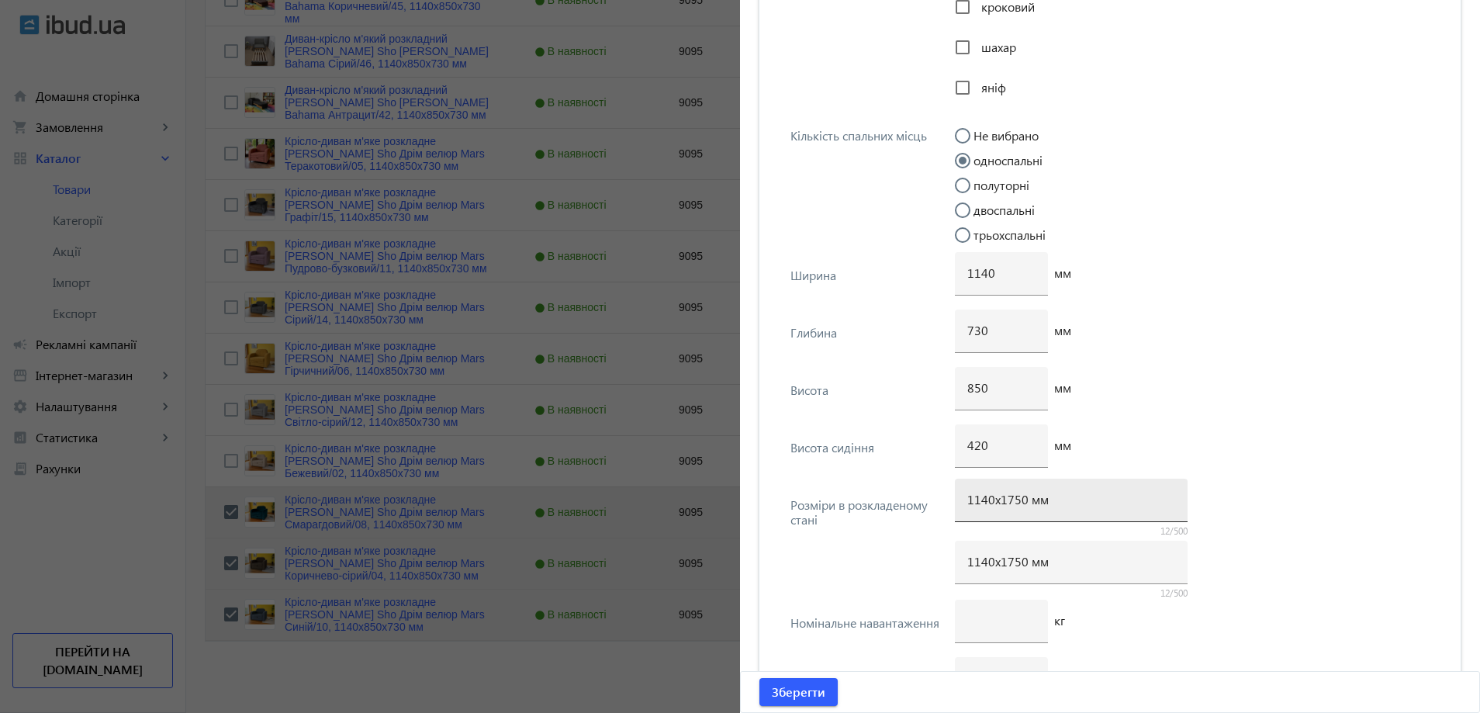
scroll to position [3684, 0]
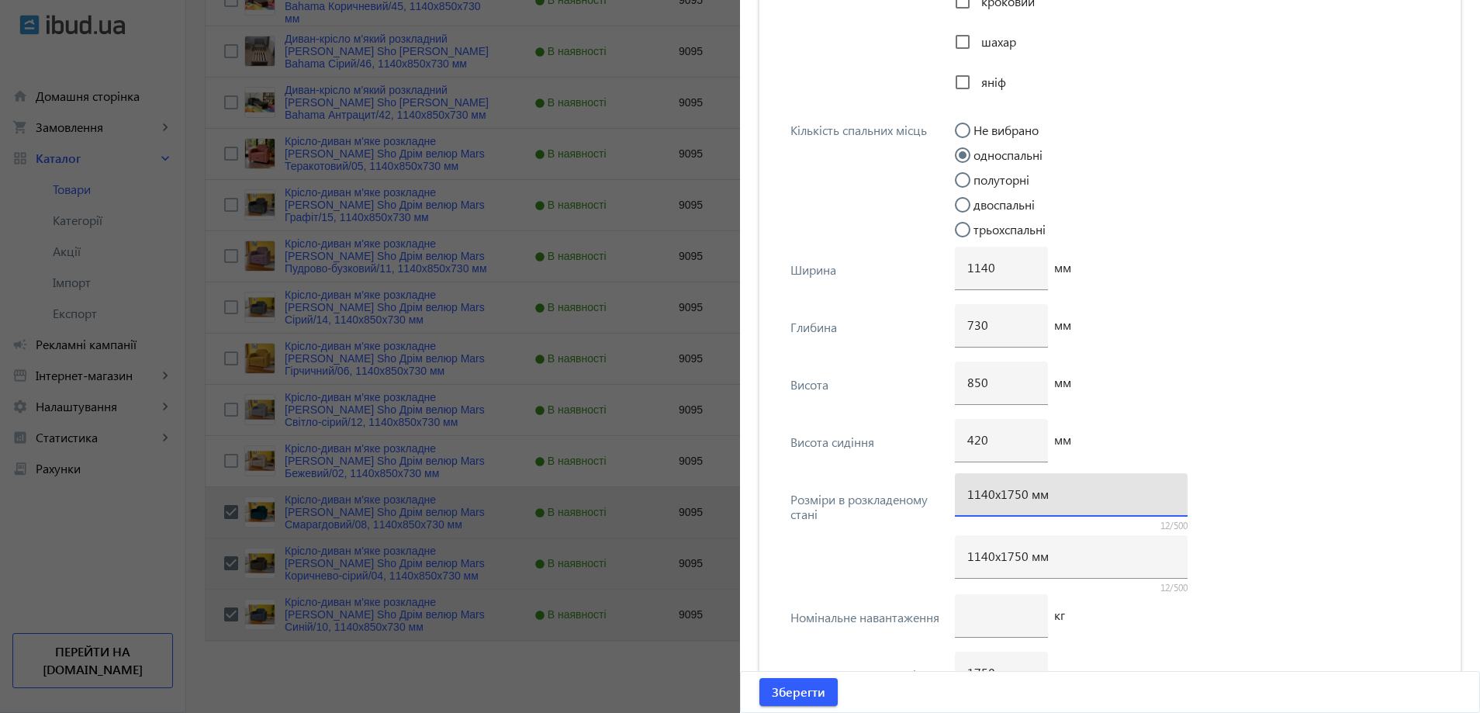
click at [1011, 499] on input "1140х1750 мм" at bounding box center [1071, 494] width 208 height 16
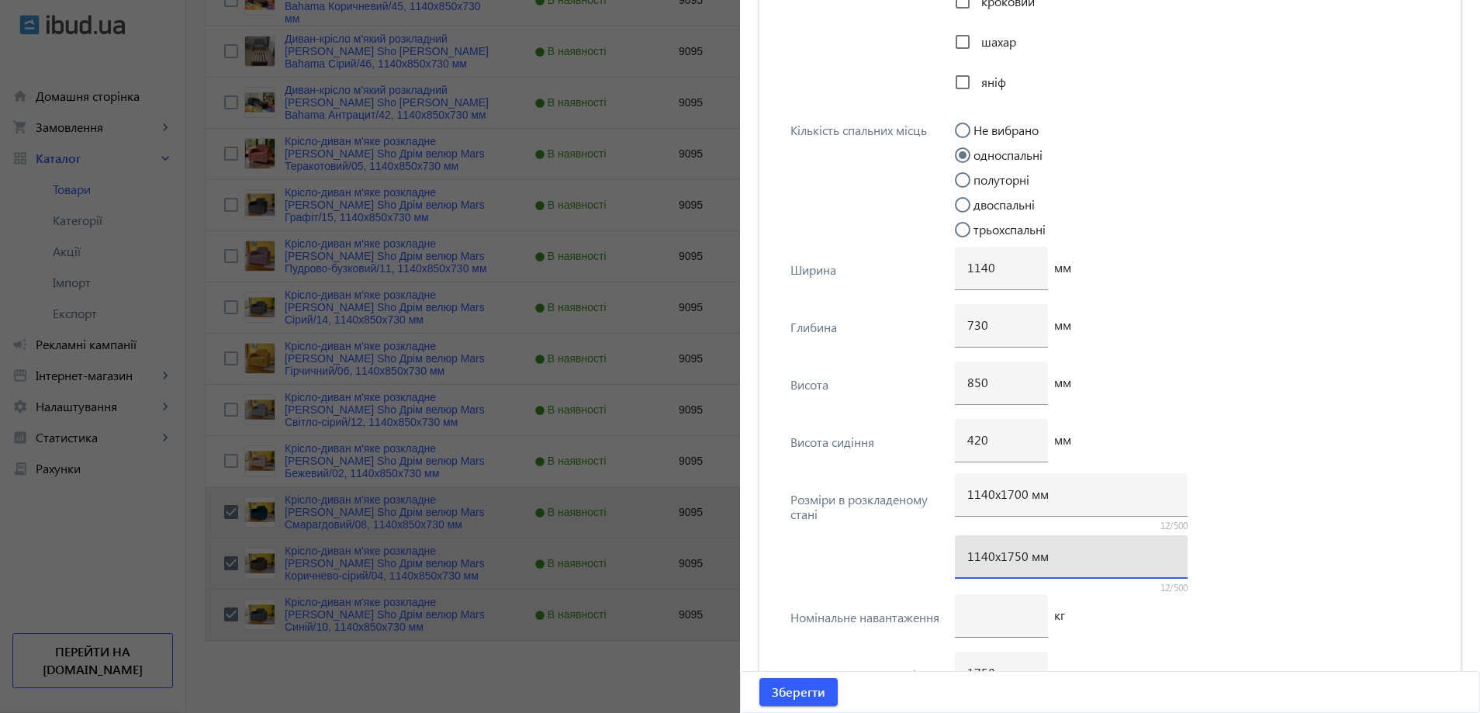
click at [1015, 562] on input "1140х1750 мм" at bounding box center [1071, 556] width 208 height 16
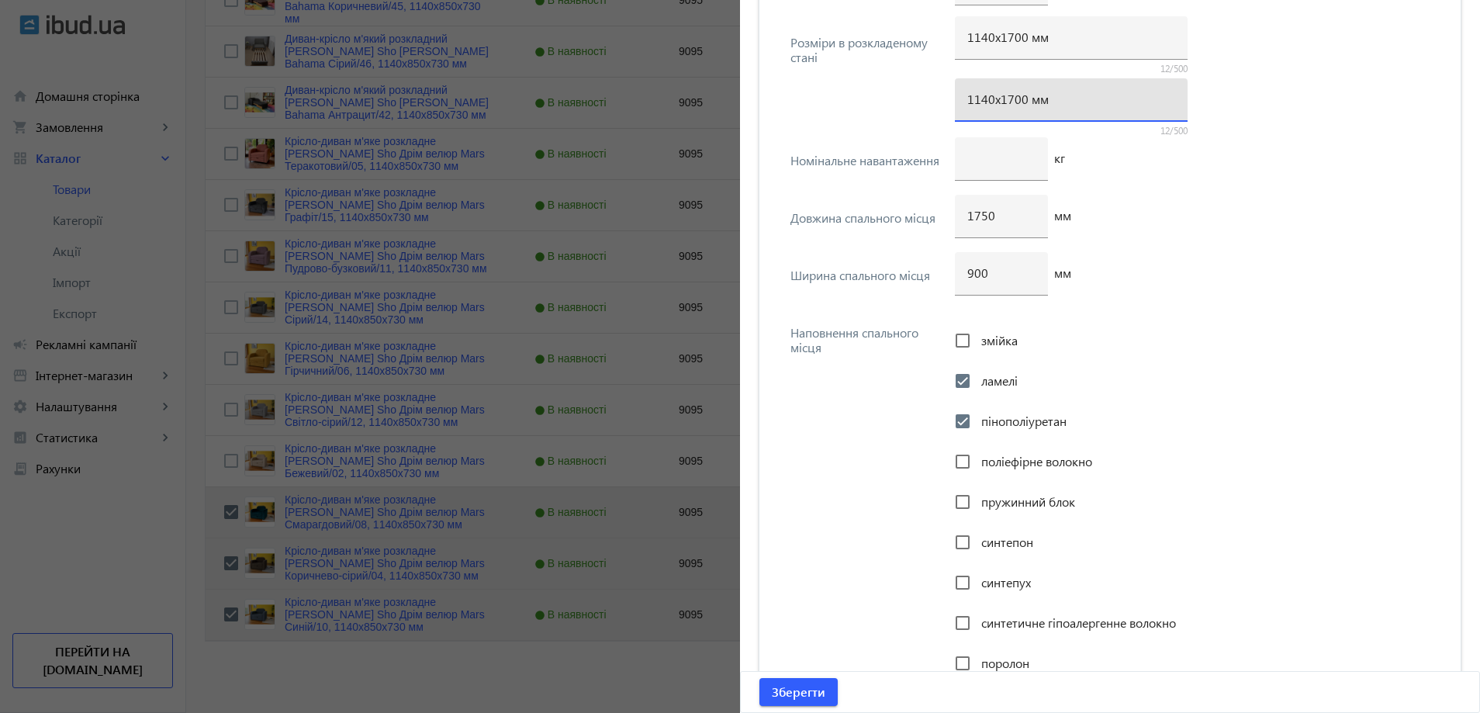
scroll to position [4150, 0]
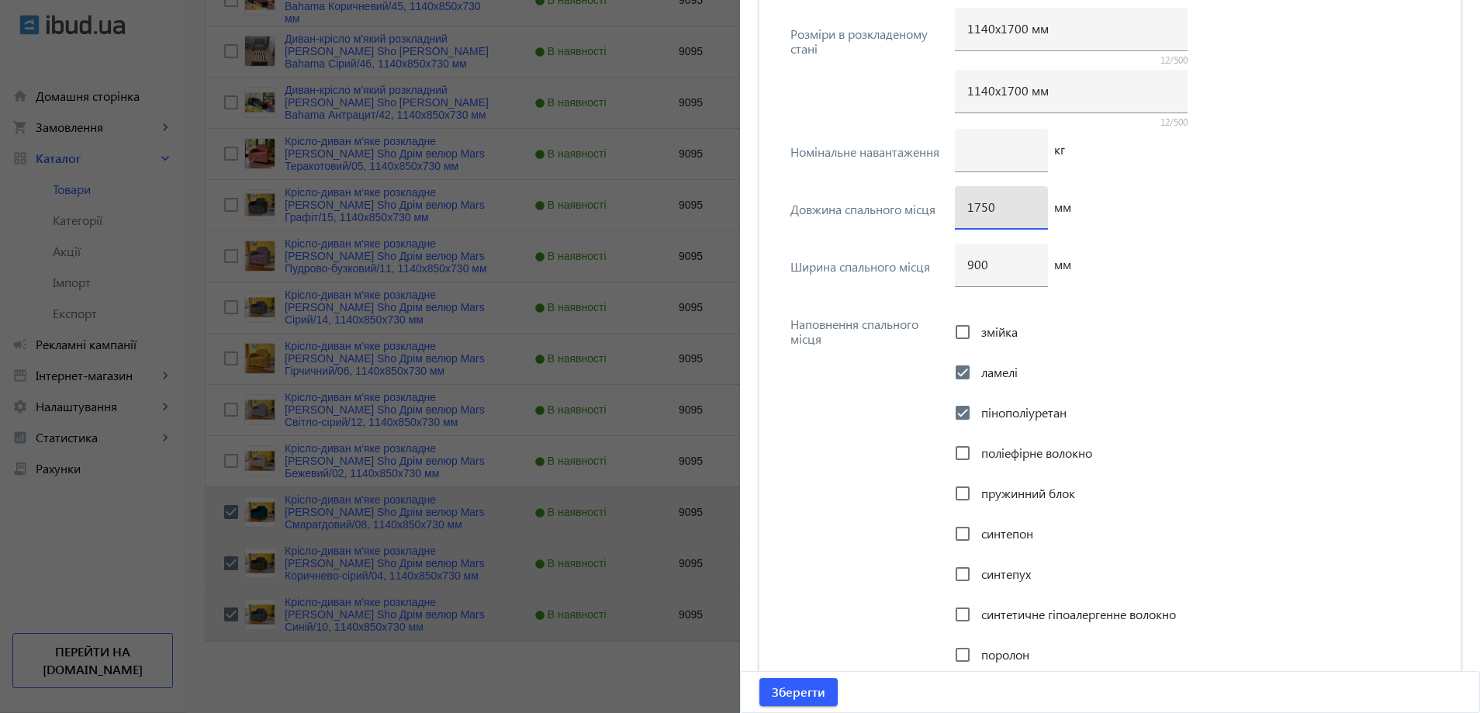
click at [983, 208] on input "1750" at bounding box center [1001, 207] width 68 height 16
click at [803, 690] on span "Зберегти" at bounding box center [799, 691] width 54 height 17
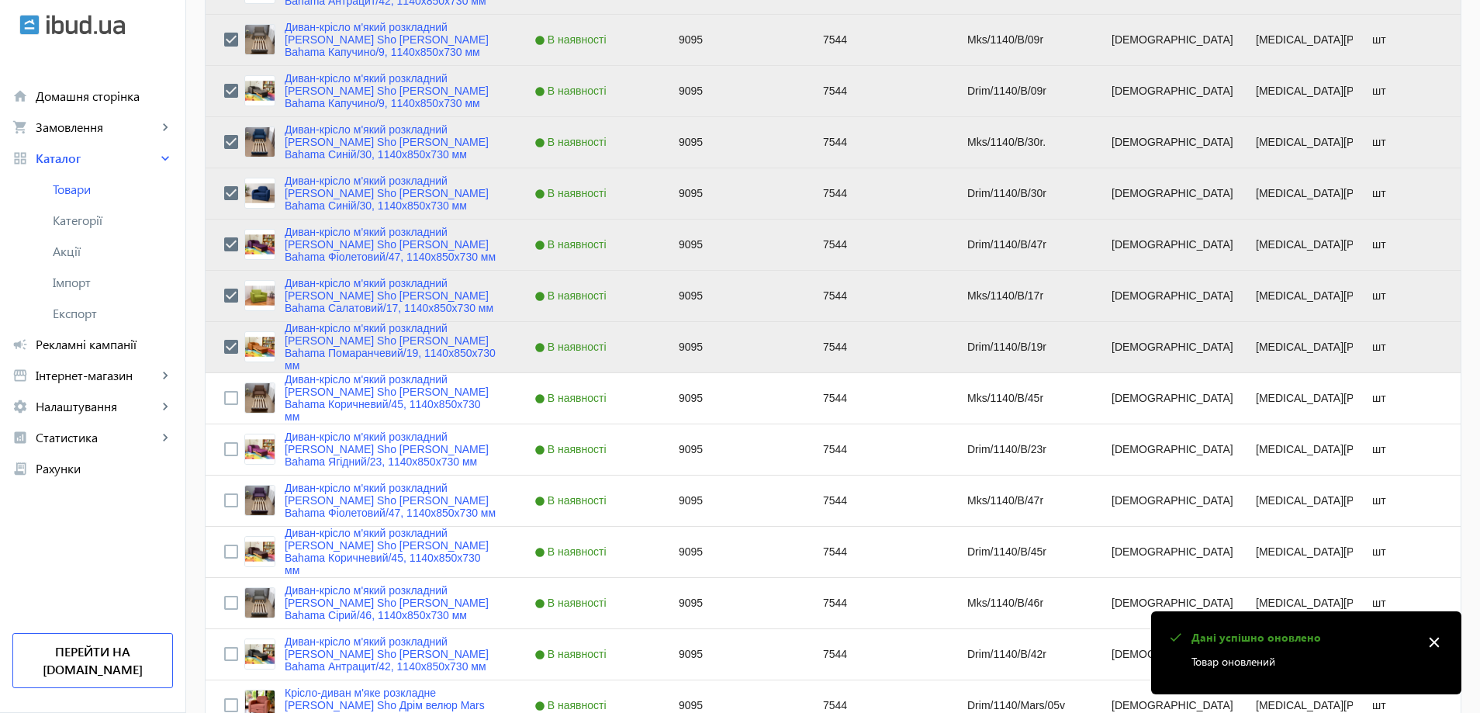
scroll to position [698, 0]
click at [224, 399] on input "Press Space to toggle row selection (unchecked)" at bounding box center [231, 396] width 14 height 14
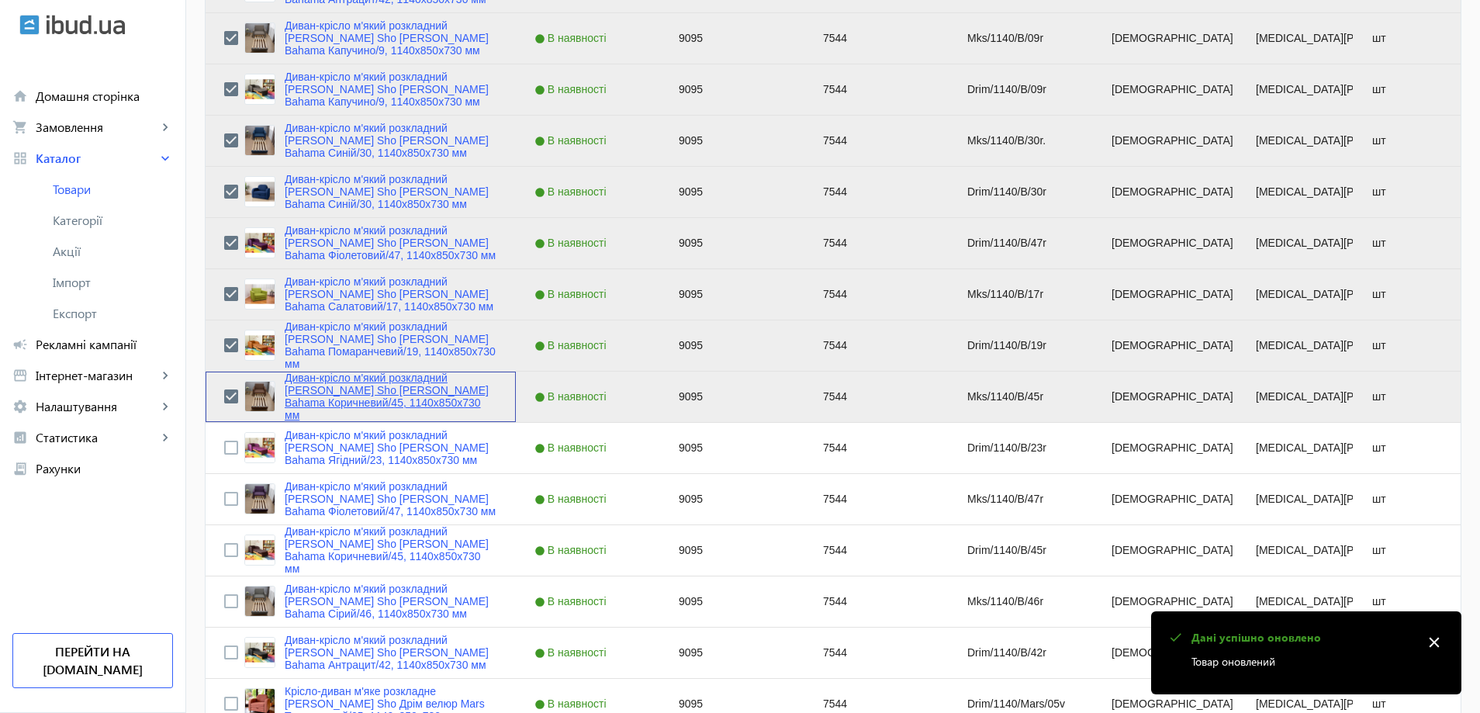
click at [373, 412] on link "Диван-крісло м'який розкладний [MEDICAL_DATA] Sho Максіан рогожка Bahama Коричн…" at bounding box center [391, 397] width 213 height 50
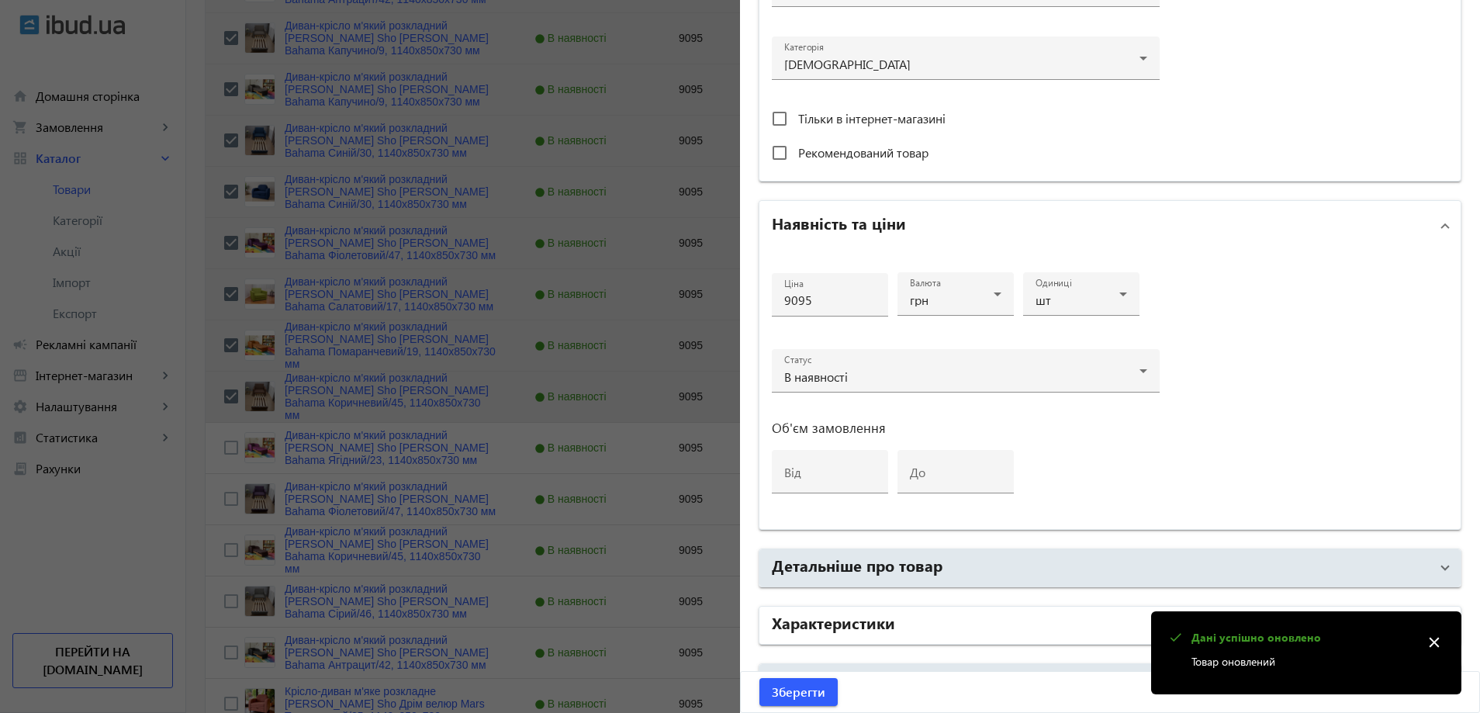
click at [862, 627] on h2 "Характеристики" at bounding box center [833, 622] width 123 height 22
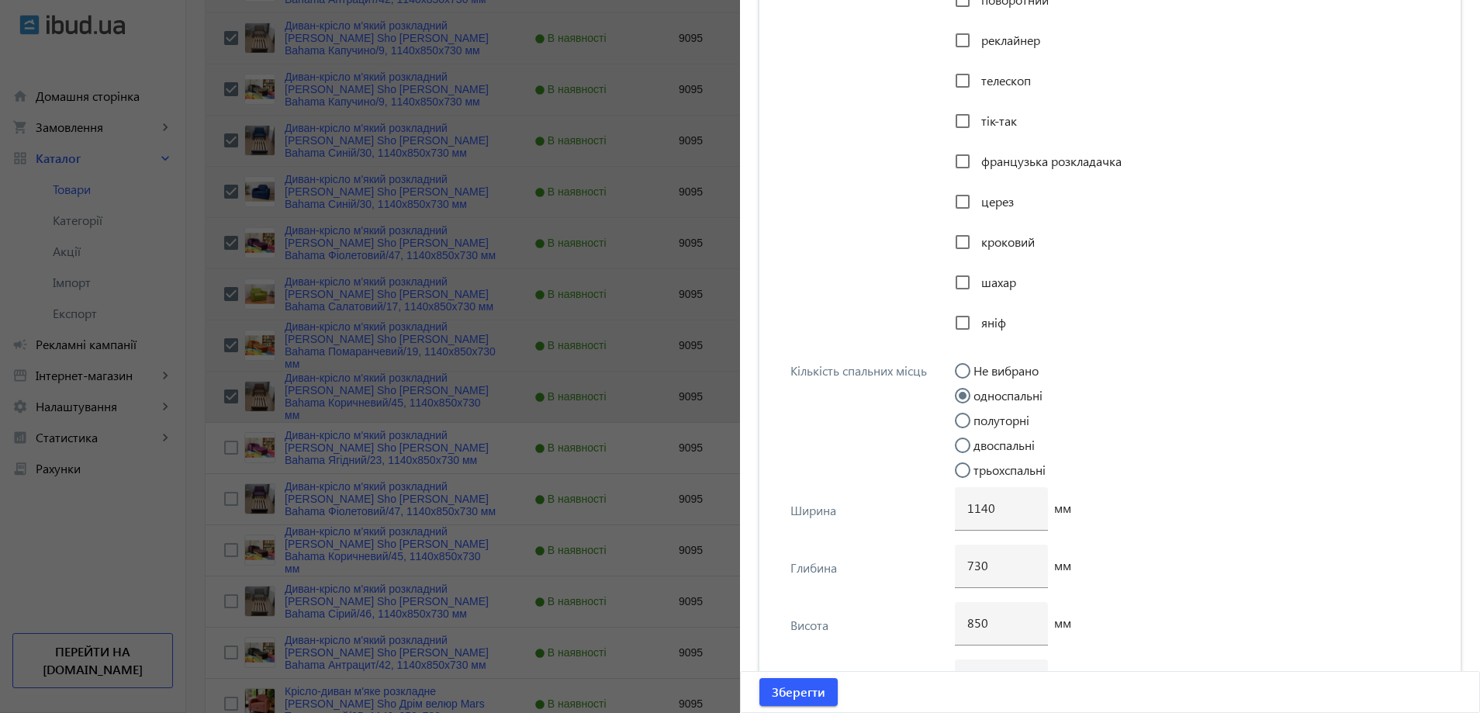
scroll to position [3568, 0]
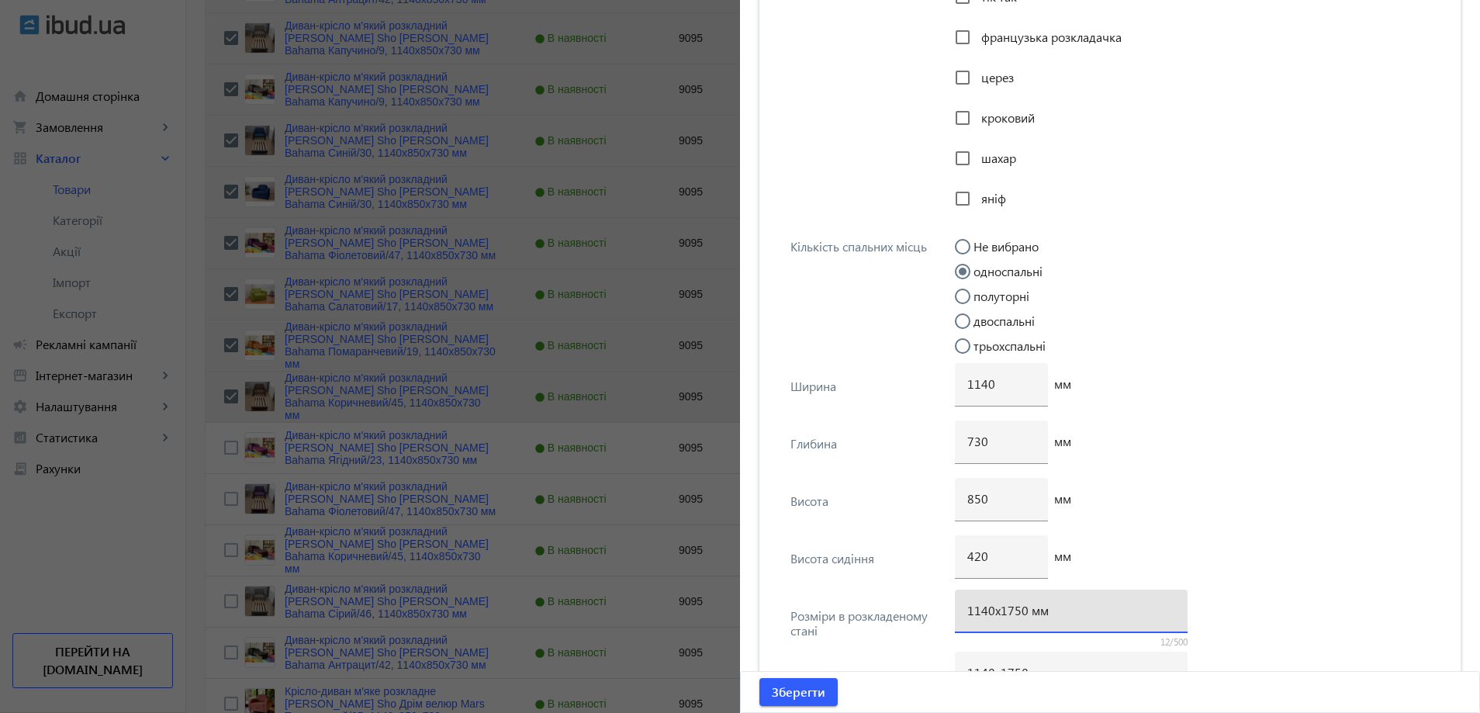
click at [1009, 615] on input "1140х1750 мм" at bounding box center [1071, 610] width 208 height 16
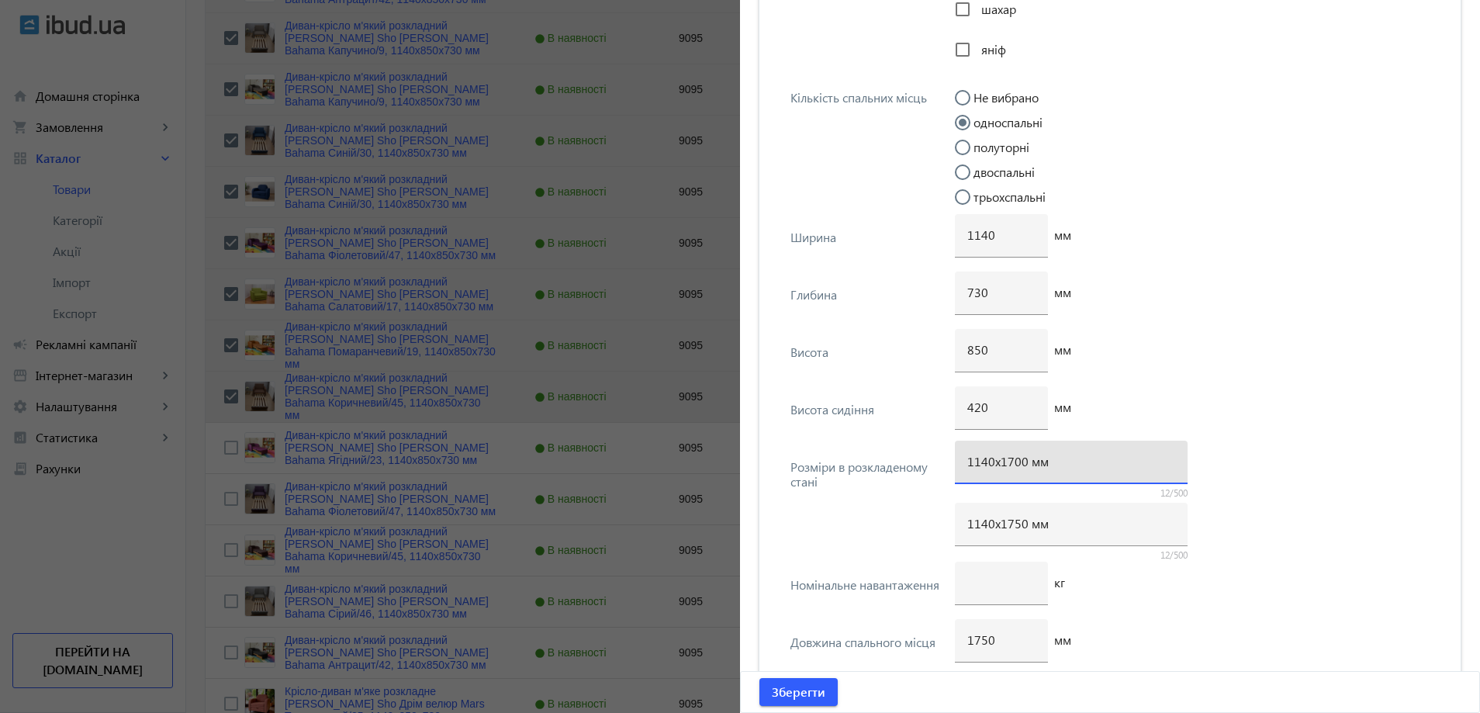
scroll to position [3723, 0]
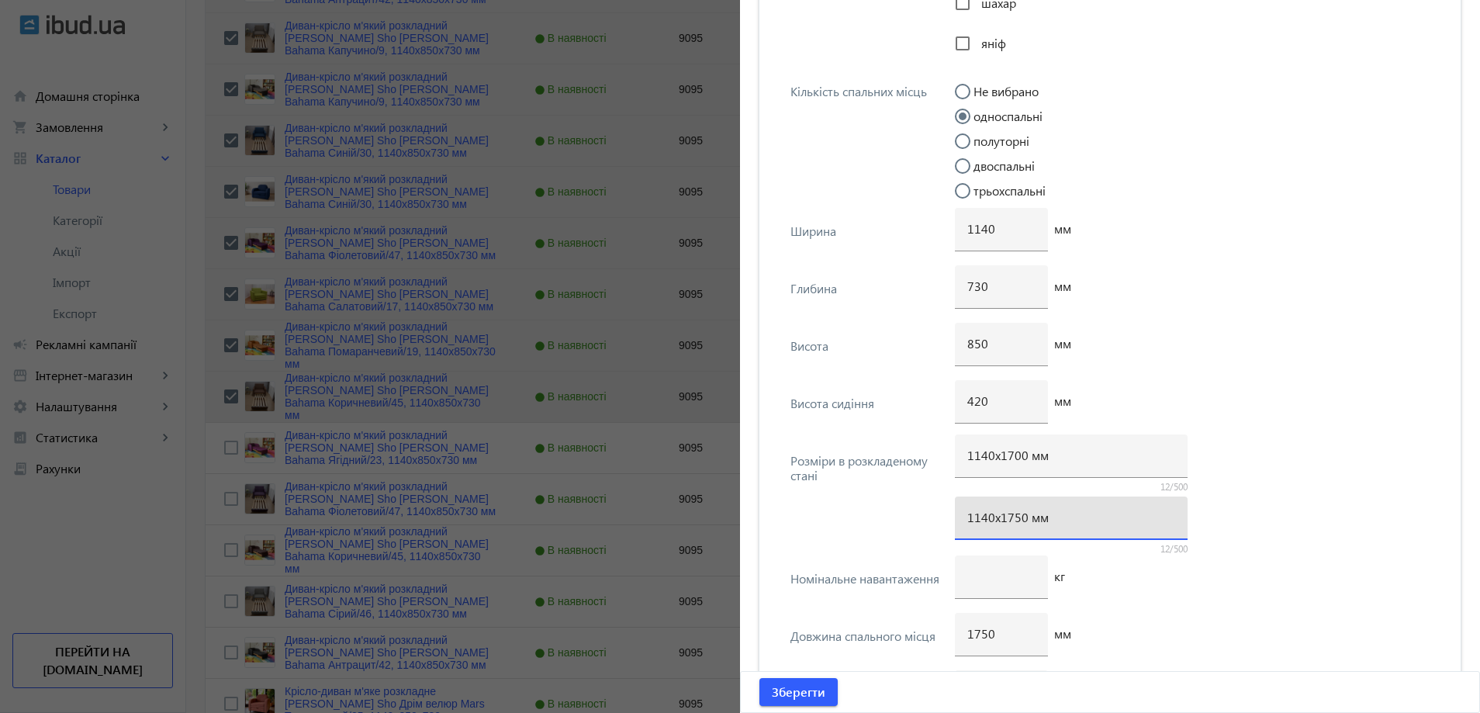
drag, startPoint x: 1009, startPoint y: 520, endPoint x: 1018, endPoint y: 529, distance: 12.6
click at [1018, 527] on div "1140х1750 мм" at bounding box center [1071, 517] width 208 height 43
click at [976, 634] on input "1750" at bounding box center [1001, 633] width 68 height 16
click at [799, 697] on span "Зберегти" at bounding box center [799, 691] width 54 height 17
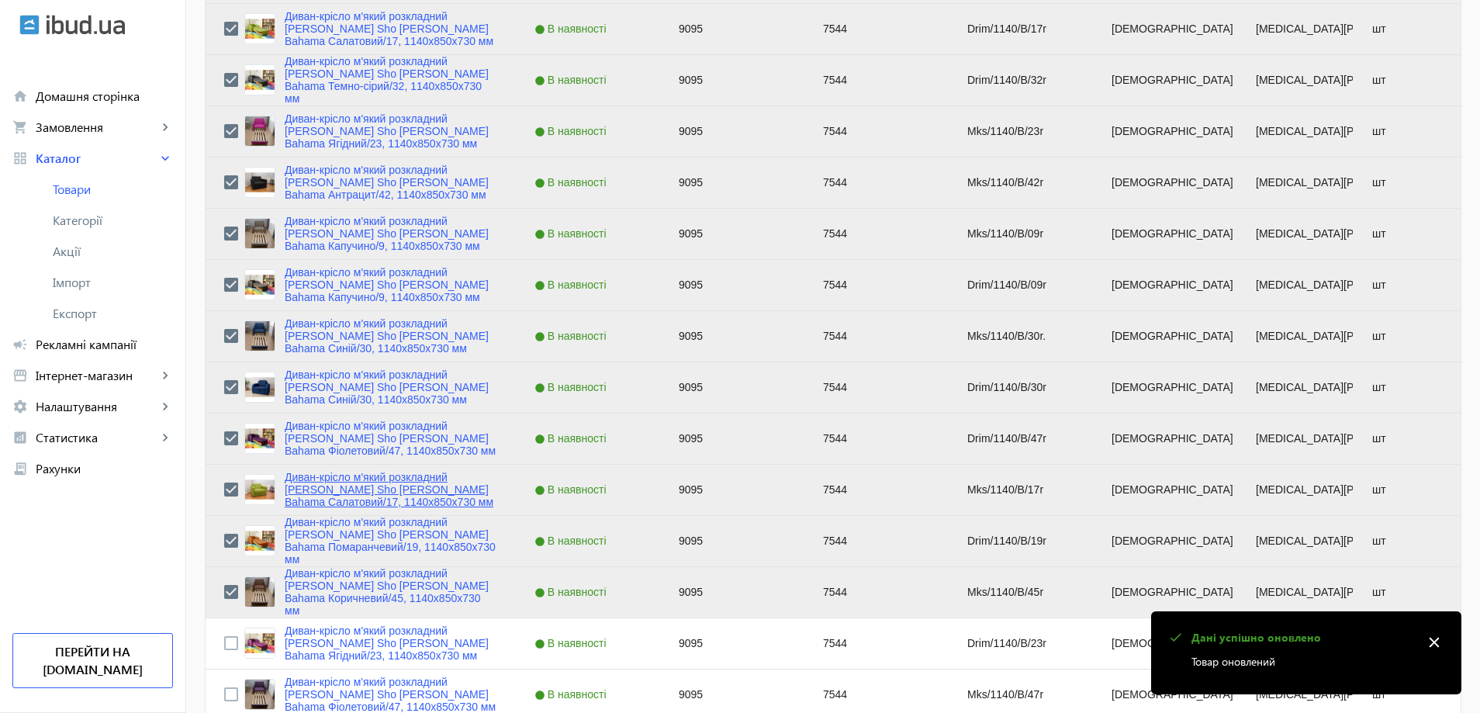
scroll to position [853, 0]
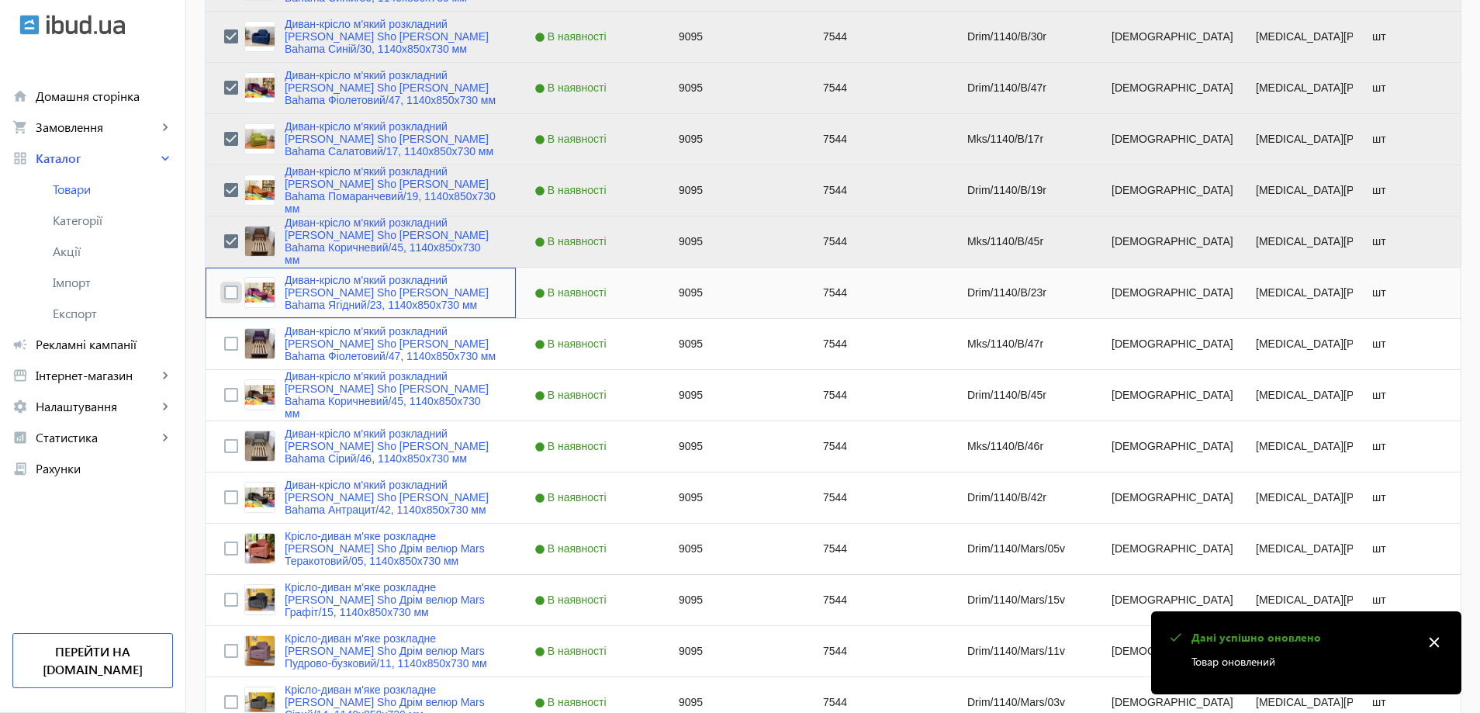
click at [226, 289] on input "Press Space to toggle row selection (unchecked)" at bounding box center [231, 292] width 14 height 14
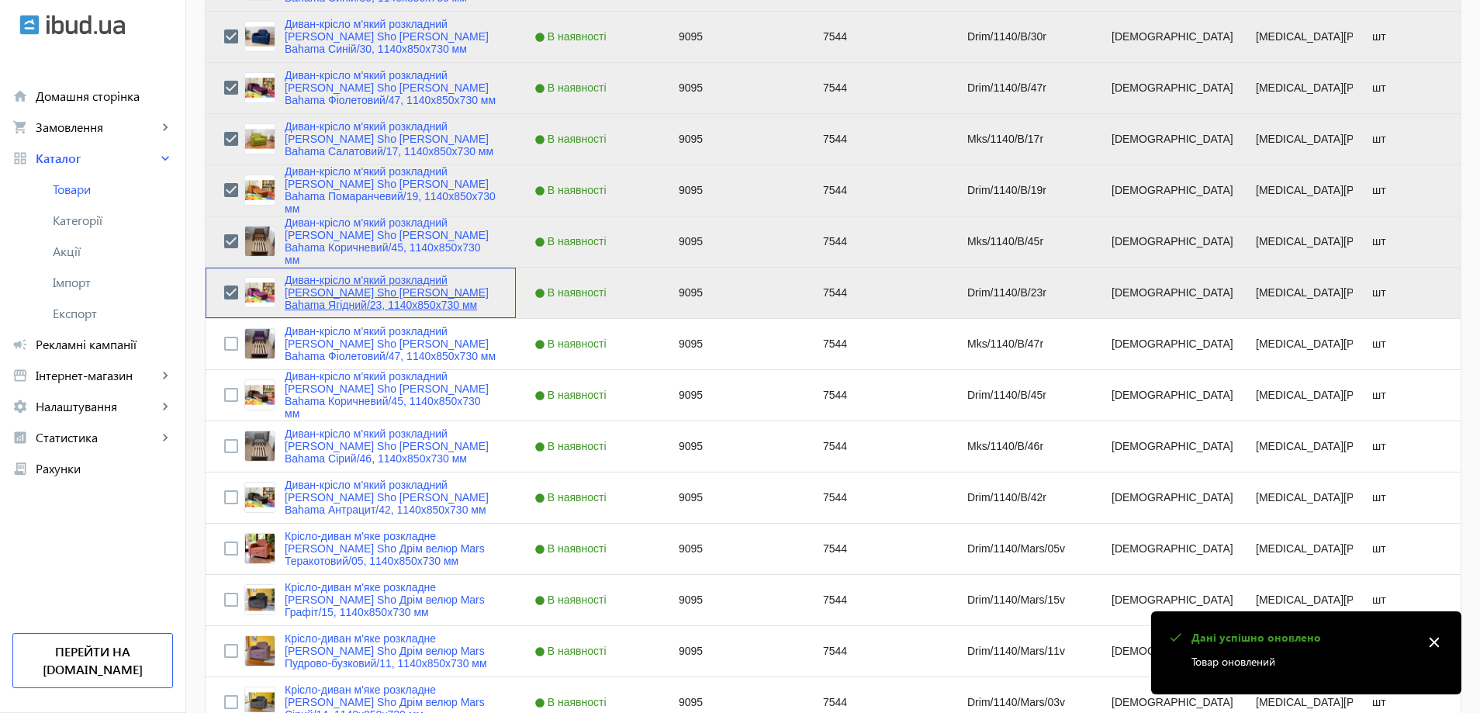
click at [314, 293] on link "Диван-крісло м'який розкладний [MEDICAL_DATA] Sho Дрім рогожка Bahama Ягідний/2…" at bounding box center [391, 292] width 213 height 37
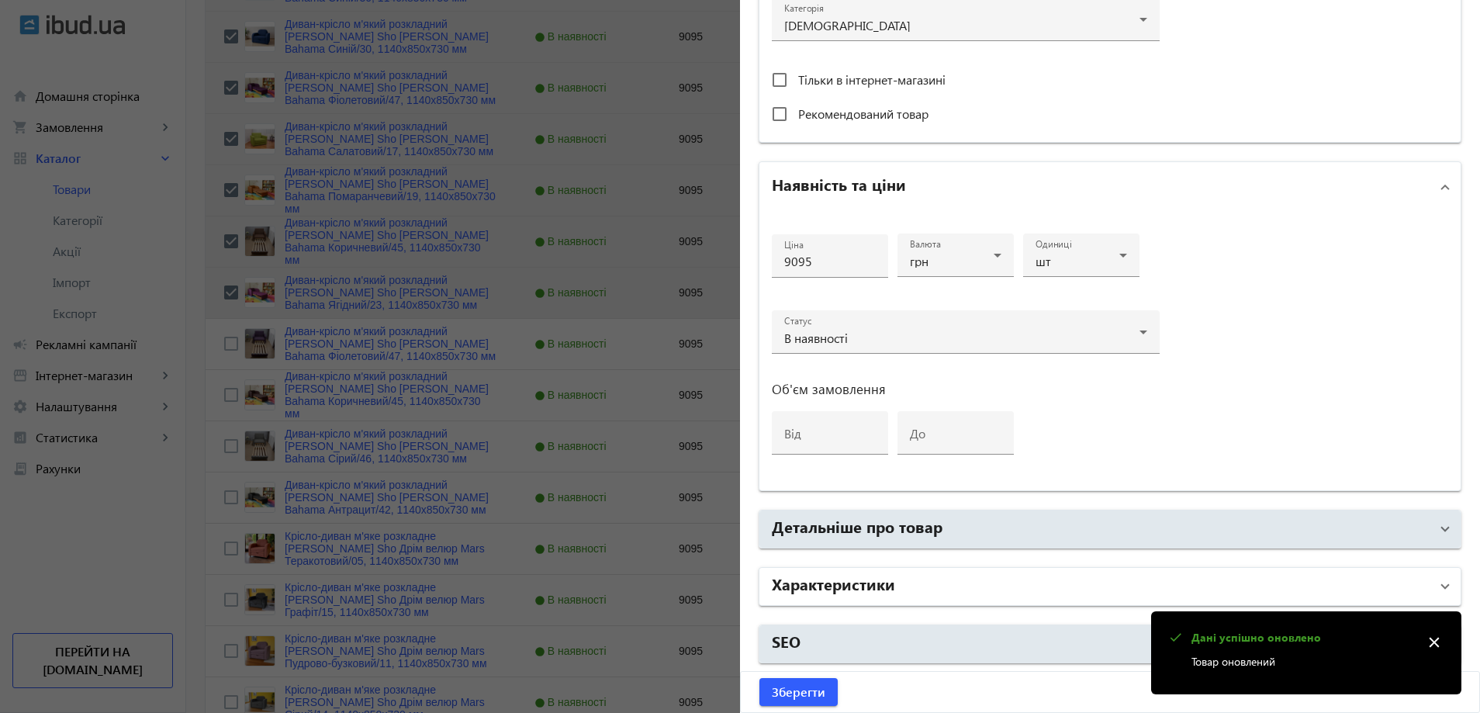
click at [930, 586] on mat-panel-title "Характеристики" at bounding box center [1101, 586] width 658 height 28
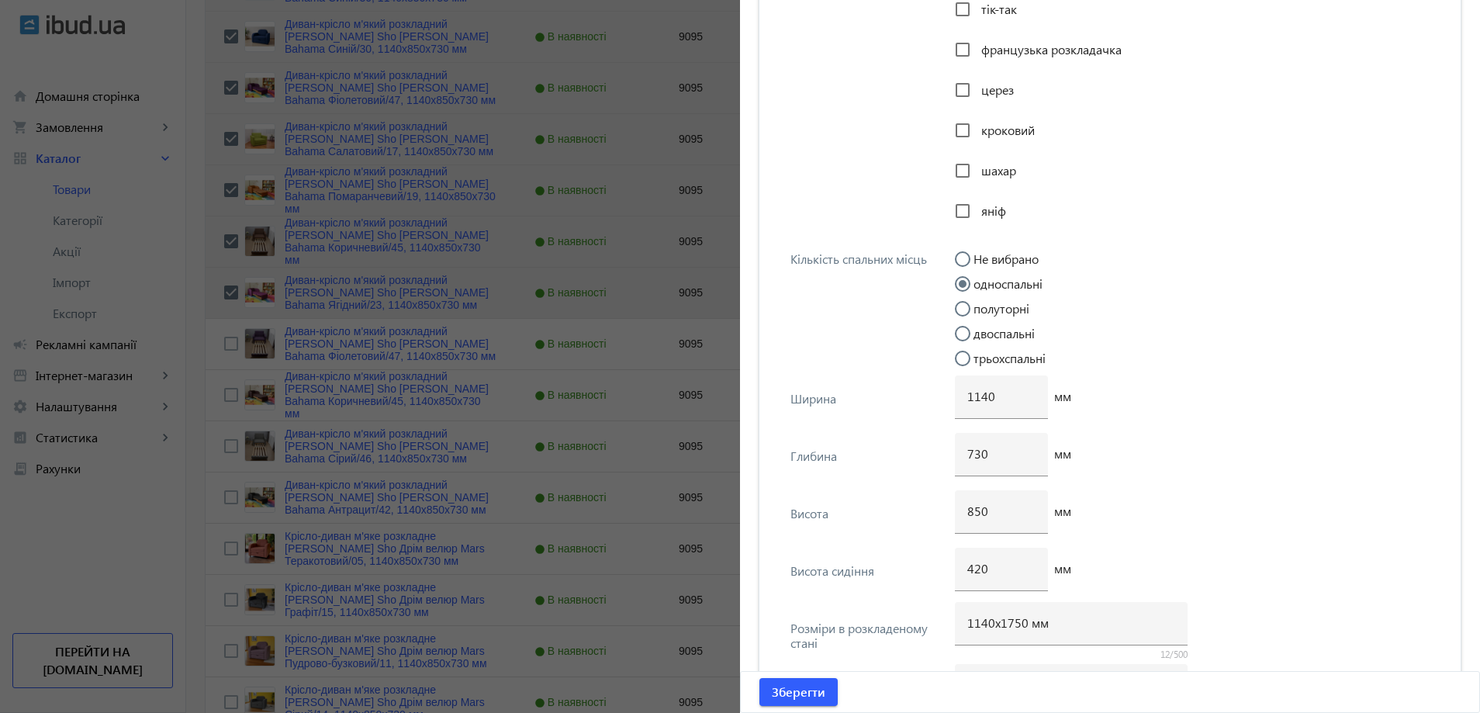
scroll to position [3839, 0]
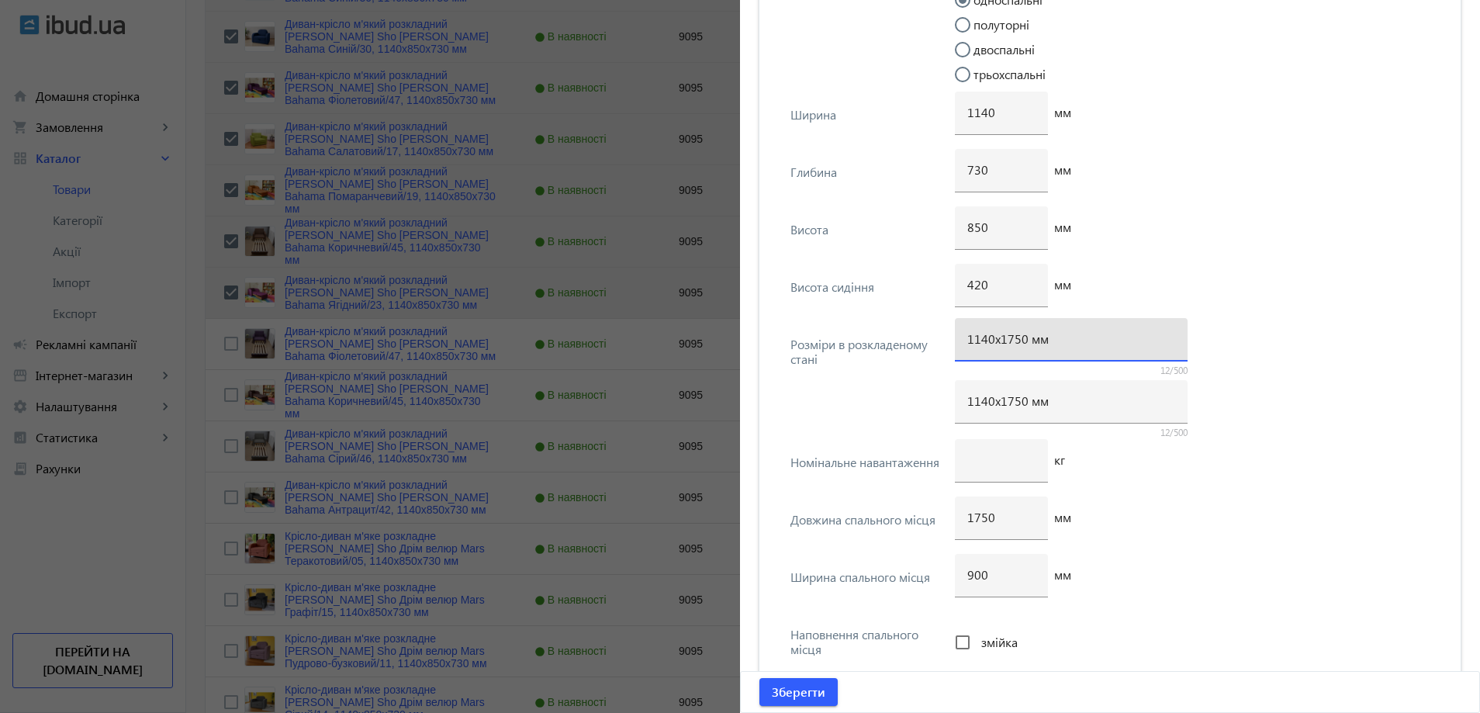
drag, startPoint x: 1011, startPoint y: 337, endPoint x: 1009, endPoint y: 357, distance: 19.5
click at [1016, 336] on input "1140х1750 мм" at bounding box center [1071, 338] width 208 height 16
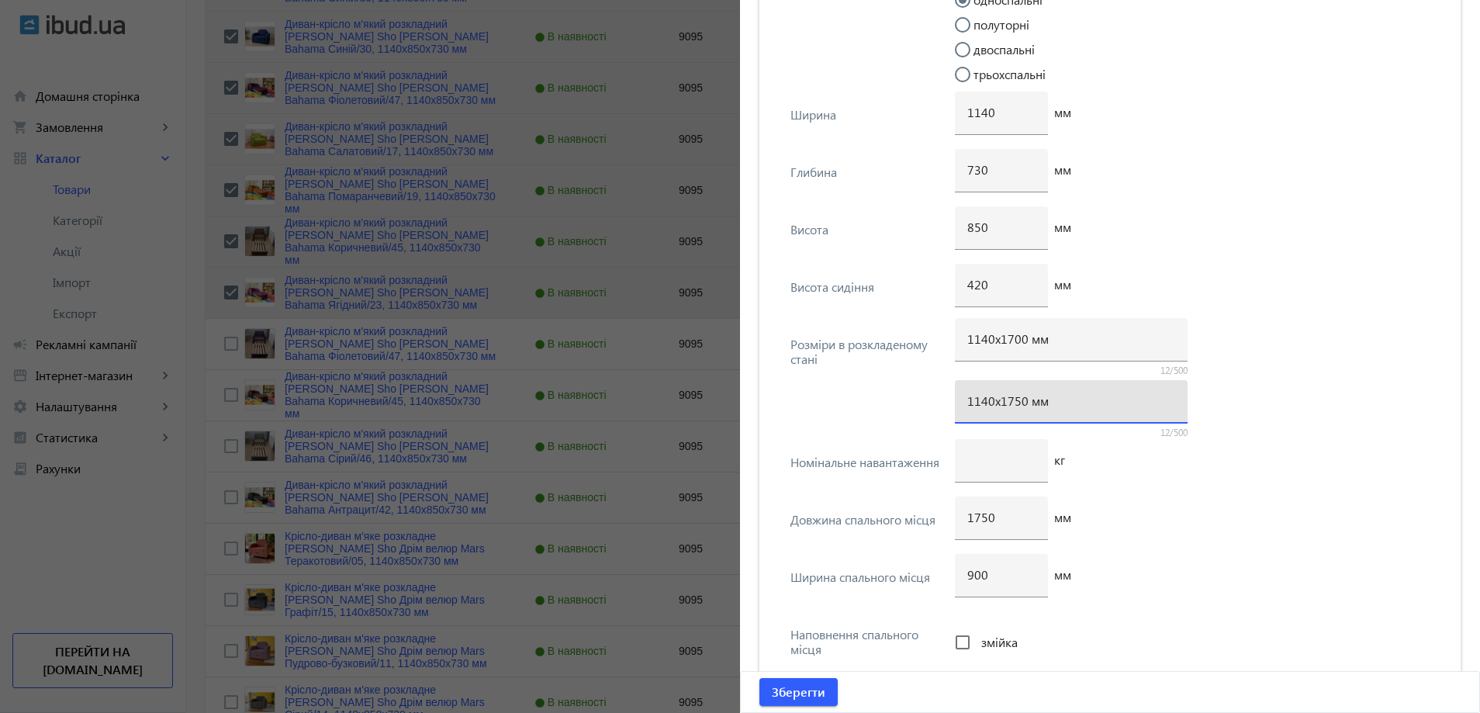
click at [1012, 404] on input "1140х1750 мм" at bounding box center [1071, 400] width 208 height 16
click at [985, 520] on input "1750" at bounding box center [1001, 517] width 68 height 16
click at [801, 707] on span "submit" at bounding box center [798, 691] width 78 height 37
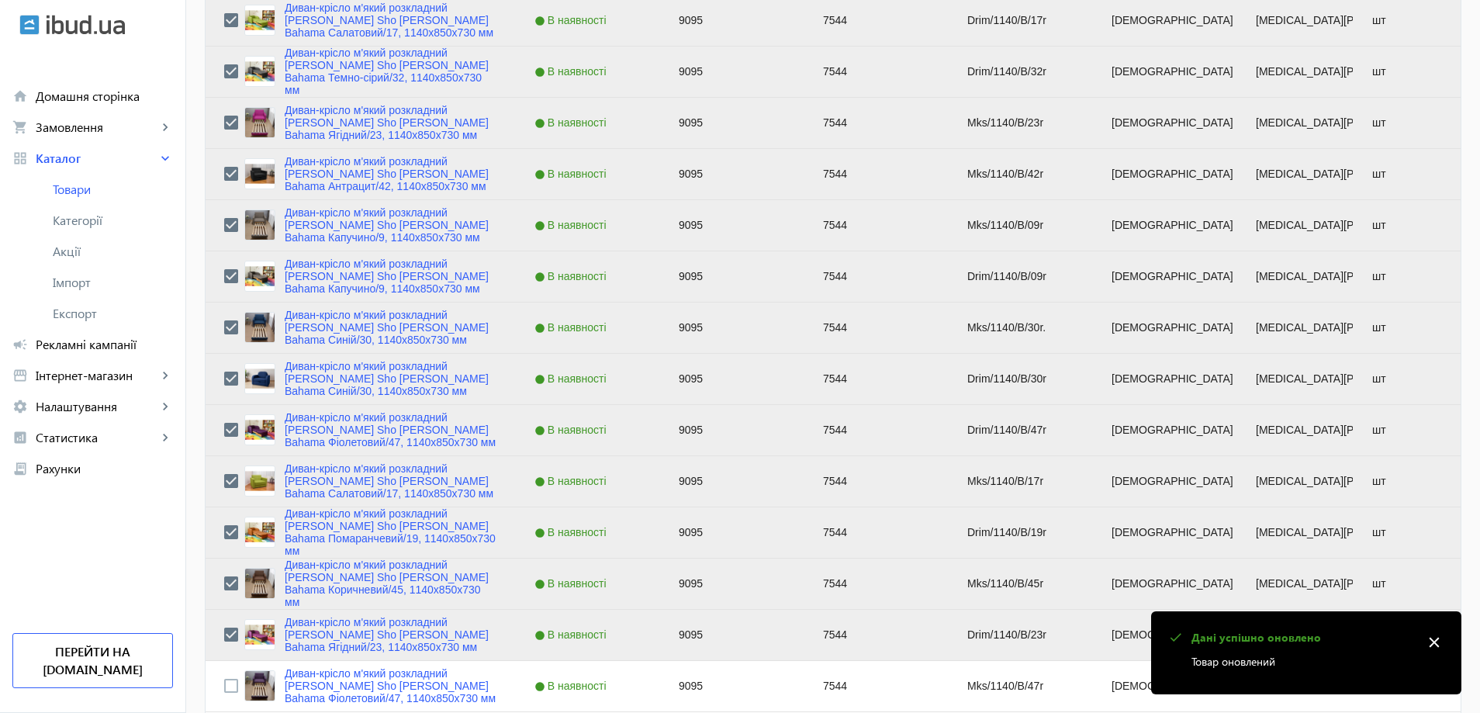
scroll to position [853, 0]
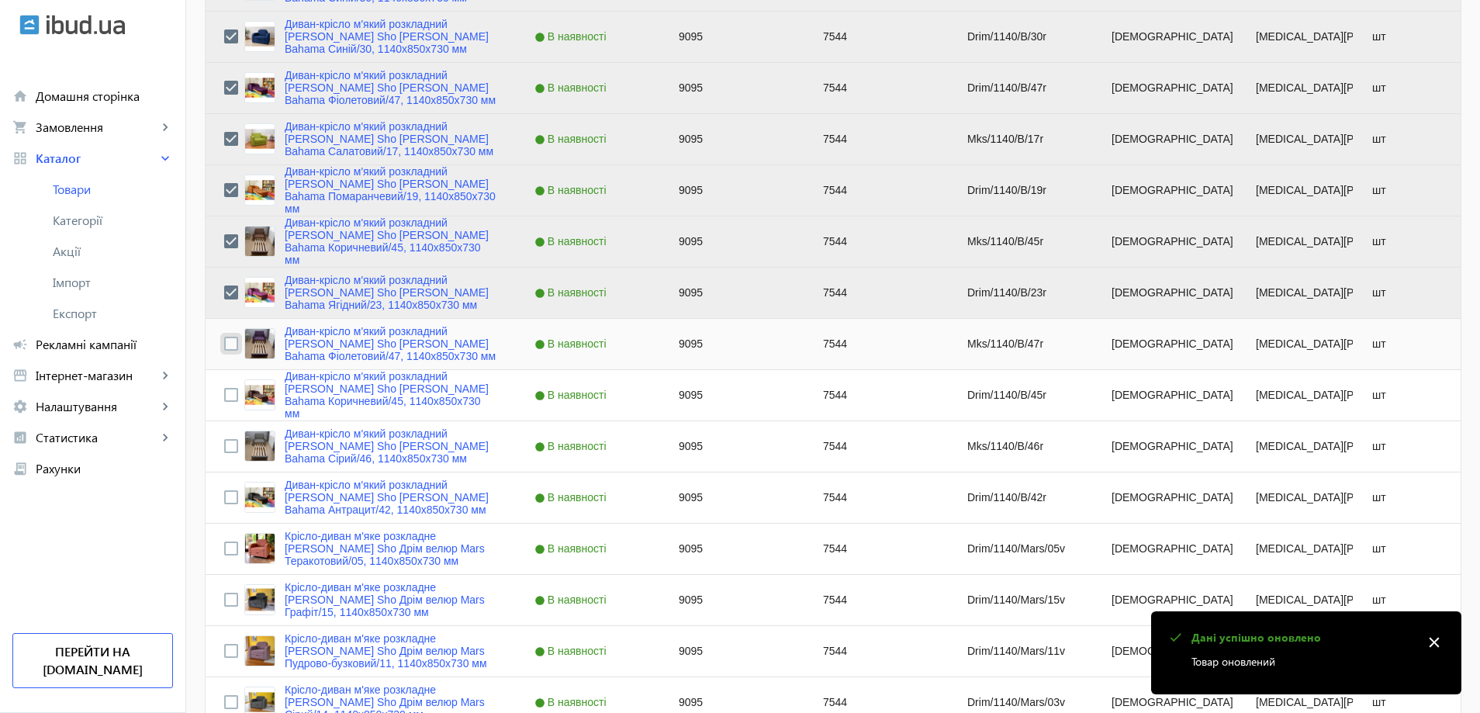
click at [226, 342] on input "Press Space to toggle row selection (unchecked)" at bounding box center [231, 344] width 14 height 14
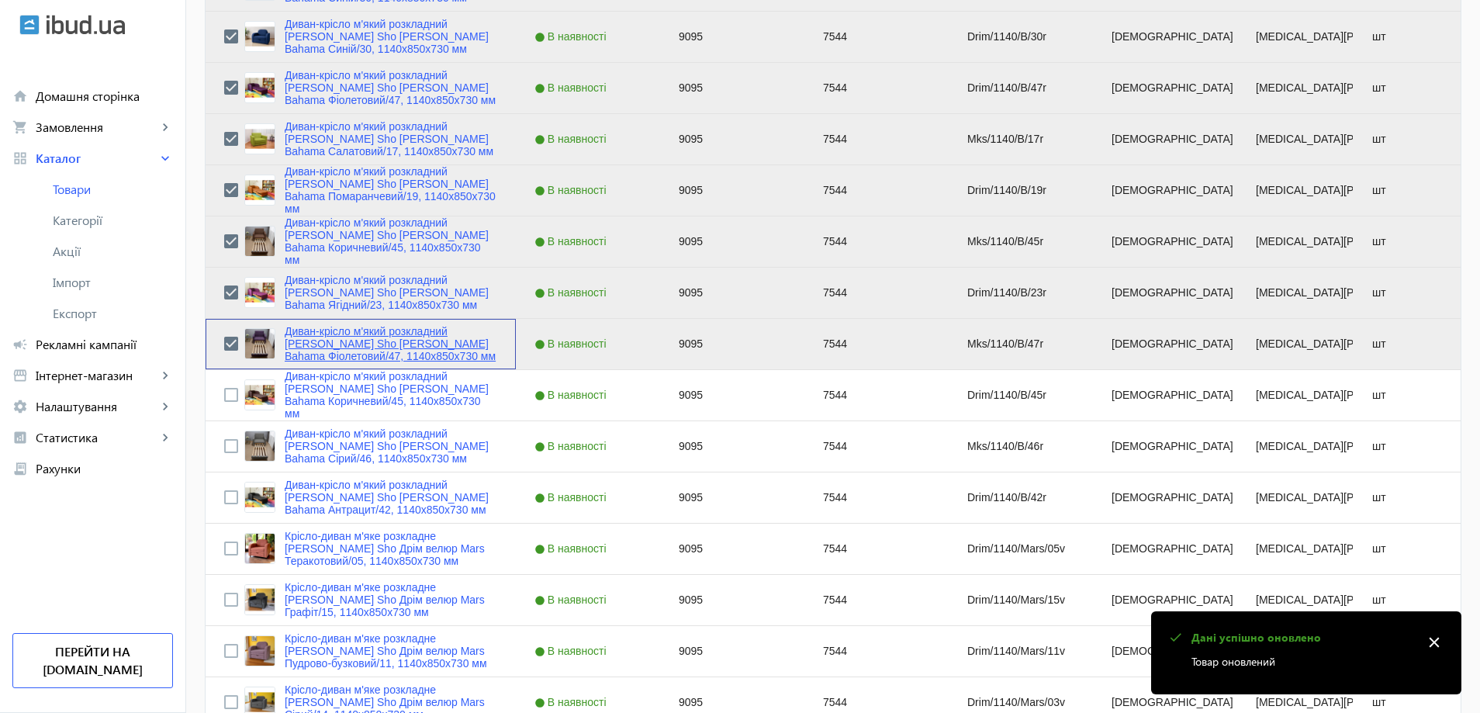
click at [351, 355] on link "Диван-крісло м'який розкладний [MEDICAL_DATA] Sho Максіан рогожка Bahama Фіолет…" at bounding box center [391, 343] width 213 height 37
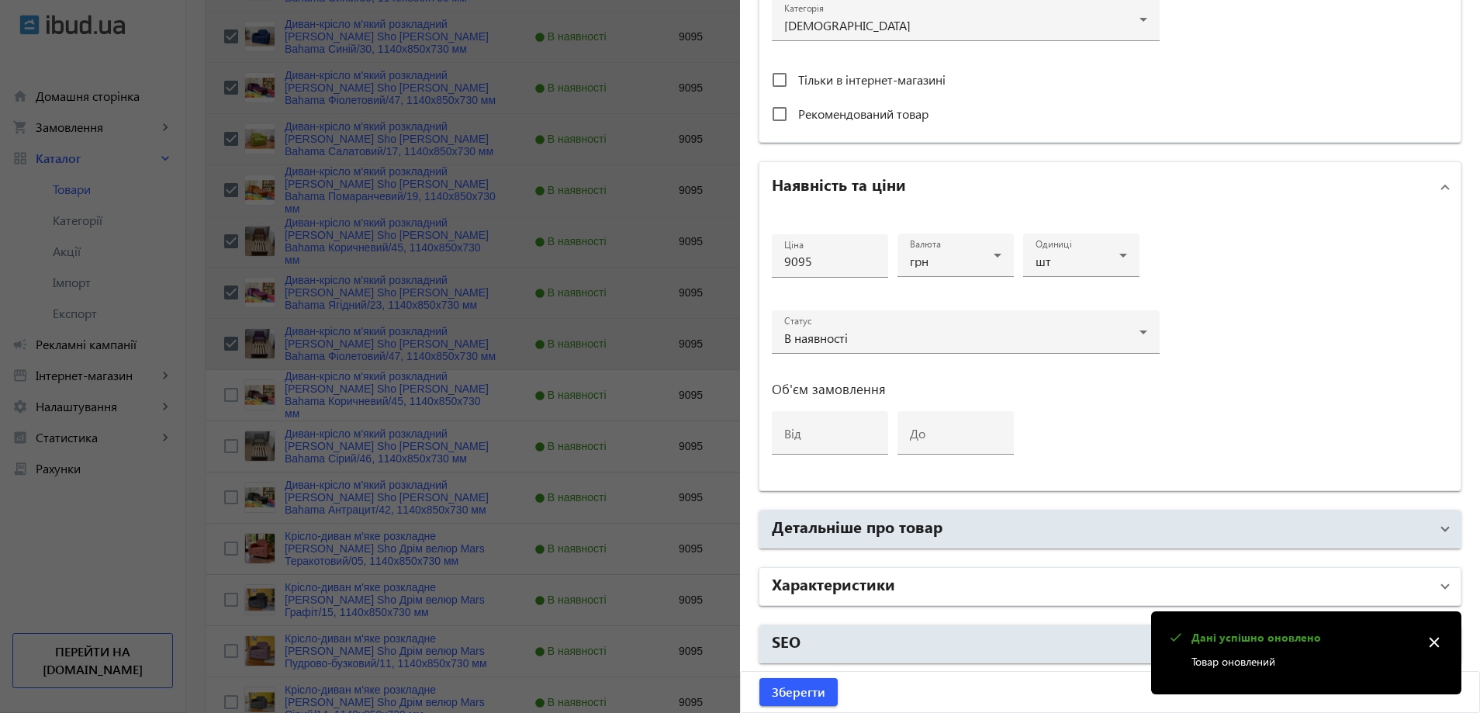
click at [855, 592] on mat-panel-title "Характеристики" at bounding box center [1101, 586] width 658 height 28
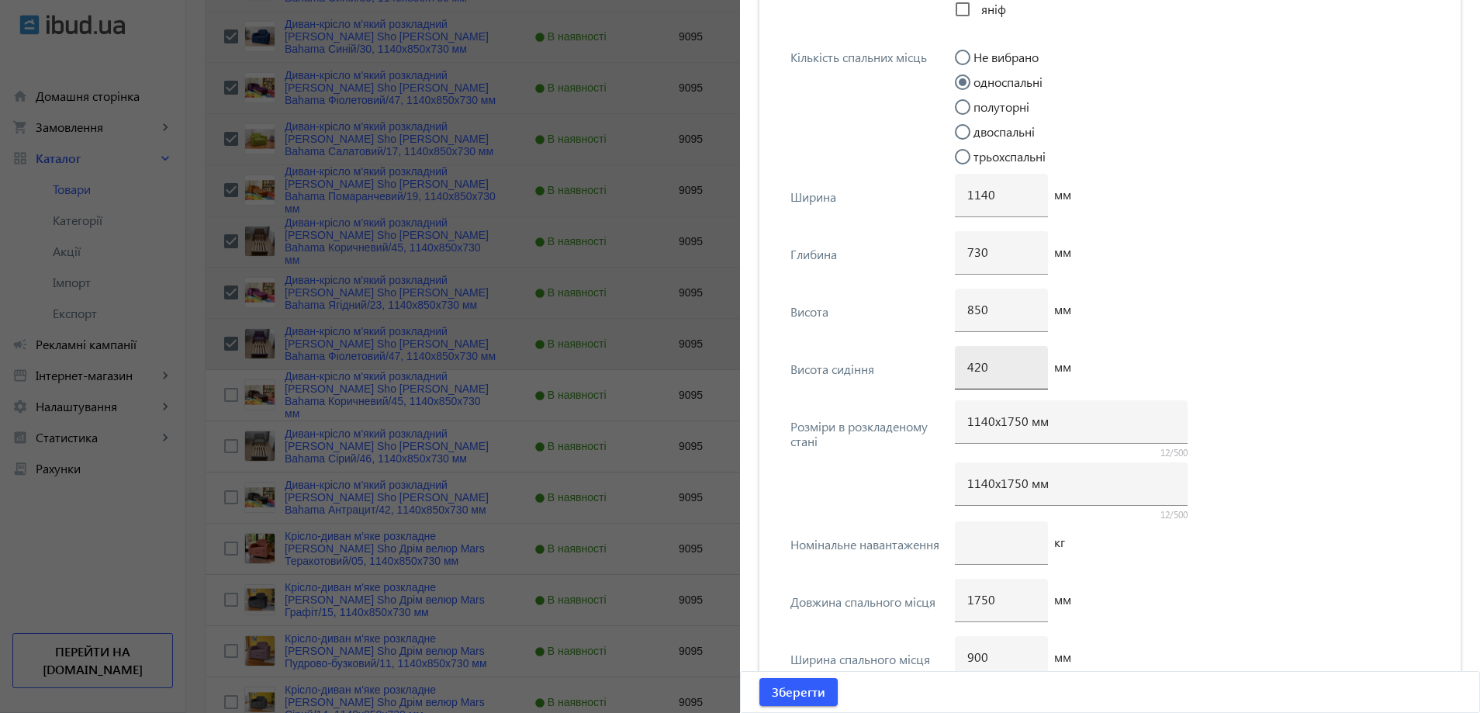
scroll to position [3762, 0]
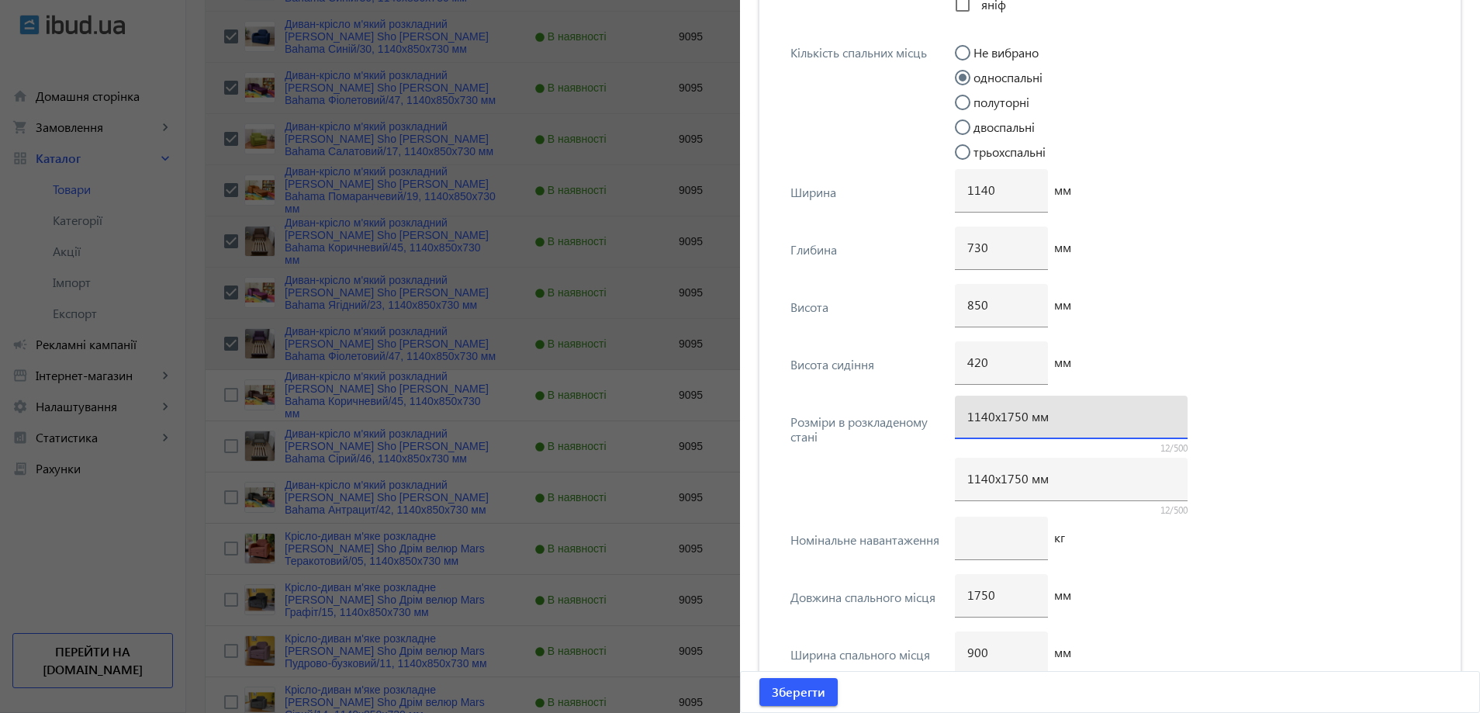
click at [1011, 419] on input "1140х1750 мм" at bounding box center [1071, 416] width 208 height 16
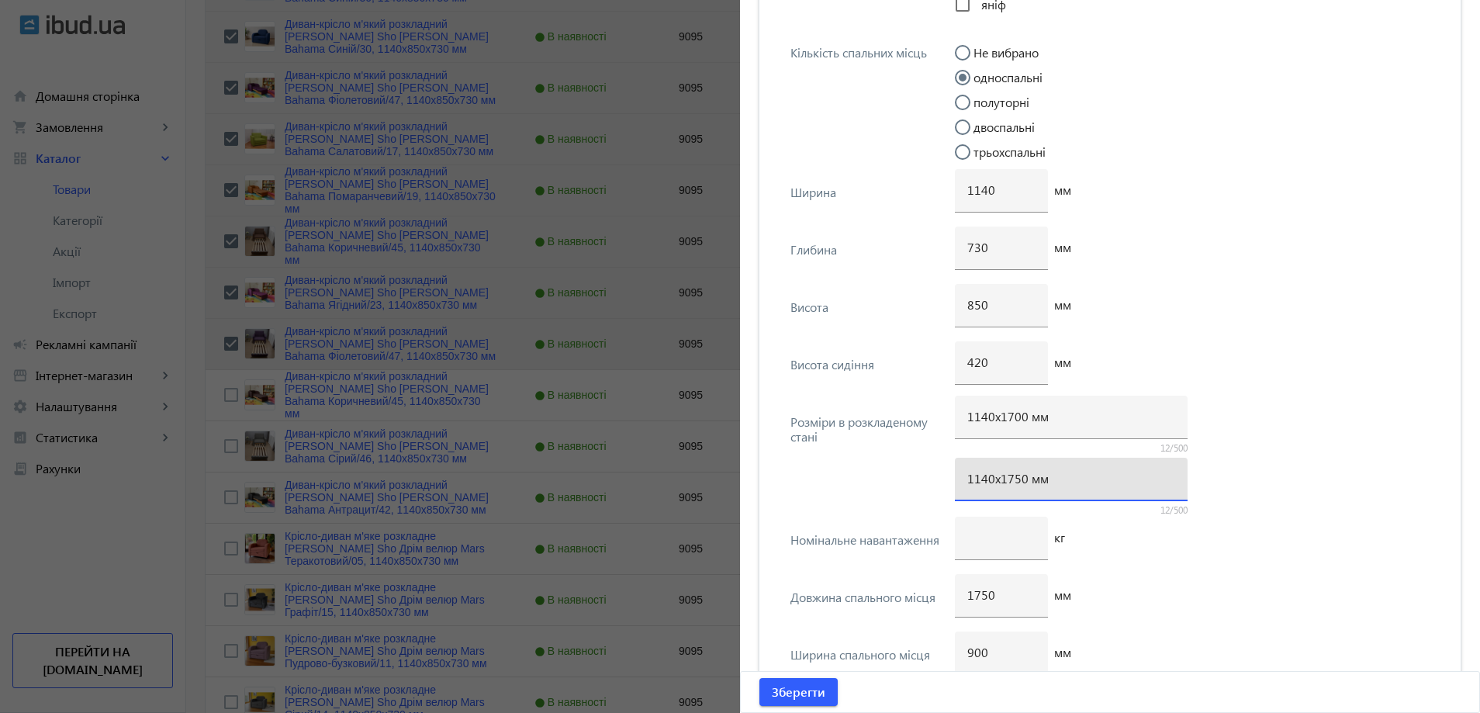
click at [1016, 482] on input "1140х1750 мм" at bounding box center [1071, 478] width 208 height 16
drag, startPoint x: 973, startPoint y: 598, endPoint x: 982, endPoint y: 595, distance: 9.8
click at [982, 595] on input "1750" at bounding box center [1001, 594] width 68 height 16
click at [804, 692] on span "Зберегти" at bounding box center [799, 691] width 54 height 17
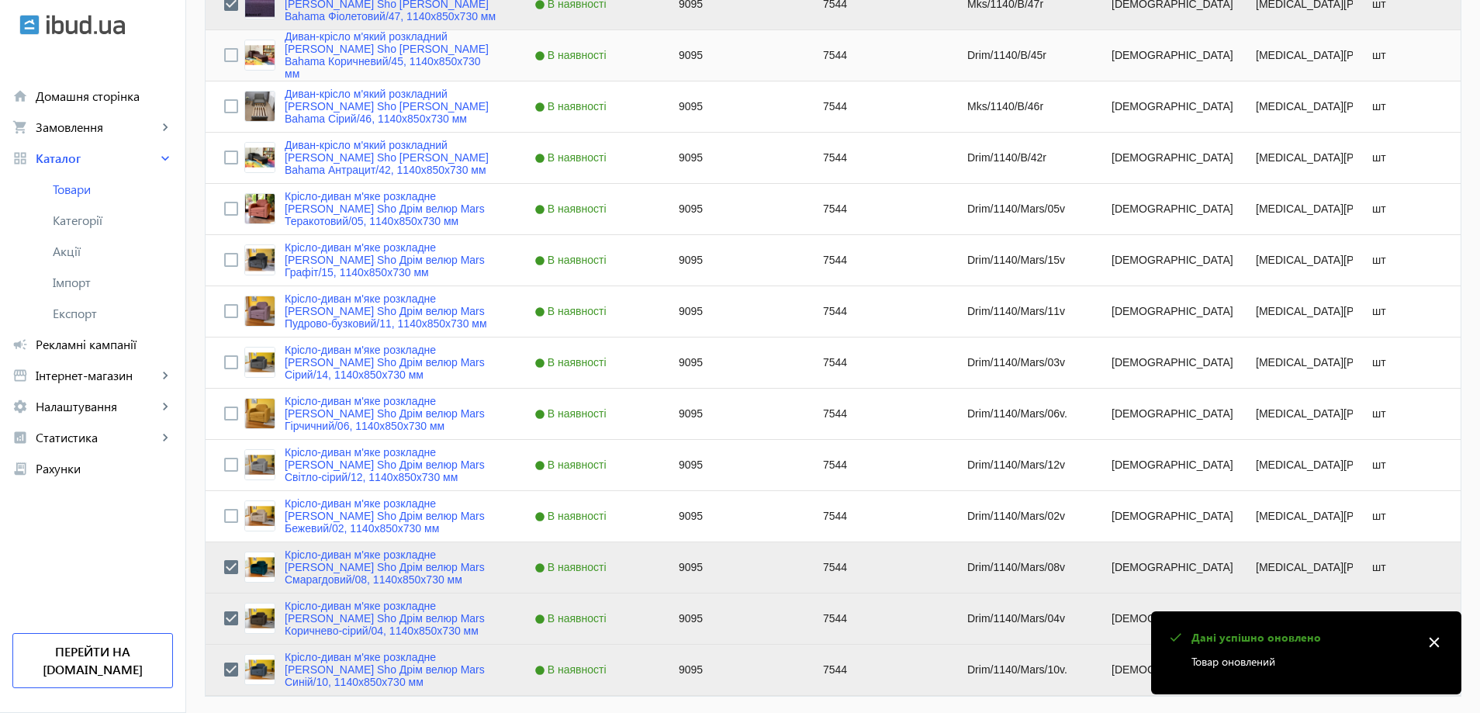
scroll to position [1086, 0]
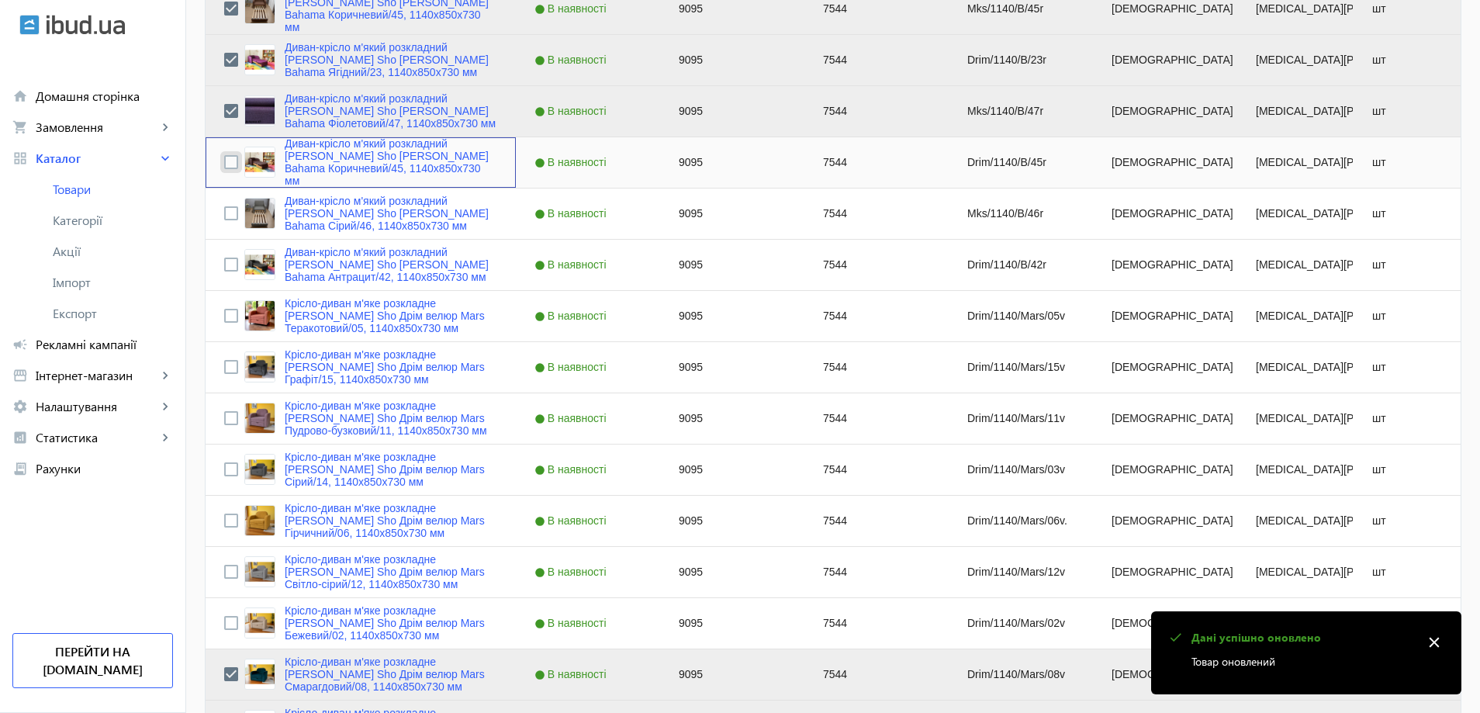
click at [224, 164] on input "Press Space to toggle row selection (unchecked)" at bounding box center [231, 162] width 14 height 14
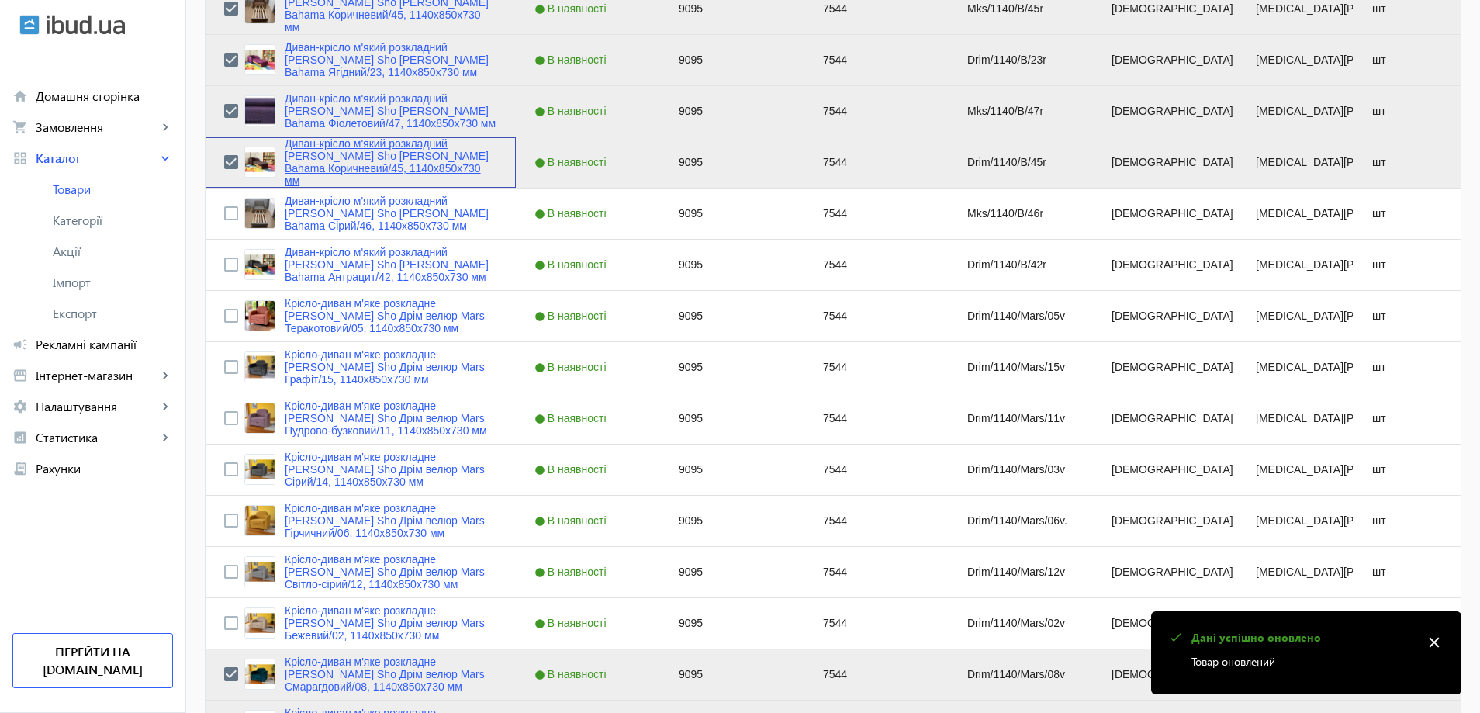
click at [306, 159] on link "Диван-крісло м'який розкладний [MEDICAL_DATA] Sho Дрім рогожка Bahama Коричневи…" at bounding box center [391, 162] width 213 height 50
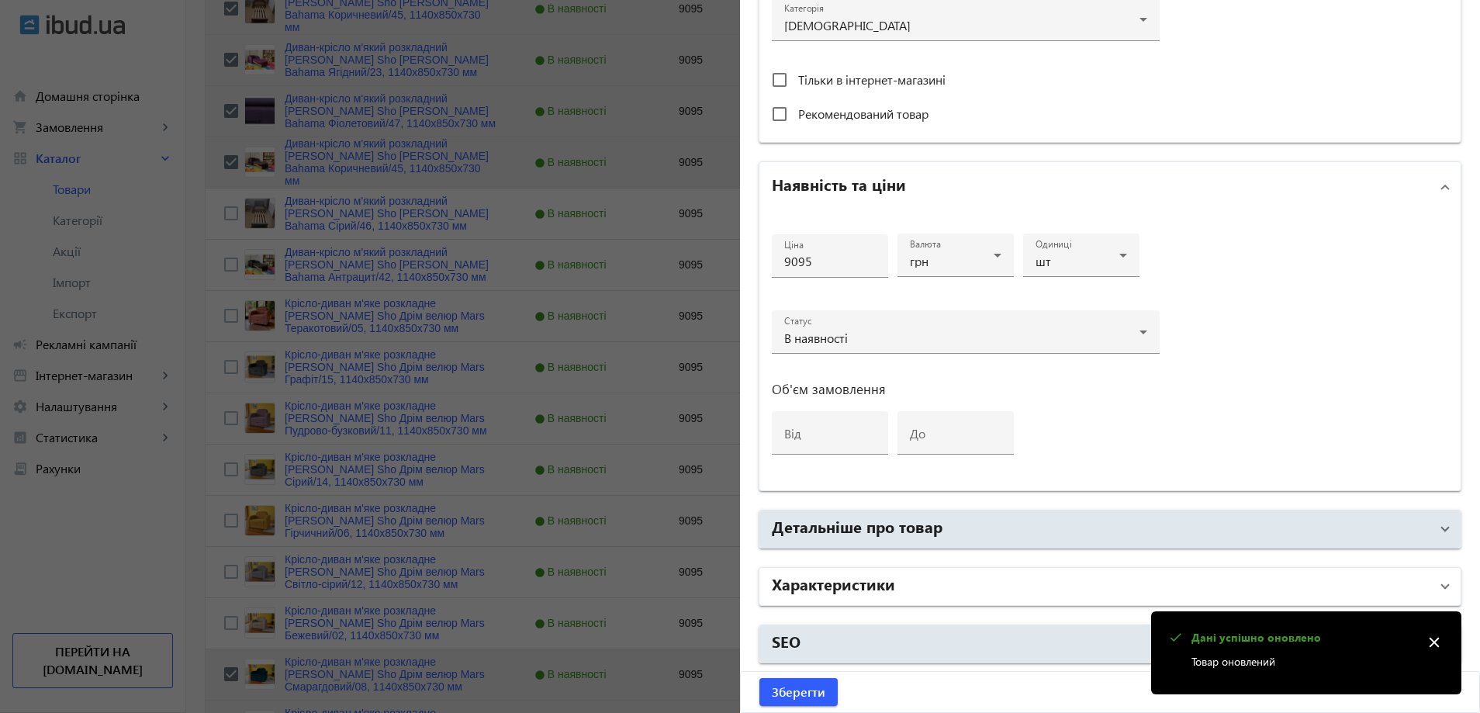
click at [894, 579] on mat-panel-title "Характеристики" at bounding box center [1101, 586] width 658 height 28
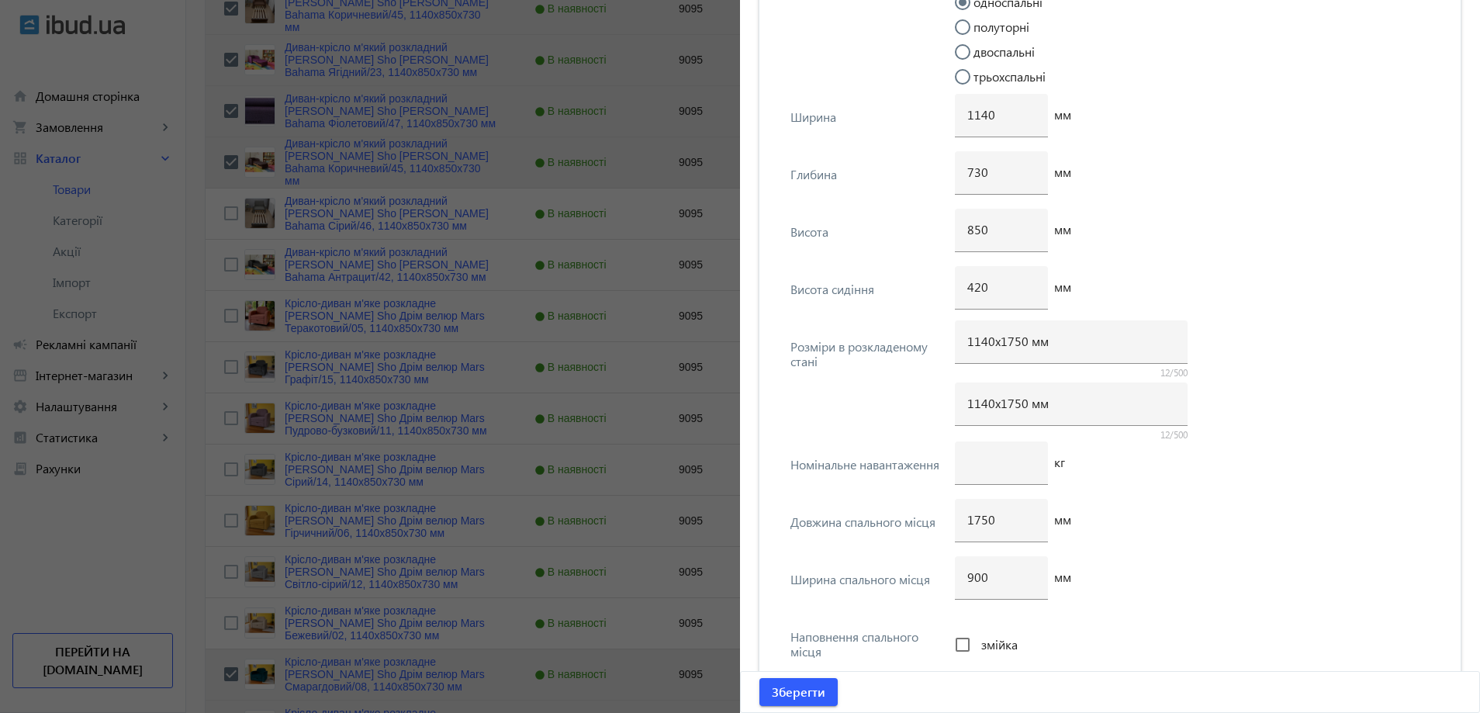
scroll to position [3839, 0]
click at [1011, 339] on input "1140х1750 мм" at bounding box center [1071, 338] width 208 height 16
click at [1012, 406] on input "1140х1750 мм" at bounding box center [1071, 400] width 208 height 16
click at [1015, 408] on input "1140х1750 мм" at bounding box center [1071, 400] width 208 height 16
click at [980, 520] on input "1750" at bounding box center [1001, 517] width 68 height 16
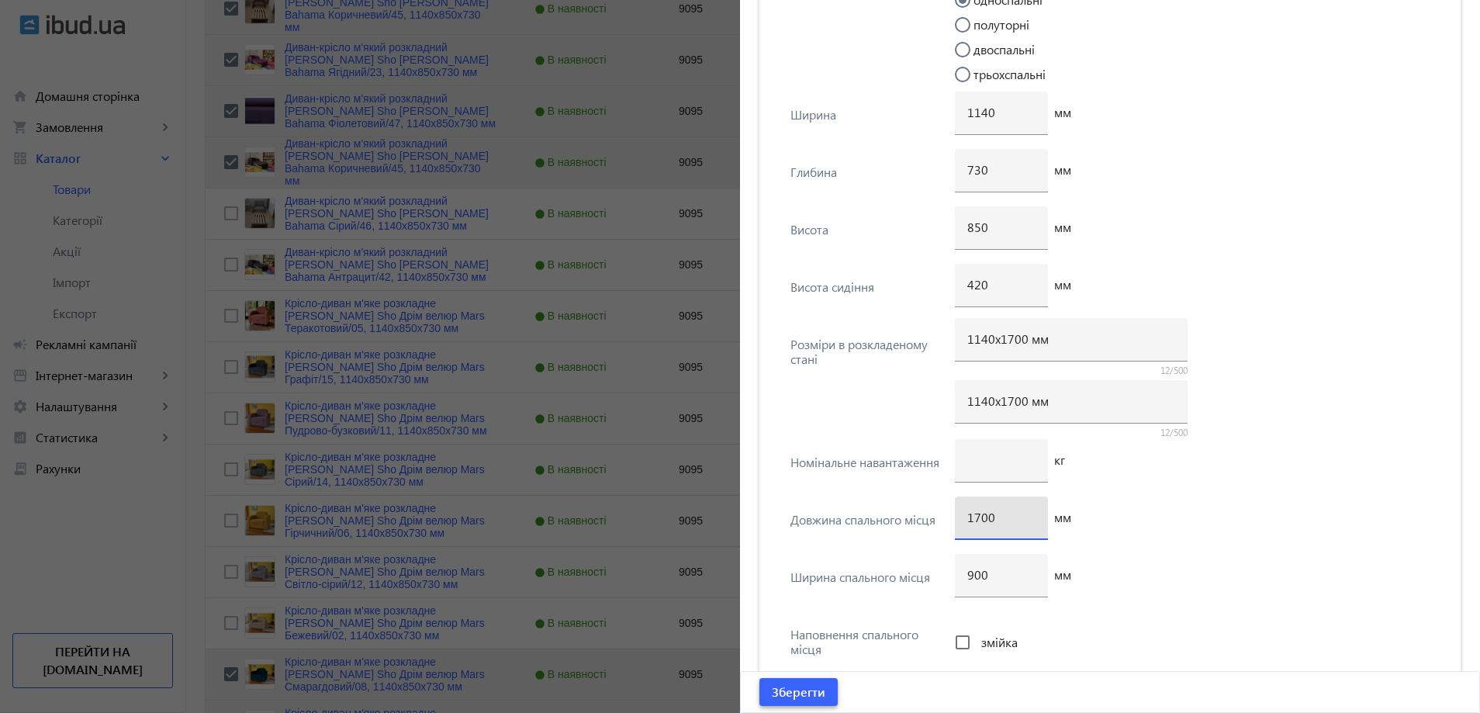
click at [801, 685] on span "Зберегти" at bounding box center [799, 691] width 54 height 17
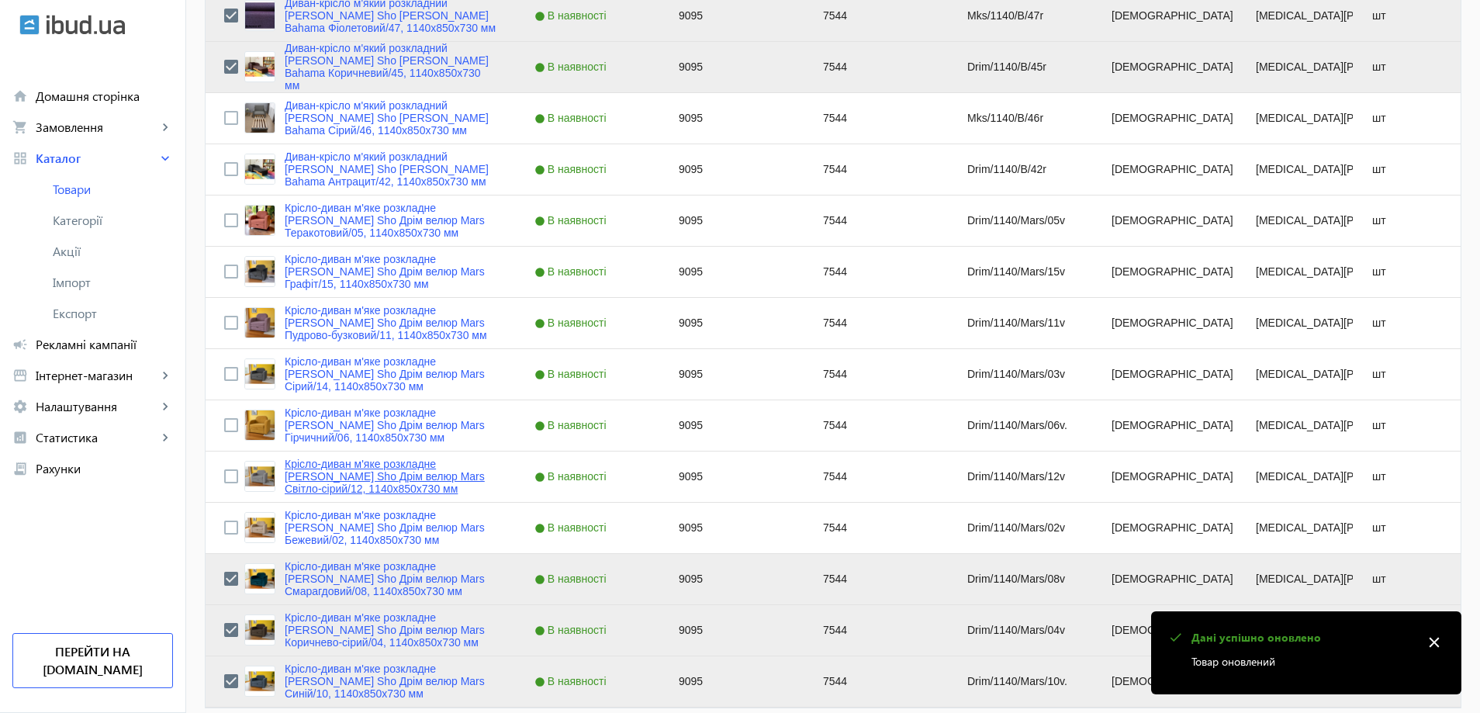
scroll to position [1248, 0]
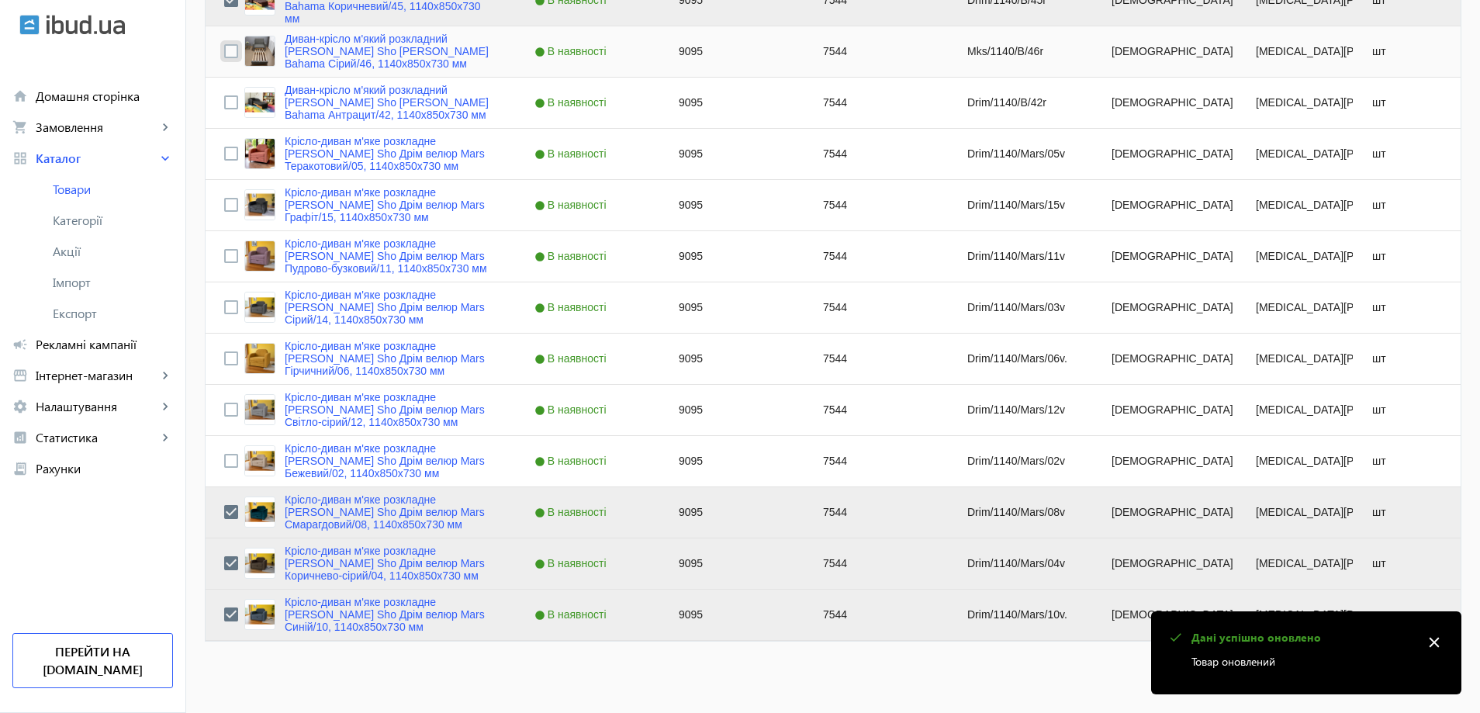
click at [226, 54] on input "Press Space to toggle row selection (unchecked)" at bounding box center [231, 51] width 14 height 14
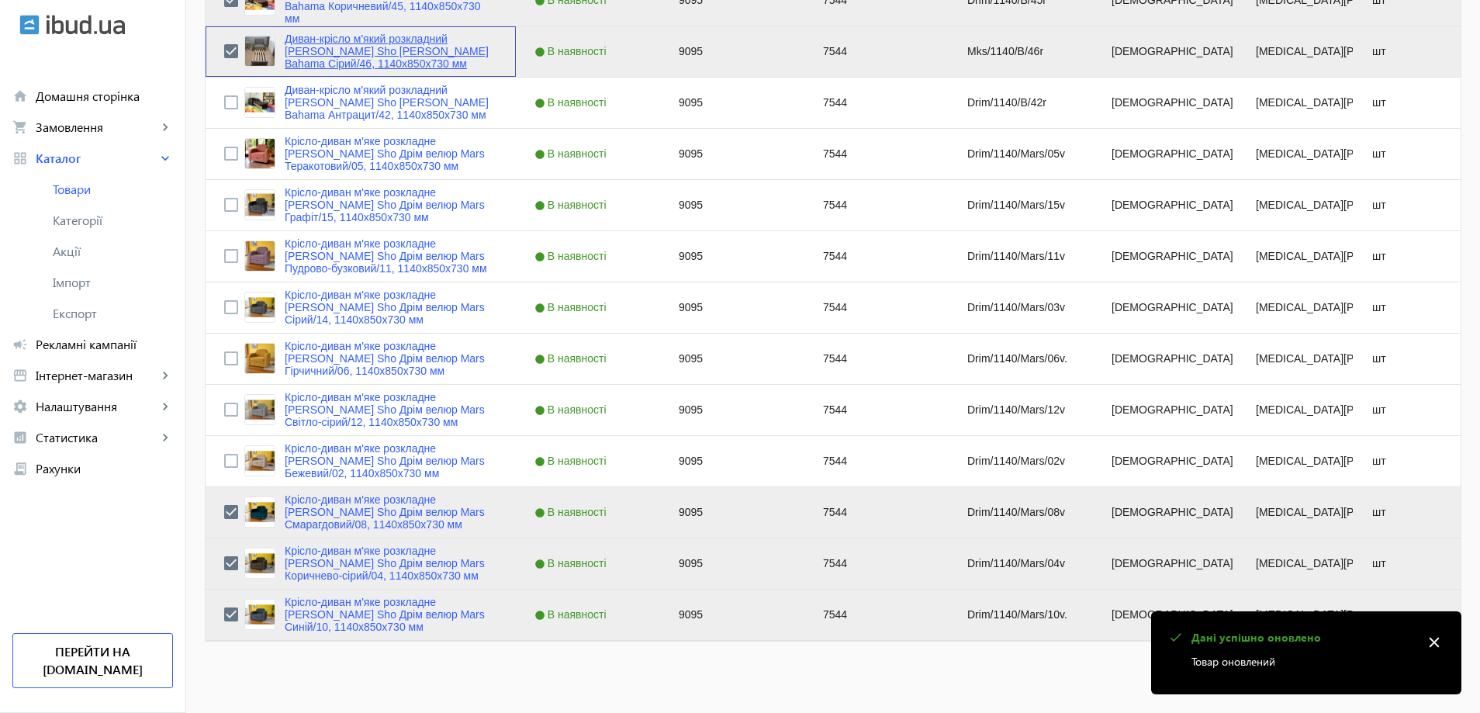
click at [320, 46] on link "Диван-крісло м'який розкладний [MEDICAL_DATA] Sho Максіан рогожка Bahama Сірий/…" at bounding box center [391, 51] width 213 height 37
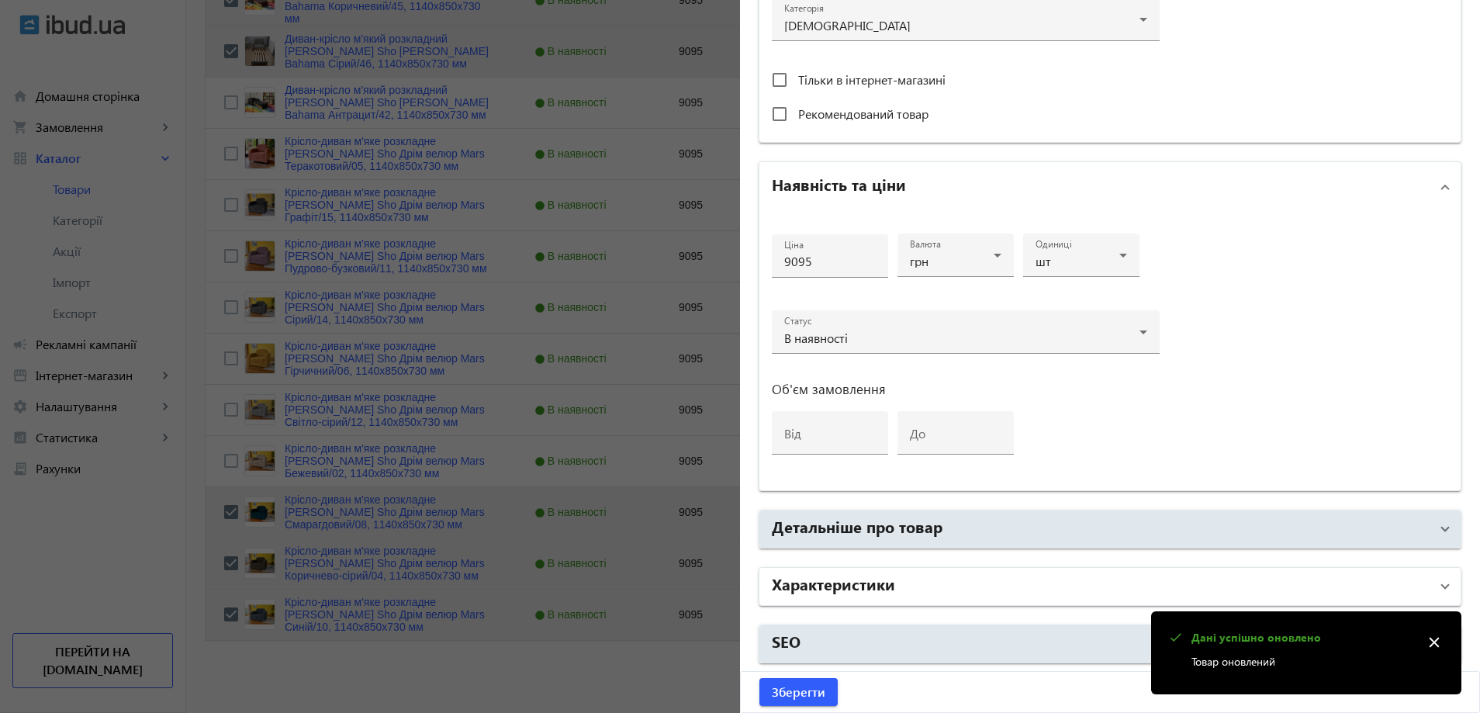
click at [877, 586] on h2 "Характеристики" at bounding box center [833, 583] width 123 height 22
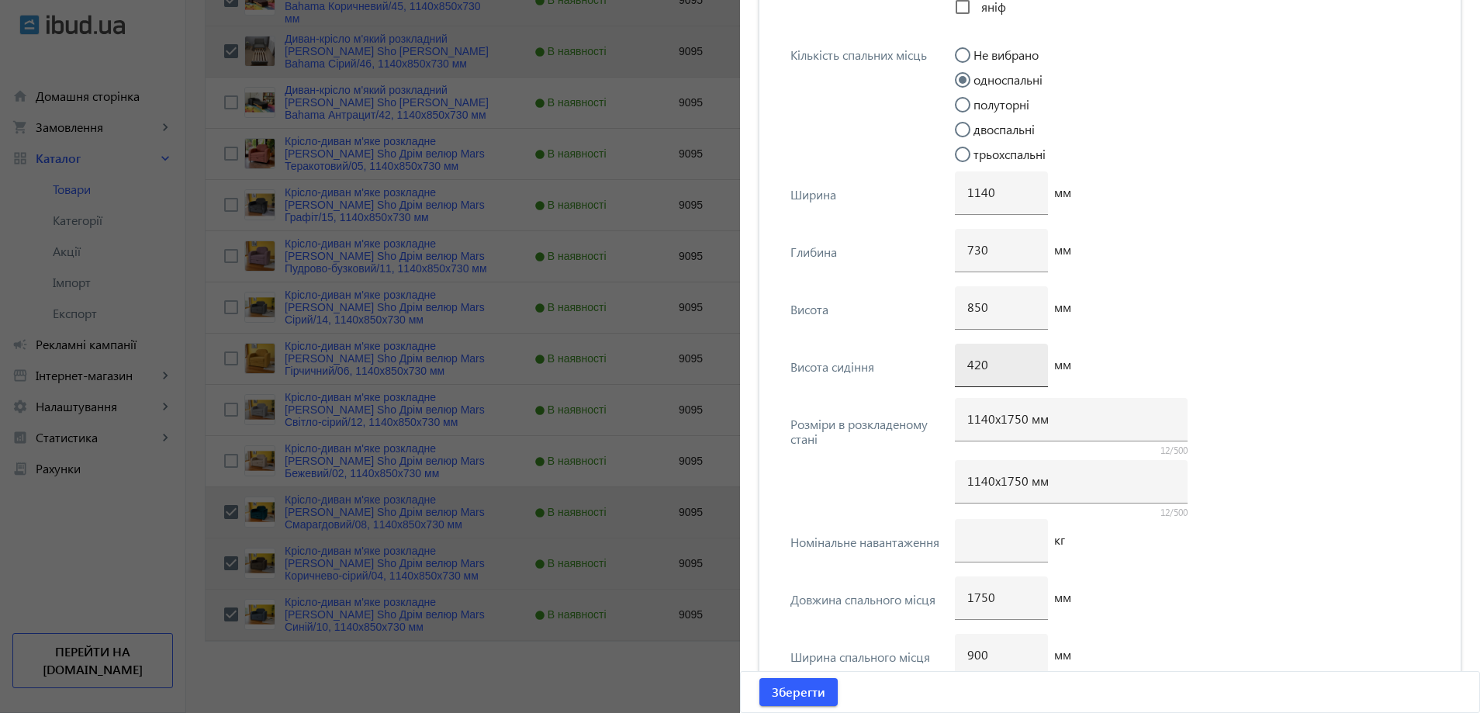
scroll to position [3762, 0]
click at [1013, 417] on input "1140х1750 мм" at bounding box center [1071, 416] width 208 height 16
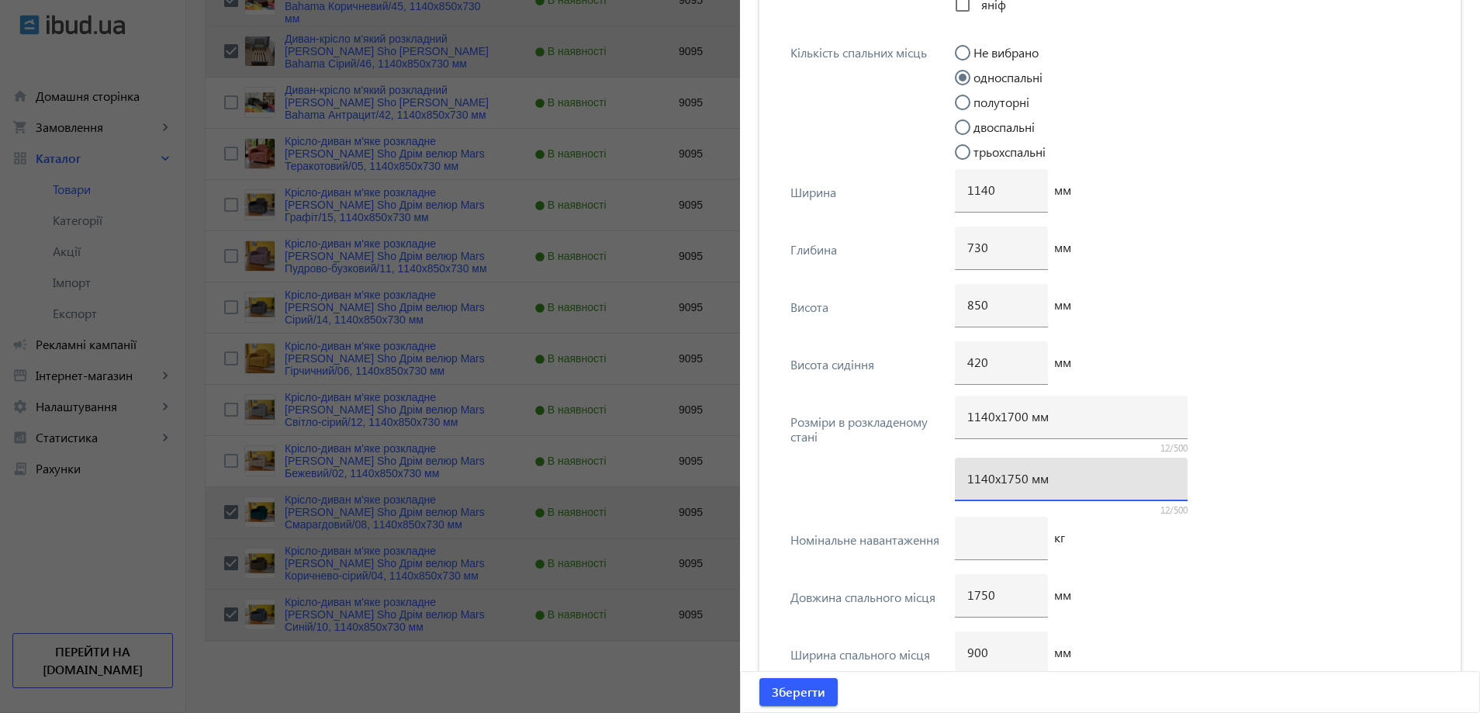
click at [1015, 482] on input "1140х1750 мм" at bounding box center [1071, 478] width 208 height 16
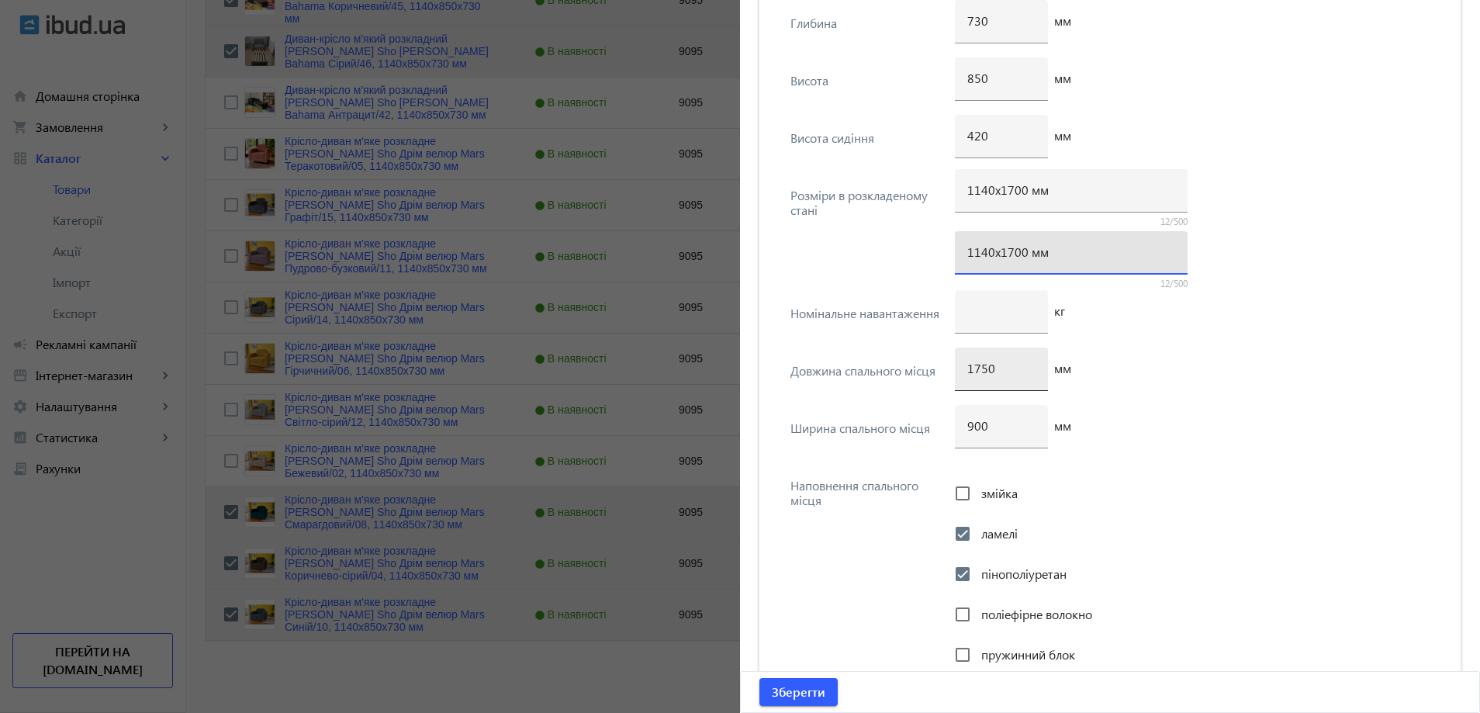
scroll to position [3994, 0]
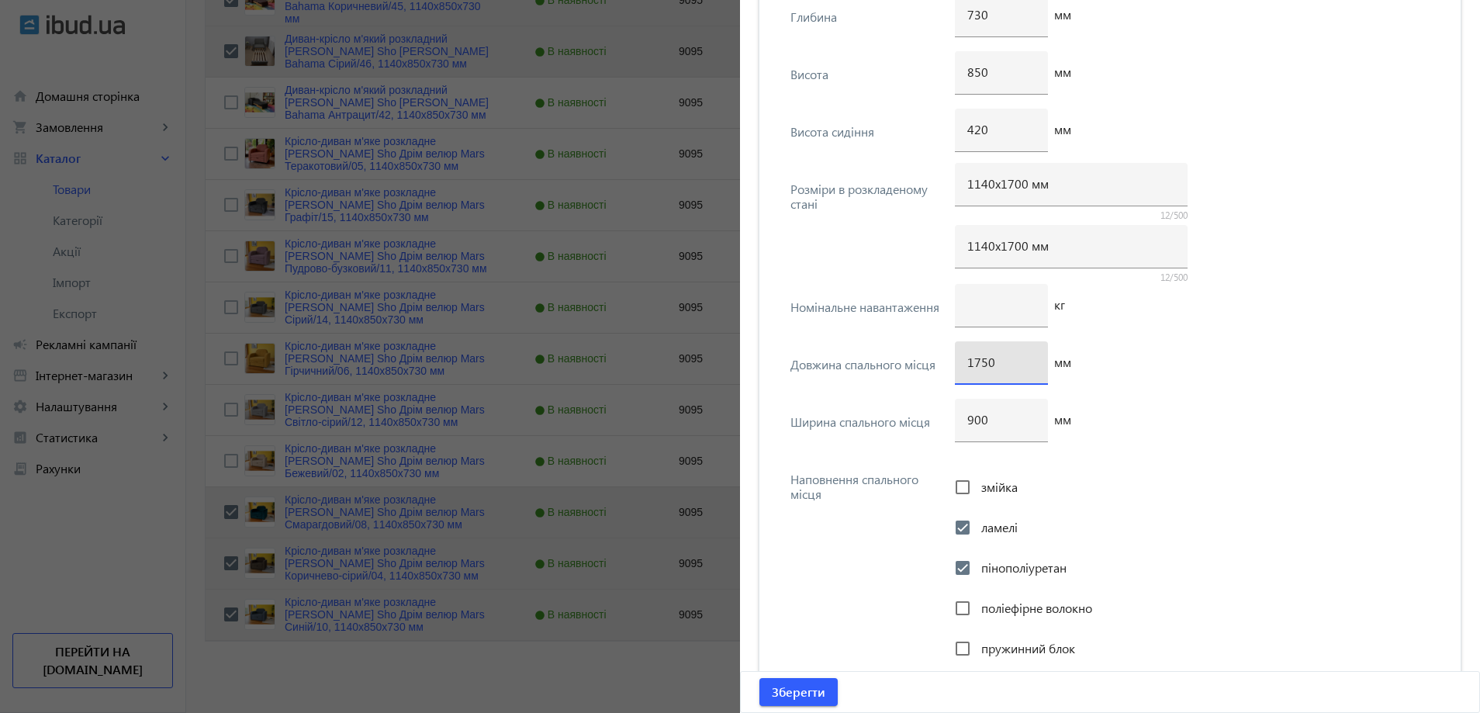
click at [984, 368] on input "1750" at bounding box center [1001, 362] width 68 height 16
click at [807, 692] on span "Зберегти" at bounding box center [799, 691] width 54 height 17
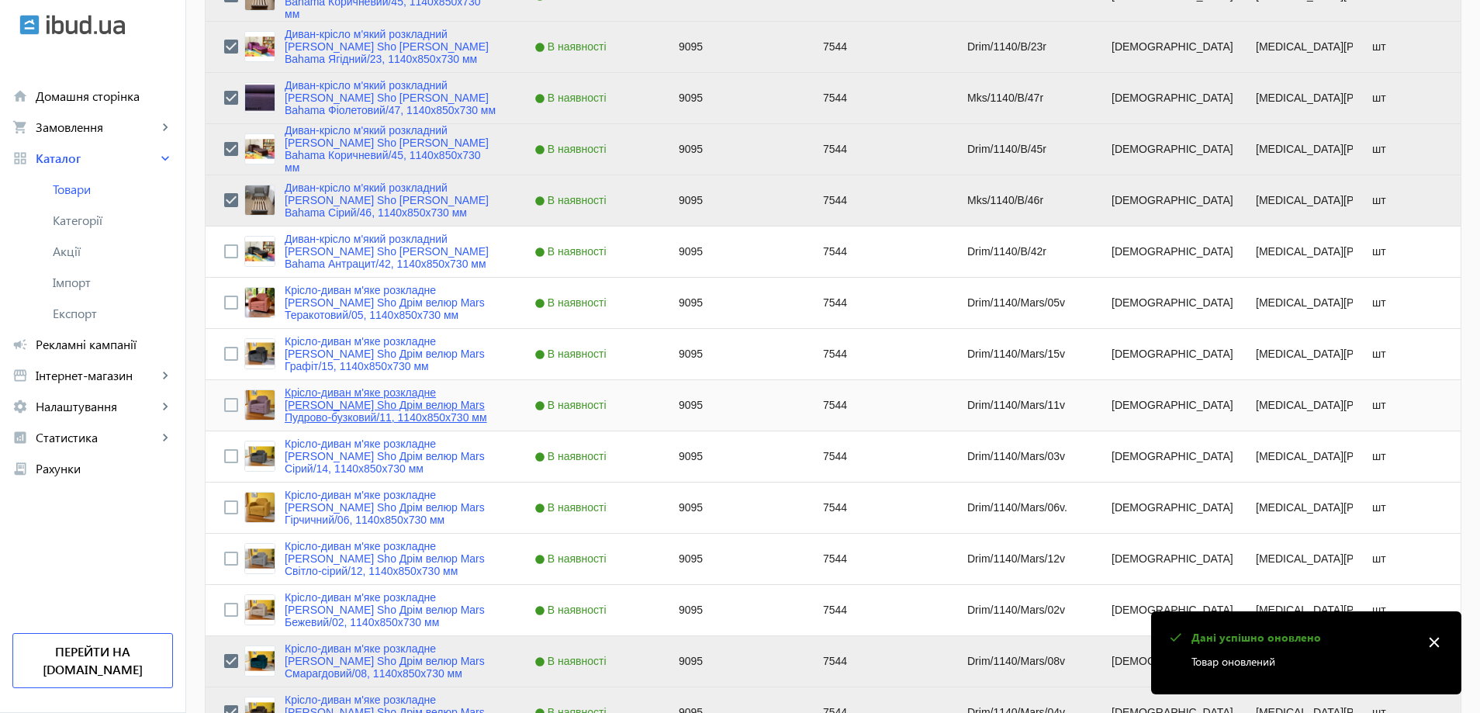
scroll to position [1248, 0]
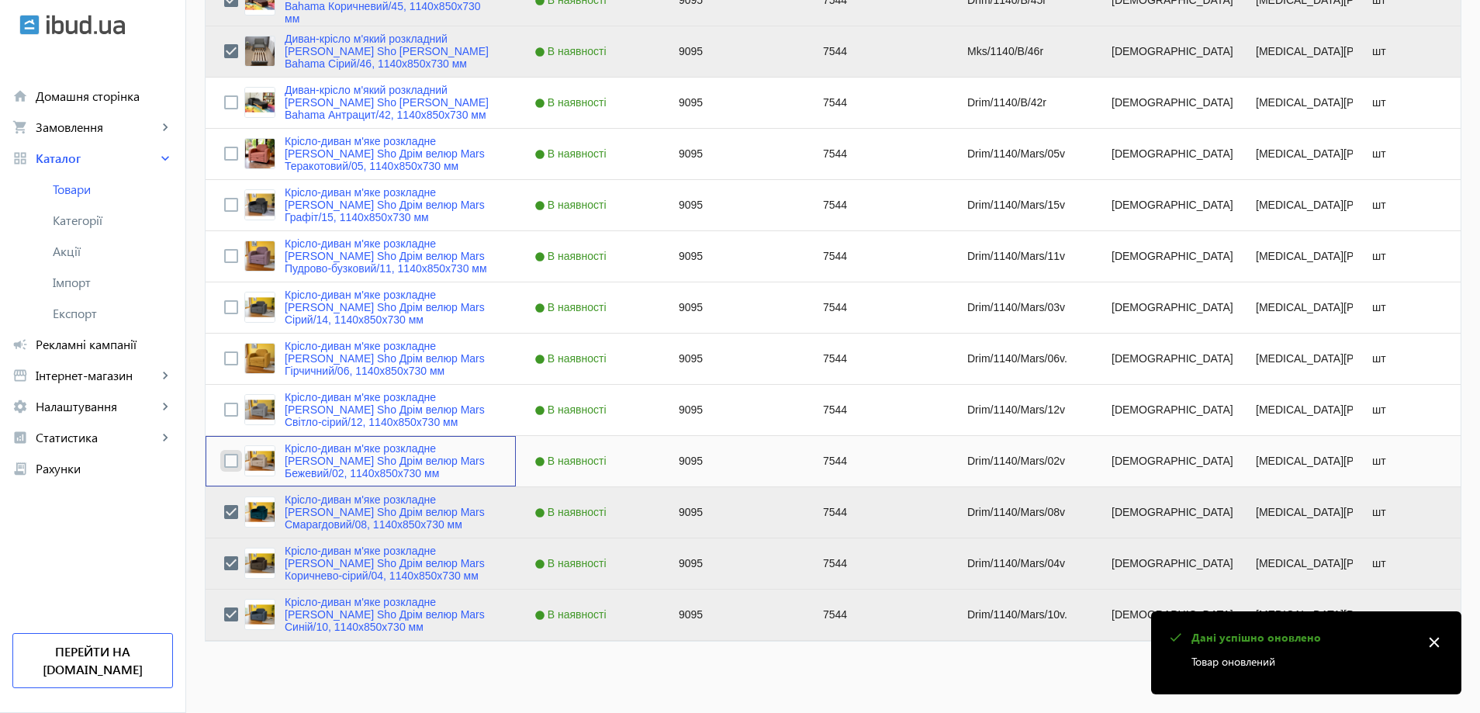
click at [225, 454] on input "Press Space to toggle row selection (unchecked)" at bounding box center [231, 461] width 14 height 14
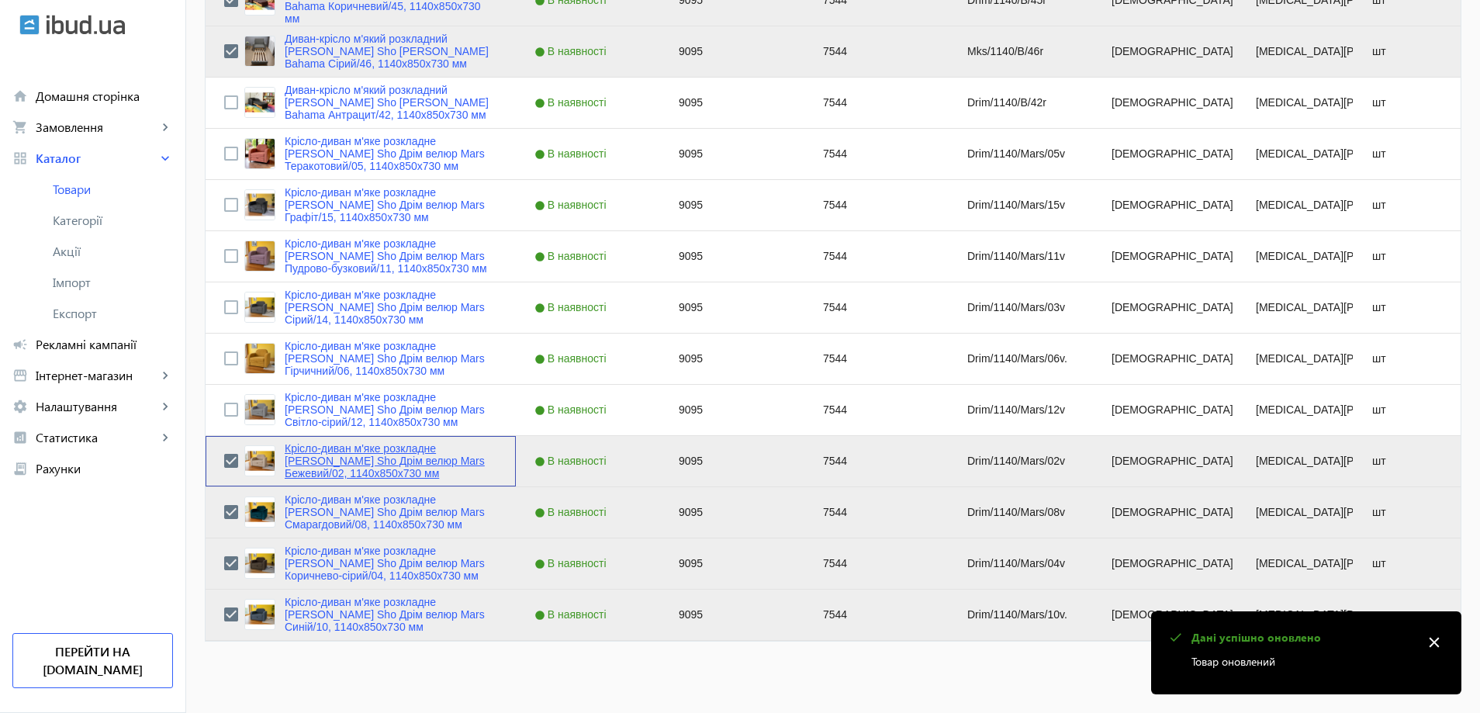
click at [287, 458] on link "Крісло-диван м'яке розкладне [MEDICAL_DATA] Sho Дрім велюр Mars Бежевий/02, 114…" at bounding box center [391, 460] width 213 height 37
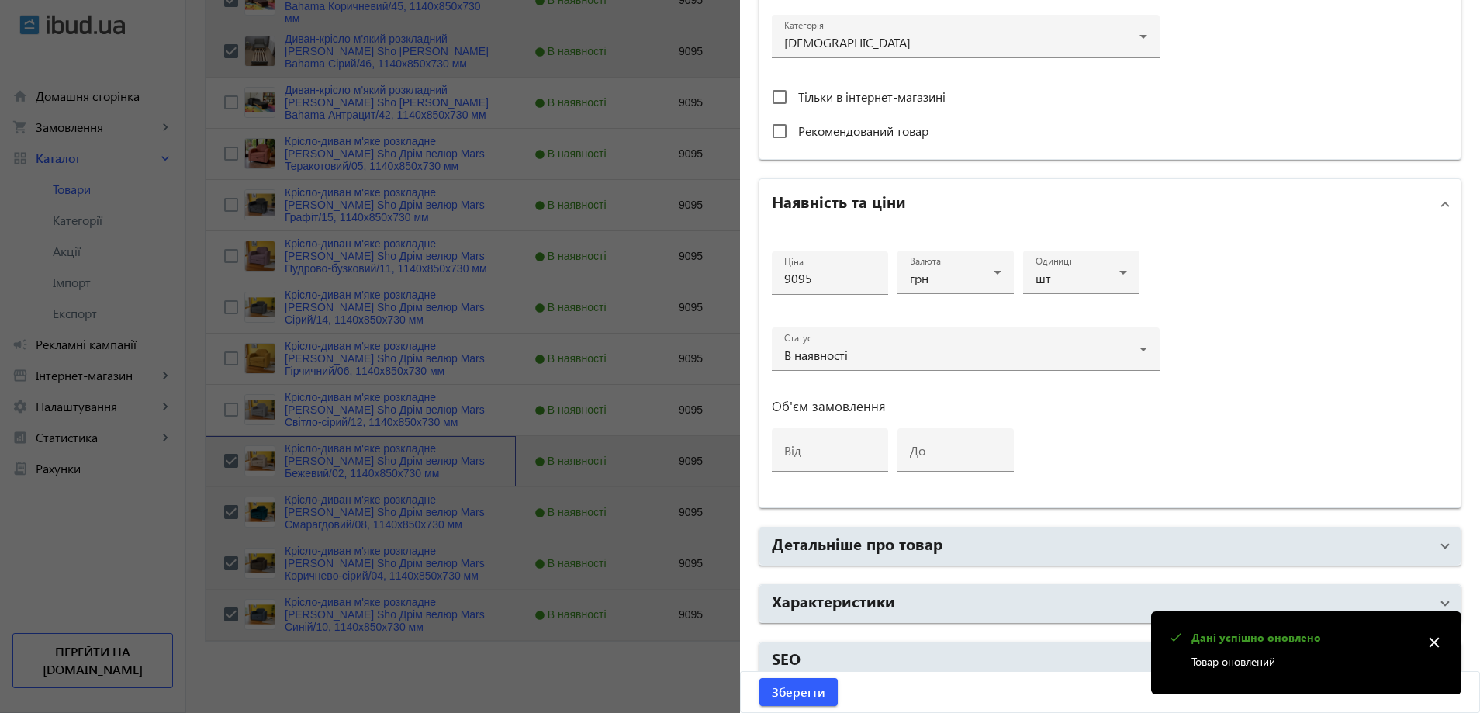
scroll to position [582, 0]
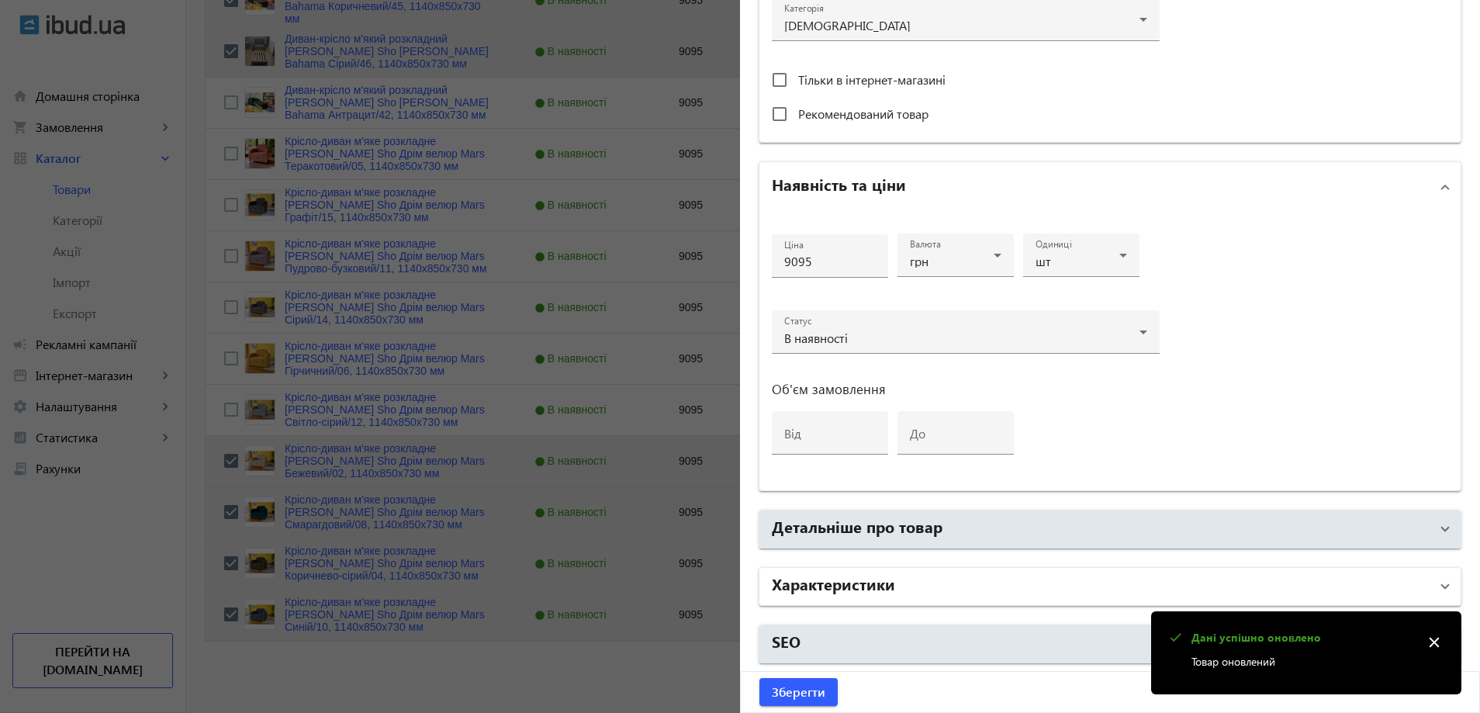
click at [885, 578] on h2 "Характеристики" at bounding box center [833, 583] width 123 height 22
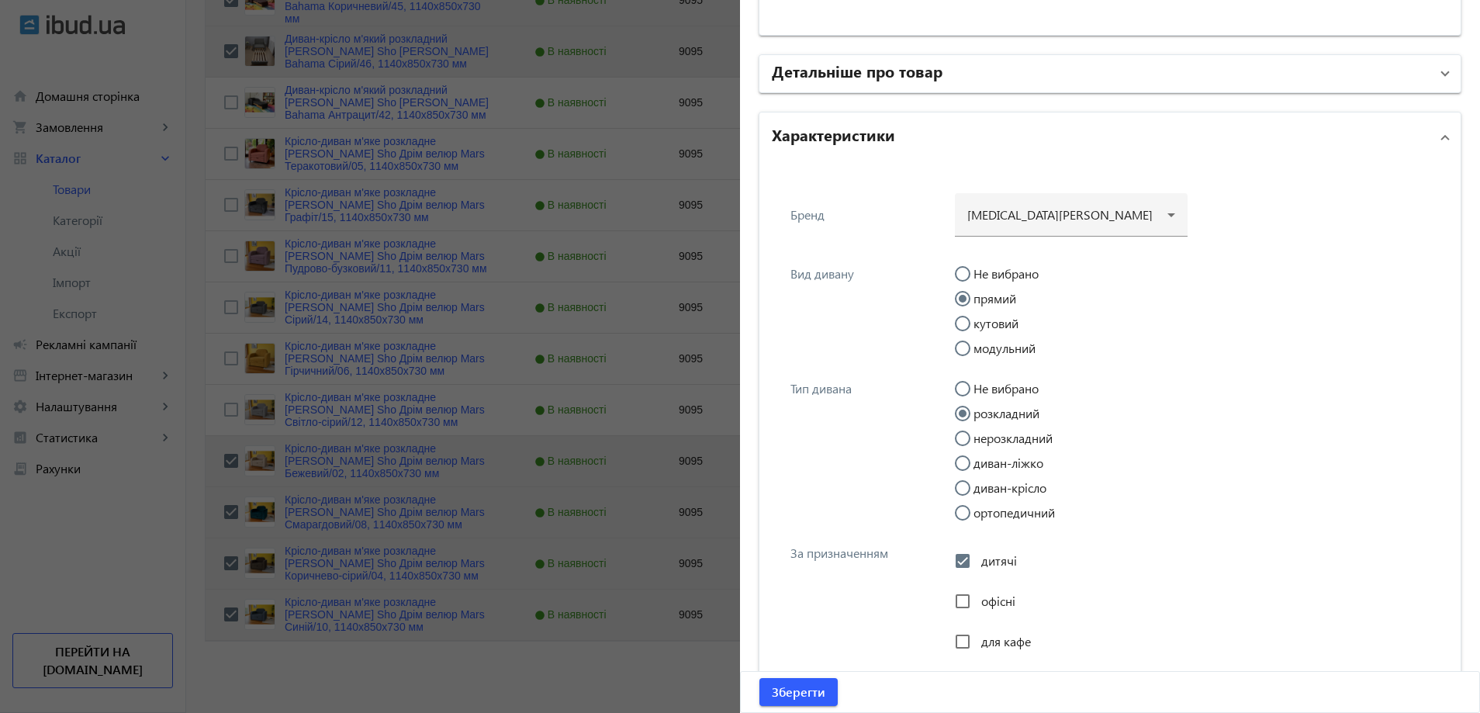
scroll to position [1047, 0]
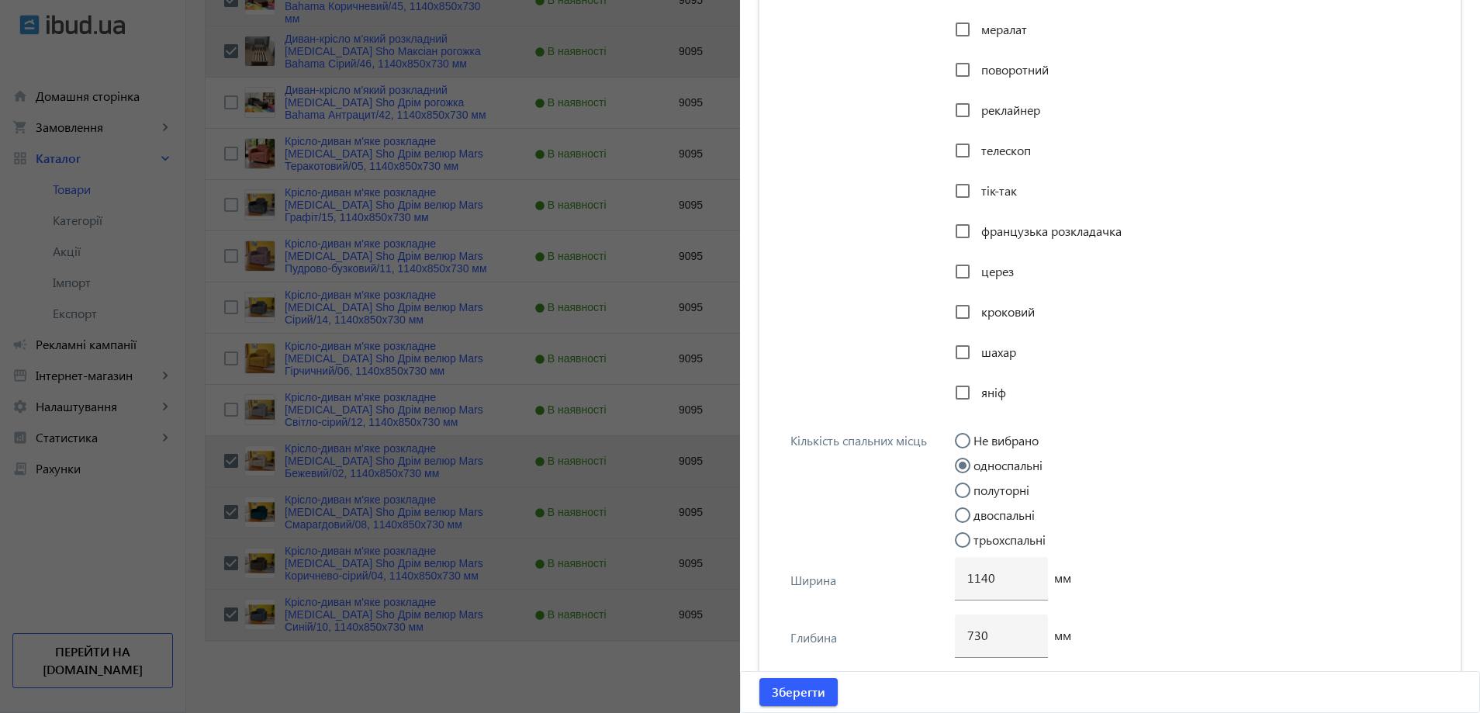
scroll to position [3762, 0]
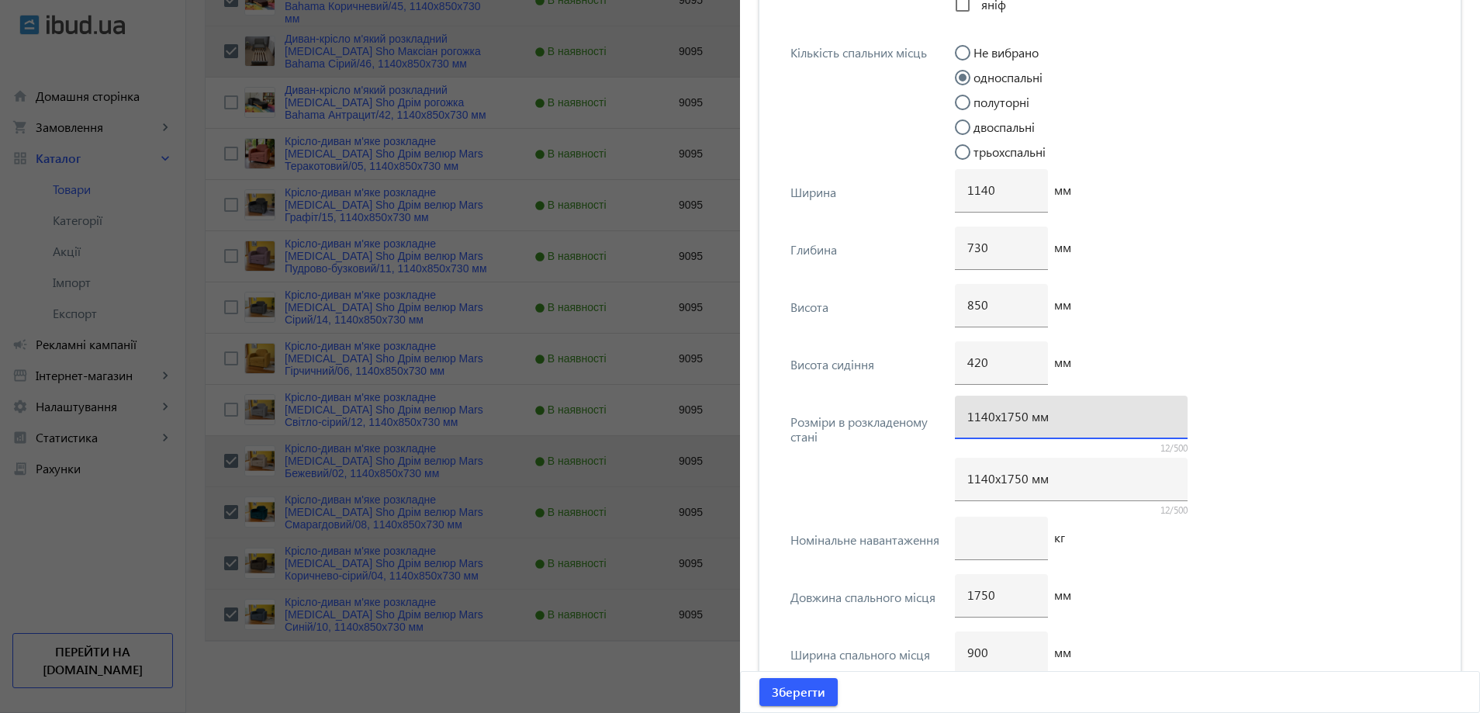
click at [1012, 413] on input "1140х1750 мм" at bounding box center [1071, 416] width 208 height 16
type input "1140х1700 мм"
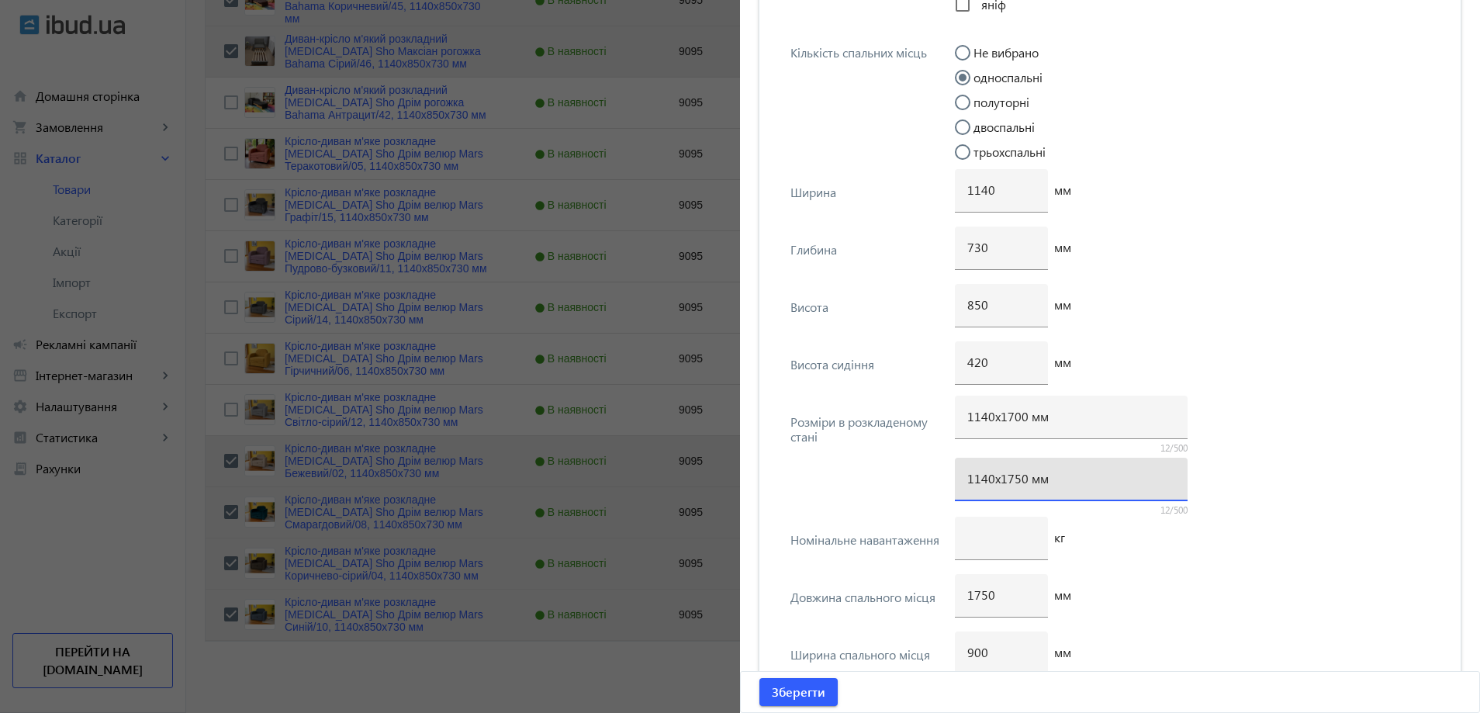
click at [1011, 482] on input "1140х1750 мм" at bounding box center [1071, 478] width 208 height 16
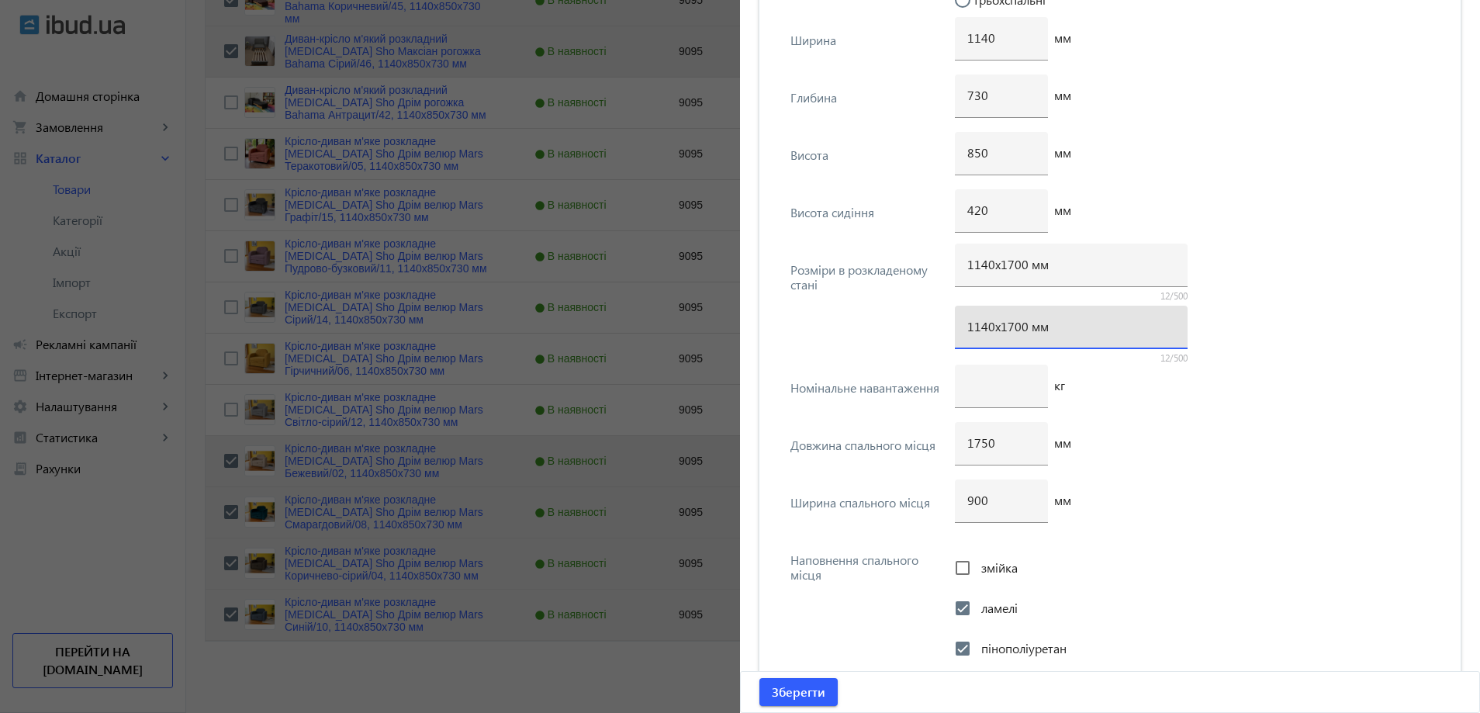
scroll to position [3917, 0]
type input "1140х1700 мм"
click at [981, 444] on input "1750" at bounding box center [1001, 439] width 68 height 16
type input "1700"
click at [811, 693] on span "Зберегти" at bounding box center [799, 691] width 54 height 17
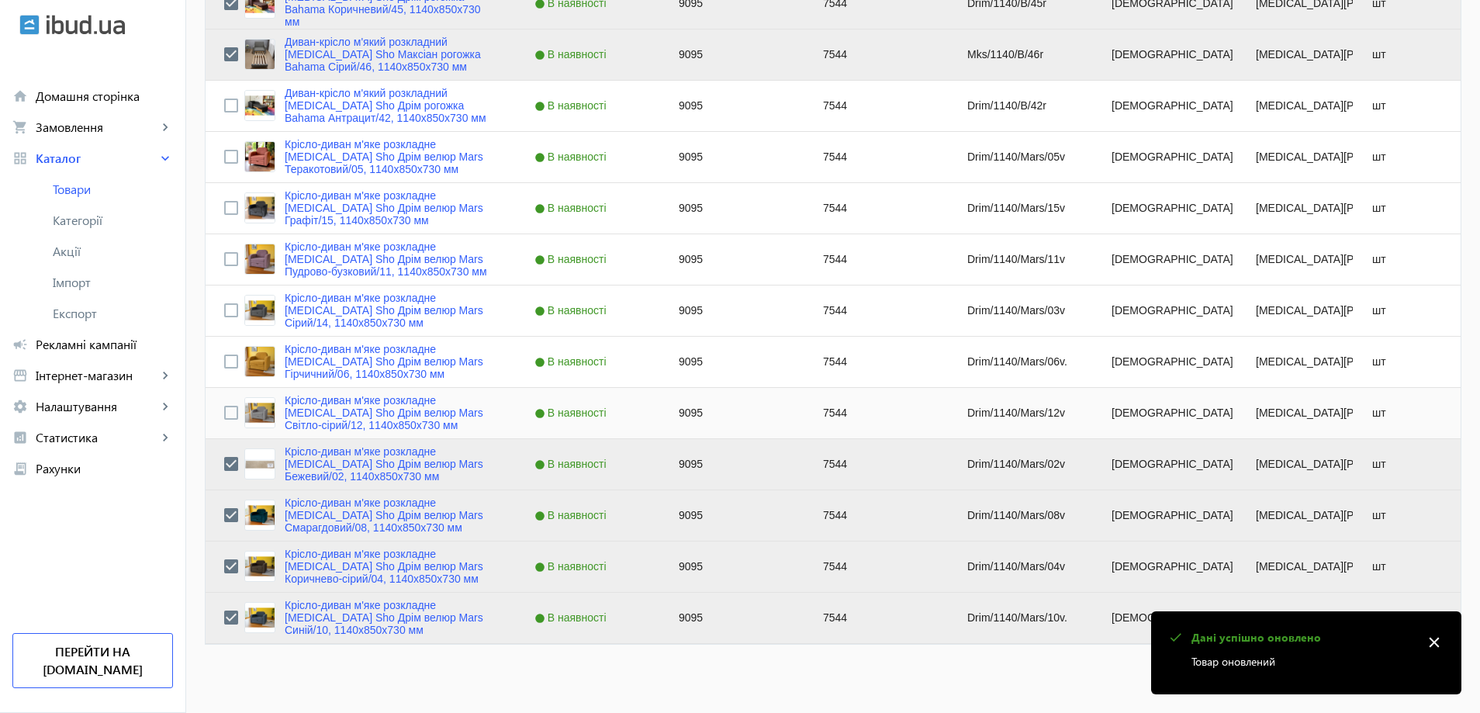
scroll to position [1248, 0]
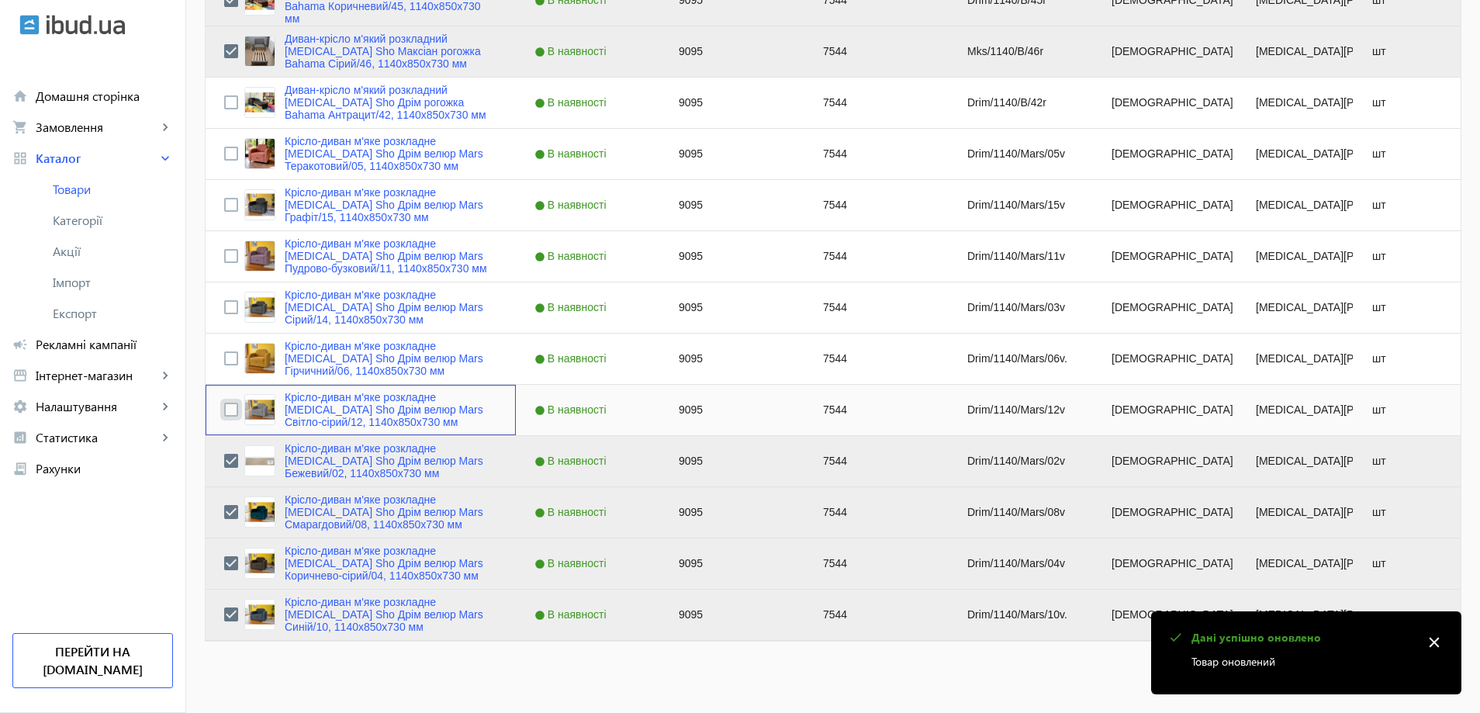
click at [224, 410] on input "Press Space to toggle row selection (unchecked)" at bounding box center [231, 410] width 14 height 14
checkbox input "true"
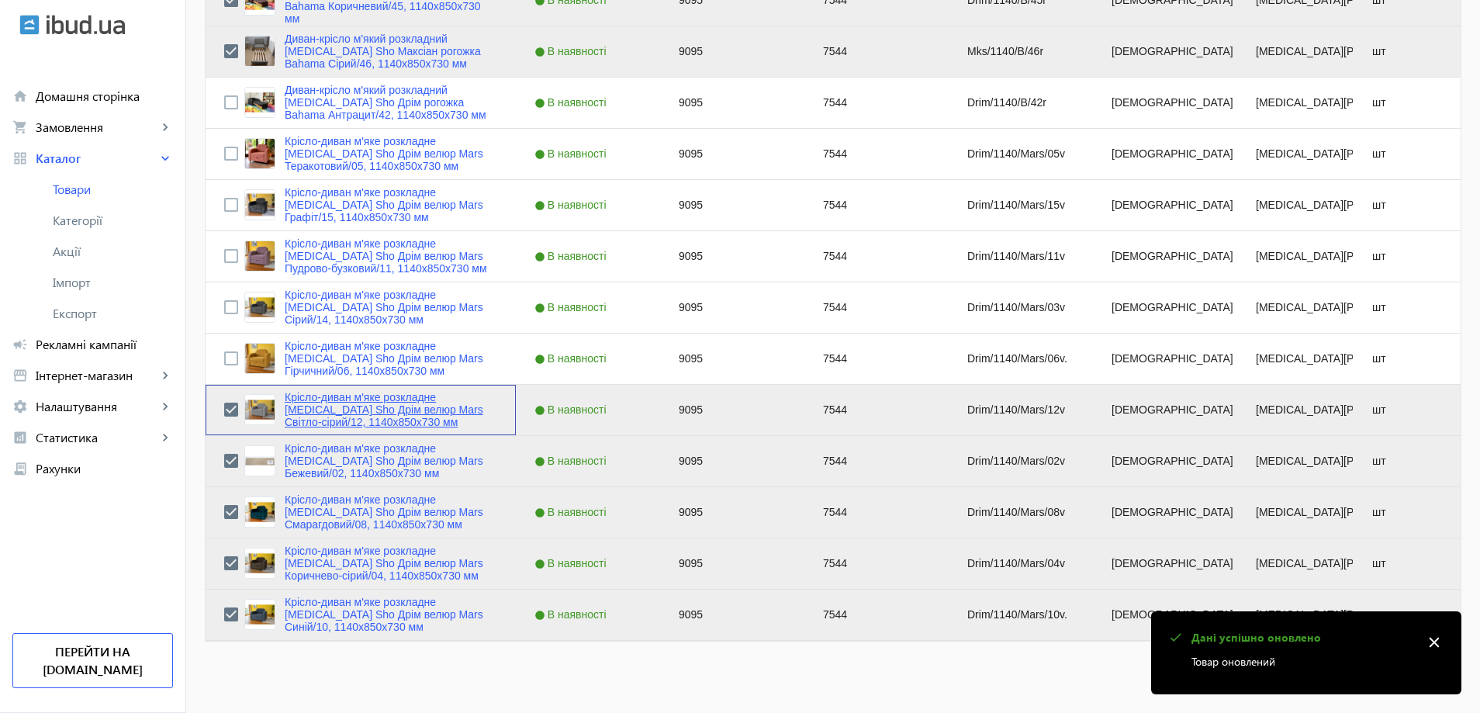
click at [318, 414] on link "Крісло-диван м'яке розкладне [MEDICAL_DATA] Sho Дрім велюр Mars Світло-сірий/12…" at bounding box center [391, 409] width 213 height 37
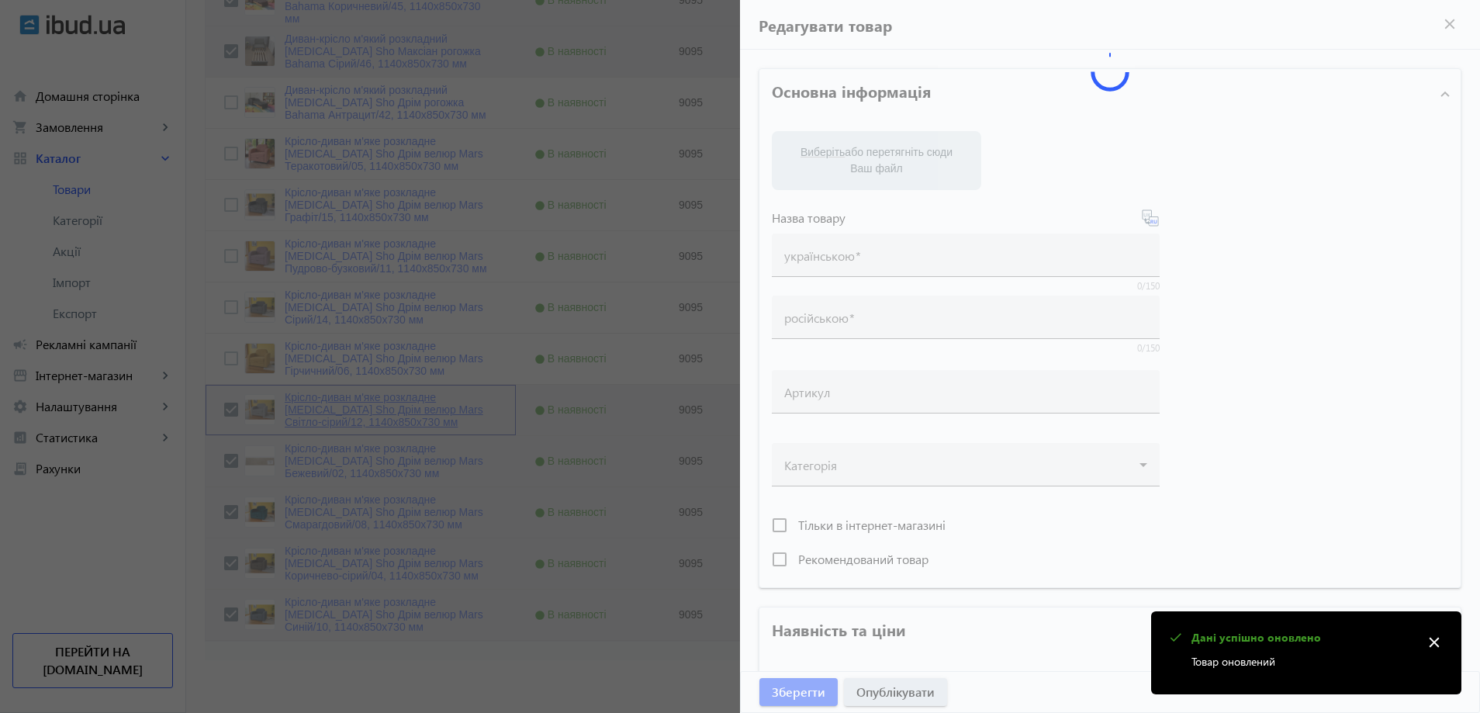
type input "Крісло-диван м'яке розкладне [MEDICAL_DATA] Sho Дрім велюр Mars Світло-сірий/12…"
type input "Кресло-диван мягкое раскладное [MEDICAL_DATA] Sho Дрим велюр Mars Светло-серый/…"
type input "Drim/1140/Mars/12v"
type input "9095"
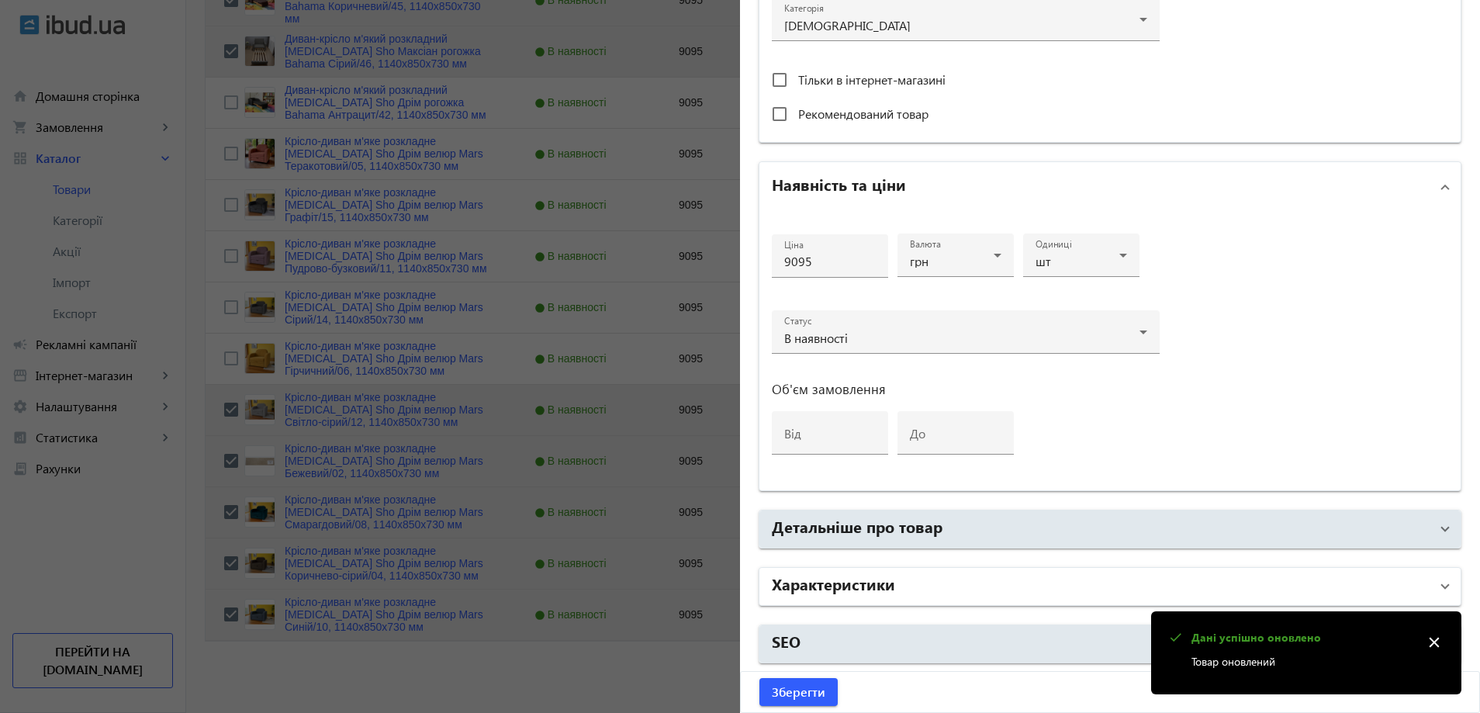
click at [888, 579] on h2 "Характеристики" at bounding box center [833, 583] width 123 height 22
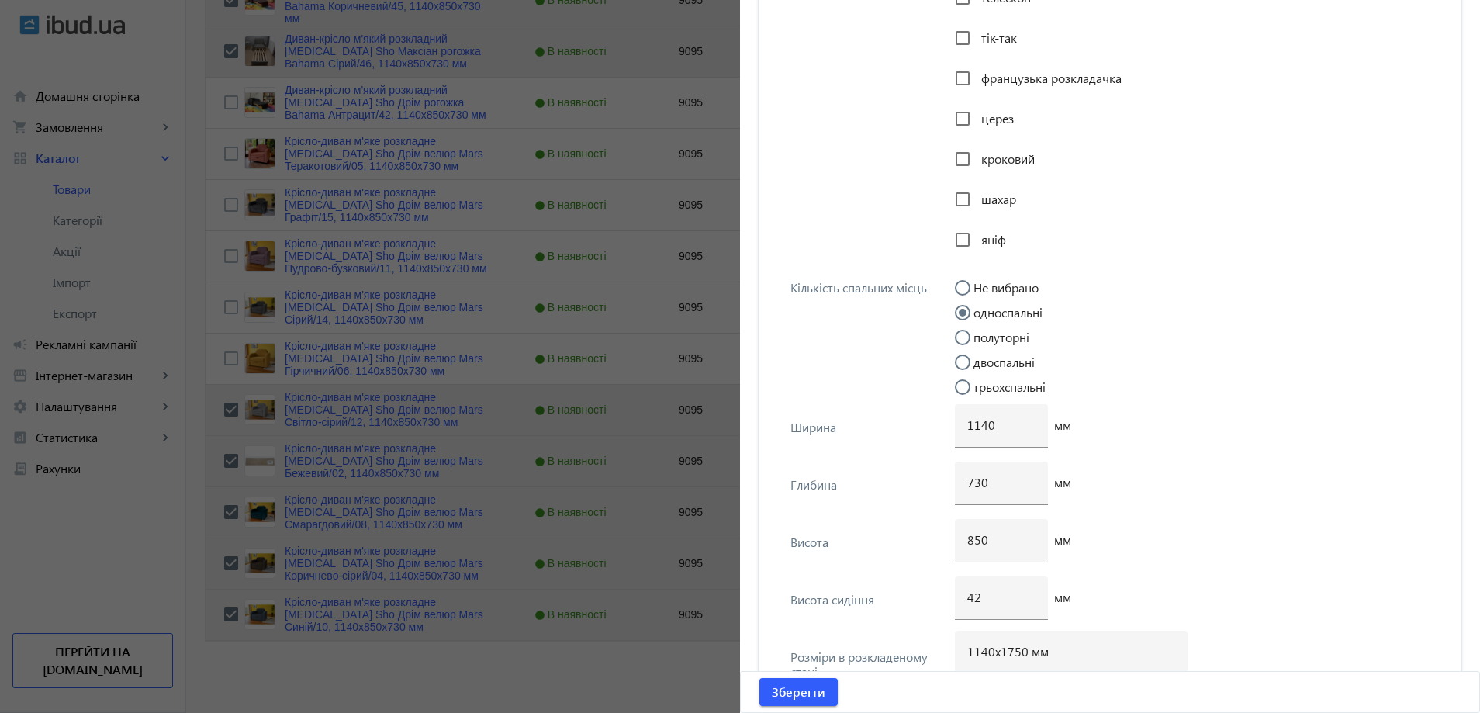
scroll to position [3529, 0]
drag, startPoint x: 1018, startPoint y: 652, endPoint x: 1008, endPoint y: 656, distance: 10.8
click at [1008, 656] on input "1140х1750 мм" at bounding box center [1071, 649] width 208 height 16
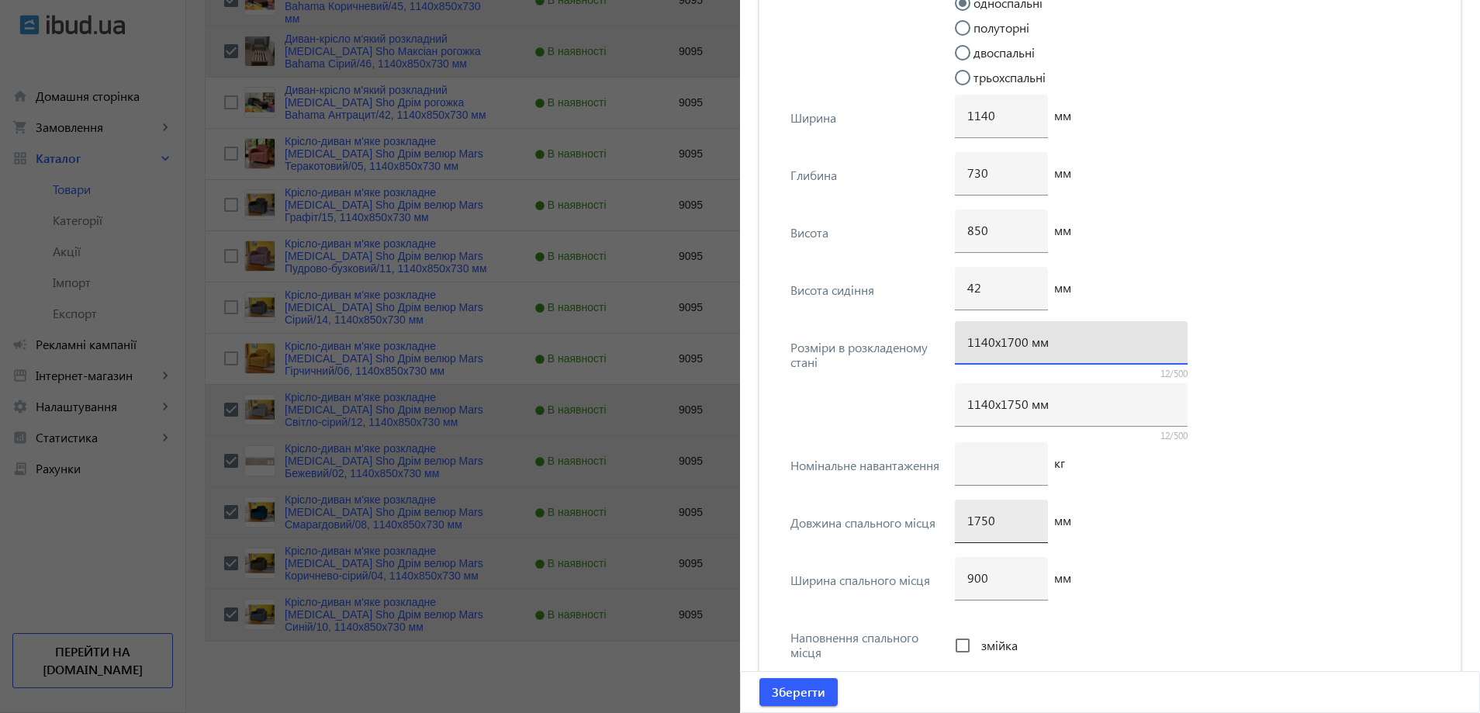
scroll to position [3839, 0]
type input "1140х1700 мм"
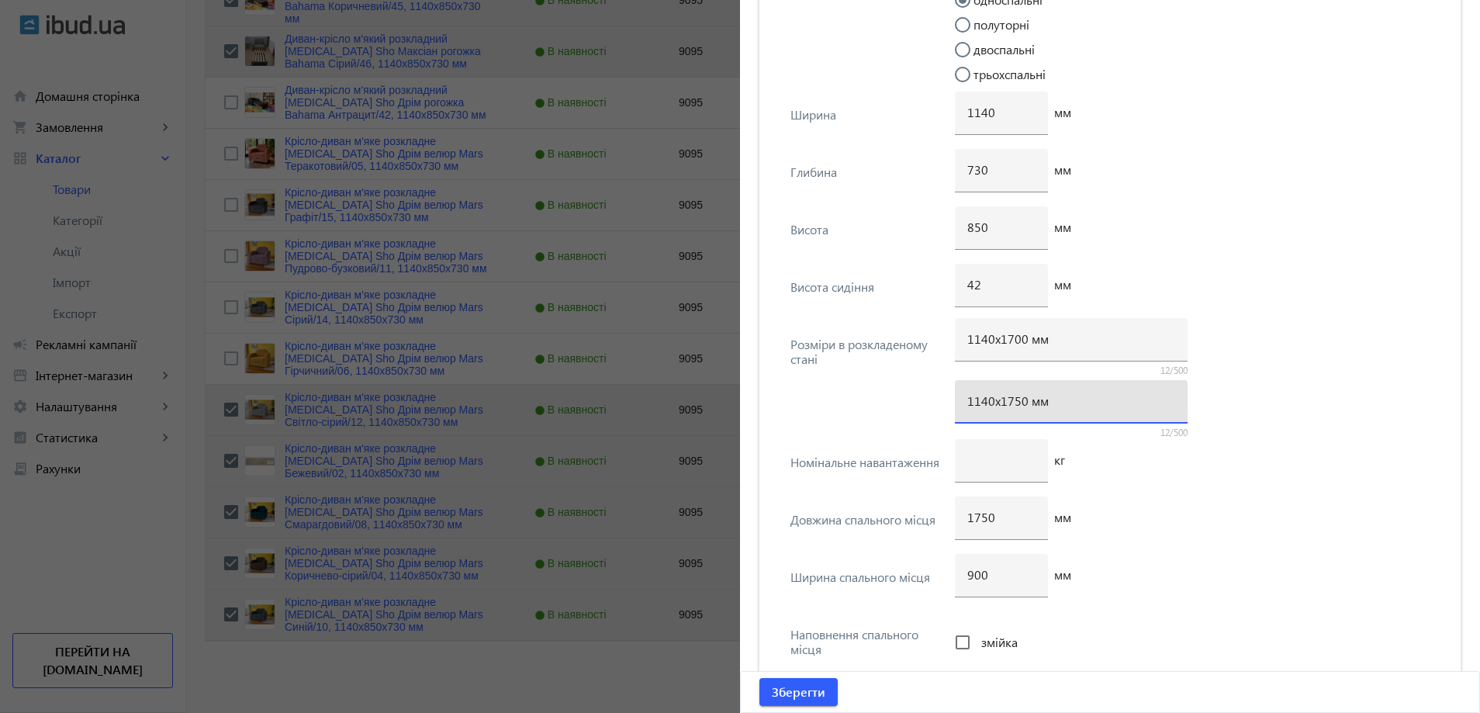
click at [1011, 397] on input "1140х1750 мм" at bounding box center [1071, 400] width 208 height 16
type input "1140х1700 мм"
drag, startPoint x: 987, startPoint y: 514, endPoint x: 977, endPoint y: 515, distance: 10.1
click at [977, 515] on input "1750" at bounding box center [1001, 517] width 68 height 16
type input "1700"
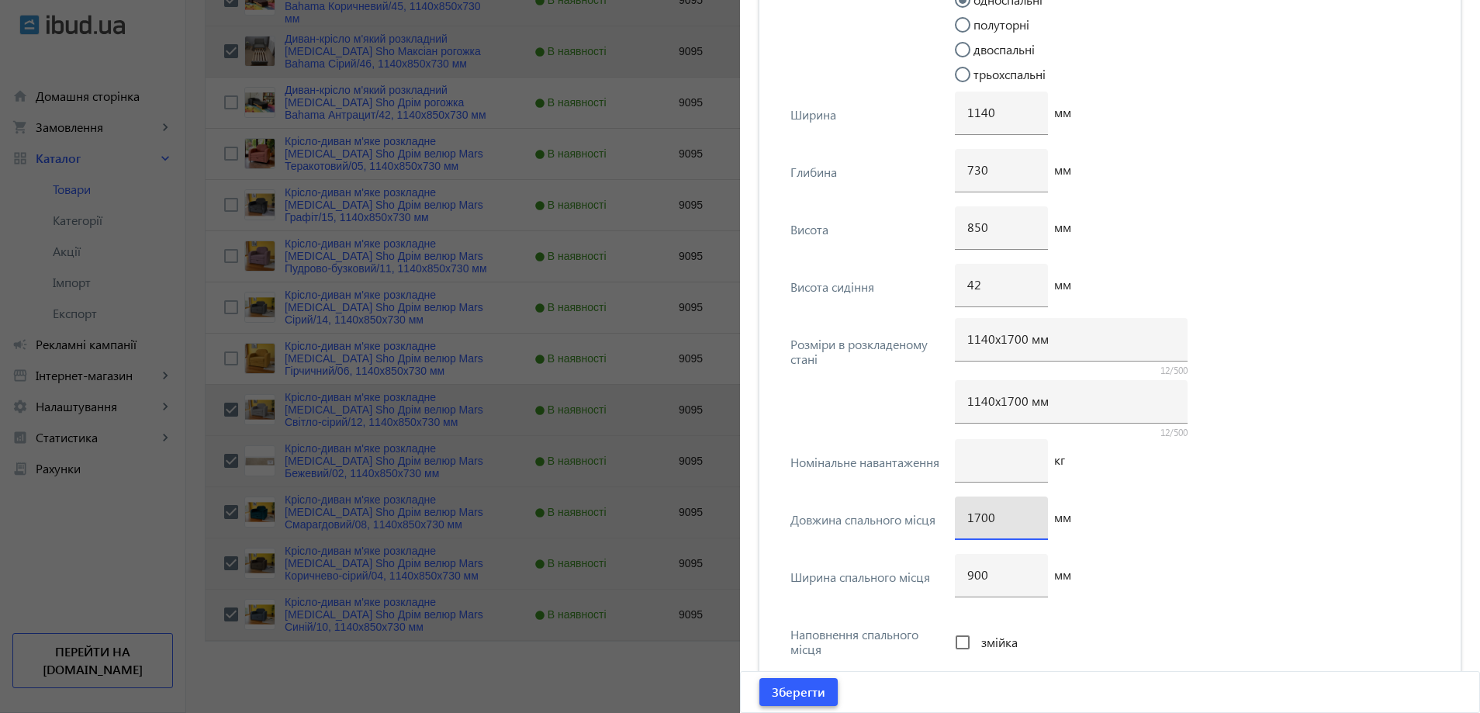
click at [803, 690] on span "Зберегти" at bounding box center [799, 691] width 54 height 17
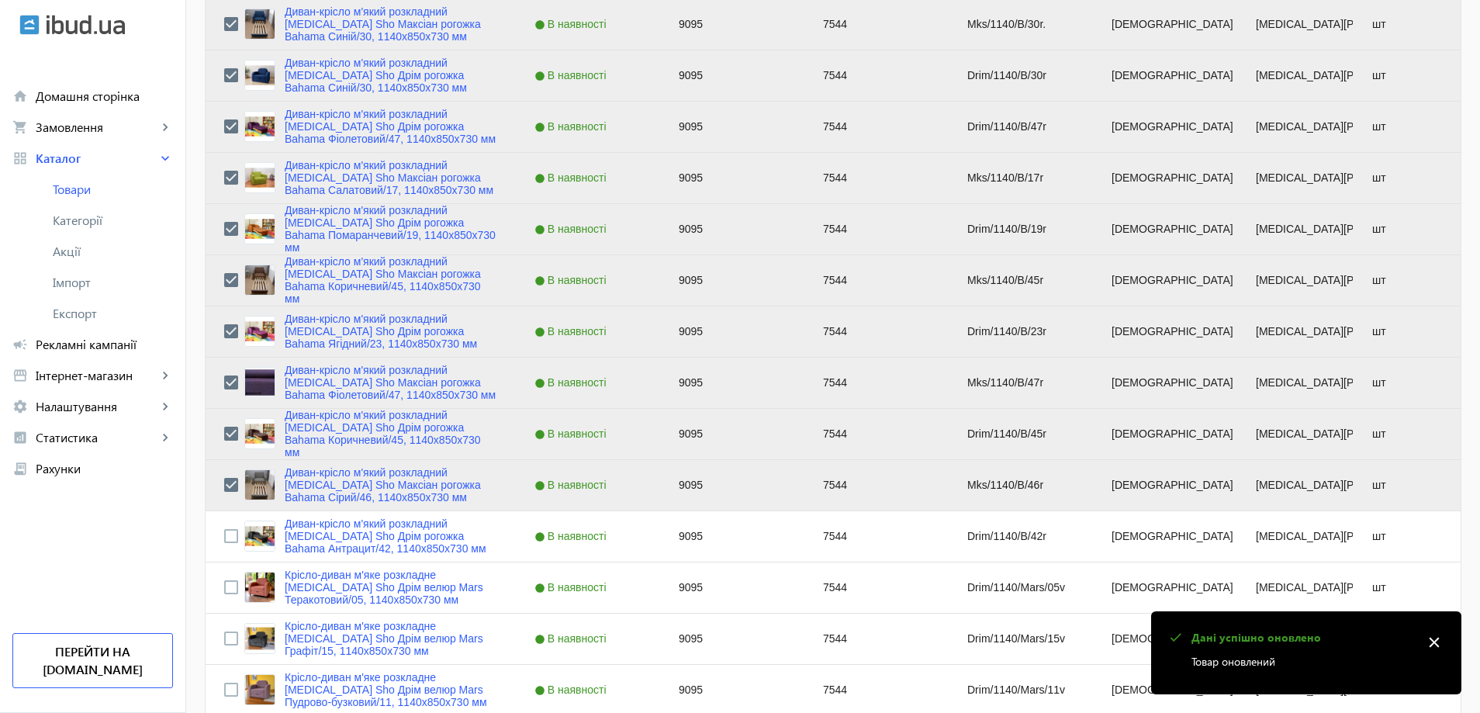
scroll to position [1248, 0]
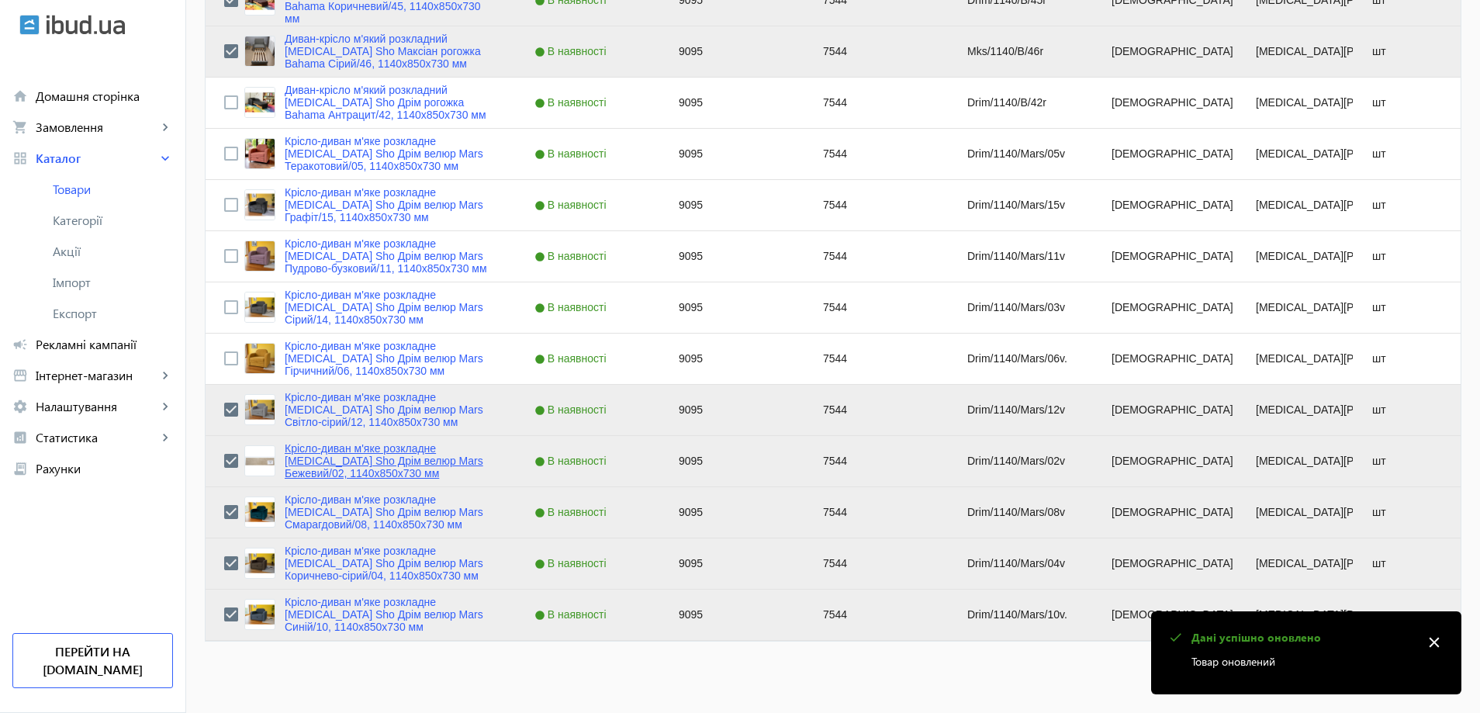
click at [356, 461] on link "Крісло-диван м'яке розкладне [MEDICAL_DATA] Sho Дрім велюр Mars Бежевий/02, 114…" at bounding box center [391, 460] width 213 height 37
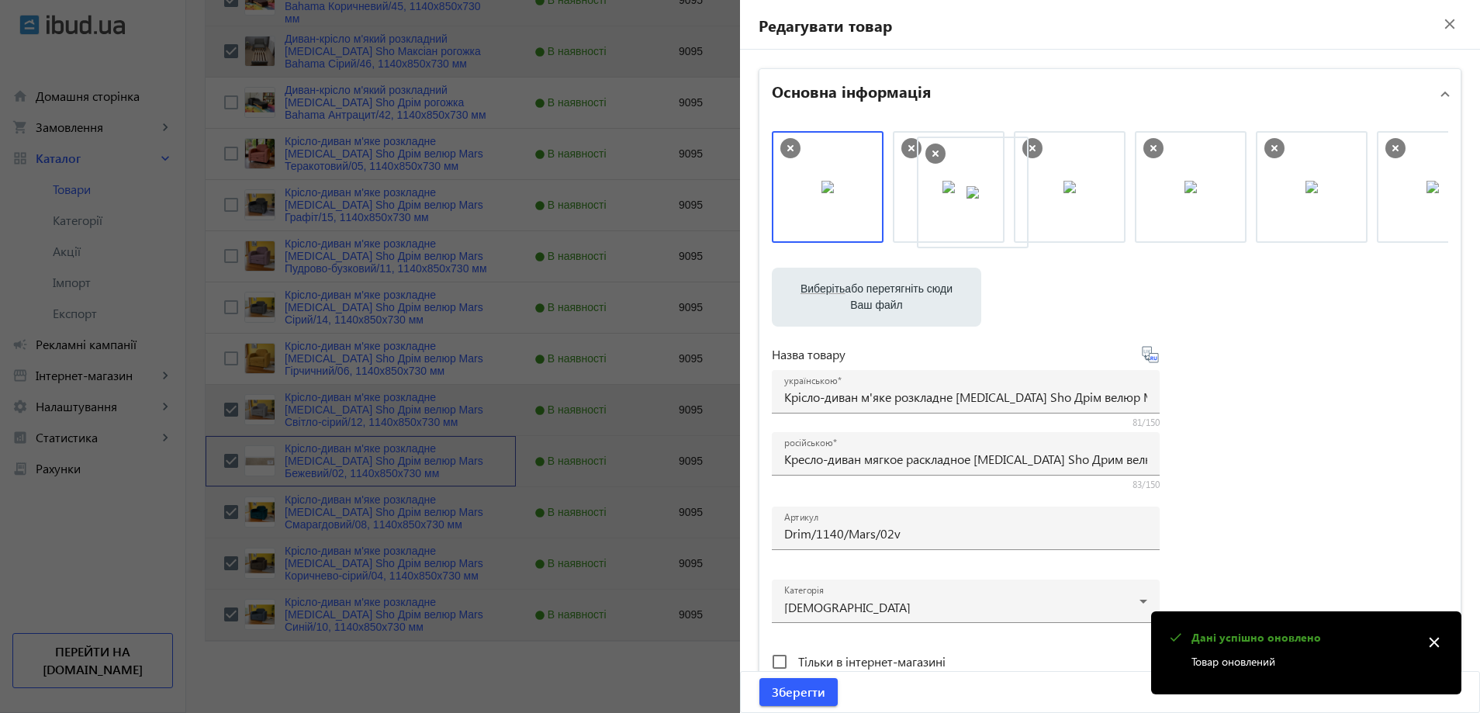
drag, startPoint x: 870, startPoint y: 195, endPoint x: 1015, endPoint y: 195, distance: 144.3
drag, startPoint x: 951, startPoint y: 192, endPoint x: 814, endPoint y: 195, distance: 136.5
drag, startPoint x: 872, startPoint y: 205, endPoint x: 988, endPoint y: 205, distance: 116.3
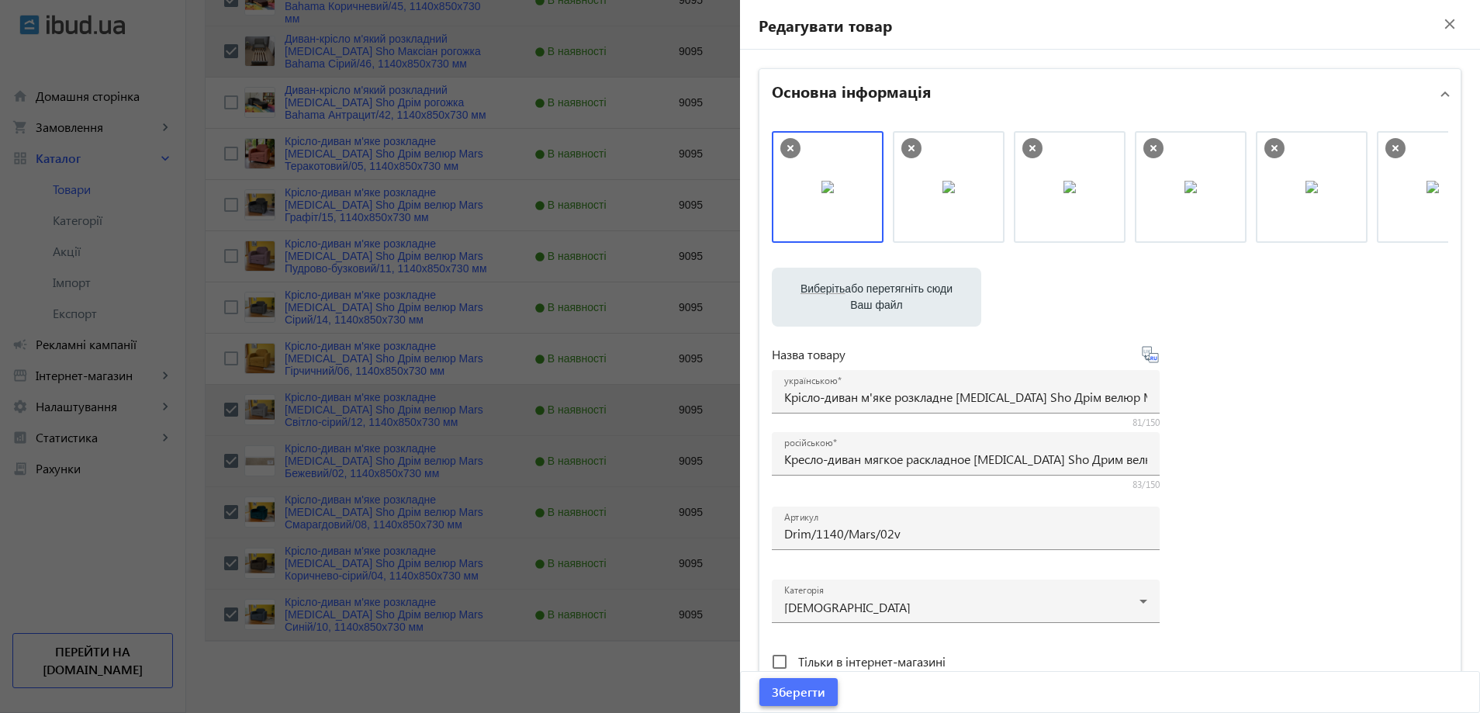
click at [783, 705] on span "submit" at bounding box center [798, 691] width 78 height 37
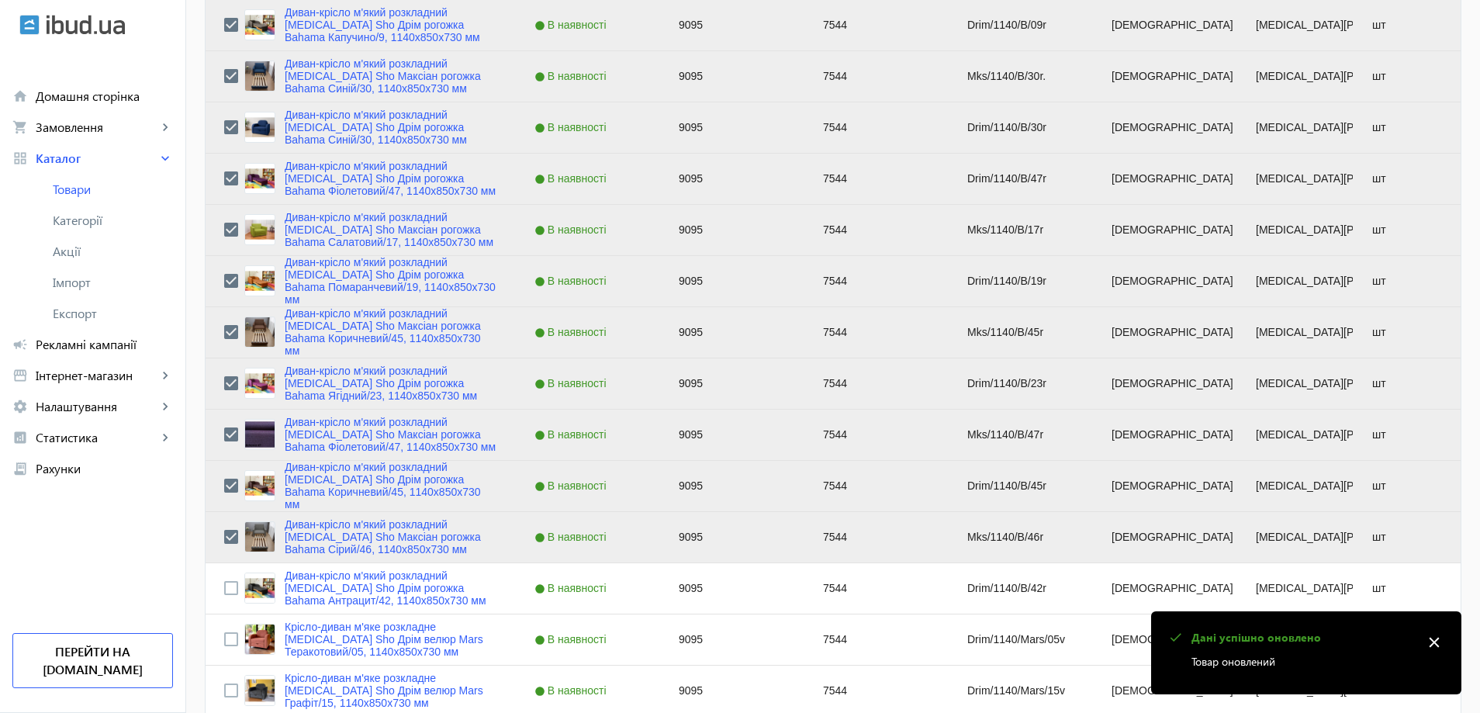
scroll to position [776, 0]
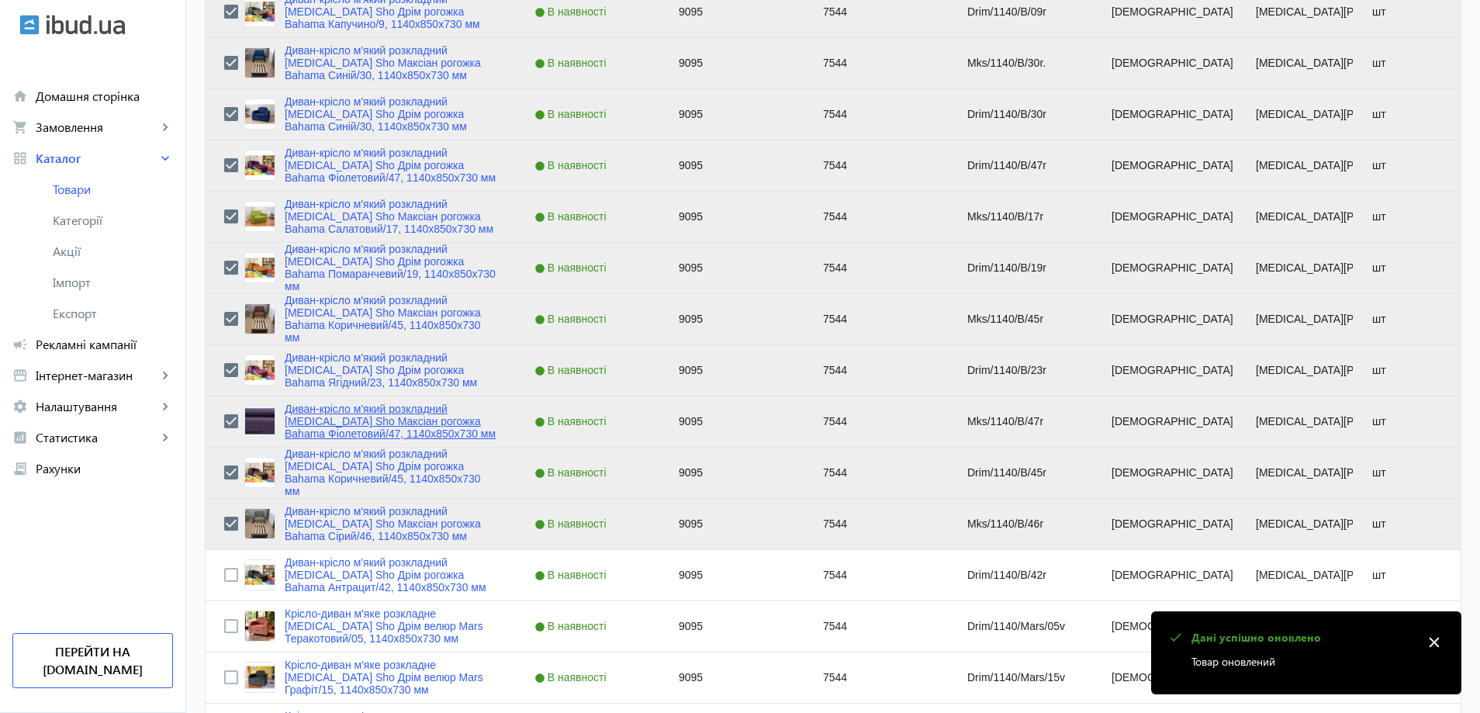
click at [316, 409] on link "Диван-крісло м'який розкладний [MEDICAL_DATA] Sho Максіан рогожка Bahama Фіолет…" at bounding box center [391, 421] width 213 height 37
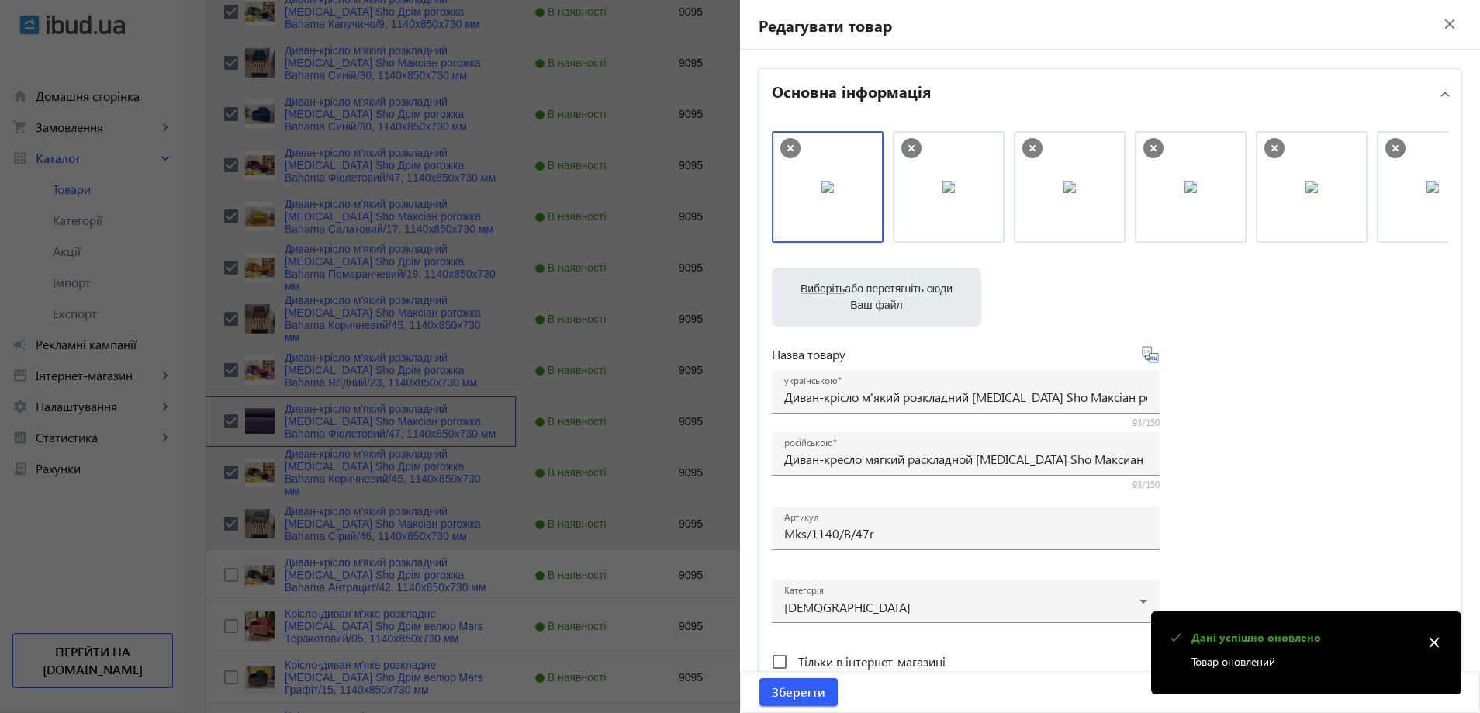
scroll to position [1248, 0]
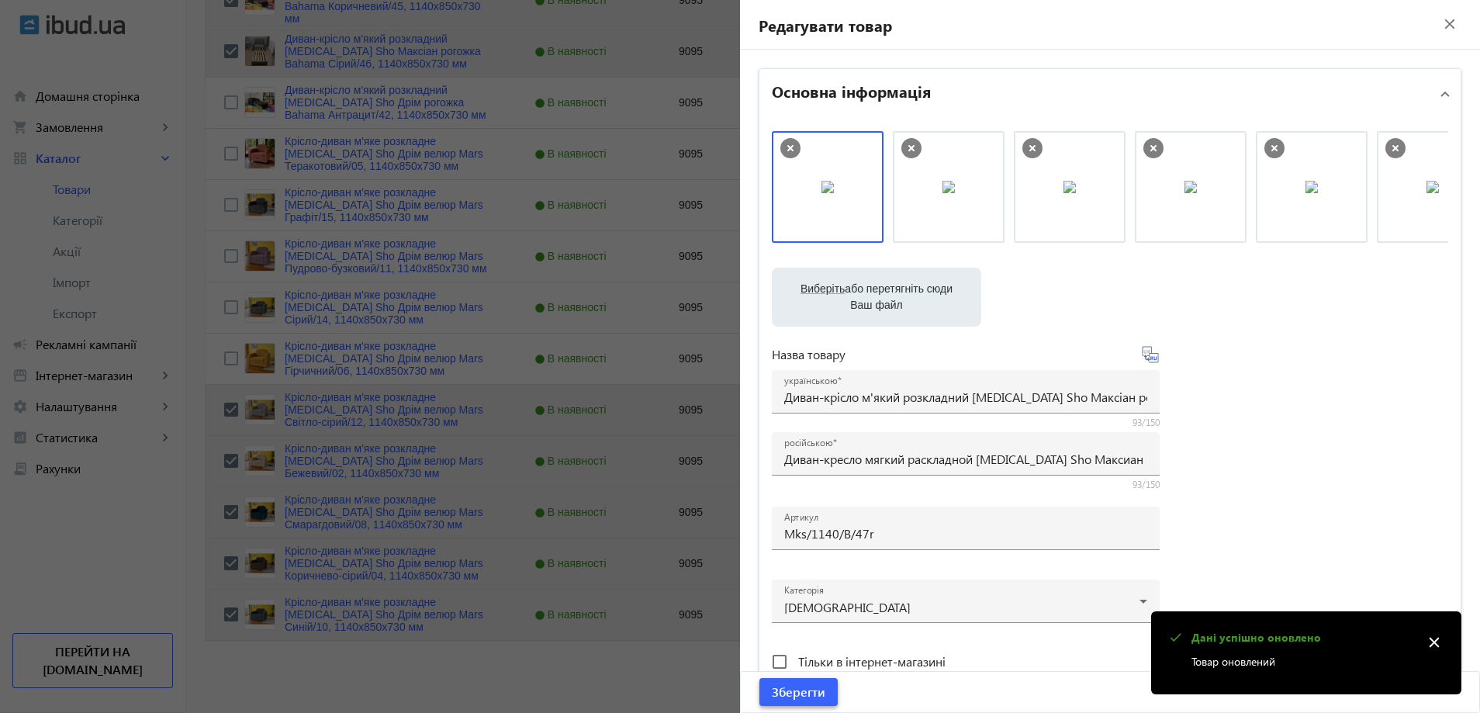
click at [799, 673] on span "submit" at bounding box center [798, 691] width 78 height 37
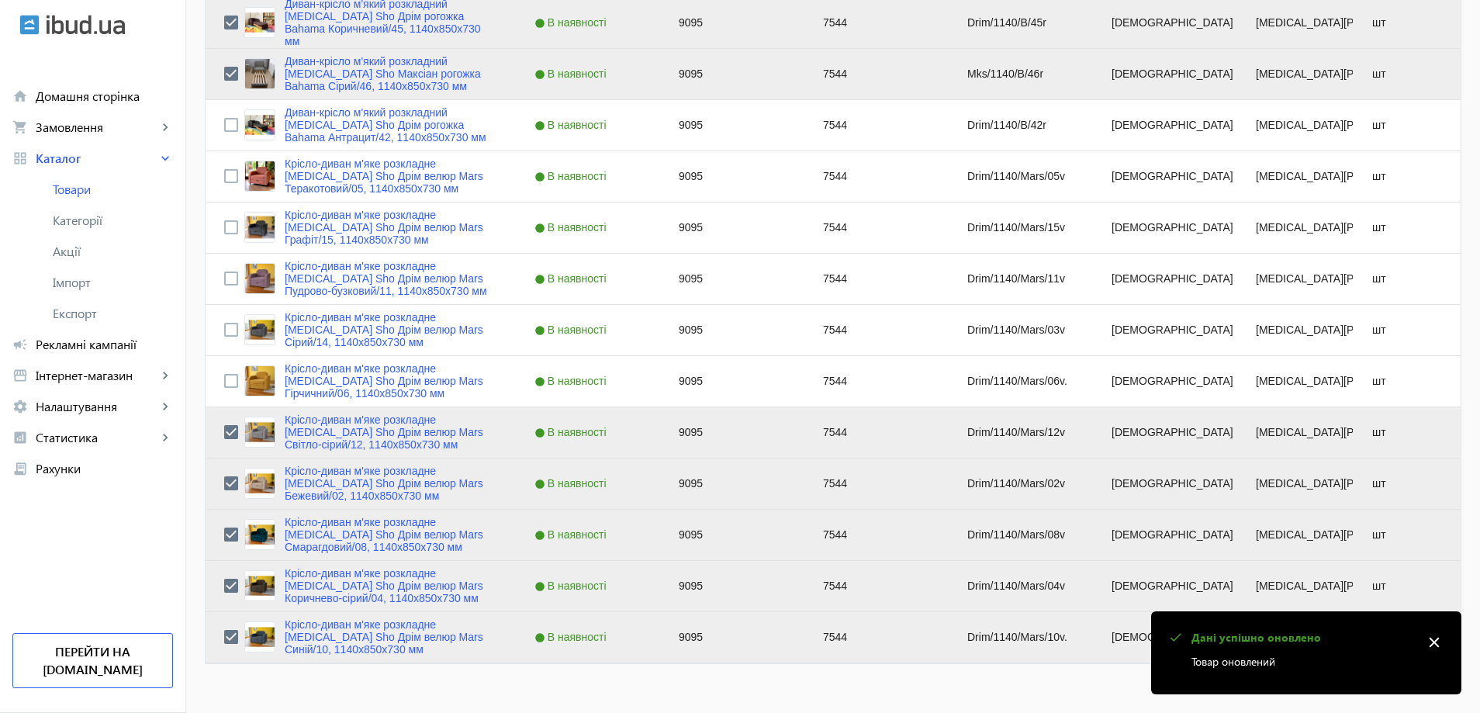
scroll to position [1241, 0]
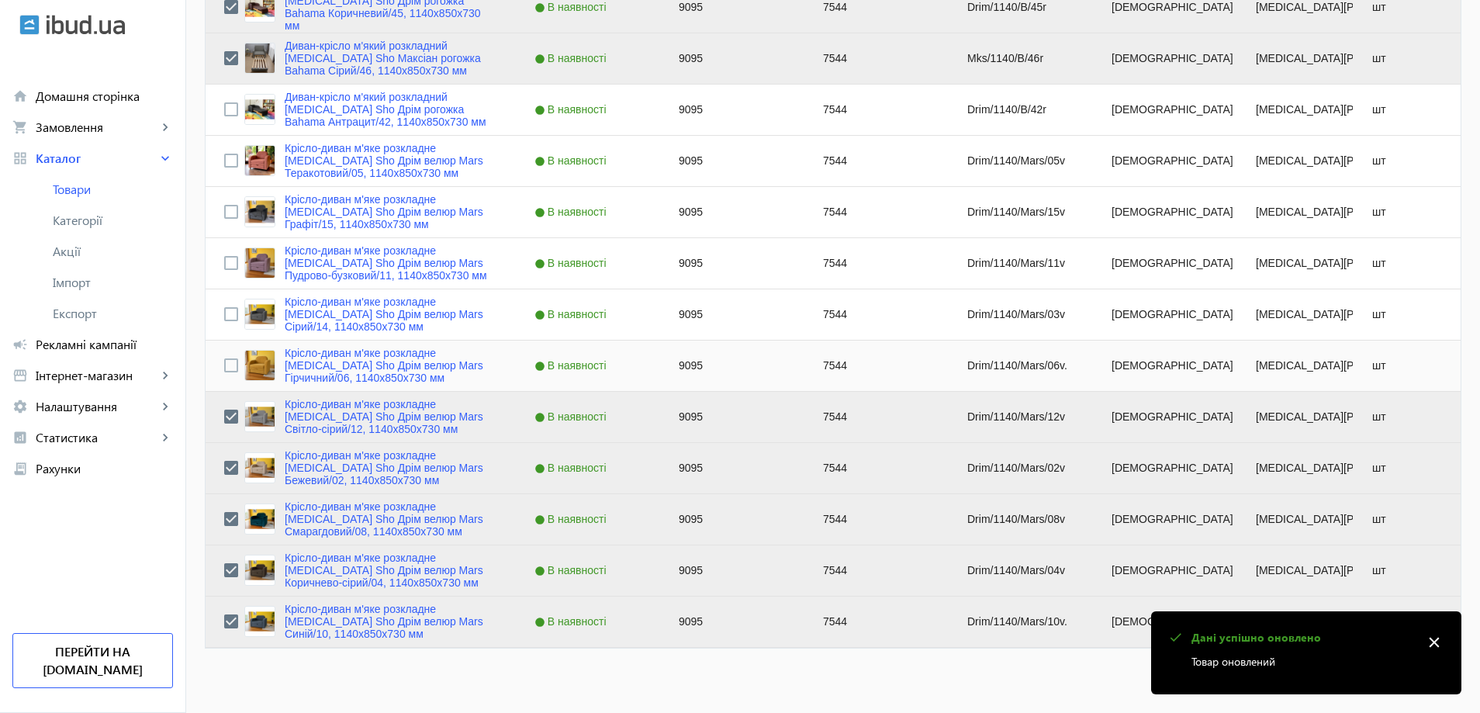
click at [224, 358] on div "Press SPACE to select this row." at bounding box center [231, 365] width 14 height 36
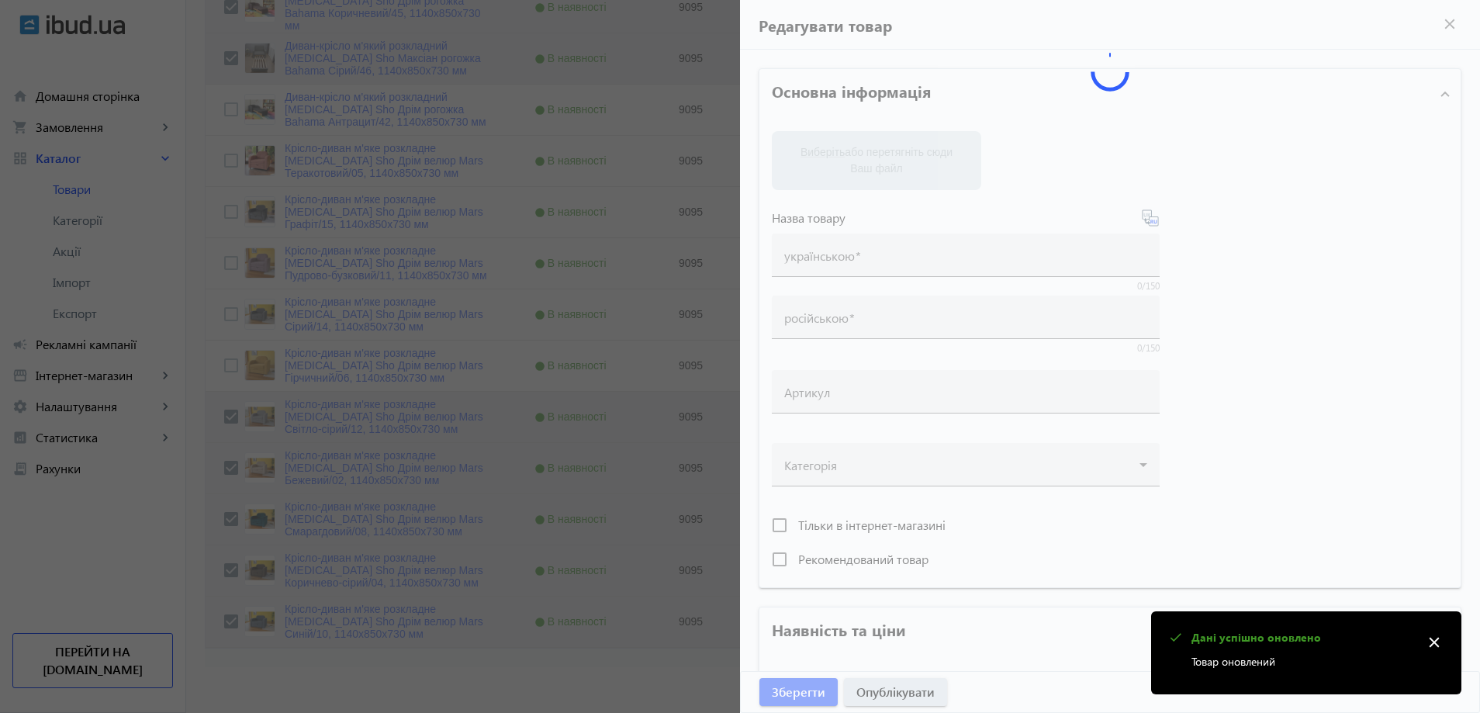
click at [298, 357] on div at bounding box center [740, 356] width 1480 height 713
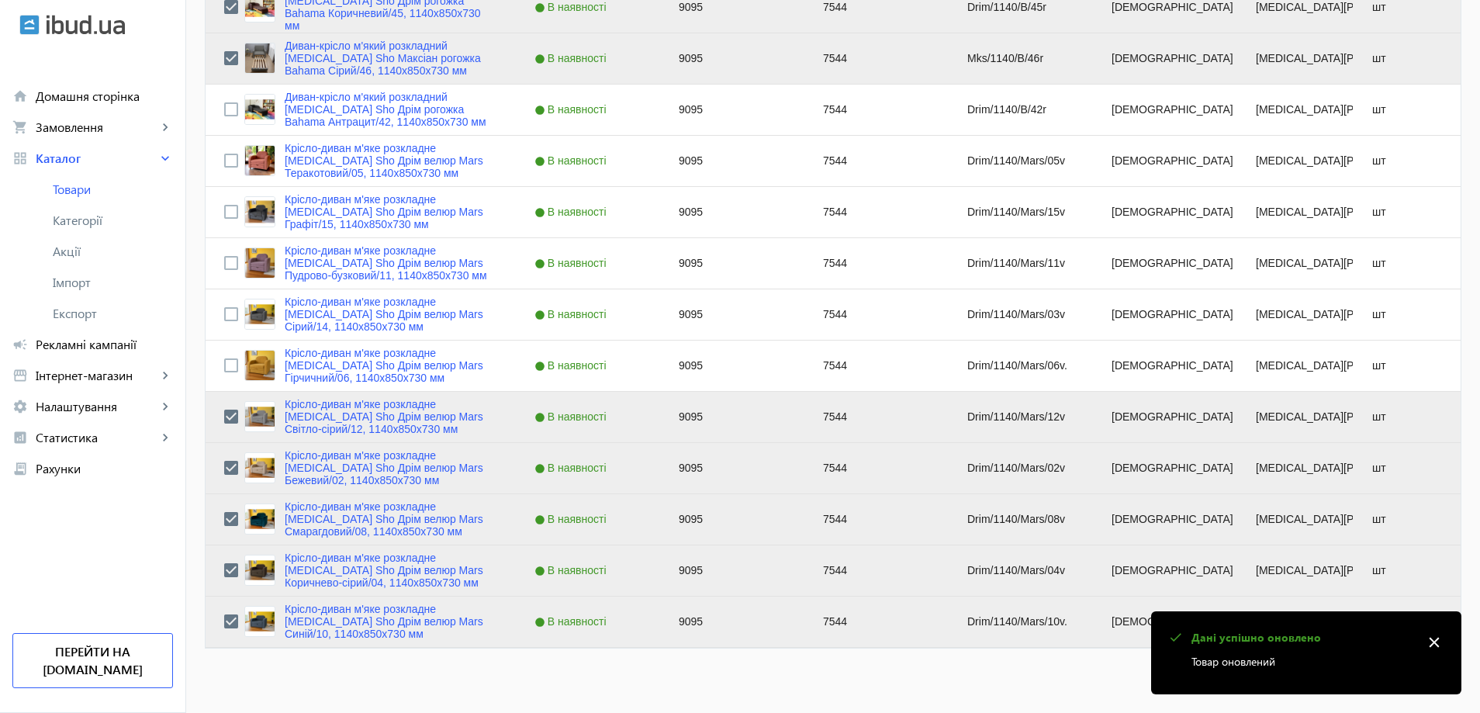
scroll to position [841, 0]
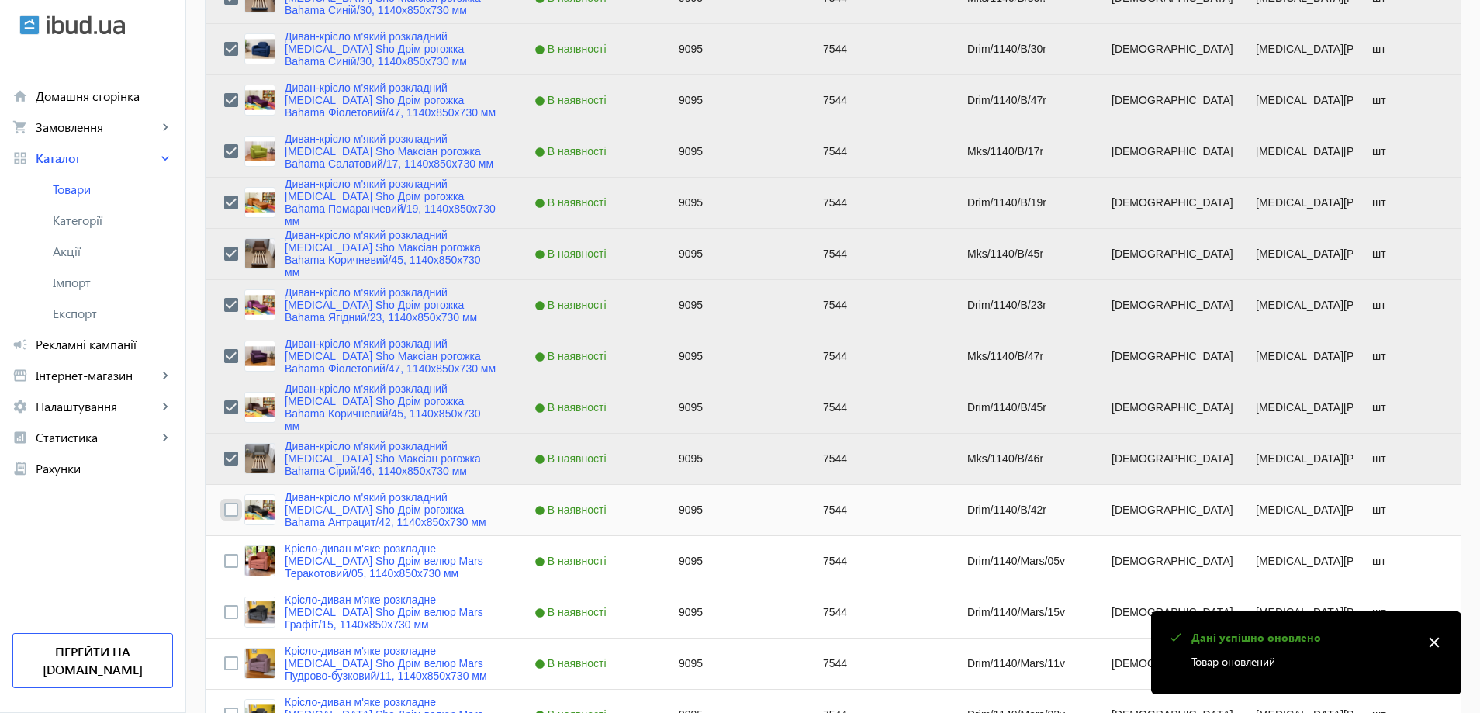
click at [224, 510] on input "Press Space to toggle row selection (unchecked)" at bounding box center [231, 510] width 14 height 14
checkbox input "true"
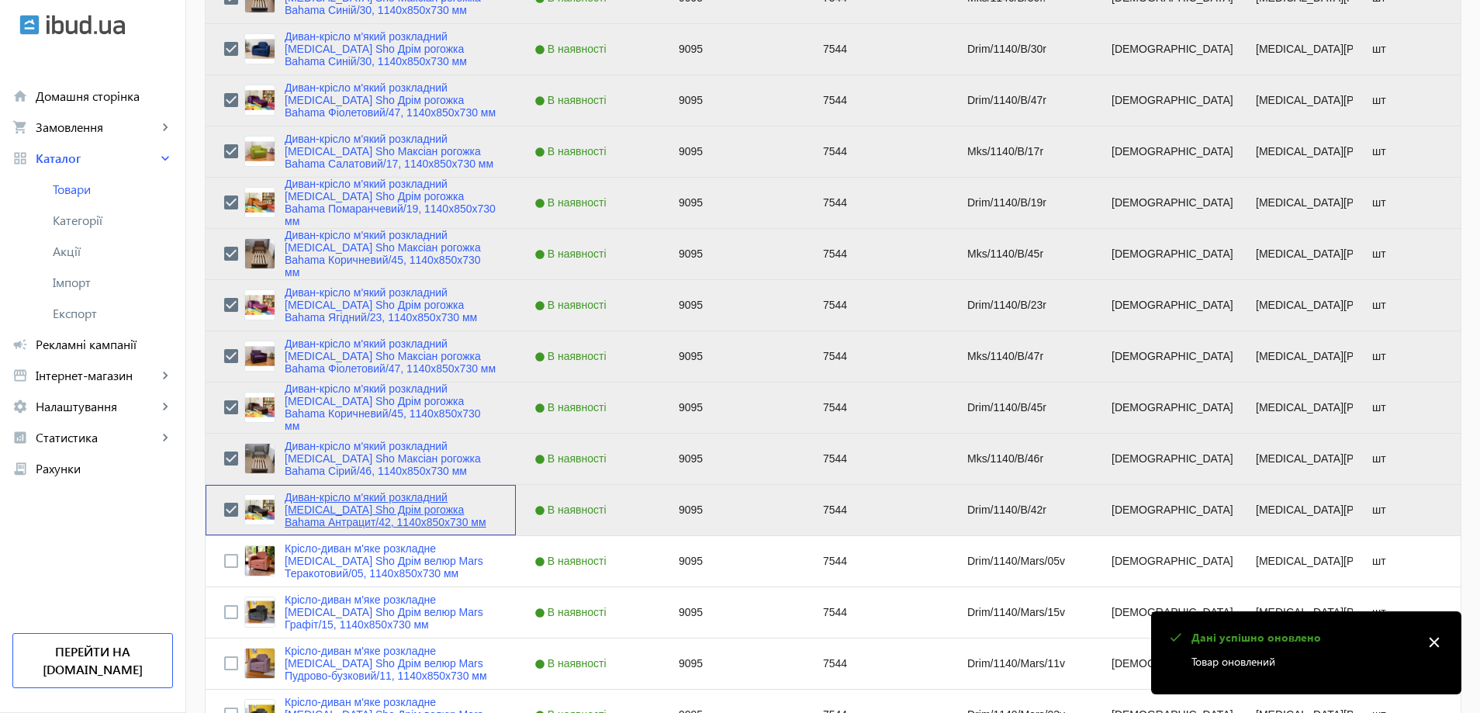
click at [344, 497] on link "Диван-крісло м'який розкладний [MEDICAL_DATA] Sho Дрім рогожка Bahama Антрацит/…" at bounding box center [391, 509] width 213 height 37
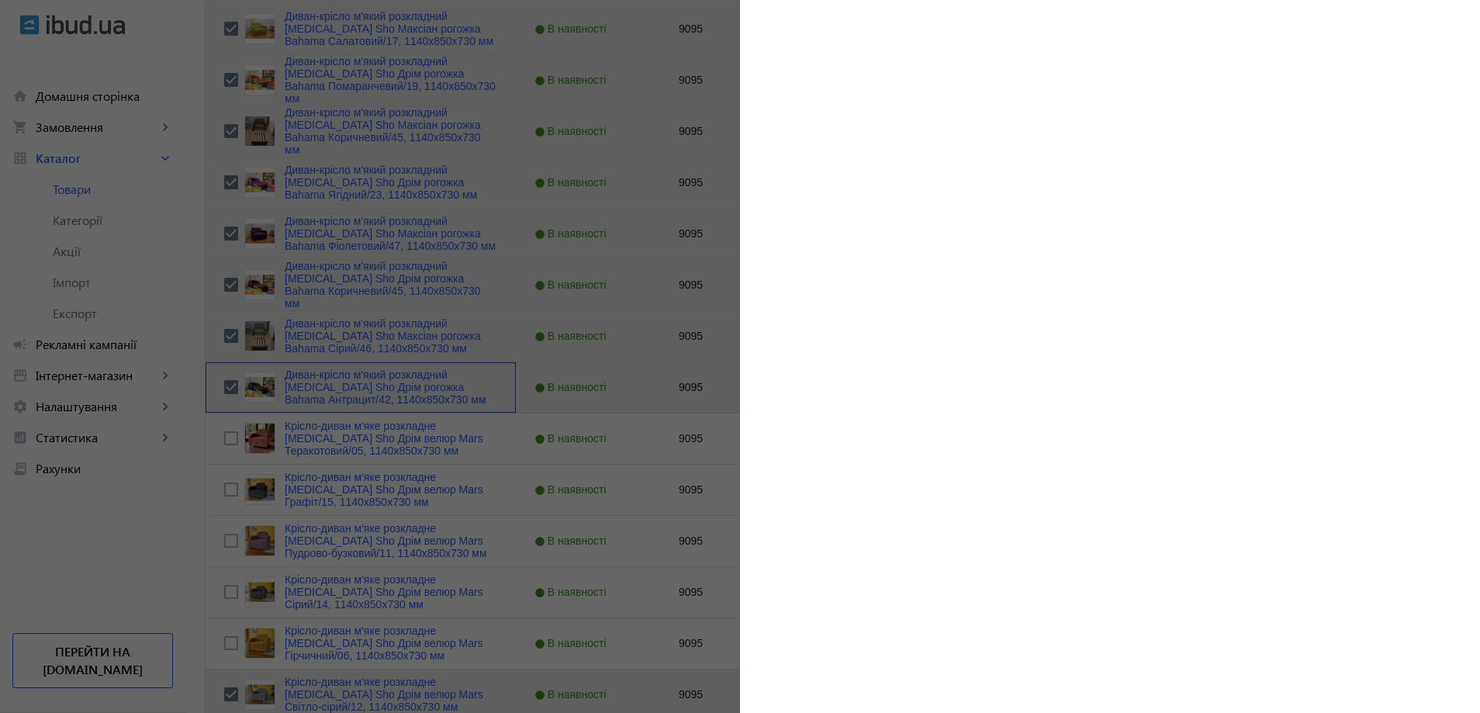
scroll to position [938, 0]
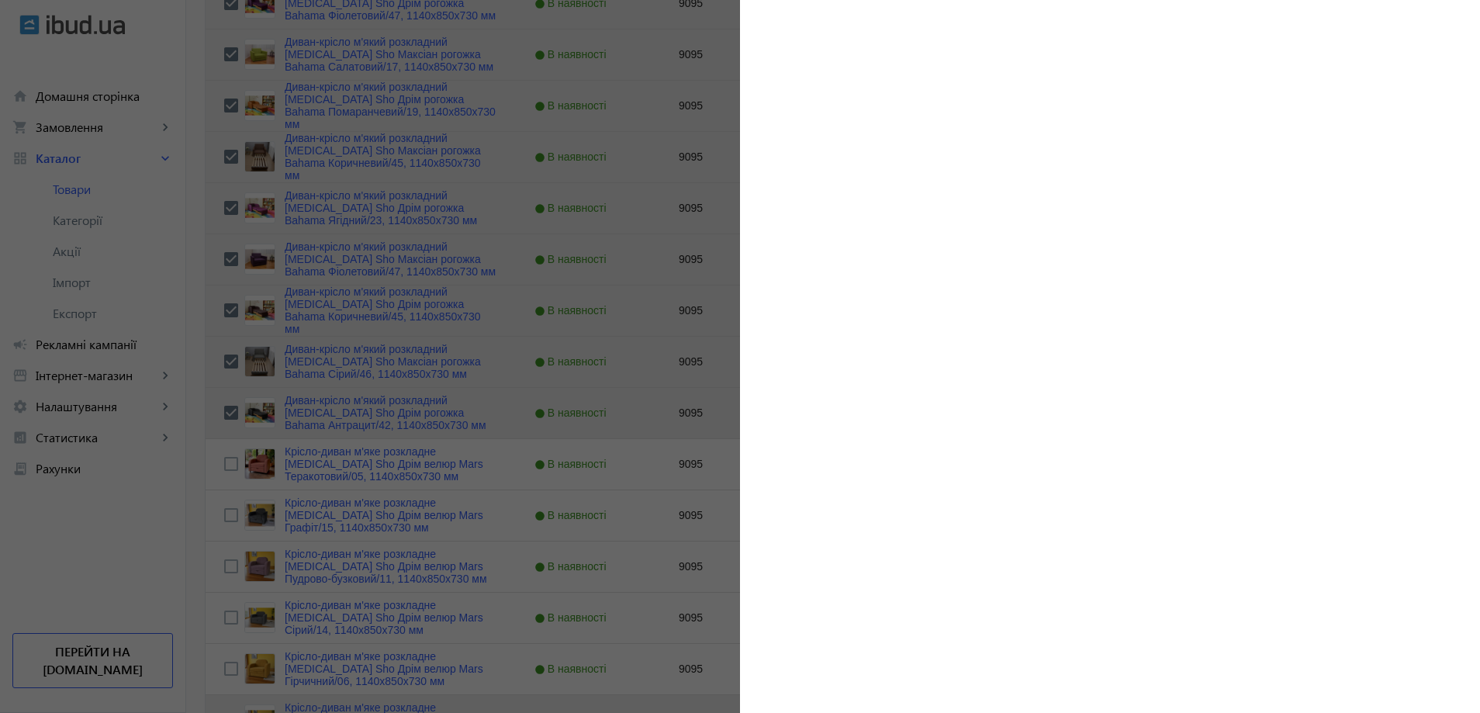
click at [613, 448] on div at bounding box center [740, 356] width 1480 height 713
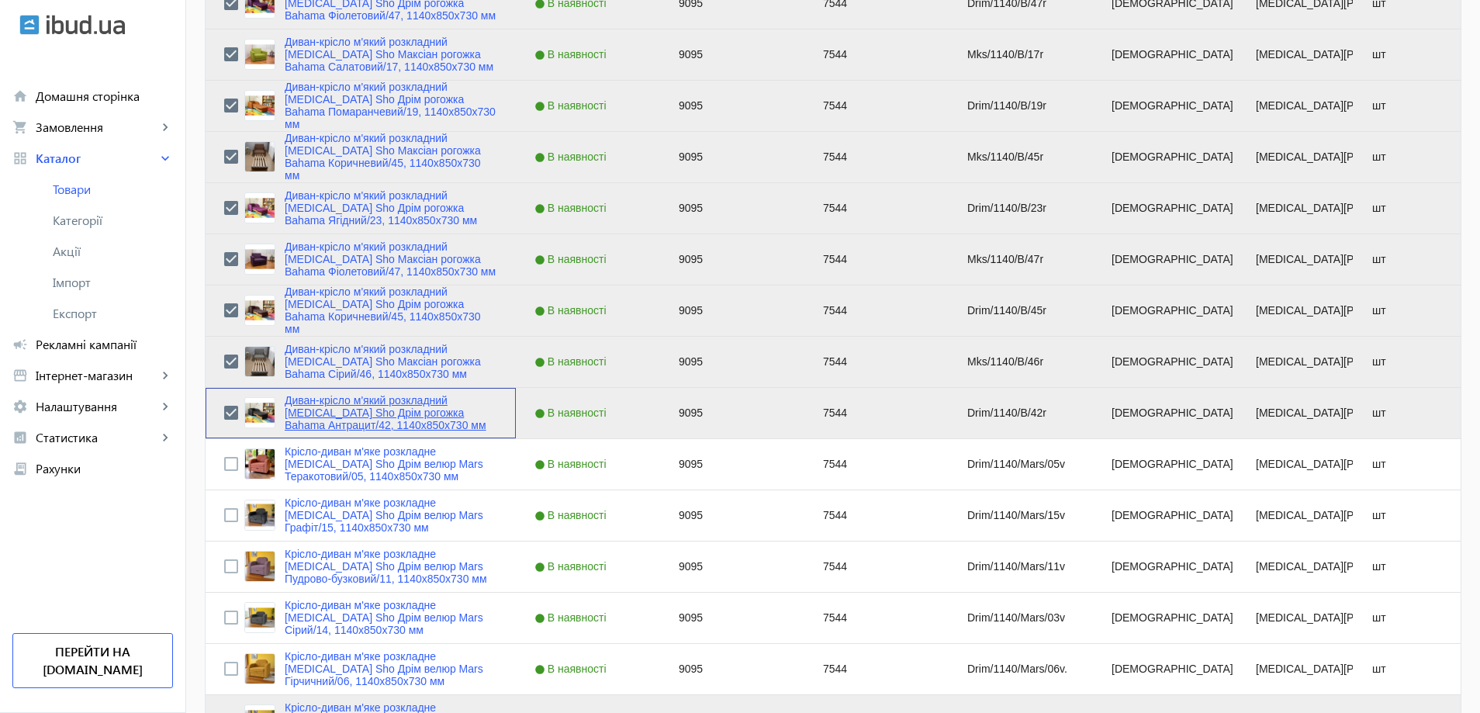
click at [323, 409] on link "Диван-крісло м'який розкладний [MEDICAL_DATA] Sho Дрім рогожка Bahama Антрацит/…" at bounding box center [391, 412] width 213 height 37
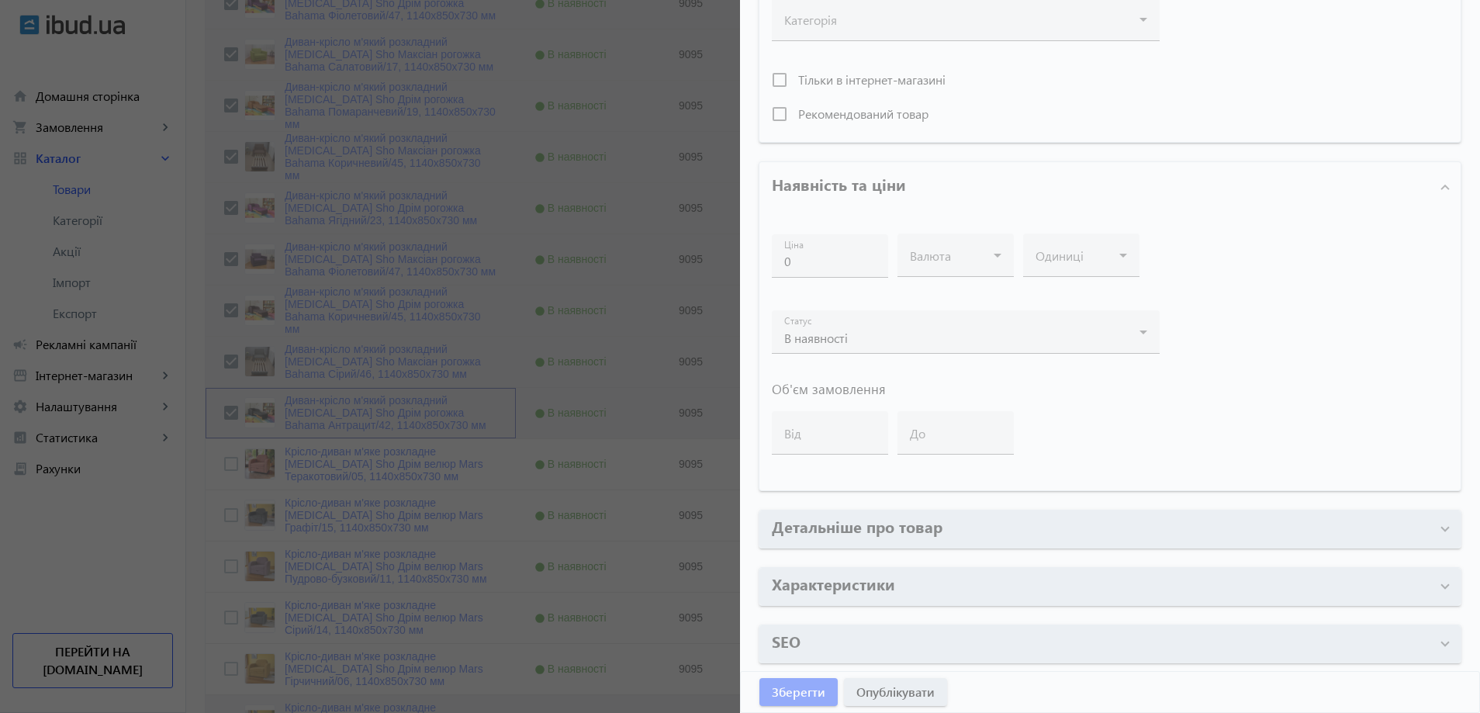
type input "Диван-крісло м'який розкладний [MEDICAL_DATA] Sho Дрім рогожка Bahama Антрацит/…"
type input "Диван-кресло мягкий раскладной [MEDICAL_DATA] Sho Дрим рогожка Bahama Антрацит/…"
type input "Drim/1140/B/42r"
type input "9095"
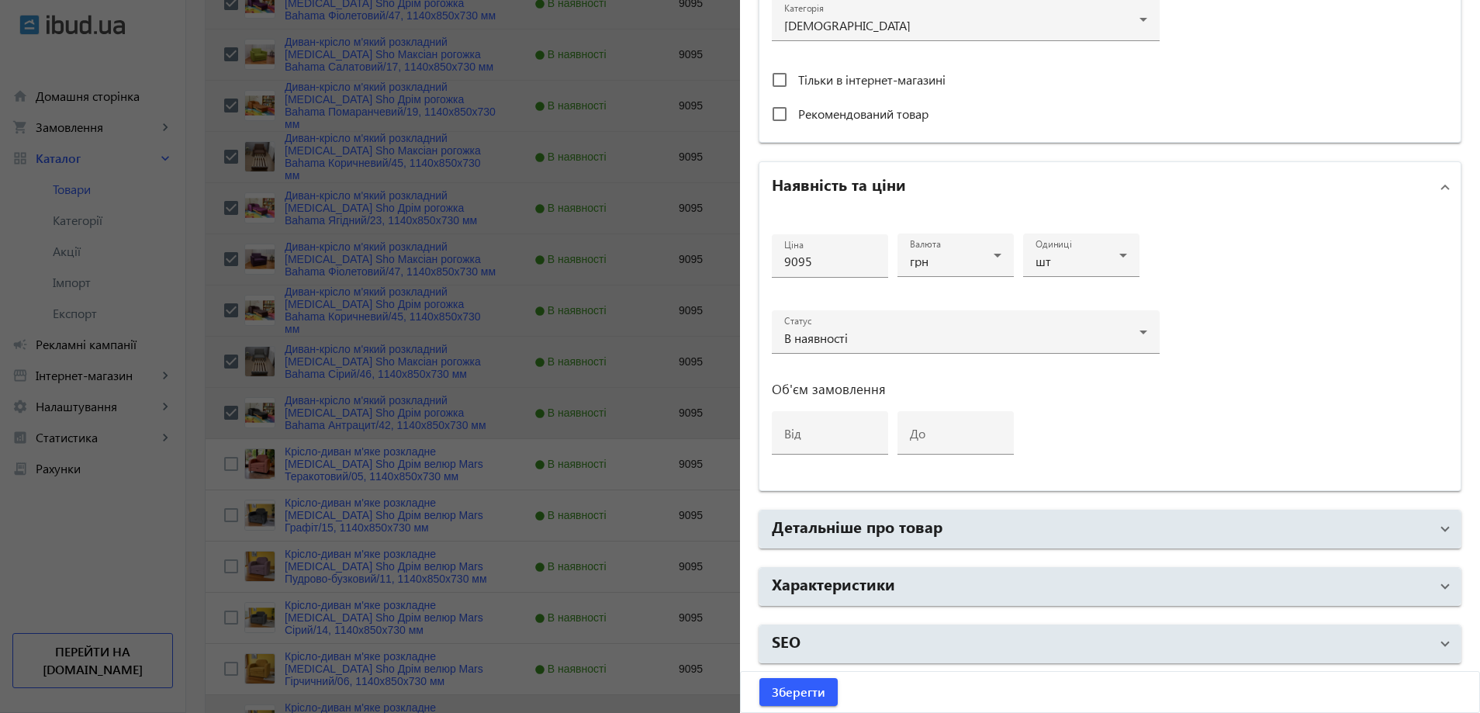
click at [883, 582] on h2 "Характеристики" at bounding box center [833, 583] width 123 height 22
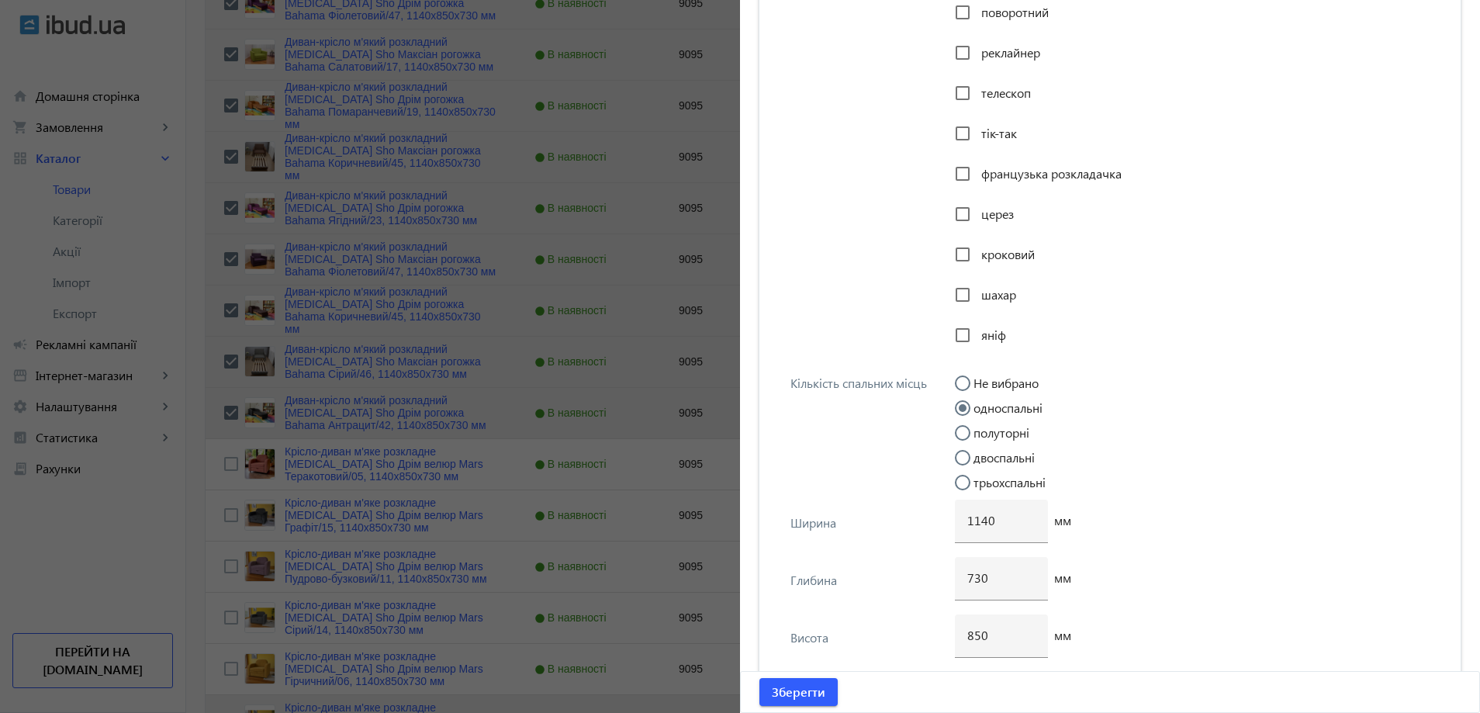
scroll to position [3839, 0]
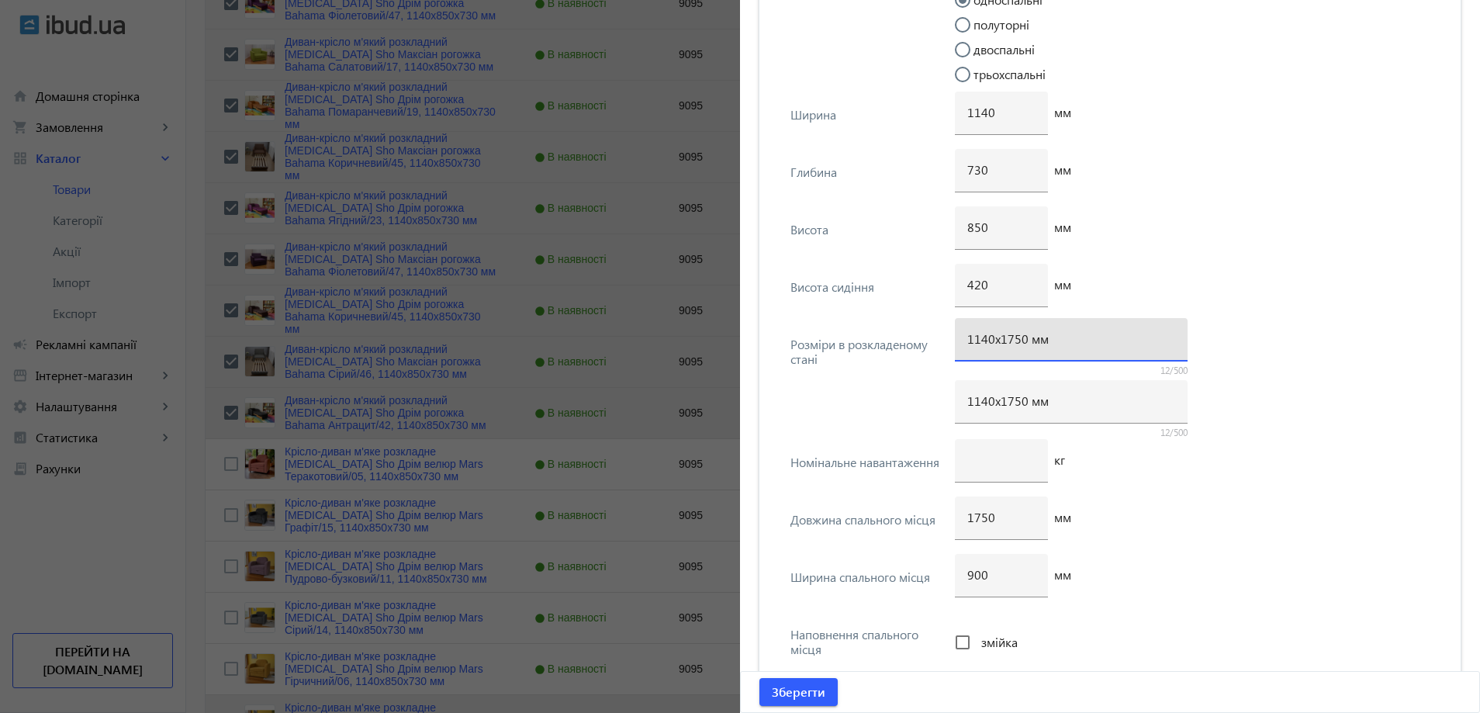
click at [1006, 340] on input "1140х1750 мм" at bounding box center [1071, 338] width 208 height 16
type input "1140х1700 мм"
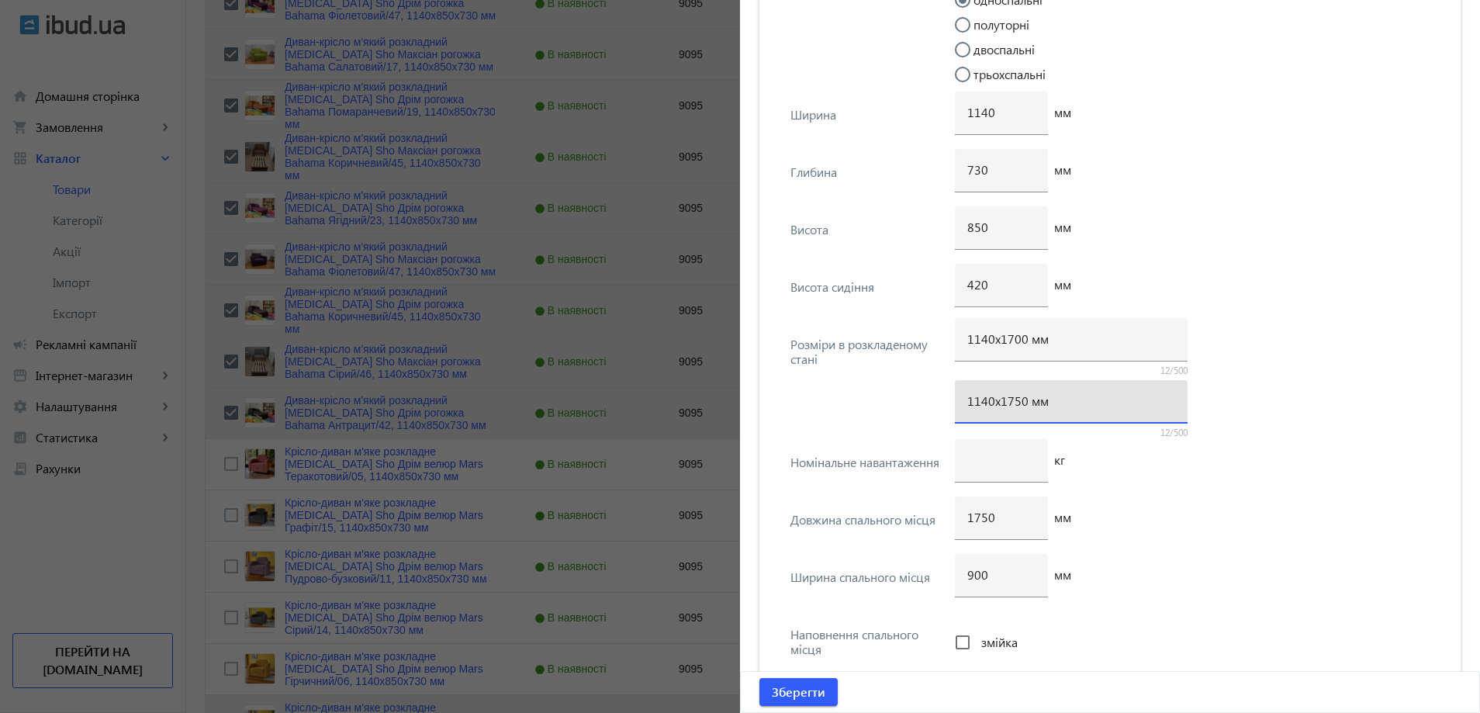
drag, startPoint x: 1011, startPoint y: 396, endPoint x: 1015, endPoint y: 403, distance: 8.0
click at [1015, 403] on input "1140х1750 мм" at bounding box center [1071, 400] width 208 height 16
type input "1140х1700 мм"
click at [976, 520] on input "1750" at bounding box center [1001, 517] width 68 height 16
type input "1700"
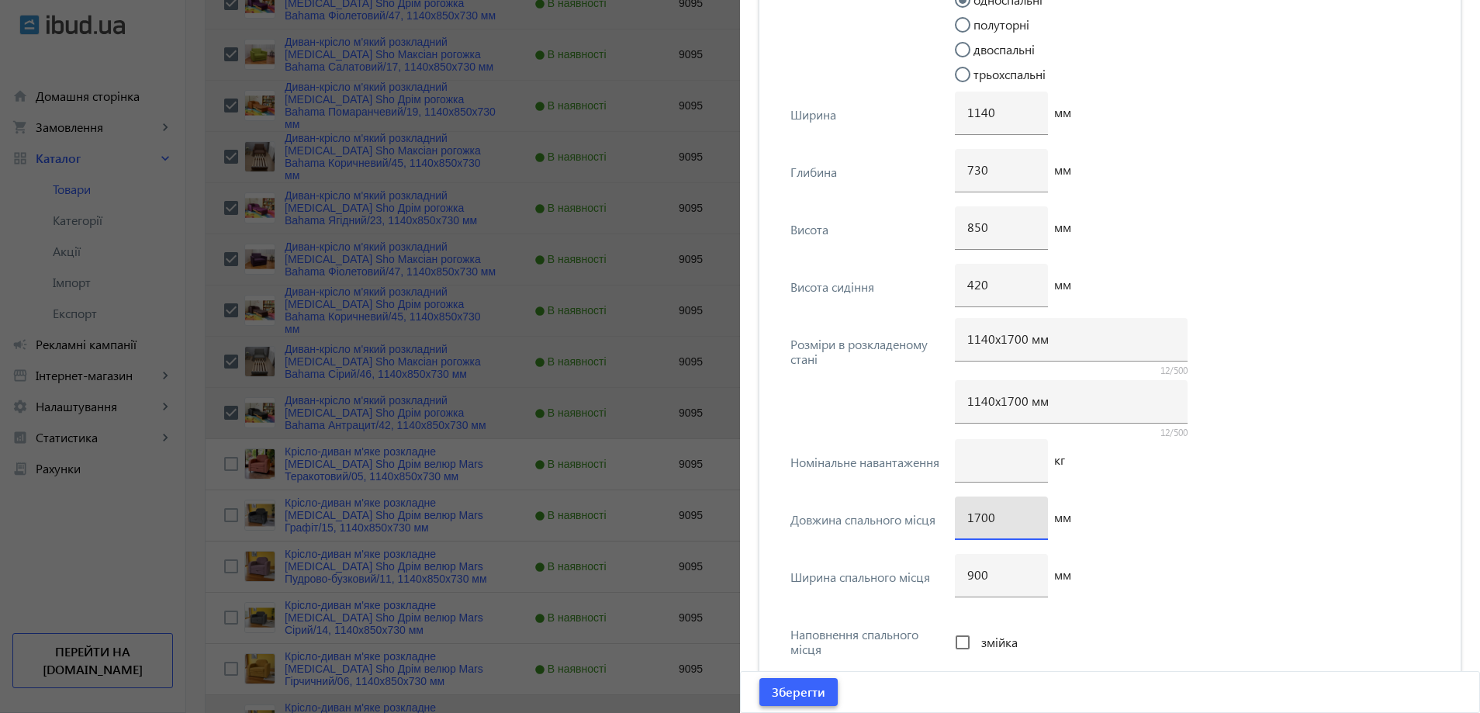
click at [812, 693] on span "Зберегти" at bounding box center [799, 691] width 54 height 17
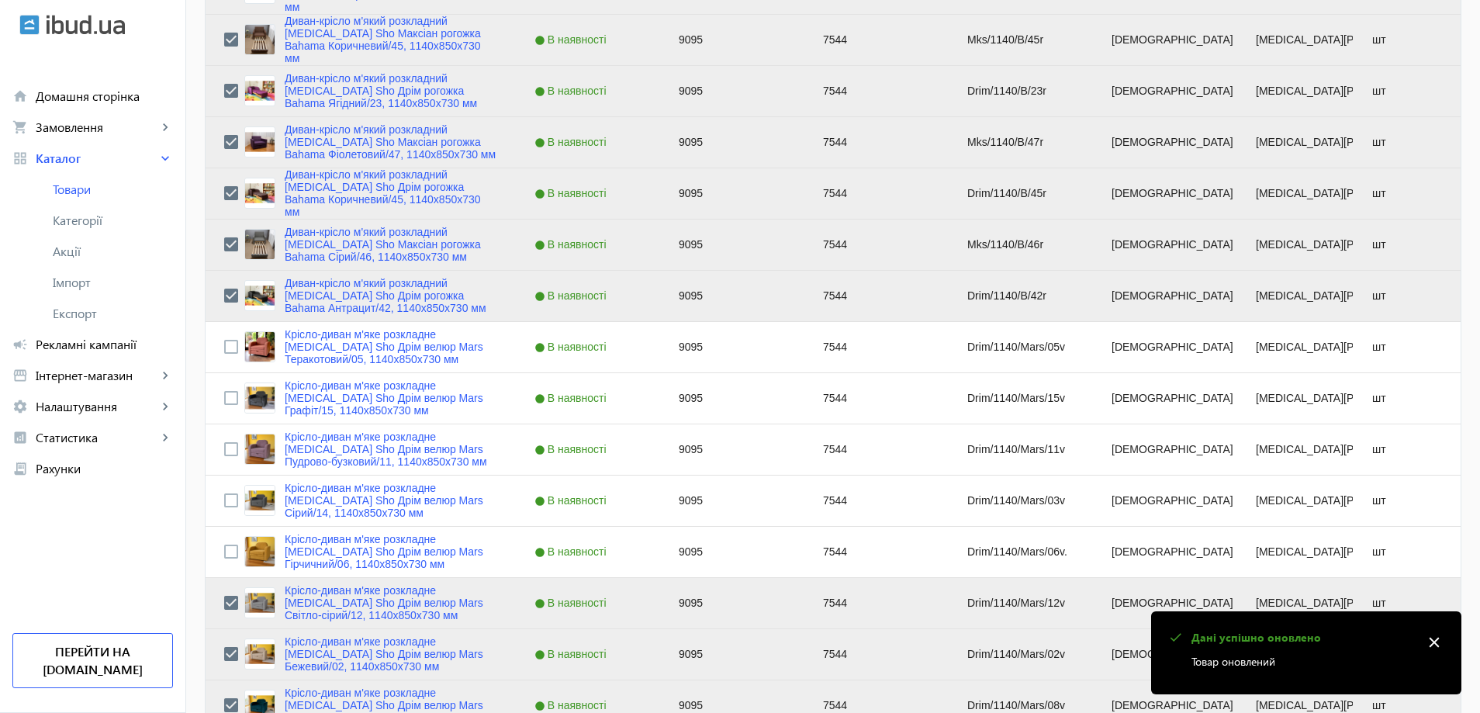
scroll to position [1086, 0]
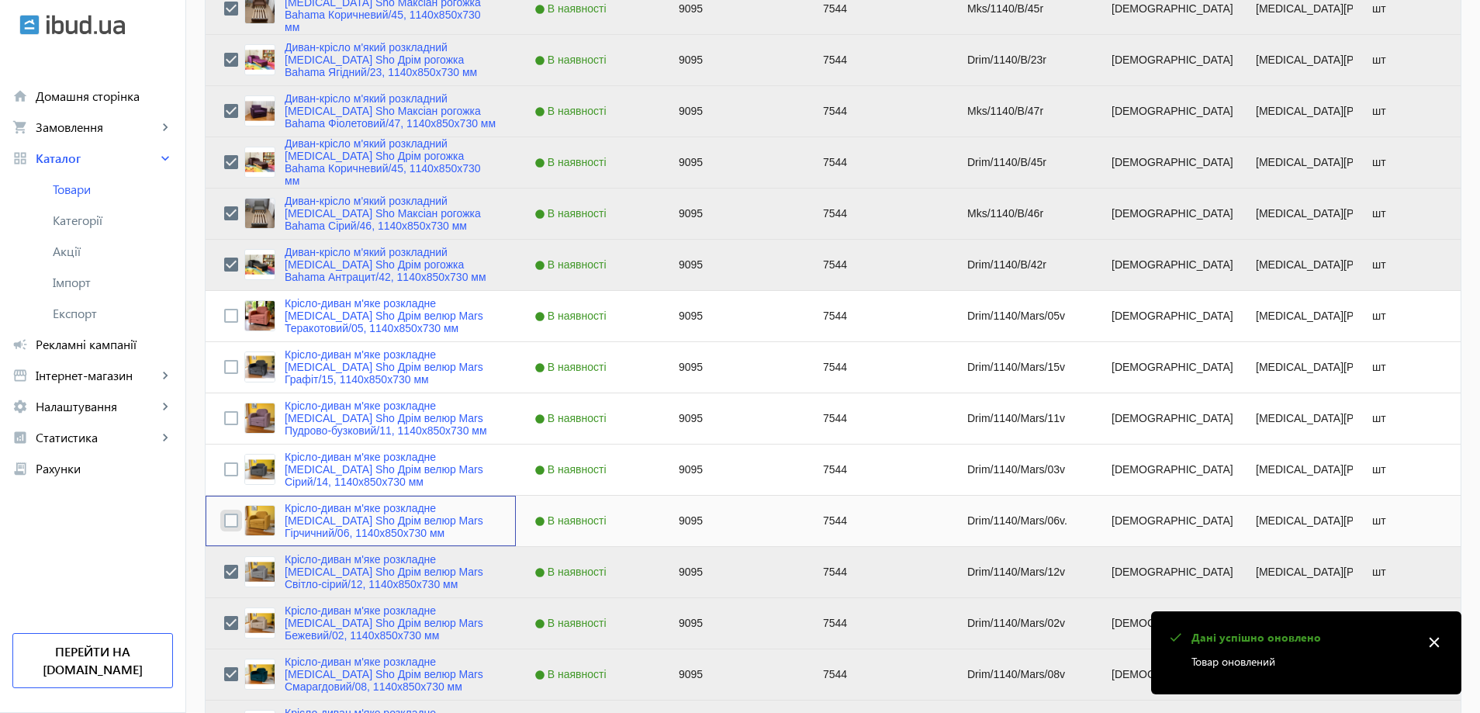
click at [224, 517] on input "Press Space to toggle row selection (unchecked)" at bounding box center [231, 520] width 14 height 14
checkbox input "true"
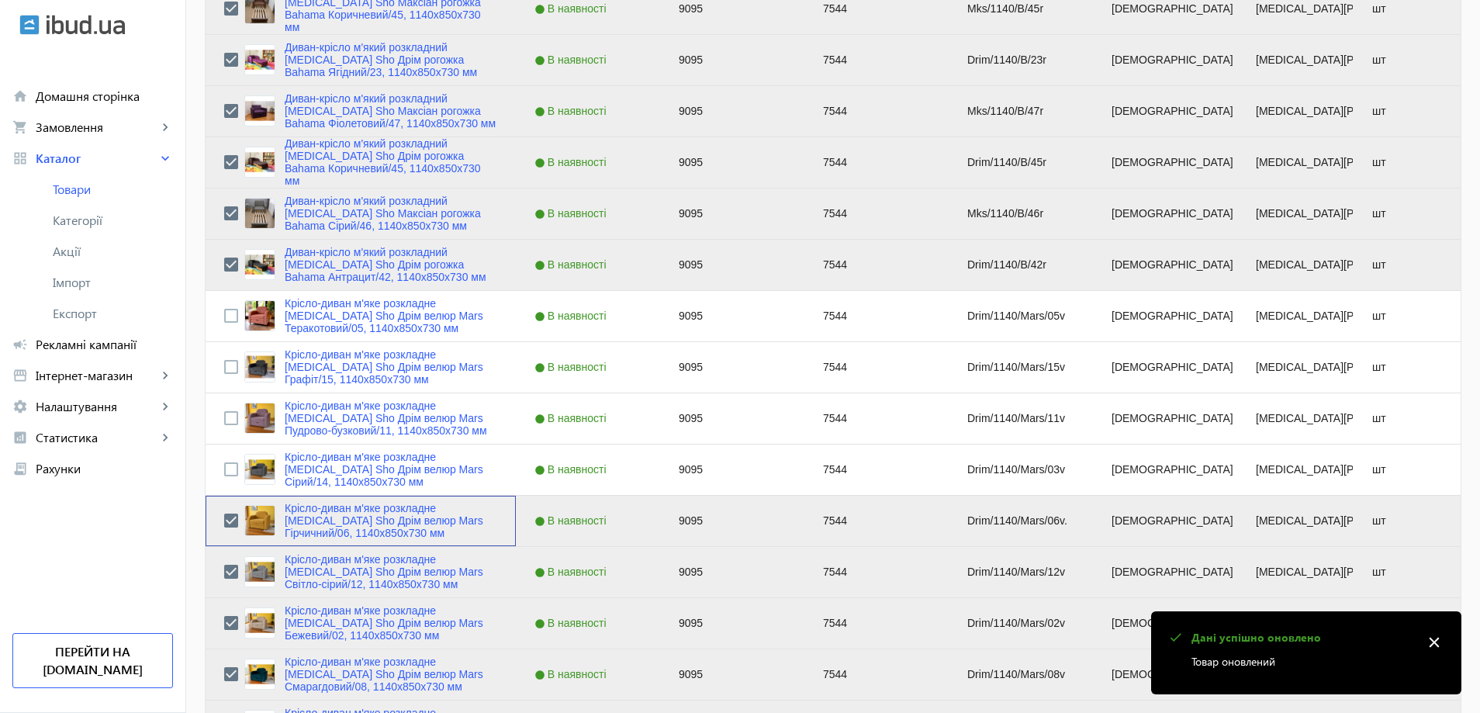
click at [266, 523] on div "Крісло-диван м'яке розкладне [MEDICAL_DATA] Sho Дрім велюр Mars Гірчичний/06, 1…" at bounding box center [370, 520] width 253 height 37
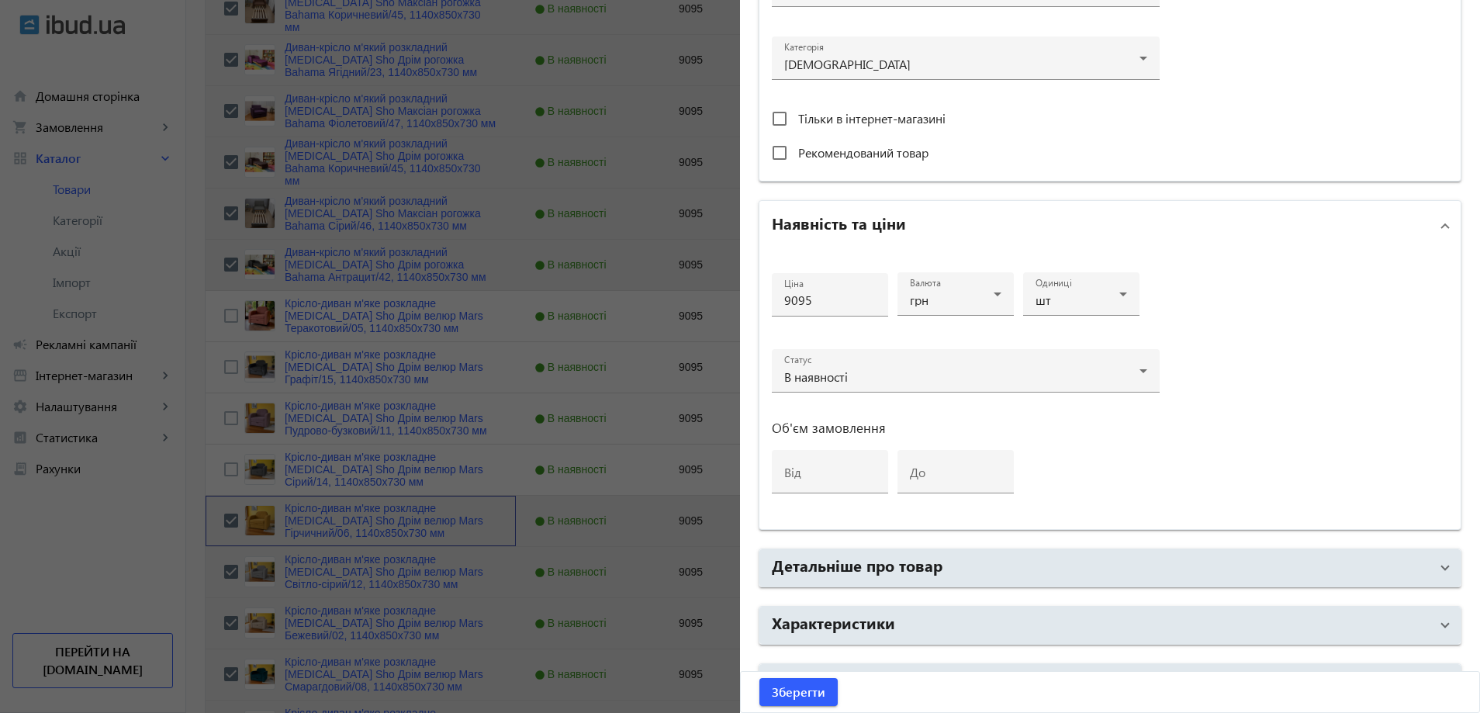
scroll to position [582, 0]
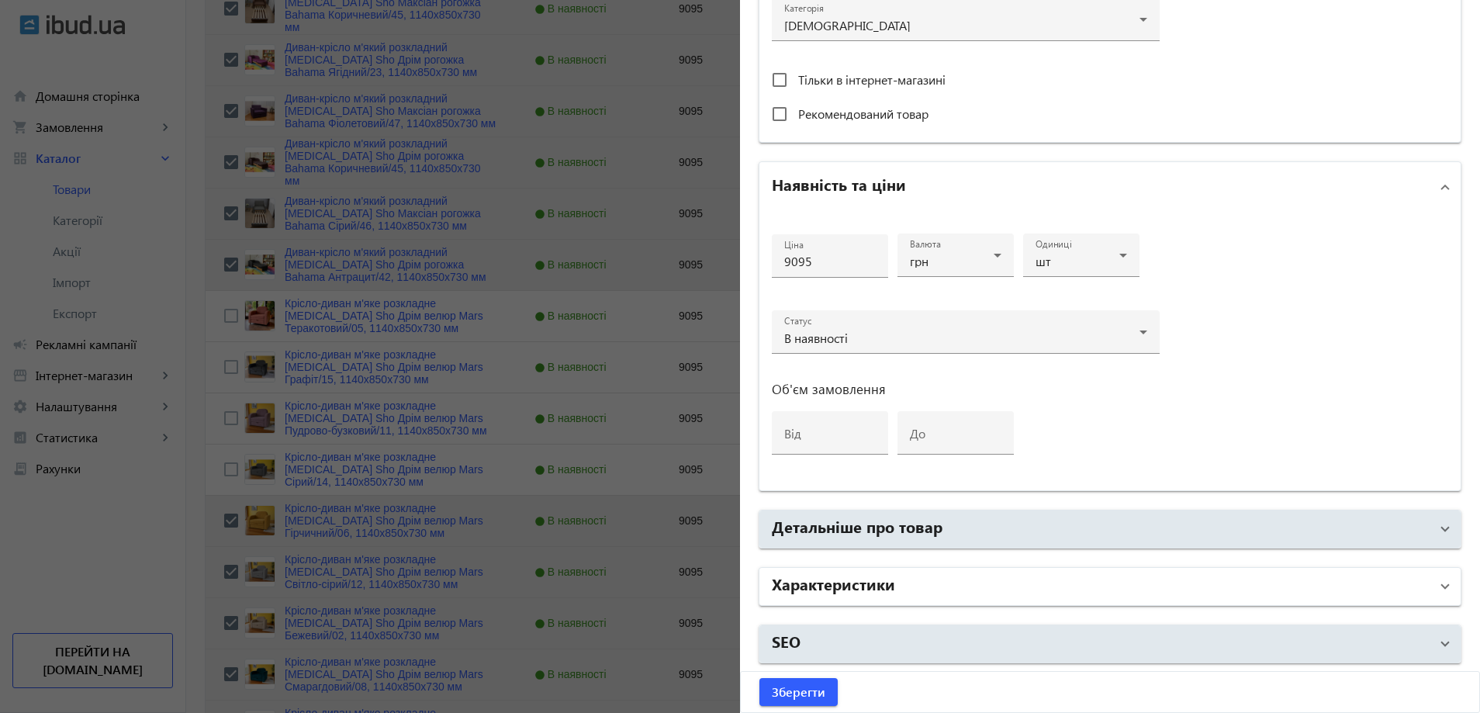
click at [918, 592] on mat-panel-title "Характеристики" at bounding box center [1101, 586] width 658 height 28
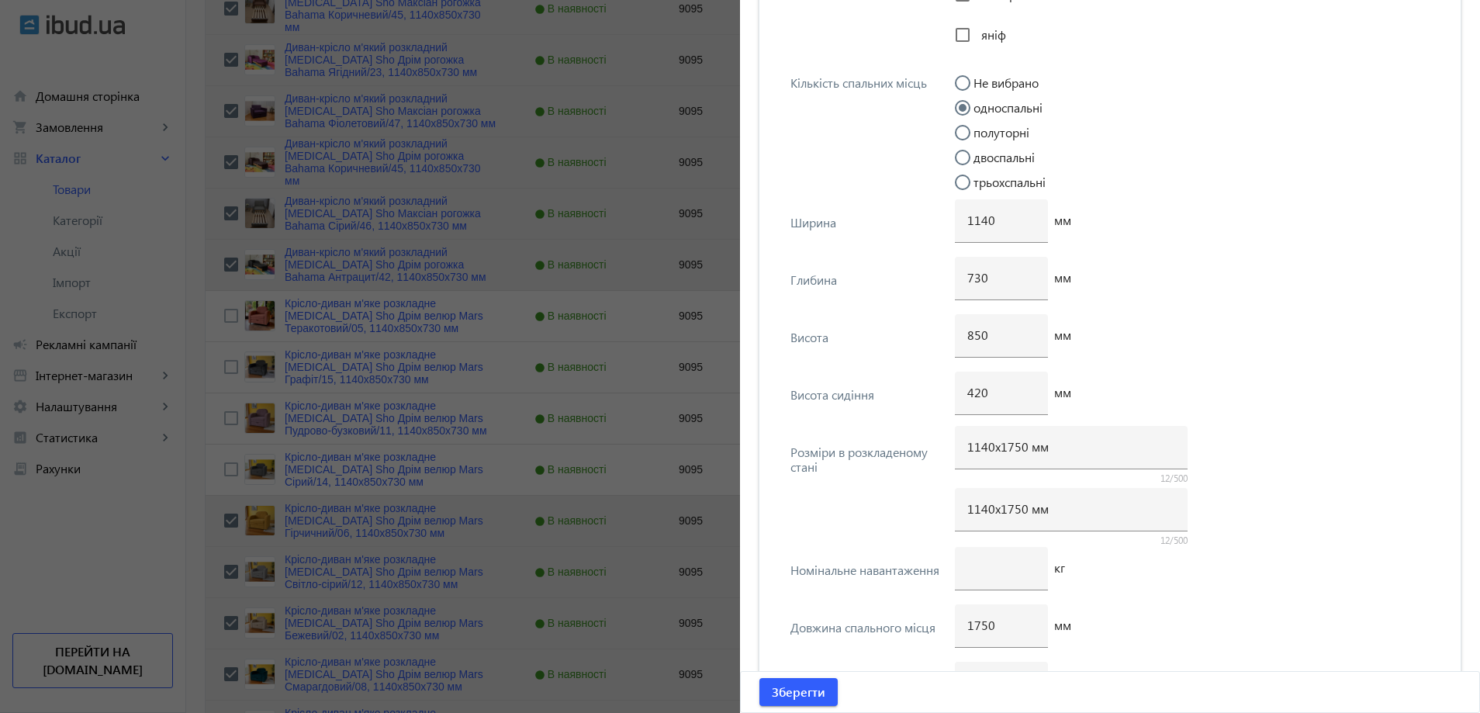
scroll to position [3762, 0]
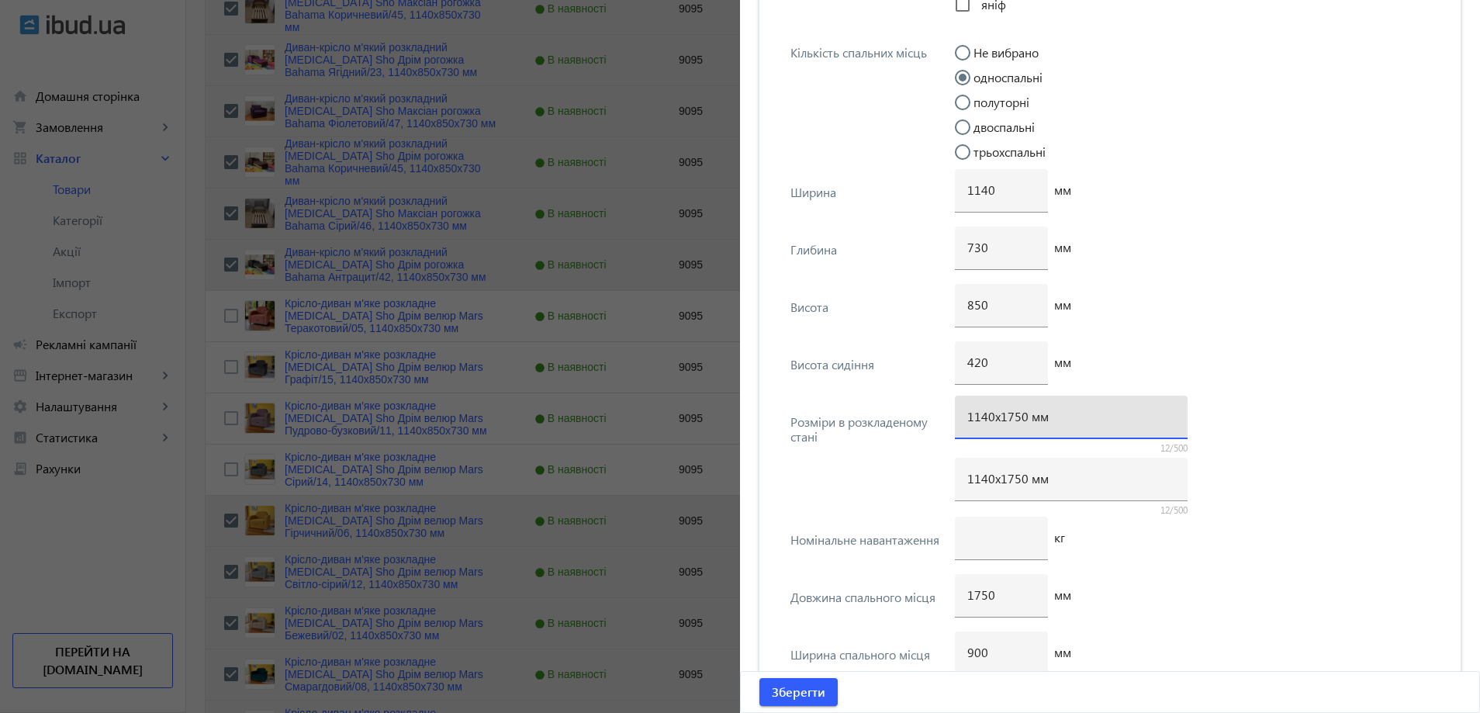
click at [1012, 418] on input "1140х1750 мм" at bounding box center [1071, 416] width 208 height 16
click at [1013, 423] on input "1140х1750 мм" at bounding box center [1071, 416] width 208 height 16
type input "1140х1700 мм"
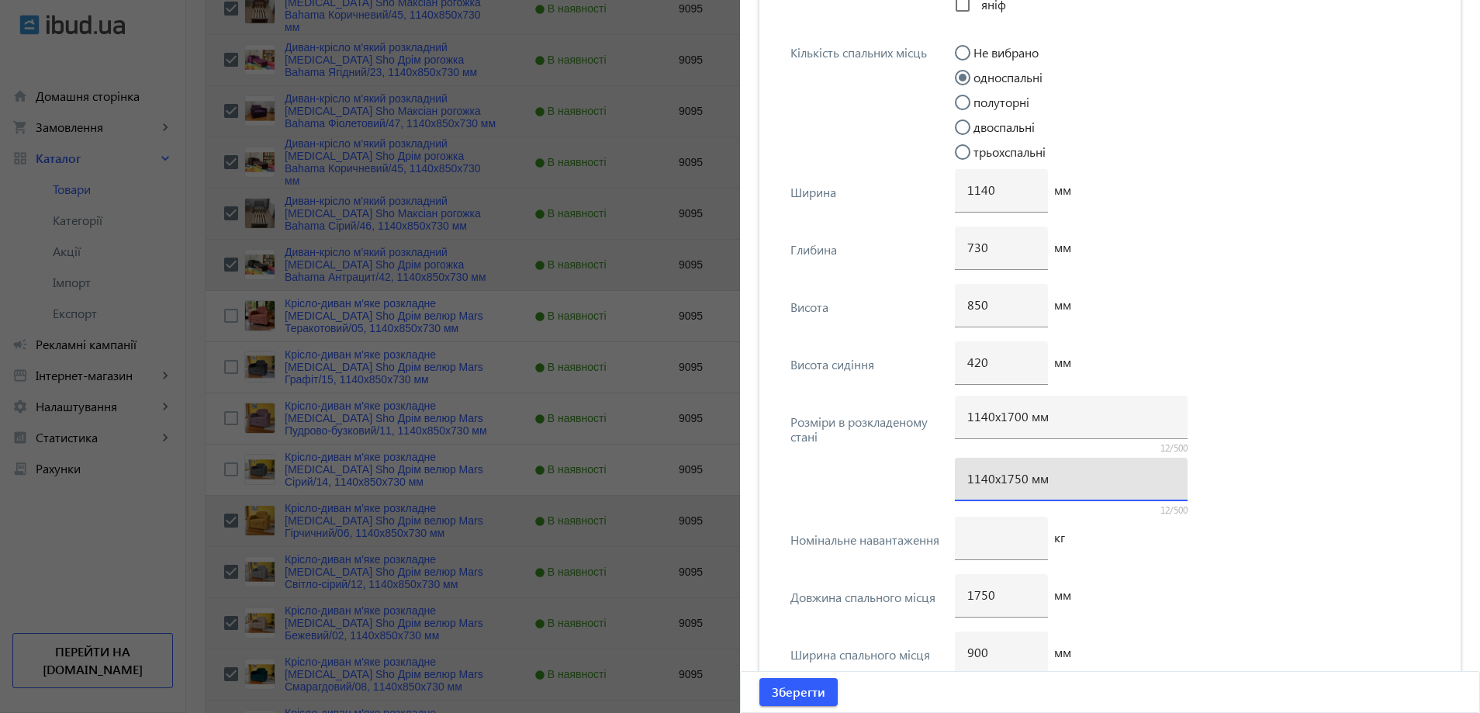
drag, startPoint x: 1015, startPoint y: 481, endPoint x: 1006, endPoint y: 477, distance: 9.4
click at [1006, 477] on input "1140х1750 мм" at bounding box center [1071, 478] width 208 height 16
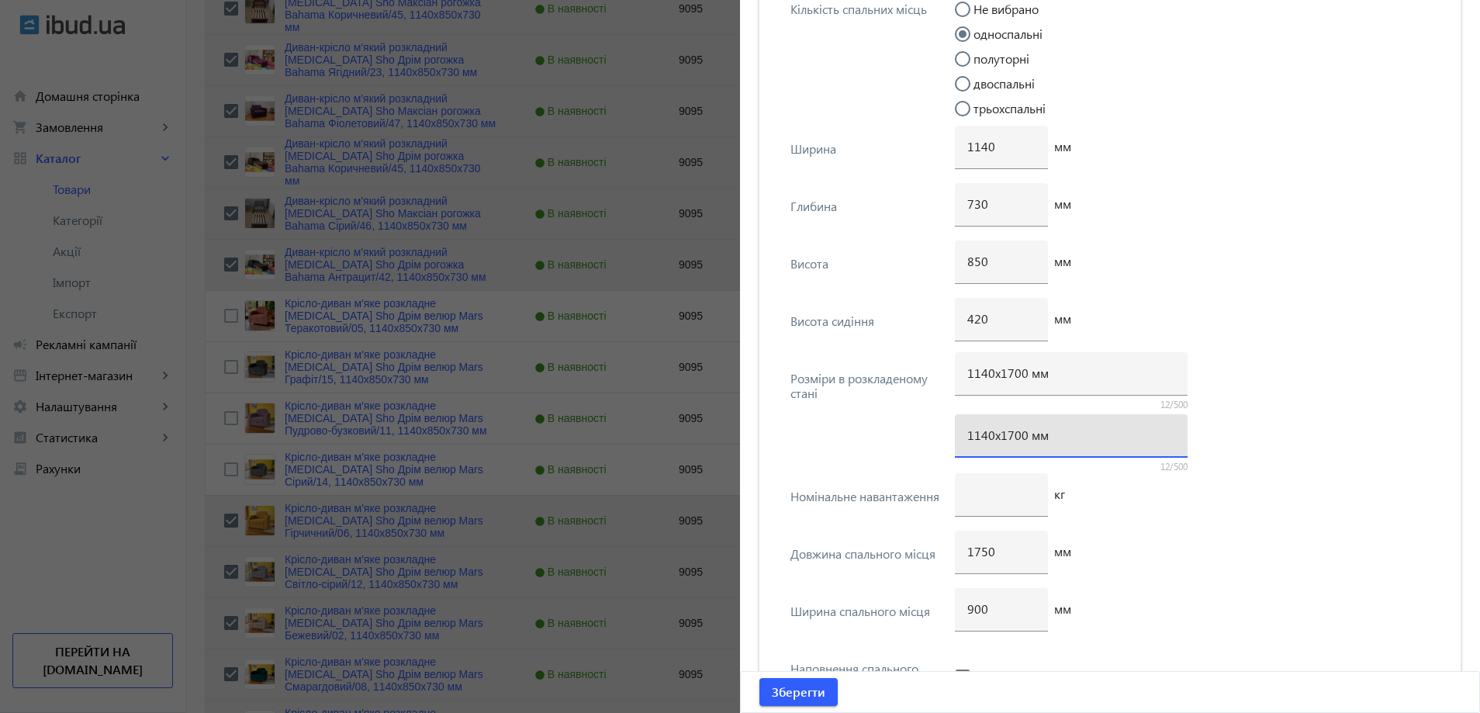
scroll to position [3994, 0]
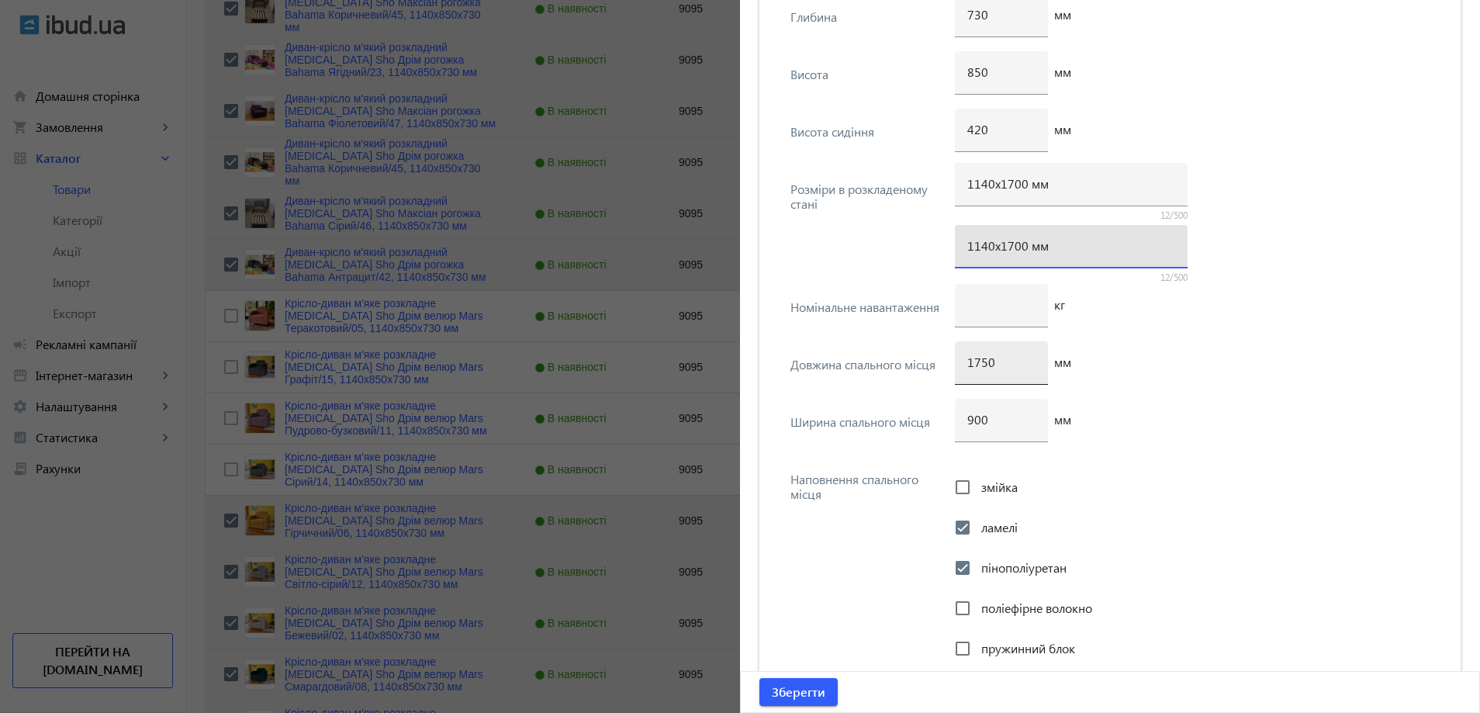
type input "1140х1700 мм"
click at [976, 366] on input "1750" at bounding box center [1001, 362] width 68 height 16
type input "1700"
click at [825, 693] on span "submit" at bounding box center [798, 691] width 78 height 37
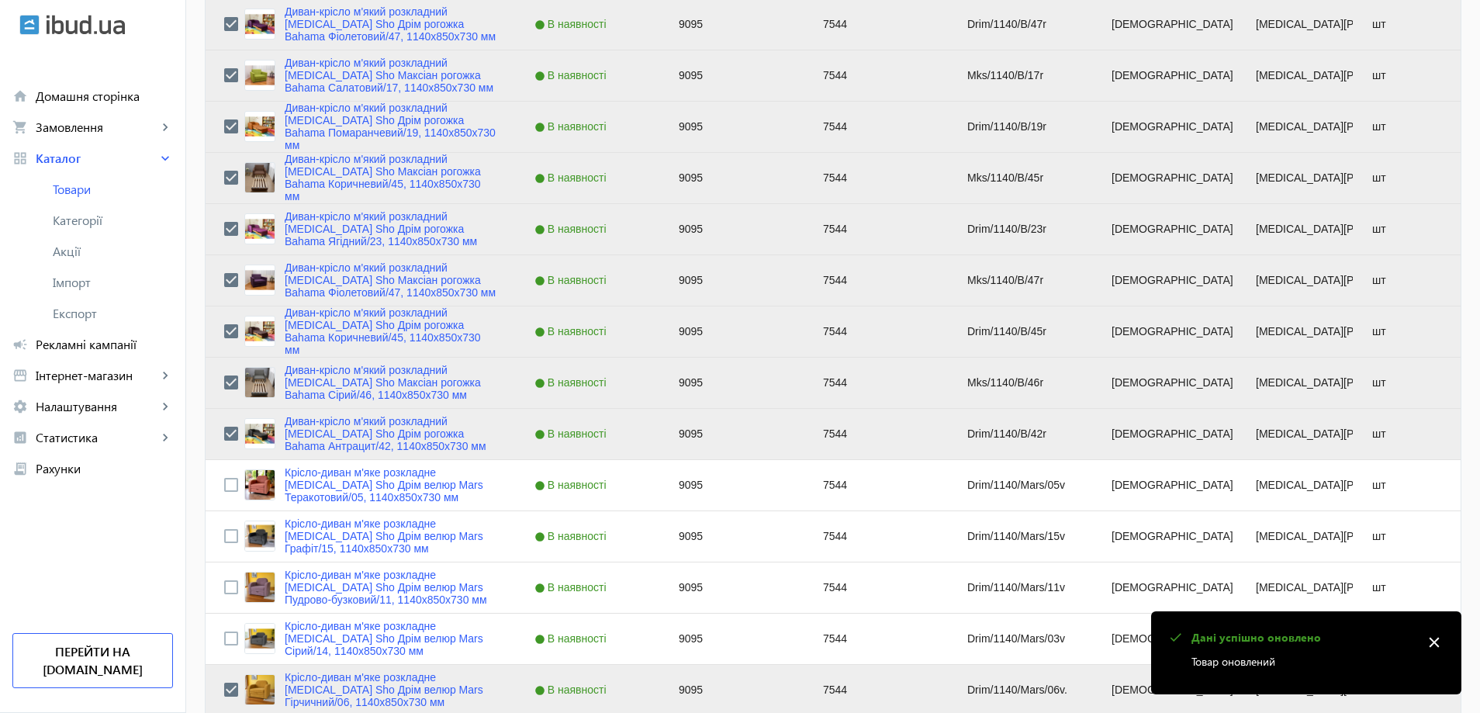
scroll to position [1086, 0]
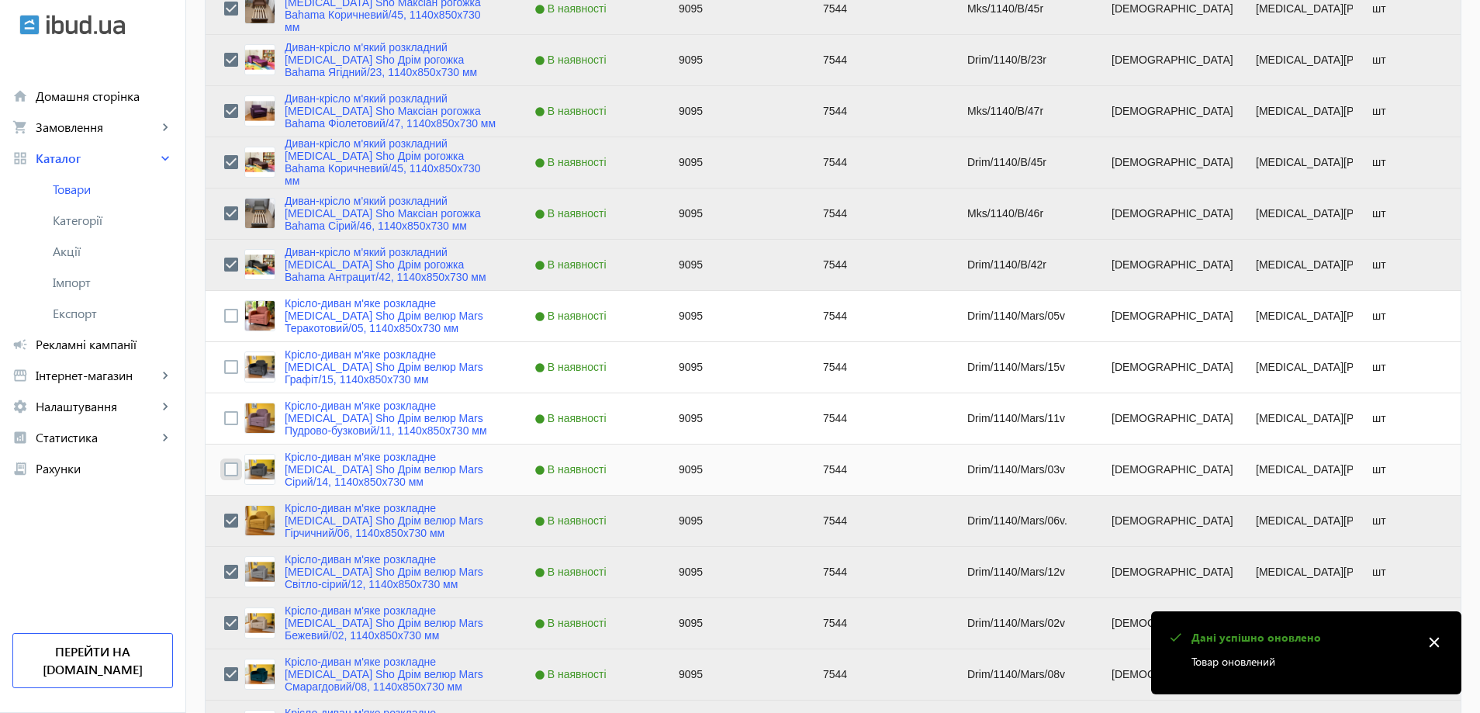
click at [224, 466] on input "Press Space to toggle row selection (unchecked)" at bounding box center [231, 469] width 14 height 14
checkbox input "true"
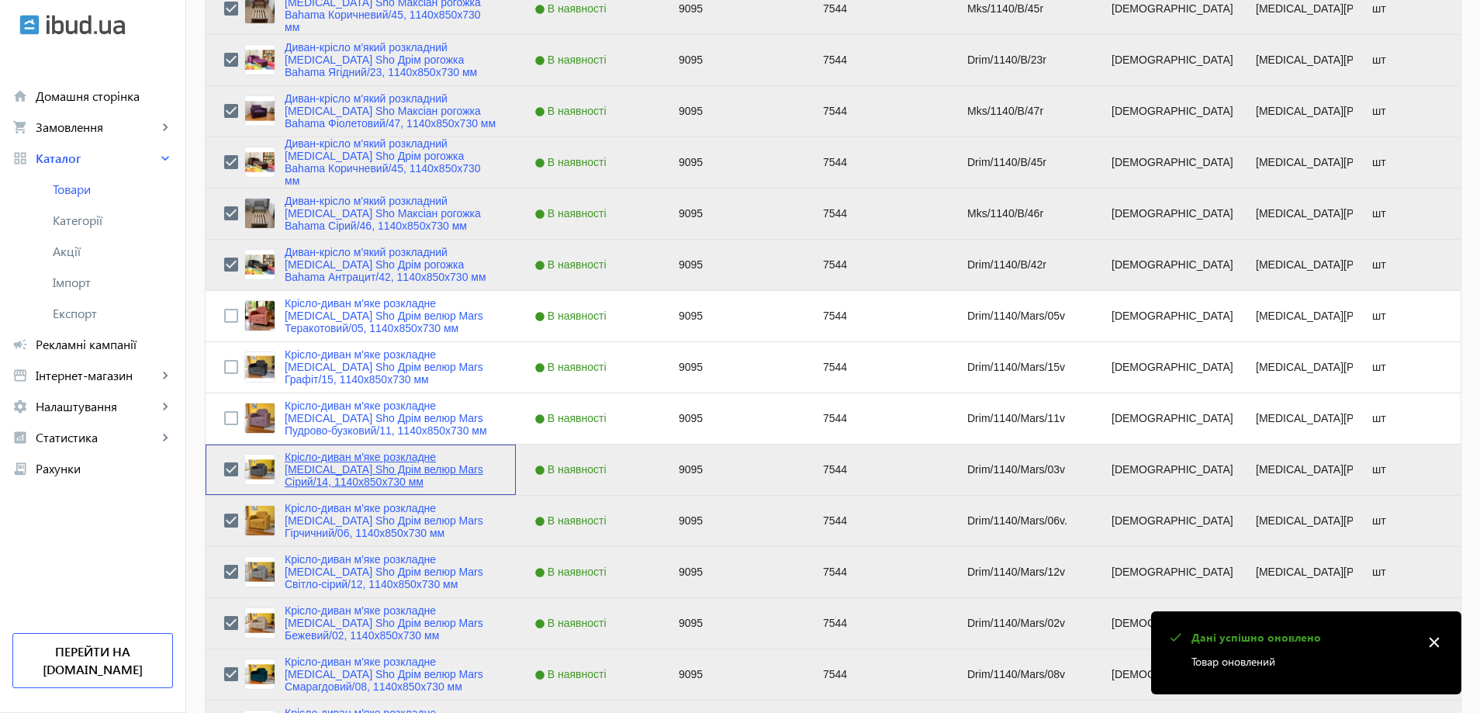
click at [306, 457] on link "Крісло-диван м'яке розкладне [MEDICAL_DATA] Sho Дрім велюр Mars Сірий/14, 1140х…" at bounding box center [391, 469] width 213 height 37
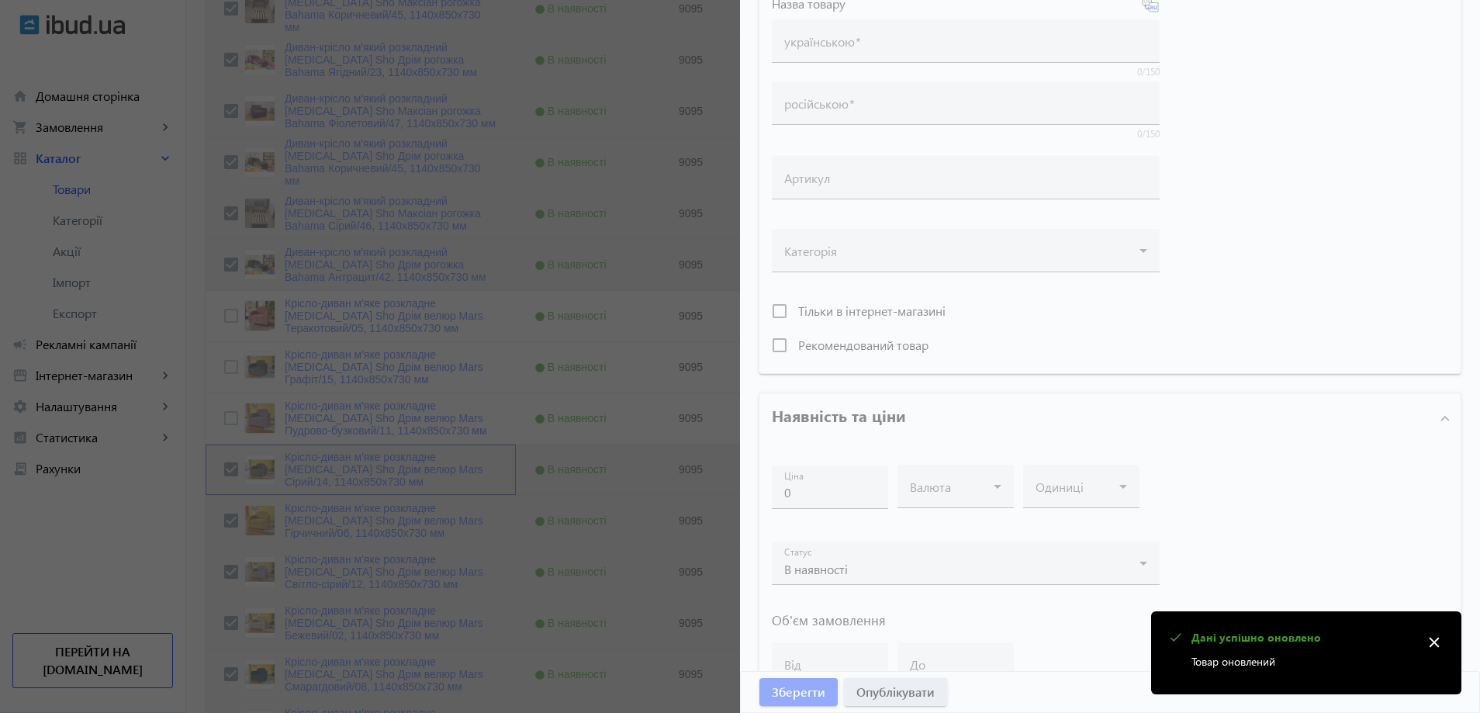
type input "Крісло-диван м'яке розкладне [MEDICAL_DATA] Sho Дрім велюр Mars Сірий/14, 1140х…"
type input "Кресло-диван мягкое раскладное [MEDICAL_DATA] Sho Дрим велюр Mars Серый/14, 114…"
type input "Drim/1140/Mars/03v"
type input "9095"
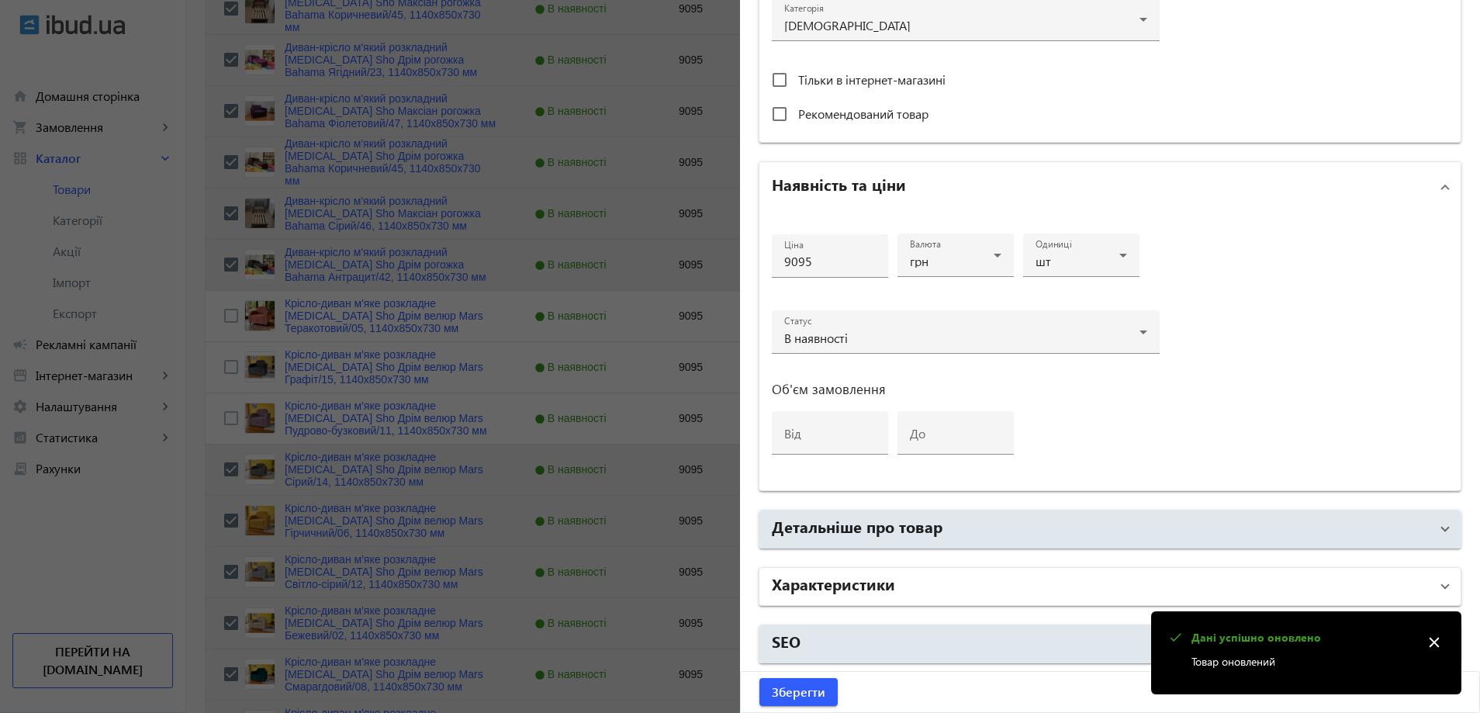
click at [891, 586] on mat-panel-title "Характеристики" at bounding box center [1101, 586] width 658 height 28
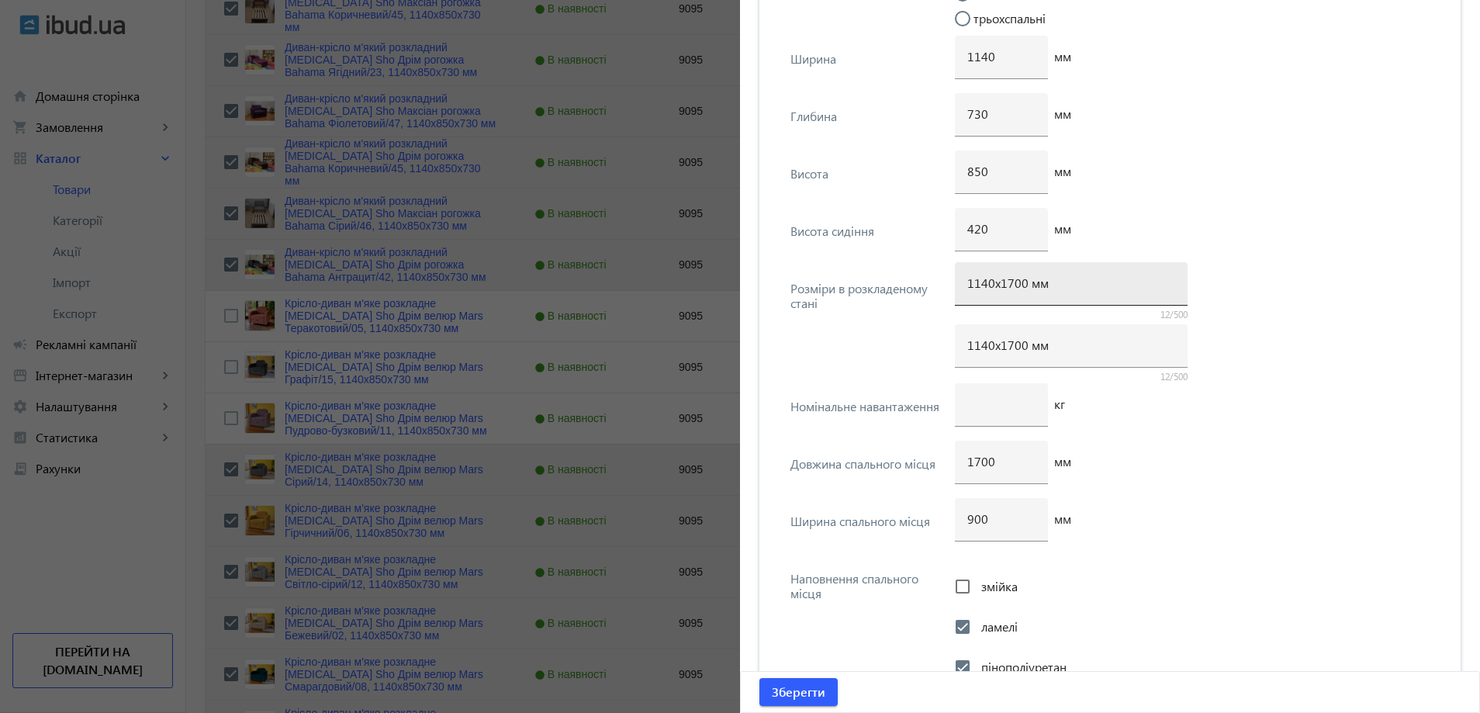
scroll to position [3917, 0]
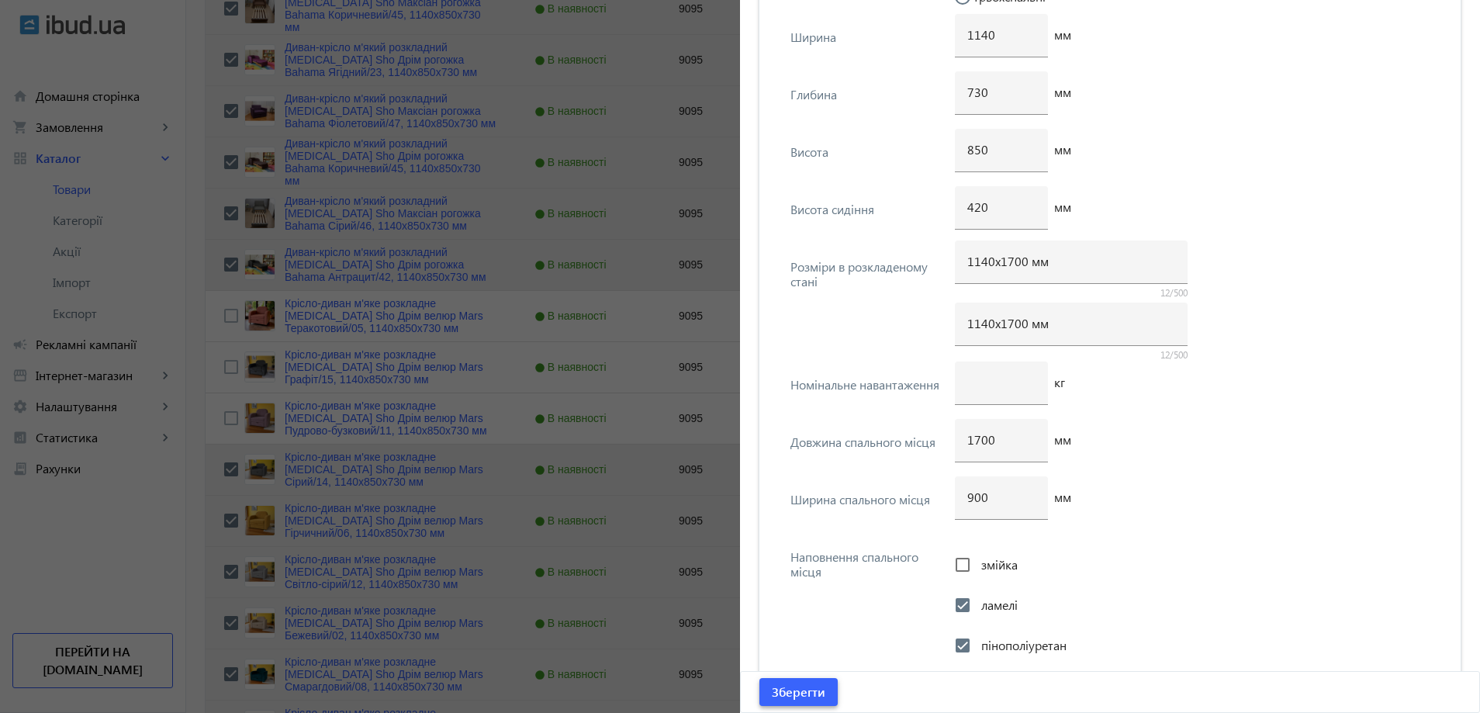
click at [815, 697] on span "Зберегти" at bounding box center [799, 691] width 54 height 17
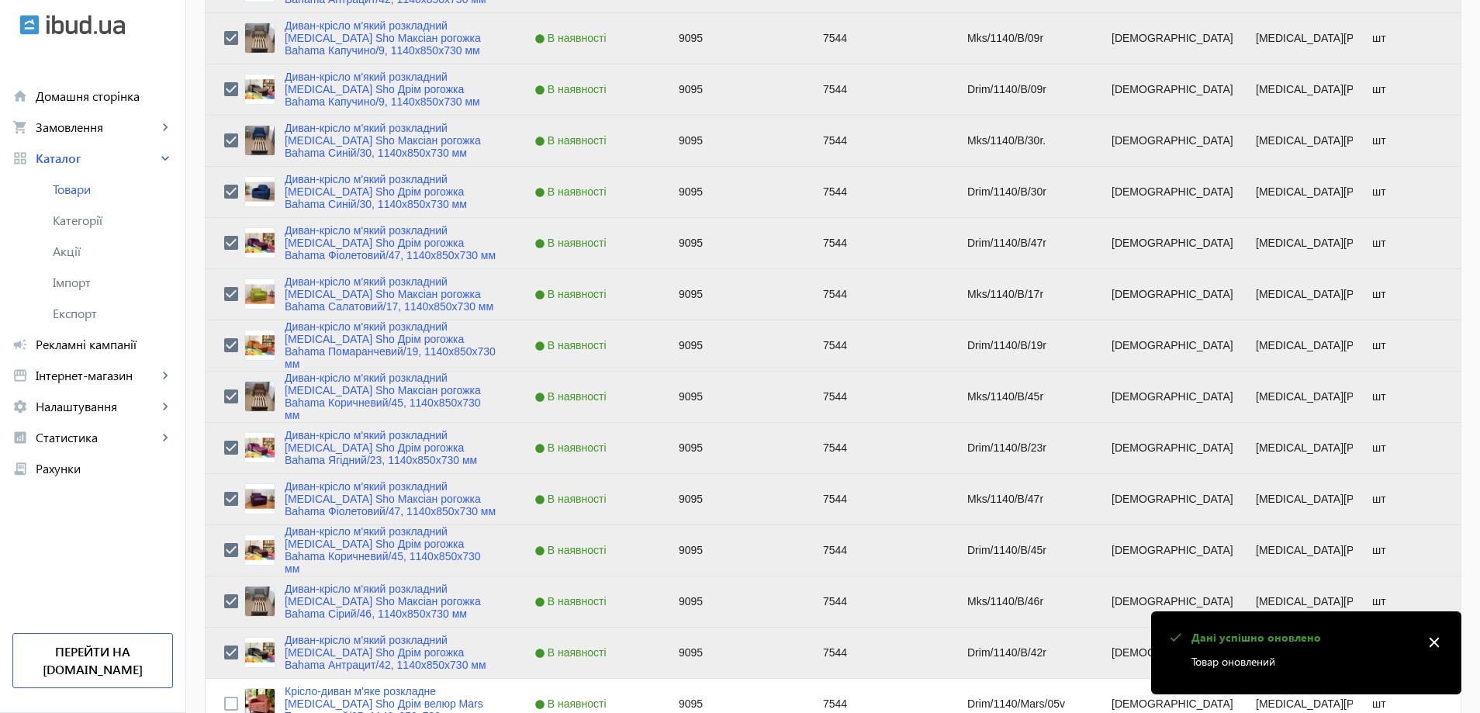
scroll to position [1241, 0]
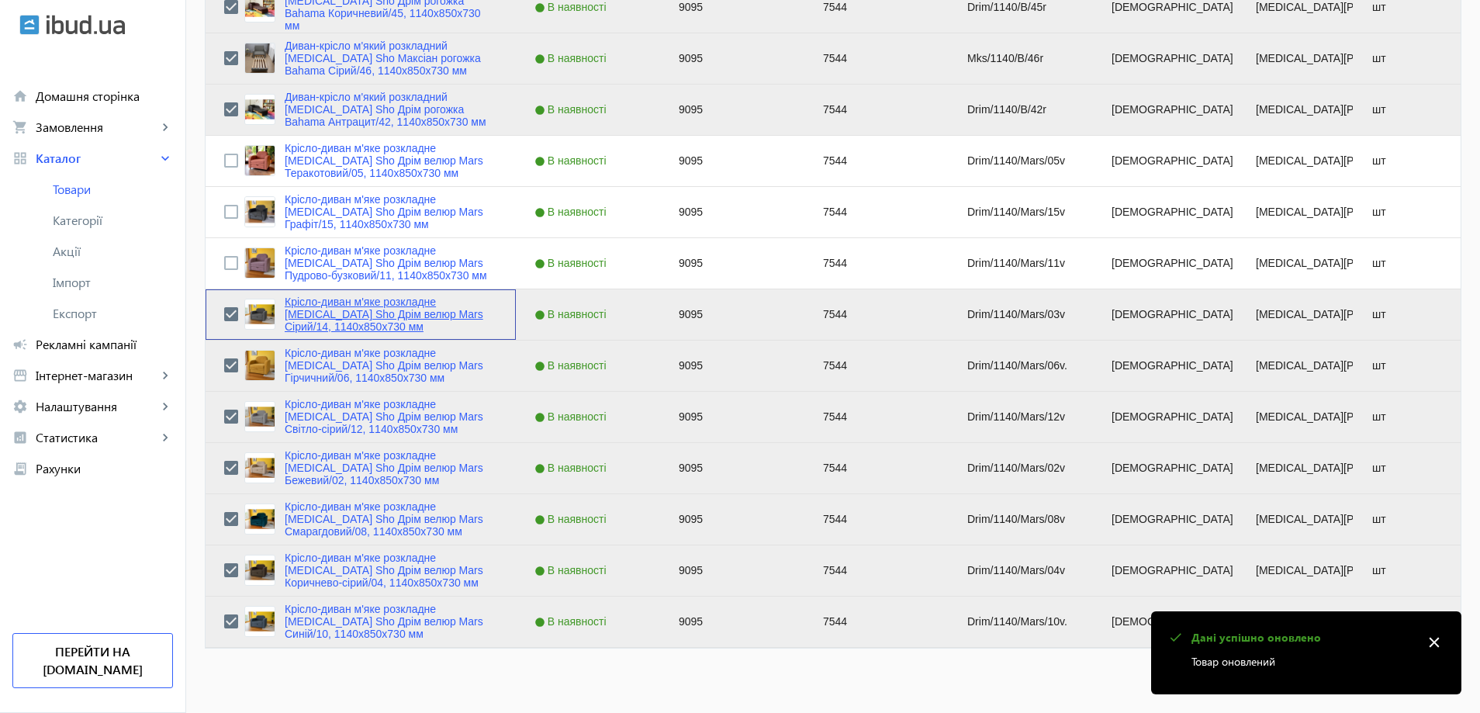
click at [327, 316] on link "Крісло-диван м'яке розкладне [MEDICAL_DATA] Sho Дрім велюр Mars Сірий/14, 1140х…" at bounding box center [391, 314] width 213 height 37
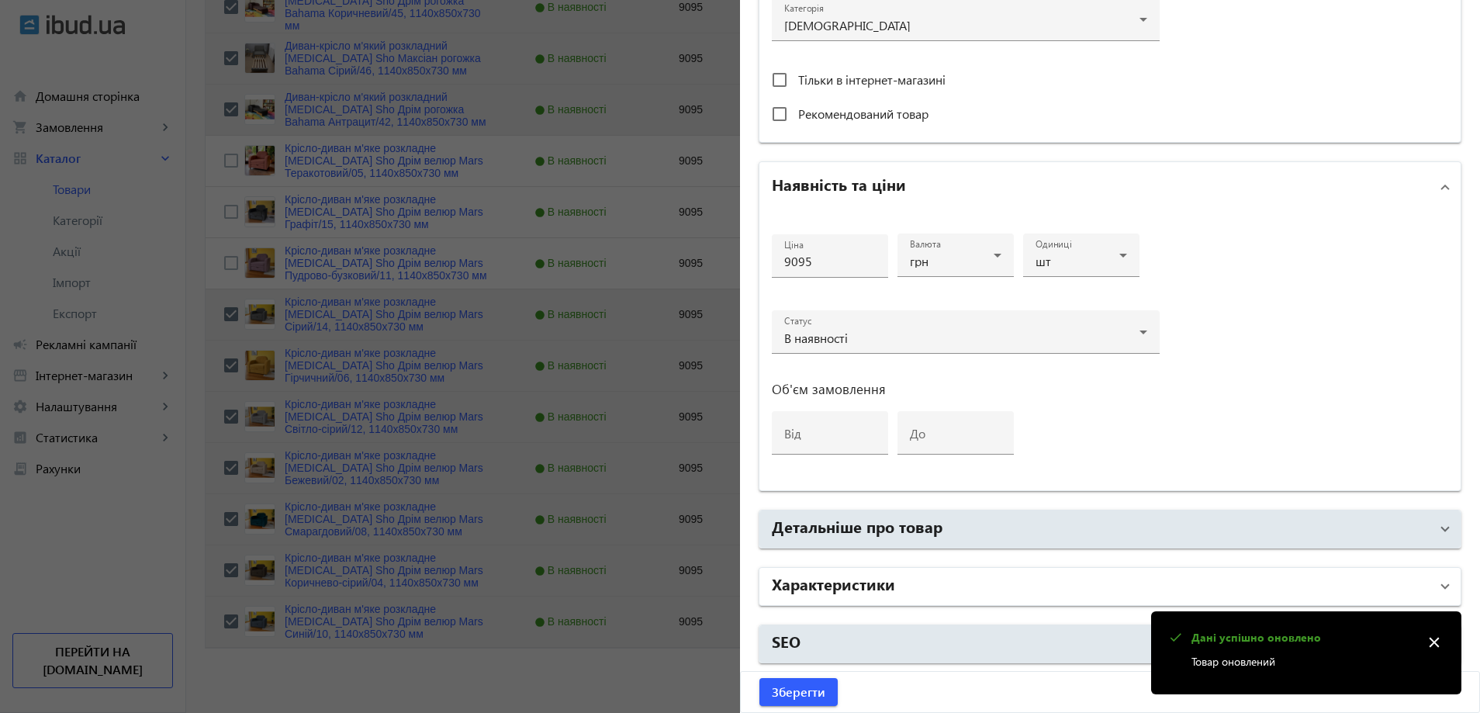
click at [902, 586] on mat-panel-title "Характеристики" at bounding box center [1101, 586] width 658 height 28
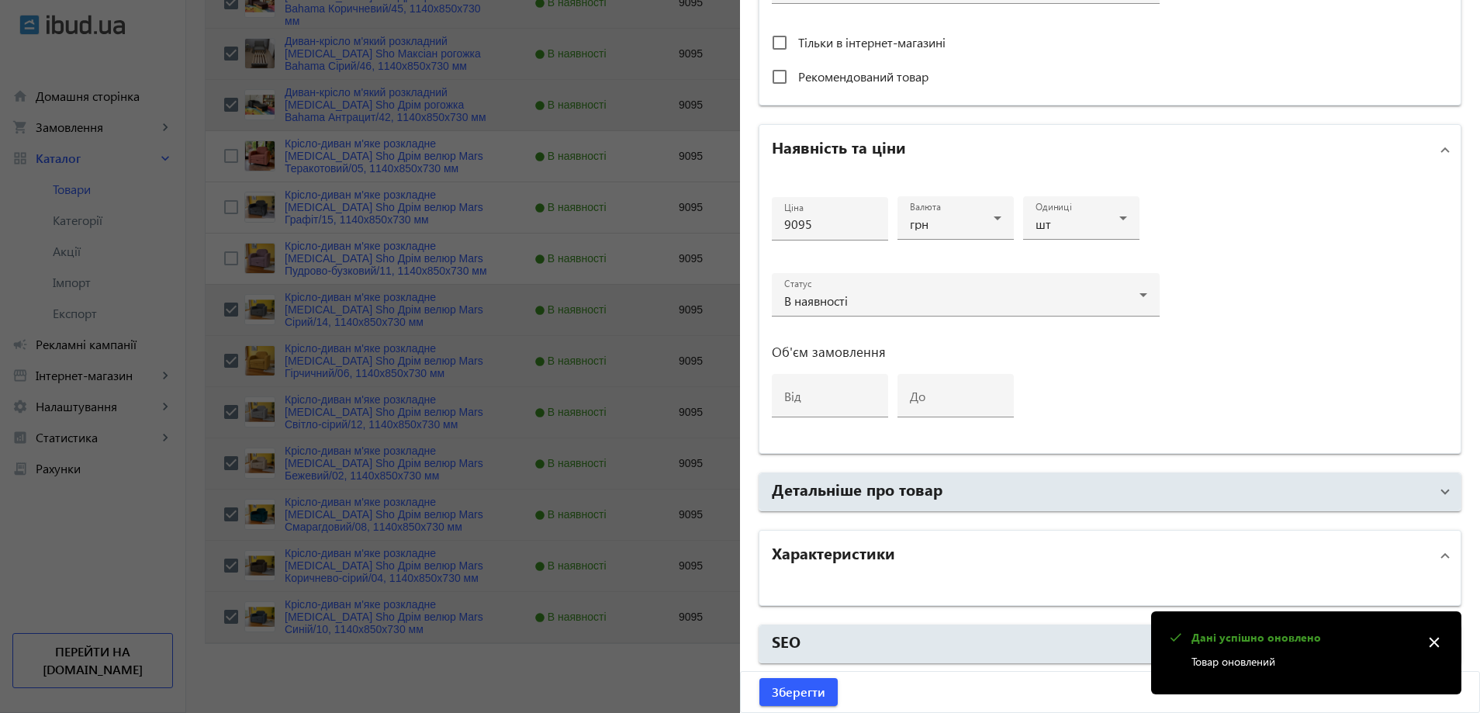
scroll to position [1248, 0]
click at [907, 532] on mat-expansion-panel-header "Характеристики" at bounding box center [1109, 556] width 701 height 50
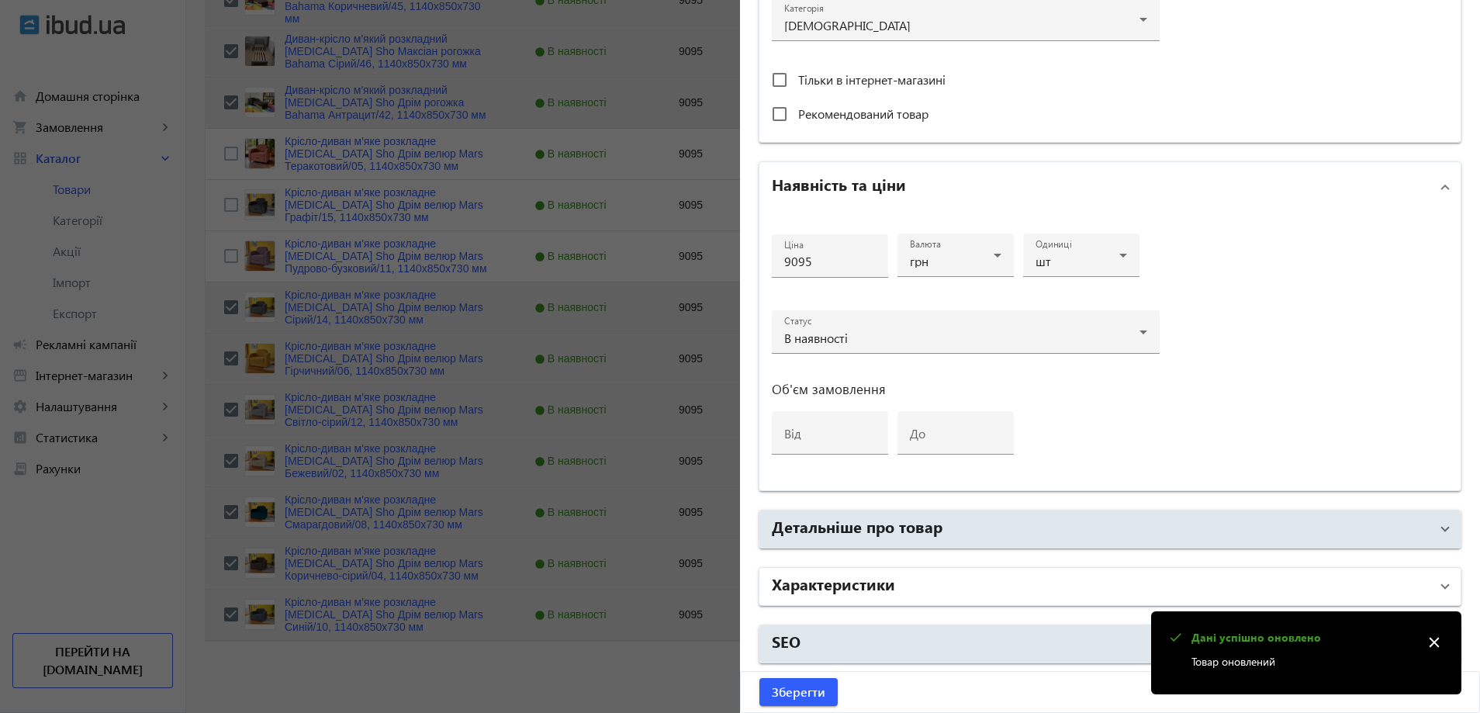
click at [898, 580] on mat-panel-title "Характеристики" at bounding box center [1101, 586] width 658 height 28
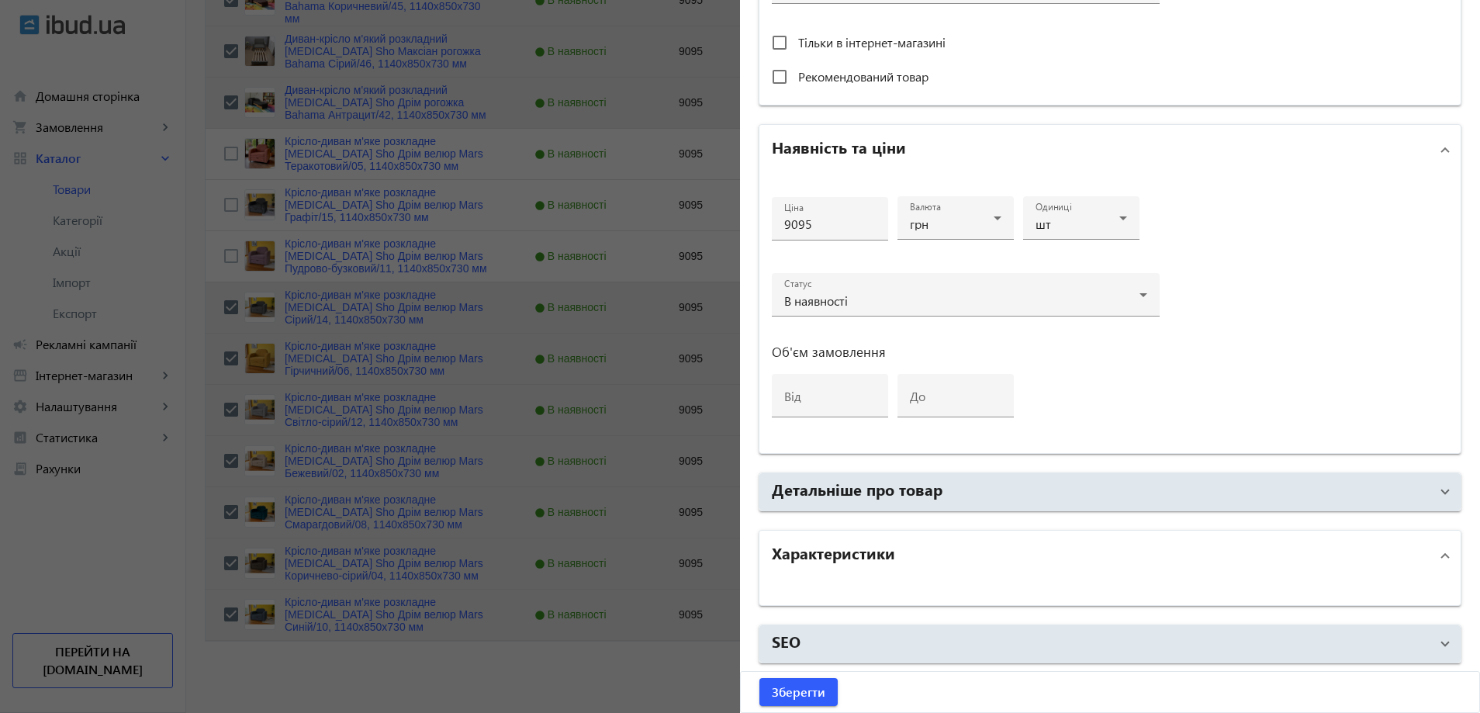
scroll to position [619, 0]
click at [705, 430] on div at bounding box center [740, 356] width 1480 height 713
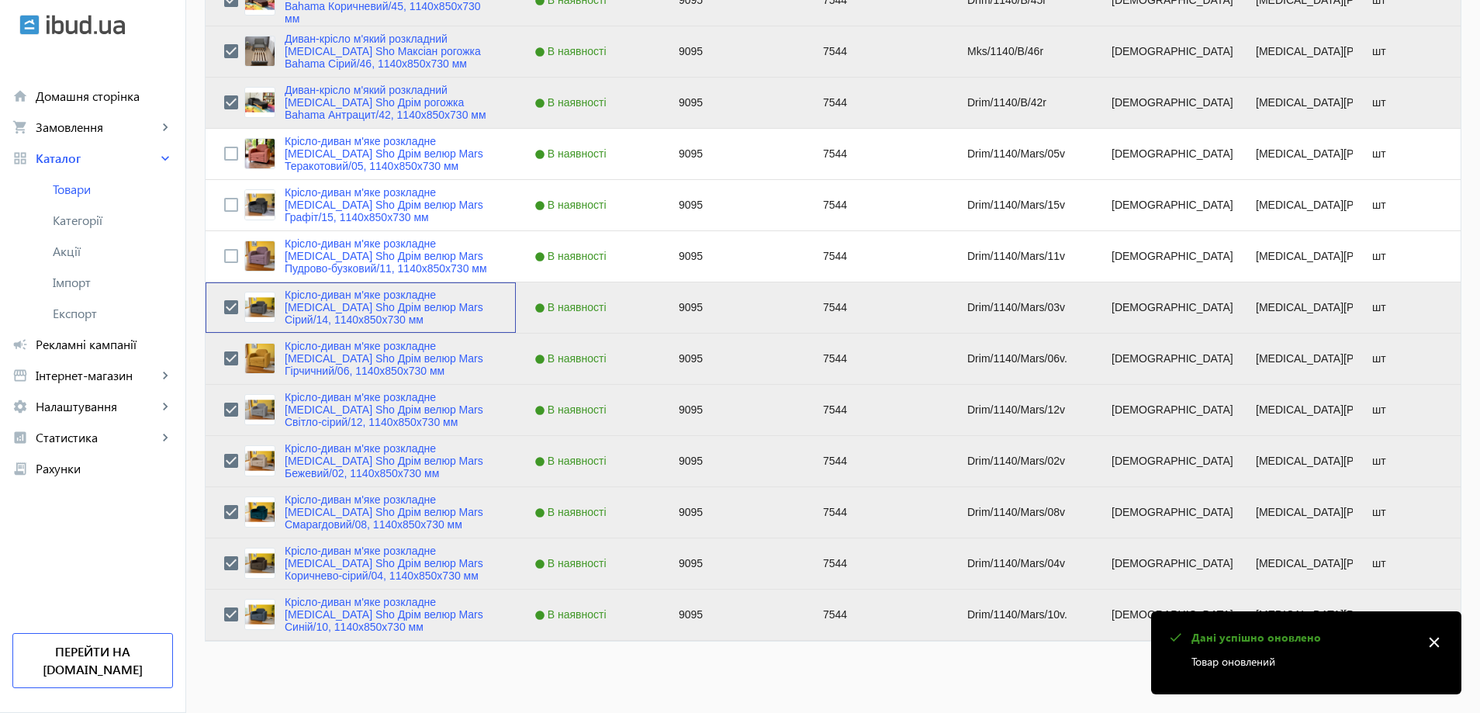
scroll to position [0, 0]
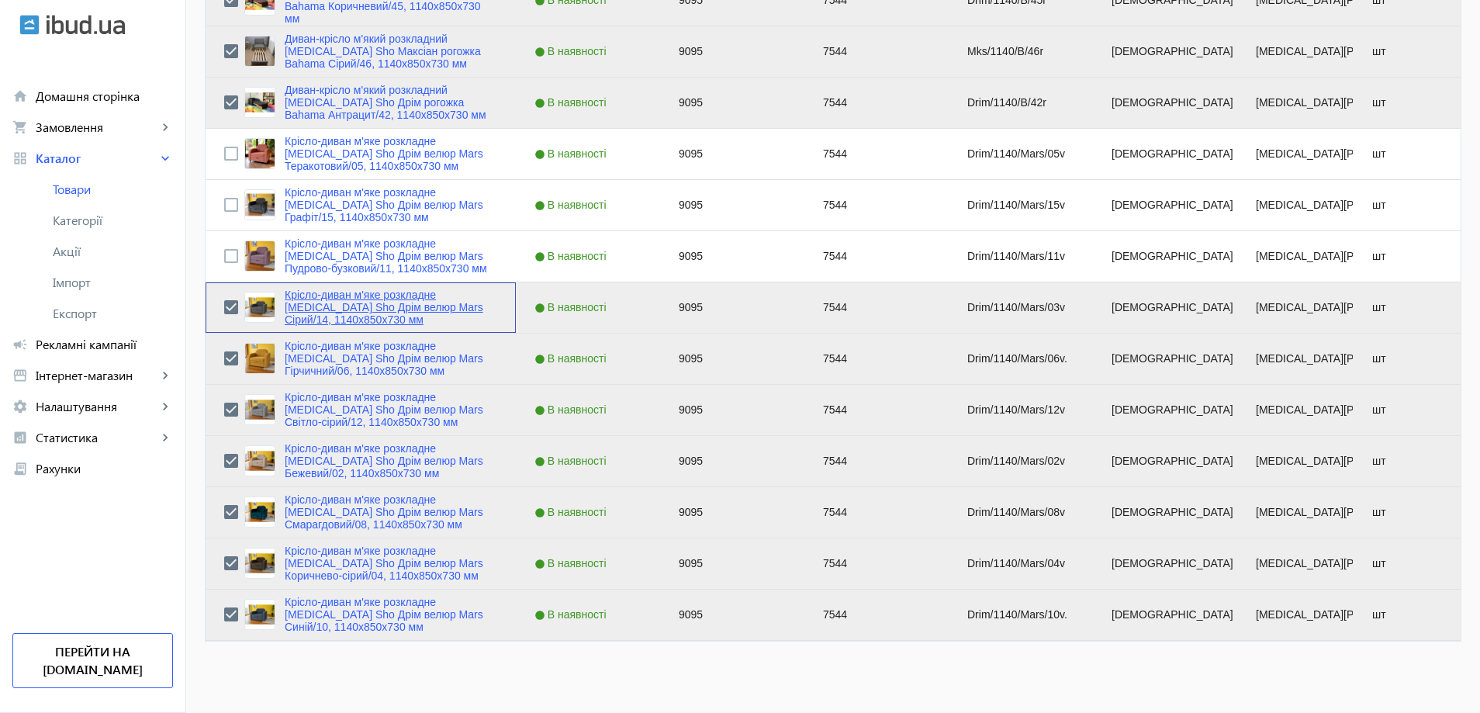
click at [433, 296] on link "Крісло-диван м'яке розкладне [MEDICAL_DATA] Sho Дрім велюр Mars Сірий/14, 1140х…" at bounding box center [391, 307] width 213 height 37
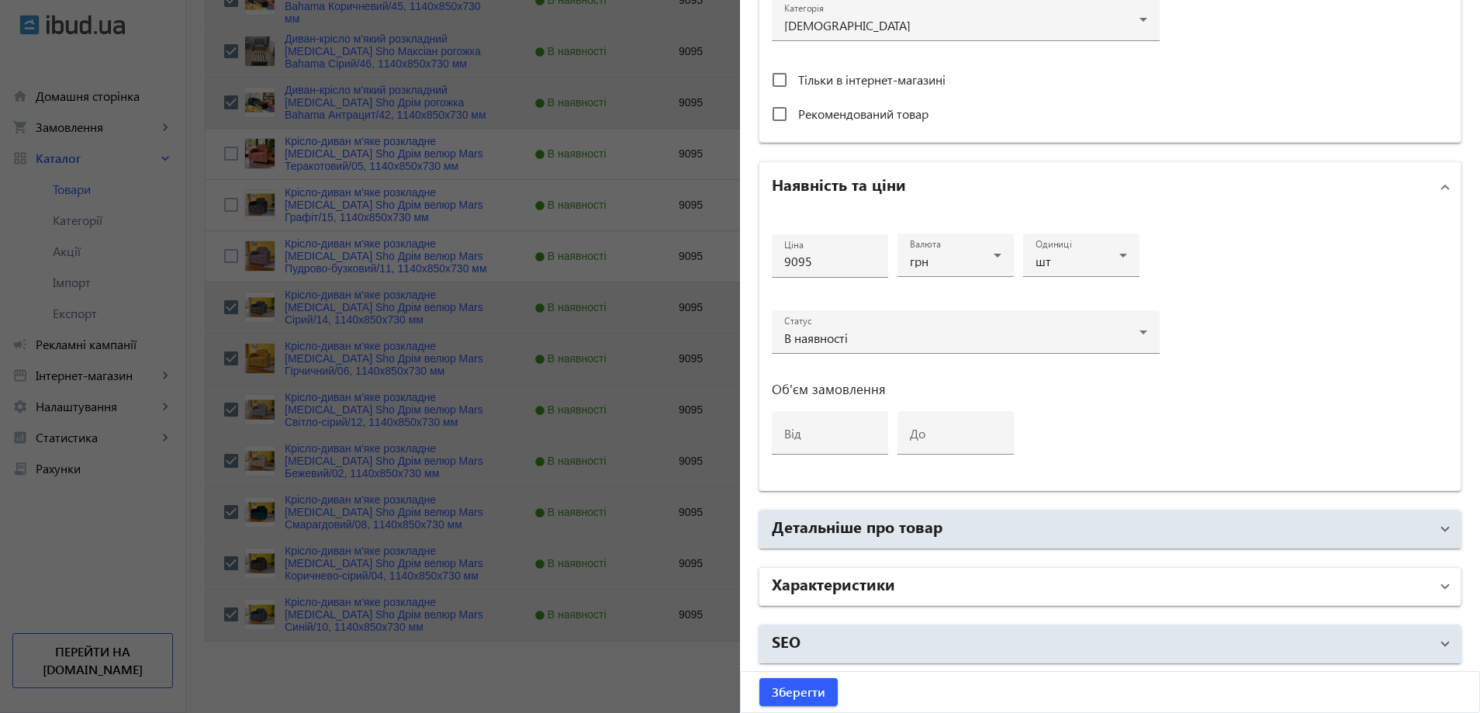
click at [869, 579] on h2 "Характеристики" at bounding box center [833, 583] width 123 height 22
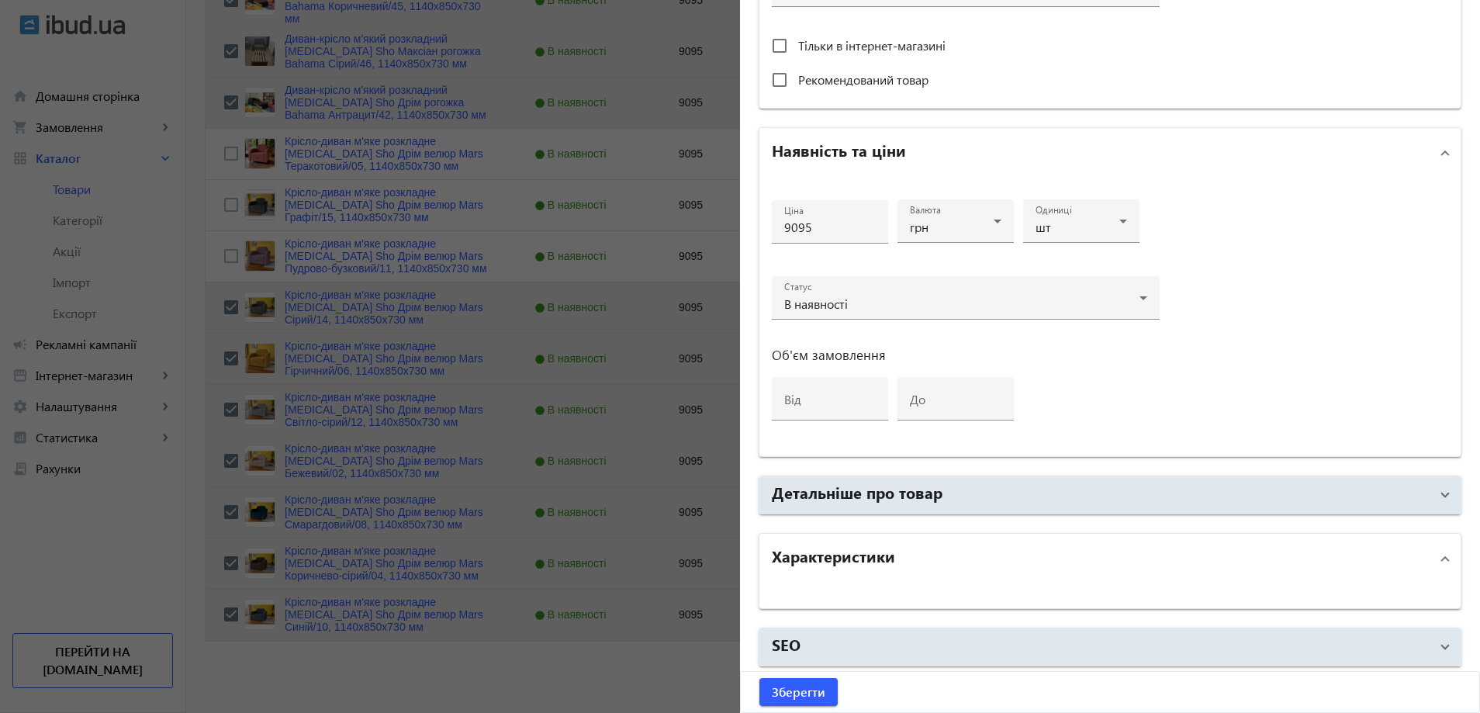
scroll to position [619, 0]
click at [607, 417] on div at bounding box center [740, 356] width 1480 height 713
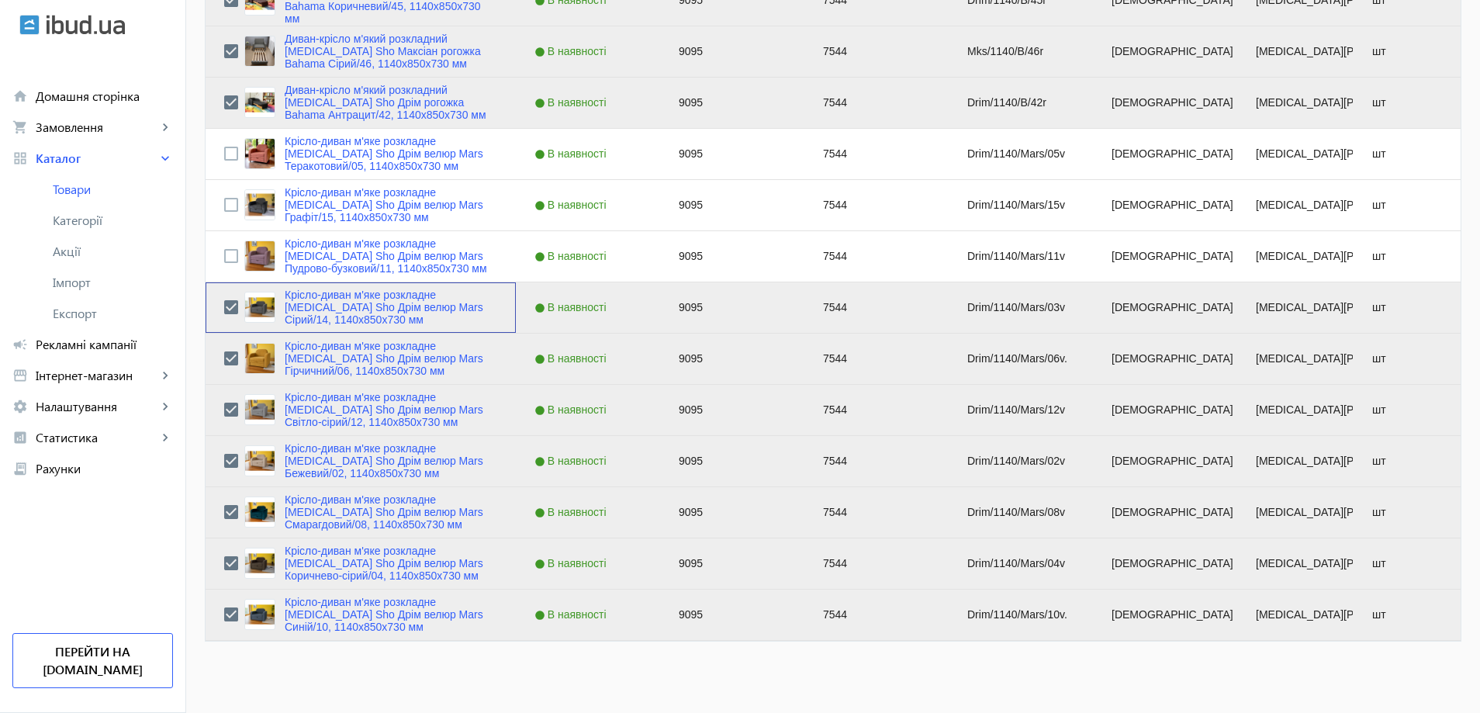
scroll to position [0, 0]
click at [224, 260] on input "Press Space to toggle row selection (unchecked)" at bounding box center [231, 256] width 14 height 14
checkbox input "true"
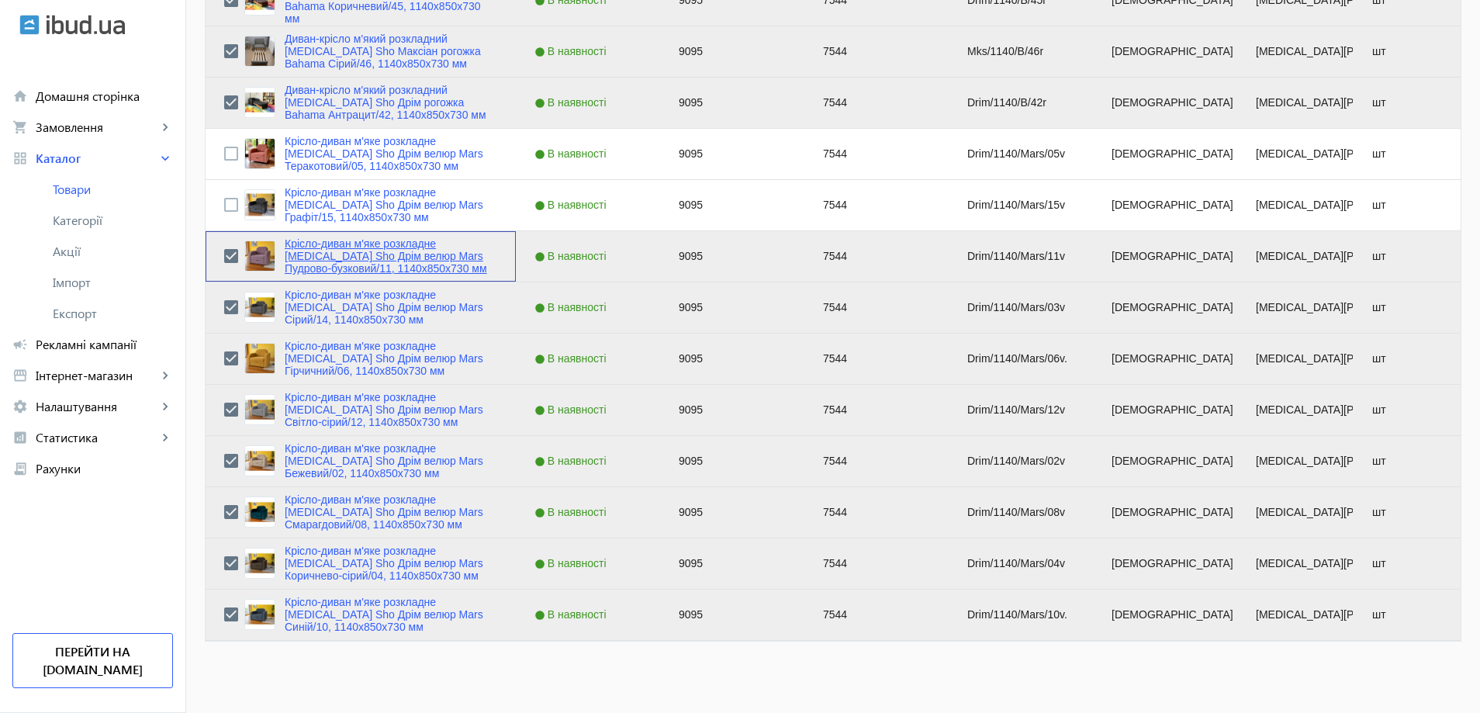
click at [320, 256] on link "Крісло-диван м'яке розкладне [MEDICAL_DATA] Sho Дрім велюр Mars Пудрово-бузкови…" at bounding box center [391, 255] width 213 height 37
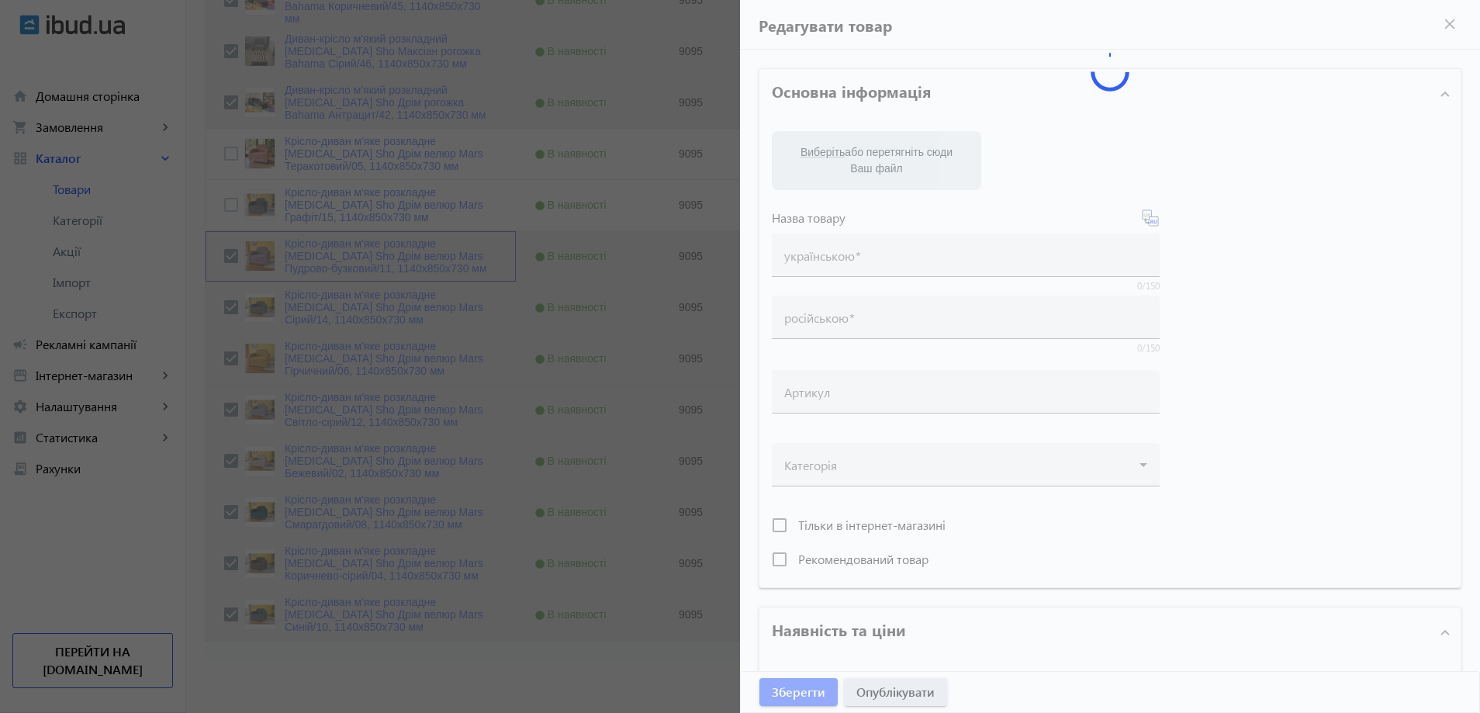
scroll to position [445, 0]
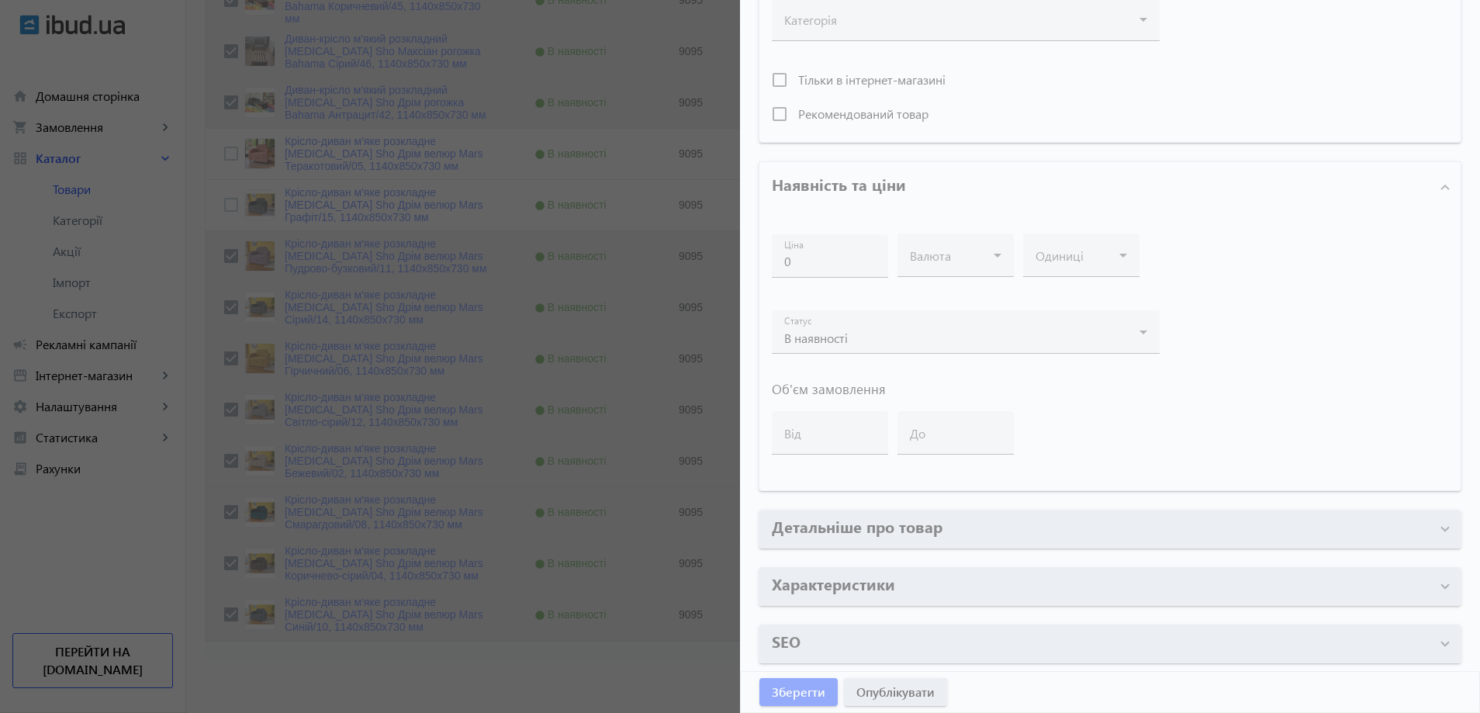
click at [445, 432] on div at bounding box center [740, 356] width 1480 height 713
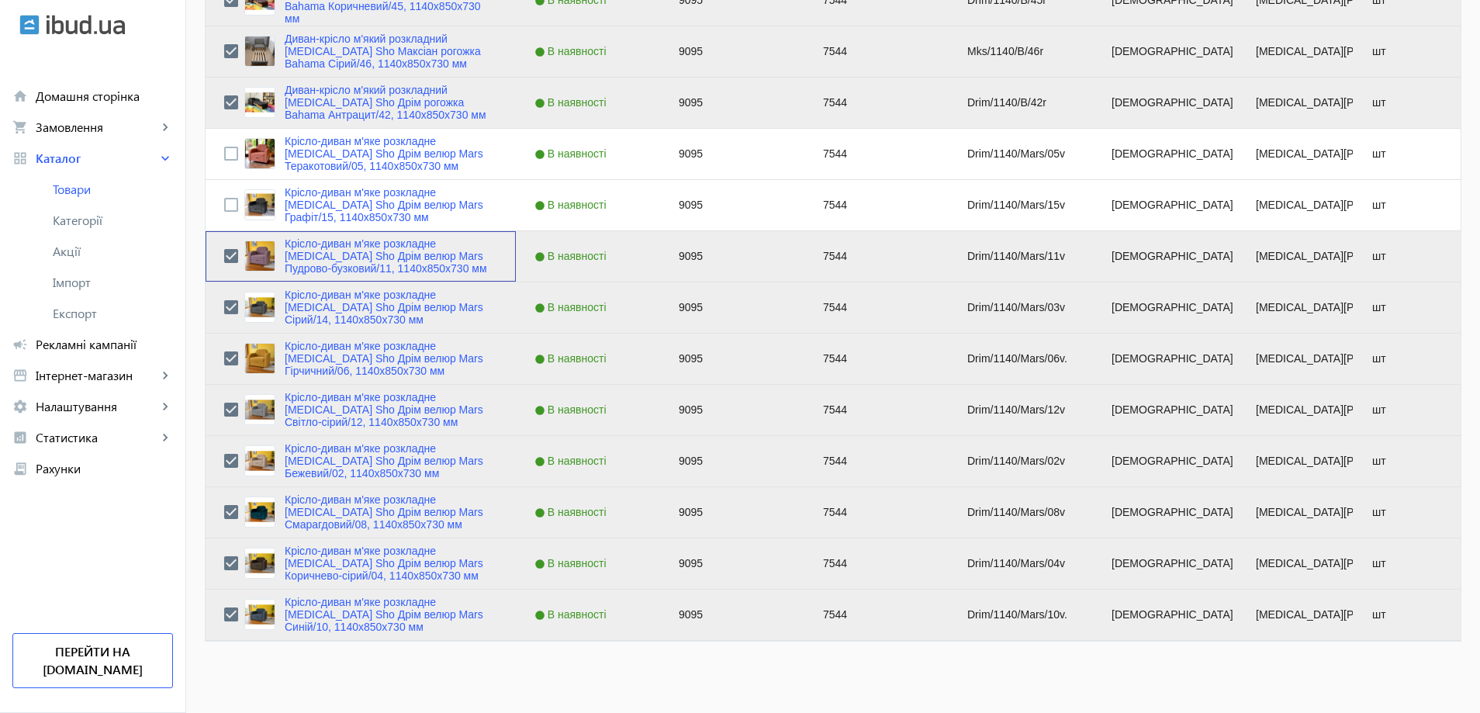
click at [349, 236] on div "Крісло-диван м'яке розкладне [MEDICAL_DATA] Sho Дрім велюр Mars Пудрово-бузкови…" at bounding box center [361, 256] width 310 height 50
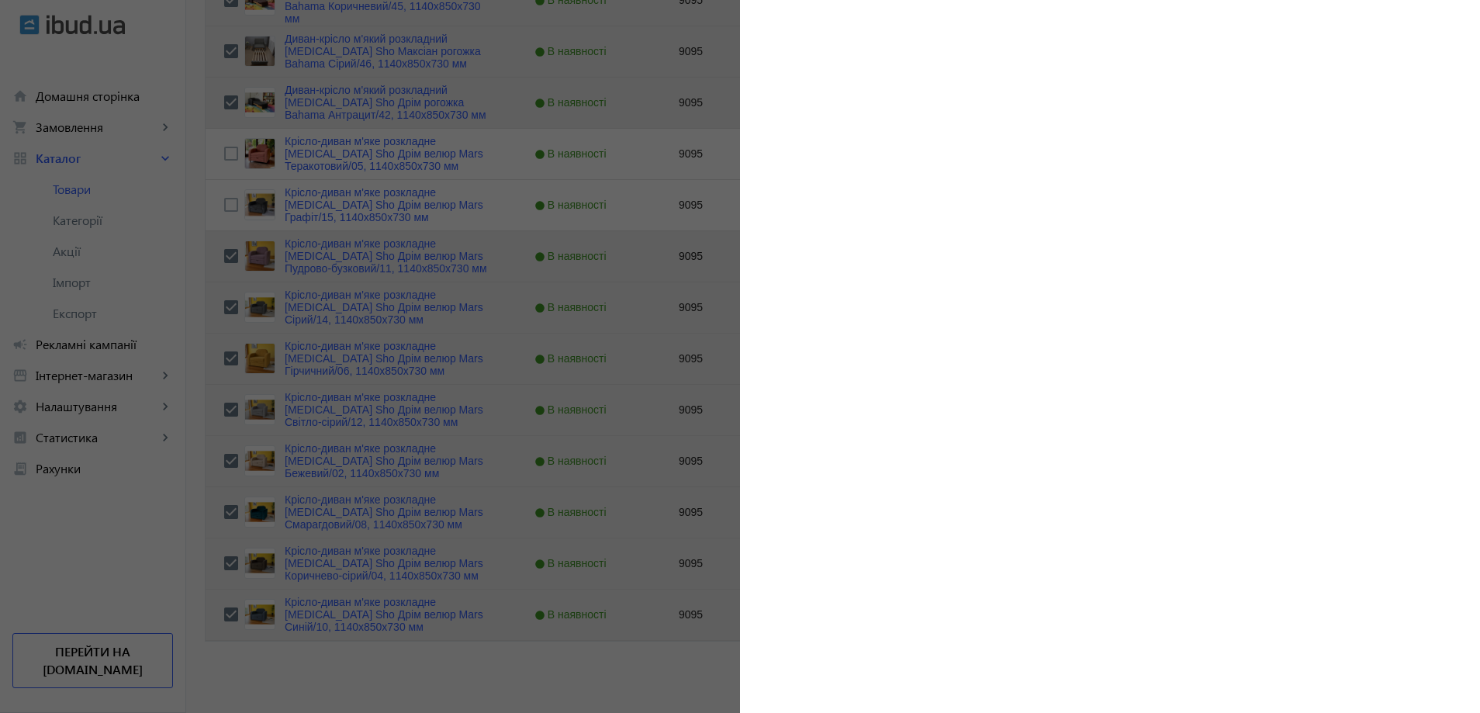
drag, startPoint x: 667, startPoint y: 353, endPoint x: 652, endPoint y: 350, distance: 15.8
click at [667, 353] on div at bounding box center [740, 356] width 1480 height 713
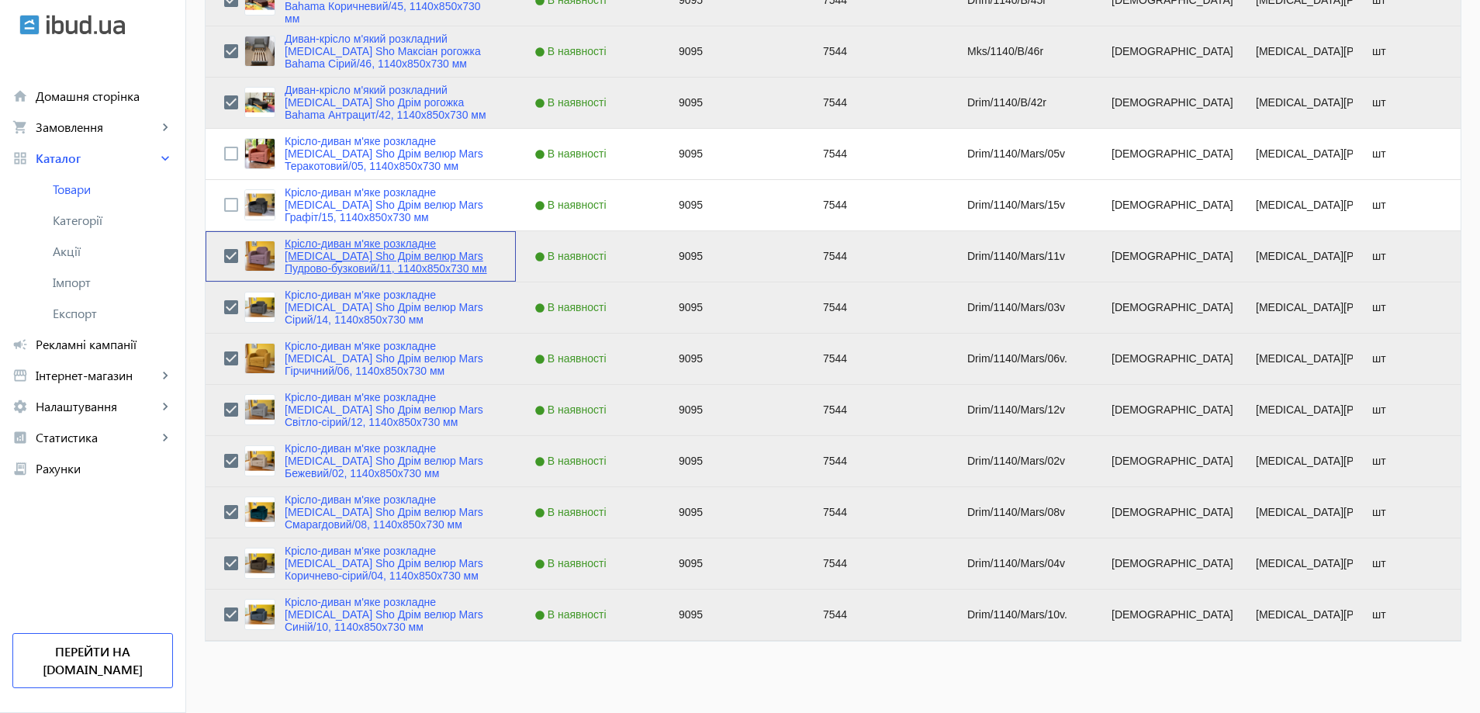
click at [383, 241] on link "Крісло-диван м'яке розкладне [MEDICAL_DATA] Sho Дрім велюр Mars Пудрово-бузкови…" at bounding box center [391, 255] width 213 height 37
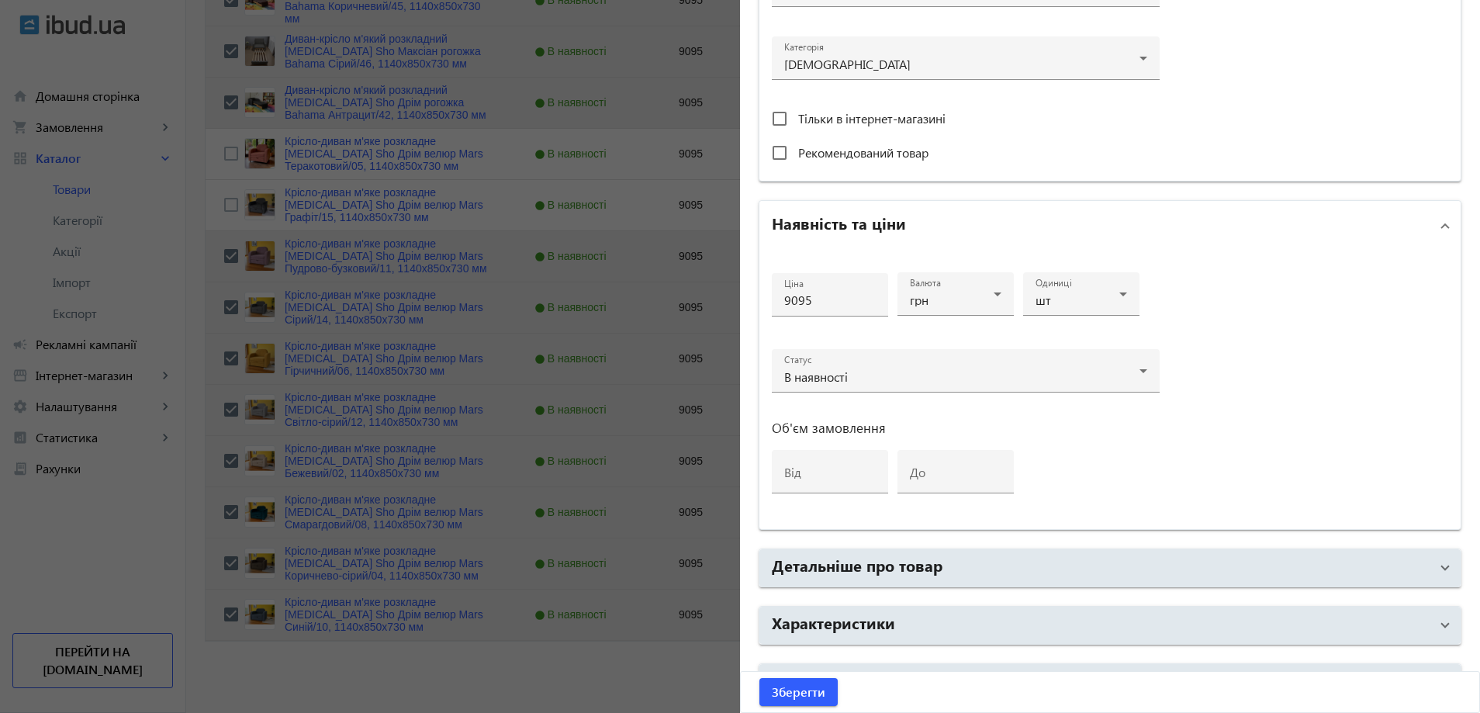
click at [840, 595] on mat-accordion "Основна інформація Виберіть або перетягніть сюди Ваш файл 136266828a0e3ae393442…" at bounding box center [1110, 113] width 703 height 1177
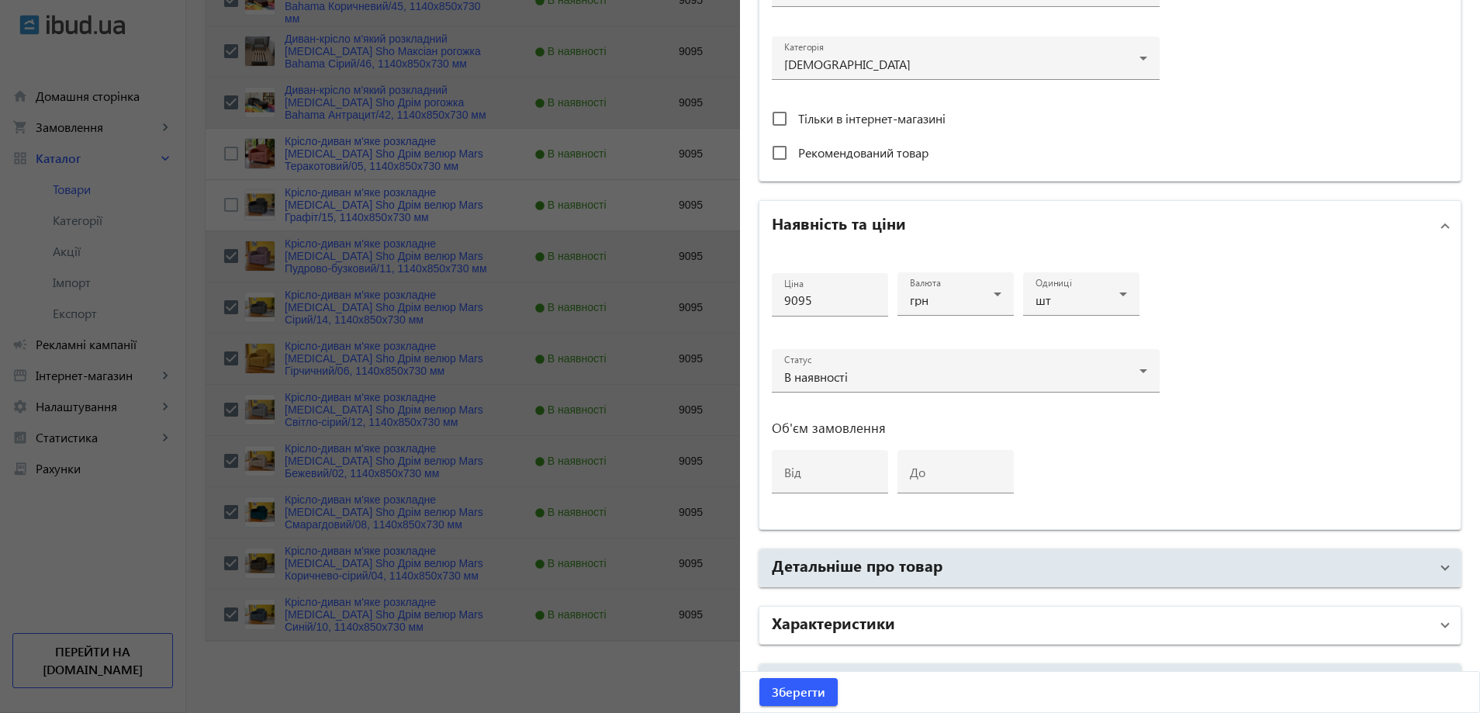
click at [842, 620] on h2 "Характеристики" at bounding box center [833, 622] width 123 height 22
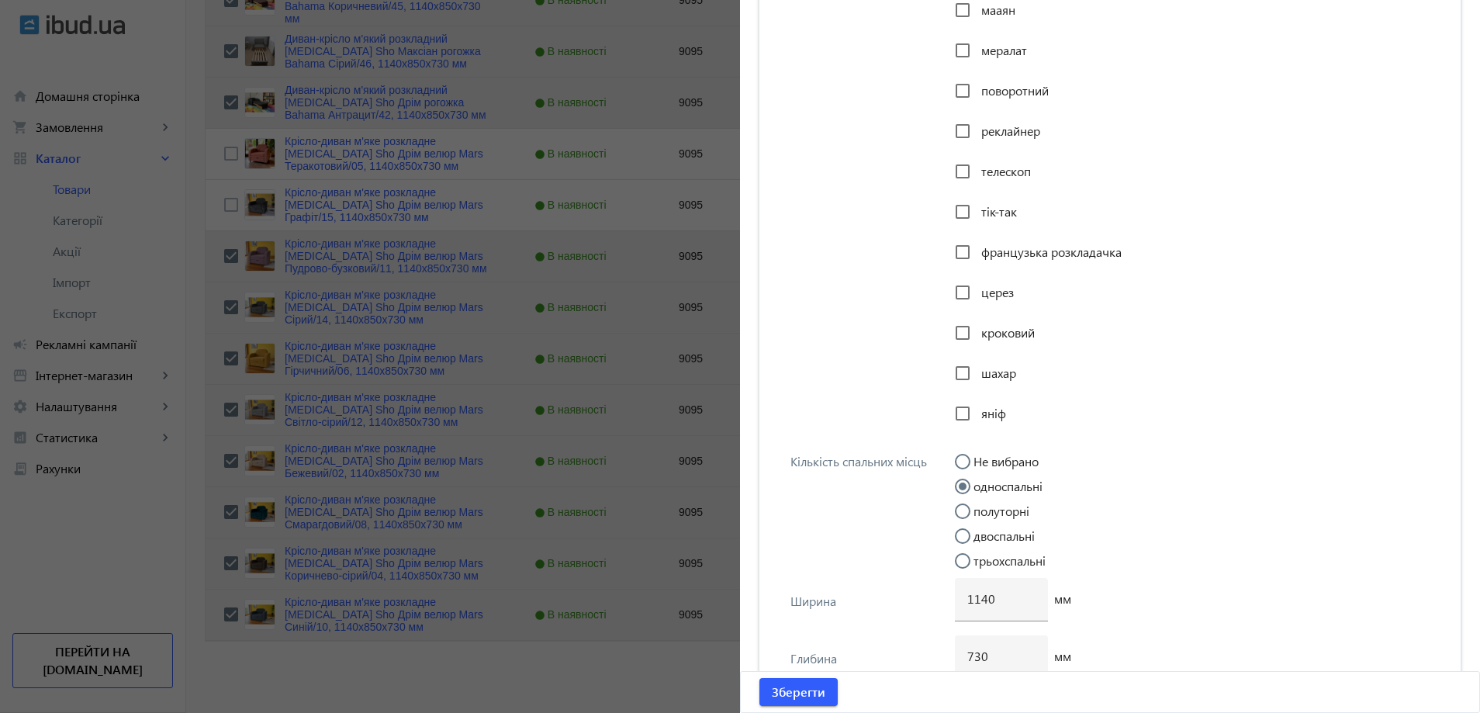
scroll to position [3723, 0]
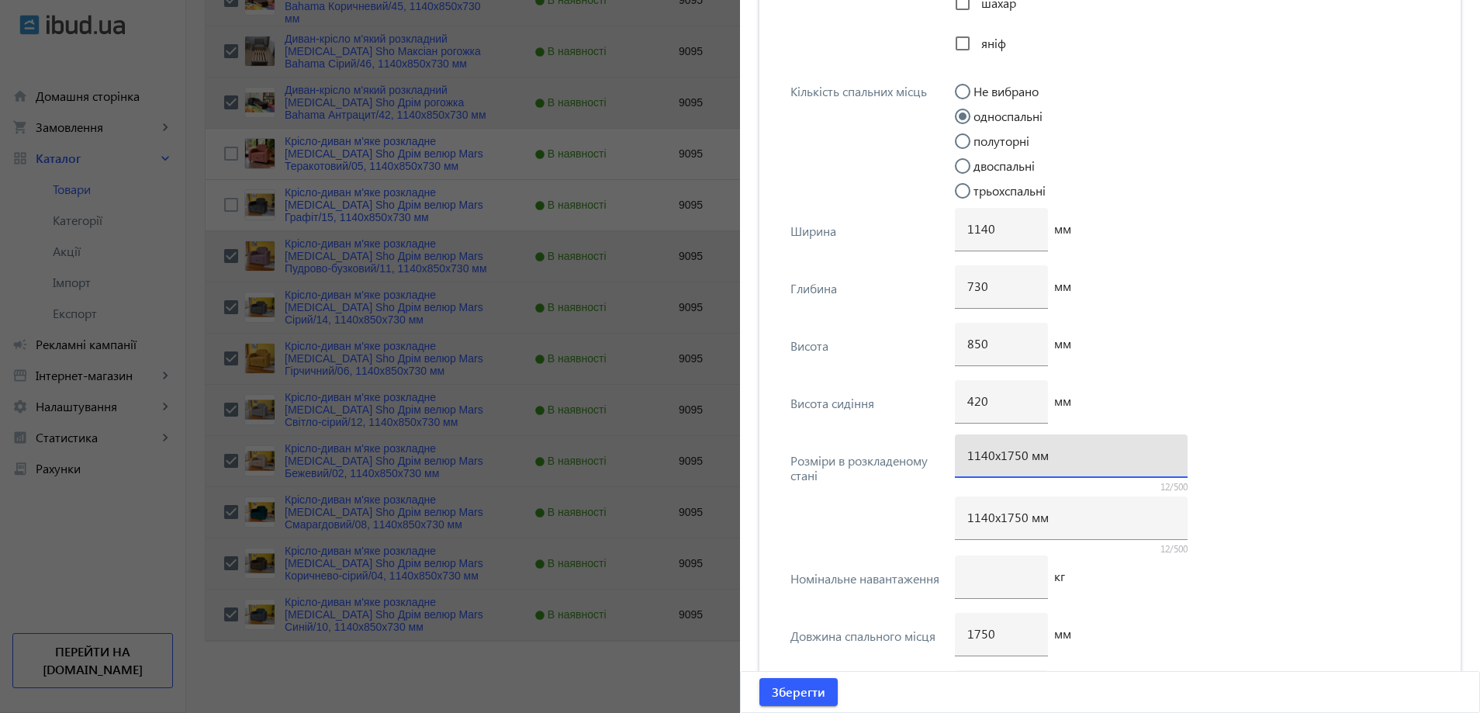
drag, startPoint x: 1015, startPoint y: 451, endPoint x: 1008, endPoint y: 455, distance: 8.7
click at [1008, 455] on input "1140х1750 мм" at bounding box center [1071, 455] width 208 height 16
type input "1140х1700 мм"
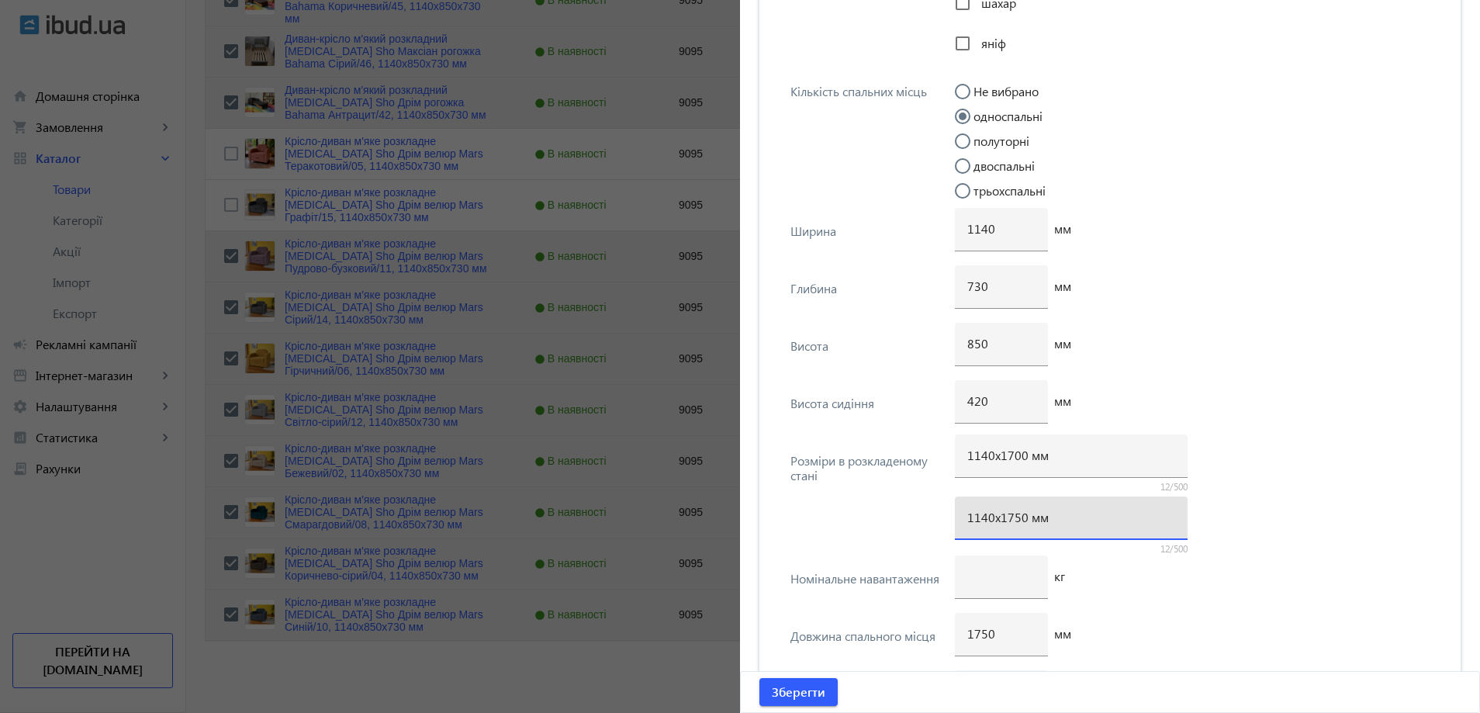
click at [1009, 519] on input "1140х1750 мм" at bounding box center [1071, 517] width 208 height 16
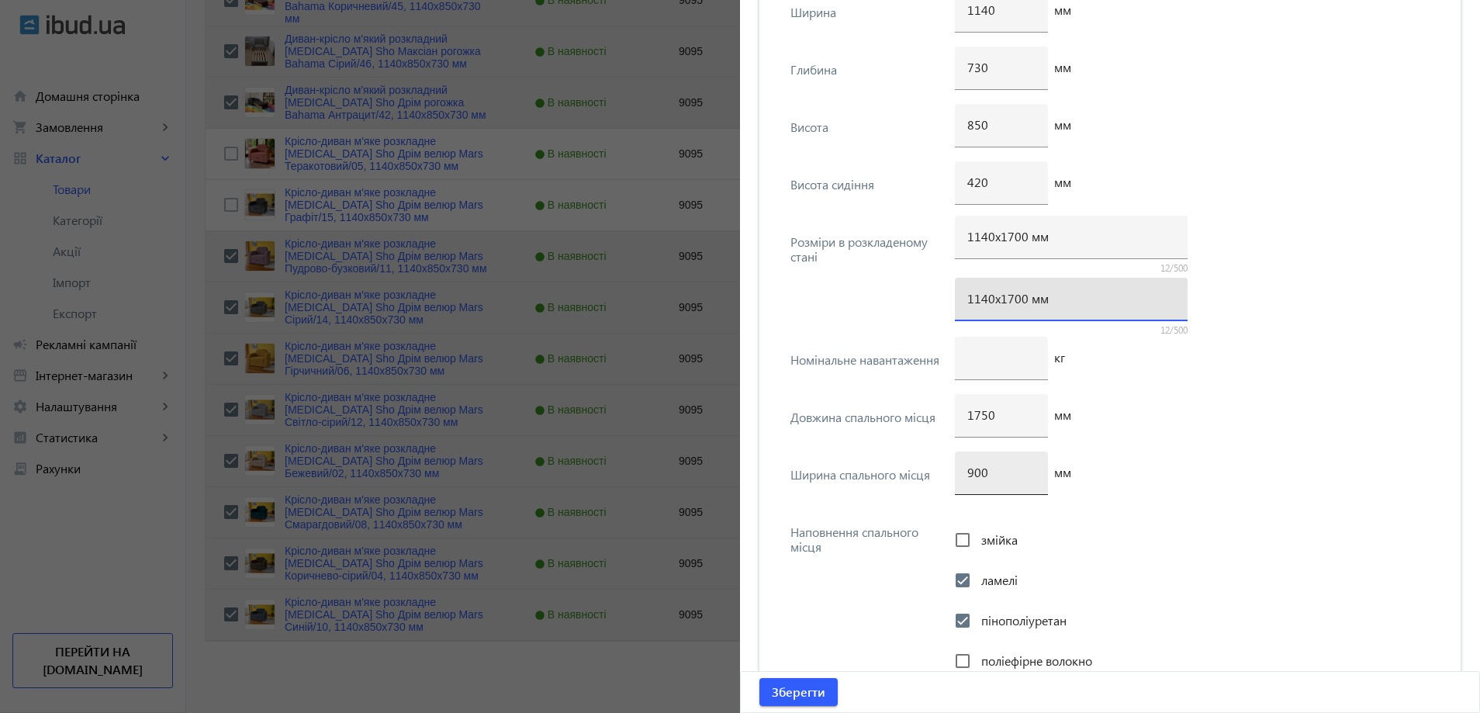
scroll to position [3956, 0]
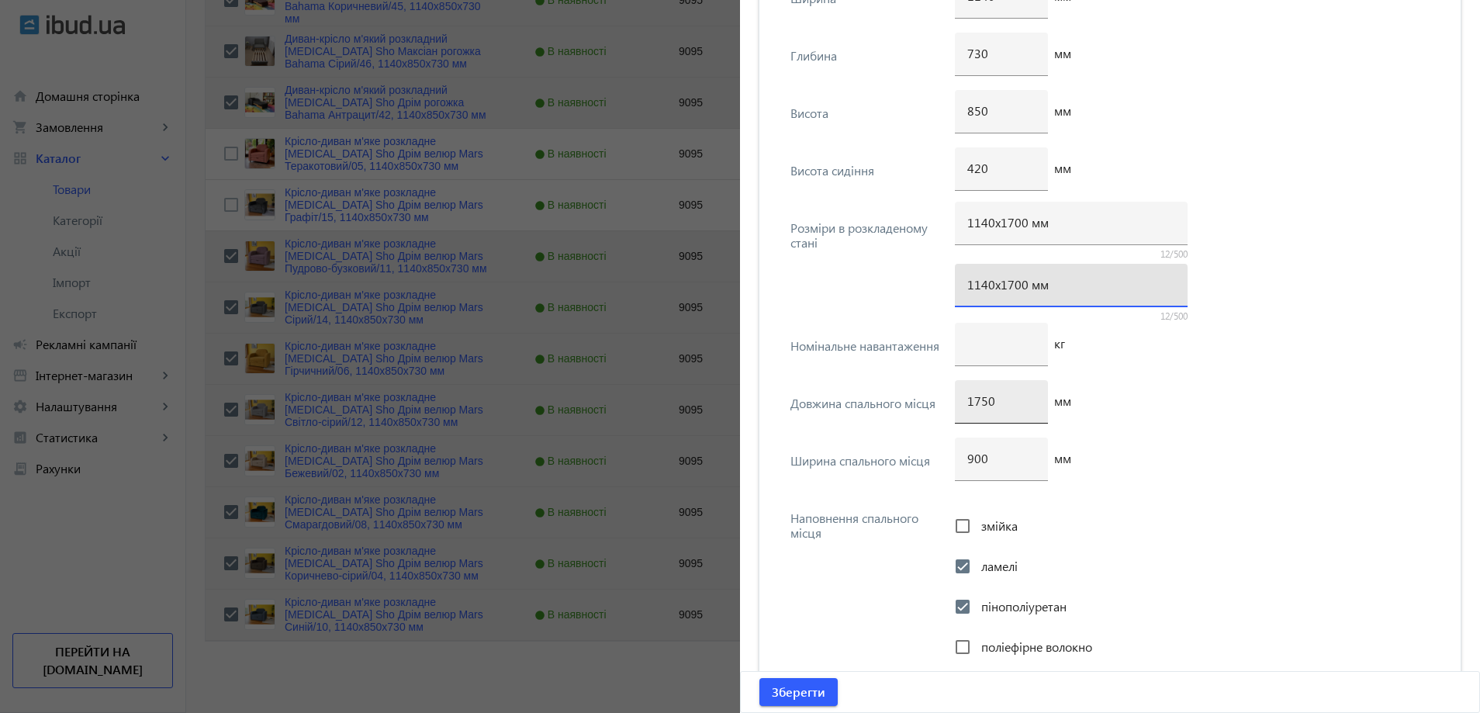
type input "1140х1700 мм"
click at [975, 403] on input "1750" at bounding box center [1001, 400] width 68 height 16
type input "1700"
click at [797, 690] on span "Зберегти" at bounding box center [799, 691] width 54 height 17
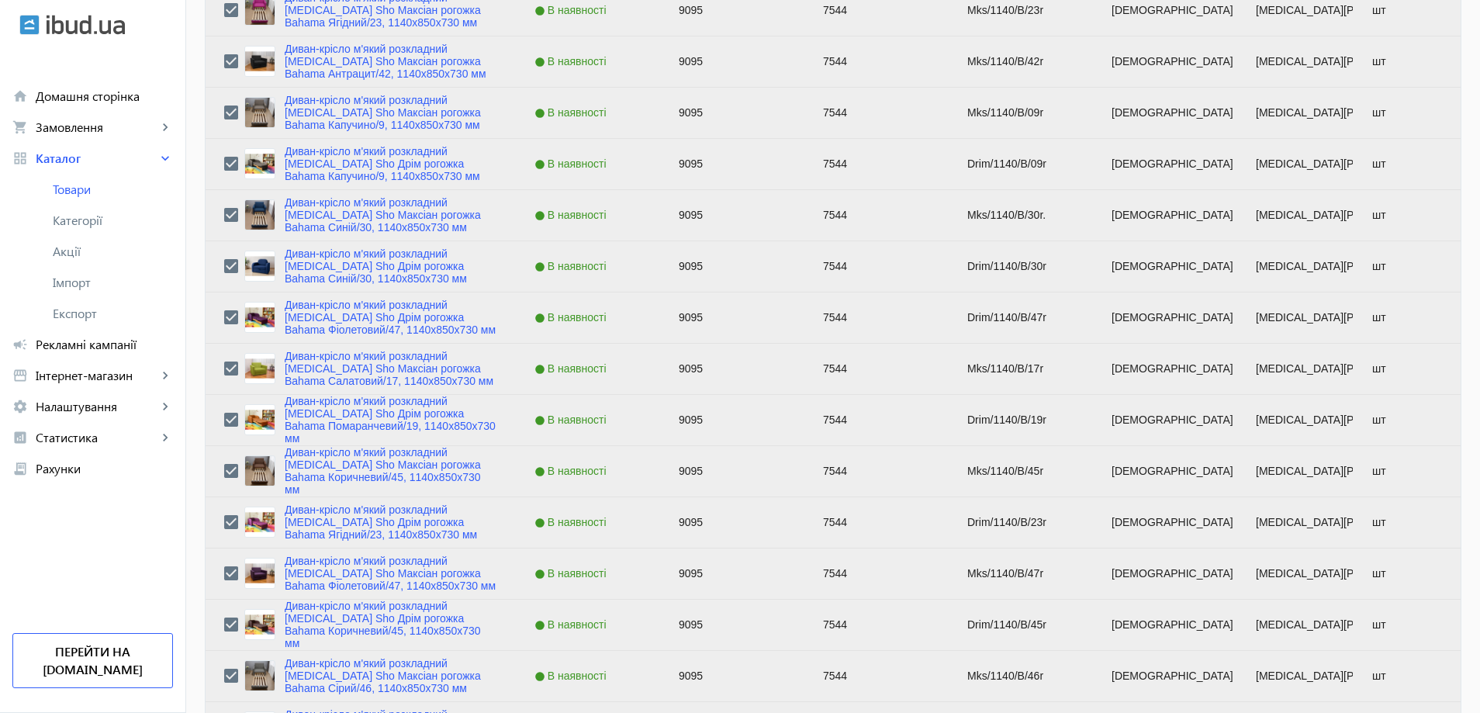
scroll to position [1008, 0]
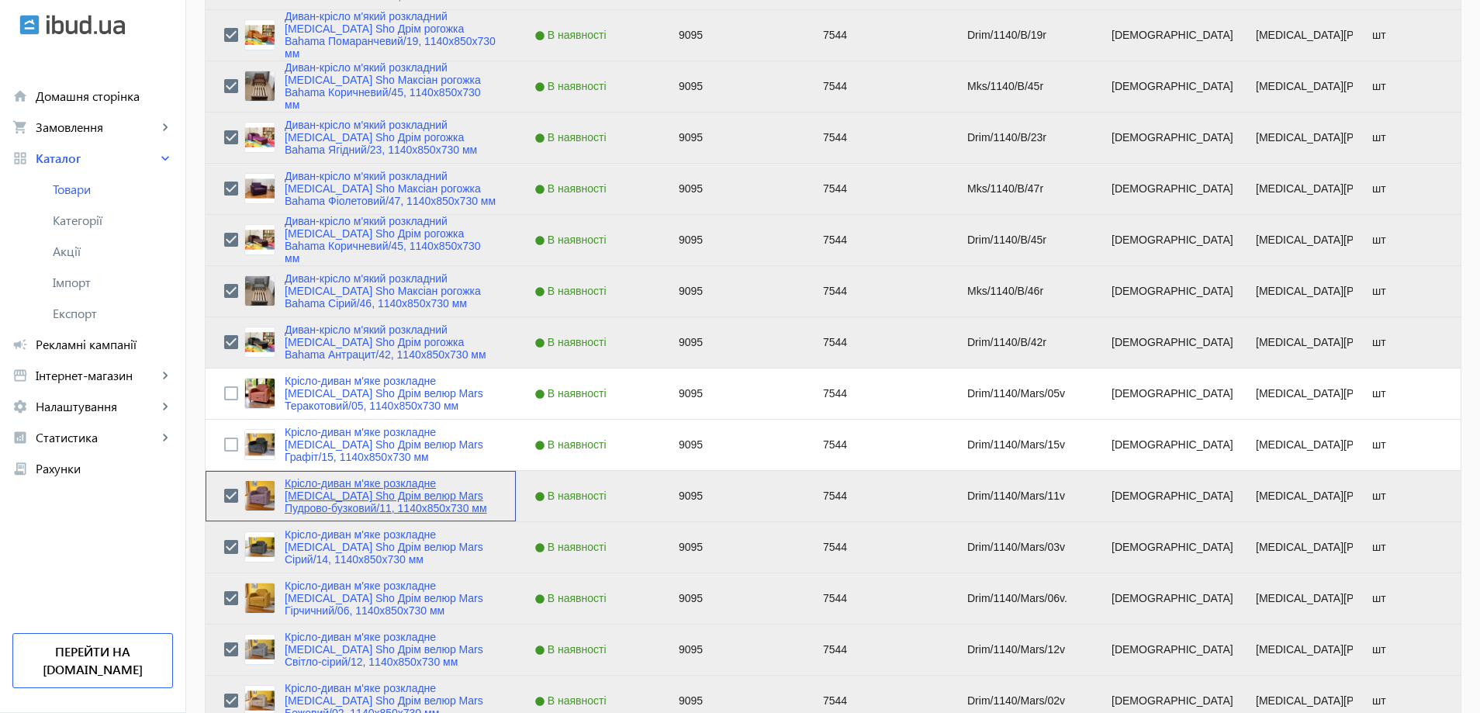
click at [306, 503] on link "Крісло-диван м'яке розкладне [MEDICAL_DATA] Sho Дрім велюр Mars Пудрово-бузкови…" at bounding box center [391, 495] width 213 height 37
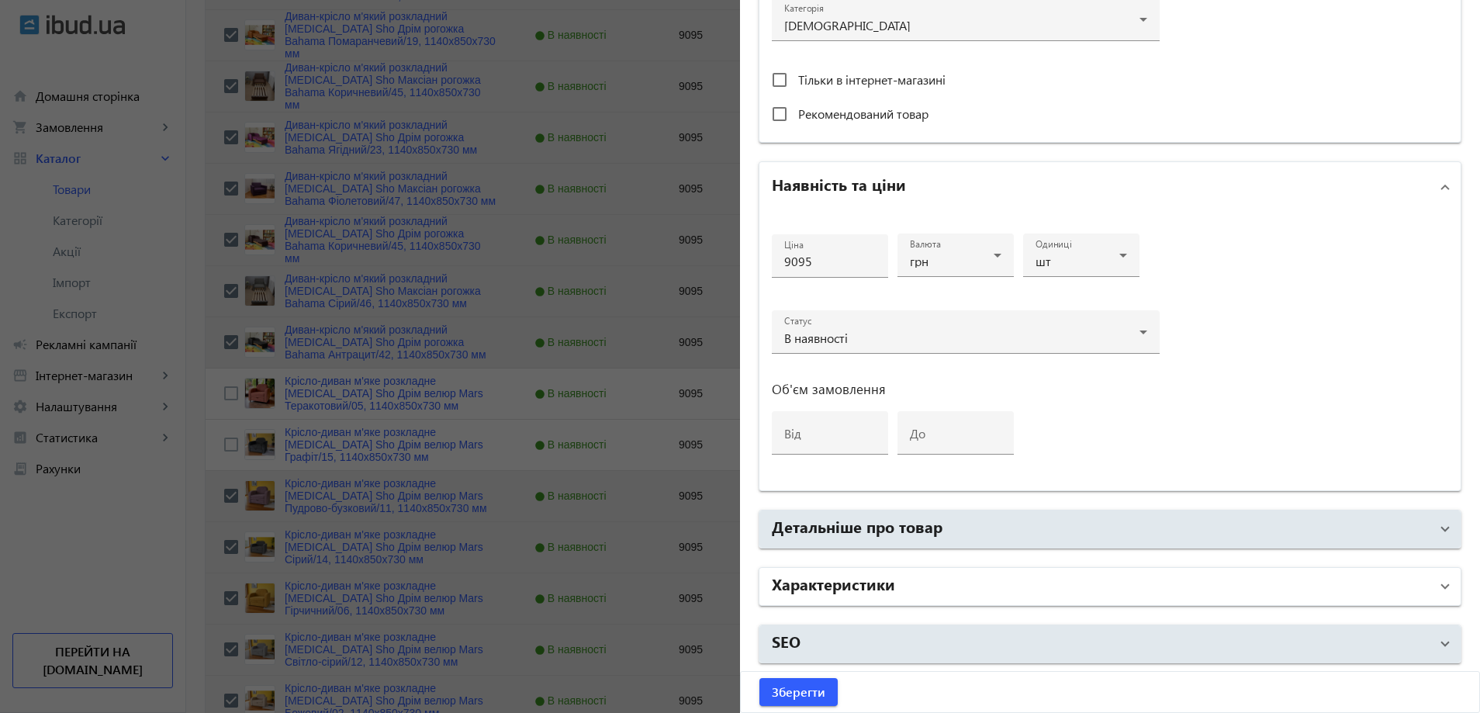
click at [827, 589] on h2 "Характеристики" at bounding box center [833, 583] width 123 height 22
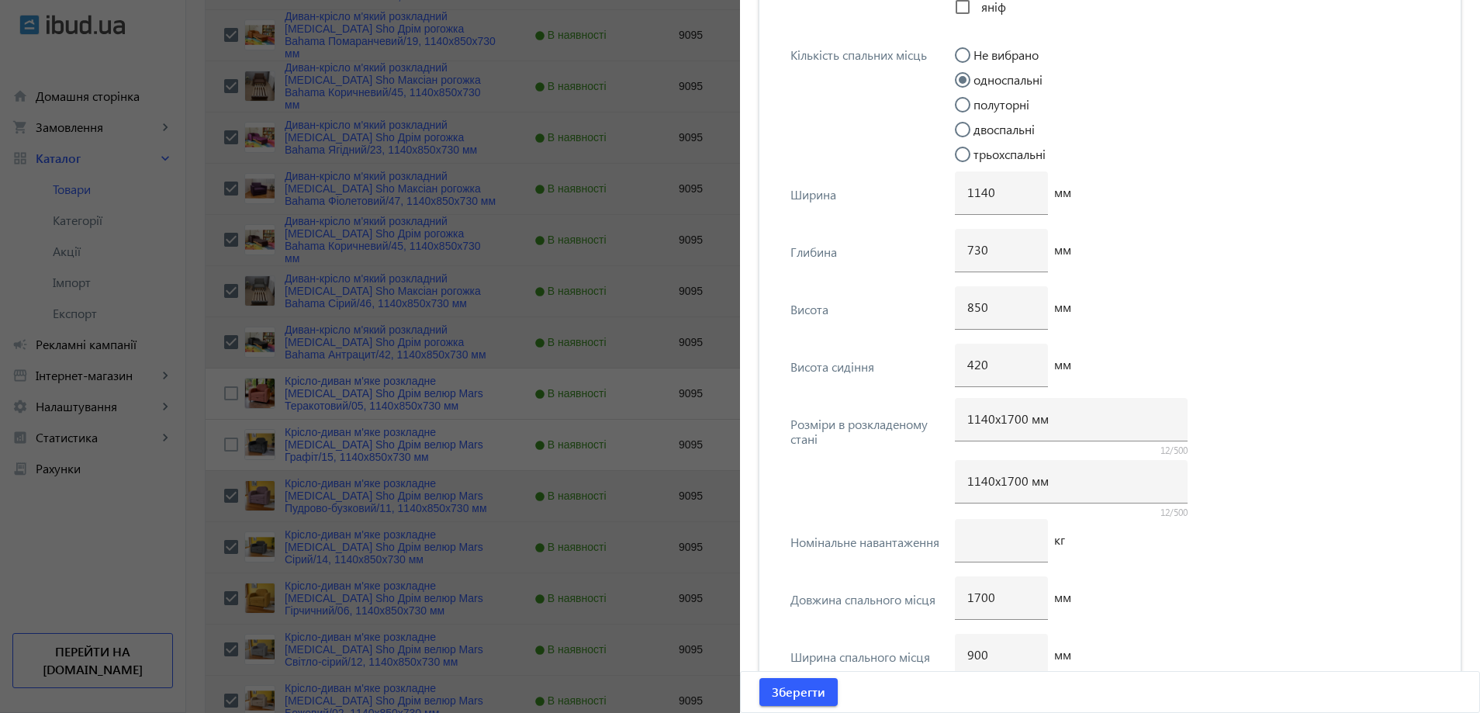
scroll to position [3762, 0]
click at [590, 374] on div at bounding box center [740, 356] width 1480 height 713
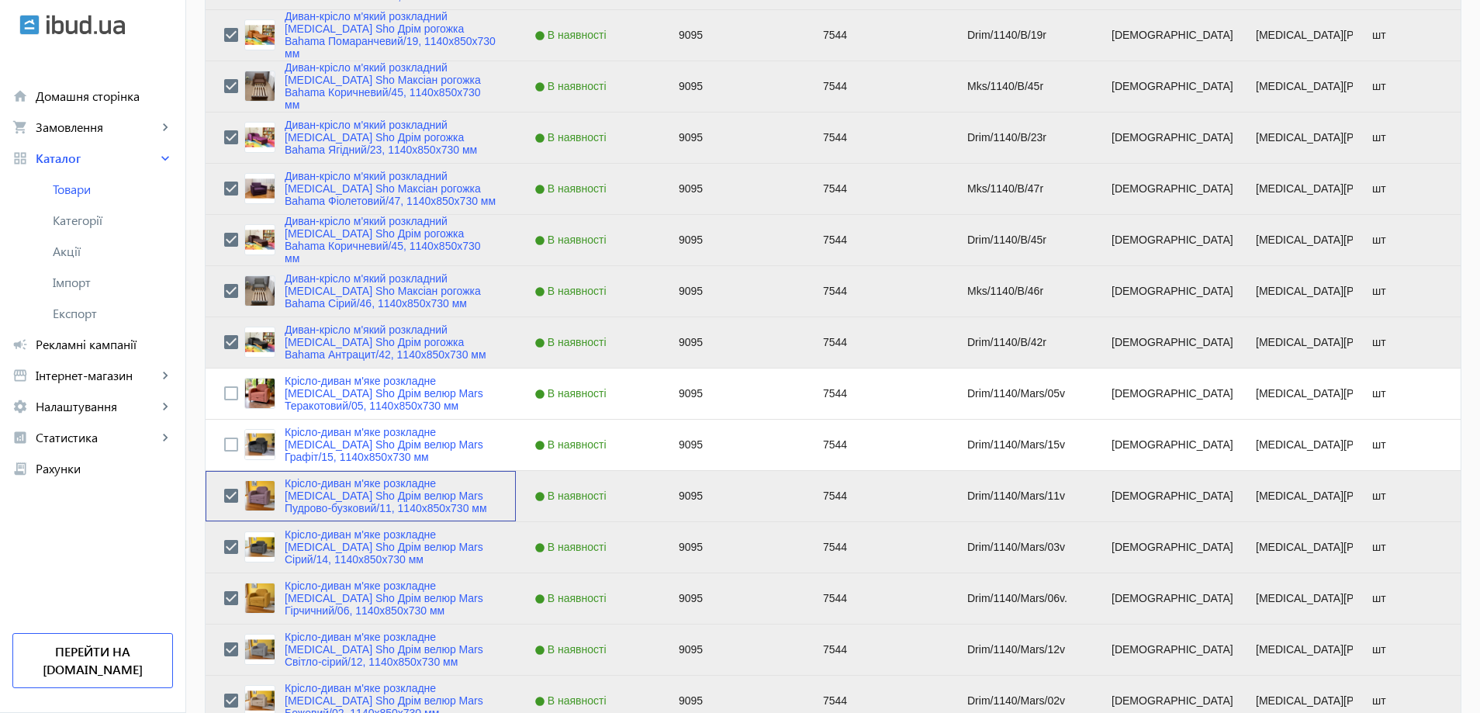
scroll to position [0, 0]
click at [224, 441] on input "Press Space to toggle row selection (unchecked)" at bounding box center [231, 444] width 14 height 14
checkbox input "true"
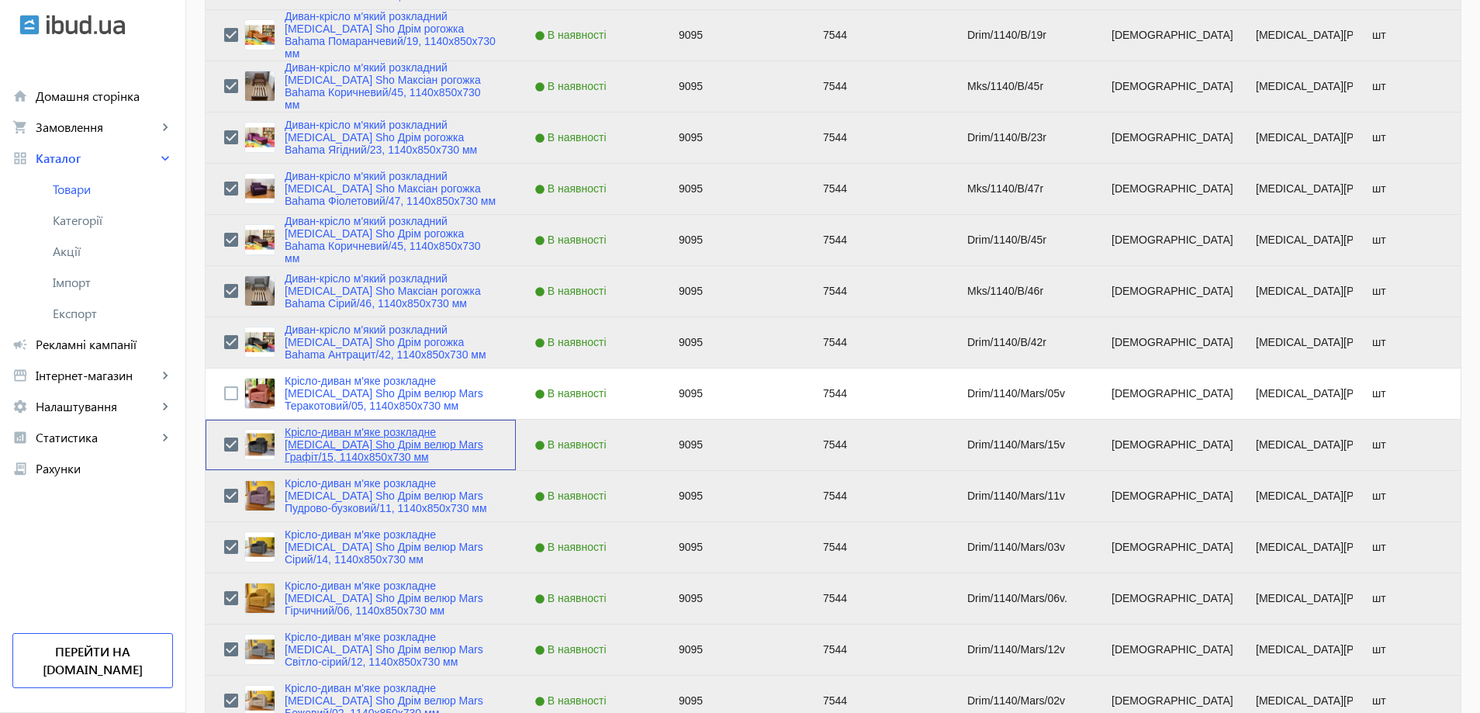
click at [330, 437] on link "Крісло-диван м'яке розкладне [MEDICAL_DATA] Sho Дрім велюр Mars Графіт/15, 1140…" at bounding box center [391, 444] width 213 height 37
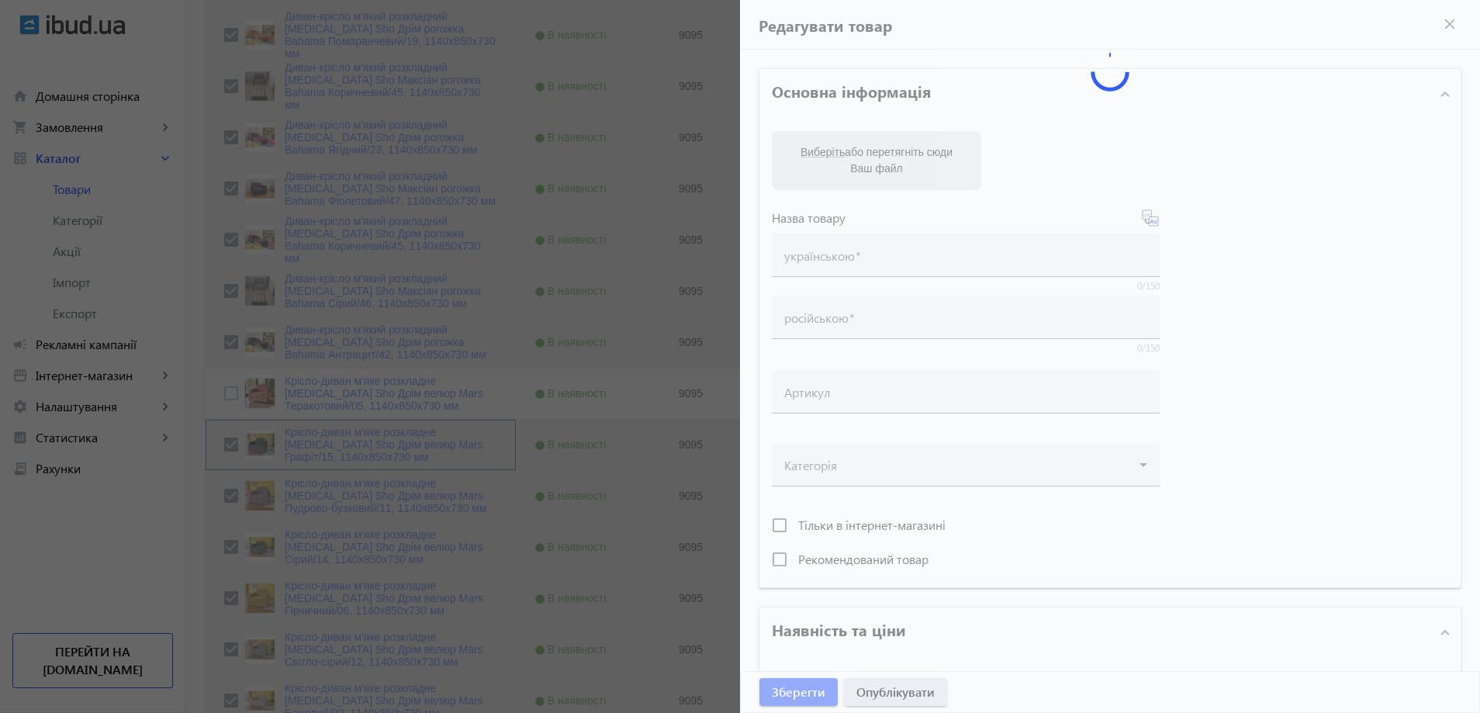
type input "Крісло-диван м'яке розкладне [MEDICAL_DATA] Sho Дрім велюр Mars Графіт/15, 1140…"
type input "Кресло-диван мягкое раскладное [MEDICAL_DATA] Sho Дрим велюр Mars Графит/15, 11…"
type input "Drim/1140/Mars/15v"
type input "9095"
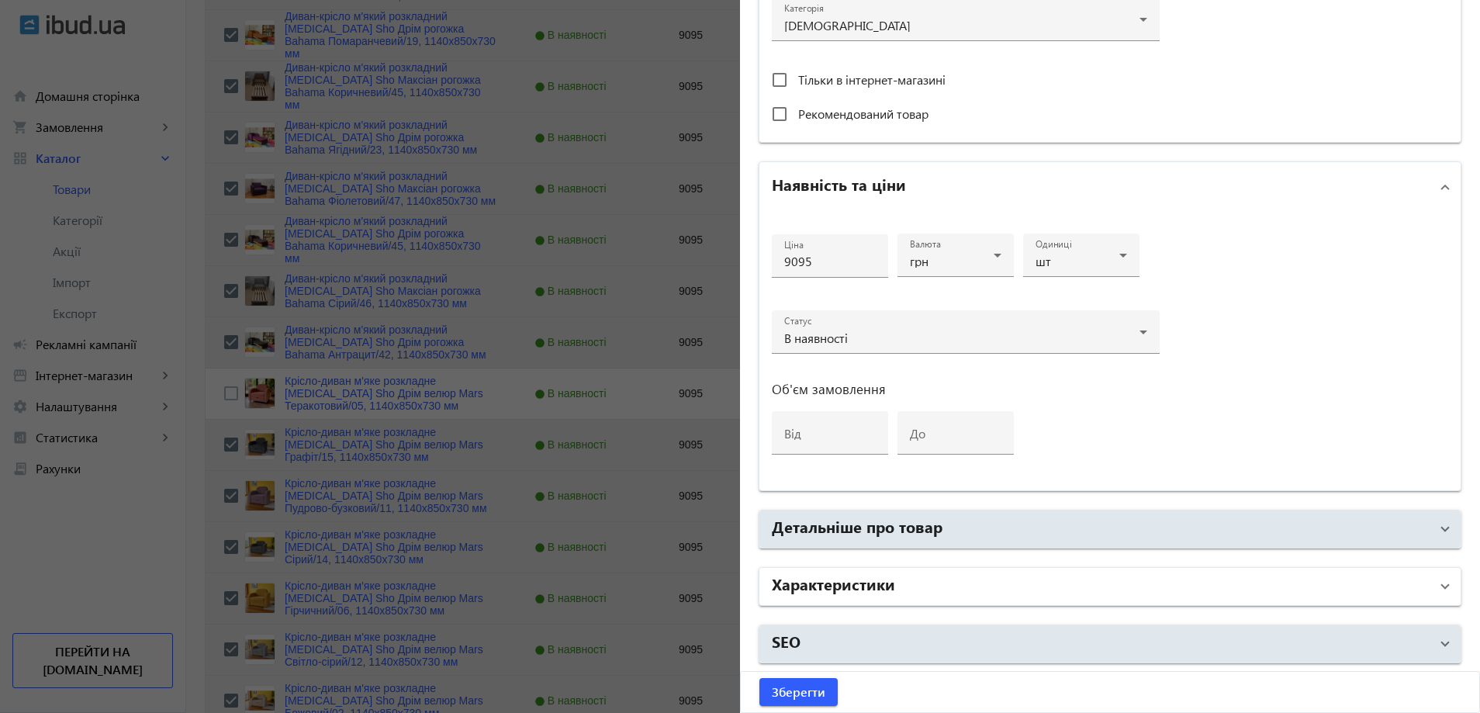
click at [839, 596] on mat-panel-title "Характеристики" at bounding box center [1101, 586] width 658 height 28
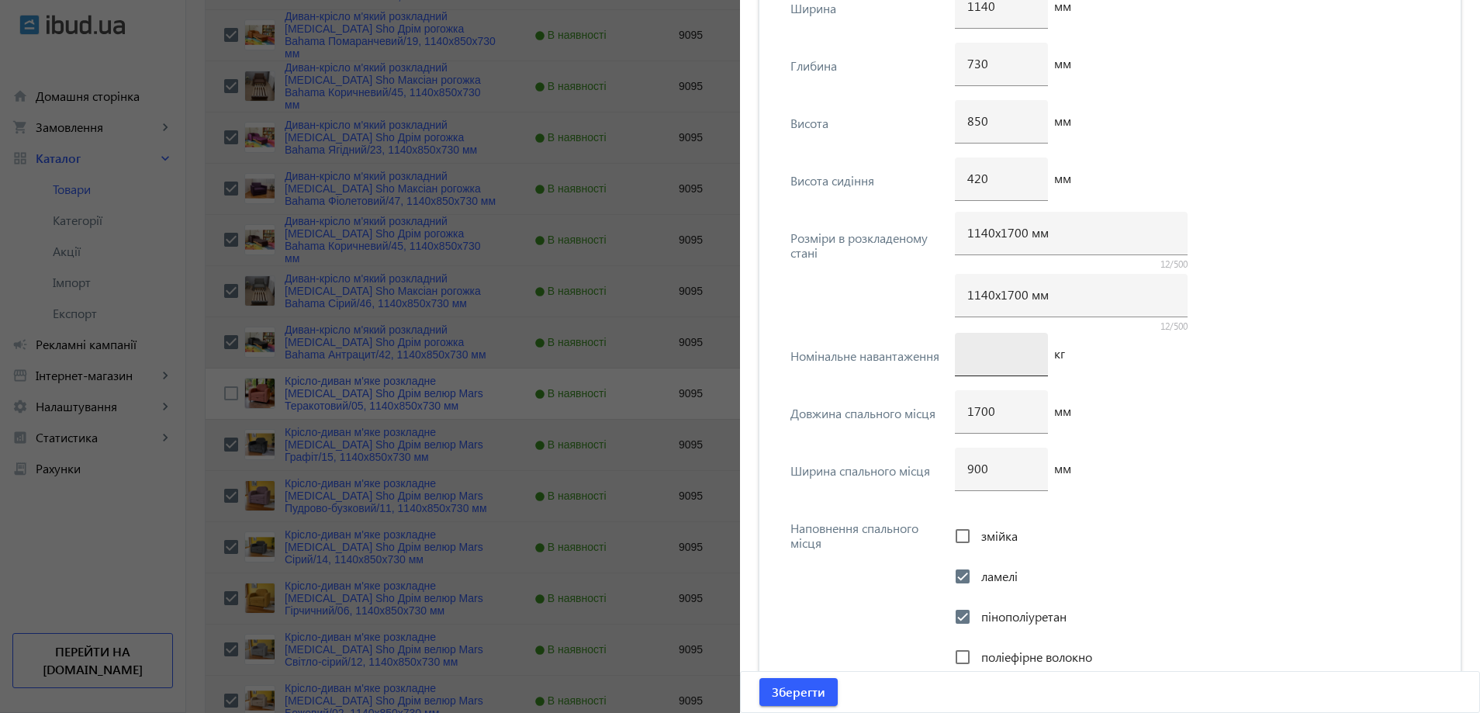
scroll to position [3917, 0]
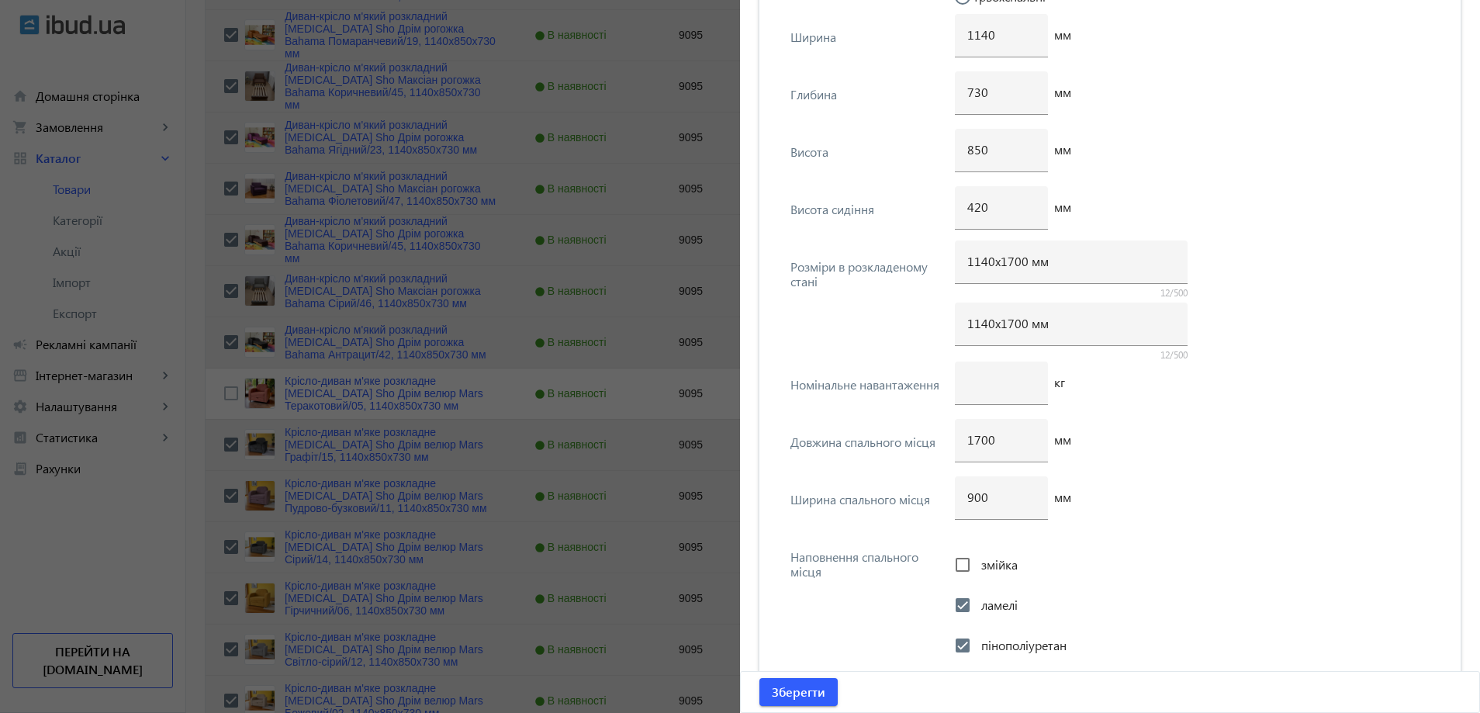
drag, startPoint x: 565, startPoint y: 484, endPoint x: 325, endPoint y: 412, distance: 251.0
click at [565, 483] on div at bounding box center [740, 356] width 1480 height 713
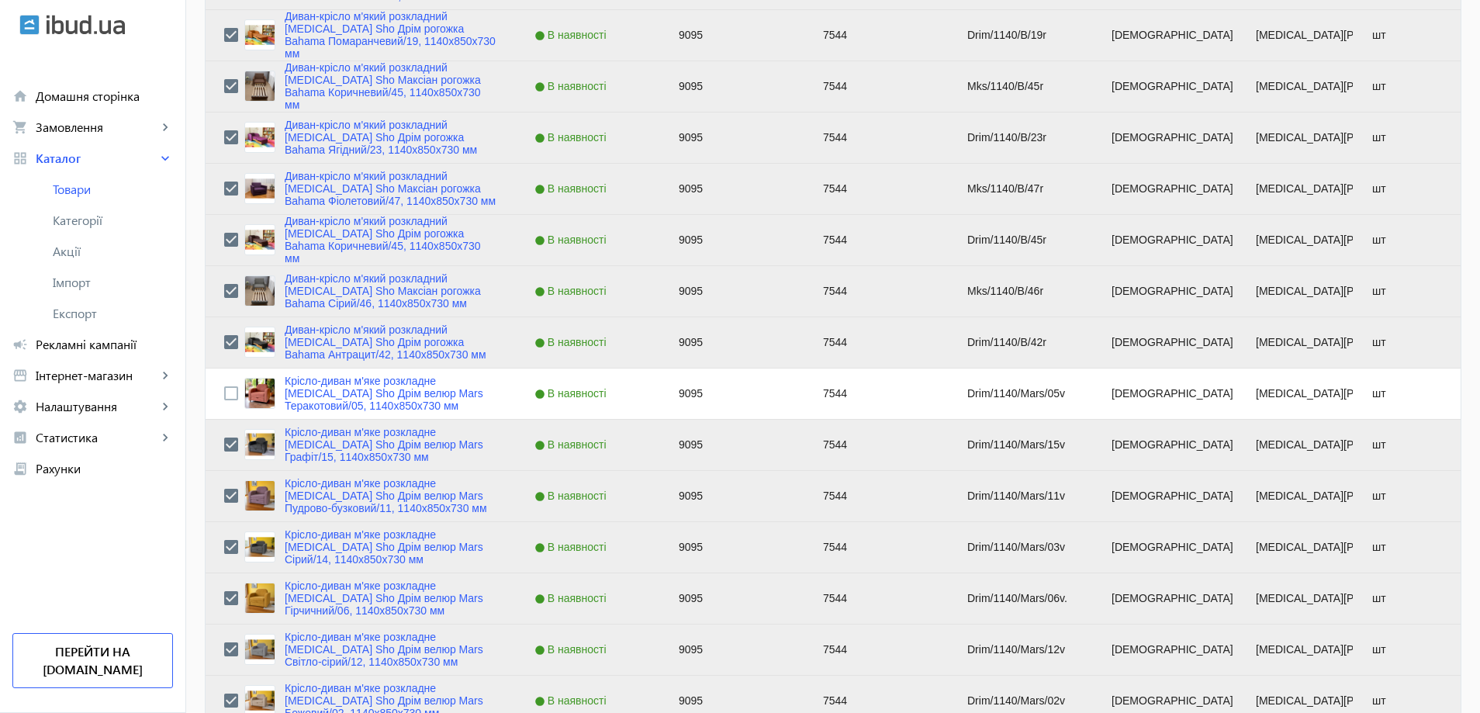
click at [325, 387] on link "Крісло-диван м'яке розкладне [MEDICAL_DATA] Sho Дрім велюр Mars Теракотовий/05,…" at bounding box center [391, 393] width 213 height 37
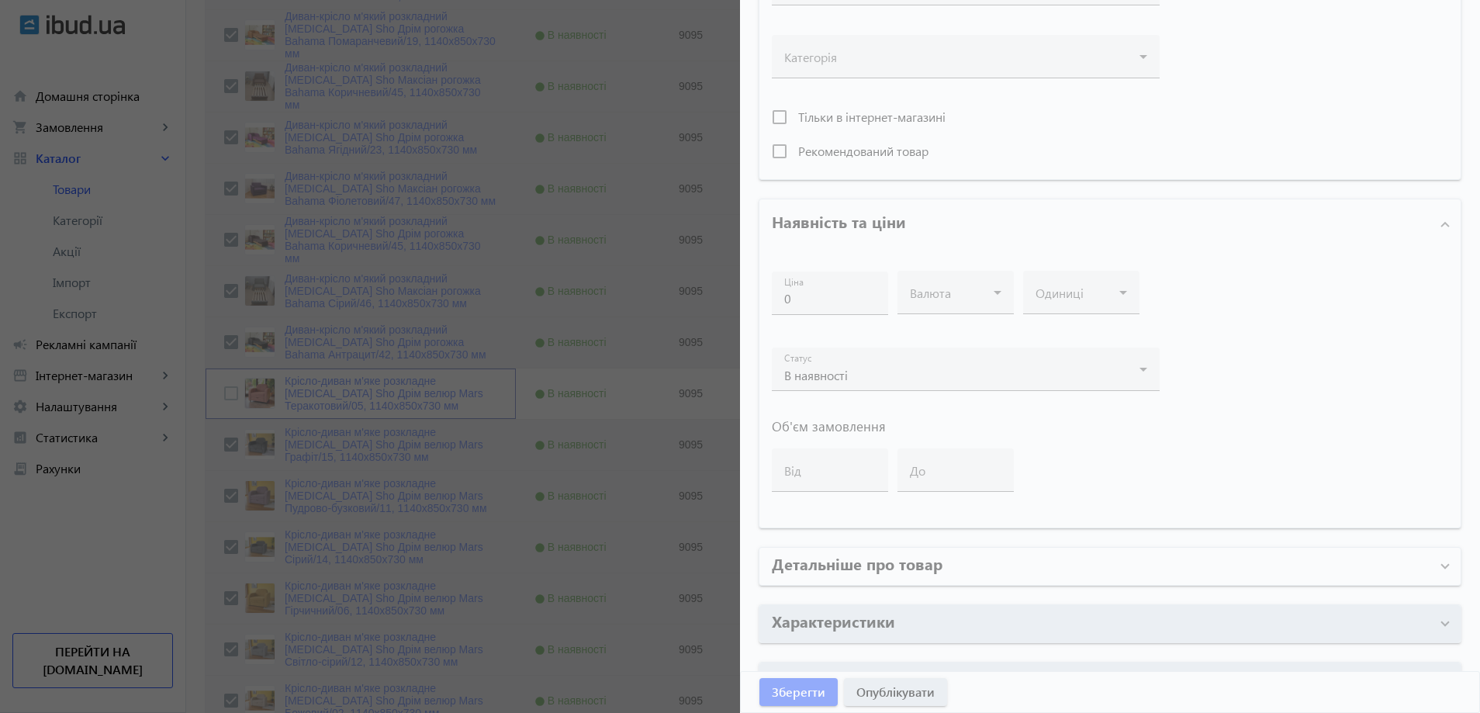
scroll to position [445, 0]
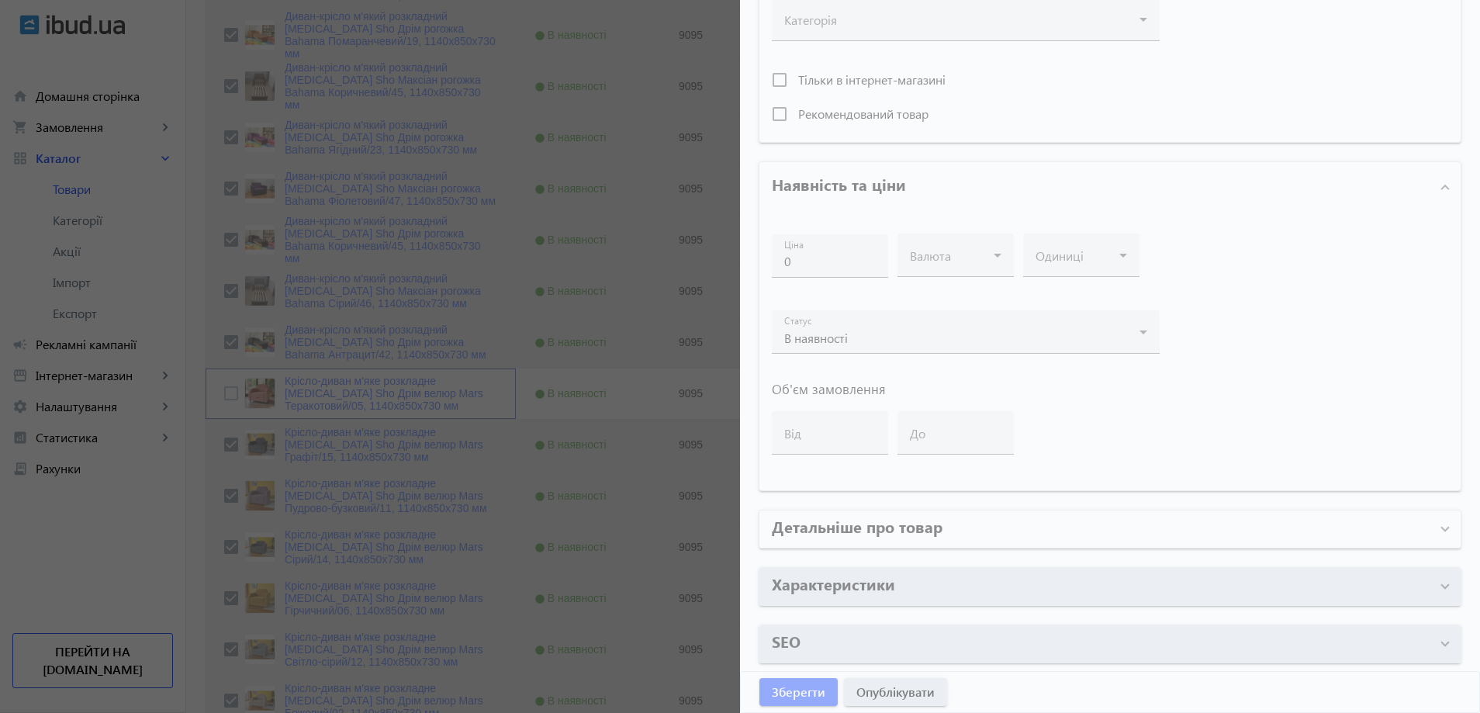
type input "Крісло-диван м'яке розкладне [MEDICAL_DATA] Sho Дрім велюр Mars Теракотовий/05,…"
type input "Кресло-диван мягкое раскладное [MEDICAL_DATA] Sho Дрим велюр Mars Терракотовый/…"
type input "Drim/1140/Mars/05v"
type input "9095"
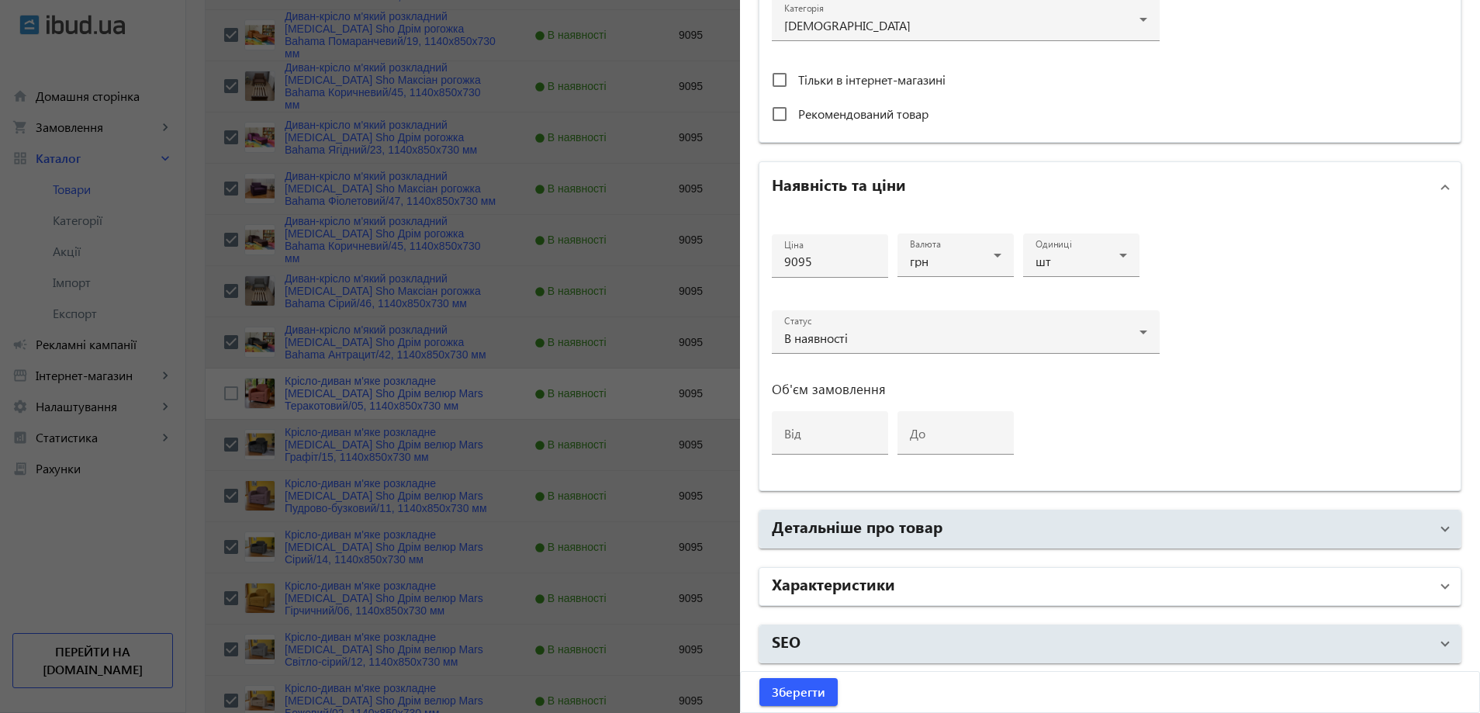
click at [855, 586] on h2 "Характеристики" at bounding box center [833, 583] width 123 height 22
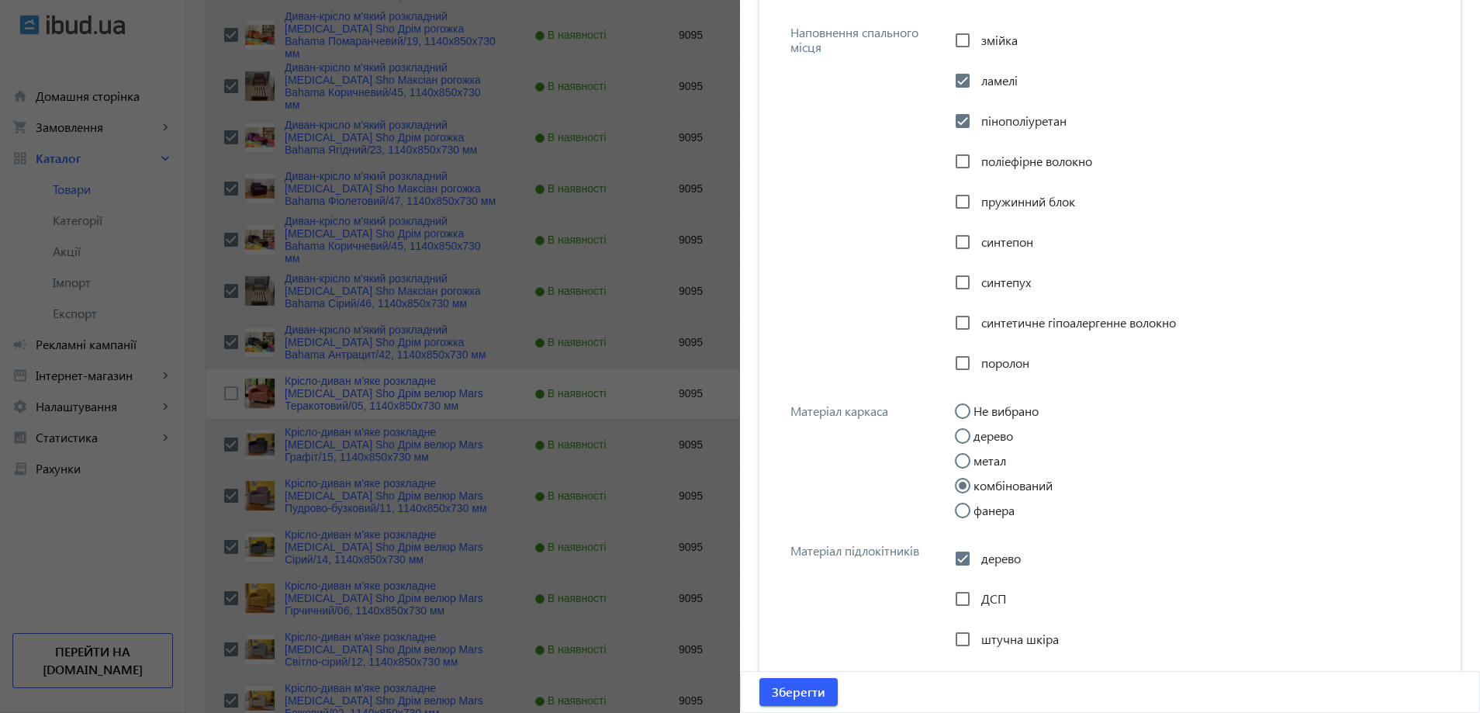
scroll to position [4460, 0]
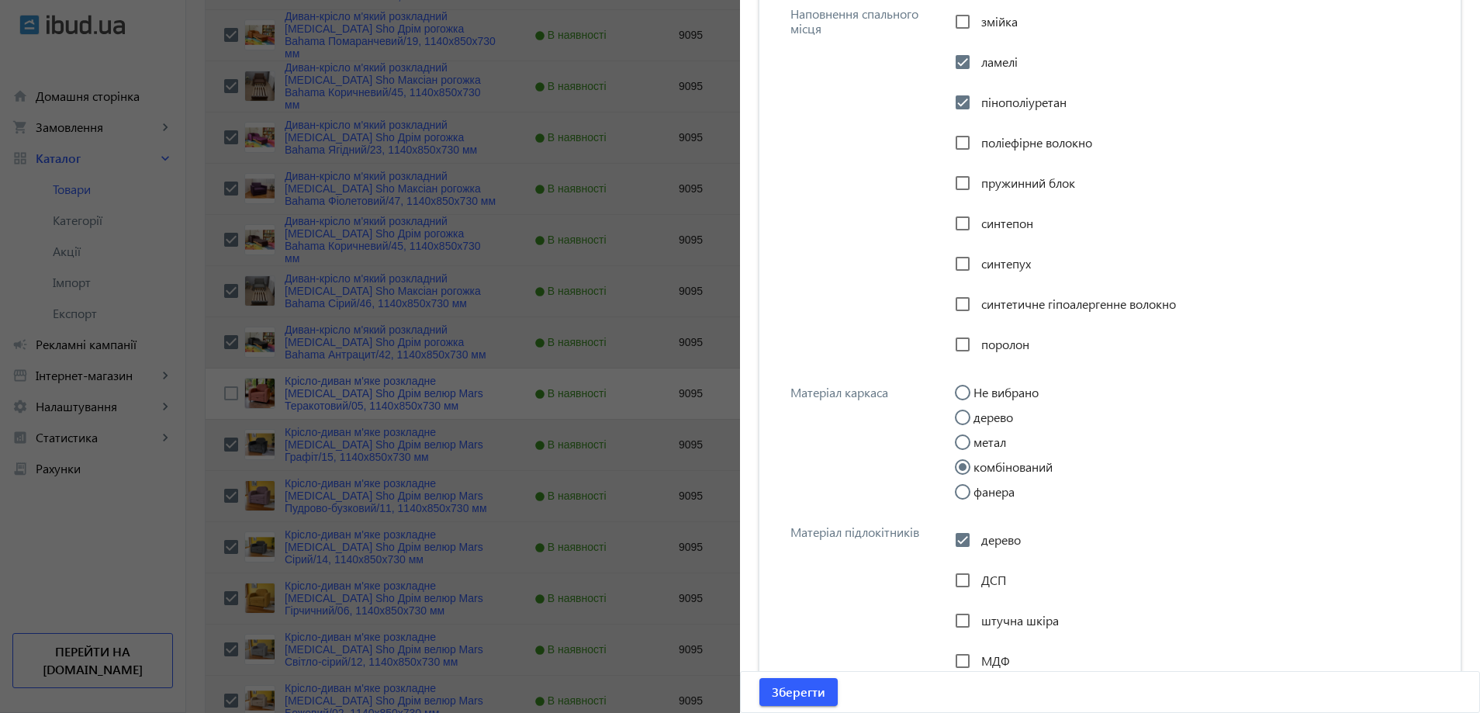
click at [465, 426] on div at bounding box center [740, 356] width 1480 height 713
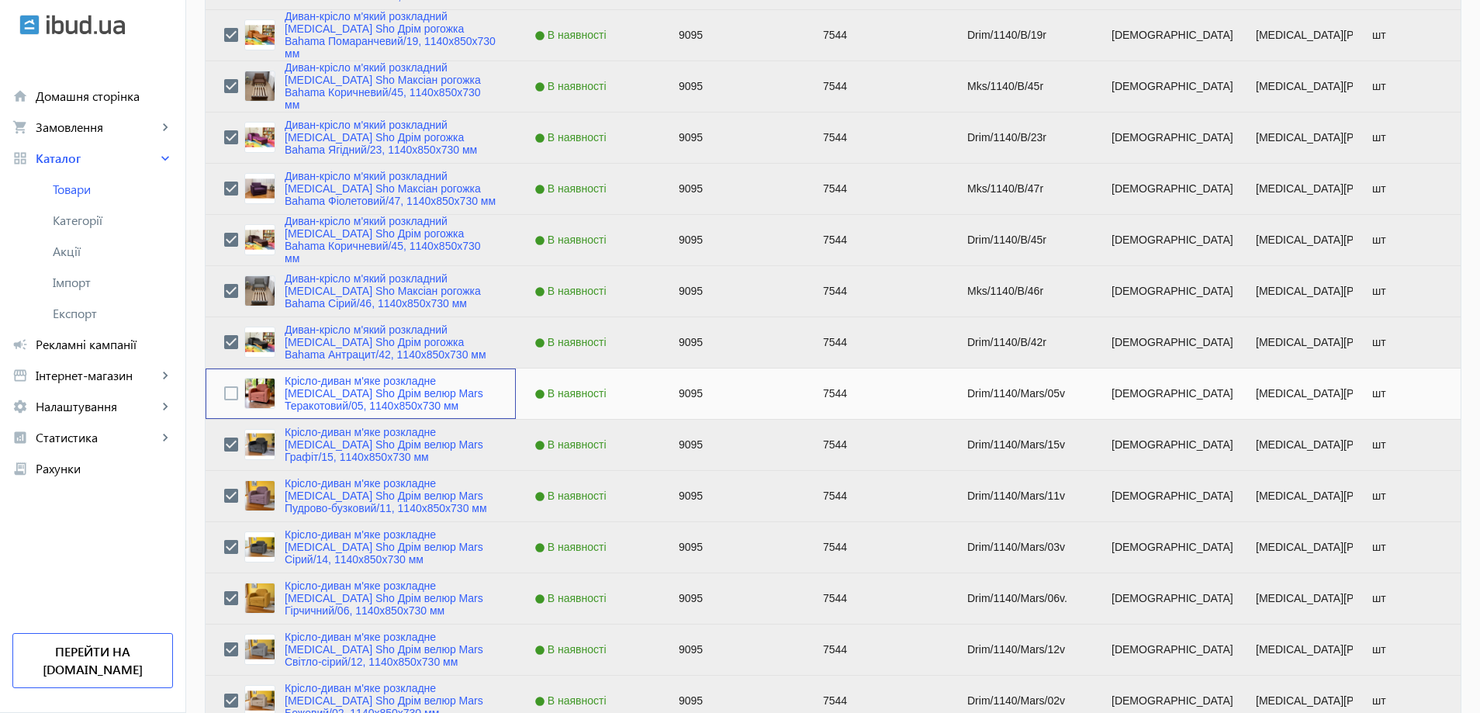
click at [230, 389] on div "Крісло-диван м'яке розкладне [MEDICAL_DATA] Sho Дрім велюр Mars Теракотовий/05,…" at bounding box center [360, 393] width 273 height 37
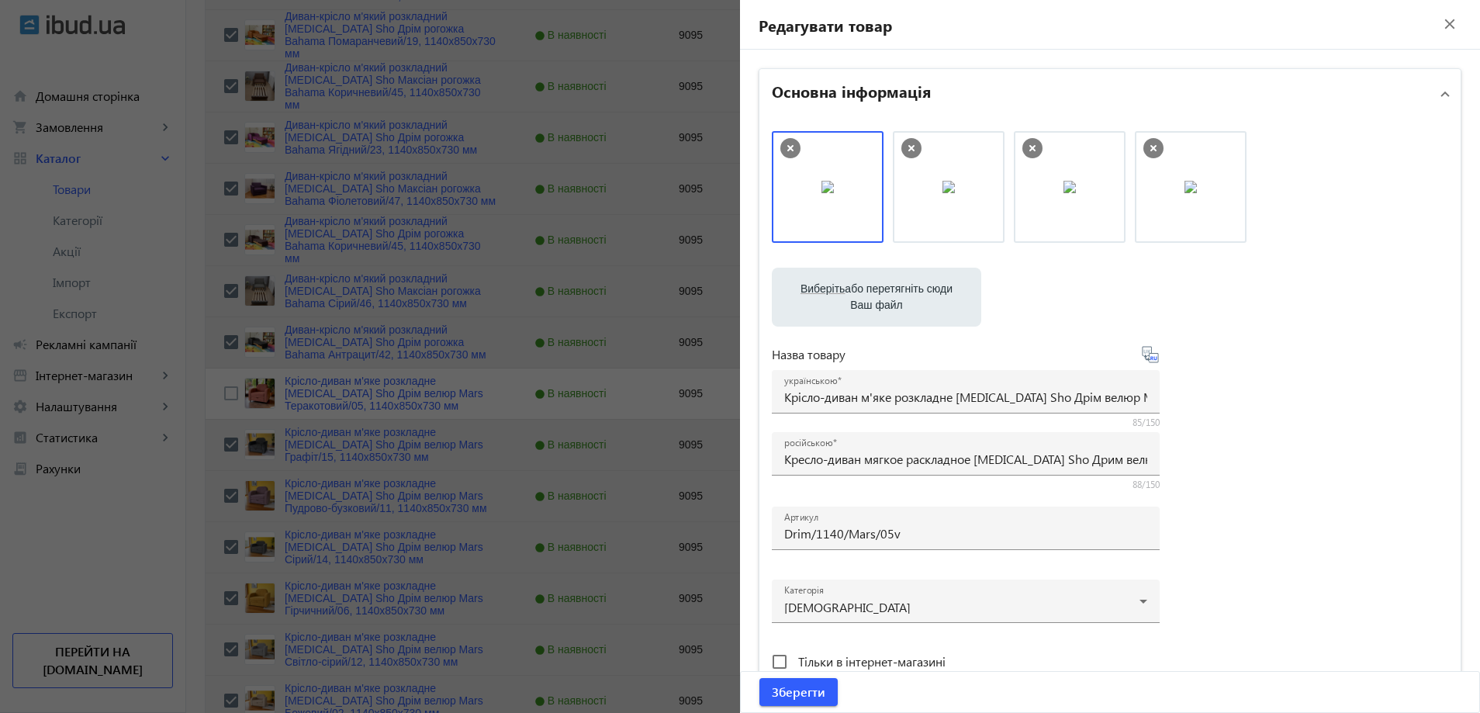
click at [242, 385] on div at bounding box center [740, 356] width 1480 height 713
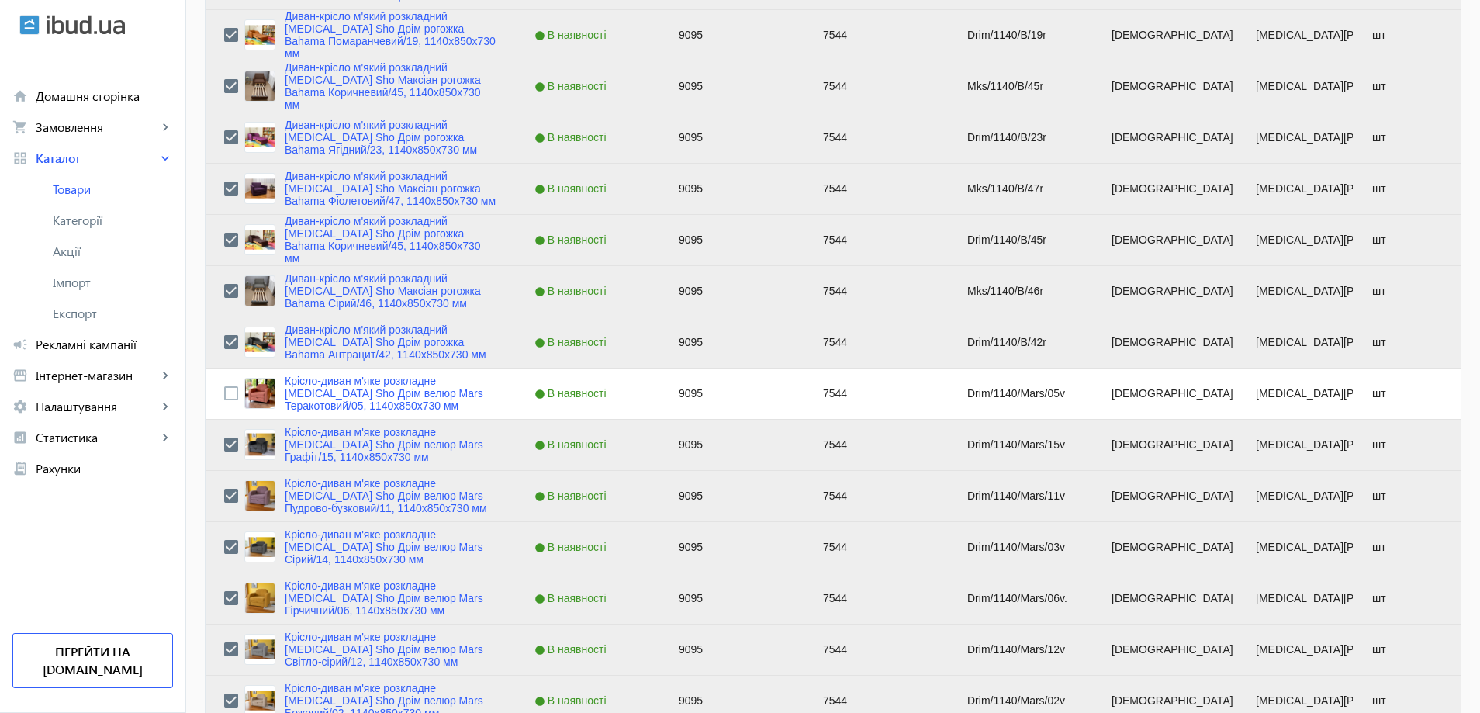
click at [337, 335] on link "Диван-крісло м'який розкладний [MEDICAL_DATA] Sho Дрім рогожка Bahama Антрацит/…" at bounding box center [391, 341] width 213 height 37
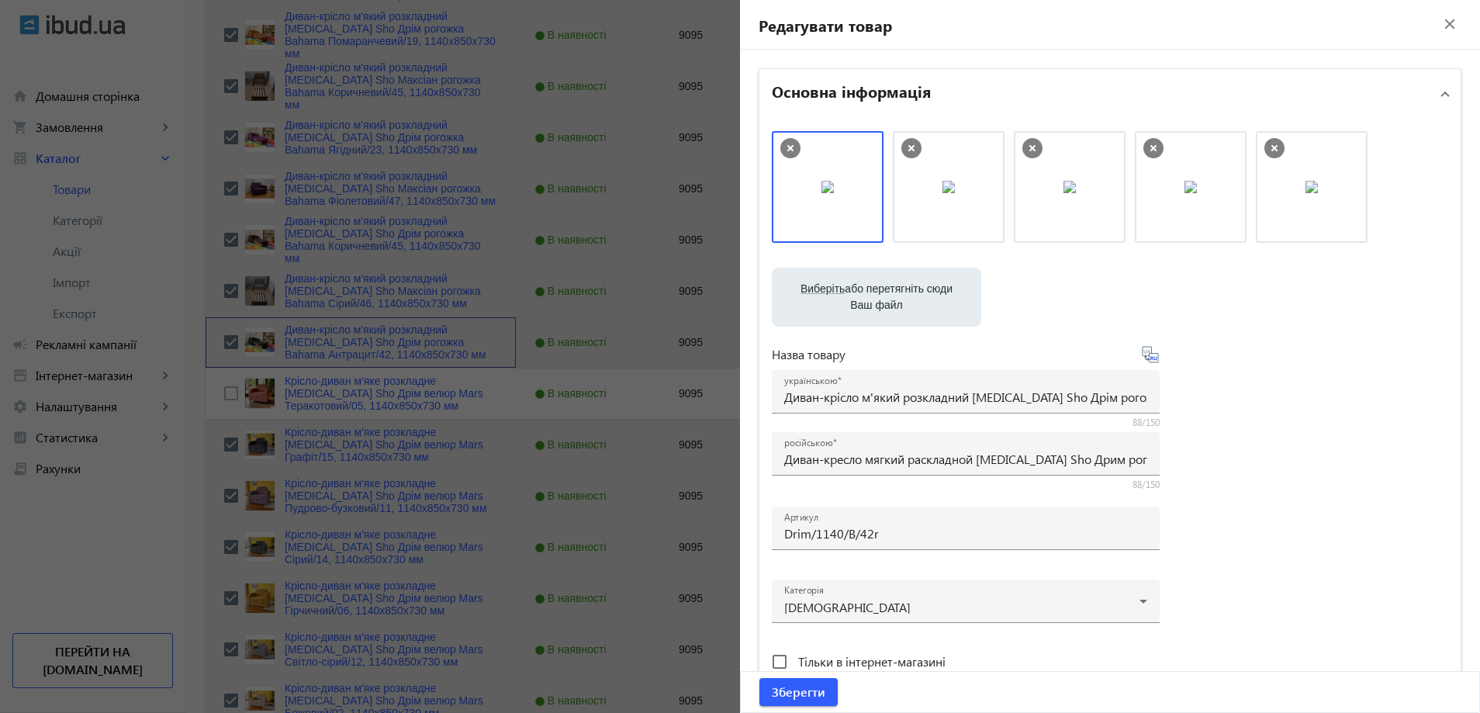
scroll to position [582, 0]
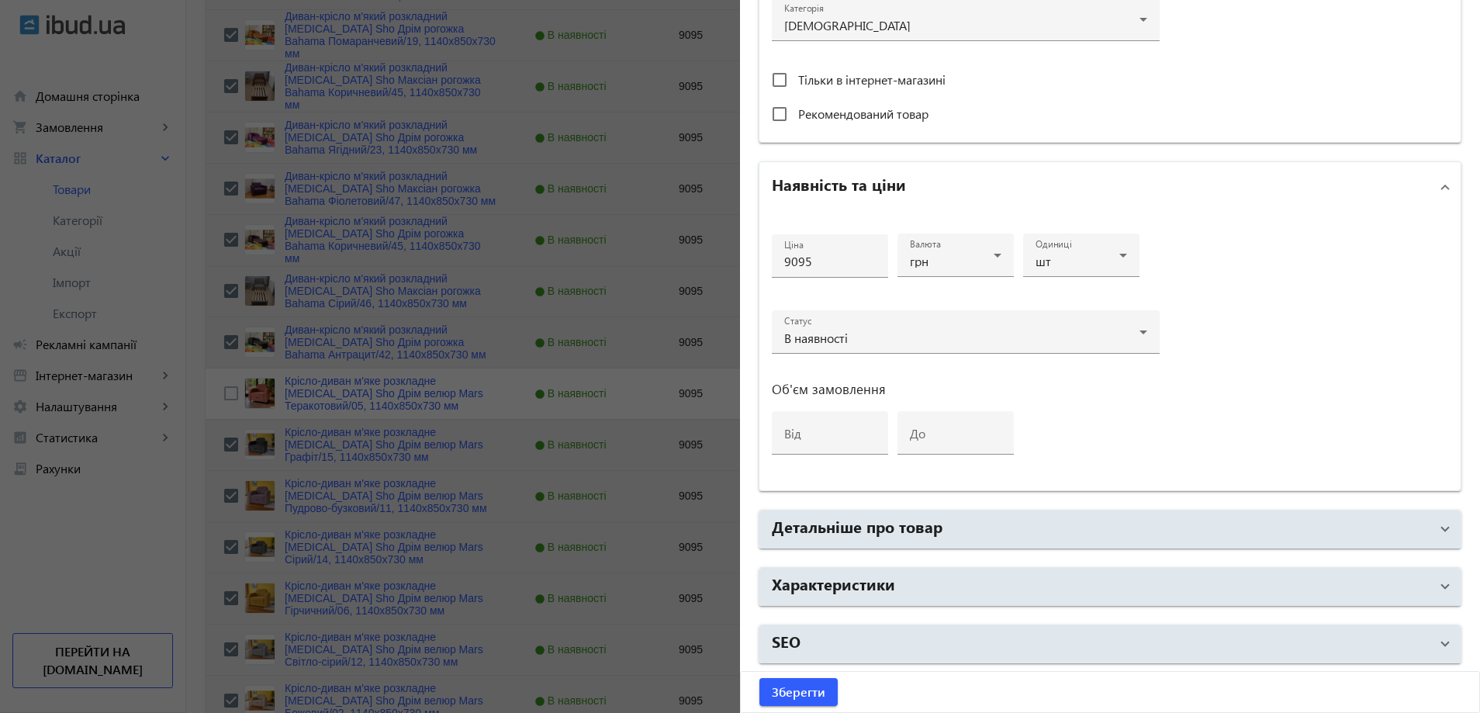
click at [849, 565] on mat-accordion "Основна інформація Виберіть або перетягніть сюди Ваш файл 1254468273e12c5558176…" at bounding box center [1110, 75] width 703 height 1177
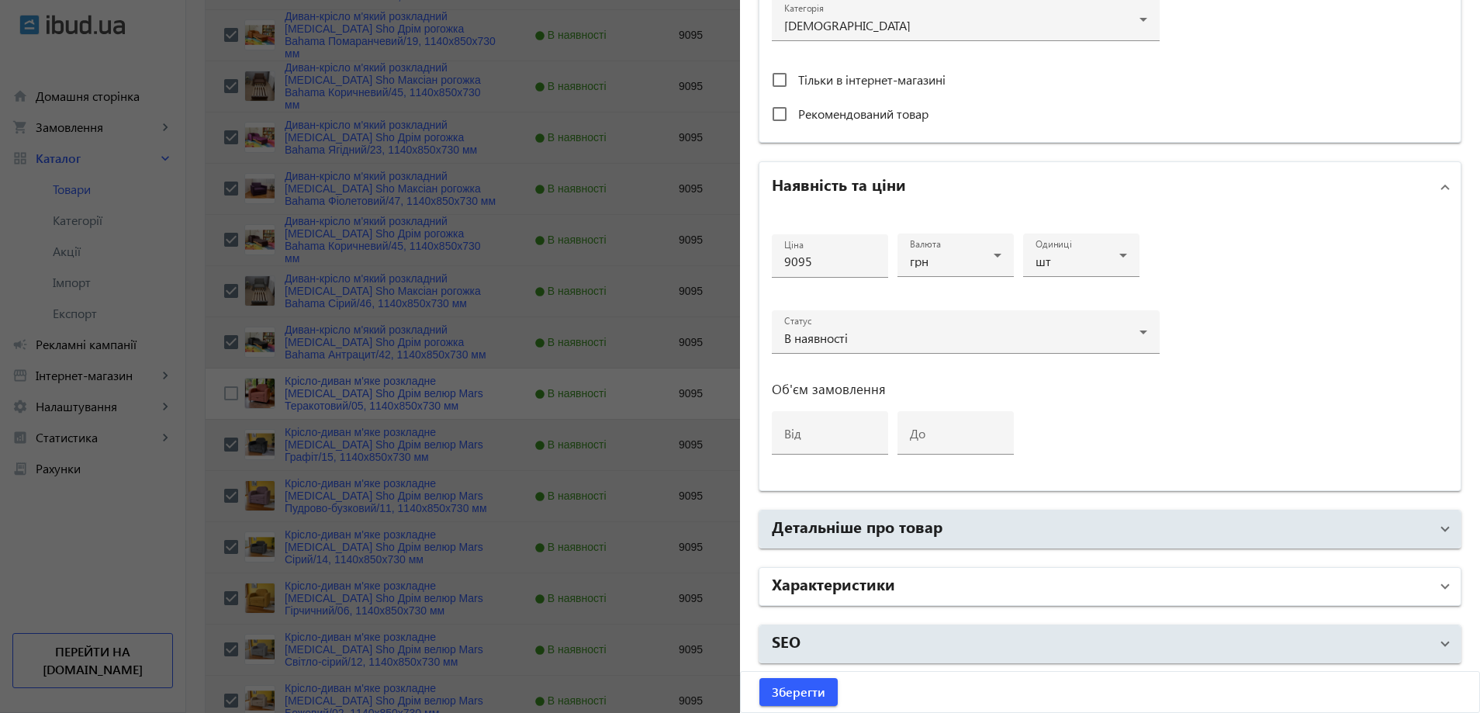
click at [853, 575] on h2 "Характеристики" at bounding box center [833, 583] width 123 height 22
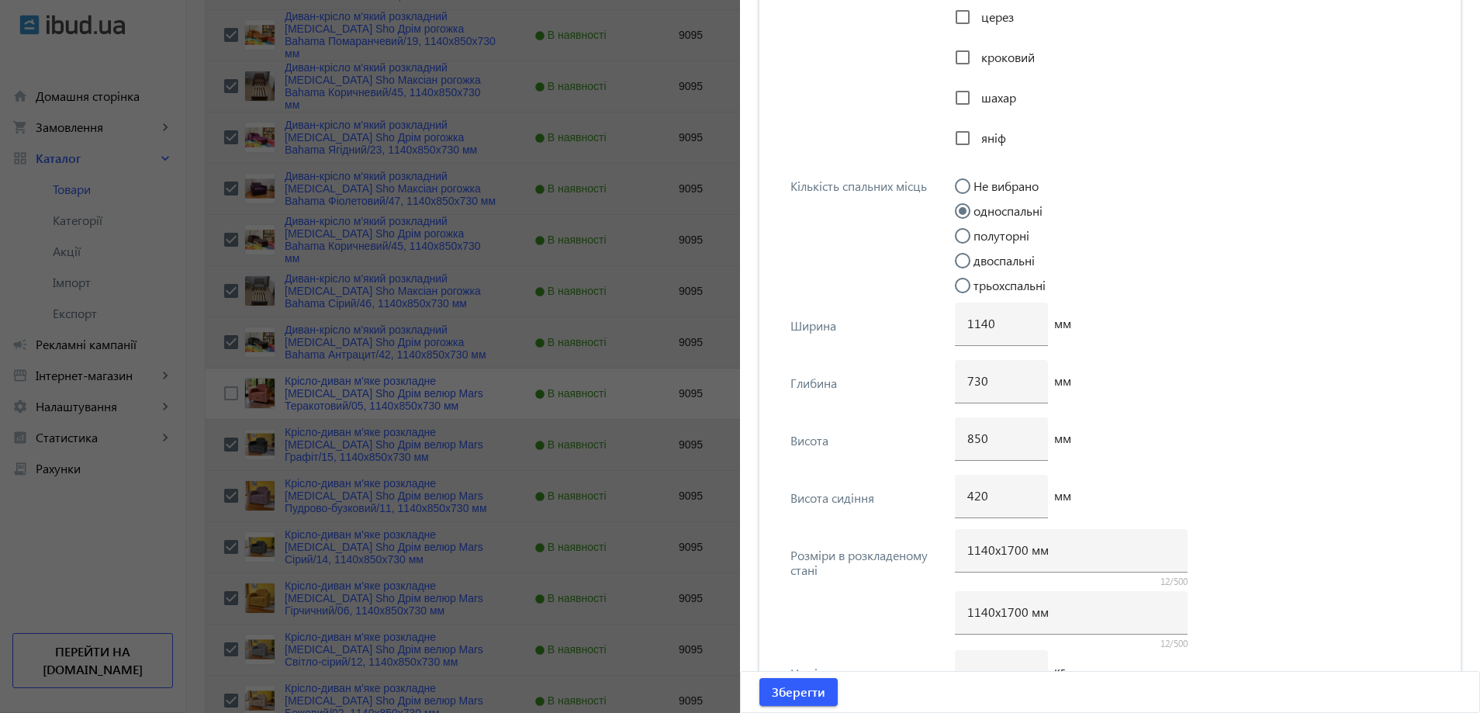
scroll to position [3917, 0]
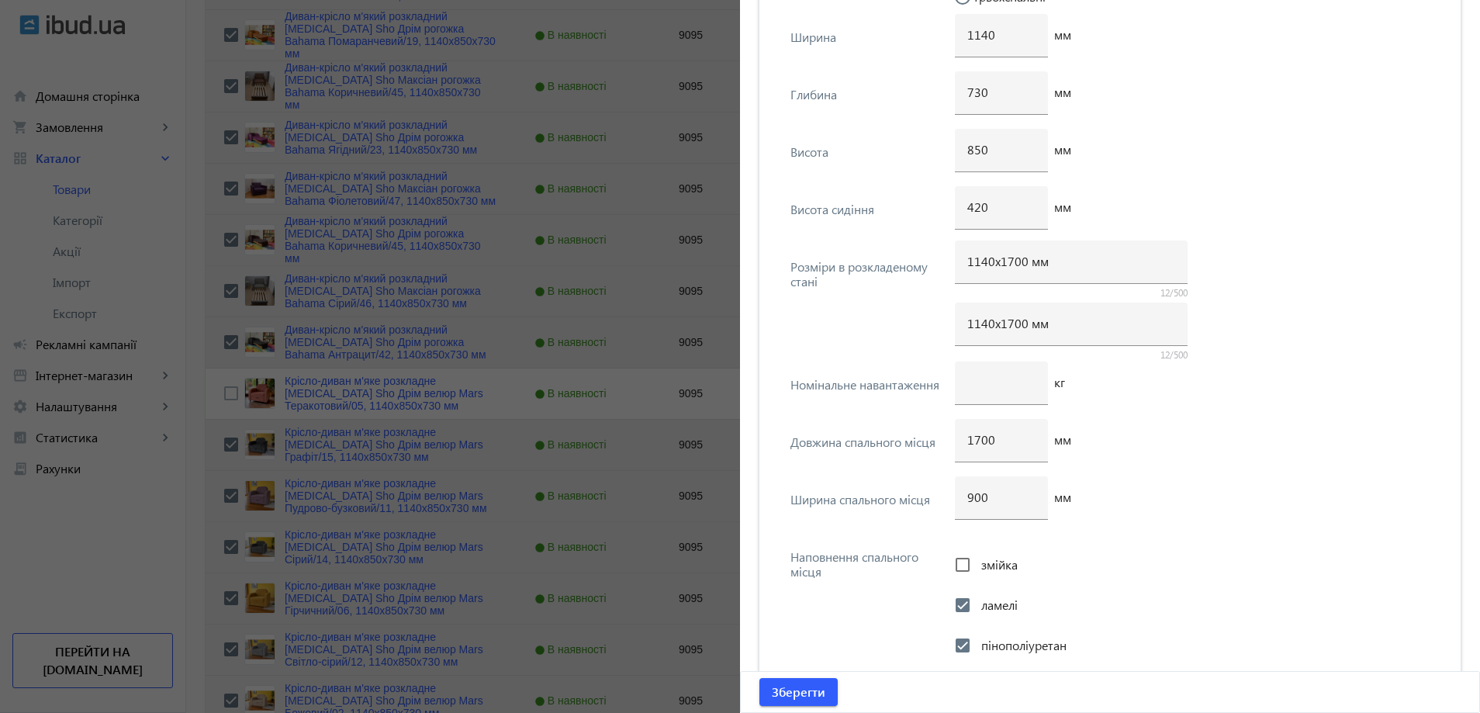
click at [603, 385] on div at bounding box center [740, 356] width 1480 height 713
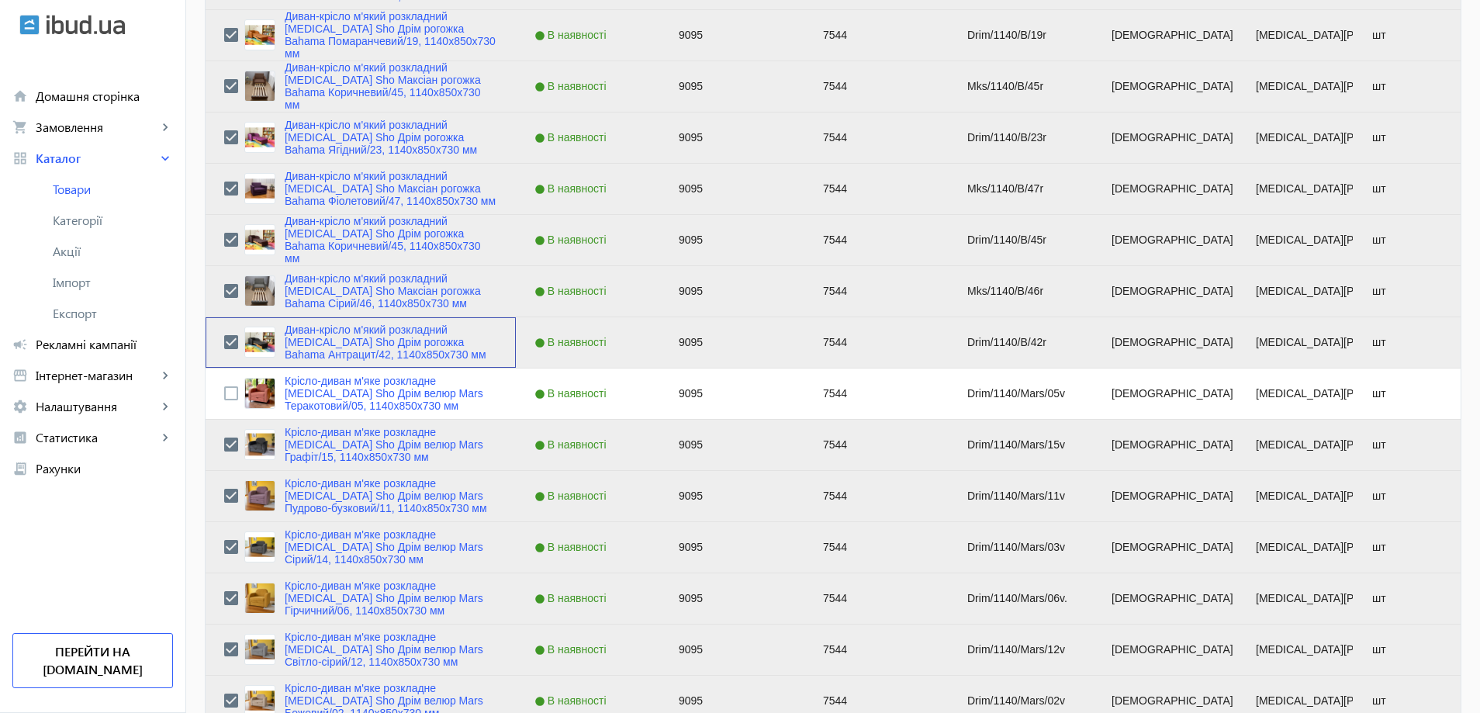
scroll to position [0, 0]
